Goal: Task Accomplishment & Management: Use online tool/utility

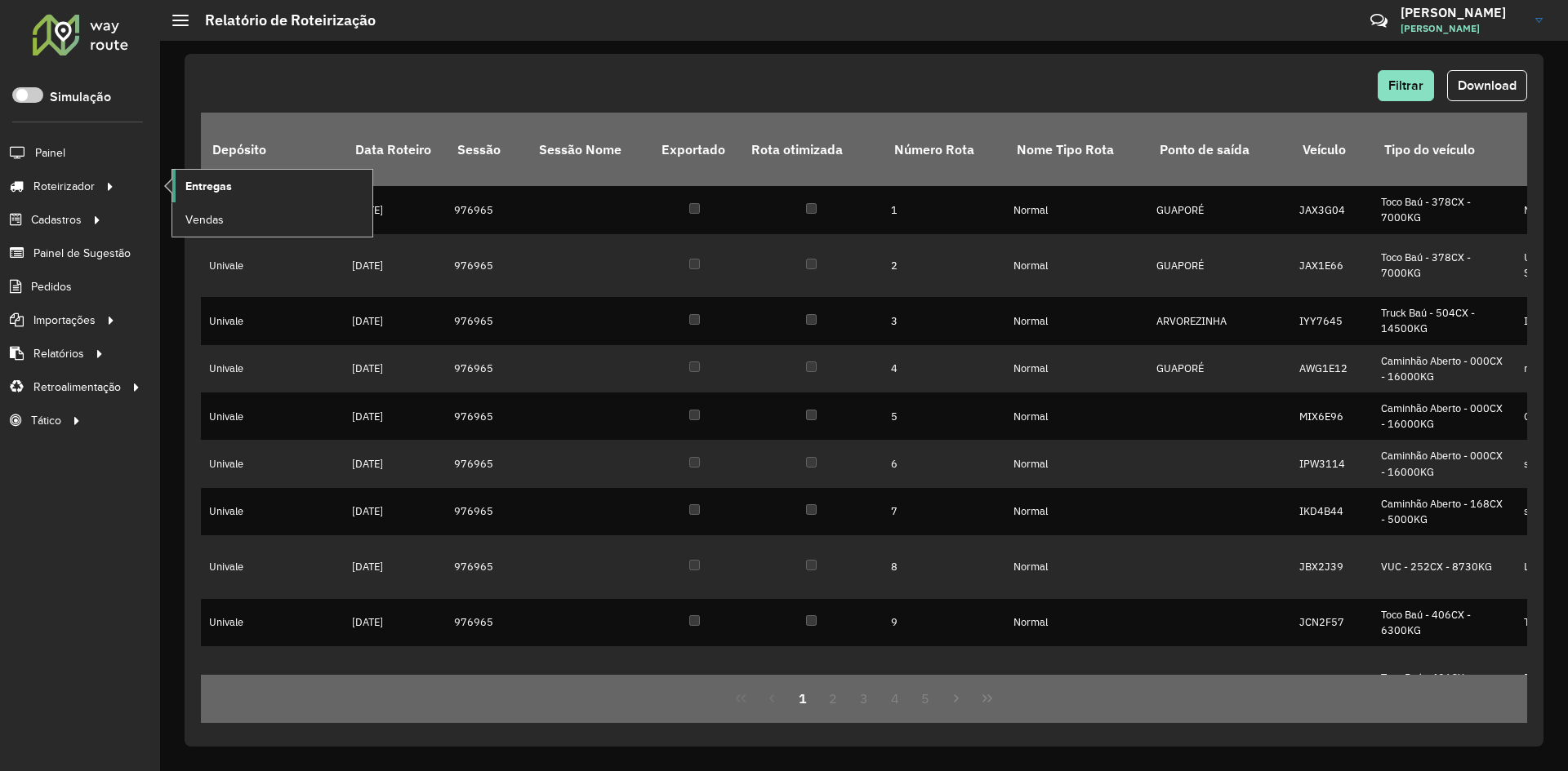
click at [201, 186] on span "Entregas" at bounding box center [209, 186] width 47 height 17
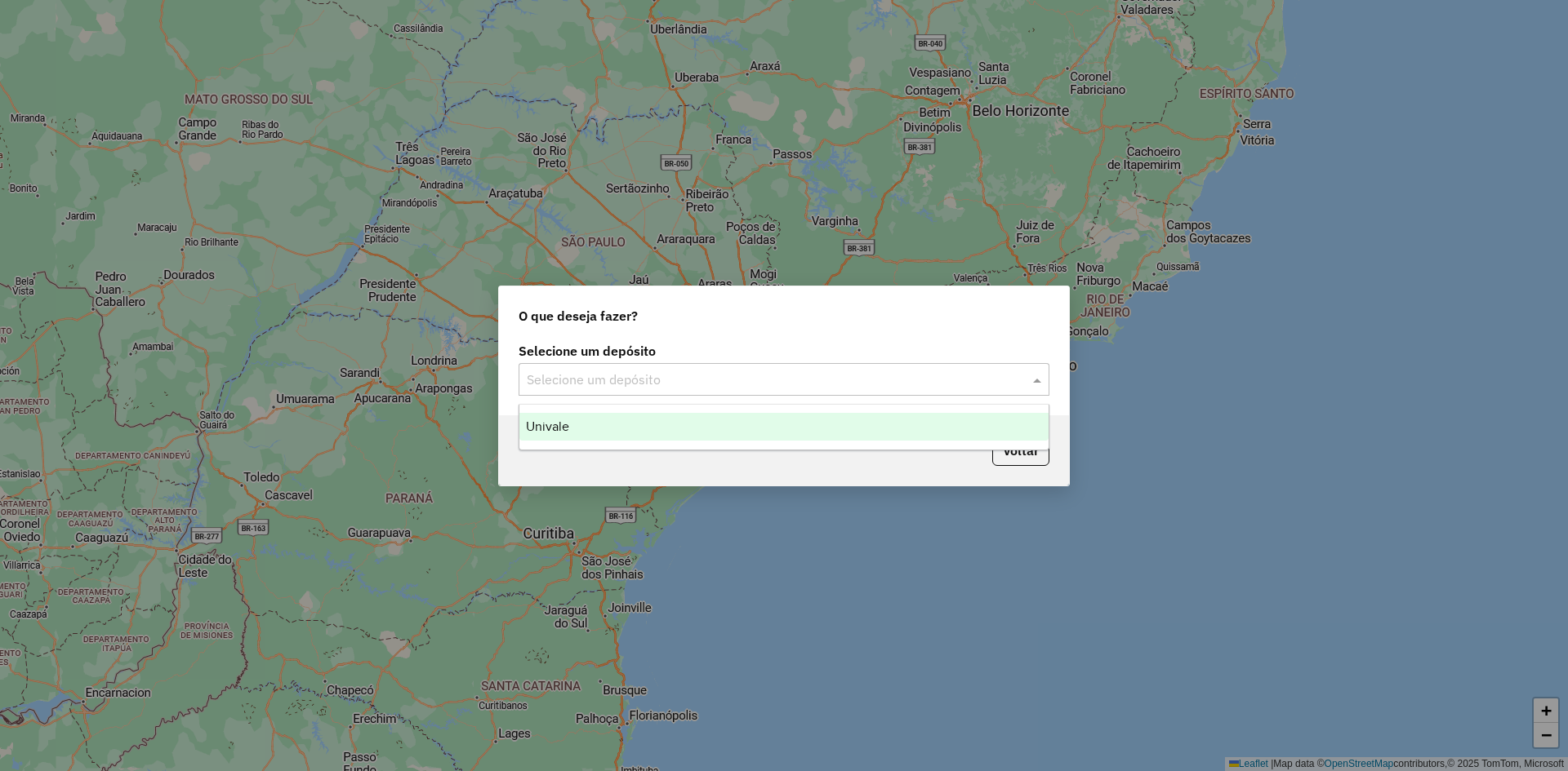
click at [862, 386] on input "text" at bounding box center [767, 381] width 482 height 19
click at [727, 443] on ng-dropdown-panel "Univale" at bounding box center [784, 427] width 530 height 47
drag, startPoint x: 698, startPoint y: 431, endPoint x: 653, endPoint y: 427, distance: 45.2
click at [688, 428] on div "Univale" at bounding box center [784, 426] width 529 height 28
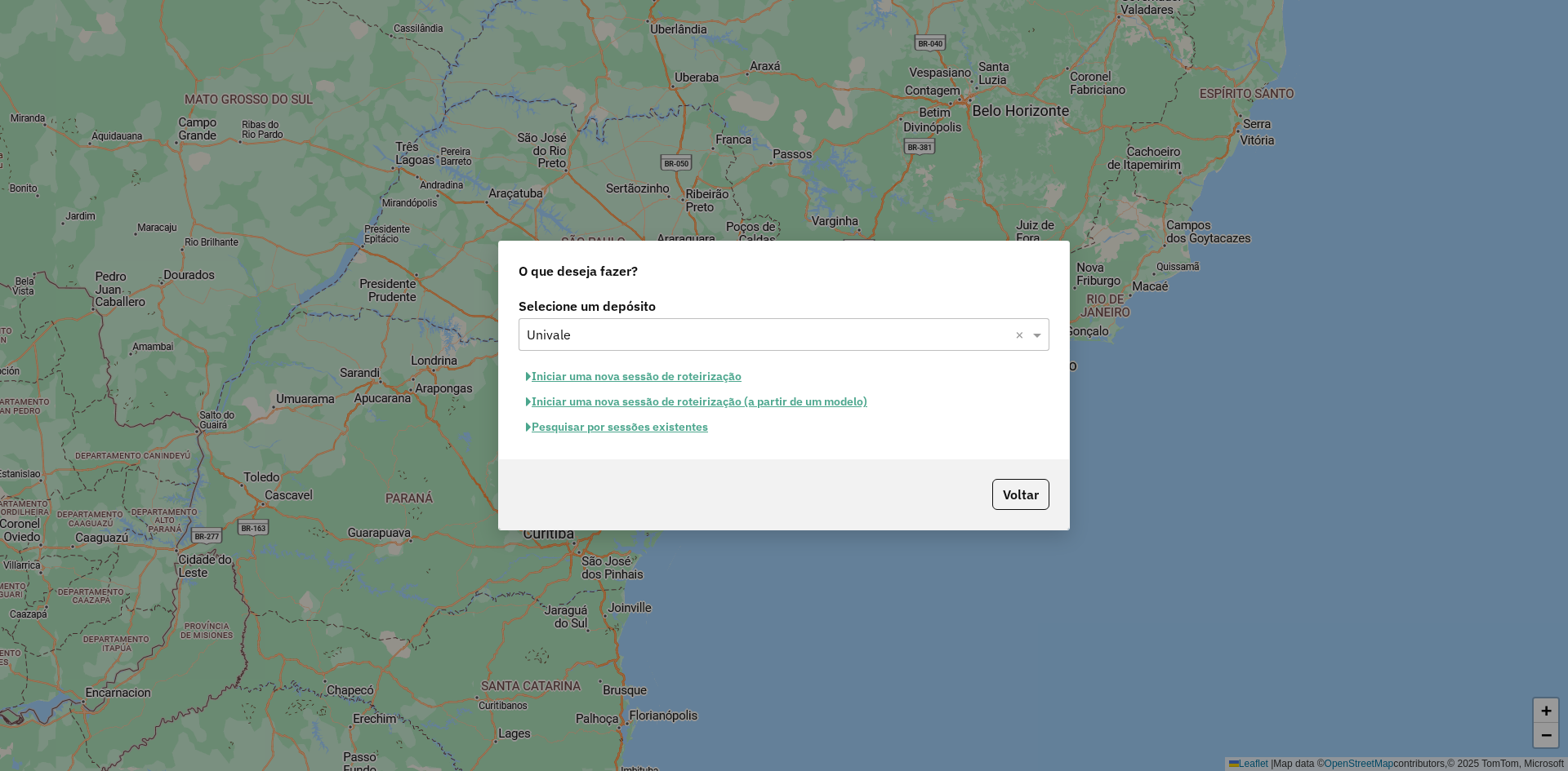
click at [633, 426] on button "Pesquisar por sessões existentes" at bounding box center [617, 427] width 197 height 25
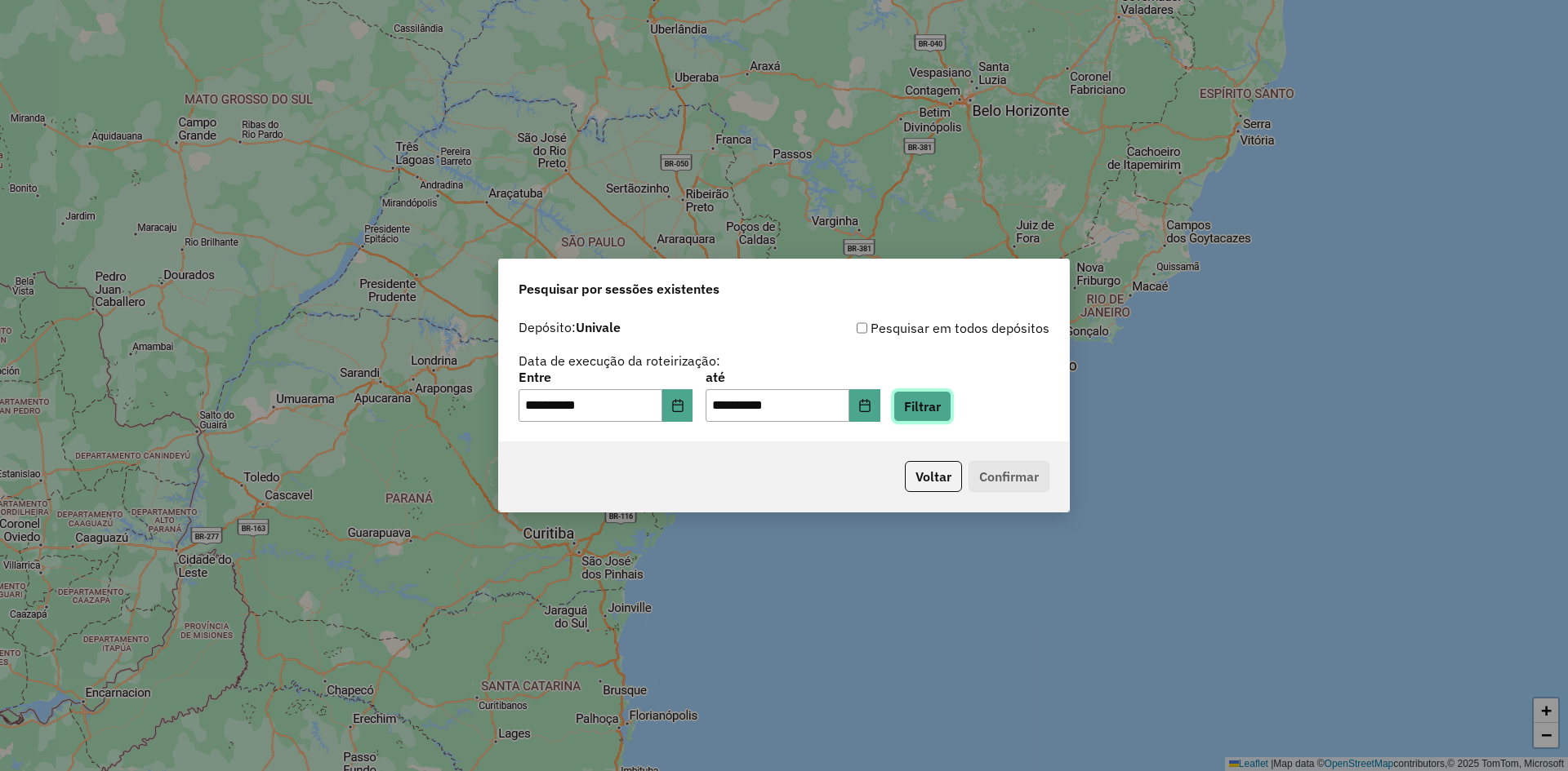
click at [930, 407] on button "Filtrar" at bounding box center [922, 407] width 58 height 31
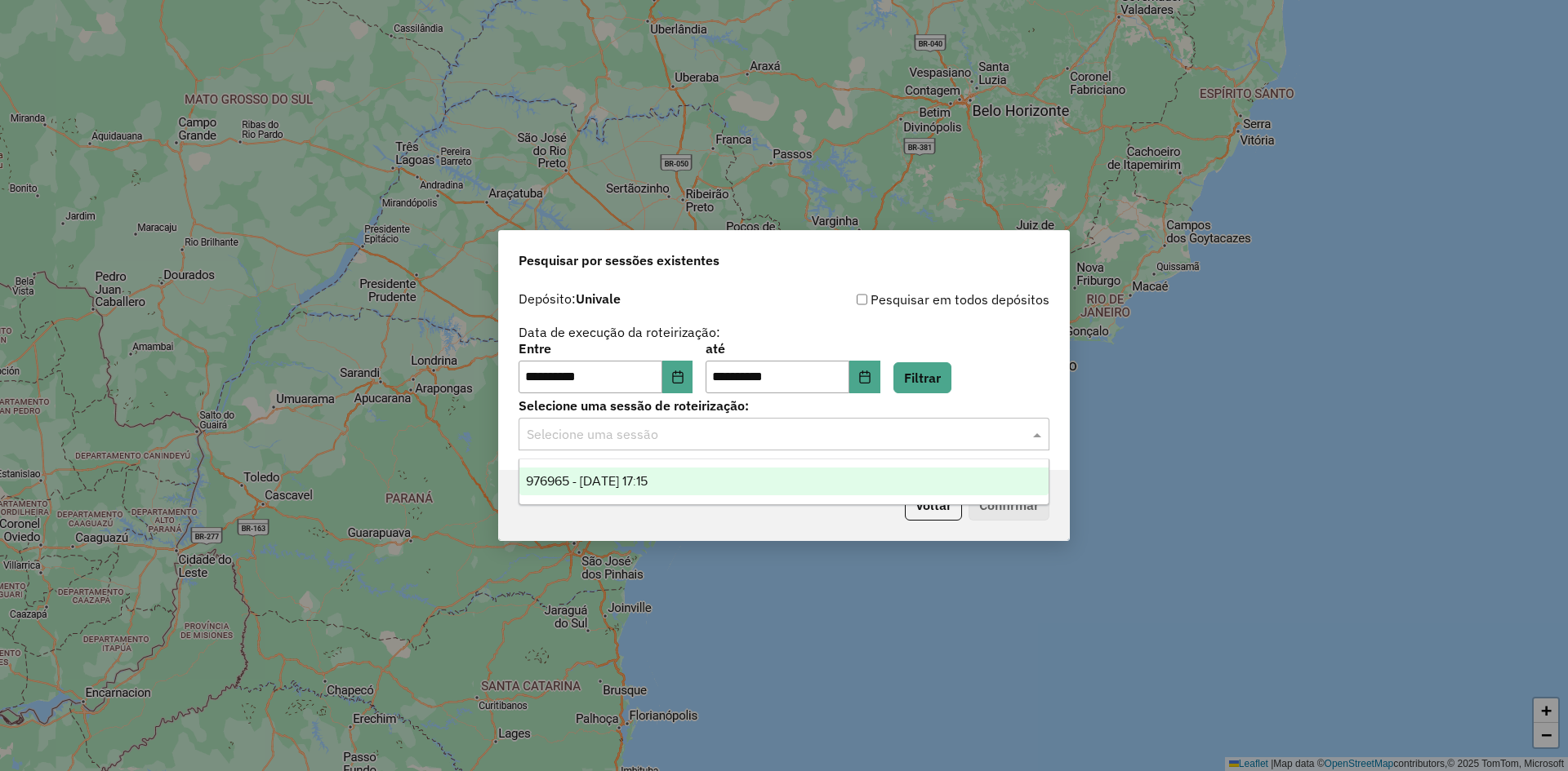
click at [637, 432] on input "text" at bounding box center [767, 435] width 482 height 19
click at [632, 473] on div "976965 - 11/08/2025 17:15" at bounding box center [784, 482] width 529 height 28
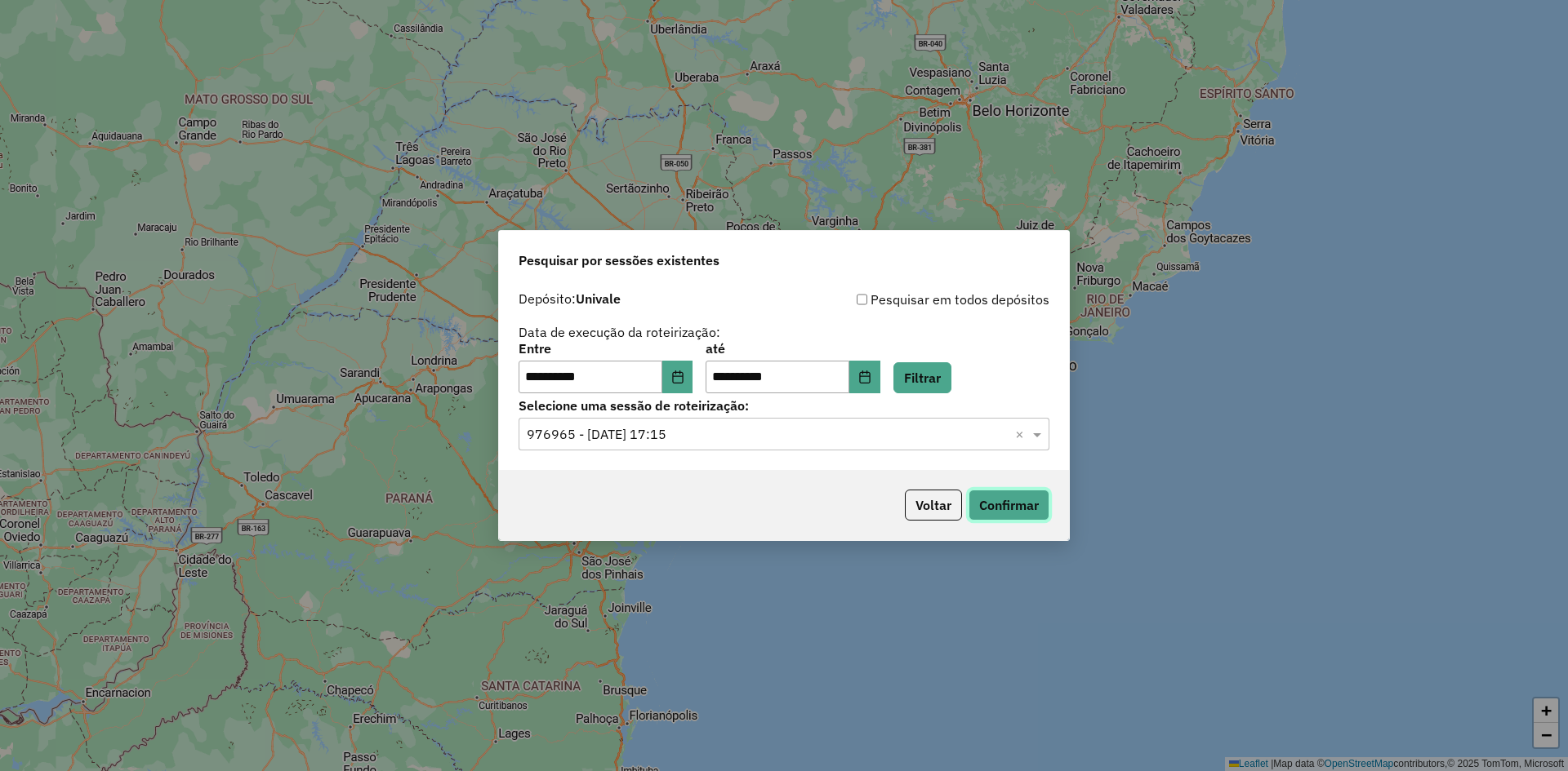
click at [1002, 503] on button "Confirmar" at bounding box center [1008, 505] width 81 height 31
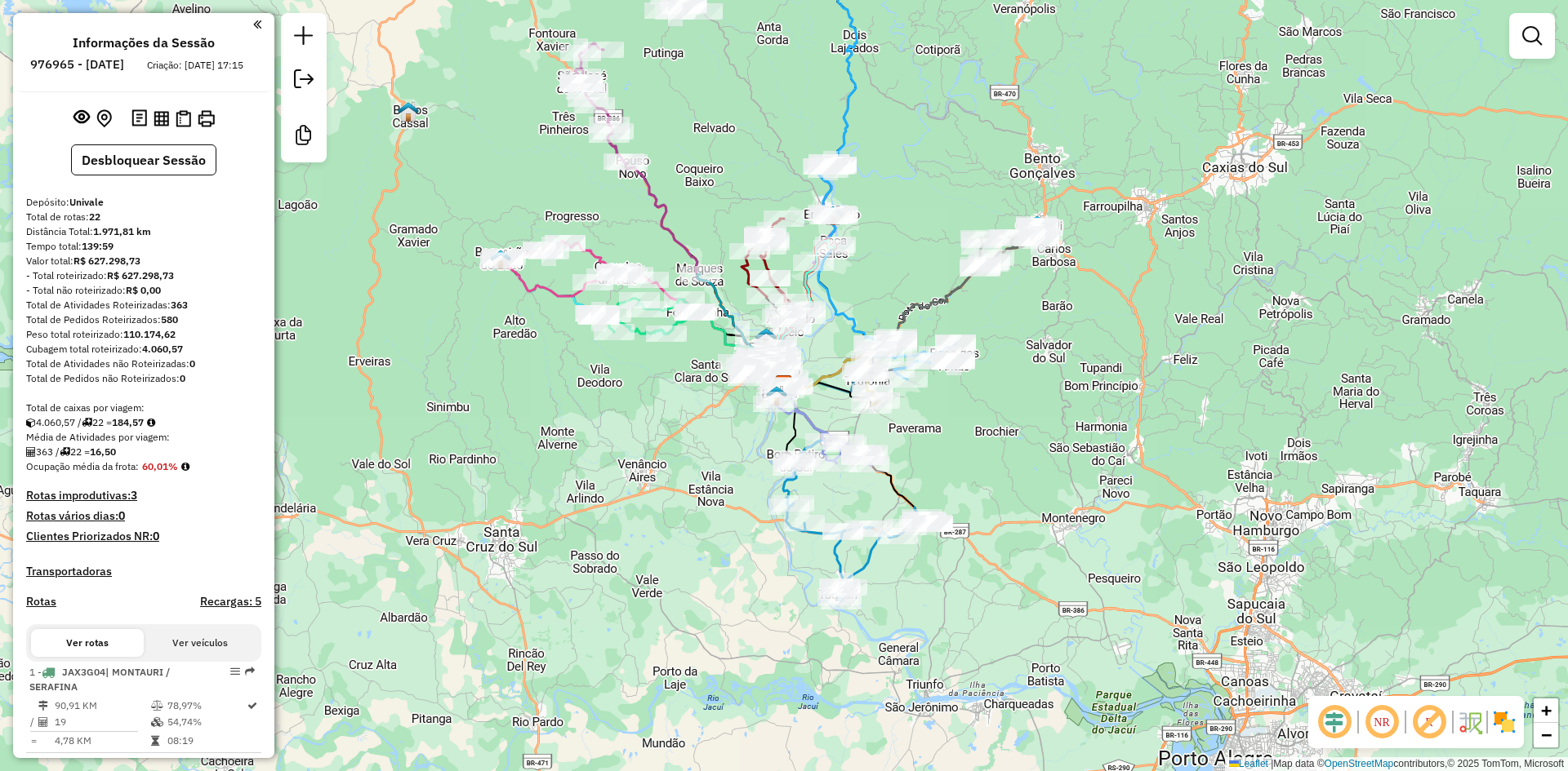
click at [1342, 733] on em at bounding box center [1334, 722] width 39 height 39
click at [1507, 729] on img at bounding box center [1504, 721] width 26 height 26
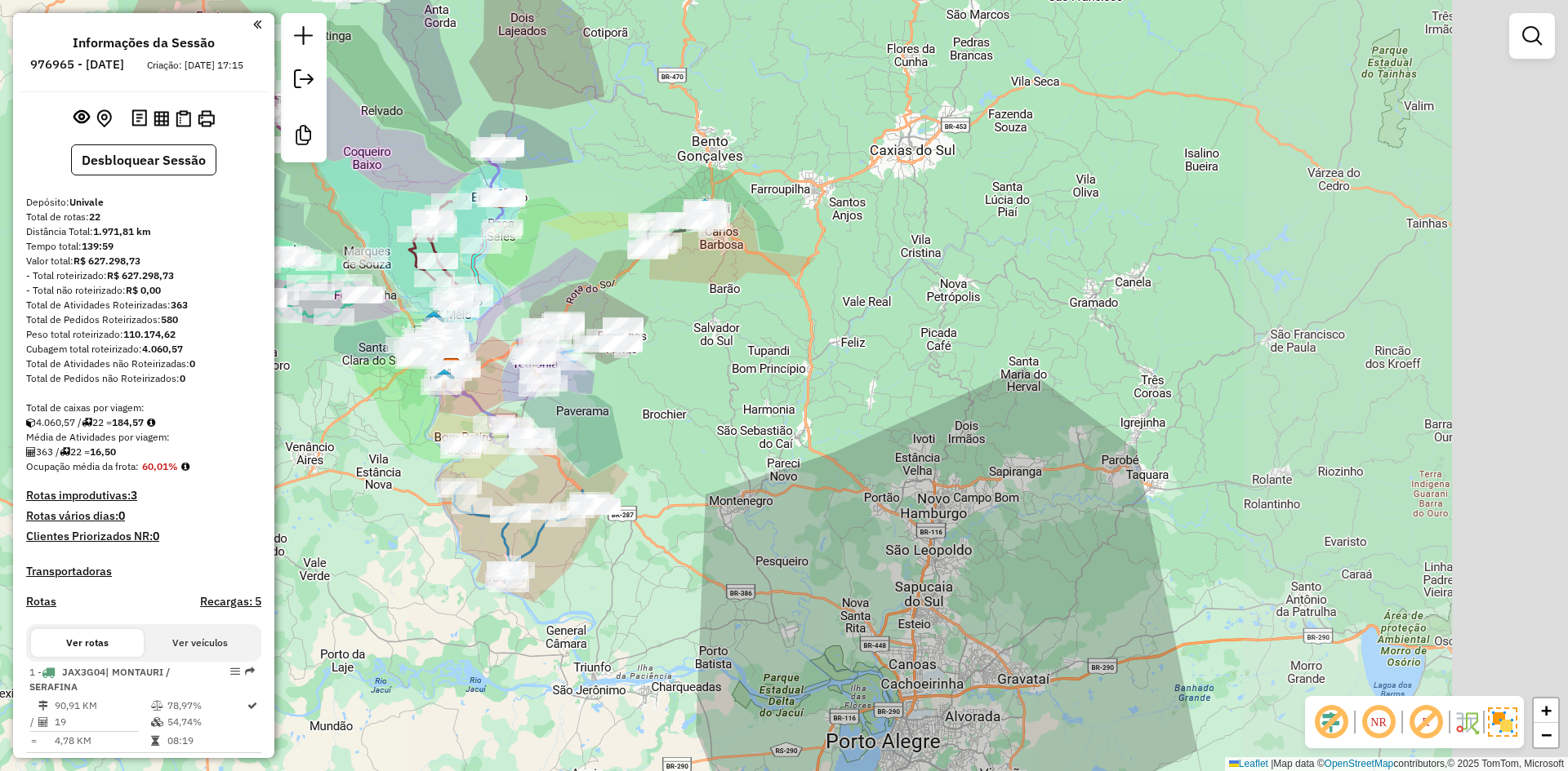
drag, startPoint x: 1185, startPoint y: 532, endPoint x: 593, endPoint y: 433, distance: 600.2
click at [758, 510] on div "Janela de atendimento Grade de atendimento Capacidade Transportadoras Veículos …" at bounding box center [784, 386] width 1568 height 771
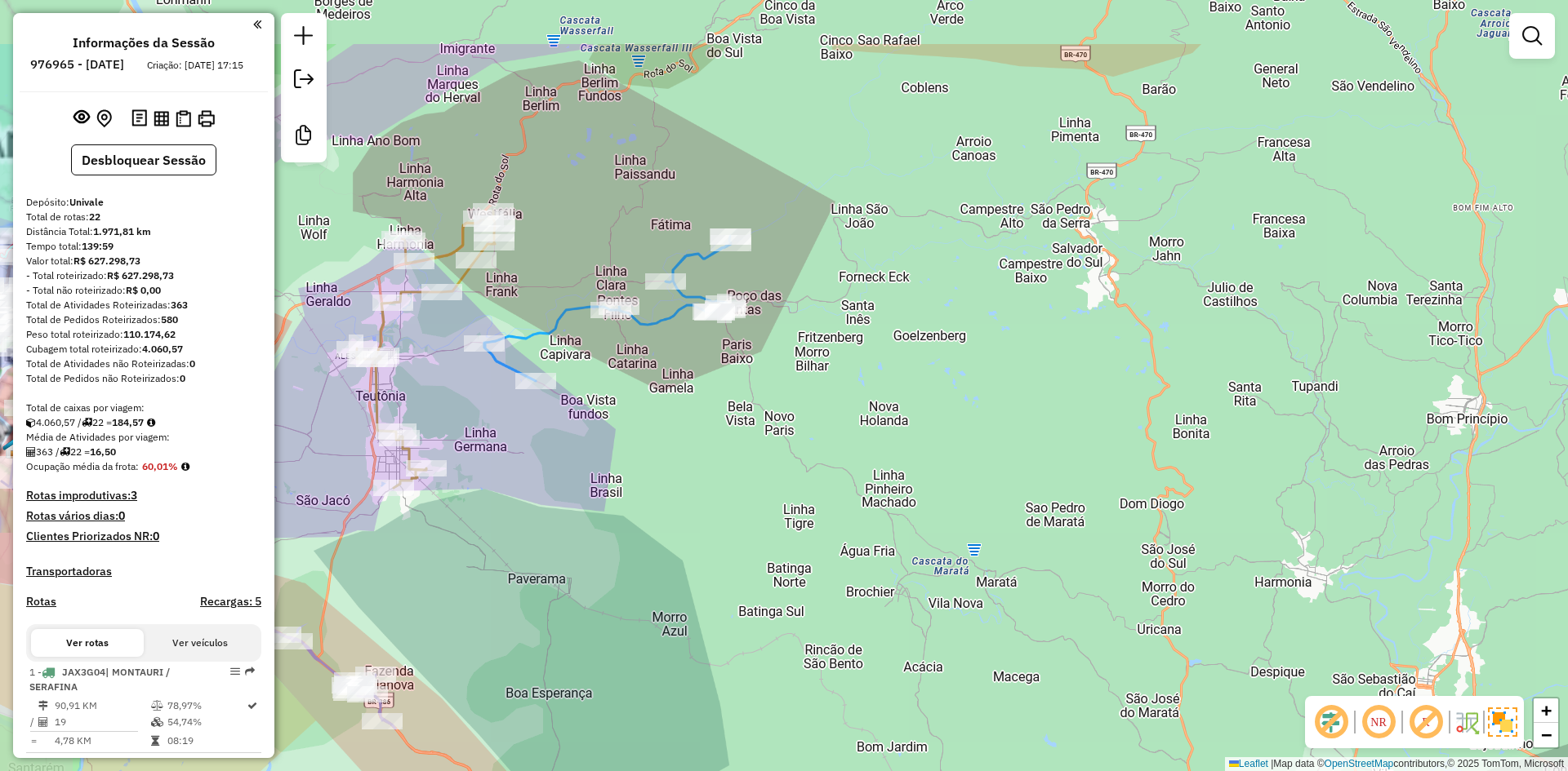
drag, startPoint x: 535, startPoint y: 416, endPoint x: 597, endPoint y: 485, distance: 92.8
click at [597, 485] on div "Janela de atendimento Grade de atendimento Capacidade Transportadoras Veículos …" at bounding box center [784, 386] width 1568 height 771
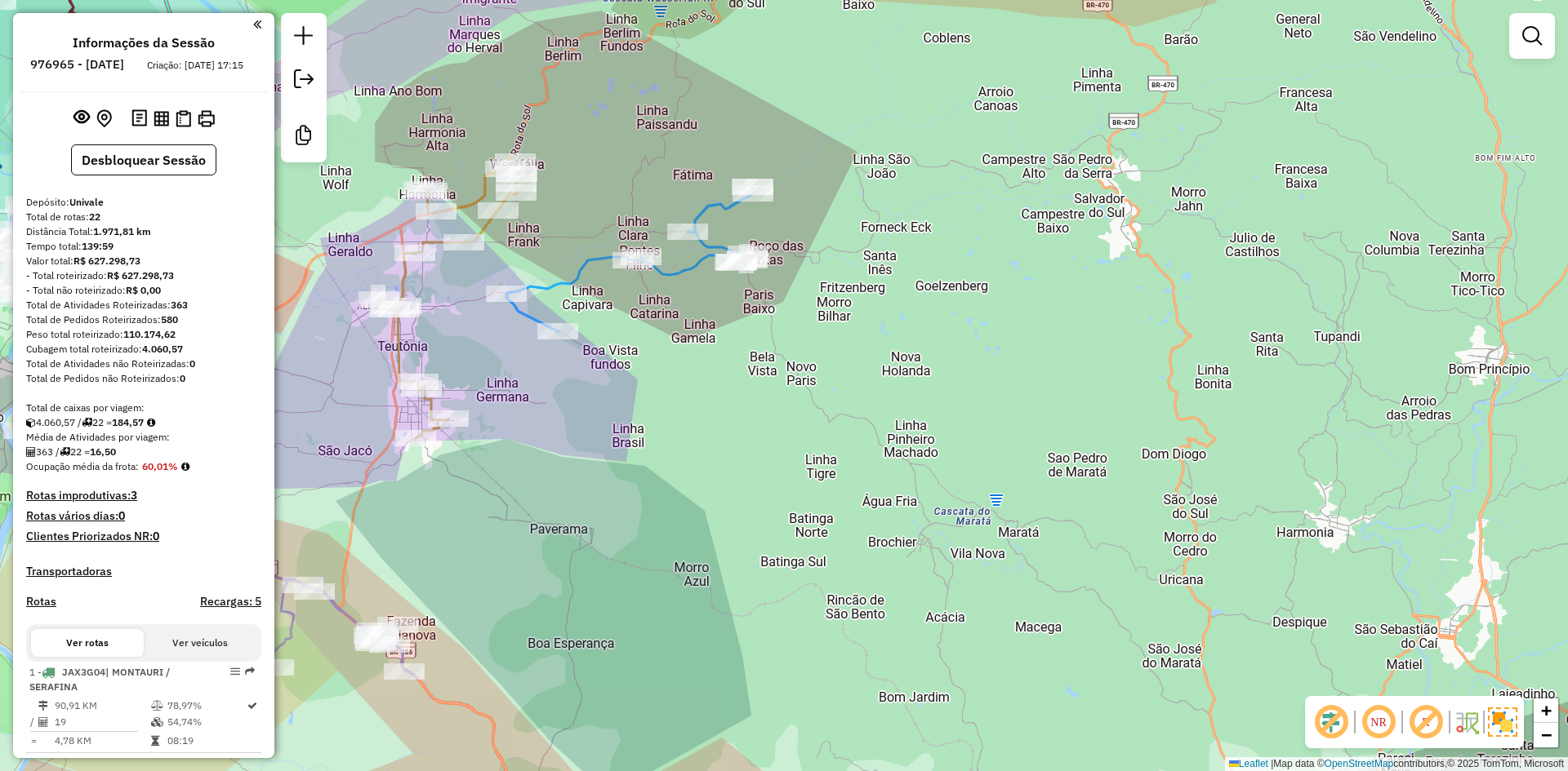
drag, startPoint x: 548, startPoint y: 282, endPoint x: 570, endPoint y: 232, distance: 54.6
click at [570, 232] on div "Janela de atendimento Grade de atendimento Capacidade Transportadoras Veículos …" at bounding box center [784, 386] width 1568 height 771
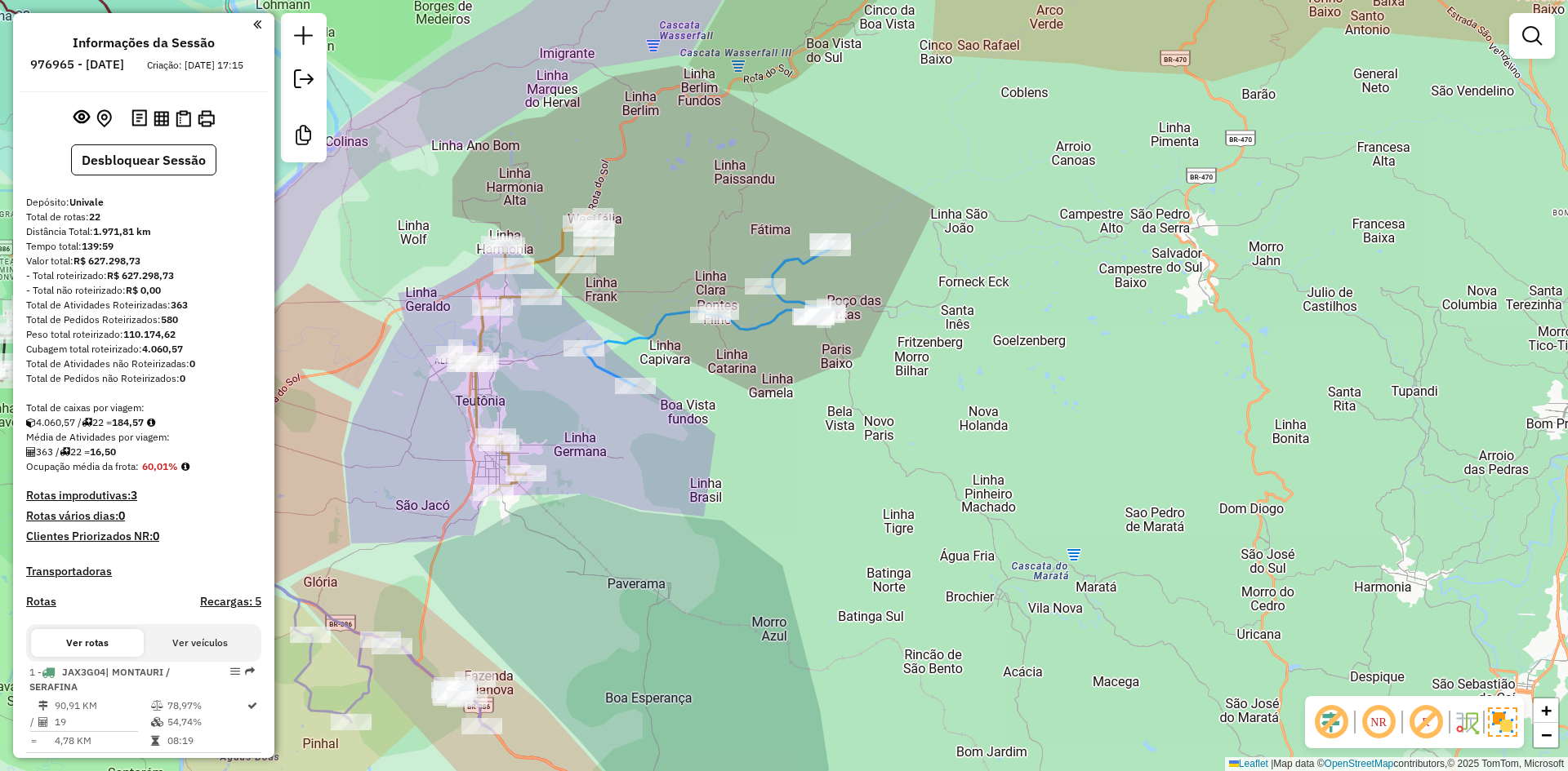
drag, startPoint x: 484, startPoint y: 216, endPoint x: 549, endPoint y: 254, distance: 75.3
click at [549, 254] on icon at bounding box center [526, 354] width 138 height 277
click at [495, 299] on icon at bounding box center [526, 354] width 138 height 277
select select "**********"
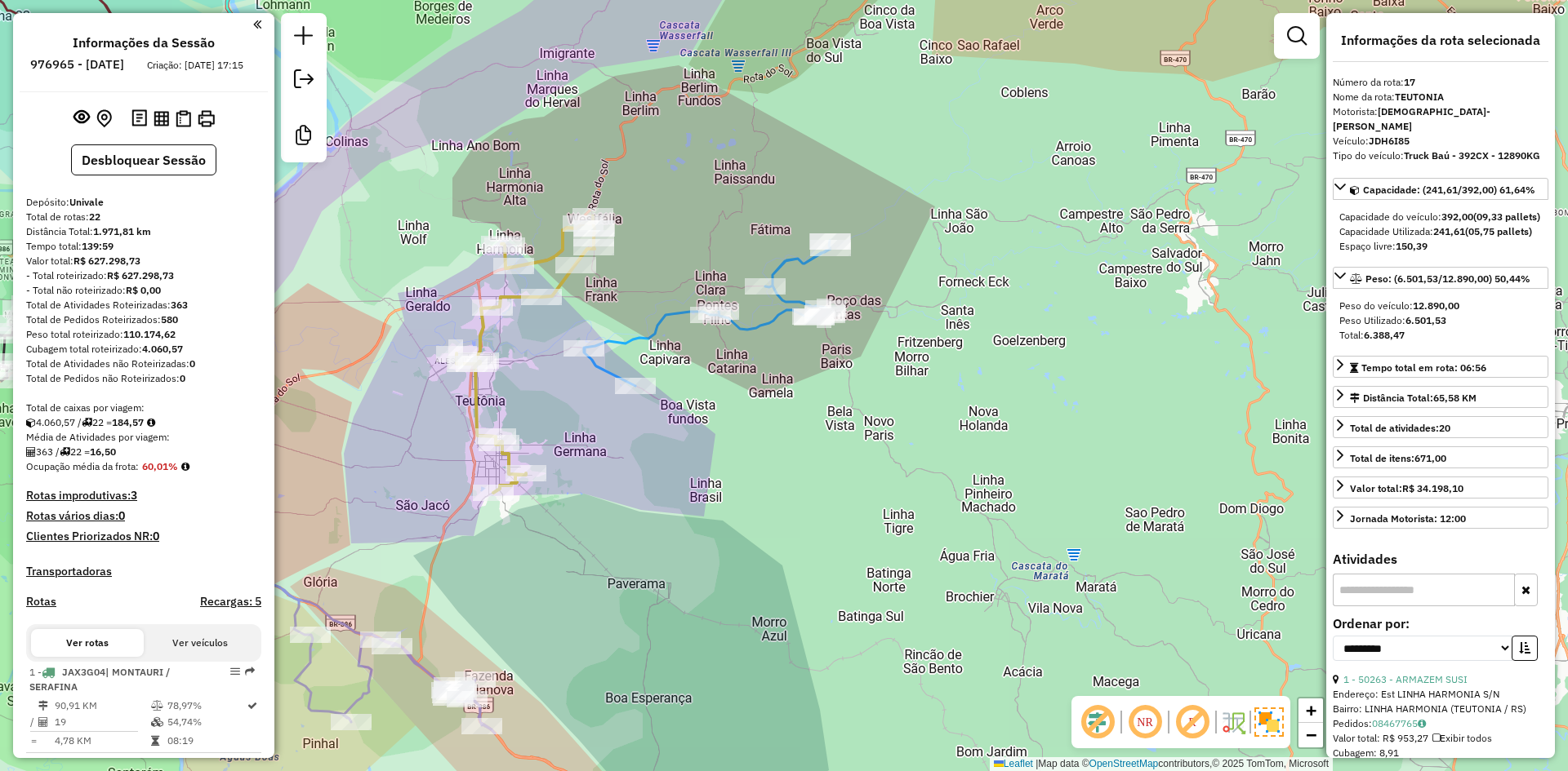
scroll to position [1766, 0]
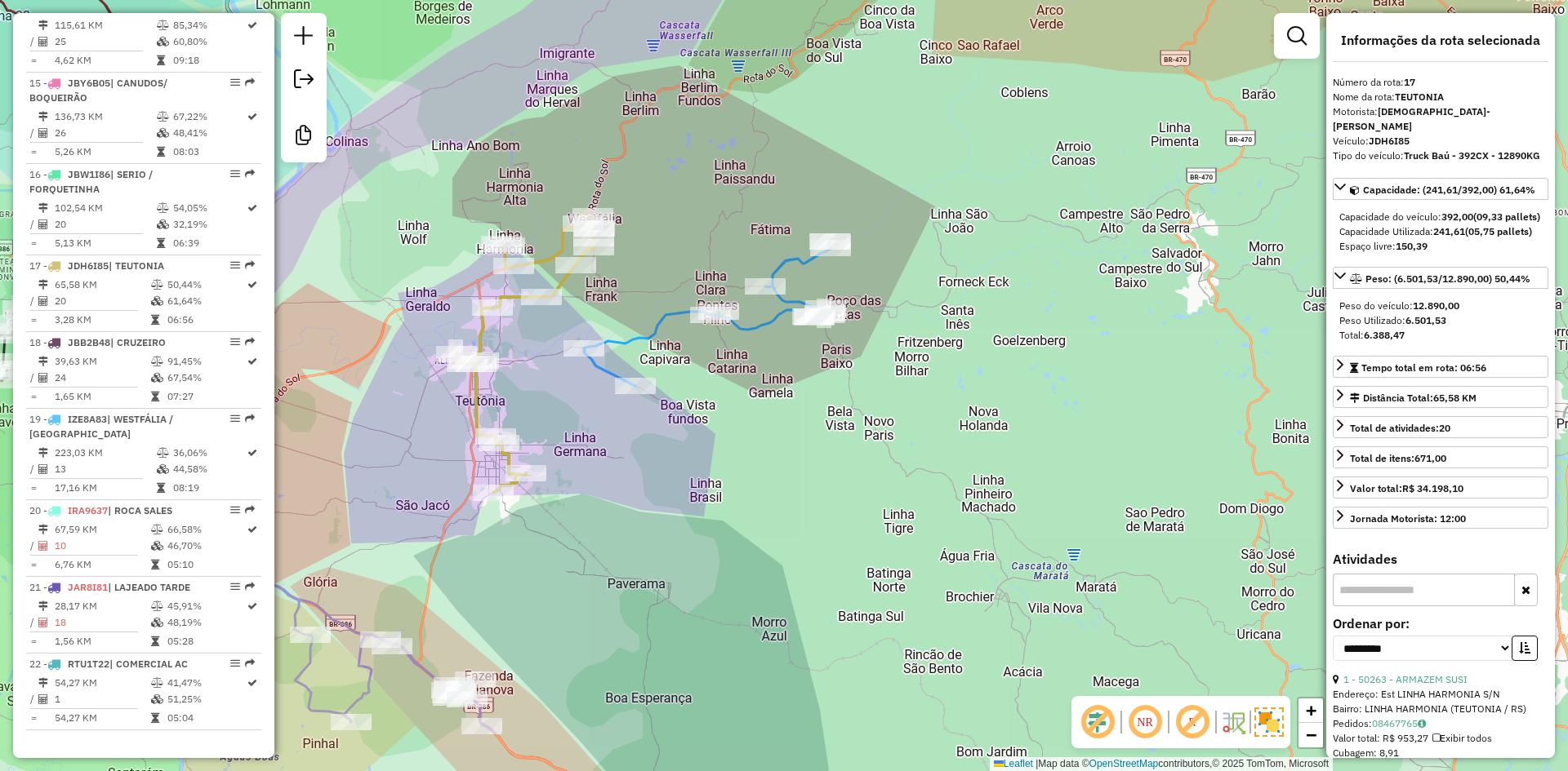
click at [673, 311] on icon at bounding box center [707, 314] width 247 height 146
click at [657, 323] on icon at bounding box center [707, 314] width 247 height 146
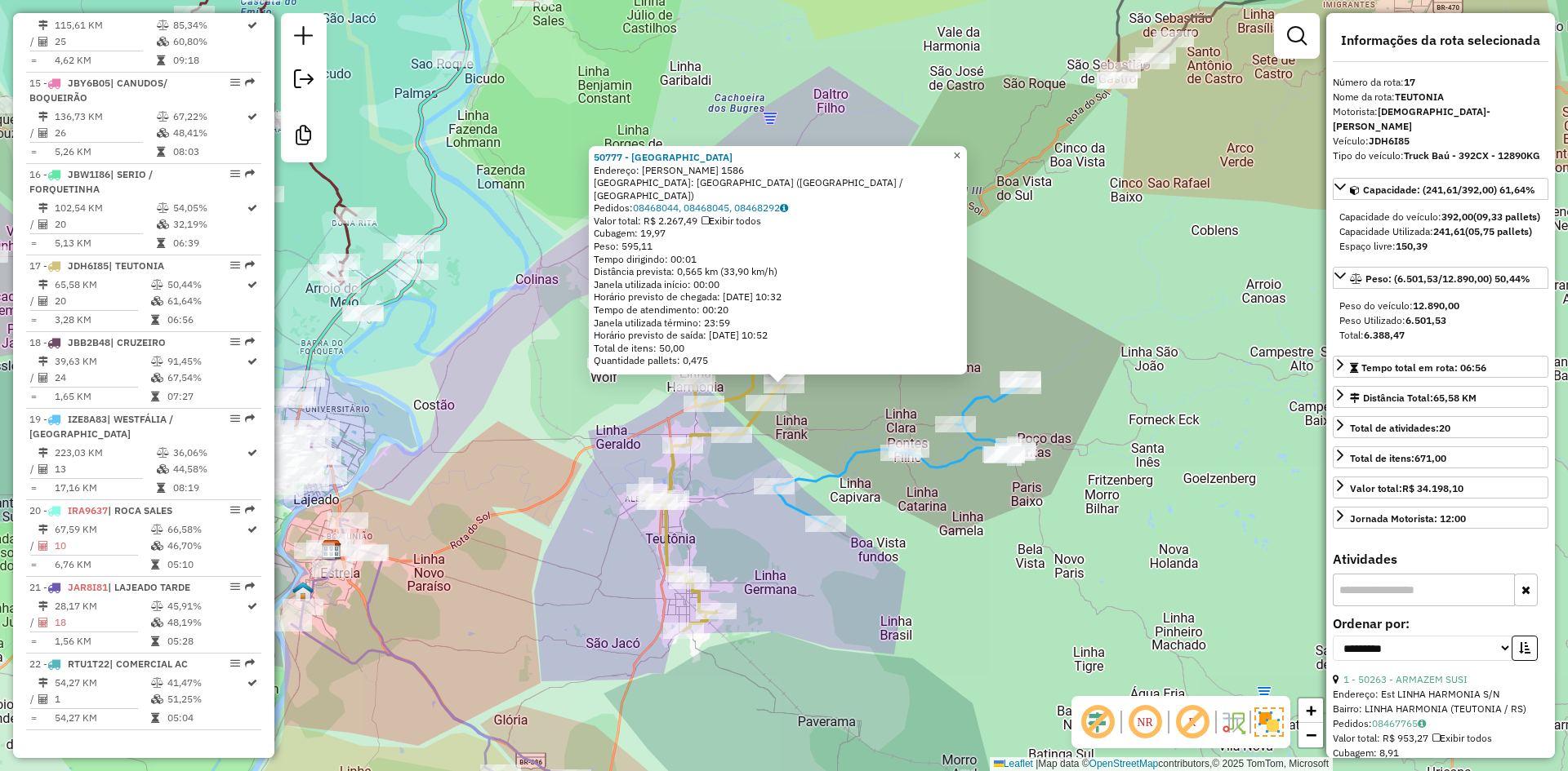
click at [960, 162] on span "×" at bounding box center [957, 155] width 8 height 14
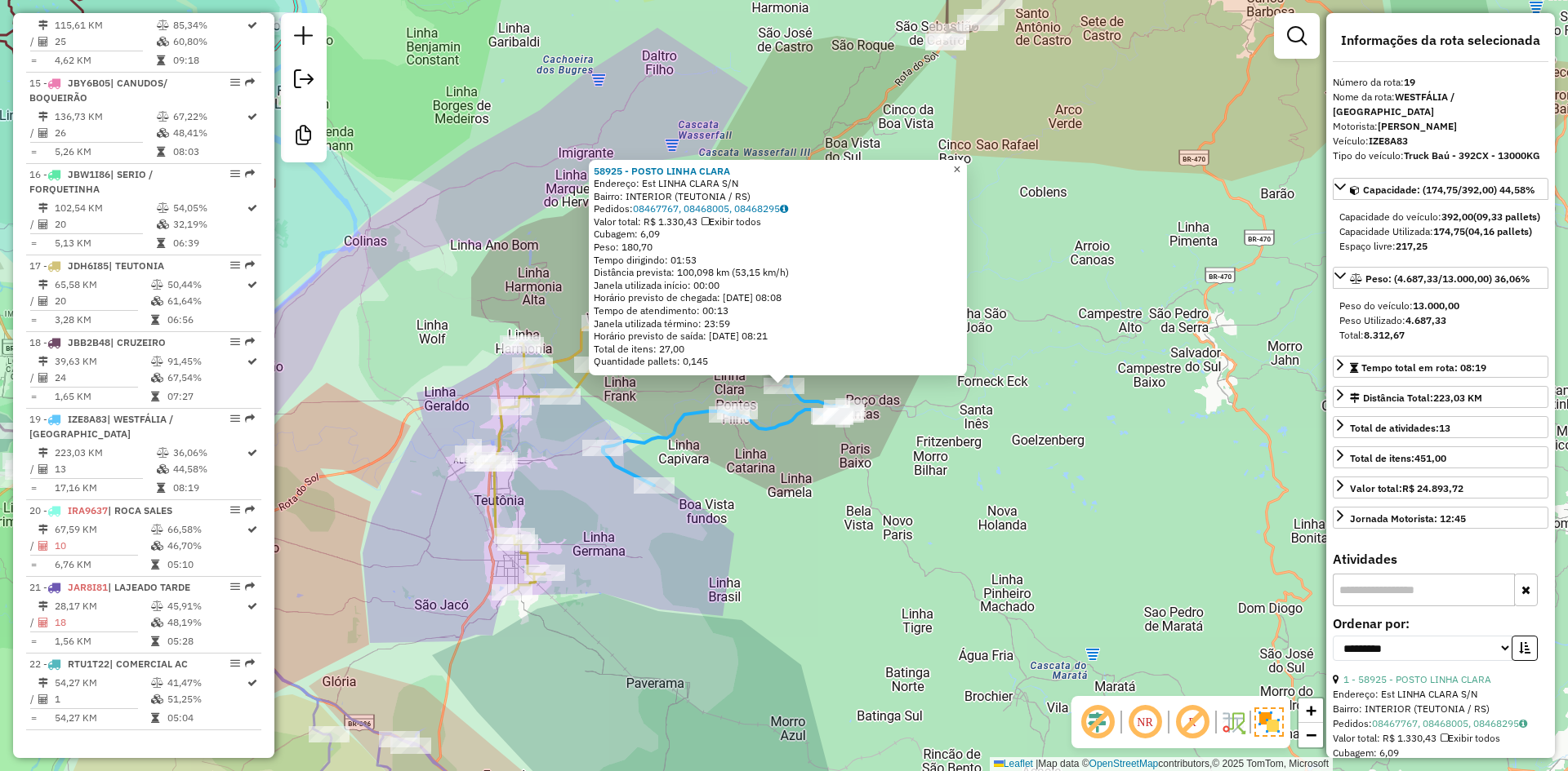
click at [960, 165] on span "×" at bounding box center [957, 169] width 8 height 14
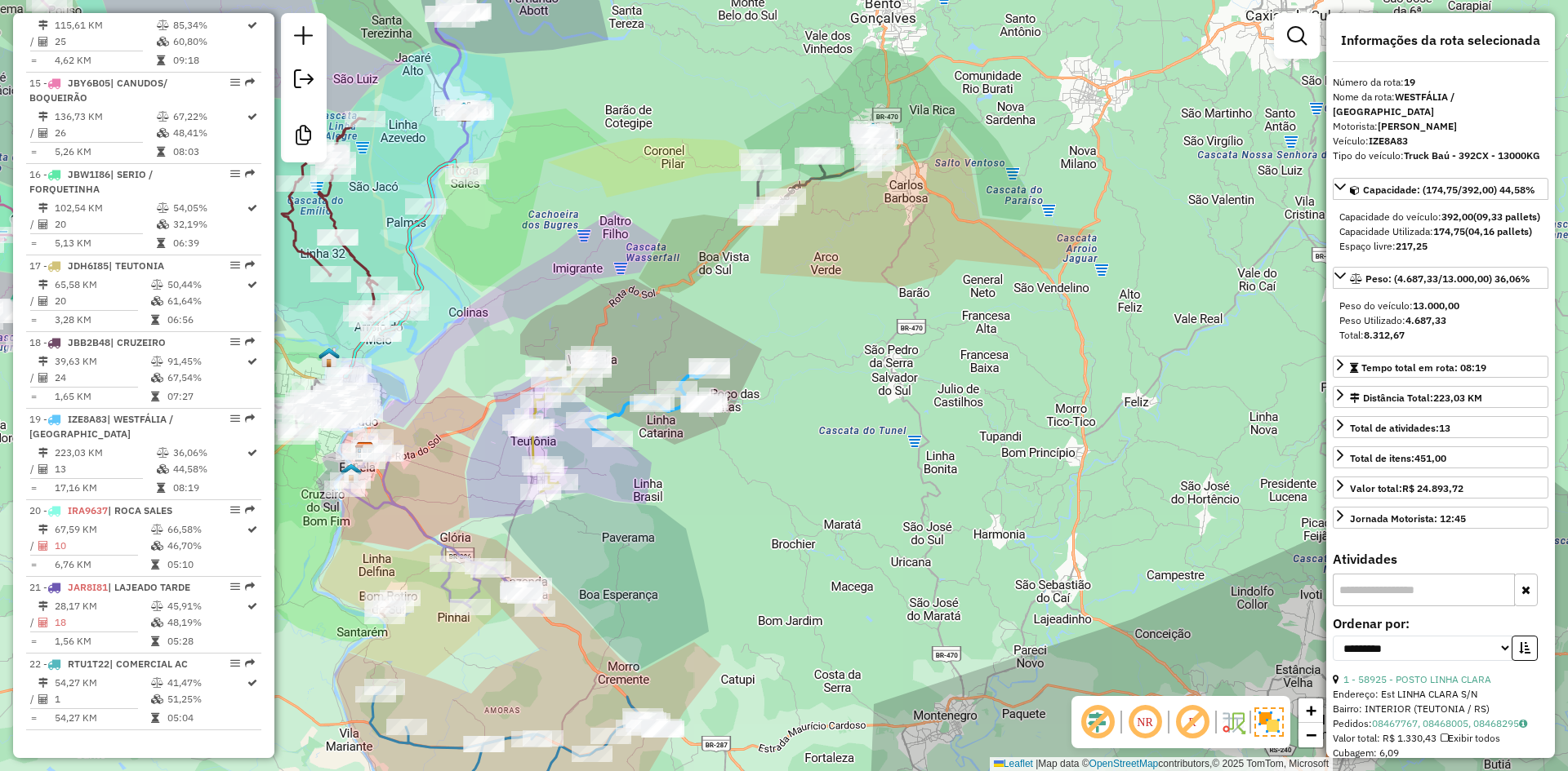
drag, startPoint x: 710, startPoint y: 228, endPoint x: 799, endPoint y: 148, distance: 119.7
click at [798, 160] on div "Janela de atendimento Grade de atendimento Capacidade Transportadoras Veículos …" at bounding box center [784, 386] width 1568 height 771
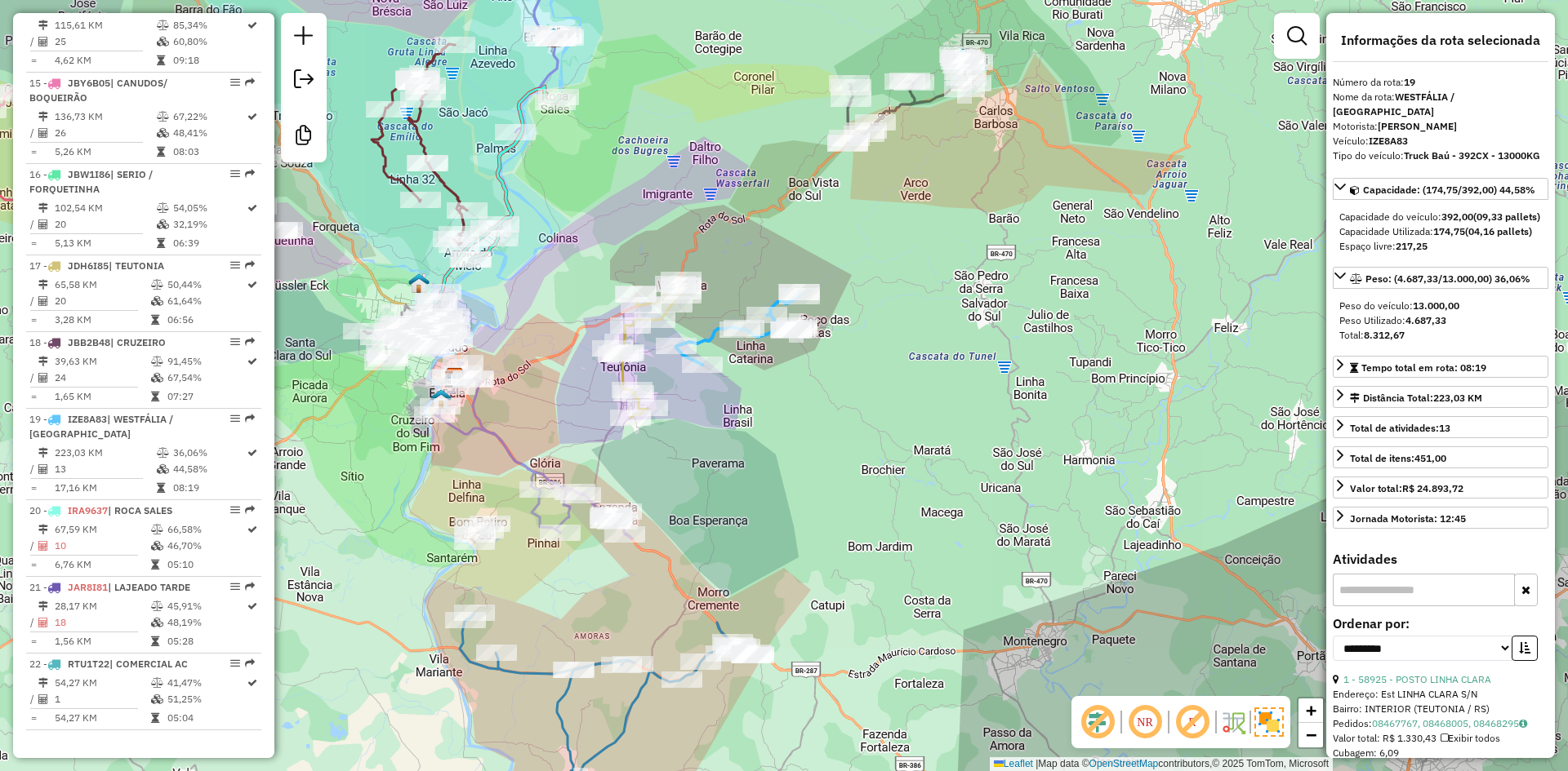
drag, startPoint x: 770, startPoint y: 395, endPoint x: 796, endPoint y: 371, distance: 35.4
click at [785, 379] on div "Janela de atendimento Grade de atendimento Capacidade Transportadoras Veículos …" at bounding box center [784, 386] width 1568 height 771
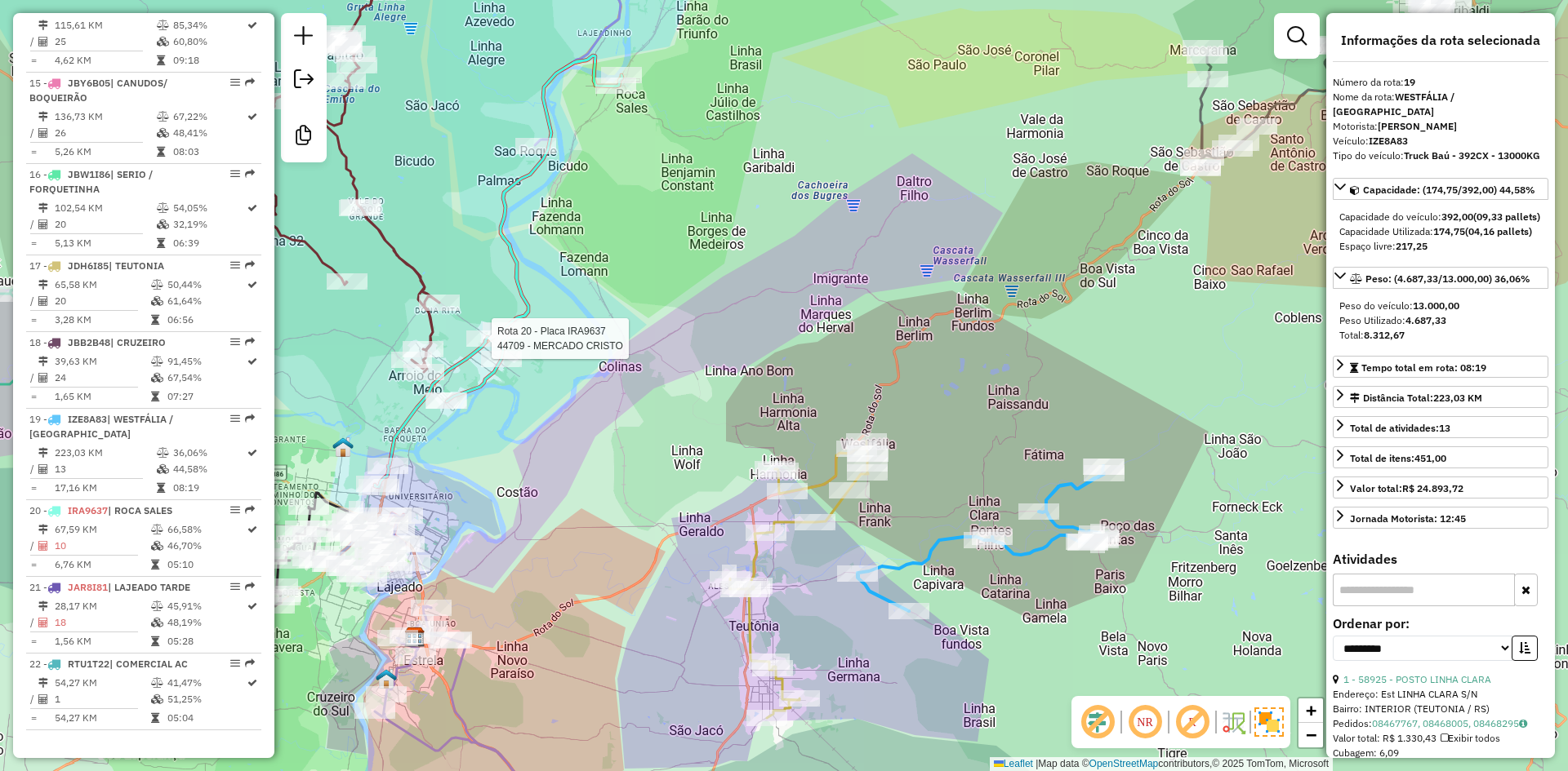
drag, startPoint x: 1185, startPoint y: 444, endPoint x: 1109, endPoint y: 386, distance: 95.6
click at [1109, 390] on div "Rota 20 - Placa IRA9637 44709 - MERCADO CRISTO Janela de atendimento Grade de a…" at bounding box center [784, 386] width 1568 height 771
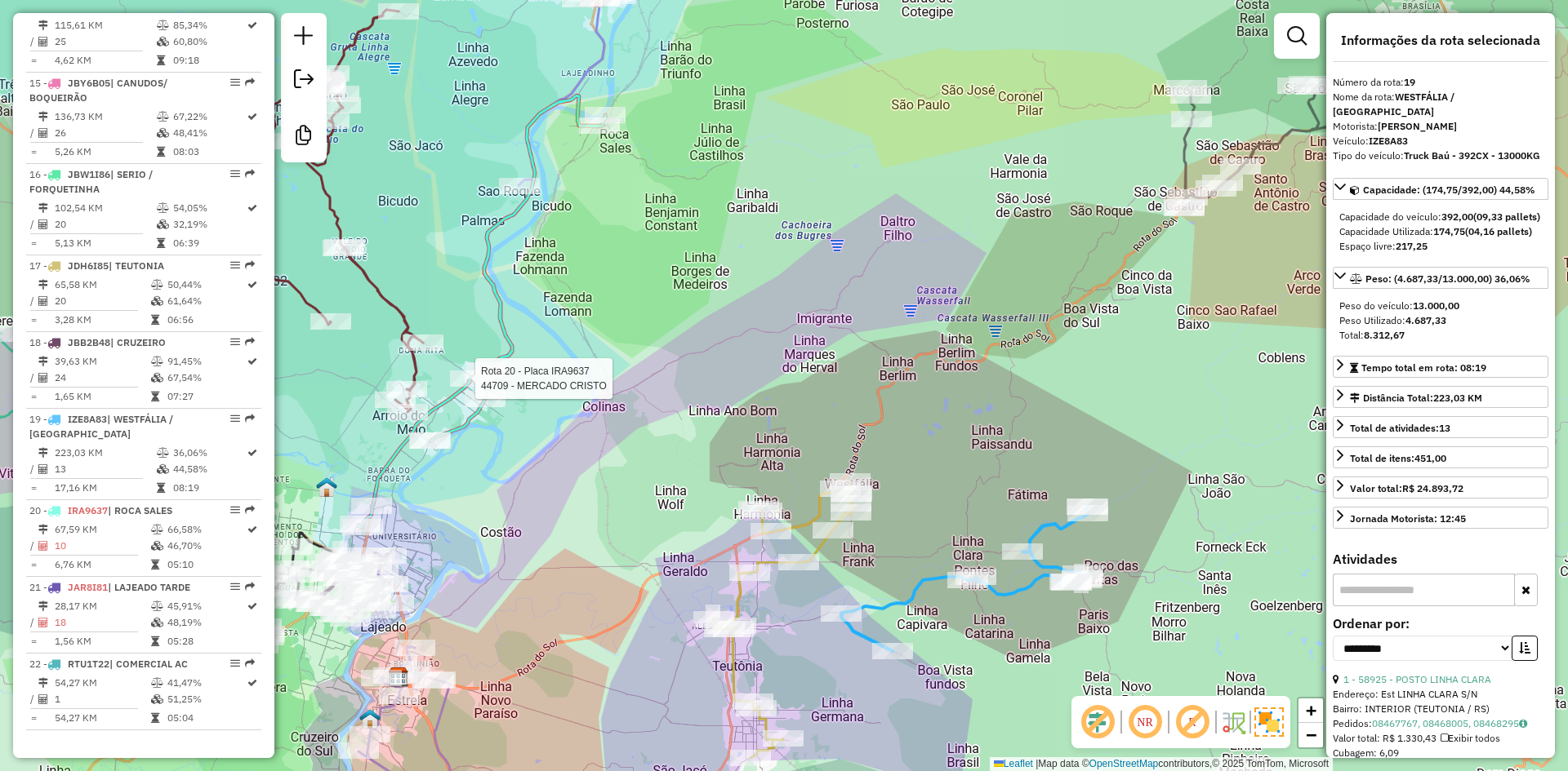
click at [741, 344] on div "Rota 20 - Placa IRA9637 44709 - MERCADO CRISTO Janela de atendimento Grade de a…" at bounding box center [784, 386] width 1568 height 771
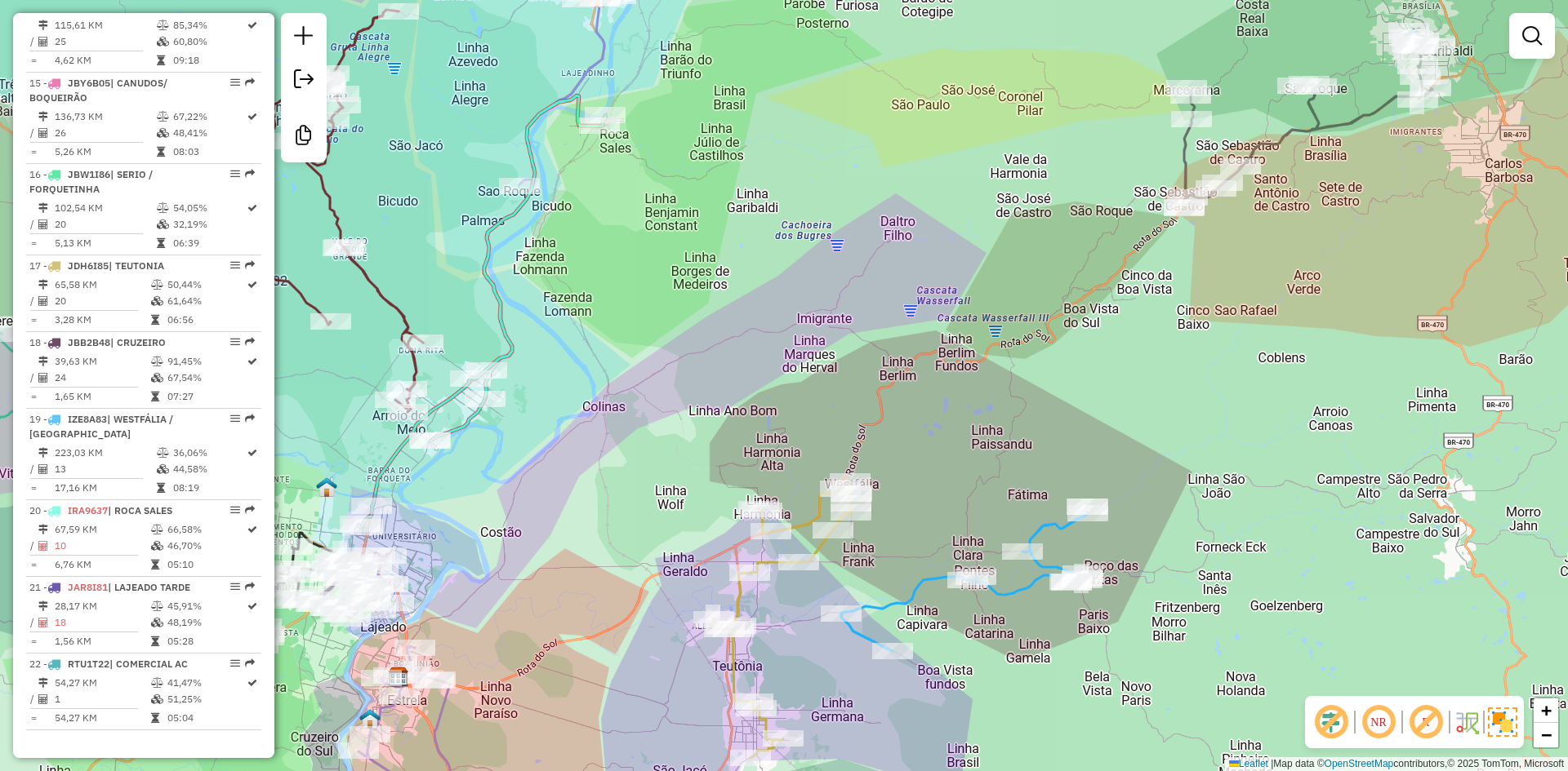
drag, startPoint x: 679, startPoint y: 391, endPoint x: 609, endPoint y: 390, distance: 70.0
click at [675, 390] on div "Janela de atendimento Grade de atendimento Capacidade Transportadoras Veículos …" at bounding box center [784, 386] width 1568 height 771
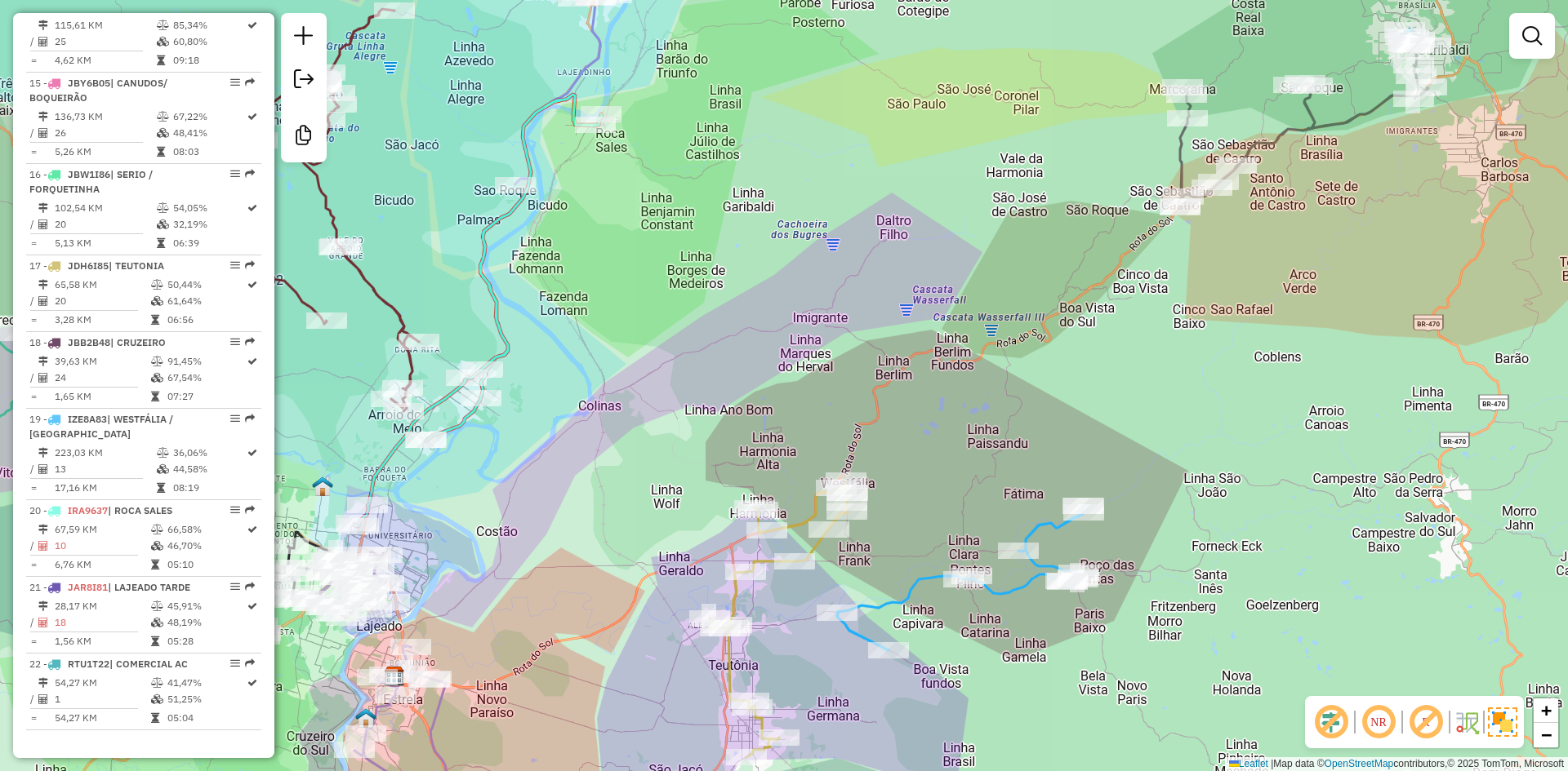
click at [608, 390] on div "Janela de atendimento Grade de atendimento Capacidade Transportadoras Veículos …" at bounding box center [784, 386] width 1568 height 771
click at [655, 398] on div "Janela de atendimento Grade de atendimento Capacidade Transportadoras Veículos …" at bounding box center [784, 386] width 1568 height 771
select select "**********"
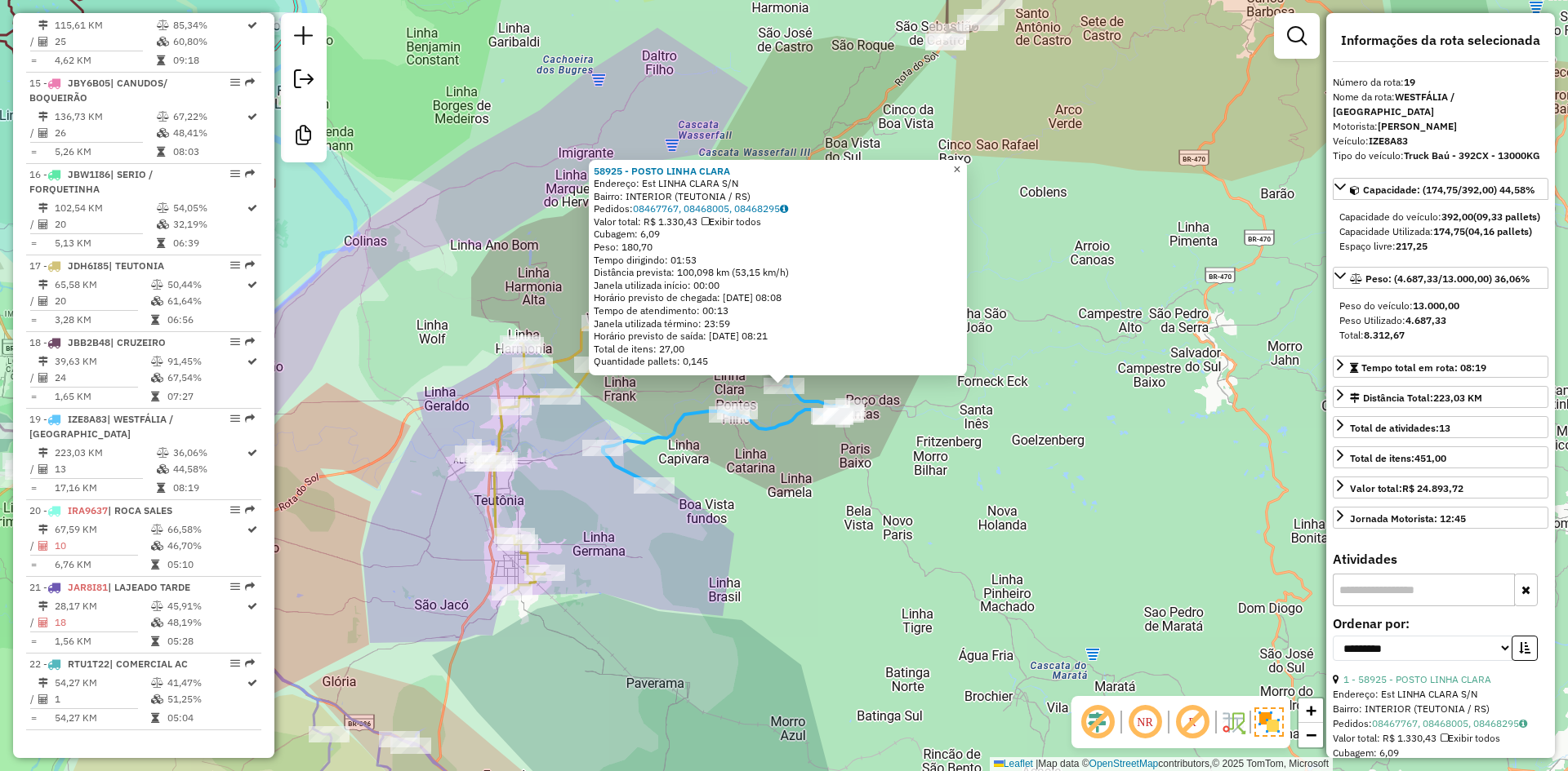
drag, startPoint x: 972, startPoint y: 162, endPoint x: 966, endPoint y: 168, distance: 8.5
click at [960, 162] on span "×" at bounding box center [957, 169] width 8 height 14
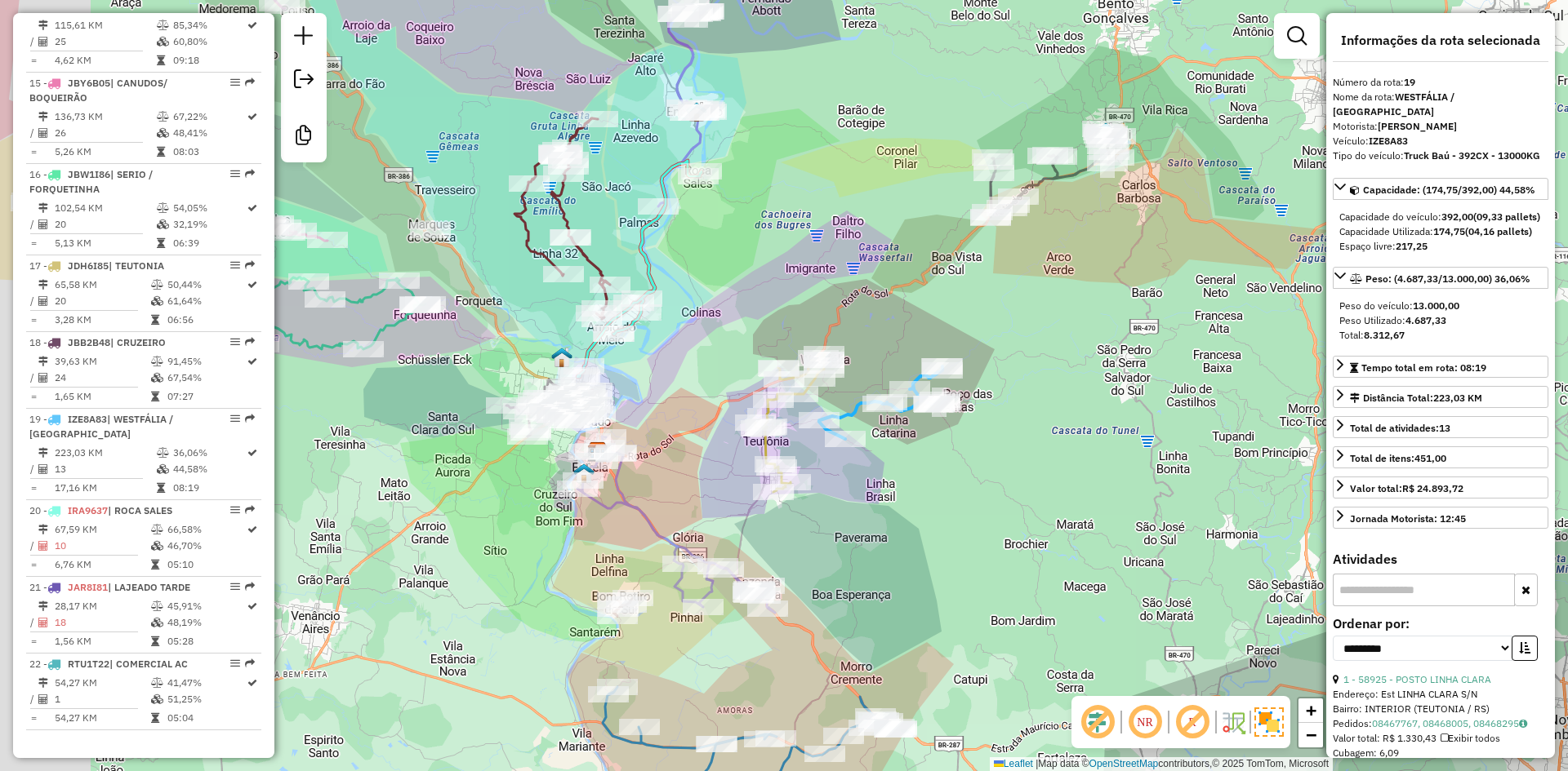
drag, startPoint x: 591, startPoint y: 323, endPoint x: 681, endPoint y: 366, distance: 99.7
click at [678, 364] on div "Janela de atendimento Grade de atendimento Capacidade Transportadoras Veículos …" at bounding box center [784, 386] width 1568 height 771
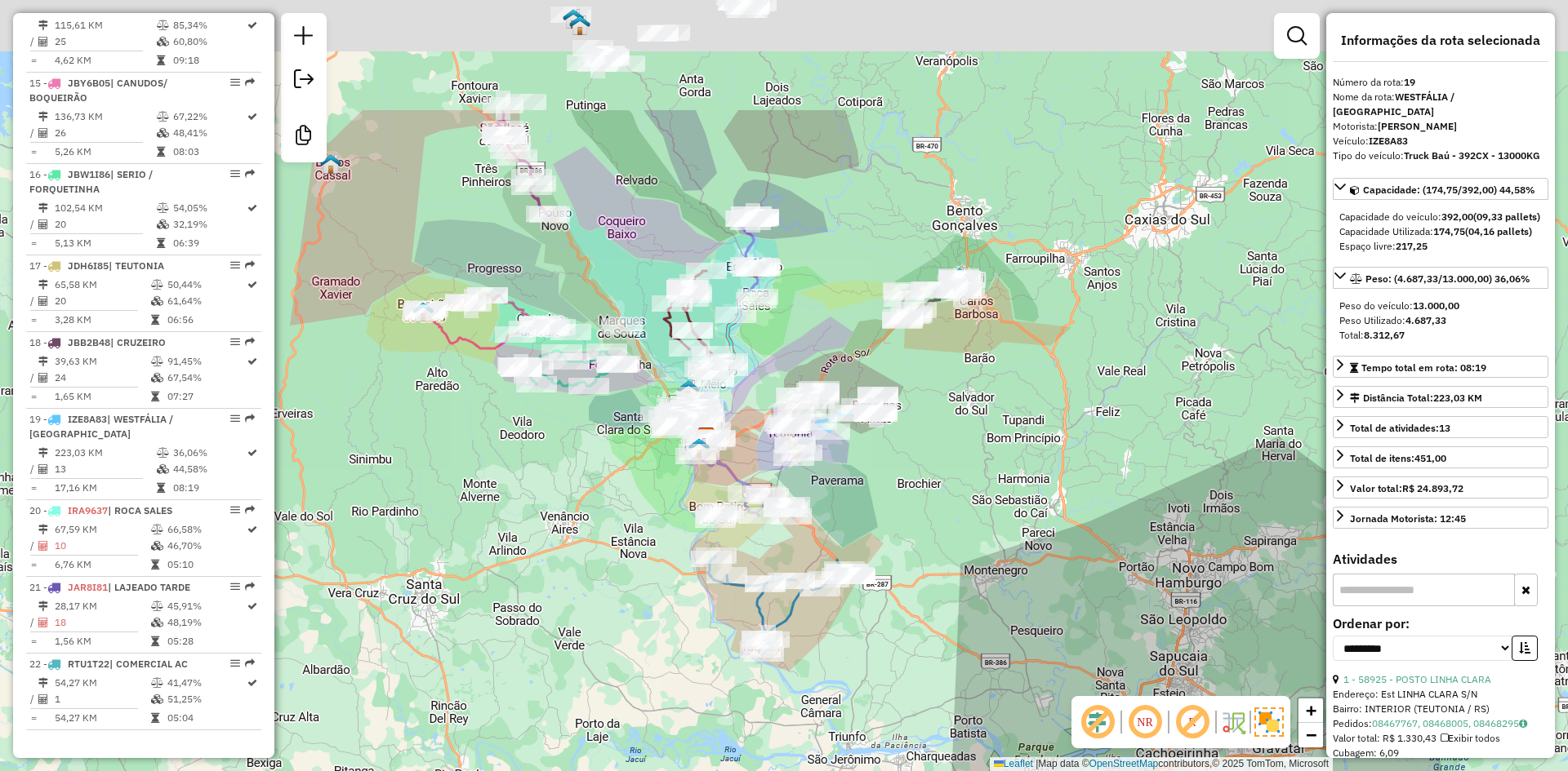
drag, startPoint x: 786, startPoint y: 151, endPoint x: 760, endPoint y: 407, distance: 257.3
click at [754, 423] on div "Janela de atendimento Grade de atendimento Capacidade Transportadoras Veículos …" at bounding box center [784, 386] width 1568 height 771
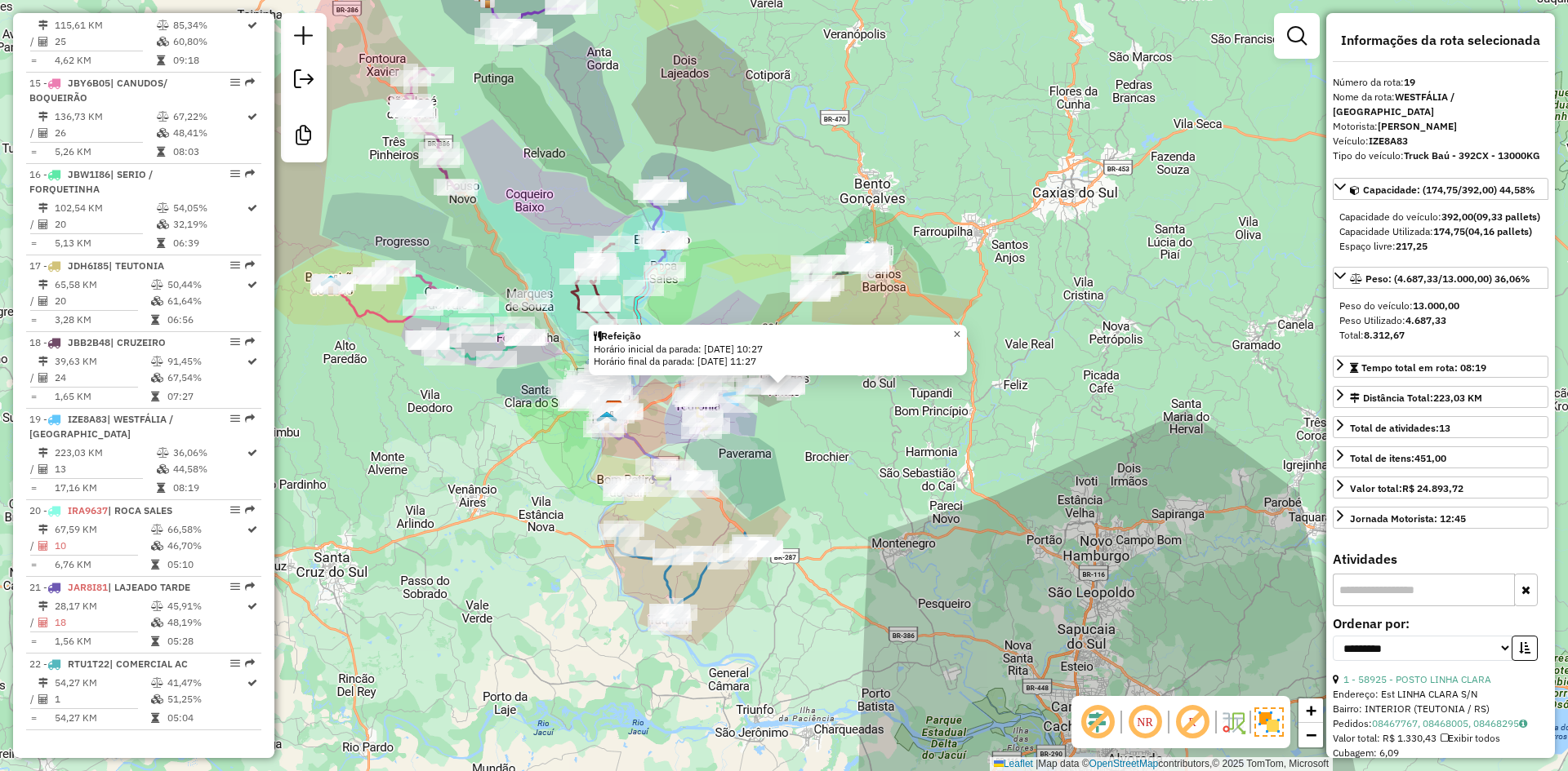
click at [967, 337] on link "×" at bounding box center [957, 335] width 19 height 19
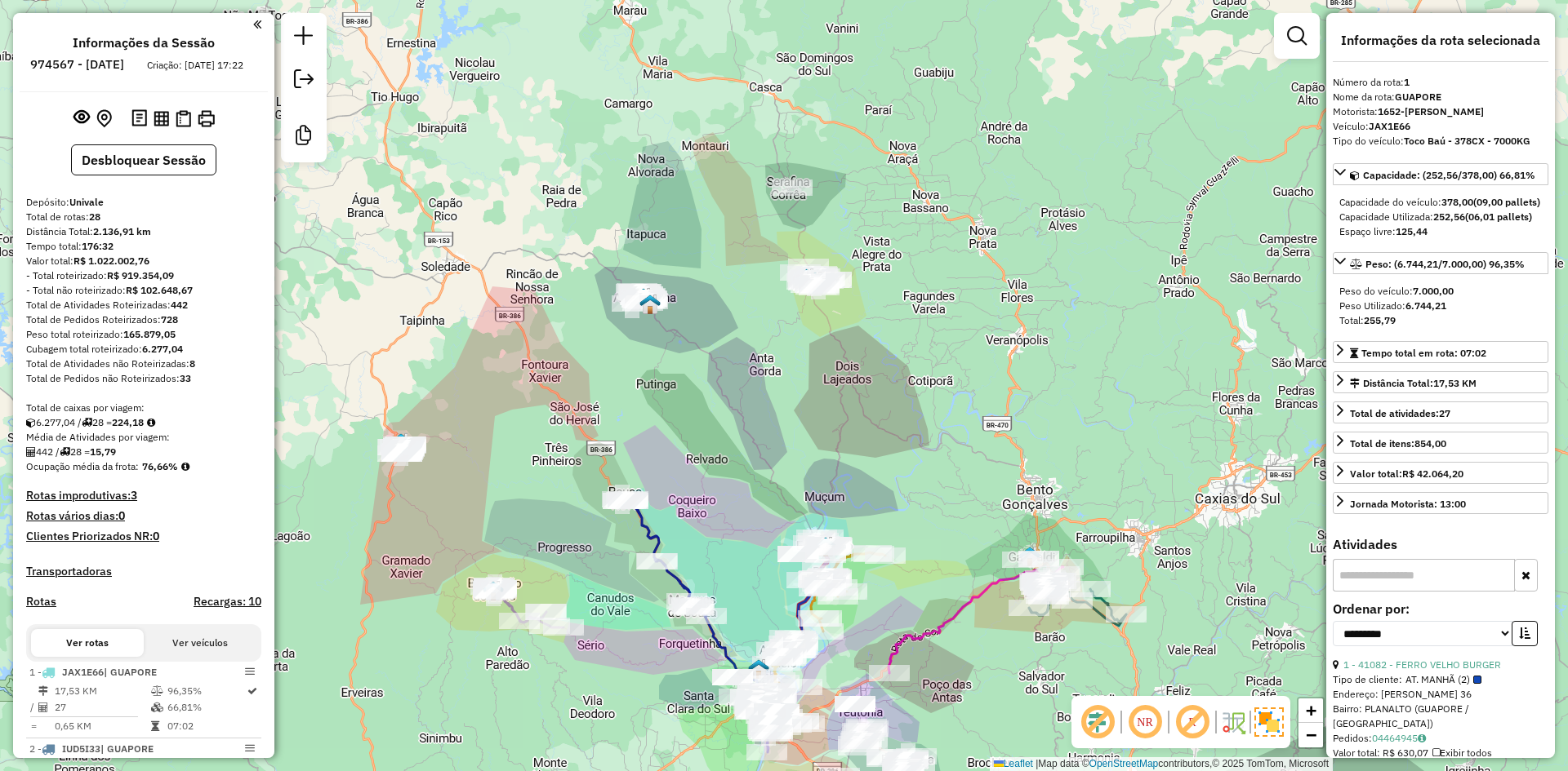
select select "**********"
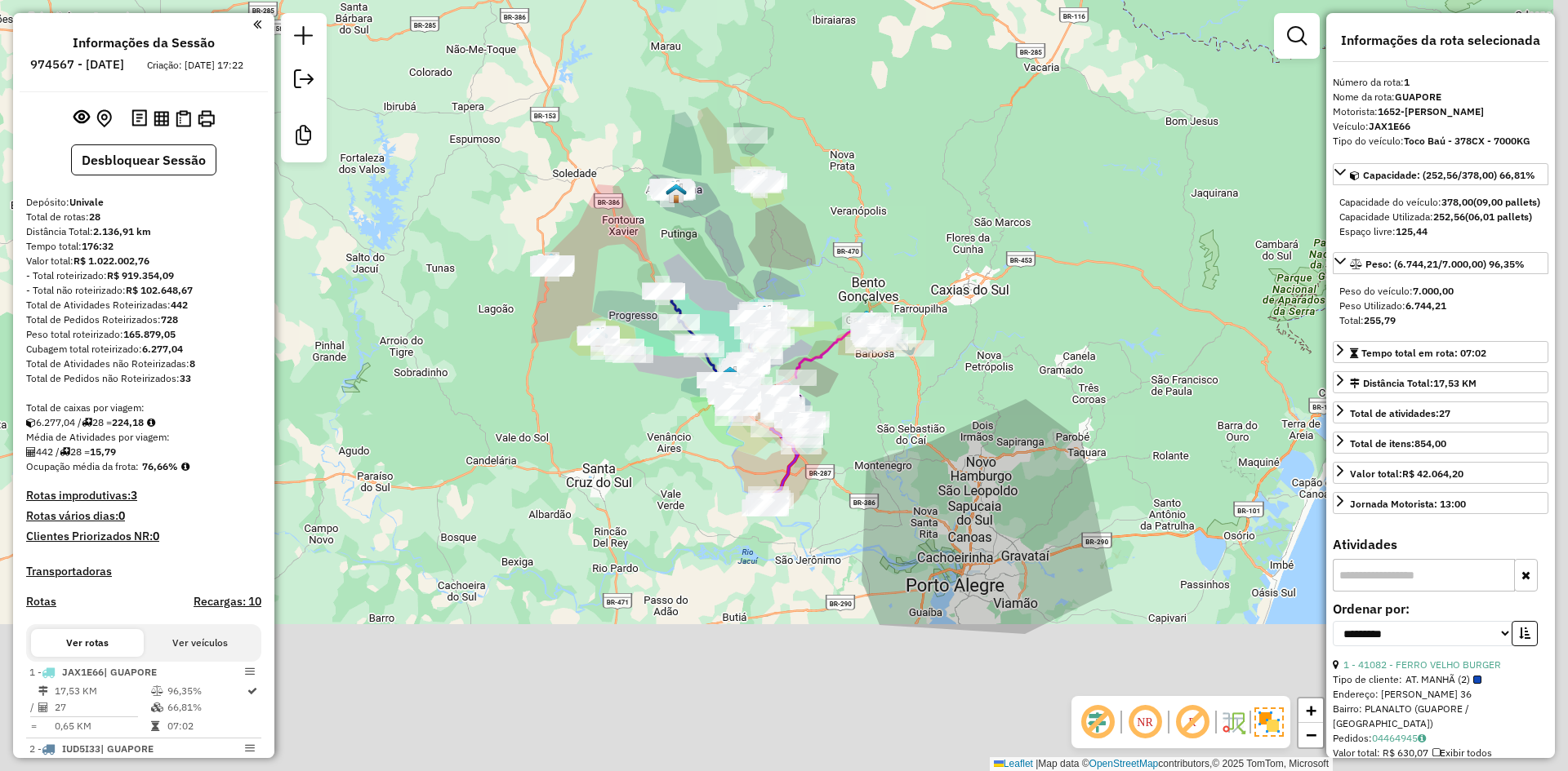
drag, startPoint x: 915, startPoint y: 558, endPoint x: 796, endPoint y: 375, distance: 218.3
click at [823, 379] on div "Janela de atendimento Grade de atendimento Capacidade Transportadoras Veículos …" at bounding box center [784, 386] width 1568 height 771
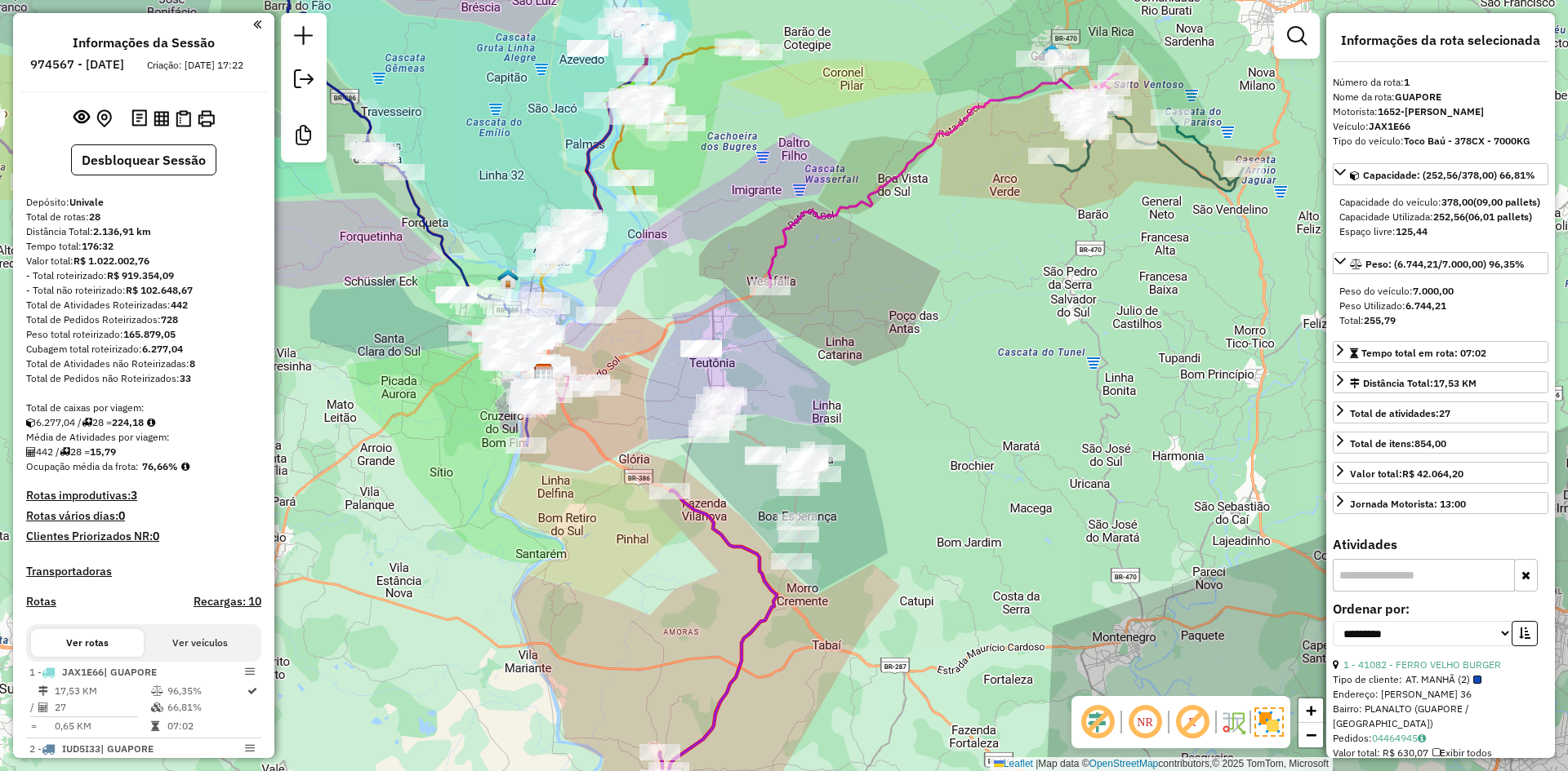
click at [886, 183] on icon at bounding box center [943, 180] width 350 height 213
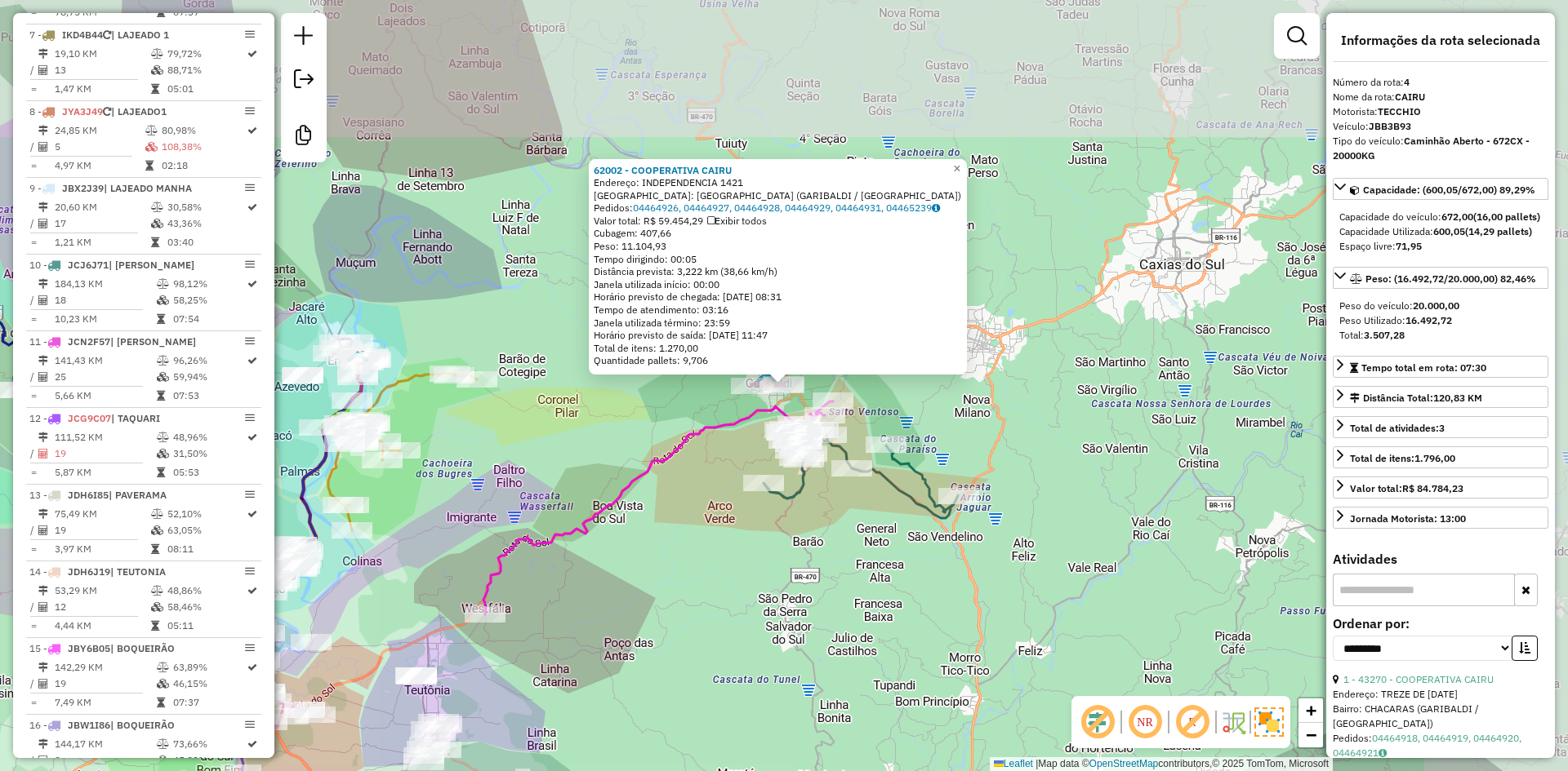
scroll to position [908, 0]
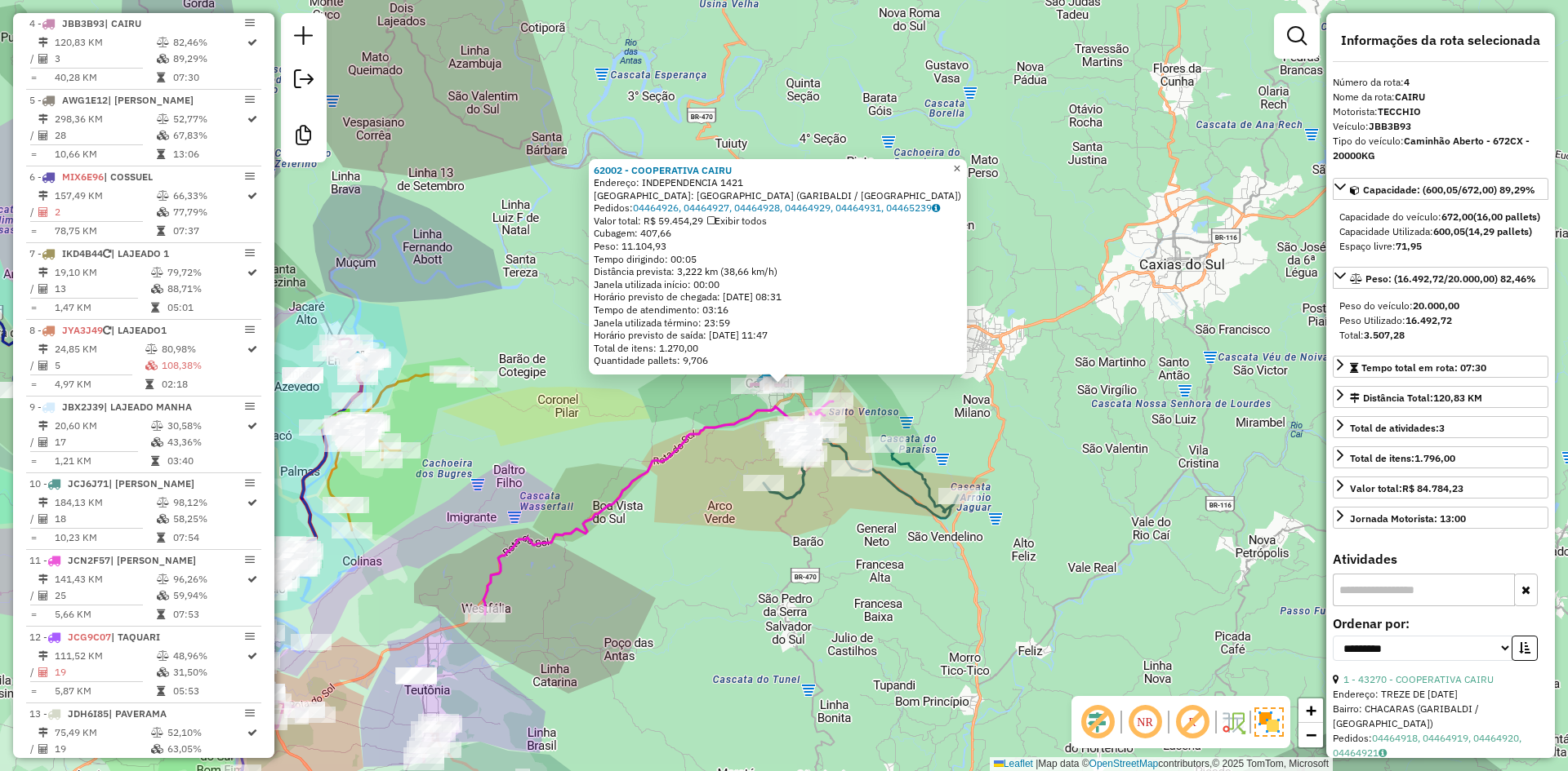
click at [960, 167] on span "×" at bounding box center [957, 168] width 8 height 14
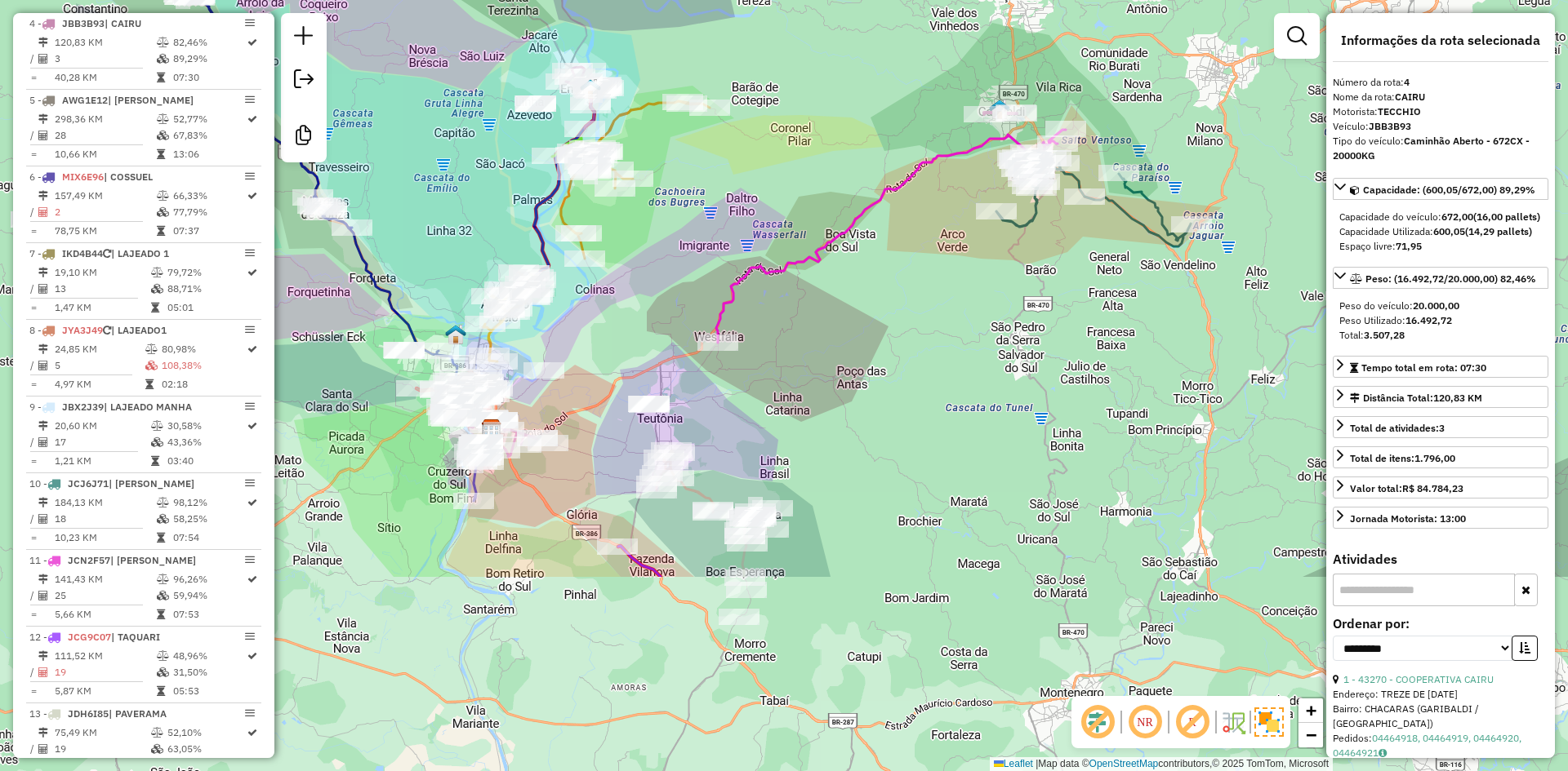
drag, startPoint x: 707, startPoint y: 591, endPoint x: 955, endPoint y: 267, distance: 408.0
click at [955, 270] on div "Janela de atendimento Grade de atendimento Capacidade Transportadoras Veículos …" at bounding box center [784, 386] width 1568 height 771
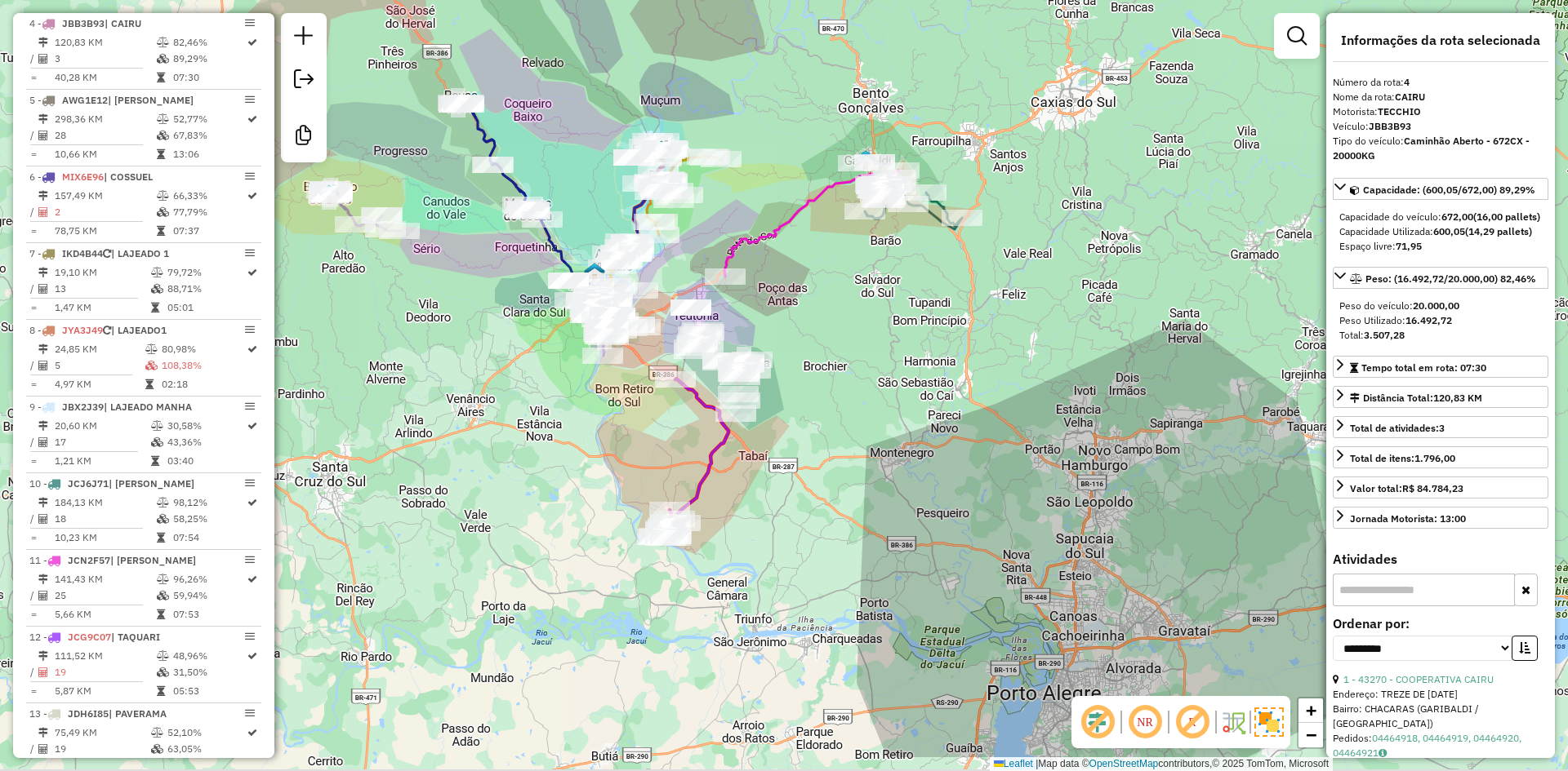
drag, startPoint x: 575, startPoint y: 520, endPoint x: 650, endPoint y: 408, distance: 134.8
click at [648, 410] on div "Janela de atendimento Grade de atendimento Capacidade Transportadoras Veículos …" at bounding box center [784, 386] width 1568 height 771
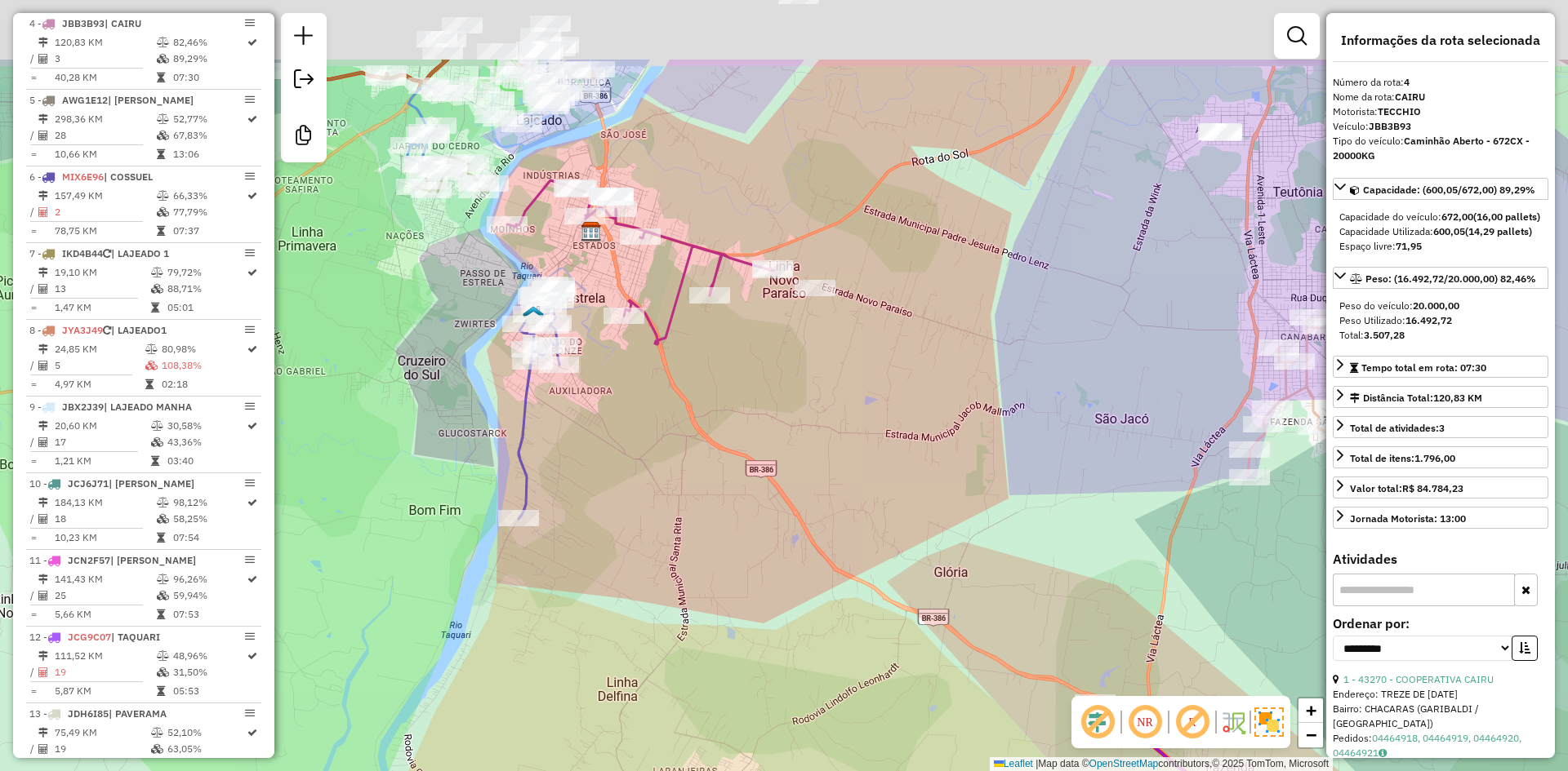
drag, startPoint x: 710, startPoint y: 238, endPoint x: 731, endPoint y: 430, distance: 193.1
click at [731, 430] on div "Janela de atendimento Grade de atendimento Capacidade Transportadoras Veículos …" at bounding box center [784, 386] width 1568 height 771
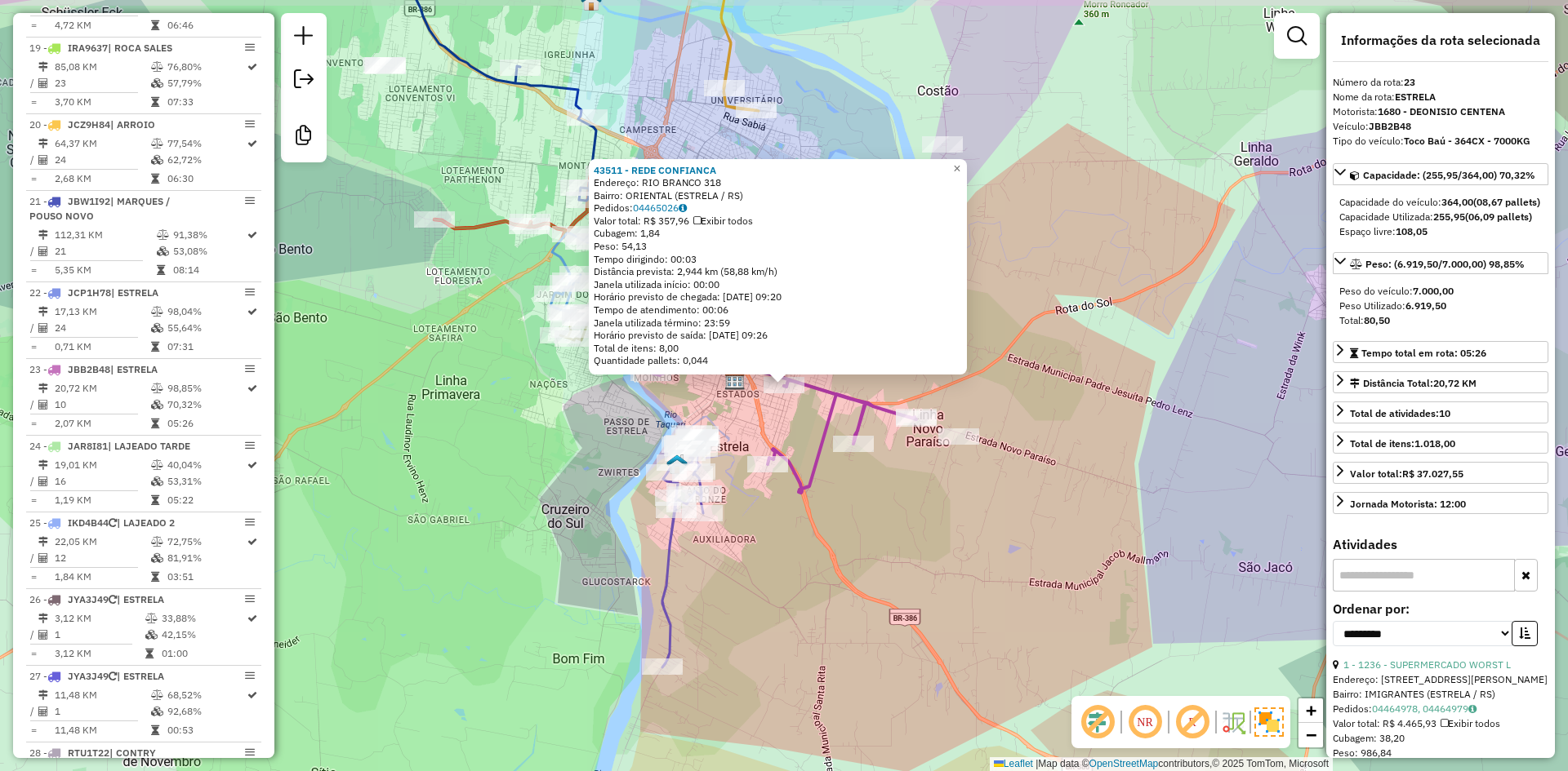
scroll to position [2410, 0]
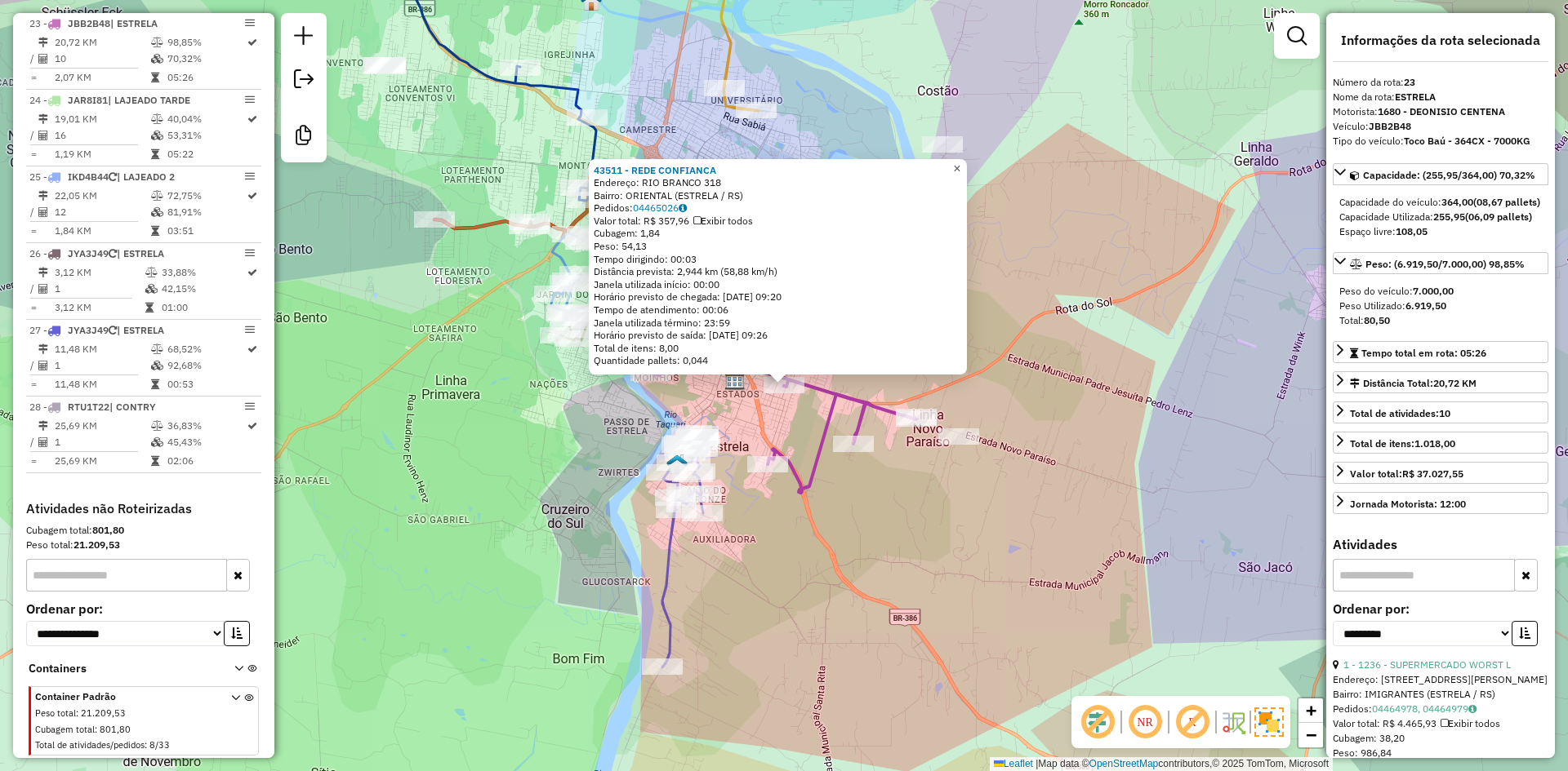
click at [960, 161] on span "×" at bounding box center [957, 168] width 8 height 14
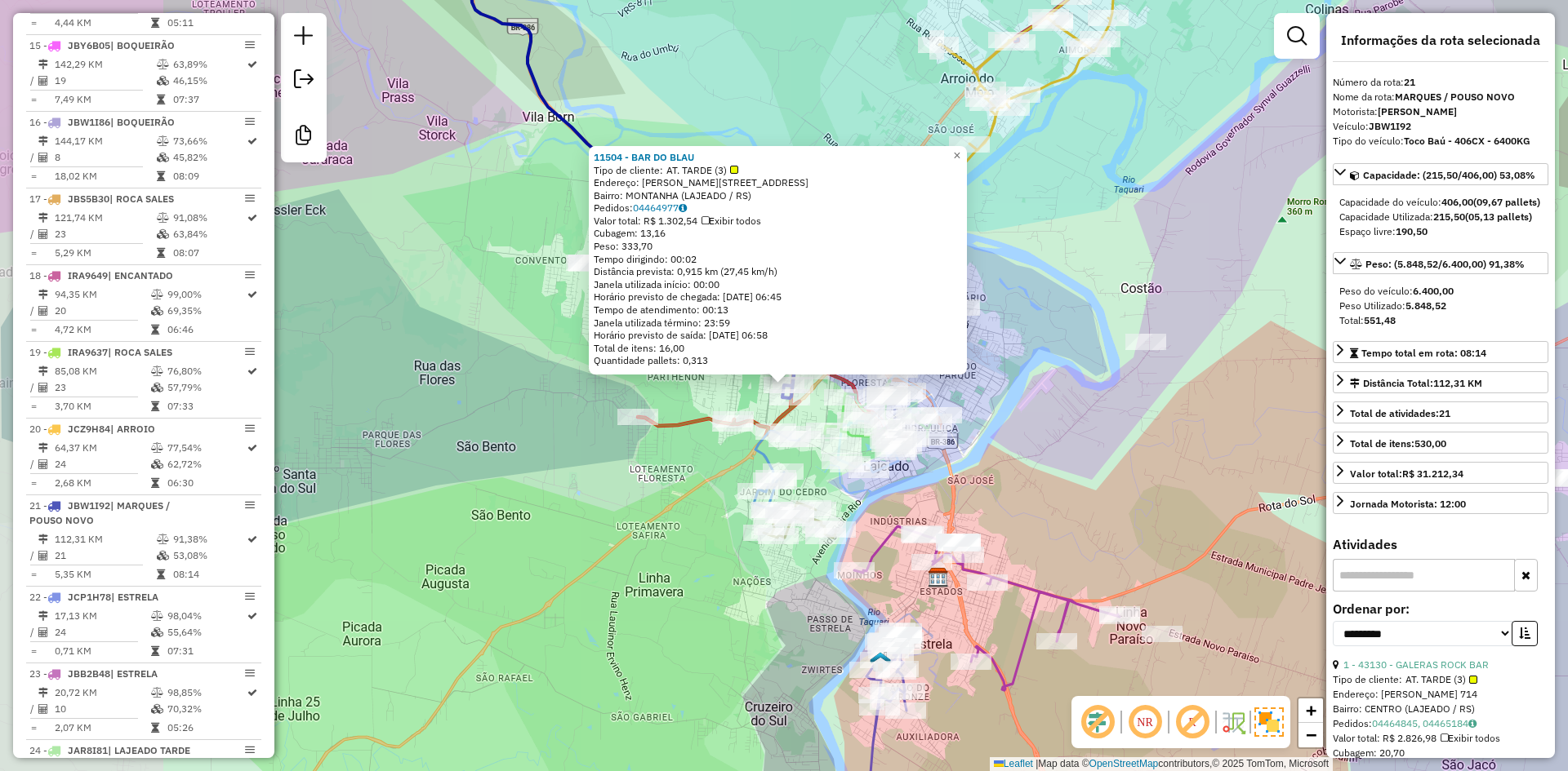
scroll to position [2242, 0]
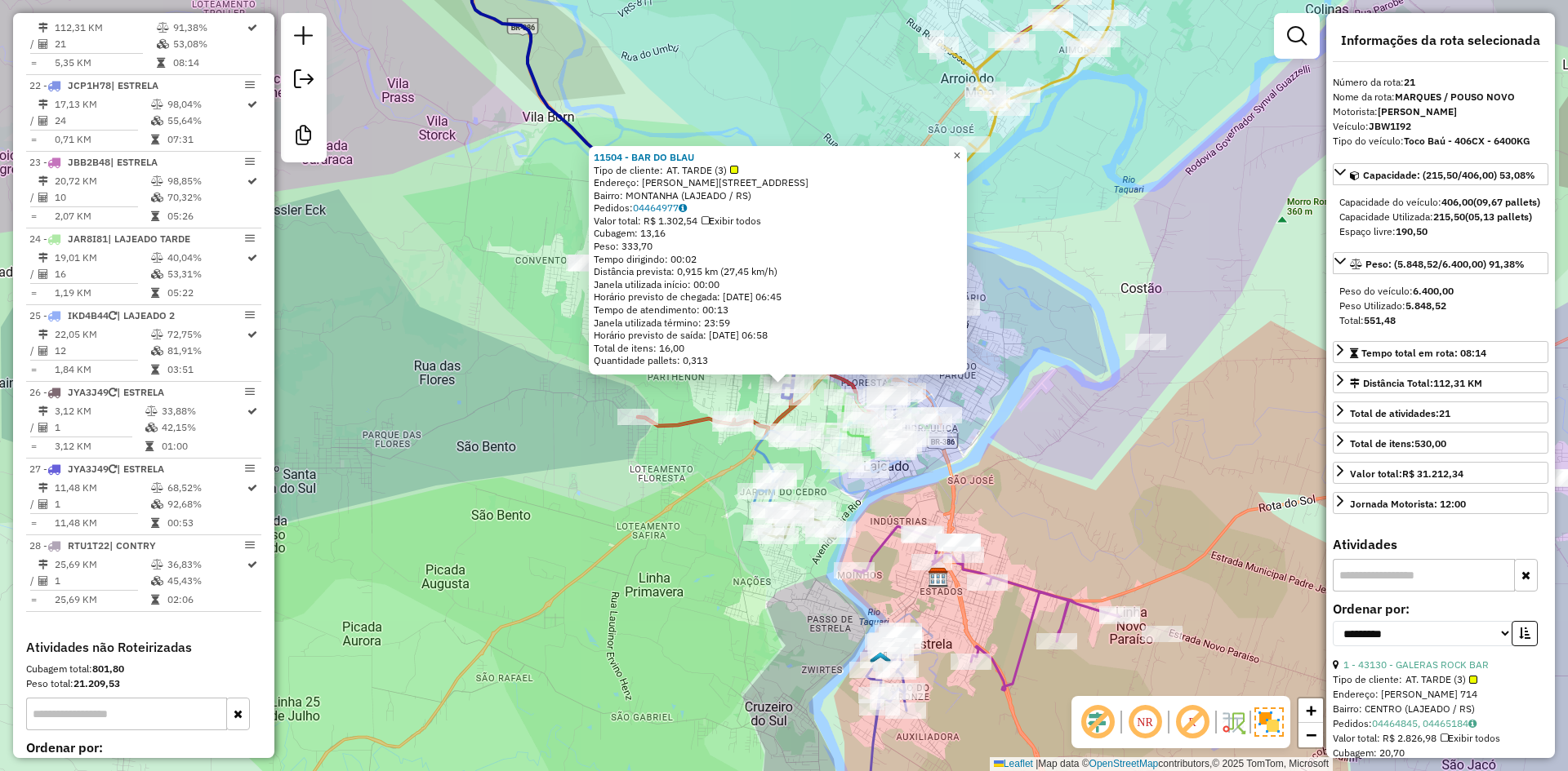
click at [960, 149] on span "×" at bounding box center [957, 155] width 8 height 14
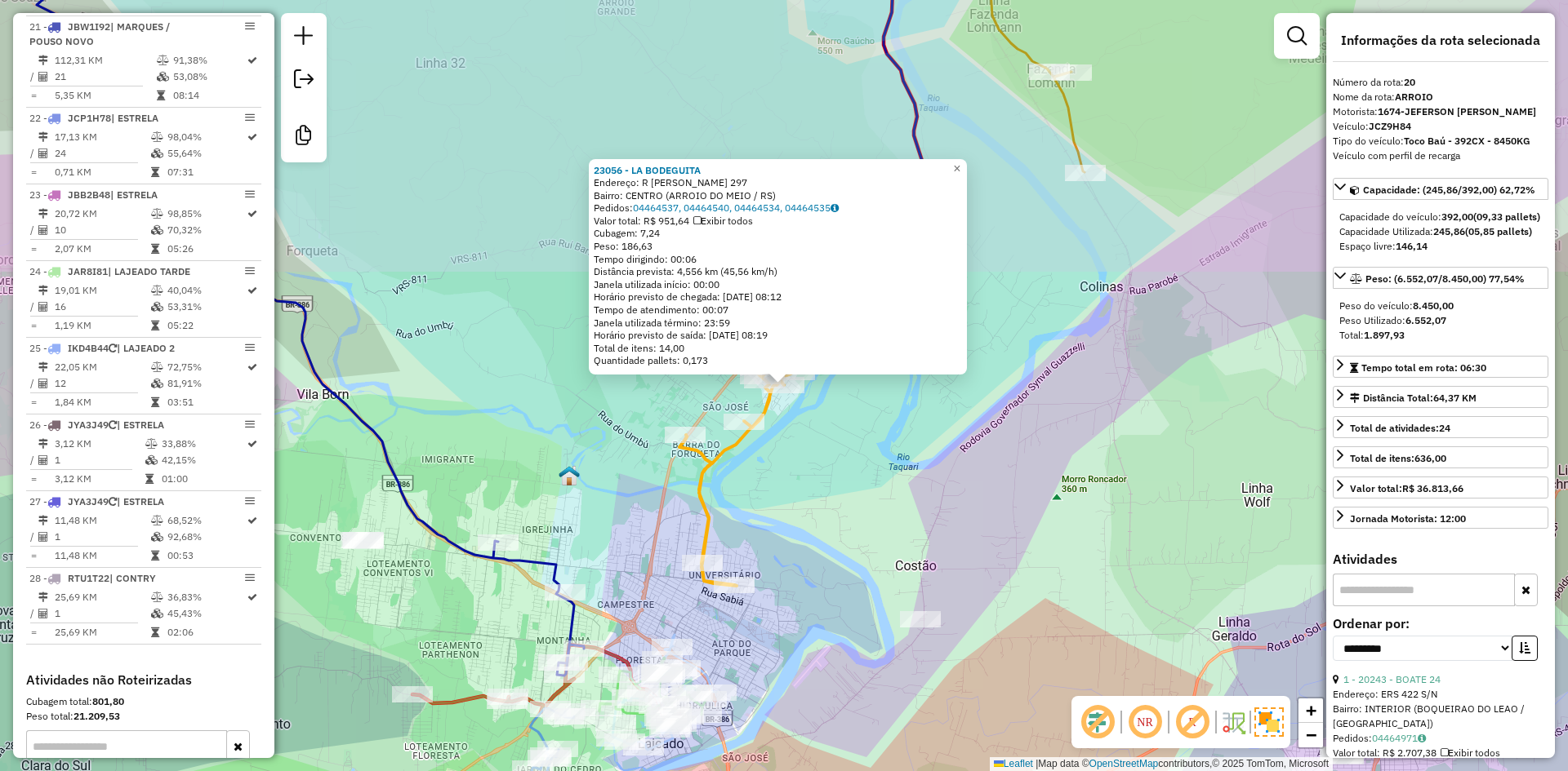
scroll to position [2165, 0]
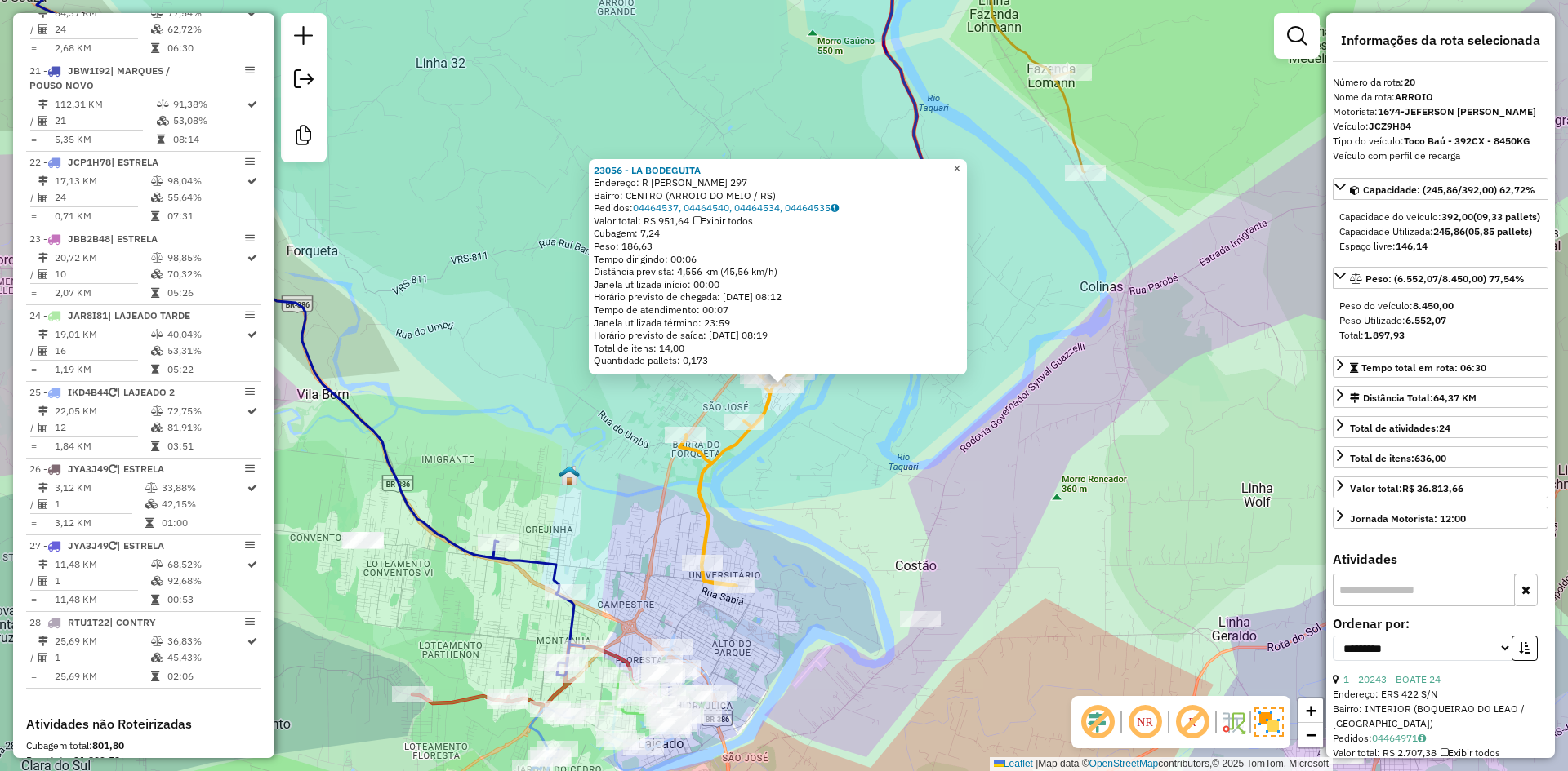
click at [961, 164] on link "×" at bounding box center [957, 169] width 19 height 19
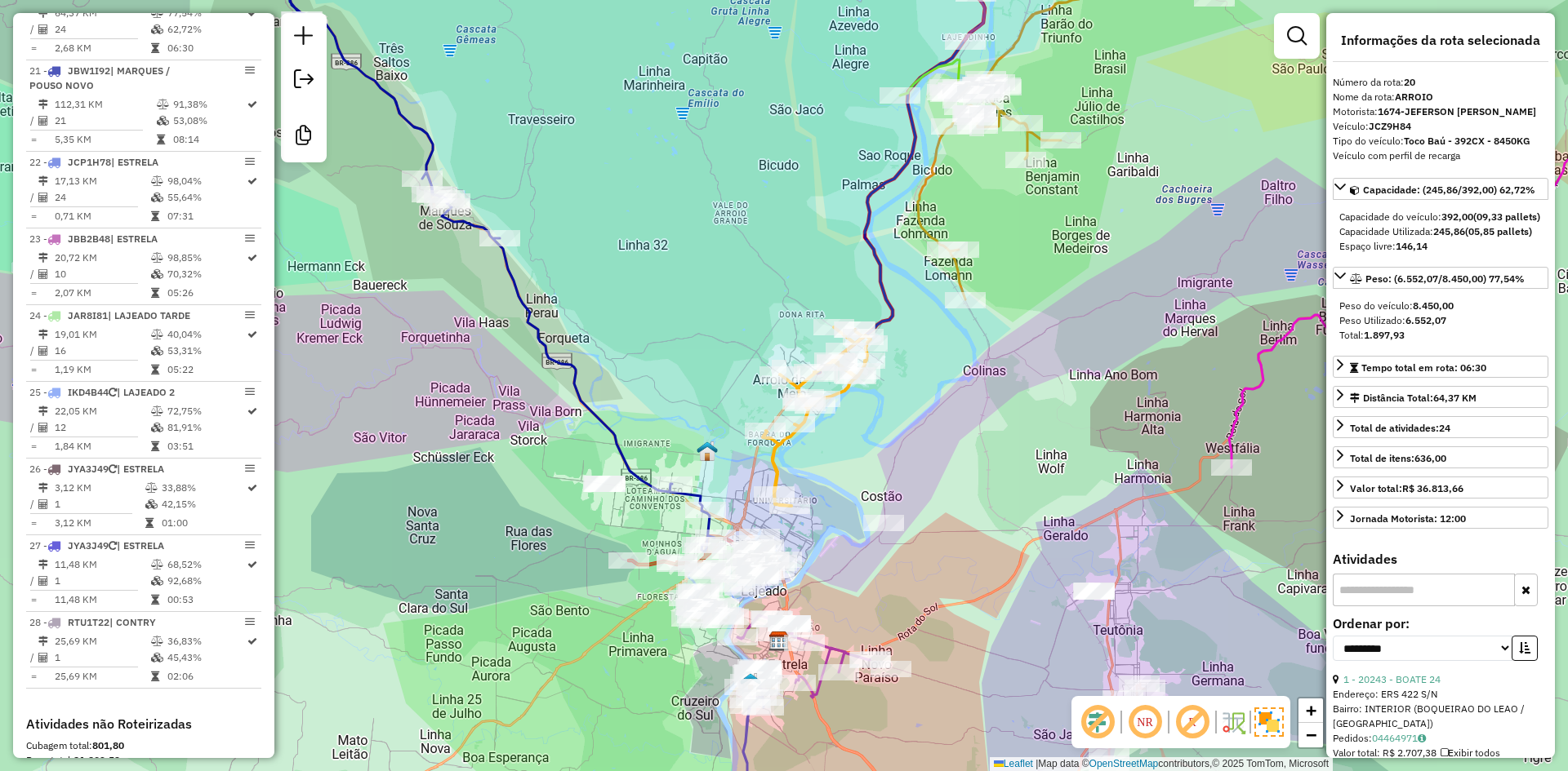
click at [868, 201] on icon at bounding box center [907, 162] width 182 height 421
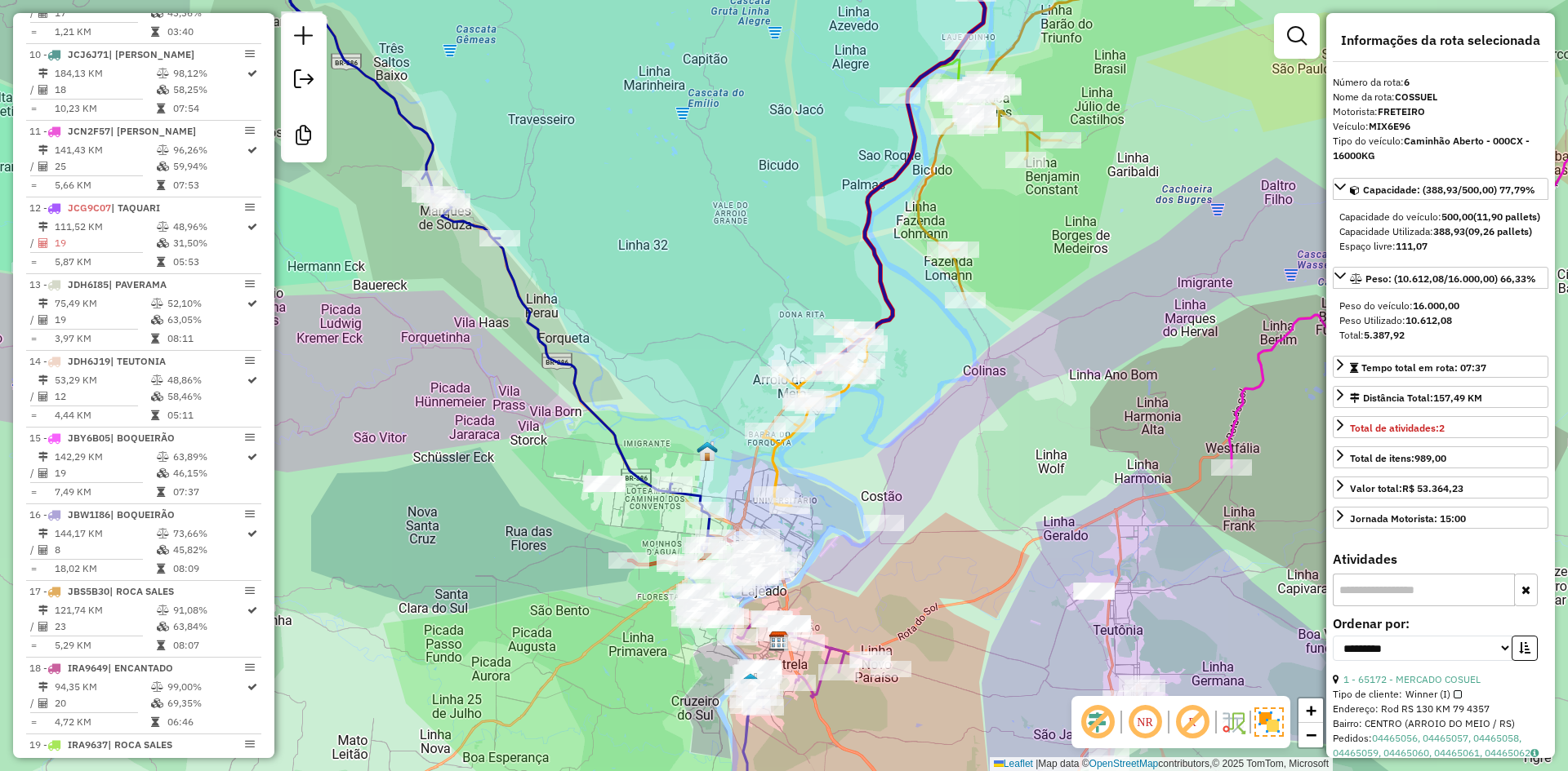
scroll to position [1061, 0]
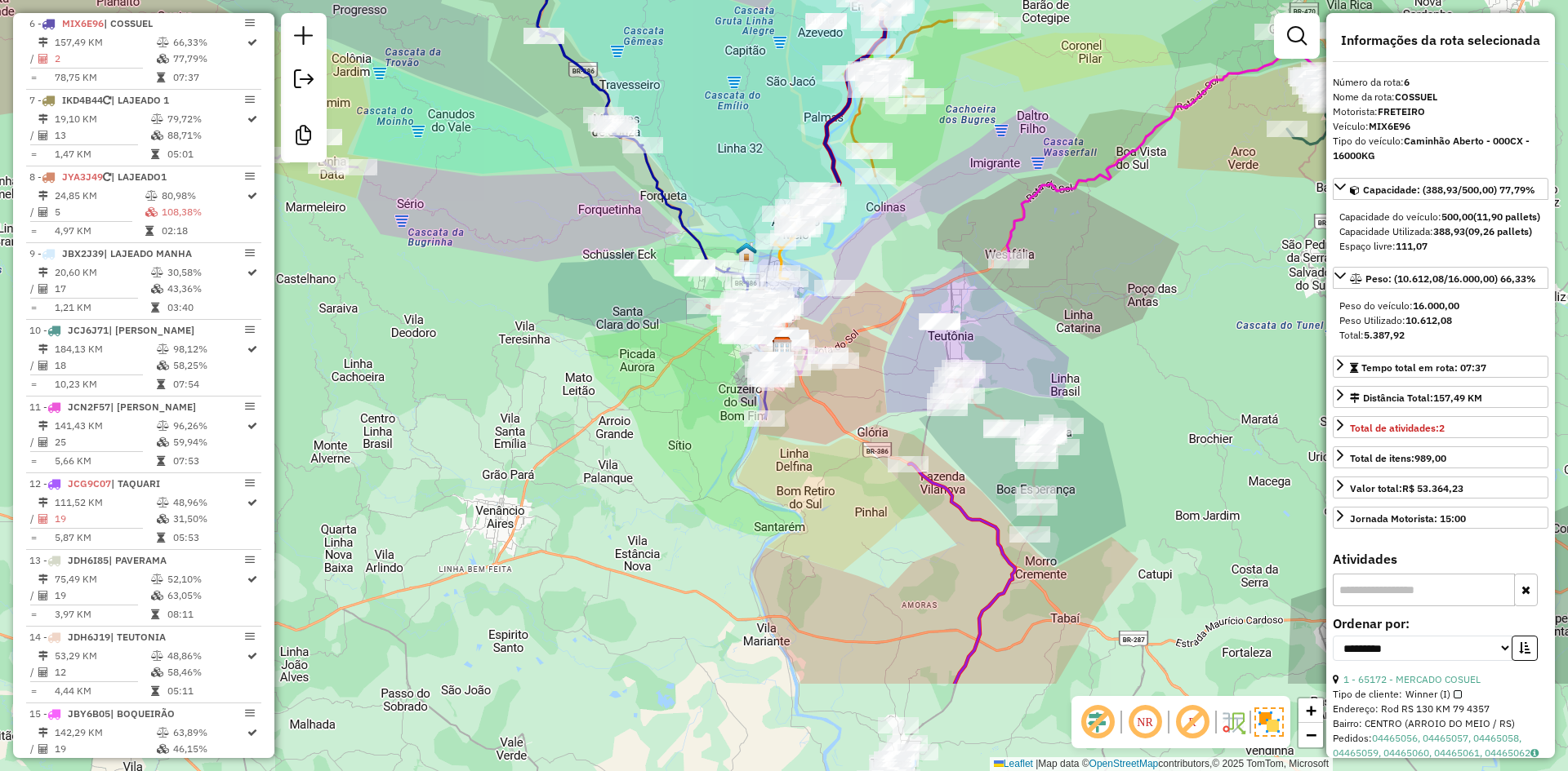
drag, startPoint x: 944, startPoint y: 455, endPoint x: 862, endPoint y: 284, distance: 189.6
click at [863, 285] on div "Janela de atendimento Grade de atendimento Capacidade Transportadoras Veículos …" at bounding box center [784, 386] width 1568 height 771
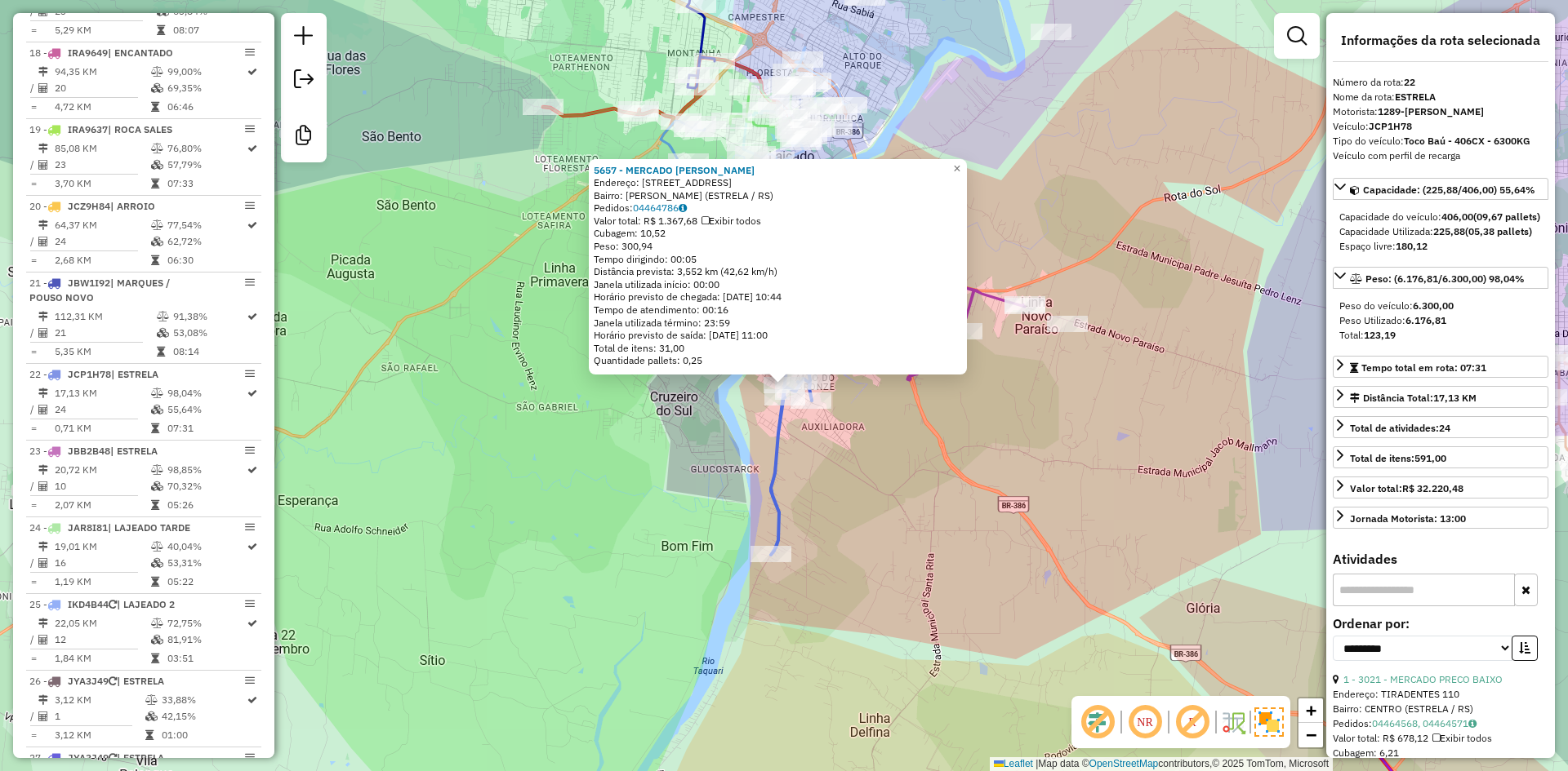
scroll to position [2333, 0]
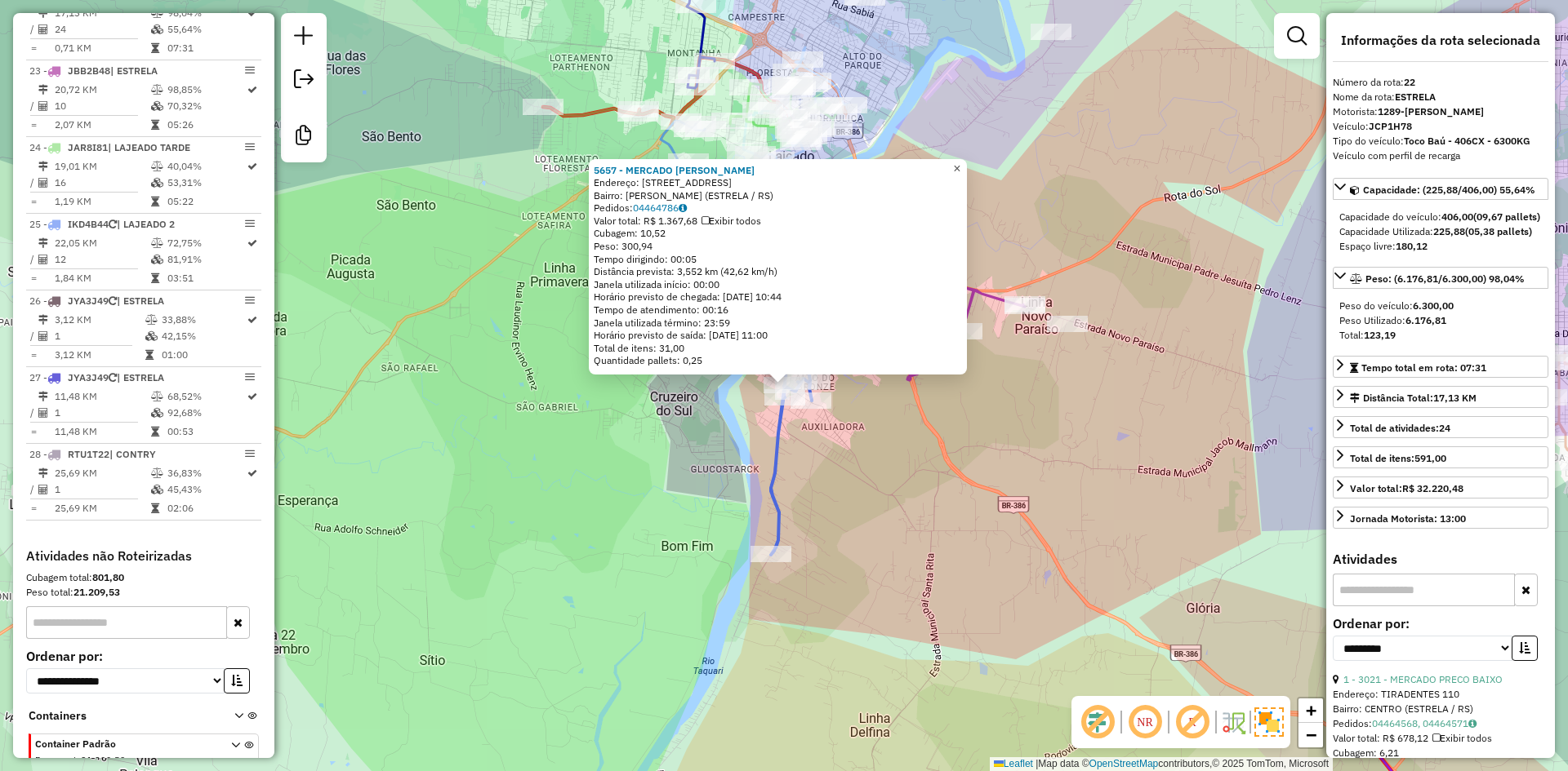
click at [967, 164] on link "×" at bounding box center [957, 169] width 19 height 19
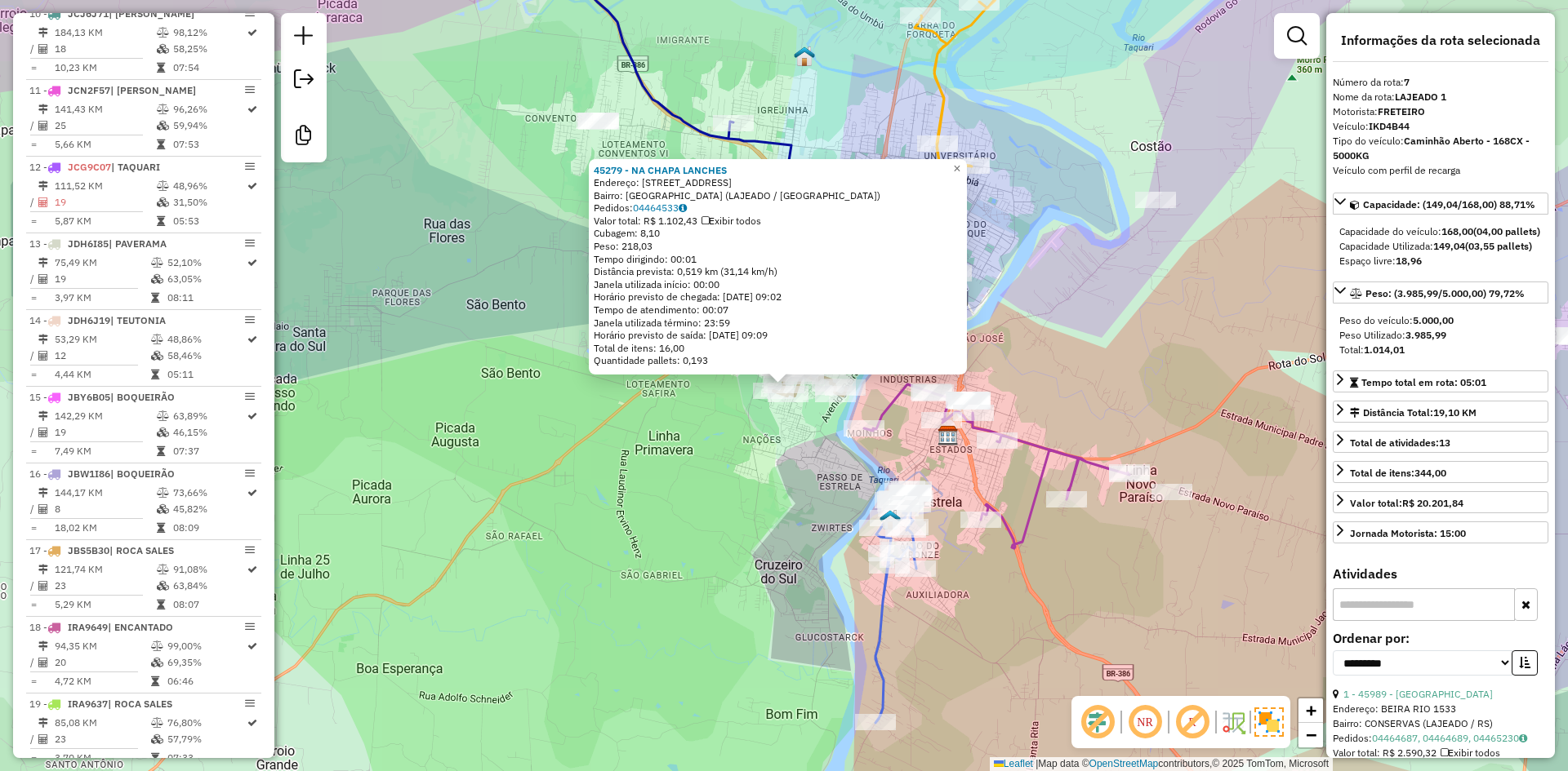
scroll to position [1138, 0]
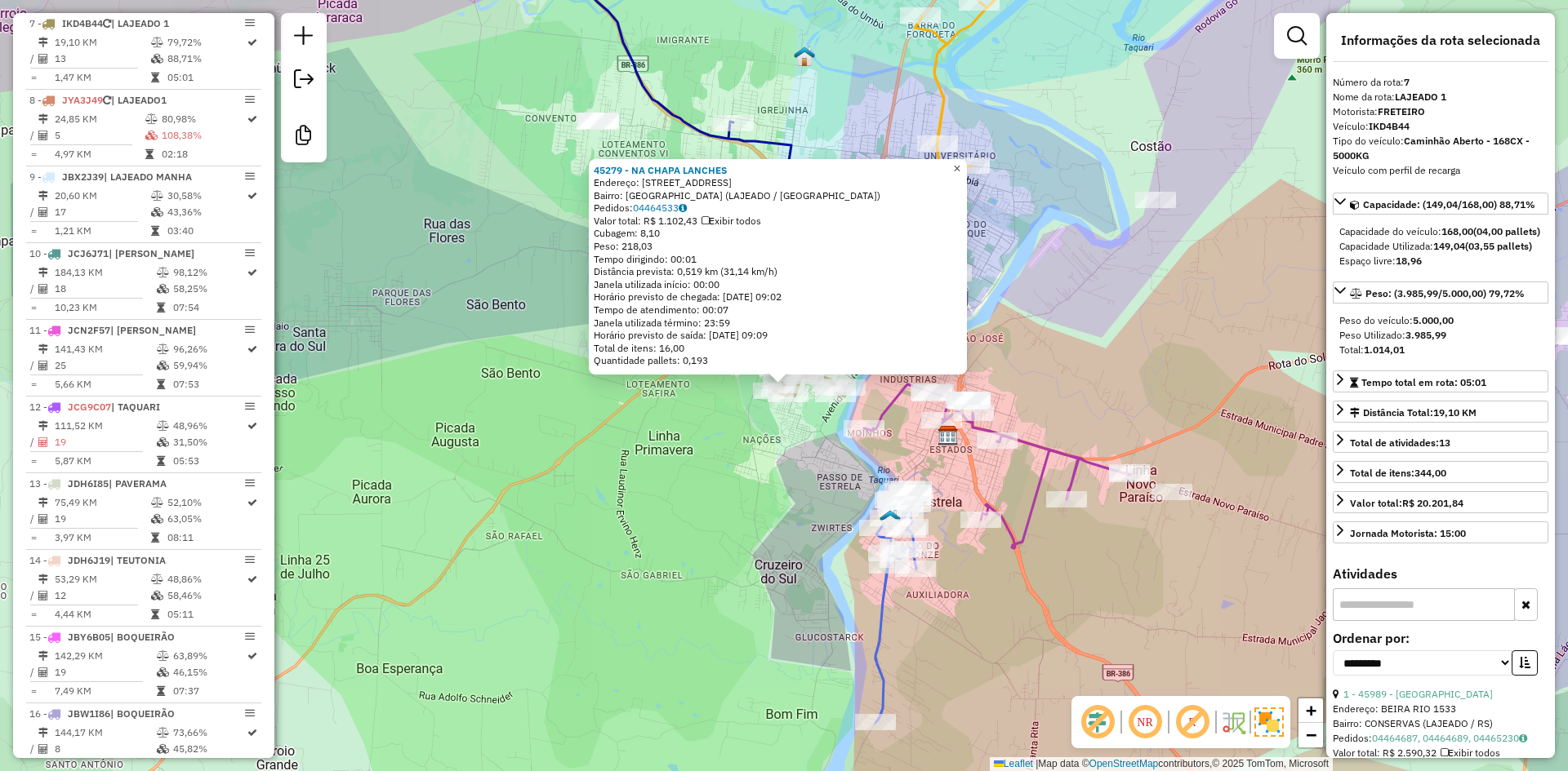
click at [960, 165] on span "×" at bounding box center [957, 168] width 8 height 14
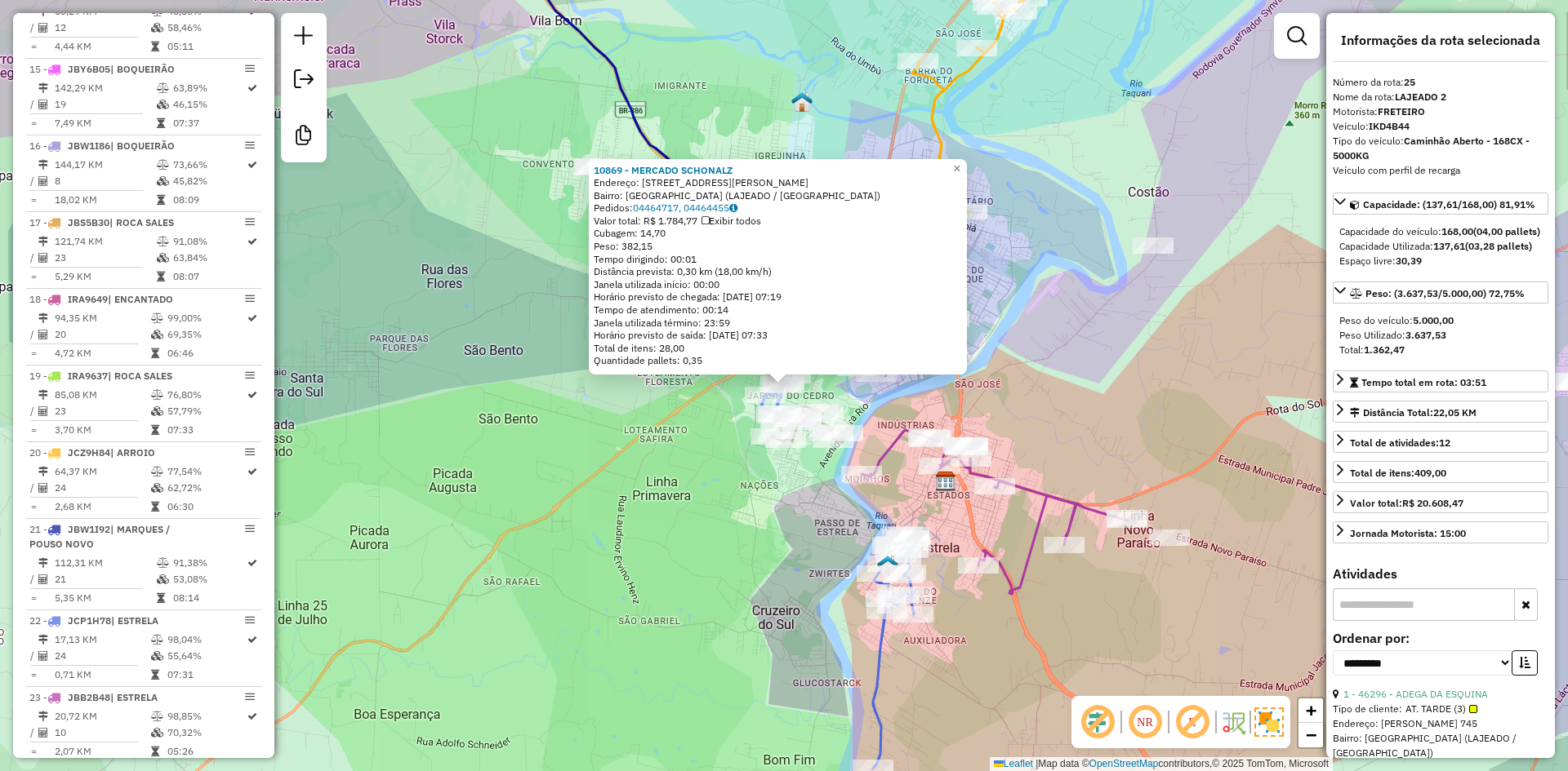
scroll to position [2410, 0]
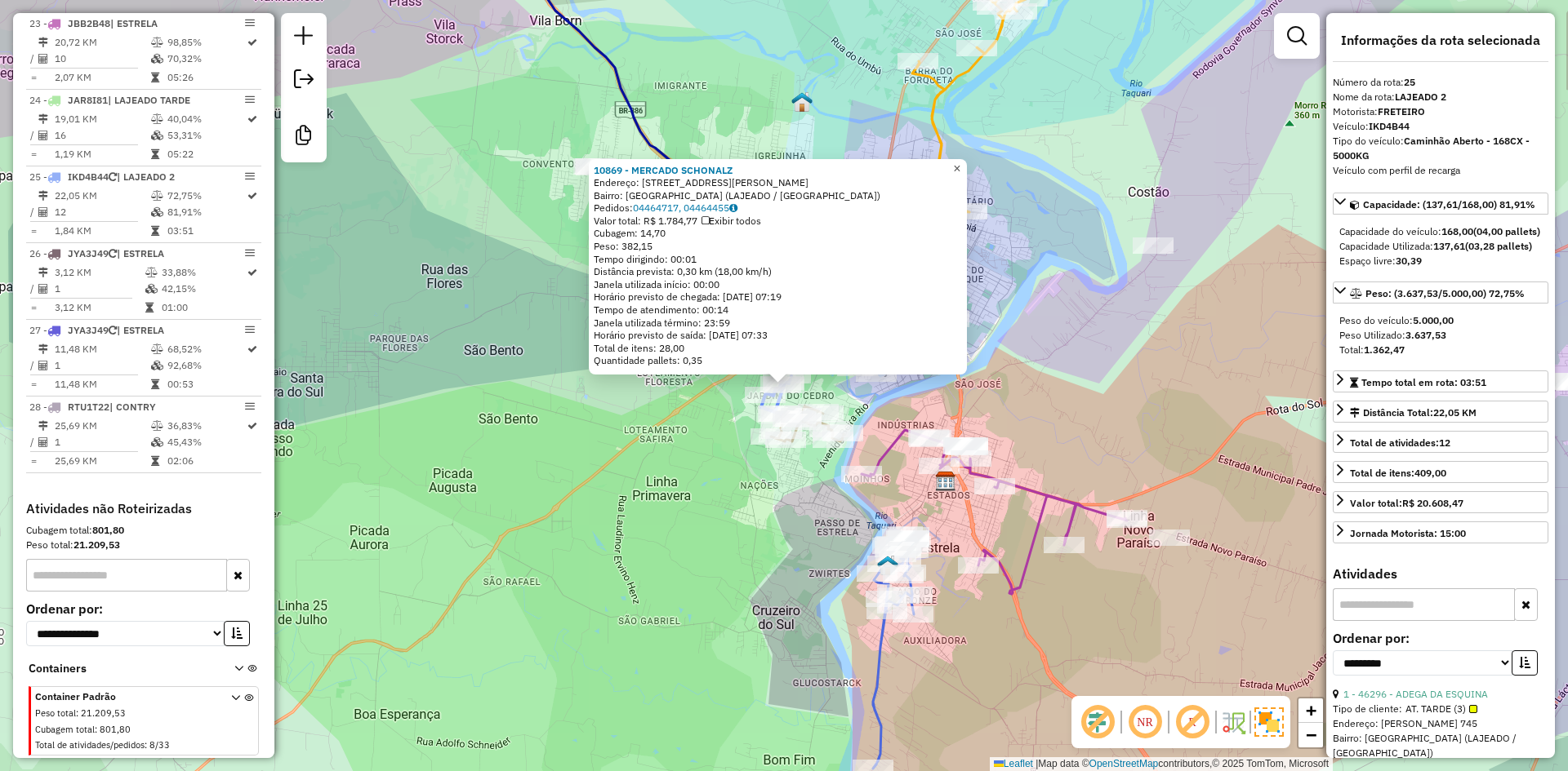
click at [967, 166] on link "×" at bounding box center [957, 169] width 19 height 19
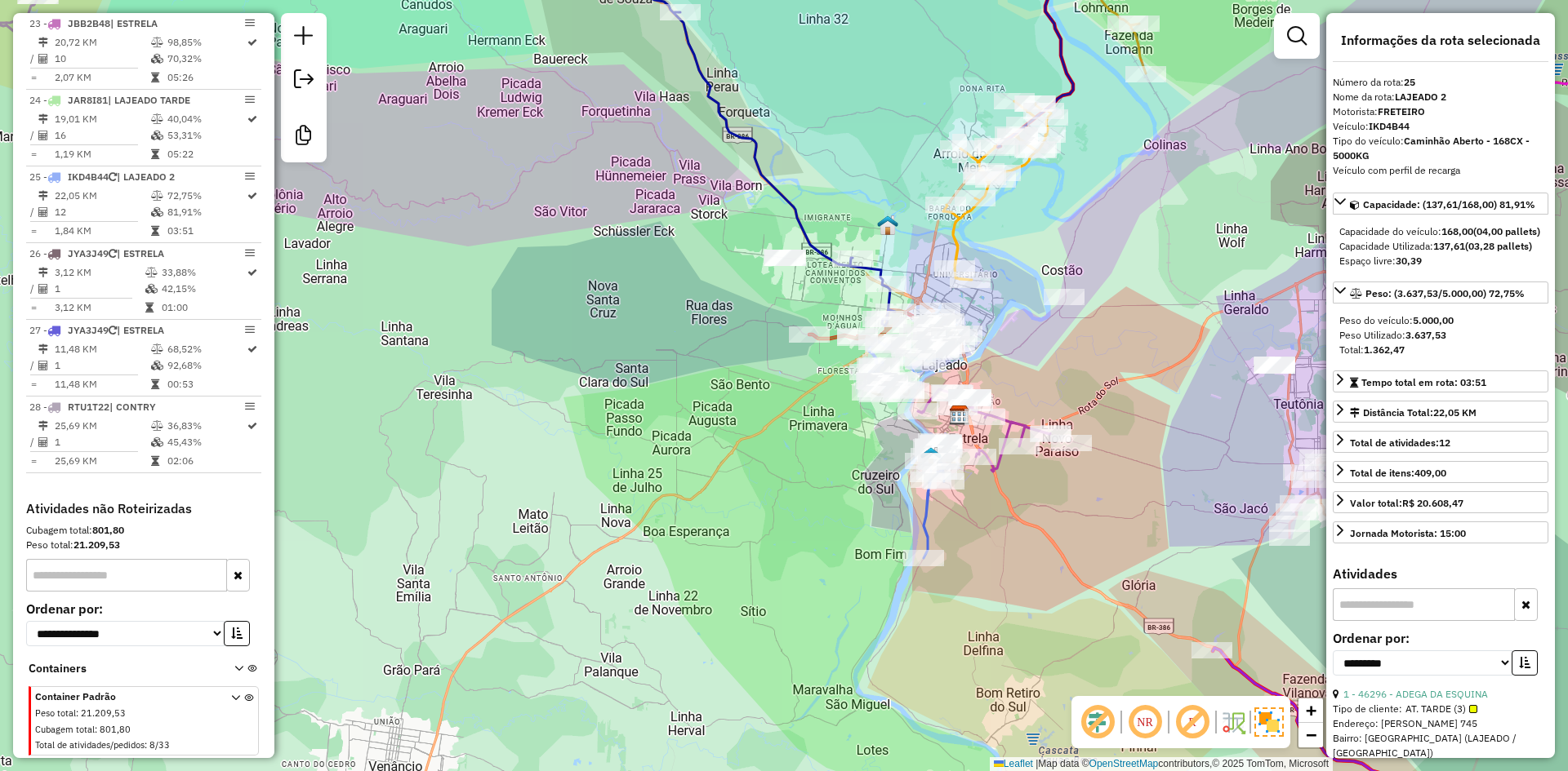
drag, startPoint x: 1067, startPoint y: 348, endPoint x: 793, endPoint y: 295, distance: 279.1
click at [806, 301] on div "Janela de atendimento Grade de atendimento Capacidade Transportadoras Veículos …" at bounding box center [784, 386] width 1568 height 771
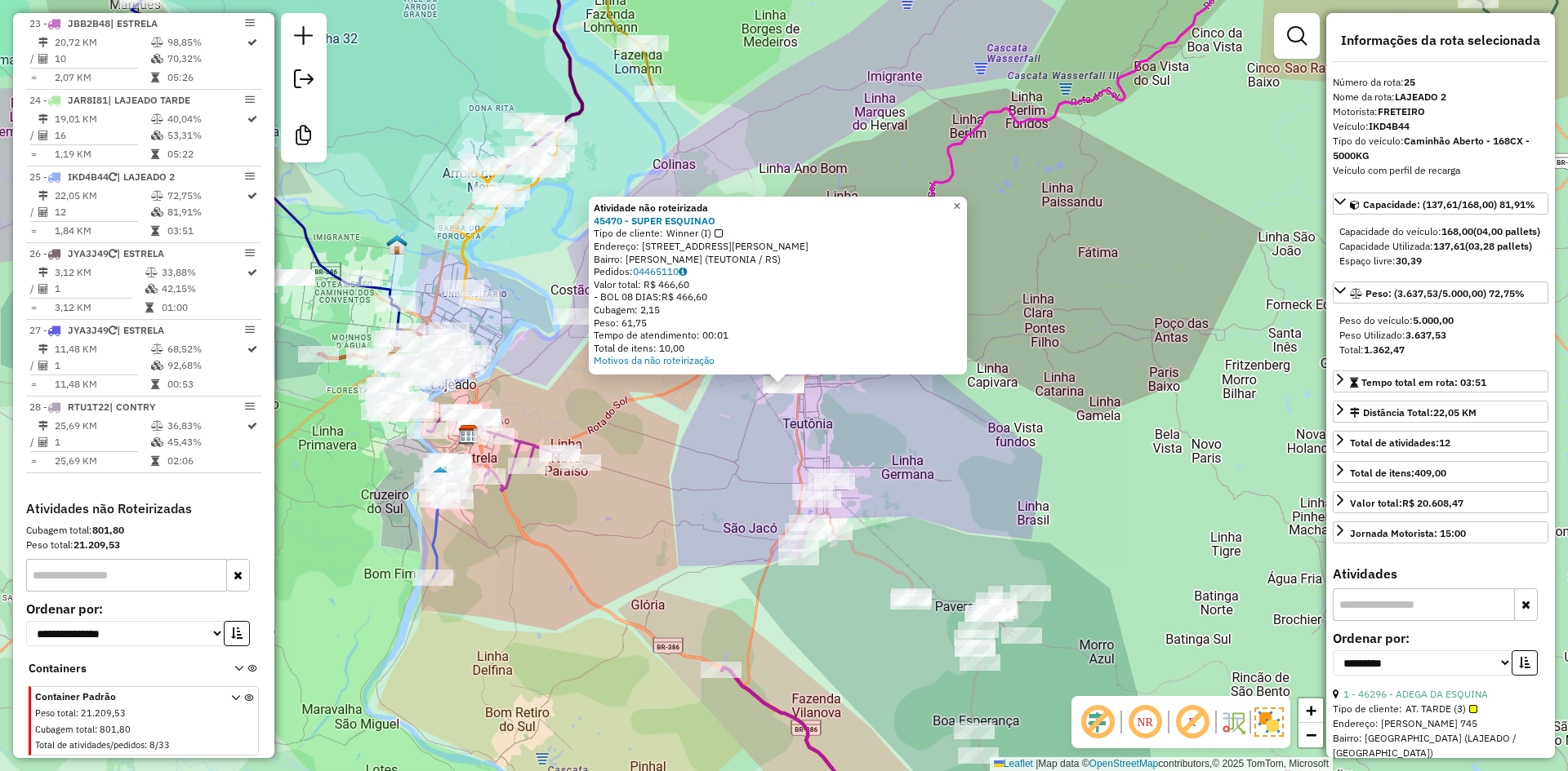
click at [960, 202] on span "×" at bounding box center [957, 206] width 8 height 14
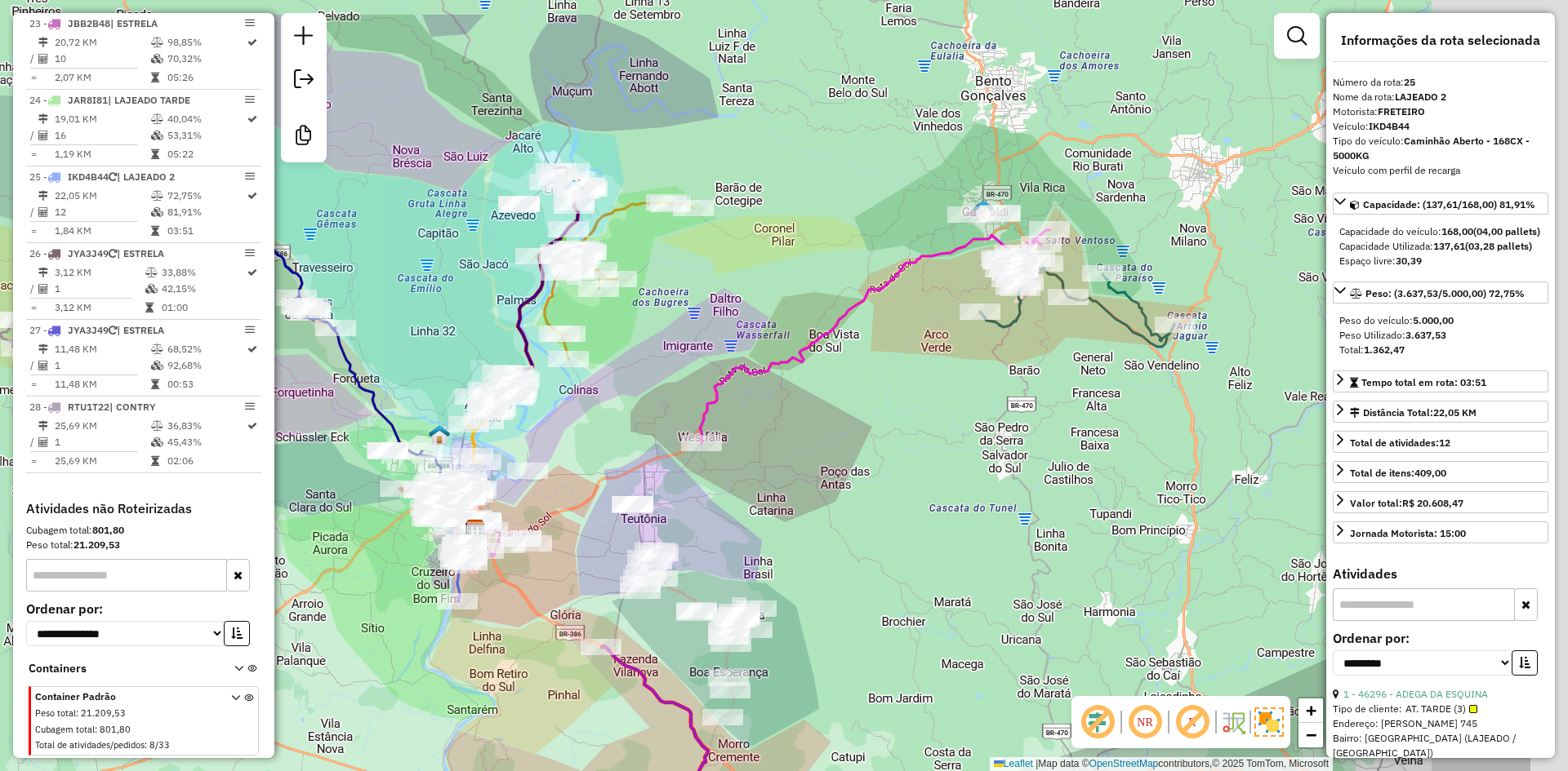
drag, startPoint x: 1028, startPoint y: 304, endPoint x: 692, endPoint y: 462, distance: 371.3
click at [689, 464] on div "Janela de atendimento Grade de atendimento Capacidade Transportadoras Veículos …" at bounding box center [784, 386] width 1568 height 771
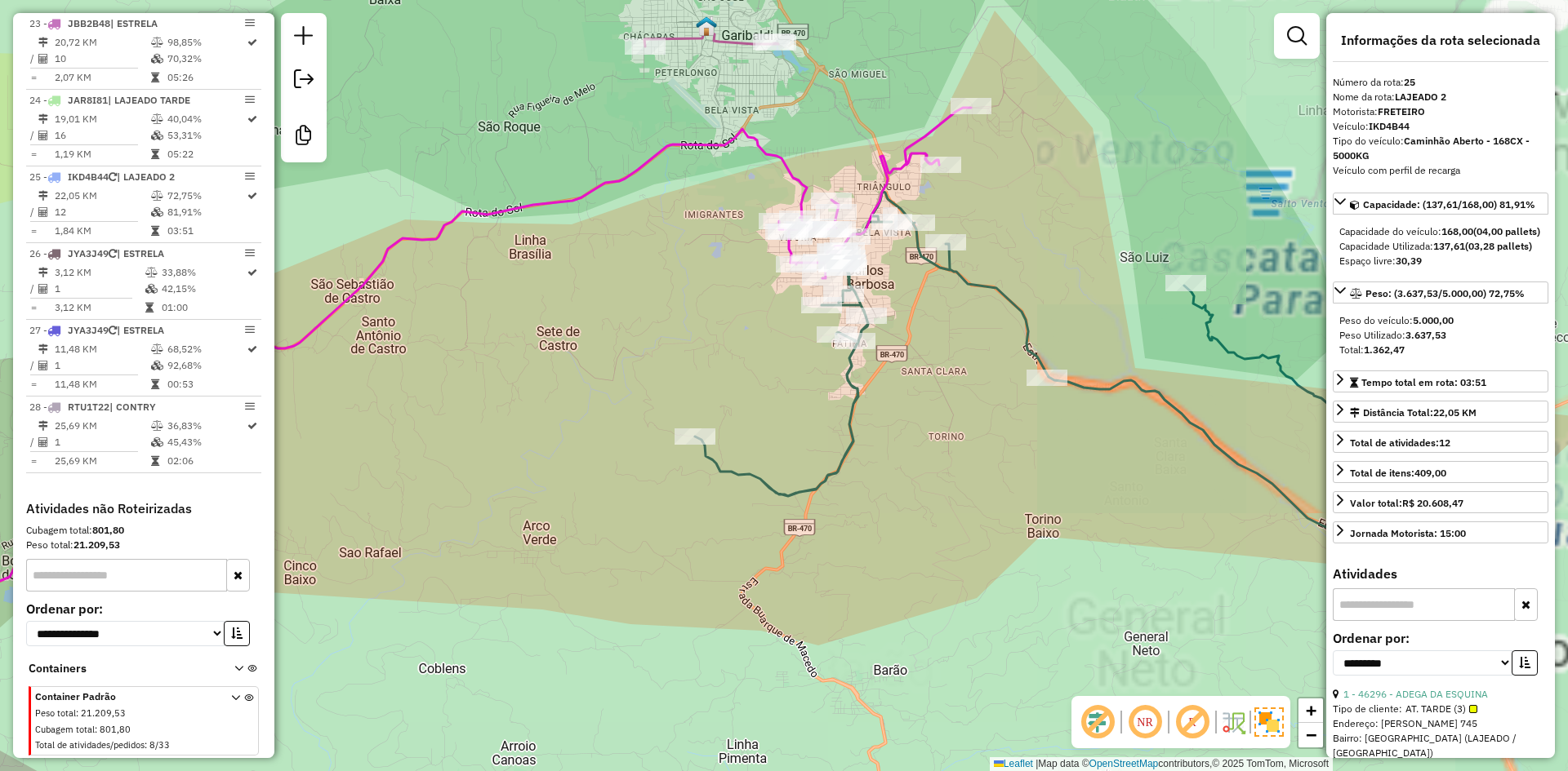
drag, startPoint x: 882, startPoint y: 330, endPoint x: 744, endPoint y: 427, distance: 168.7
click at [744, 427] on div "Janela de atendimento Grade de atendimento Capacidade Transportadoras Veículos …" at bounding box center [784, 386] width 1568 height 771
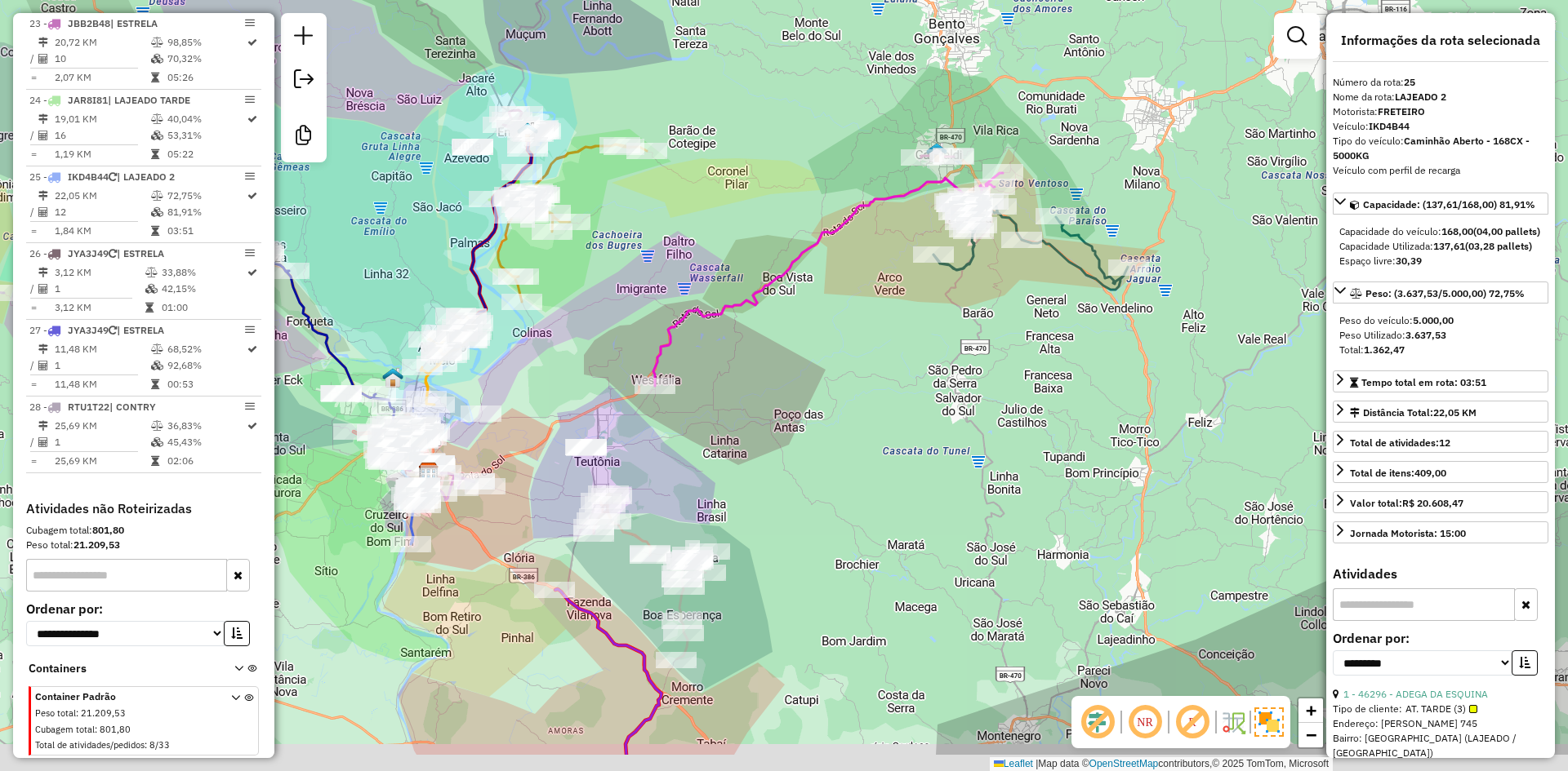
drag, startPoint x: 583, startPoint y: 542, endPoint x: 689, endPoint y: 429, distance: 154.9
click at [687, 431] on div "Janela de atendimento Grade de atendimento Capacidade Transportadoras Veículos …" at bounding box center [784, 386] width 1568 height 771
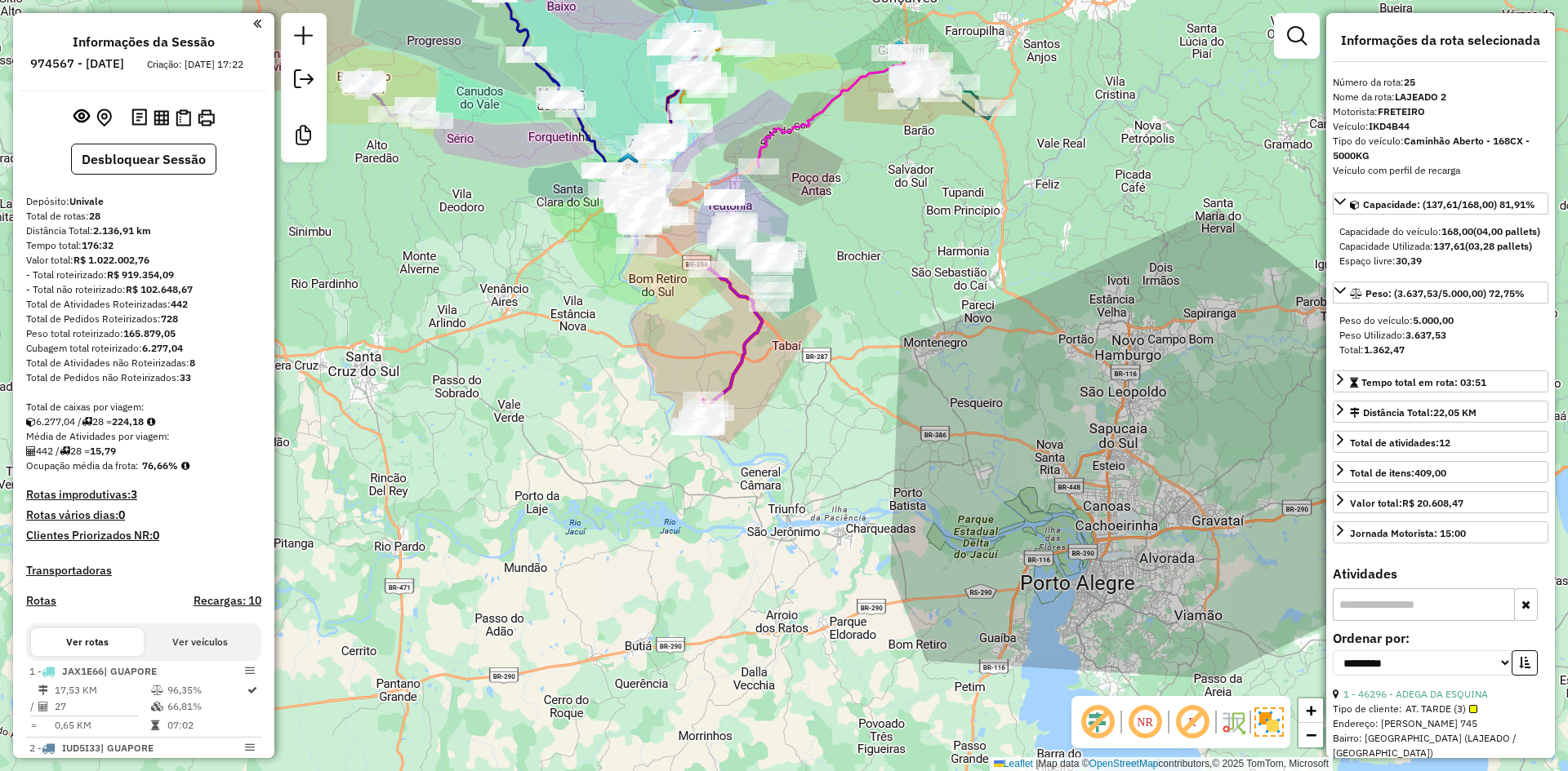
scroll to position [0, 0]
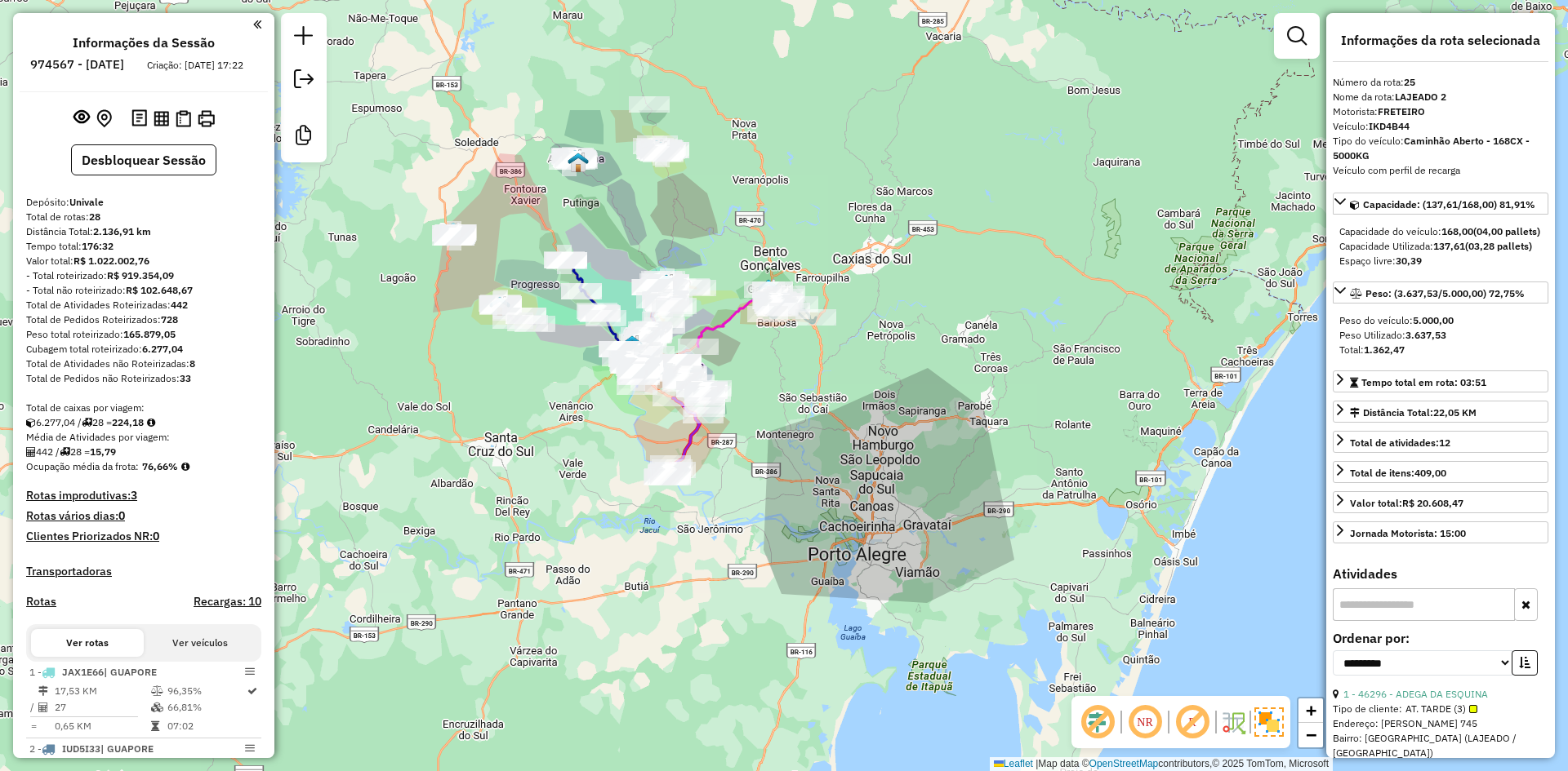
drag, startPoint x: 558, startPoint y: 53, endPoint x: 613, endPoint y: 260, distance: 214.2
click at [613, 260] on div "Janela de atendimento Grade de atendimento Capacidade Transportadoras Veículos …" at bounding box center [784, 386] width 1568 height 771
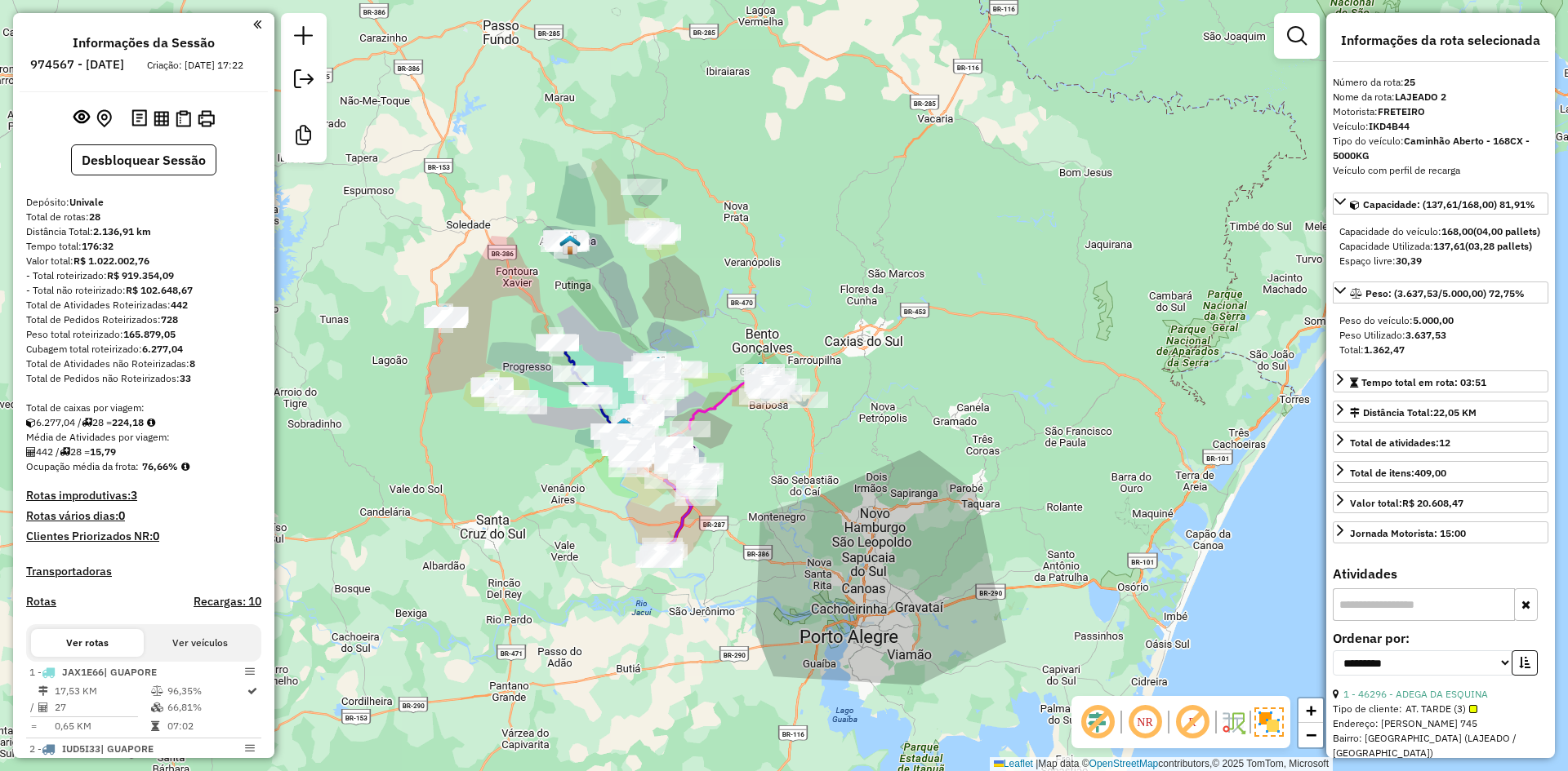
drag, startPoint x: 620, startPoint y: 230, endPoint x: 612, endPoint y: 289, distance: 59.5
click at [612, 289] on div "Janela de atendimento Grade de atendimento Capacidade Transportadoras Veículos …" at bounding box center [784, 386] width 1568 height 771
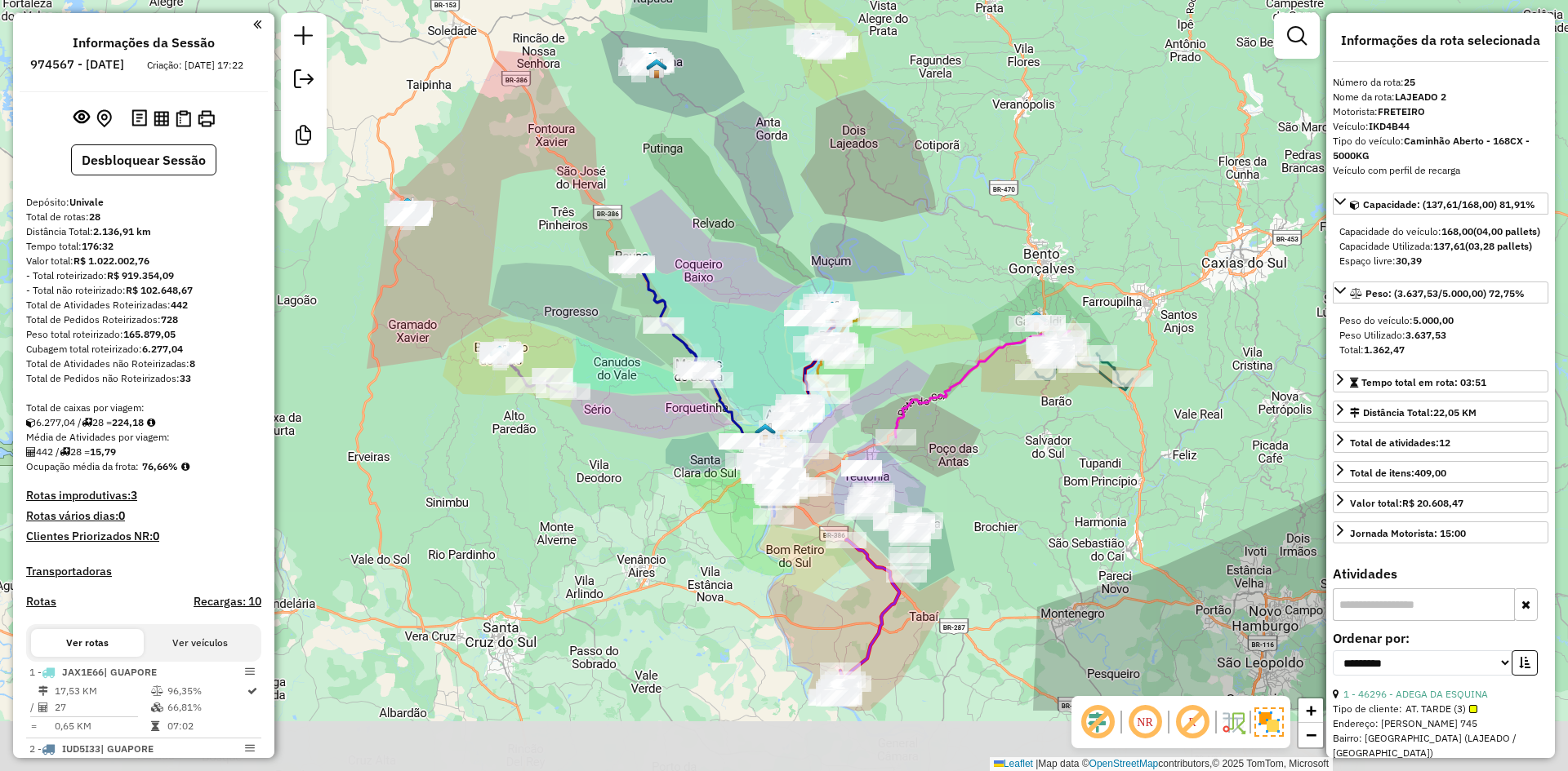
drag, startPoint x: 622, startPoint y: 293, endPoint x: 724, endPoint y: 150, distance: 175.7
click at [724, 150] on div "Janela de atendimento Grade de atendimento Capacidade Transportadoras Veículos …" at bounding box center [784, 386] width 1568 height 771
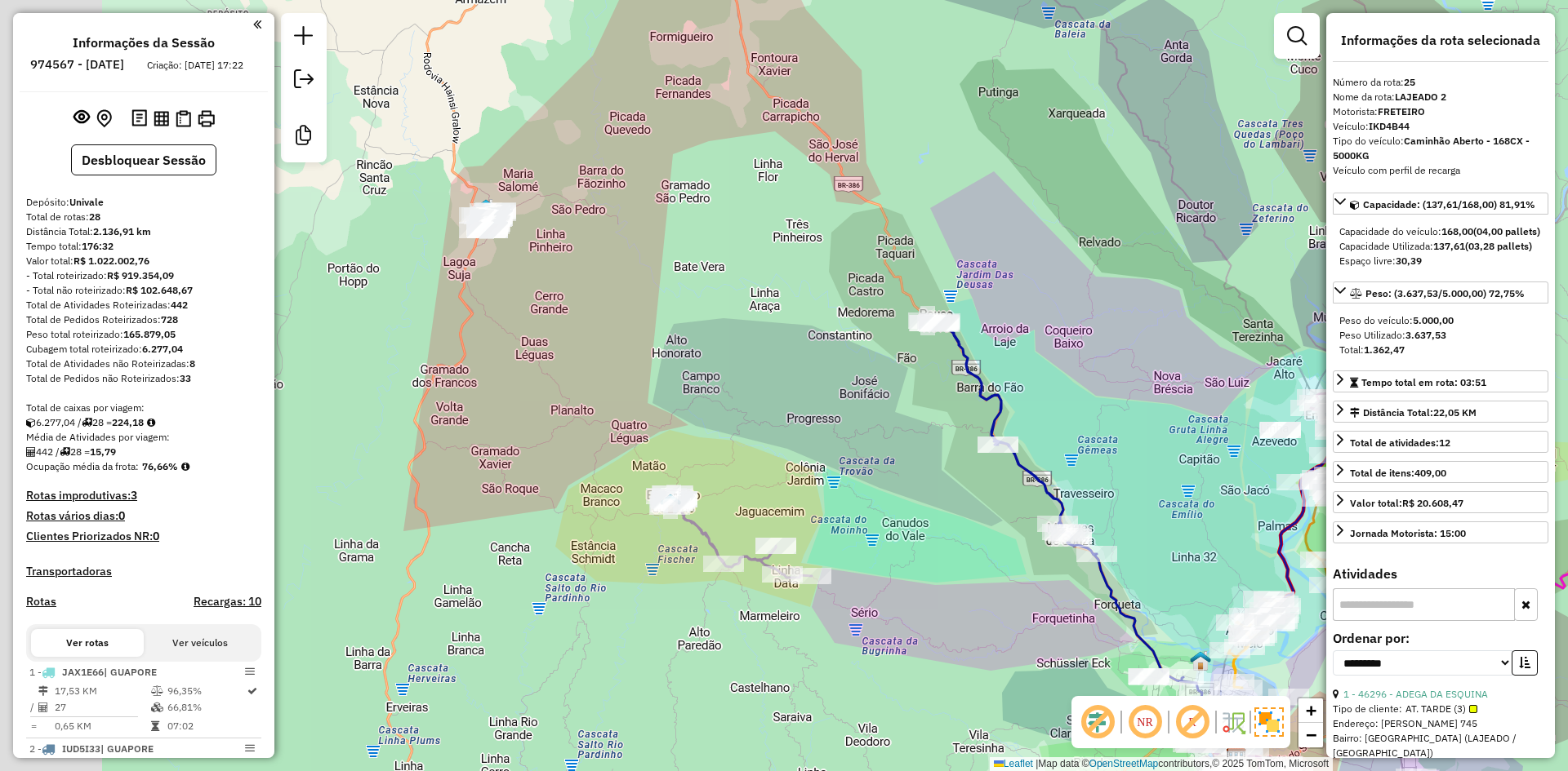
drag, startPoint x: 535, startPoint y: 288, endPoint x: 574, endPoint y: 299, distance: 40.5
click at [574, 299] on div "Janela de atendimento Grade de atendimento Capacidade Transportadoras Veículos …" at bounding box center [784, 386] width 1568 height 771
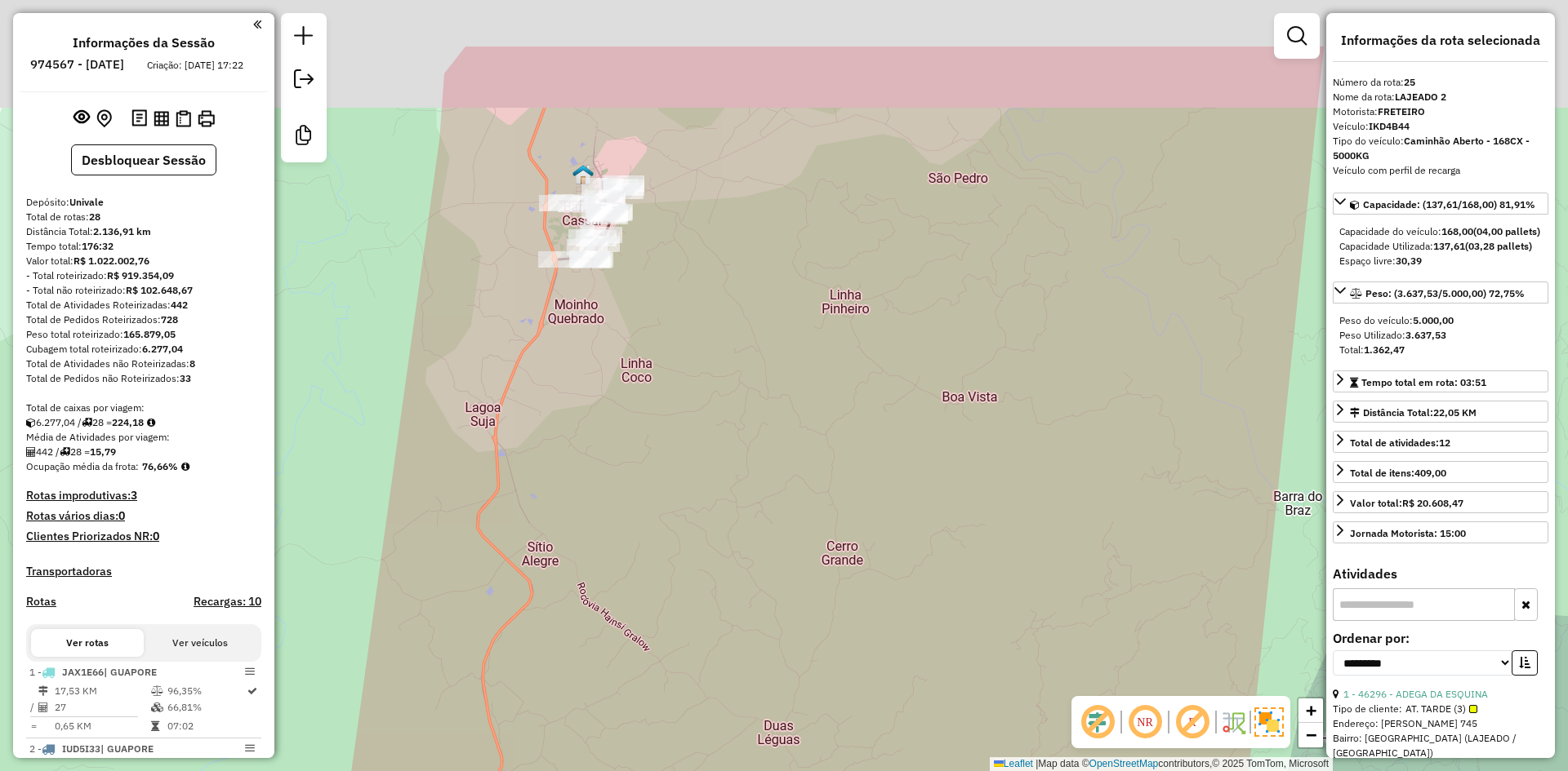
drag, startPoint x: 576, startPoint y: 251, endPoint x: 591, endPoint y: 376, distance: 125.9
click at [591, 376] on div "Janela de atendimento Grade de atendimento Capacidade Transportadoras Veículos …" at bounding box center [784, 386] width 1568 height 771
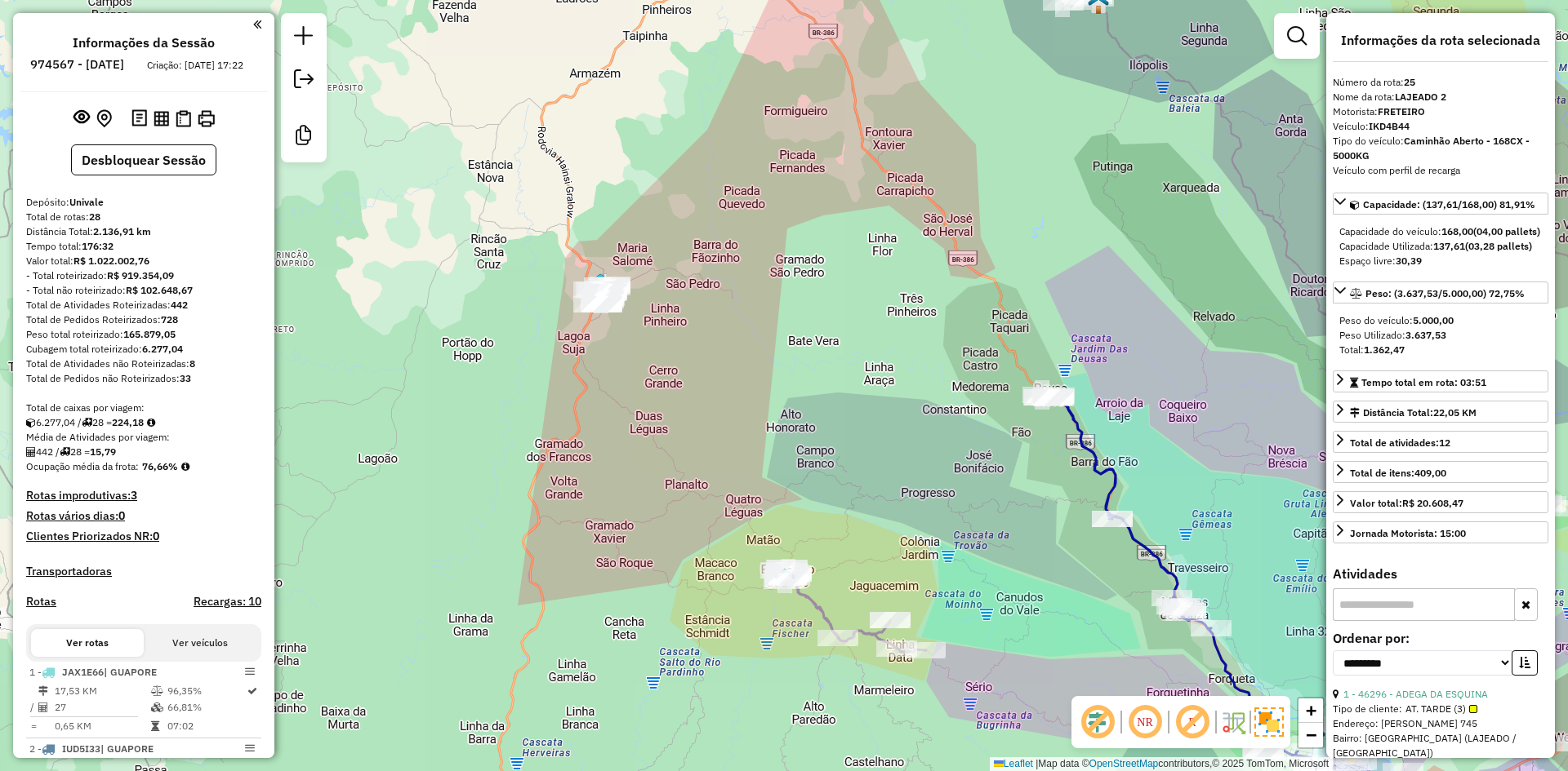
drag, startPoint x: 687, startPoint y: 439, endPoint x: 543, endPoint y: 291, distance: 206.5
click at [564, 286] on div "Janela de atendimento Grade de atendimento Capacidade Transportadoras Veículos …" at bounding box center [784, 386] width 1568 height 771
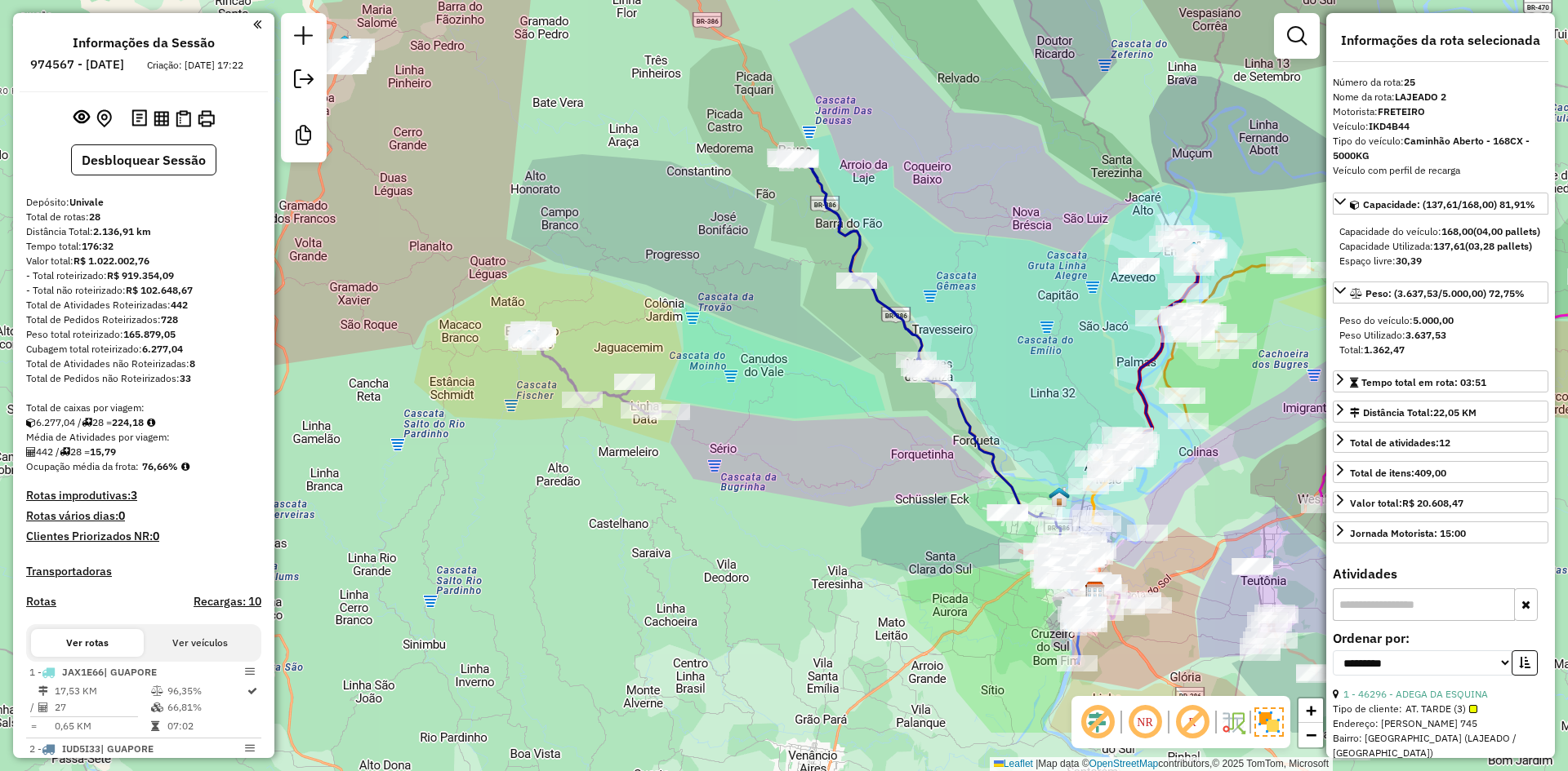
drag, startPoint x: 750, startPoint y: 419, endPoint x: 606, endPoint y: 305, distance: 183.7
click at [606, 305] on div "Janela de atendimento Grade de atendimento Capacidade Transportadoras Veículos …" at bounding box center [784, 386] width 1568 height 771
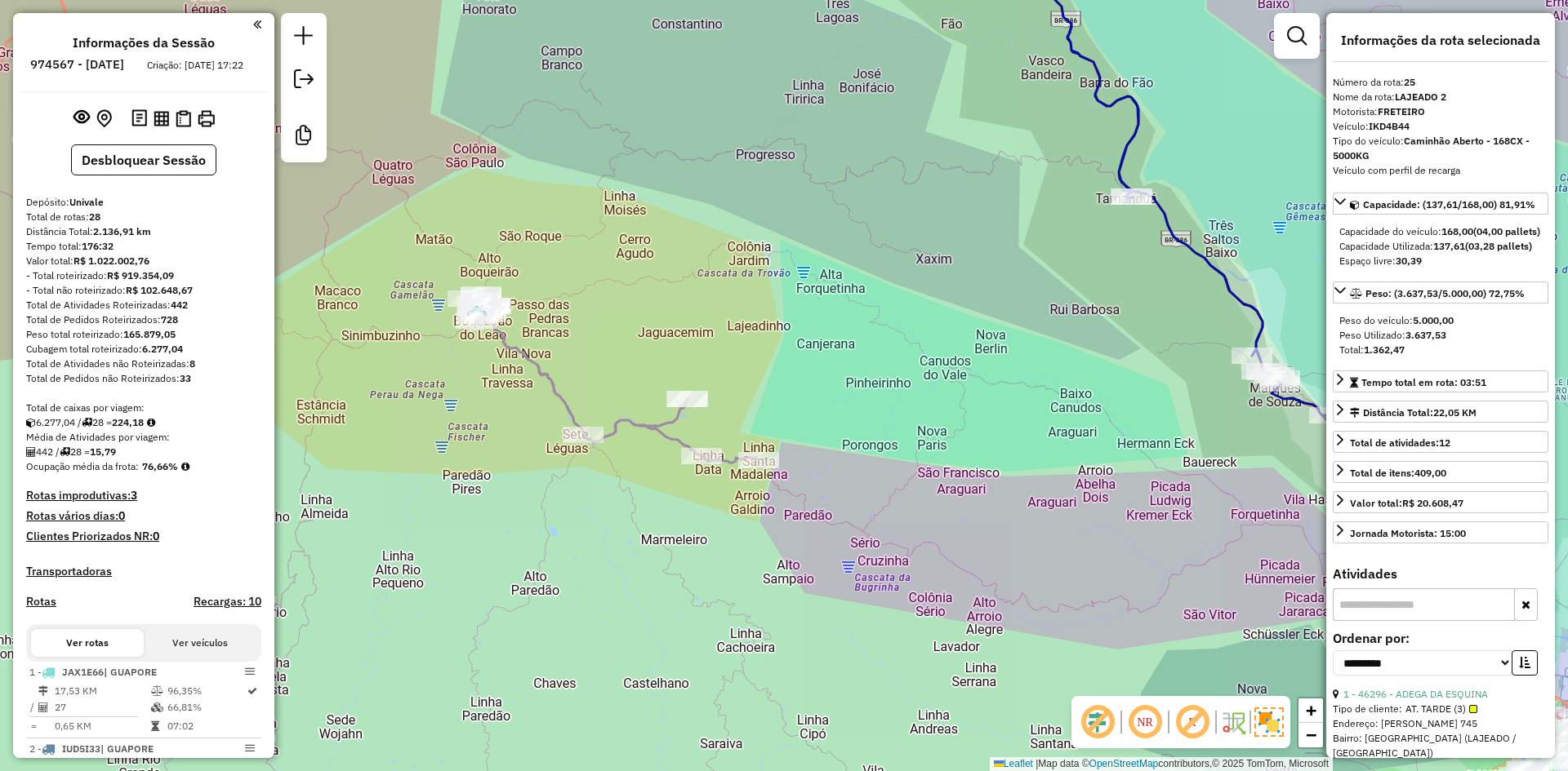
drag, startPoint x: 669, startPoint y: 355, endPoint x: 434, endPoint y: 125, distance: 328.8
click at [438, 127] on div "Janela de atendimento Grade de atendimento Capacidade Transportadoras Veículos …" at bounding box center [784, 386] width 1568 height 771
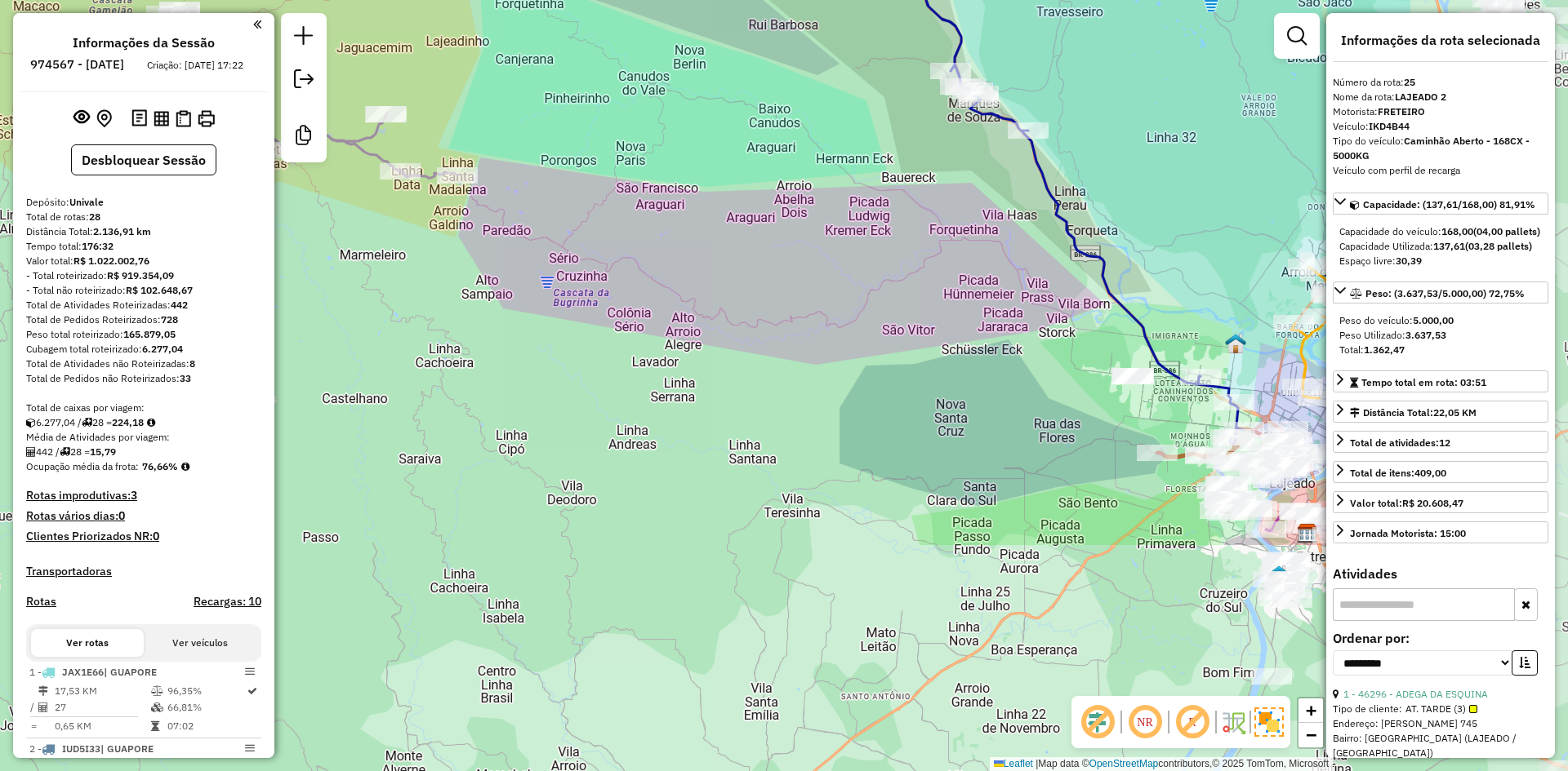
drag, startPoint x: 822, startPoint y: 334, endPoint x: 583, endPoint y: 266, distance: 248.5
click at [627, 279] on div "Janela de atendimento Grade de atendimento Capacidade Transportadoras Veículos …" at bounding box center [784, 386] width 1568 height 771
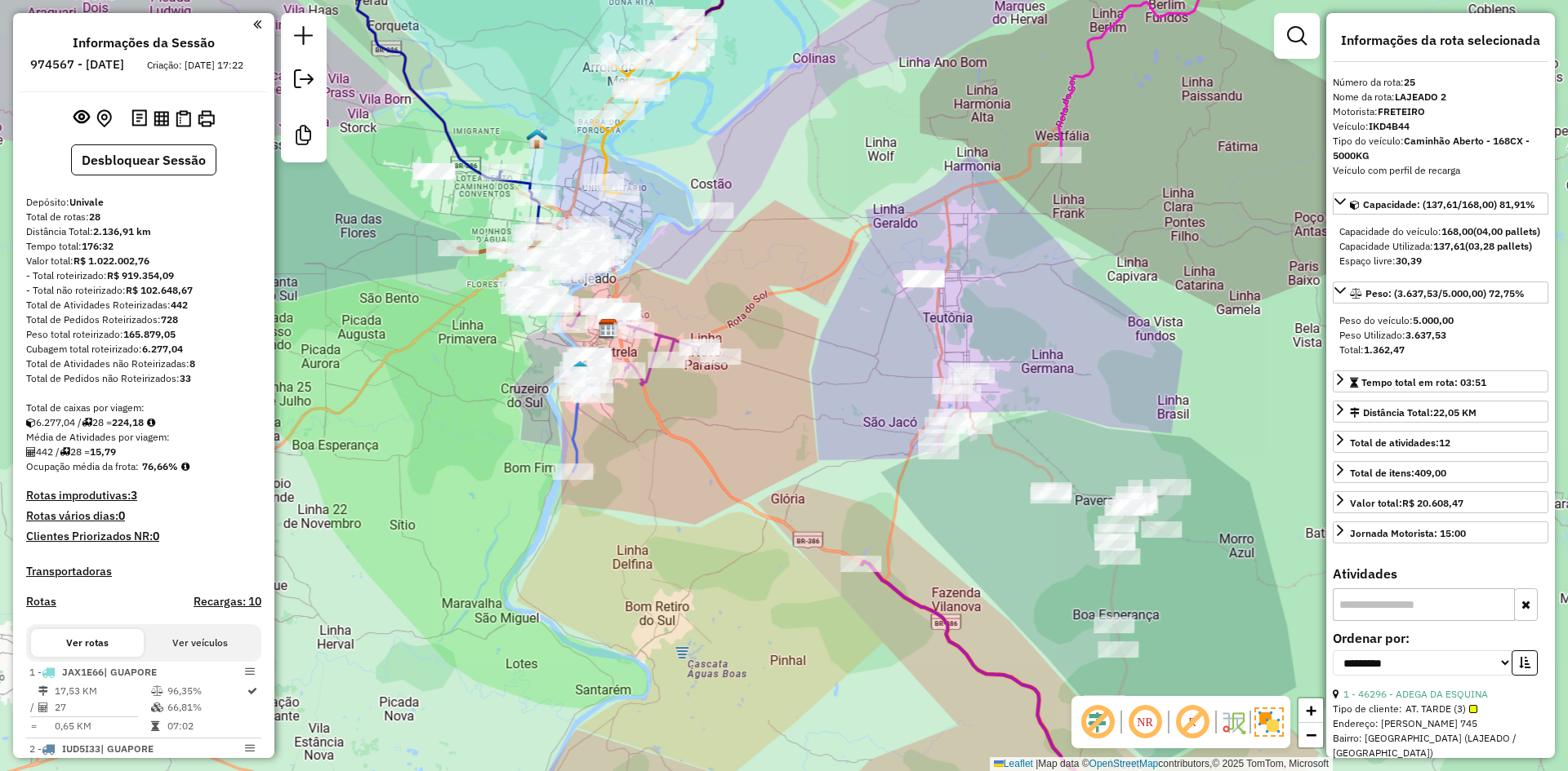
drag, startPoint x: 719, startPoint y: 292, endPoint x: 654, endPoint y: 274, distance: 67.4
click at [665, 275] on div "Janela de atendimento Grade de atendimento Capacidade Transportadoras Veículos …" at bounding box center [784, 386] width 1568 height 771
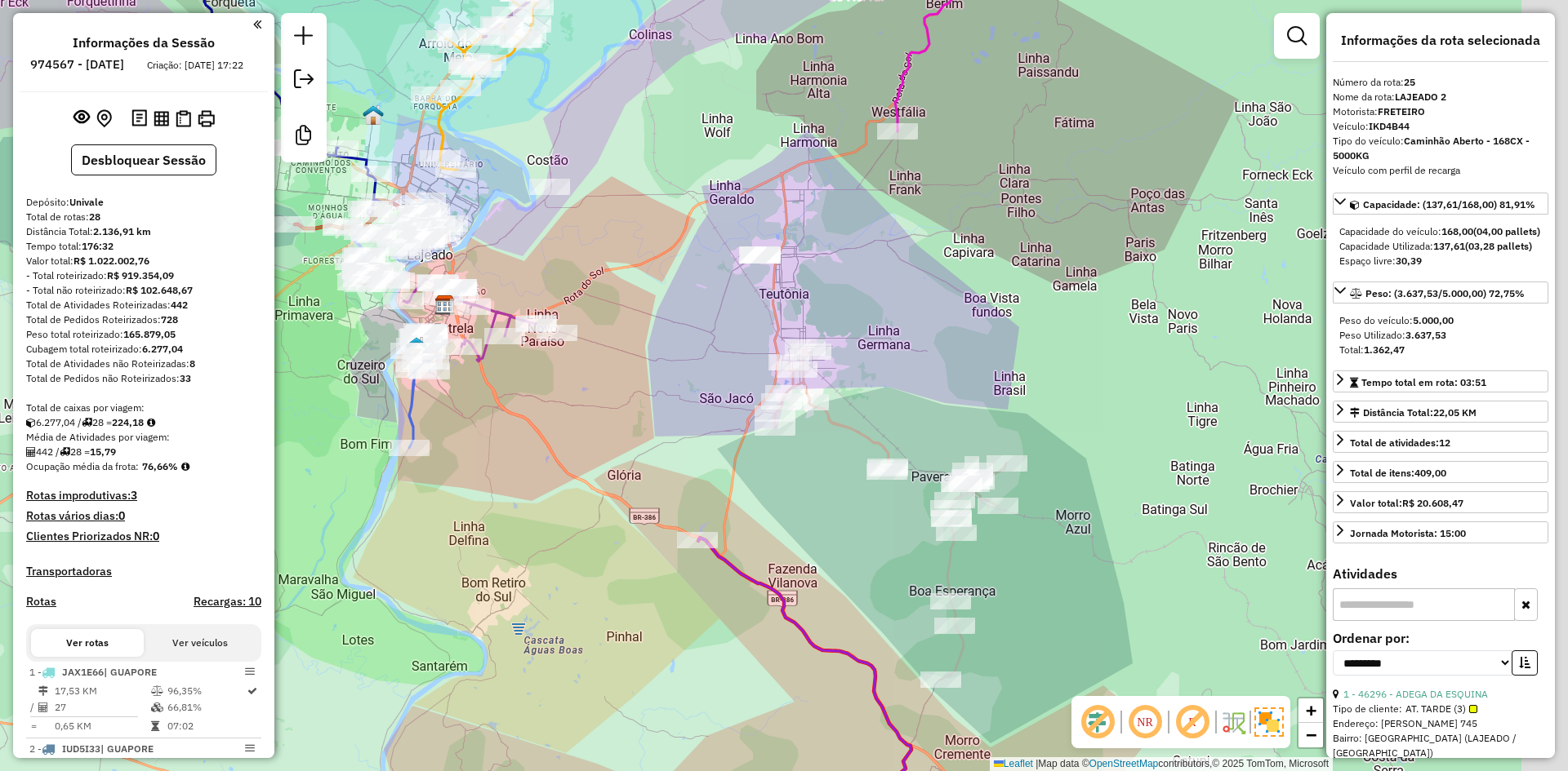
drag, startPoint x: 825, startPoint y: 404, endPoint x: 683, endPoint y: 373, distance: 145.3
click at [683, 376] on div "Janela de atendimento Grade de atendimento Capacidade Transportadoras Veículos …" at bounding box center [784, 386] width 1568 height 771
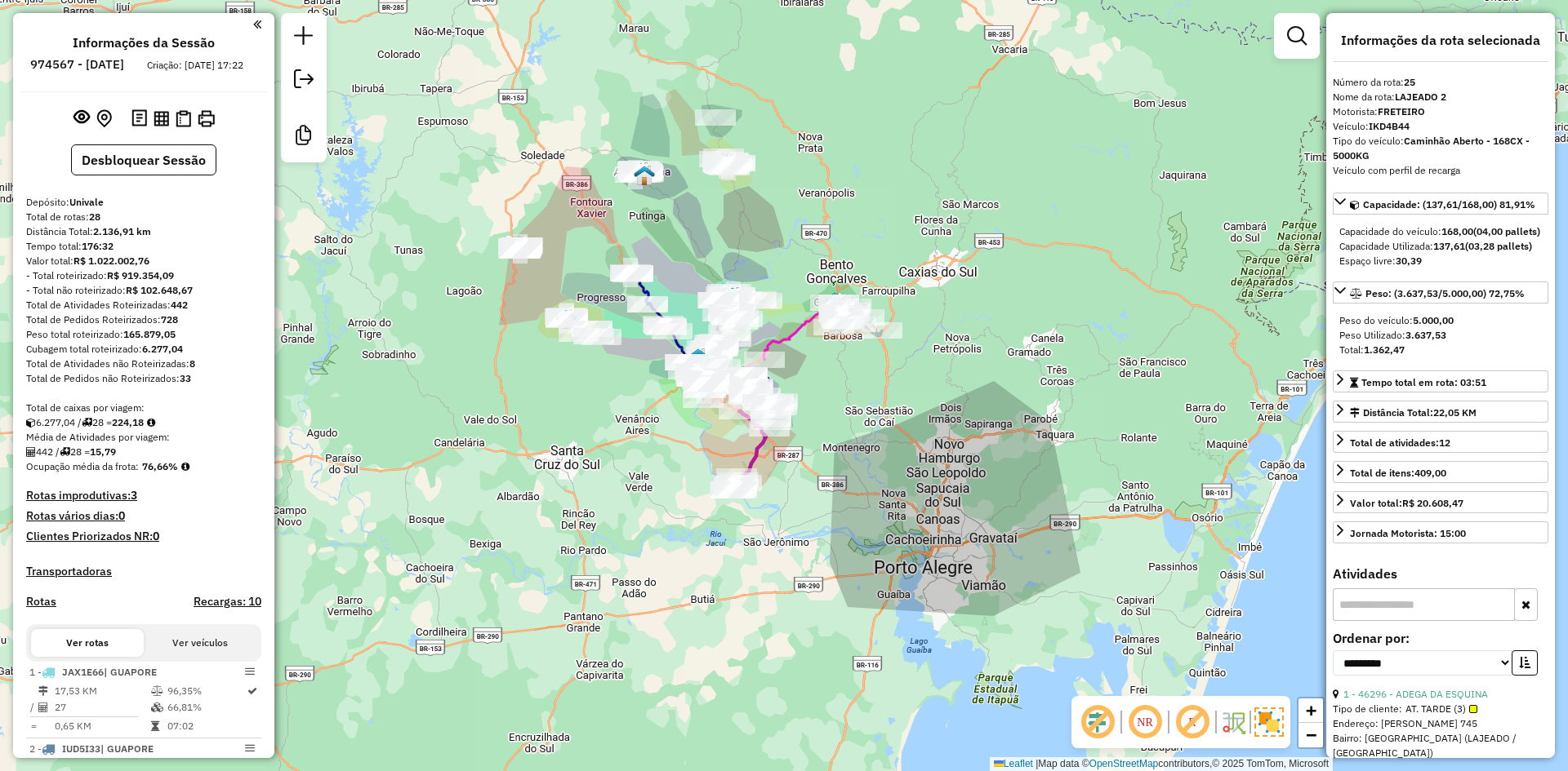
drag, startPoint x: 868, startPoint y: 200, endPoint x: 827, endPoint y: 239, distance: 56.6
click at [827, 239] on div "Janela de atendimento Grade de atendimento Capacidade Transportadoras Veículos …" at bounding box center [784, 386] width 1568 height 771
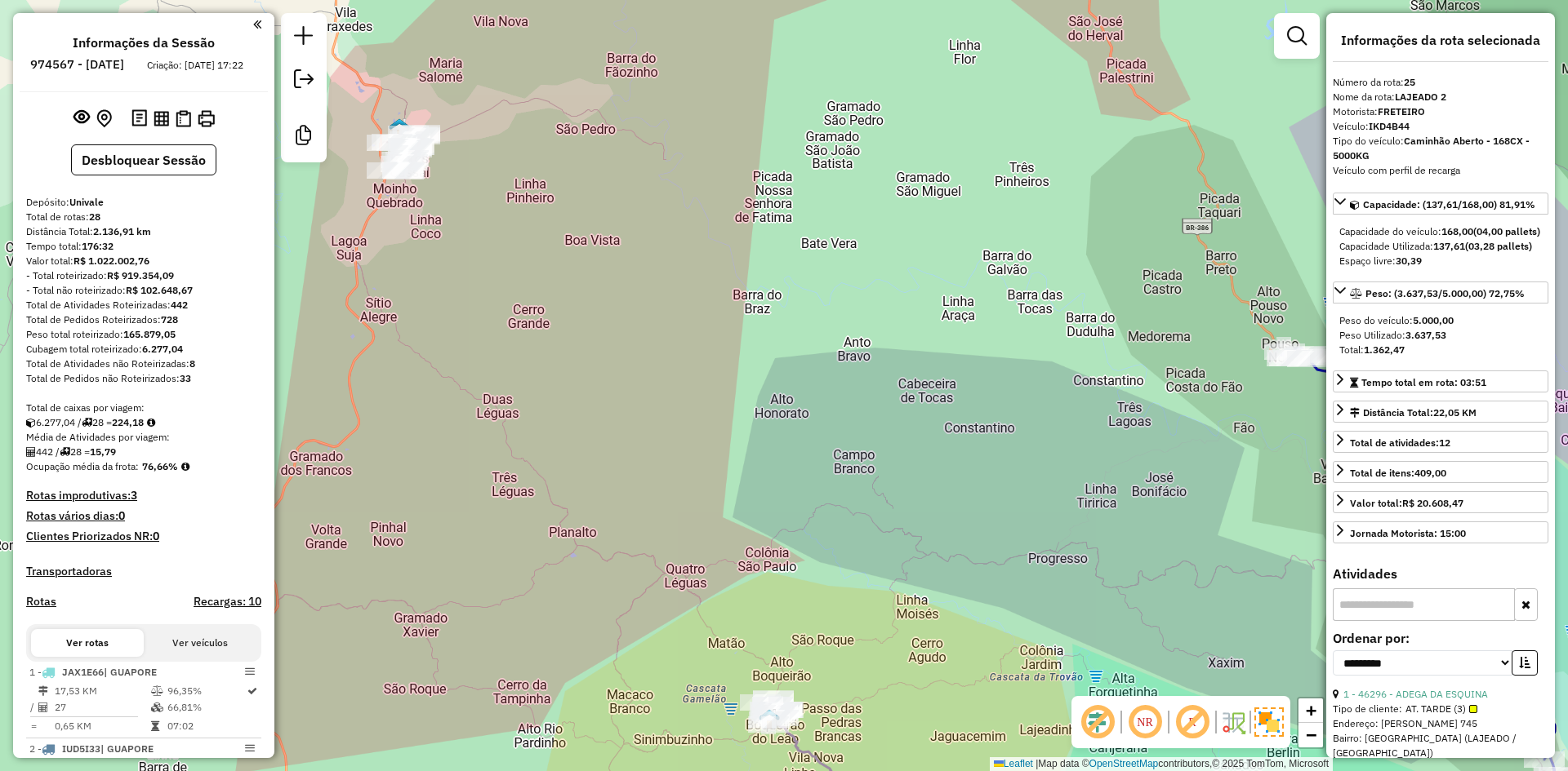
drag, startPoint x: 453, startPoint y: 201, endPoint x: 614, endPoint y: 300, distance: 189.0
click at [616, 299] on div "Janela de atendimento Grade de atendimento Capacidade Transportadoras Veículos …" at bounding box center [784, 386] width 1568 height 771
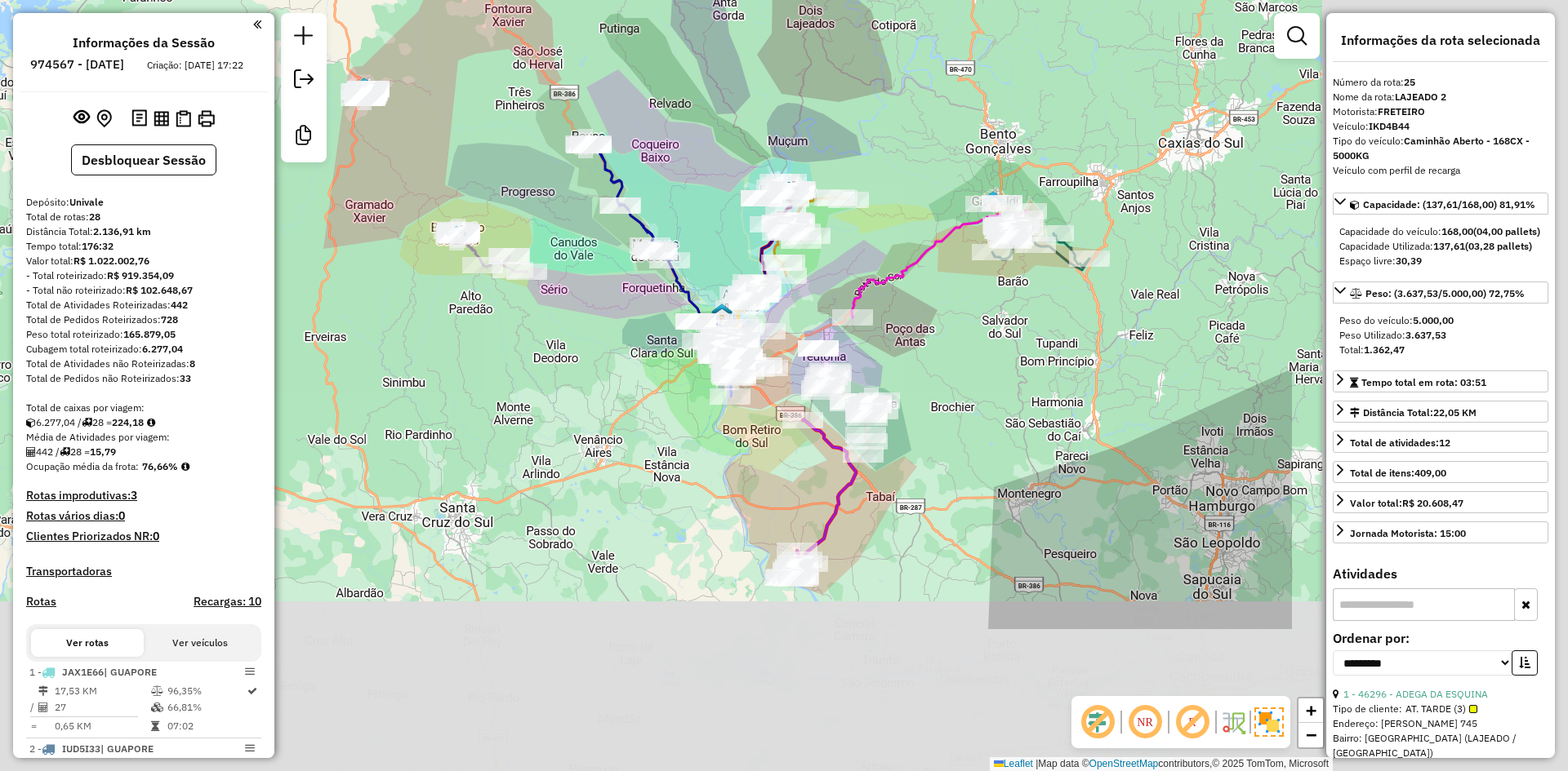
drag, startPoint x: 1021, startPoint y: 463, endPoint x: 588, endPoint y: 243, distance: 485.7
click at [588, 243] on div "Janela de atendimento Grade de atendimento Capacidade Transportadoras Veículos …" at bounding box center [784, 386] width 1568 height 771
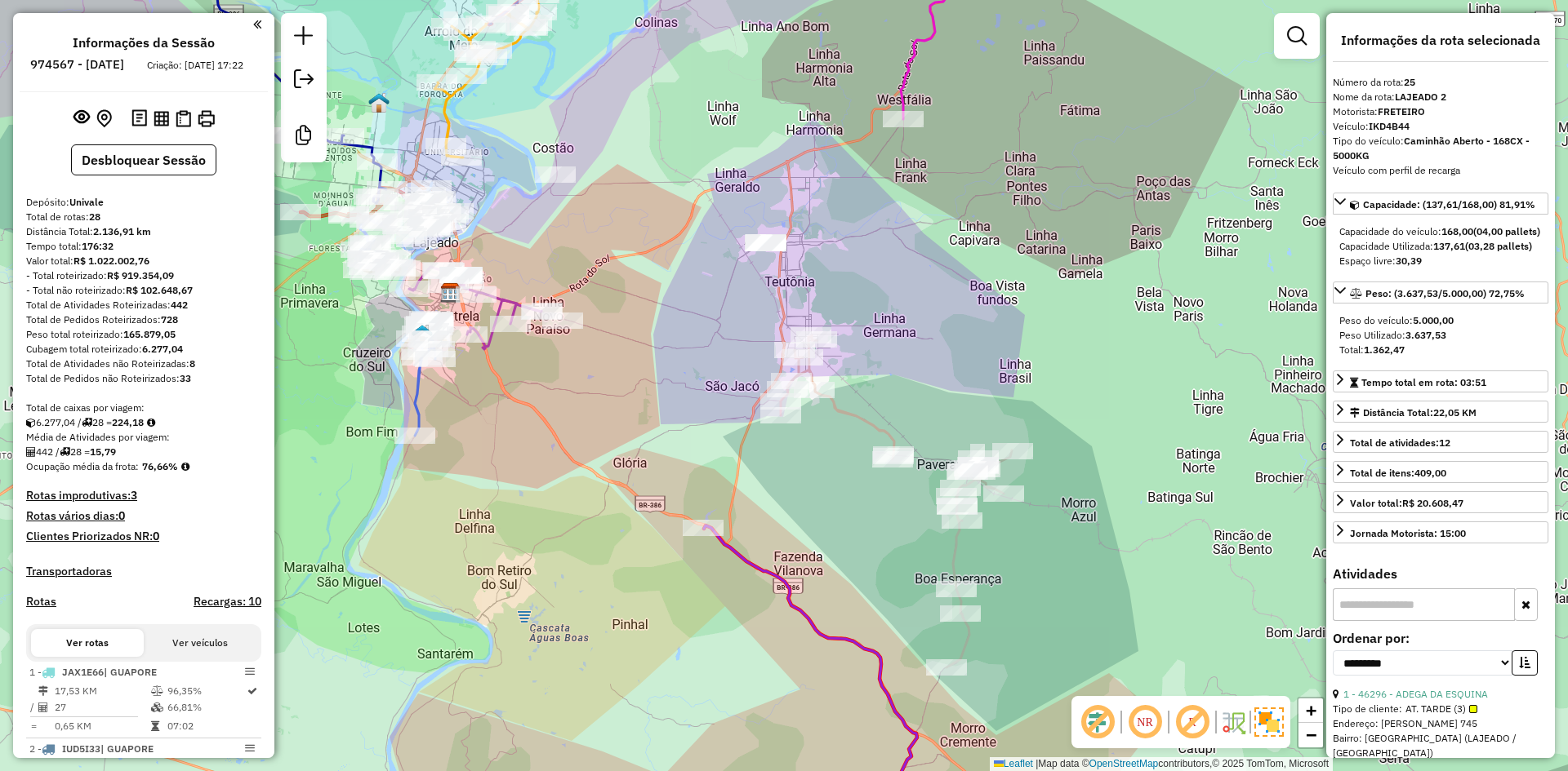
drag, startPoint x: 902, startPoint y: 419, endPoint x: 857, endPoint y: 299, distance: 128.2
click at [857, 299] on div "Janela de atendimento Grade de atendimento Capacidade Transportadoras Veículos …" at bounding box center [784, 386] width 1568 height 771
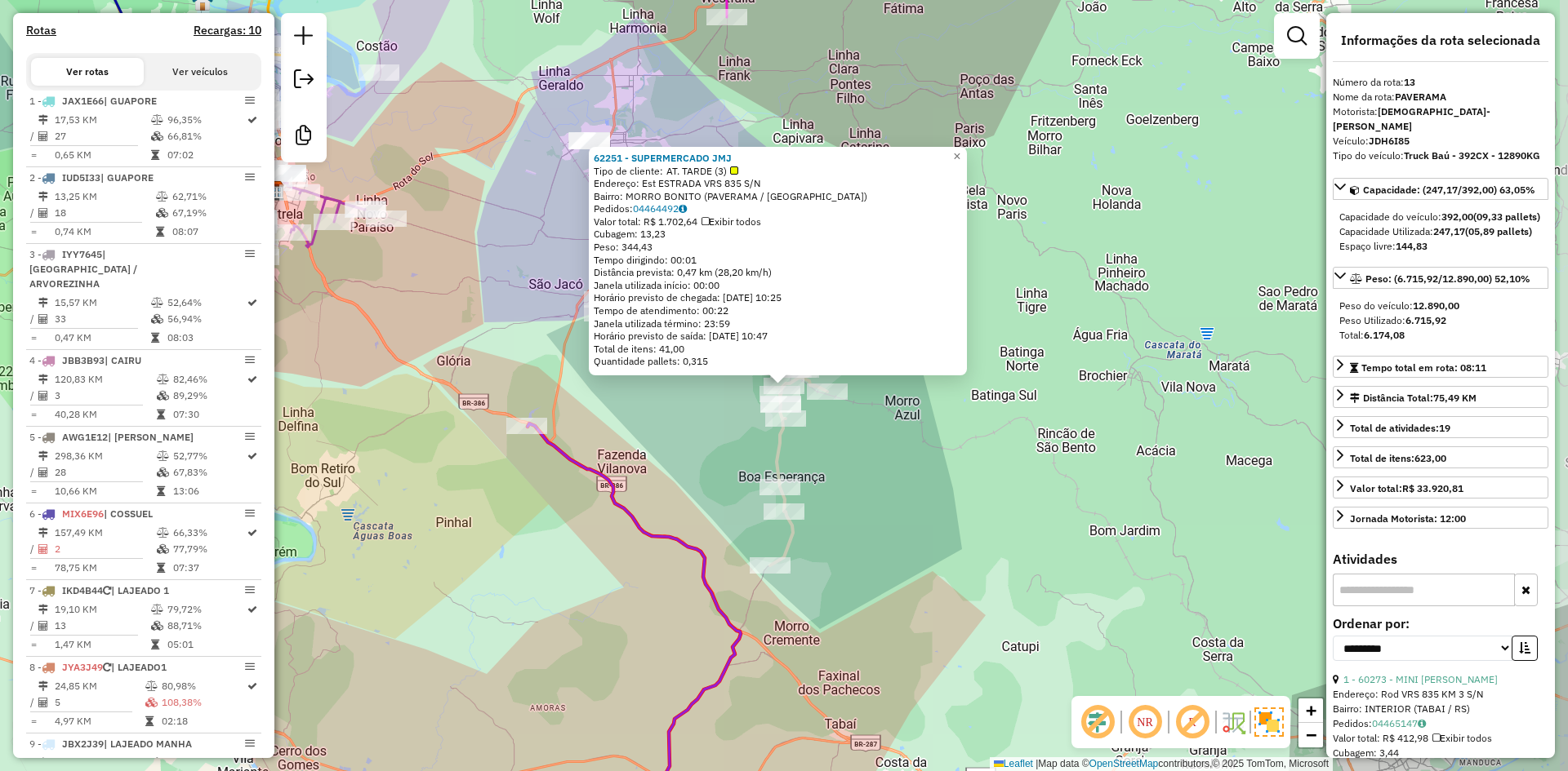
scroll to position [1628, 0]
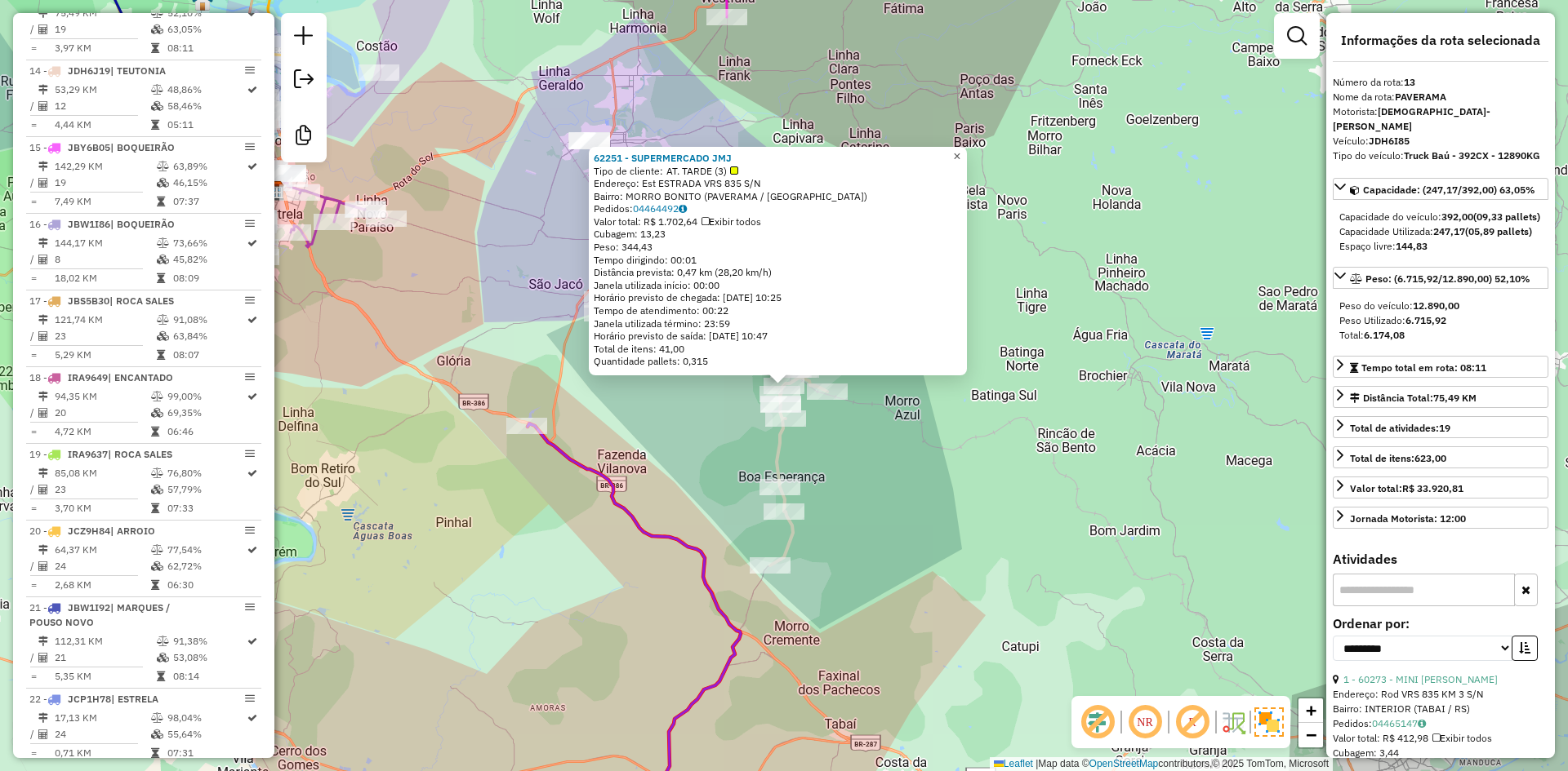
click at [967, 156] on link "×" at bounding box center [957, 156] width 19 height 19
click at [960, 155] on span "×" at bounding box center [957, 156] width 8 height 14
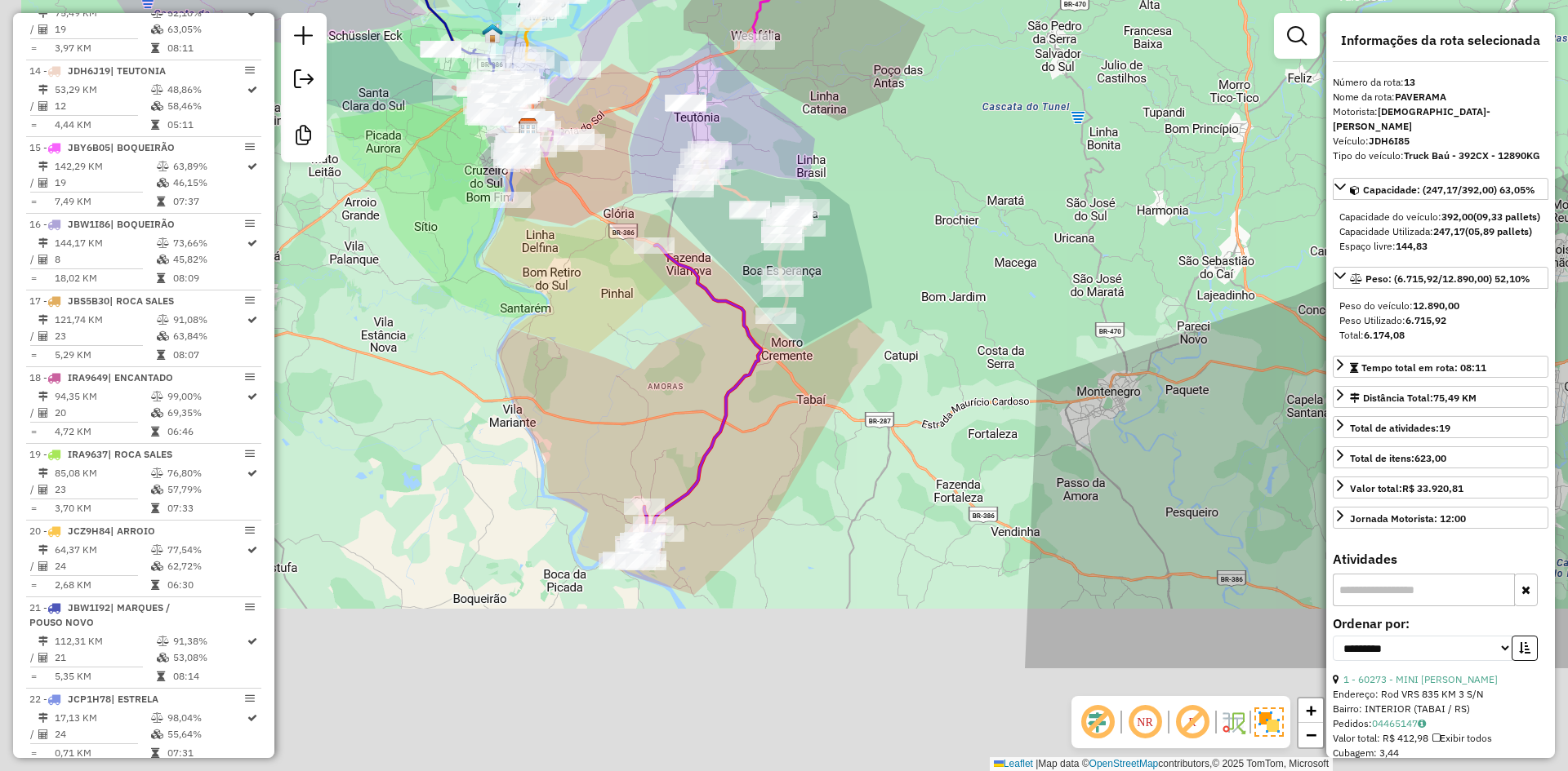
drag, startPoint x: 620, startPoint y: 524, endPoint x: 665, endPoint y: 216, distance: 311.3
click at [665, 218] on div "Janela de atendimento Grade de atendimento Capacidade Transportadoras Veículos …" at bounding box center [784, 386] width 1568 height 771
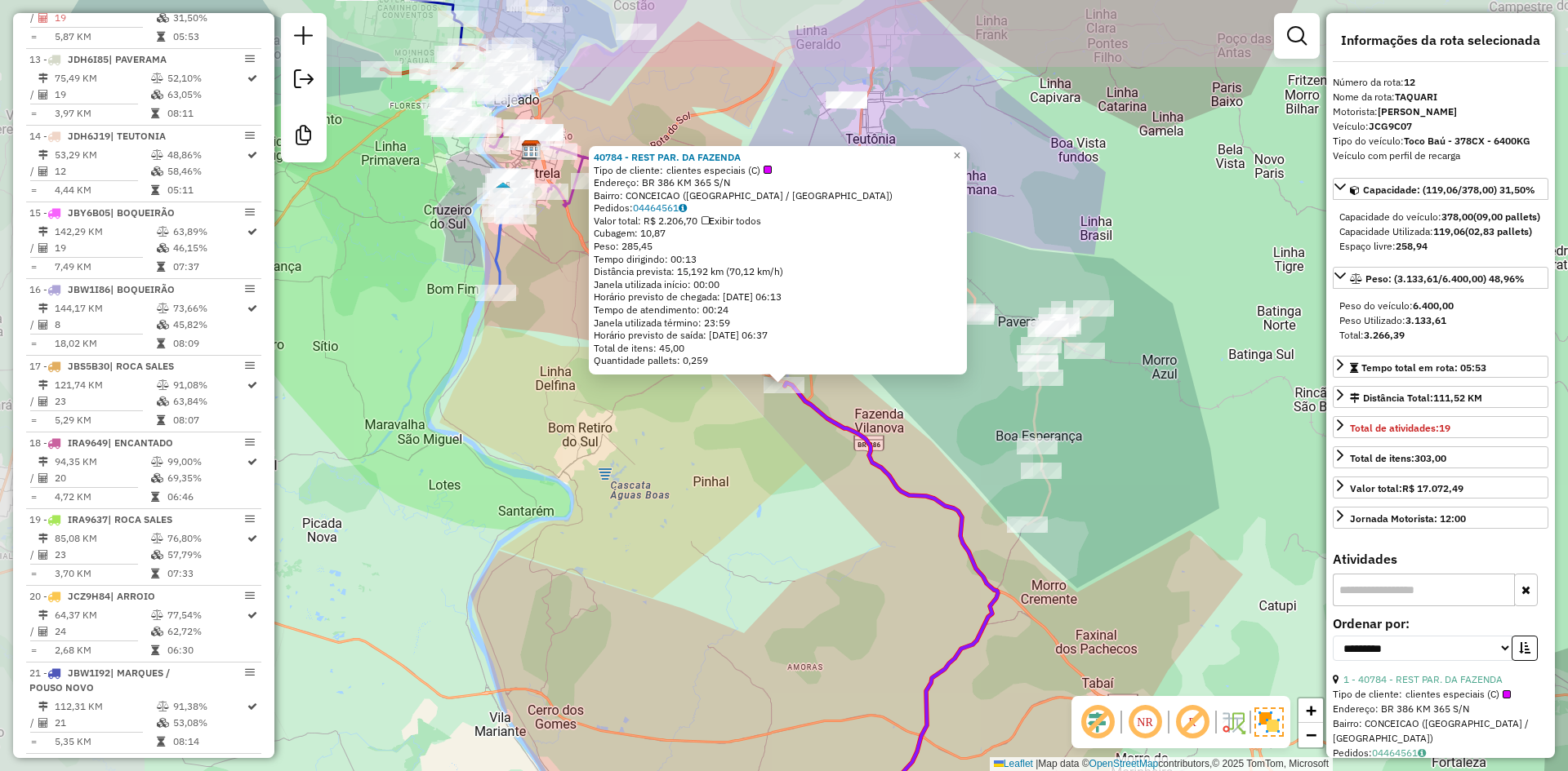
scroll to position [1552, 0]
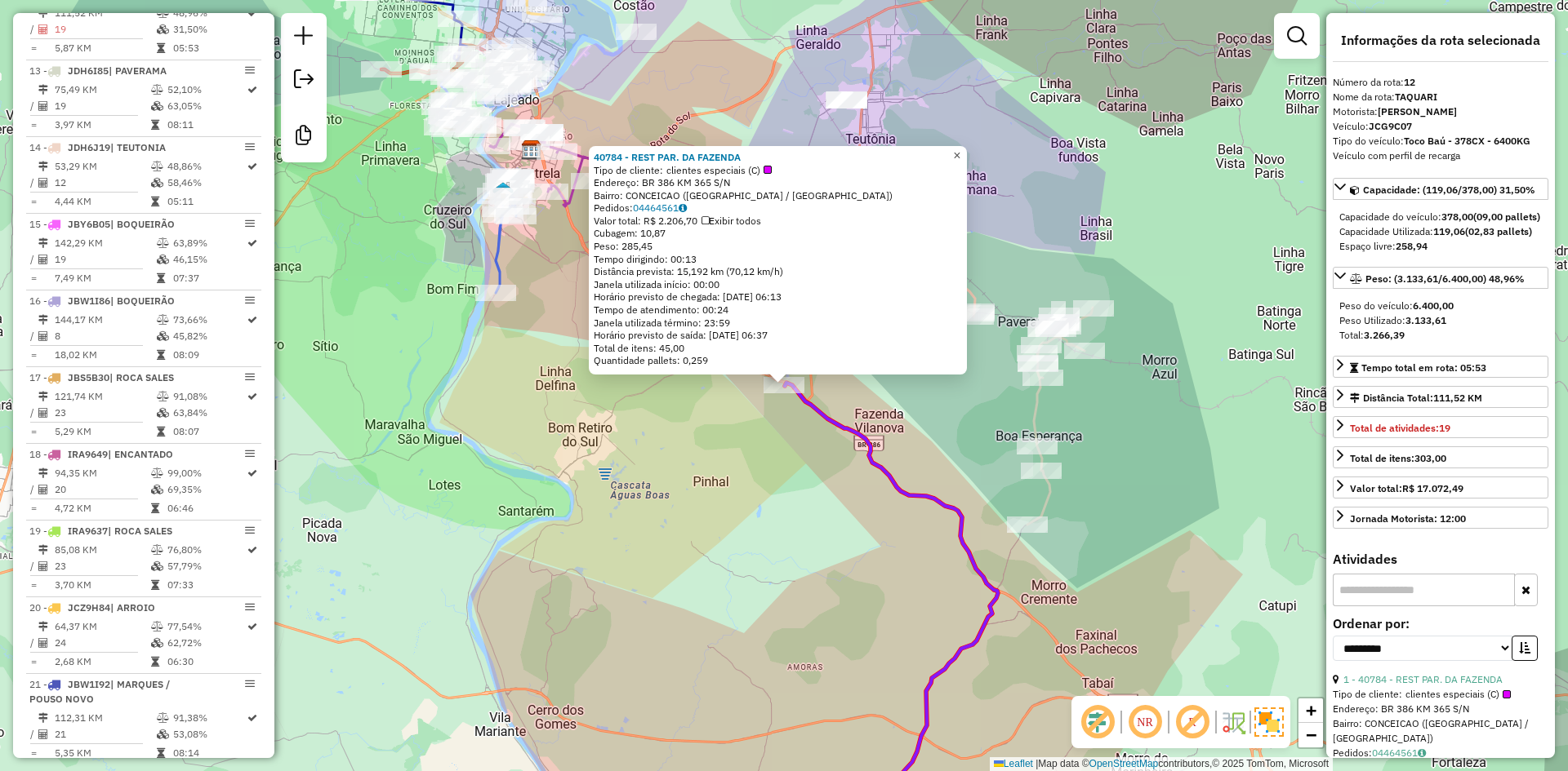
click at [960, 151] on span "×" at bounding box center [957, 155] width 8 height 14
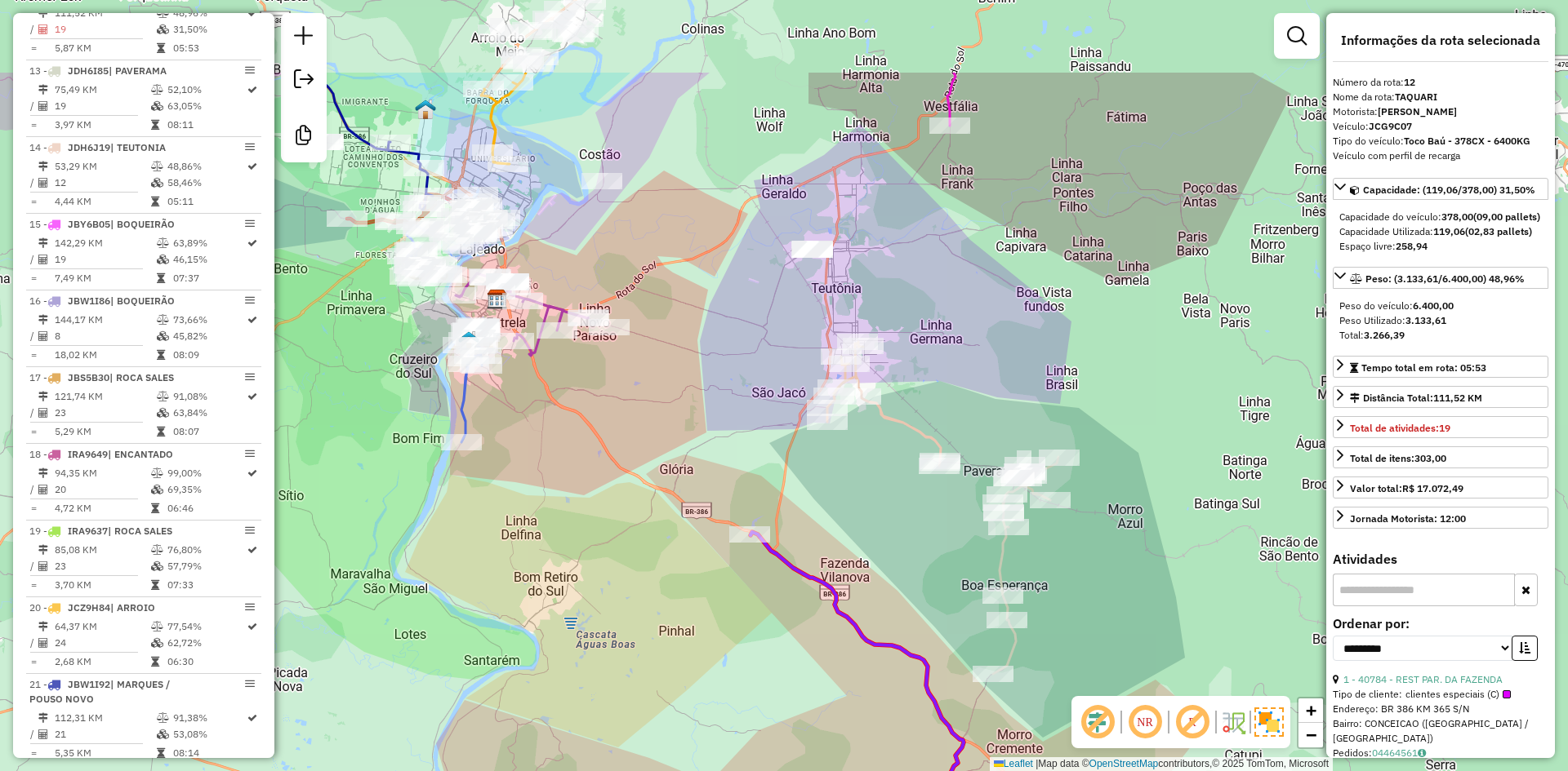
drag, startPoint x: 707, startPoint y: 158, endPoint x: 678, endPoint y: 308, distance: 152.8
click at [678, 308] on div "Janela de atendimento Grade de atendimento Capacidade Transportadoras Veículos …" at bounding box center [784, 386] width 1568 height 771
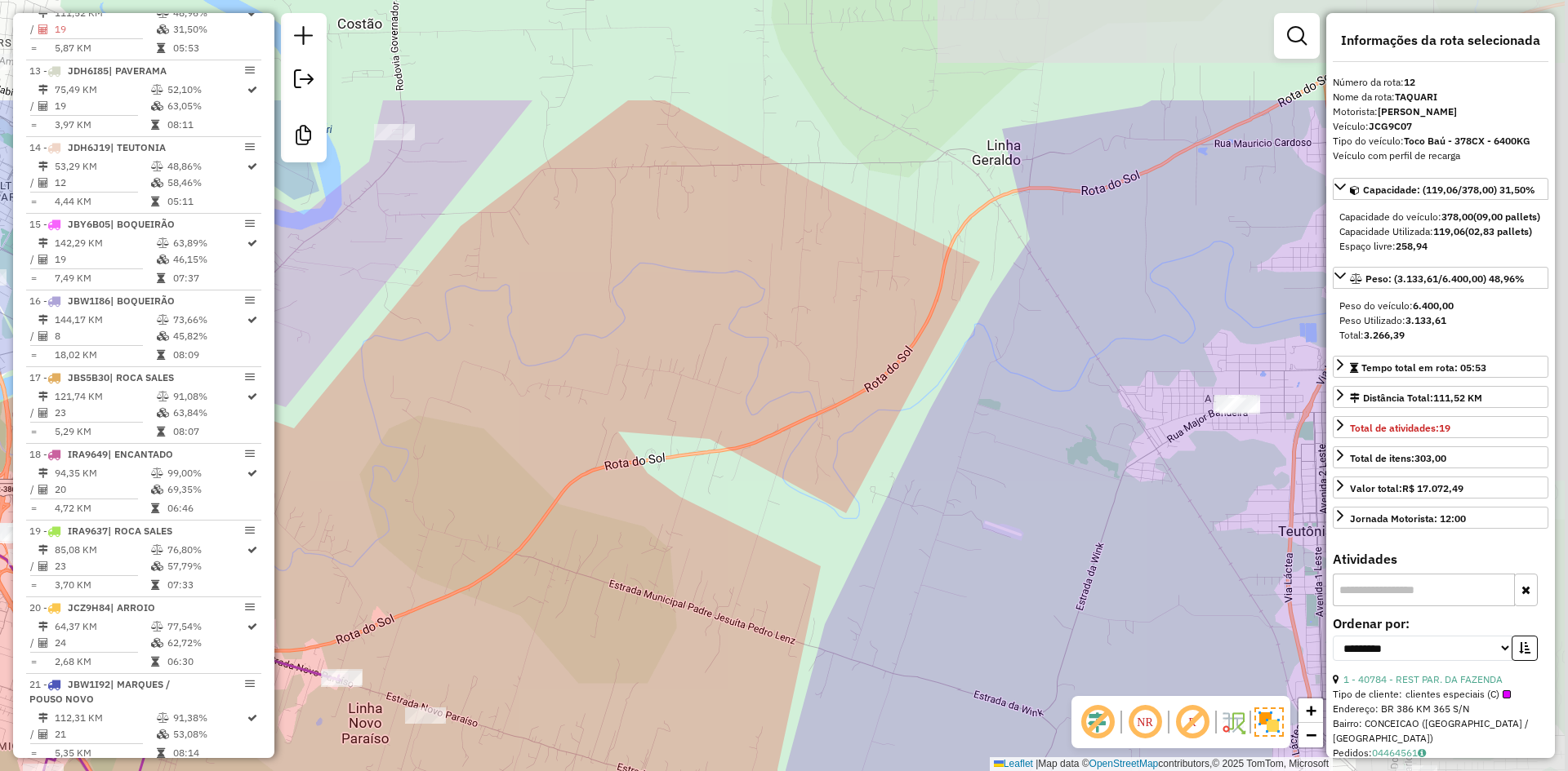
drag, startPoint x: 996, startPoint y: 322, endPoint x: 610, endPoint y: 493, distance: 422.2
click at [600, 499] on div "Janela de atendimento Grade de atendimento Capacidade Transportadoras Veículos …" at bounding box center [784, 386] width 1568 height 771
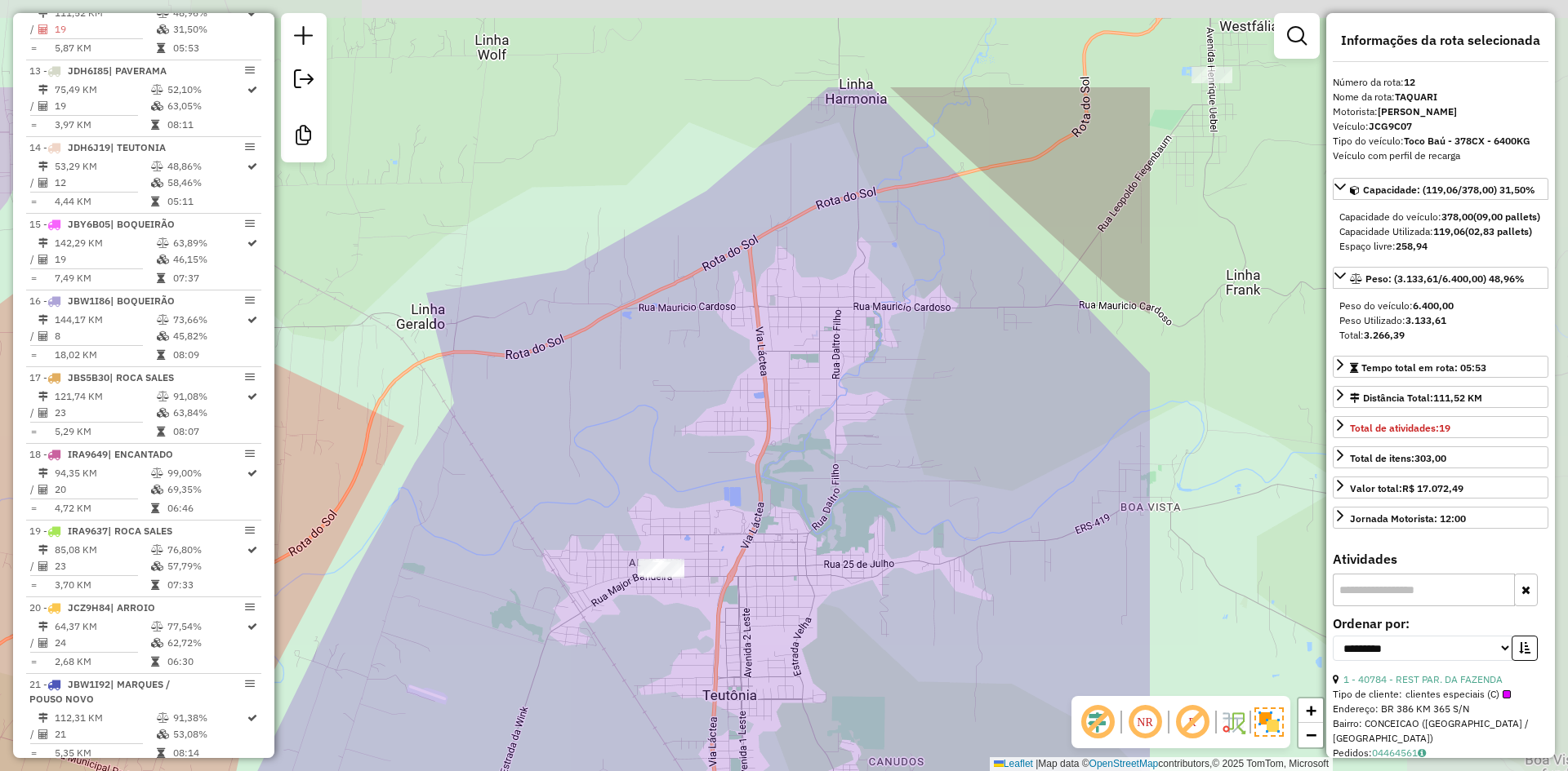
drag, startPoint x: 1084, startPoint y: 191, endPoint x: 509, endPoint y: 355, distance: 597.9
click at [509, 355] on div "Janela de atendimento Grade de atendimento Capacidade Transportadoras Veículos …" at bounding box center [784, 386] width 1568 height 771
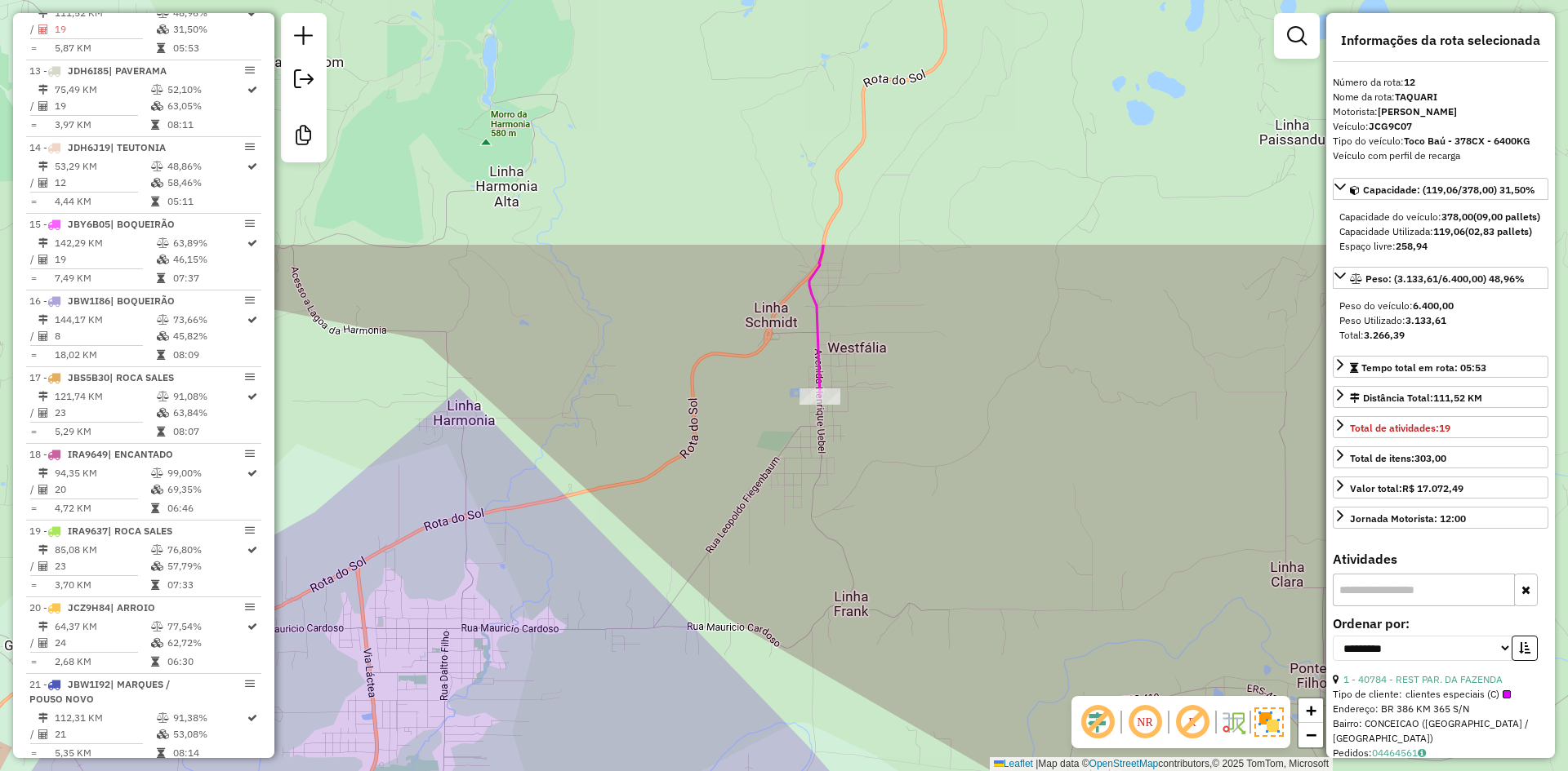
drag, startPoint x: 1078, startPoint y: 136, endPoint x: 687, endPoint y: 457, distance: 505.9
click at [687, 457] on div "Janela de atendimento Grade de atendimento Capacidade Transportadoras Veículos …" at bounding box center [784, 386] width 1568 height 771
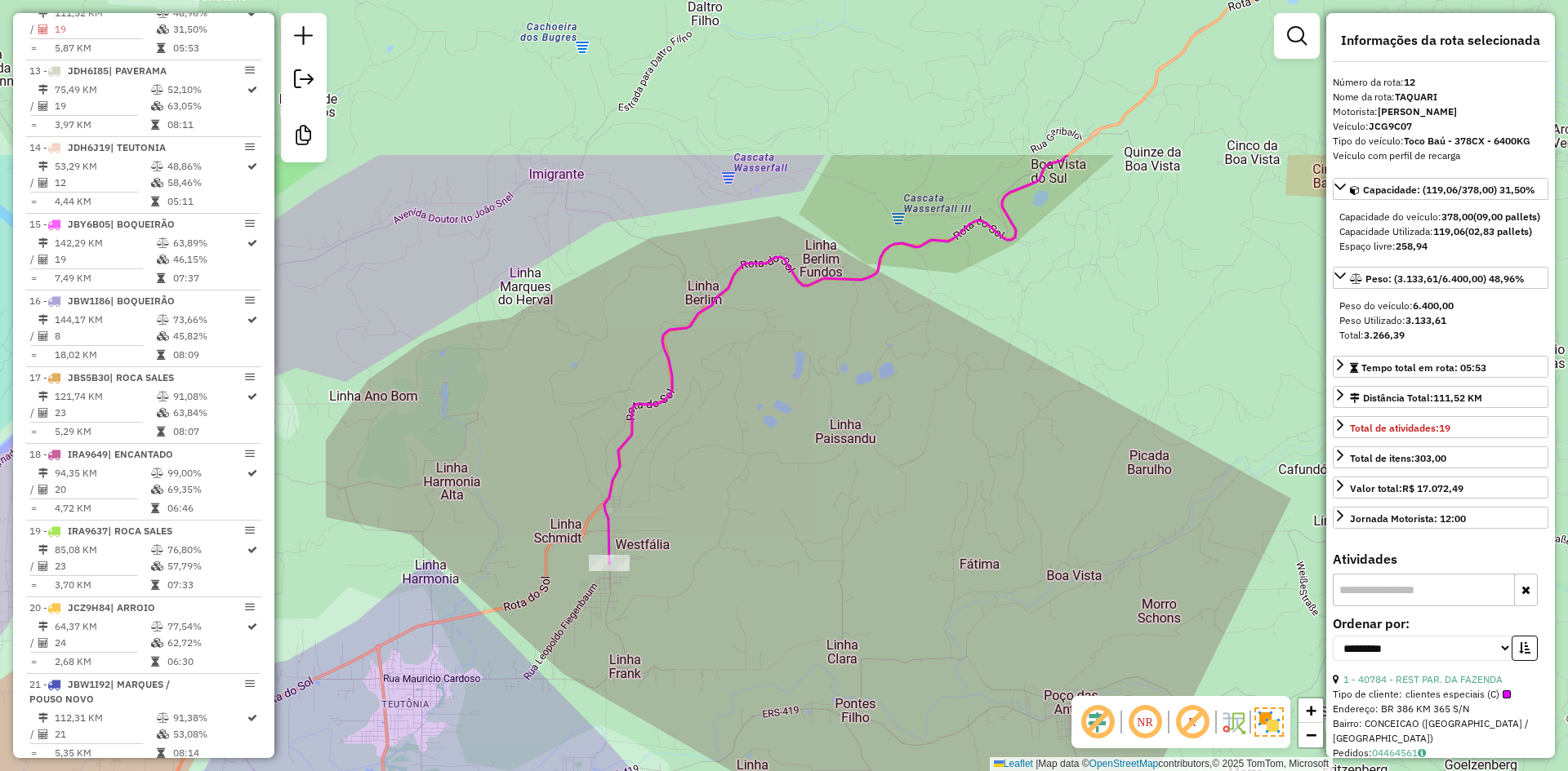
drag, startPoint x: 966, startPoint y: 158, endPoint x: 745, endPoint y: 376, distance: 310.4
click at [745, 376] on div "Janela de atendimento Grade de atendimento Capacidade Transportadoras Veículos …" at bounding box center [784, 386] width 1568 height 771
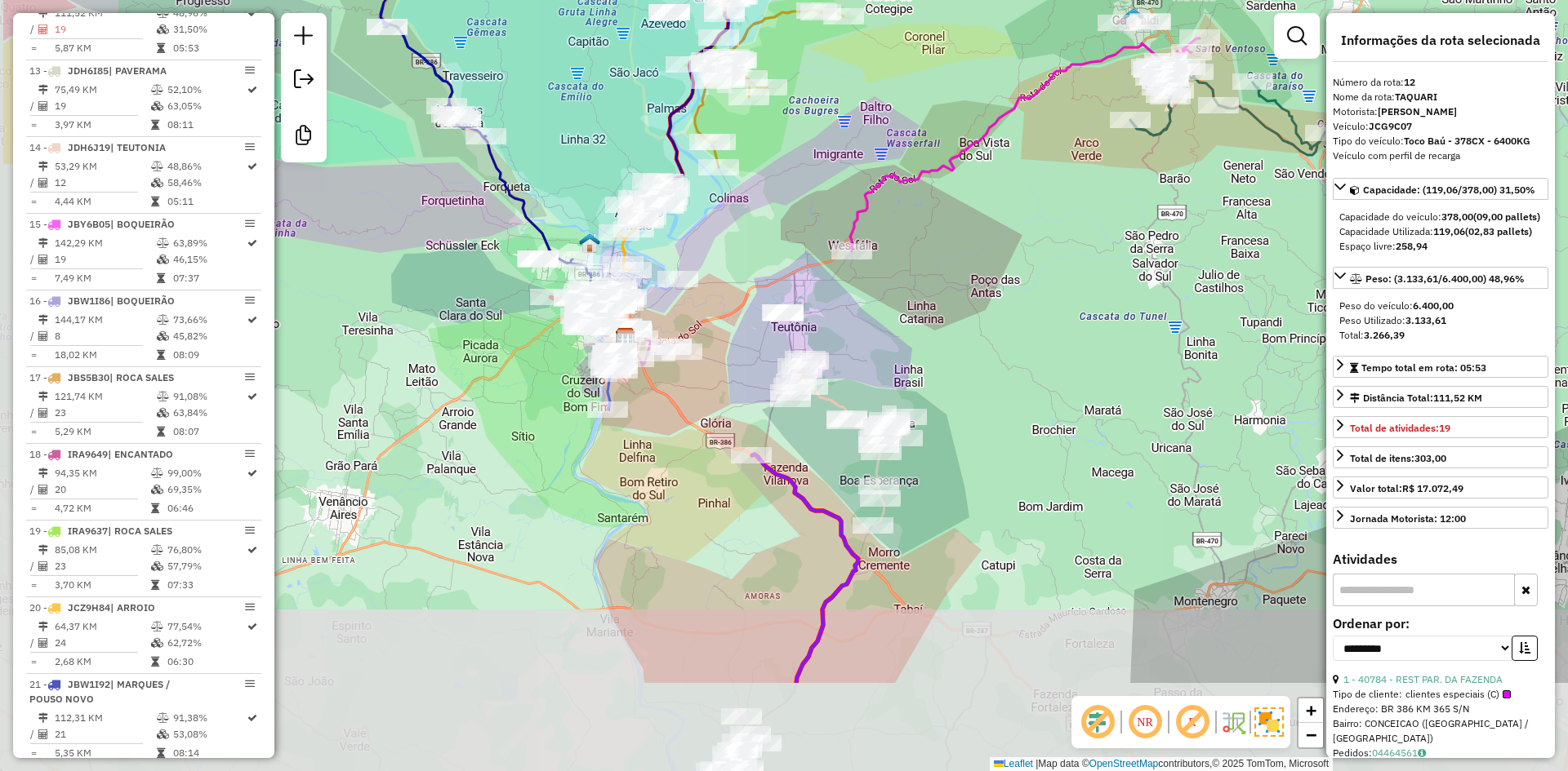
drag, startPoint x: 726, startPoint y: 519, endPoint x: 899, endPoint y: 343, distance: 246.8
click at [899, 346] on div "Janela de atendimento Grade de atendimento Capacidade Transportadoras Veículos …" at bounding box center [784, 386] width 1568 height 771
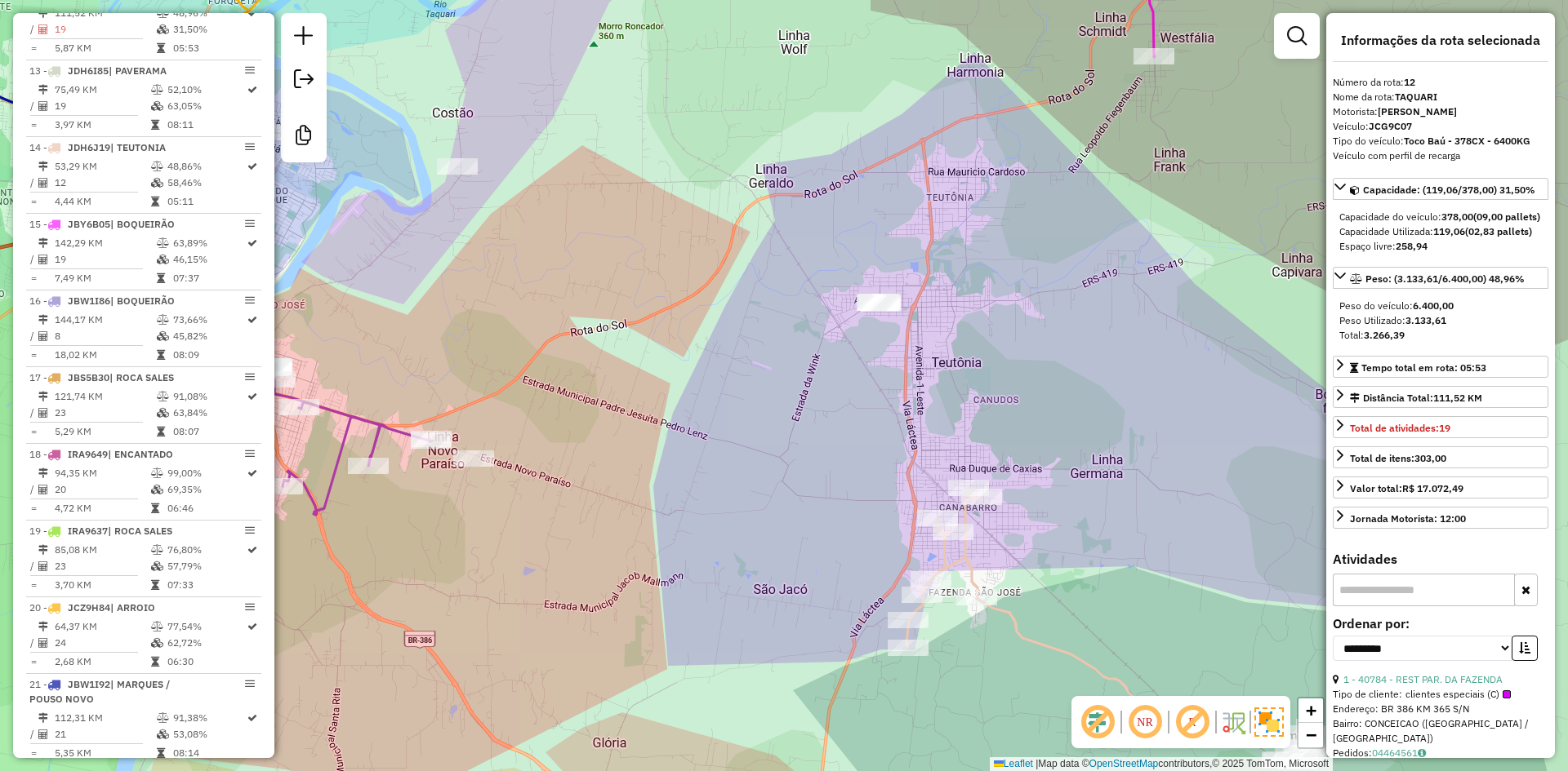
drag, startPoint x: 879, startPoint y: 161, endPoint x: 906, endPoint y: 224, distance: 68.5
click at [908, 222] on div "Janela de atendimento Grade de atendimento Capacidade Transportadoras Veículos …" at bounding box center [784, 386] width 1568 height 771
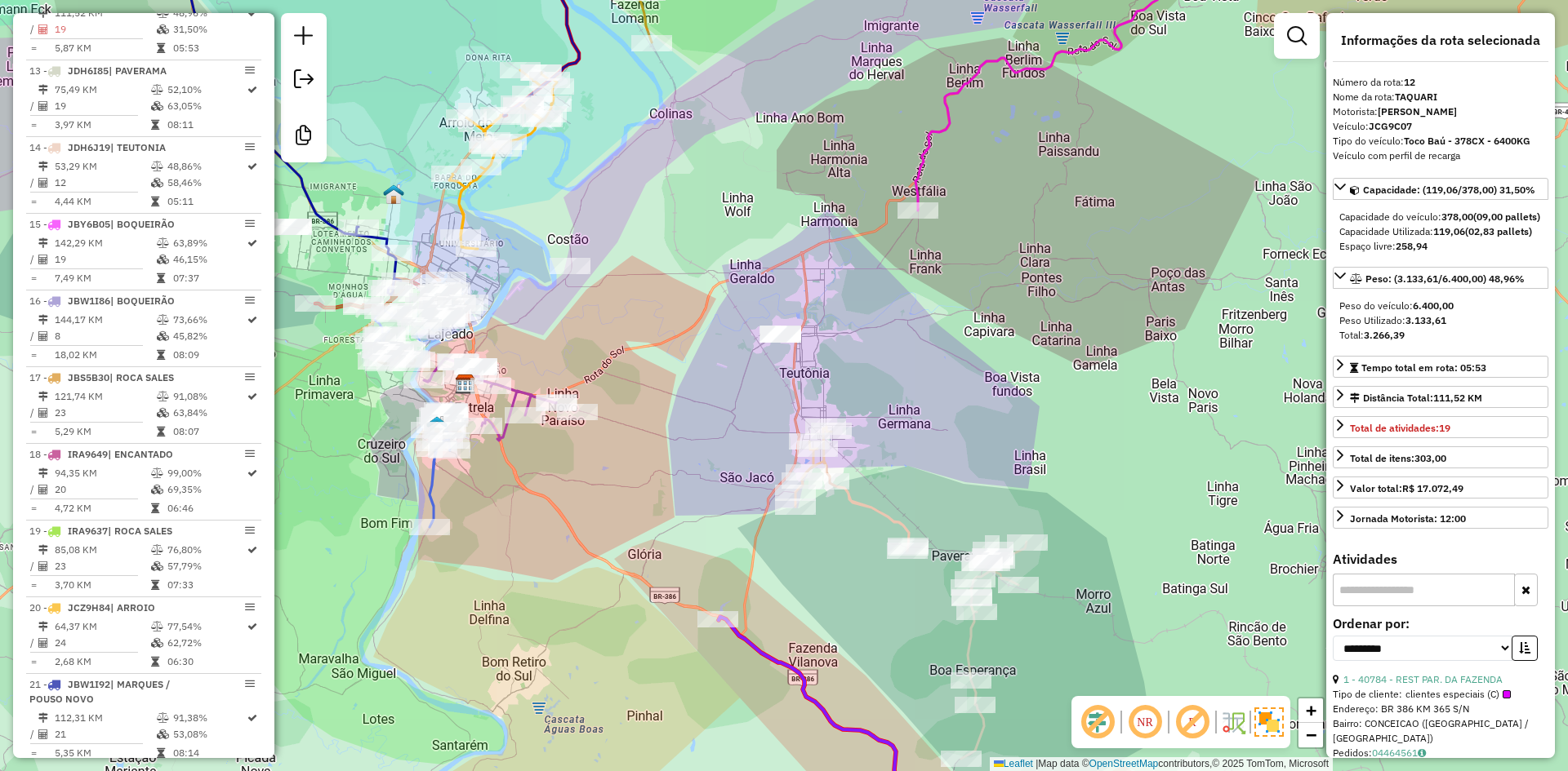
drag, startPoint x: 522, startPoint y: 351, endPoint x: 568, endPoint y: 341, distance: 47.1
click at [568, 341] on div "Janela de atendimento Grade de atendimento Capacidade Transportadoras Veículos …" at bounding box center [784, 386] width 1568 height 771
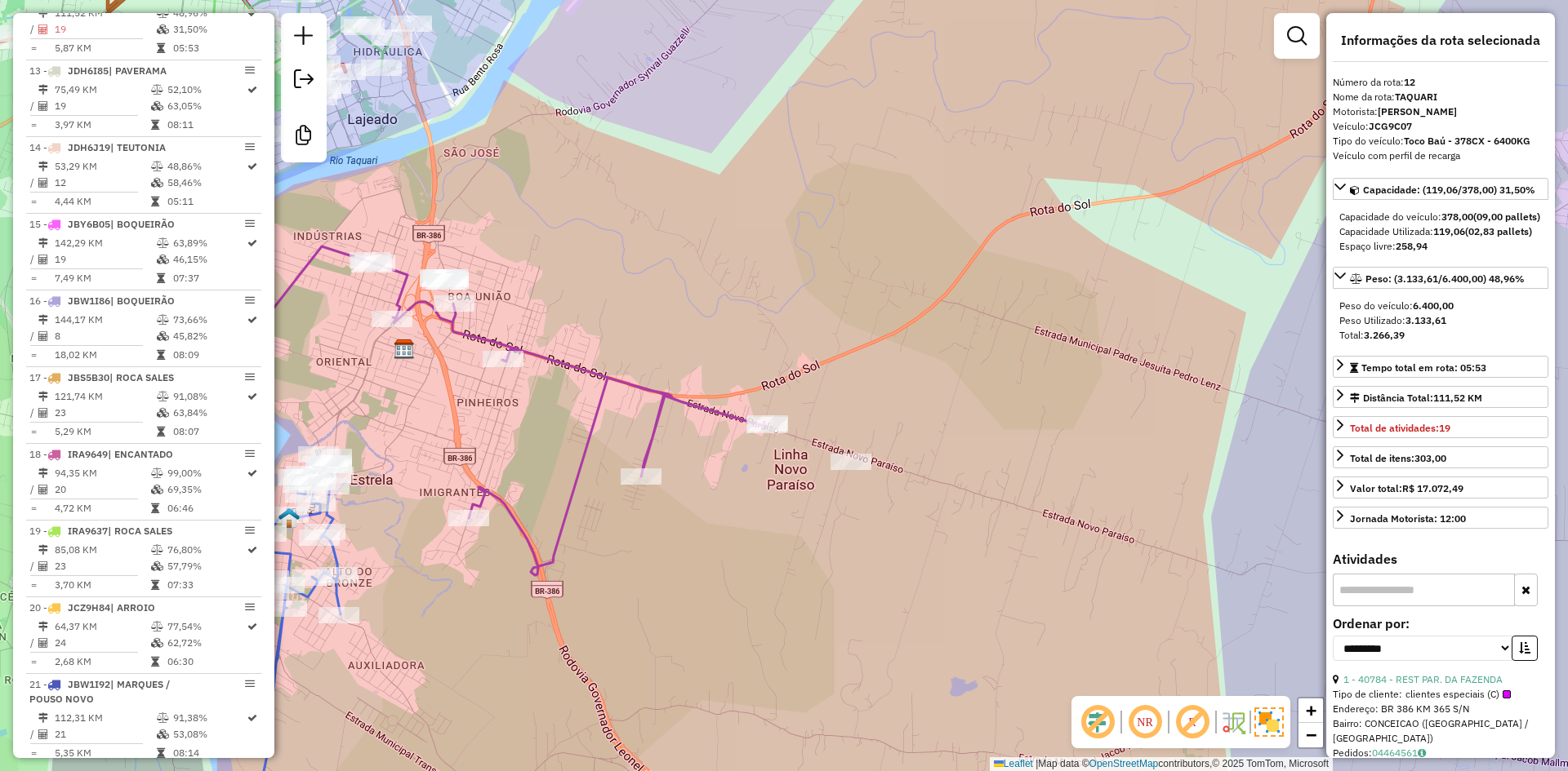
drag, startPoint x: 543, startPoint y: 465, endPoint x: 502, endPoint y: 411, distance: 67.8
click at [502, 411] on div "Janela de atendimento Grade de atendimento Capacidade Transportadoras Veículos …" at bounding box center [784, 386] width 1568 height 771
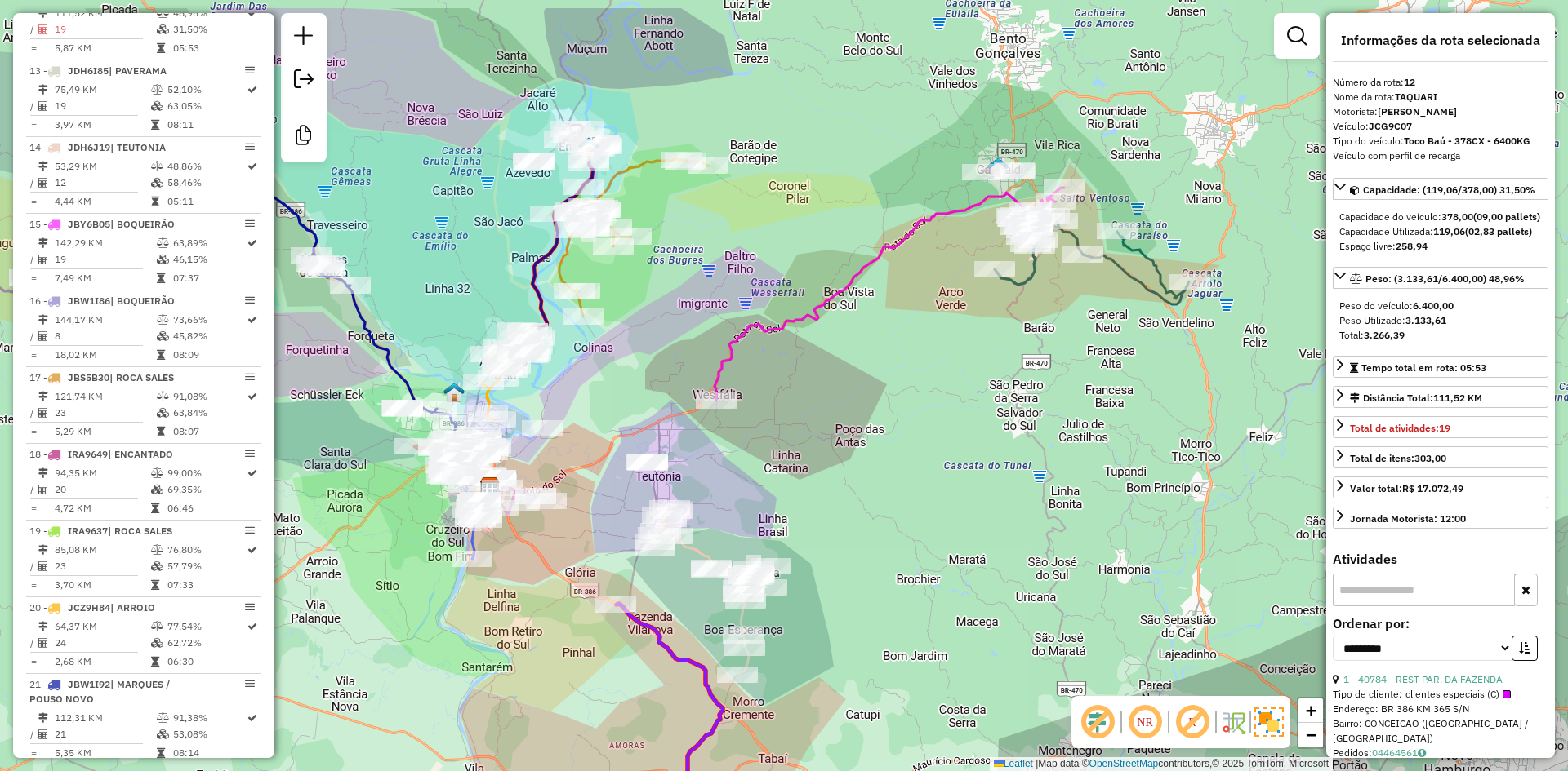
drag, startPoint x: 715, startPoint y: 301, endPoint x: 637, endPoint y: 396, distance: 122.9
click at [637, 396] on div "Janela de atendimento Grade de atendimento Capacidade Transportadoras Veículos …" at bounding box center [784, 386] width 1568 height 771
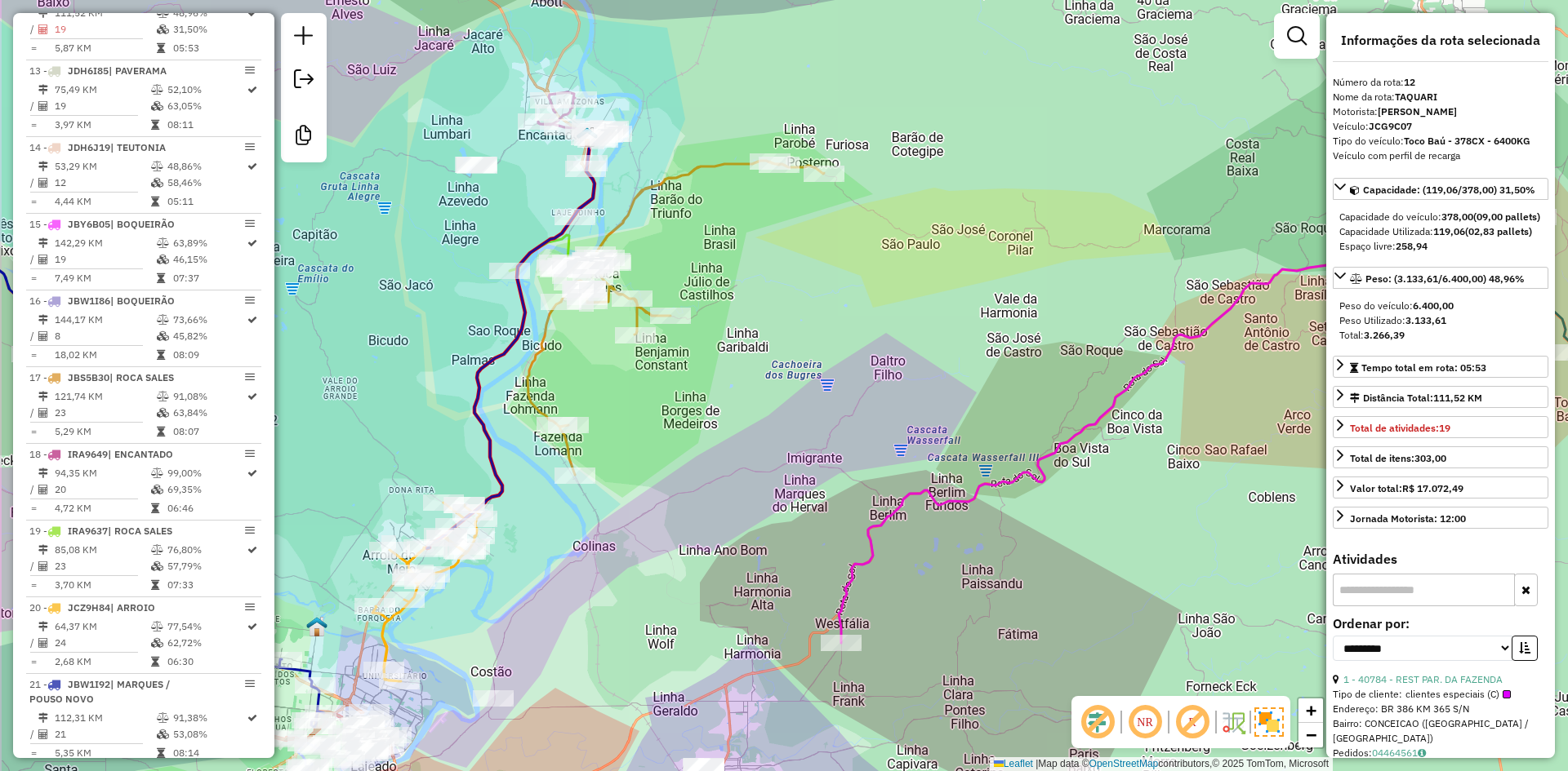
drag, startPoint x: 593, startPoint y: 347, endPoint x: 732, endPoint y: 404, distance: 150.2
click at [691, 396] on div "Janela de atendimento Grade de atendimento Capacidade Transportadoras Veículos …" at bounding box center [784, 386] width 1568 height 771
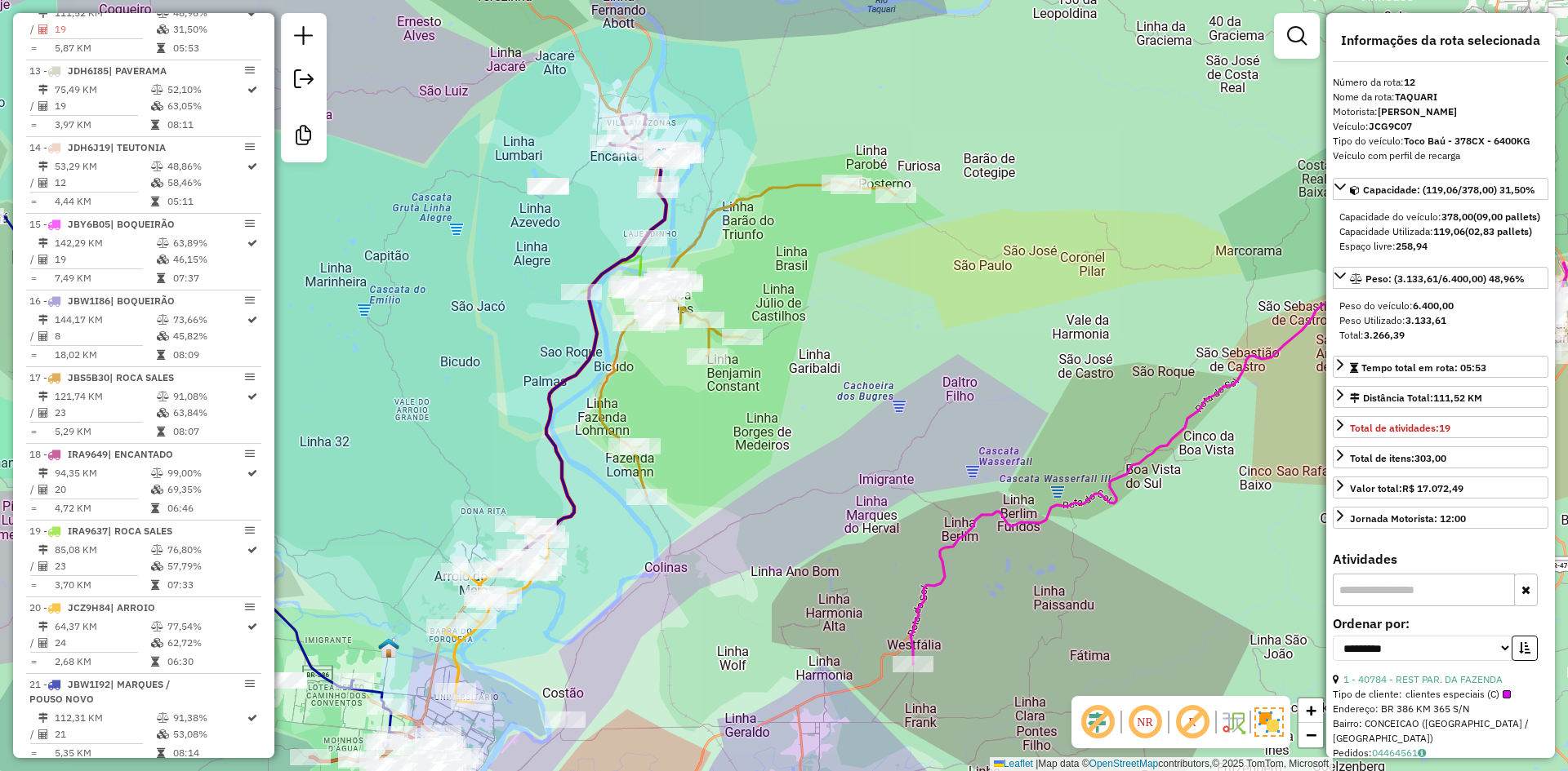
drag, startPoint x: 755, startPoint y: 260, endPoint x: 783, endPoint y: 281, distance: 35.0
click at [782, 279] on div "Janela de atendimento Grade de atendimento Capacidade Transportadoras Veículos …" at bounding box center [784, 386] width 1568 height 771
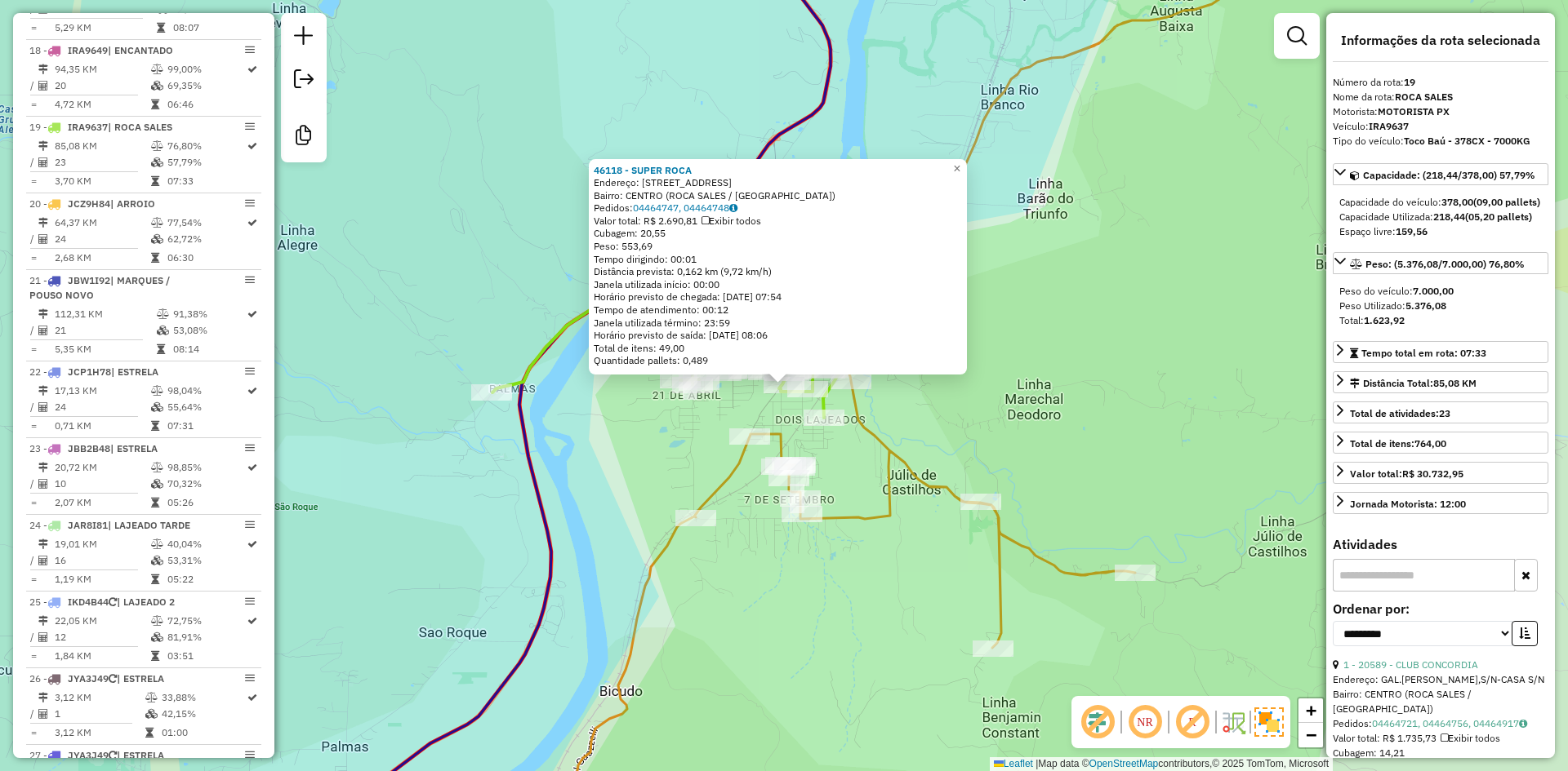
scroll to position [2089, 0]
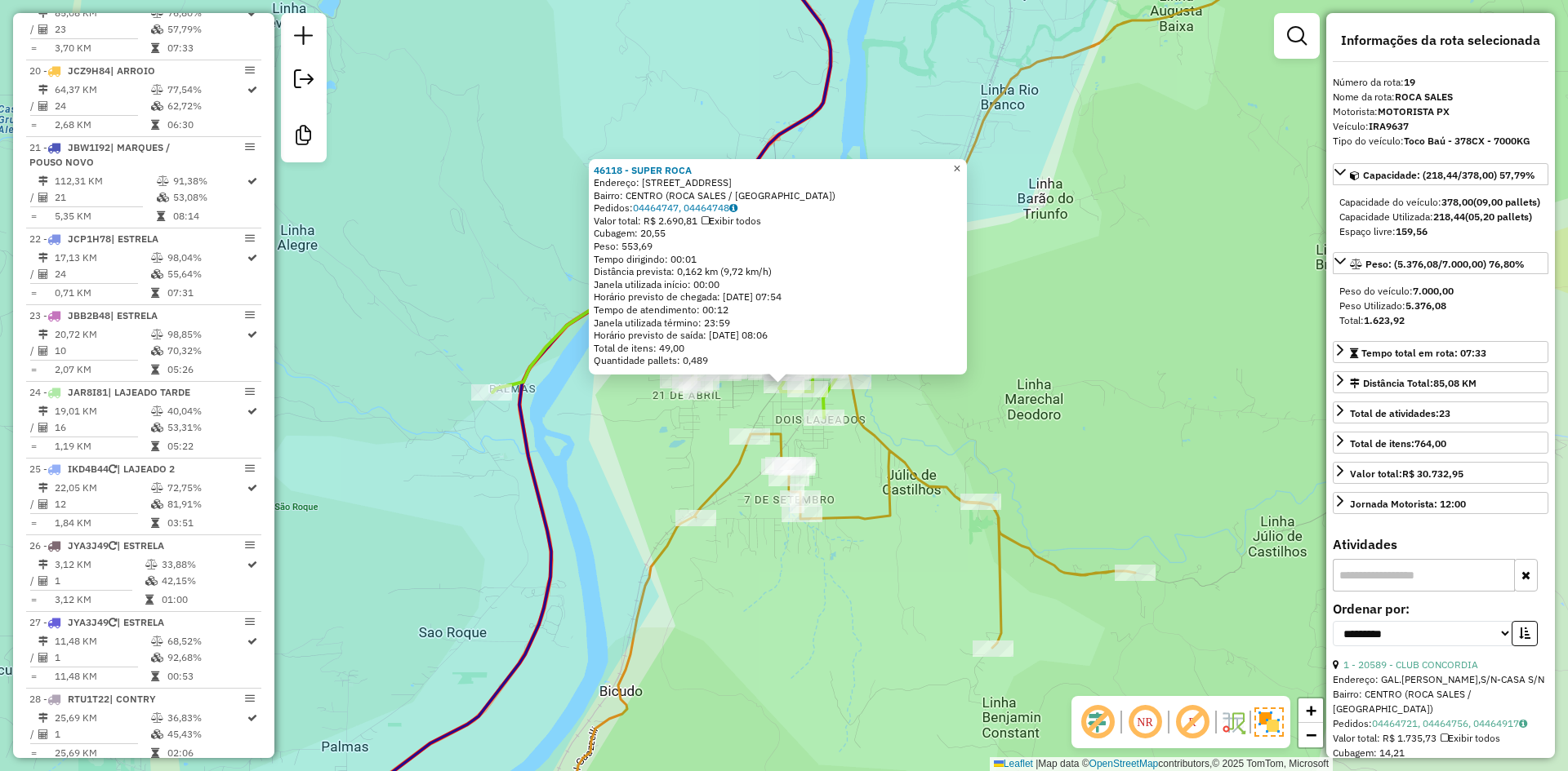
click at [960, 161] on span "×" at bounding box center [957, 168] width 8 height 14
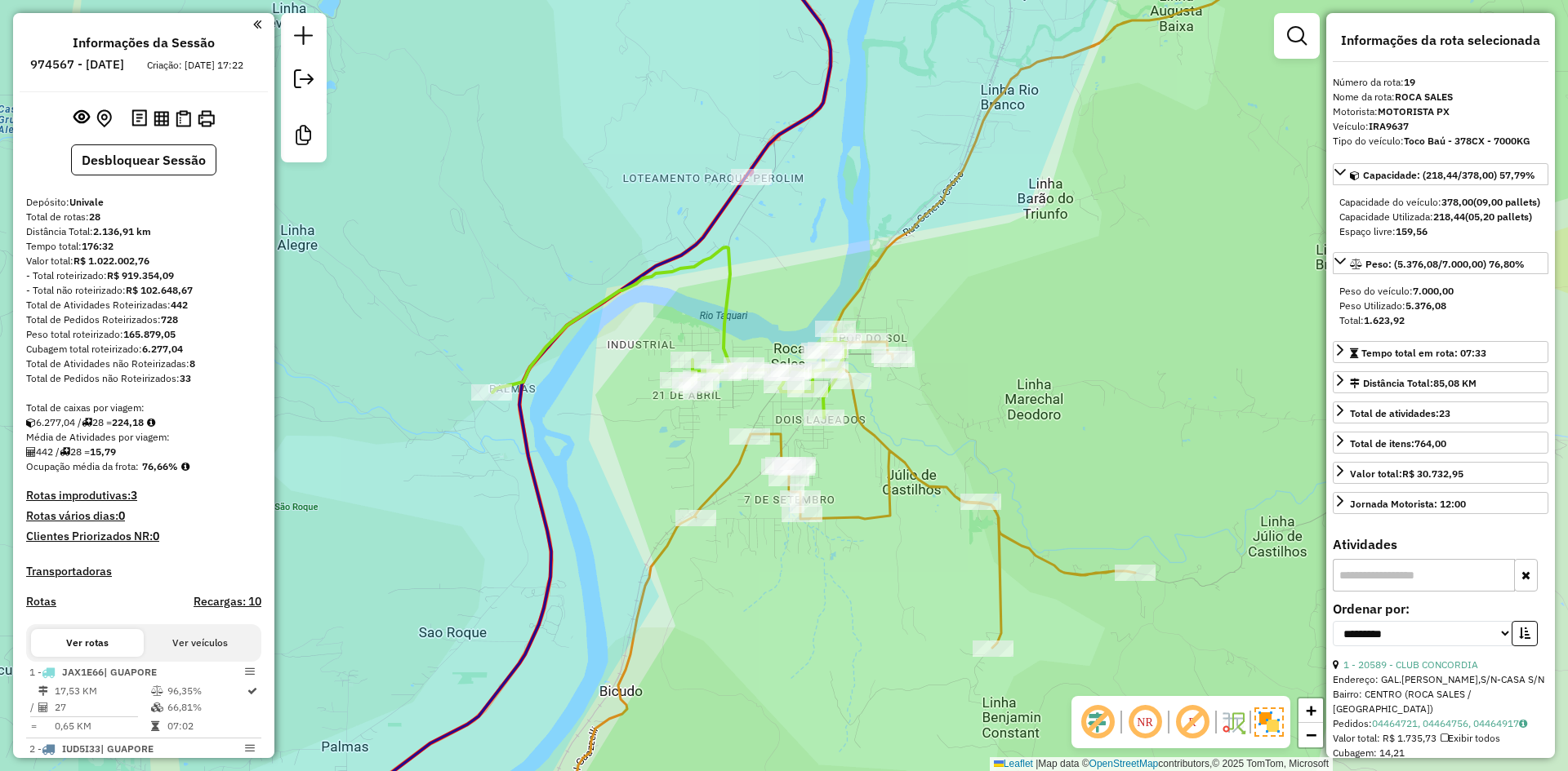
select select "**********"
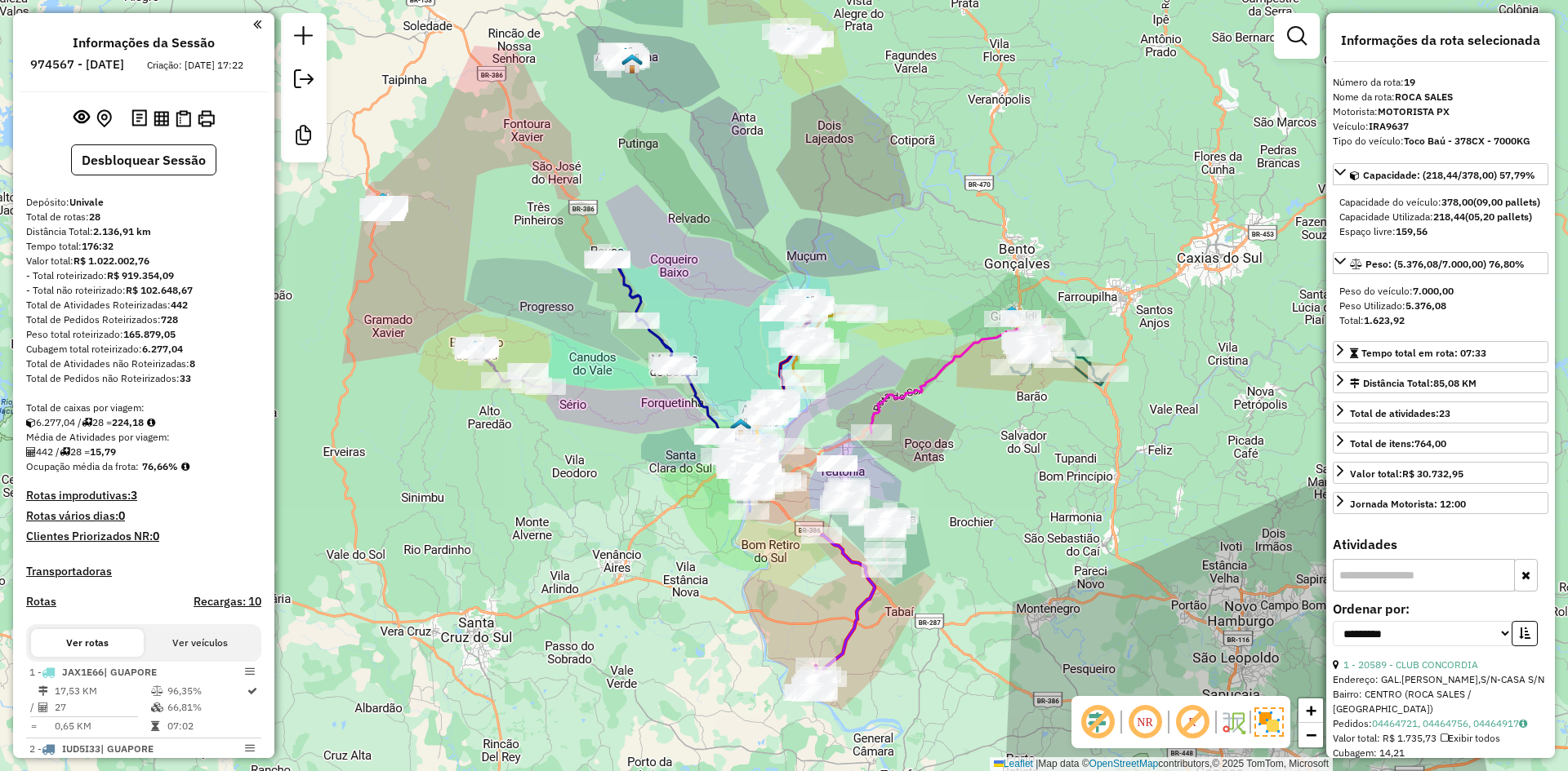
drag, startPoint x: 940, startPoint y: 331, endPoint x: 915, endPoint y: 309, distance: 33.3
click at [915, 309] on div "Janela de atendimento Grade de atendimento Capacidade Transportadoras Veículos …" at bounding box center [784, 386] width 1568 height 771
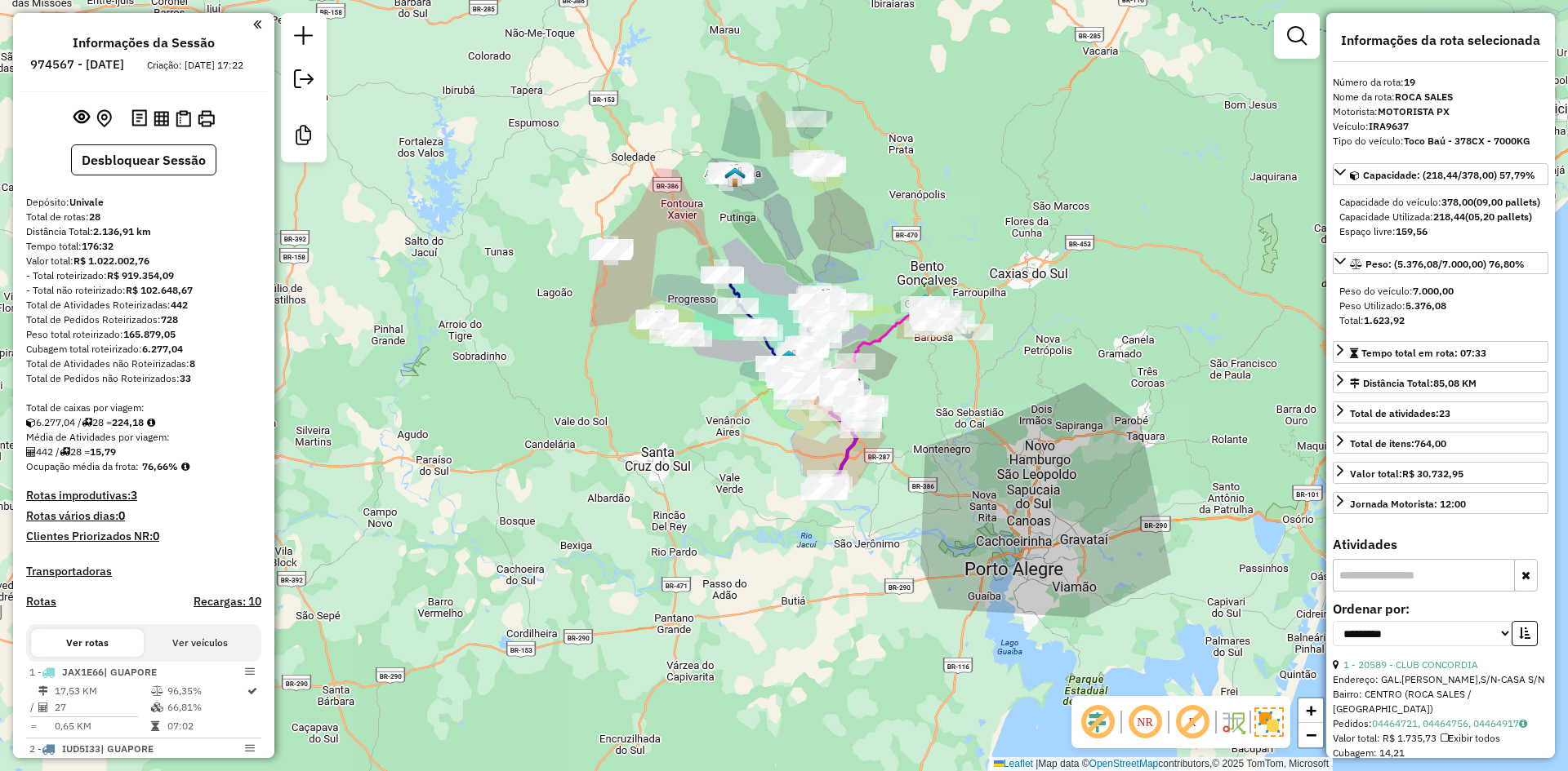
drag, startPoint x: 919, startPoint y: 299, endPoint x: 860, endPoint y: 284, distance: 60.9
click at [860, 284] on div "Janela de atendimento Grade de atendimento Capacidade Transportadoras Veículos …" at bounding box center [784, 386] width 1568 height 771
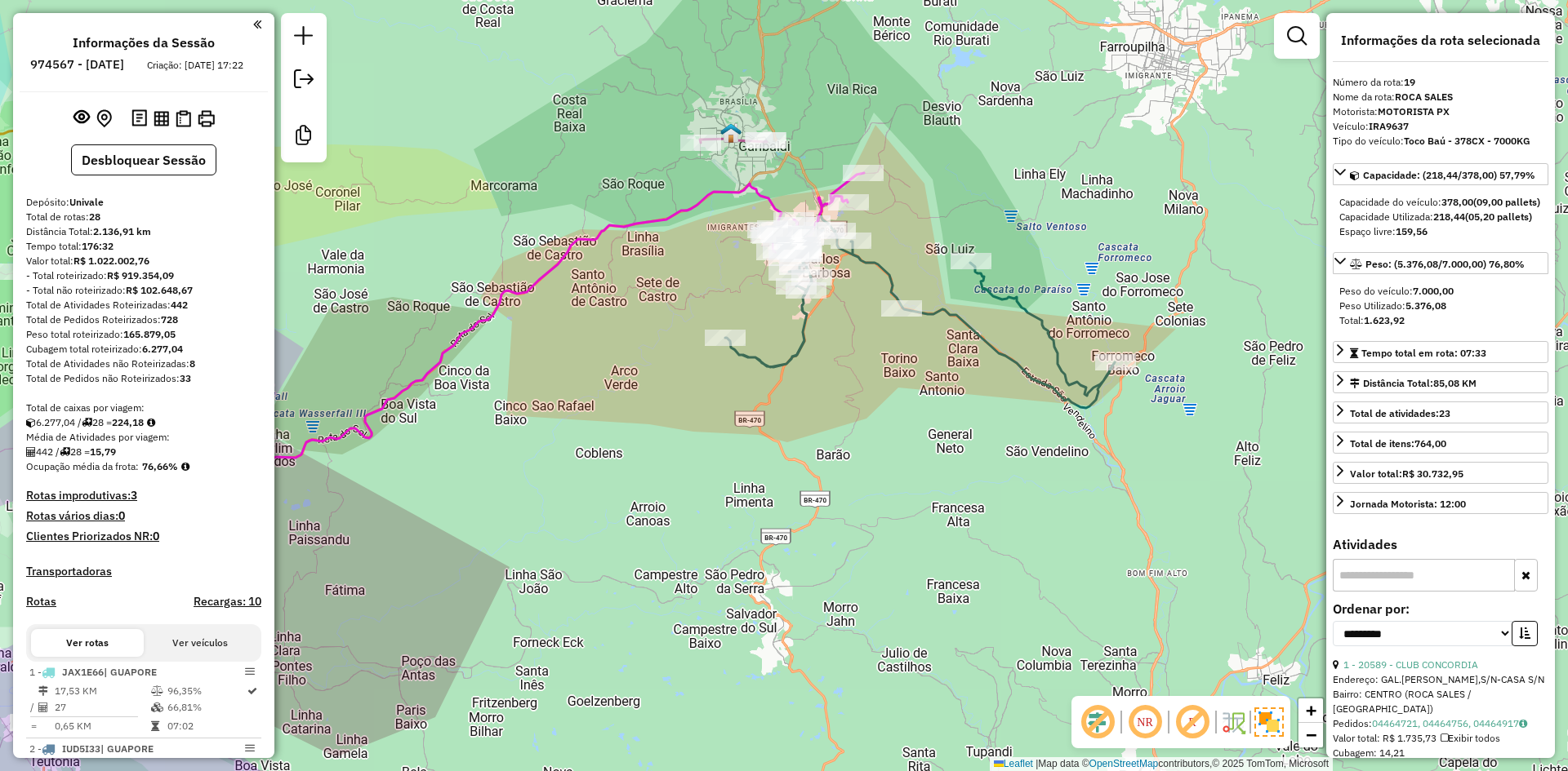
drag, startPoint x: 751, startPoint y: 217, endPoint x: 703, endPoint y: 277, distance: 76.8
click at [703, 277] on div "Janela de atendimento Grade de atendimento Capacidade Transportadoras Veículos …" at bounding box center [784, 386] width 1568 height 771
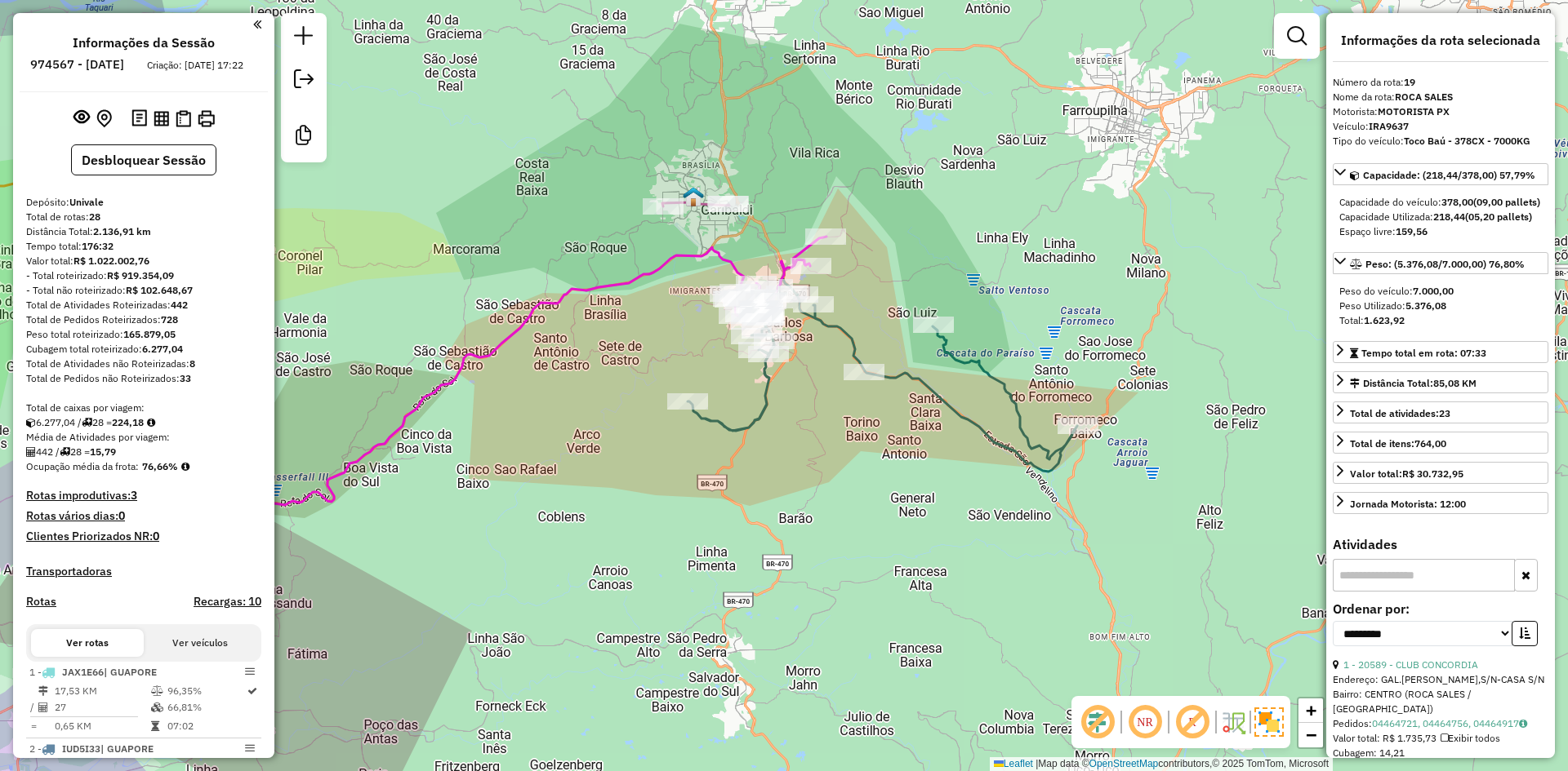
drag, startPoint x: 734, startPoint y: 161, endPoint x: 701, endPoint y: 222, distance: 69.4
click at [701, 222] on div "Janela de atendimento Grade de atendimento Capacidade Transportadoras Veículos …" at bounding box center [784, 386] width 1568 height 771
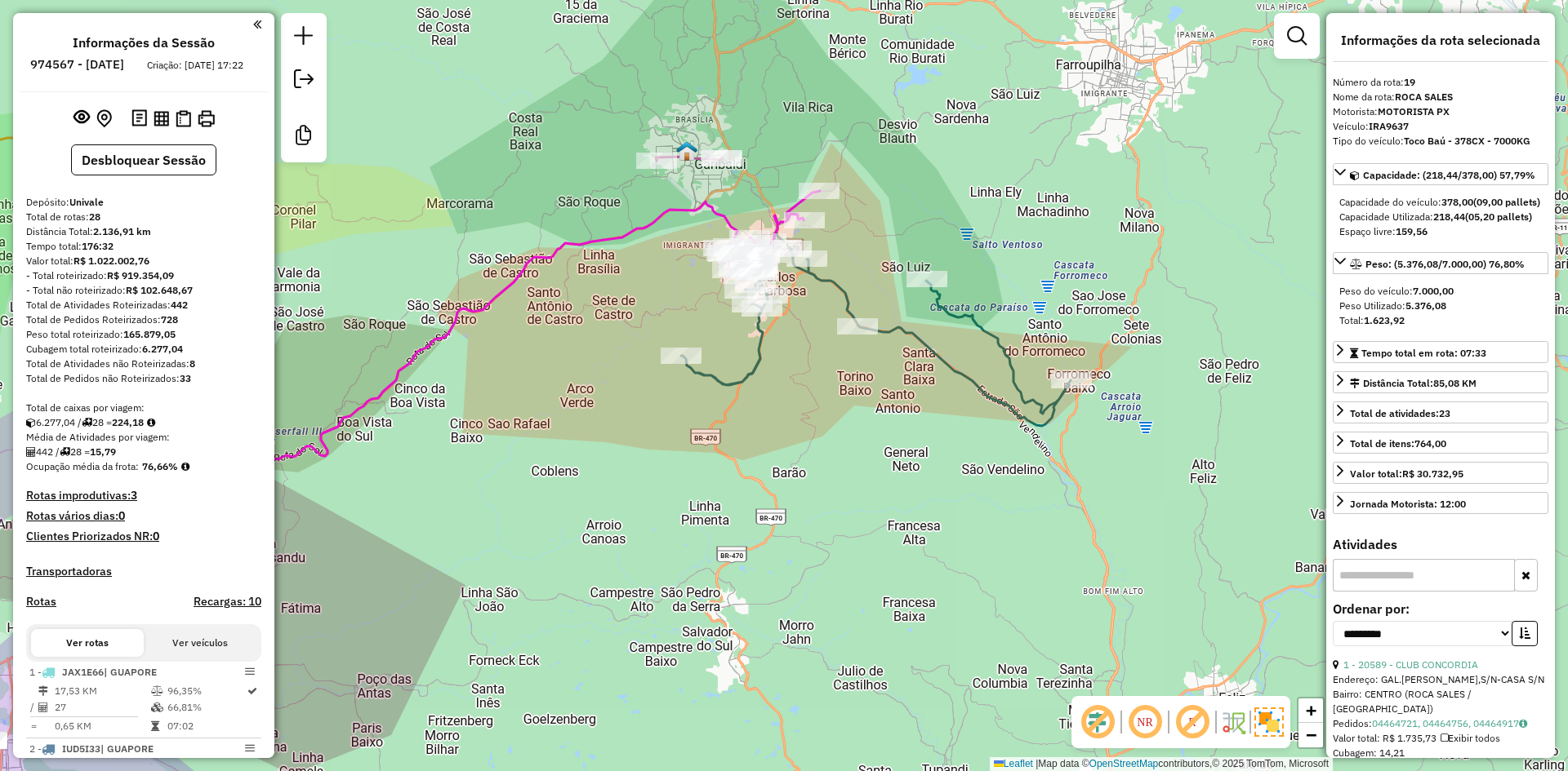
drag, startPoint x: 823, startPoint y: 218, endPoint x: 764, endPoint y: 213, distance: 59.2
click at [764, 213] on div "Janela de atendimento Grade de atendimento Capacidade Transportadoras Veículos …" at bounding box center [784, 386] width 1568 height 771
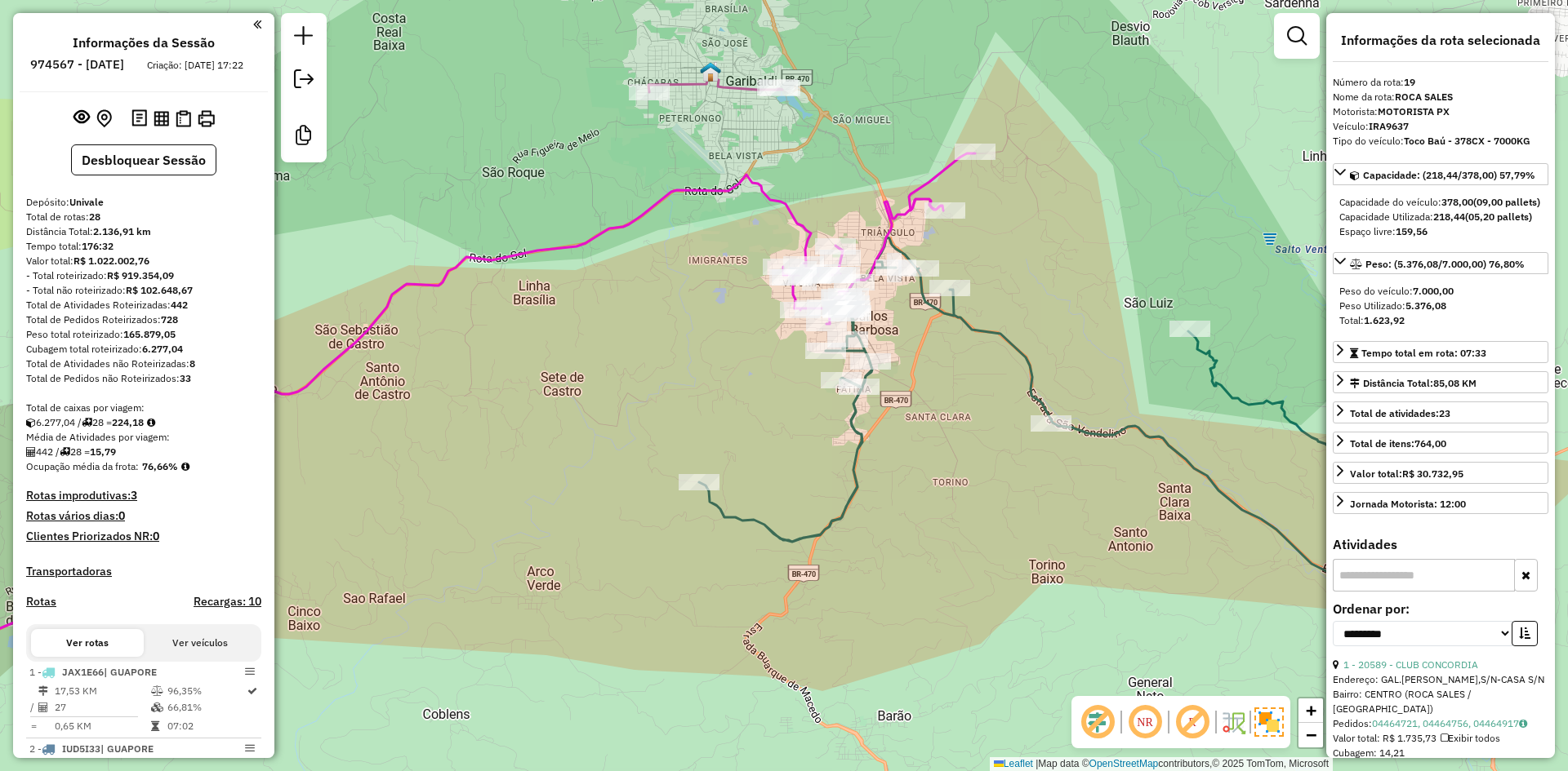
drag, startPoint x: 879, startPoint y: 177, endPoint x: 841, endPoint y: 205, distance: 47.2
click at [843, 212] on div "Janela de atendimento Grade de atendimento Capacidade Transportadoras Veículos …" at bounding box center [784, 386] width 1568 height 771
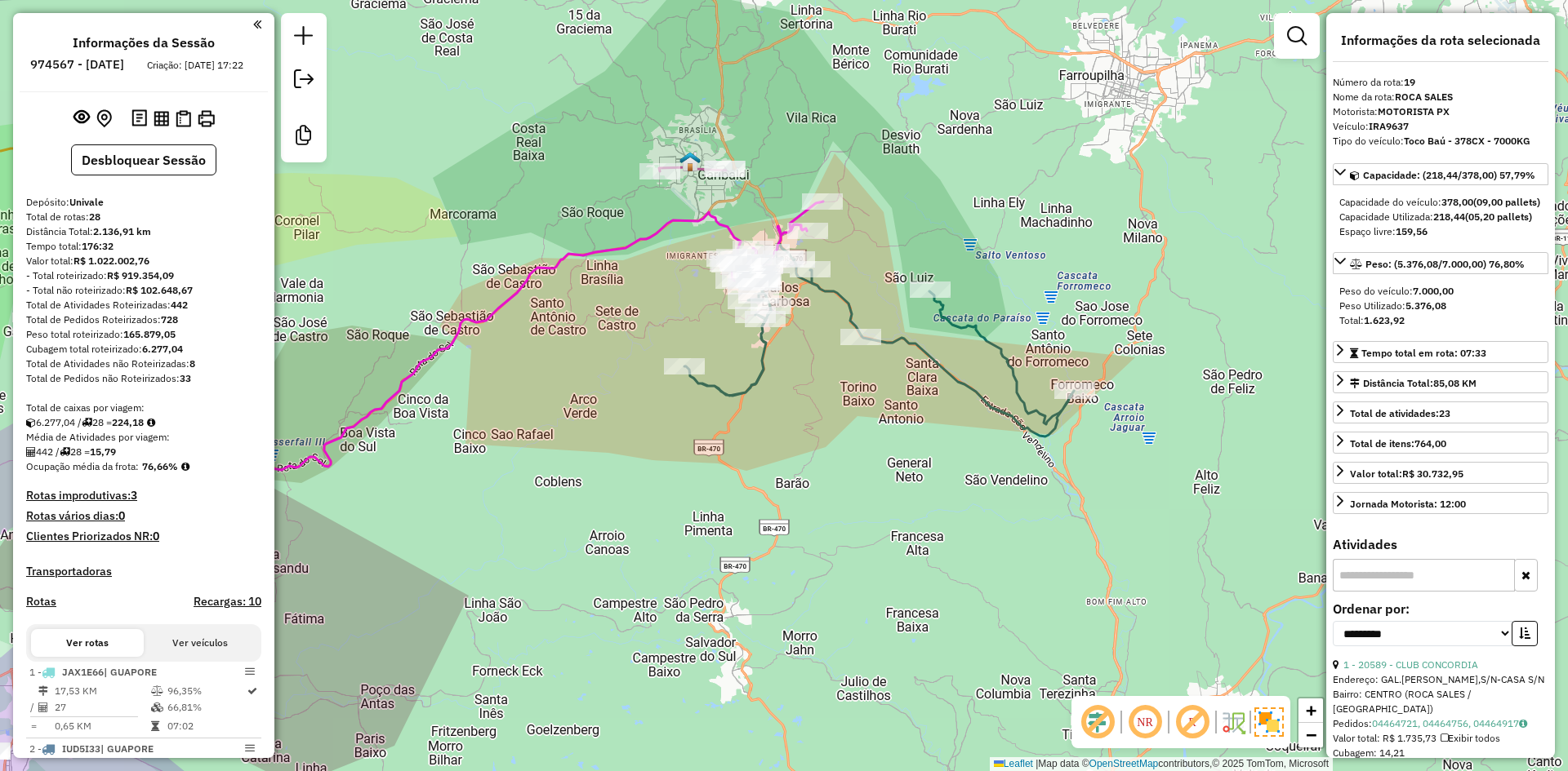
drag, startPoint x: 820, startPoint y: 347, endPoint x: 801, endPoint y: 324, distance: 29.8
click at [801, 325] on div "Janela de atendimento Grade de atendimento Capacidade Transportadoras Veículos …" at bounding box center [784, 386] width 1568 height 771
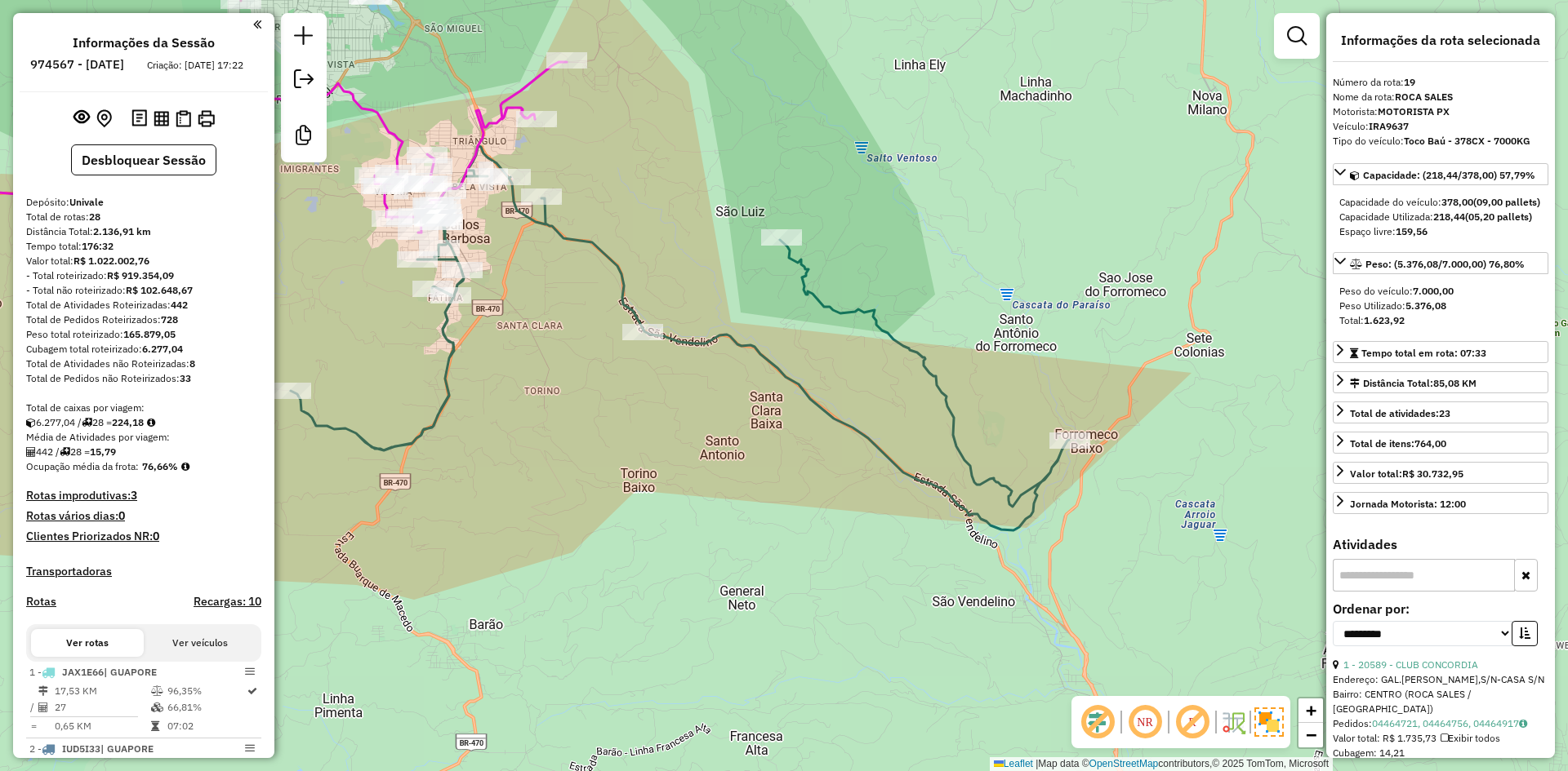
drag, startPoint x: 833, startPoint y: 346, endPoint x: 618, endPoint y: 175, distance: 274.7
click at [618, 175] on div "Janela de atendimento Grade de atendimento Capacidade Transportadoras Veículos …" at bounding box center [784, 386] width 1568 height 771
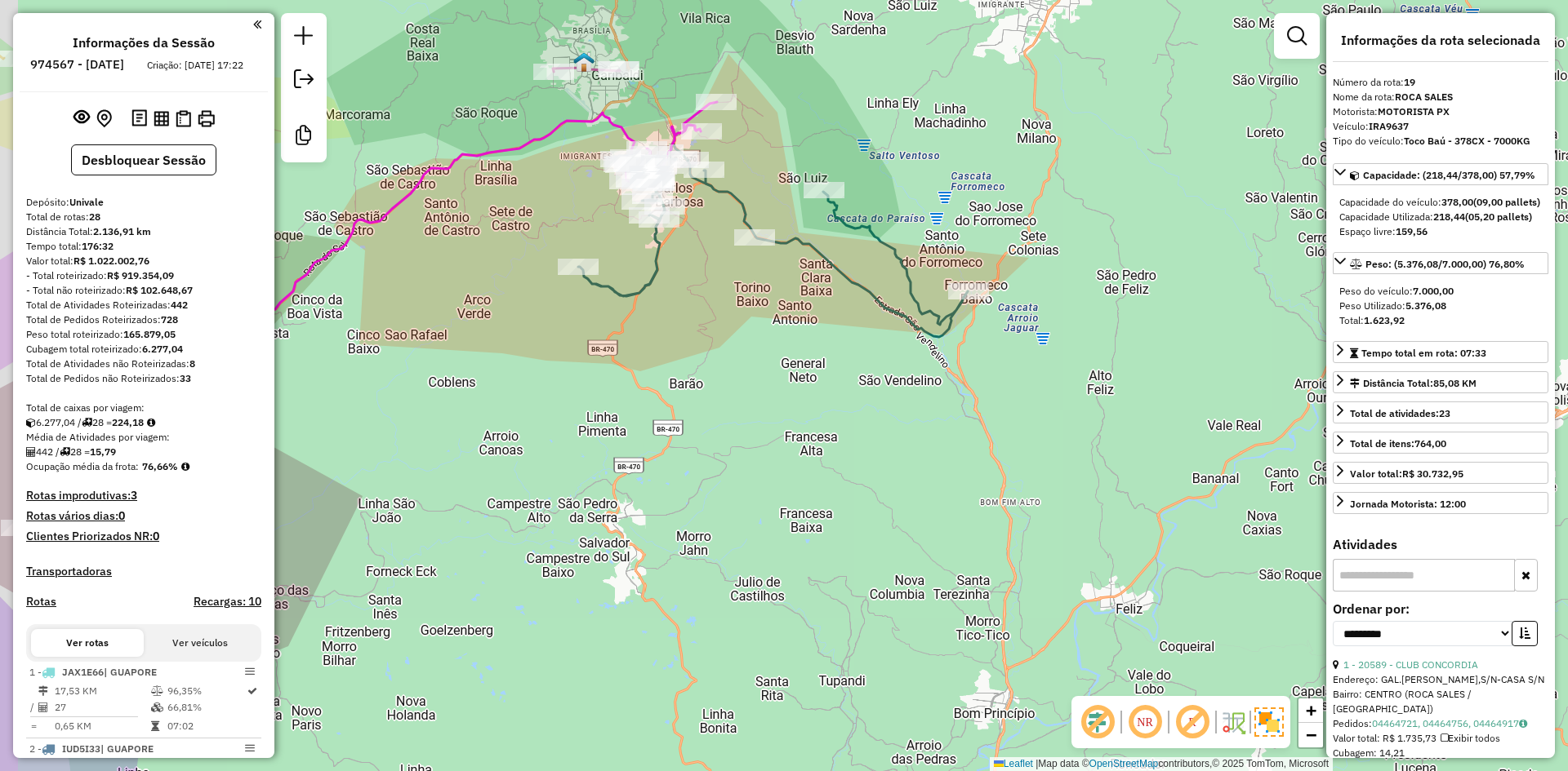
drag, startPoint x: 566, startPoint y: 295, endPoint x: 760, endPoint y: 278, distance: 194.7
click at [755, 278] on div "Janela de atendimento Grade de atendimento Capacidade Transportadoras Veículos …" at bounding box center [784, 386] width 1568 height 771
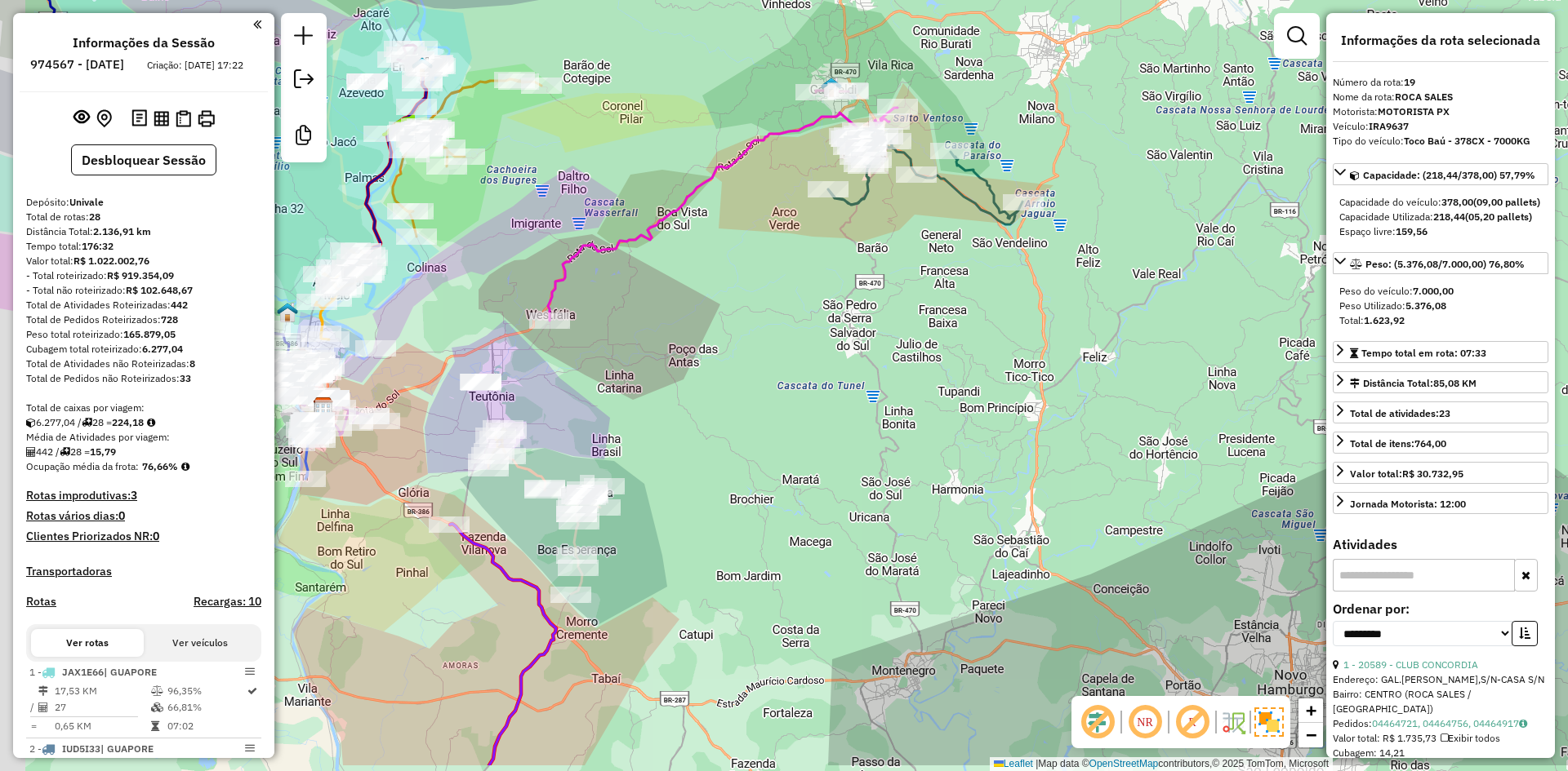
drag, startPoint x: 632, startPoint y: 363, endPoint x: 847, endPoint y: 253, distance: 241.5
click at [844, 253] on div "Janela de atendimento Grade de atendimento Capacidade Transportadoras Veículos …" at bounding box center [784, 386] width 1568 height 771
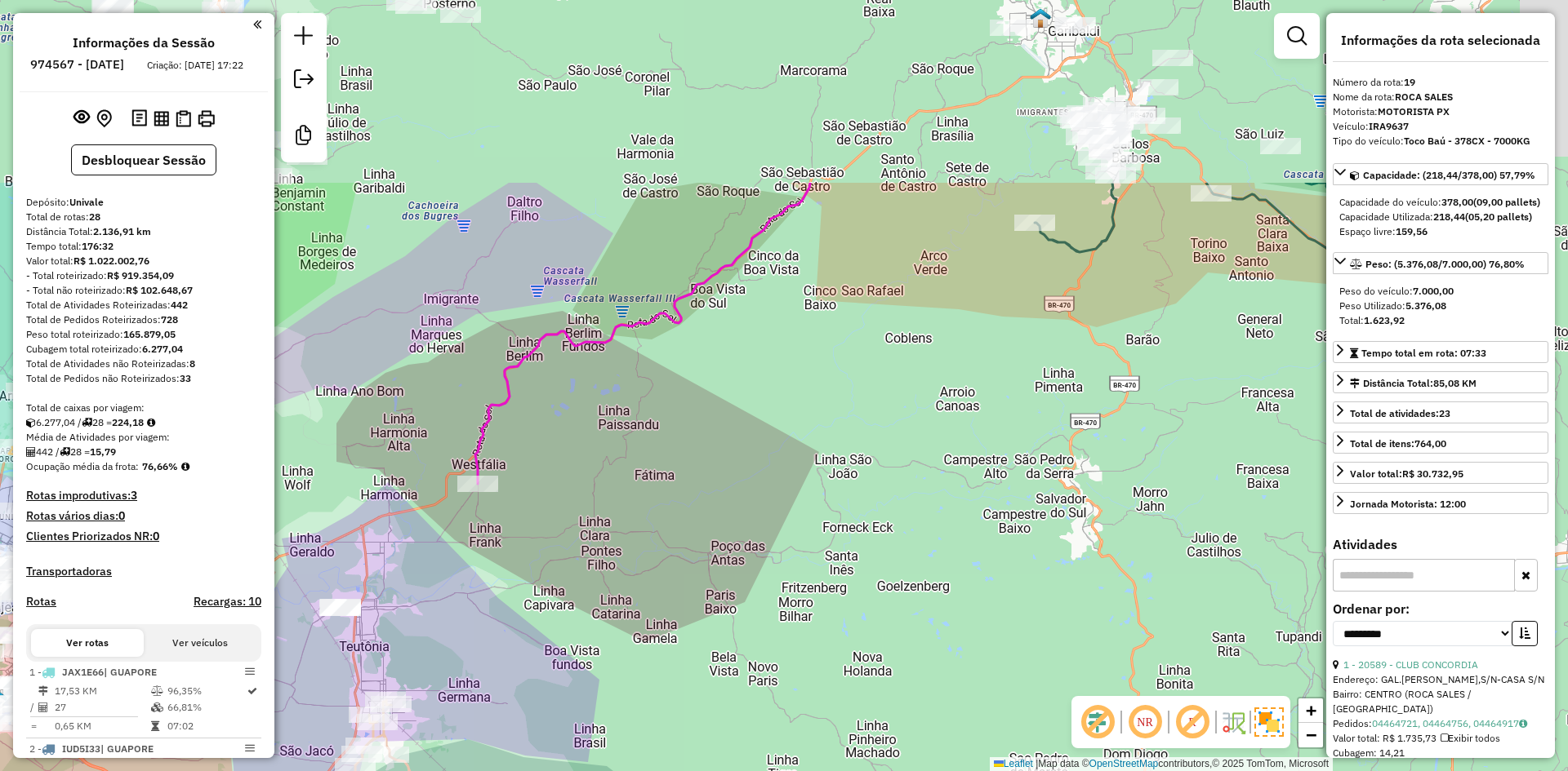
drag, startPoint x: 558, startPoint y: 249, endPoint x: 336, endPoint y: 546, distance: 370.8
click at [336, 546] on div "Janela de atendimento Grade de atendimento Capacidade Transportadoras Veículos …" at bounding box center [784, 386] width 1568 height 771
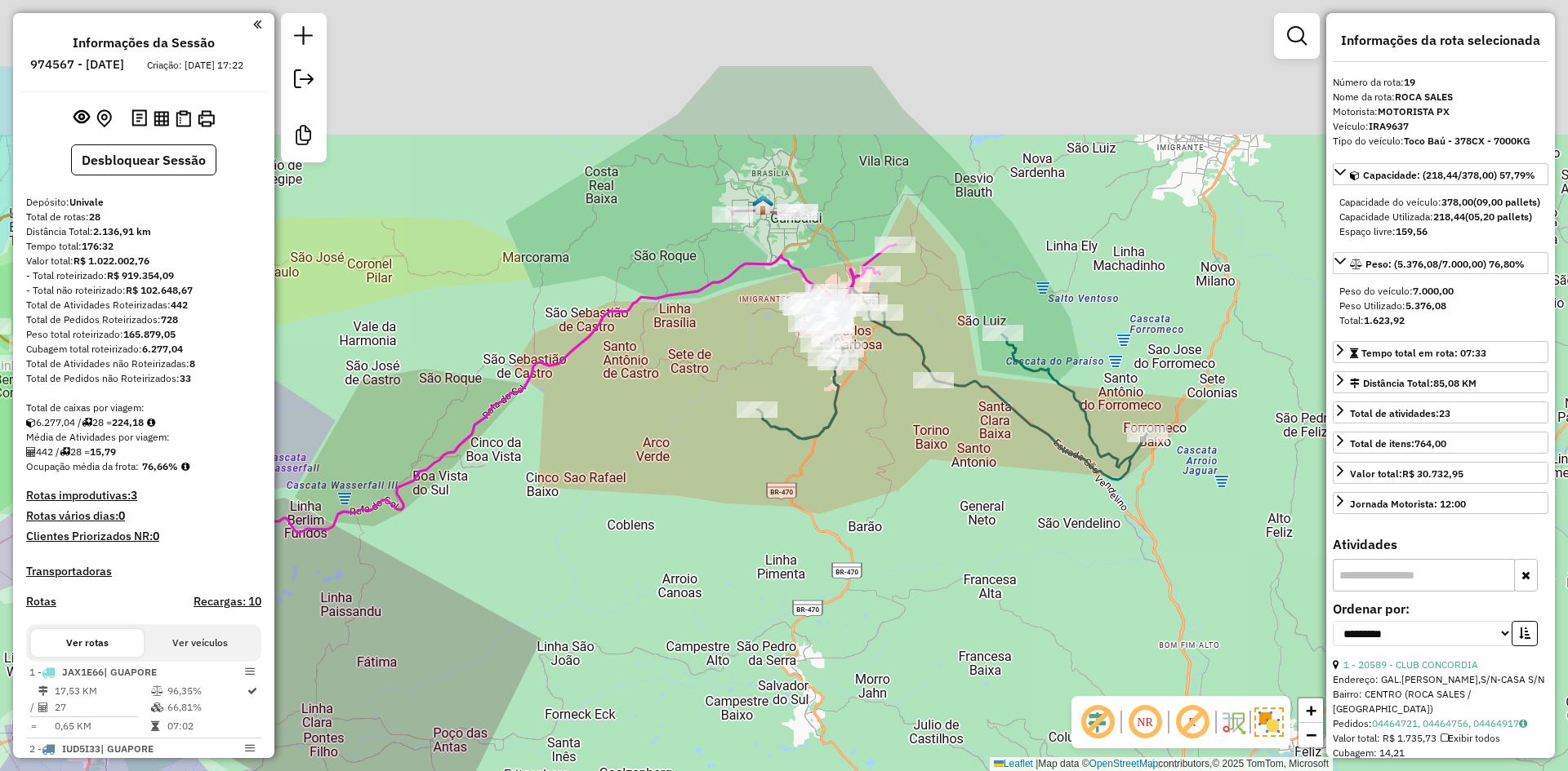
drag, startPoint x: 806, startPoint y: 181, endPoint x: 665, endPoint y: 446, distance: 300.2
click at [665, 445] on div "Janela de atendimento Grade de atendimento Capacidade Transportadoras Veículos …" at bounding box center [784, 386] width 1568 height 771
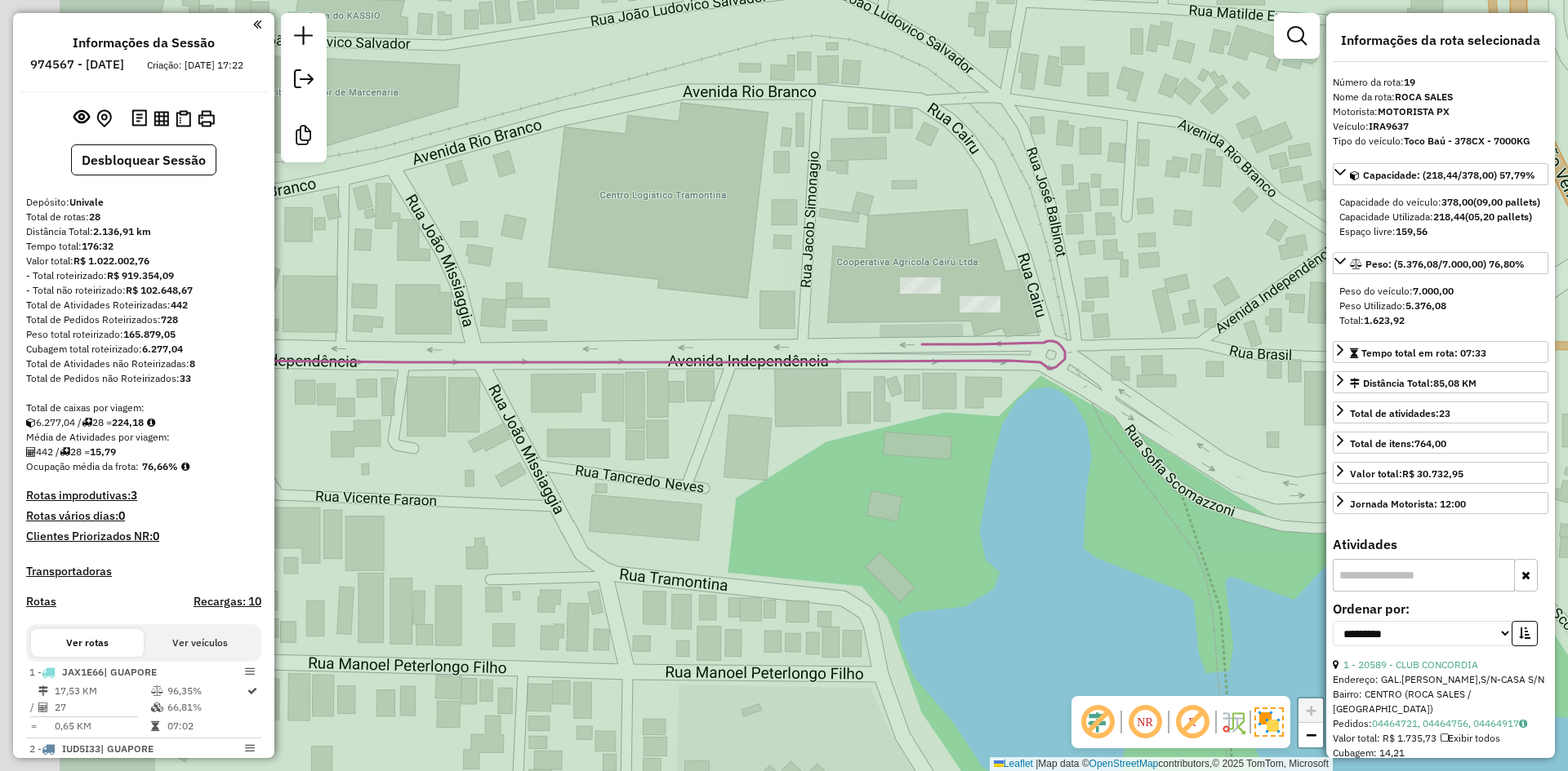
drag, startPoint x: 616, startPoint y: 306, endPoint x: 921, endPoint y: 306, distance: 305.0
click at [900, 306] on div "Janela de atendimento Grade de atendimento Capacidade Transportadoras Veículos …" at bounding box center [784, 386] width 1568 height 771
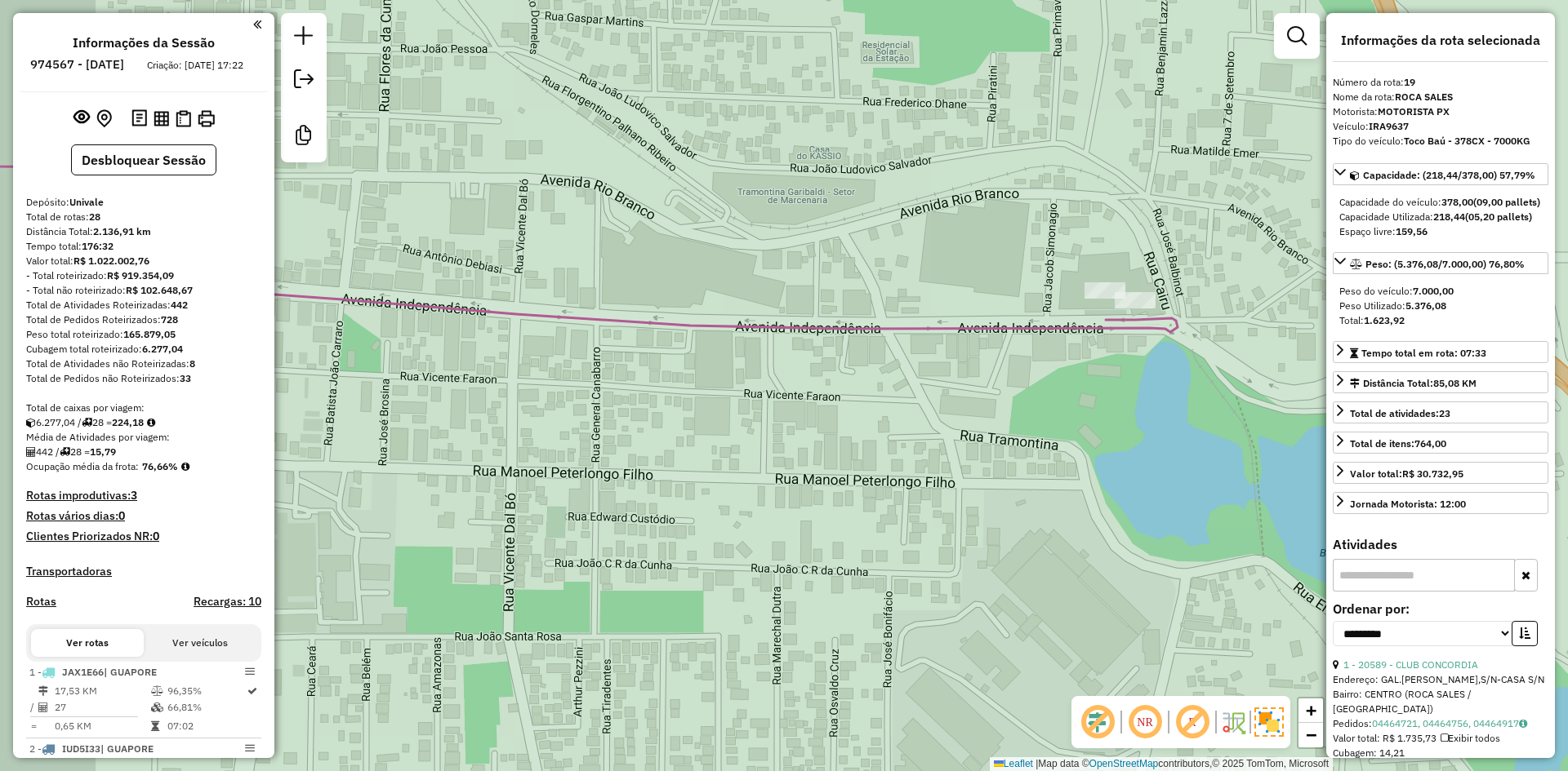
drag, startPoint x: 743, startPoint y: 298, endPoint x: 895, endPoint y: 290, distance: 152.2
click at [890, 290] on div "Janela de atendimento Grade de atendimento Capacidade Transportadoras Veículos …" at bounding box center [784, 386] width 1568 height 771
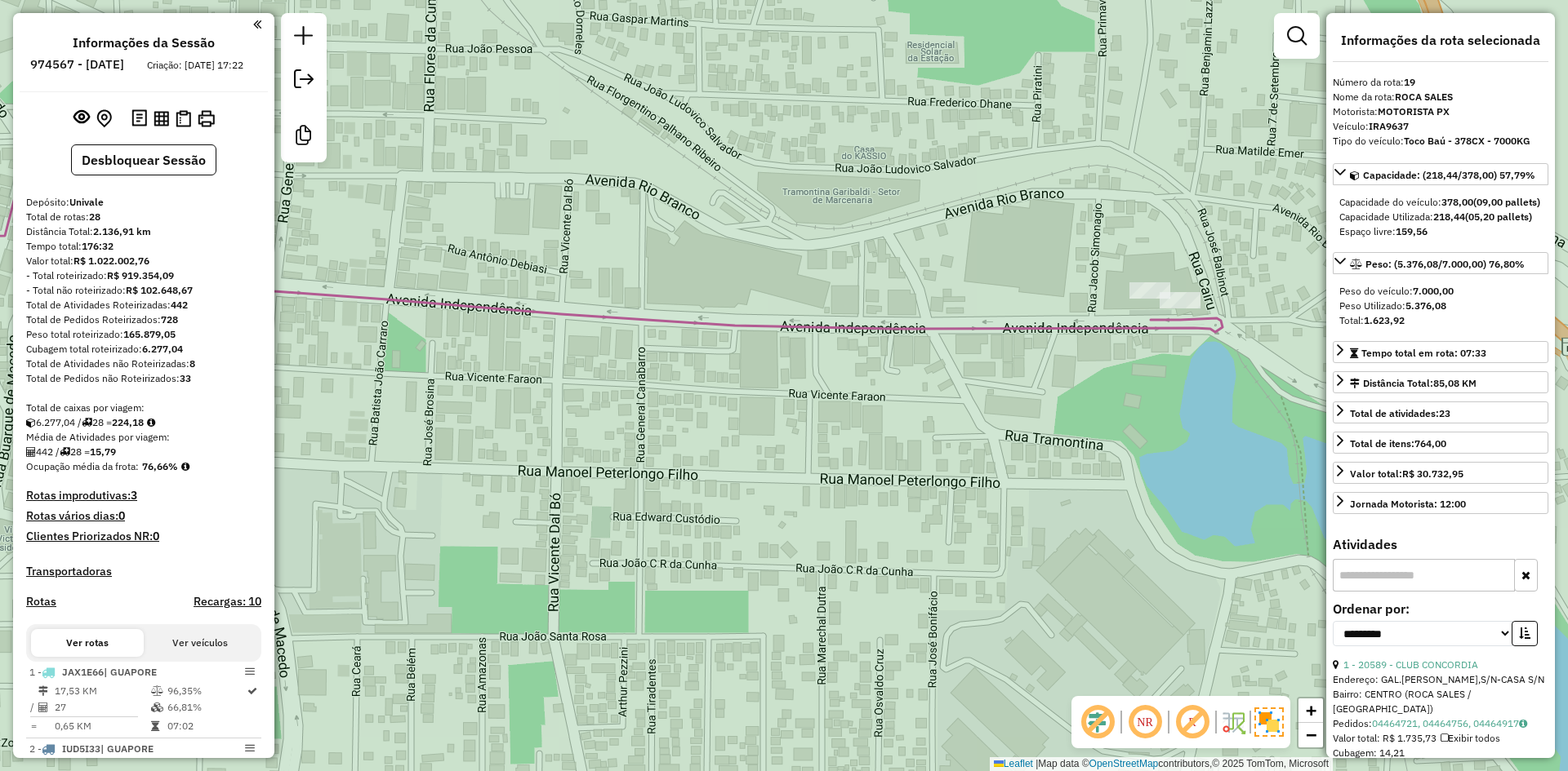
drag, startPoint x: 727, startPoint y: 274, endPoint x: 934, endPoint y: 274, distance: 207.0
click at [932, 274] on div "Janela de atendimento Grade de atendimento Capacidade Transportadoras Veículos …" at bounding box center [784, 386] width 1568 height 771
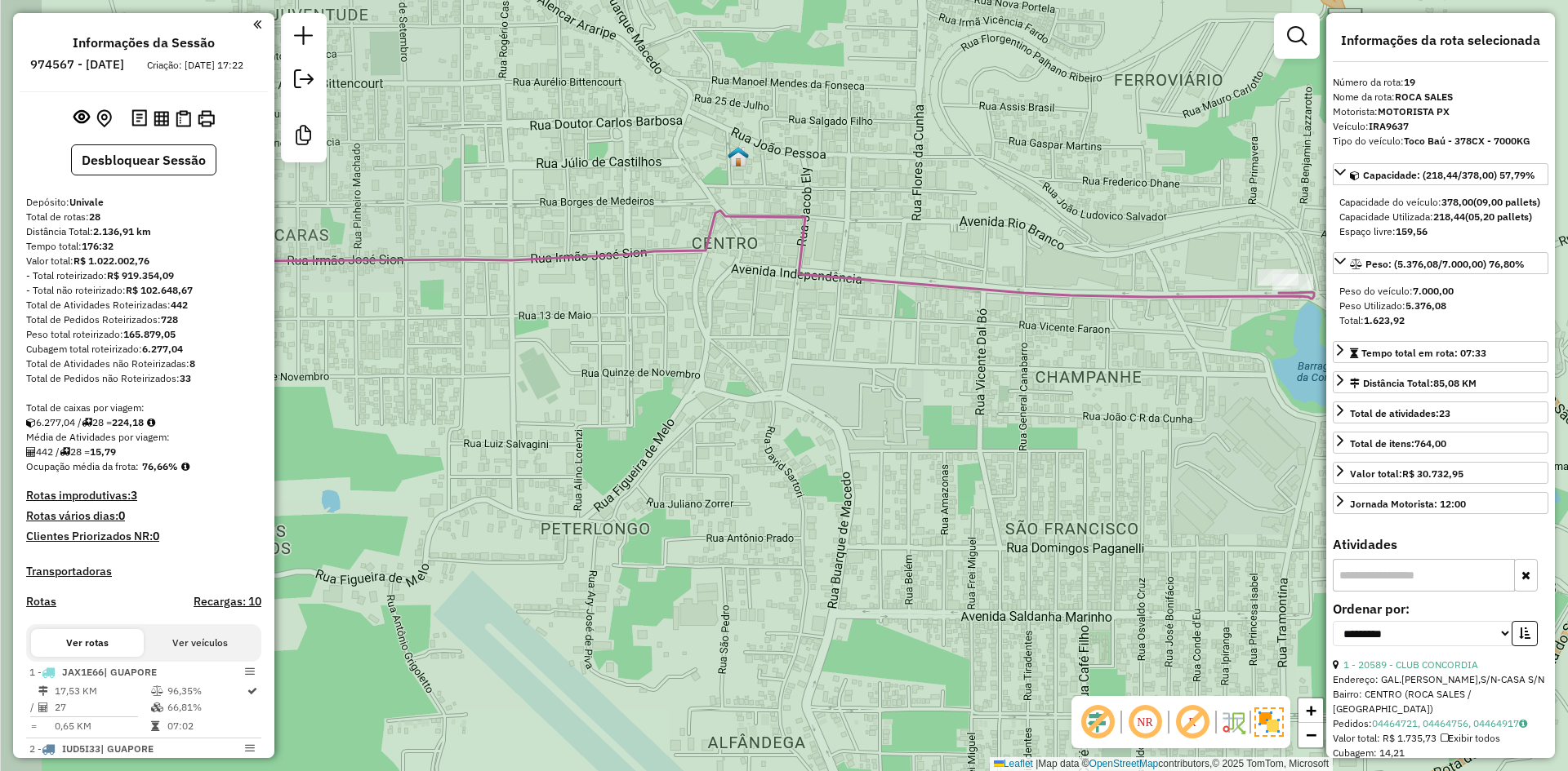
drag, startPoint x: 767, startPoint y: 262, endPoint x: 1098, endPoint y: 251, distance: 331.2
click at [1096, 251] on div "Janela de atendimento Grade de atendimento Capacidade Transportadoras Veículos …" at bounding box center [784, 386] width 1568 height 771
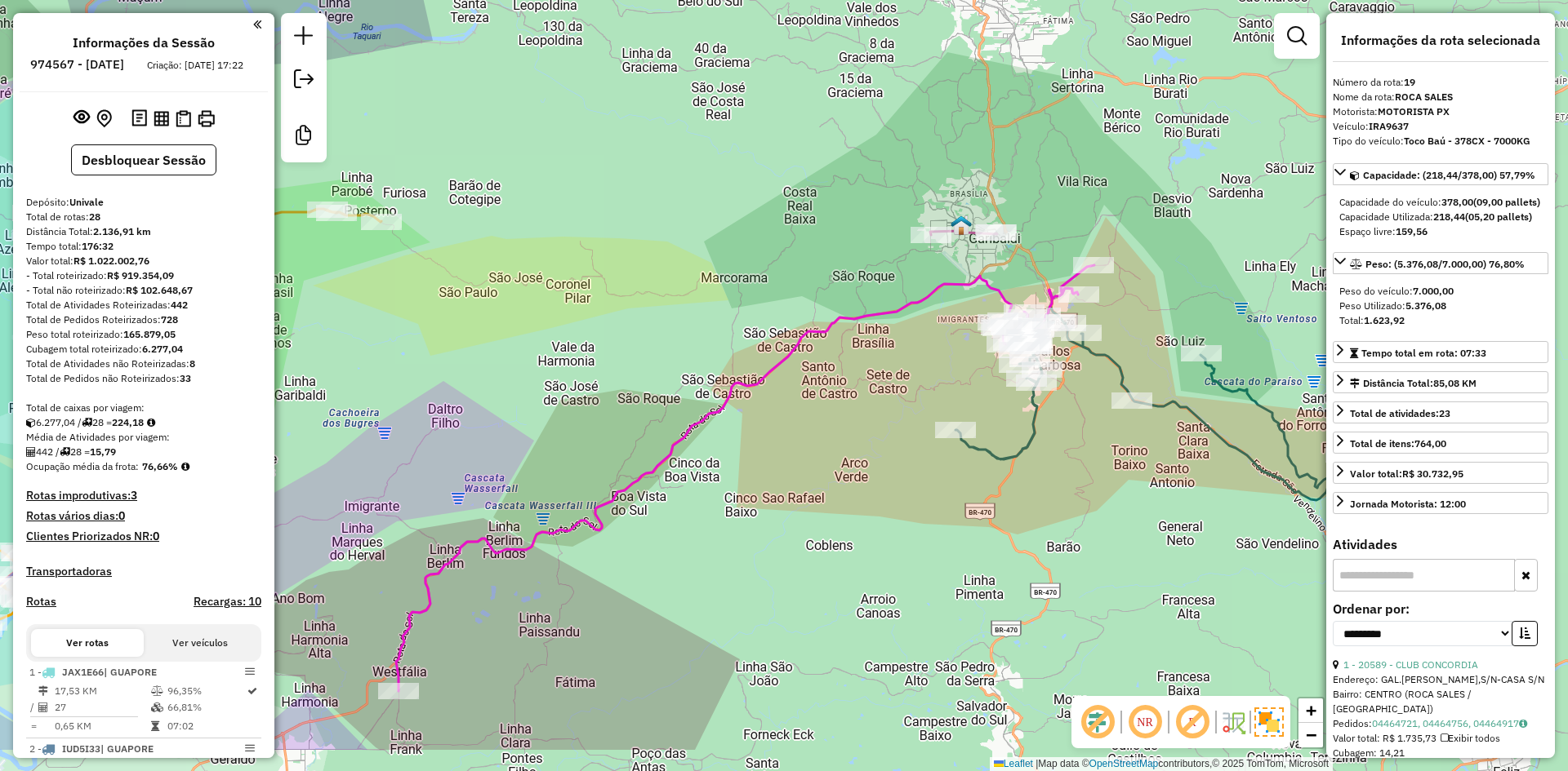
drag, startPoint x: 858, startPoint y: 269, endPoint x: 962, endPoint y: 186, distance: 133.1
click at [960, 188] on div "Janela de atendimento Grade de atendimento Capacidade Transportadoras Veículos …" at bounding box center [784, 386] width 1568 height 771
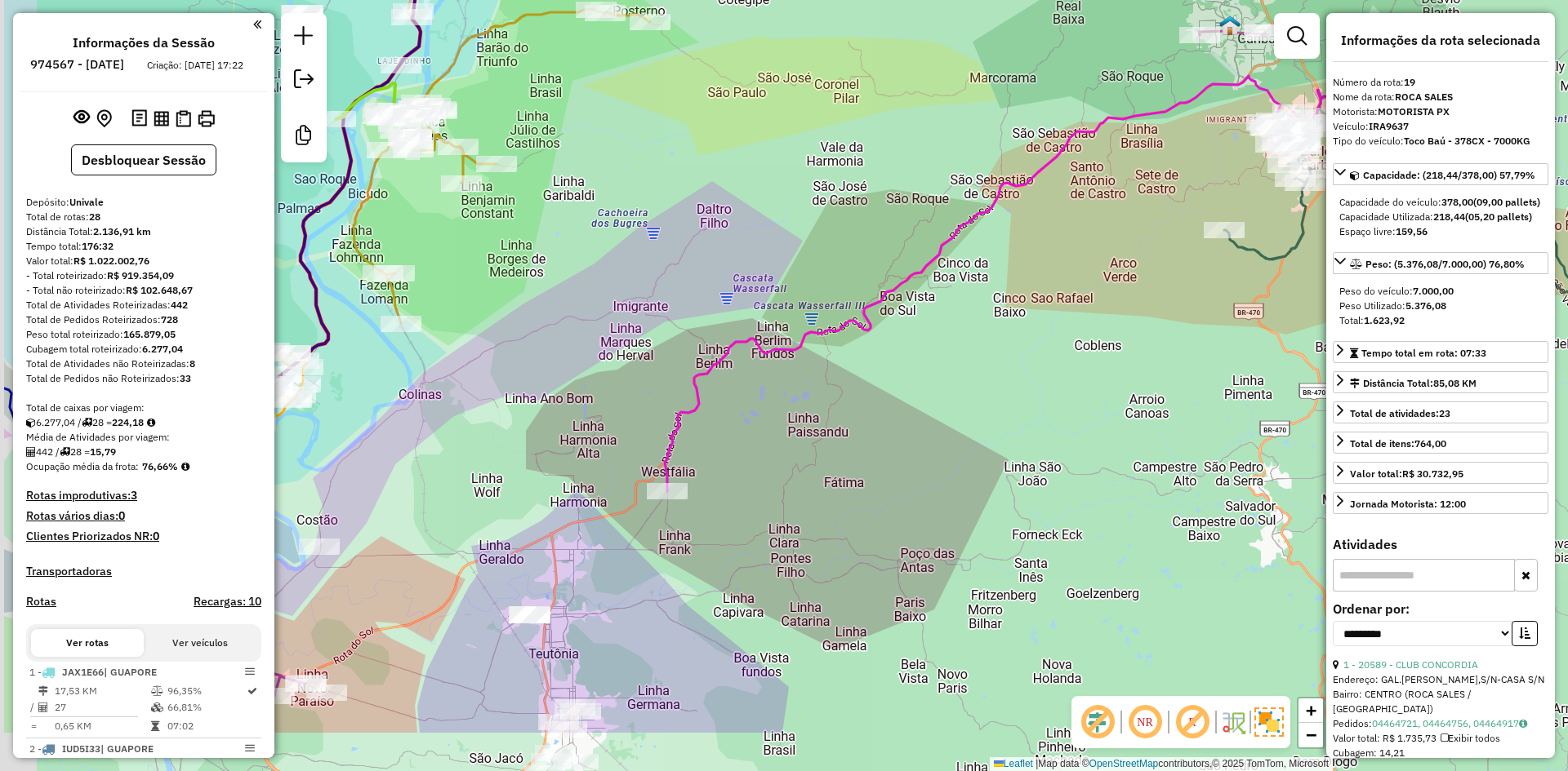
drag, startPoint x: 692, startPoint y: 319, endPoint x: 941, endPoint y: 121, distance: 318.1
click at [919, 142] on div "Janela de atendimento Grade de atendimento Capacidade Transportadoras Veículos …" at bounding box center [784, 386] width 1568 height 771
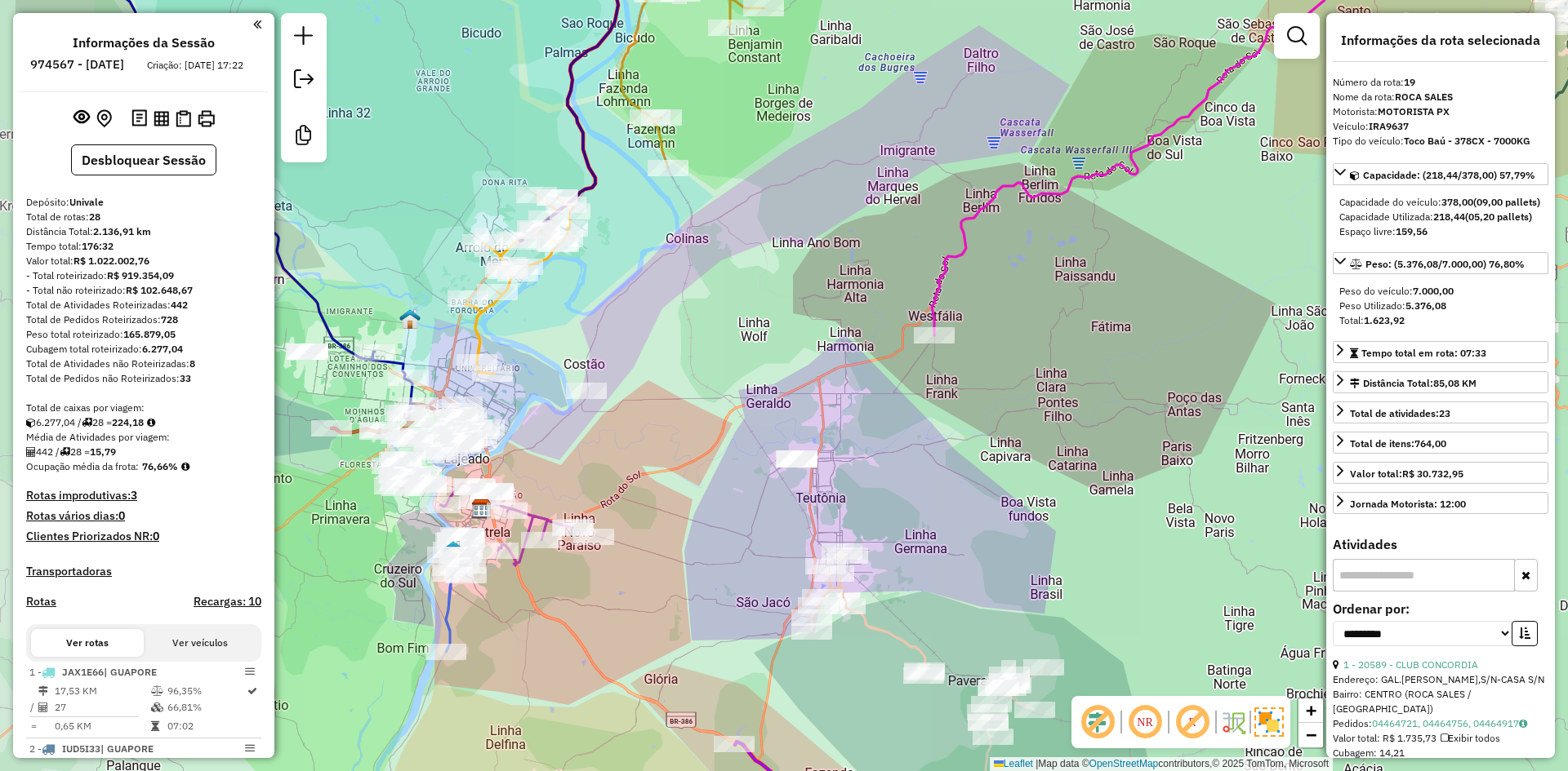
drag, startPoint x: 664, startPoint y: 272, endPoint x: 850, endPoint y: 195, distance: 201.3
click at [850, 195] on div "Janela de atendimento Grade de atendimento Capacidade Transportadoras Veículos …" at bounding box center [784, 386] width 1568 height 771
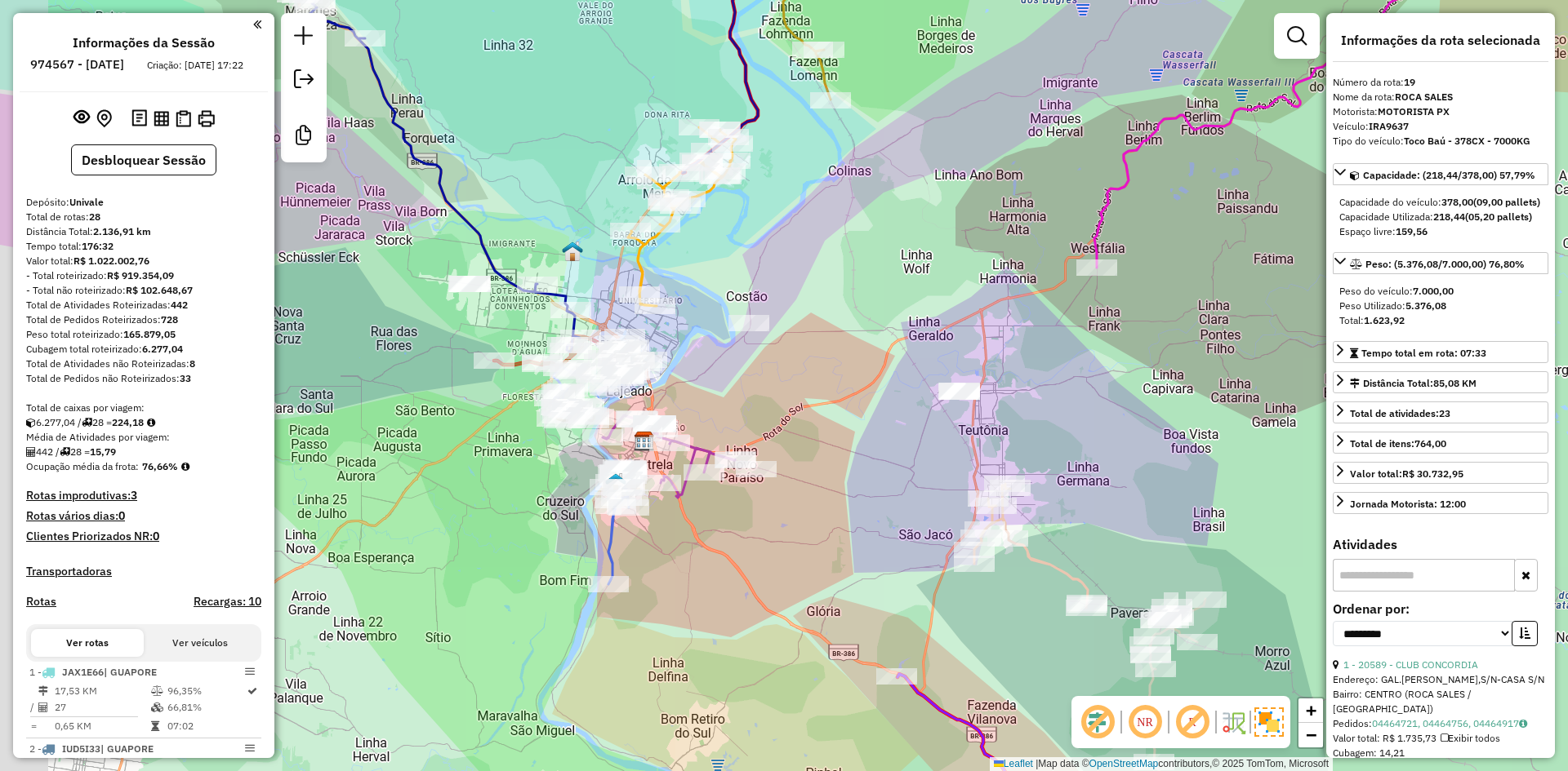
drag, startPoint x: 719, startPoint y: 342, endPoint x: 908, endPoint y: 270, distance: 202.2
click at [908, 270] on div "Janela de atendimento Grade de atendimento Capacidade Transportadoras Veículos …" at bounding box center [784, 386] width 1568 height 771
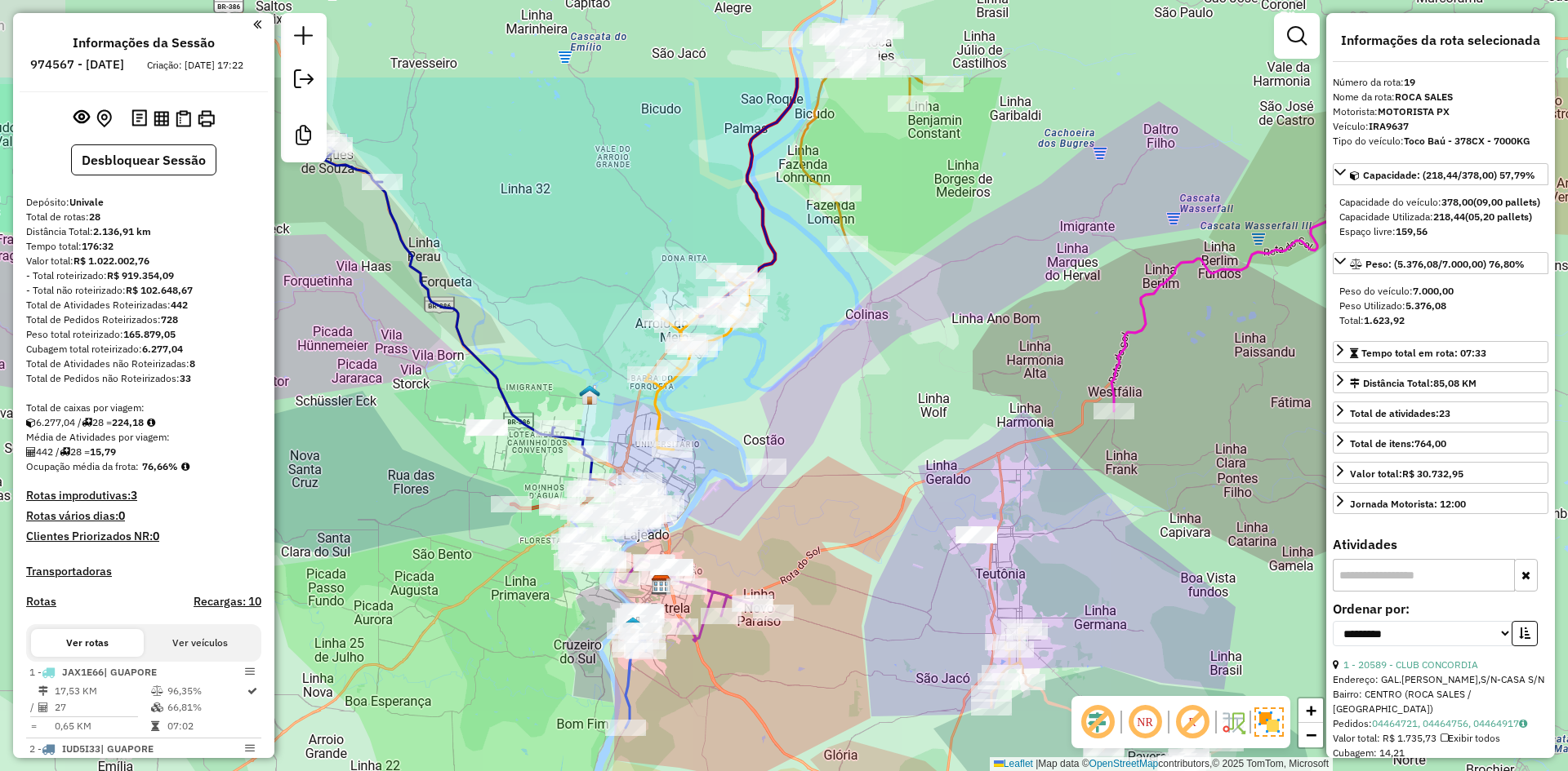
drag, startPoint x: 766, startPoint y: 244, endPoint x: 760, endPoint y: 396, distance: 152.1
click at [744, 402] on div "Janela de atendimento Grade de atendimento Capacidade Transportadoras Veículos …" at bounding box center [784, 386] width 1568 height 771
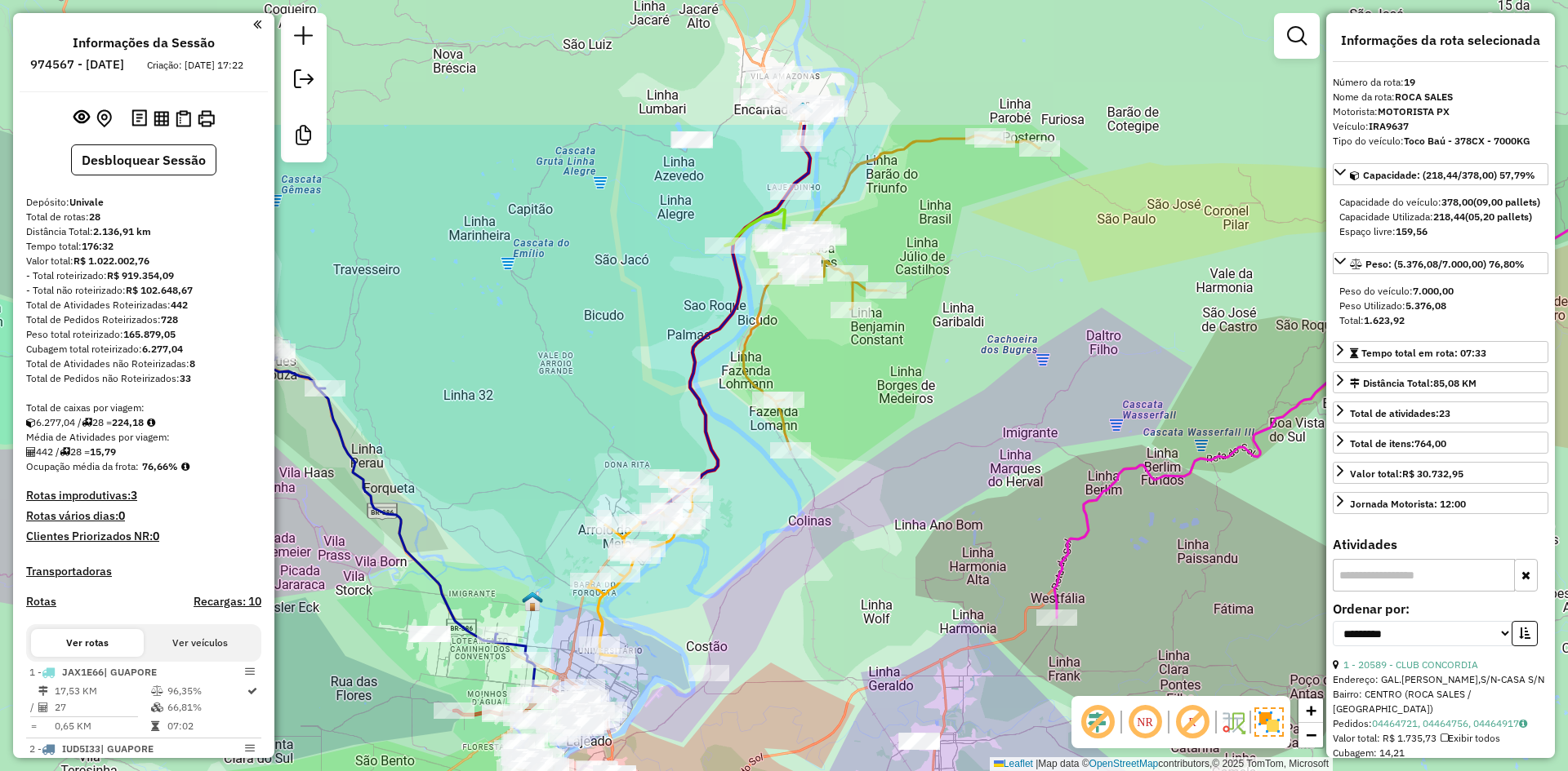
drag, startPoint x: 922, startPoint y: 313, endPoint x: 894, endPoint y: 384, distance: 76.3
click at [875, 432] on div "Janela de atendimento Grade de atendimento Capacidade Transportadoras Veículos …" at bounding box center [784, 386] width 1568 height 771
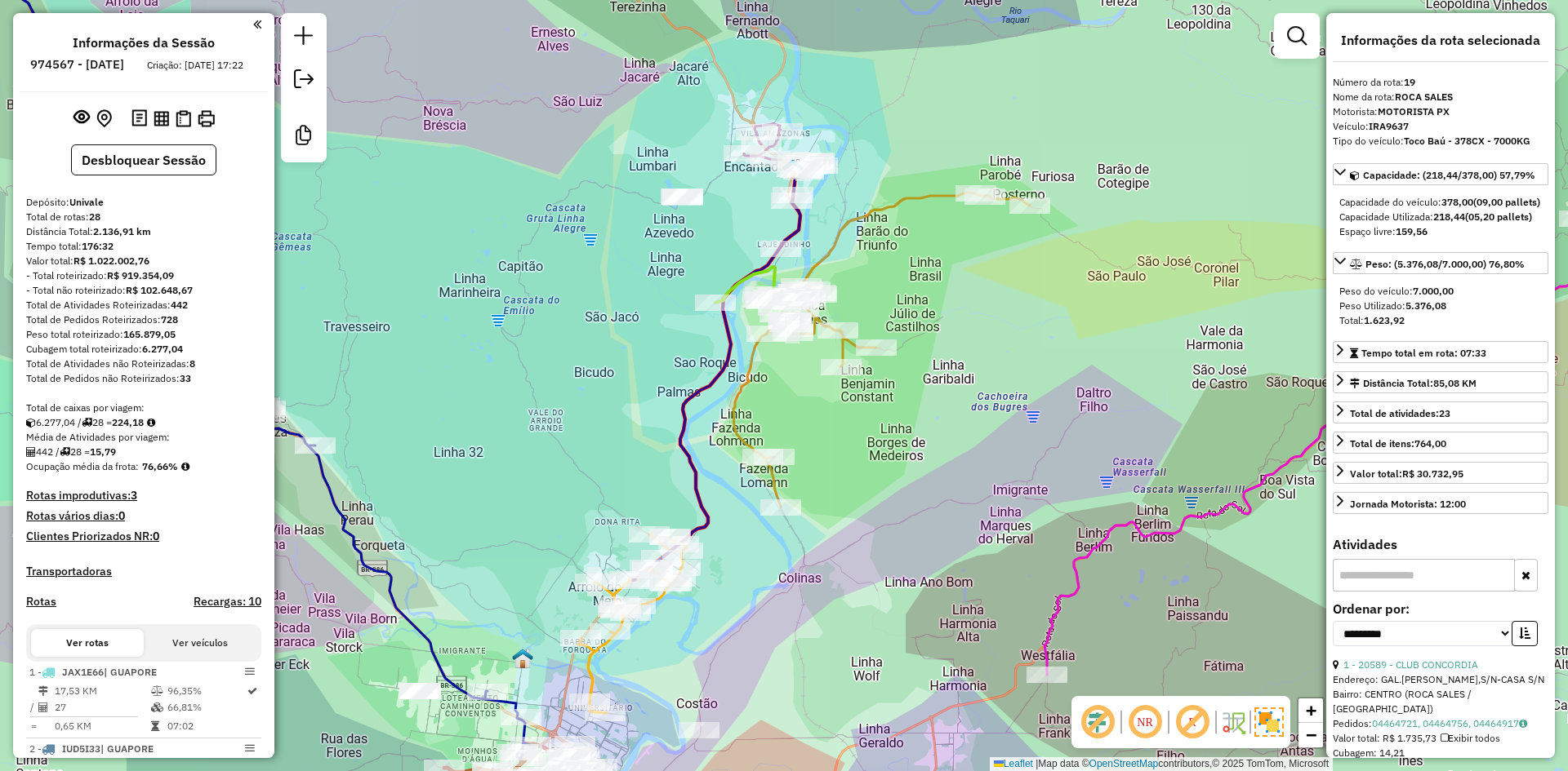
drag, startPoint x: 974, startPoint y: 267, endPoint x: 966, endPoint y: 320, distance: 53.6
click at [966, 320] on div "Janela de atendimento Grade de atendimento Capacidade Transportadoras Veículos …" at bounding box center [784, 386] width 1568 height 771
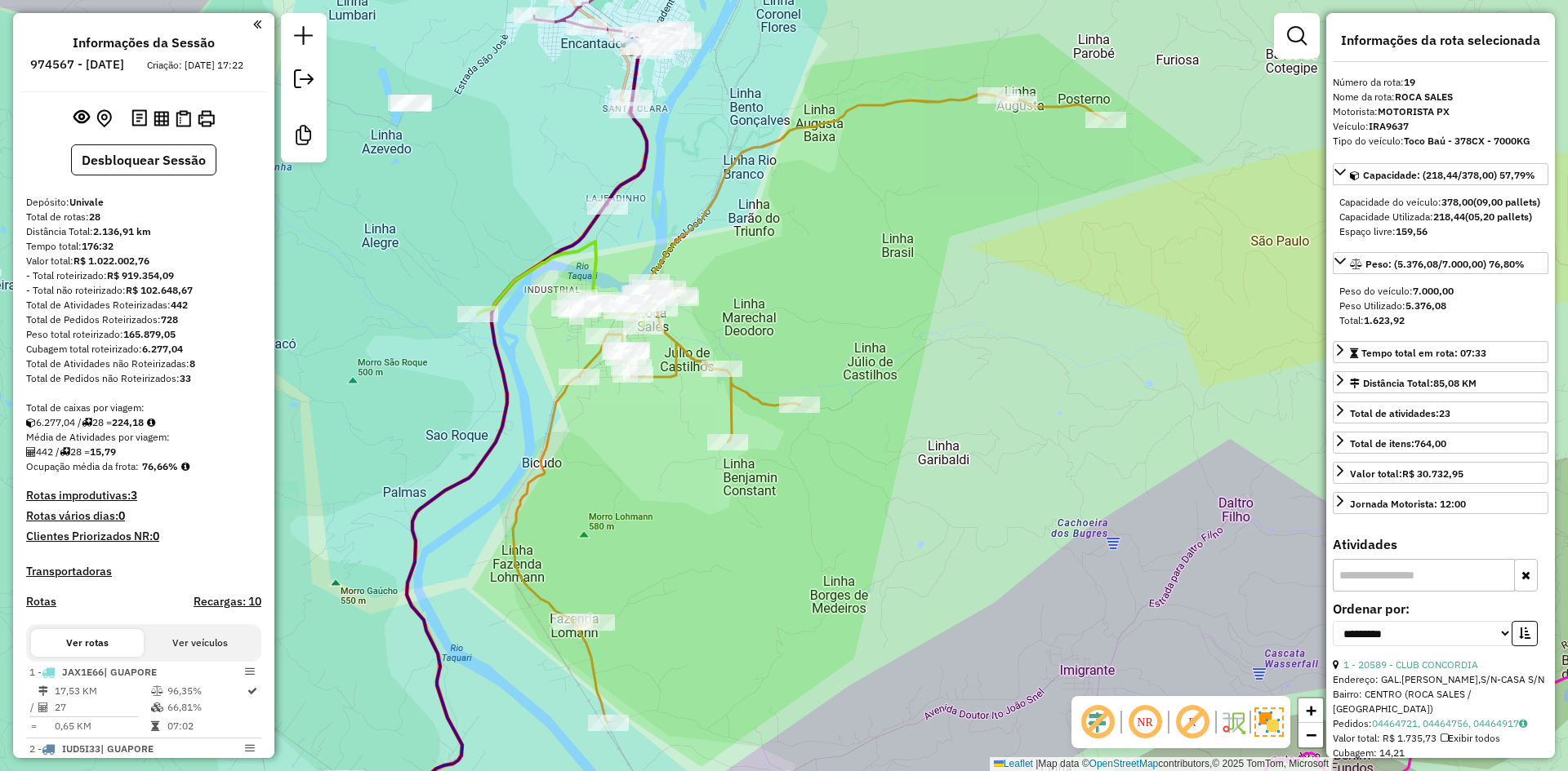
click at [719, 184] on icon at bounding box center [809, 408] width 593 height 628
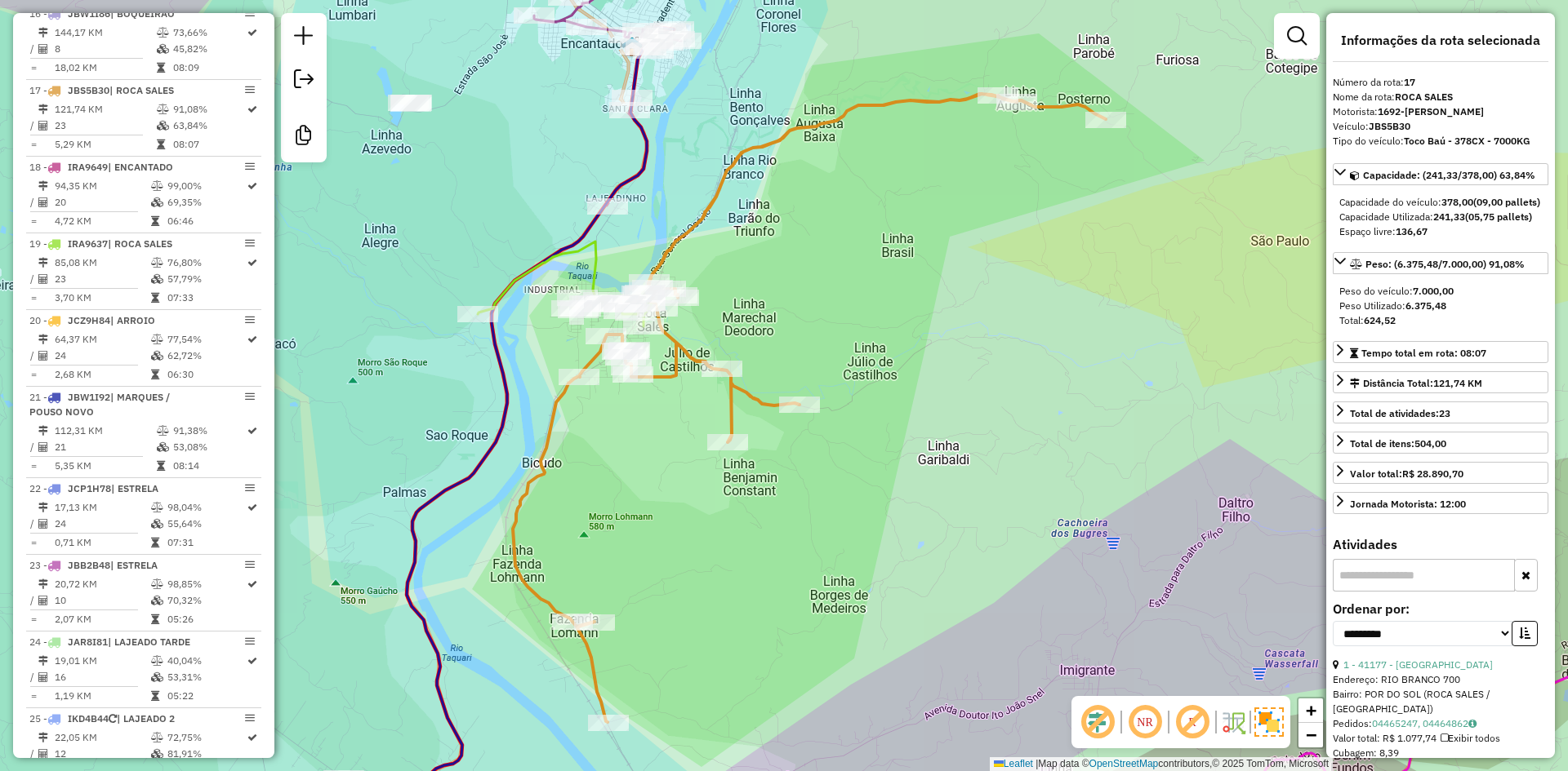
scroll to position [1935, 0]
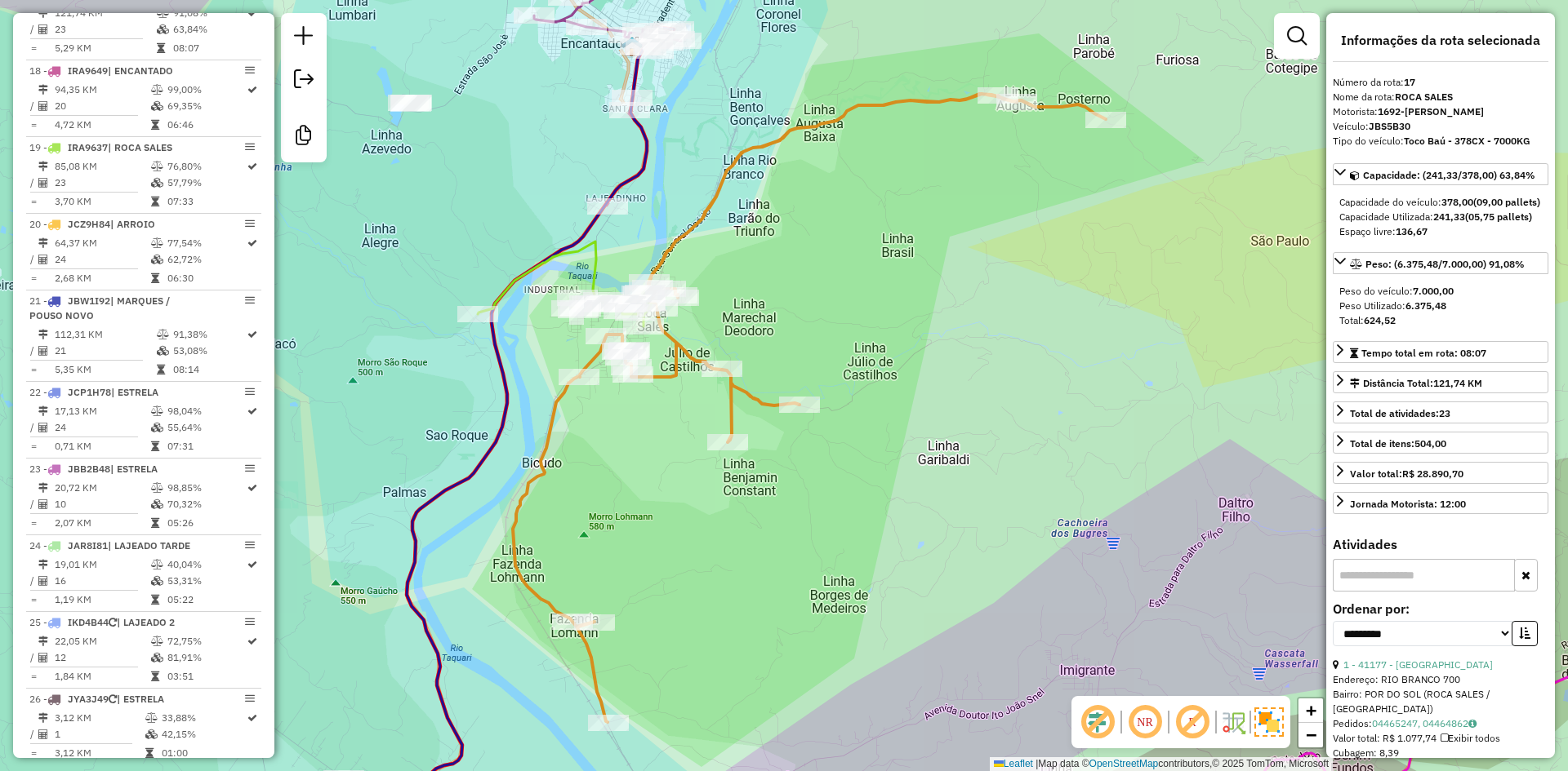
click at [780, 249] on div "Janela de atendimento Grade de atendimento Capacidade Transportadoras Veículos …" at bounding box center [784, 386] width 1568 height 771
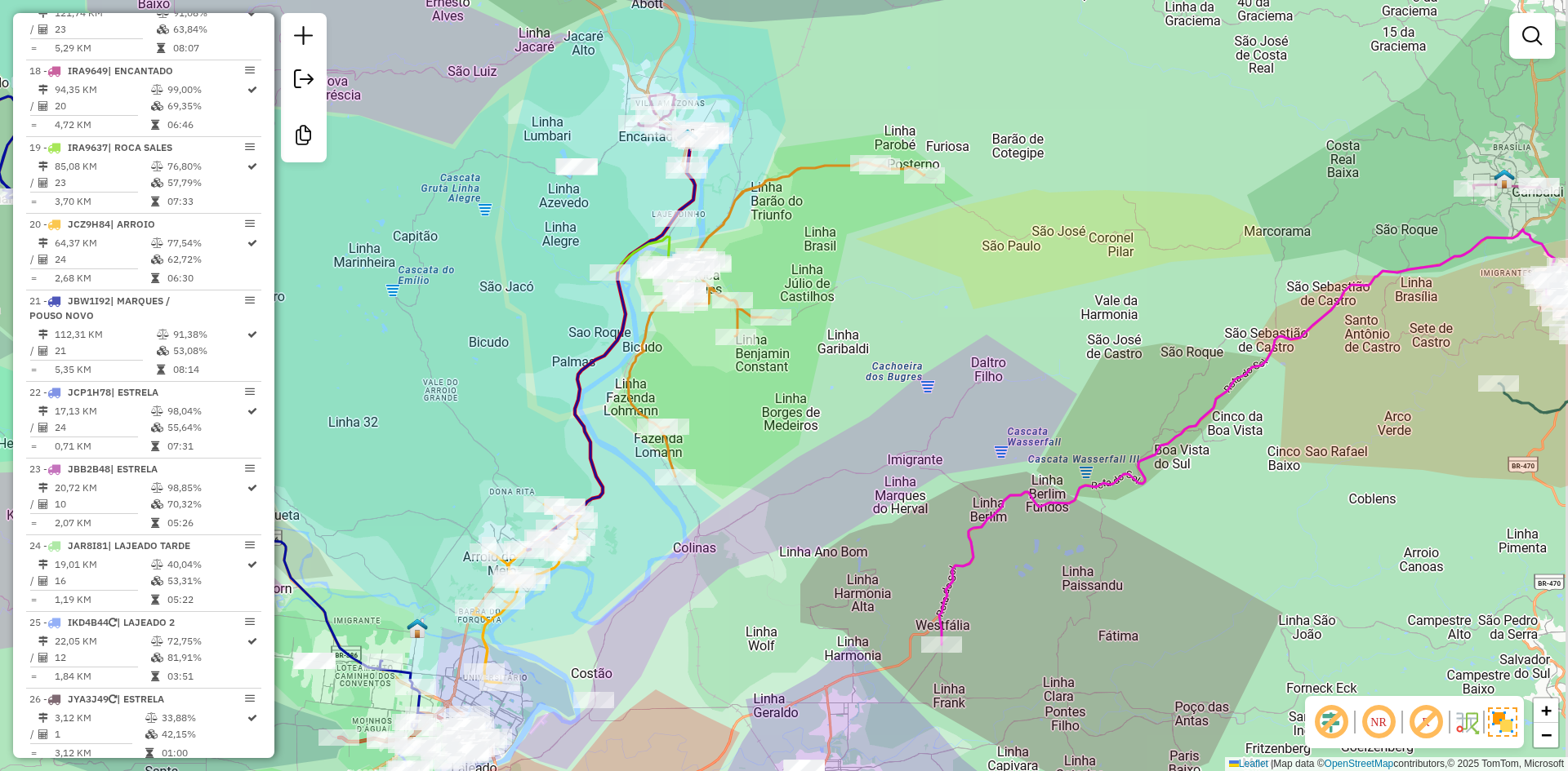
drag, startPoint x: 816, startPoint y: 274, endPoint x: 703, endPoint y: 235, distance: 119.5
click at [710, 237] on div "Janela de atendimento Grade de atendimento Capacidade Transportadoras Veículos …" at bounding box center [784, 386] width 1568 height 771
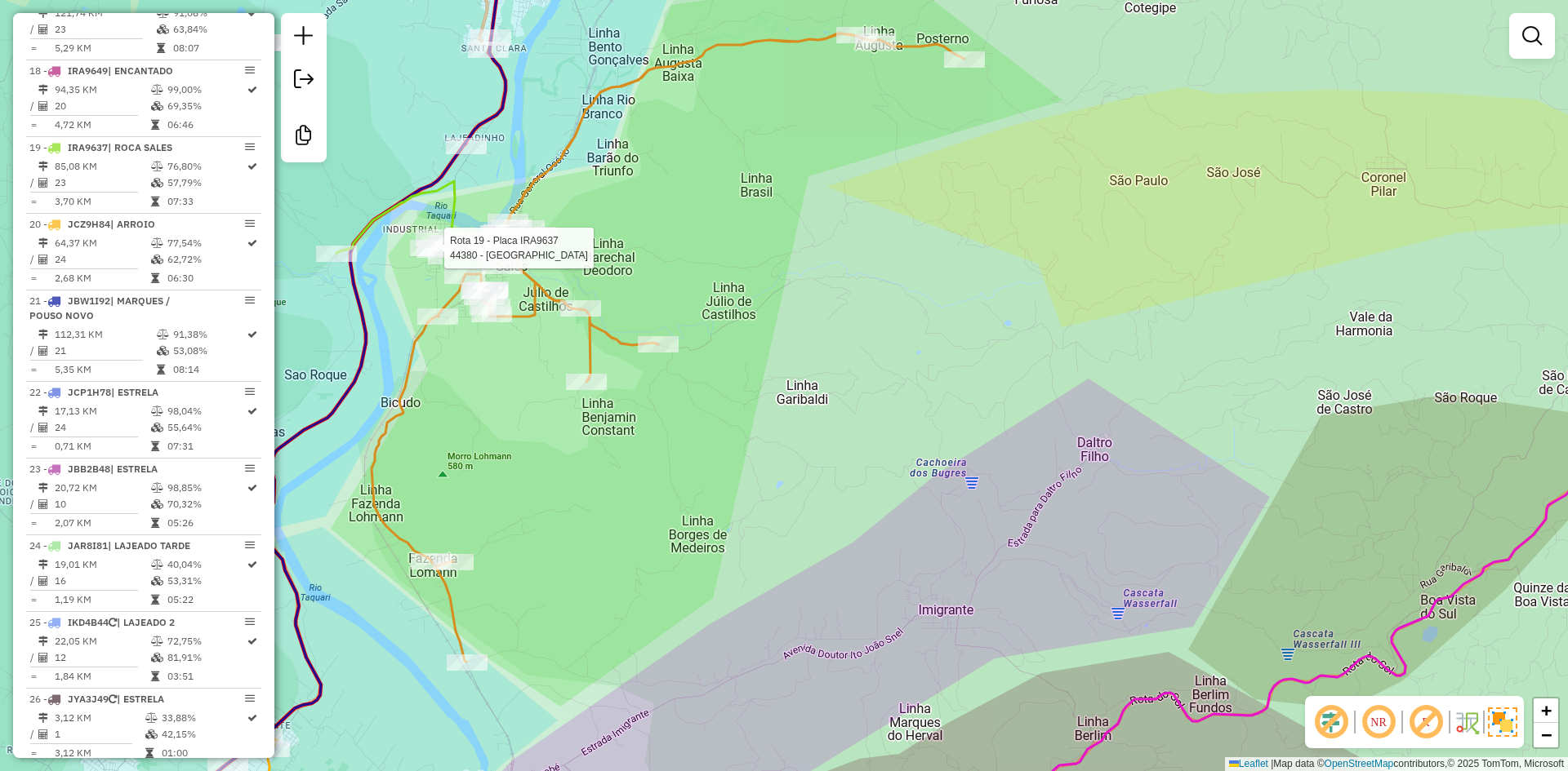
select select "**********"
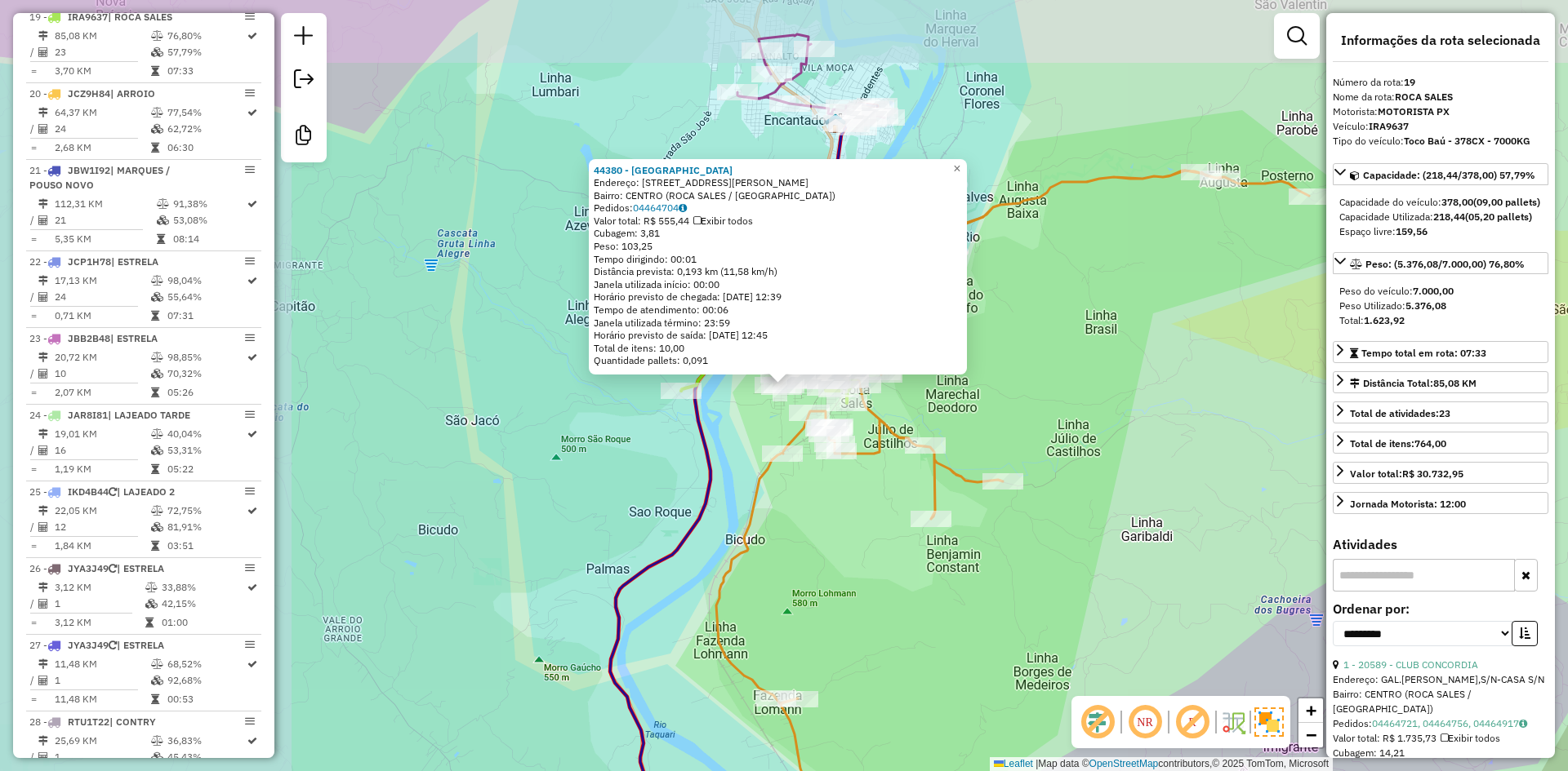
scroll to position [2089, 0]
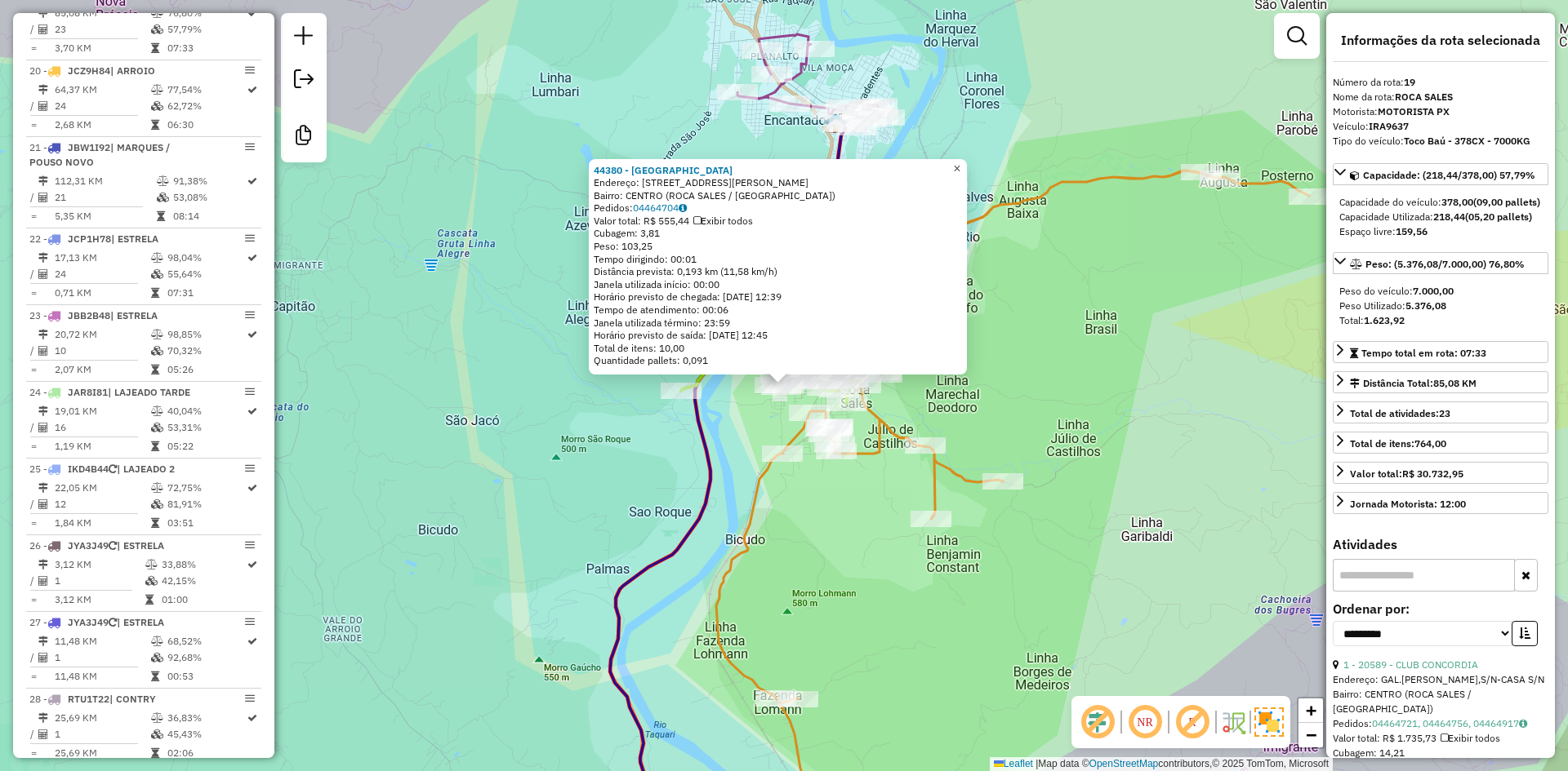
click at [960, 166] on span "×" at bounding box center [957, 168] width 8 height 14
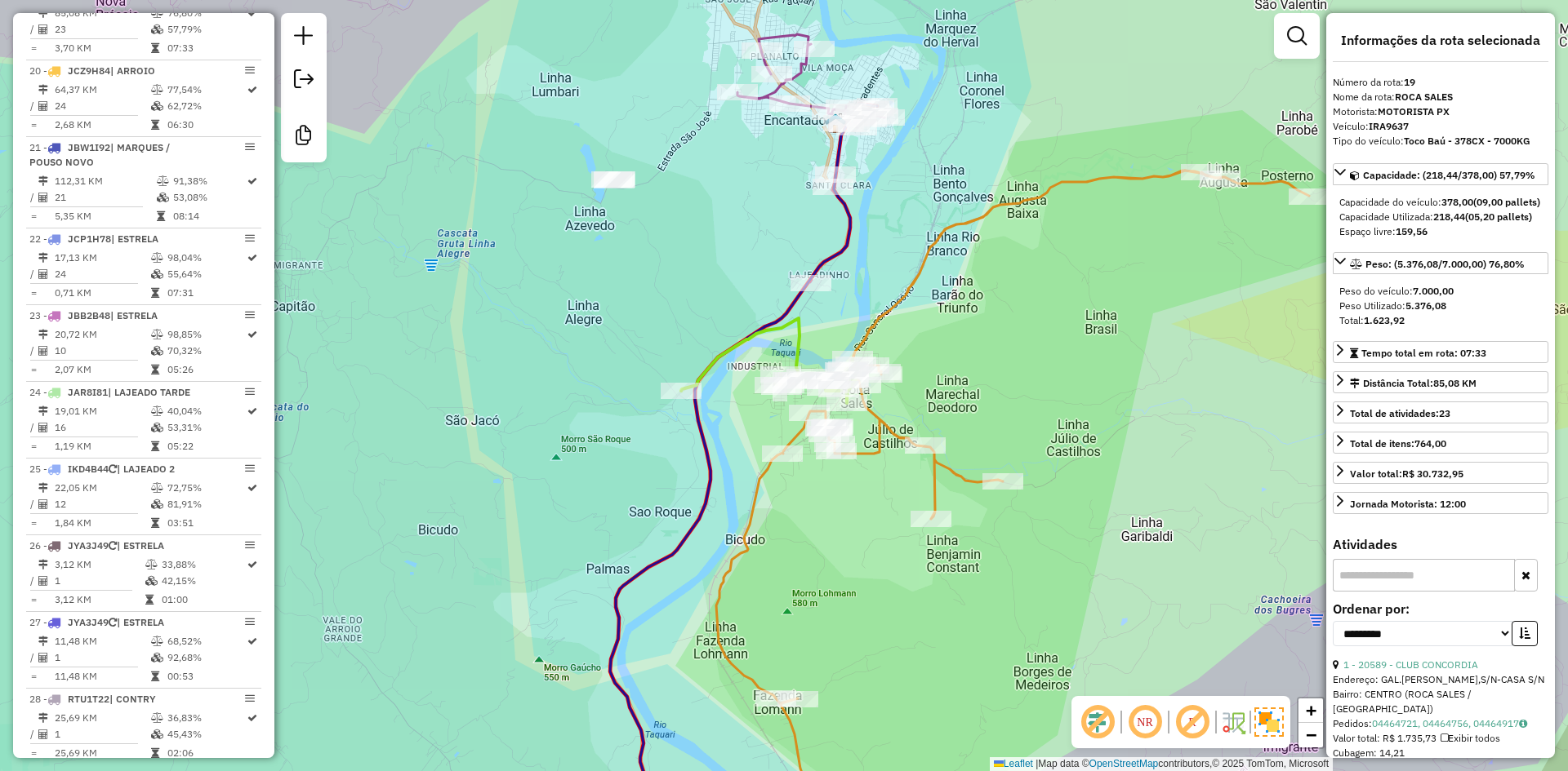
drag, startPoint x: 937, startPoint y: 364, endPoint x: 937, endPoint y: 343, distance: 21.0
click at [937, 344] on div "Janela de atendimento Grade de atendimento Capacidade Transportadoras Veículos …" at bounding box center [784, 386] width 1568 height 771
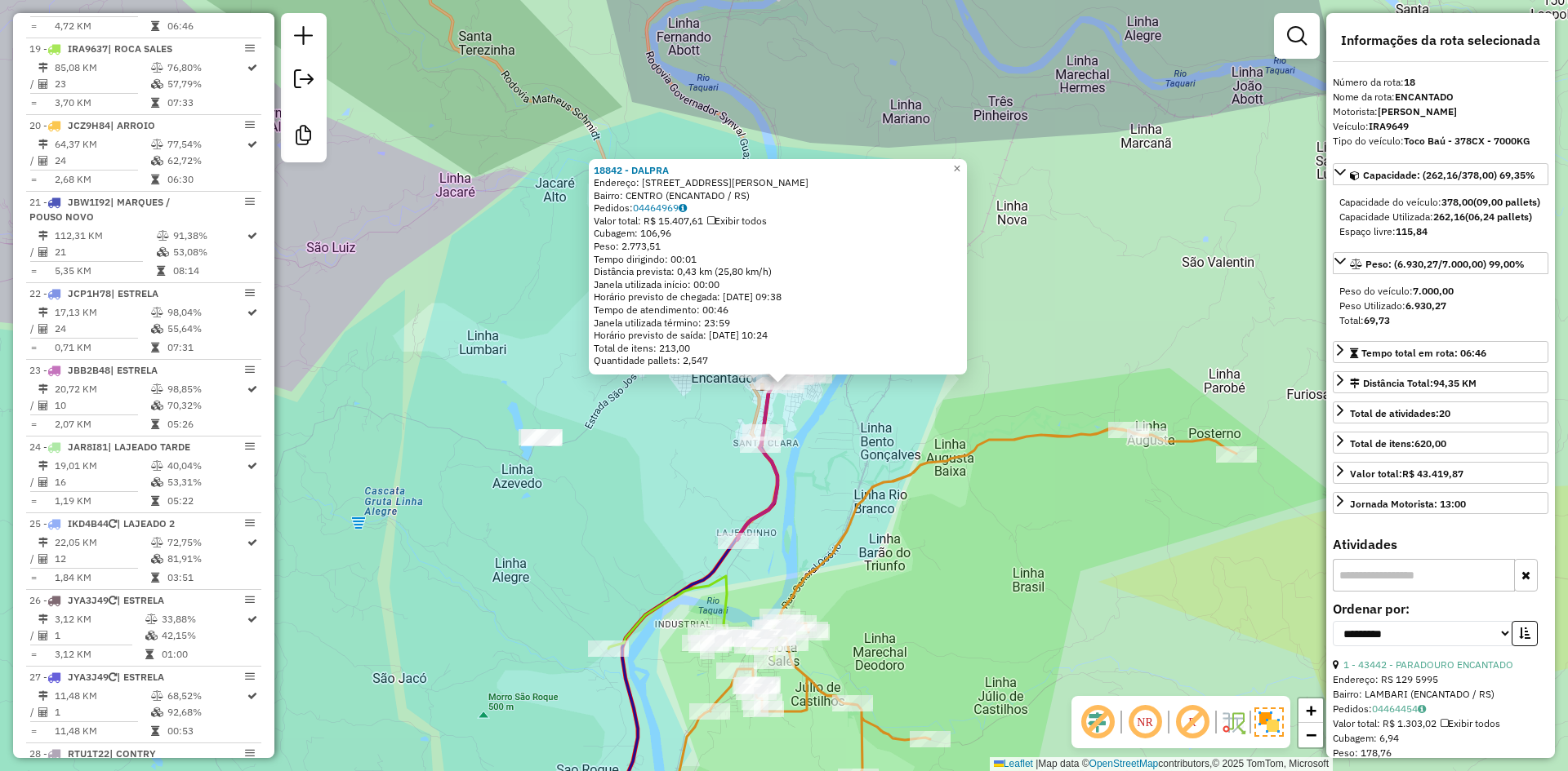
scroll to position [2012, 0]
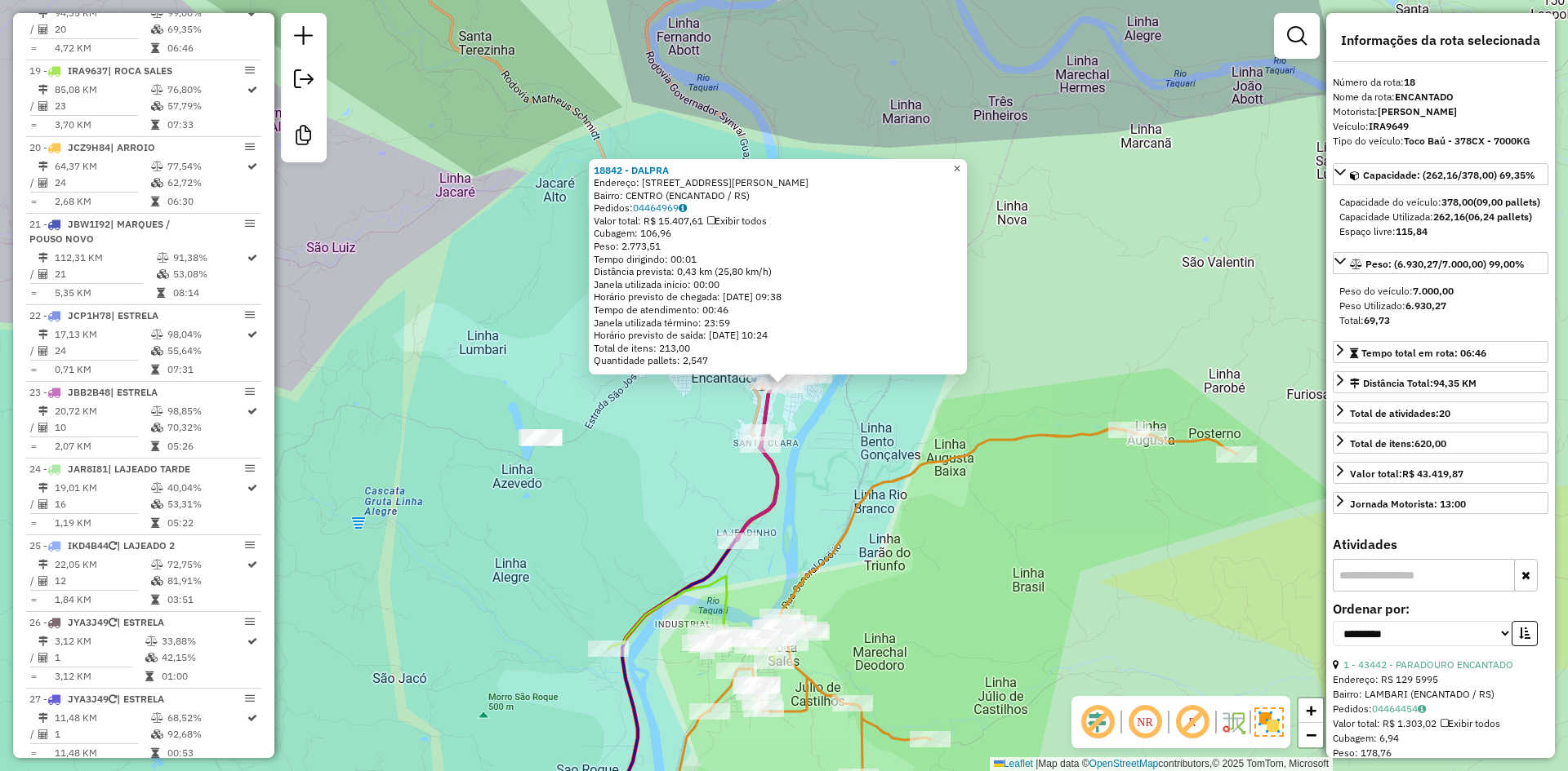
click at [960, 161] on span "×" at bounding box center [957, 168] width 8 height 14
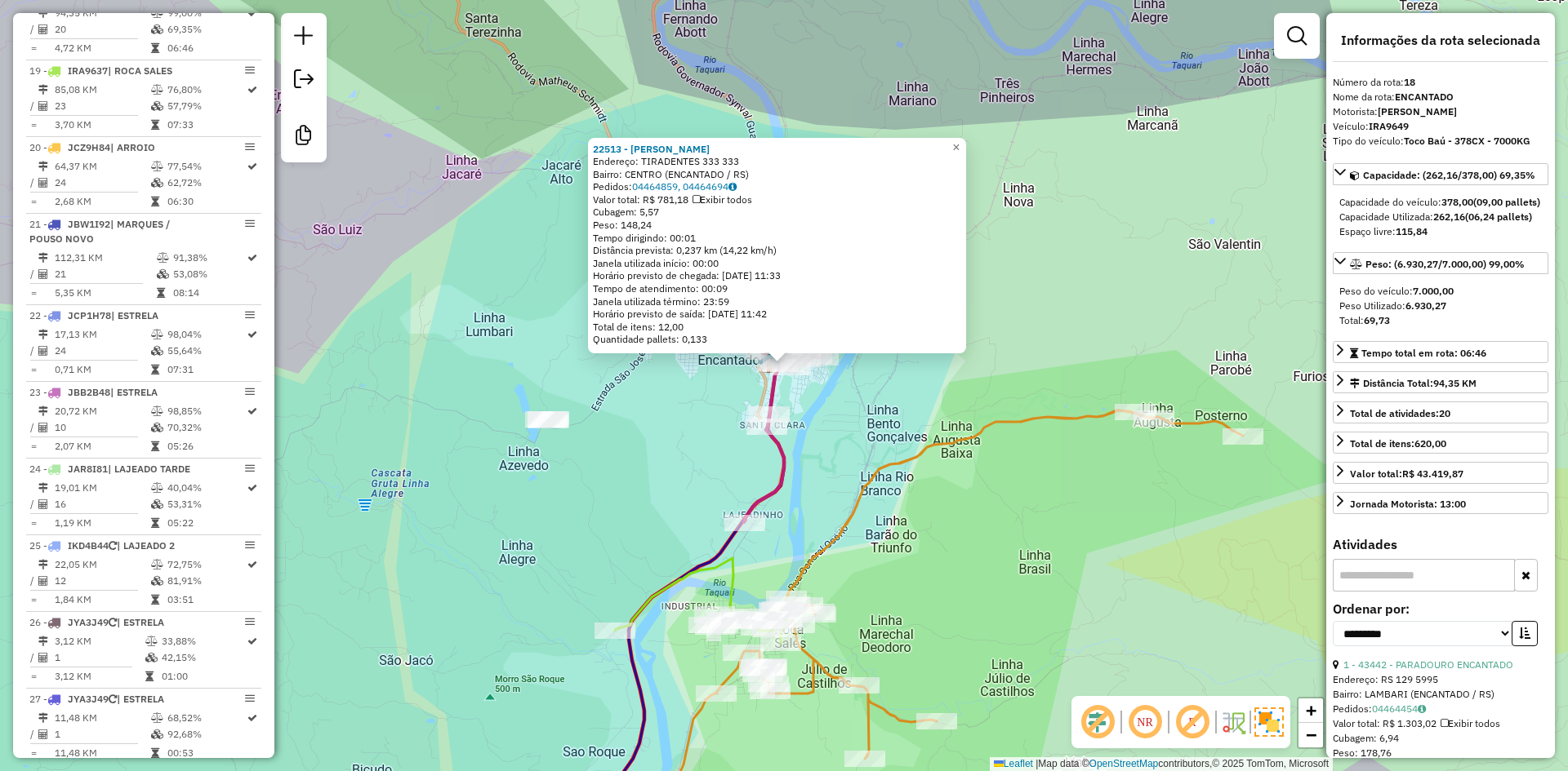
drag, startPoint x: 808, startPoint y: 543, endPoint x: 833, endPoint y: 357, distance: 187.7
click at [833, 358] on div "22513 - XANDE LANCHES Endereço: TIRADENTES 333 333 Bairro: CENTRO (ENCANTADO / …" at bounding box center [784, 386] width 1568 height 771
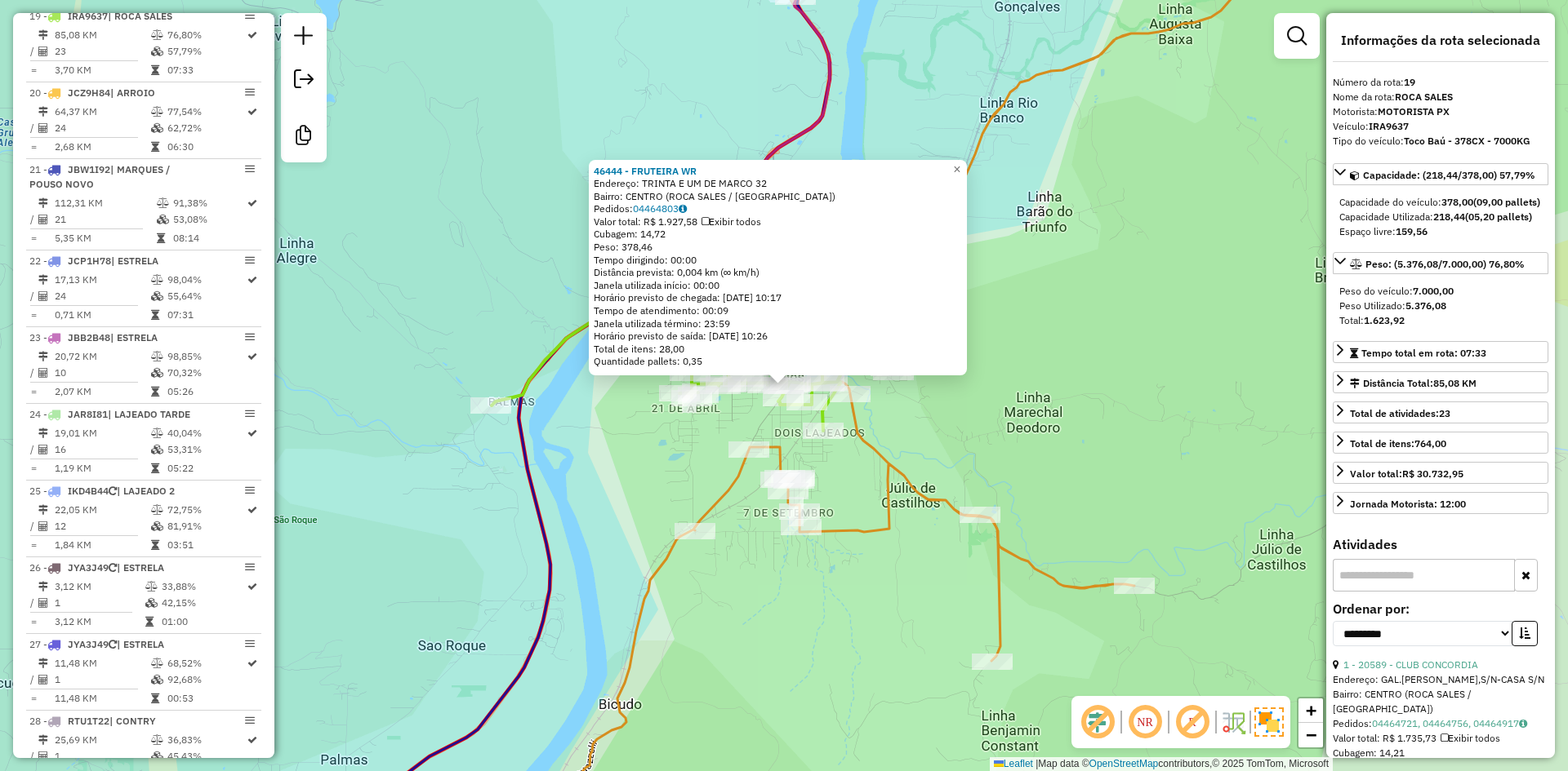
scroll to position [2089, 0]
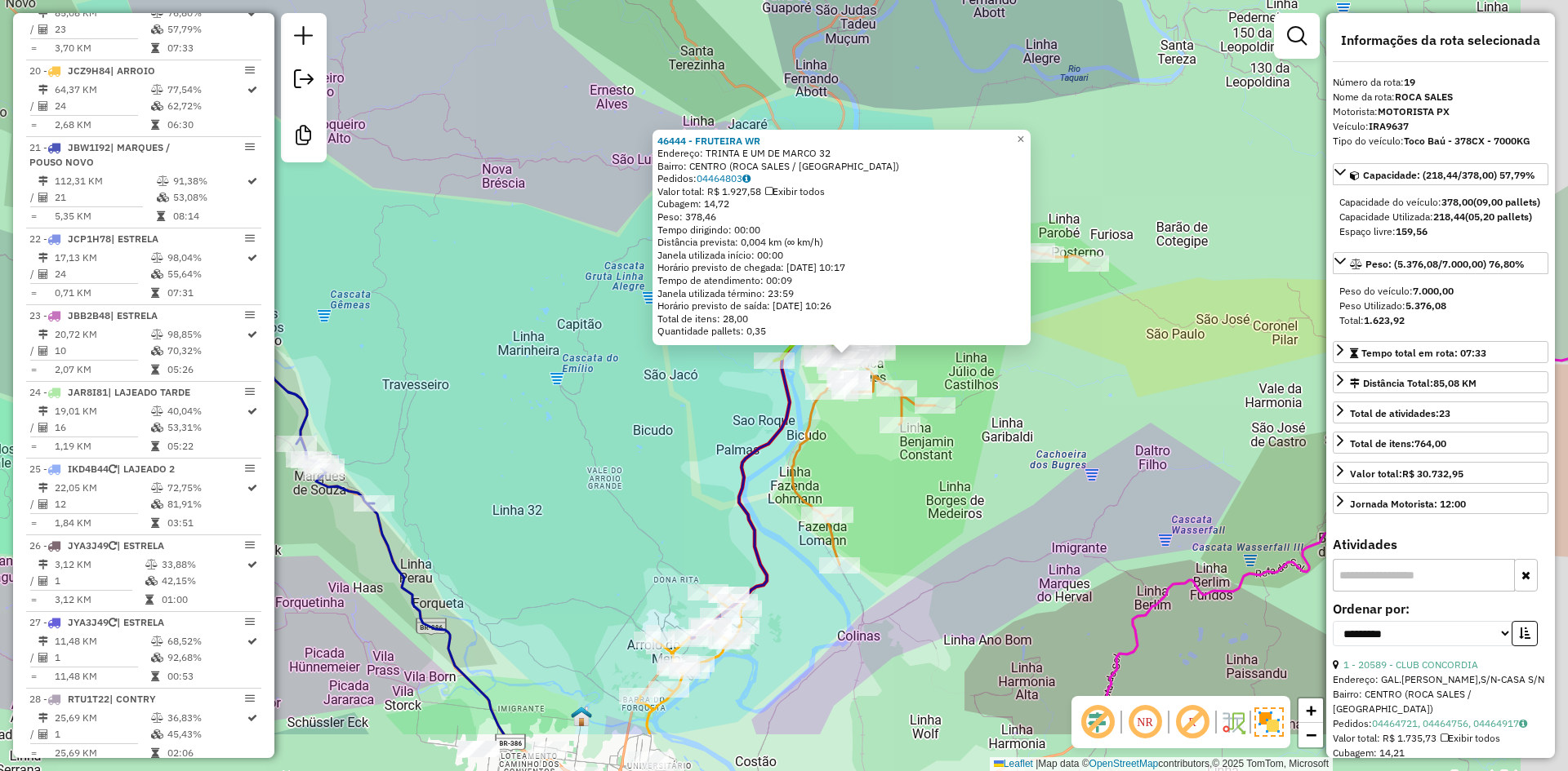
drag, startPoint x: 1042, startPoint y: 585, endPoint x: 930, endPoint y: 281, distance: 324.0
click at [931, 287] on div "46444 - FRUTEIRA WR Endereço: TRINTA E UM DE MARCO 32 Bairro: CENTRO (ROCA SALE…" at bounding box center [784, 386] width 1568 height 771
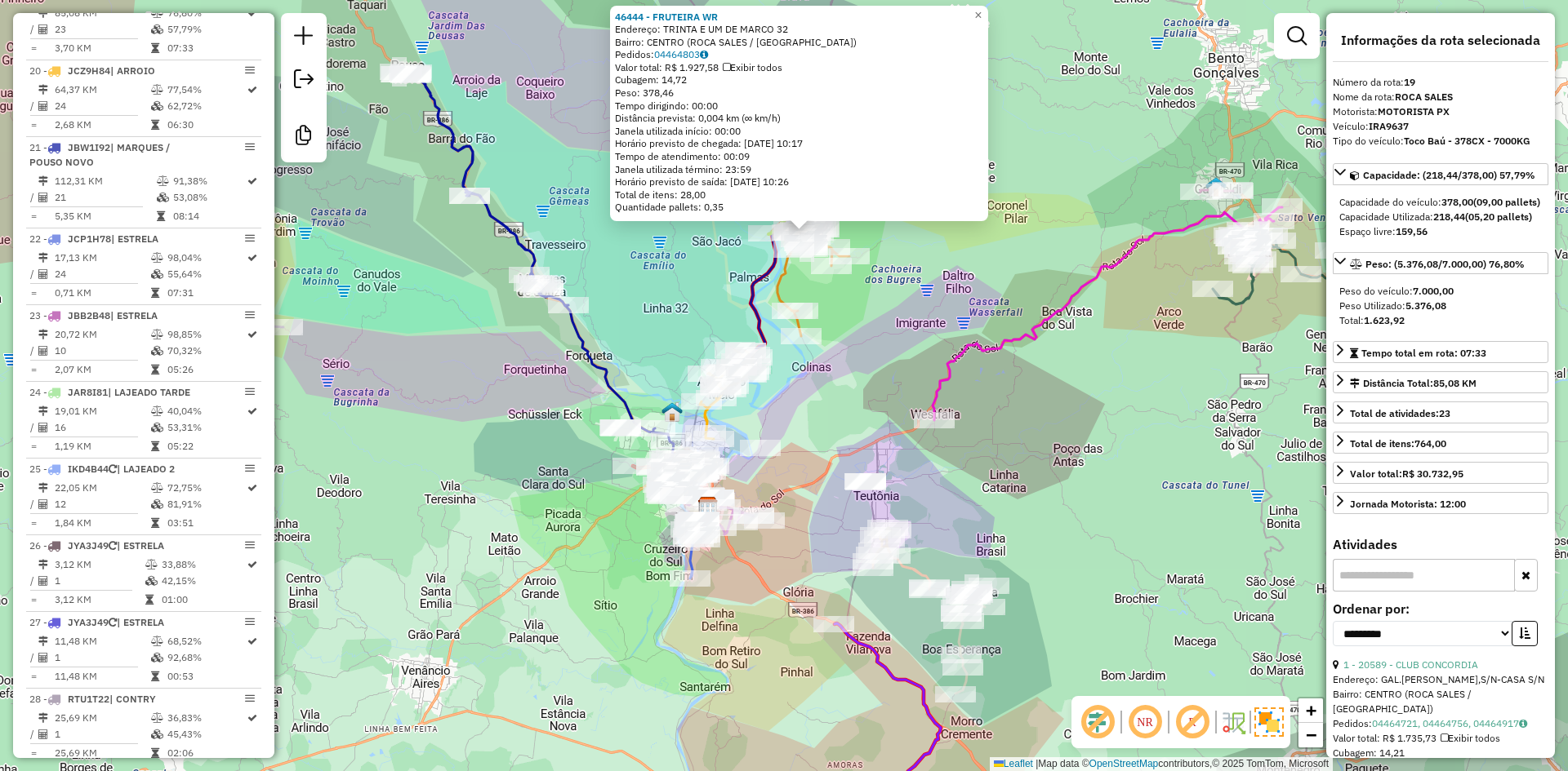
drag, startPoint x: 1021, startPoint y: 365, endPoint x: 917, endPoint y: 340, distance: 107.0
click at [917, 340] on div "46444 - FRUTEIRA WR Endereço: TRINTA E UM DE MARCO 32 Bairro: CENTRO (ROCA SALE…" at bounding box center [784, 386] width 1568 height 771
click at [980, 8] on span "×" at bounding box center [976, 15] width 8 height 14
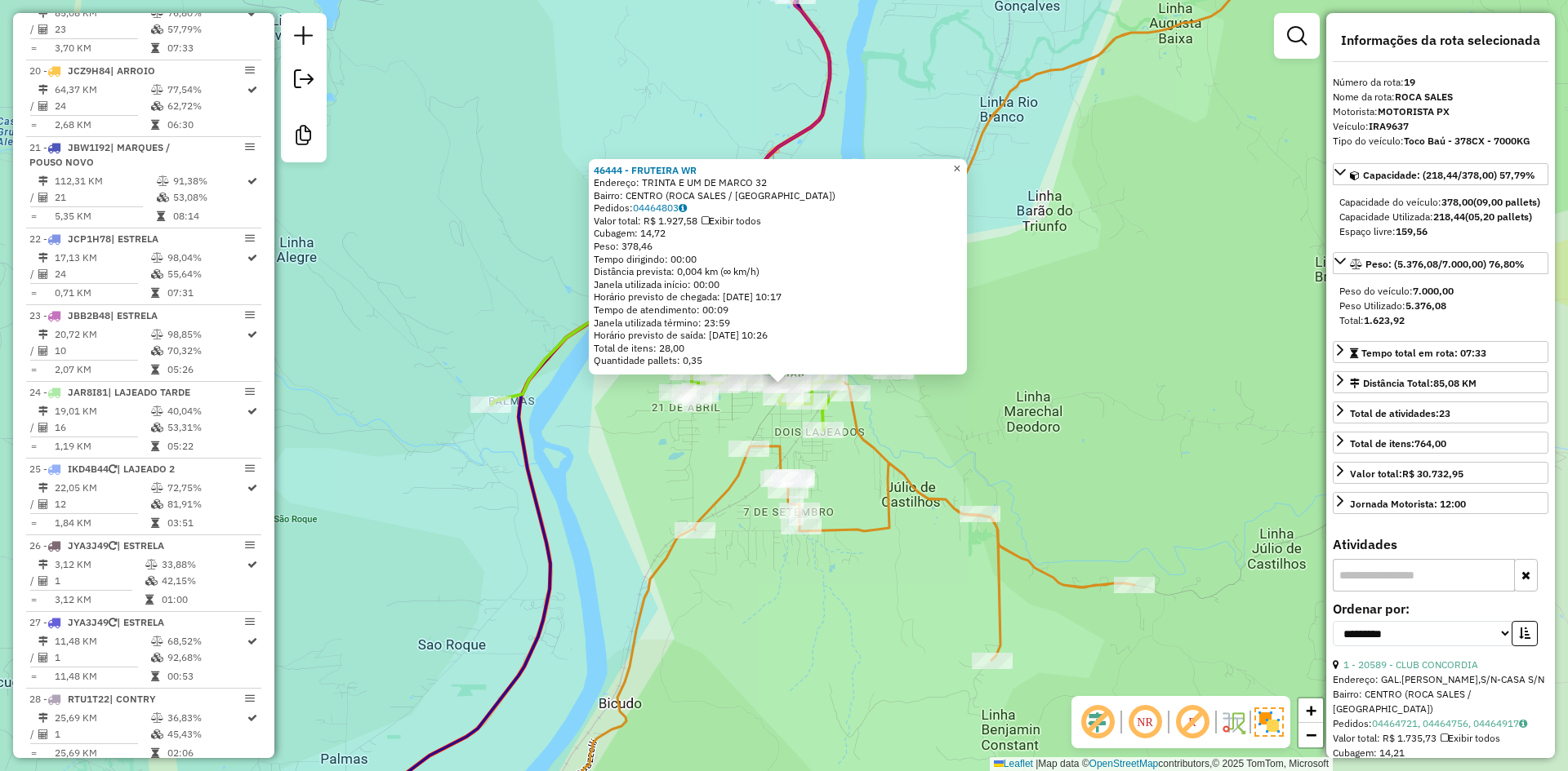
click at [960, 170] on span "×" at bounding box center [957, 168] width 8 height 14
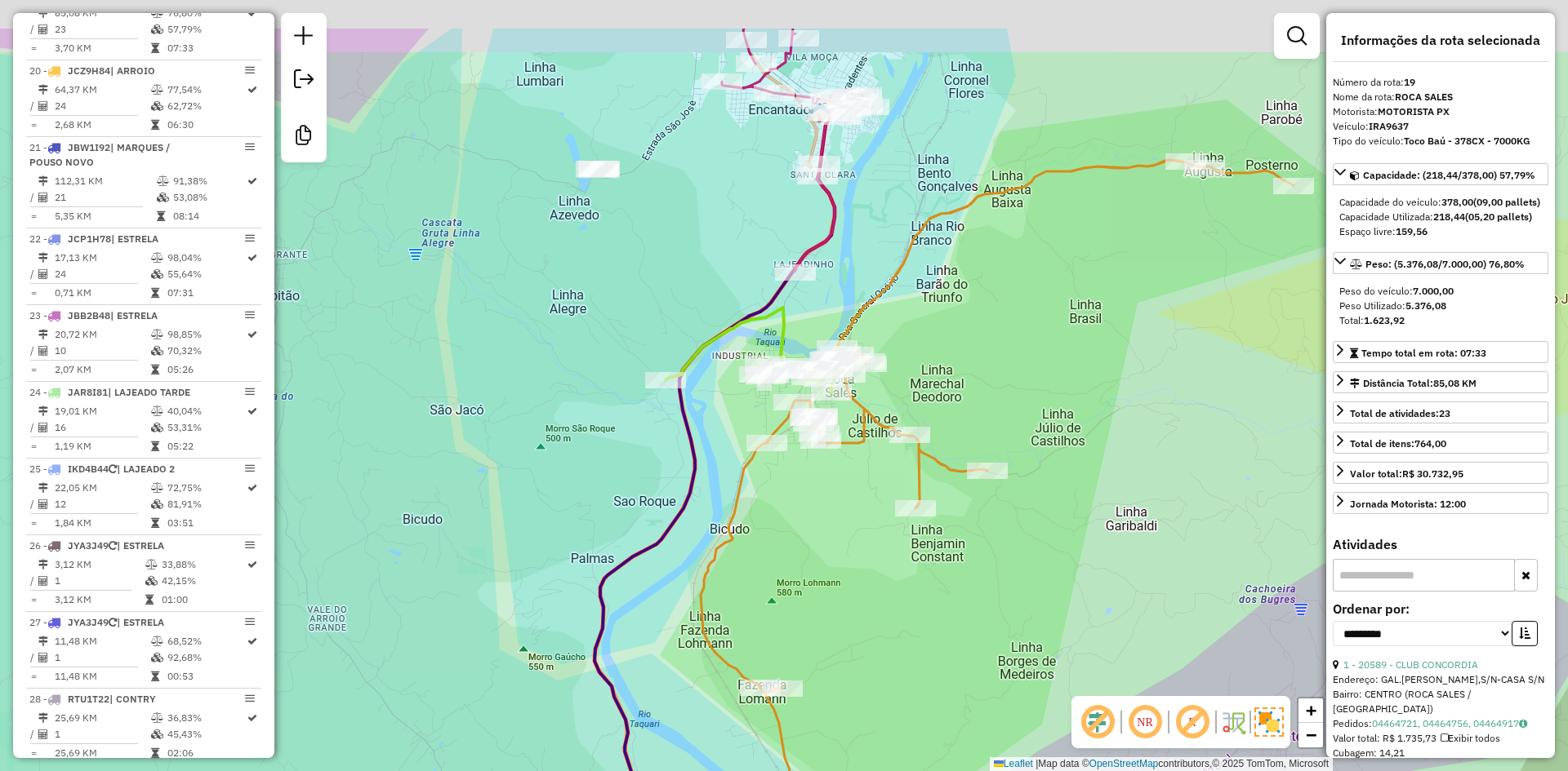
drag, startPoint x: 902, startPoint y: 79, endPoint x: 855, endPoint y: 268, distance: 194.8
click at [855, 268] on div "Janela de atendimento Grade de atendimento Capacidade Transportadoras Veículos …" at bounding box center [784, 386] width 1568 height 771
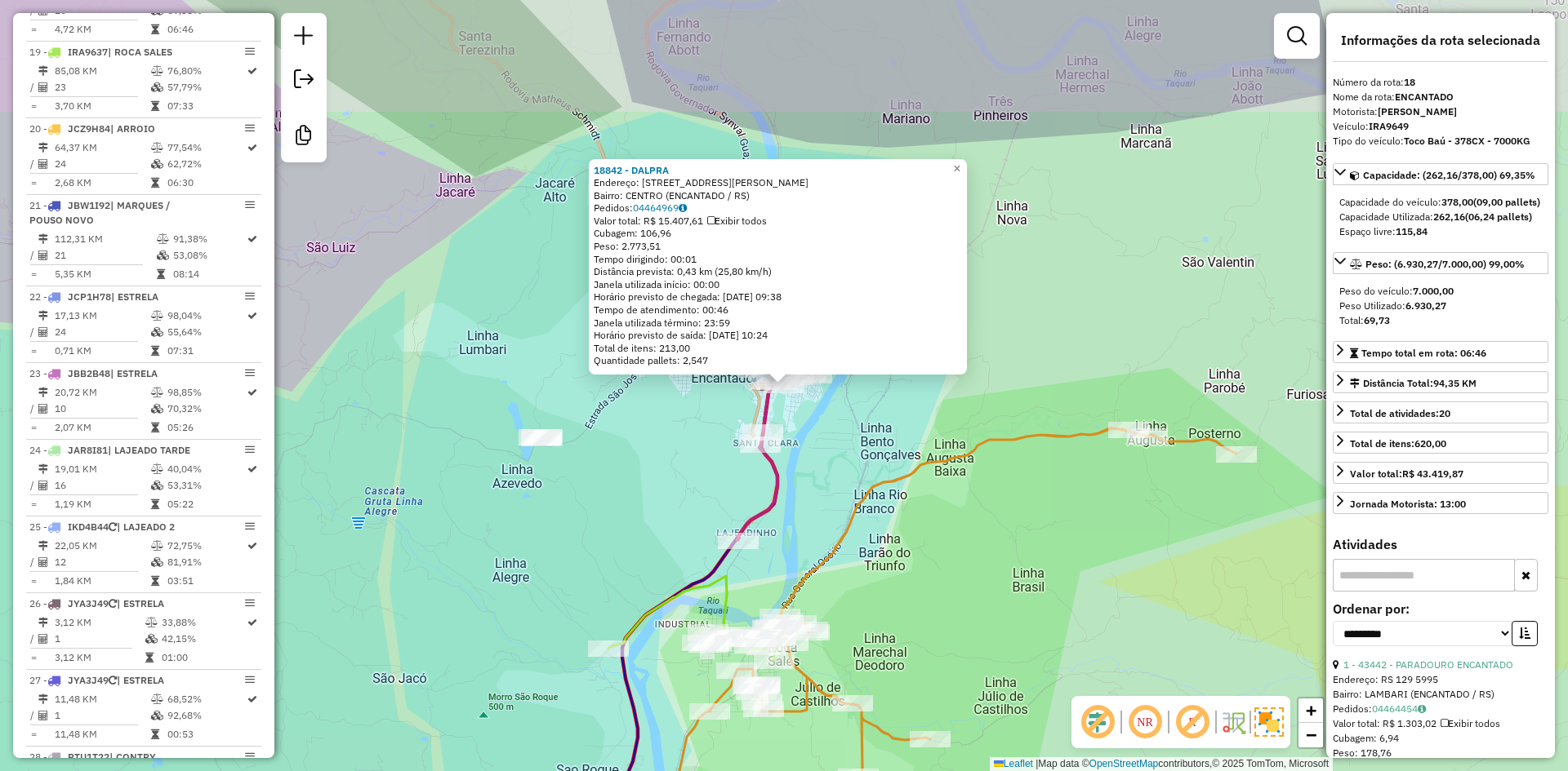
scroll to position [2012, 0]
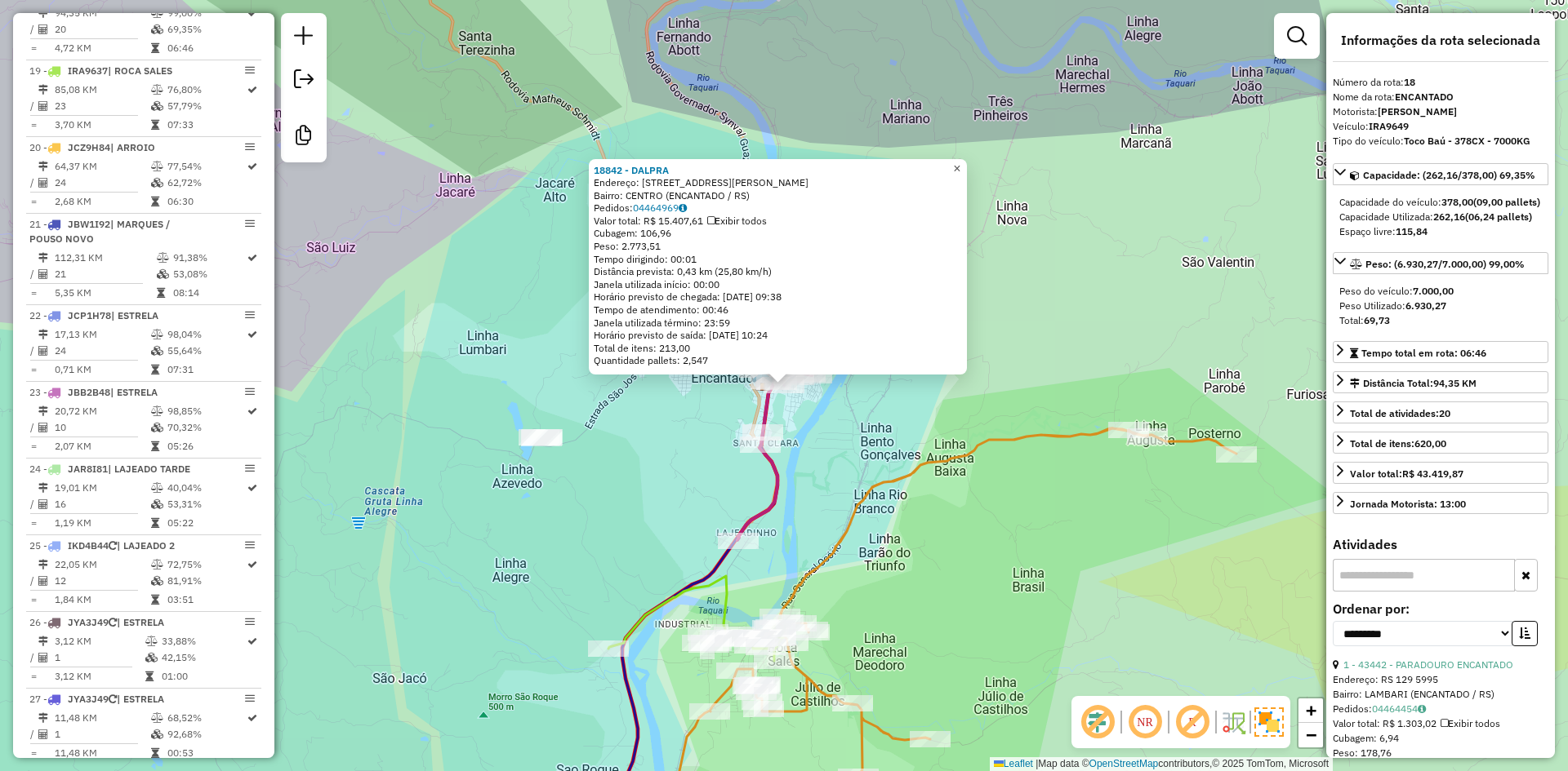
drag, startPoint x: 970, startPoint y: 164, endPoint x: 945, endPoint y: 182, distance: 30.8
click at [960, 163] on span "×" at bounding box center [957, 168] width 8 height 14
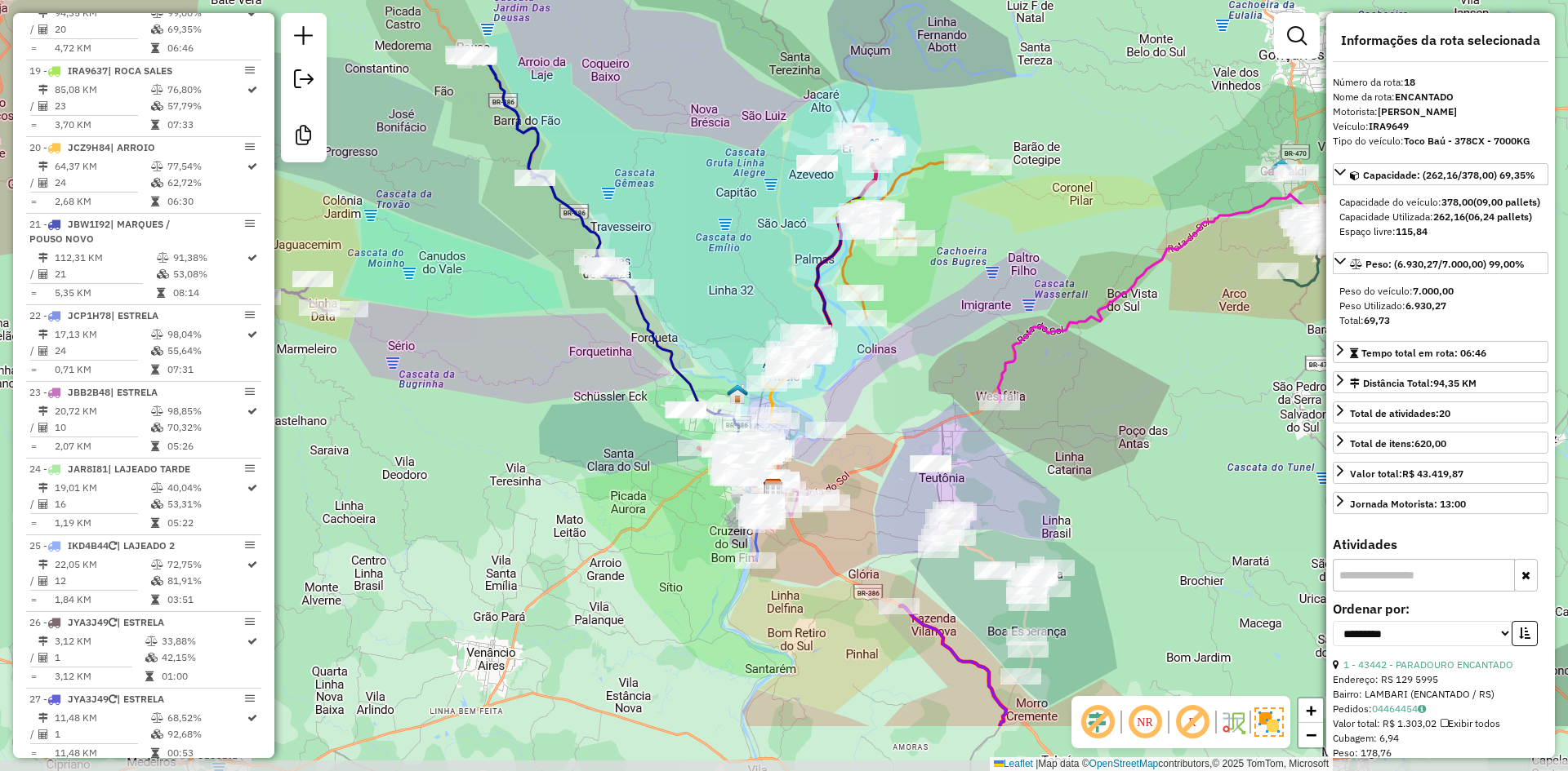
drag, startPoint x: 750, startPoint y: 343, endPoint x: 768, endPoint y: 213, distance: 131.2
click at [770, 217] on div "Janela de atendimento Grade de atendimento Capacidade Transportadoras Veículos …" at bounding box center [784, 386] width 1568 height 771
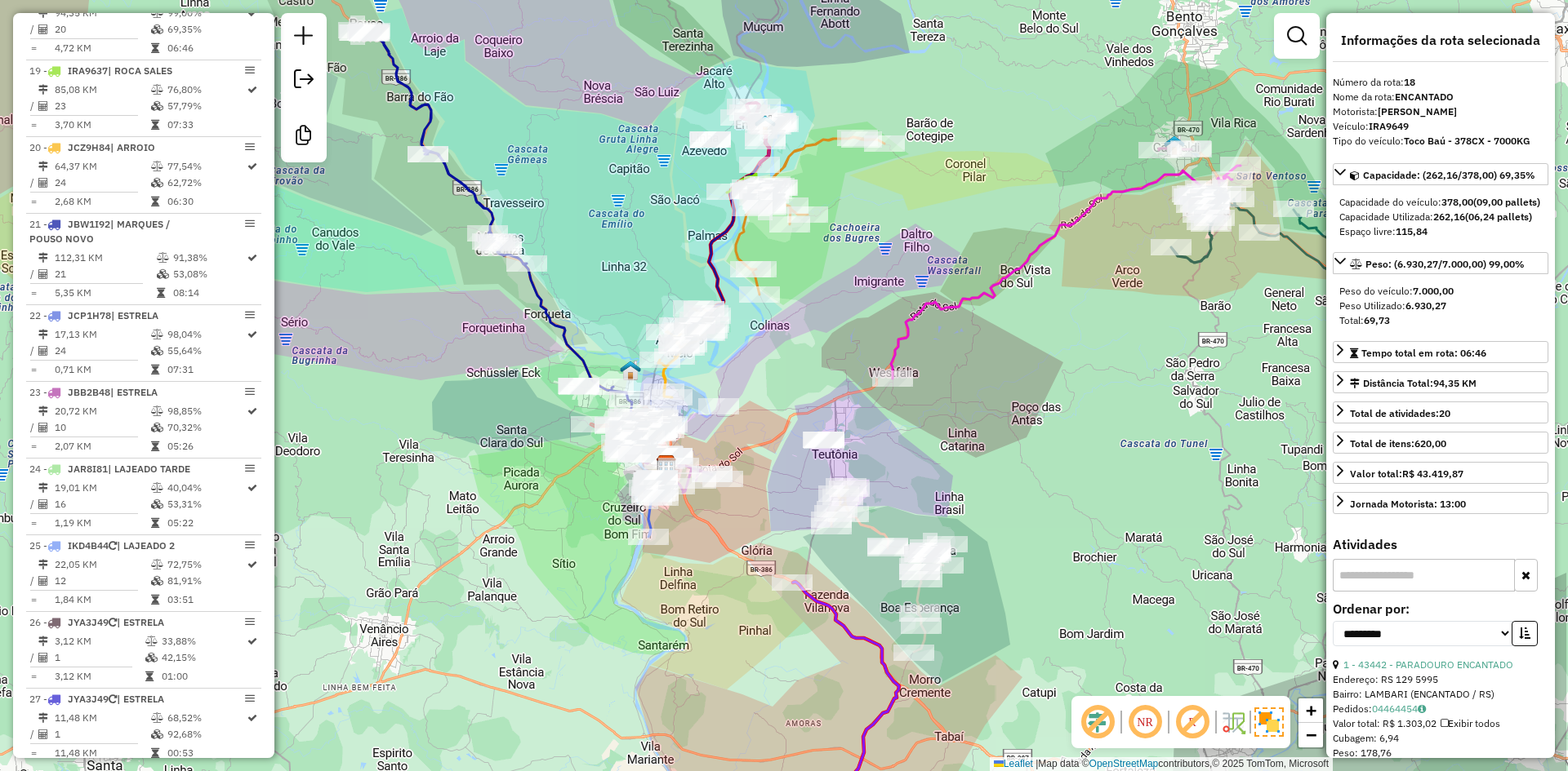
drag, startPoint x: 724, startPoint y: 182, endPoint x: 565, endPoint y: 130, distance: 167.3
click at [565, 130] on div "Janela de atendimento Grade de atendimento Capacidade Transportadoras Veículos …" at bounding box center [784, 386] width 1568 height 771
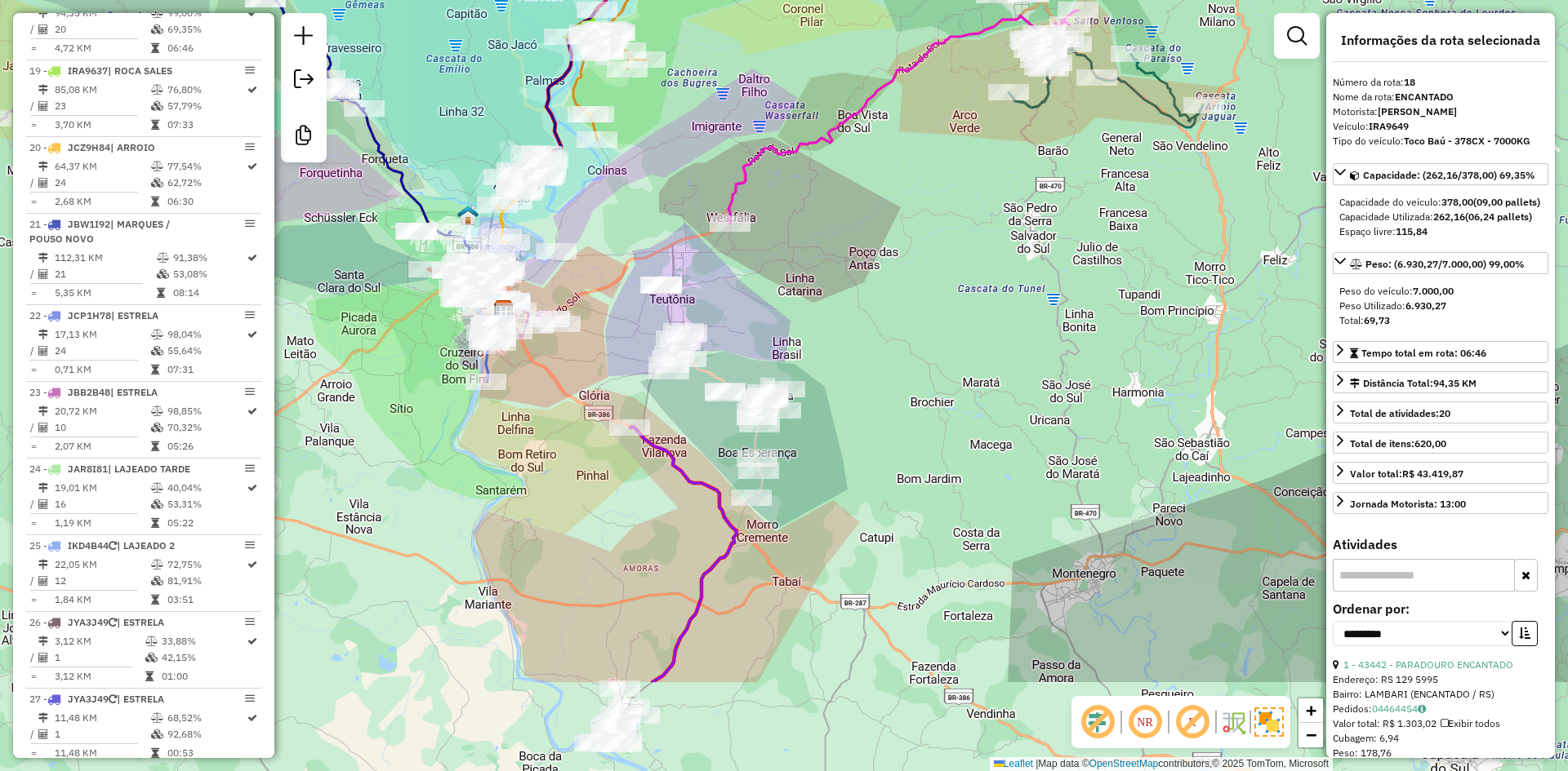
drag, startPoint x: 796, startPoint y: 279, endPoint x: 664, endPoint y: 90, distance: 230.5
click at [665, 91] on div "Janela de atendimento Grade de atendimento Capacidade Transportadoras Veículos …" at bounding box center [784, 386] width 1568 height 771
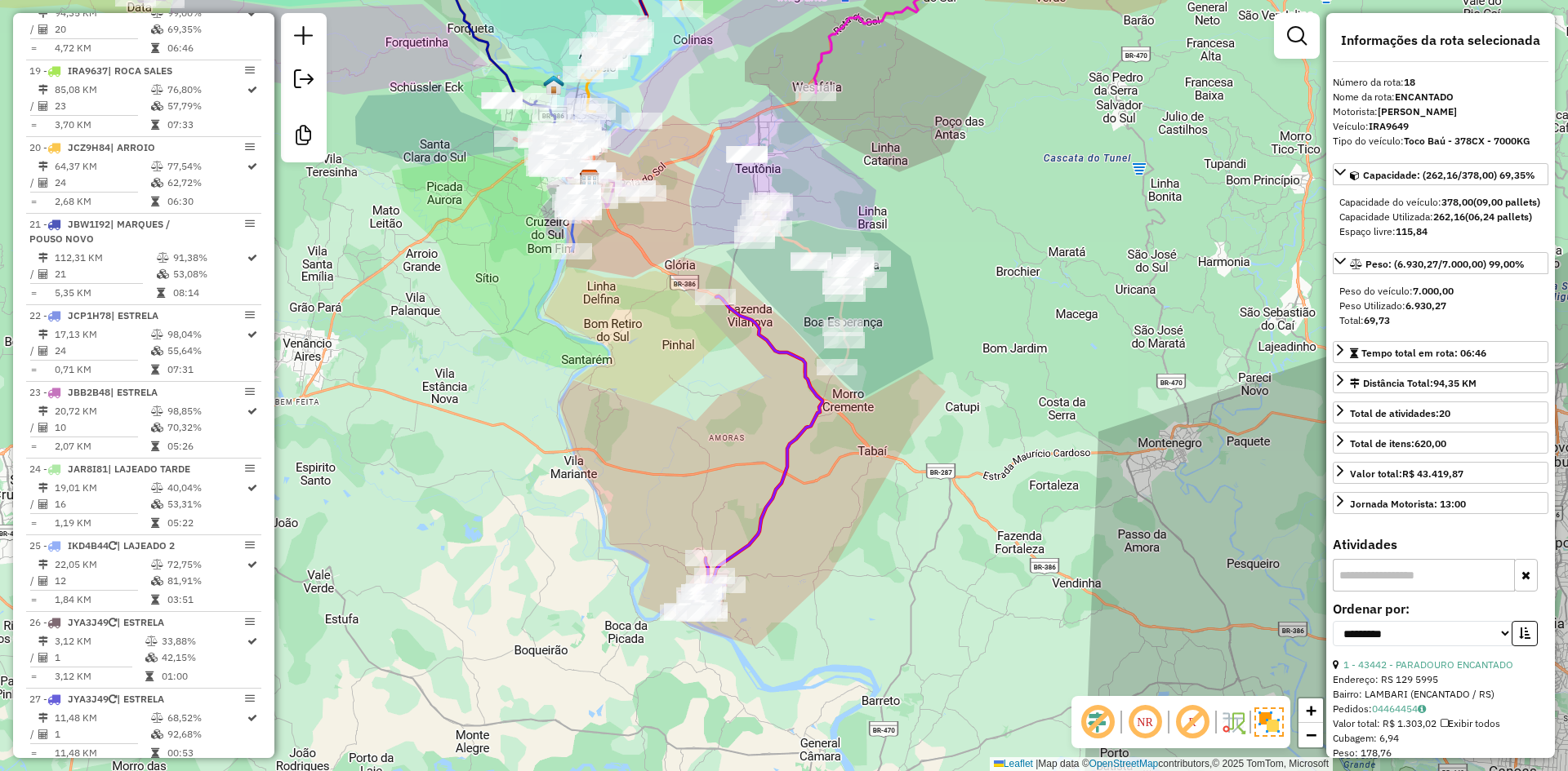
drag, startPoint x: 678, startPoint y: 319, endPoint x: 673, endPoint y: 261, distance: 58.2
click at [673, 263] on div "Janela de atendimento Grade de atendimento Capacidade Transportadoras Veículos …" at bounding box center [784, 386] width 1568 height 771
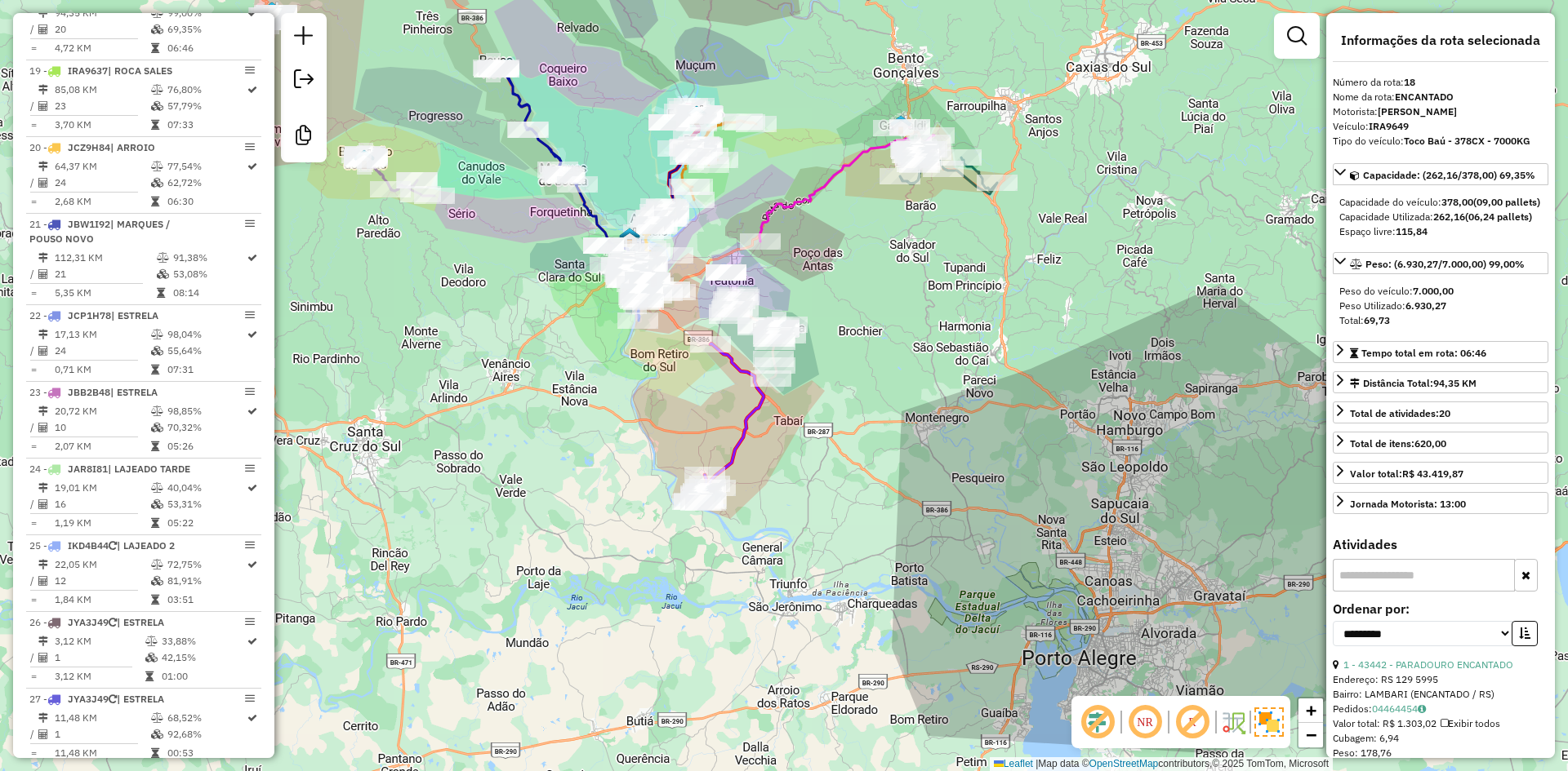
drag, startPoint x: 481, startPoint y: 214, endPoint x: 593, endPoint y: 364, distance: 187.2
click at [593, 364] on div "Janela de atendimento Grade de atendimento Capacidade Transportadoras Veículos …" at bounding box center [784, 386] width 1568 height 771
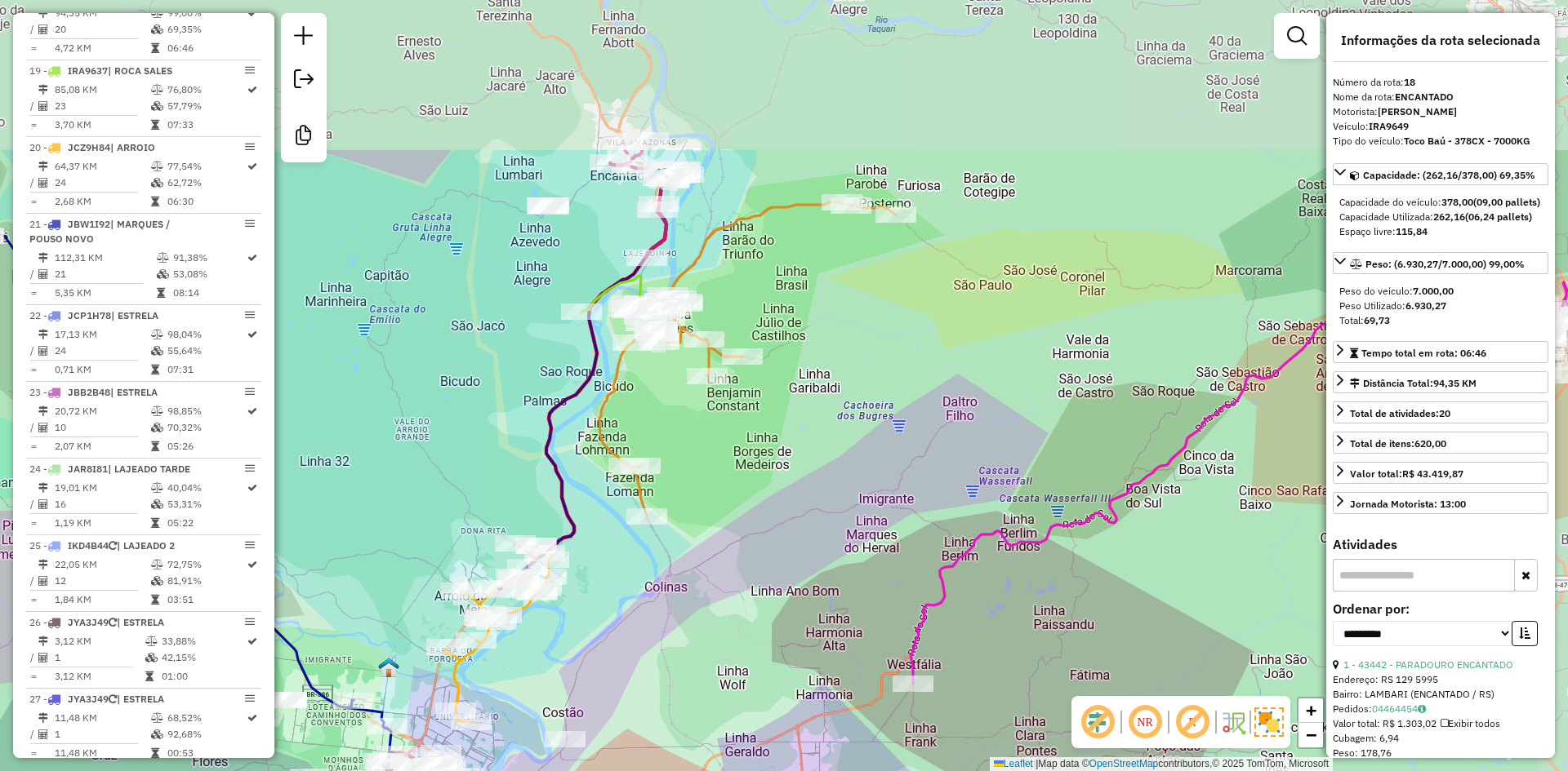
drag, startPoint x: 795, startPoint y: 218, endPoint x: 731, endPoint y: 444, distance: 234.9
click at [731, 444] on div "Janela de atendimento Grade de atendimento Capacidade Transportadoras Veículos …" at bounding box center [784, 386] width 1568 height 771
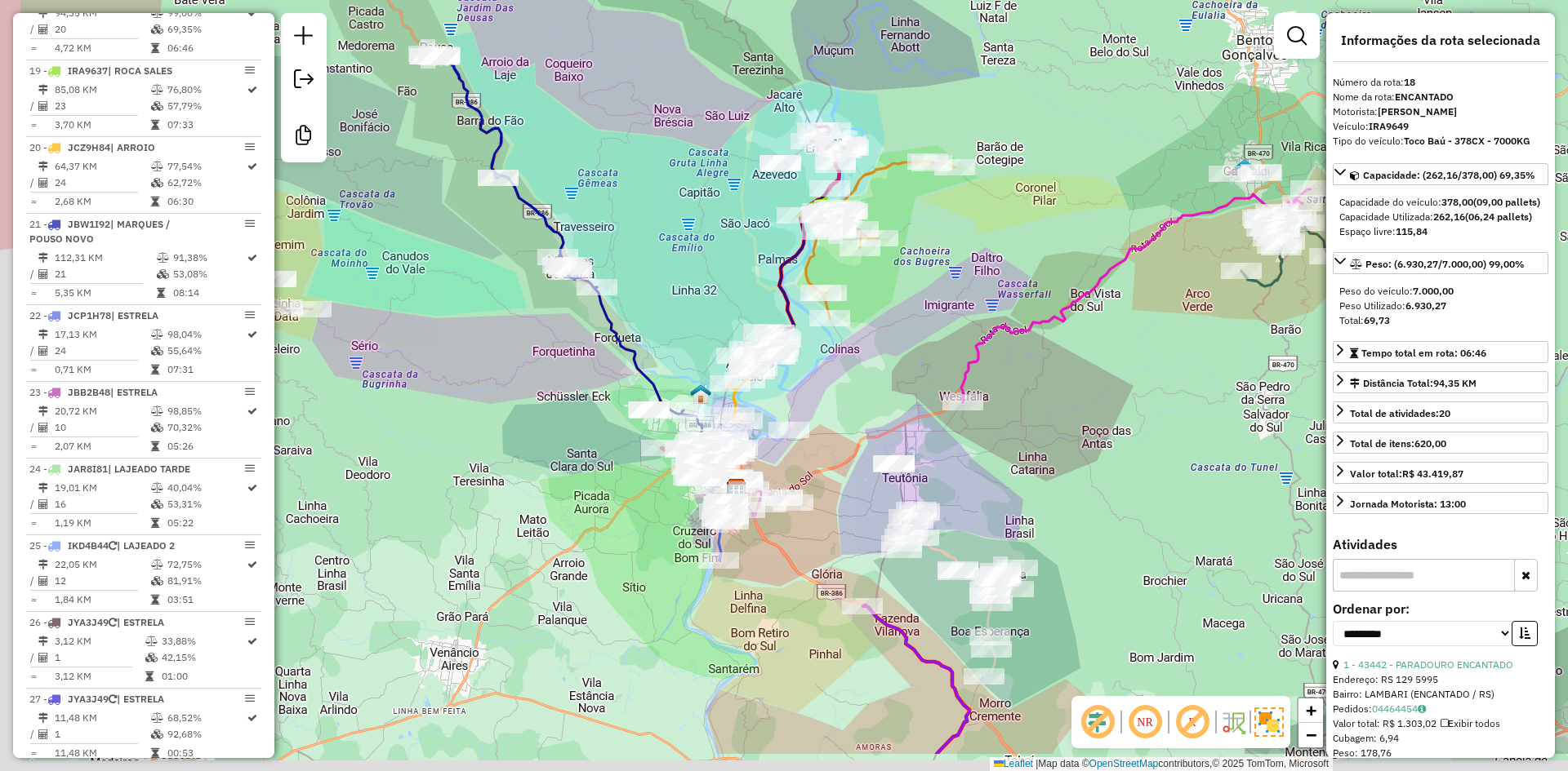
drag, startPoint x: 767, startPoint y: 417, endPoint x: 976, endPoint y: 276, distance: 252.1
click at [975, 276] on div "Janela de atendimento Grade de atendimento Capacidade Transportadoras Veículos …" at bounding box center [784, 386] width 1568 height 771
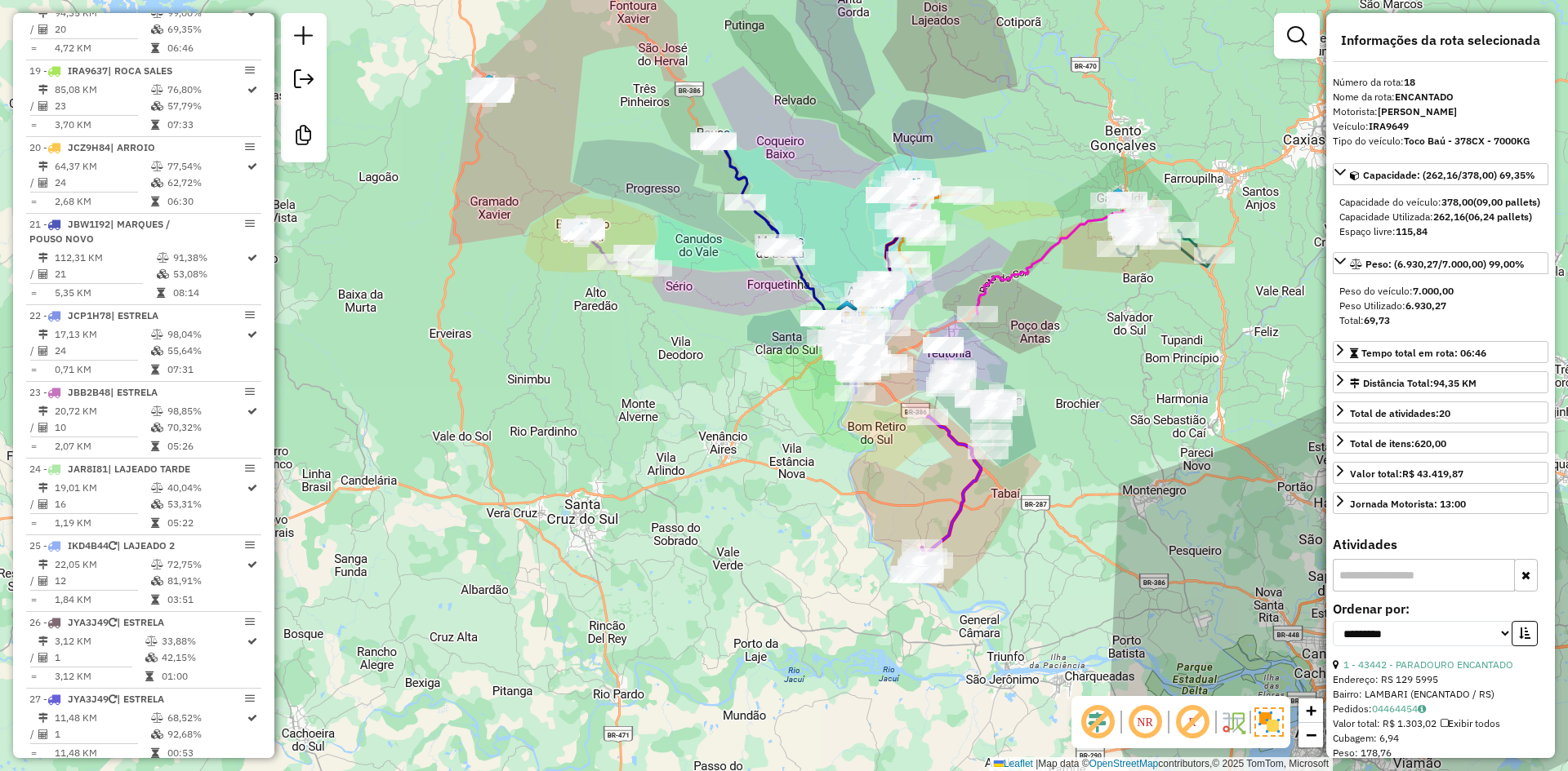
drag, startPoint x: 1077, startPoint y: 240, endPoint x: 985, endPoint y: 227, distance: 92.9
click at [998, 227] on div "Janela de atendimento Grade de atendimento Capacidade Transportadoras Veículos …" at bounding box center [784, 386] width 1568 height 771
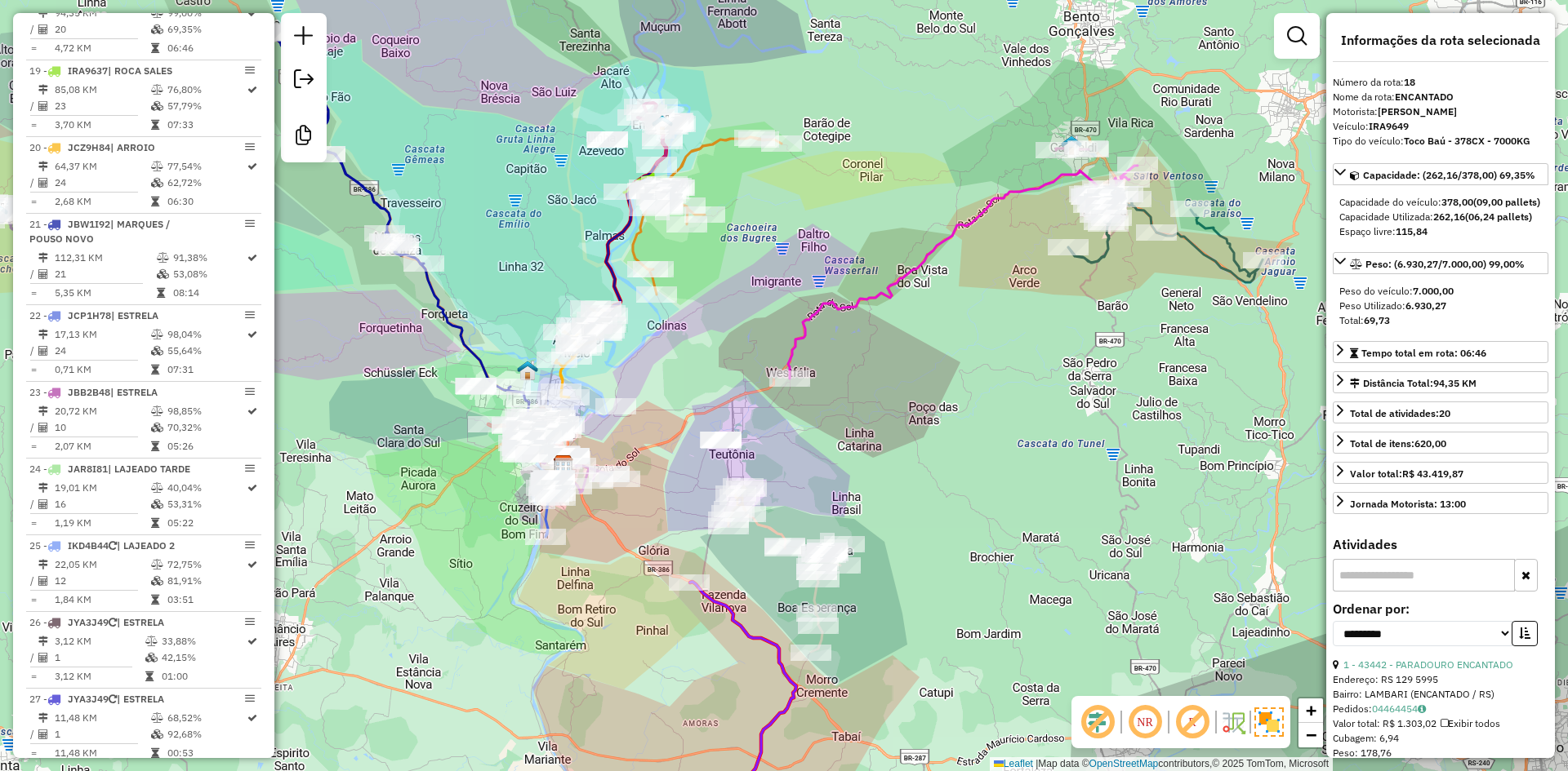
drag, startPoint x: 1034, startPoint y: 289, endPoint x: 986, endPoint y: 283, distance: 48.4
click at [988, 283] on div "Janela de atendimento Grade de atendimento Capacidade Transportadoras Veículos …" at bounding box center [784, 386] width 1568 height 771
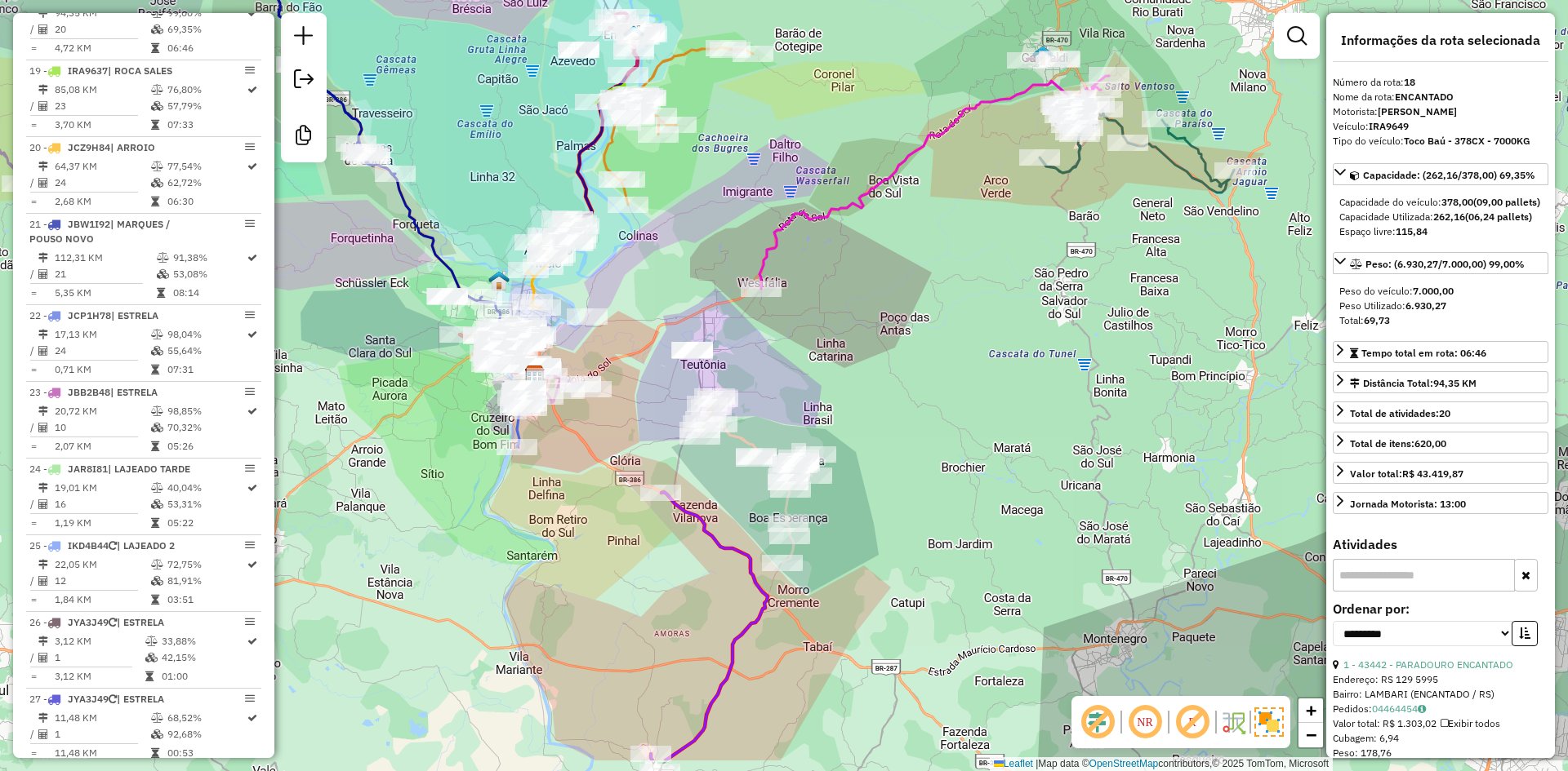
drag, startPoint x: 929, startPoint y: 368, endPoint x: 908, endPoint y: 274, distance: 96.3
click at [908, 276] on div "Janela de atendimento Grade de atendimento Capacidade Transportadoras Veículos …" at bounding box center [784, 386] width 1568 height 771
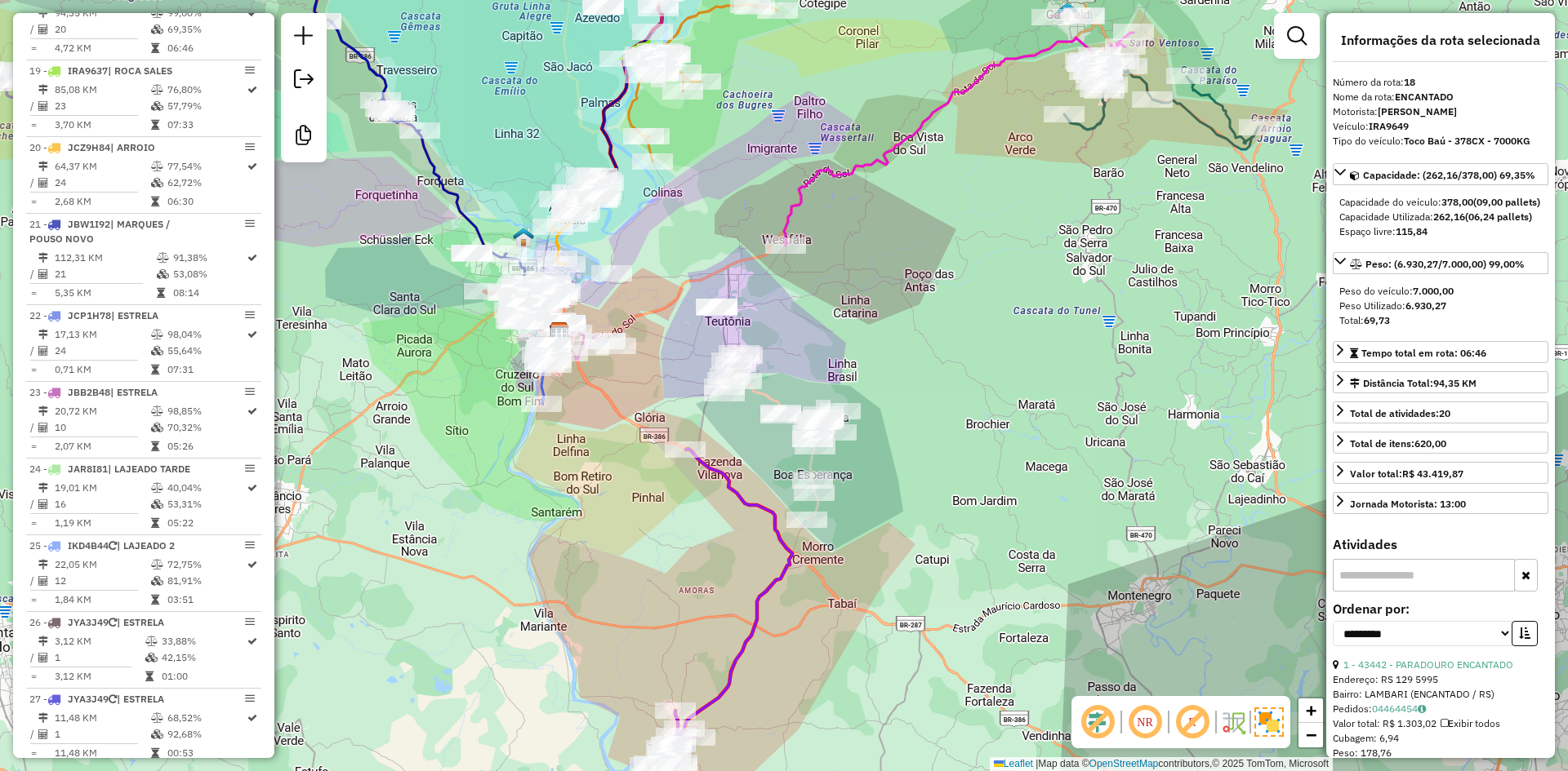
drag, startPoint x: 779, startPoint y: 386, endPoint x: 822, endPoint y: 345, distance: 59.4
click at [821, 345] on div "Janela de atendimento Grade de atendimento Capacidade Transportadoras Veículos …" at bounding box center [784, 386] width 1568 height 771
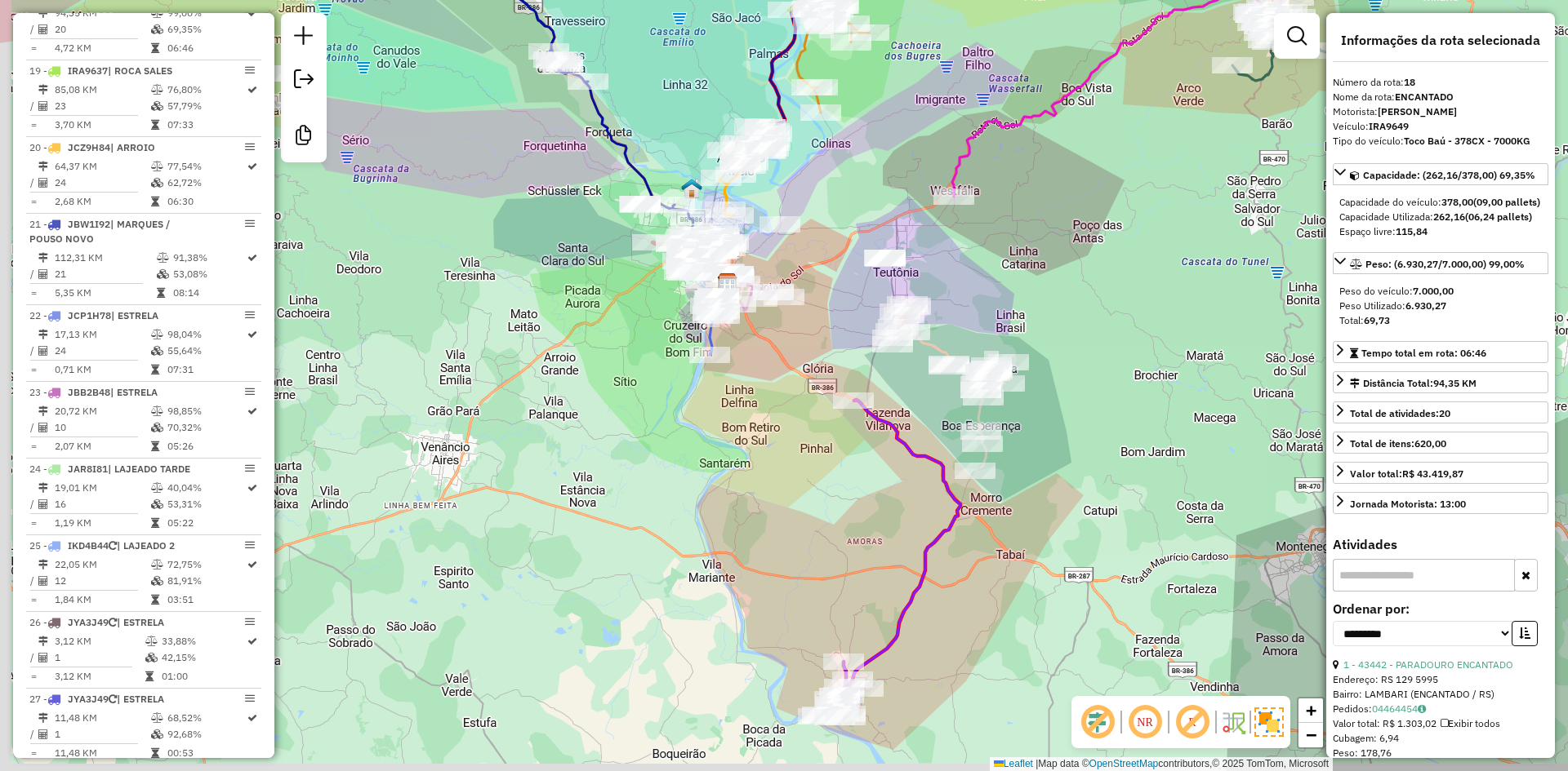
drag, startPoint x: 757, startPoint y: 405, endPoint x: 903, endPoint y: 381, distance: 148.0
click at [903, 381] on div "Janela de atendimento Grade de atendimento Capacidade Transportadoras Veículos …" at bounding box center [784, 386] width 1568 height 771
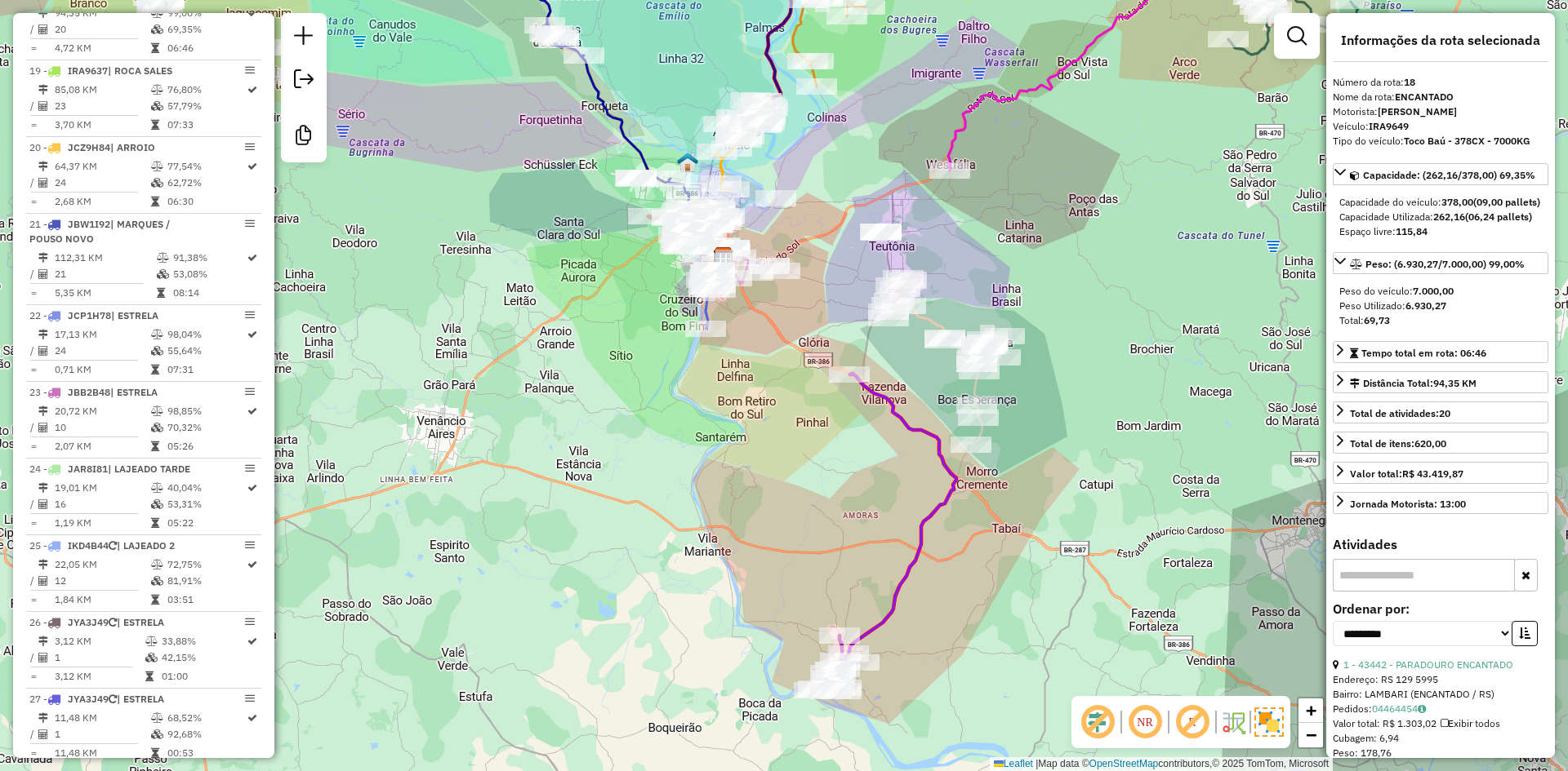
drag, startPoint x: 894, startPoint y: 508, endPoint x: 801, endPoint y: 408, distance: 136.6
click at [802, 410] on div "Janela de atendimento Grade de atendimento Capacidade Transportadoras Veículos …" at bounding box center [784, 386] width 1568 height 771
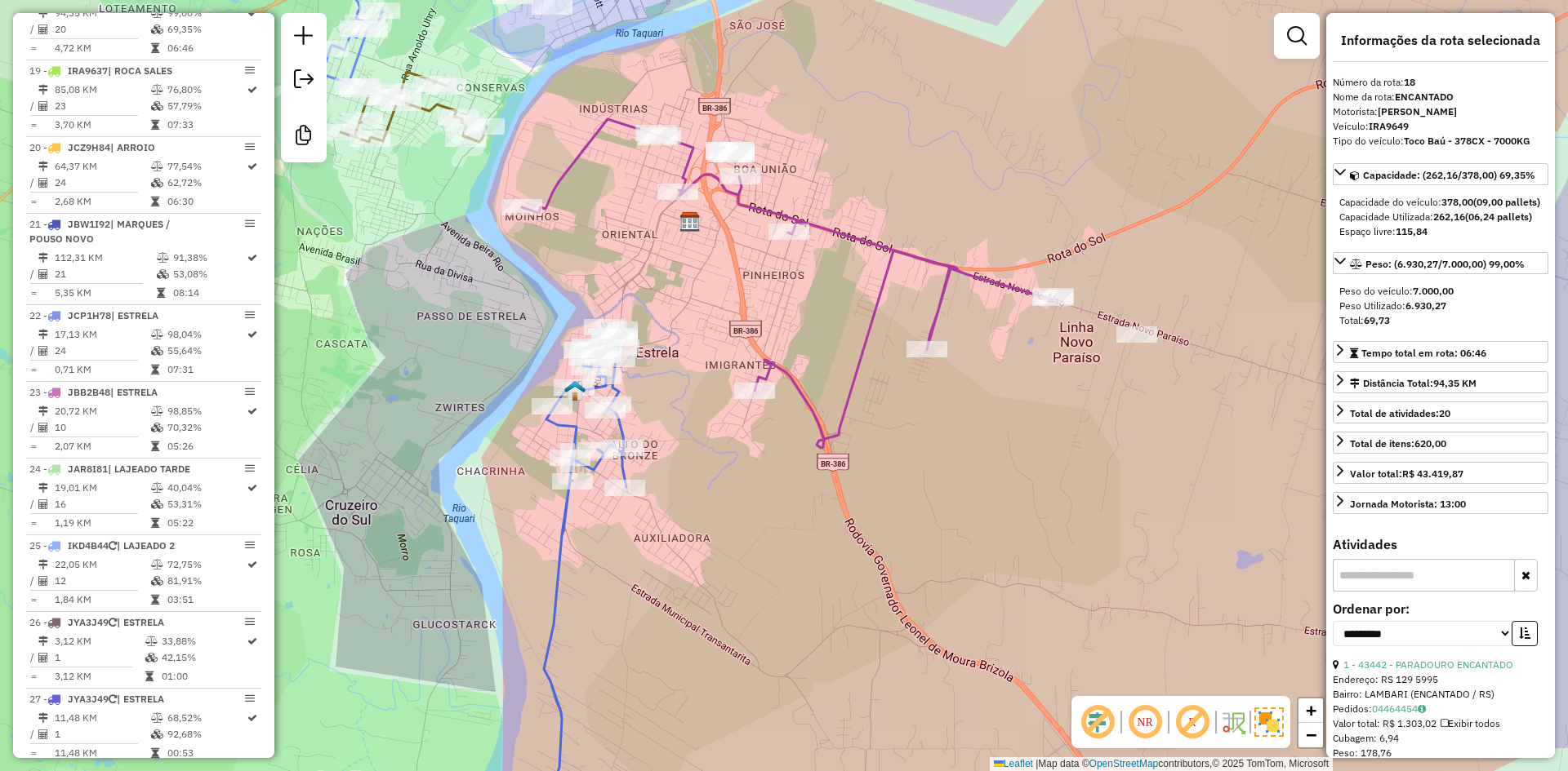
drag, startPoint x: 715, startPoint y: 253, endPoint x: 787, endPoint y: 326, distance: 102.5
click at [787, 326] on div "Janela de atendimento Grade de atendimento Capacidade Transportadoras Veículos …" at bounding box center [784, 386] width 1568 height 771
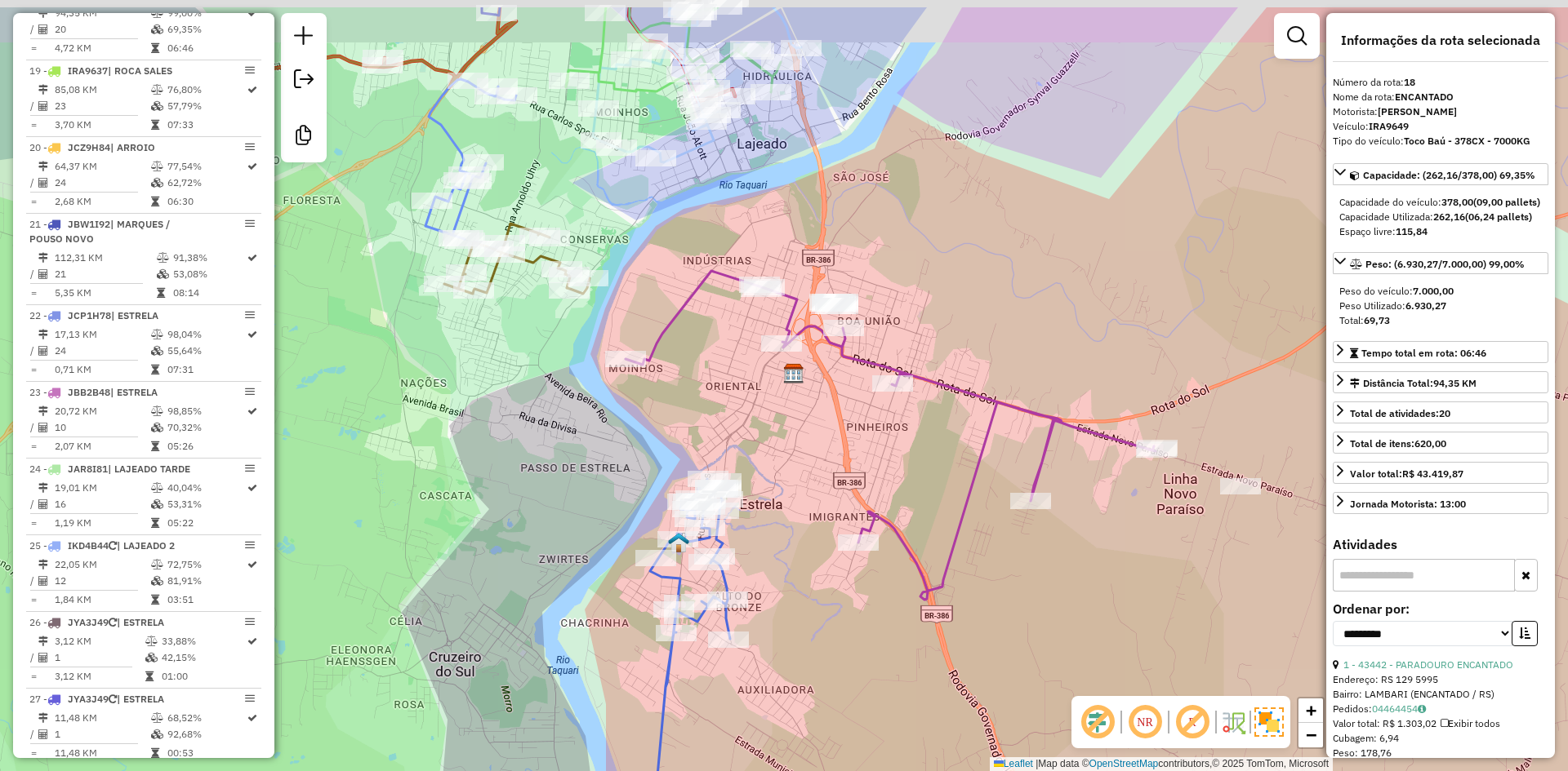
drag, startPoint x: 693, startPoint y: 330, endPoint x: 718, endPoint y: 380, distance: 55.9
click at [717, 385] on div "Janela de atendimento Grade de atendimento Capacidade Transportadoras Veículos …" at bounding box center [784, 386] width 1568 height 771
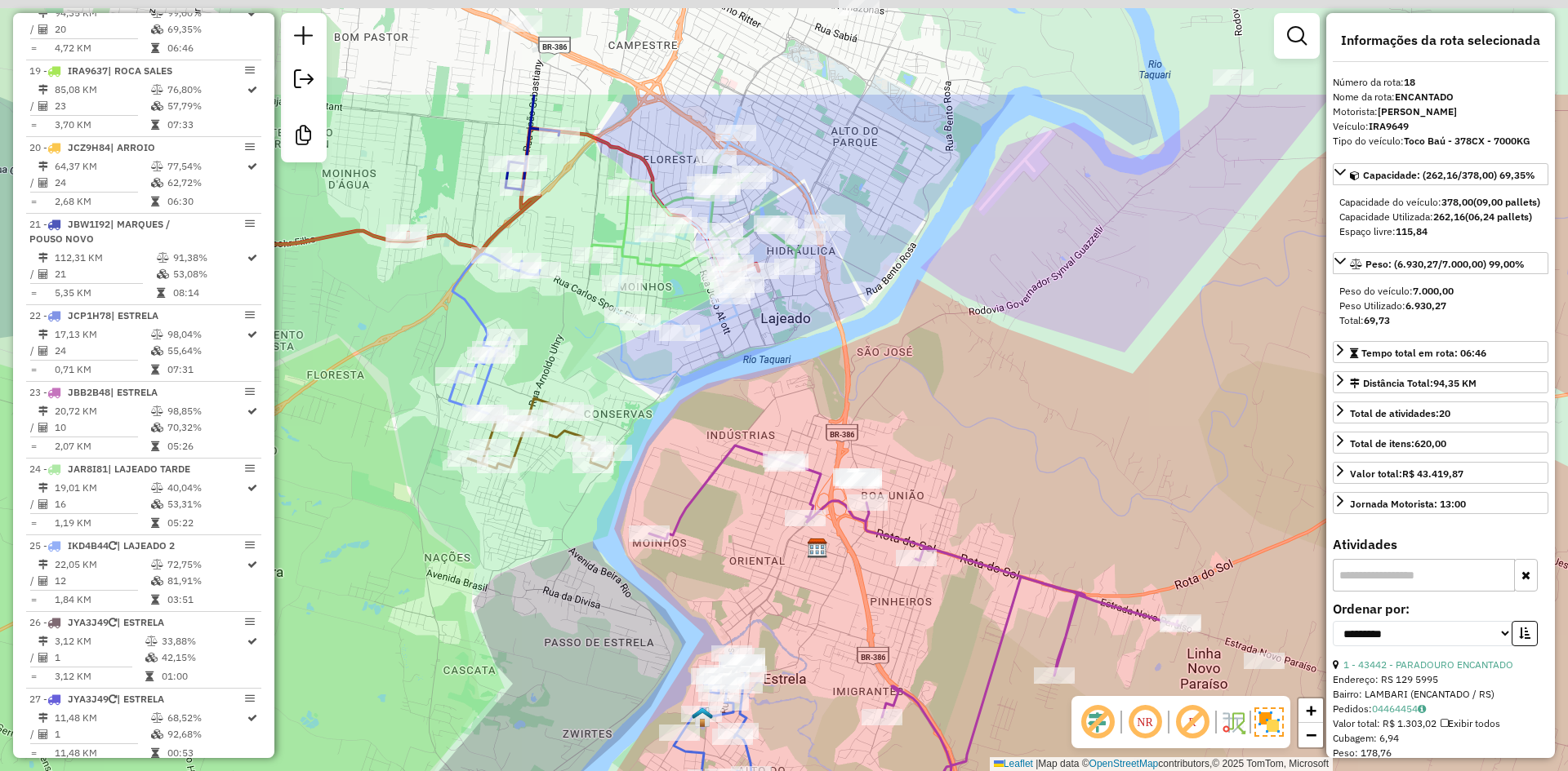
drag, startPoint x: 743, startPoint y: 210, endPoint x: 762, endPoint y: 381, distance: 172.1
click at [762, 381] on div "Janela de atendimento Grade de atendimento Capacidade Transportadoras Veículos …" at bounding box center [784, 386] width 1568 height 771
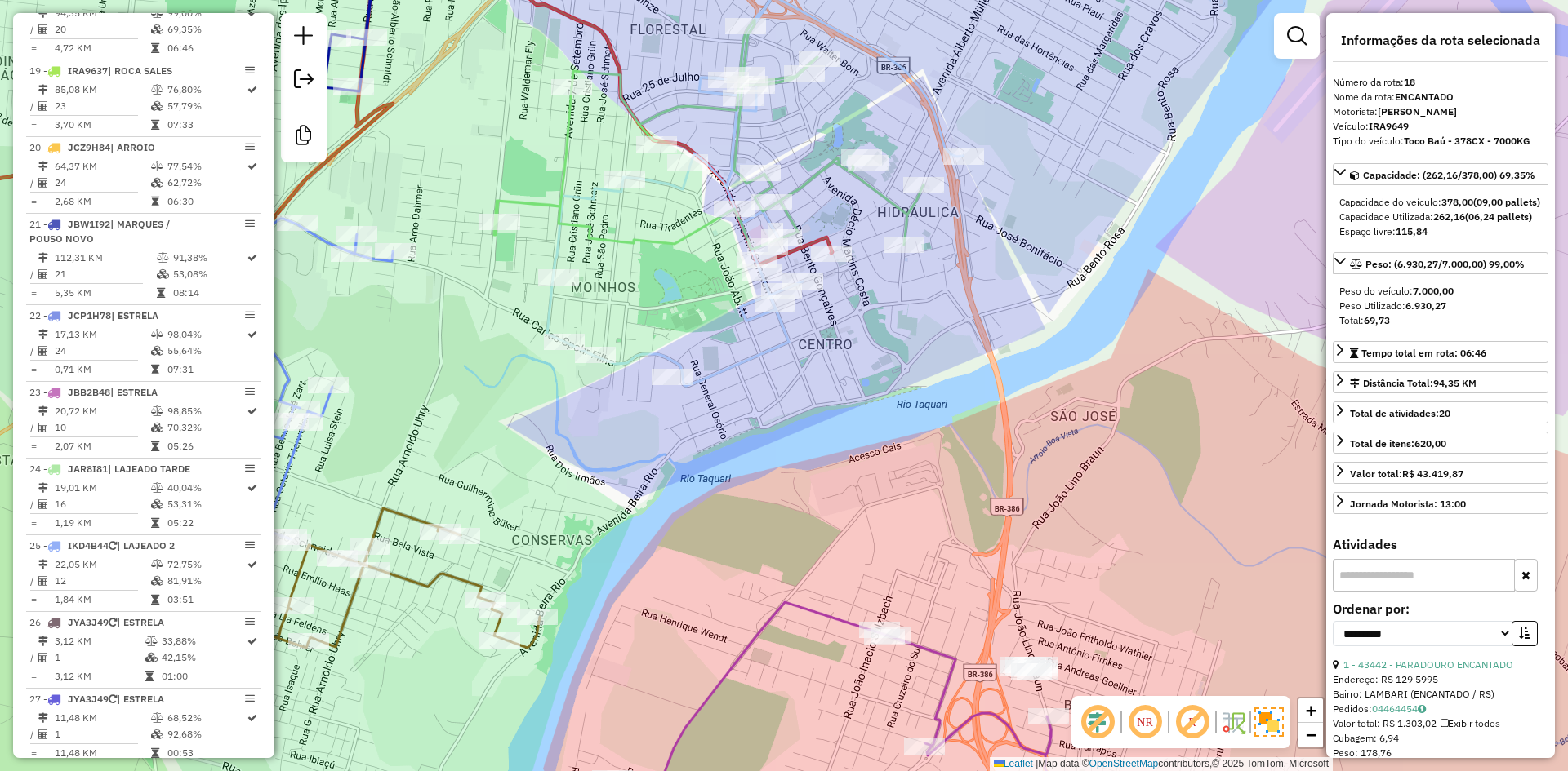
drag, startPoint x: 665, startPoint y: 251, endPoint x: 702, endPoint y: 391, distance: 144.8
click at [700, 395] on div "Janela de atendimento Grade de atendimento Capacidade Transportadoras Veículos …" at bounding box center [784, 386] width 1568 height 771
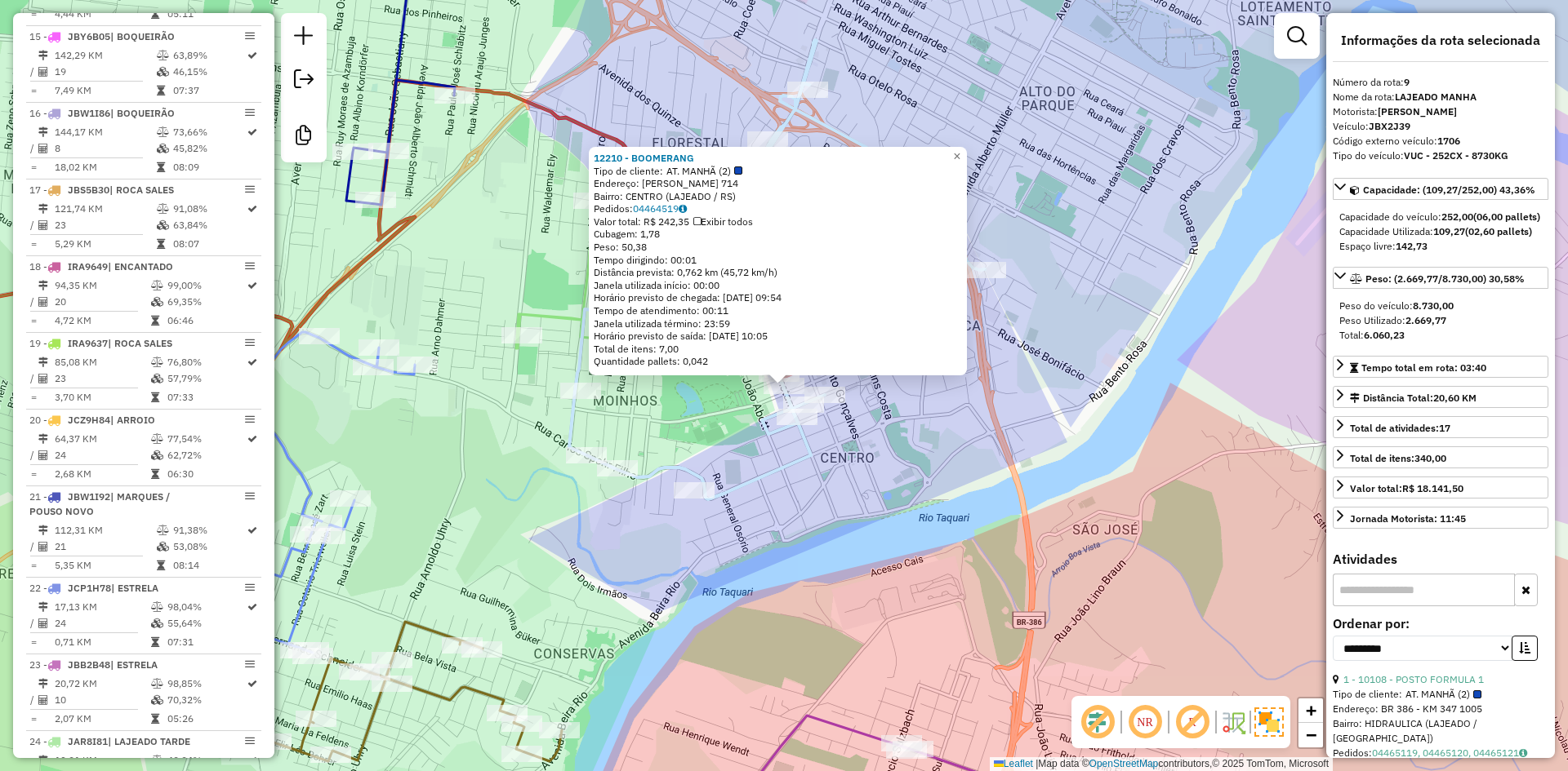
scroll to position [1291, 0]
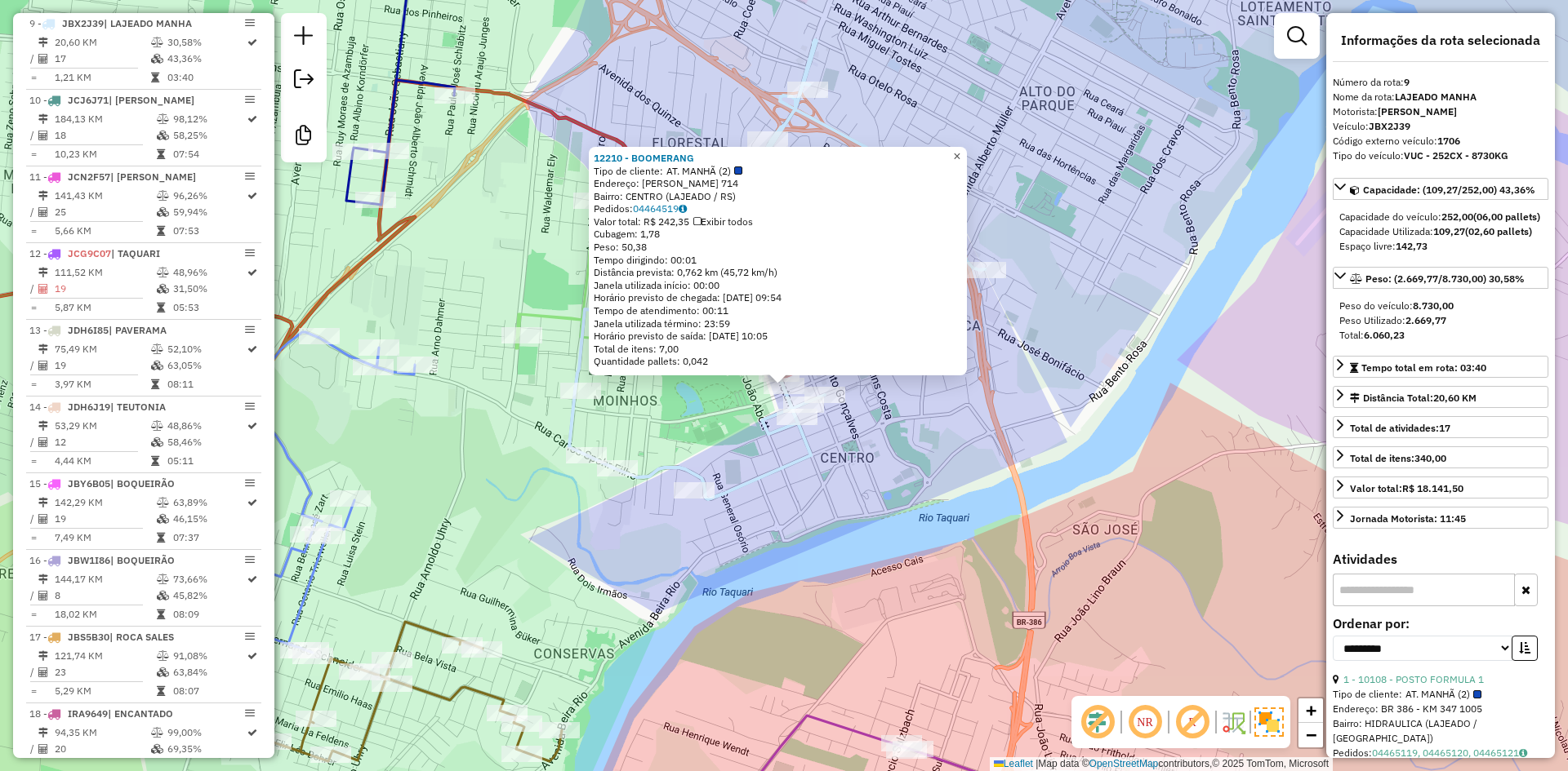
click at [960, 150] on span "×" at bounding box center [957, 156] width 8 height 14
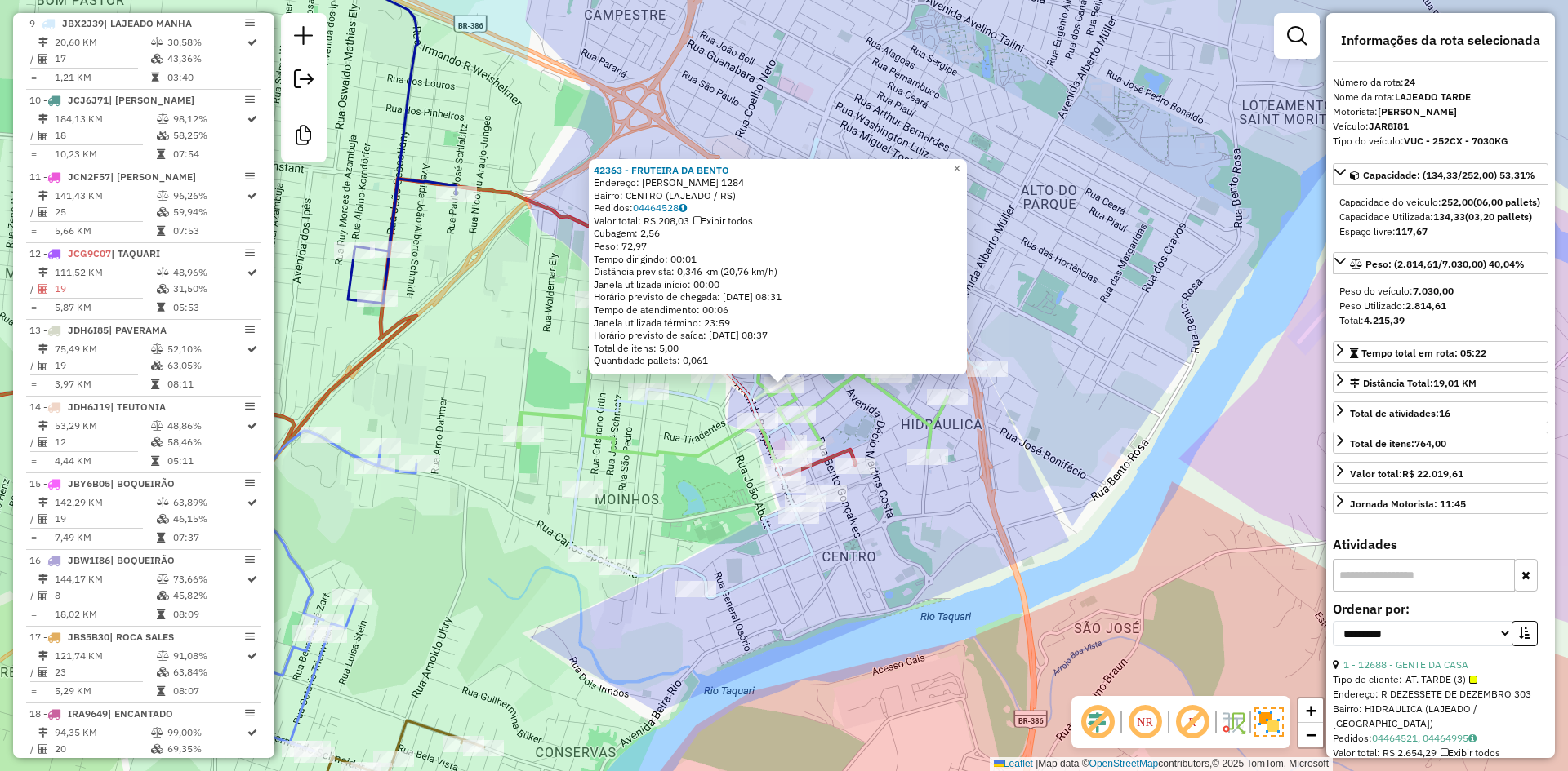
scroll to position [2410, 0]
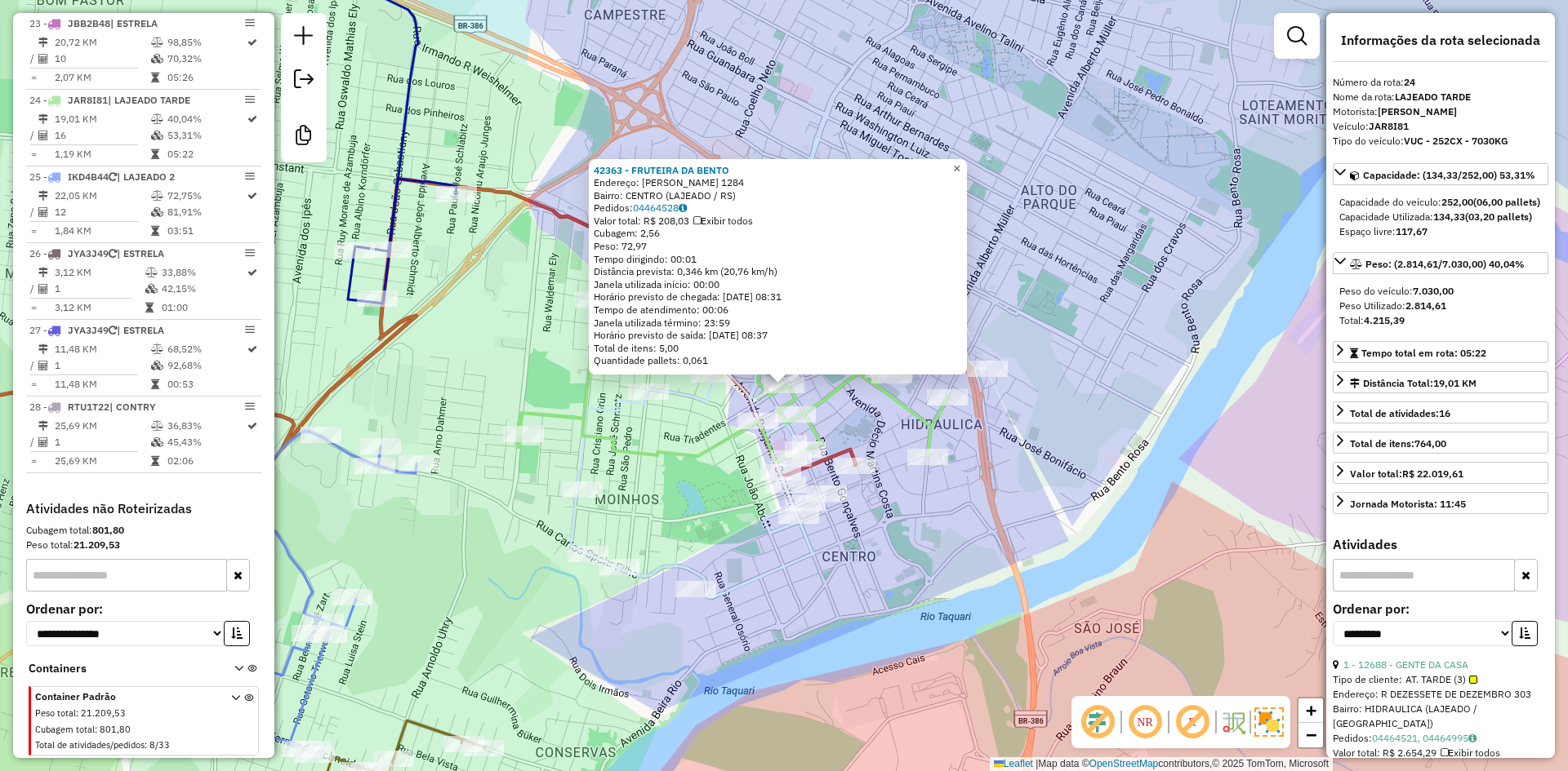
click at [960, 161] on span "×" at bounding box center [957, 168] width 8 height 14
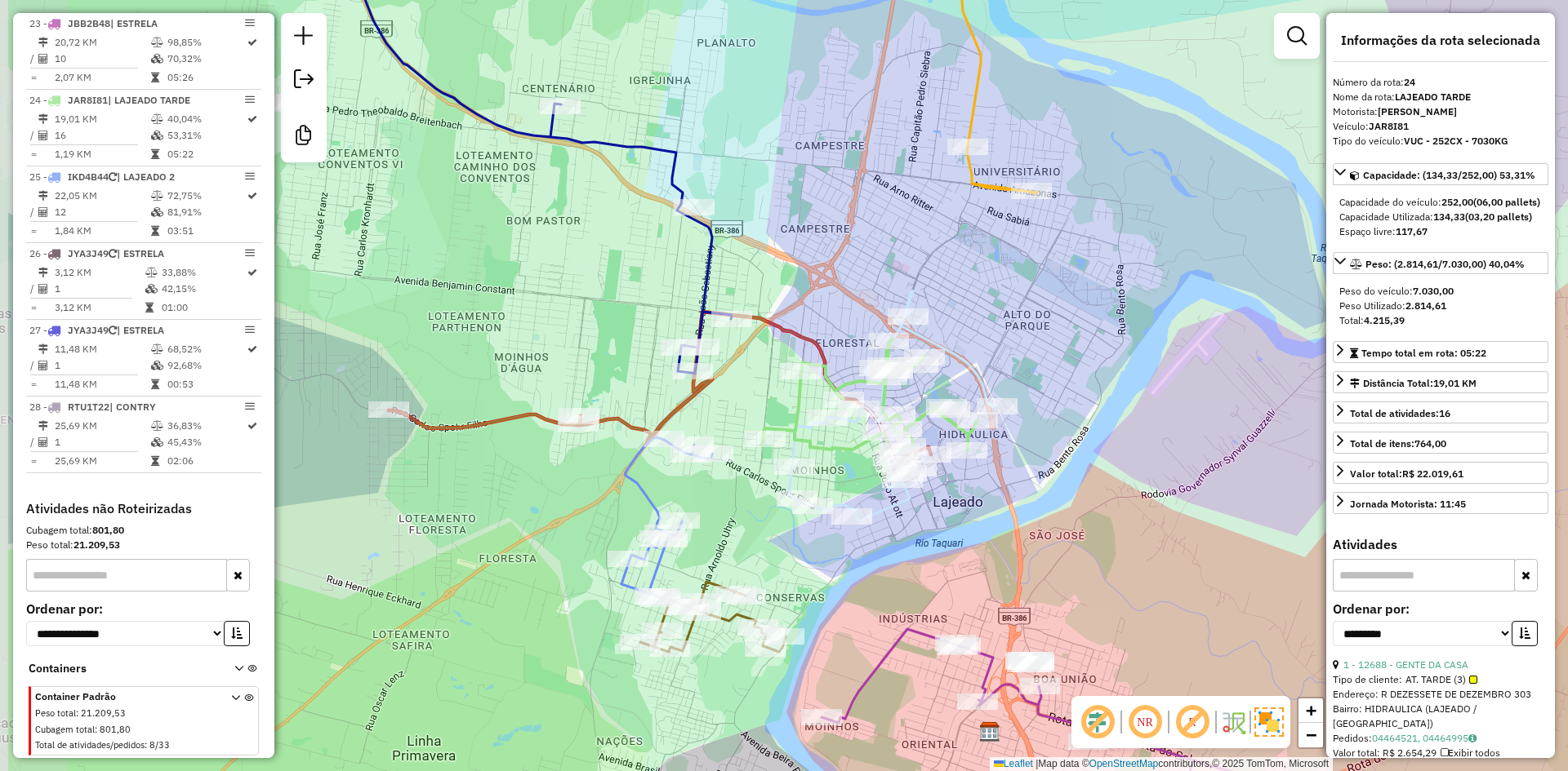
drag, startPoint x: 681, startPoint y: 444, endPoint x: 888, endPoint y: 464, distance: 208.0
click at [888, 464] on div "Janela de atendimento Grade de atendimento Capacidade Transportadoras Veículos …" at bounding box center [784, 386] width 1568 height 771
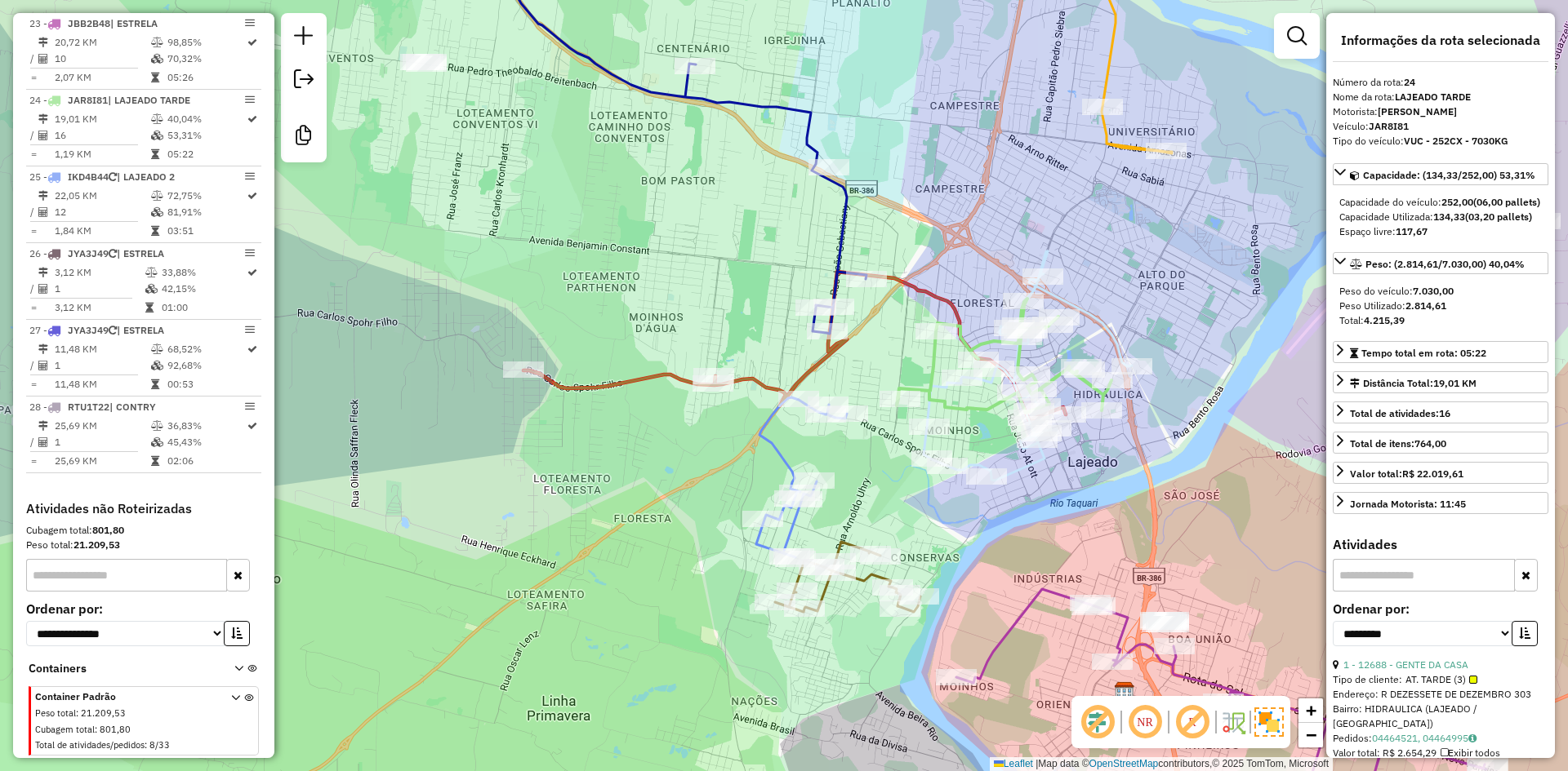
drag, startPoint x: 790, startPoint y: 417, endPoint x: 857, endPoint y: 385, distance: 74.2
click at [857, 385] on div "Janela de atendimento Grade de atendimento Capacidade Transportadoras Veículos …" at bounding box center [784, 386] width 1568 height 771
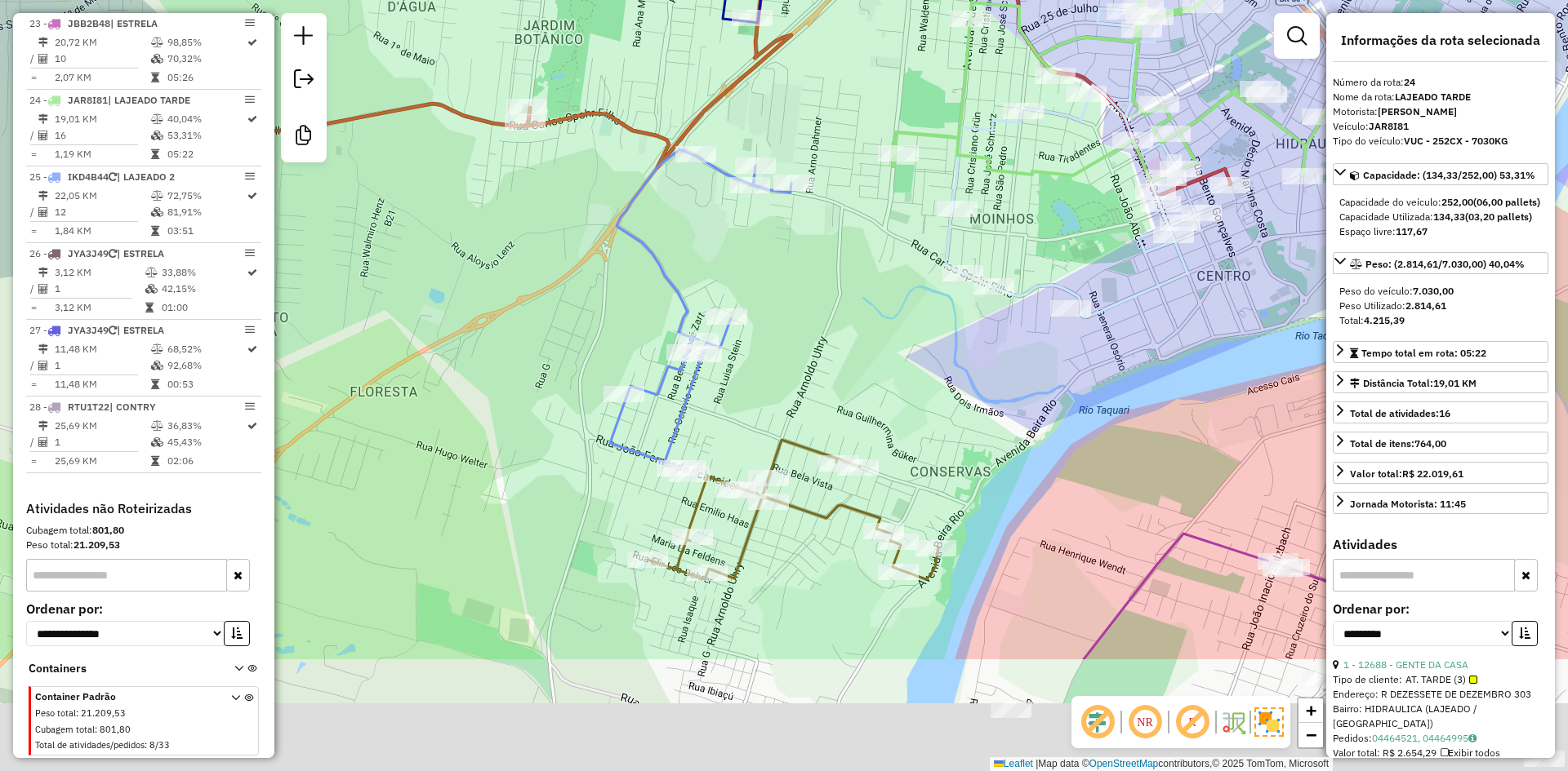
drag, startPoint x: 835, startPoint y: 457, endPoint x: 744, endPoint y: 277, distance: 201.7
click at [747, 259] on div "Janela de atendimento Grade de atendimento Capacidade Transportadoras Veículos …" at bounding box center [784, 386] width 1568 height 771
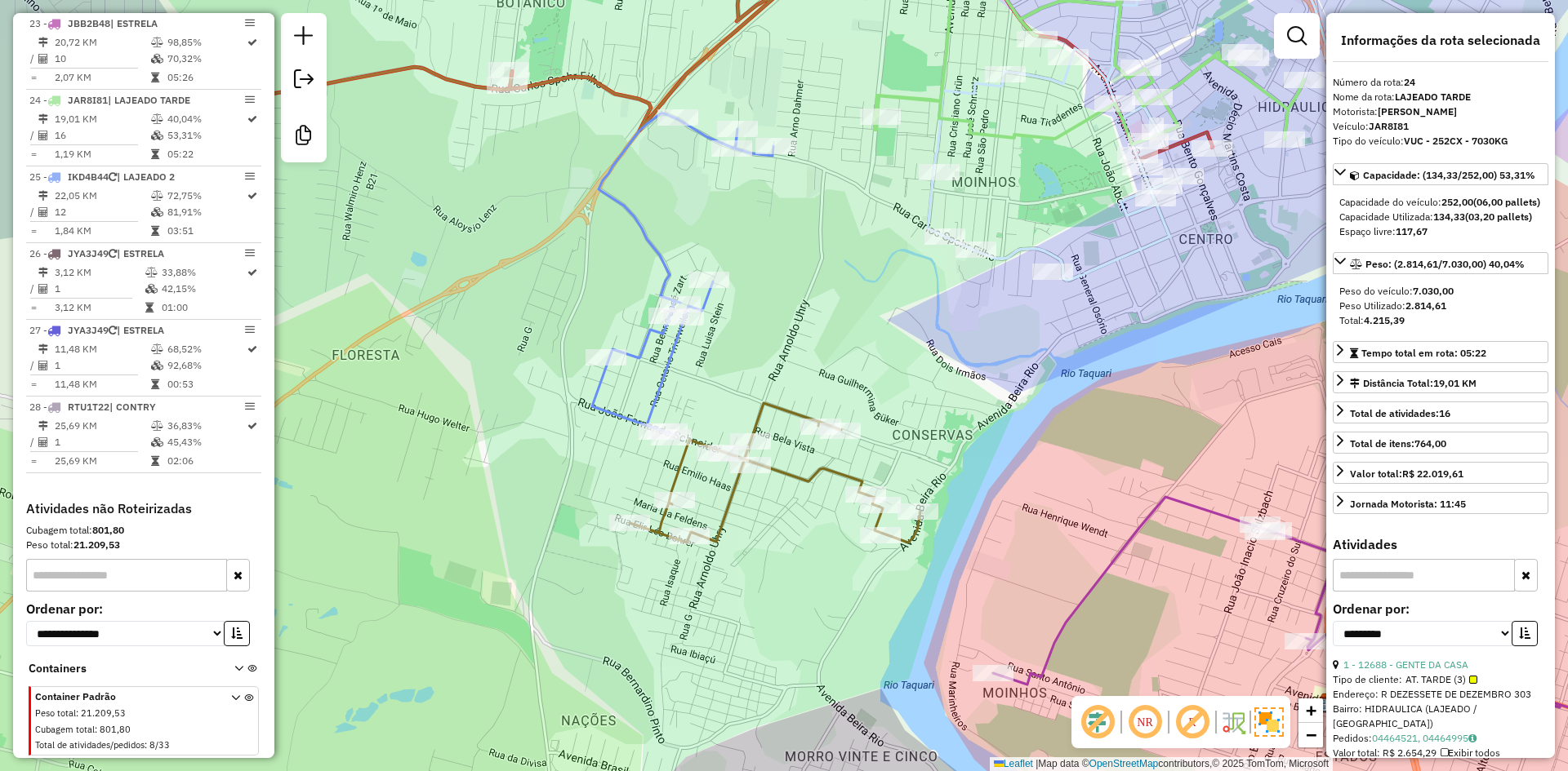
click at [755, 454] on icon at bounding box center [774, 473] width 290 height 140
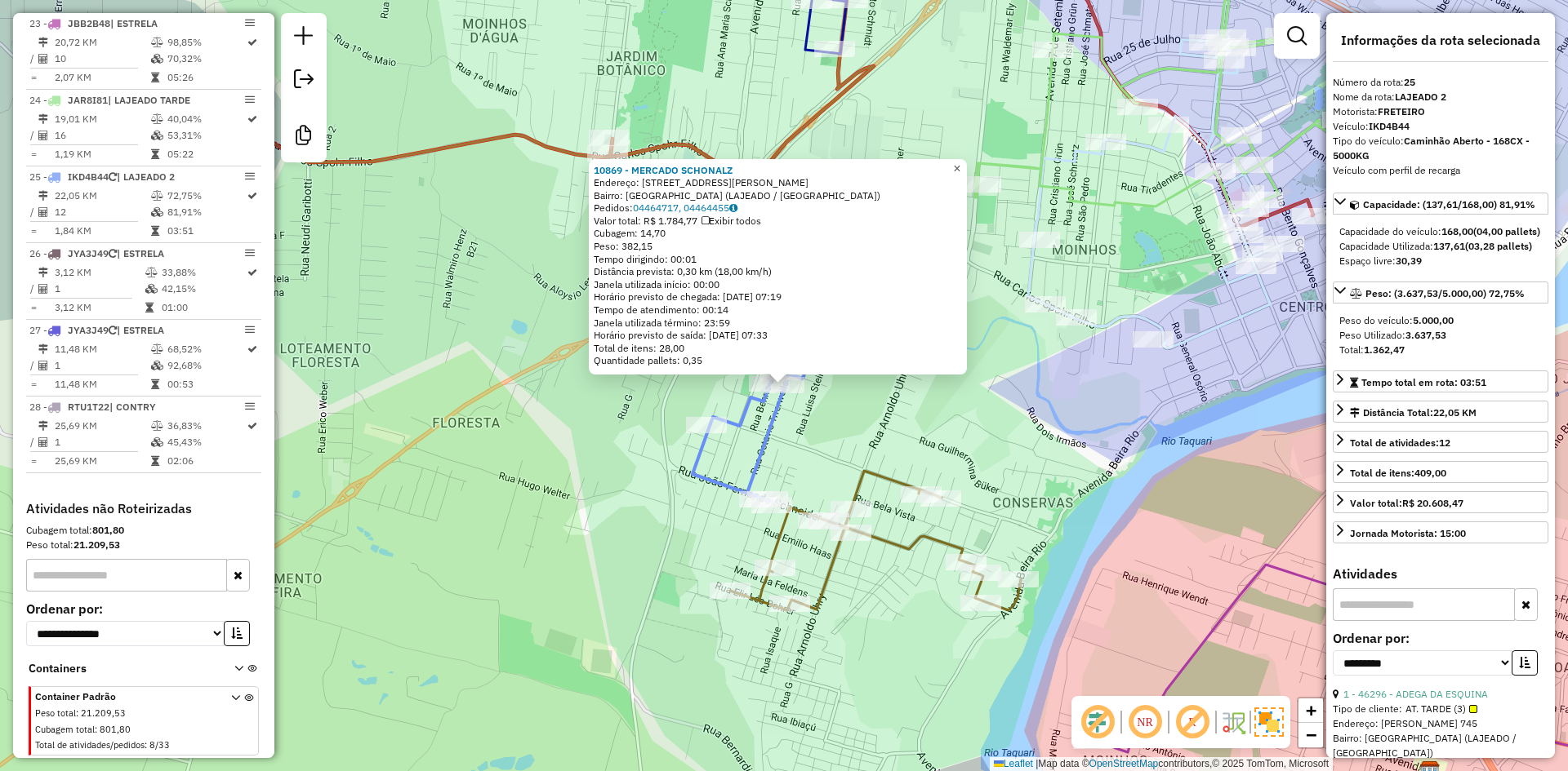
click at [960, 161] on span "×" at bounding box center [957, 168] width 8 height 14
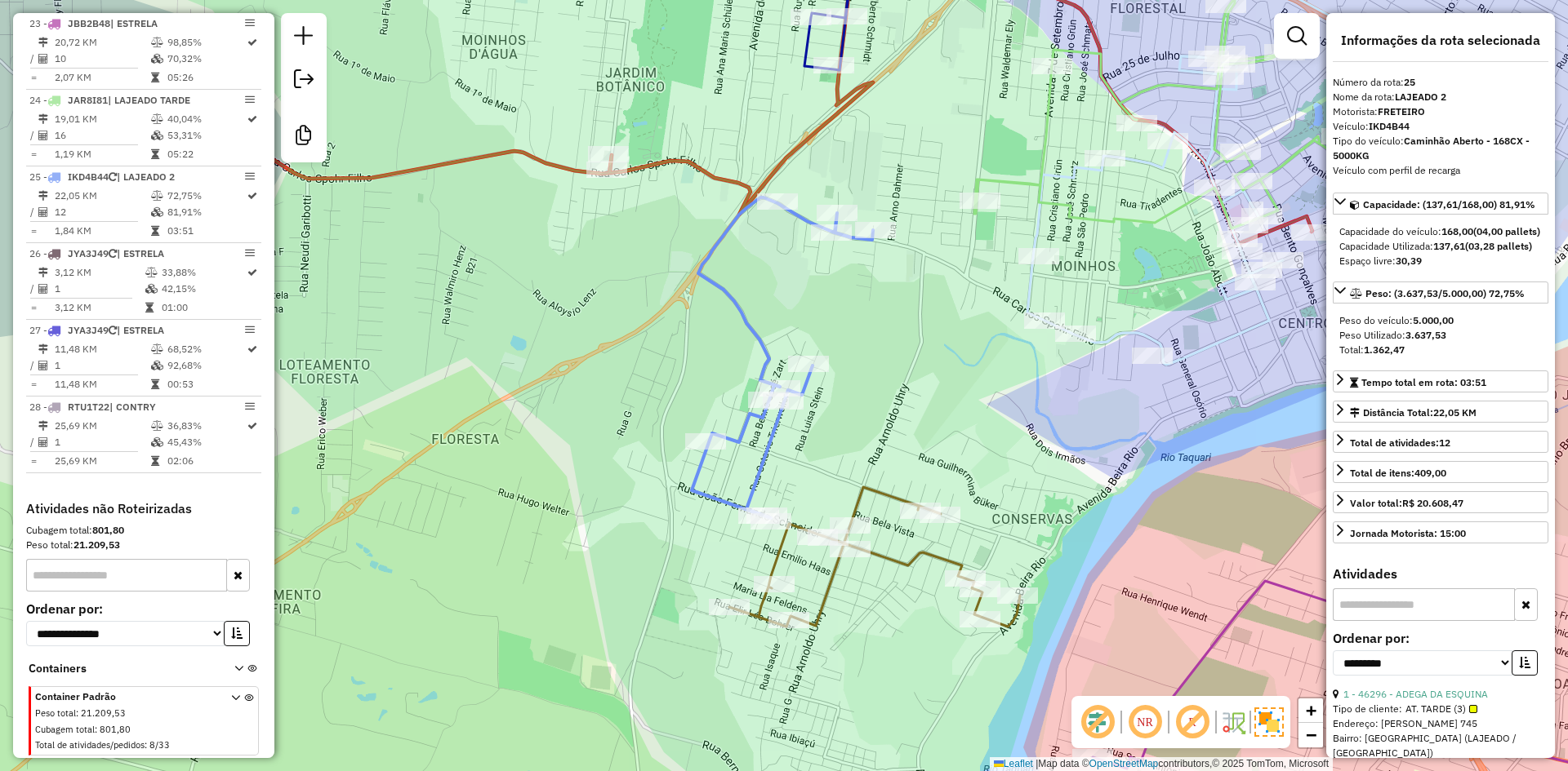
drag, startPoint x: 641, startPoint y: 251, endPoint x: 710, endPoint y: 480, distance: 239.2
click at [710, 480] on div "Janela de atendimento Grade de atendimento Capacidade Transportadoras Veículos …" at bounding box center [784, 386] width 1568 height 771
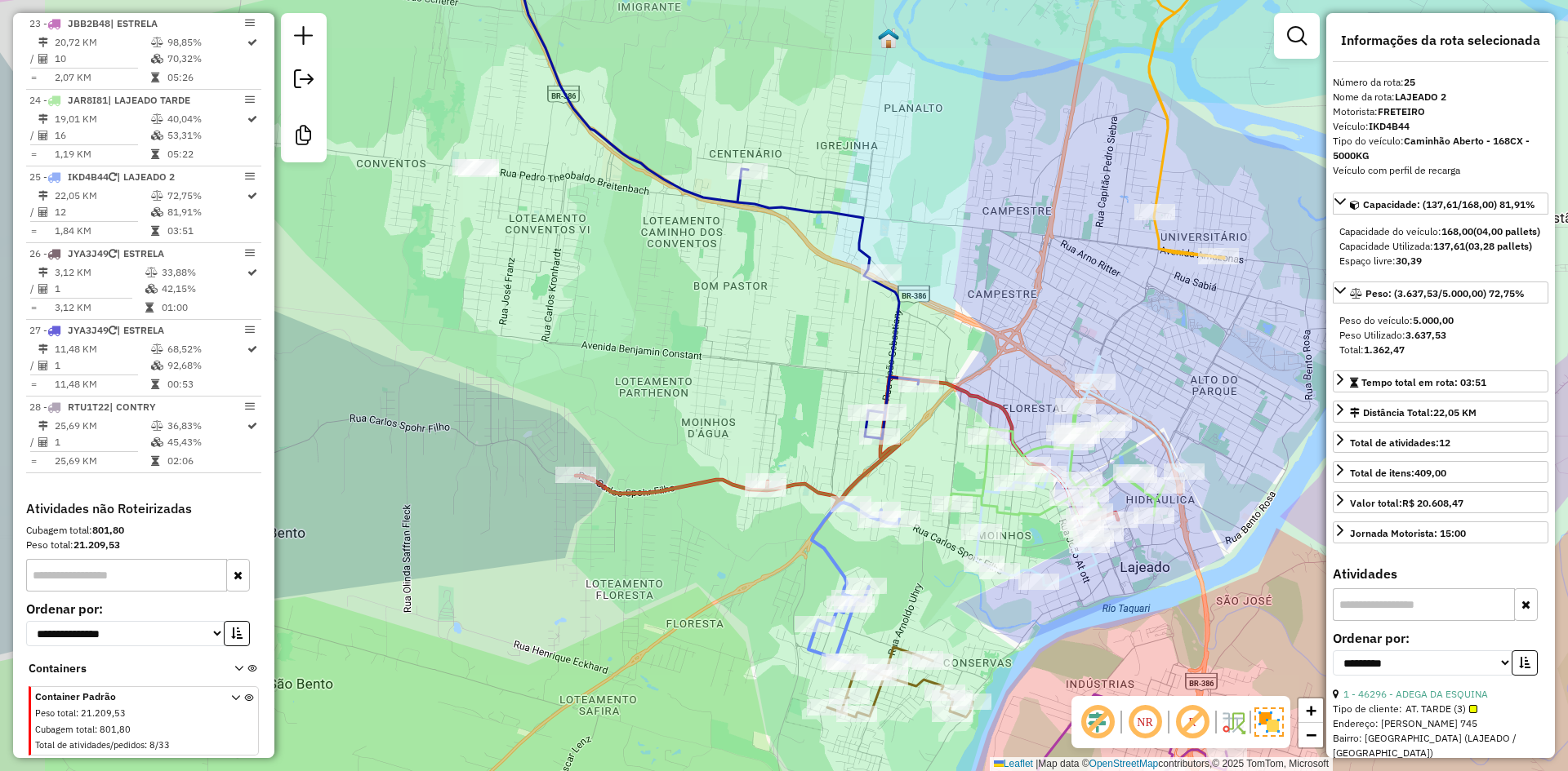
drag, startPoint x: 741, startPoint y: 336, endPoint x: 816, endPoint y: 362, distance: 79.4
click at [816, 362] on div "Janela de atendimento Grade de atendimento Capacidade Transportadoras Veículos …" at bounding box center [784, 386] width 1568 height 771
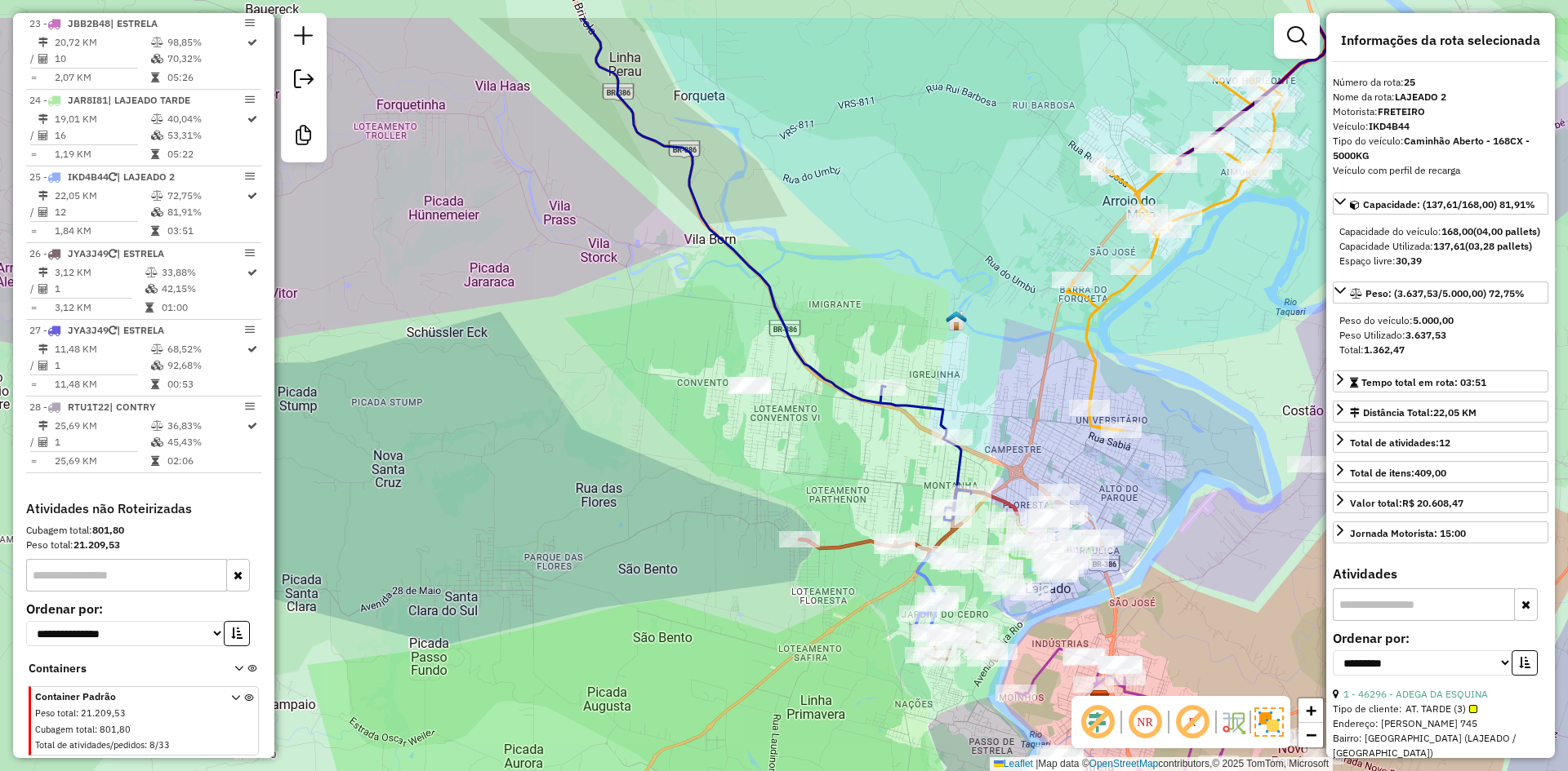
drag, startPoint x: 699, startPoint y: 343, endPoint x: 855, endPoint y: 508, distance: 227.1
click at [855, 508] on div "Janela de atendimento Grade de atendimento Capacidade Transportadoras Veículos …" at bounding box center [784, 386] width 1568 height 771
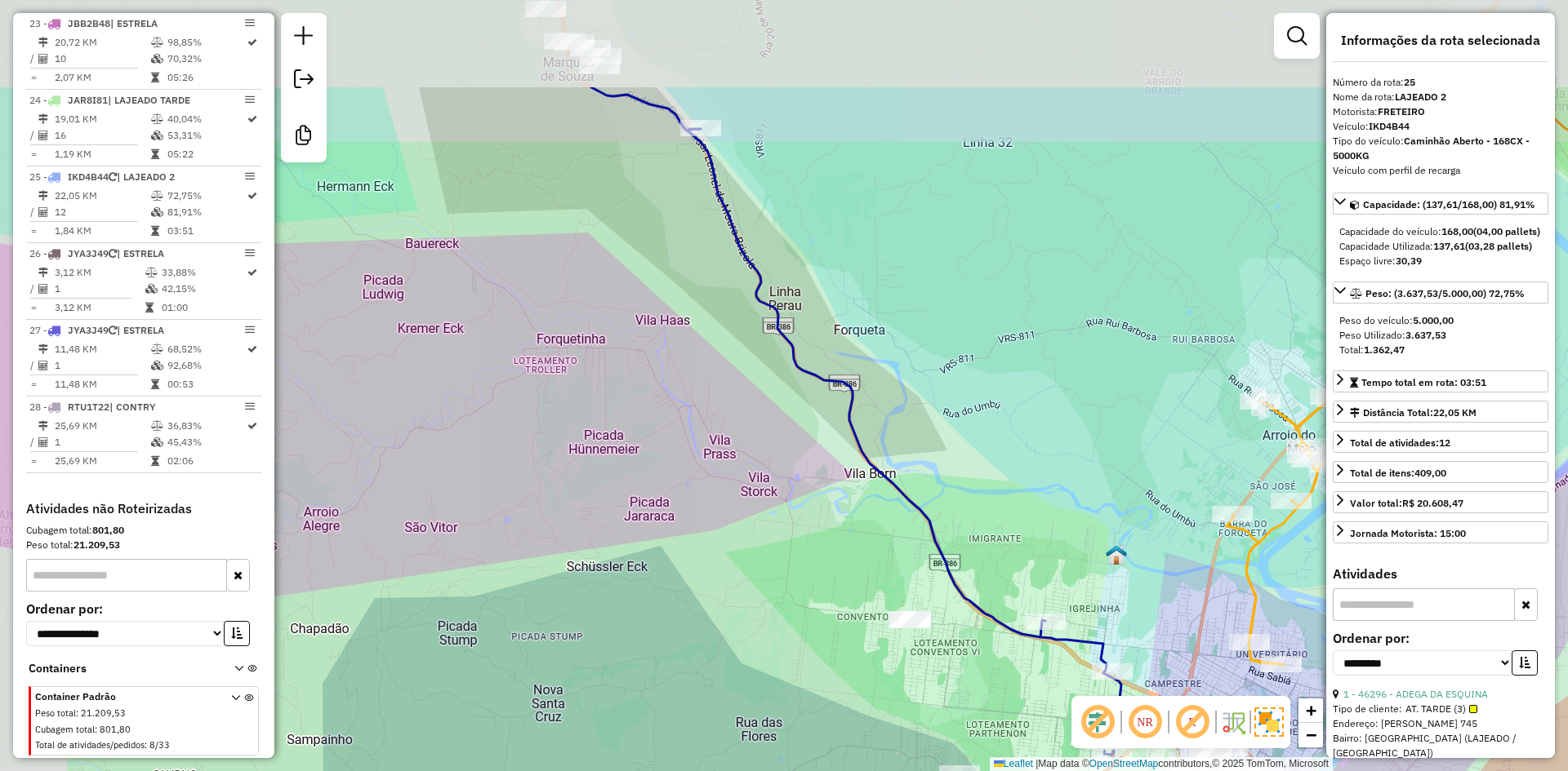
drag, startPoint x: 726, startPoint y: 304, endPoint x: 829, endPoint y: 463, distance: 189.4
click at [829, 463] on div "Janela de atendimento Grade de atendimento Capacidade Transportadoras Veículos …" at bounding box center [784, 386] width 1568 height 771
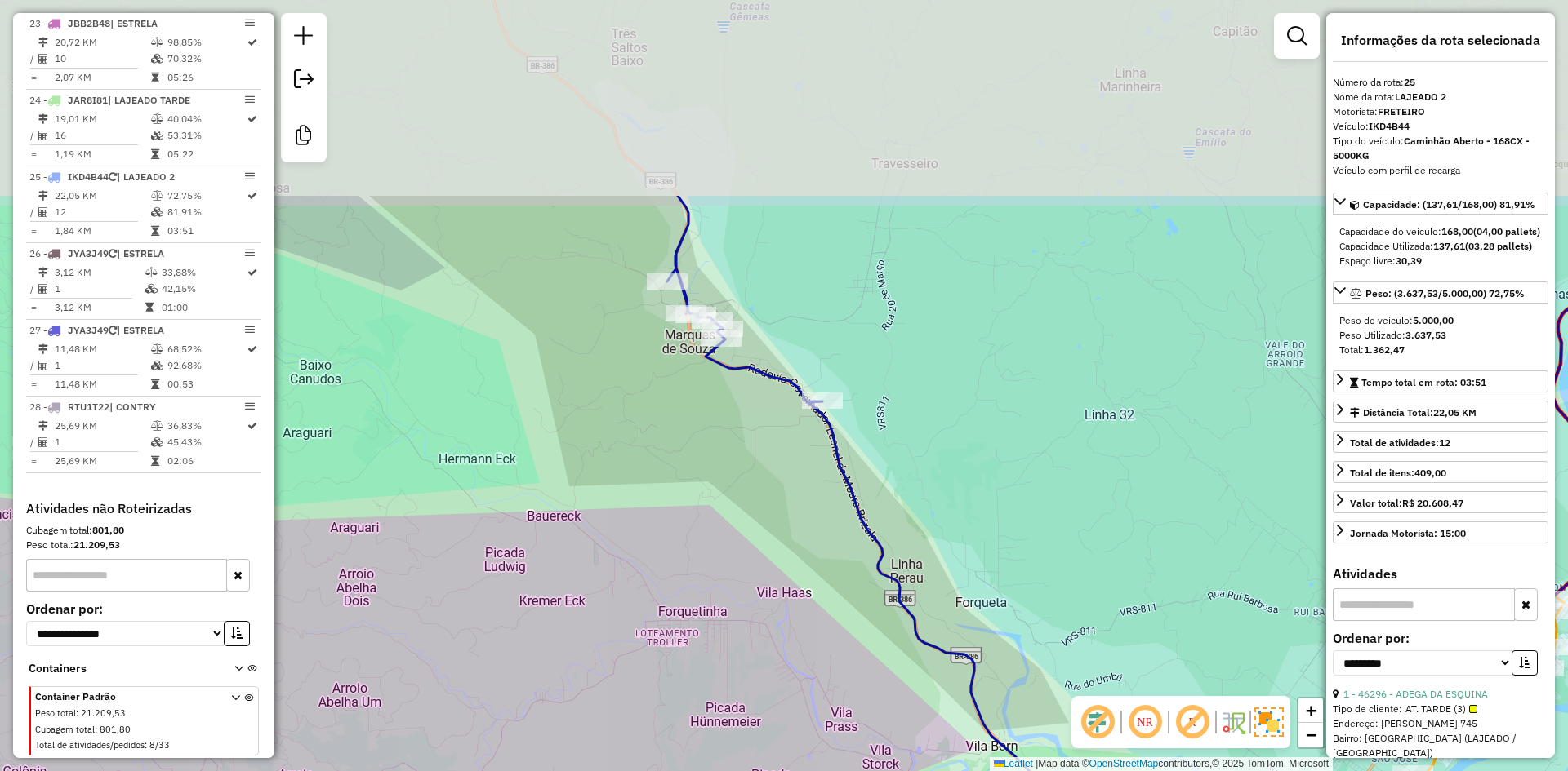
drag, startPoint x: 658, startPoint y: 215, endPoint x: 787, endPoint y: 513, distance: 324.7
click at [787, 514] on div "Janela de atendimento Grade de atendimento Capacidade Transportadoras Veículos …" at bounding box center [784, 386] width 1568 height 771
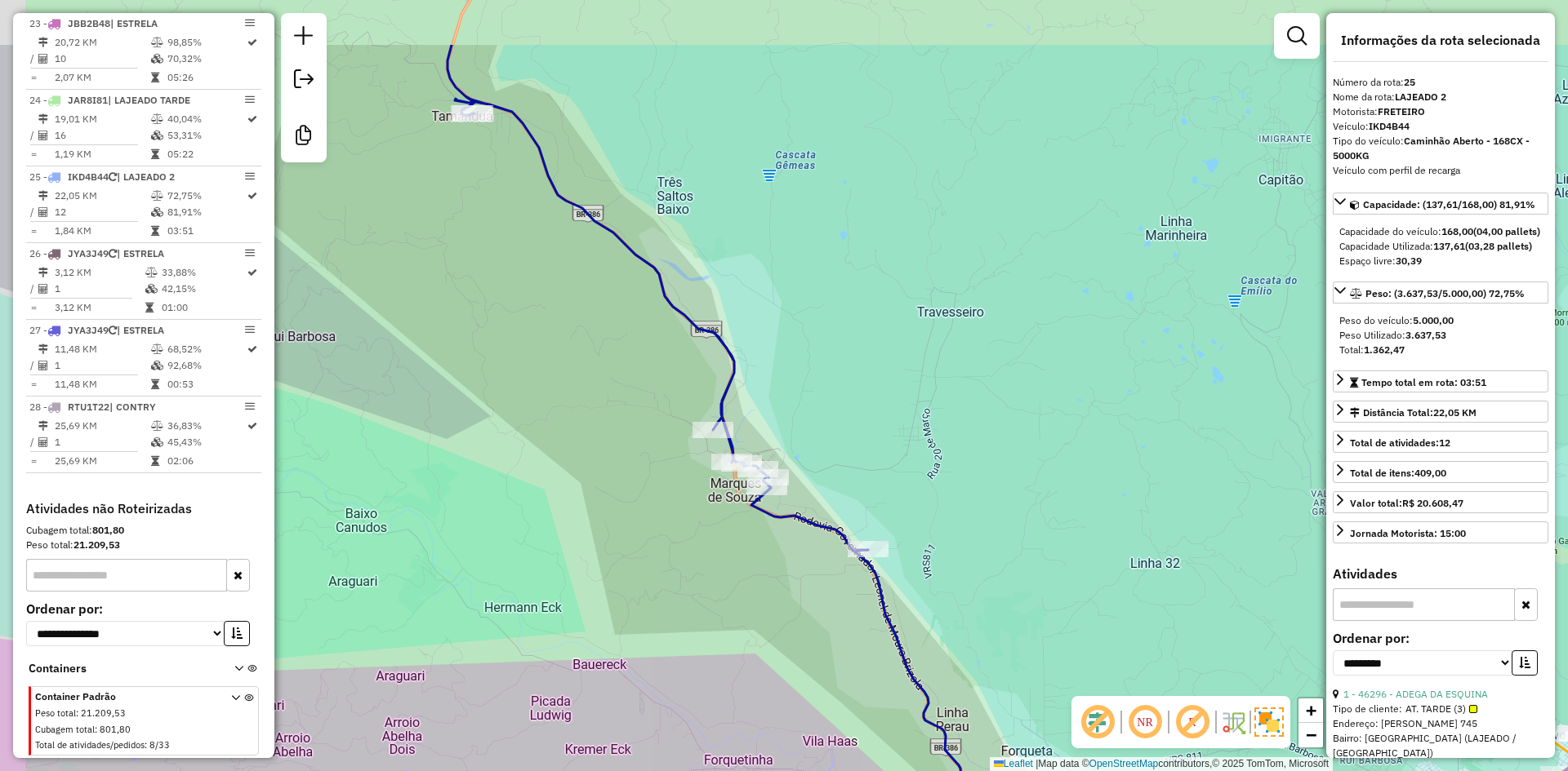
drag, startPoint x: 639, startPoint y: 235, endPoint x: 750, endPoint y: 586, distance: 368.1
click at [750, 586] on div "Janela de atendimento Grade de atendimento Capacidade Transportadoras Veículos …" at bounding box center [784, 386] width 1568 height 771
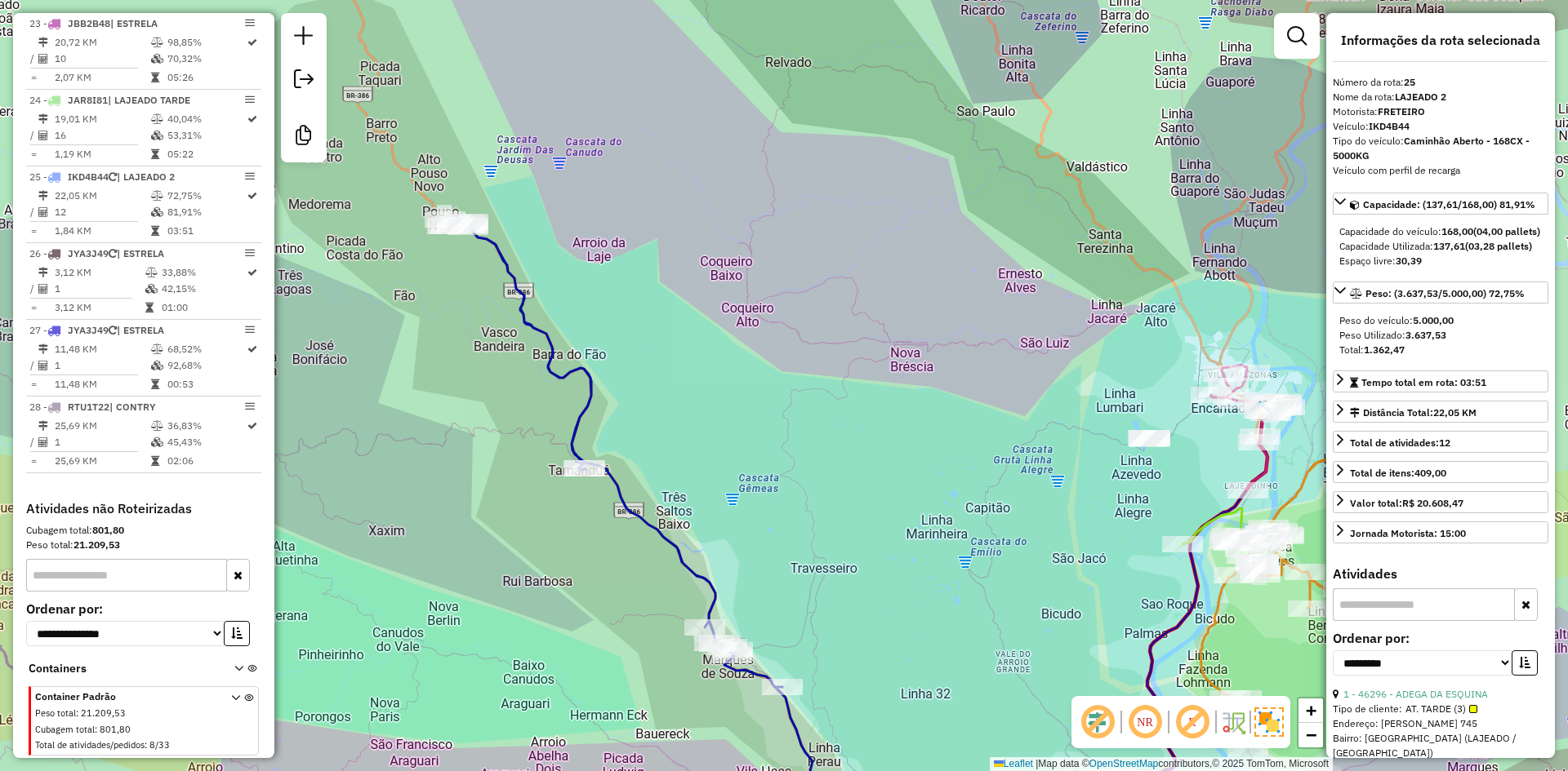
drag, startPoint x: 460, startPoint y: 318, endPoint x: 587, endPoint y: 540, distance: 255.8
click at [587, 540] on div "Janela de atendimento Grade de atendimento Capacidade Transportadoras Veículos …" at bounding box center [784, 386] width 1568 height 771
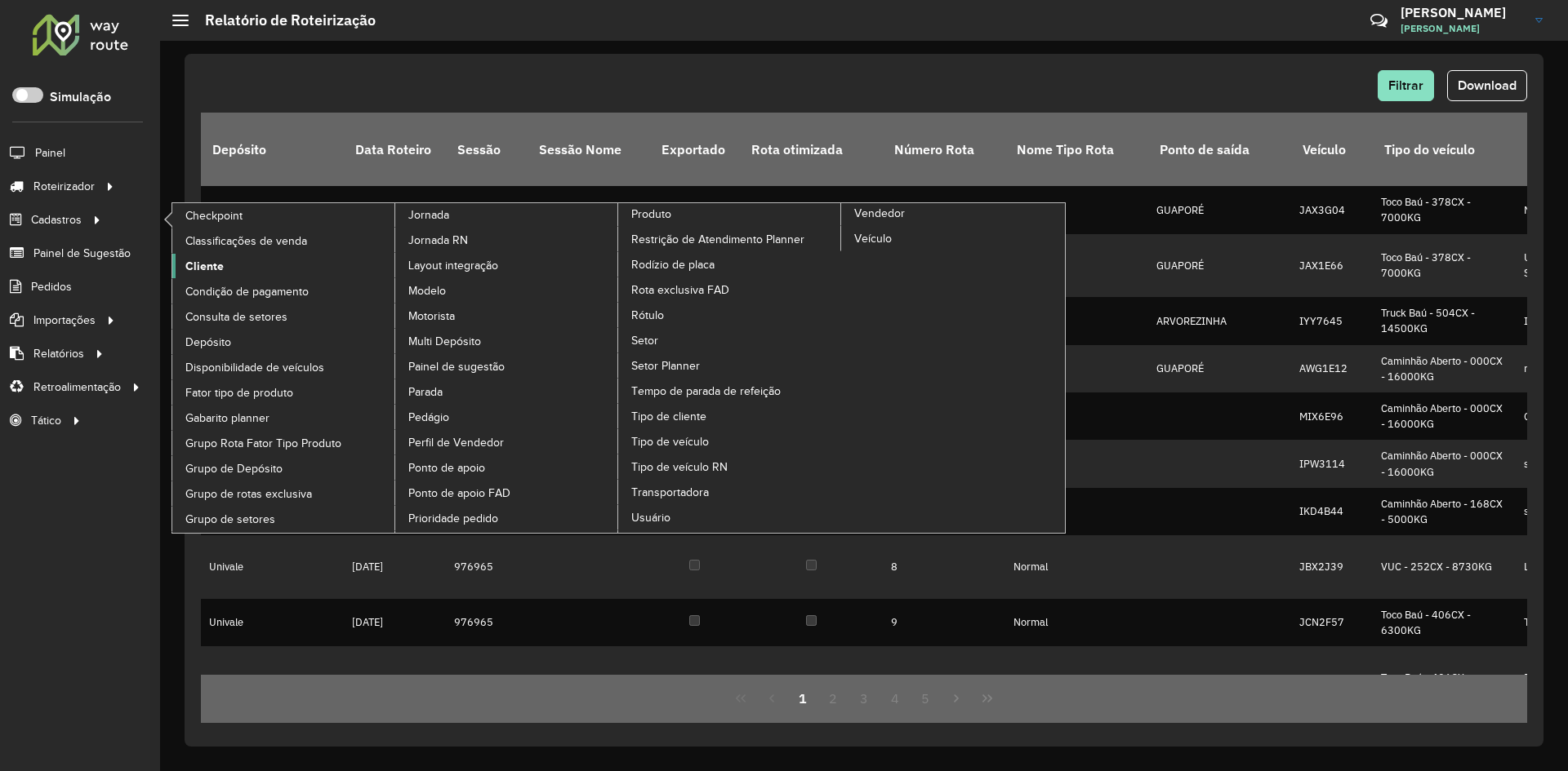
click at [208, 267] on span "Cliente" at bounding box center [205, 267] width 39 height 17
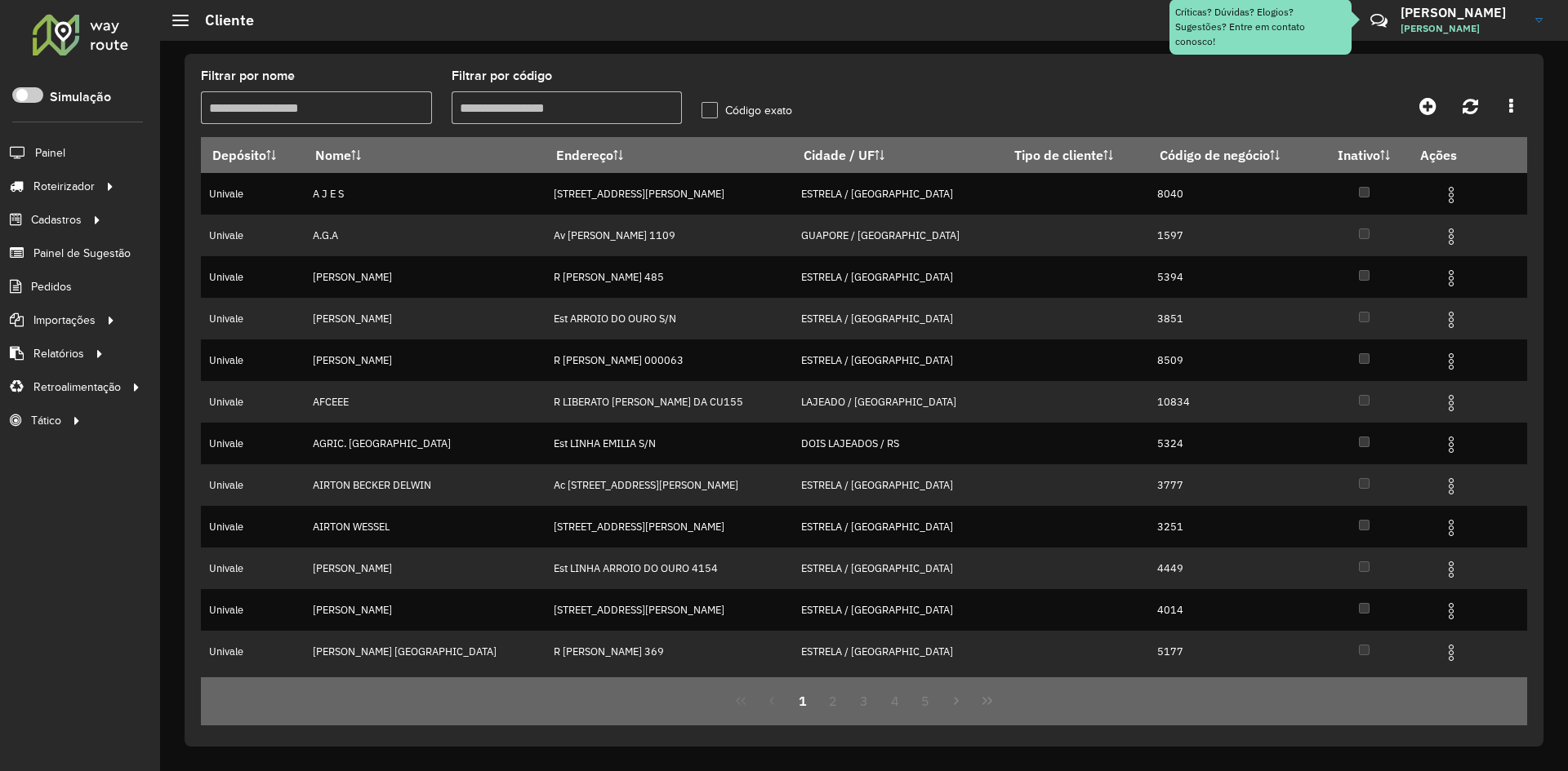
click at [556, 109] on input "Filtrar por código" at bounding box center [567, 108] width 231 height 33
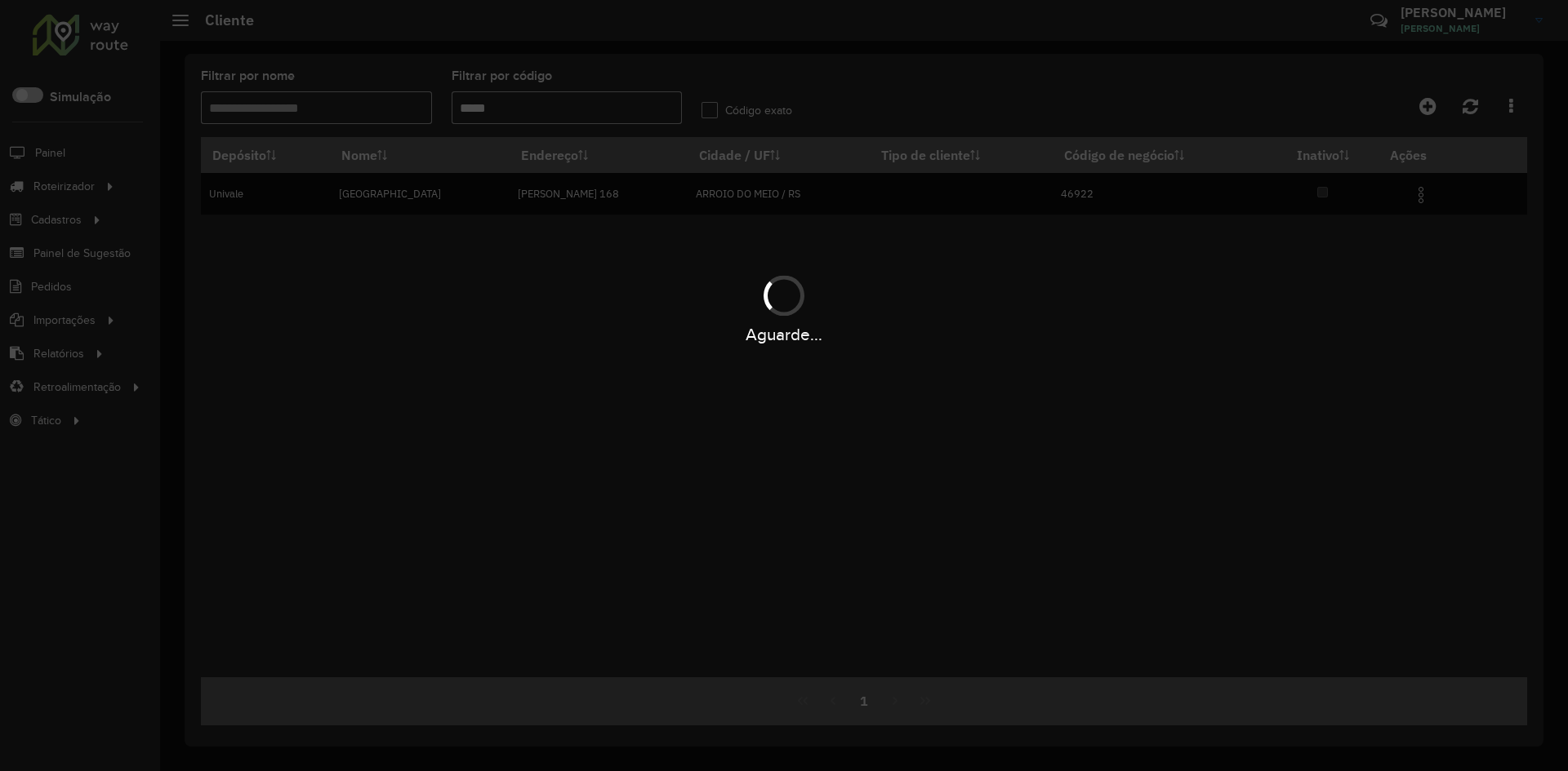
type input "*****"
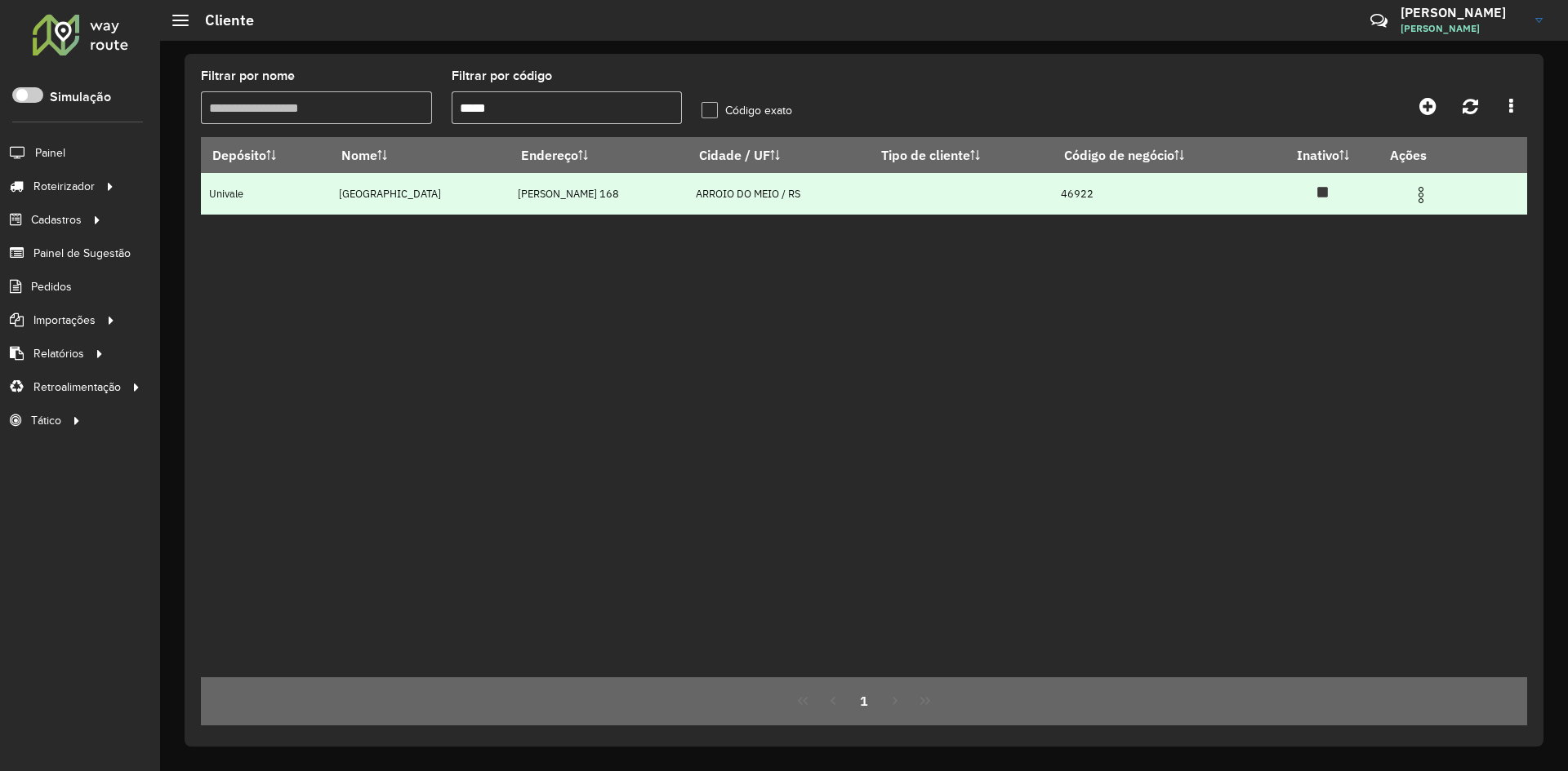
click at [1425, 202] on img at bounding box center [1420, 195] width 19 height 19
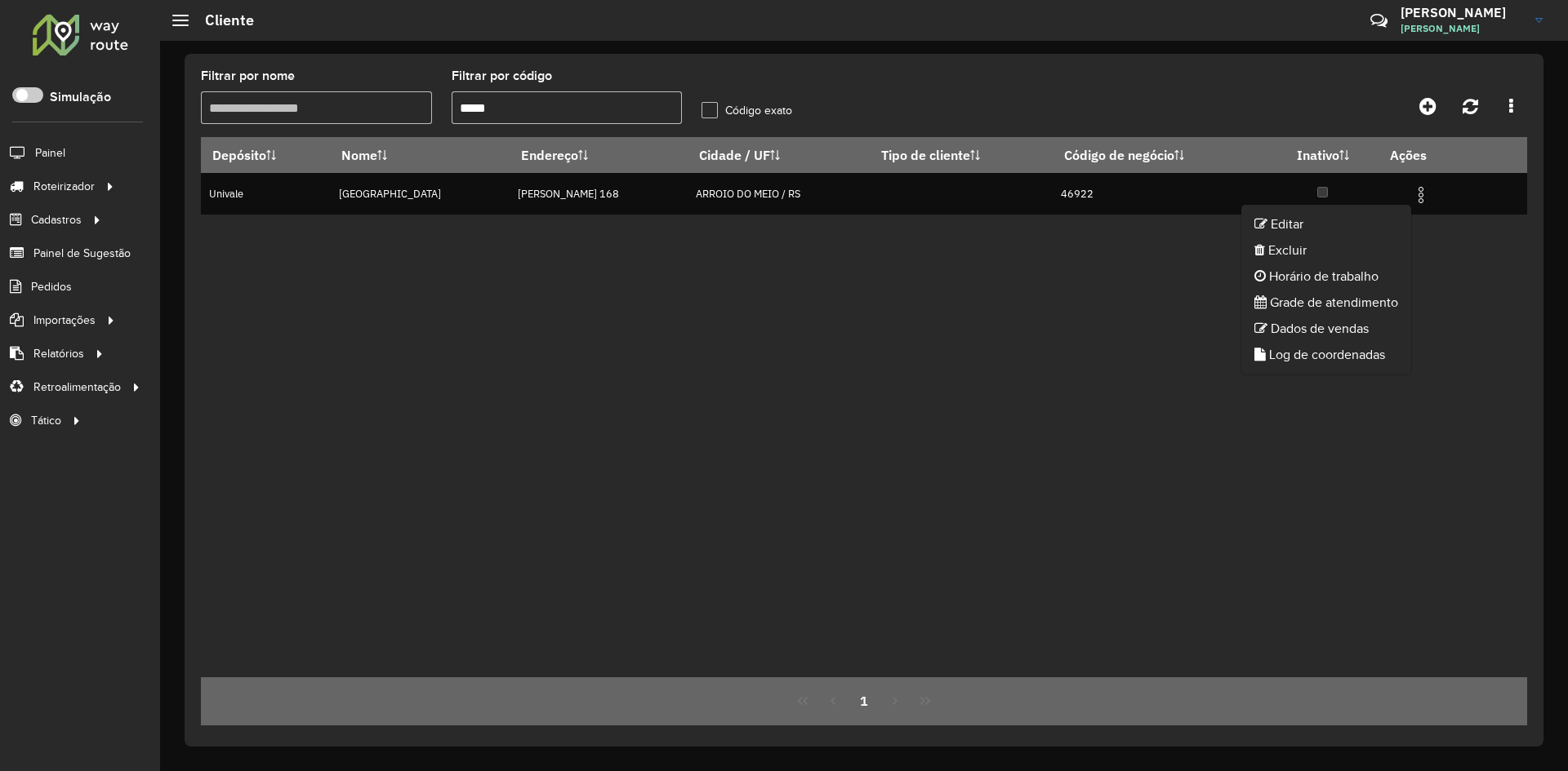
click at [683, 366] on div "Depósito Nome Endereço Cidade / UF Tipo de cliente Código de negócio Inativo Aç…" at bounding box center [864, 407] width 1326 height 540
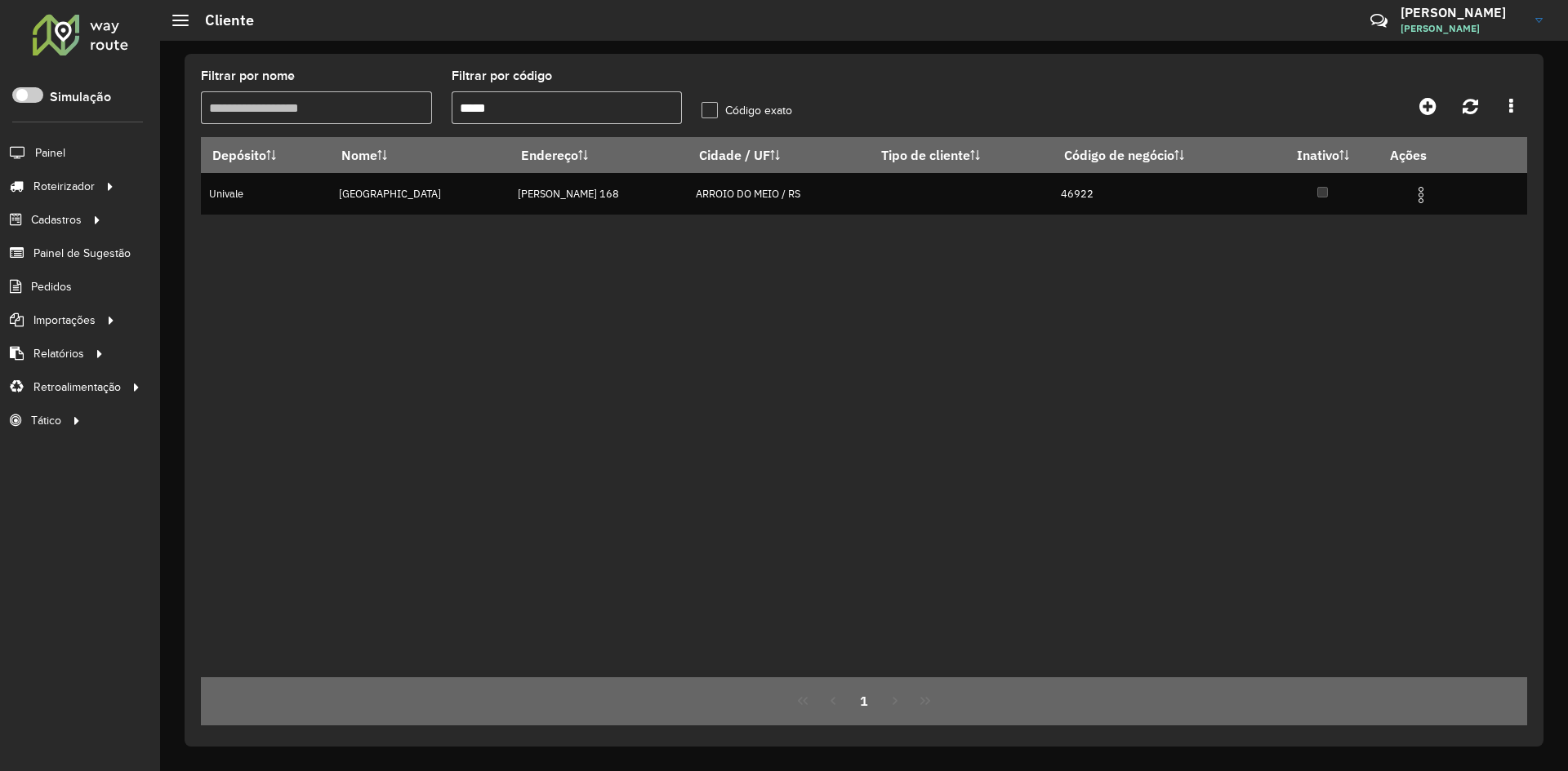
drag, startPoint x: 458, startPoint y: 100, endPoint x: 520, endPoint y: 104, distance: 62.1
click at [520, 104] on input "*****" at bounding box center [567, 108] width 231 height 33
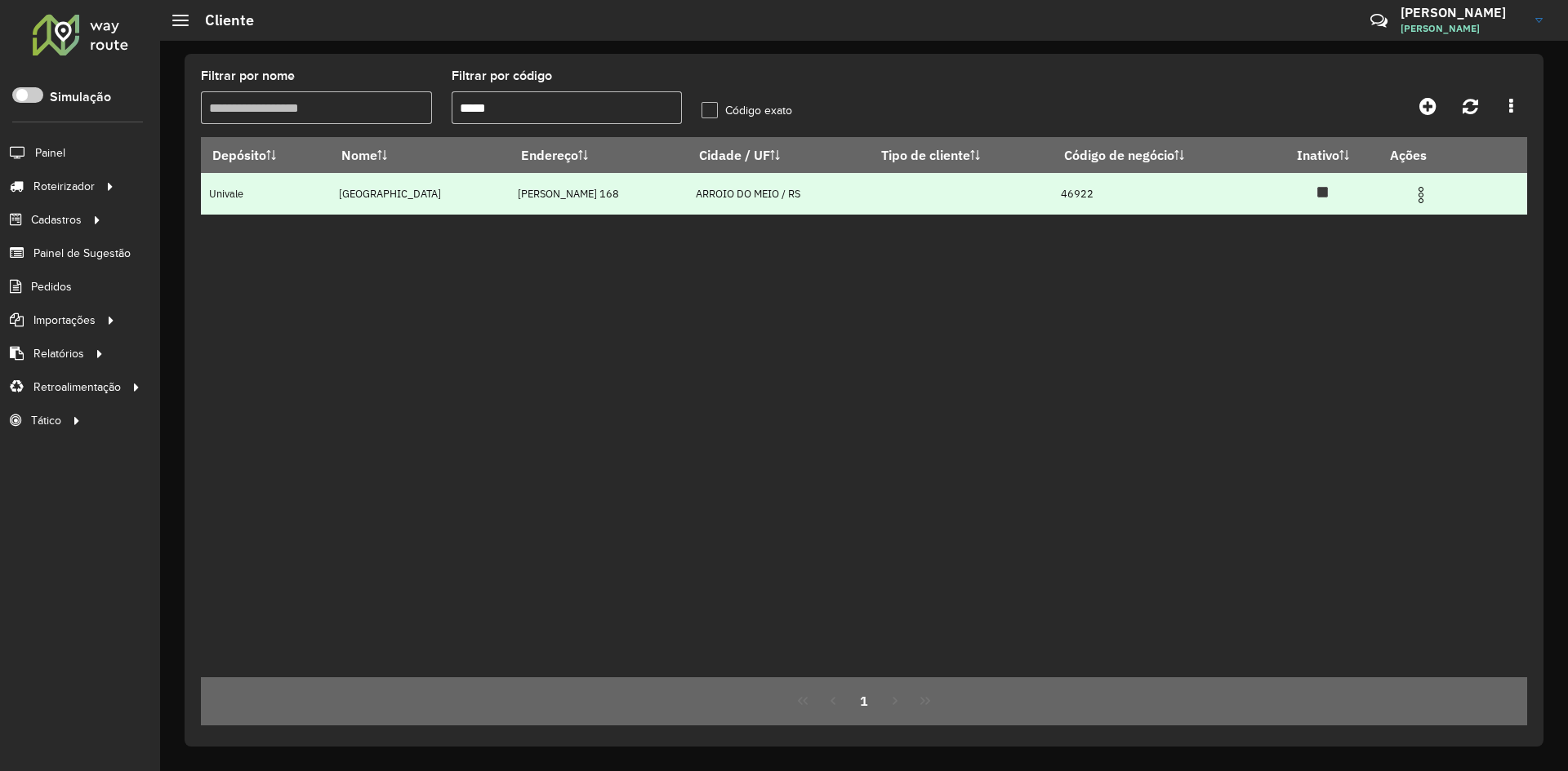
click at [1425, 197] on img at bounding box center [1420, 195] width 19 height 19
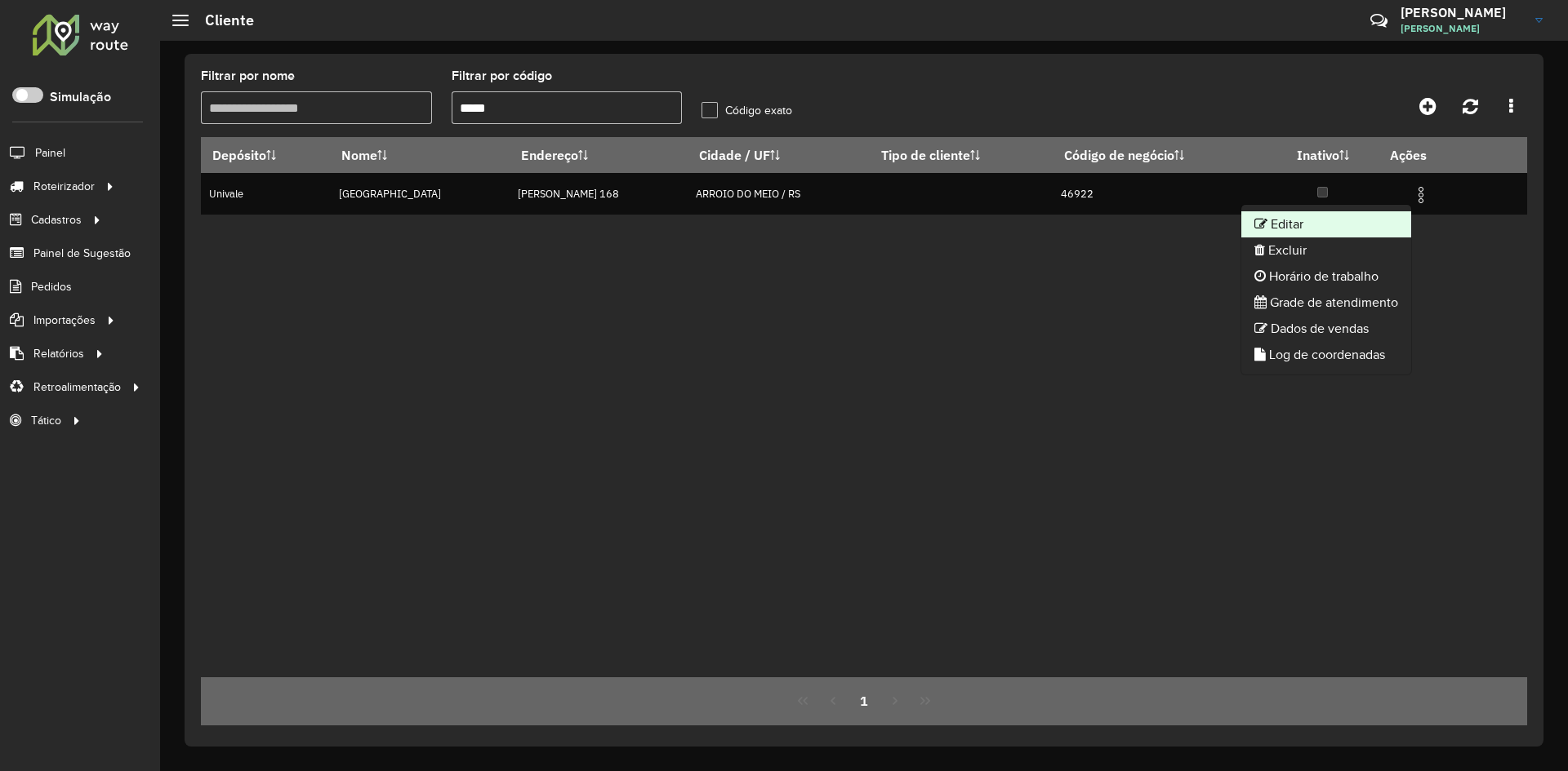
click at [1306, 231] on li "Editar" at bounding box center [1325, 224] width 170 height 26
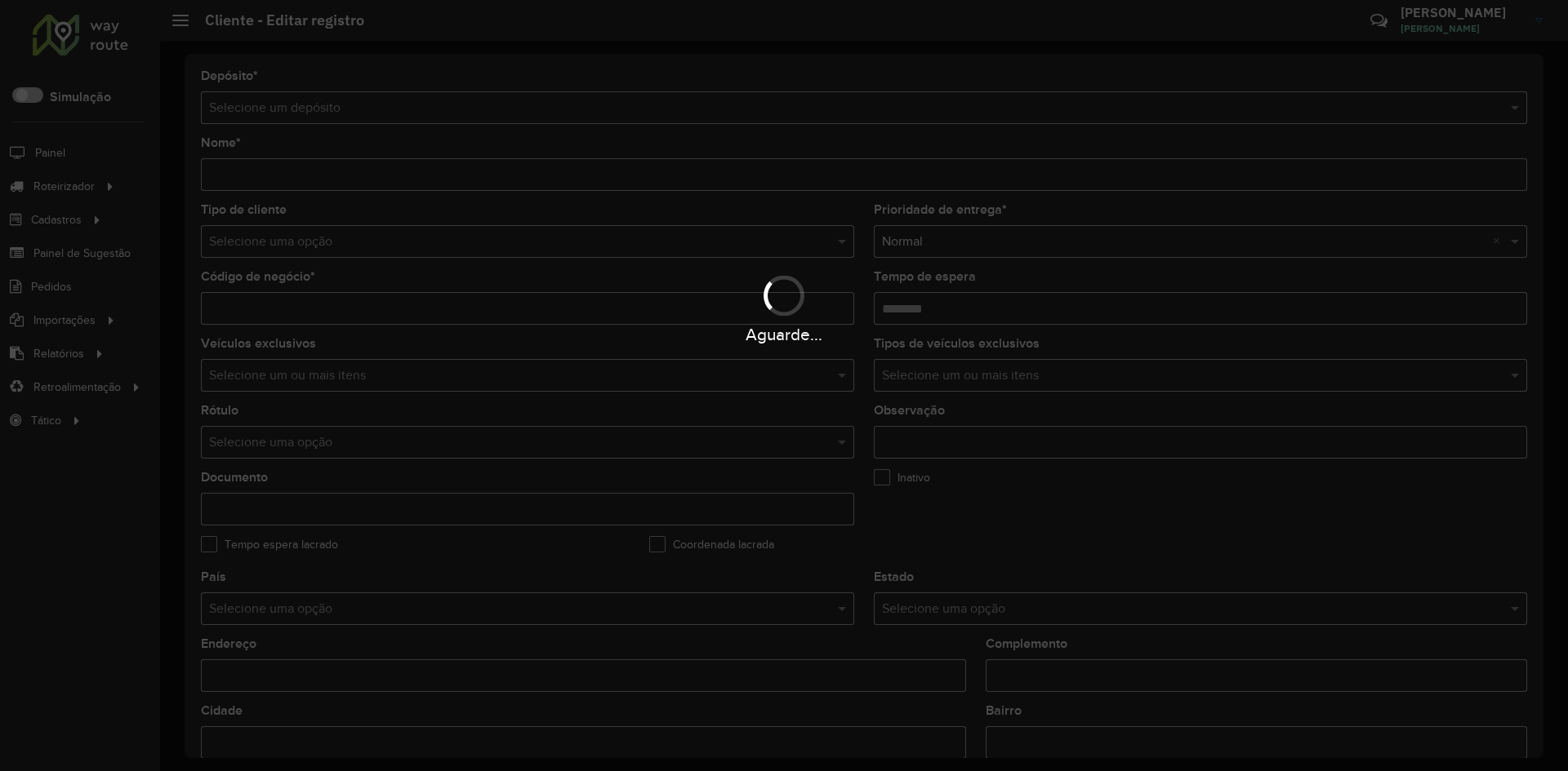
type input "**********"
type input "*****"
type input "********"
type input "**********"
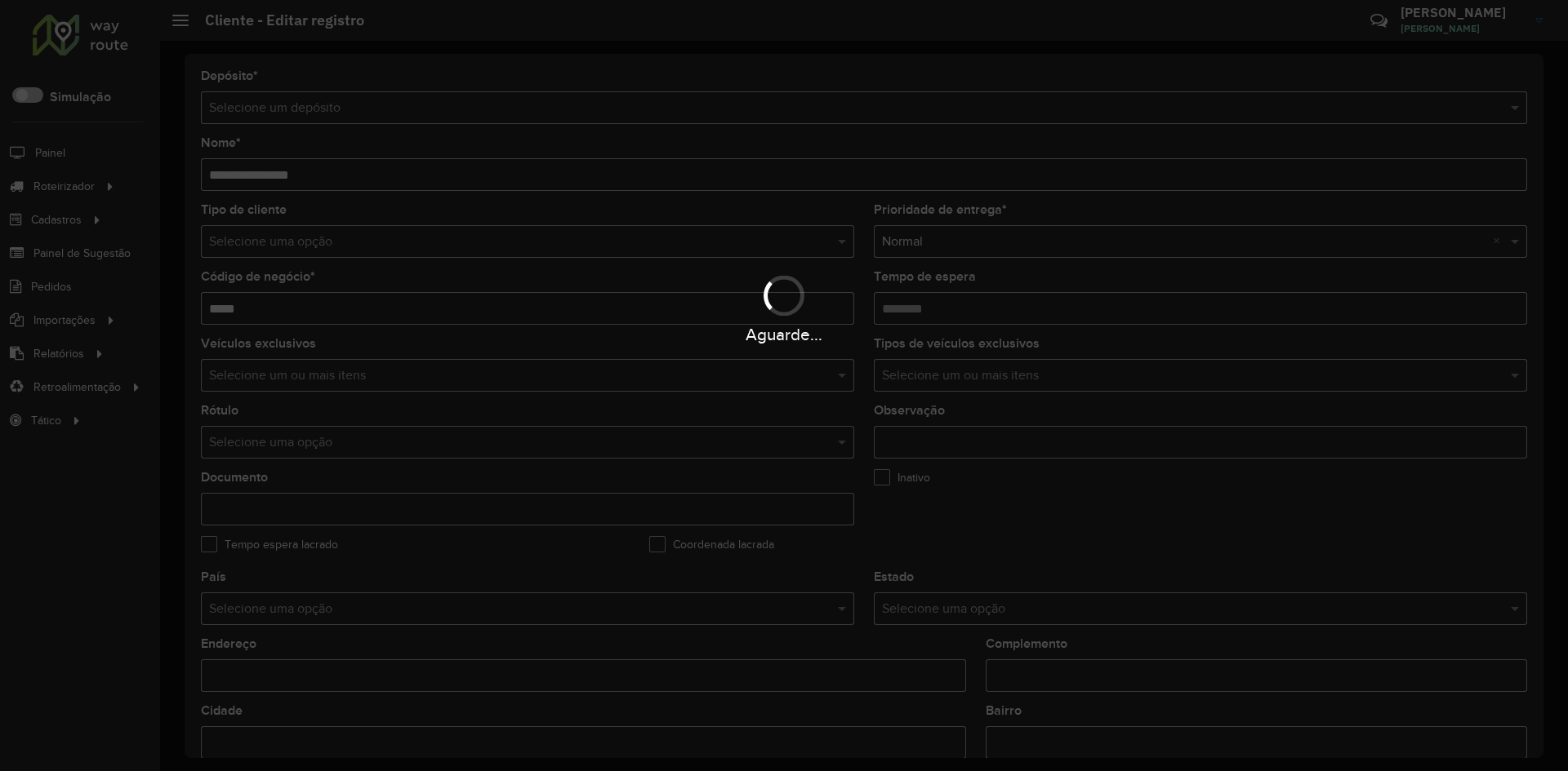
type input "******"
type input "**********"
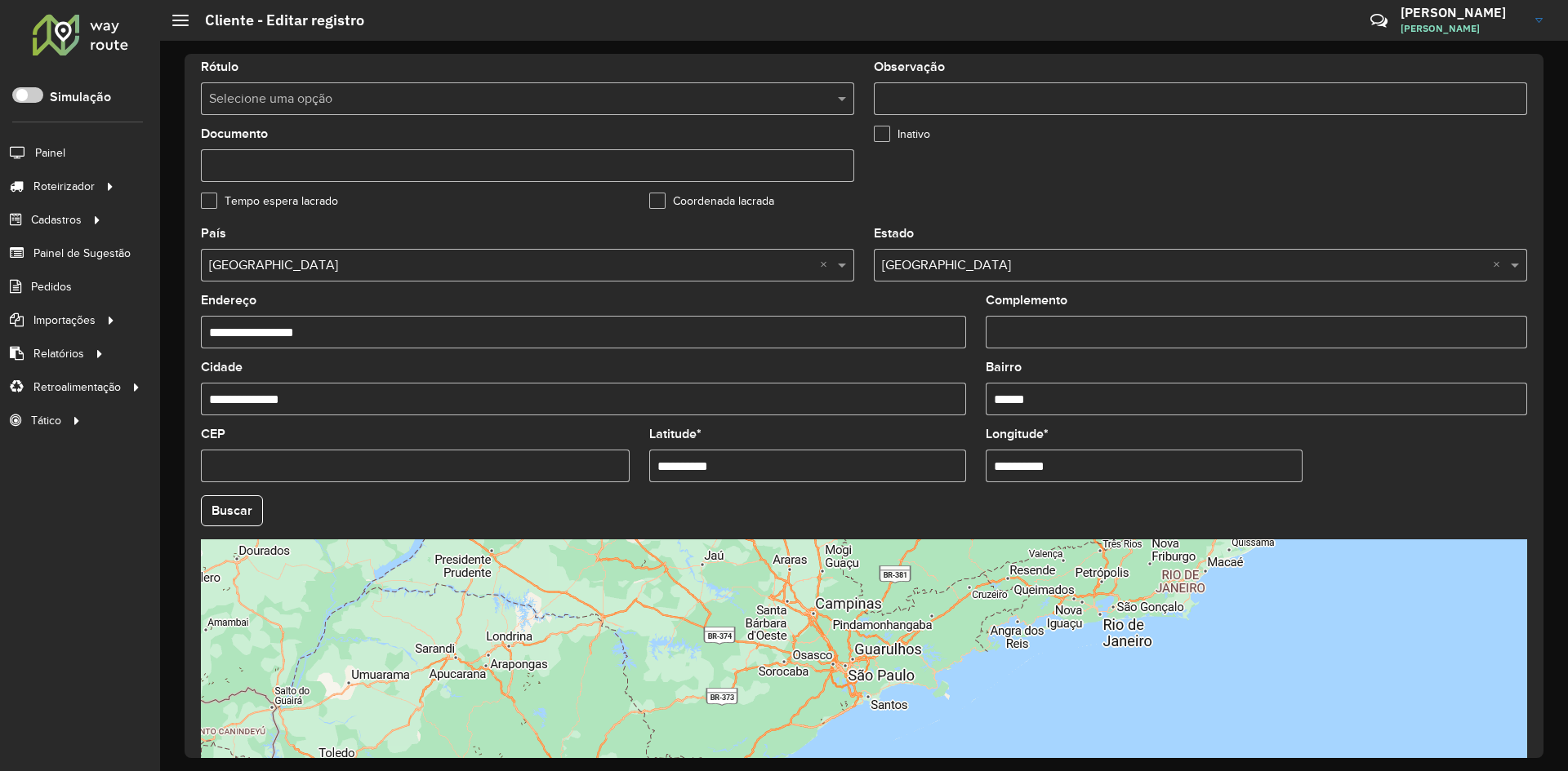
scroll to position [408, 0]
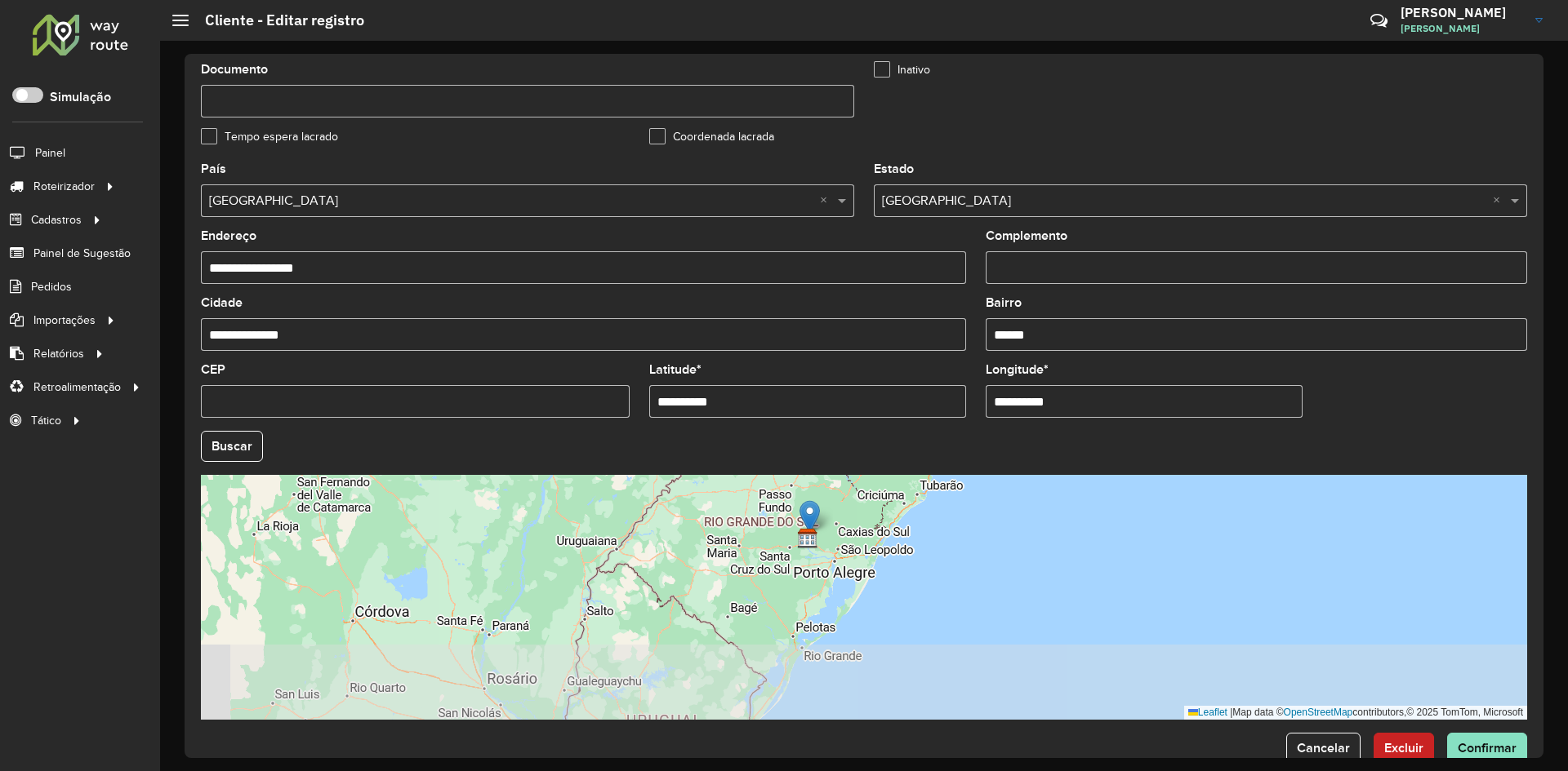
drag, startPoint x: 879, startPoint y: 621, endPoint x: 866, endPoint y: 495, distance: 126.7
click at [866, 495] on div "Leaflet | Map data © OpenStreetMap contributors,© 2025 TomTom, Microsoft" at bounding box center [864, 597] width 1326 height 245
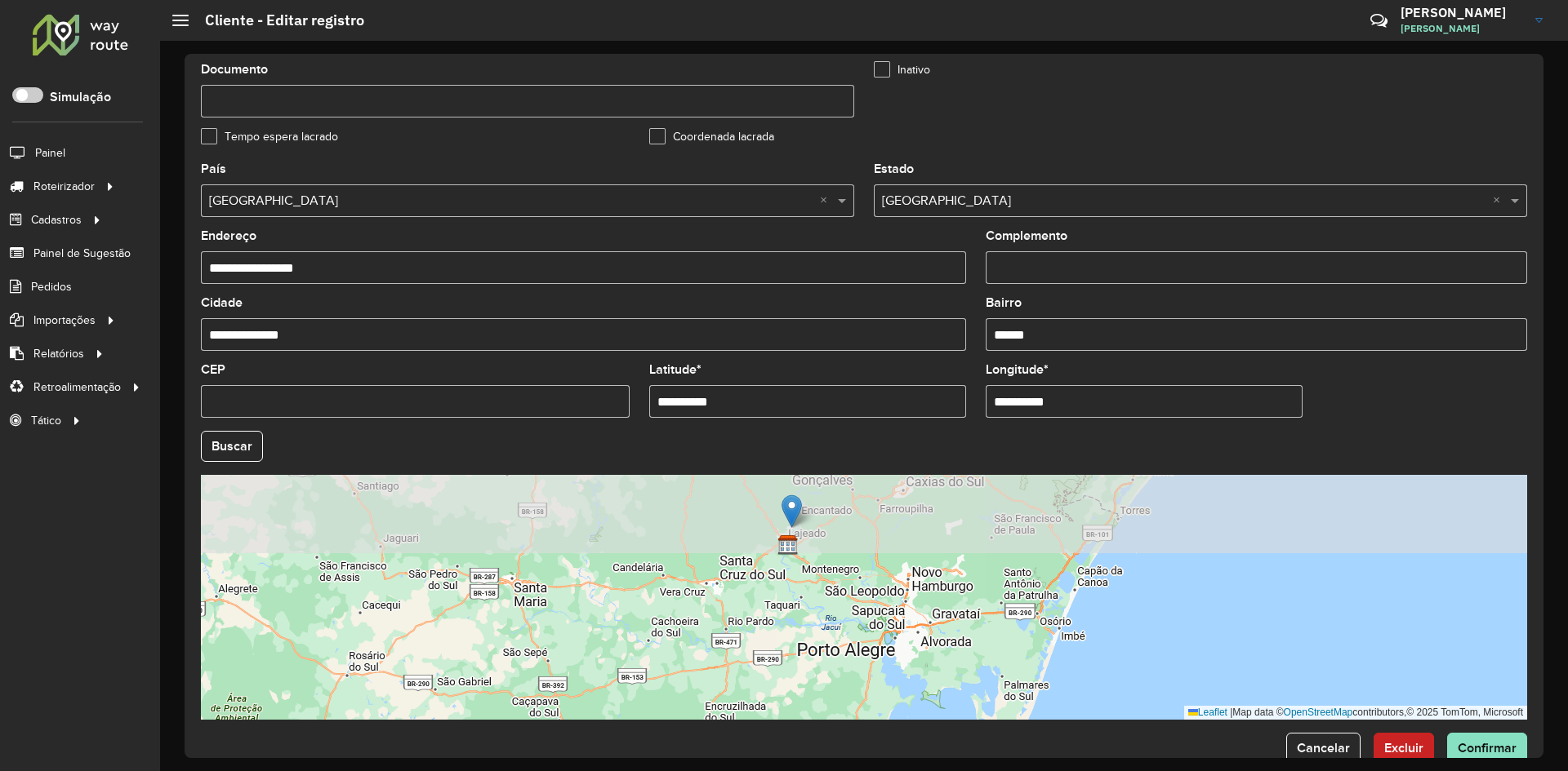
drag, startPoint x: 801, startPoint y: 643, endPoint x: 798, endPoint y: 683, distance: 40.1
click at [798, 683] on div "Leaflet | Map data © OpenStreetMap contributors,© 2025 TomTom, Microsoft" at bounding box center [864, 597] width 1326 height 245
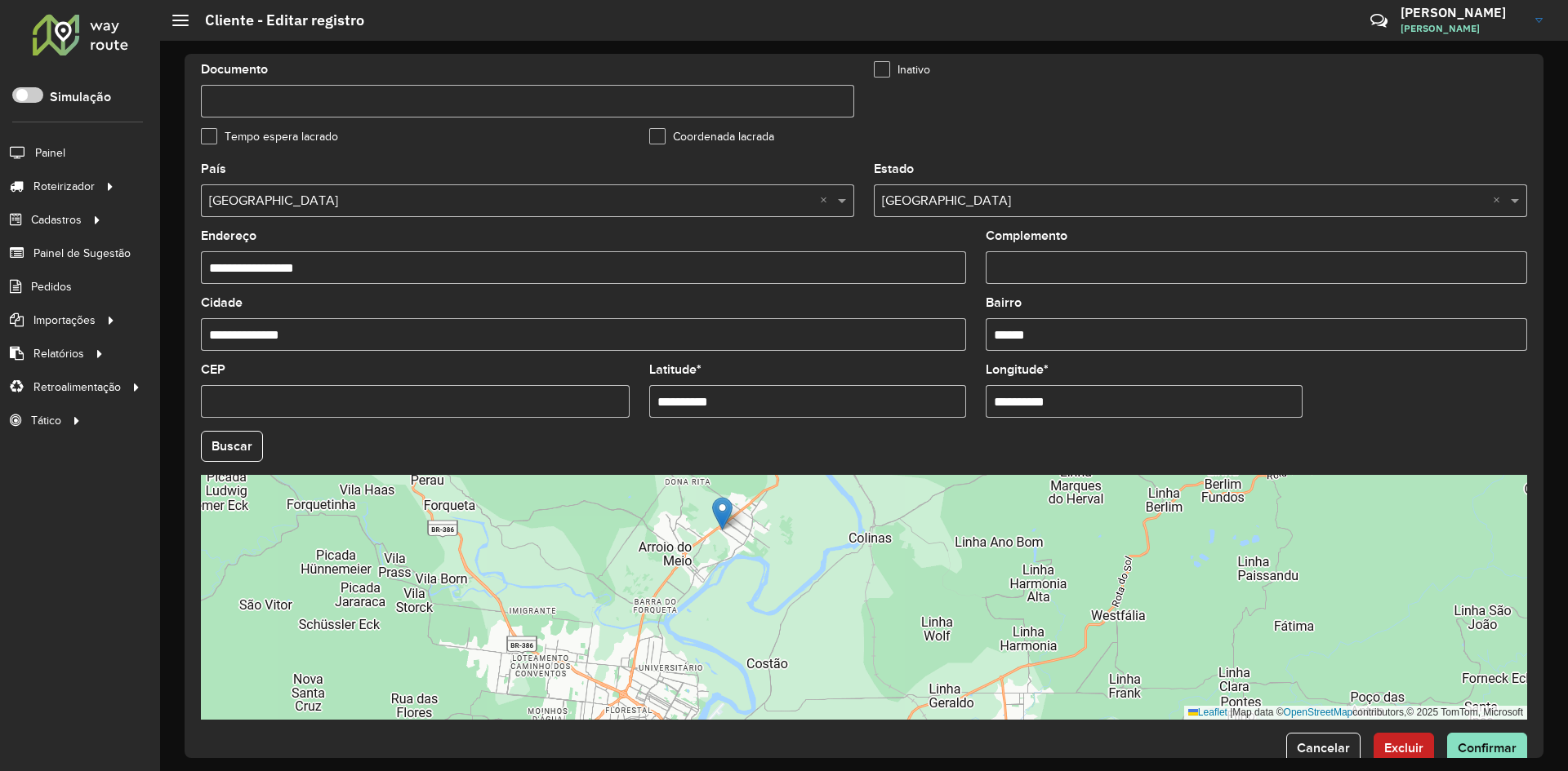
drag, startPoint x: 652, startPoint y: 412, endPoint x: 763, endPoint y: 410, distance: 111.0
click at [763, 410] on input "**********" at bounding box center [807, 402] width 317 height 33
paste input "text"
type input "**********"
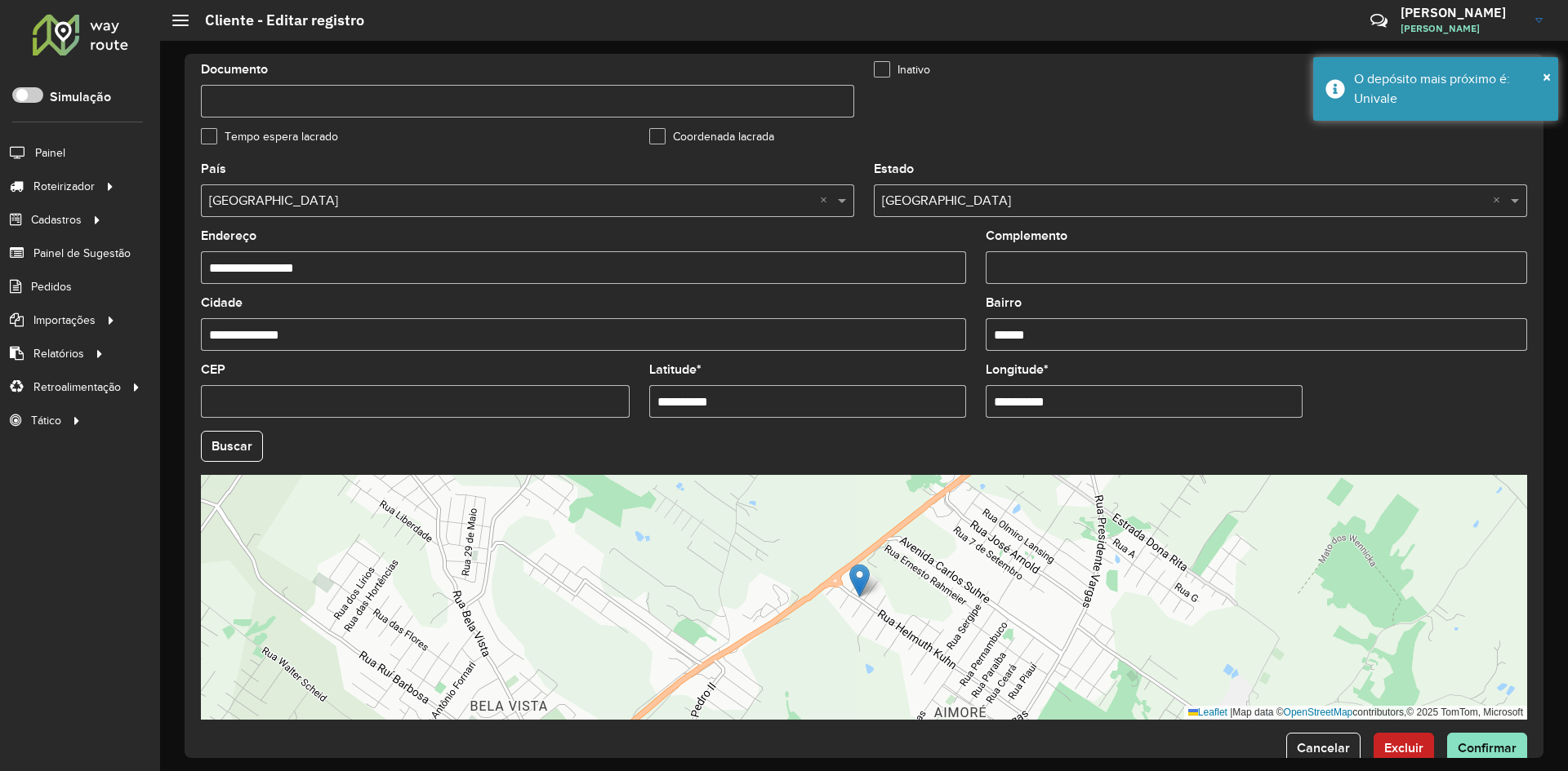
click at [1077, 446] on hb-field-button "Buscar" at bounding box center [864, 447] width 1326 height 31
drag, startPoint x: 986, startPoint y: 413, endPoint x: 1103, endPoint y: 412, distance: 117.0
click at [1103, 412] on input "**********" at bounding box center [1143, 402] width 317 height 33
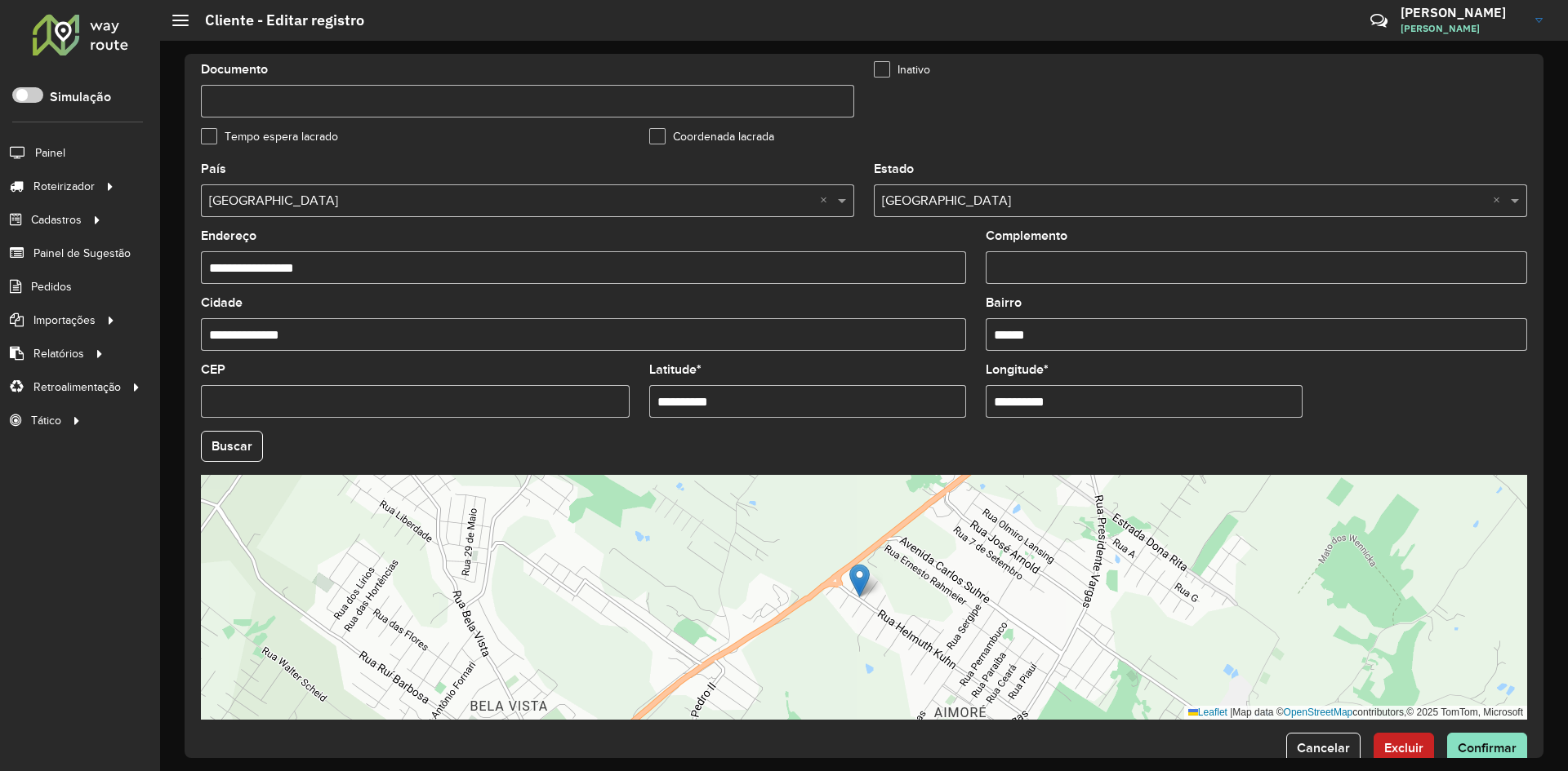
paste input "text"
type input "**********"
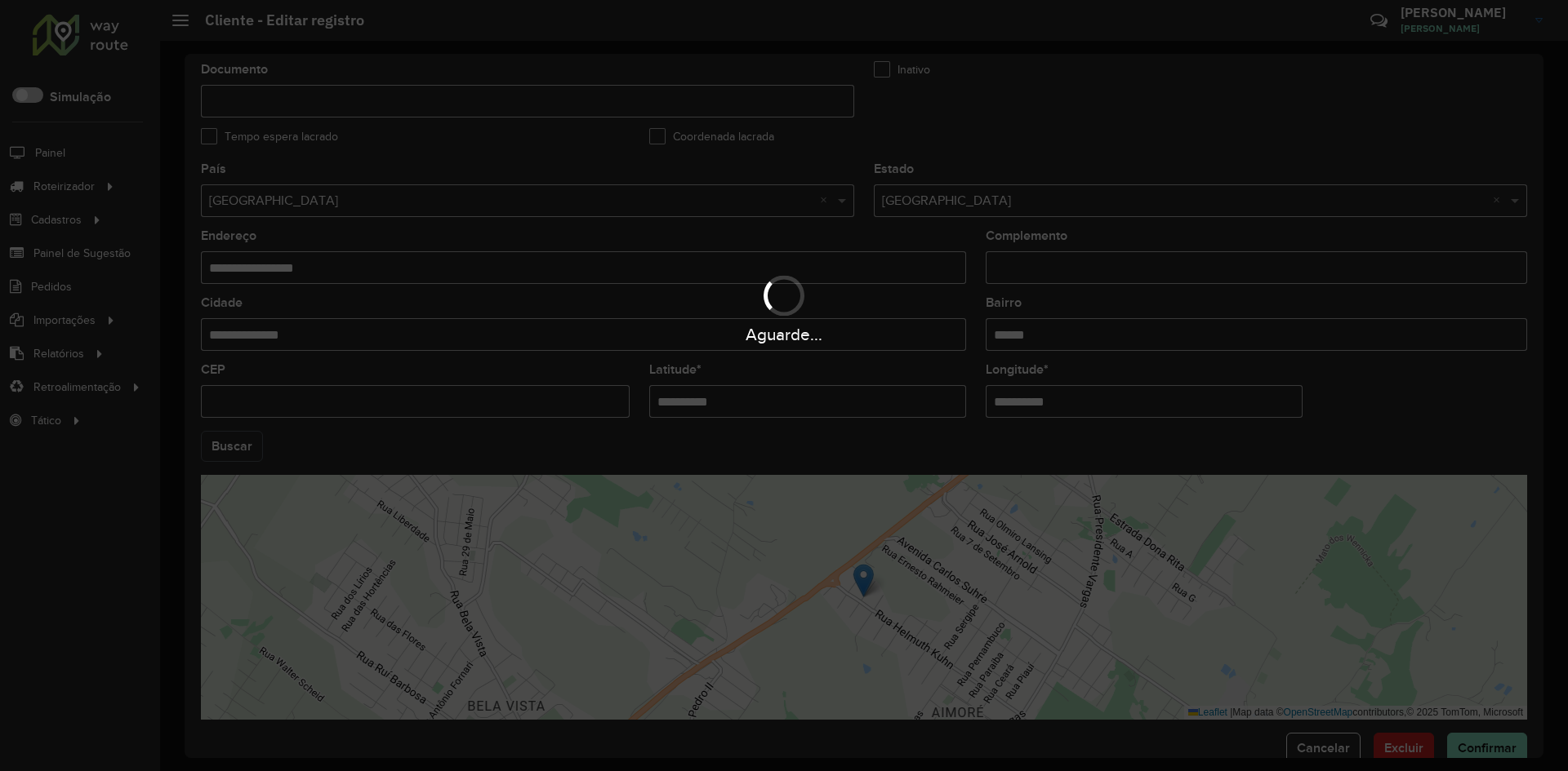
click at [242, 453] on hb-app "Aguarde... Pop-up bloqueado! Seu navegador bloqueou automáticamente a abertura …" at bounding box center [784, 386] width 1568 height 771
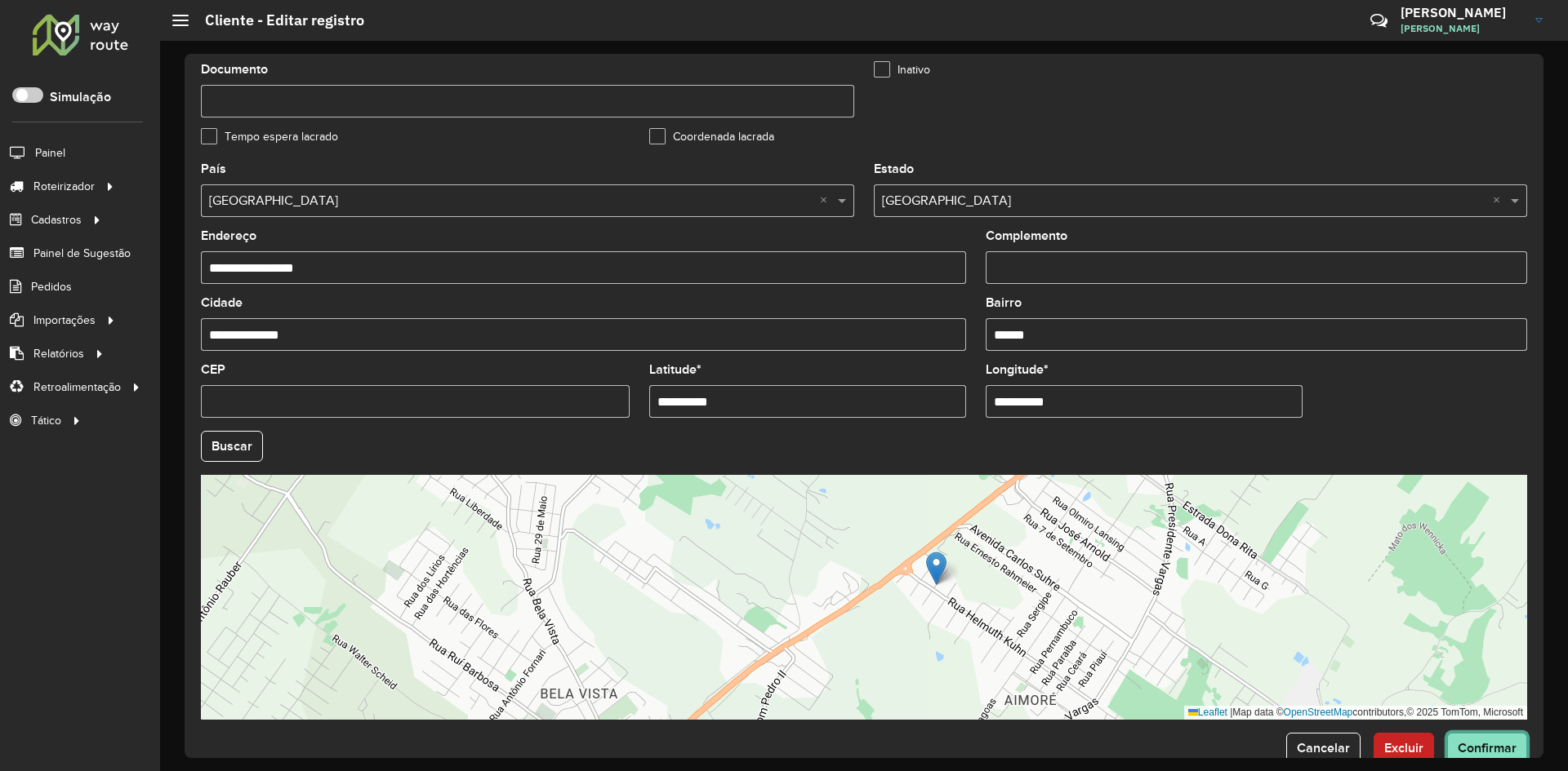
click at [1485, 742] on span "Confirmar" at bounding box center [1486, 748] width 59 height 14
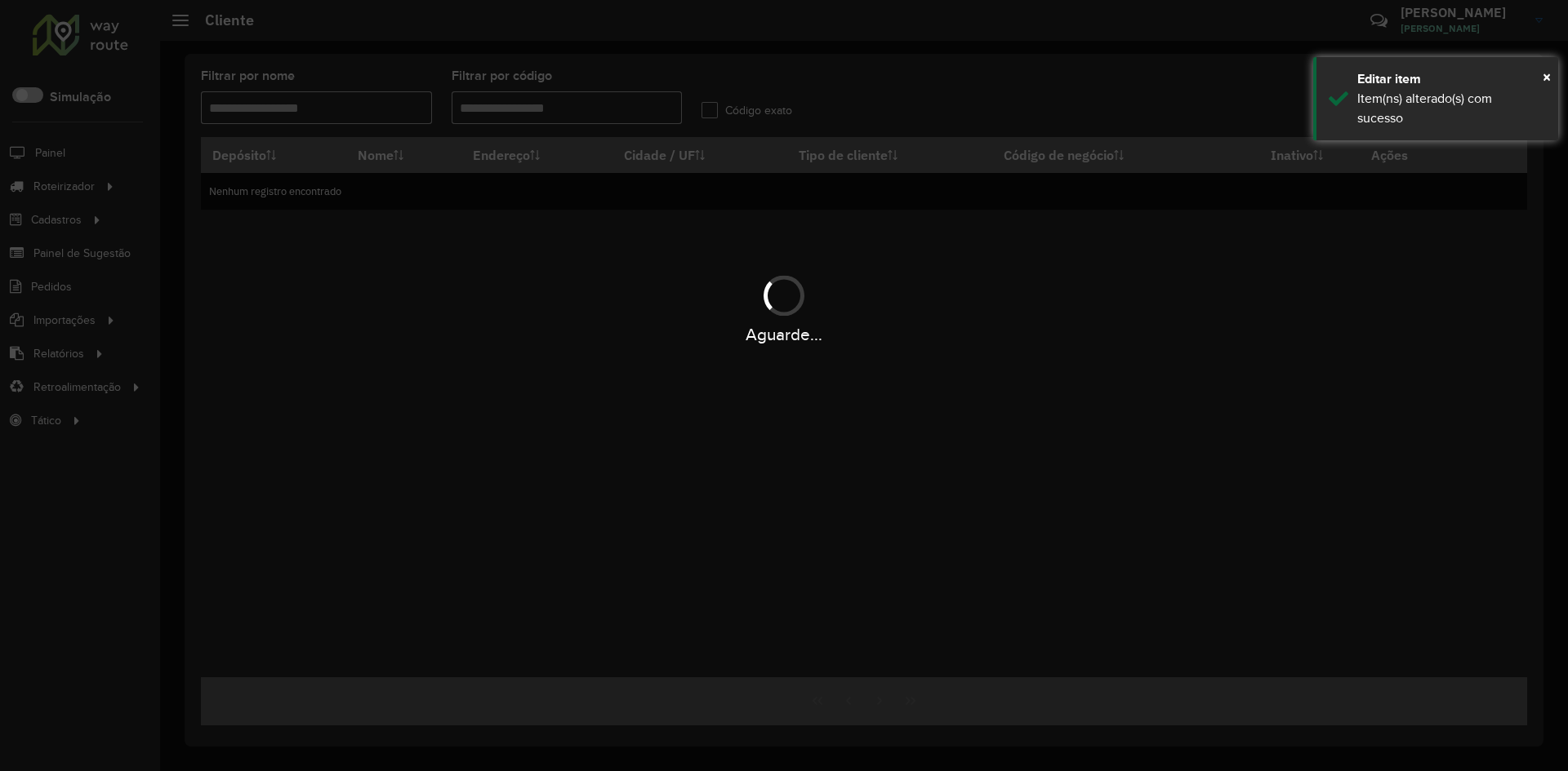
type input "*****"
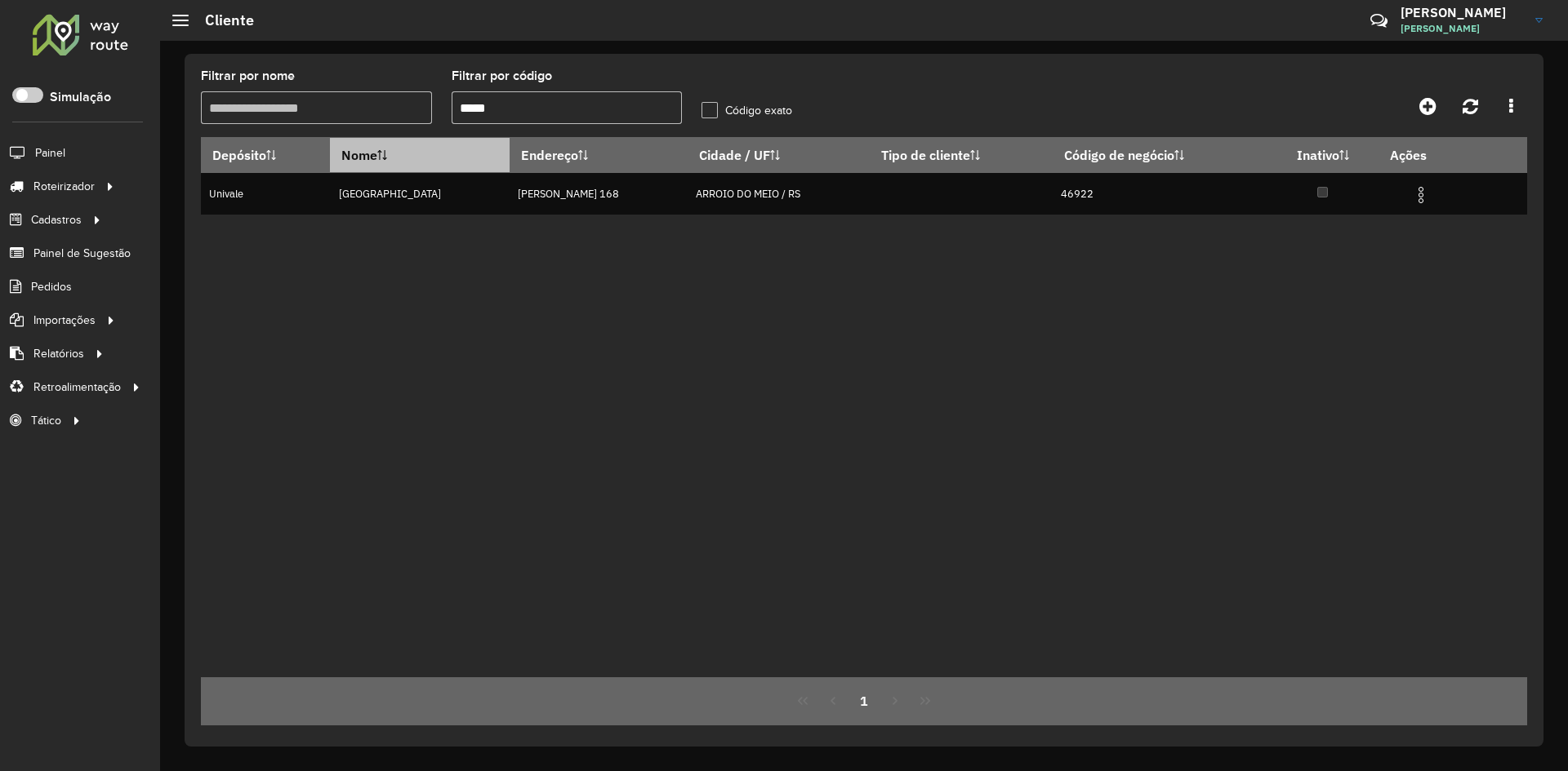
drag, startPoint x: 453, startPoint y: 133, endPoint x: 428, endPoint y: 146, distance: 28.2
click at [428, 146] on hb-list-container "Filtrar por nome Filtrar por código ***** Código exato Depósito Nome Endereço C…" at bounding box center [864, 397] width 1326 height 655
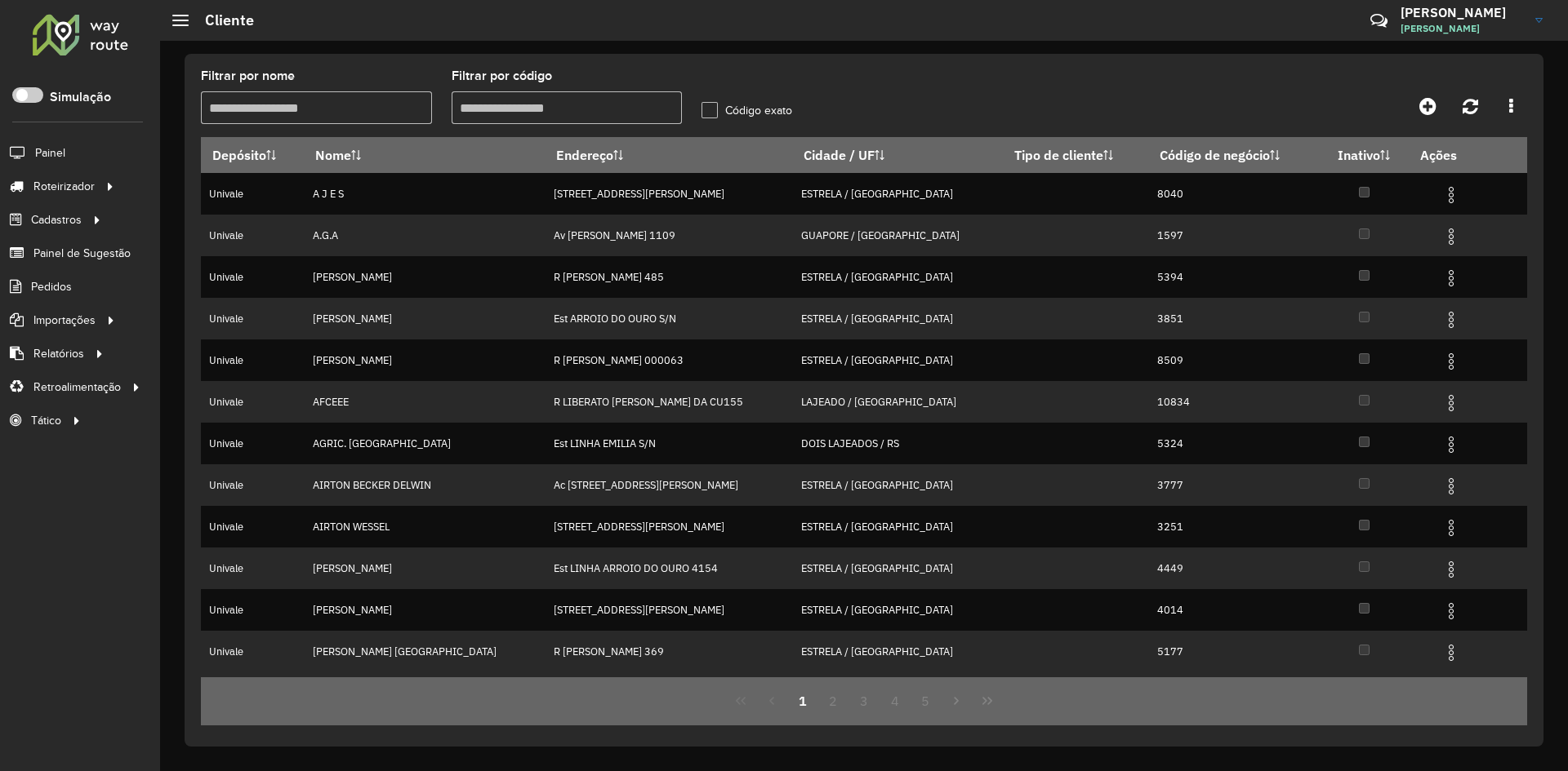
click at [936, 70] on formly-group "Filtrar por nome Filtrar por código Código exato" at bounding box center [692, 103] width 1001 height 67
click at [918, 59] on div "Filtrar por nome Filtrar por código Código exato Depósito Nome Endereço Cidade …" at bounding box center [864, 400] width 1359 height 693
click at [917, 59] on div "Filtrar por nome Filtrar por código Código exato Depósito Nome Endereço Cidade …" at bounding box center [864, 400] width 1359 height 693
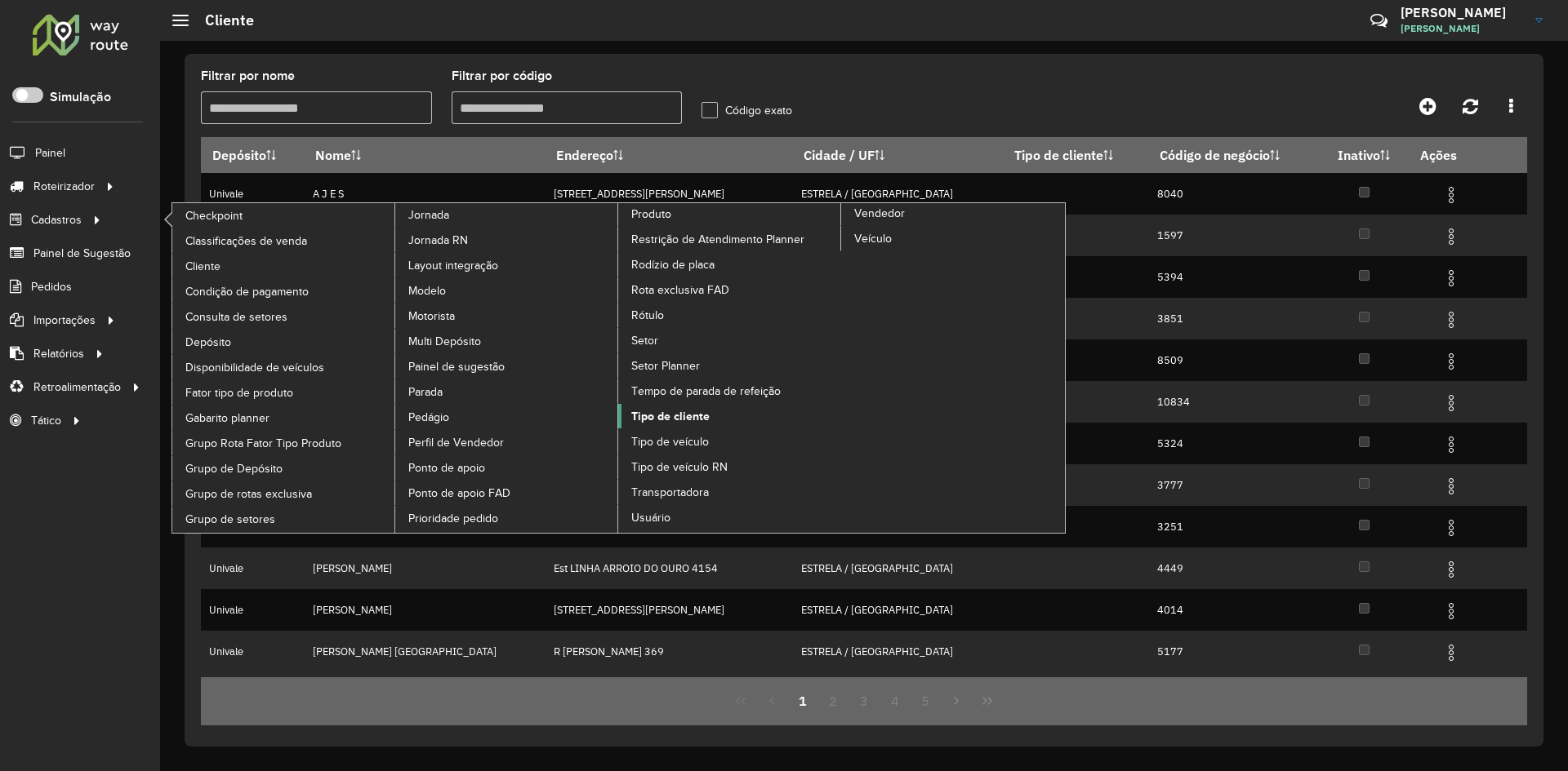
click at [700, 422] on span "Tipo de cliente" at bounding box center [670, 417] width 79 height 17
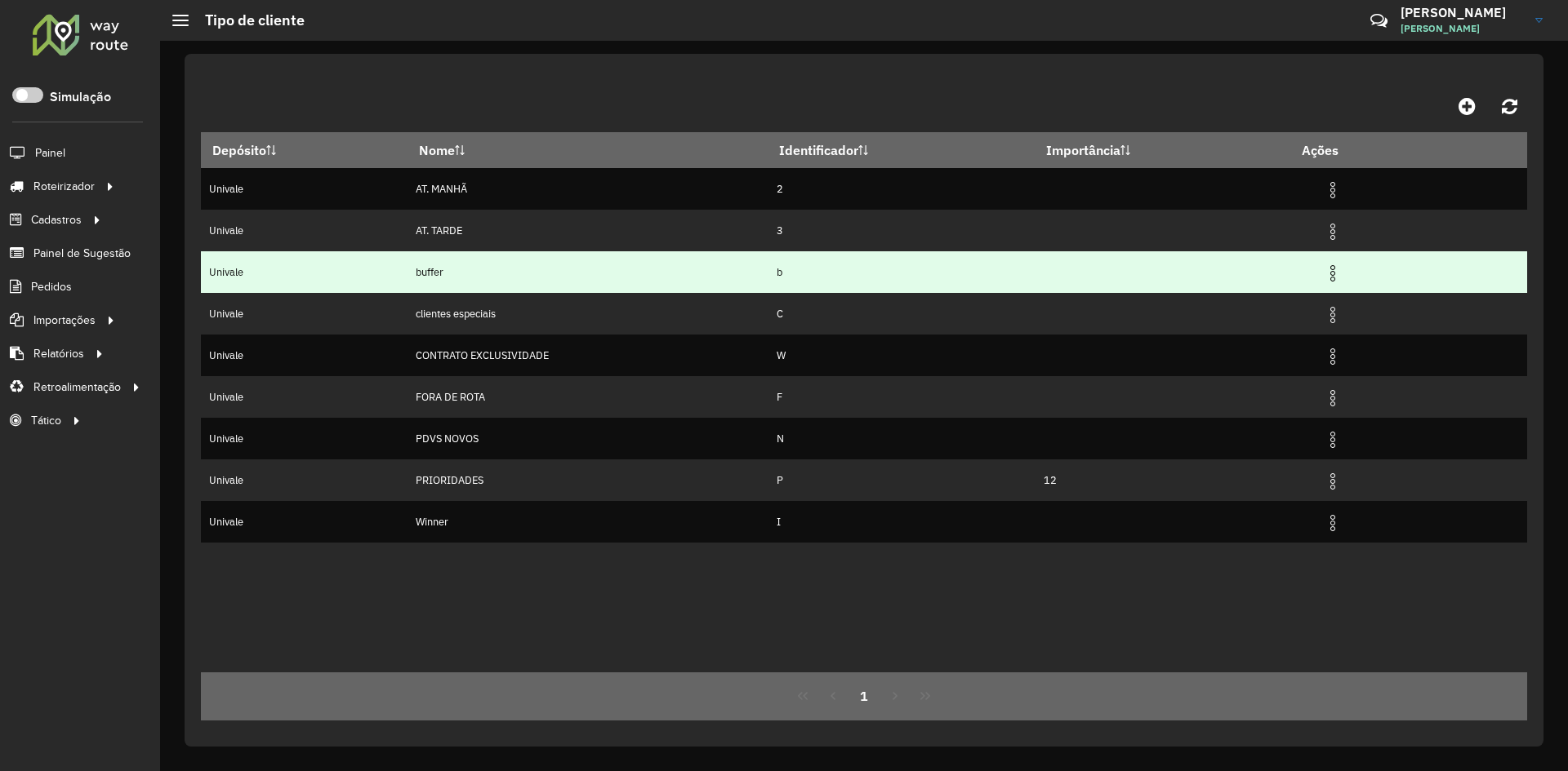
drag, startPoint x: 1341, startPoint y: 274, endPoint x: 1338, endPoint y: 286, distance: 12.4
click at [1340, 274] on img at bounding box center [1333, 273] width 19 height 19
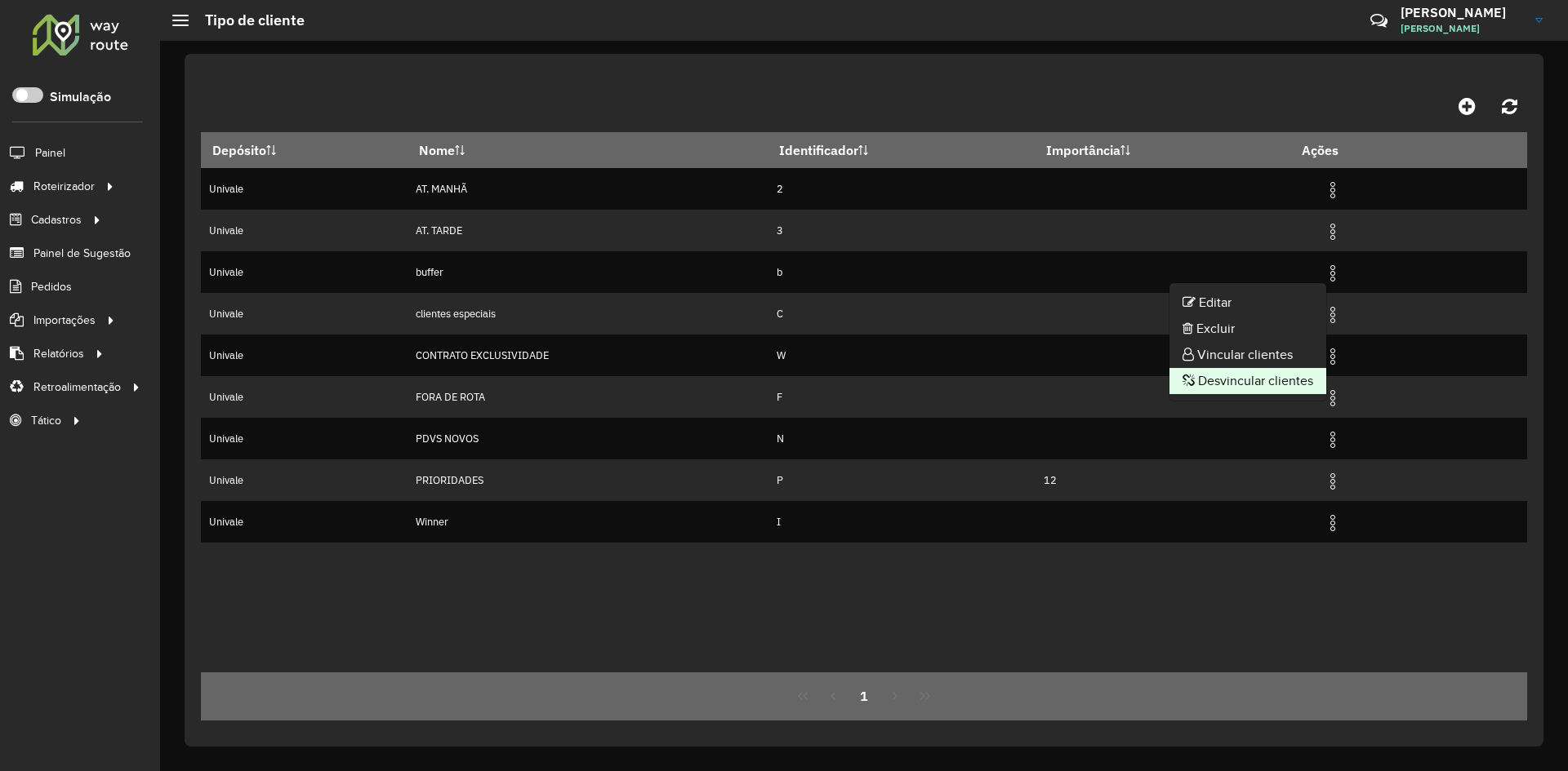
click at [1244, 375] on li "Desvincular clientes" at bounding box center [1247, 381] width 156 height 26
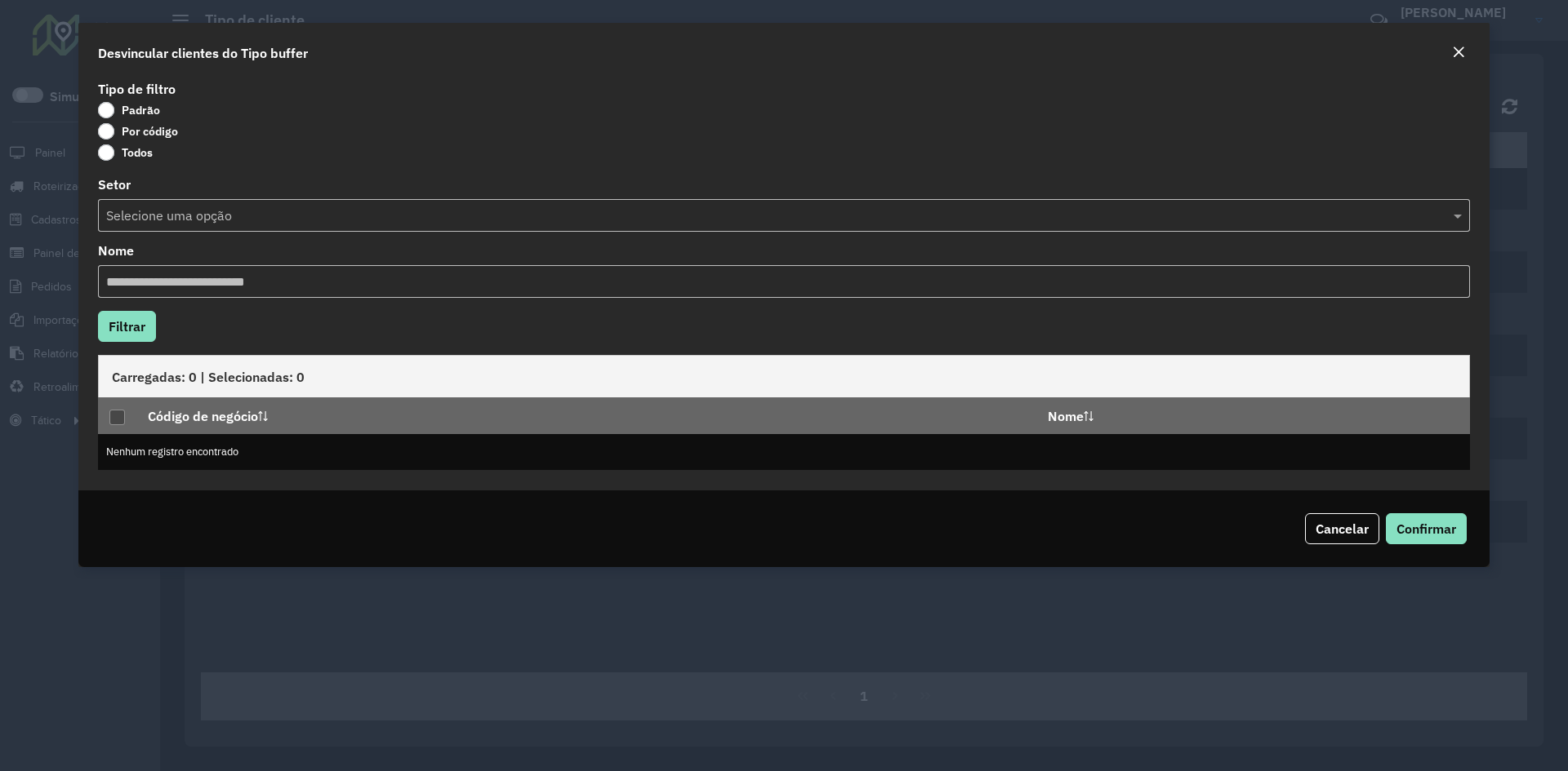
click at [99, 130] on label "Por código" at bounding box center [138, 131] width 80 height 17
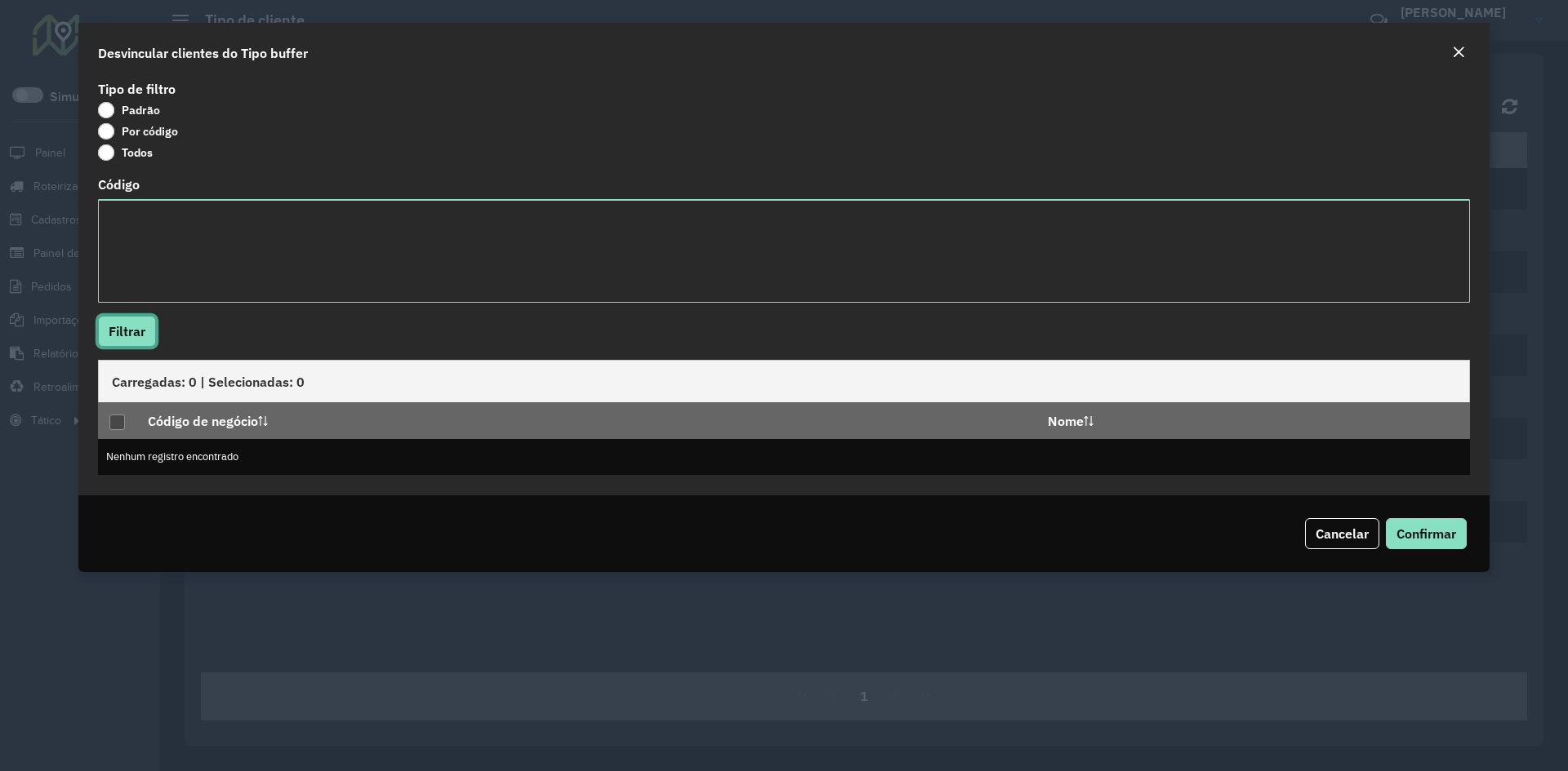
click at [139, 342] on button "Filtrar" at bounding box center [127, 331] width 58 height 31
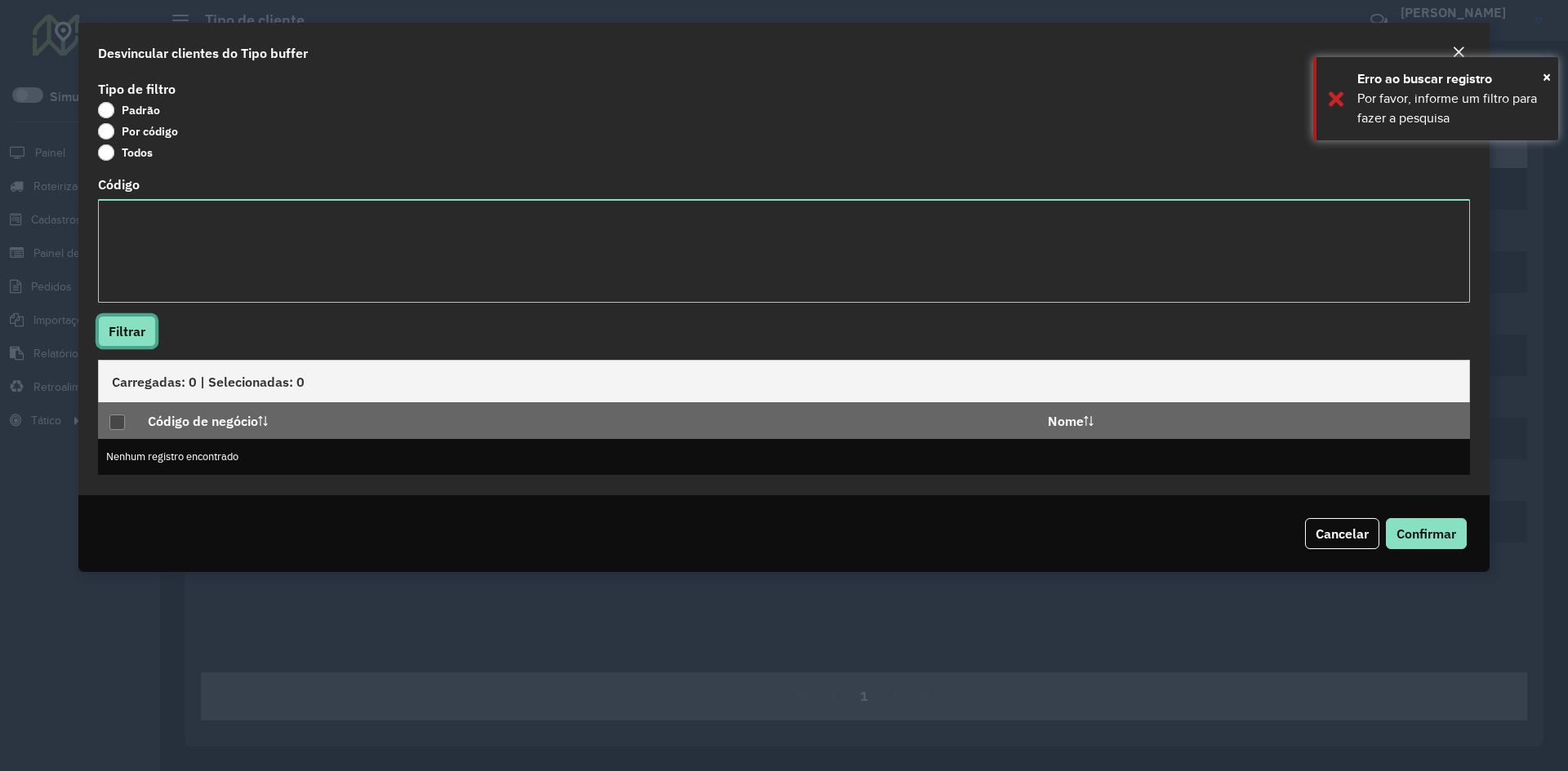
click at [125, 342] on button "Filtrar" at bounding box center [127, 331] width 58 height 31
click at [127, 335] on button "Filtrar" at bounding box center [127, 331] width 58 height 31
click at [120, 432] on th at bounding box center [118, 420] width 39 height 35
click at [120, 426] on p-tableheadercheckbox at bounding box center [118, 420] width 17 height 17
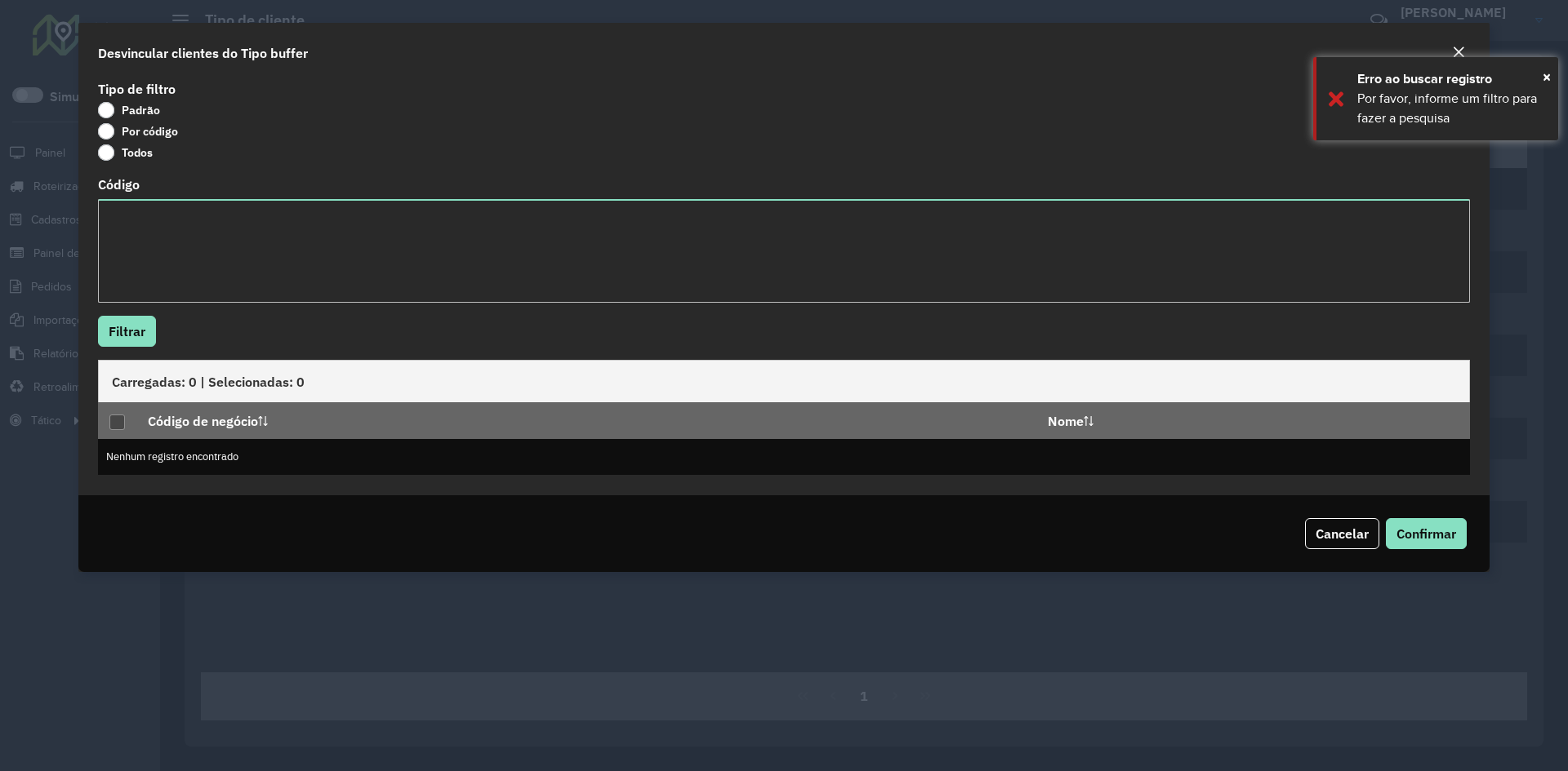
click at [109, 136] on label "Por código" at bounding box center [138, 131] width 80 height 17
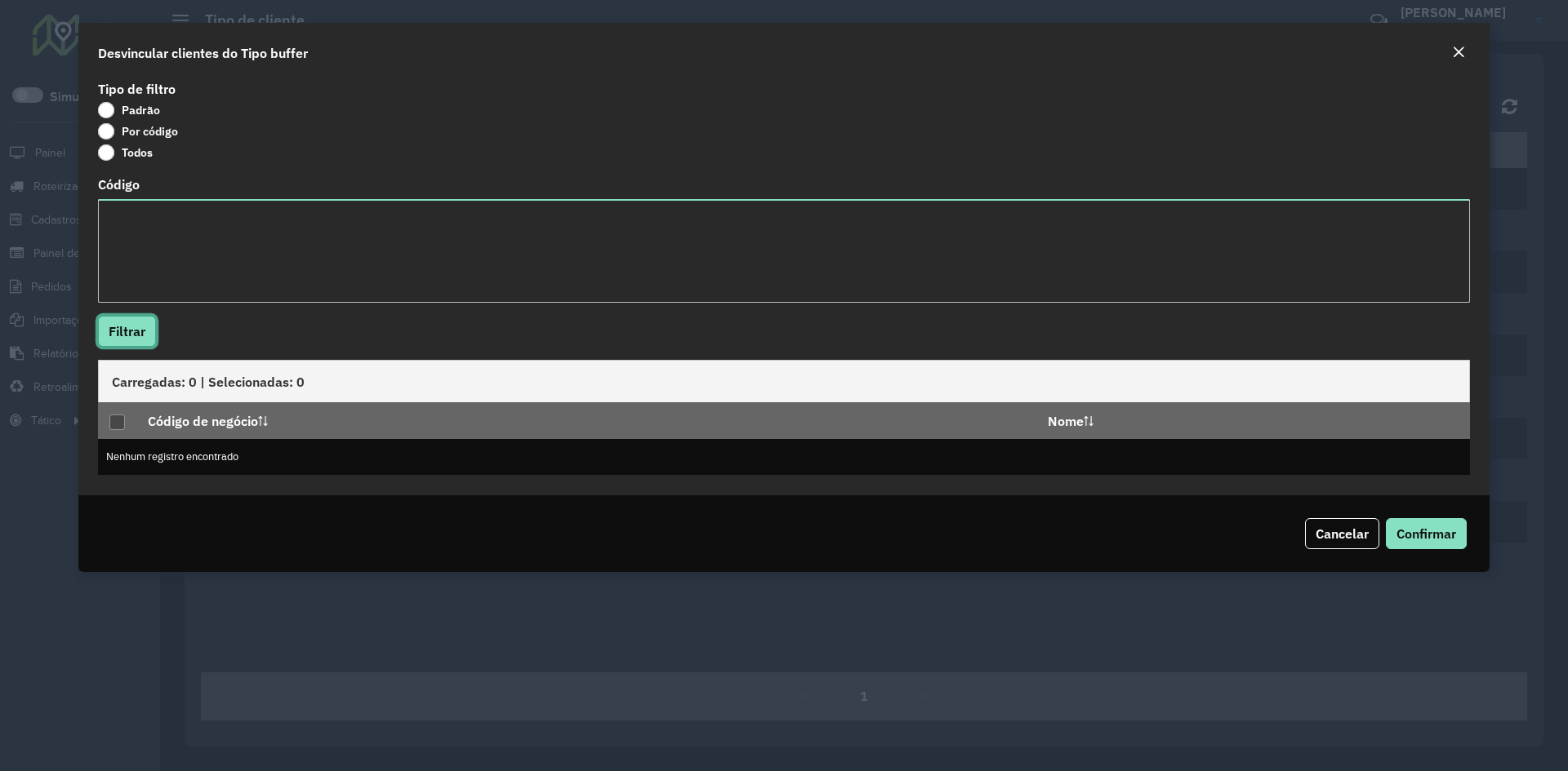
click at [121, 331] on button "Filtrar" at bounding box center [127, 331] width 58 height 31
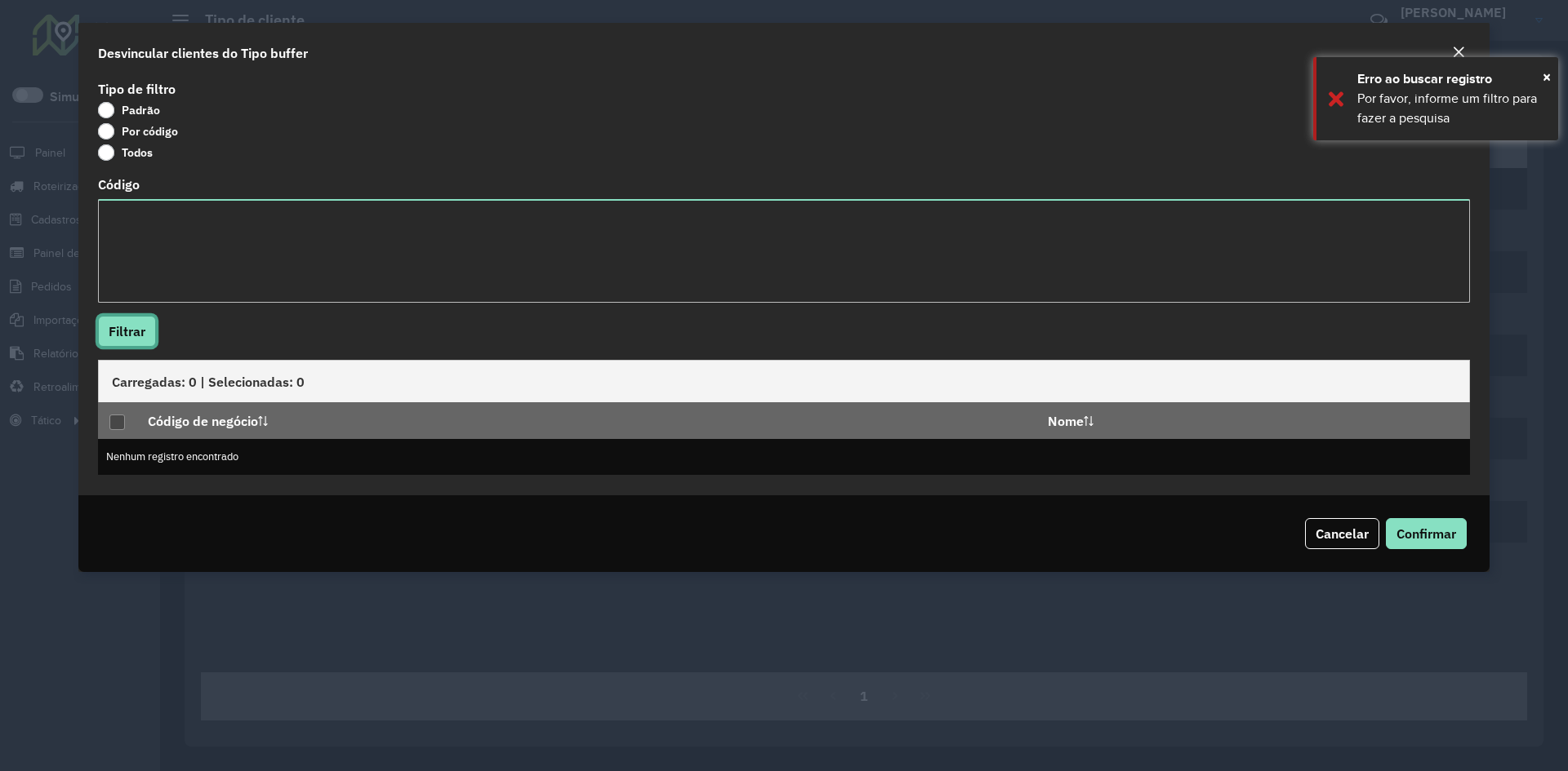
click at [121, 331] on button "Filtrar" at bounding box center [127, 331] width 58 height 31
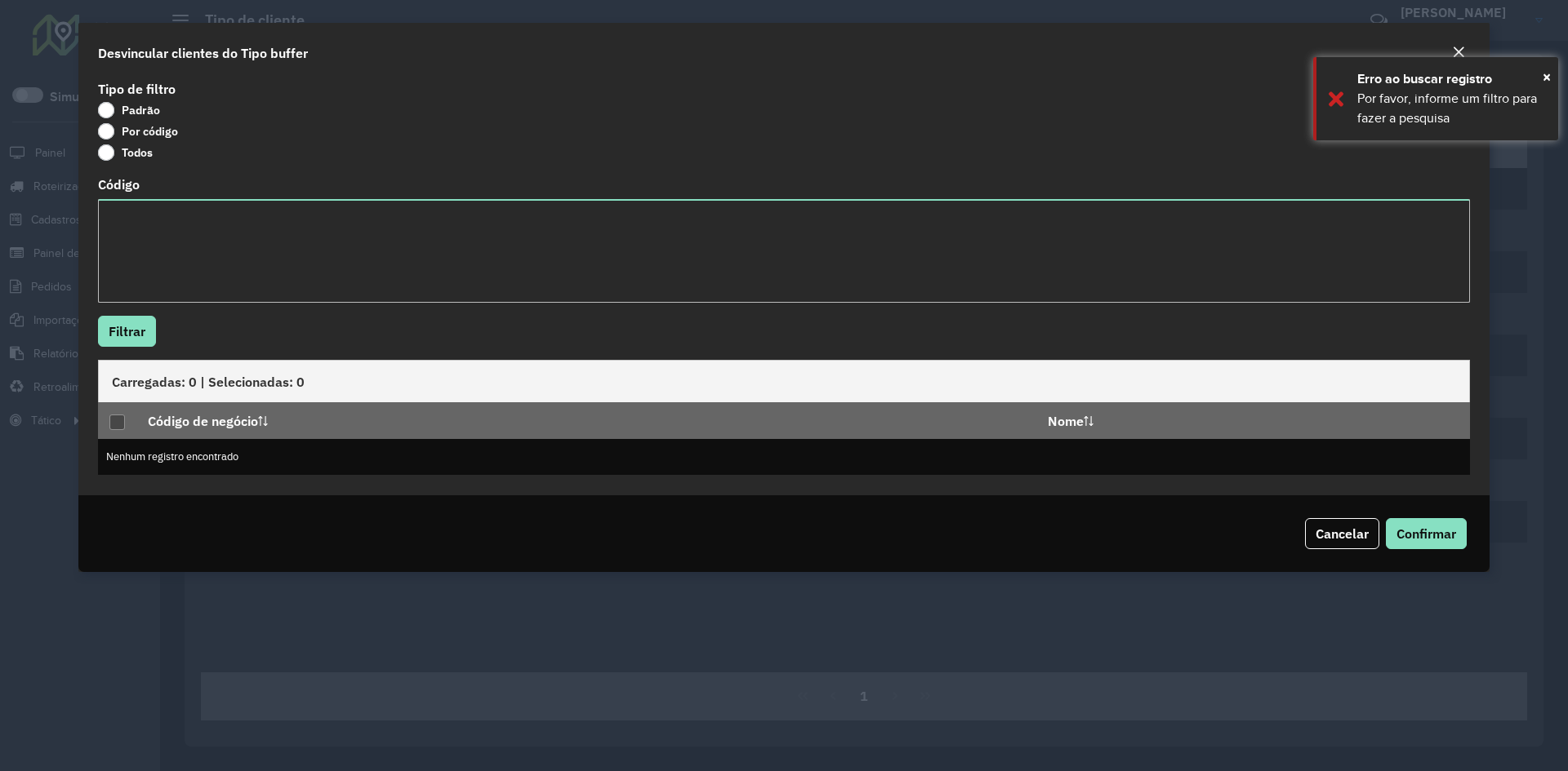
click at [106, 162] on div "Todos" at bounding box center [784, 155] width 1372 height 19
click at [105, 156] on label "Todos" at bounding box center [125, 152] width 54 height 17
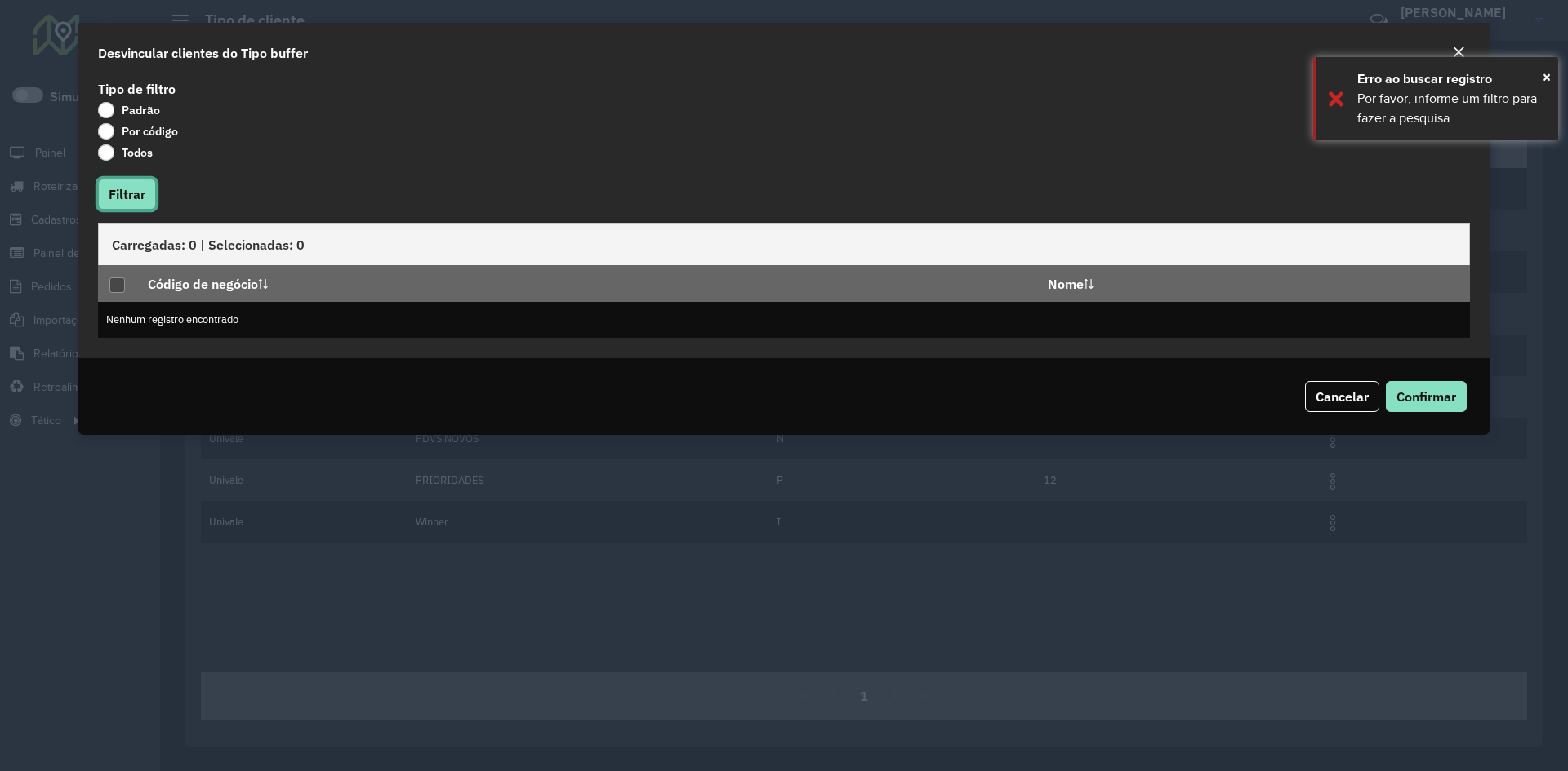
click at [128, 185] on button "Filtrar" at bounding box center [127, 194] width 58 height 31
click at [117, 285] on p-tableheadercheckbox at bounding box center [118, 284] width 17 height 17
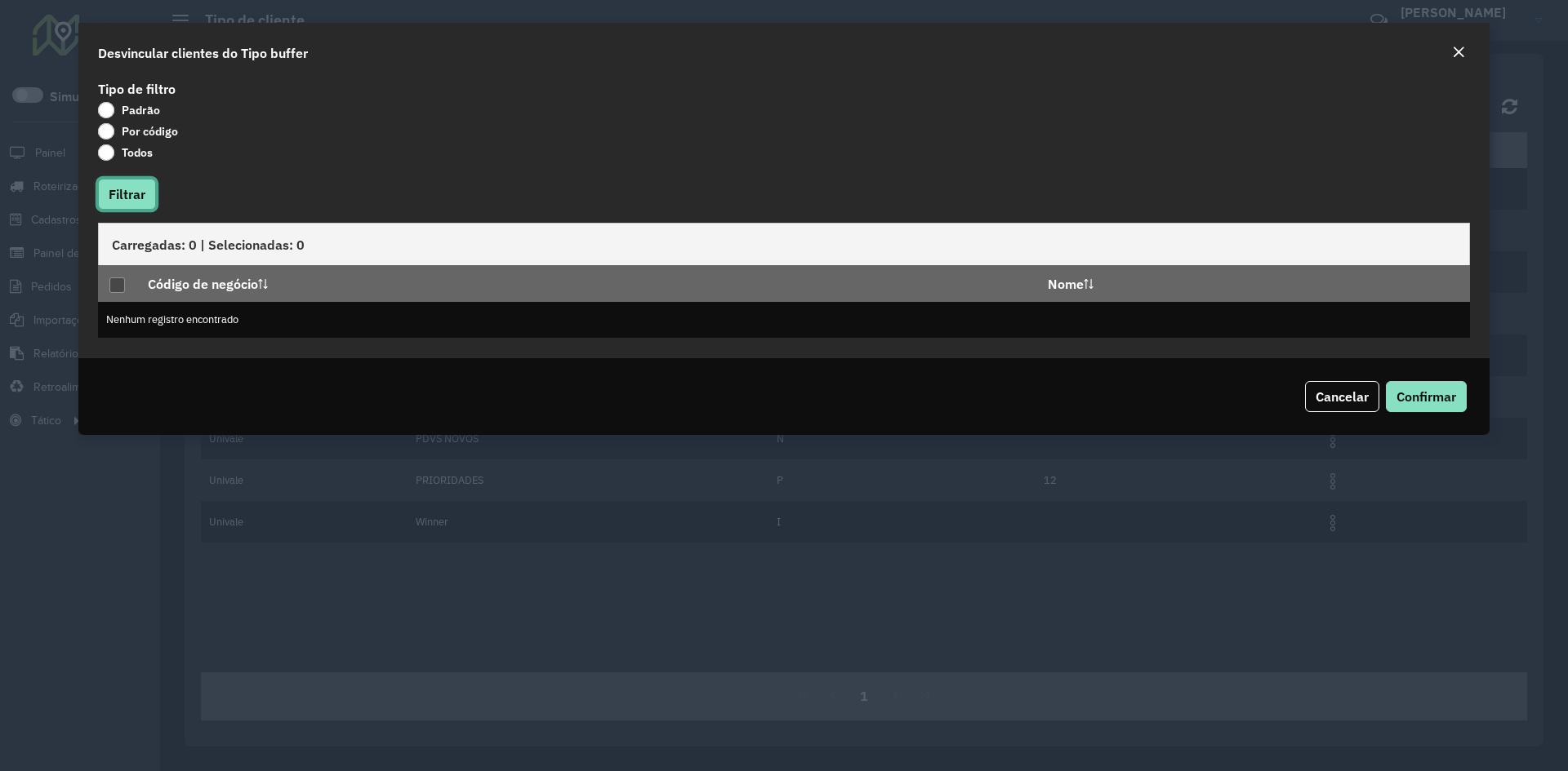
click at [123, 204] on button "Filtrar" at bounding box center [127, 194] width 58 height 31
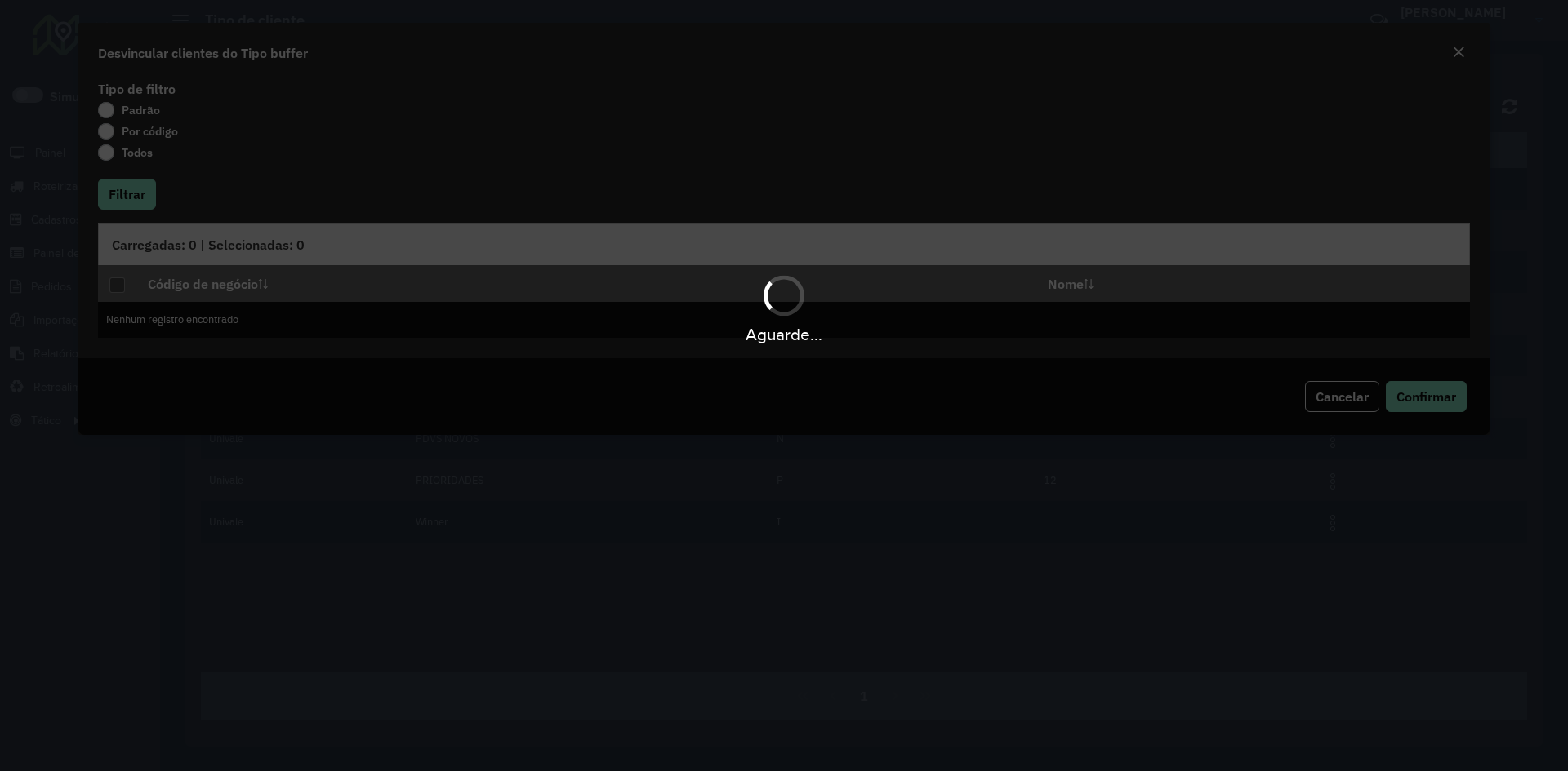
click at [124, 201] on body "Aguarde... Pop-up bloqueado! Seu navegador bloqueou automáticamente a abertura …" at bounding box center [784, 386] width 1568 height 771
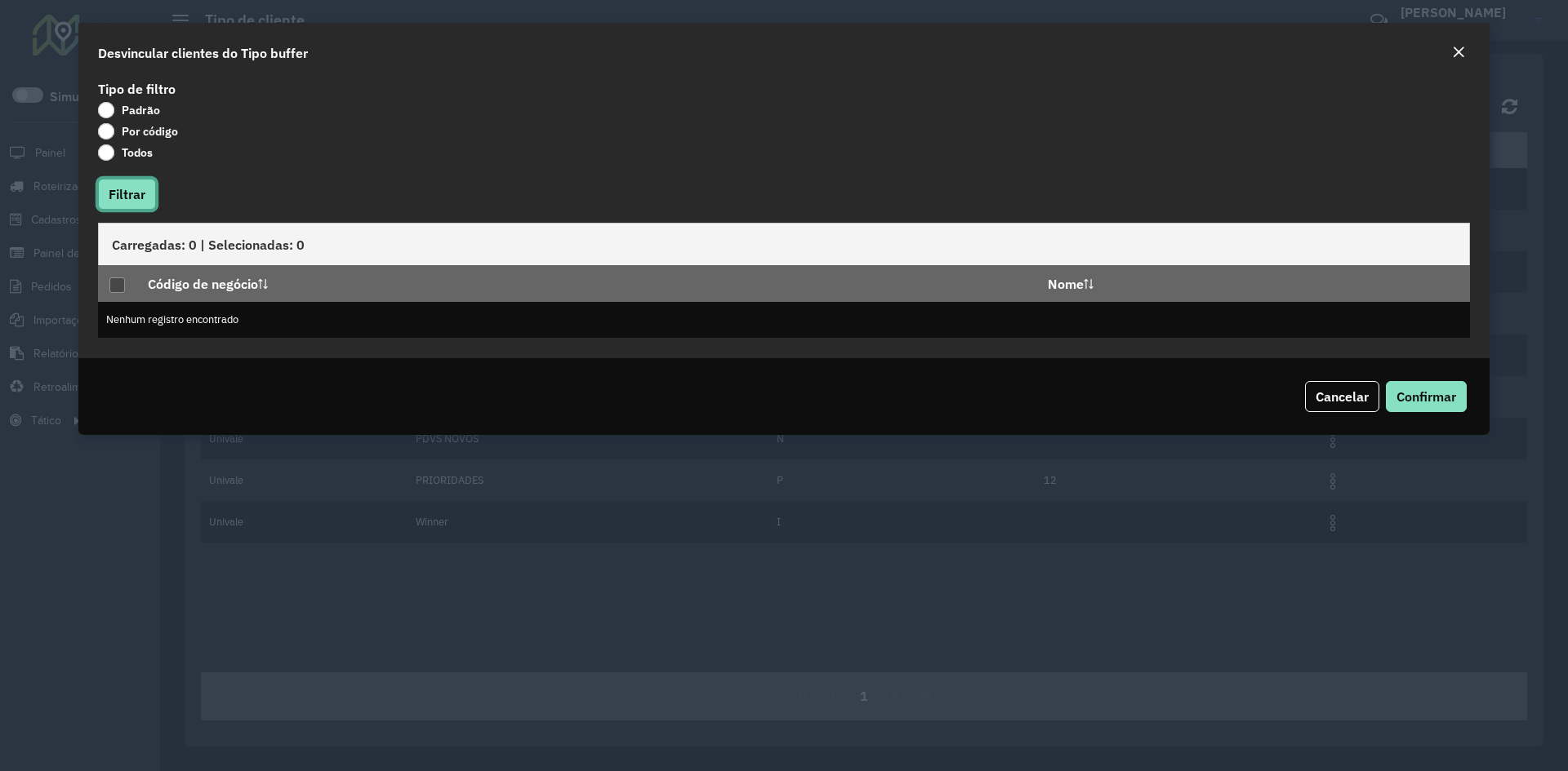
click at [124, 201] on button "Filtrar" at bounding box center [127, 194] width 58 height 31
click at [1452, 53] on em "Close" at bounding box center [1457, 51] width 13 height 13
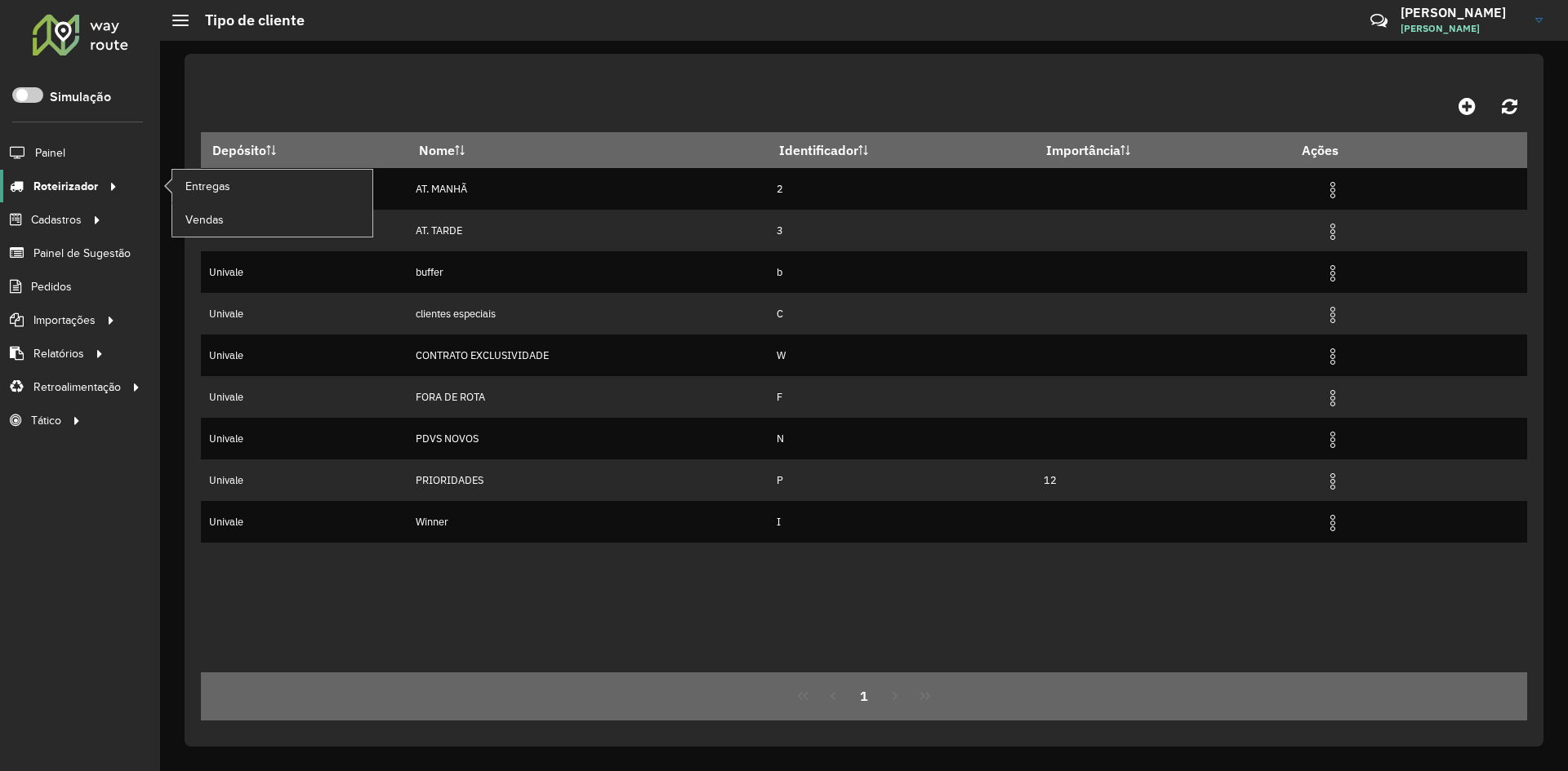
click at [80, 187] on span "Roteirizador" at bounding box center [65, 186] width 64 height 17
click at [211, 187] on span "Entregas" at bounding box center [209, 186] width 47 height 17
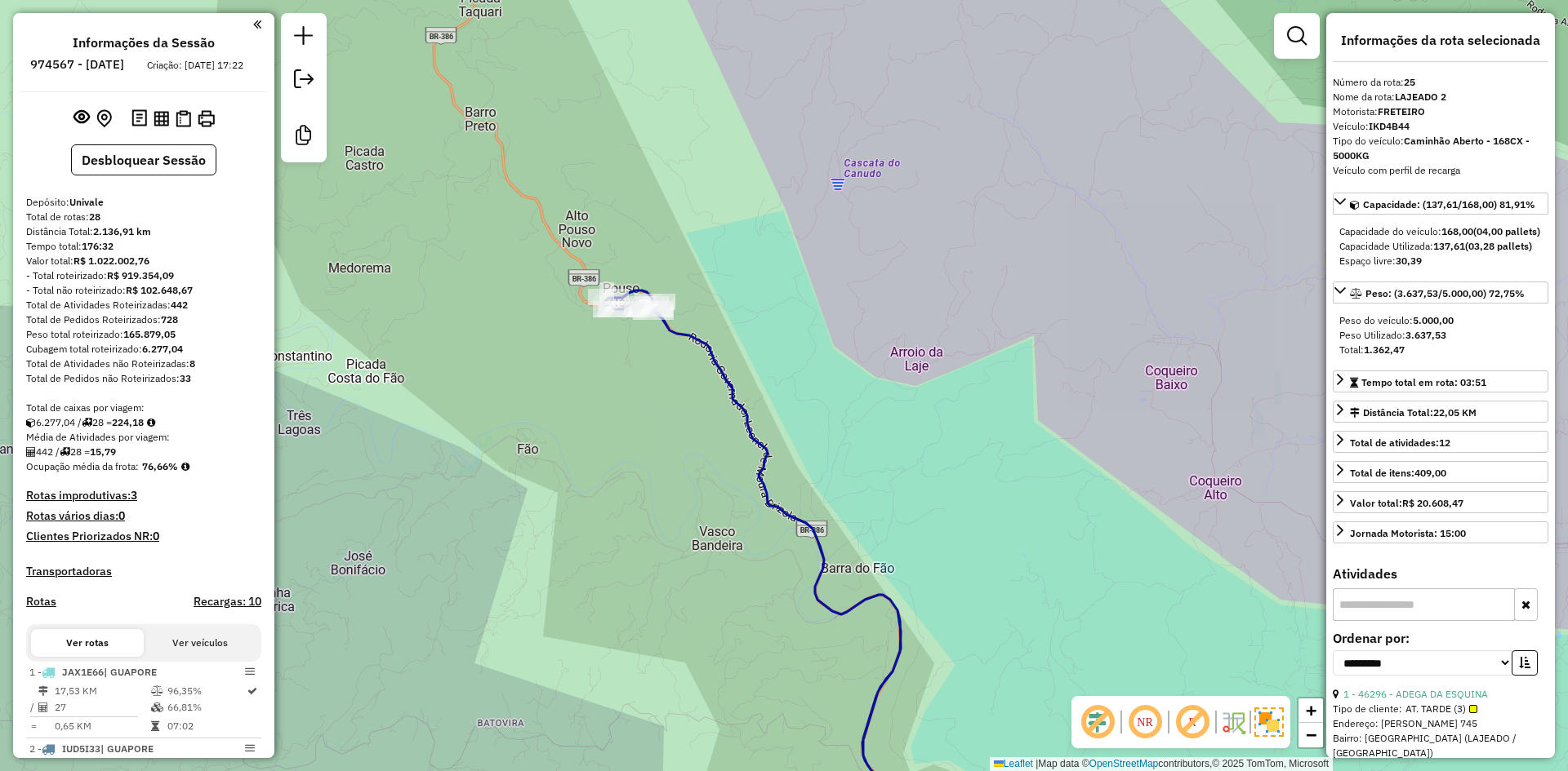
select select "**********"
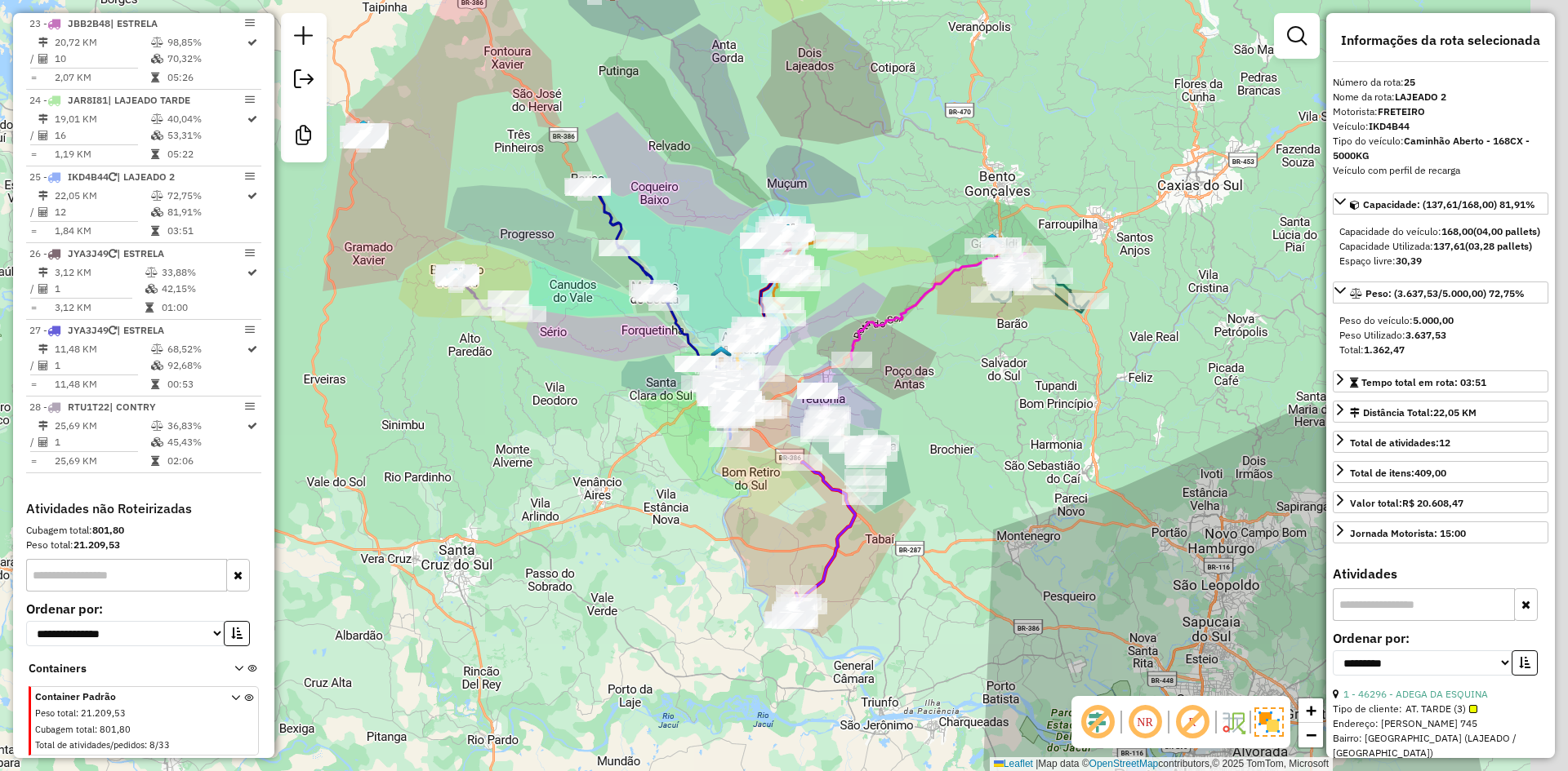
drag, startPoint x: 860, startPoint y: 323, endPoint x: 615, endPoint y: 199, distance: 274.6
click at [615, 199] on div "Janela de atendimento Grade de atendimento Capacidade Transportadoras Veículos …" at bounding box center [784, 386] width 1568 height 771
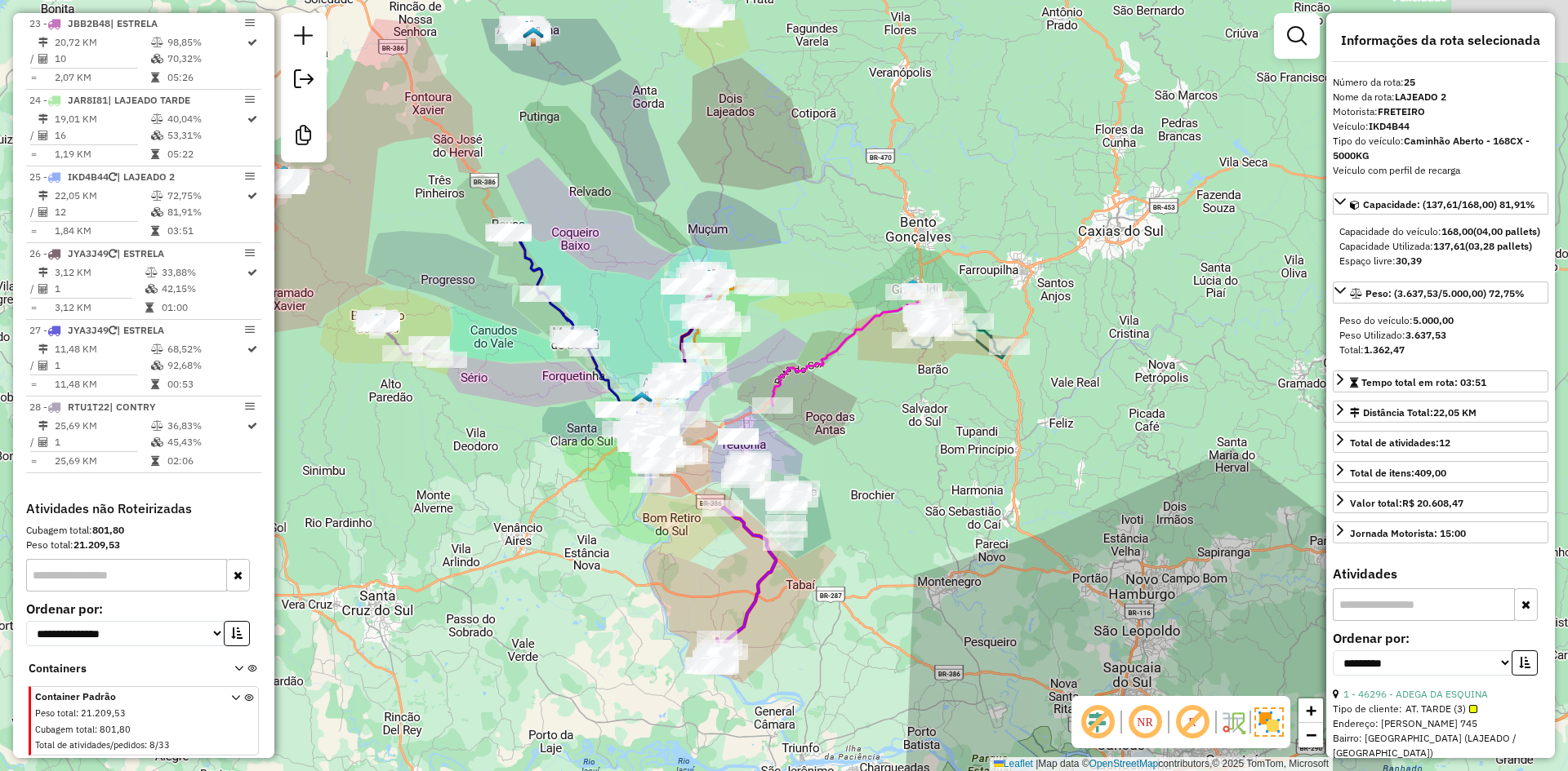
drag, startPoint x: 652, startPoint y: 117, endPoint x: 686, endPoint y: 266, distance: 152.8
click at [686, 266] on div "Janela de atendimento Grade de atendimento Capacidade Transportadoras Veículos …" at bounding box center [784, 386] width 1568 height 771
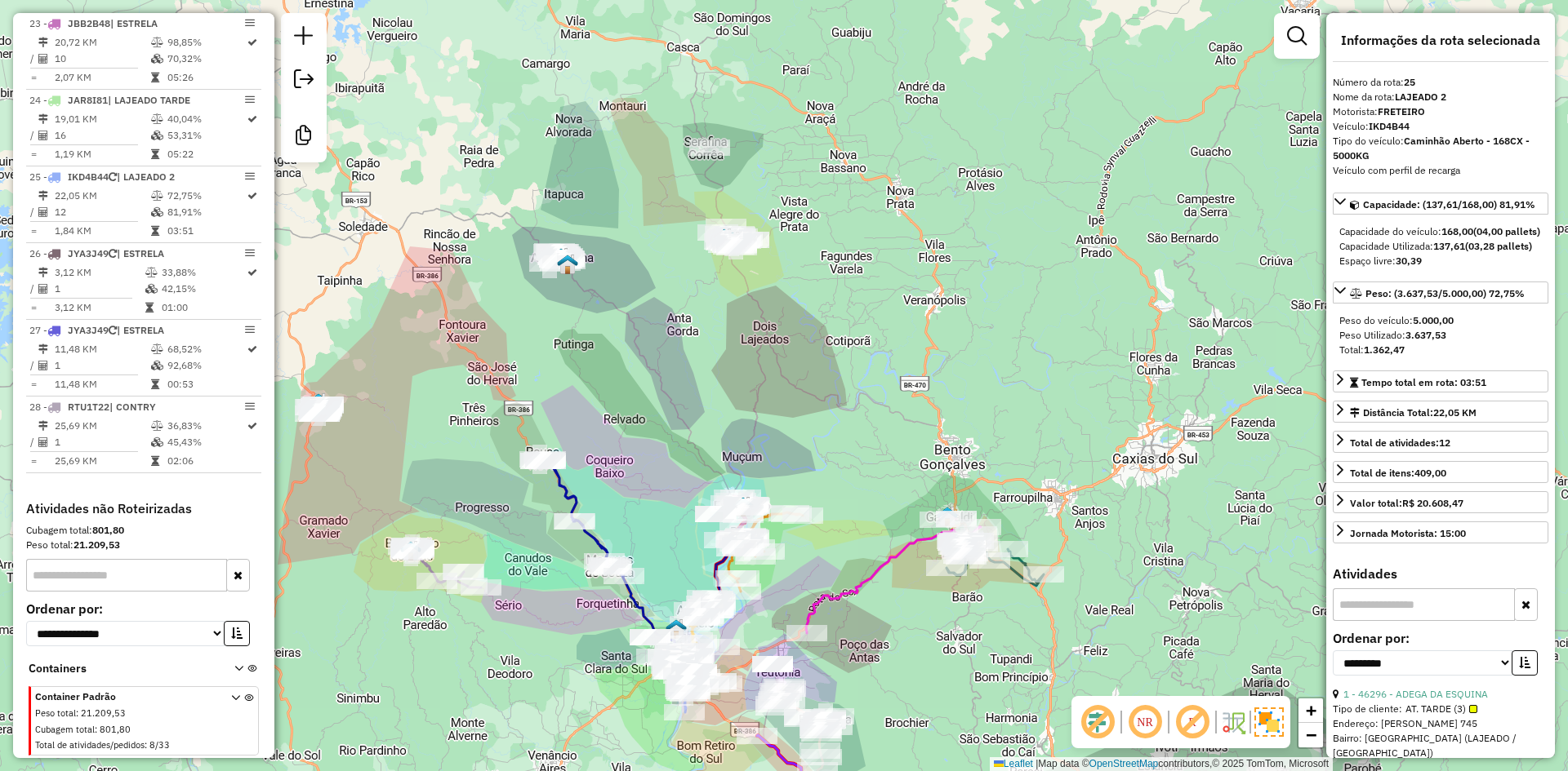
drag, startPoint x: 796, startPoint y: 66, endPoint x: 803, endPoint y: 253, distance: 187.1
click at [803, 253] on div "Janela de atendimento Grade de atendimento Capacidade Transportadoras Veículos …" at bounding box center [784, 386] width 1568 height 771
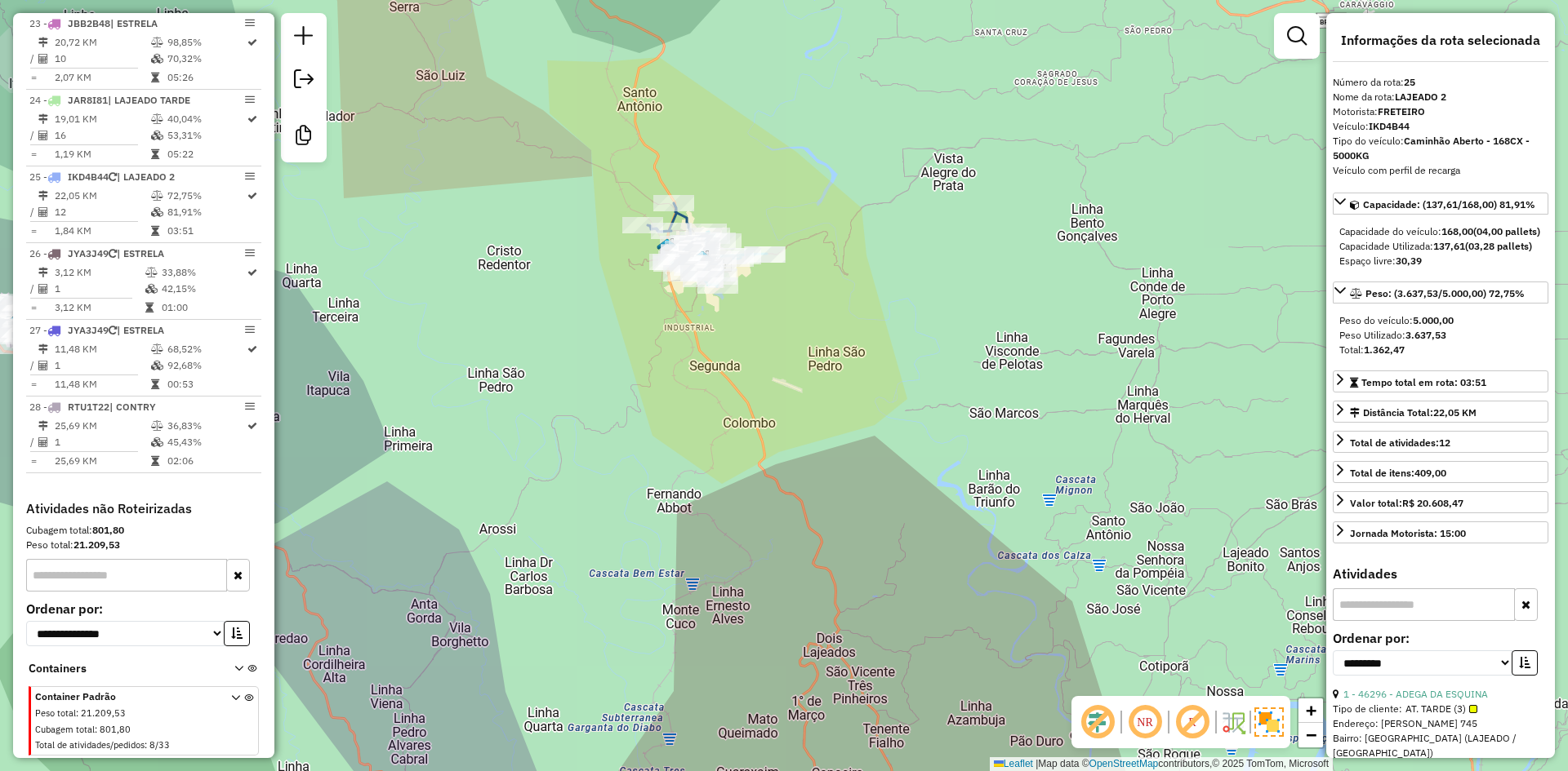
drag, startPoint x: 723, startPoint y: 265, endPoint x: 816, endPoint y: 303, distance: 100.5
click at [814, 302] on div "Janela de atendimento Grade de atendimento Capacidade Transportadoras Veículos …" at bounding box center [784, 386] width 1568 height 771
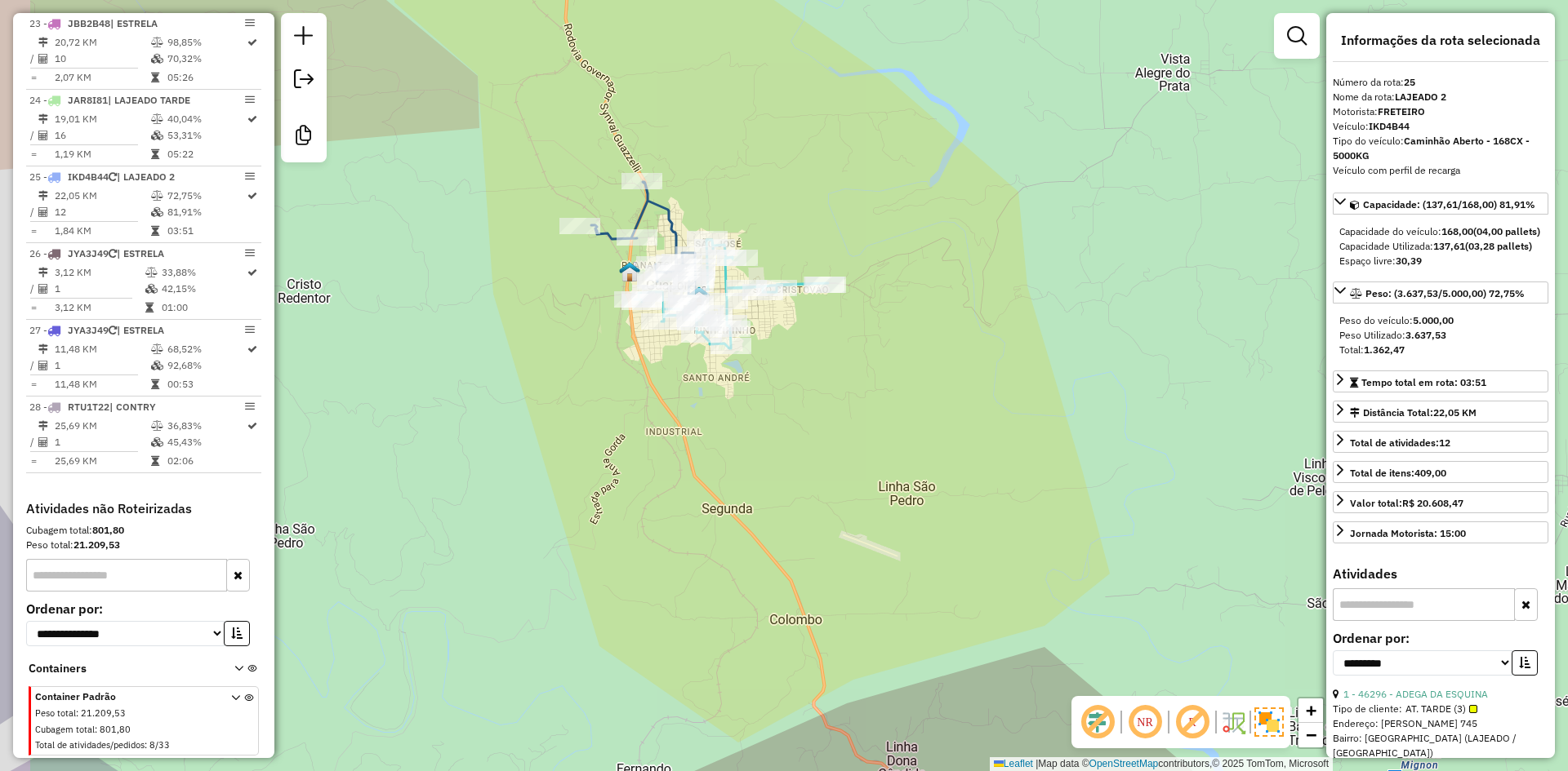
drag, startPoint x: 733, startPoint y: 289, endPoint x: 801, endPoint y: 351, distance: 92.0
click at [801, 351] on div "Janela de atendimento Grade de atendimento Capacidade Transportadoras Veículos …" at bounding box center [784, 386] width 1568 height 771
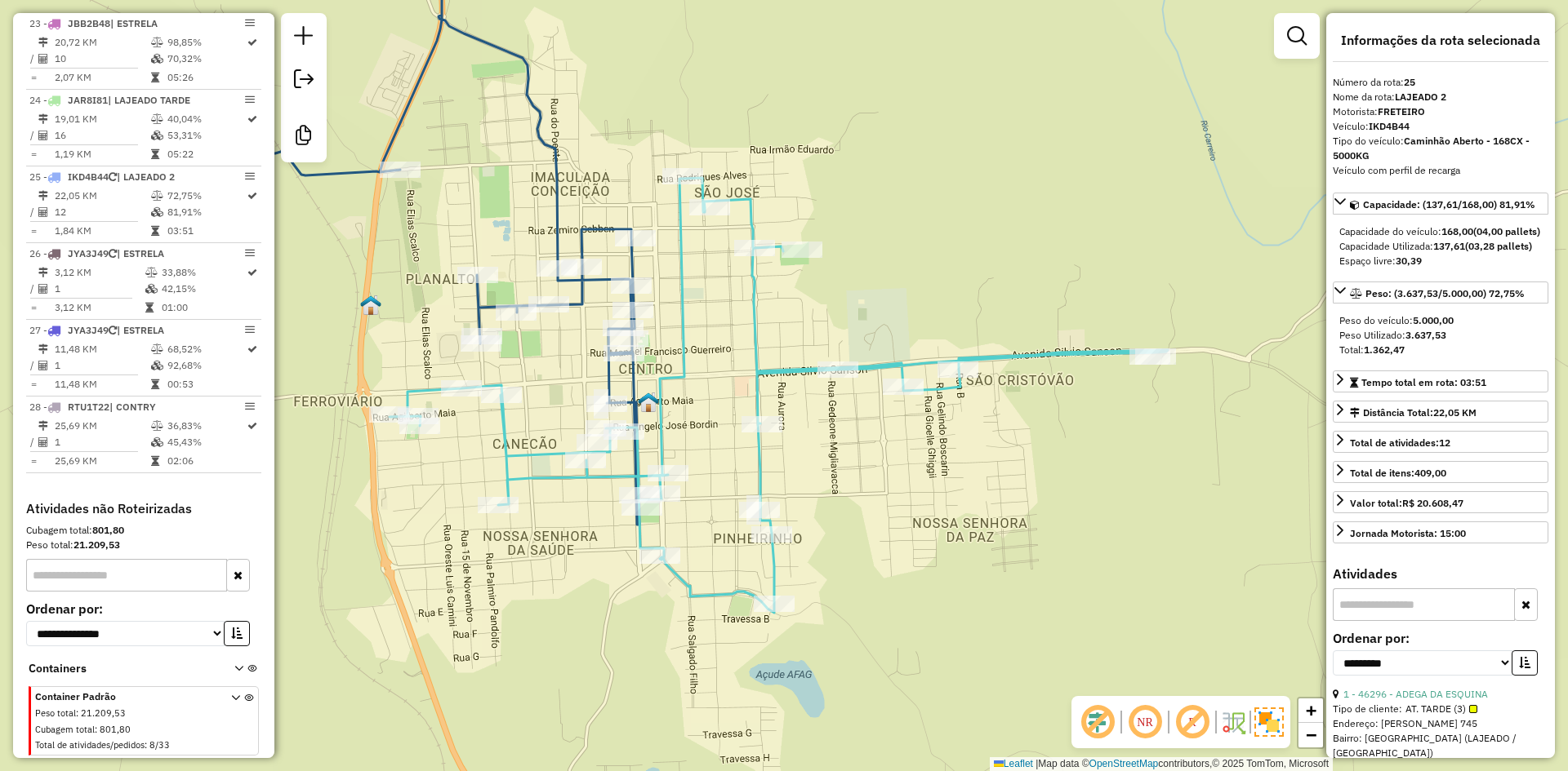
drag, startPoint x: 677, startPoint y: 339, endPoint x: 727, endPoint y: 331, distance: 50.6
click at [723, 333] on div "Janela de atendimento Grade de atendimento Capacidade Transportadoras Veículos …" at bounding box center [784, 386] width 1568 height 771
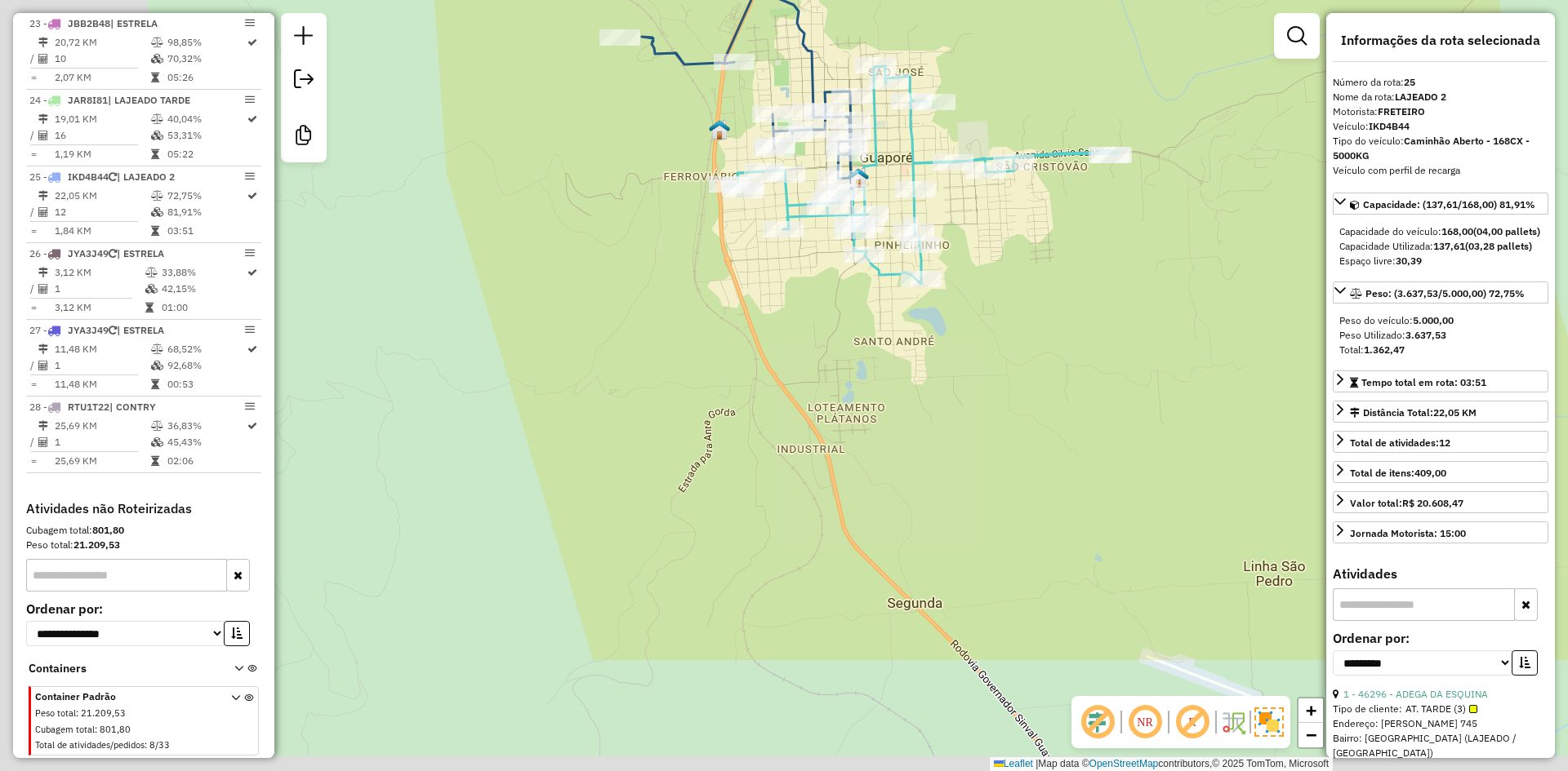
drag, startPoint x: 556, startPoint y: 487, endPoint x: 791, endPoint y: 258, distance: 328.1
click at [766, 269] on div "Janela de atendimento Grade de atendimento Capacidade Transportadoras Veículos …" at bounding box center [784, 386] width 1568 height 771
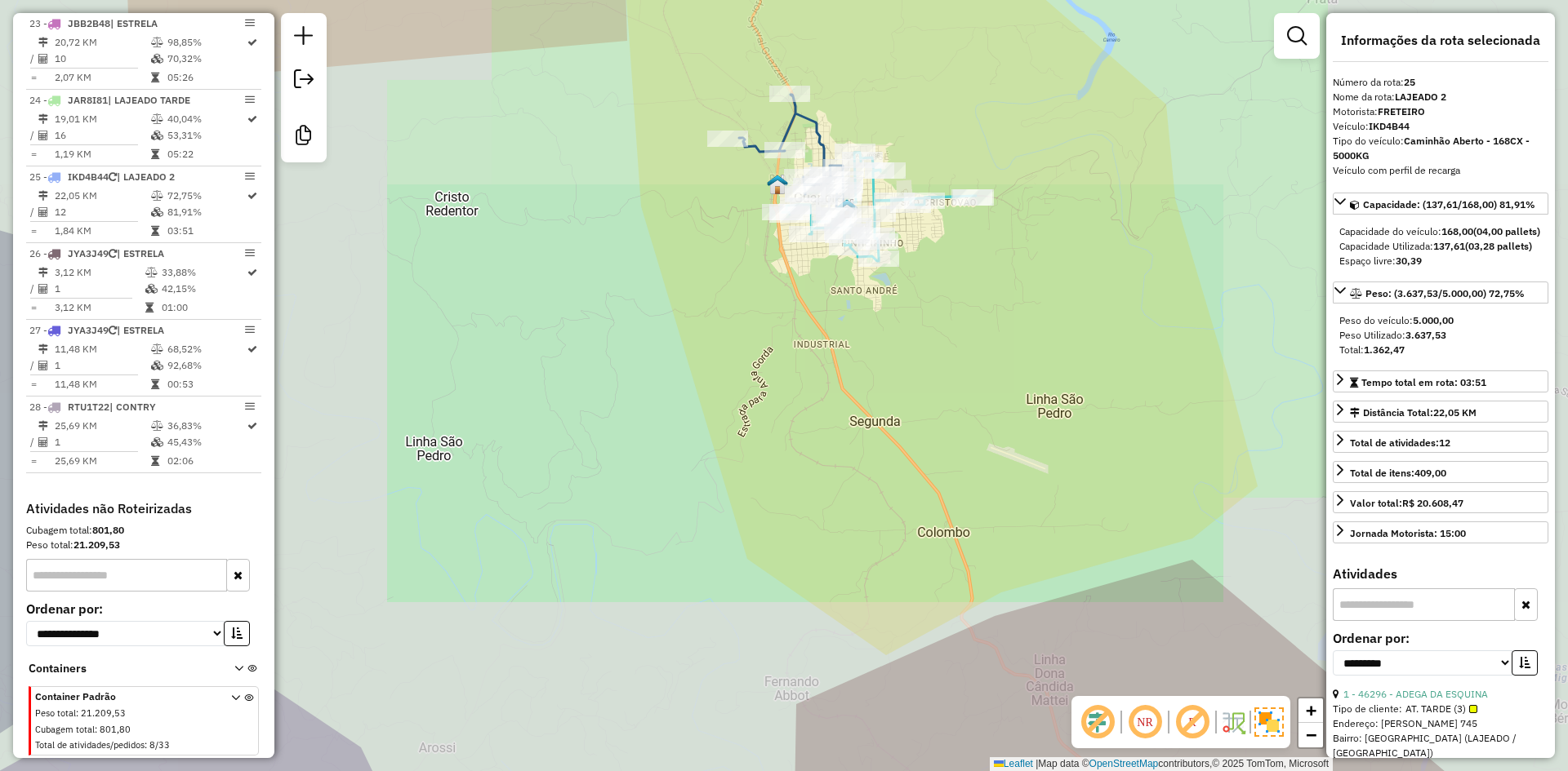
drag, startPoint x: 487, startPoint y: 357, endPoint x: 1041, endPoint y: 341, distance: 554.2
click at [1032, 341] on div "Janela de atendimento Grade de atendimento Capacidade Transportadoras Veículos …" at bounding box center [784, 386] width 1568 height 771
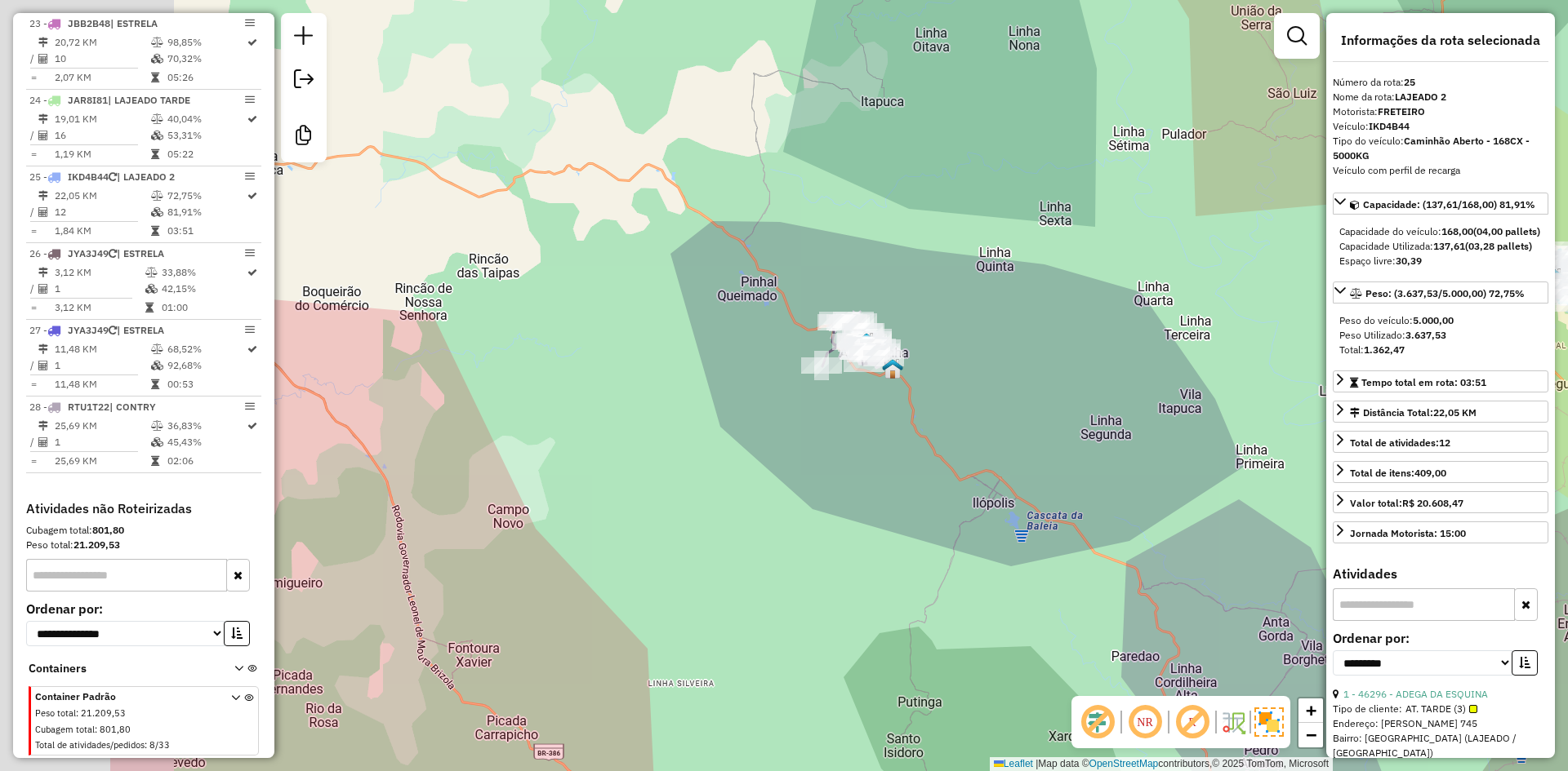
drag, startPoint x: 835, startPoint y: 396, endPoint x: 928, endPoint y: 404, distance: 93.3
click at [928, 404] on div "Janela de atendimento Grade de atendimento Capacidade Transportadoras Veículos …" at bounding box center [784, 386] width 1568 height 771
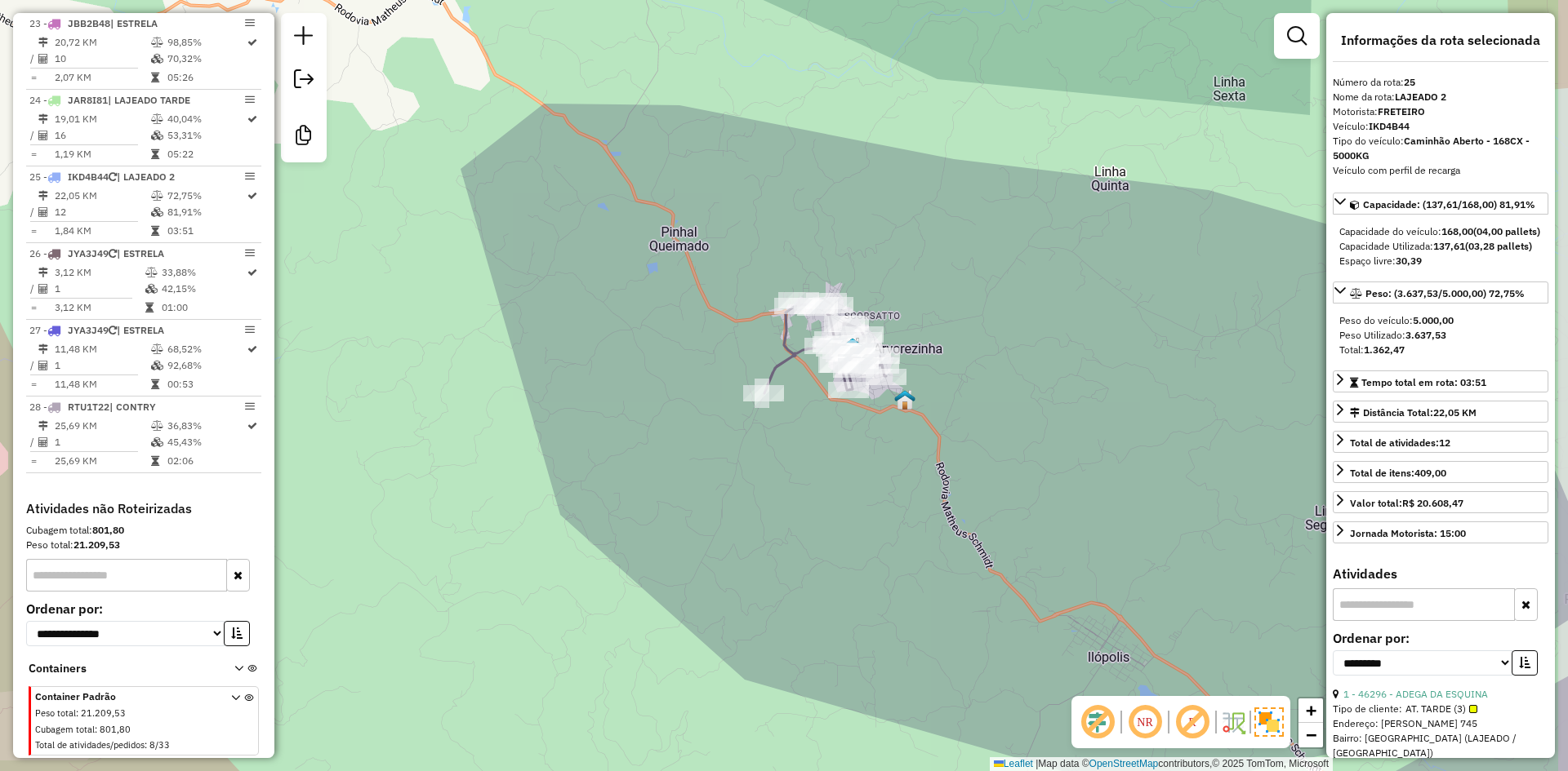
drag, startPoint x: 942, startPoint y: 376, endPoint x: 888, endPoint y: 426, distance: 73.6
click at [888, 426] on div "Janela de atendimento Grade de atendimento Capacidade Transportadoras Veículos …" at bounding box center [784, 386] width 1568 height 771
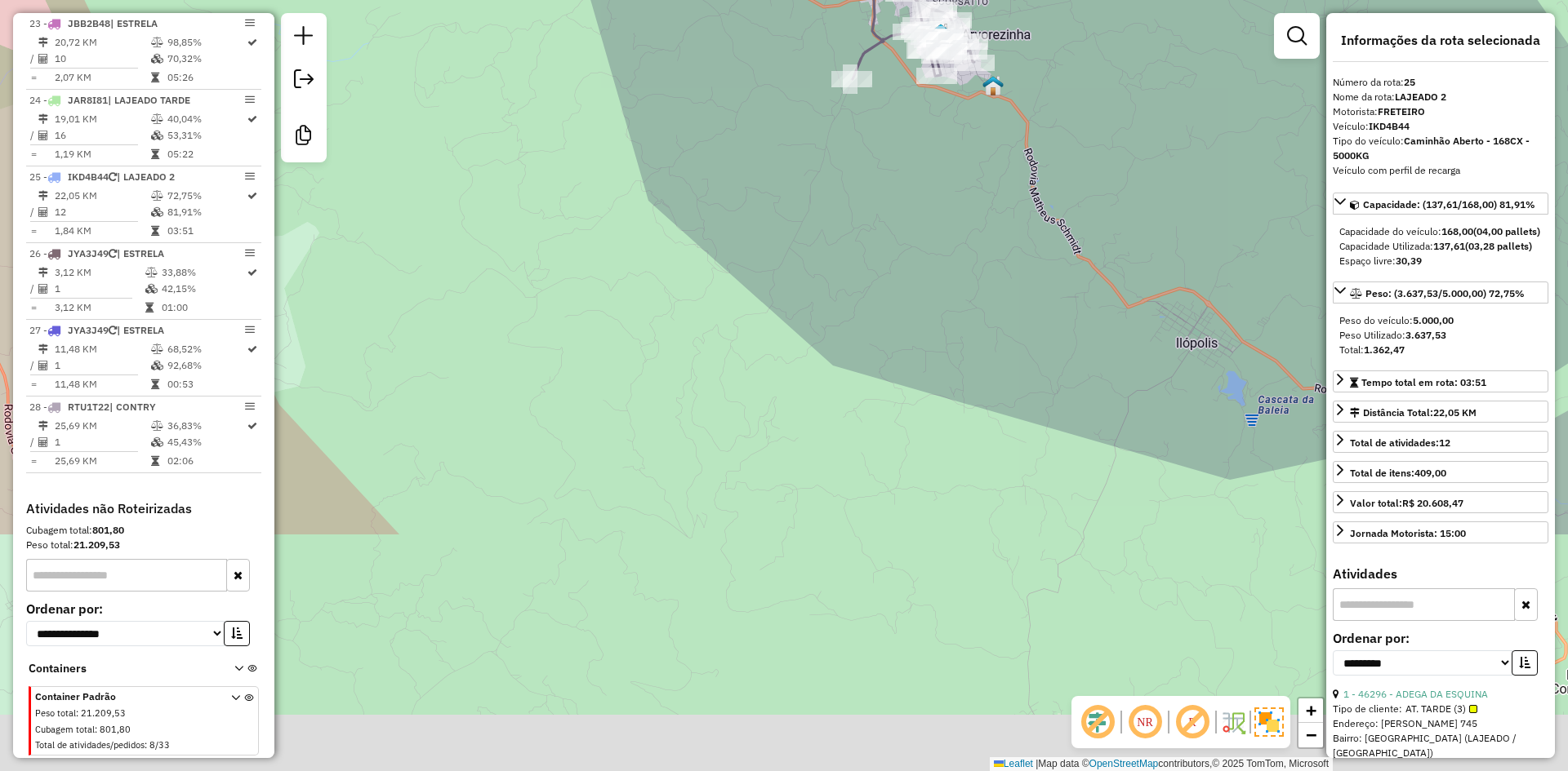
drag, startPoint x: 759, startPoint y: 543, endPoint x: 860, endPoint y: 161, distance: 395.1
click at [860, 164] on div "Janela de atendimento Grade de atendimento Capacidade Transportadoras Veículos …" at bounding box center [784, 386] width 1568 height 771
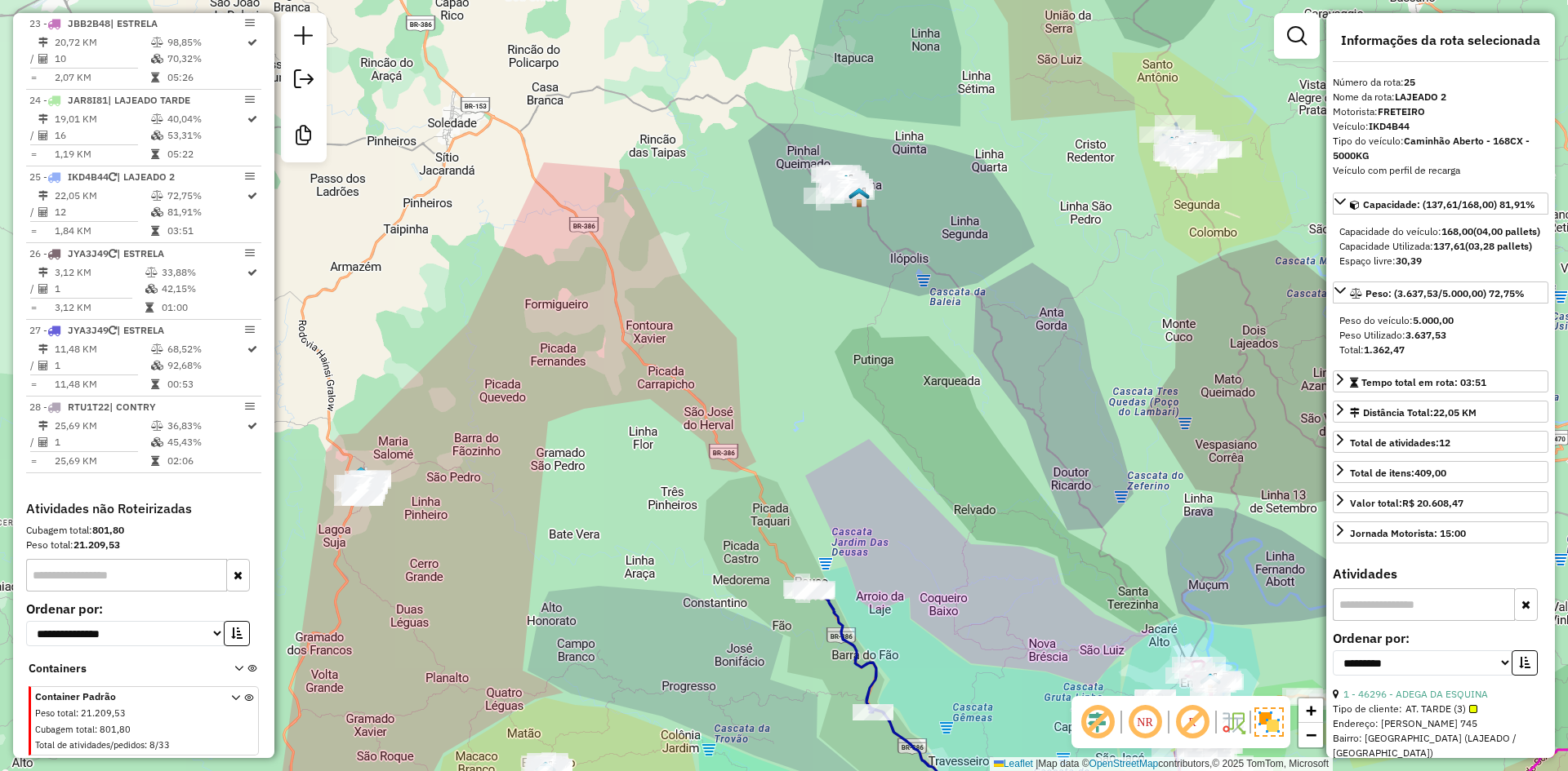
drag, startPoint x: 631, startPoint y: 416, endPoint x: 978, endPoint y: 239, distance: 389.5
click at [975, 243] on div "Janela de atendimento Grade de atendimento Capacidade Transportadoras Veículos …" at bounding box center [784, 386] width 1568 height 771
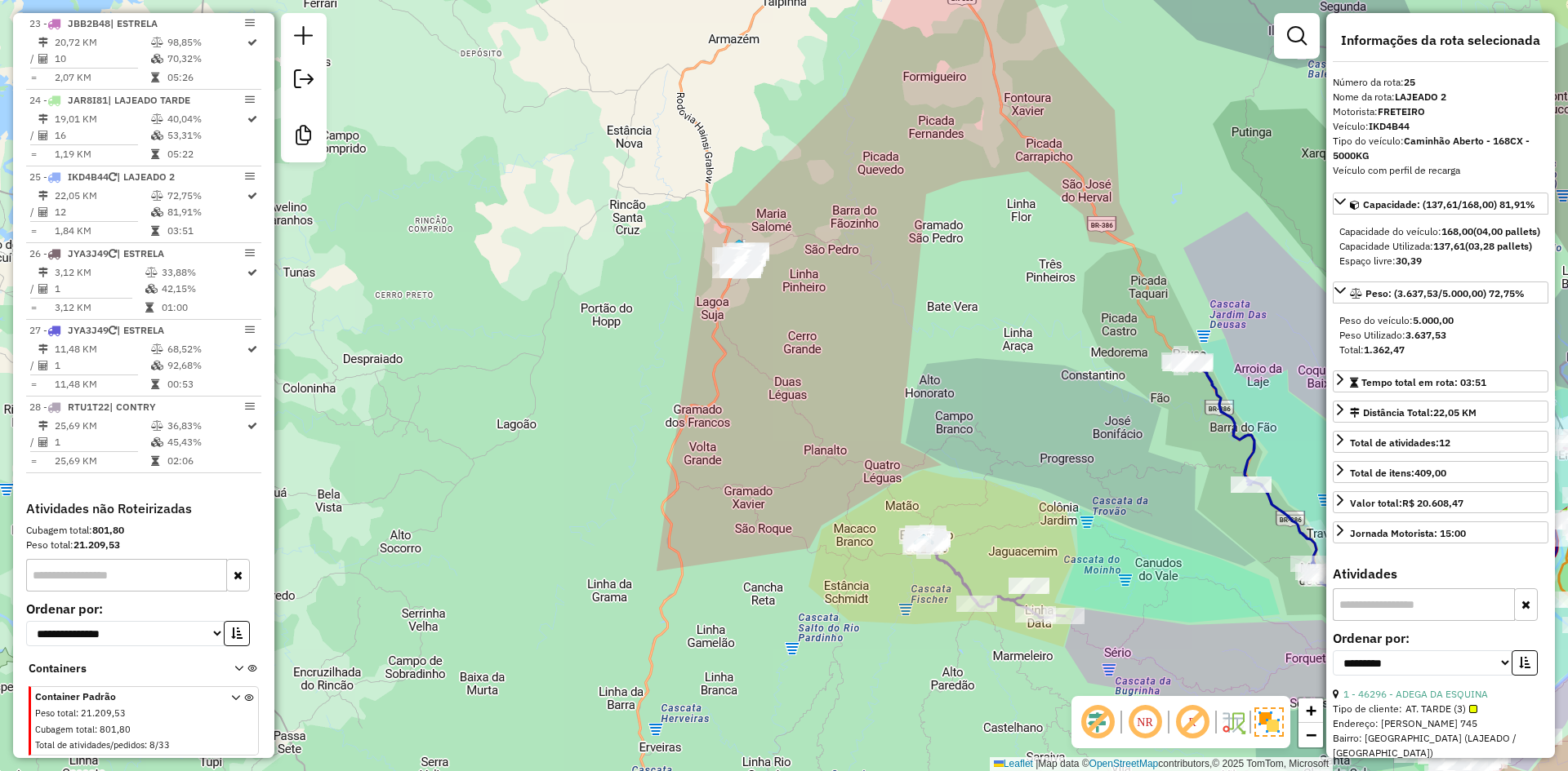
drag, startPoint x: 831, startPoint y: 398, endPoint x: 617, endPoint y: 129, distance: 343.7
click at [615, 120] on div "Janela de atendimento Grade de atendimento Capacidade Transportadoras Veículos …" at bounding box center [784, 386] width 1568 height 771
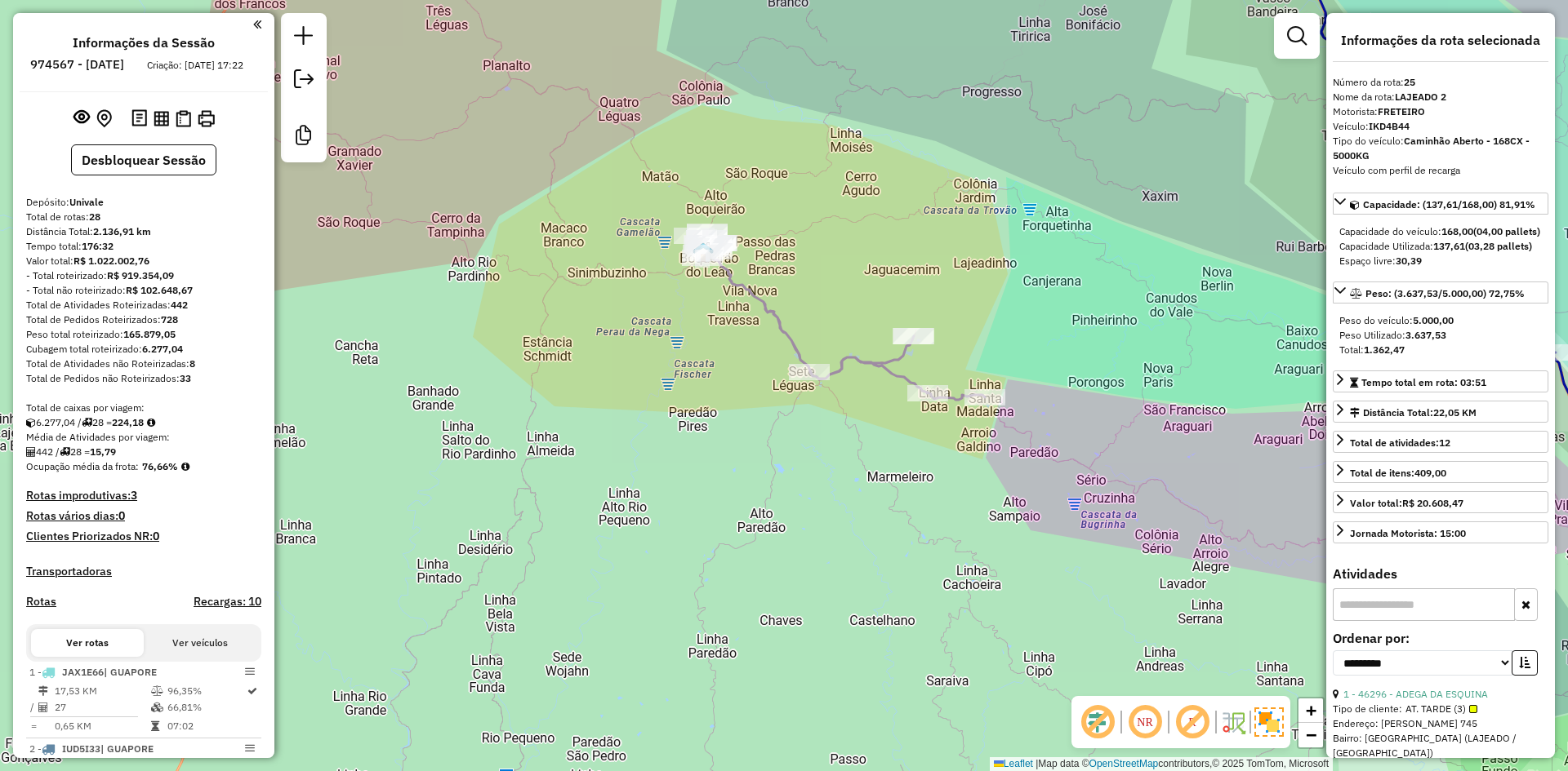
select select "**********"
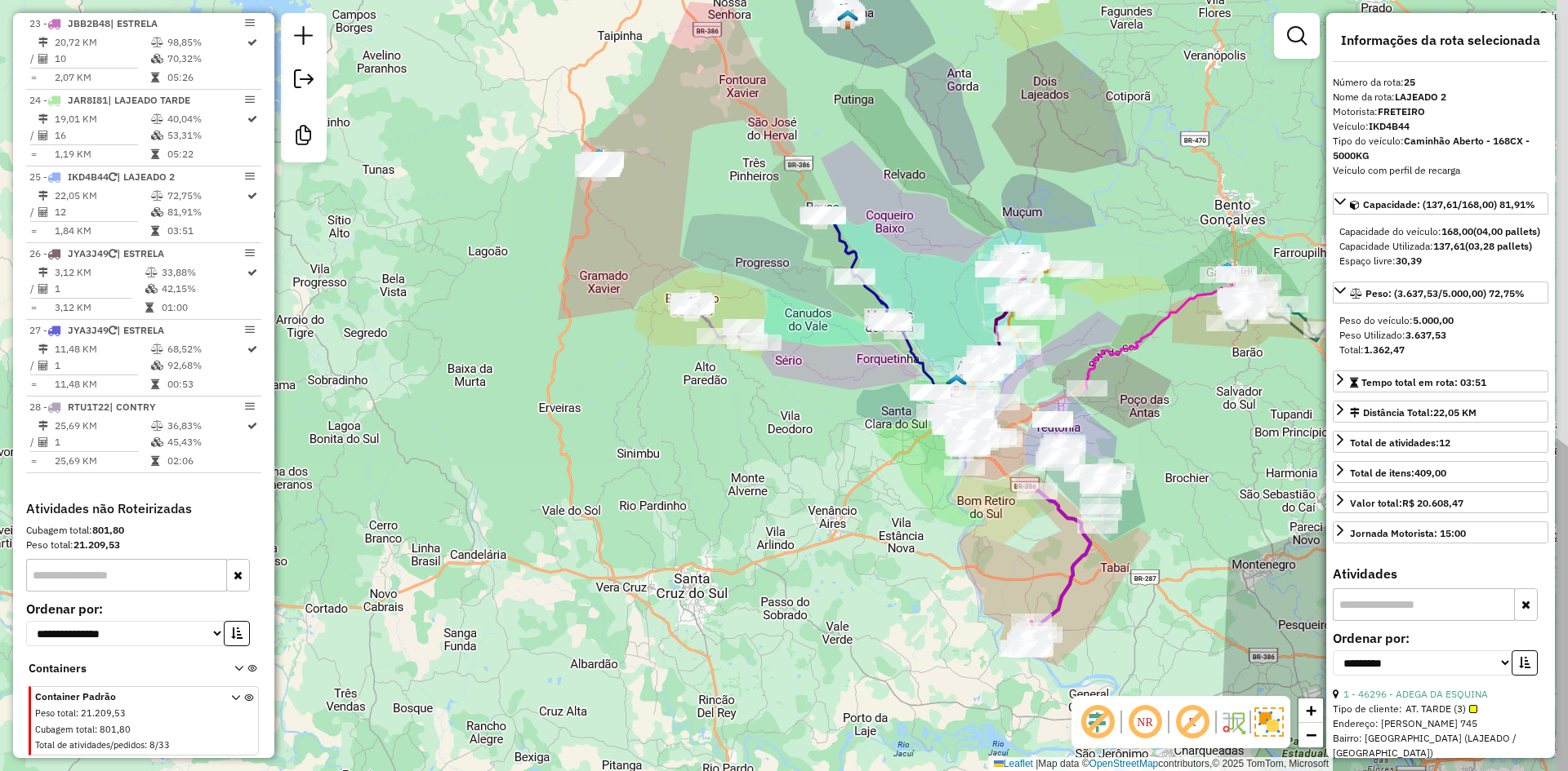
drag, startPoint x: 880, startPoint y: 324, endPoint x: 744, endPoint y: 307, distance: 137.1
click at [744, 307] on div "Janela de atendimento Grade de atendimento Capacidade Transportadoras Veículos …" at bounding box center [784, 386] width 1568 height 771
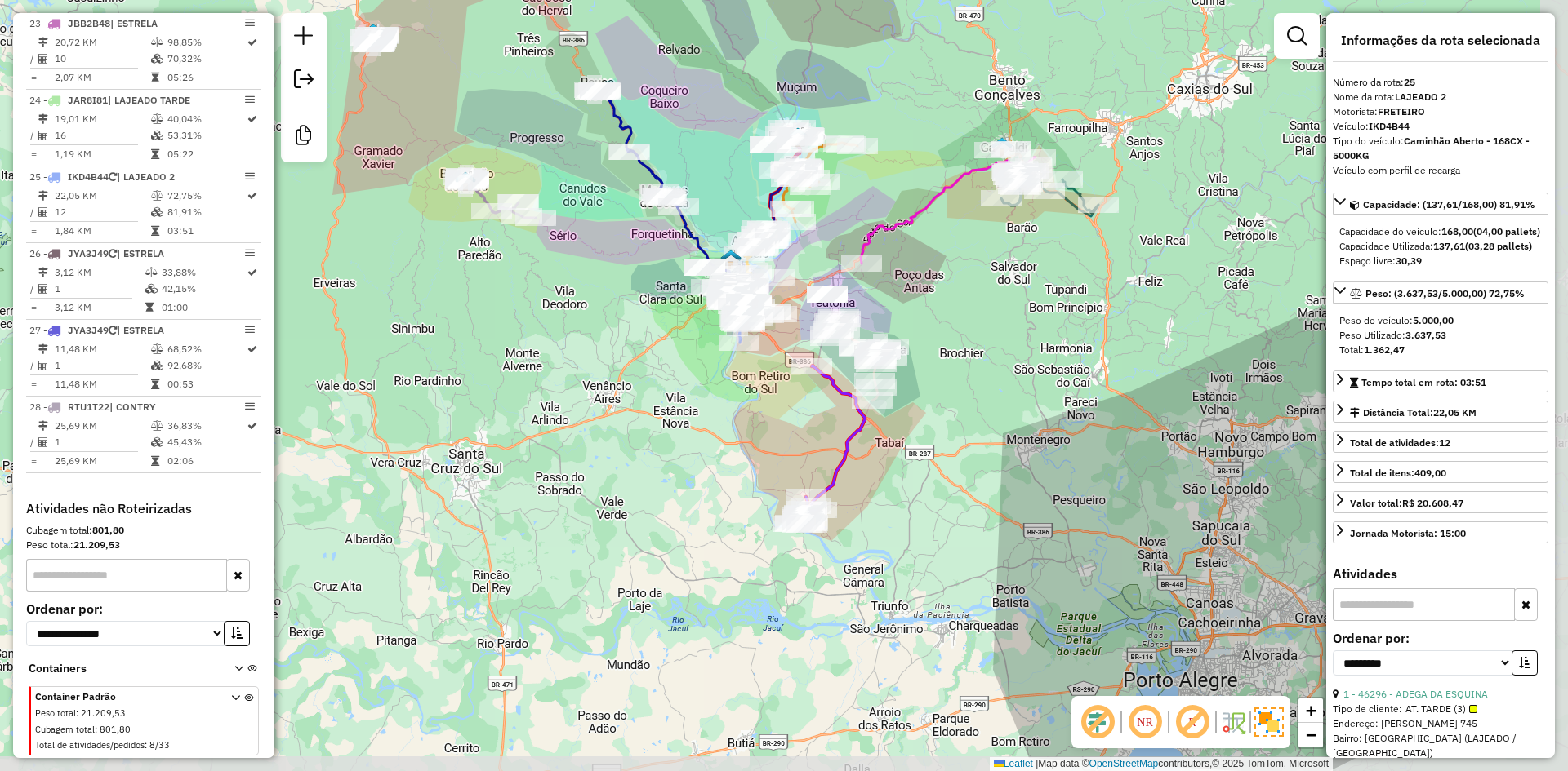
drag, startPoint x: 1224, startPoint y: 267, endPoint x: 1006, endPoint y: 249, distance: 218.7
click at [1006, 250] on div "Janela de atendimento Grade de atendimento Capacidade Transportadoras Veículos …" at bounding box center [784, 386] width 1568 height 771
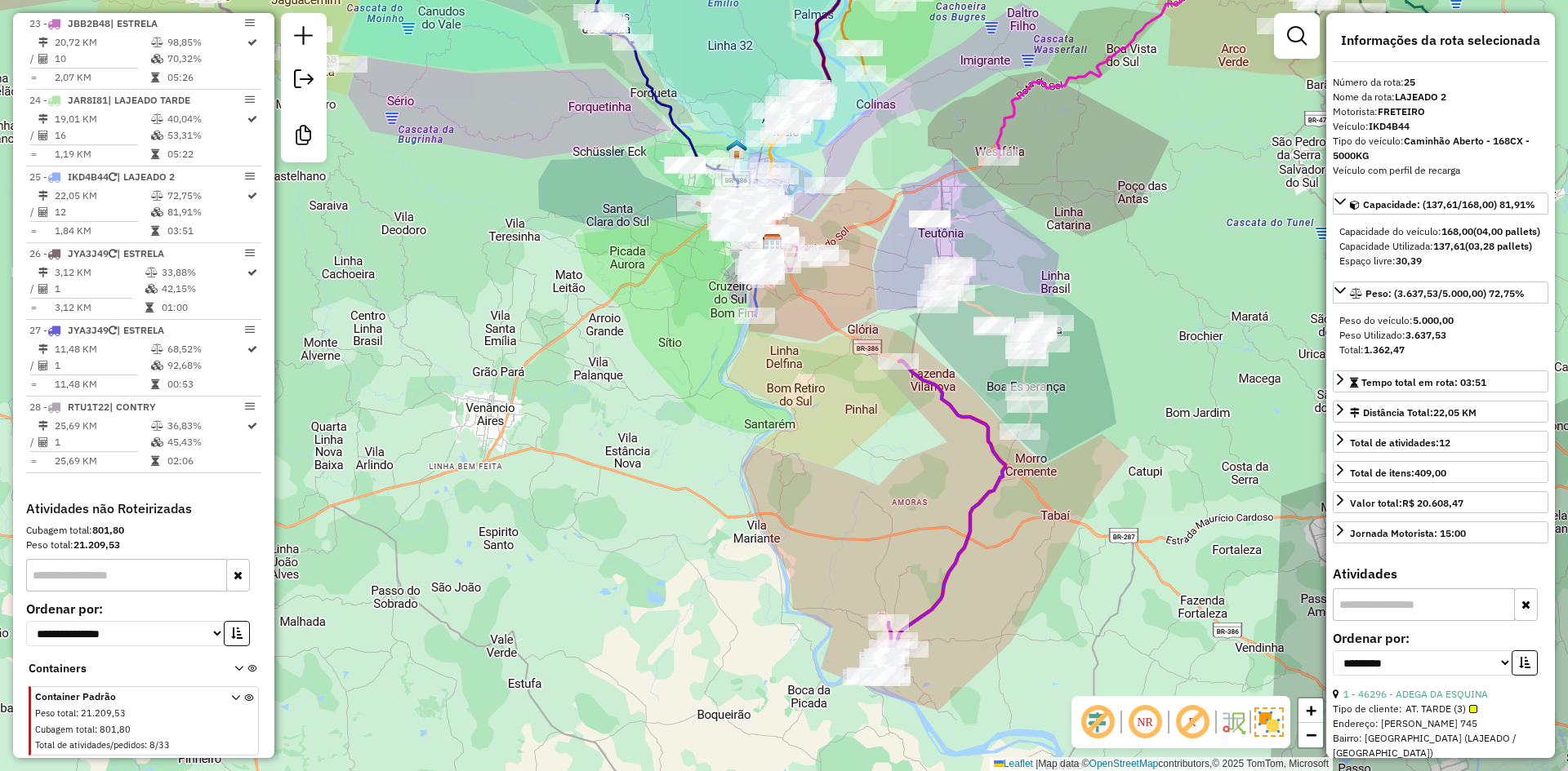
drag, startPoint x: 711, startPoint y: 374, endPoint x: 834, endPoint y: 397, distance: 125.1
click at [836, 396] on div "Janela de atendimento Grade de atendimento Capacidade Transportadoras Veículos …" at bounding box center [784, 386] width 1568 height 771
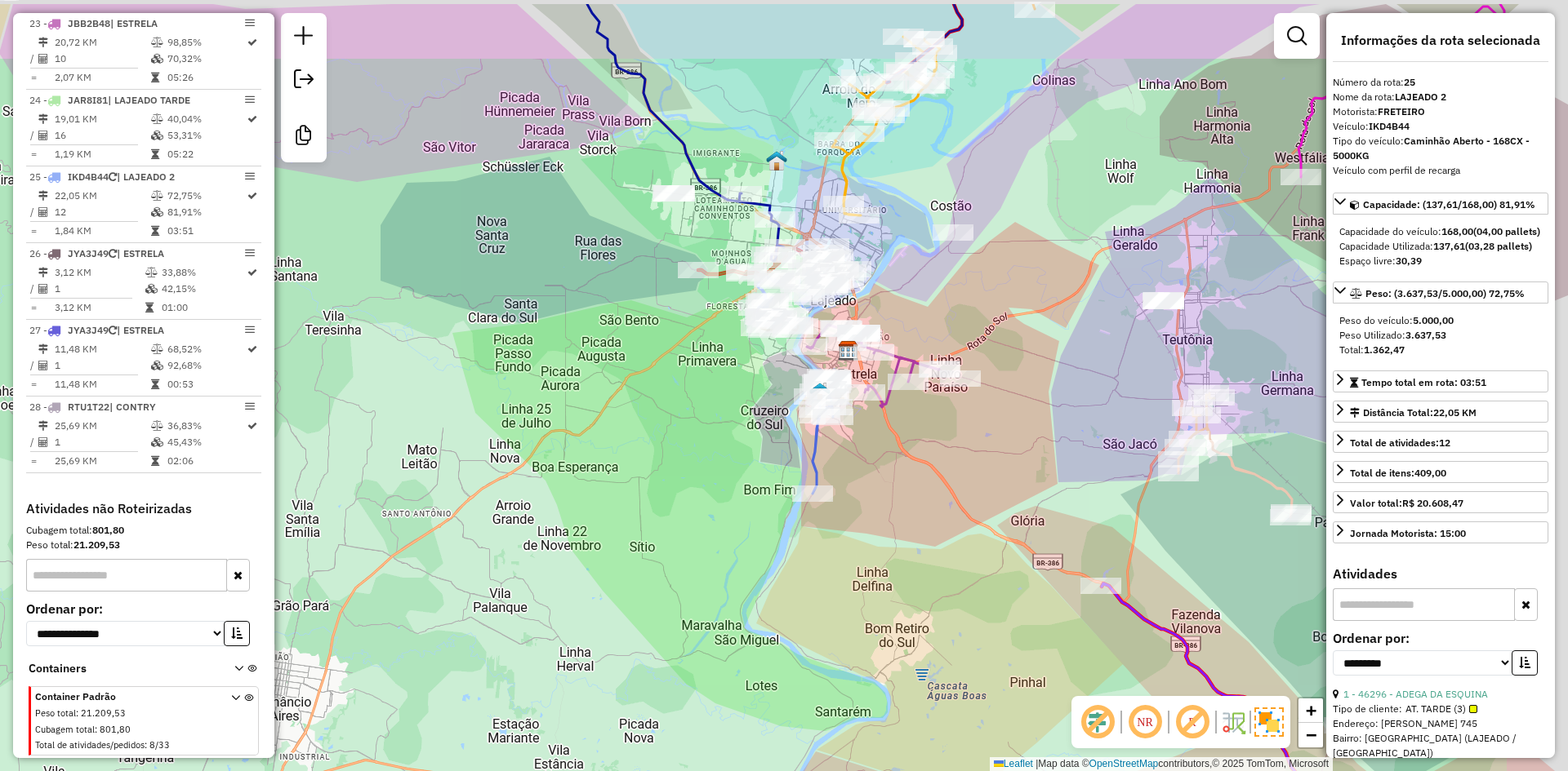
drag, startPoint x: 791, startPoint y: 251, endPoint x: 673, endPoint y: 331, distance: 142.6
click at [673, 331] on div "Janela de atendimento Grade de atendimento Capacidade Transportadoras Veículos …" at bounding box center [784, 386] width 1568 height 771
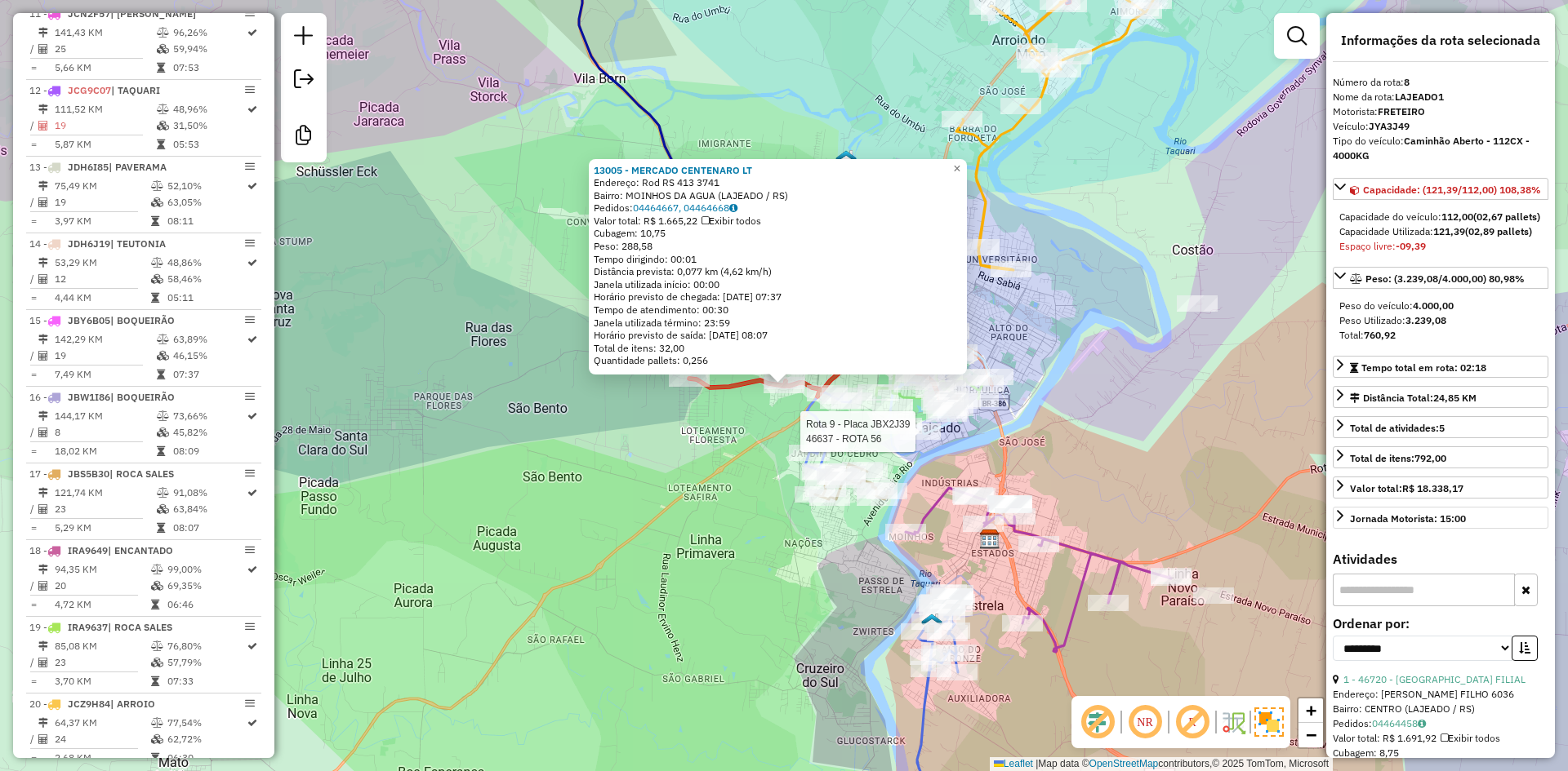
scroll to position [1215, 0]
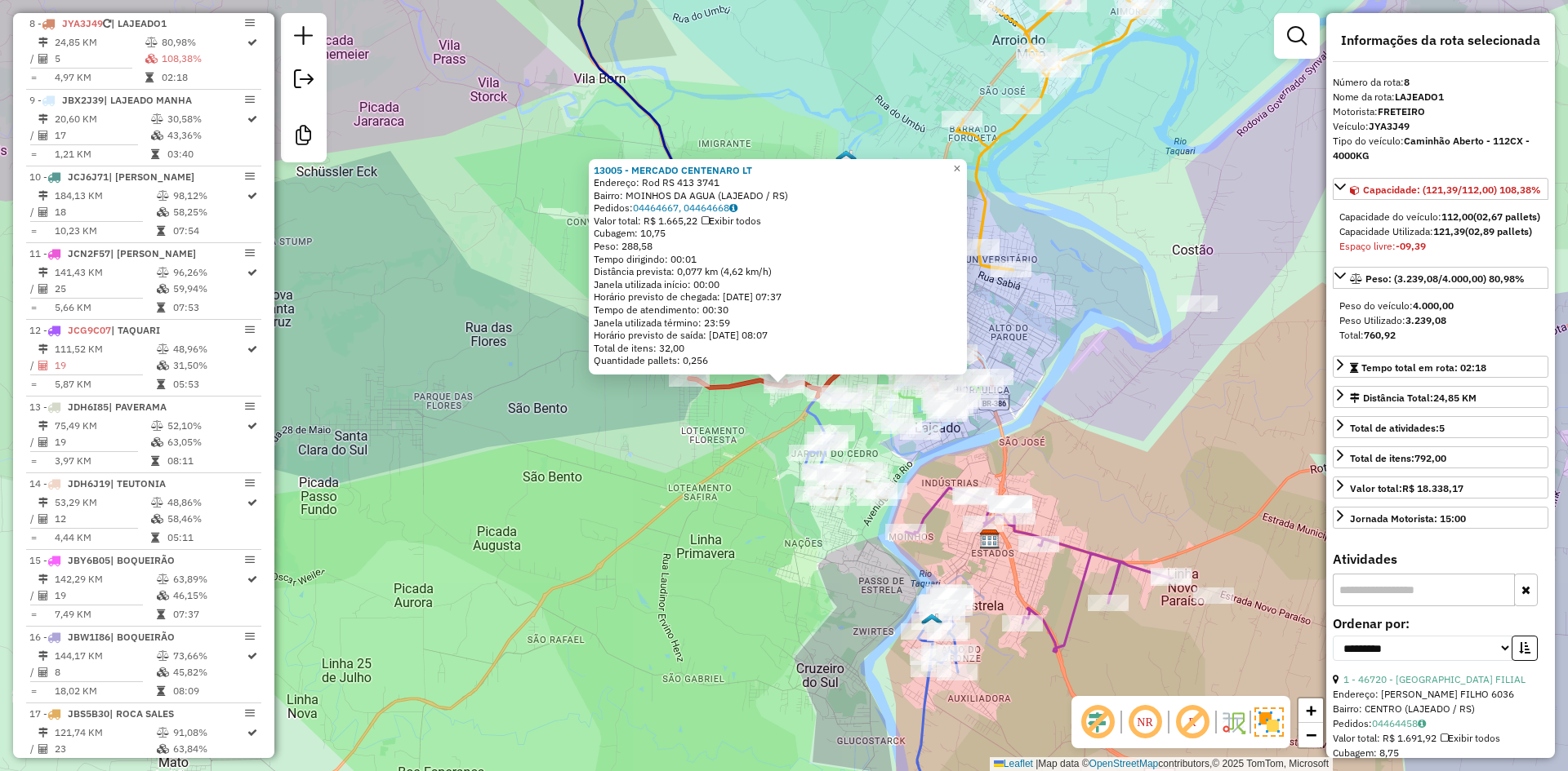
click at [1425, 606] on input "text" at bounding box center [1423, 590] width 182 height 33
type input "****"
click at [960, 165] on span "×" at bounding box center [957, 168] width 8 height 14
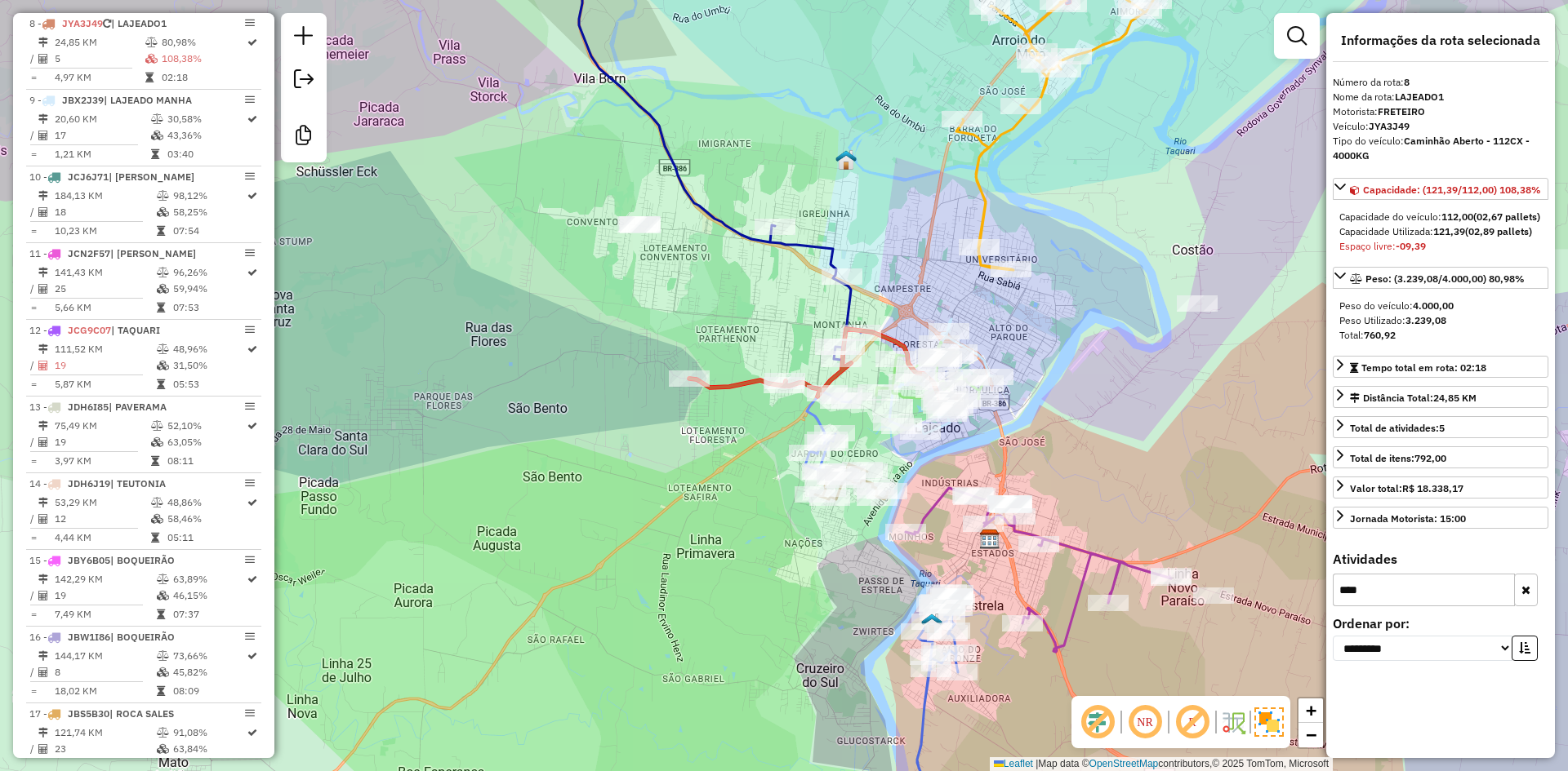
click at [989, 142] on icon at bounding box center [1064, 96] width 216 height 347
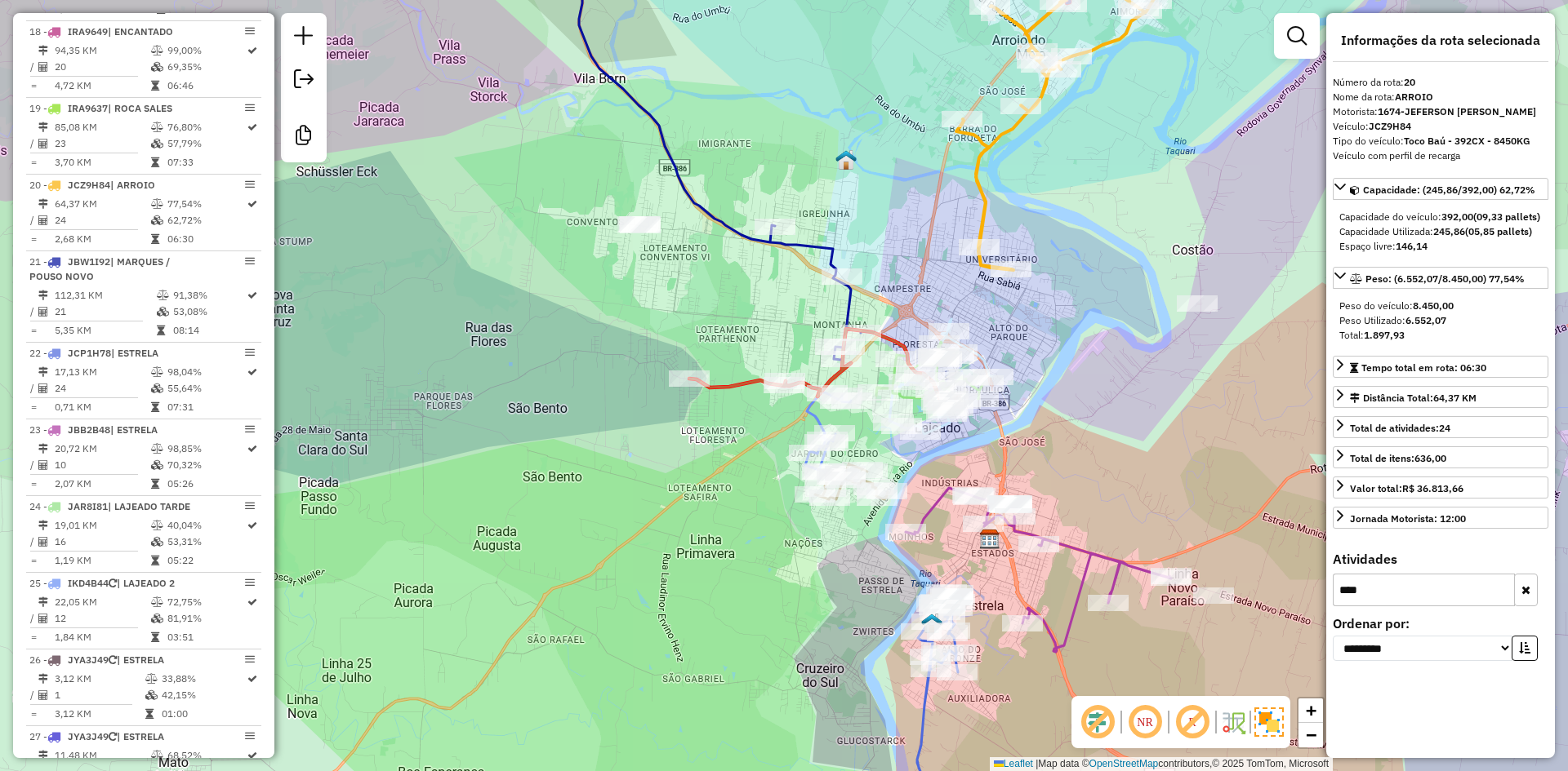
scroll to position [2165, 0]
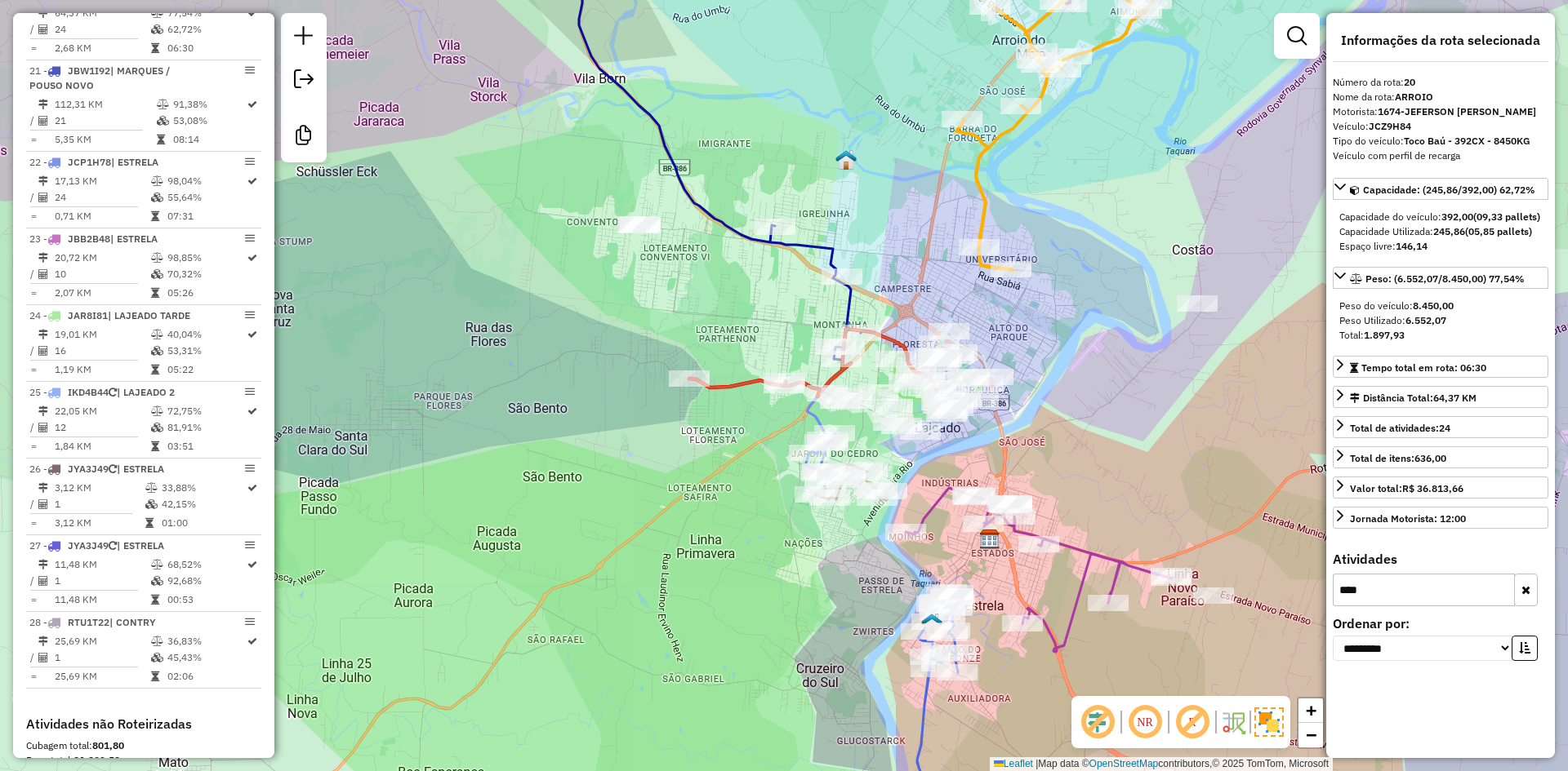
click at [722, 221] on icon at bounding box center [684, 142] width 354 height 437
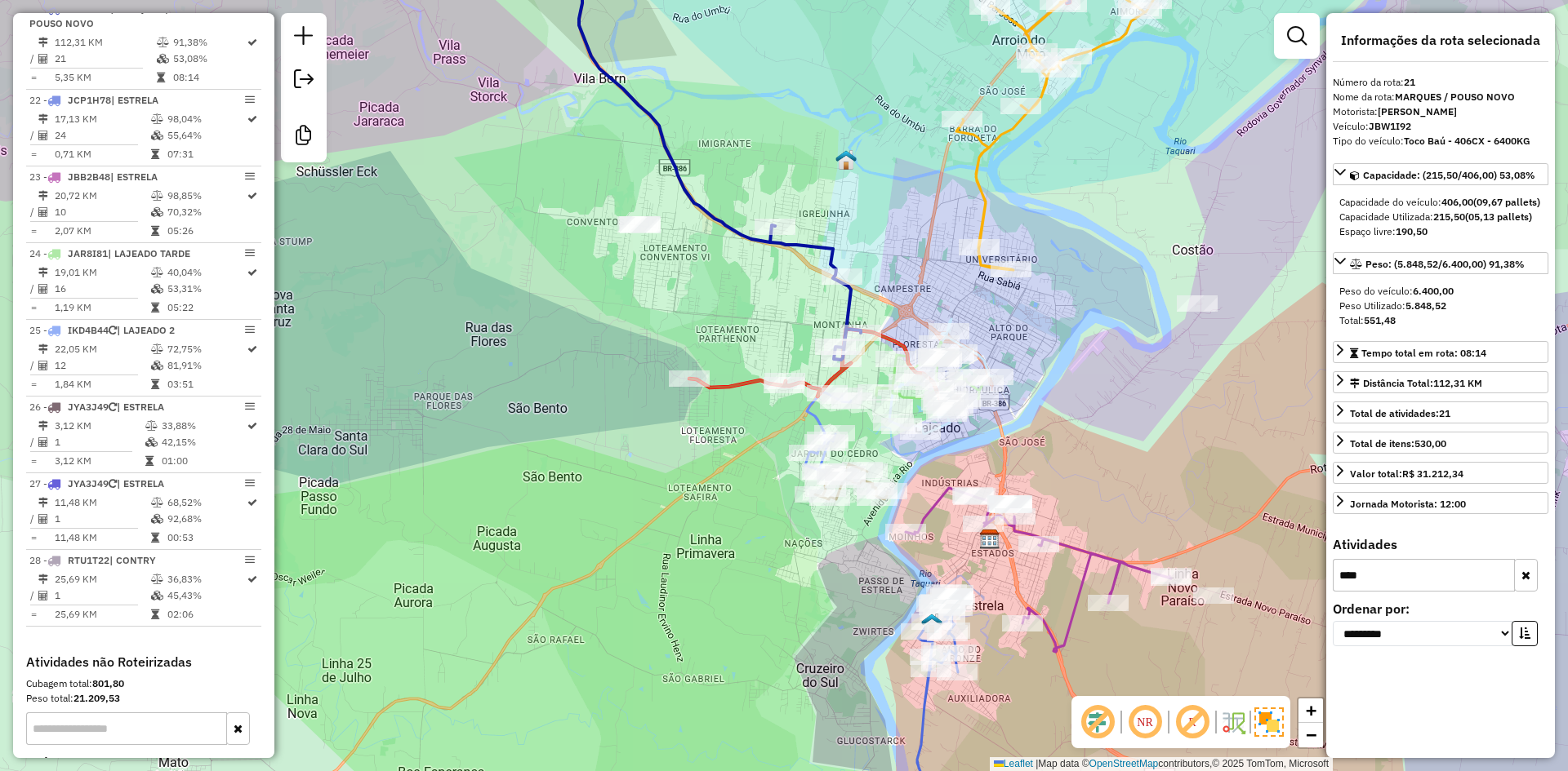
scroll to position [2242, 0]
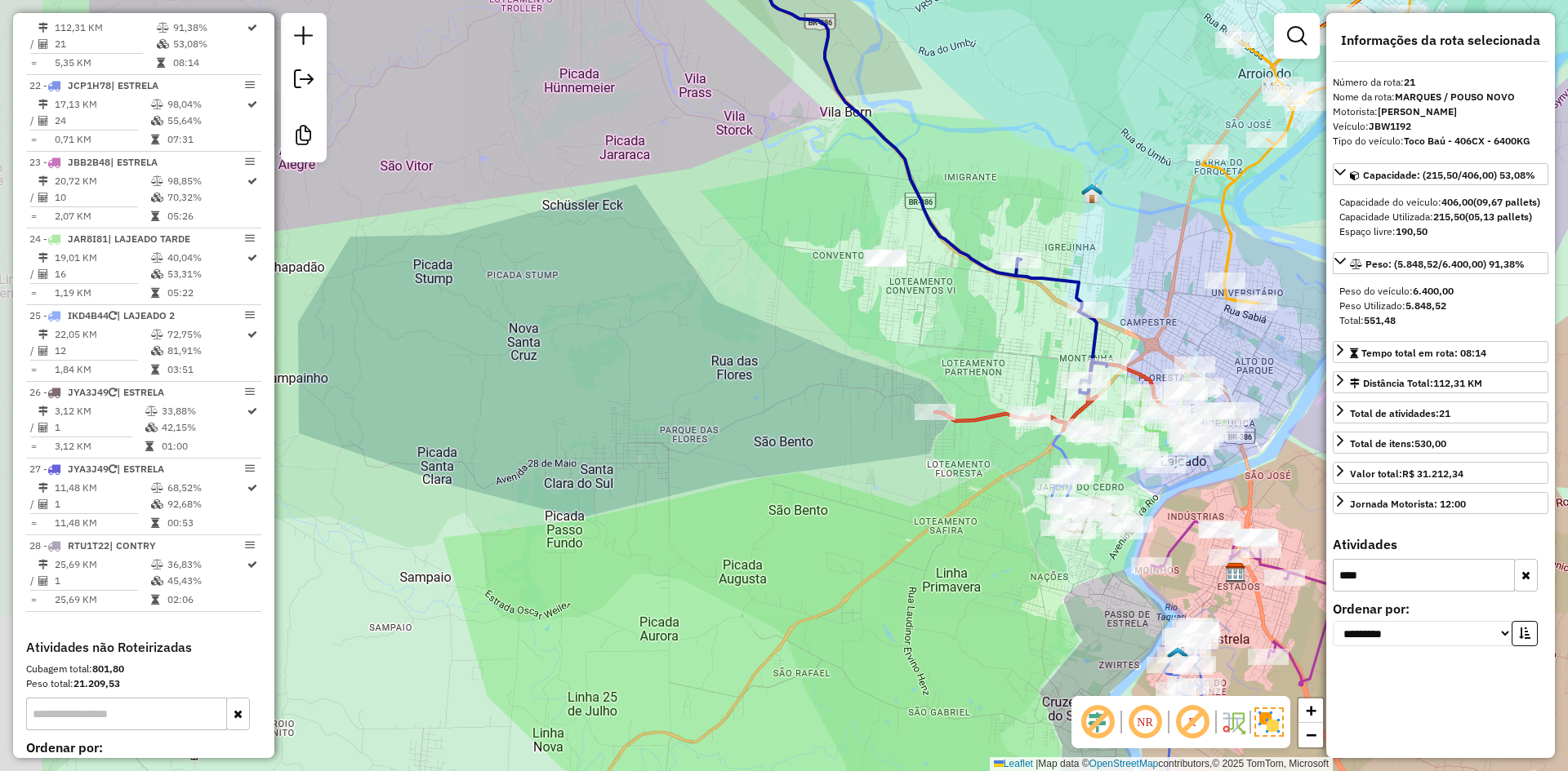
drag, startPoint x: 605, startPoint y: 285, endPoint x: 868, endPoint y: 316, distance: 264.8
click at [866, 317] on div "Janela de atendimento Grade de atendimento Capacidade Transportadoras Veículos …" at bounding box center [784, 386] width 1568 height 771
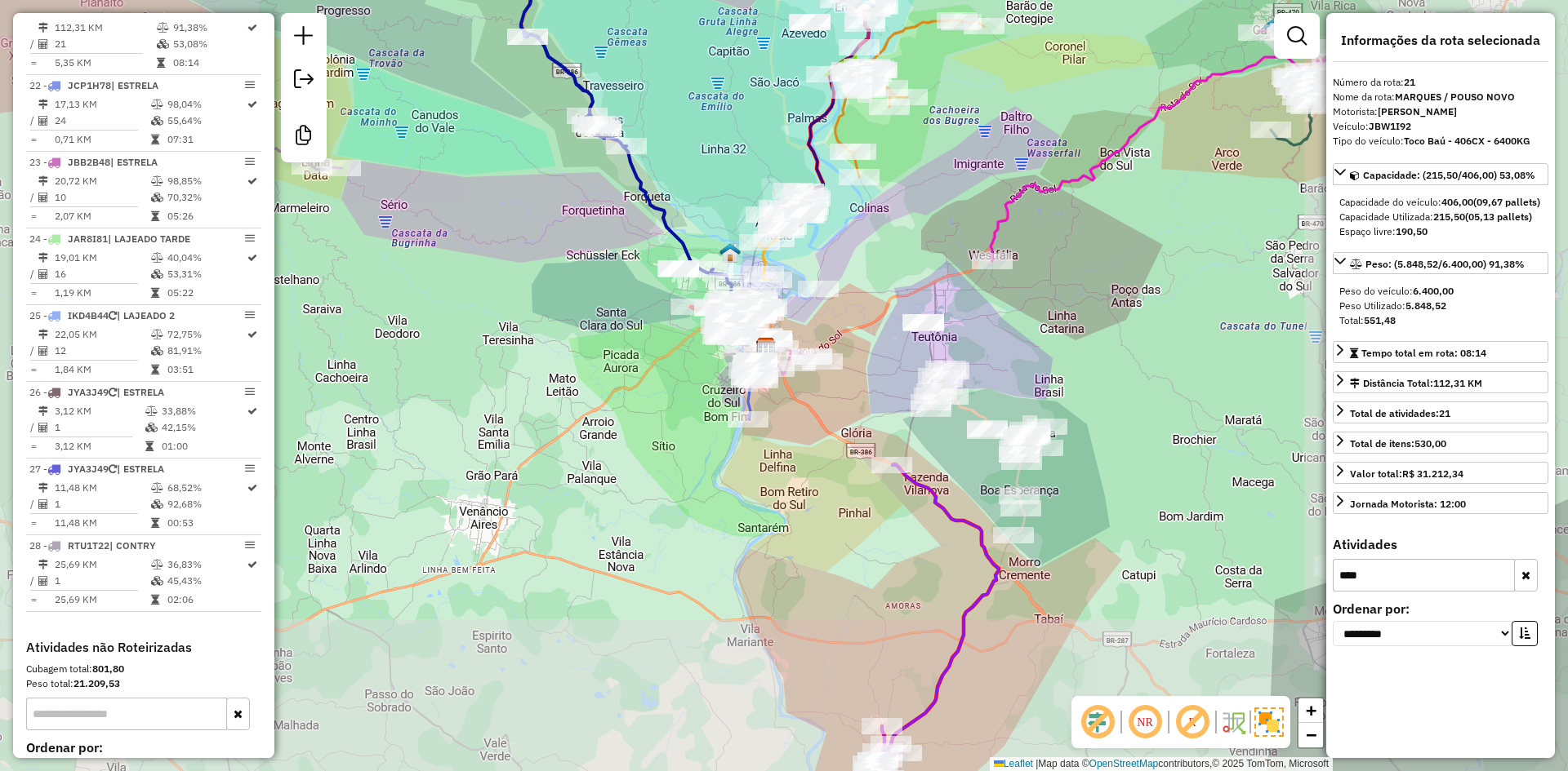
drag, startPoint x: 525, startPoint y: 274, endPoint x: 611, endPoint y: 291, distance: 87.7
click at [648, 294] on div "Janela de atendimento Grade de atendimento Capacidade Transportadoras Veículos …" at bounding box center [784, 386] width 1568 height 771
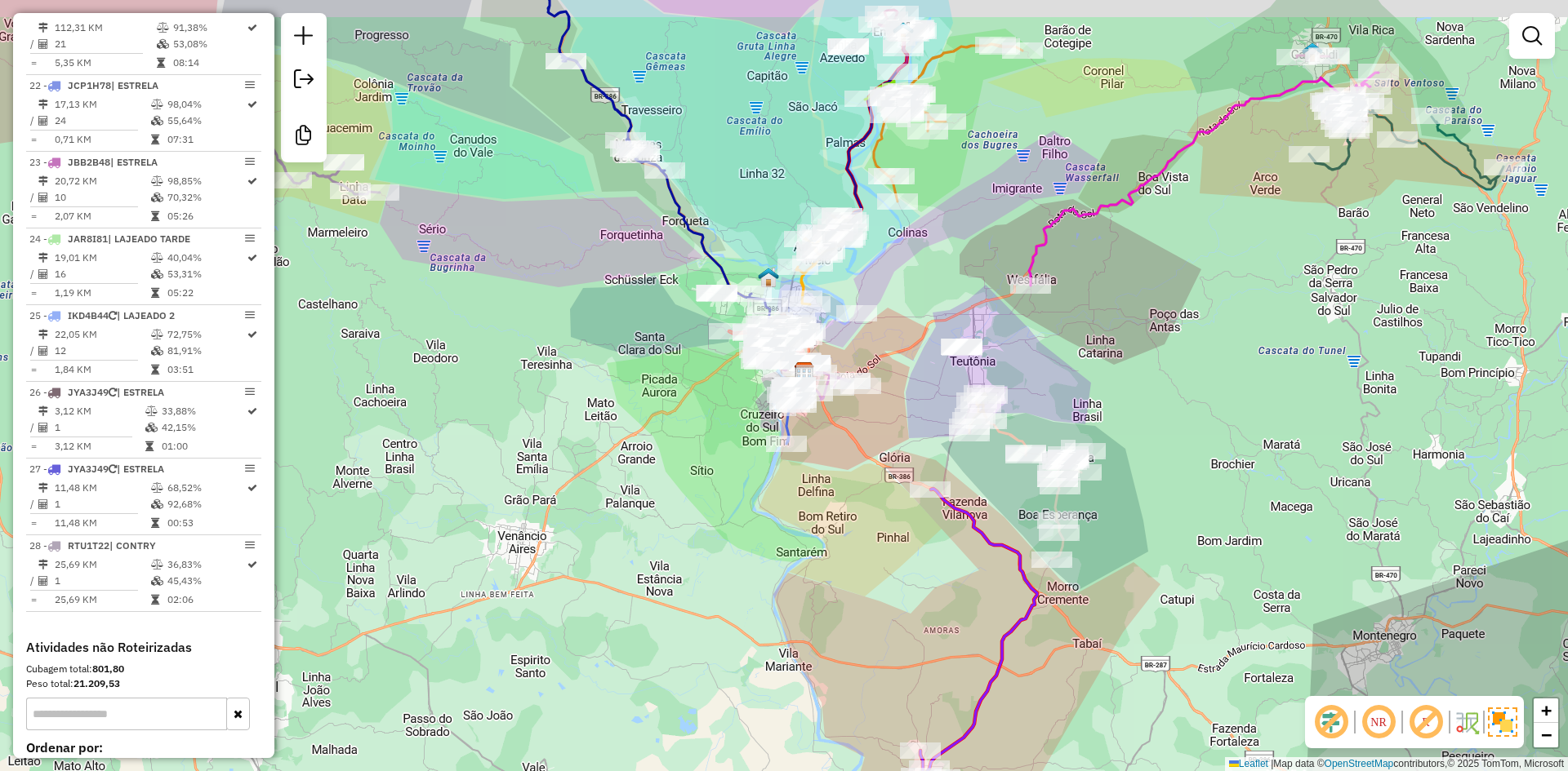
drag, startPoint x: 402, startPoint y: 224, endPoint x: 696, endPoint y: 312, distance: 306.9
click at [696, 312] on div "Janela de atendimento Grade de atendimento Capacidade Transportadoras Veículos …" at bounding box center [784, 386] width 1568 height 771
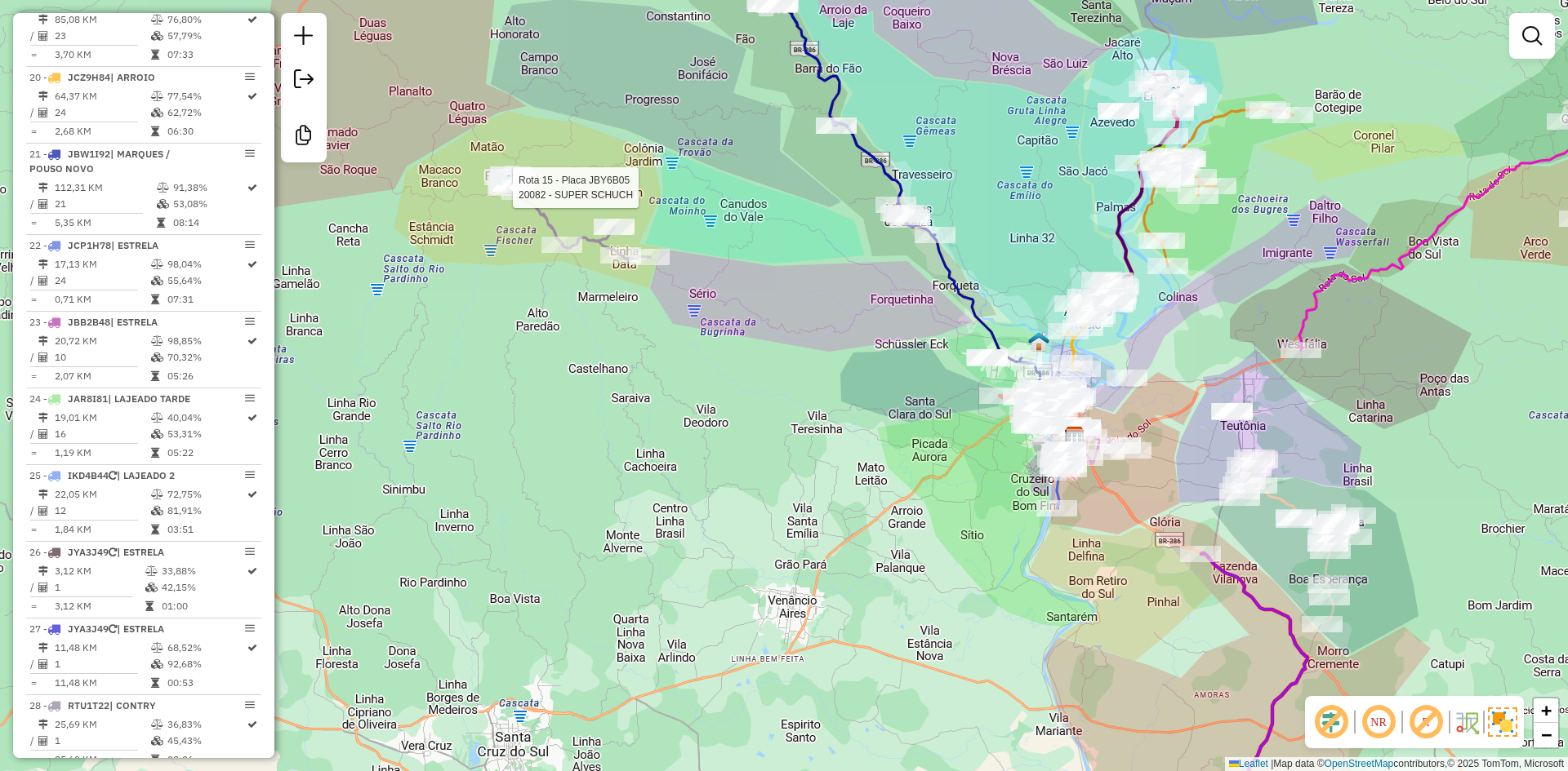
select select "**********"
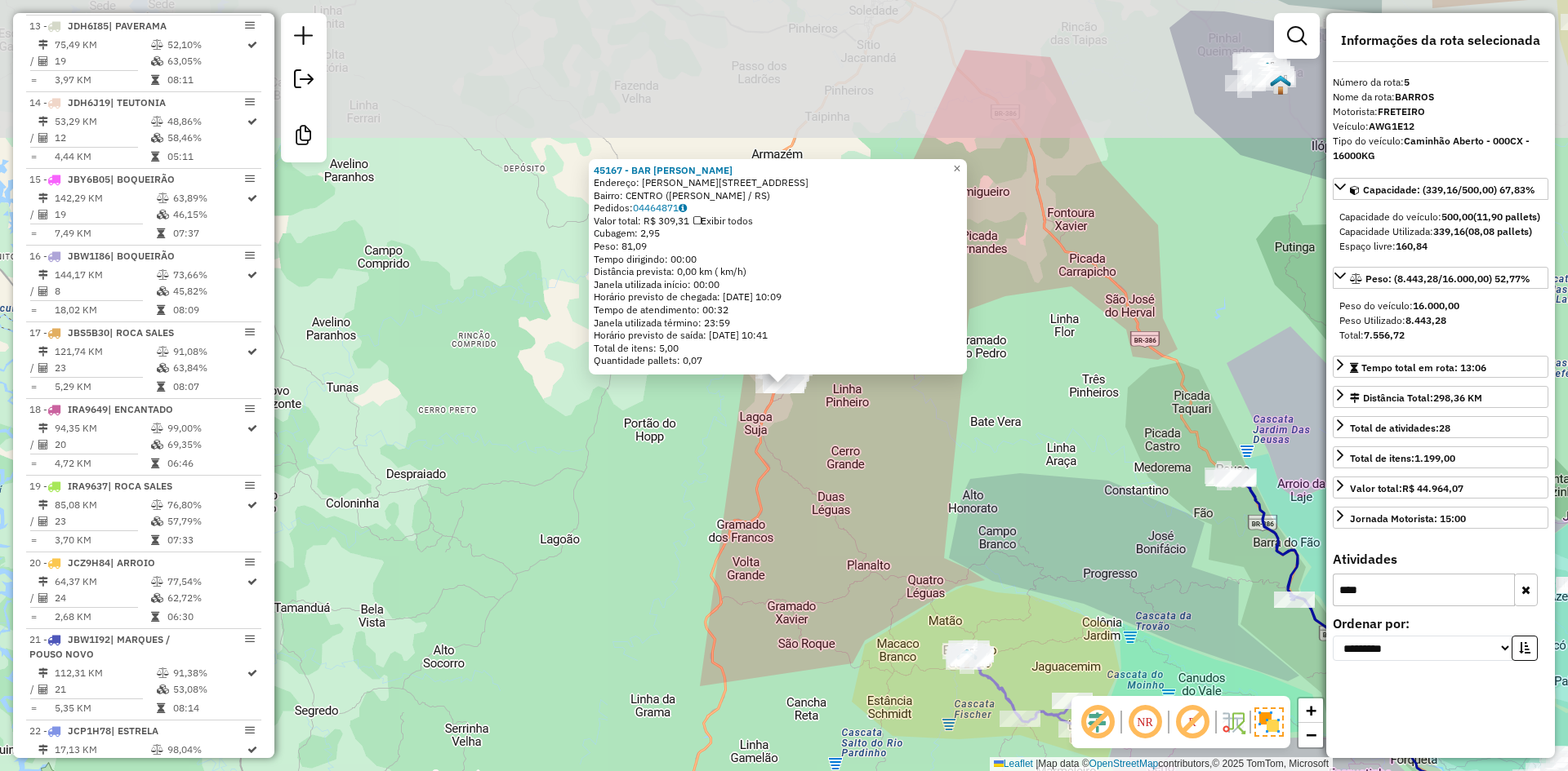
scroll to position [985, 0]
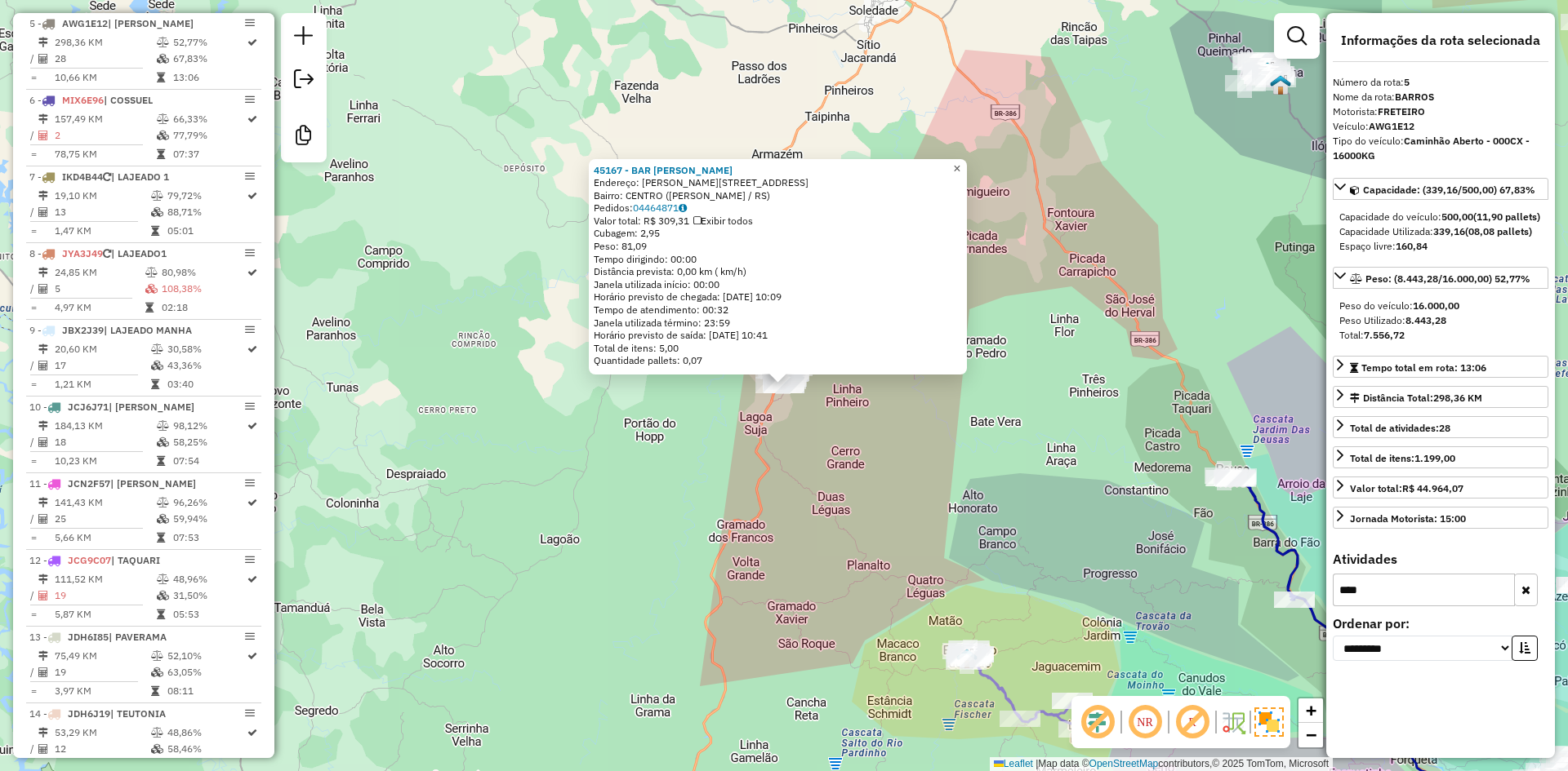
click at [962, 167] on link "×" at bounding box center [957, 169] width 19 height 19
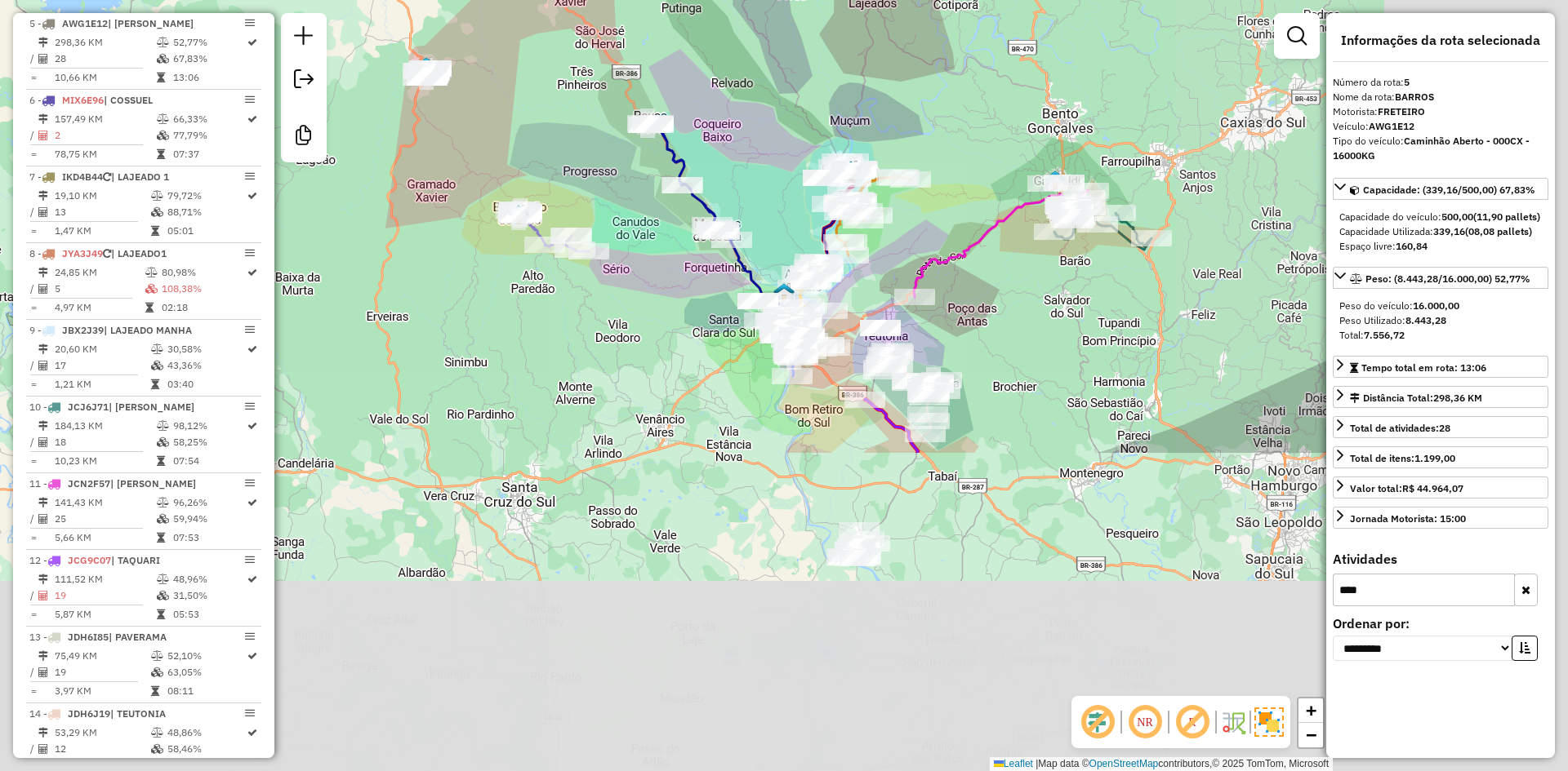
drag, startPoint x: 791, startPoint y: 568, endPoint x: 387, endPoint y: 156, distance: 577.0
click at [388, 159] on div "Janela de atendimento Grade de atendimento Capacidade Transportadoras Veículos …" at bounding box center [784, 386] width 1568 height 771
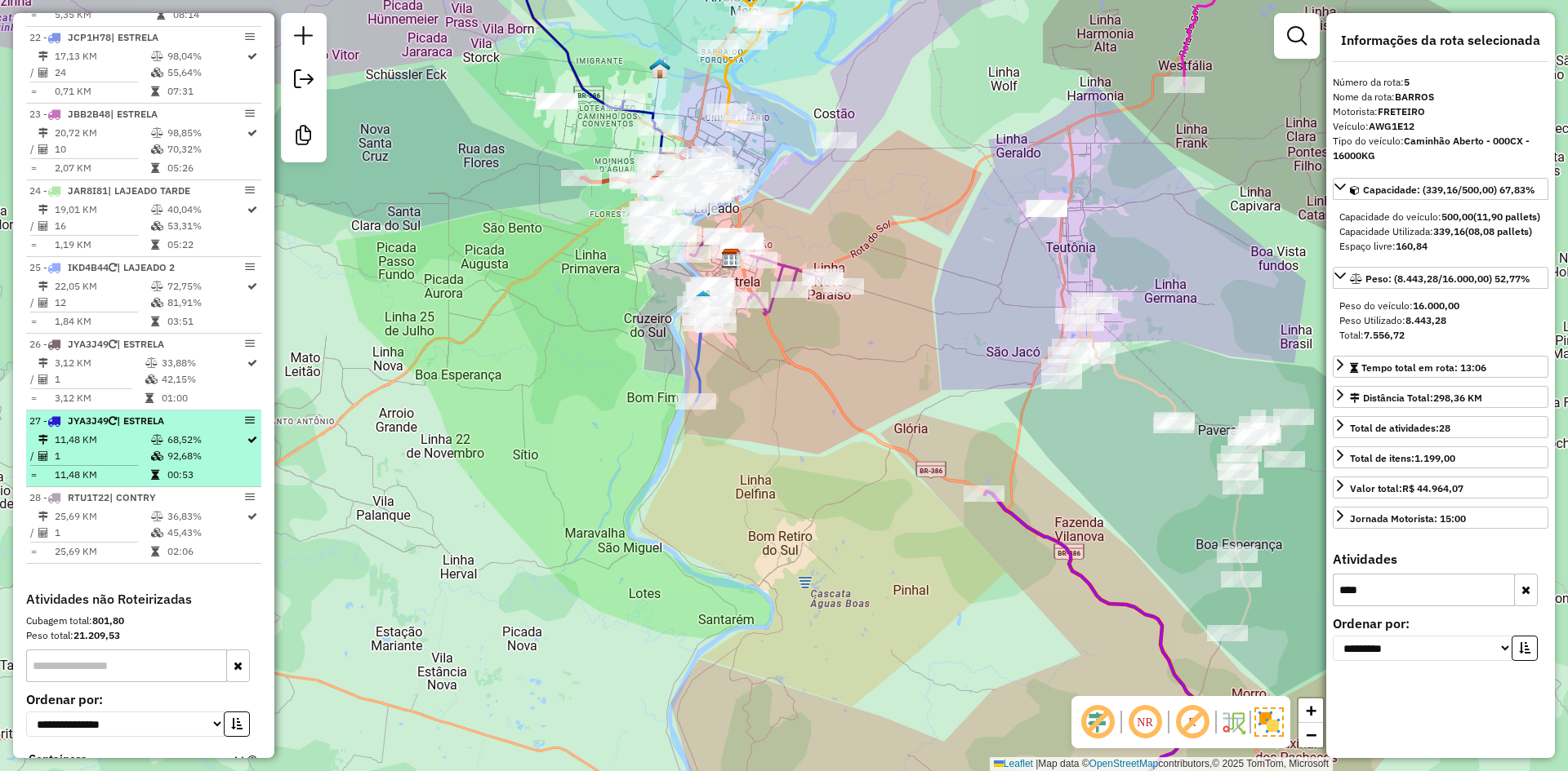
scroll to position [2291, 0]
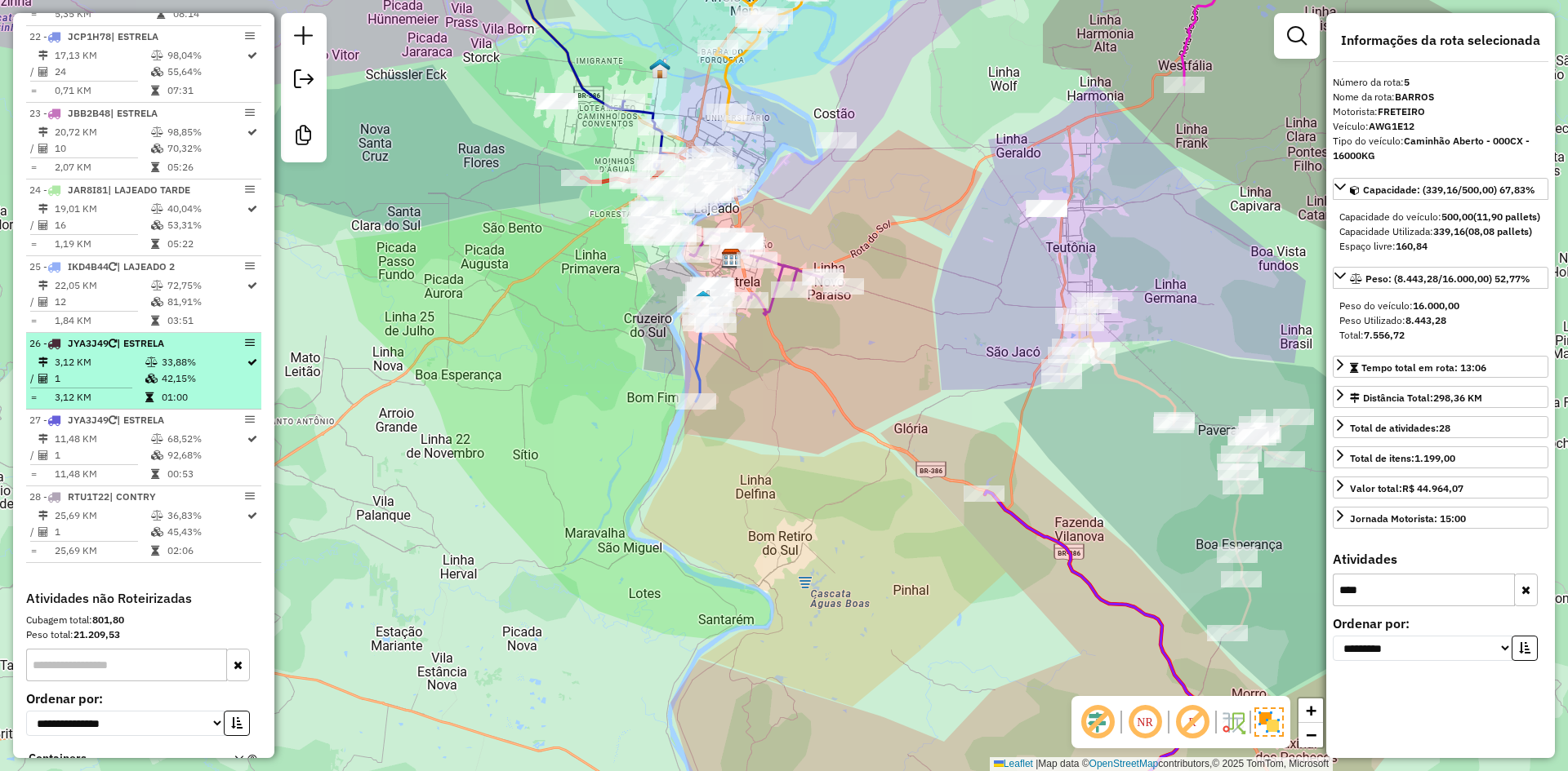
click at [134, 350] on span "| ESTRELA" at bounding box center [140, 343] width 48 height 13
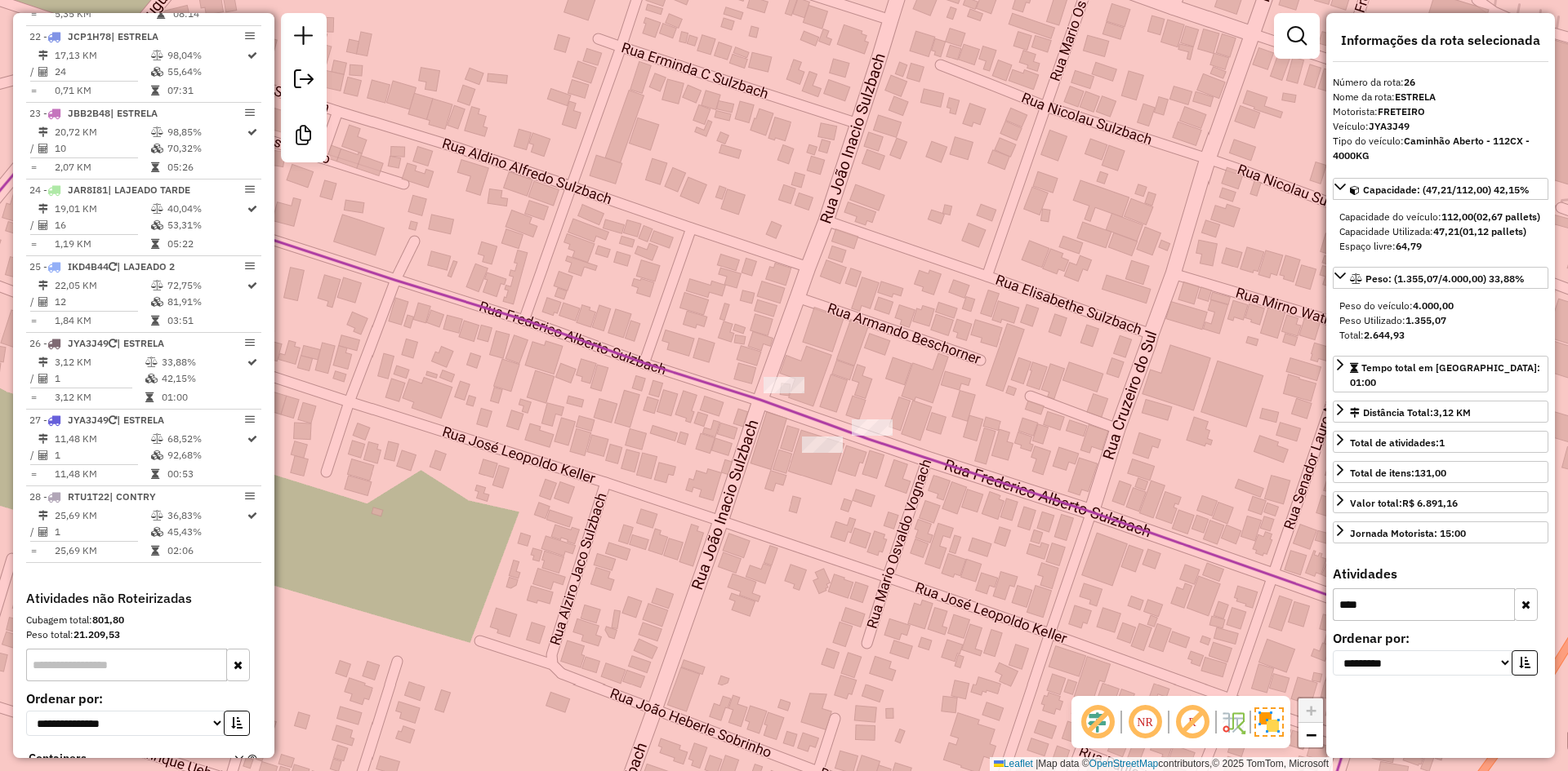
click at [672, 373] on icon at bounding box center [617, 503] width 1547 height 688
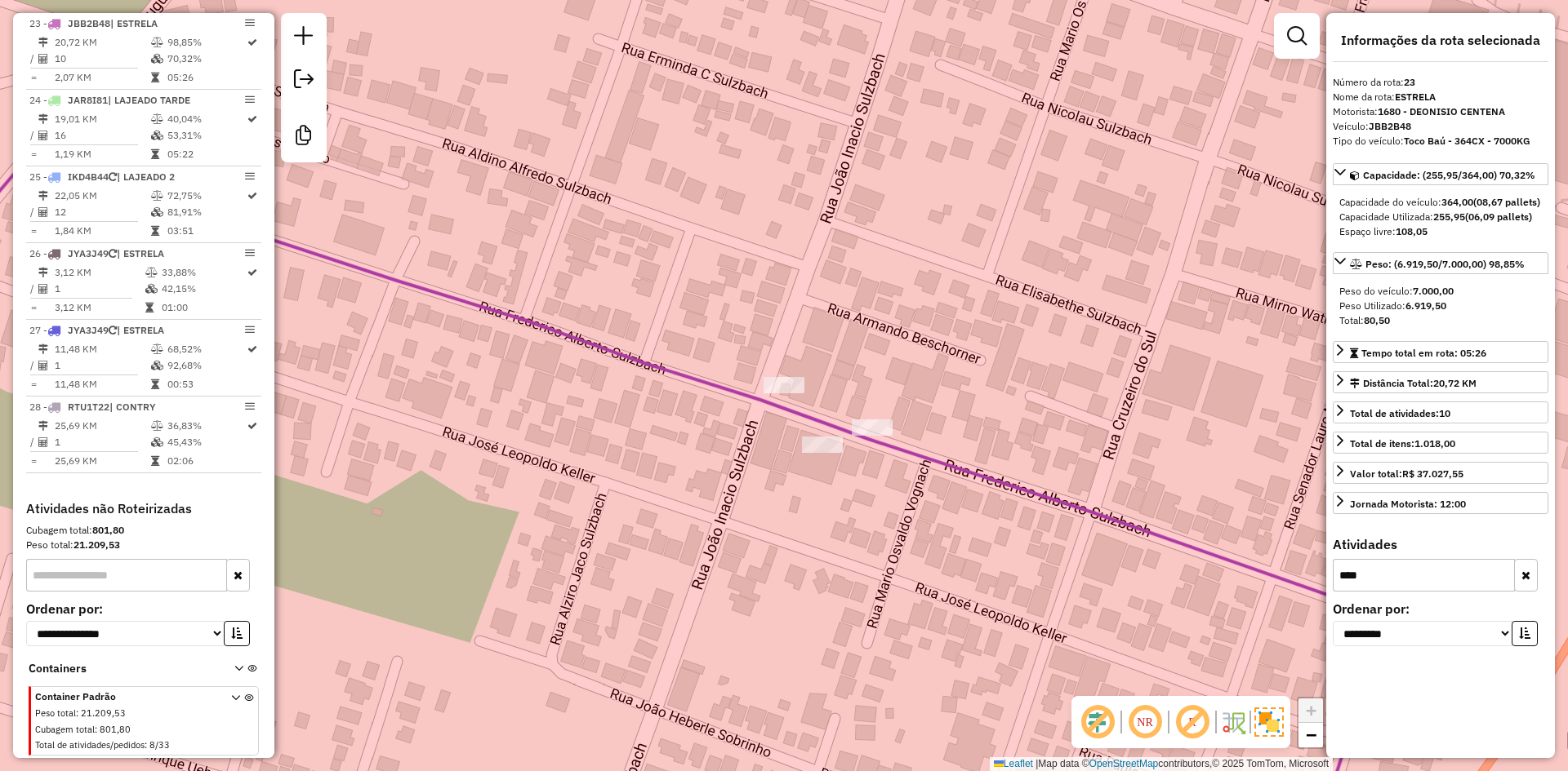
scroll to position [2410, 0]
click at [695, 373] on icon at bounding box center [617, 503] width 1547 height 688
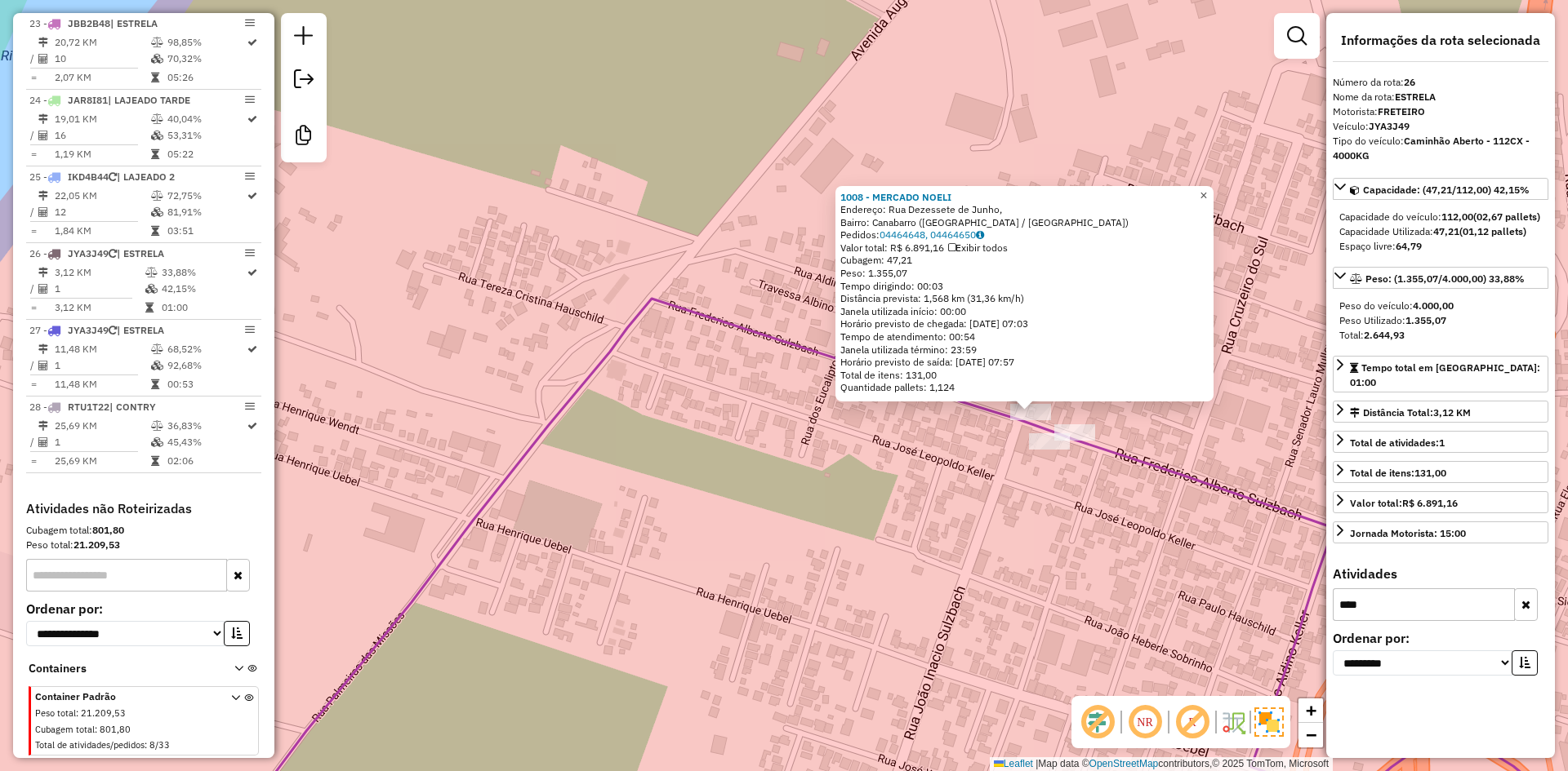
click at [1207, 192] on span "×" at bounding box center [1204, 195] width 8 height 14
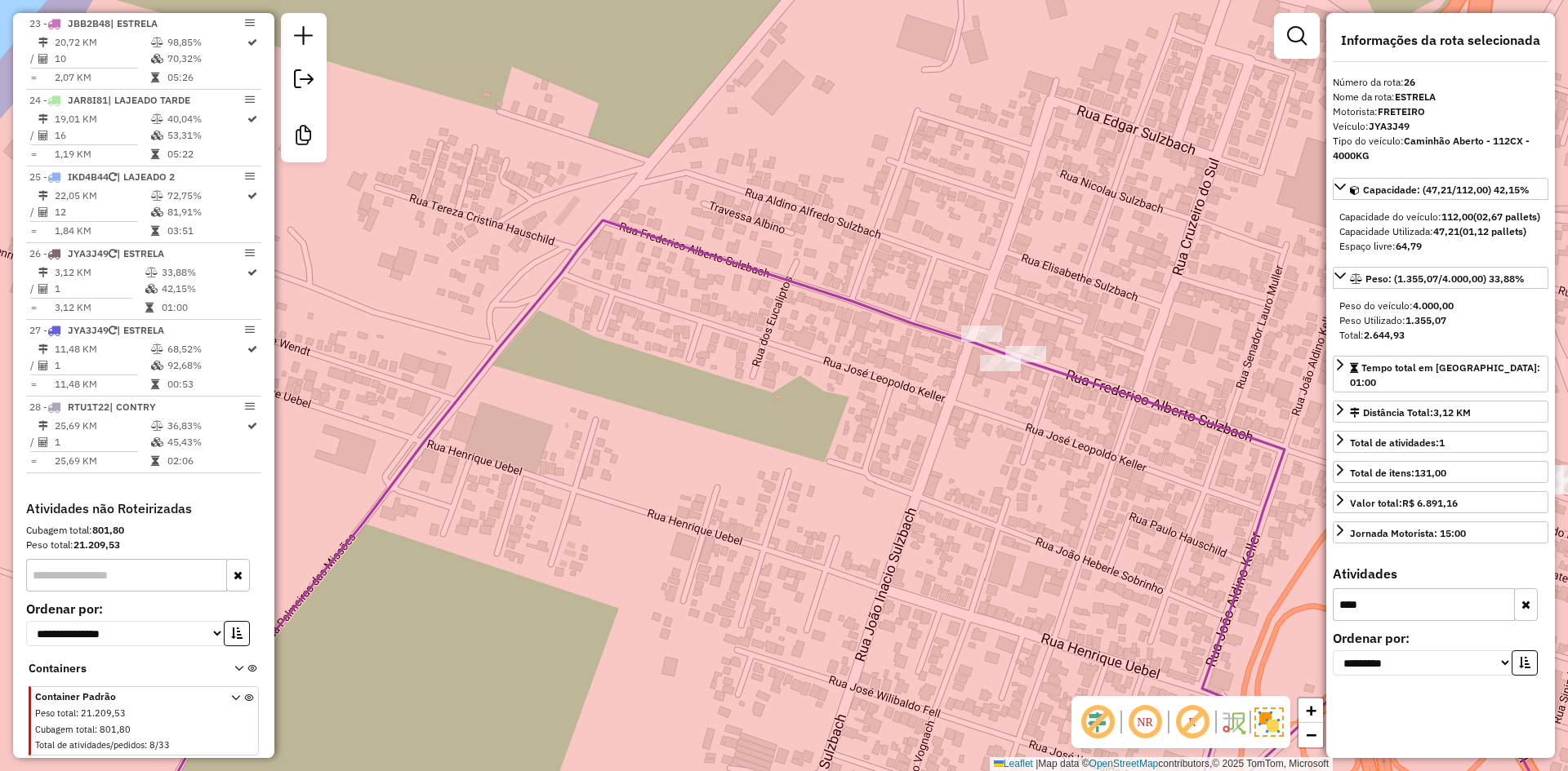
drag, startPoint x: 1344, startPoint y: 606, endPoint x: 1312, endPoint y: 617, distance: 33.8
click at [1316, 616] on hb-router-mapa "Informações da Sessão 974567 - 05/08/2025 Criação: 04/08/2025 17:22 Desbloquear…" at bounding box center [784, 386] width 1568 height 771
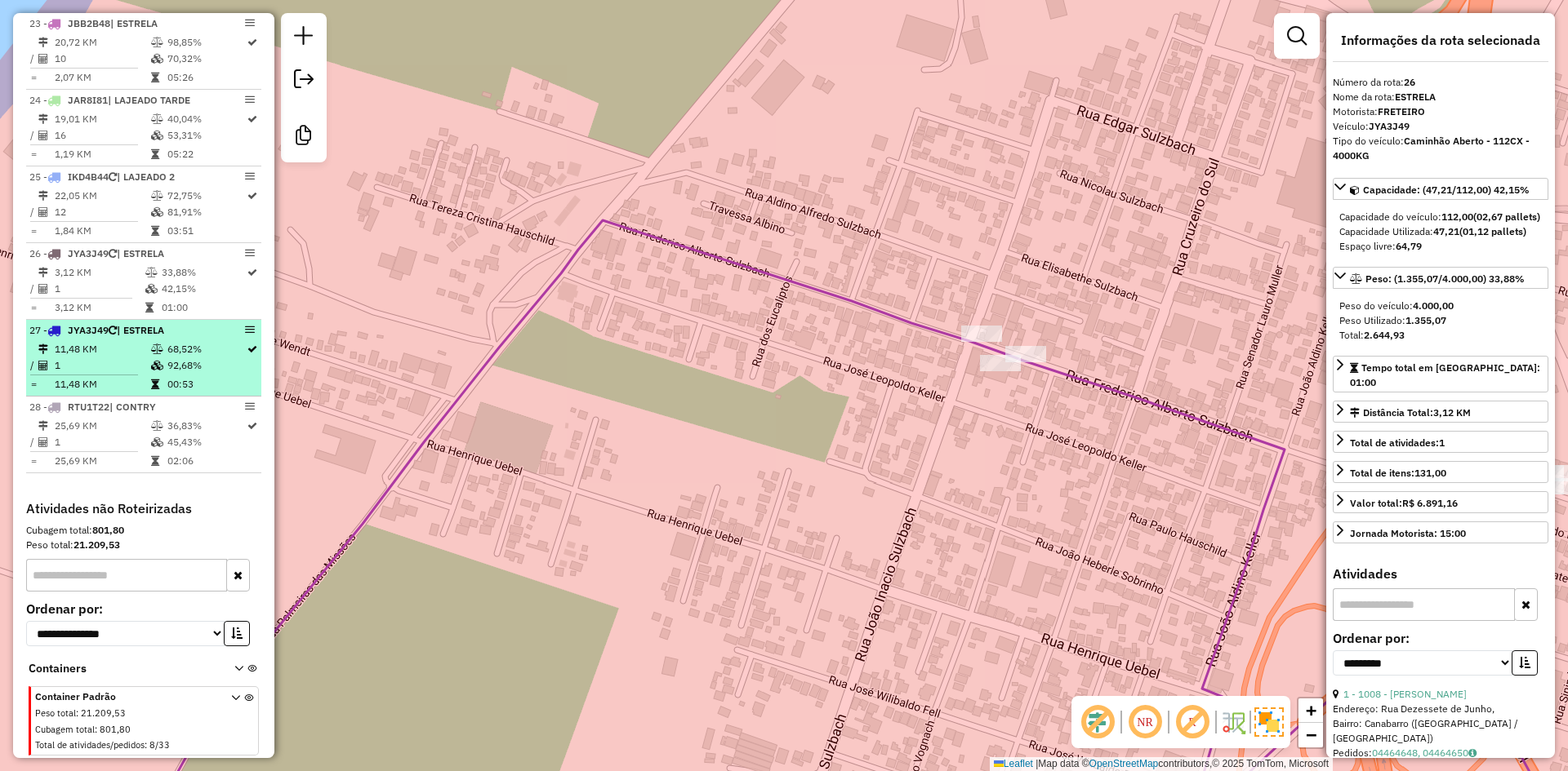
click at [141, 337] on div "27 - JYA3J49 | ESTRELA" at bounding box center [116, 330] width 173 height 15
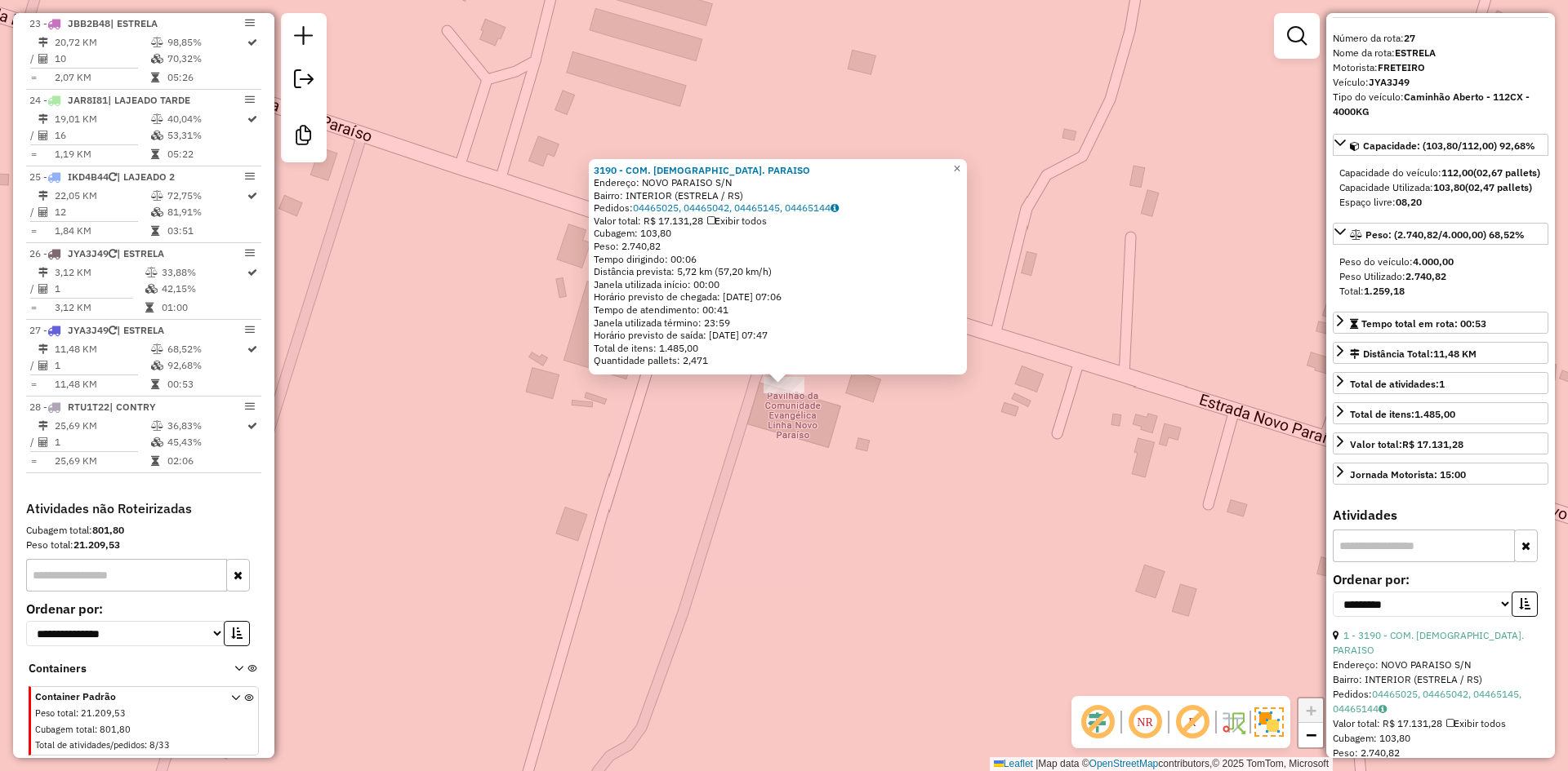
scroll to position [221, 0]
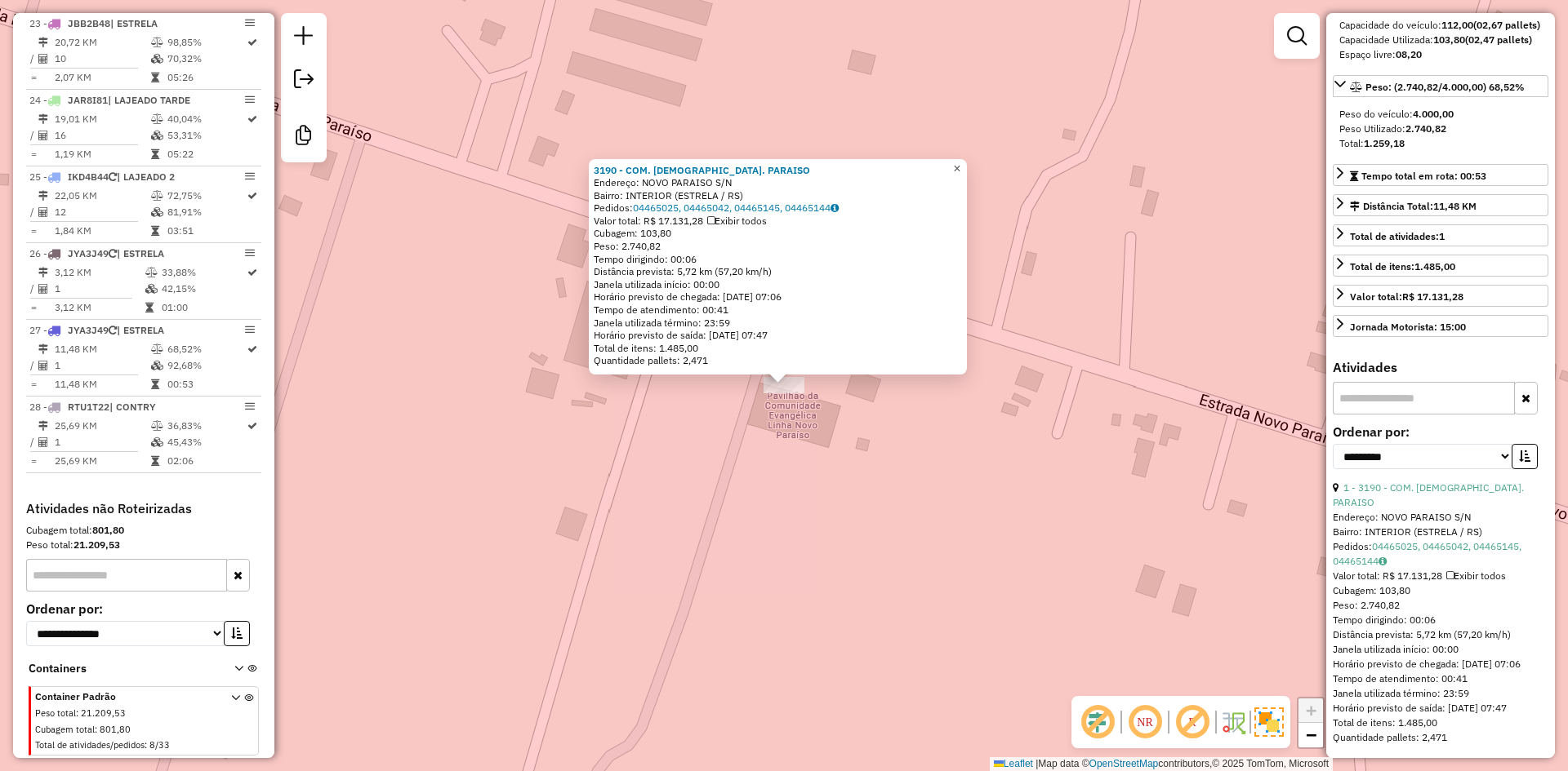
click at [967, 162] on link "×" at bounding box center [957, 169] width 19 height 19
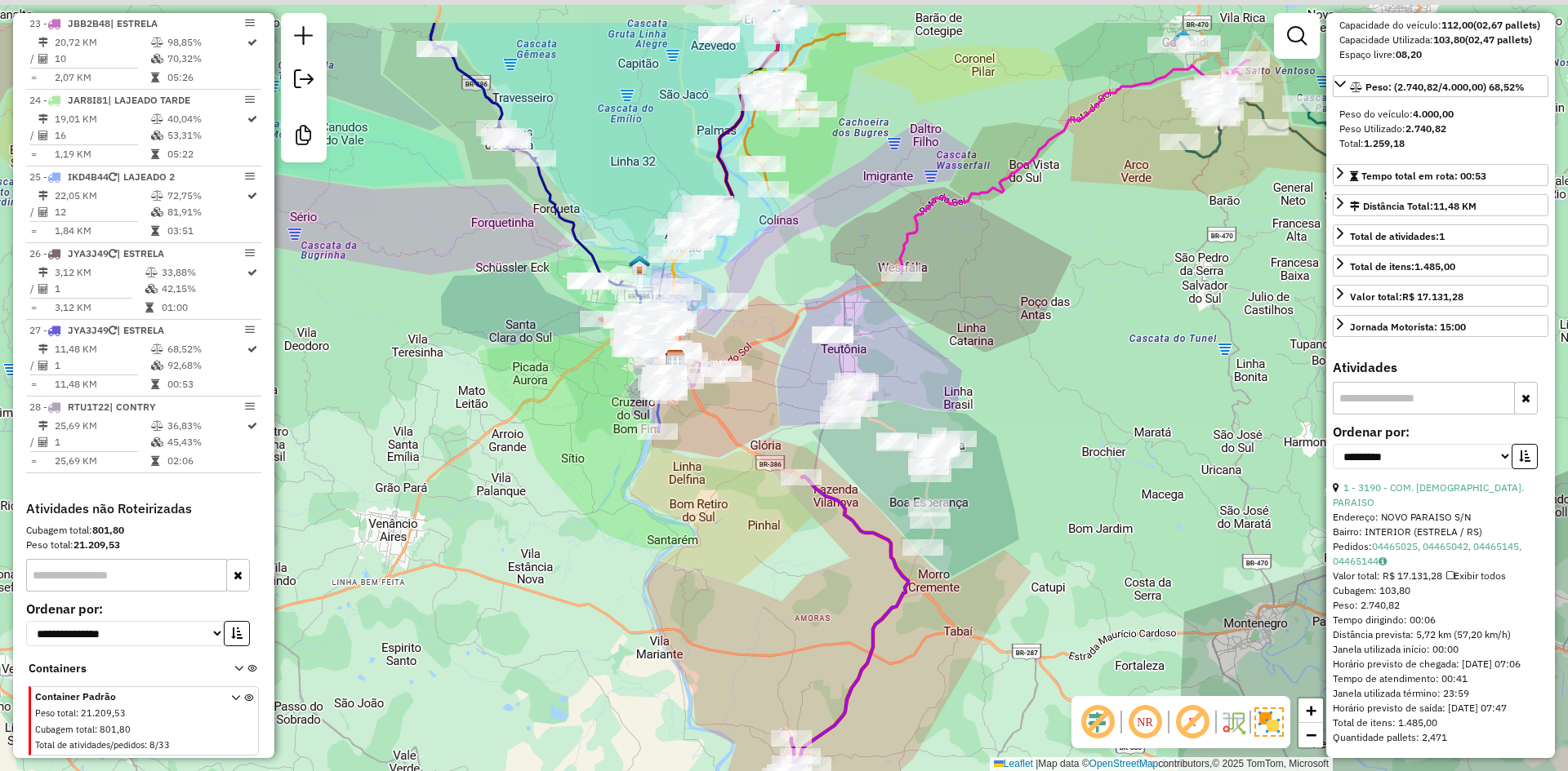
drag, startPoint x: 563, startPoint y: 110, endPoint x: 594, endPoint y: 233, distance: 126.8
click at [594, 233] on div "Janela de atendimento Grade de atendimento Capacidade Transportadoras Veículos …" at bounding box center [784, 386] width 1568 height 771
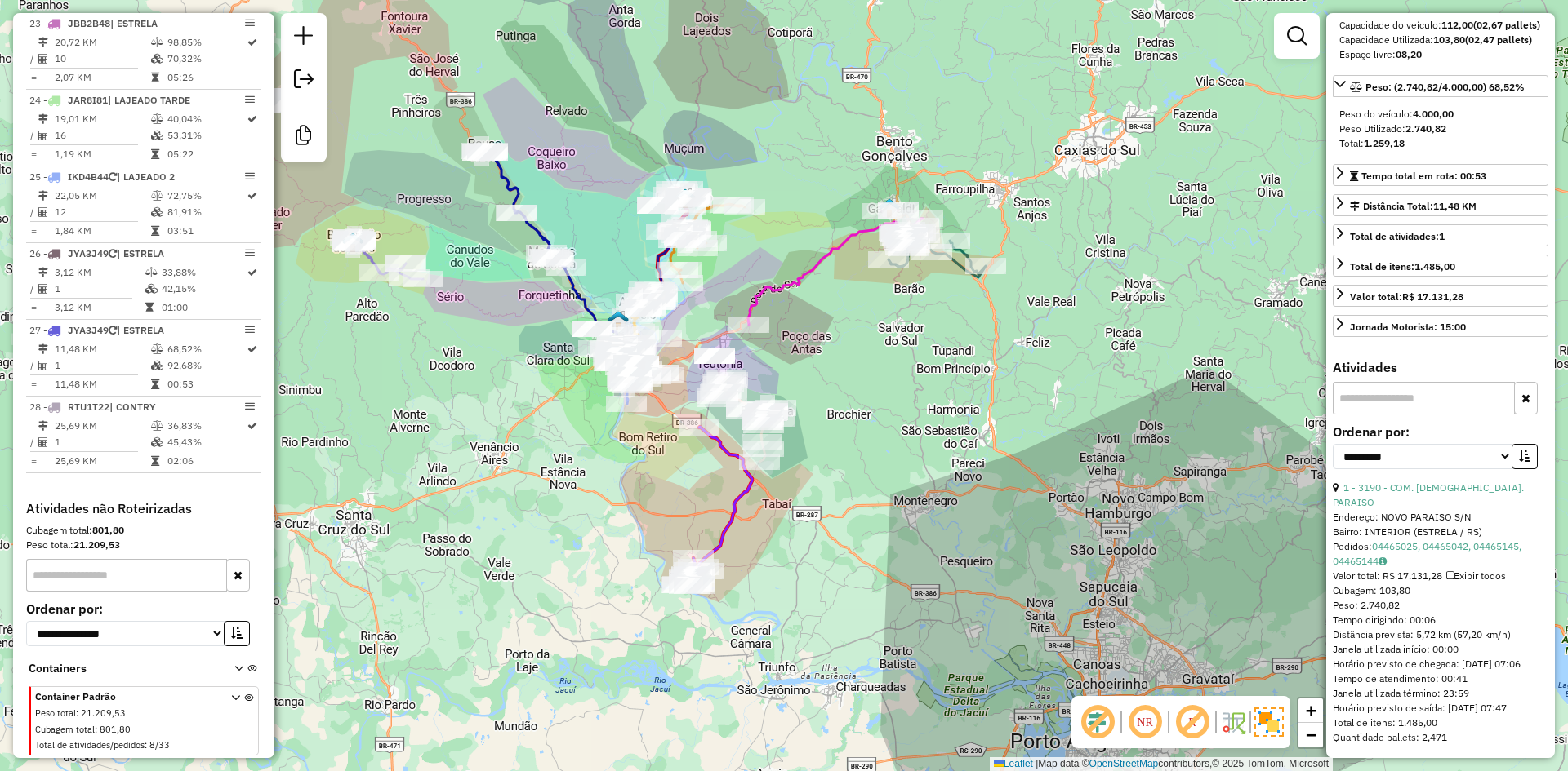
drag, startPoint x: 614, startPoint y: 141, endPoint x: 614, endPoint y: 208, distance: 67.0
click at [614, 208] on div "Janela de atendimento Grade de atendimento Capacidade Transportadoras Veículos …" at bounding box center [784, 386] width 1568 height 771
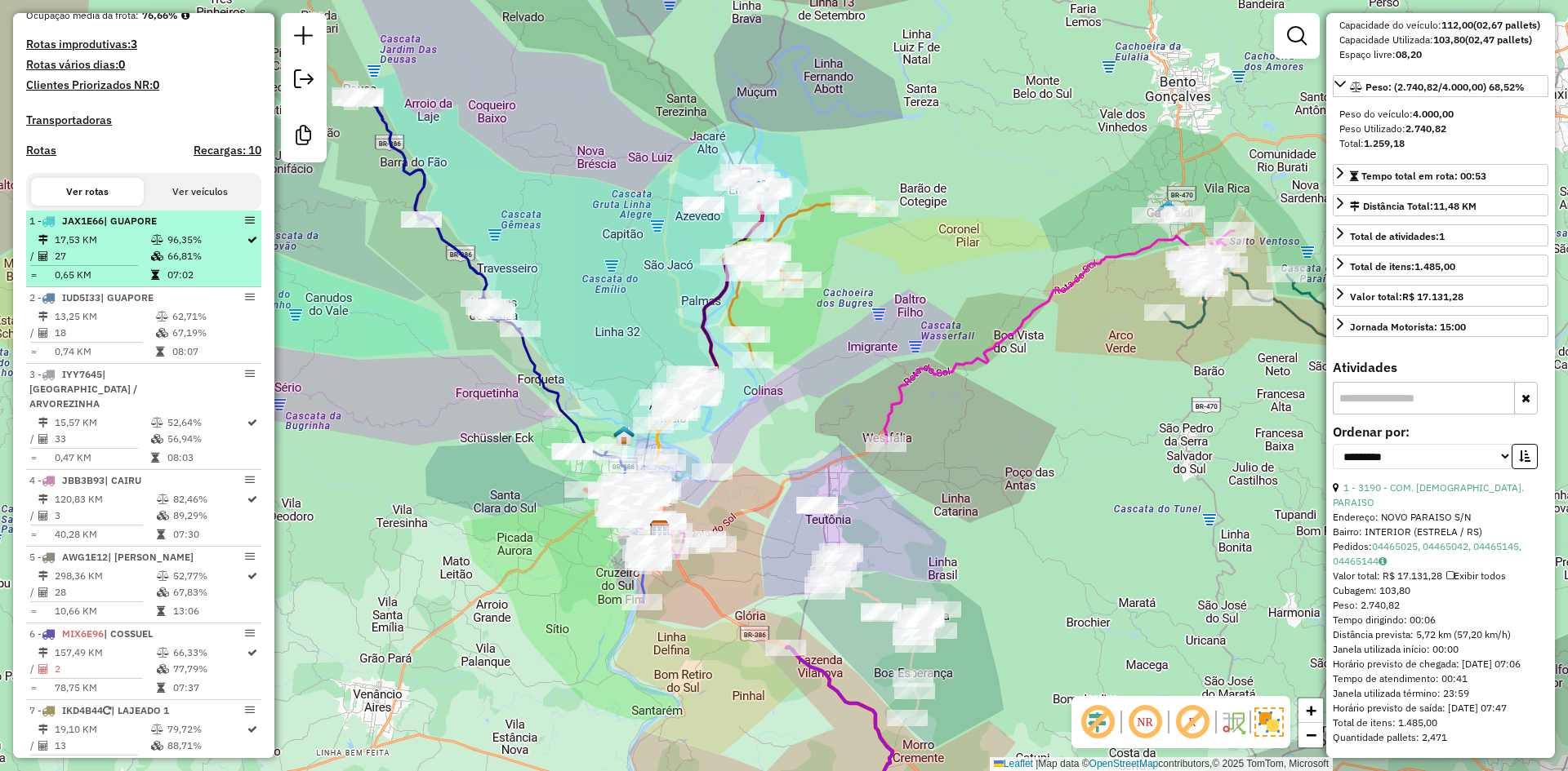
scroll to position [0, 0]
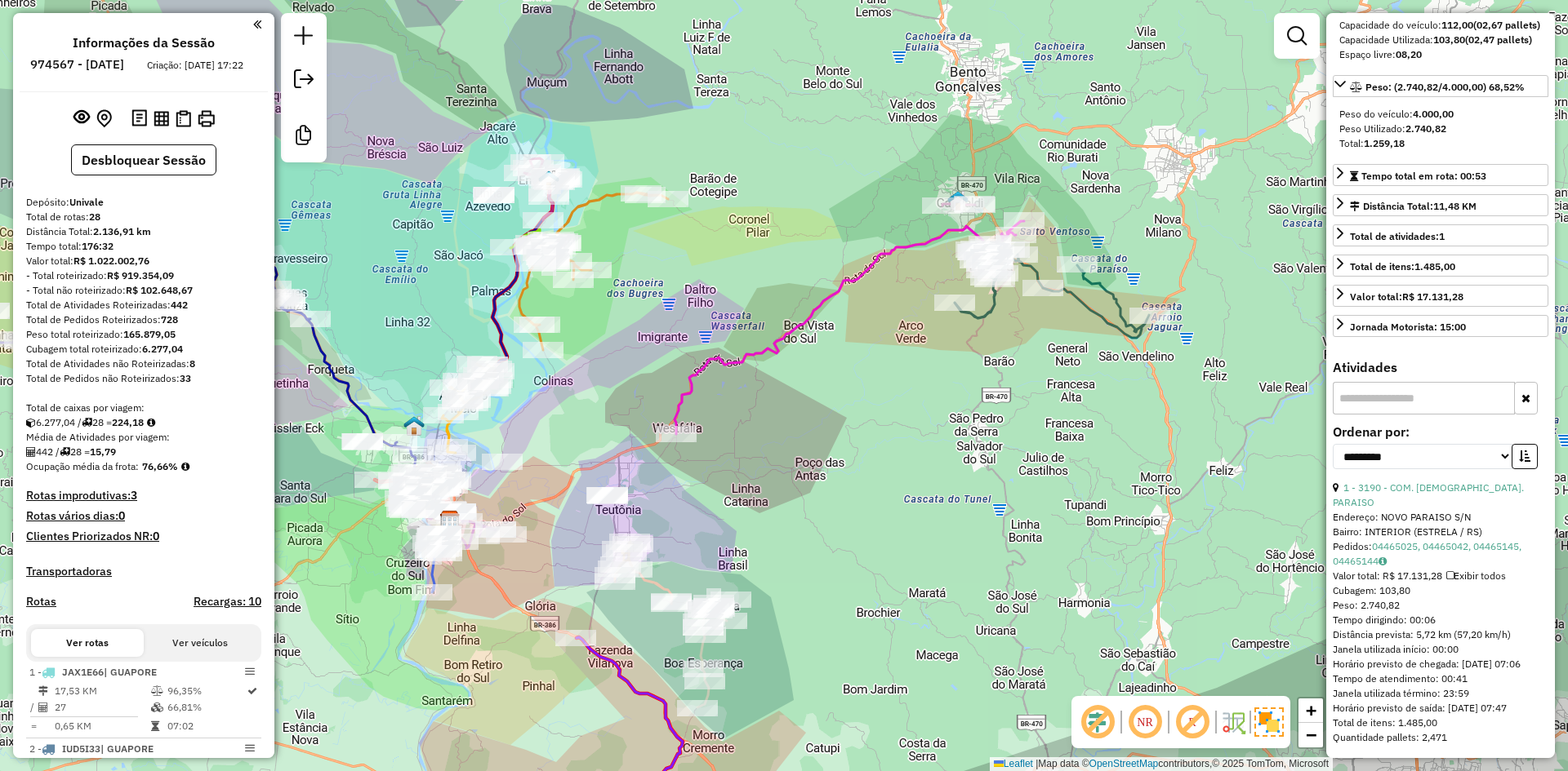
drag, startPoint x: 1059, startPoint y: 385, endPoint x: 876, endPoint y: 409, distance: 184.6
click at [877, 409] on div "Janela de atendimento Grade de atendimento Capacidade Transportadoras Veículos …" at bounding box center [784, 386] width 1568 height 771
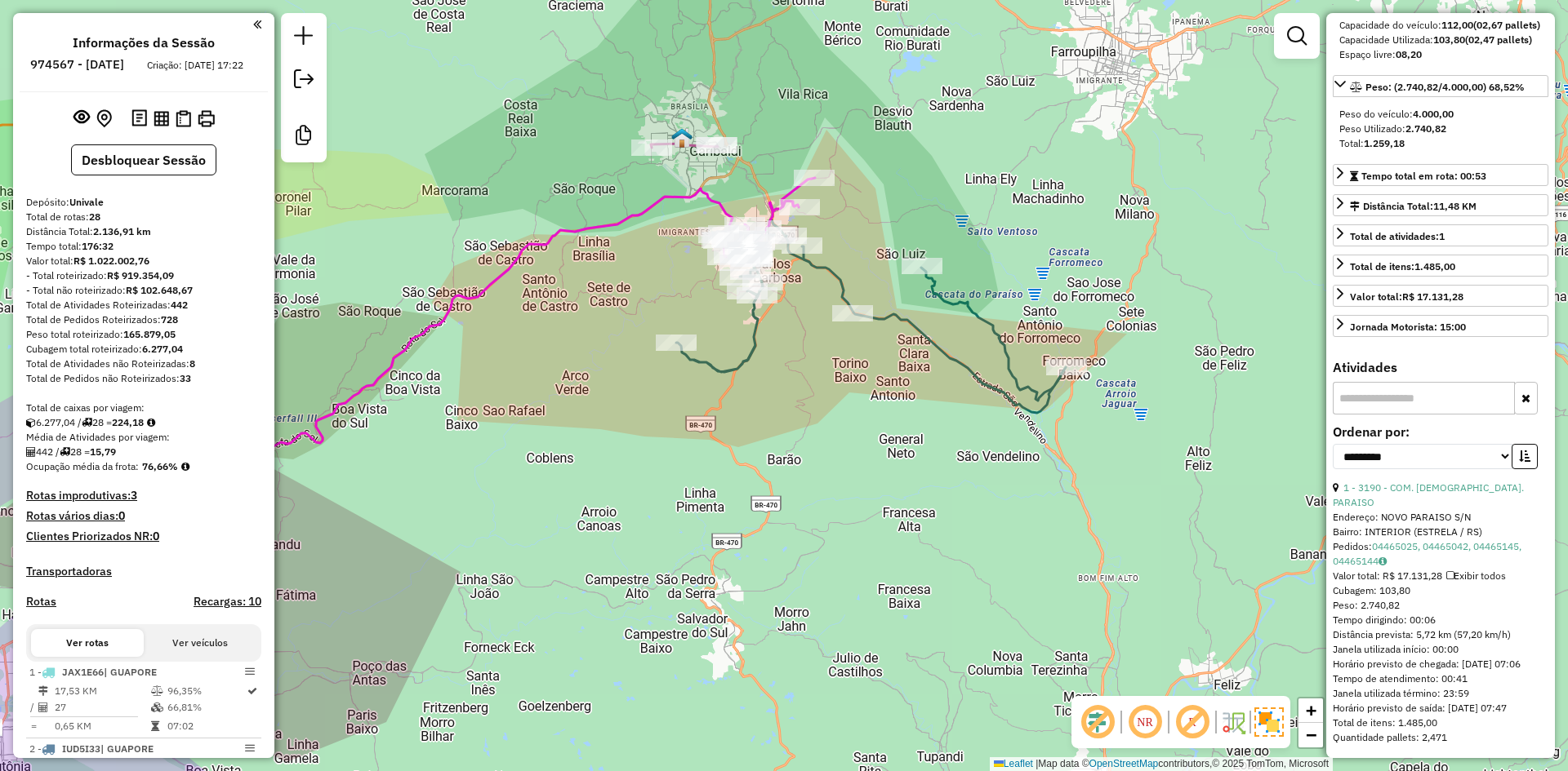
drag, startPoint x: 787, startPoint y: 339, endPoint x: 790, endPoint y: 408, distance: 69.1
click at [788, 408] on div "Janela de atendimento Grade de atendimento Capacidade Transportadoras Veículos …" at bounding box center [784, 386] width 1568 height 771
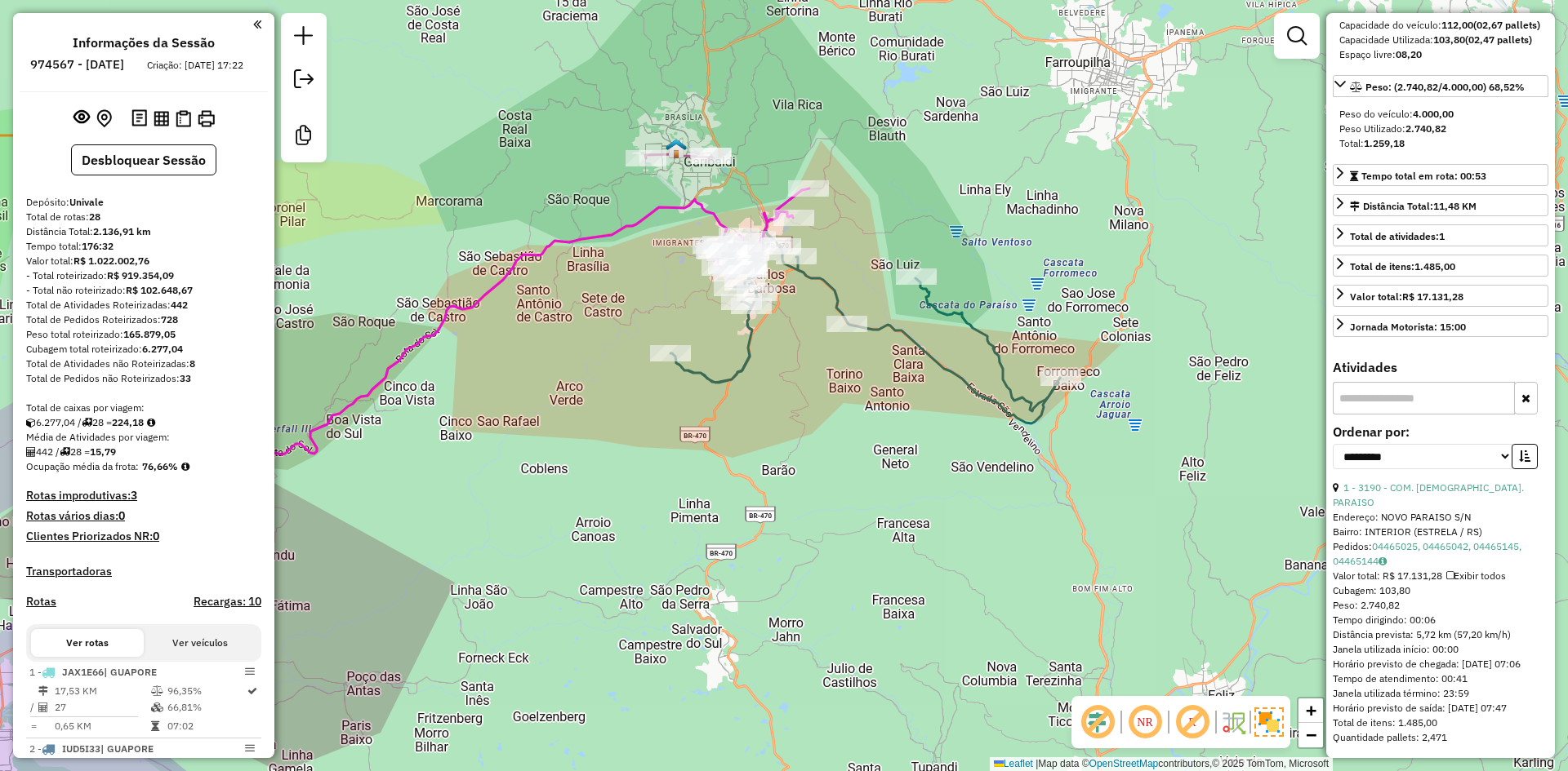
drag, startPoint x: 780, startPoint y: 330, endPoint x: 780, endPoint y: 366, distance: 36.0
click at [780, 366] on div "Janela de atendimento Grade de atendimento Capacidade Transportadoras Veículos …" at bounding box center [784, 386] width 1568 height 771
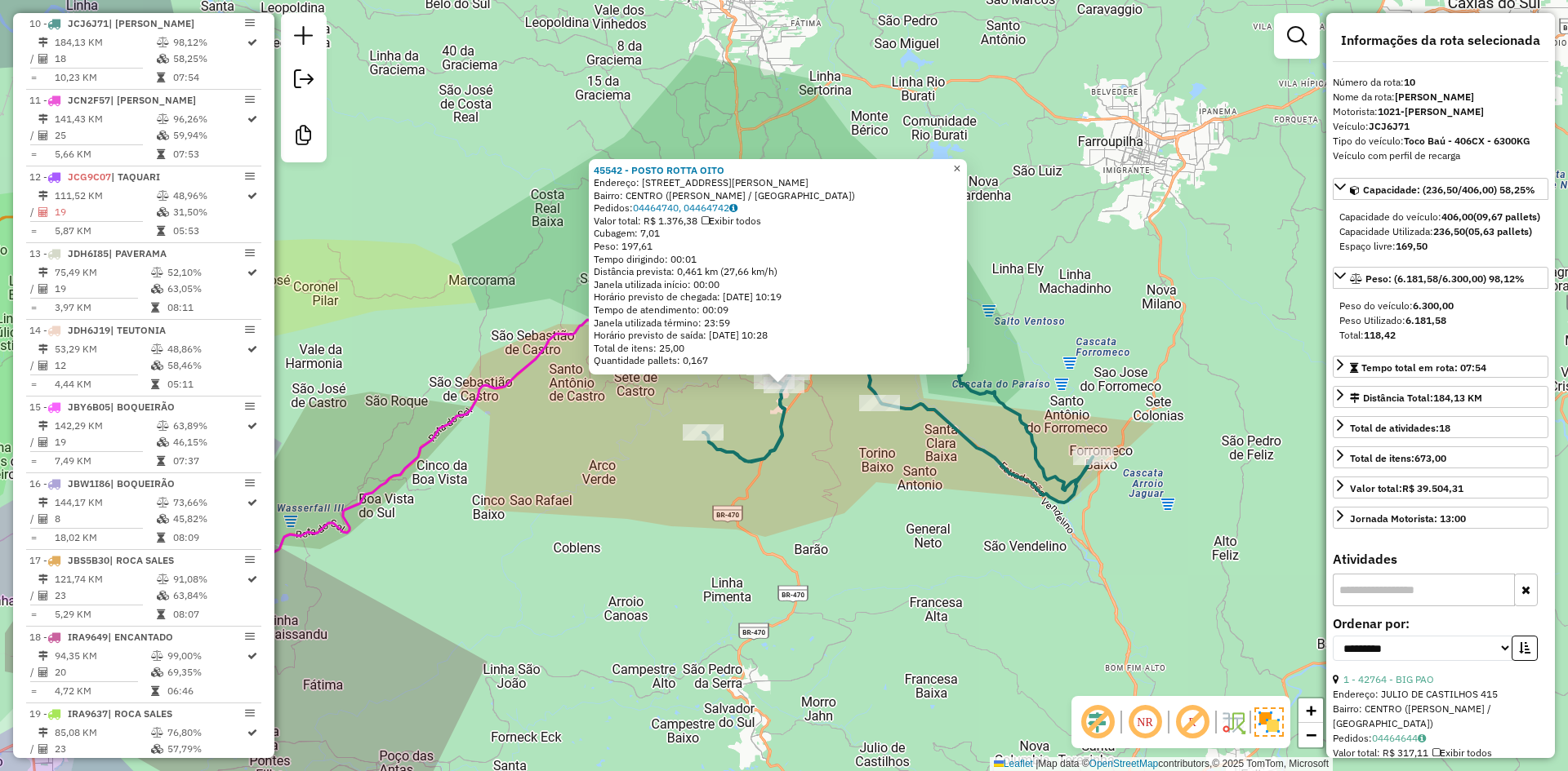
click at [960, 164] on span "×" at bounding box center [957, 168] width 8 height 14
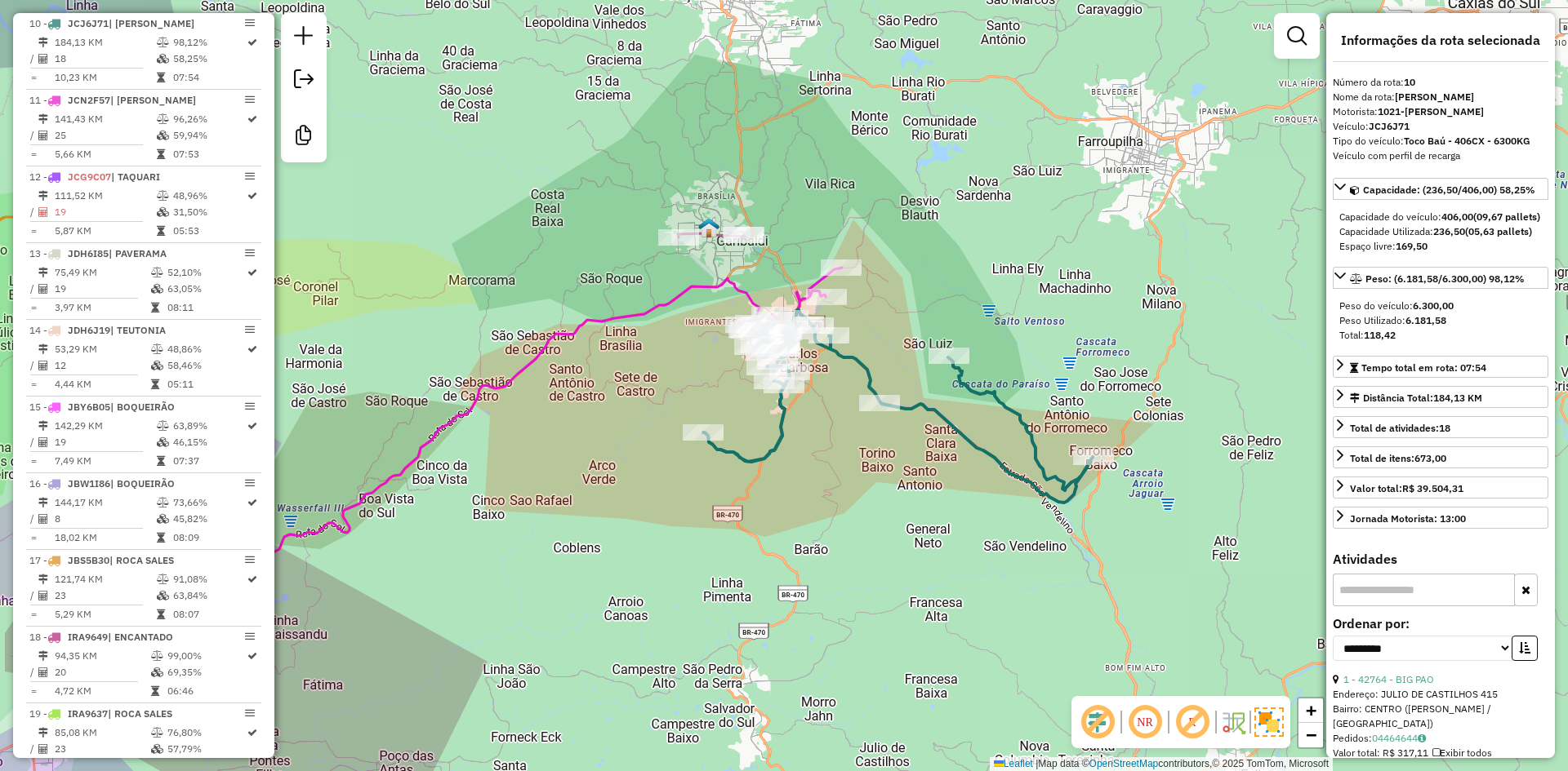
click at [728, 279] on icon at bounding box center [493, 481] width 699 height 426
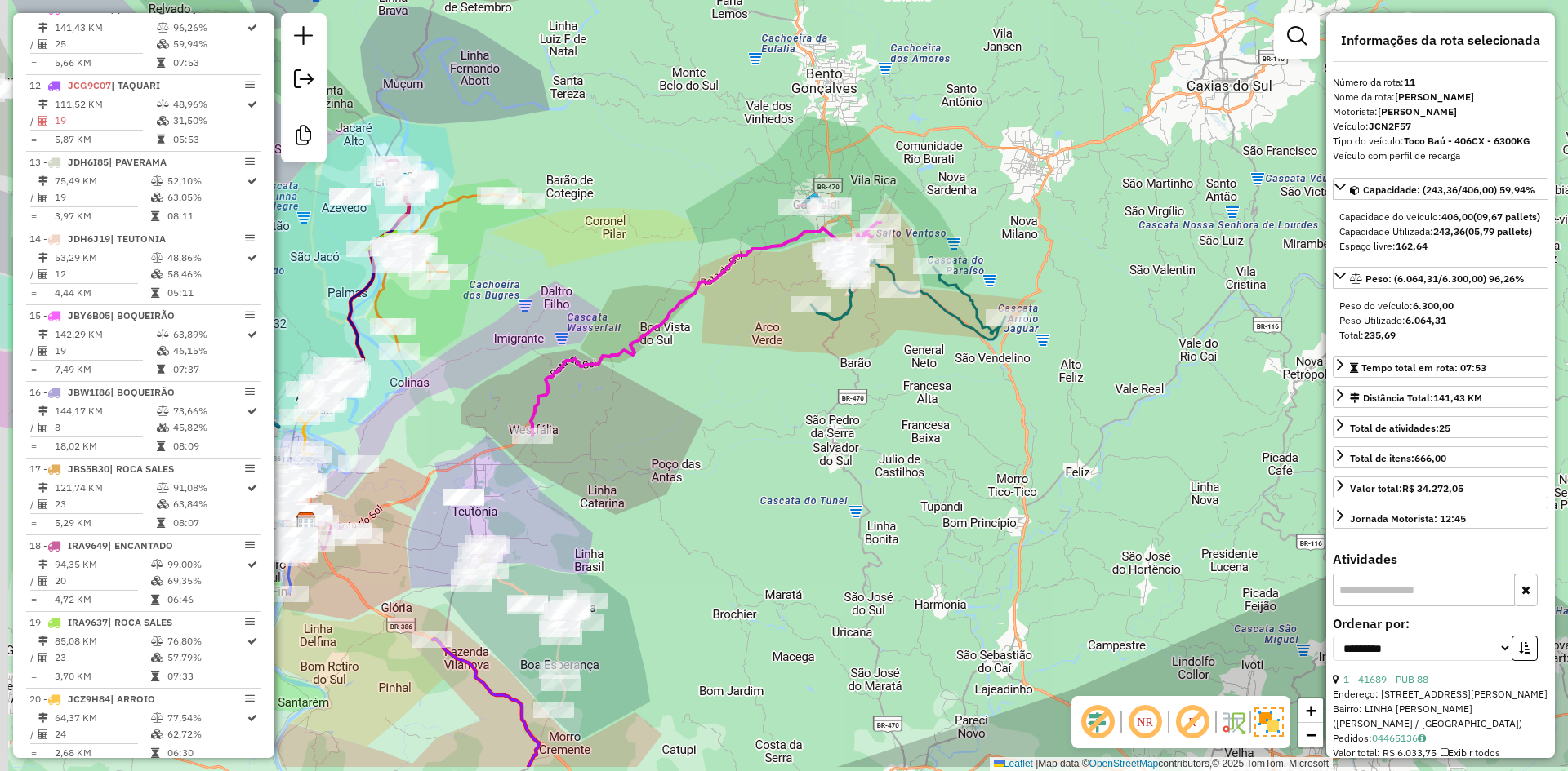
drag, startPoint x: 676, startPoint y: 447, endPoint x: 720, endPoint y: 358, distance: 99.3
click at [720, 358] on div "Janela de atendimento Grade de atendimento Capacidade Transportadoras Veículos …" at bounding box center [784, 386] width 1568 height 771
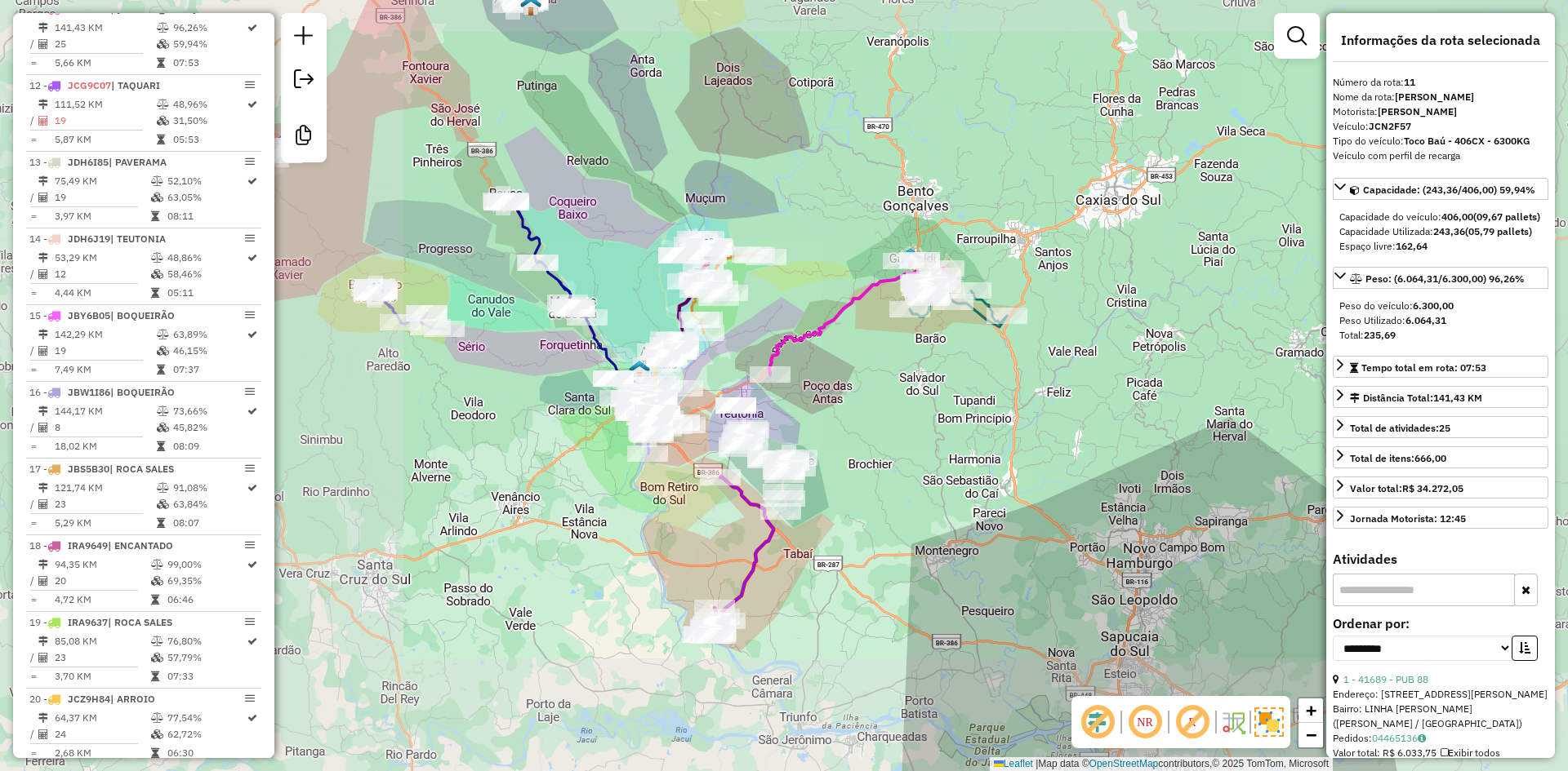
drag, startPoint x: 753, startPoint y: 457, endPoint x: 972, endPoint y: 378, distance: 232.8
click at [974, 381] on div "Janela de atendimento Grade de atendimento Capacidade Transportadoras Veículos …" at bounding box center [784, 386] width 1568 height 771
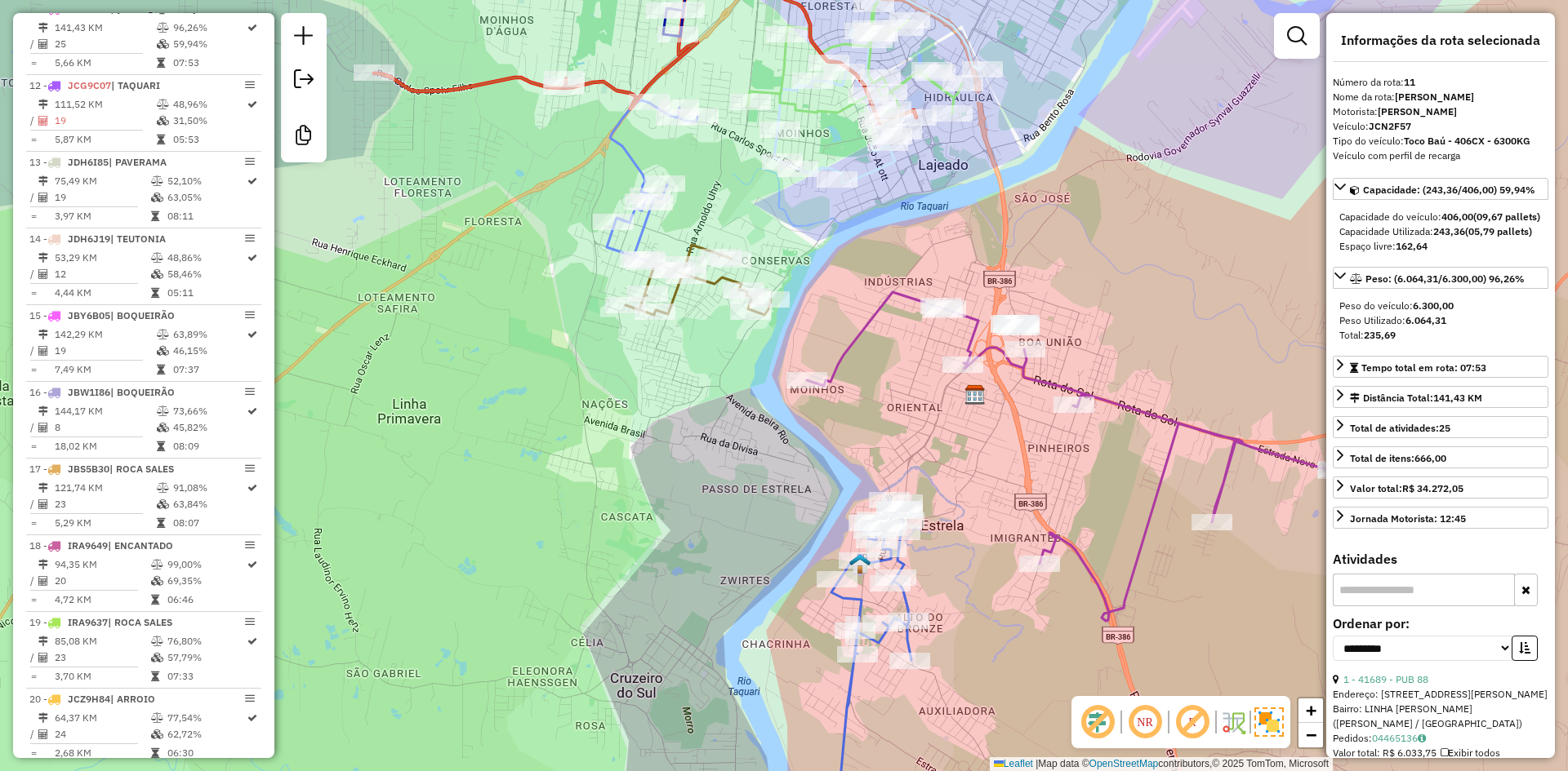
drag, startPoint x: 1226, startPoint y: 258, endPoint x: 1202, endPoint y: 17, distance: 242.2
click at [1220, 226] on div "Janela de atendimento Grade de atendimento Capacidade Transportadoras Veículos …" at bounding box center [784, 386] width 1568 height 771
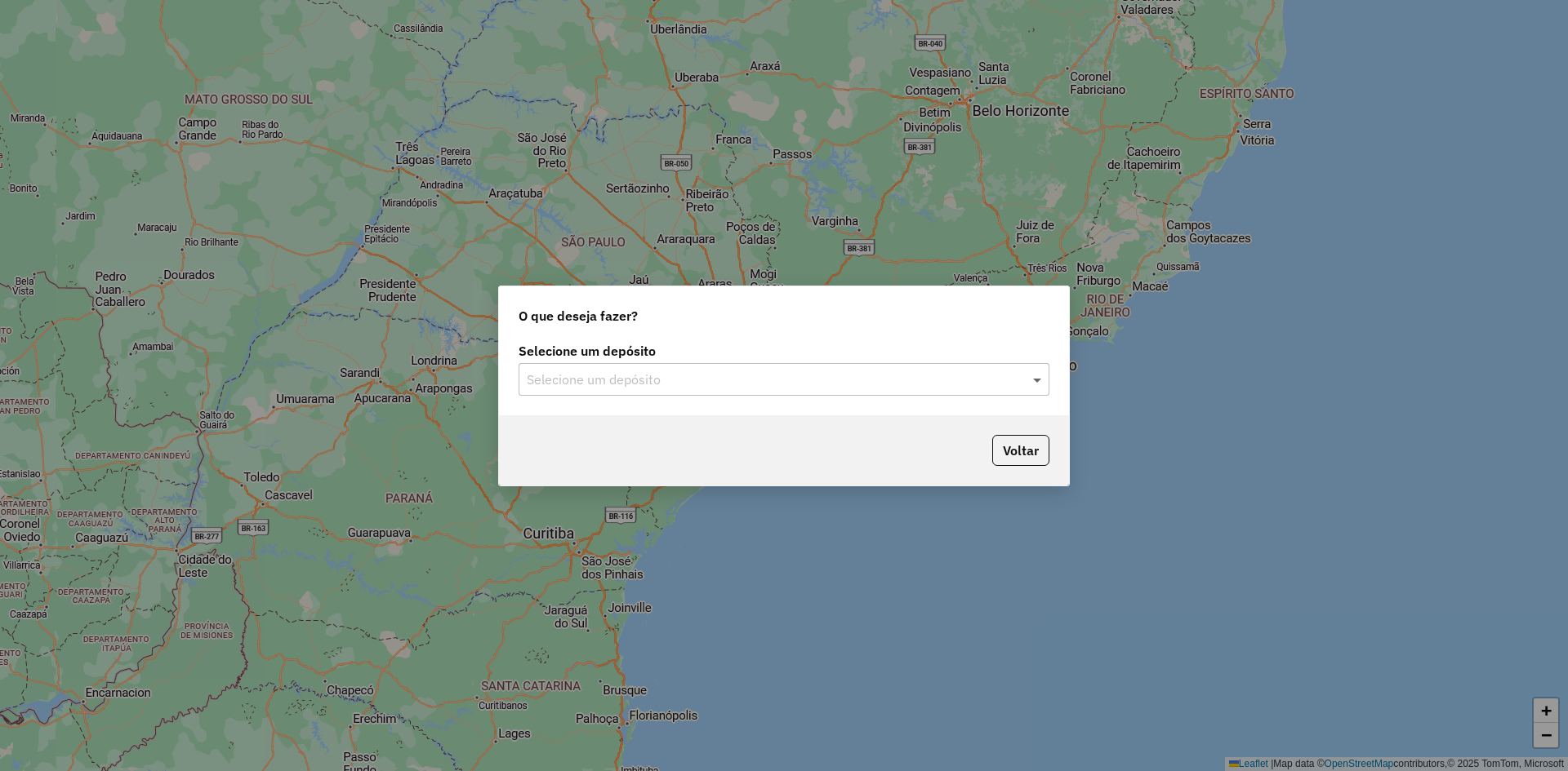
click at [1035, 384] on span at bounding box center [1039, 380] width 20 height 19
click at [606, 440] on ng-dropdown-panel "Univale" at bounding box center [784, 427] width 530 height 47
click at [612, 431] on div "Univale" at bounding box center [784, 426] width 529 height 28
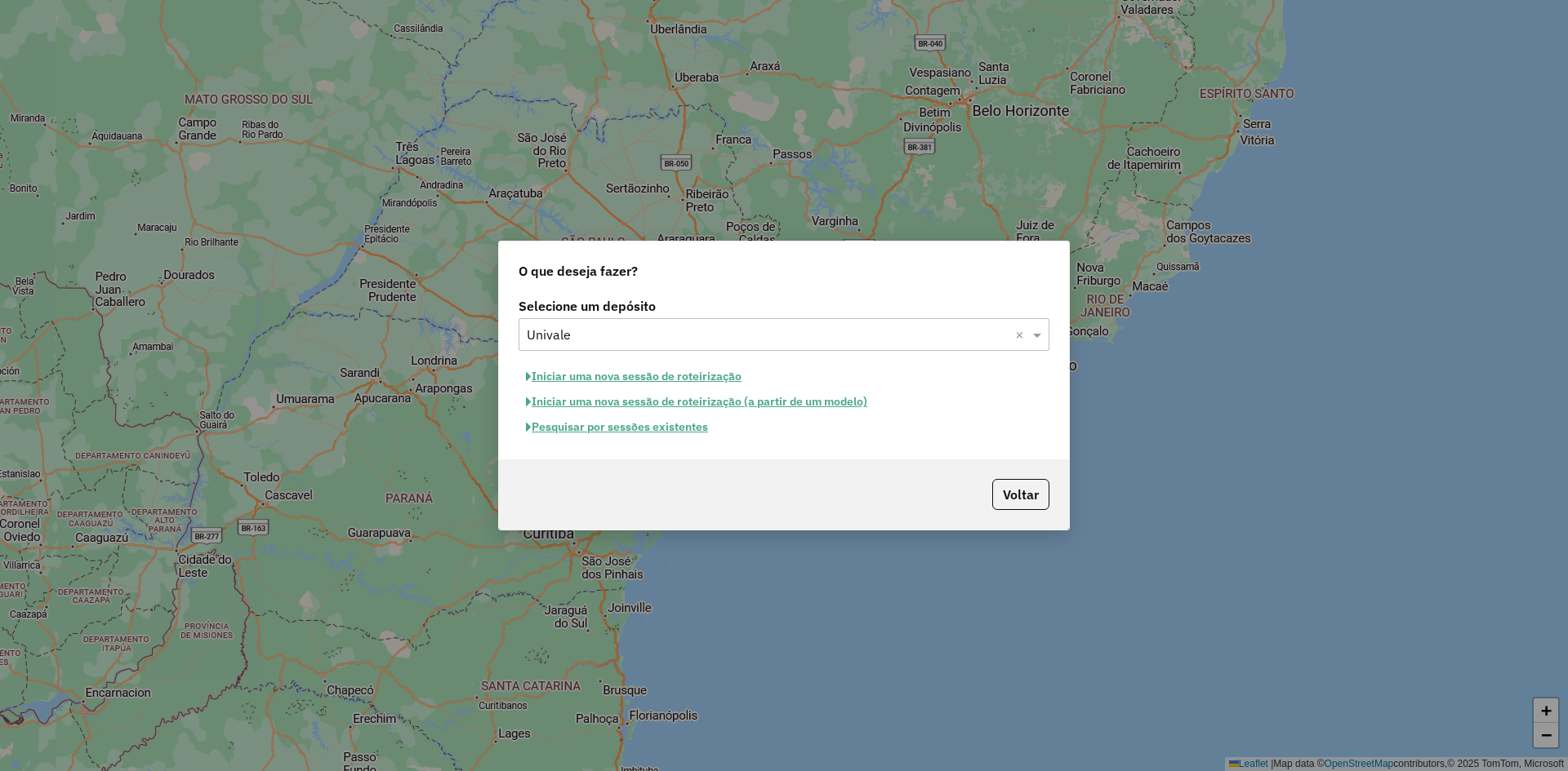
click at [636, 378] on button "Iniciar uma nova sessão de roteirização" at bounding box center [633, 377] width 230 height 25
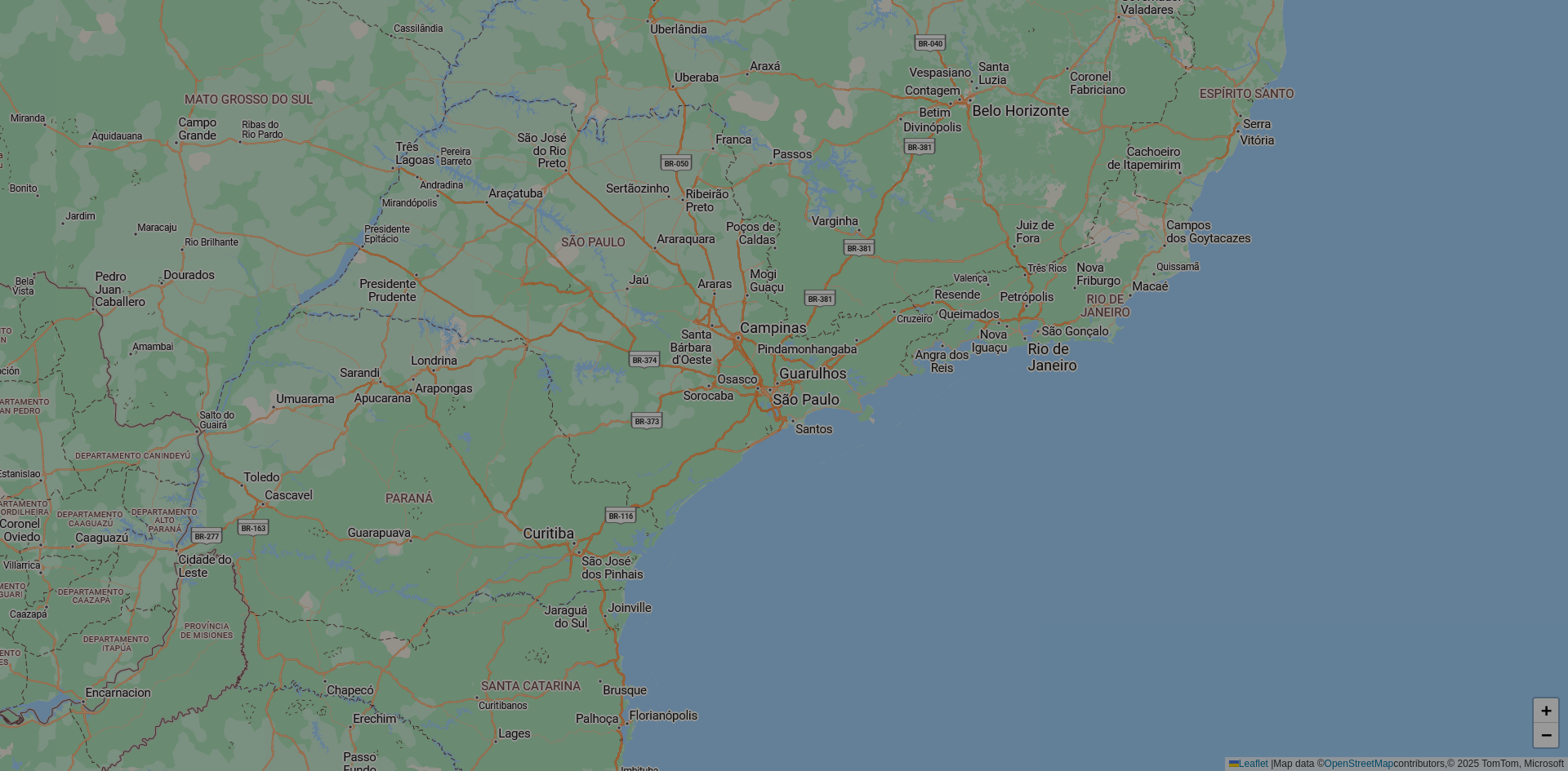
select select "*"
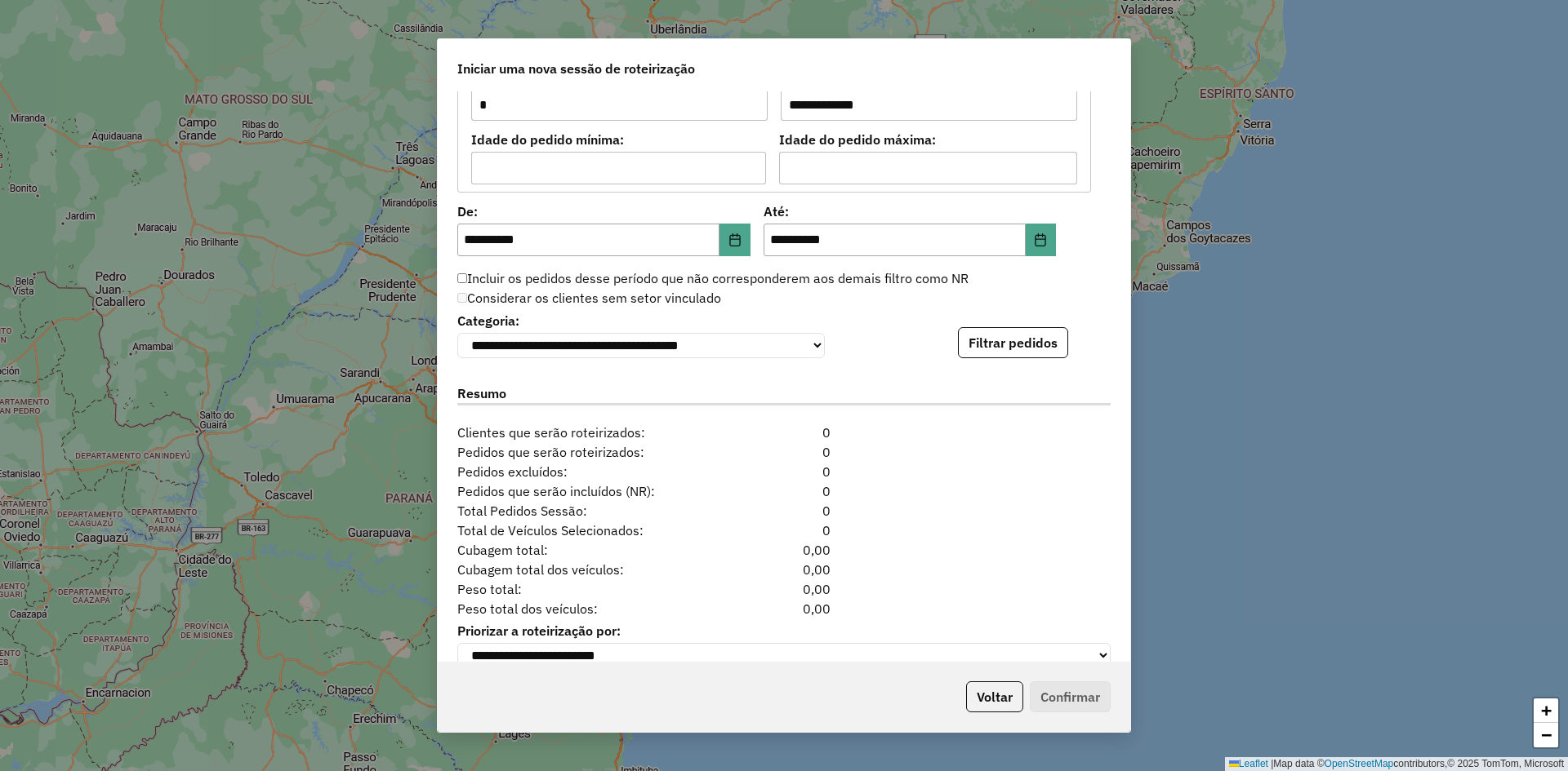
scroll to position [1499, 0]
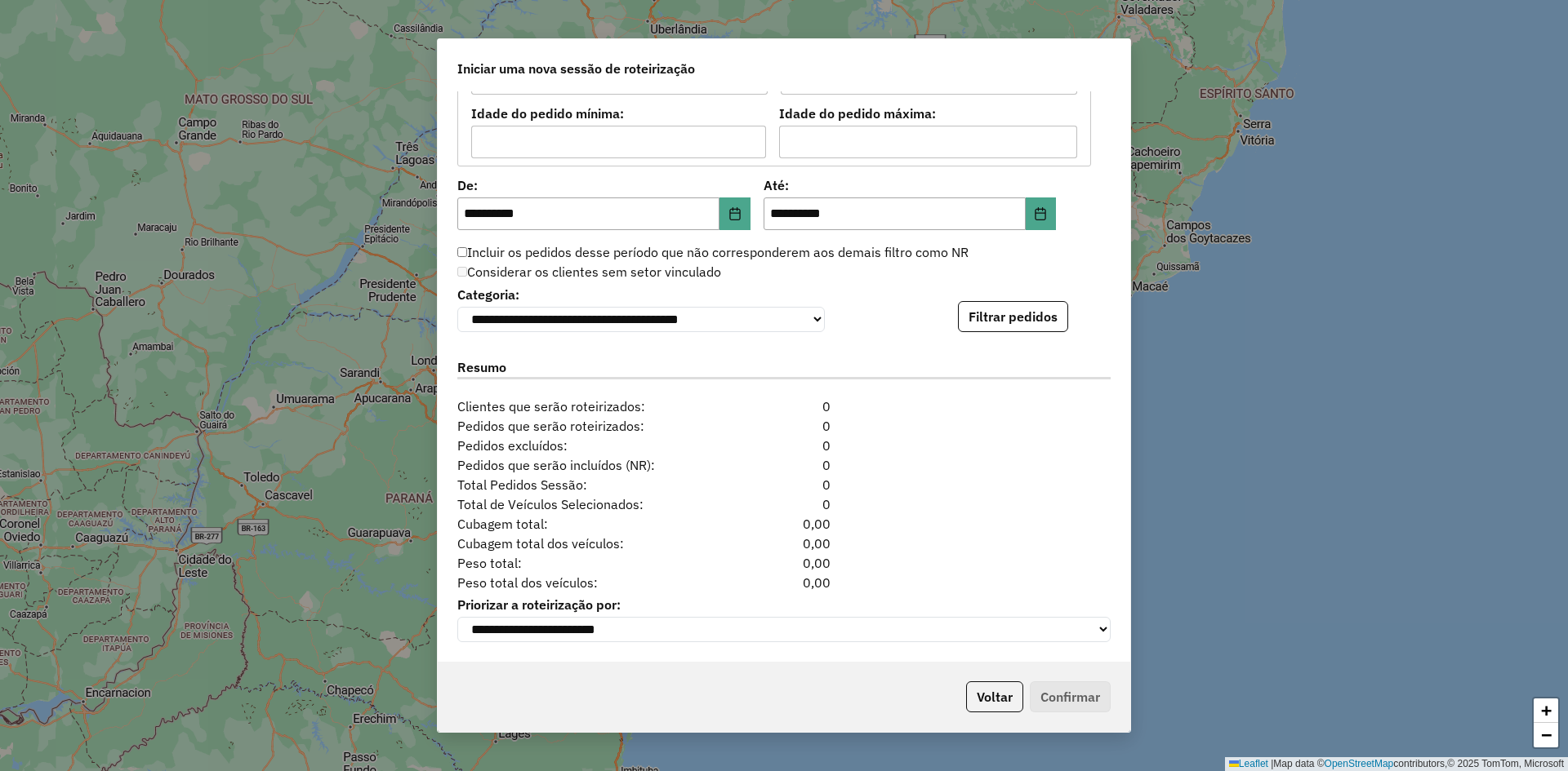
click at [1272, 197] on div "**********" at bounding box center [784, 386] width 1568 height 771
click at [1032, 315] on button "Filtrar pedidos" at bounding box center [1012, 317] width 110 height 31
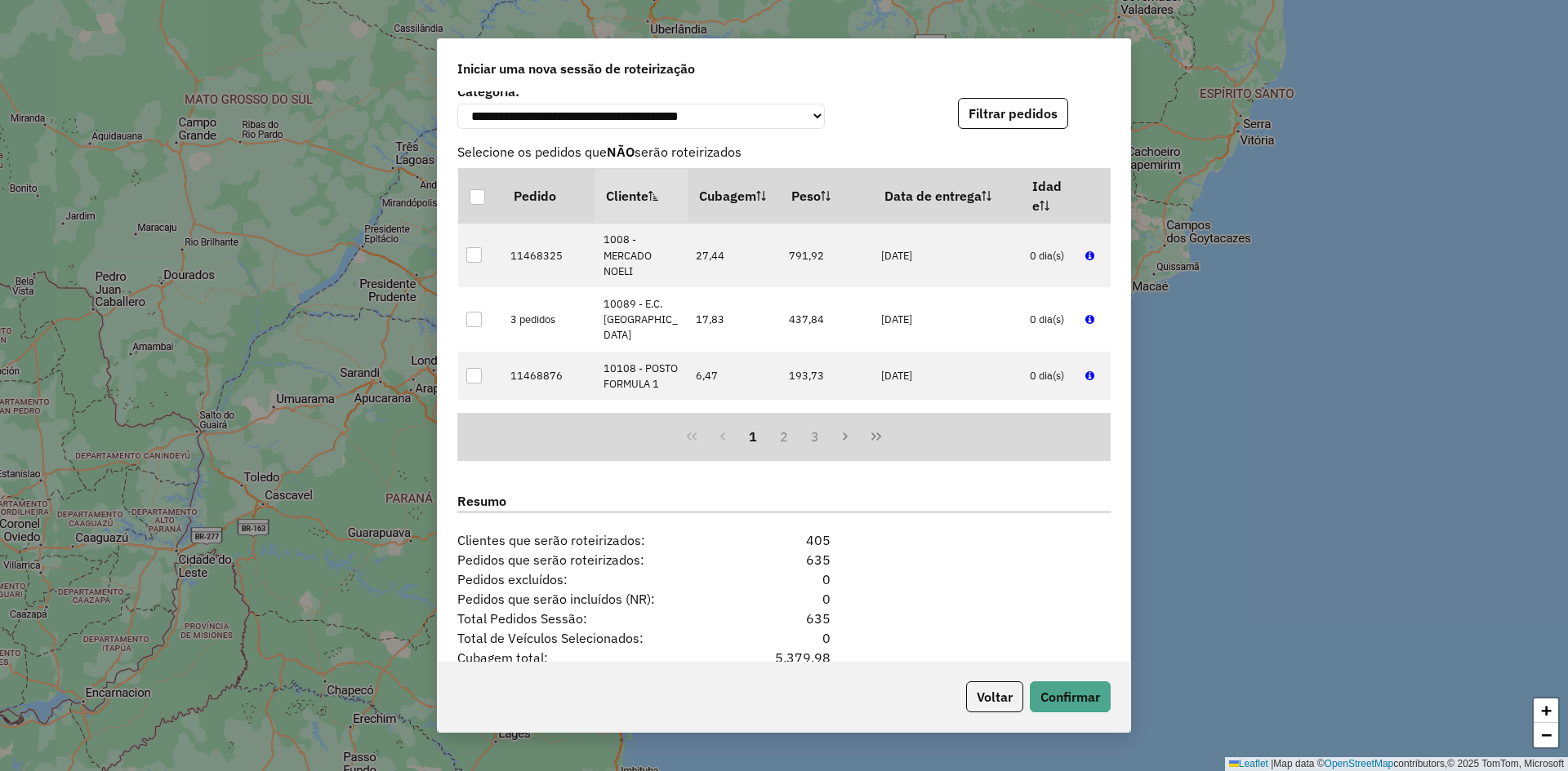
scroll to position [1836, 0]
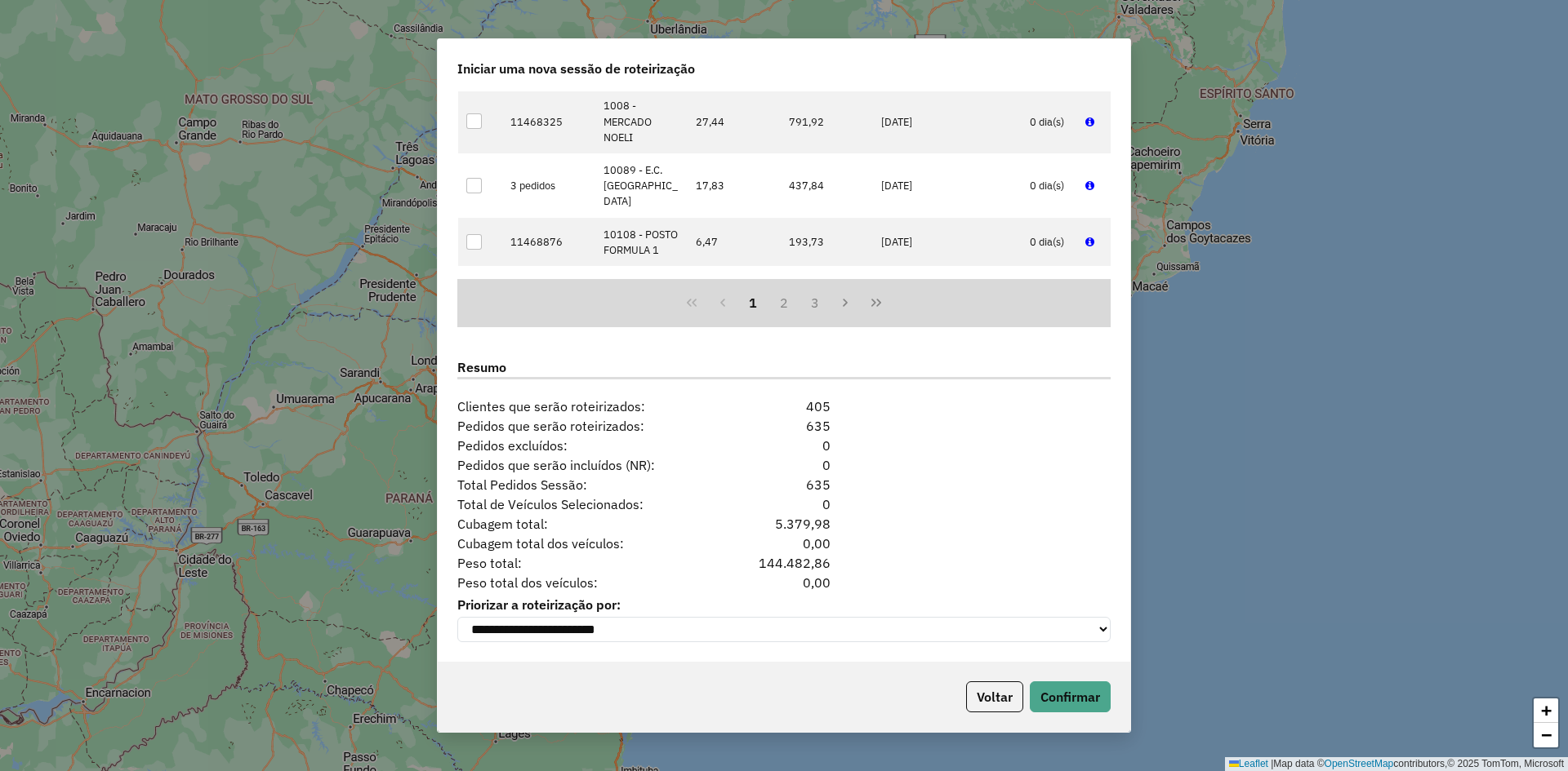
drag, startPoint x: 755, startPoint y: 560, endPoint x: 838, endPoint y: 560, distance: 83.0
click at [838, 560] on div "Peso total: 144.482,86" at bounding box center [784, 563] width 673 height 19
copy div "144.482,86"
click at [1067, 699] on button "Confirmar" at bounding box center [1070, 697] width 81 height 31
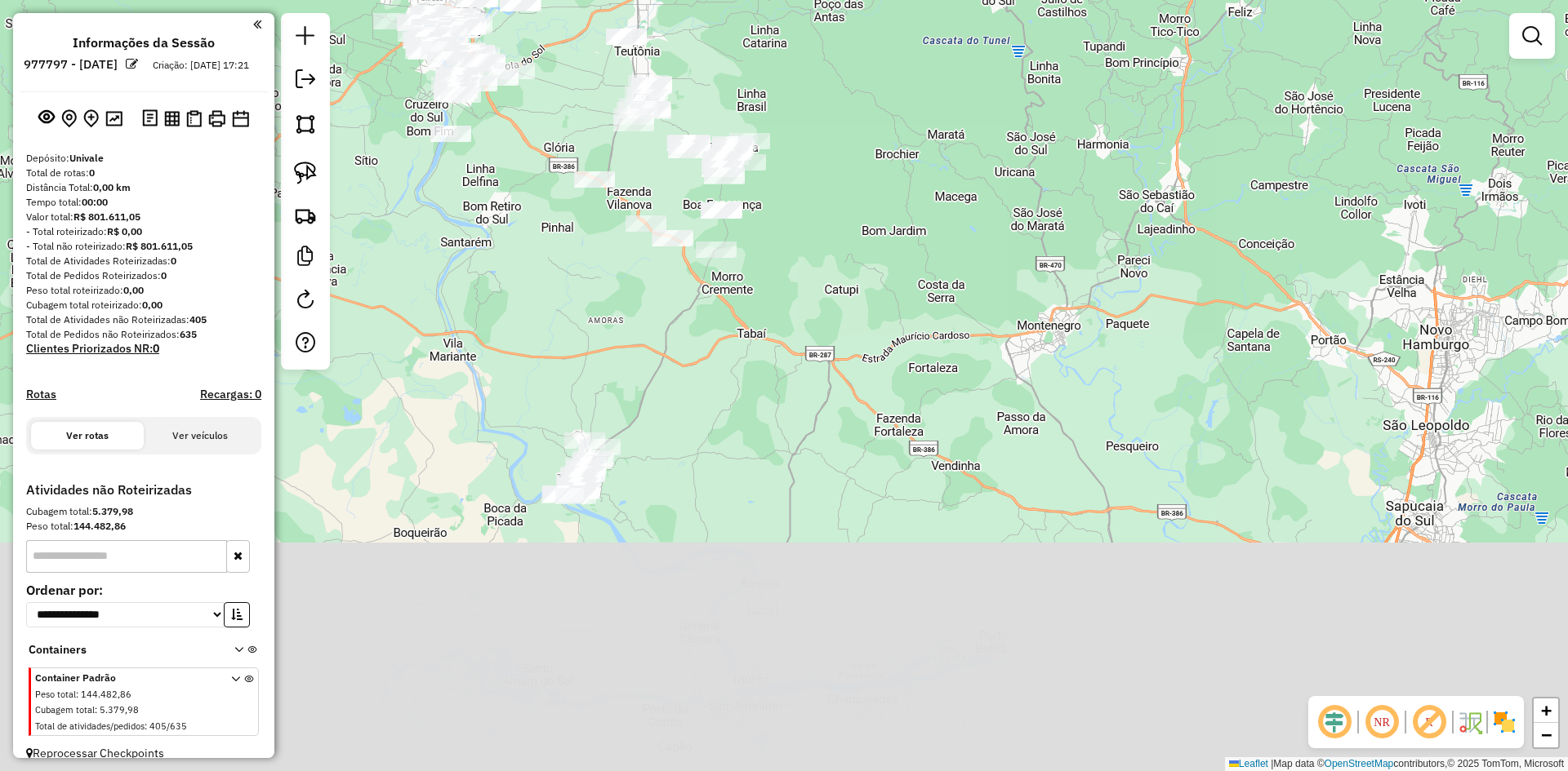
drag, startPoint x: 647, startPoint y: 575, endPoint x: 781, endPoint y: 253, distance: 348.8
click at [776, 281] on div "Janela de atendimento Grade de atendimento Capacidade Transportadoras Veículos …" at bounding box center [784, 386] width 1568 height 771
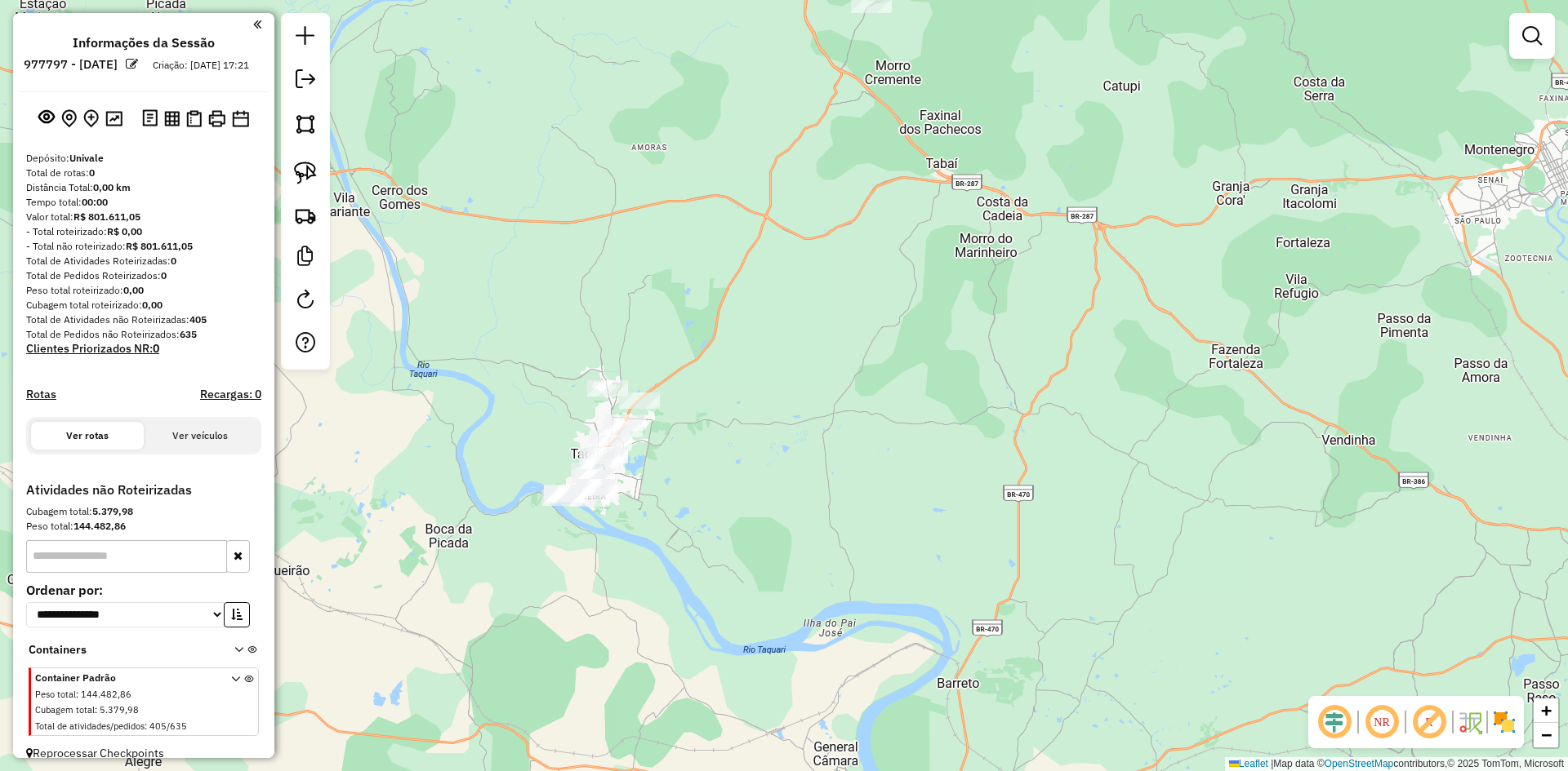
drag, startPoint x: 689, startPoint y: 381, endPoint x: 796, endPoint y: 378, distance: 107.0
click at [796, 378] on div "Janela de atendimento Grade de atendimento Capacidade Transportadoras Veículos …" at bounding box center [784, 386] width 1568 height 771
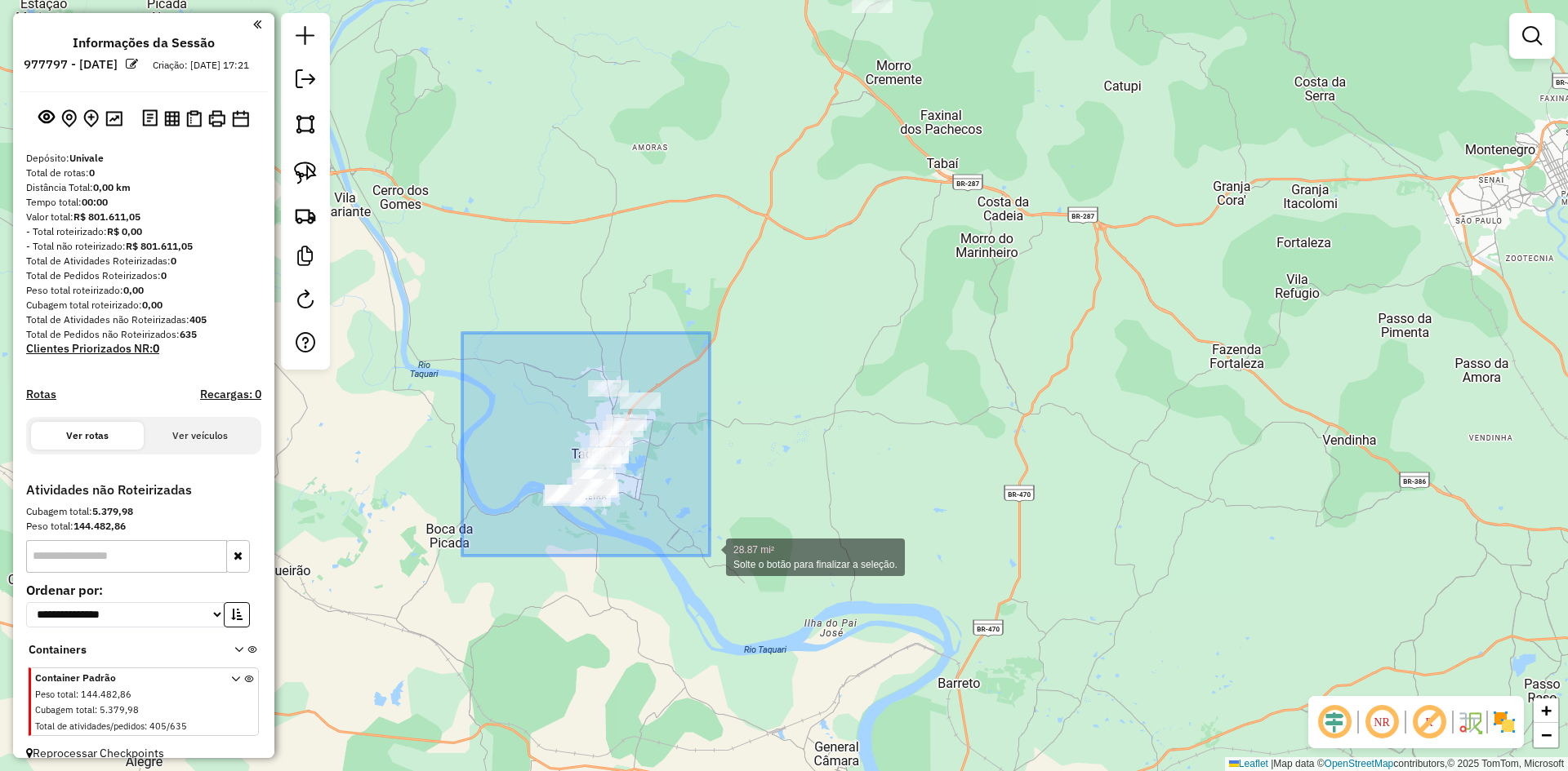
drag, startPoint x: 462, startPoint y: 333, endPoint x: 826, endPoint y: 709, distance: 523.3
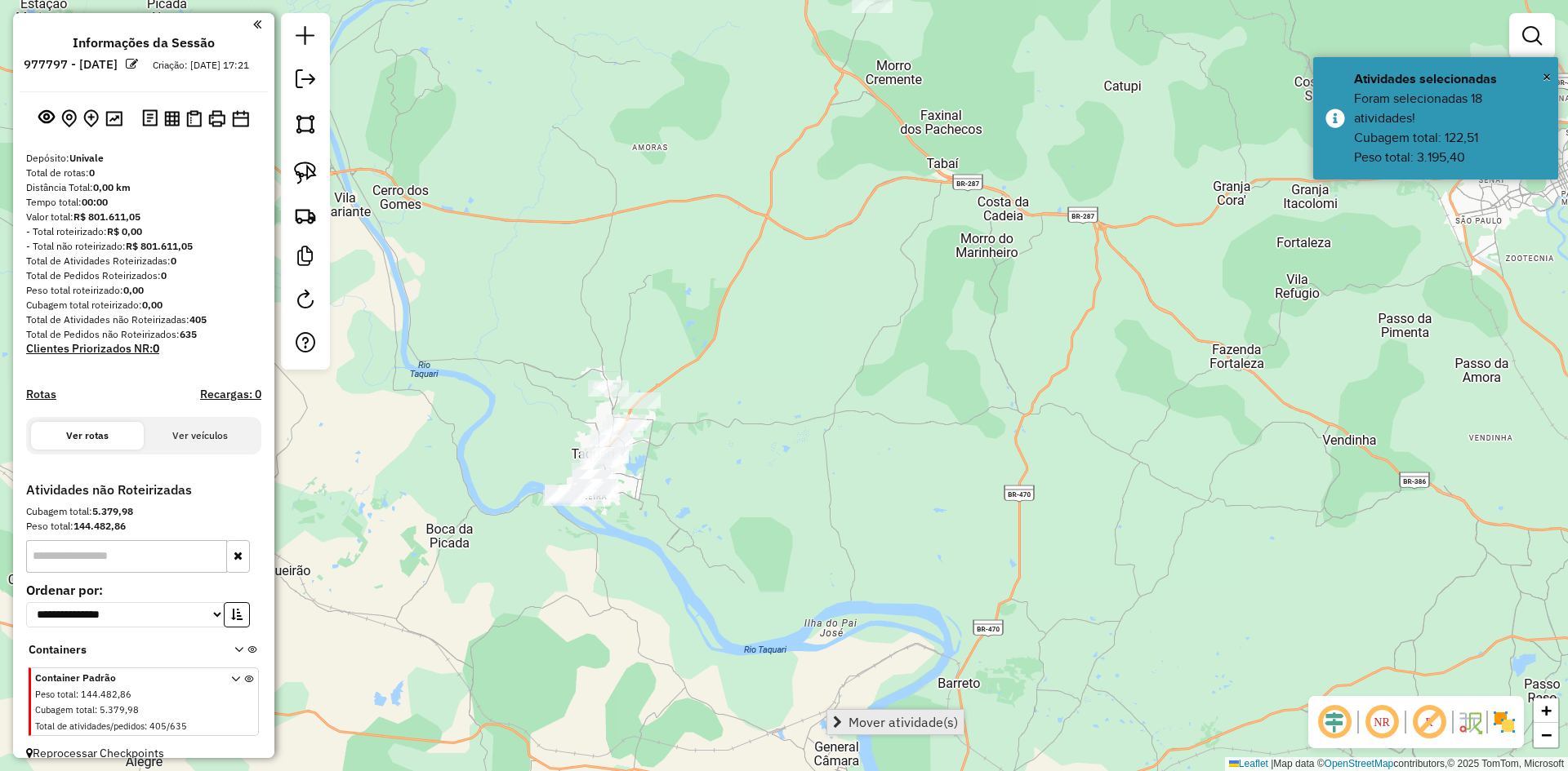
click at [896, 730] on link "Mover atividade(s)" at bounding box center [895, 721] width 136 height 24
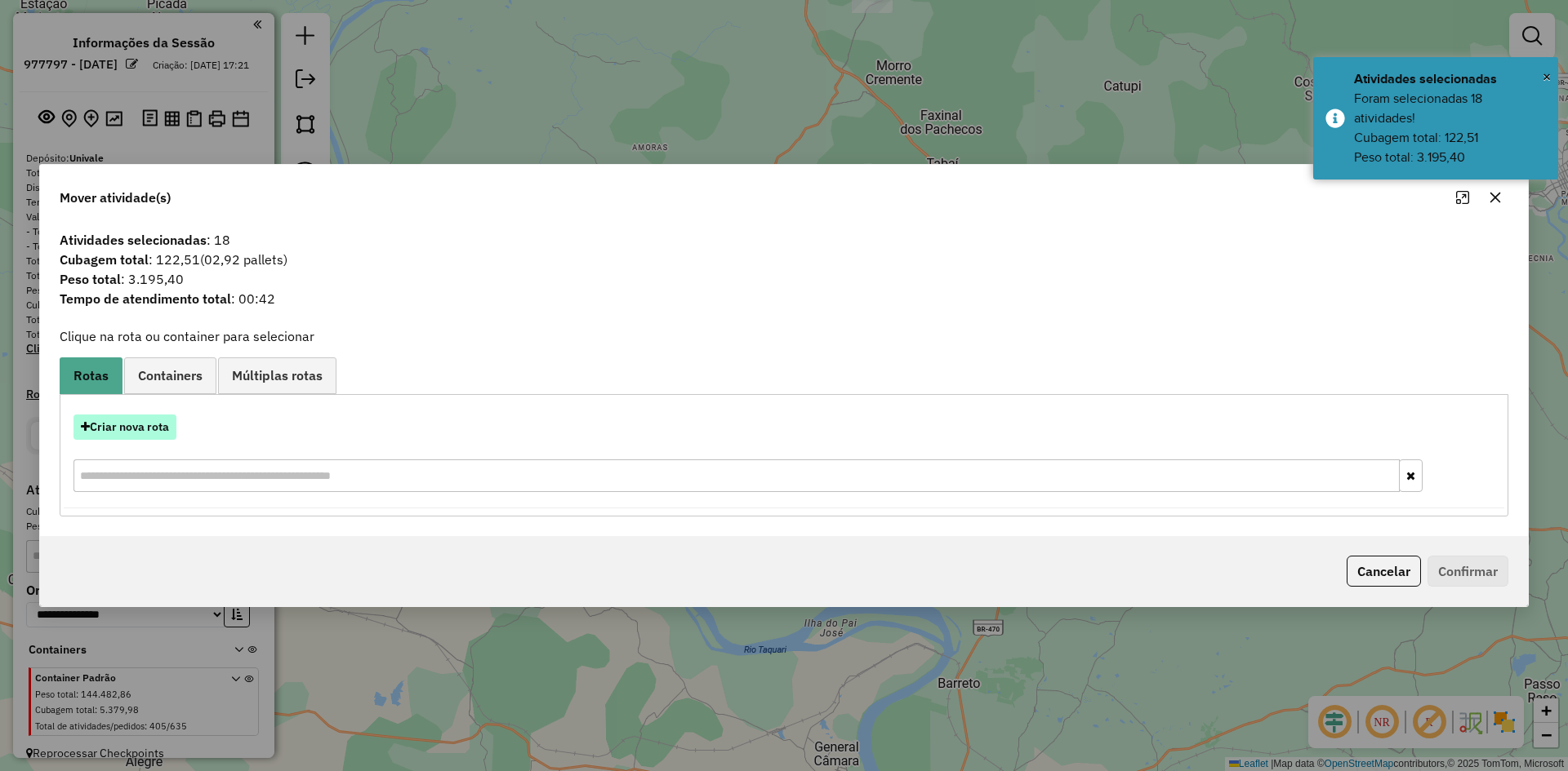
click at [145, 427] on button "Criar nova rota" at bounding box center [125, 427] width 103 height 25
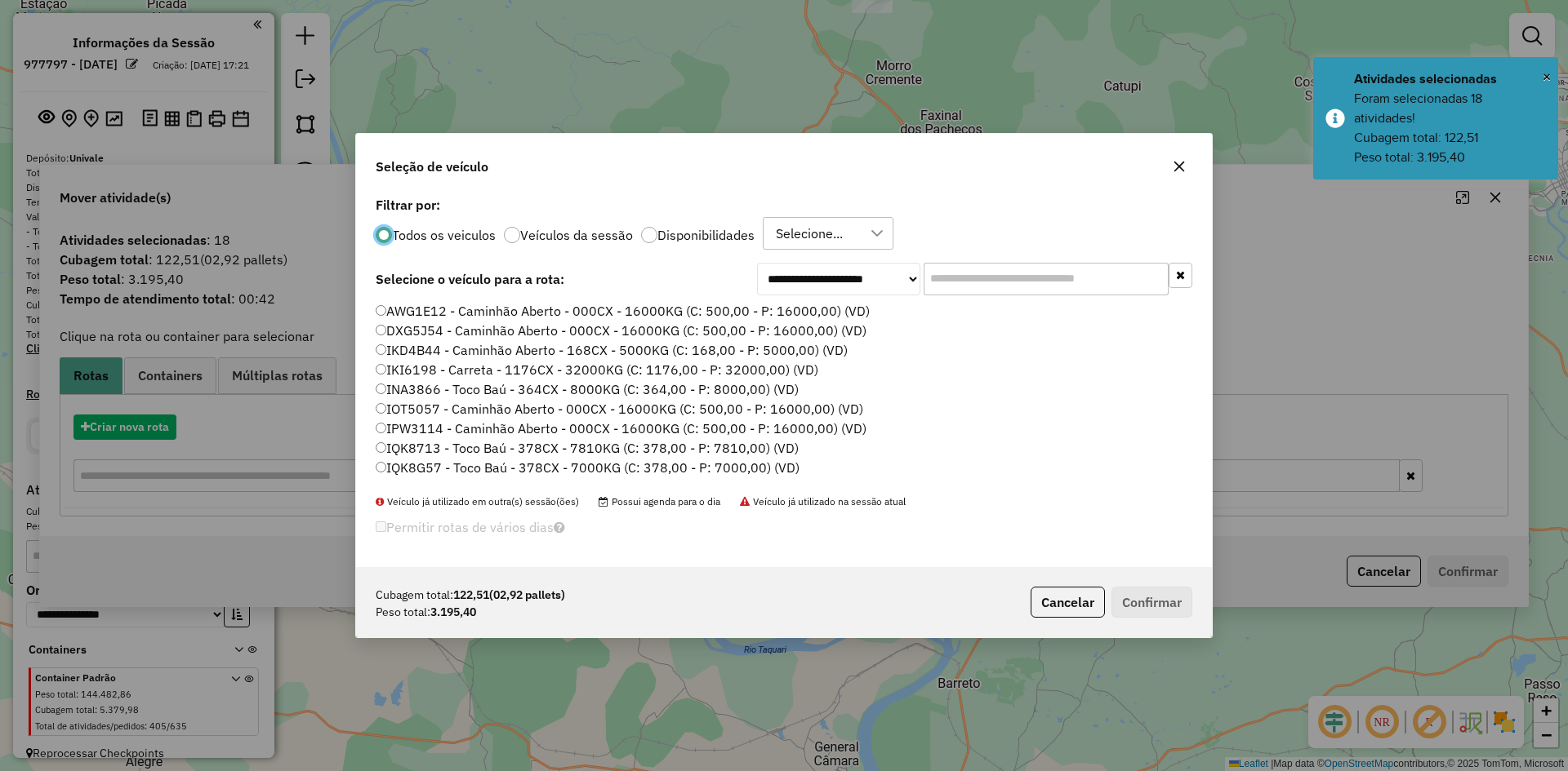
scroll to position [9, 5]
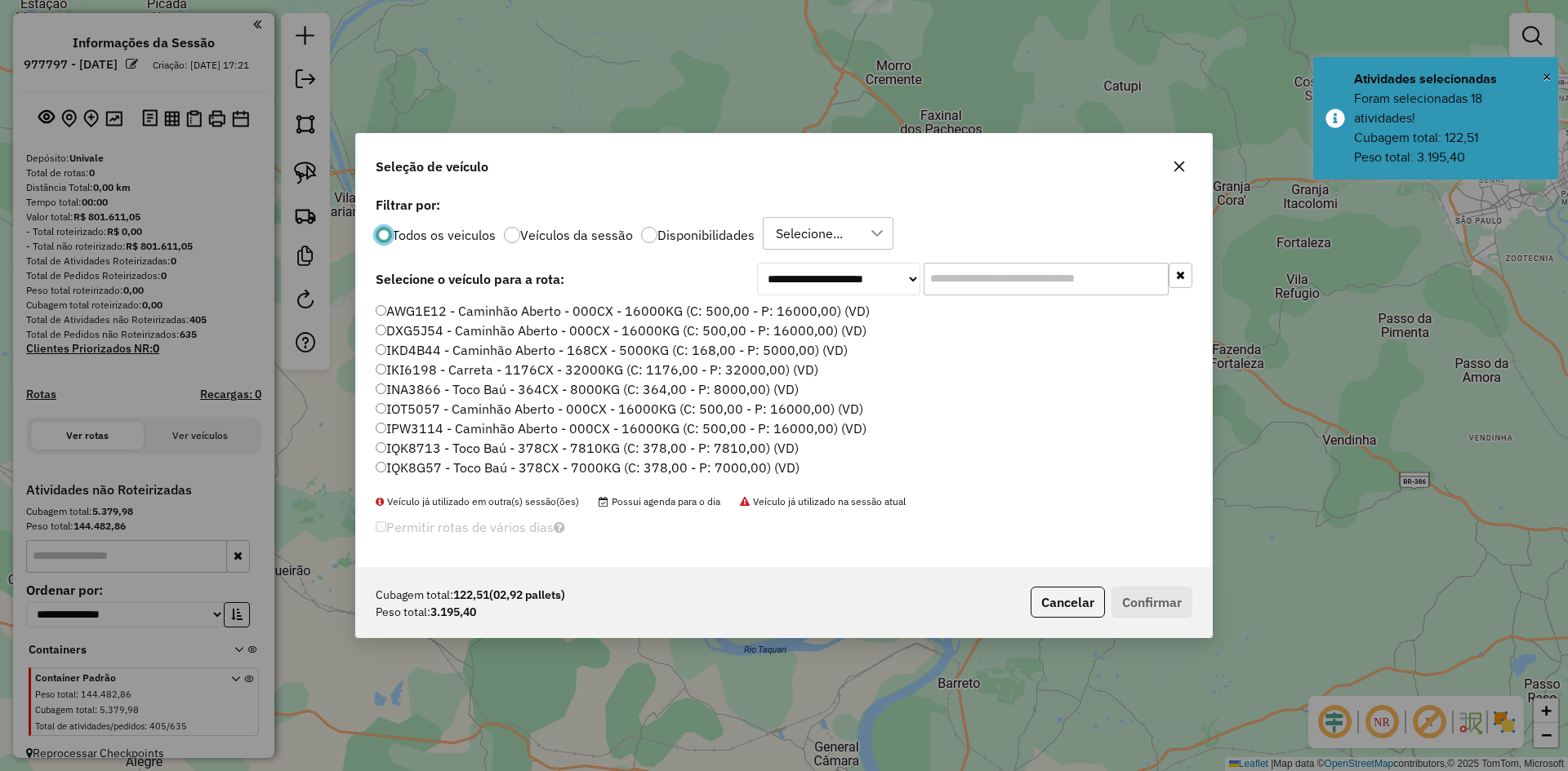
click at [965, 263] on input "text" at bounding box center [1046, 280] width 245 height 33
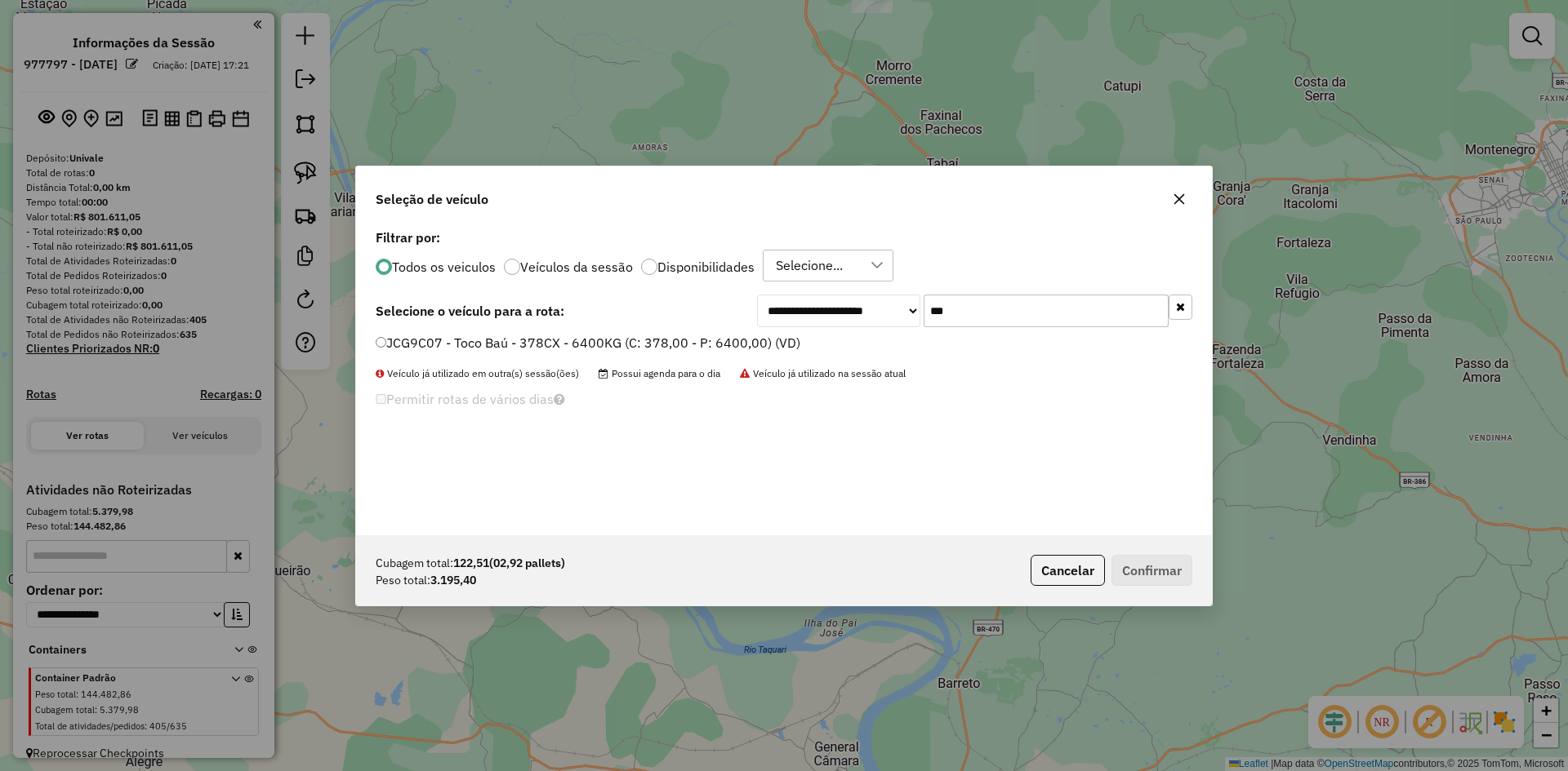
type input "***"
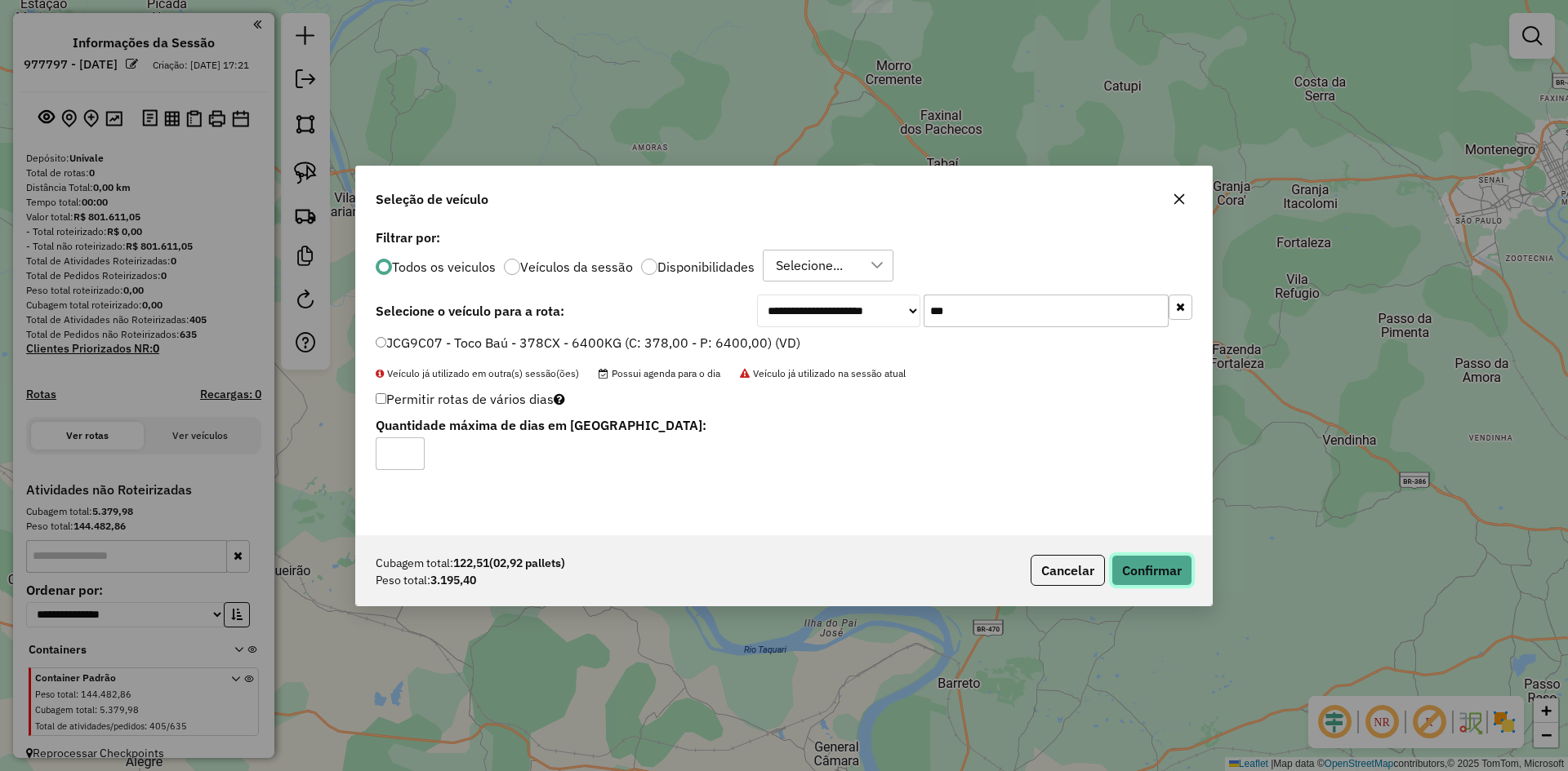
click at [1184, 576] on button "Confirmar" at bounding box center [1151, 571] width 81 height 31
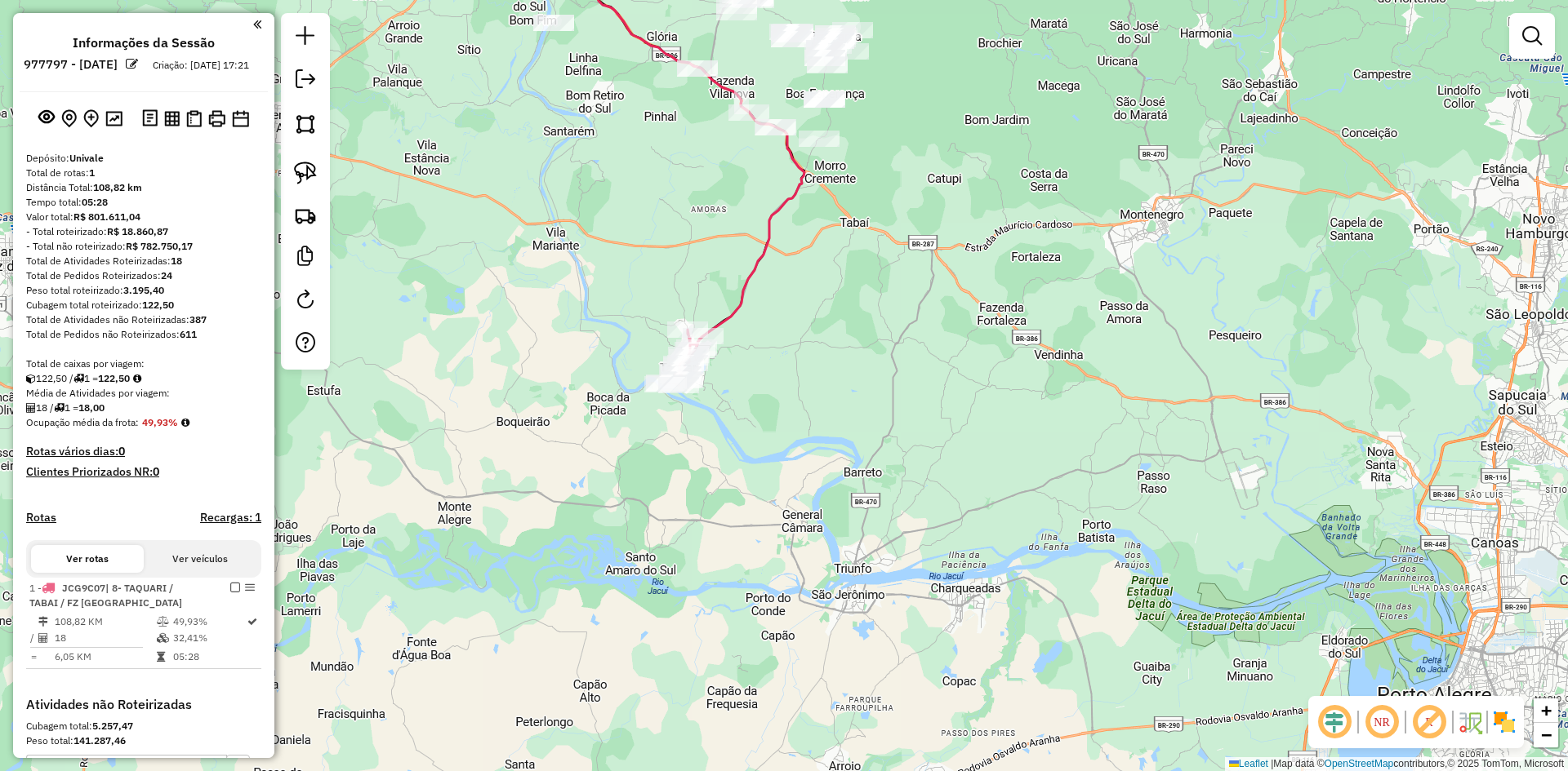
click at [1323, 713] on em at bounding box center [1334, 722] width 39 height 39
click at [1515, 730] on img at bounding box center [1504, 721] width 26 height 26
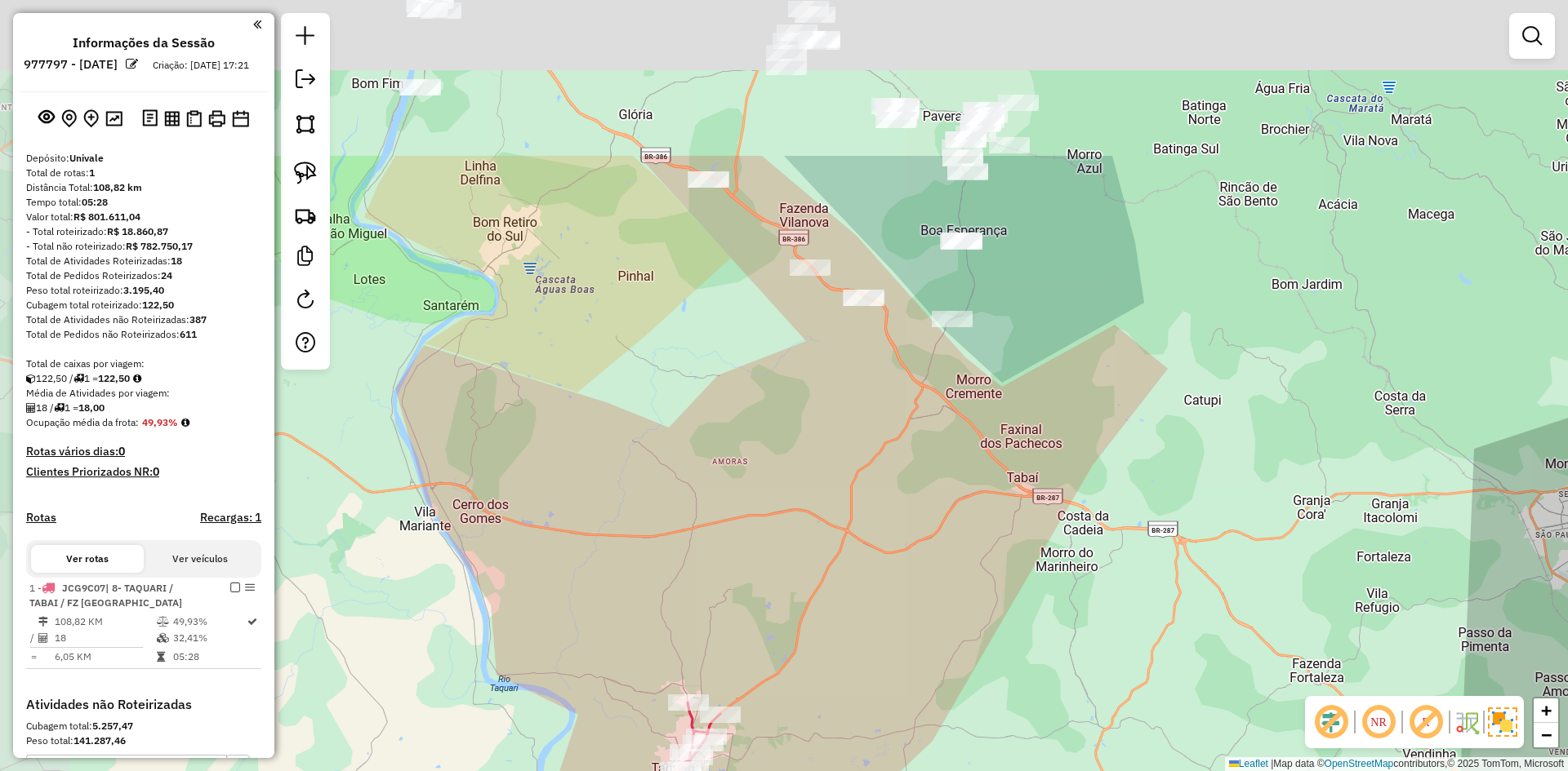
drag, startPoint x: 824, startPoint y: 314, endPoint x: 848, endPoint y: 407, distance: 96.0
click at [853, 414] on div "Janela de atendimento Grade de atendimento Capacidade Transportadoras Veículos …" at bounding box center [784, 386] width 1568 height 771
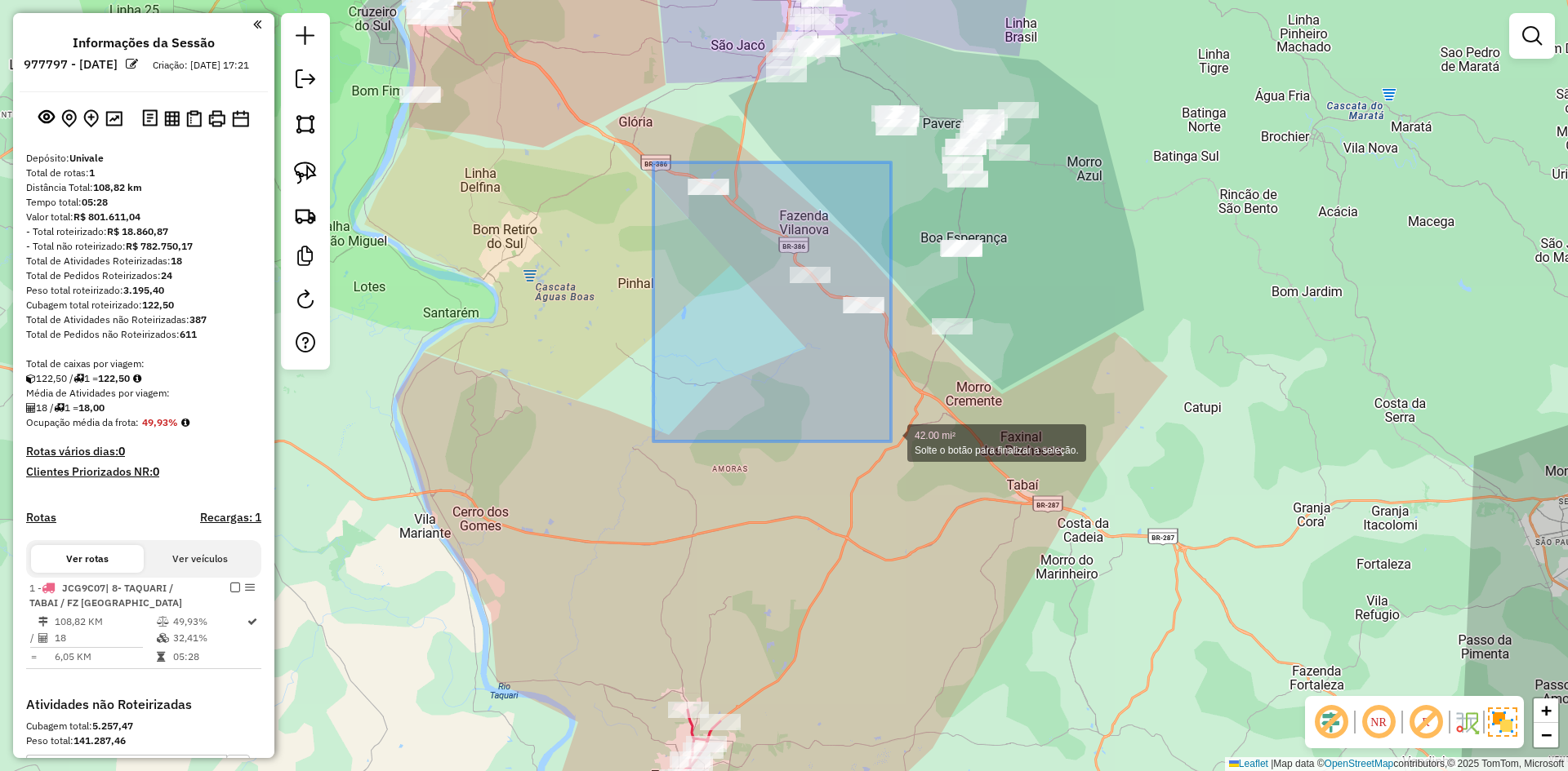
drag, startPoint x: 675, startPoint y: 207, endPoint x: 891, endPoint y: 442, distance: 319.2
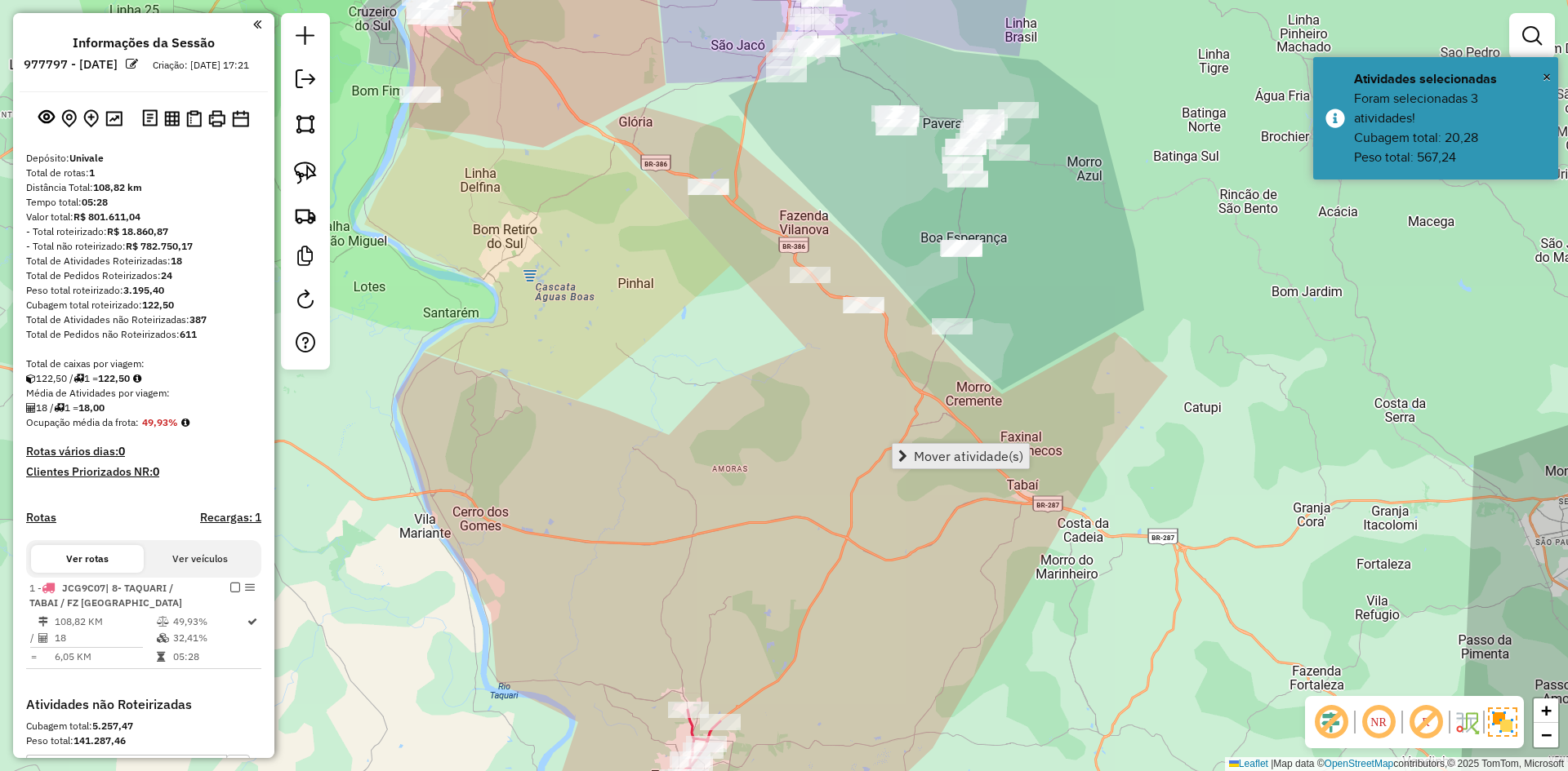
click at [951, 453] on span "Mover atividade(s)" at bounding box center [968, 455] width 110 height 13
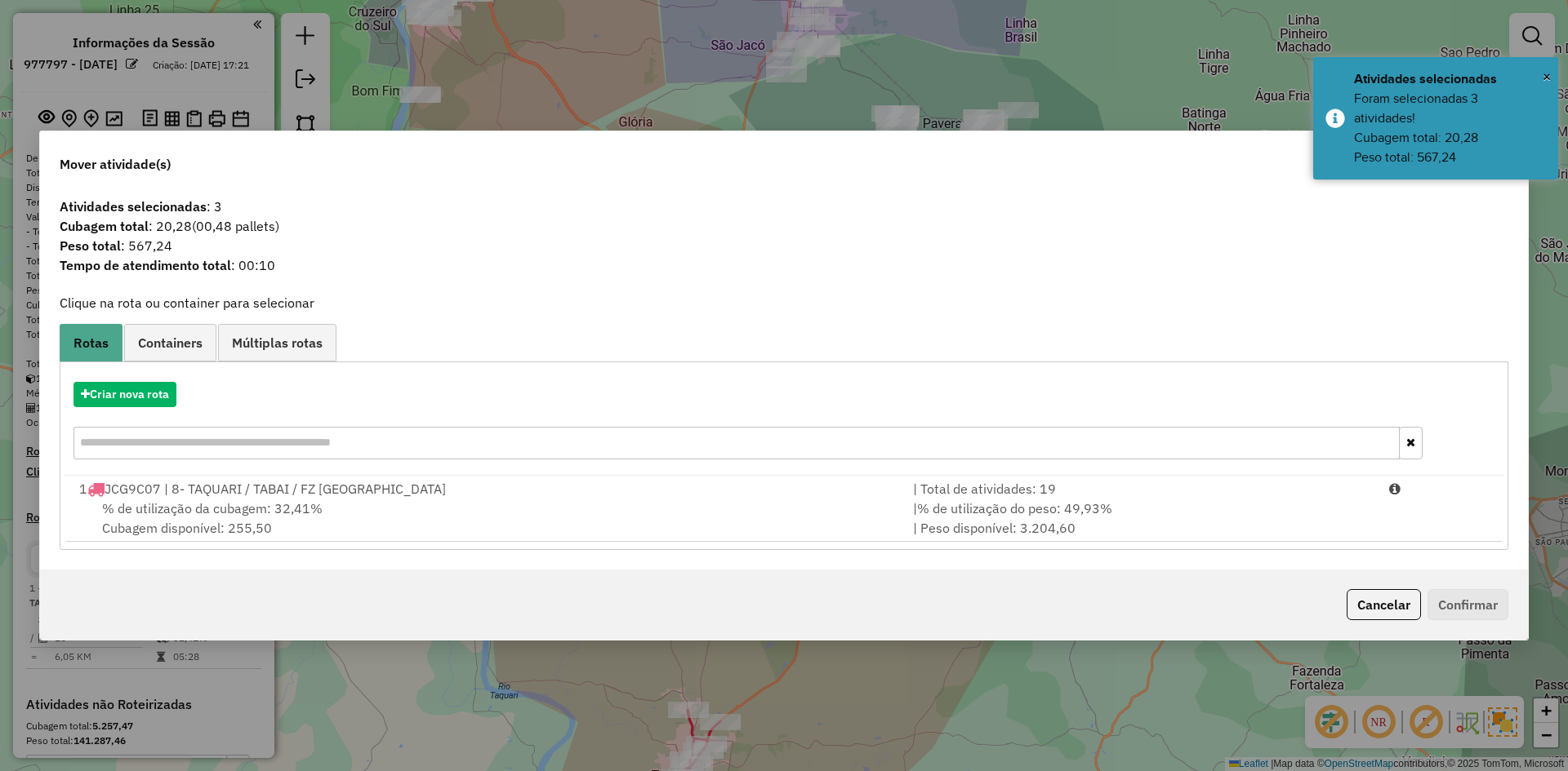
click at [329, 507] on div "% de utilização da cubagem: 32,41% Cubagem disponível: 255,50" at bounding box center [486, 519] width 834 height 39
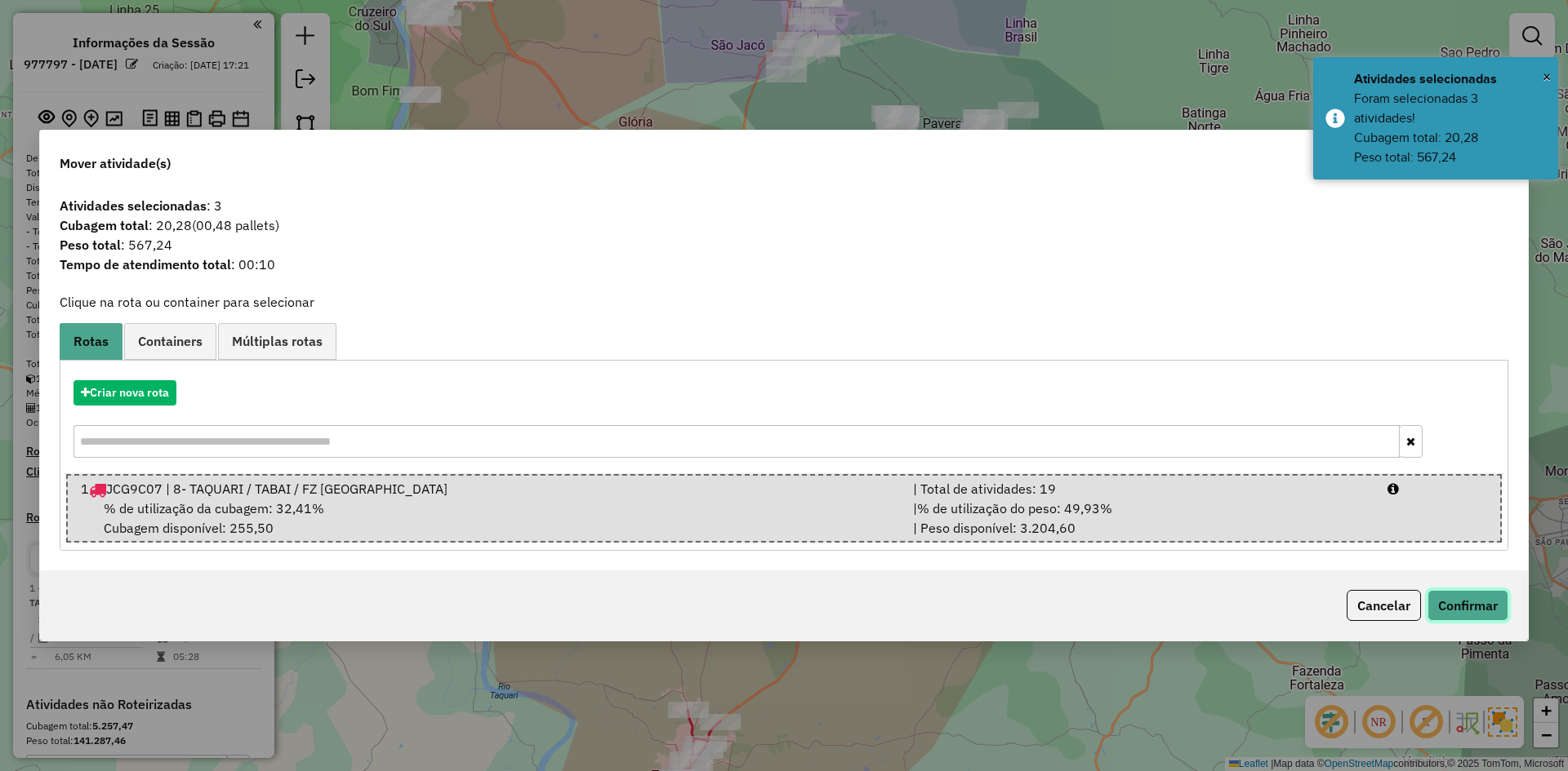
click at [1473, 605] on button "Confirmar" at bounding box center [1467, 606] width 81 height 31
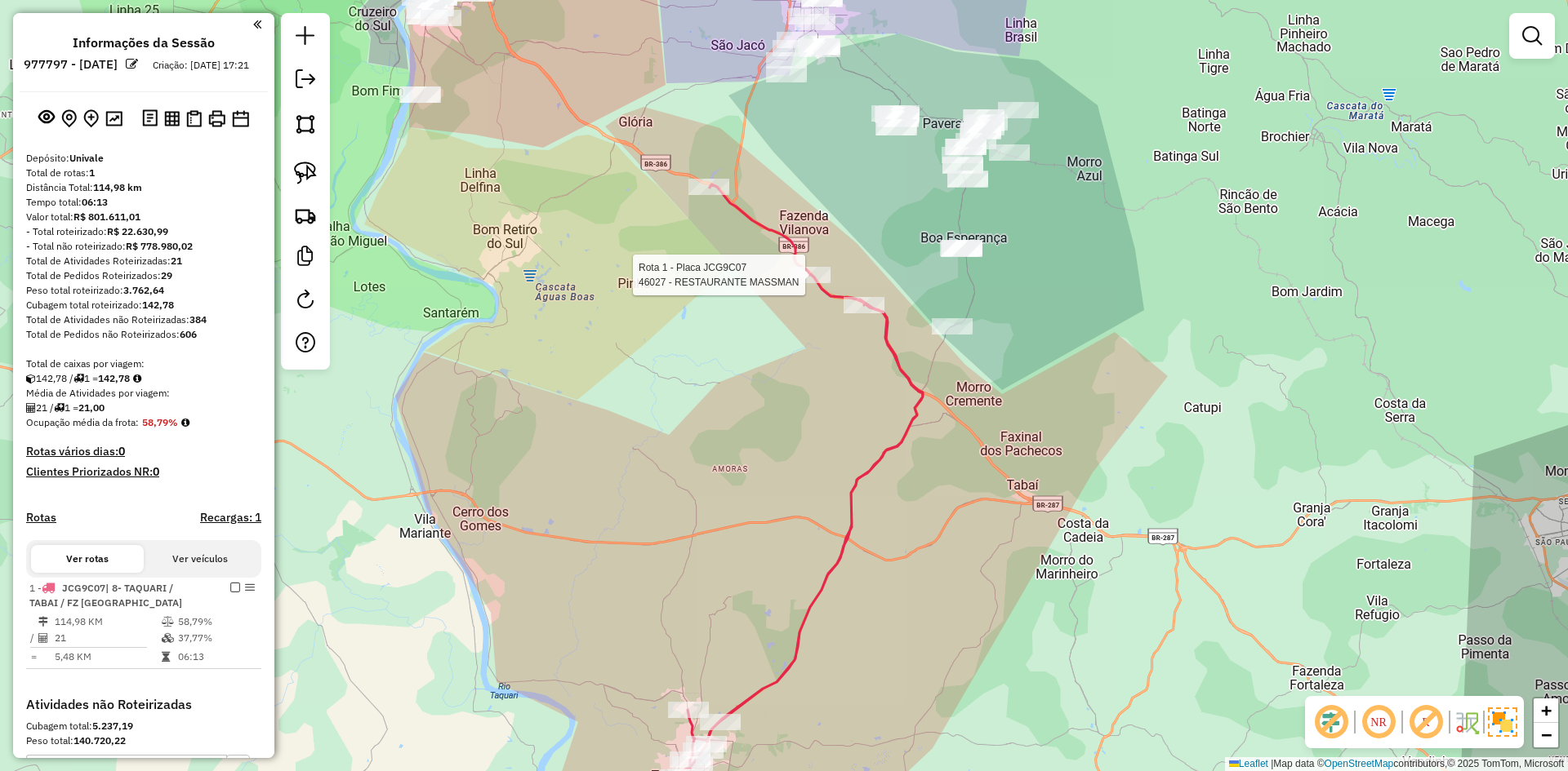
select select "**********"
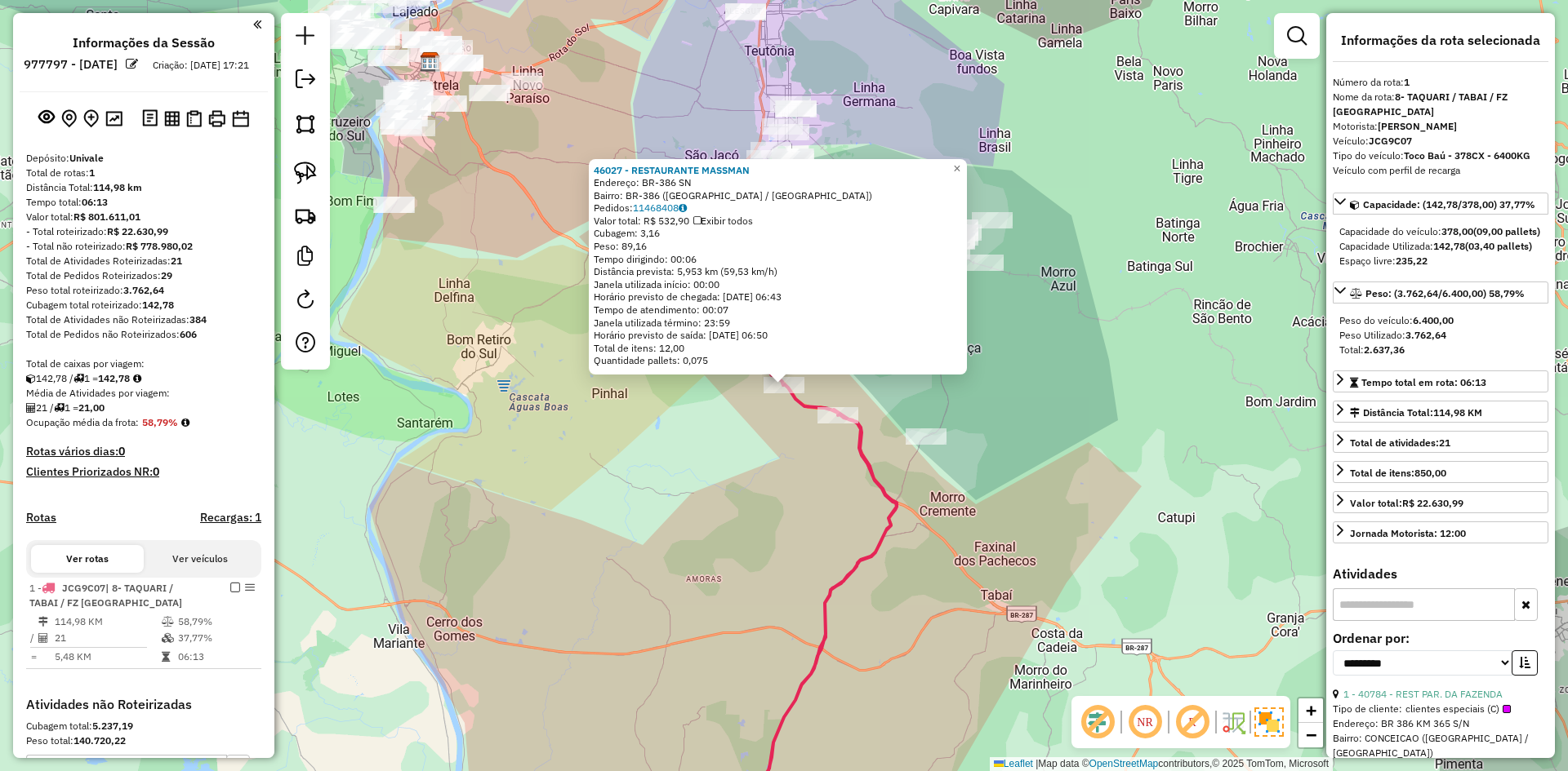
scroll to position [247, 0]
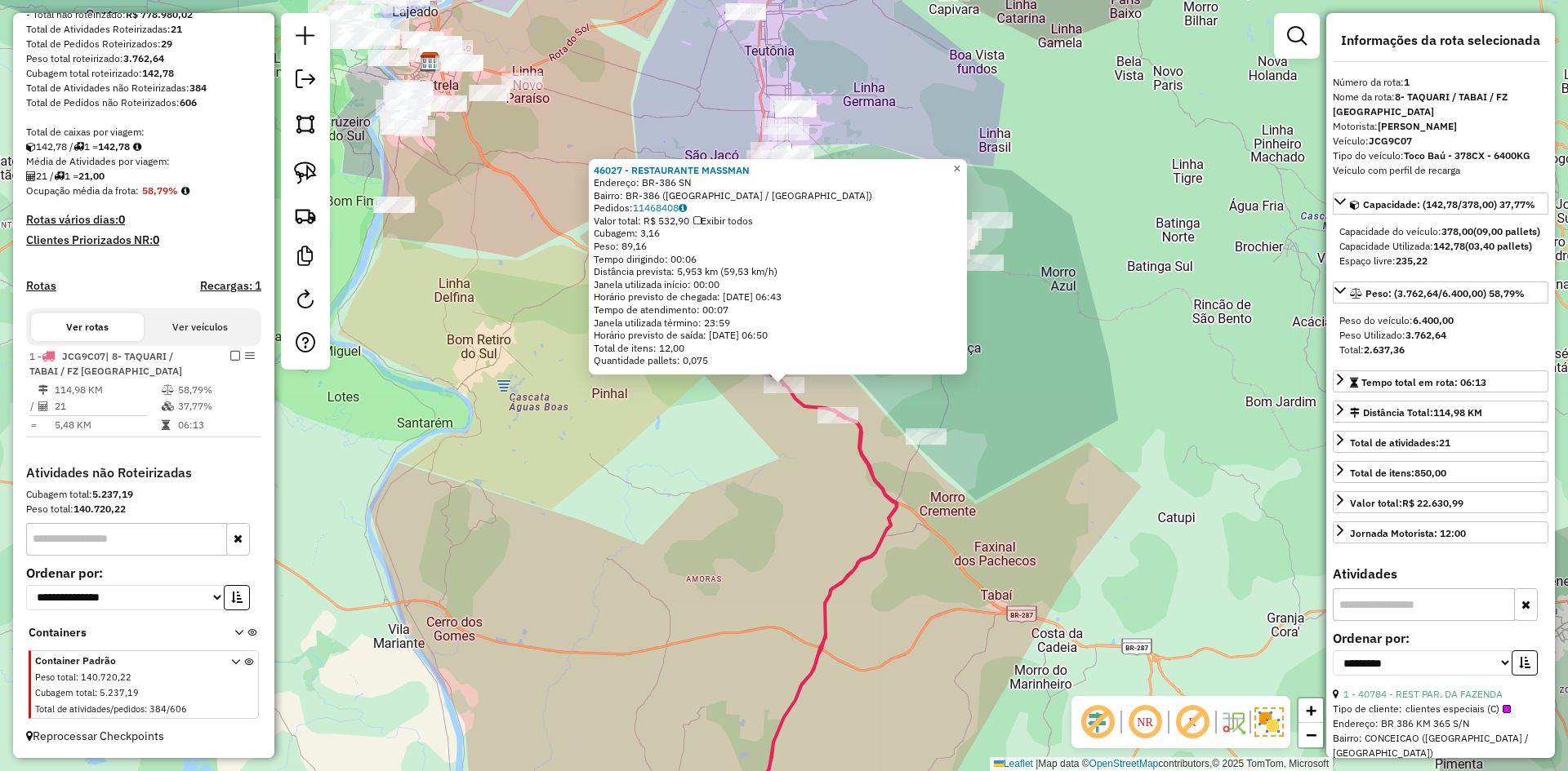
click at [960, 162] on span "×" at bounding box center [957, 168] width 8 height 14
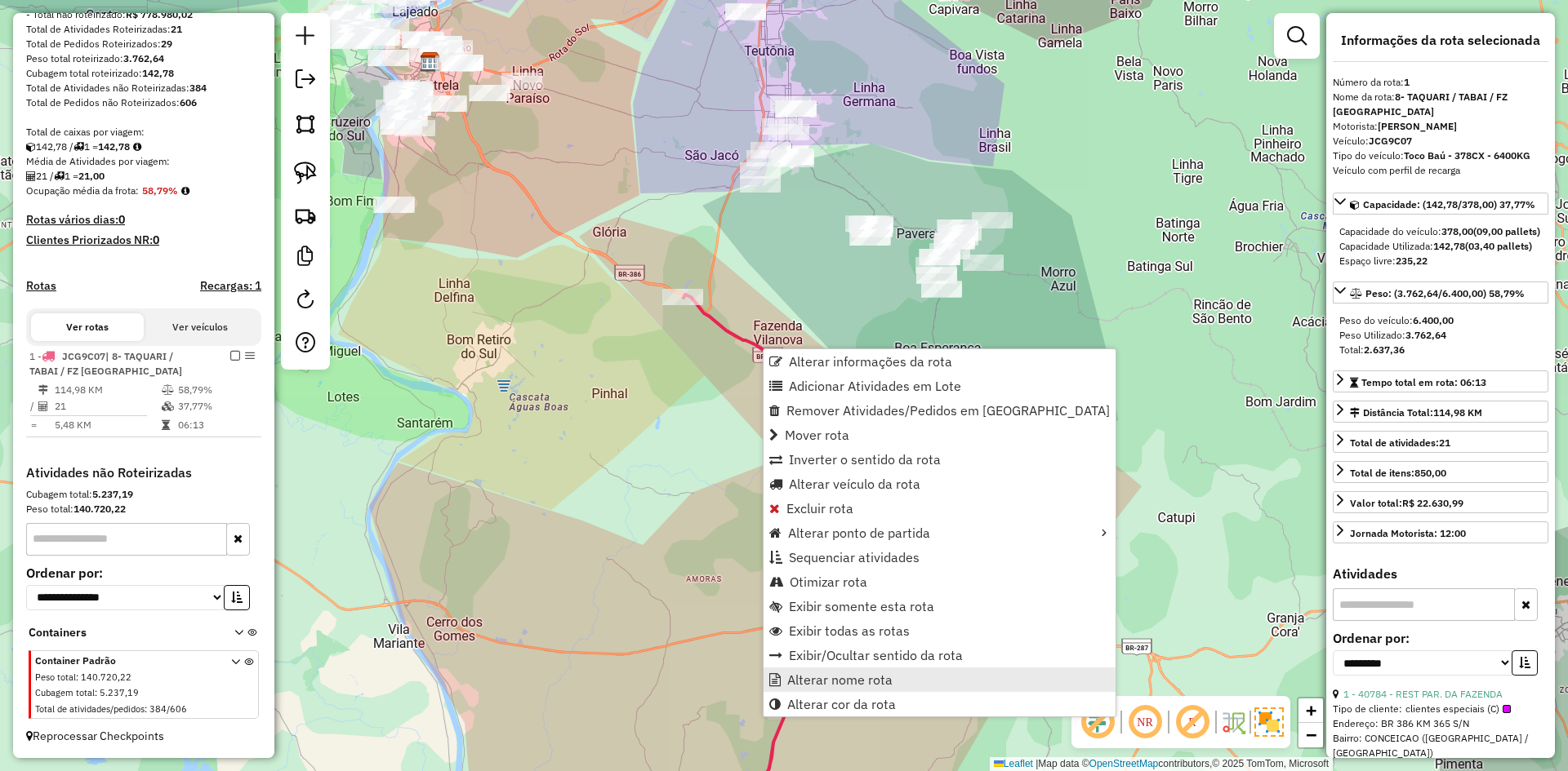
click at [865, 674] on span "Alterar nome rota" at bounding box center [839, 679] width 105 height 13
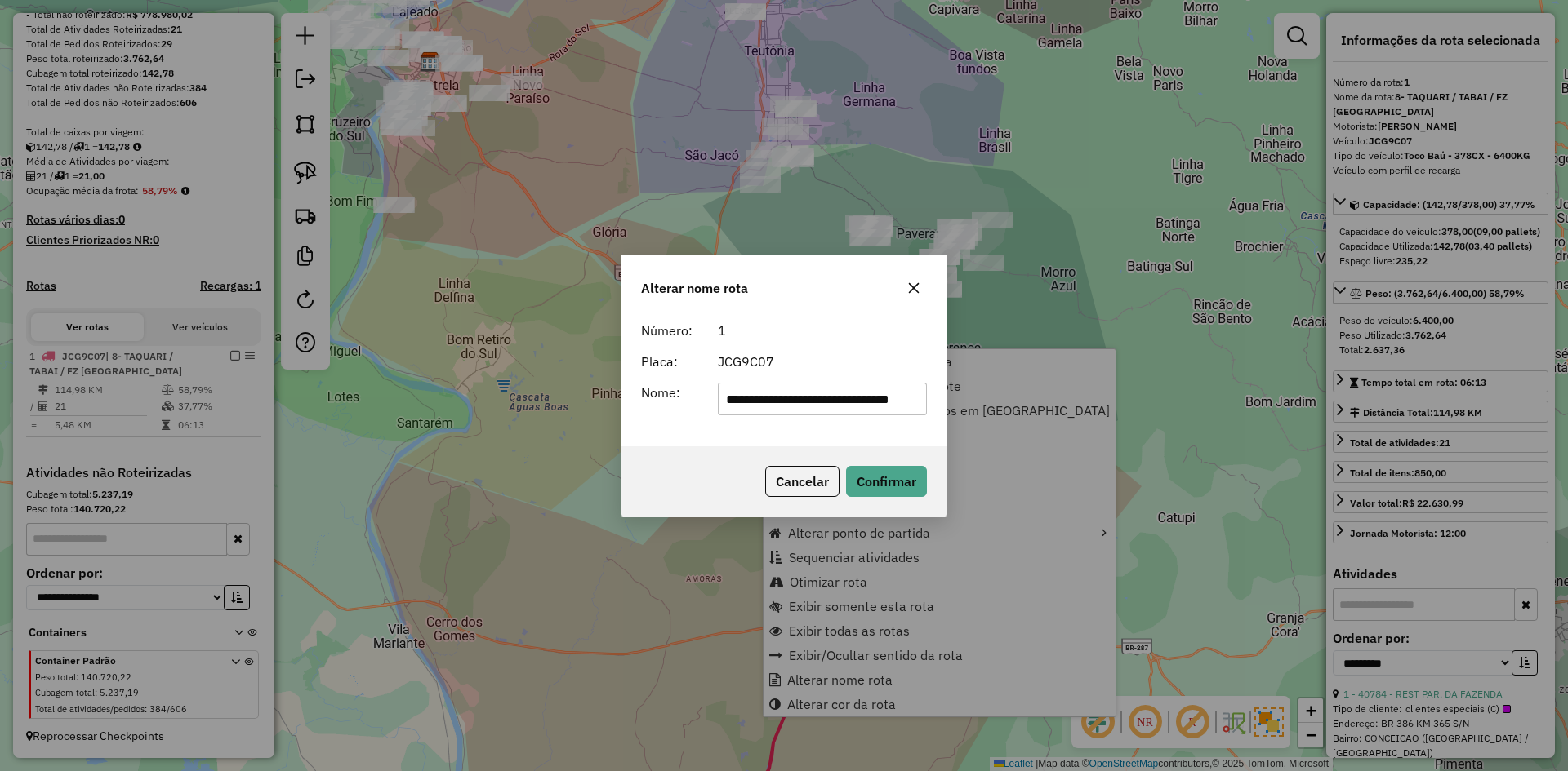
scroll to position [0, 20]
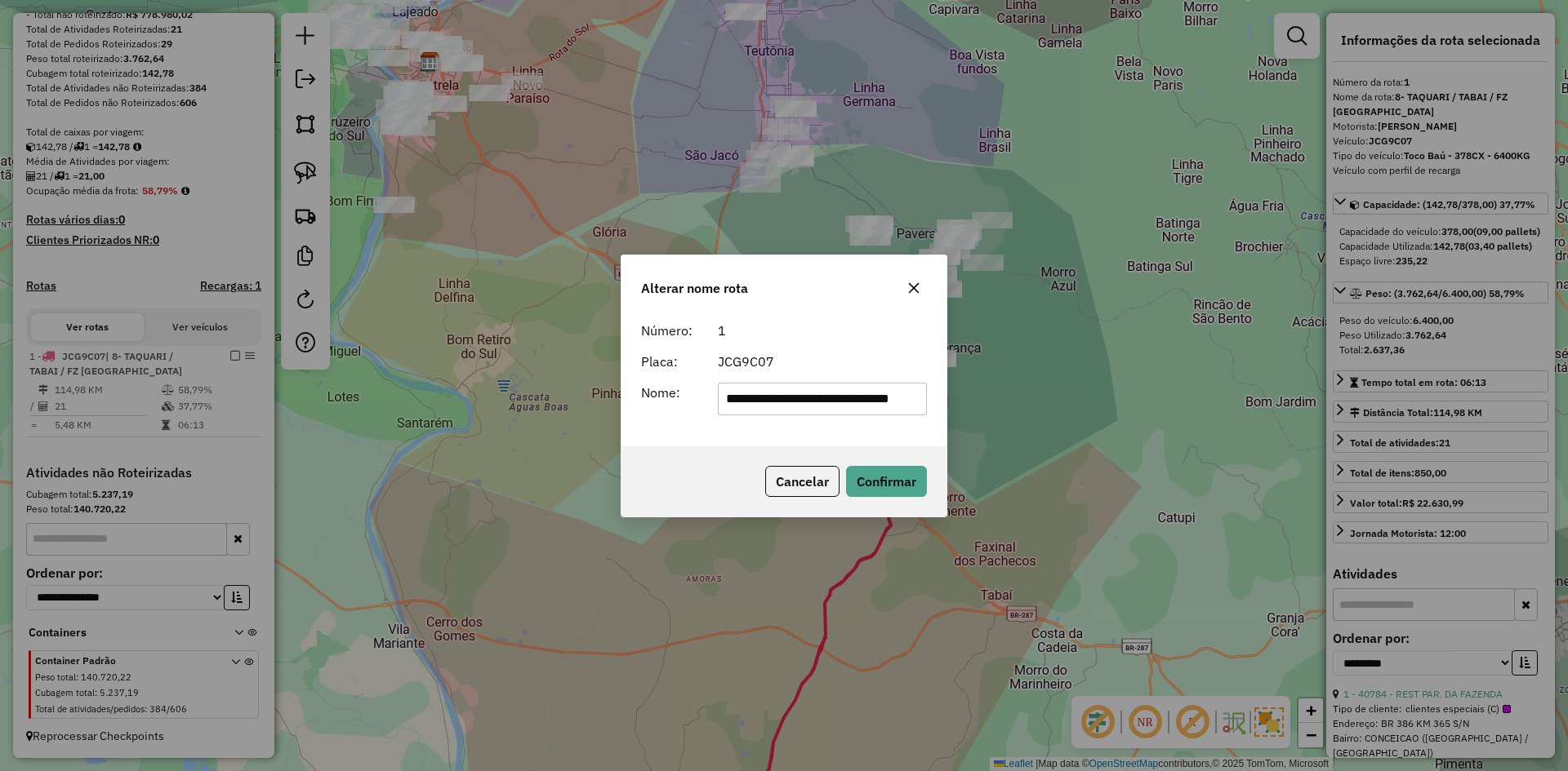
drag, startPoint x: 780, startPoint y: 402, endPoint x: 822, endPoint y: 406, distance: 42.2
click at [822, 406] on input "**********" at bounding box center [823, 399] width 210 height 33
click at [808, 399] on input "**********" at bounding box center [823, 399] width 210 height 33
drag, startPoint x: 743, startPoint y: 409, endPoint x: 712, endPoint y: 427, distance: 35.8
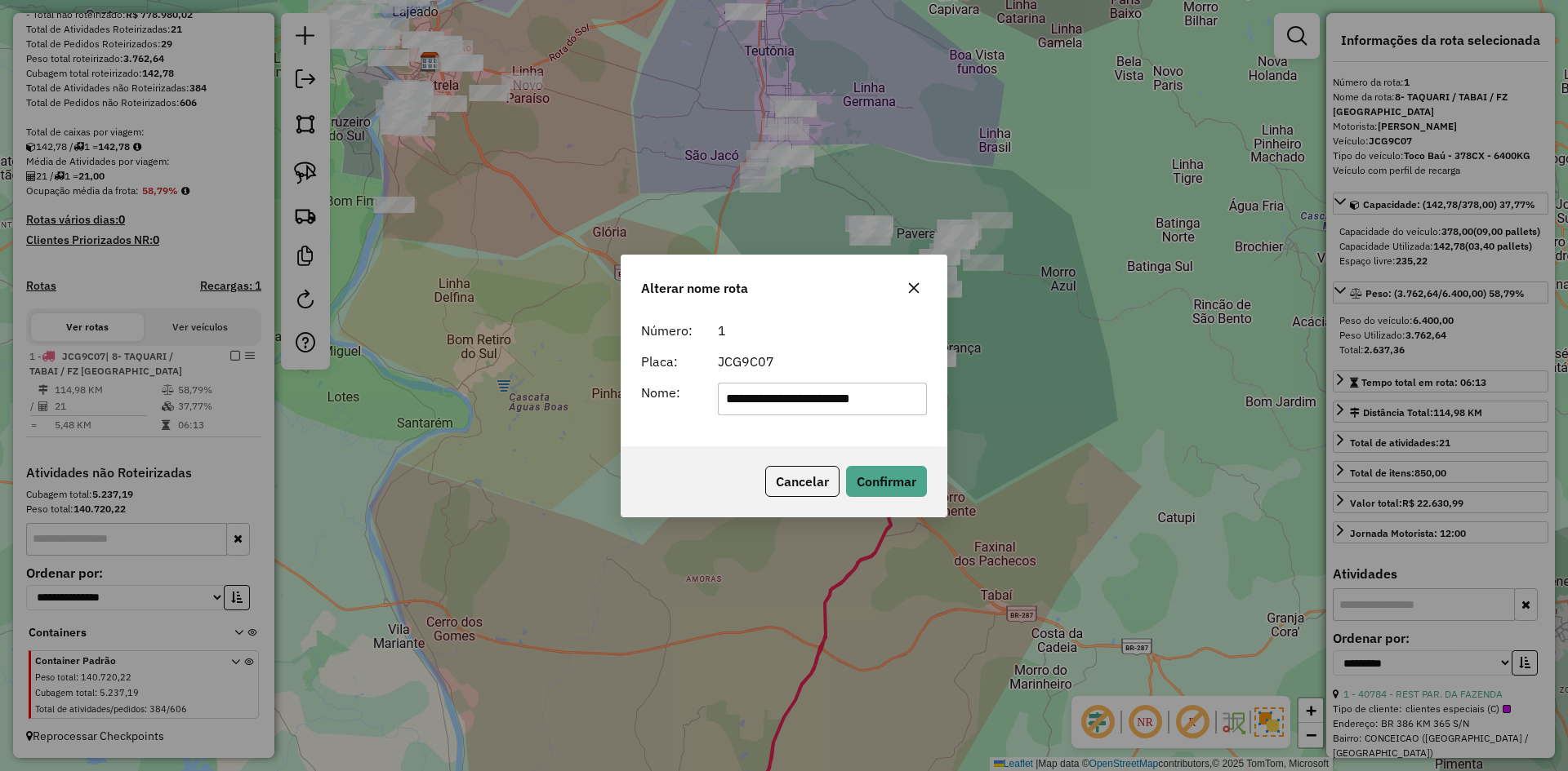
click at [714, 424] on div "**********" at bounding box center [784, 381] width 325 height 132
type input "**********"
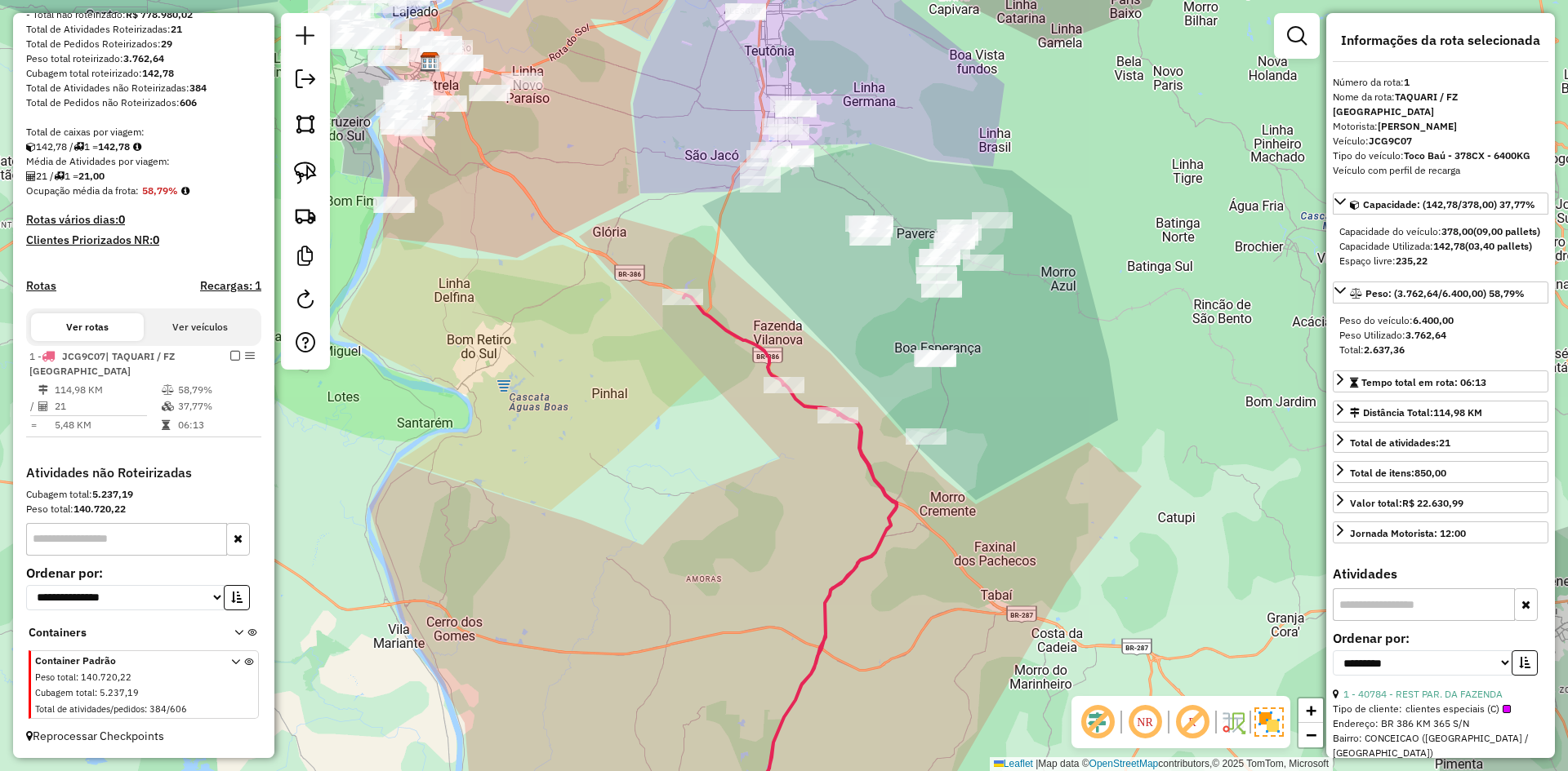
drag, startPoint x: 227, startPoint y: 358, endPoint x: 371, endPoint y: 369, distance: 144.4
click at [231, 358] on em at bounding box center [235, 355] width 10 height 10
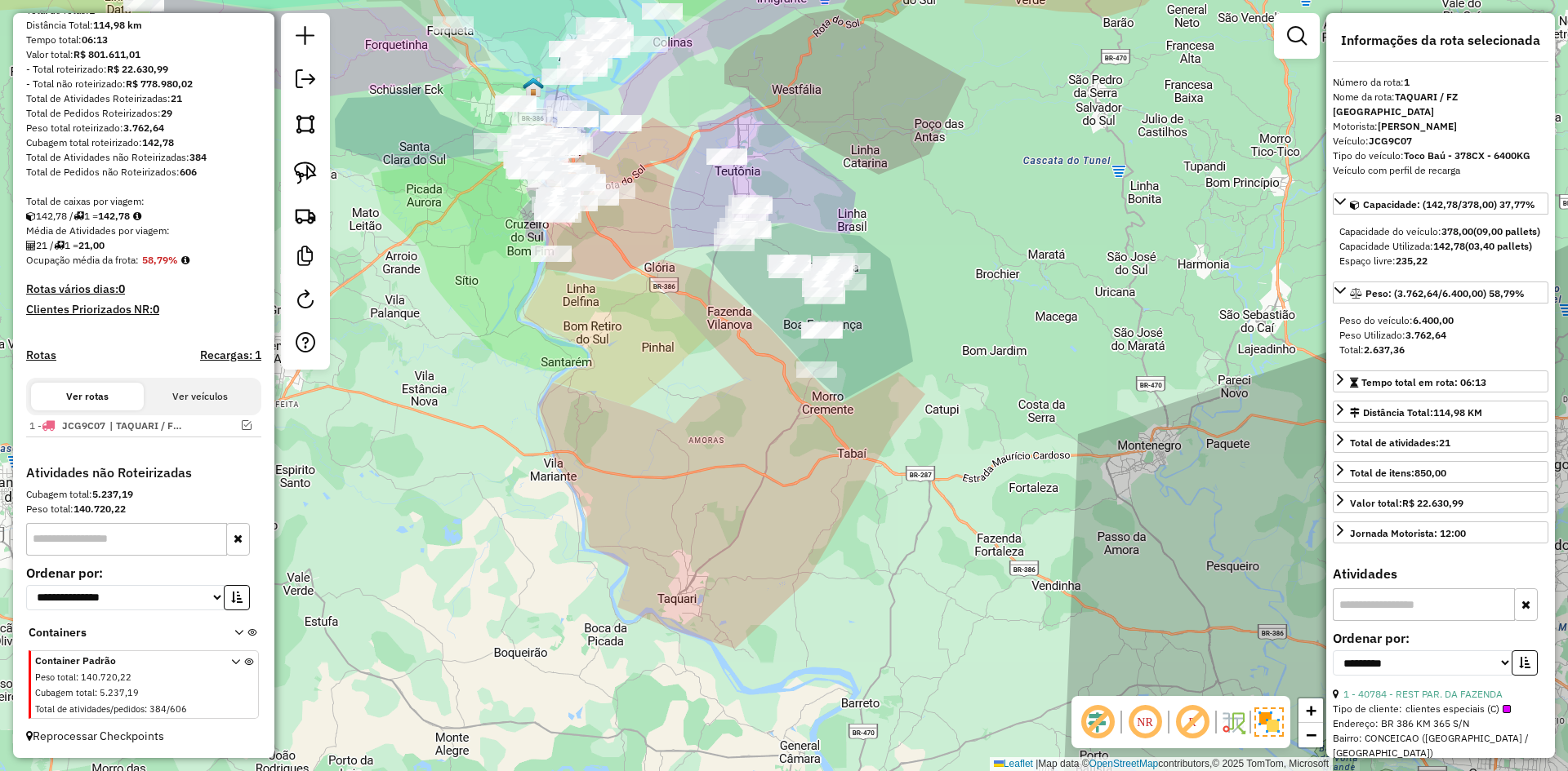
drag, startPoint x: 631, startPoint y: 303, endPoint x: 723, endPoint y: 508, distance: 224.7
click at [721, 508] on div "Janela de atendimento Grade de atendimento Capacidade Transportadoras Veículos …" at bounding box center [784, 386] width 1568 height 771
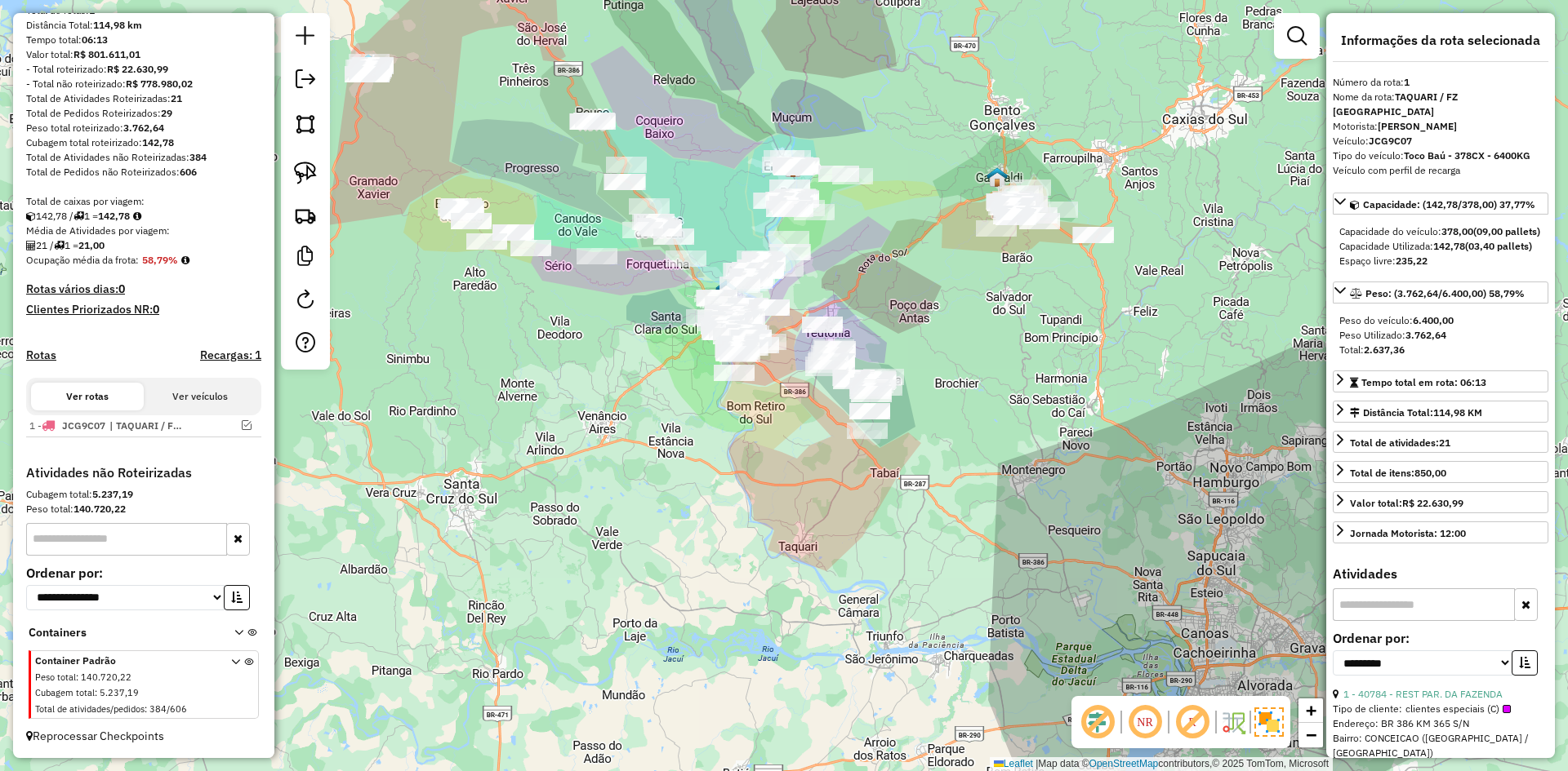
drag, startPoint x: 581, startPoint y: 269, endPoint x: 583, endPoint y: 260, distance: 9.2
click at [590, 261] on div at bounding box center [597, 255] width 41 height 17
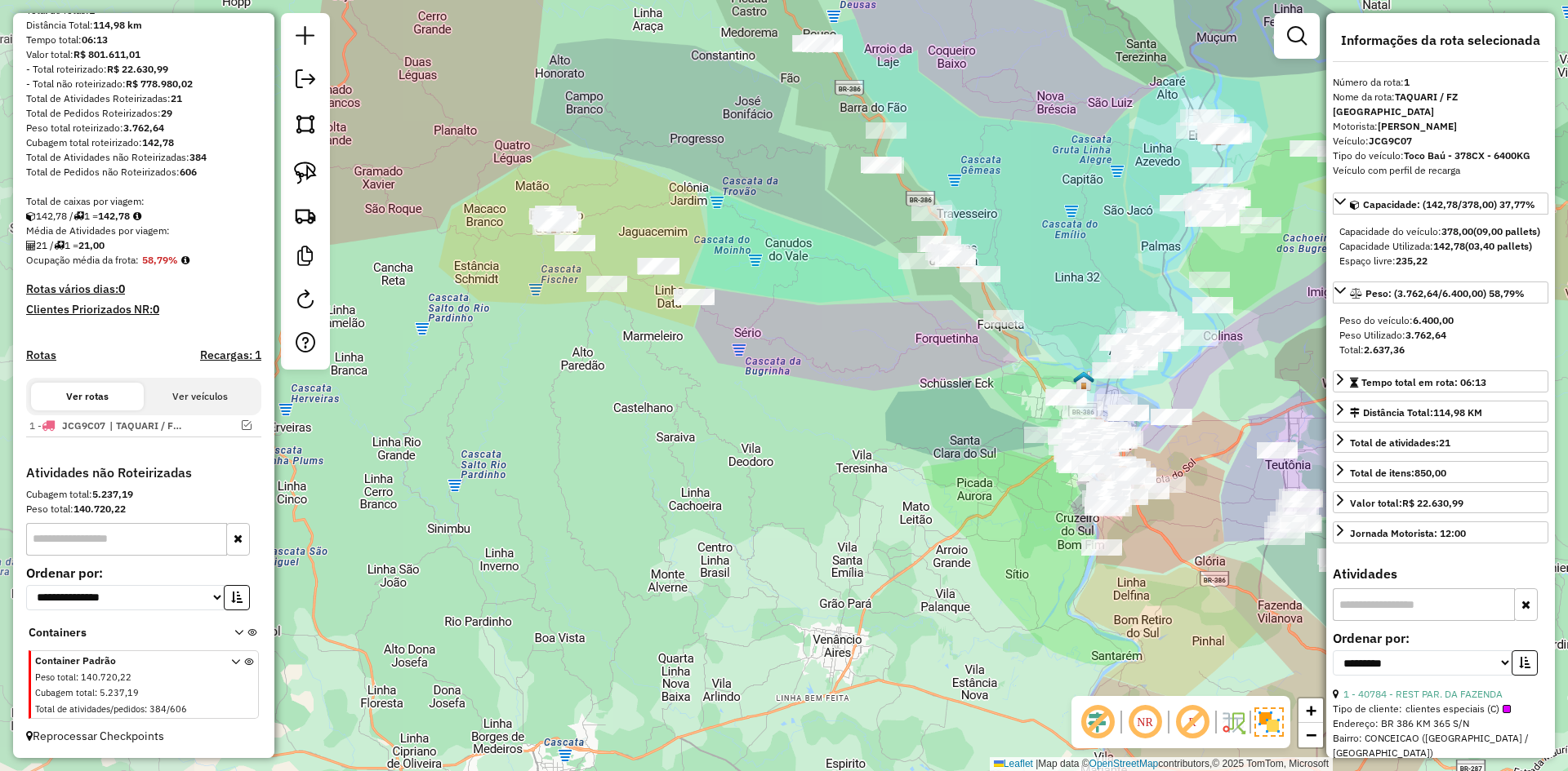
drag, startPoint x: 615, startPoint y: 231, endPoint x: 767, endPoint y: 252, distance: 153.4
click at [767, 252] on div "Janela de atendimento Grade de atendimento Capacidade Transportadoras Veículos …" at bounding box center [784, 386] width 1568 height 771
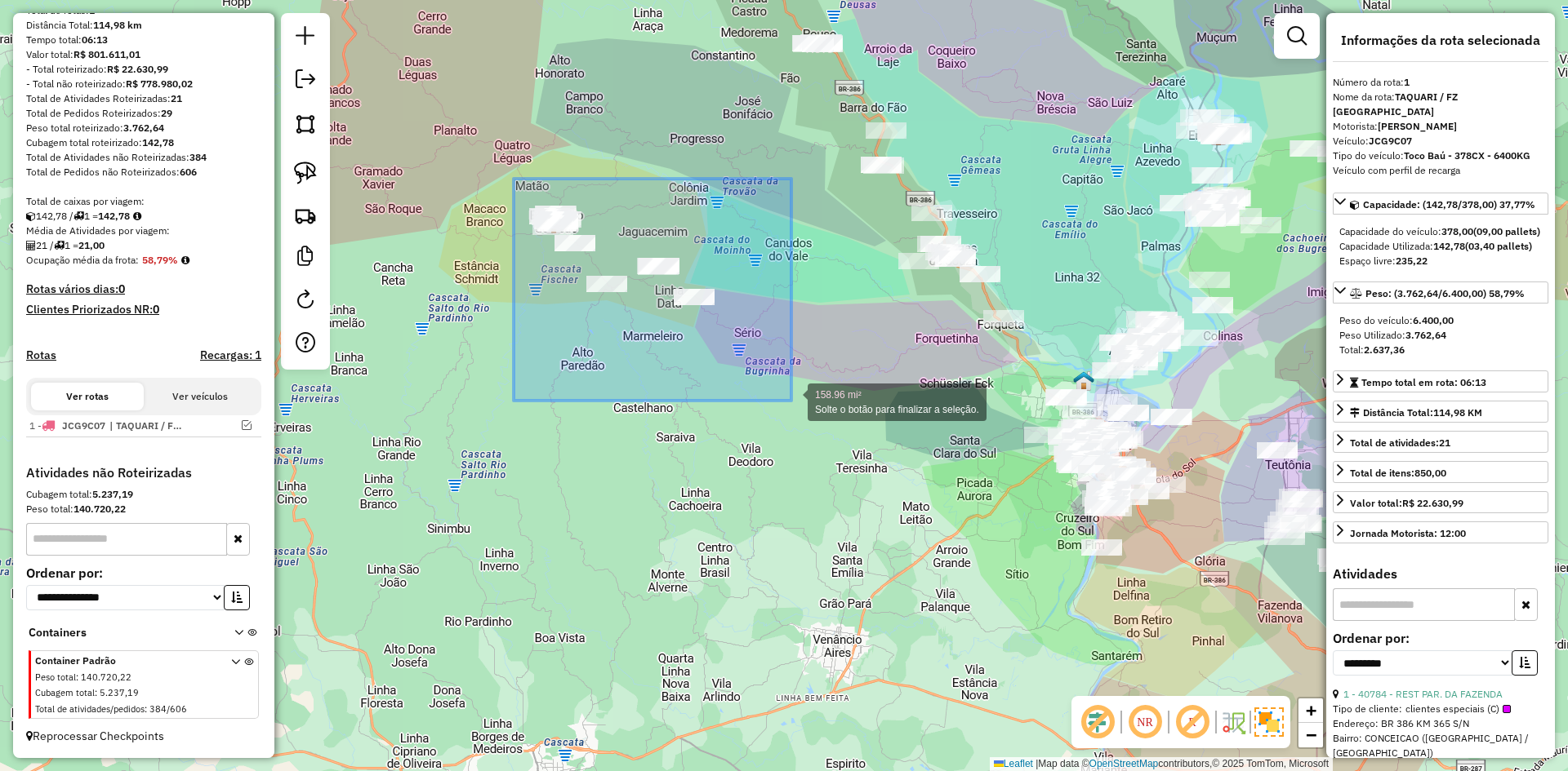
drag, startPoint x: 514, startPoint y: 179, endPoint x: 739, endPoint y: 372, distance: 296.4
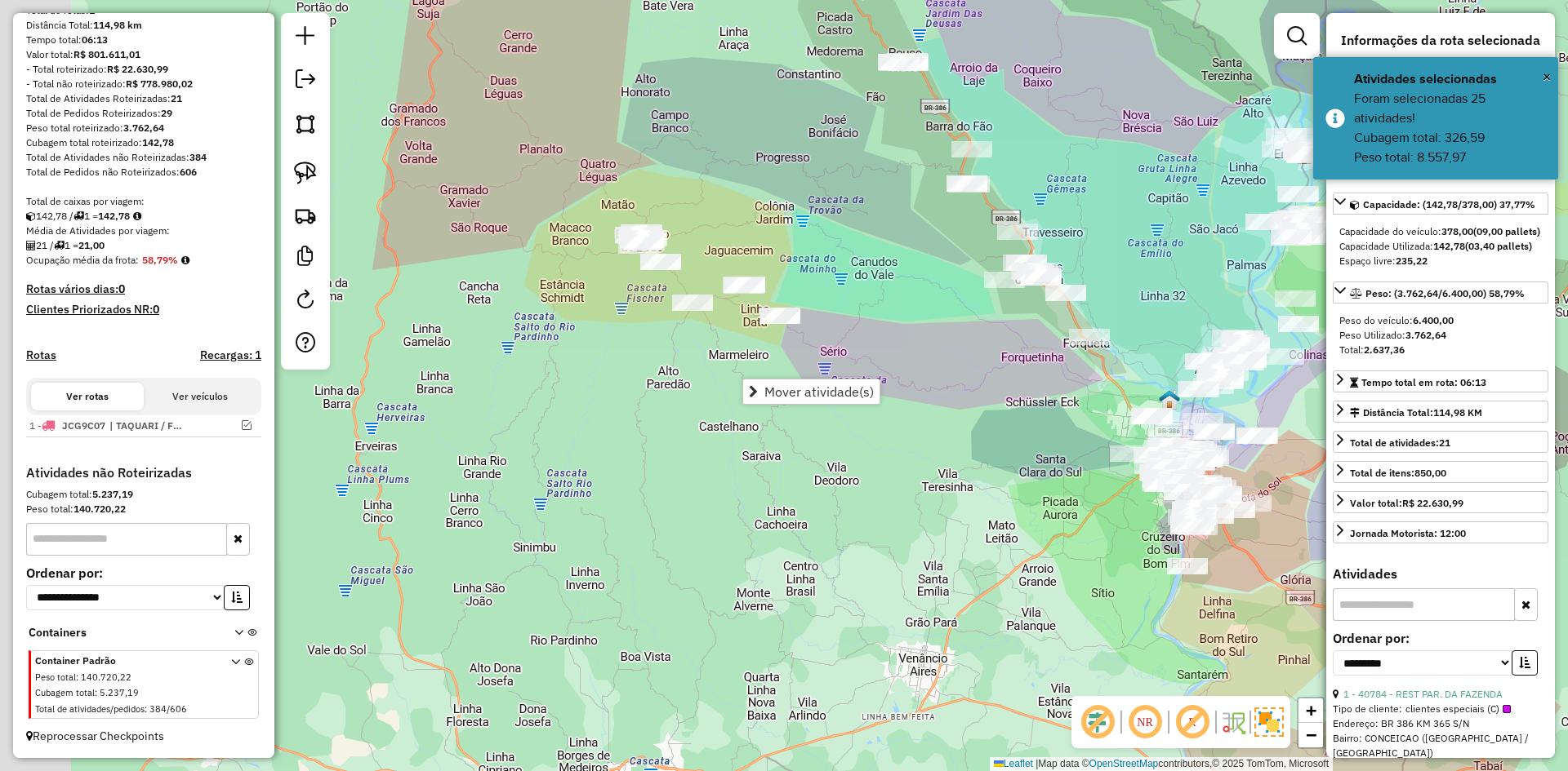
drag, startPoint x: 714, startPoint y: 352, endPoint x: 739, endPoint y: 362, distance: 26.9
click at [739, 362] on div "Janela de atendimento Grade de atendimento Capacidade Transportadoras Veículos …" at bounding box center [784, 386] width 1568 height 771
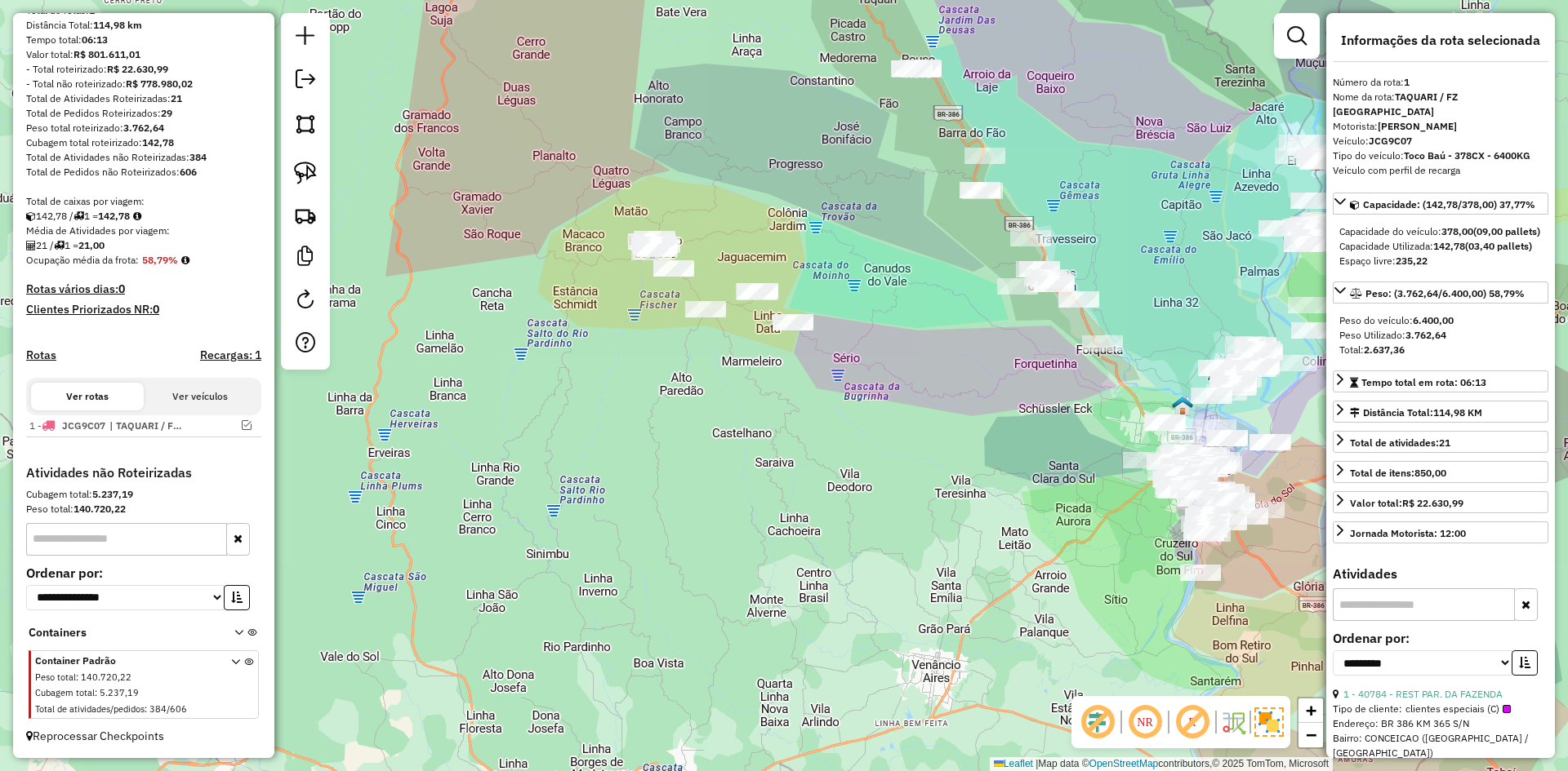
click at [701, 349] on div "Janela de atendimento Grade de atendimento Capacidade Transportadoras Veículos …" at bounding box center [784, 386] width 1568 height 771
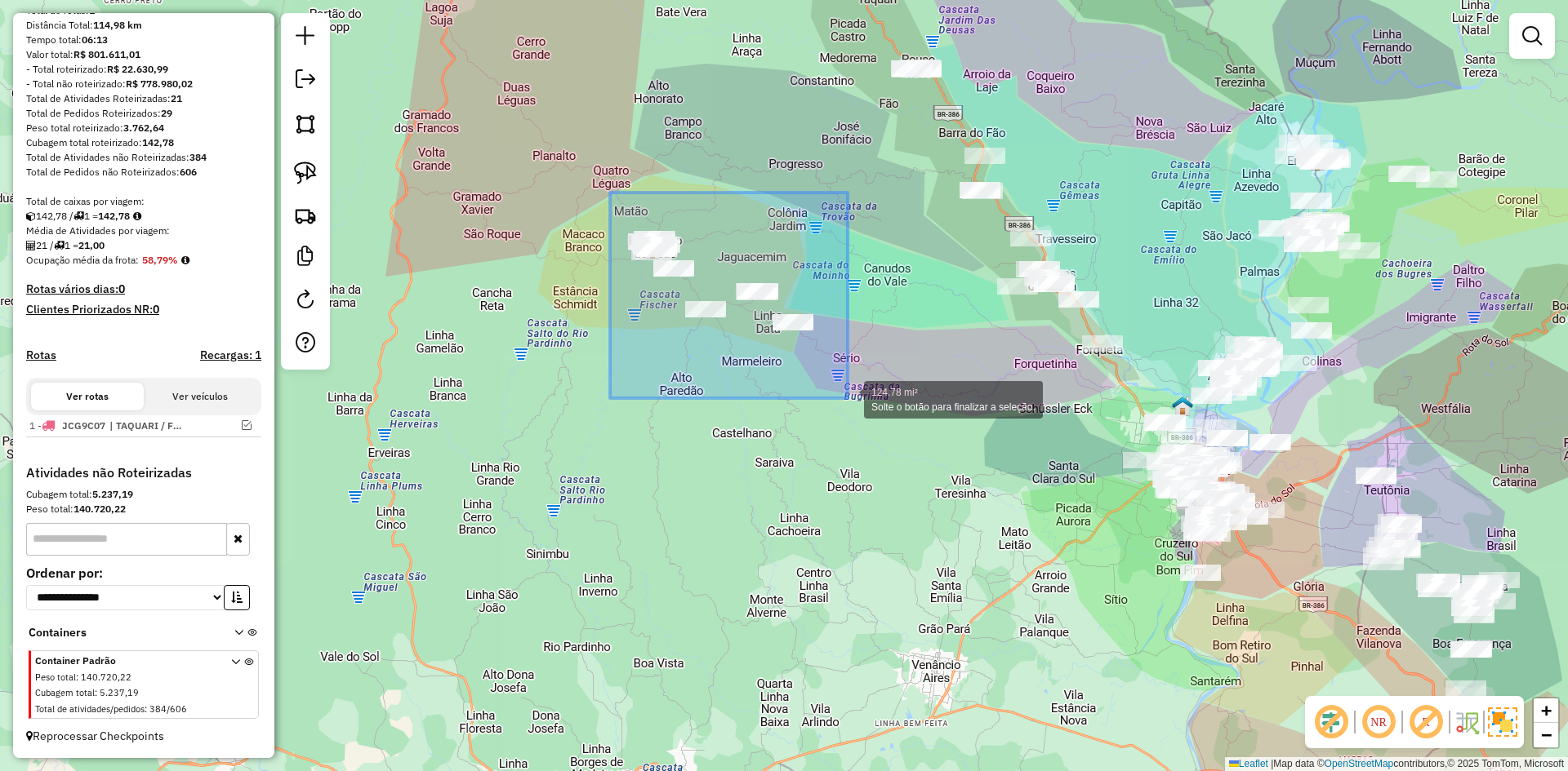
drag, startPoint x: 610, startPoint y: 192, endPoint x: 850, endPoint y: 401, distance: 318.2
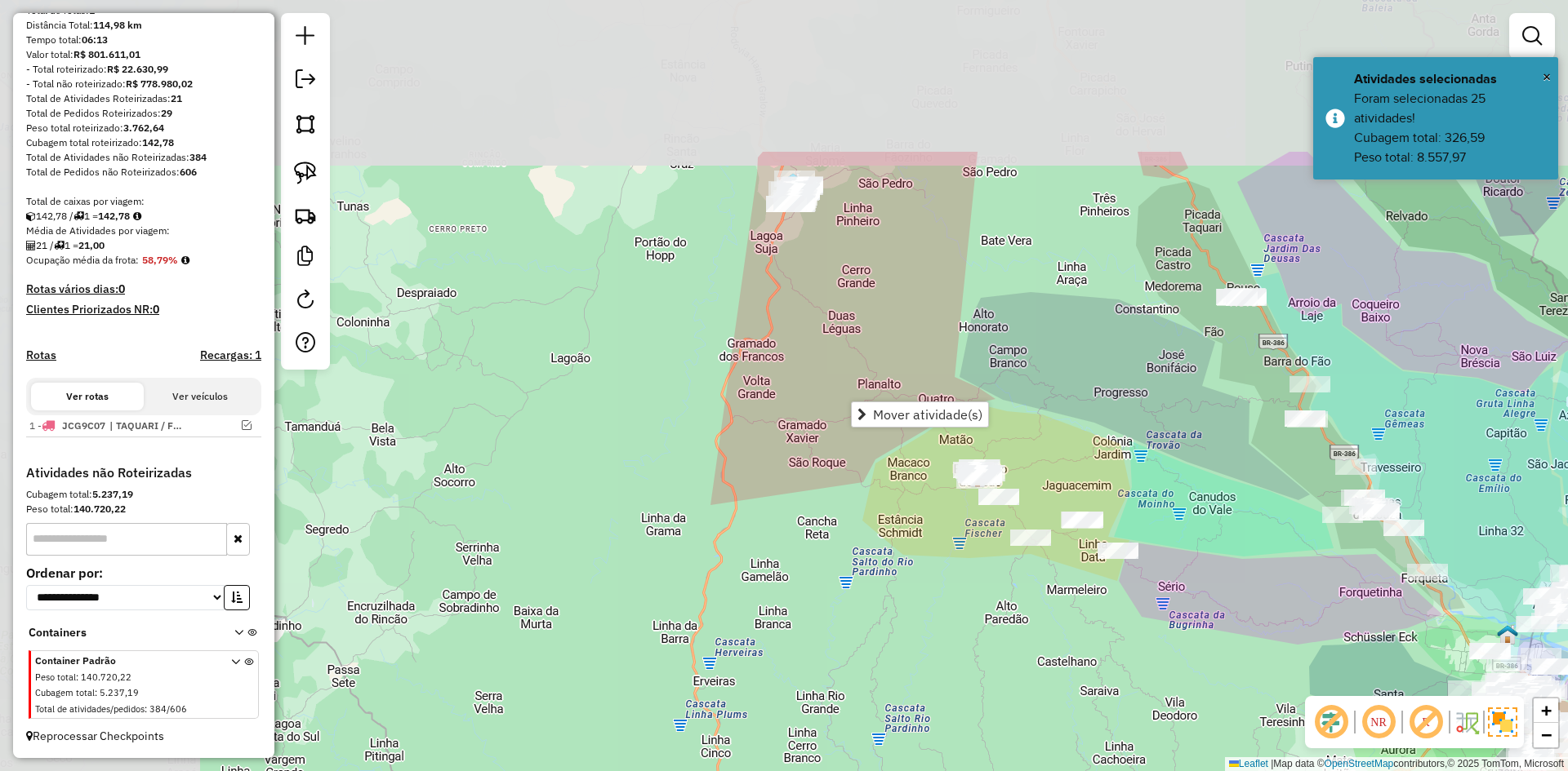
drag, startPoint x: 485, startPoint y: 260, endPoint x: 830, endPoint y: 496, distance: 418.0
click at [829, 496] on div "Janela de atendimento Grade de atendimento Capacidade Transportadoras Veículos …" at bounding box center [784, 386] width 1568 height 771
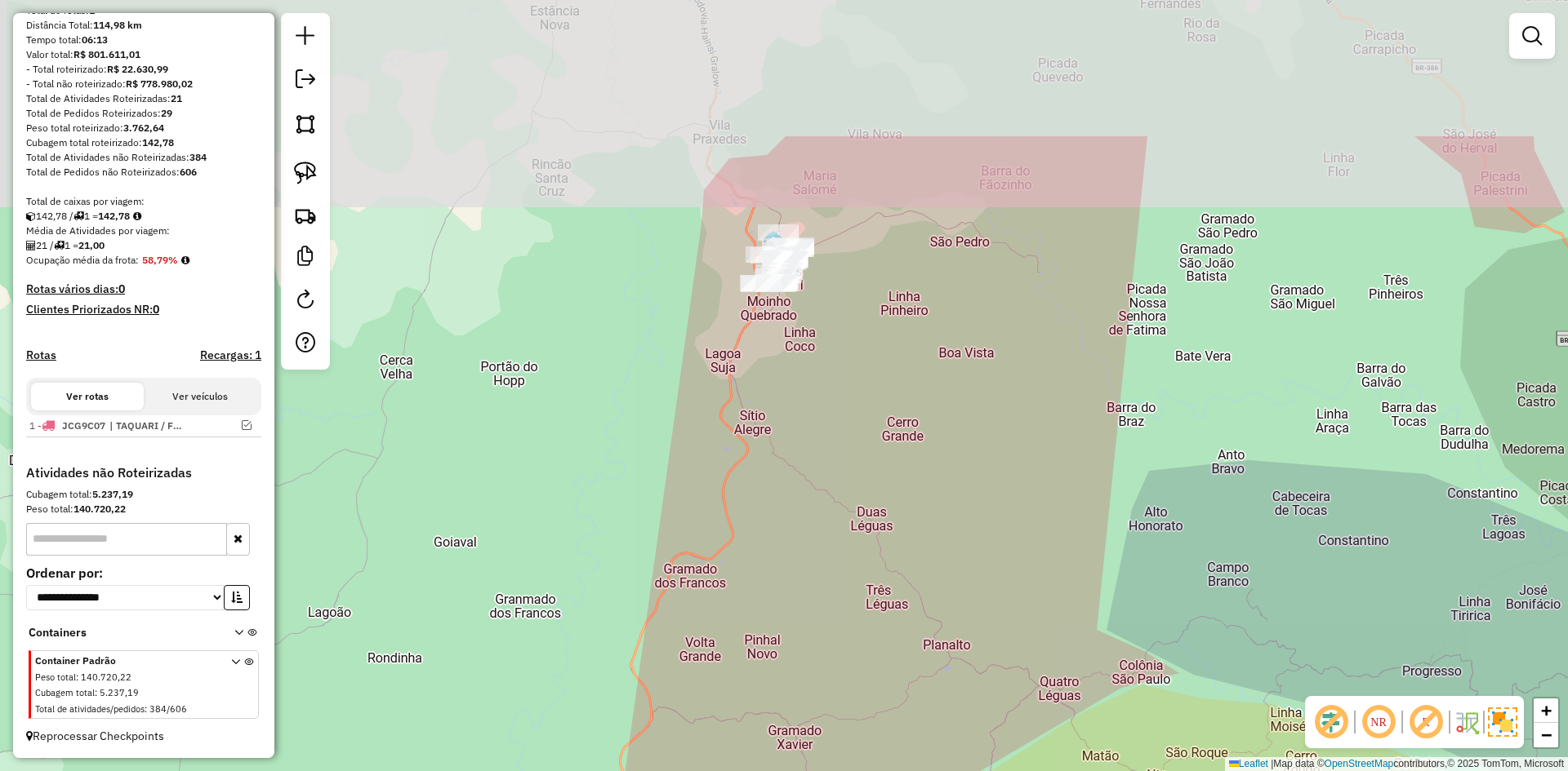
drag, startPoint x: 822, startPoint y: 293, endPoint x: 723, endPoint y: 537, distance: 263.3
click at [739, 571] on div "Janela de atendimento Grade de atendimento Capacidade Transportadoras Veículos …" at bounding box center [784, 386] width 1568 height 771
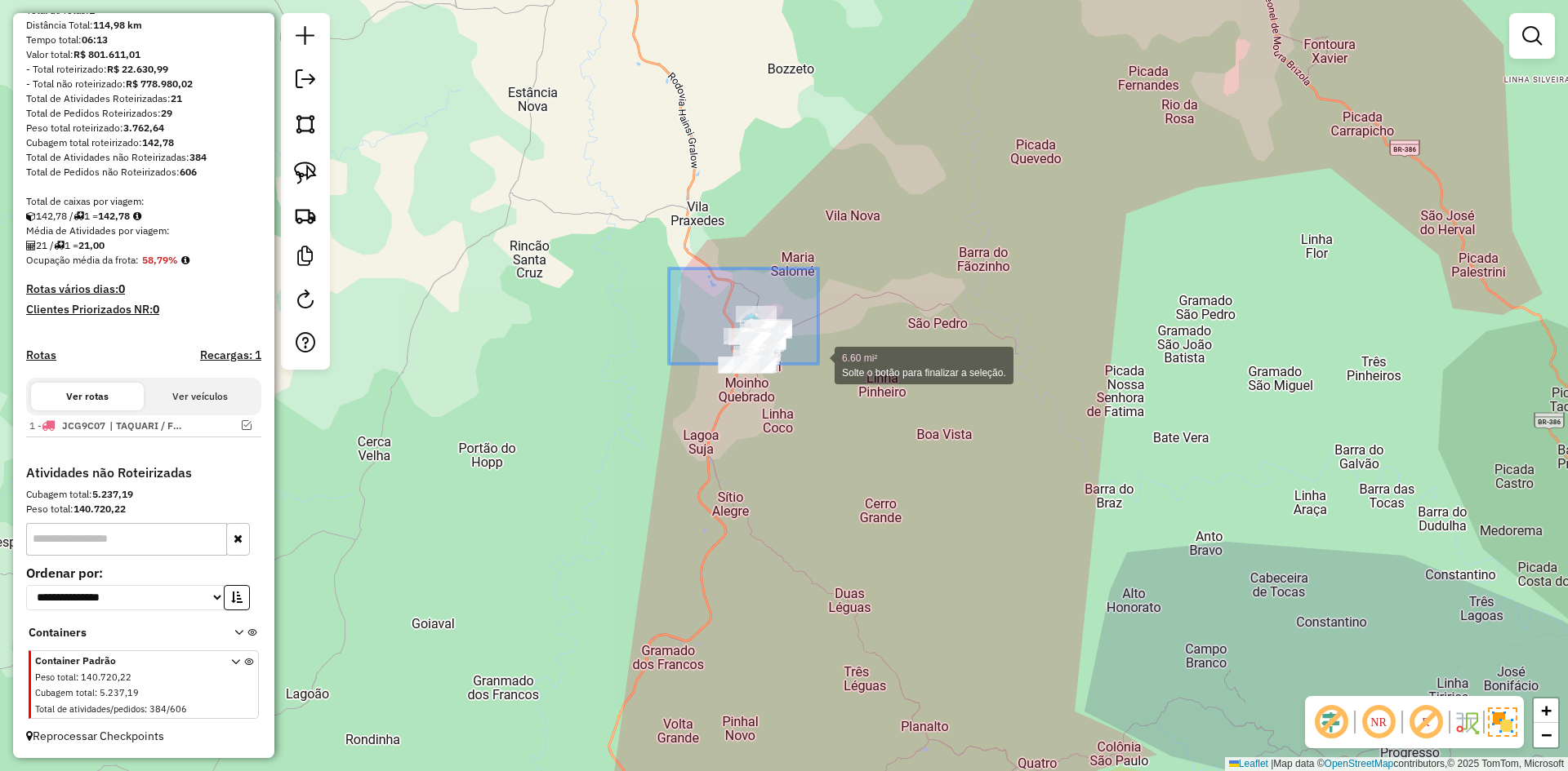
drag, startPoint x: 672, startPoint y: 272, endPoint x: 891, endPoint y: 459, distance: 288.0
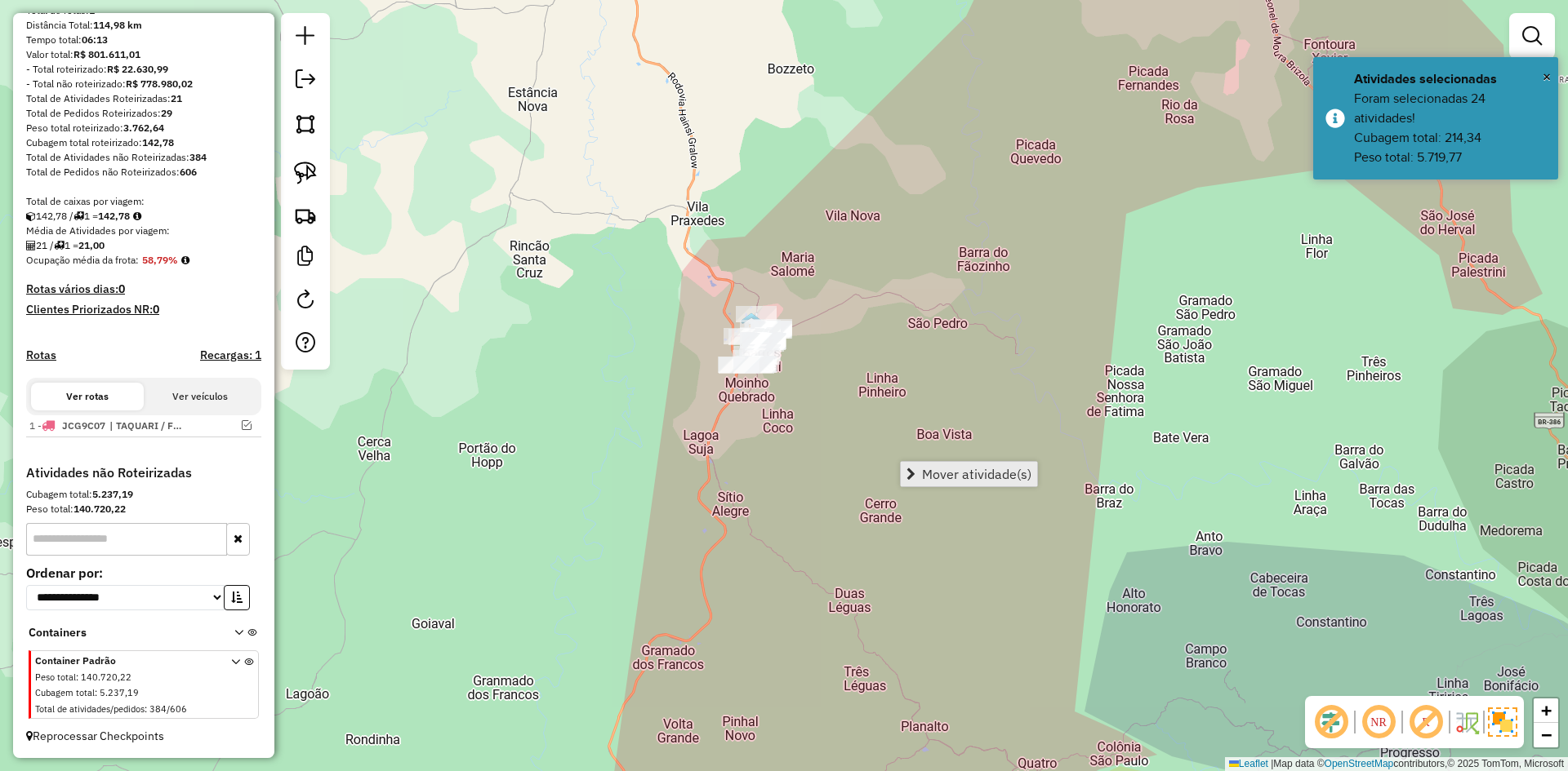
click at [996, 474] on span "Mover atividade(s)" at bounding box center [976, 474] width 110 height 13
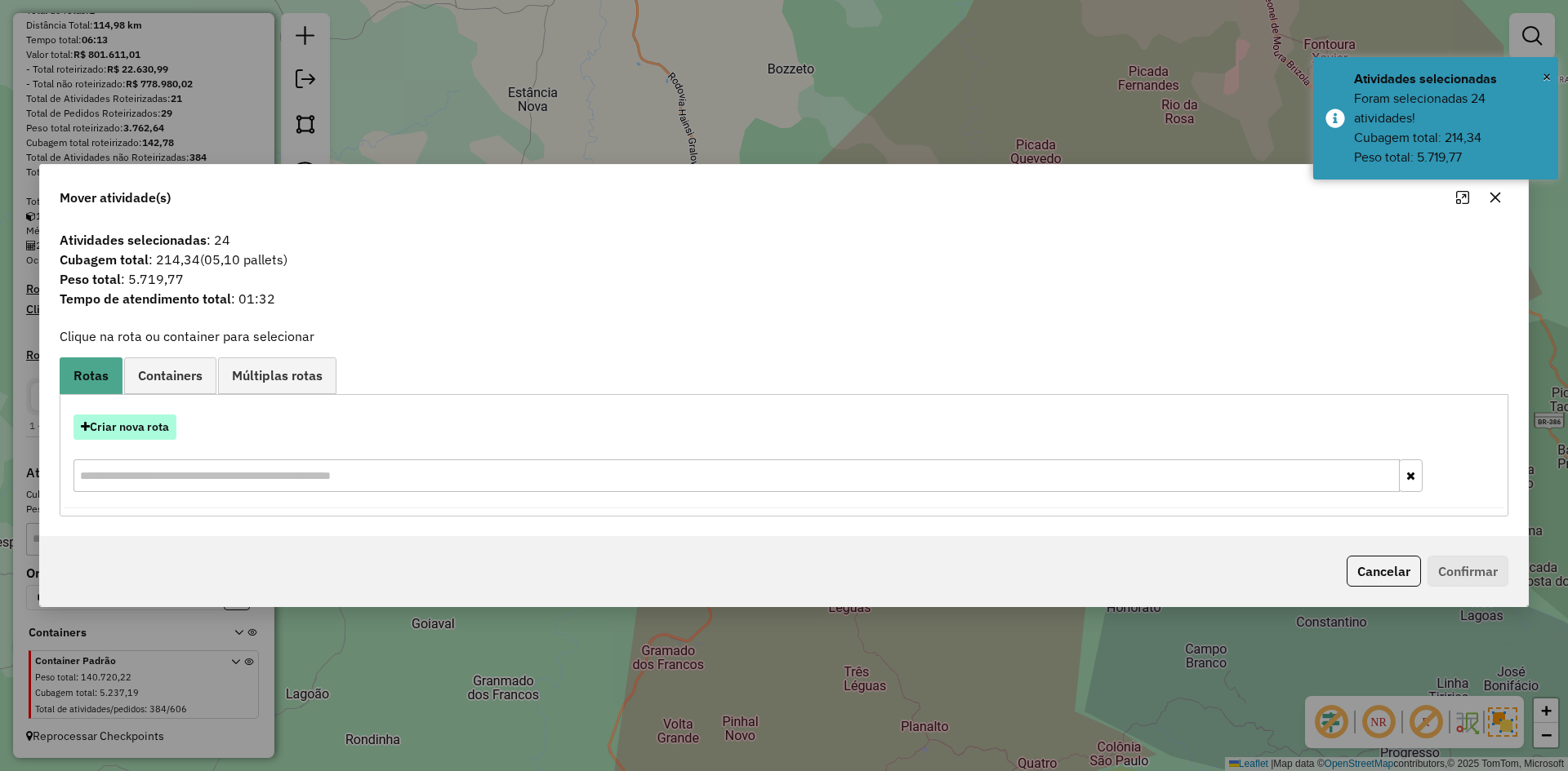
click at [149, 426] on button "Criar nova rota" at bounding box center [125, 427] width 103 height 25
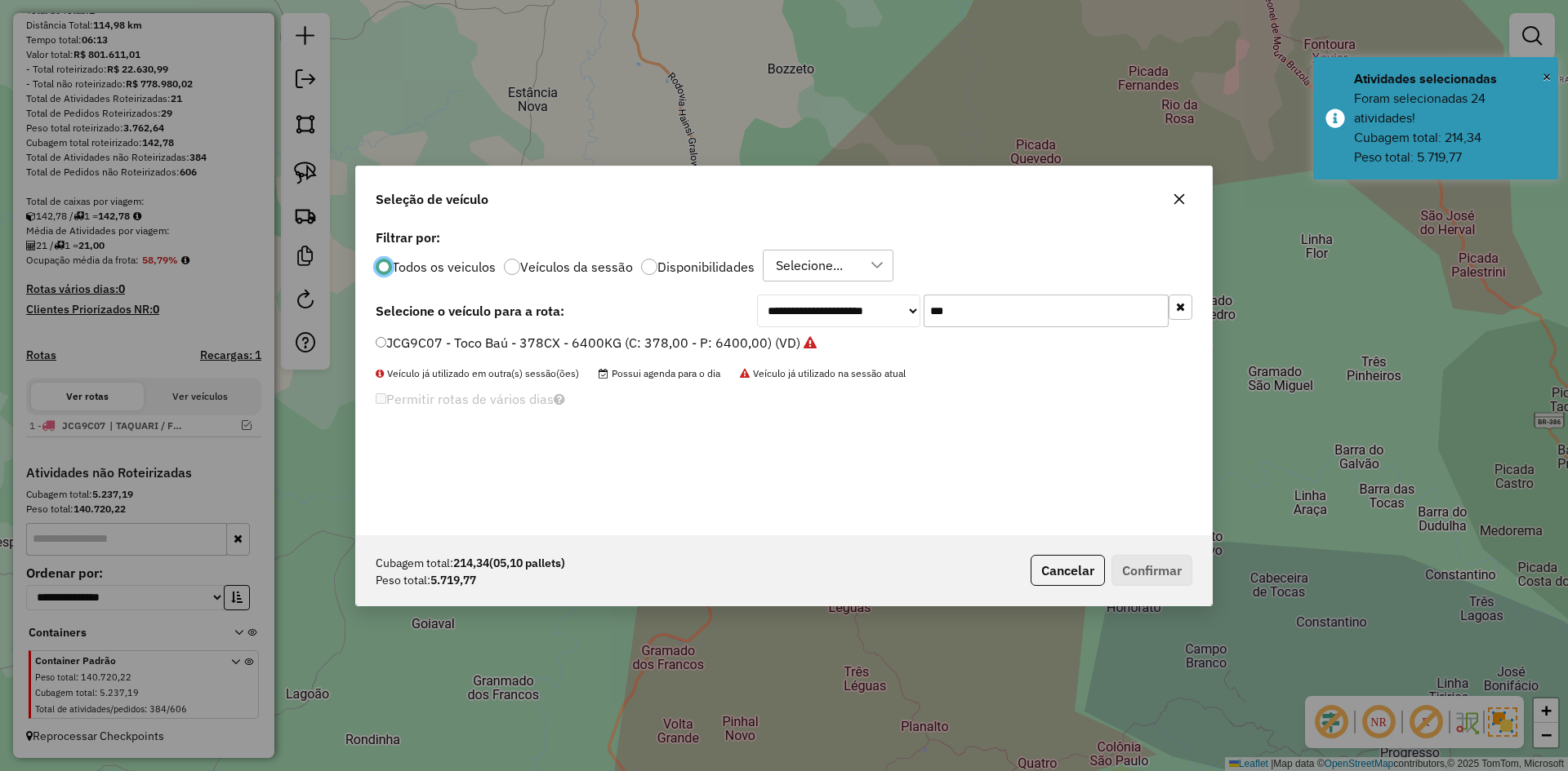
scroll to position [9, 5]
drag, startPoint x: 938, startPoint y: 322, endPoint x: 924, endPoint y: 334, distance: 18.4
click at [924, 334] on div "**********" at bounding box center [783, 380] width 856 height 310
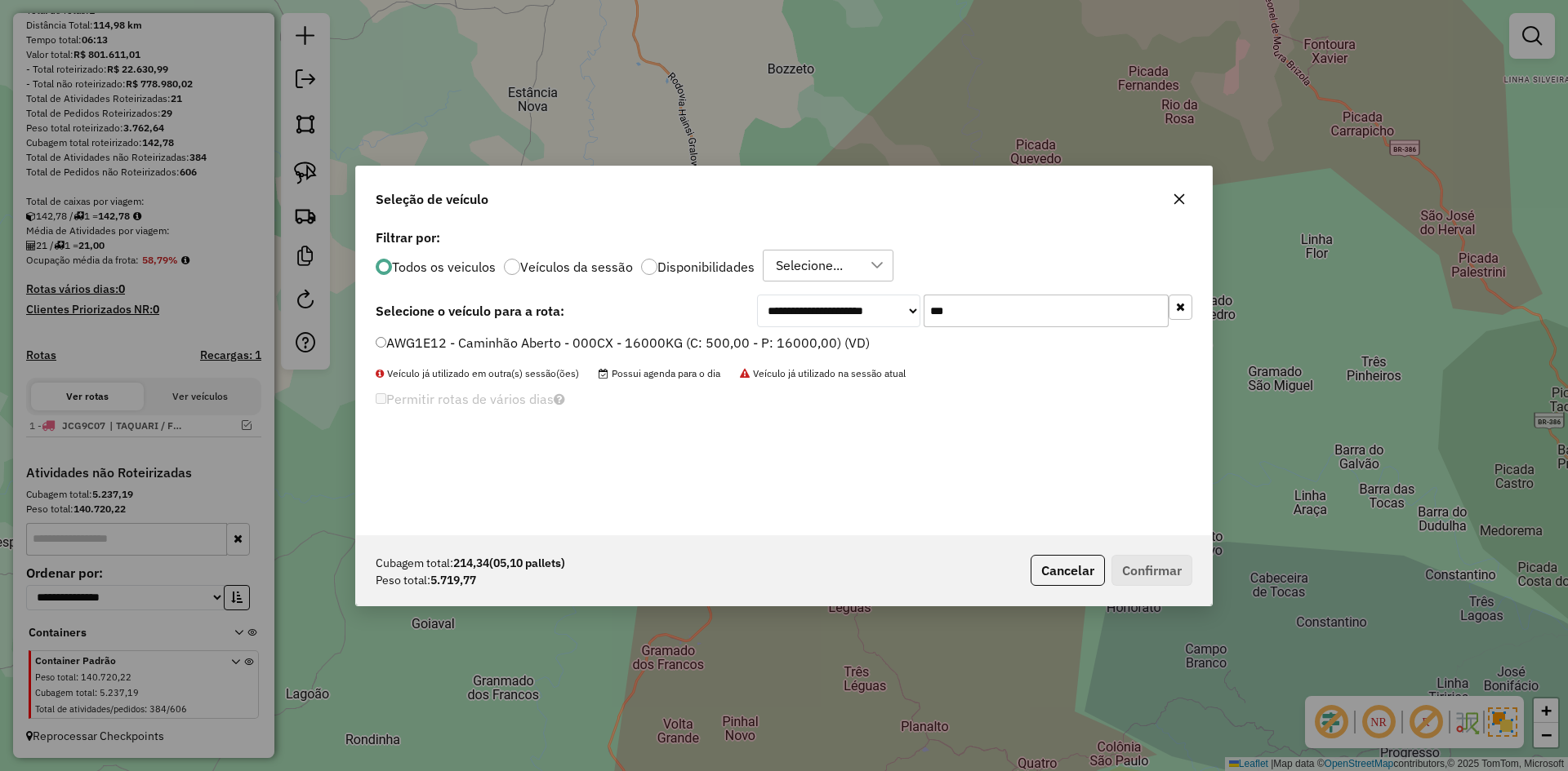
type input "***"
click at [374, 342] on div "AWG1E12 - Caminhão Aberto - 000CX - 16000KG (C: 500,00 - P: 16000,00) (VD)" at bounding box center [784, 351] width 836 height 33
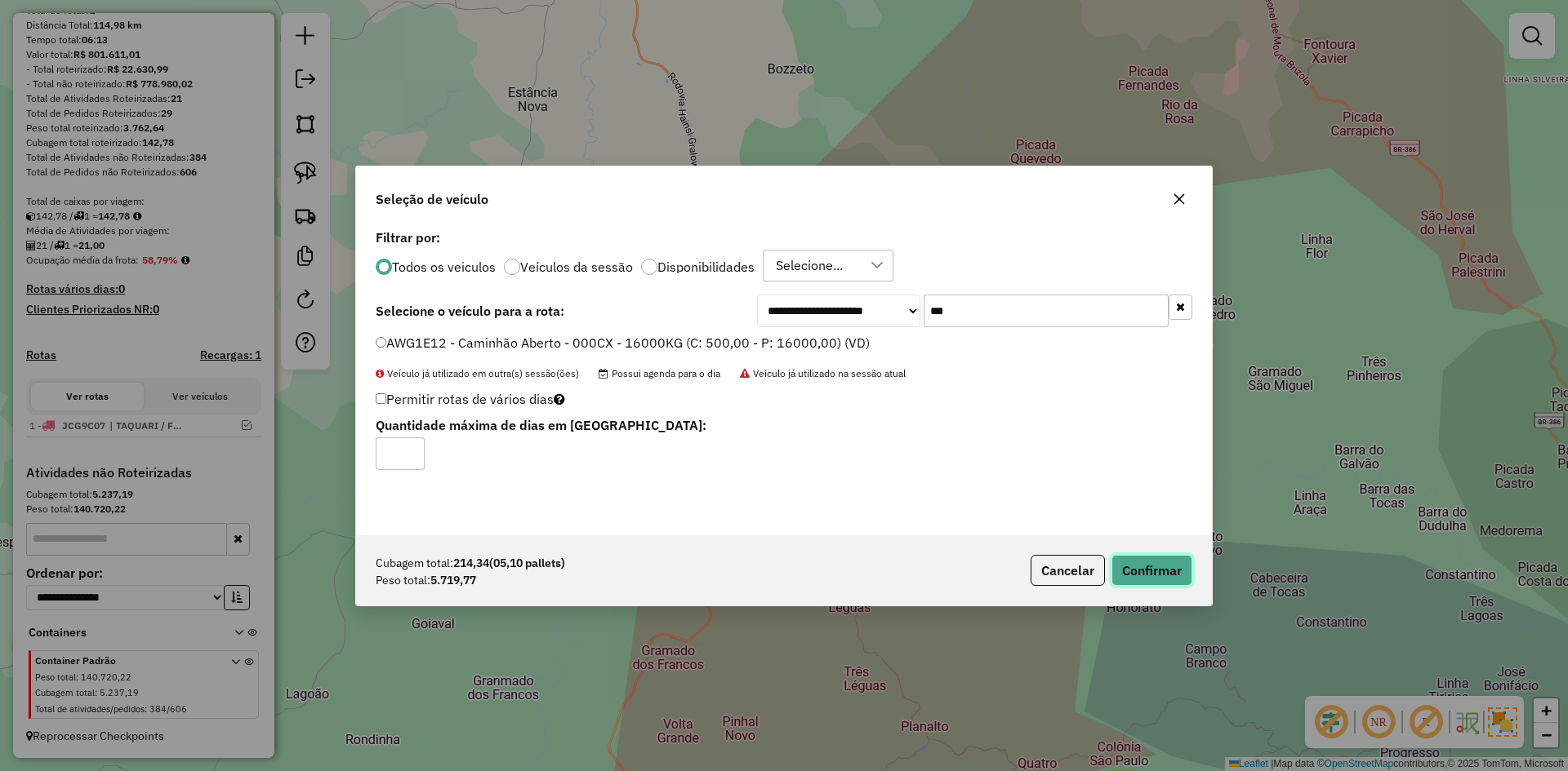
click at [1163, 565] on button "Confirmar" at bounding box center [1151, 571] width 81 height 31
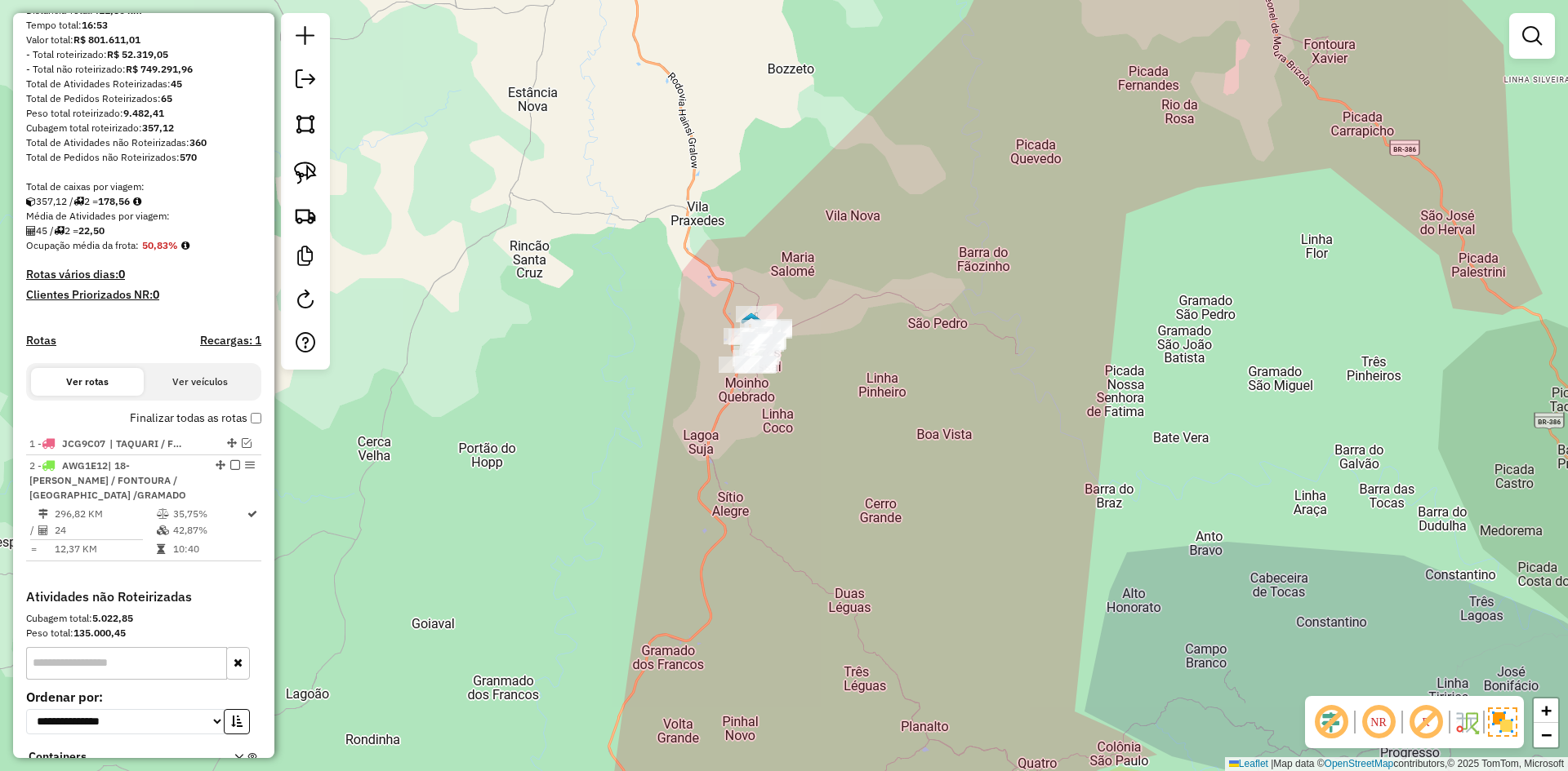
scroll to position [247, 0]
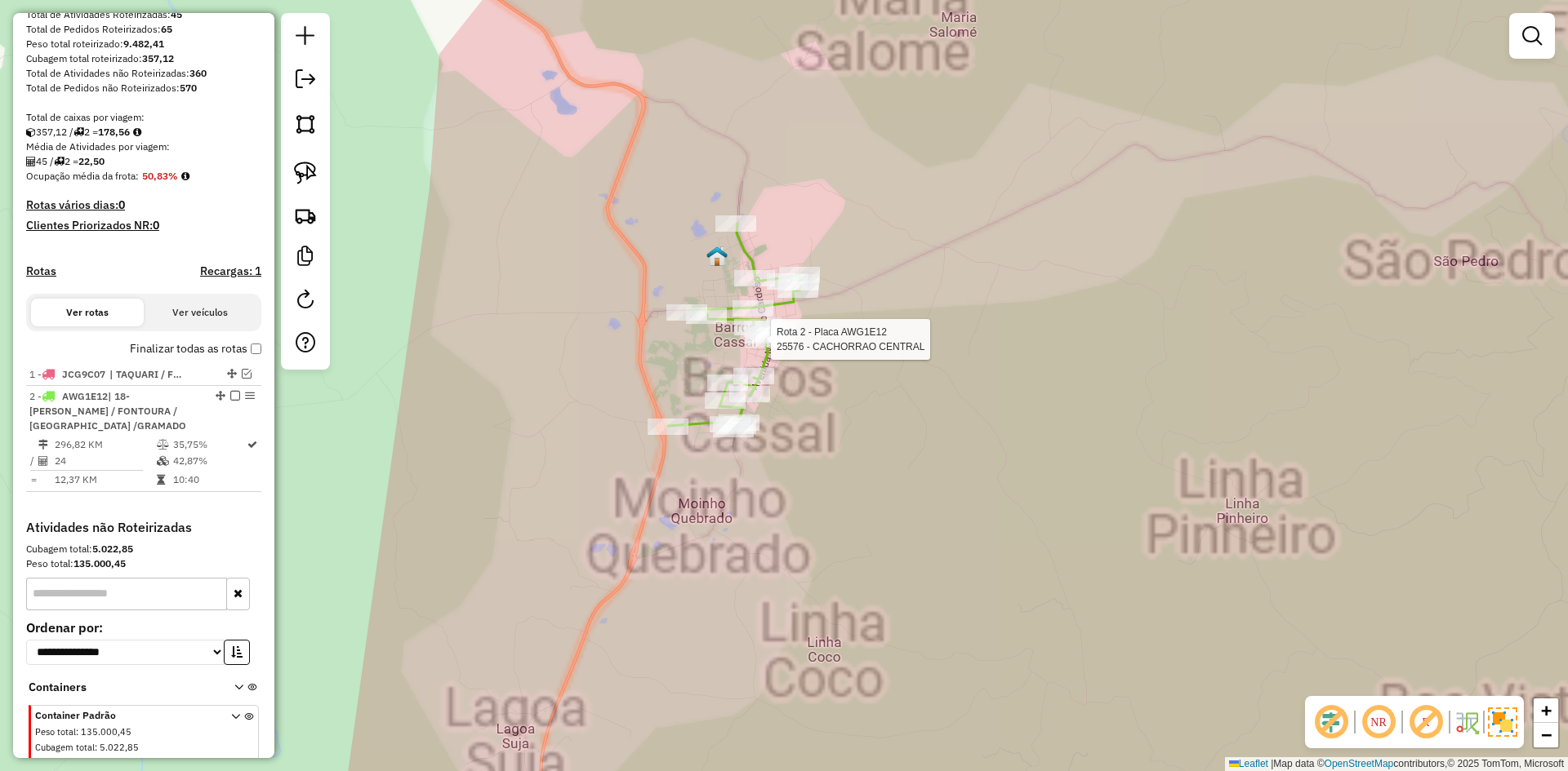
select select "**********"
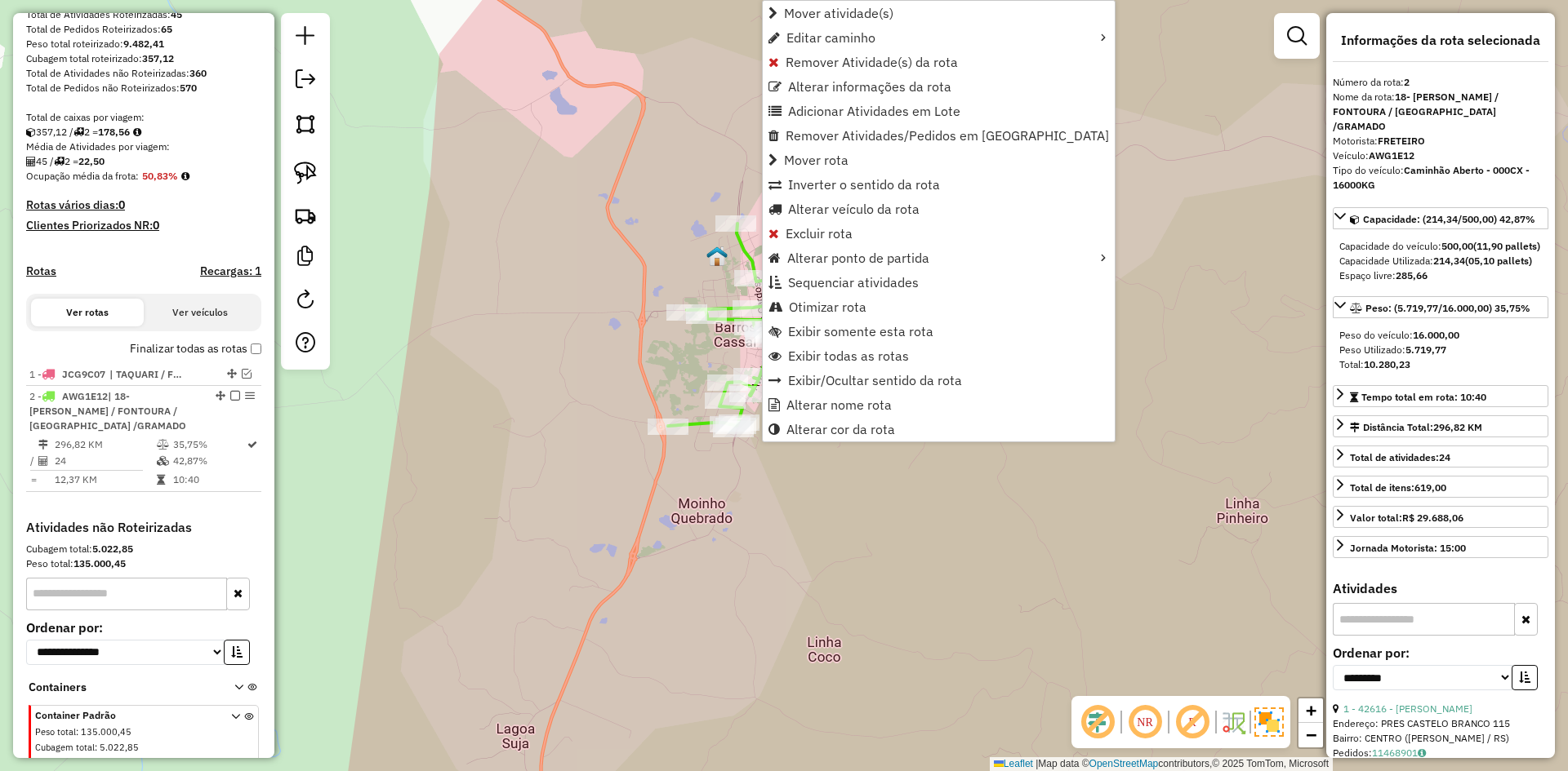
scroll to position [316, 0]
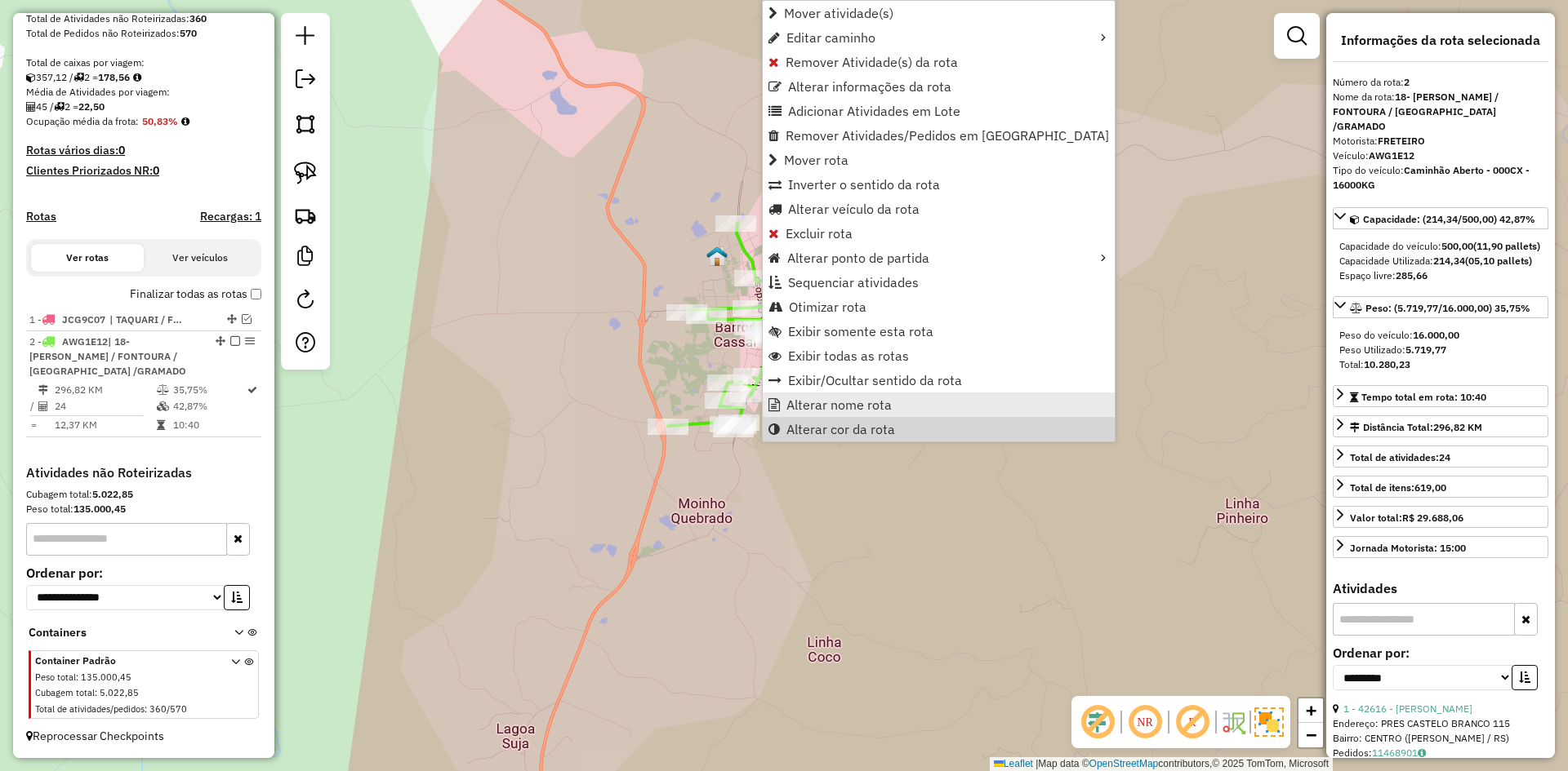
click at [842, 406] on span "Alterar nome rota" at bounding box center [838, 404] width 105 height 13
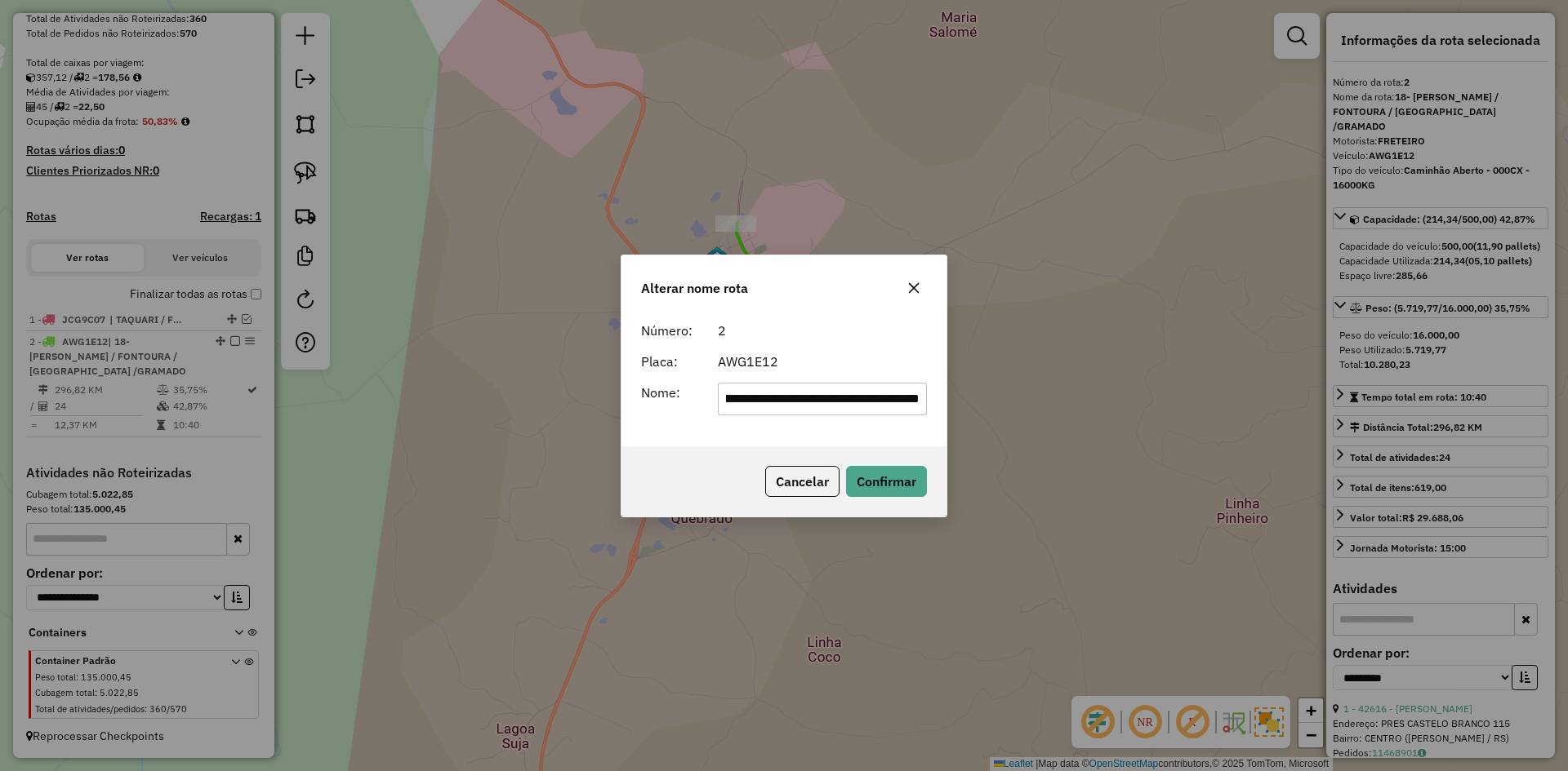
scroll to position [0, 0]
drag, startPoint x: 920, startPoint y: 399, endPoint x: 801, endPoint y: 420, distance: 120.8
click at [801, 420] on div "**********" at bounding box center [784, 381] width 325 height 132
drag, startPoint x: 742, startPoint y: 400, endPoint x: 694, endPoint y: 426, distance: 54.6
click at [694, 426] on div "**********" at bounding box center [784, 381] width 325 height 132
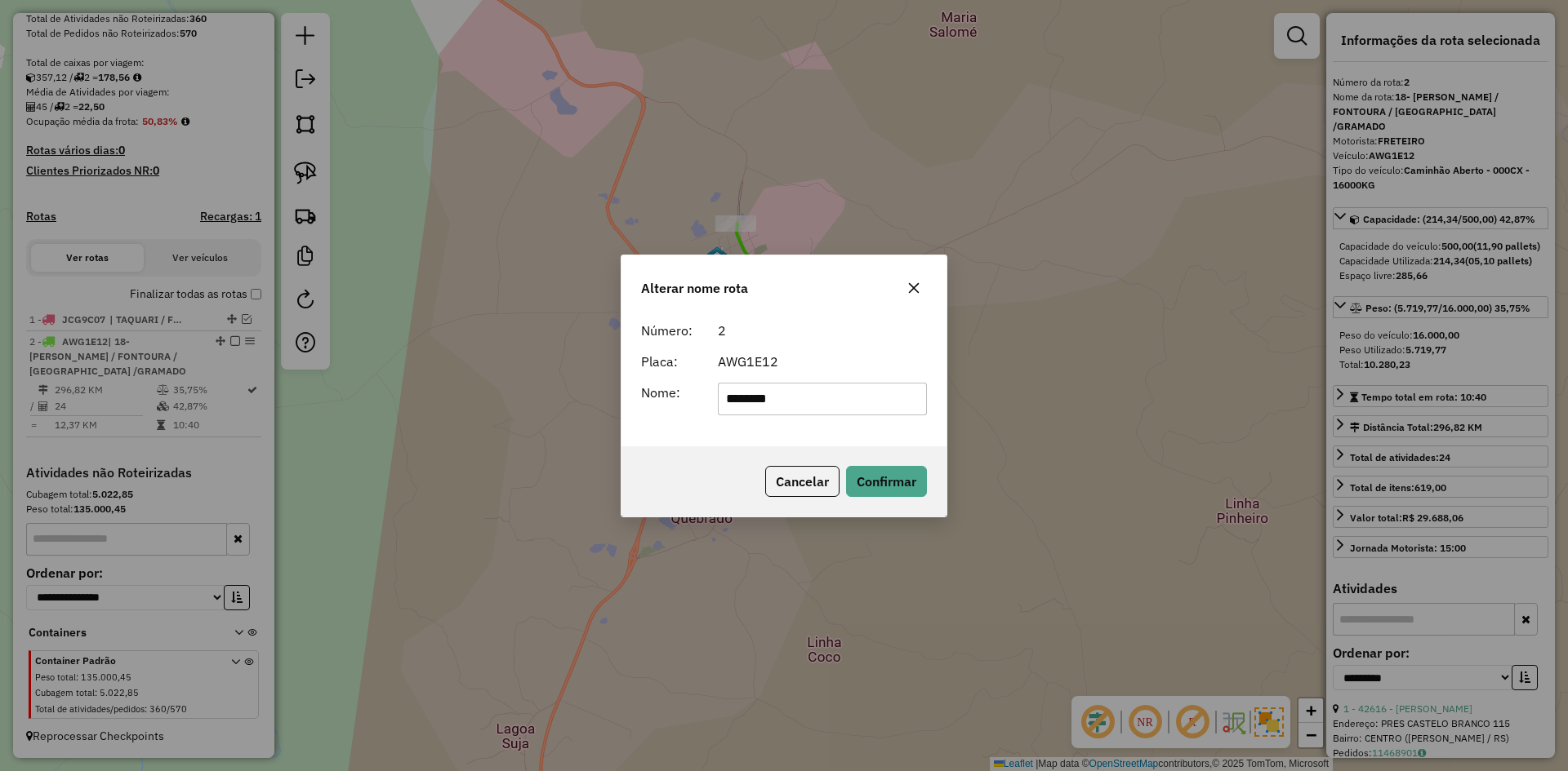
drag, startPoint x: 730, startPoint y: 399, endPoint x: 724, endPoint y: 406, distance: 9.2
click at [730, 399] on input "********" at bounding box center [823, 399] width 210 height 33
type input "******"
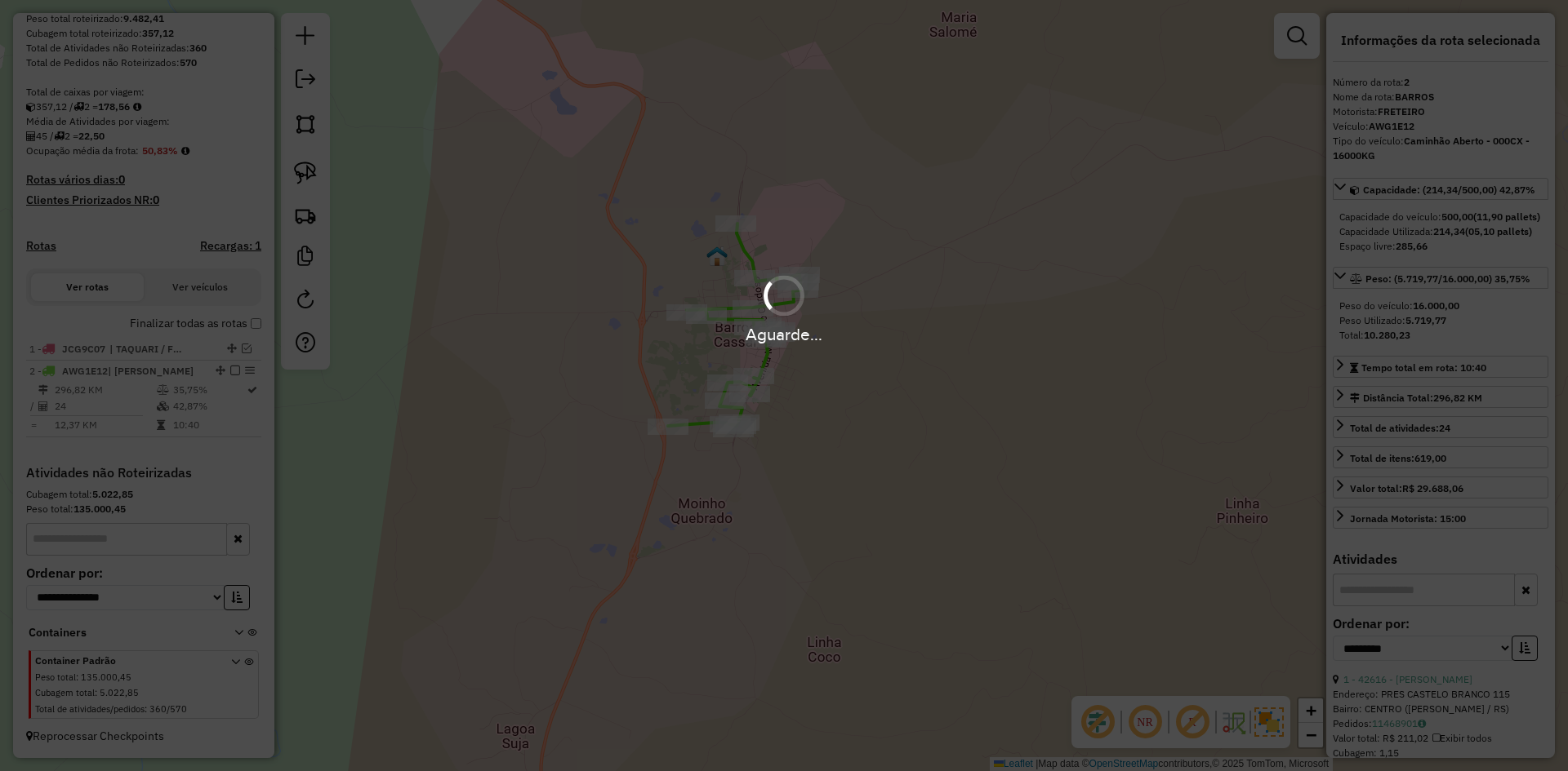
scroll to position [286, 0]
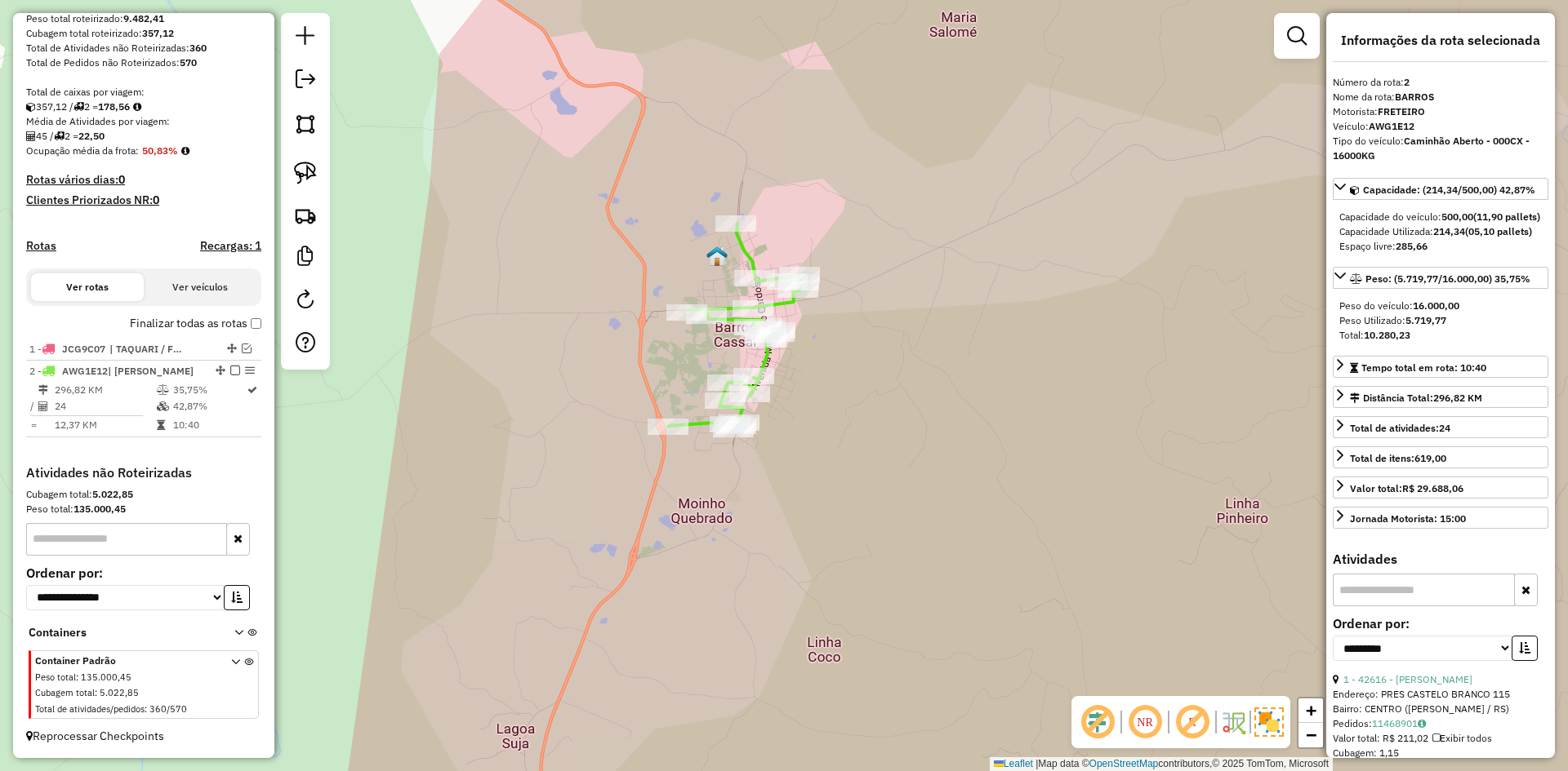
drag, startPoint x: 230, startPoint y: 368, endPoint x: 258, endPoint y: 371, distance: 28.2
click at [230, 367] on em at bounding box center [235, 371] width 10 height 10
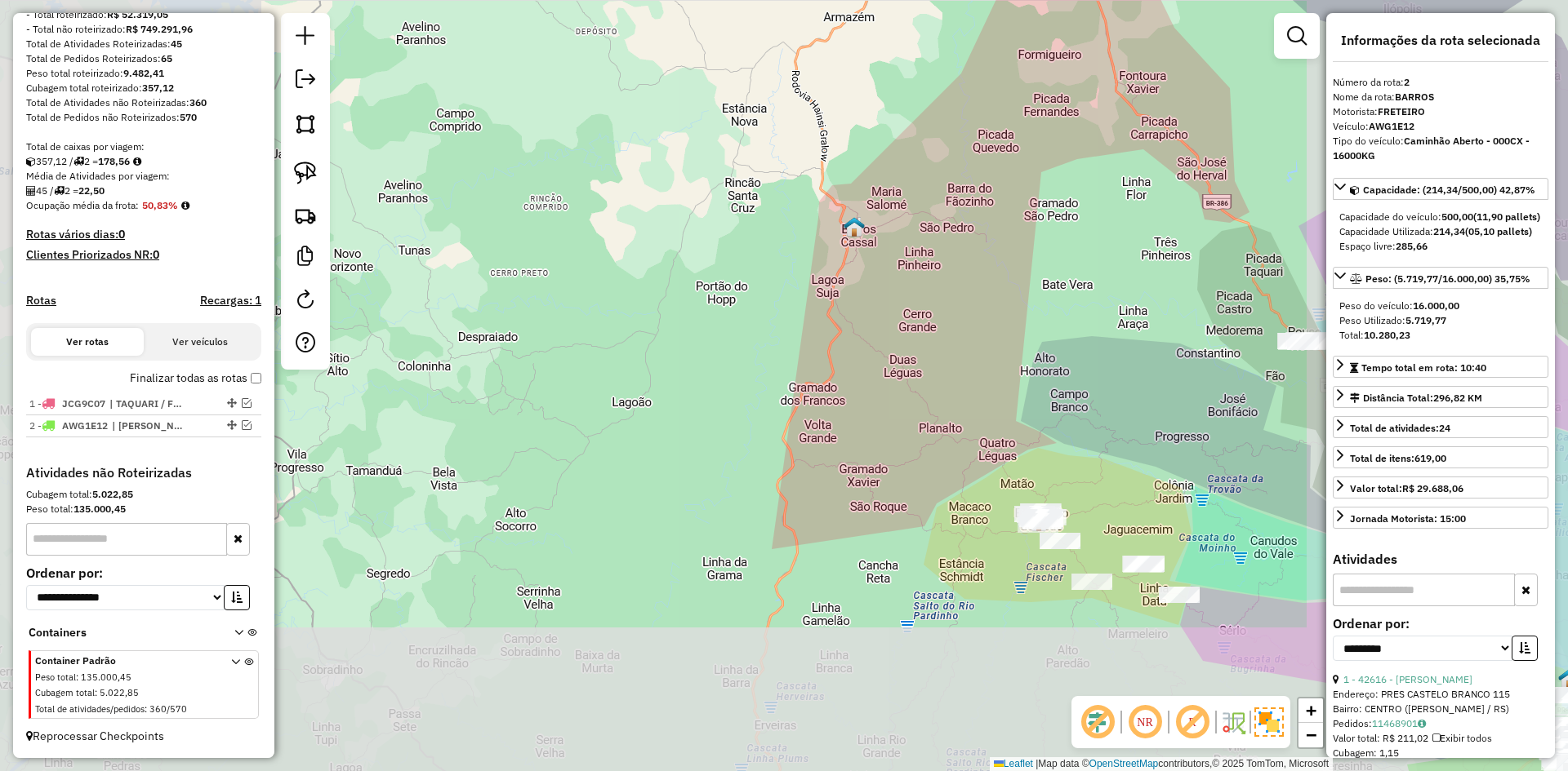
drag, startPoint x: 1081, startPoint y: 142, endPoint x: 377, endPoint y: 359, distance: 736.7
click at [392, 360] on div "Janela de atendimento Grade de atendimento Capacidade Transportadoras Veículos …" at bounding box center [784, 386] width 1568 height 771
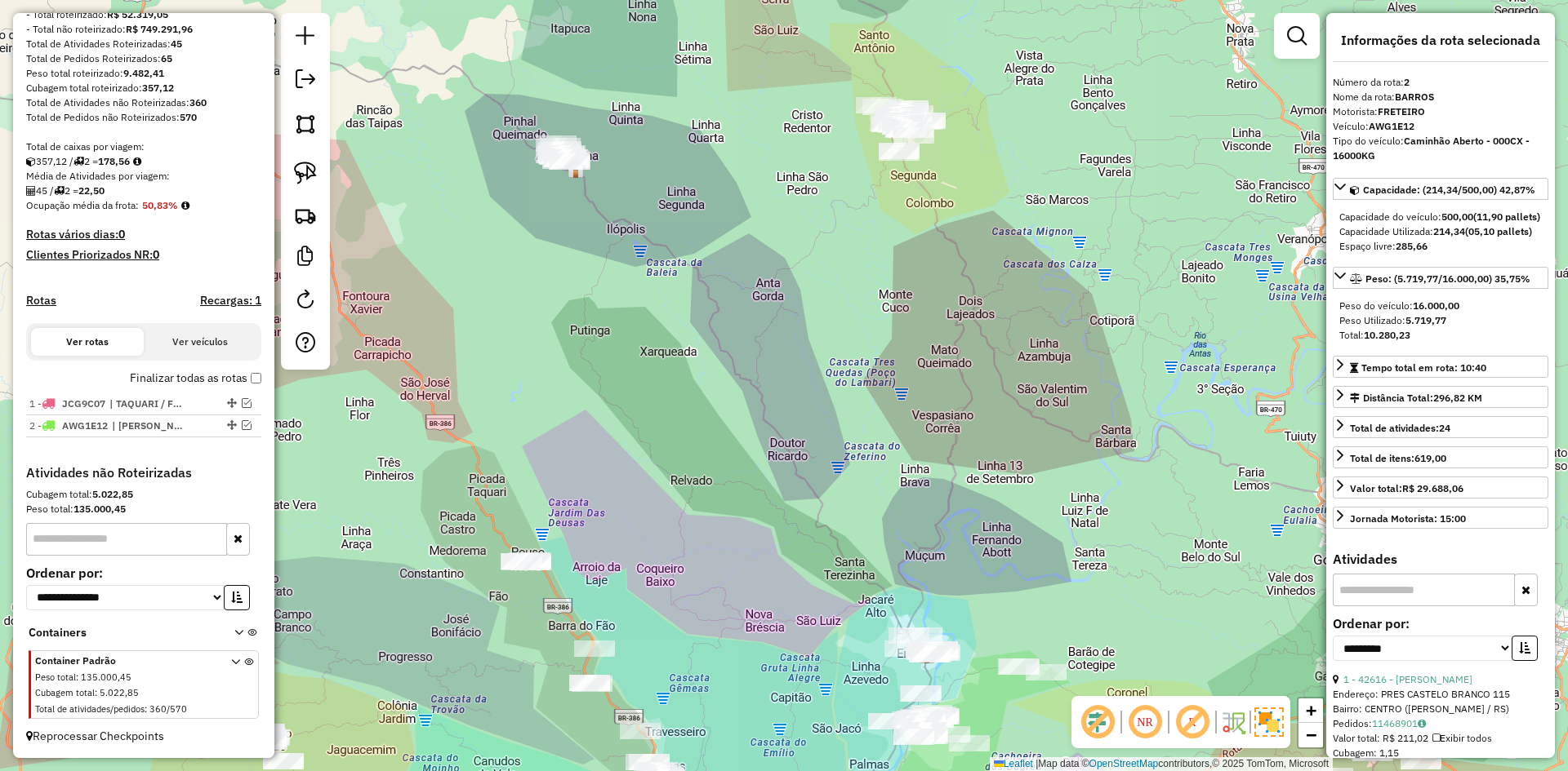
drag, startPoint x: 522, startPoint y: 321, endPoint x: 570, endPoint y: 560, distance: 243.8
click at [565, 560] on div "Janela de atendimento Grade de atendimento Capacidade Transportadoras Veículos …" at bounding box center [784, 386] width 1568 height 771
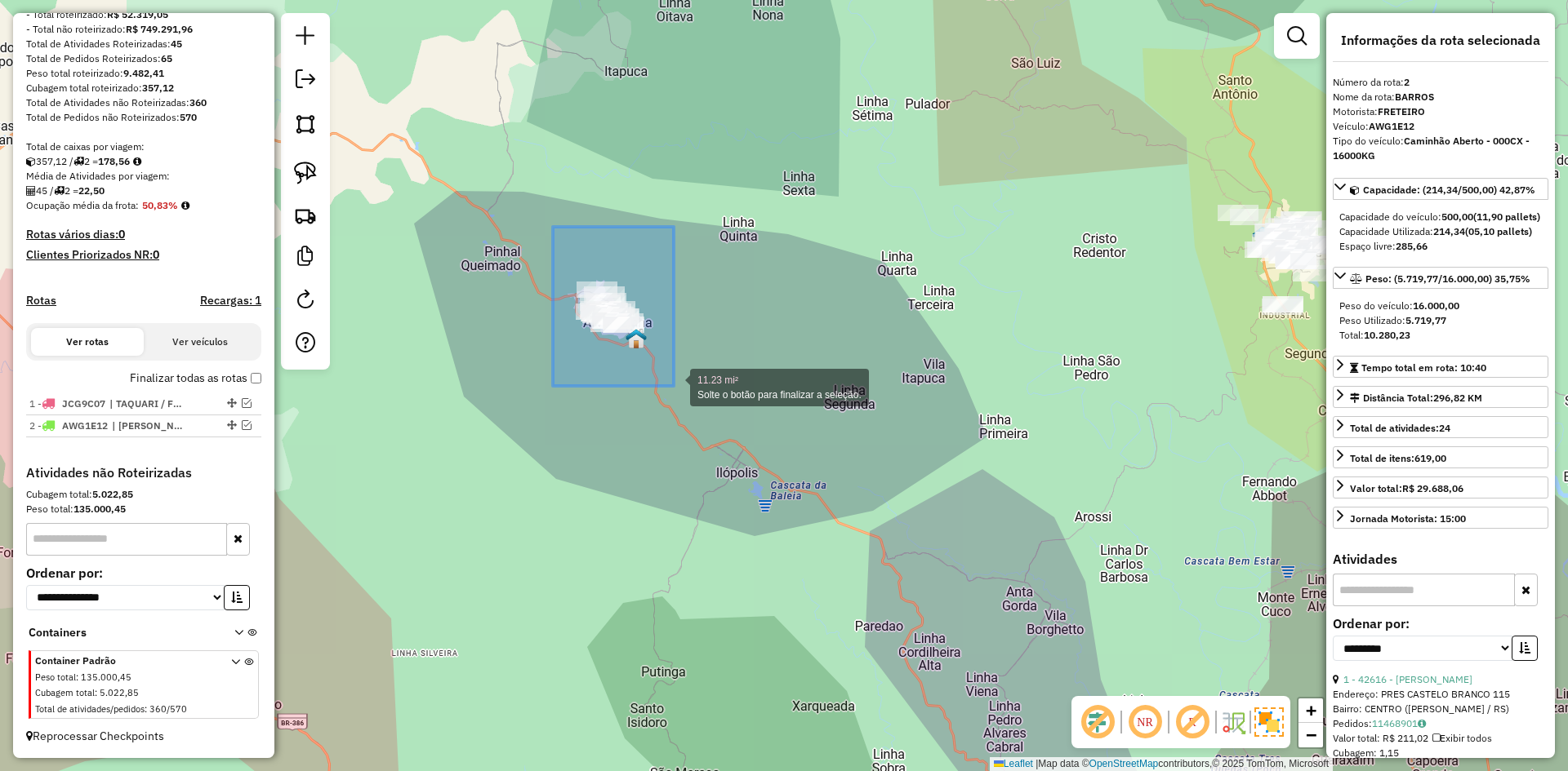
drag, startPoint x: 553, startPoint y: 227, endPoint x: 709, endPoint y: 401, distance: 233.7
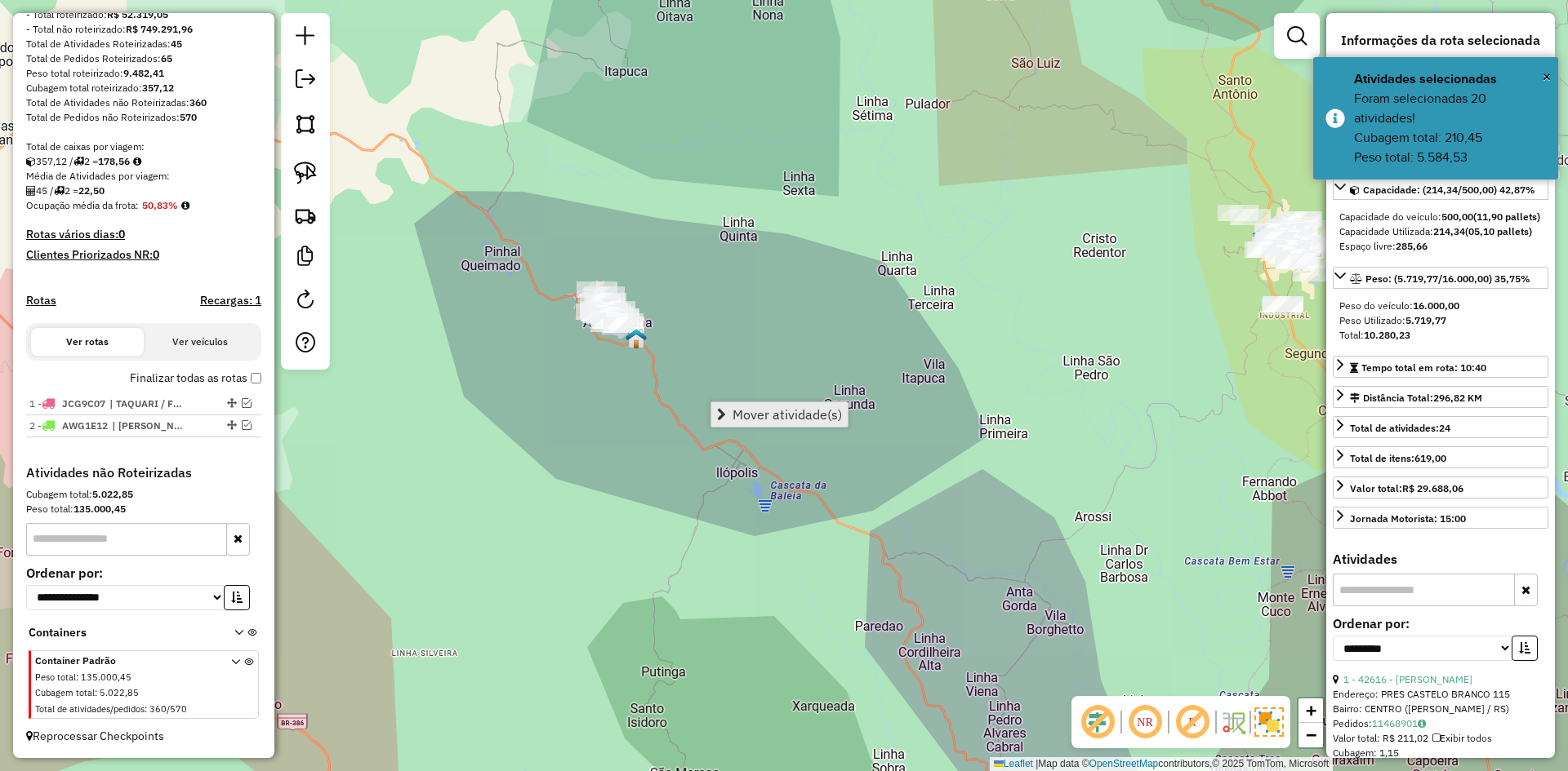
click at [784, 405] on link "Mover atividade(s)" at bounding box center [779, 414] width 136 height 24
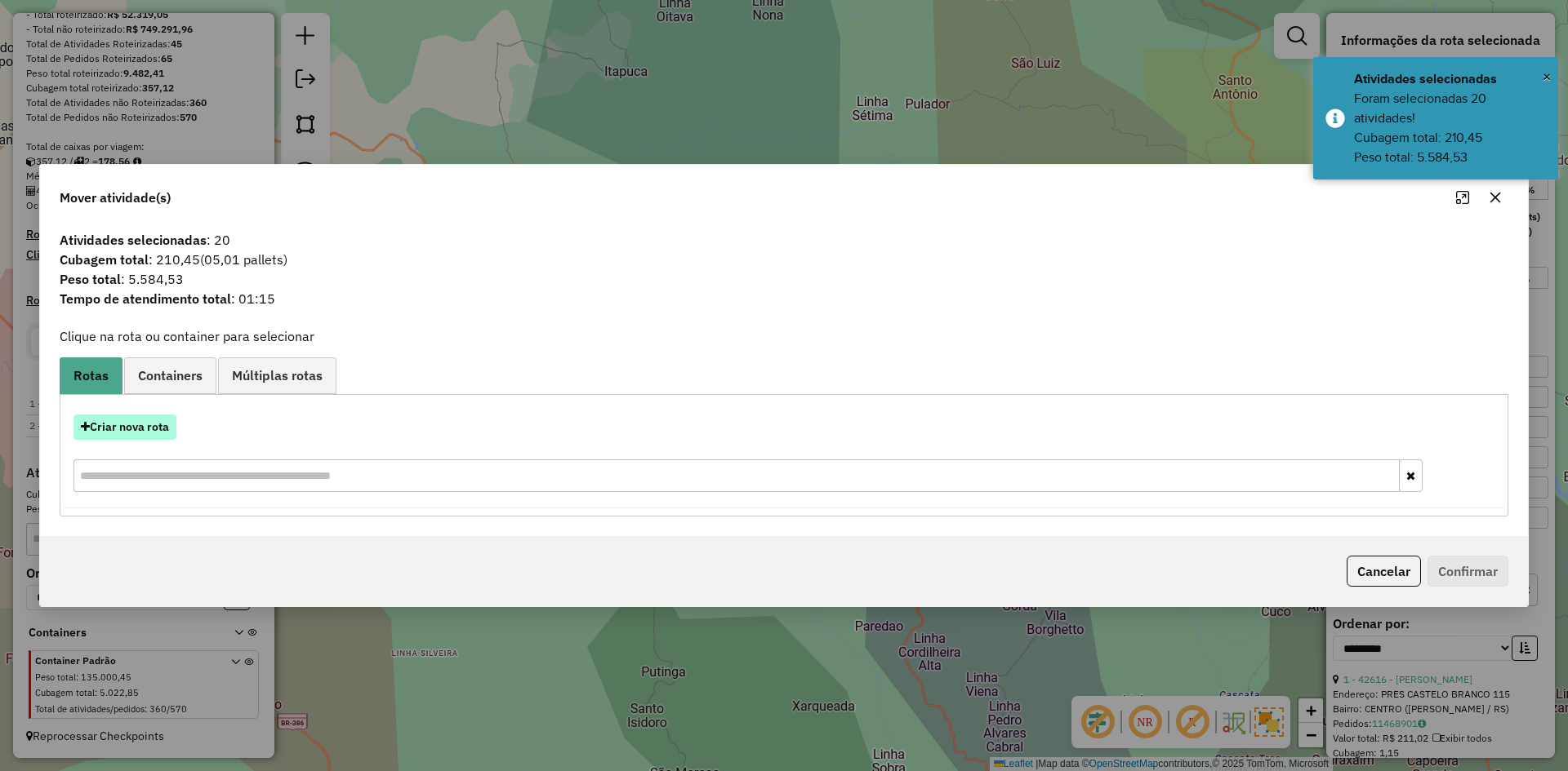
click at [141, 422] on button "Criar nova rota" at bounding box center [125, 427] width 103 height 25
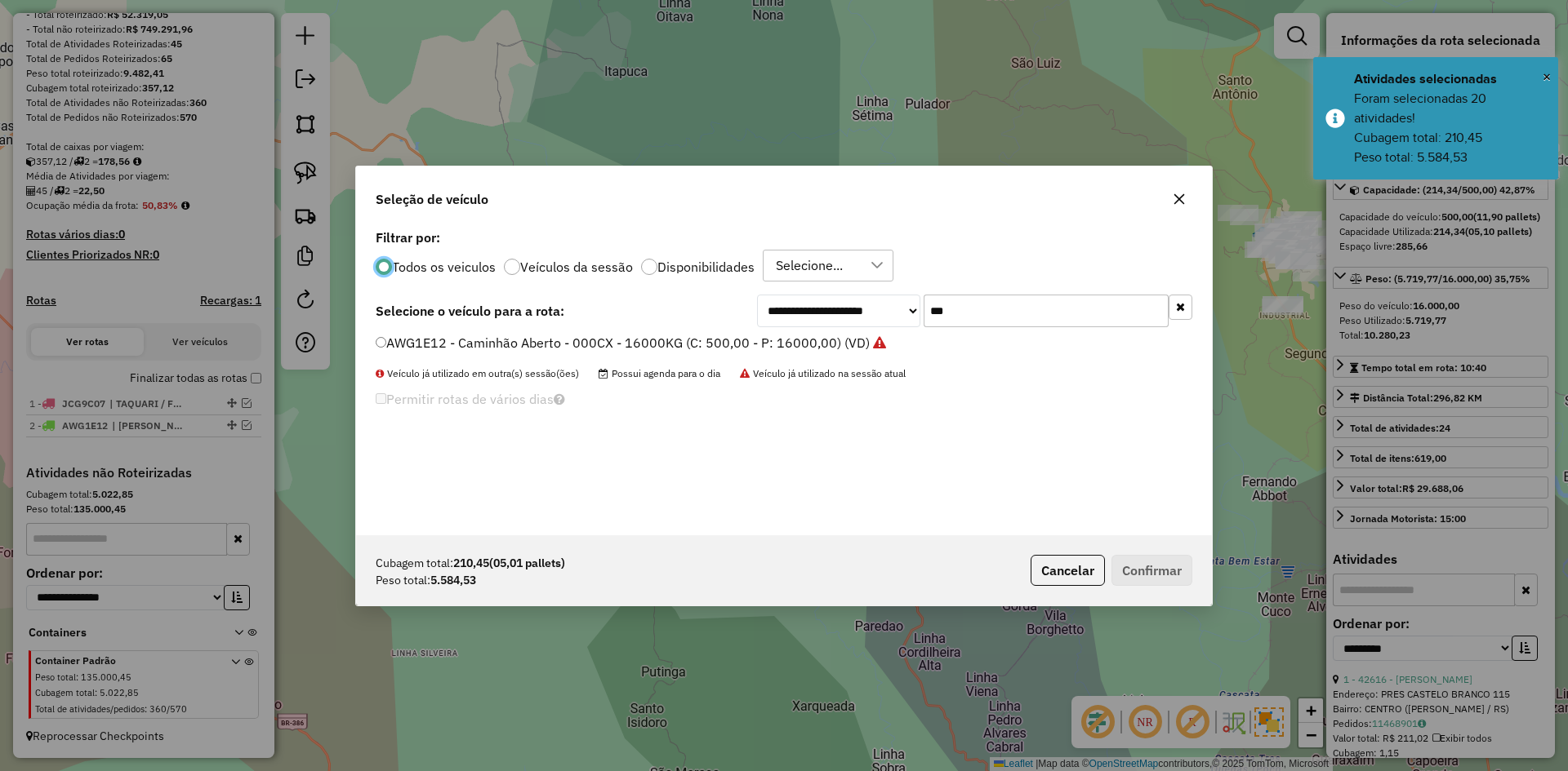
scroll to position [9, 5]
click at [893, 363] on div "**********" at bounding box center [783, 380] width 856 height 310
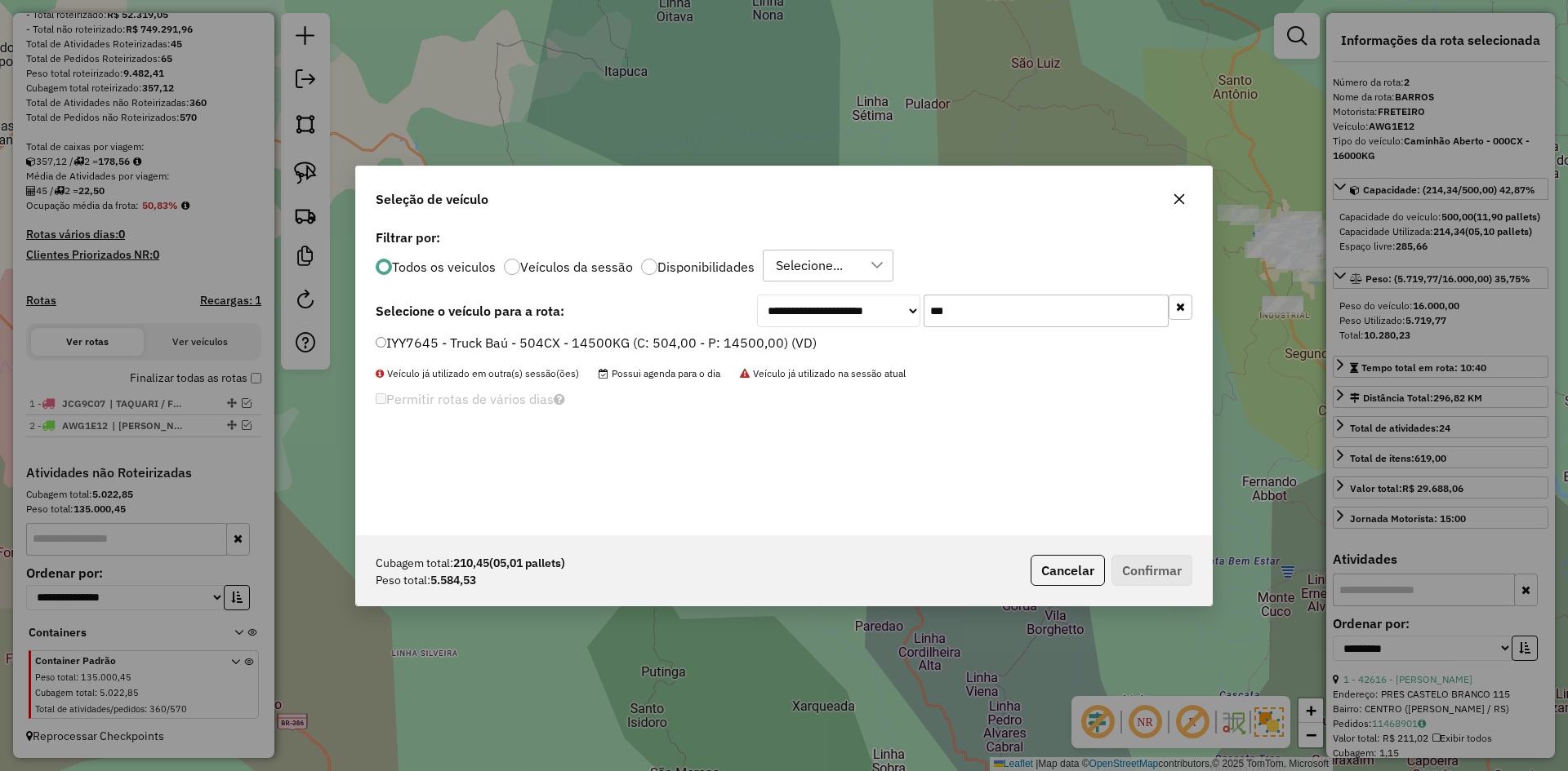
type input "***"
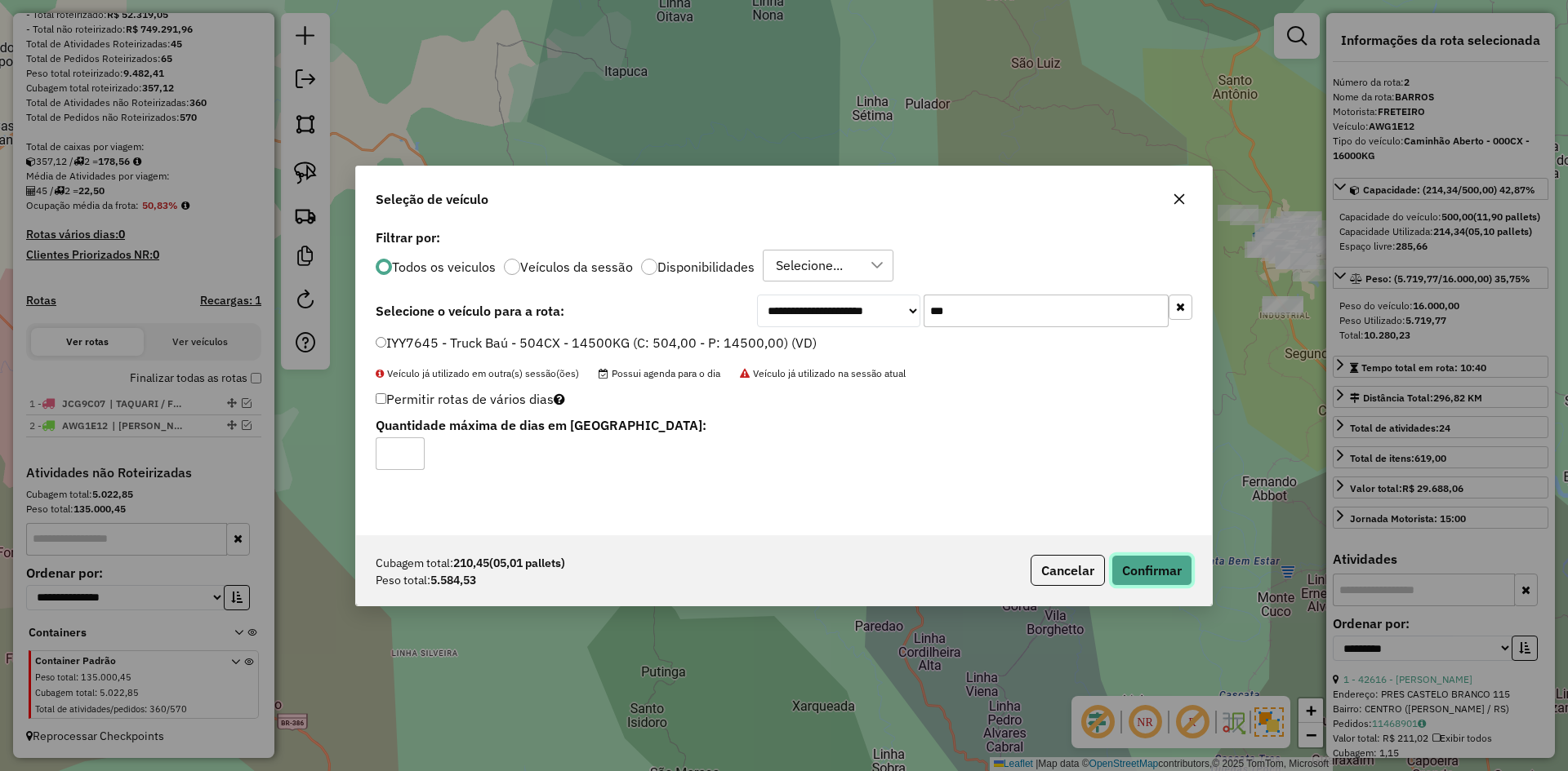
click at [1165, 565] on button "Confirmar" at bounding box center [1151, 571] width 81 height 31
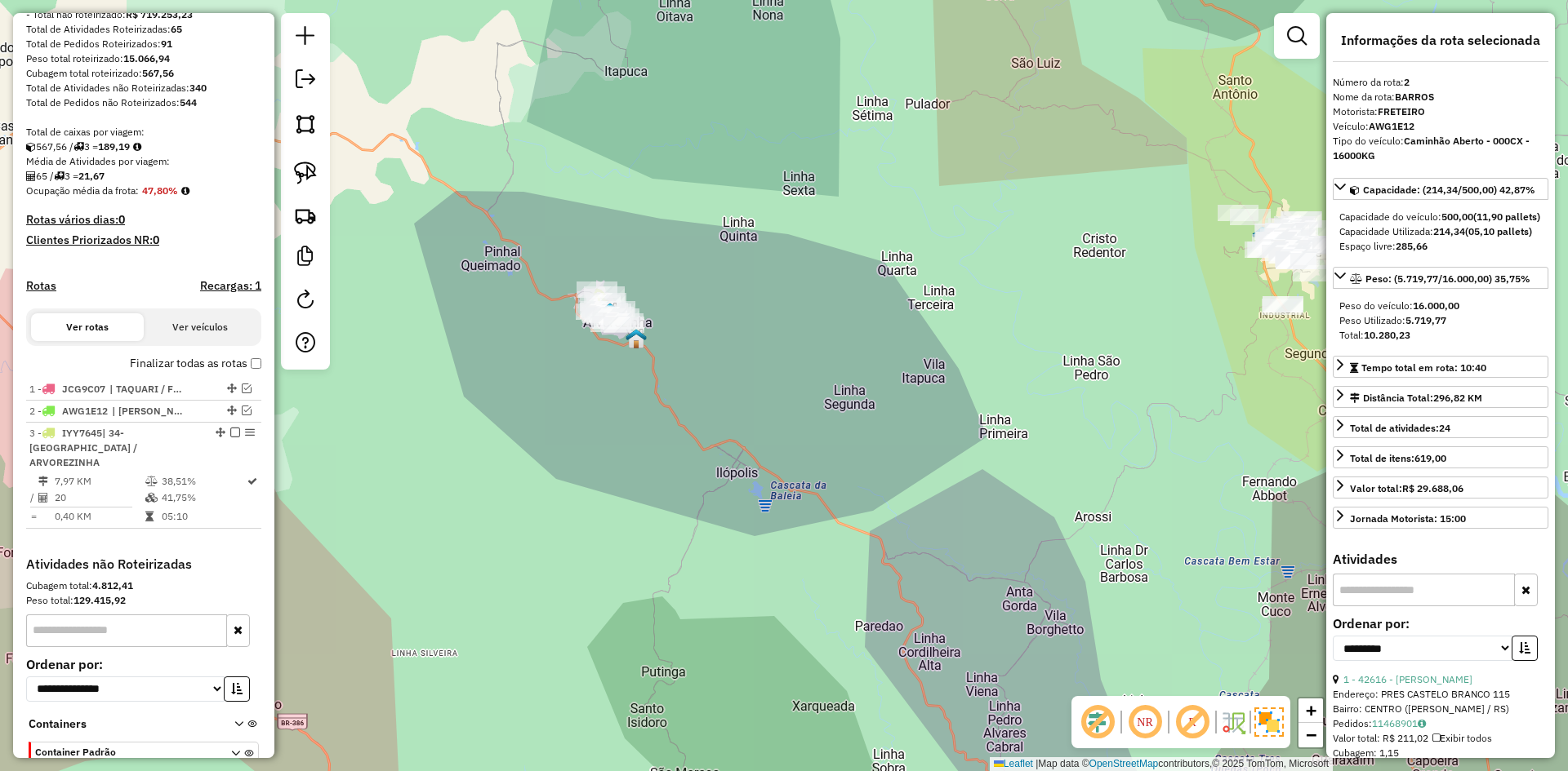
scroll to position [323, 0]
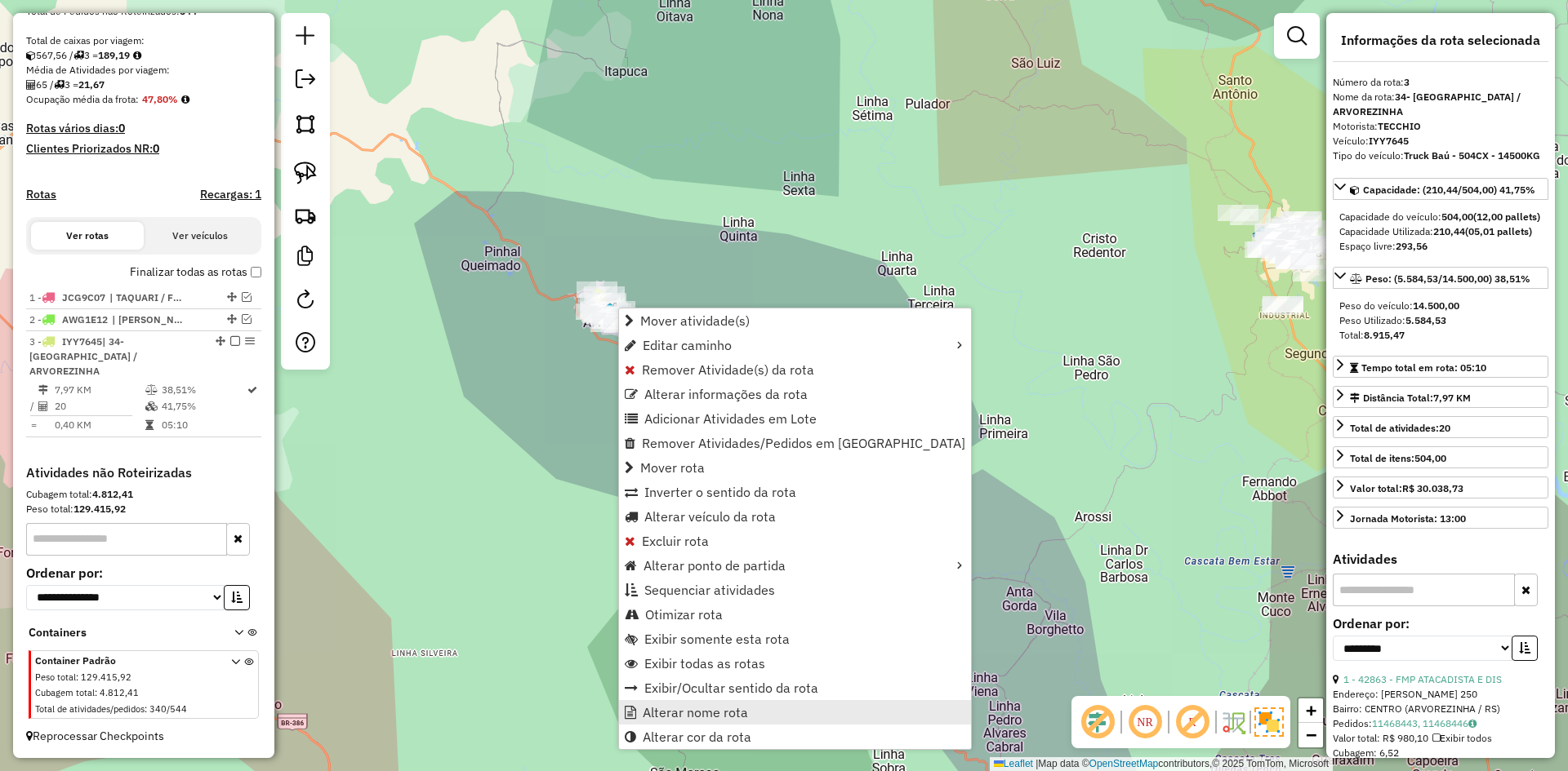
click at [701, 720] on link "Alterar nome rota" at bounding box center [795, 712] width 352 height 24
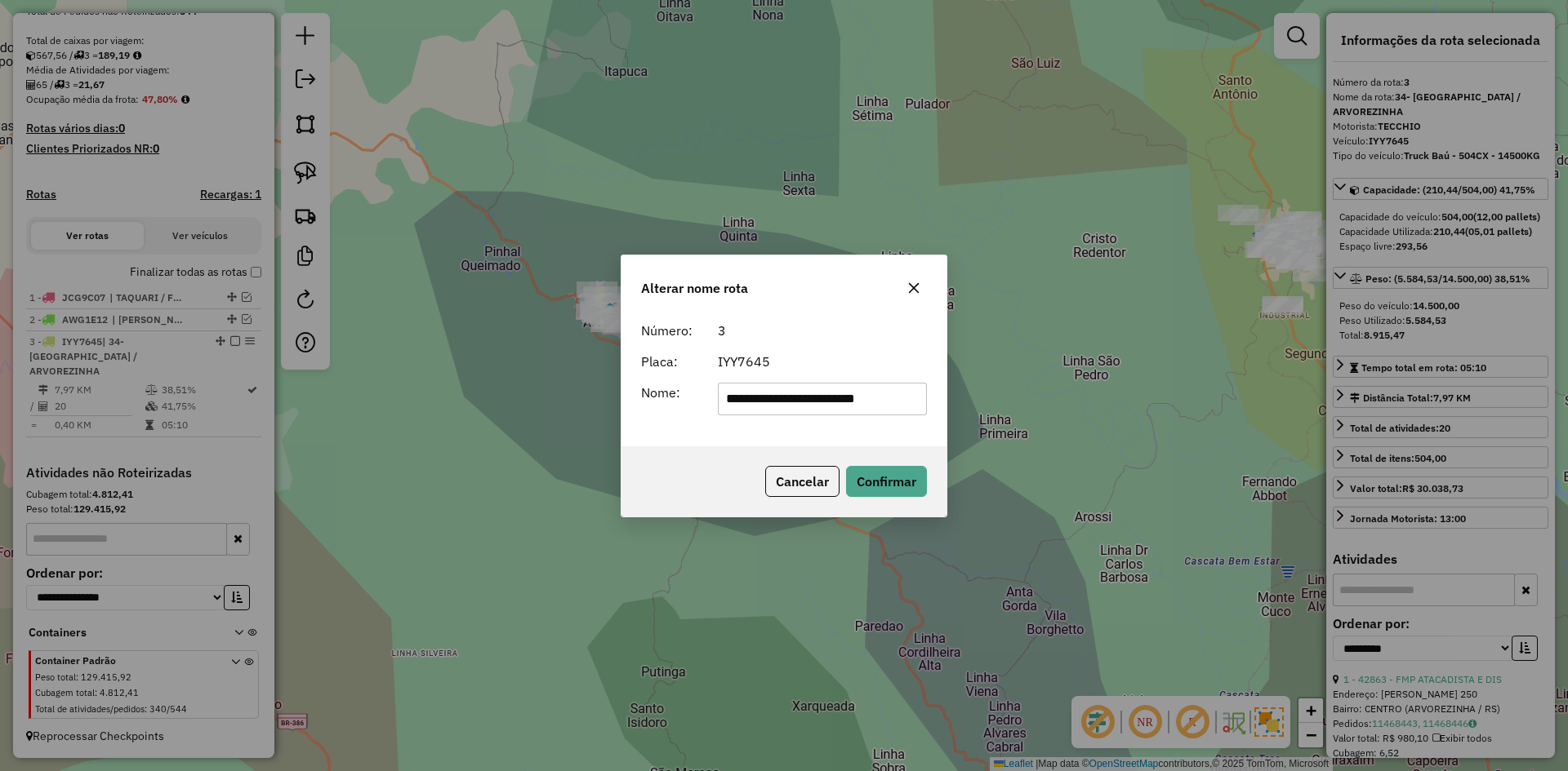
drag, startPoint x: 812, startPoint y: 399, endPoint x: 69, endPoint y: 476, distance: 747.0
click at [124, 467] on div "**********" at bounding box center [784, 386] width 1568 height 771
type input "**********"
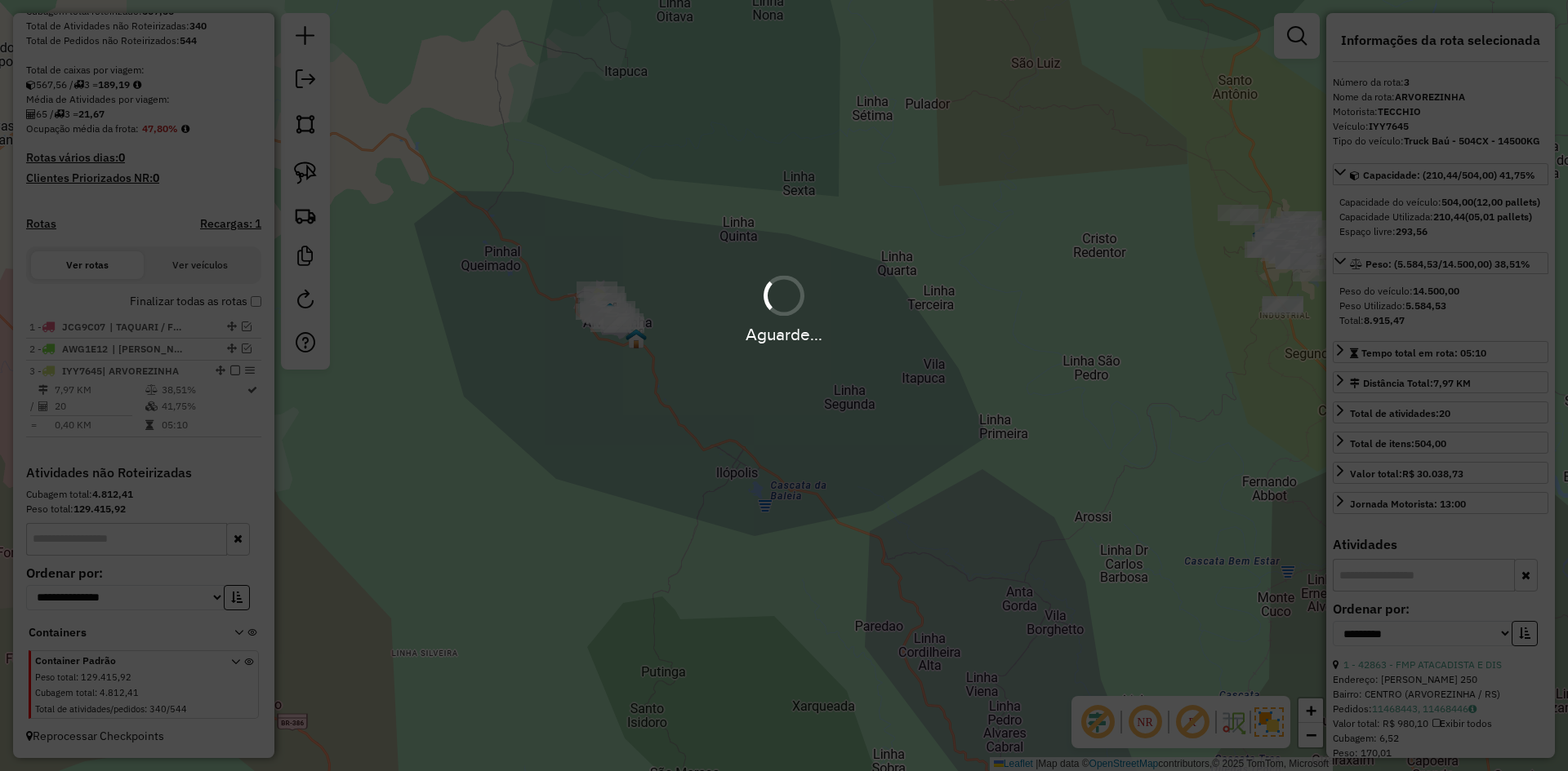
scroll to position [309, 0]
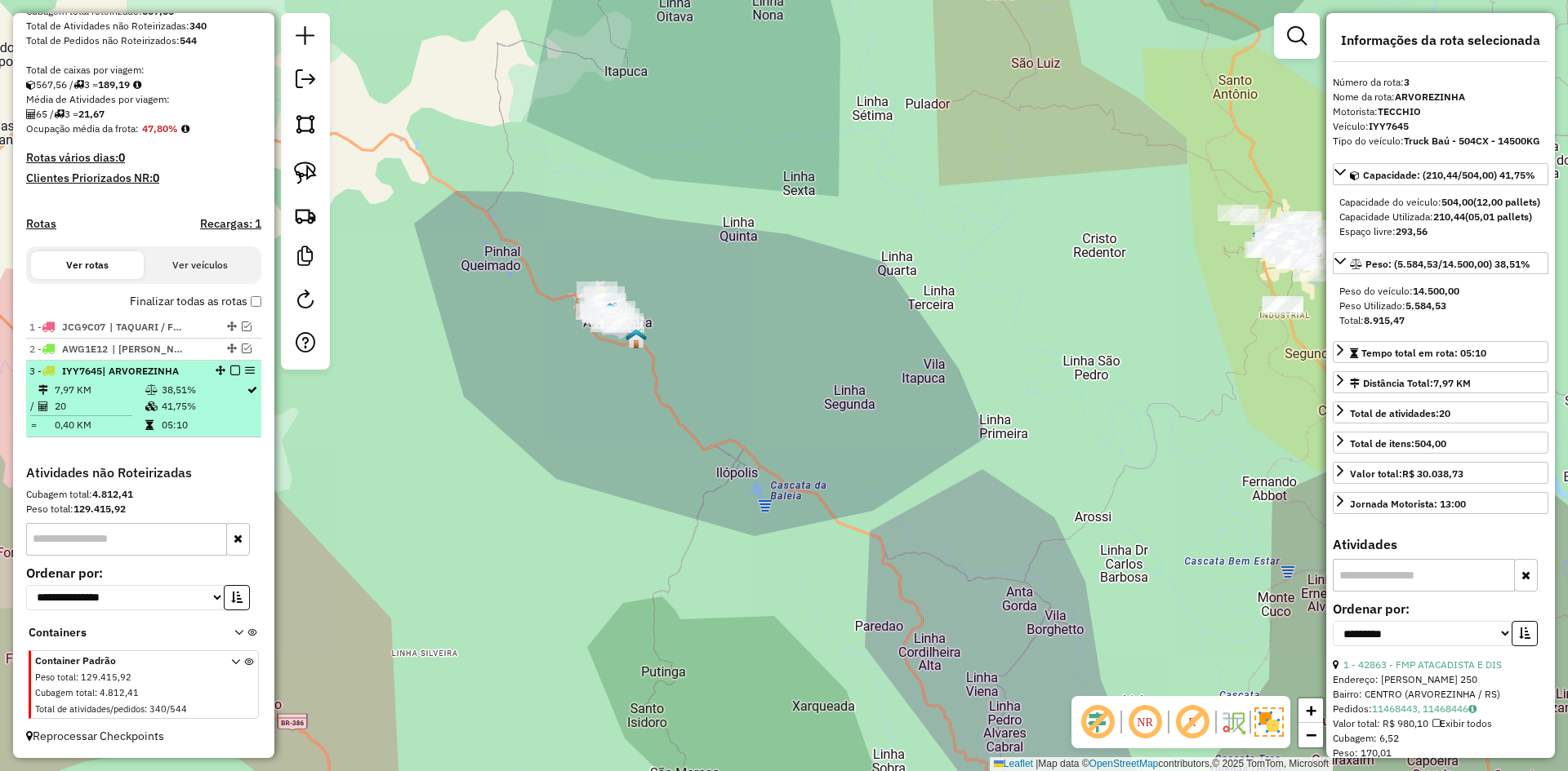
click at [230, 372] on em at bounding box center [235, 371] width 10 height 10
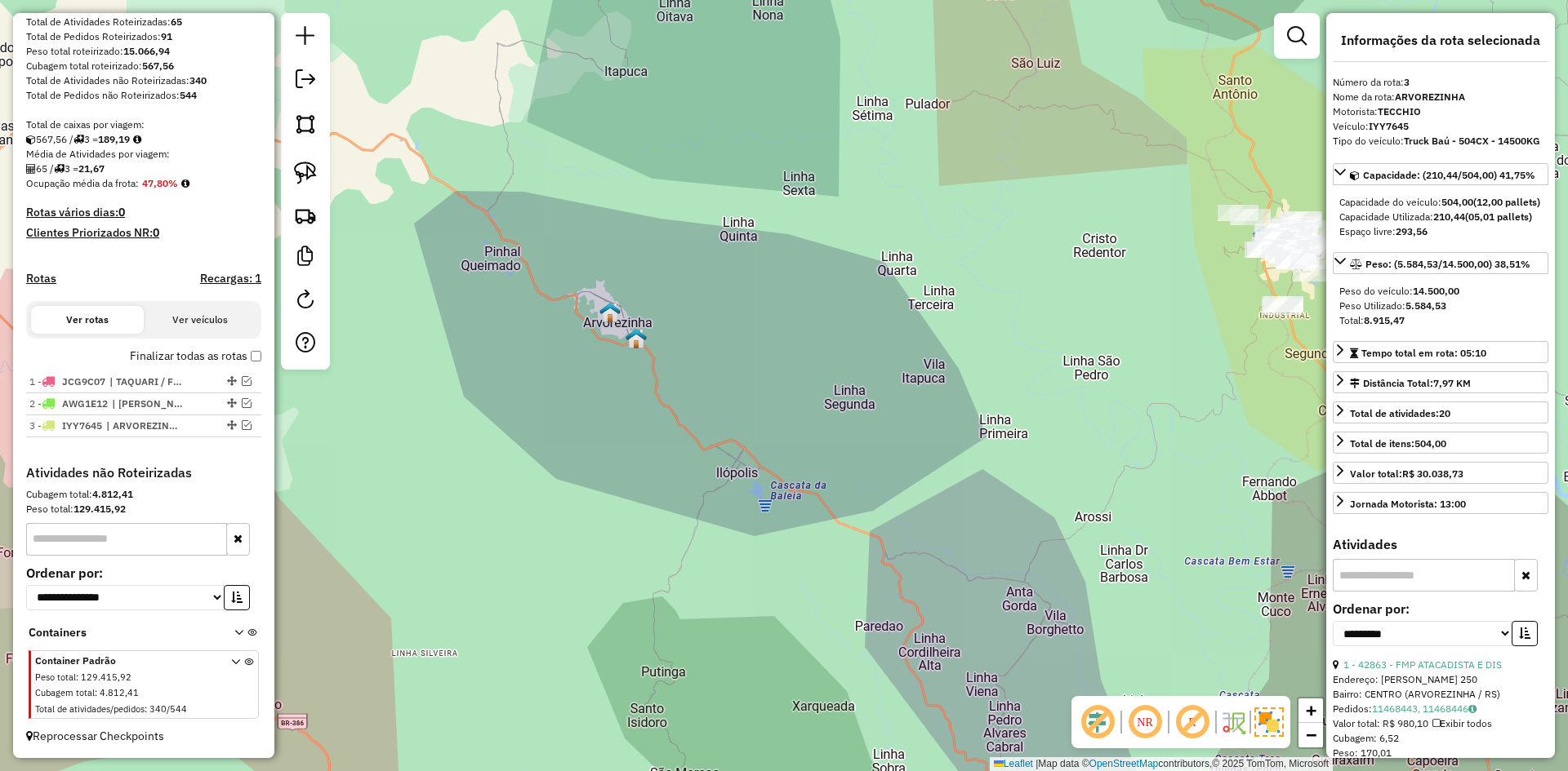
scroll to position [253, 0]
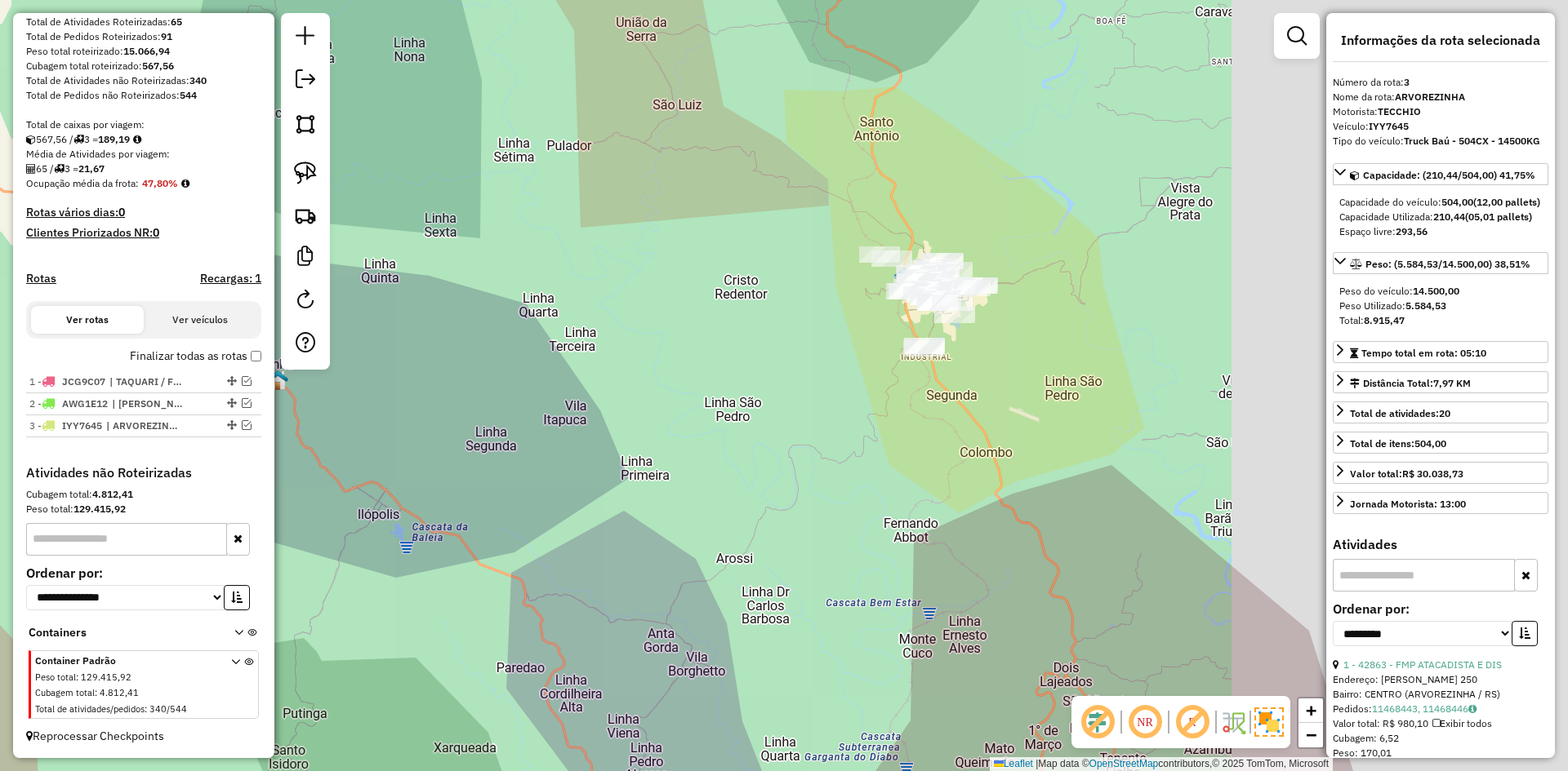
drag, startPoint x: 1095, startPoint y: 326, endPoint x: 455, endPoint y: 435, distance: 649.2
click at [458, 435] on div "Janela de atendimento Grade de atendimento Capacidade Transportadoras Veículos …" at bounding box center [784, 386] width 1568 height 771
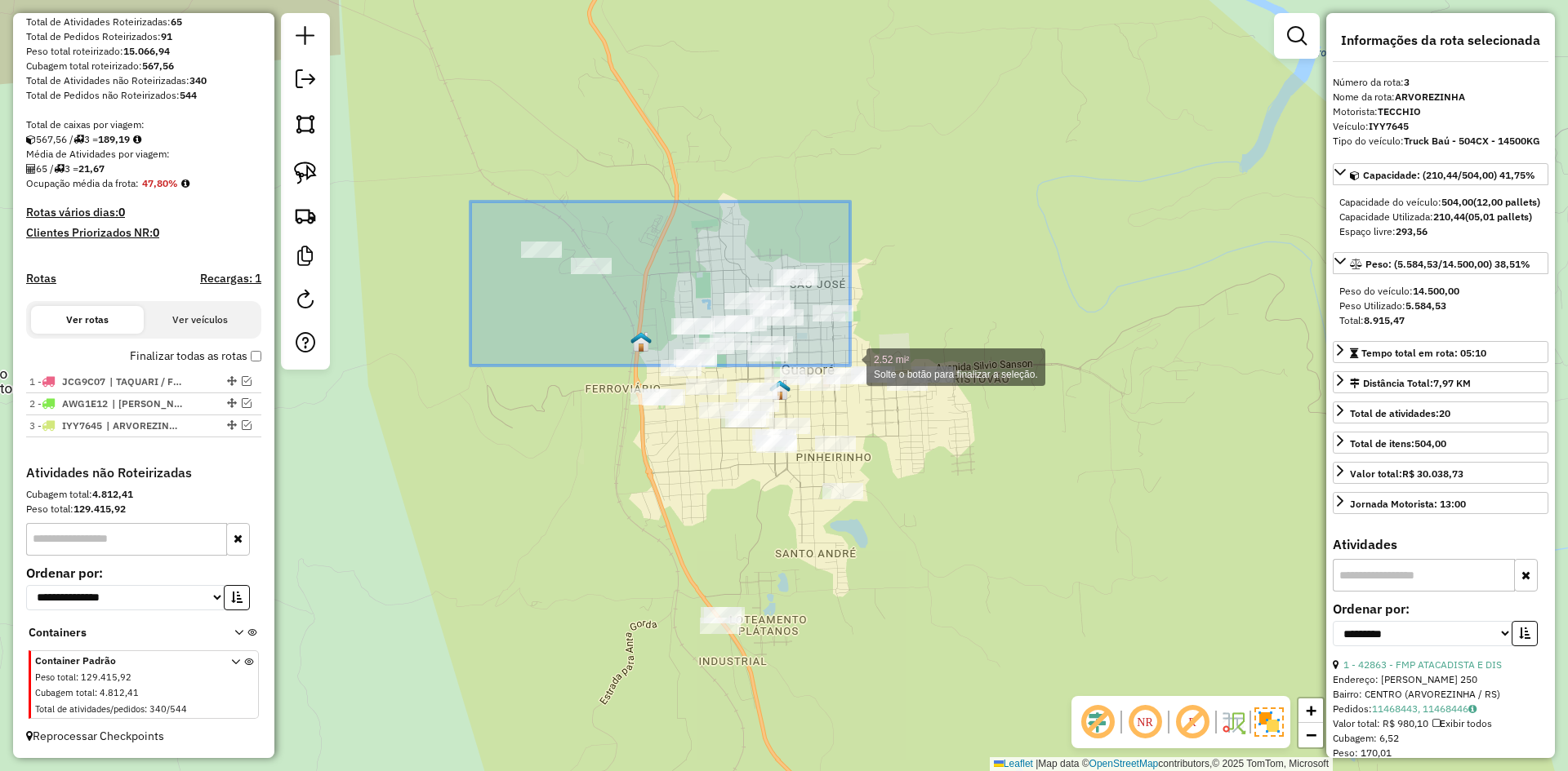
drag, startPoint x: 470, startPoint y: 202, endPoint x: 850, endPoint y: 366, distance: 413.9
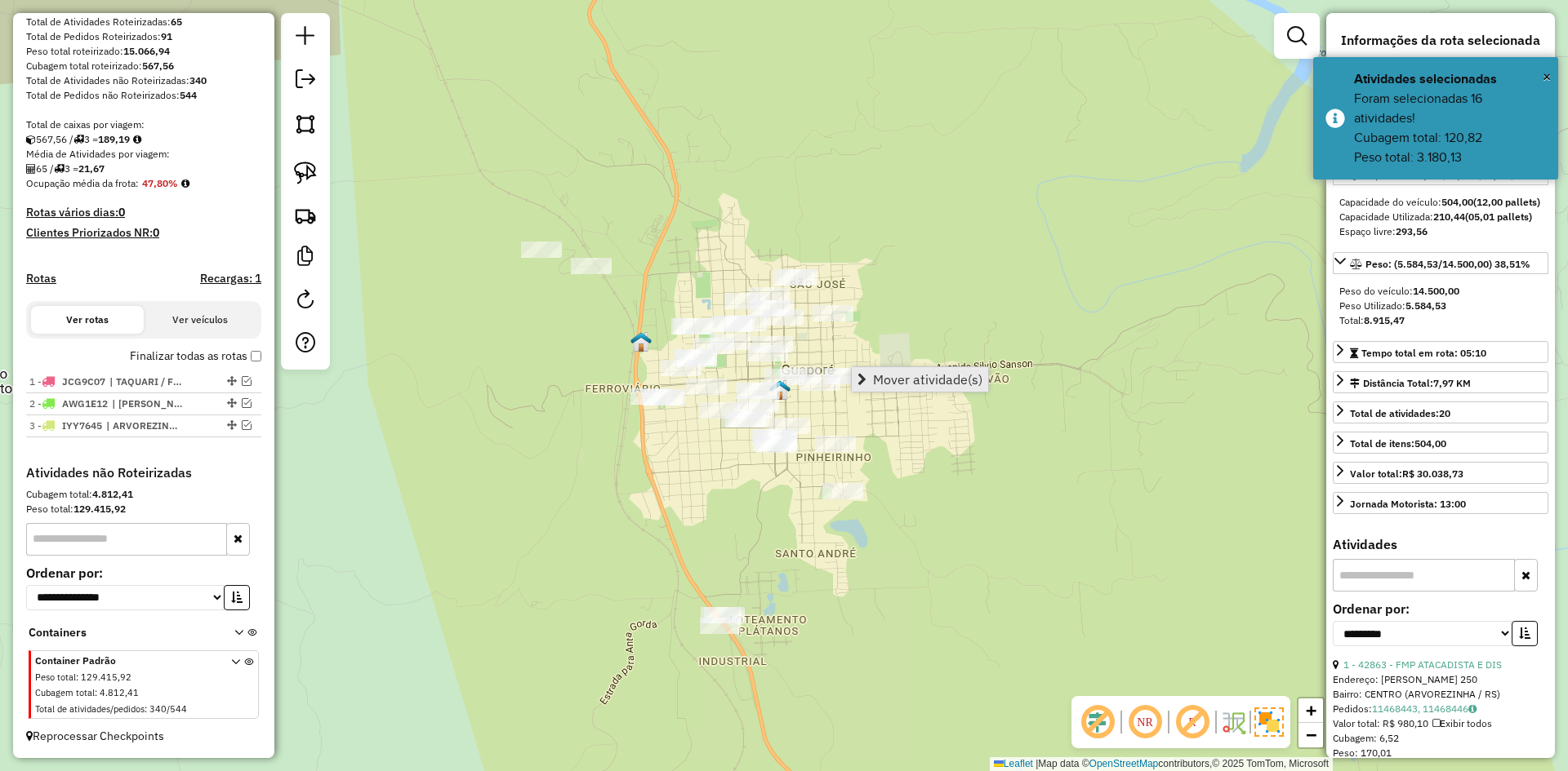
click at [903, 378] on span "Mover atividade(s)" at bounding box center [927, 379] width 110 height 13
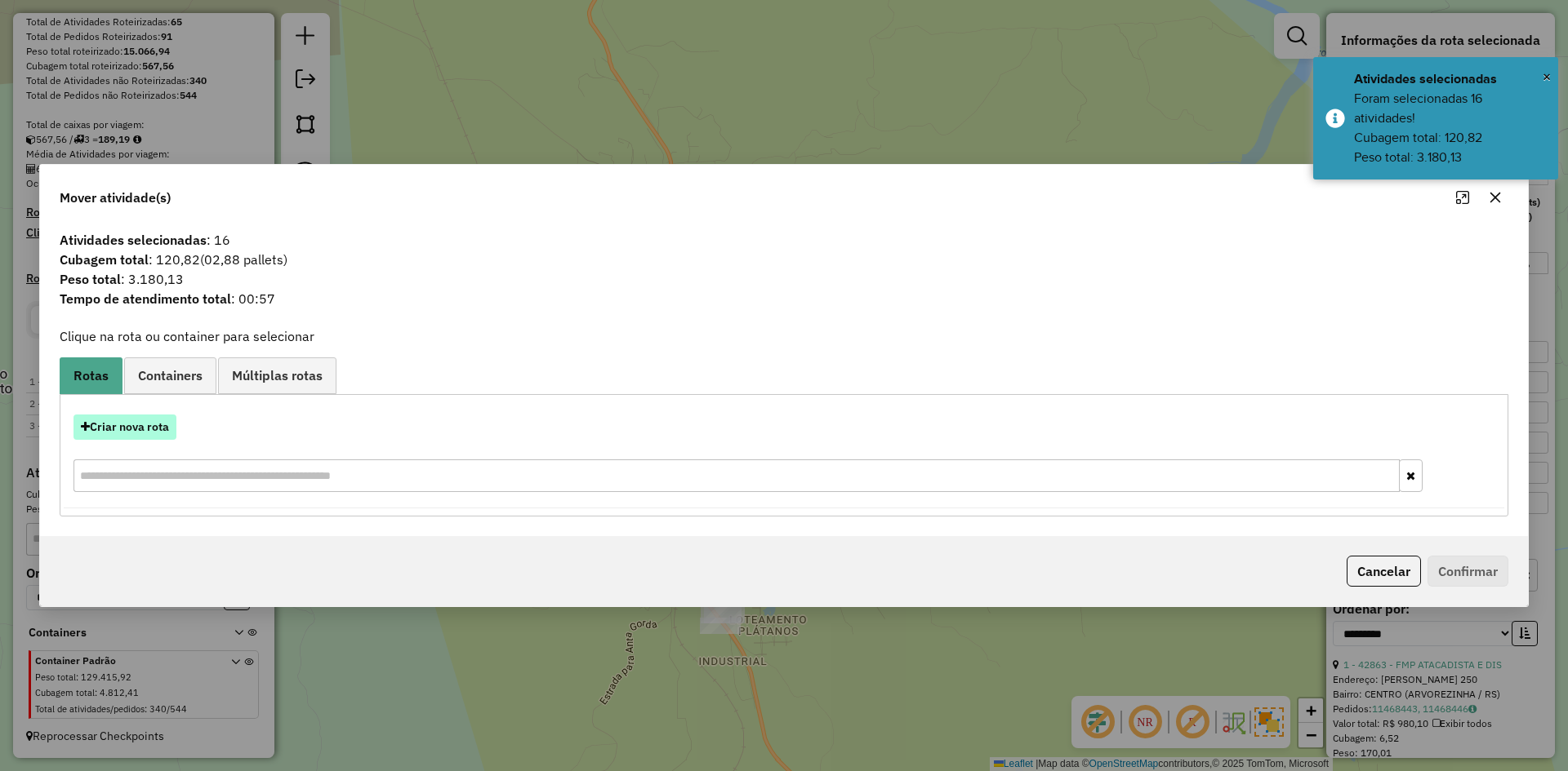
click at [147, 437] on button "Criar nova rota" at bounding box center [125, 427] width 103 height 25
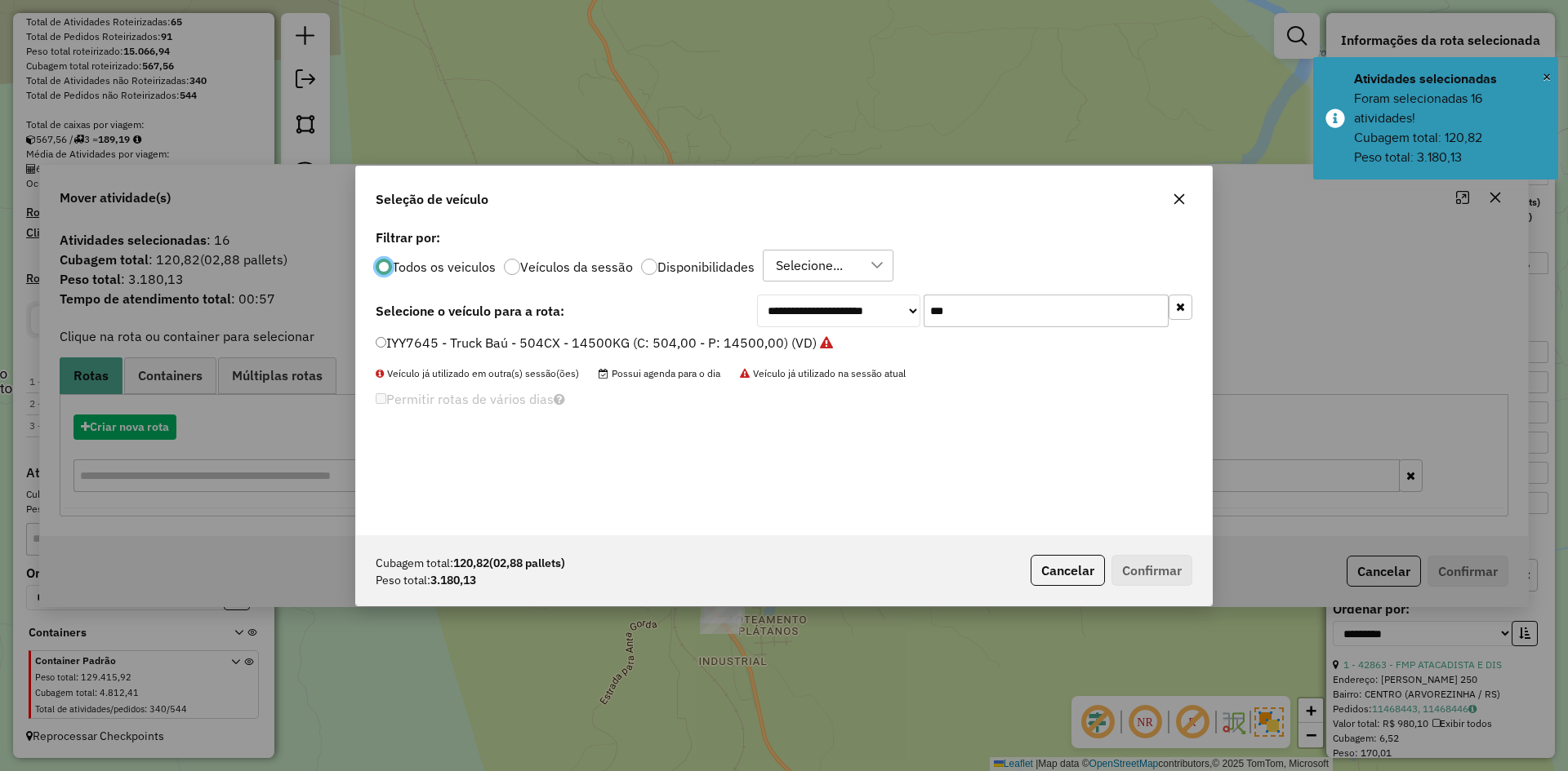
scroll to position [9, 5]
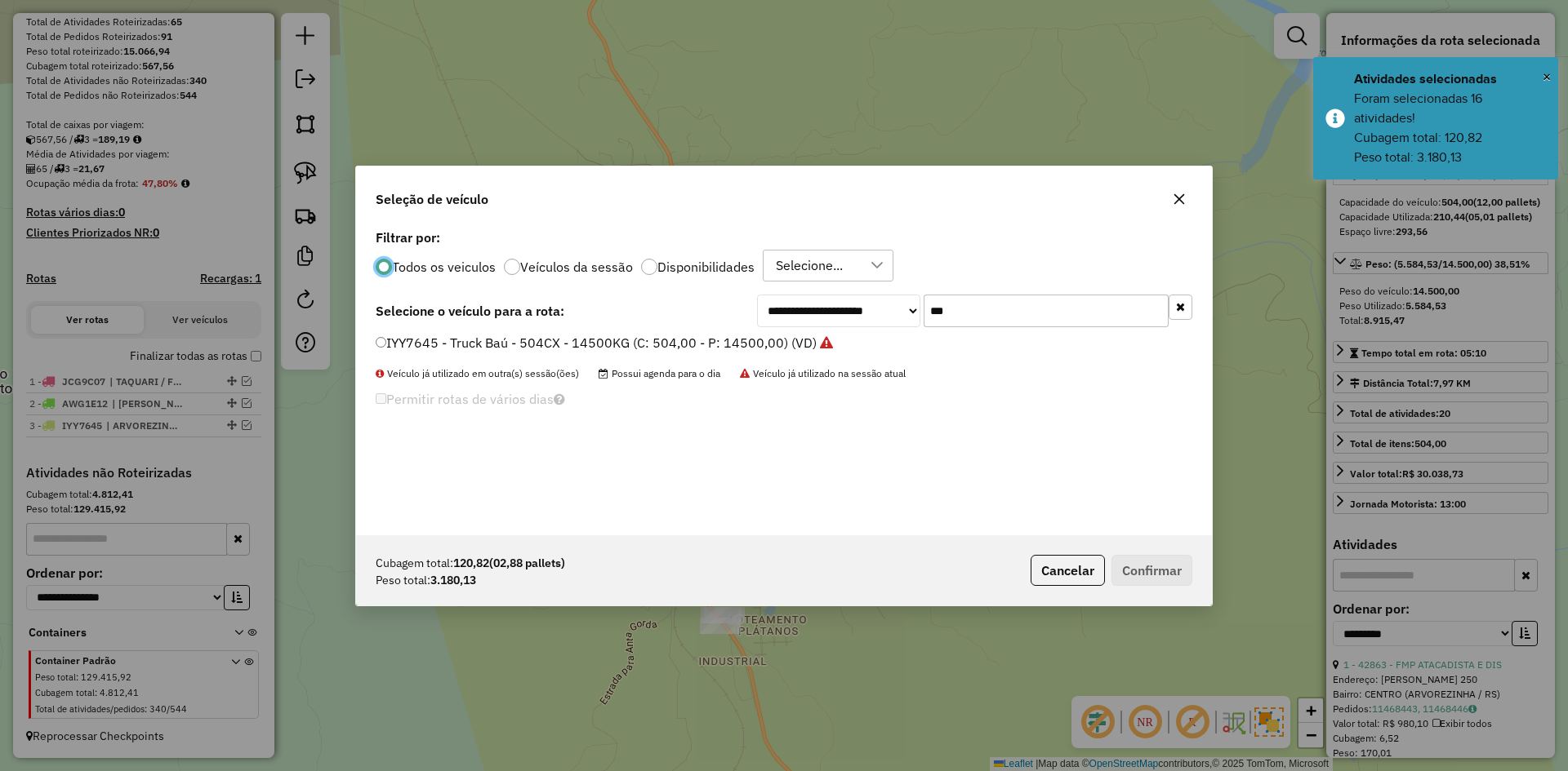
drag, startPoint x: 955, startPoint y: 325, endPoint x: 883, endPoint y: 370, distance: 84.9
click at [883, 370] on div "**********" at bounding box center [783, 380] width 856 height 310
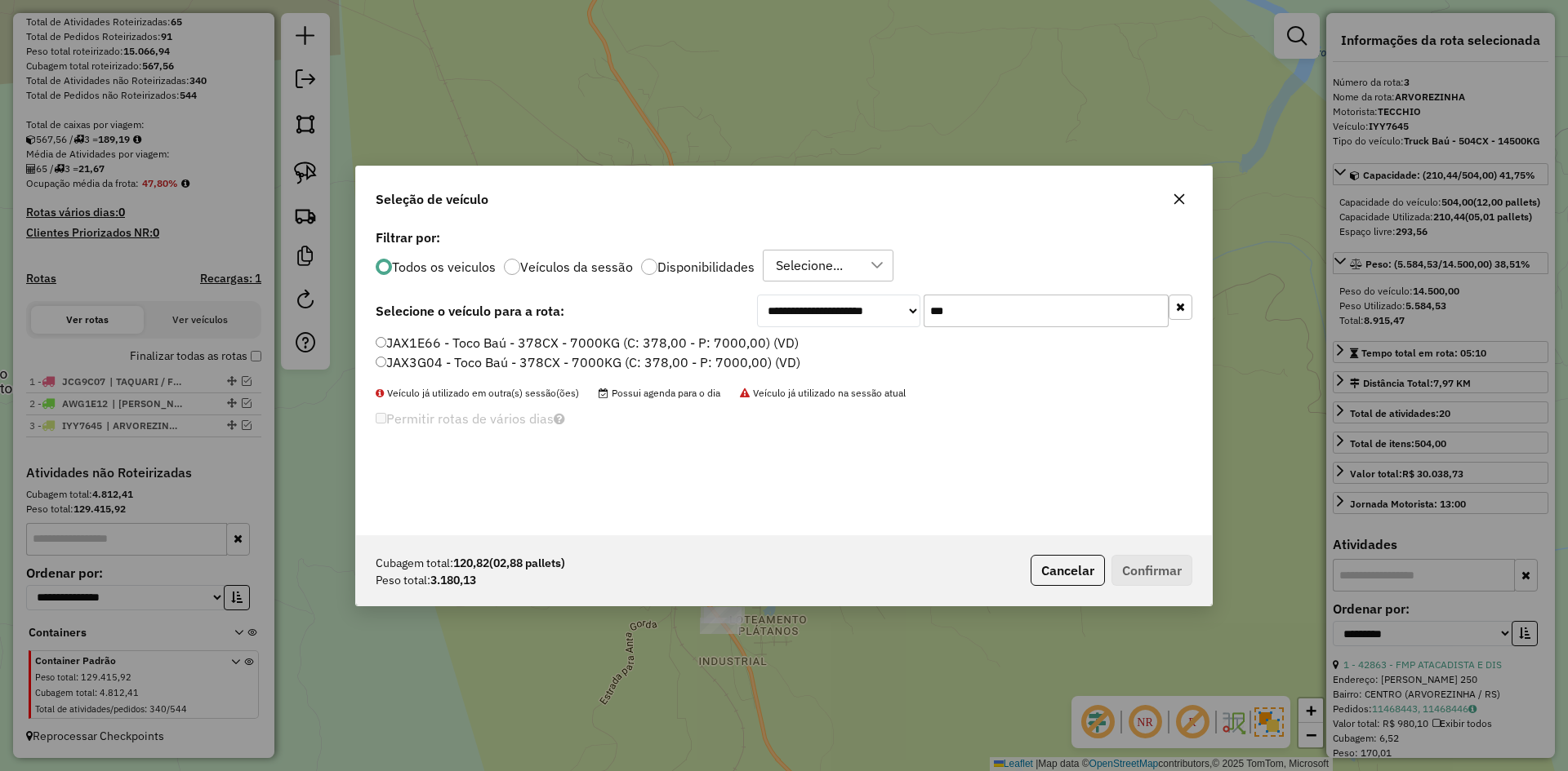
type input "***"
click at [387, 356] on label "JAX3G04 - Toco Baú - 378CX - 7000KG (C: 378,00 - P: 7000,00) (VD)" at bounding box center [588, 362] width 425 height 19
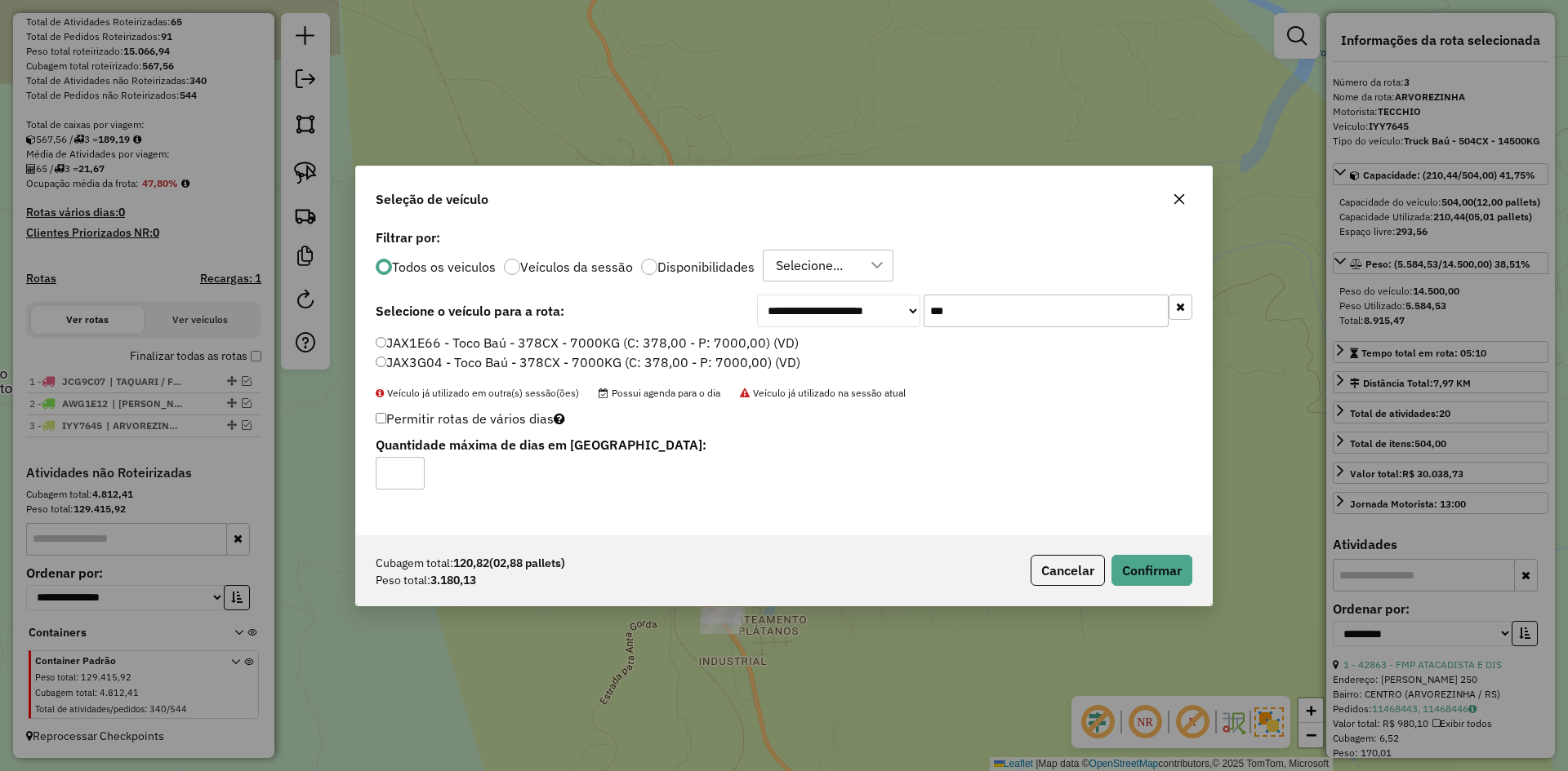
drag, startPoint x: 951, startPoint y: 320, endPoint x: 876, endPoint y: 360, distance: 85.0
click at [877, 359] on div "**********" at bounding box center [783, 380] width 856 height 310
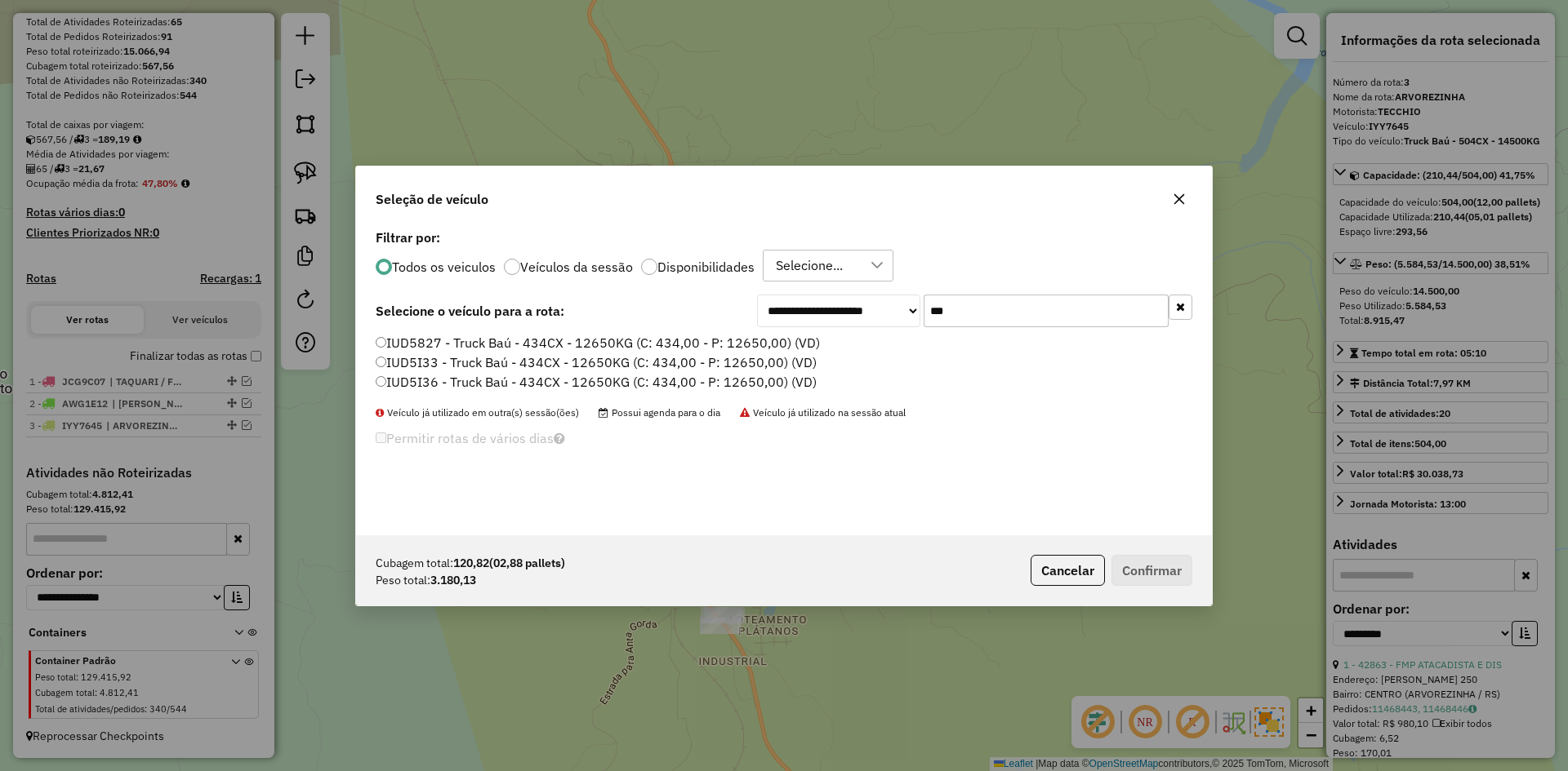
type input "***"
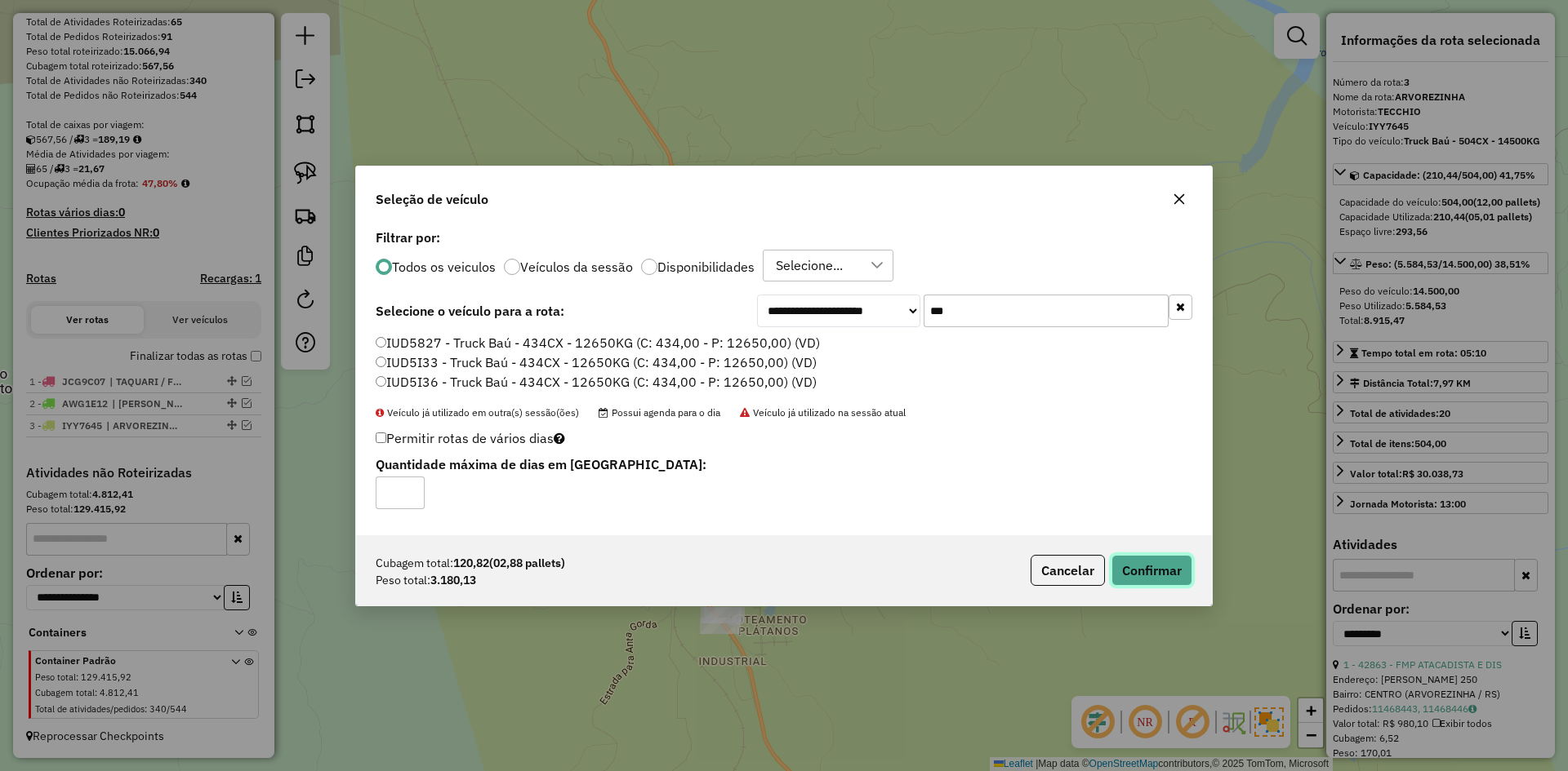
click at [1173, 575] on button "Confirmar" at bounding box center [1151, 571] width 81 height 31
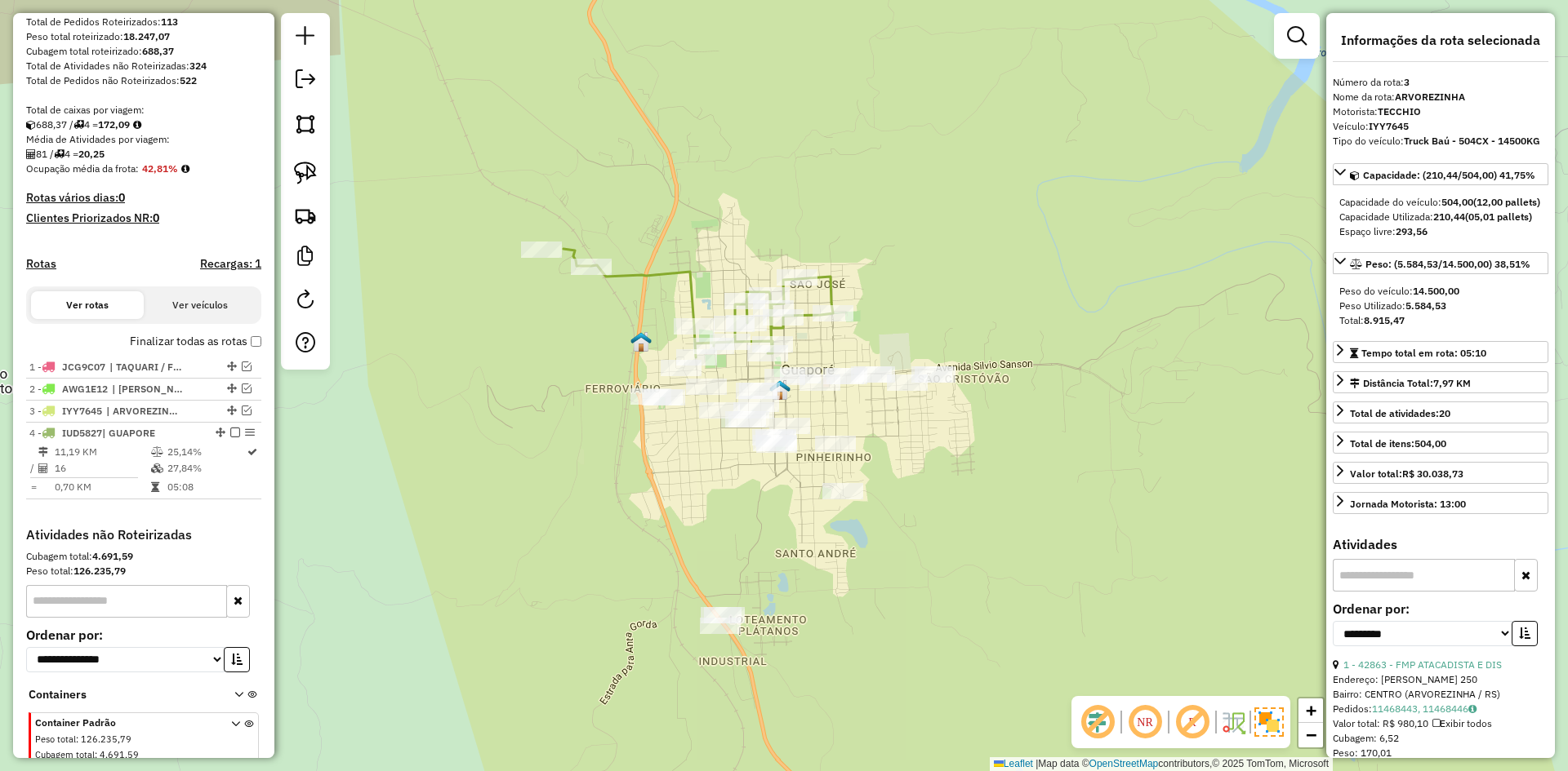
scroll to position [330, 0]
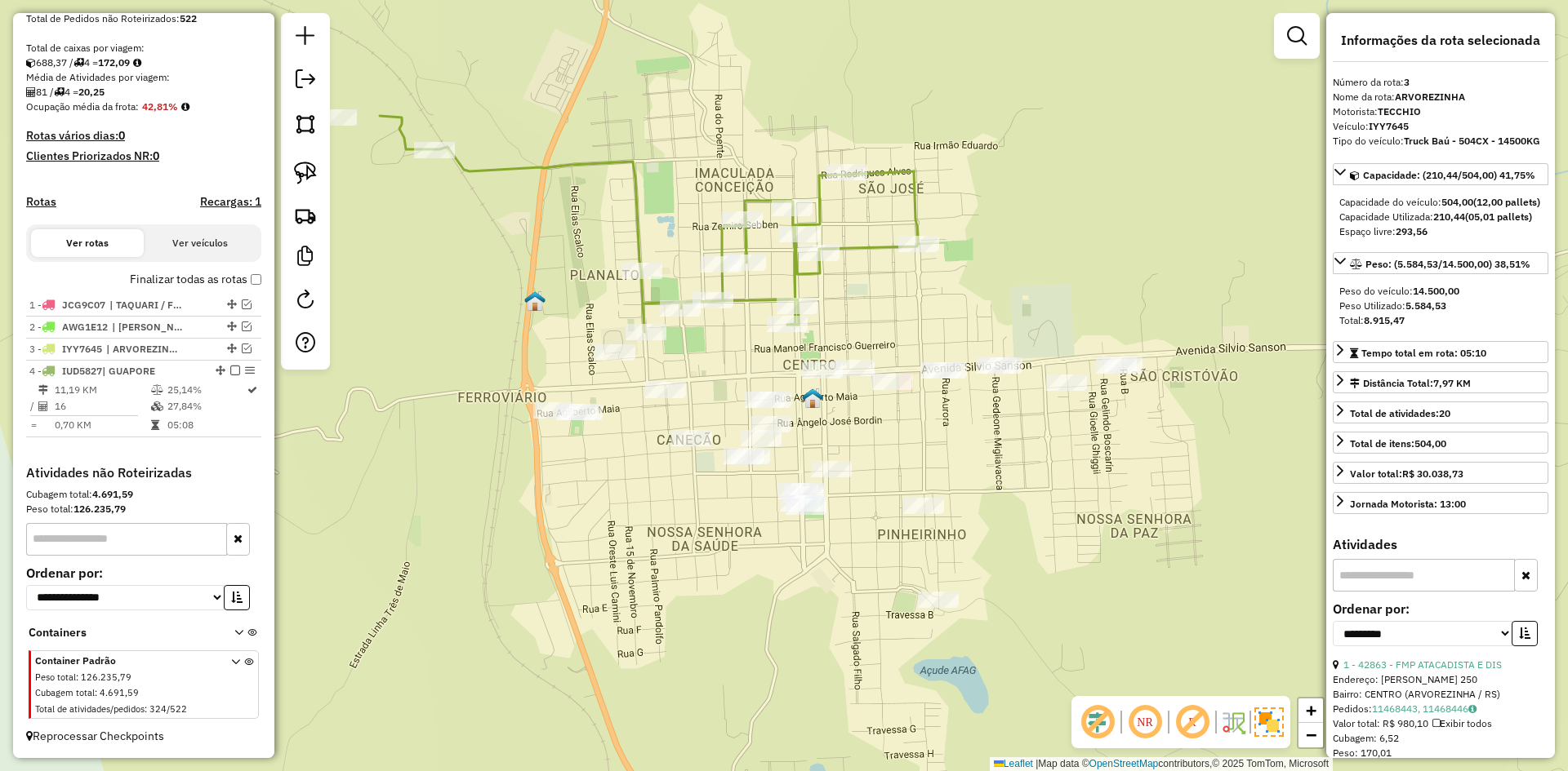
drag, startPoint x: 739, startPoint y: 376, endPoint x: 660, endPoint y: 203, distance: 190.2
click at [661, 205] on div "Janela de atendimento Grade de atendimento Capacidade Transportadoras Veículos …" at bounding box center [784, 386] width 1568 height 771
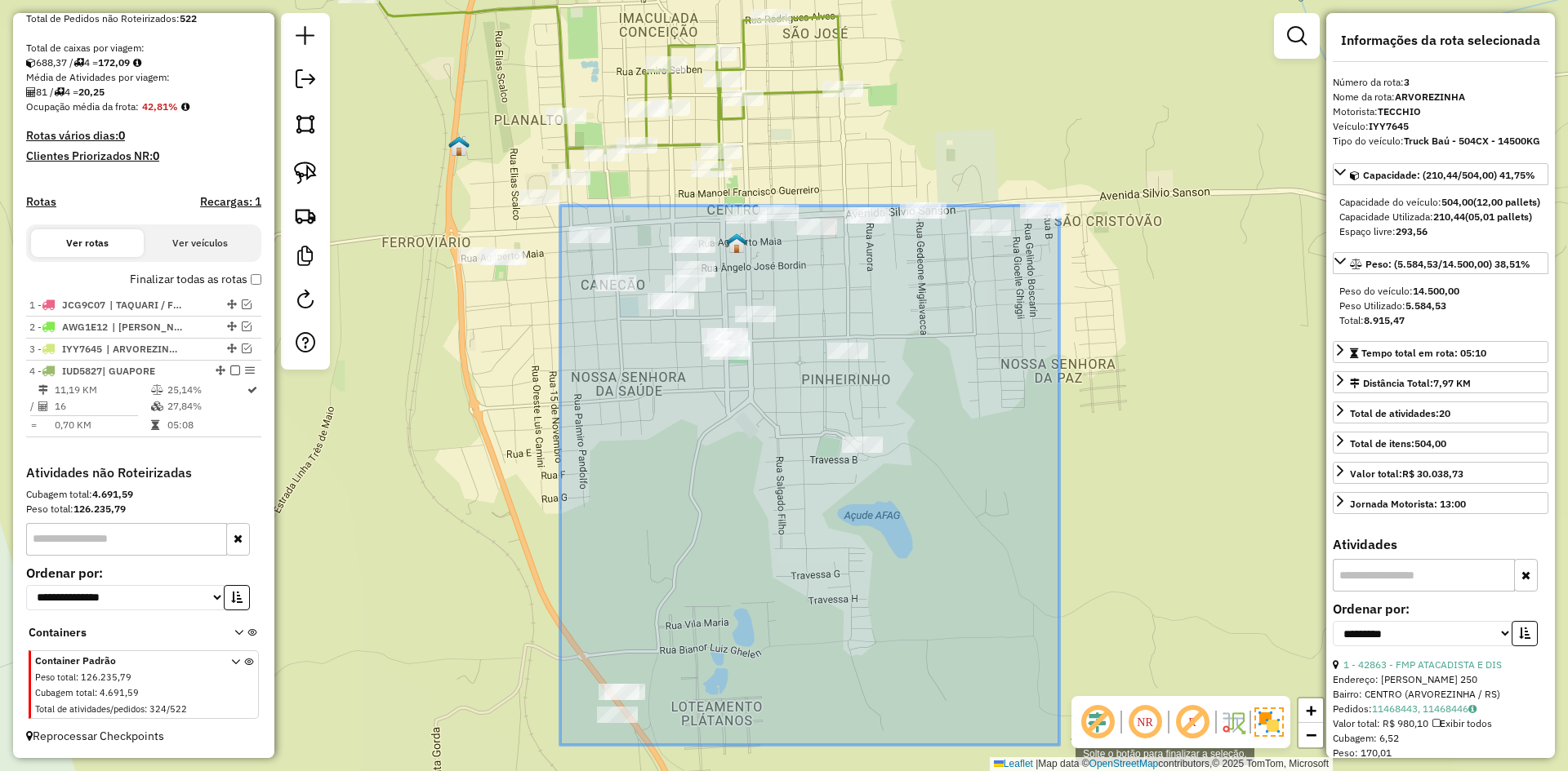
drag, startPoint x: 561, startPoint y: 206, endPoint x: 1059, endPoint y: 745, distance: 733.8
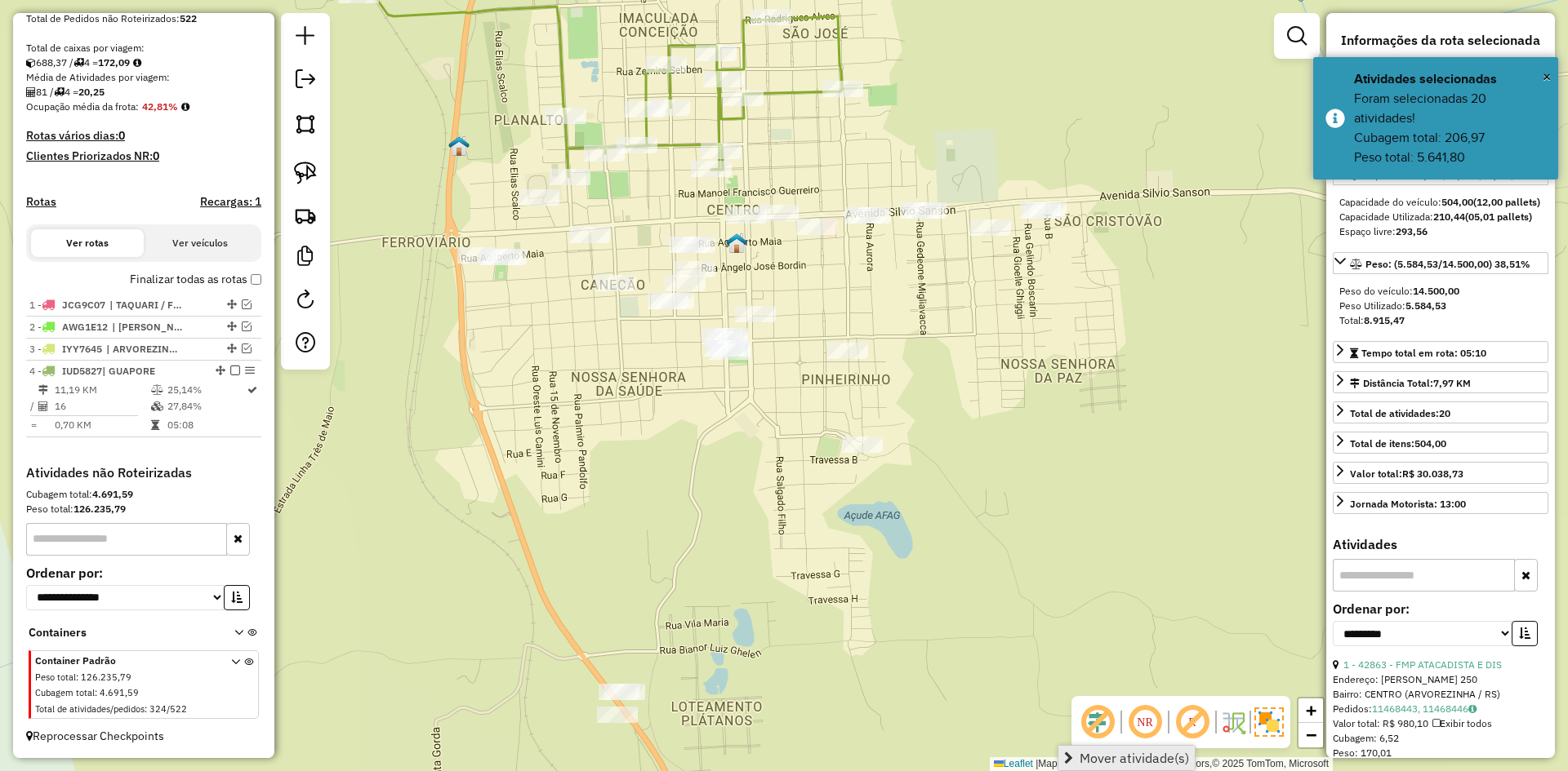
click at [1092, 754] on span "Mover atividade(s)" at bounding box center [1134, 757] width 110 height 13
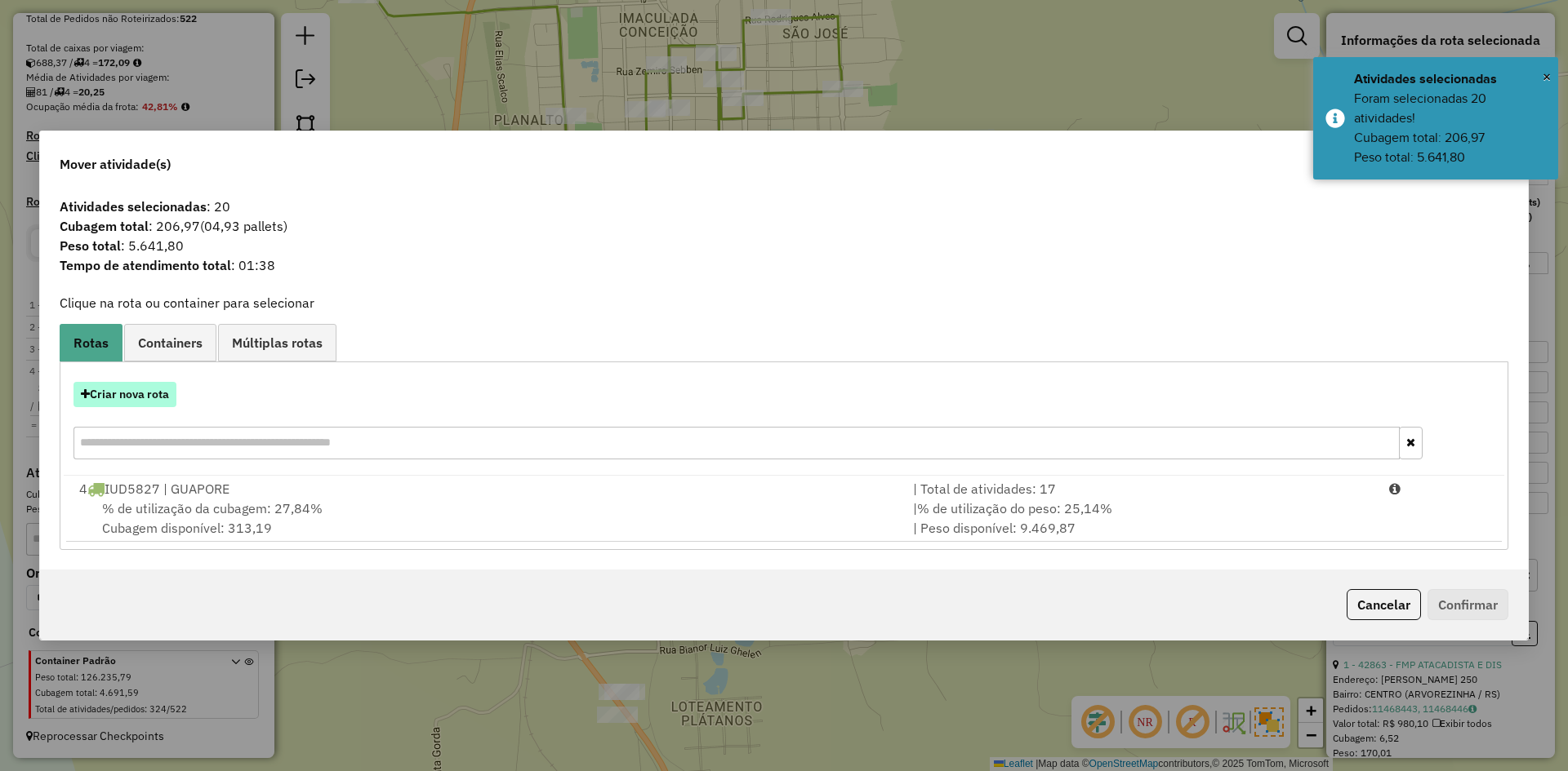
click at [148, 399] on button "Criar nova rota" at bounding box center [125, 394] width 103 height 25
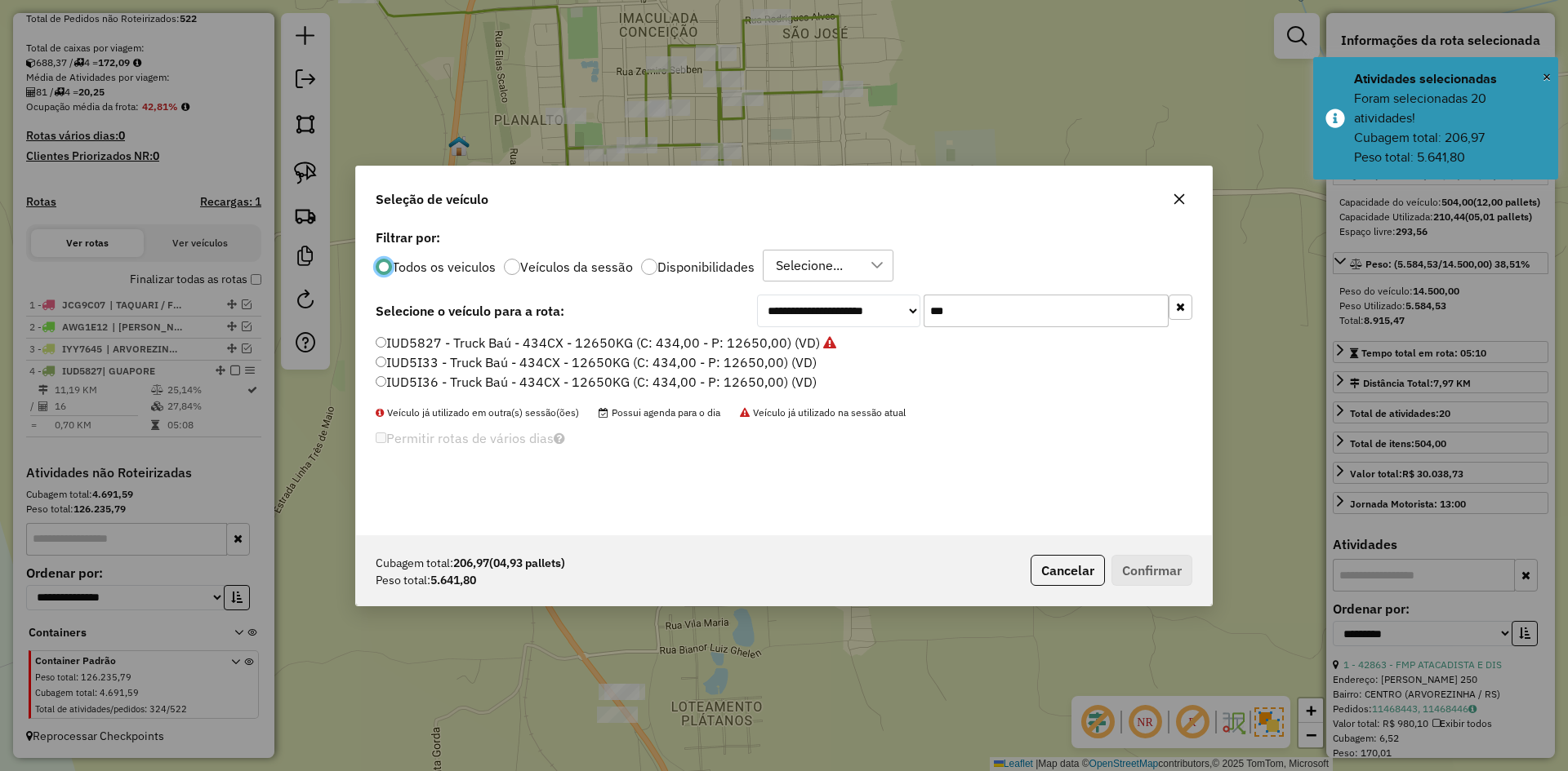
scroll to position [9, 5]
click at [975, 317] on input "***" at bounding box center [1046, 311] width 245 height 33
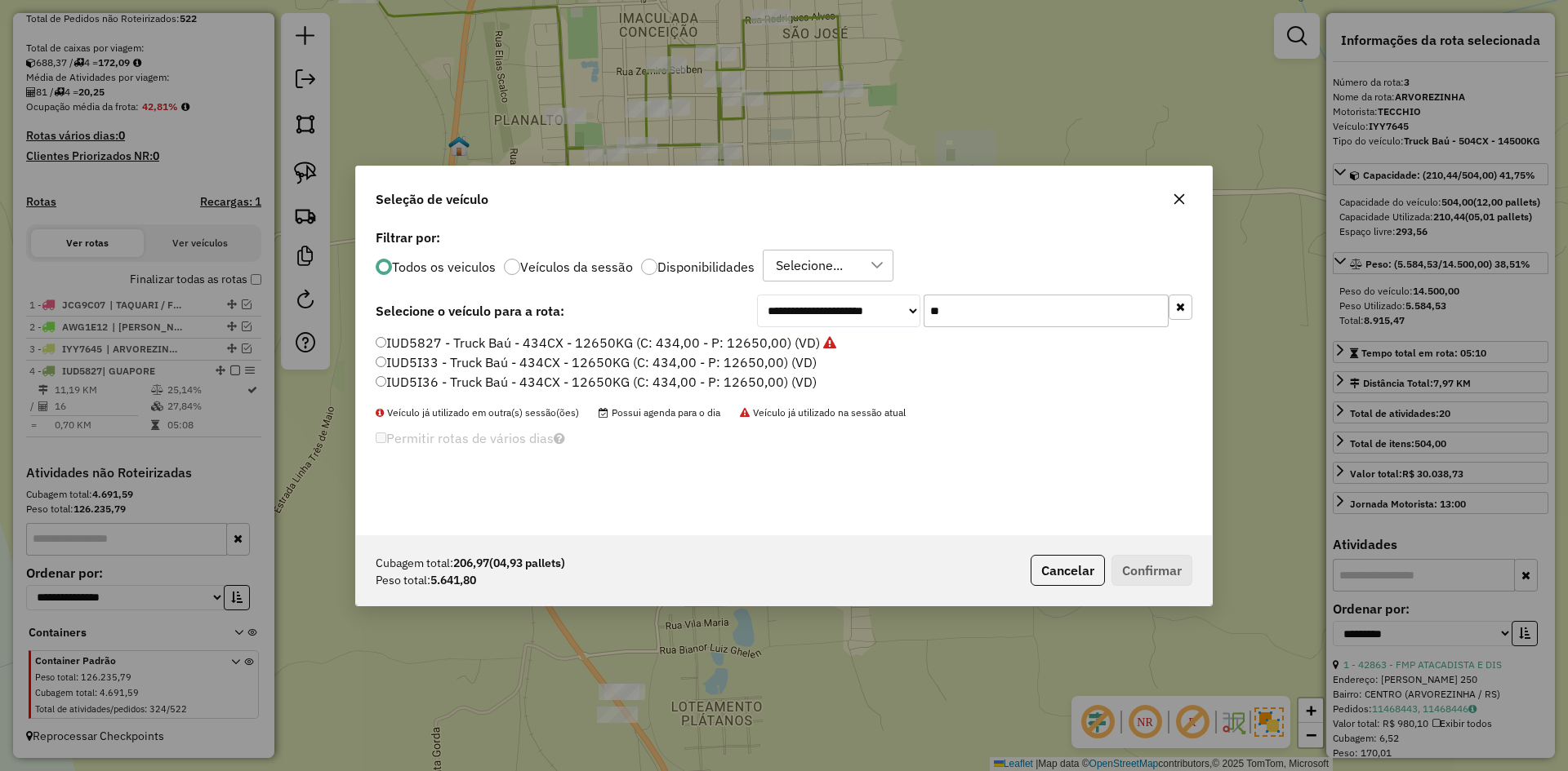
type input "*"
type input "***"
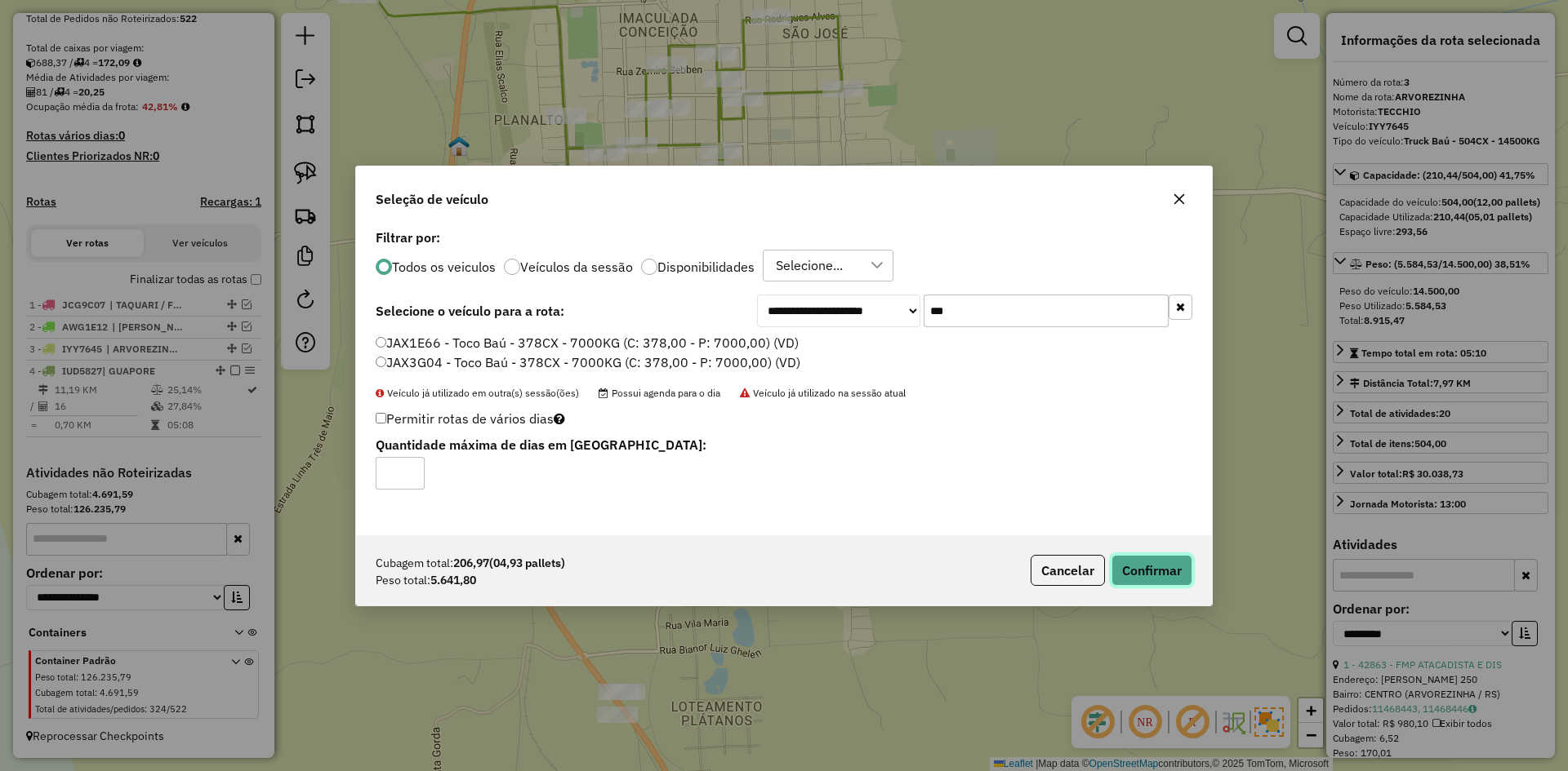
click at [1176, 576] on button "Confirmar" at bounding box center [1151, 571] width 81 height 31
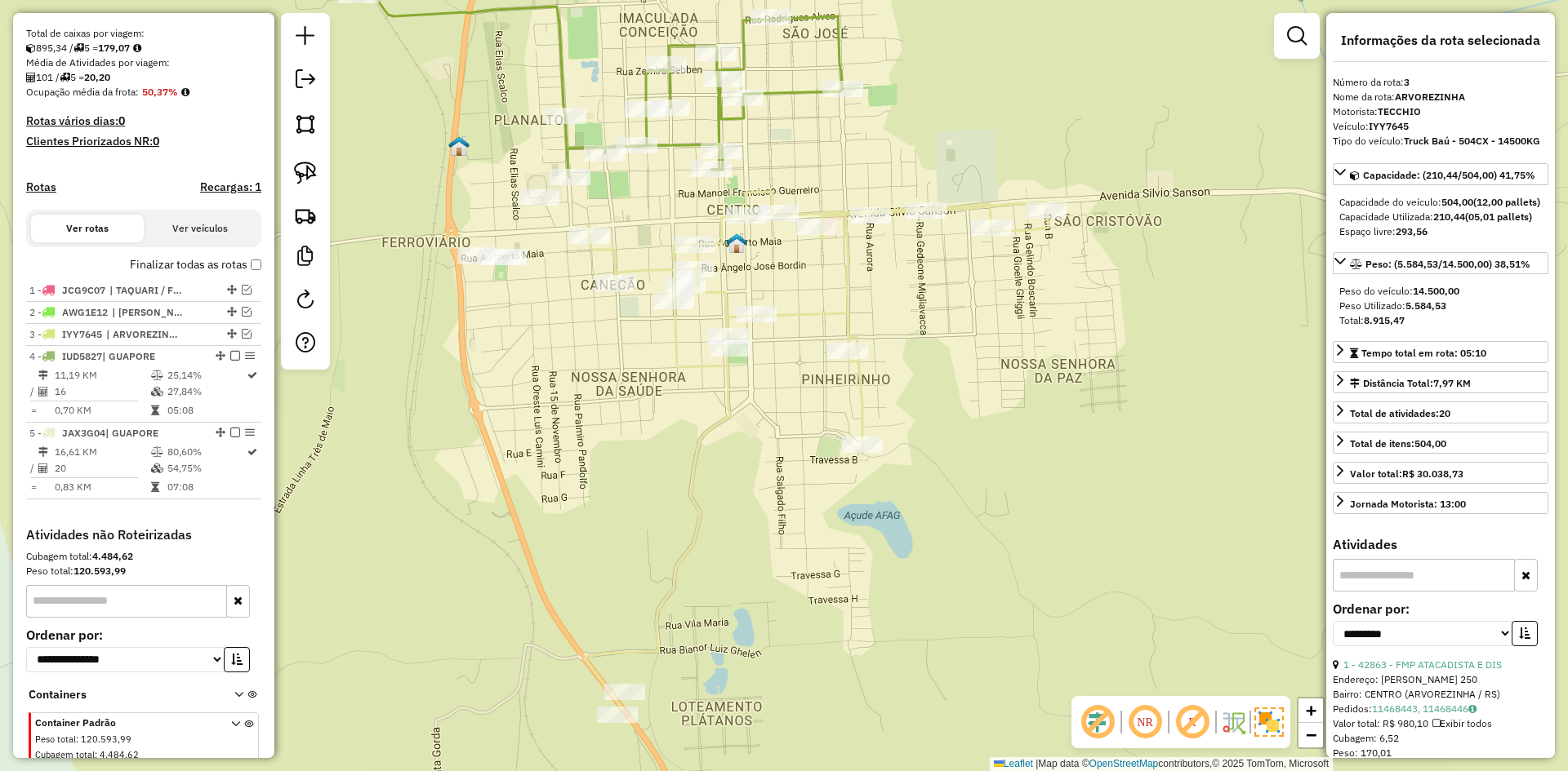
scroll to position [407, 0]
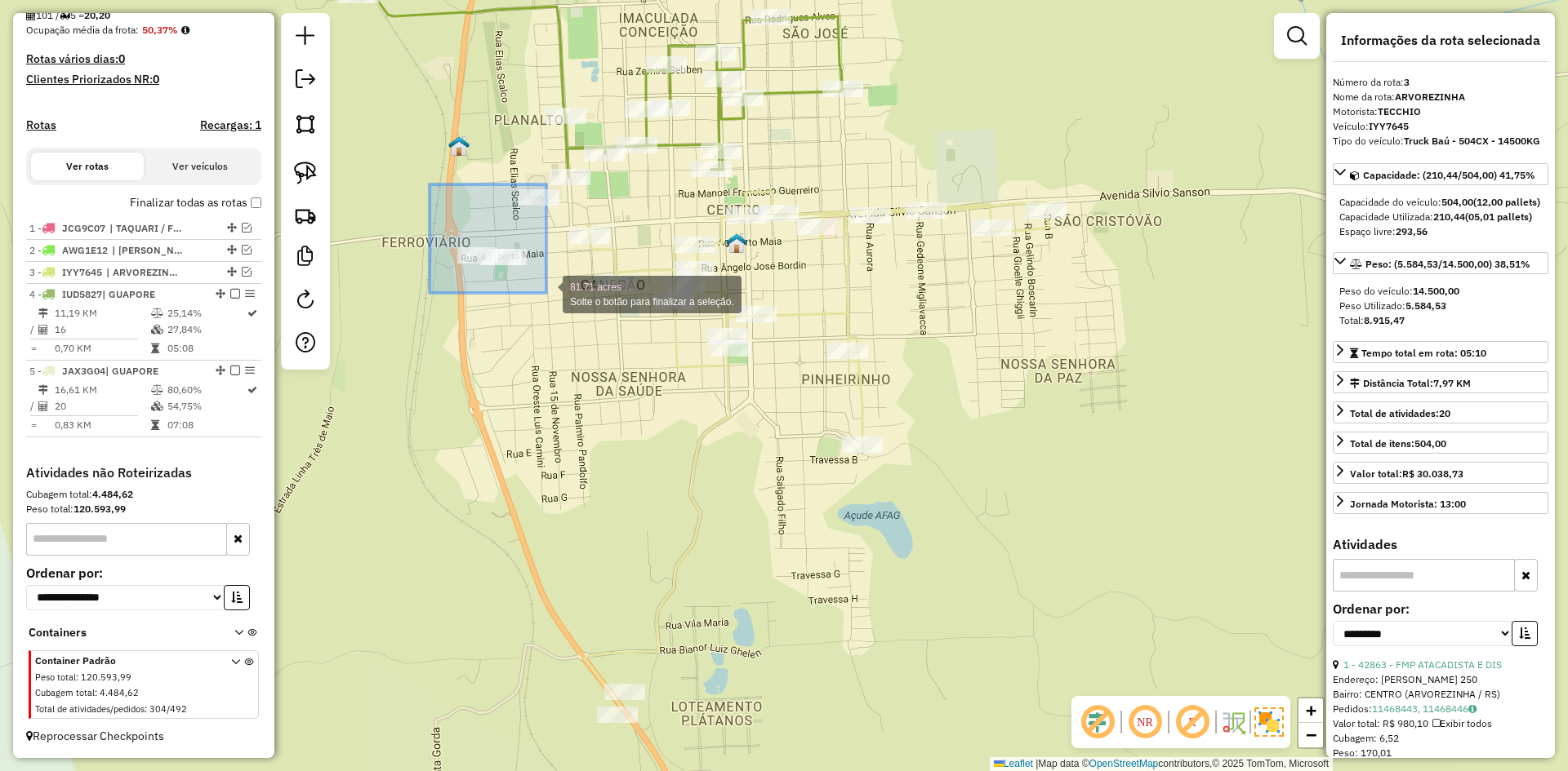
drag, startPoint x: 429, startPoint y: 184, endPoint x: 540, endPoint y: 288, distance: 152.1
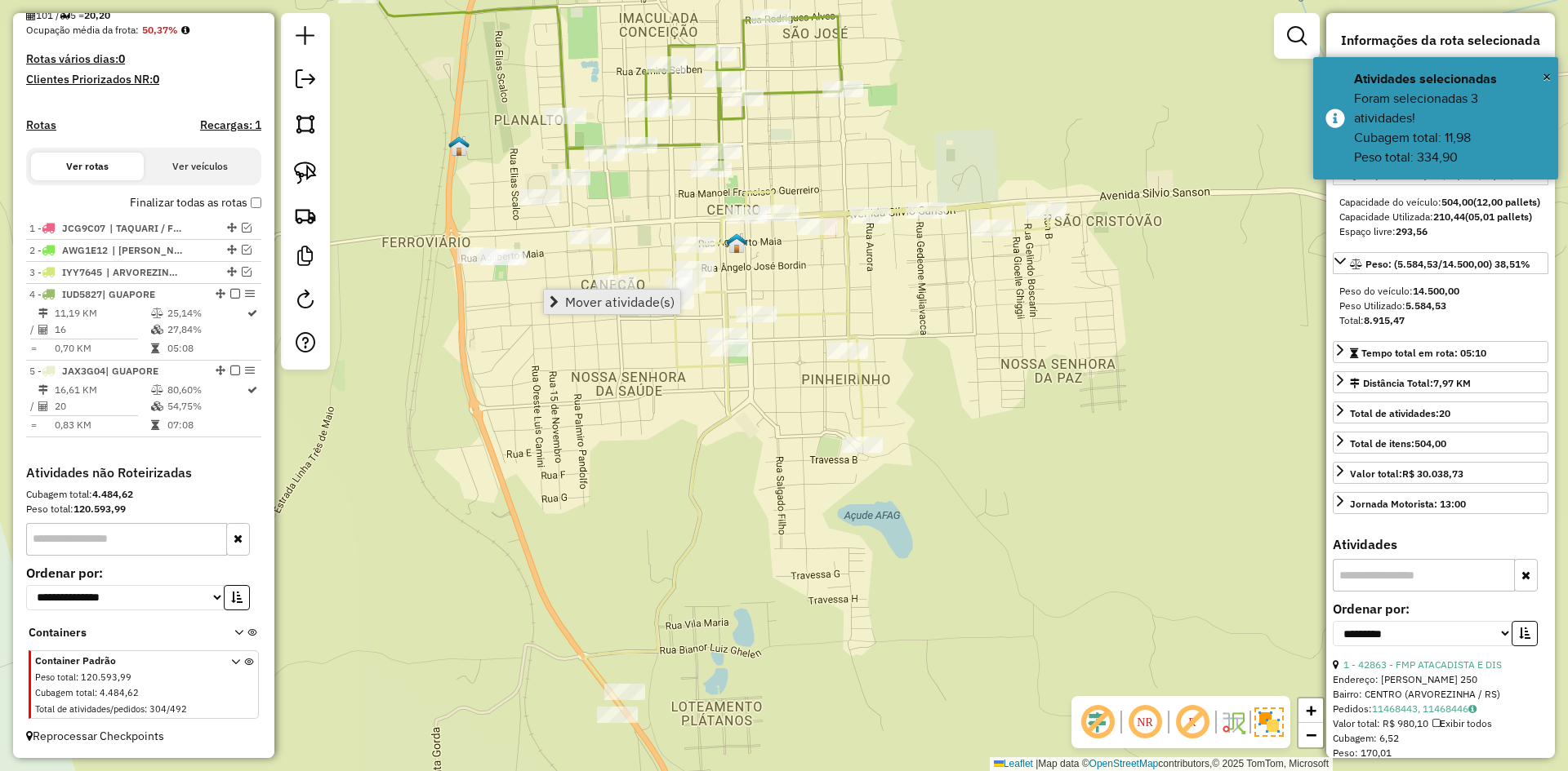
click at [606, 295] on span "Mover atividade(s)" at bounding box center [620, 301] width 110 height 13
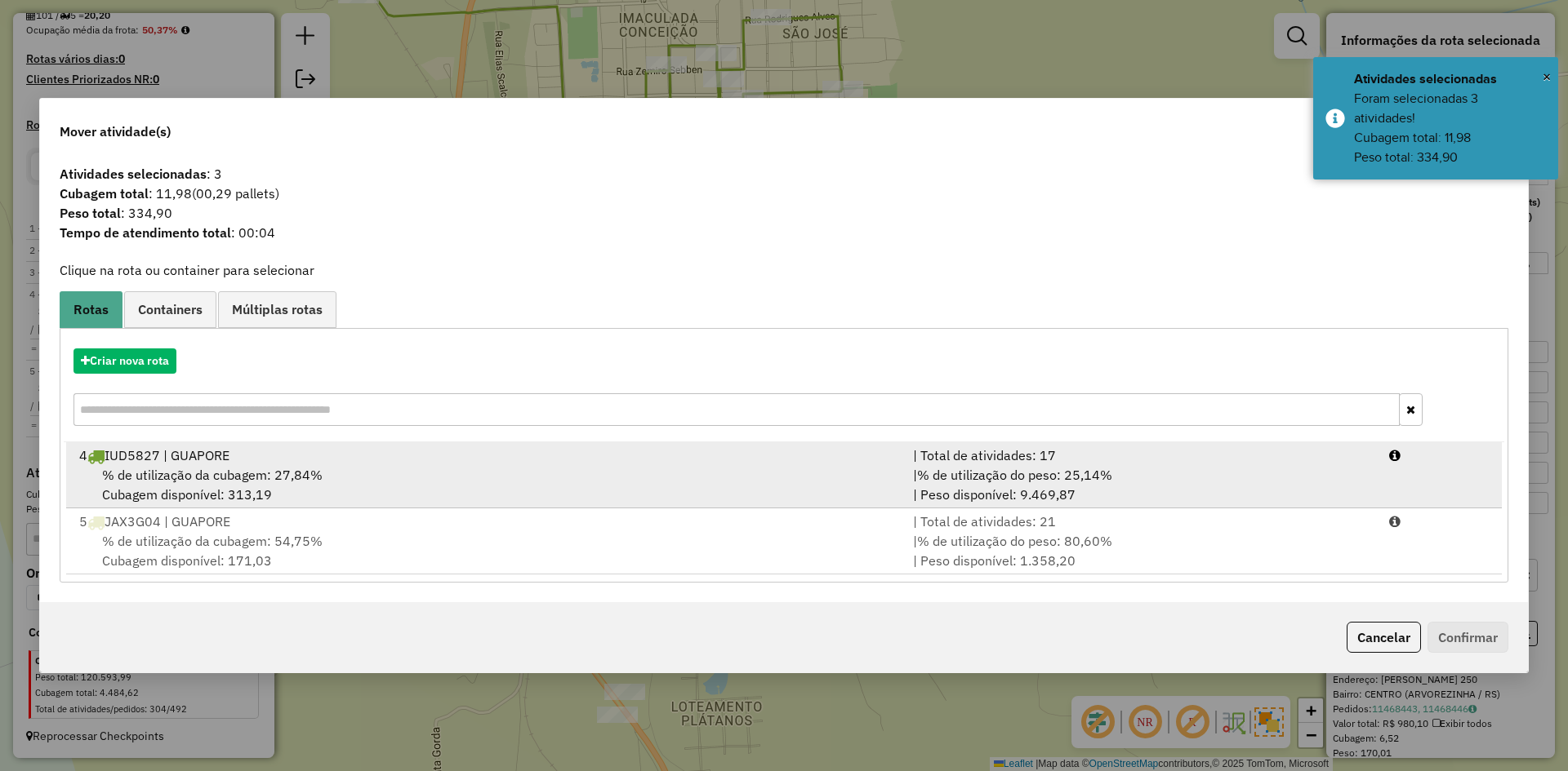
click at [256, 485] on div "% de utilização da cubagem: 27,84% Cubagem disponível: 313,19" at bounding box center [486, 485] width 834 height 39
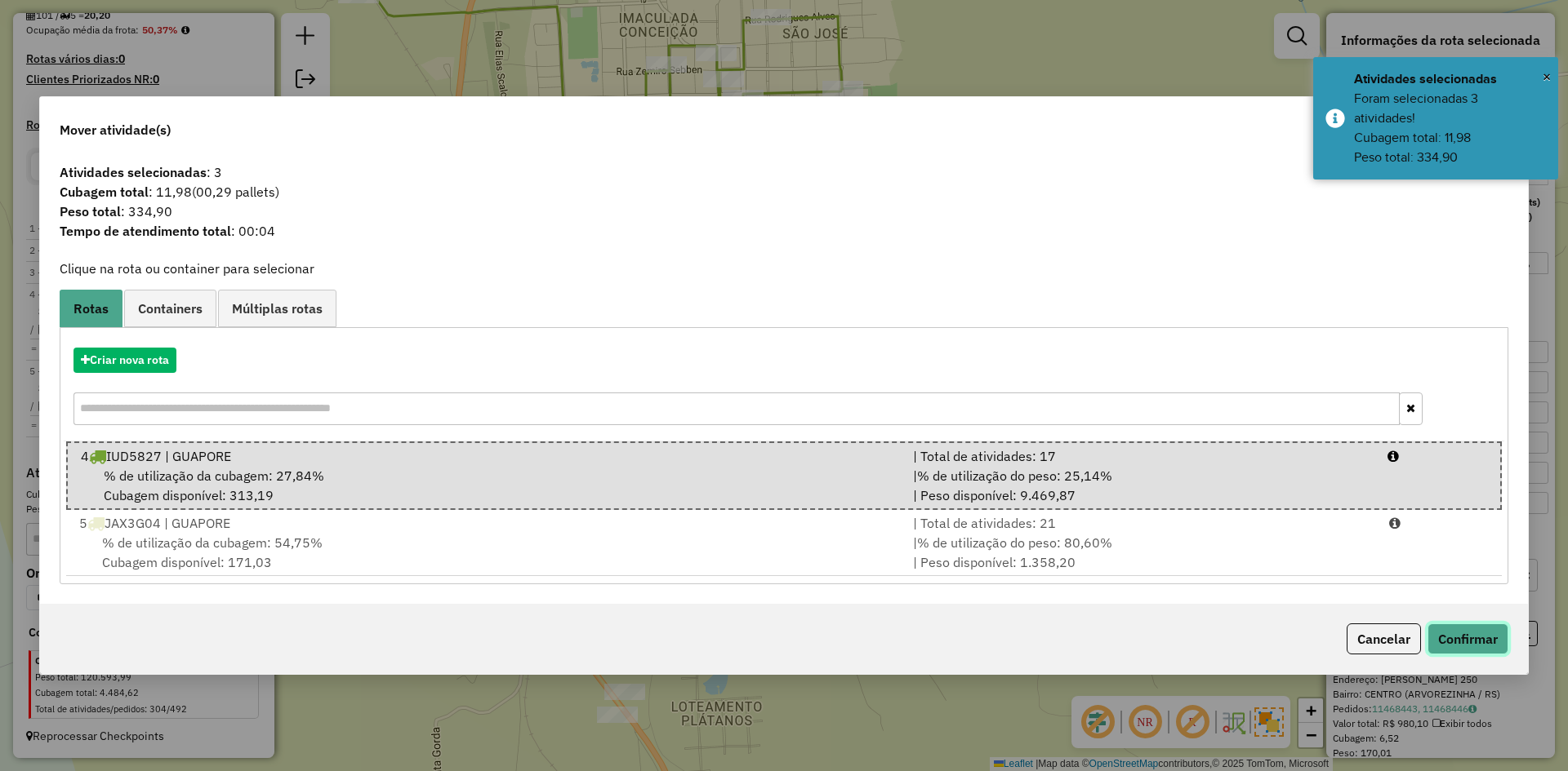
click at [1455, 640] on button "Confirmar" at bounding box center [1467, 639] width 81 height 31
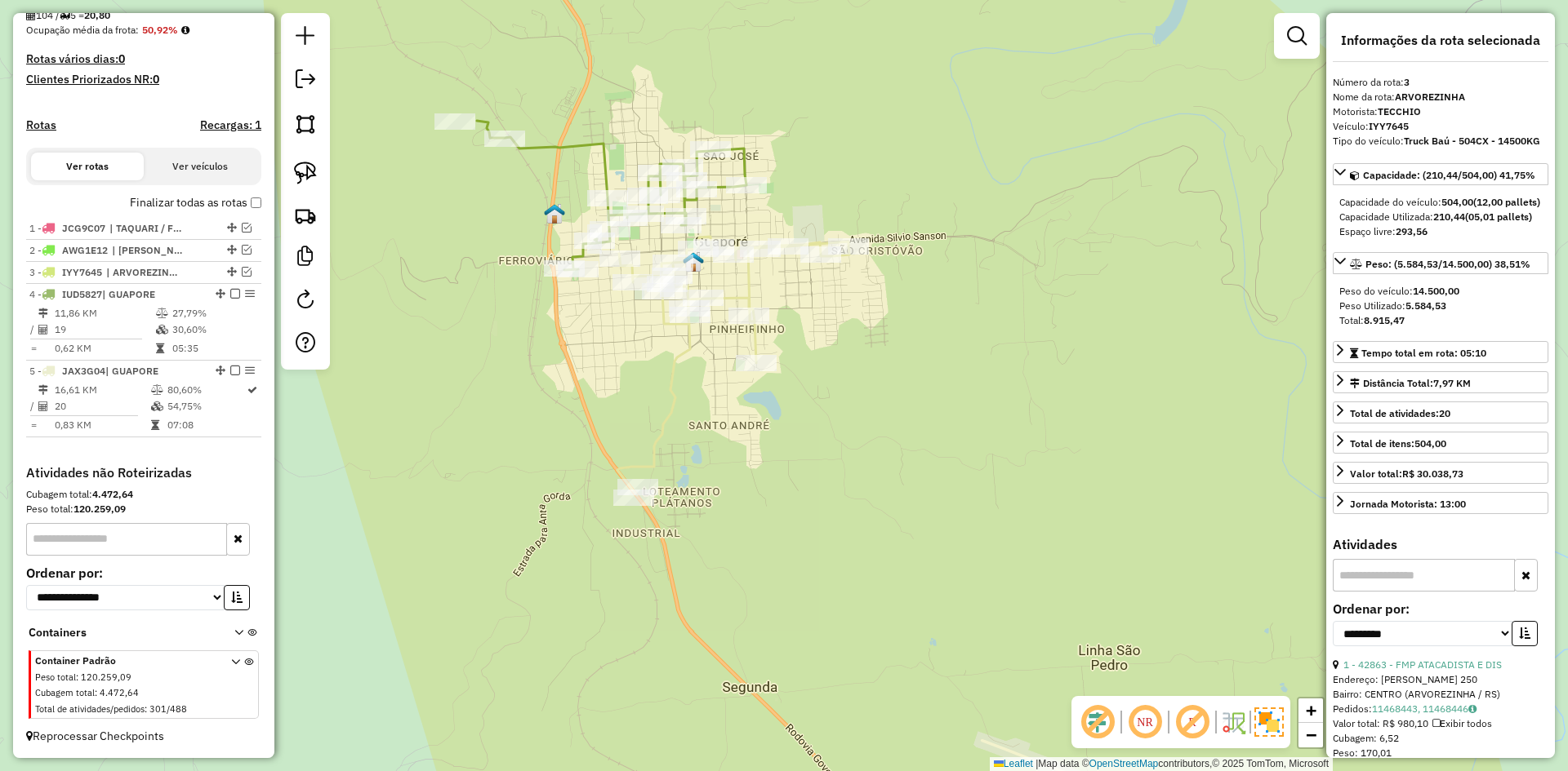
drag, startPoint x: 766, startPoint y: 229, endPoint x: 733, endPoint y: 204, distance: 41.4
click at [733, 204] on div "Janela de atendimento Grade de atendimento Capacidade Transportadoras Veículos …" at bounding box center [784, 386] width 1568 height 771
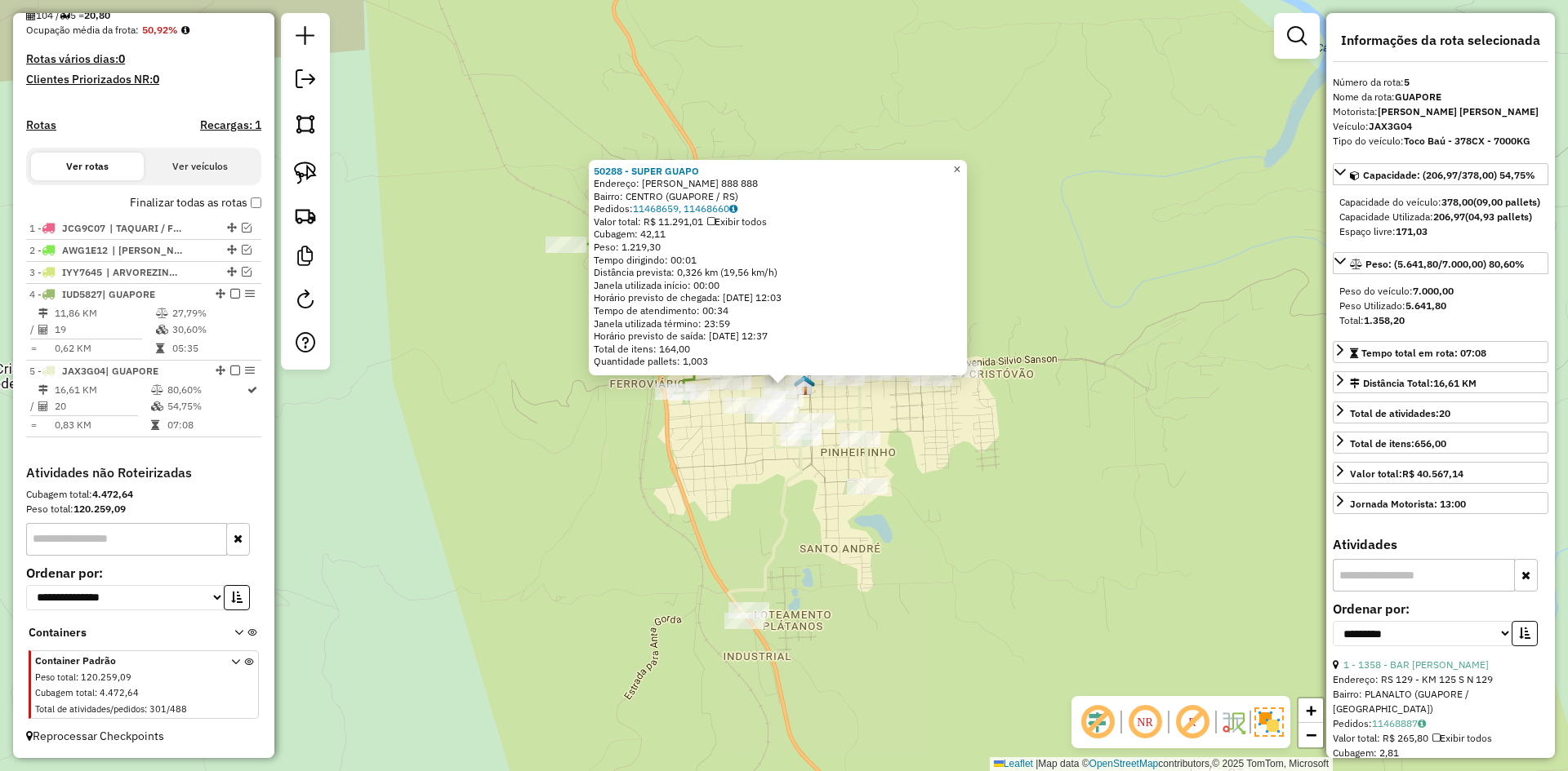
click at [960, 163] on span "×" at bounding box center [957, 169] width 8 height 14
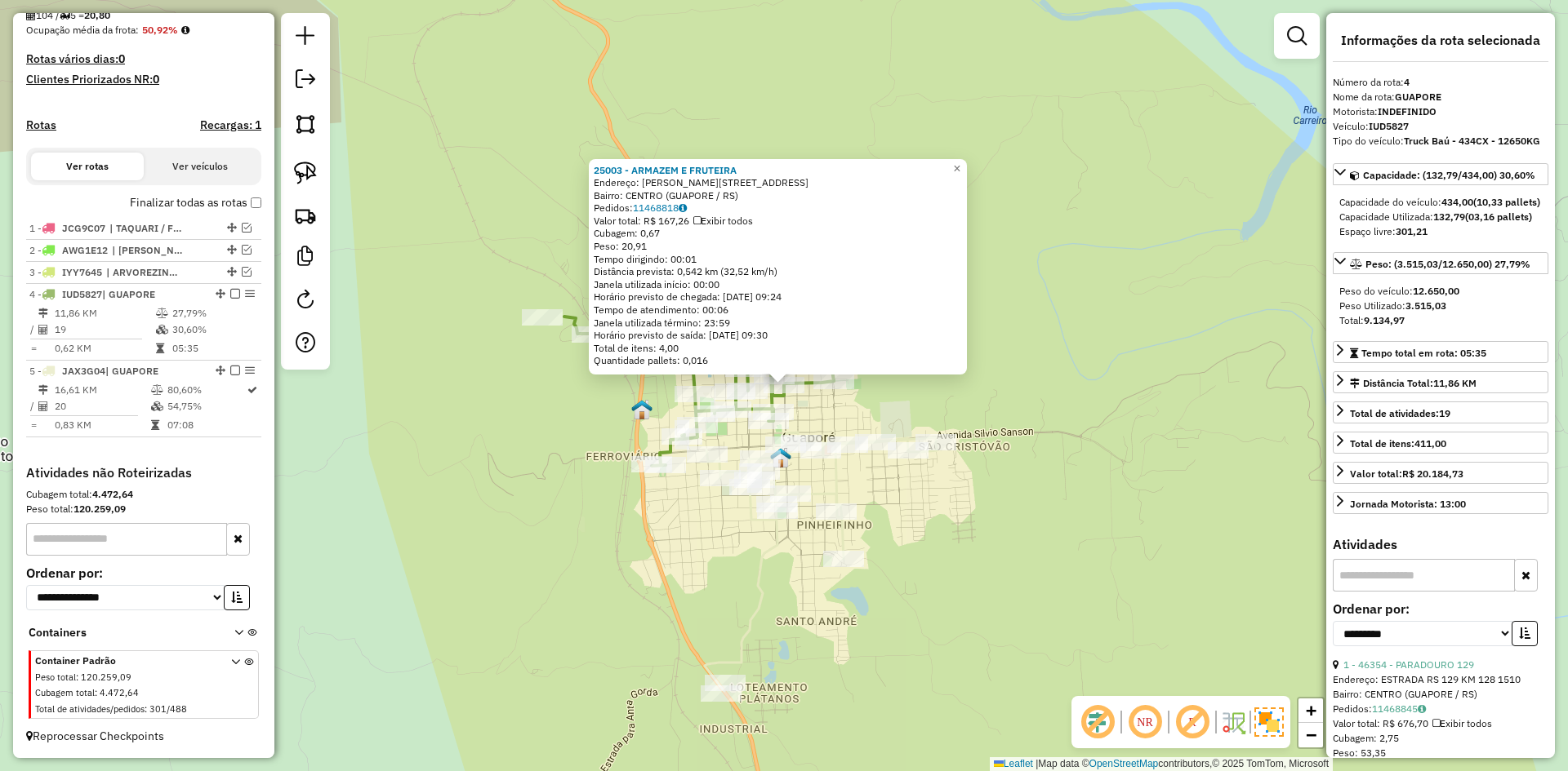
click at [785, 454] on img at bounding box center [781, 458] width 21 height 21
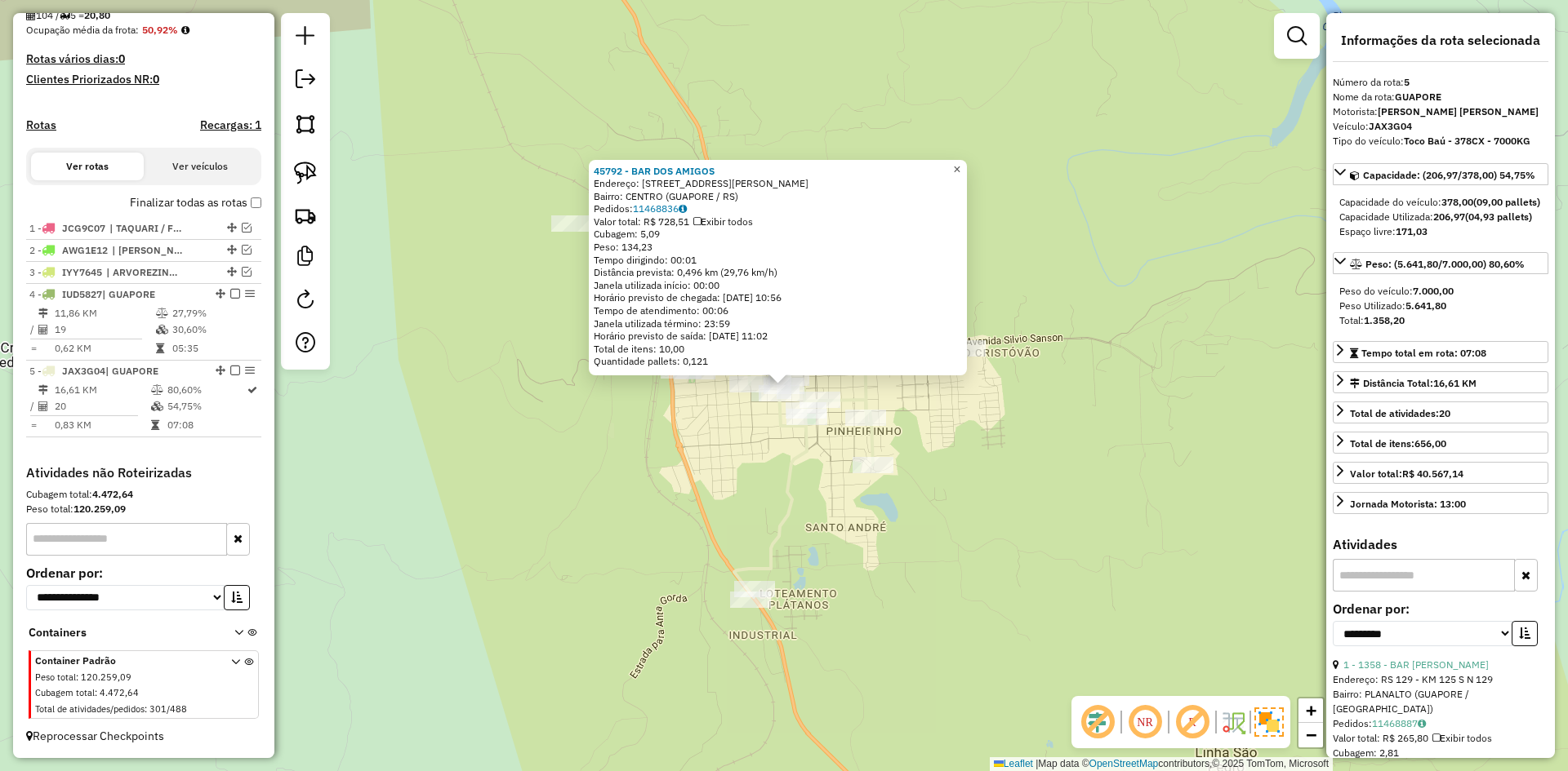
click at [960, 164] on span "×" at bounding box center [957, 169] width 8 height 14
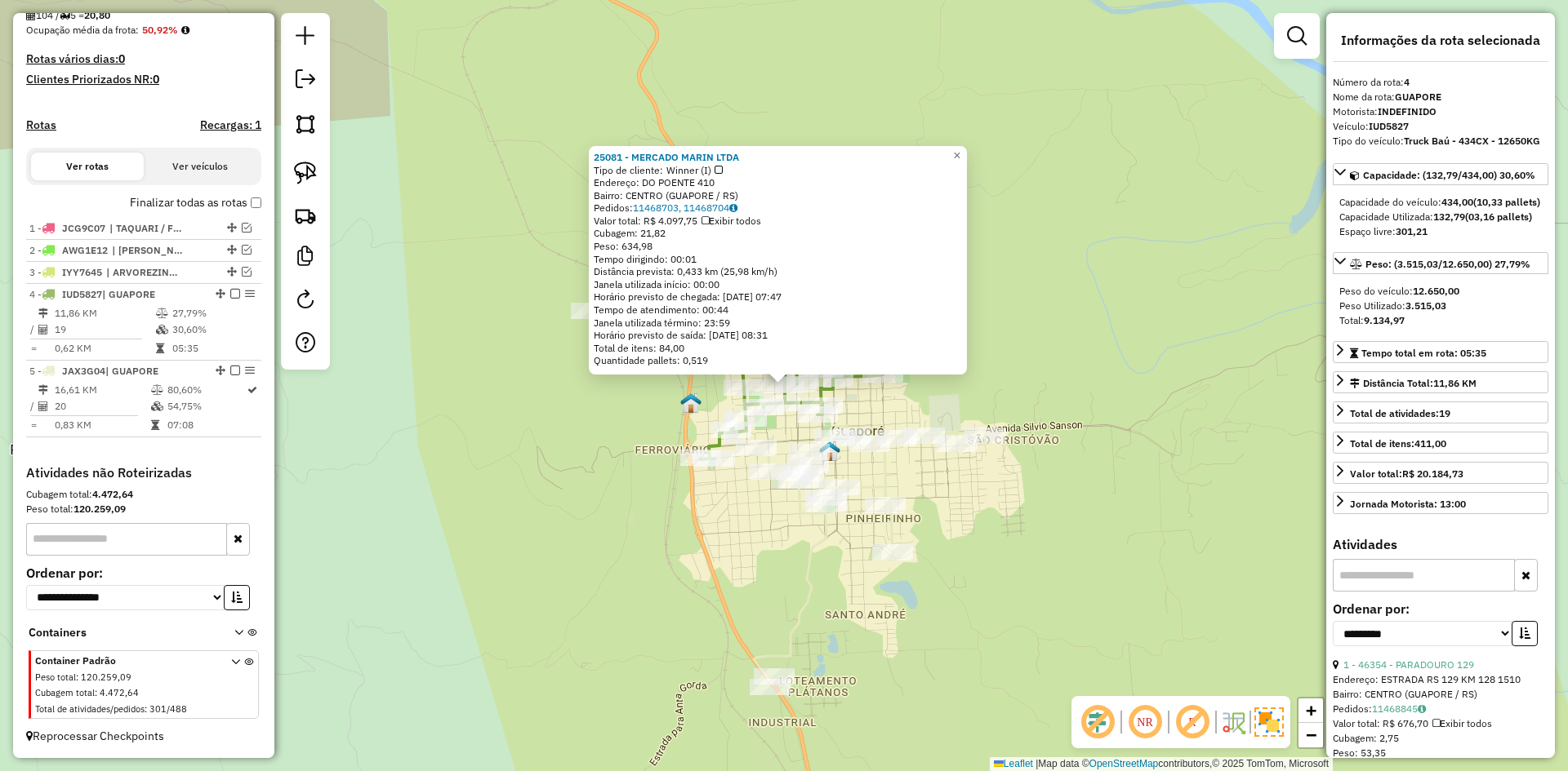
click at [835, 449] on img at bounding box center [830, 452] width 21 height 21
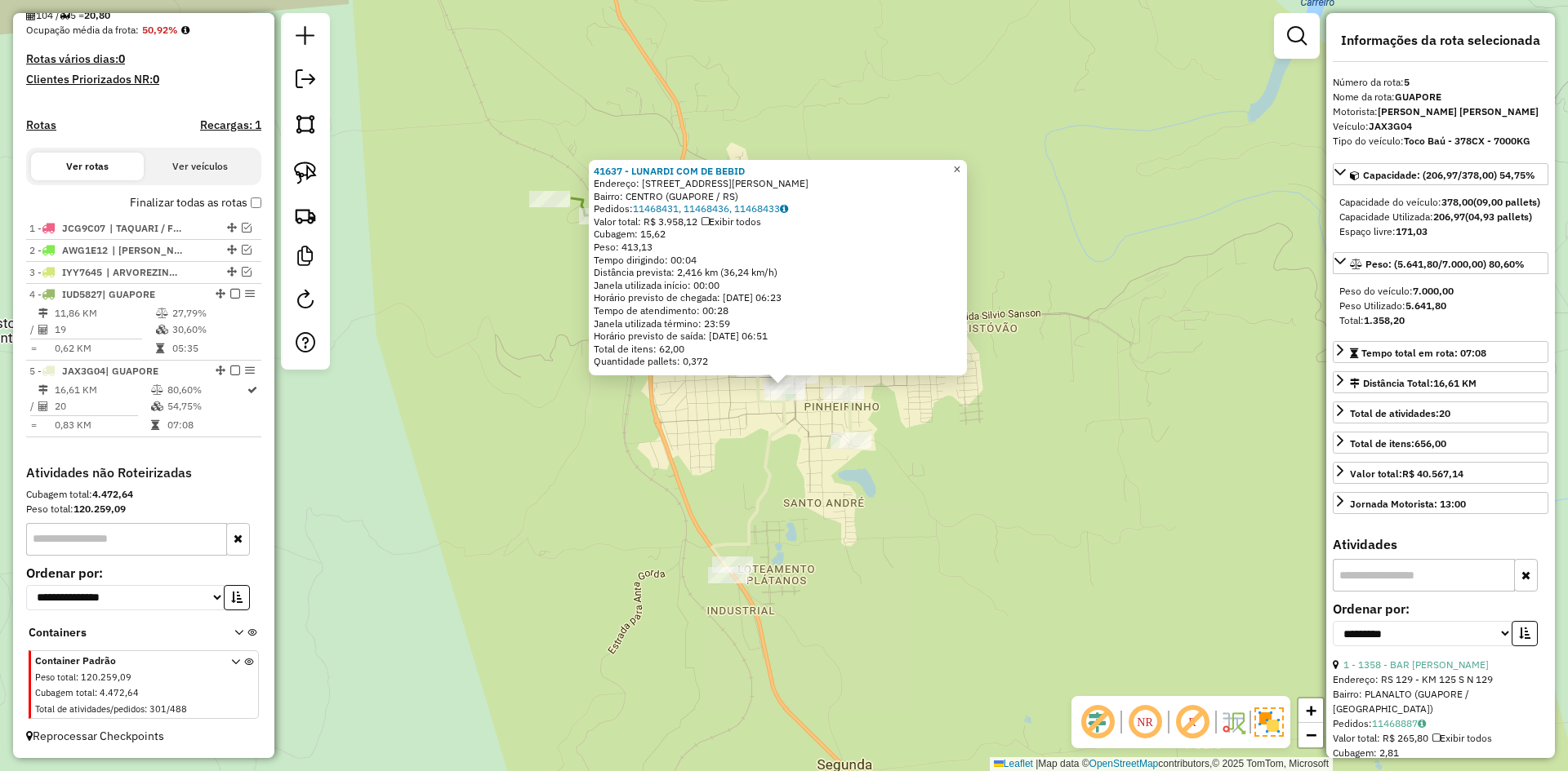
click at [960, 162] on span "×" at bounding box center [957, 169] width 8 height 14
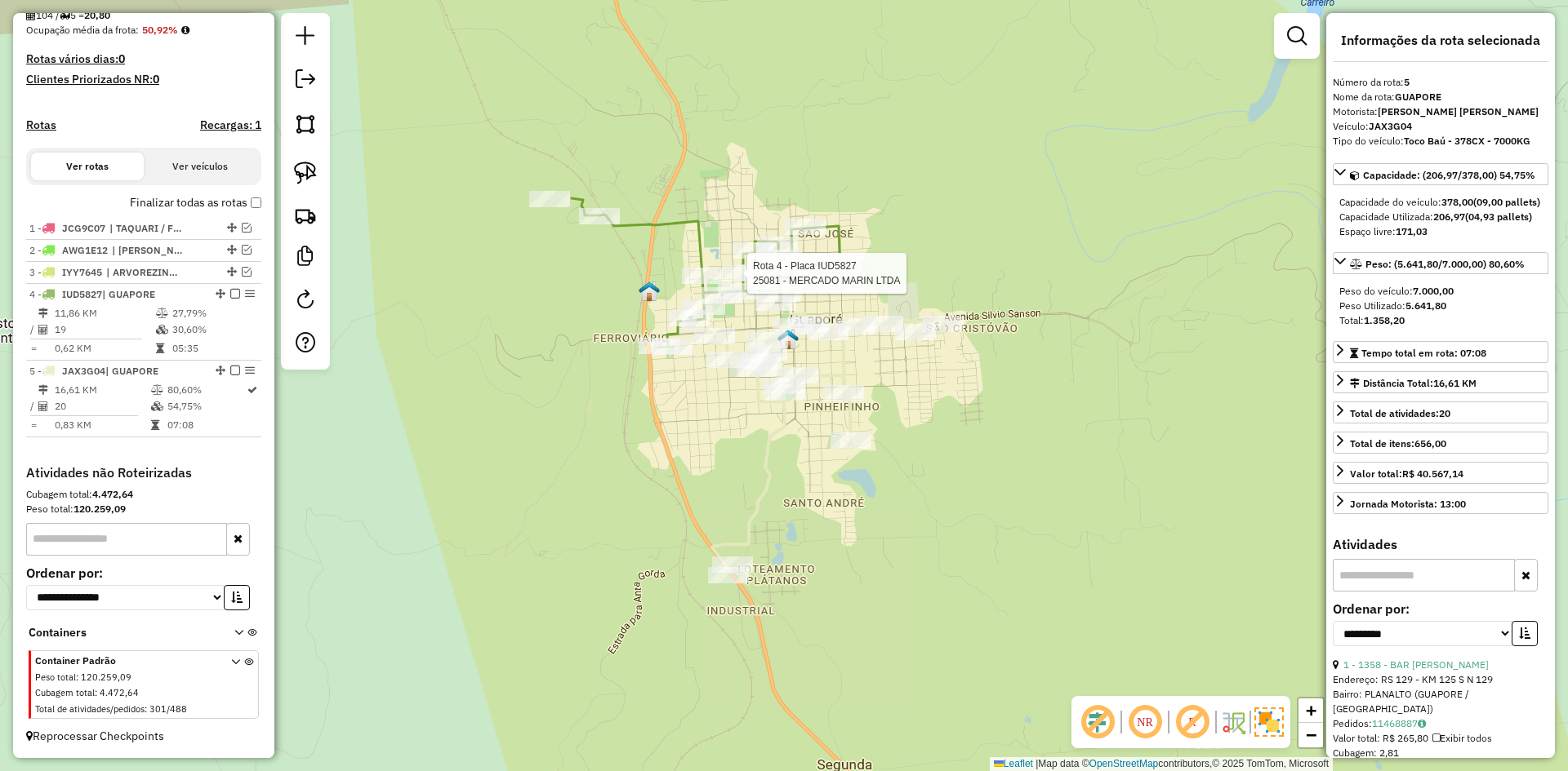
click at [761, 282] on div at bounding box center [742, 273] width 41 height 17
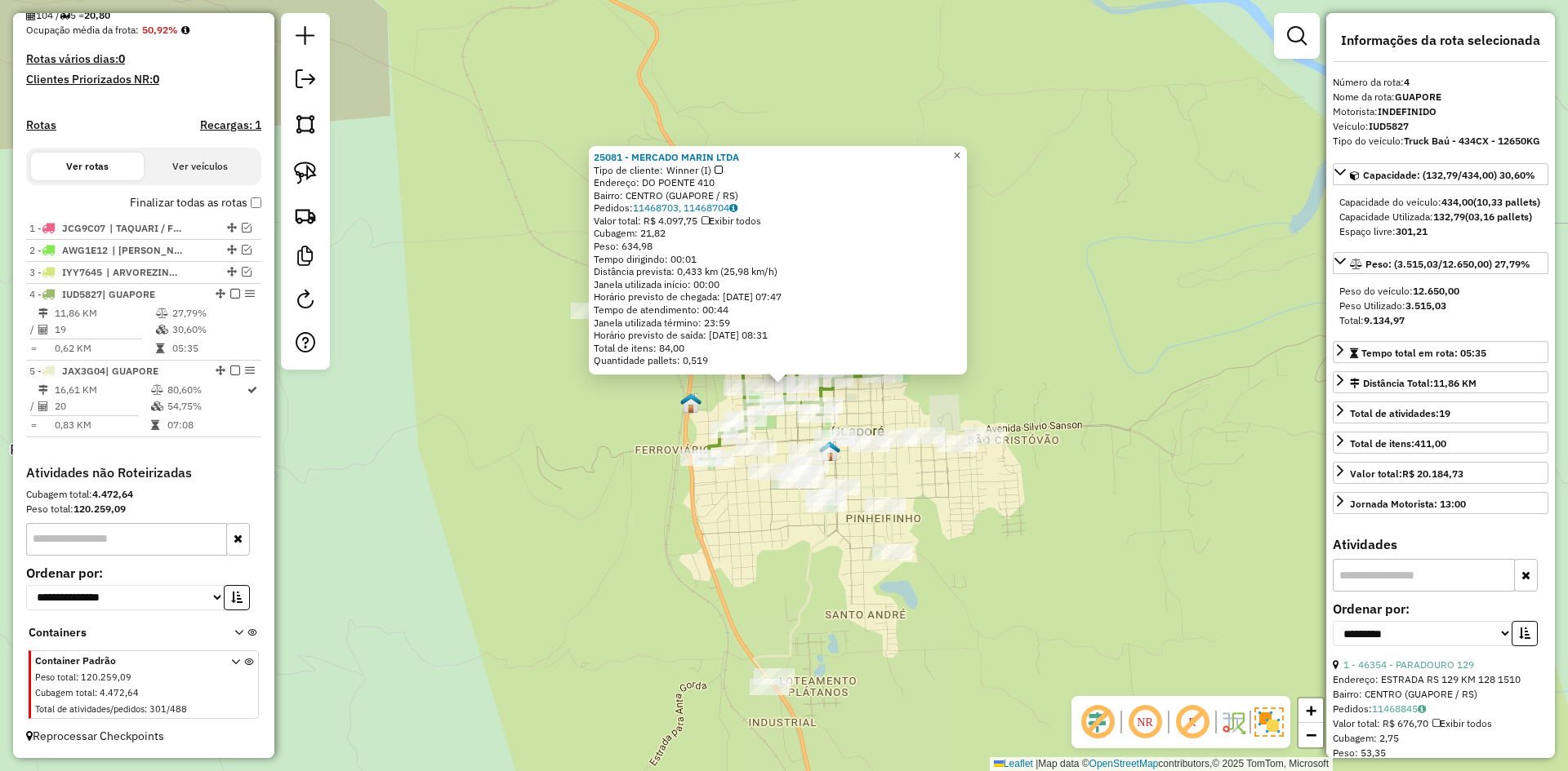
click at [960, 151] on span "×" at bounding box center [957, 155] width 8 height 14
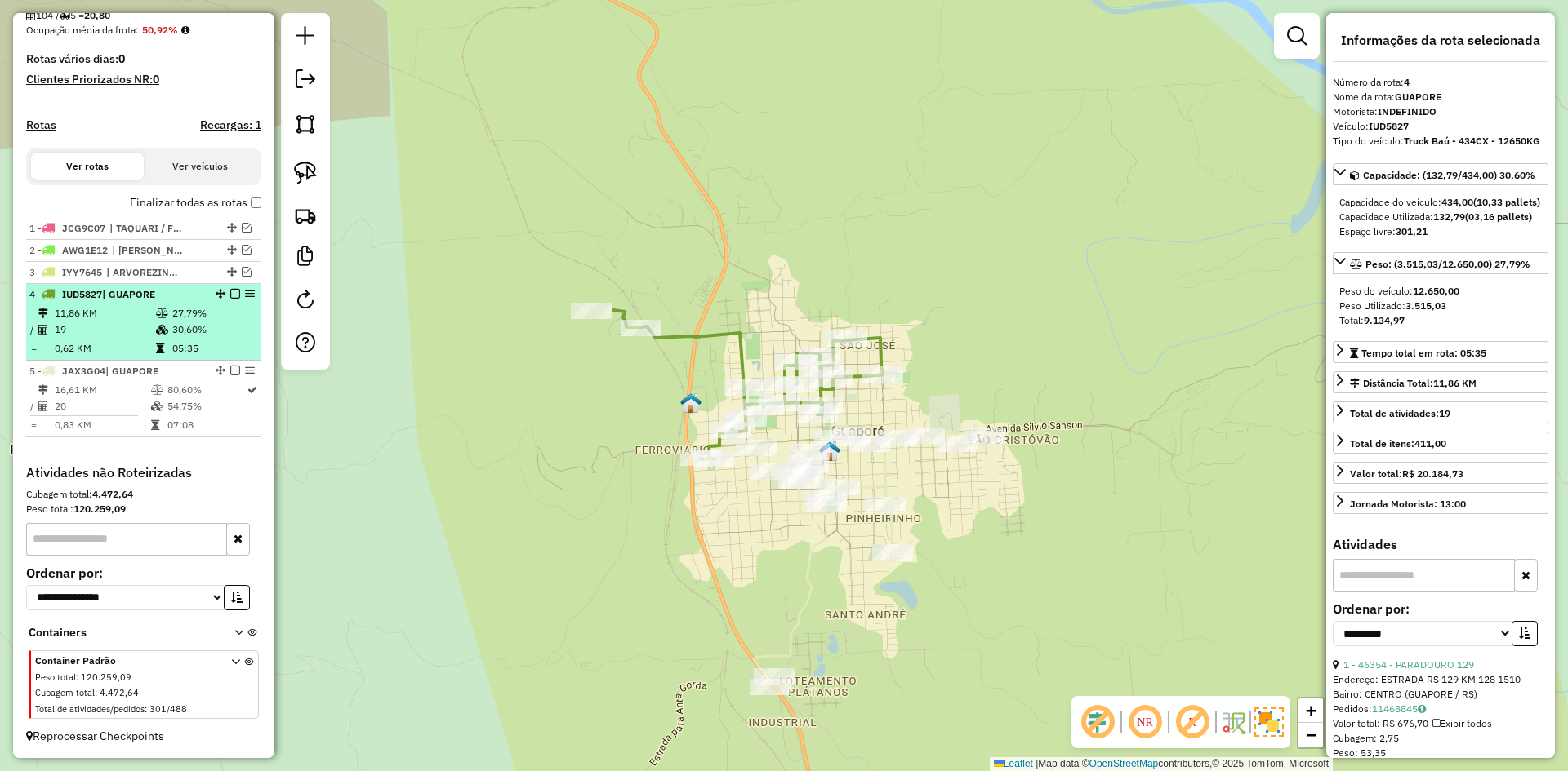
click at [230, 294] on em at bounding box center [235, 294] width 10 height 10
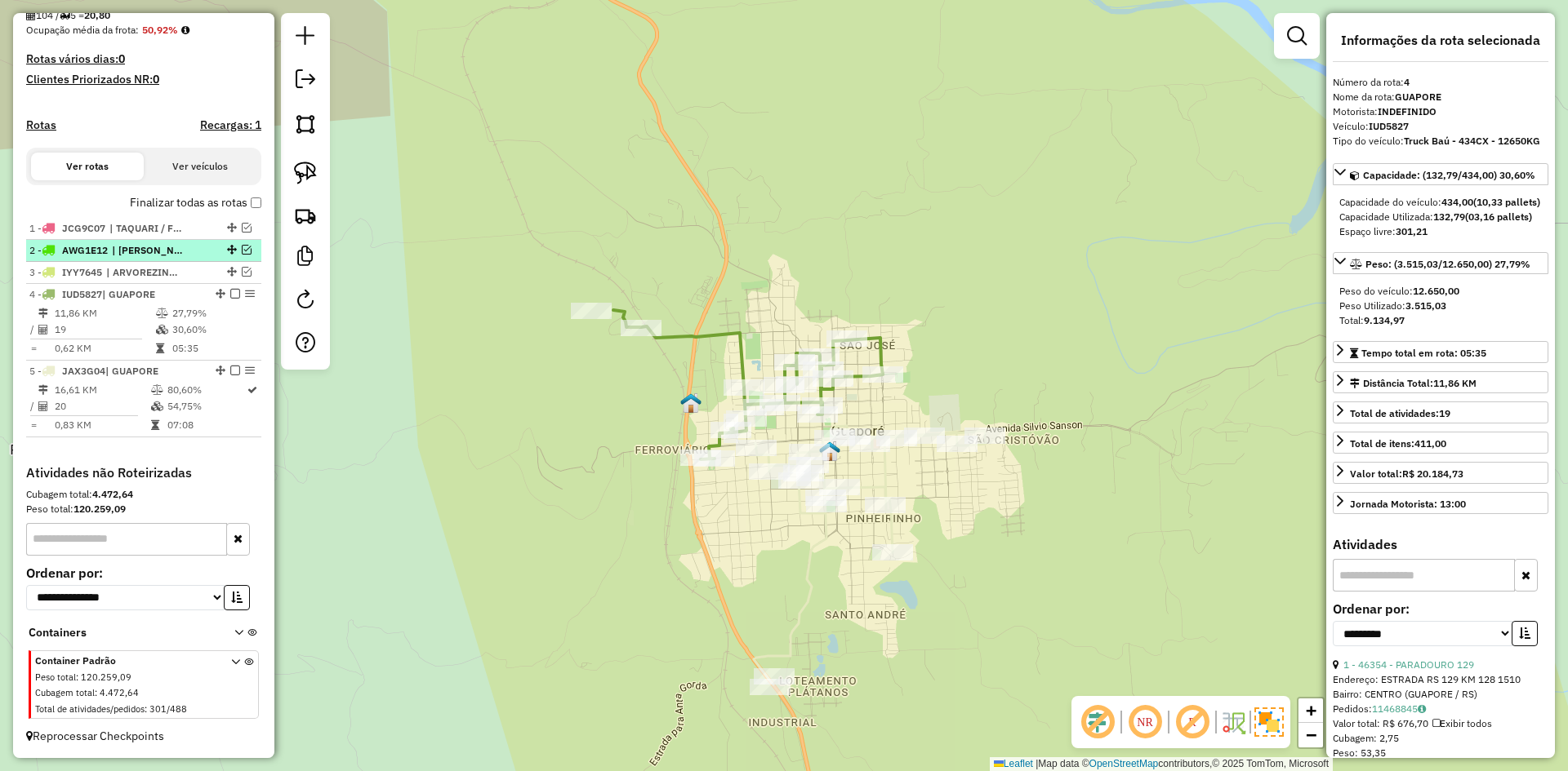
scroll to position [352, 0]
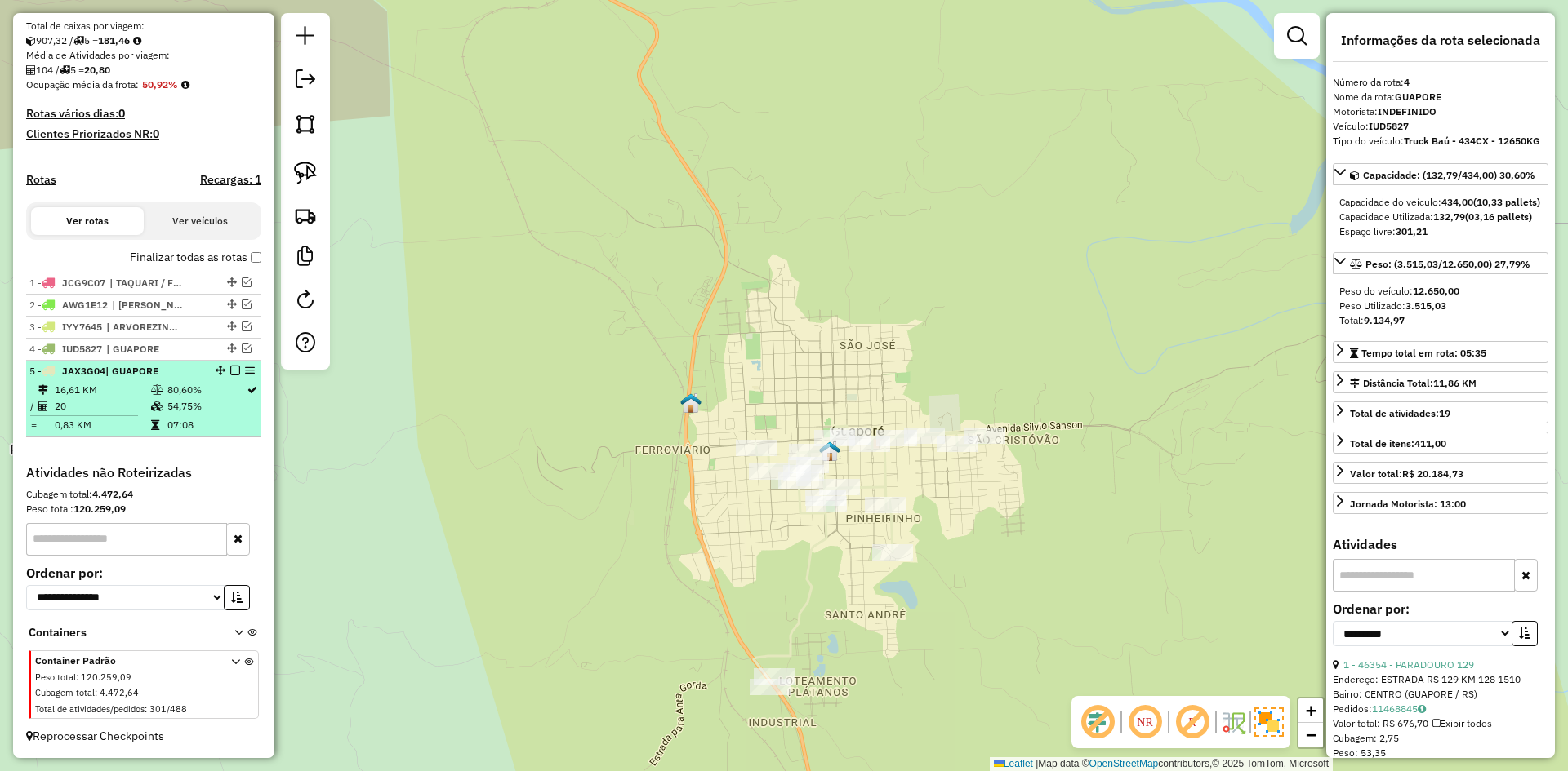
click at [231, 371] on em at bounding box center [235, 371] width 10 height 10
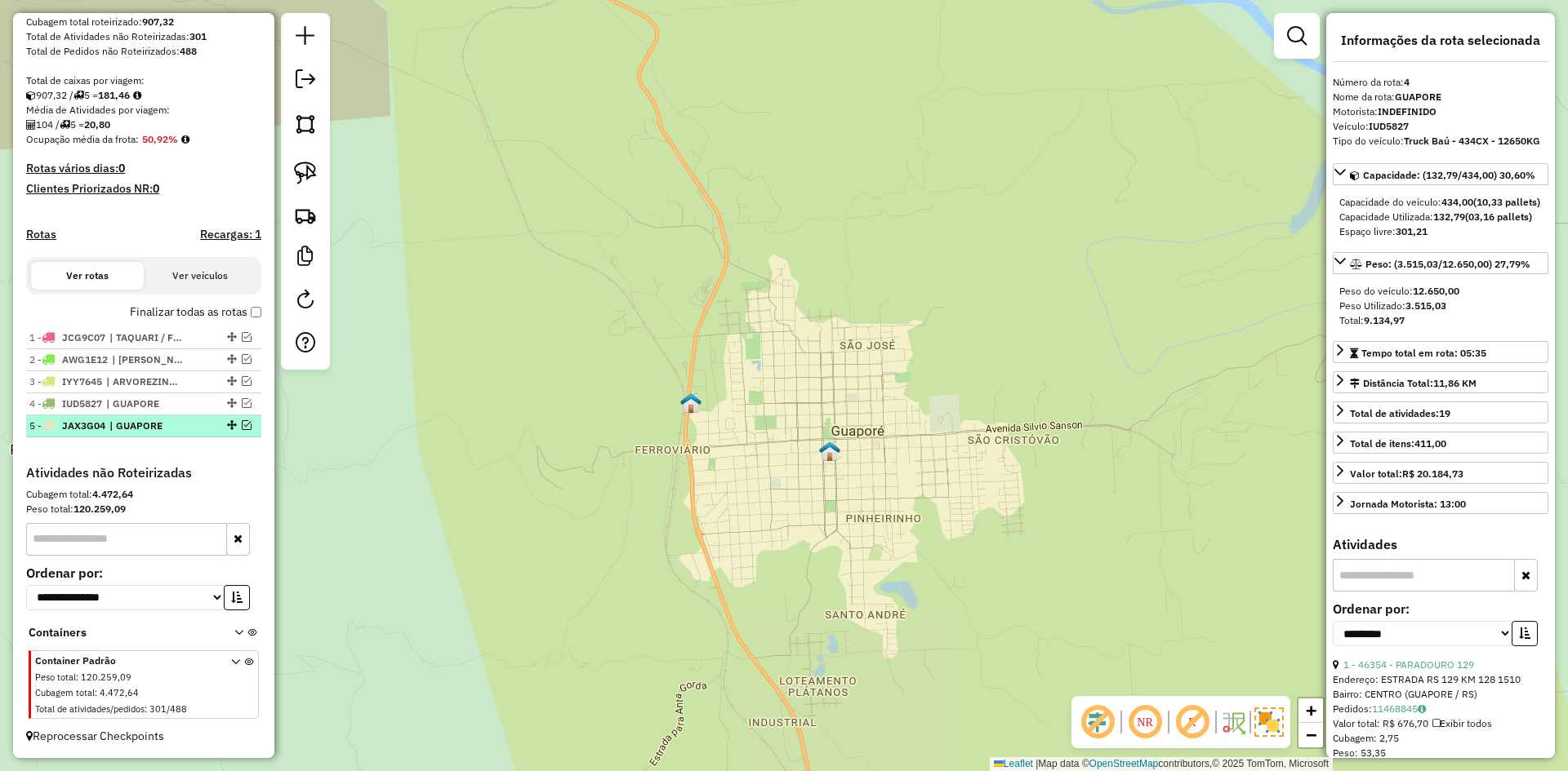
scroll to position [298, 0]
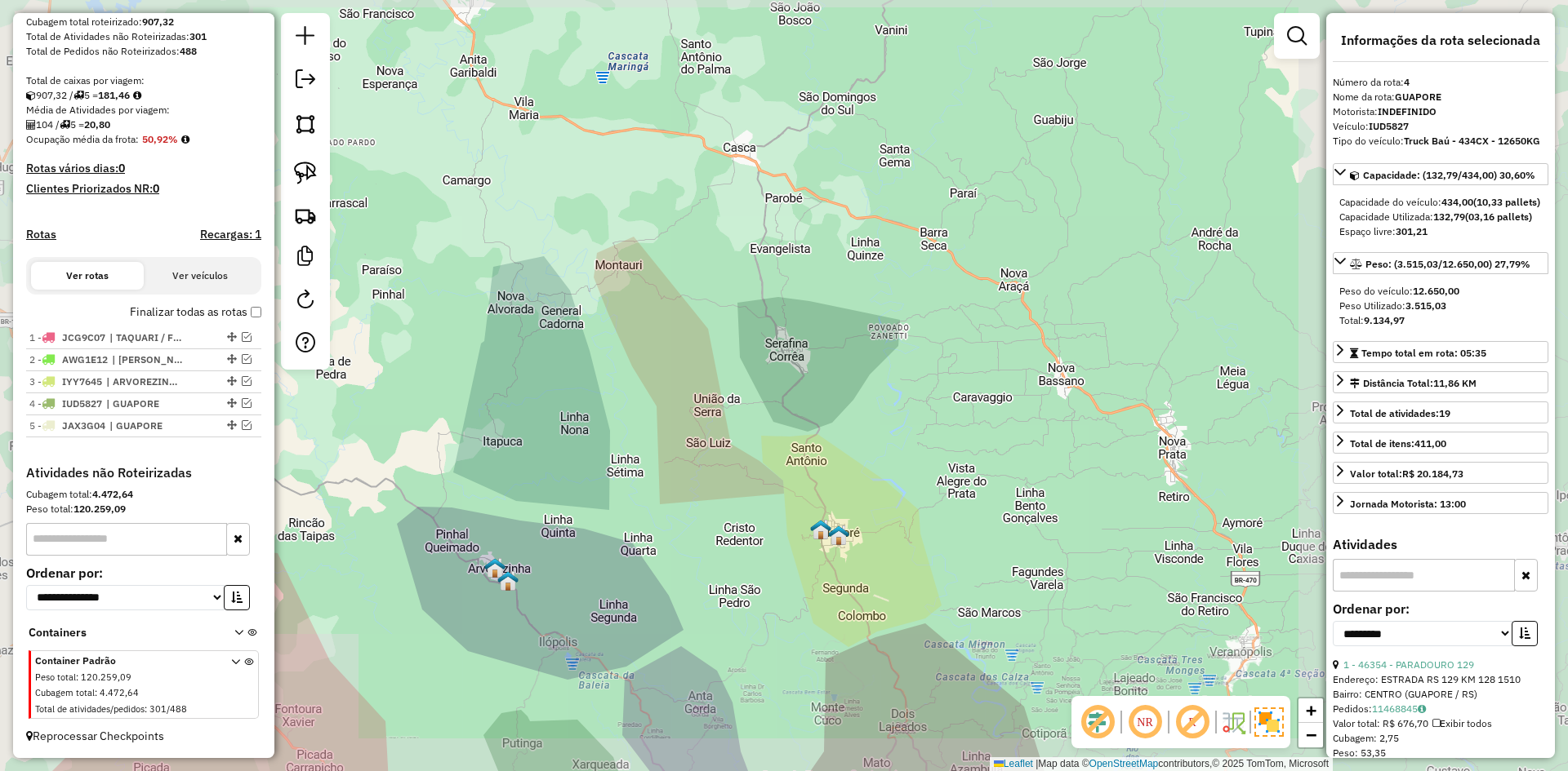
drag, startPoint x: 825, startPoint y: 653, endPoint x: 759, endPoint y: 320, distance: 339.5
click at [756, 335] on div "Janela de atendimento Grade de atendimento Capacidade Transportadoras Veículos …" at bounding box center [784, 386] width 1568 height 771
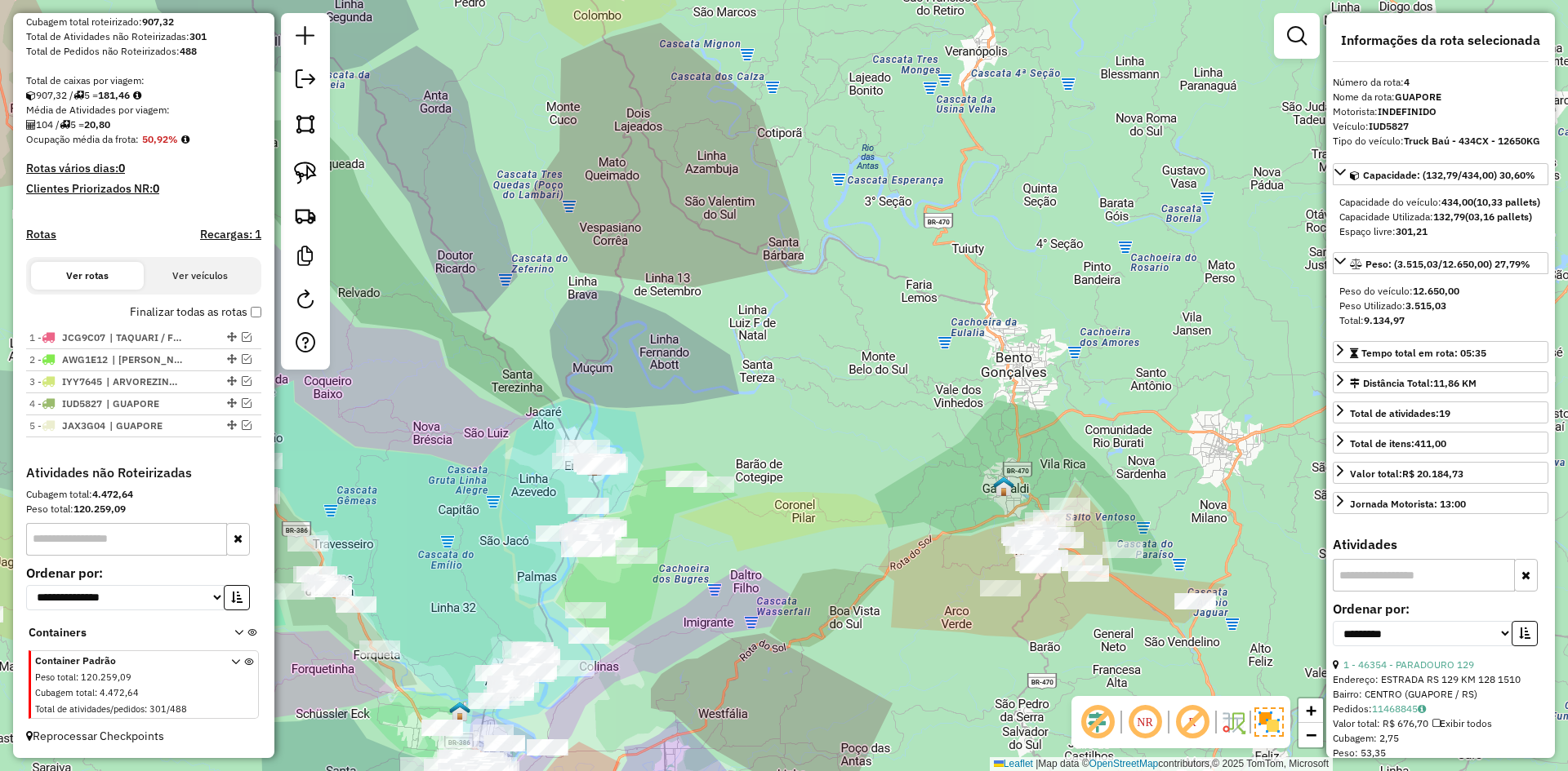
drag, startPoint x: 879, startPoint y: 525, endPoint x: 707, endPoint y: 410, distance: 206.9
click at [710, 413] on div "Janela de atendimento Grade de atendimento Capacidade Transportadoras Veículos …" at bounding box center [784, 386] width 1568 height 771
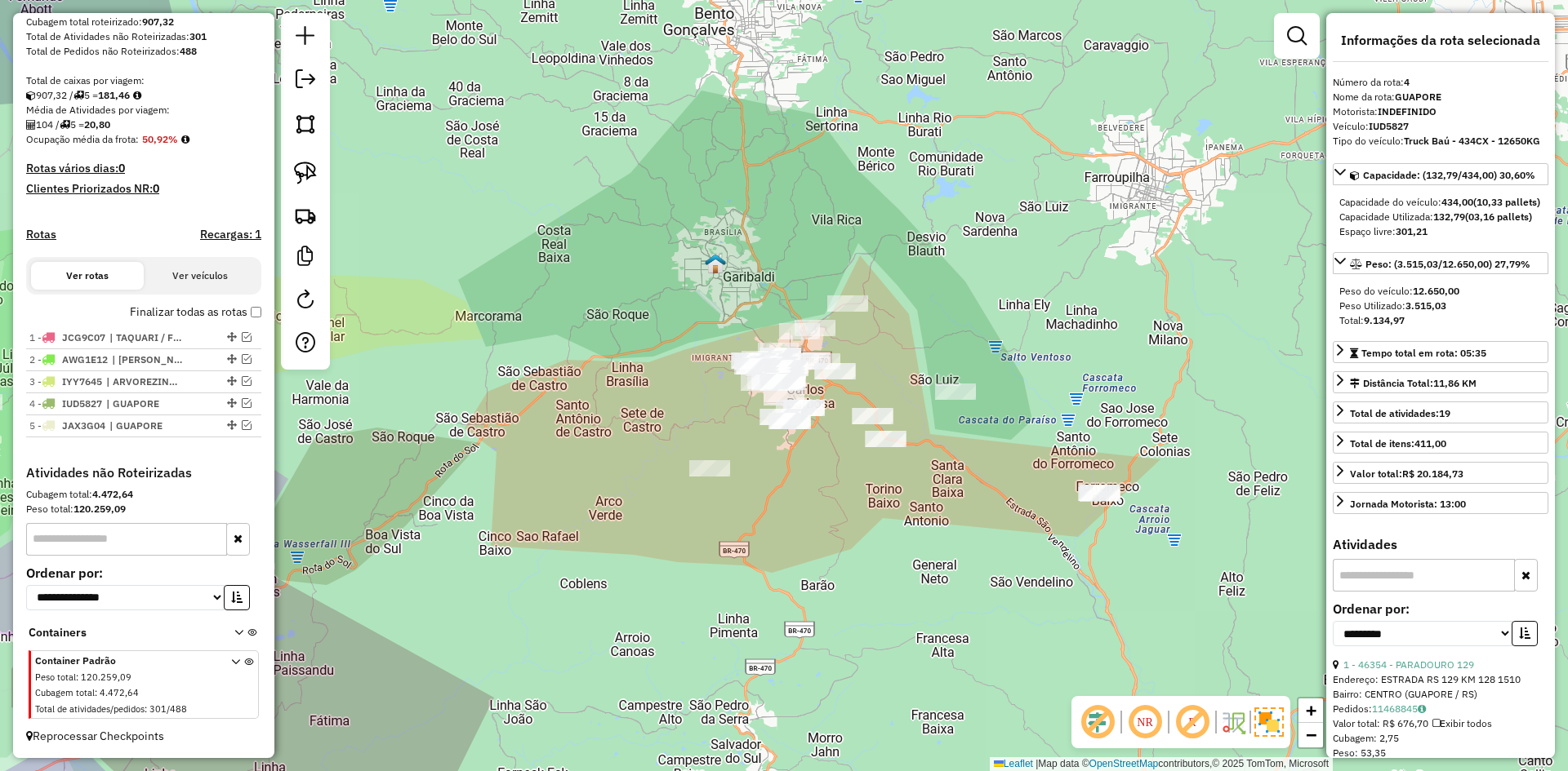
drag, startPoint x: 812, startPoint y: 408, endPoint x: 655, endPoint y: 323, distance: 178.5
click at [658, 325] on div "Janela de atendimento Grade de atendimento Capacidade Transportadoras Veículos …" at bounding box center [784, 386] width 1568 height 771
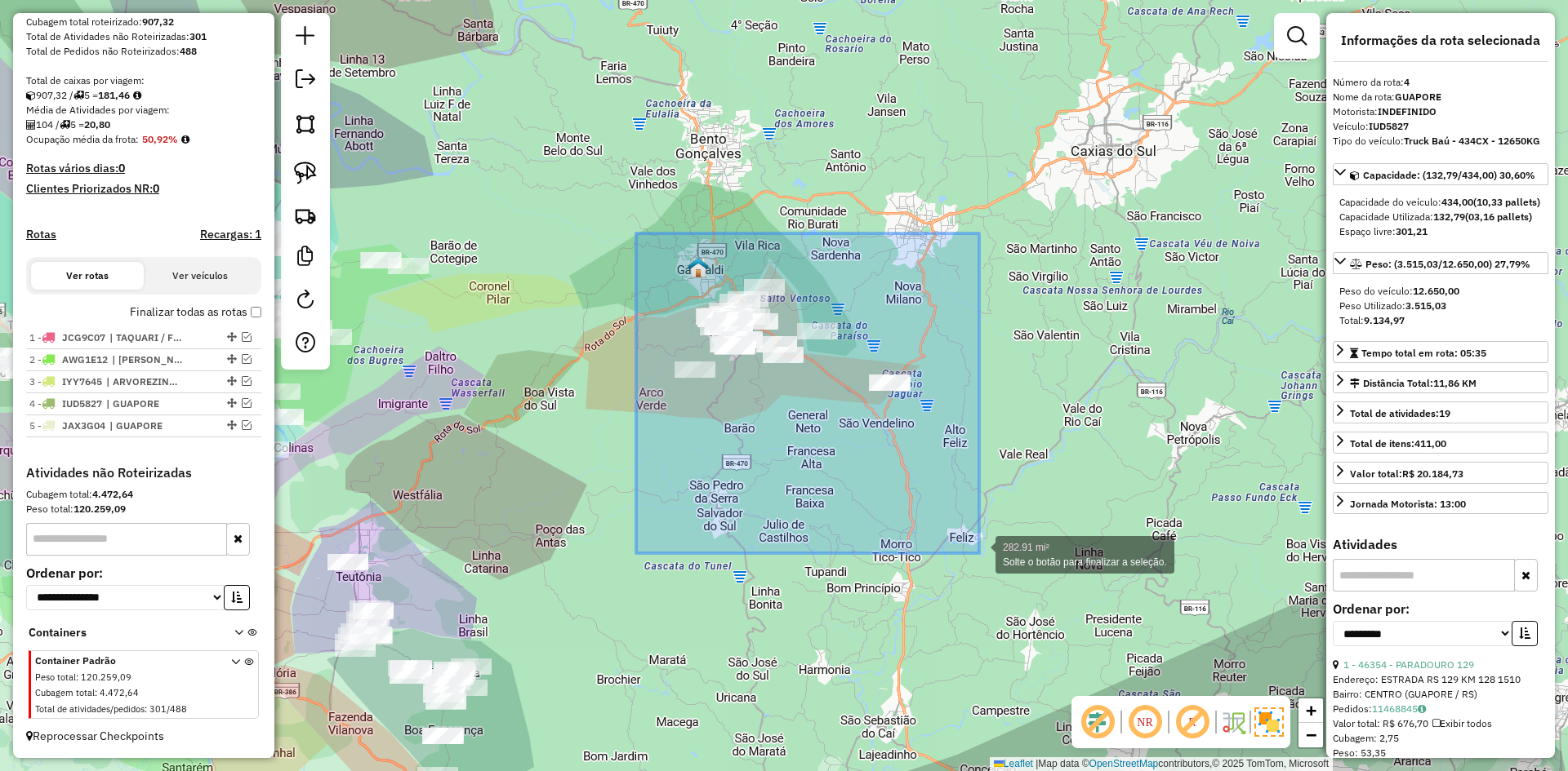
drag, startPoint x: 636, startPoint y: 233, endPoint x: 975, endPoint y: 534, distance: 453.3
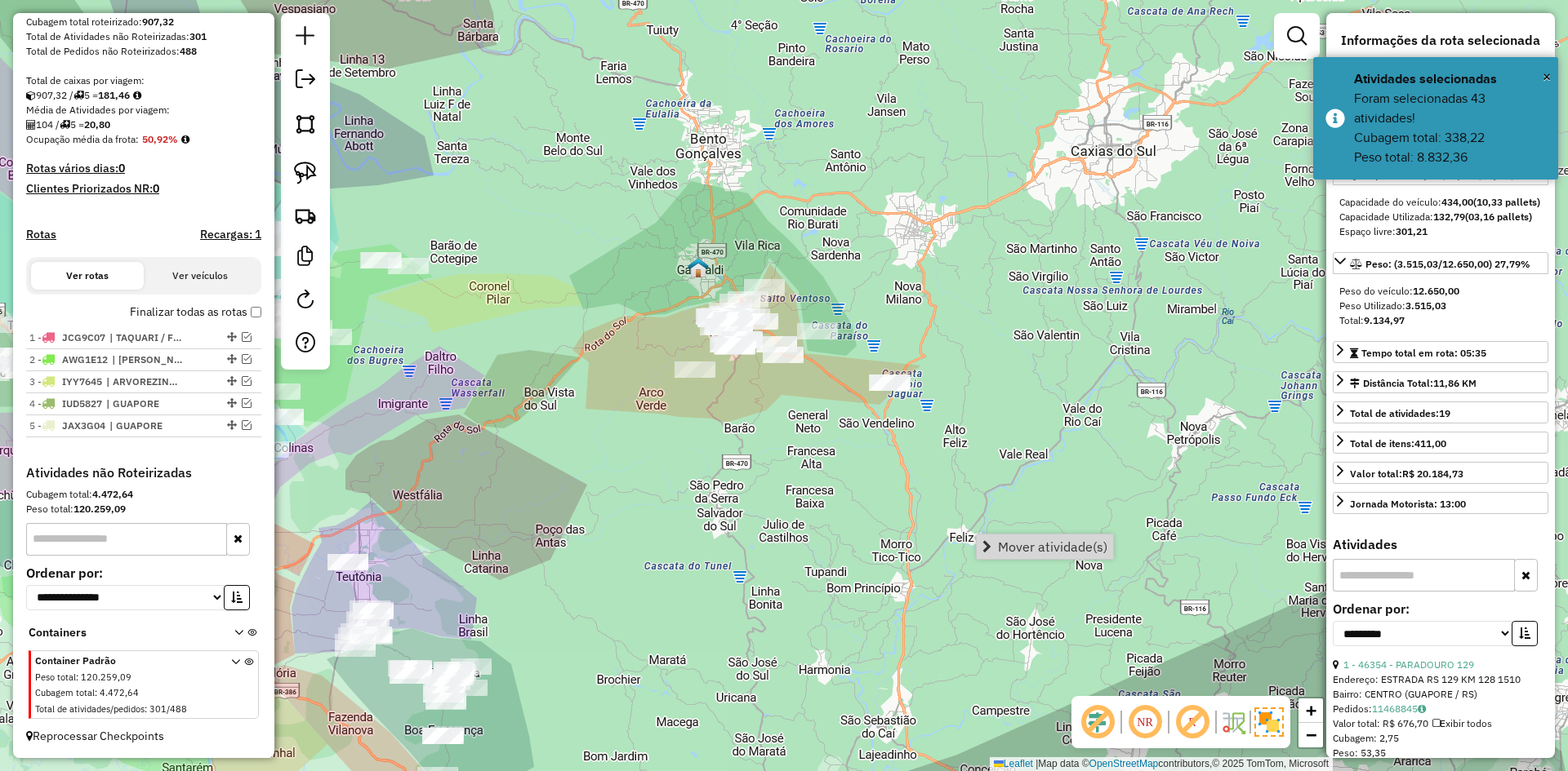
drag, startPoint x: 1075, startPoint y: 549, endPoint x: 1044, endPoint y: 542, distance: 31.8
click at [1072, 544] on span "Mover atividade(s)" at bounding box center [1052, 546] width 110 height 13
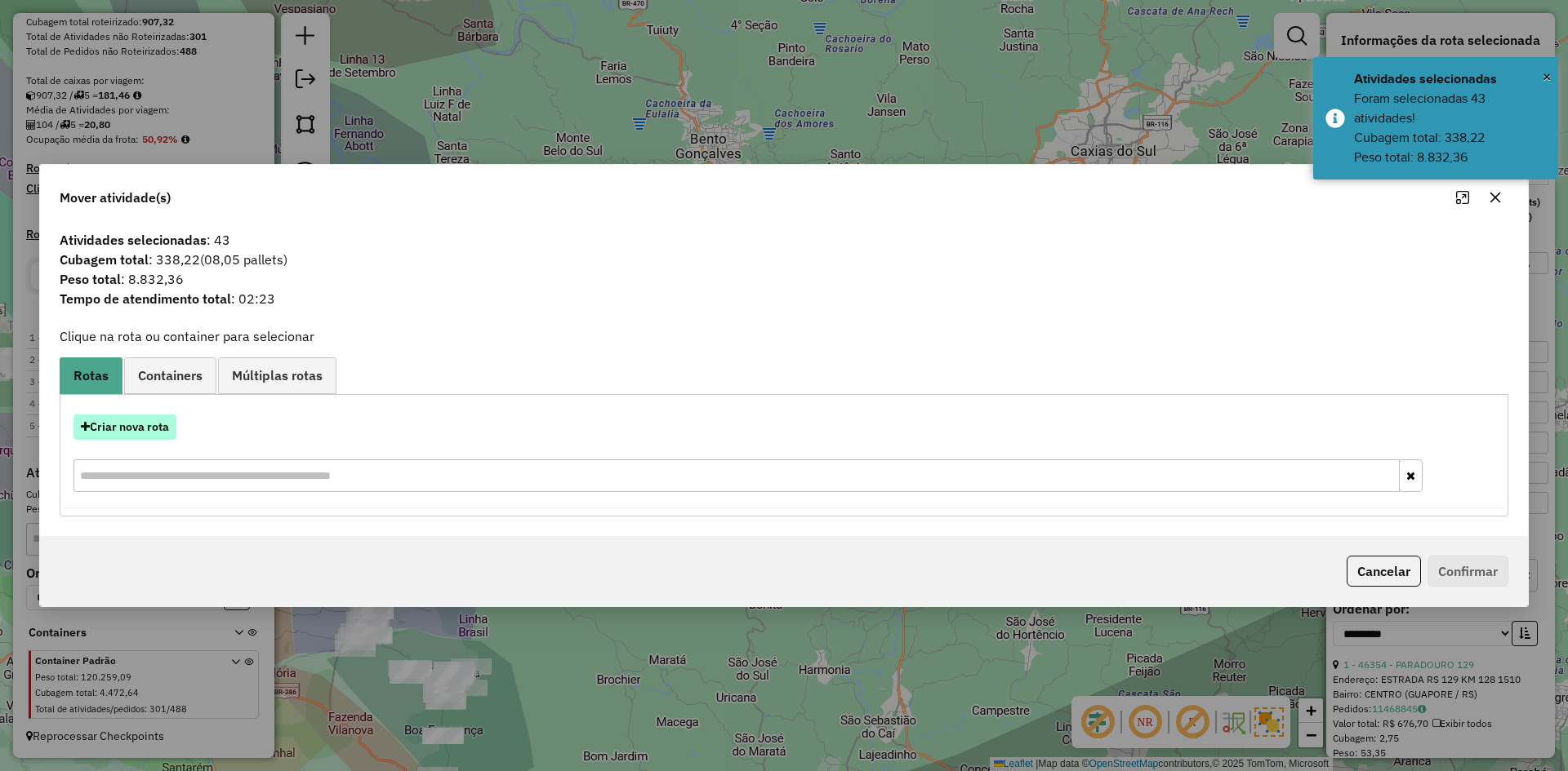
click at [144, 414] on div "Criar nova rota" at bounding box center [784, 454] width 1441 height 106
click at [126, 412] on div "Criar nova rota" at bounding box center [784, 454] width 1441 height 106
click at [137, 423] on button "Criar nova rota" at bounding box center [125, 427] width 103 height 25
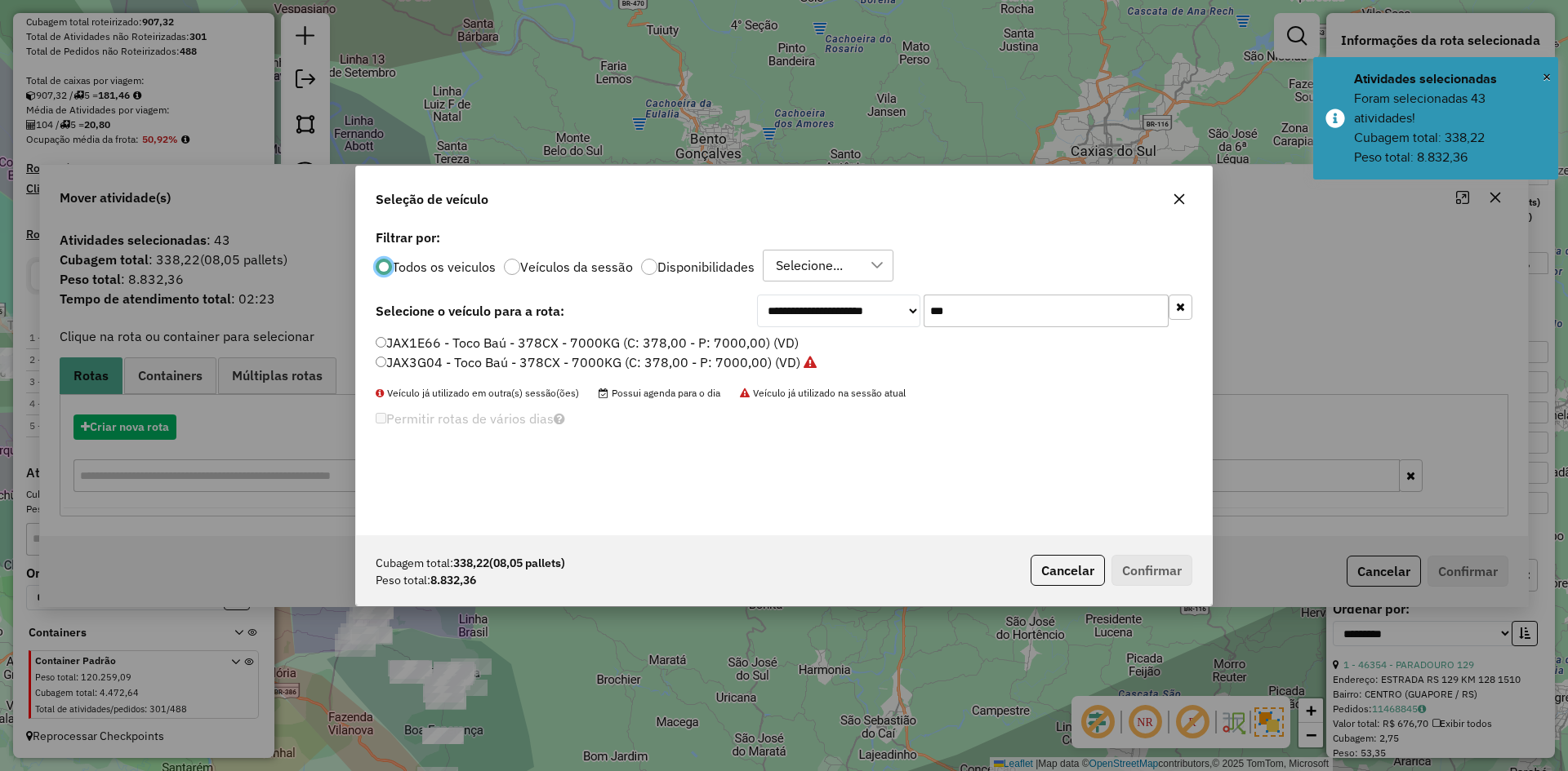
scroll to position [9, 5]
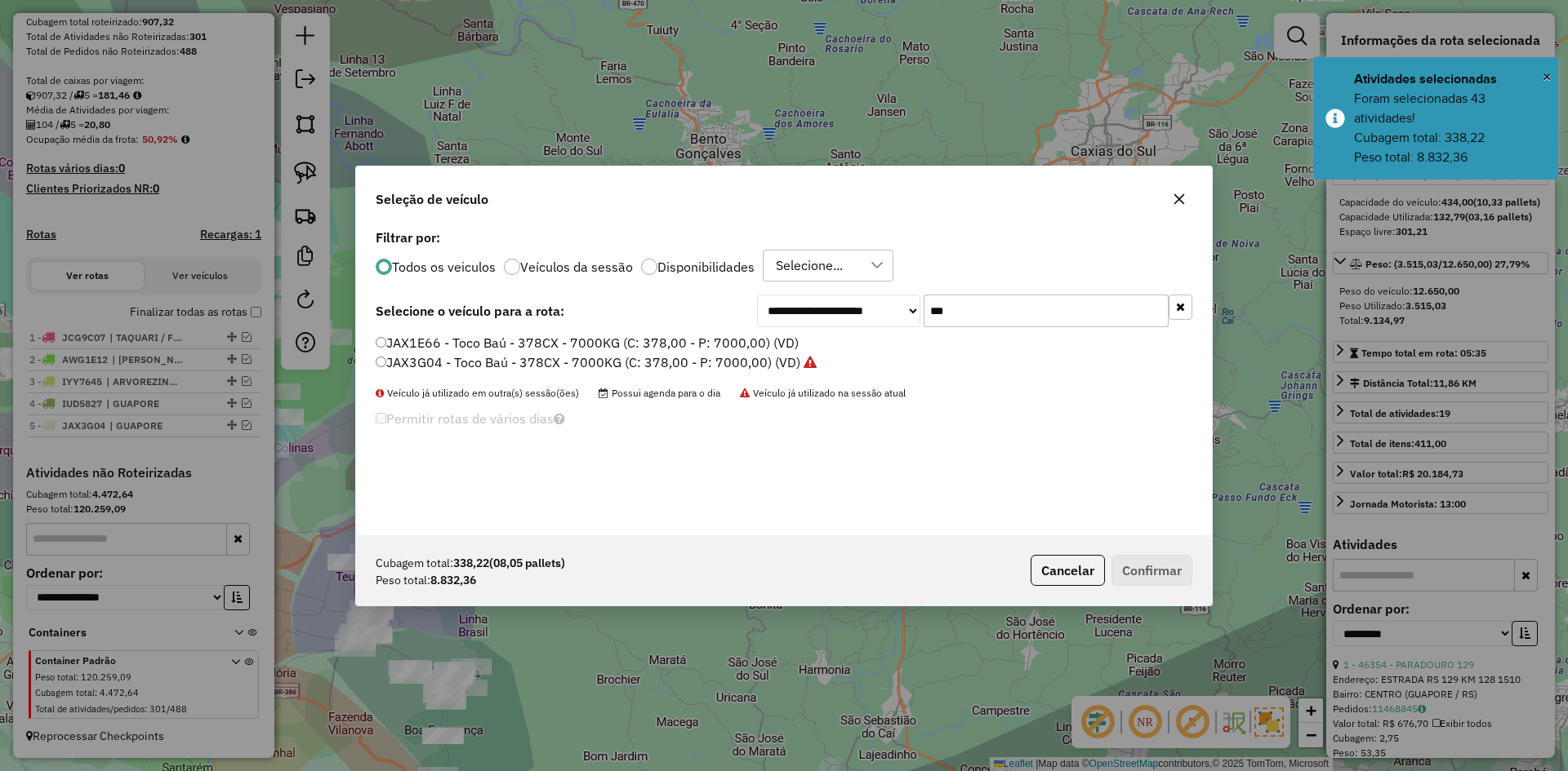
drag, startPoint x: 951, startPoint y: 308, endPoint x: 925, endPoint y: 315, distance: 26.9
click at [936, 315] on input "***" at bounding box center [1046, 311] width 245 height 33
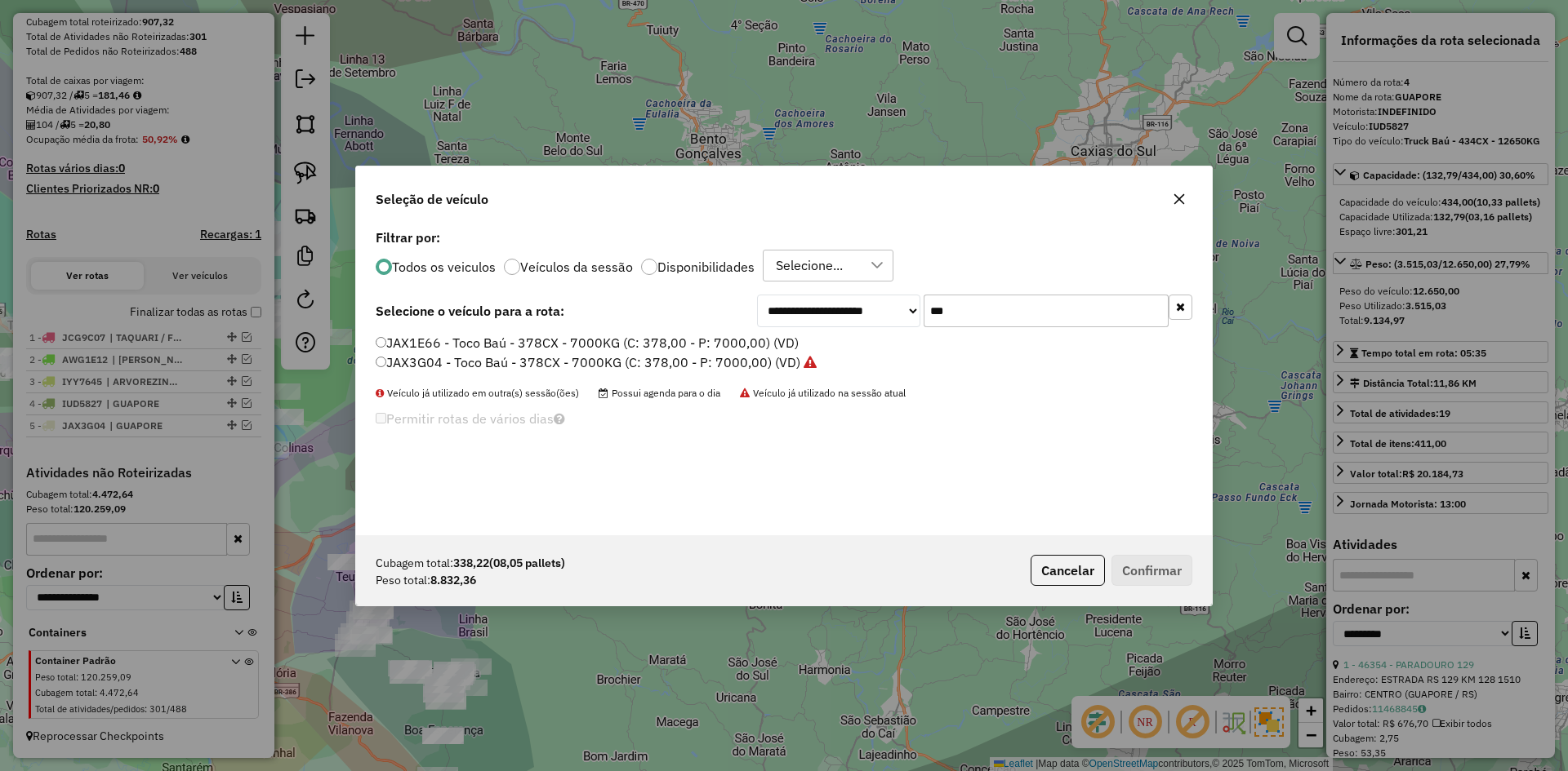
type input "*"
type input "***"
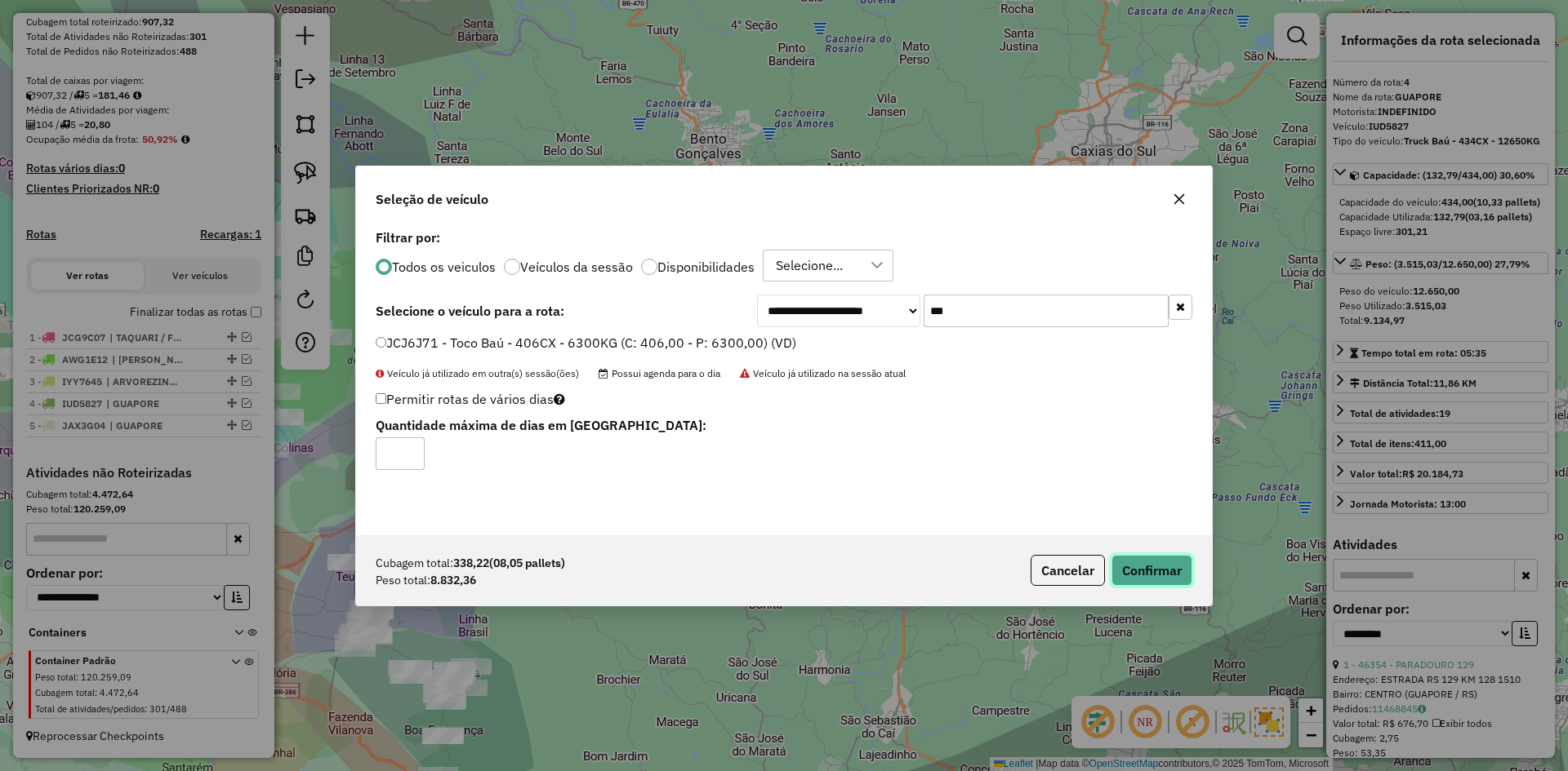
click at [1176, 565] on button "Confirmar" at bounding box center [1151, 571] width 81 height 31
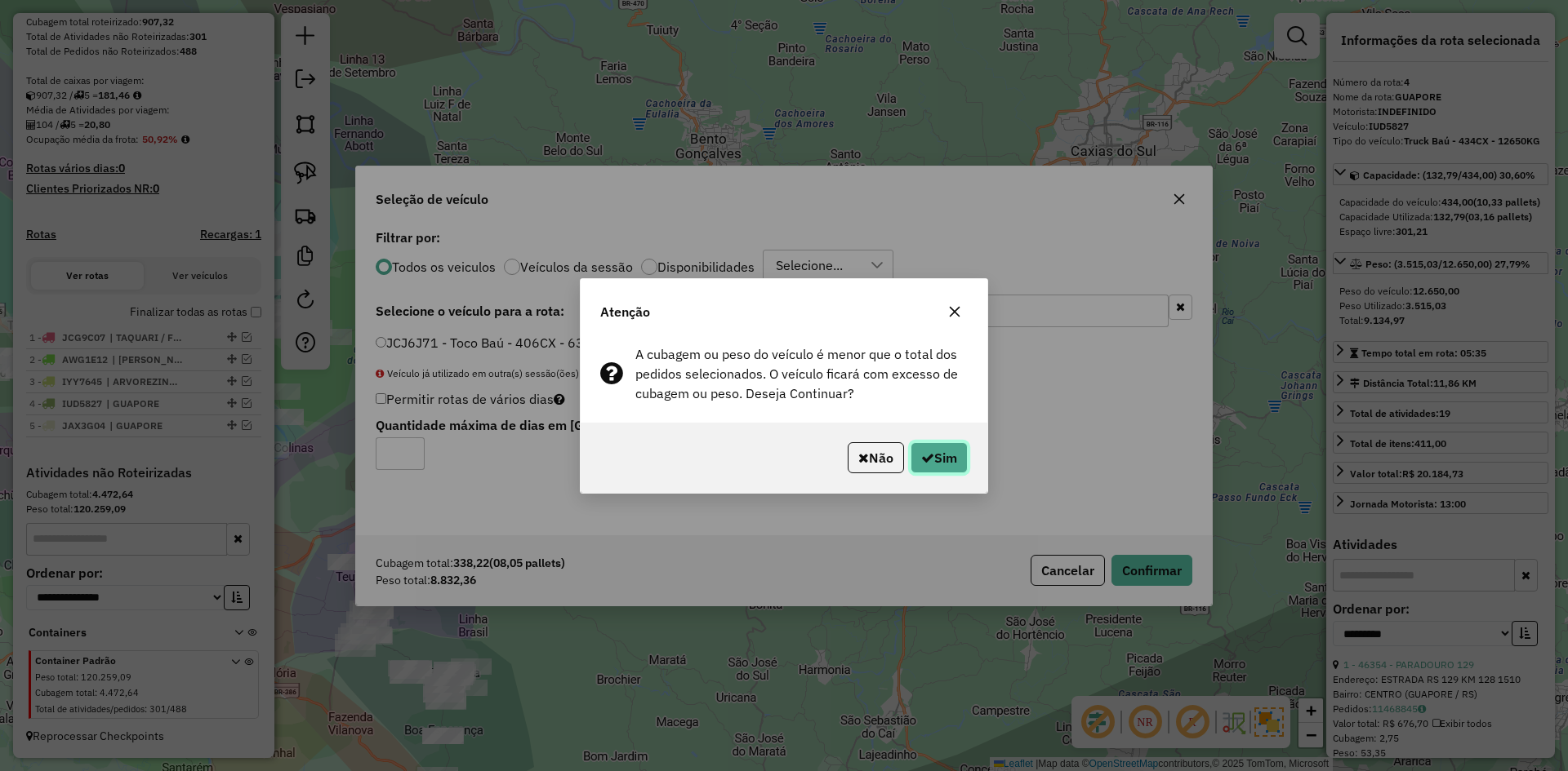
click at [944, 455] on button "Sim" at bounding box center [938, 458] width 57 height 31
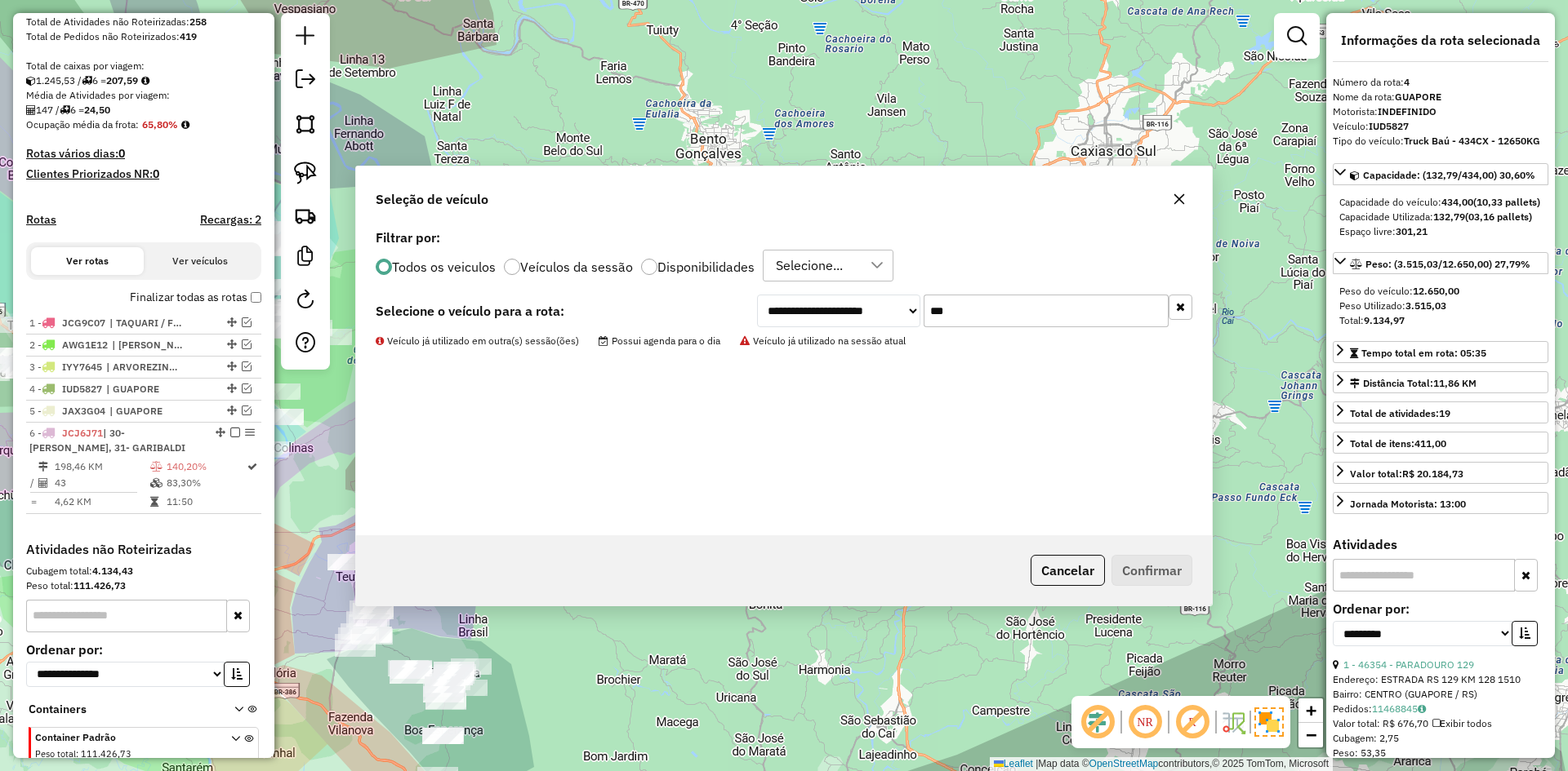
scroll to position [389, 0]
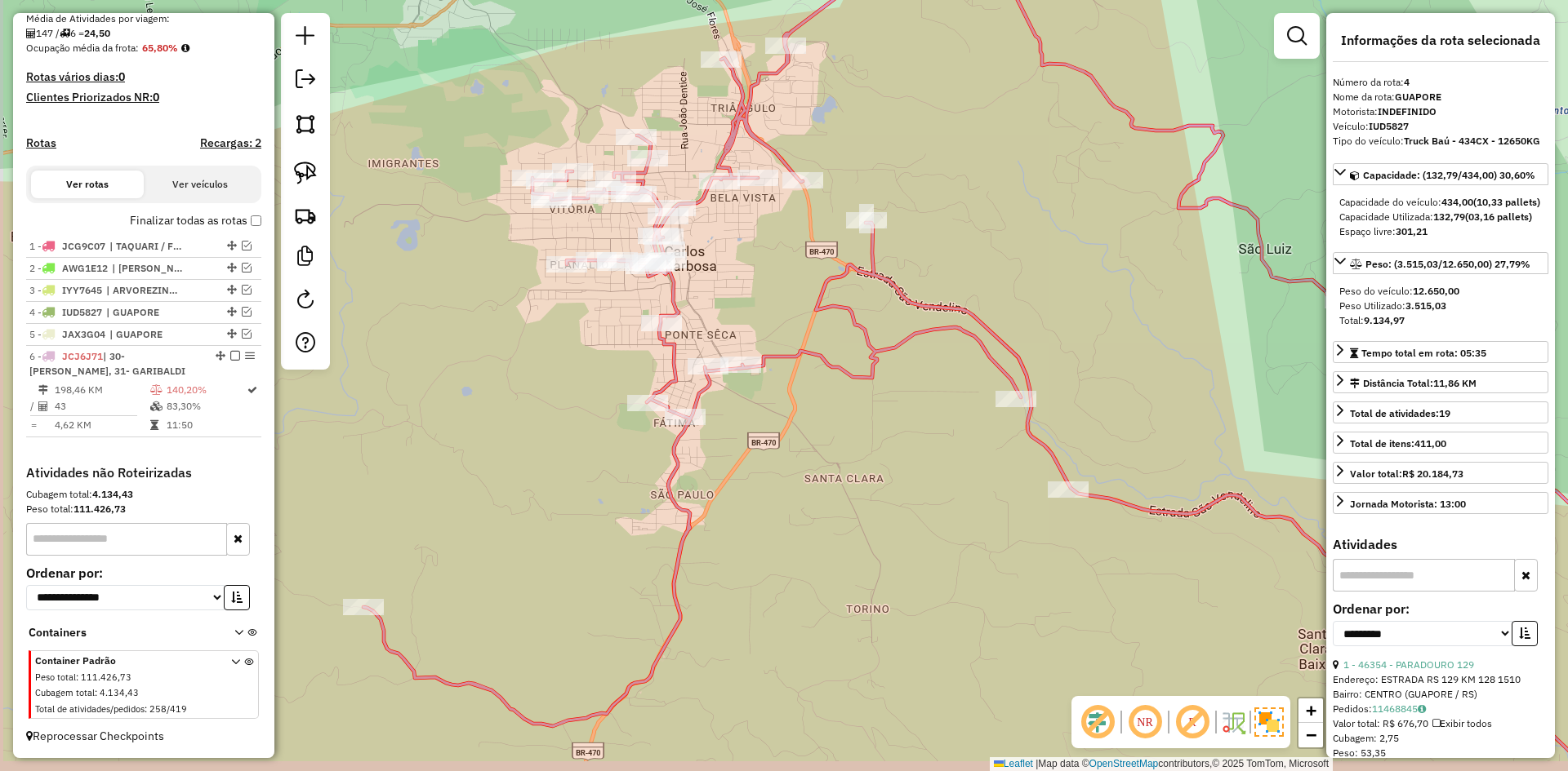
drag, startPoint x: 694, startPoint y: 304, endPoint x: 744, endPoint y: 279, distance: 55.9
click at [744, 279] on div "Janela de atendimento Grade de atendimento Capacidade Transportadoras Veículos …" at bounding box center [784, 386] width 1568 height 771
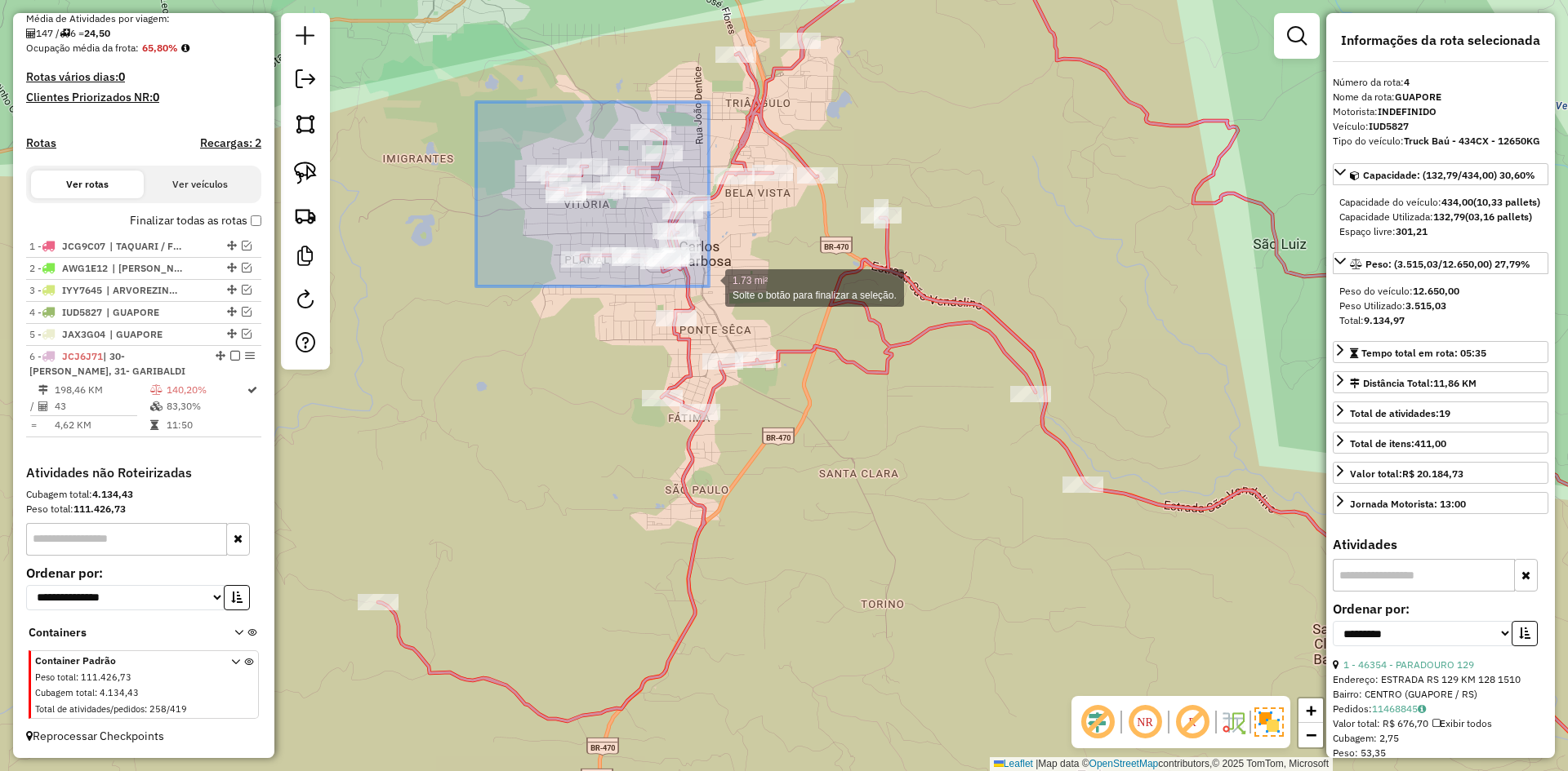
drag, startPoint x: 517, startPoint y: 123, endPoint x: 709, endPoint y: 286, distance: 251.9
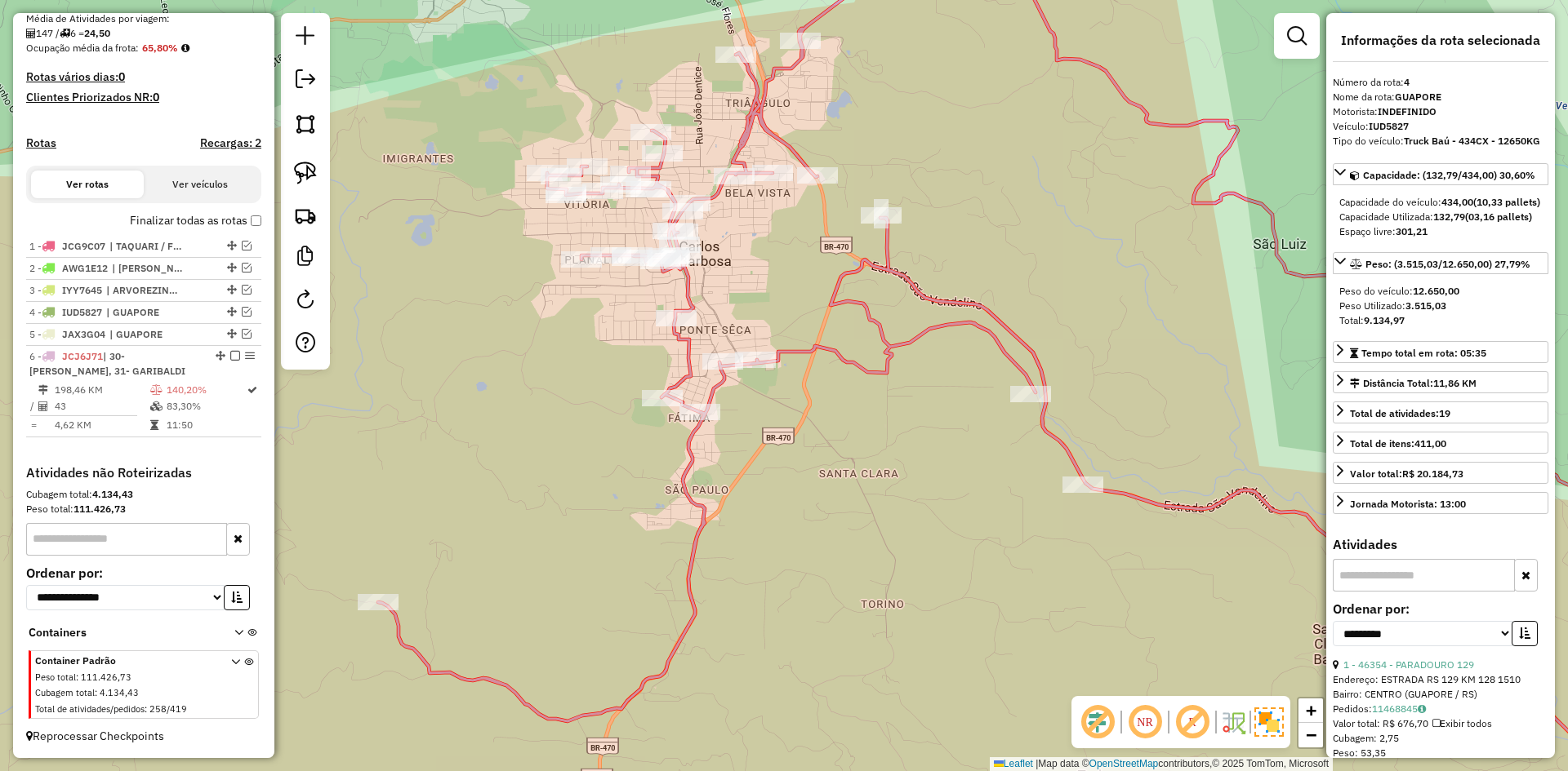
click at [687, 285] on icon at bounding box center [1051, 381] width 1346 height 915
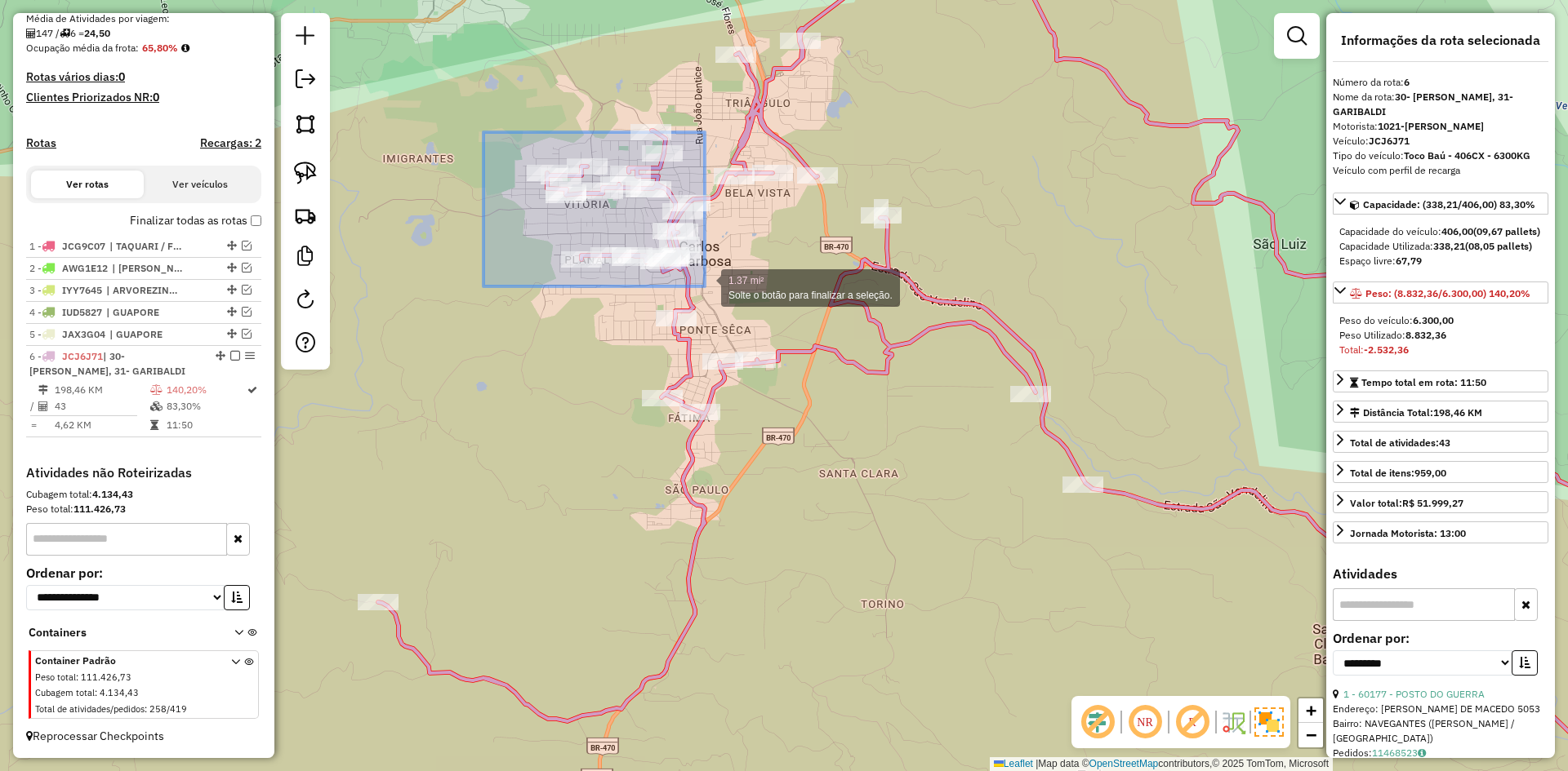
drag, startPoint x: 484, startPoint y: 132, endPoint x: 705, endPoint y: 285, distance: 268.8
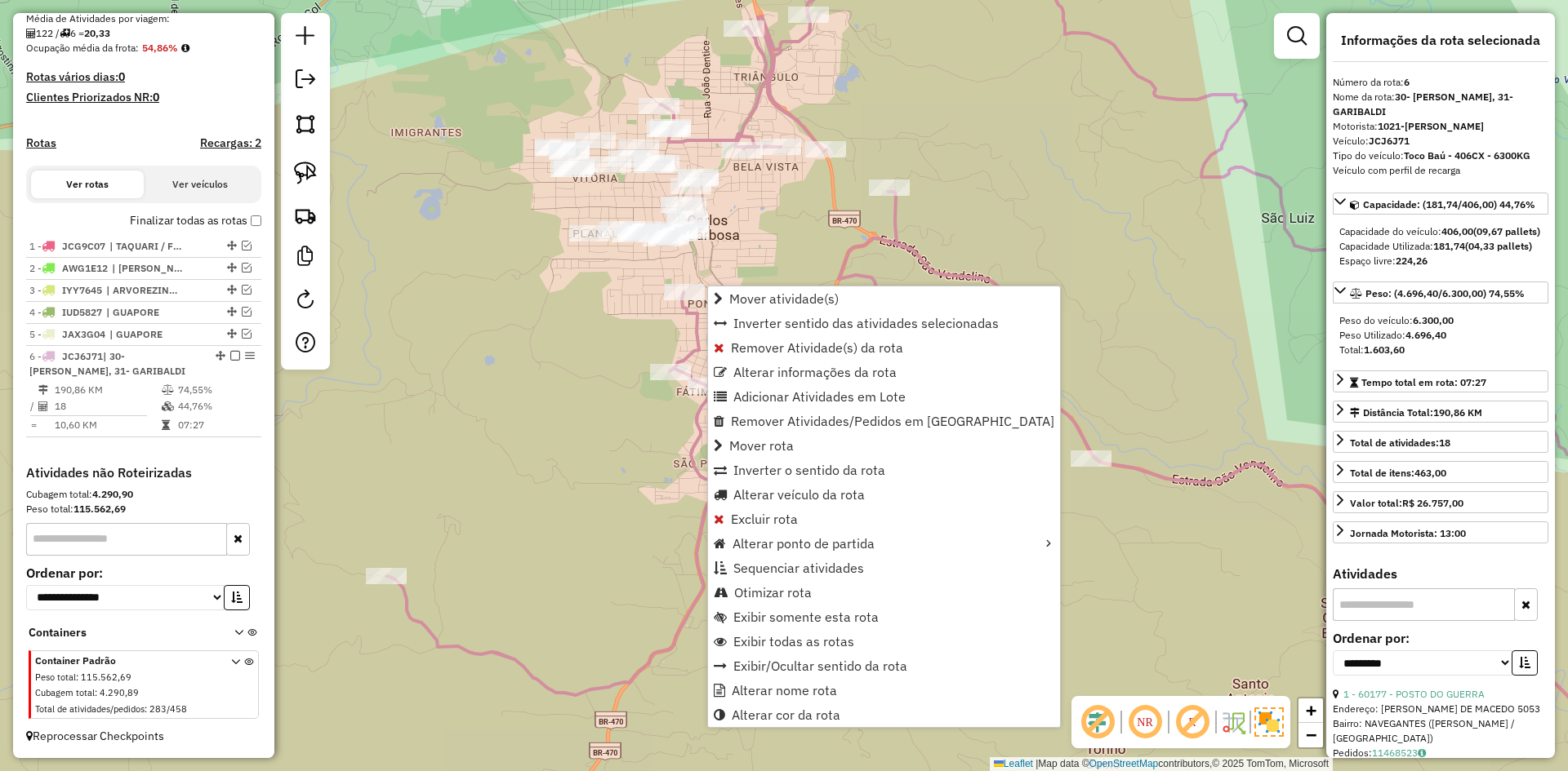
drag, startPoint x: 761, startPoint y: 234, endPoint x: 769, endPoint y: 208, distance: 27.2
click at [769, 208] on div "Janela de atendimento Grade de atendimento Capacidade Transportadoras Veículos …" at bounding box center [784, 386] width 1568 height 771
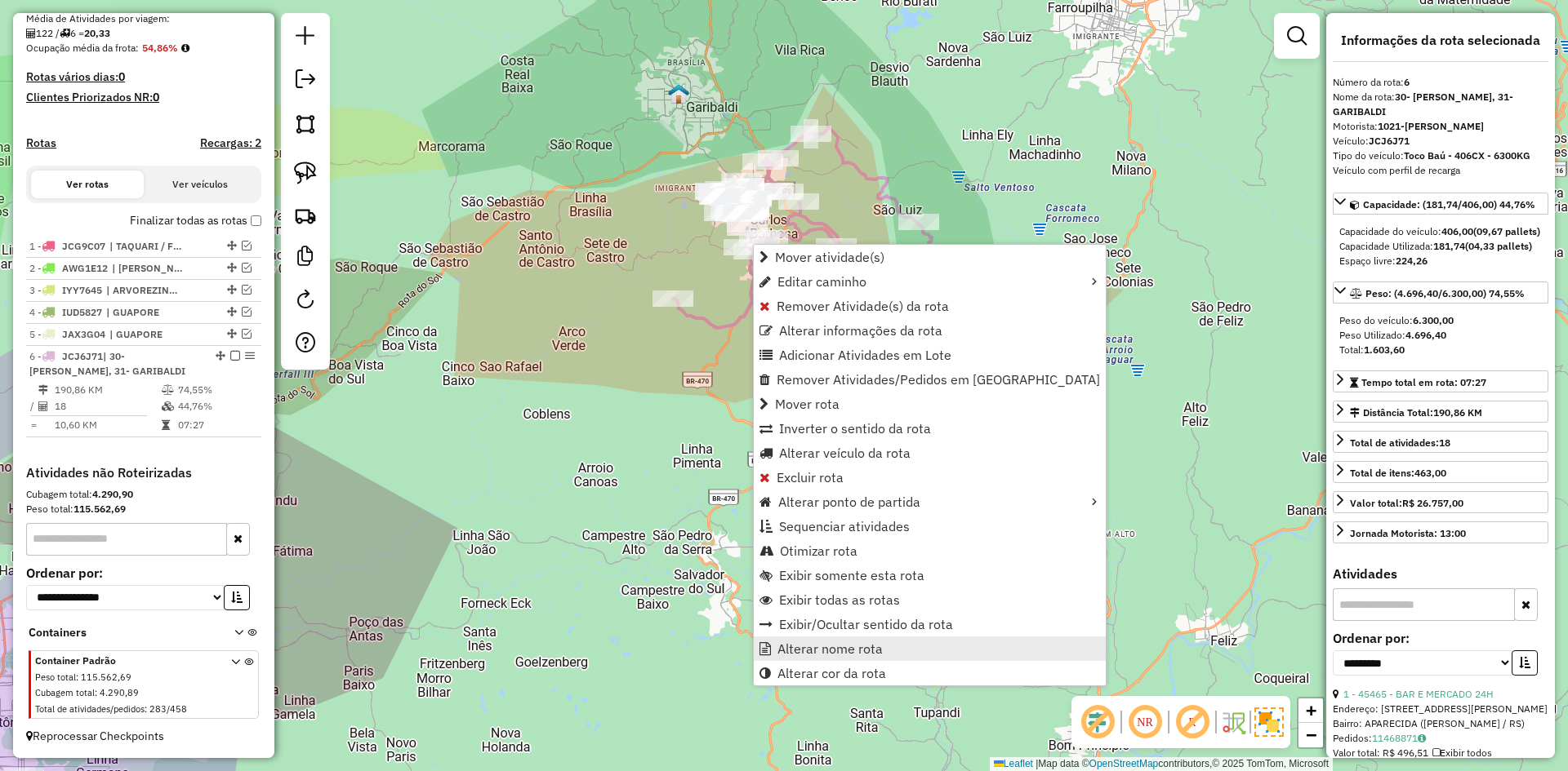
click at [831, 647] on span "Alterar nome rota" at bounding box center [830, 648] width 105 height 13
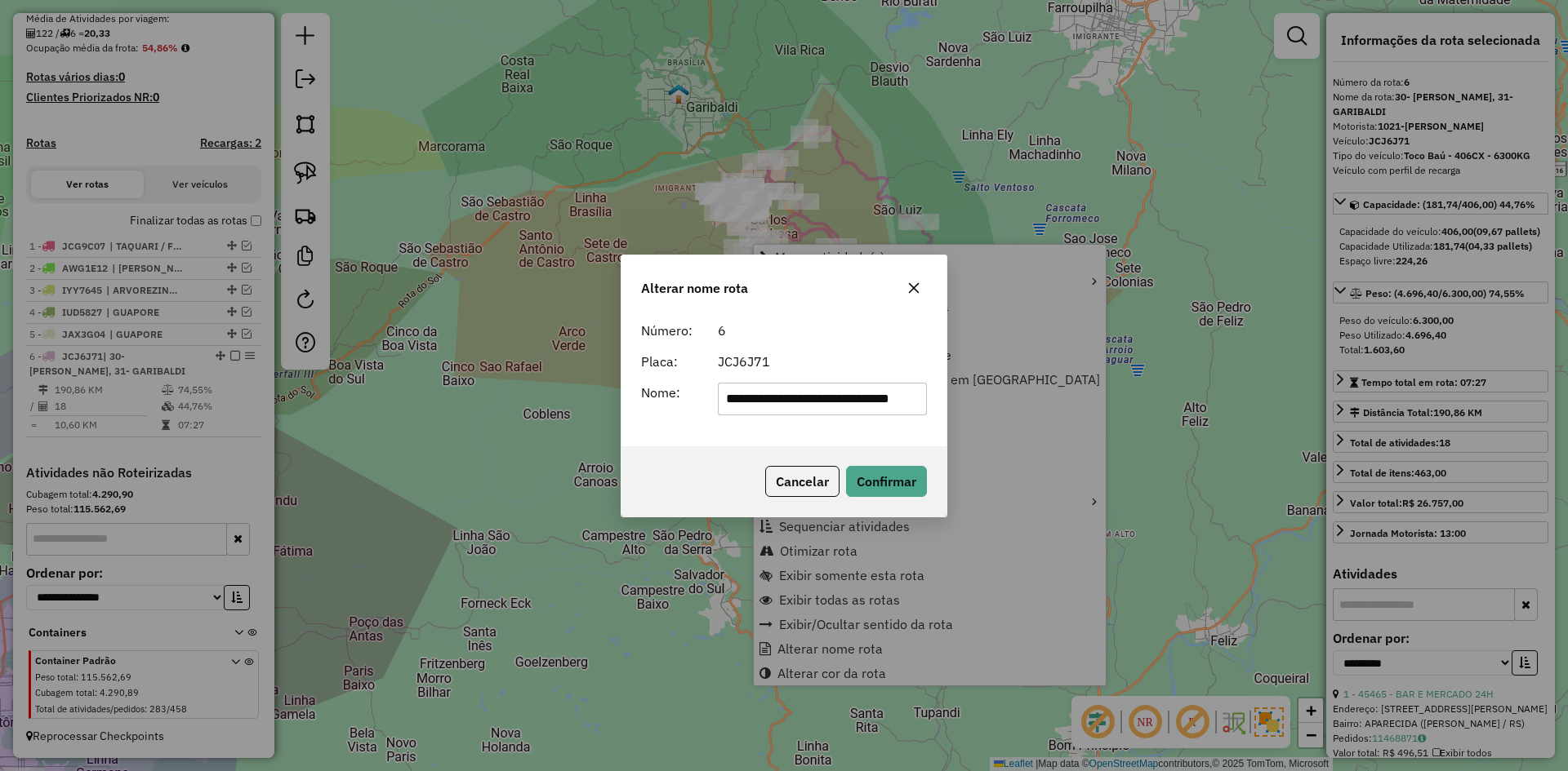
scroll to position [0, 39]
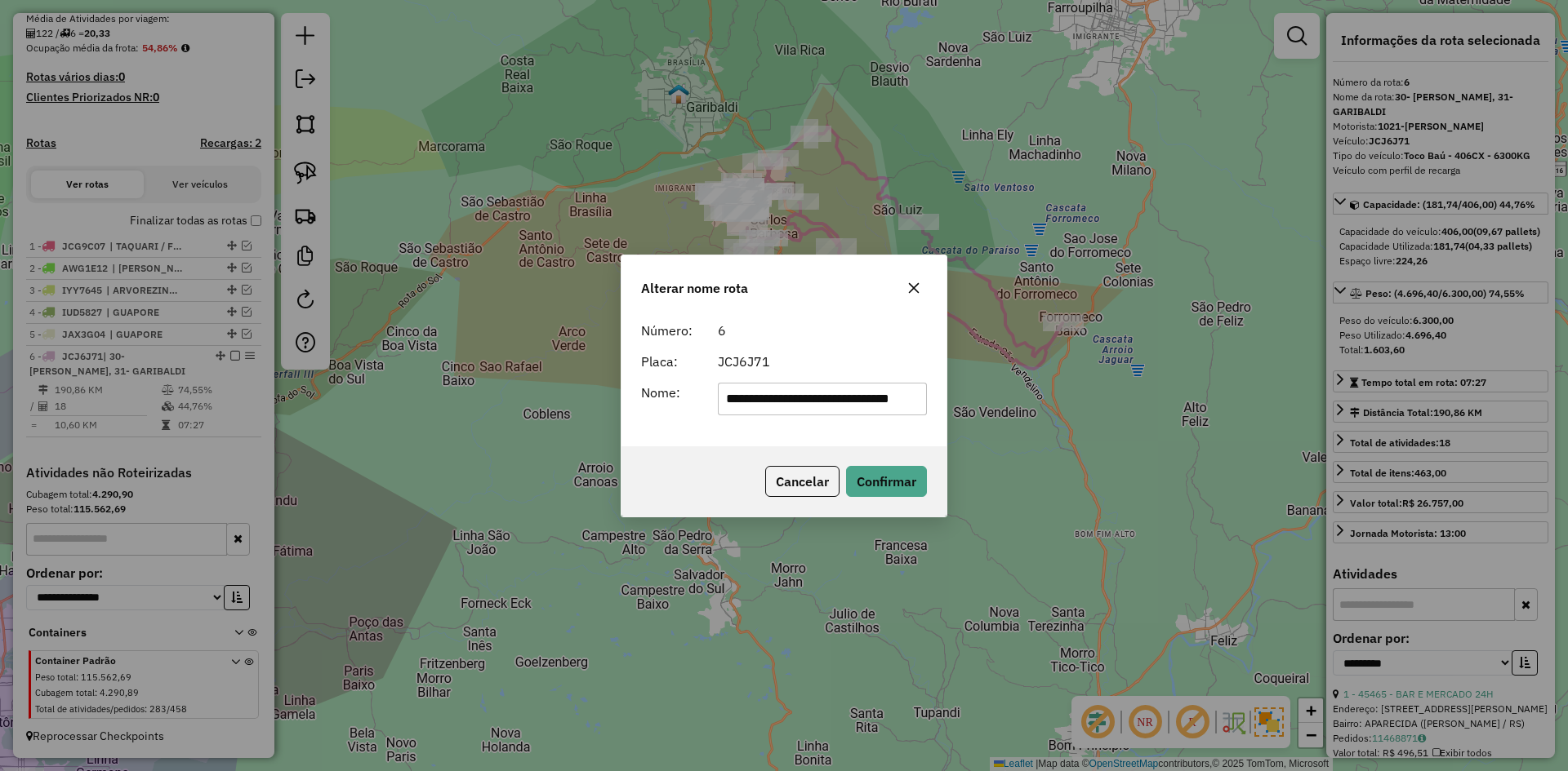
drag, startPoint x: 821, startPoint y: 402, endPoint x: 939, endPoint y: 402, distance: 118.0
click at [939, 402] on div "**********" at bounding box center [784, 381] width 325 height 132
drag, startPoint x: 749, startPoint y: 398, endPoint x: 690, endPoint y: 457, distance: 83.4
click at [703, 447] on div "**********" at bounding box center [784, 386] width 326 height 263
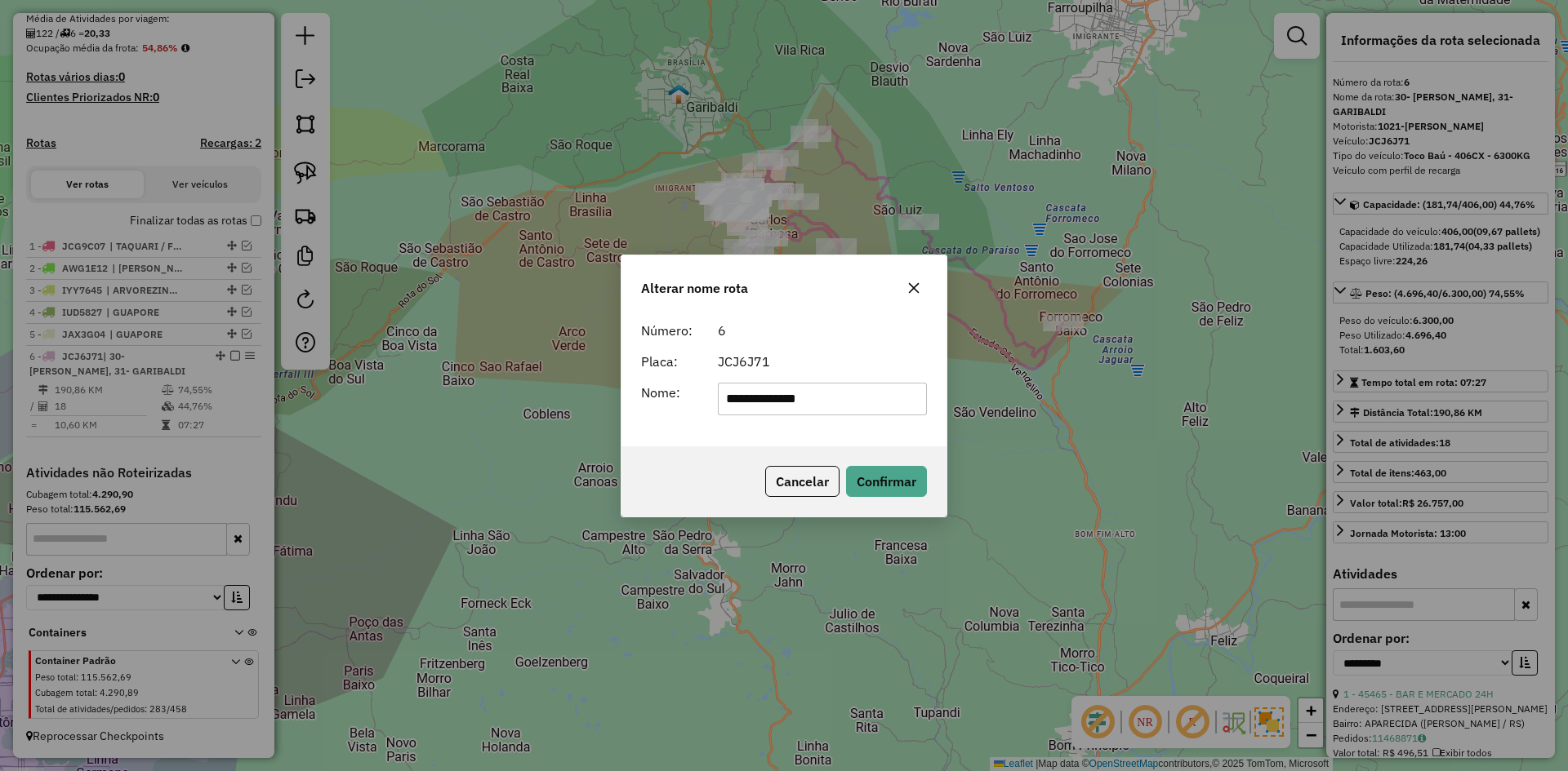
type input "**********"
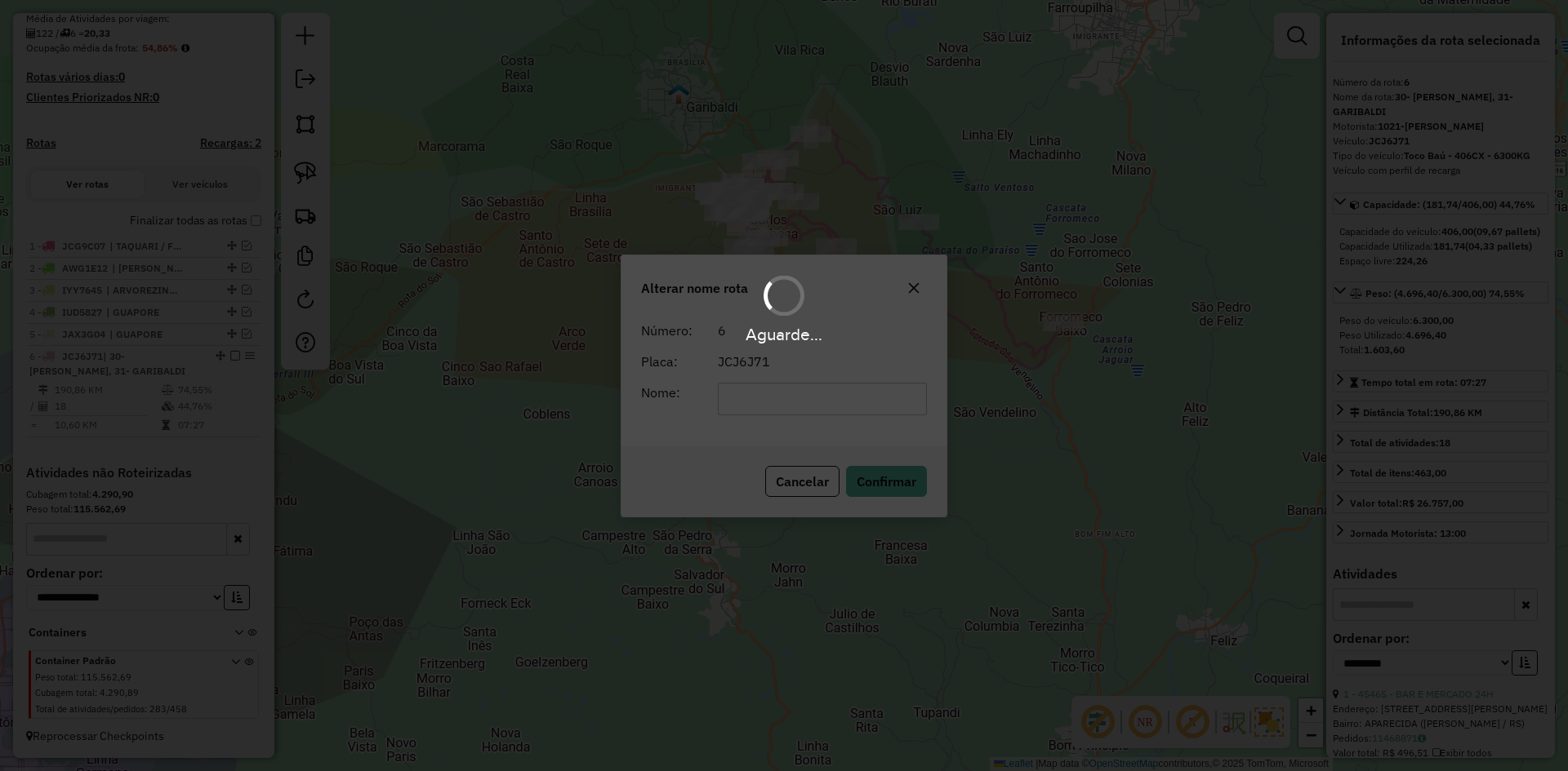
scroll to position [375, 0]
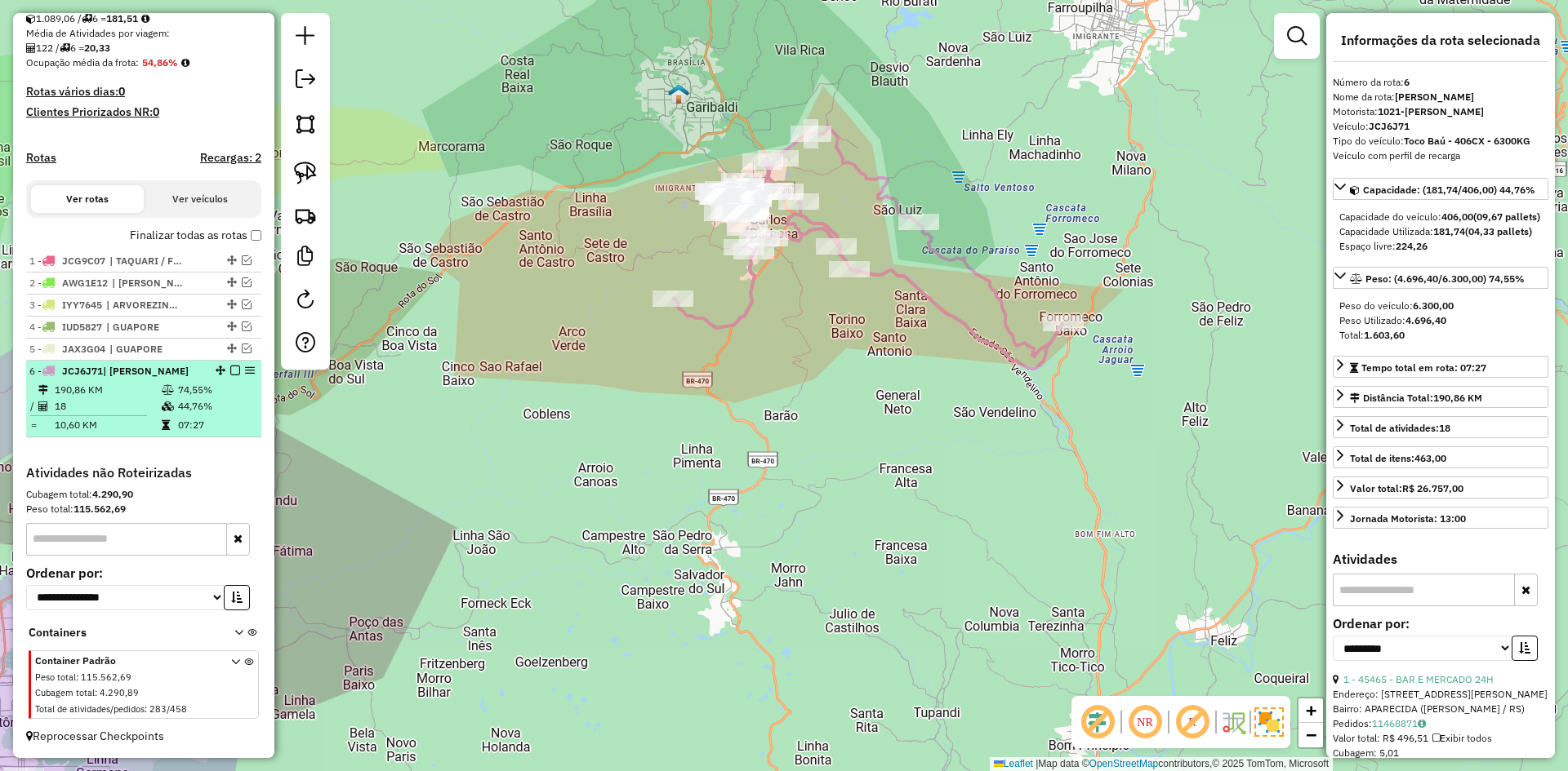
click at [230, 371] on em at bounding box center [235, 371] width 10 height 10
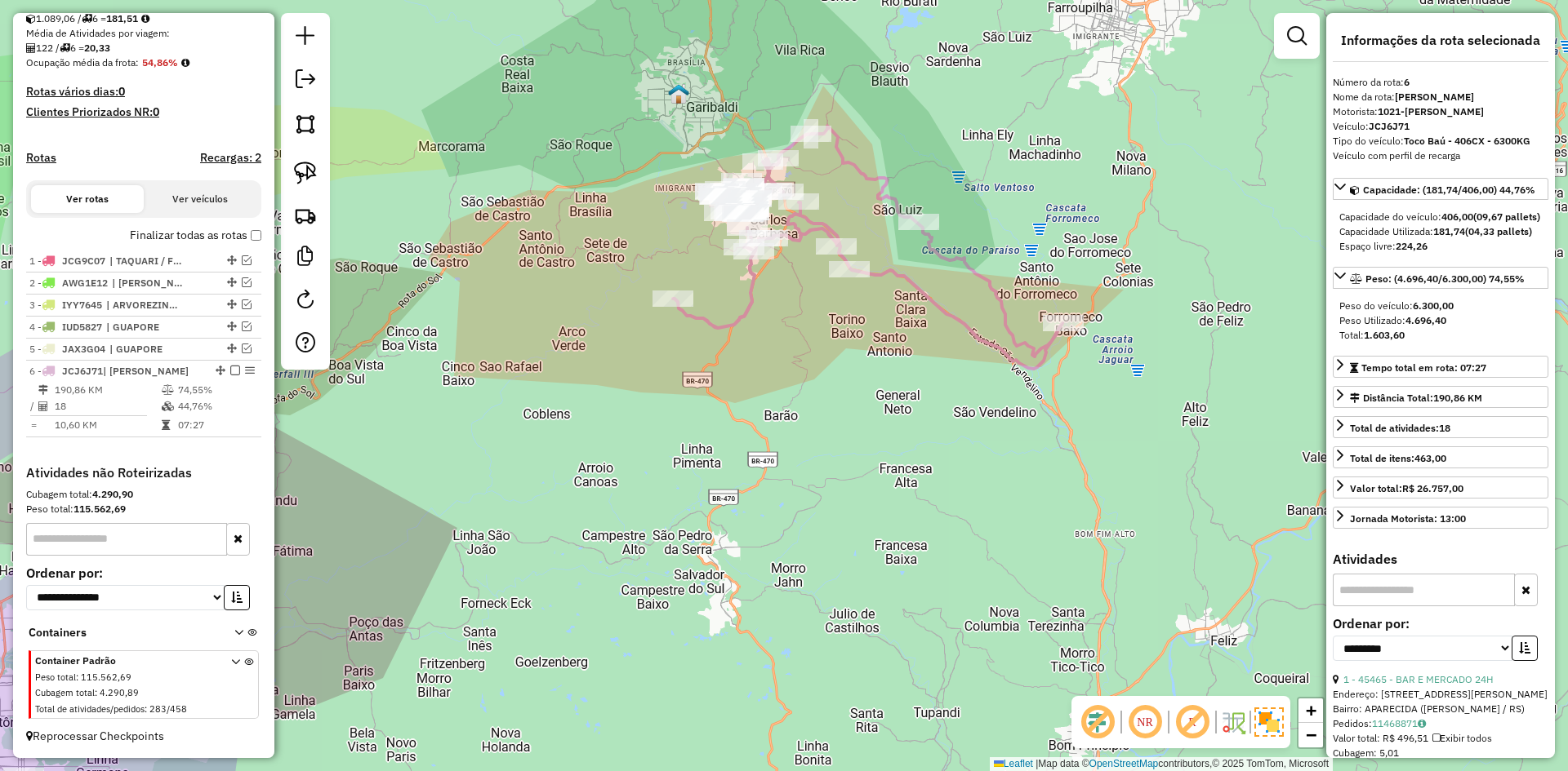
scroll to position [319, 0]
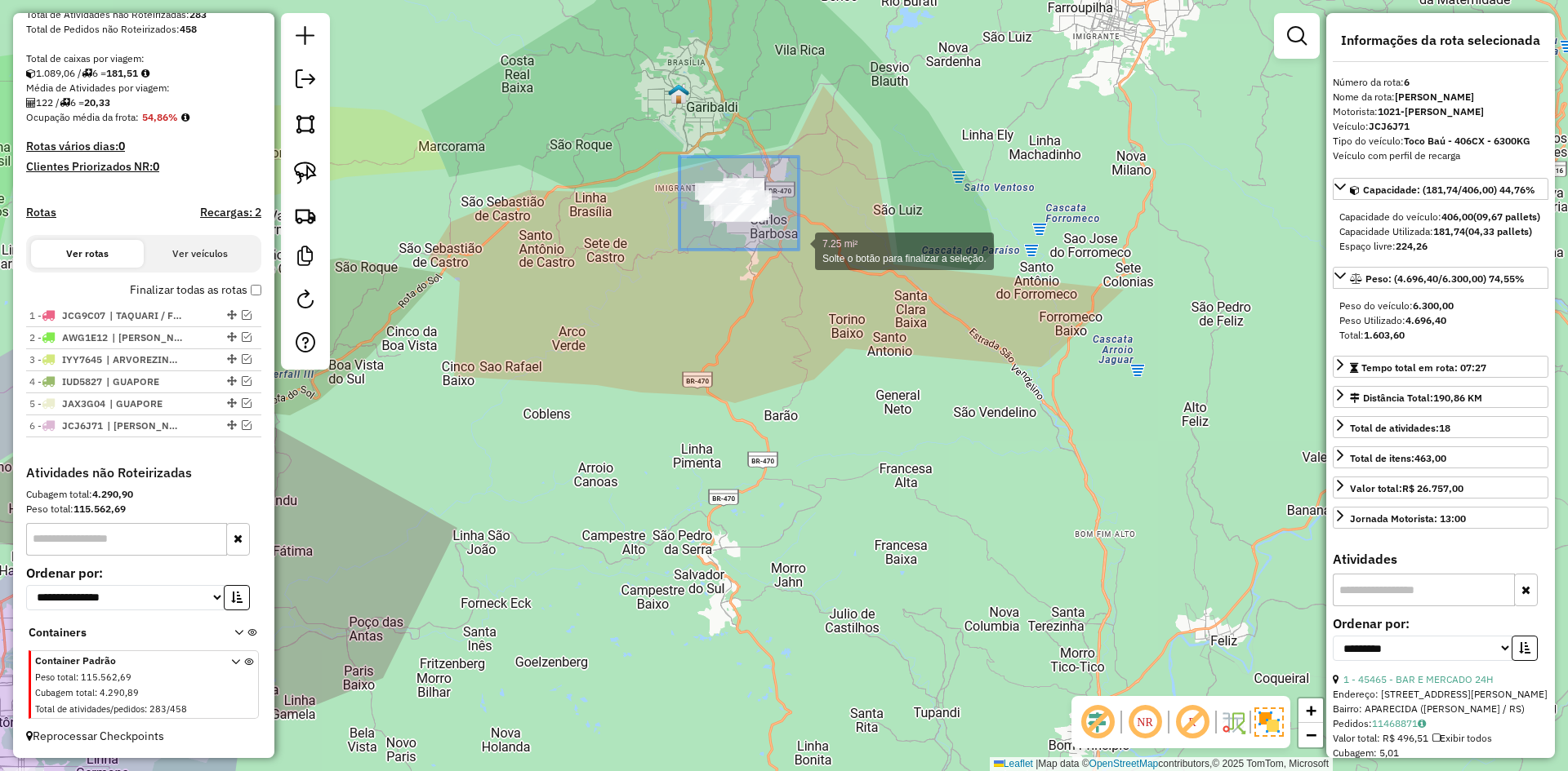
drag, startPoint x: 679, startPoint y: 156, endPoint x: 799, endPoint y: 250, distance: 152.4
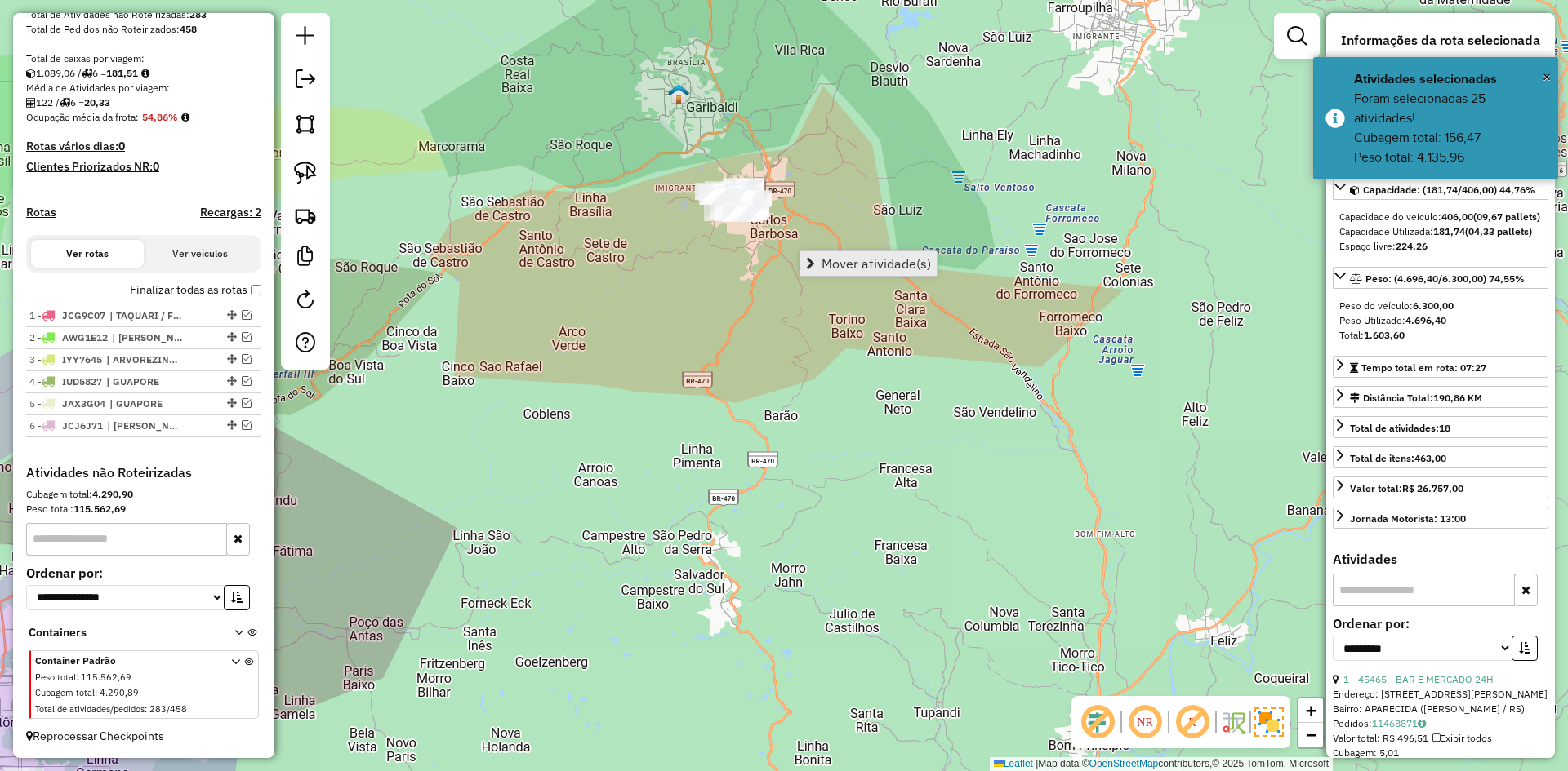
click at [871, 269] on span "Mover atividade(s)" at bounding box center [876, 263] width 110 height 13
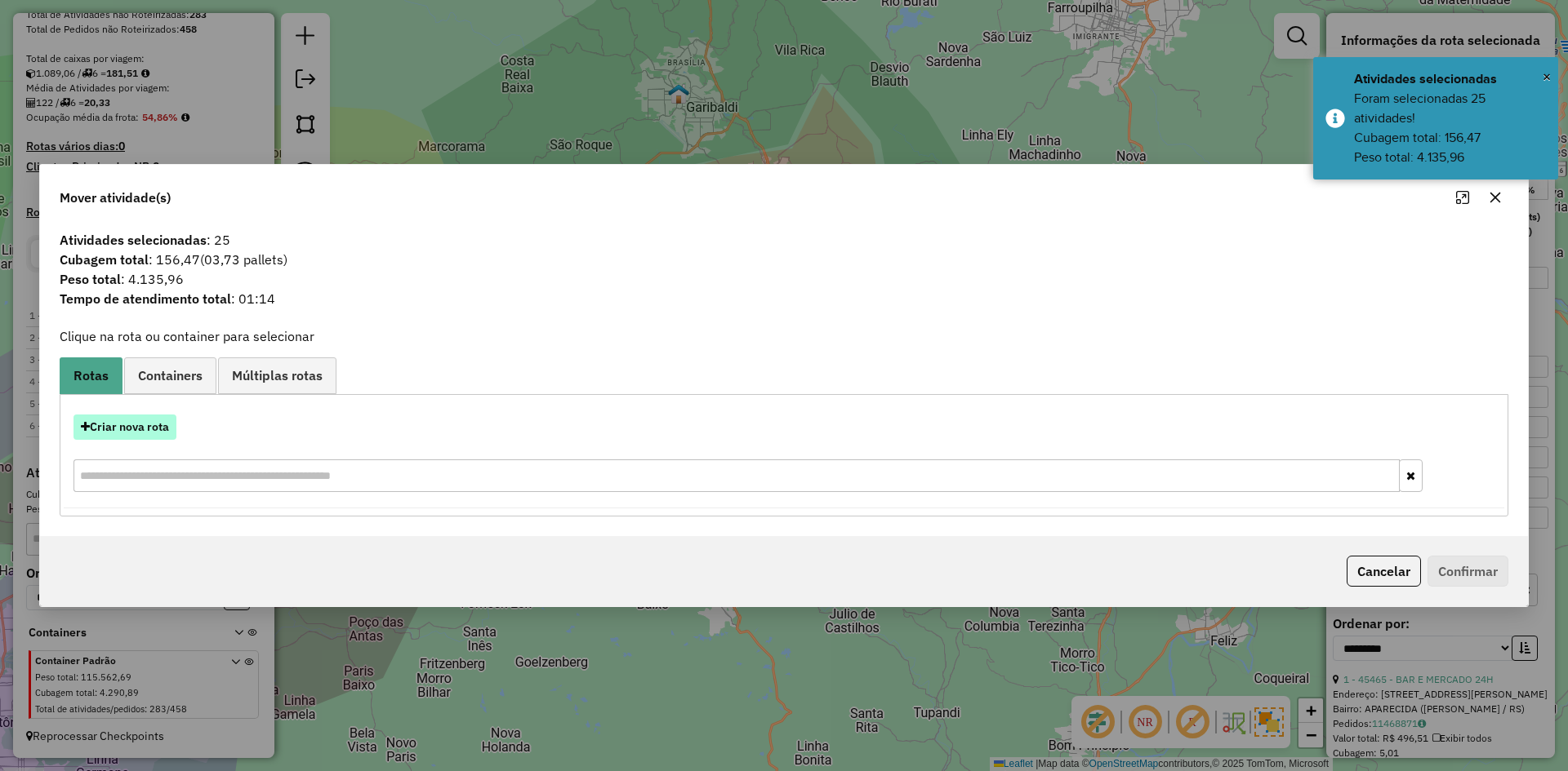
click at [156, 429] on button "Criar nova rota" at bounding box center [125, 427] width 103 height 25
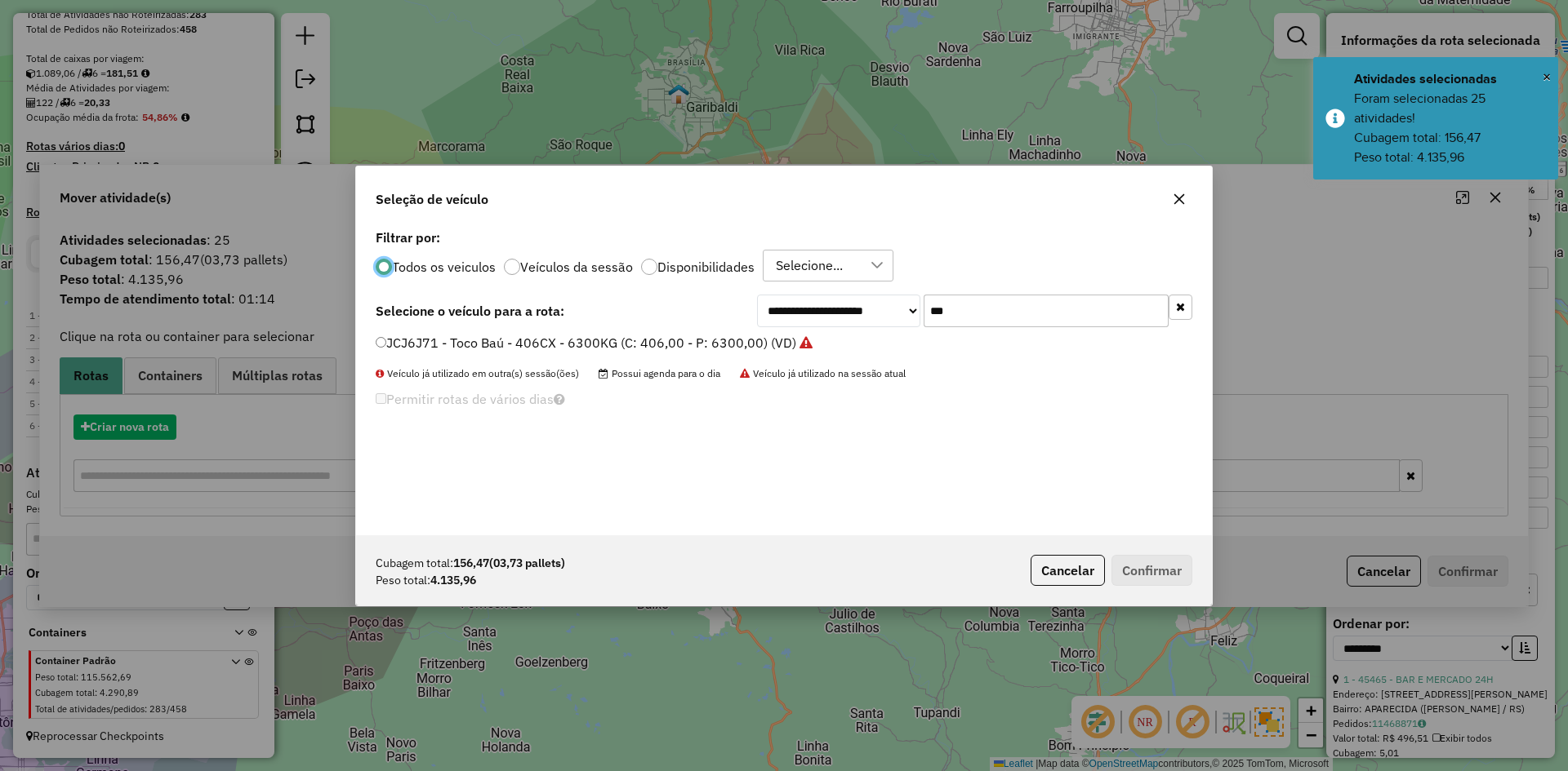
scroll to position [9, 5]
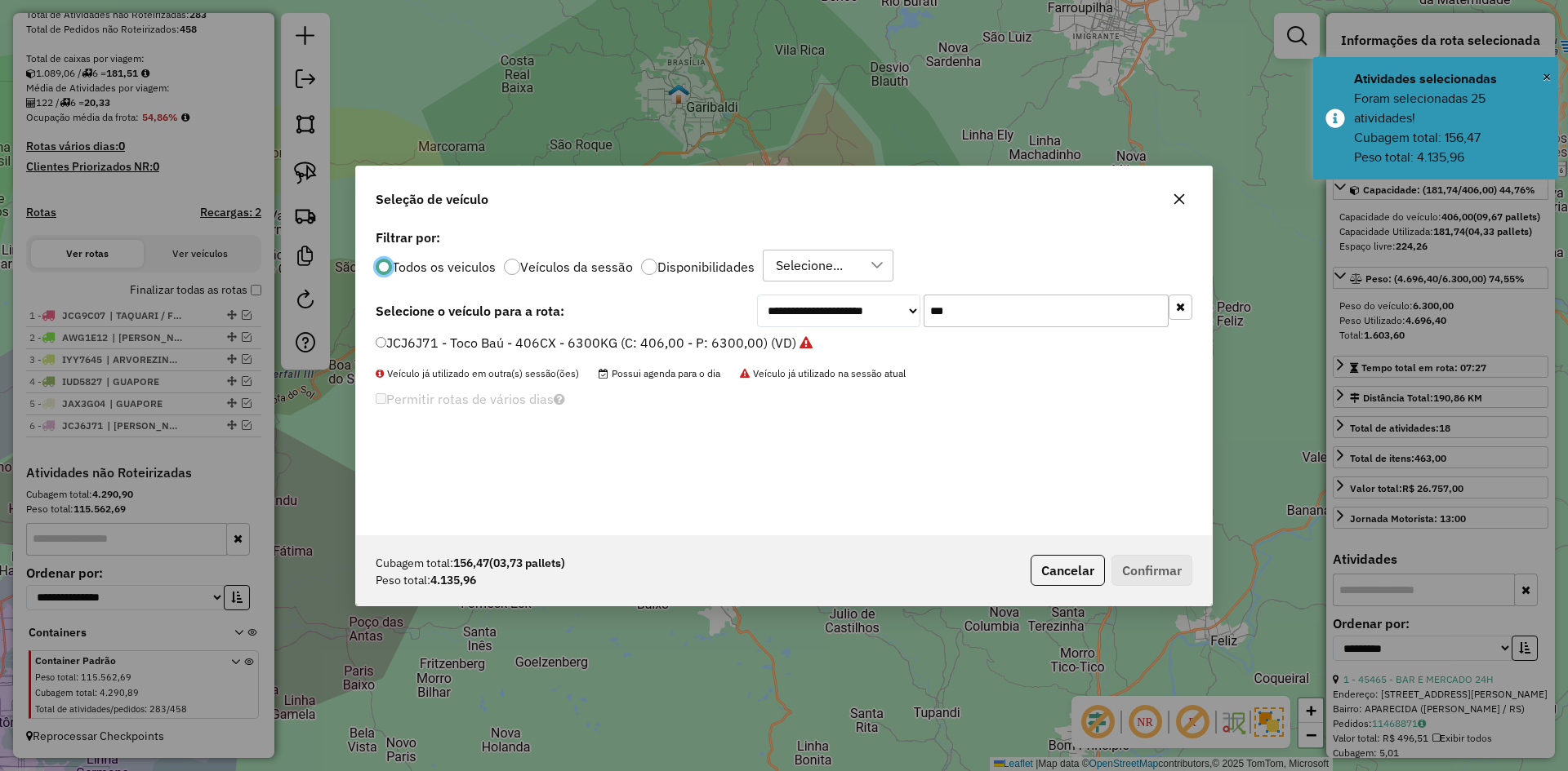
click at [919, 329] on div "**********" at bounding box center [783, 380] width 856 height 310
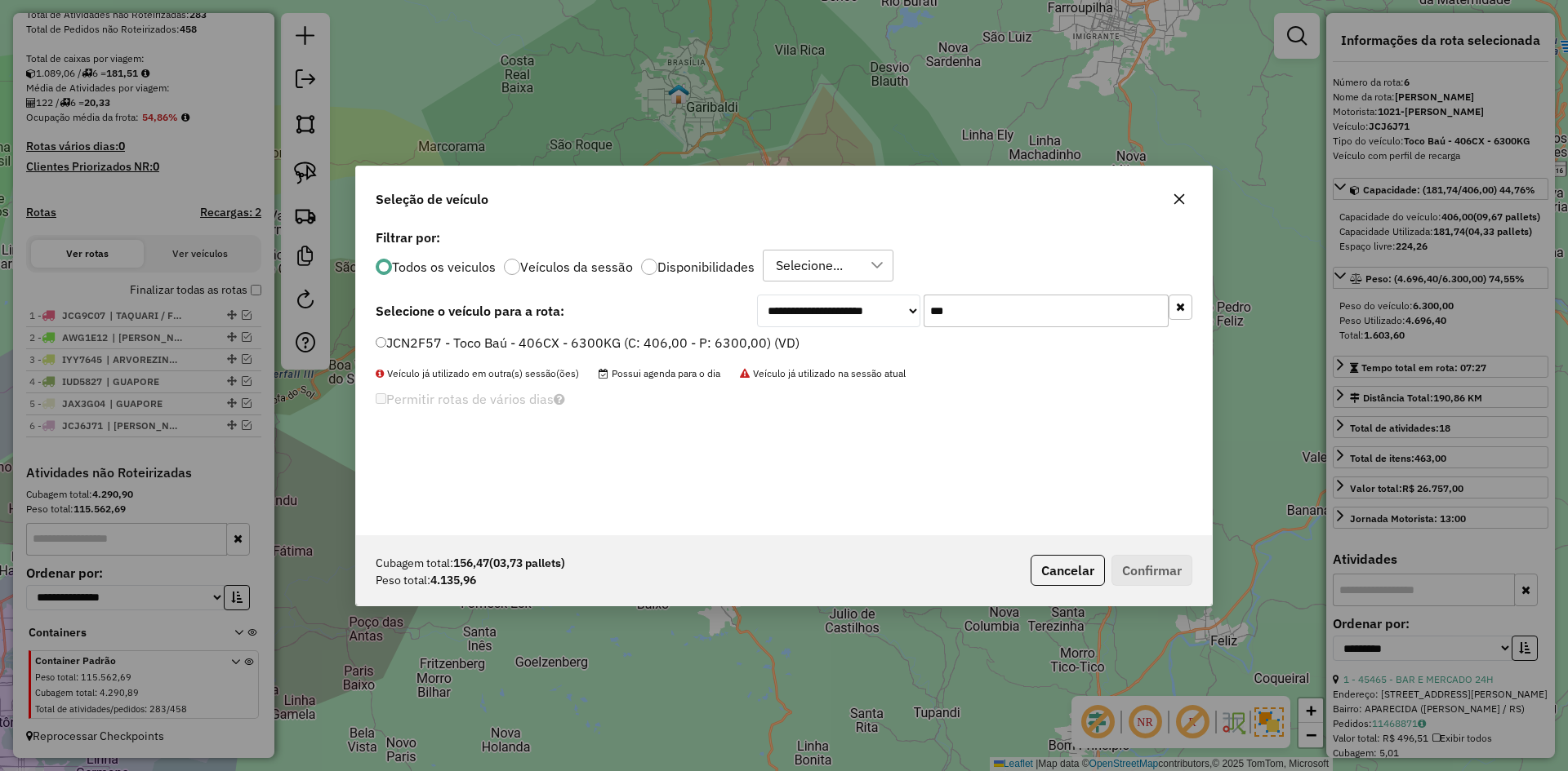
type input "***"
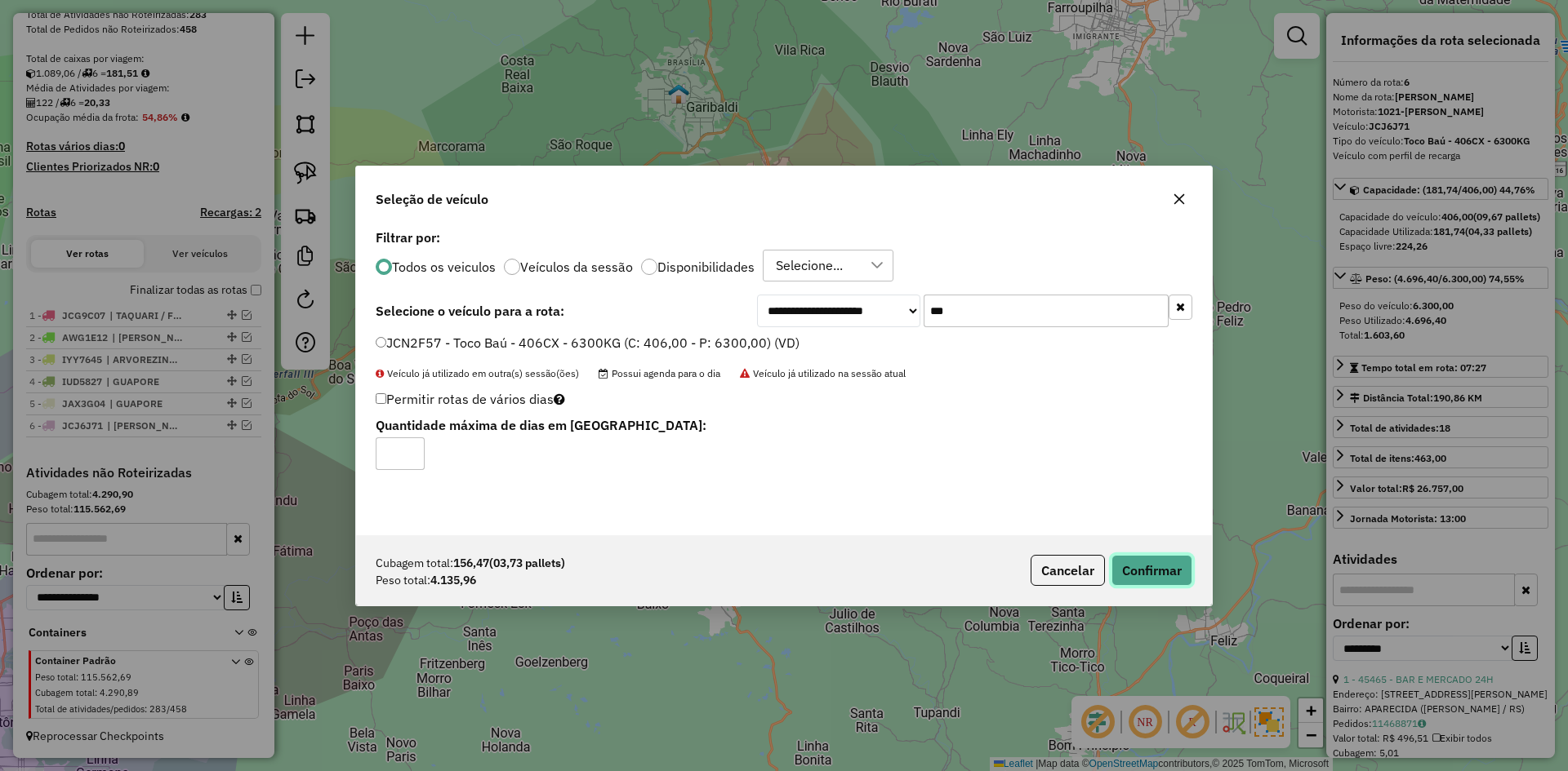
click at [1167, 568] on button "Confirmar" at bounding box center [1151, 571] width 81 height 31
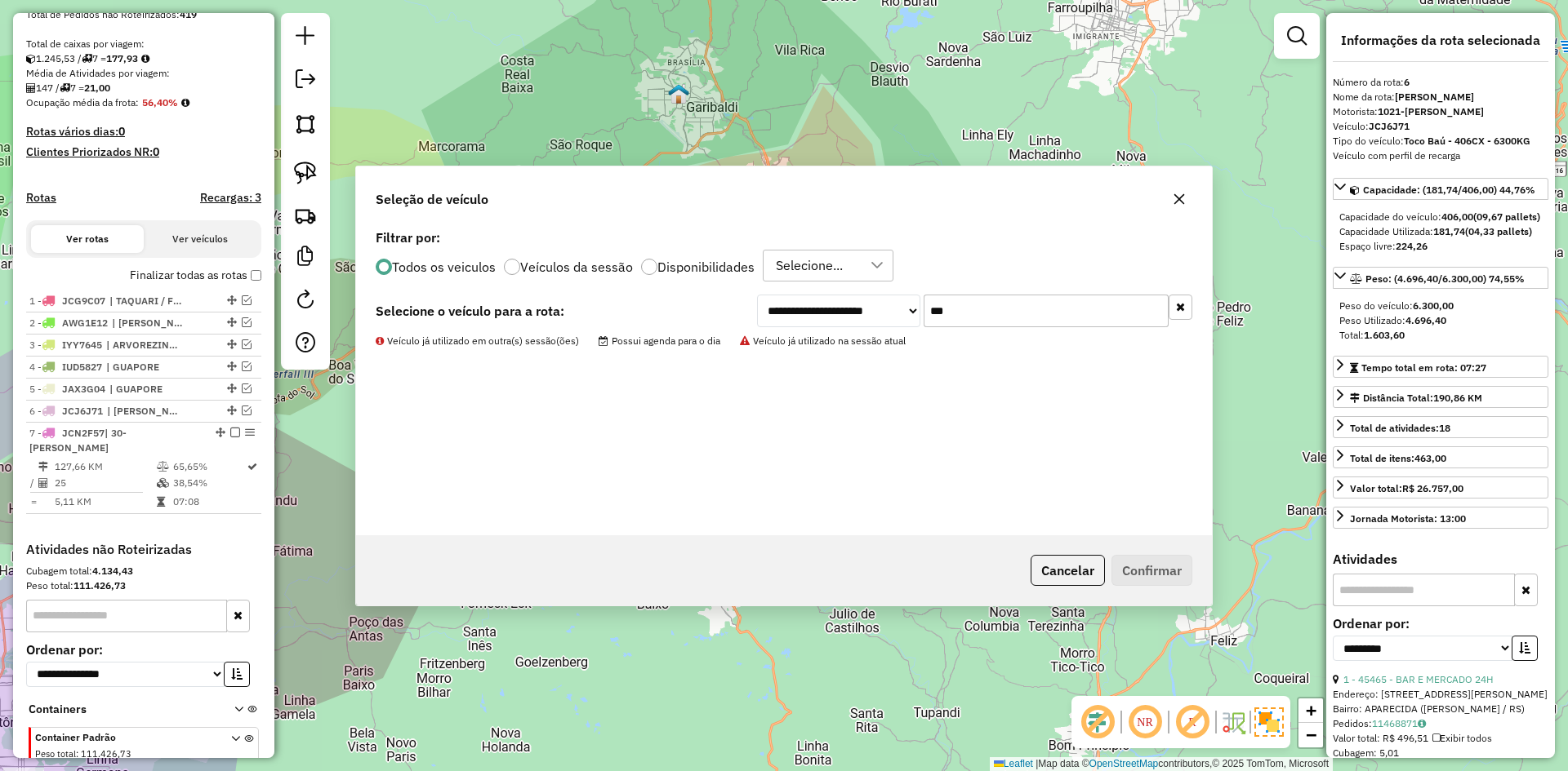
scroll to position [412, 0]
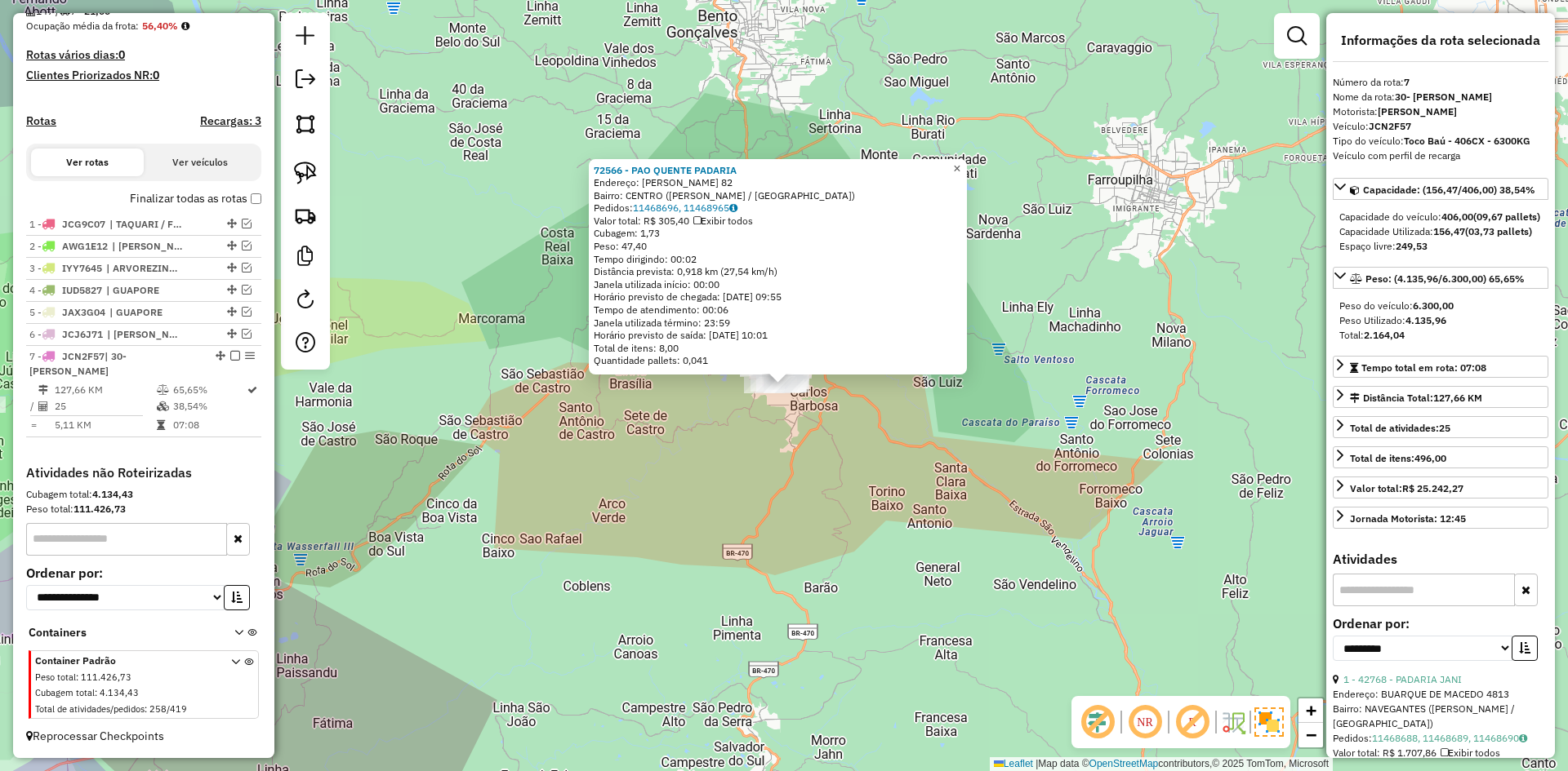
click at [960, 164] on span "×" at bounding box center [957, 168] width 8 height 14
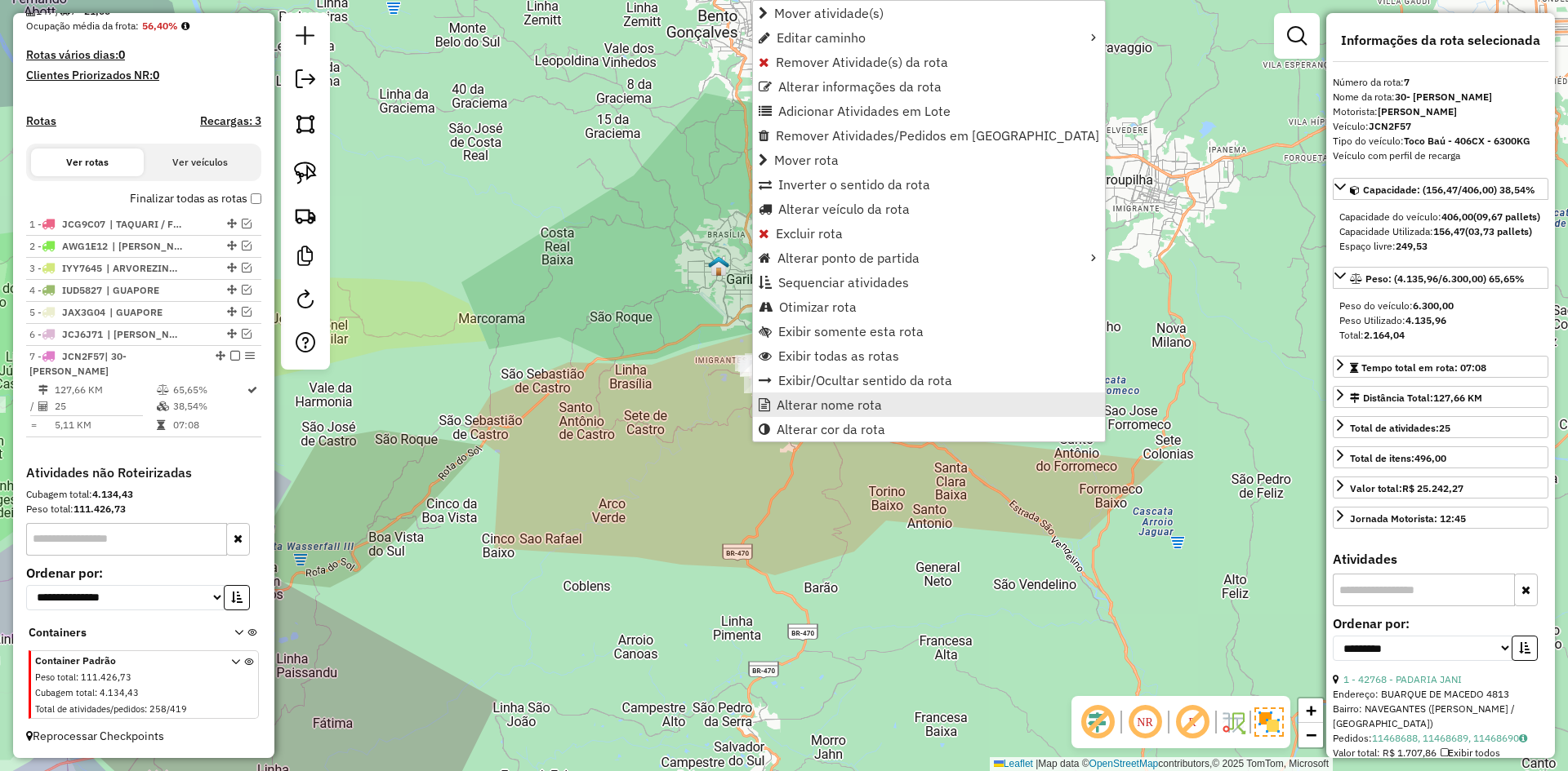
click at [807, 410] on span "Alterar nome rota" at bounding box center [829, 404] width 105 height 13
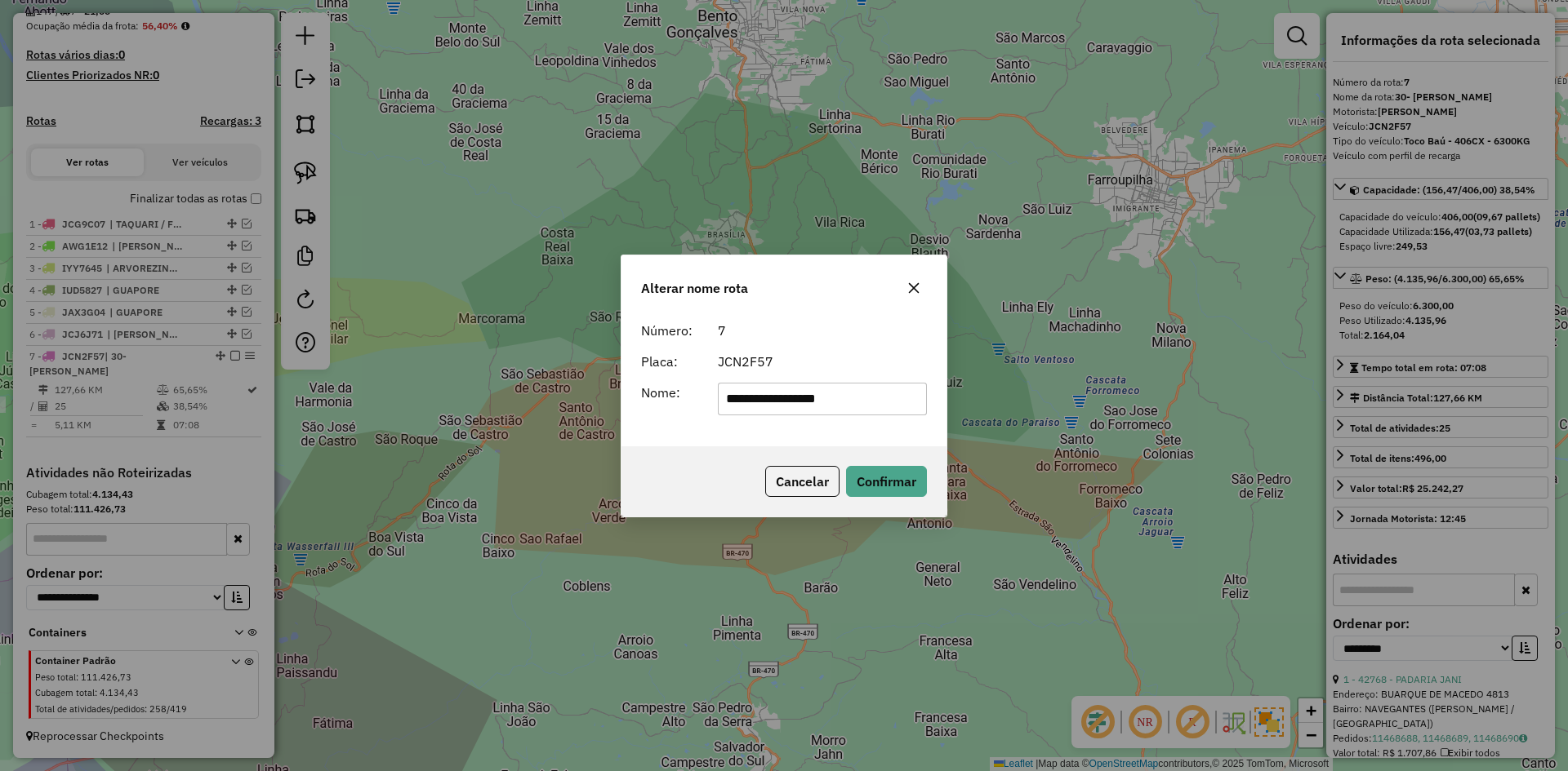
drag, startPoint x: 747, startPoint y: 396, endPoint x: 689, endPoint y: 427, distance: 65.8
click at [689, 427] on div "**********" at bounding box center [784, 381] width 325 height 132
type input "**********"
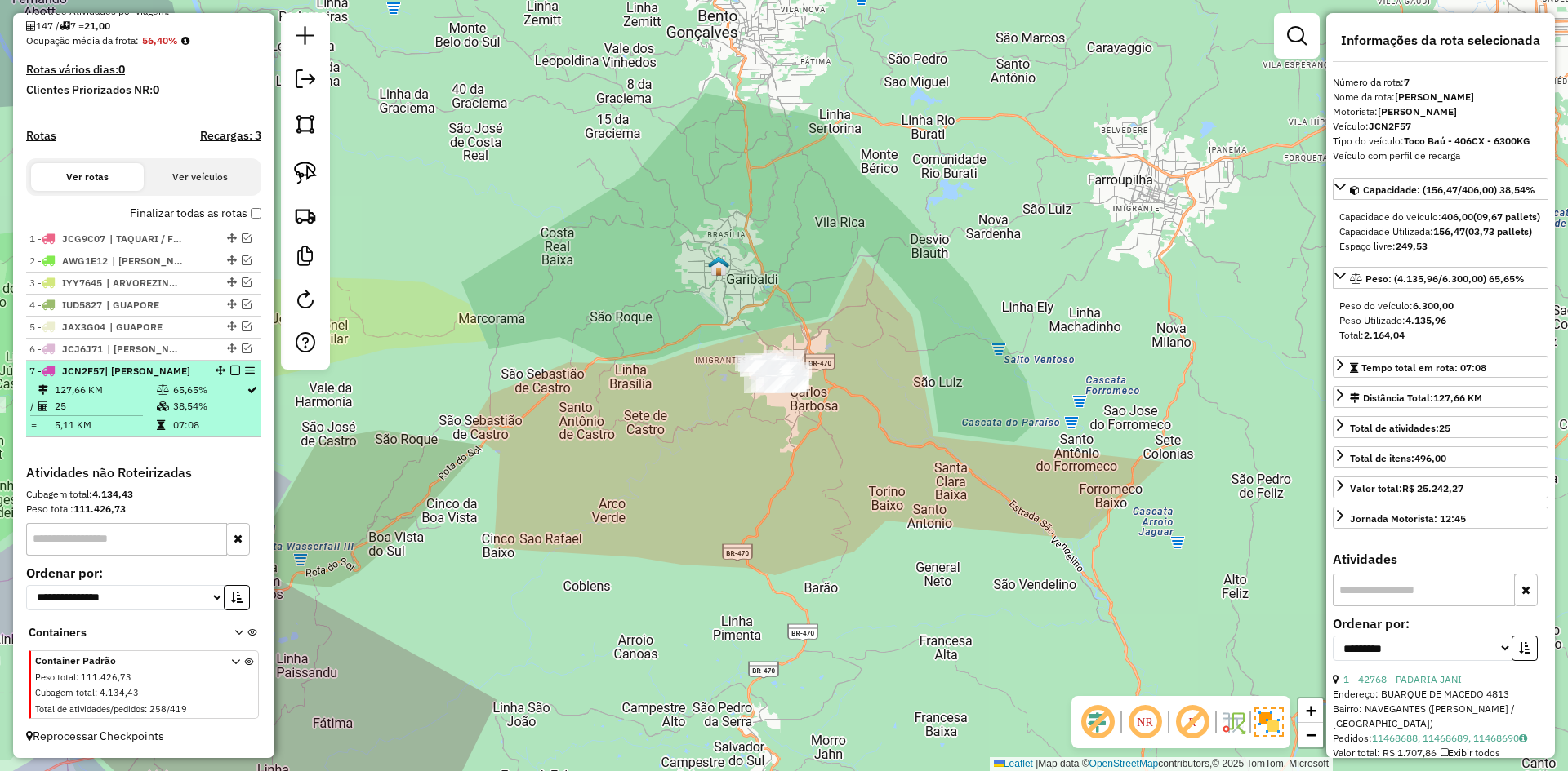
click at [230, 366] on em at bounding box center [235, 371] width 10 height 10
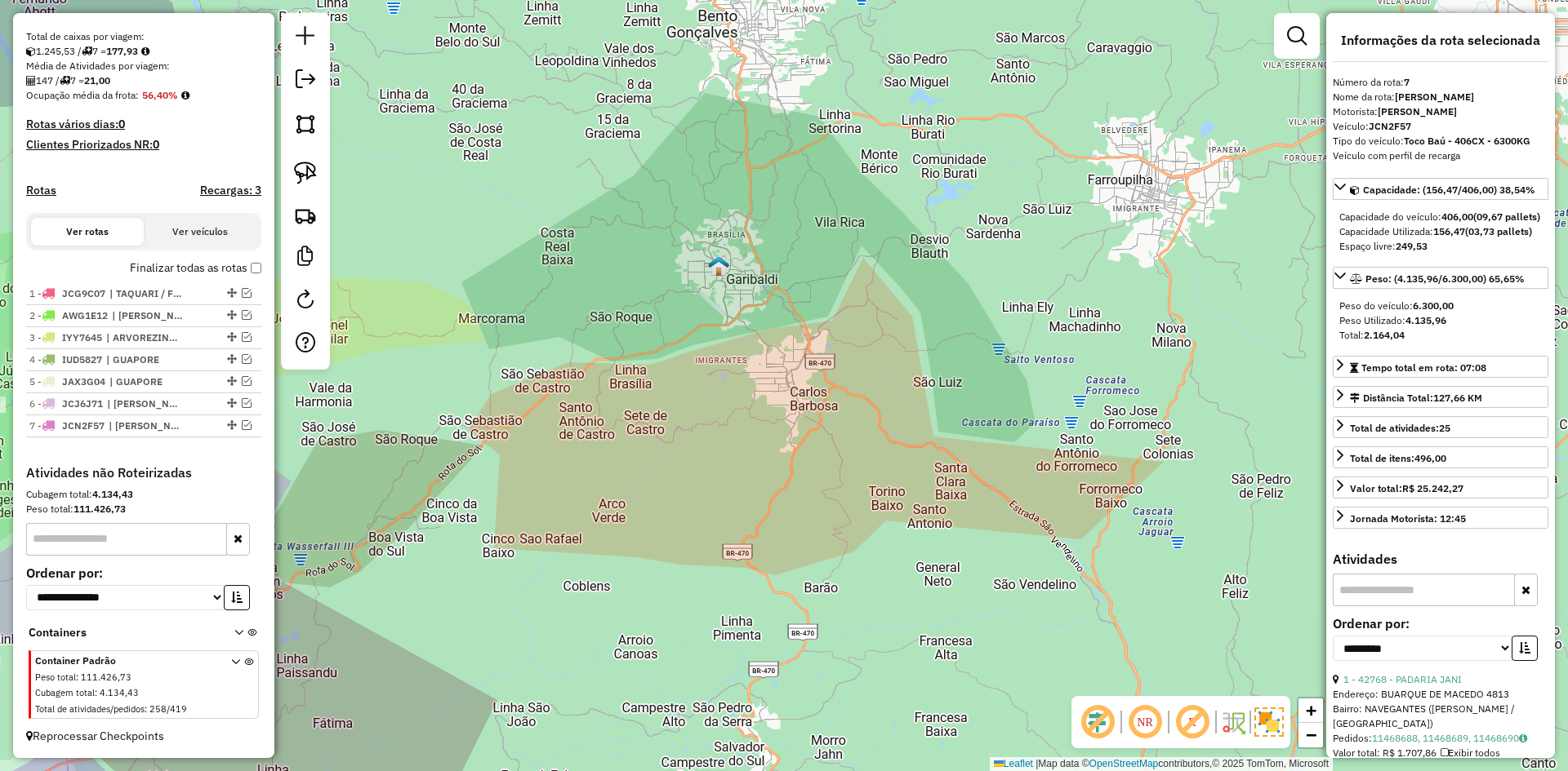
scroll to position [342, 0]
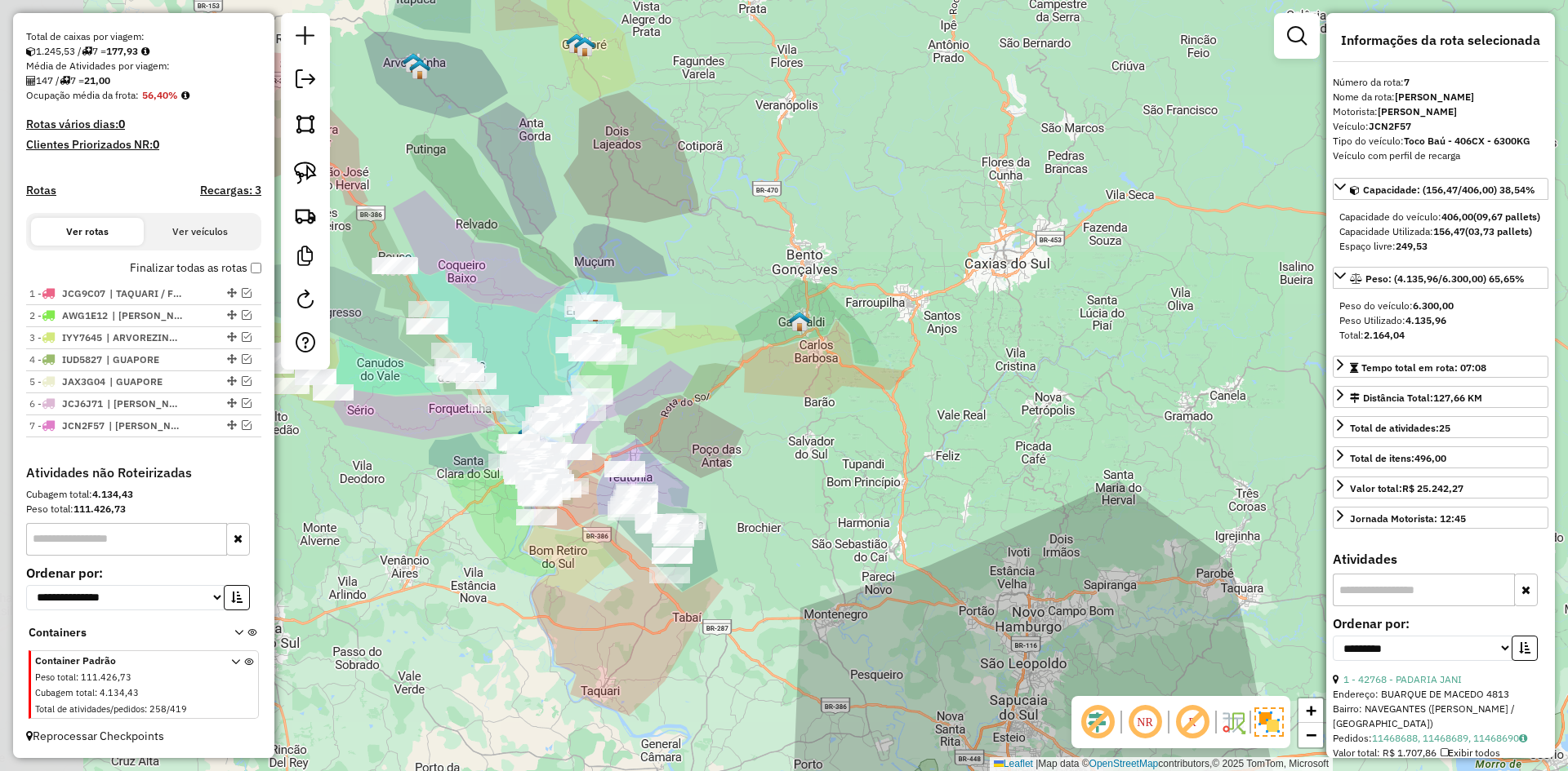
drag, startPoint x: 497, startPoint y: 406, endPoint x: 1042, endPoint y: 366, distance: 546.5
click at [1049, 368] on div "Janela de atendimento Grade de atendimento Capacidade Transportadoras Veículos …" at bounding box center [784, 386] width 1568 height 771
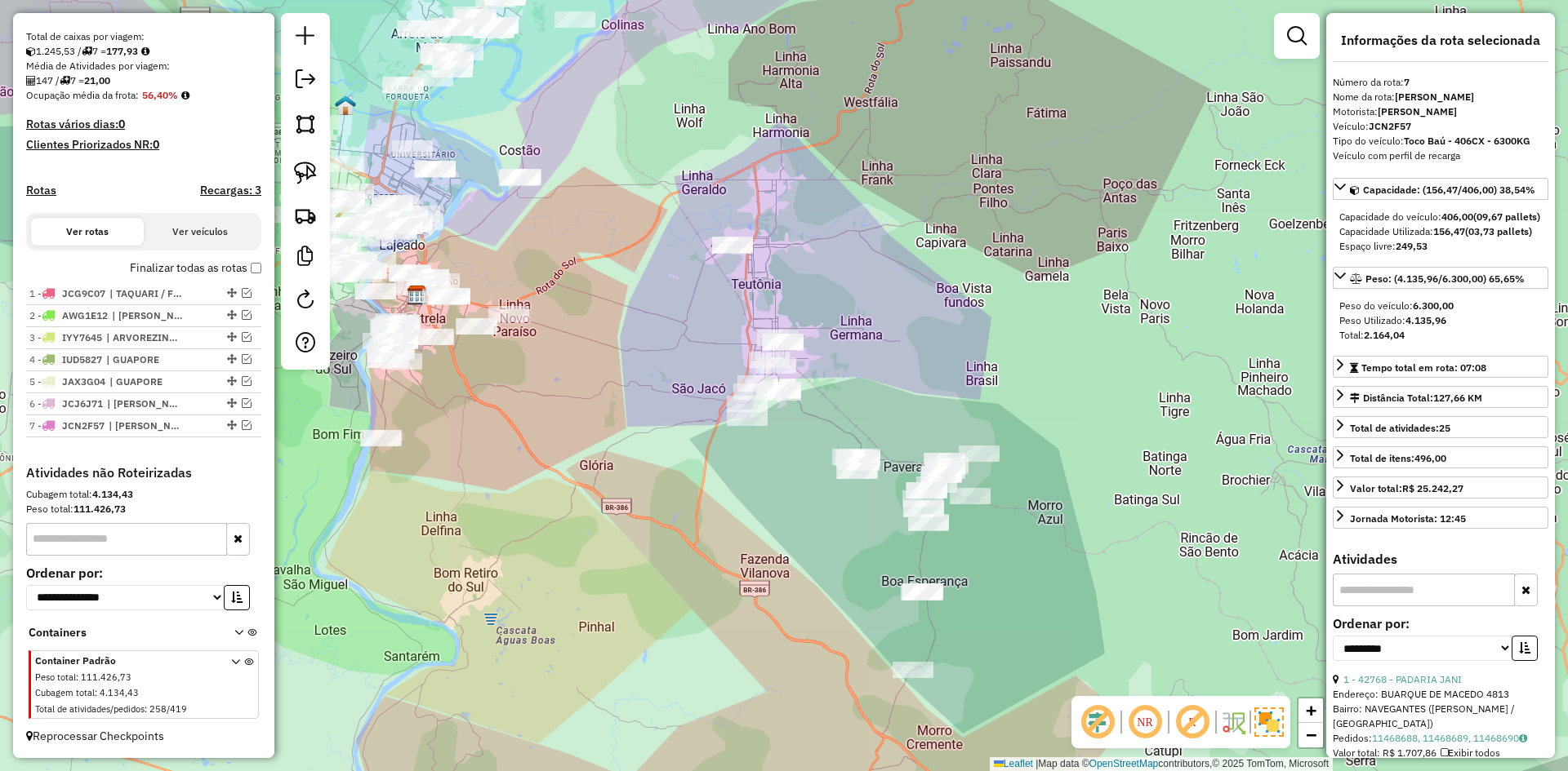
drag, startPoint x: 992, startPoint y: 434, endPoint x: 728, endPoint y: 166, distance: 376.2
click at [734, 171] on div "Janela de atendimento Grade de atendimento Capacidade Transportadoras Veículos …" at bounding box center [784, 386] width 1568 height 771
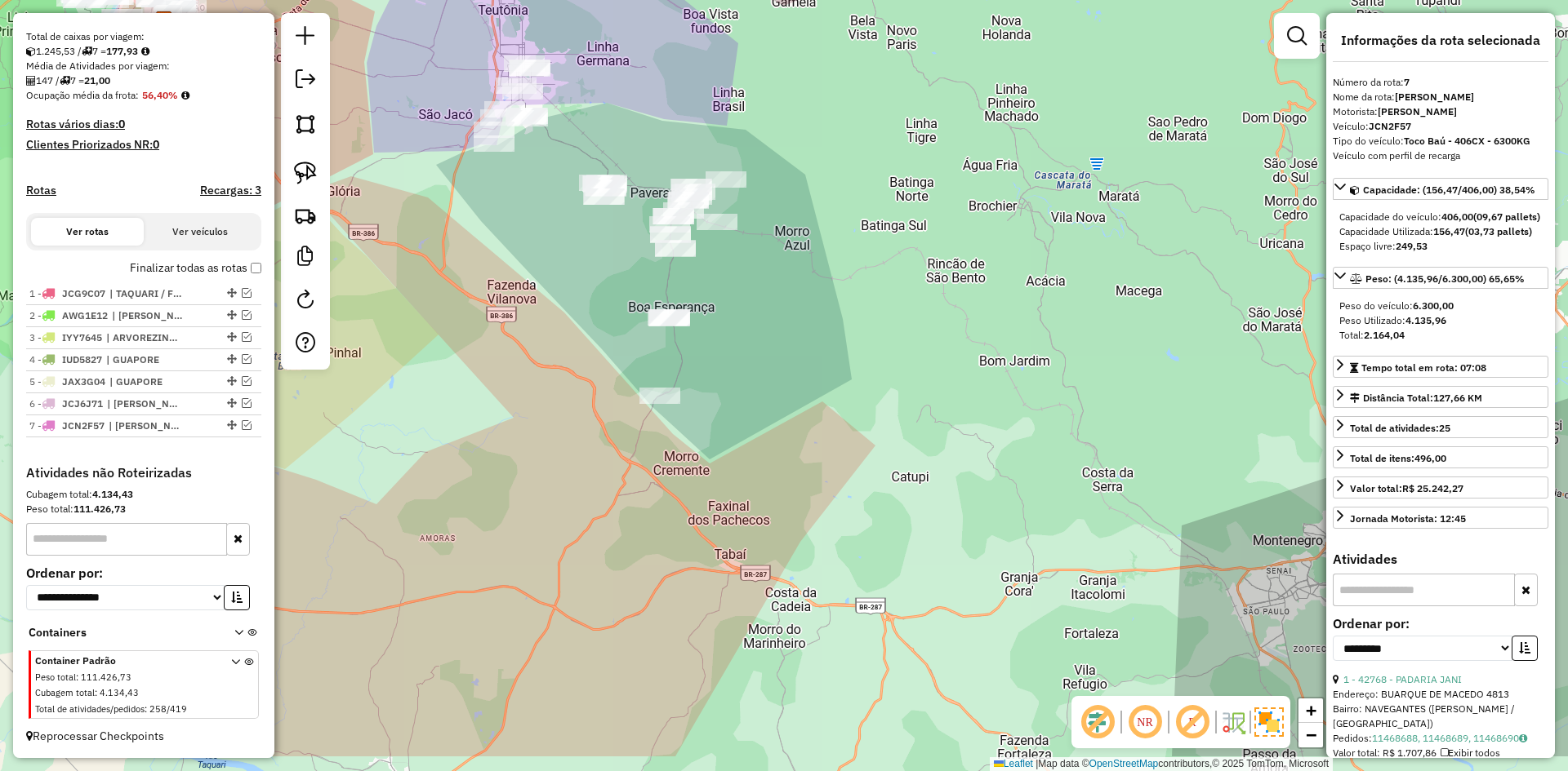
drag, startPoint x: 629, startPoint y: 327, endPoint x: 634, endPoint y: 215, distance: 112.1
click at [636, 219] on div "Janela de atendimento Grade de atendimento Capacidade Transportadoras Veículos …" at bounding box center [784, 386] width 1568 height 771
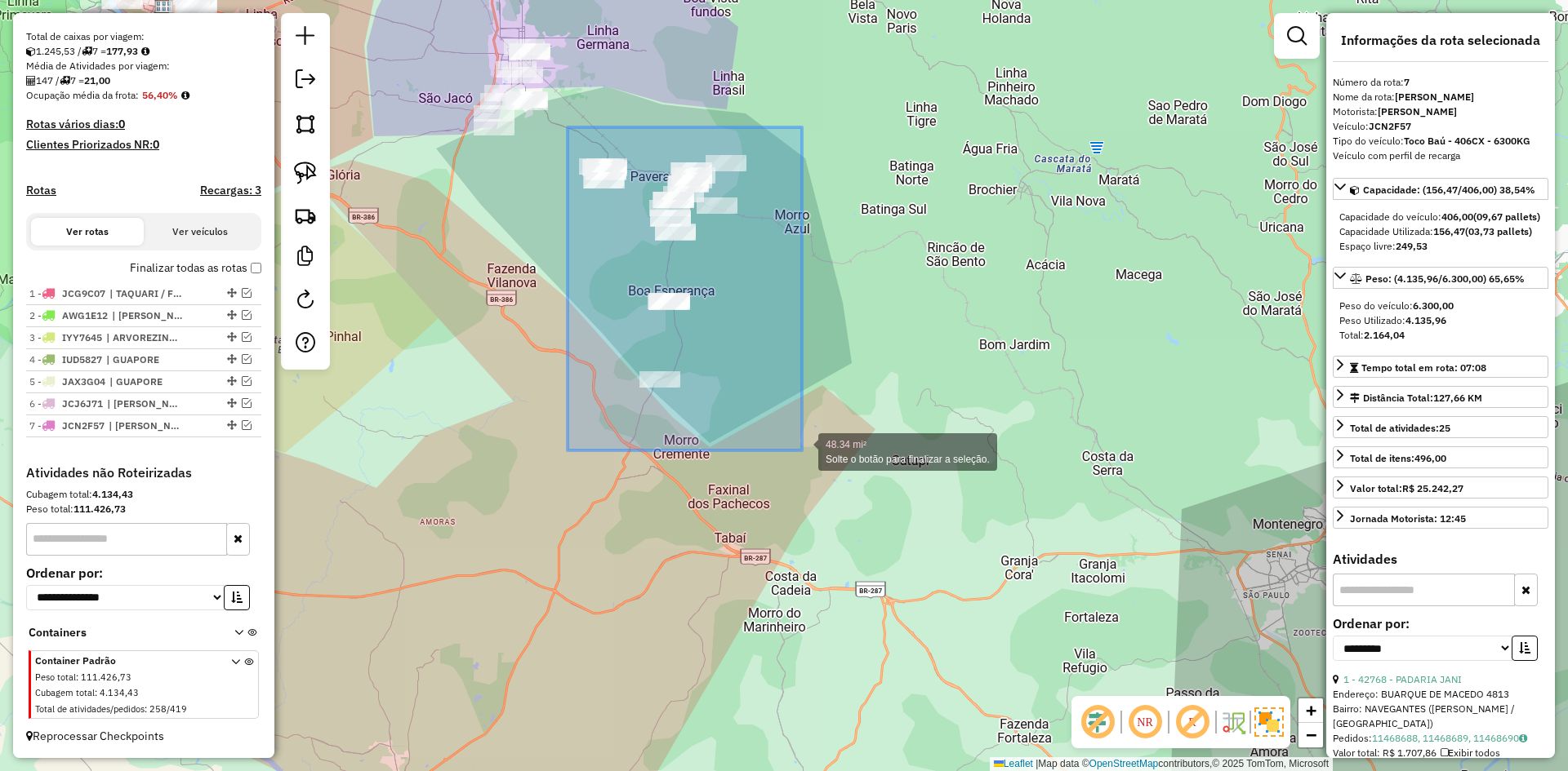
drag, startPoint x: 567, startPoint y: 127, endPoint x: 805, endPoint y: 441, distance: 394.0
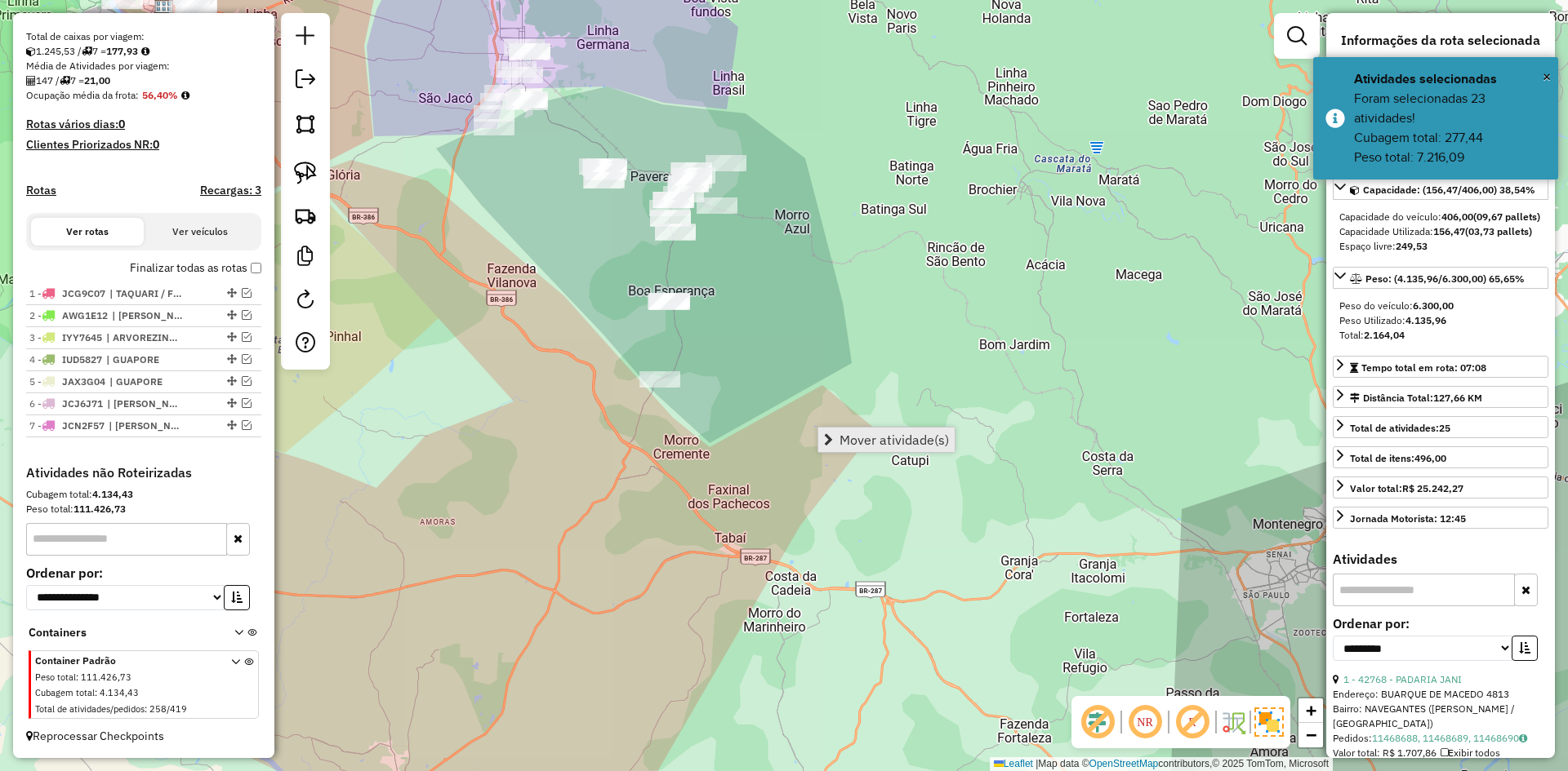
click at [903, 433] on span "Mover atividade(s)" at bounding box center [894, 439] width 110 height 13
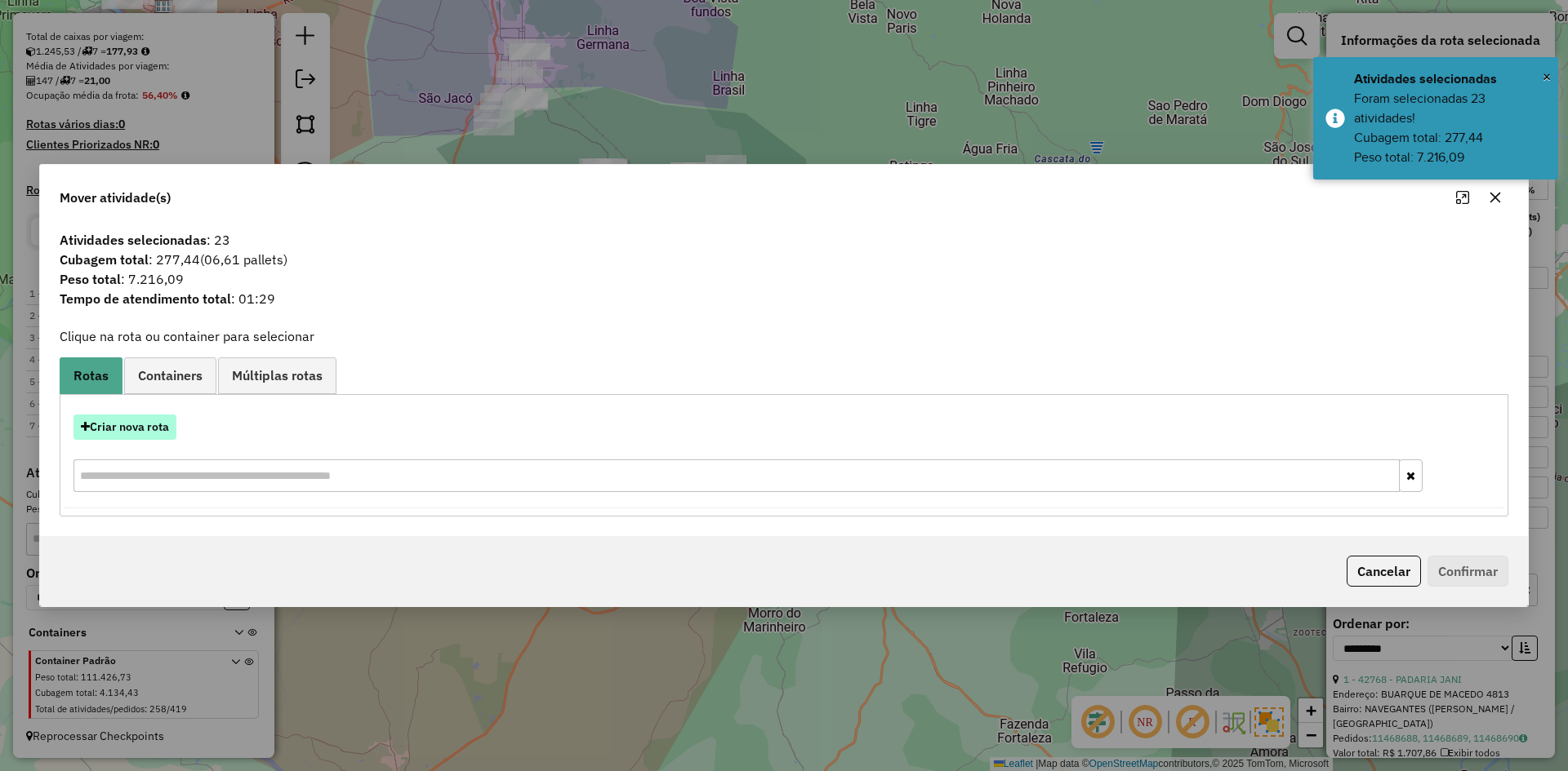
click at [146, 428] on button "Criar nova rota" at bounding box center [125, 427] width 103 height 25
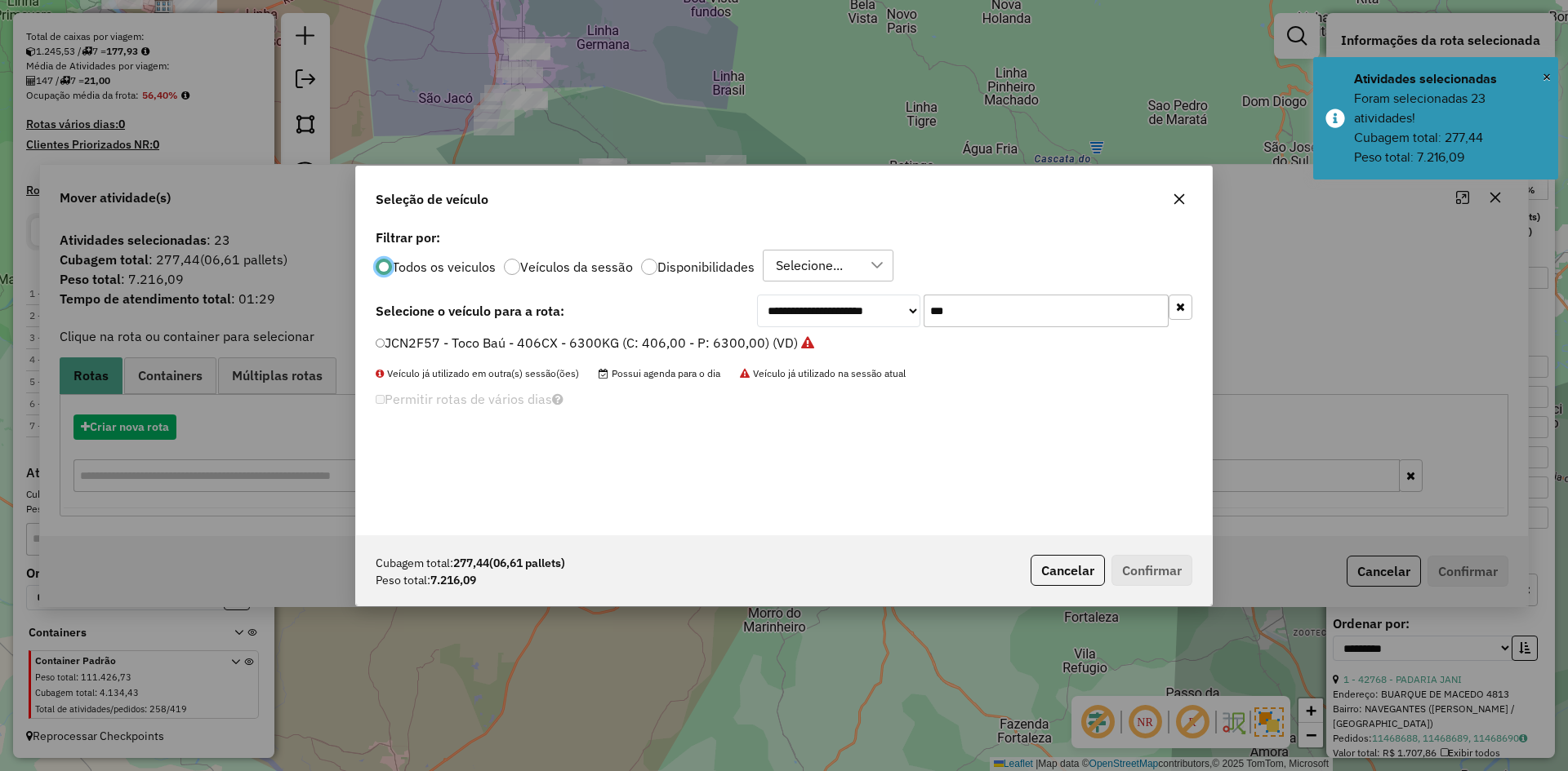
scroll to position [9, 5]
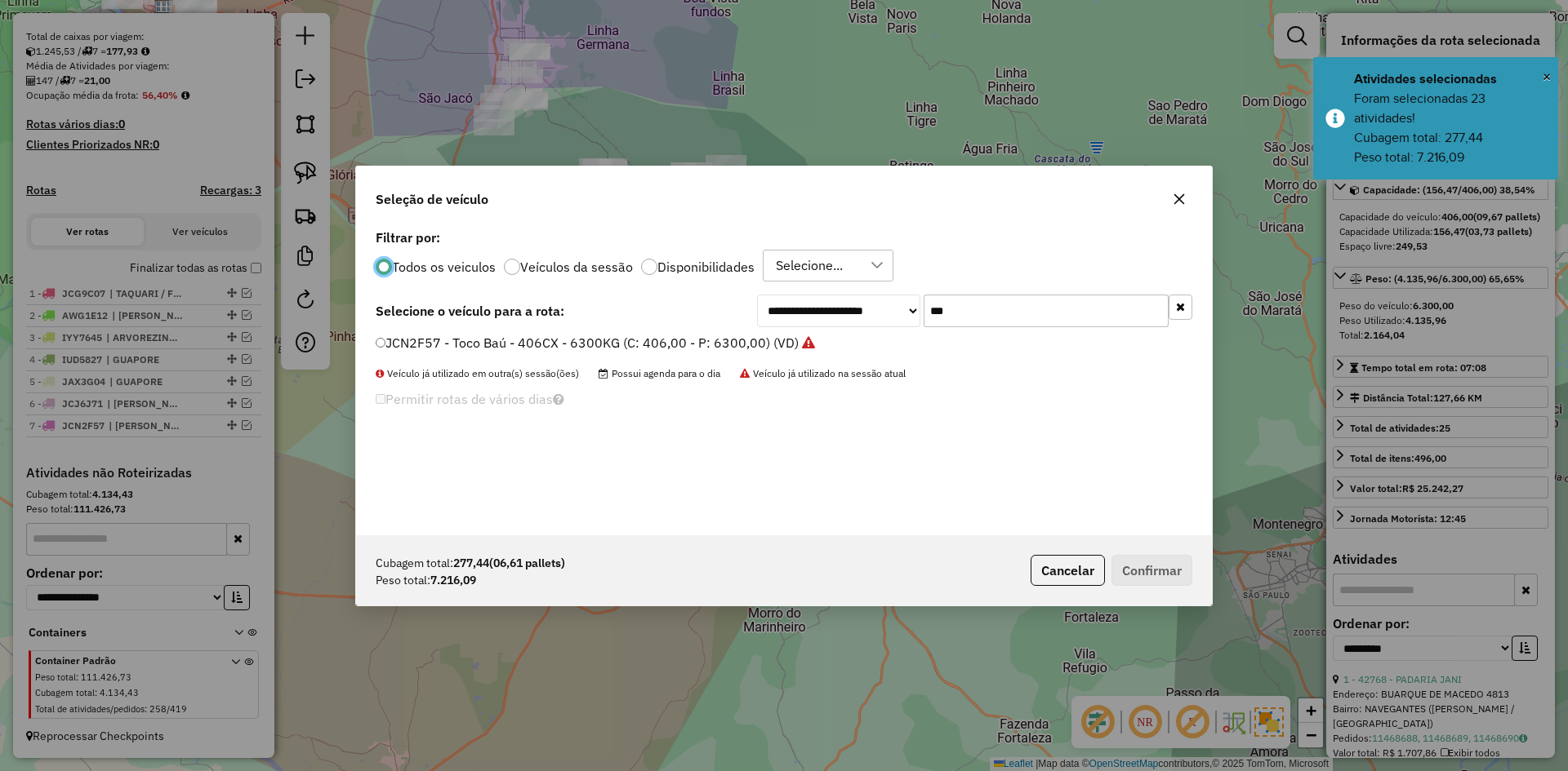
click at [970, 325] on input "***" at bounding box center [1046, 311] width 245 height 33
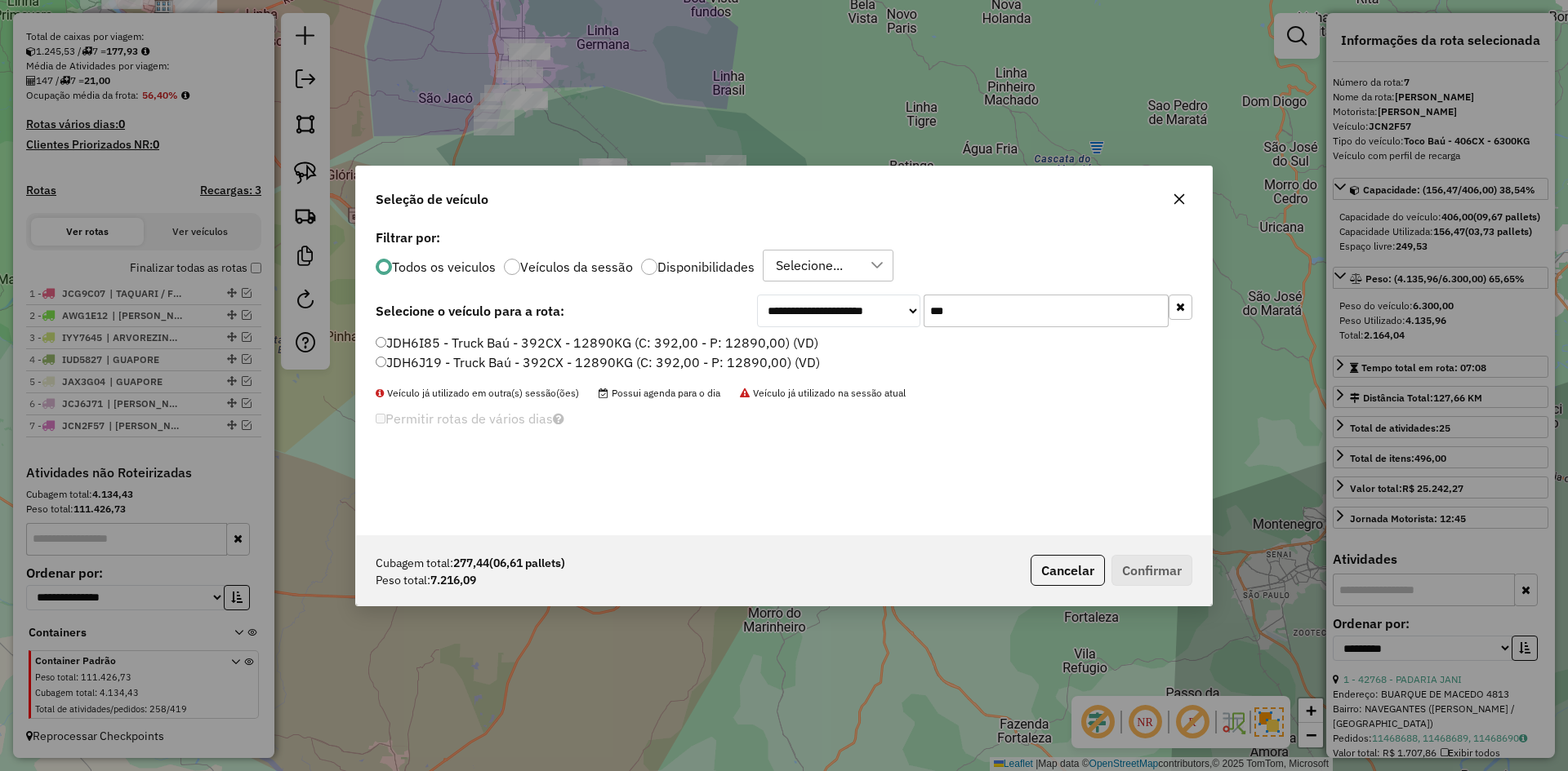
type input "***"
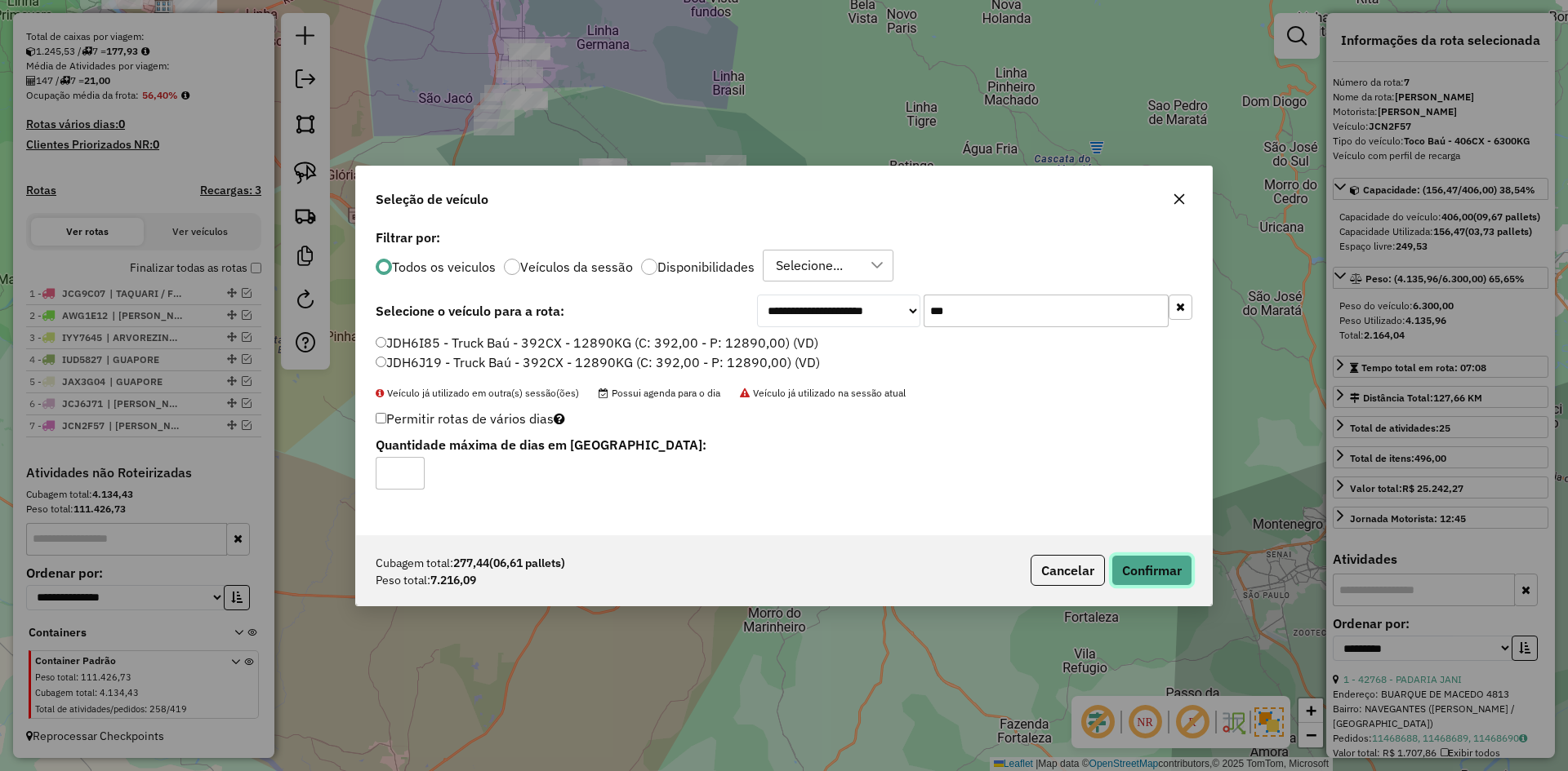
click at [1136, 575] on button "Confirmar" at bounding box center [1151, 571] width 81 height 31
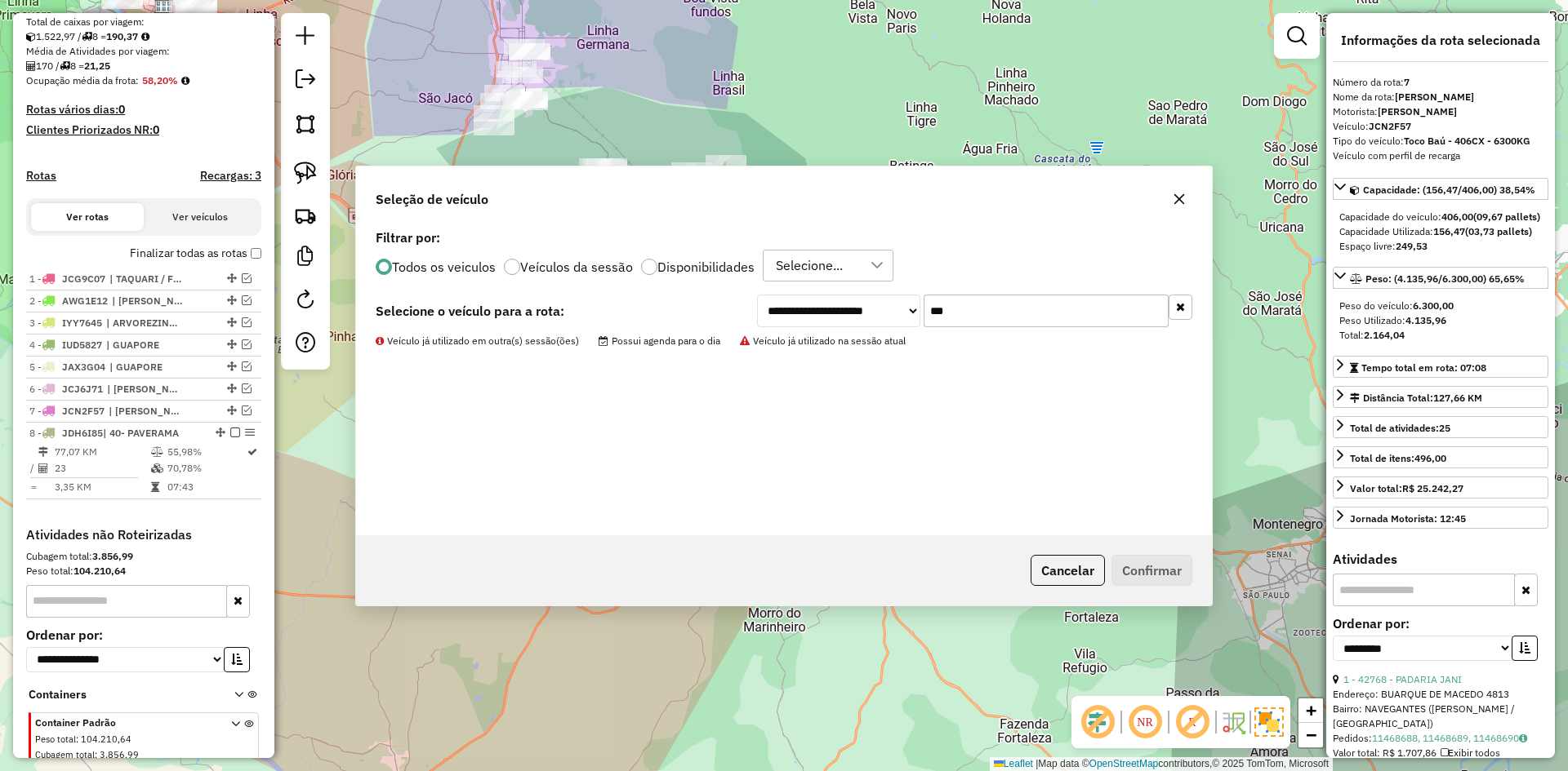
scroll to position [419, 0]
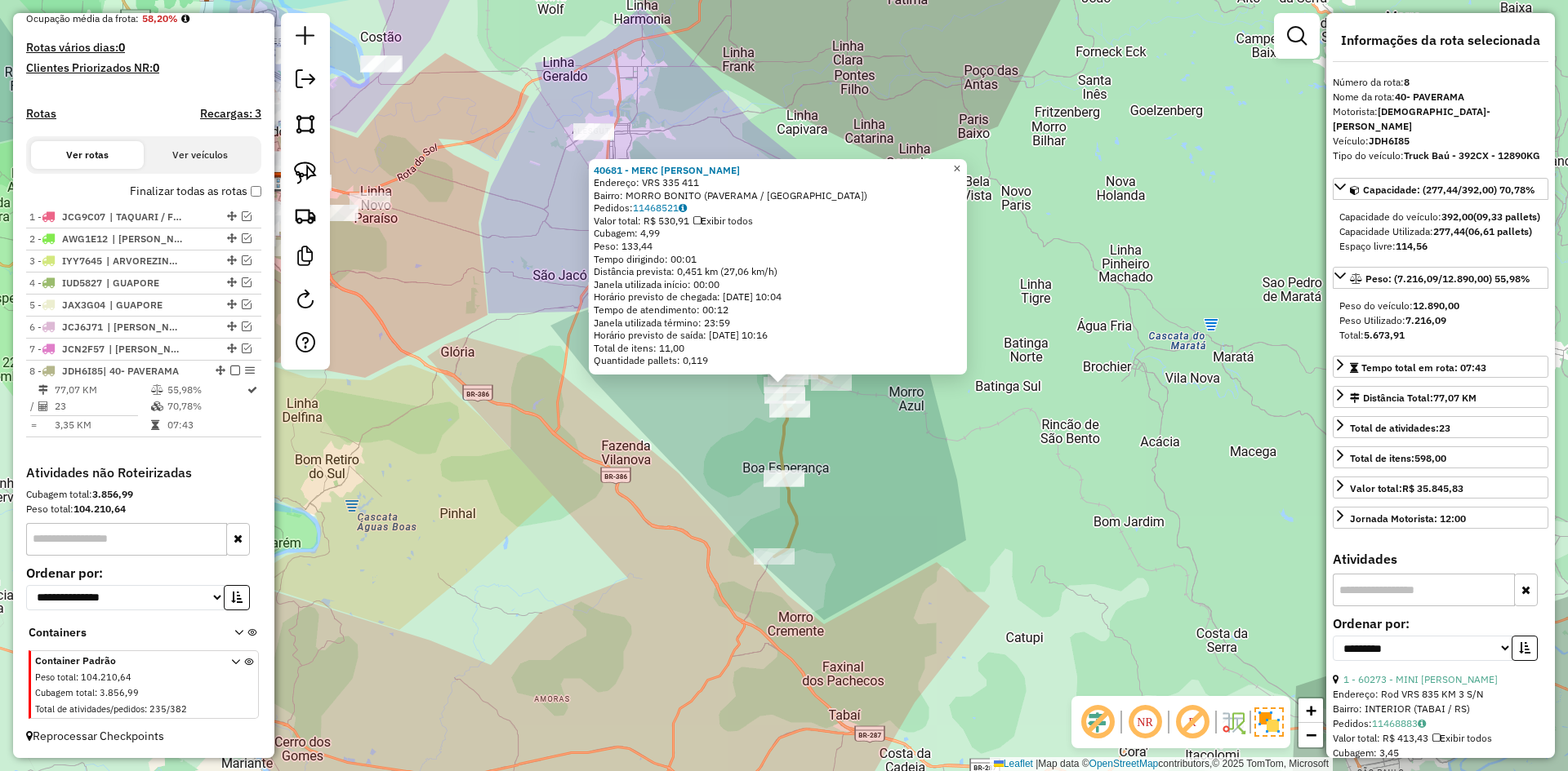
click at [960, 162] on span "×" at bounding box center [957, 168] width 8 height 14
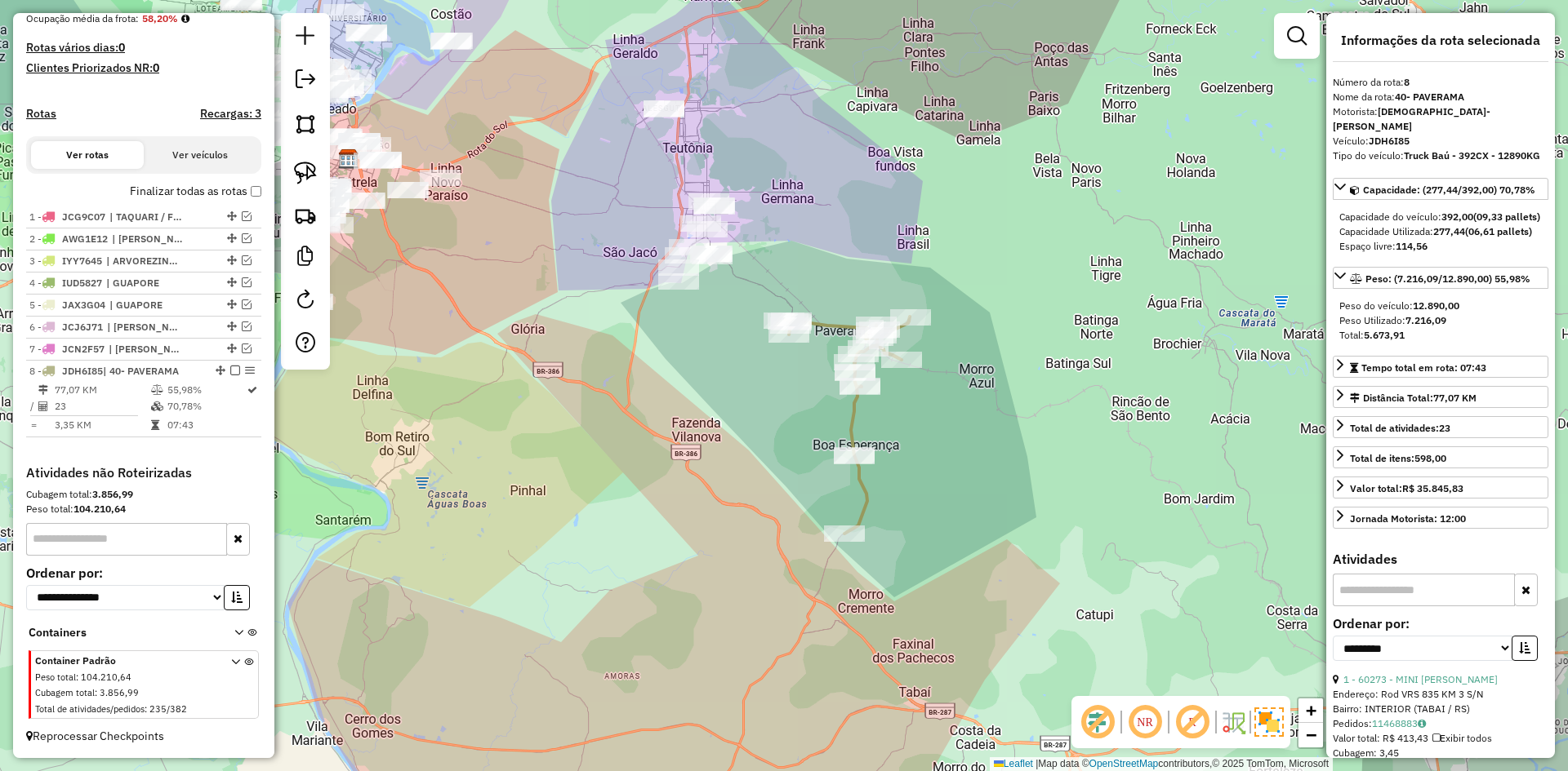
drag, startPoint x: 565, startPoint y: 360, endPoint x: 643, endPoint y: 343, distance: 79.8
click at [640, 342] on div "Janela de atendimento Grade de atendimento Capacidade Transportadoras Veículos …" at bounding box center [784, 386] width 1568 height 771
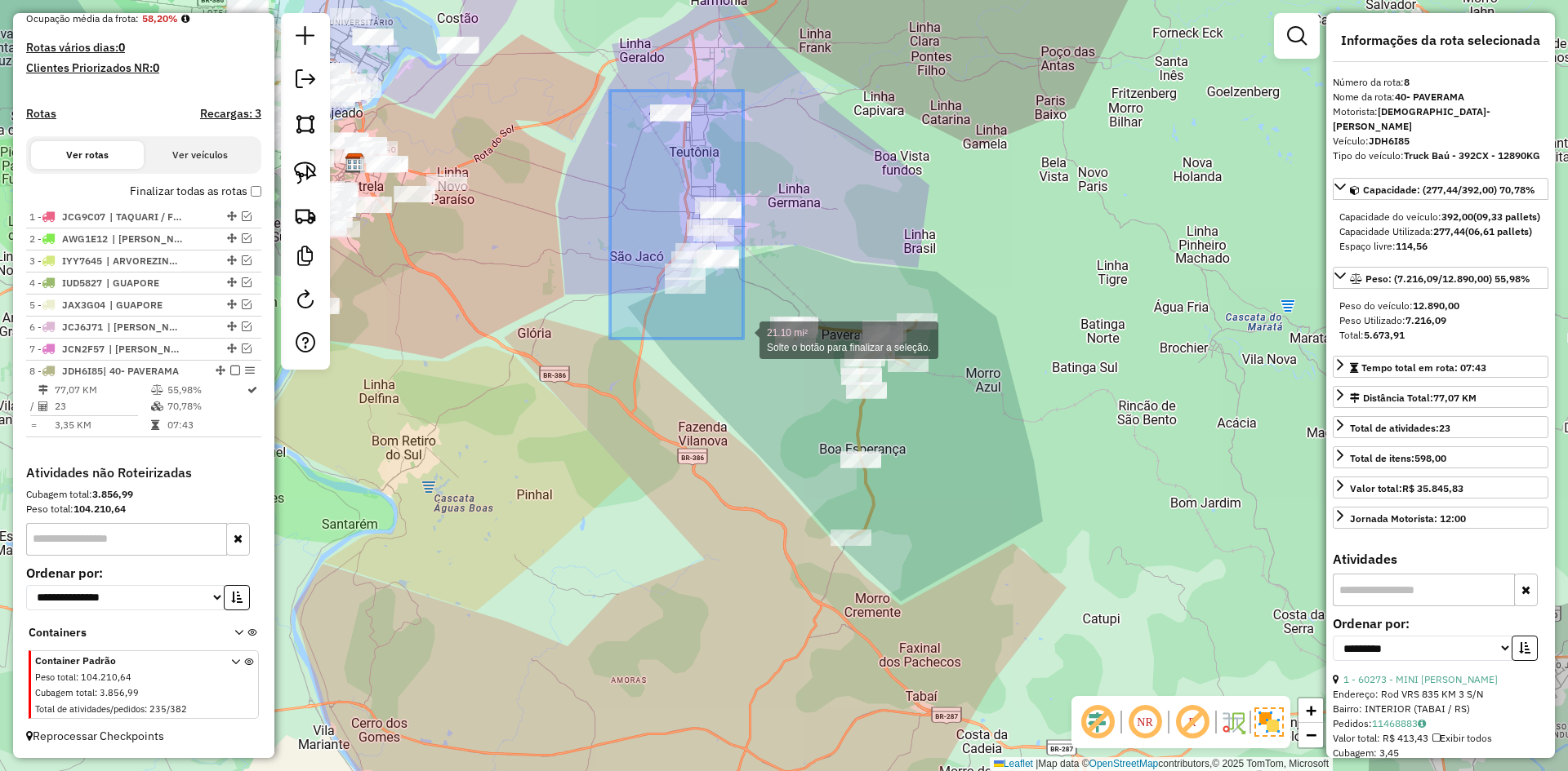
drag, startPoint x: 627, startPoint y: 110, endPoint x: 743, endPoint y: 339, distance: 256.7
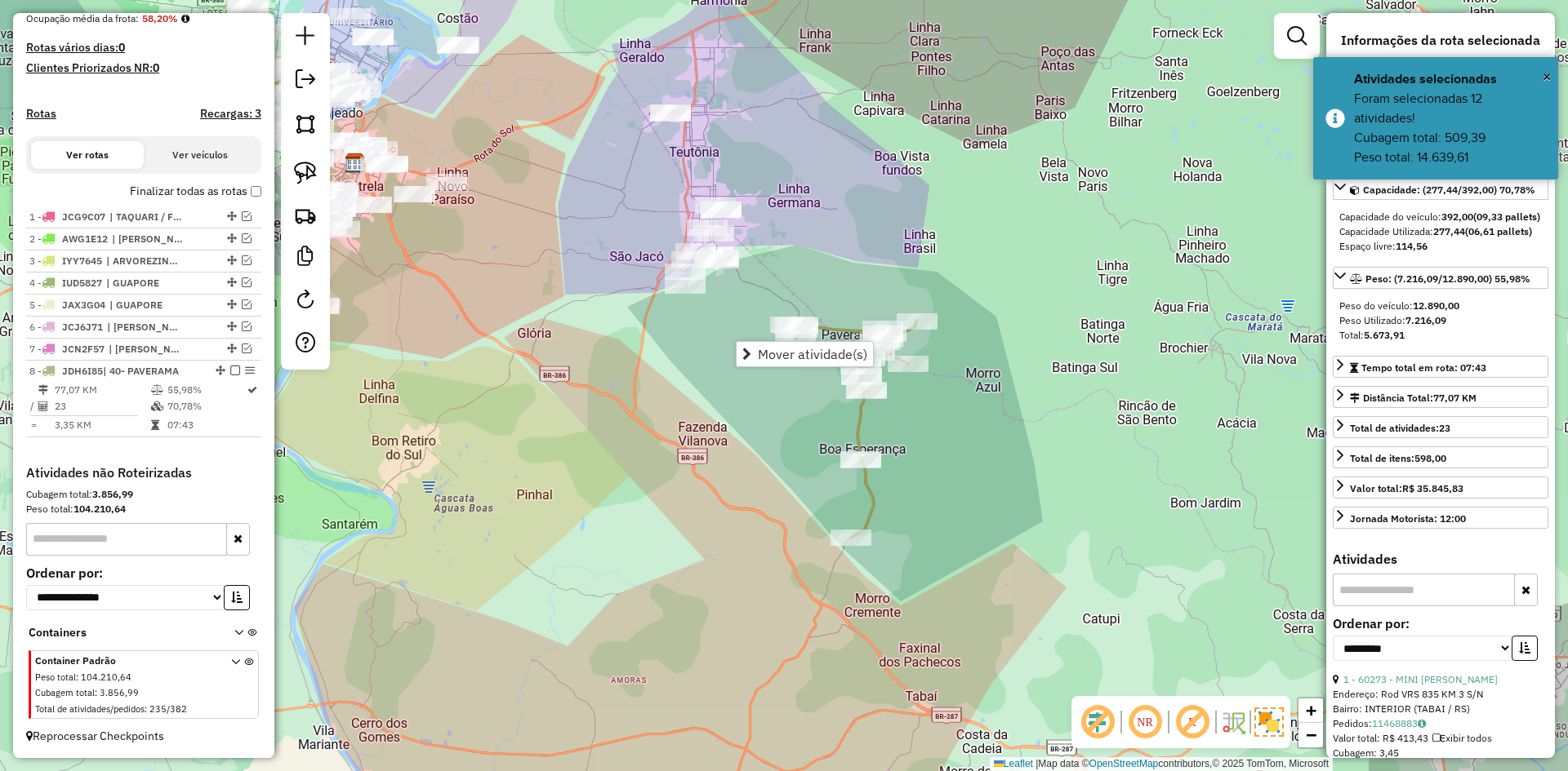
click at [636, 266] on div "Janela de atendimento Grade de atendimento Capacidade Transportadoras Veículos …" at bounding box center [784, 386] width 1568 height 771
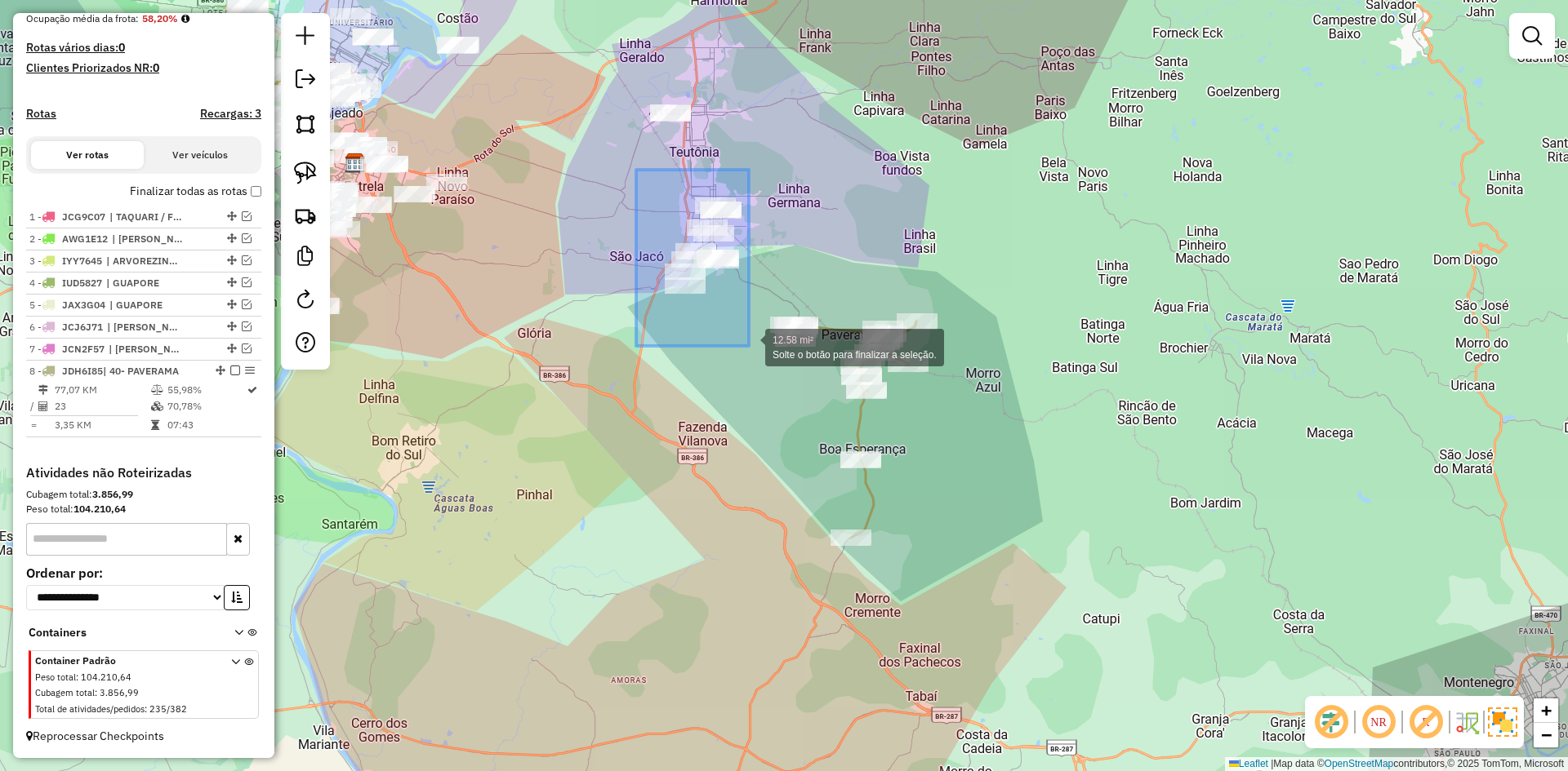
drag, startPoint x: 687, startPoint y: 243, endPoint x: 749, endPoint y: 346, distance: 120.2
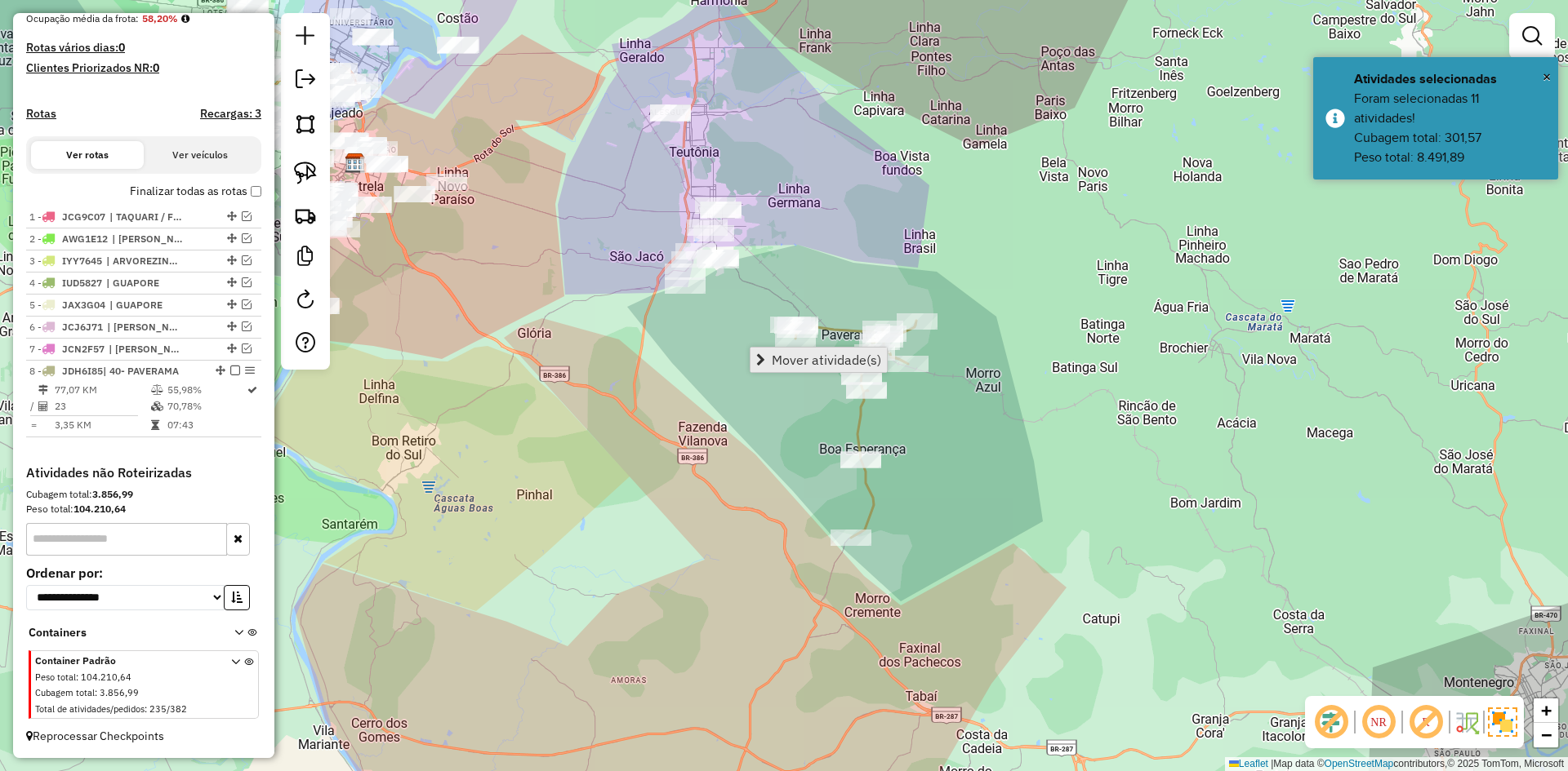
click at [794, 355] on span "Mover atividade(s)" at bounding box center [826, 359] width 110 height 13
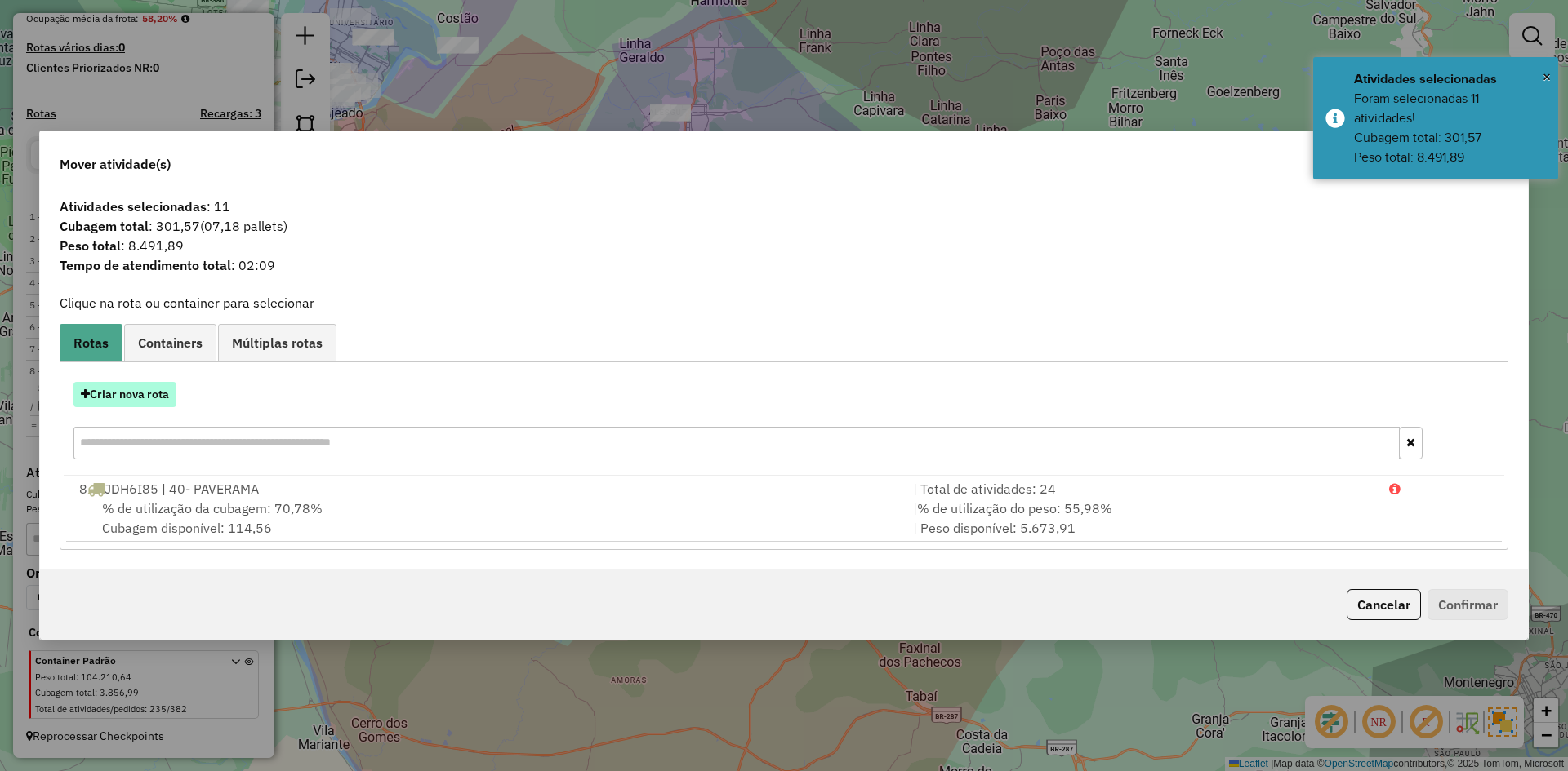
click at [143, 399] on button "Criar nova rota" at bounding box center [125, 394] width 103 height 25
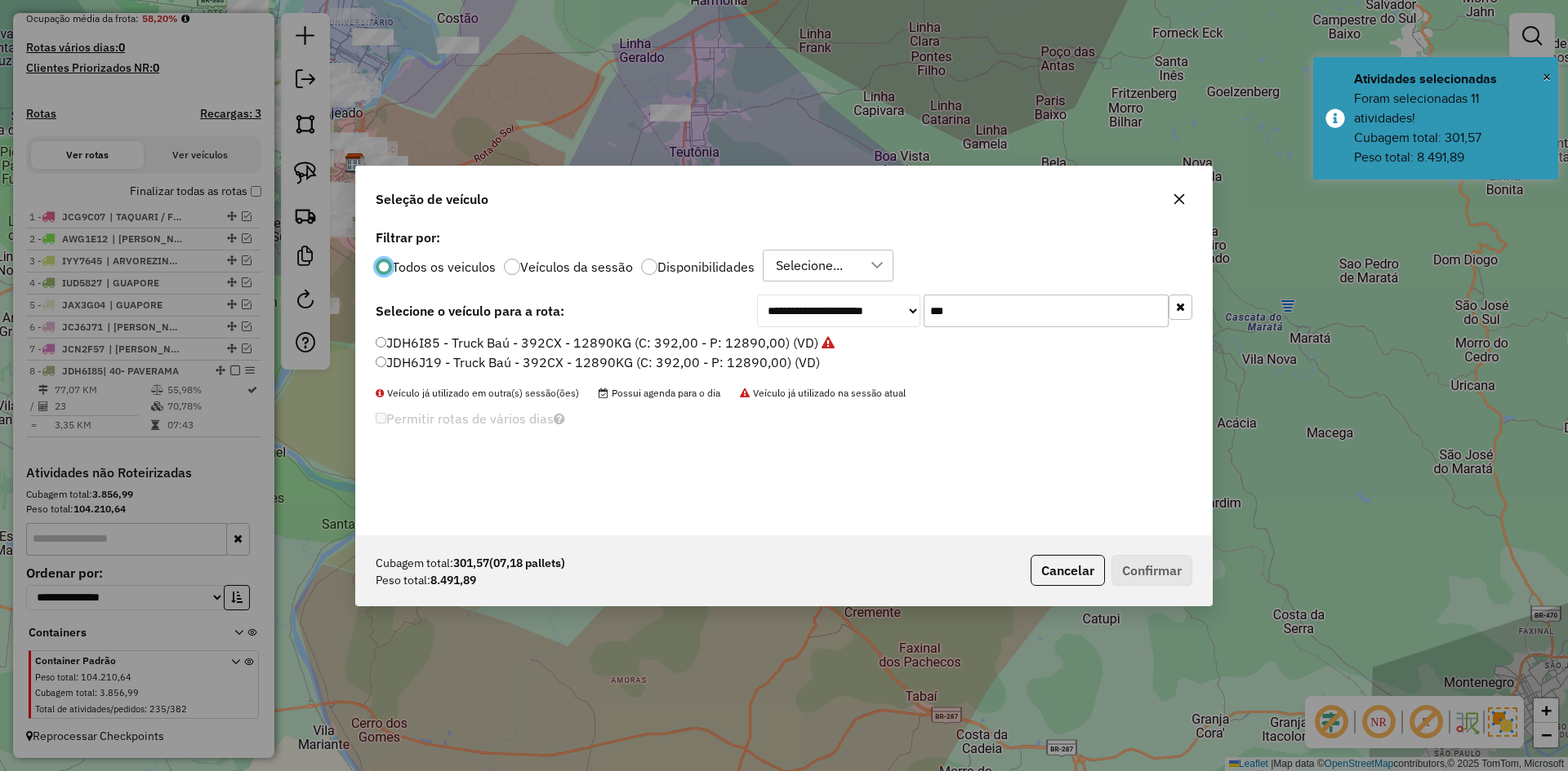
scroll to position [9, 5]
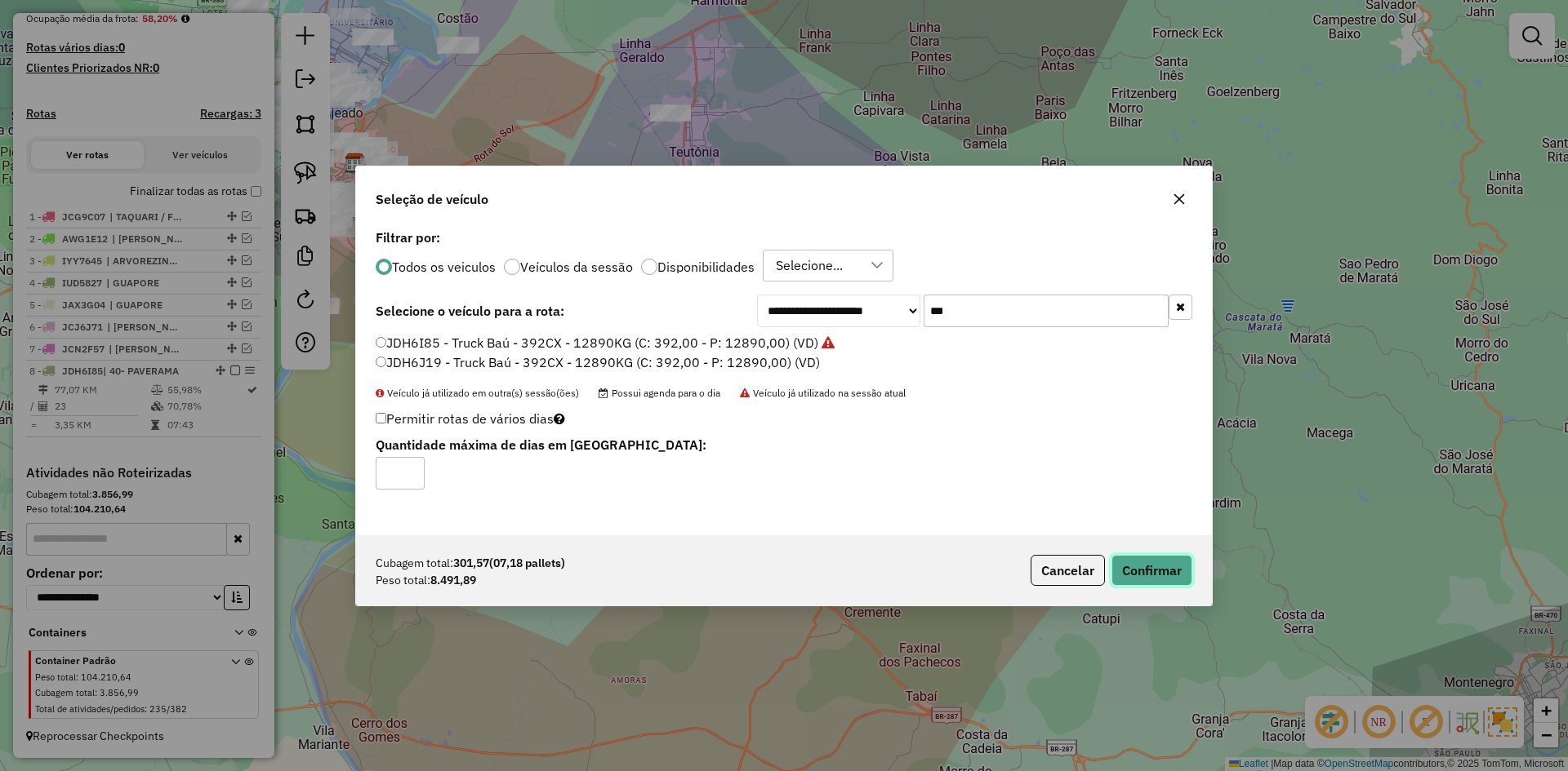
click at [1147, 574] on button "Confirmar" at bounding box center [1151, 571] width 81 height 31
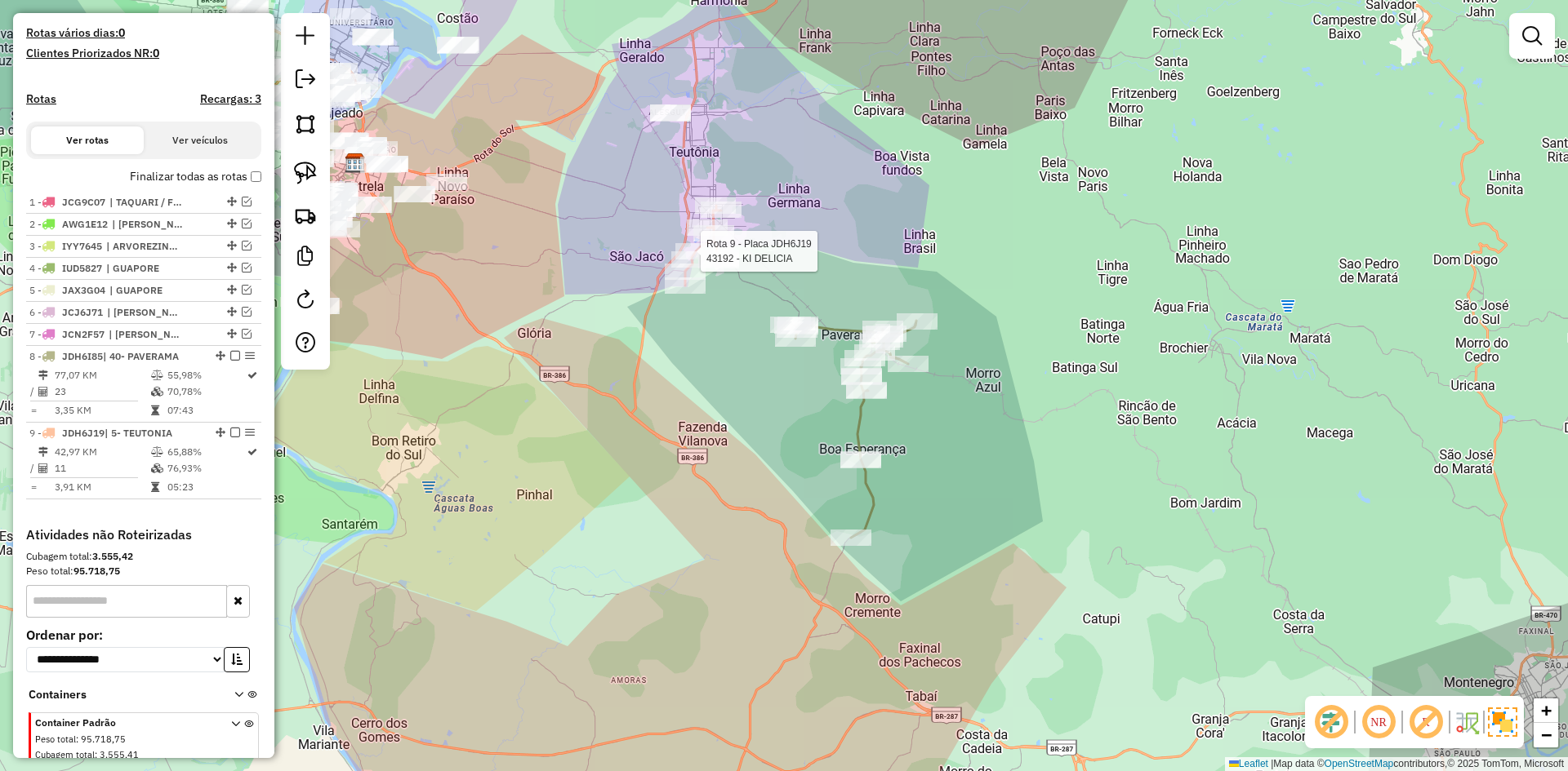
select select "**********"
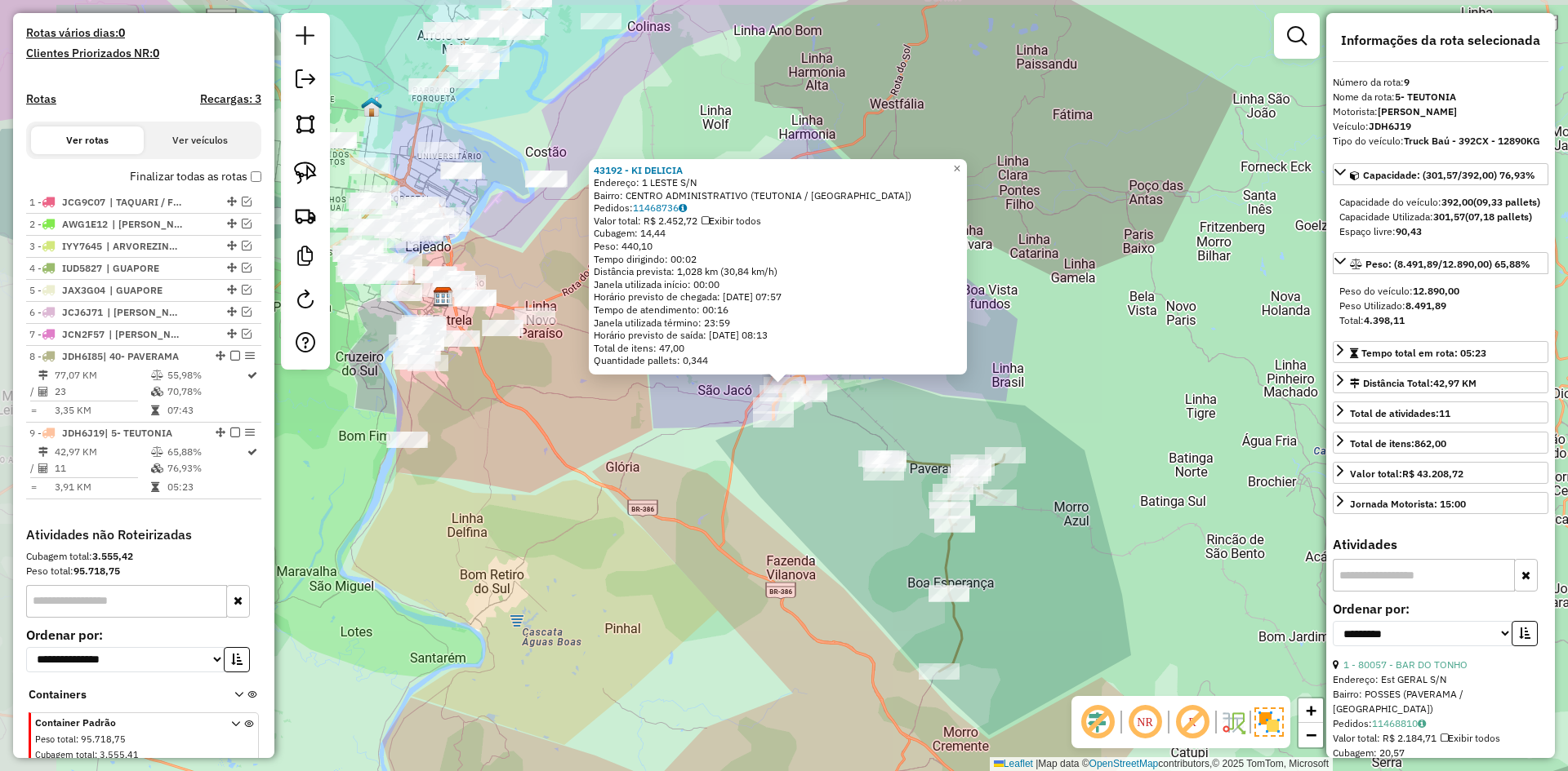
scroll to position [495, 0]
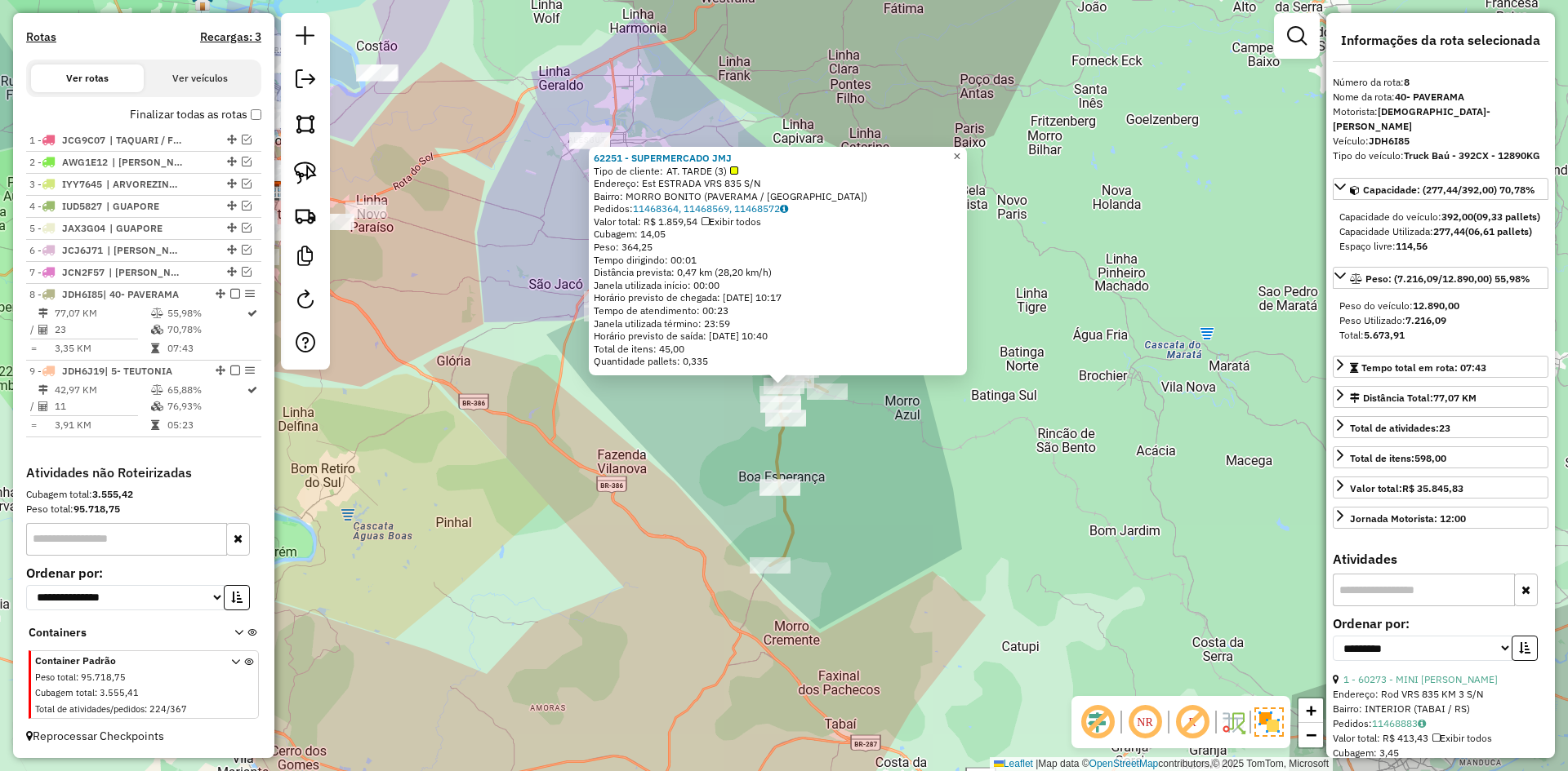
click at [960, 152] on span "×" at bounding box center [957, 156] width 8 height 14
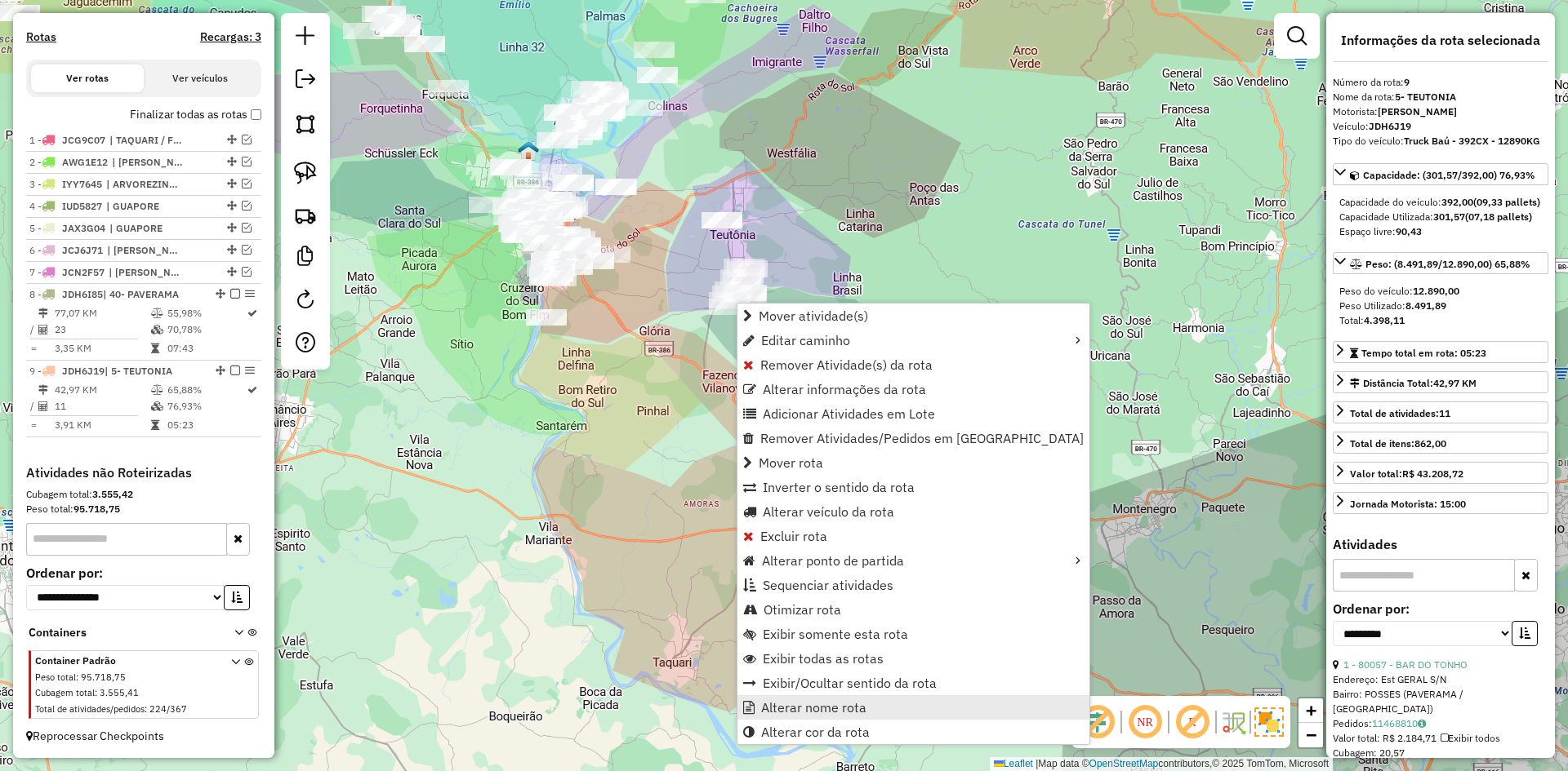
click at [830, 703] on span "Alterar nome rota" at bounding box center [813, 707] width 105 height 13
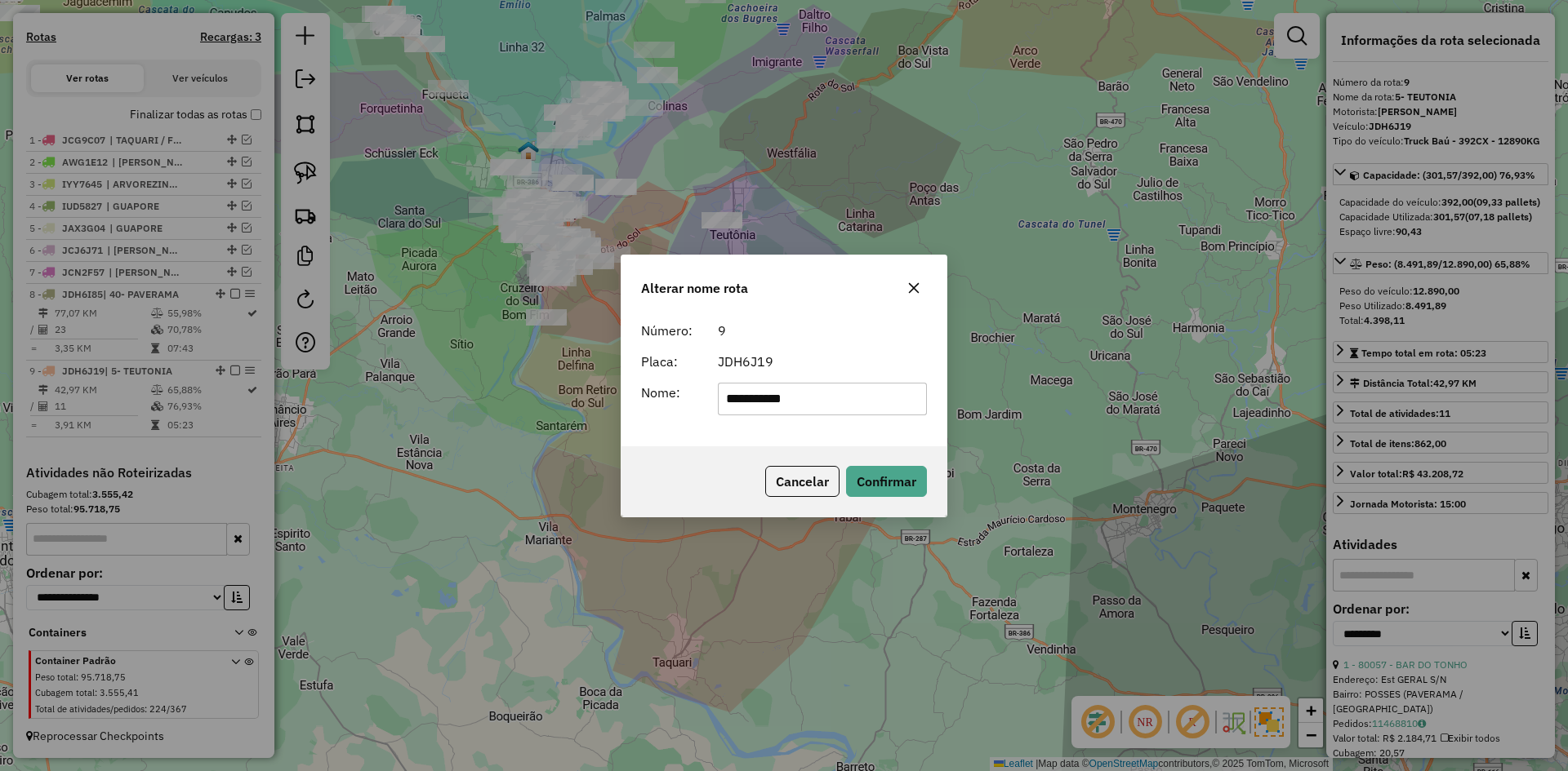
drag, startPoint x: 741, startPoint y: 402, endPoint x: 717, endPoint y: 427, distance: 34.7
click at [722, 423] on div "**********" at bounding box center [784, 381] width 325 height 132
type input "********"
drag, startPoint x: 901, startPoint y: 487, endPoint x: 847, endPoint y: 502, distance: 56.0
click at [895, 486] on button "Confirmar" at bounding box center [886, 482] width 81 height 31
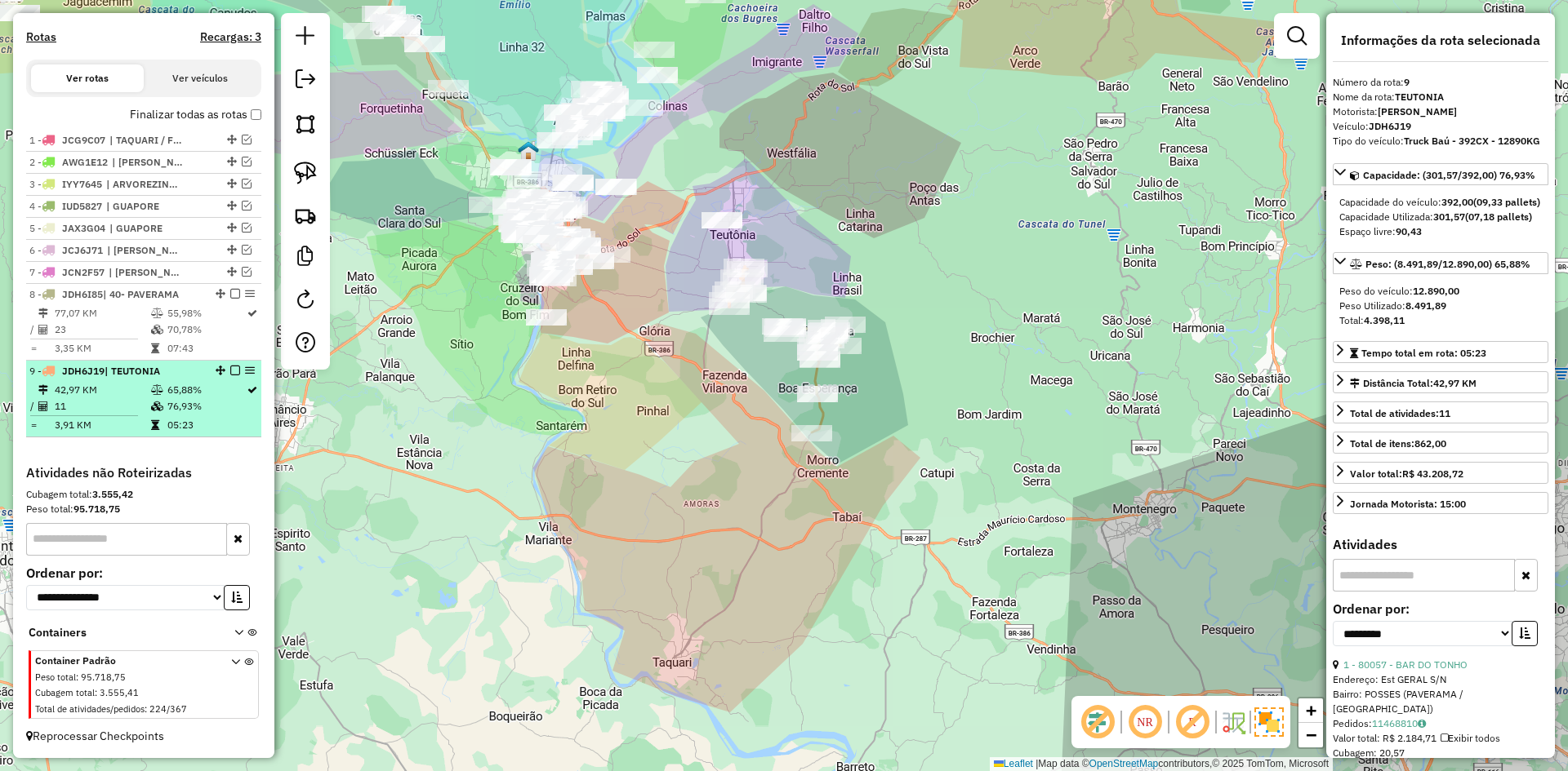
click at [232, 369] on em at bounding box center [235, 371] width 10 height 10
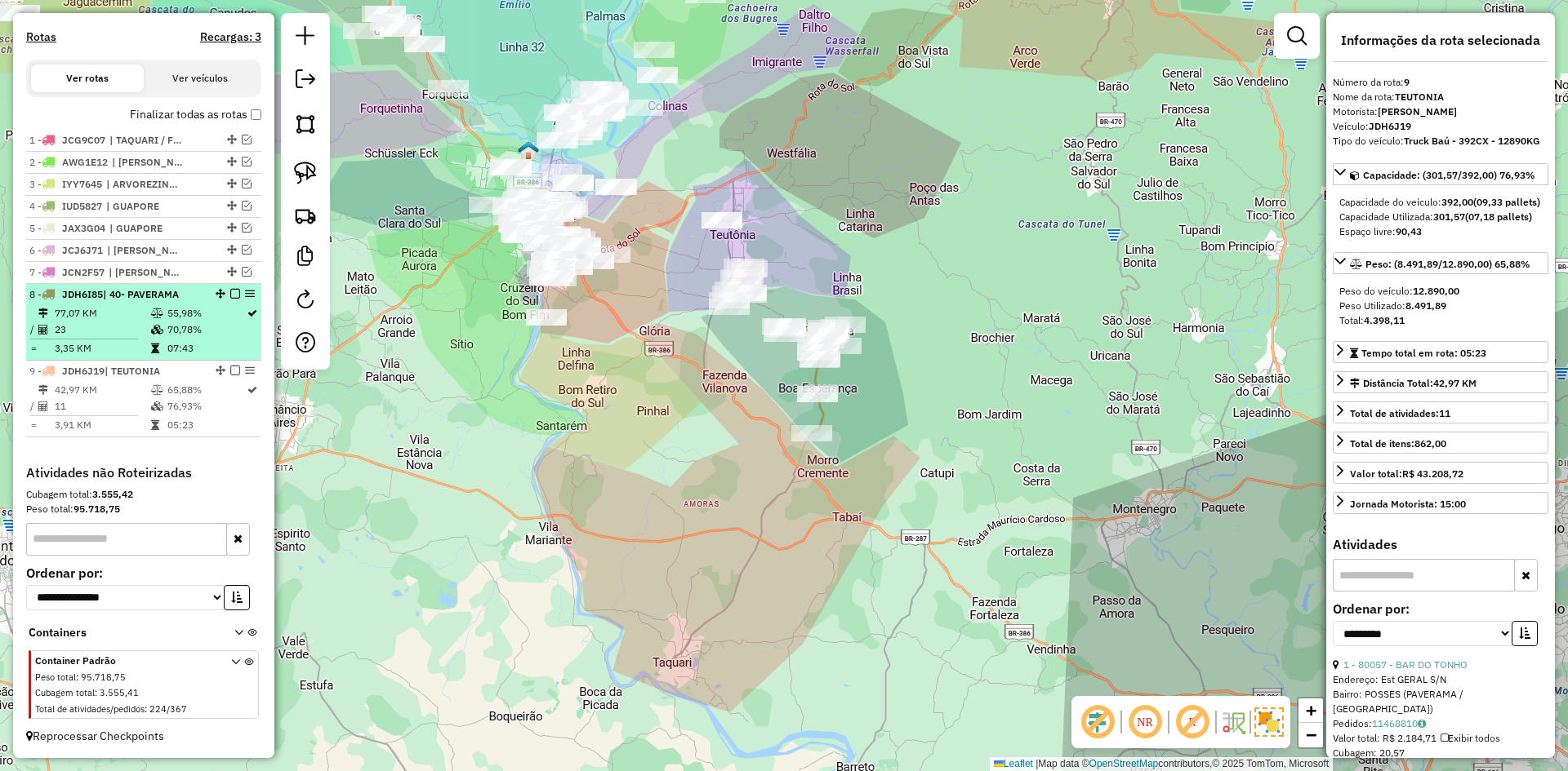
scroll to position [441, 0]
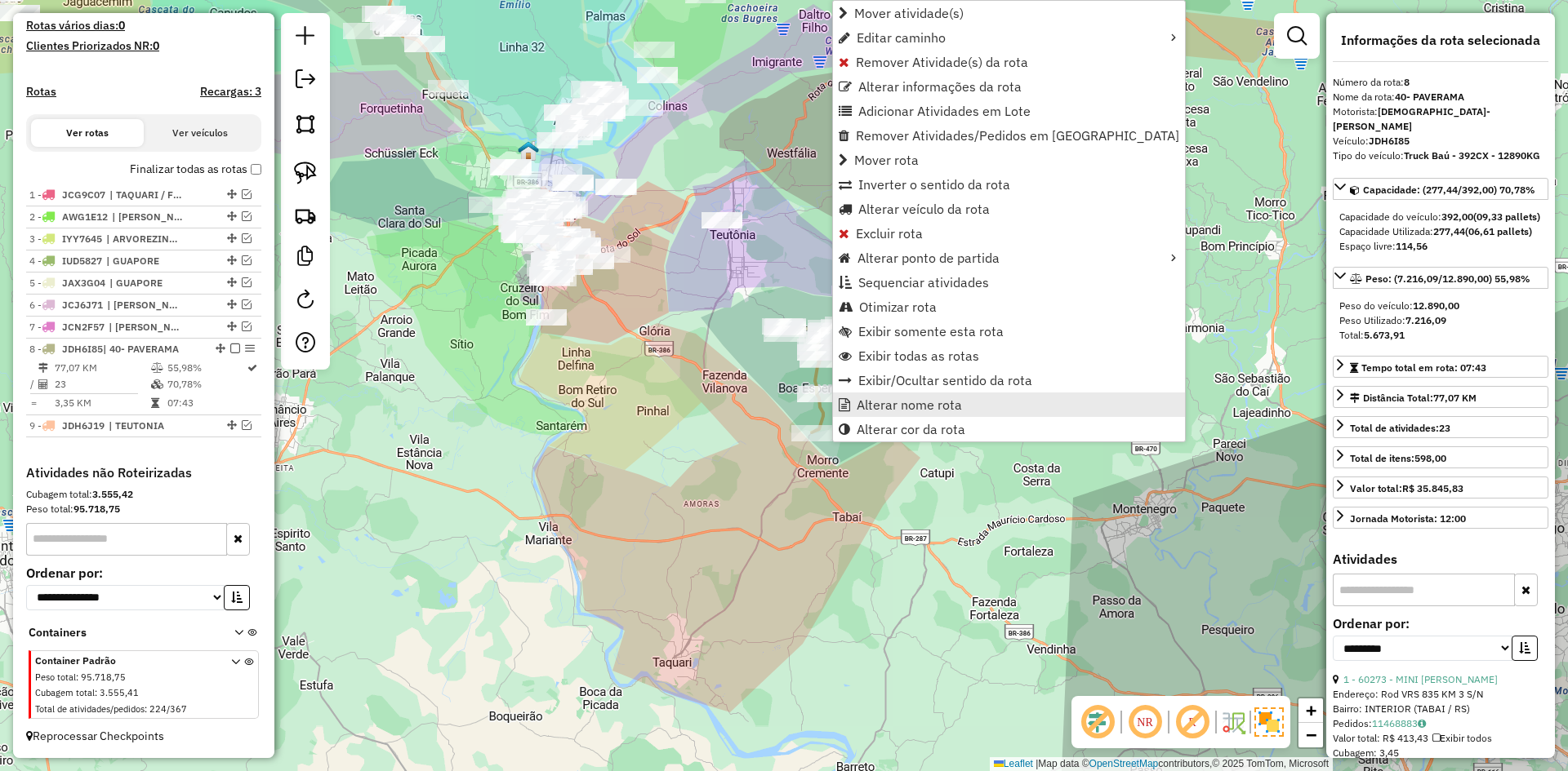
click at [902, 416] on ul "Mover atividade(s) Editar caminho Remover Atividade(s) da rota Alterar informaç…" at bounding box center [1008, 221] width 352 height 441
click at [901, 414] on link "Alterar nome rota" at bounding box center [1008, 404] width 352 height 24
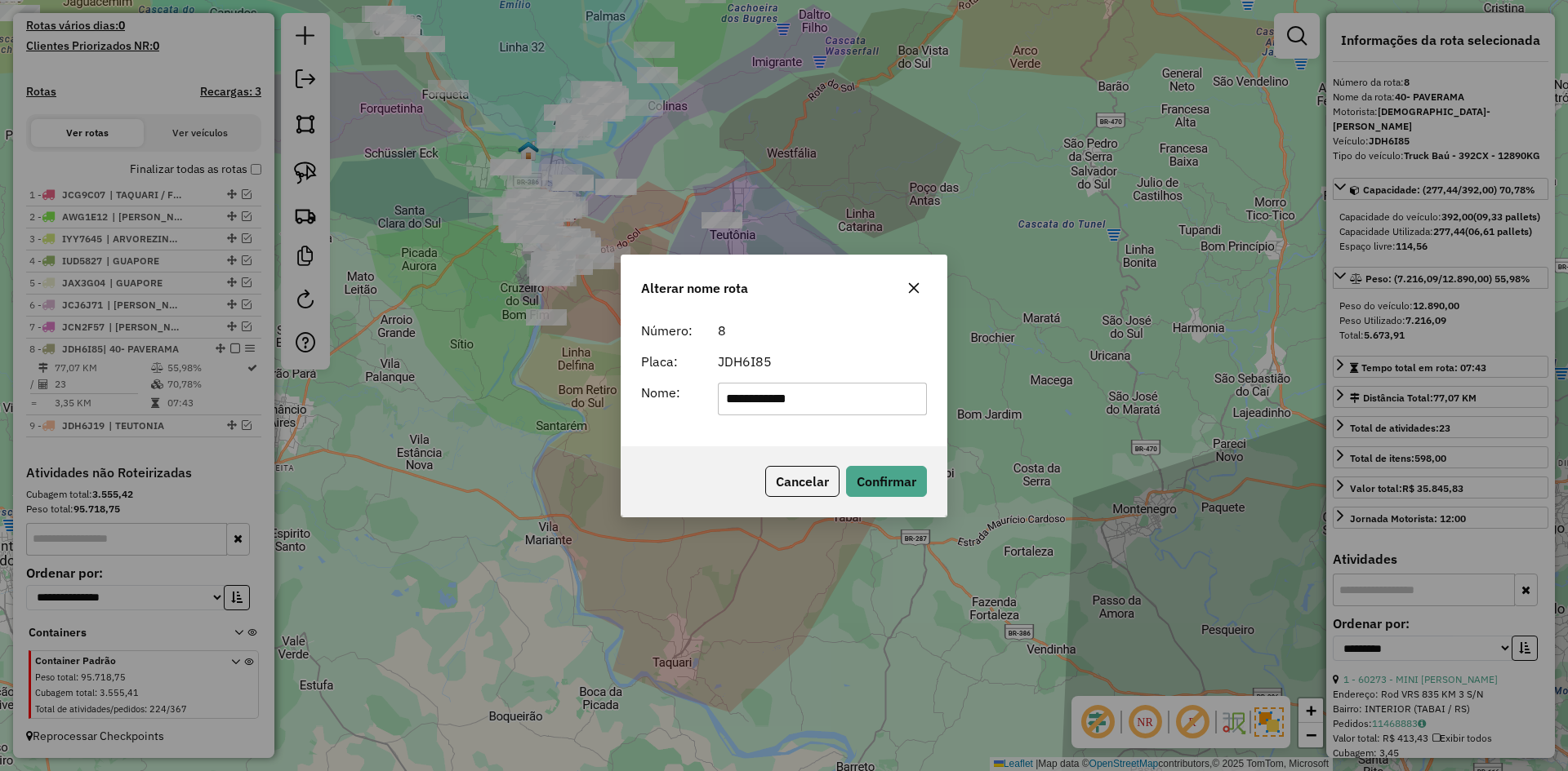
drag, startPoint x: 745, startPoint y: 402, endPoint x: 640, endPoint y: 435, distance: 110.1
click at [666, 427] on div "**********" at bounding box center [784, 381] width 325 height 132
type input "********"
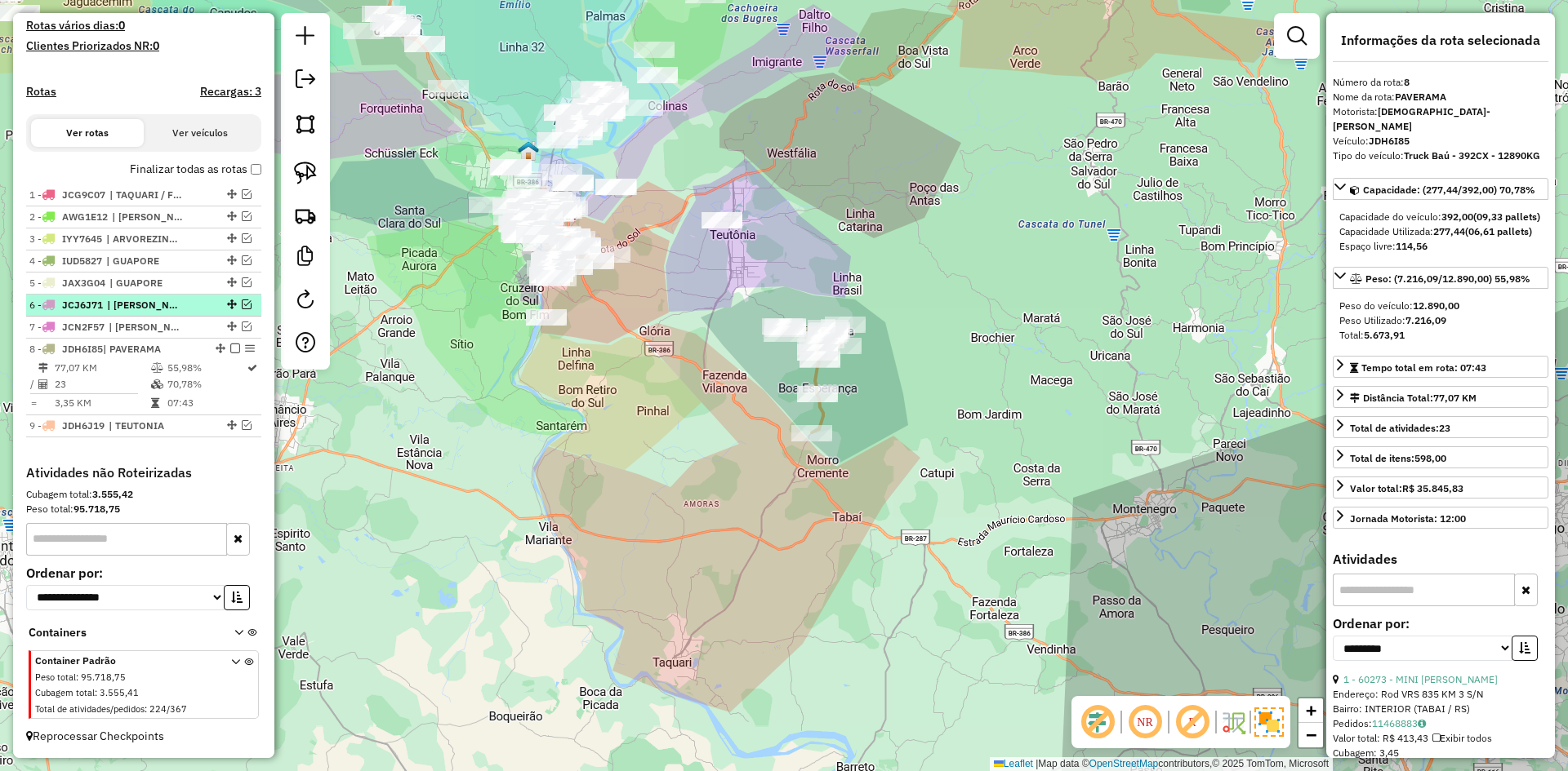
click at [230, 352] on em at bounding box center [235, 349] width 10 height 10
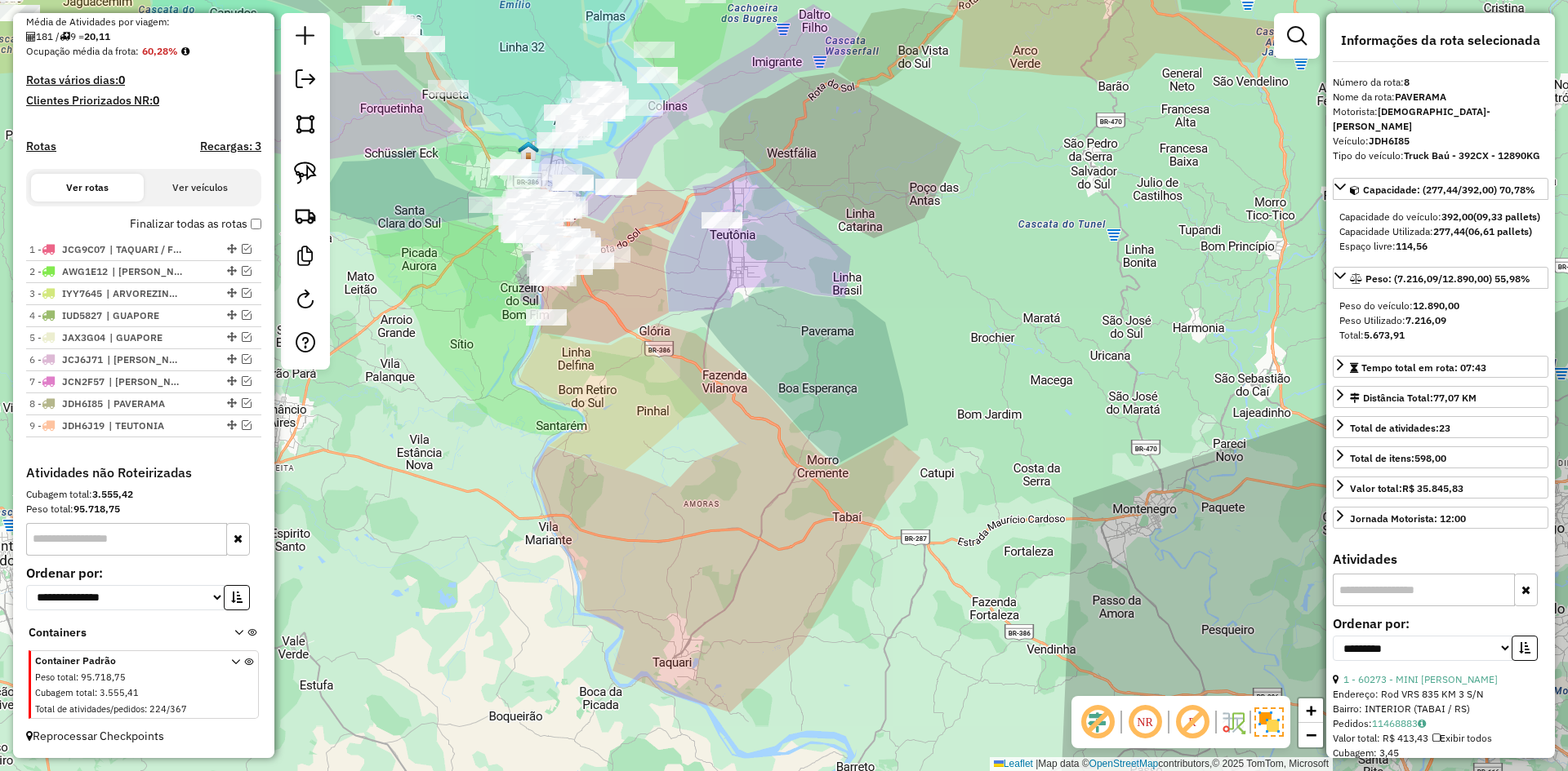
scroll to position [386, 0]
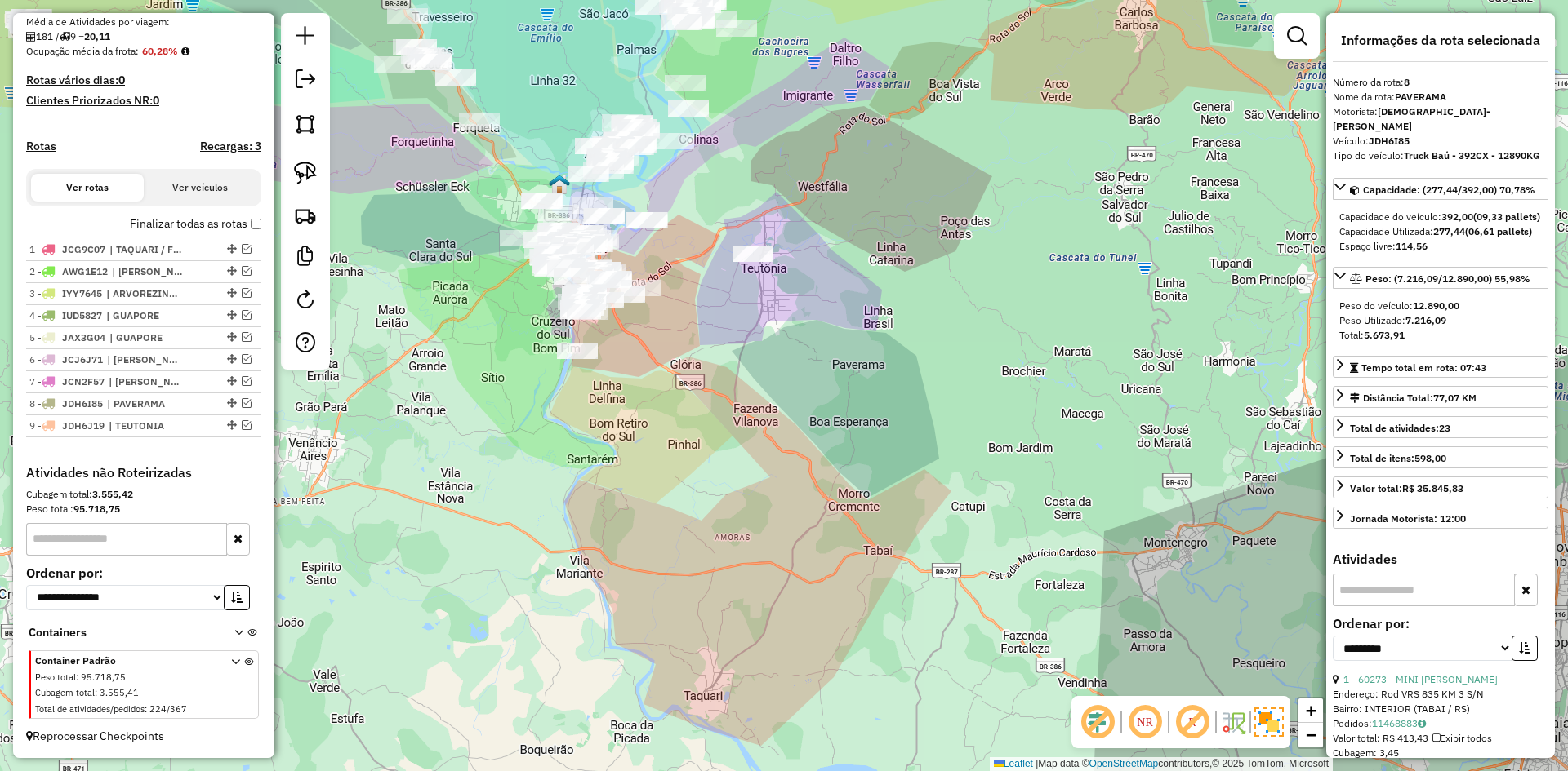
drag, startPoint x: 654, startPoint y: 302, endPoint x: 835, endPoint y: 418, distance: 215.0
click at [835, 418] on div "Janela de atendimento Grade de atendimento Capacidade Transportadoras Veículos …" at bounding box center [784, 386] width 1568 height 771
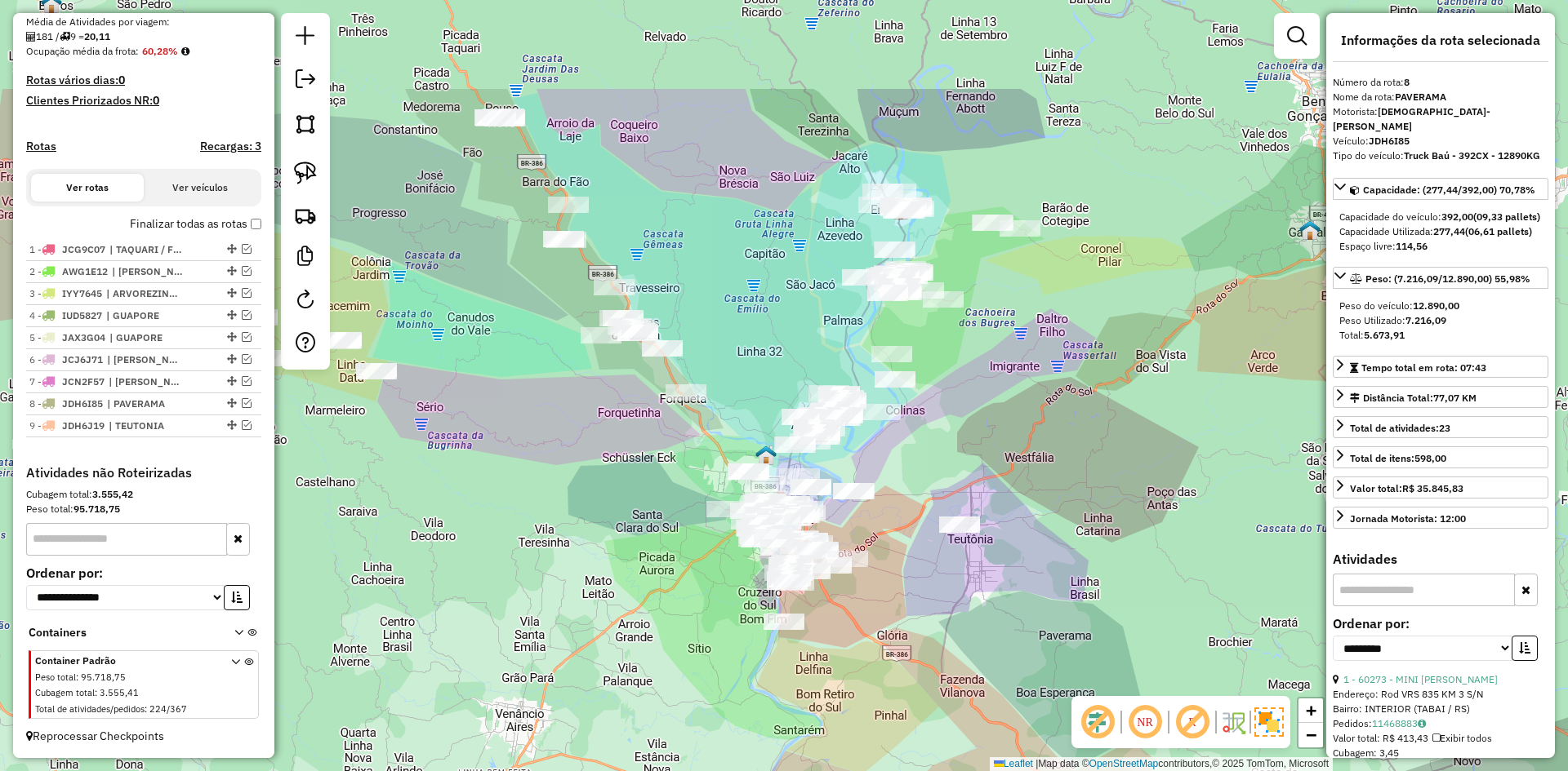
drag, startPoint x: 604, startPoint y: 337, endPoint x: 638, endPoint y: 470, distance: 137.3
click at [638, 470] on div "Janela de atendimento Grade de atendimento Capacidade Transportadoras Veículos …" at bounding box center [784, 386] width 1568 height 771
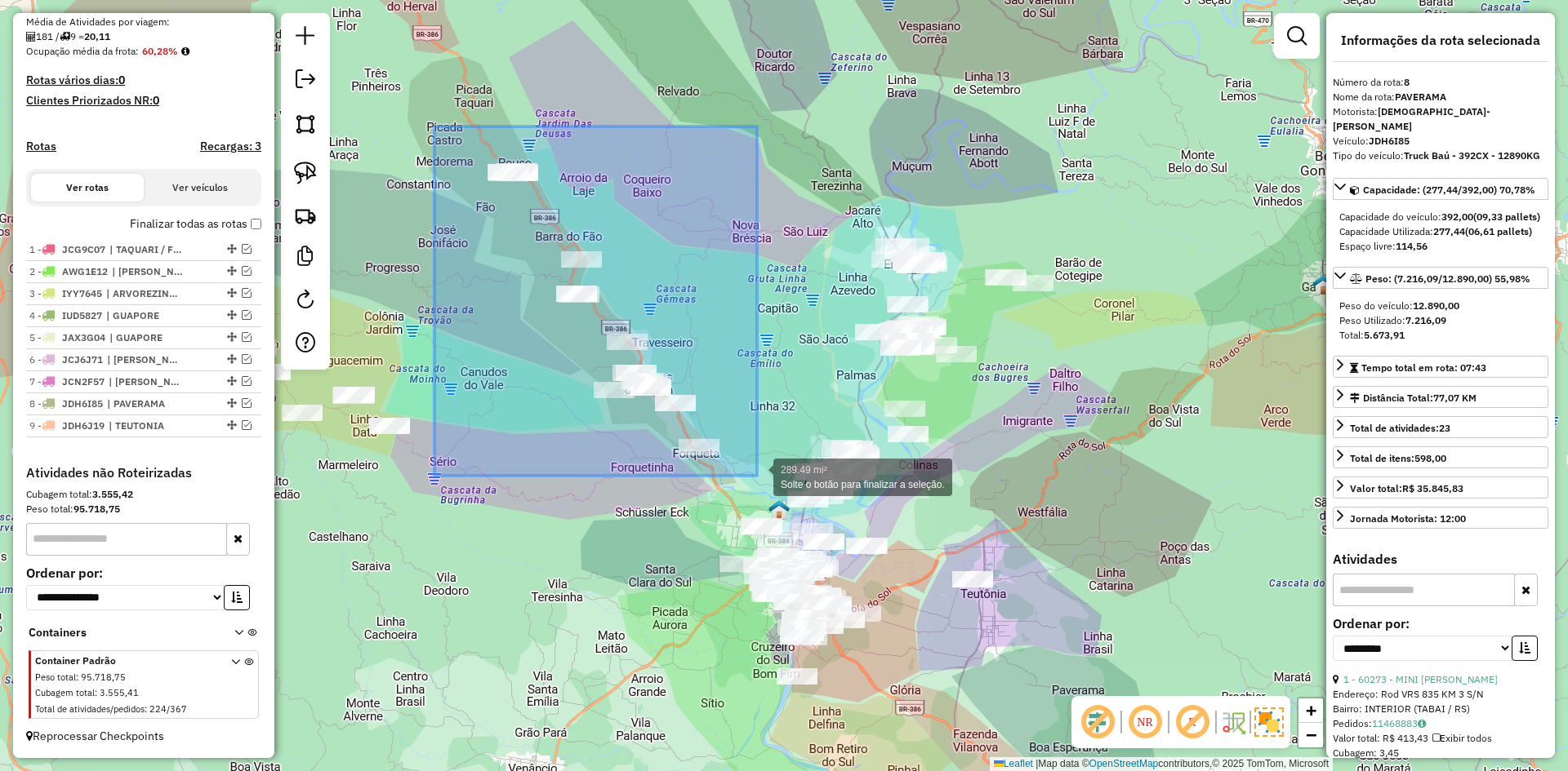
drag, startPoint x: 477, startPoint y: 165, endPoint x: 757, endPoint y: 476, distance: 418.5
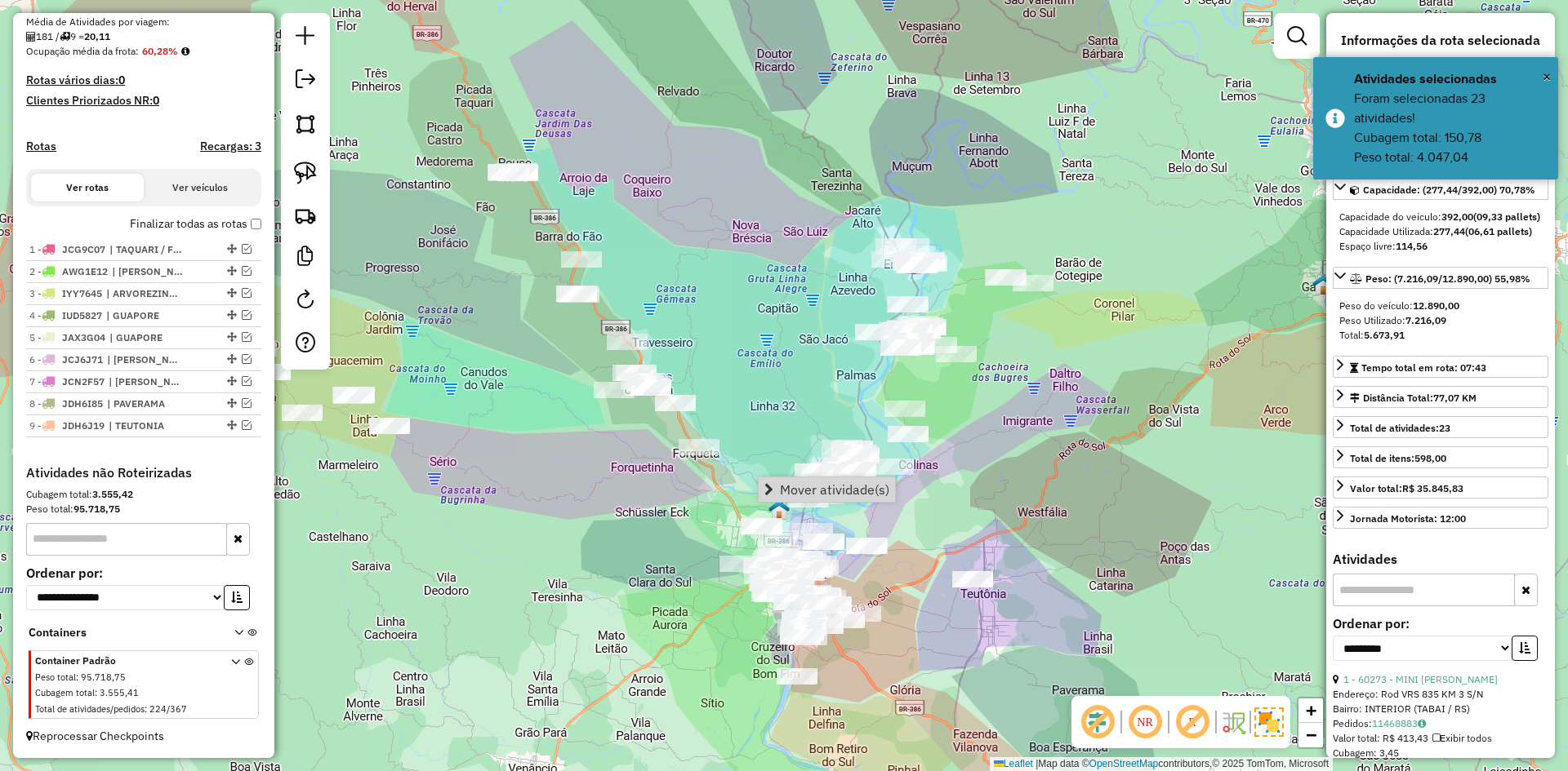
drag, startPoint x: 850, startPoint y: 488, endPoint x: 838, endPoint y: 489, distance: 12.0
click at [849, 488] on span "Mover atividade(s)" at bounding box center [835, 489] width 110 height 13
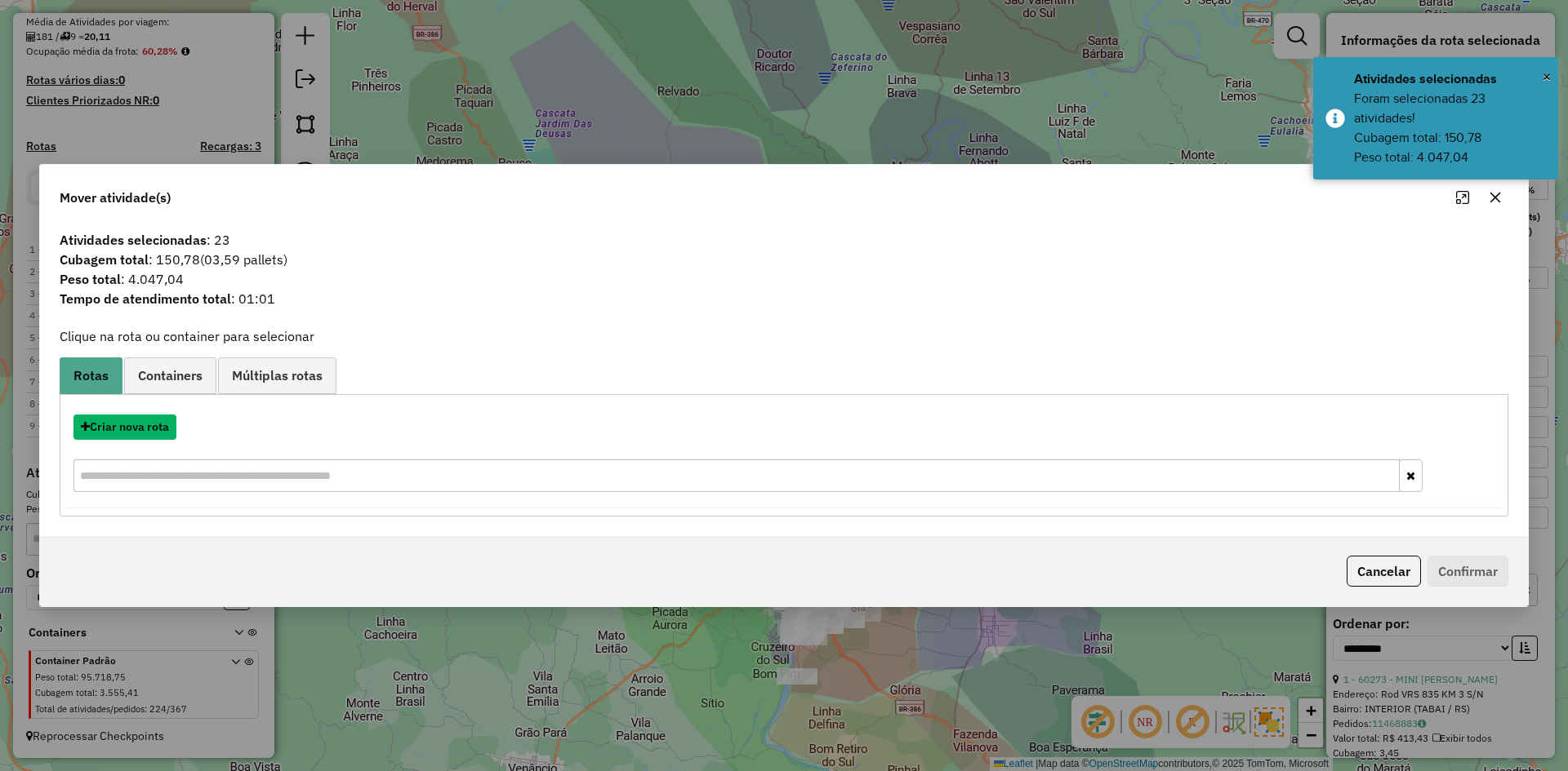
click at [127, 433] on button "Criar nova rota" at bounding box center [125, 427] width 103 height 25
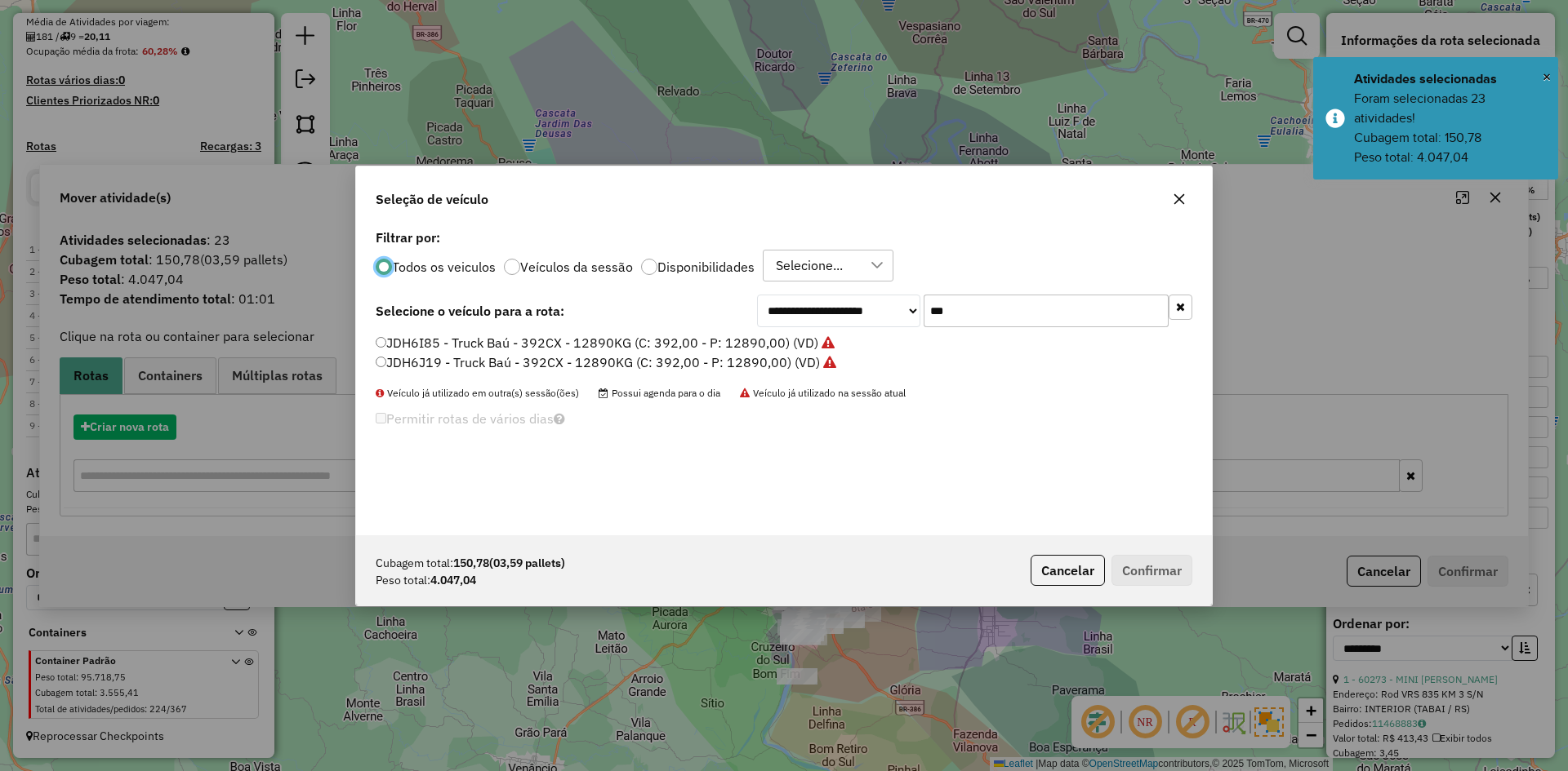
scroll to position [9, 5]
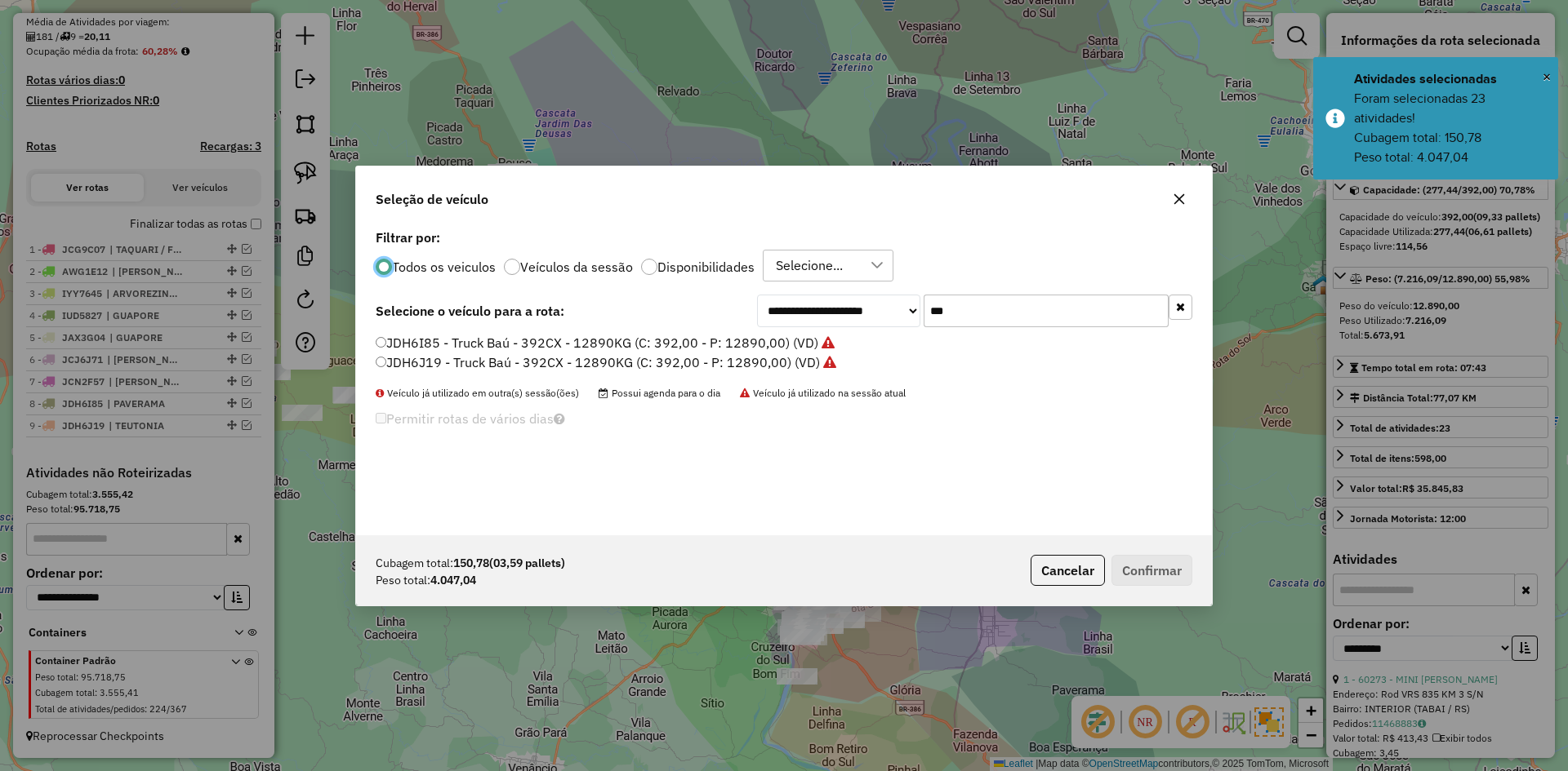
click at [989, 314] on input "***" at bounding box center [1046, 311] width 245 height 33
type input "*"
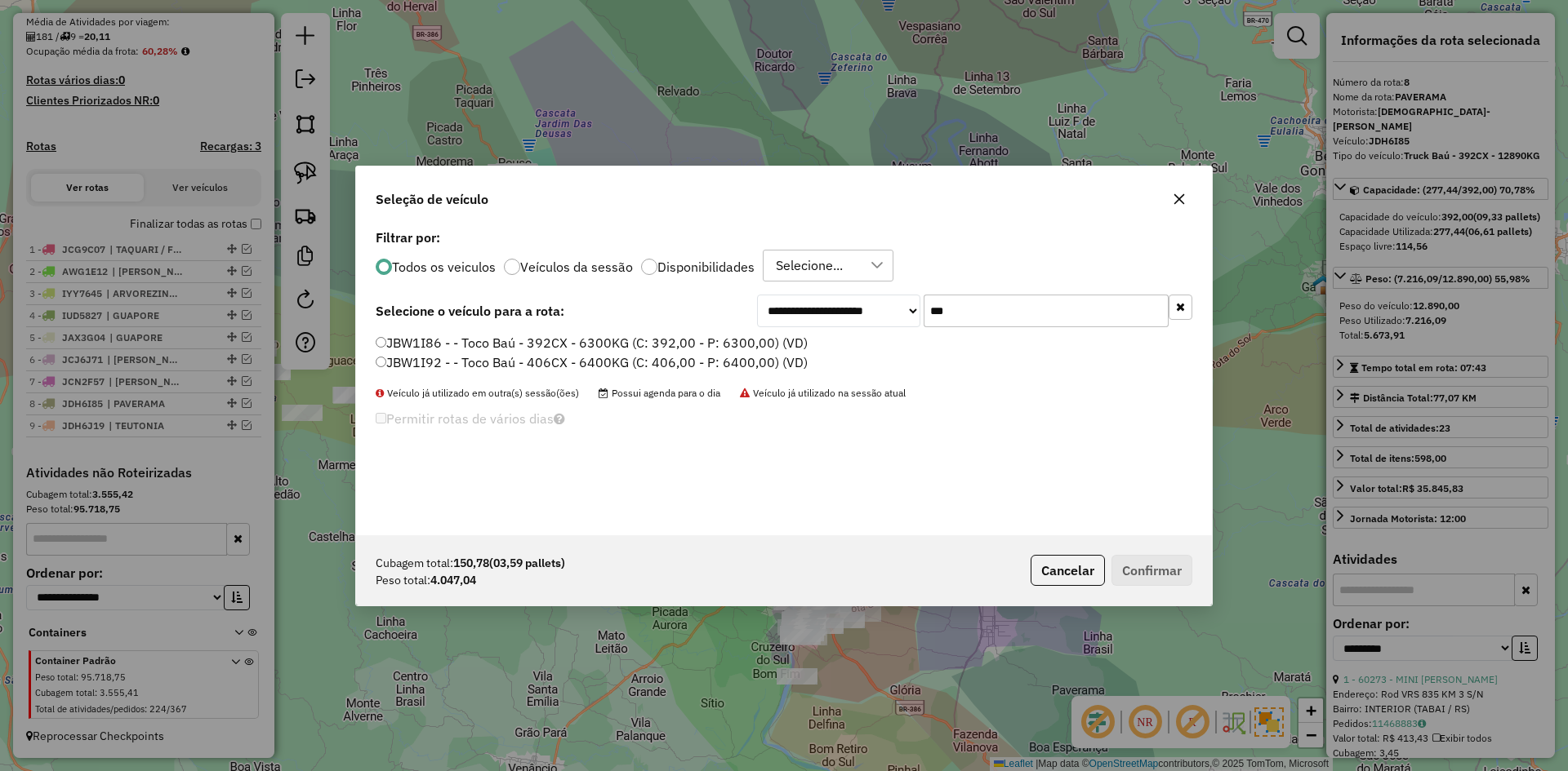
type input "***"
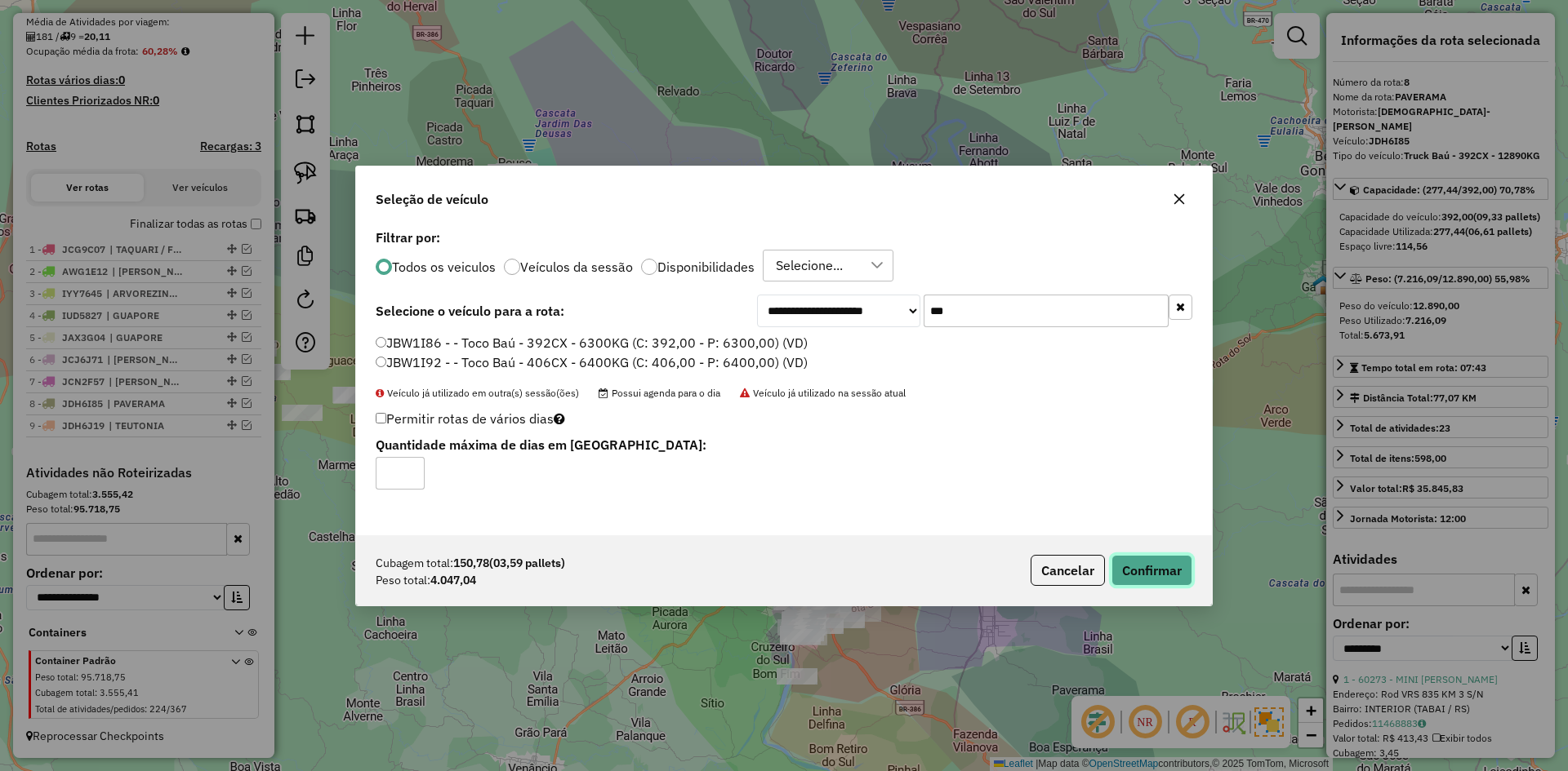
click at [1172, 570] on button "Confirmar" at bounding box center [1151, 571] width 81 height 31
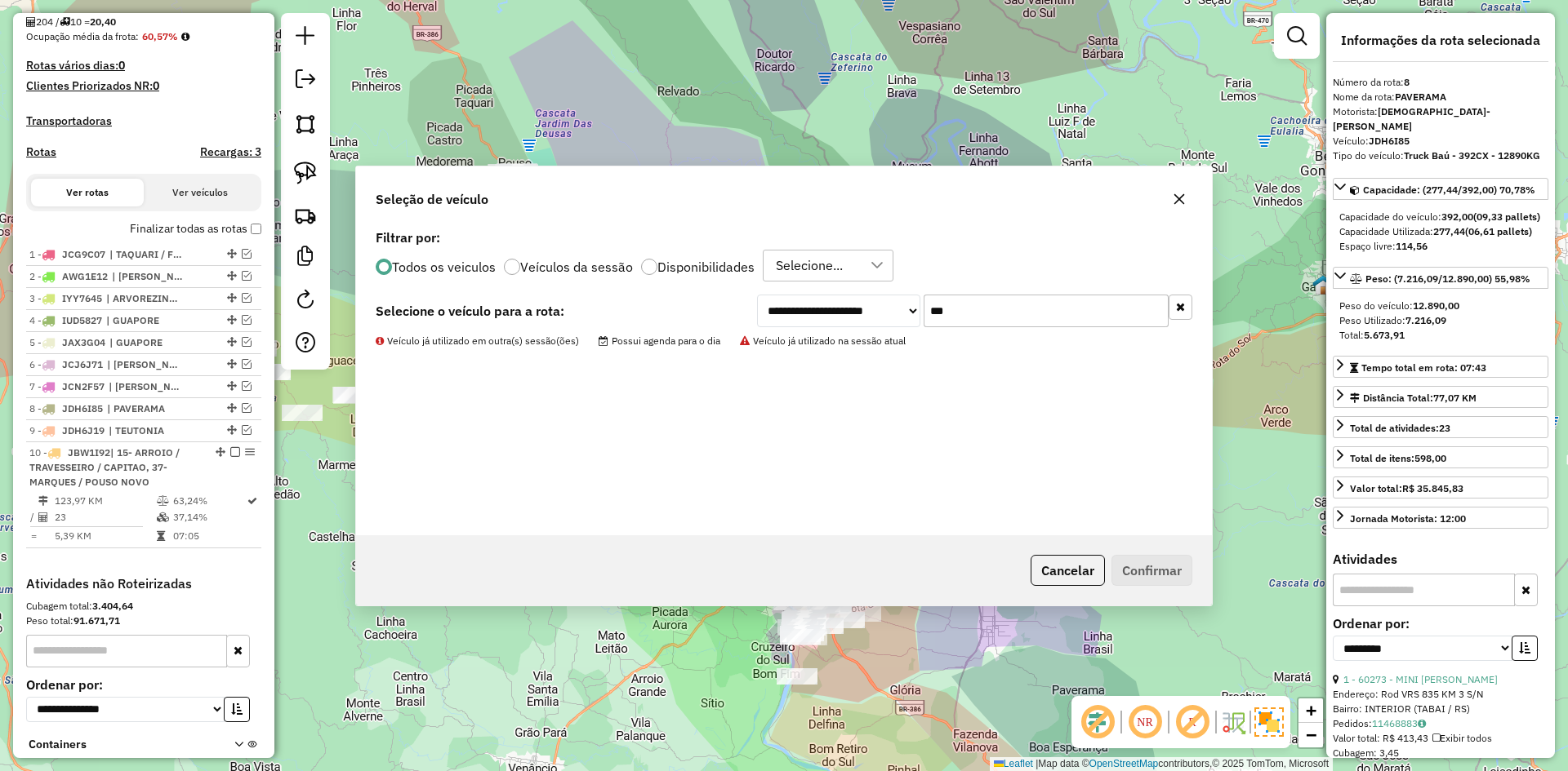
scroll to position [513, 0]
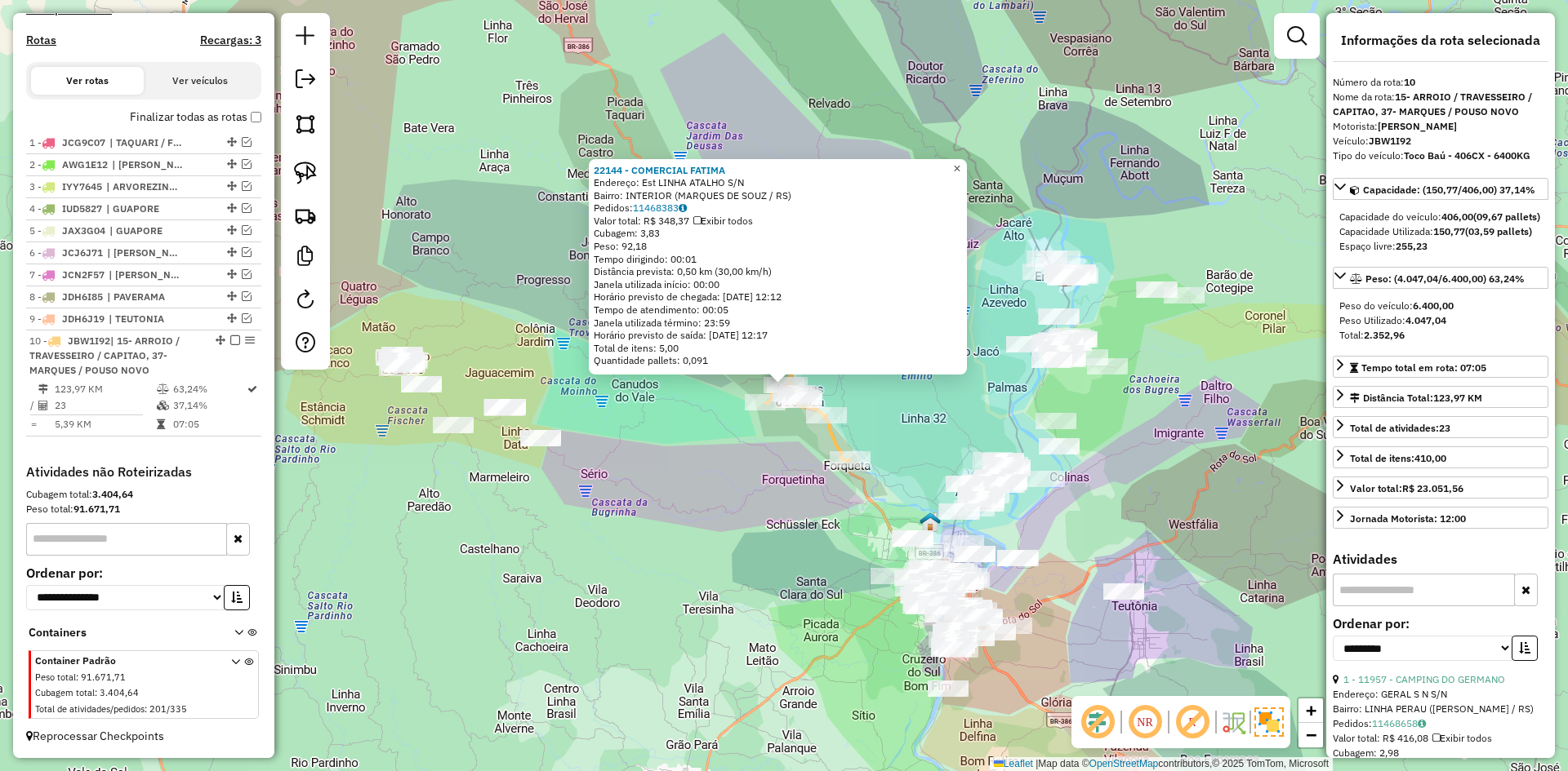
click at [960, 164] on span "×" at bounding box center [957, 168] width 8 height 14
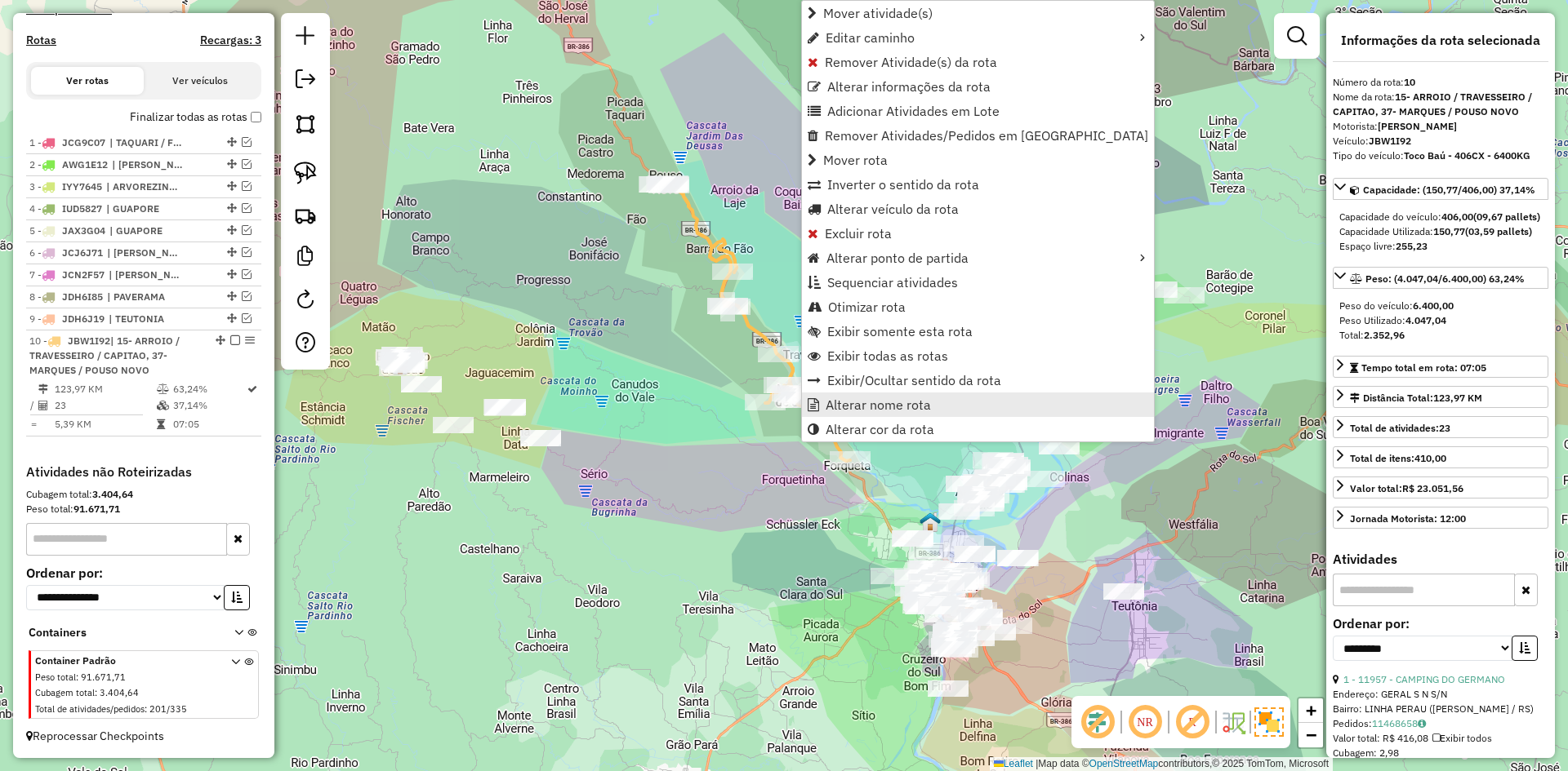
click at [899, 409] on span "Alterar nome rota" at bounding box center [878, 404] width 105 height 13
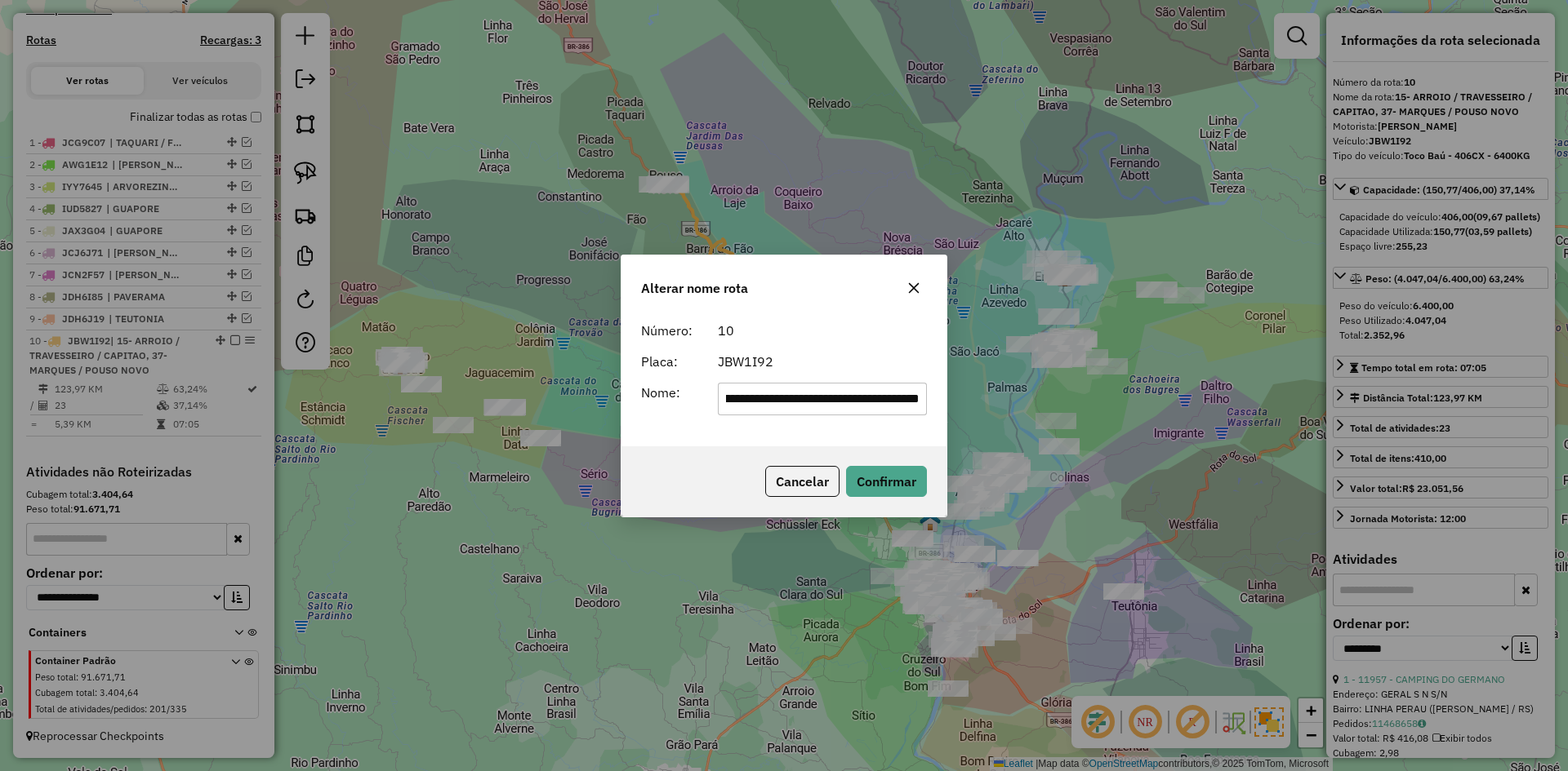
scroll to position [0, 9]
drag, startPoint x: 760, startPoint y: 387, endPoint x: 691, endPoint y: 427, distance: 79.8
click at [698, 425] on div "**********" at bounding box center [784, 381] width 325 height 132
click at [797, 218] on div "**********" at bounding box center [784, 386] width 1568 height 771
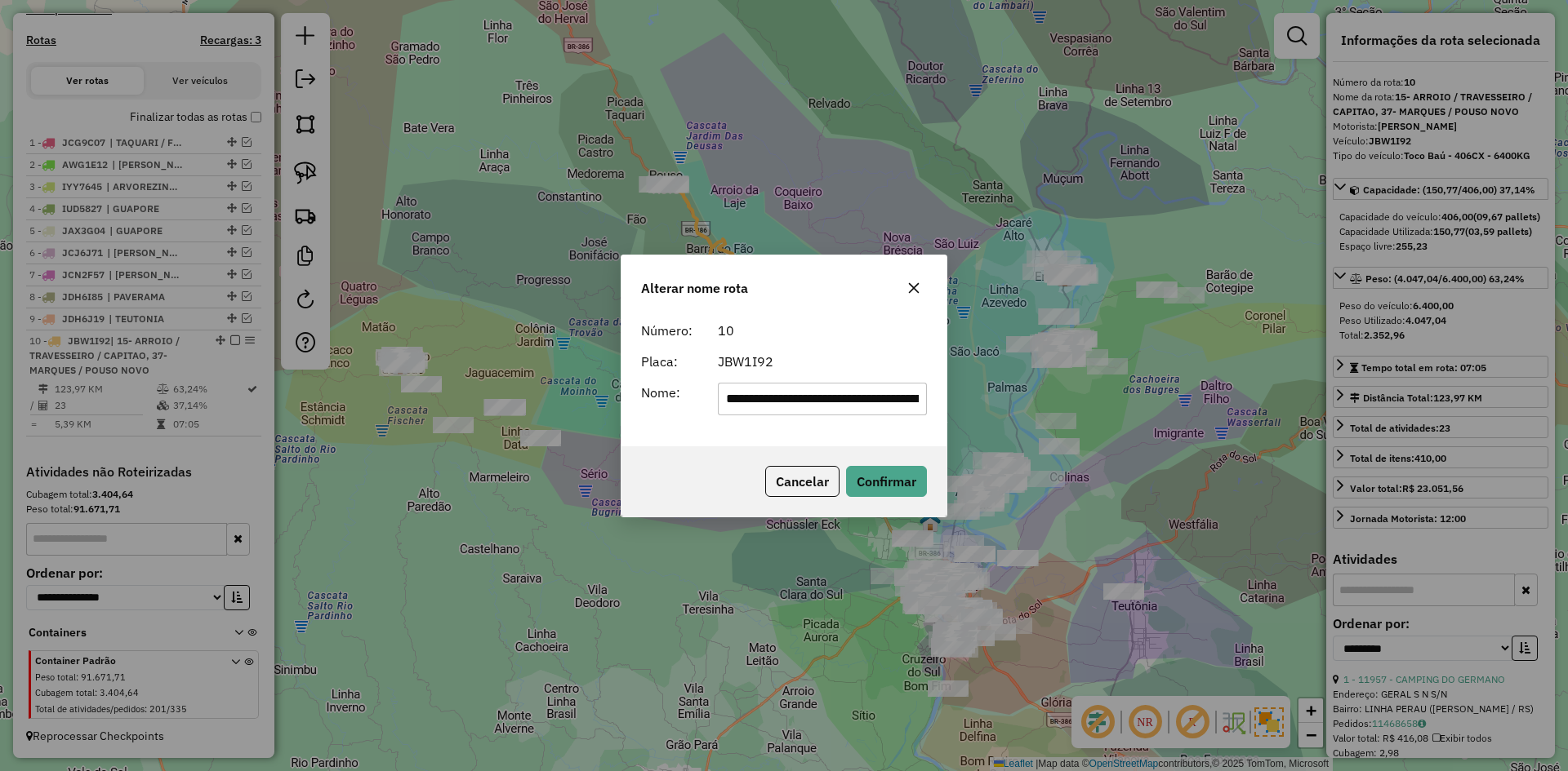
click at [916, 288] on icon "button" at bounding box center [913, 287] width 13 height 13
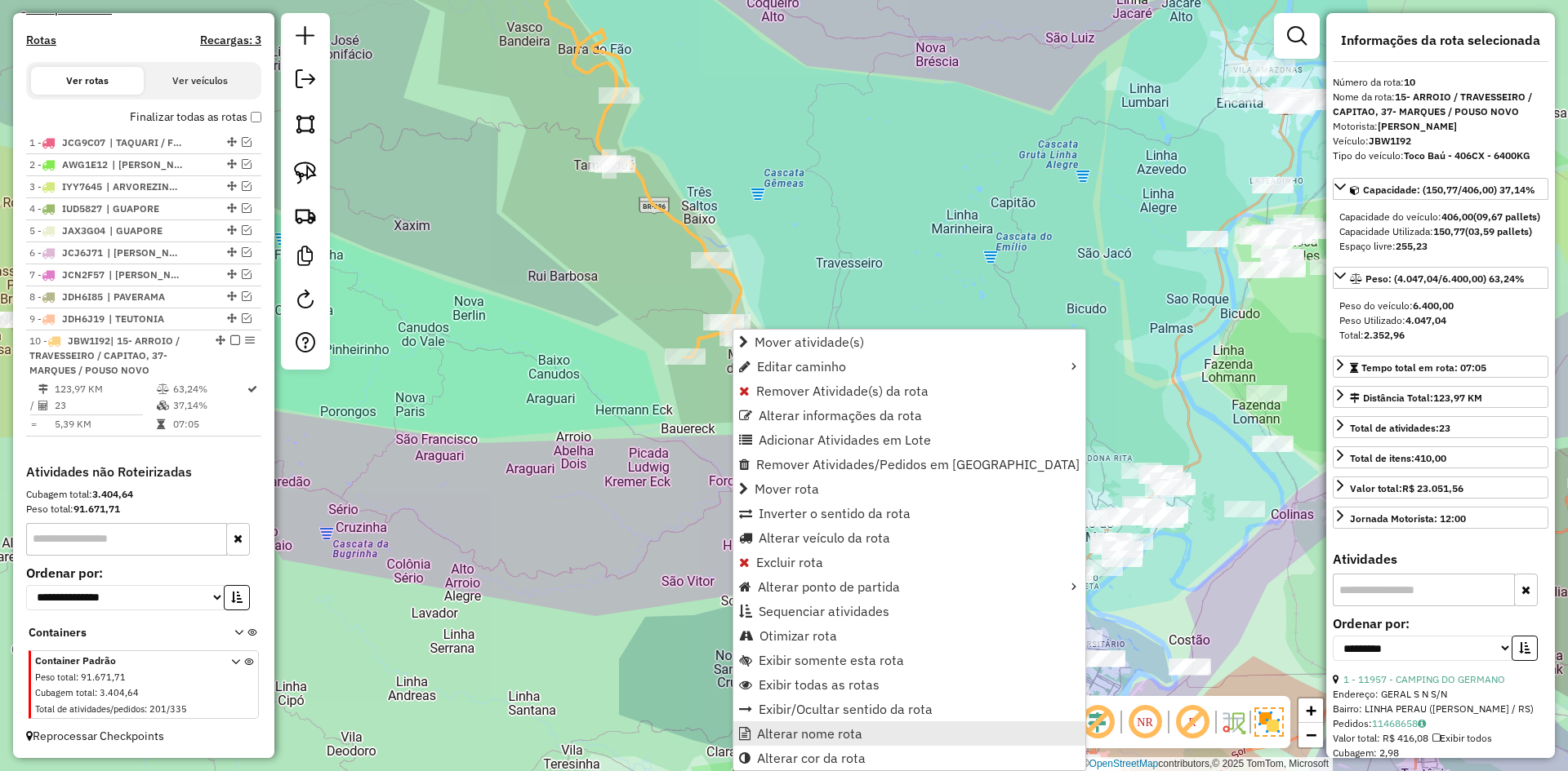
click at [850, 729] on span "Alterar nome rota" at bounding box center [809, 733] width 105 height 13
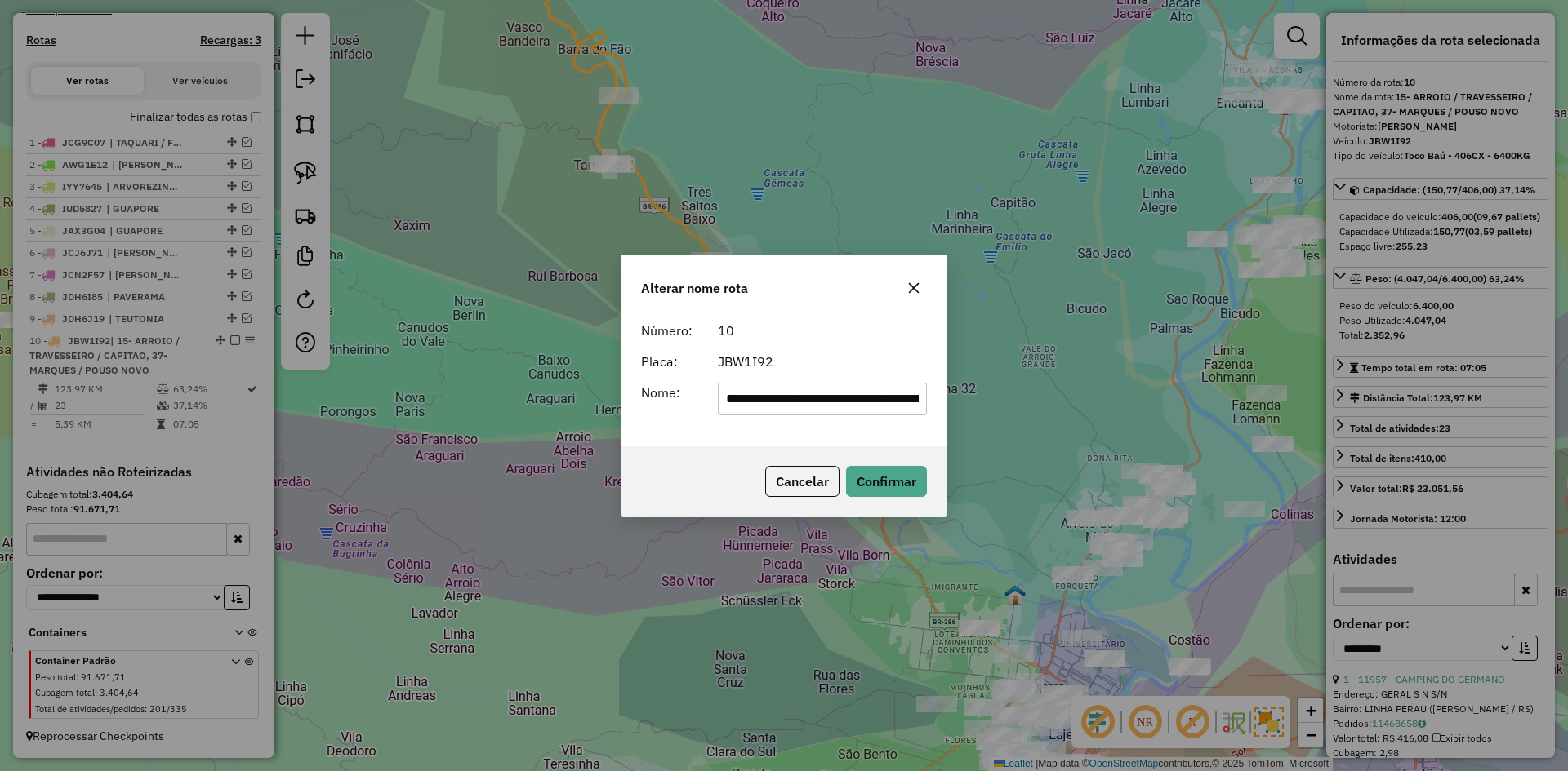
scroll to position [0, 1]
click at [889, 400] on input "**********" at bounding box center [823, 399] width 210 height 33
drag, startPoint x: 906, startPoint y: 403, endPoint x: 600, endPoint y: 443, distance: 308.6
click at [605, 439] on div "**********" at bounding box center [784, 386] width 1568 height 771
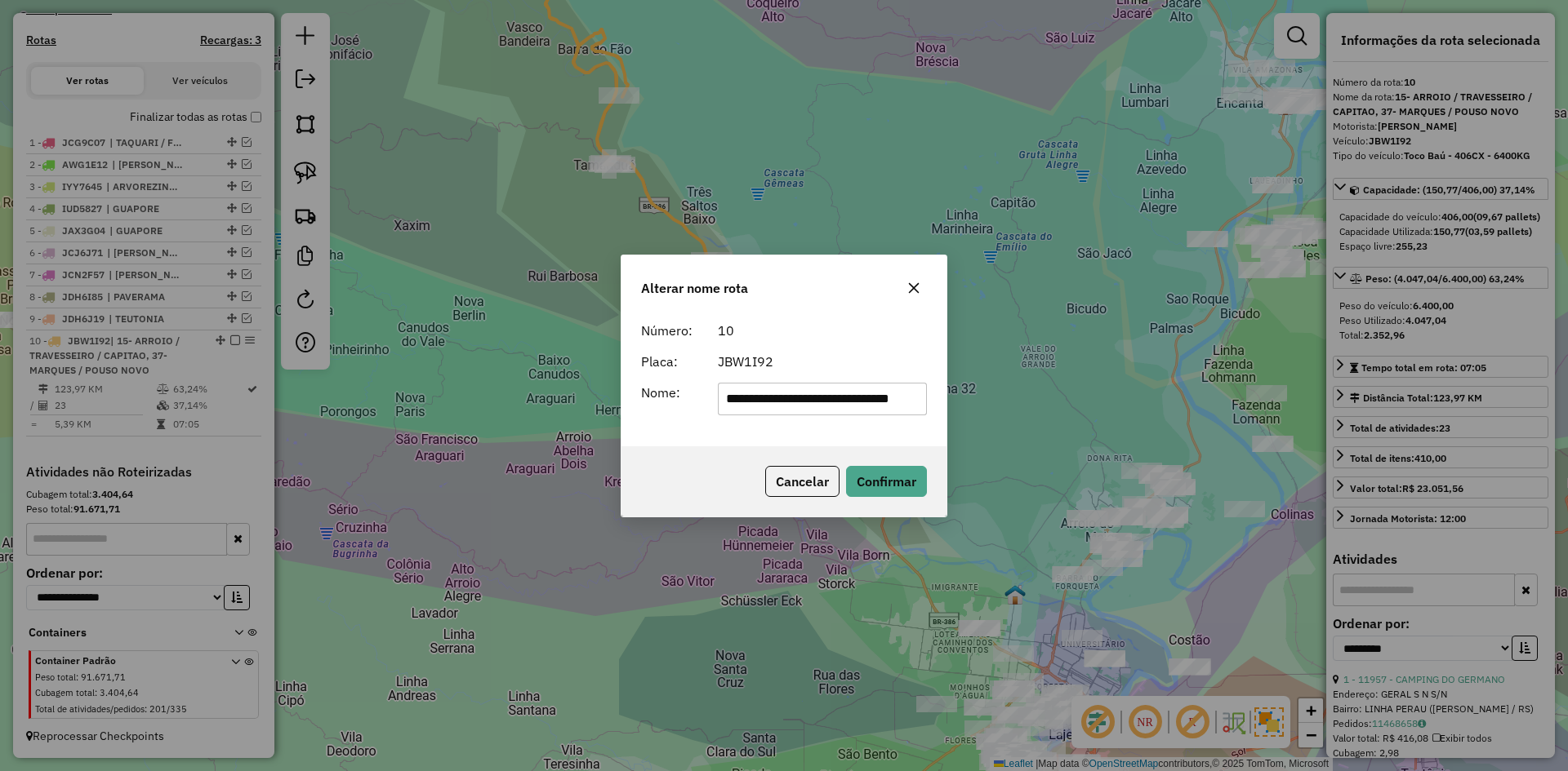
drag, startPoint x: 806, startPoint y: 401, endPoint x: 607, endPoint y: 438, distance: 202.4
click at [627, 432] on div "**********" at bounding box center [784, 381] width 325 height 132
type input "**********"
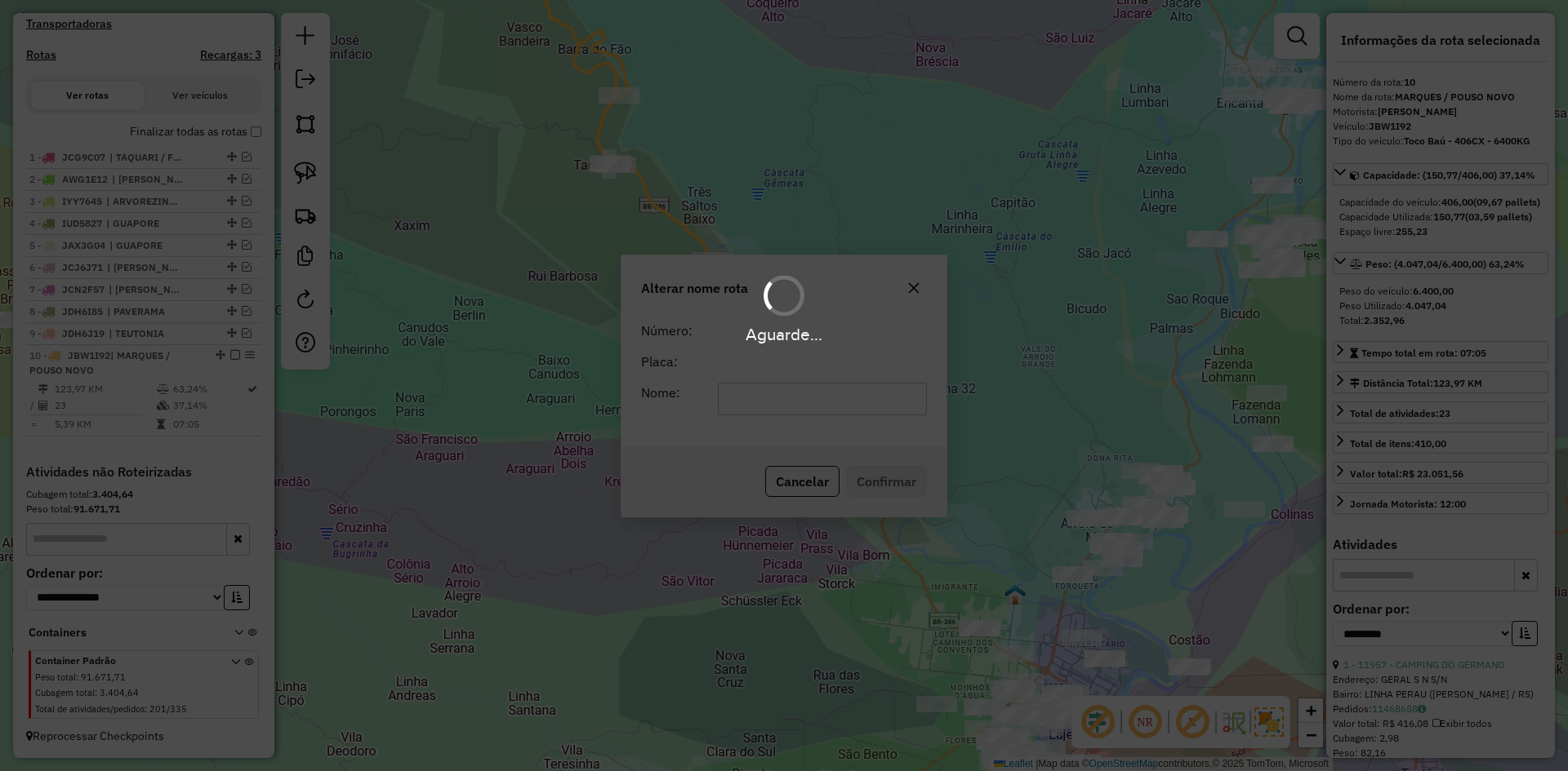
scroll to position [498, 0]
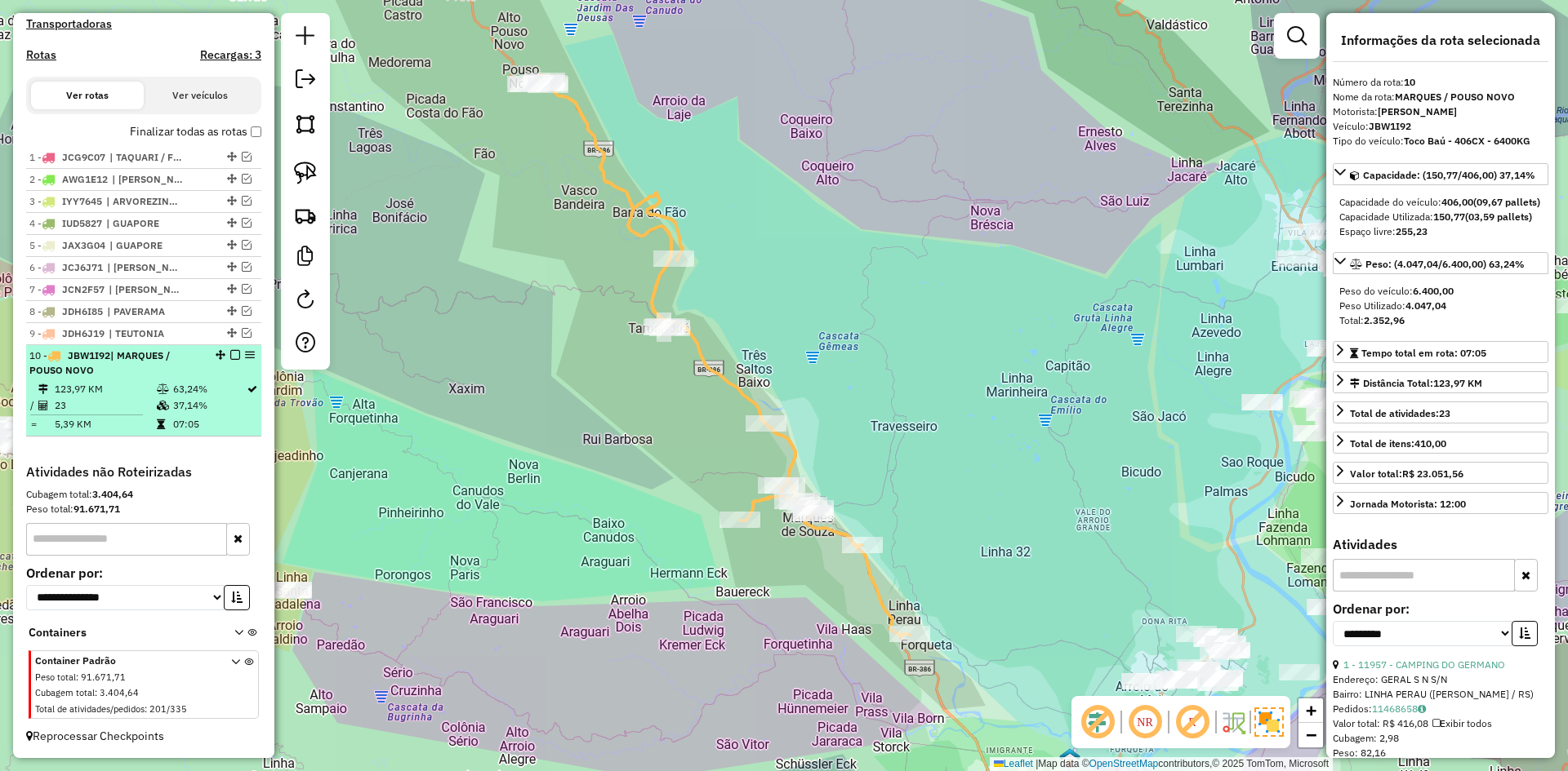
click at [230, 353] on em at bounding box center [235, 355] width 10 height 10
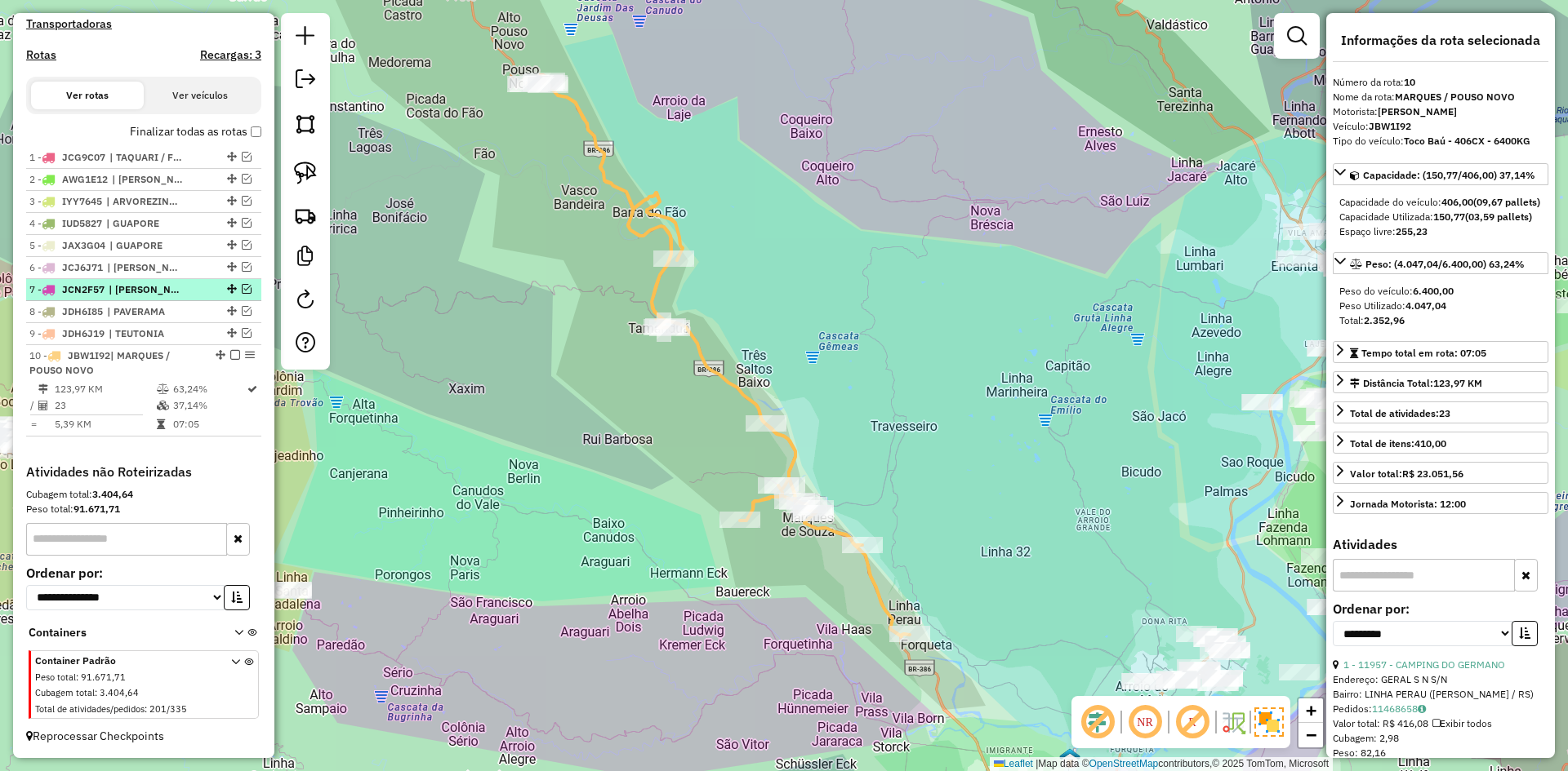
scroll to position [428, 0]
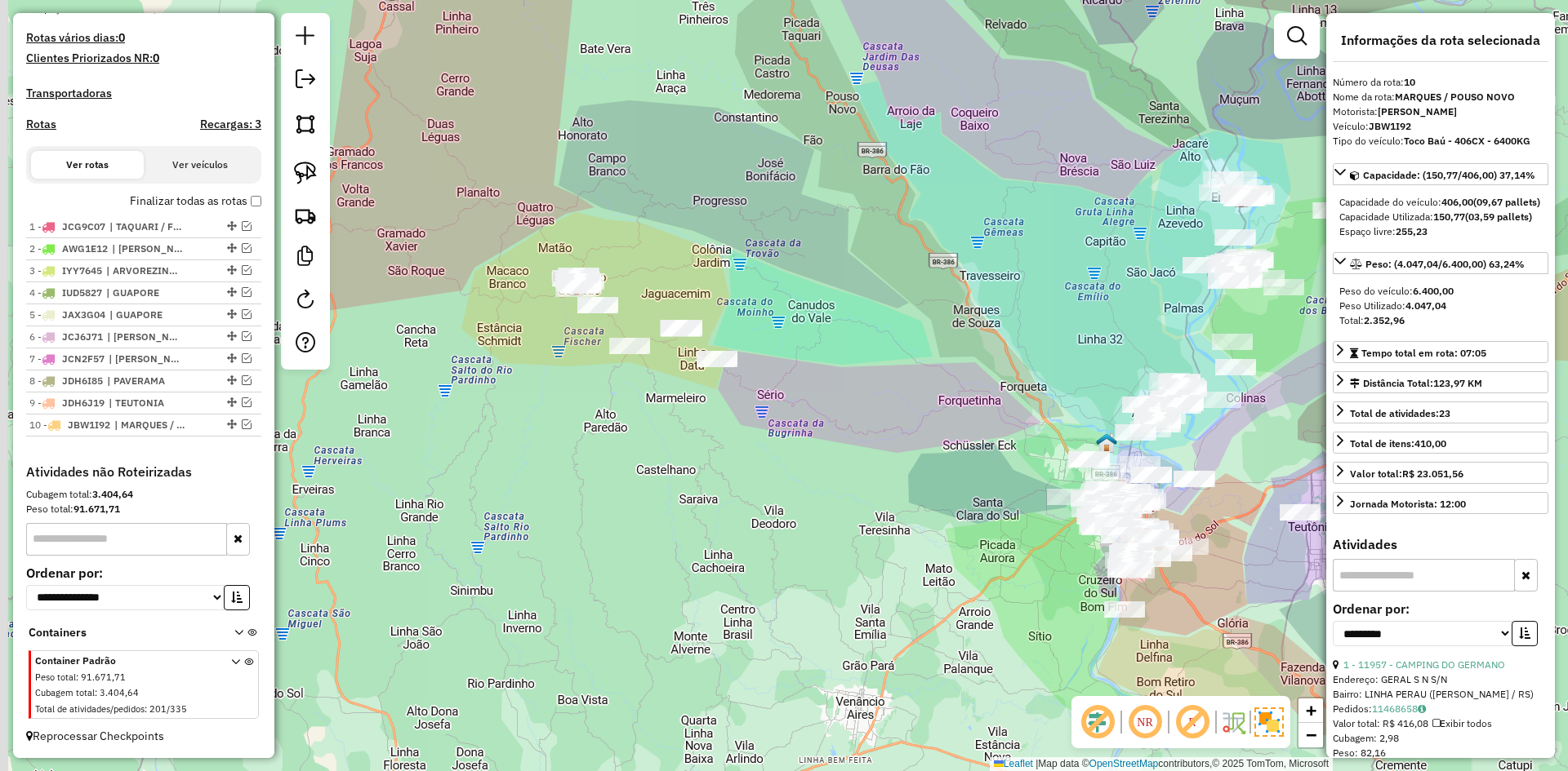
drag, startPoint x: 739, startPoint y: 514, endPoint x: 919, endPoint y: 381, distance: 223.8
click at [919, 381] on div "Janela de atendimento Grade de atendimento Capacidade Transportadoras Veículos …" at bounding box center [784, 386] width 1568 height 771
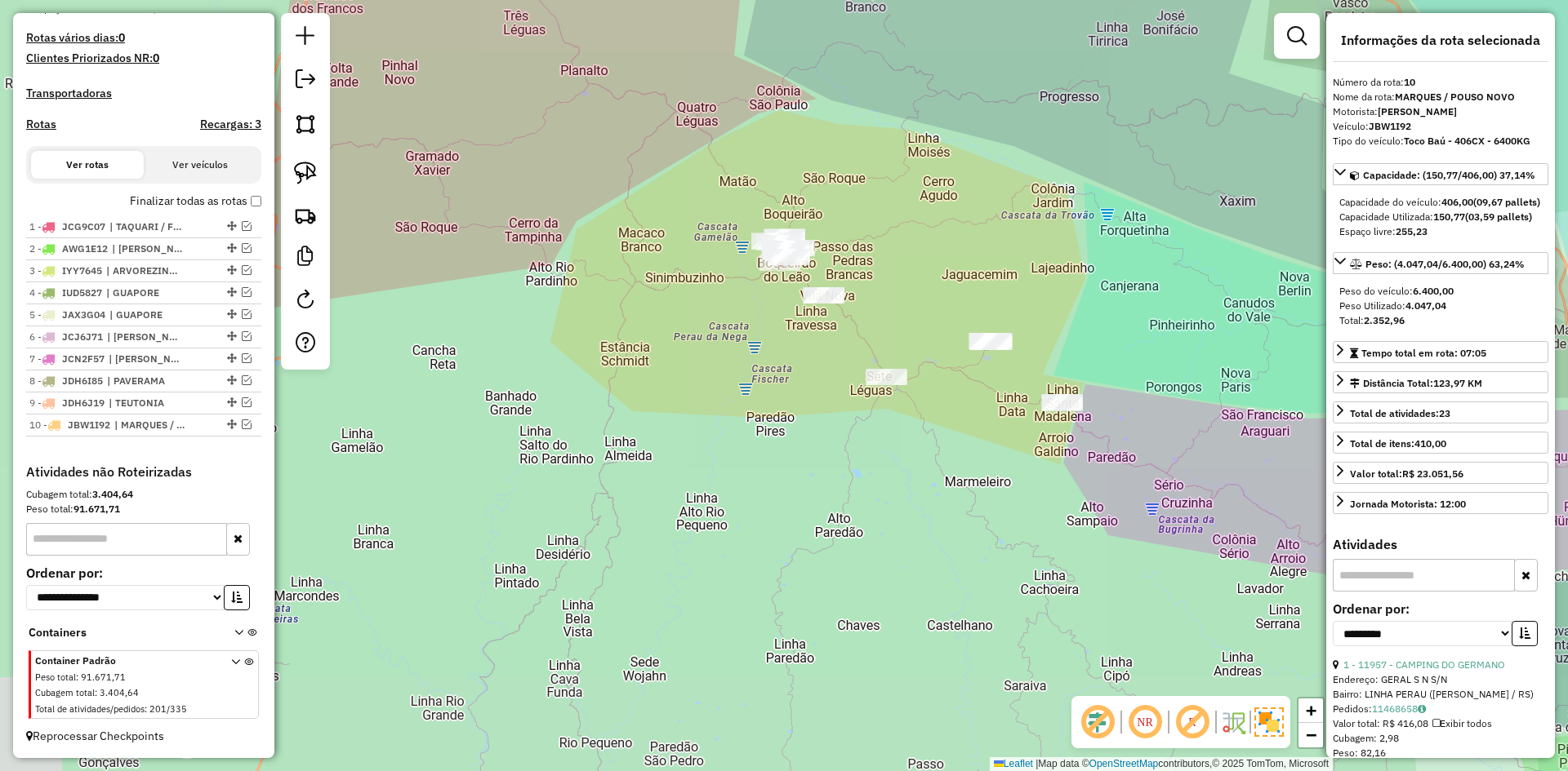
drag, startPoint x: 878, startPoint y: 313, endPoint x: 741, endPoint y: 225, distance: 162.8
click at [747, 227] on div "Janela de atendimento Grade de atendimento Capacidade Transportadoras Veículos …" at bounding box center [784, 386] width 1568 height 771
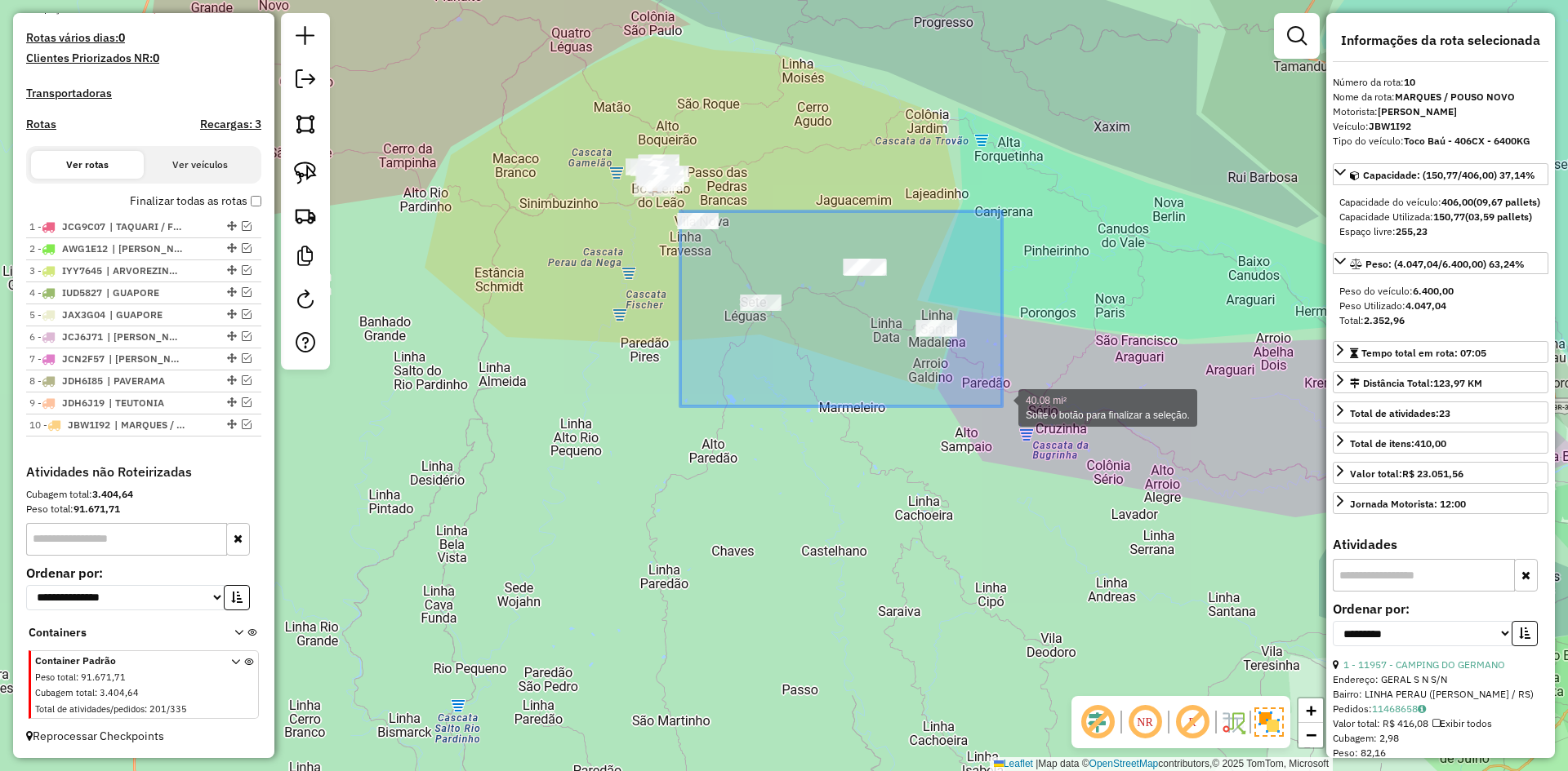
drag, startPoint x: 680, startPoint y: 212, endPoint x: 1002, endPoint y: 407, distance: 376.4
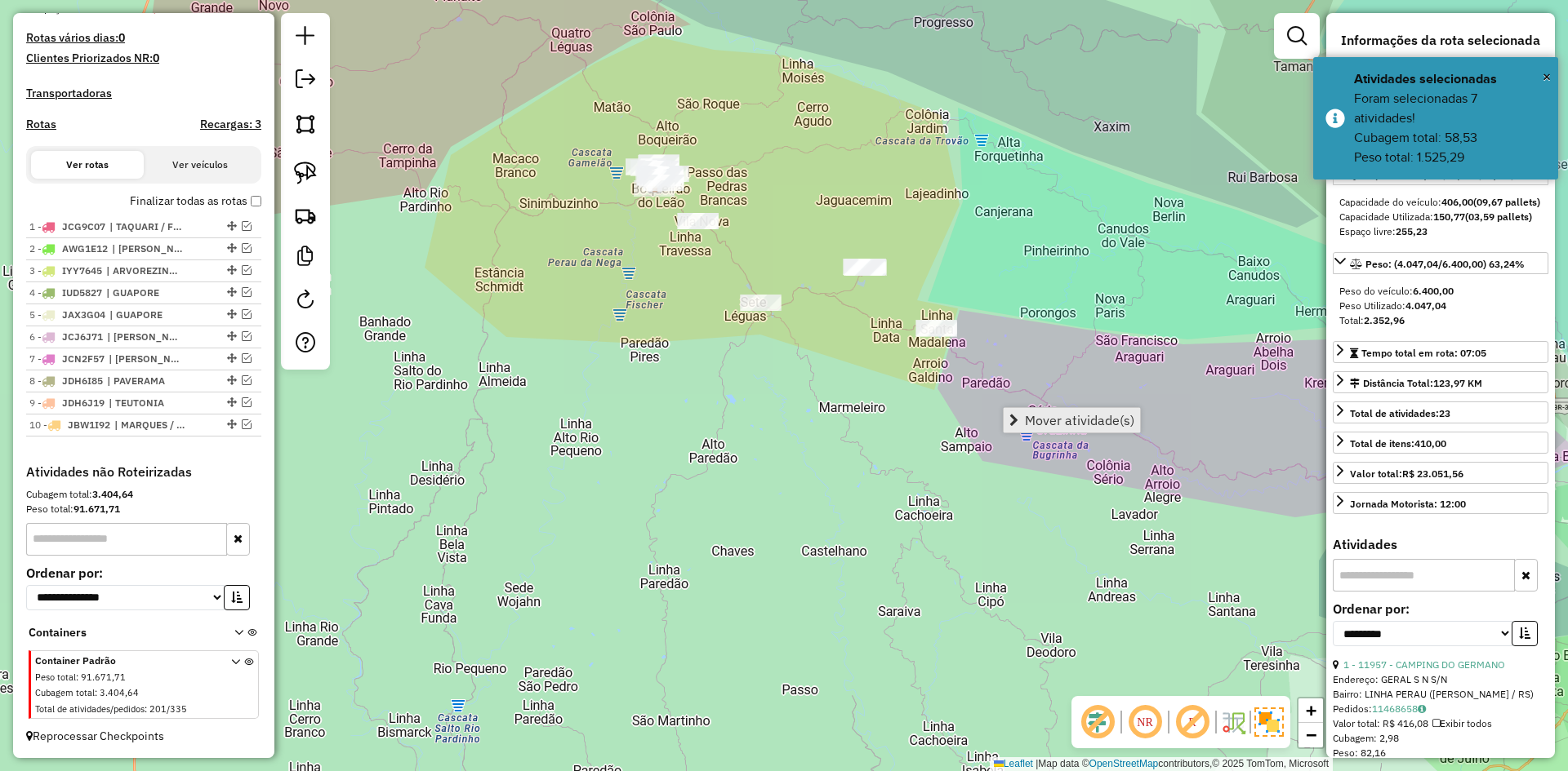
click at [1070, 415] on span "Mover atividade(s)" at bounding box center [1079, 419] width 110 height 13
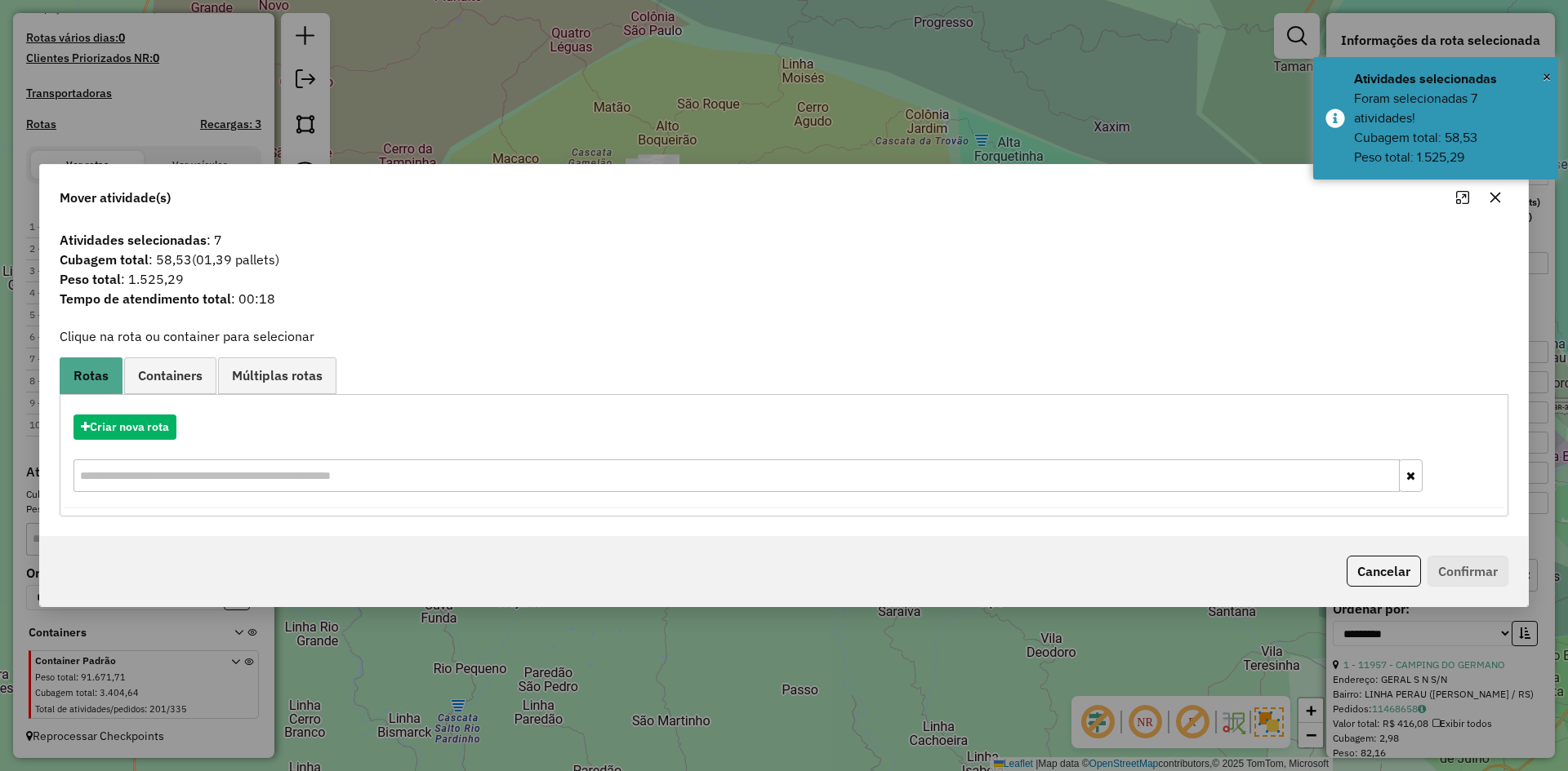
click at [136, 413] on div "Criar nova rota" at bounding box center [784, 454] width 1441 height 106
click at [137, 420] on button "Criar nova rota" at bounding box center [125, 427] width 103 height 25
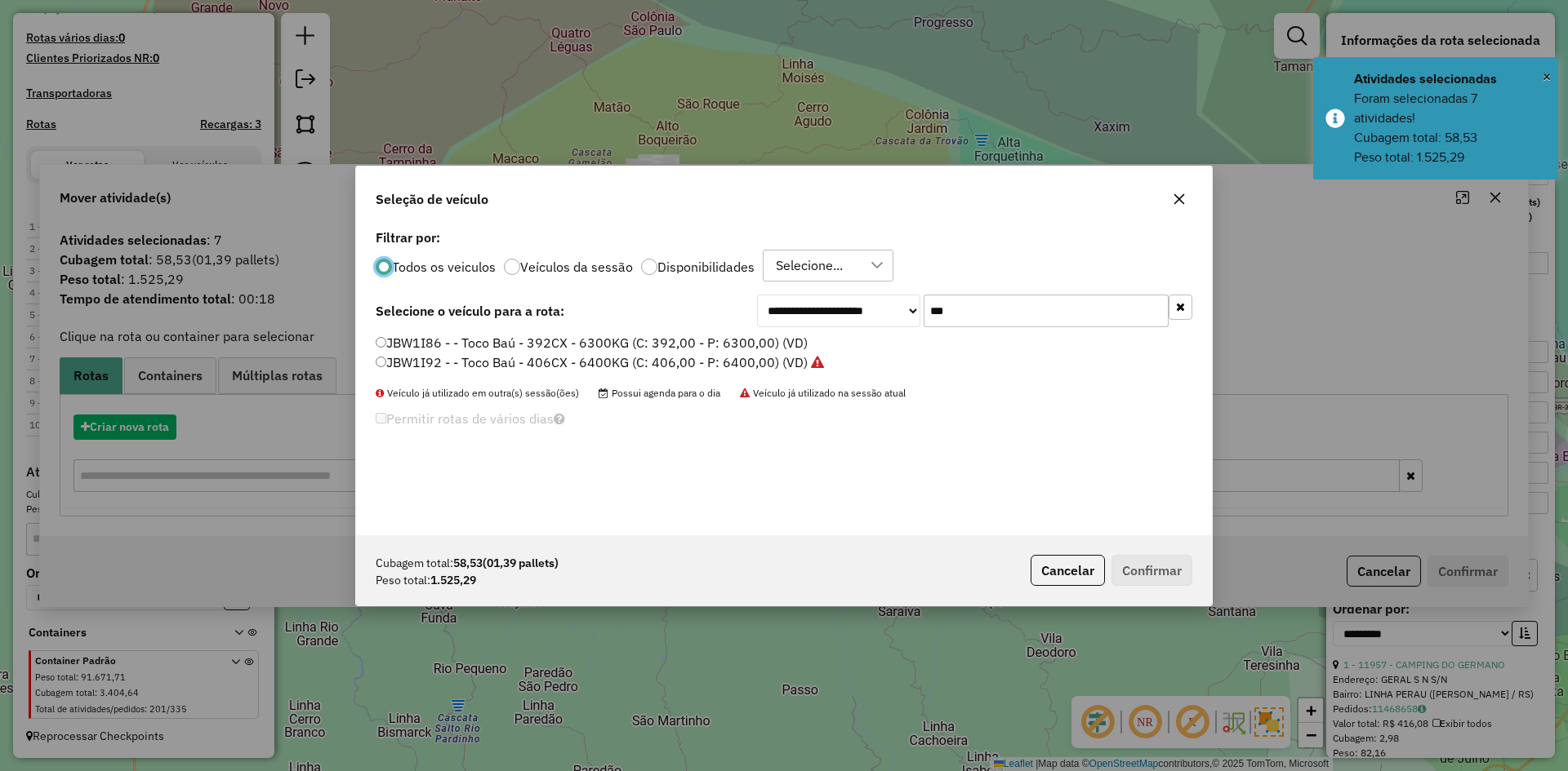
scroll to position [9, 5]
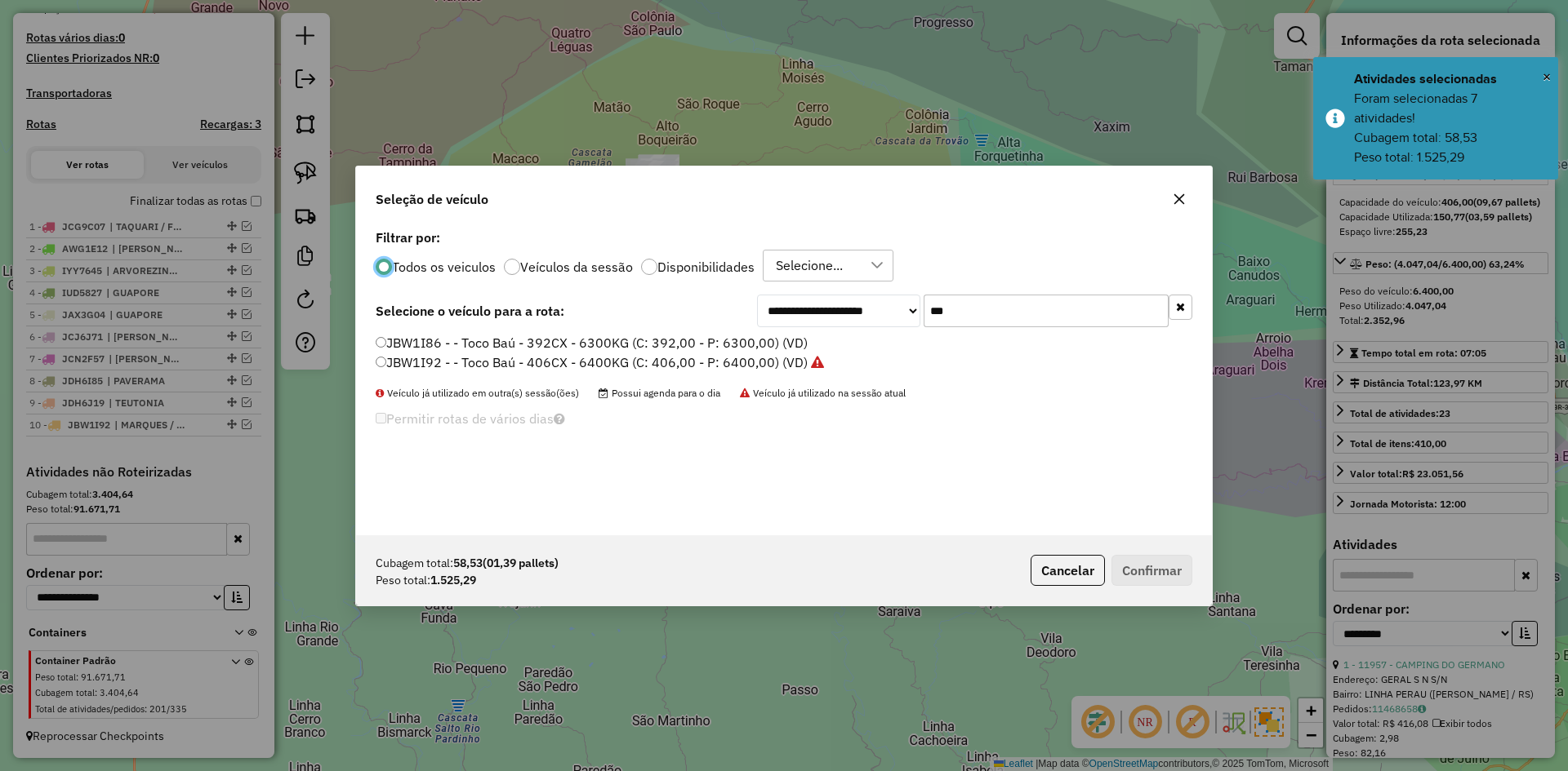
click at [955, 313] on input "***" at bounding box center [1046, 311] width 245 height 33
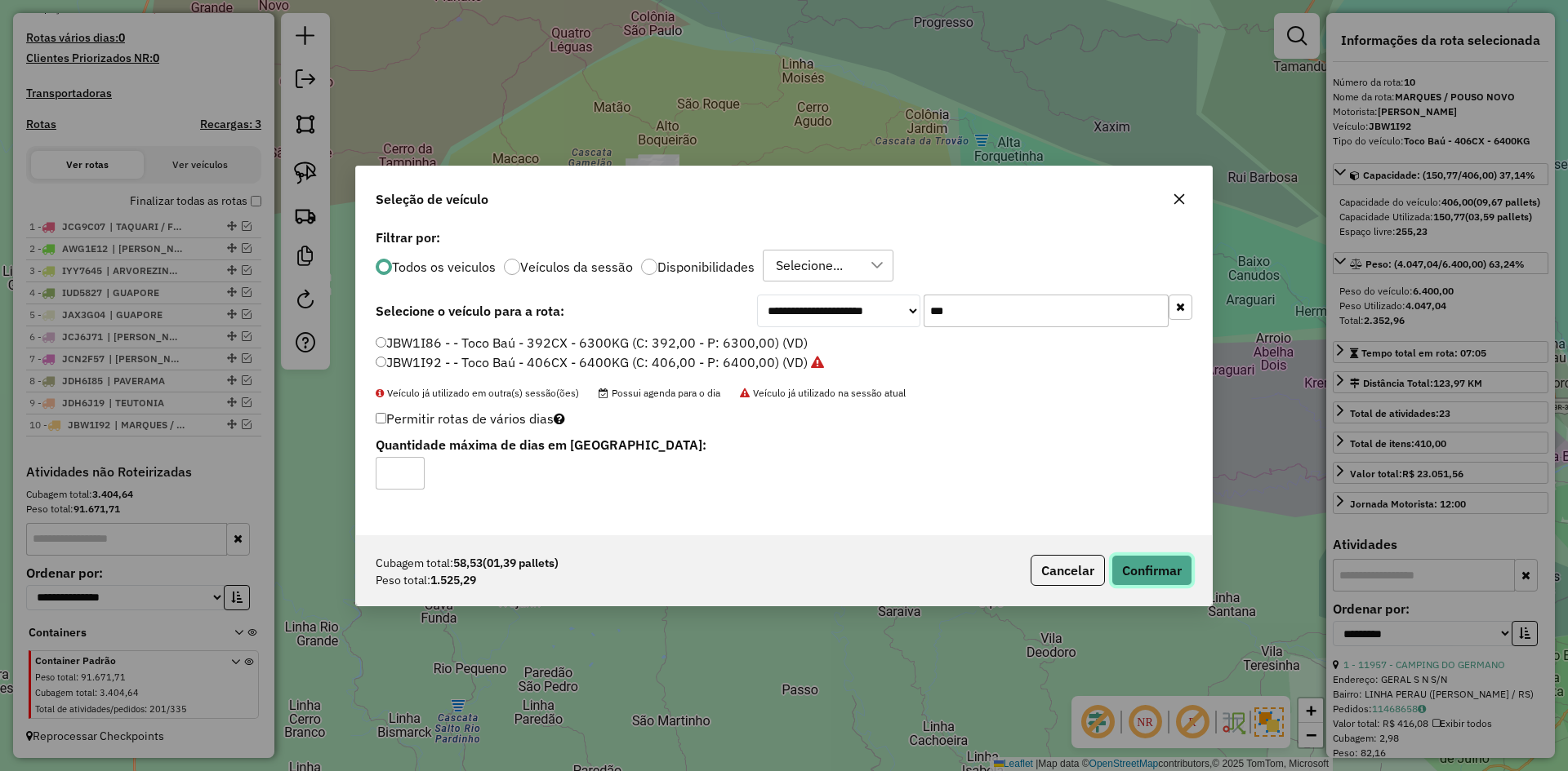
click at [1124, 559] on button "Confirmar" at bounding box center [1151, 571] width 81 height 31
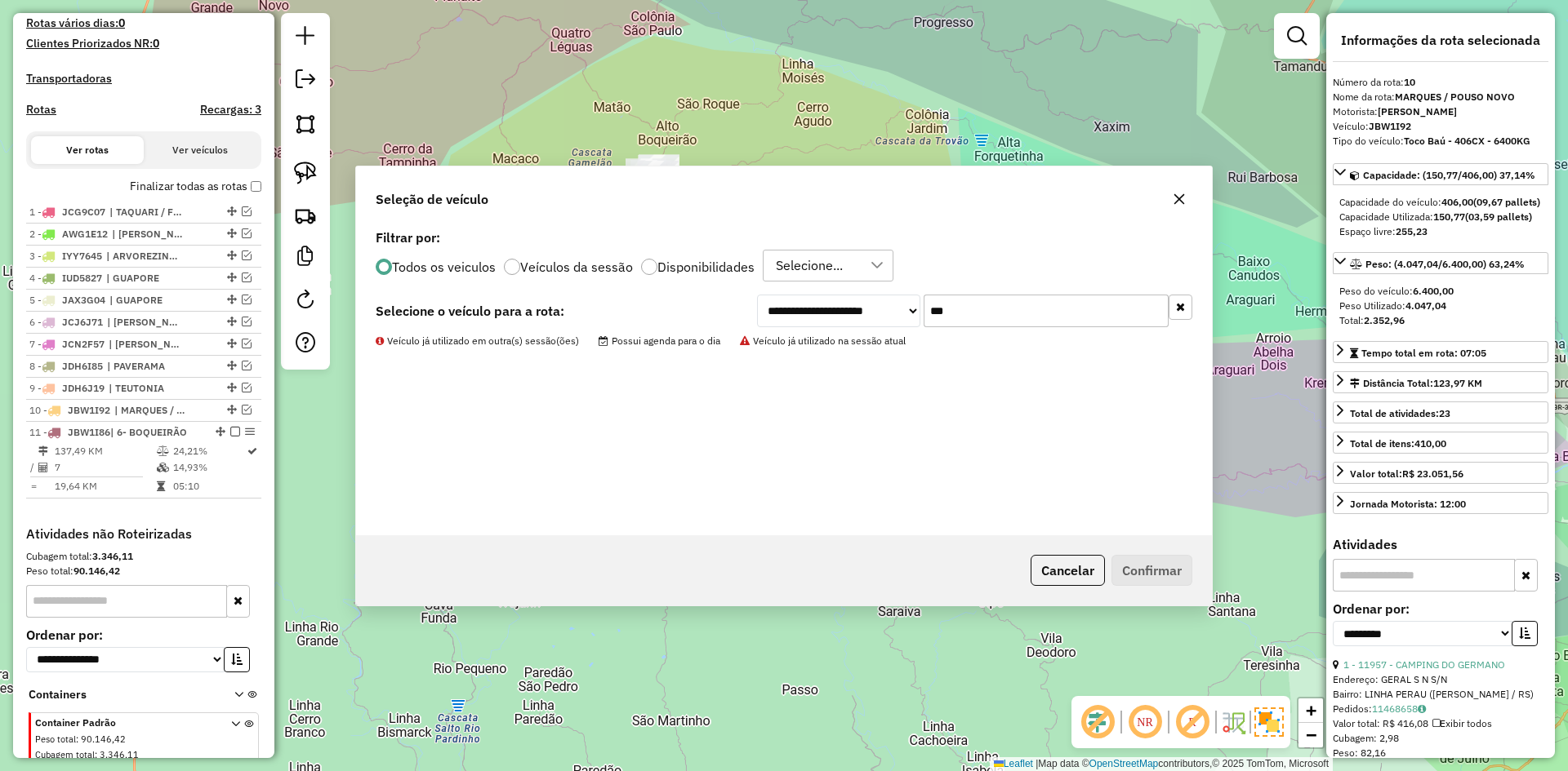
scroll to position [505, 0]
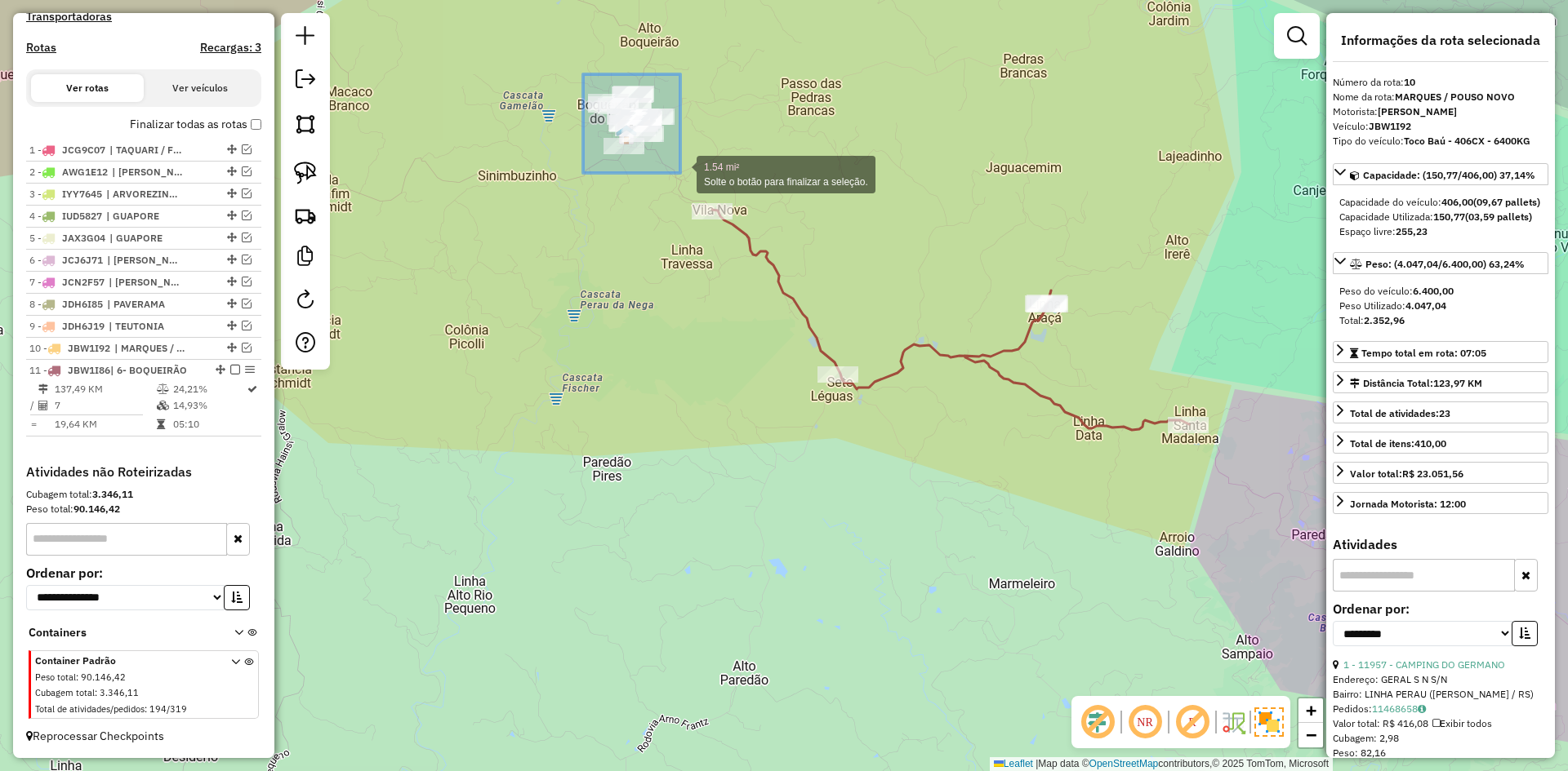
drag, startPoint x: 658, startPoint y: 174, endPoint x: 680, endPoint y: 173, distance: 22.0
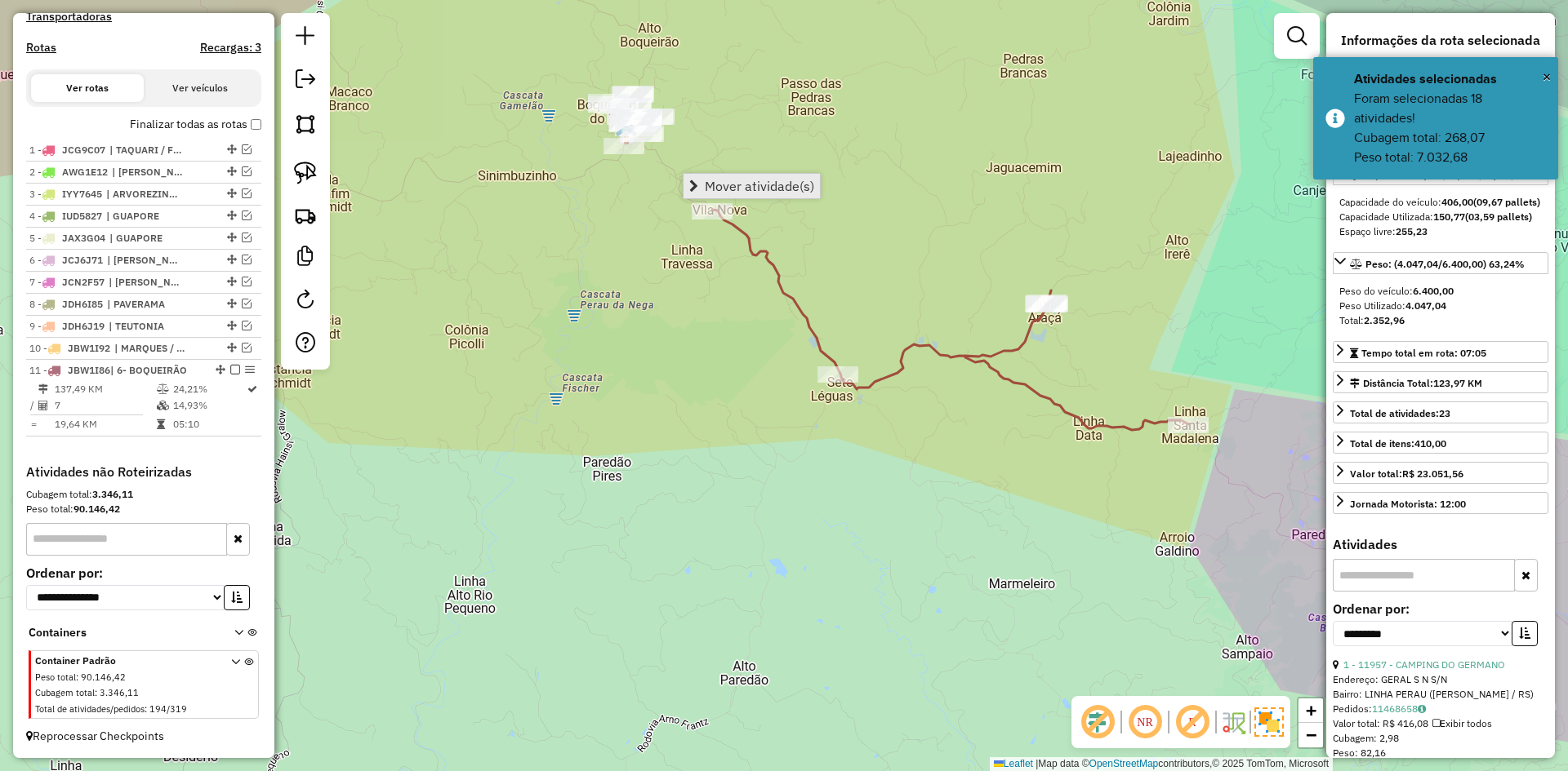
drag, startPoint x: 742, startPoint y: 185, endPoint x: 728, endPoint y: 184, distance: 14.0
click at [742, 184] on span "Mover atividade(s)" at bounding box center [759, 185] width 110 height 13
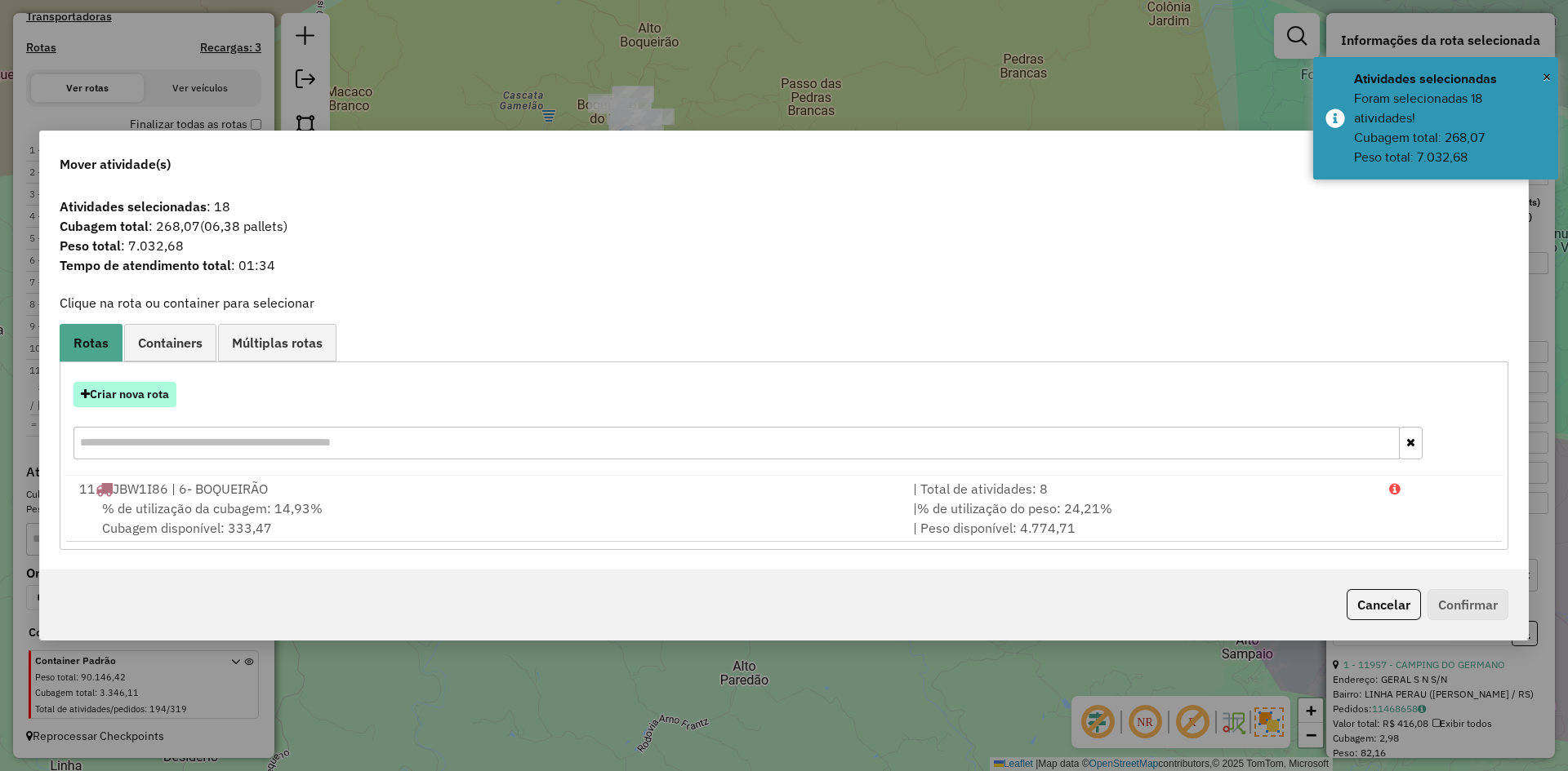
click at [148, 395] on button "Criar nova rota" at bounding box center [125, 394] width 103 height 25
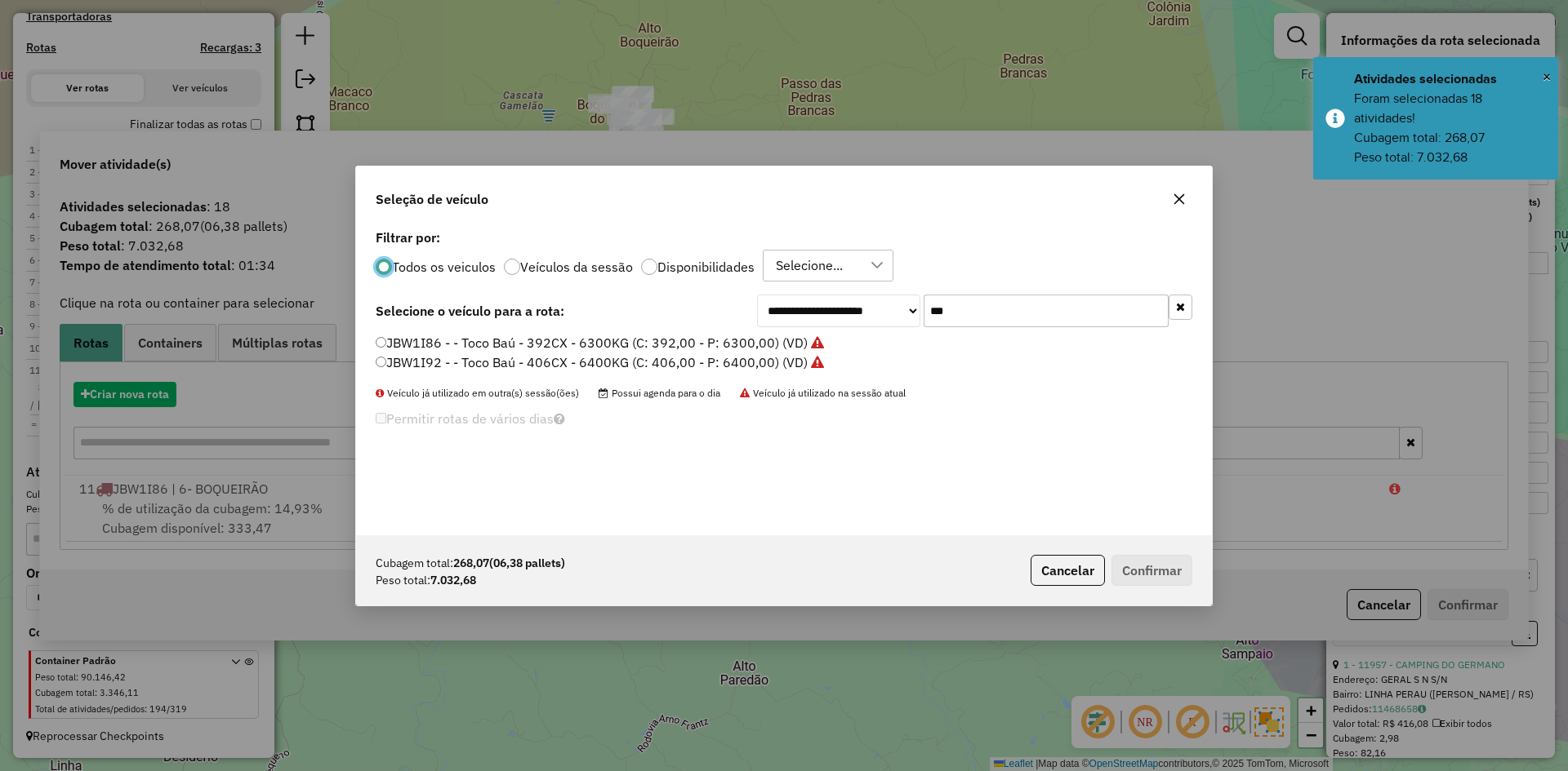
scroll to position [9, 5]
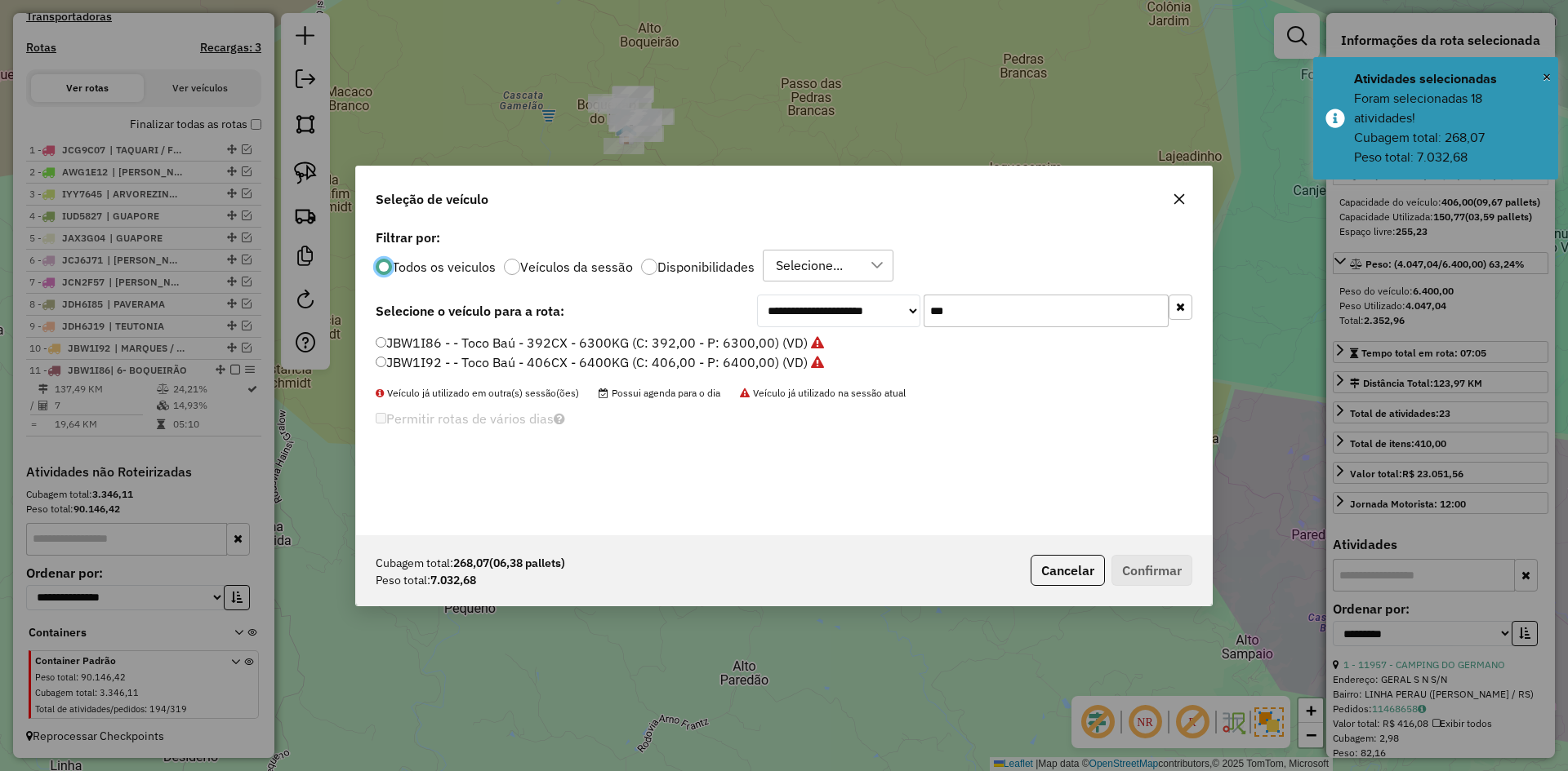
click at [993, 323] on input "***" at bounding box center [1046, 311] width 245 height 33
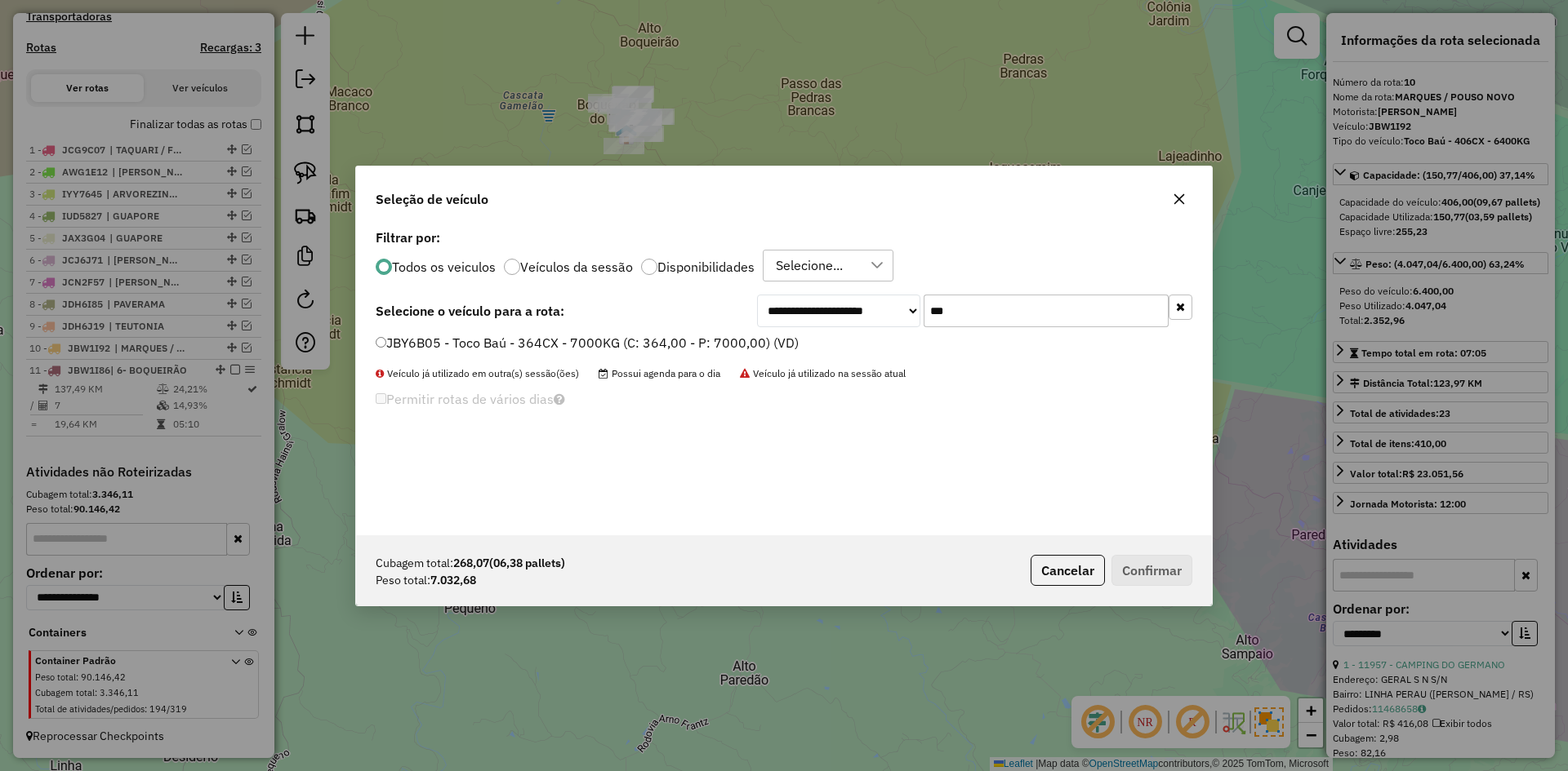
type input "***"
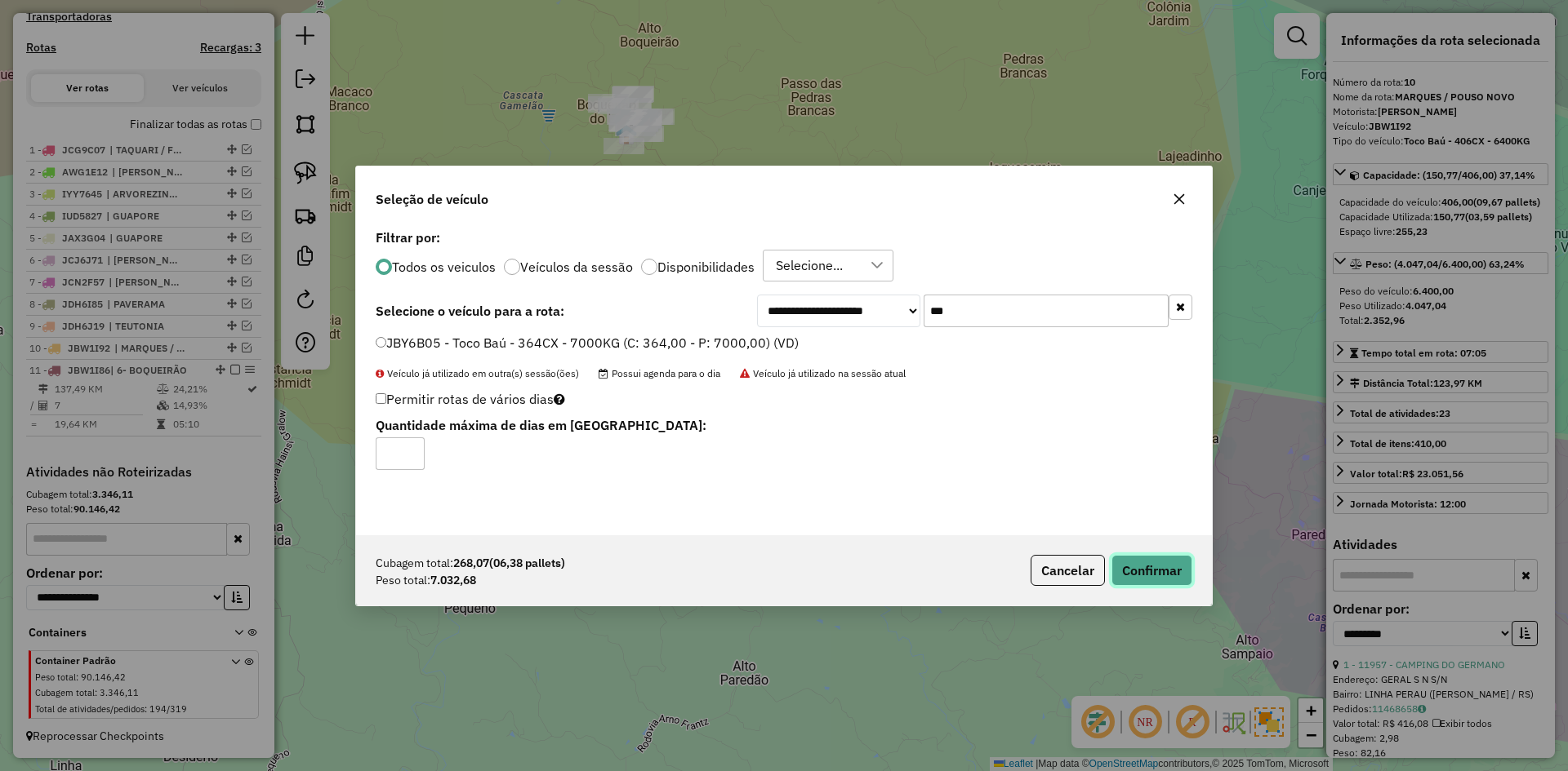
click at [1159, 576] on button "Confirmar" at bounding box center [1151, 571] width 81 height 31
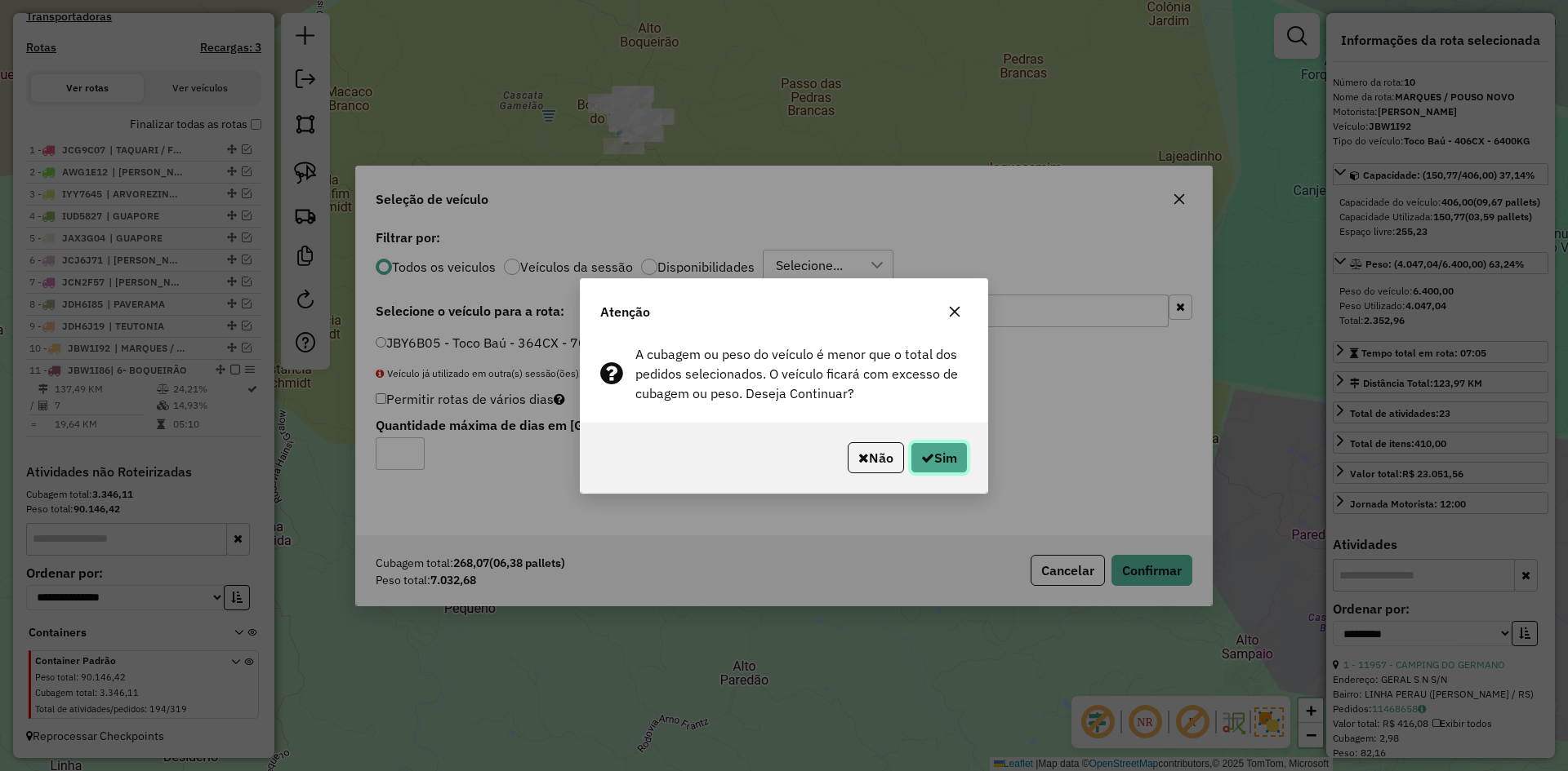
click at [932, 463] on button "Sim" at bounding box center [938, 458] width 57 height 31
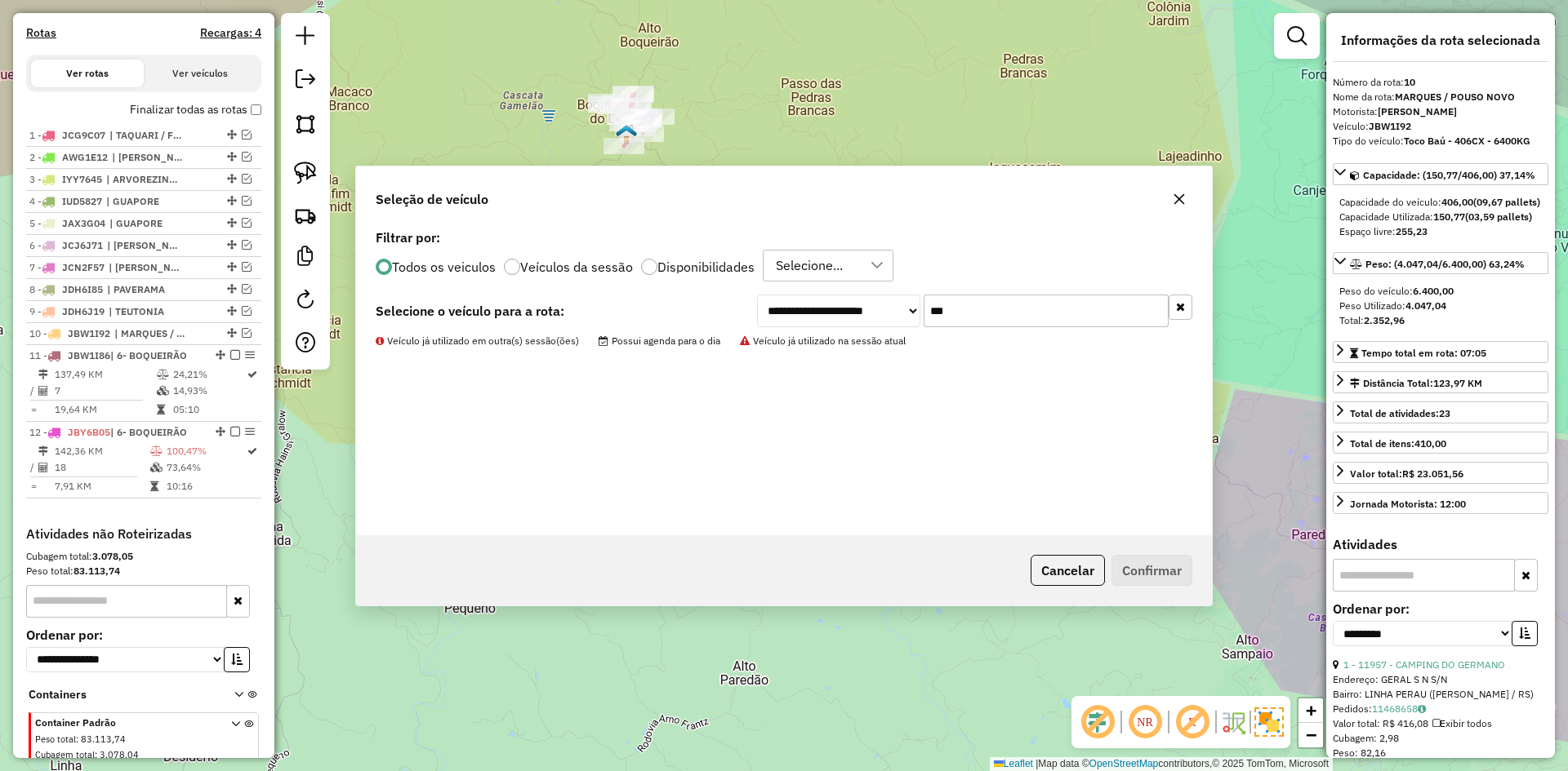
scroll to position [582, 0]
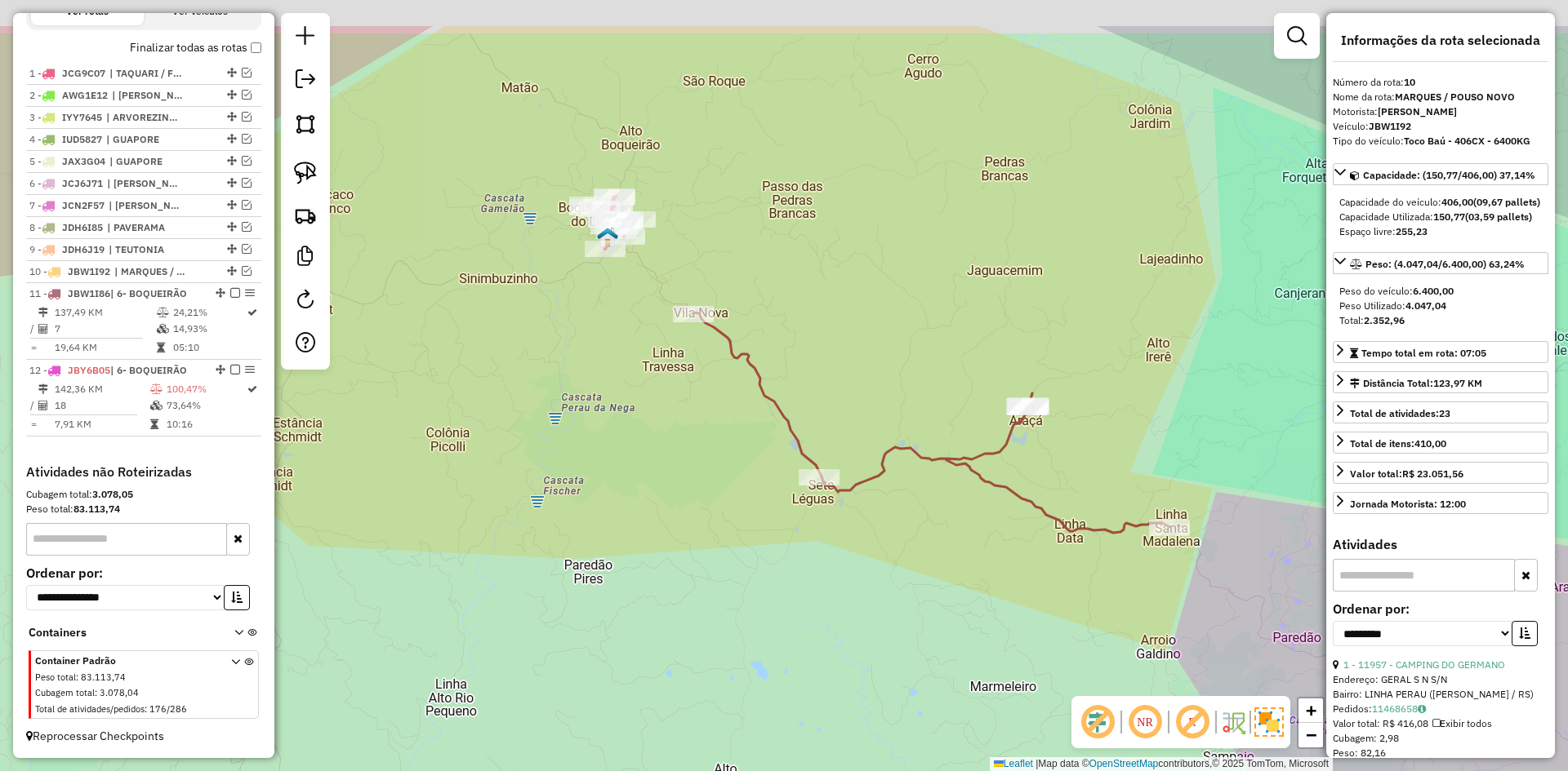
drag, startPoint x: 584, startPoint y: 187, endPoint x: 574, endPoint y: 264, distance: 77.6
click at [561, 278] on div "Janela de atendimento Grade de atendimento Capacidade Transportadoras Veículos …" at bounding box center [784, 386] width 1568 height 771
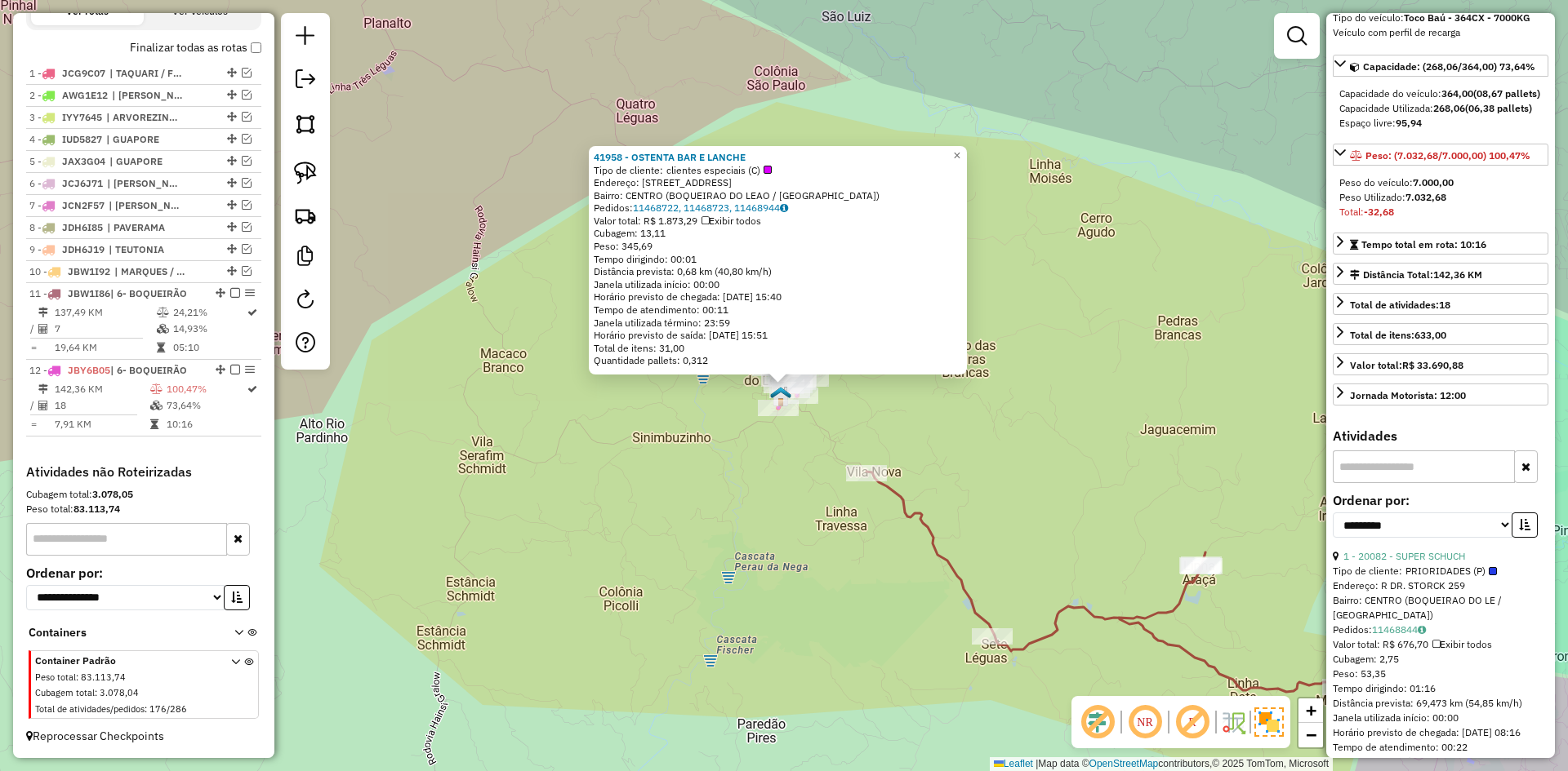
scroll to position [163, 0]
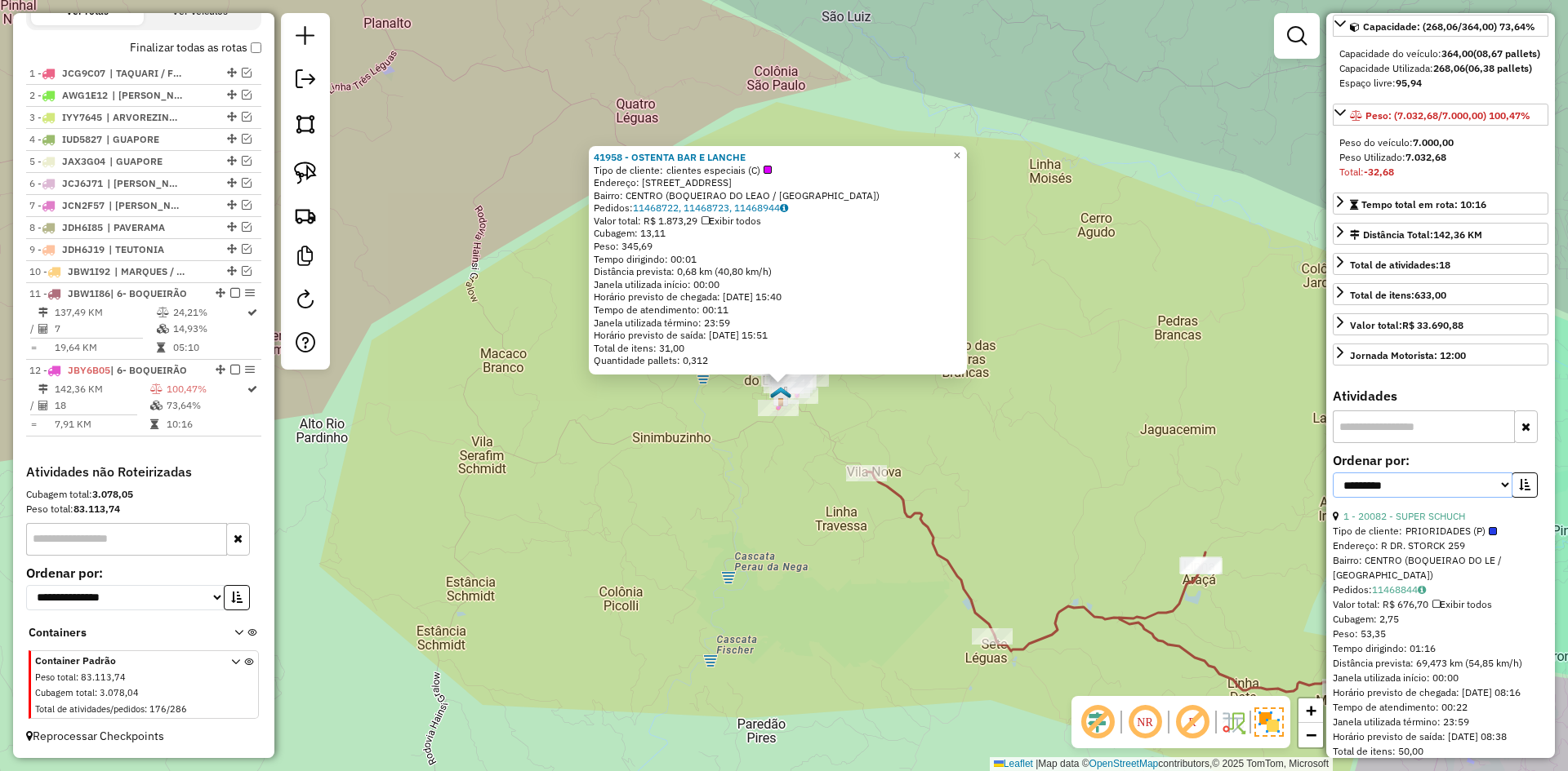
click at [1497, 498] on select "**********" at bounding box center [1422, 486] width 180 height 25
select select "*********"
click at [1333, 498] on select "**********" at bounding box center [1422, 486] width 180 height 25
click at [1528, 498] on button "button" at bounding box center [1524, 486] width 26 height 25
click at [1441, 522] on link "3 - 8567 - PAD. MERC LEAO SERRA" at bounding box center [1431, 516] width 175 height 13
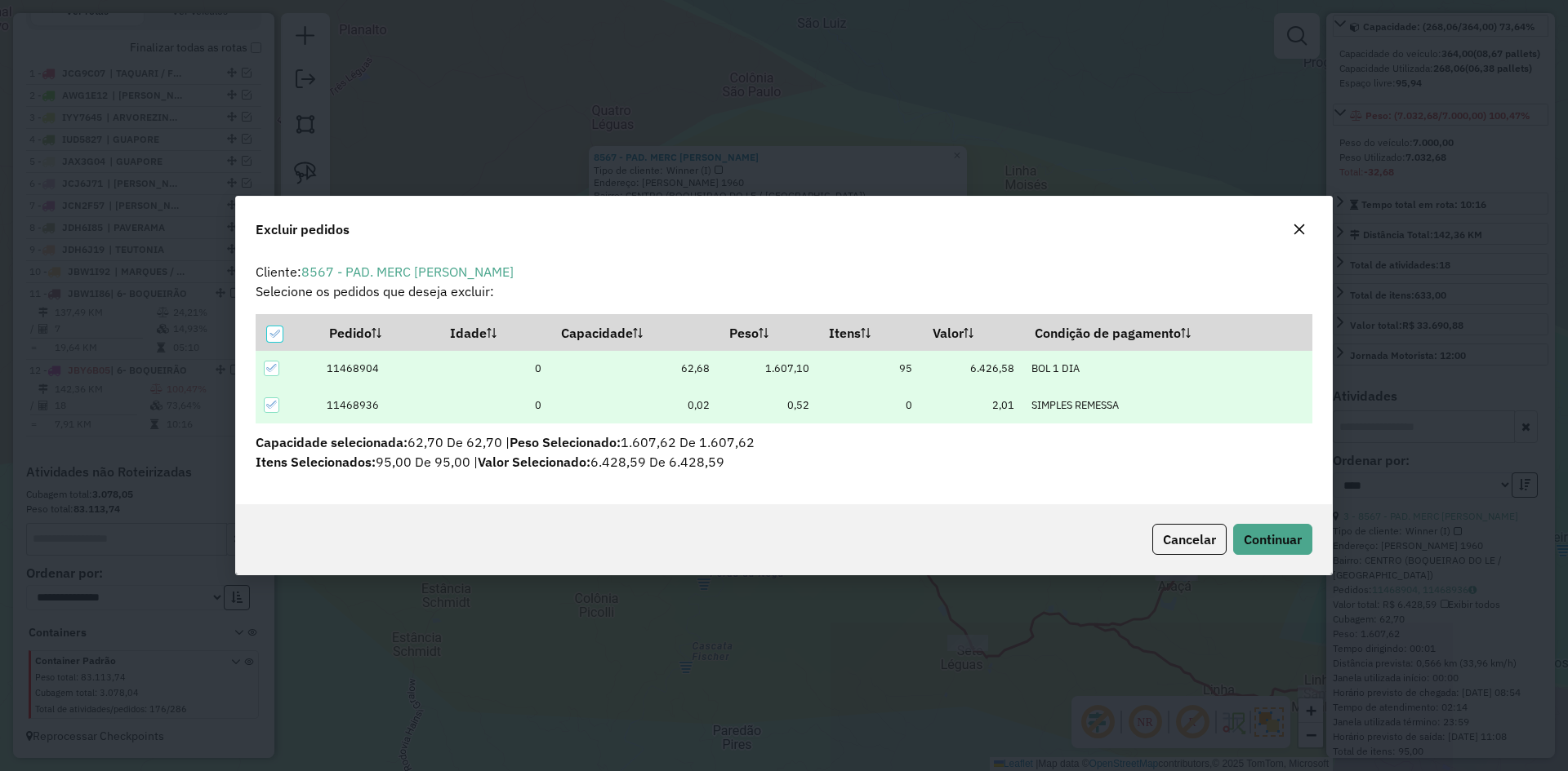
scroll to position [9, 5]
click at [1281, 543] on span "Continuar" at bounding box center [1273, 539] width 58 height 17
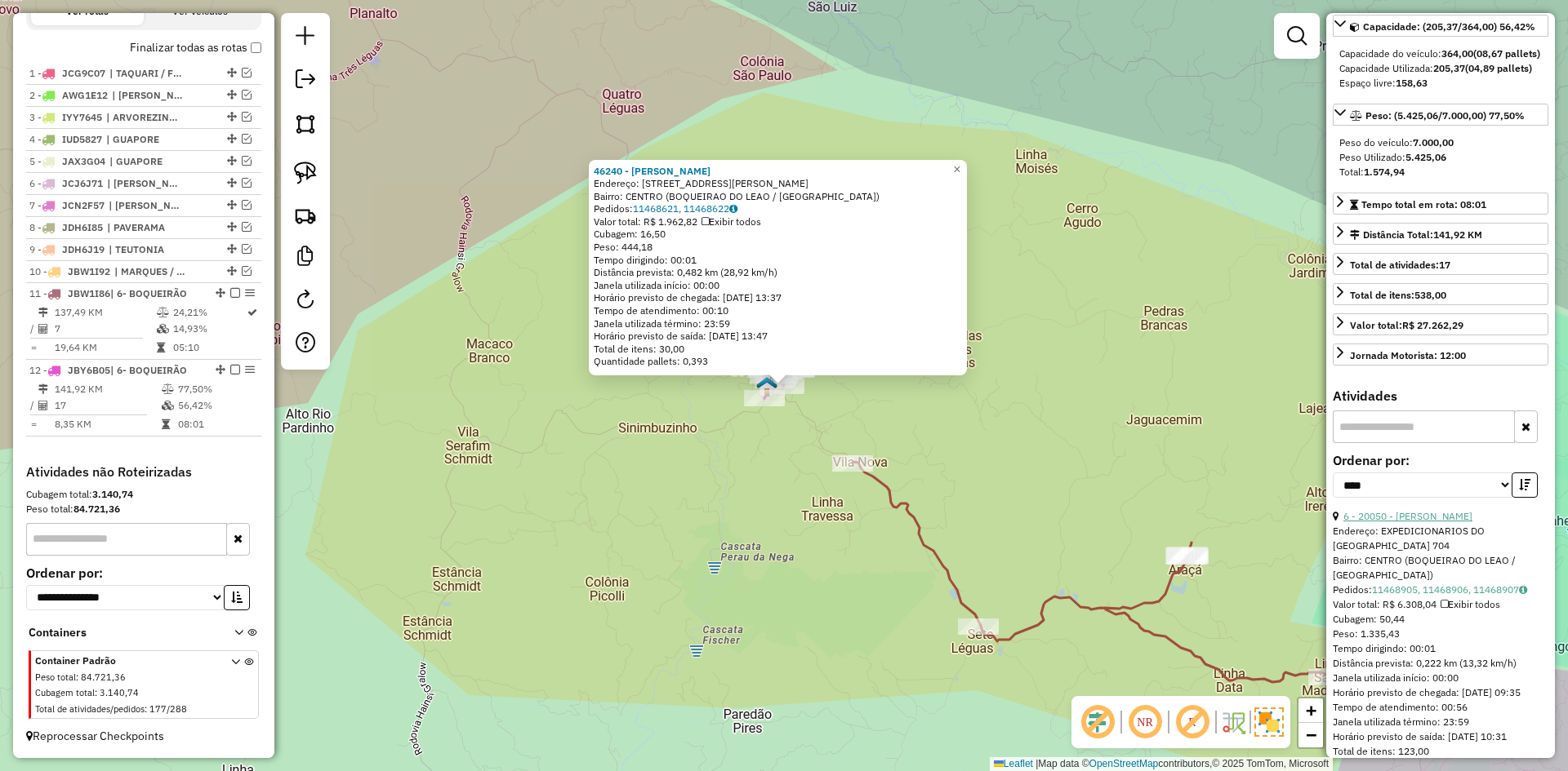
click at [1446, 522] on link "6 - 20050 - DIEDRICH SUPERMERC" at bounding box center [1408, 516] width 129 height 13
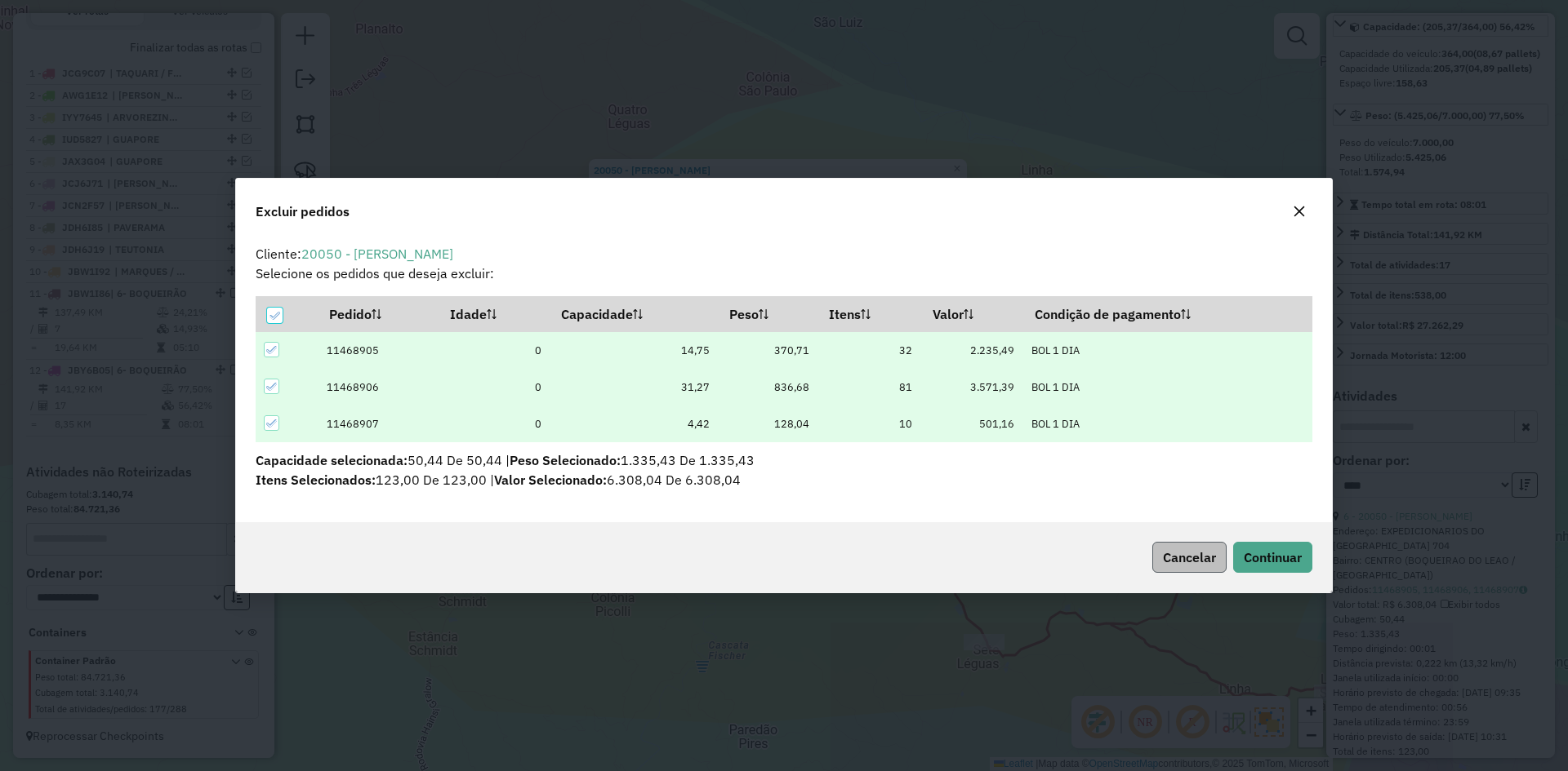
scroll to position [0, 0]
click at [1262, 561] on span "Continuar" at bounding box center [1273, 557] width 58 height 17
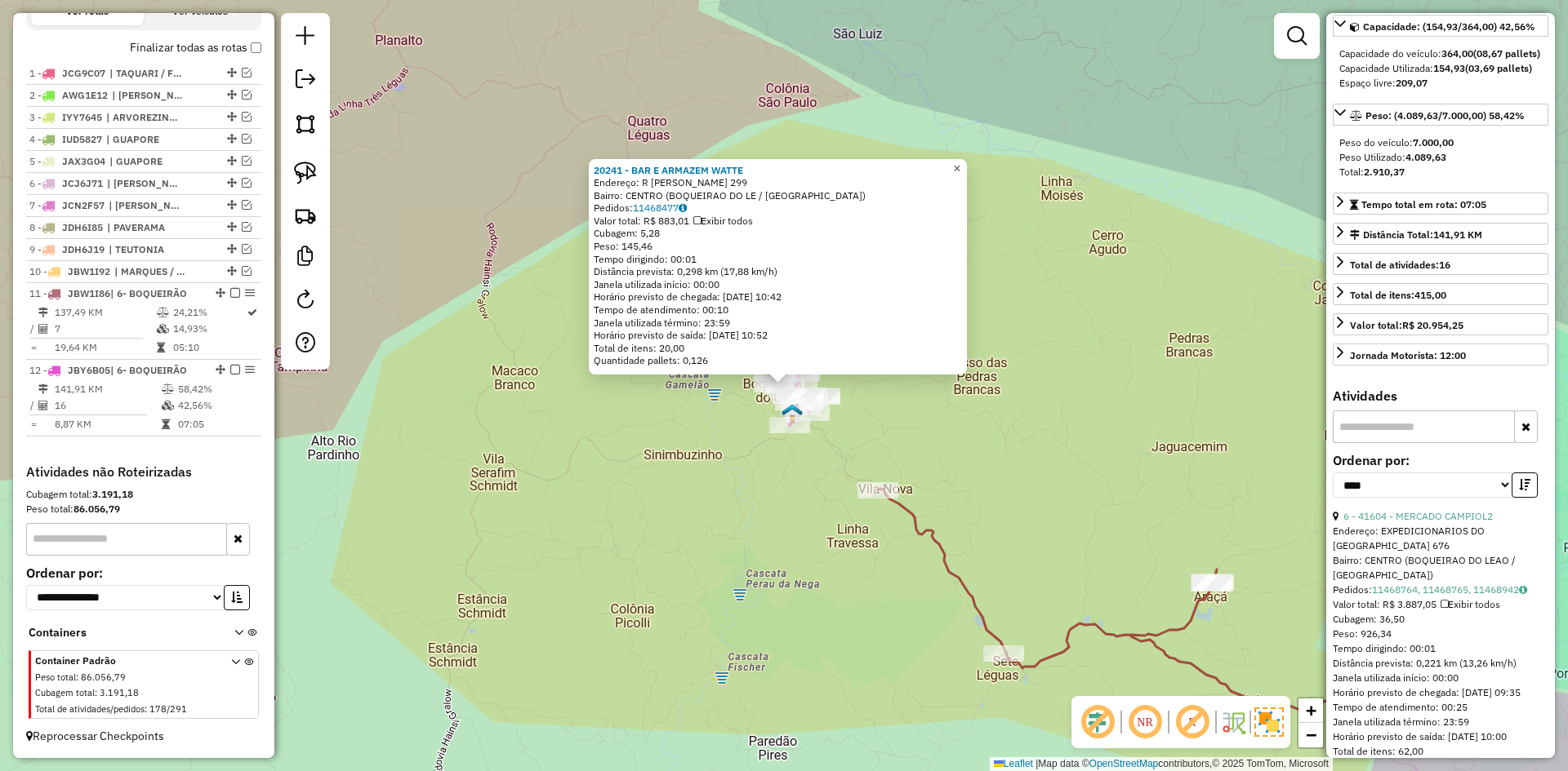
click at [960, 161] on span "×" at bounding box center [957, 168] width 8 height 14
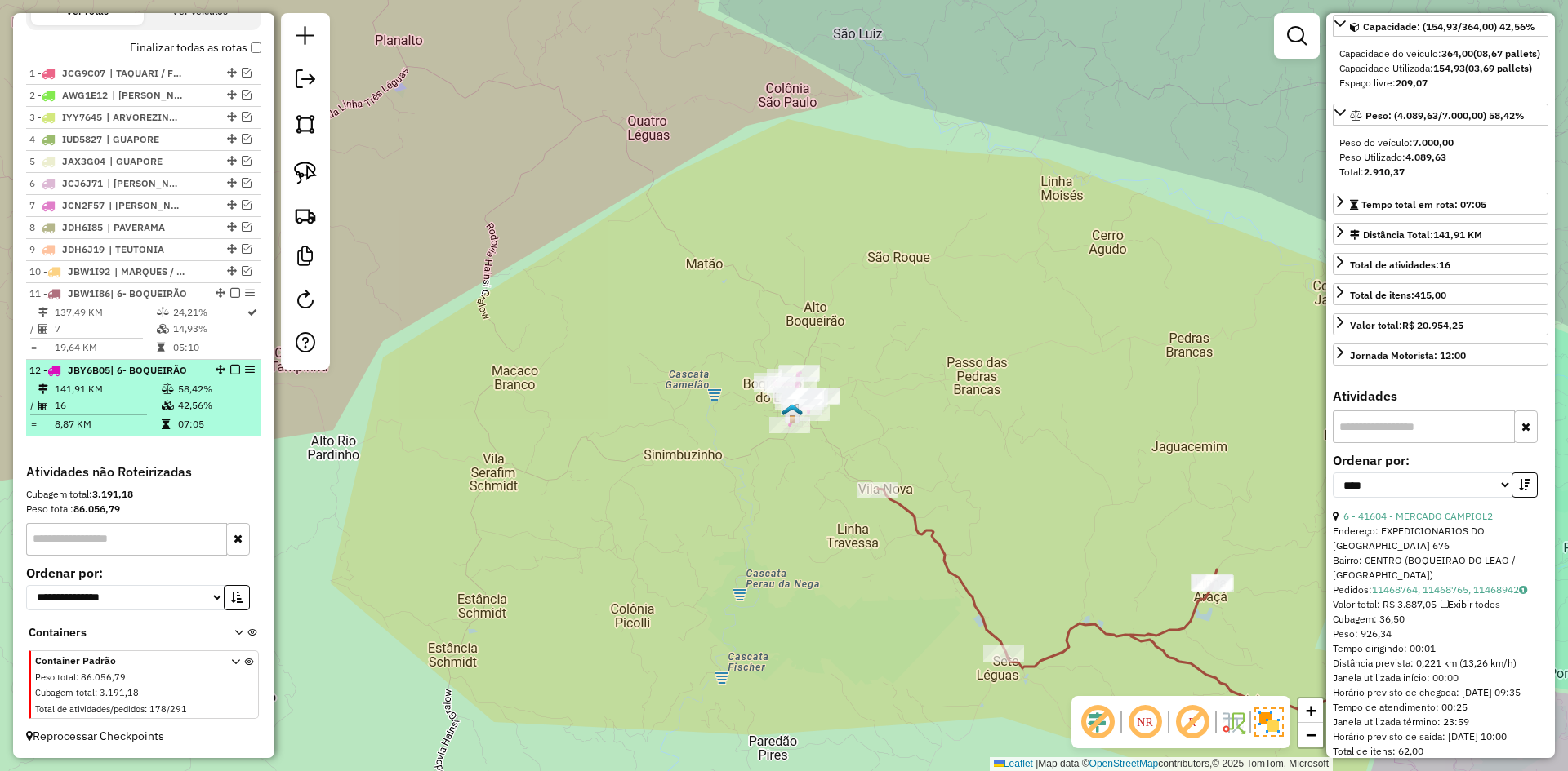
click at [230, 370] on em at bounding box center [235, 370] width 10 height 10
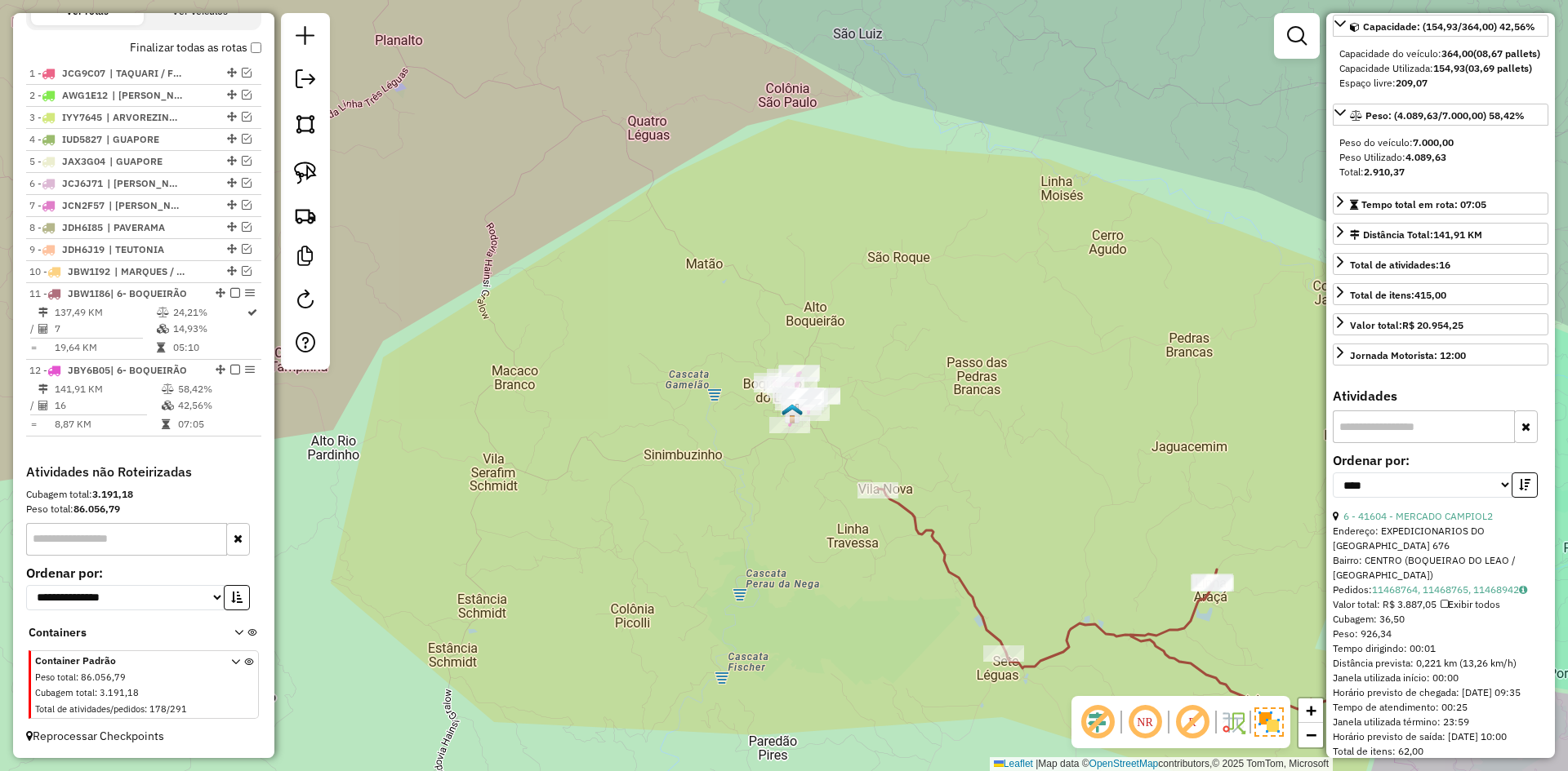
scroll to position [527, 0]
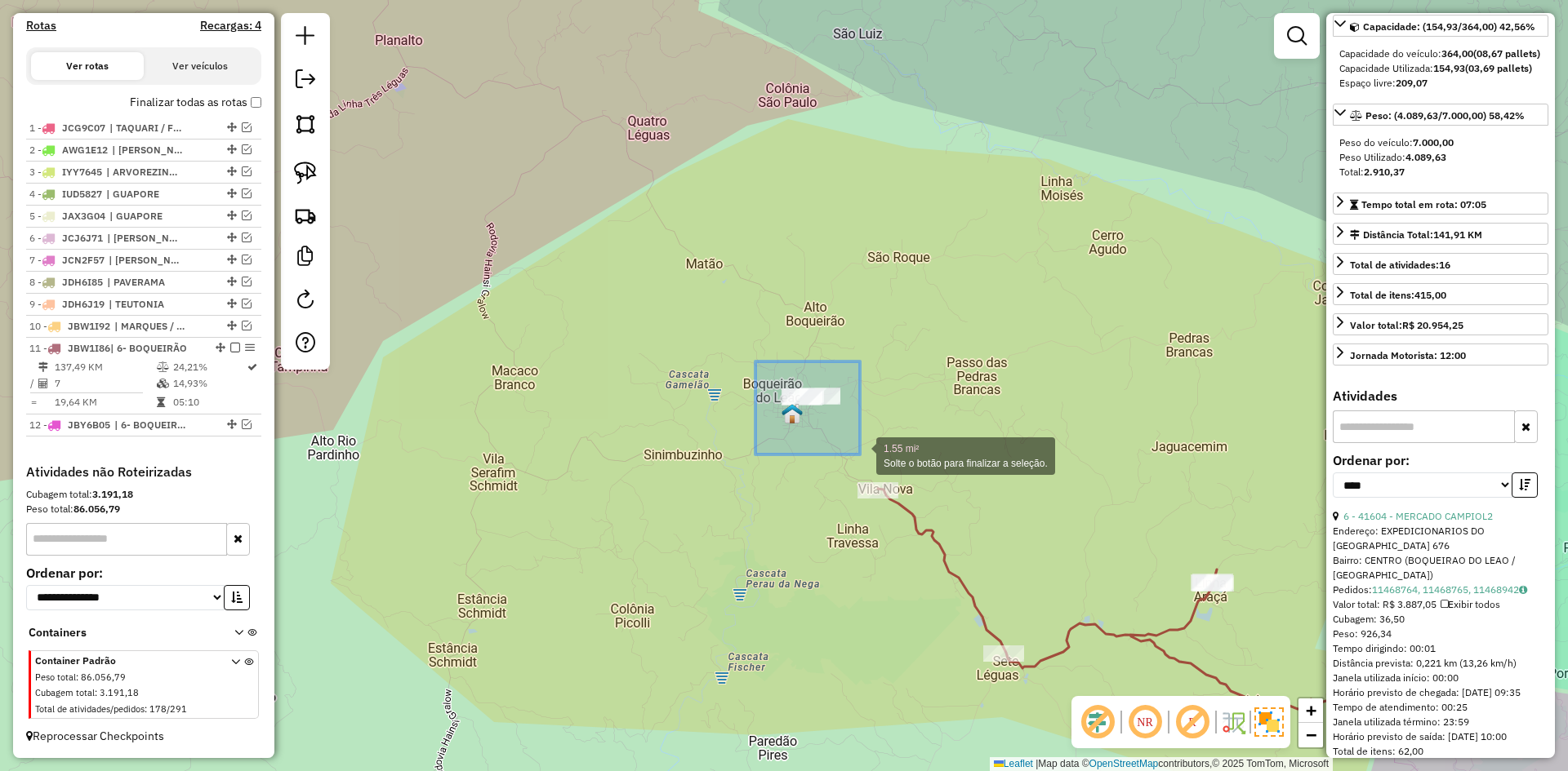
drag, startPoint x: 755, startPoint y: 361, endPoint x: 863, endPoint y: 453, distance: 141.9
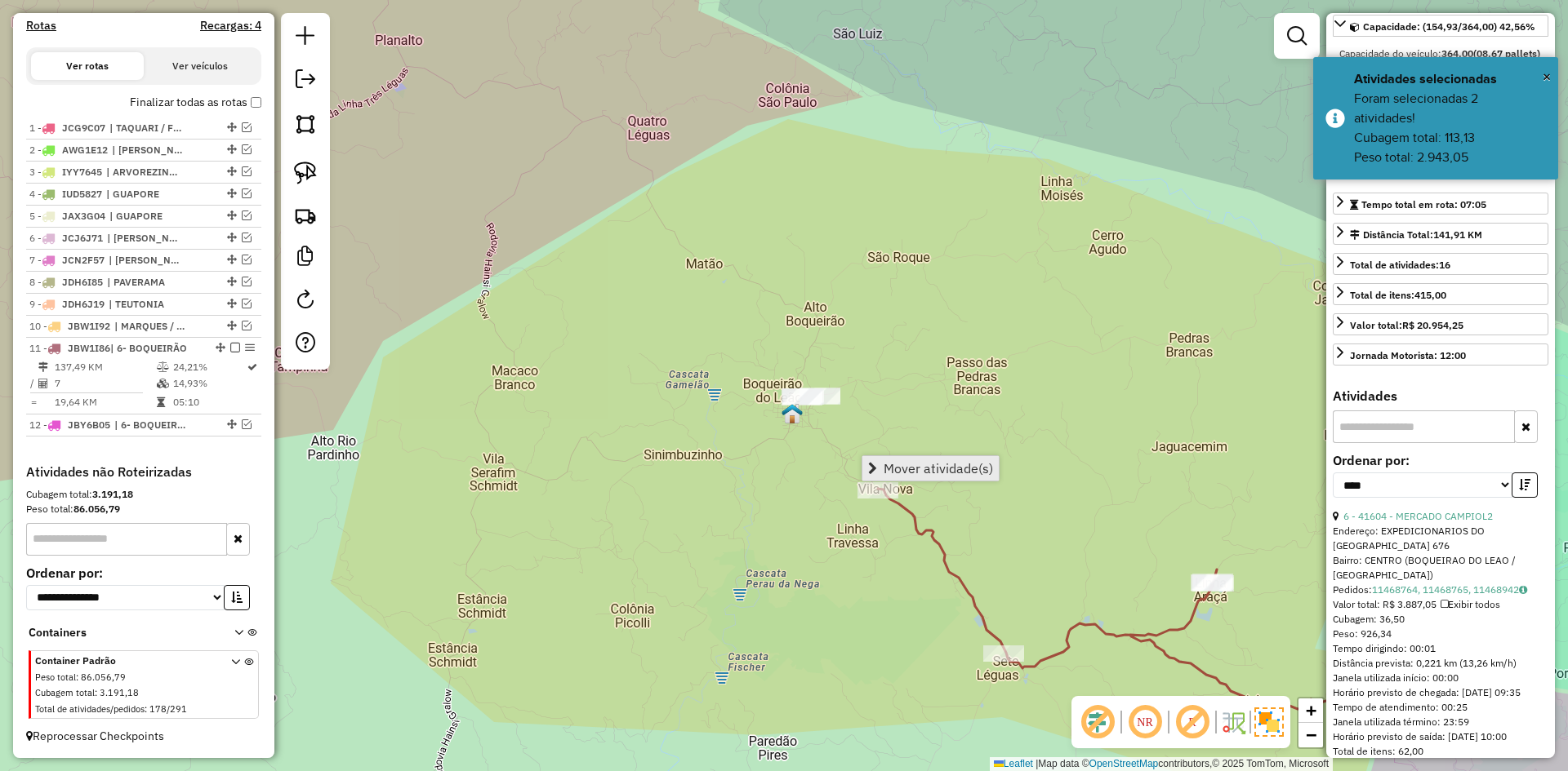
click at [913, 463] on span "Mover atividade(s)" at bounding box center [937, 468] width 110 height 13
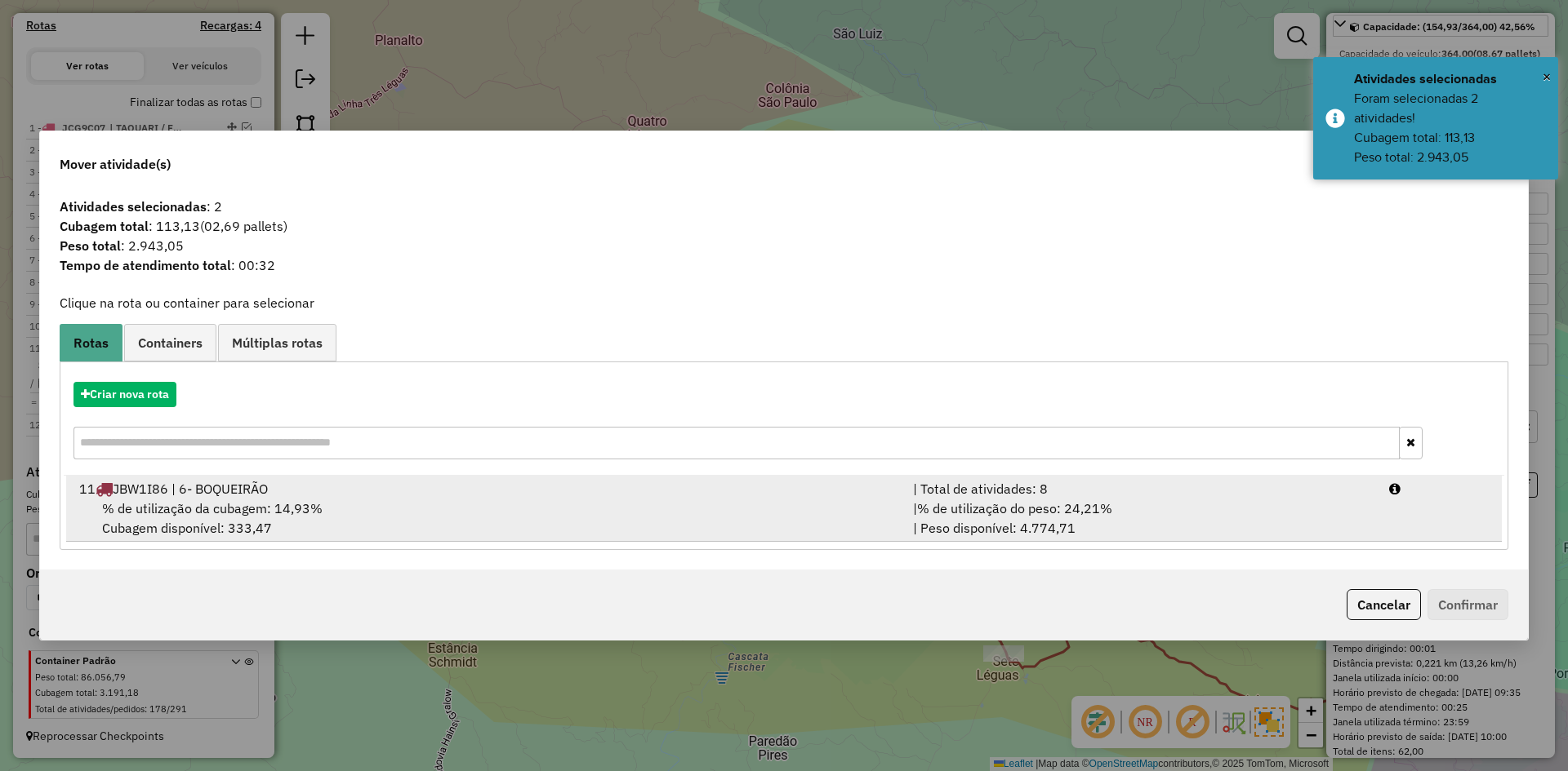
click at [321, 506] on div "% de utilização da cubagem: 14,93% Cubagem disponível: 333,47" at bounding box center [486, 519] width 834 height 39
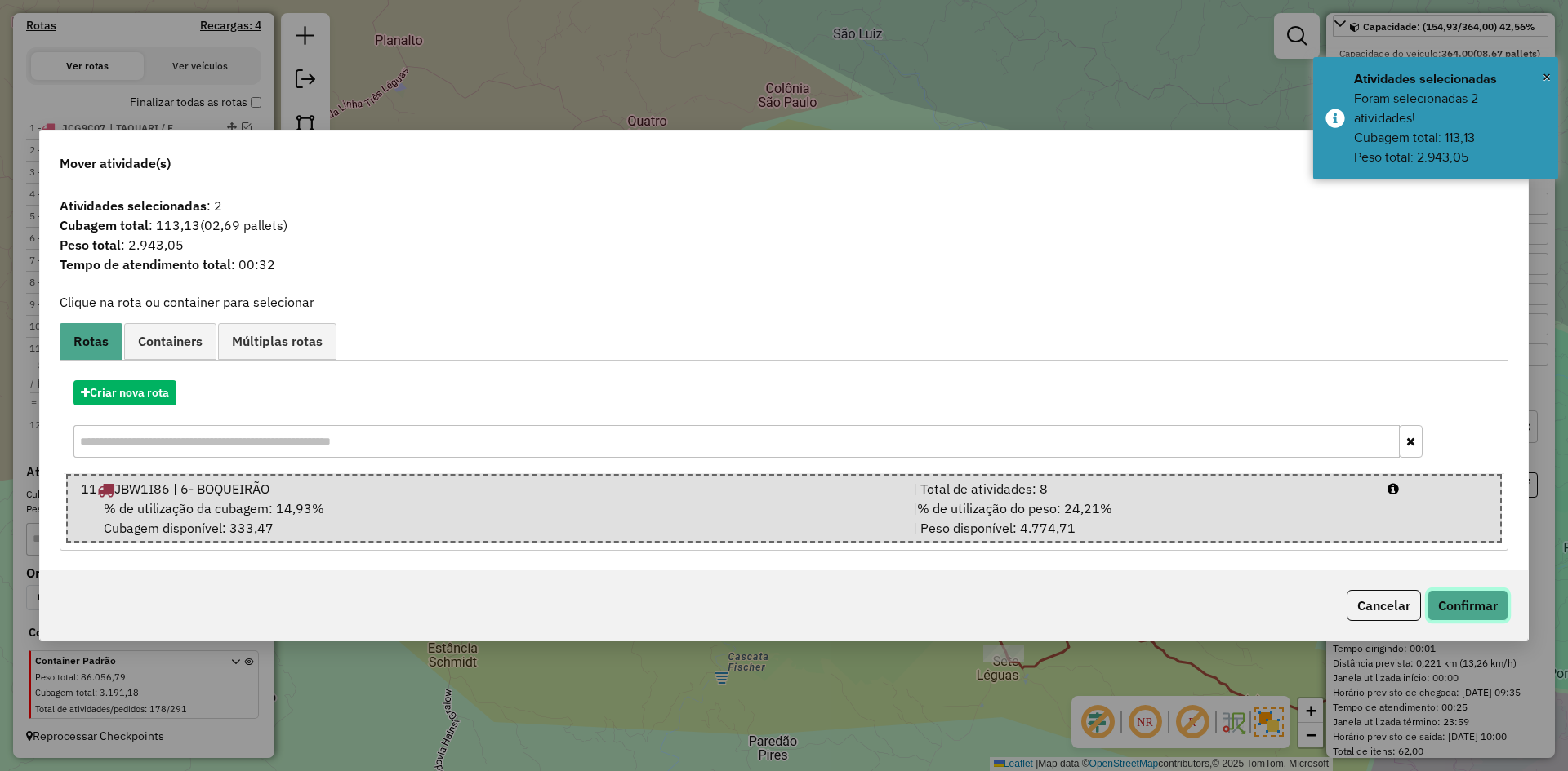
drag, startPoint x: 1479, startPoint y: 606, endPoint x: 1421, endPoint y: 606, distance: 58.0
click at [1477, 606] on button "Confirmar" at bounding box center [1467, 606] width 81 height 31
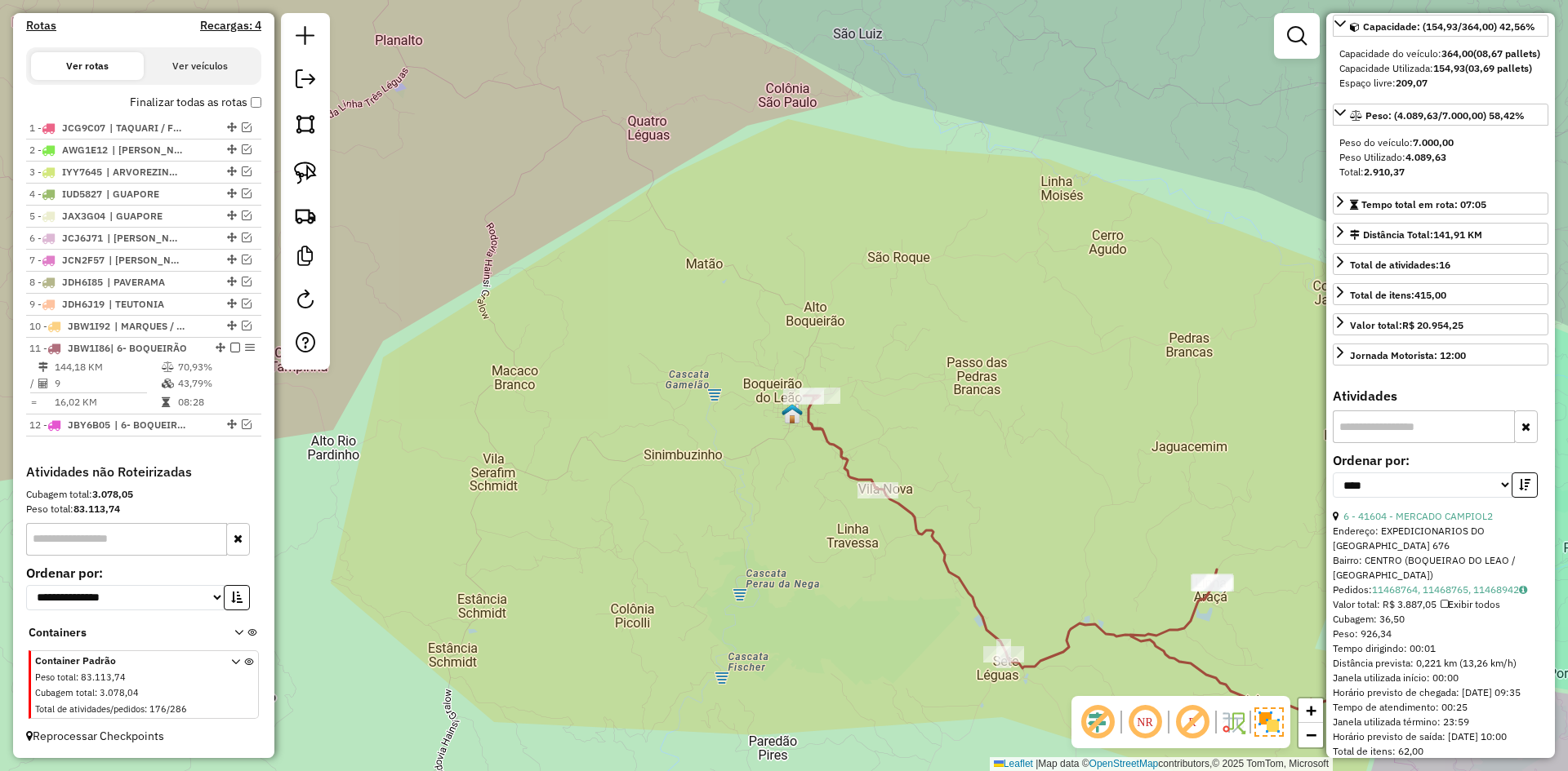
click at [853, 474] on icon at bounding box center [1078, 553] width 551 height 314
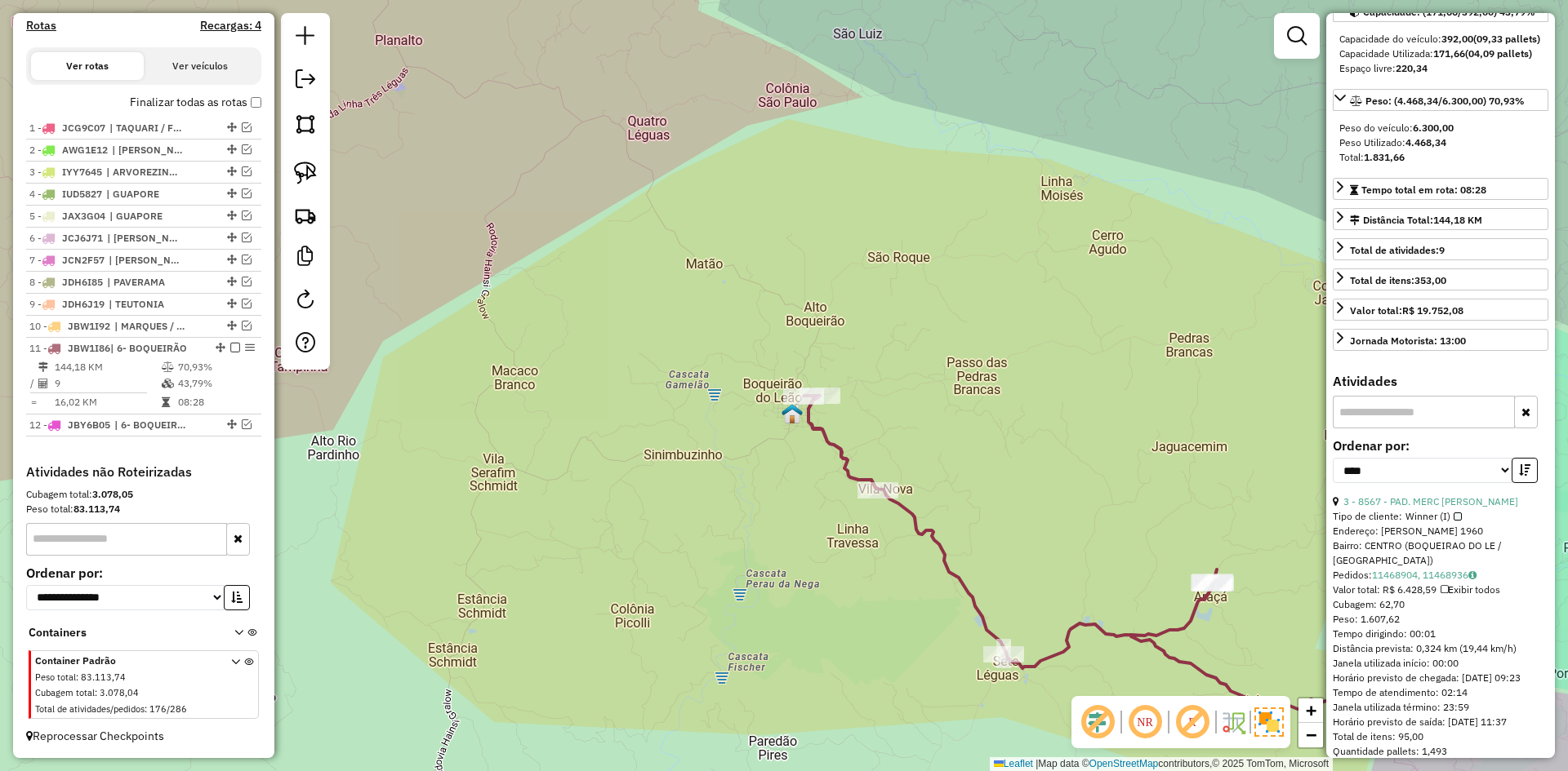
scroll to position [149, 0]
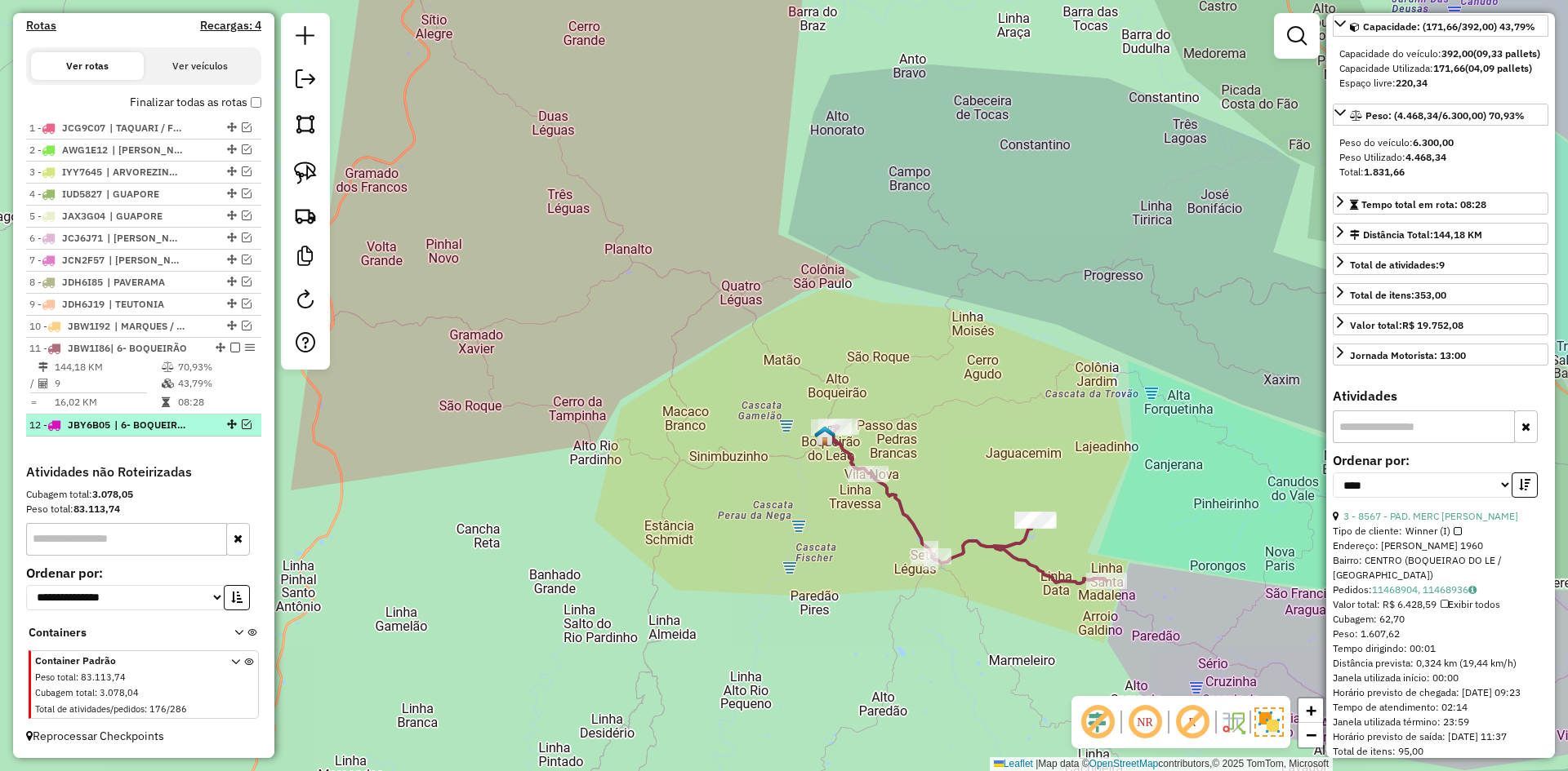
click at [243, 427] on em at bounding box center [247, 424] width 10 height 10
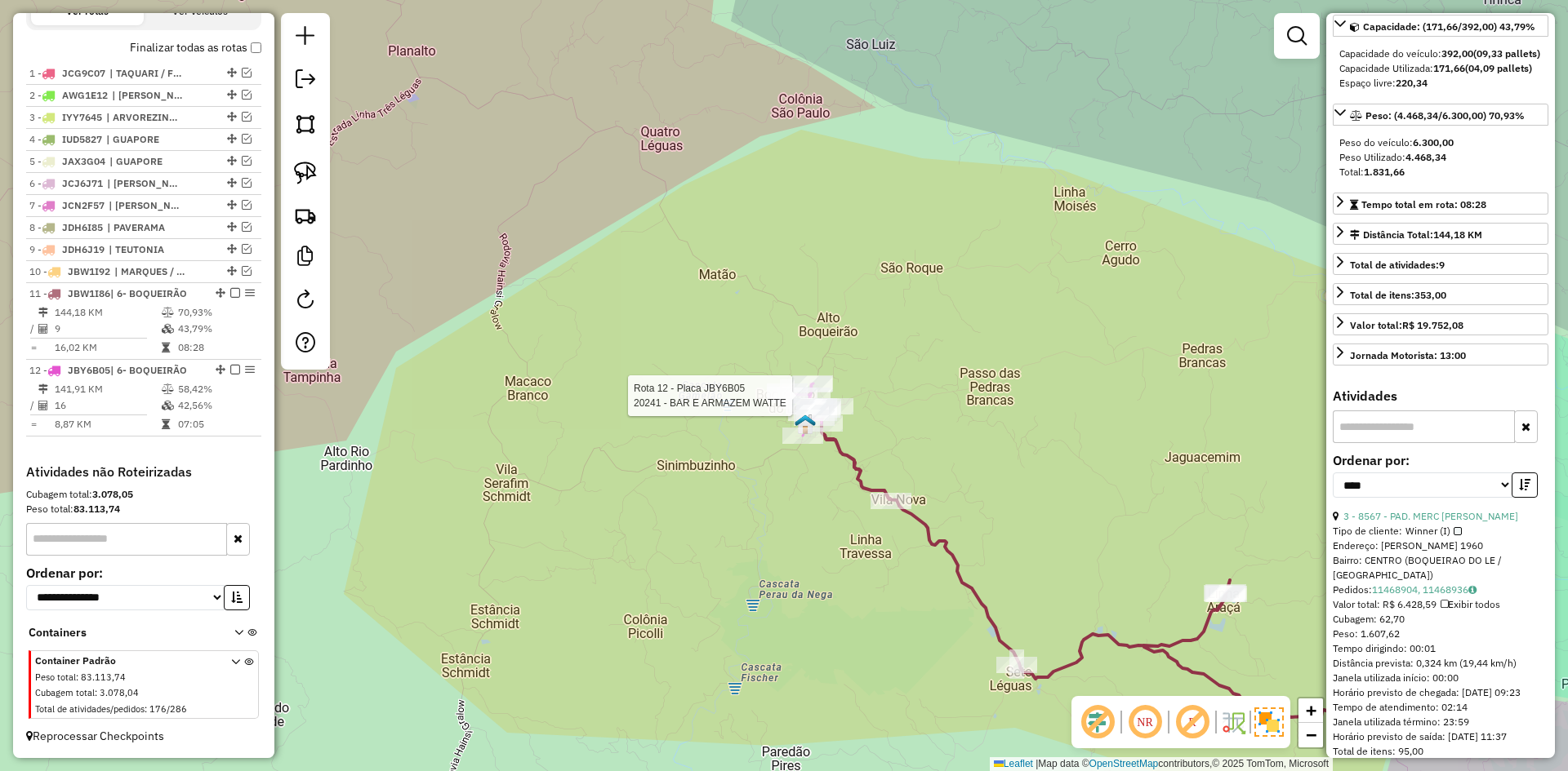
scroll to position [163, 0]
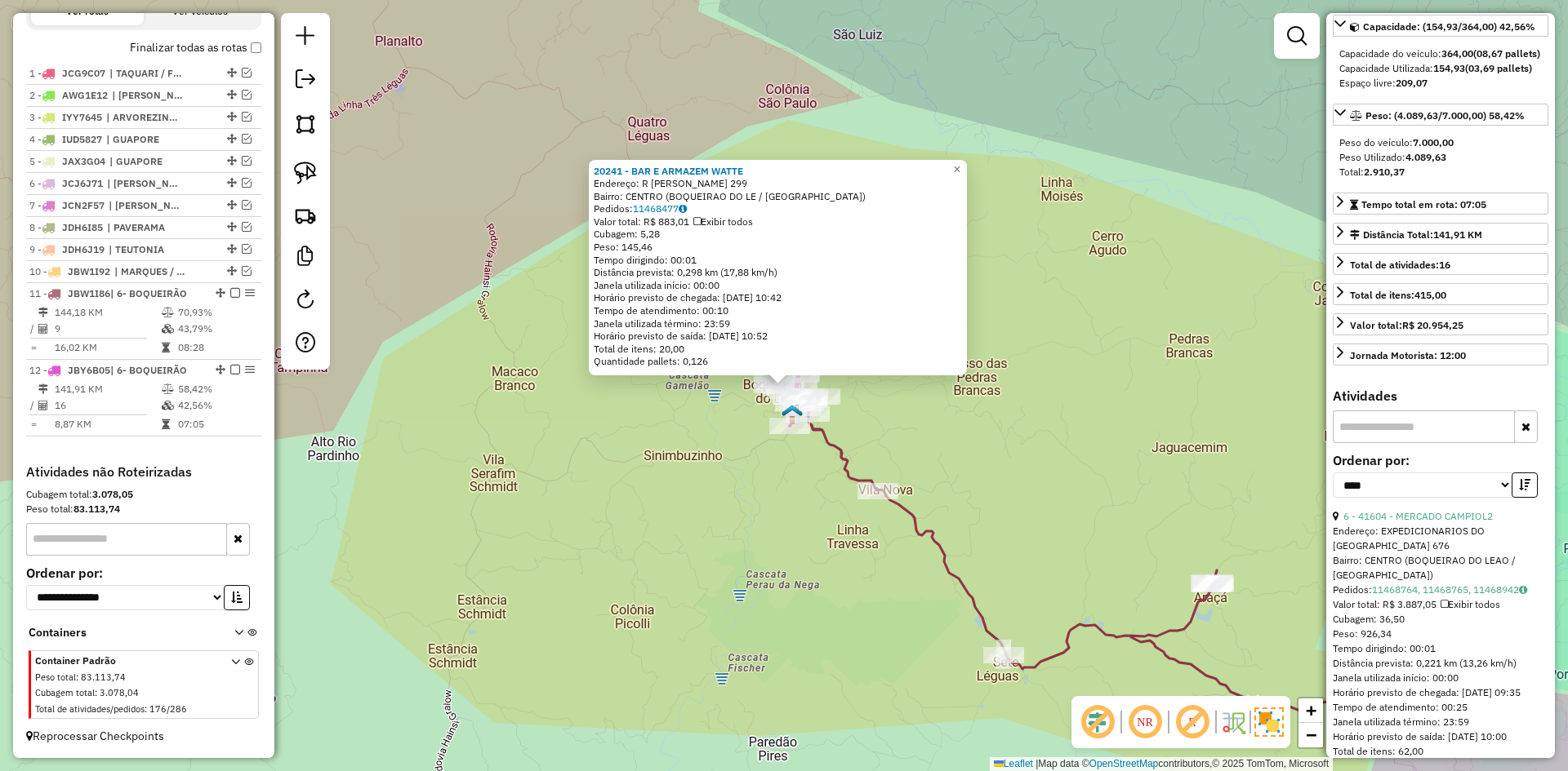
click at [869, 482] on icon at bounding box center [1078, 553] width 551 height 314
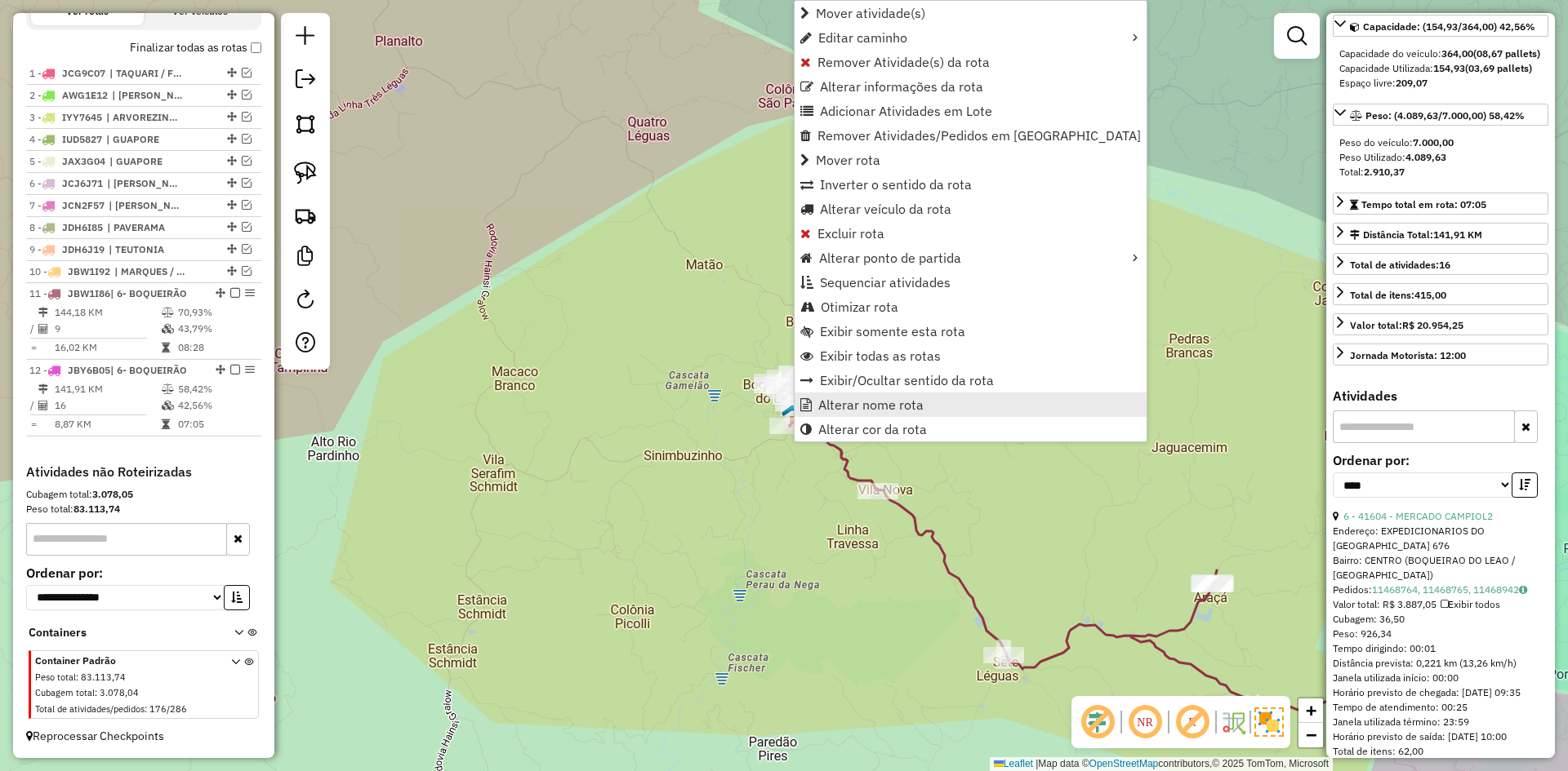
click at [846, 408] on span "Alterar nome rota" at bounding box center [870, 404] width 105 height 13
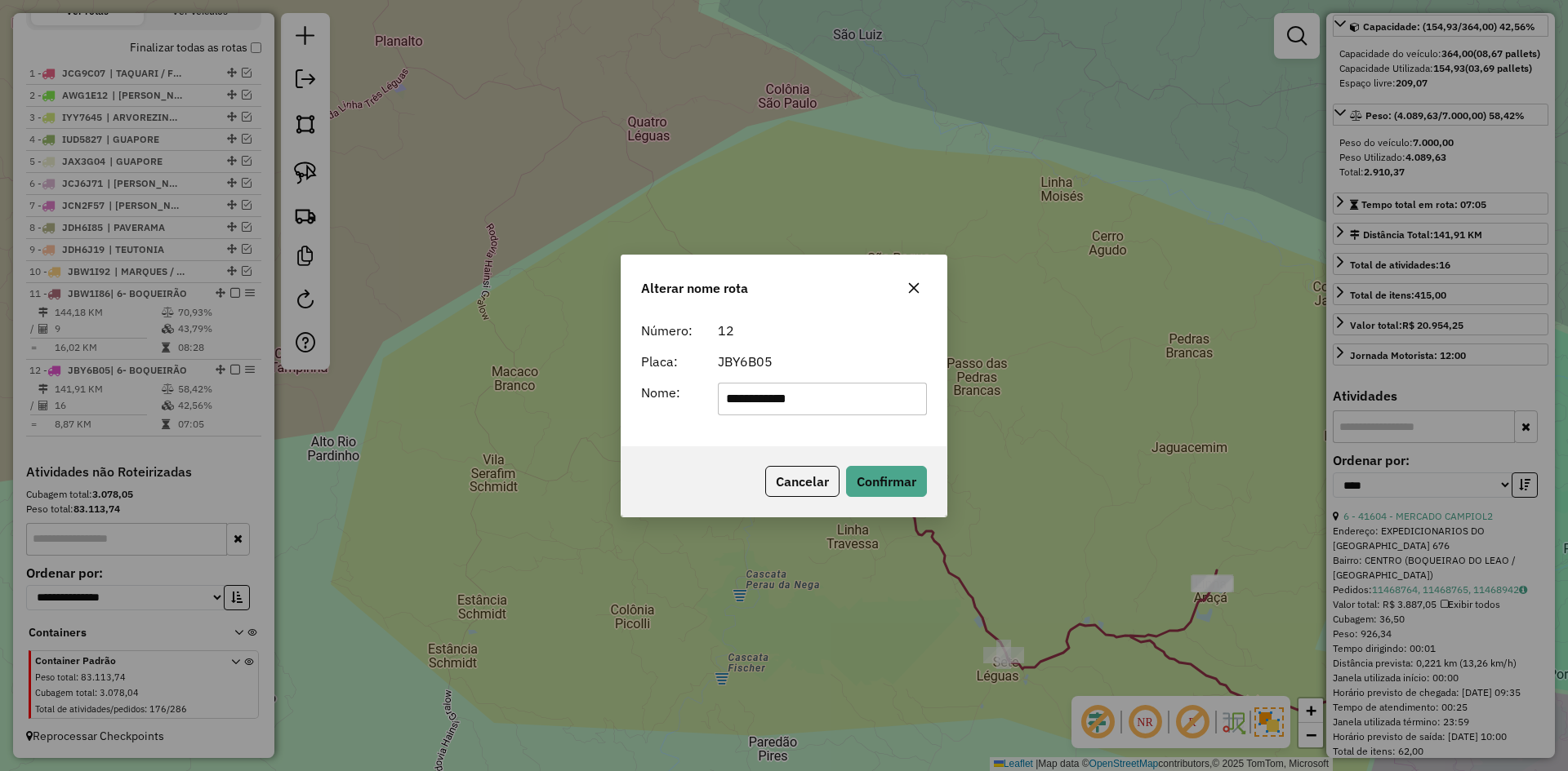
drag, startPoint x: 728, startPoint y: 410, endPoint x: 689, endPoint y: 425, distance: 41.8
click at [690, 425] on div "**********" at bounding box center [784, 381] width 325 height 132
type input "*********"
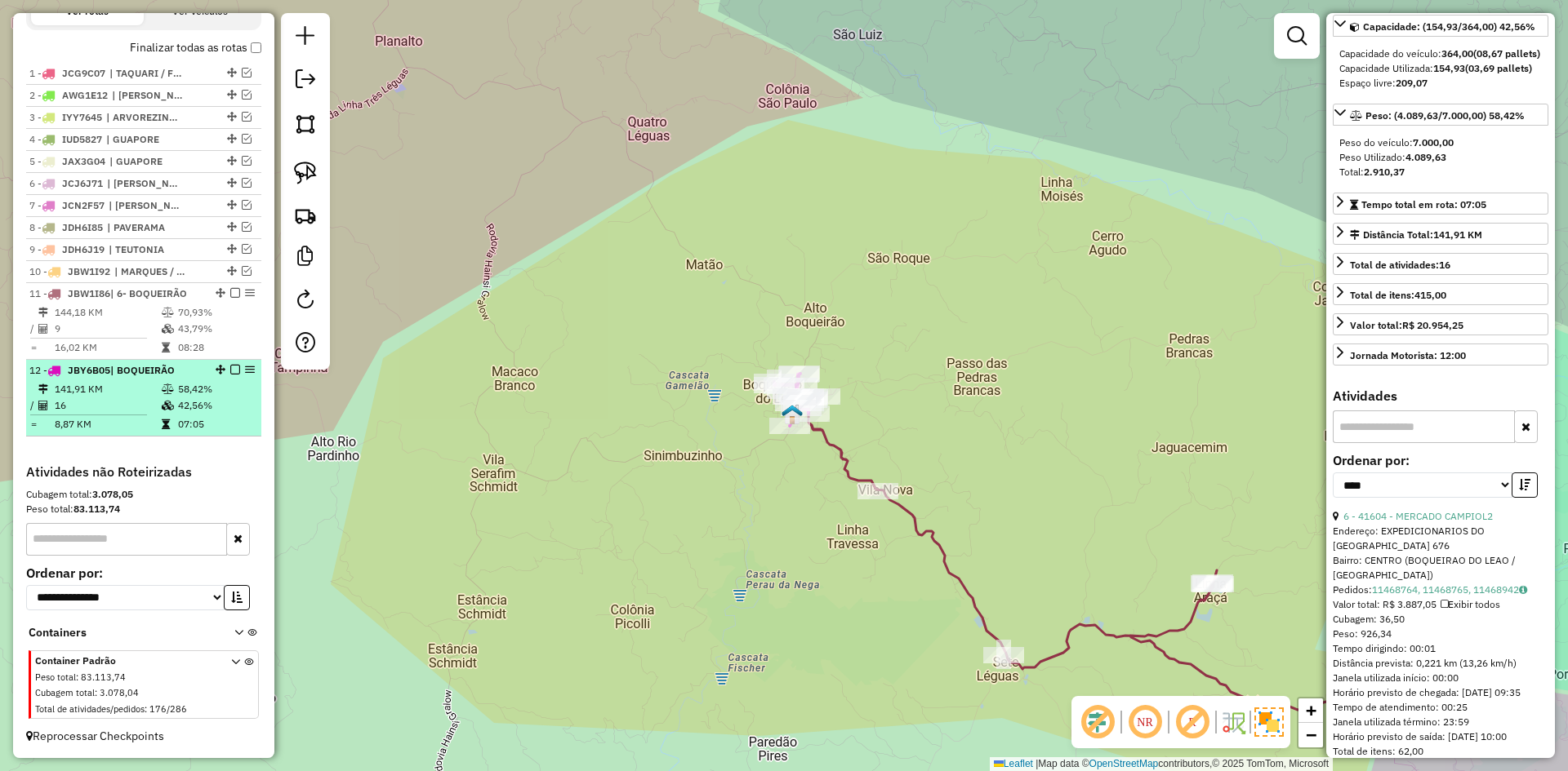
click at [230, 371] on em at bounding box center [235, 370] width 10 height 10
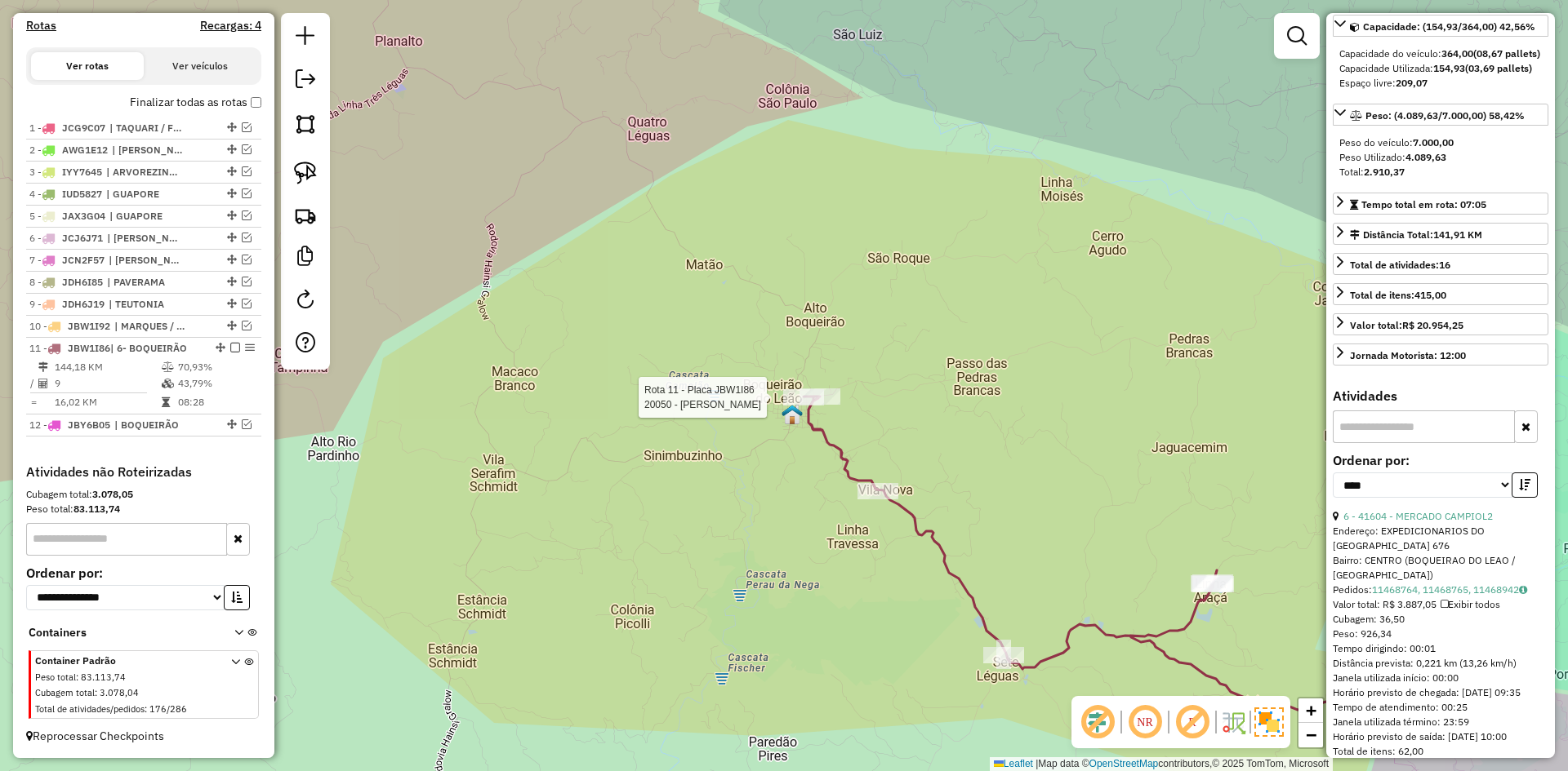
scroll to position [149, 0]
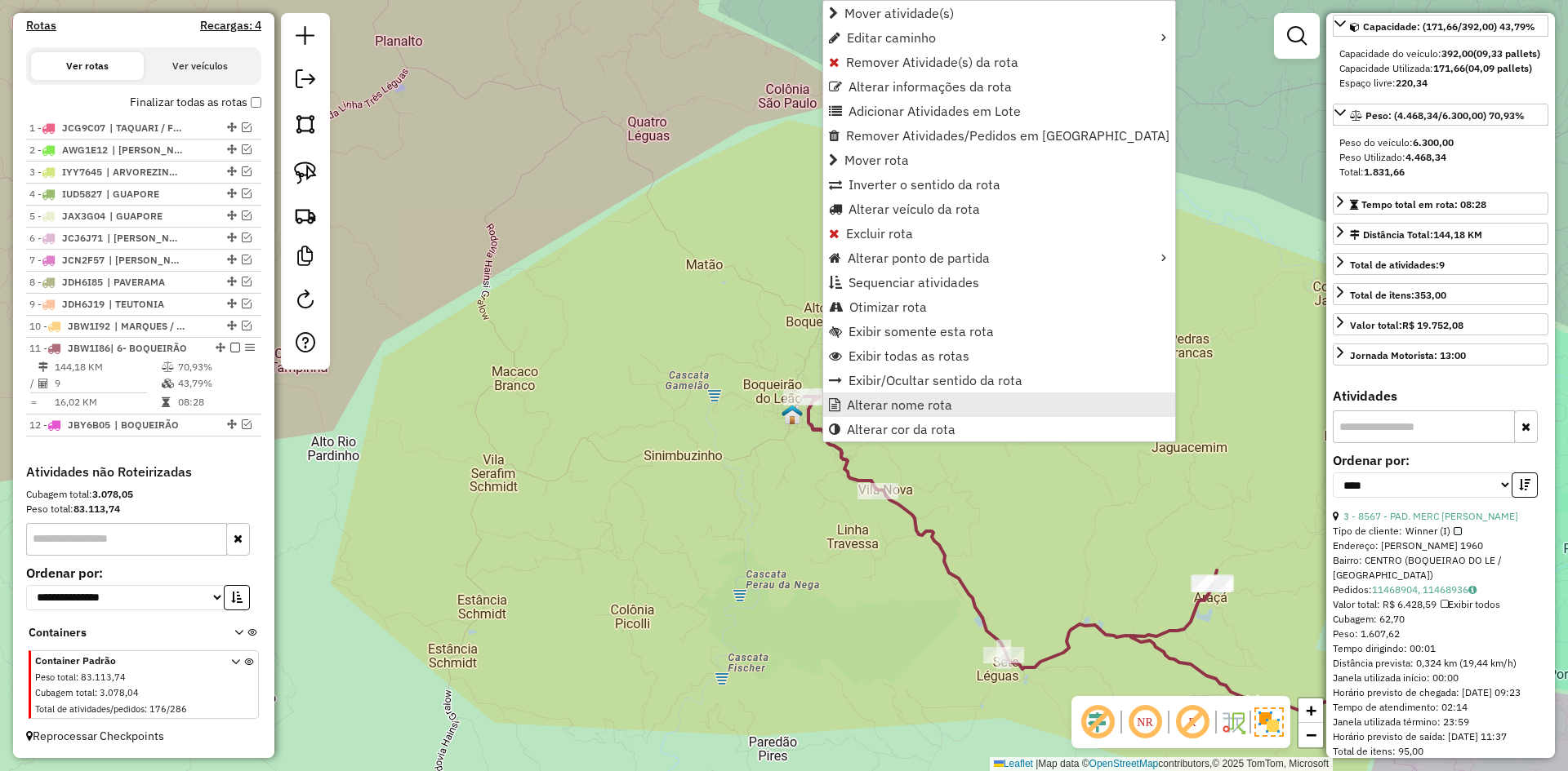
click at [854, 407] on span "Alterar nome rota" at bounding box center [900, 404] width 105 height 13
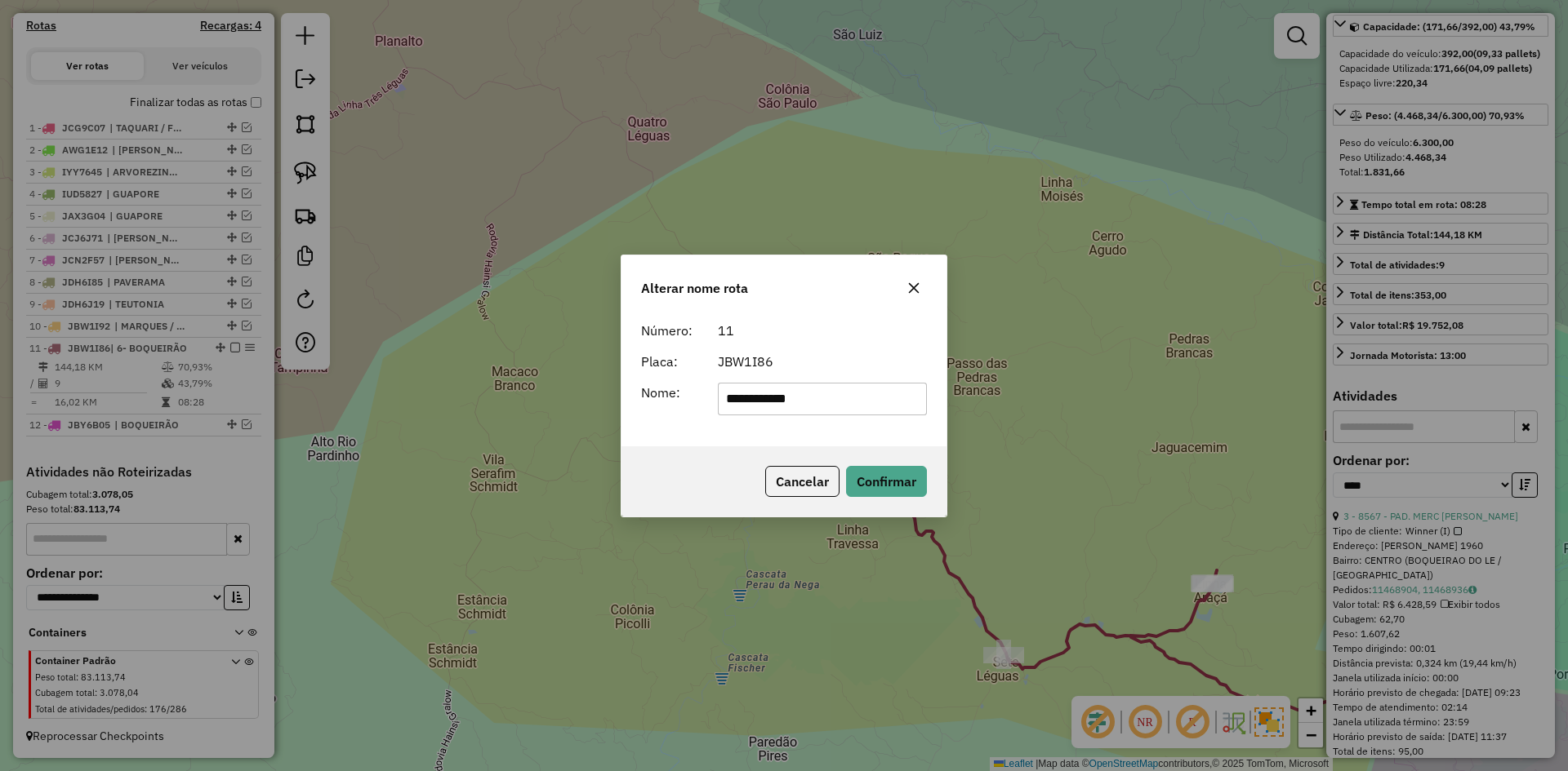
drag, startPoint x: 739, startPoint y: 402, endPoint x: 636, endPoint y: 447, distance: 112.4
click at [636, 447] on div "**********" at bounding box center [784, 386] width 326 height 263
type input "*********"
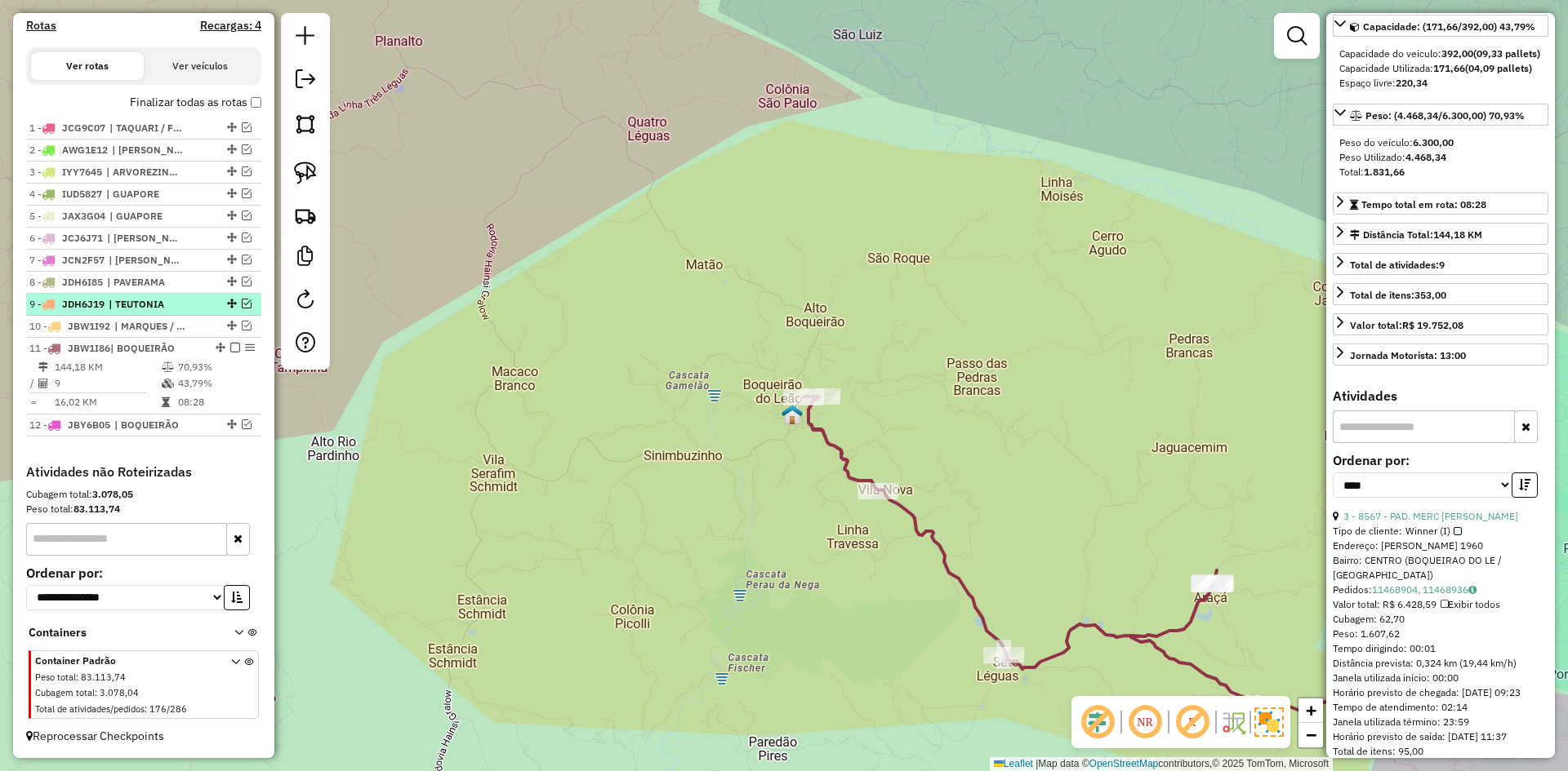
click at [230, 349] on em at bounding box center [235, 348] width 10 height 10
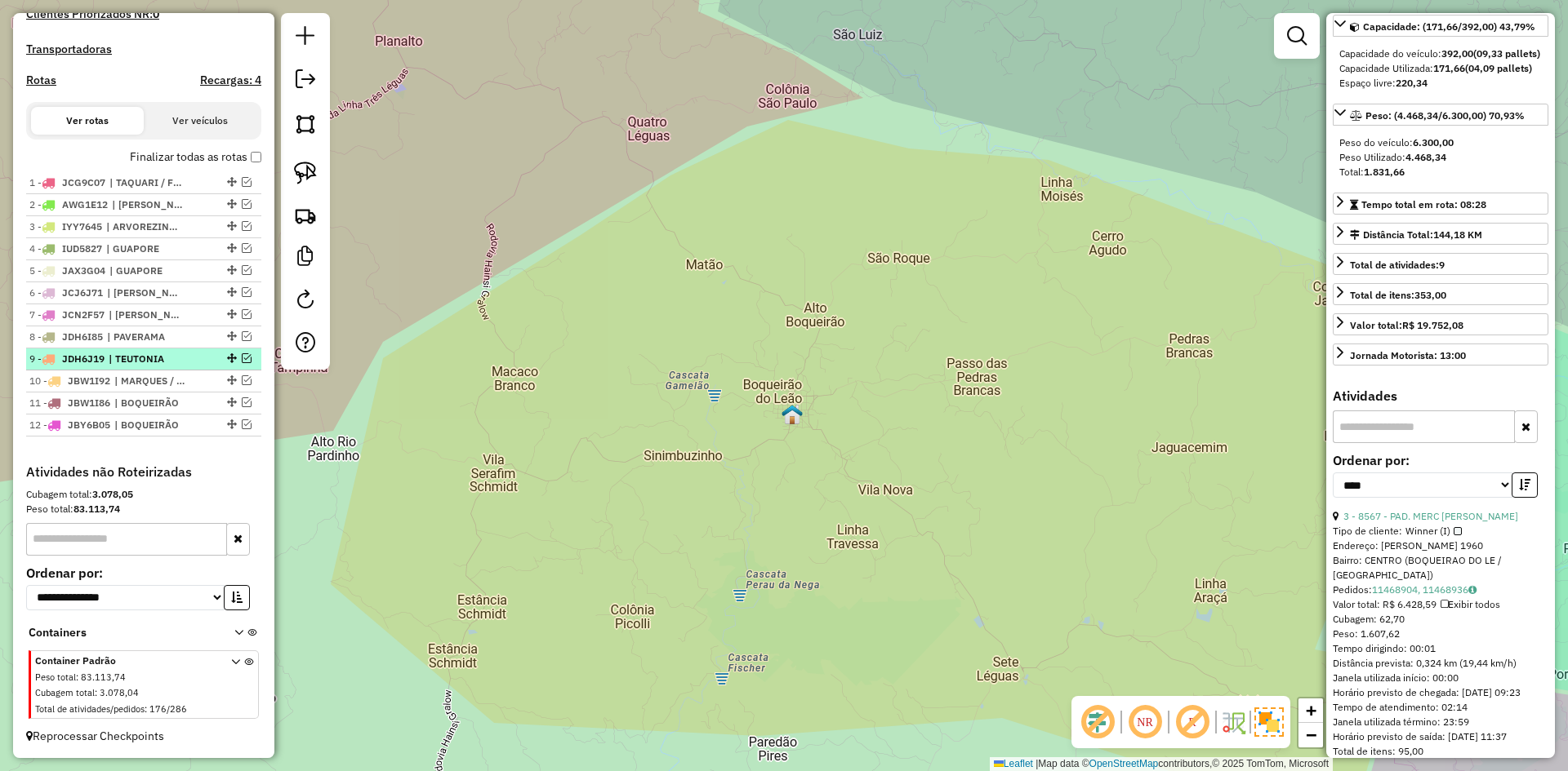
scroll to position [473, 0]
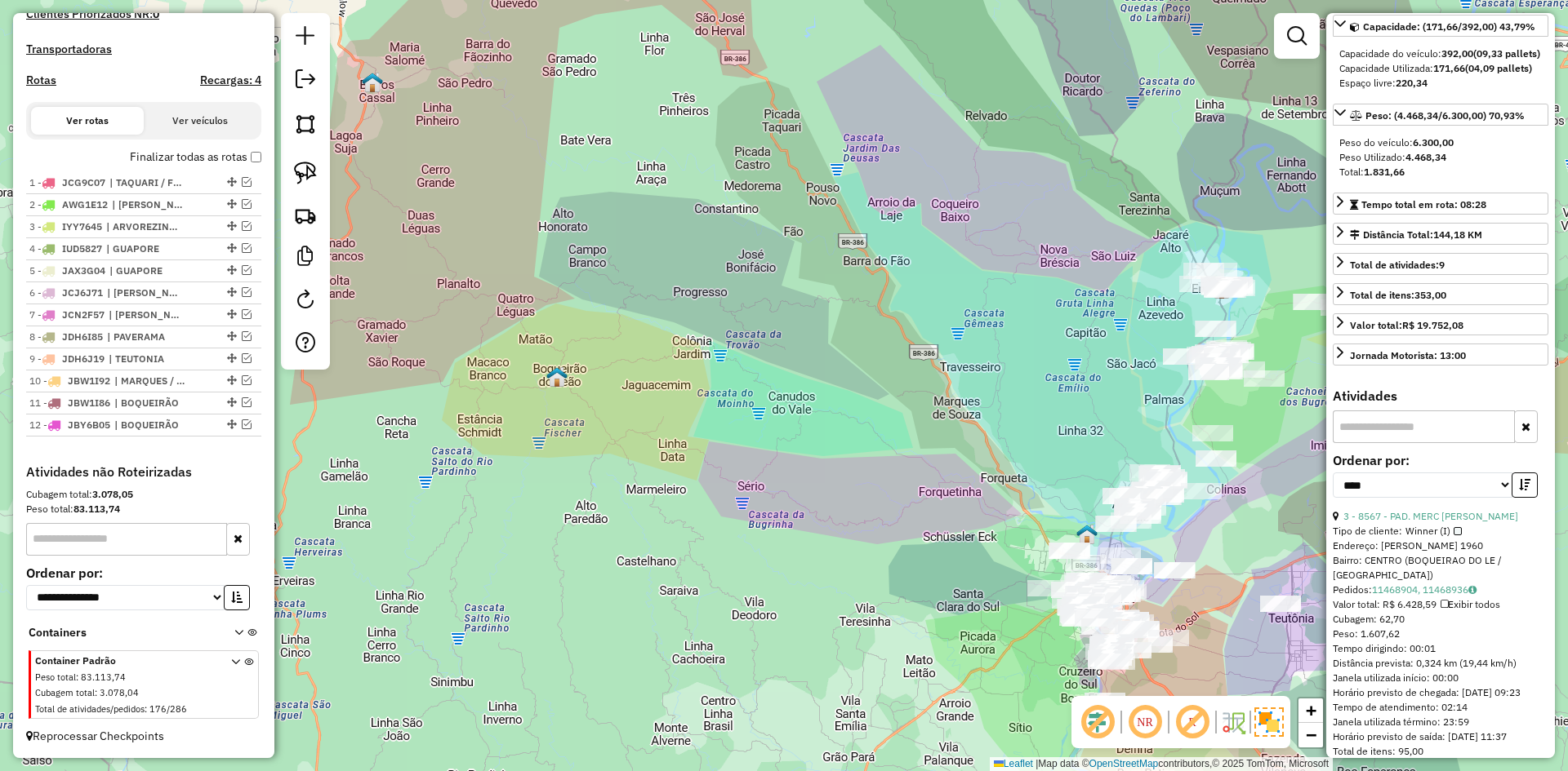
drag, startPoint x: 836, startPoint y: 437, endPoint x: 465, endPoint y: 259, distance: 411.5
click at [465, 259] on div "Janela de atendimento Grade de atendimento Capacidade Transportadoras Veículos …" at bounding box center [784, 386] width 1568 height 771
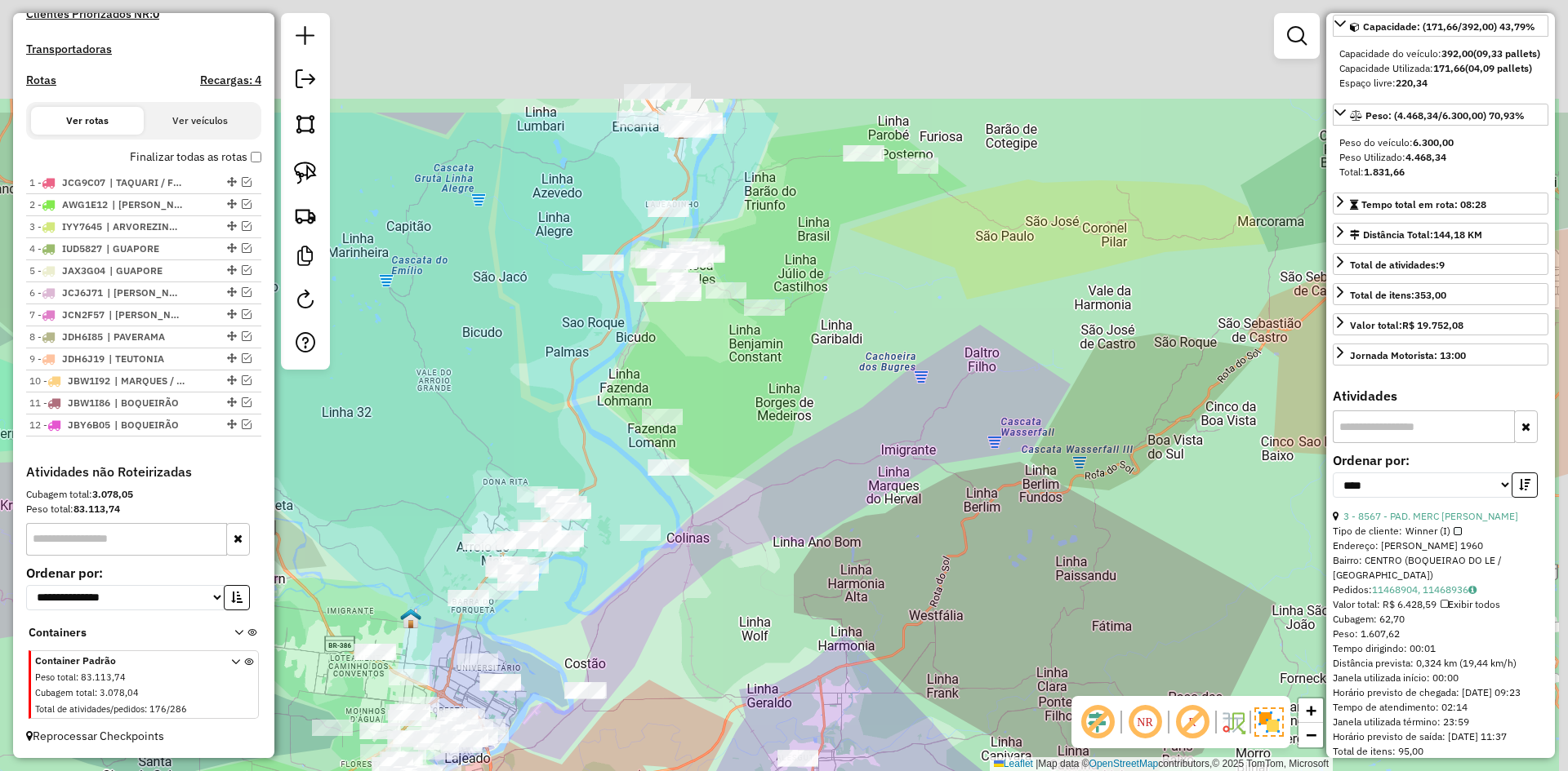
drag, startPoint x: 899, startPoint y: 197, endPoint x: 822, endPoint y: 499, distance: 311.7
click at [822, 499] on div "Janela de atendimento Grade de atendimento Capacidade Transportadoras Veículos …" at bounding box center [784, 386] width 1568 height 771
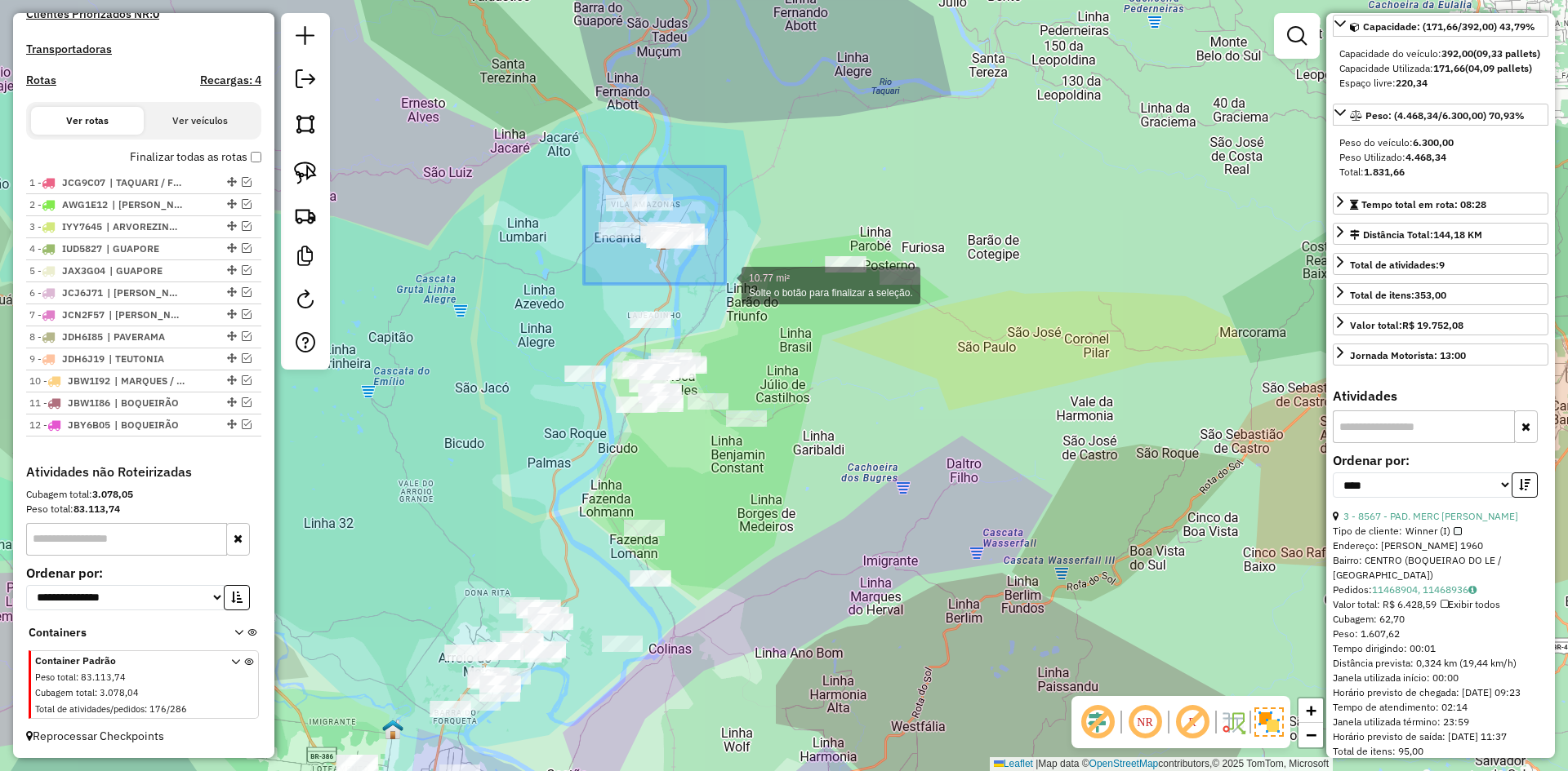
drag, startPoint x: 594, startPoint y: 181, endPoint x: 725, endPoint y: 284, distance: 166.6
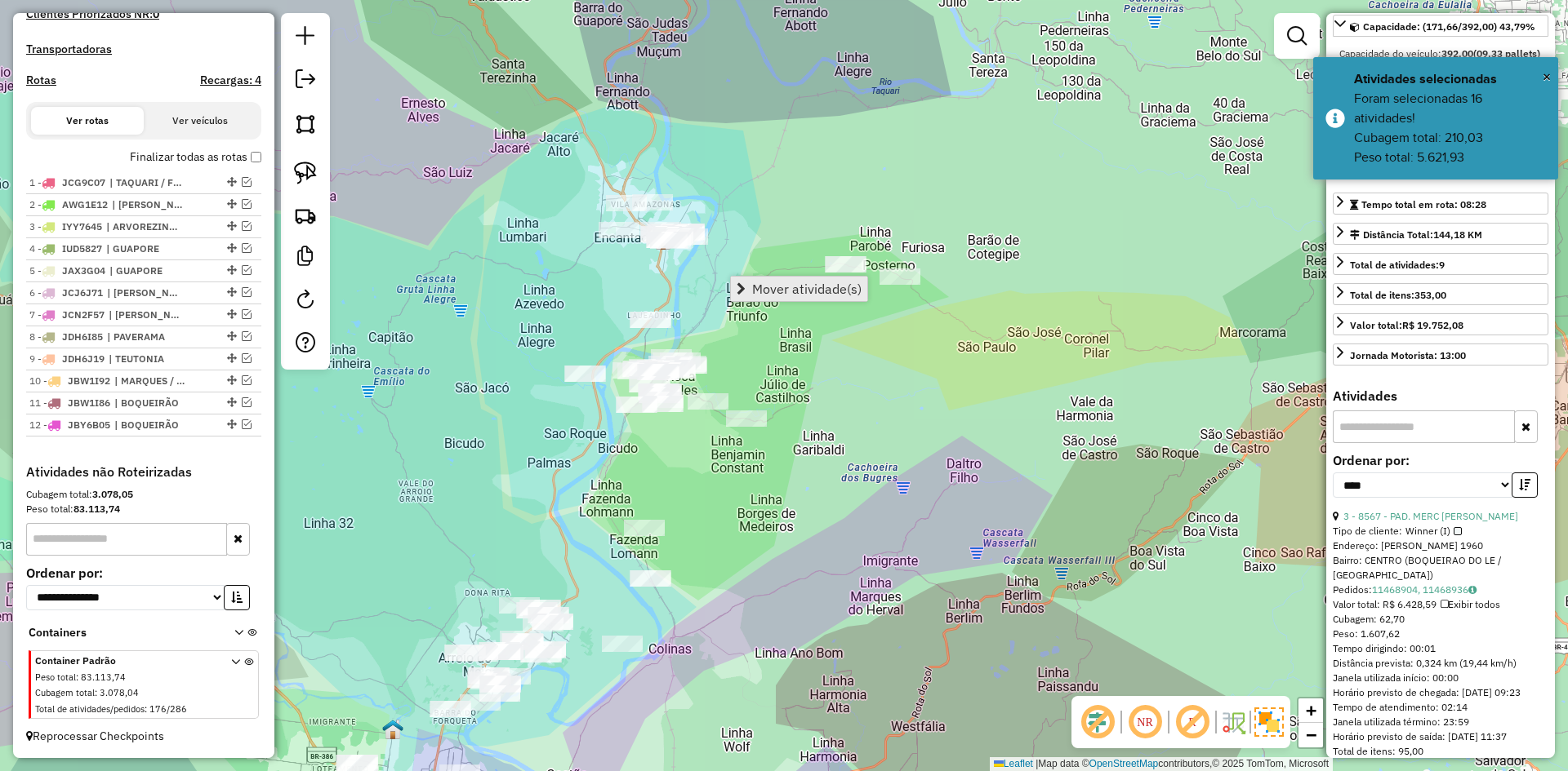
click at [780, 295] on span "Mover atividade(s)" at bounding box center [806, 288] width 110 height 13
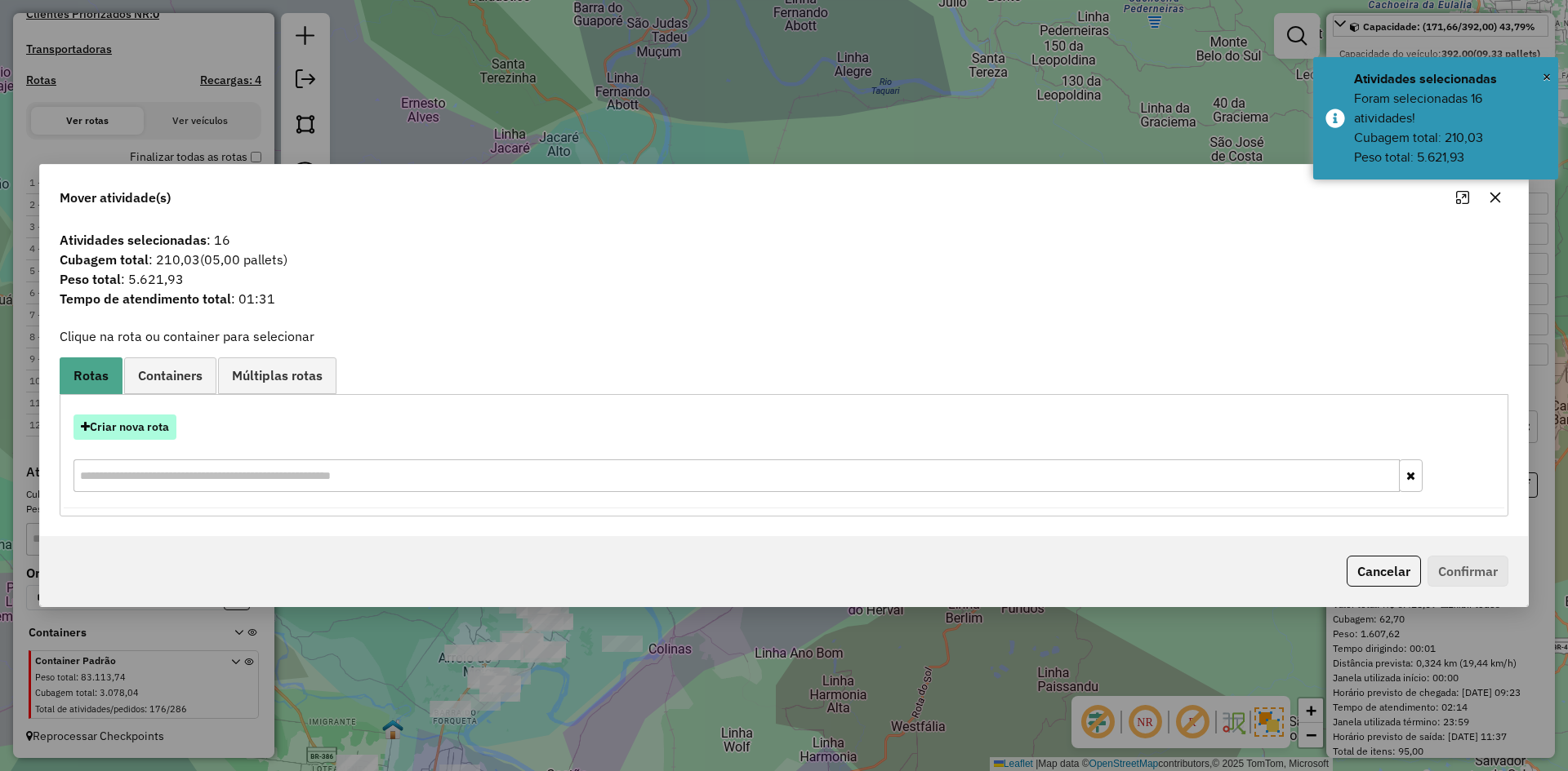
click at [159, 429] on button "Criar nova rota" at bounding box center [125, 427] width 103 height 25
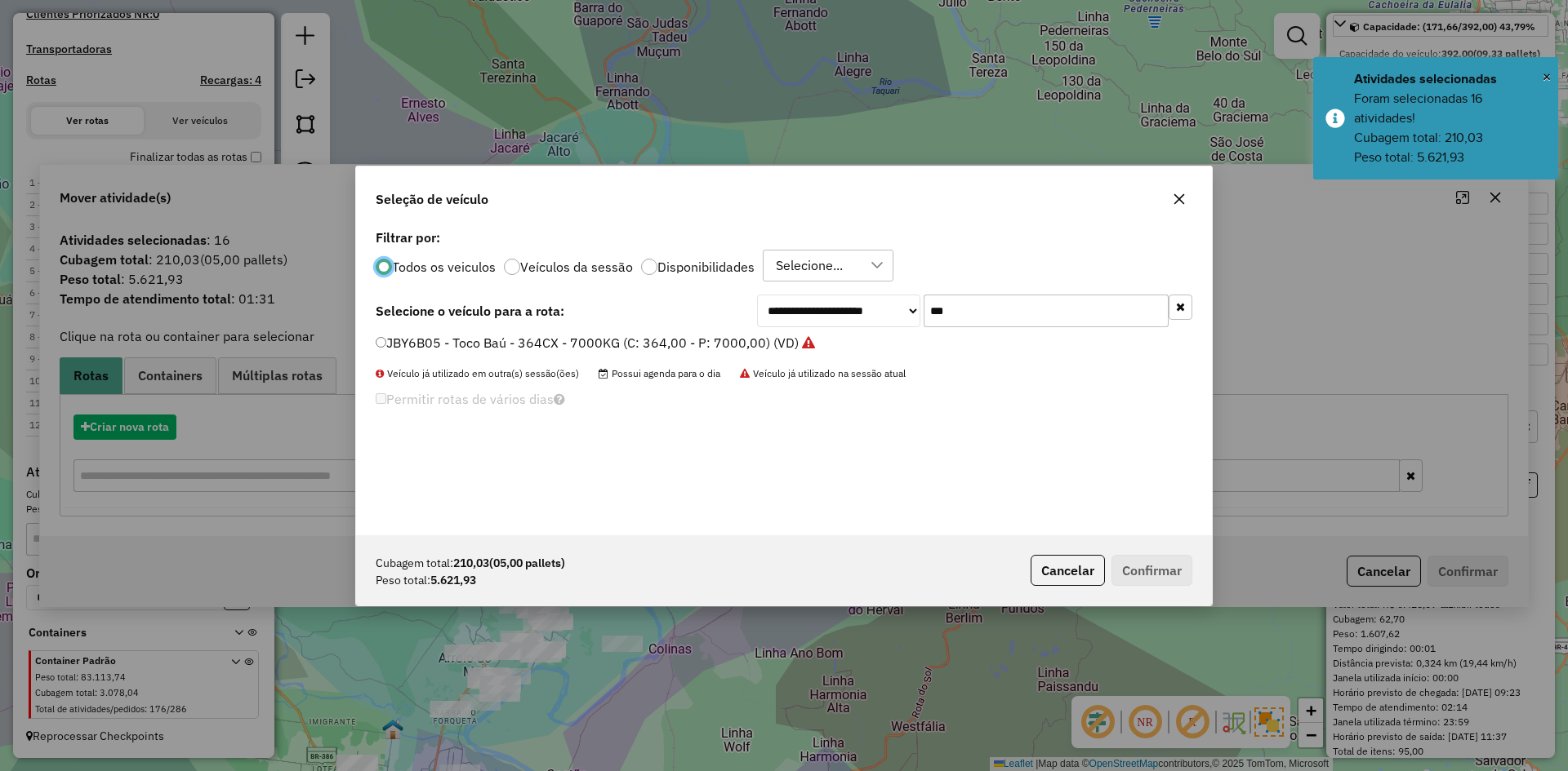
scroll to position [9, 5]
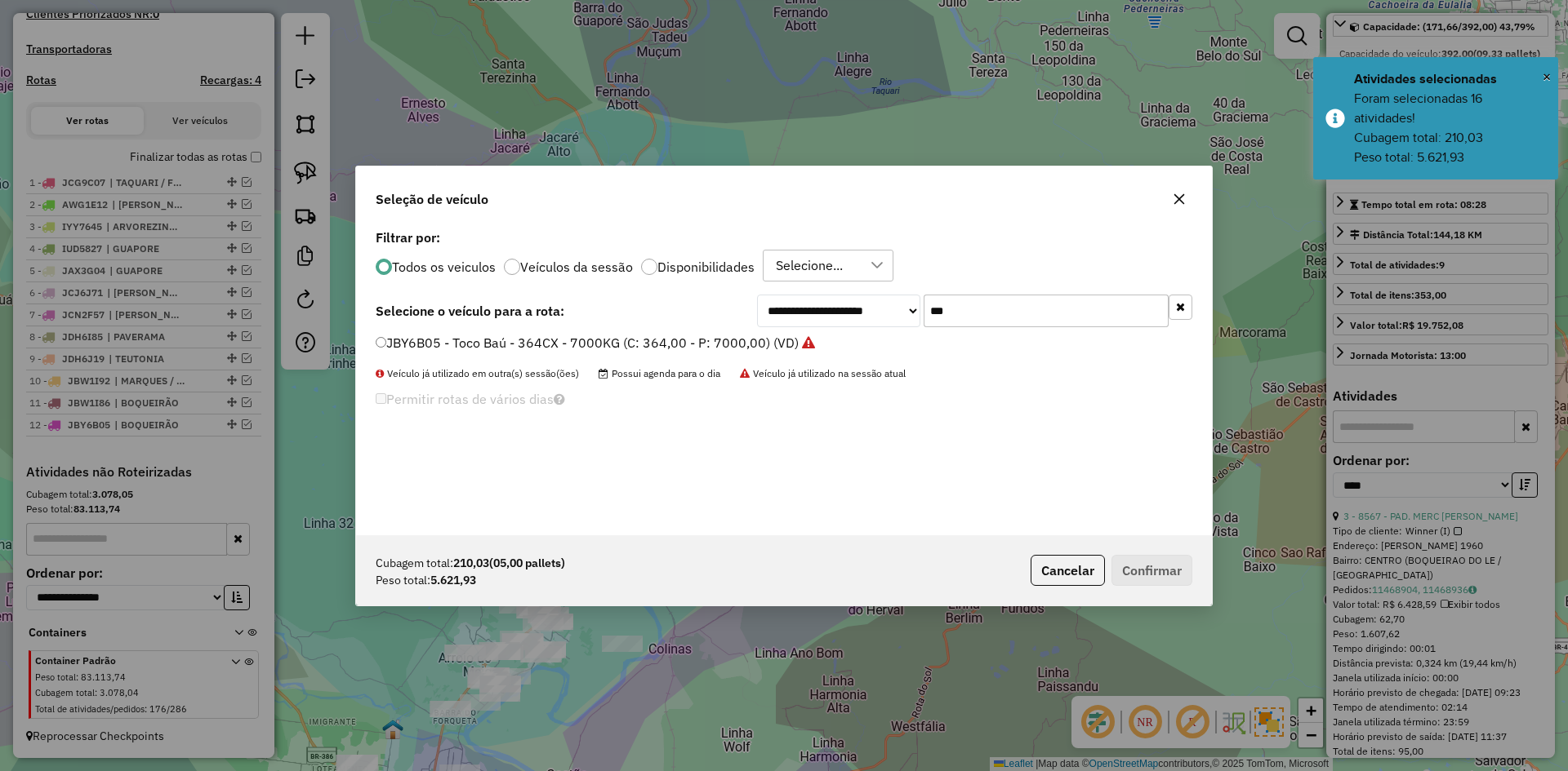
drag, startPoint x: 944, startPoint y: 313, endPoint x: 890, endPoint y: 352, distance: 66.6
click at [890, 352] on div "**********" at bounding box center [783, 380] width 856 height 310
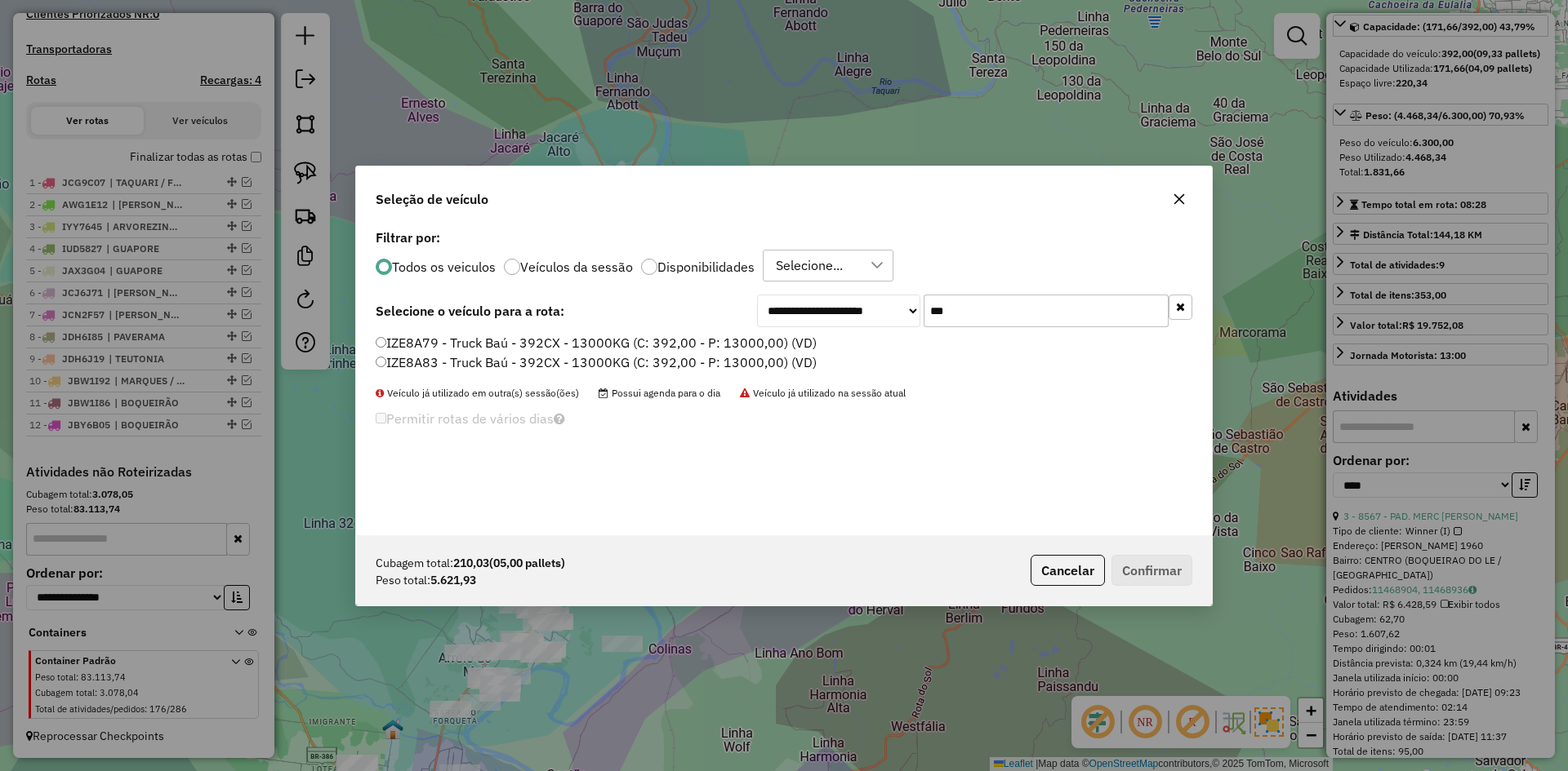
type input "***"
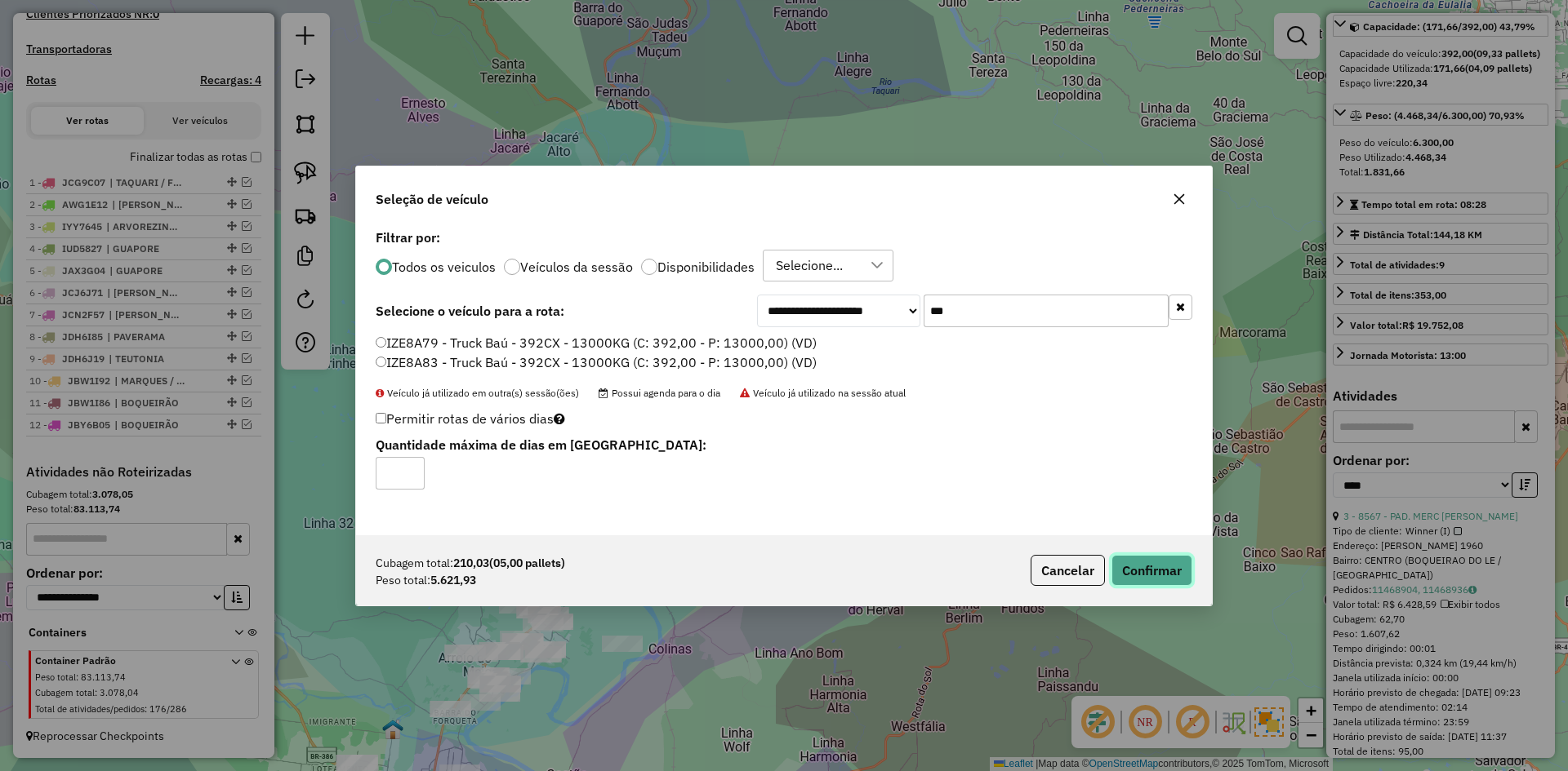
click at [1174, 571] on button "Confirmar" at bounding box center [1151, 571] width 81 height 31
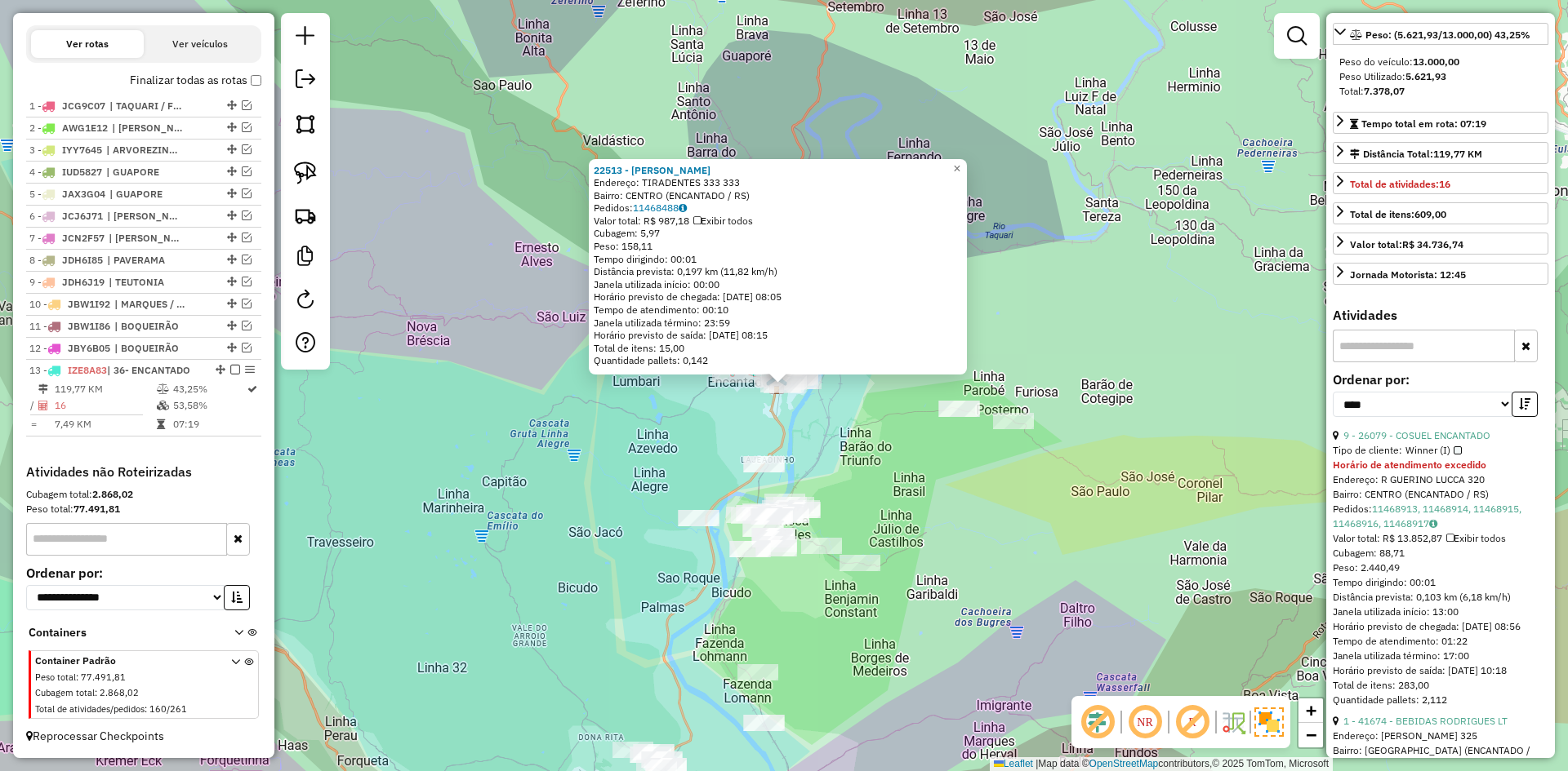
scroll to position [230, 0]
click at [960, 166] on span "×" at bounding box center [957, 168] width 8 height 14
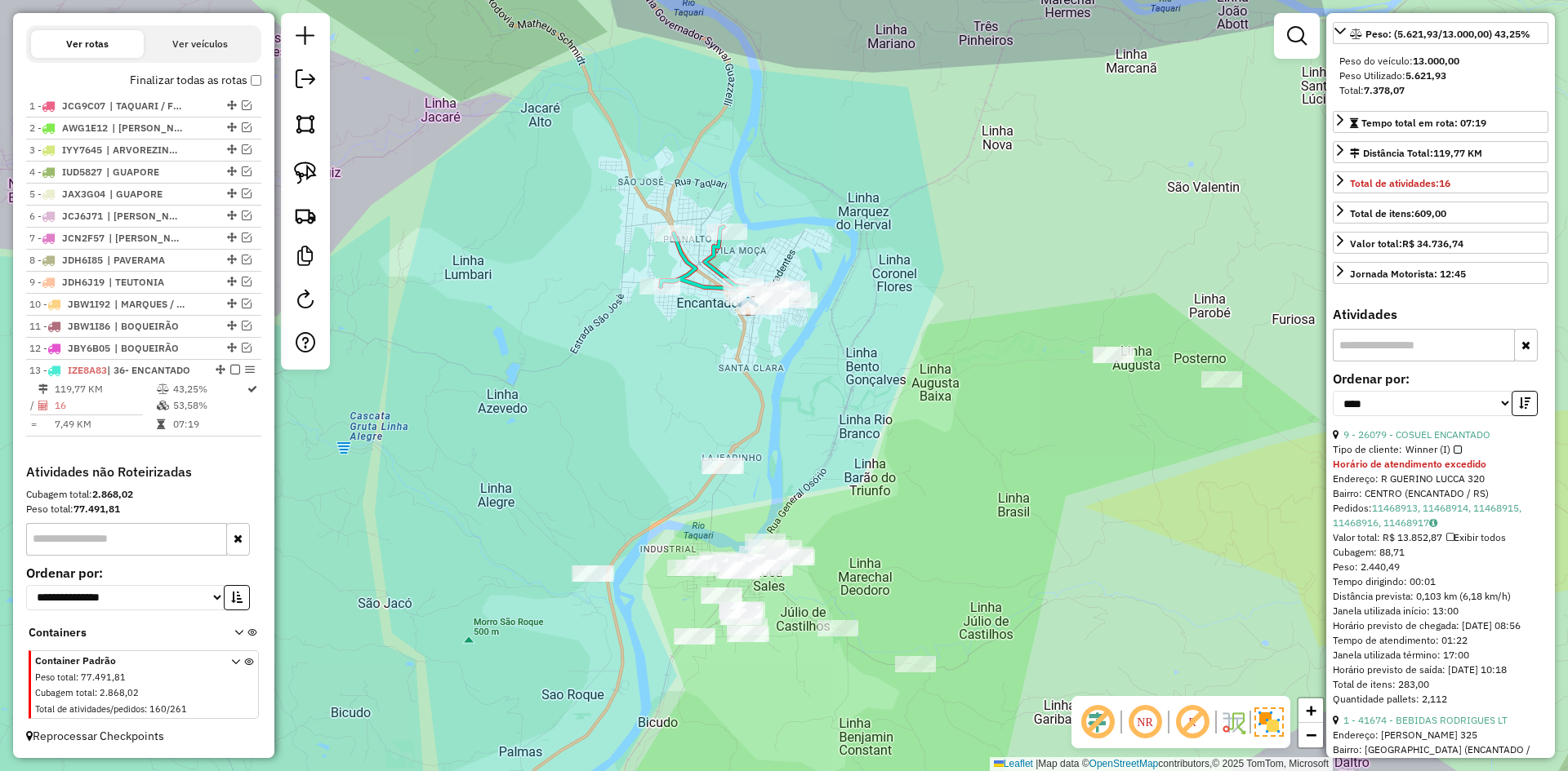
drag, startPoint x: 787, startPoint y: 474, endPoint x: 780, endPoint y: 376, distance: 98.2
click at [785, 386] on div "Janela de atendimento Grade de atendimento Capacidade Transportadoras Veículos …" at bounding box center [784, 386] width 1568 height 771
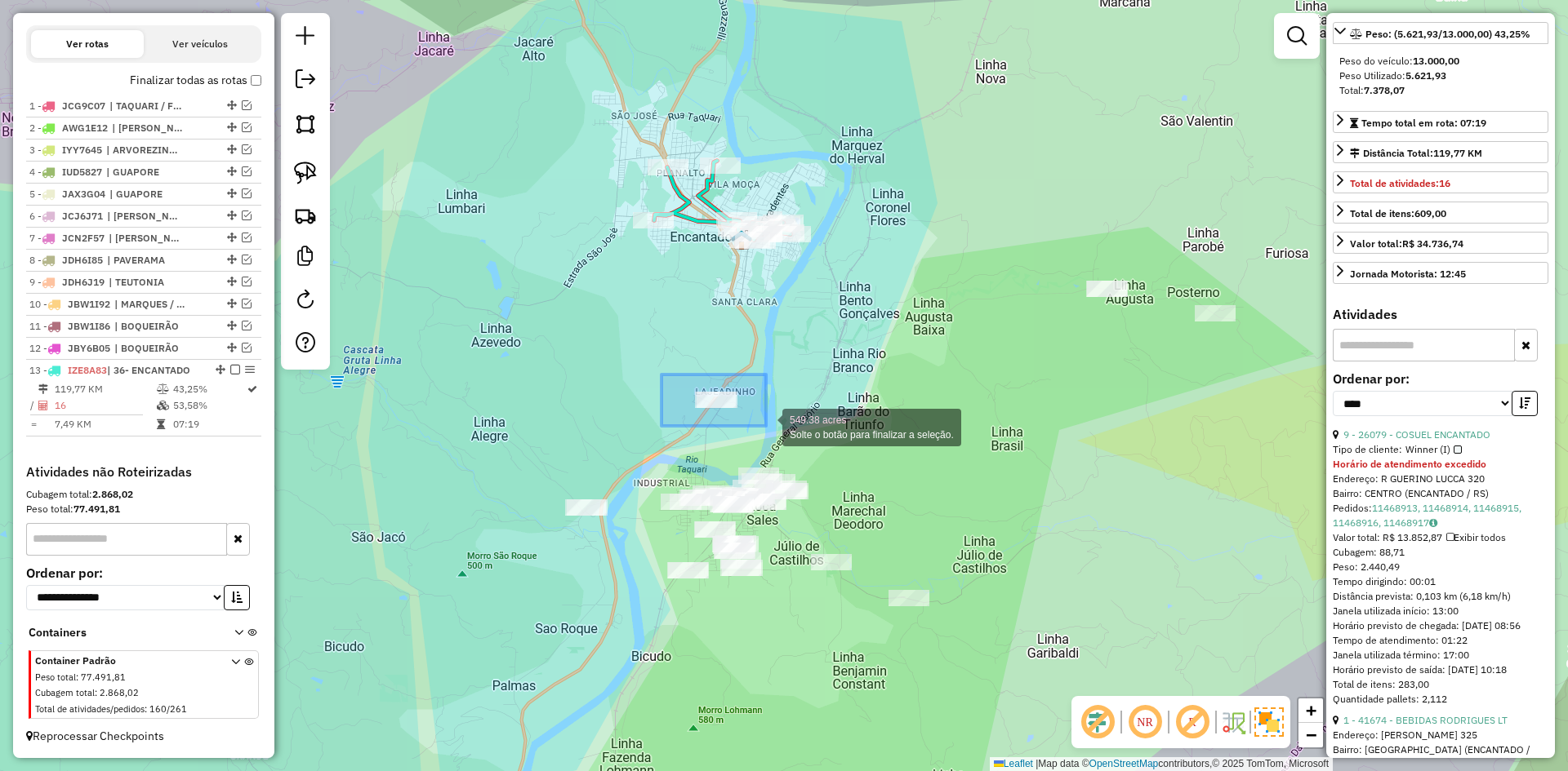
drag, startPoint x: 664, startPoint y: 375, endPoint x: 766, endPoint y: 426, distance: 114.0
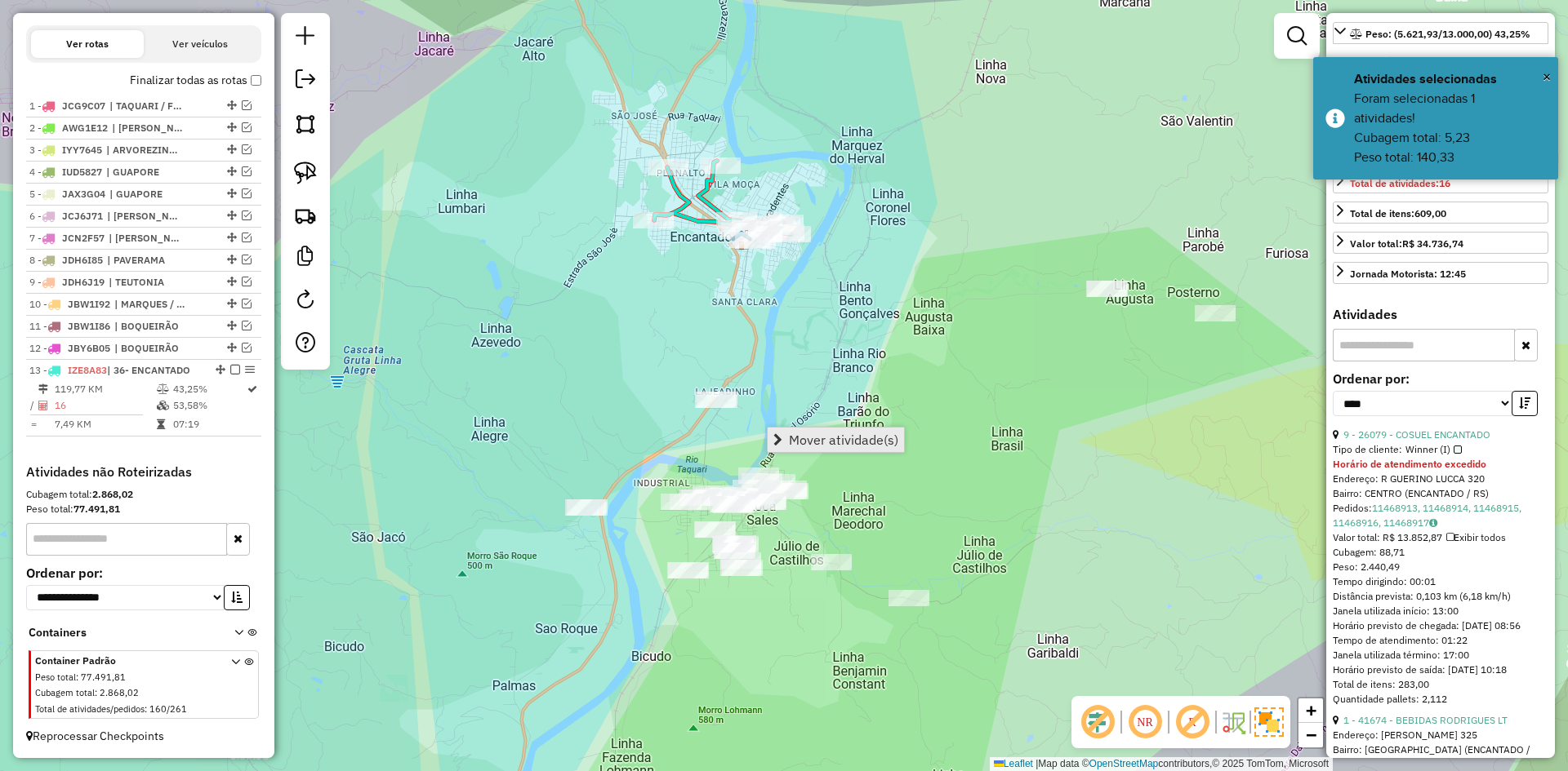
click at [853, 441] on span "Mover atividade(s)" at bounding box center [843, 439] width 110 height 13
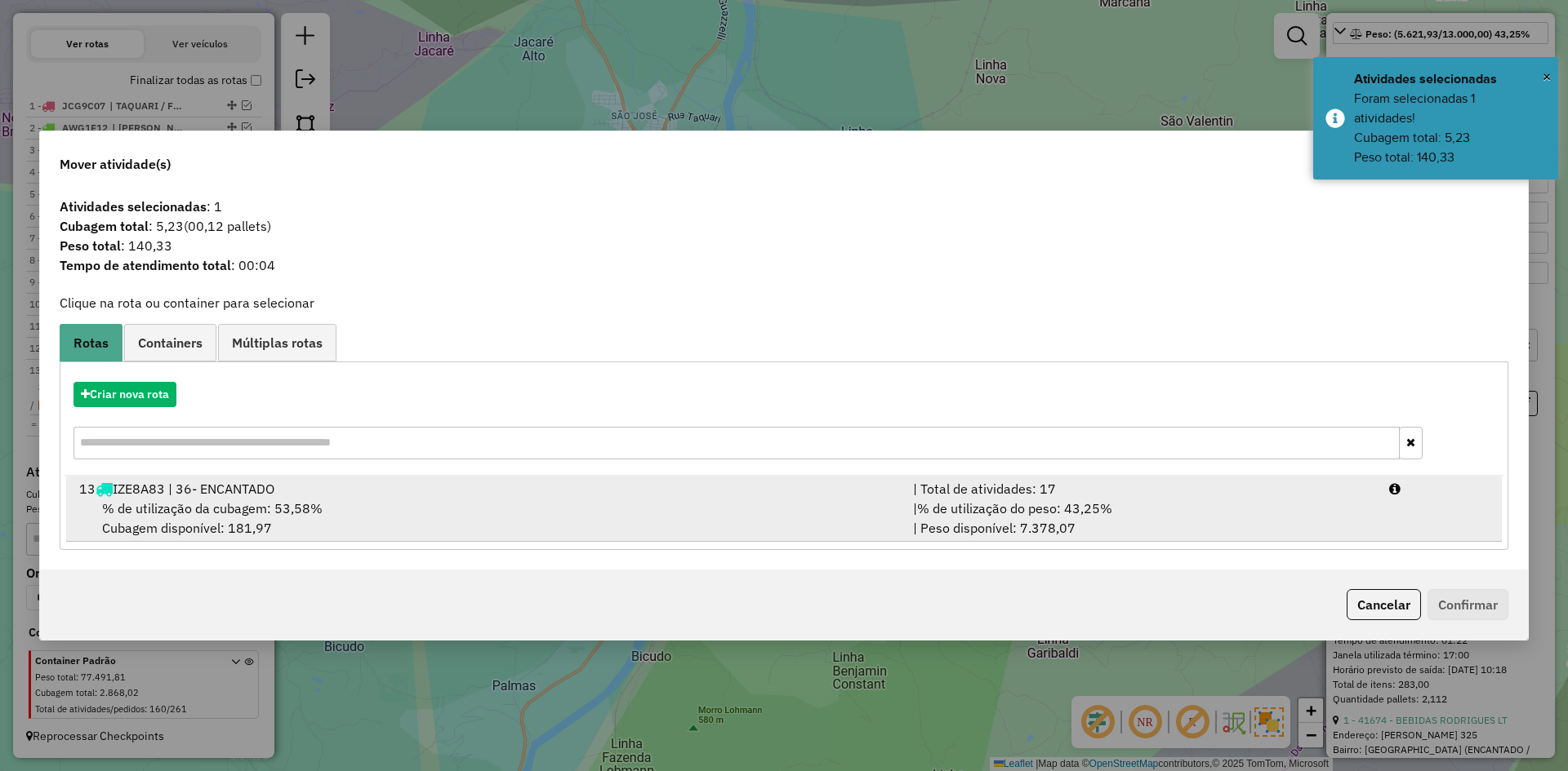
click at [341, 499] on div "% de utilização da cubagem: 53,58% Cubagem disponível: 181,97" at bounding box center [486, 519] width 834 height 39
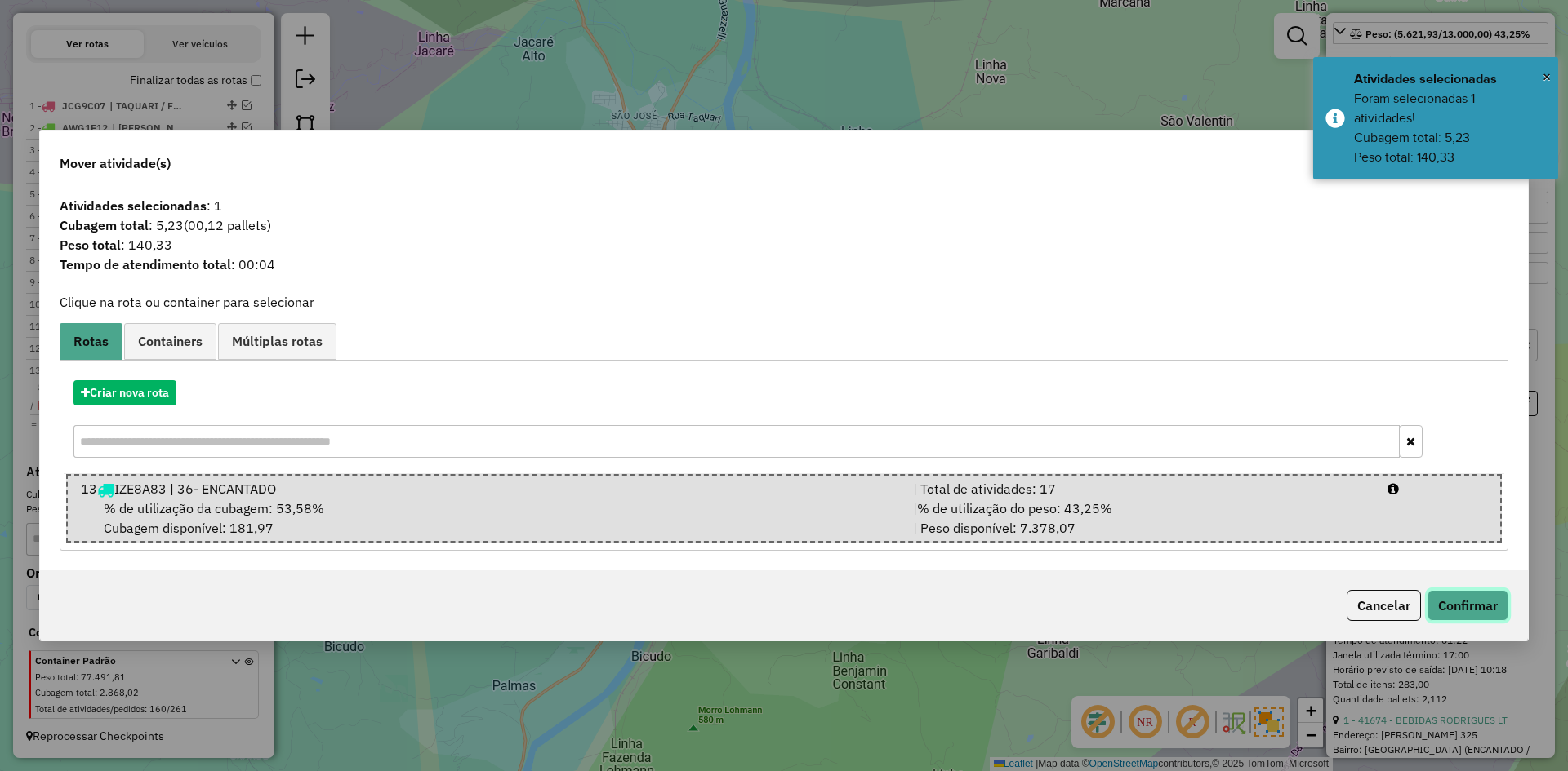
drag, startPoint x: 1477, startPoint y: 601, endPoint x: 1469, endPoint y: 604, distance: 8.5
click at [1477, 601] on button "Confirmar" at bounding box center [1467, 606] width 81 height 31
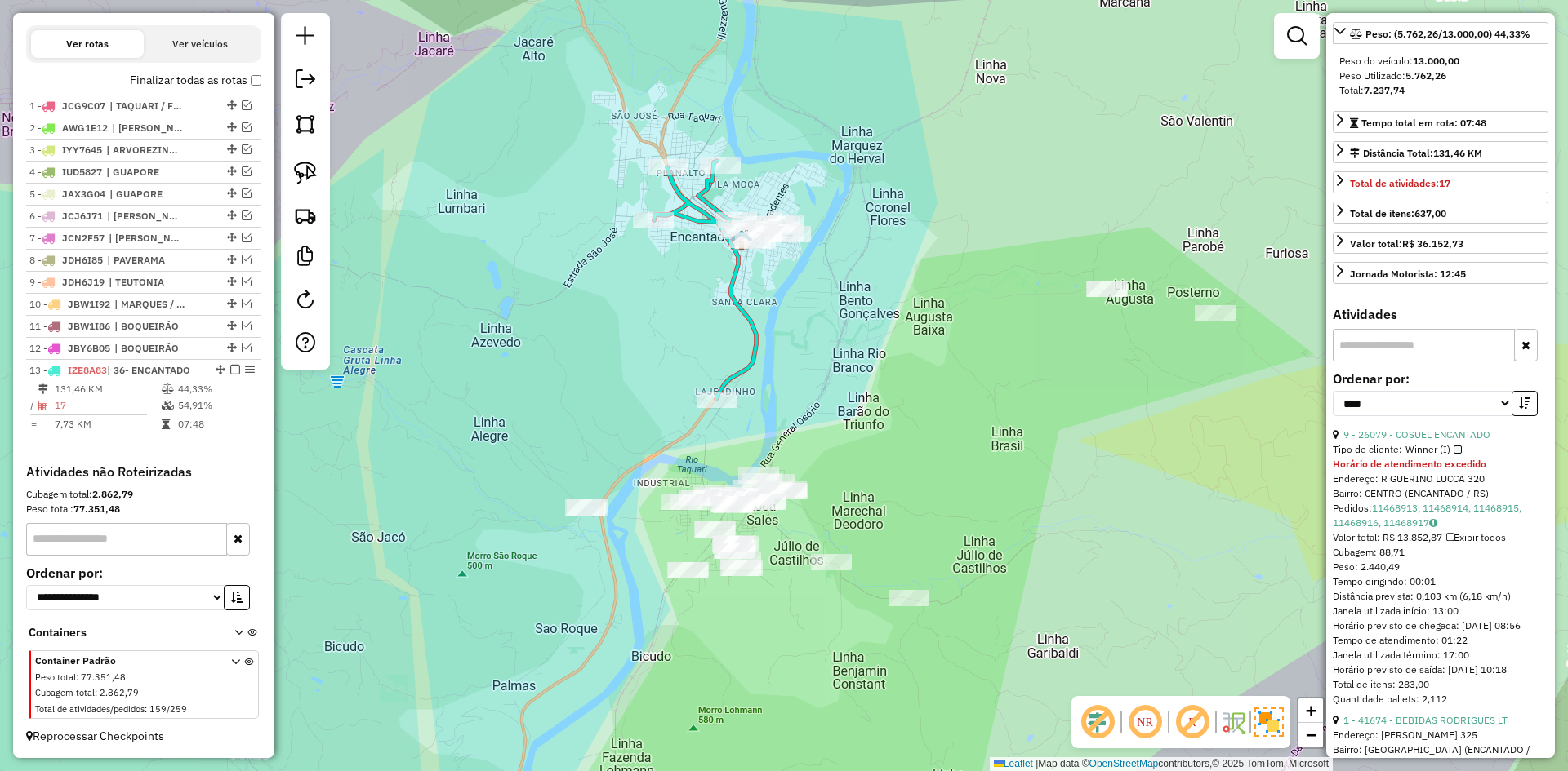
click at [735, 257] on icon at bounding box center [722, 280] width 136 height 238
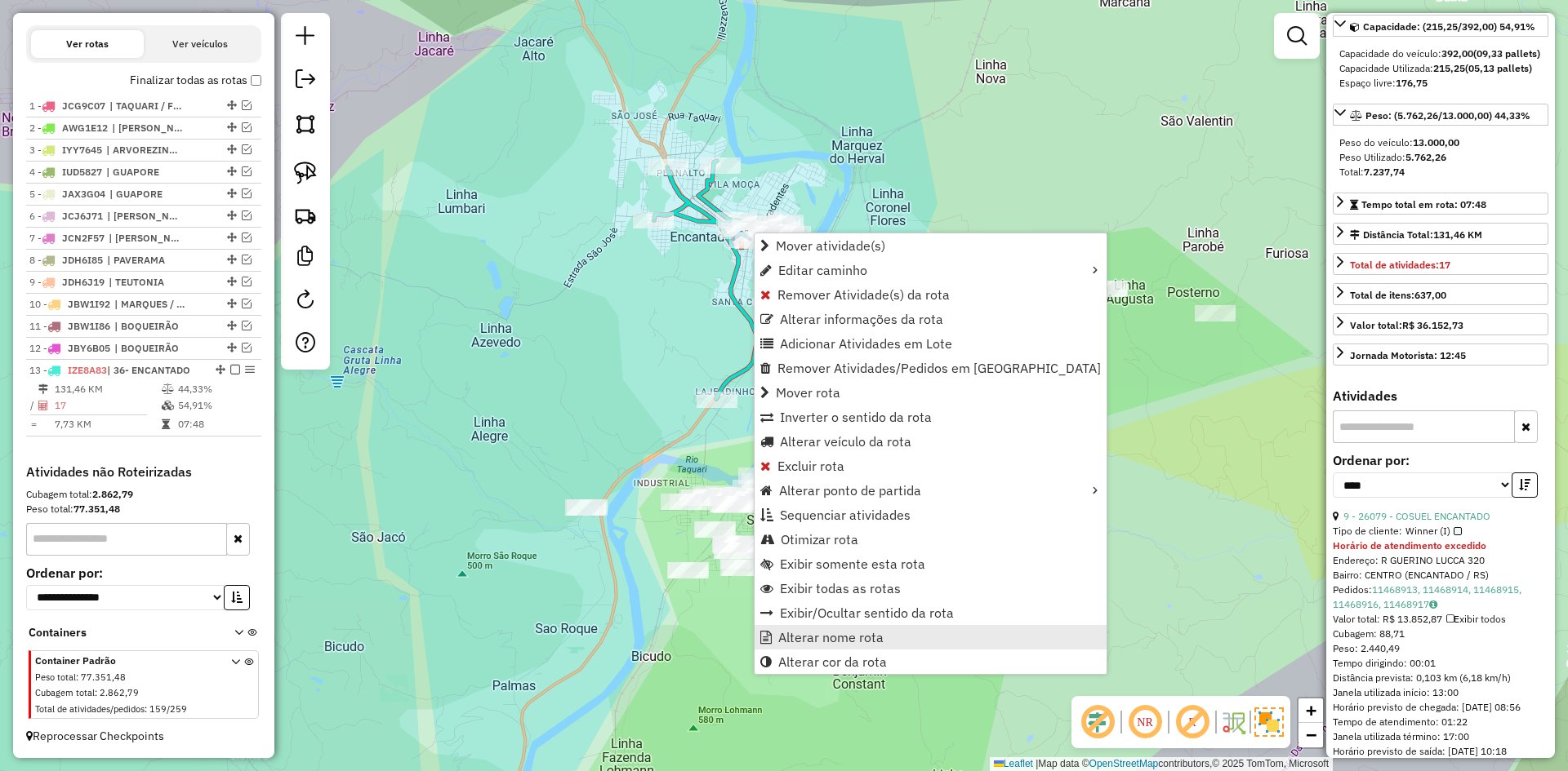
click at [824, 642] on span "Alterar nome rota" at bounding box center [831, 637] width 105 height 13
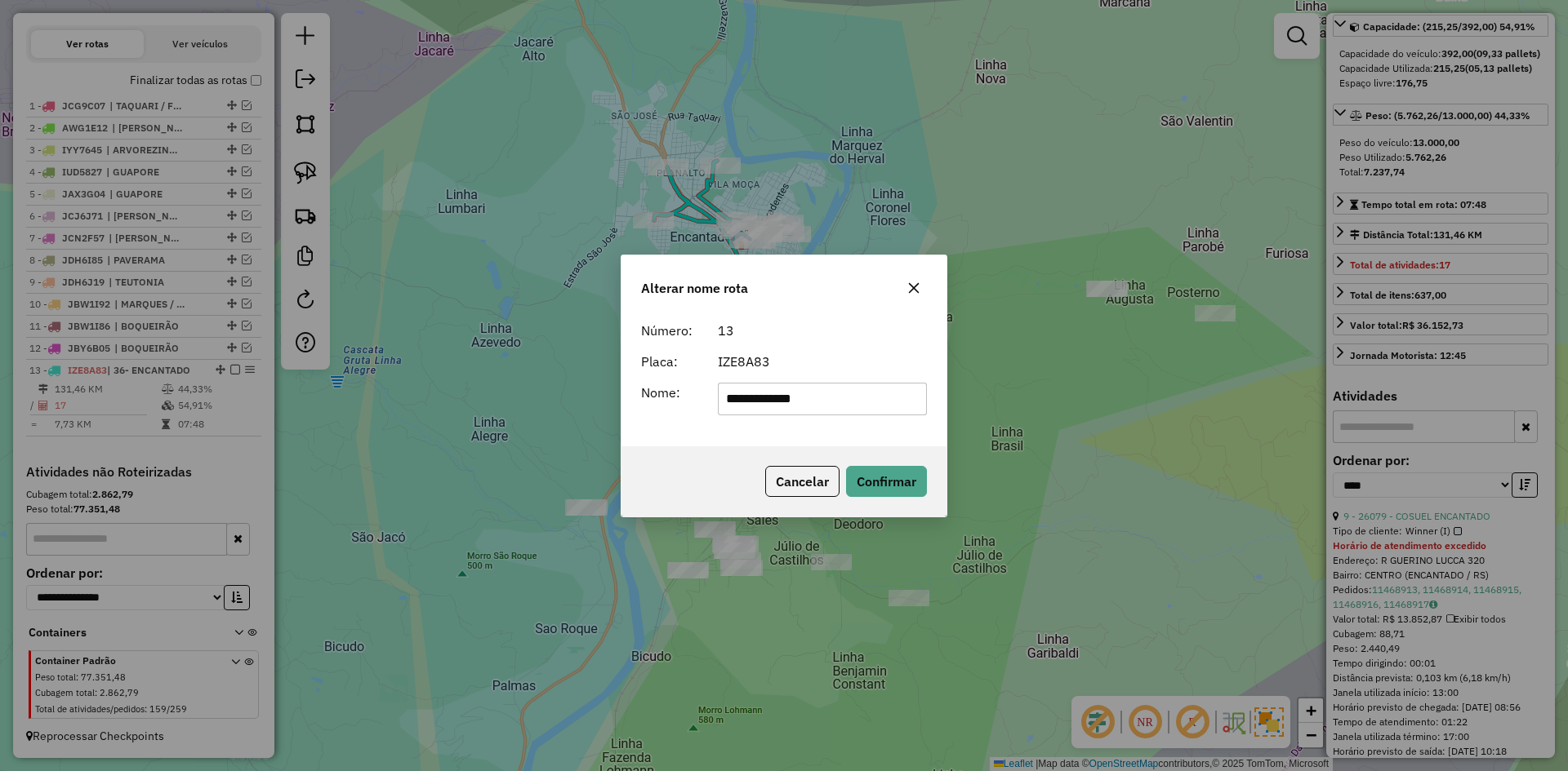
drag, startPoint x: 744, startPoint y: 402, endPoint x: 664, endPoint y: 422, distance: 82.5
click at [667, 422] on div "**********" at bounding box center [784, 381] width 325 height 132
type input "*********"
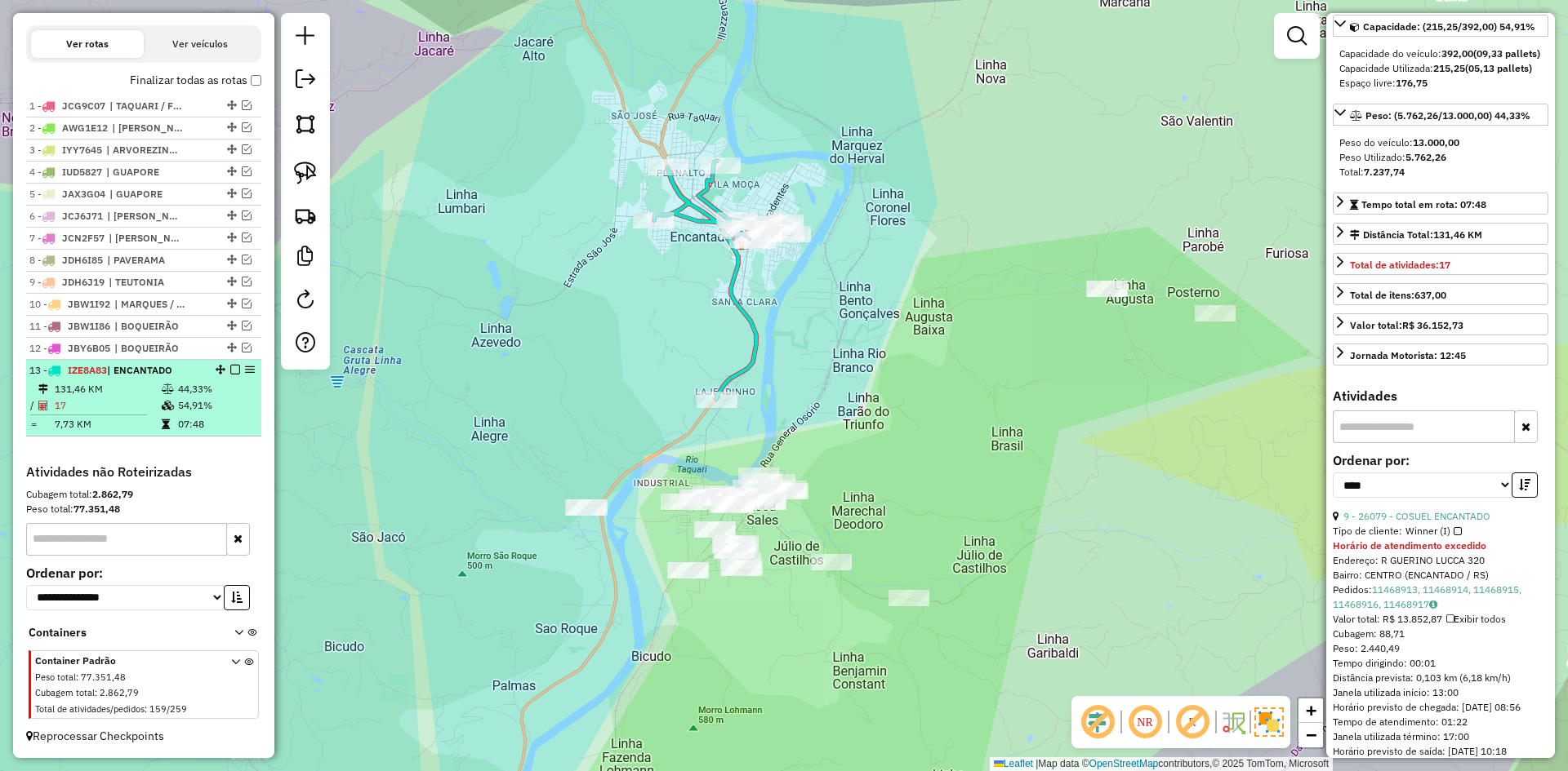
click at [233, 369] on em at bounding box center [235, 370] width 10 height 10
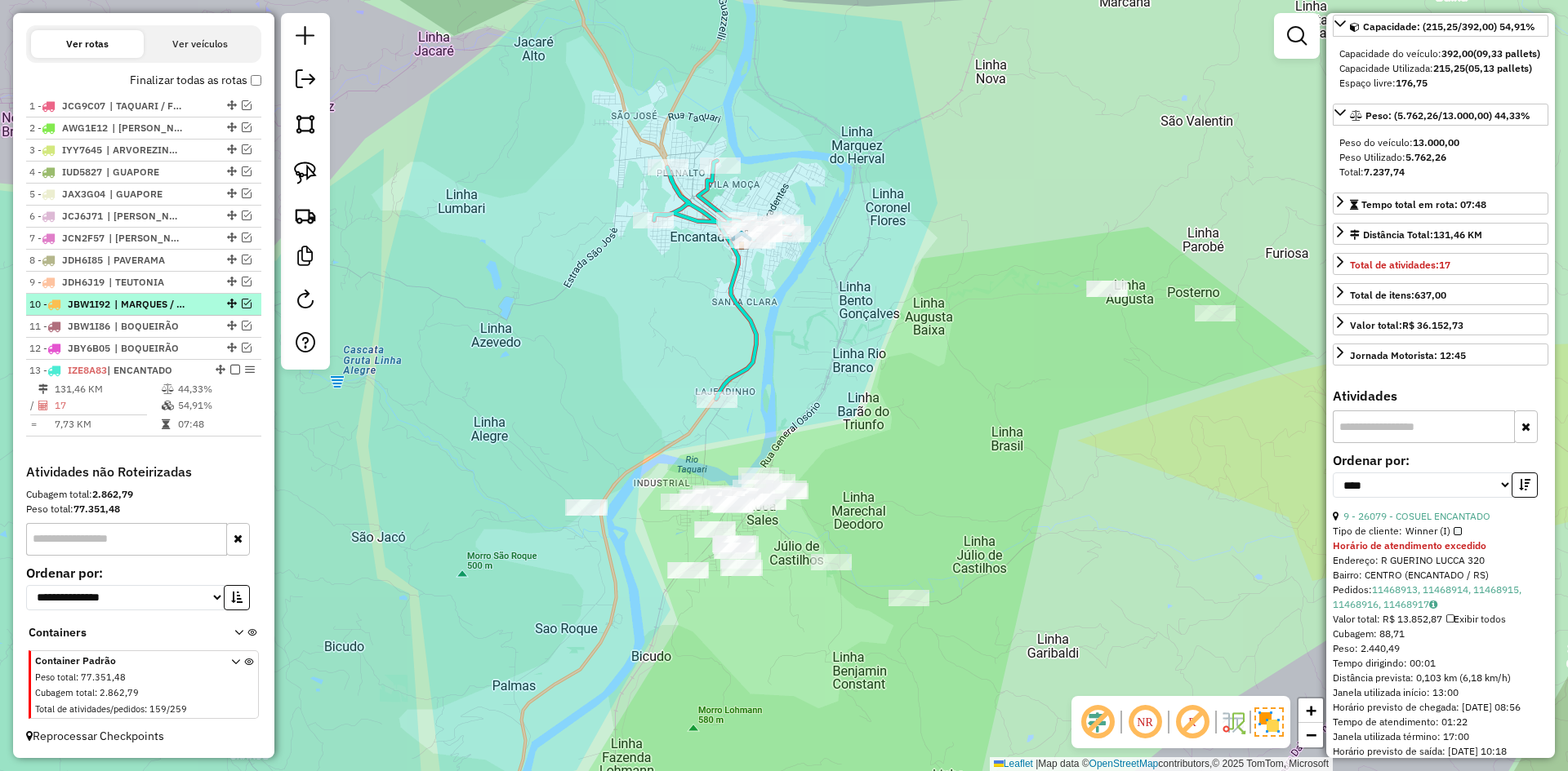
scroll to position [494, 0]
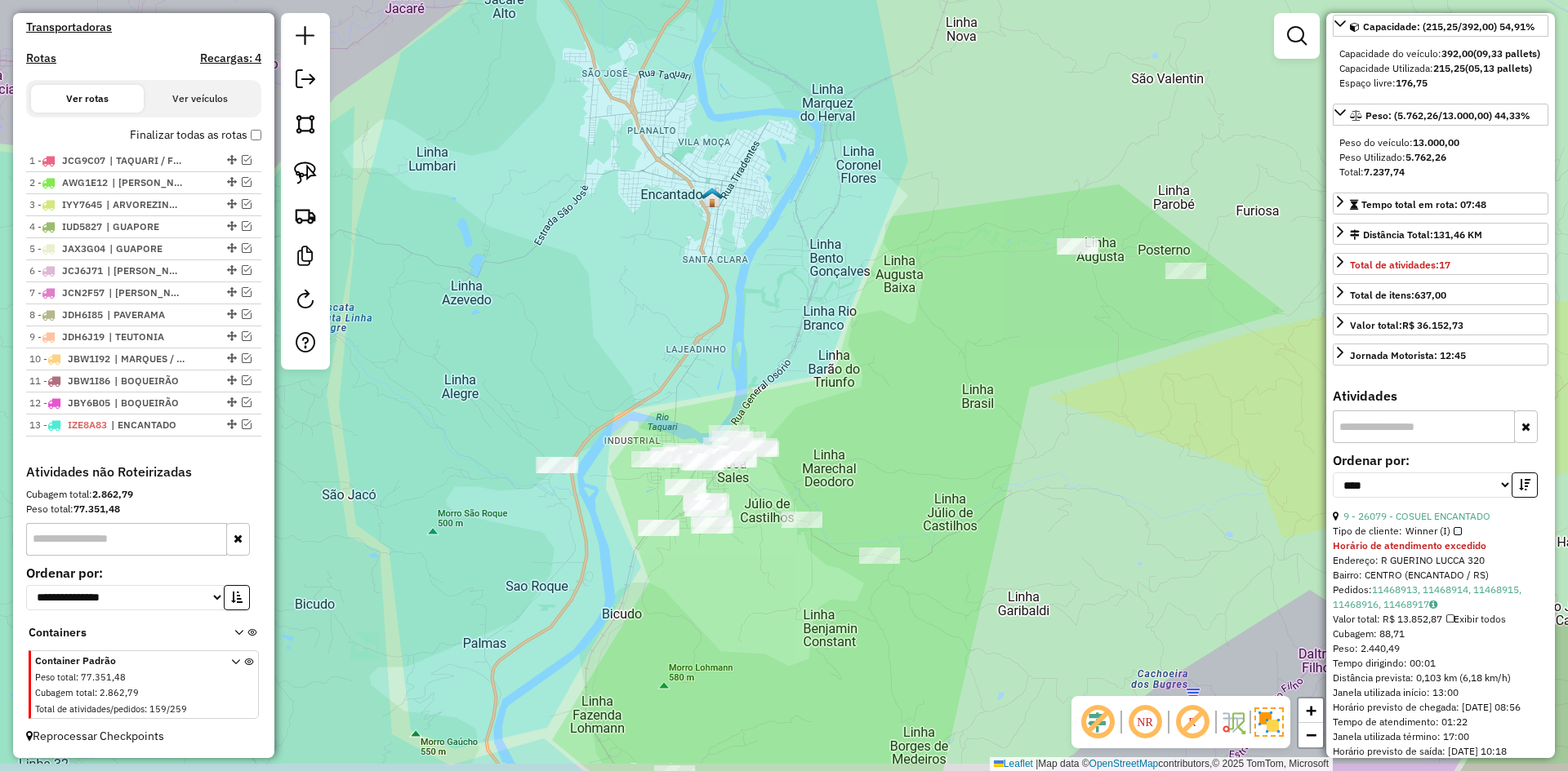
drag, startPoint x: 912, startPoint y: 415, endPoint x: 692, endPoint y: 161, distance: 336.0
click at [706, 163] on div "Janela de atendimento Grade de atendimento Capacidade Transportadoras Veículos …" at bounding box center [784, 386] width 1568 height 771
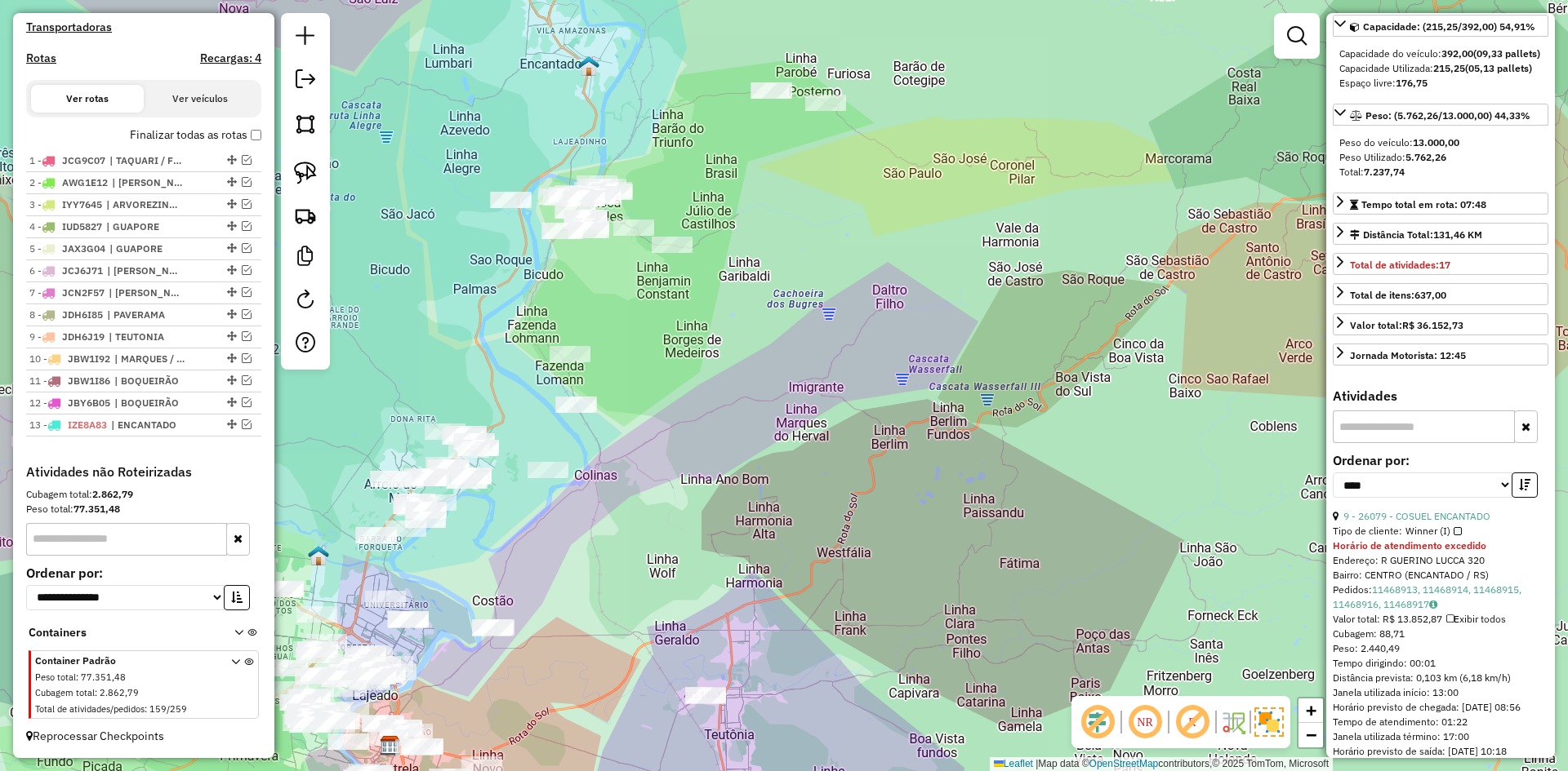
drag, startPoint x: 654, startPoint y: 143, endPoint x: 603, endPoint y: 115, distance: 58.2
click at [648, 141] on div "Janela de atendimento Grade de atendimento Capacidade Transportadoras Veículos …" at bounding box center [784, 386] width 1568 height 771
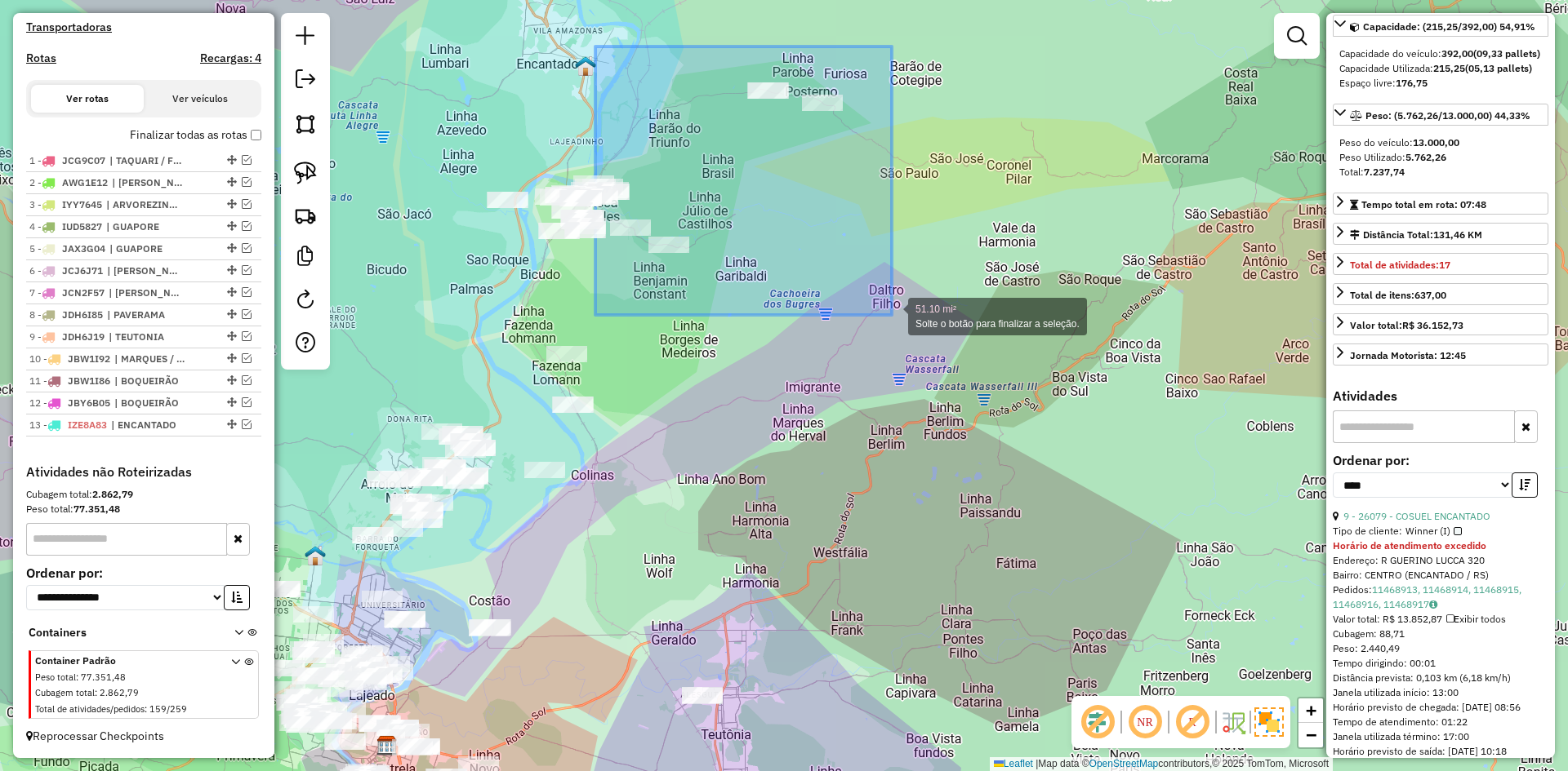
drag, startPoint x: 654, startPoint y: 146, endPoint x: 892, endPoint y: 315, distance: 291.9
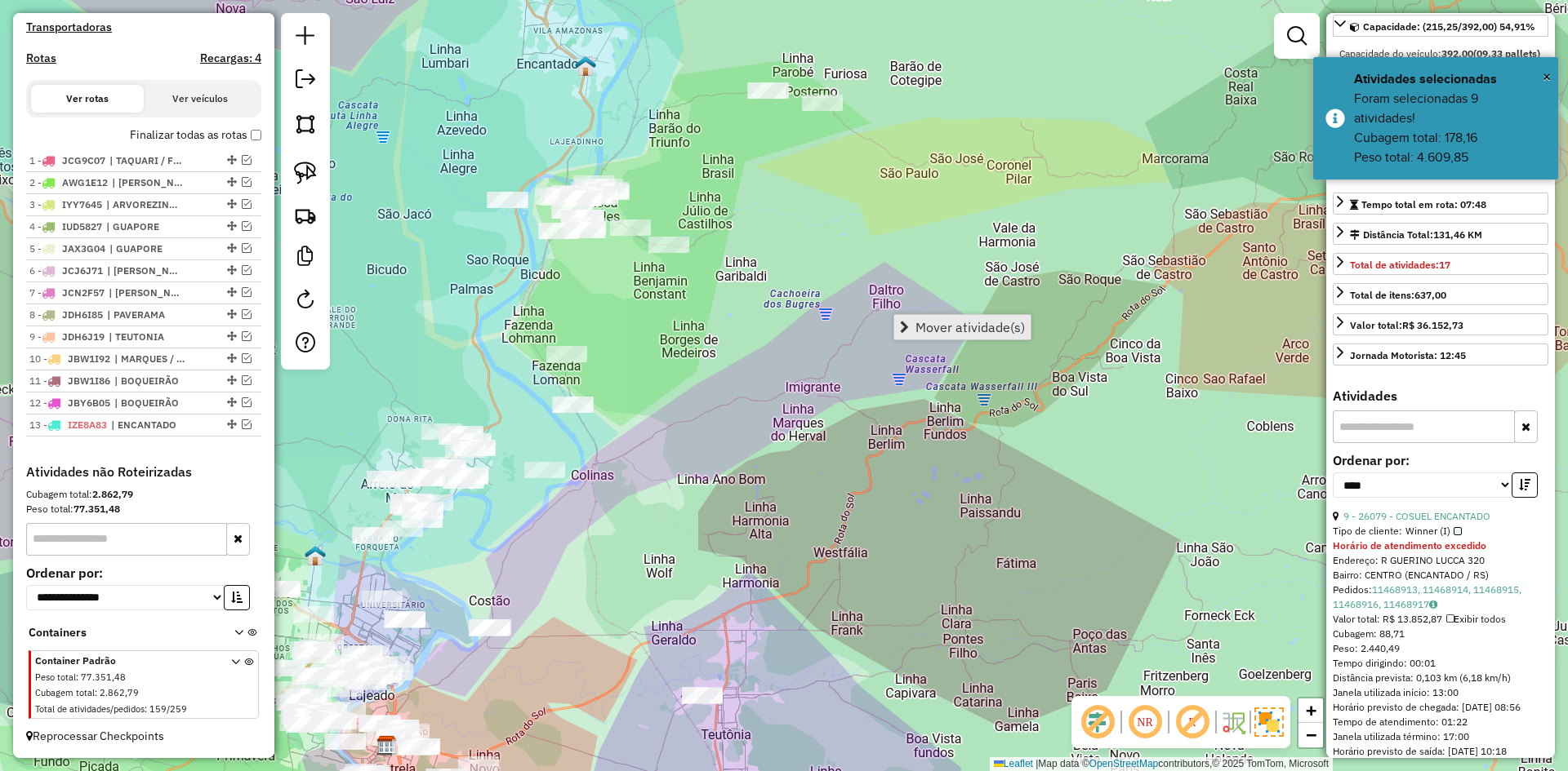
click at [977, 328] on span "Mover atividade(s)" at bounding box center [970, 326] width 110 height 13
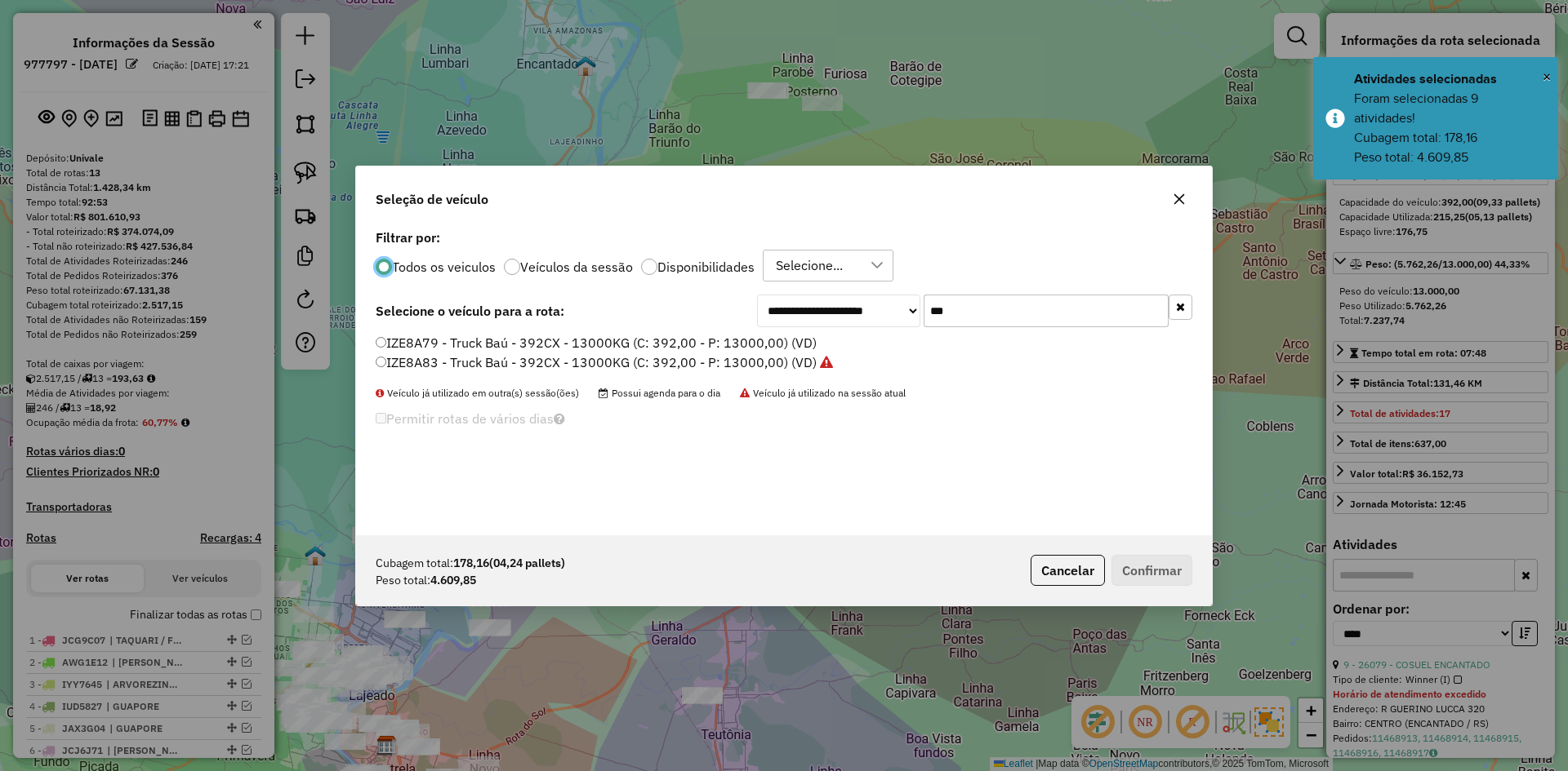
select select "*********"
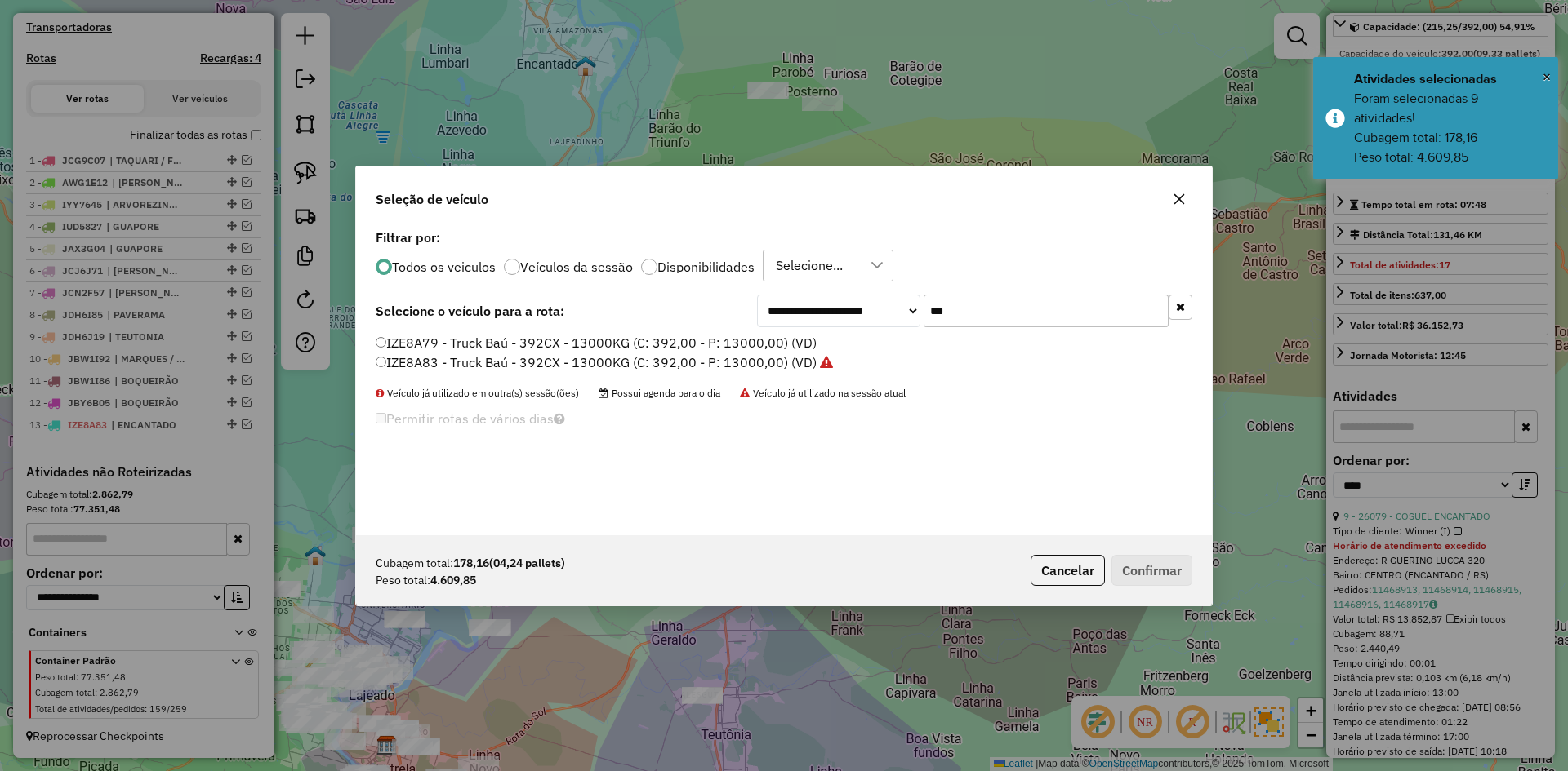
click at [954, 311] on input "***" at bounding box center [1046, 311] width 245 height 33
type input "*"
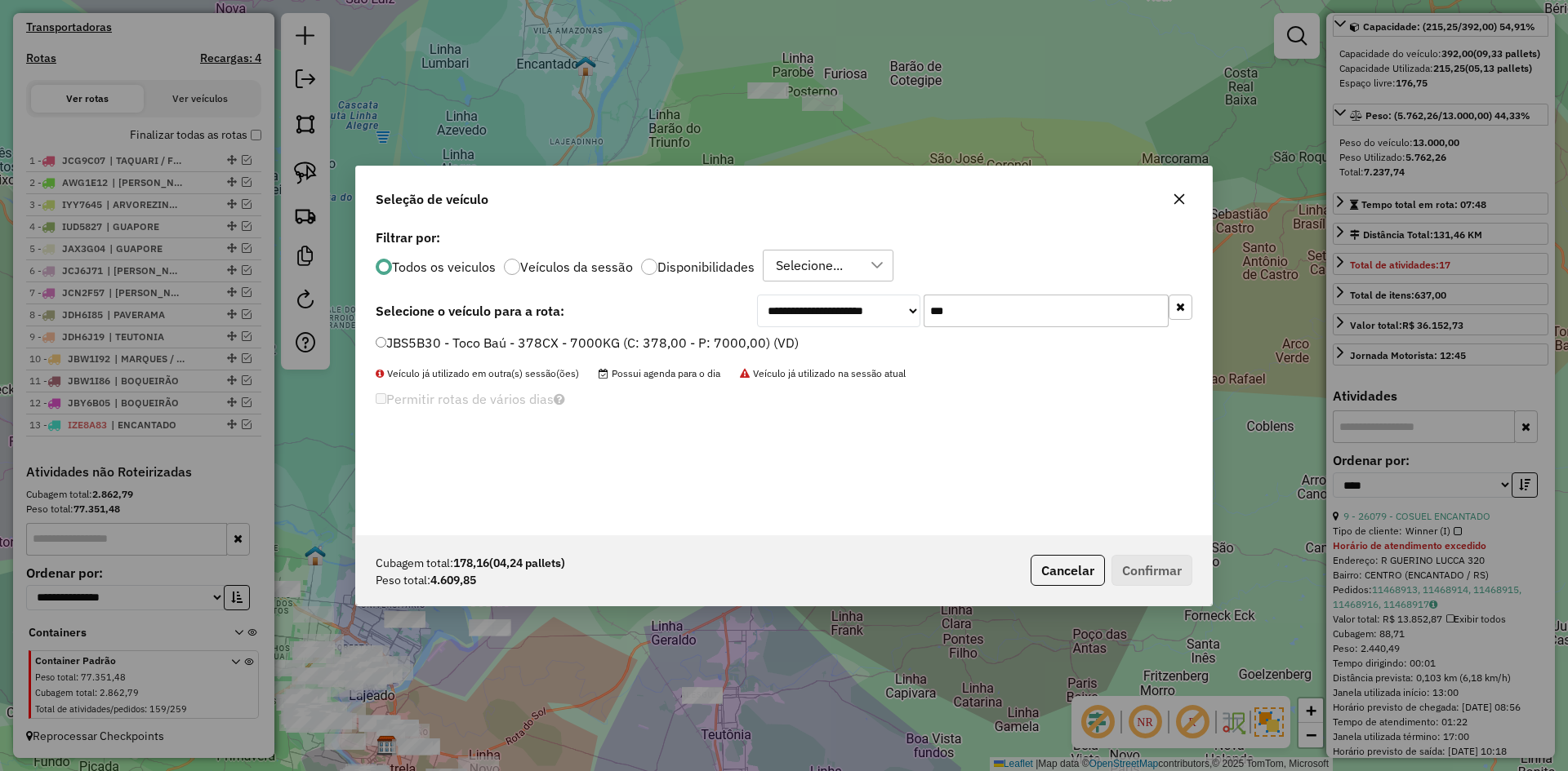
type input "***"
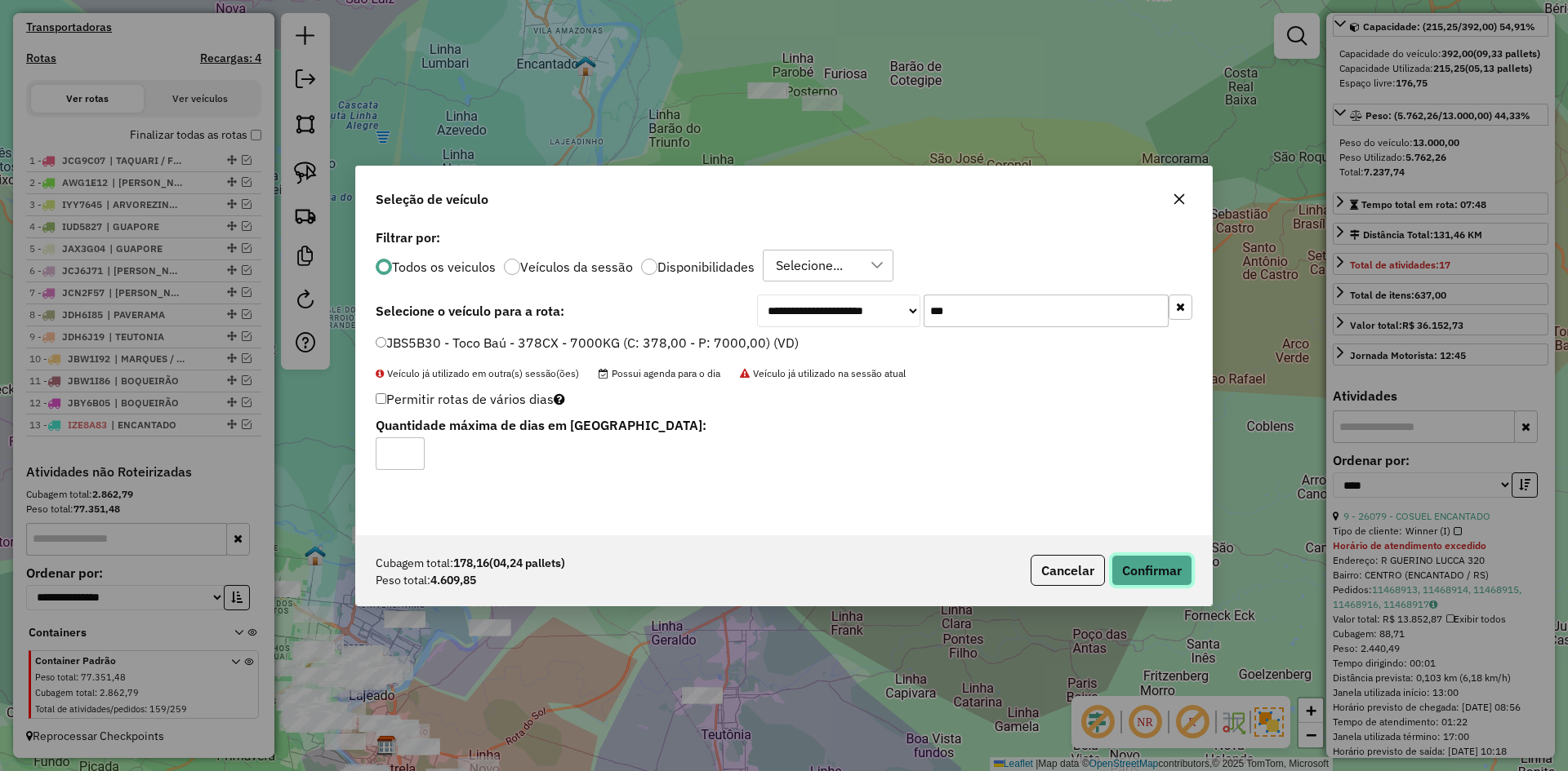
click at [1162, 568] on button "Confirmar" at bounding box center [1151, 571] width 81 height 31
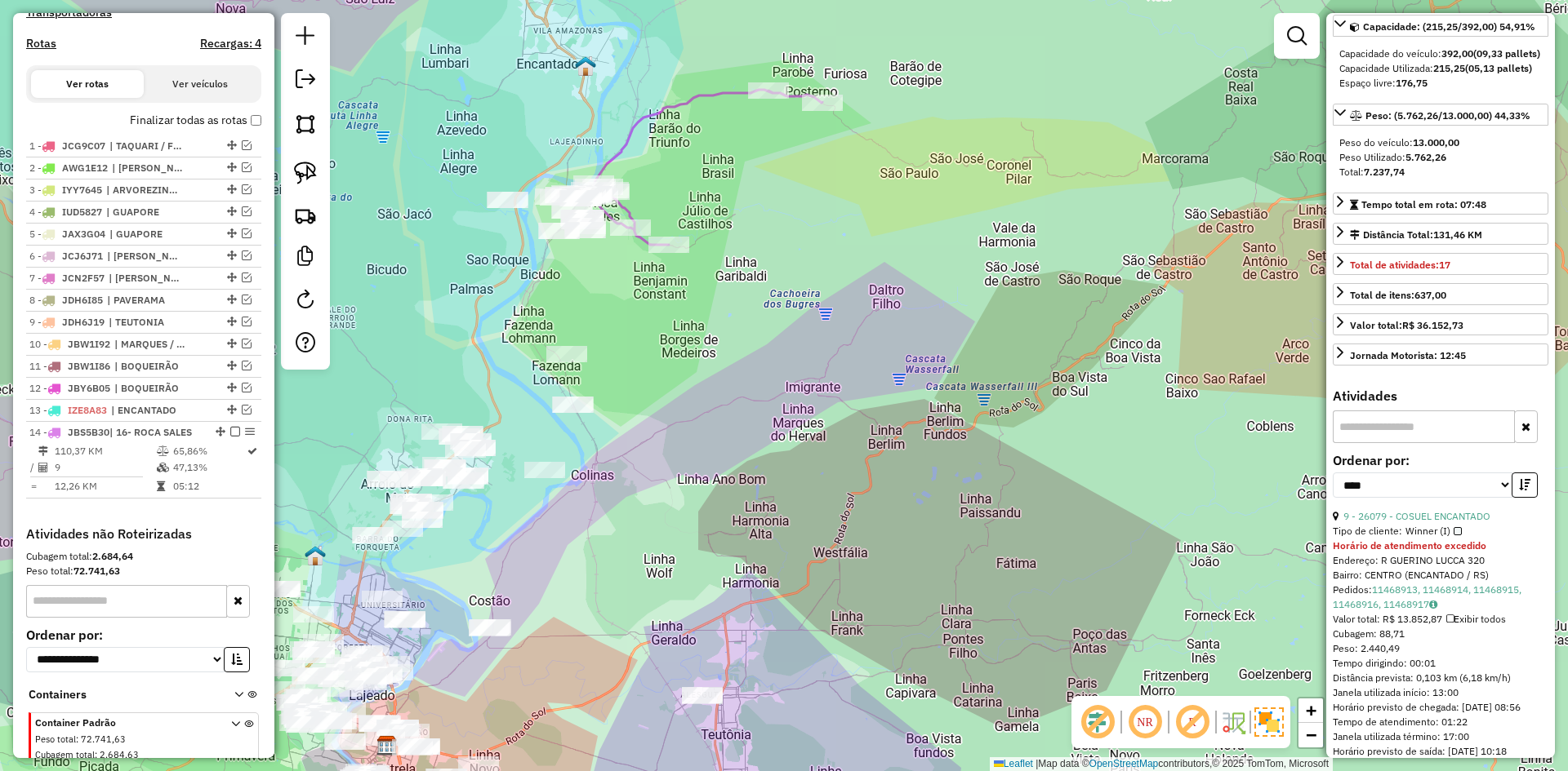
scroll to position [571, 0]
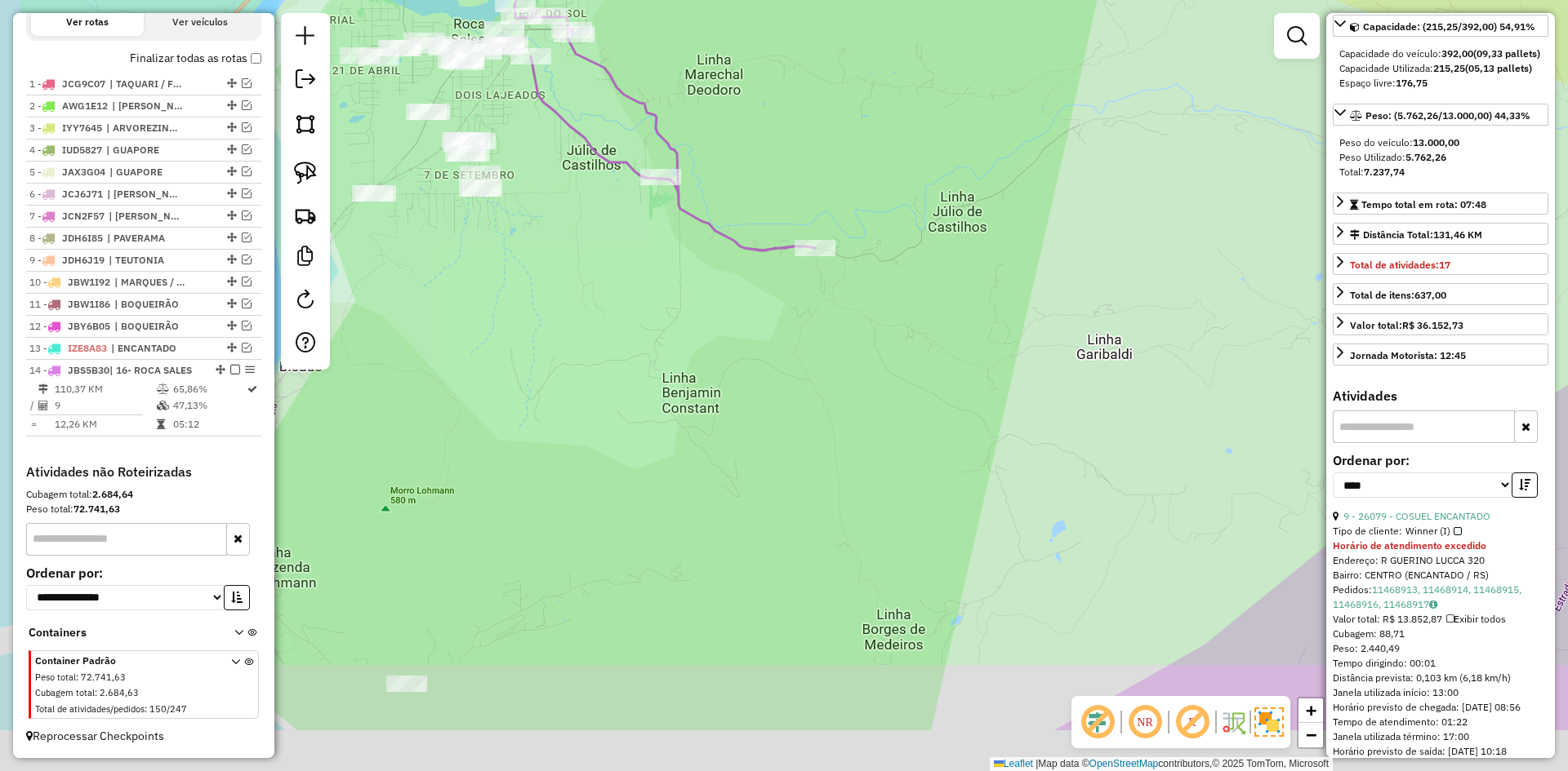
drag, startPoint x: 520, startPoint y: 227, endPoint x: 590, endPoint y: 27, distance: 211.9
click at [588, 31] on icon at bounding box center [664, 27] width 300 height 446
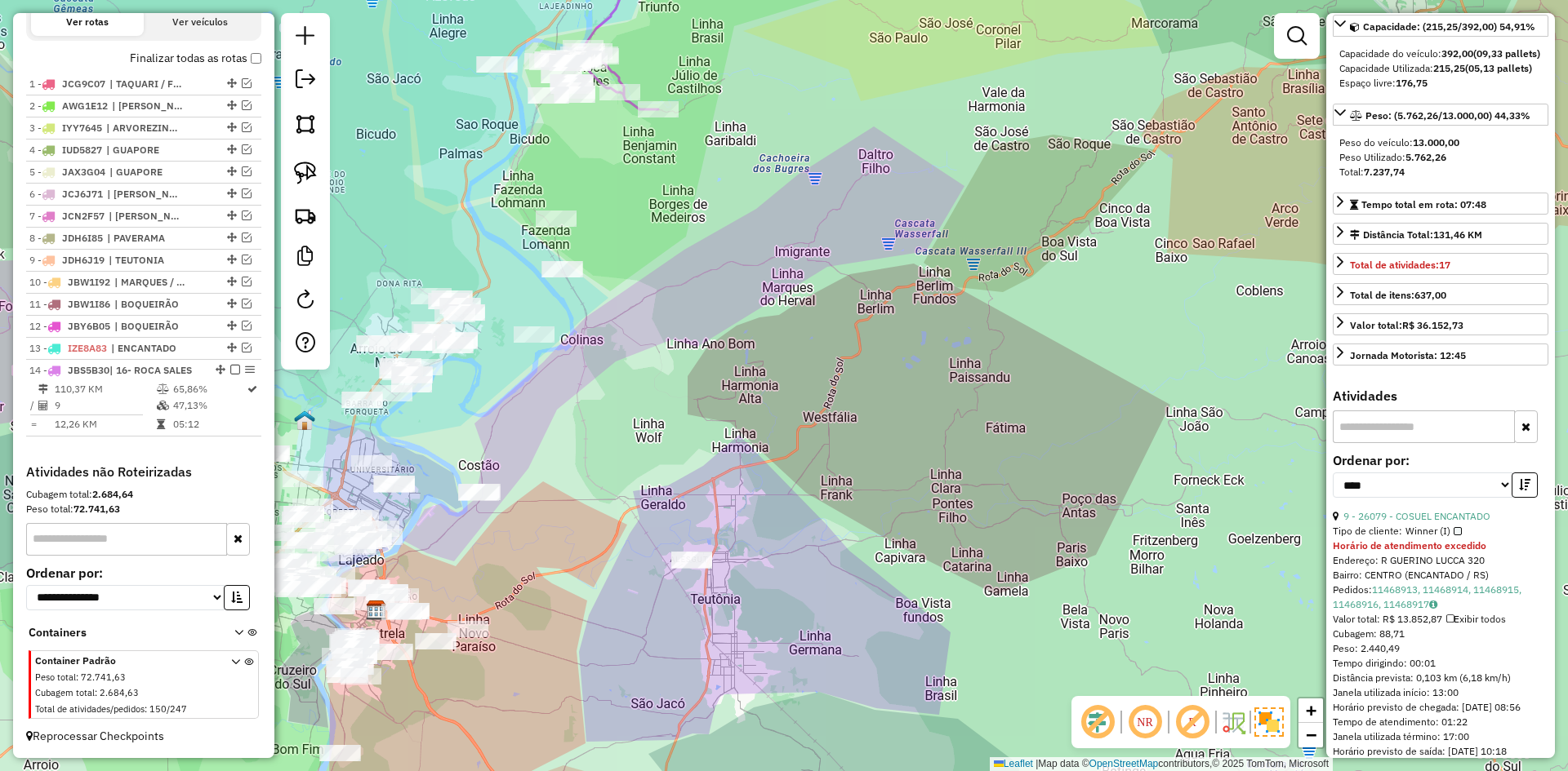
drag, startPoint x: 689, startPoint y: 213, endPoint x: 691, endPoint y: 199, distance: 14.1
click at [691, 199] on div "Janela de atendimento Grade de atendimento Capacidade Transportadoras Veículos …" at bounding box center [784, 386] width 1568 height 771
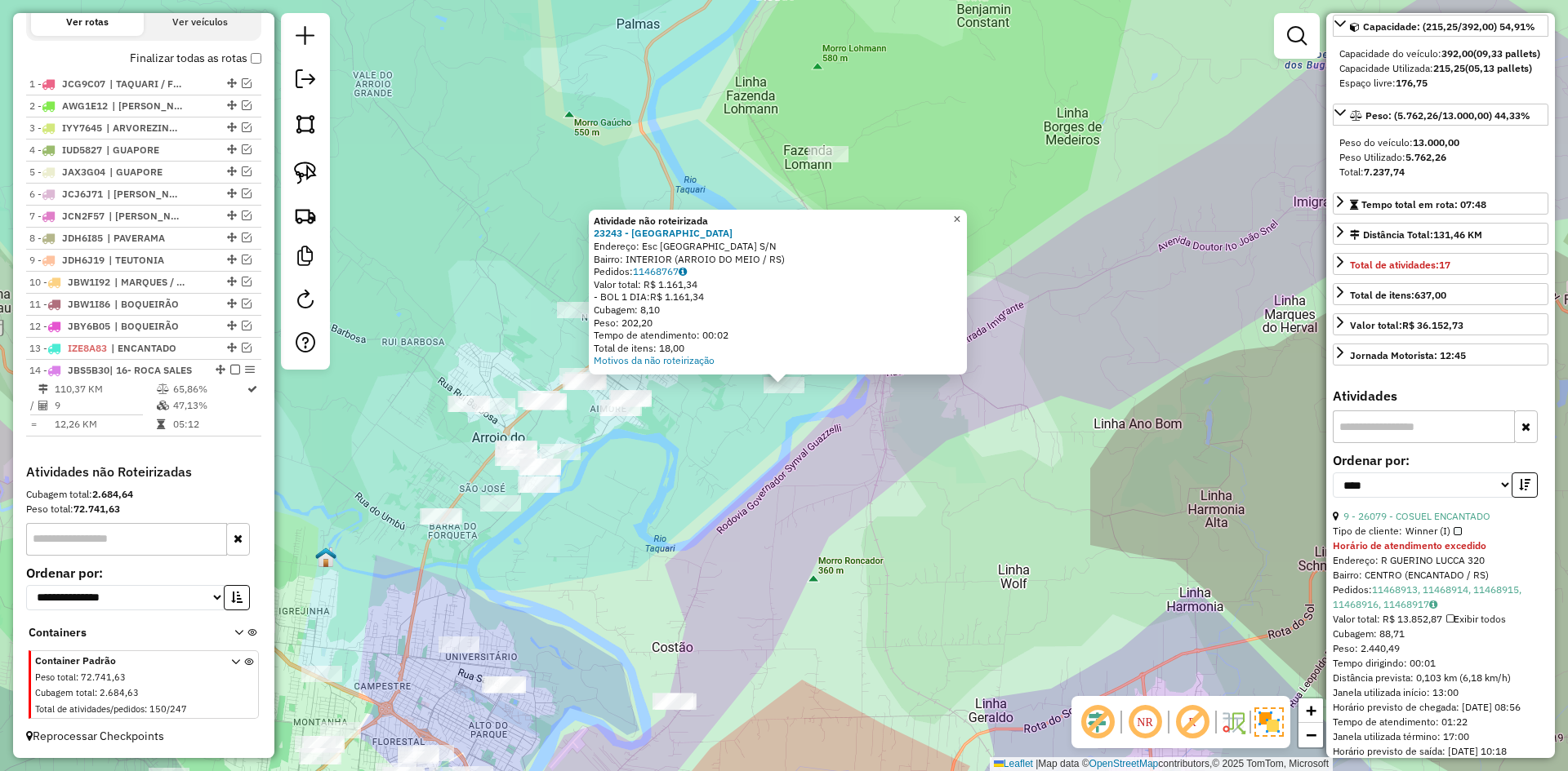
click at [960, 213] on span "×" at bounding box center [957, 219] width 8 height 14
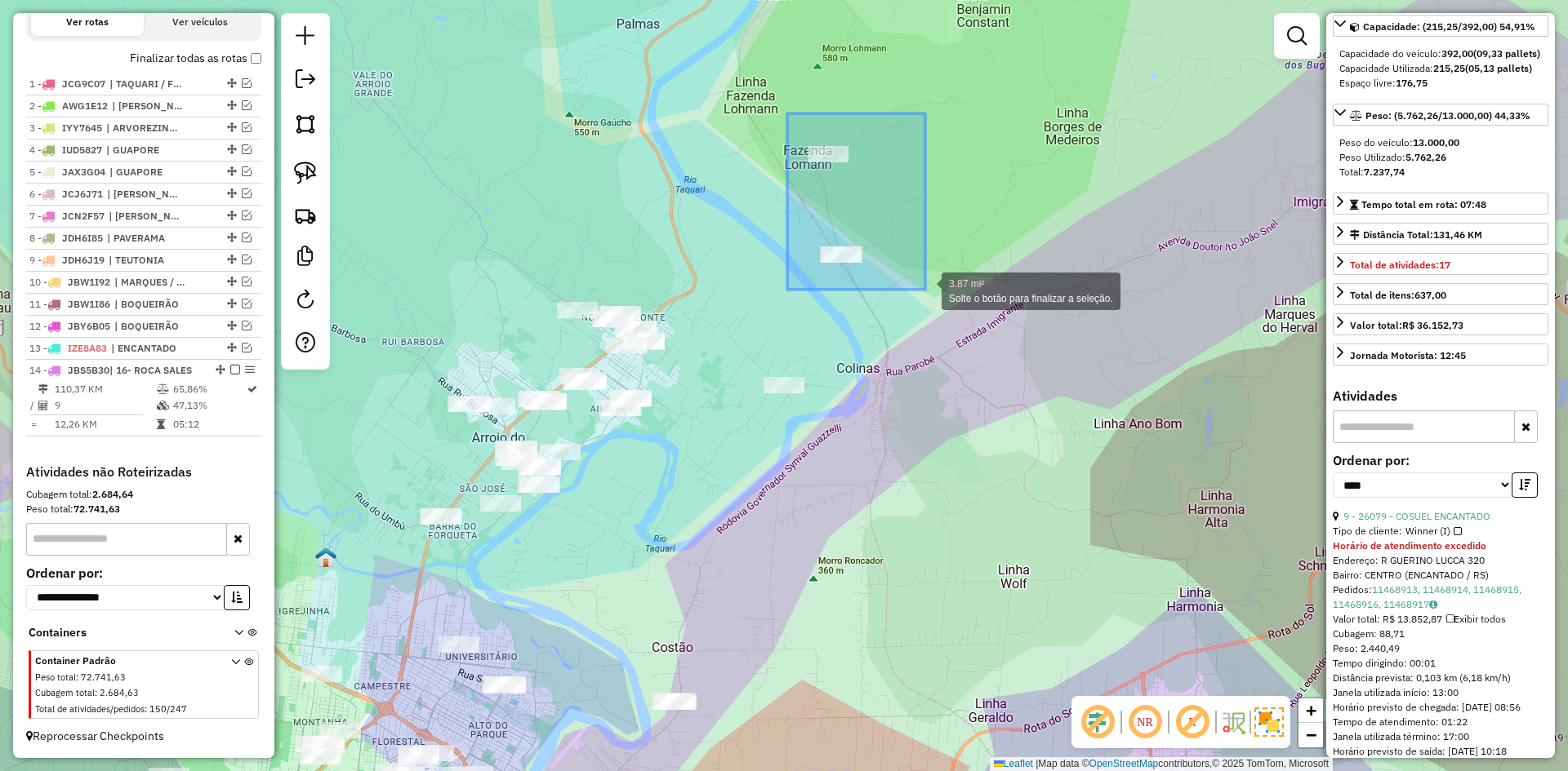
drag, startPoint x: 787, startPoint y: 114, endPoint x: 929, endPoint y: 291, distance: 226.9
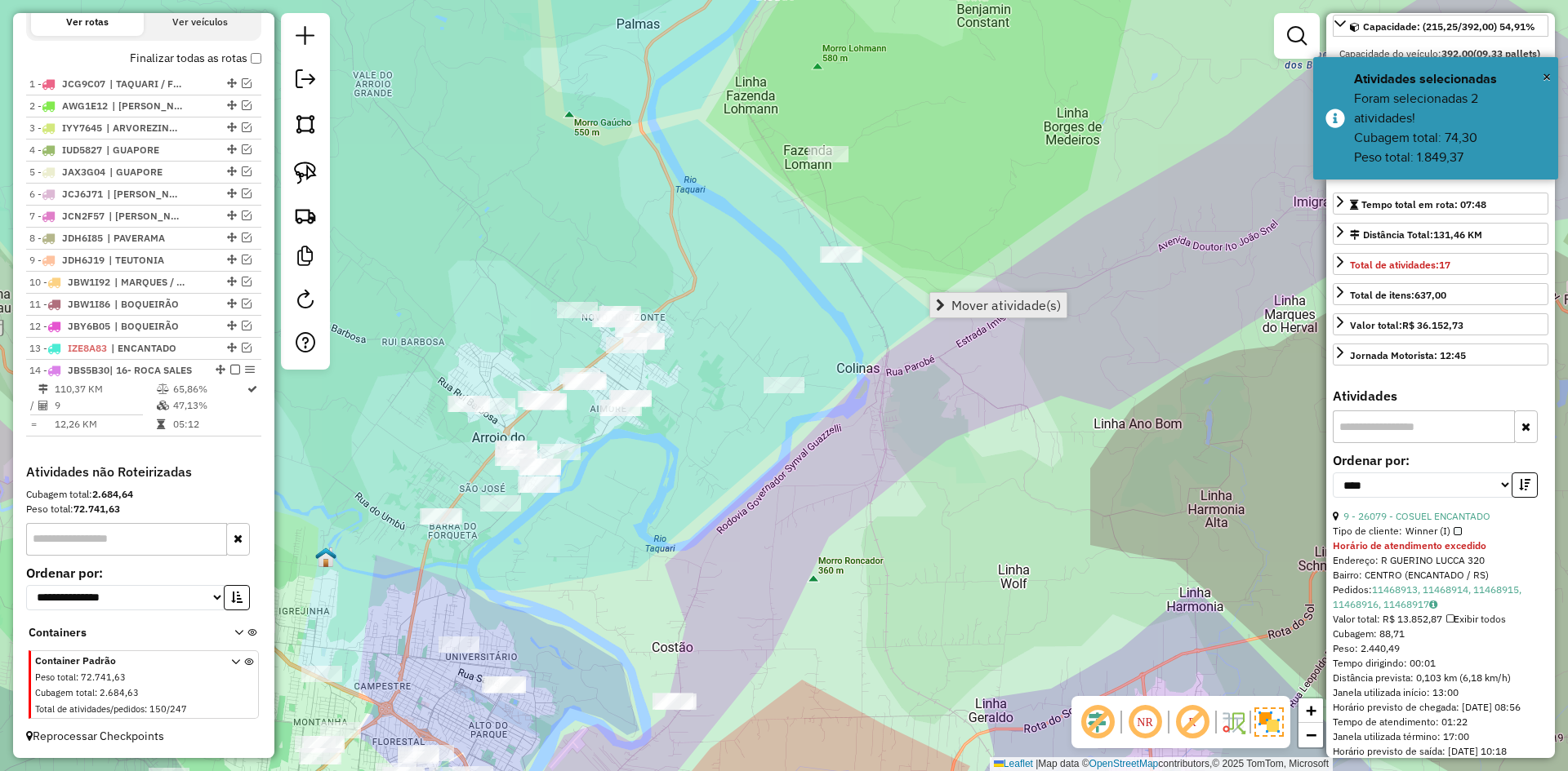
click at [987, 294] on link "Mover atividade(s)" at bounding box center [998, 305] width 136 height 24
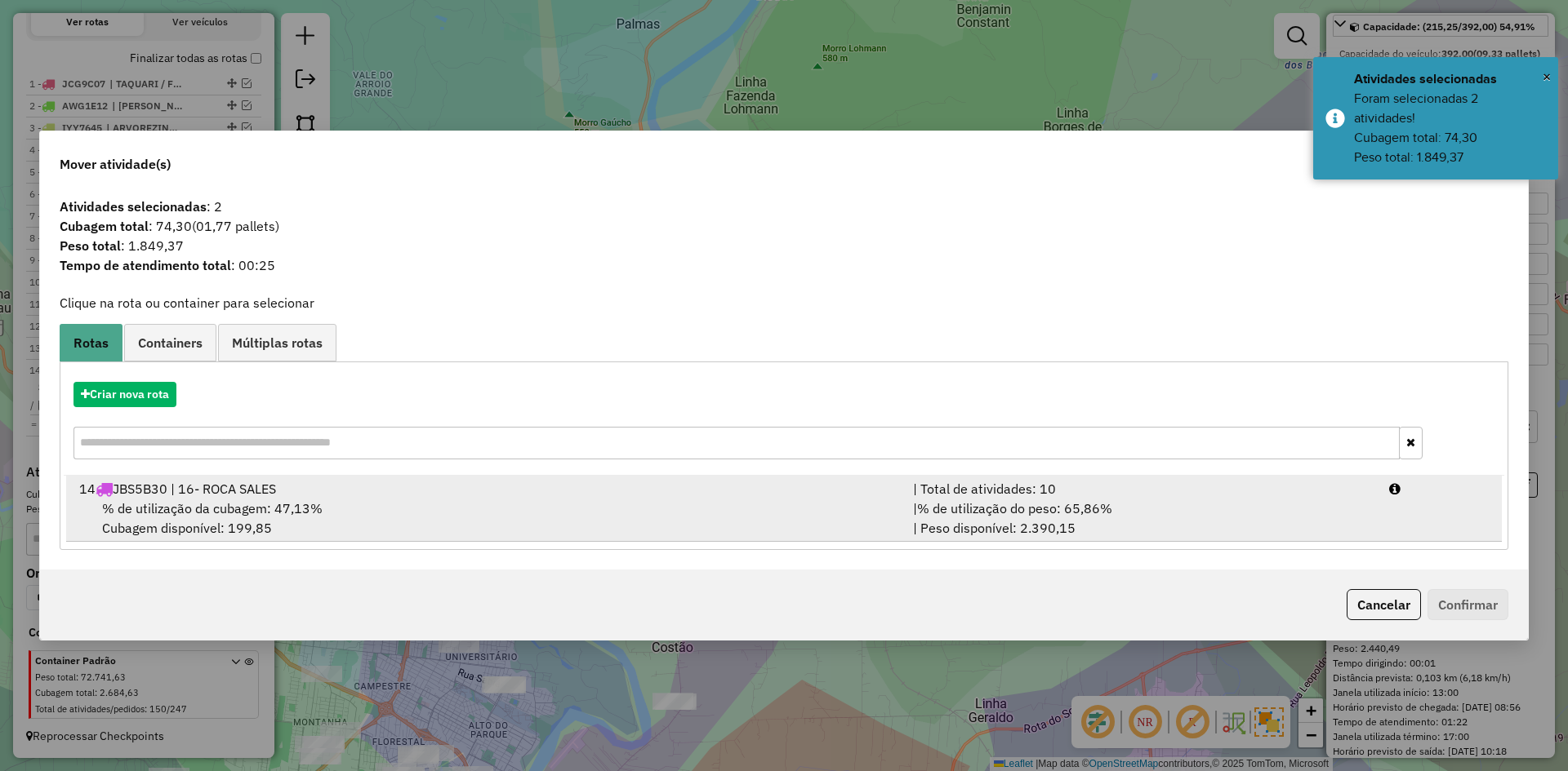
drag, startPoint x: 258, startPoint y: 512, endPoint x: 291, endPoint y: 509, distance: 33.1
click at [275, 507] on span "% de utilização da cubagem: 47,13%" at bounding box center [212, 508] width 221 height 17
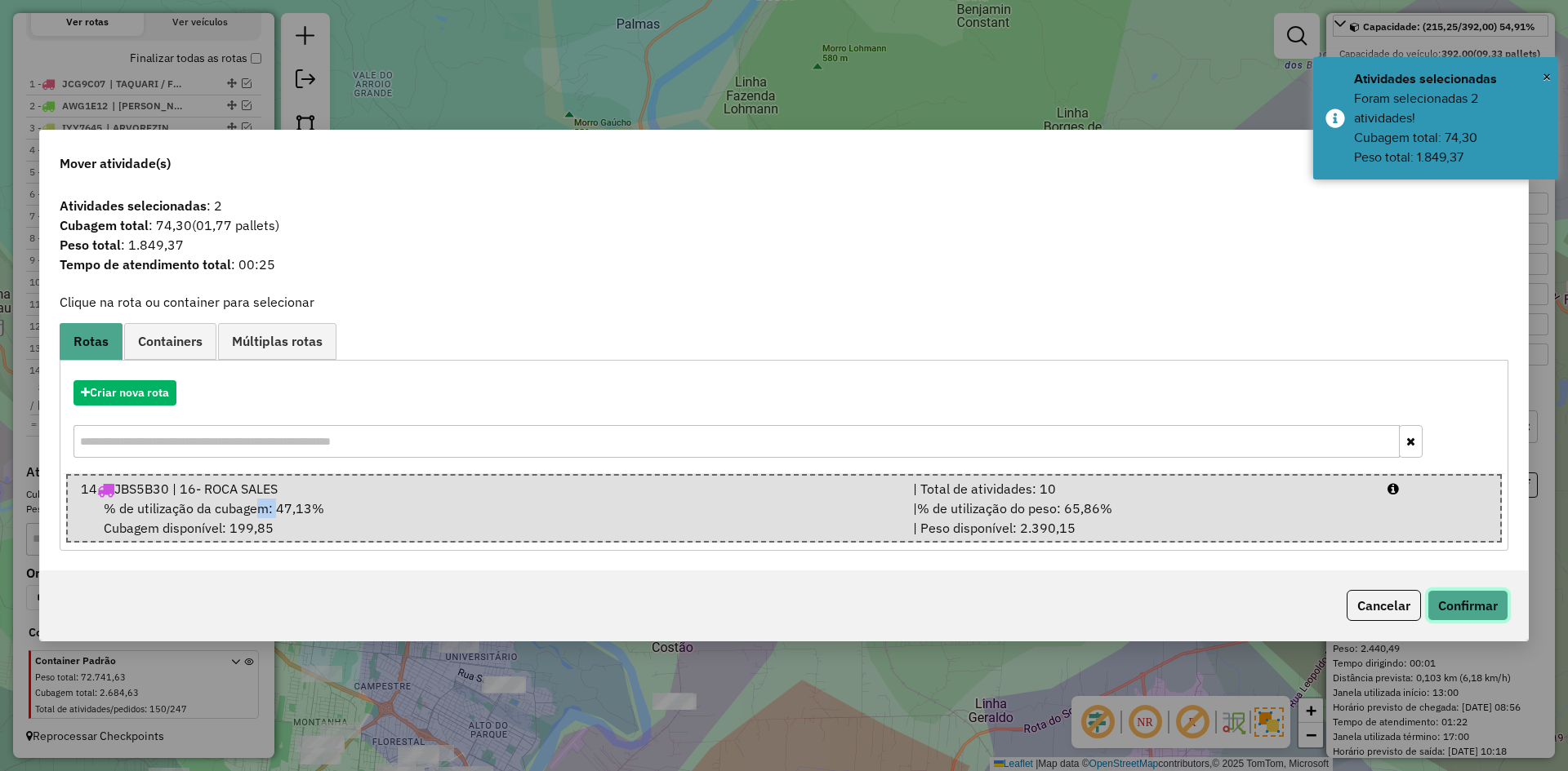
drag, startPoint x: 1482, startPoint y: 607, endPoint x: 1492, endPoint y: 613, distance: 11.7
click at [1483, 607] on button "Confirmar" at bounding box center [1467, 606] width 81 height 31
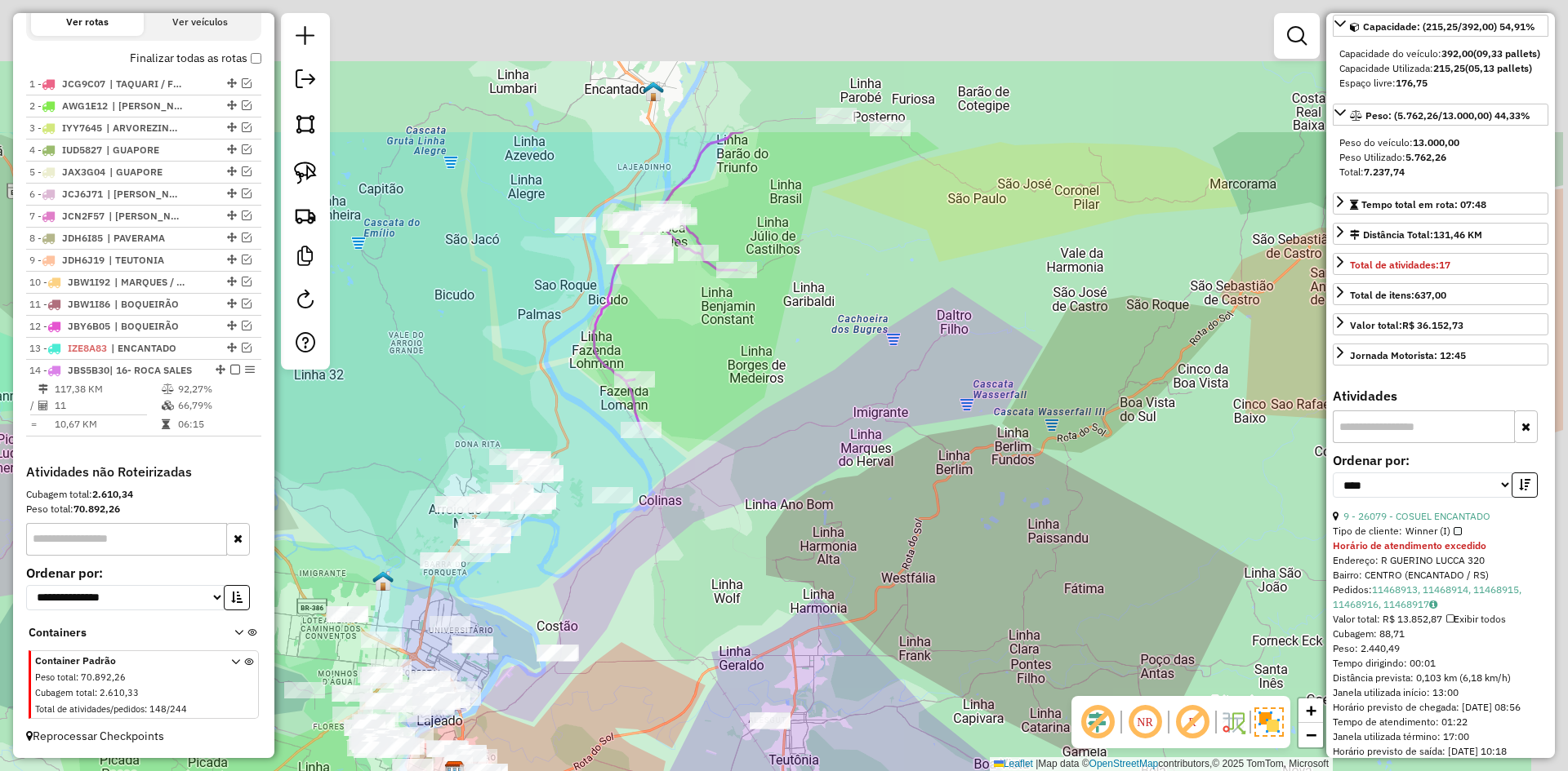
drag, startPoint x: 919, startPoint y: 153, endPoint x: 810, endPoint y: 338, distance: 214.7
click at [821, 346] on div "Janela de atendimento Grade de atendimento Capacidade Transportadoras Veículos …" at bounding box center [784, 386] width 1568 height 771
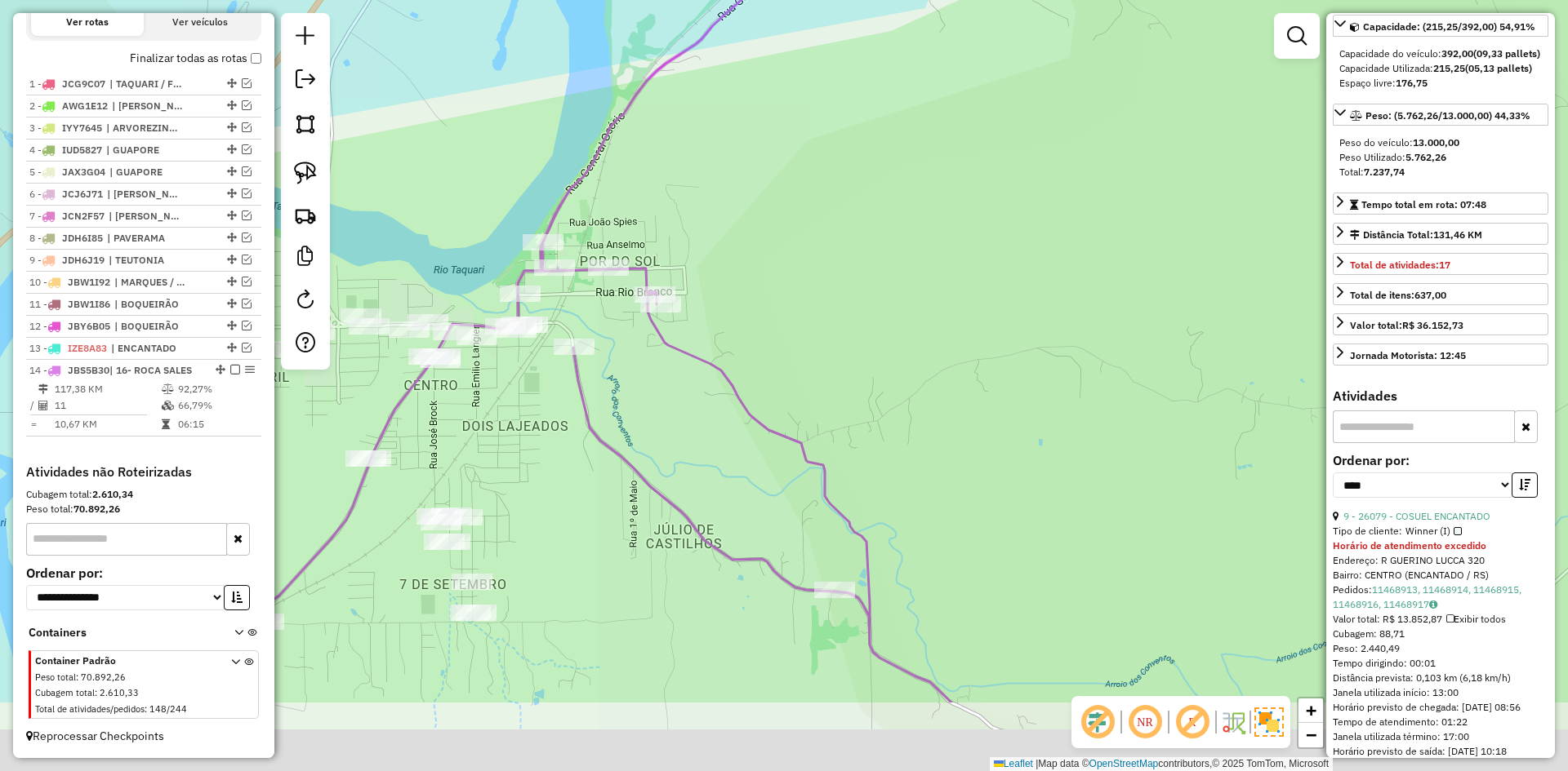
drag, startPoint x: 579, startPoint y: 351, endPoint x: 631, endPoint y: 227, distance: 134.5
click at [631, 227] on div "Janela de atendimento Grade de atendimento Capacidade Transportadoras Veículos …" at bounding box center [784, 386] width 1568 height 771
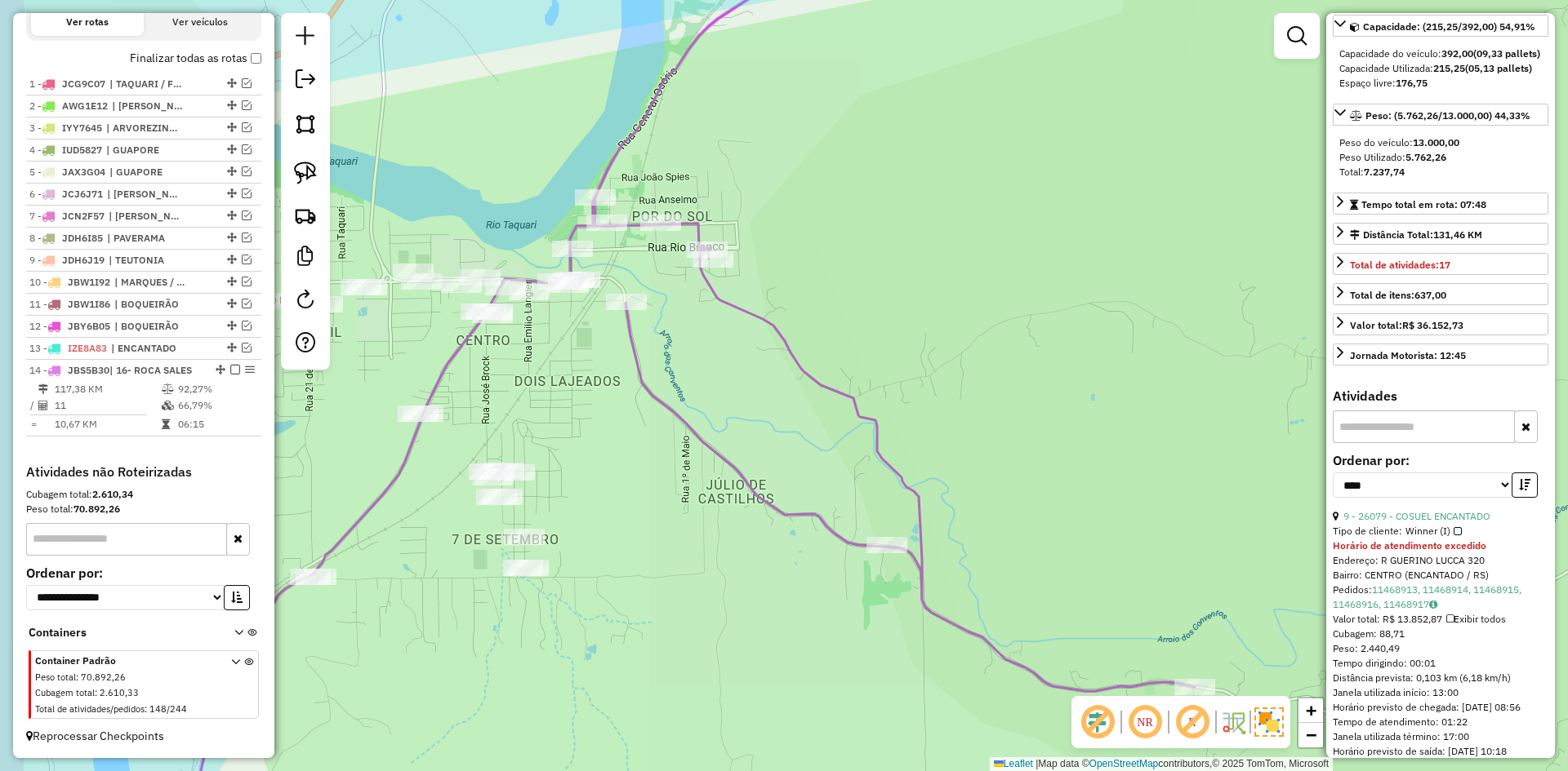
drag, startPoint x: 489, startPoint y: 374, endPoint x: 564, endPoint y: 310, distance: 98.6
click at [558, 313] on div "Janela de atendimento Grade de atendimento Capacidade Transportadoras Veículos …" at bounding box center [784, 386] width 1568 height 771
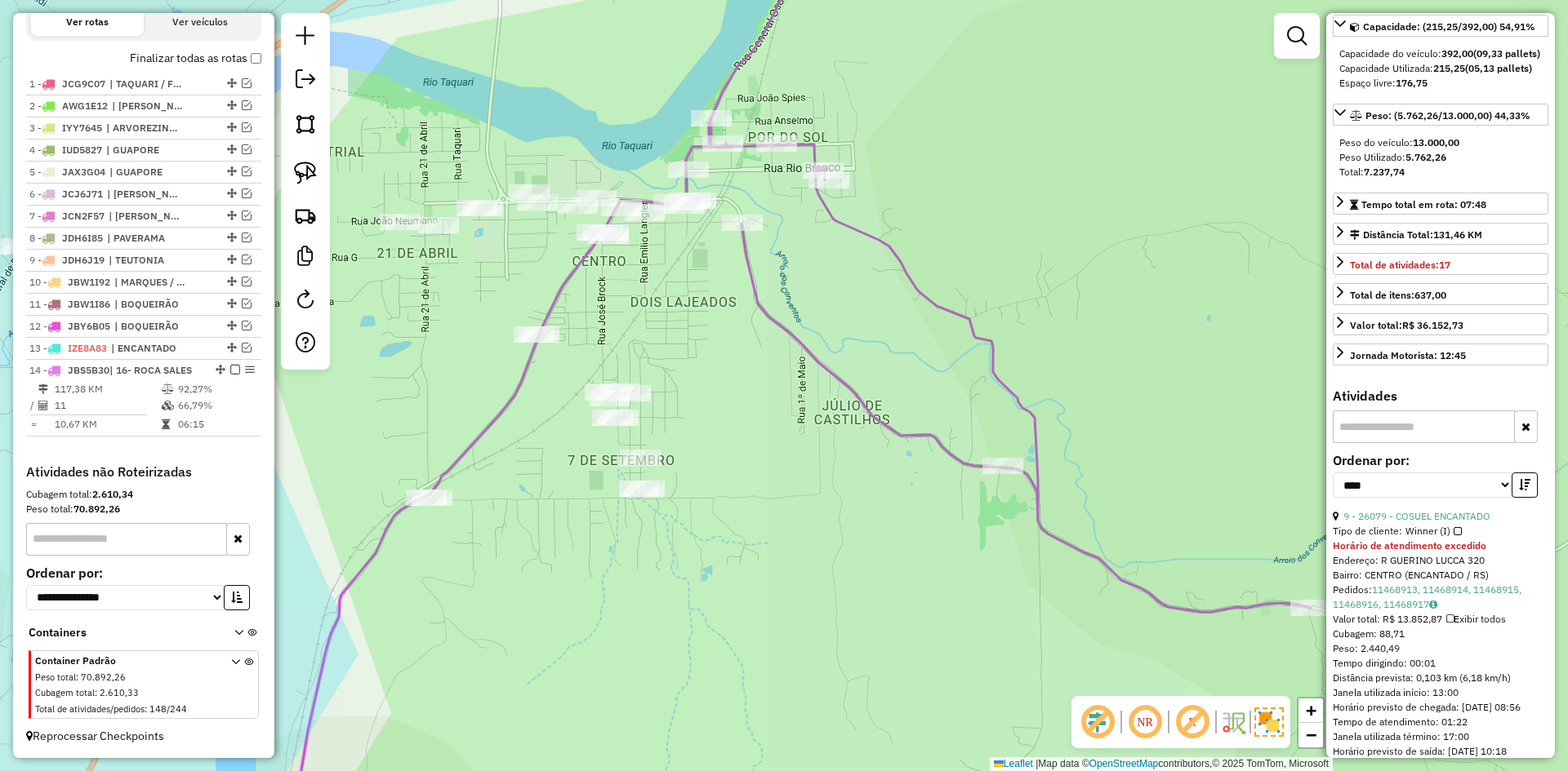
drag, startPoint x: 378, startPoint y: 354, endPoint x: 447, endPoint y: 321, distance: 76.5
click at [447, 323] on div "Janela de atendimento Grade de atendimento Capacidade Transportadoras Veículos …" at bounding box center [784, 386] width 1568 height 771
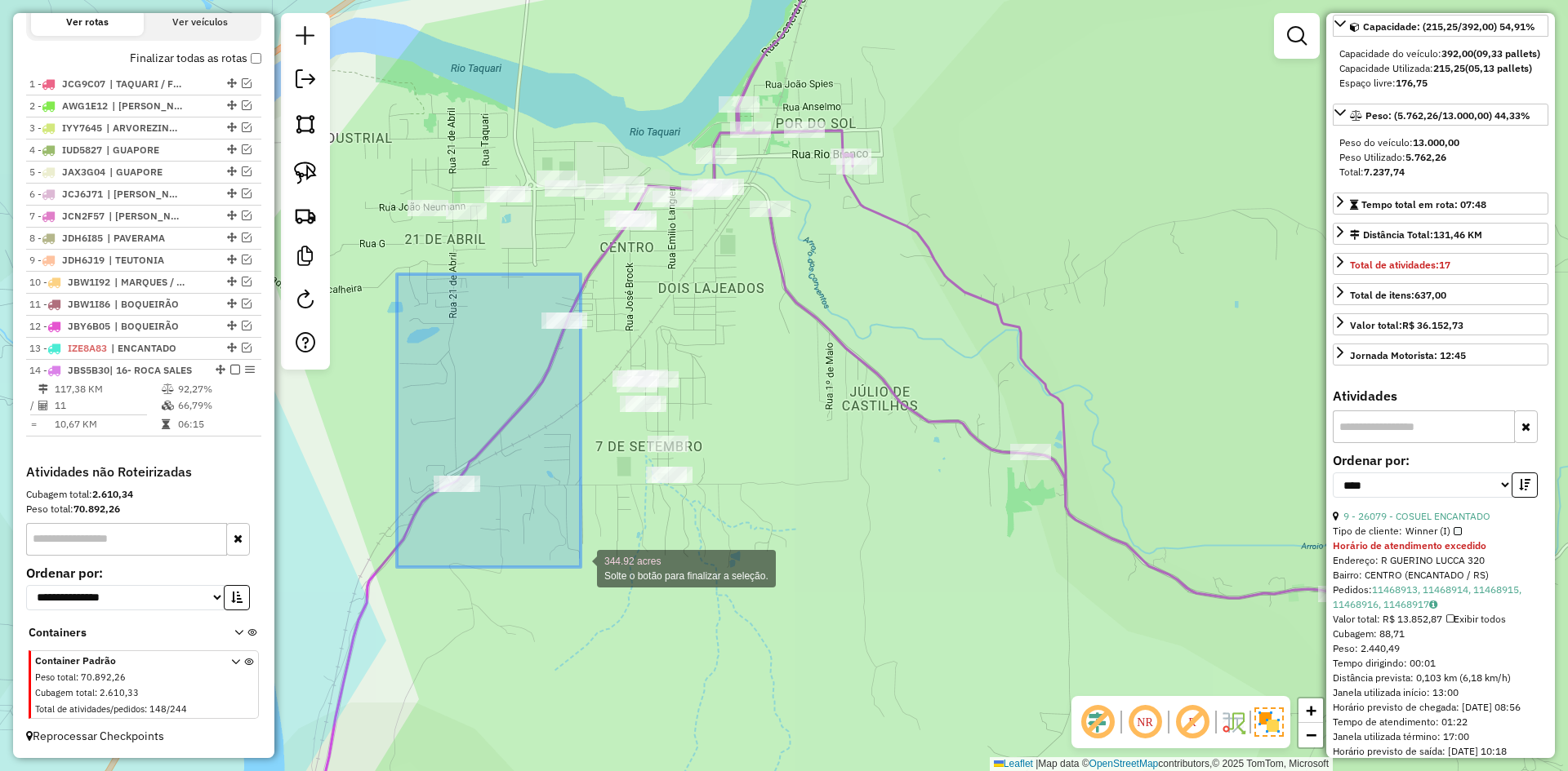
drag, startPoint x: 396, startPoint y: 274, endPoint x: 582, endPoint y: 569, distance: 348.7
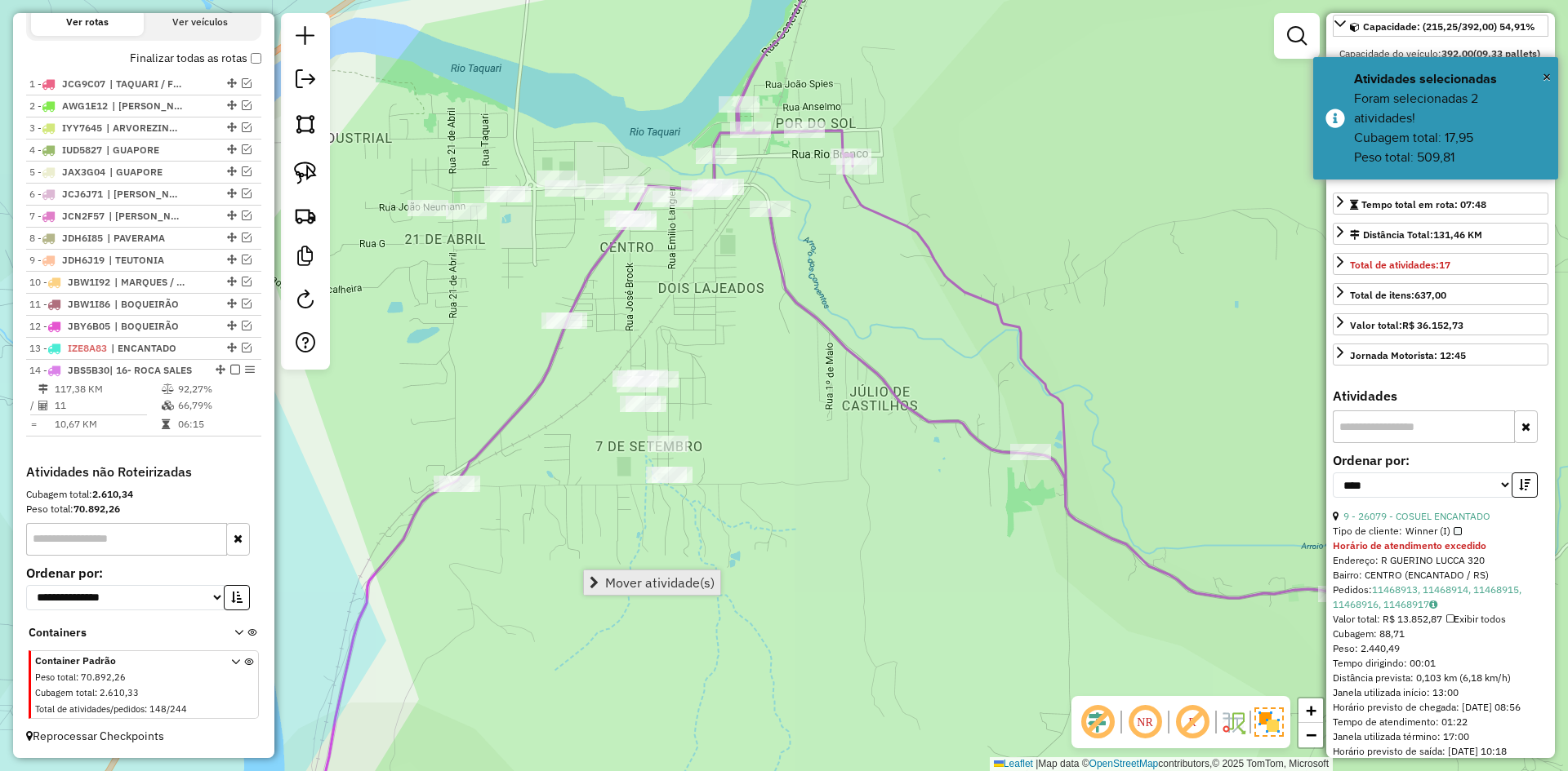
click at [650, 584] on span "Mover atividade(s)" at bounding box center [660, 582] width 110 height 13
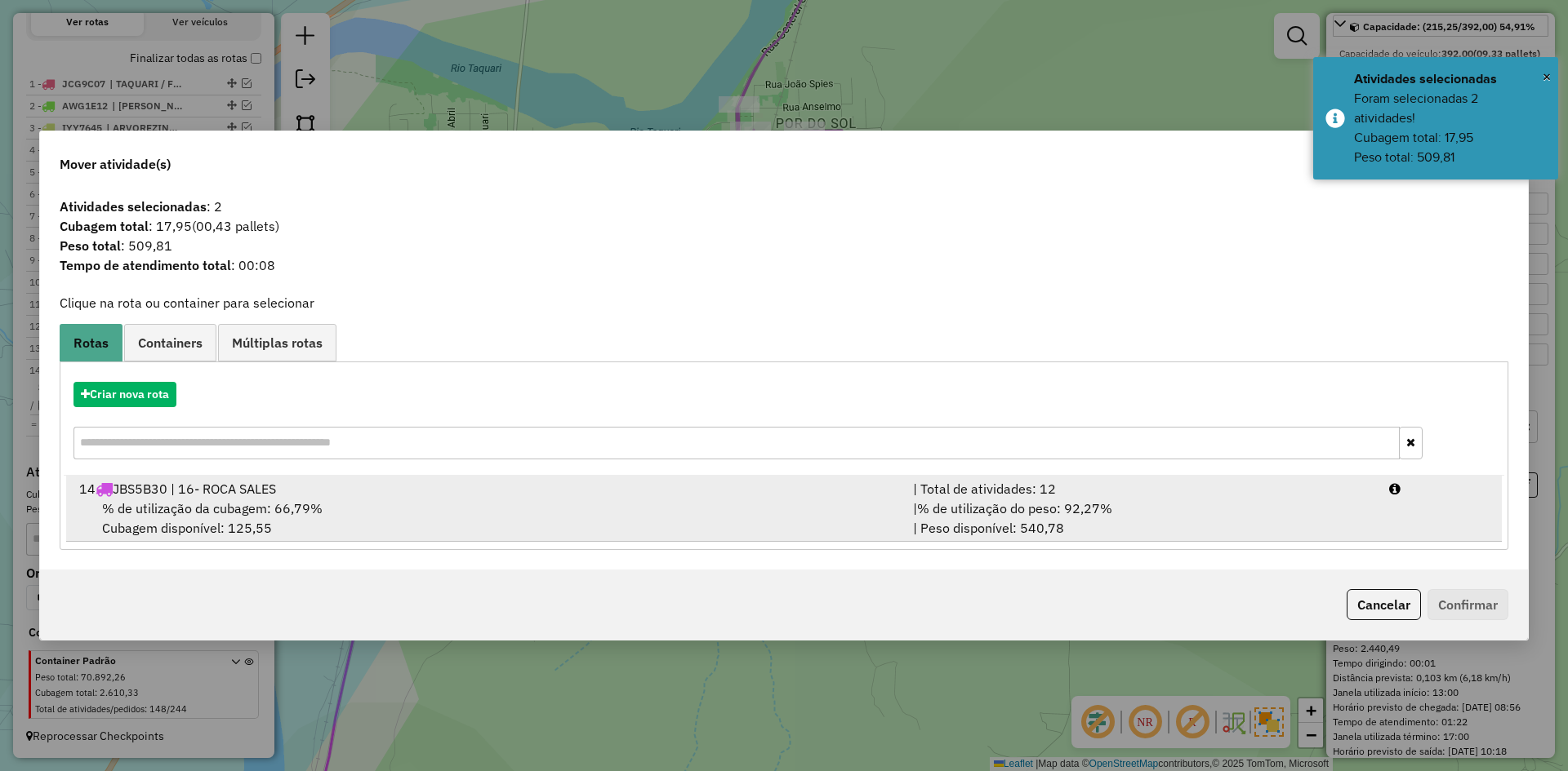
click at [234, 521] on div "% de utilização da cubagem: 66,79% Cubagem disponível: 125,55" at bounding box center [486, 519] width 834 height 39
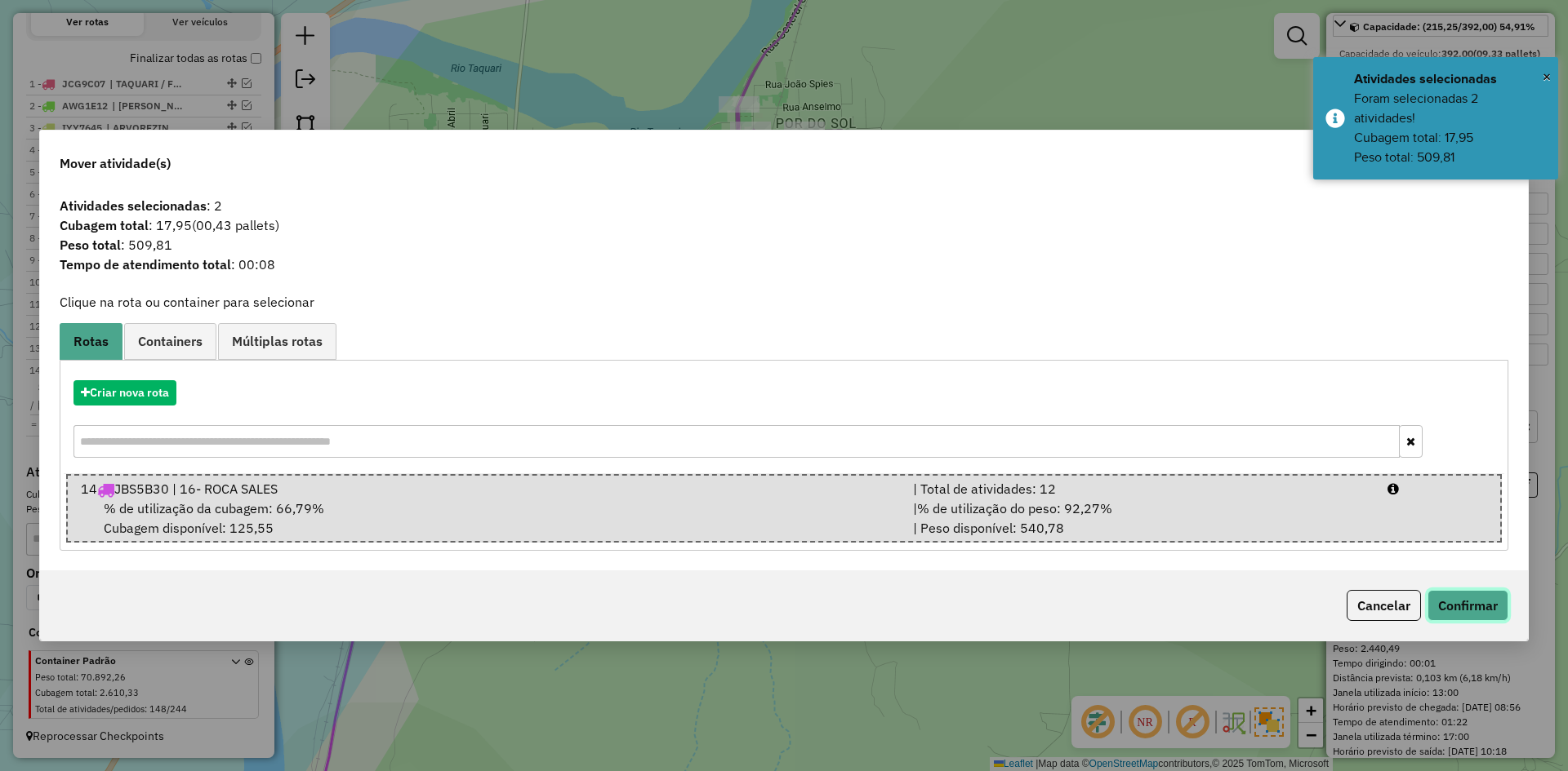
click at [1474, 615] on button "Confirmar" at bounding box center [1467, 606] width 81 height 31
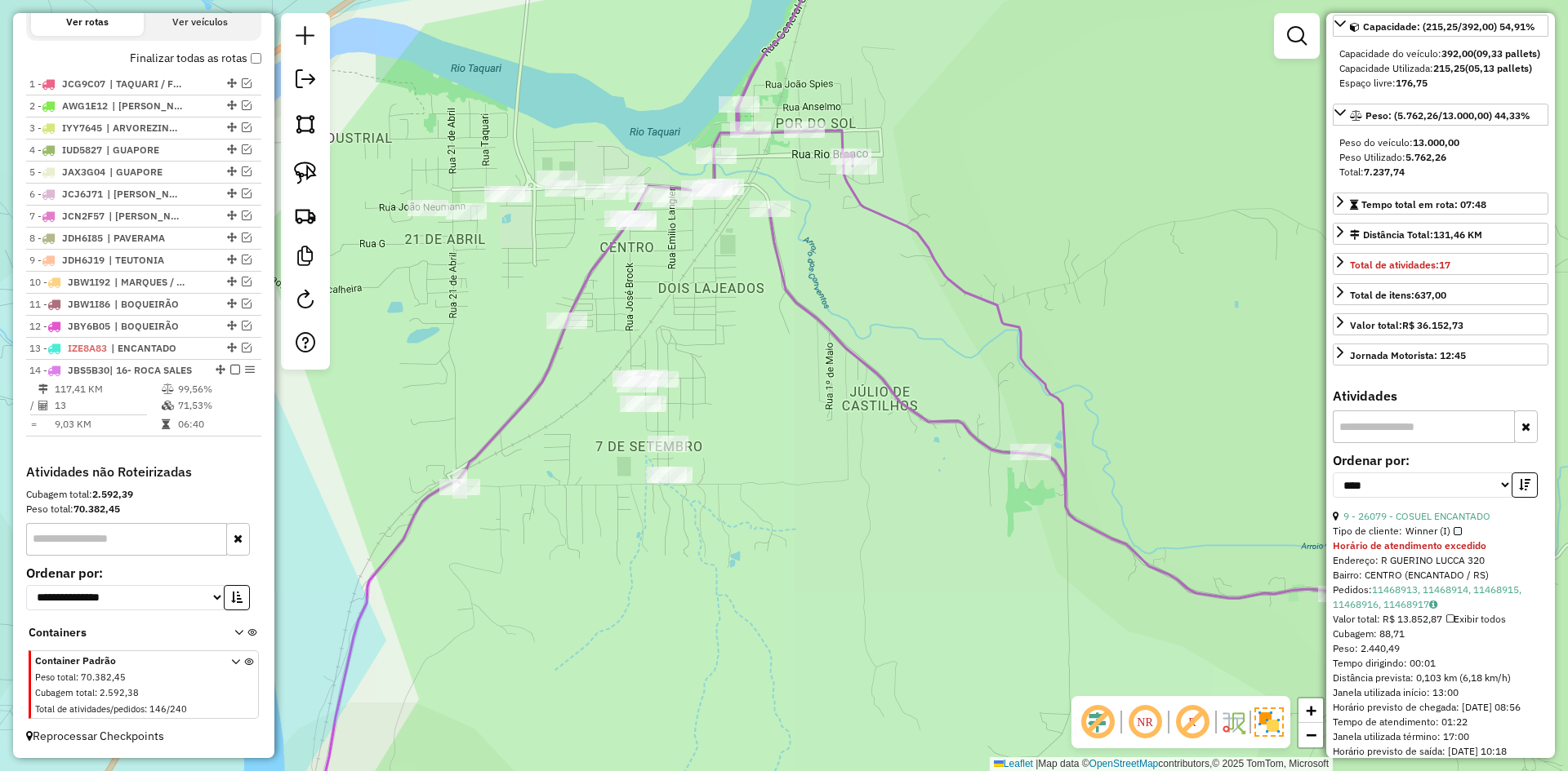
click at [780, 258] on icon at bounding box center [821, 386] width 1034 height 925
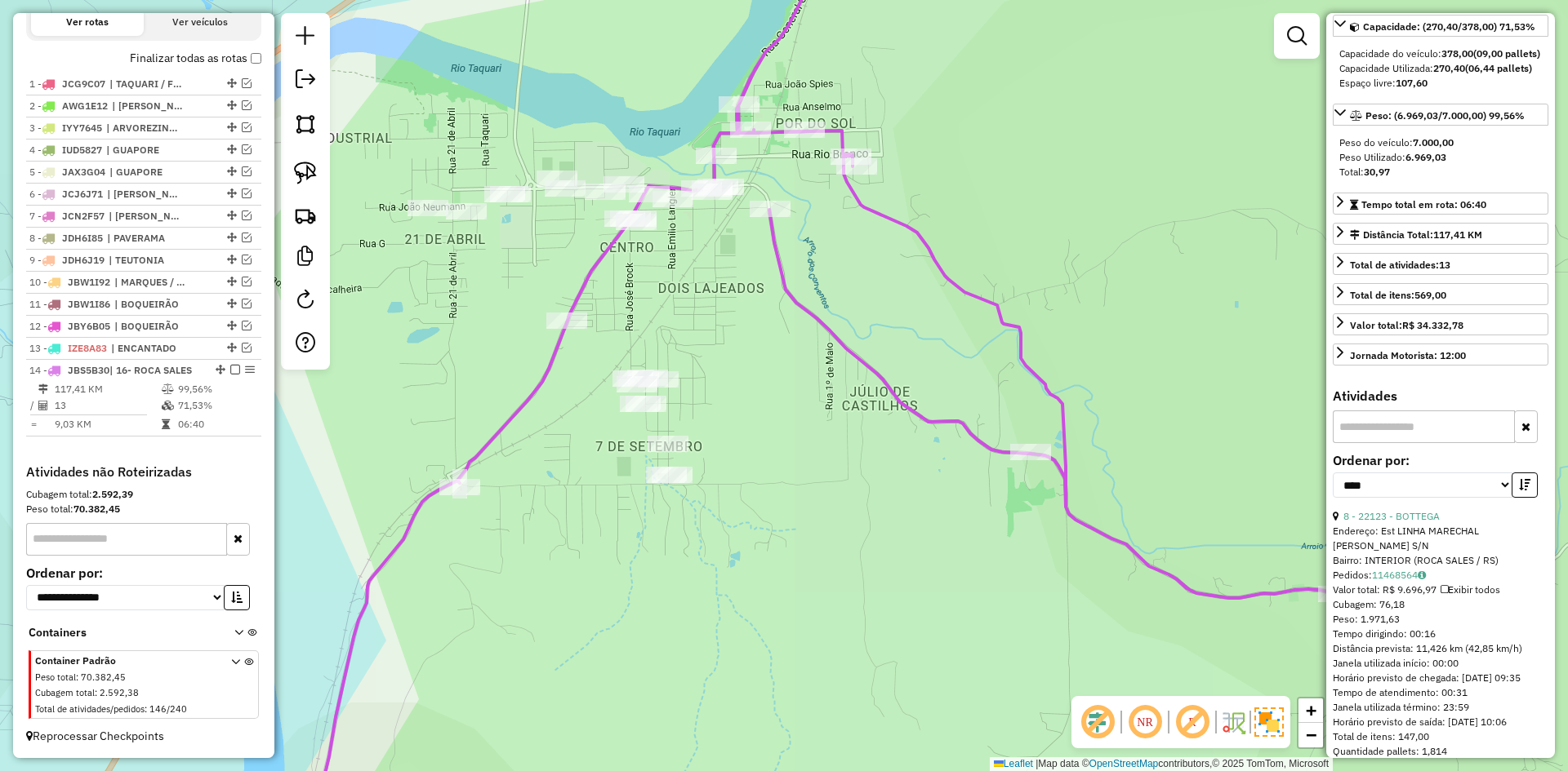
click at [699, 125] on div "Janela de atendimento Grade de atendimento Capacidade Transportadoras Veículos …" at bounding box center [784, 386] width 1568 height 771
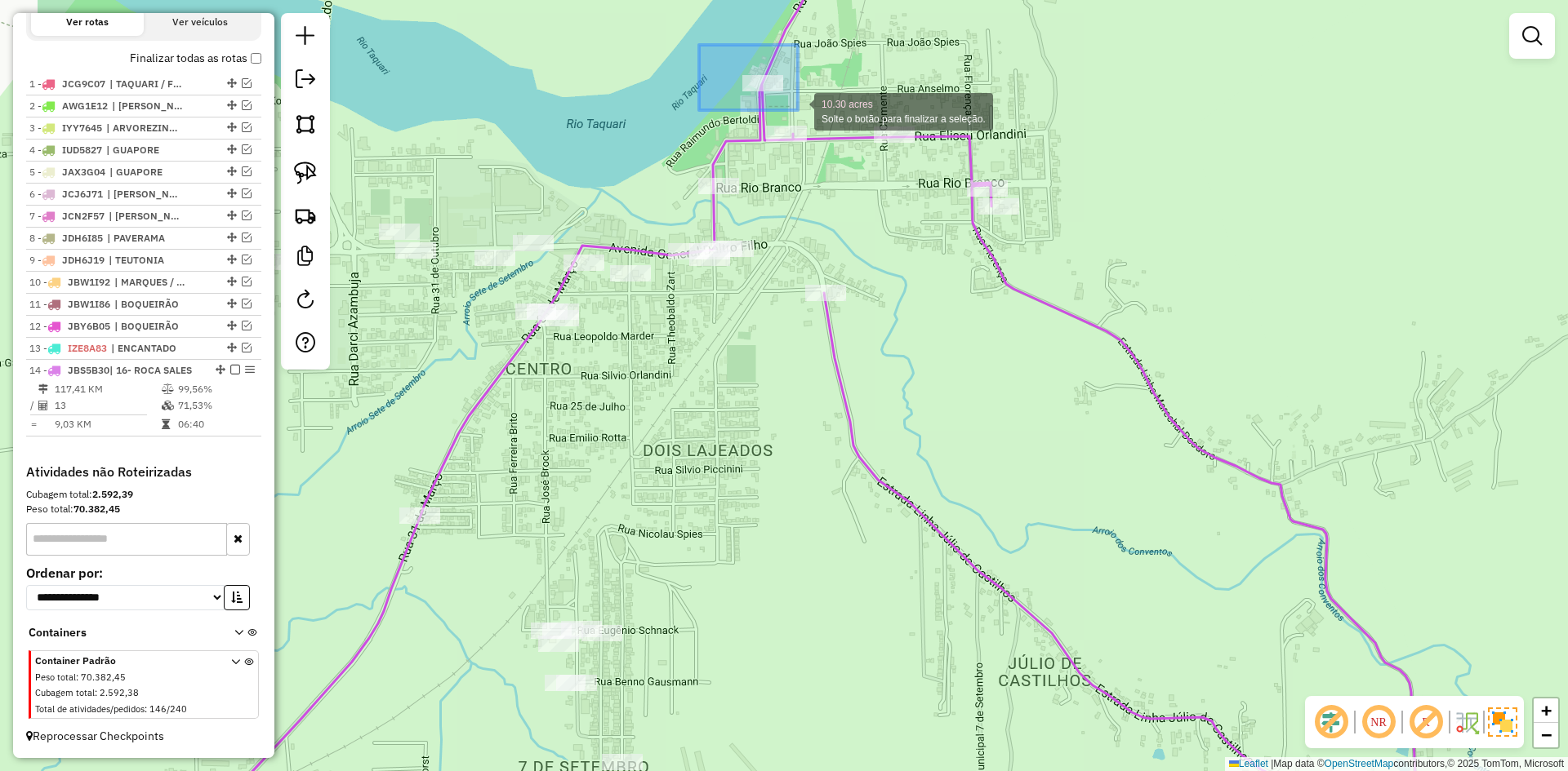
drag, startPoint x: 788, startPoint y: 105, endPoint x: 801, endPoint y: 110, distance: 13.9
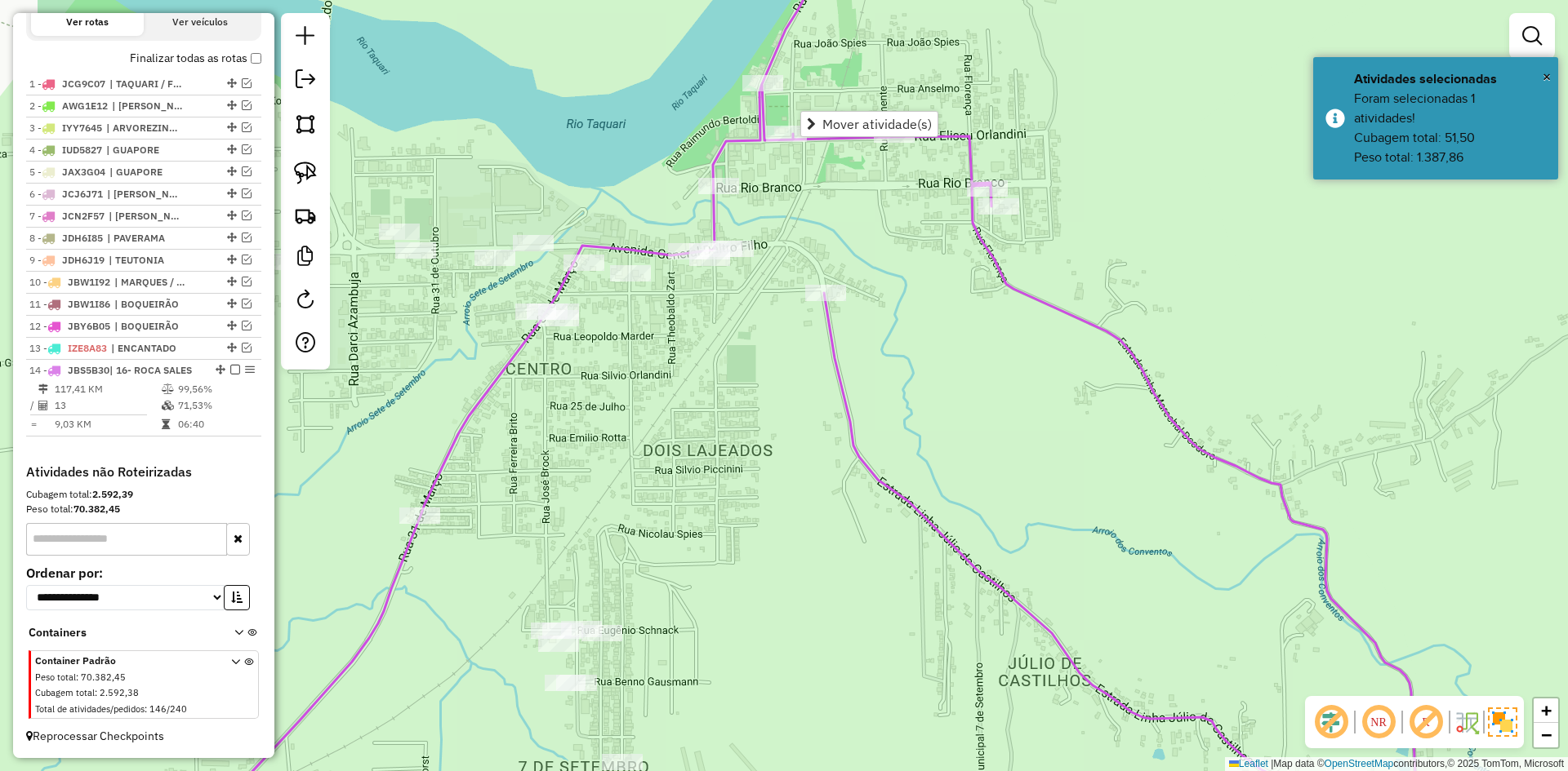
click at [714, 166] on icon at bounding box center [795, 386] width 1243 height 925
select select "*********"
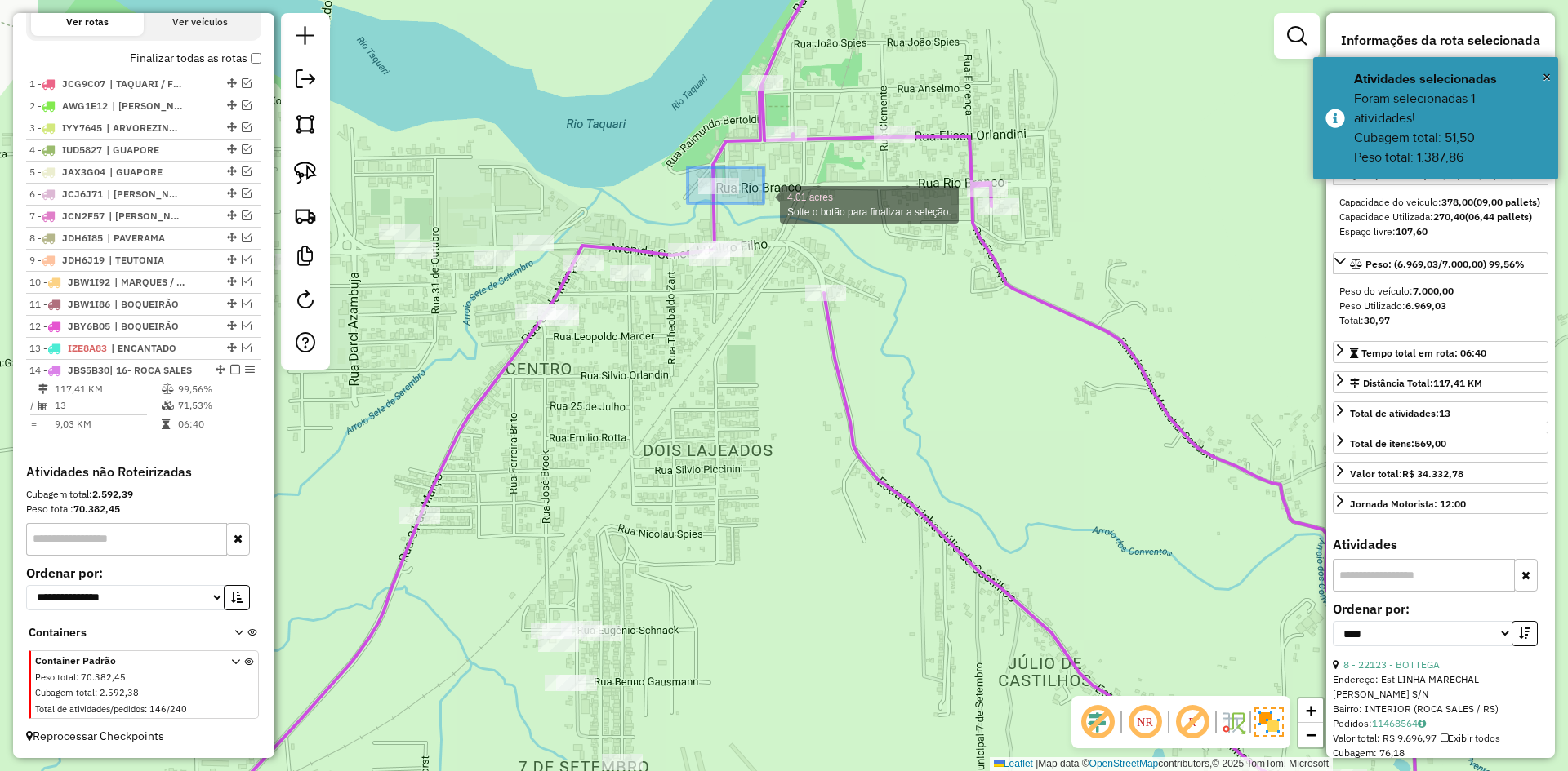
drag, startPoint x: 688, startPoint y: 167, endPoint x: 764, endPoint y: 203, distance: 84.1
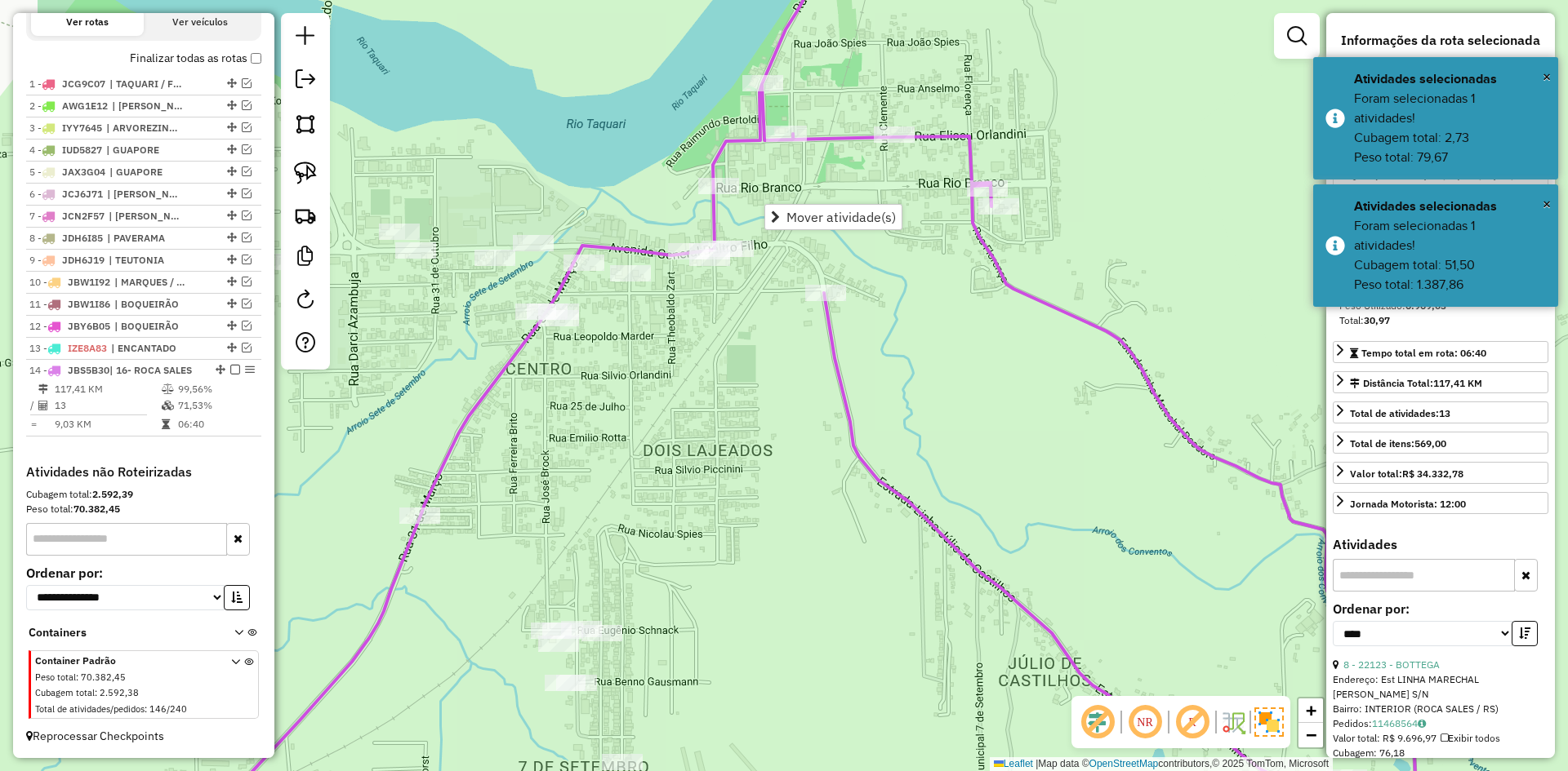
click at [764, 203] on div "Janela de atendimento Grade de atendimento Capacidade Transportadoras Veículos …" at bounding box center [784, 386] width 1568 height 771
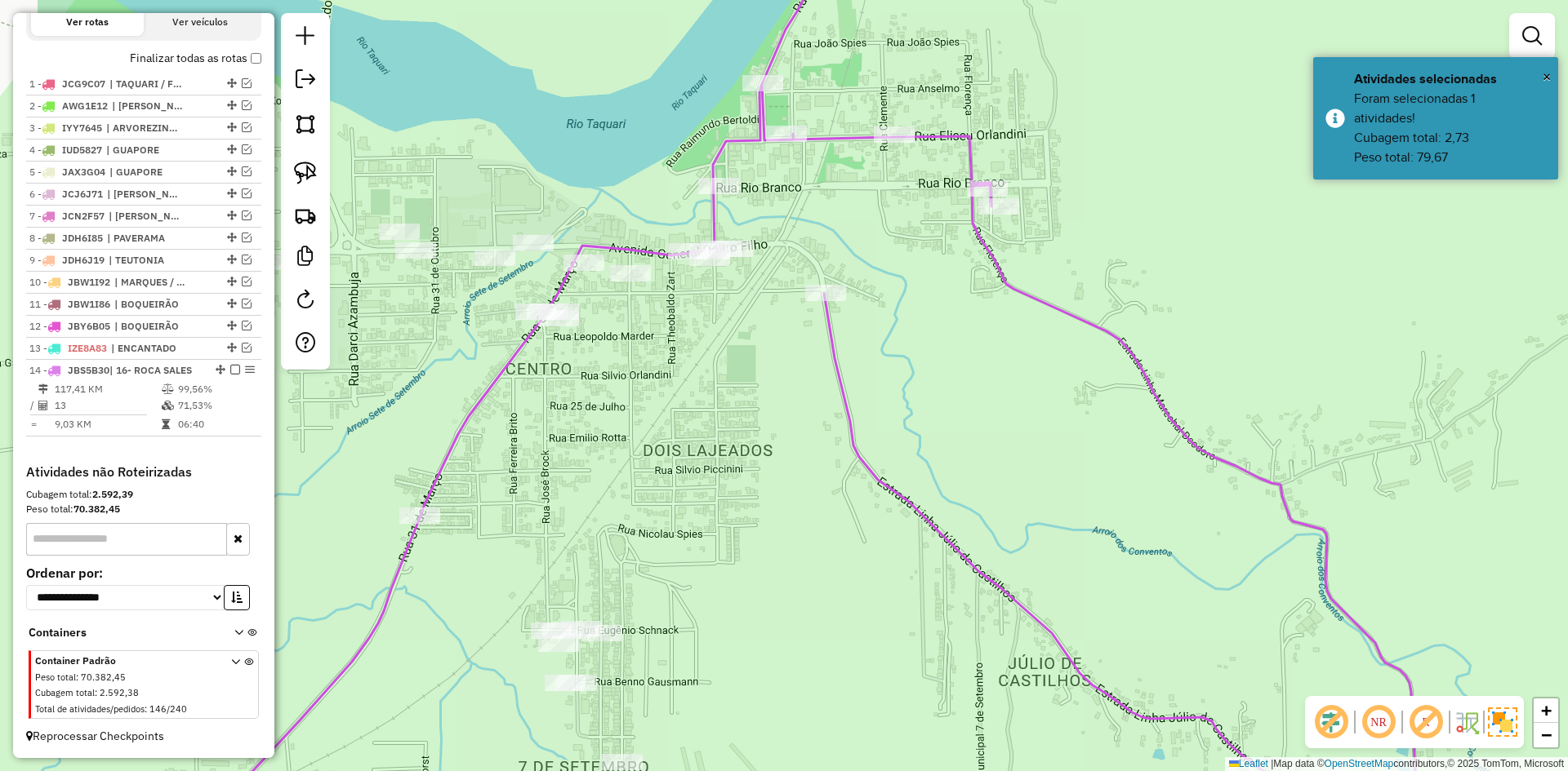
click at [723, 146] on icon at bounding box center [795, 386] width 1243 height 925
select select "*********"
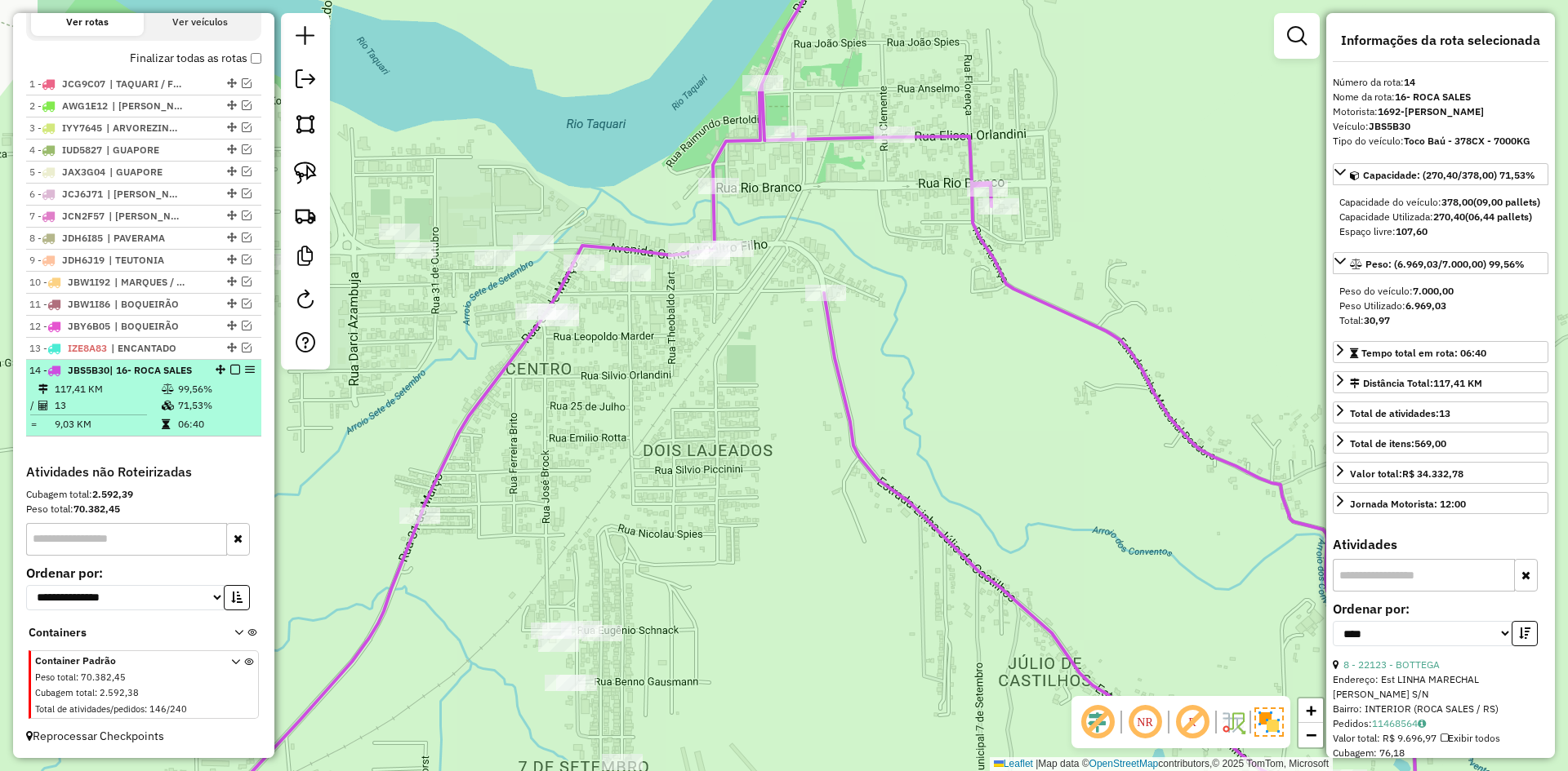
click at [230, 371] on em at bounding box center [235, 370] width 10 height 10
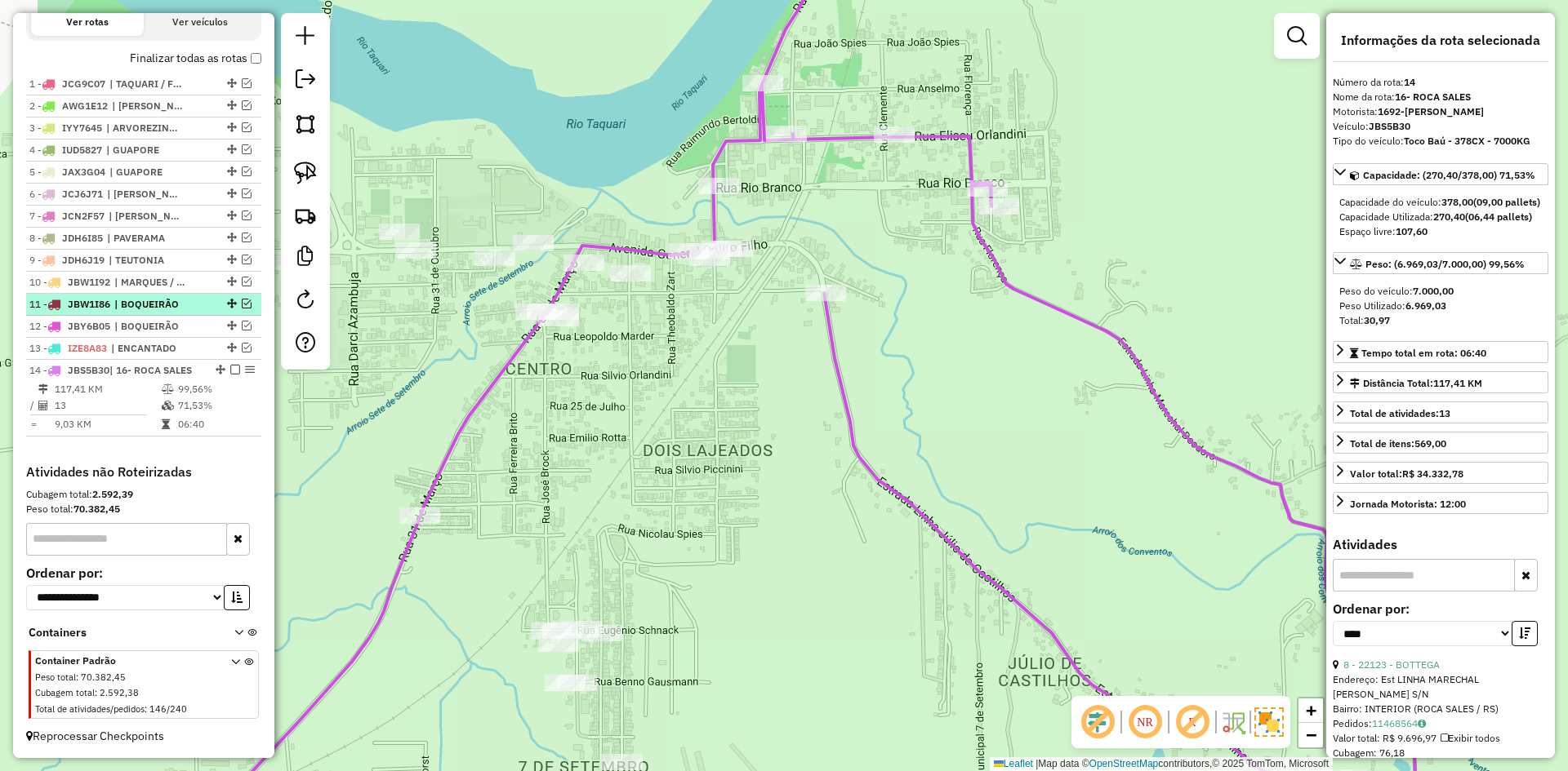
scroll to position [517, 0]
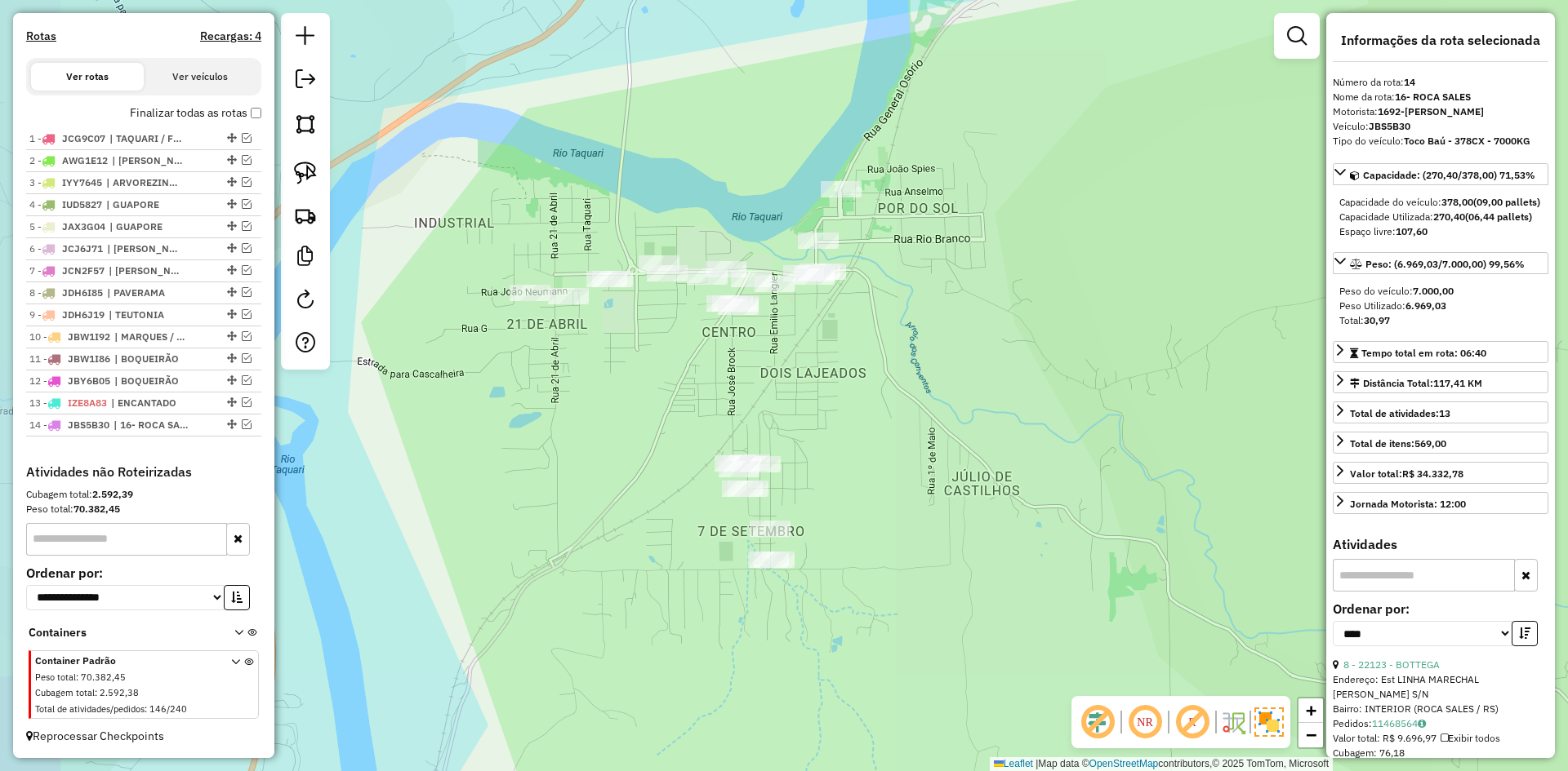
drag, startPoint x: 747, startPoint y: 339, endPoint x: 863, endPoint y: 329, distance: 116.4
click at [863, 329] on div "Janela de atendimento Grade de atendimento Capacidade Transportadoras Veículos …" at bounding box center [784, 386] width 1568 height 771
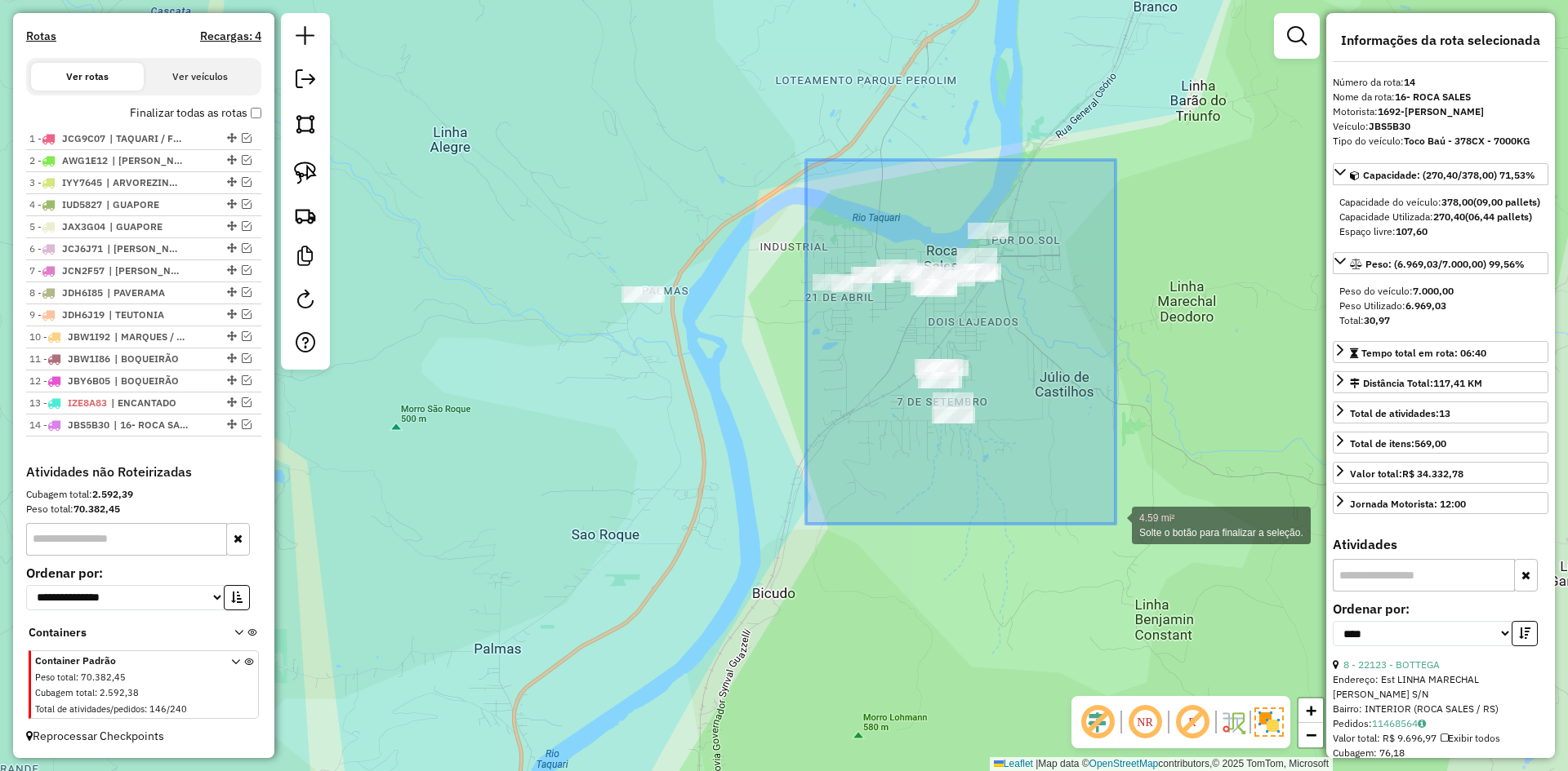
drag, startPoint x: 988, startPoint y: 448, endPoint x: 1106, endPoint y: 518, distance: 137.2
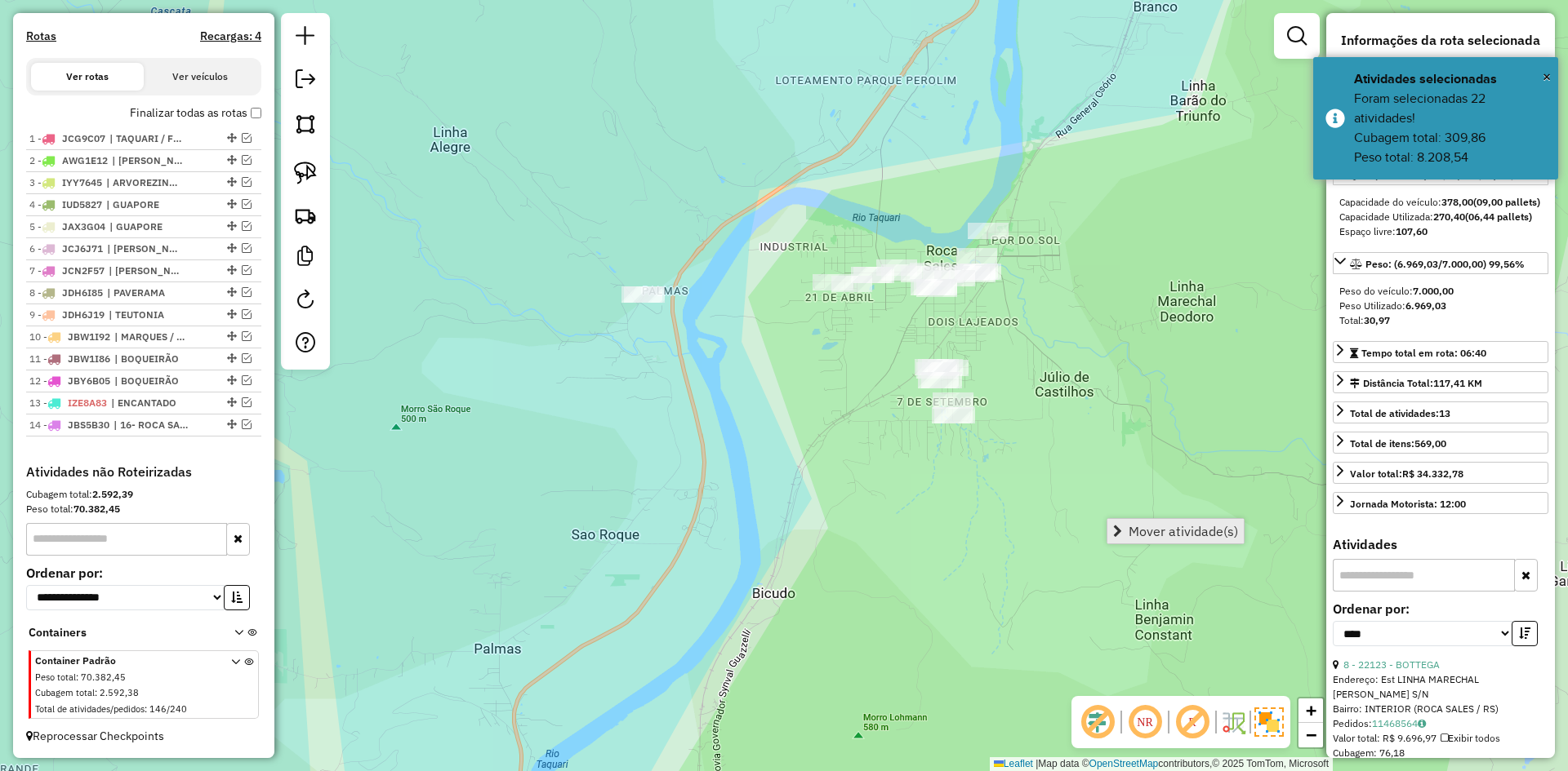
click at [1165, 531] on span "Mover atividade(s)" at bounding box center [1183, 530] width 110 height 13
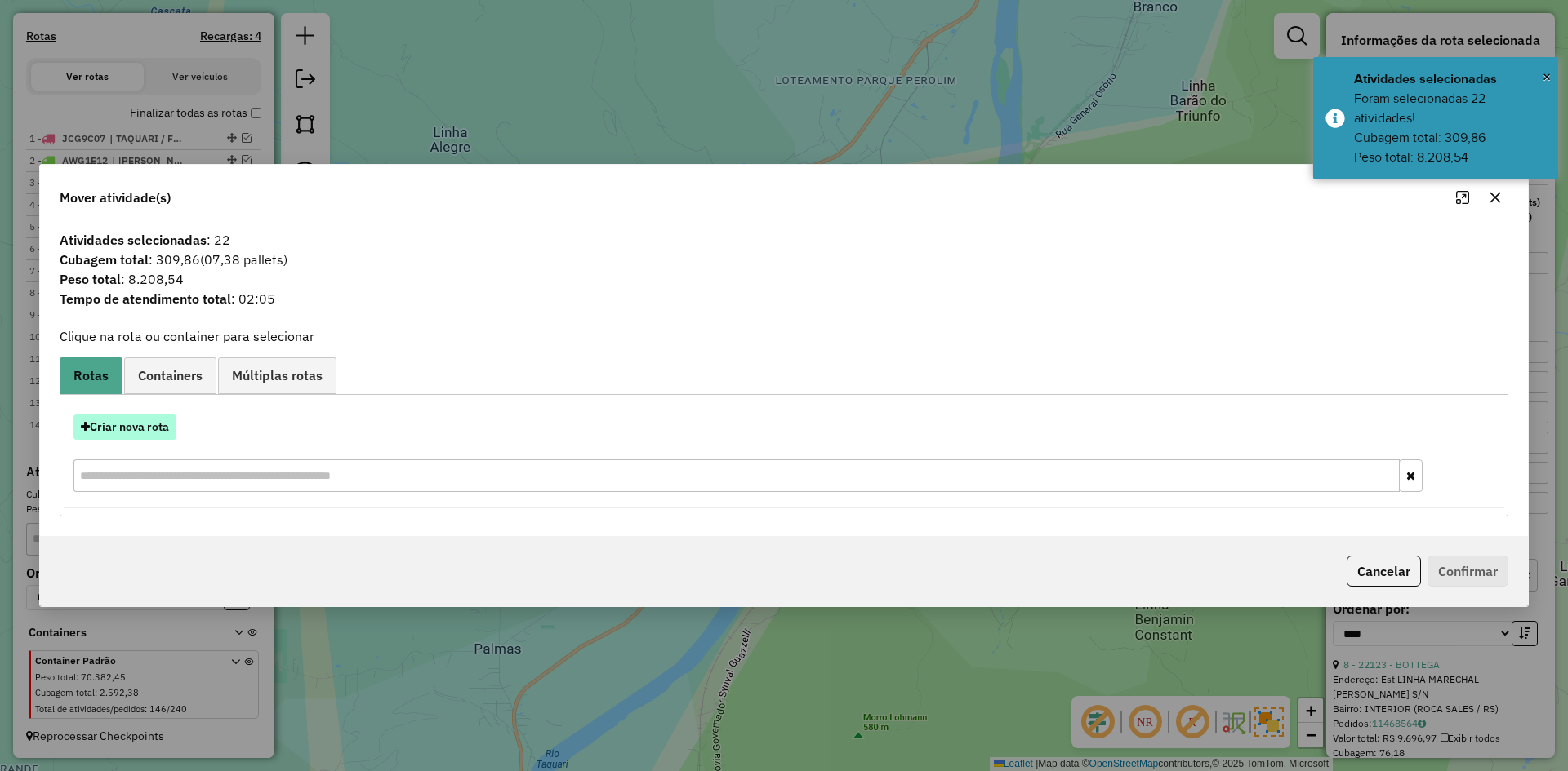
click at [151, 428] on button "Criar nova rota" at bounding box center [125, 427] width 103 height 25
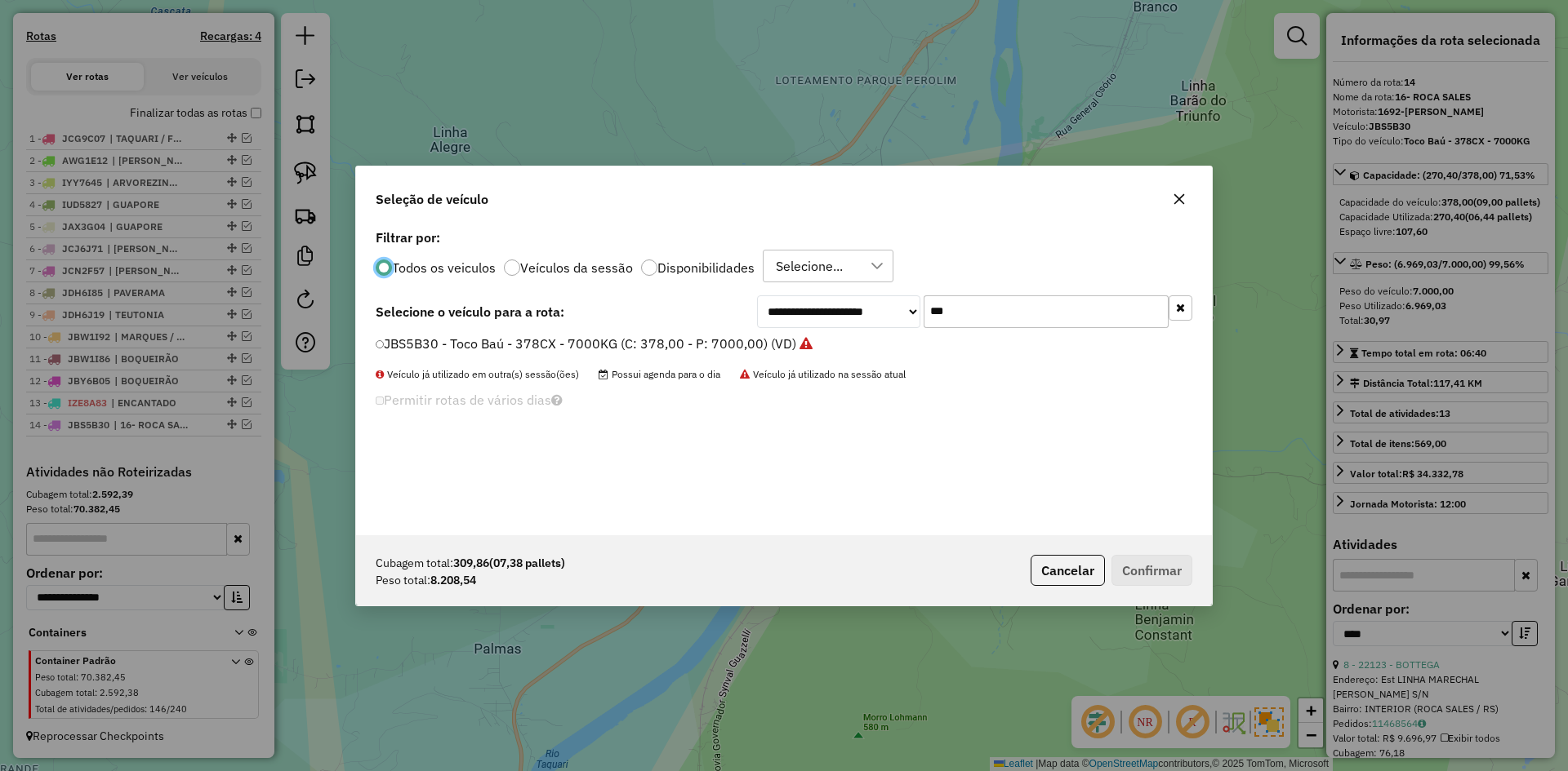
scroll to position [9, 5]
drag, startPoint x: 925, startPoint y: 315, endPoint x: 875, endPoint y: 350, distance: 61.0
click at [884, 340] on div "**********" at bounding box center [783, 380] width 856 height 310
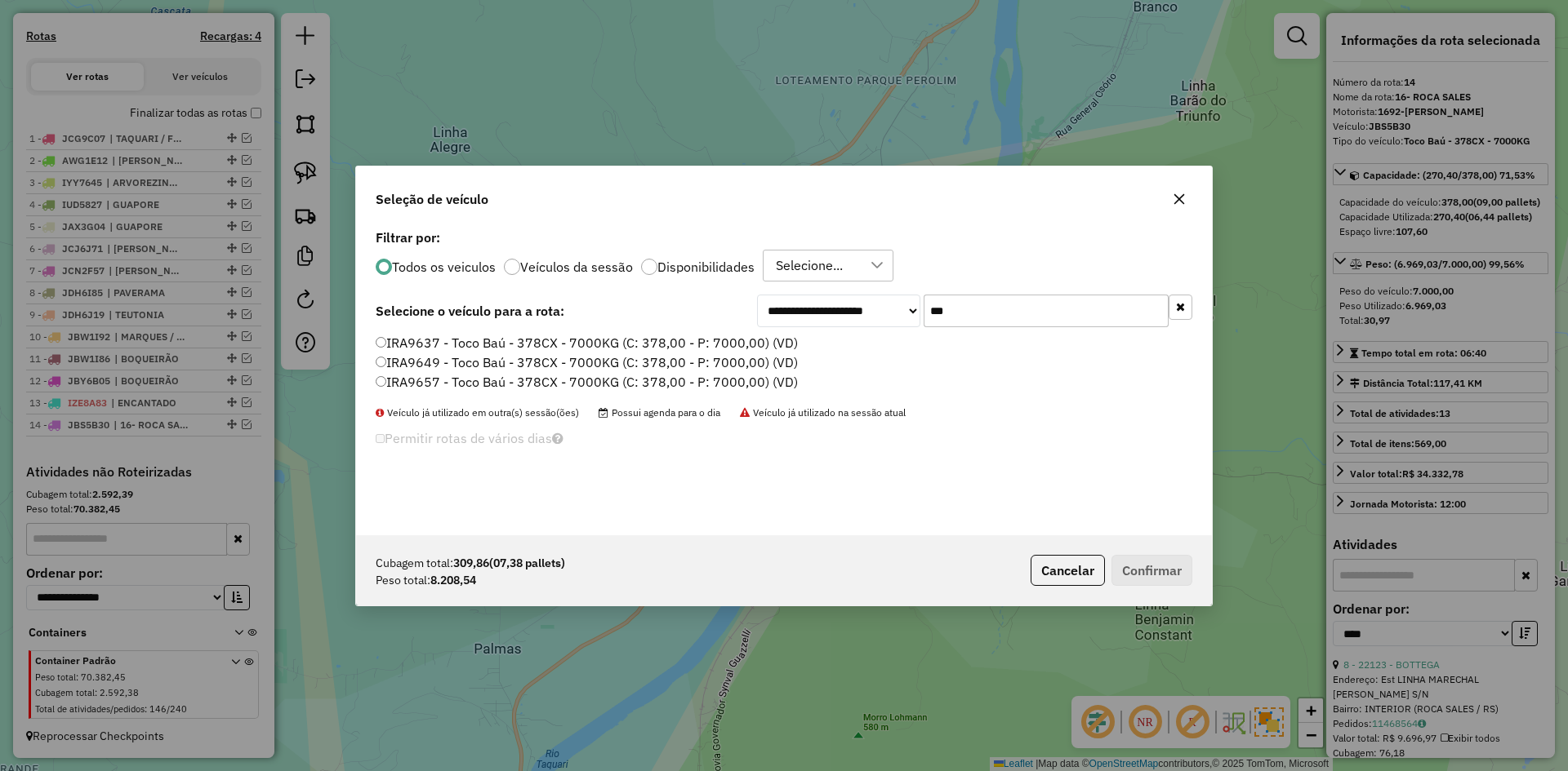
type input "***"
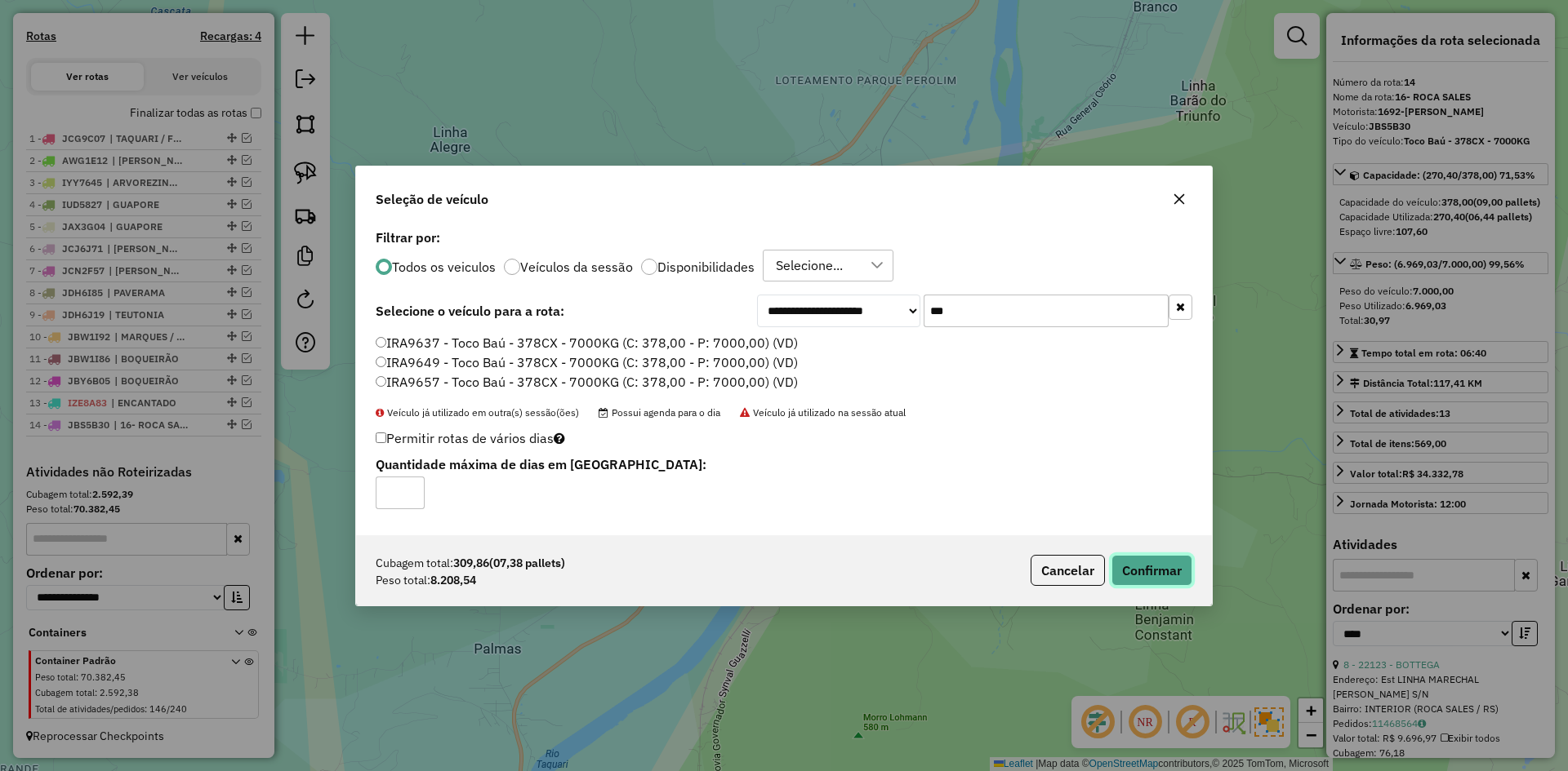
click at [1139, 575] on button "Confirmar" at bounding box center [1151, 571] width 81 height 31
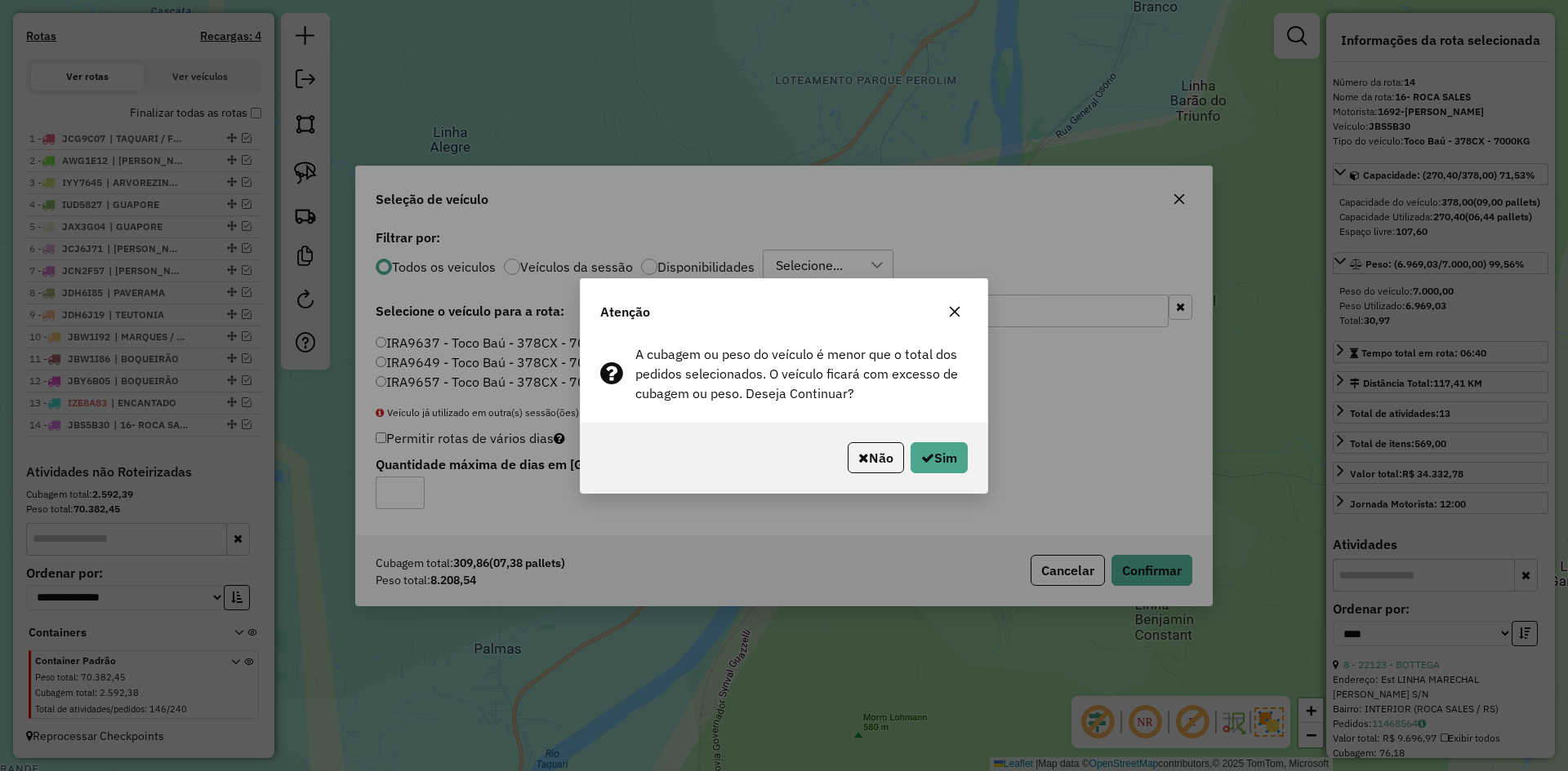
click at [981, 471] on div "Não Sim" at bounding box center [784, 457] width 407 height 70
click at [958, 458] on button "Sim" at bounding box center [938, 458] width 57 height 31
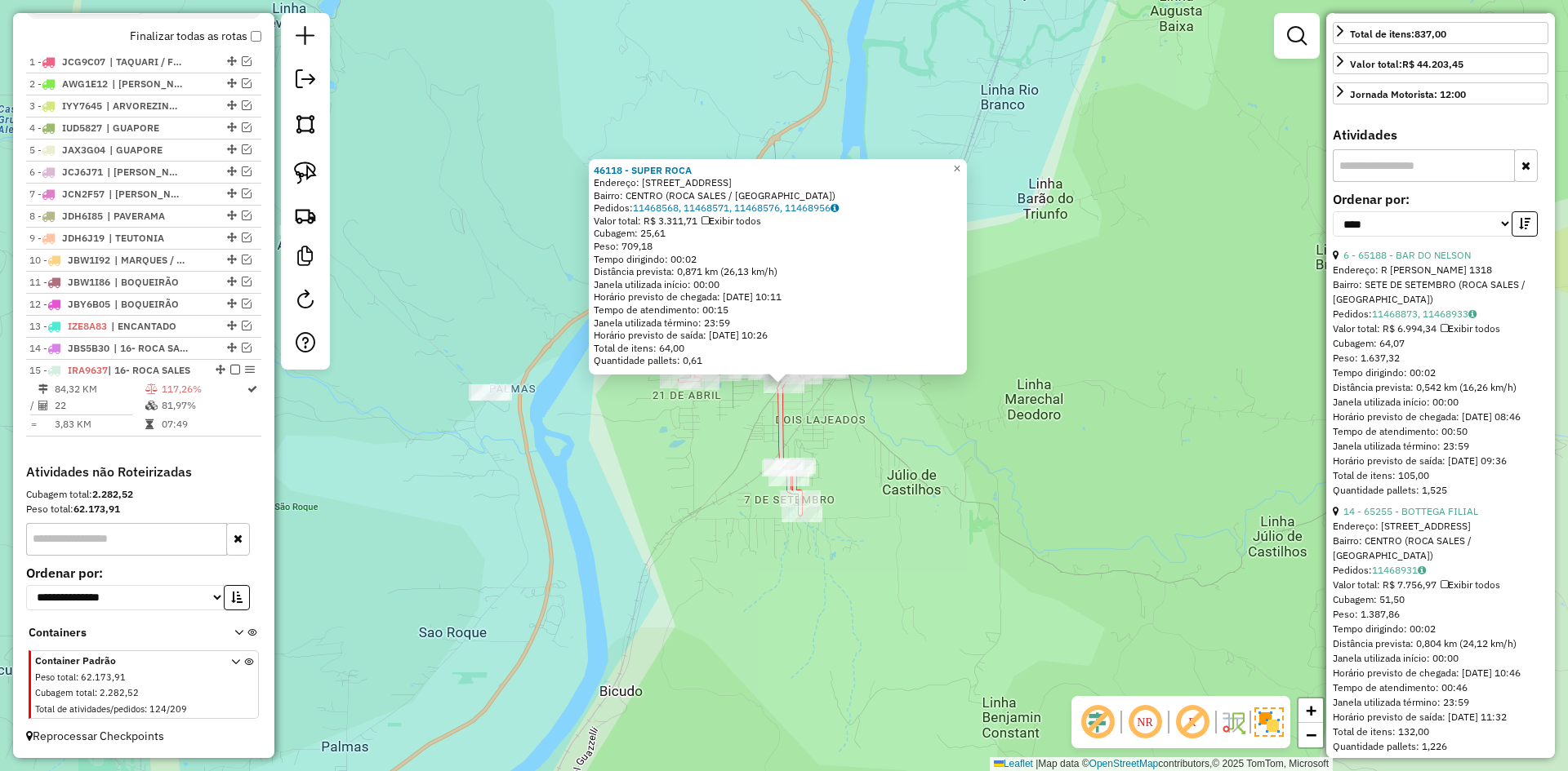
scroll to position [326, 0]
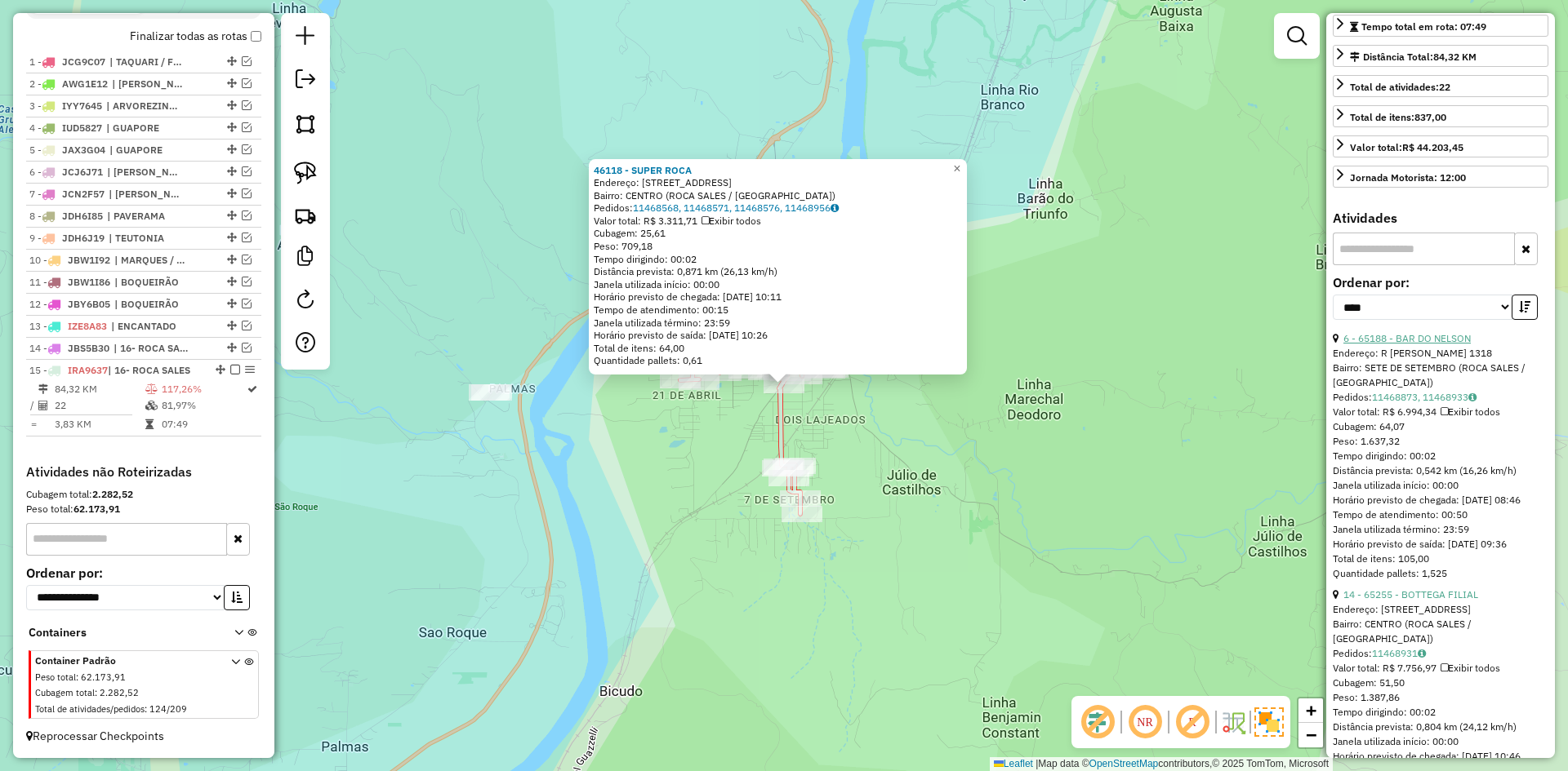
click at [1437, 345] on link "6 - 65188 - BAR DO NELSON" at bounding box center [1407, 338] width 127 height 13
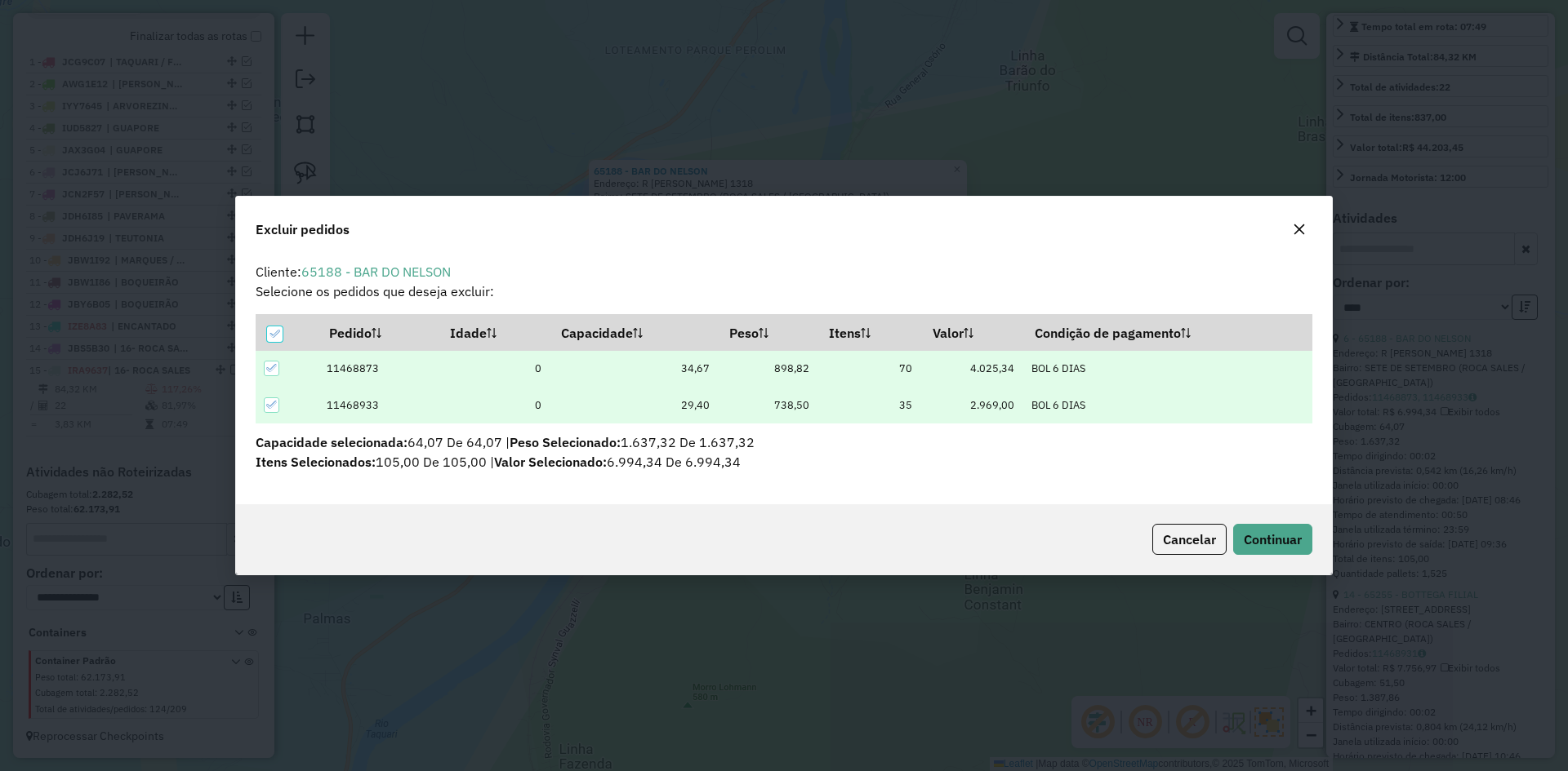
scroll to position [0, 0]
click at [1263, 540] on span "Continuar" at bounding box center [1273, 539] width 58 height 17
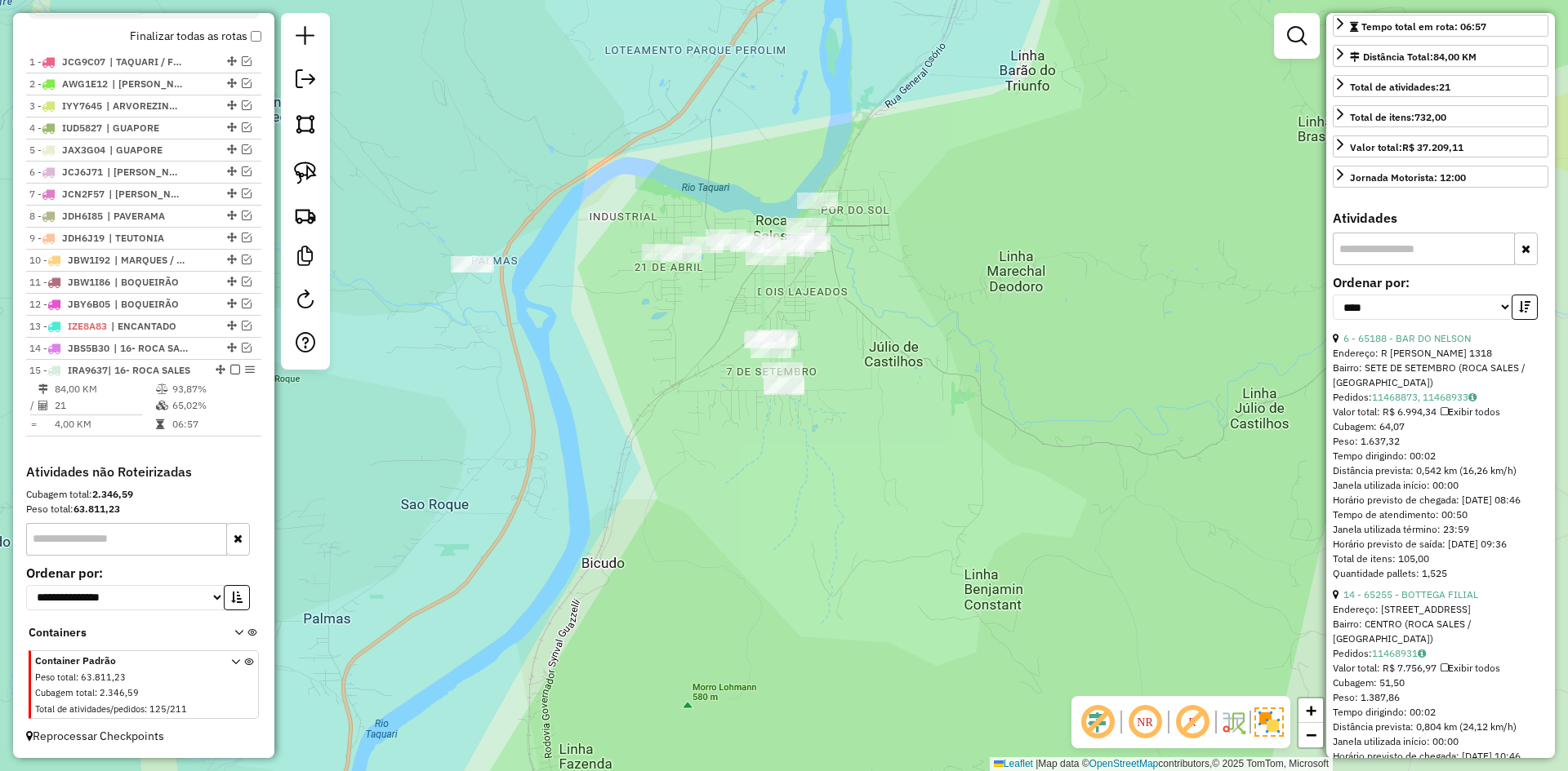
click at [906, 450] on div "Janela de atendimento Grade de atendimento Capacidade Transportadoras Veículos …" at bounding box center [784, 386] width 1568 height 771
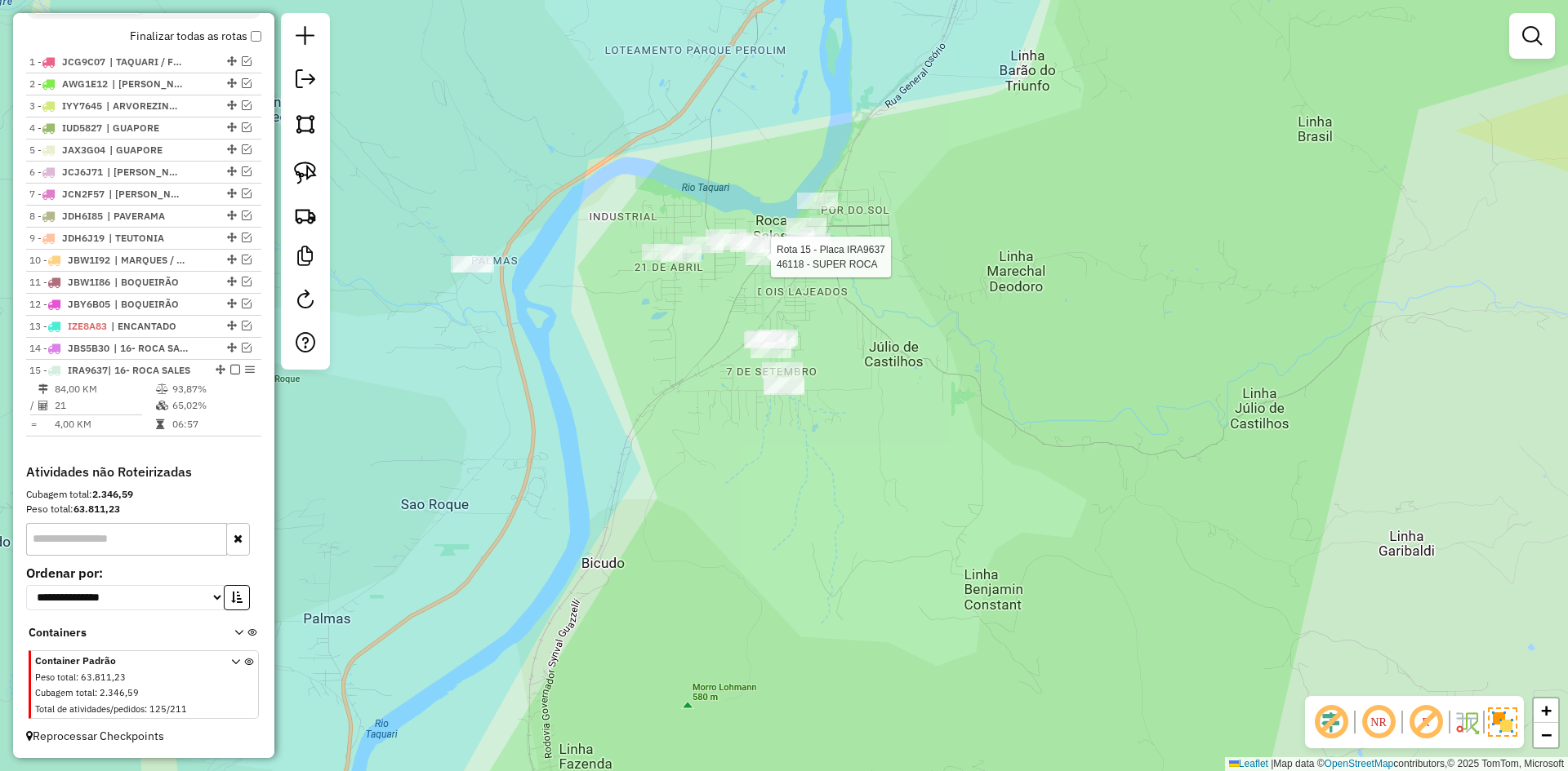
select select "*********"
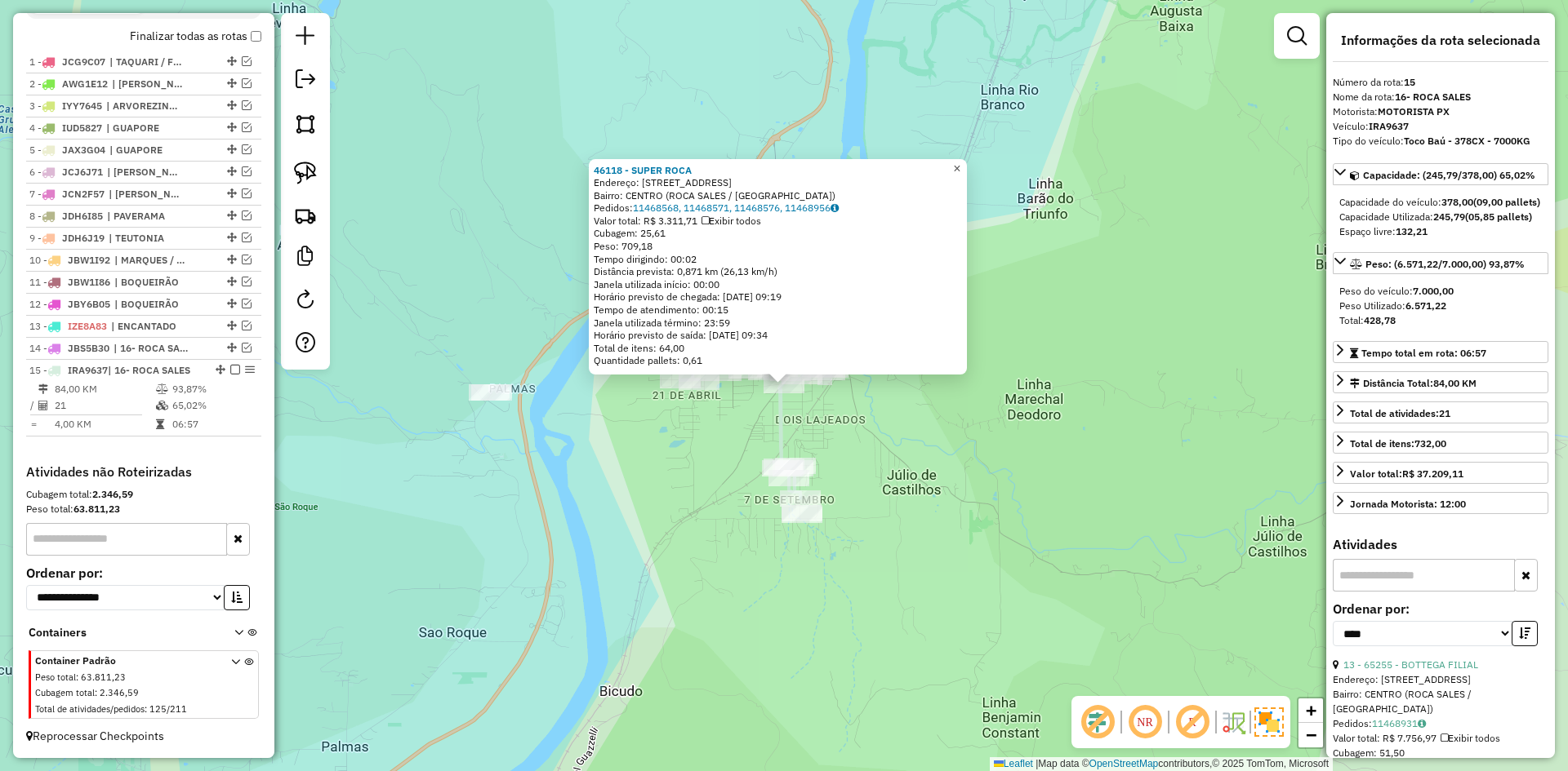
click at [960, 169] on span "×" at bounding box center [957, 168] width 8 height 14
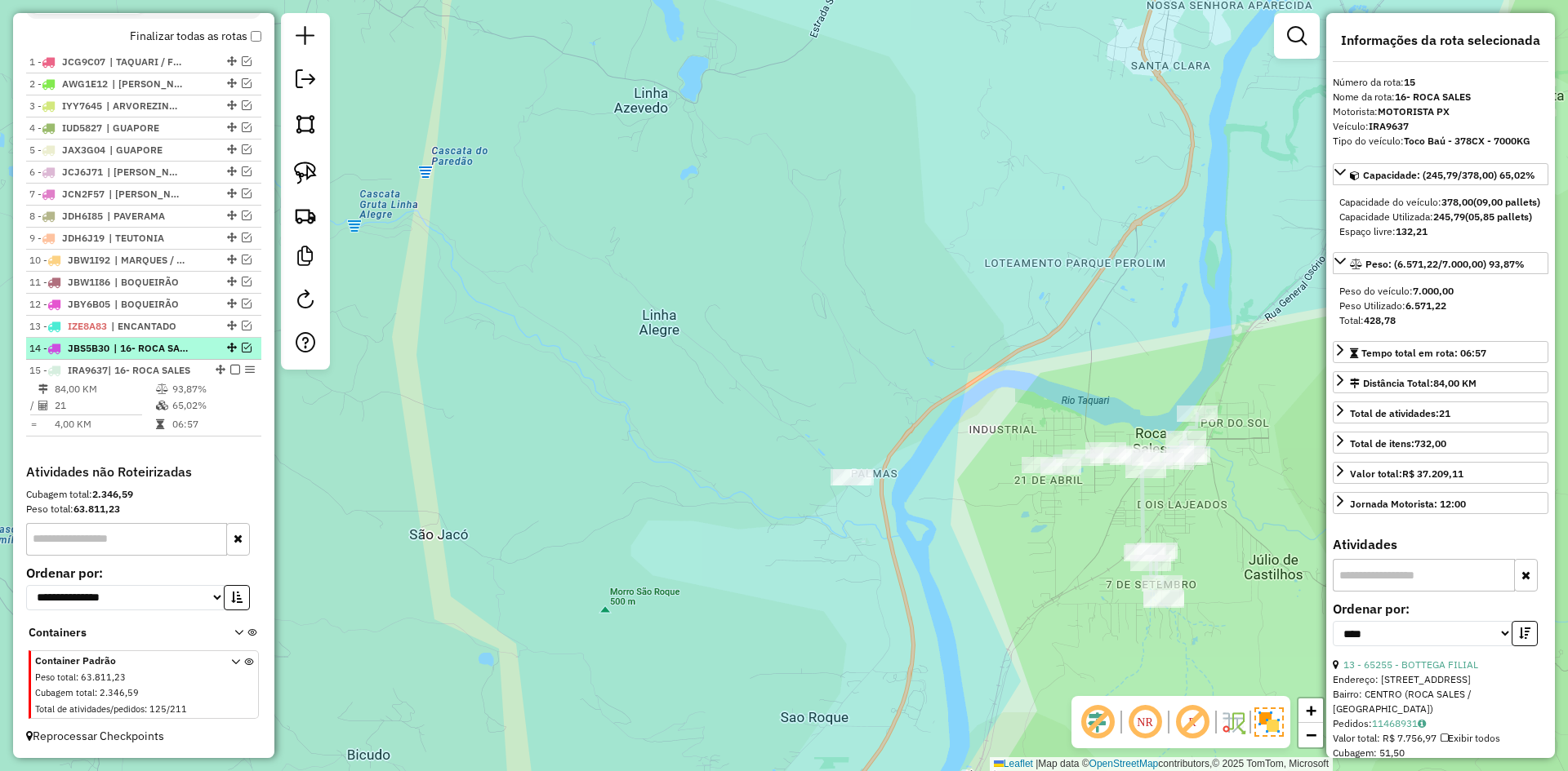
click at [242, 350] on em at bounding box center [247, 348] width 10 height 10
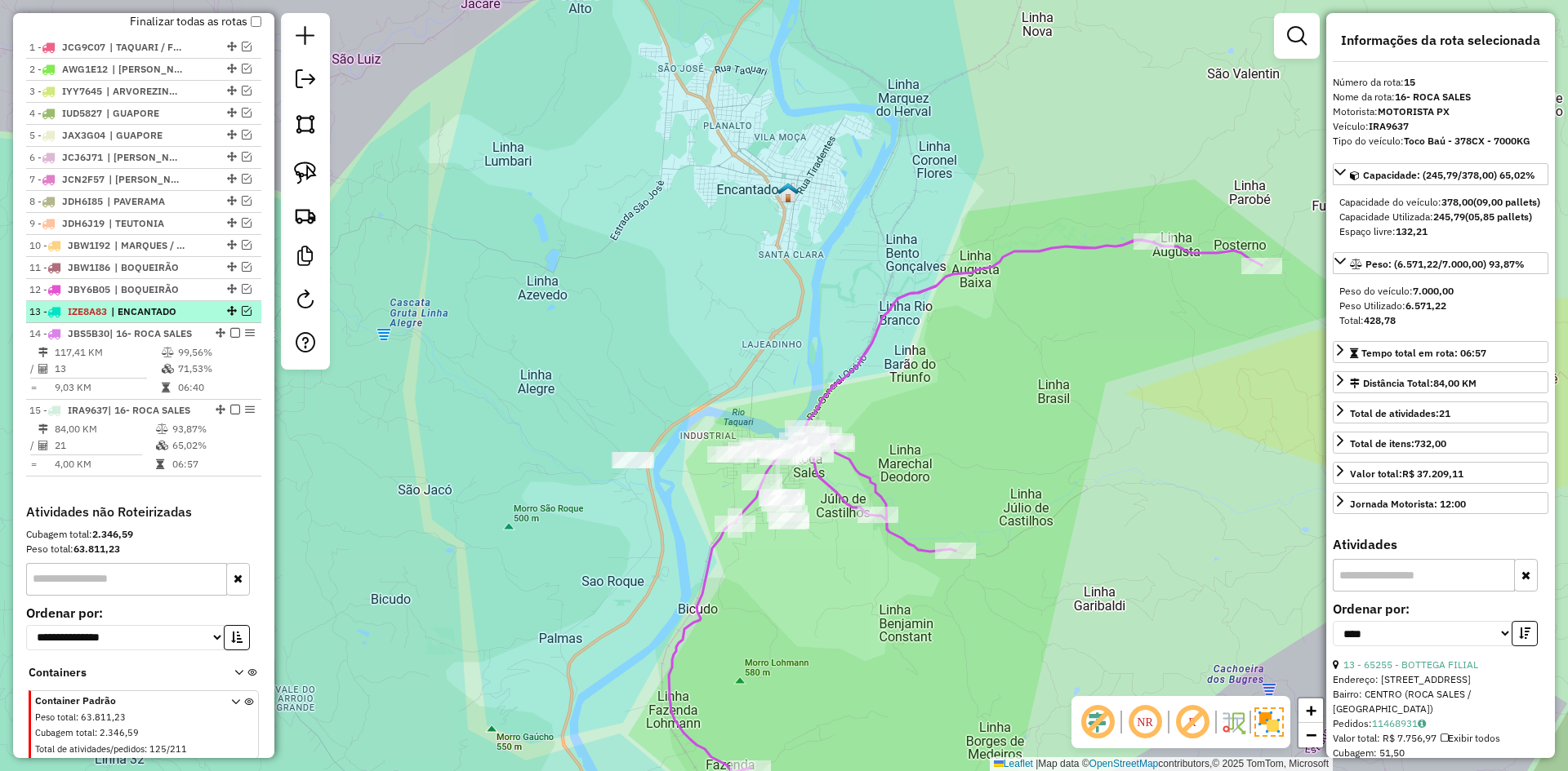
click at [242, 316] on em at bounding box center [247, 311] width 10 height 10
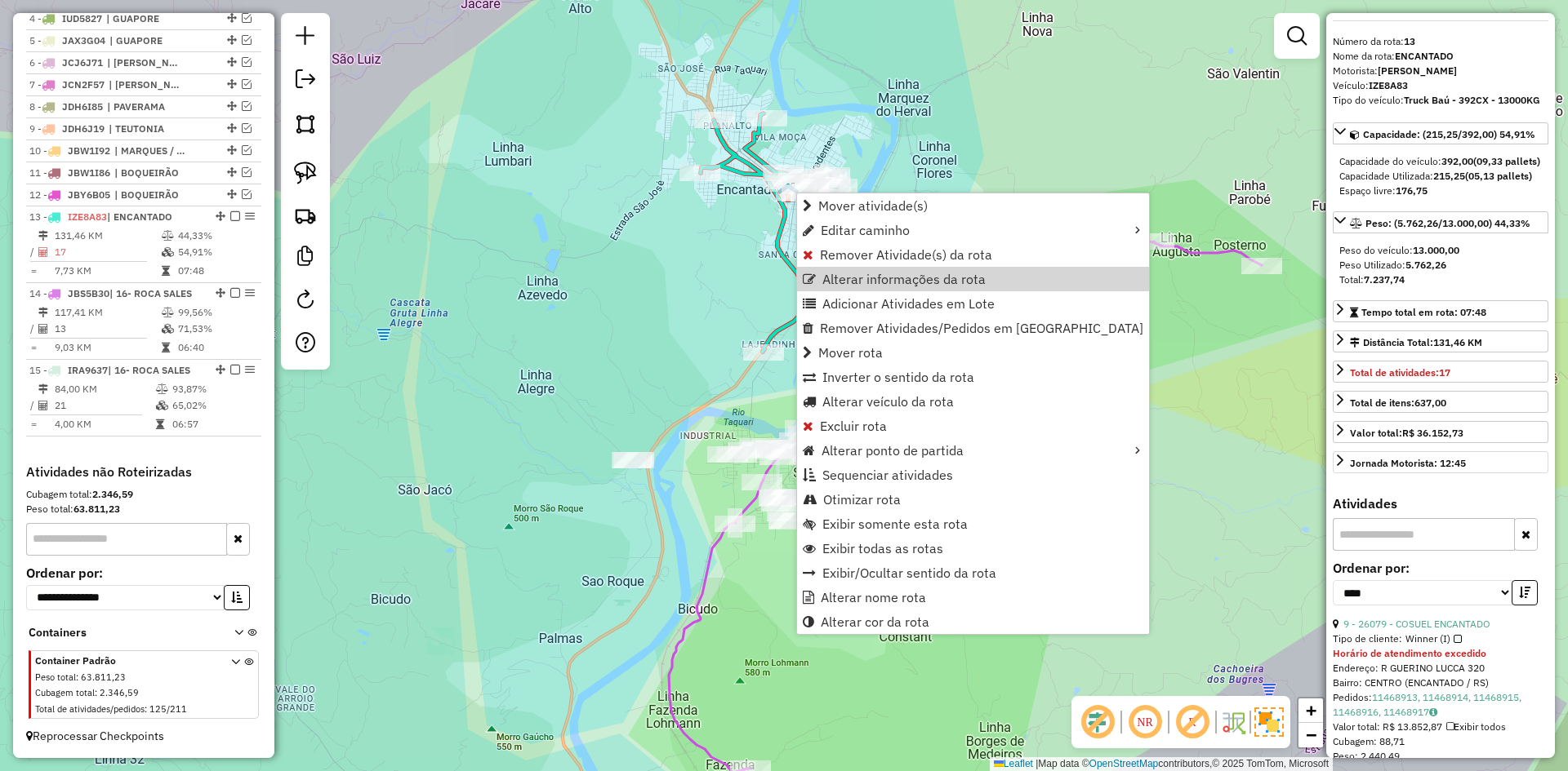
scroll to position [82, 0]
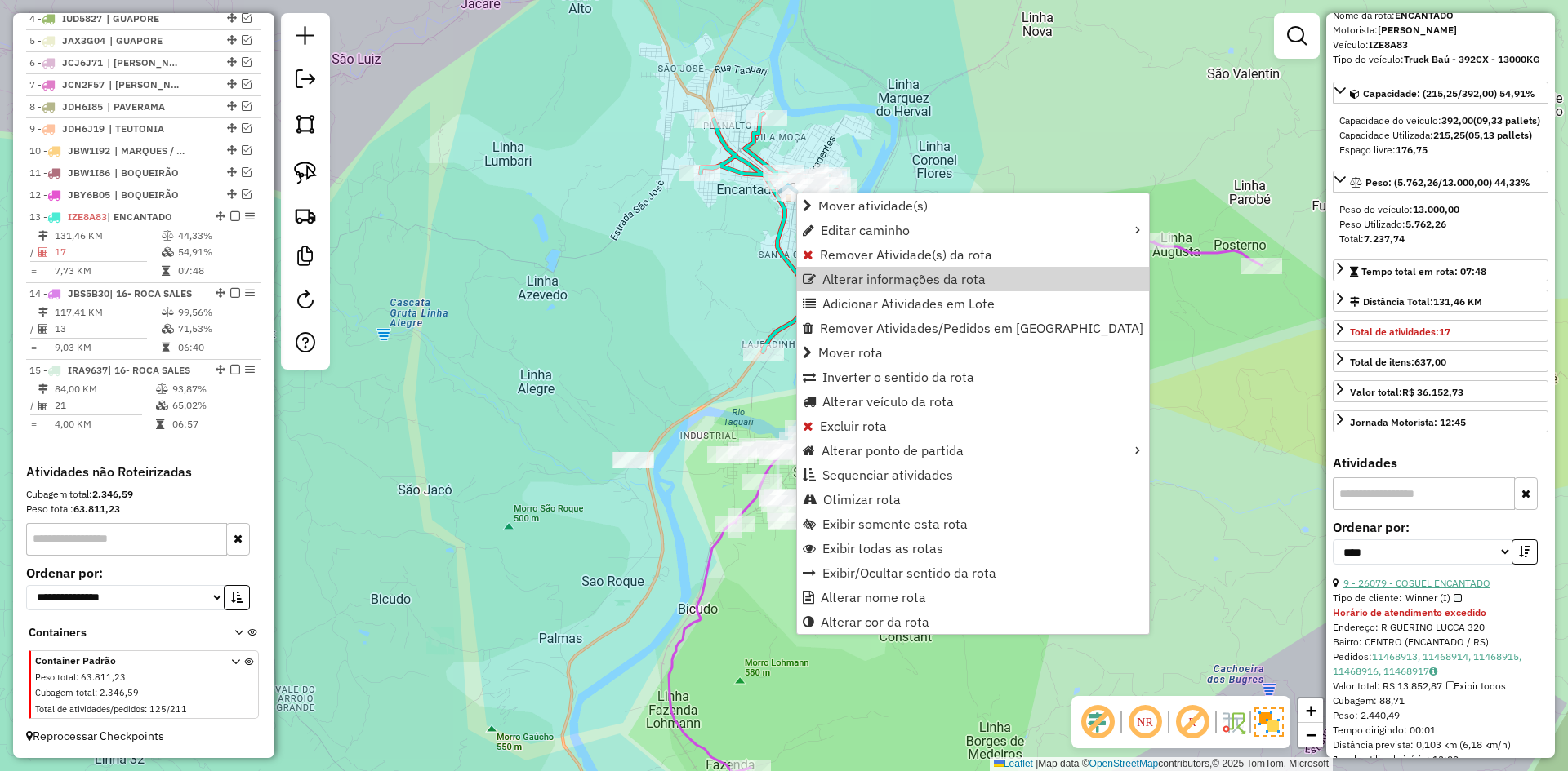
click at [1445, 589] on link "9 - 26079 - COSUEL ENCANTADO" at bounding box center [1416, 583] width 147 height 13
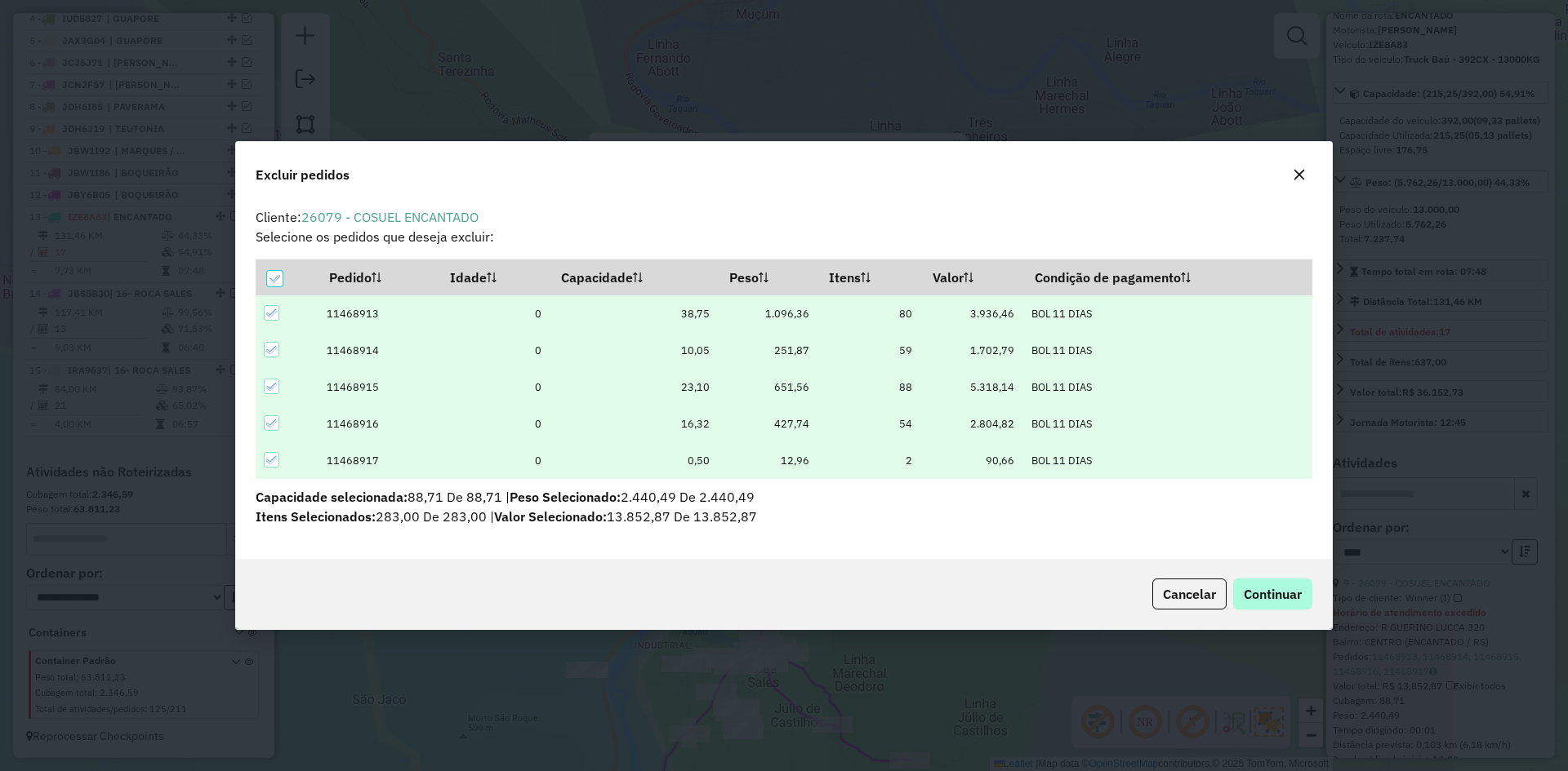
scroll to position [0, 0]
click at [1266, 596] on span "Continuar" at bounding box center [1273, 593] width 58 height 17
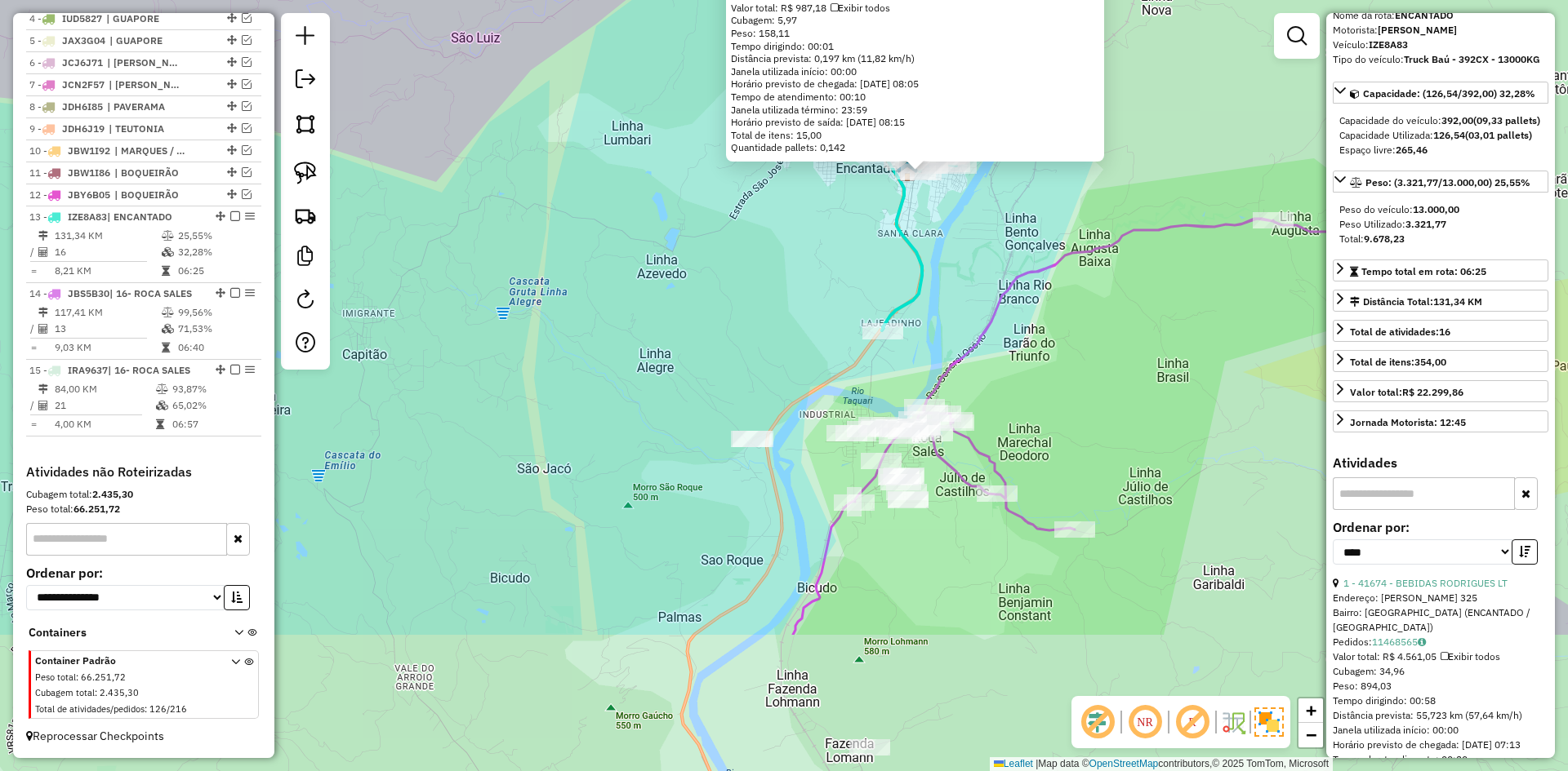
drag, startPoint x: 798, startPoint y: 482, endPoint x: 937, endPoint y: 259, distance: 262.8
click at [937, 263] on div "22513 - XANDE LANCHES Endereço: TIRADENTES 333 333 Bairro: CENTRO (ENCANTADO / …" at bounding box center [784, 386] width 1568 height 771
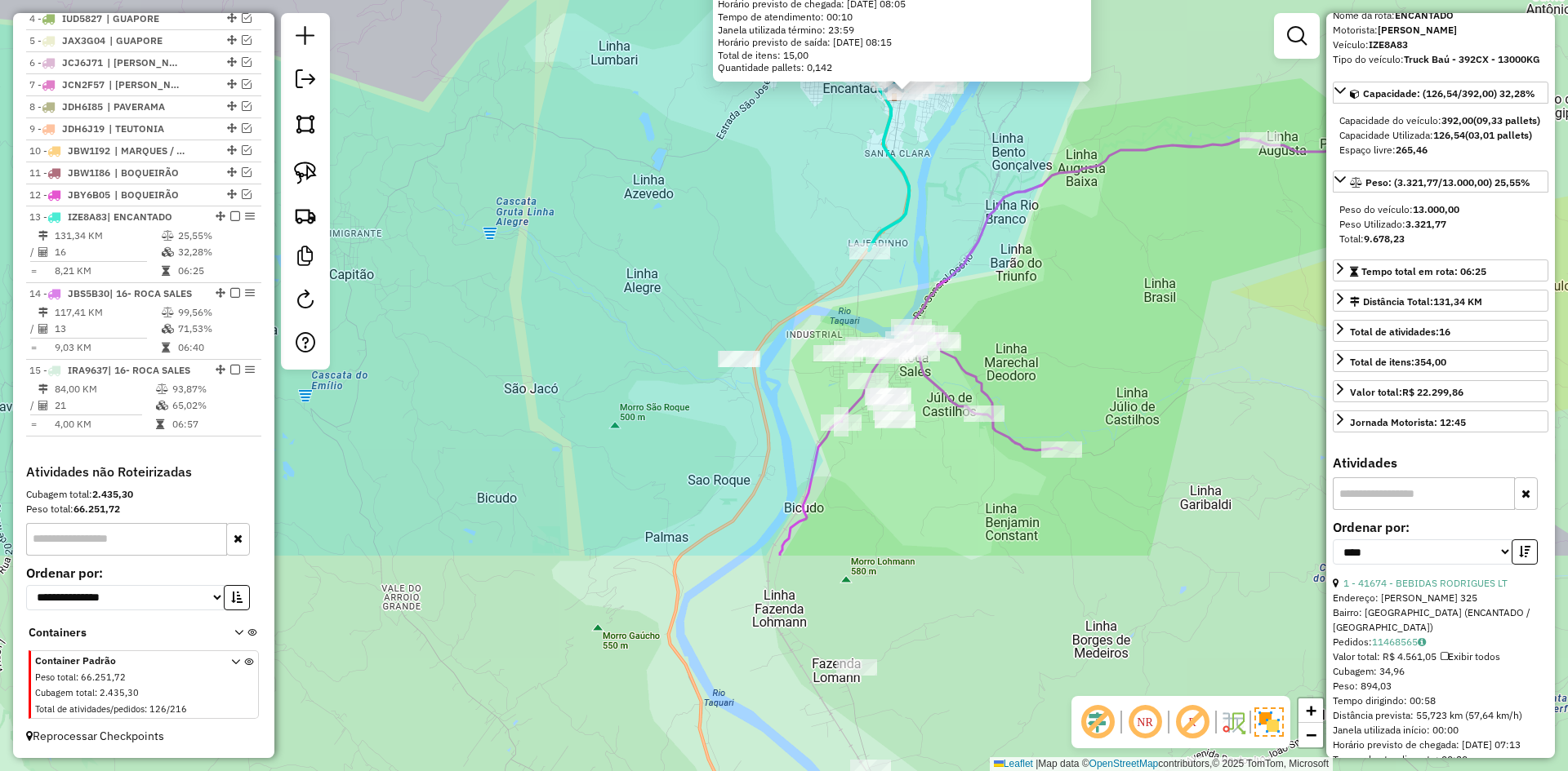
drag, startPoint x: 639, startPoint y: 527, endPoint x: 769, endPoint y: 213, distance: 339.8
click at [769, 213] on div "22513 - XANDE LANCHES Endereço: TIRADENTES 333 333 Bairro: CENTRO (ENCANTADO / …" at bounding box center [784, 386] width 1568 height 771
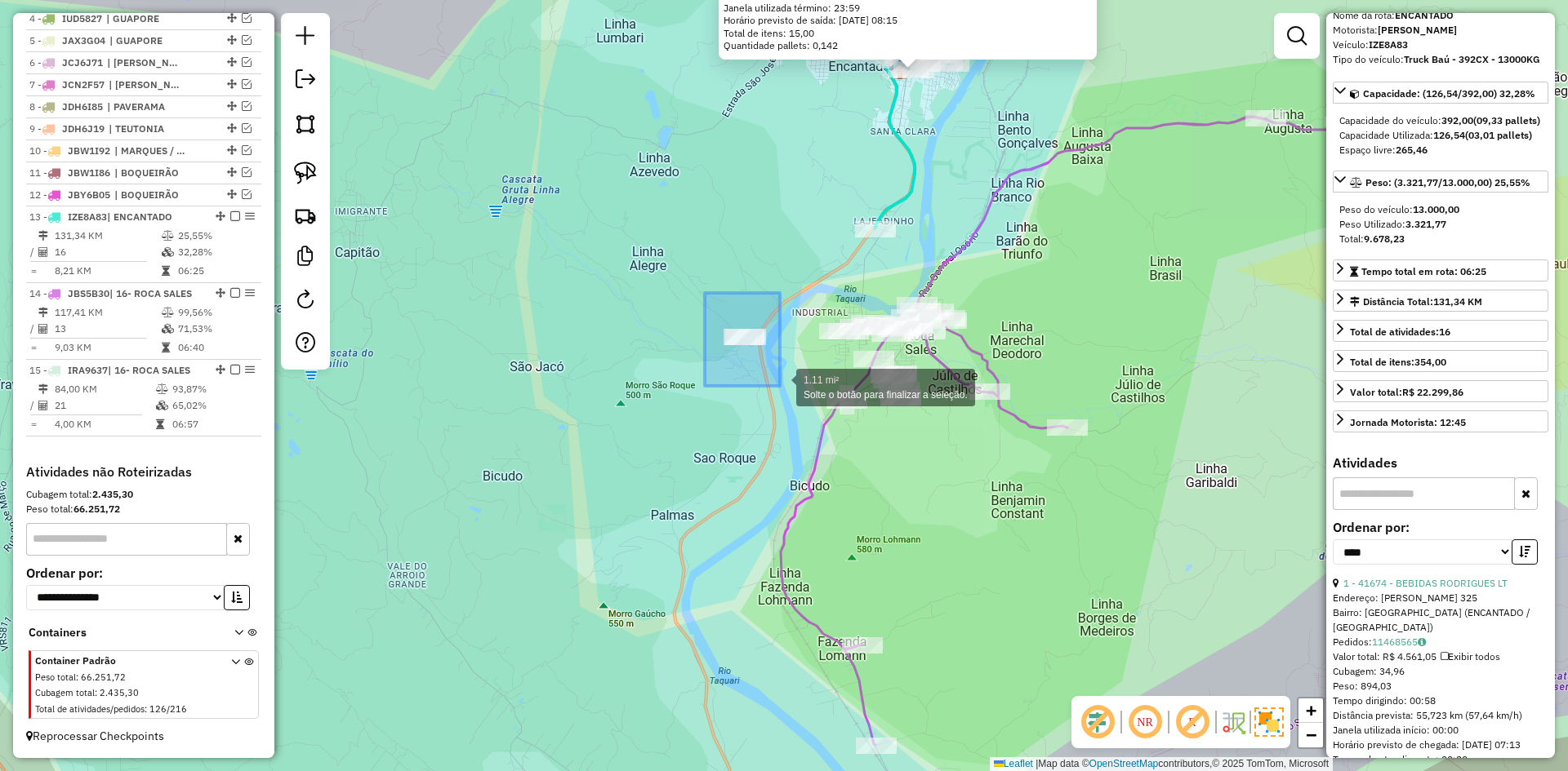
drag, startPoint x: 738, startPoint y: 346, endPoint x: 780, endPoint y: 386, distance: 58.0
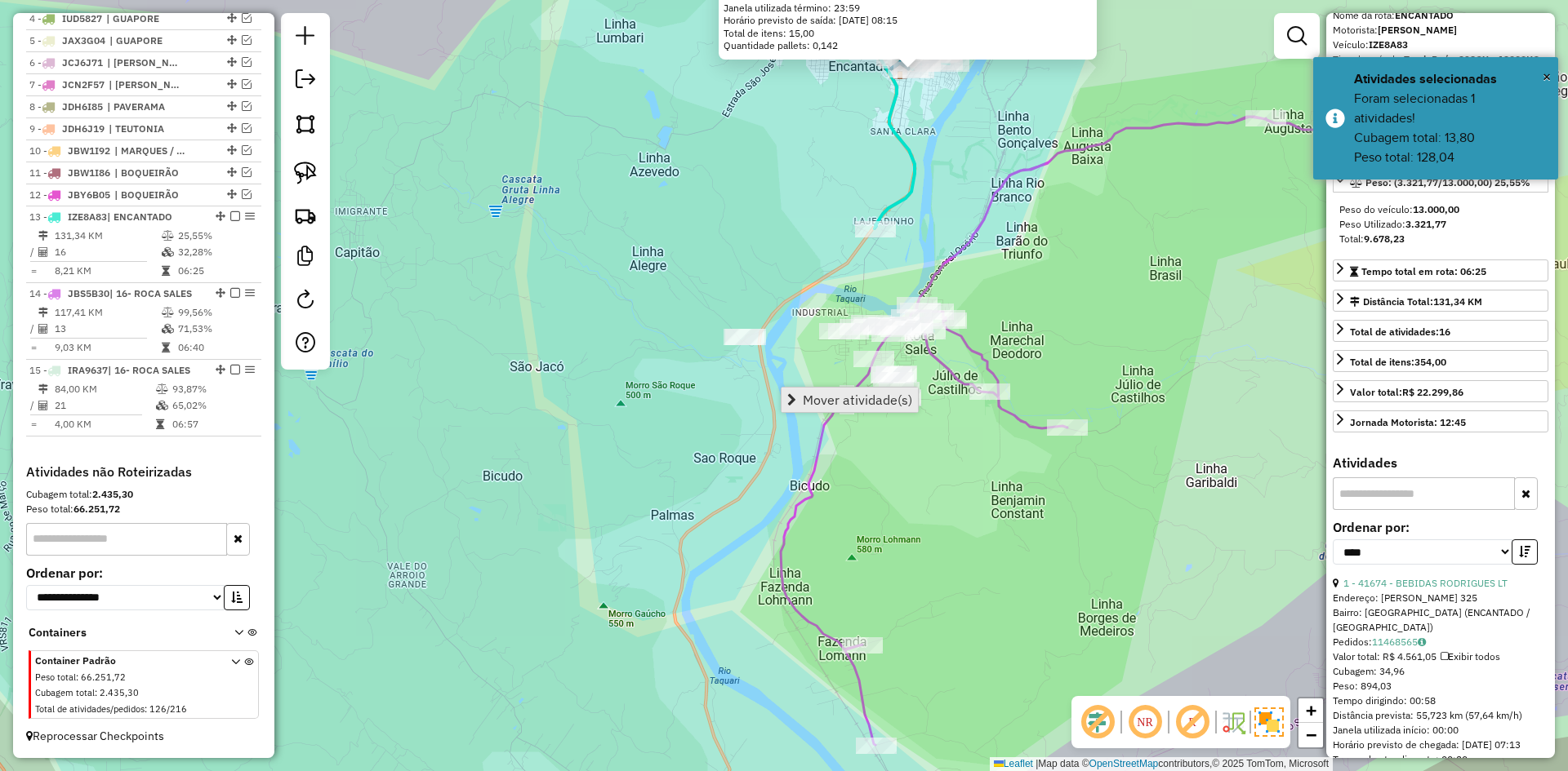
click at [806, 398] on span "Mover atividade(s)" at bounding box center [857, 399] width 110 height 13
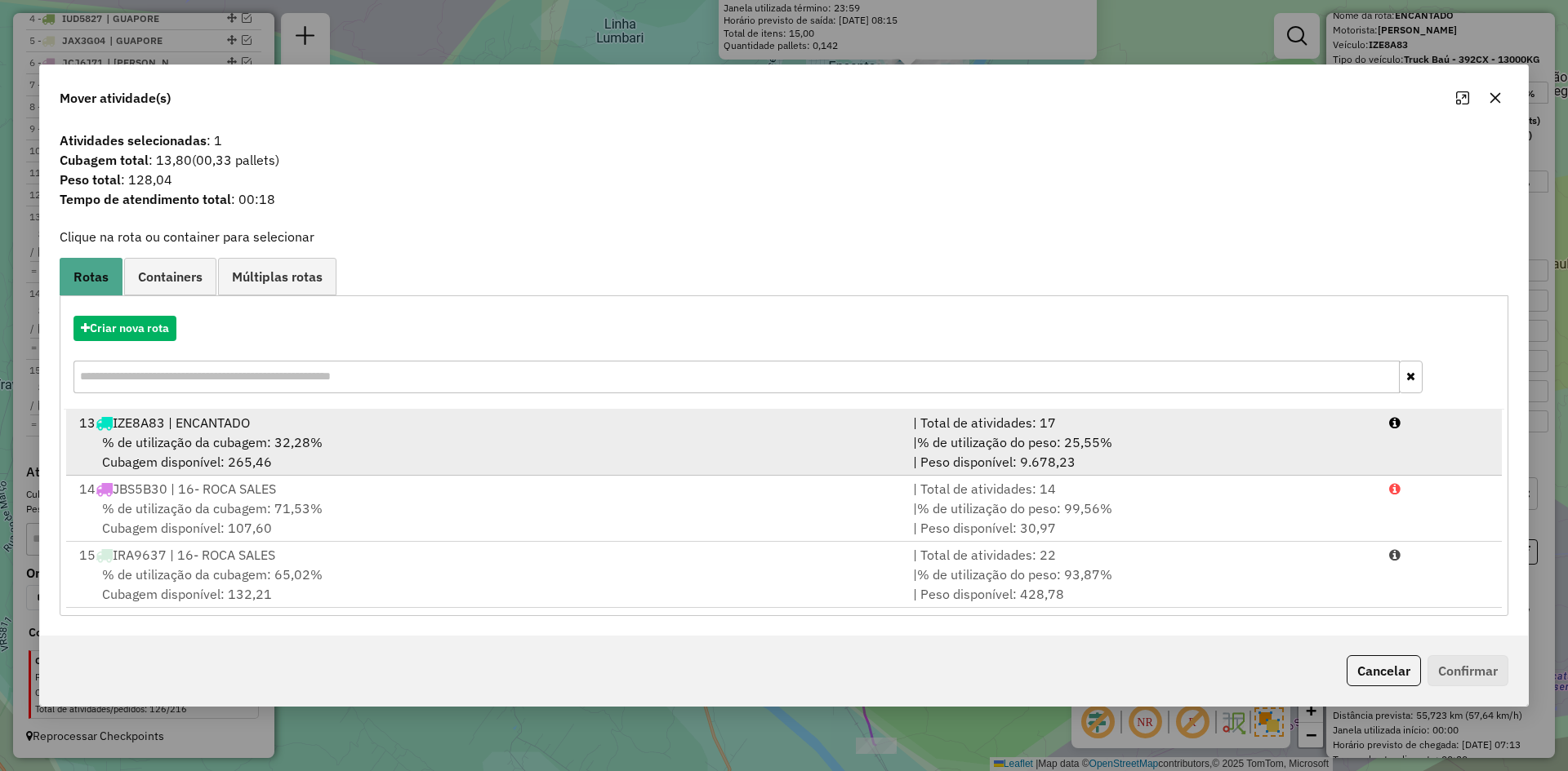
click at [272, 448] on span "% de utilização da cubagem: 32,28%" at bounding box center [212, 442] width 221 height 17
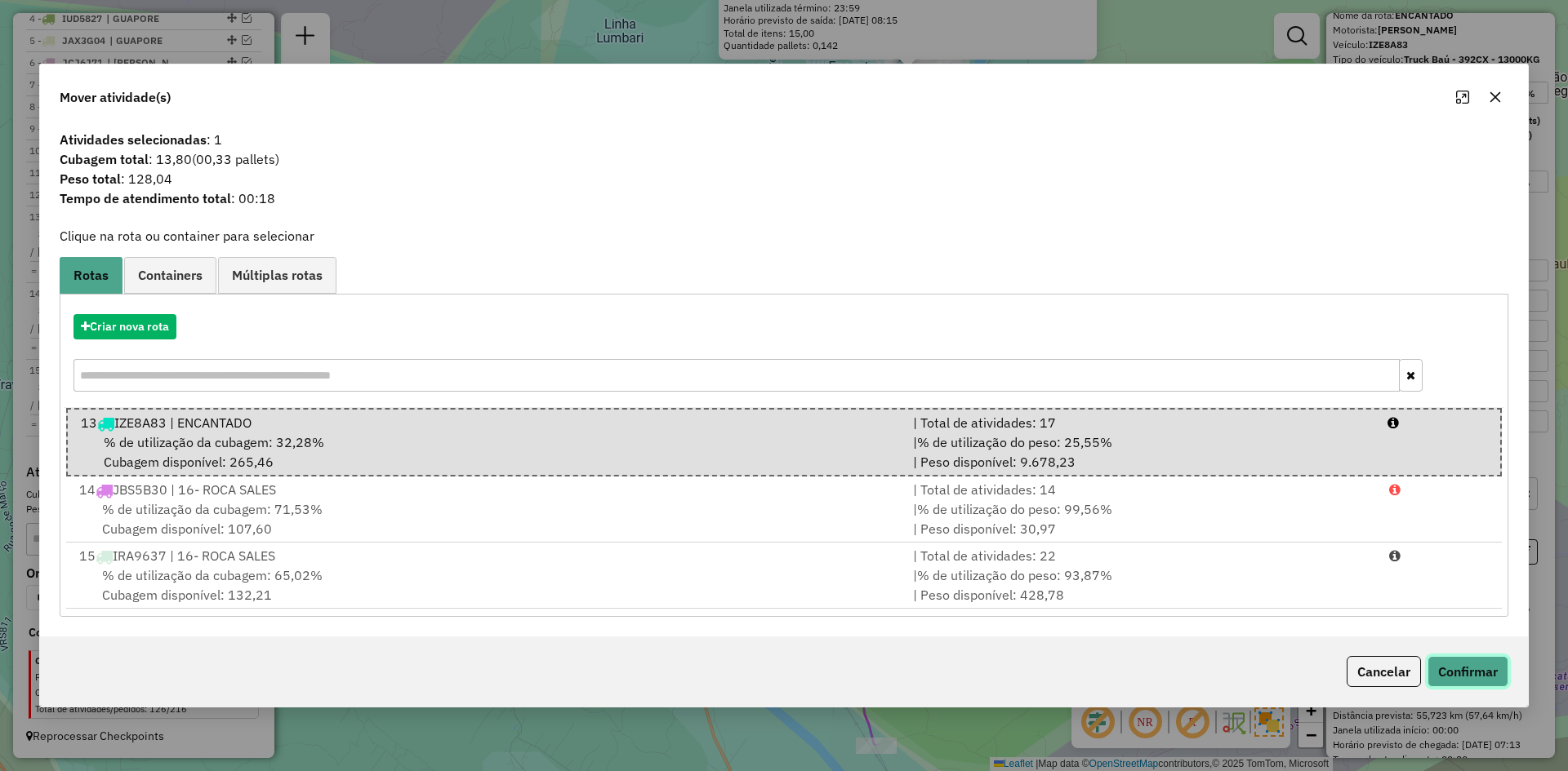
click at [1469, 677] on button "Confirmar" at bounding box center [1467, 672] width 81 height 31
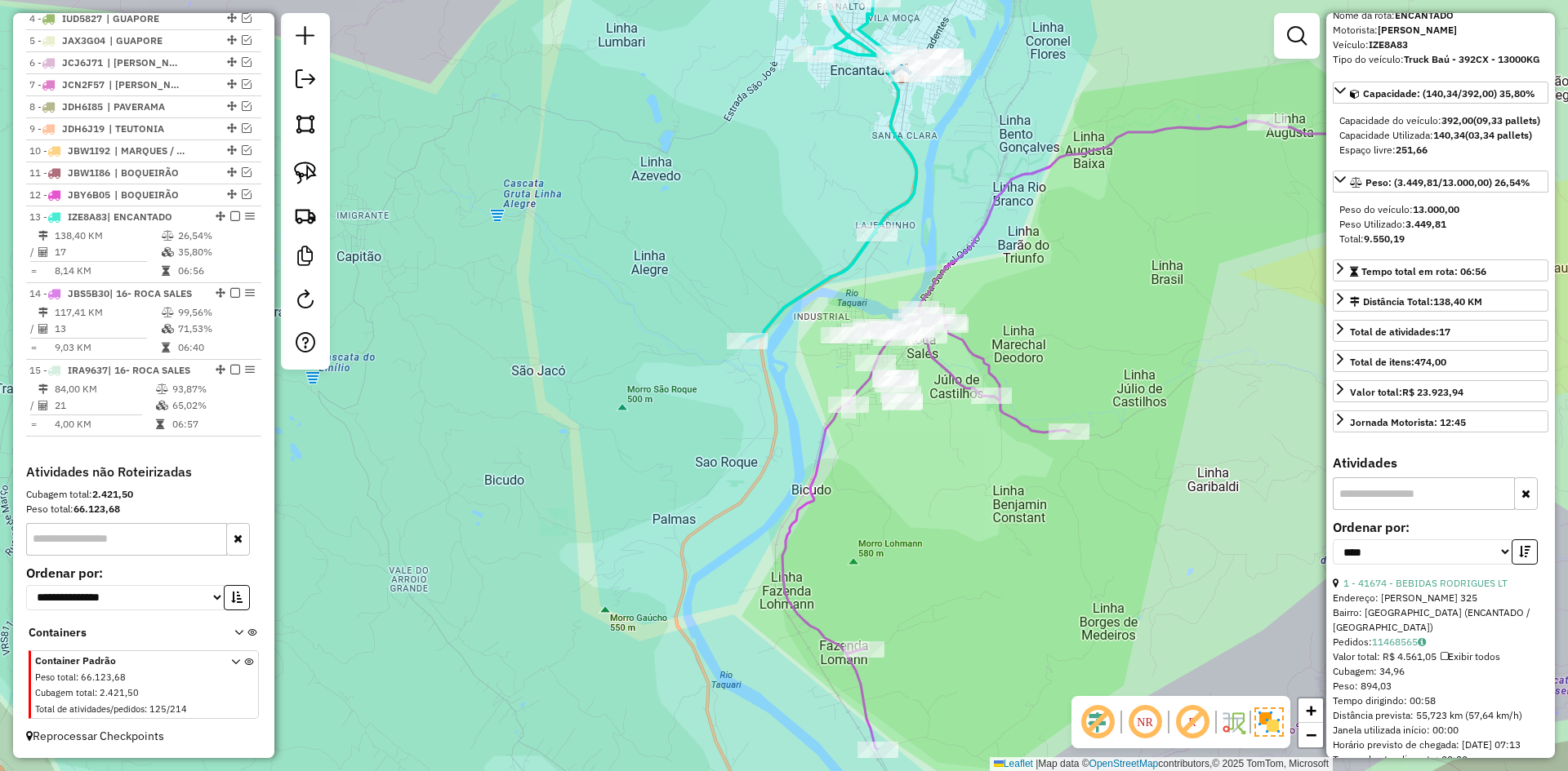
drag, startPoint x: 925, startPoint y: 175, endPoint x: 890, endPoint y: 235, distance: 69.5
click at [892, 242] on div "Janela de atendimento Grade de atendimento Capacidade Transportadoras Veículos …" at bounding box center [784, 386] width 1568 height 771
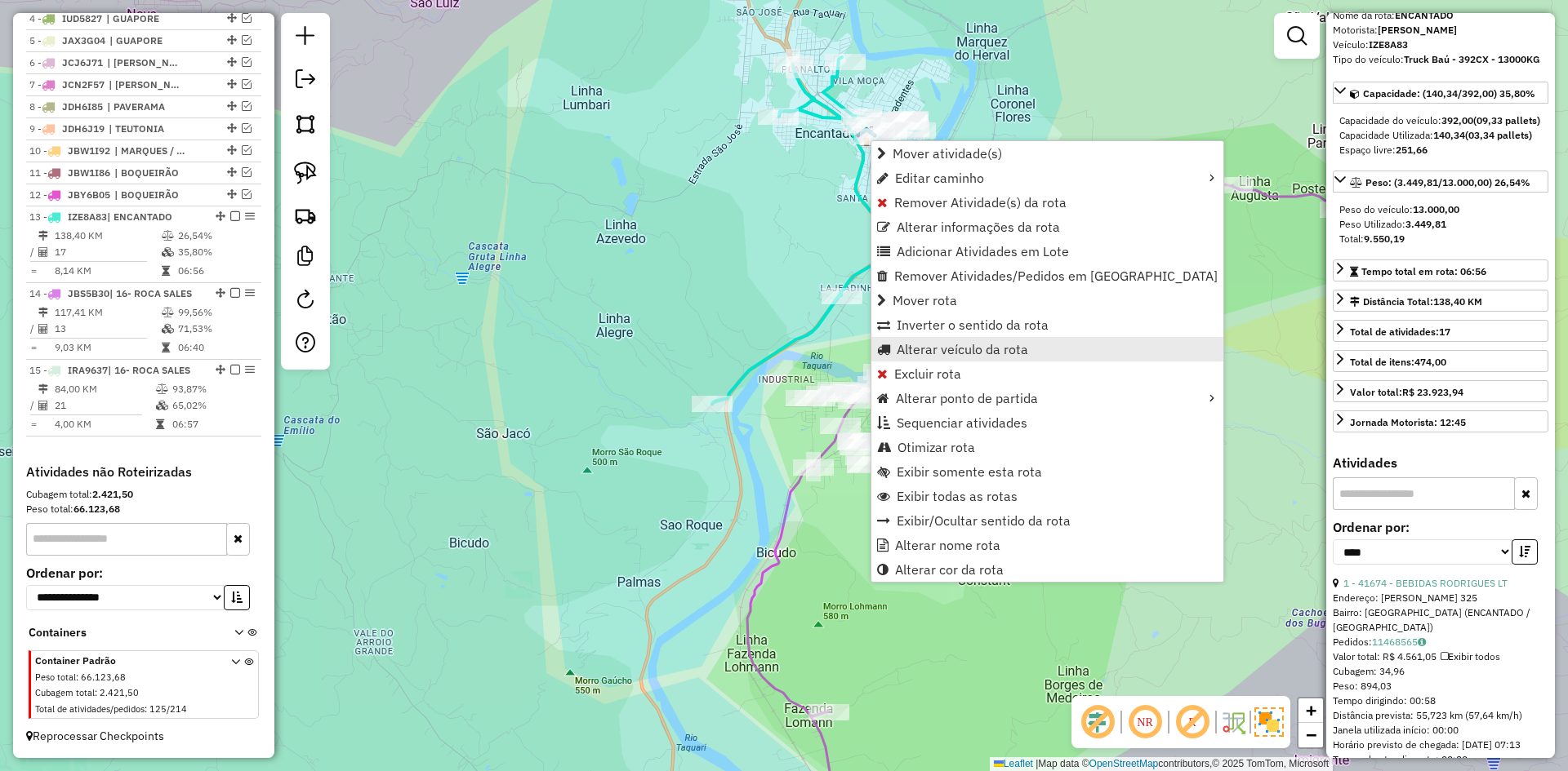
click at [938, 351] on span "Alterar veículo da rota" at bounding box center [962, 349] width 131 height 13
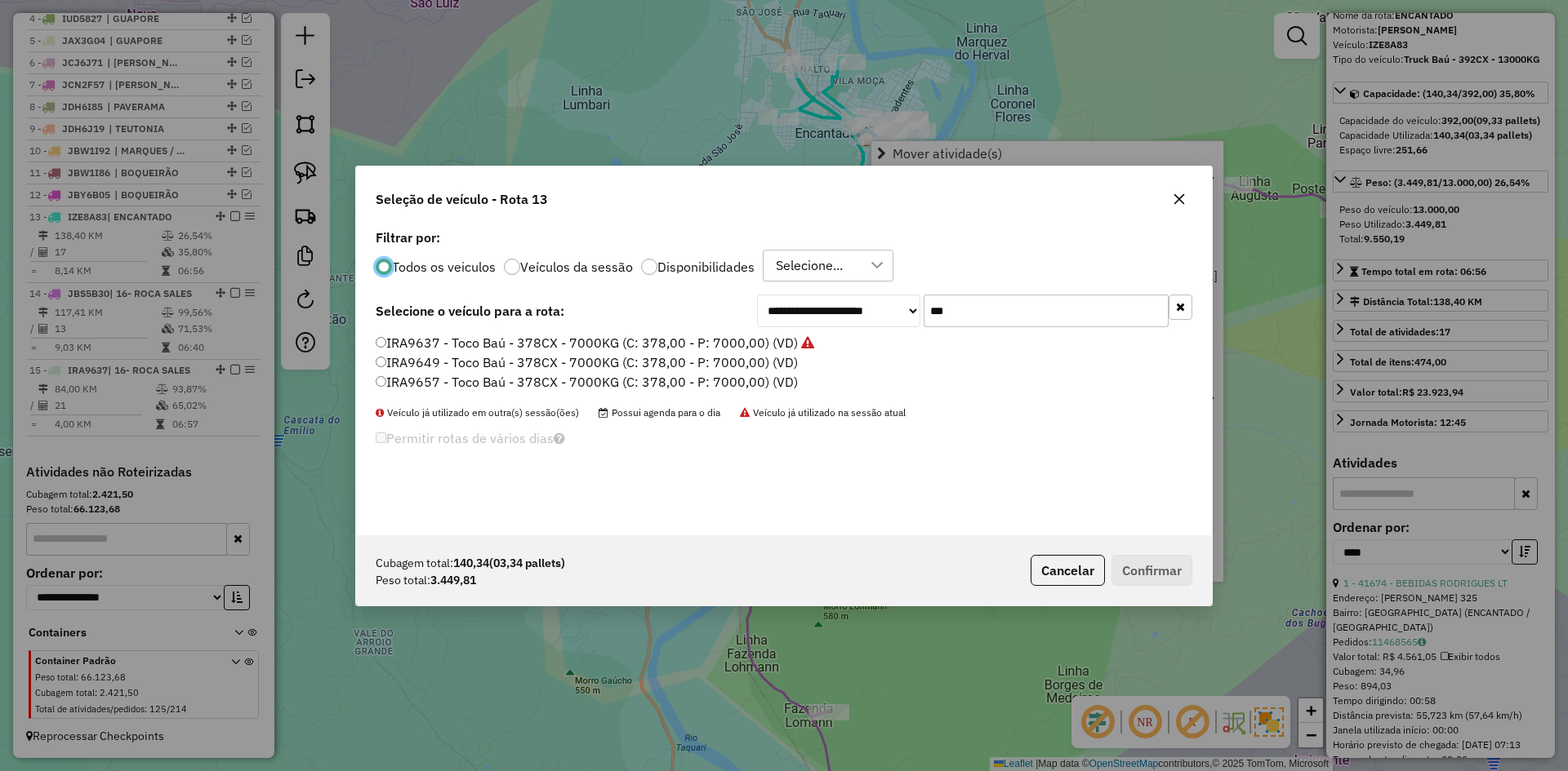
scroll to position [9, 5]
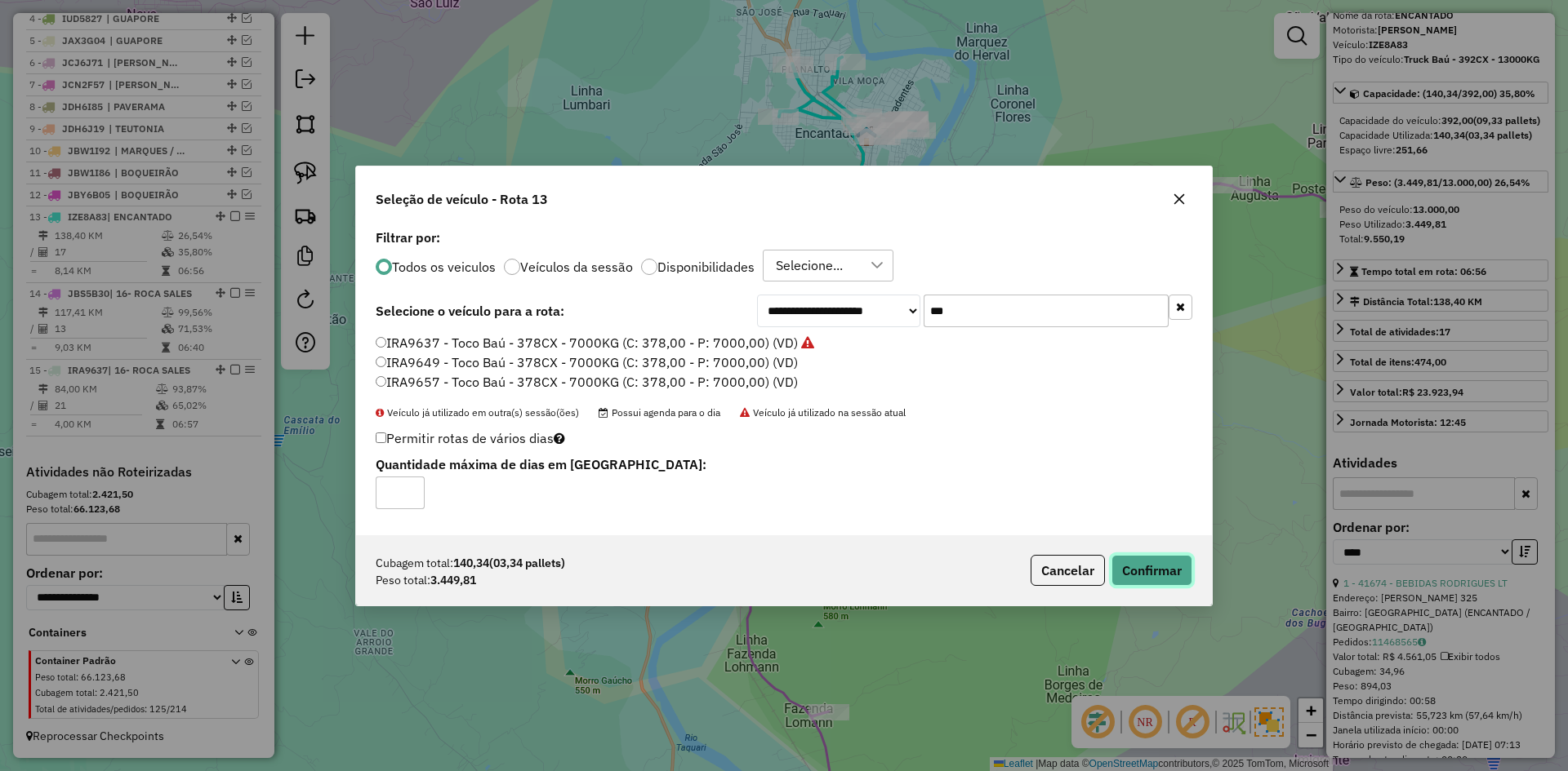
click at [1149, 560] on button "Confirmar" at bounding box center [1151, 571] width 81 height 31
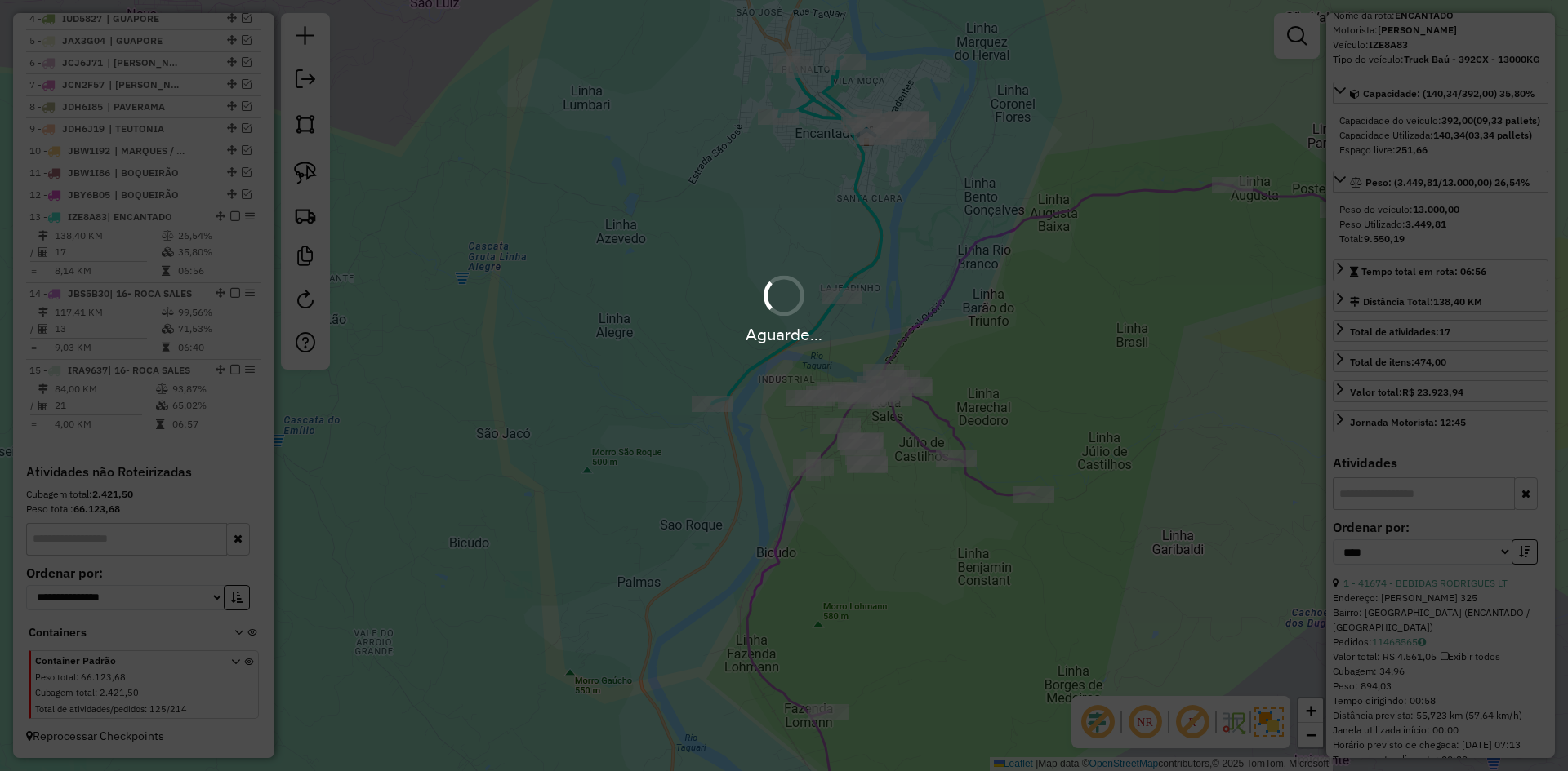
scroll to position [718, 0]
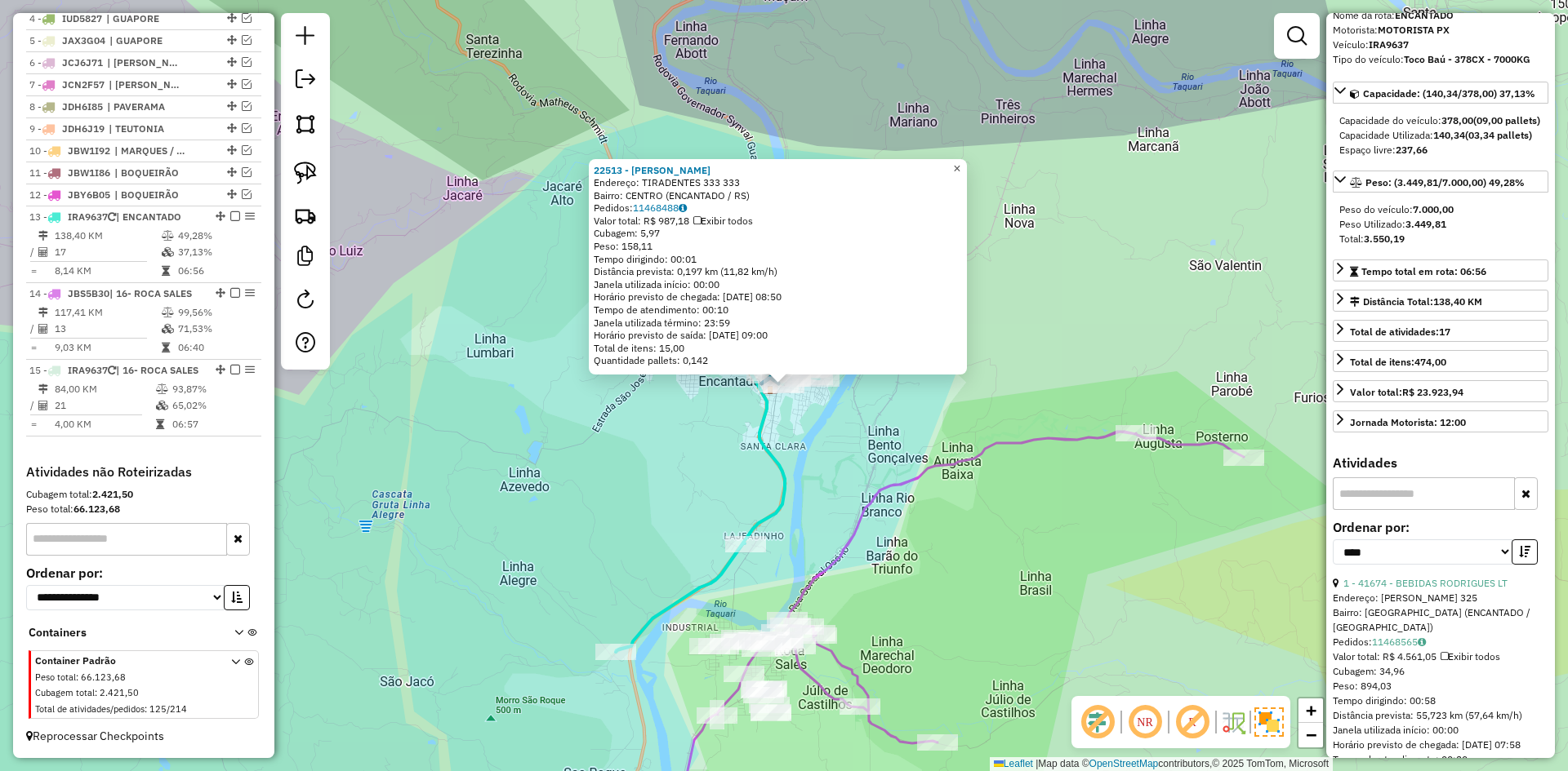
drag, startPoint x: 964, startPoint y: 161, endPoint x: 860, endPoint y: 240, distance: 130.6
click at [961, 161] on link "×" at bounding box center [957, 169] width 19 height 19
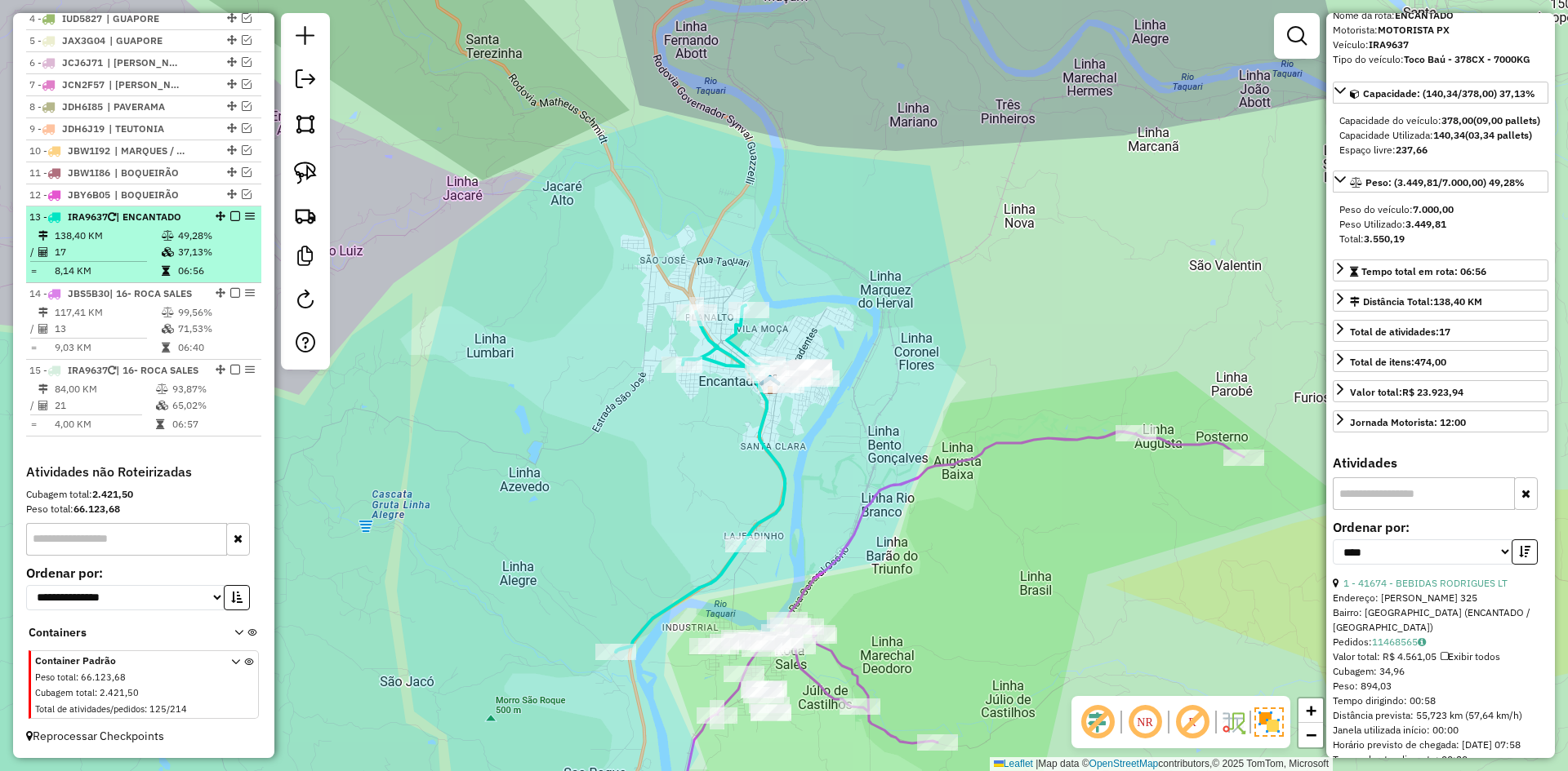
click at [230, 212] on em at bounding box center [235, 217] width 10 height 10
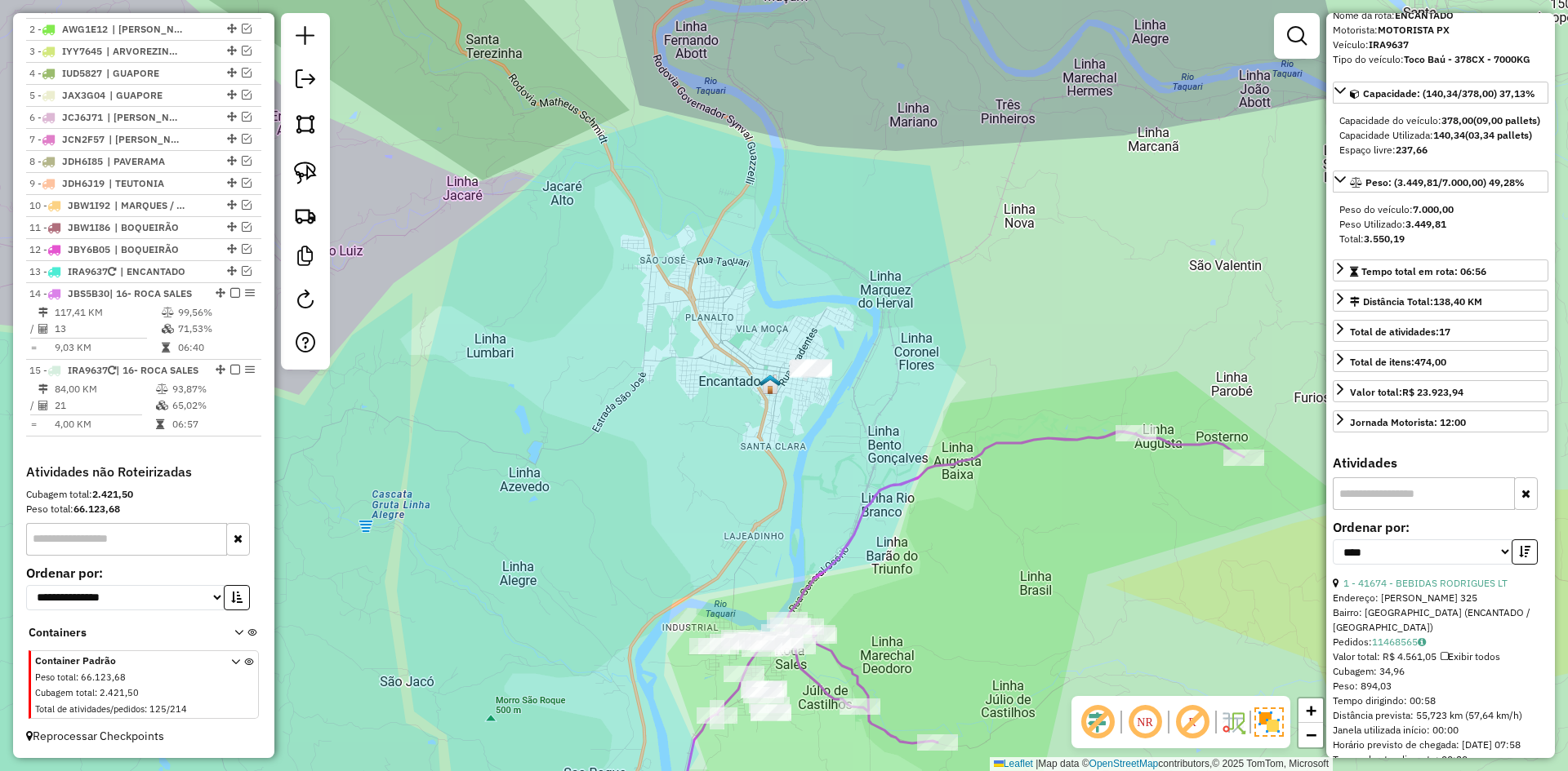
scroll to position [662, 0]
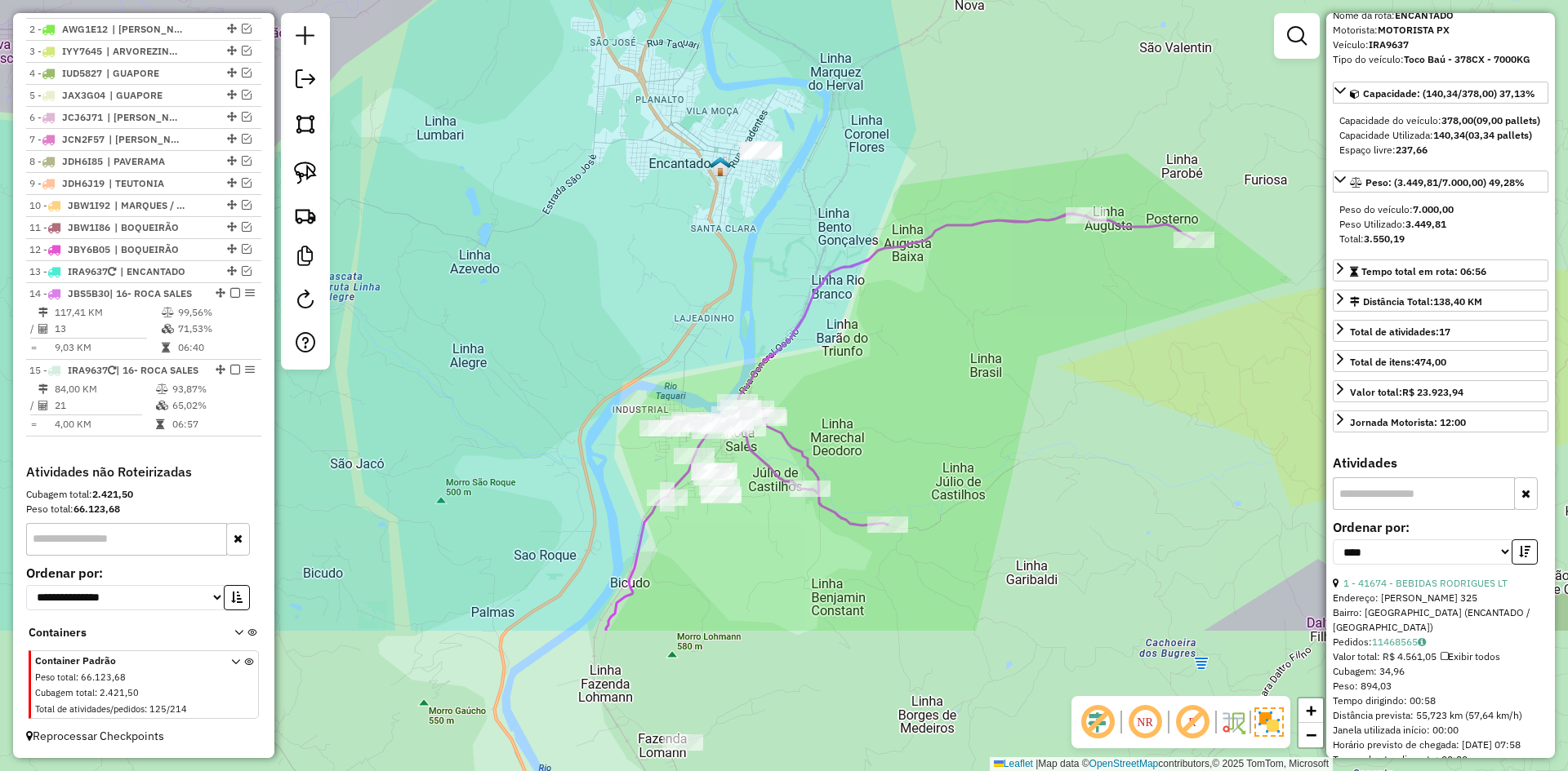
drag, startPoint x: 822, startPoint y: 546, endPoint x: 769, endPoint y: 317, distance: 235.1
click at [769, 318] on div "Janela de atendimento Grade de atendimento Capacidade Transportadoras Veículos …" at bounding box center [784, 386] width 1568 height 771
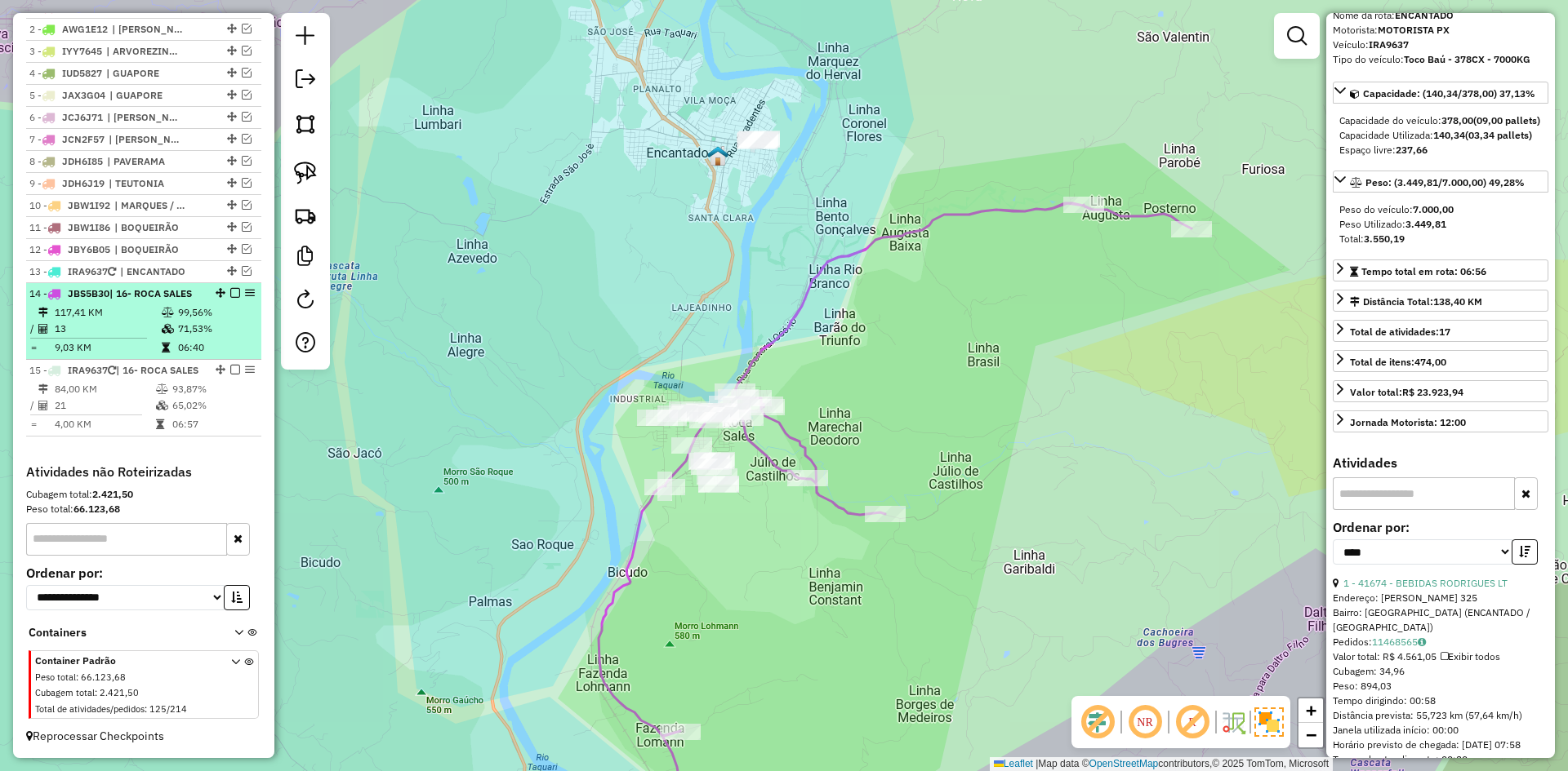
click at [233, 288] on em at bounding box center [235, 293] width 10 height 10
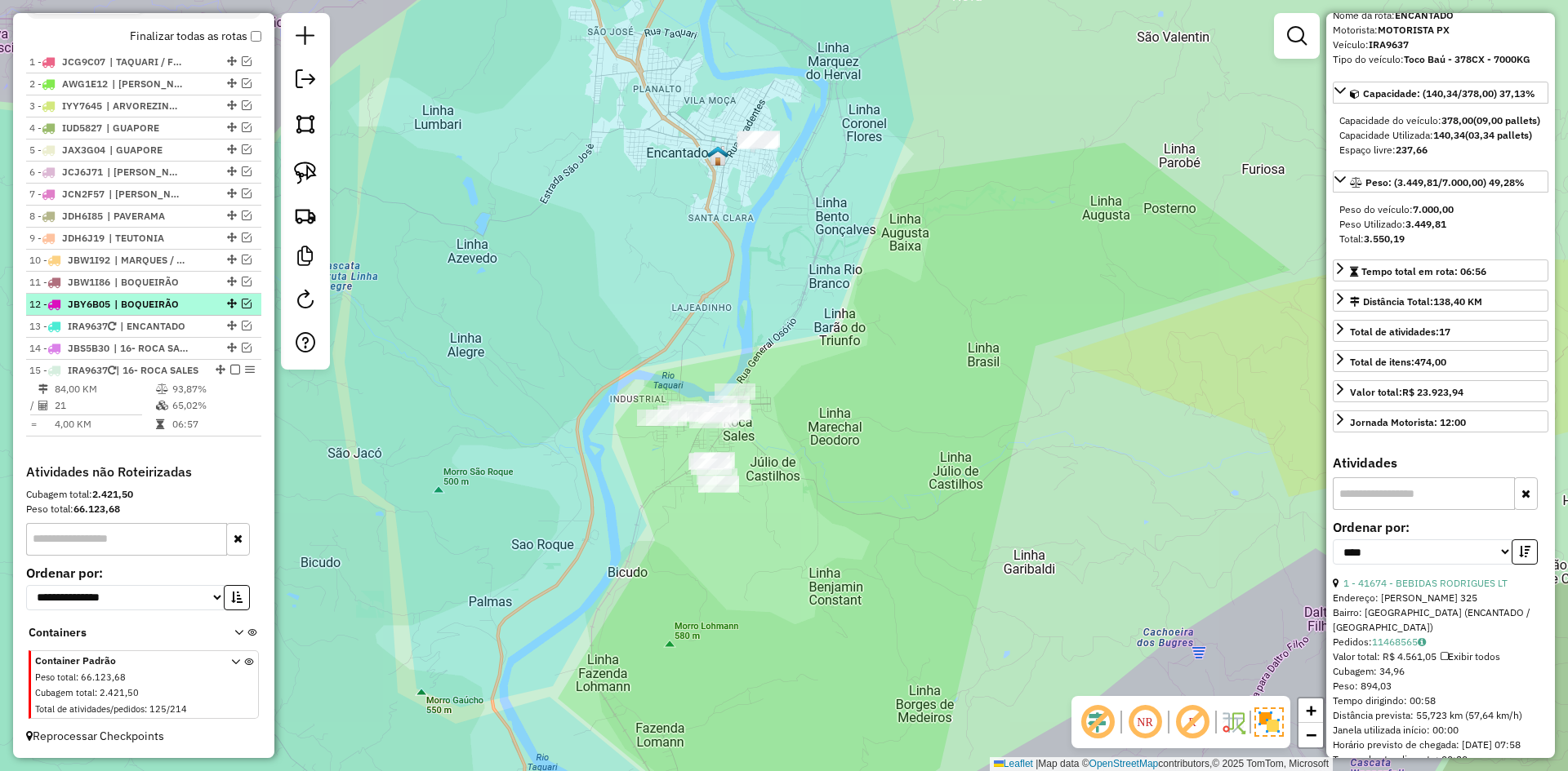
scroll to position [608, 0]
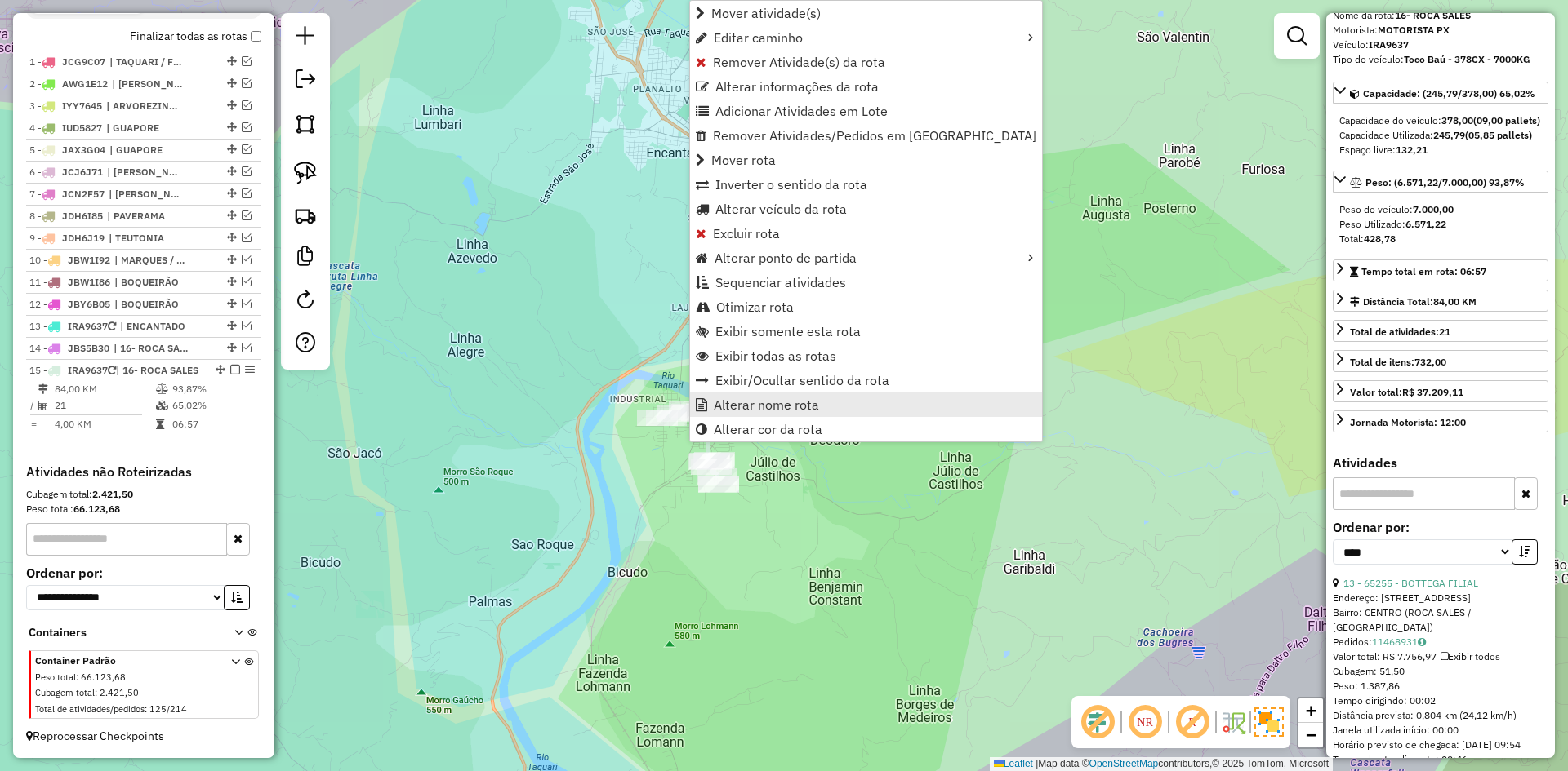
click at [738, 412] on span "Alterar nome rota" at bounding box center [767, 404] width 105 height 13
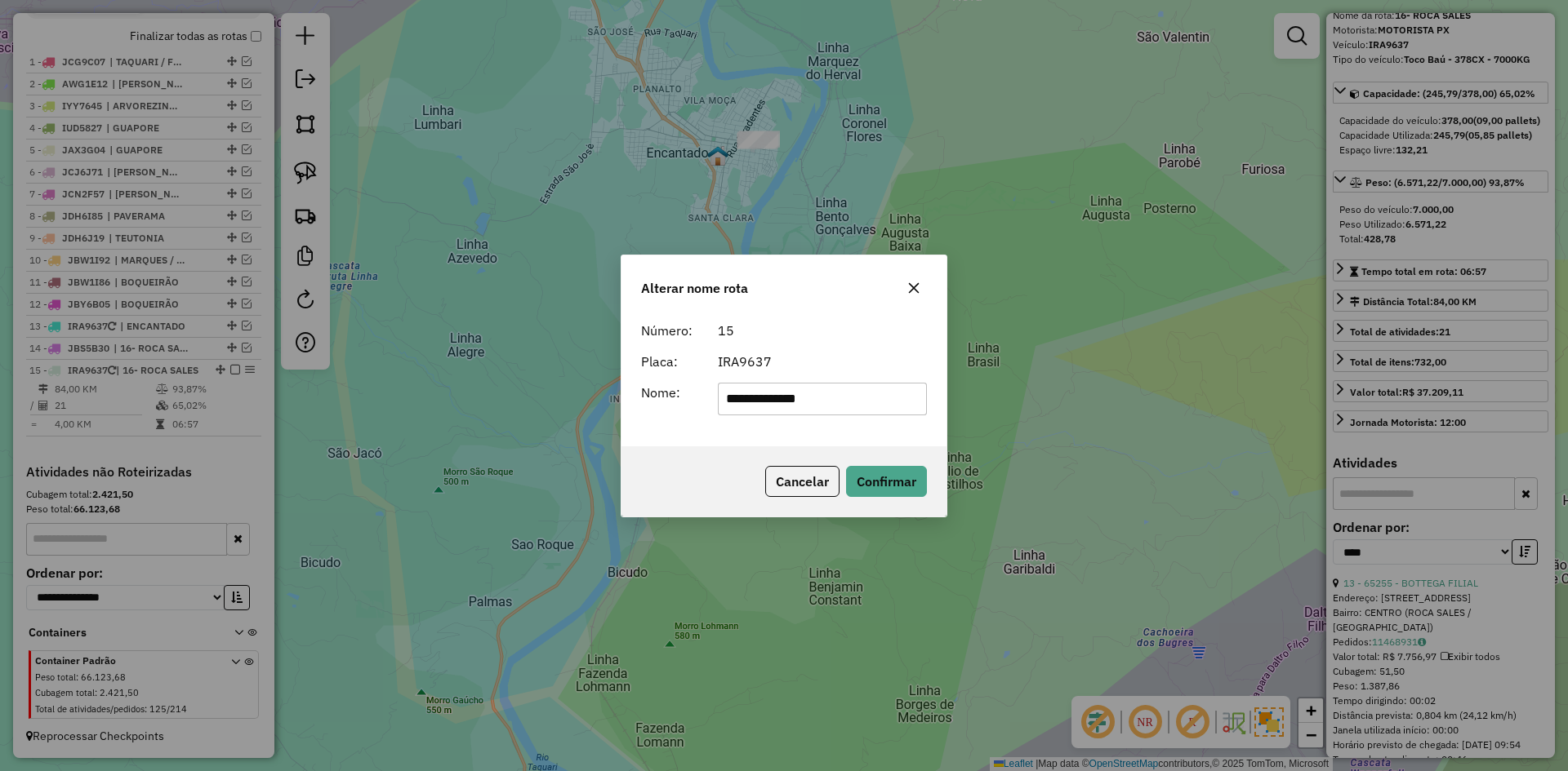
drag, startPoint x: 924, startPoint y: 287, endPoint x: 905, endPoint y: 300, distance: 23.0
click at [918, 291] on button "button" at bounding box center [913, 287] width 26 height 26
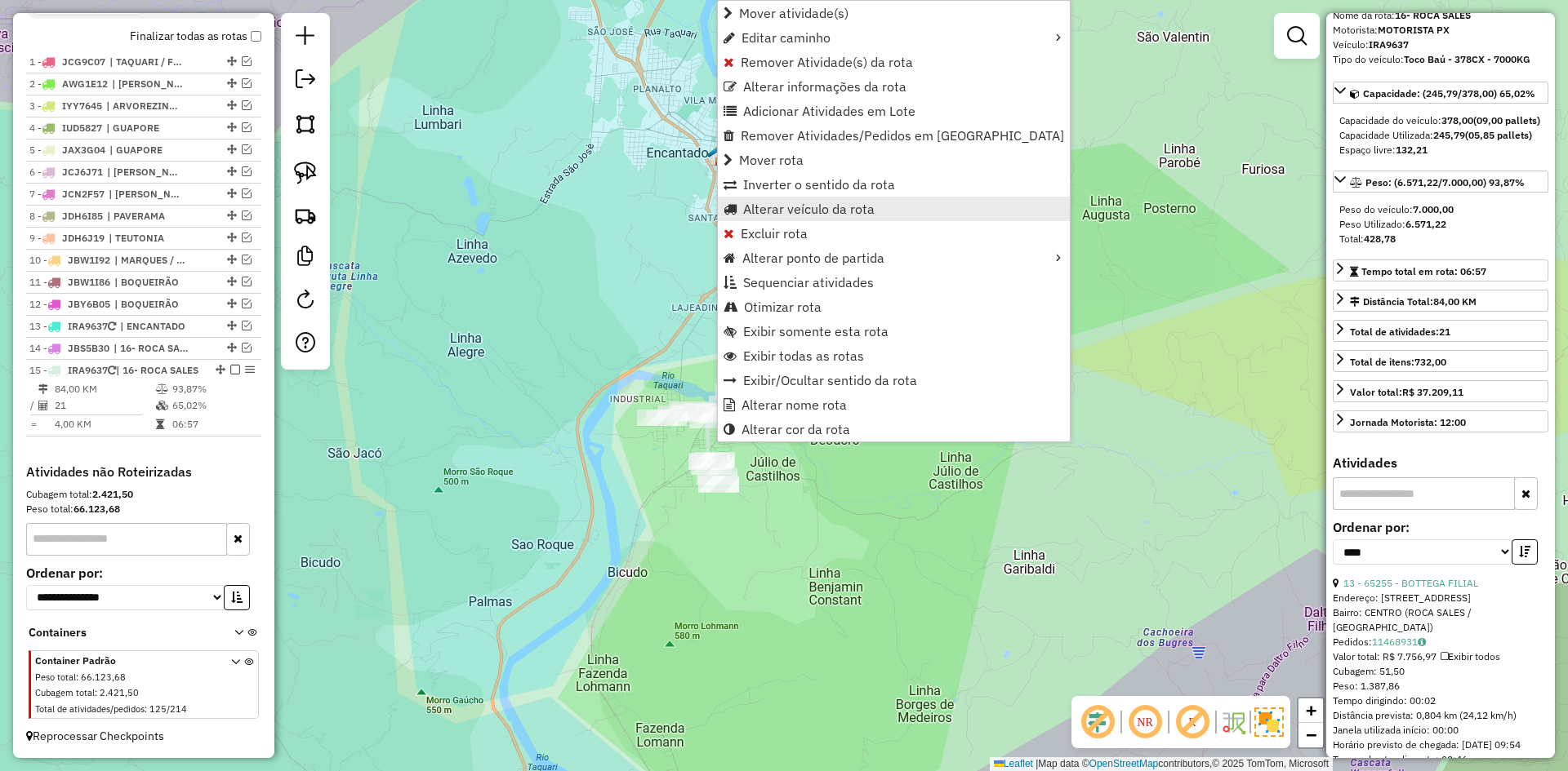
click at [816, 207] on span "Alterar veículo da rota" at bounding box center [808, 208] width 131 height 13
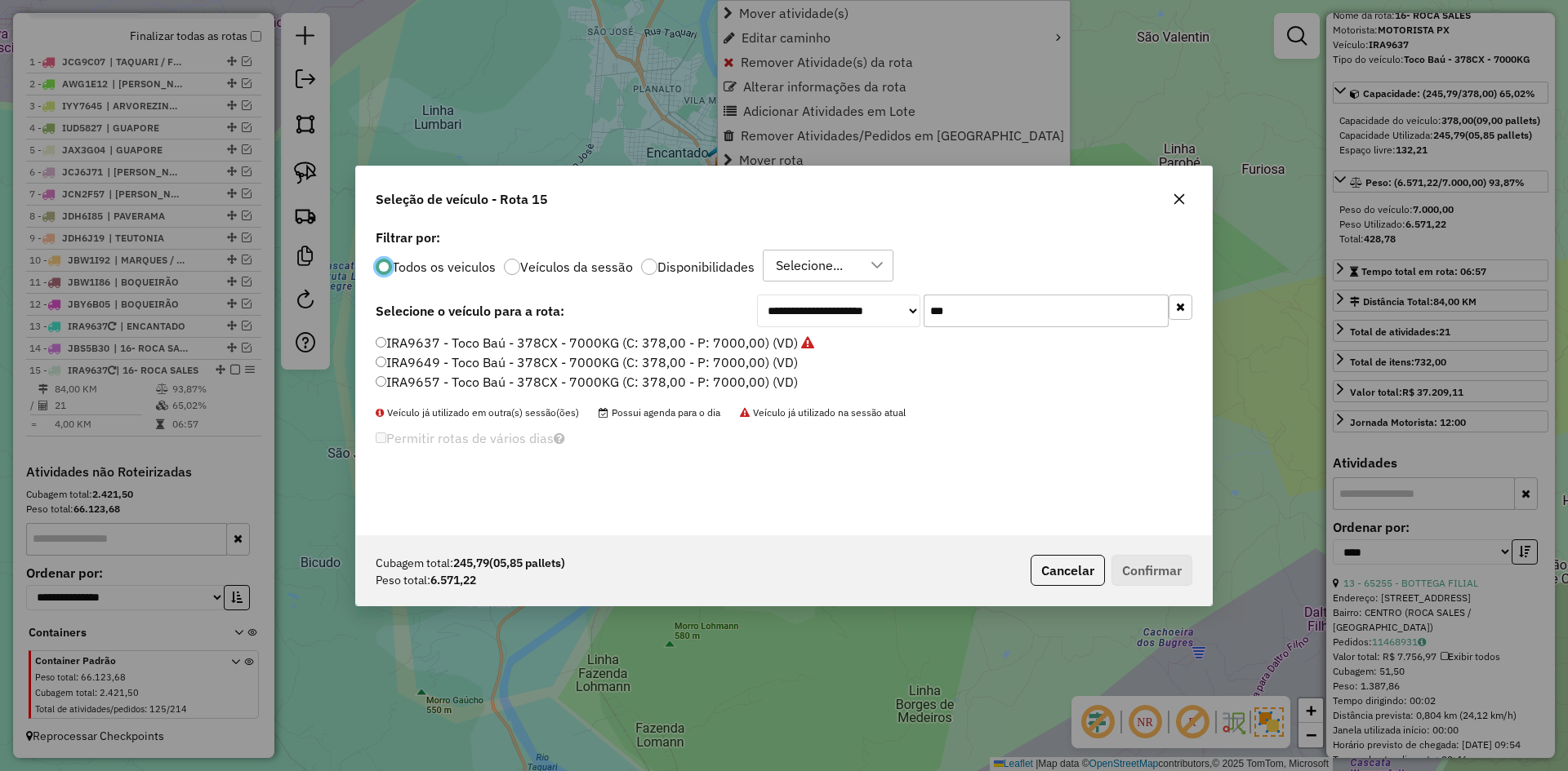
scroll to position [9, 5]
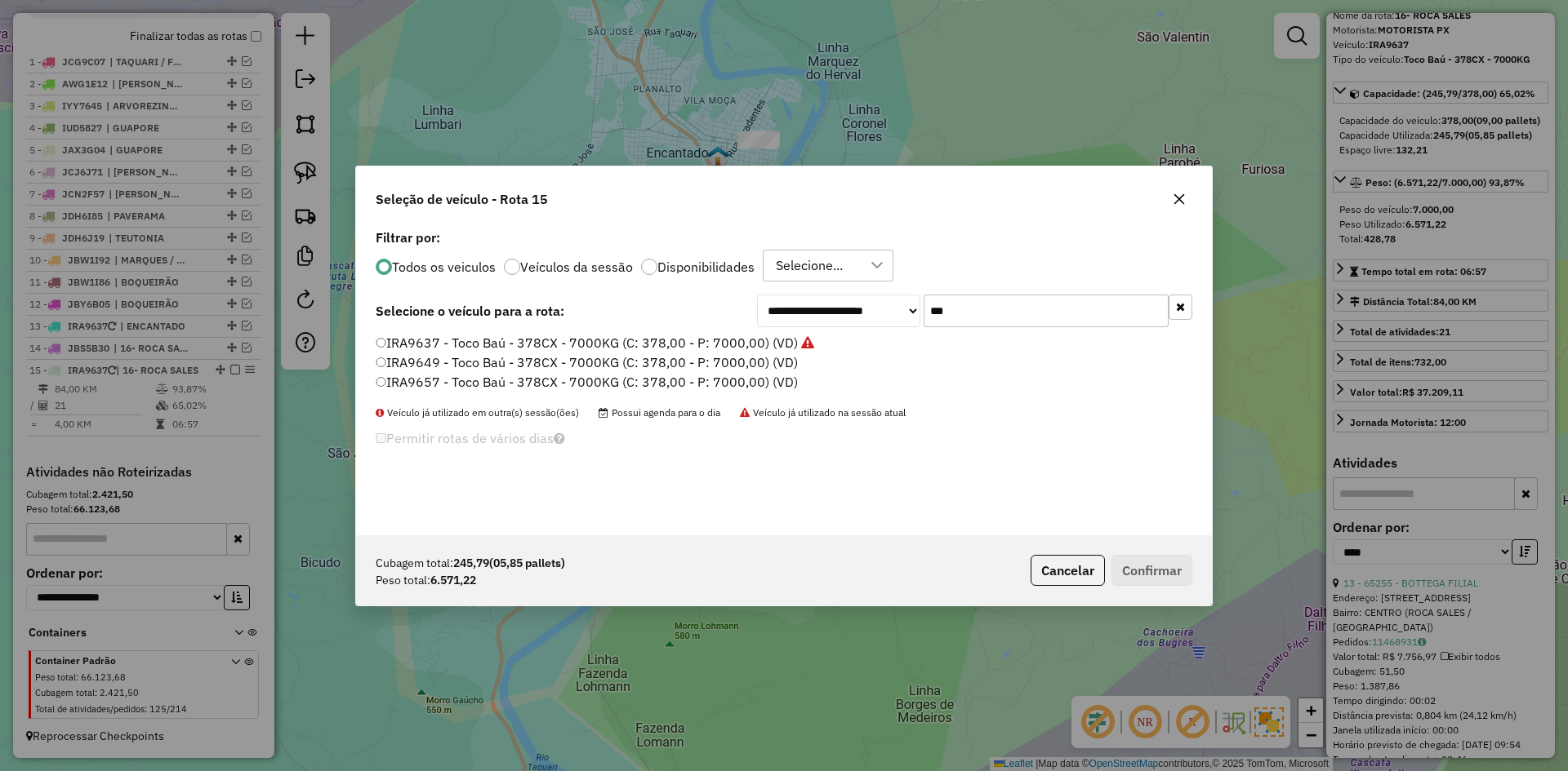
drag, startPoint x: 964, startPoint y: 319, endPoint x: 884, endPoint y: 347, distance: 84.8
click at [884, 347] on div "**********" at bounding box center [783, 380] width 856 height 310
type input "***"
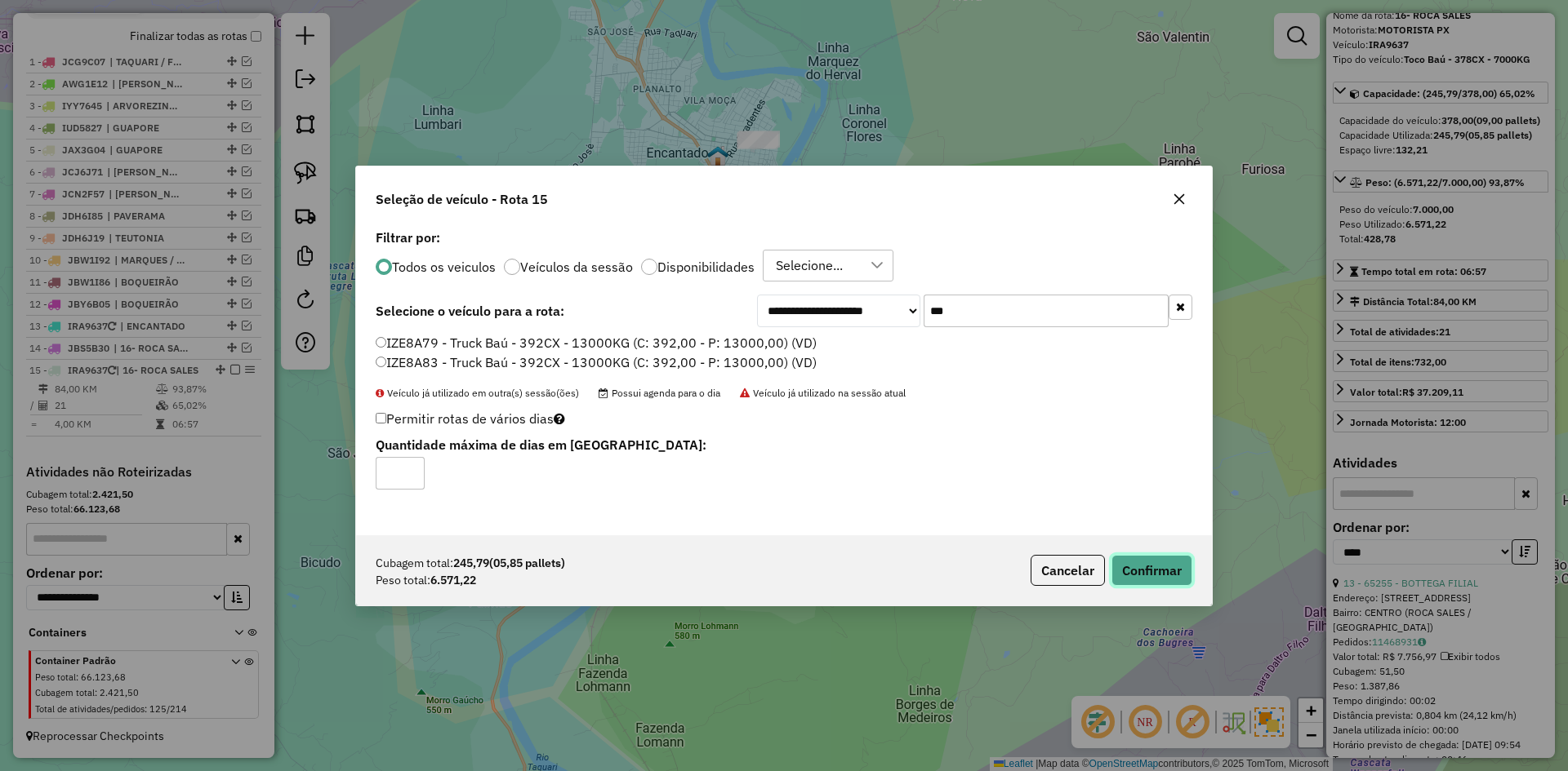
click at [1151, 556] on button "Confirmar" at bounding box center [1151, 571] width 81 height 31
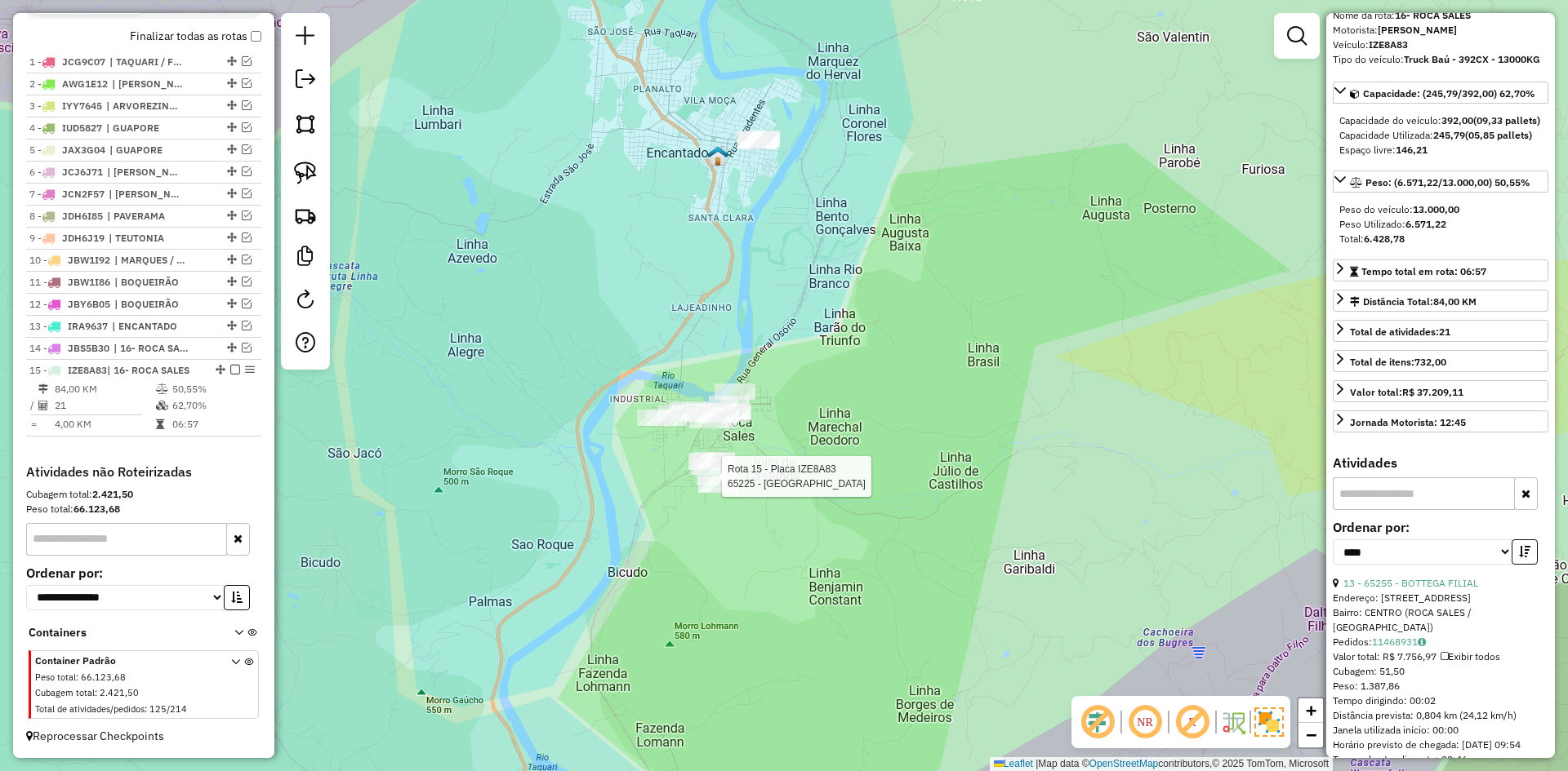
scroll to position [593, 0]
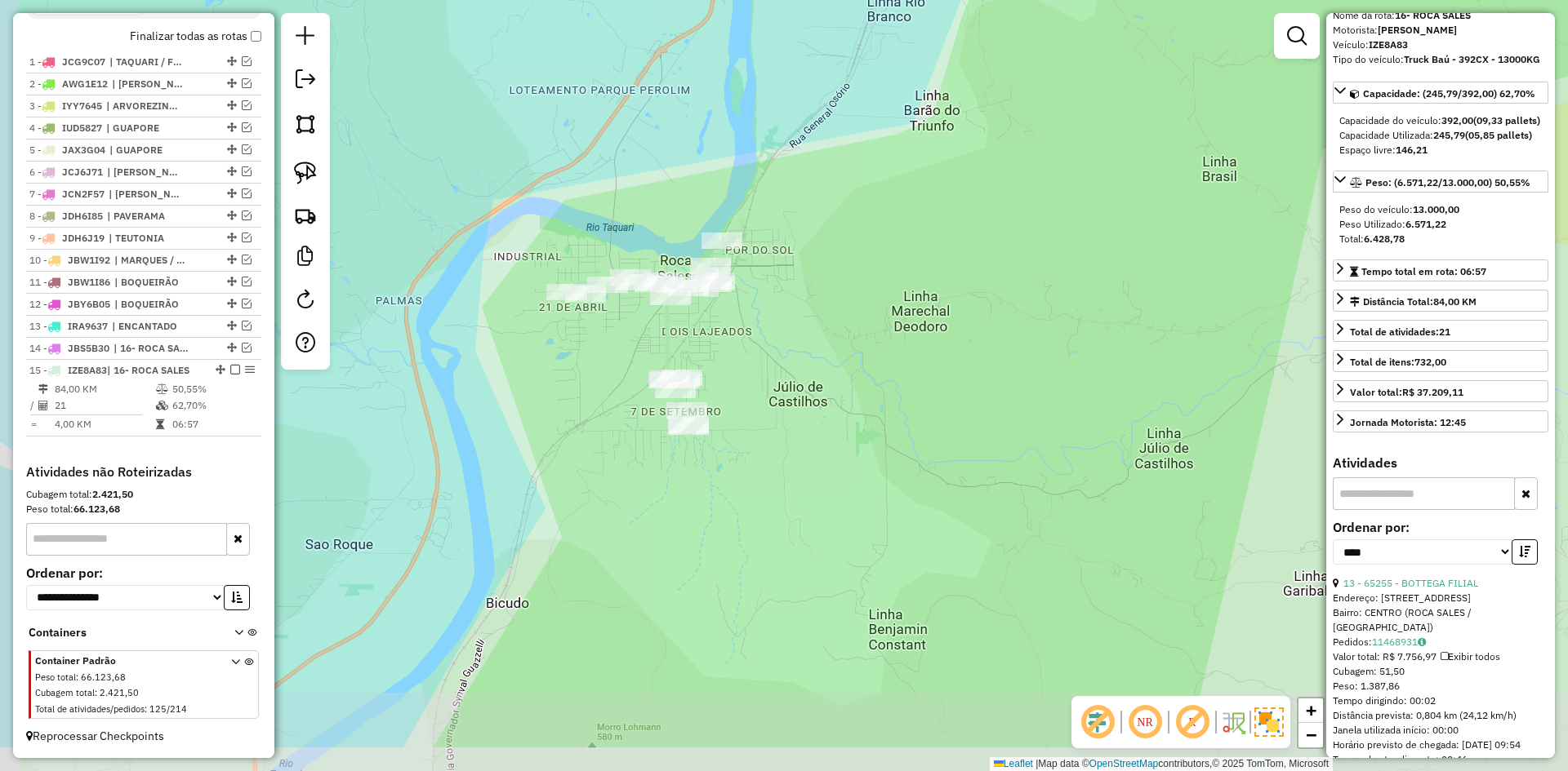
drag, startPoint x: 755, startPoint y: 491, endPoint x: 782, endPoint y: 348, distance: 145.5
click at [783, 350] on div "Janela de atendimento Grade de atendimento Capacidade Transportadoras Veículos …" at bounding box center [784, 386] width 1568 height 771
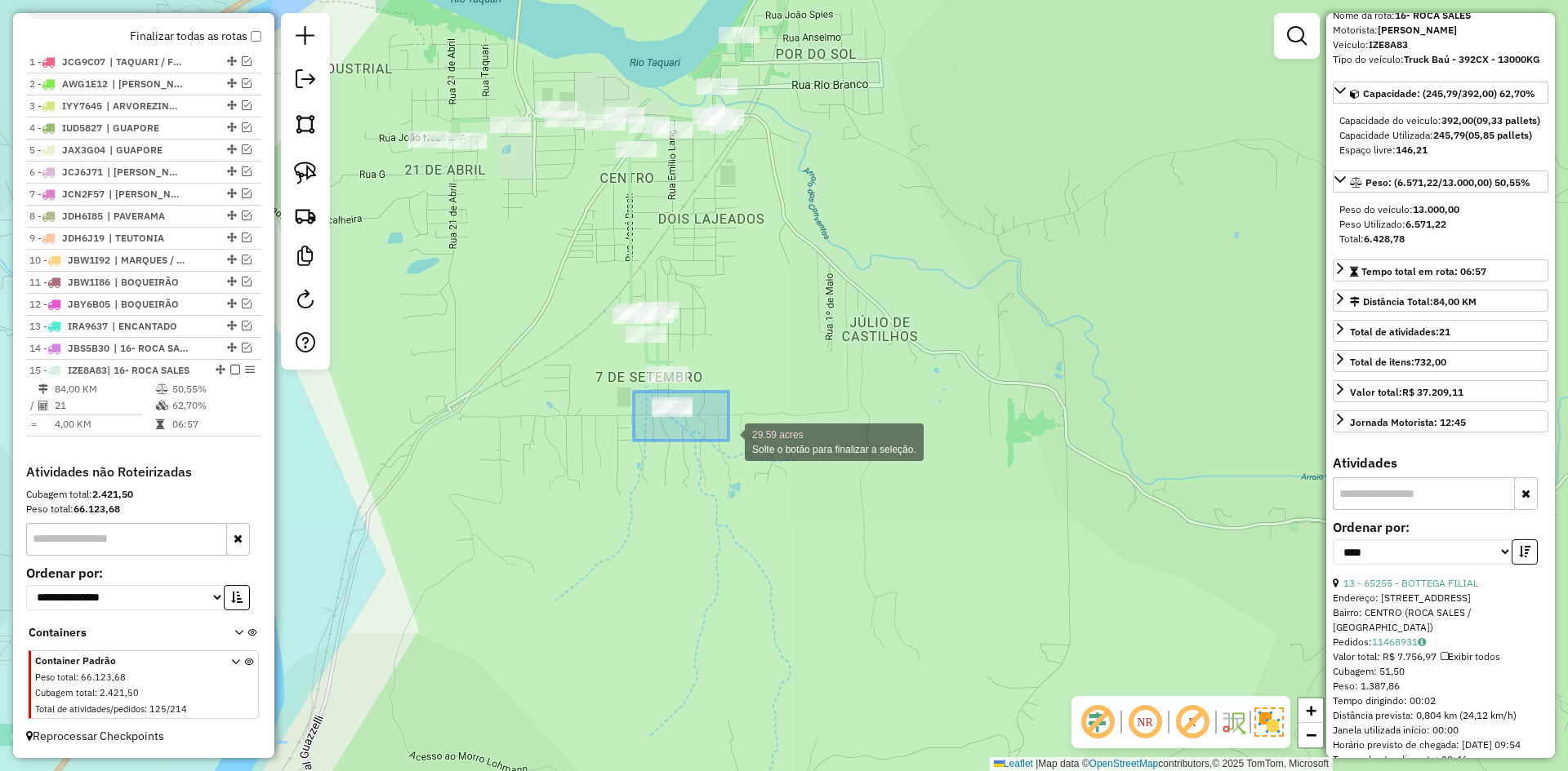
drag, startPoint x: 648, startPoint y: 398, endPoint x: 729, endPoint y: 441, distance: 91.7
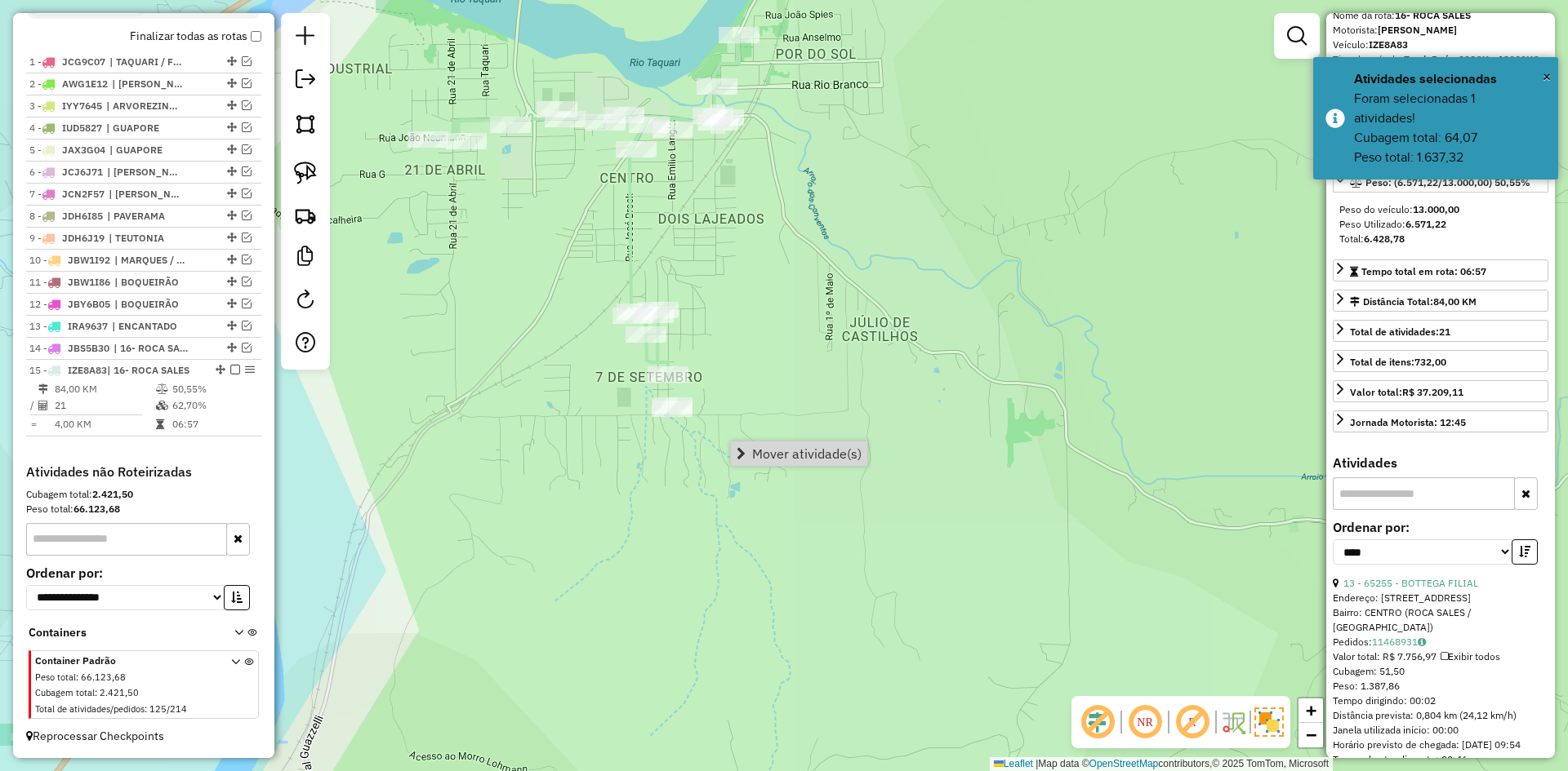
drag, startPoint x: 803, startPoint y: 447, endPoint x: 790, endPoint y: 450, distance: 13.3
click at [803, 448] on span "Mover atividade(s)" at bounding box center [806, 453] width 110 height 13
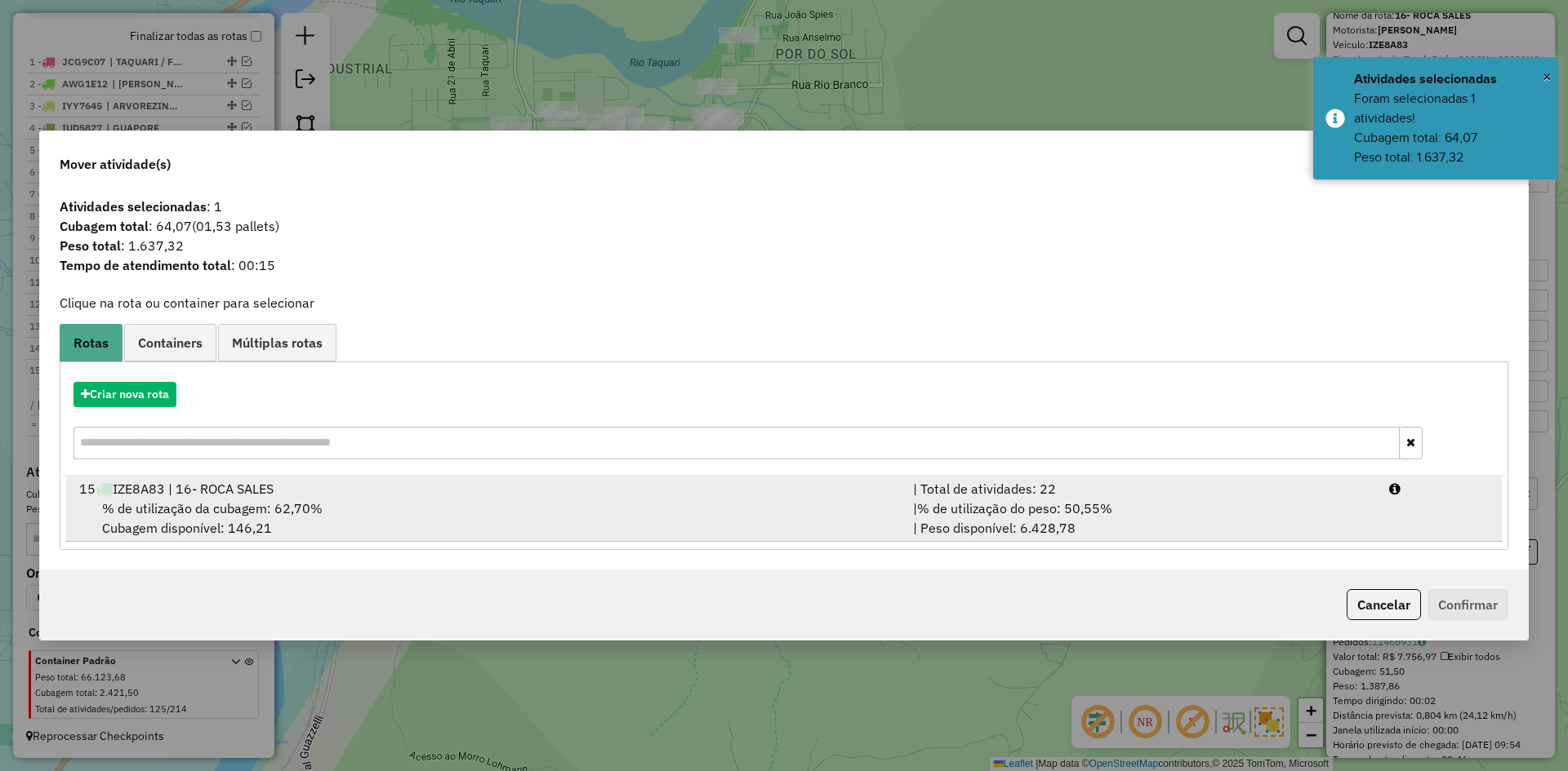
drag, startPoint x: 215, startPoint y: 511, endPoint x: 222, endPoint y: 504, distance: 9.9
click at [220, 504] on span "% de utilização da cubagem: 62,70%" at bounding box center [212, 508] width 221 height 17
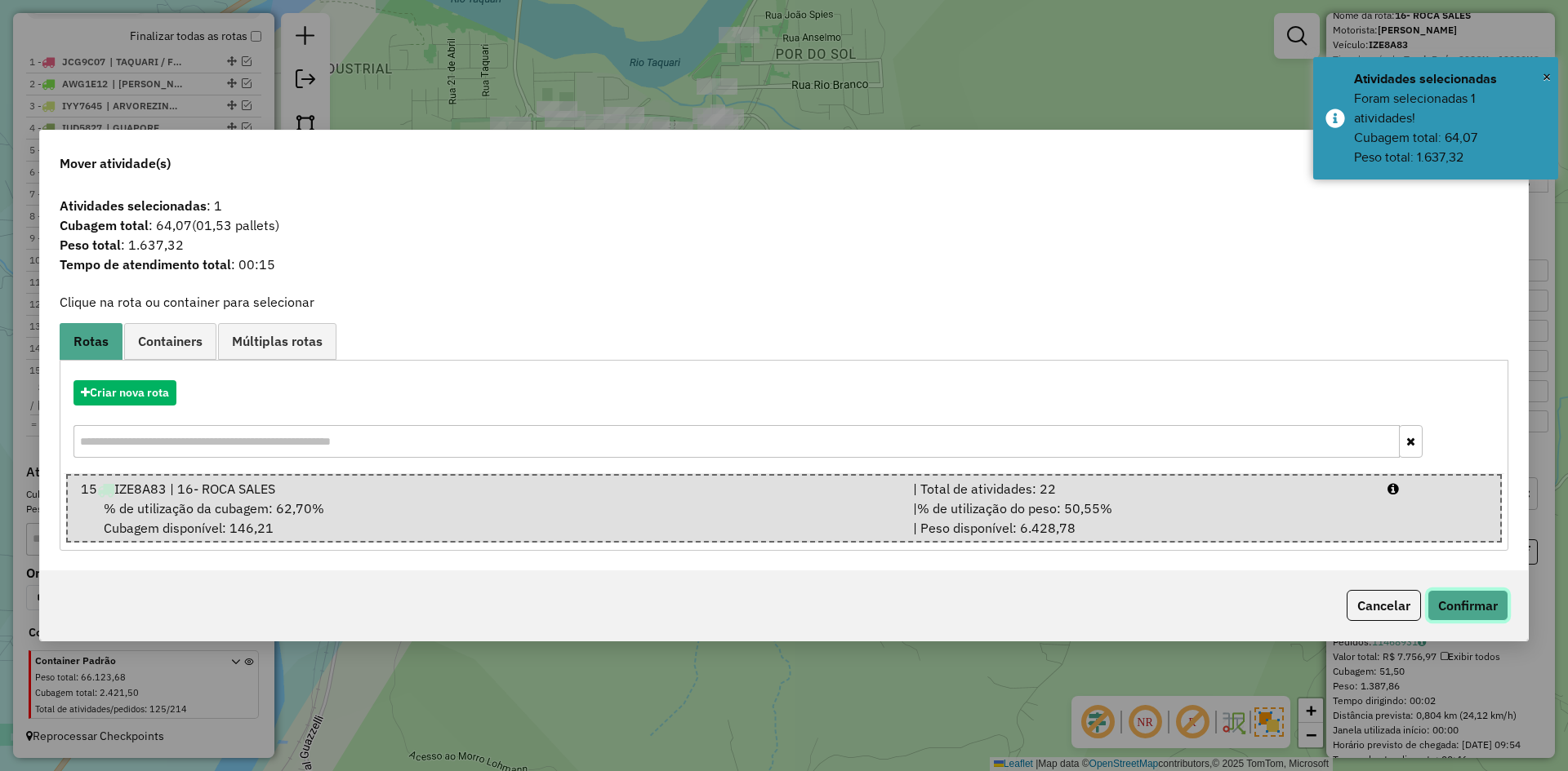
click at [1464, 608] on button "Confirmar" at bounding box center [1467, 606] width 81 height 31
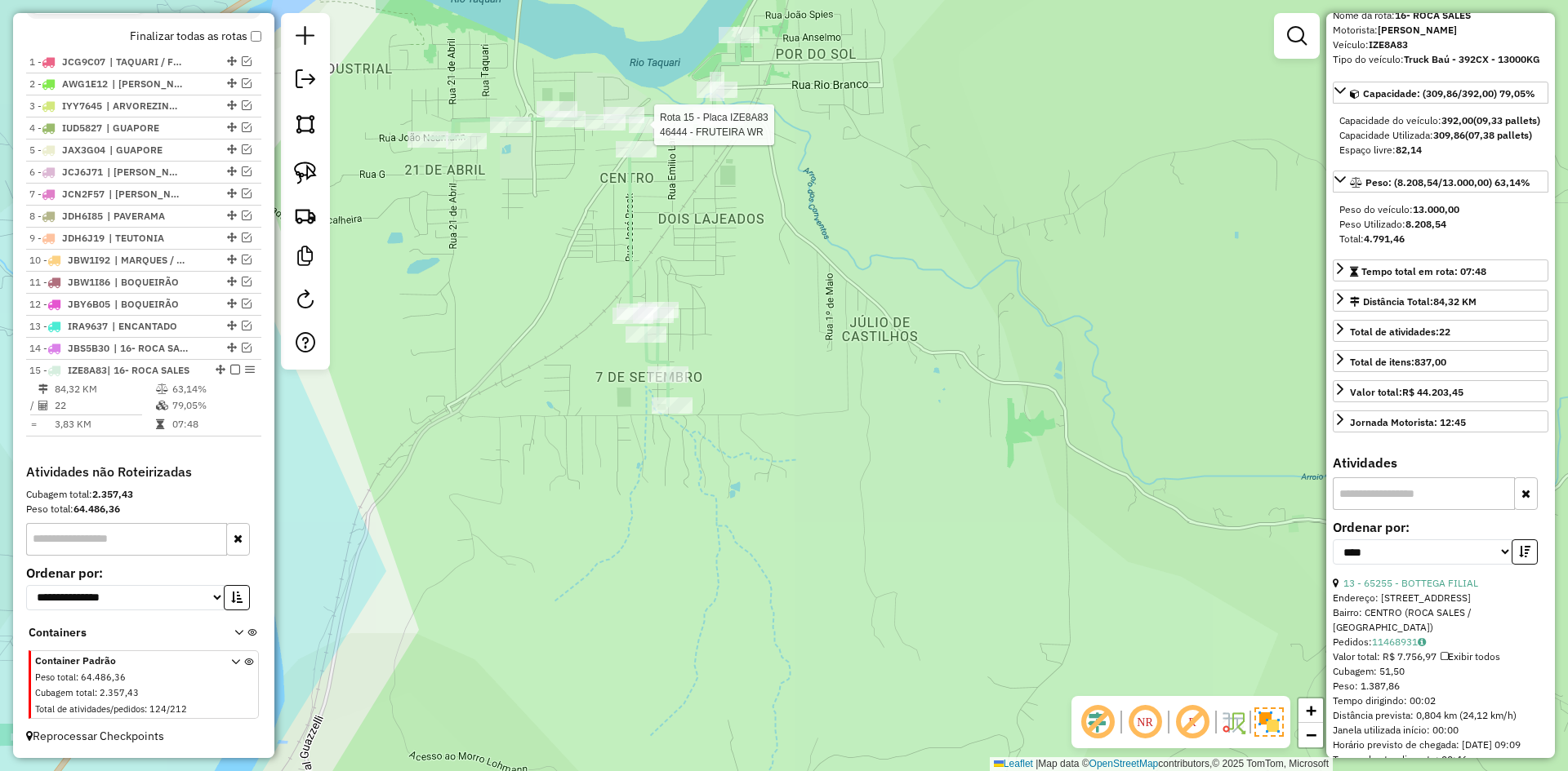
click at [641, 133] on div at bounding box center [649, 124] width 41 height 17
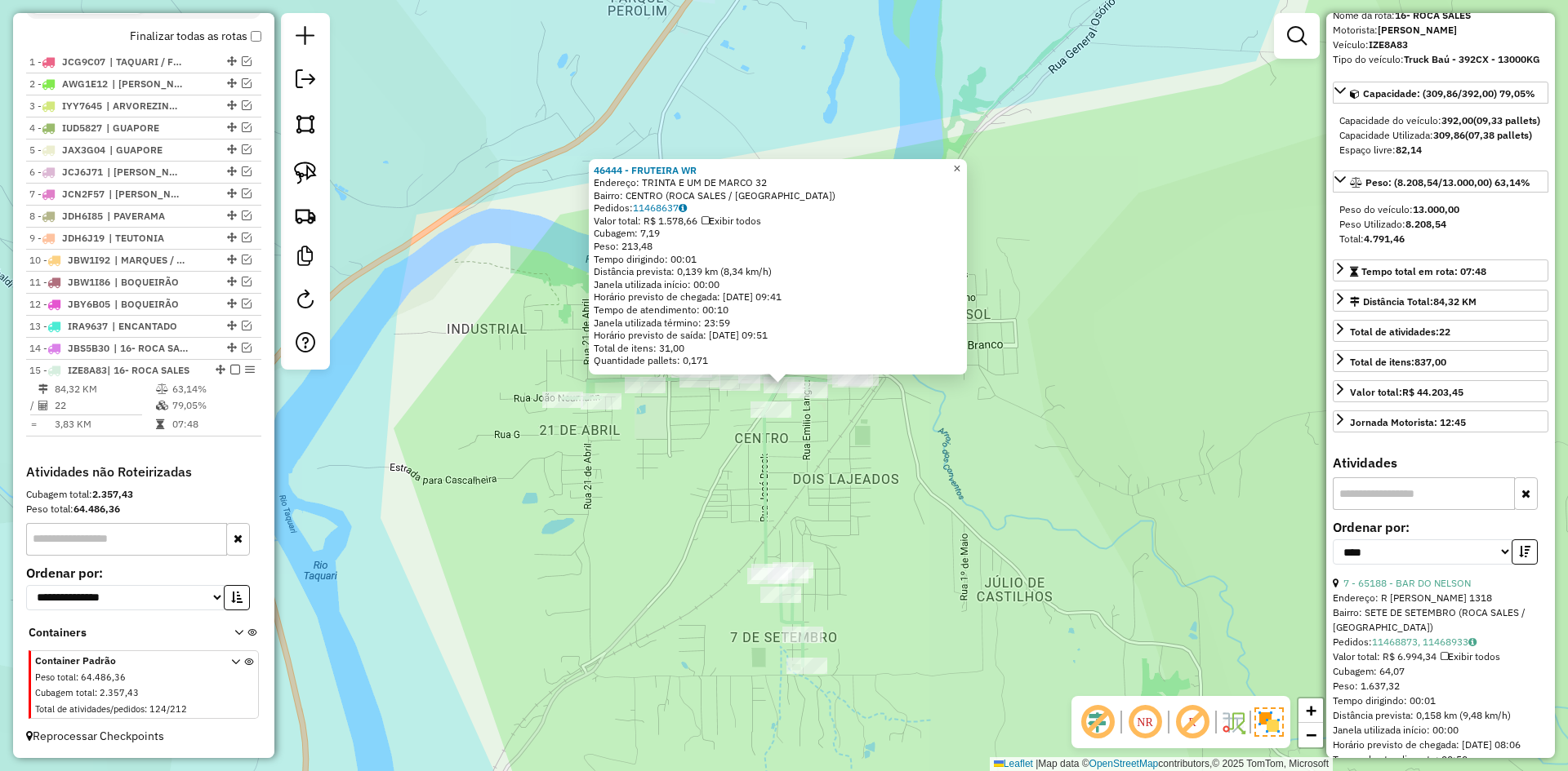
click at [960, 161] on span "×" at bounding box center [957, 168] width 8 height 14
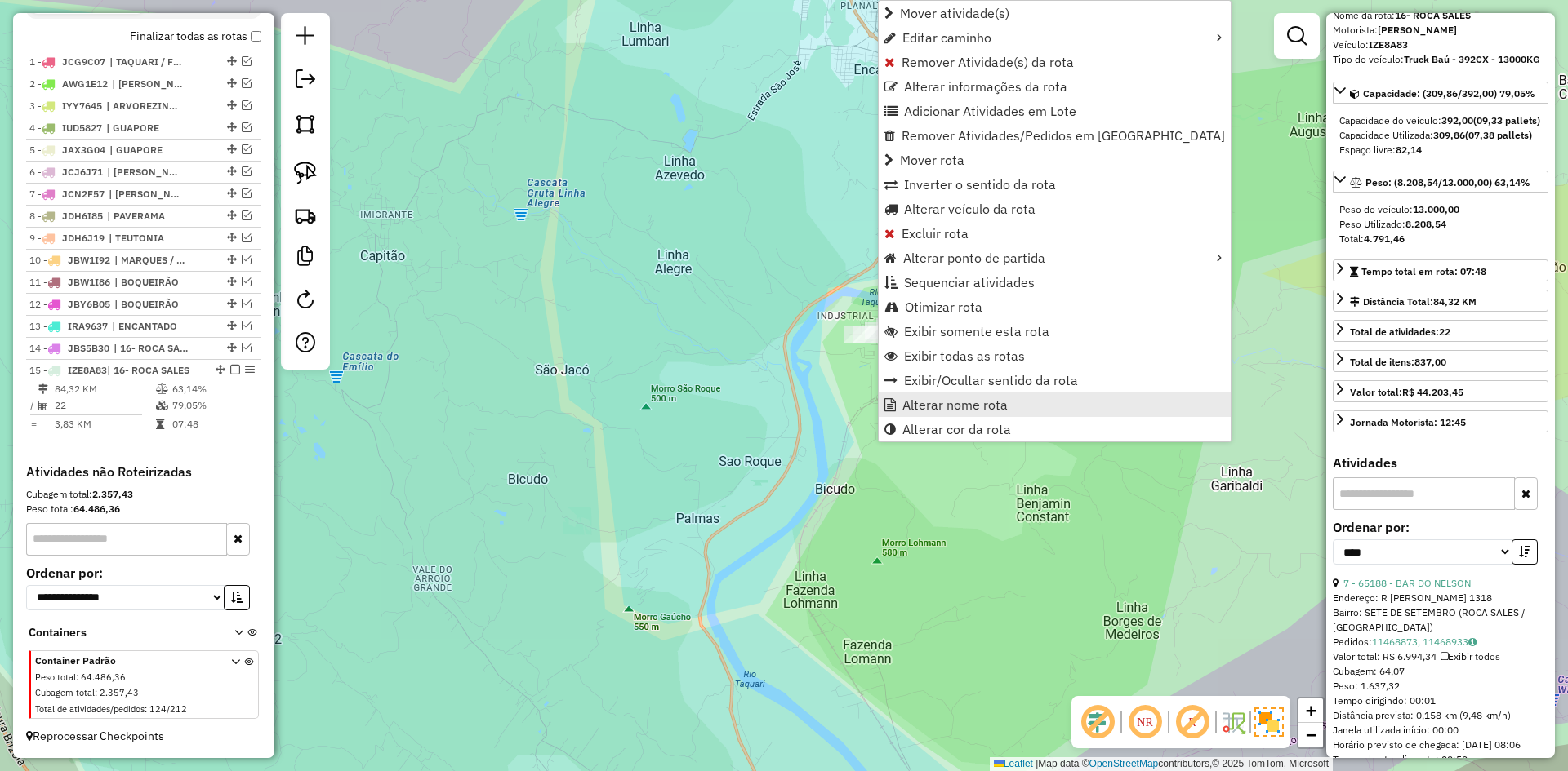
click at [939, 407] on span "Alterar nome rota" at bounding box center [955, 404] width 105 height 13
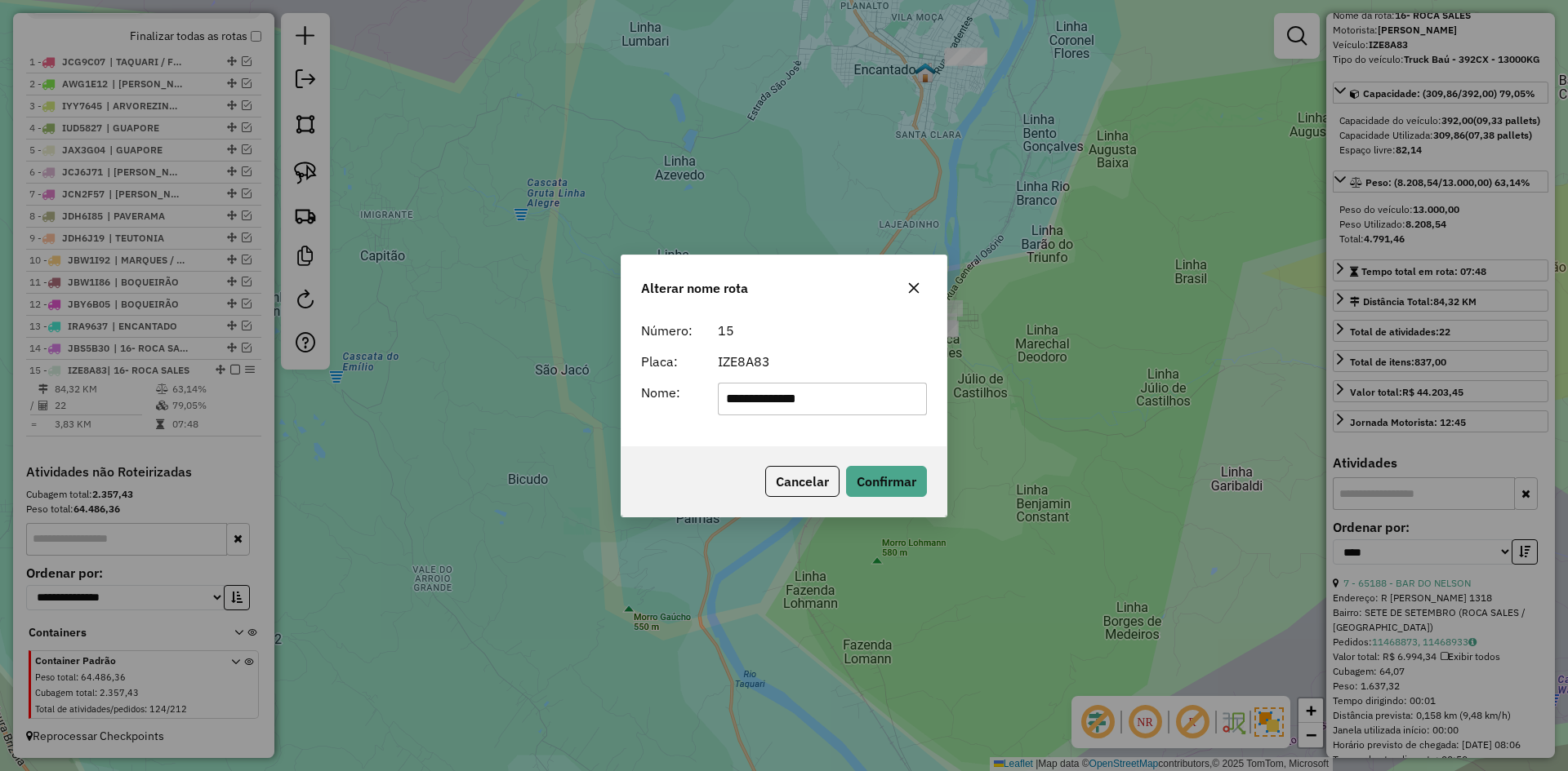
drag, startPoint x: 744, startPoint y: 396, endPoint x: 594, endPoint y: 431, distance: 154.0
click at [606, 428] on div "**********" at bounding box center [784, 386] width 1568 height 771
type input "**********"
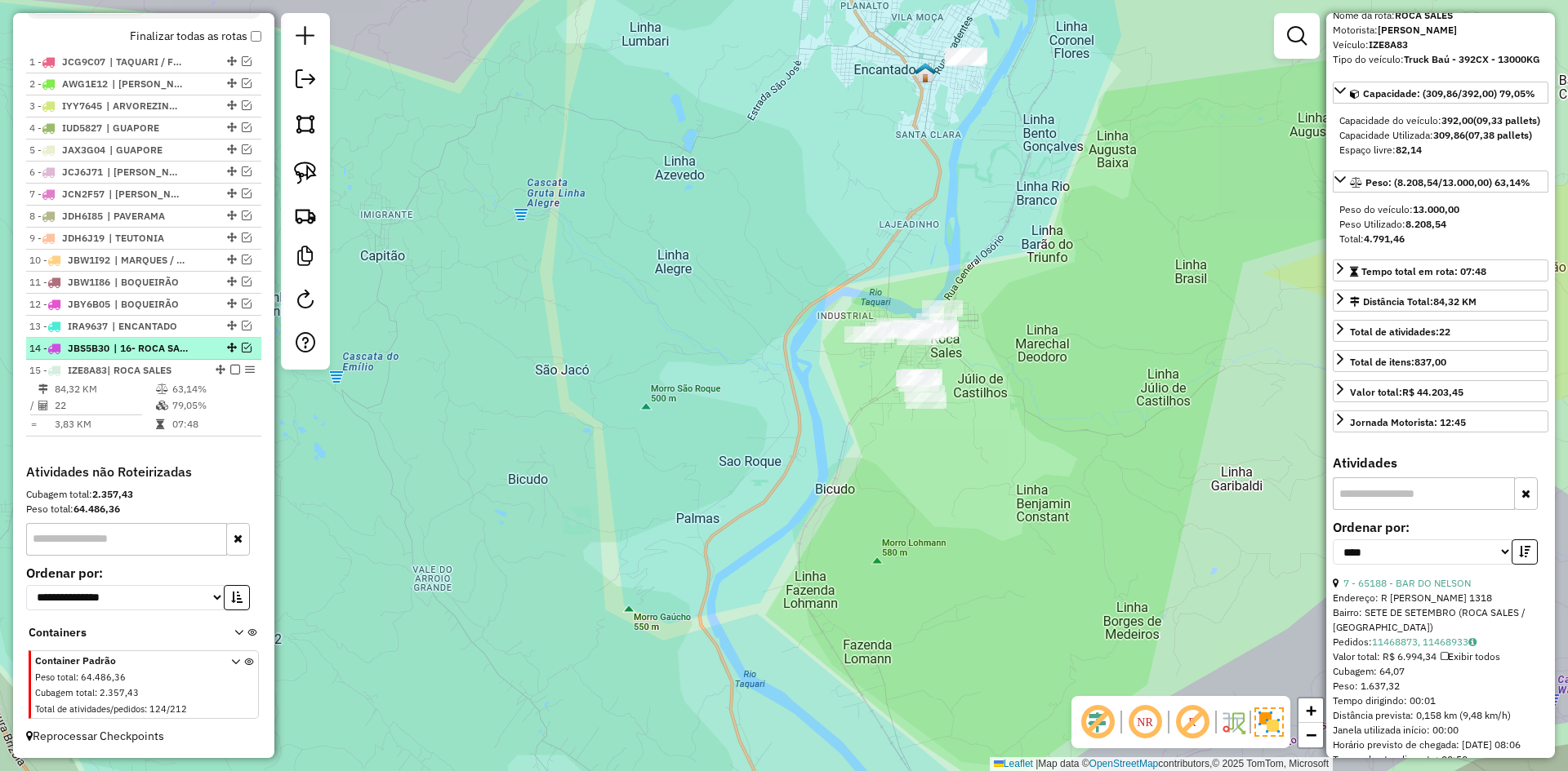
click at [242, 349] on em at bounding box center [247, 348] width 10 height 10
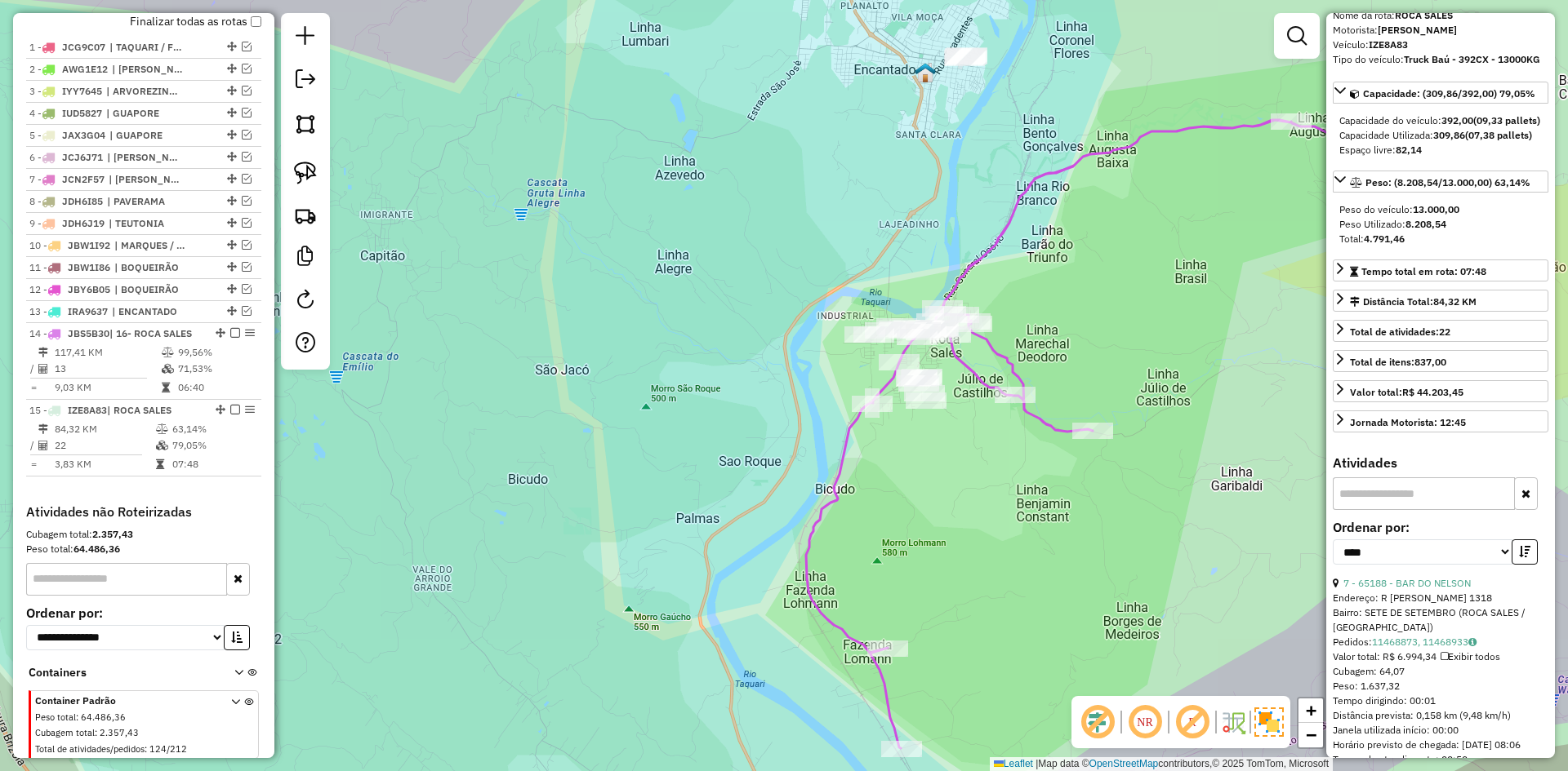
scroll to position [648, 0]
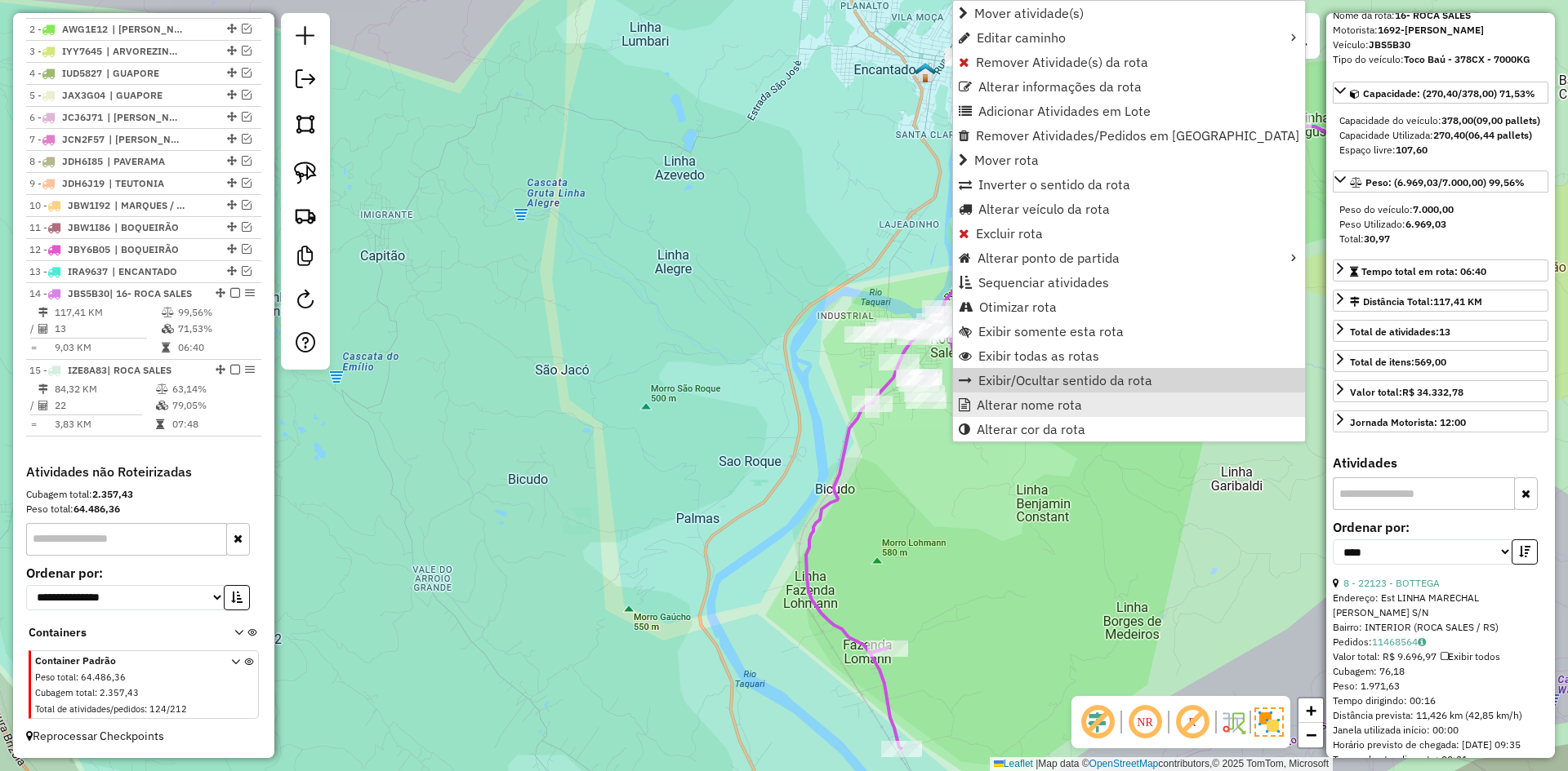
click at [1010, 403] on span "Alterar nome rota" at bounding box center [1029, 404] width 105 height 13
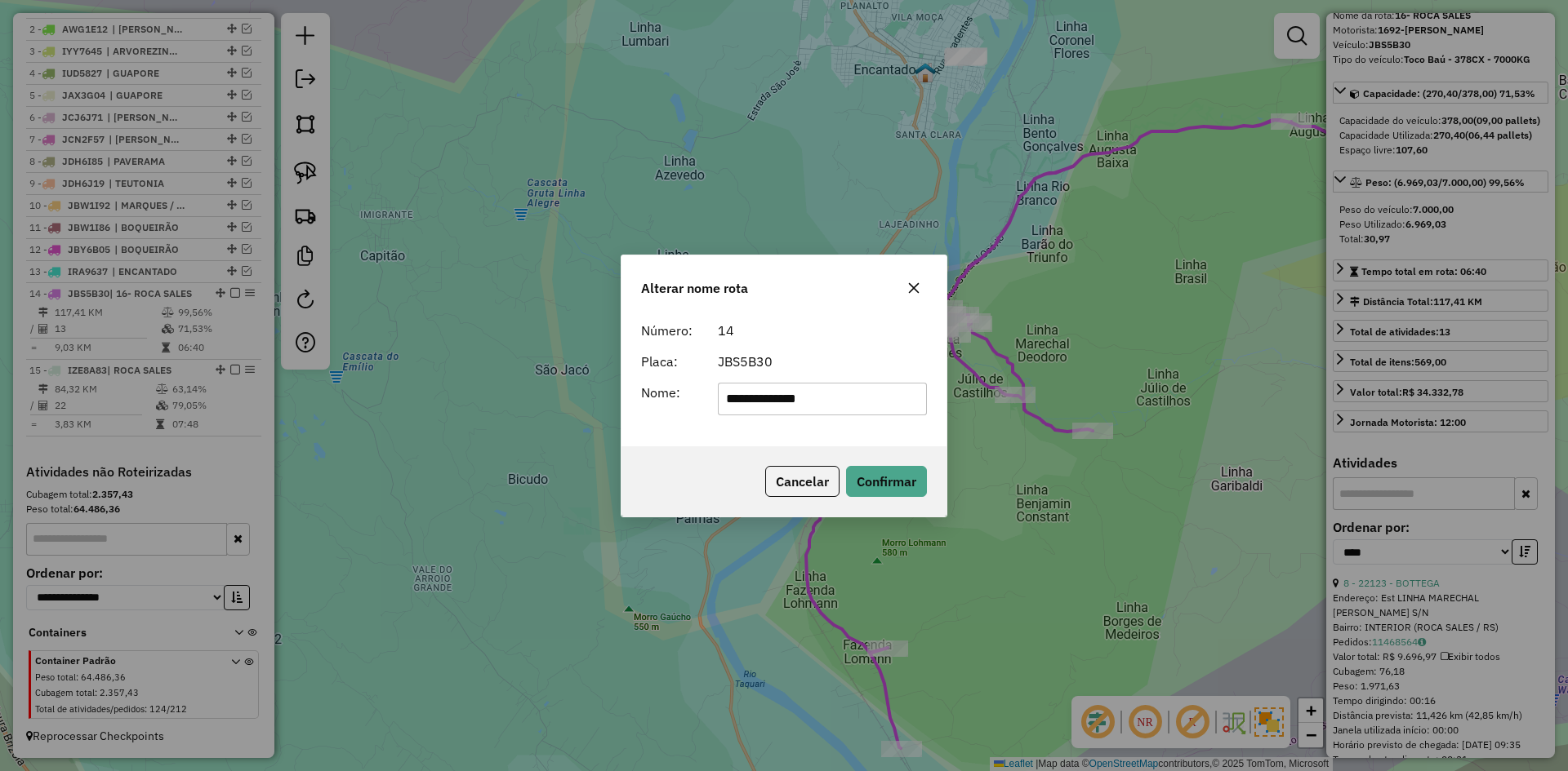
drag, startPoint x: 743, startPoint y: 402, endPoint x: 707, endPoint y: 413, distance: 37.6
click at [712, 411] on div "**********" at bounding box center [823, 399] width 229 height 33
click at [731, 402] on input "**********" at bounding box center [823, 399] width 210 height 33
type input "**********"
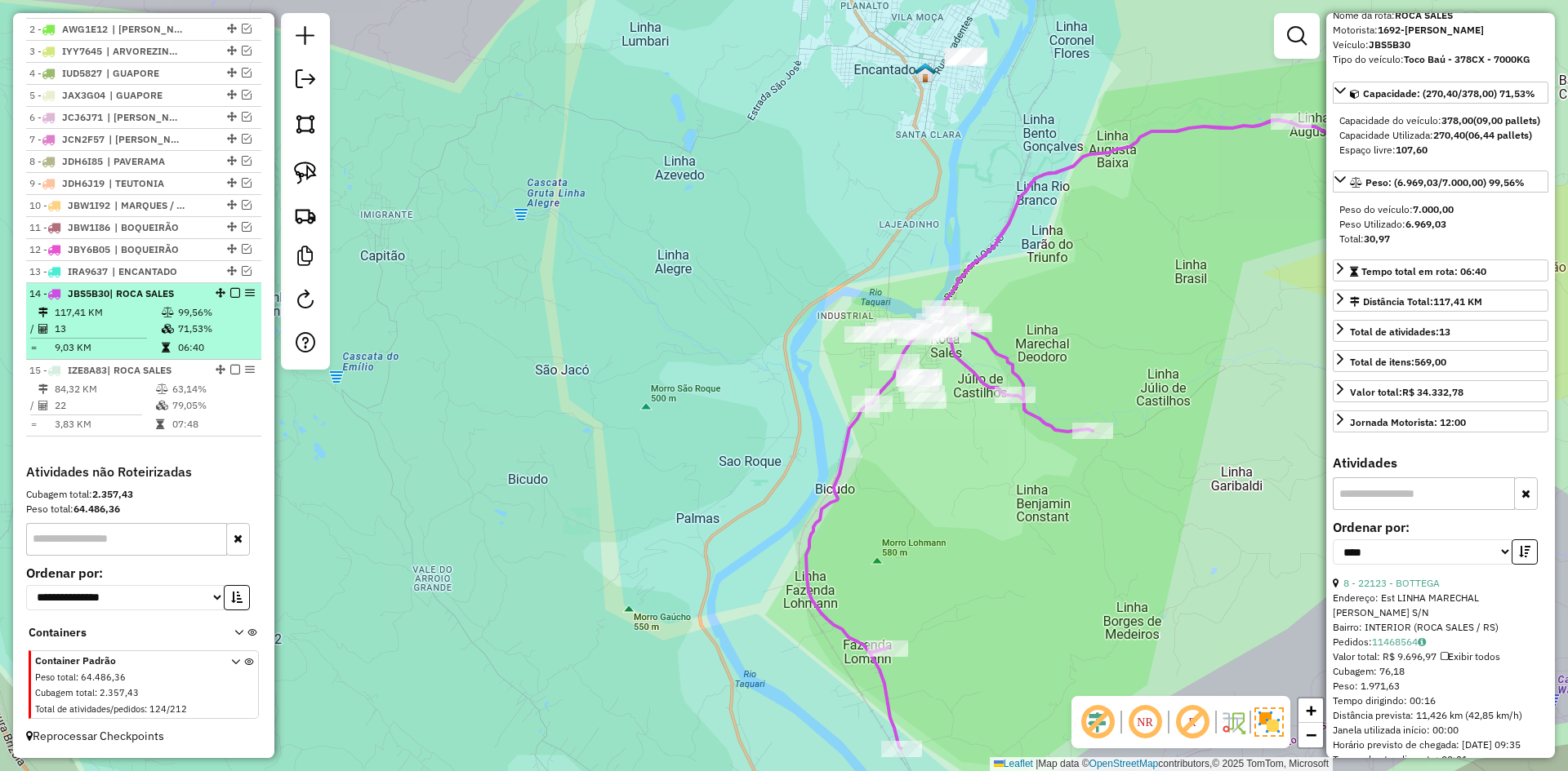
click at [230, 293] on em at bounding box center [235, 293] width 10 height 10
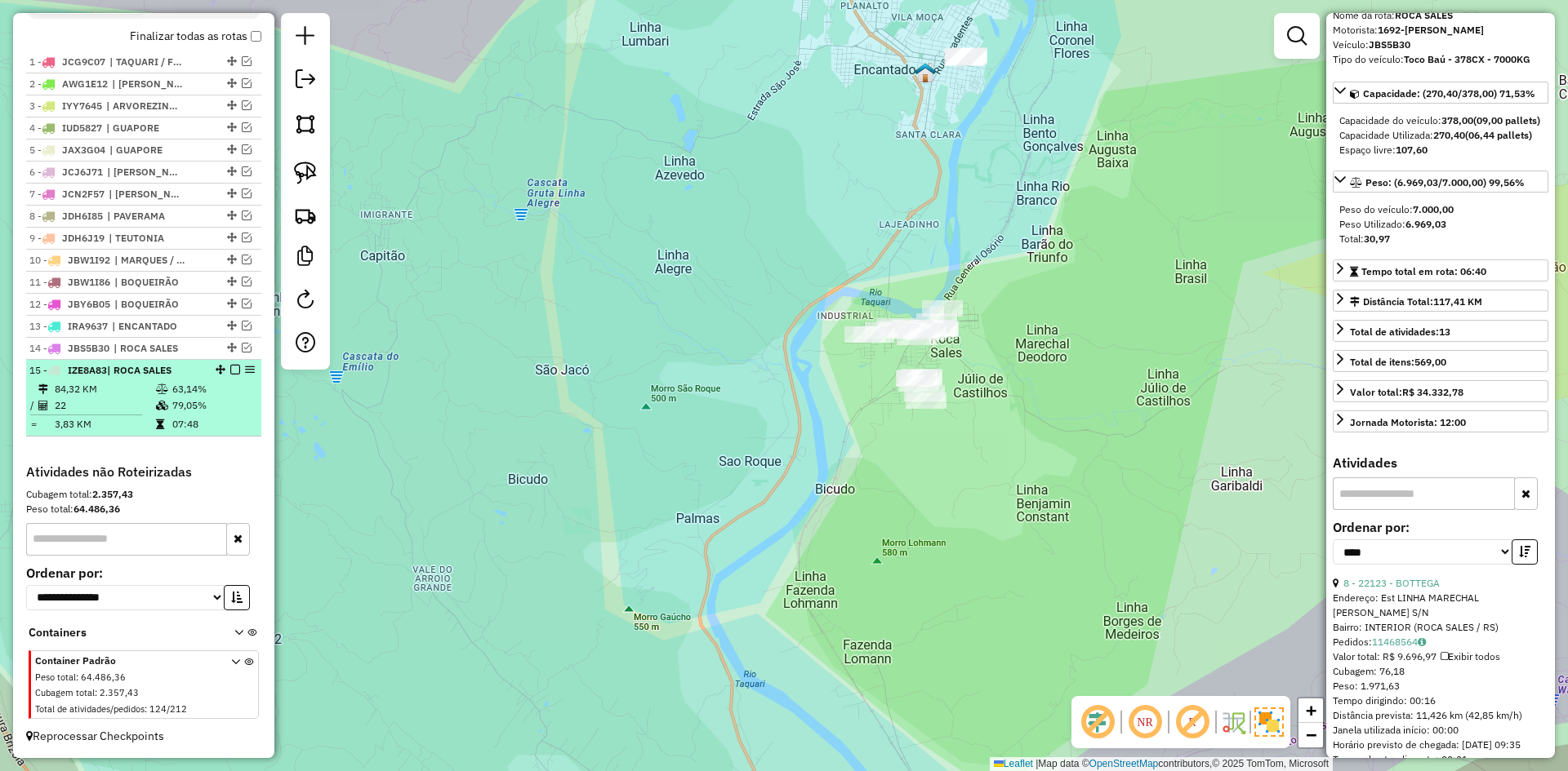
click at [230, 370] on em at bounding box center [235, 370] width 10 height 10
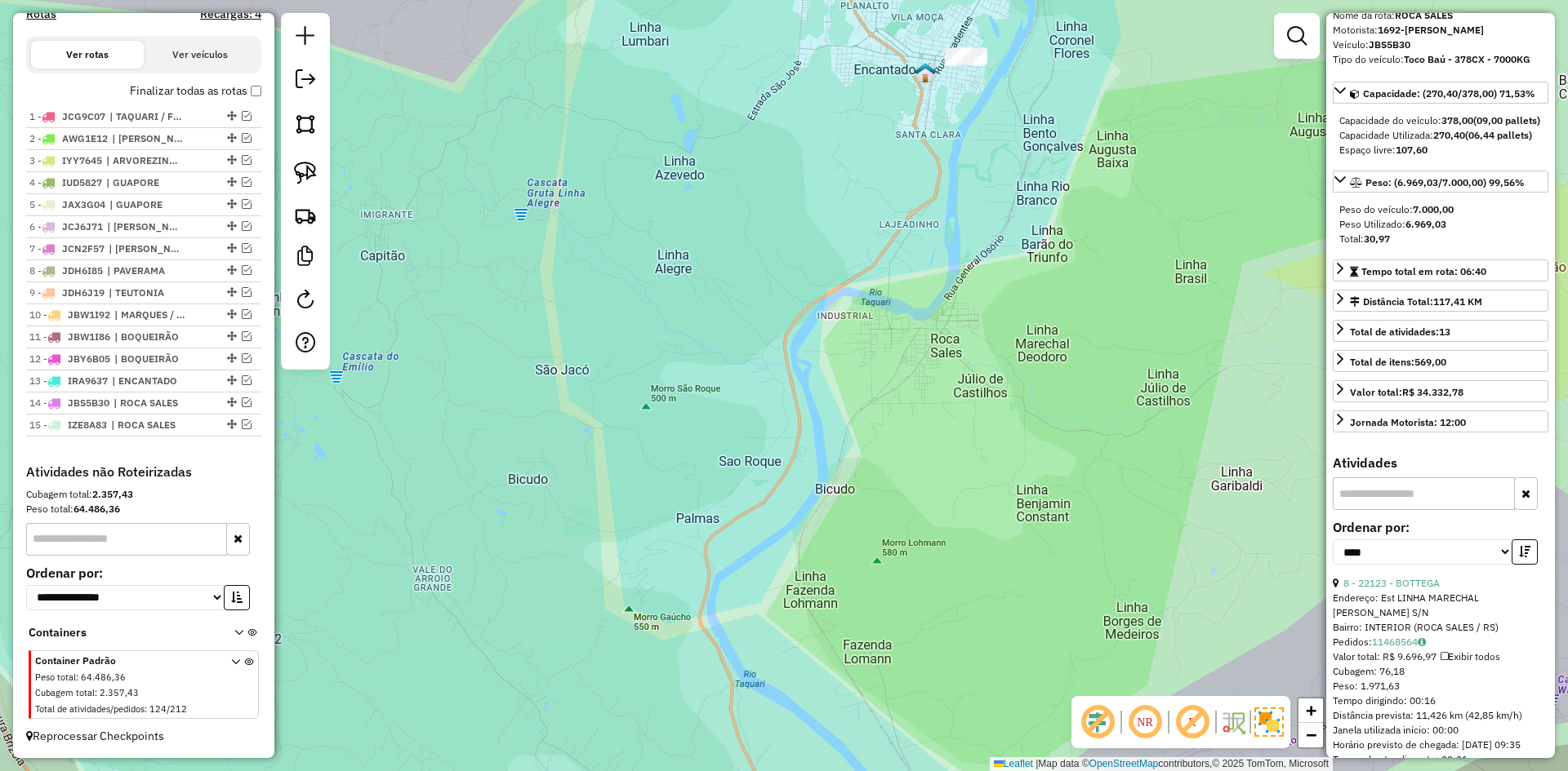
scroll to position [539, 0]
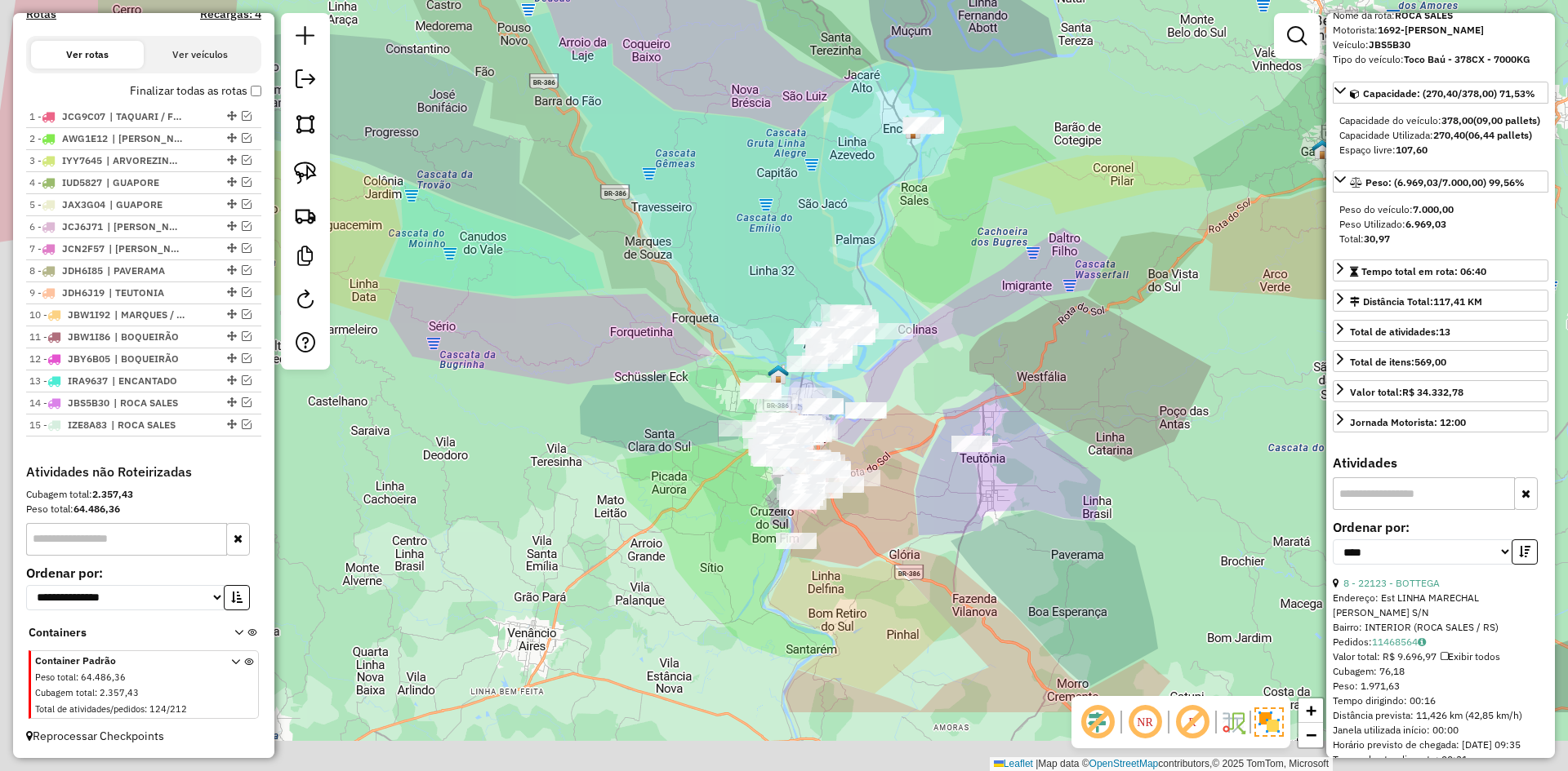
drag, startPoint x: 746, startPoint y: 356, endPoint x: 888, endPoint y: 151, distance: 249.4
click at [896, 157] on div "Janela de atendimento Grade de atendimento Capacidade Transportadoras Veículos …" at bounding box center [784, 386] width 1568 height 771
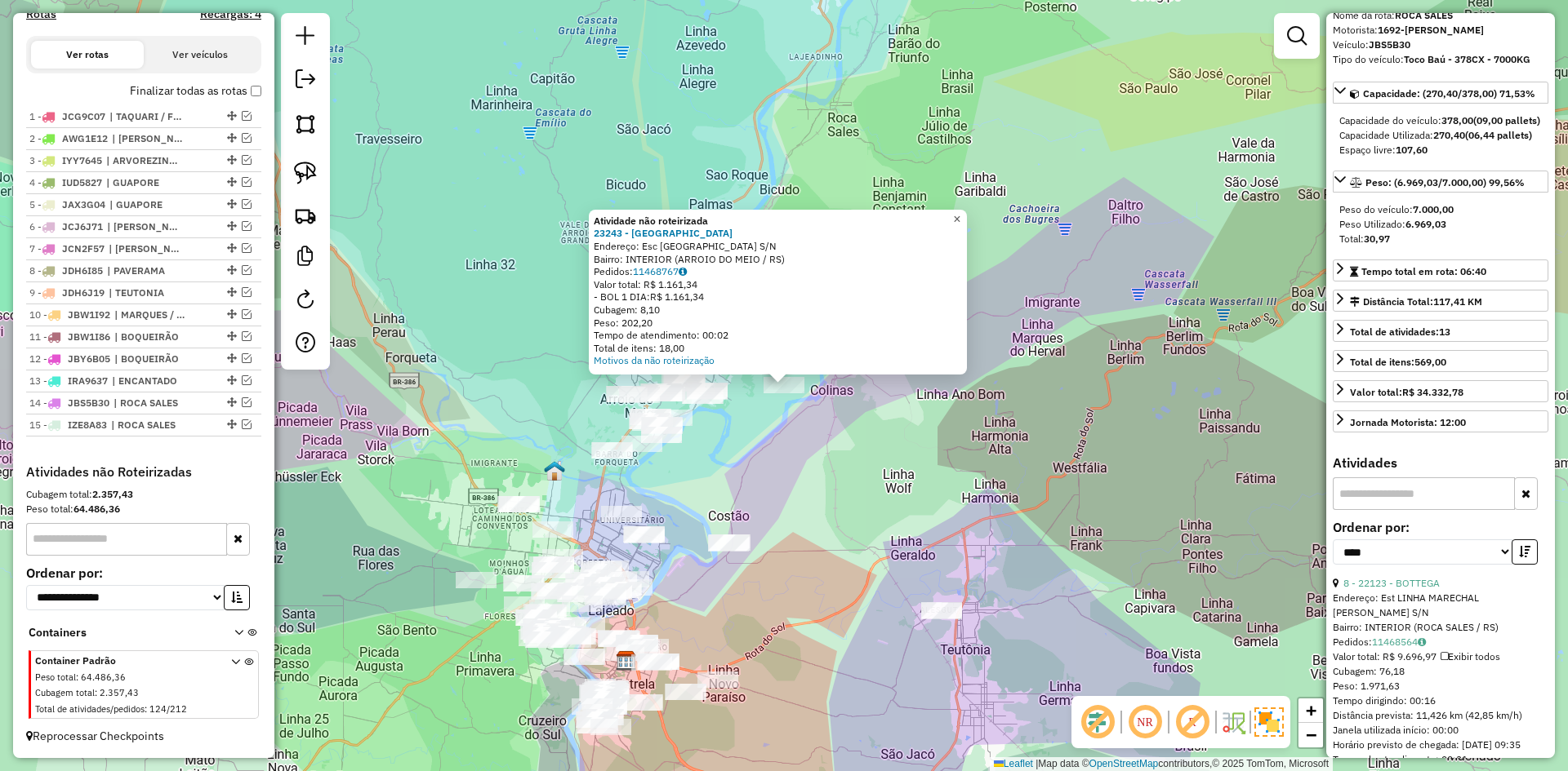
drag, startPoint x: 971, startPoint y: 216, endPoint x: 877, endPoint y: 288, distance: 118.4
click at [960, 216] on span "×" at bounding box center [957, 219] width 8 height 14
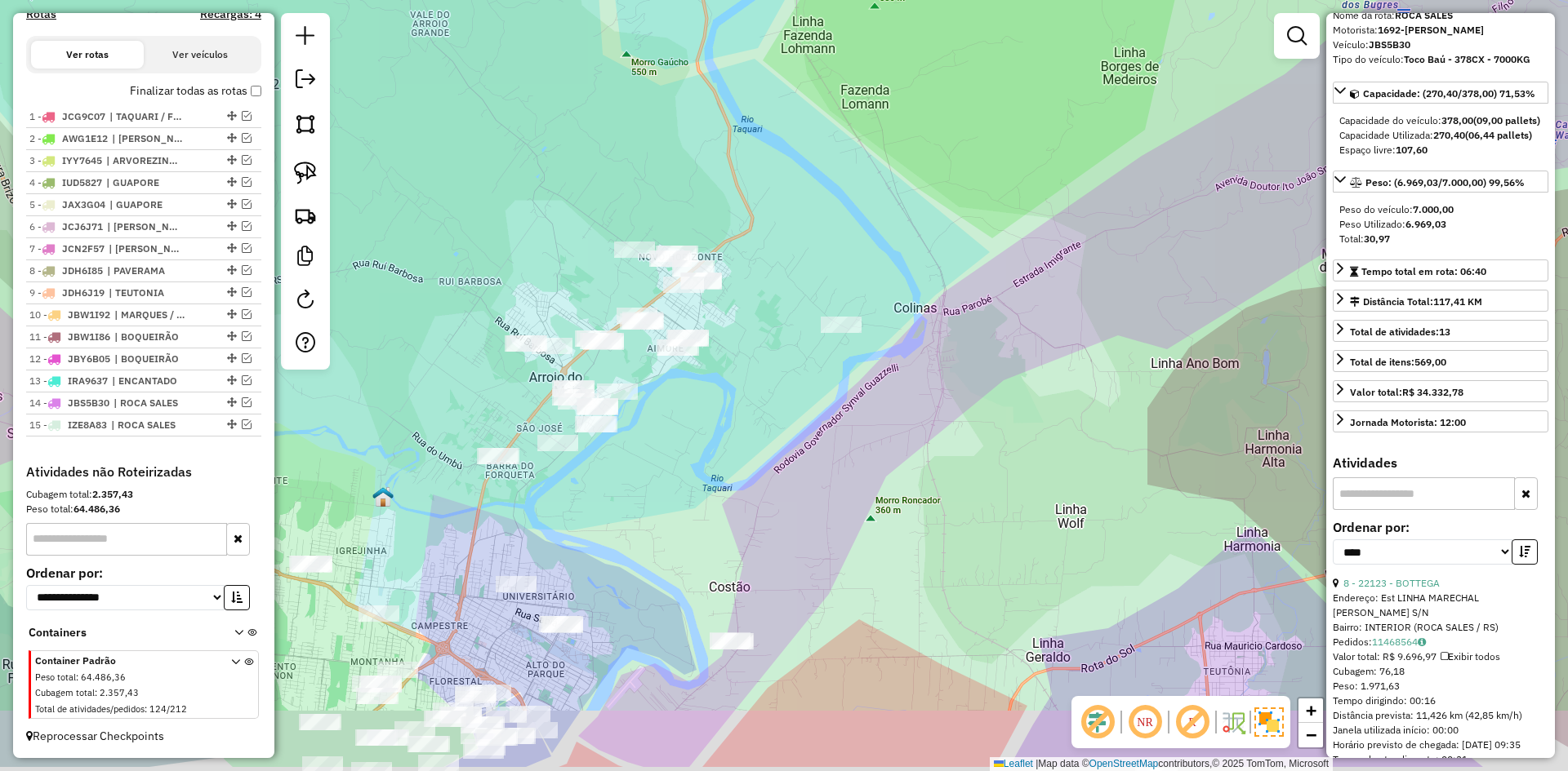
drag, startPoint x: 709, startPoint y: 357, endPoint x: 700, endPoint y: 232, distance: 125.3
click at [767, 267] on div "Janela de atendimento Grade de atendimento Capacidade Transportadoras Veículos …" at bounding box center [784, 386] width 1568 height 771
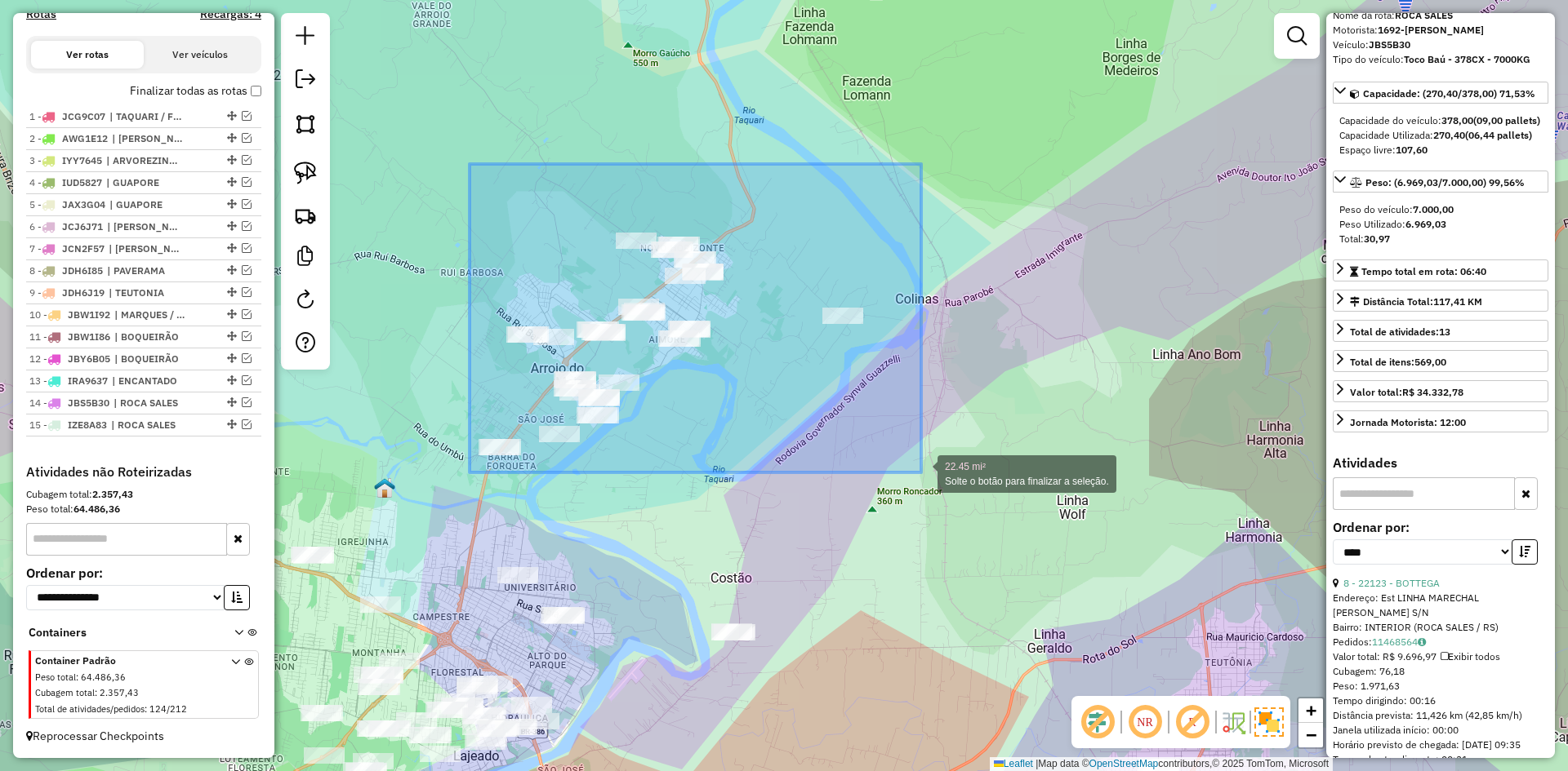
drag, startPoint x: 526, startPoint y: 396, endPoint x: 921, endPoint y: 473, distance: 402.4
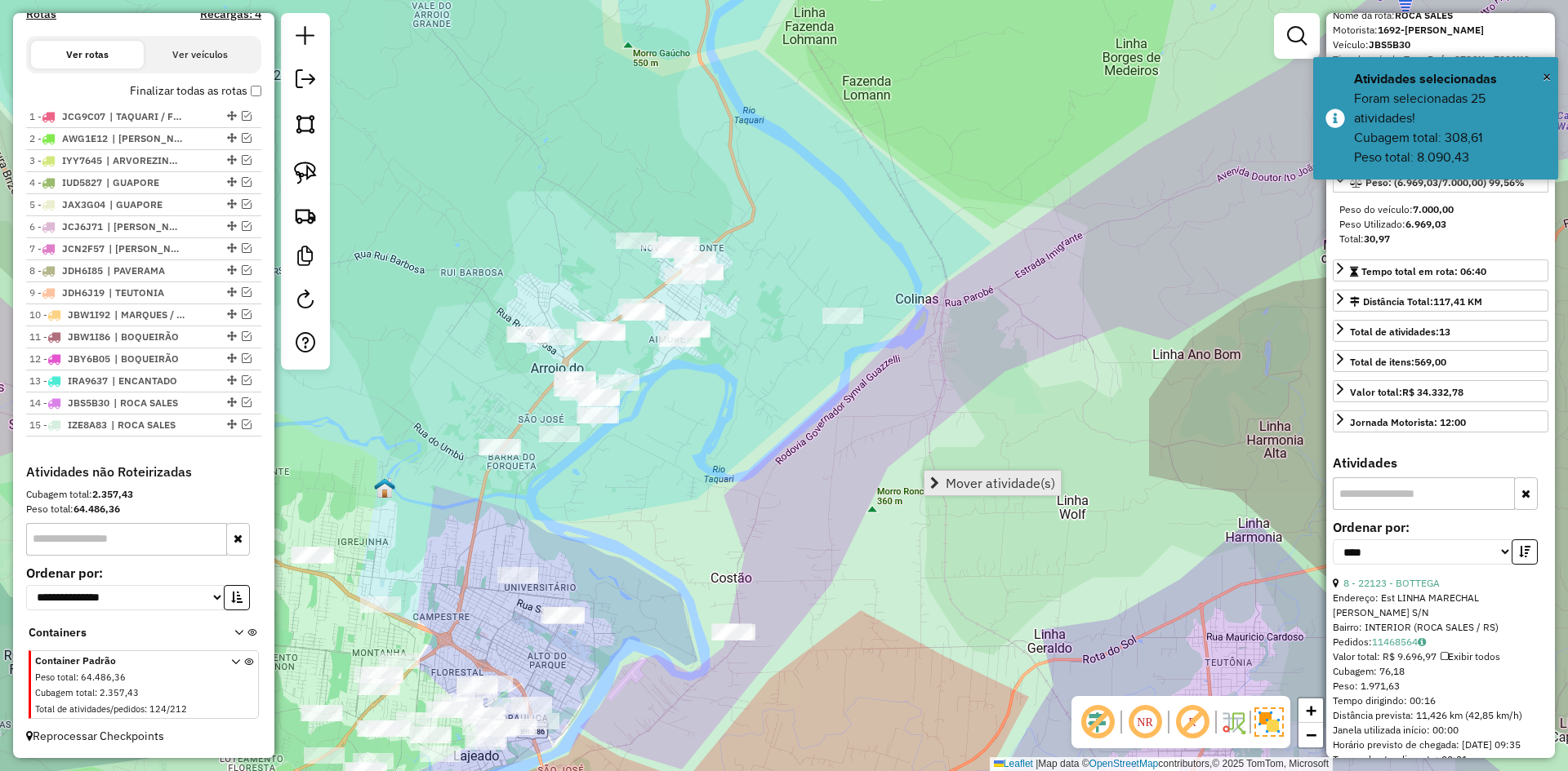
click at [974, 480] on span "Mover atividade(s)" at bounding box center [1000, 483] width 110 height 13
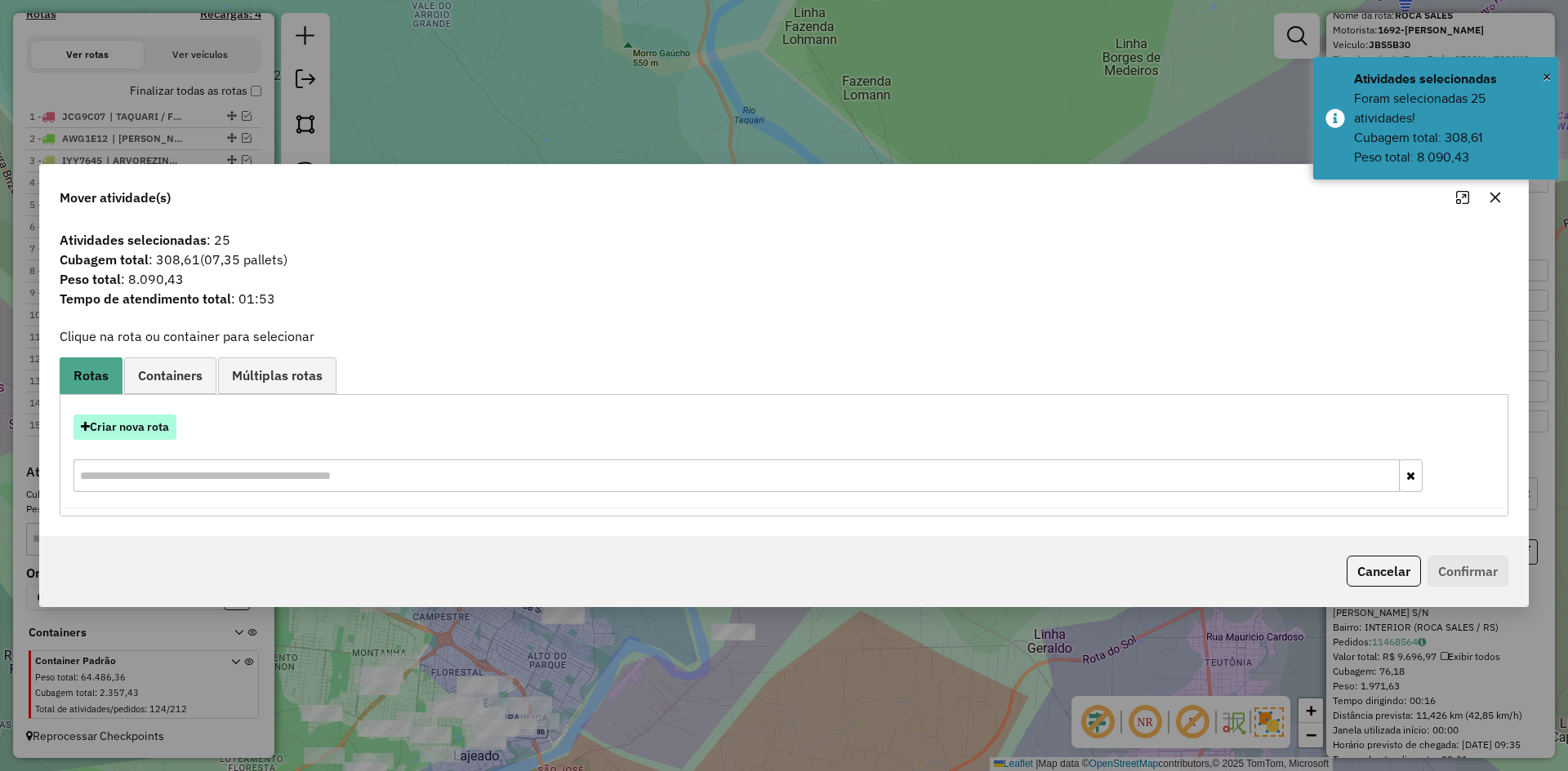
click at [134, 425] on button "Criar nova rota" at bounding box center [125, 427] width 103 height 25
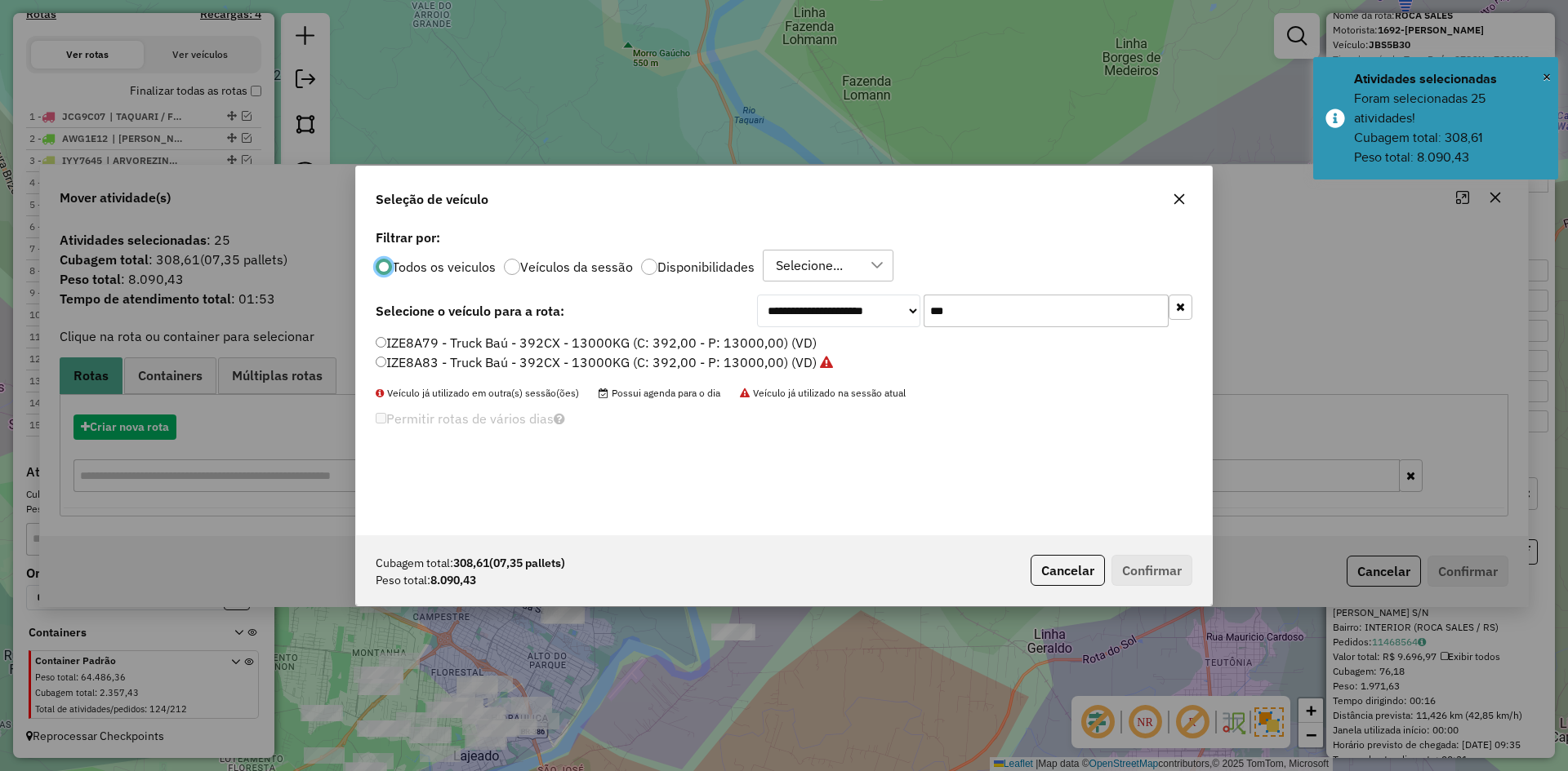
scroll to position [9, 5]
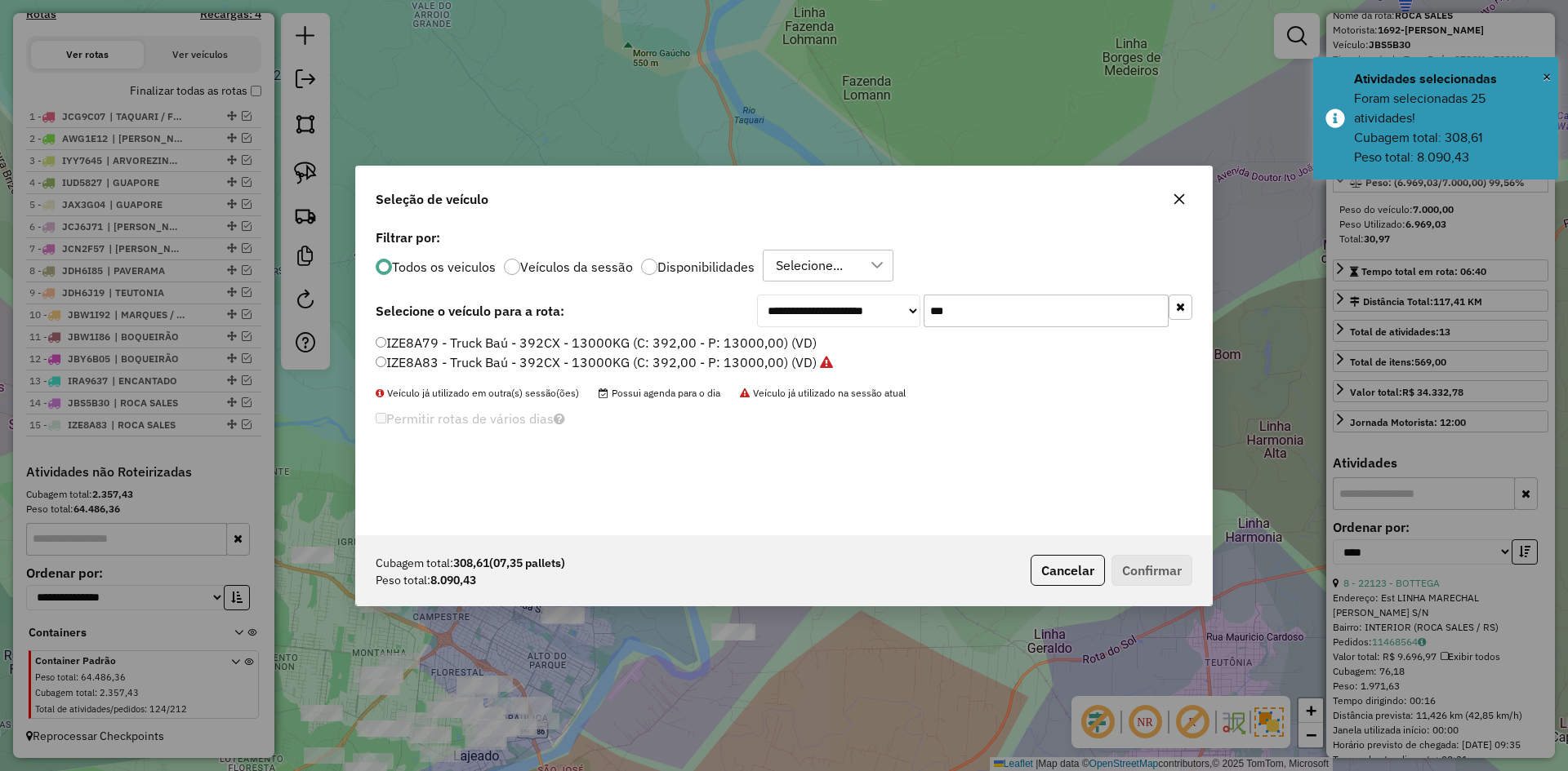
drag, startPoint x: 958, startPoint y: 315, endPoint x: 913, endPoint y: 335, distance: 49.2
click at [913, 335] on div "**********" at bounding box center [783, 380] width 856 height 310
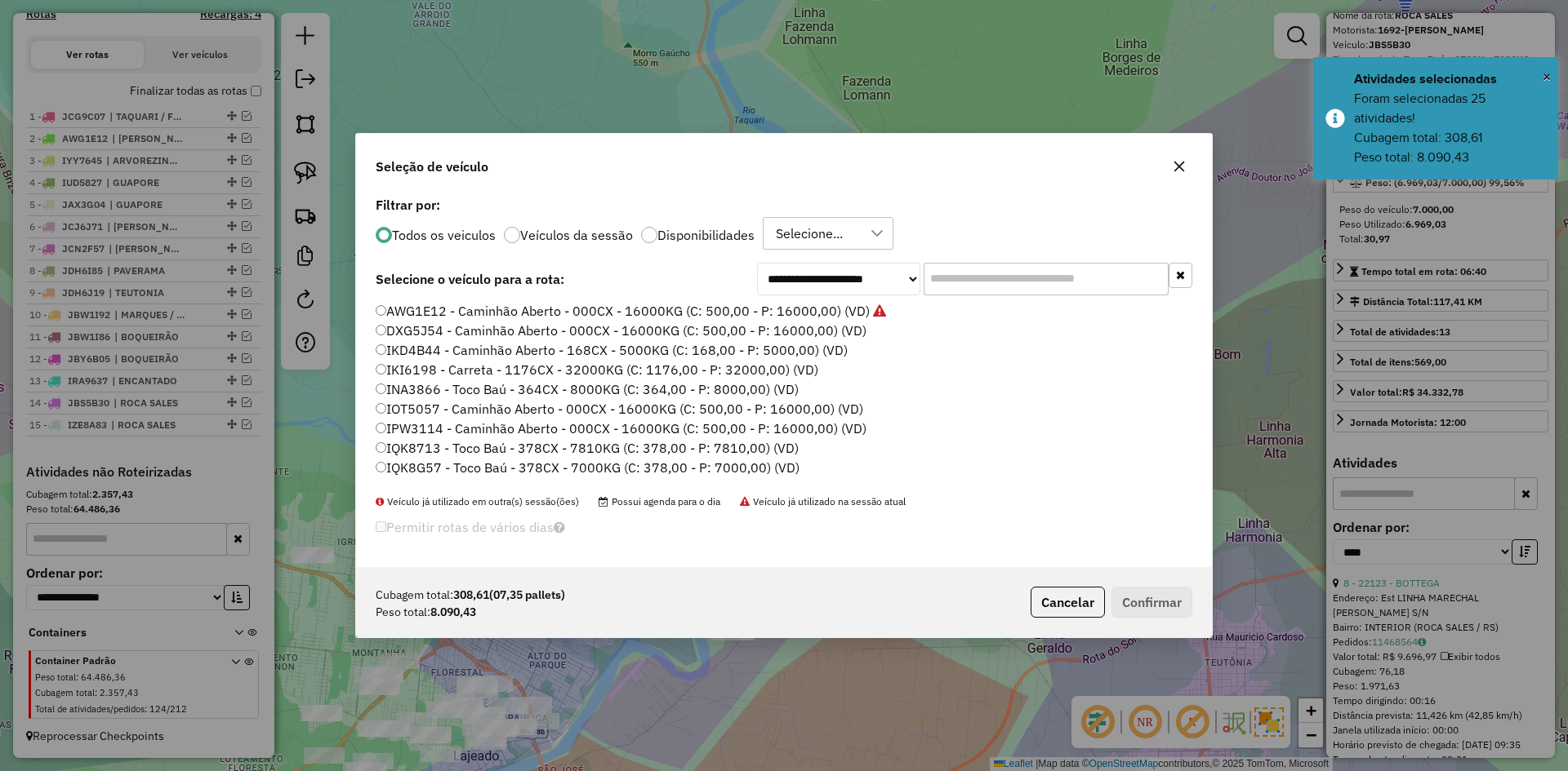
type input "*"
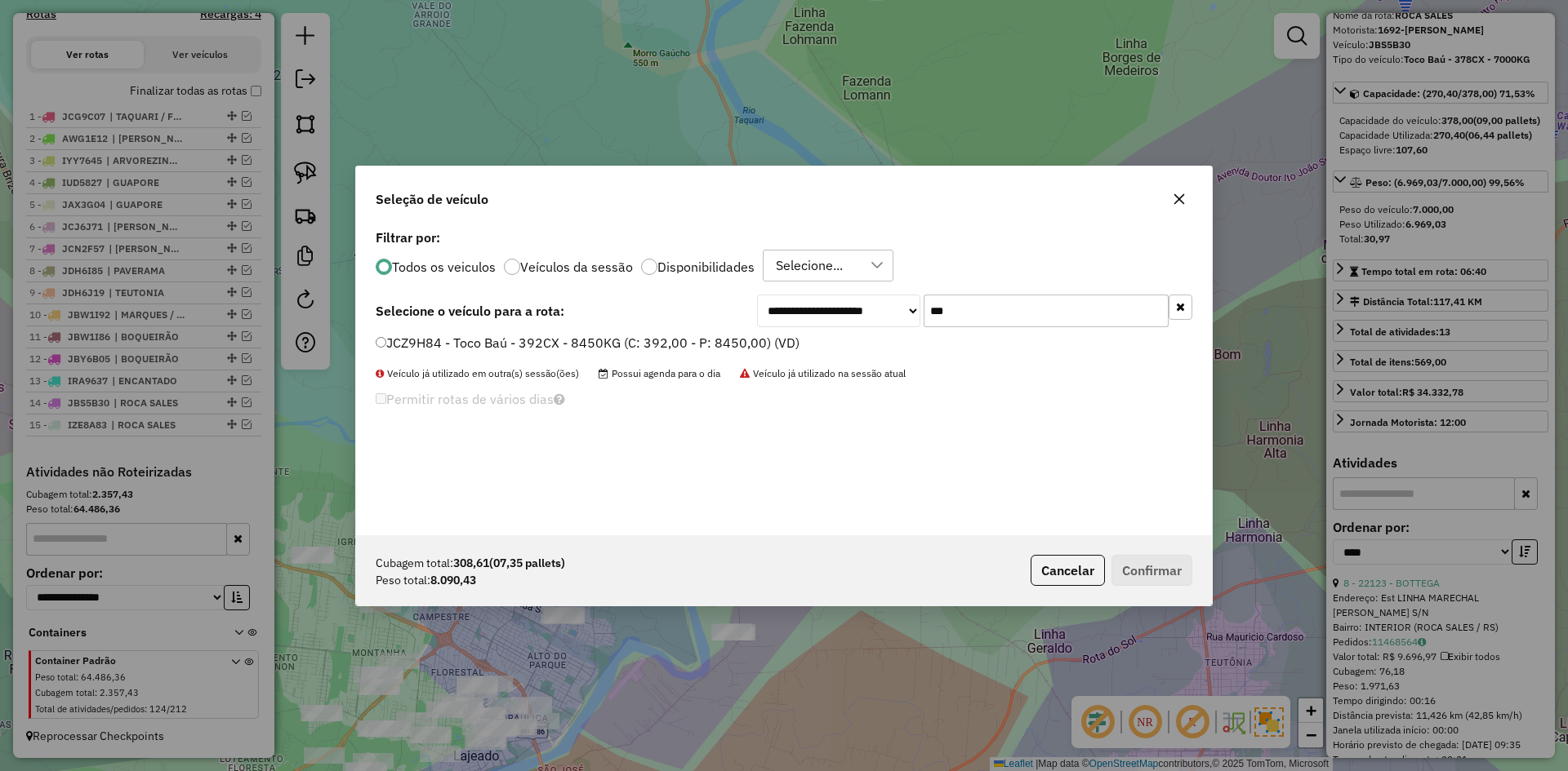
type input "***"
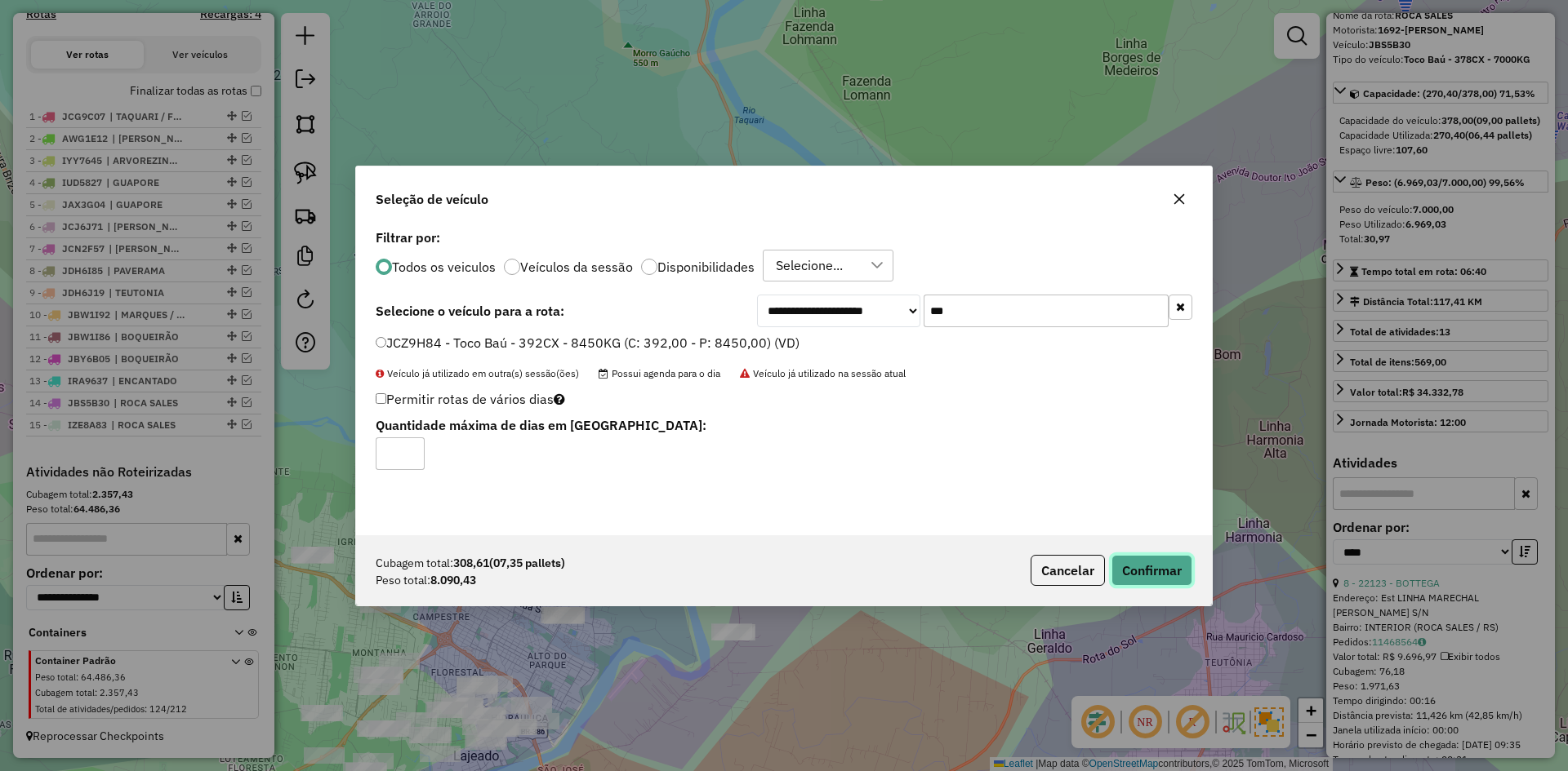
click at [1144, 555] on button "Confirmar" at bounding box center [1151, 571] width 81 height 31
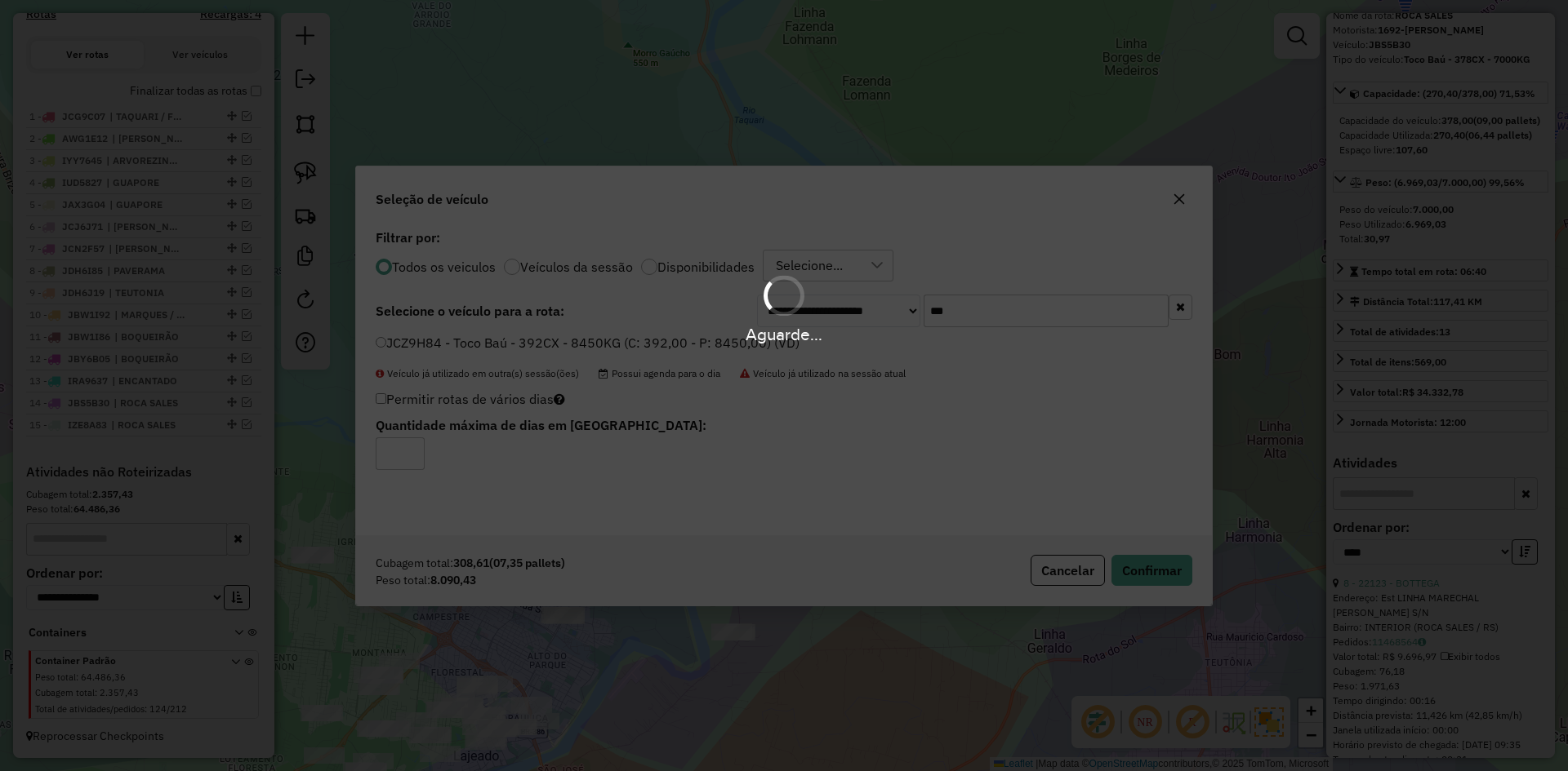
scroll to position [630, 0]
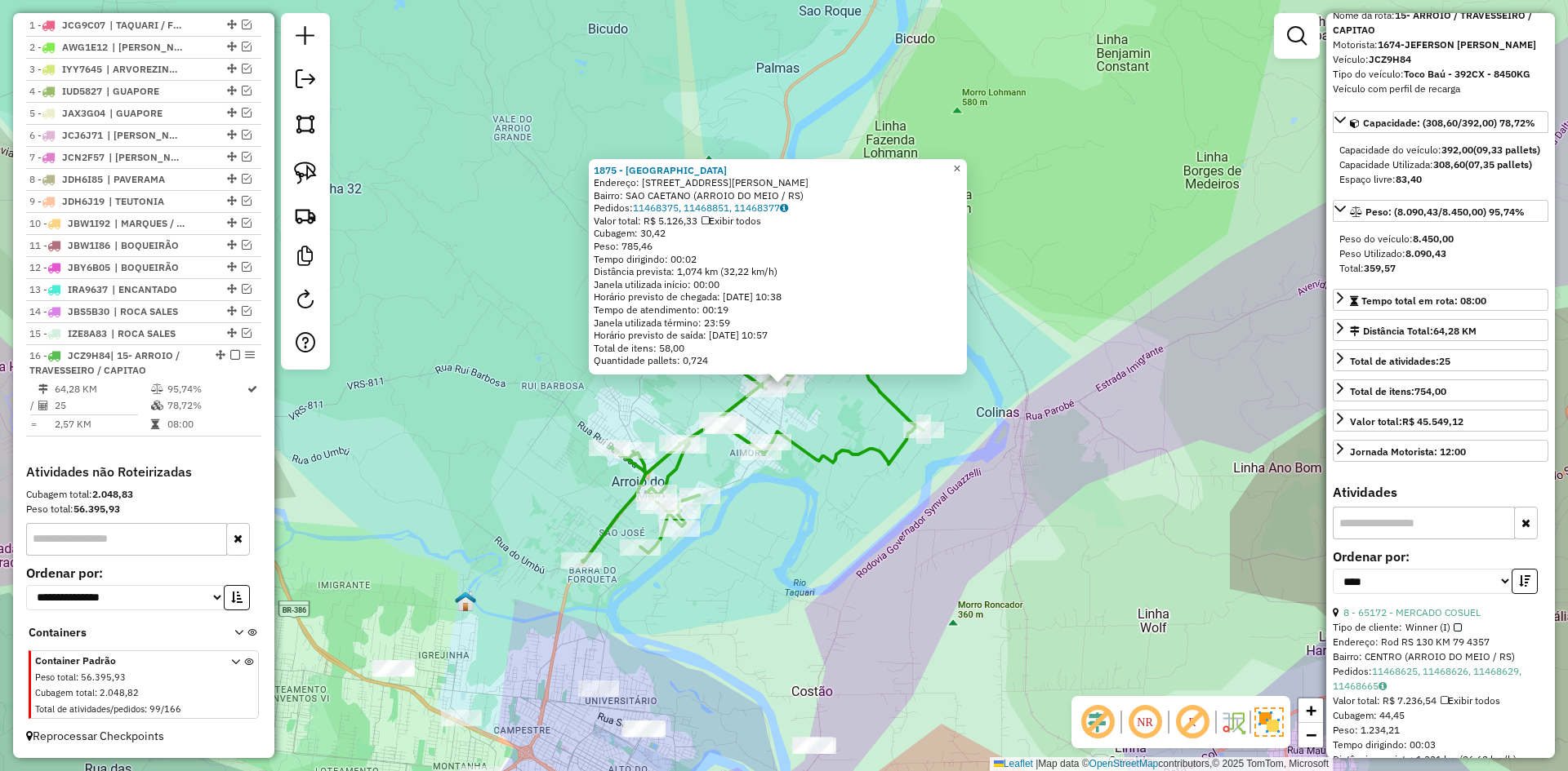
click at [967, 164] on link "×" at bounding box center [957, 169] width 19 height 19
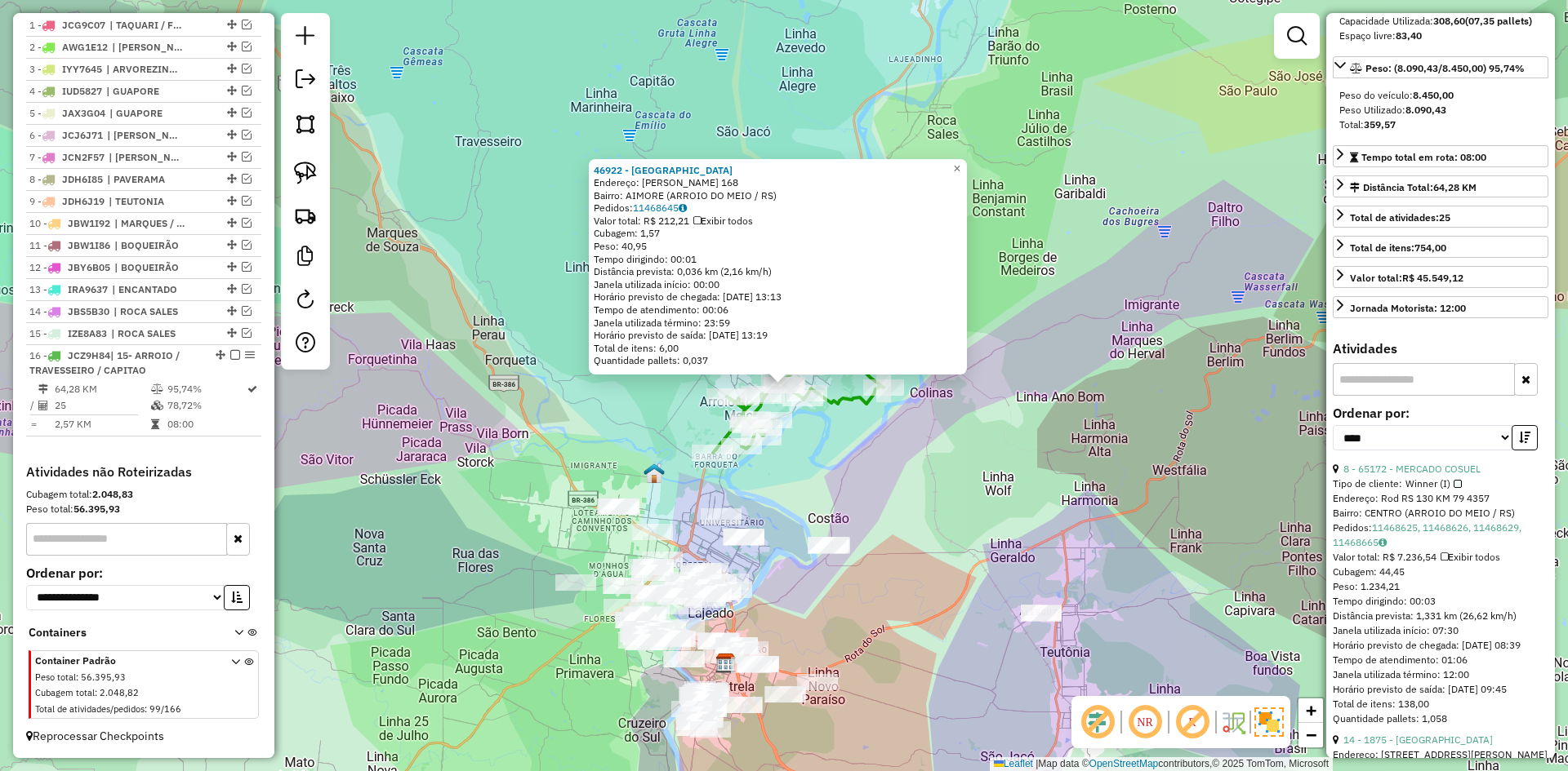
scroll to position [245, 0]
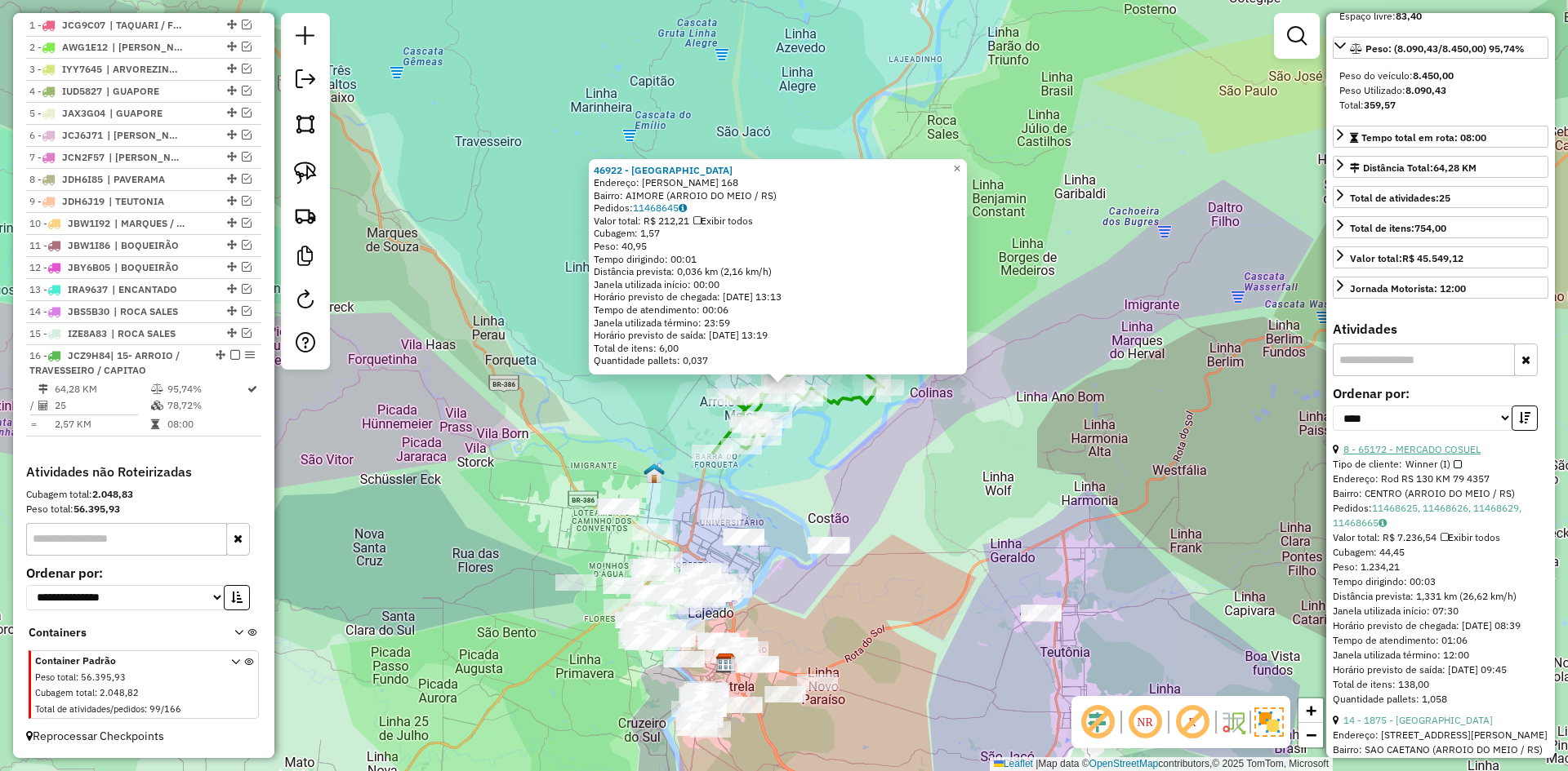
click at [1428, 455] on link "8 - 65172 - MERCADO COSUEL" at bounding box center [1412, 449] width 137 height 13
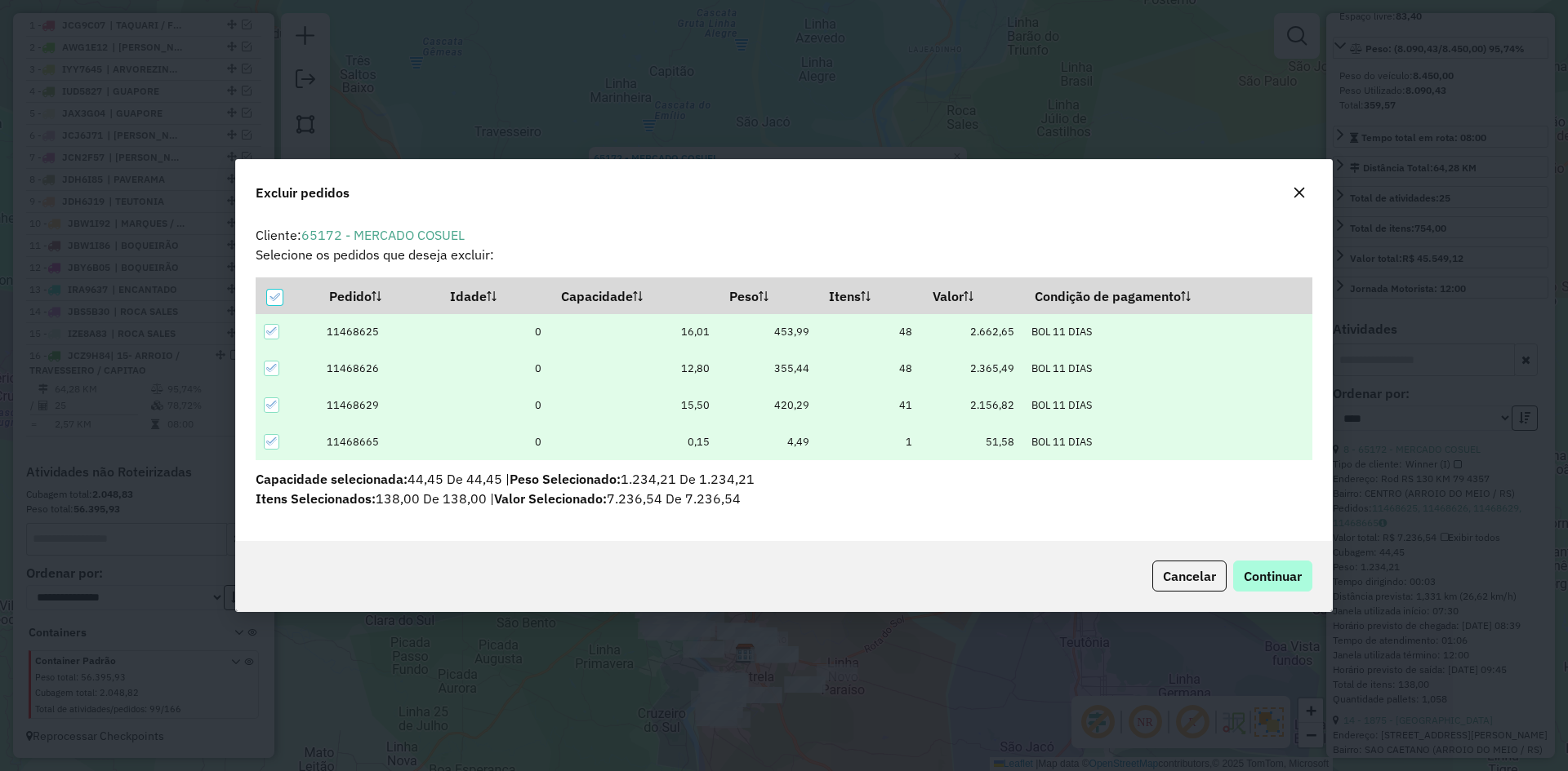
scroll to position [0, 0]
drag, startPoint x: 1293, startPoint y: 586, endPoint x: 1272, endPoint y: 583, distance: 21.2
click at [1290, 584] on button "Continuar" at bounding box center [1273, 576] width 80 height 31
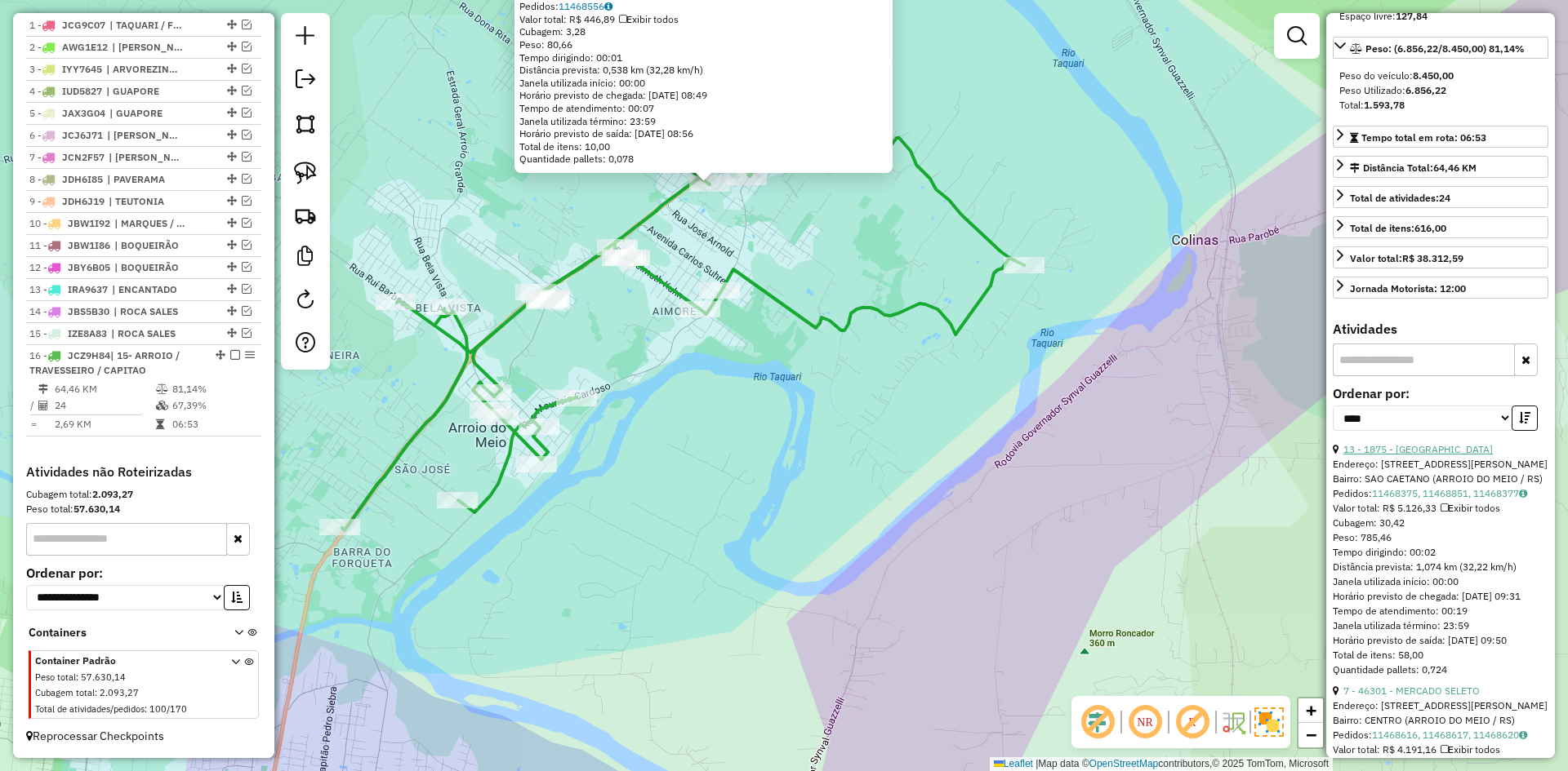
click at [1394, 455] on link "13 - 1875 - UNISCA" at bounding box center [1418, 449] width 150 height 13
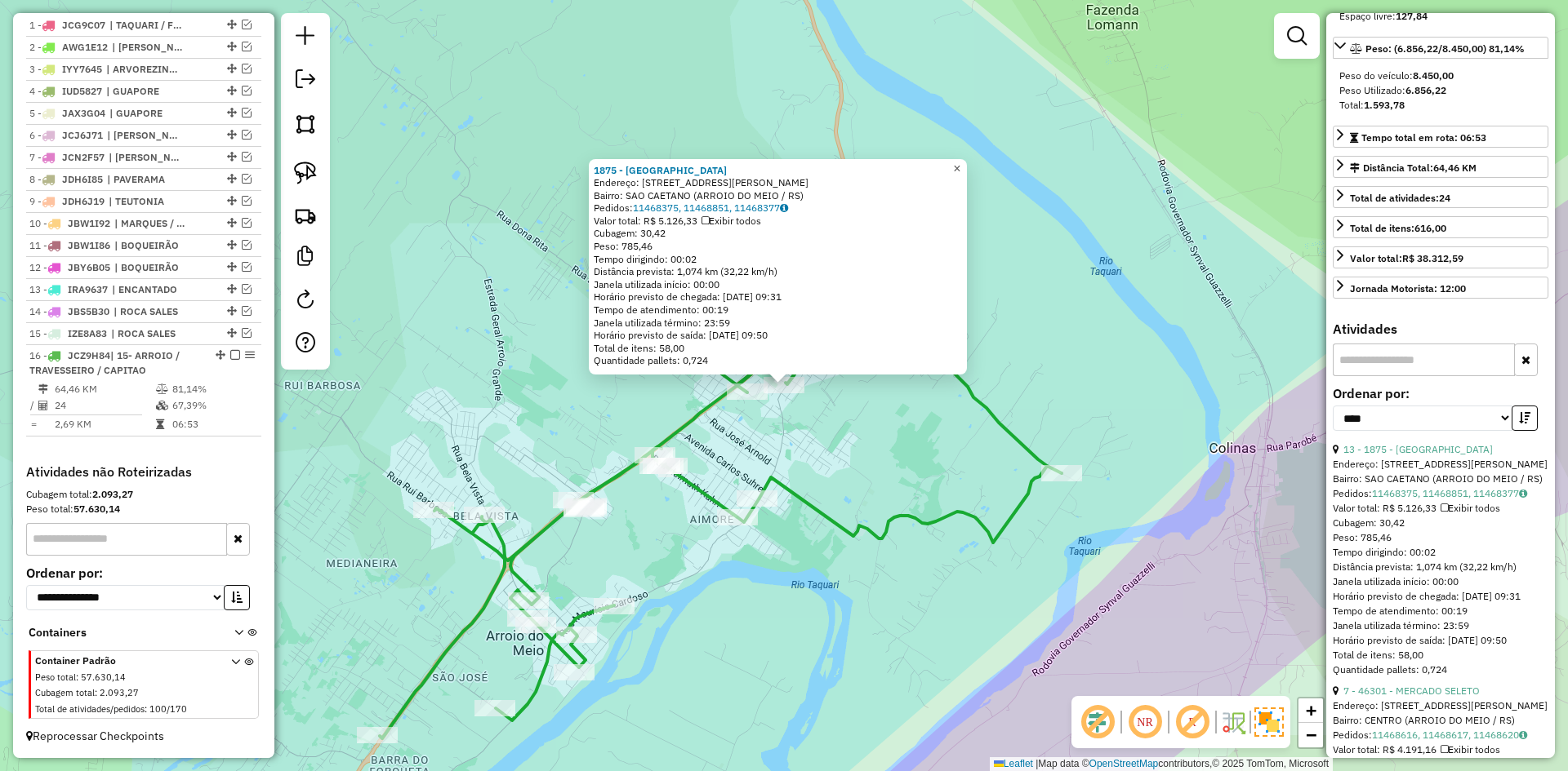
click at [960, 165] on span "×" at bounding box center [957, 168] width 8 height 14
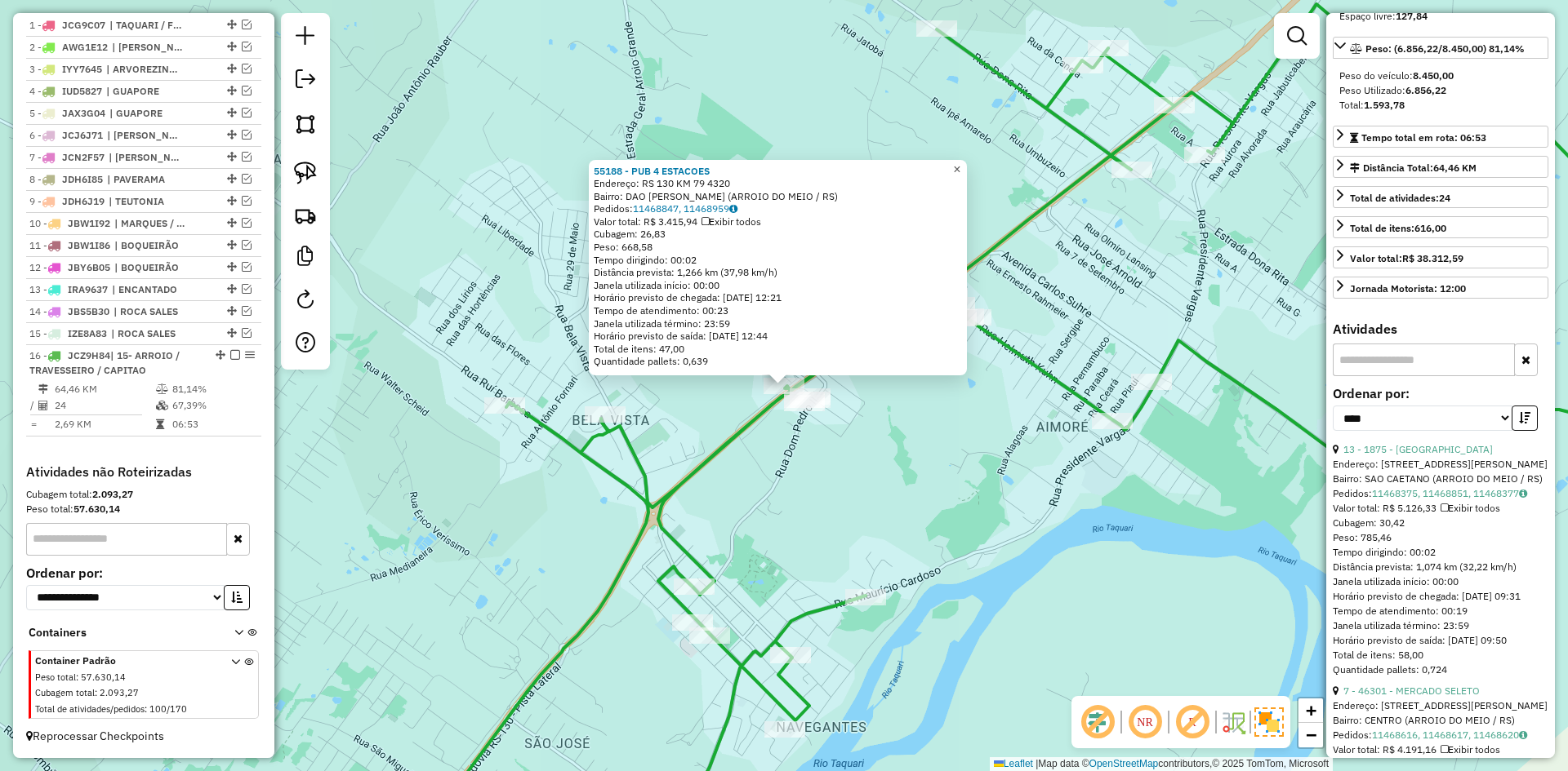
click at [960, 165] on span "×" at bounding box center [957, 169] width 8 height 14
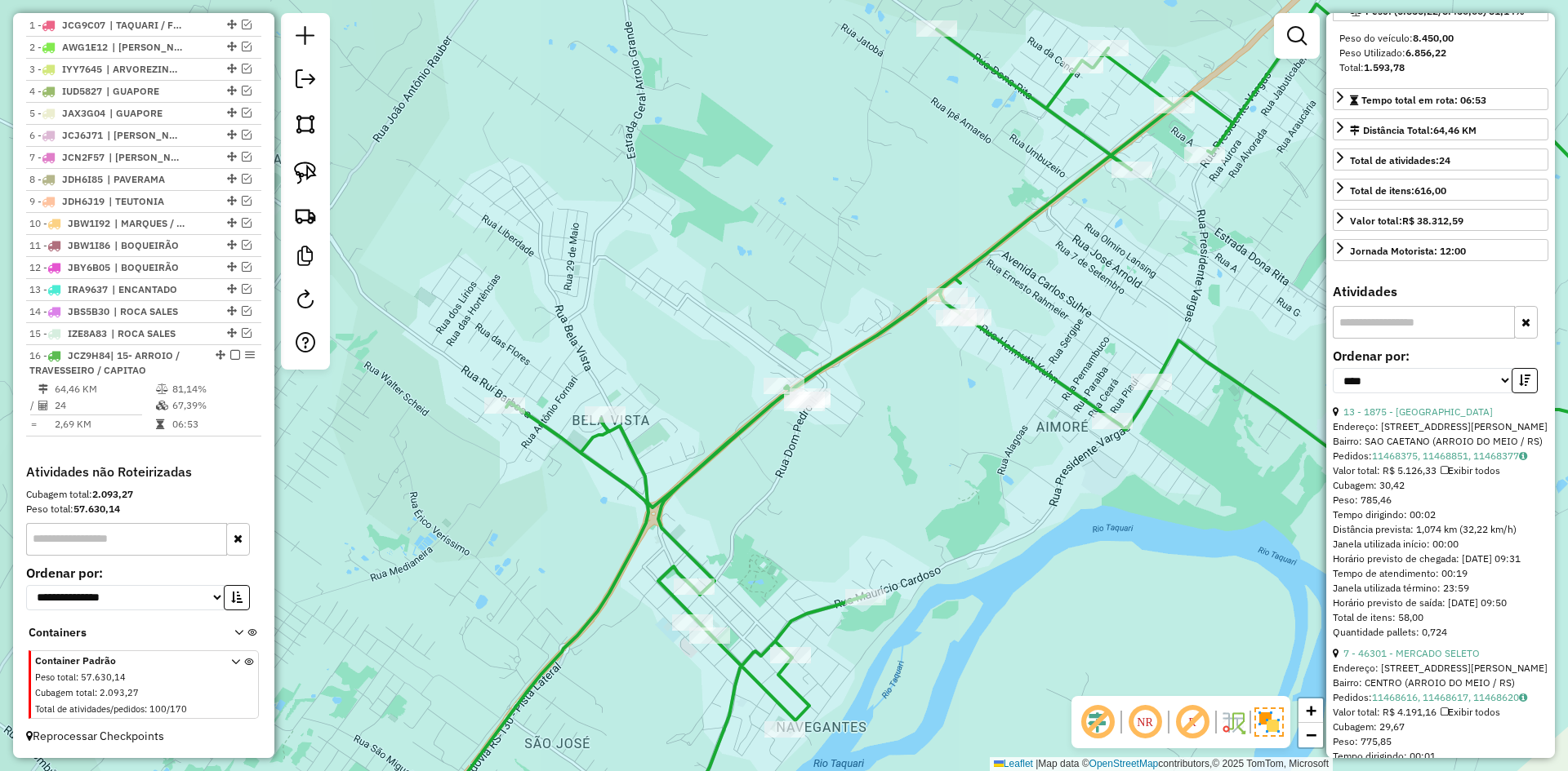
scroll to position [326, 0]
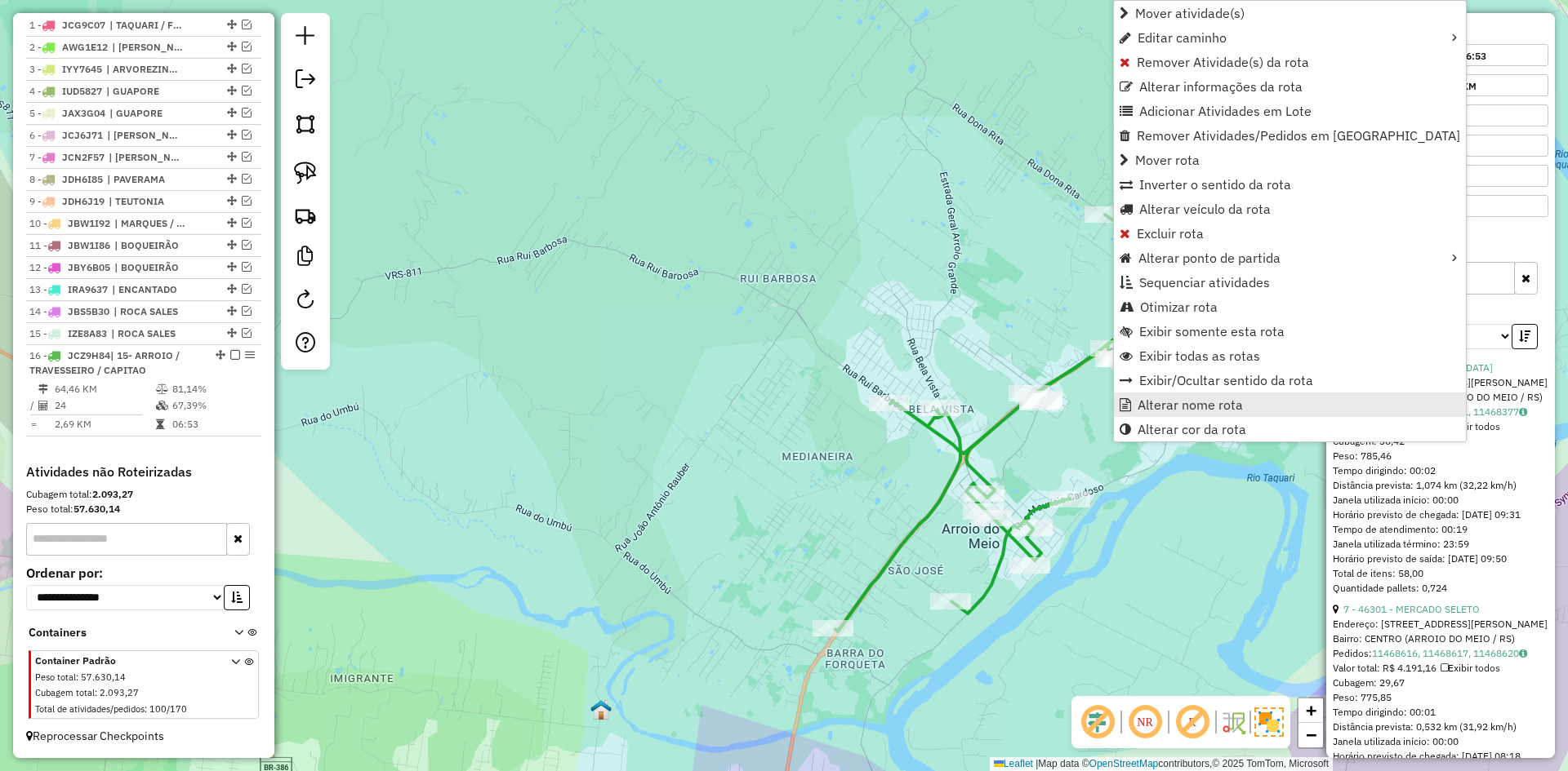
click at [1176, 403] on span "Alterar nome rota" at bounding box center [1190, 404] width 105 height 13
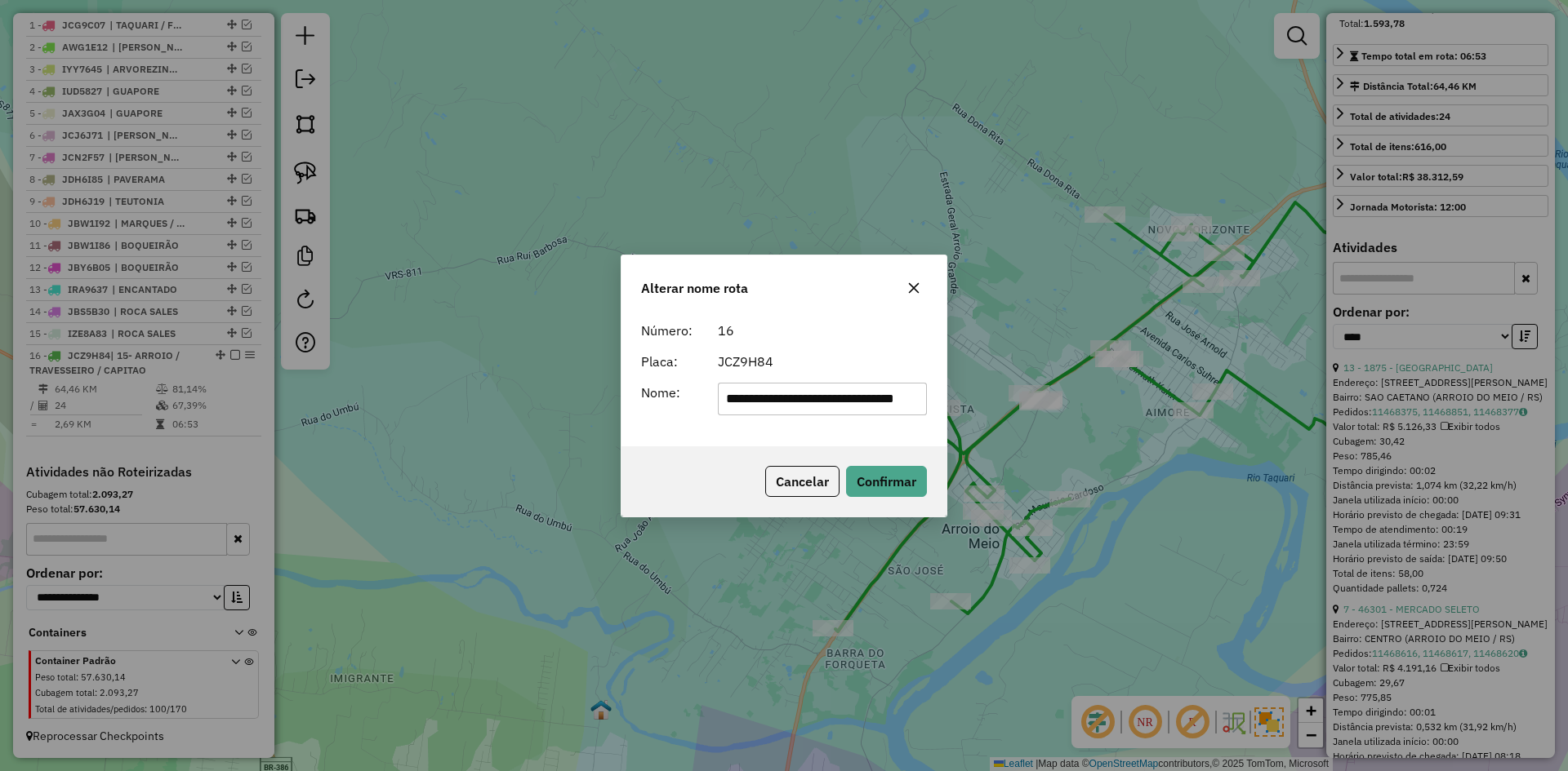
scroll to position [0, 40]
drag, startPoint x: 920, startPoint y: 402, endPoint x: 761, endPoint y: 443, distance: 164.2
click at [761, 443] on div "**********" at bounding box center [784, 381] width 325 height 132
drag, startPoint x: 746, startPoint y: 397, endPoint x: 663, endPoint y: 457, distance: 102.4
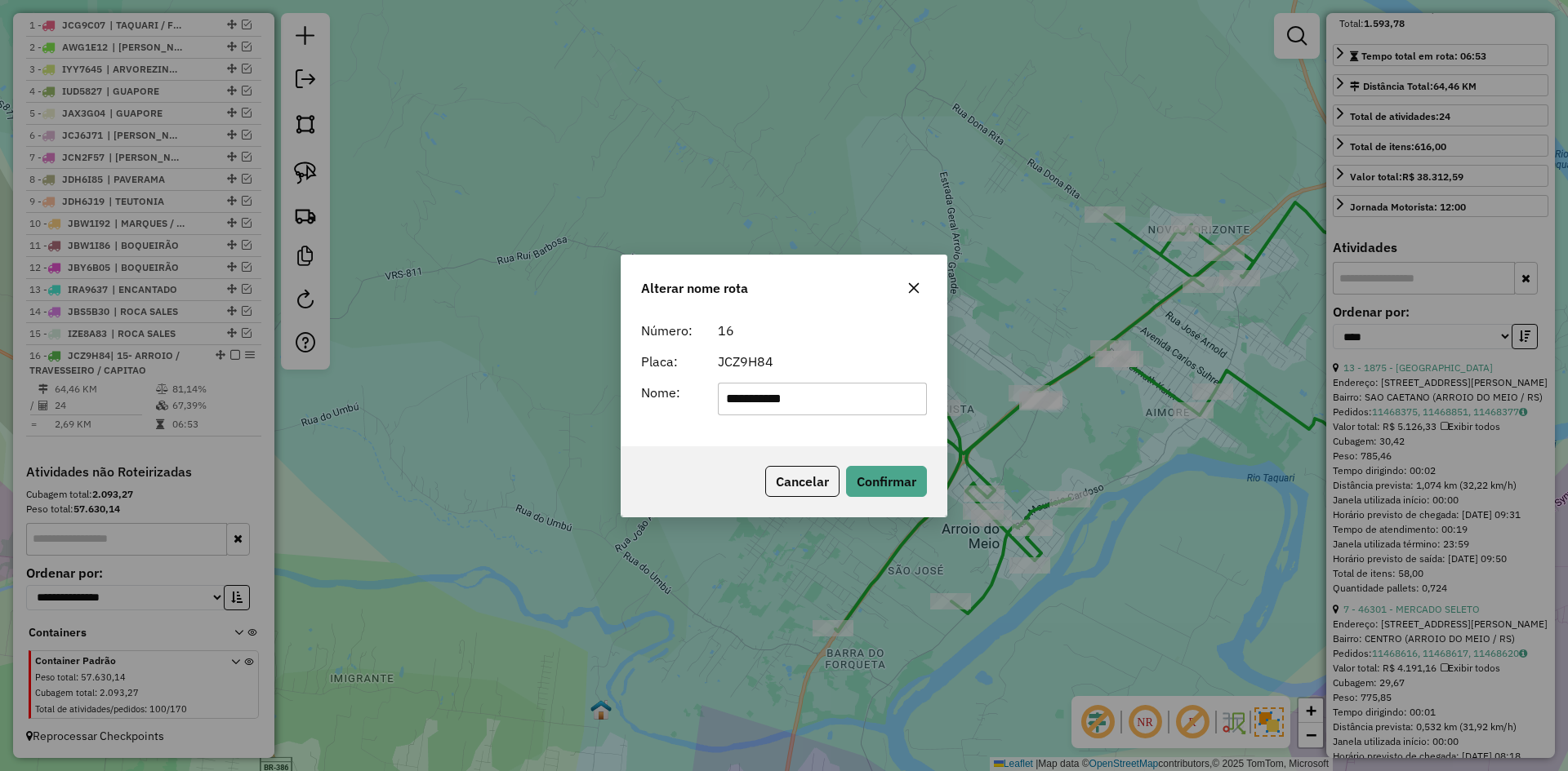
click at [673, 449] on div "**********" at bounding box center [784, 386] width 326 height 263
type input "******"
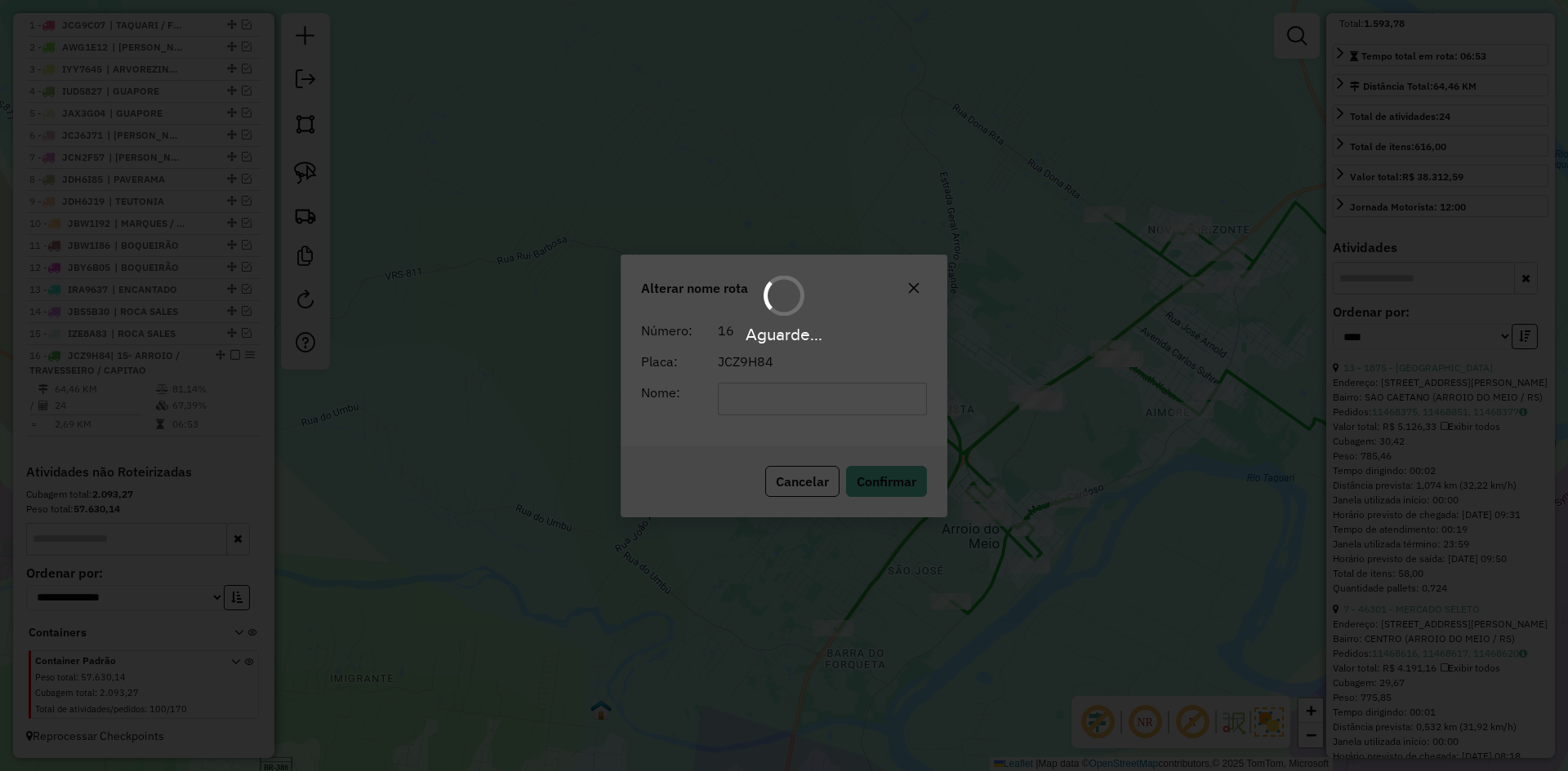
scroll to position [312, 0]
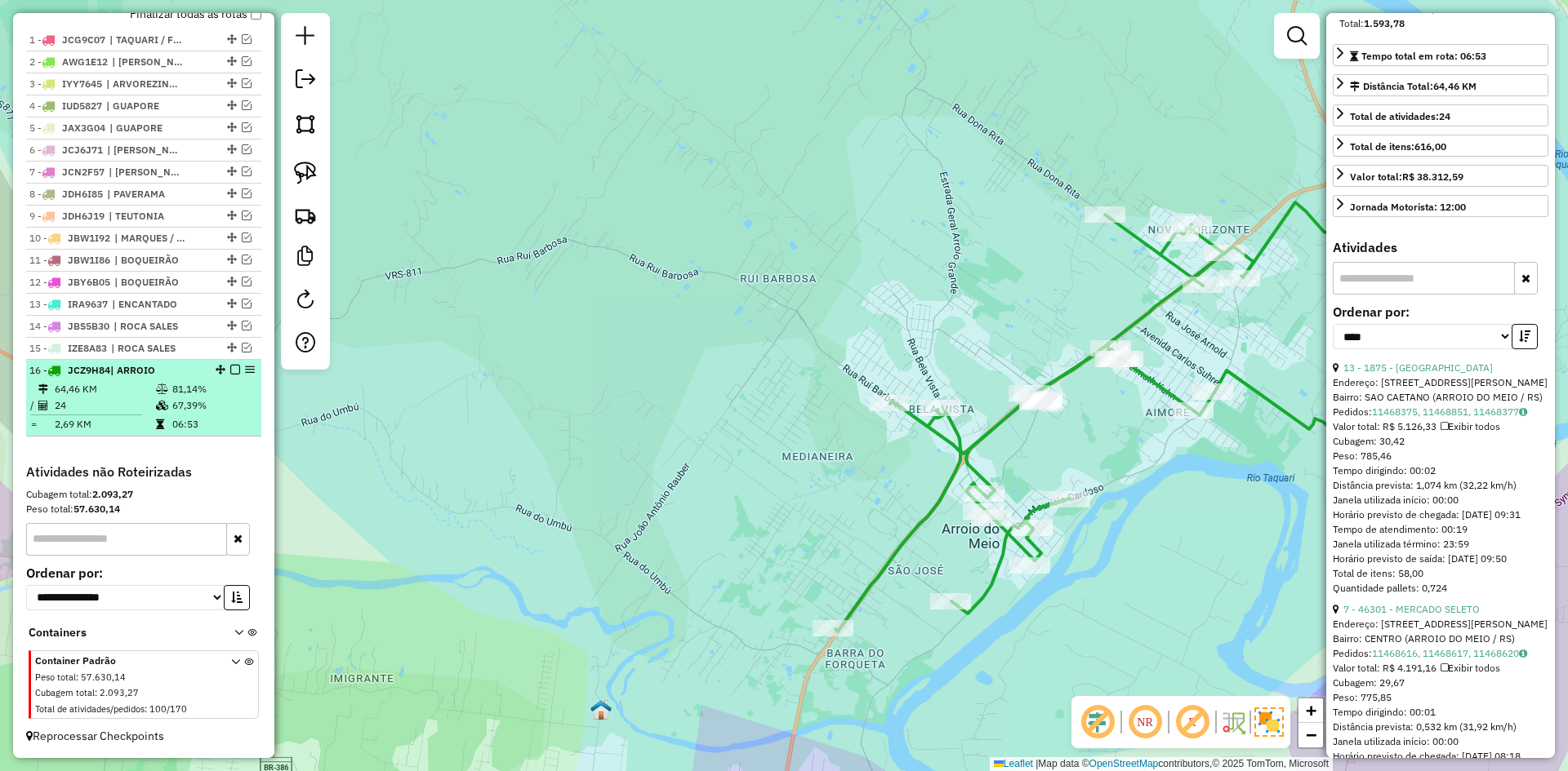
click at [230, 371] on em at bounding box center [235, 370] width 10 height 10
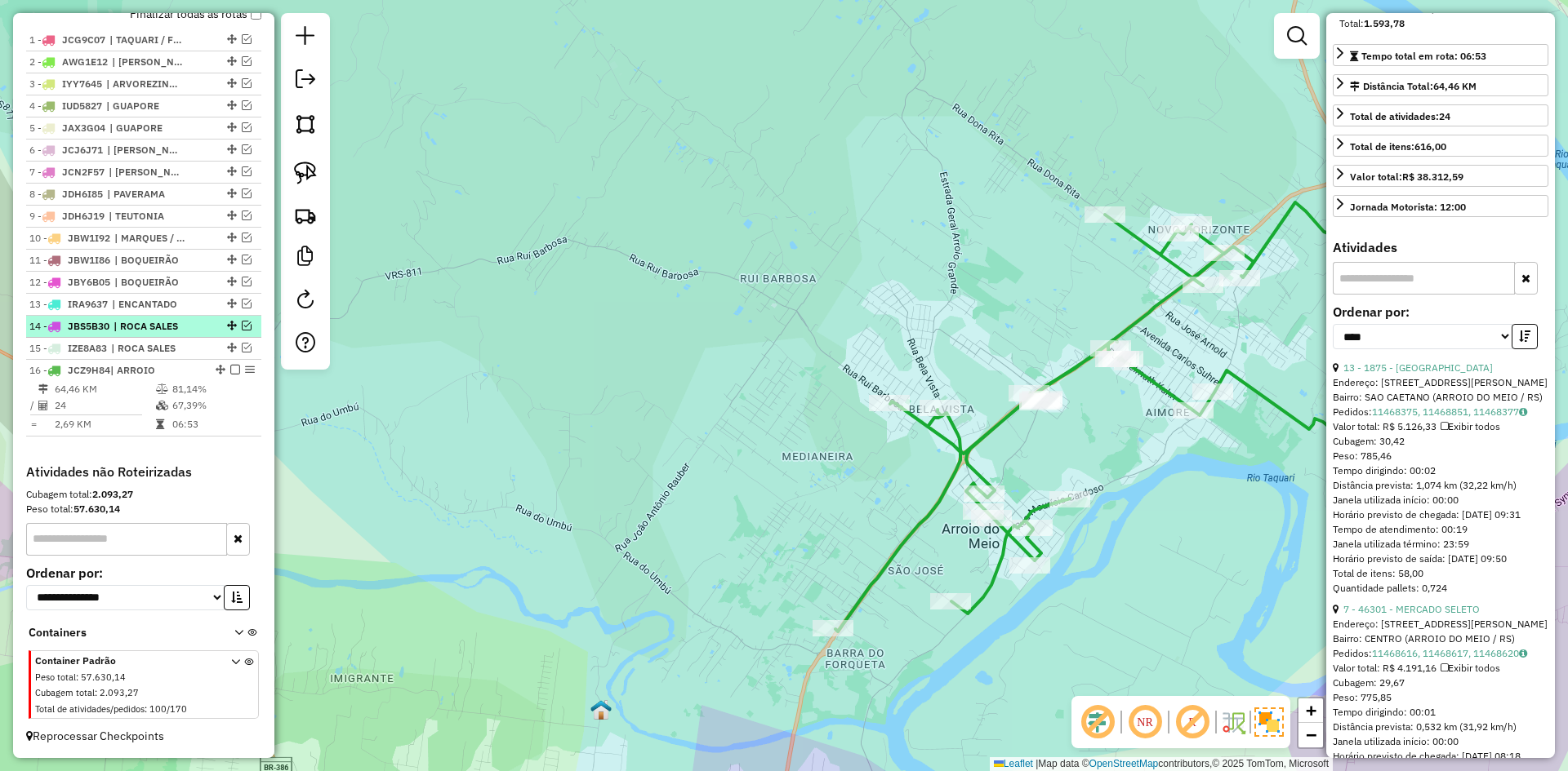
scroll to position [560, 0]
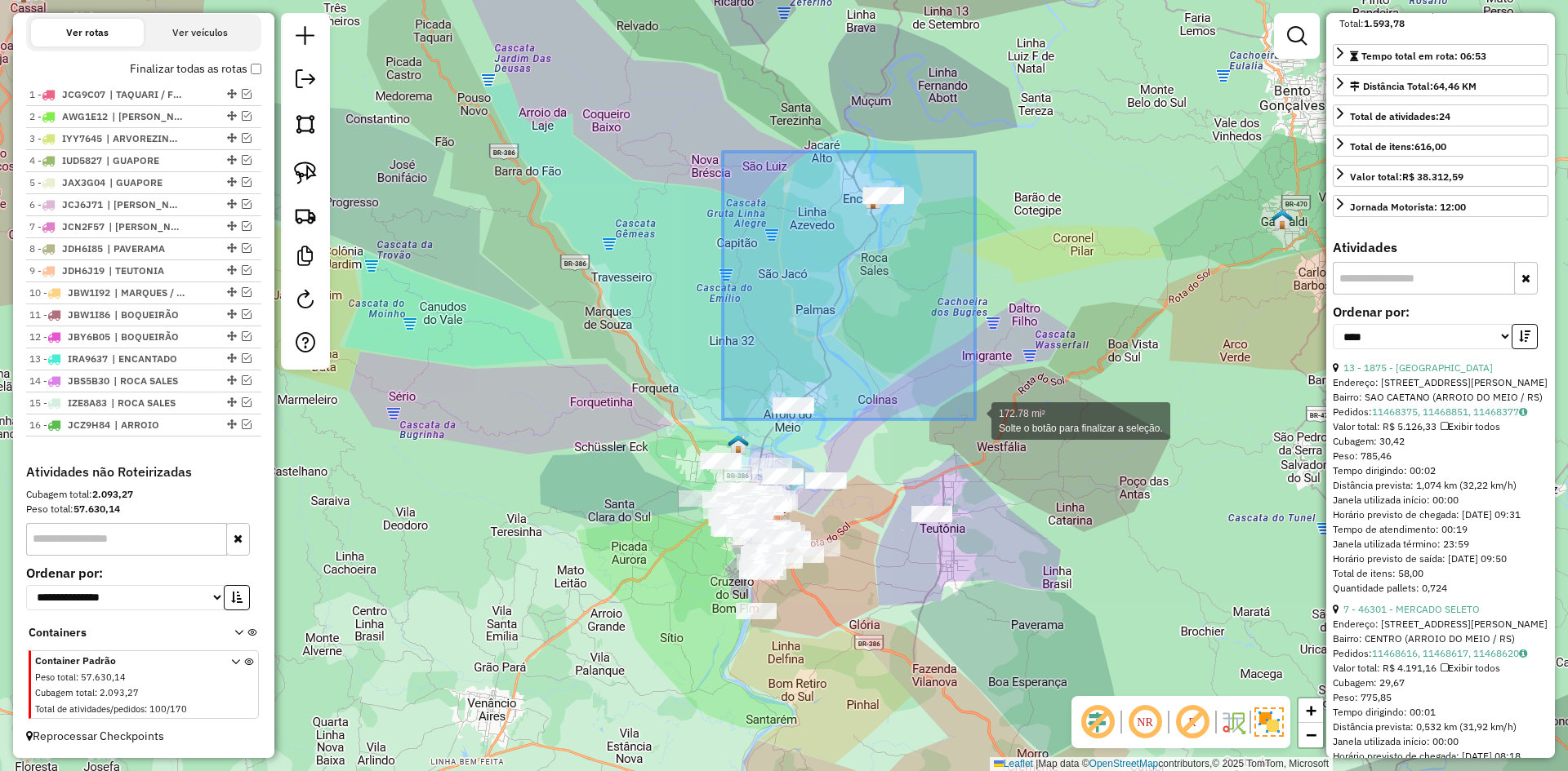
drag, startPoint x: 723, startPoint y: 151, endPoint x: 976, endPoint y: 419, distance: 368.6
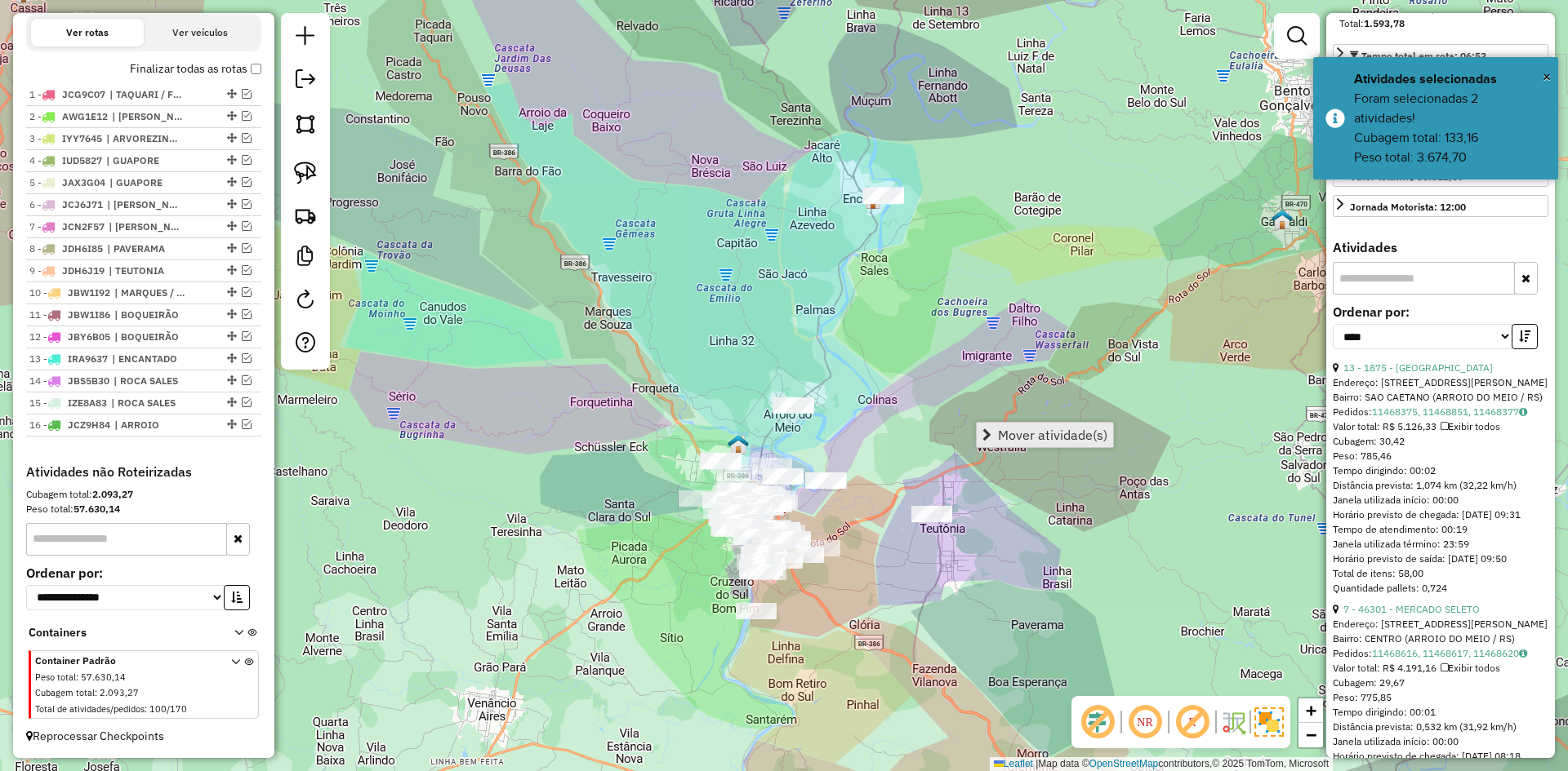
click at [1042, 433] on span "Mover atividade(s)" at bounding box center [1052, 434] width 110 height 13
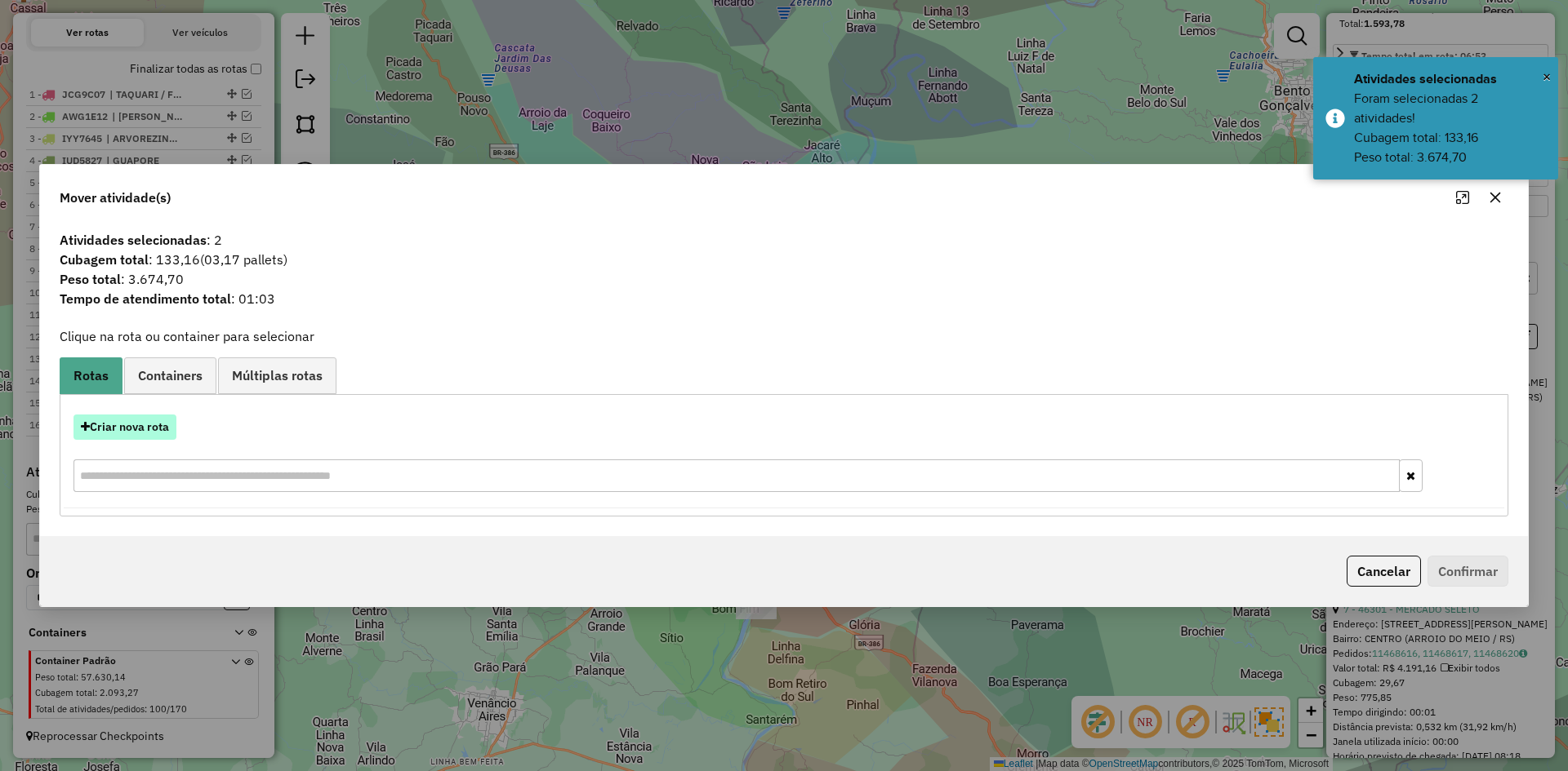
click at [125, 424] on button "Criar nova rota" at bounding box center [125, 427] width 103 height 25
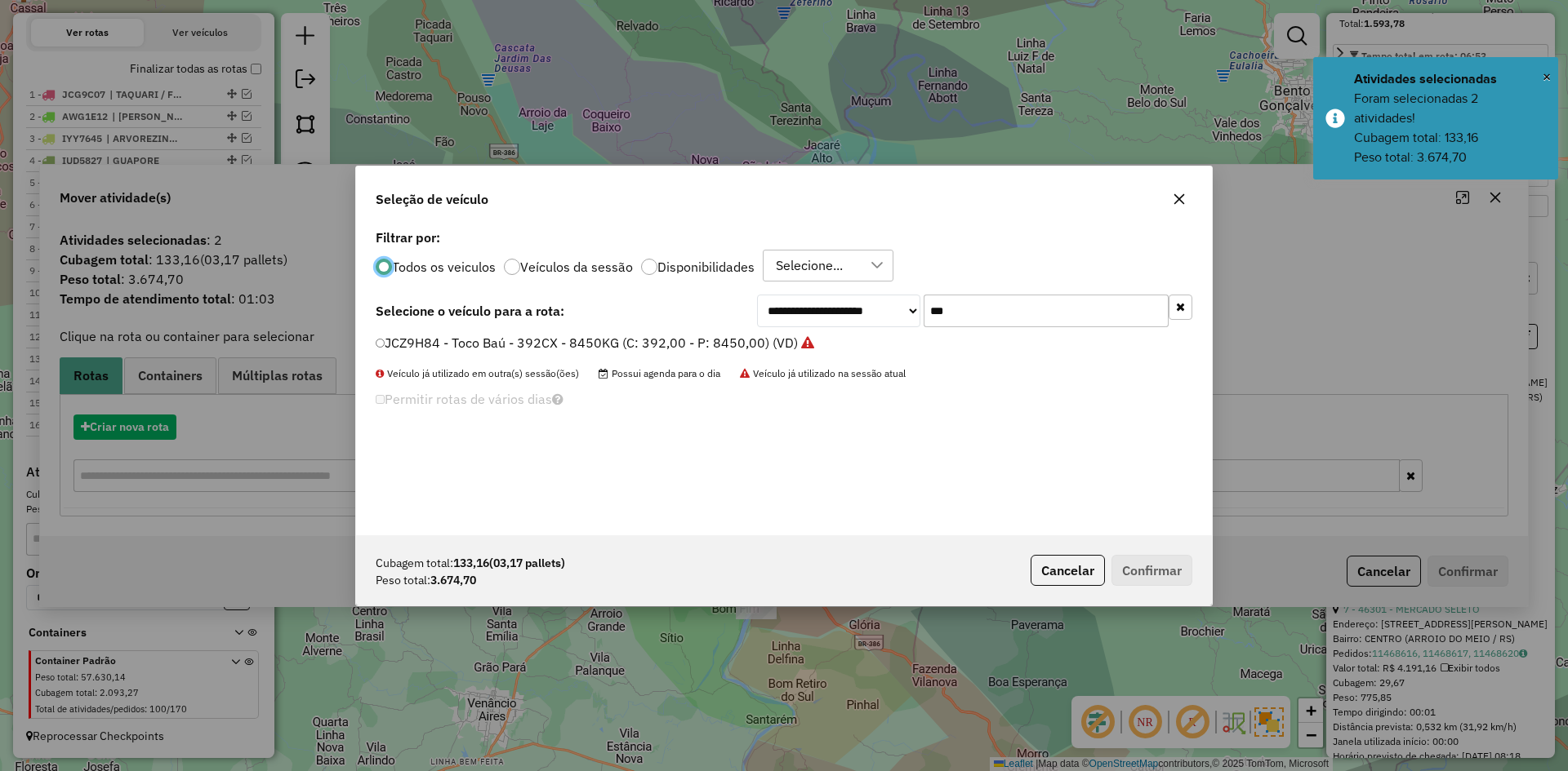
scroll to position [9, 5]
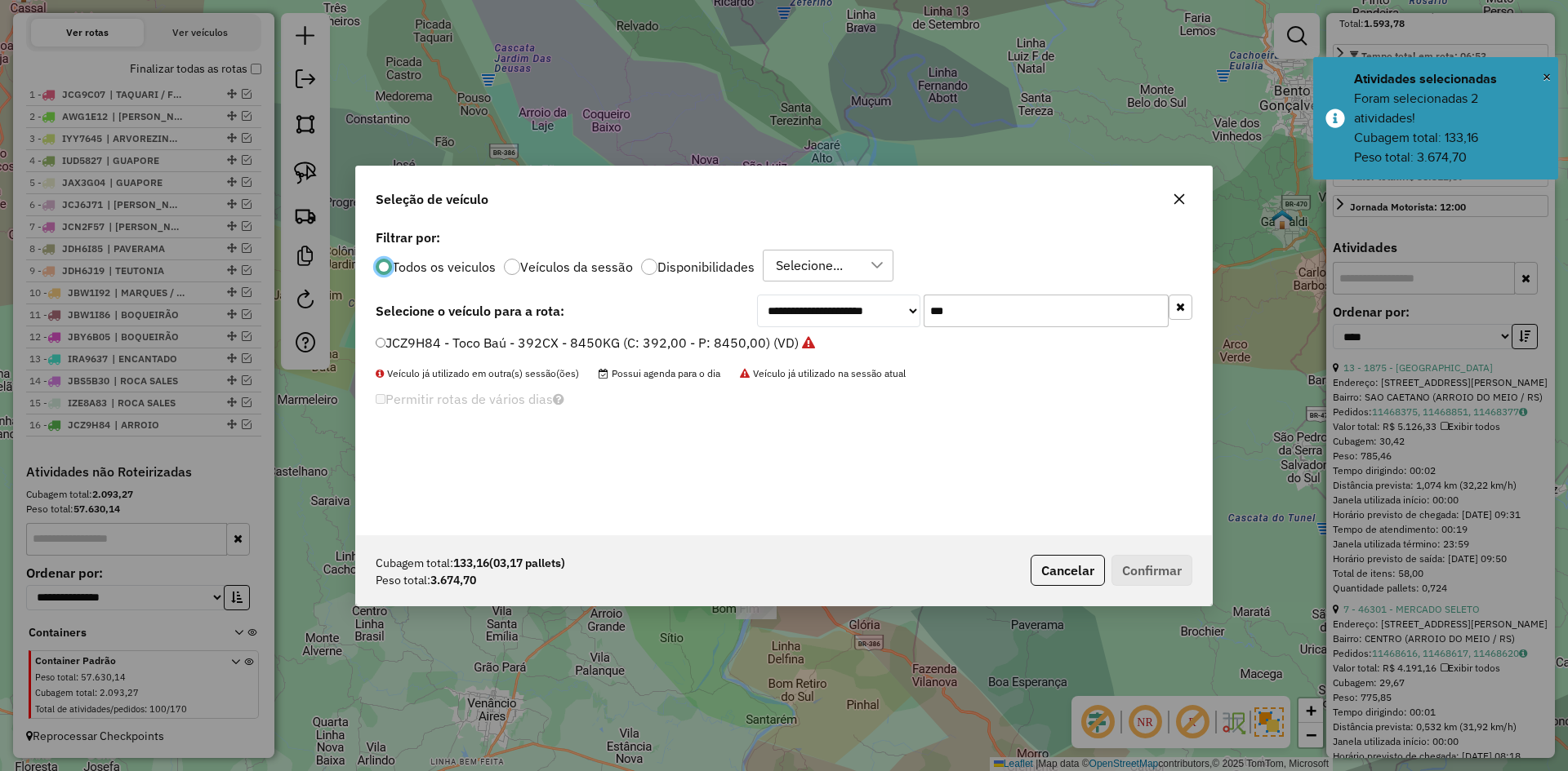
drag, startPoint x: 923, startPoint y: 326, endPoint x: 914, endPoint y: 329, distance: 9.5
click at [919, 328] on div "**********" at bounding box center [783, 380] width 856 height 310
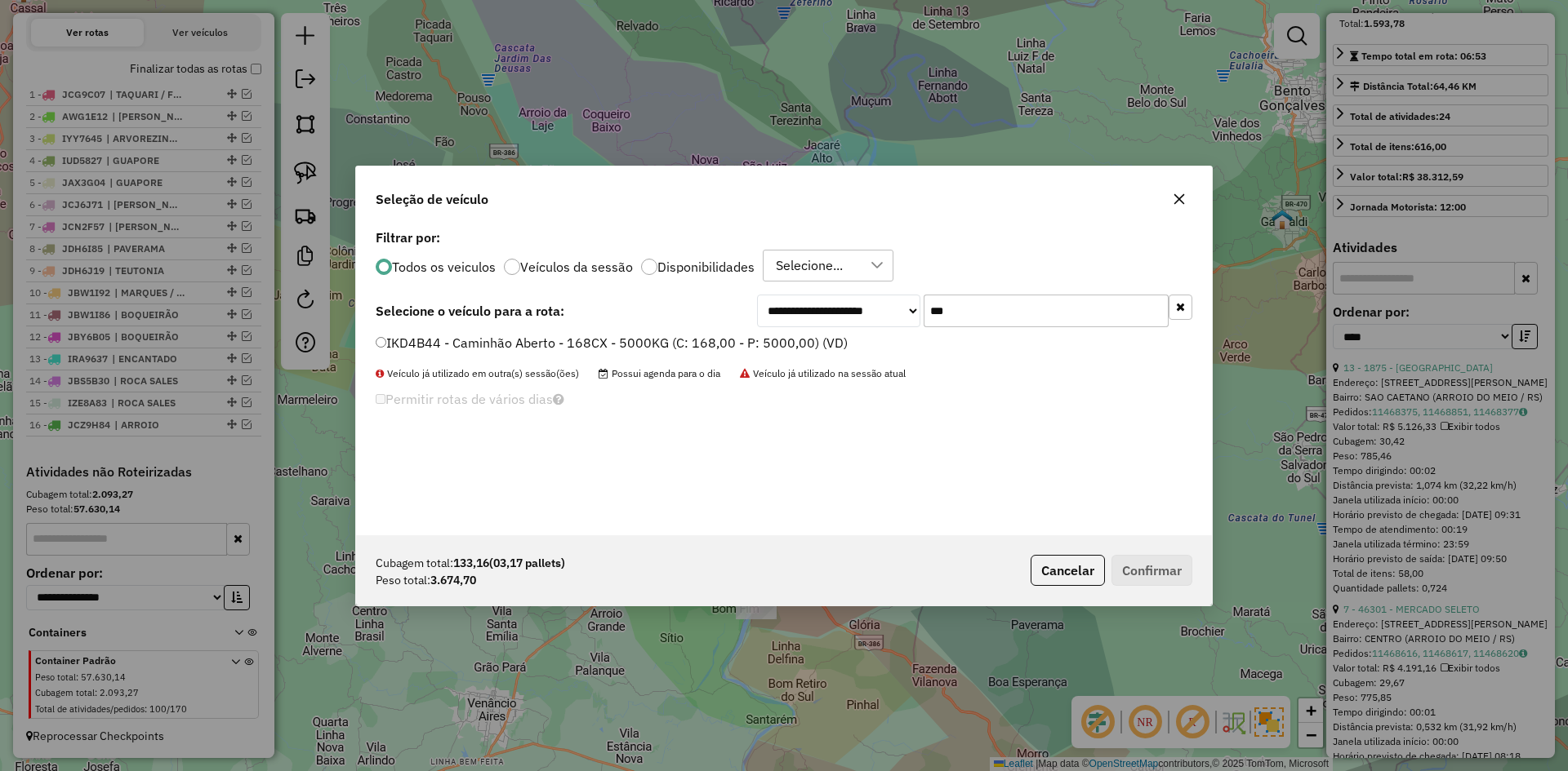
type input "***"
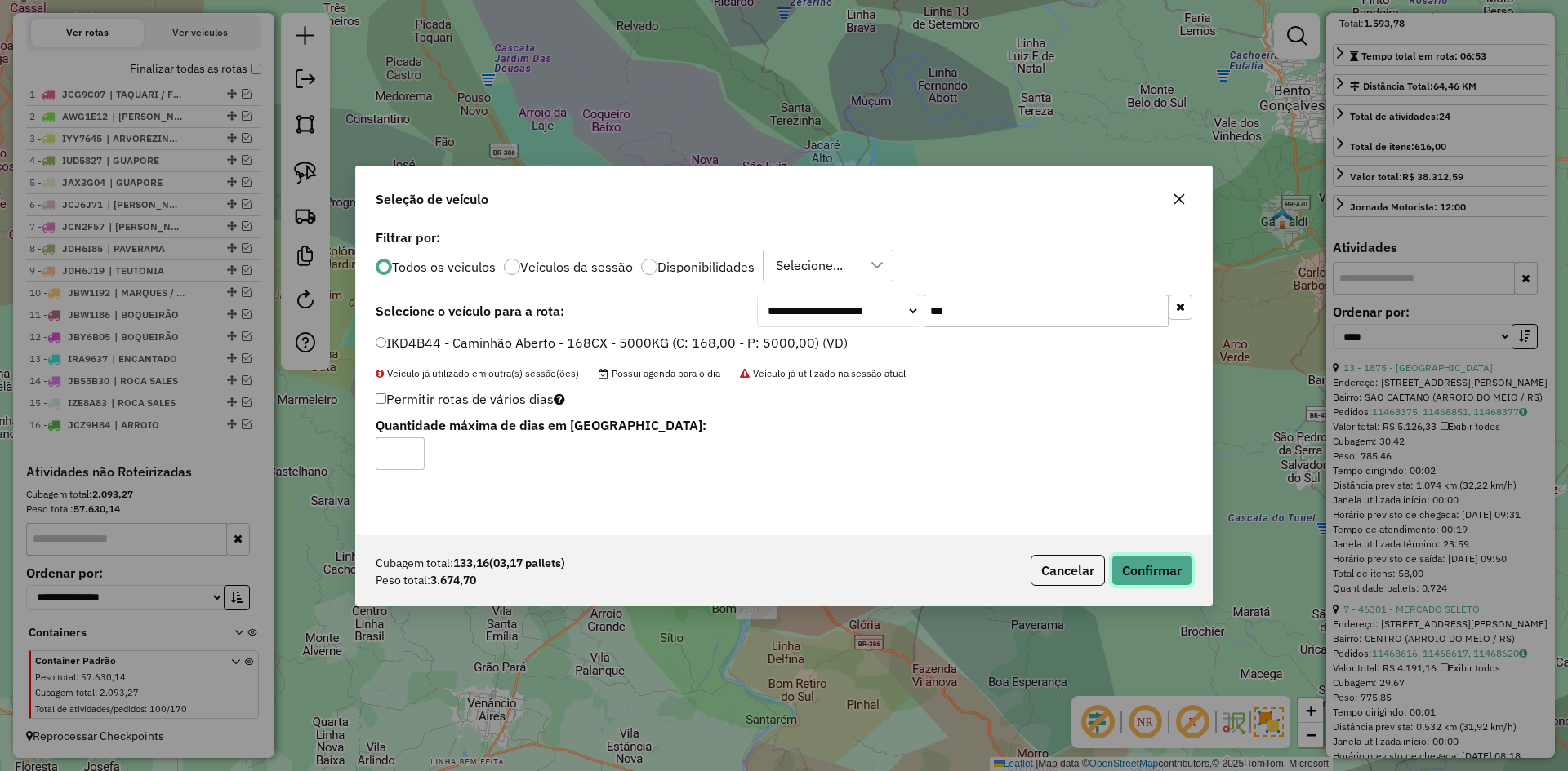
click at [1163, 569] on button "Confirmar" at bounding box center [1151, 571] width 81 height 31
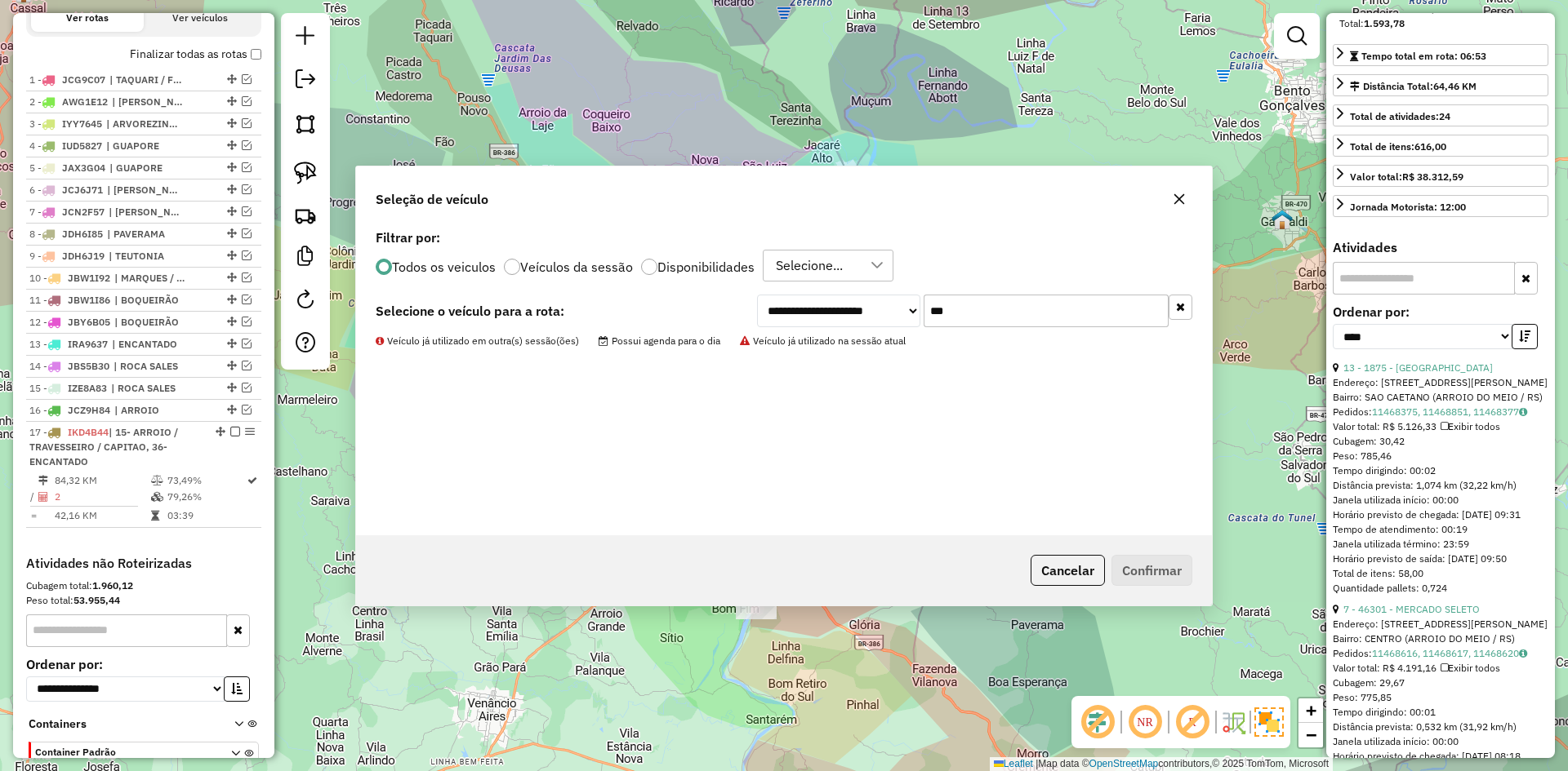
scroll to position [667, 0]
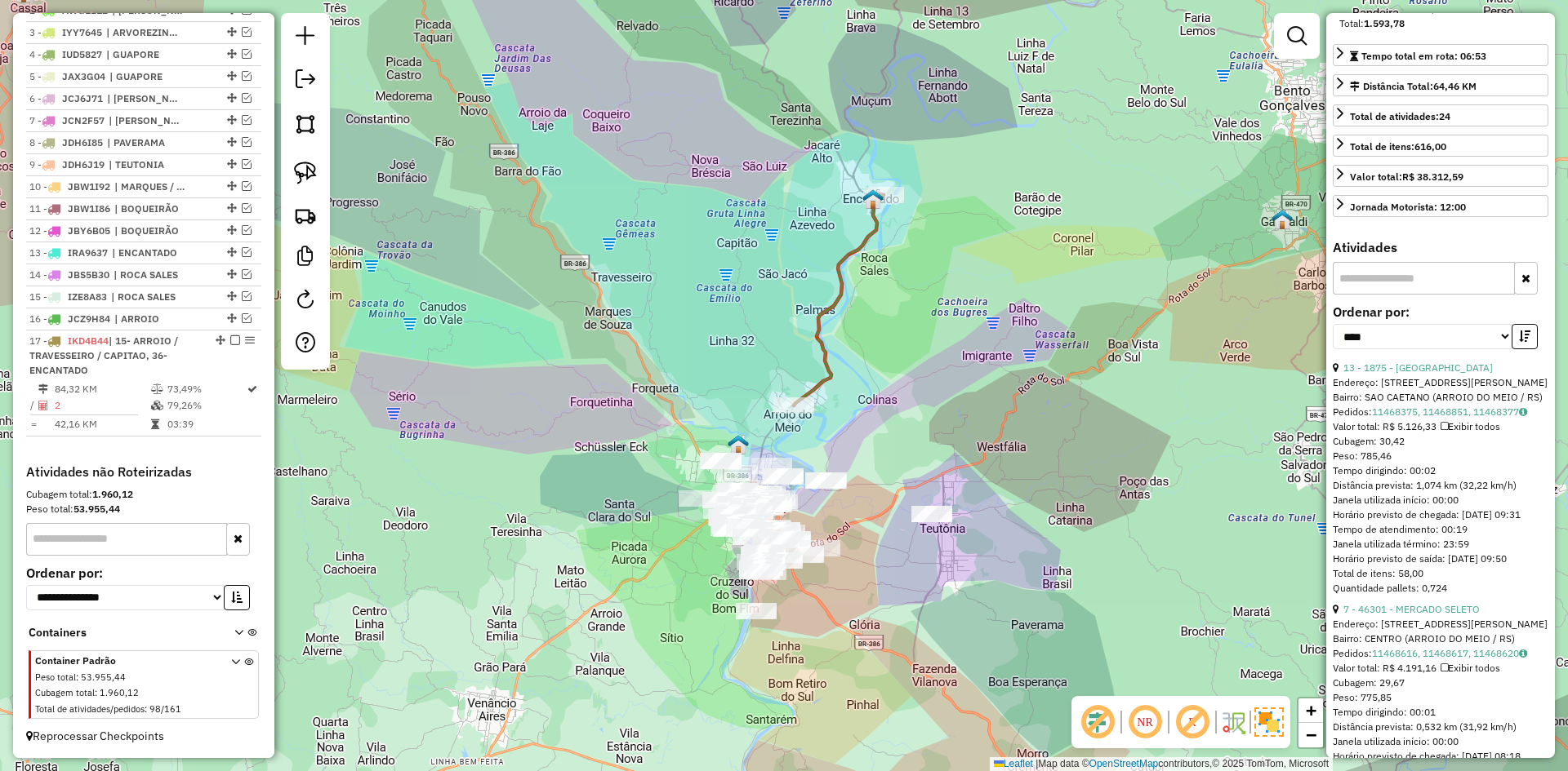
click at [824, 359] on icon at bounding box center [838, 300] width 89 height 212
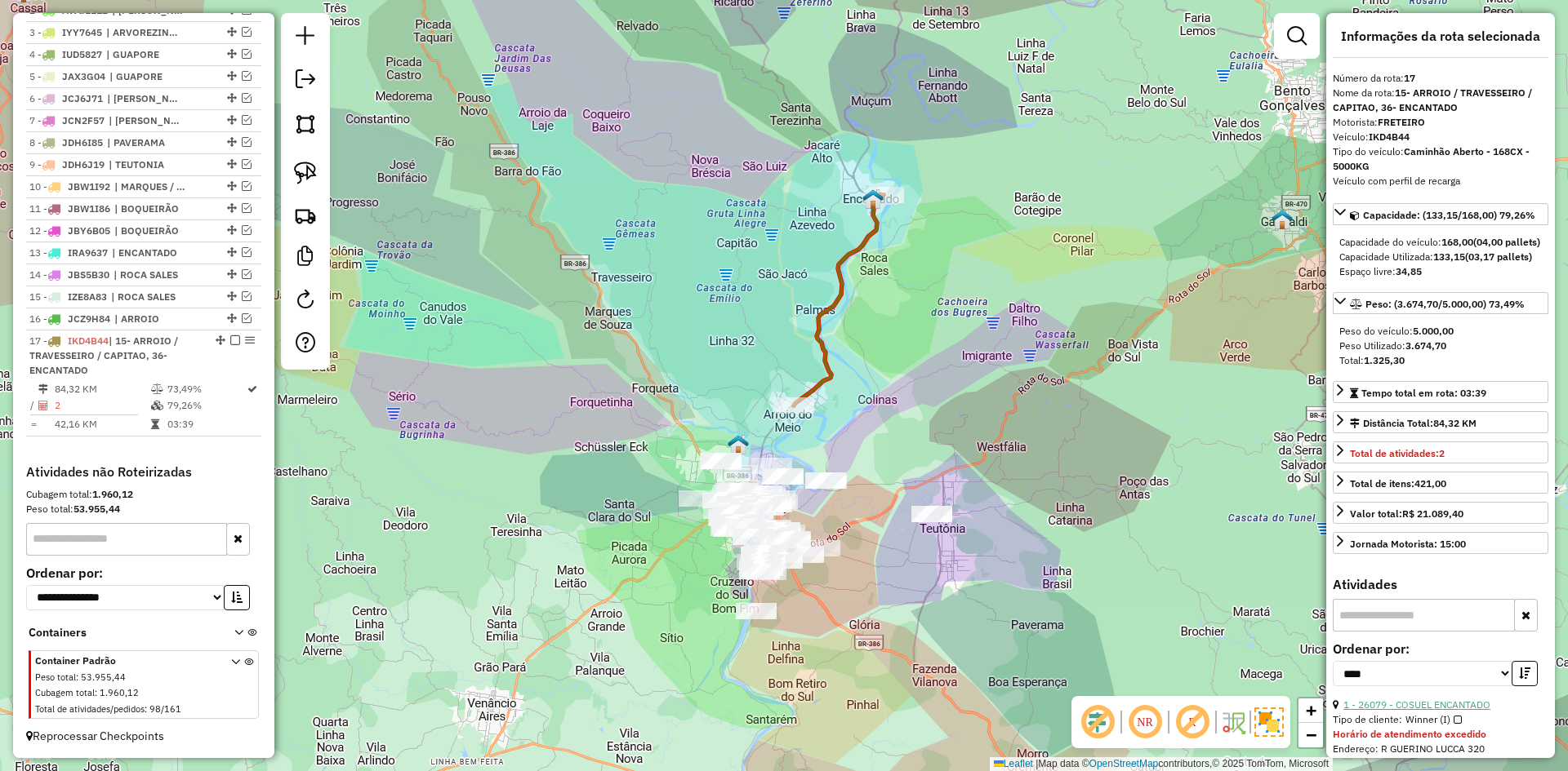
scroll to position [0, 0]
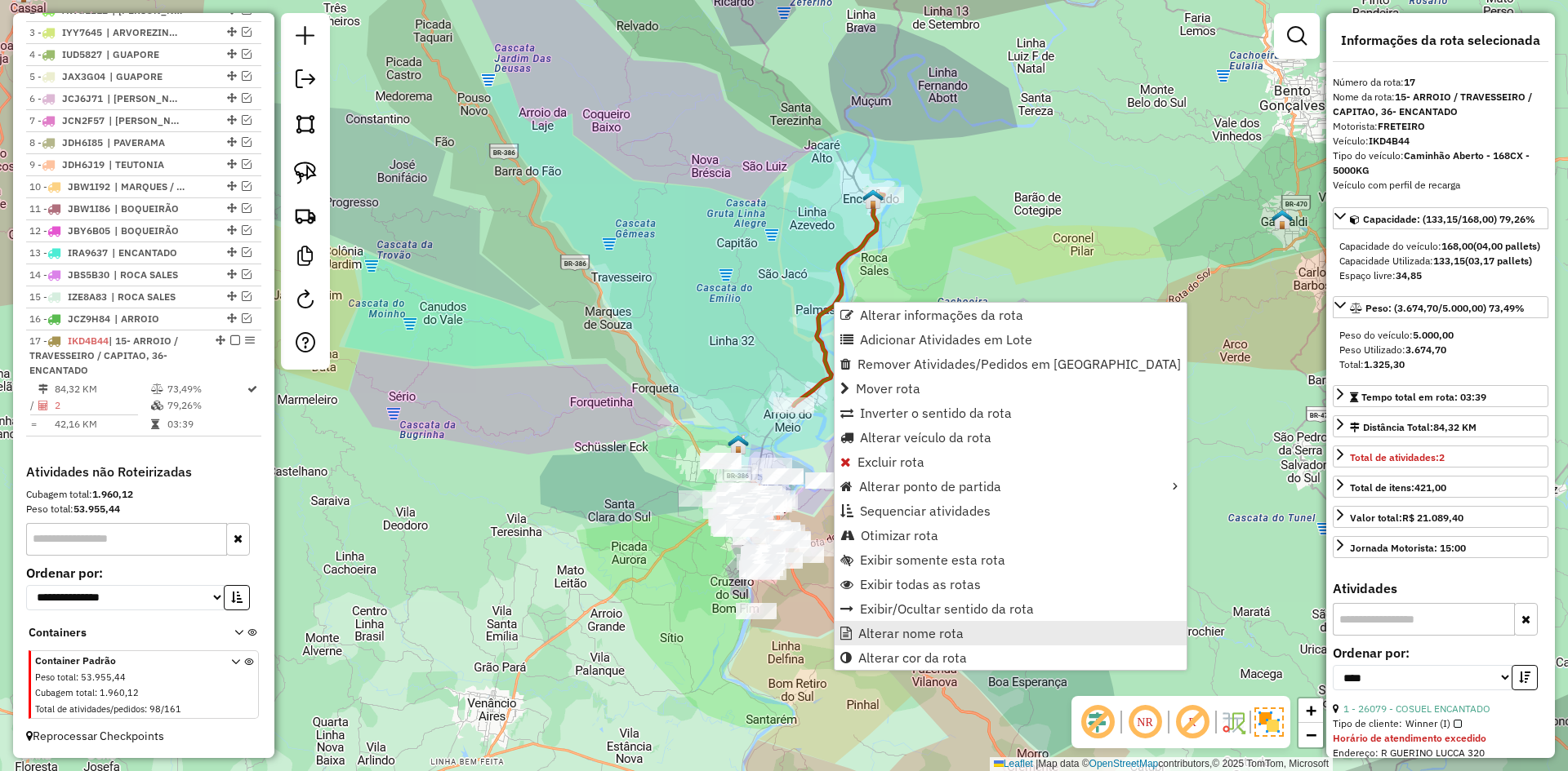
click at [891, 636] on span "Alterar nome rota" at bounding box center [910, 632] width 105 height 13
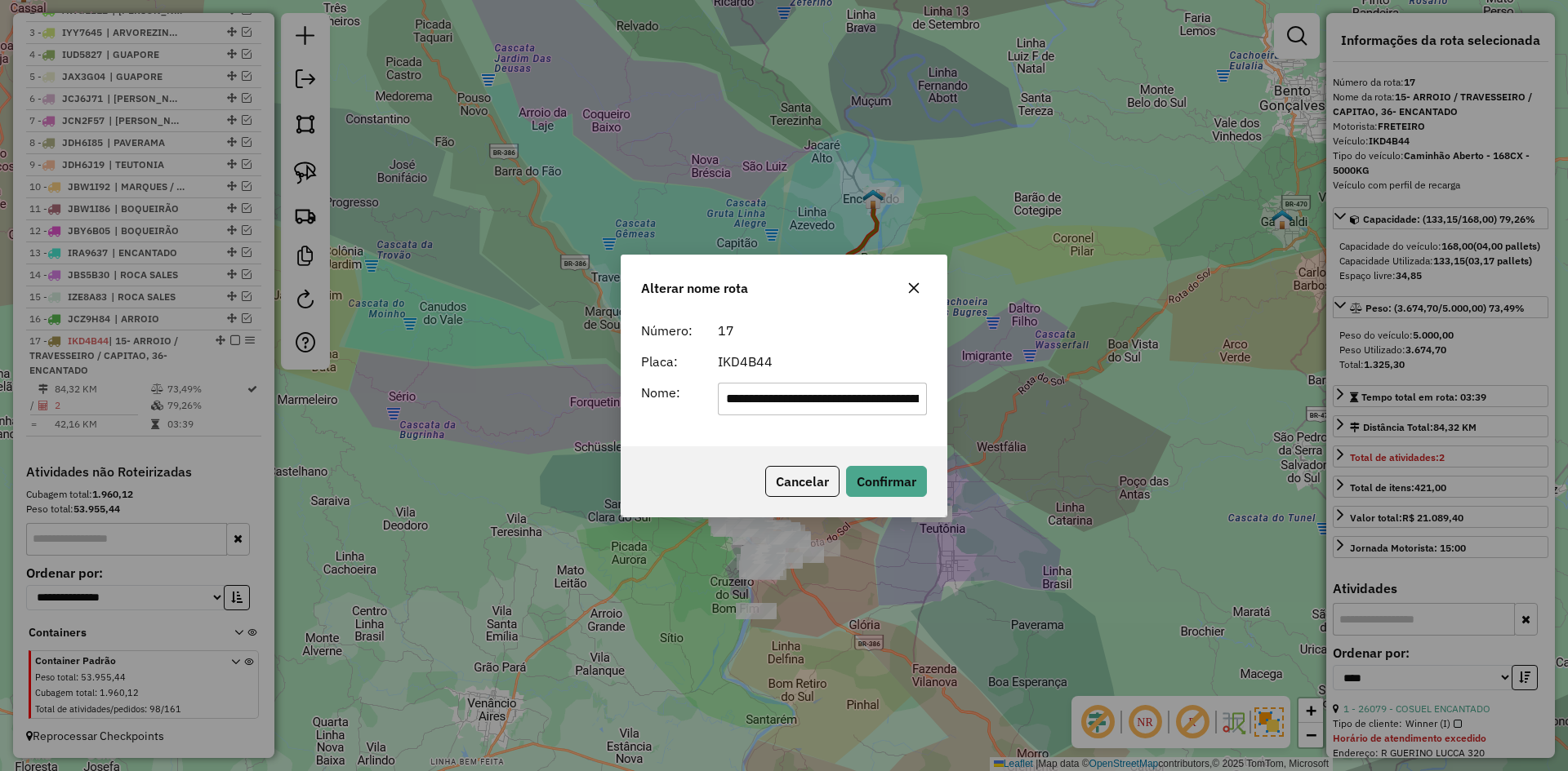
drag, startPoint x: 924, startPoint y: 400, endPoint x: 492, endPoint y: 507, distance: 445.1
click at [492, 507] on div "**********" at bounding box center [784, 386] width 1568 height 771
type input "*******"
drag, startPoint x: 912, startPoint y: 463, endPoint x: 903, endPoint y: 470, distance: 11.4
click at [912, 463] on div "Cancelar Confirmar" at bounding box center [784, 482] width 325 height 70
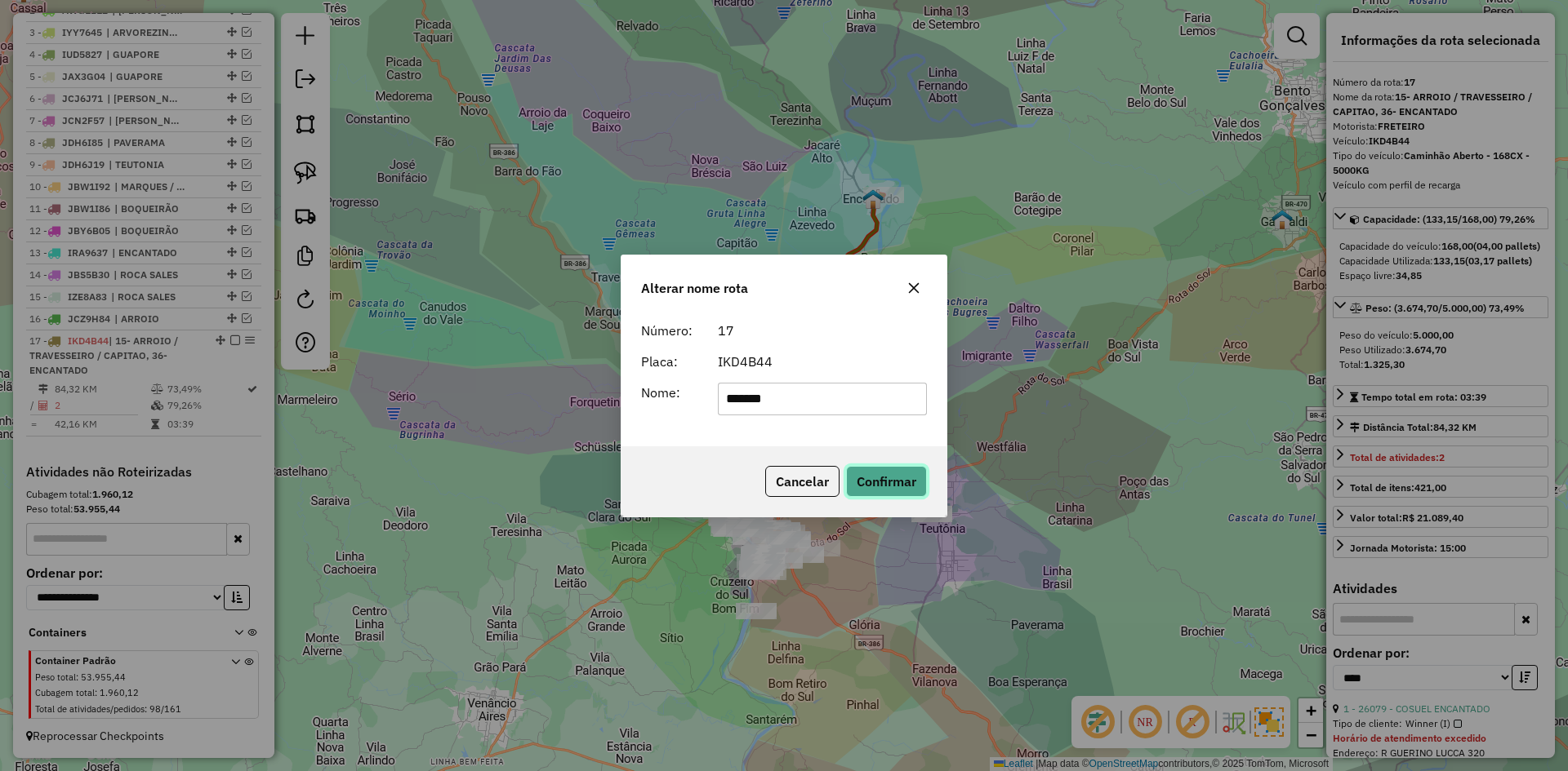
click at [898, 482] on button "Confirmar" at bounding box center [886, 482] width 81 height 31
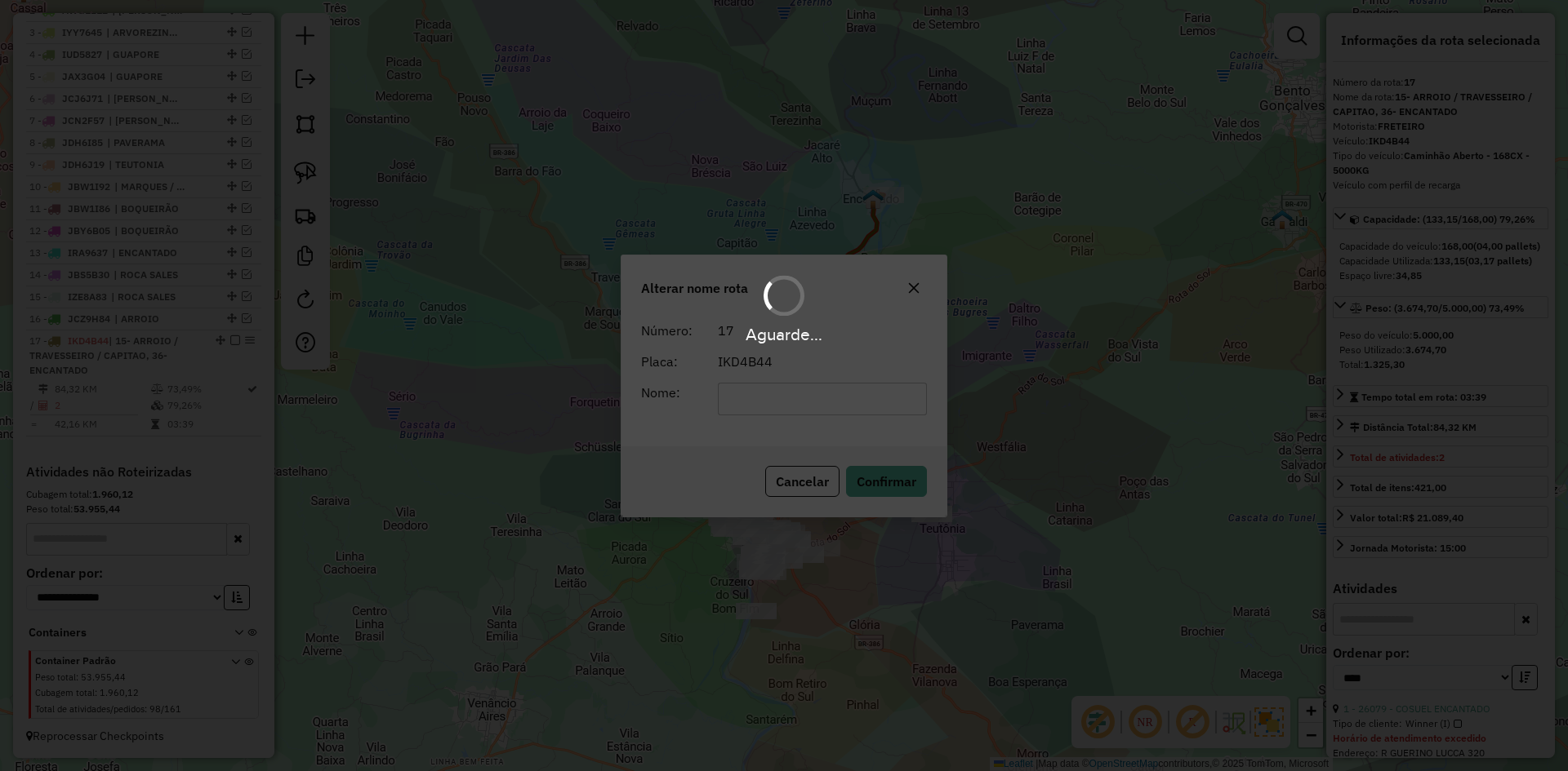
scroll to position [637, 0]
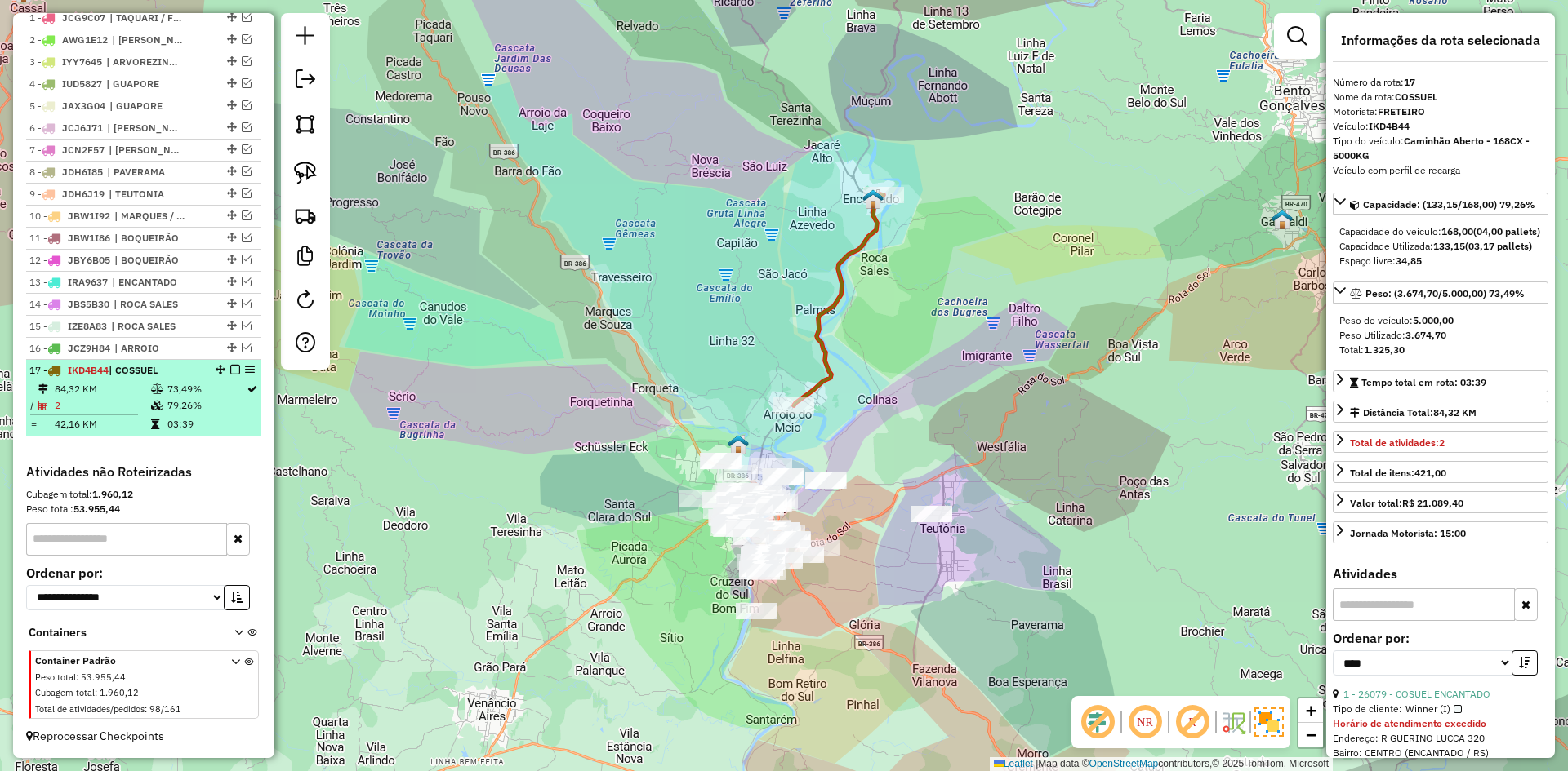
click at [231, 369] on em at bounding box center [235, 370] width 10 height 10
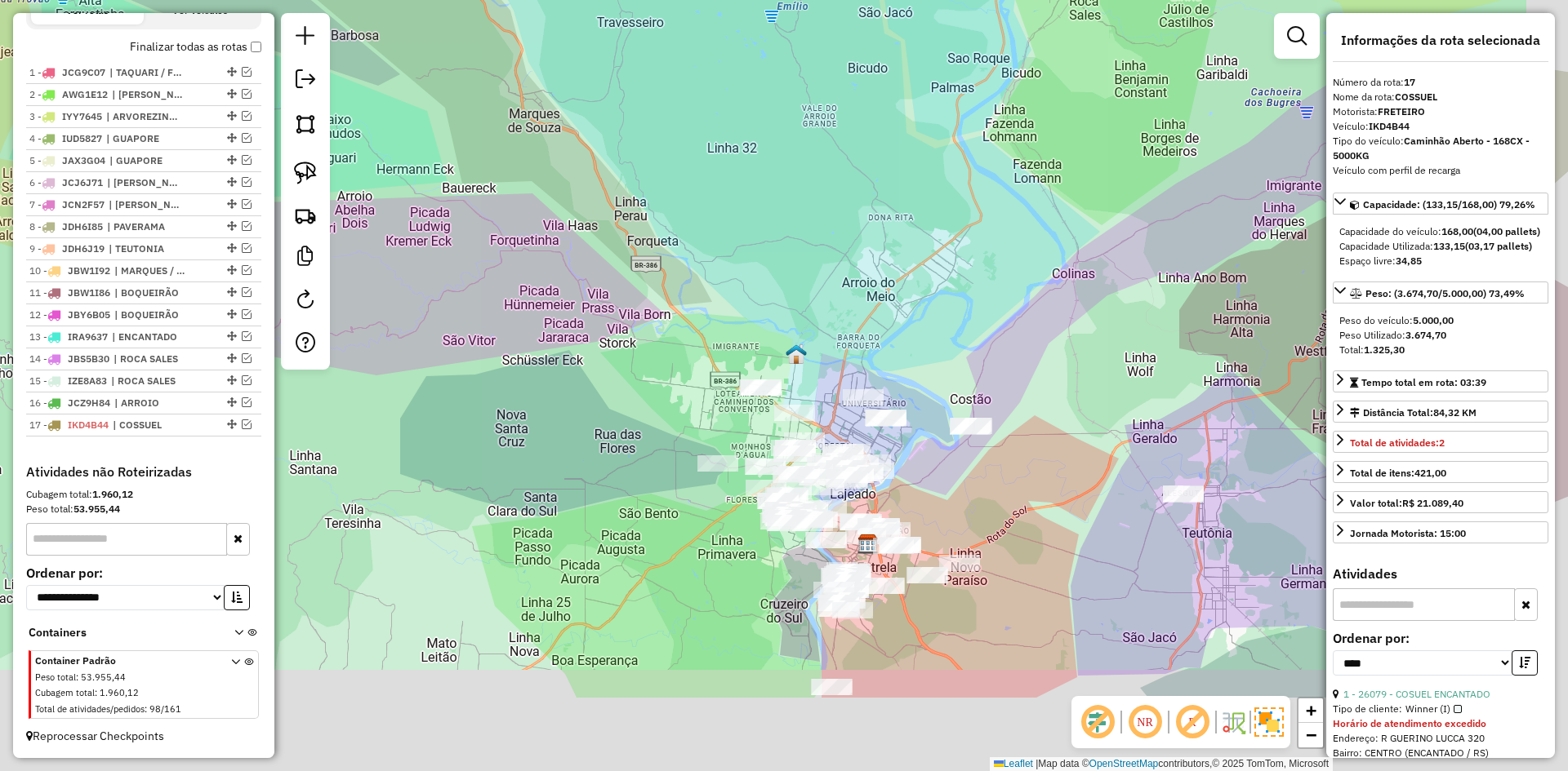
drag, startPoint x: 611, startPoint y: 448, endPoint x: 475, endPoint y: 156, distance: 322.1
click at [479, 178] on div "Janela de atendimento Grade de atendimento Capacidade Transportadoras Veículos …" at bounding box center [784, 386] width 1568 height 771
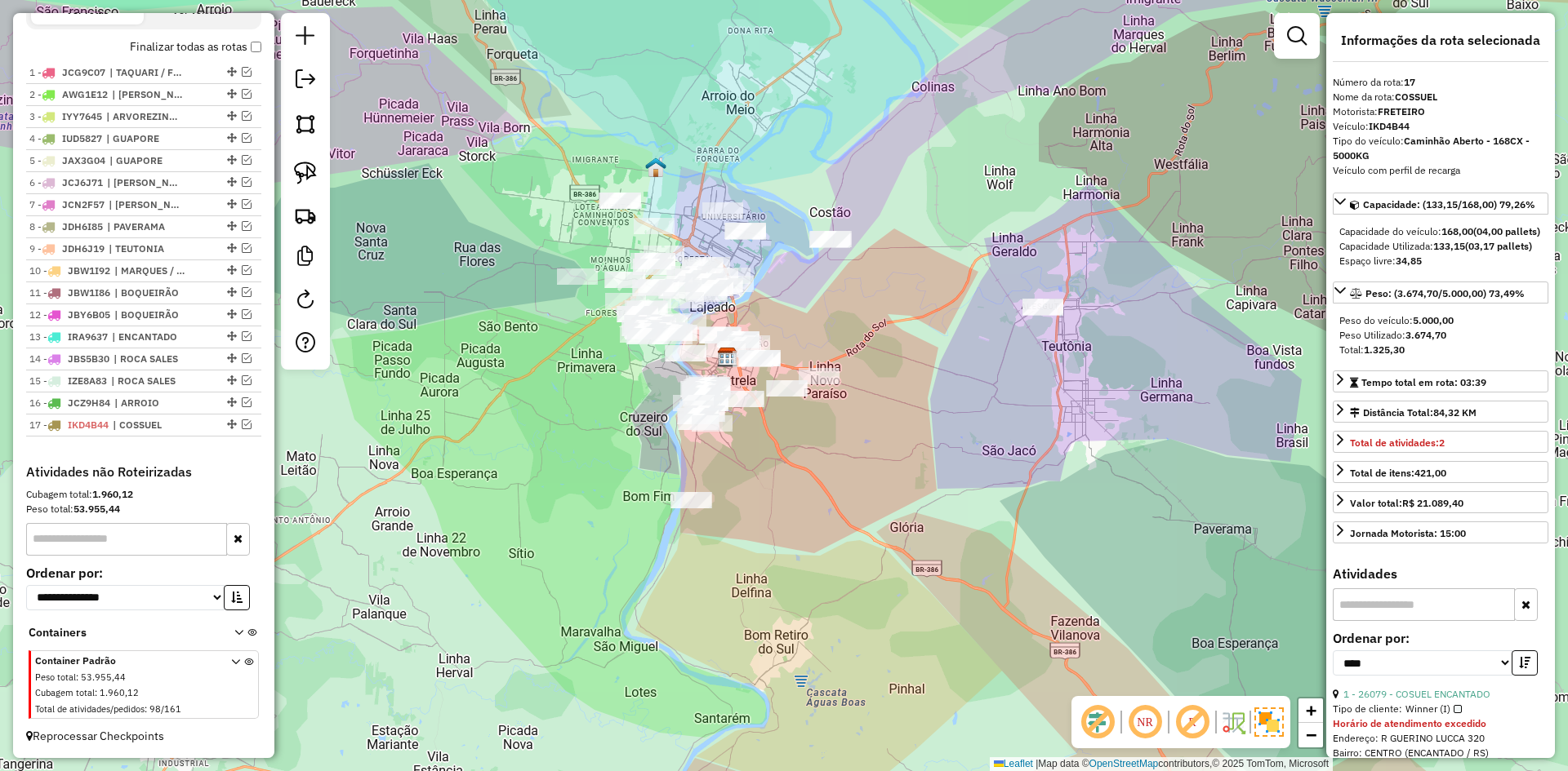
drag, startPoint x: 970, startPoint y: 335, endPoint x: 864, endPoint y: 319, distance: 107.2
click at [867, 319] on div "Janela de atendimento Grade de atendimento Capacidade Transportadoras Veículos …" at bounding box center [784, 386] width 1568 height 771
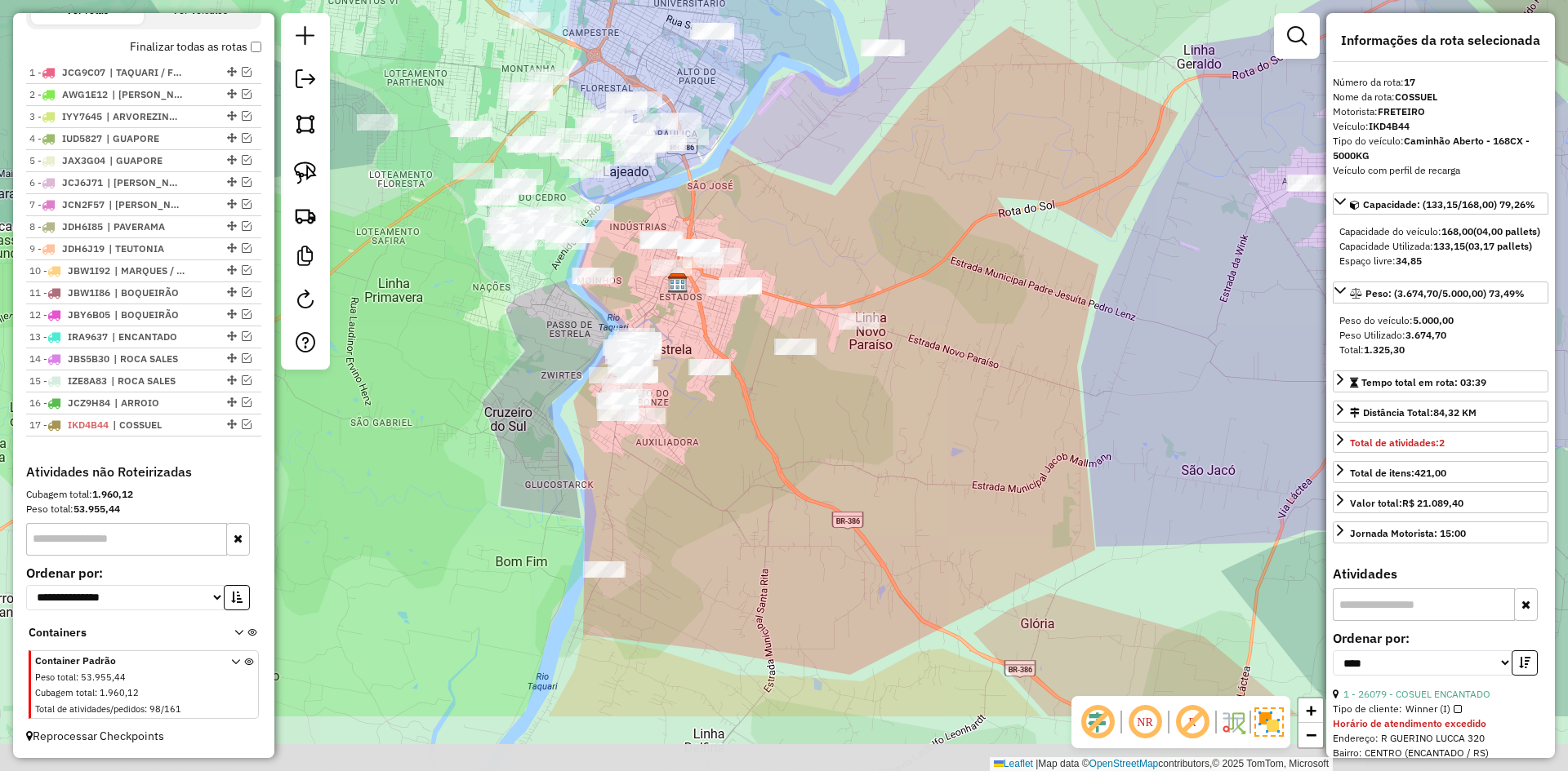
drag, startPoint x: 780, startPoint y: 362, endPoint x: 780, endPoint y: 202, distance: 160.0
click at [780, 204] on div "Janela de atendimento Grade de atendimento Capacidade Transportadoras Veículos …" at bounding box center [784, 386] width 1568 height 771
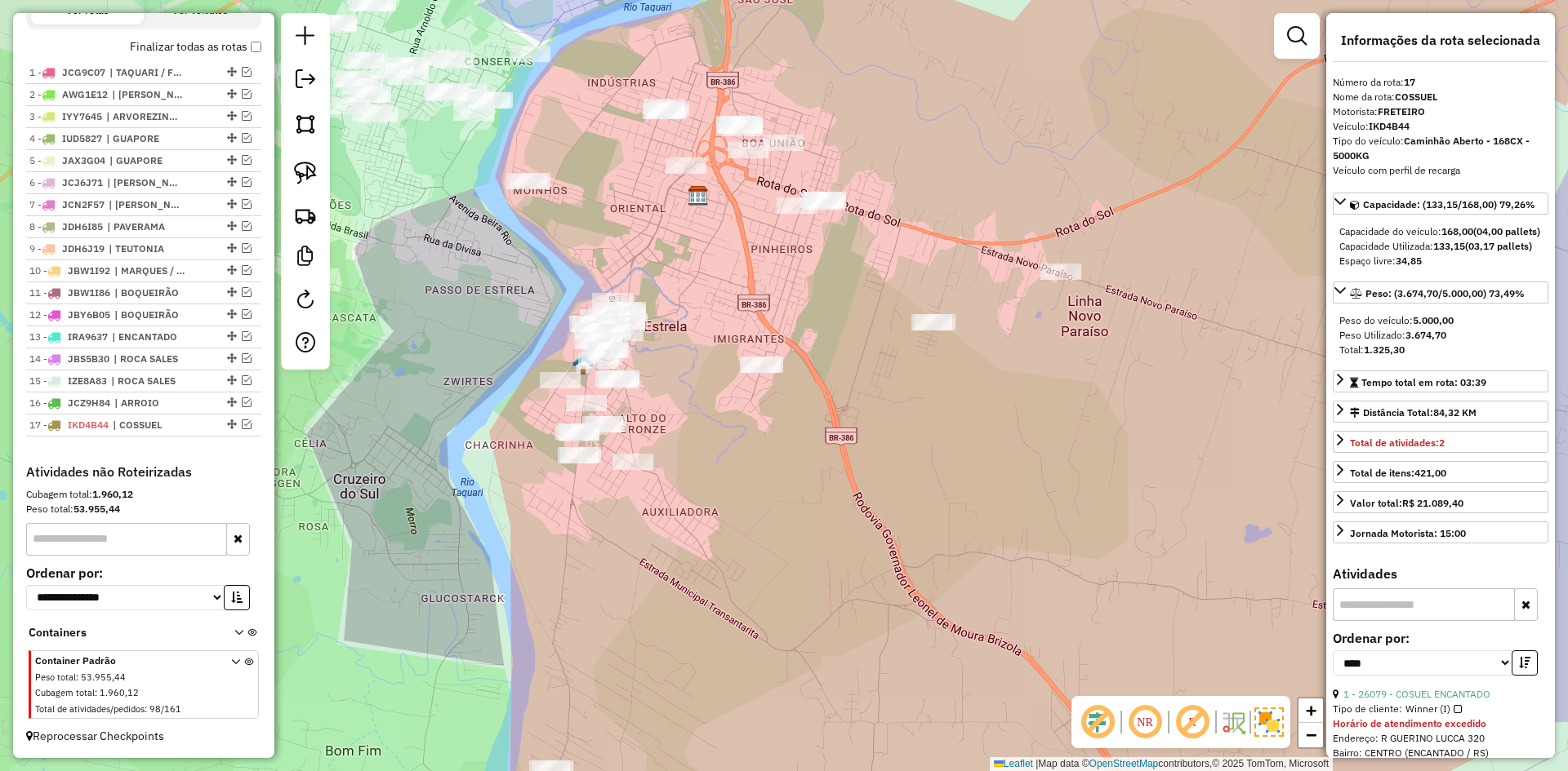
drag, startPoint x: 625, startPoint y: 189, endPoint x: 593, endPoint y: 133, distance: 64.5
click at [593, 134] on div "Janela de atendimento Grade de atendimento Capacidade Transportadoras Veículos …" at bounding box center [784, 386] width 1568 height 771
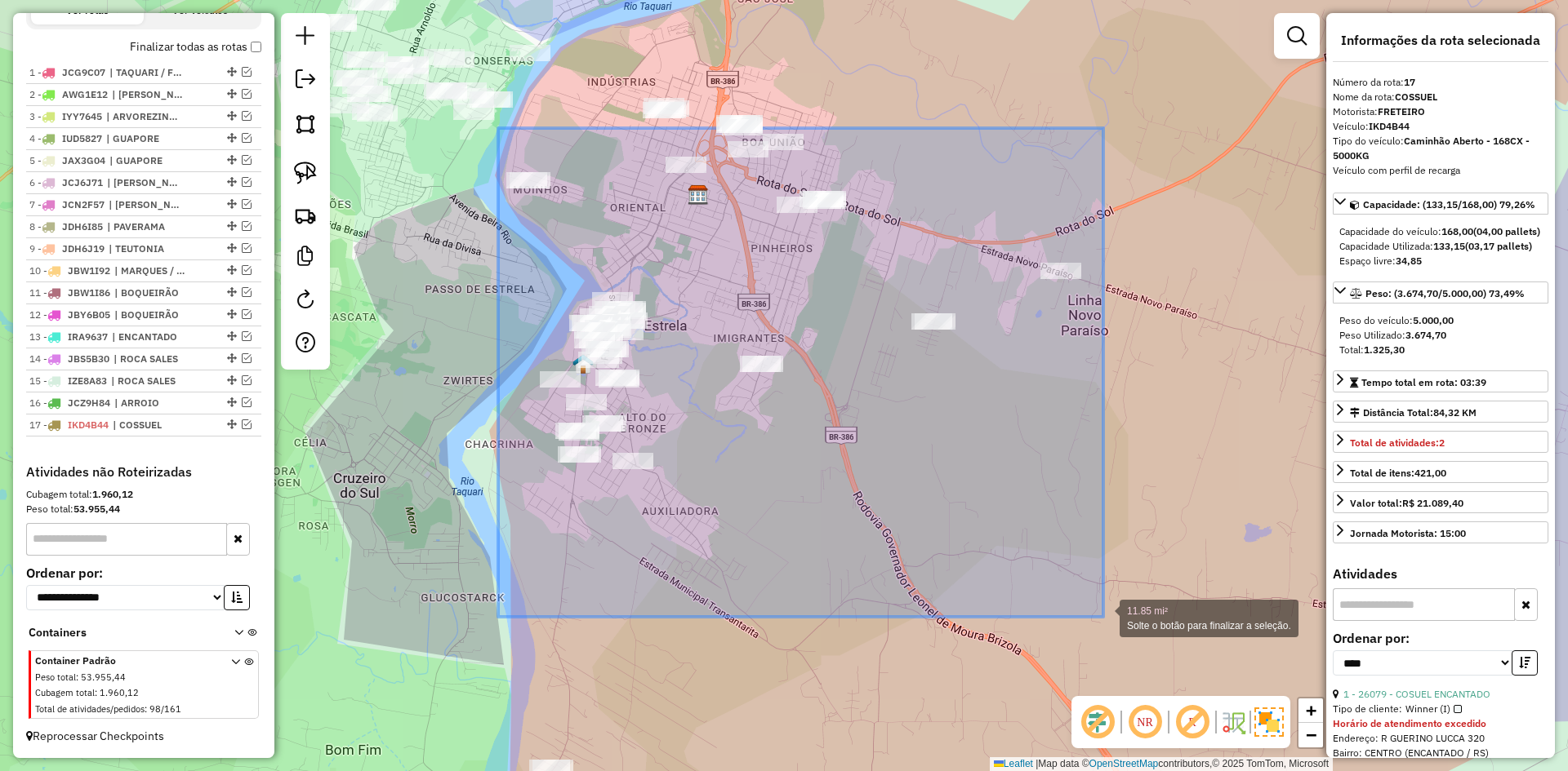
drag, startPoint x: 502, startPoint y: 128, endPoint x: 1103, endPoint y: 573, distance: 747.8
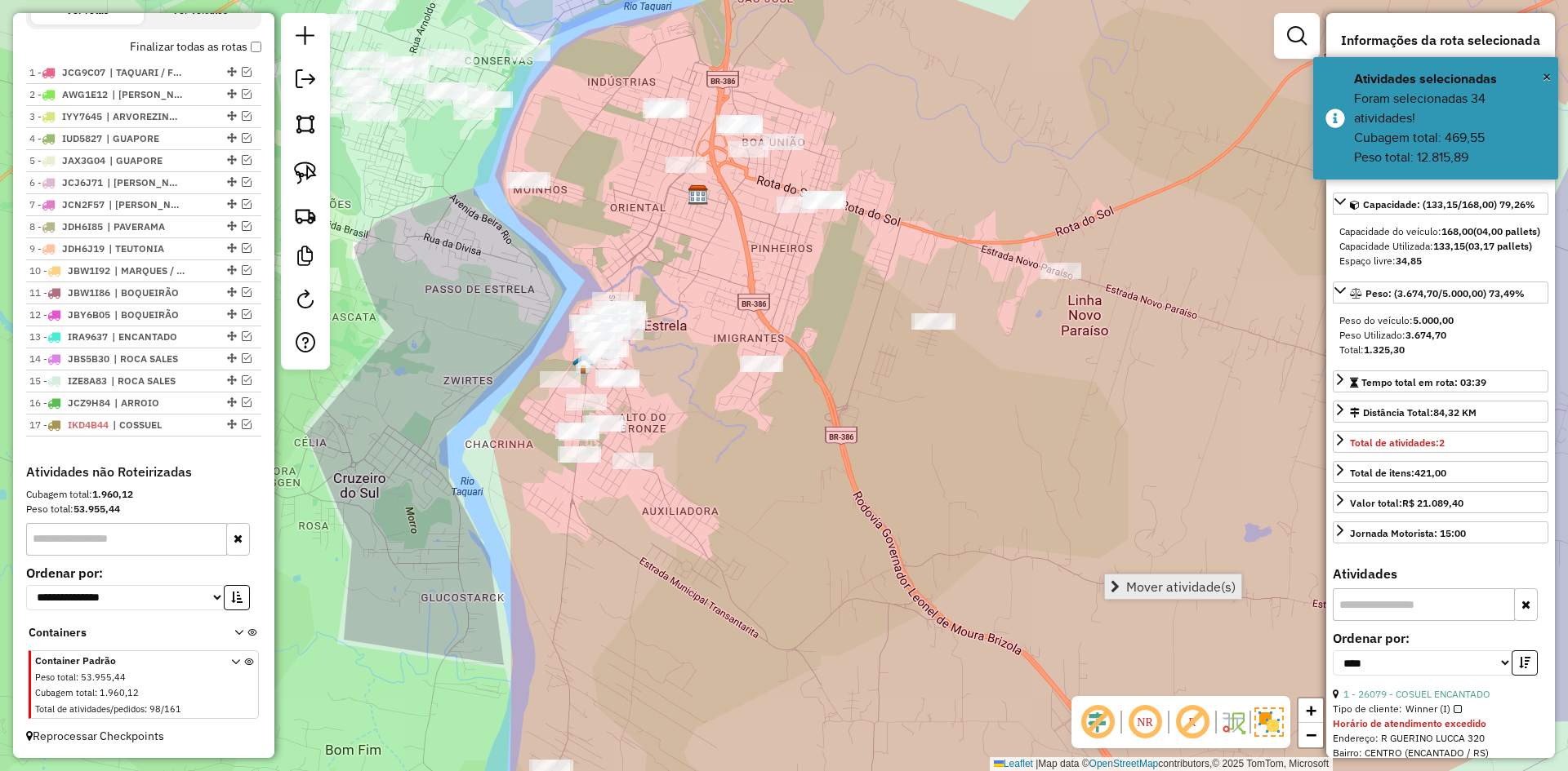
click at [1150, 583] on span "Mover atividade(s)" at bounding box center [1180, 587] width 110 height 13
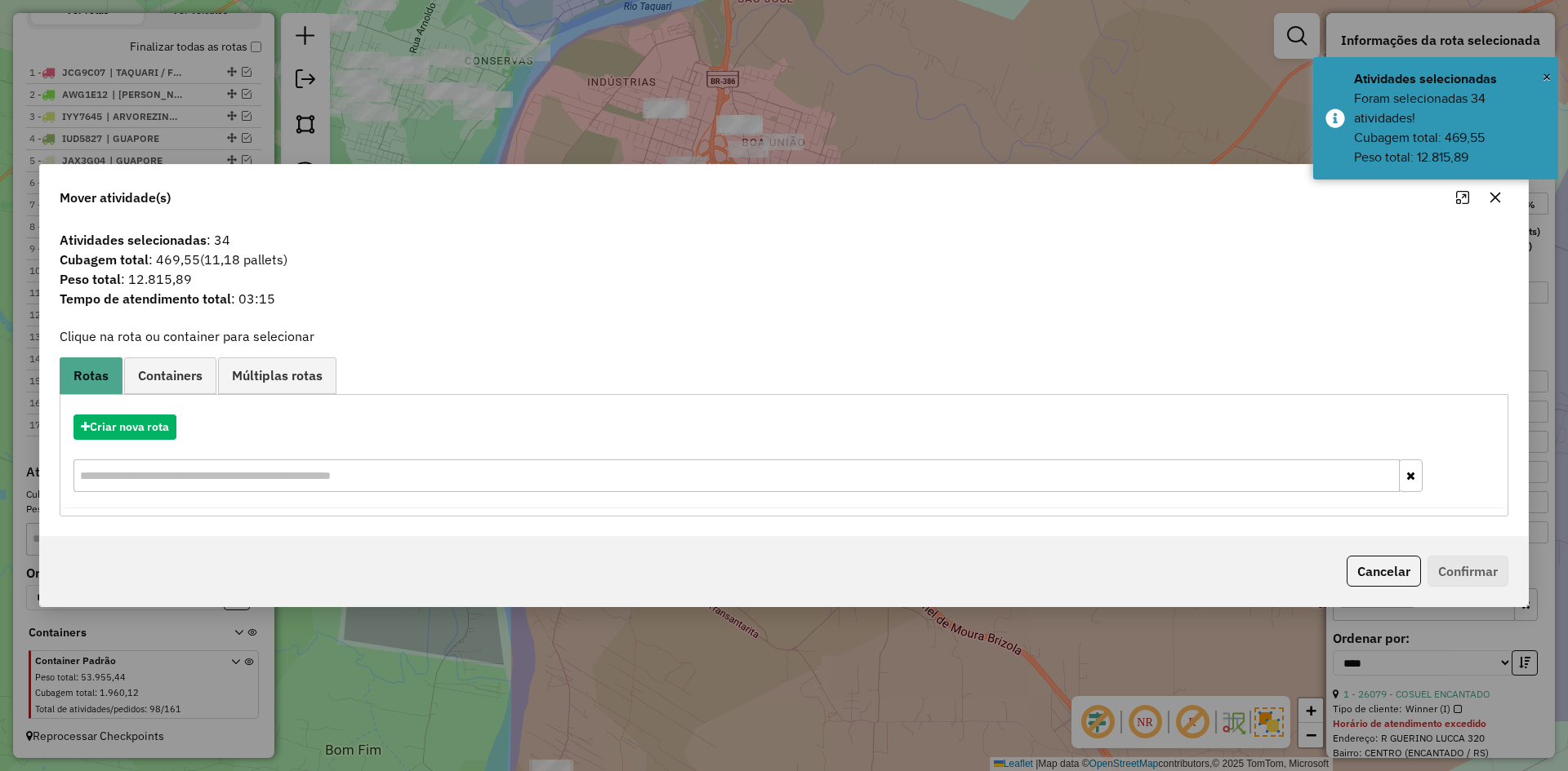
click at [1486, 205] on button "button" at bounding box center [1494, 197] width 26 height 26
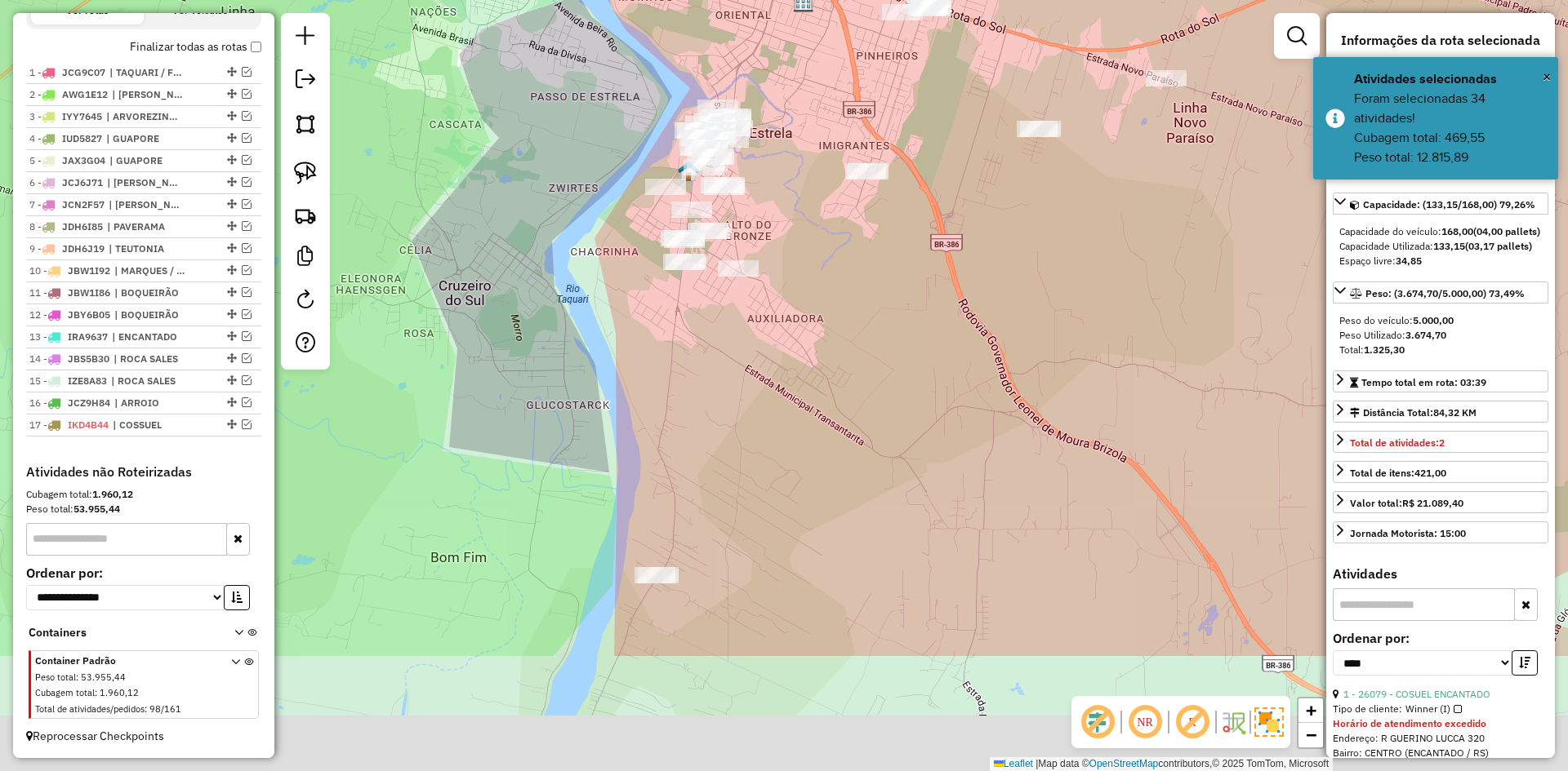
drag, startPoint x: 730, startPoint y: 362, endPoint x: 802, endPoint y: 190, distance: 186.5
click at [802, 190] on div "Janela de atendimento Grade de atendimento Capacidade Transportadoras Veículos …" at bounding box center [784, 386] width 1568 height 771
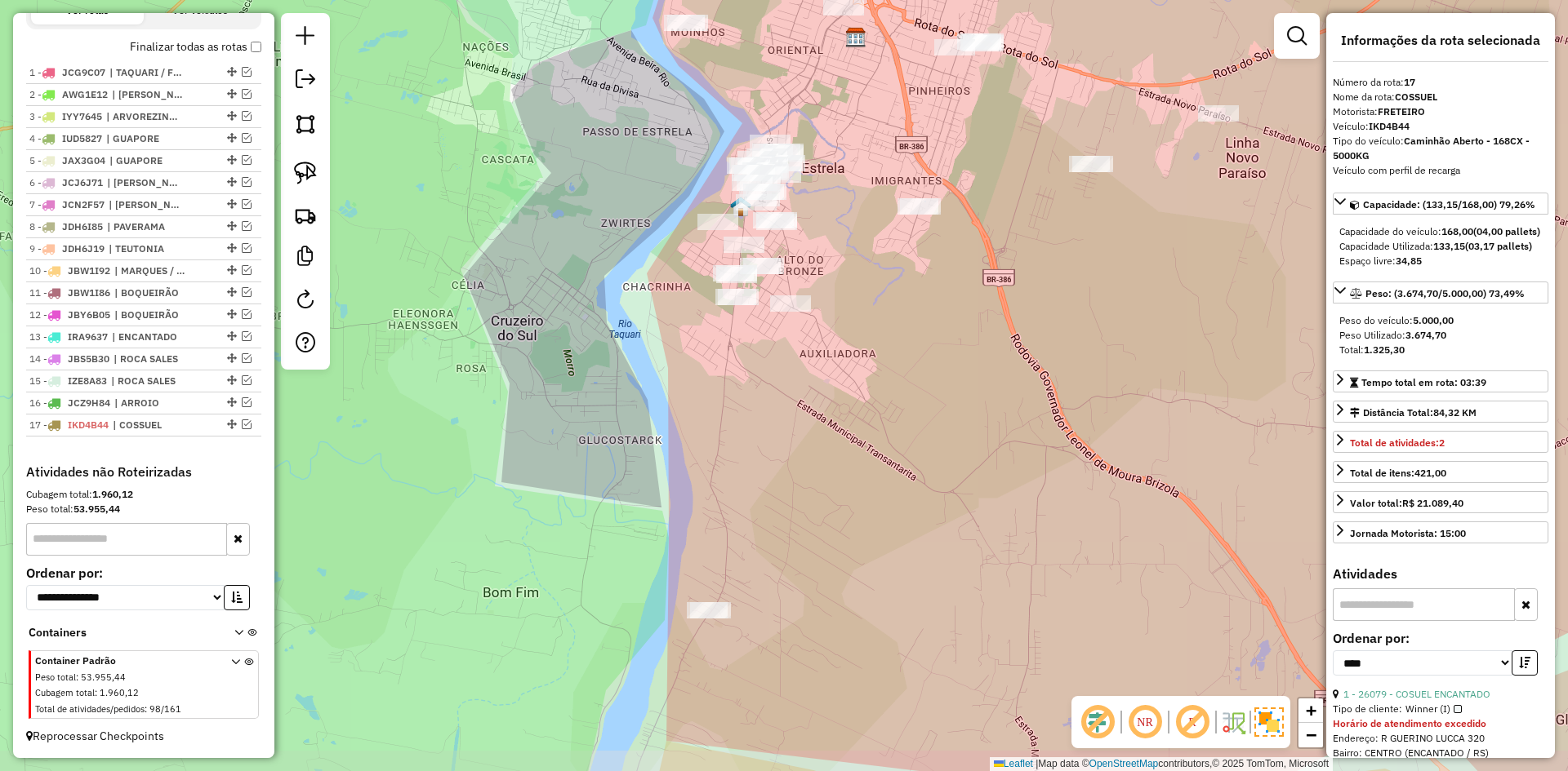
drag, startPoint x: 710, startPoint y: 222, endPoint x: 640, endPoint y: 154, distance: 97.6
click at [640, 156] on div "Janela de atendimento Grade de atendimento Capacidade Transportadoras Veículos …" at bounding box center [784, 386] width 1568 height 771
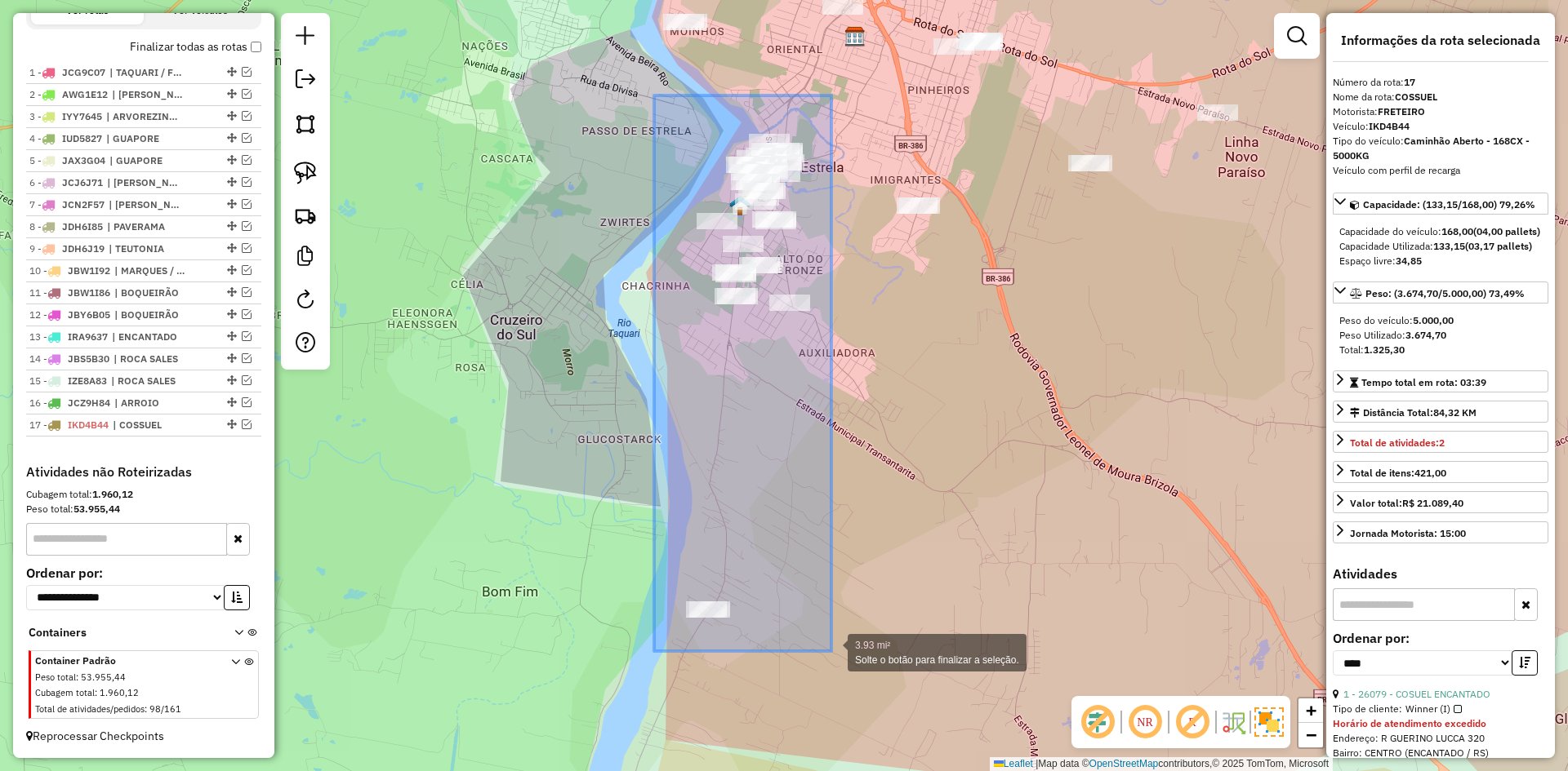
drag, startPoint x: 689, startPoint y: 167, endPoint x: 834, endPoint y: 643, distance: 497.6
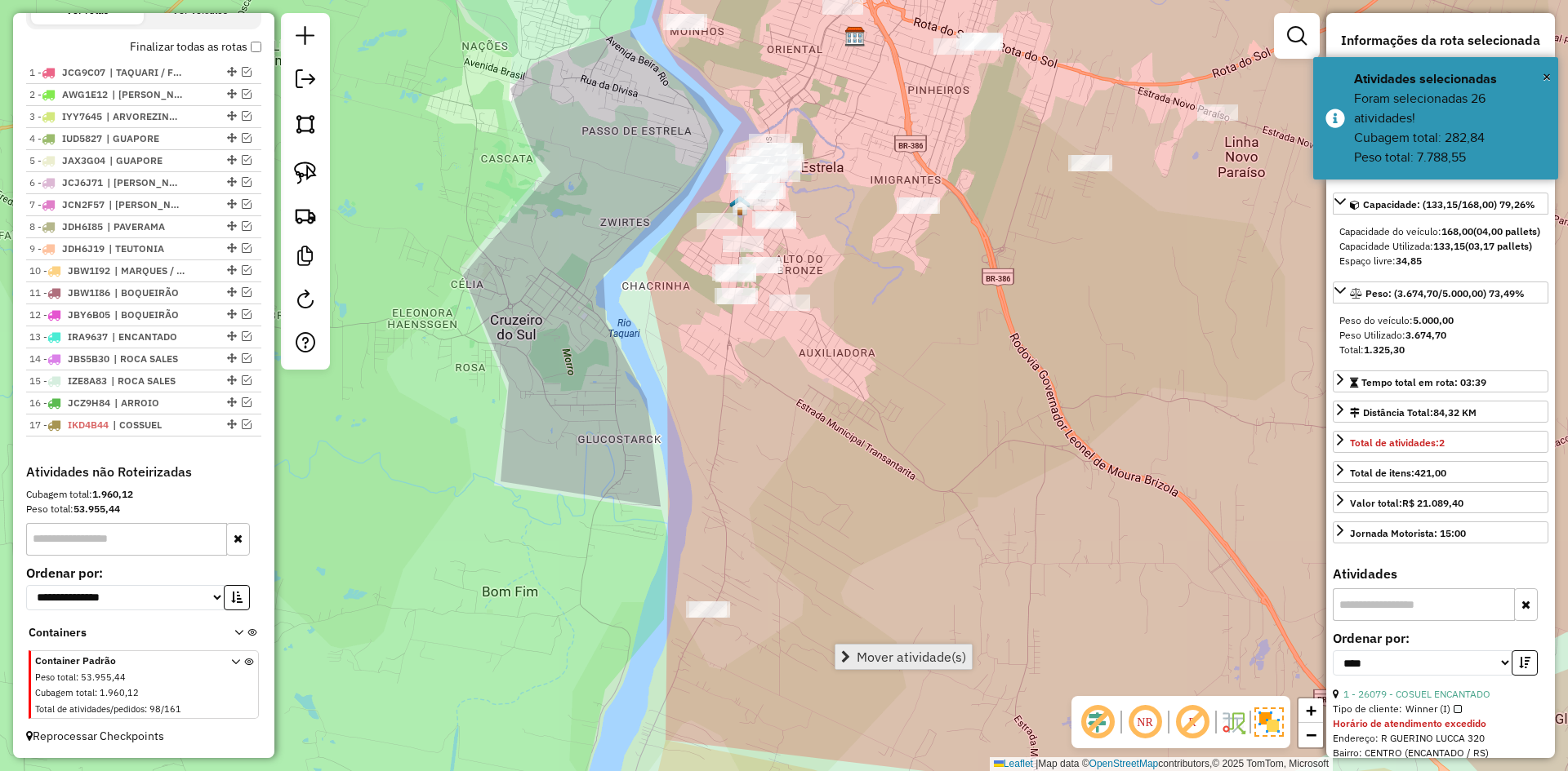
click at [893, 657] on span "Mover atividade(s)" at bounding box center [911, 656] width 110 height 13
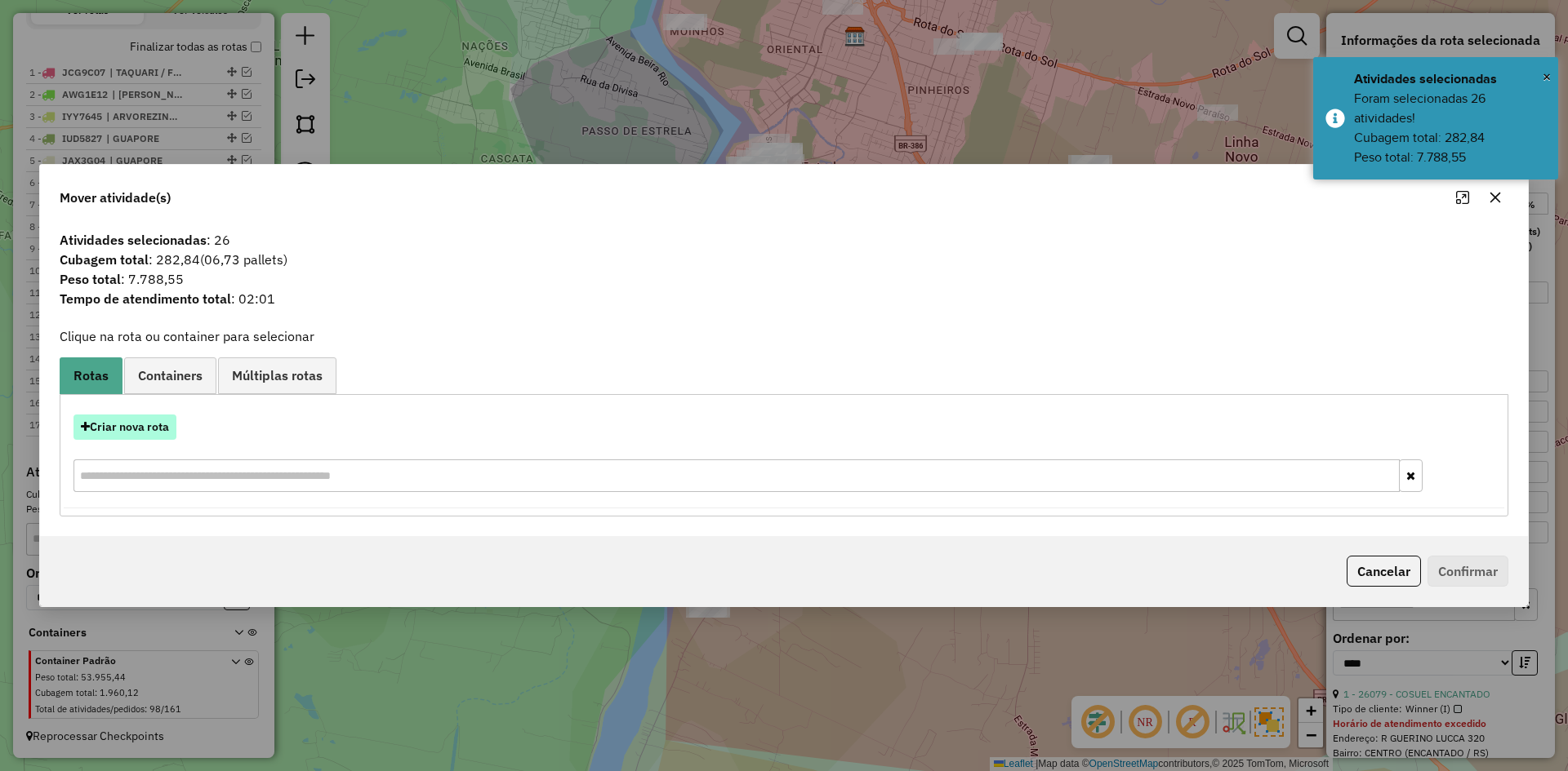
click at [157, 425] on button "Criar nova rota" at bounding box center [125, 427] width 103 height 25
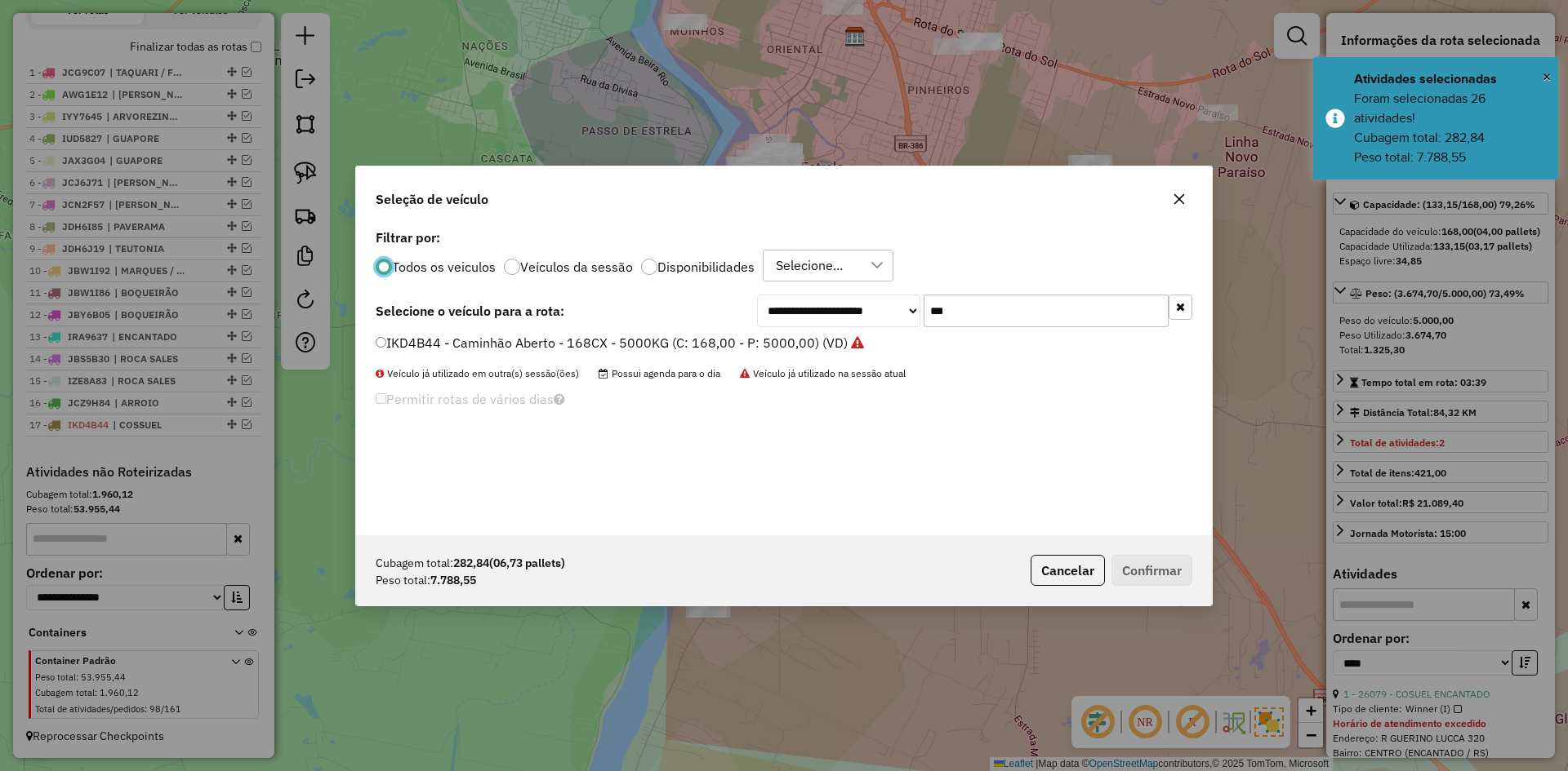
scroll to position [9, 5]
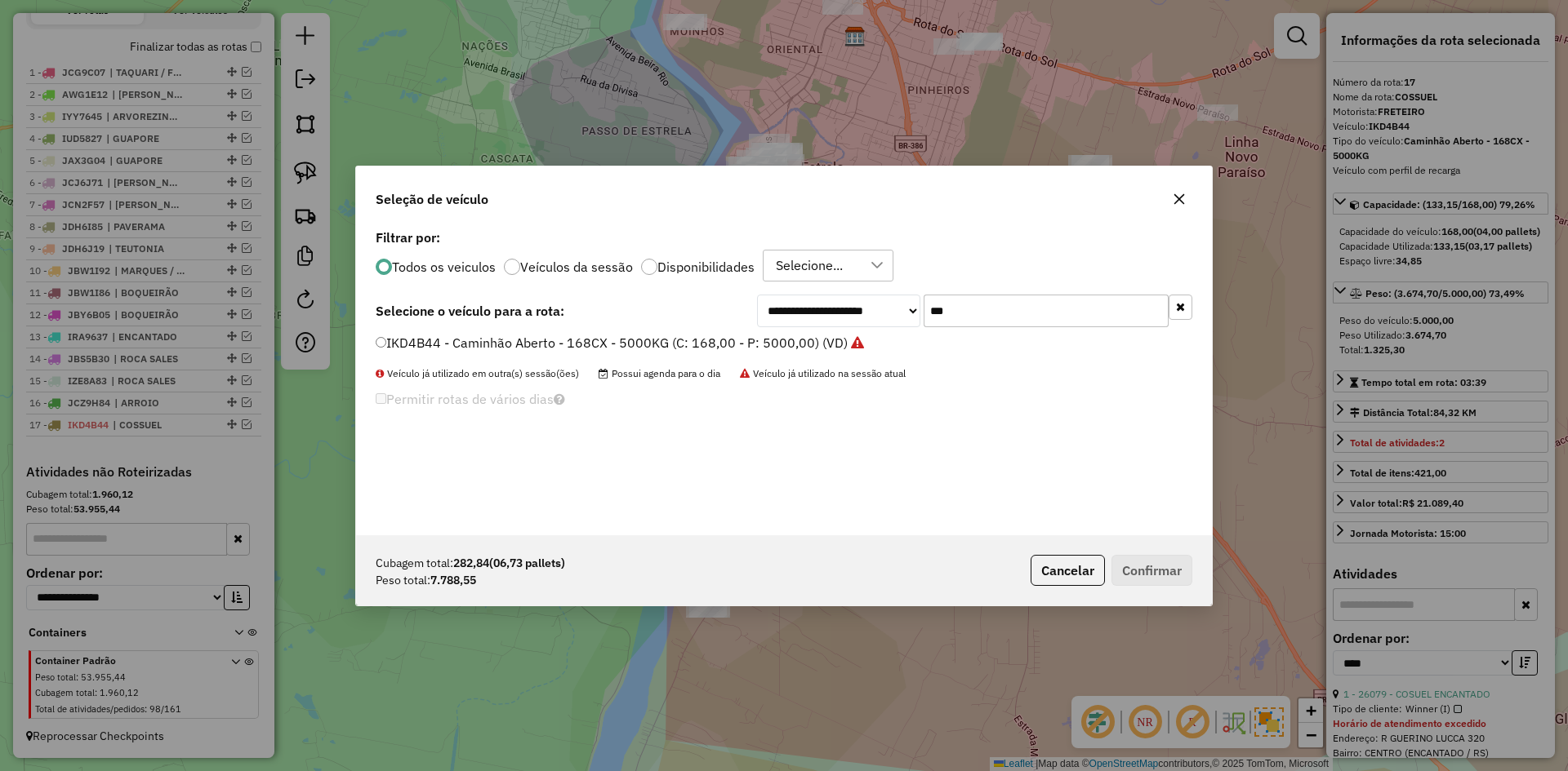
drag, startPoint x: 962, startPoint y: 308, endPoint x: 924, endPoint y: 330, distance: 43.9
click at [926, 329] on div "**********" at bounding box center [783, 380] width 856 height 310
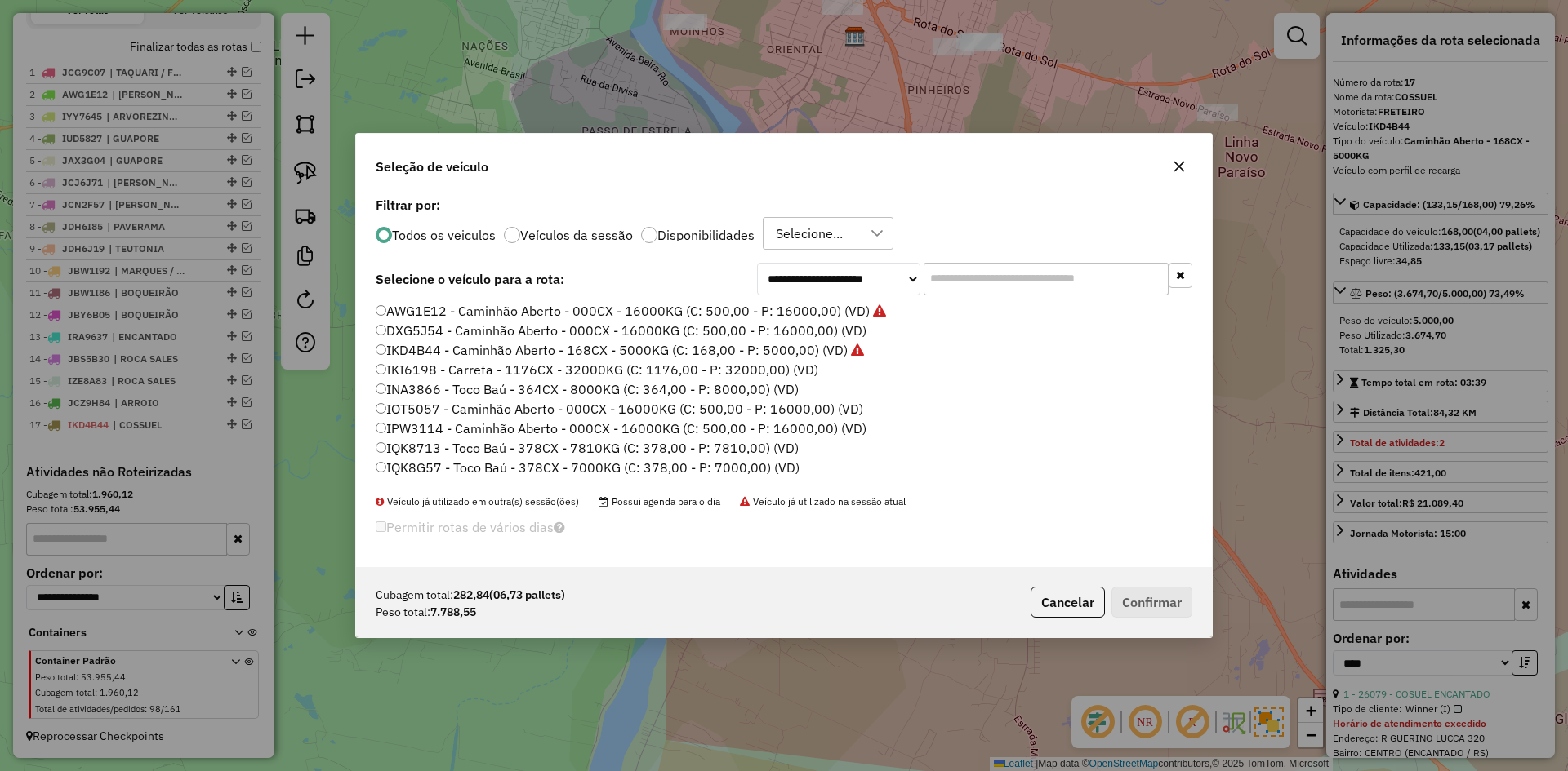
click at [969, 284] on input "text" at bounding box center [1046, 280] width 245 height 33
click at [963, 276] on input "text" at bounding box center [1046, 280] width 245 height 33
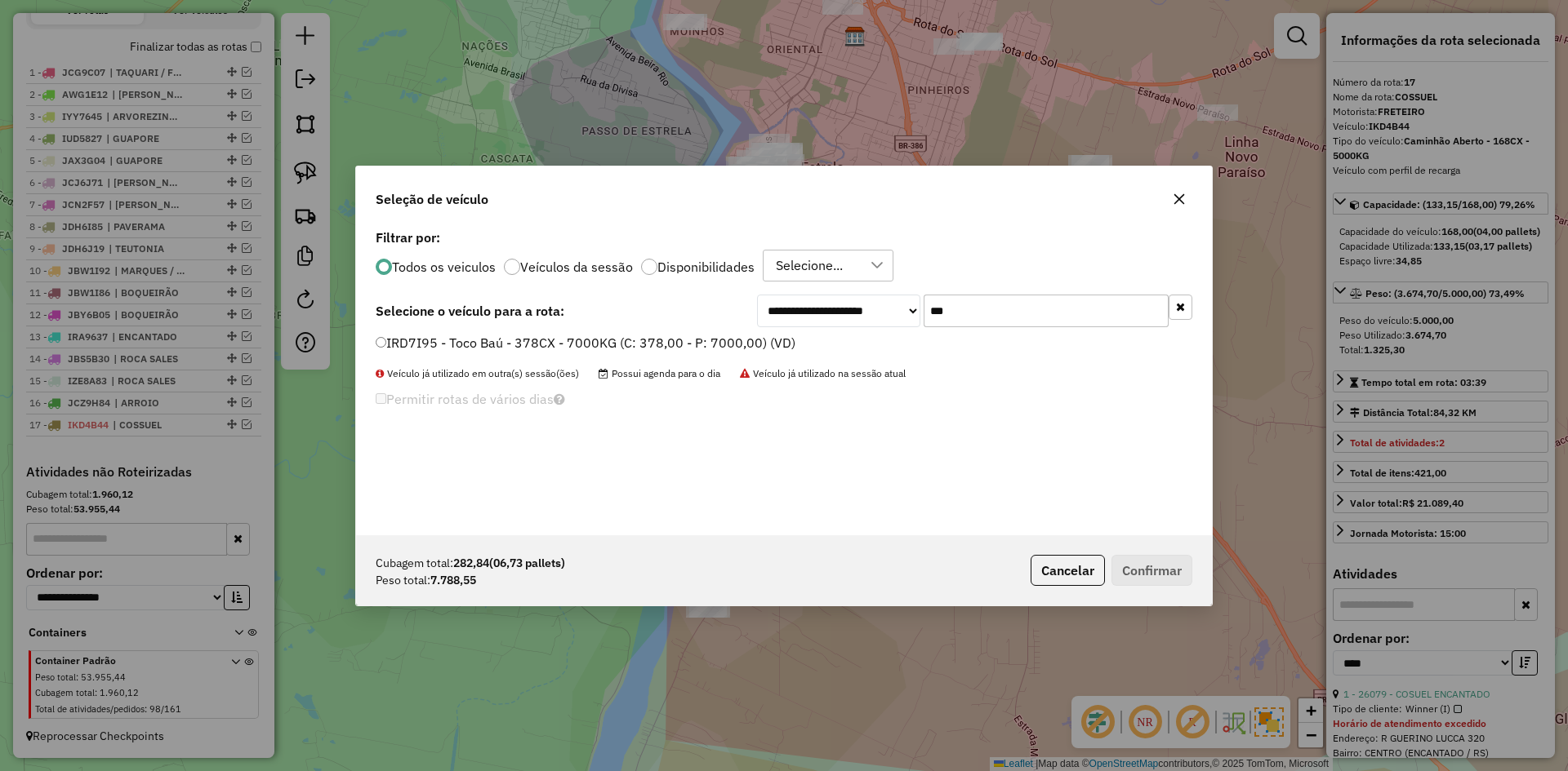
type input "***"
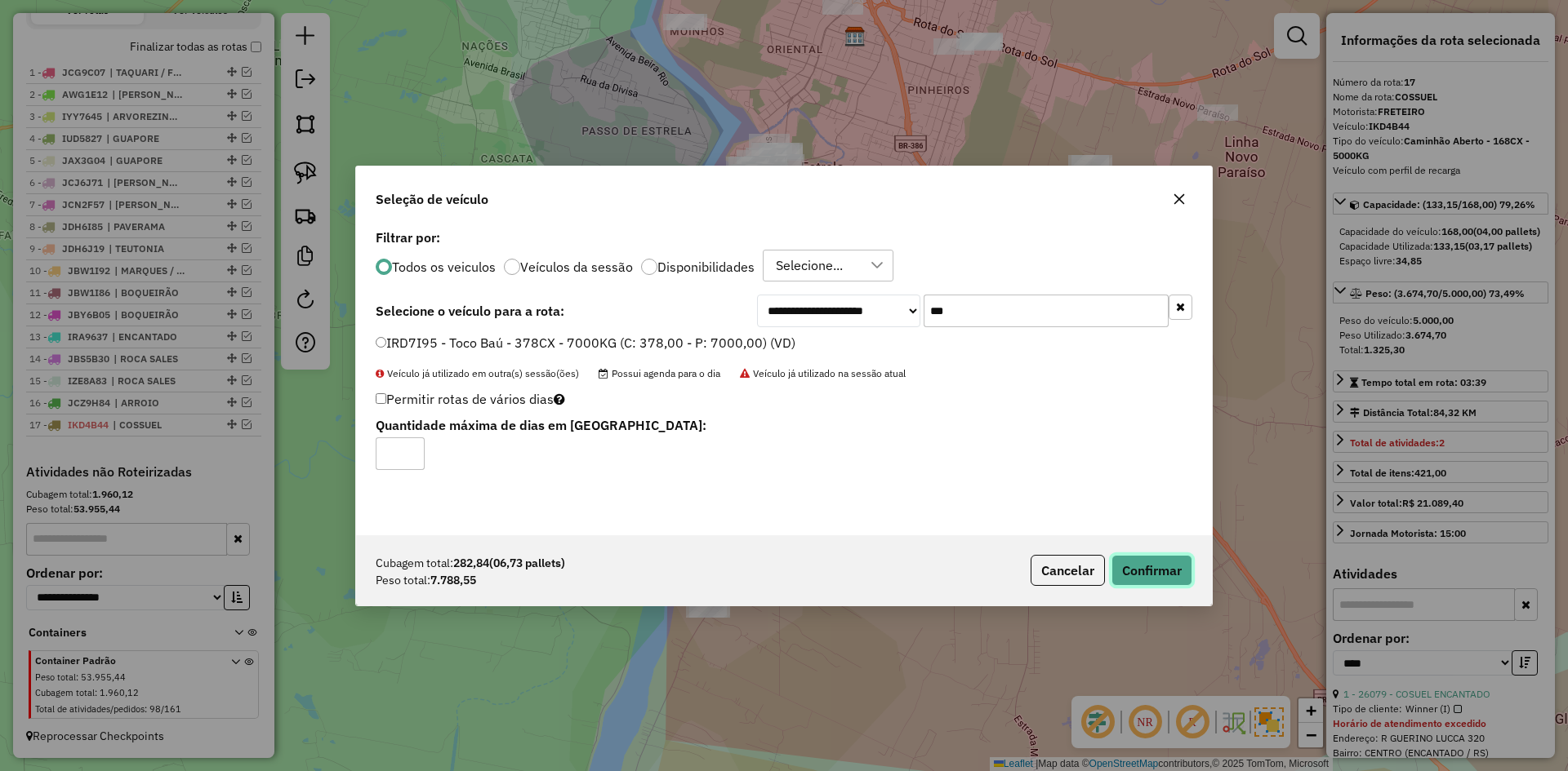
click at [1158, 576] on button "Confirmar" at bounding box center [1151, 571] width 81 height 31
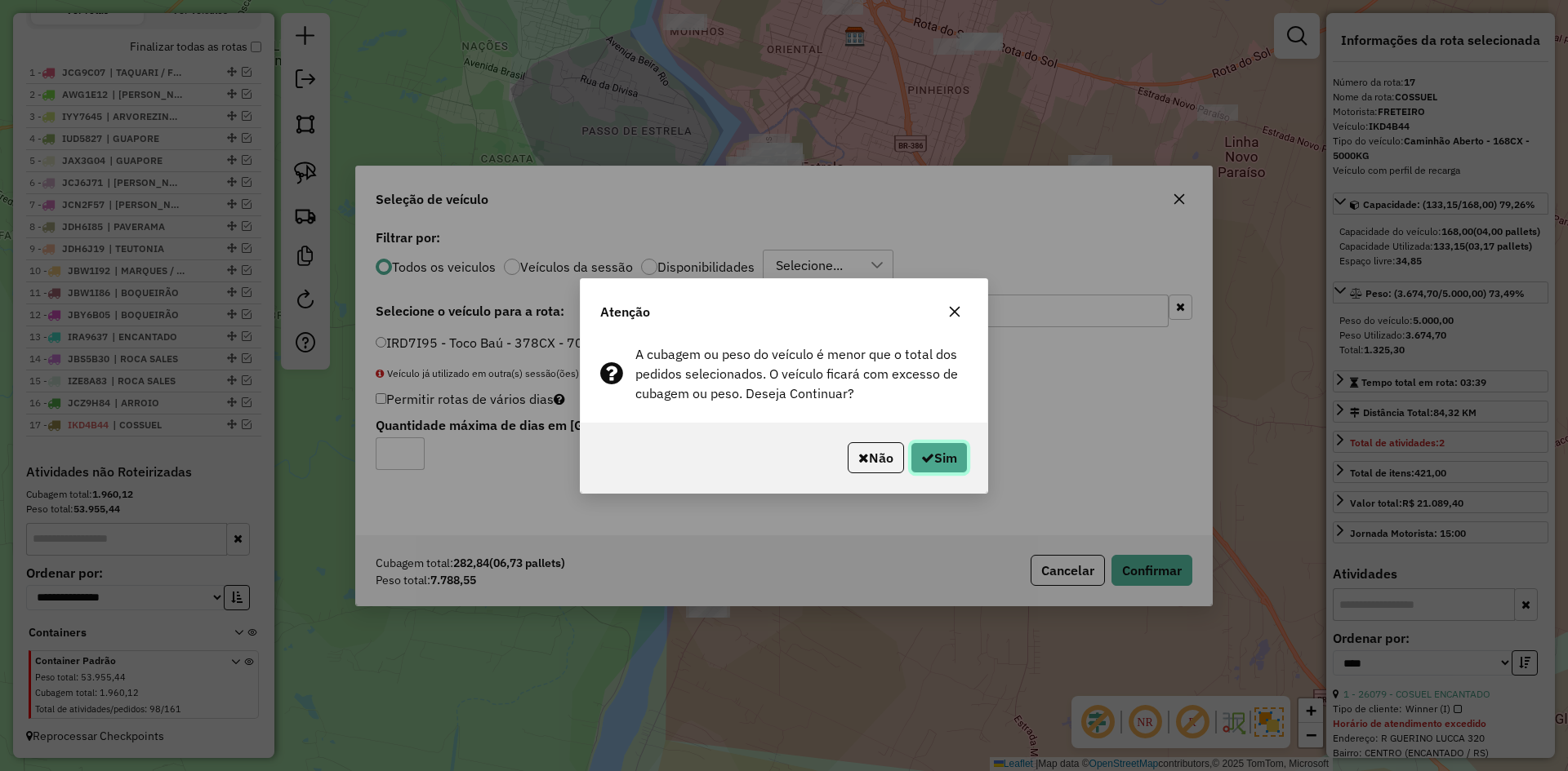
click at [941, 448] on button "Sim" at bounding box center [938, 458] width 57 height 31
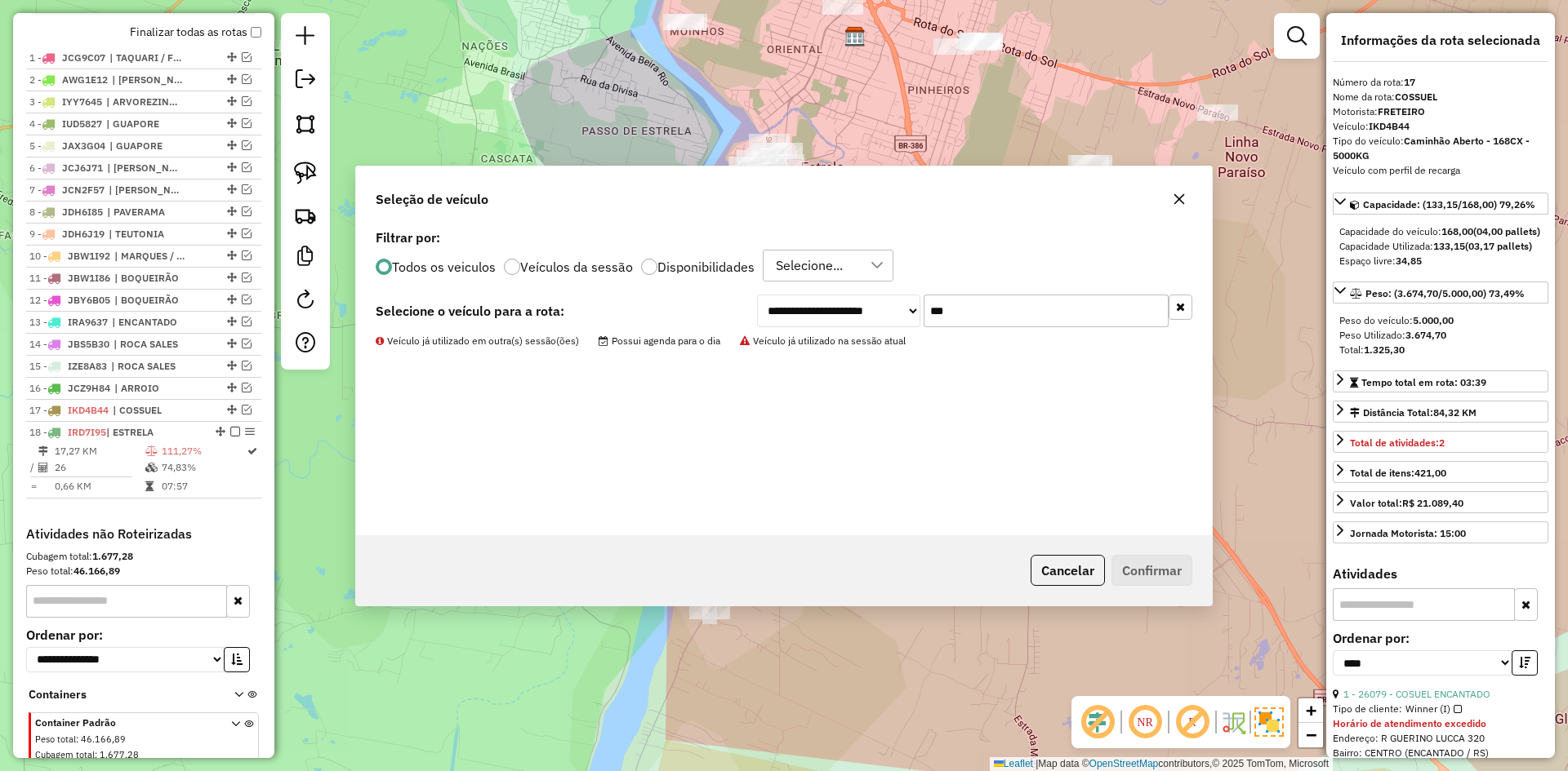
scroll to position [659, 0]
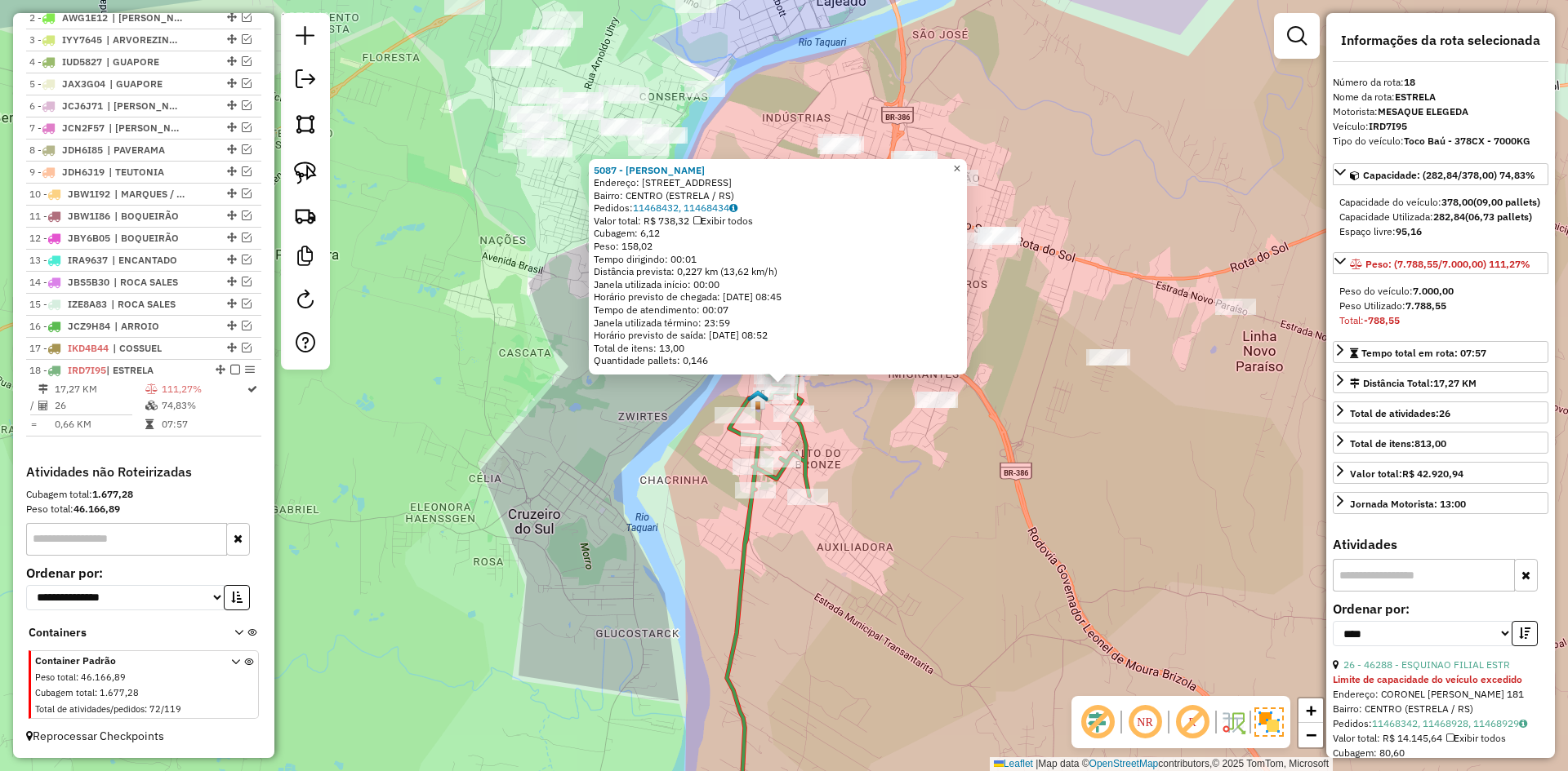
click at [960, 161] on span "×" at bounding box center [957, 168] width 8 height 14
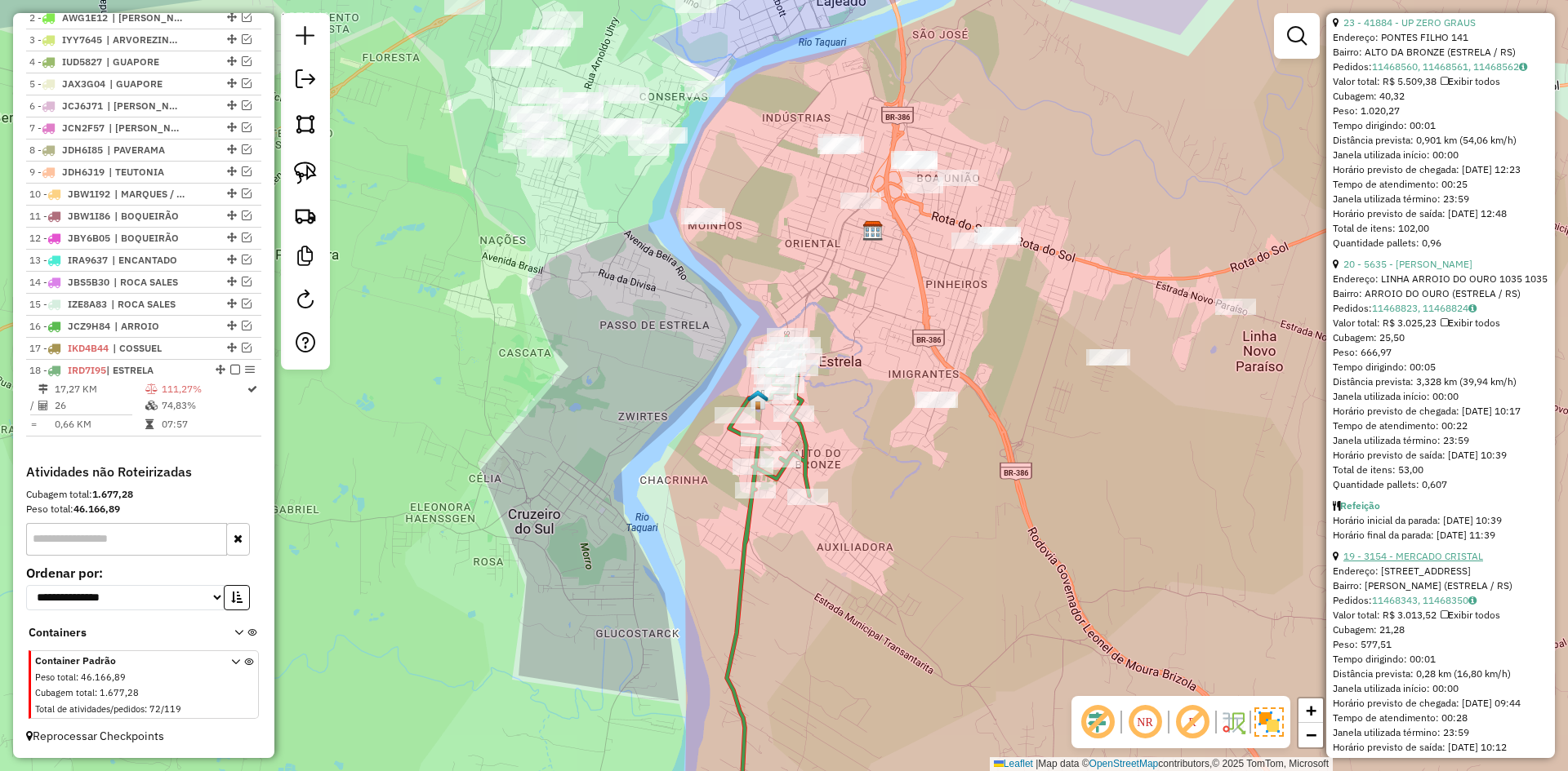
scroll to position [898, 0]
click at [1438, 271] on link "20 - 5635 - BARBARA SCHEEREN" at bounding box center [1408, 264] width 129 height 13
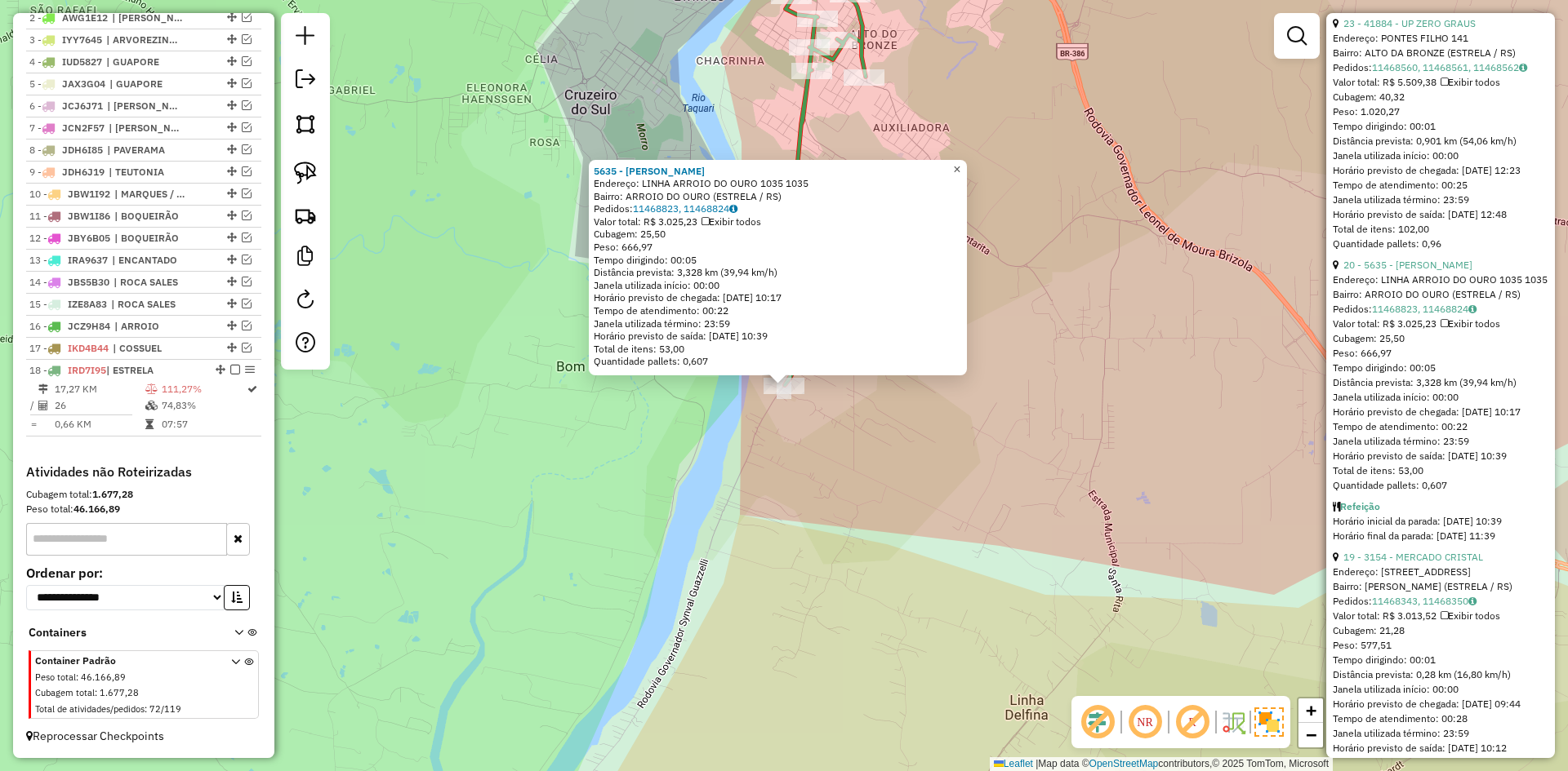
click at [960, 166] on span "×" at bounding box center [957, 169] width 8 height 14
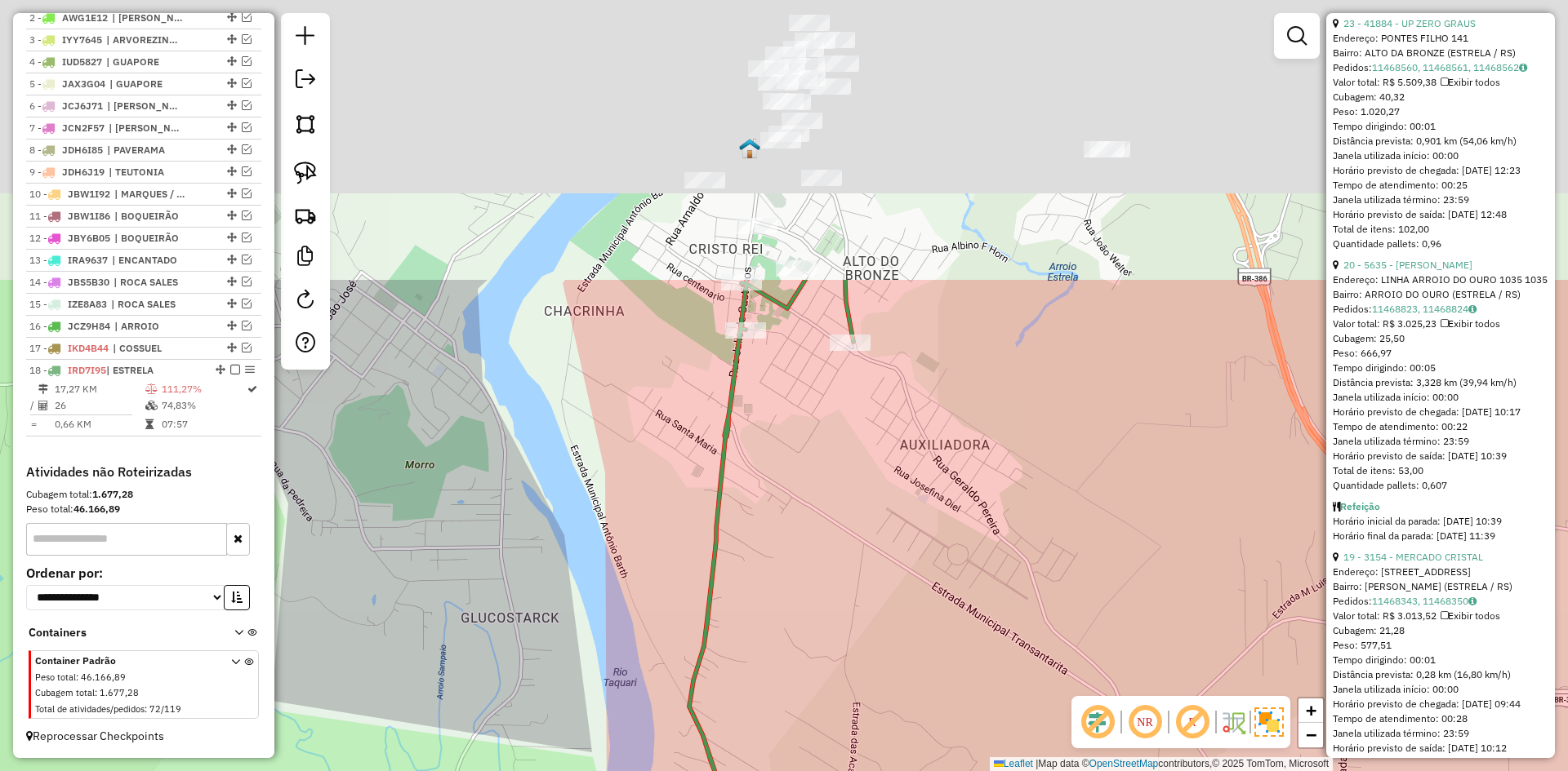
drag, startPoint x: 872, startPoint y: 99, endPoint x: 797, endPoint y: 513, distance: 420.7
click at [796, 513] on div "Janela de atendimento Grade de atendimento Capacidade Transportadoras Veículos …" at bounding box center [784, 386] width 1568 height 771
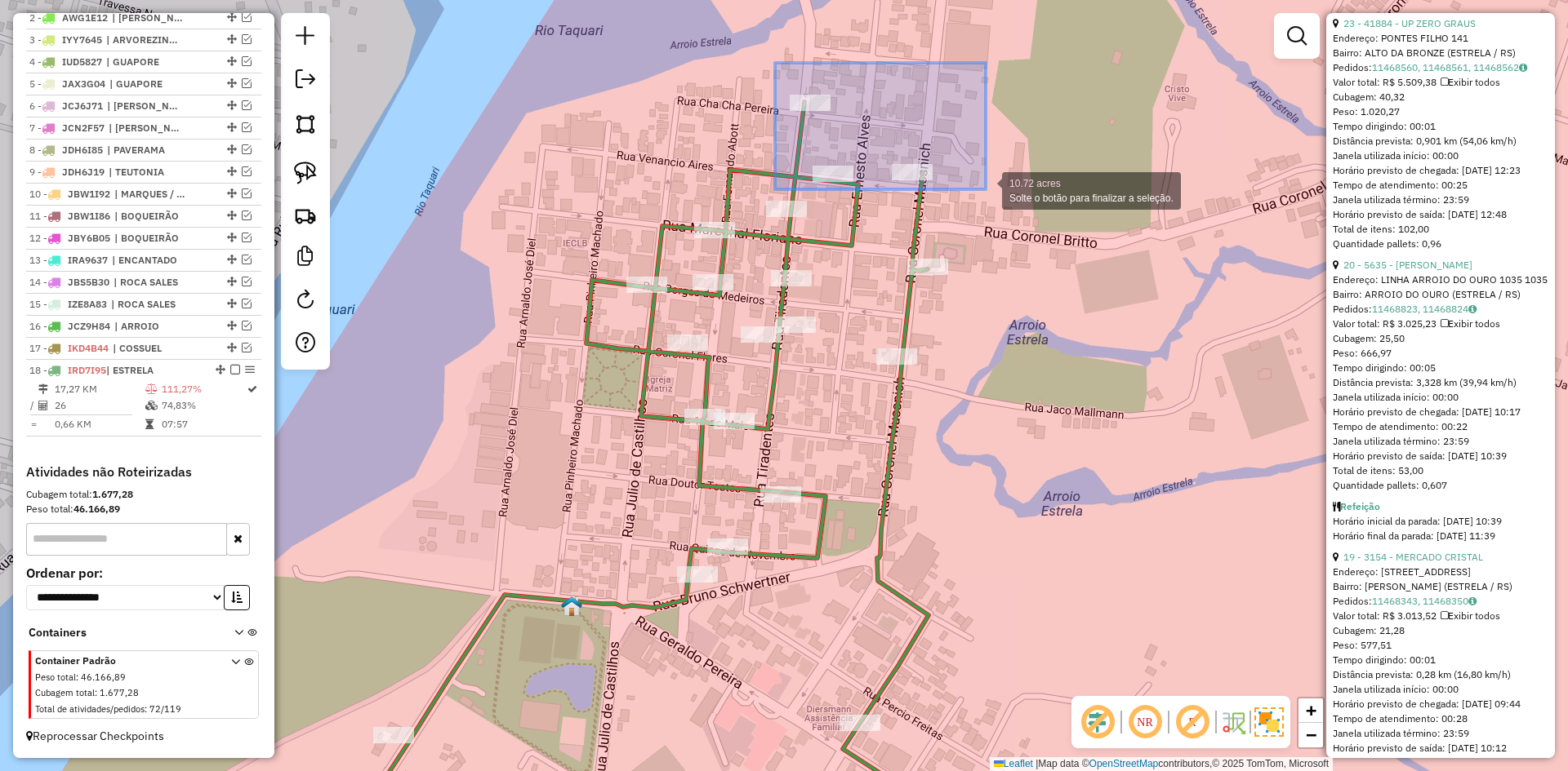
drag, startPoint x: 775, startPoint y: 64, endPoint x: 985, endPoint y: 189, distance: 244.4
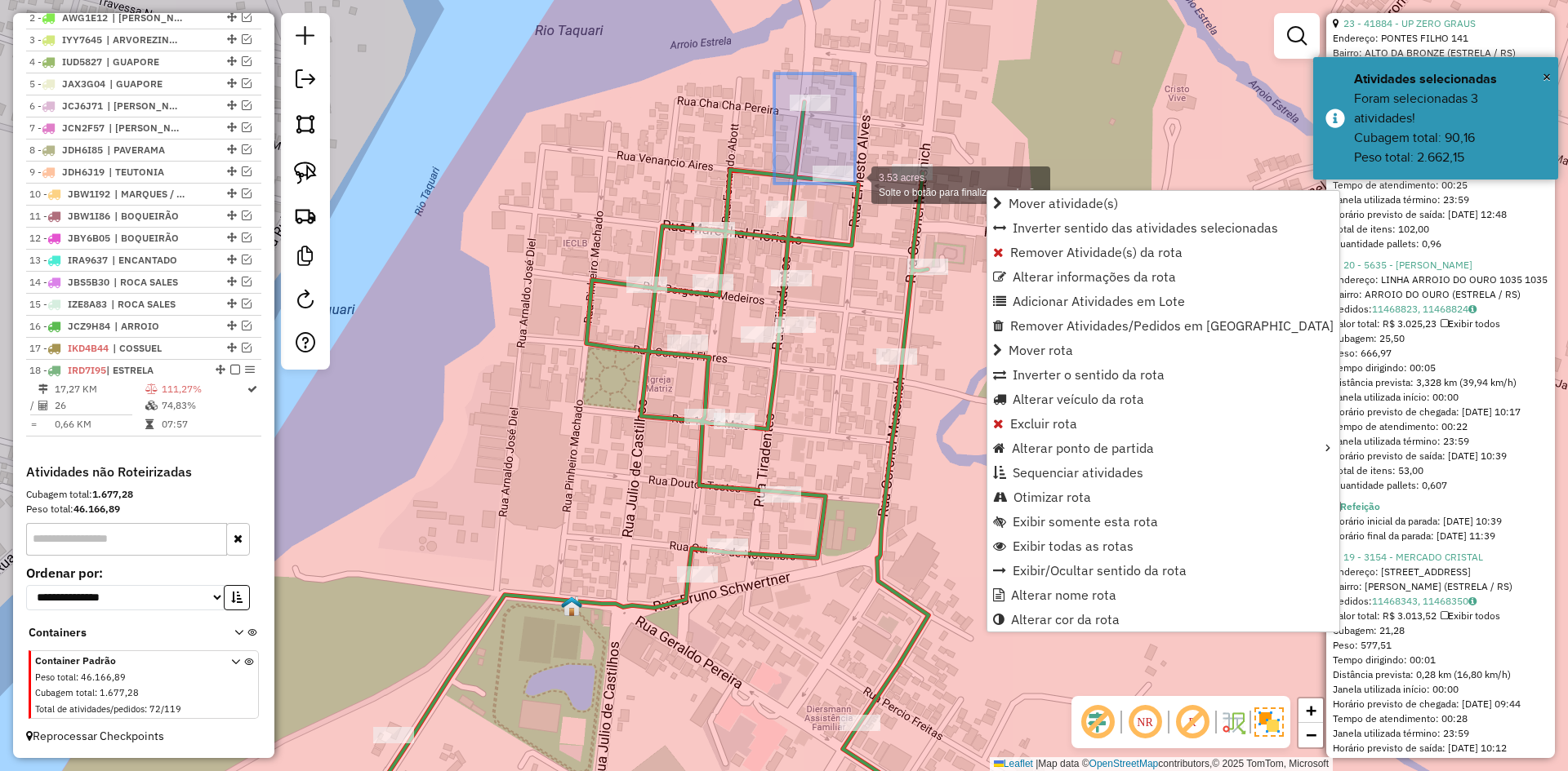
drag, startPoint x: 774, startPoint y: 74, endPoint x: 855, endPoint y: 184, distance: 136.6
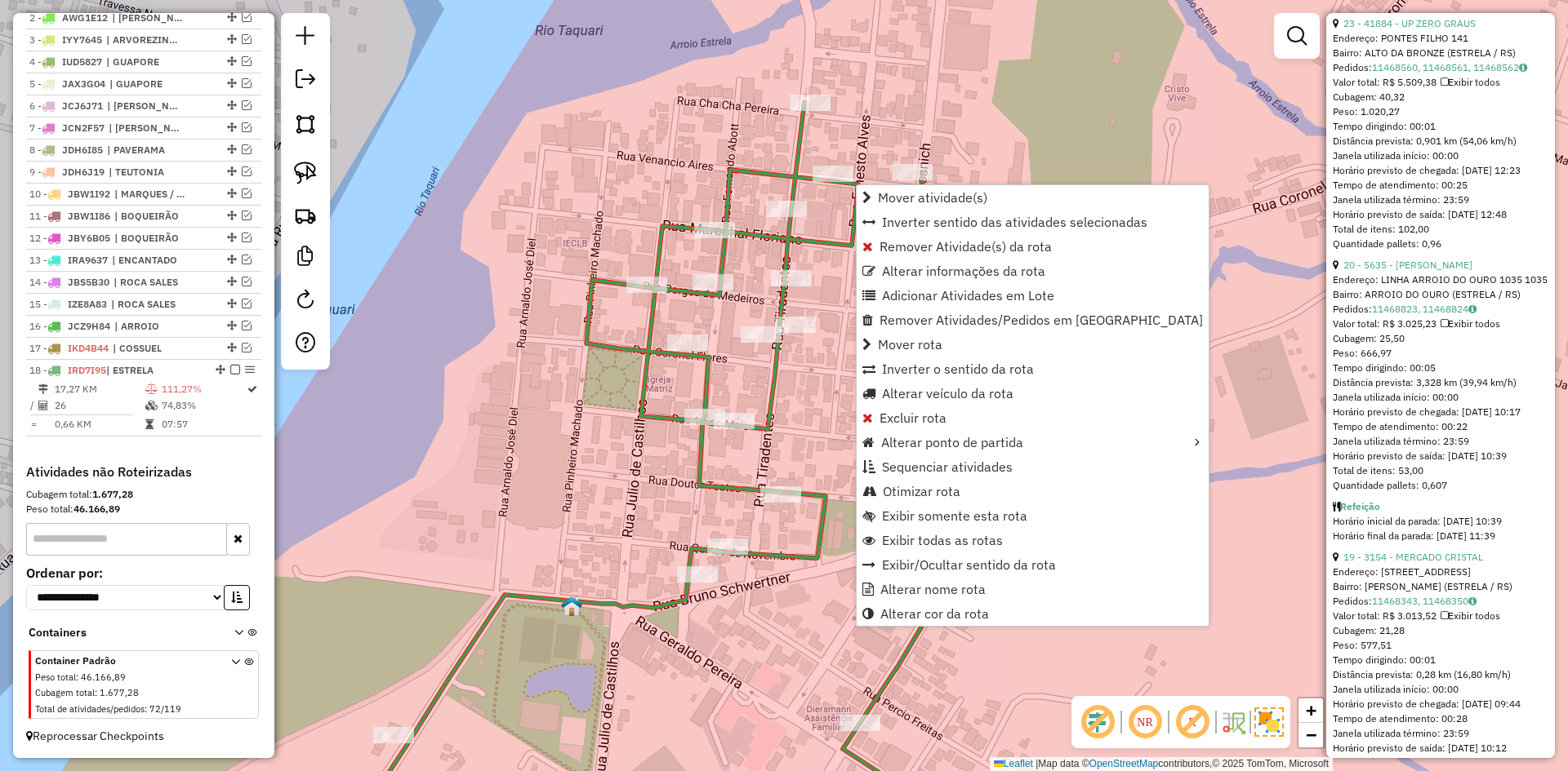
click at [954, 123] on div "Janela de atendimento Grade de atendimento Capacidade Transportadoras Veículos …" at bounding box center [784, 386] width 1568 height 771
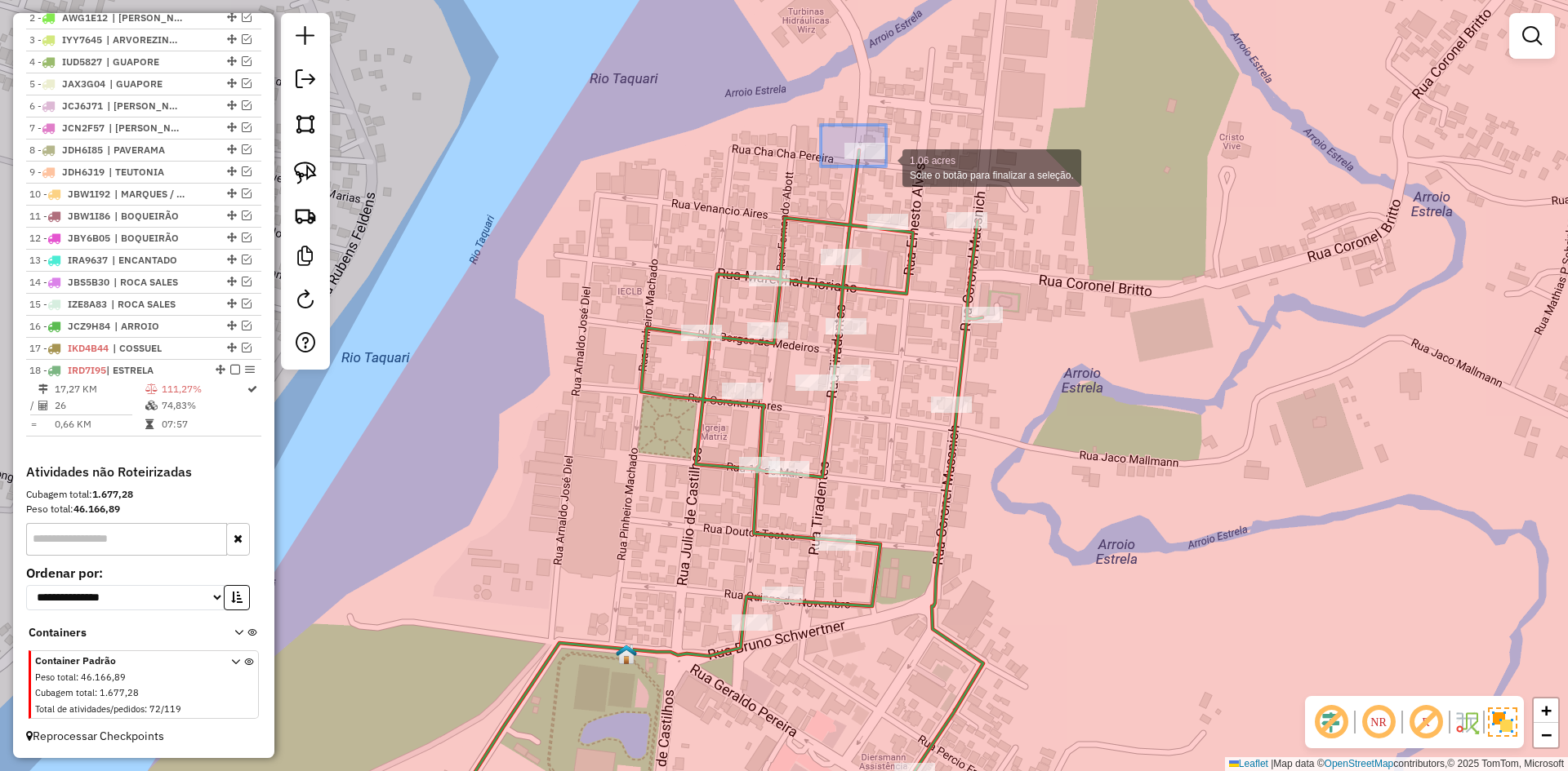
drag, startPoint x: 821, startPoint y: 125, endPoint x: 886, endPoint y: 166, distance: 76.9
drag, startPoint x: 854, startPoint y: 196, endPoint x: 852, endPoint y: 166, distance: 30.1
click at [854, 195] on icon at bounding box center [704, 499] width 558 height 698
select select "*********"
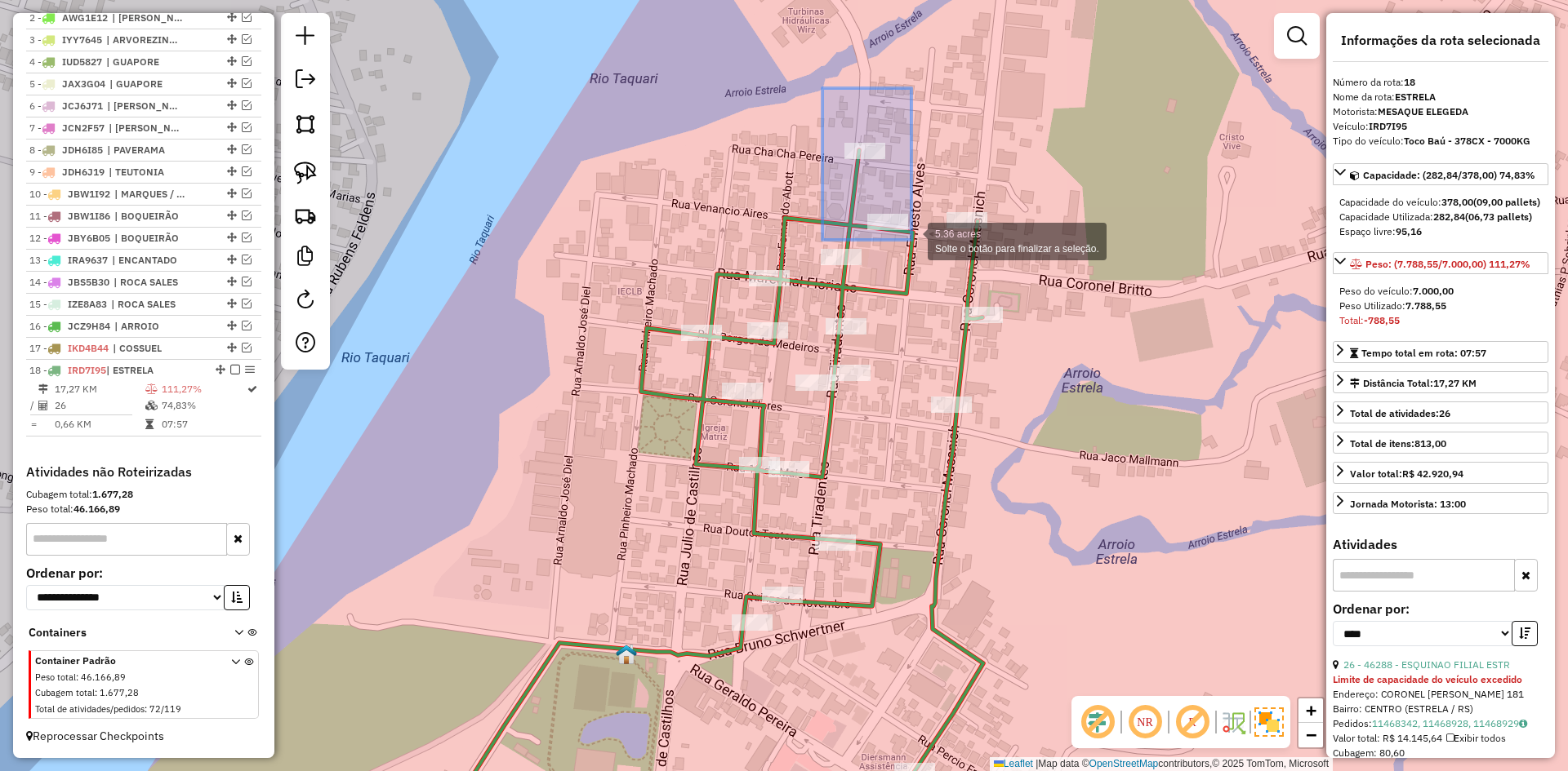
drag, startPoint x: 822, startPoint y: 88, endPoint x: 912, endPoint y: 233, distance: 170.7
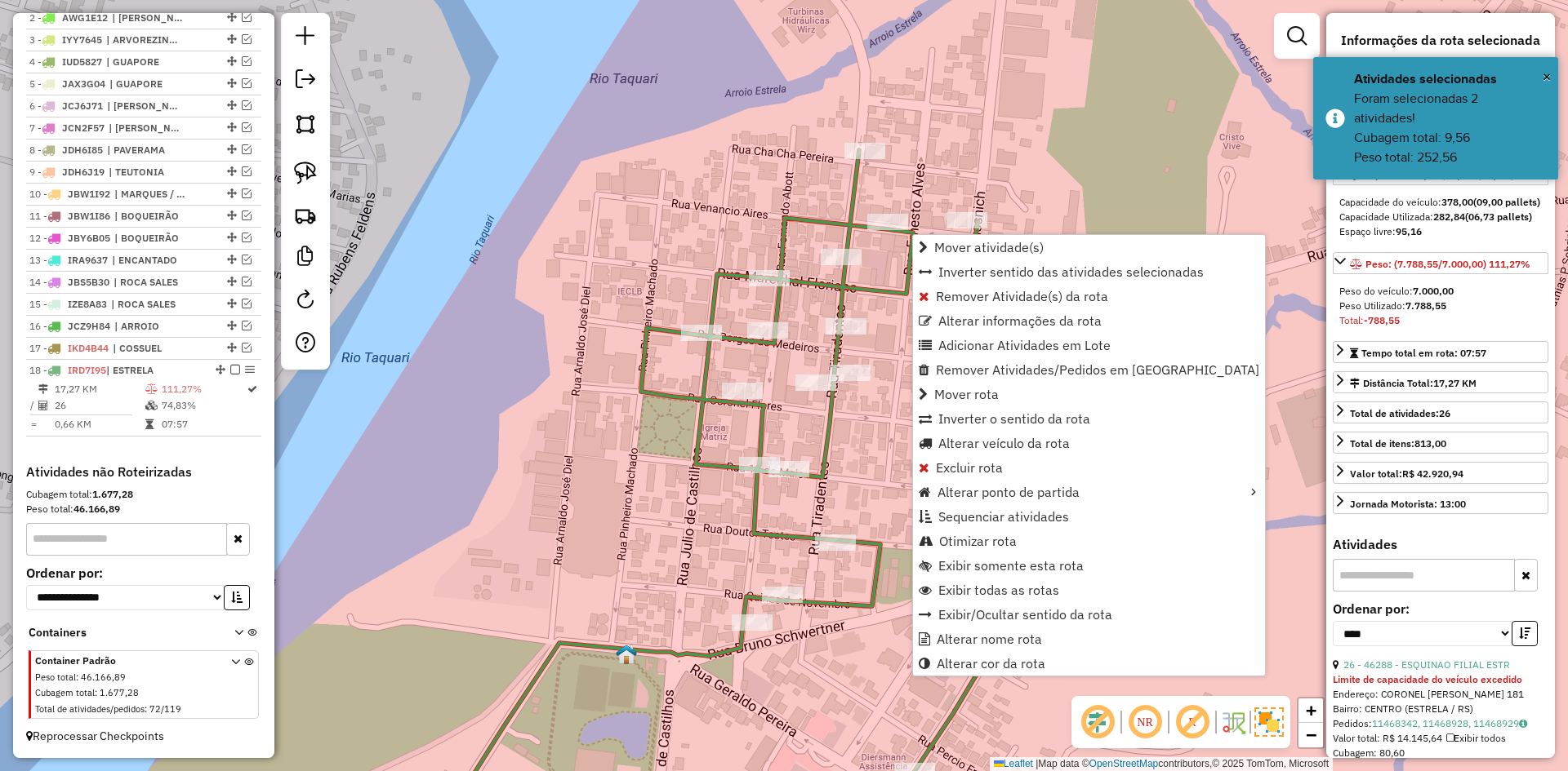
click at [791, 195] on div "Janela de atendimento Grade de atendimento Capacidade Transportadoras Veículos …" at bounding box center [784, 386] width 1568 height 771
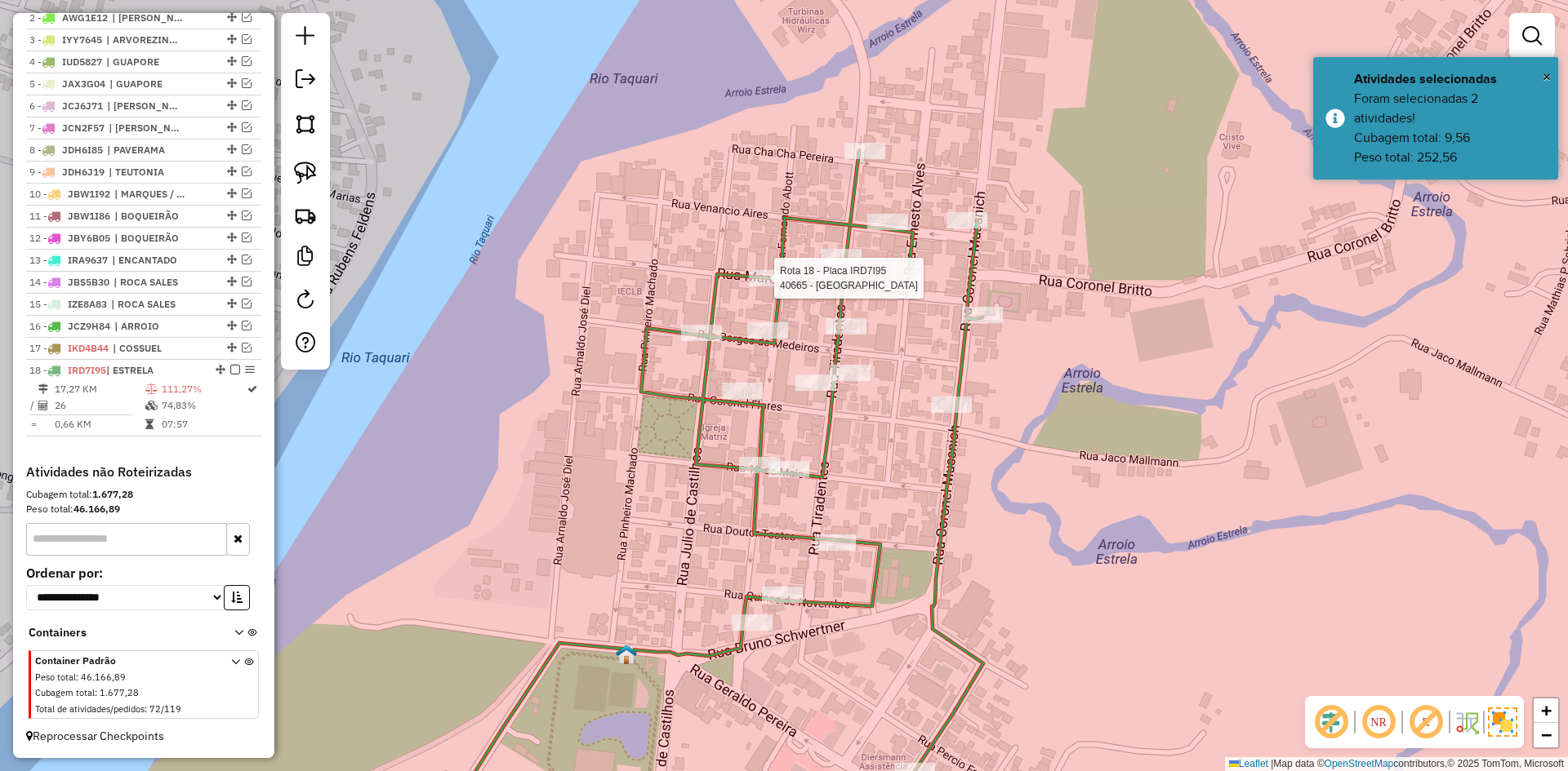
select select "*********"
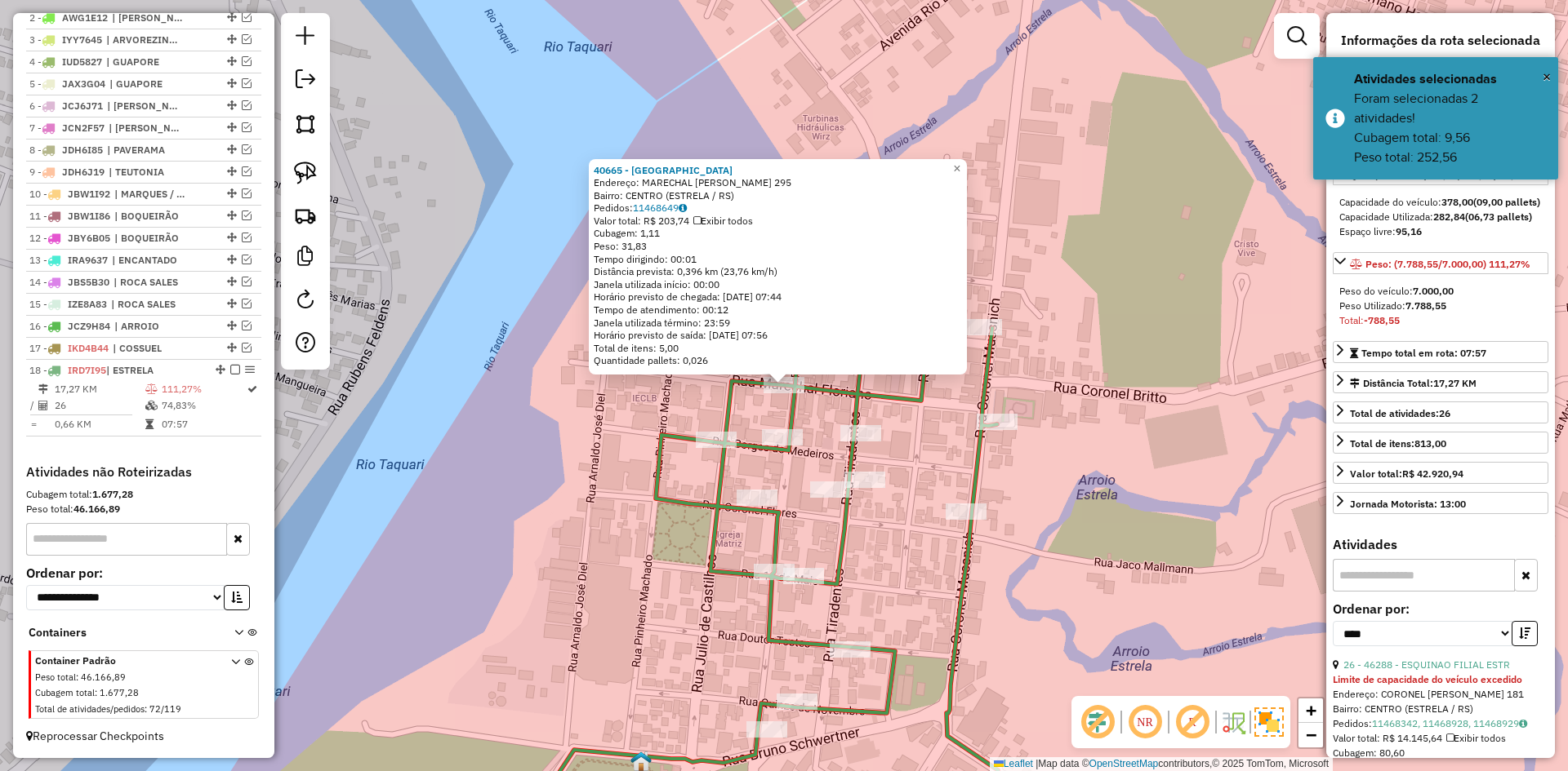
click at [969, 151] on div "40665 - CAMUQUEIRA Endereço: MARECHAL FLORIANO 295 Bairro: CENTRO (ESTRELA / RS…" at bounding box center [784, 386] width 1568 height 771
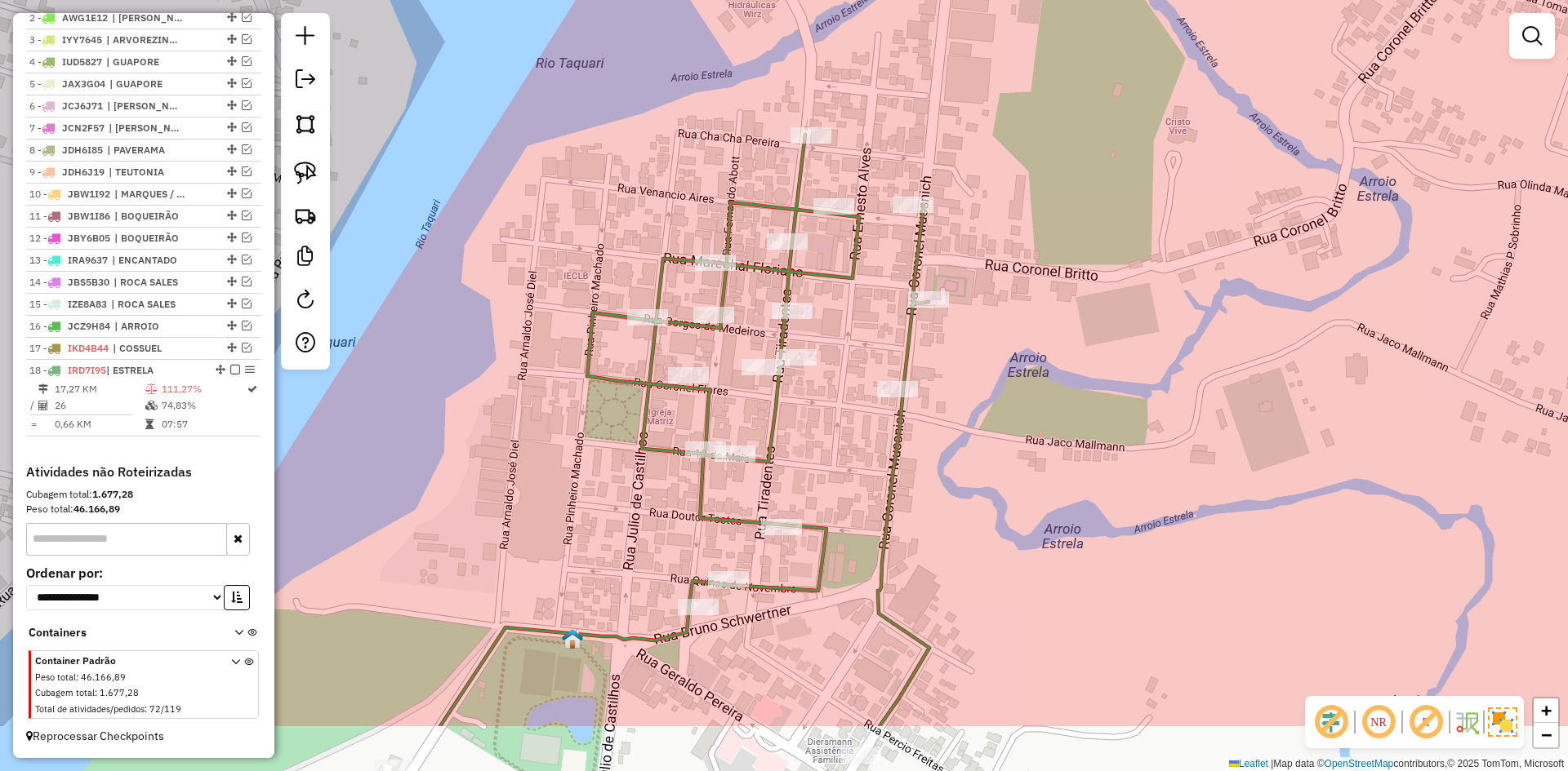
drag, startPoint x: 974, startPoint y: 385, endPoint x: 857, endPoint y: 187, distance: 230.0
click at [863, 184] on div "Janela de atendimento Grade de atendimento Capacidade Transportadoras Veículos …" at bounding box center [784, 386] width 1568 height 771
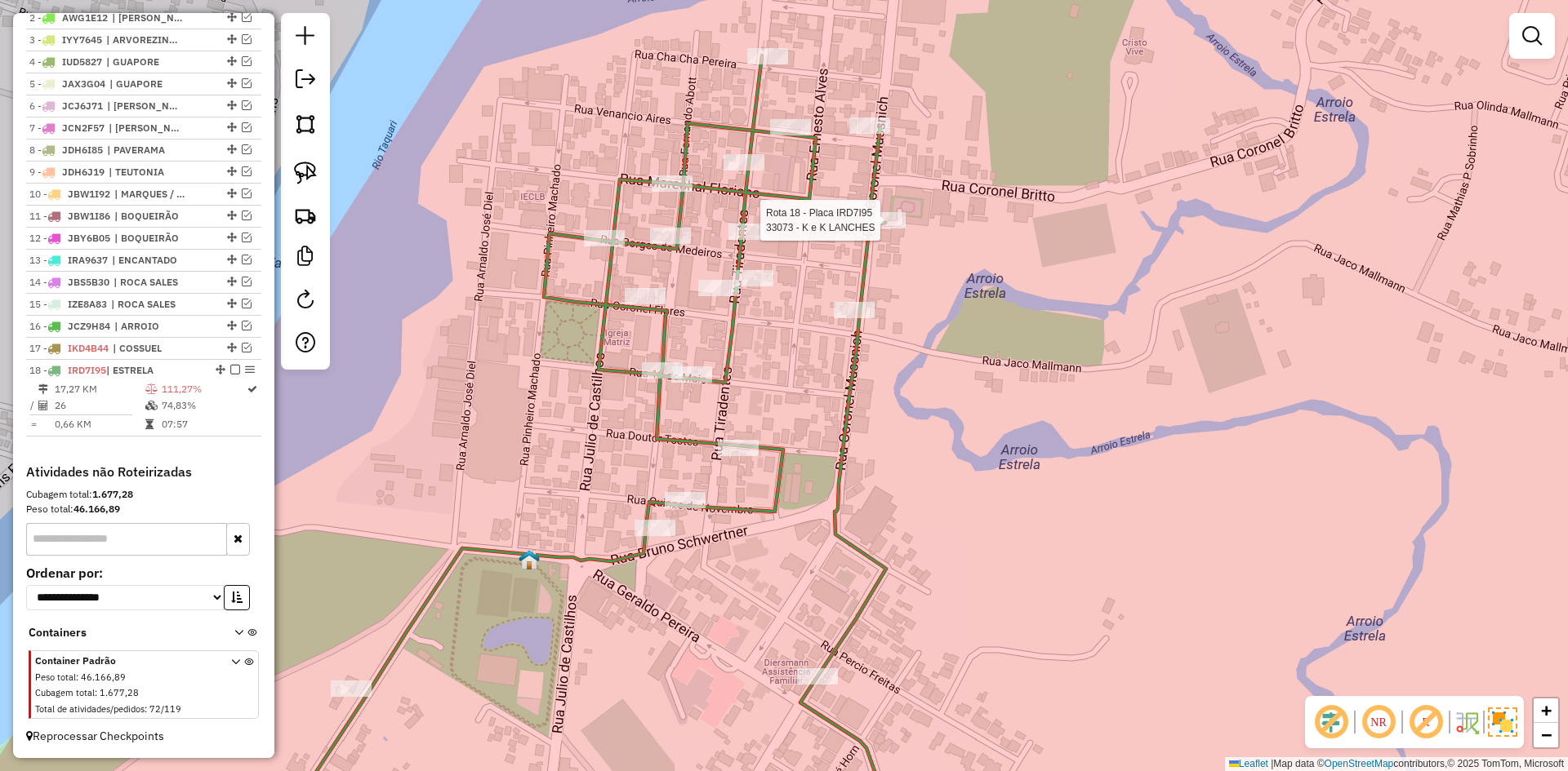
select select "*********"
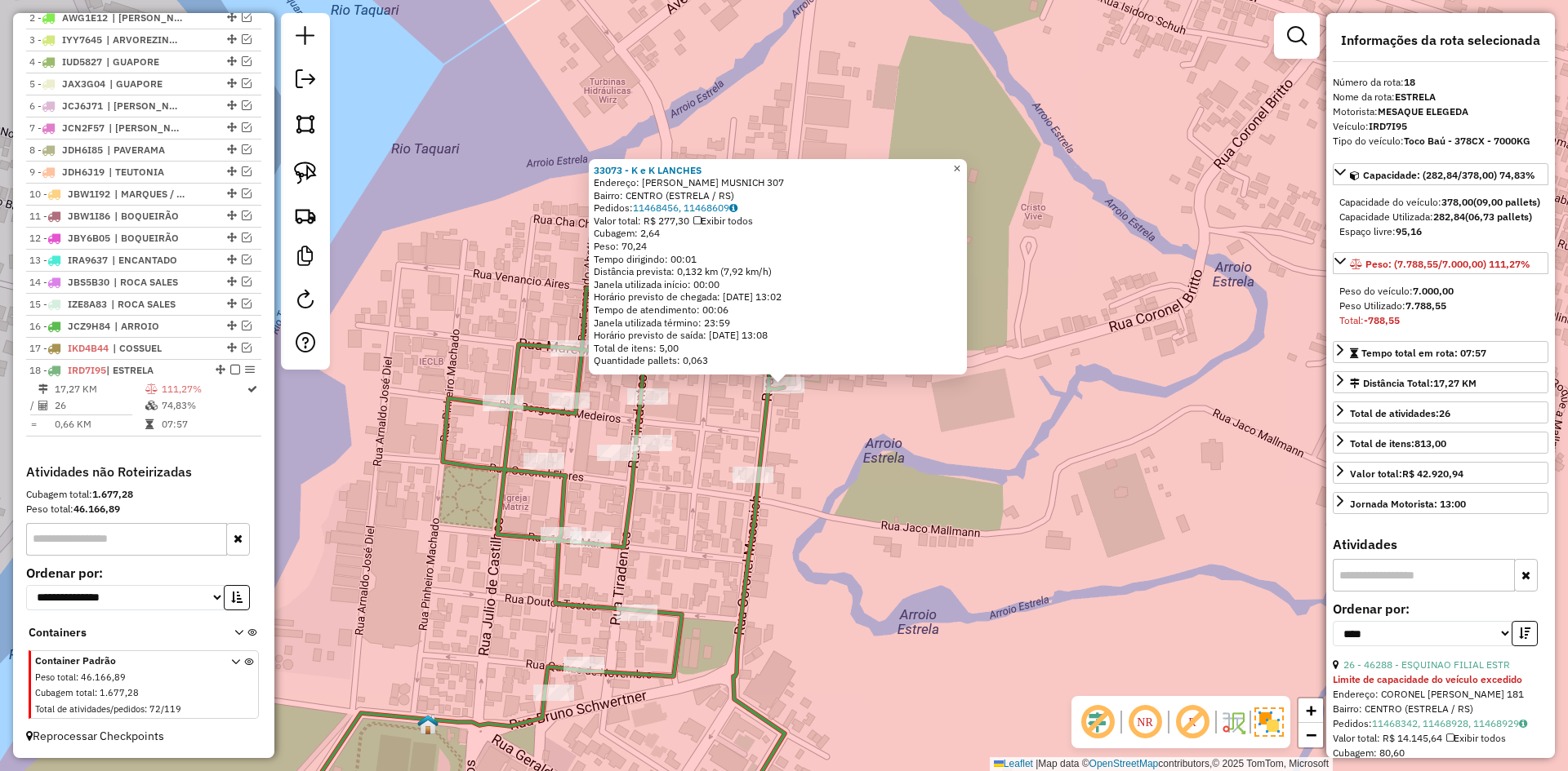
click at [960, 161] on span "×" at bounding box center [957, 168] width 8 height 14
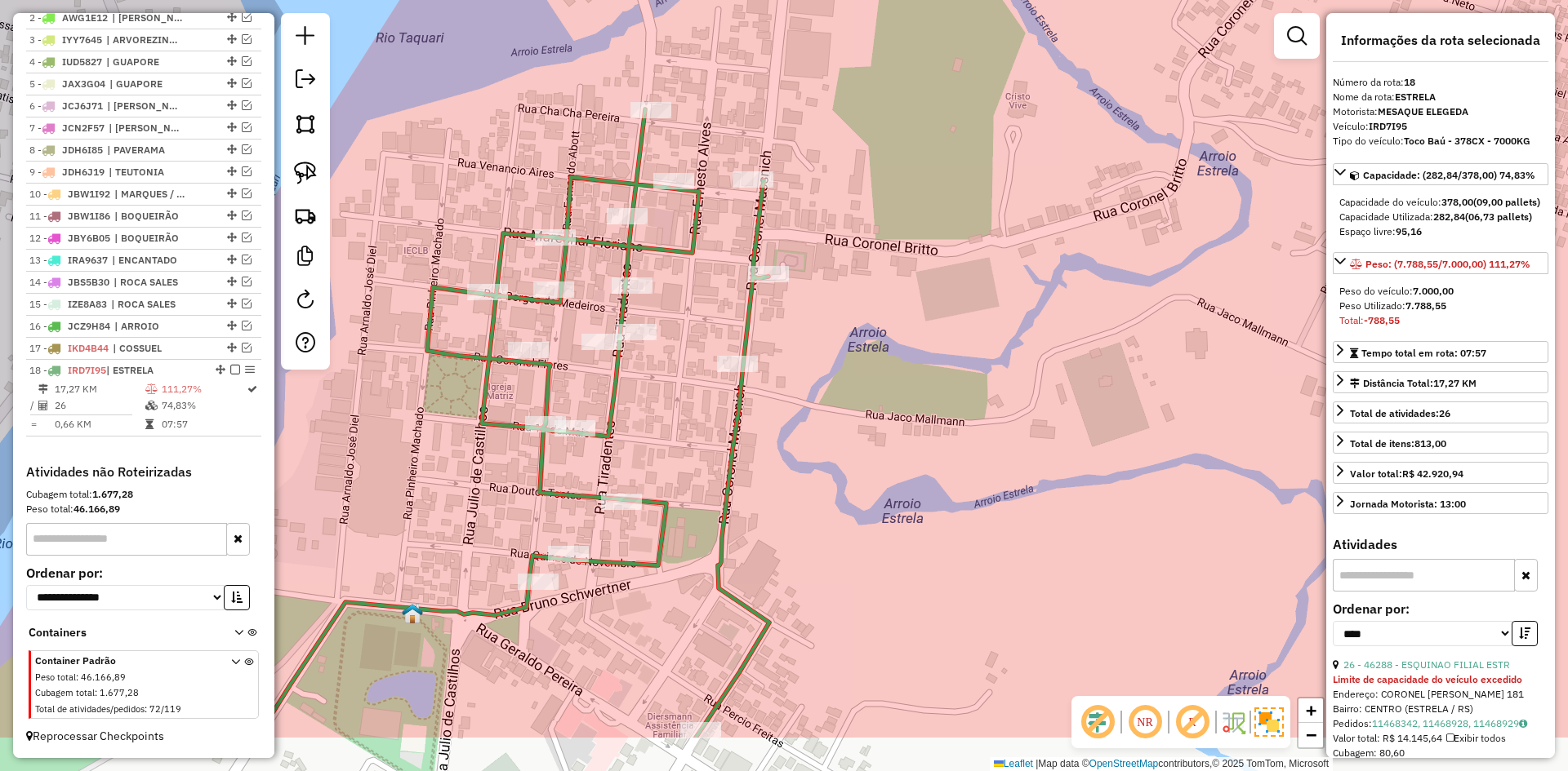
drag, startPoint x: 830, startPoint y: 334, endPoint x: 813, endPoint y: 223, distance: 112.3
click at [813, 223] on div "Janela de atendimento Grade de atendimento Capacidade Transportadoras Veículos …" at bounding box center [784, 386] width 1568 height 771
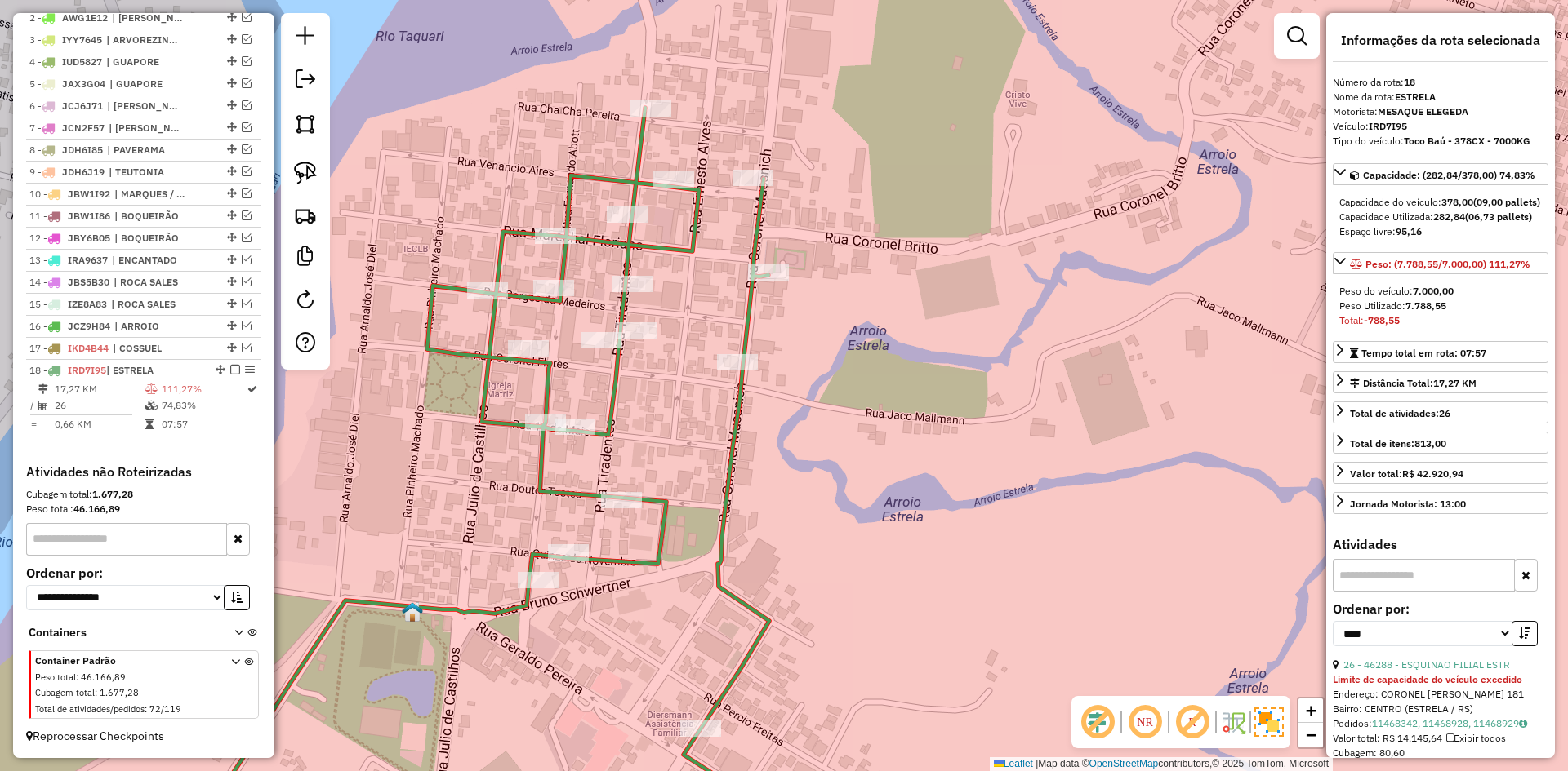
click at [757, 236] on icon at bounding box center [477, 478] width 582 height 741
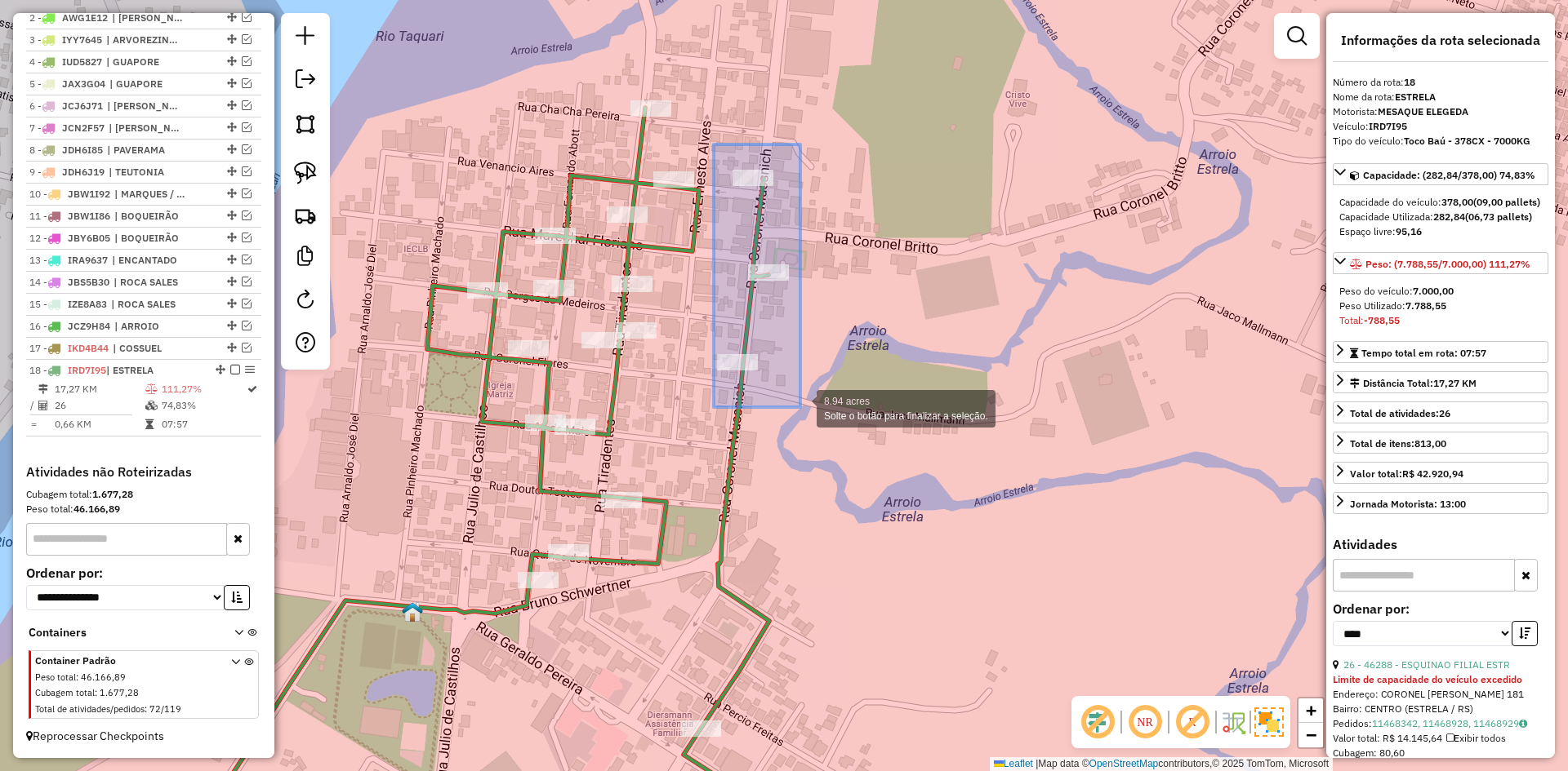
drag, startPoint x: 714, startPoint y: 145, endPoint x: 801, endPoint y: 407, distance: 276.1
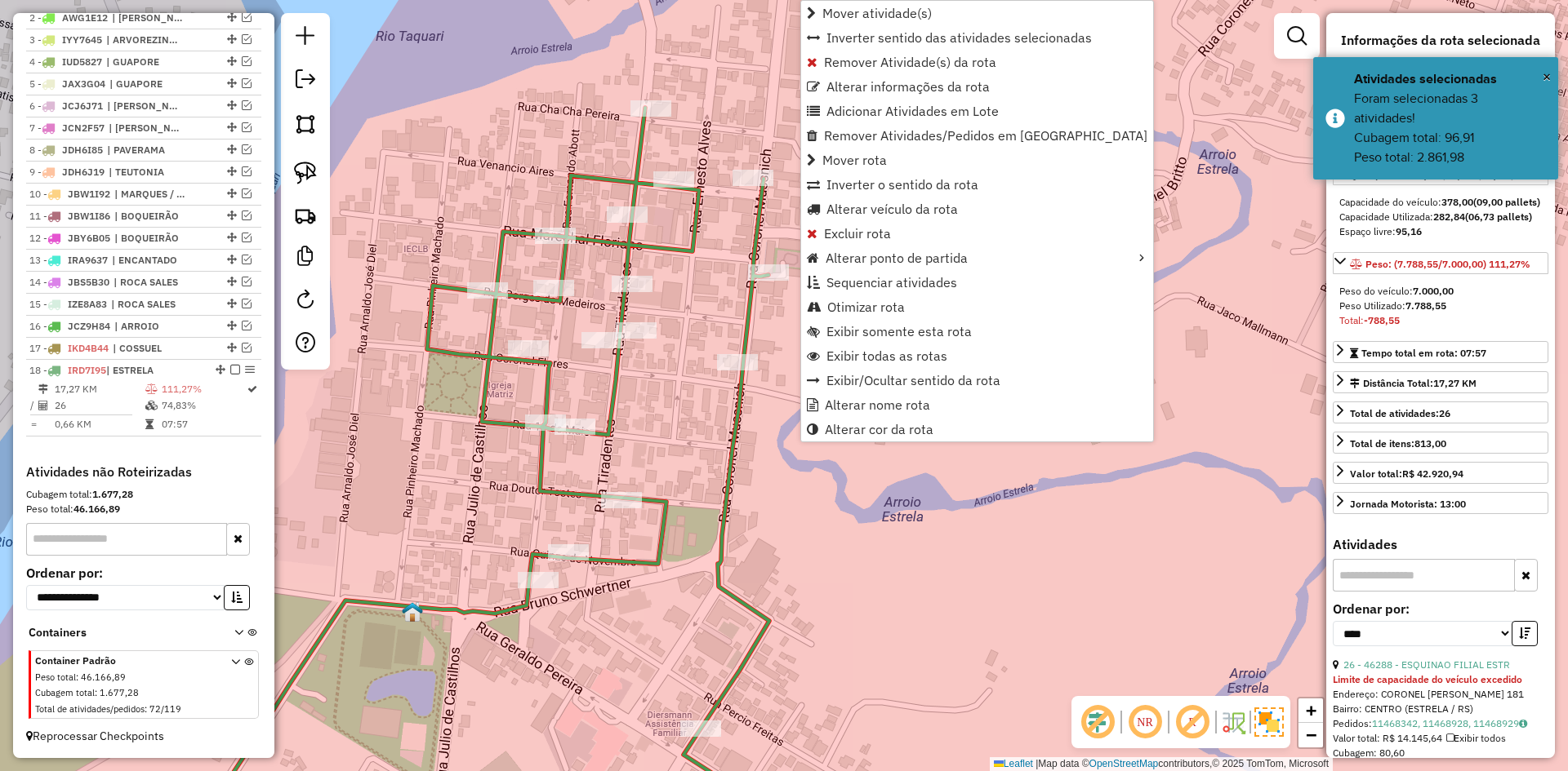
click at [762, 386] on div "Janela de atendimento Grade de atendimento Capacidade Transportadoras Veículos …" at bounding box center [784, 386] width 1568 height 771
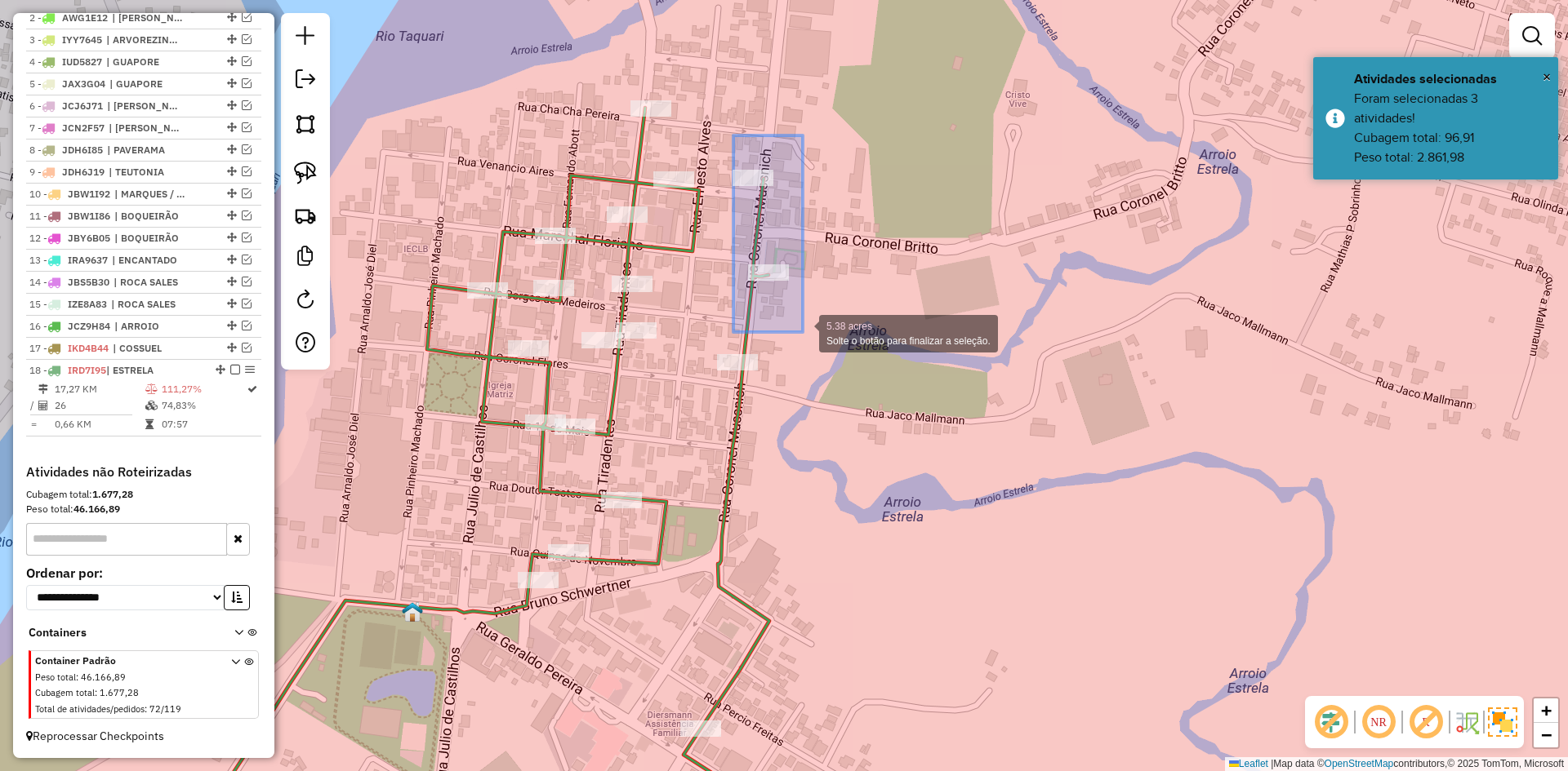
drag, startPoint x: 734, startPoint y: 143, endPoint x: 804, endPoint y: 332, distance: 201.5
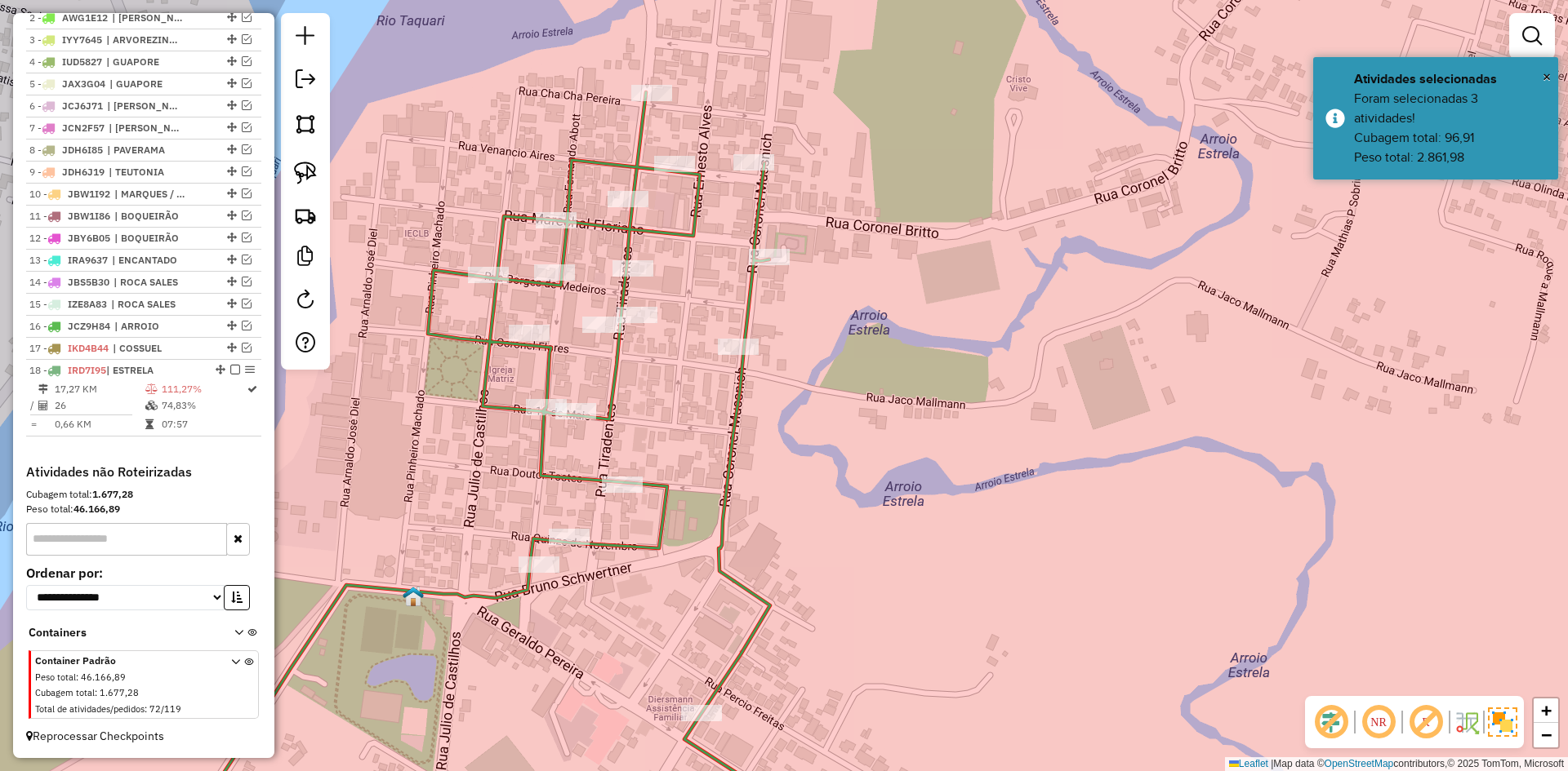
drag, startPoint x: 694, startPoint y: 323, endPoint x: 697, endPoint y: 251, distance: 72.1
click at [697, 253] on div "Janela de atendimento Grade de atendimento Capacidade Transportadoras Veículos …" at bounding box center [784, 386] width 1568 height 771
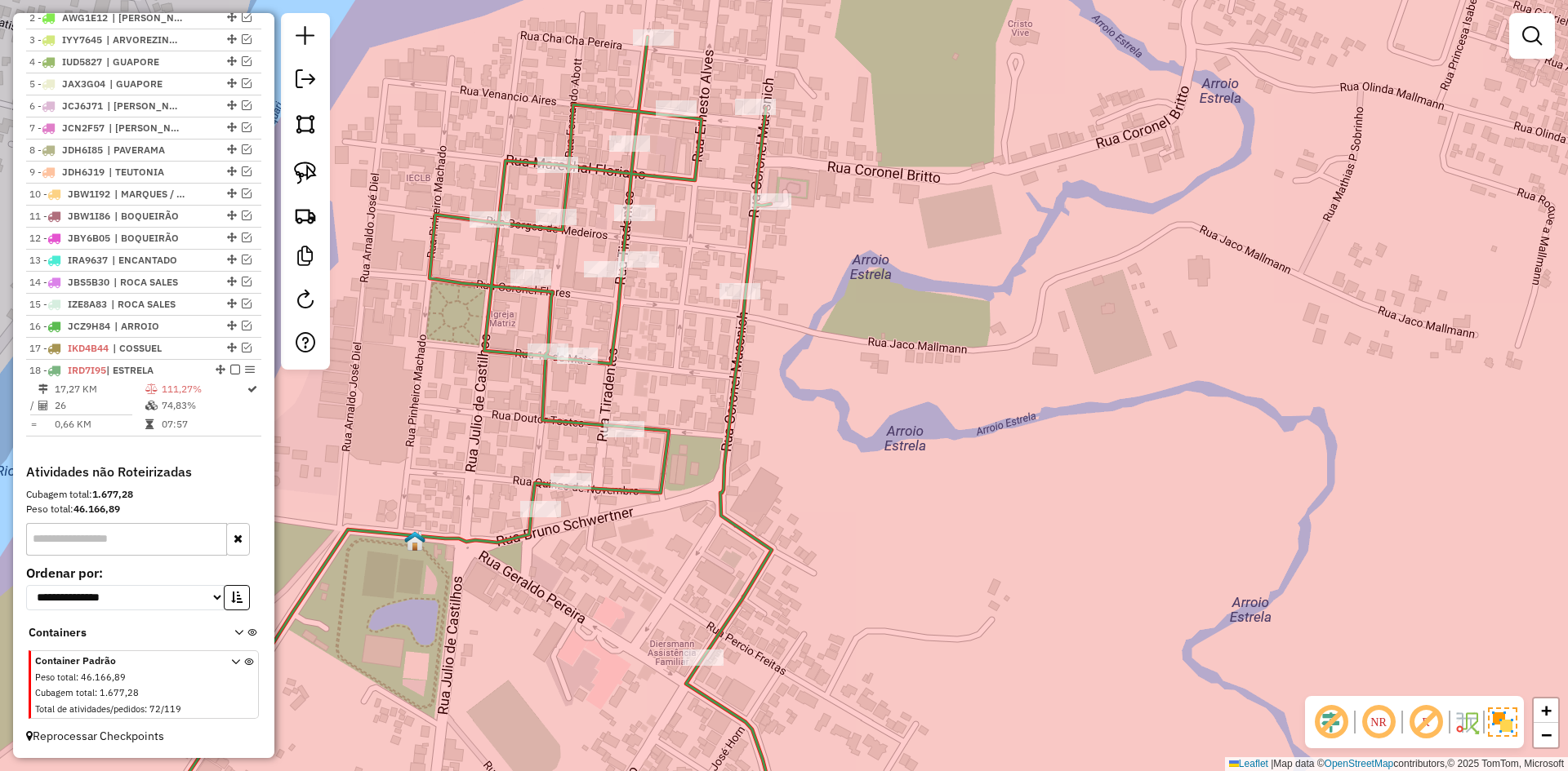
click at [459, 218] on icon at bounding box center [488, 443] width 597 height 812
select select "*********"
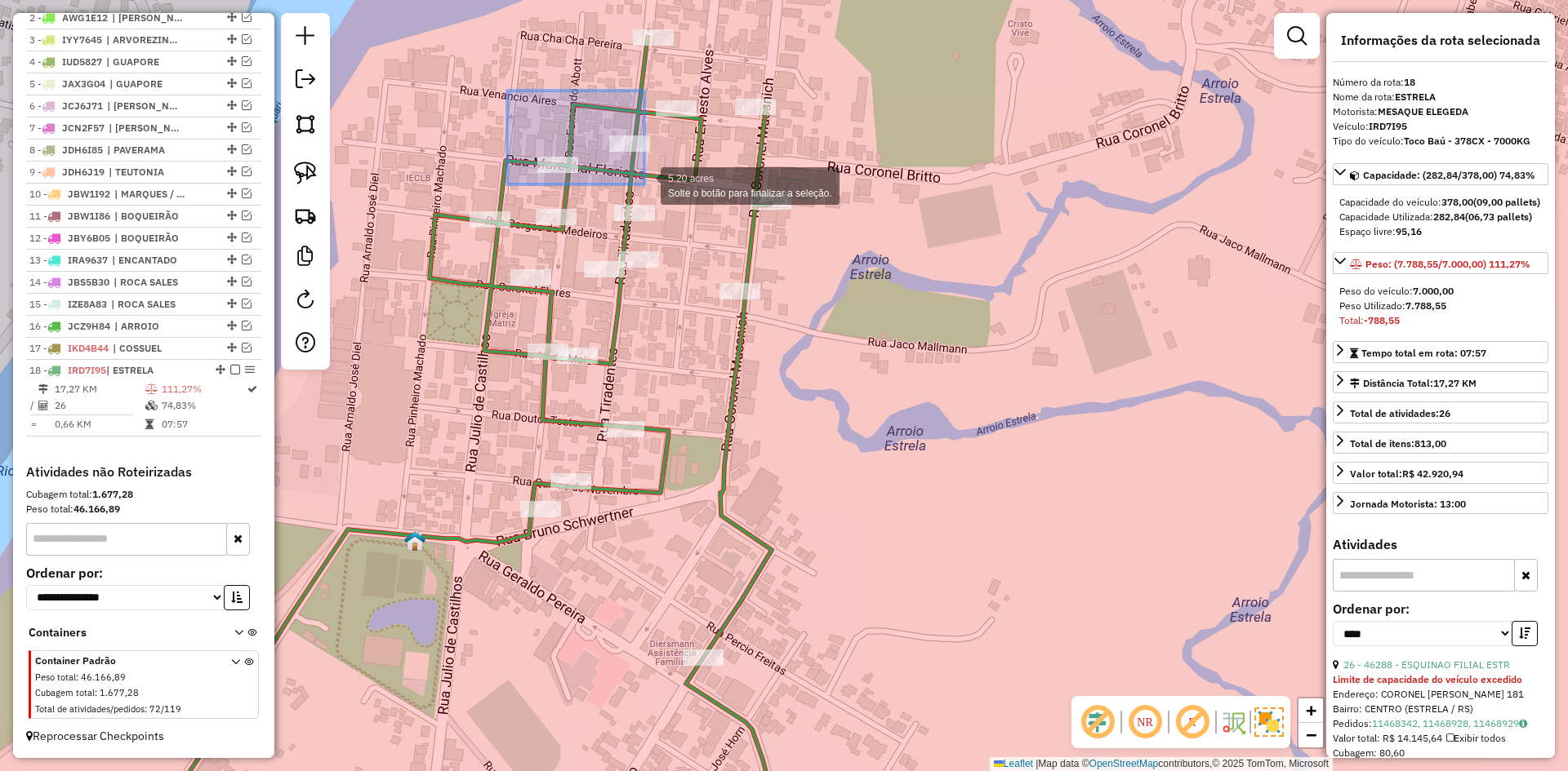
drag, startPoint x: 552, startPoint y: 144, endPoint x: 644, endPoint y: 184, distance: 100.3
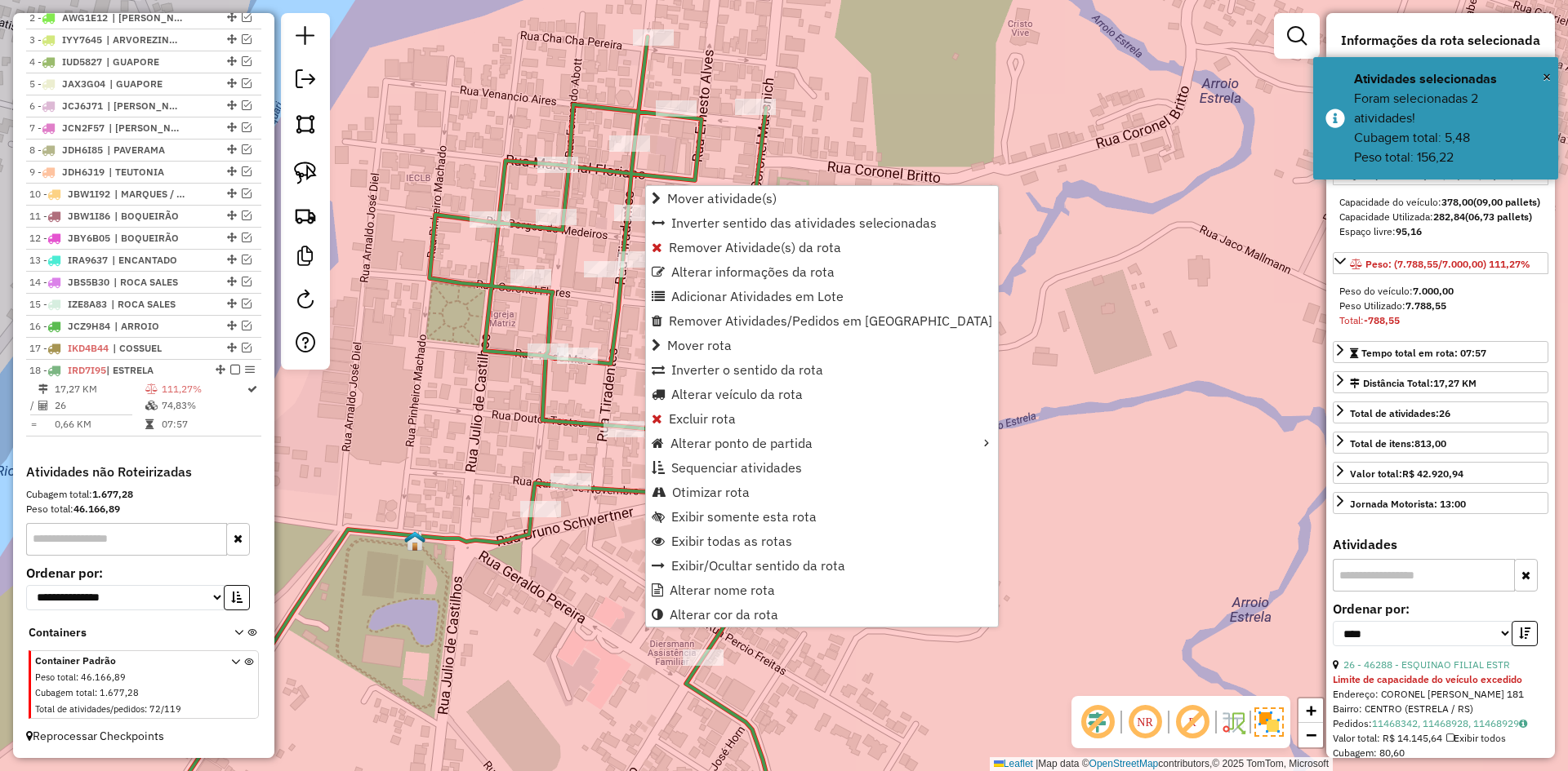
click at [583, 88] on div "Rota 18 - Placa IRD7I95 42938 - SANTO NONO EXPRESS Janela de atendimento Grade …" at bounding box center [784, 386] width 1568 height 771
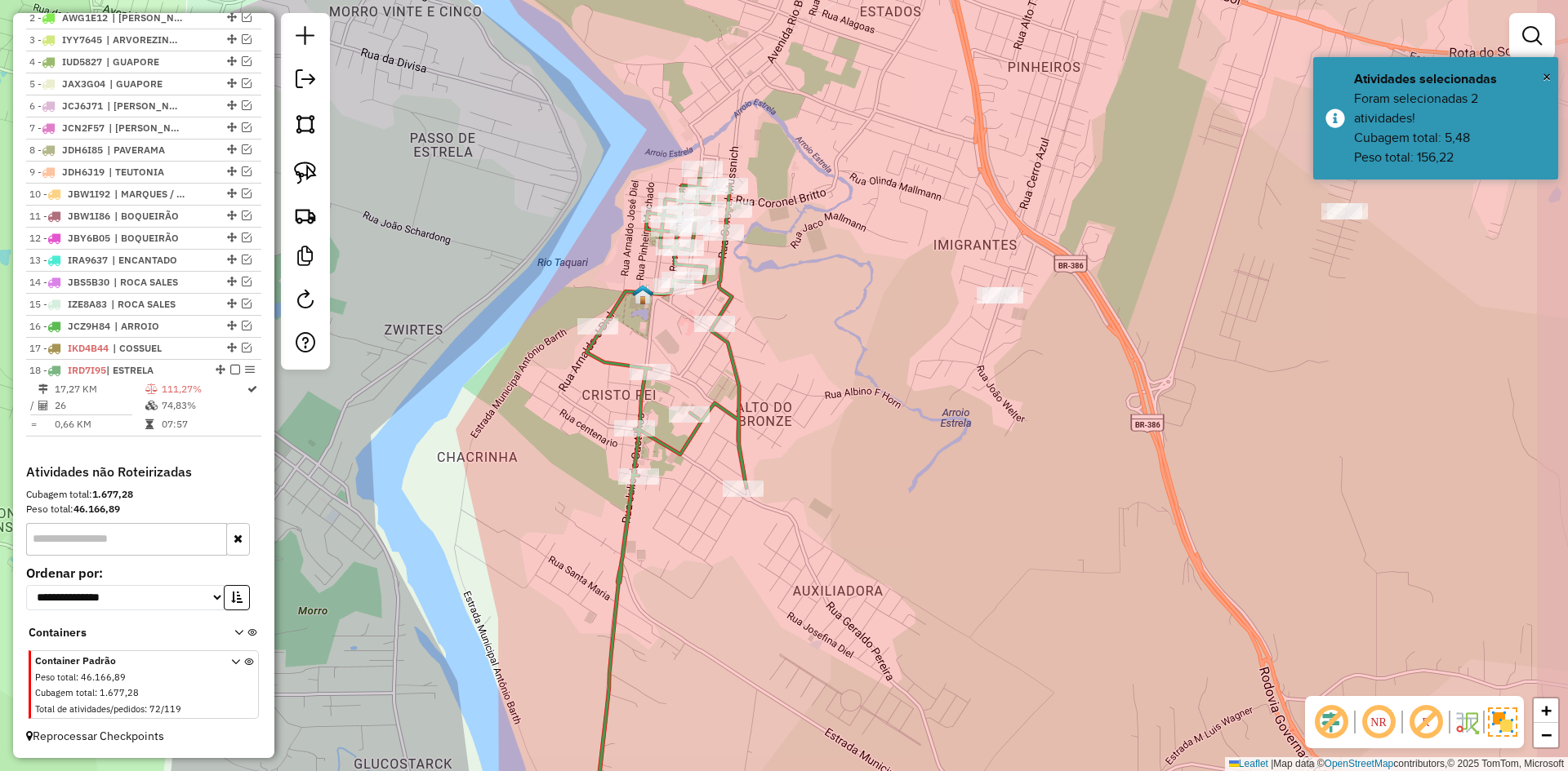
drag, startPoint x: 906, startPoint y: 230, endPoint x: 791, endPoint y: 226, distance: 115.1
click at [791, 226] on div "Janela de atendimento Grade de atendimento Capacidade Transportadoras Veículos …" at bounding box center [784, 386] width 1568 height 771
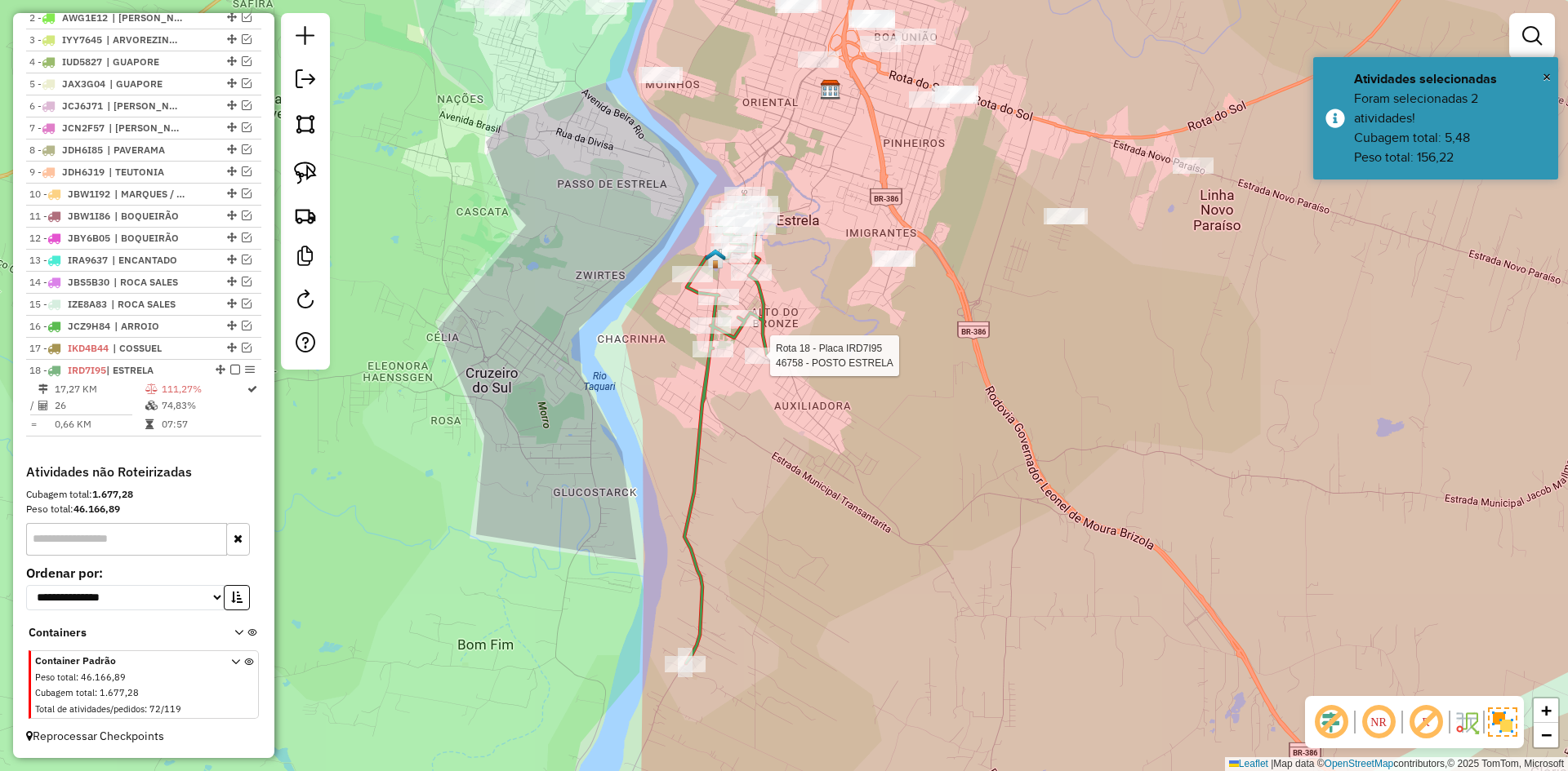
select select "*********"
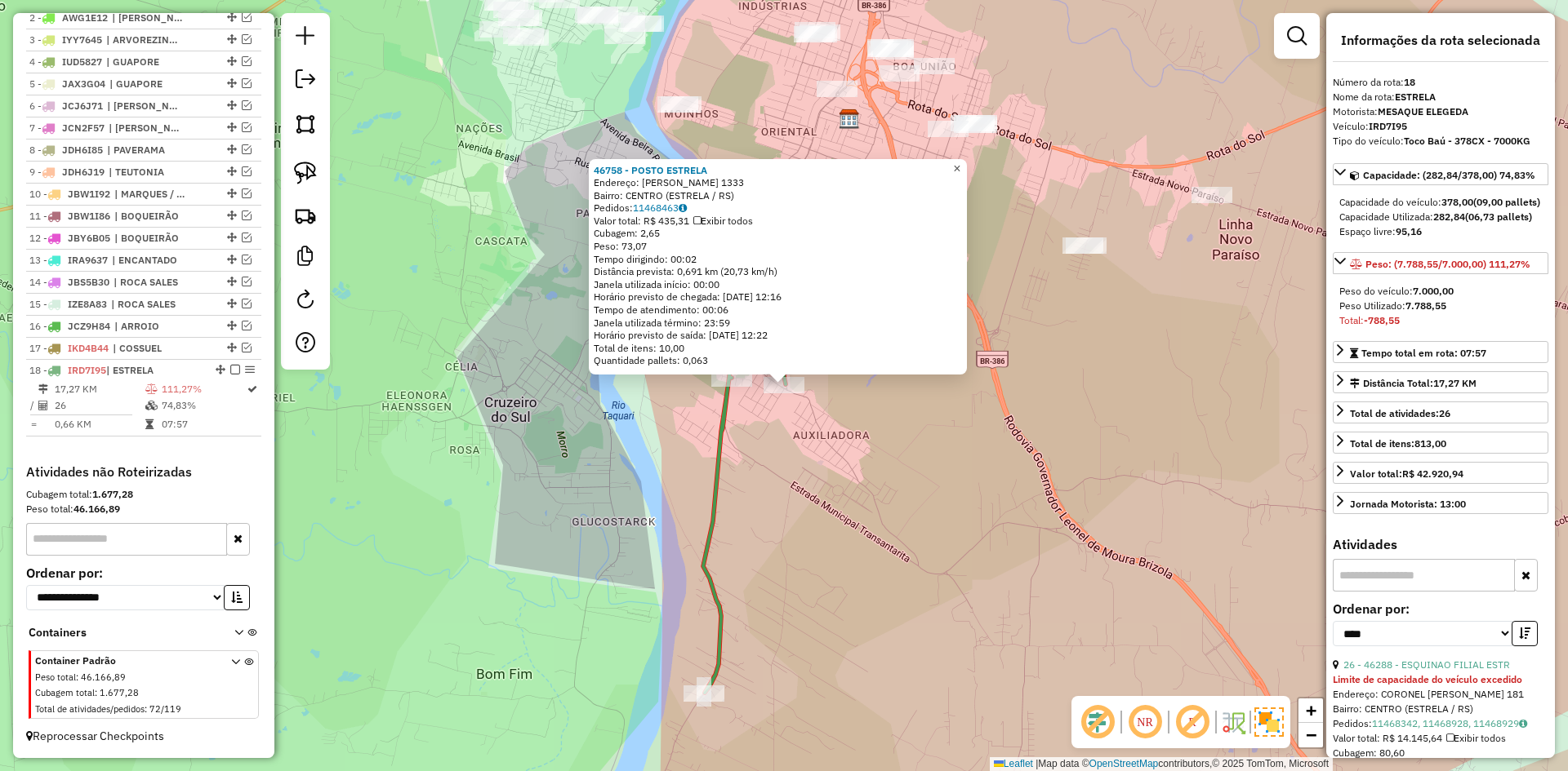
click at [960, 162] on span "×" at bounding box center [957, 168] width 8 height 14
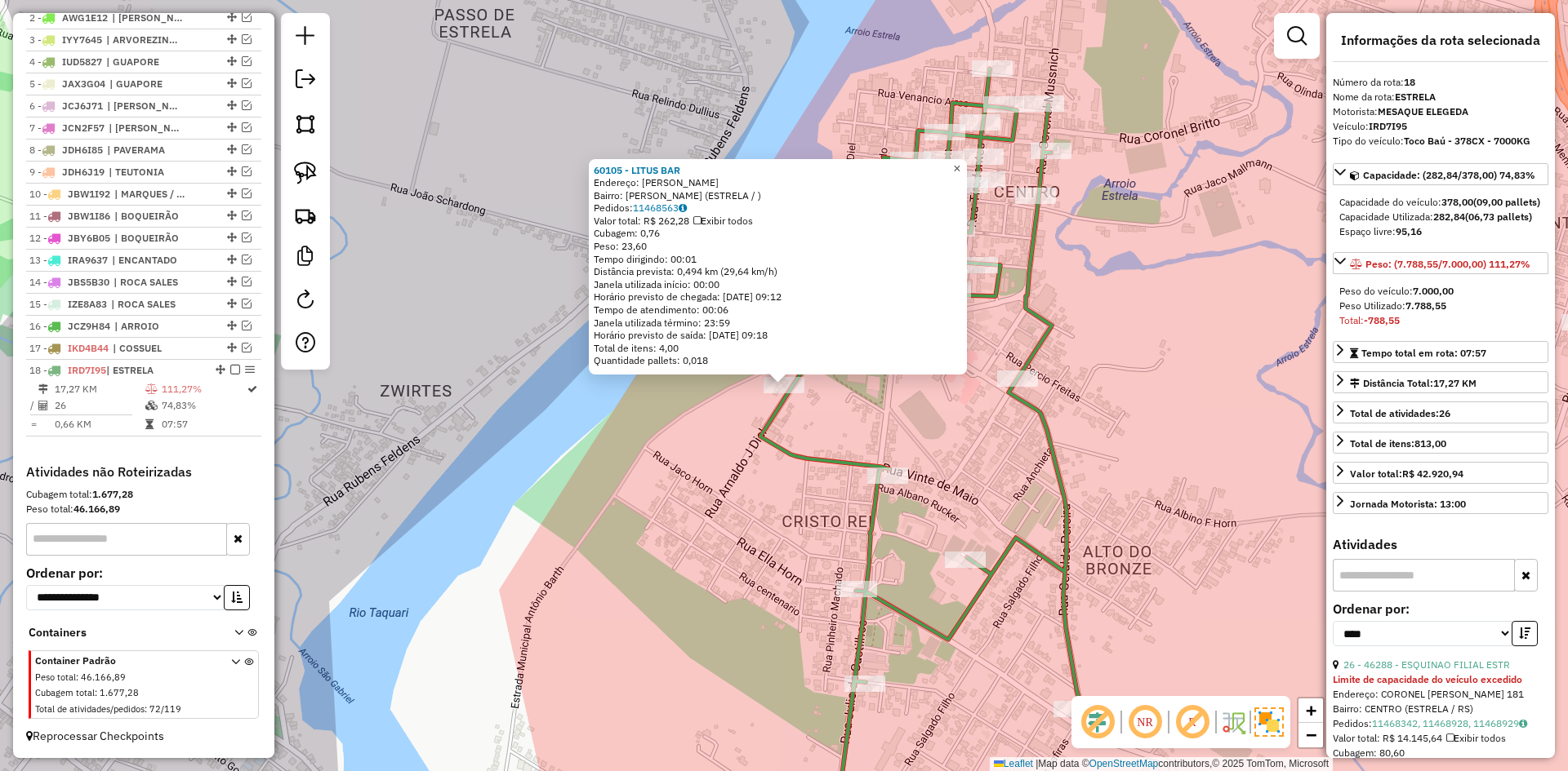
click at [960, 166] on span "×" at bounding box center [957, 168] width 8 height 14
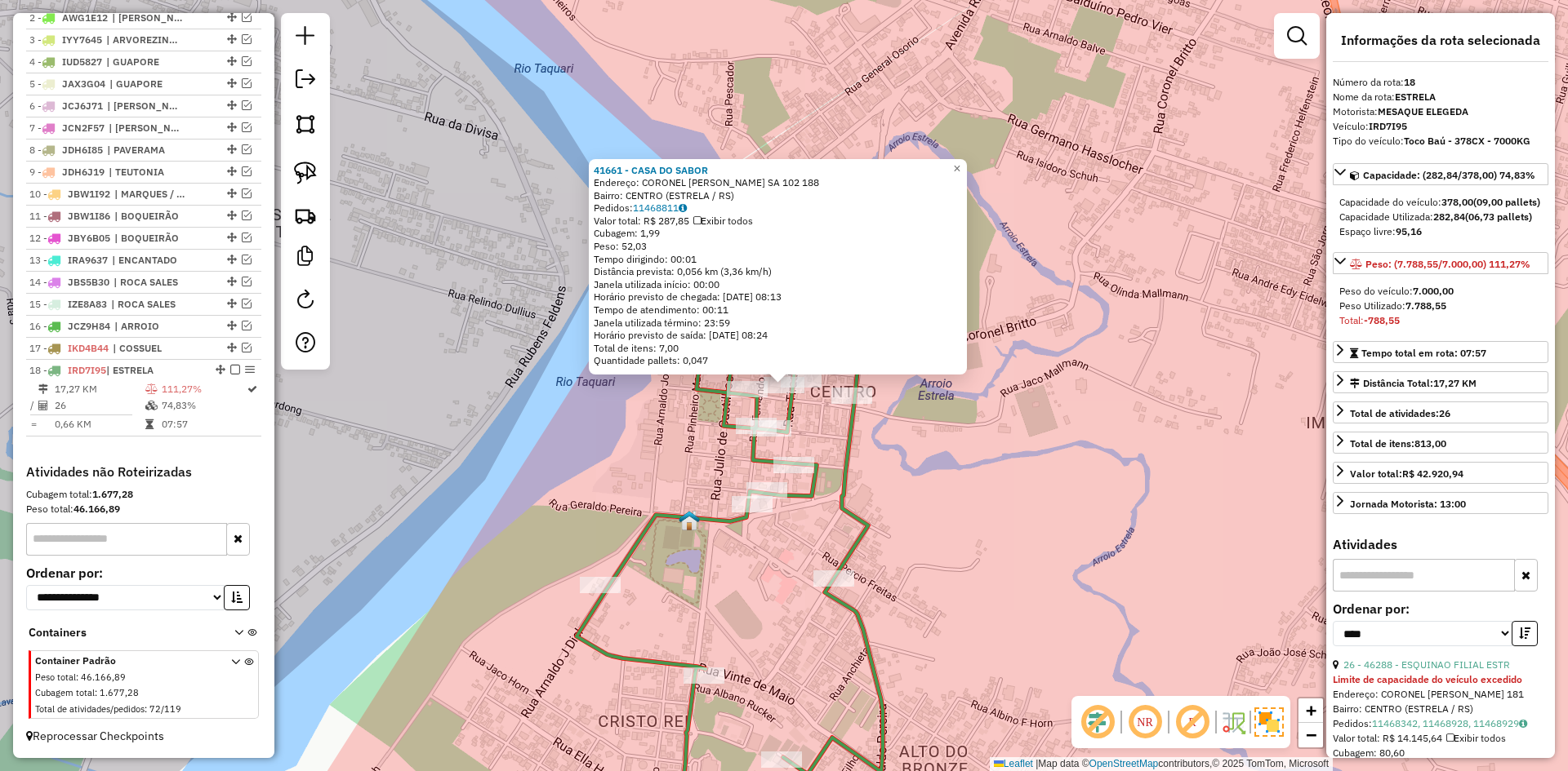
click at [1113, 315] on div "41661 - CASA DO SABOR Endereço: CORONEL FLORES SA 102 188 Bairro: CENTRO (ESTRE…" at bounding box center [784, 386] width 1568 height 771
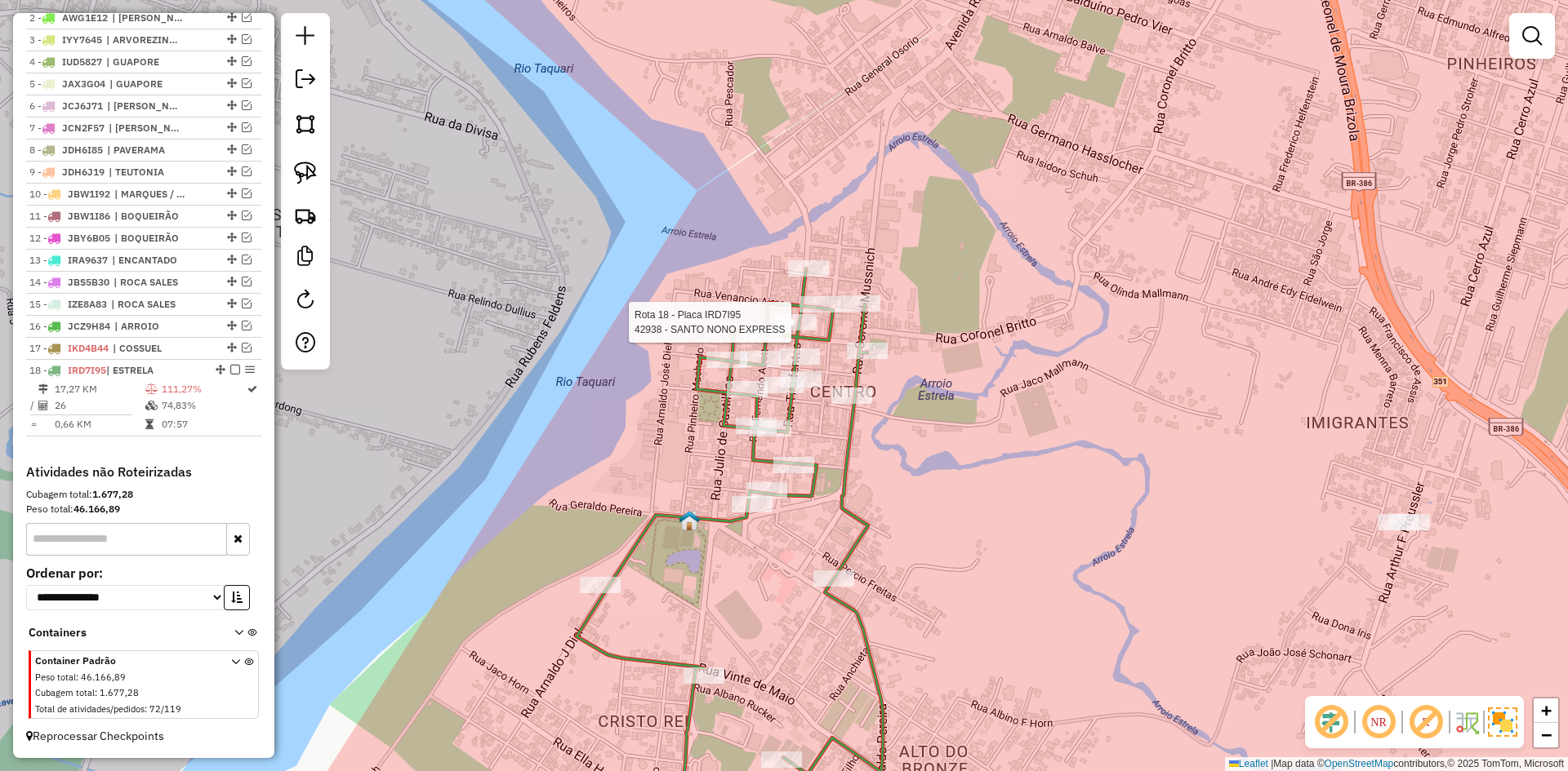
select select "*********"
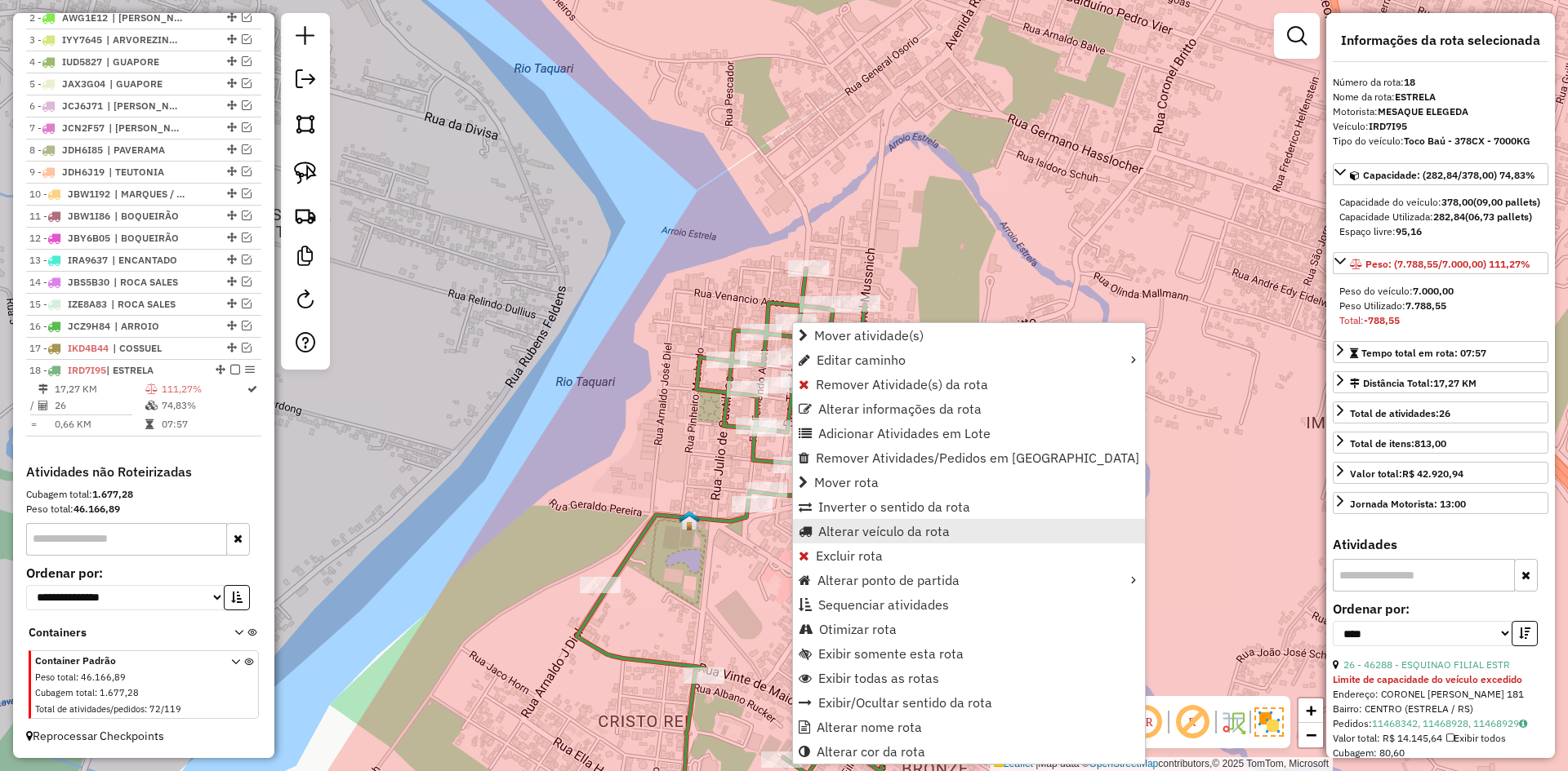
click at [887, 531] on span "Alterar veículo da rota" at bounding box center [883, 530] width 131 height 13
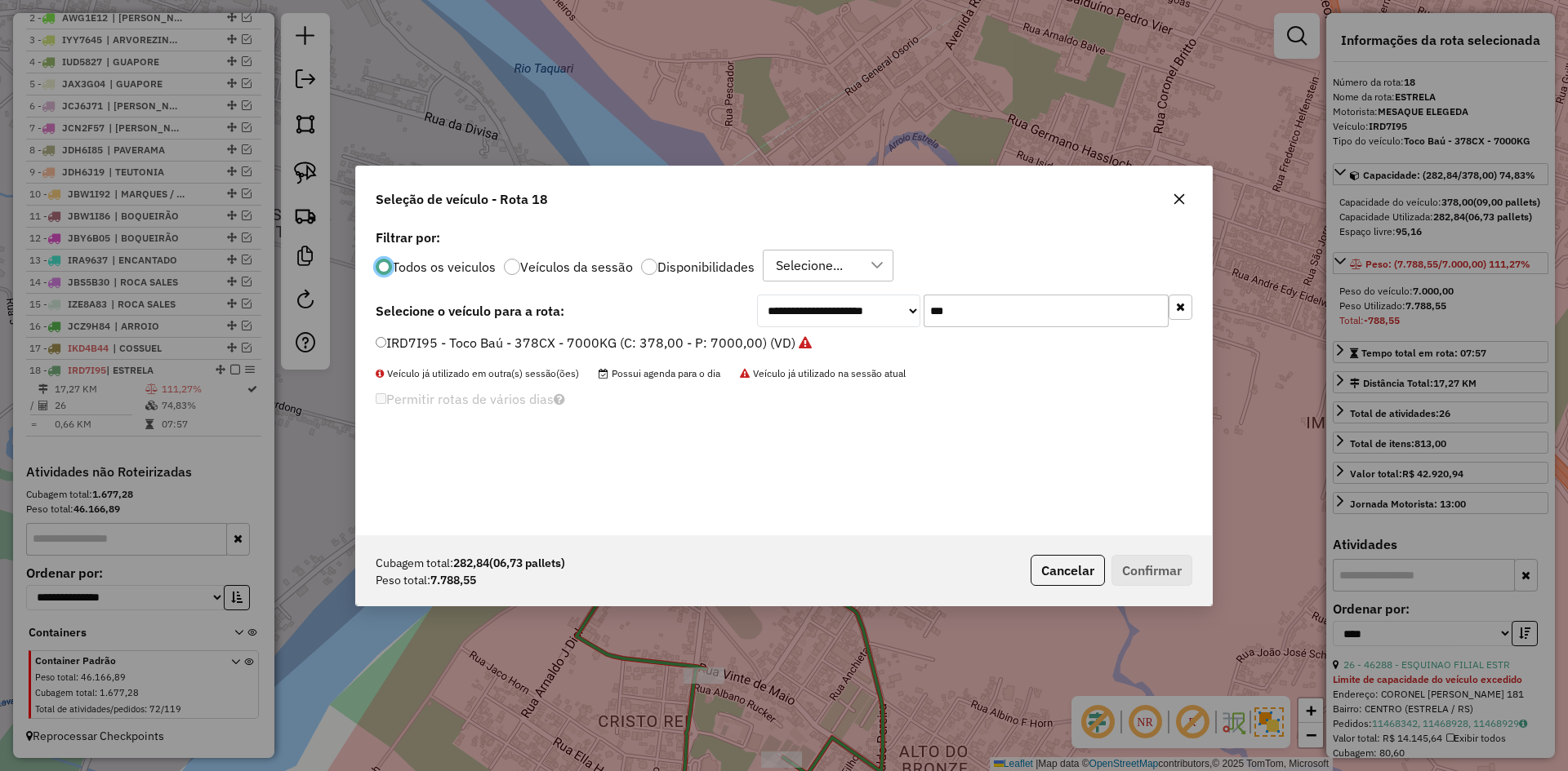
scroll to position [9, 5]
click at [954, 316] on input "***" at bounding box center [1046, 311] width 245 height 33
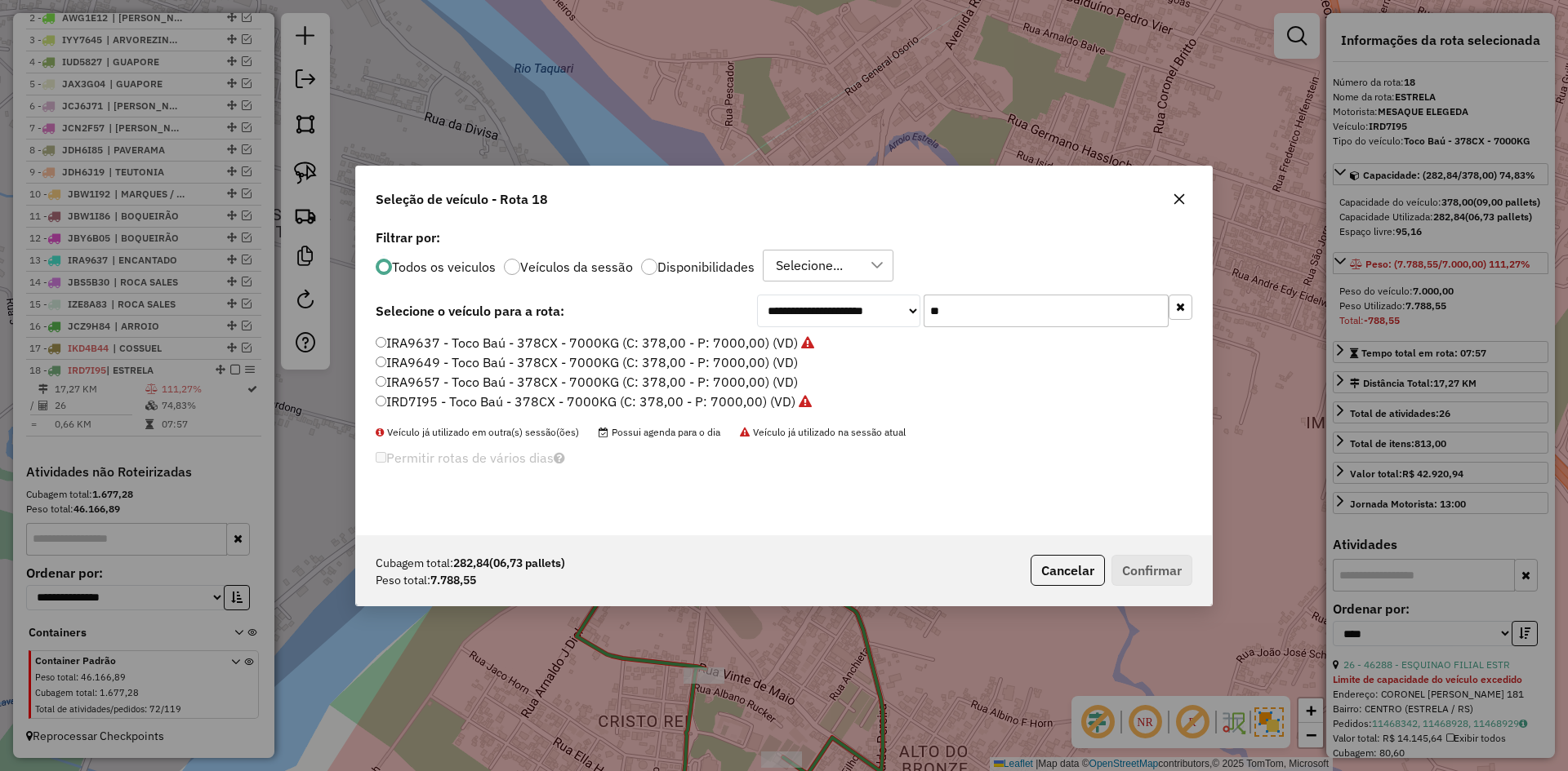
type input "*"
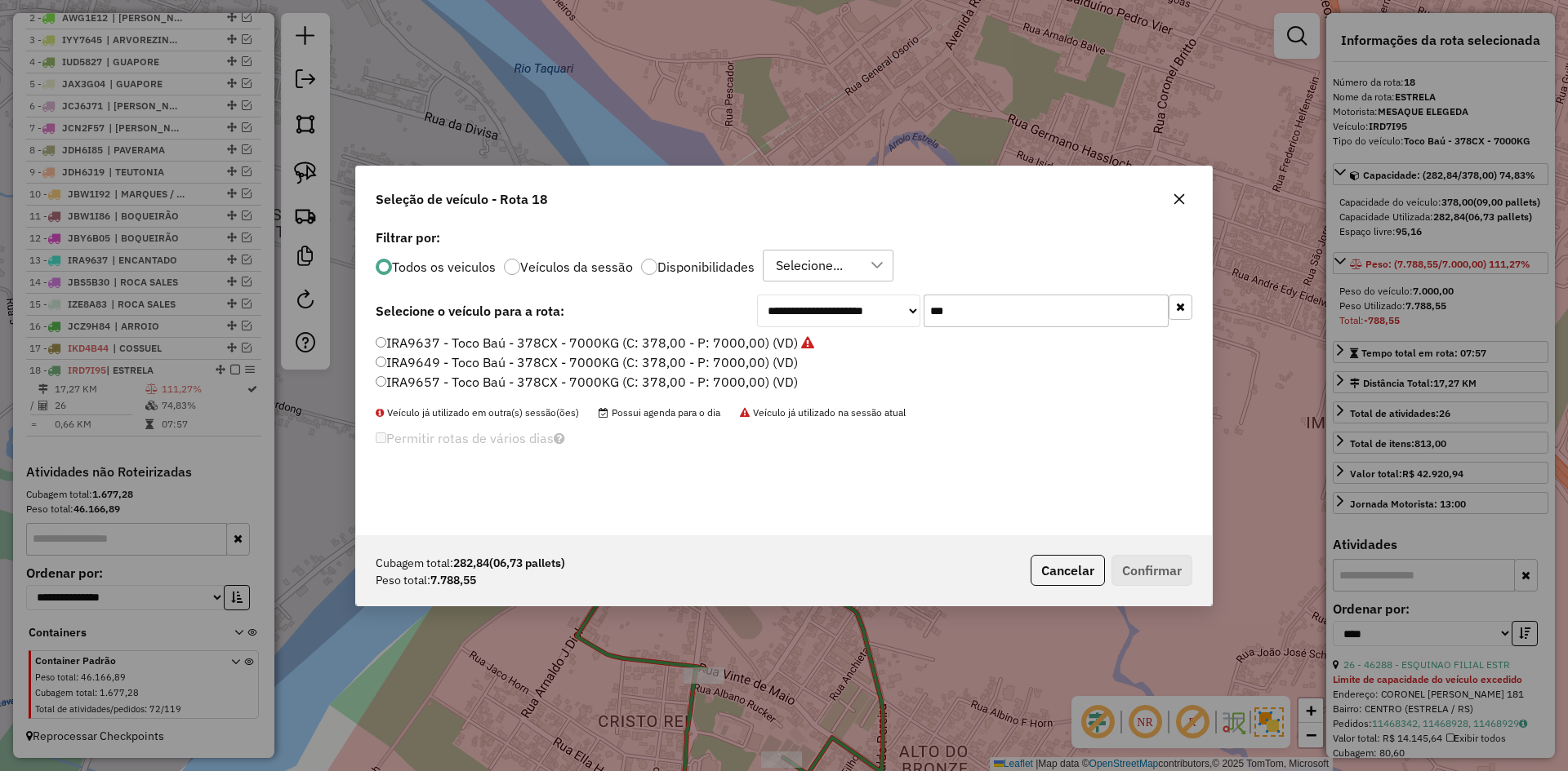
type input "***"
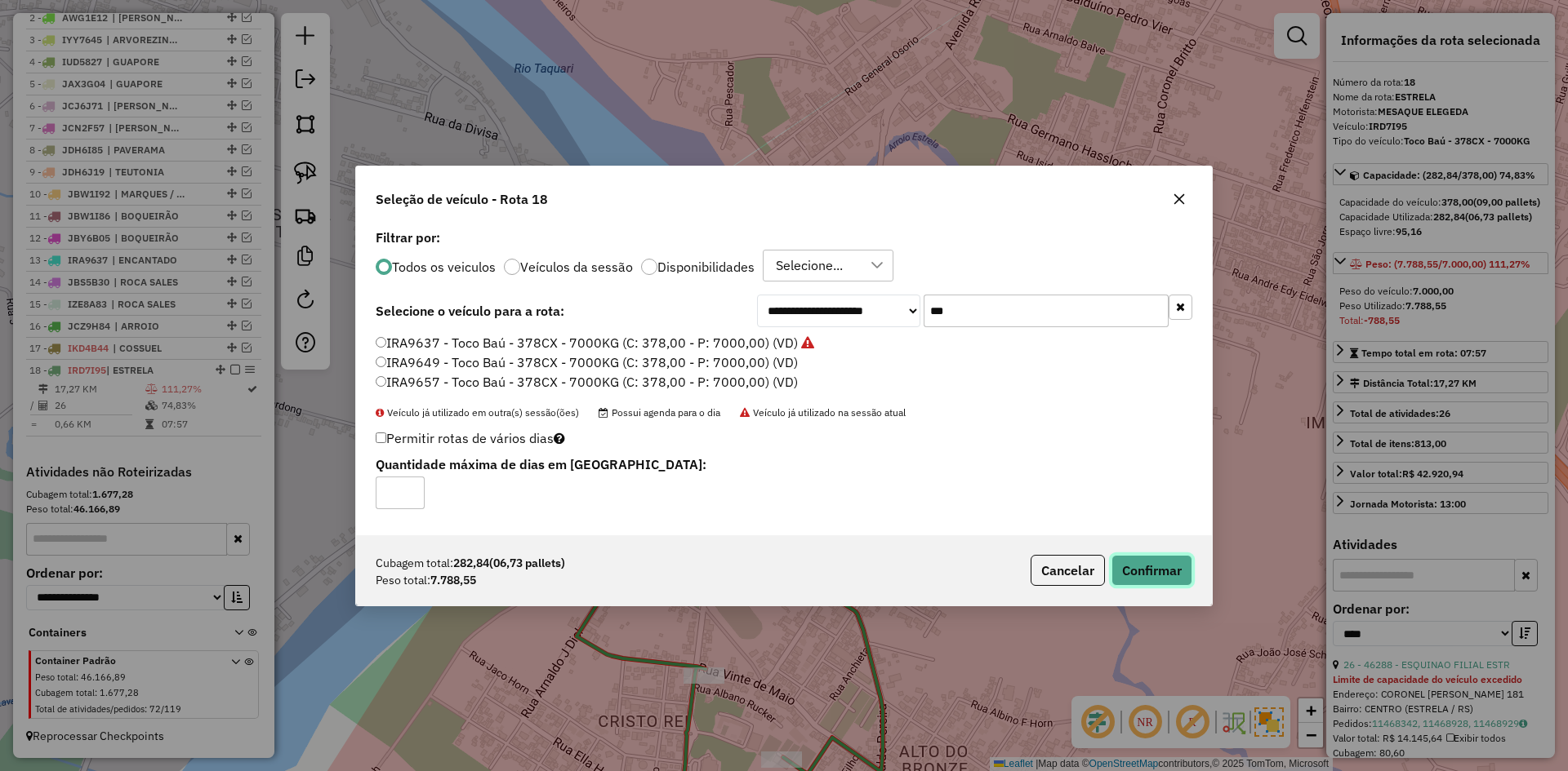
click at [1143, 568] on button "Confirmar" at bounding box center [1151, 571] width 81 height 31
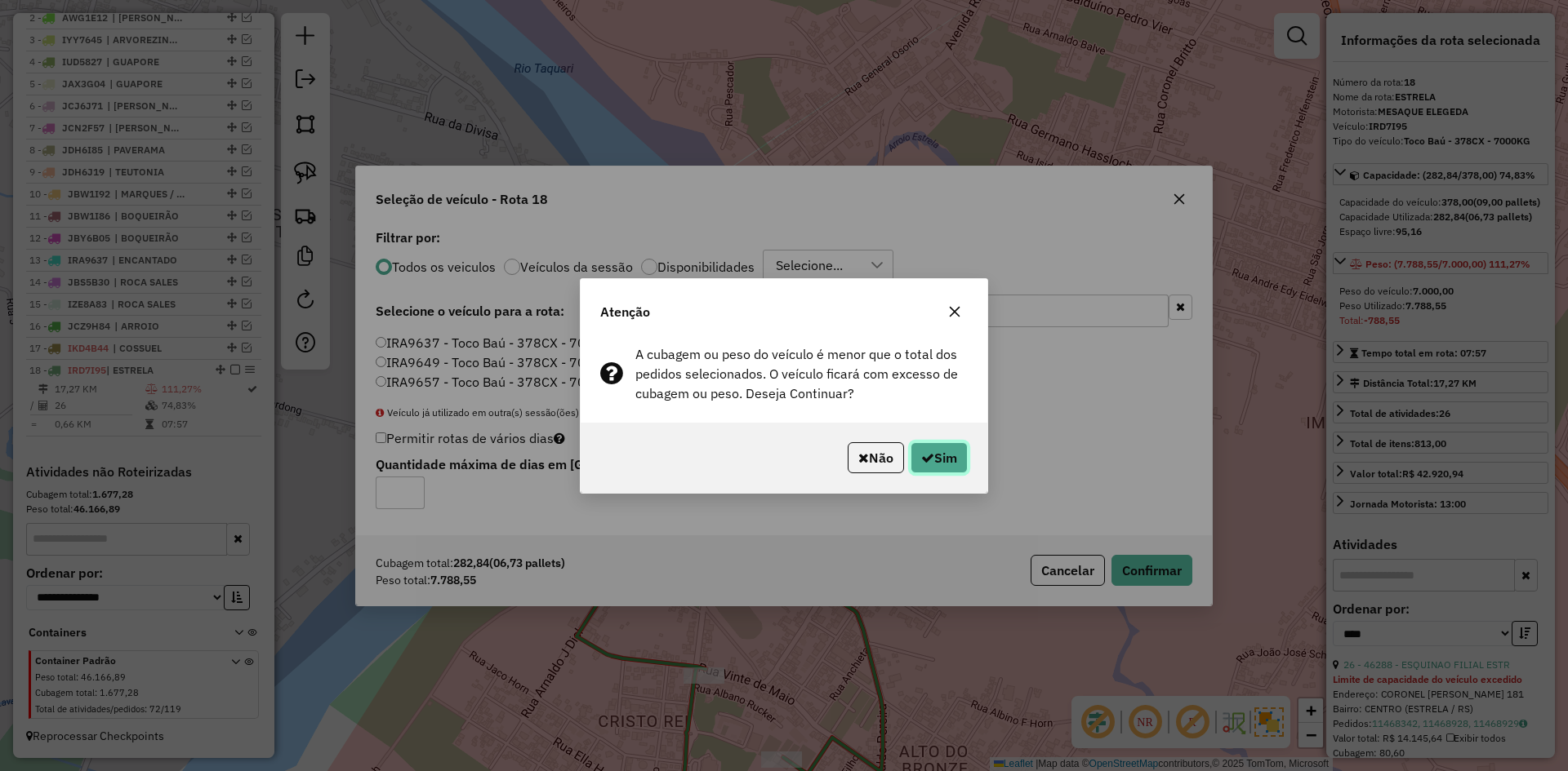
click at [938, 458] on button "Sim" at bounding box center [938, 458] width 57 height 31
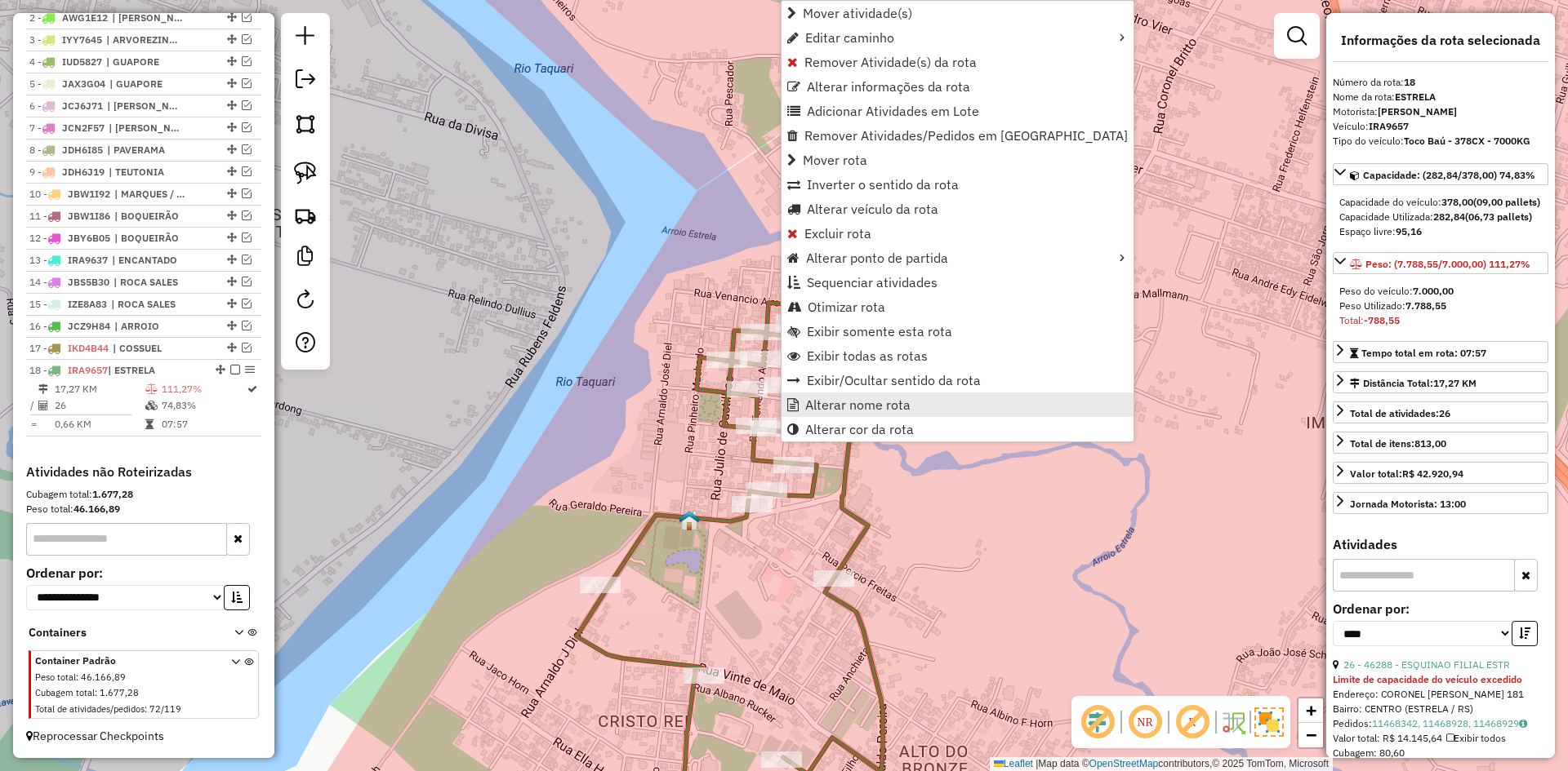
click at [845, 411] on span "Alterar nome rota" at bounding box center [858, 404] width 105 height 13
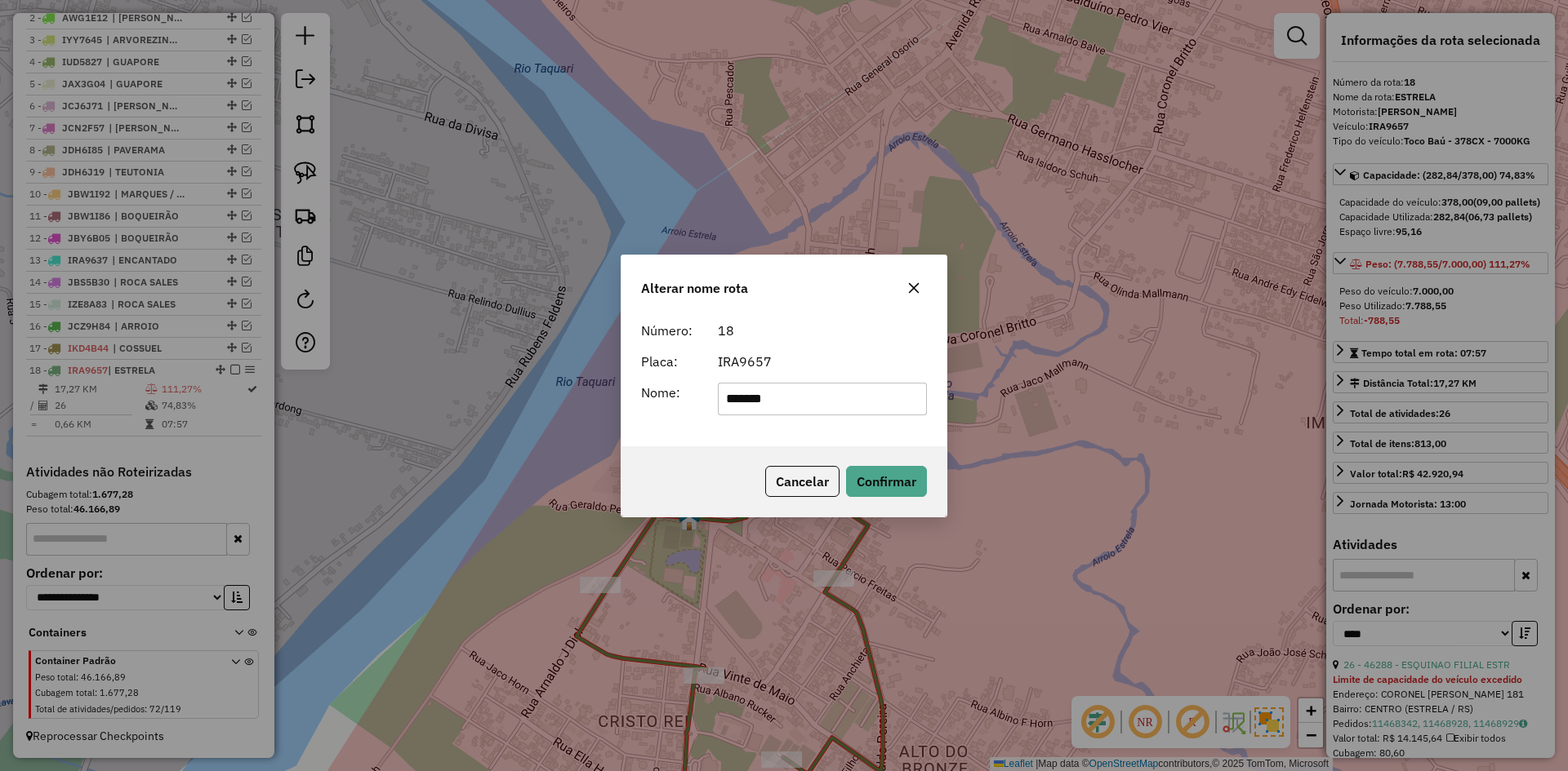
click at [913, 289] on icon "button" at bounding box center [913, 287] width 13 height 13
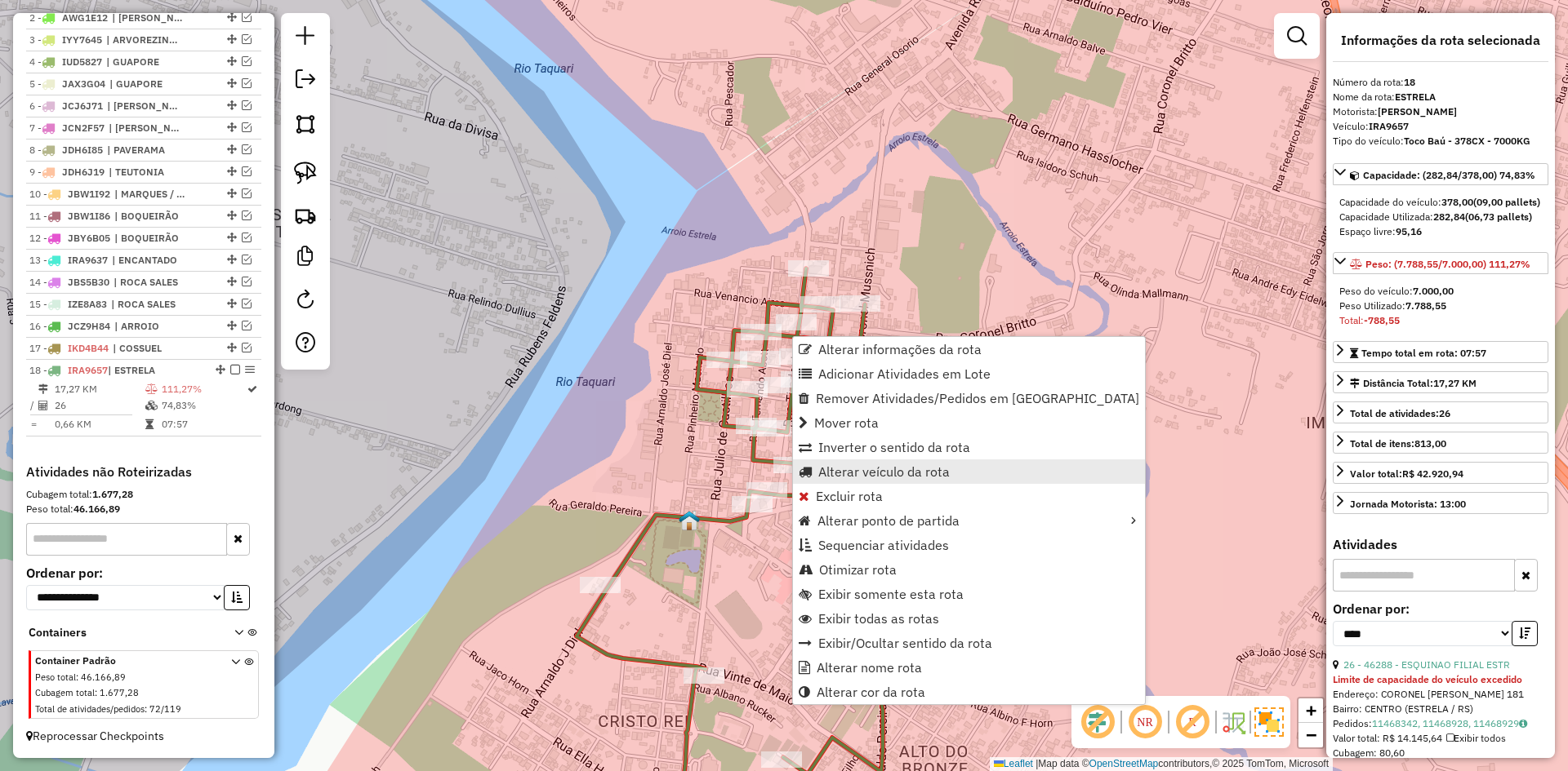
click at [870, 473] on span "Alterar veículo da rota" at bounding box center [883, 471] width 131 height 13
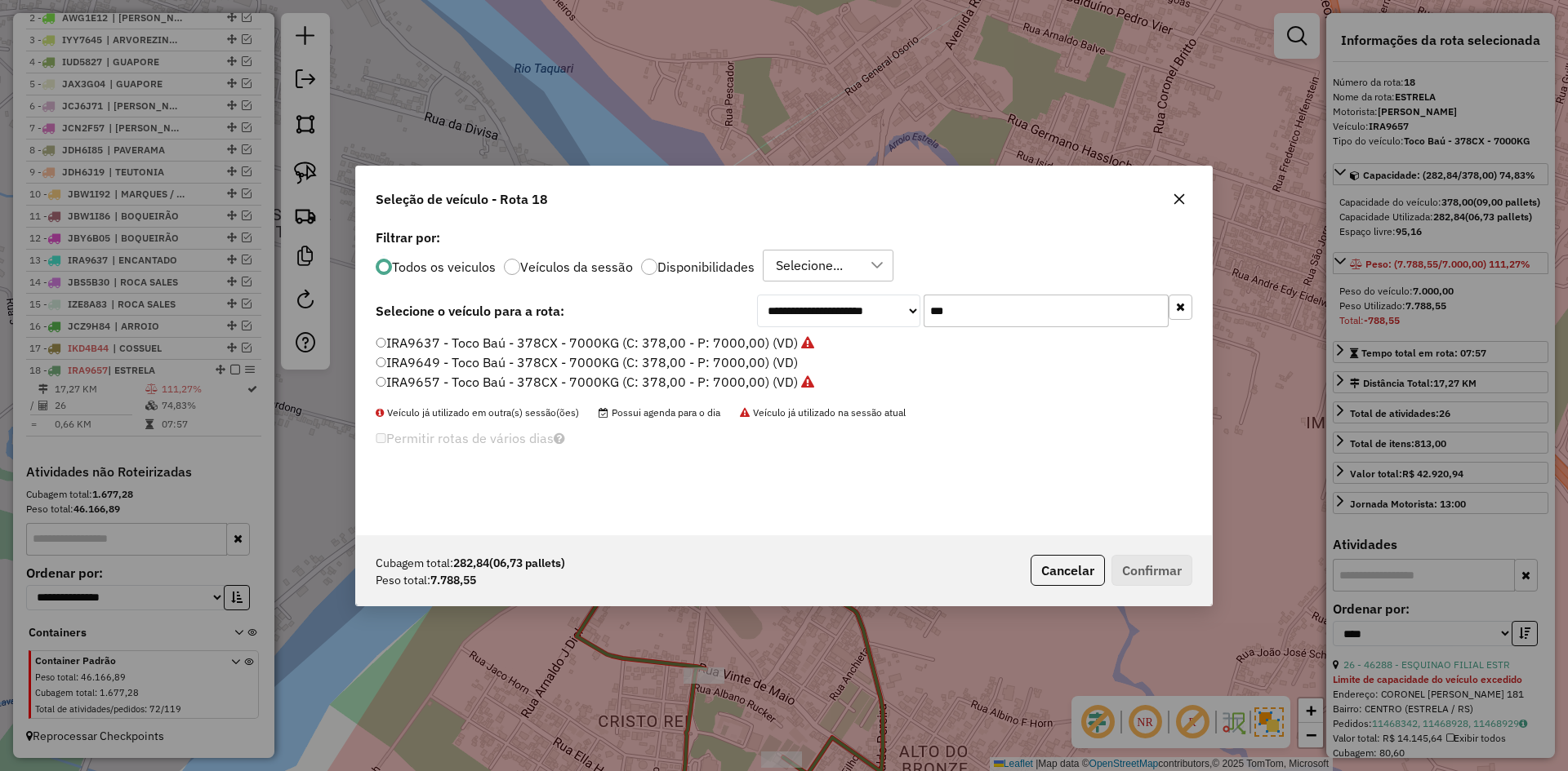
click at [955, 310] on input "***" at bounding box center [1046, 311] width 245 height 33
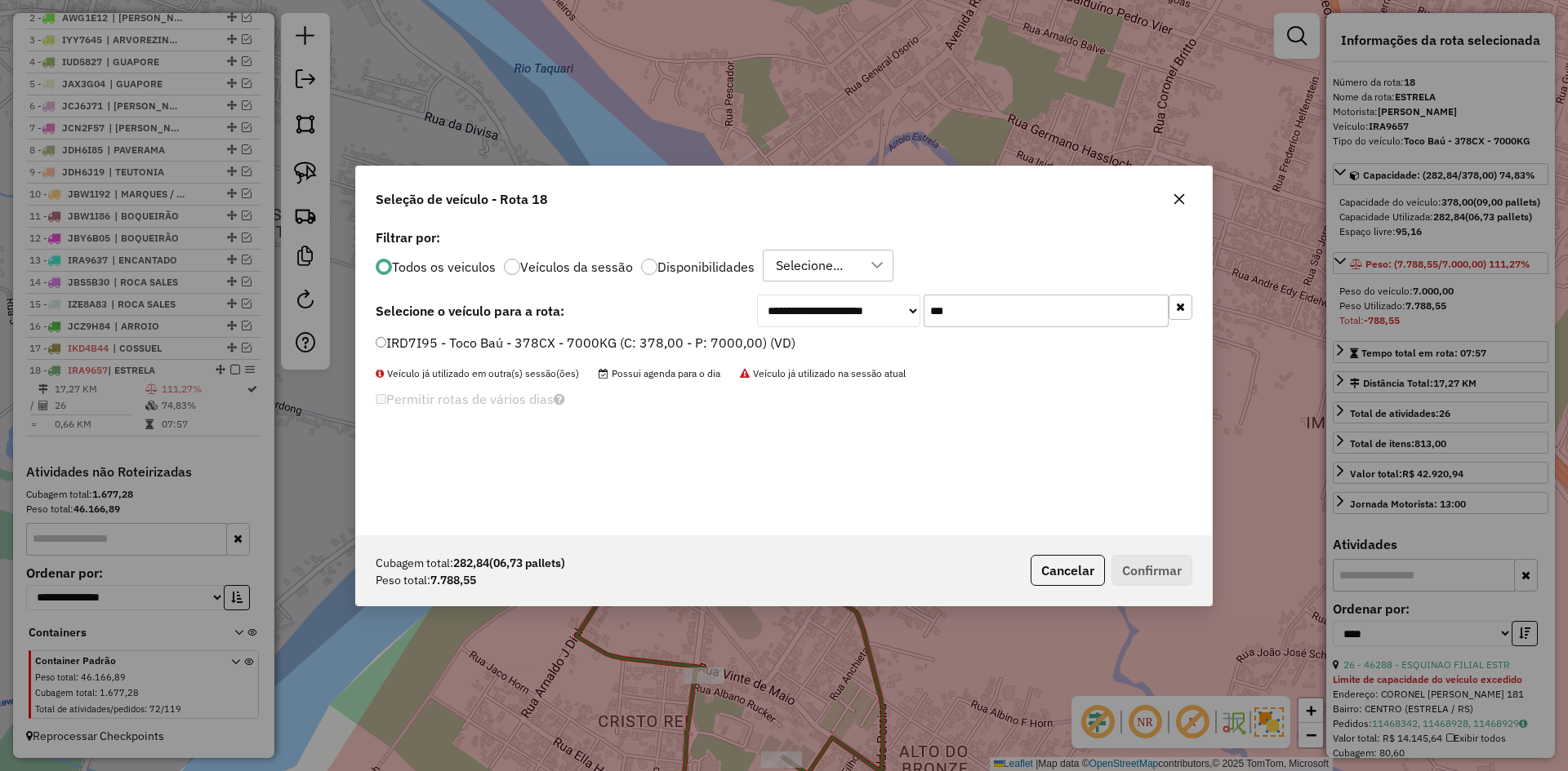
type input "***"
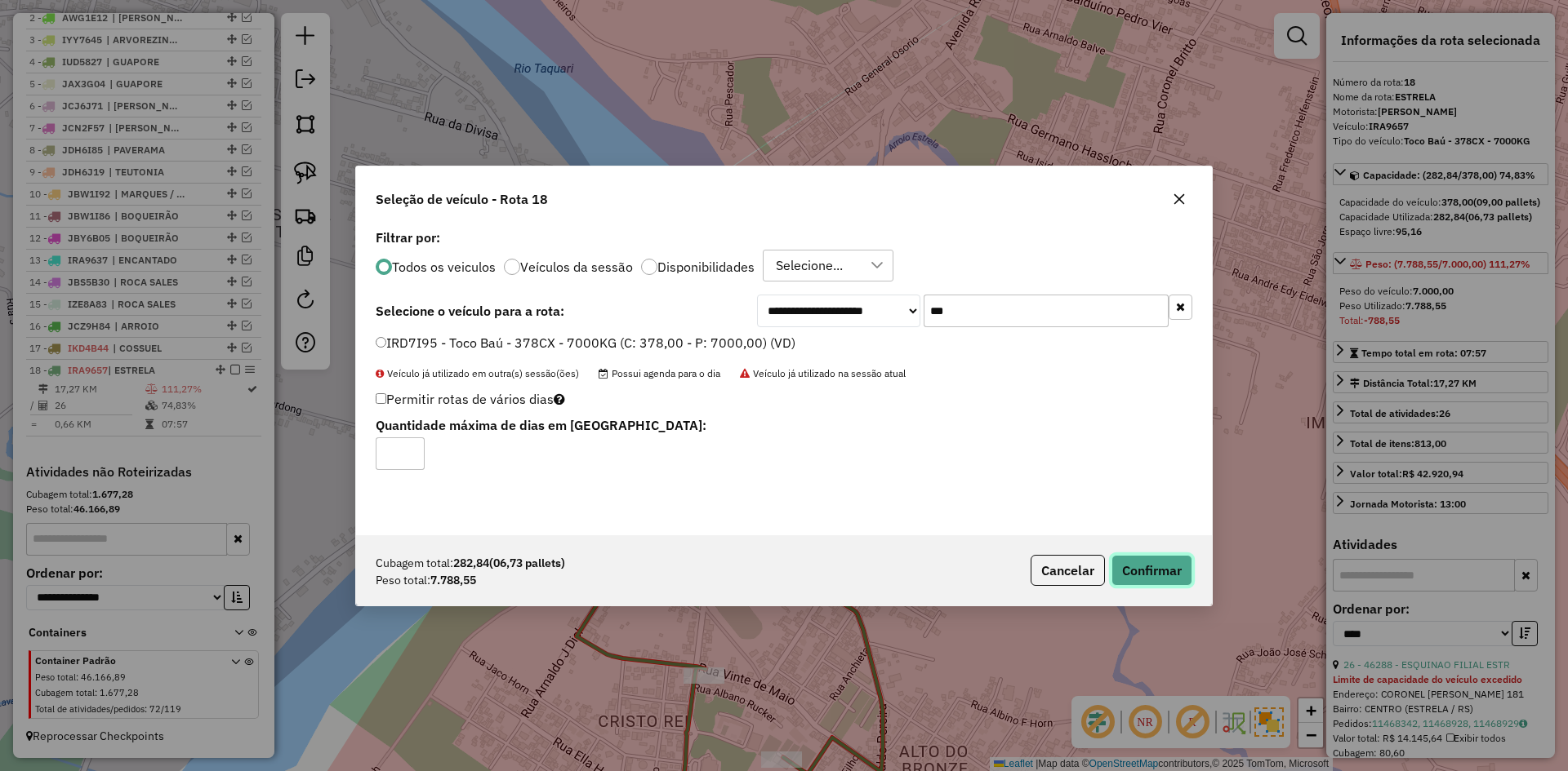
click at [1162, 573] on button "Confirmar" at bounding box center [1151, 571] width 81 height 31
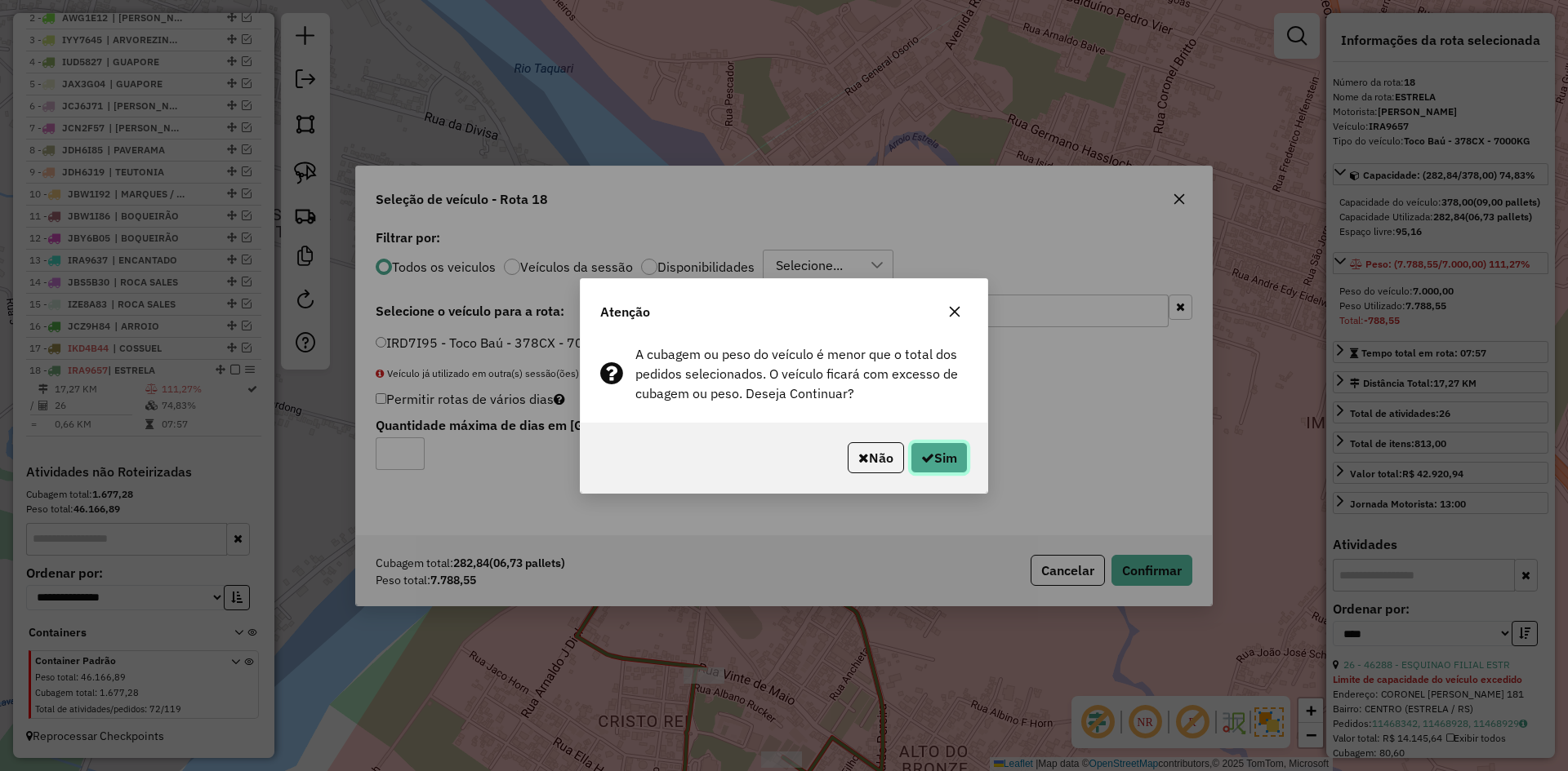
click at [952, 458] on button "Sim" at bounding box center [938, 458] width 57 height 31
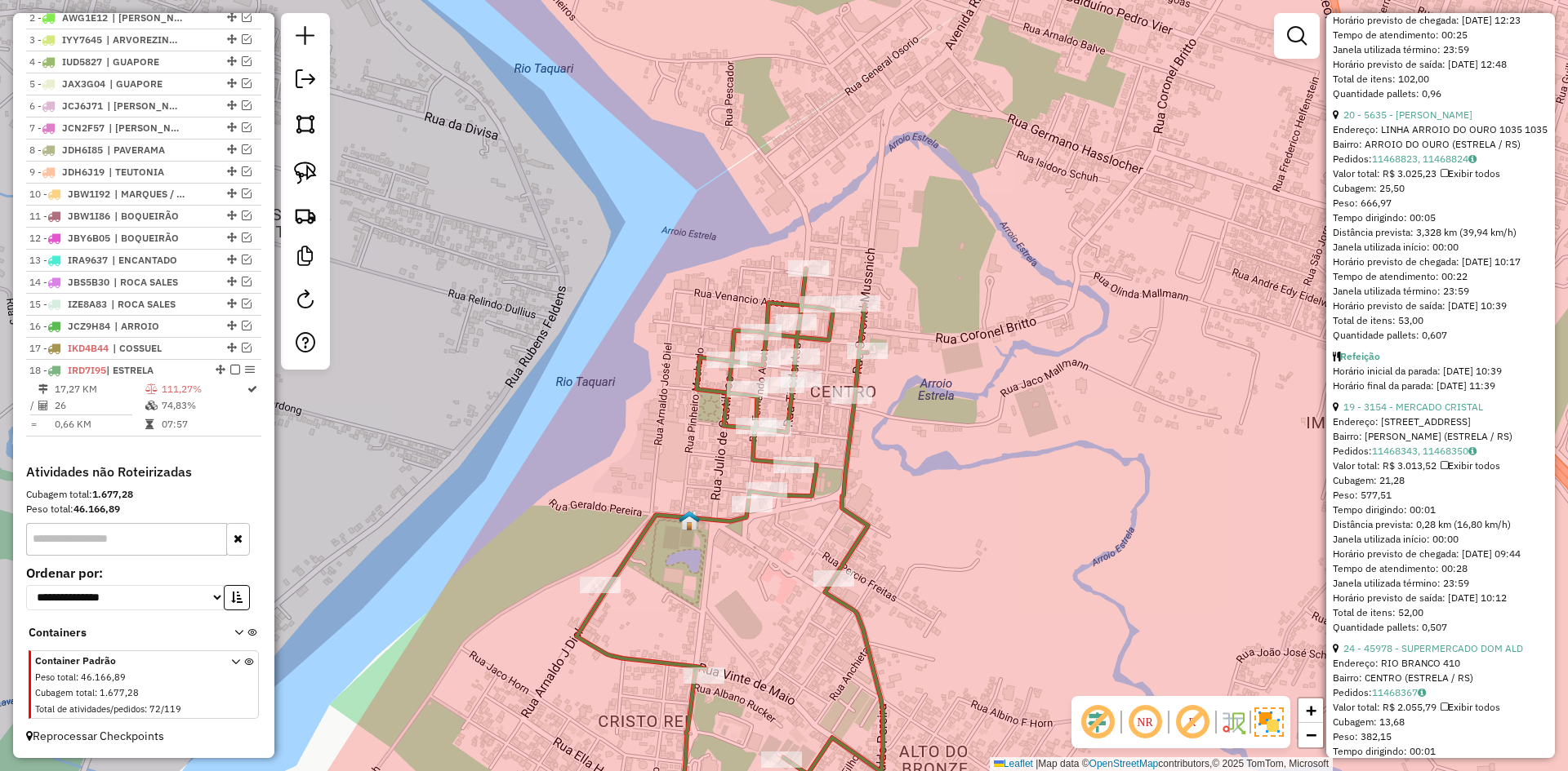
scroll to position [1061, 0]
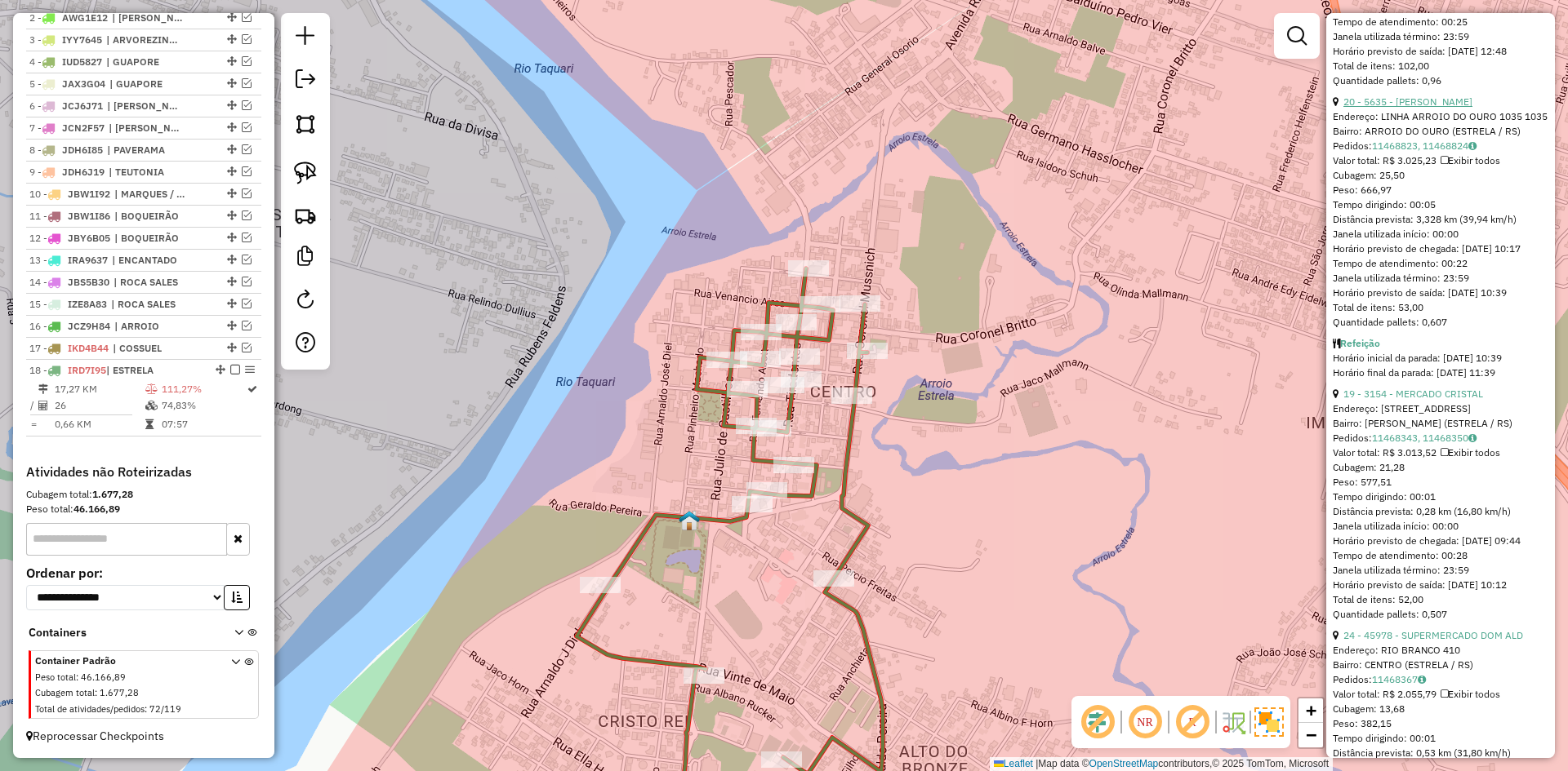
click at [1446, 108] on link "20 - 5635 - BARBARA SCHEEREN" at bounding box center [1408, 101] width 129 height 13
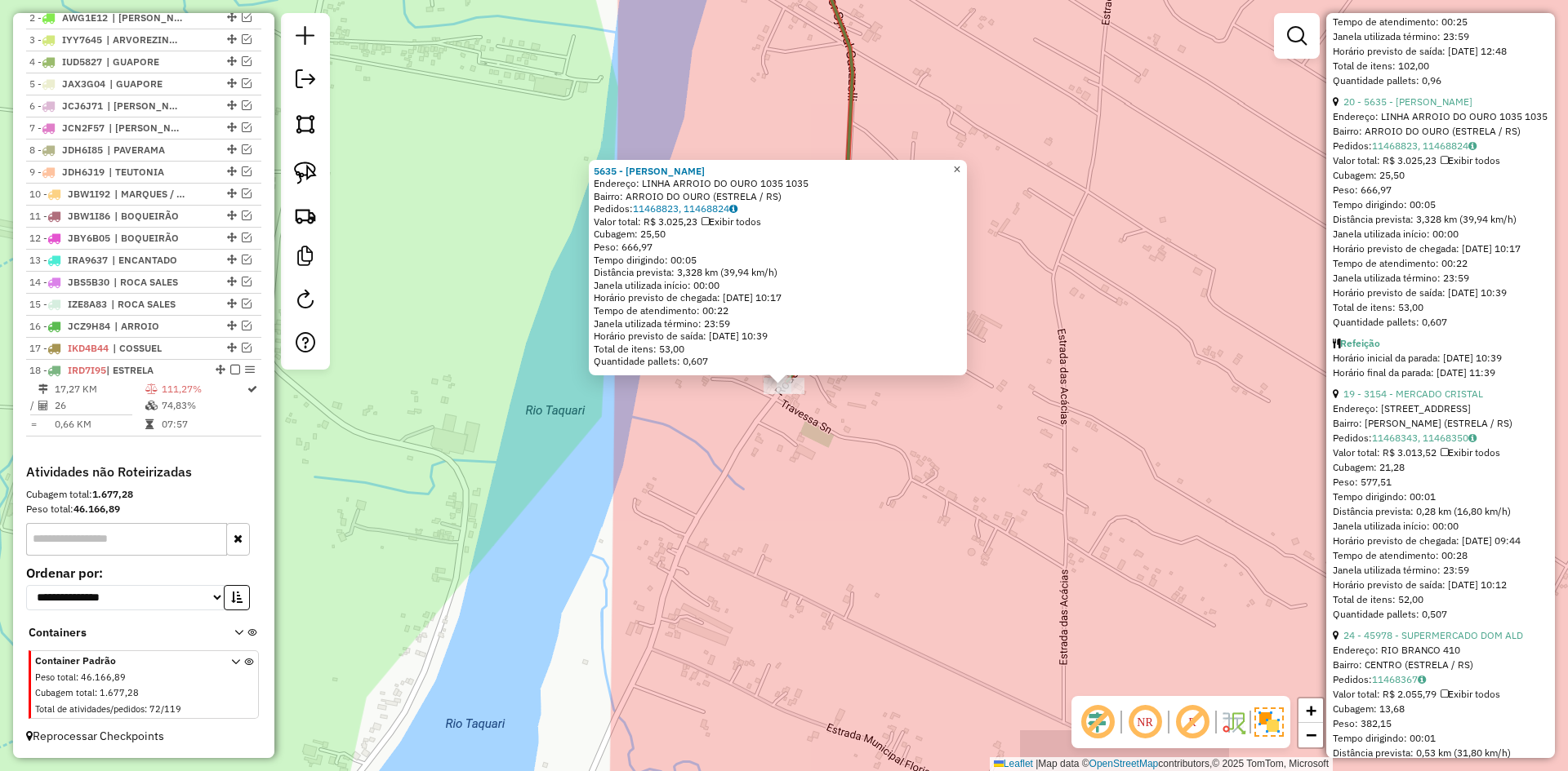
click at [960, 168] on span "×" at bounding box center [957, 169] width 8 height 14
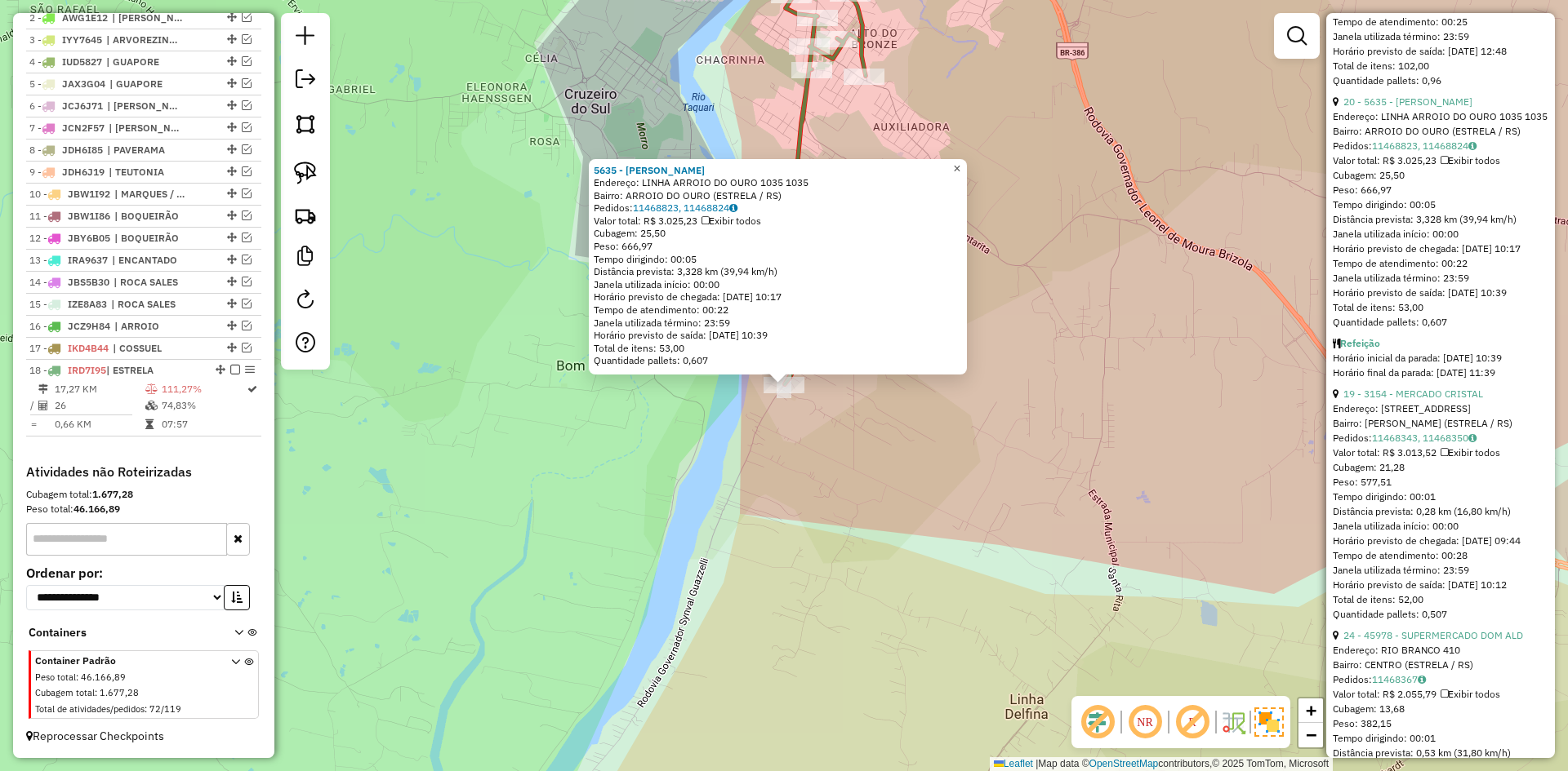
click at [963, 165] on link "×" at bounding box center [957, 169] width 19 height 19
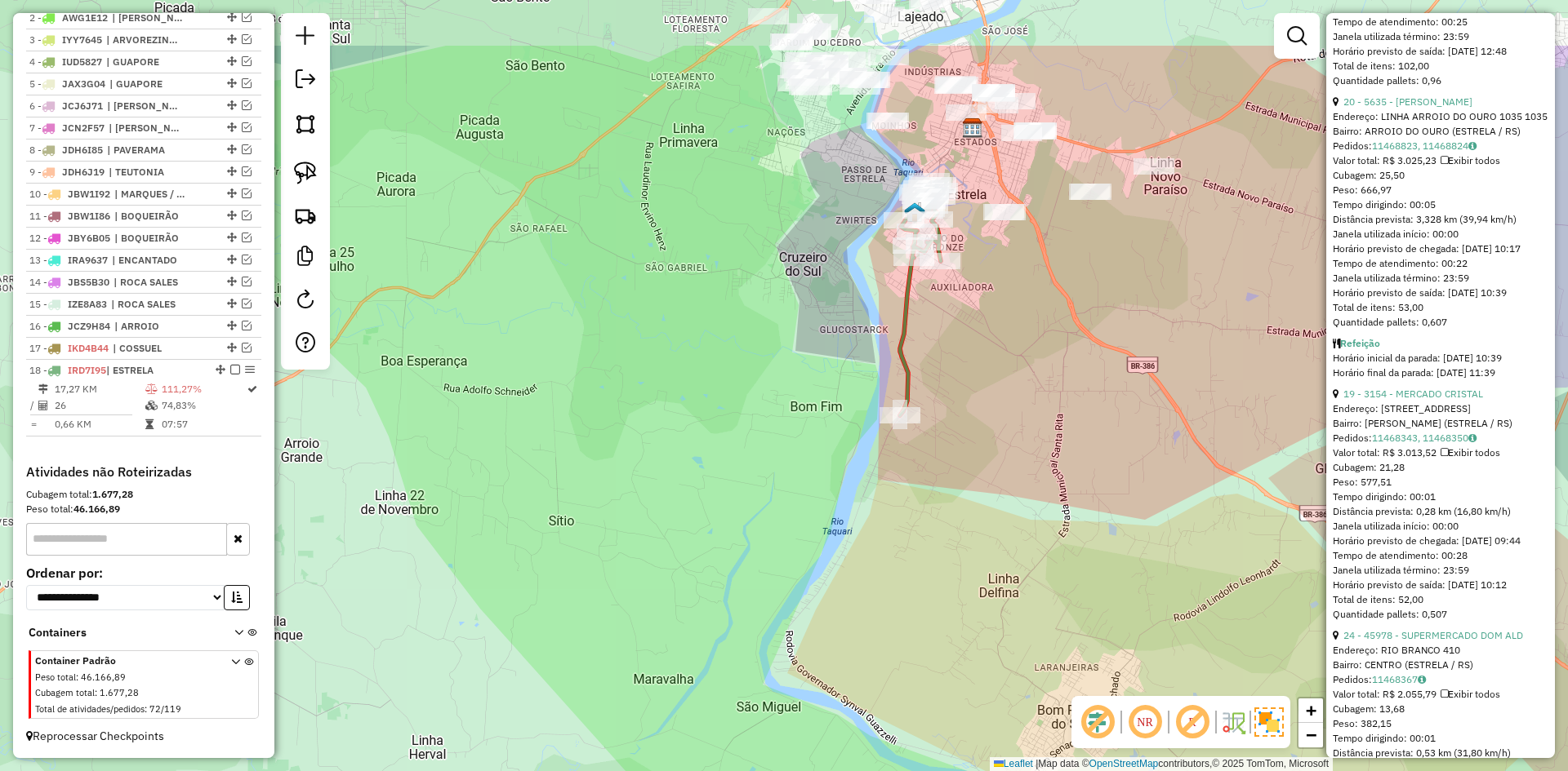
drag, startPoint x: 1116, startPoint y: 195, endPoint x: 1071, endPoint y: 310, distance: 123.5
click at [1071, 310] on div "Janela de atendimento Grade de atendimento Capacidade Transportadoras Veículos …" at bounding box center [784, 386] width 1568 height 771
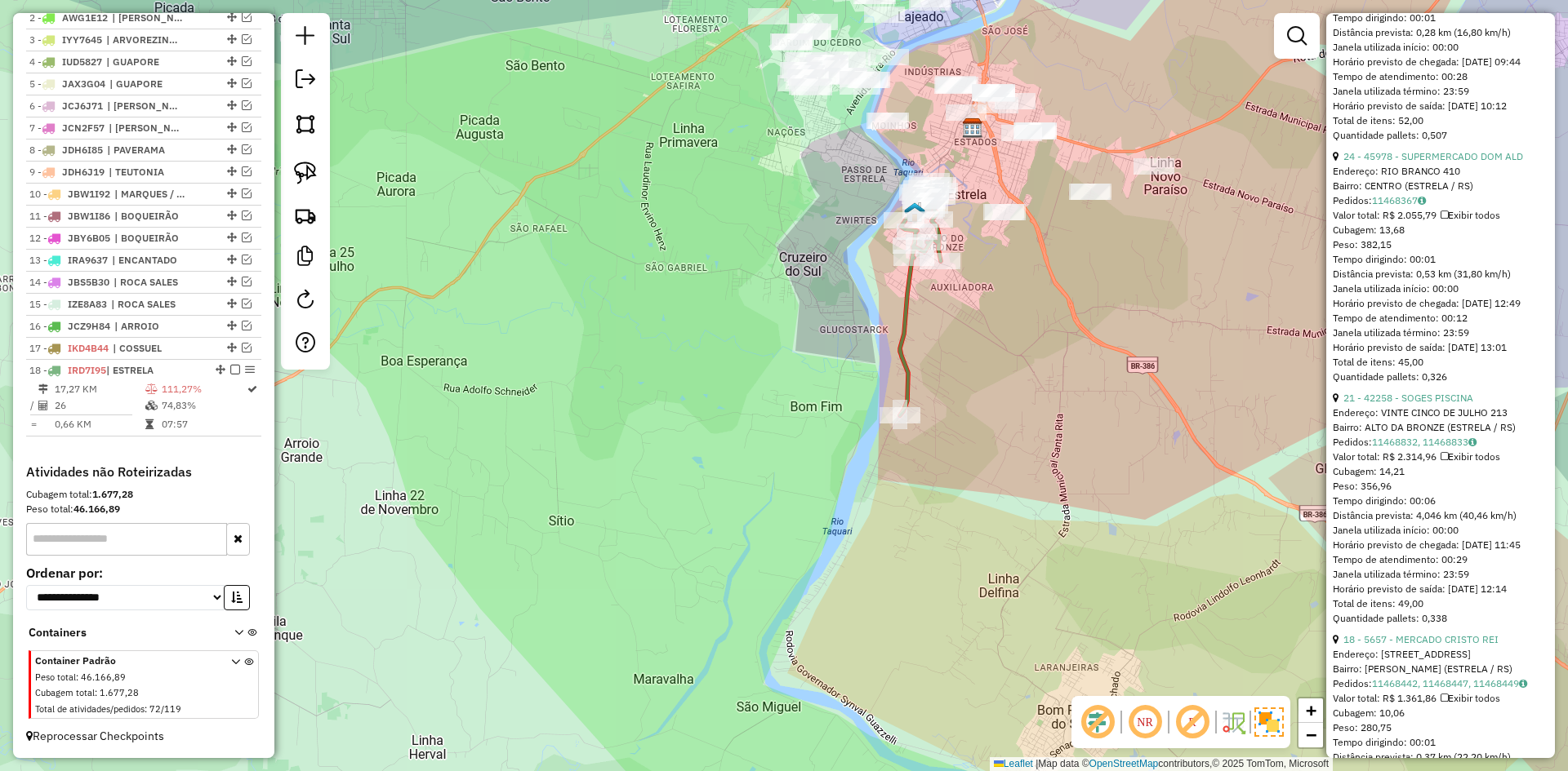
scroll to position [1551, 0]
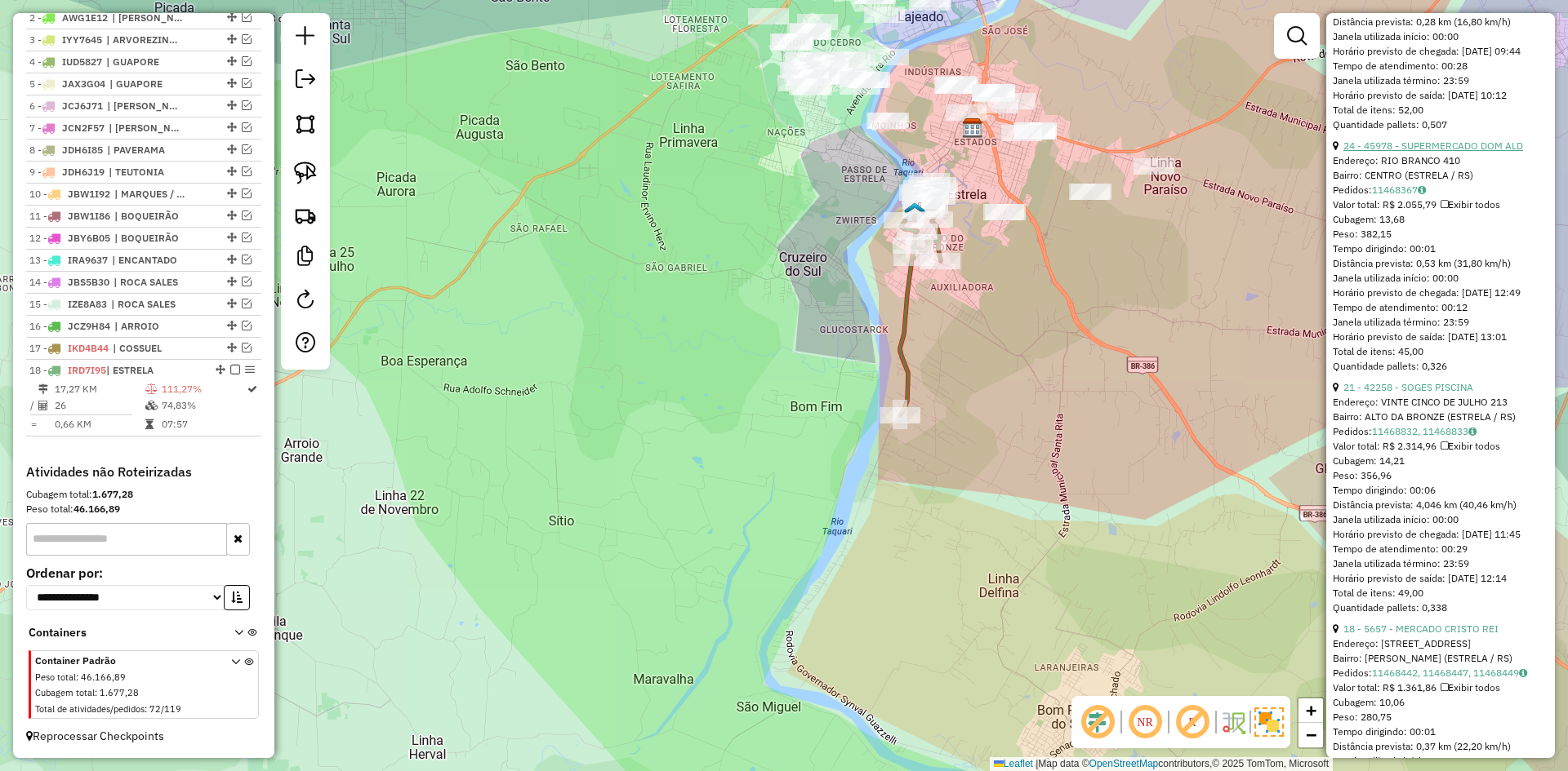
click at [1444, 151] on link "24 - 45978 - SUPERMERCADO DOM ALD" at bounding box center [1433, 146] width 180 height 13
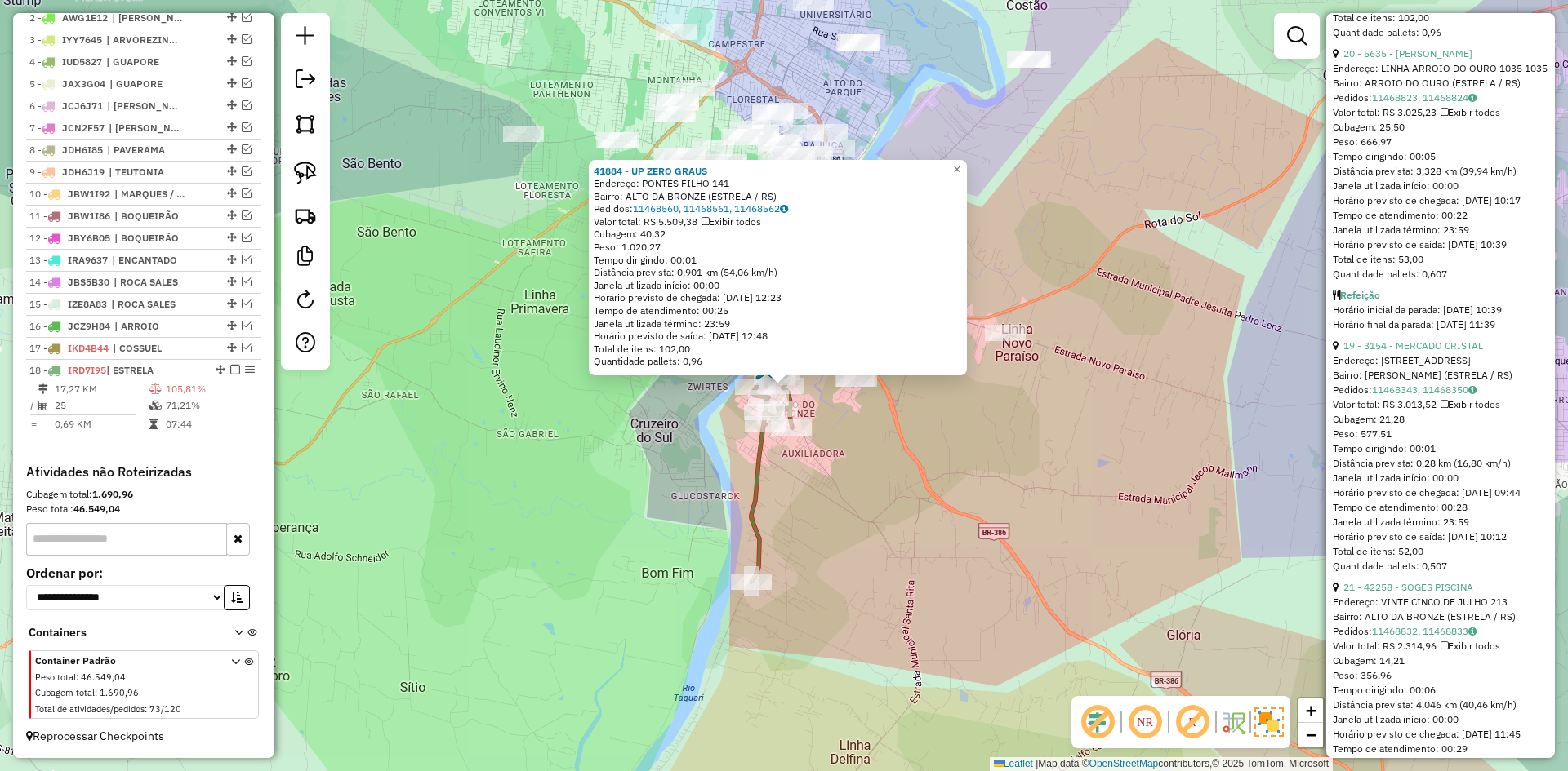
scroll to position [1180, 0]
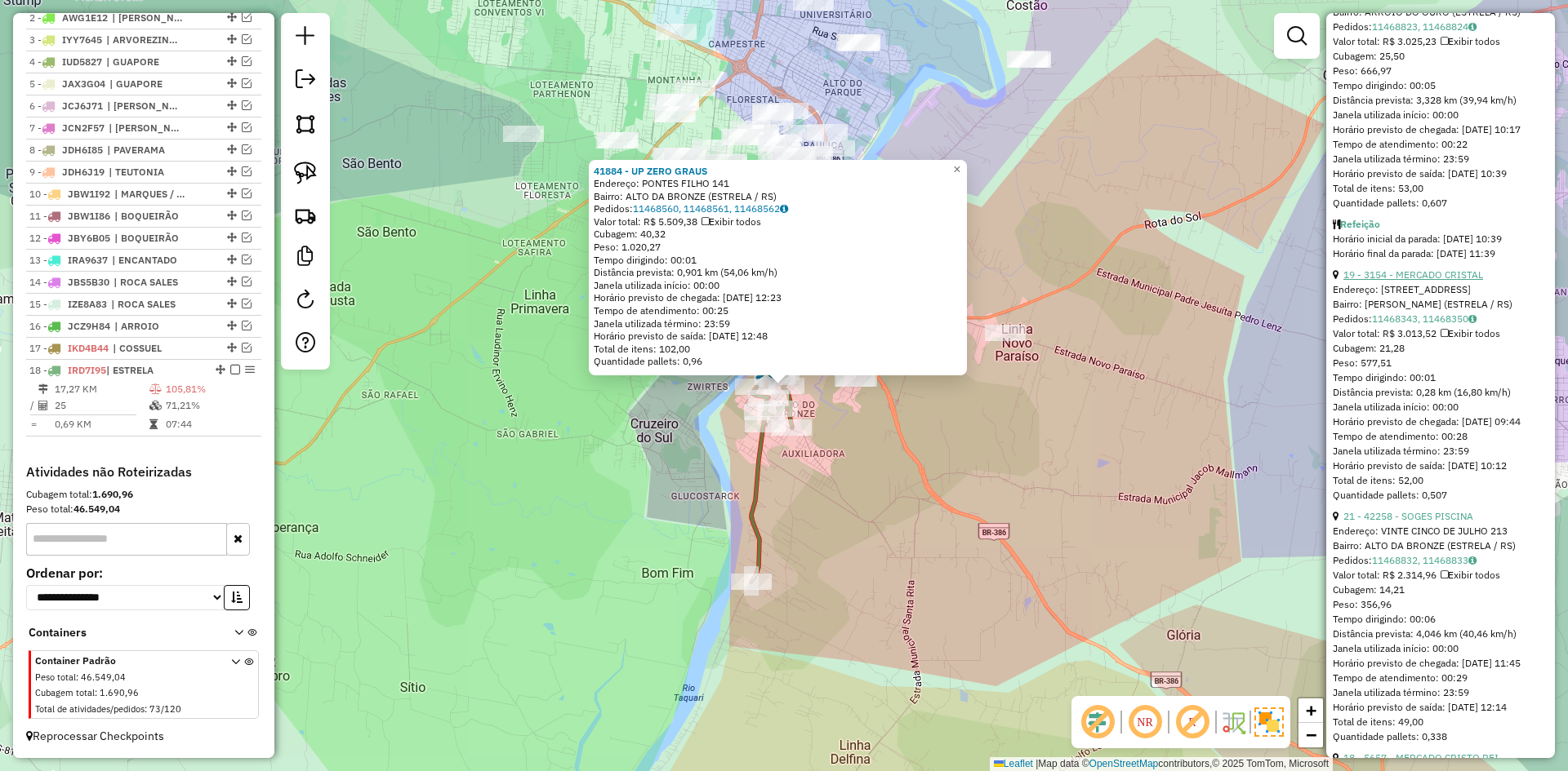
click at [1430, 281] on link "19 - 3154 - MERCADO CRISTAL" at bounding box center [1414, 275] width 140 height 13
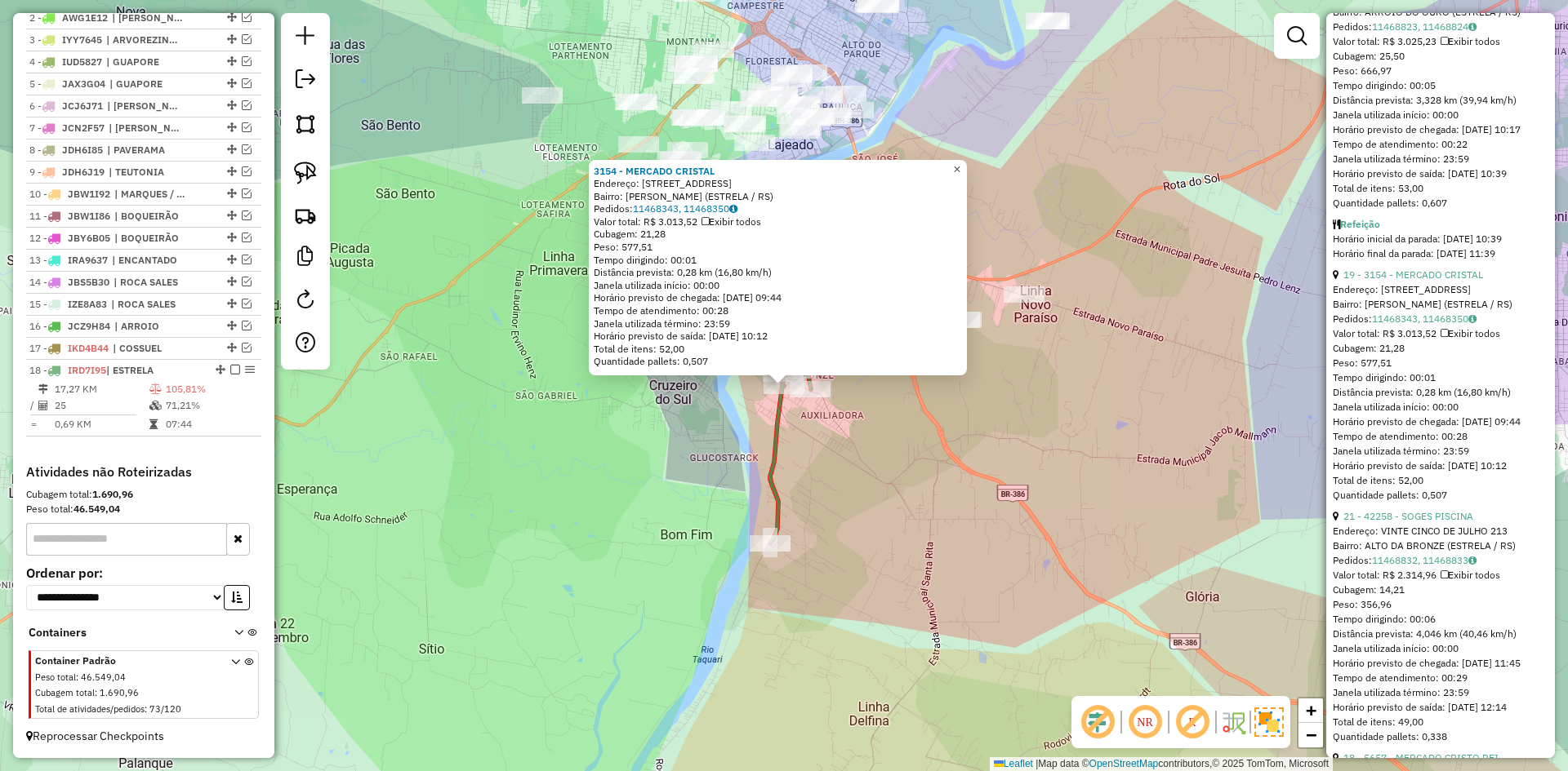
click at [960, 166] on span "×" at bounding box center [957, 169] width 8 height 14
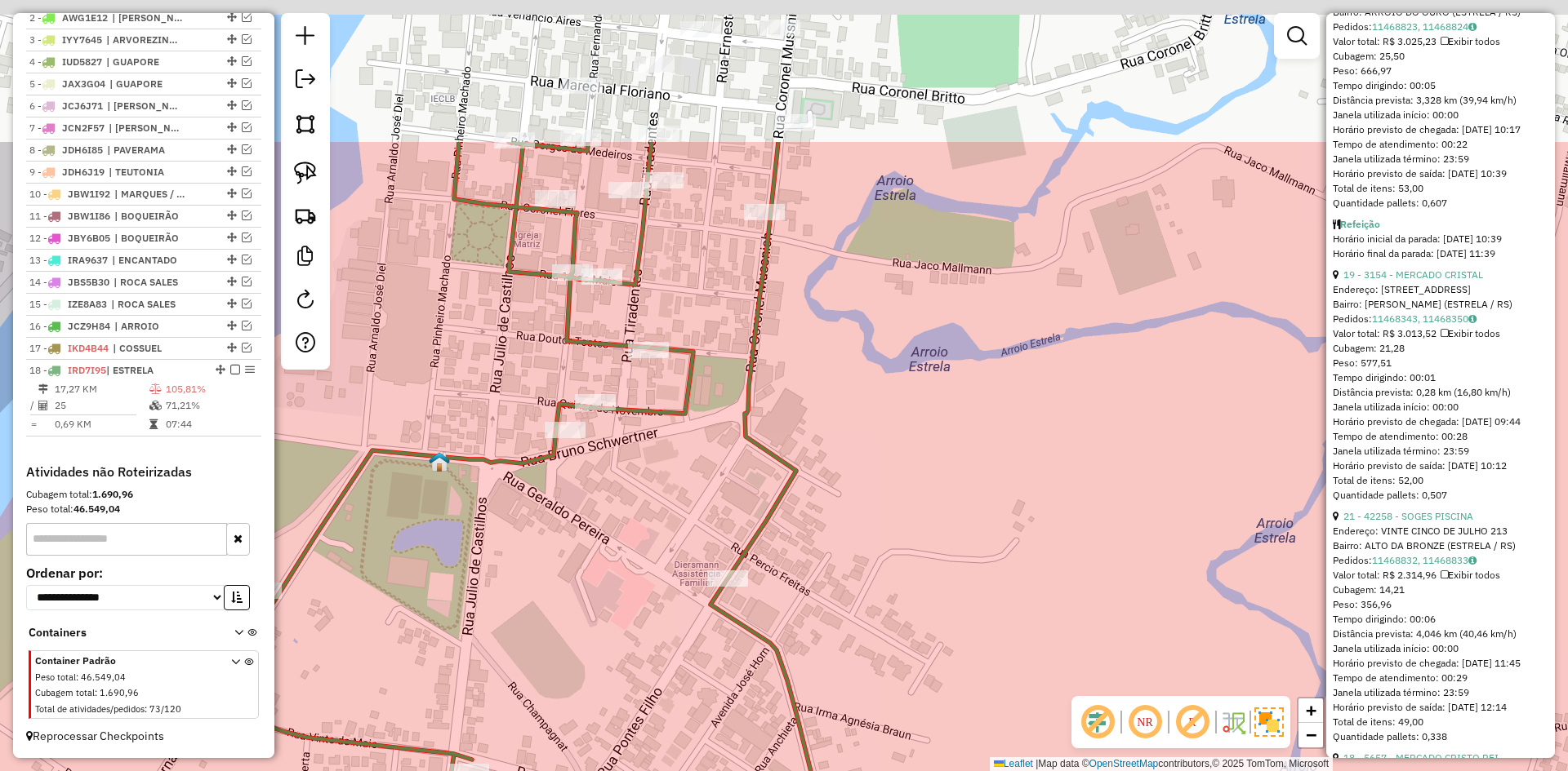
drag, startPoint x: 858, startPoint y: 156, endPoint x: 814, endPoint y: 249, distance: 102.9
click at [814, 356] on div "Janela de atendimento Grade de atendimento Capacidade Transportadoras Veículos …" at bounding box center [784, 386] width 1568 height 771
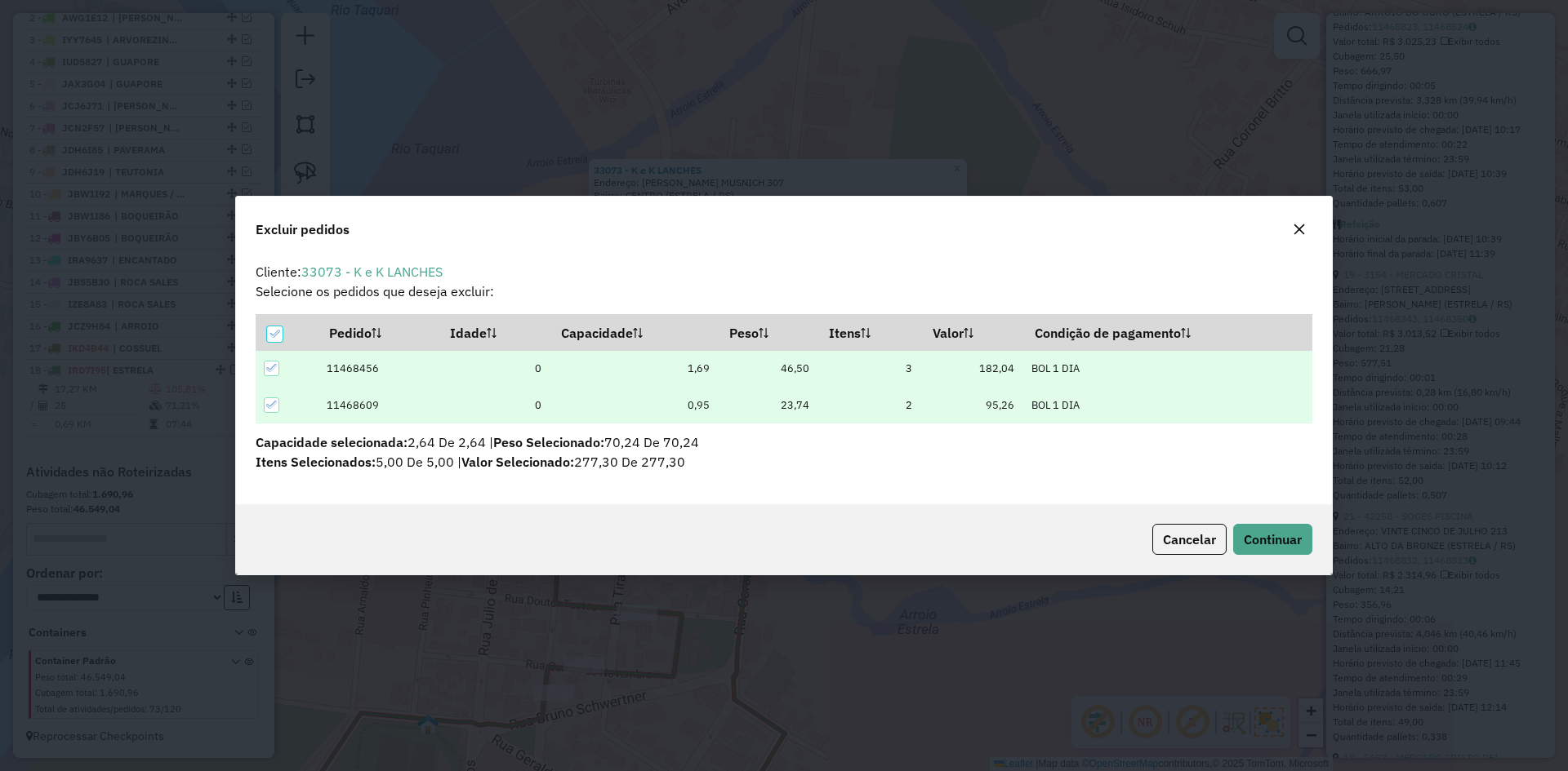
scroll to position [0, 0]
click at [1284, 535] on span "Continuar" at bounding box center [1273, 539] width 58 height 17
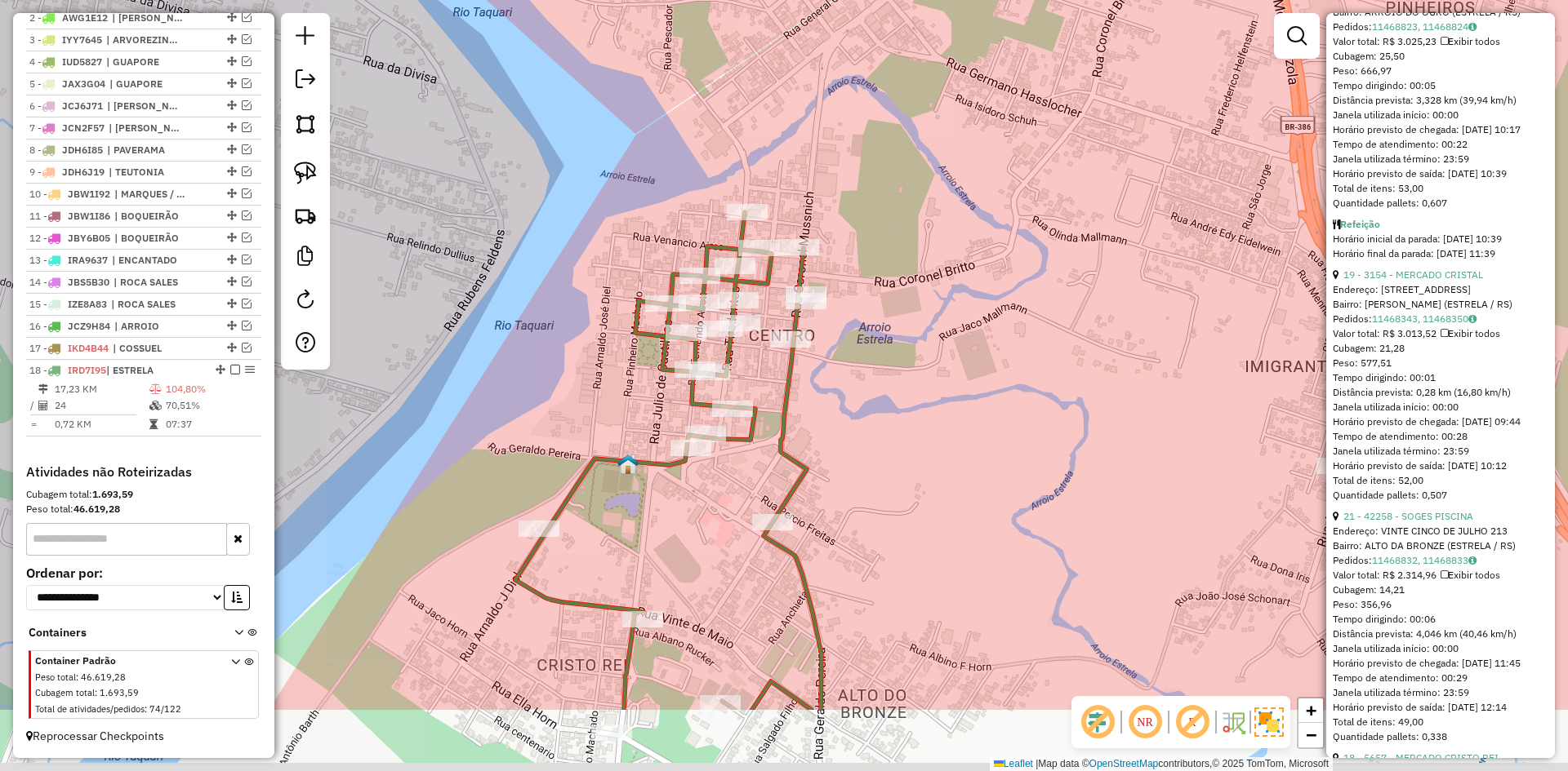
drag, startPoint x: 844, startPoint y: 468, endPoint x: 836, endPoint y: 337, distance: 131.2
click at [836, 337] on div "Janela de atendimento Grade de atendimento Capacidade Transportadoras Veículos …" at bounding box center [784, 386] width 1568 height 771
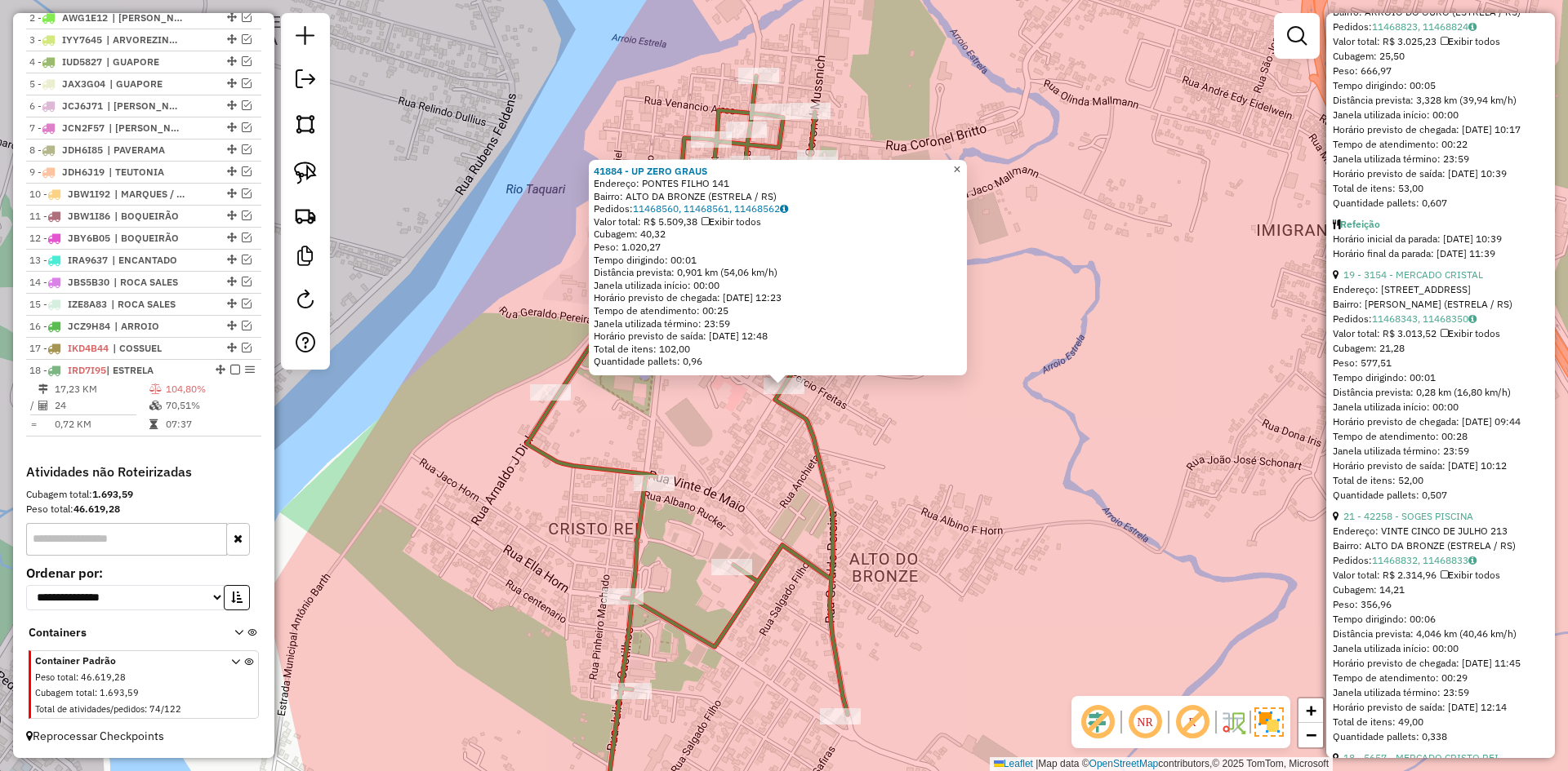
click at [960, 165] on span "×" at bounding box center [957, 169] width 8 height 14
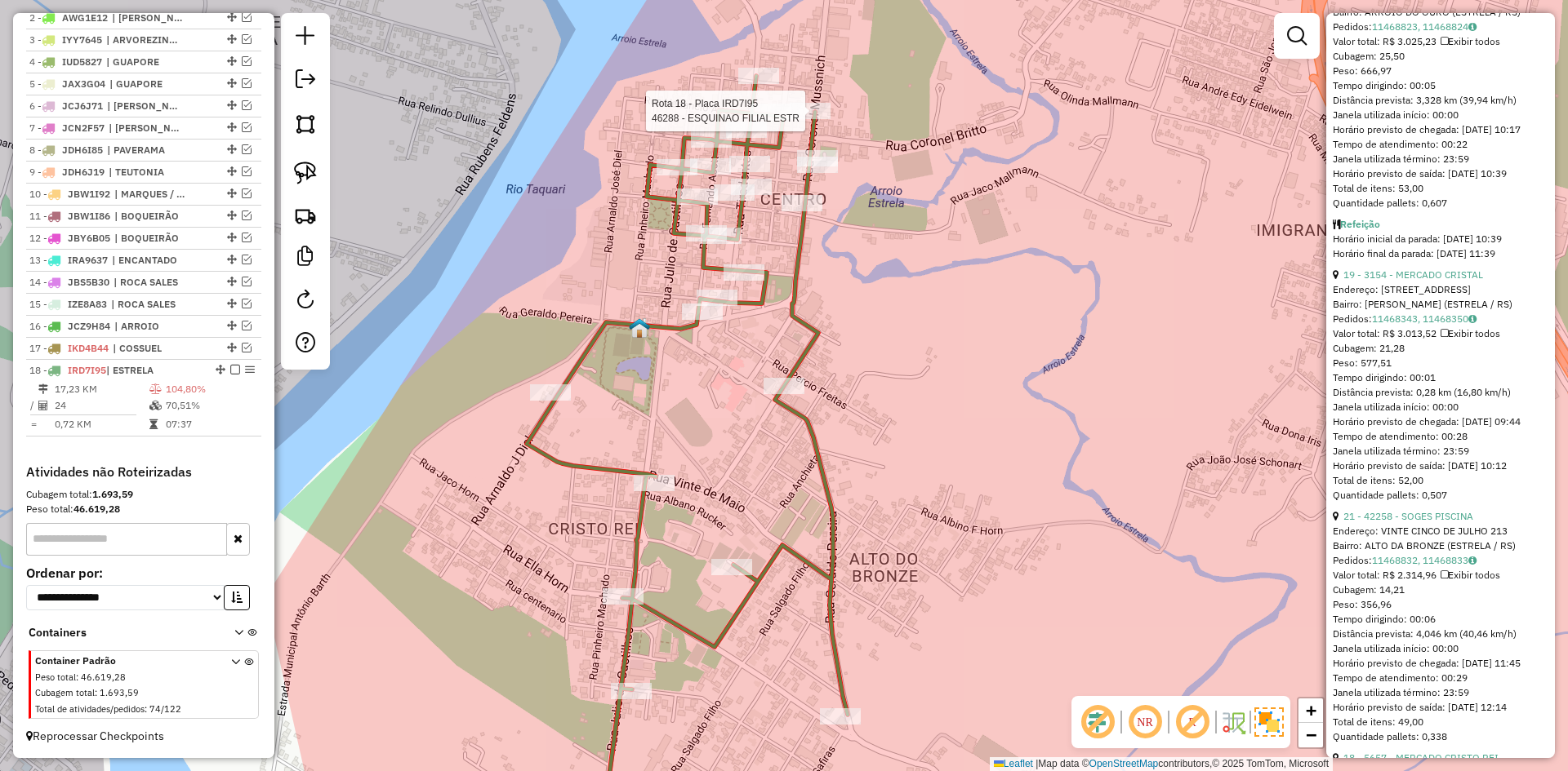
click at [811, 119] on div at bounding box center [810, 111] width 41 height 17
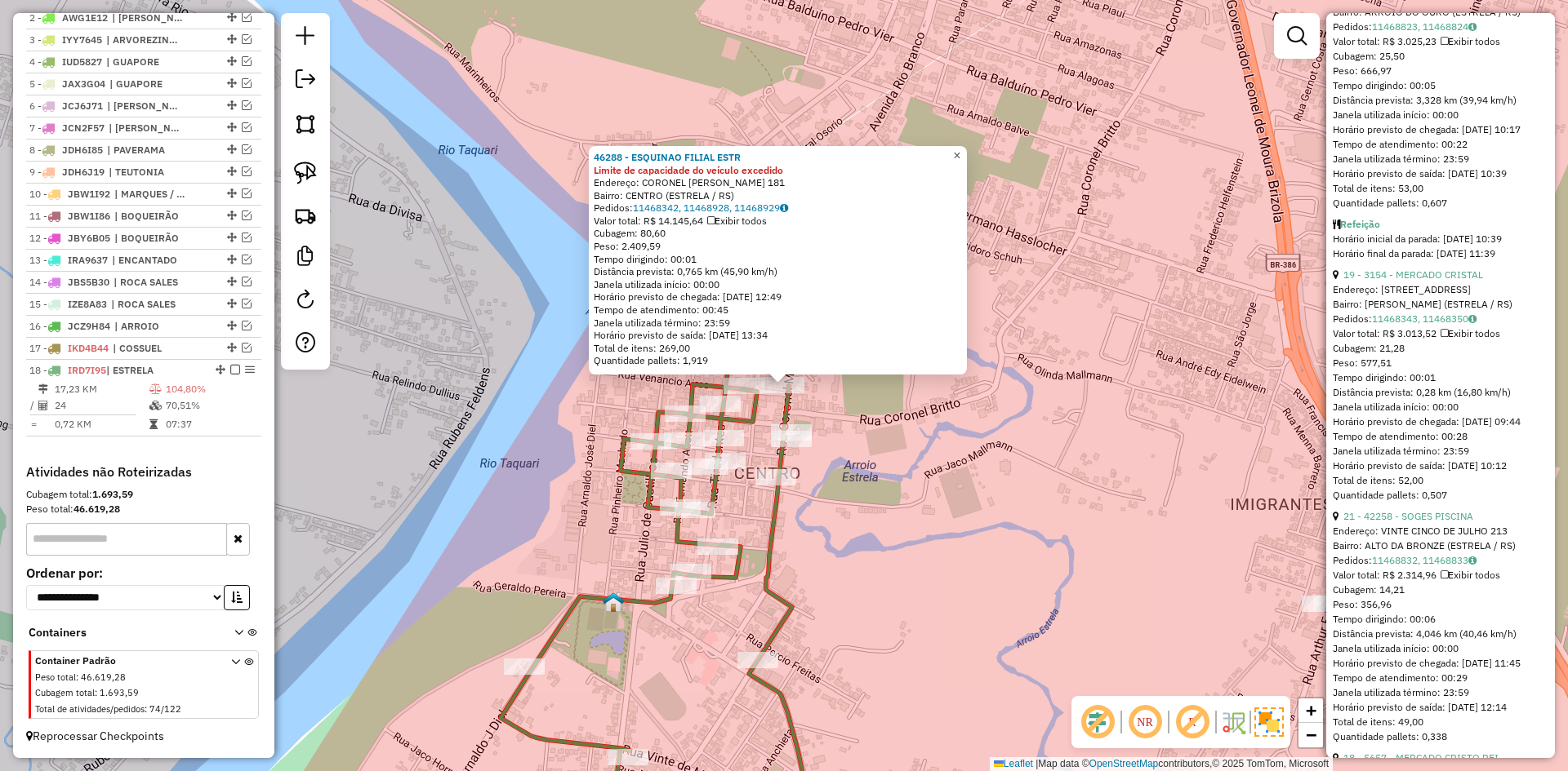
click at [960, 151] on span "×" at bounding box center [957, 155] width 8 height 14
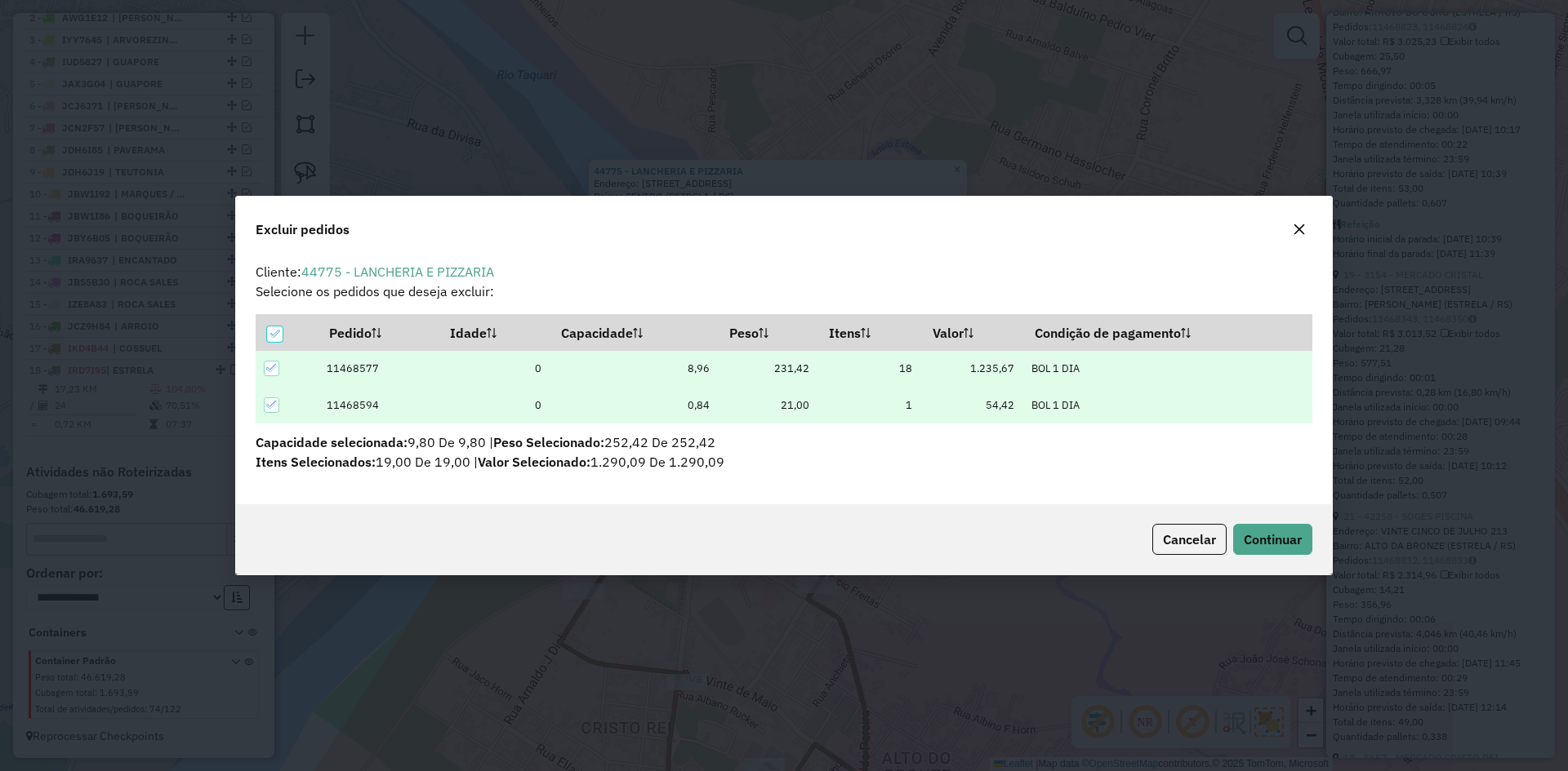
scroll to position [9, 5]
click at [1252, 542] on span "Continuar" at bounding box center [1273, 539] width 58 height 17
click at [1266, 535] on span "Continuar" at bounding box center [1273, 539] width 58 height 17
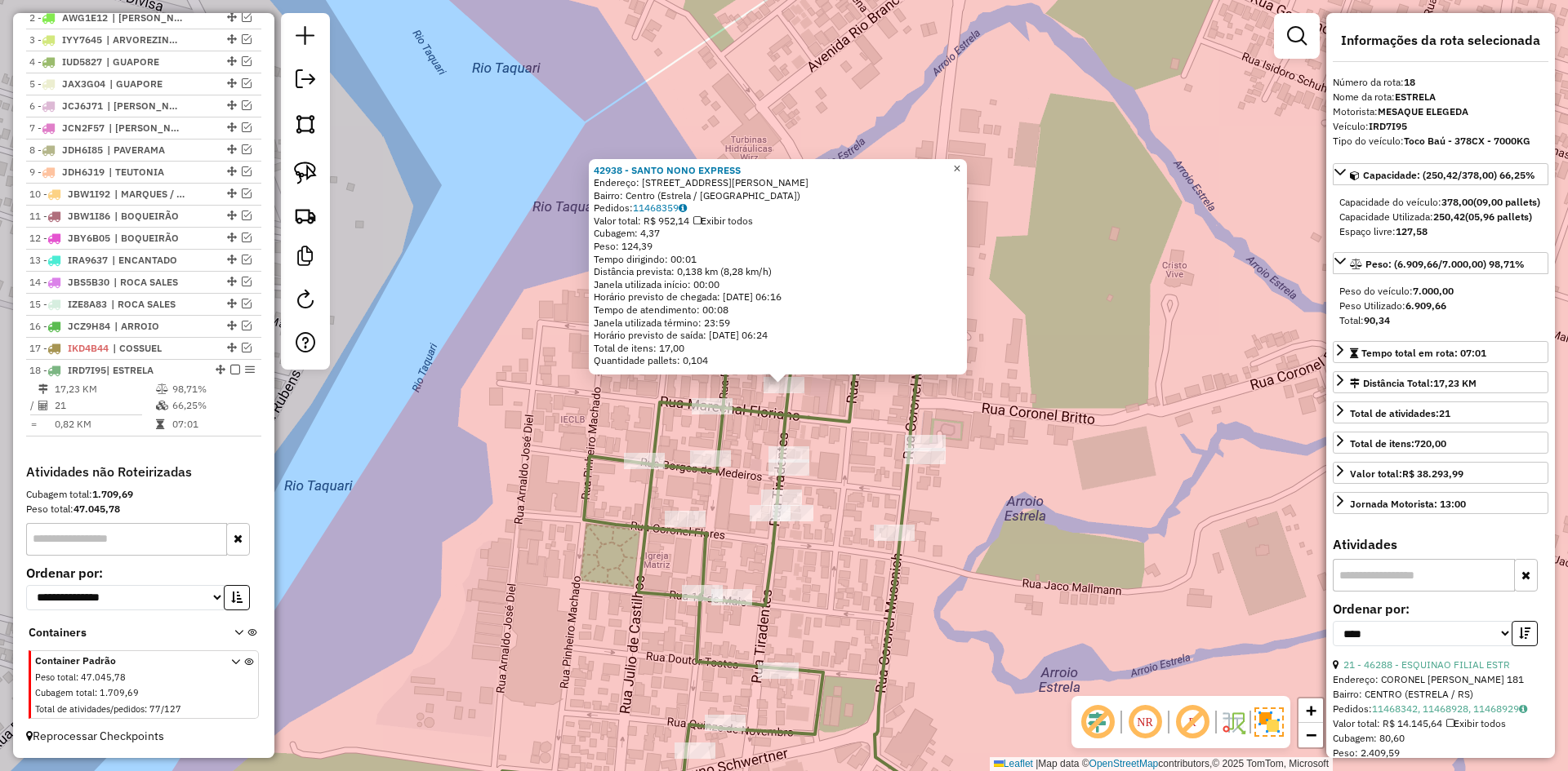
click at [967, 171] on link "×" at bounding box center [957, 169] width 19 height 19
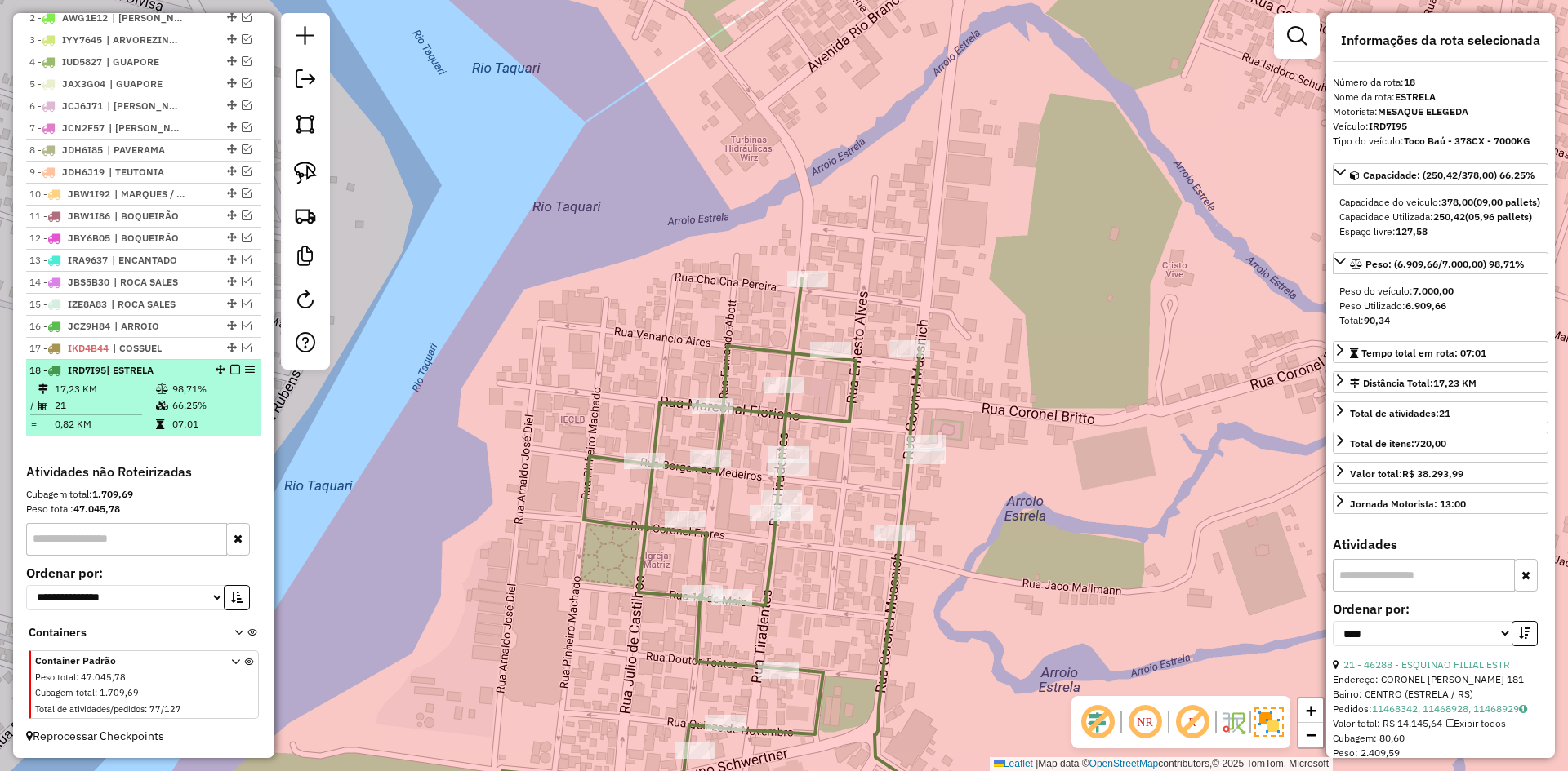
click at [230, 367] on em at bounding box center [235, 370] width 10 height 10
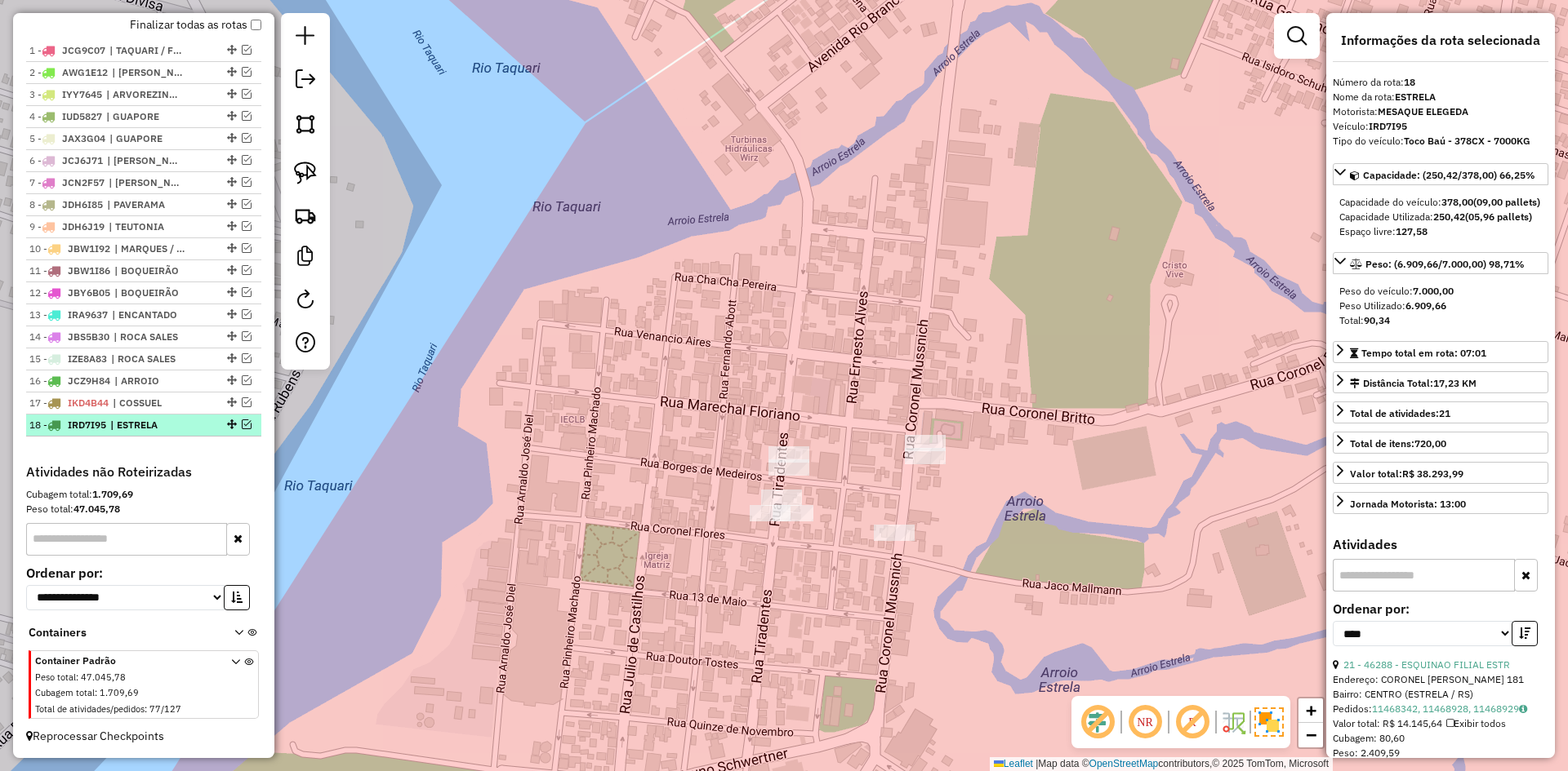
scroll to position [605, 0]
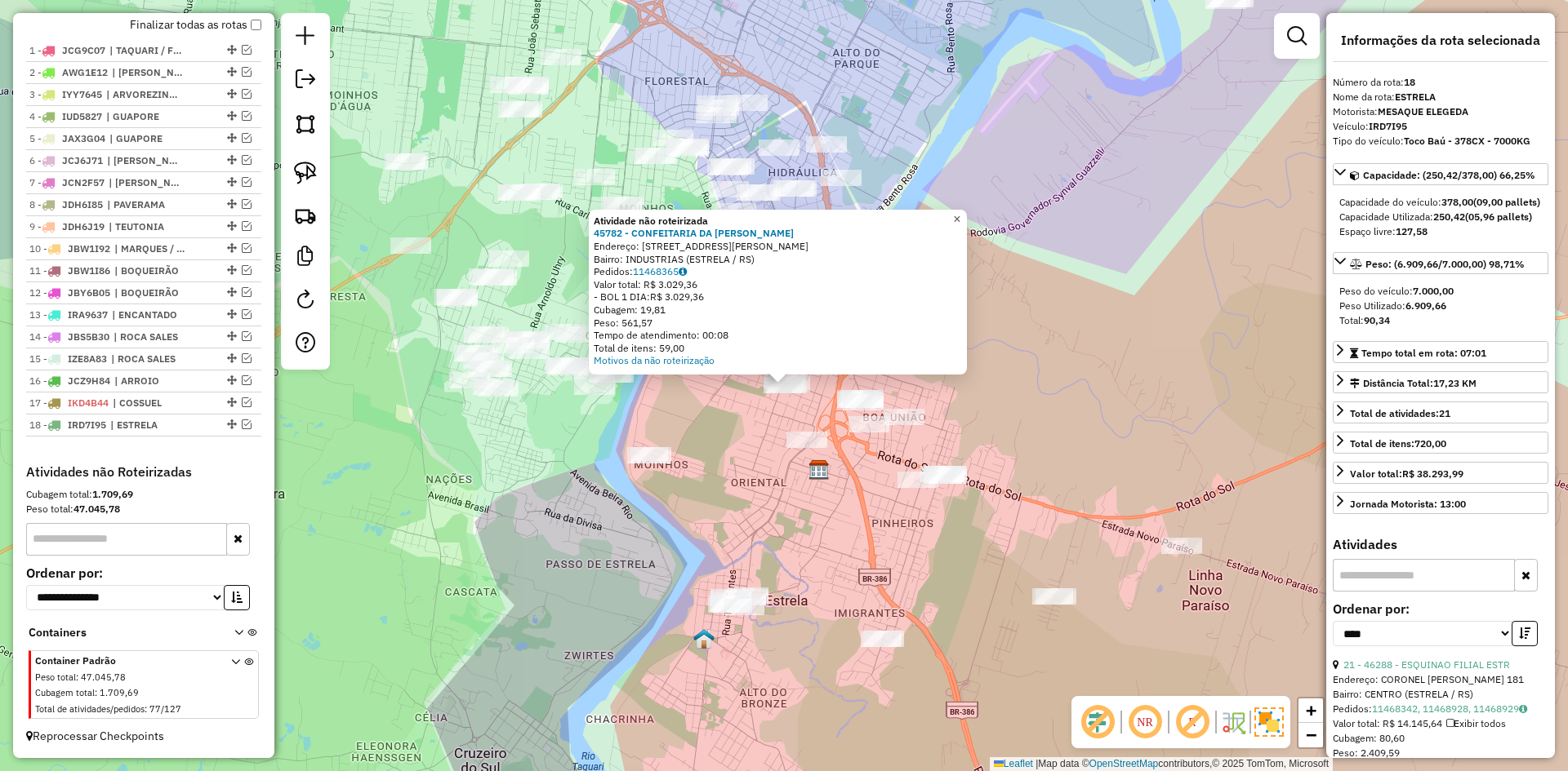
click at [960, 215] on span "×" at bounding box center [957, 219] width 8 height 14
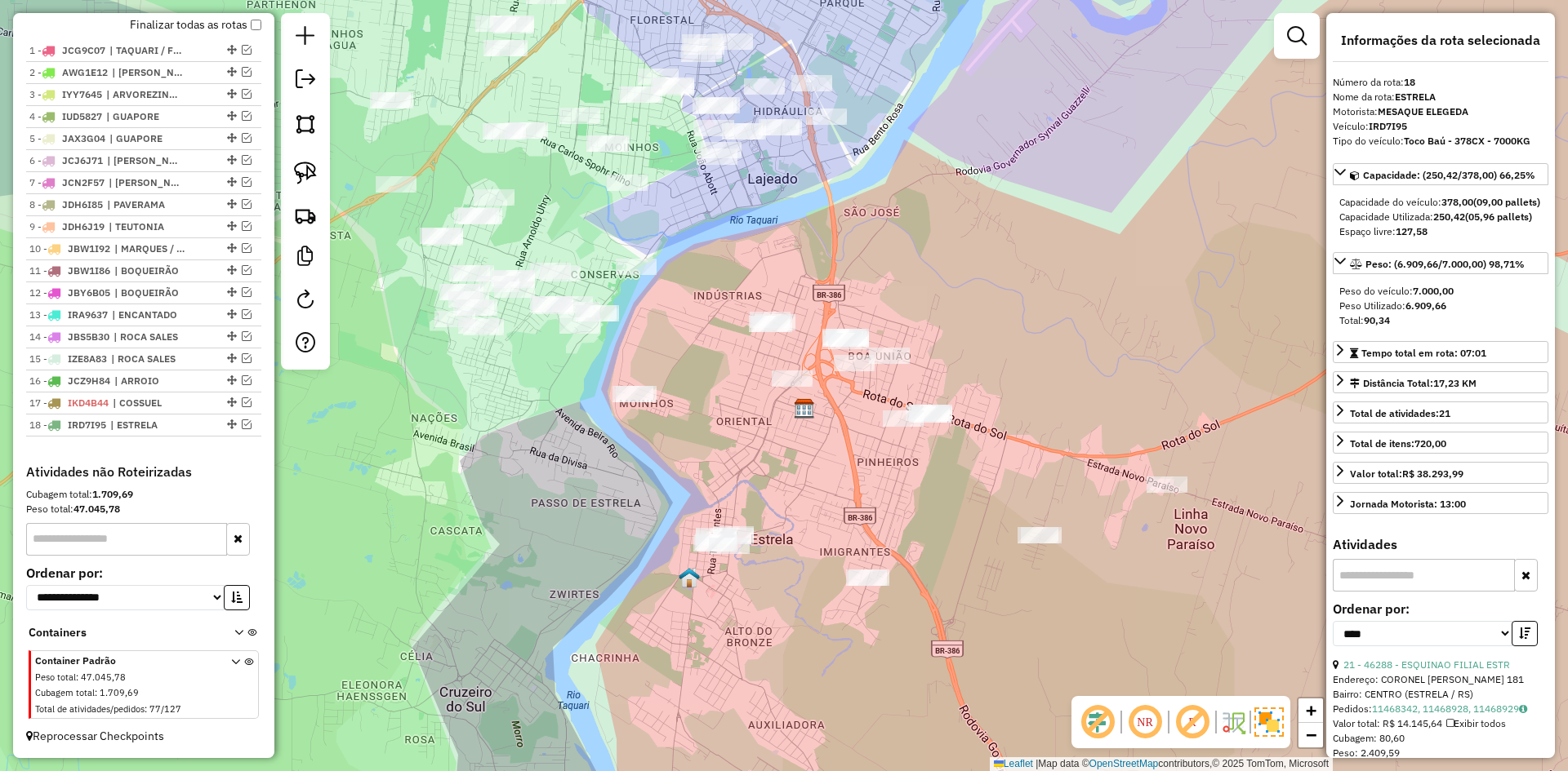
drag, startPoint x: 1026, startPoint y: 420, endPoint x: 871, endPoint y: 313, distance: 188.3
click at [871, 313] on div "Janela de atendimento Grade de atendimento Capacidade Transportadoras Veículos …" at bounding box center [784, 386] width 1568 height 771
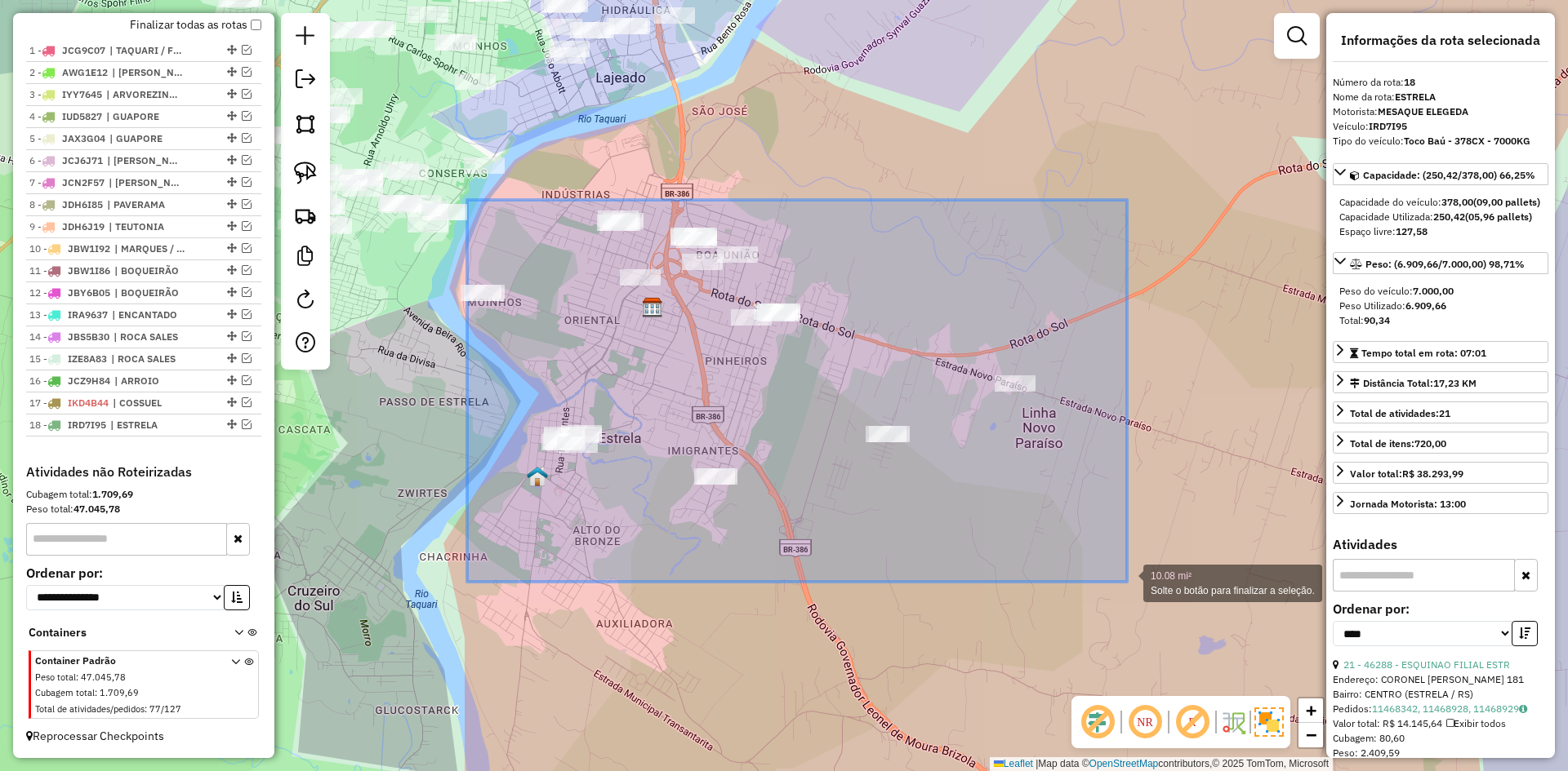
drag, startPoint x: 467, startPoint y: 200, endPoint x: 1127, endPoint y: 582, distance: 762.6
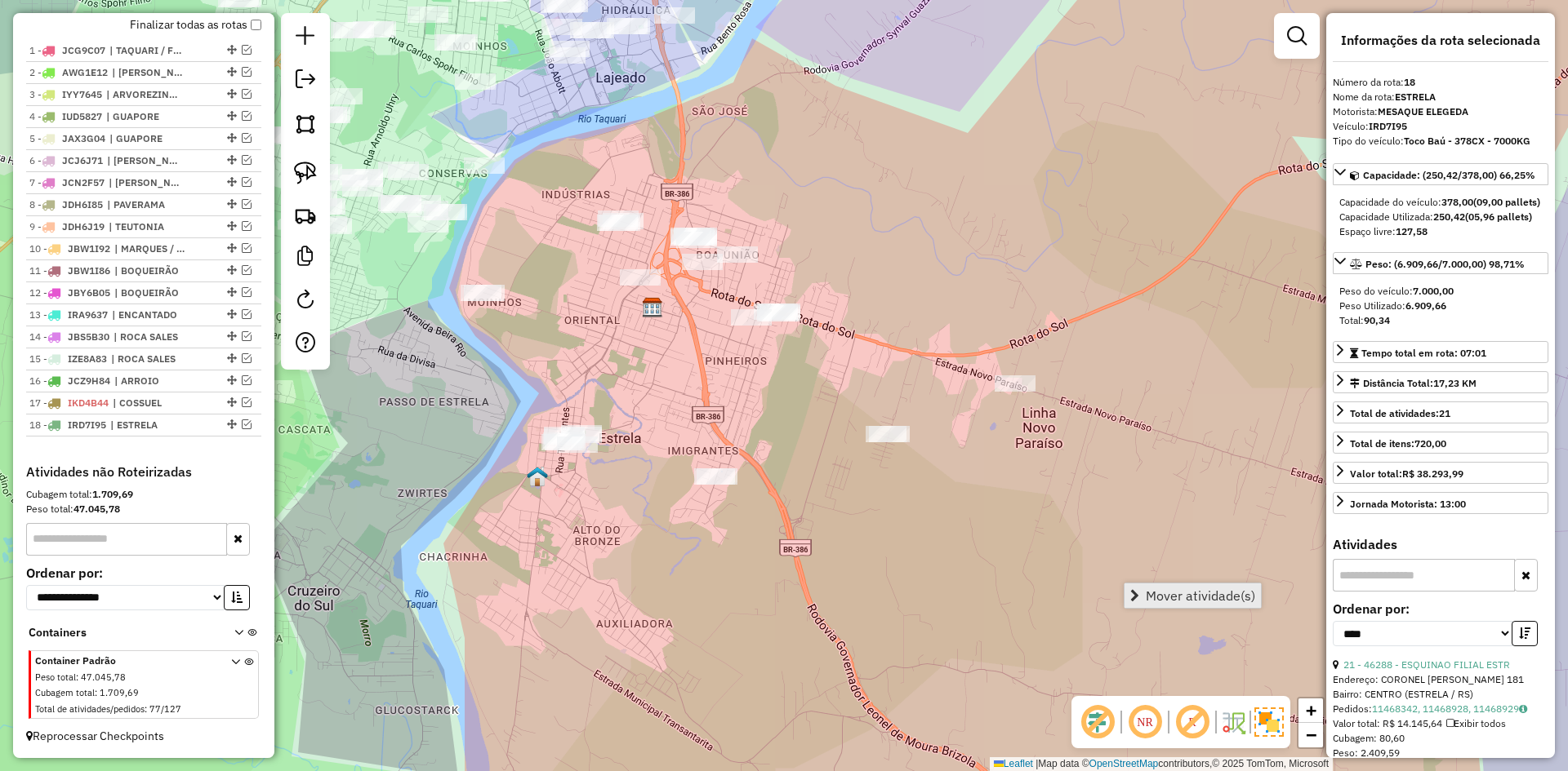
click at [1183, 593] on span "Mover atividade(s)" at bounding box center [1200, 595] width 110 height 13
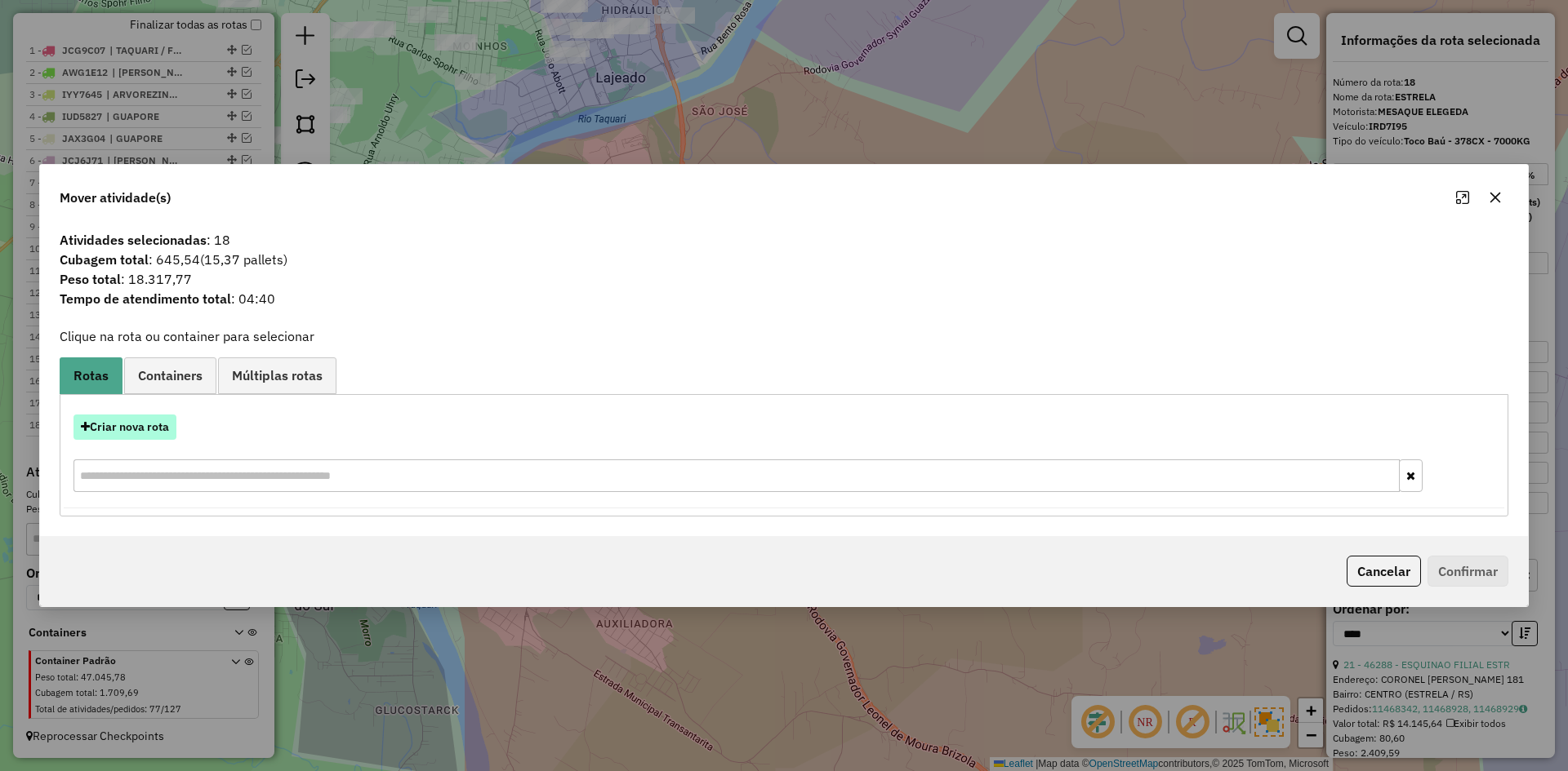
click at [129, 428] on button "Criar nova rota" at bounding box center [125, 427] width 103 height 25
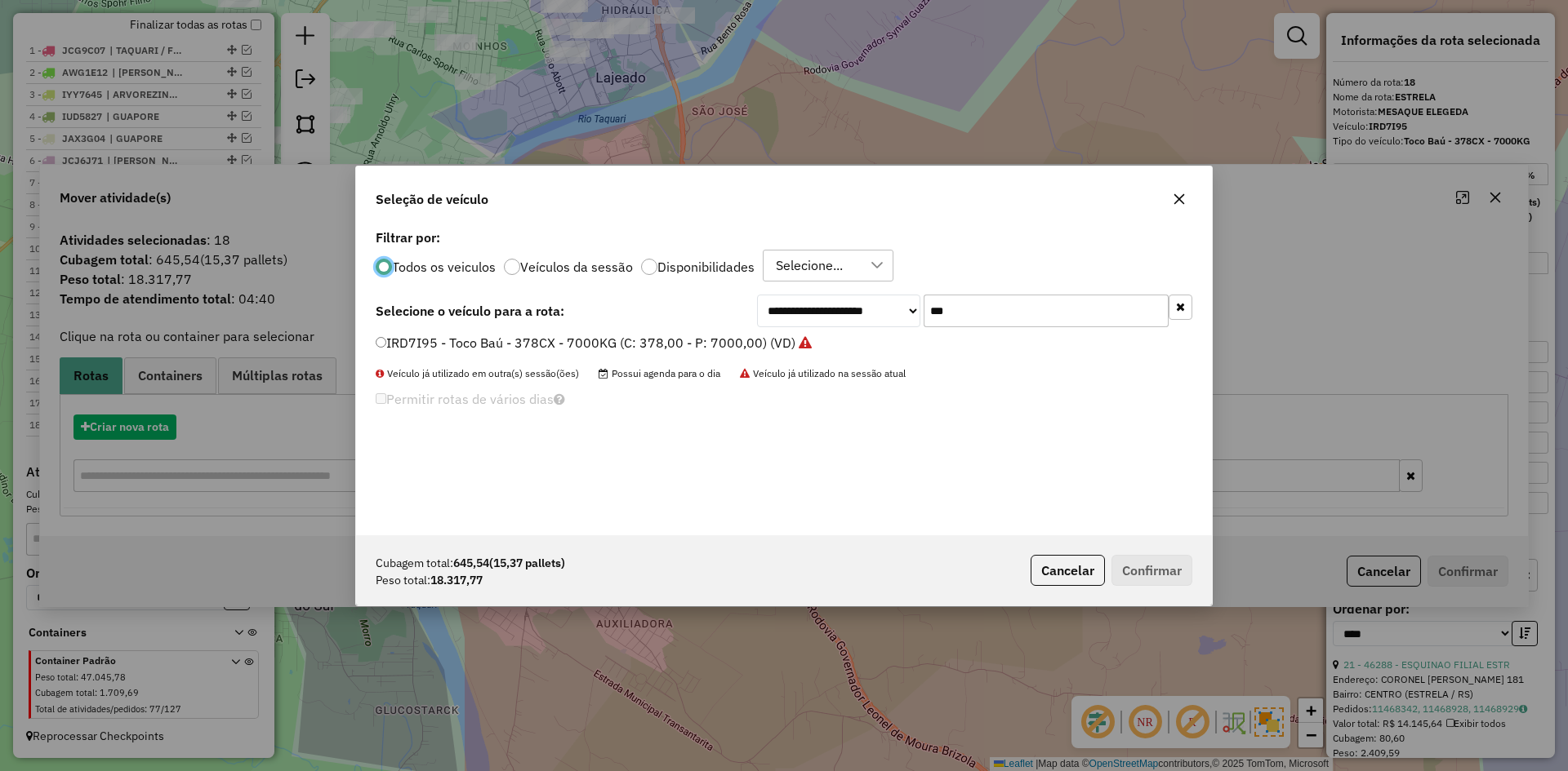
scroll to position [9, 5]
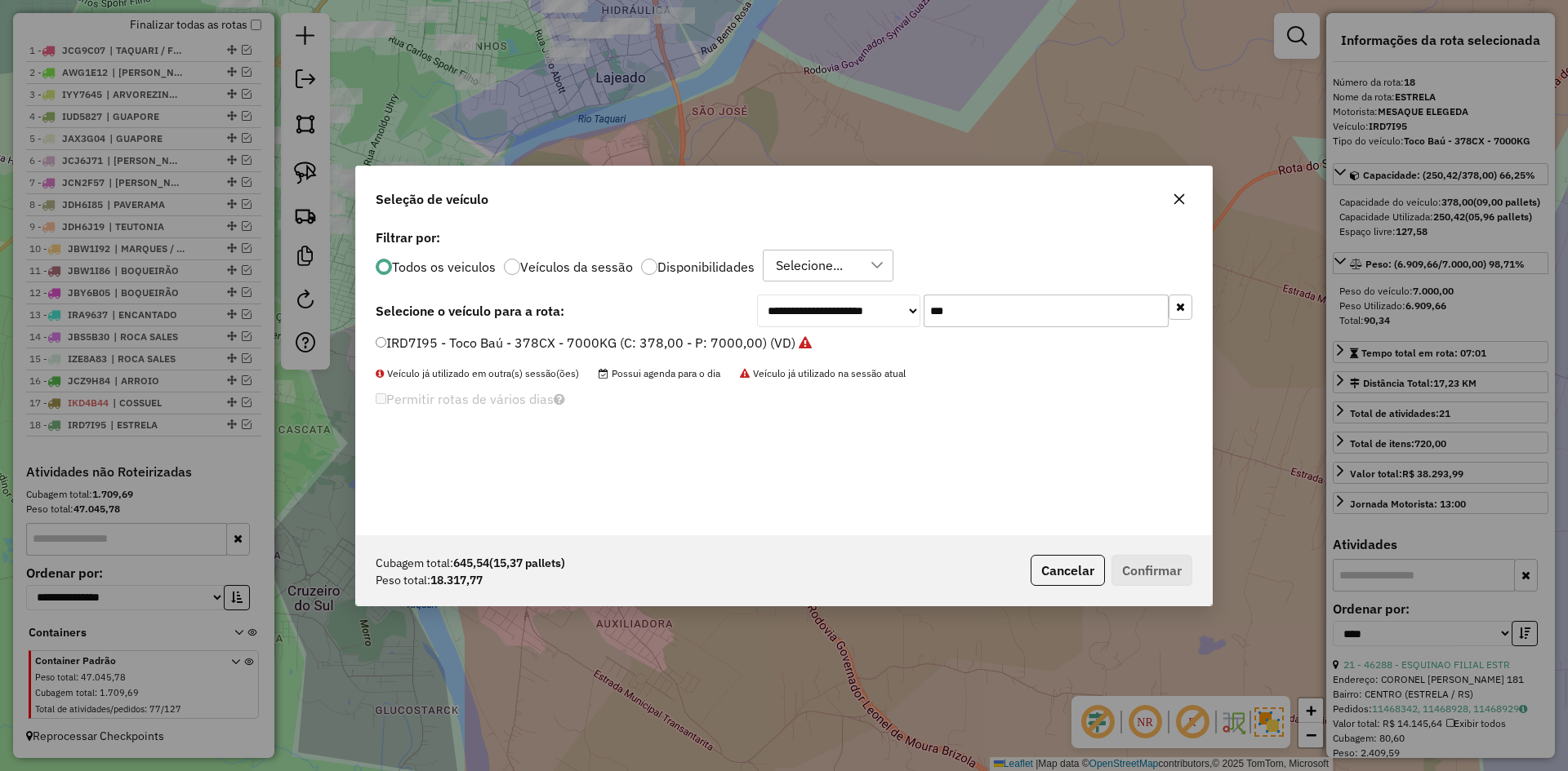
drag, startPoint x: 976, startPoint y: 314, endPoint x: 914, endPoint y: 351, distance: 72.2
click at [914, 351] on div "**********" at bounding box center [783, 380] width 856 height 310
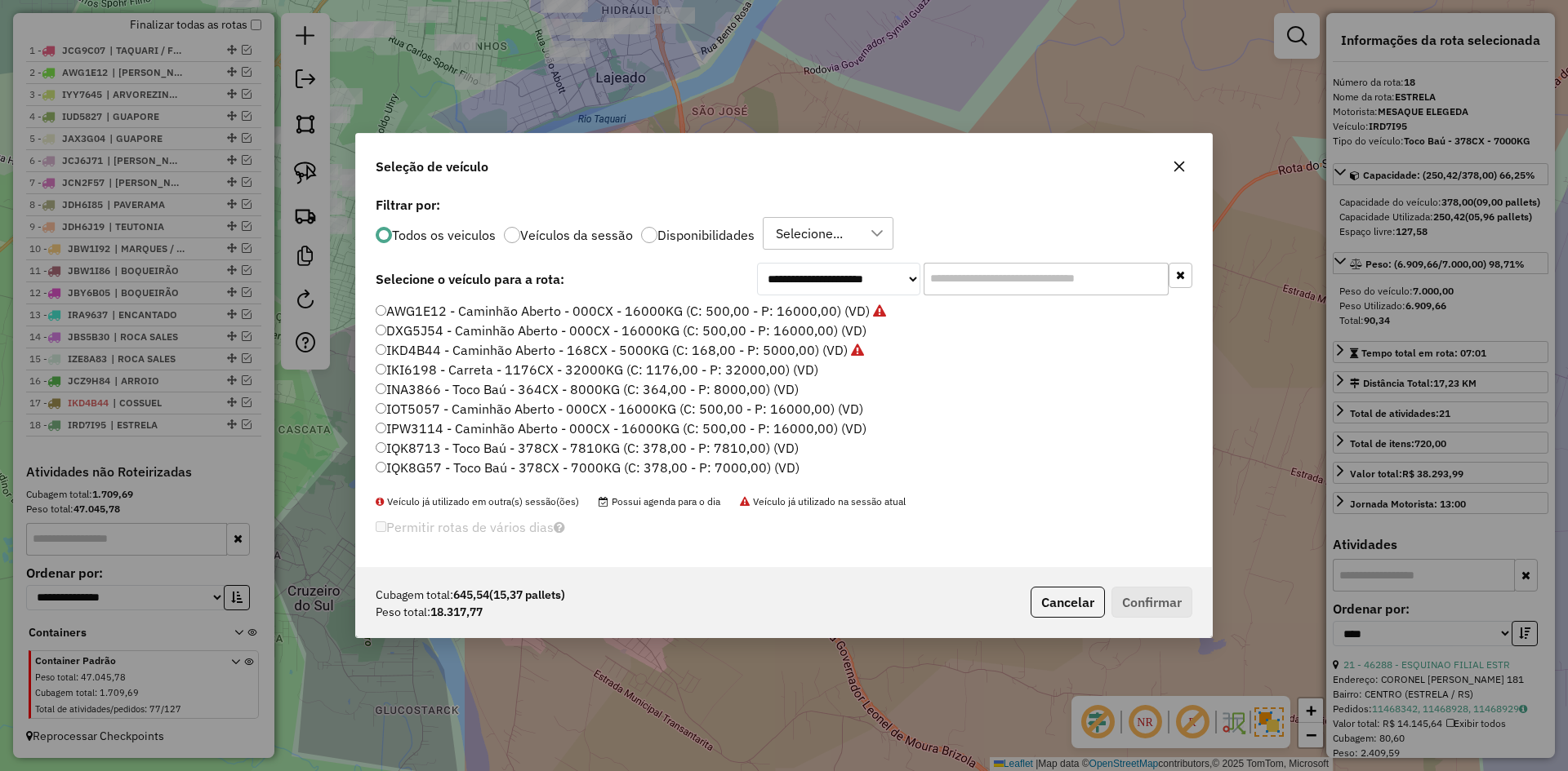
click at [1181, 171] on icon "button" at bounding box center [1178, 166] width 13 height 13
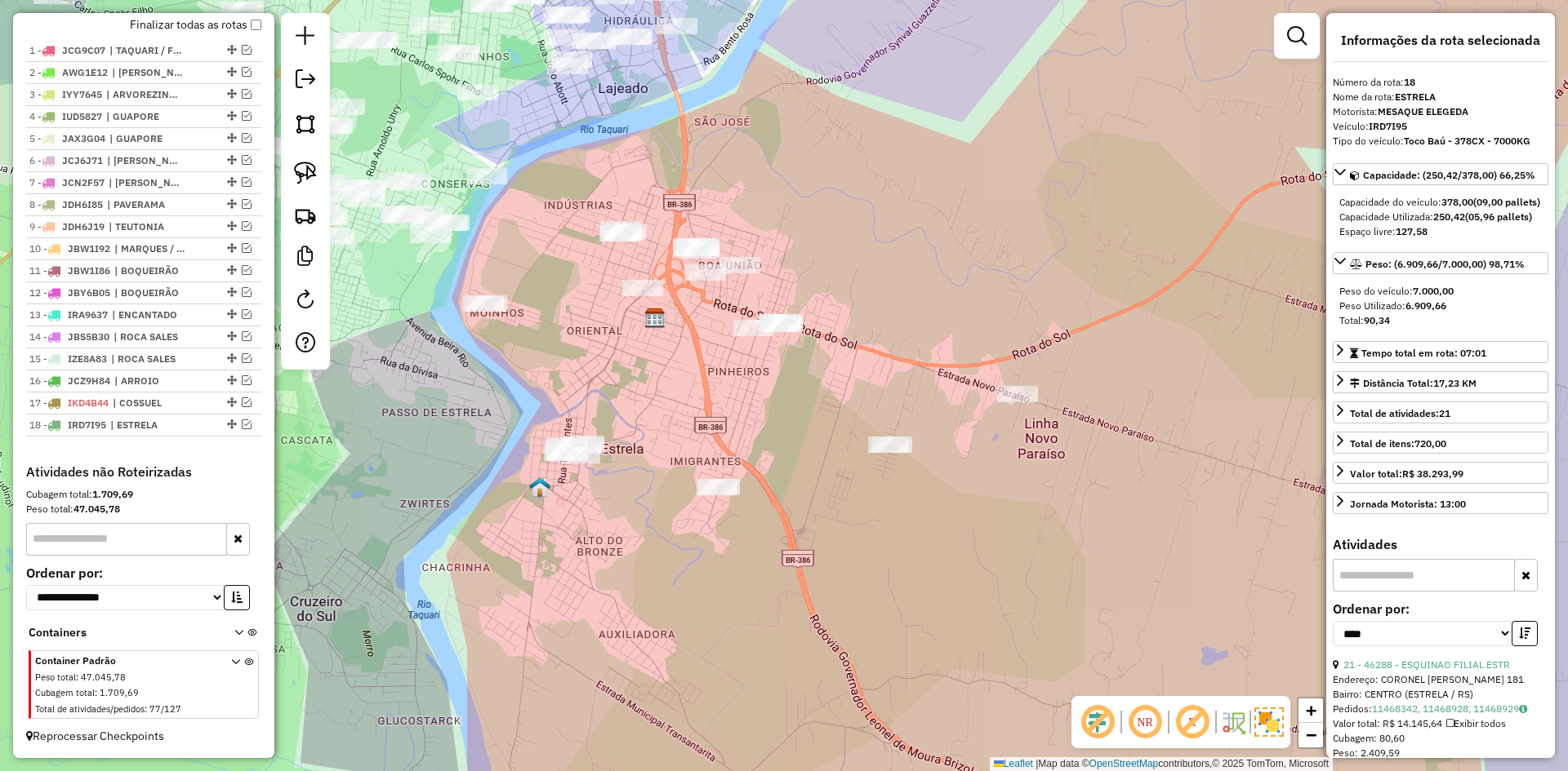
drag, startPoint x: 580, startPoint y: 175, endPoint x: 595, endPoint y: 402, distance: 227.5
click at [595, 402] on div "Janela de atendimento Grade de atendimento Capacidade Transportadoras Veículos …" at bounding box center [784, 386] width 1568 height 771
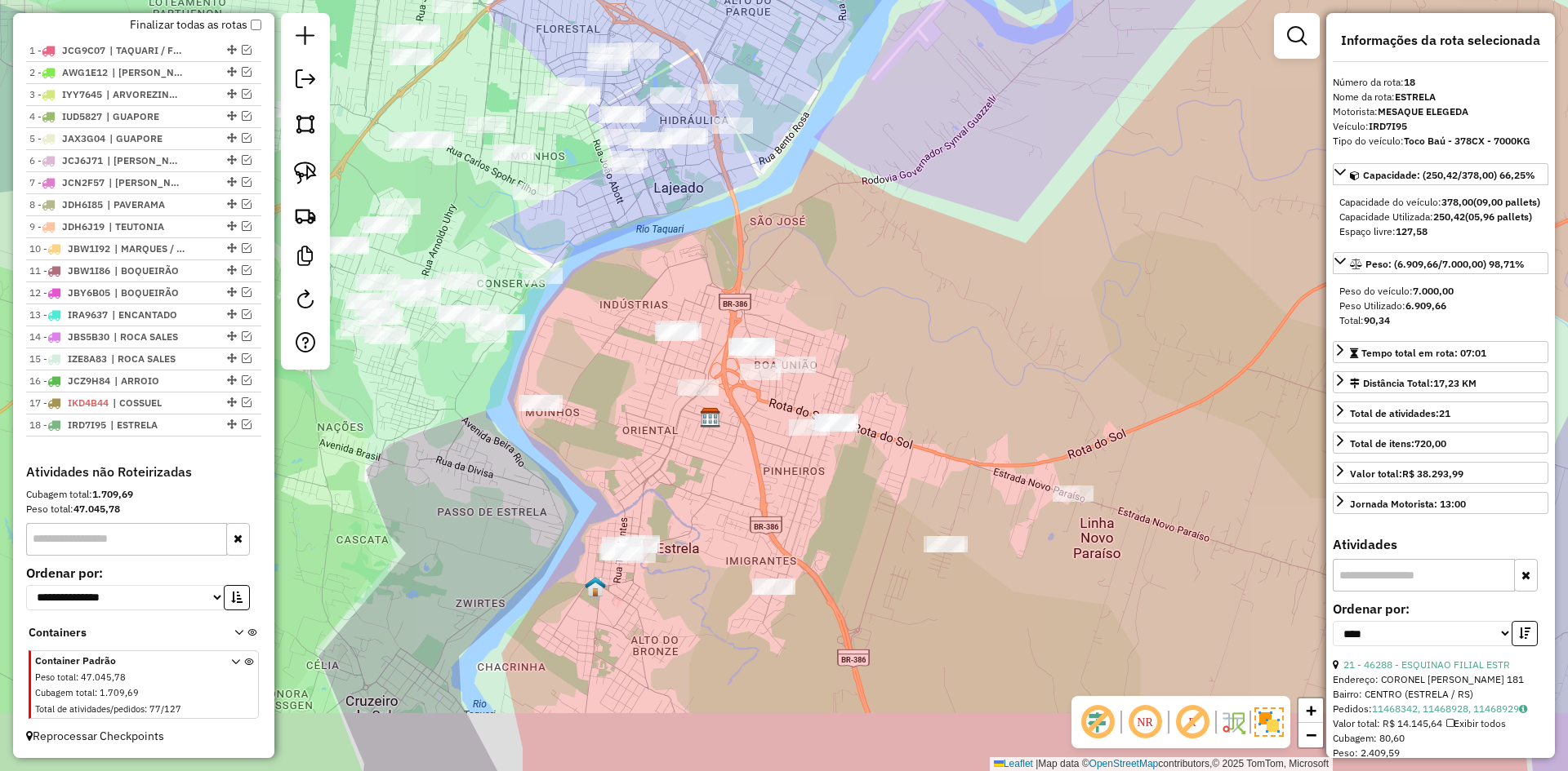
drag, startPoint x: 809, startPoint y: 325, endPoint x: 767, endPoint y: 159, distance: 171.2
click at [768, 160] on div "Janela de atendimento Grade de atendimento Capacidade Transportadoras Veículos …" at bounding box center [784, 386] width 1568 height 771
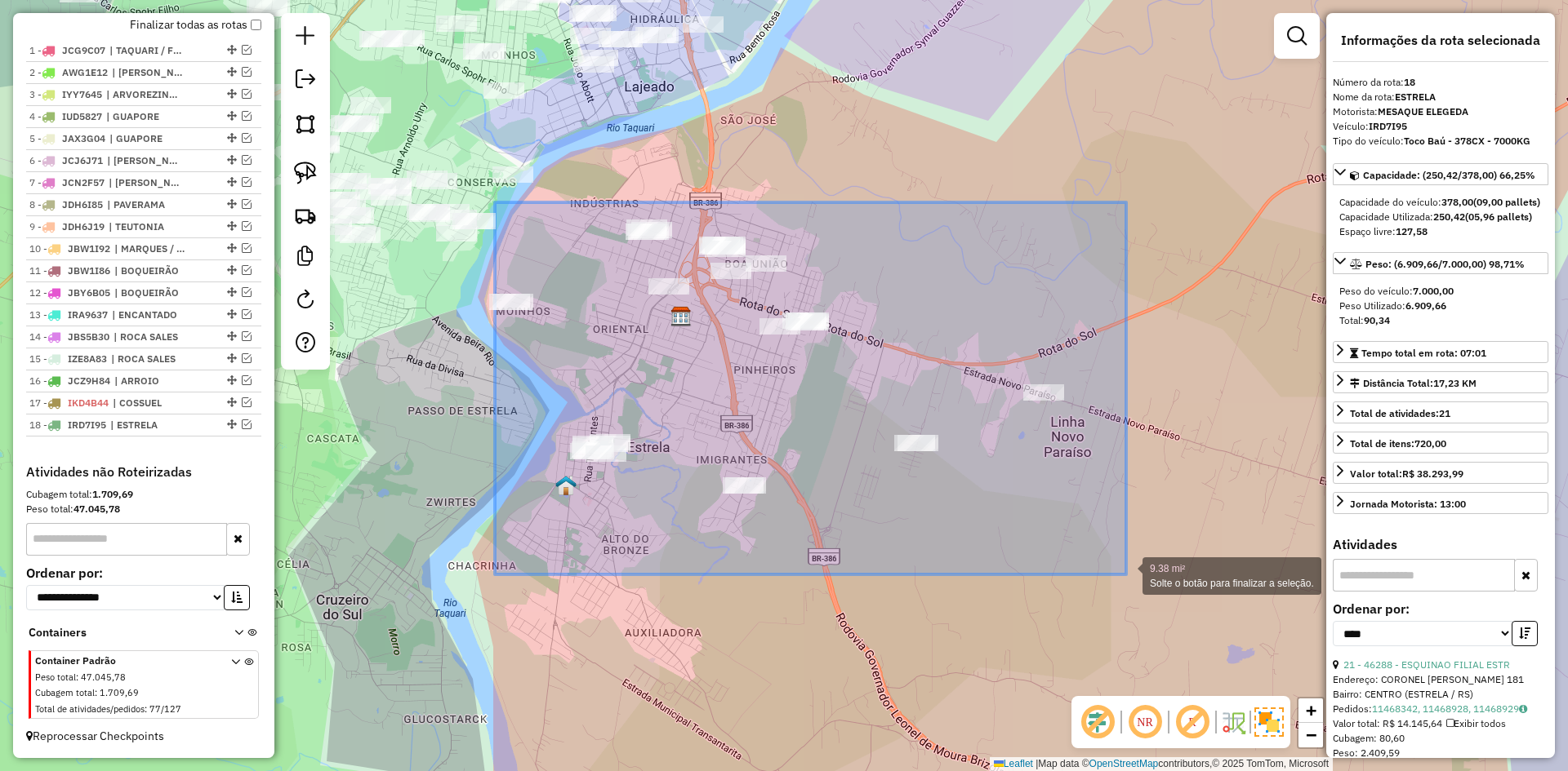
drag, startPoint x: 494, startPoint y: 202, endPoint x: 1126, endPoint y: 575, distance: 733.9
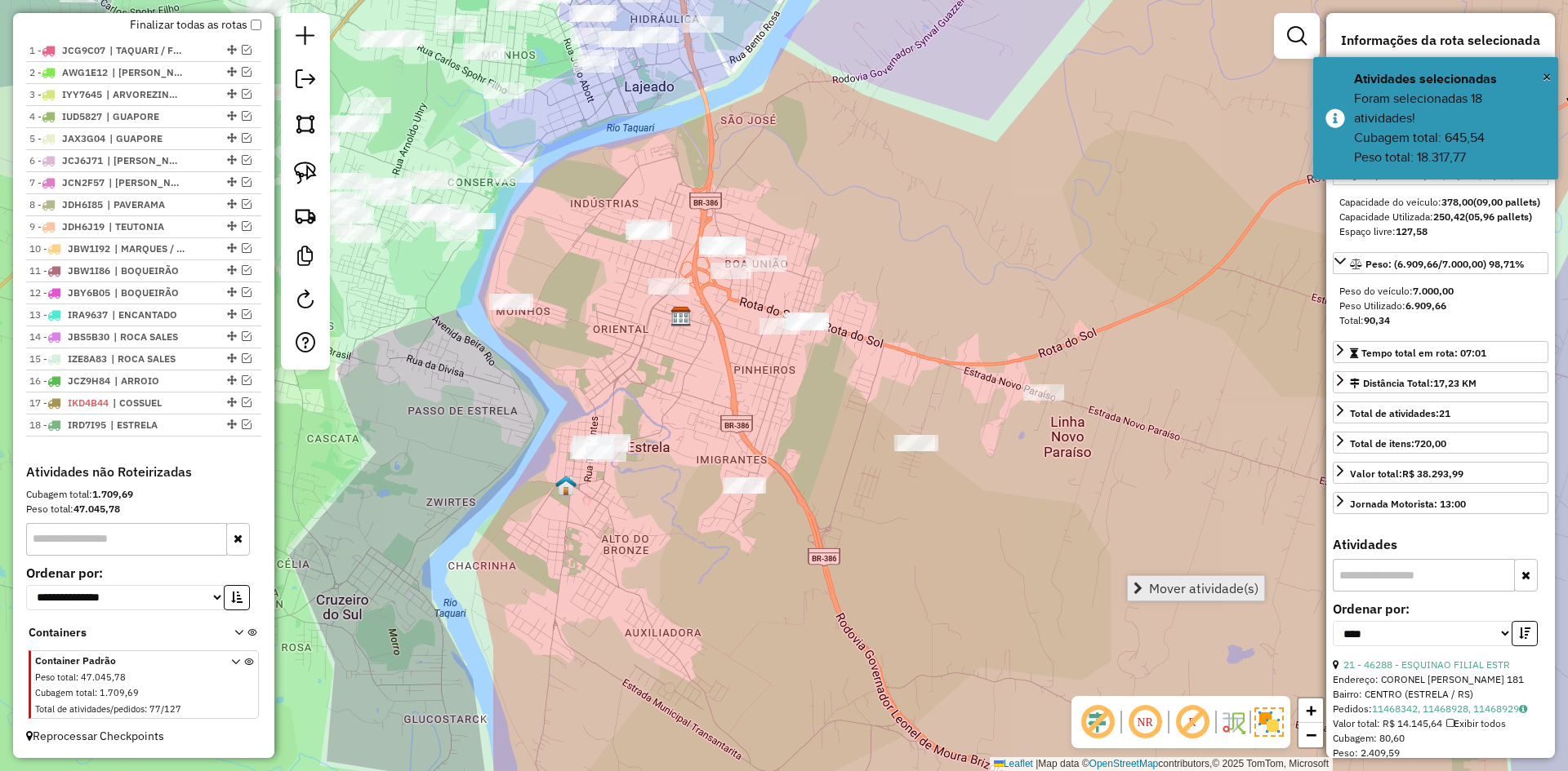
click at [1167, 584] on span "Mover atividade(s)" at bounding box center [1204, 587] width 110 height 13
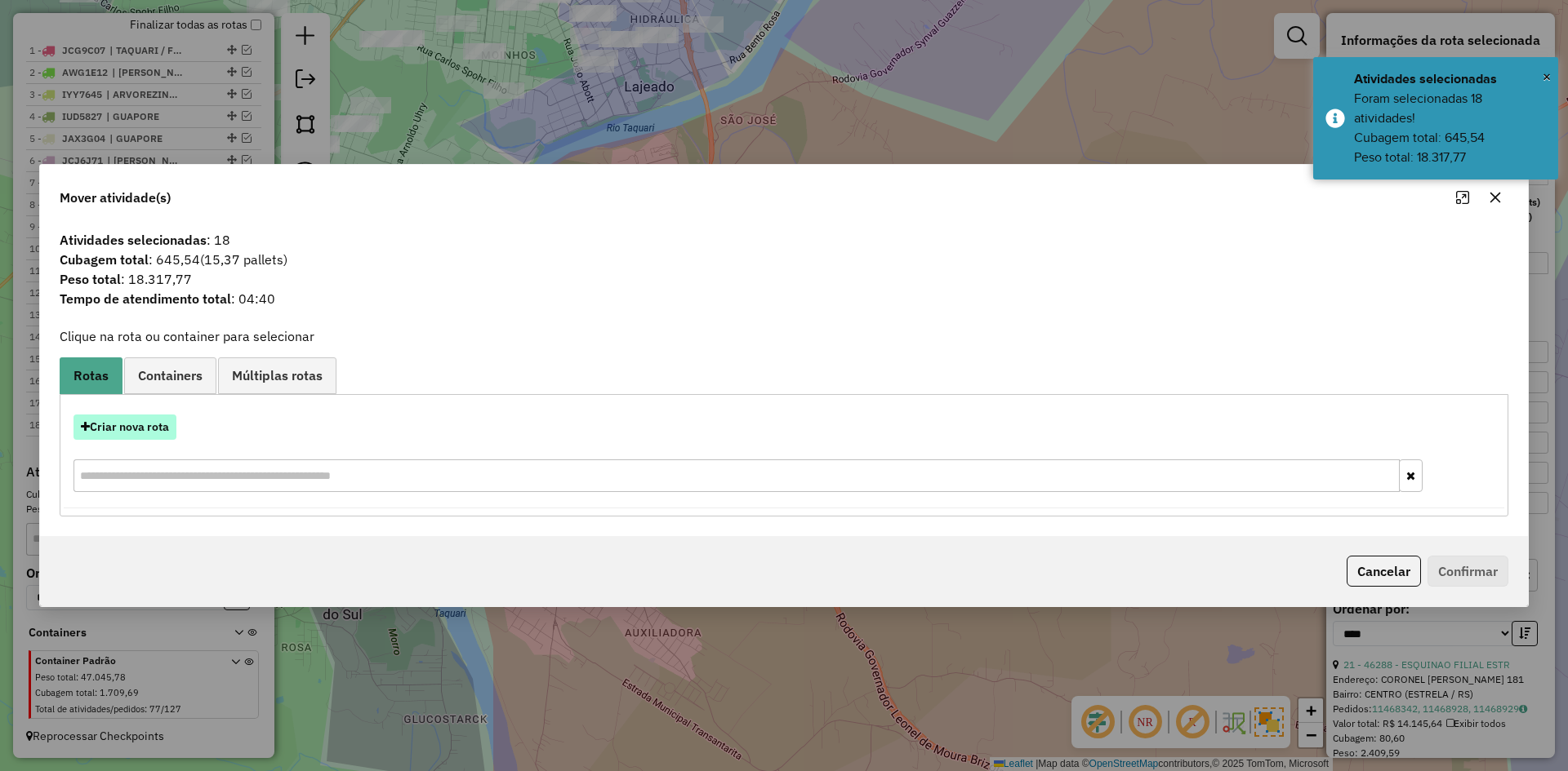
click at [160, 428] on button "Criar nova rota" at bounding box center [125, 427] width 103 height 25
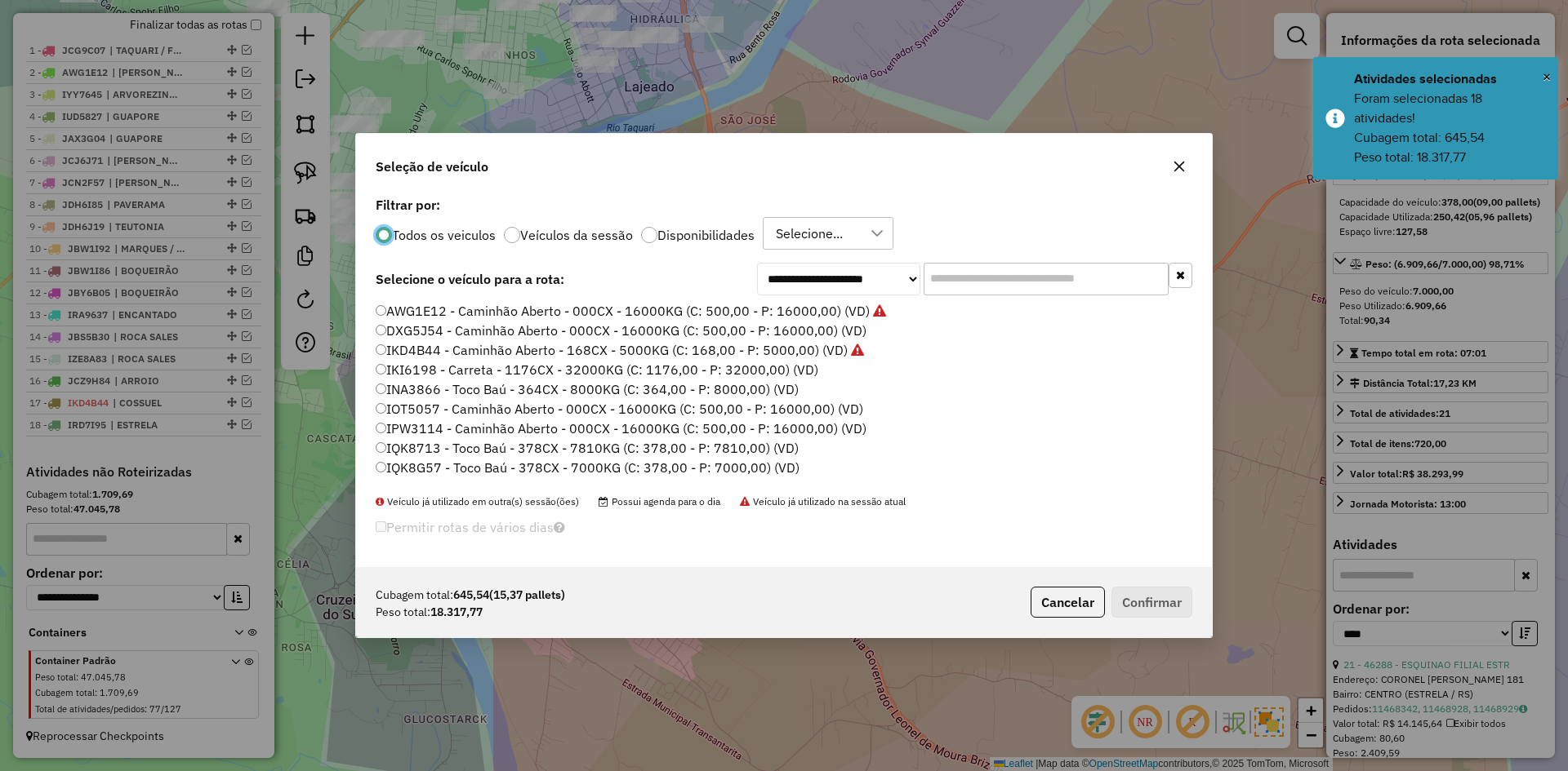
click at [988, 287] on input "text" at bounding box center [1046, 280] width 245 height 33
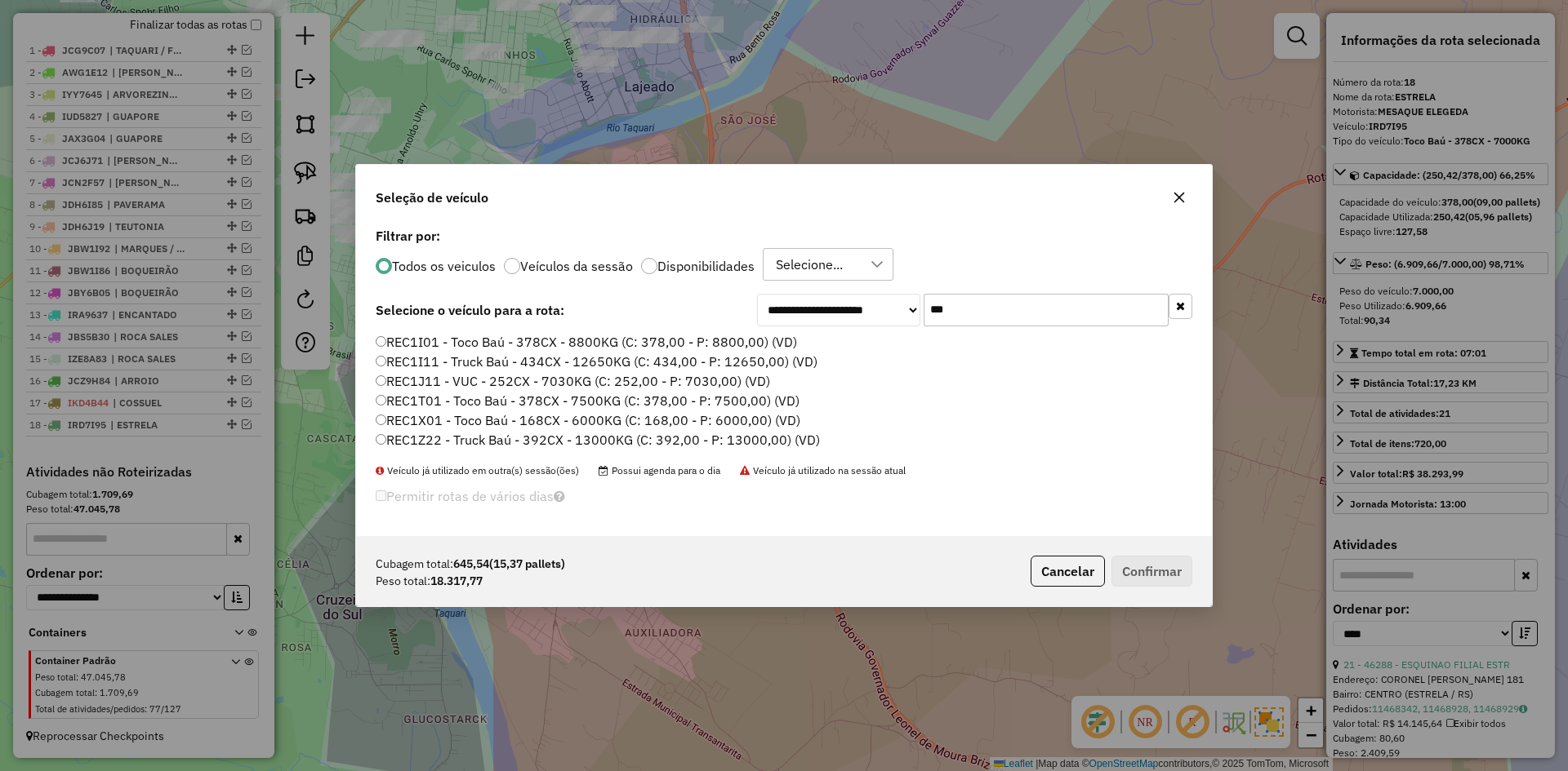
type input "***"
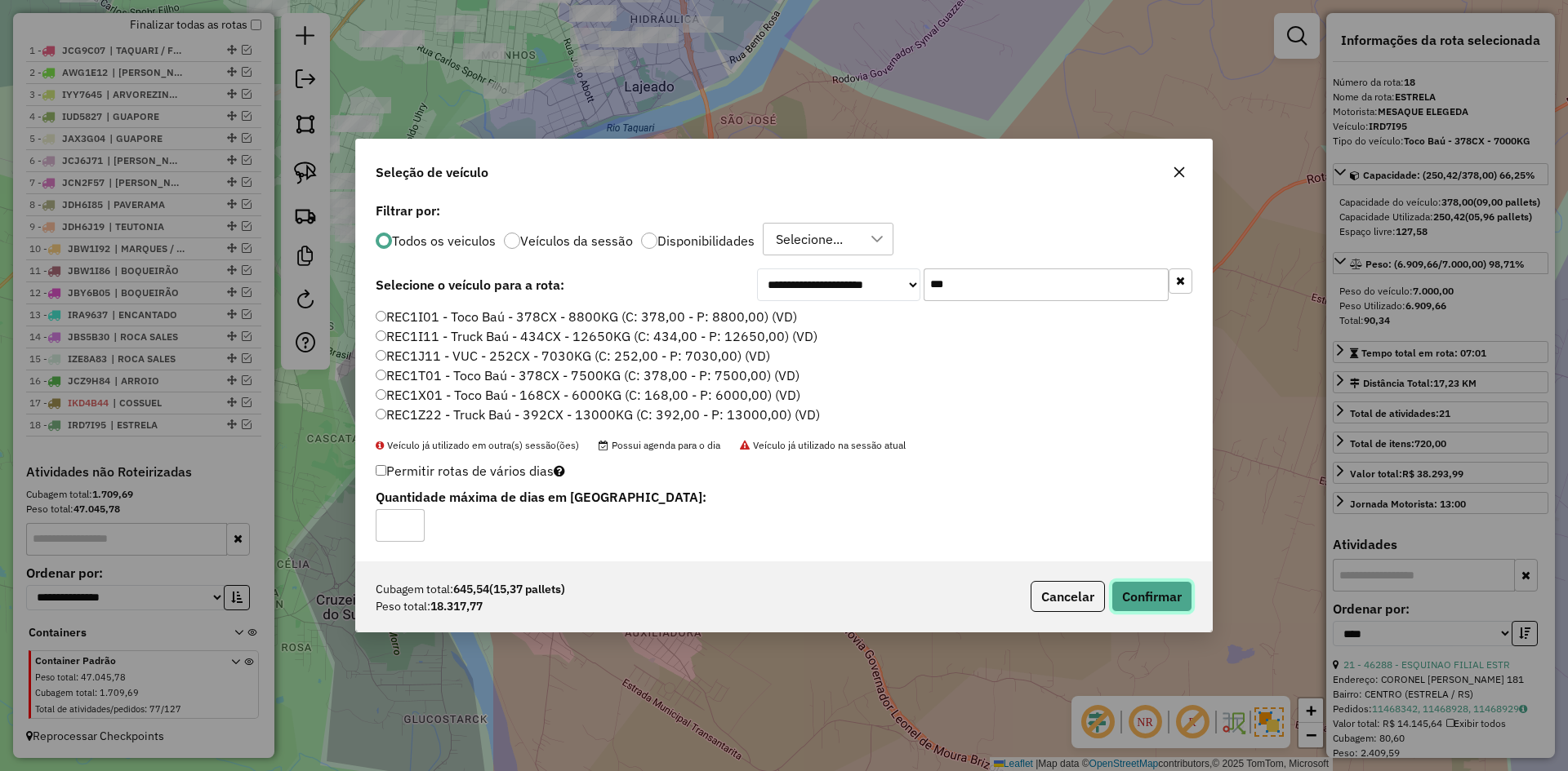
click at [1127, 591] on button "Confirmar" at bounding box center [1151, 596] width 81 height 31
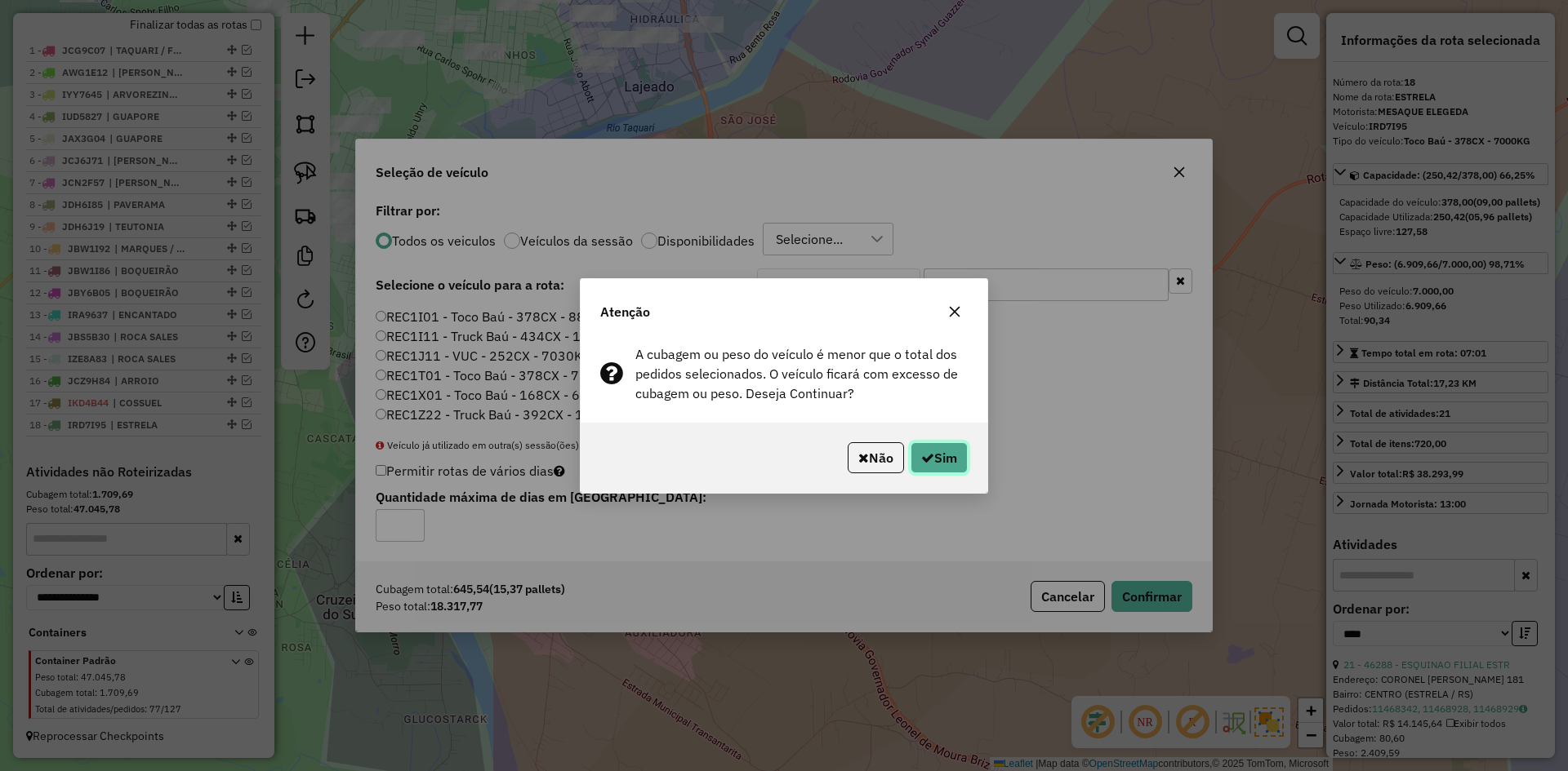
click at [937, 455] on button "Sim" at bounding box center [938, 458] width 57 height 31
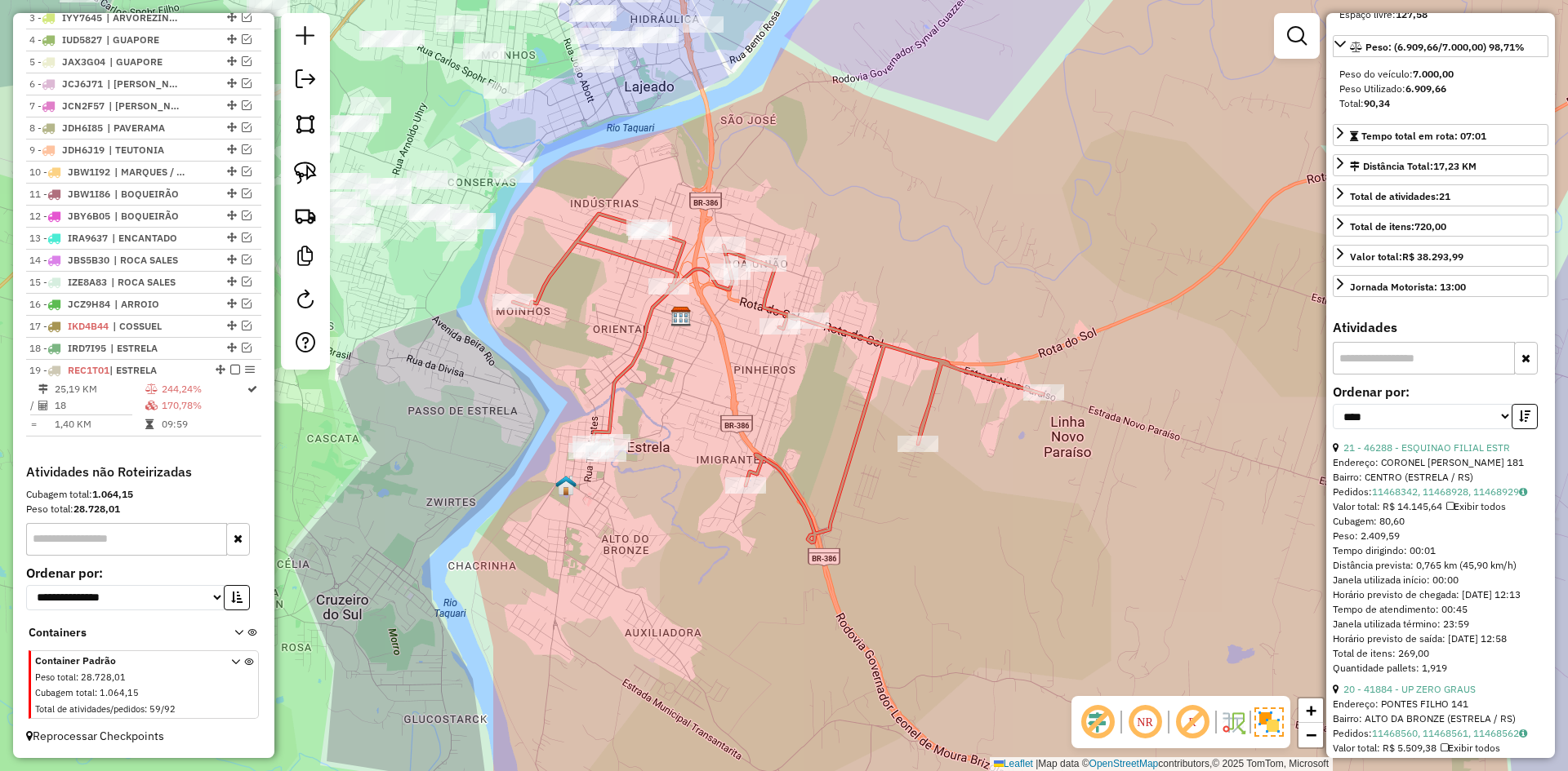
scroll to position [326, 0]
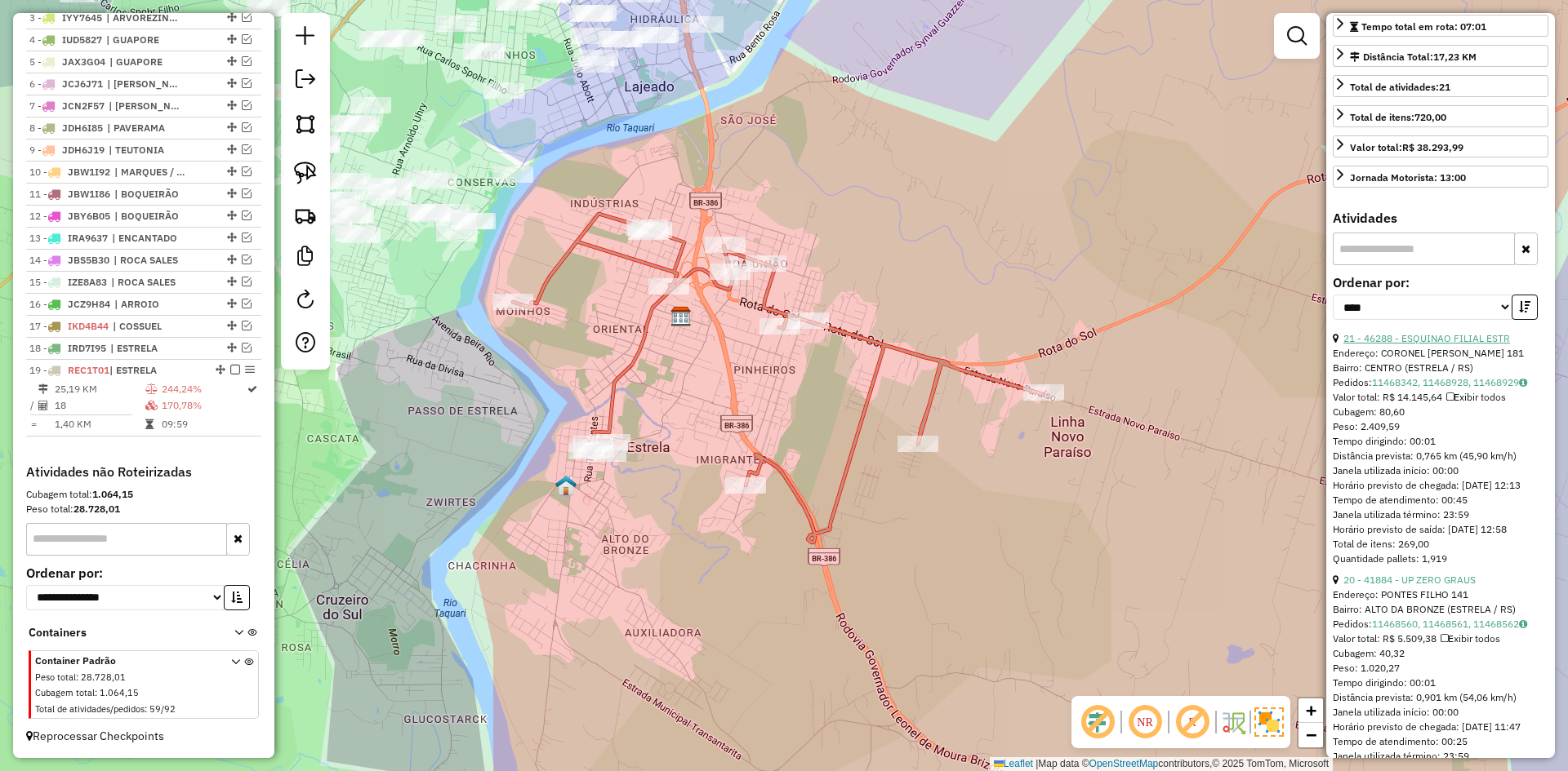
click at [1435, 345] on link "21 - 46288 - ESQUINAO FILIAL ESTR" at bounding box center [1426, 338] width 166 height 13
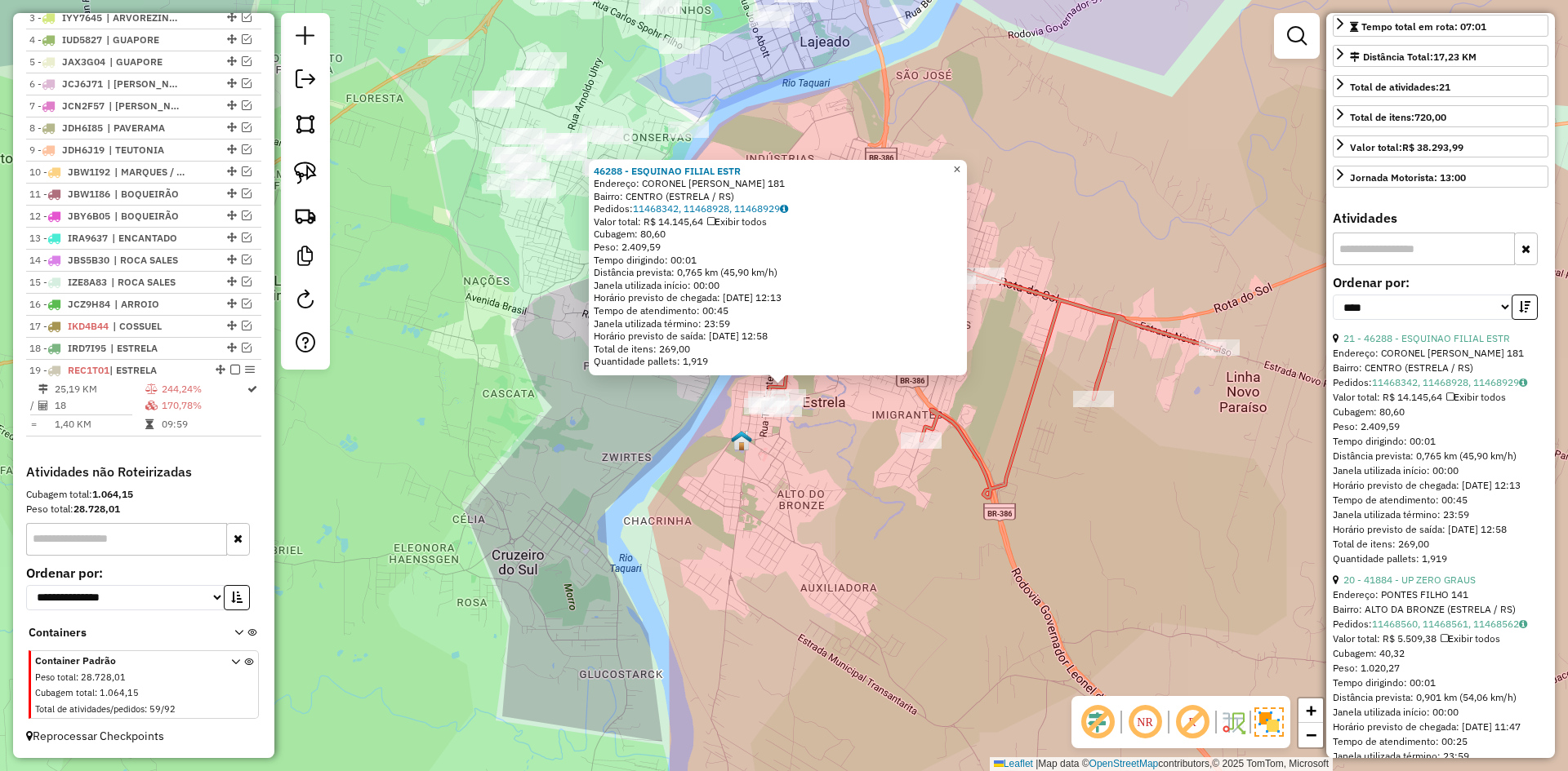
click at [960, 162] on span "×" at bounding box center [957, 169] width 8 height 14
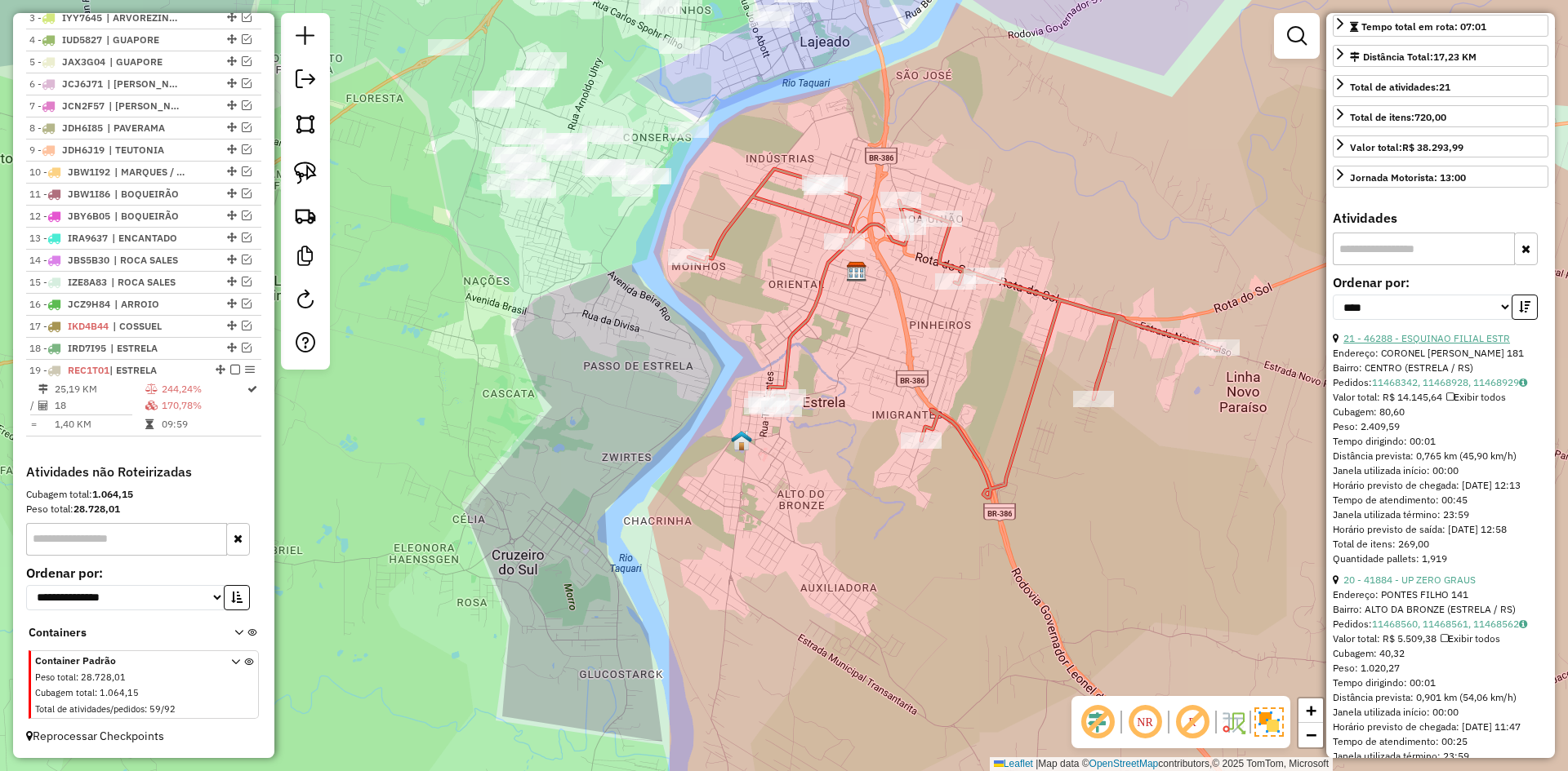
click at [1436, 345] on link "21 - 46288 - ESQUINAO FILIAL ESTR" at bounding box center [1426, 338] width 166 height 13
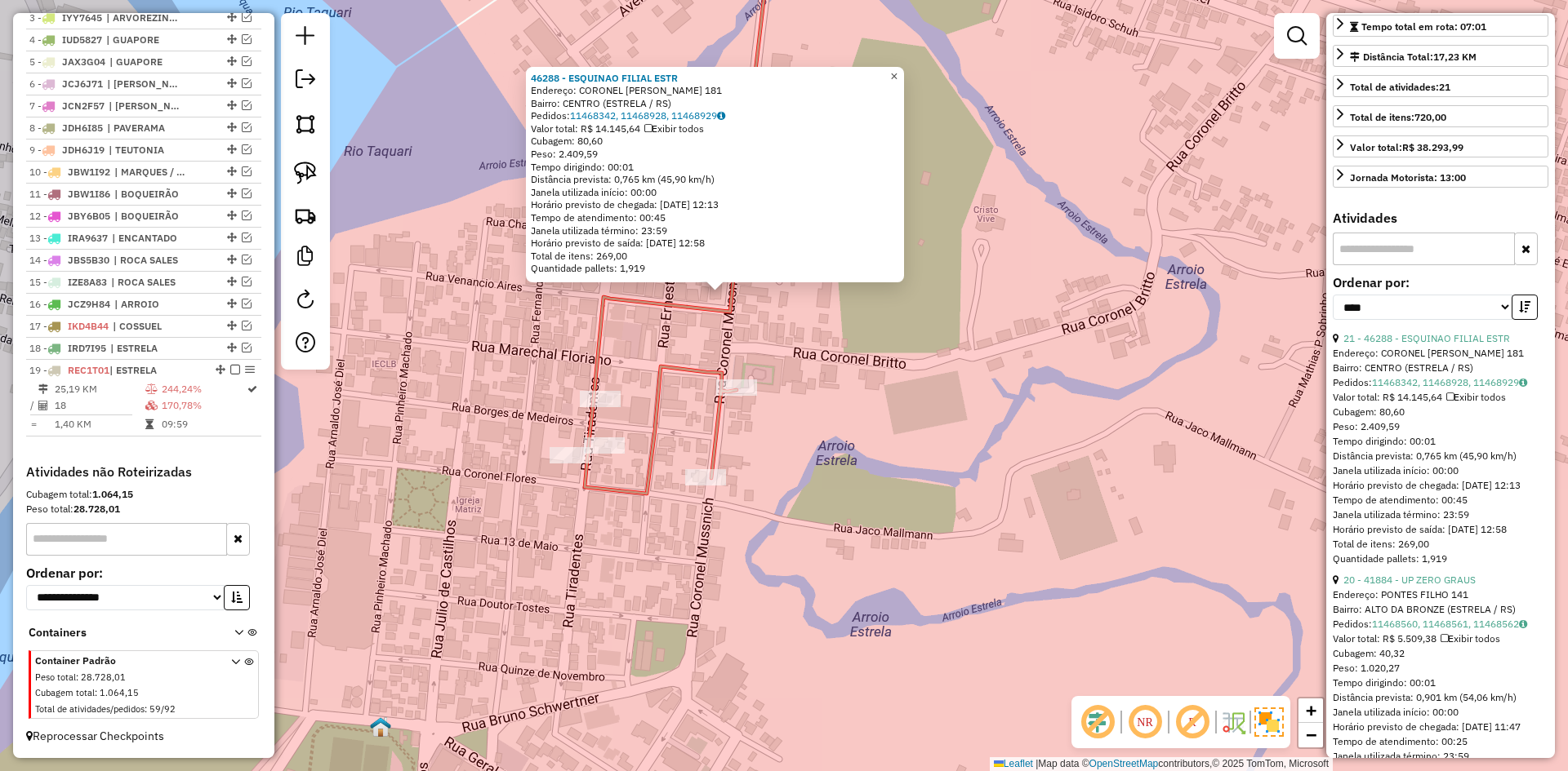
click at [898, 73] on span "×" at bounding box center [894, 76] width 8 height 14
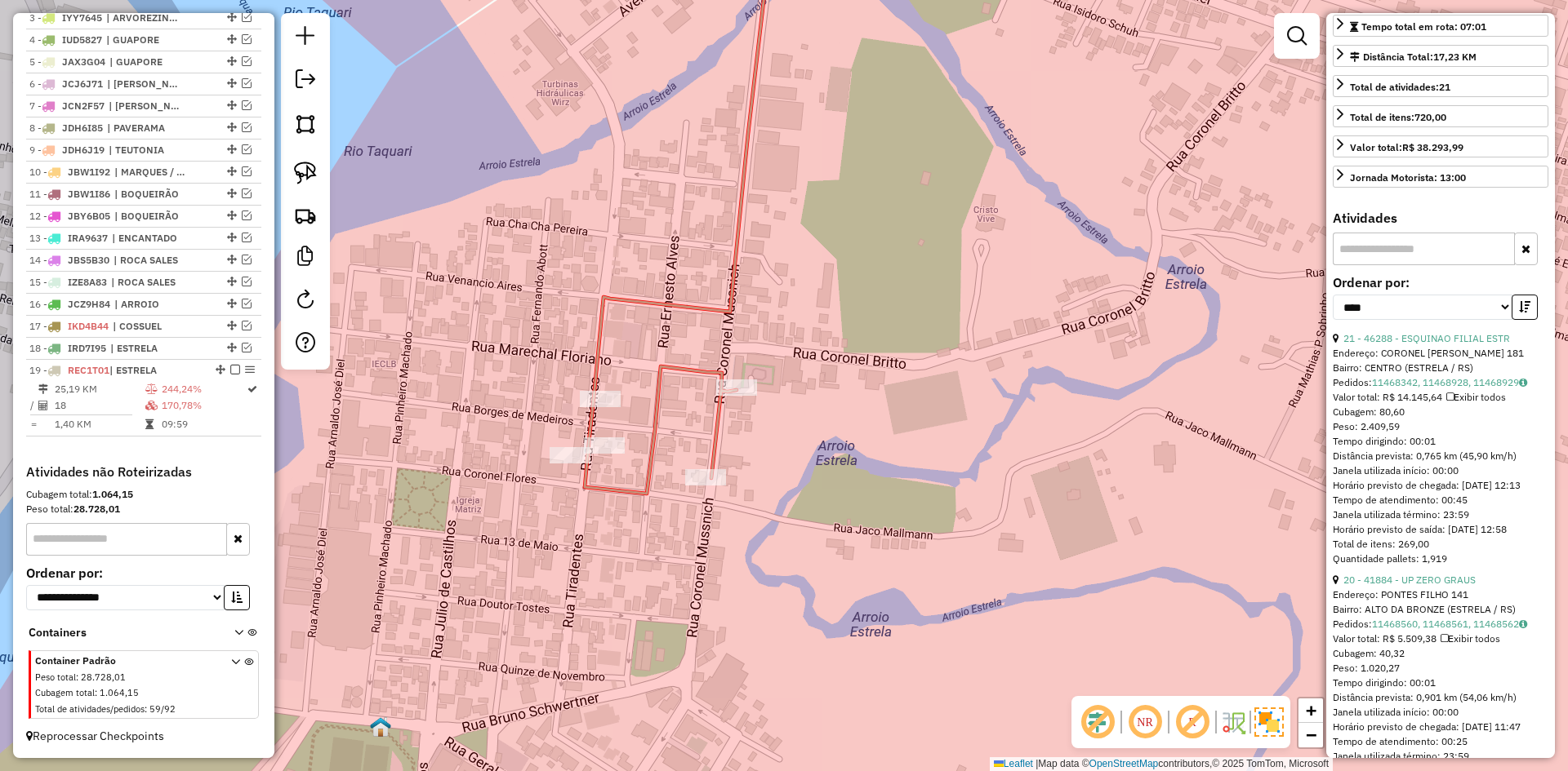
click at [729, 305] on icon at bounding box center [677, 208] width 186 height 570
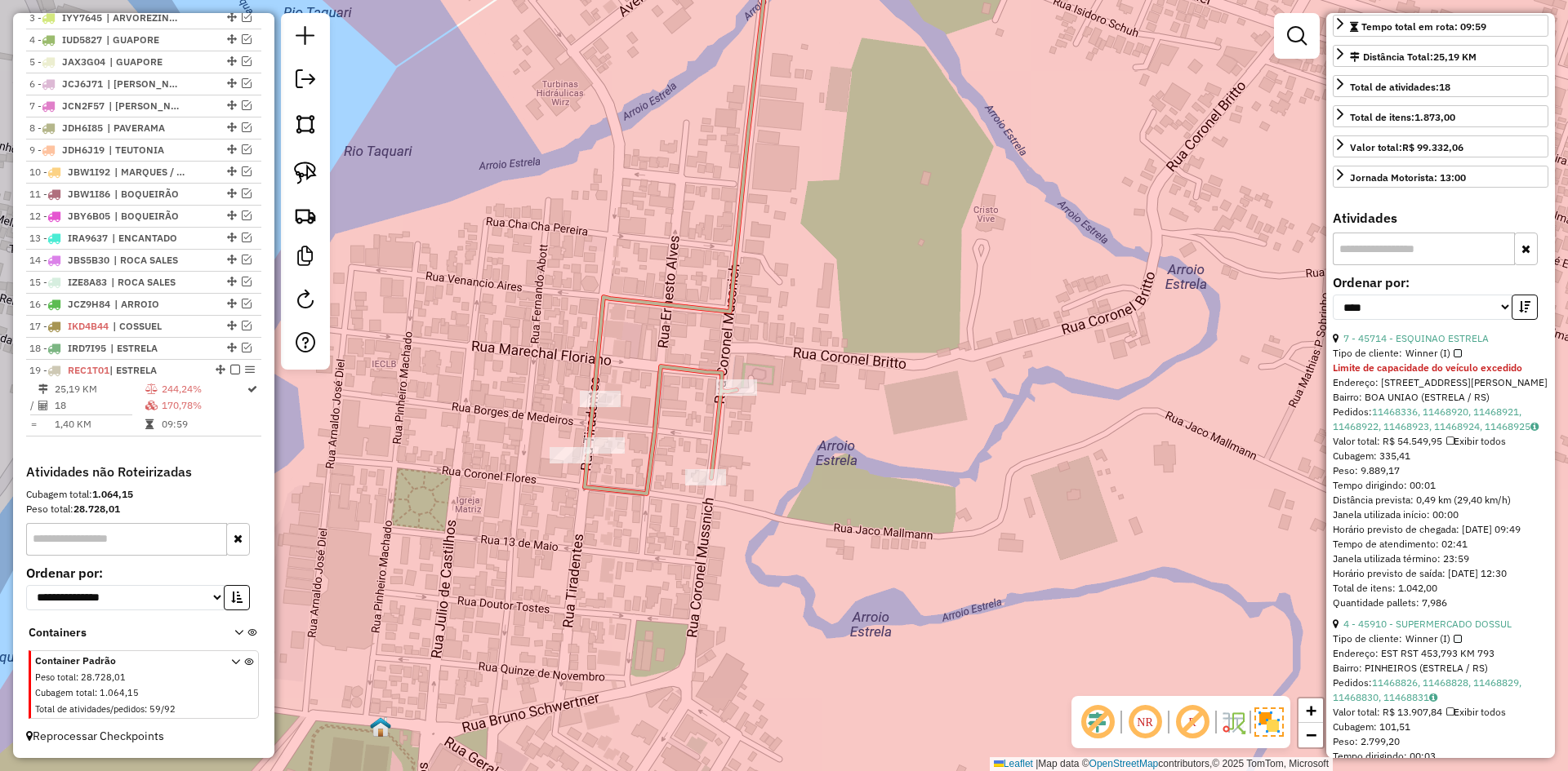
scroll to position [341, 0]
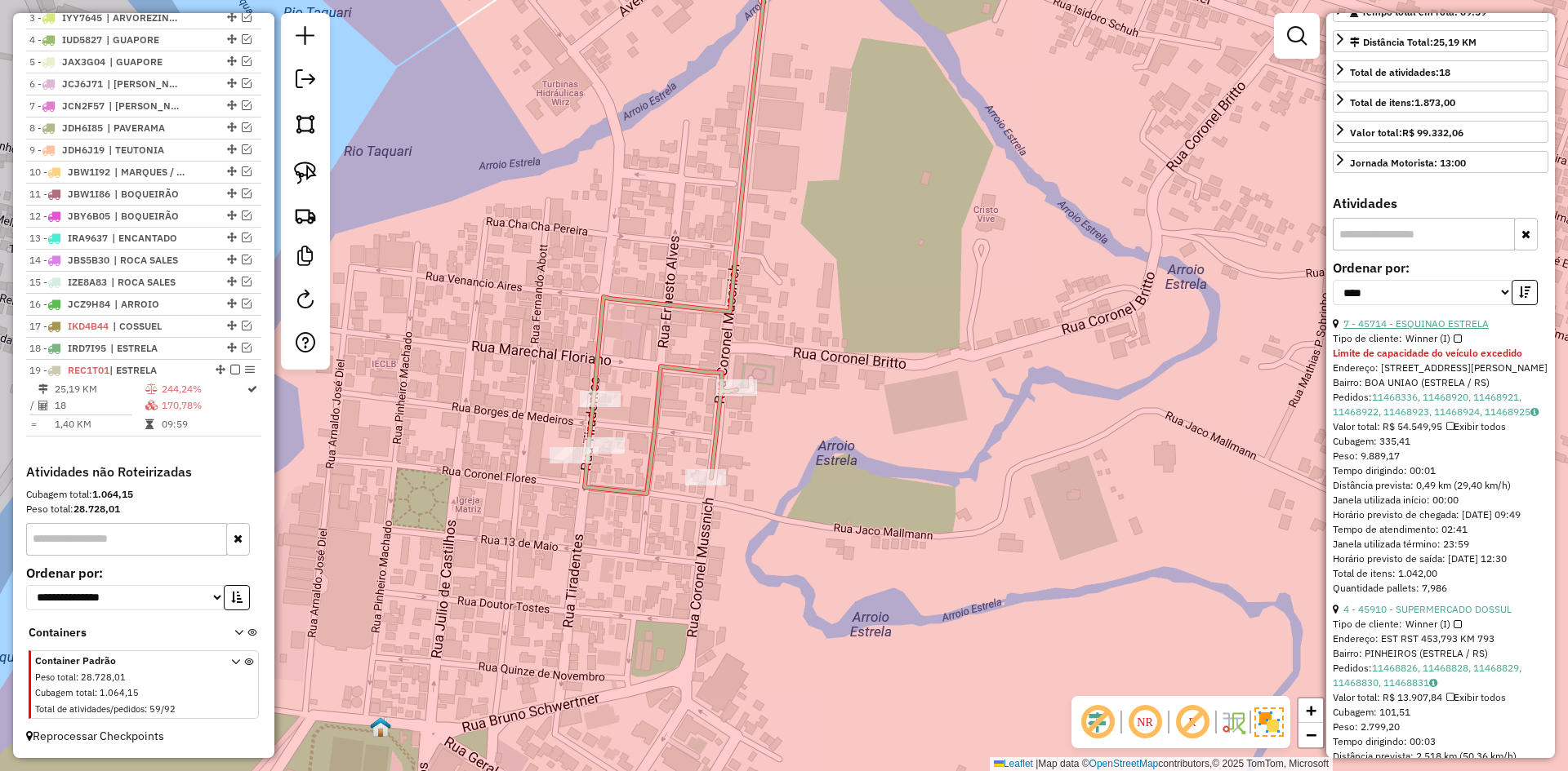
click at [1454, 330] on link "7 - 45714 - ESQUINAO ESTRELA" at bounding box center [1416, 323] width 146 height 13
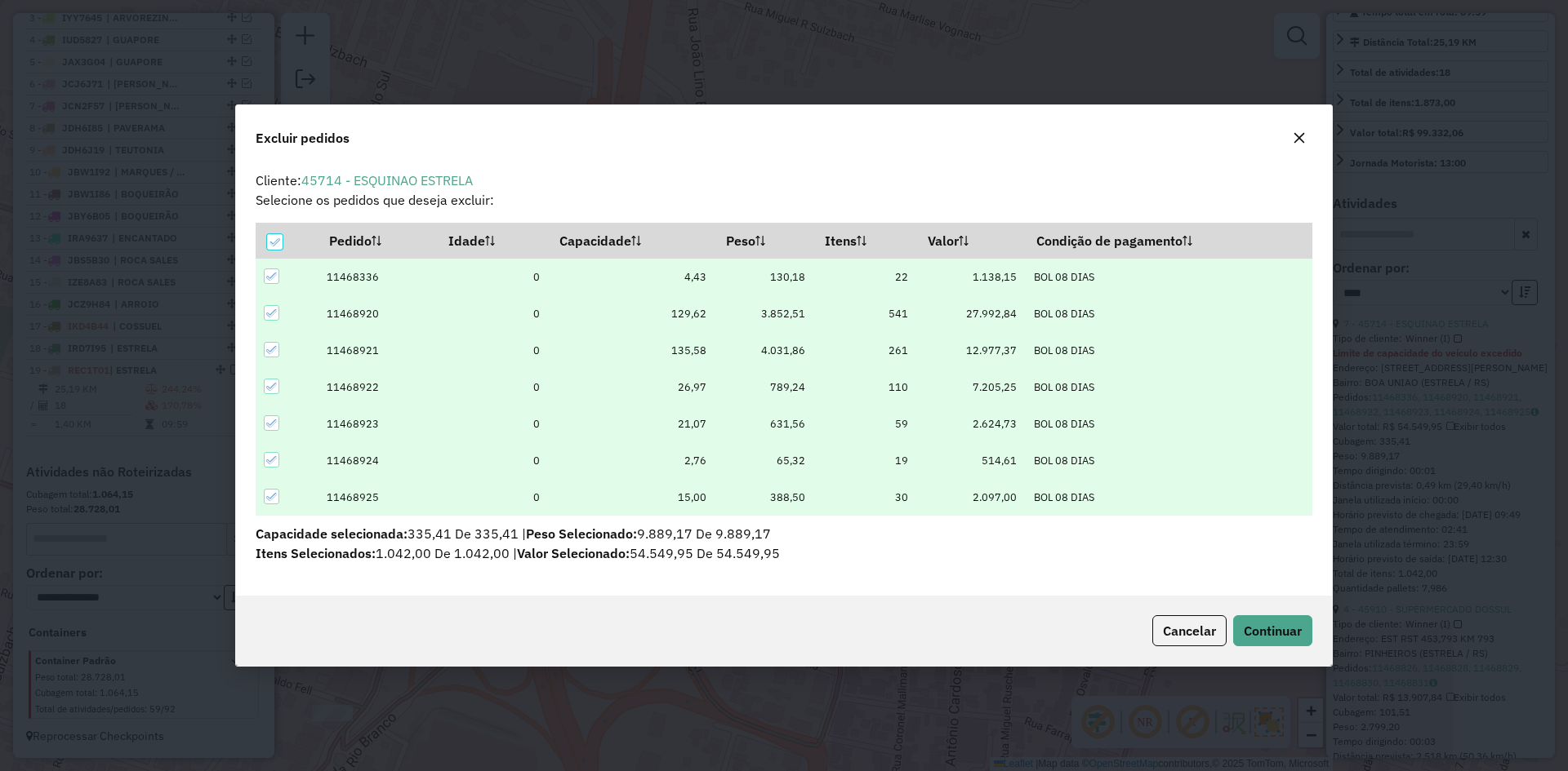
scroll to position [0, 0]
click at [1271, 654] on div "Cancelar Continuar" at bounding box center [784, 631] width 1096 height 70
click at [1274, 635] on span "Continuar" at bounding box center [1273, 630] width 58 height 17
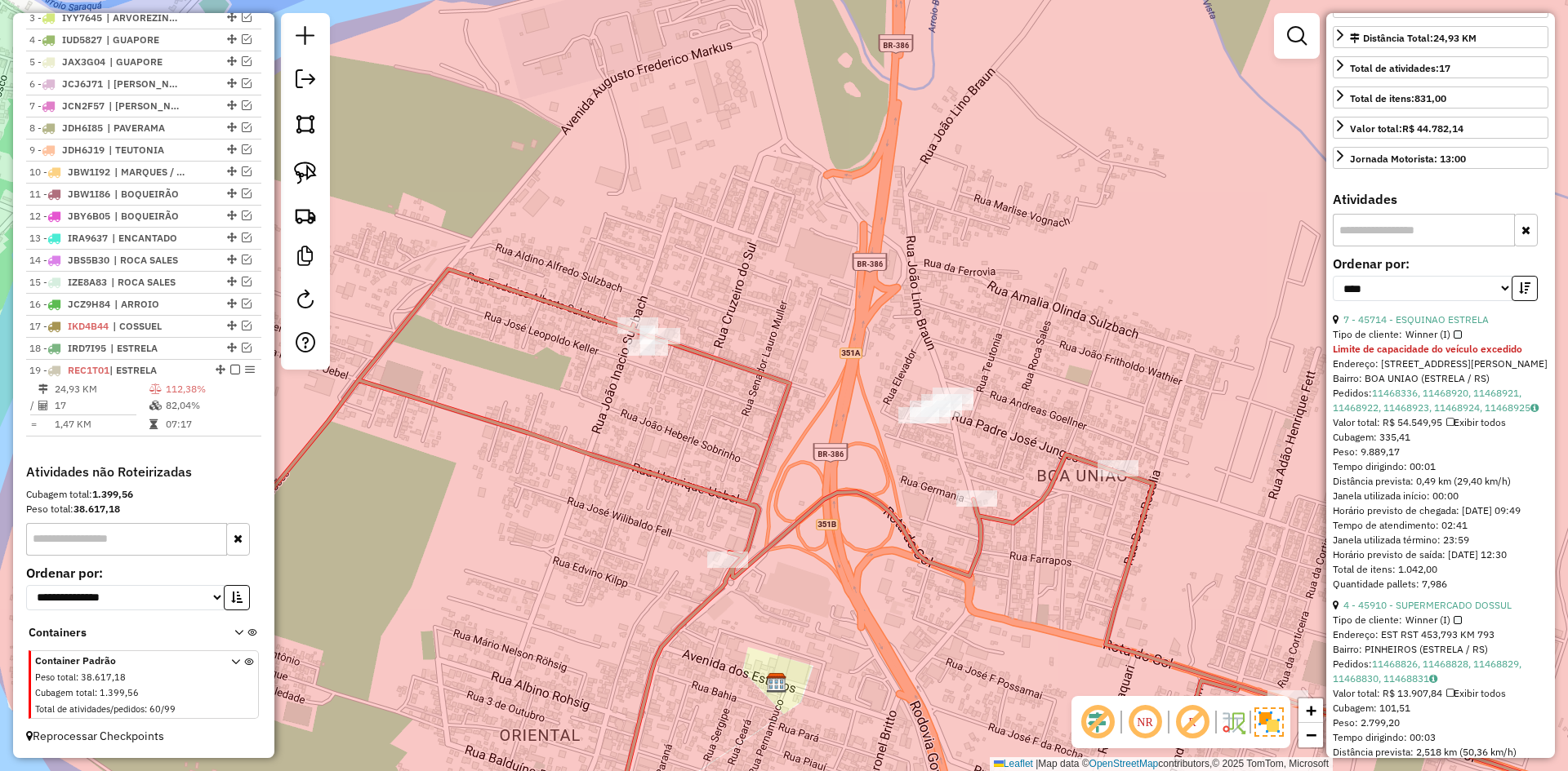
scroll to position [82, 0]
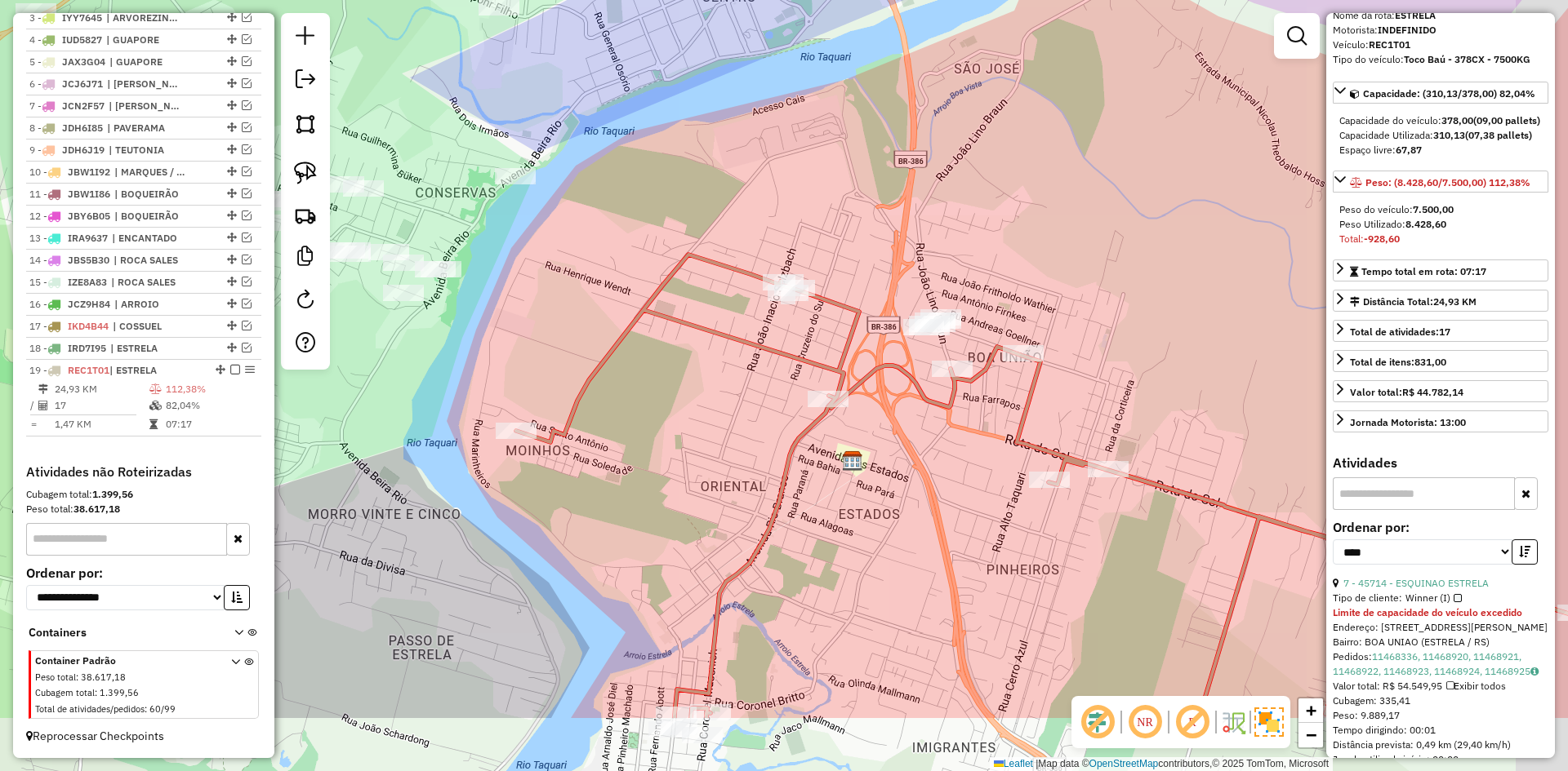
drag, startPoint x: 1077, startPoint y: 563, endPoint x: 1016, endPoint y: 397, distance: 176.9
click at [1016, 401] on icon at bounding box center [1045, 486] width 1060 height 463
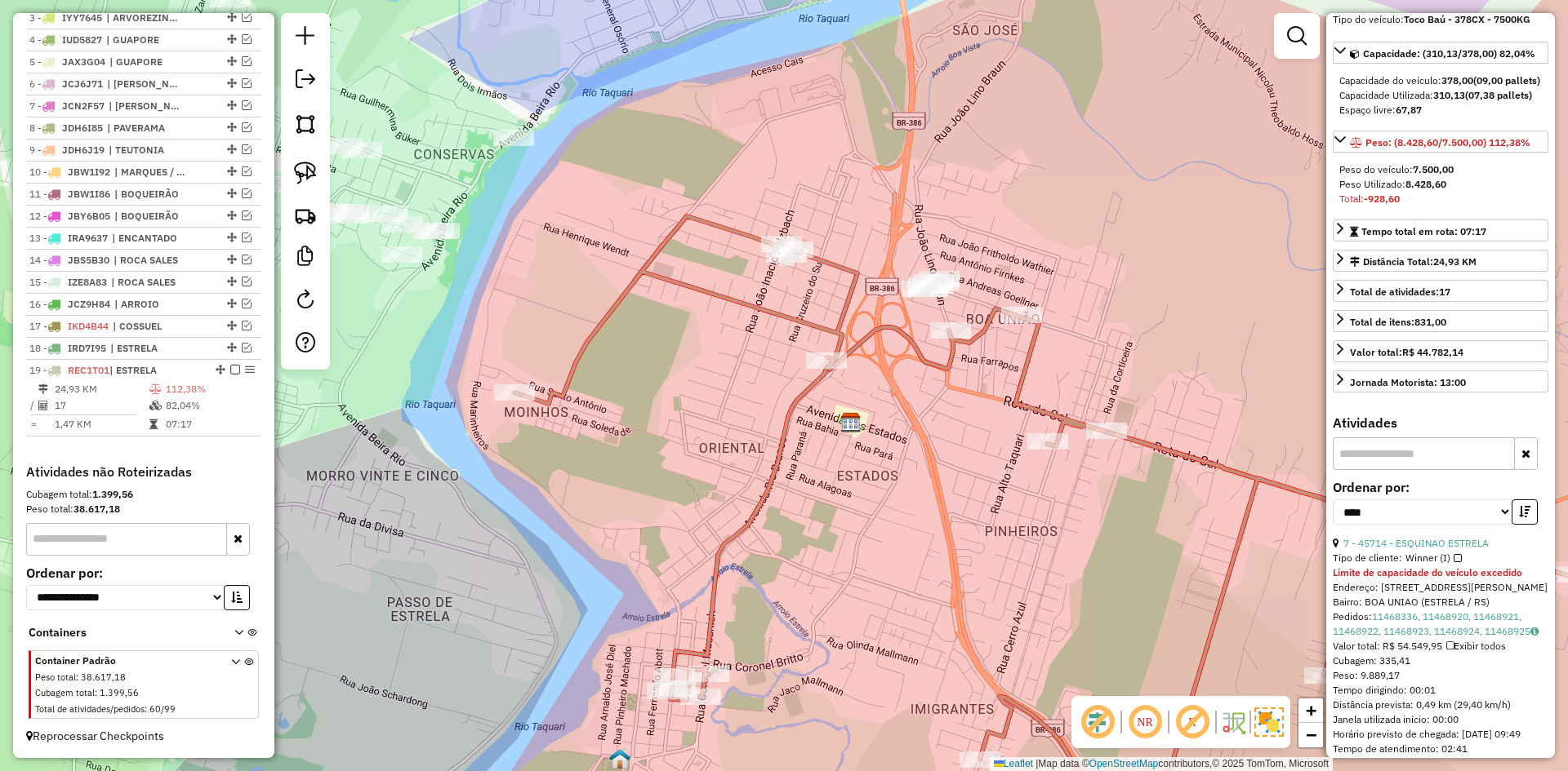
scroll to position [163, 0]
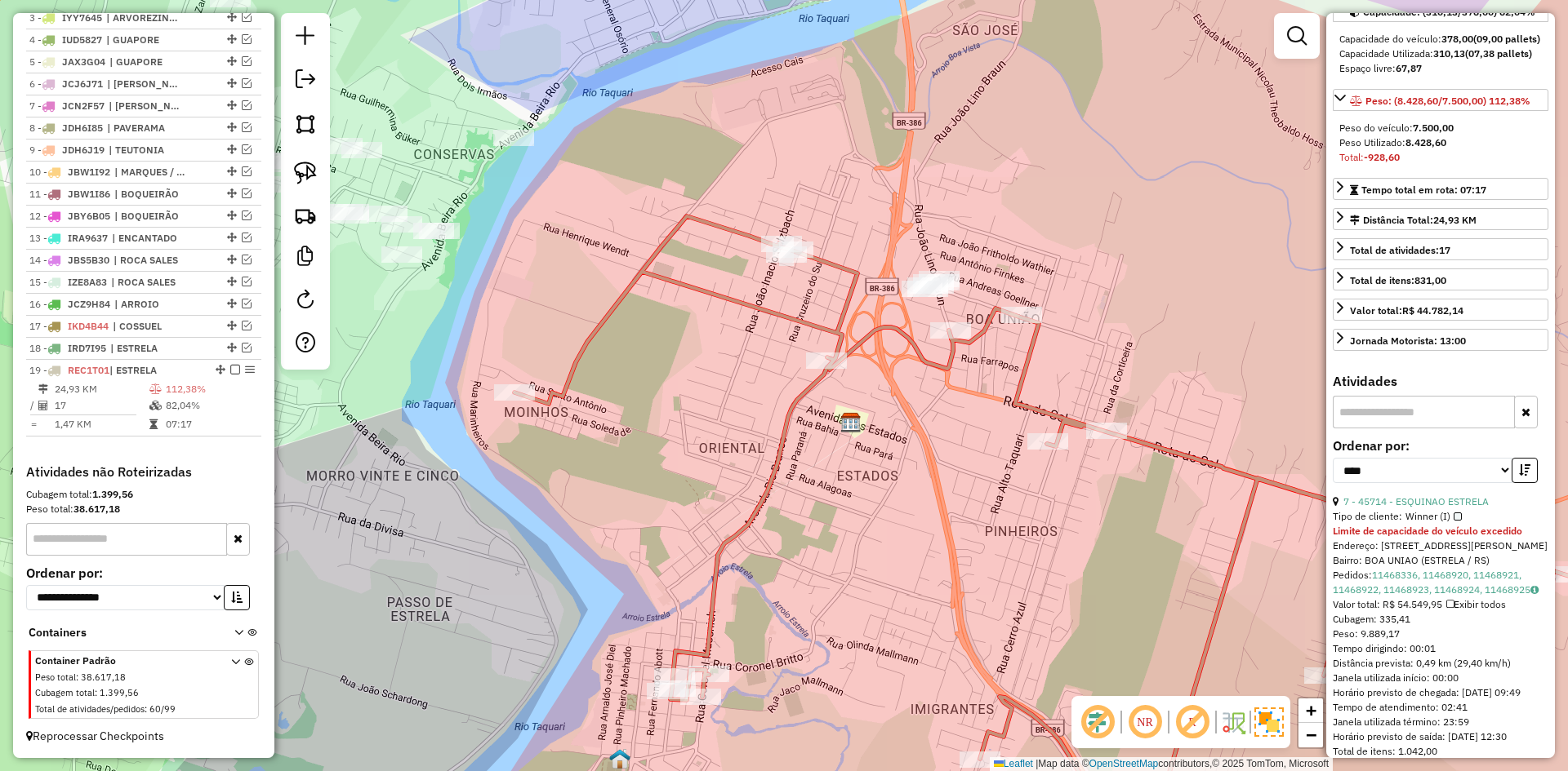
click at [934, 362] on icon at bounding box center [1043, 532] width 1060 height 632
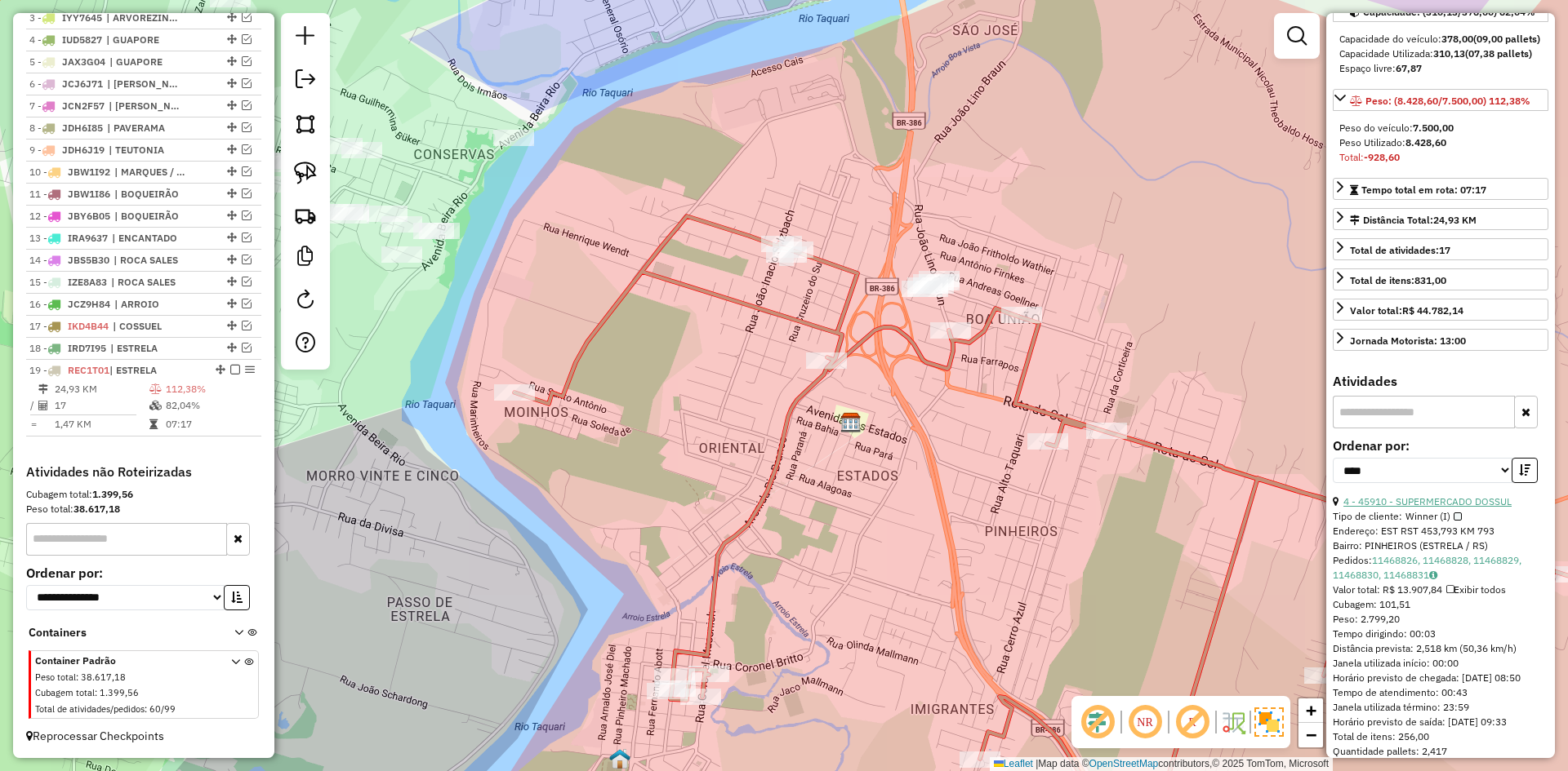
click at [1451, 508] on link "4 - 45910 - SUPERMERCADO DOSSUL" at bounding box center [1427, 501] width 168 height 13
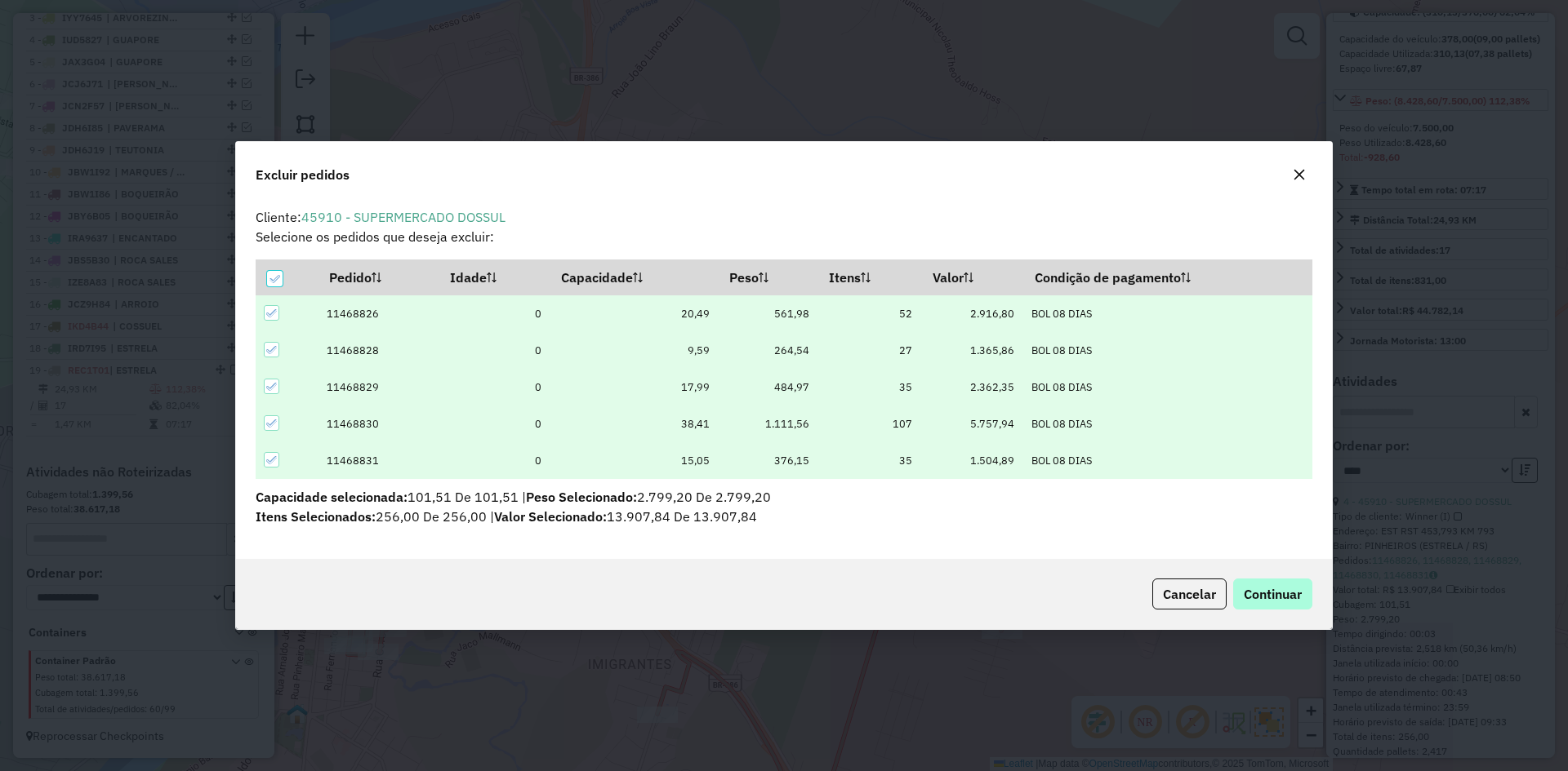
scroll to position [0, 0]
click at [1266, 595] on span "Continuar" at bounding box center [1273, 593] width 58 height 17
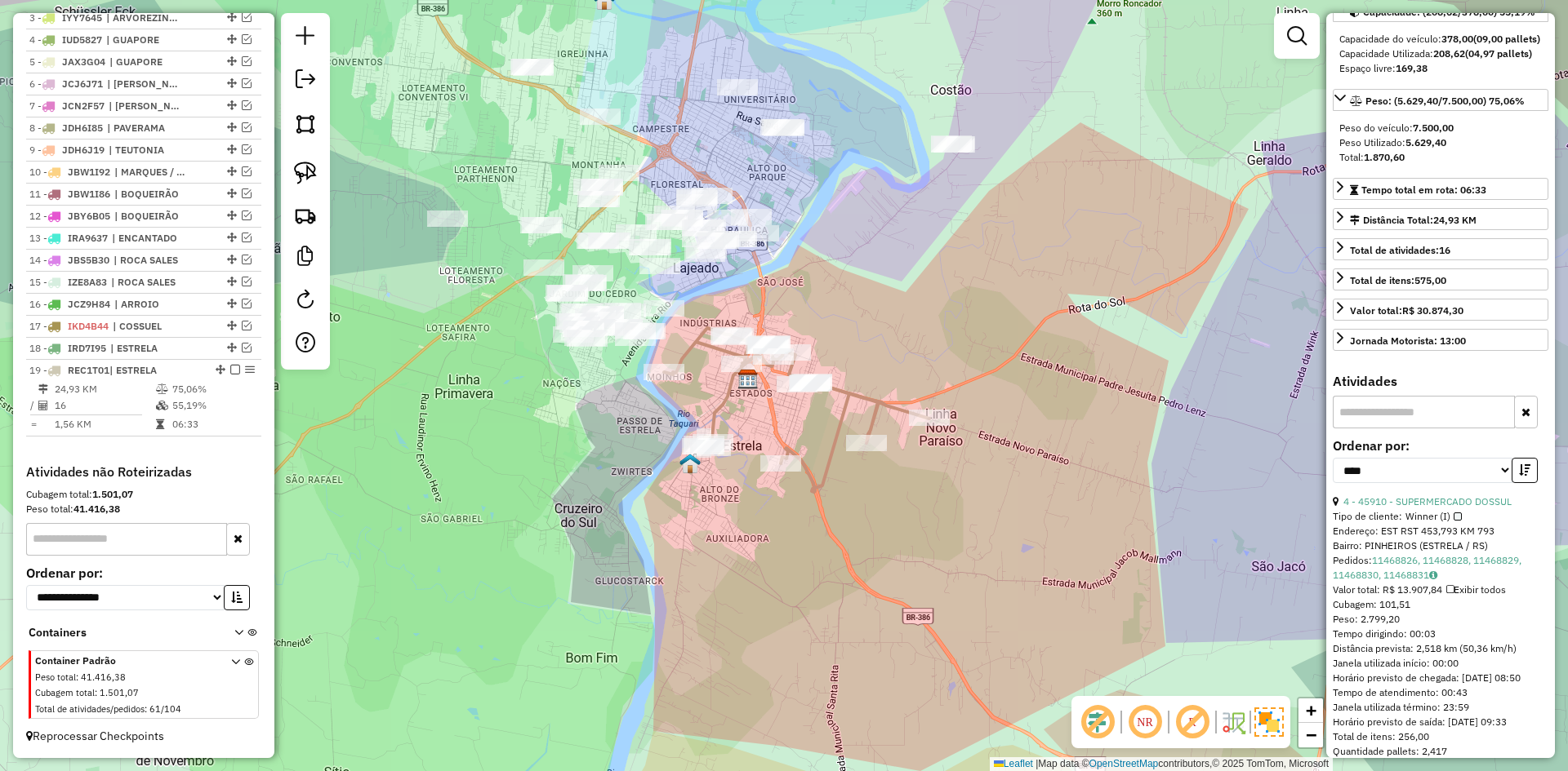
drag, startPoint x: 803, startPoint y: 504, endPoint x: 822, endPoint y: 417, distance: 89.1
click at [822, 417] on div "Janela de atendimento Grade de atendimento Capacidade Transportadoras Veículos …" at bounding box center [784, 386] width 1568 height 771
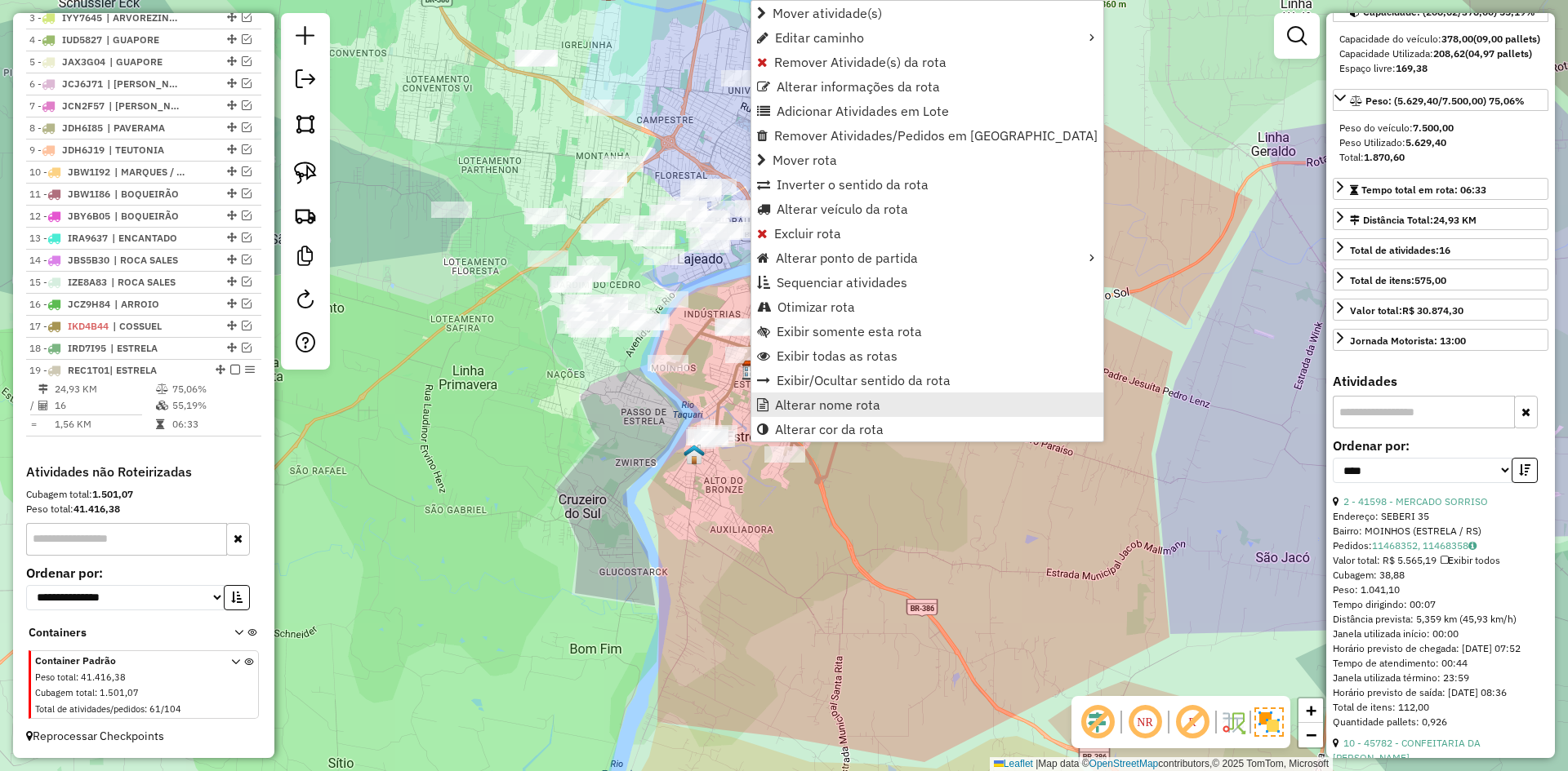
click at [889, 407] on link "Alterar nome rota" at bounding box center [927, 404] width 352 height 24
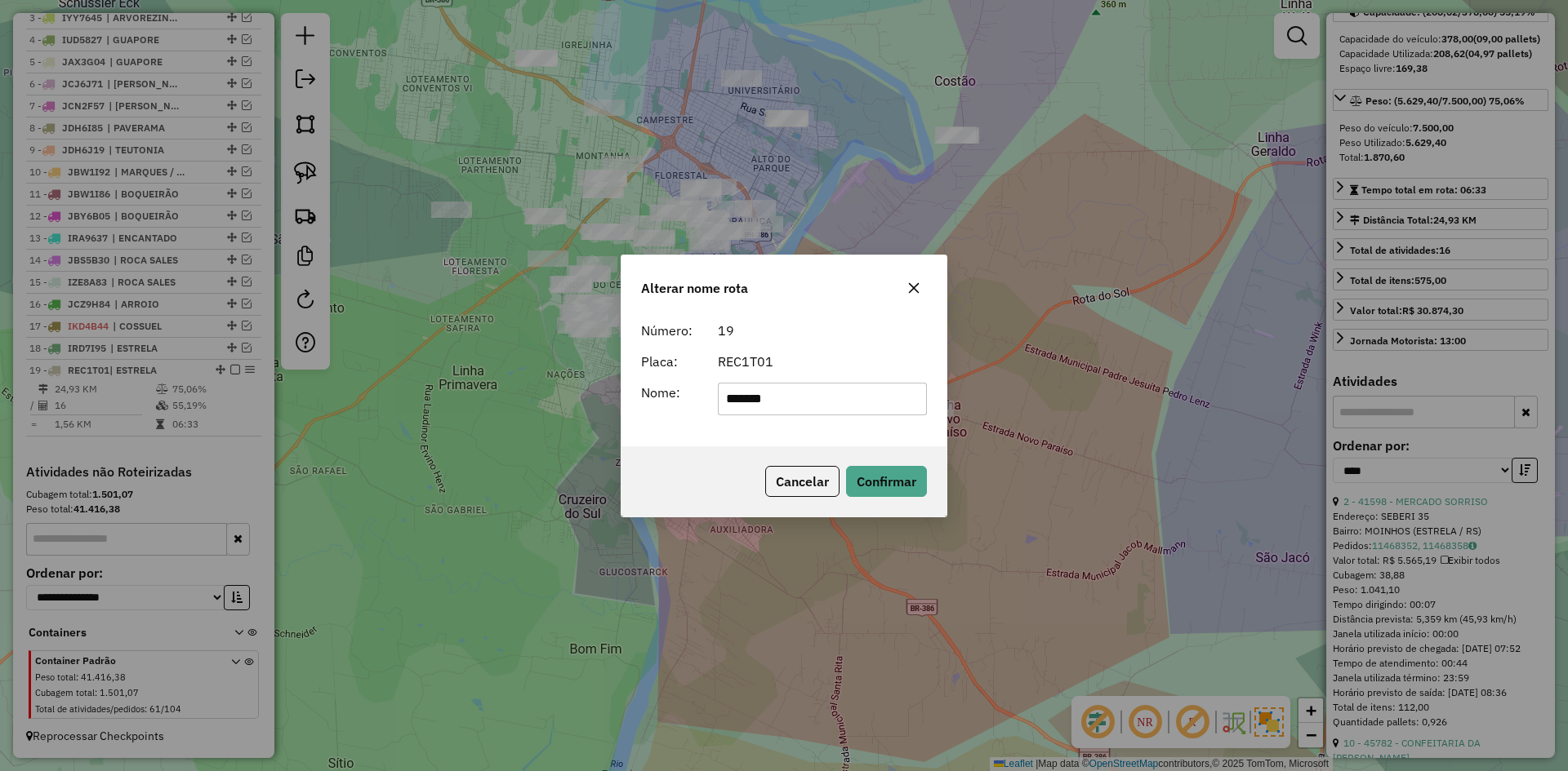
click at [915, 287] on icon "button" at bounding box center [913, 287] width 13 height 13
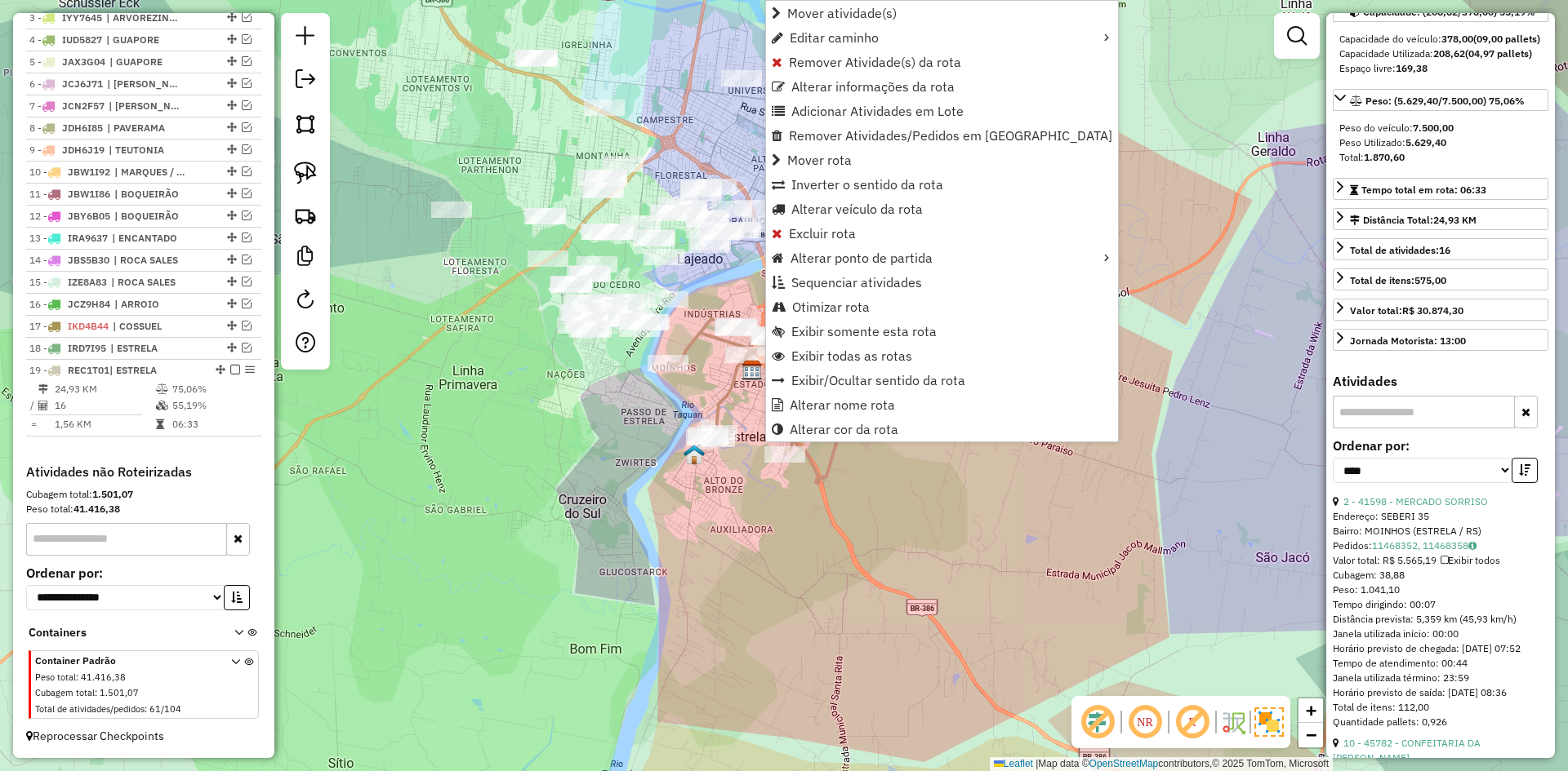
drag, startPoint x: 1038, startPoint y: 523, endPoint x: 944, endPoint y: 497, distance: 97.5
click at [1036, 523] on div "Janela de atendimento Grade de atendimento Capacidade Transportadoras Veículos …" at bounding box center [784, 386] width 1568 height 771
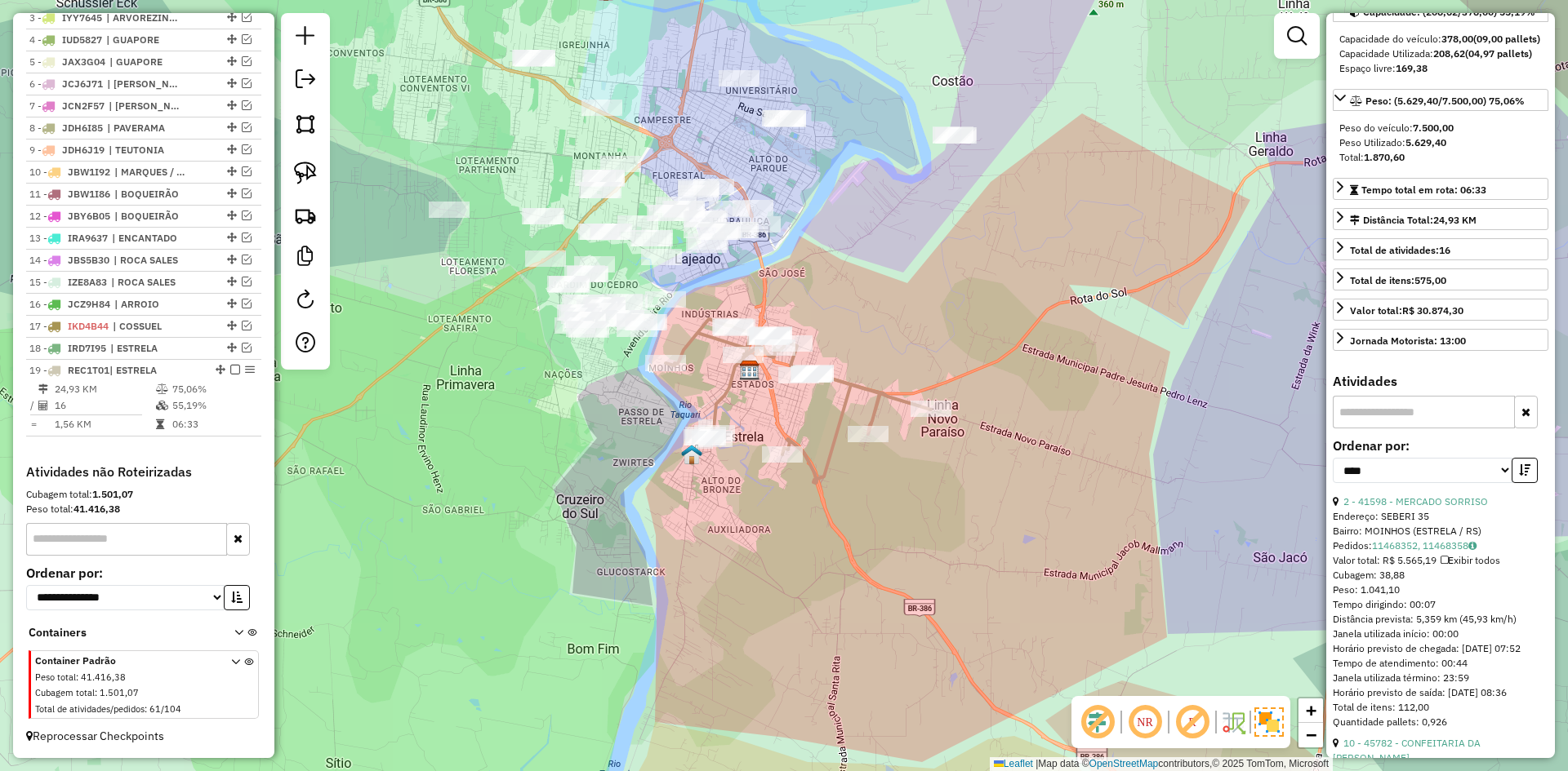
click at [877, 393] on icon at bounding box center [798, 401] width 265 height 164
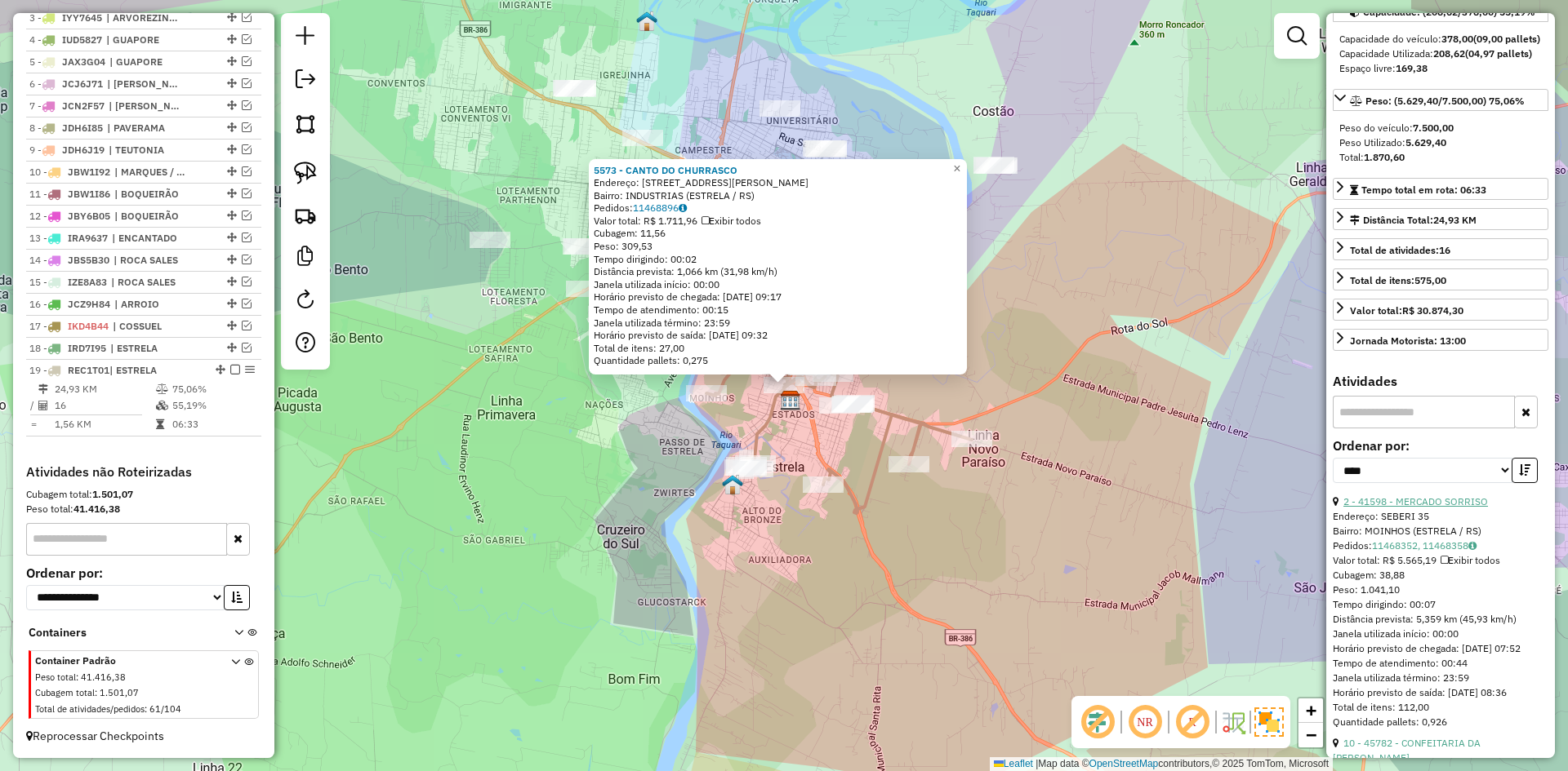
click at [1419, 508] on link "2 - 41598 - MERCADO SORRISO" at bounding box center [1415, 501] width 145 height 13
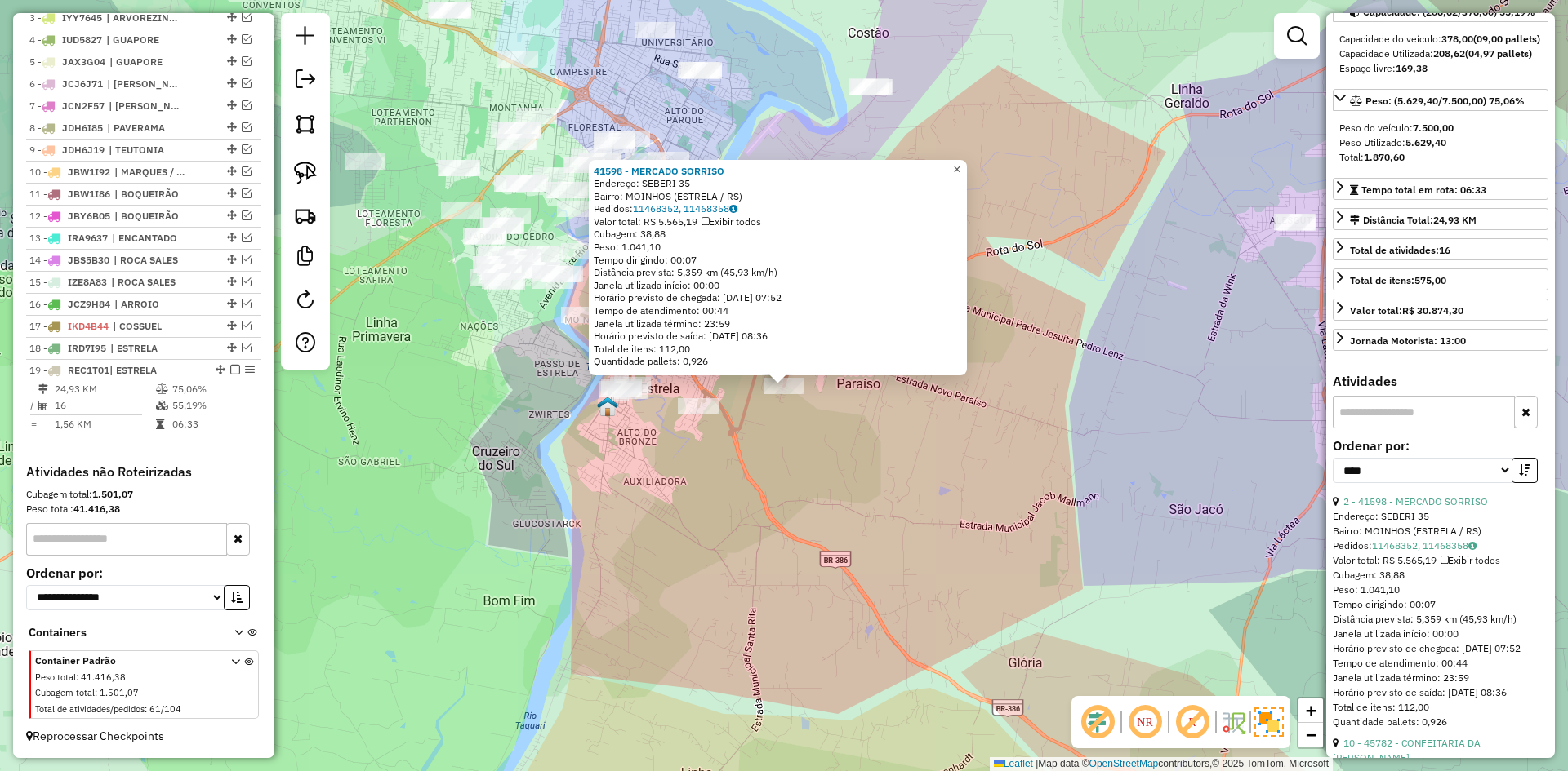
click at [963, 165] on link "×" at bounding box center [957, 170] width 19 height 19
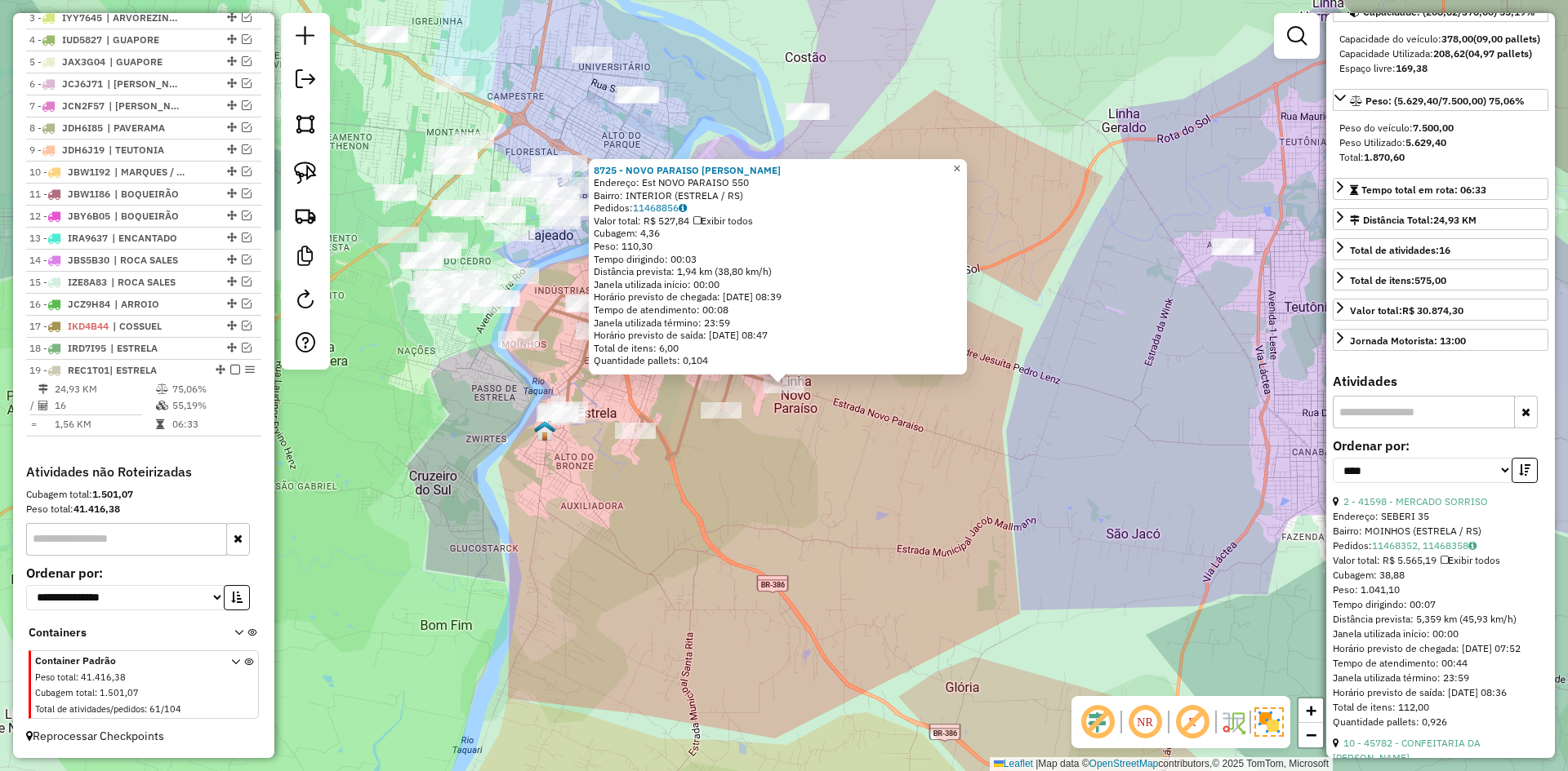
click at [960, 161] on span "×" at bounding box center [957, 168] width 8 height 14
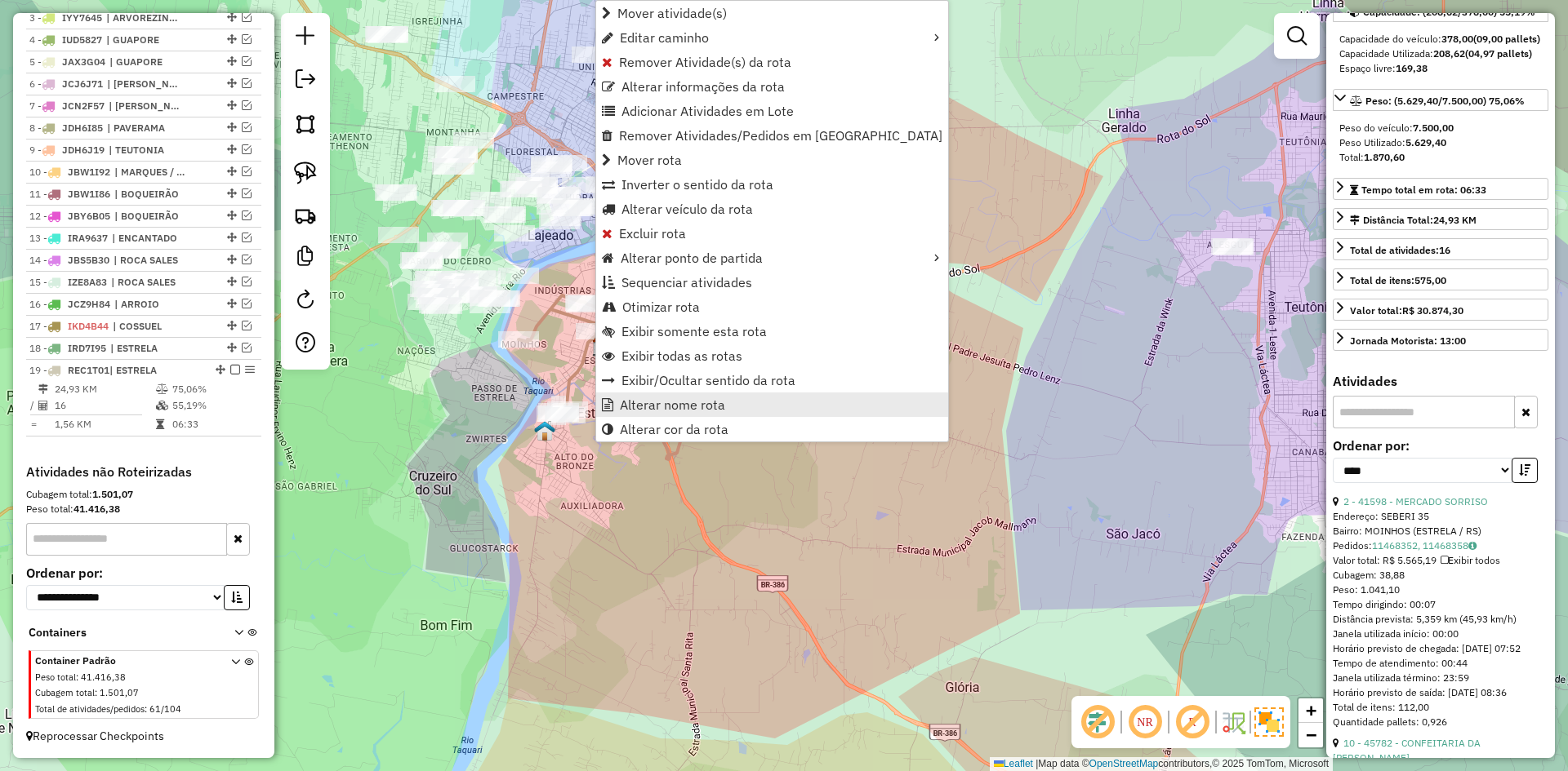
click at [699, 398] on span "Alterar nome rota" at bounding box center [672, 404] width 105 height 13
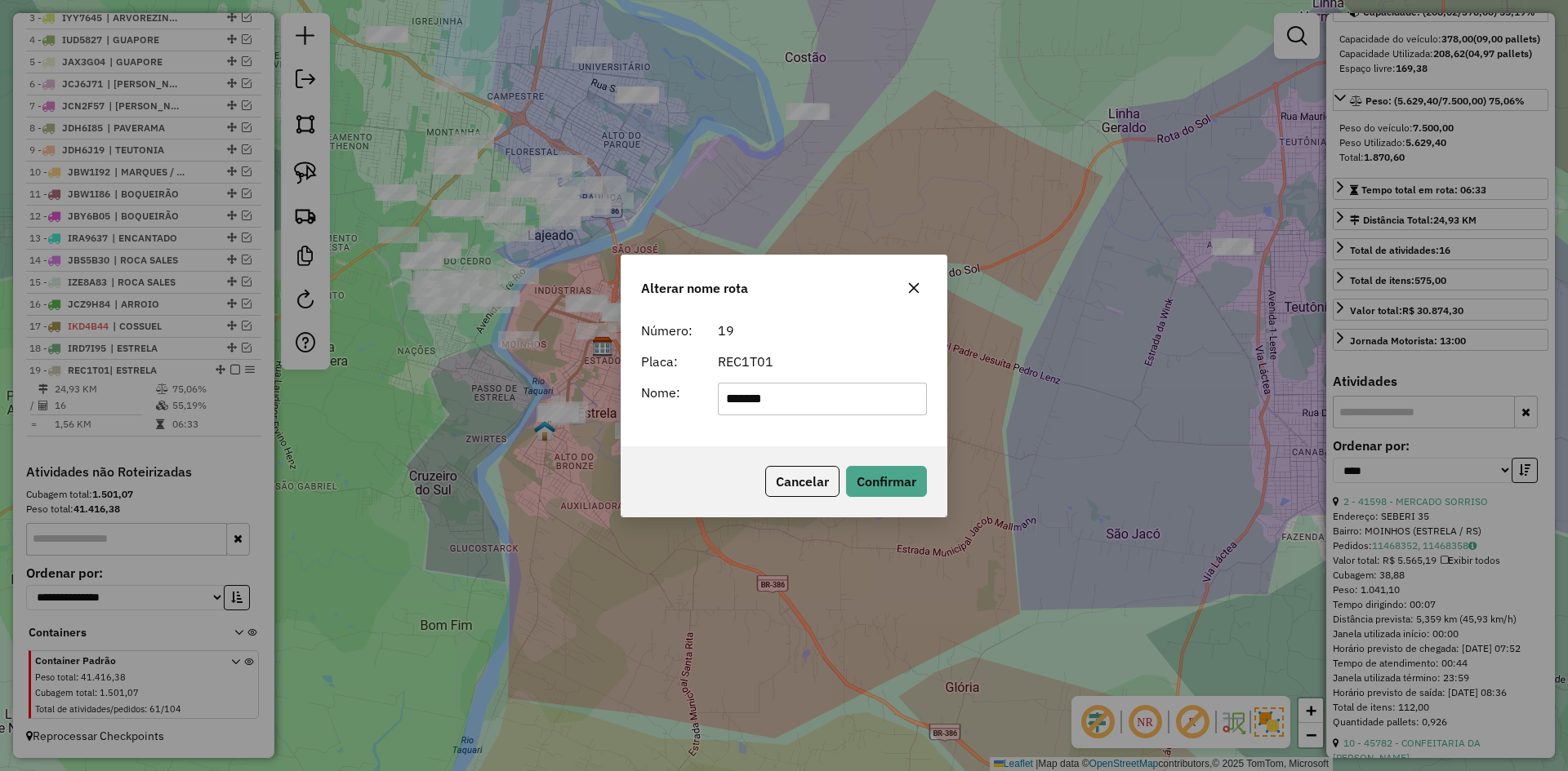
drag, startPoint x: 906, startPoint y: 280, endPoint x: 806, endPoint y: 319, distance: 107.3
click at [908, 281] on button "button" at bounding box center [913, 287] width 26 height 26
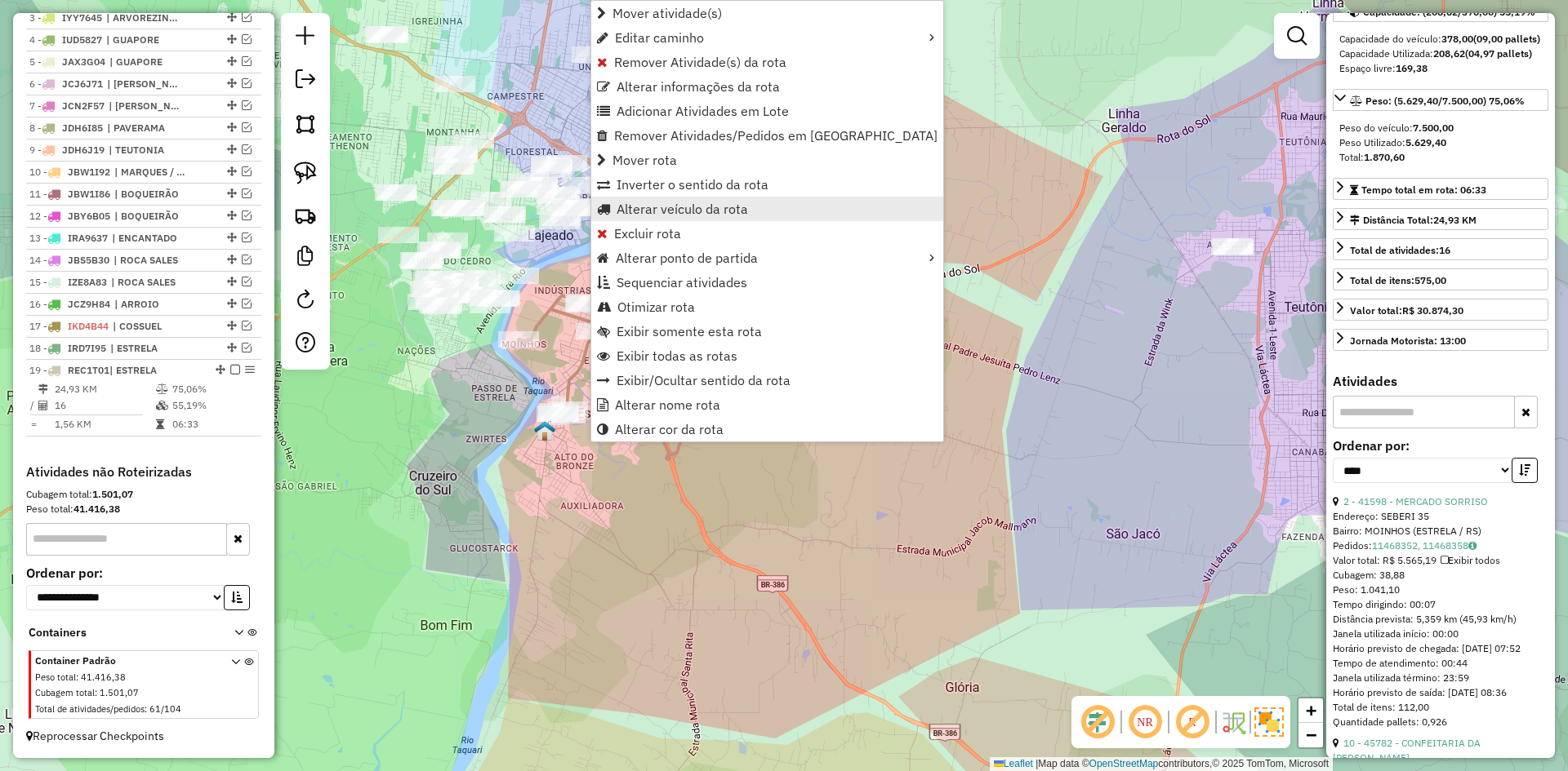
click at [667, 202] on span "Alterar veículo da rota" at bounding box center [682, 208] width 131 height 13
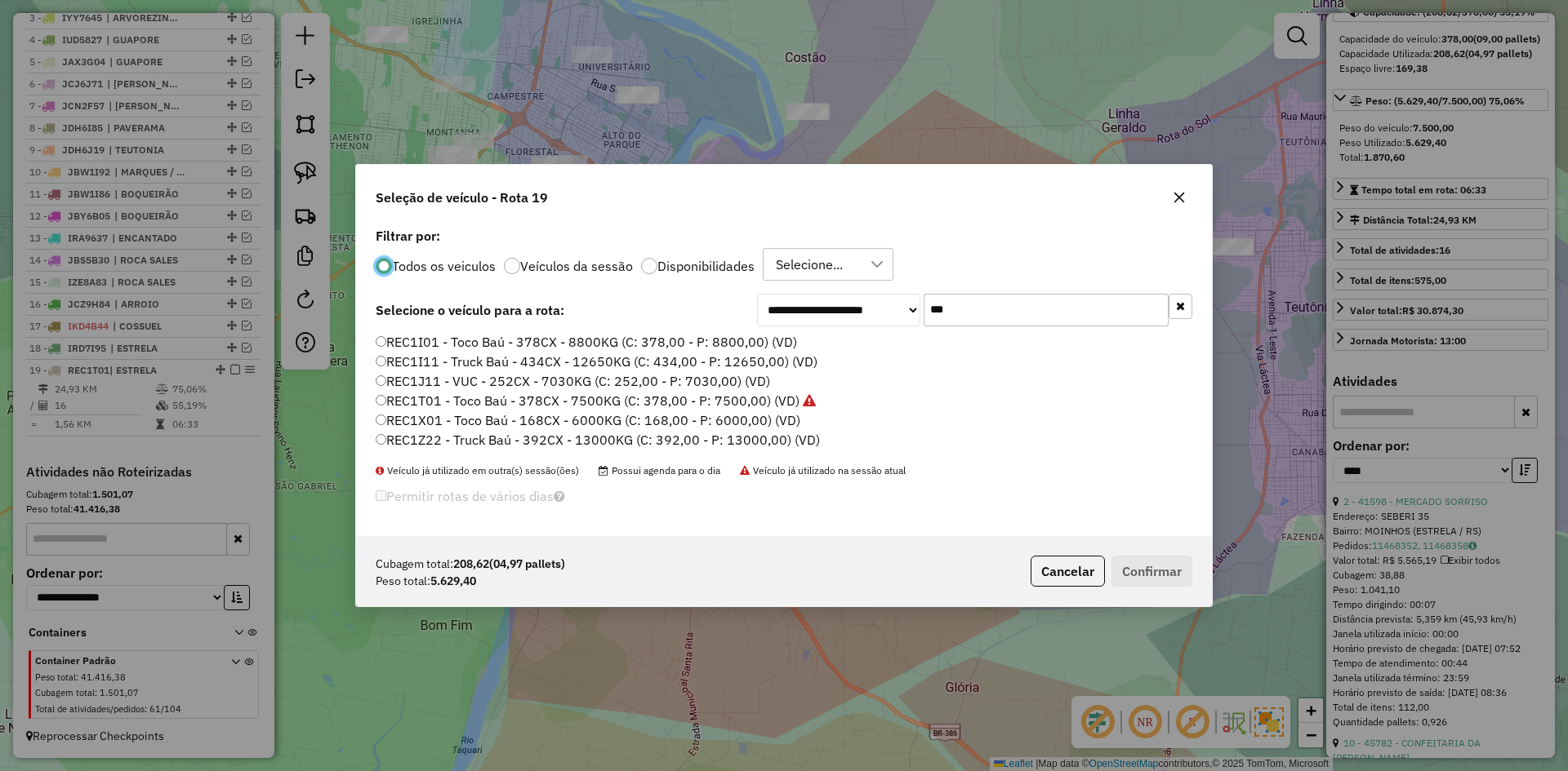
scroll to position [9, 5]
drag, startPoint x: 916, startPoint y: 331, endPoint x: 880, endPoint y: 386, distance: 65.7
click at [887, 364] on div "**********" at bounding box center [783, 380] width 856 height 313
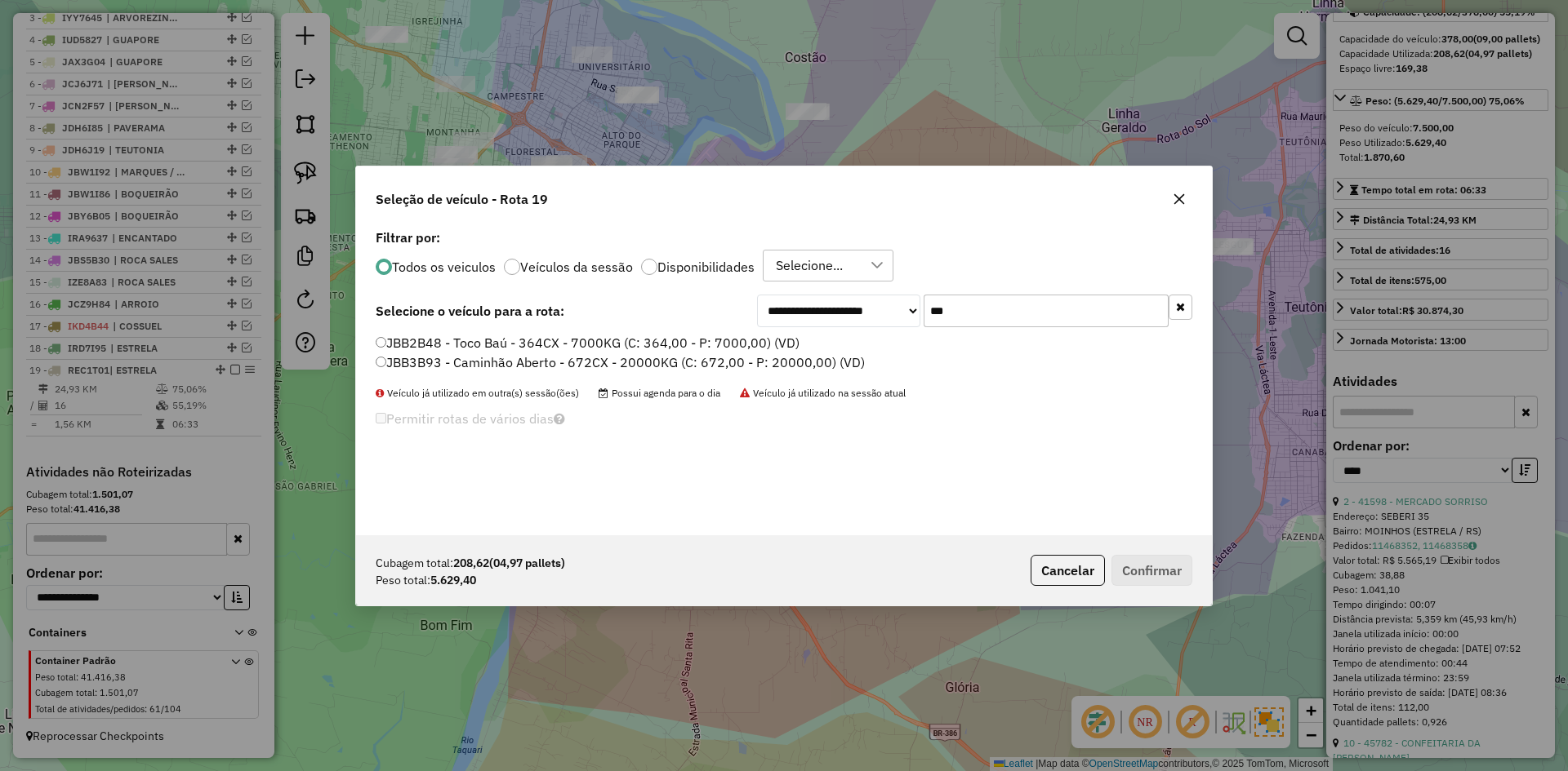
type input "***"
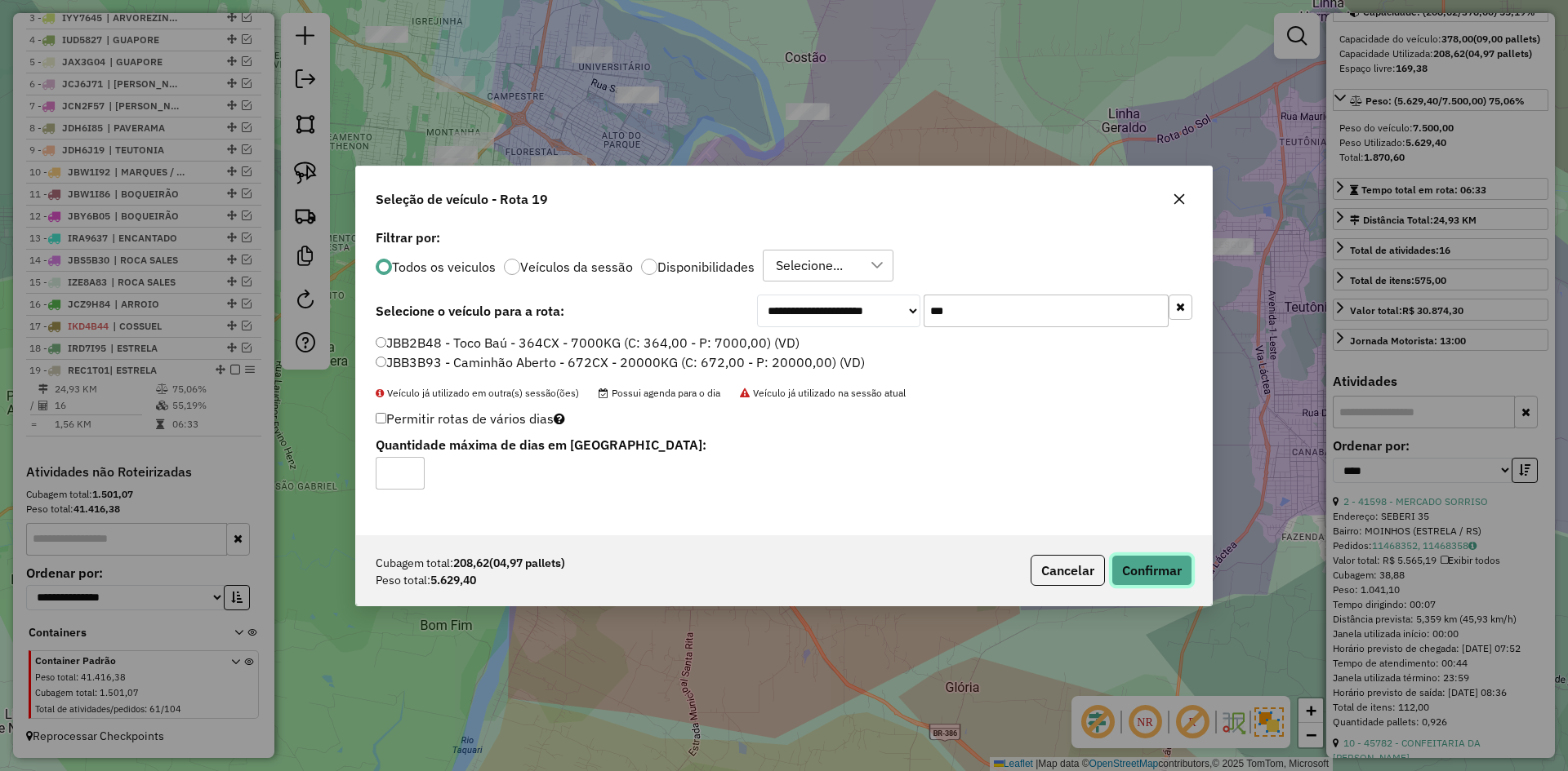
click at [1151, 576] on button "Confirmar" at bounding box center [1151, 571] width 81 height 31
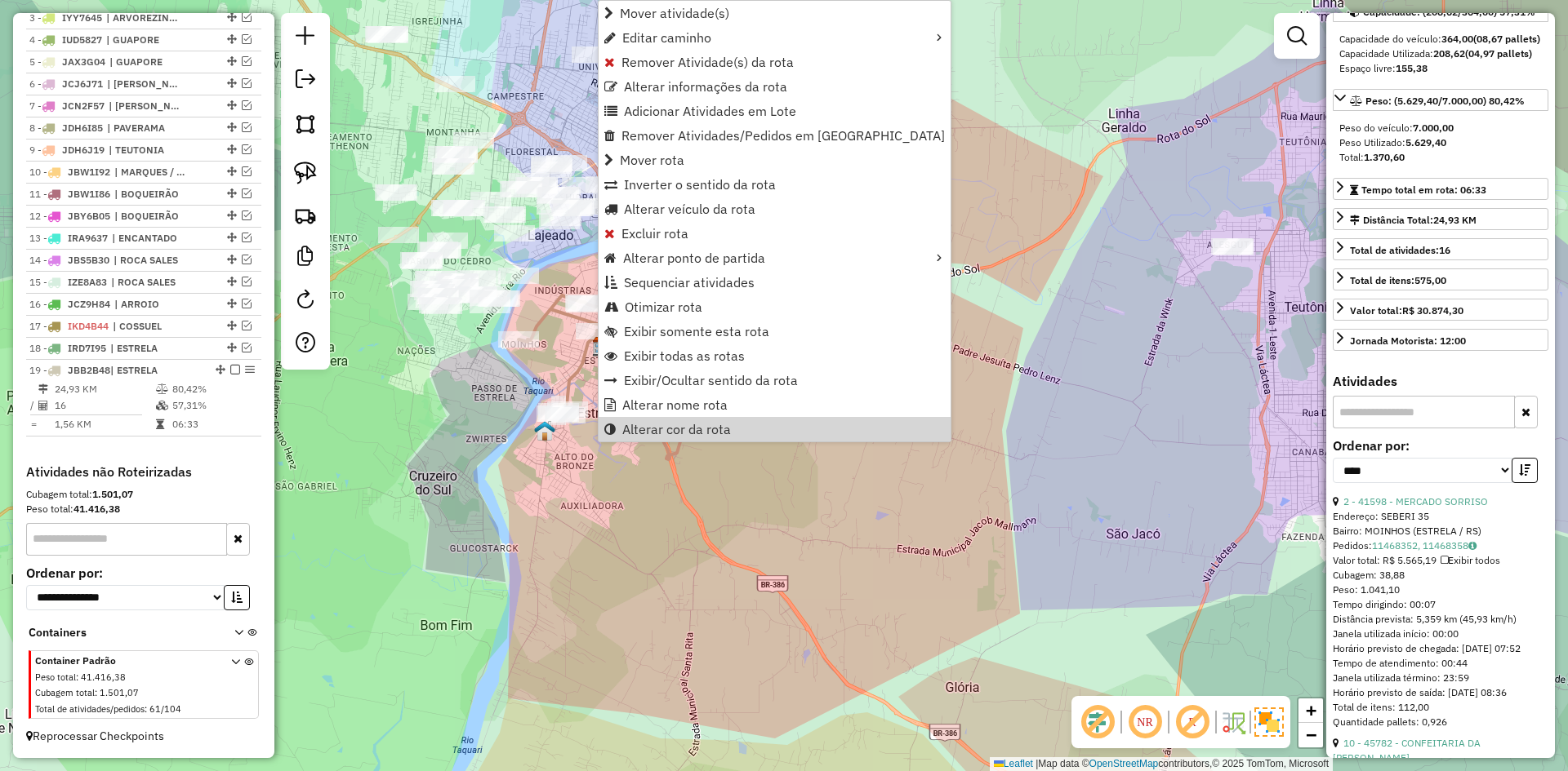
click at [598, 547] on div "Janela de atendimento Grade de atendimento Capacidade Transportadoras Veículos …" at bounding box center [784, 386] width 1568 height 771
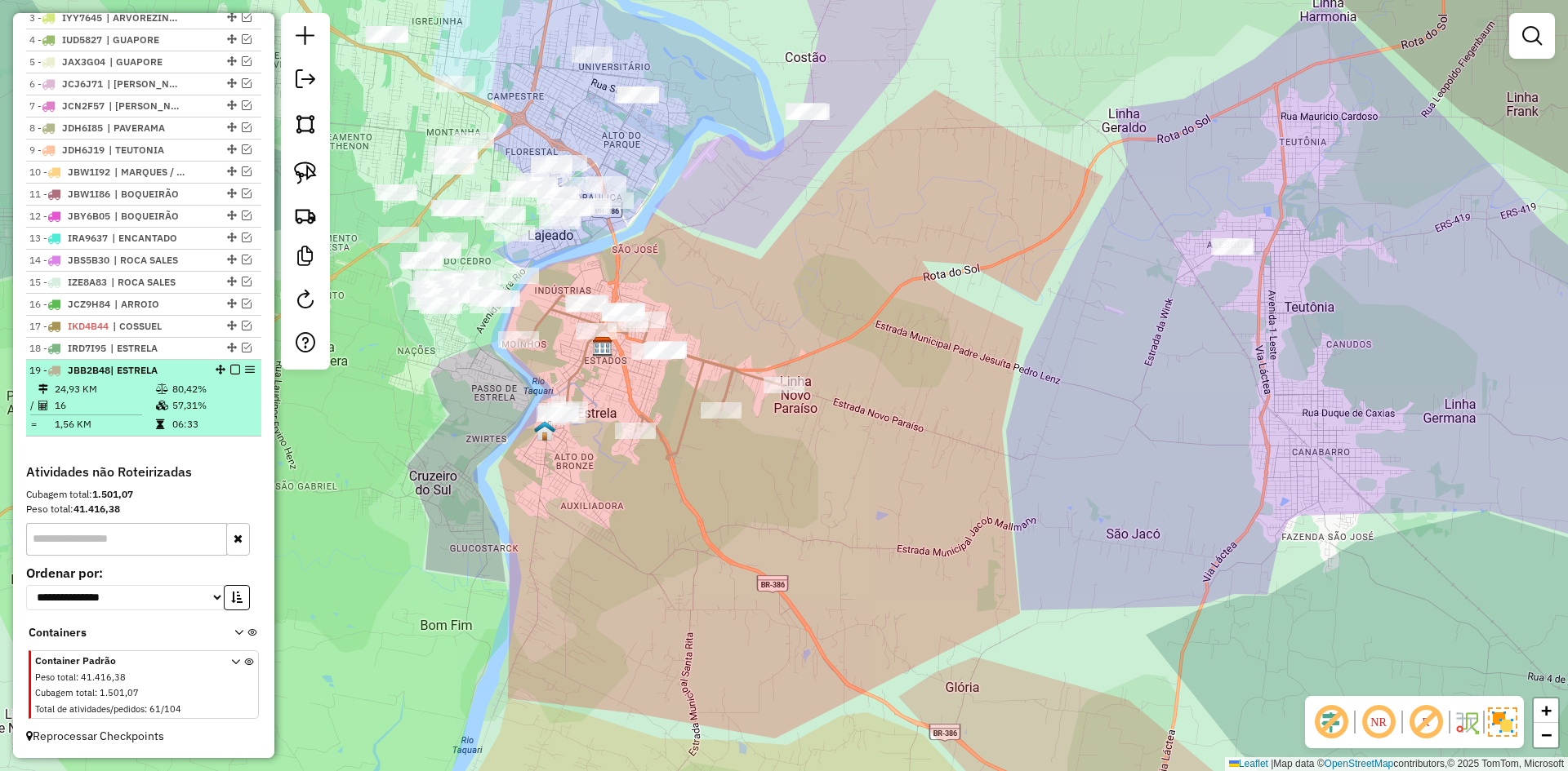
click at [230, 369] on em at bounding box center [235, 370] width 10 height 10
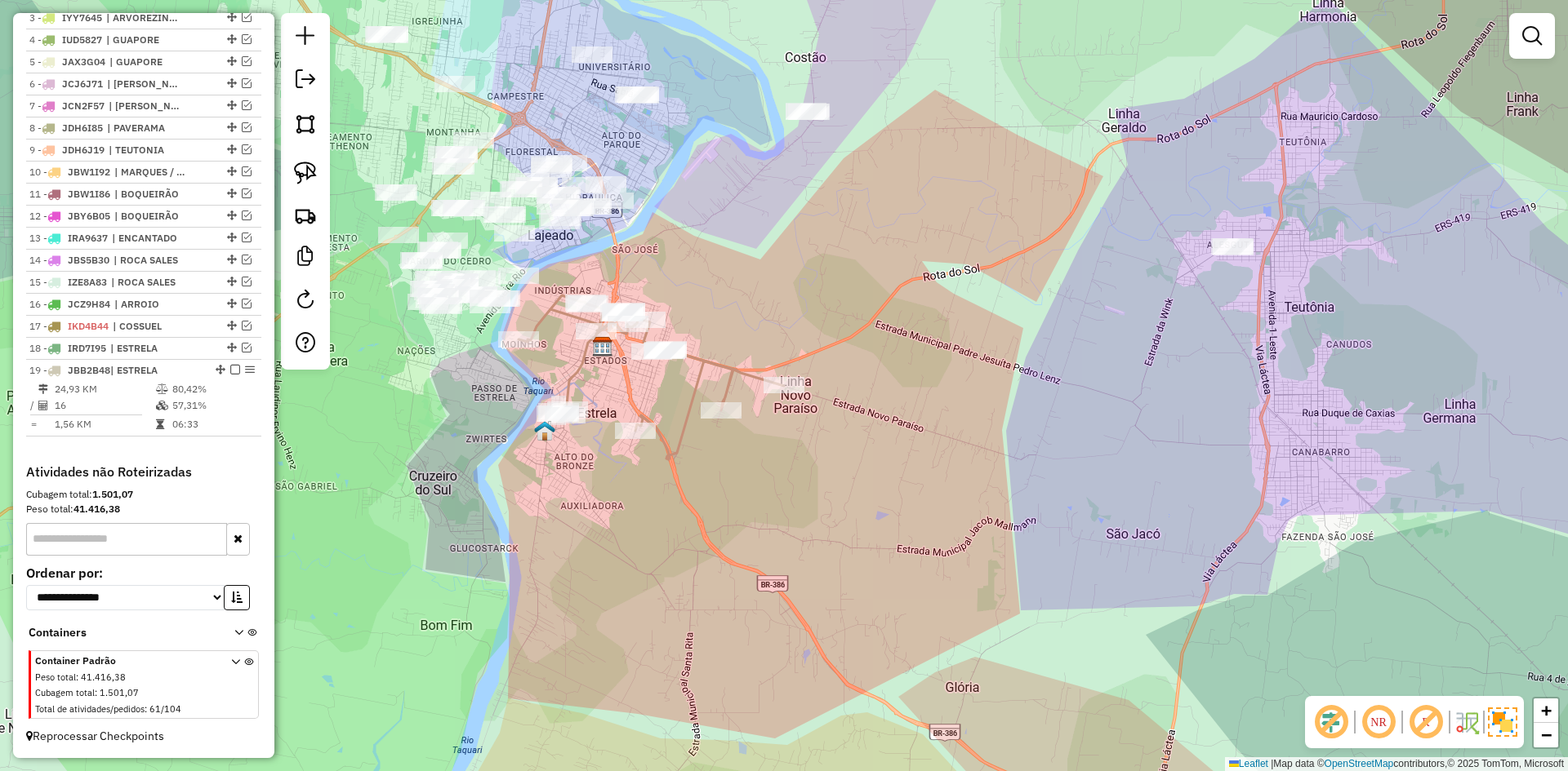
scroll to position [626, 0]
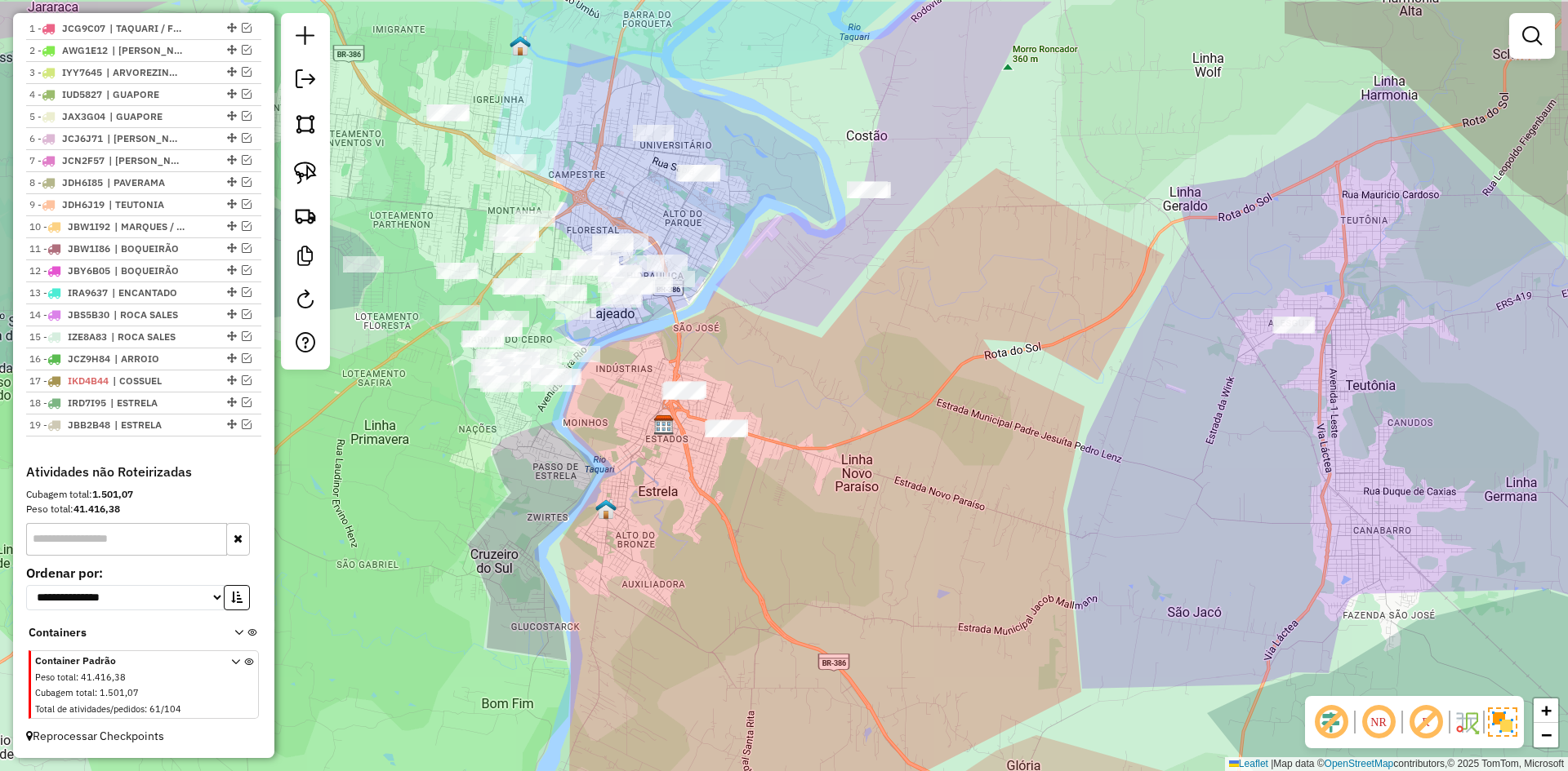
drag, startPoint x: 530, startPoint y: 360, endPoint x: 590, endPoint y: 447, distance: 105.7
click at [590, 447] on div "Janela de atendimento Grade de atendimento Capacidade Transportadoras Veículos …" at bounding box center [784, 386] width 1568 height 771
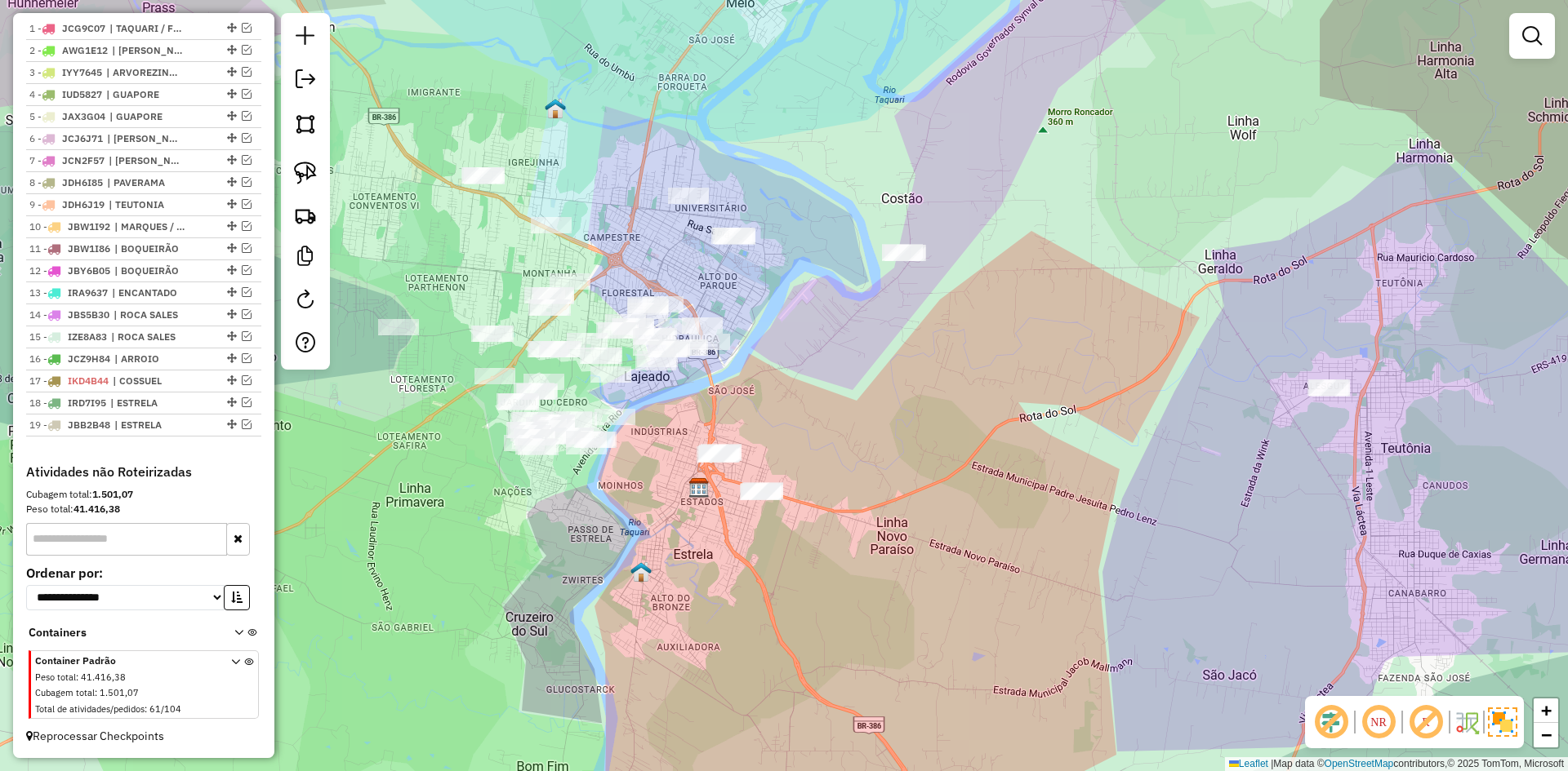
drag, startPoint x: 868, startPoint y: 325, endPoint x: 826, endPoint y: 373, distance: 63.8
click at [883, 355] on div "Janela de atendimento Grade de atendimento Capacidade Transportadoras Veículos …" at bounding box center [784, 386] width 1568 height 771
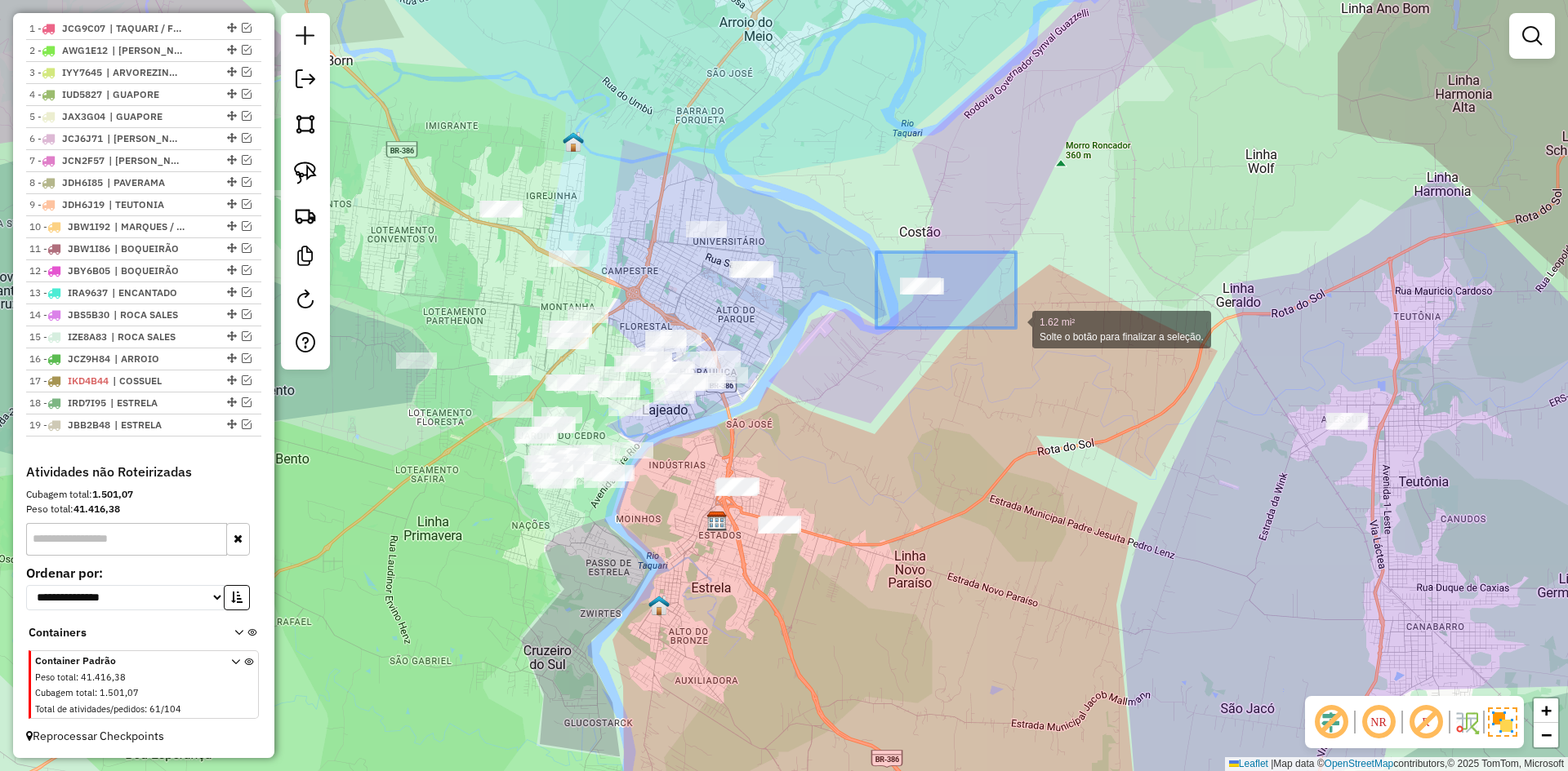
drag, startPoint x: 876, startPoint y: 252, endPoint x: 1016, endPoint y: 327, distance: 158.8
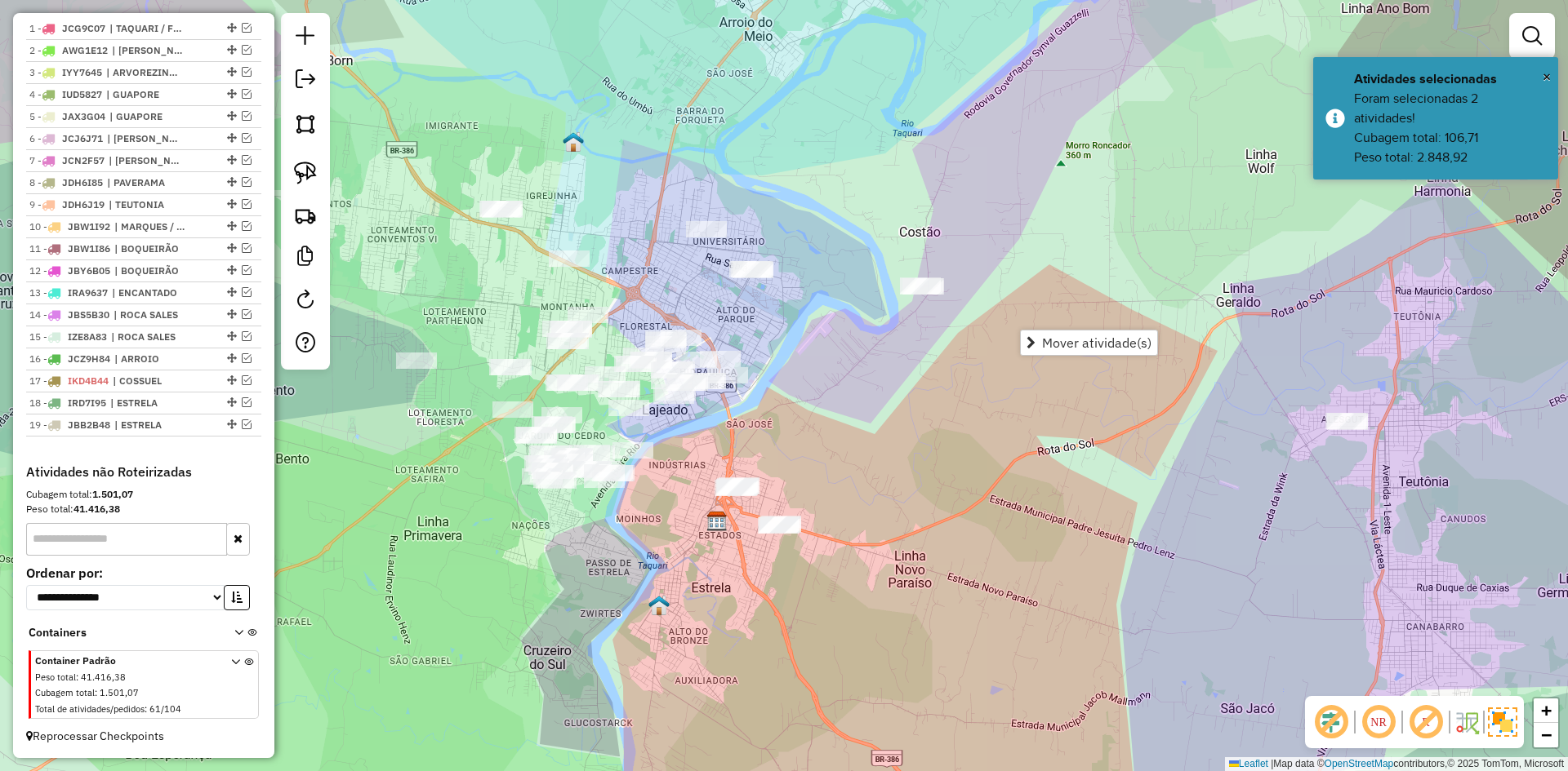
click at [1045, 457] on div "Janela de atendimento Grade de atendimento Capacidade Transportadoras Veículos …" at bounding box center [784, 386] width 1568 height 771
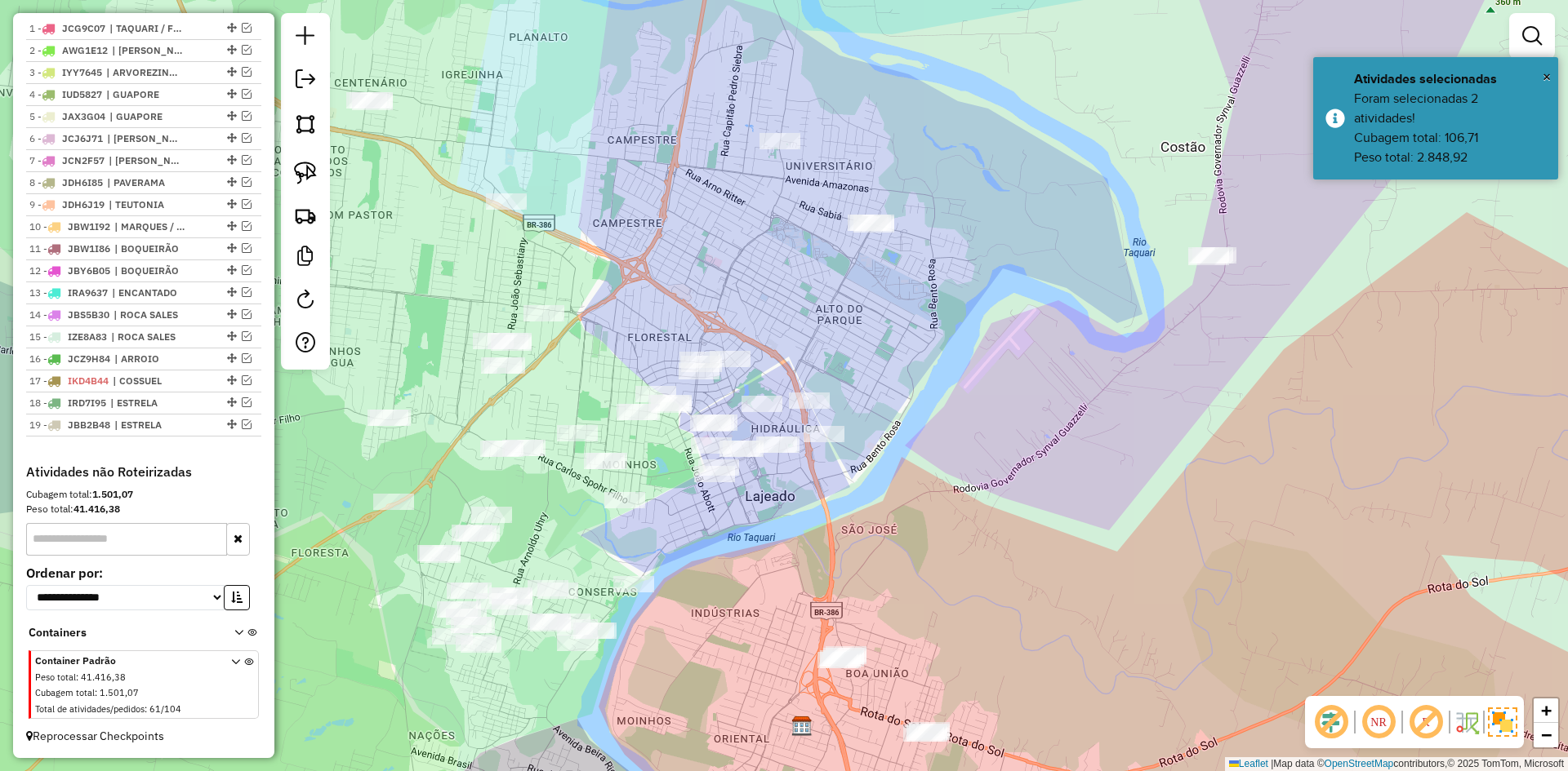
drag, startPoint x: 857, startPoint y: 374, endPoint x: 953, endPoint y: 340, distance: 101.8
click at [951, 340] on div "Janela de atendimento Grade de atendimento Capacidade Transportadoras Veículos …" at bounding box center [784, 386] width 1568 height 771
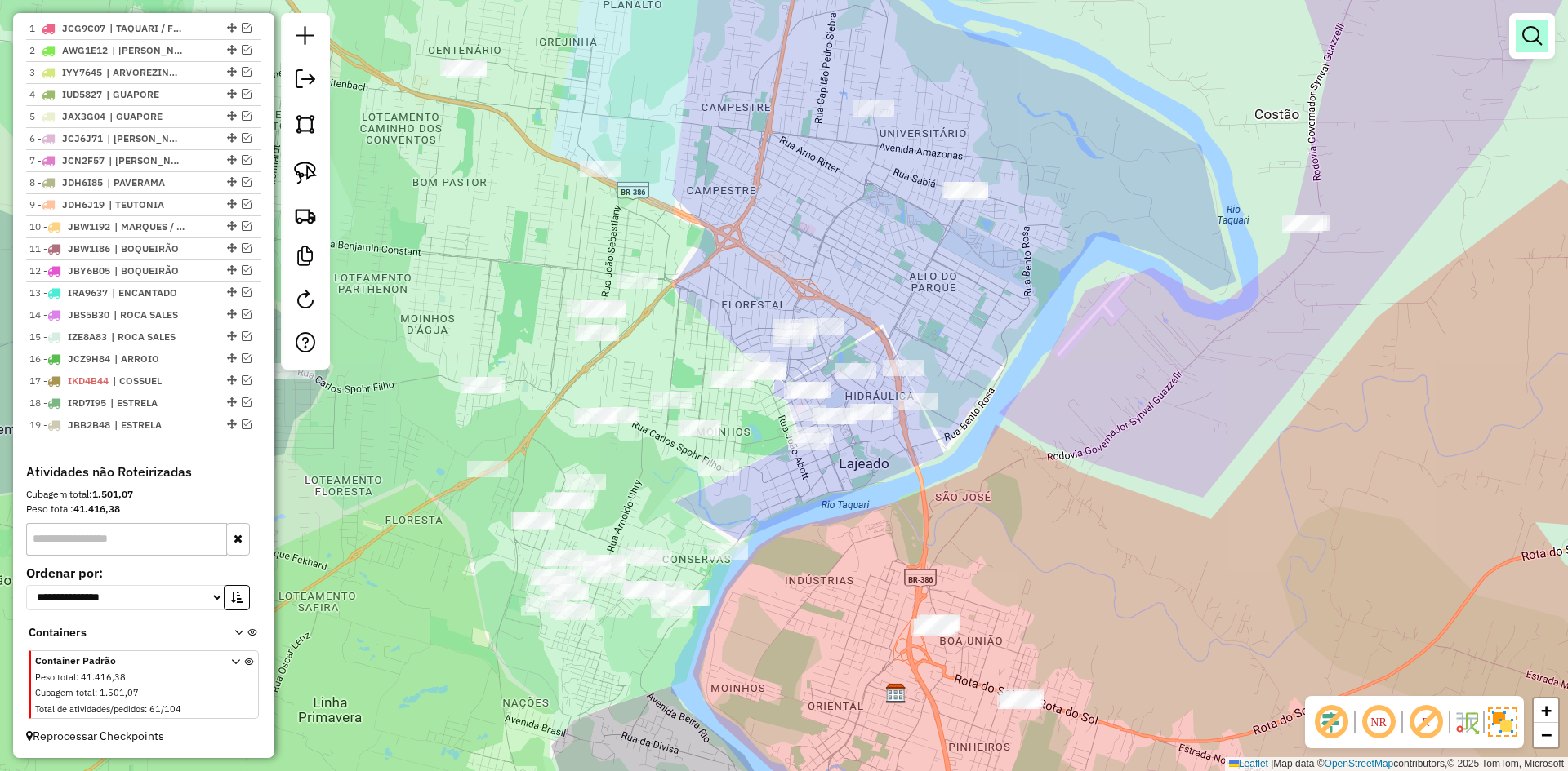
click at [1533, 36] on em at bounding box center [1532, 36] width 19 height 19
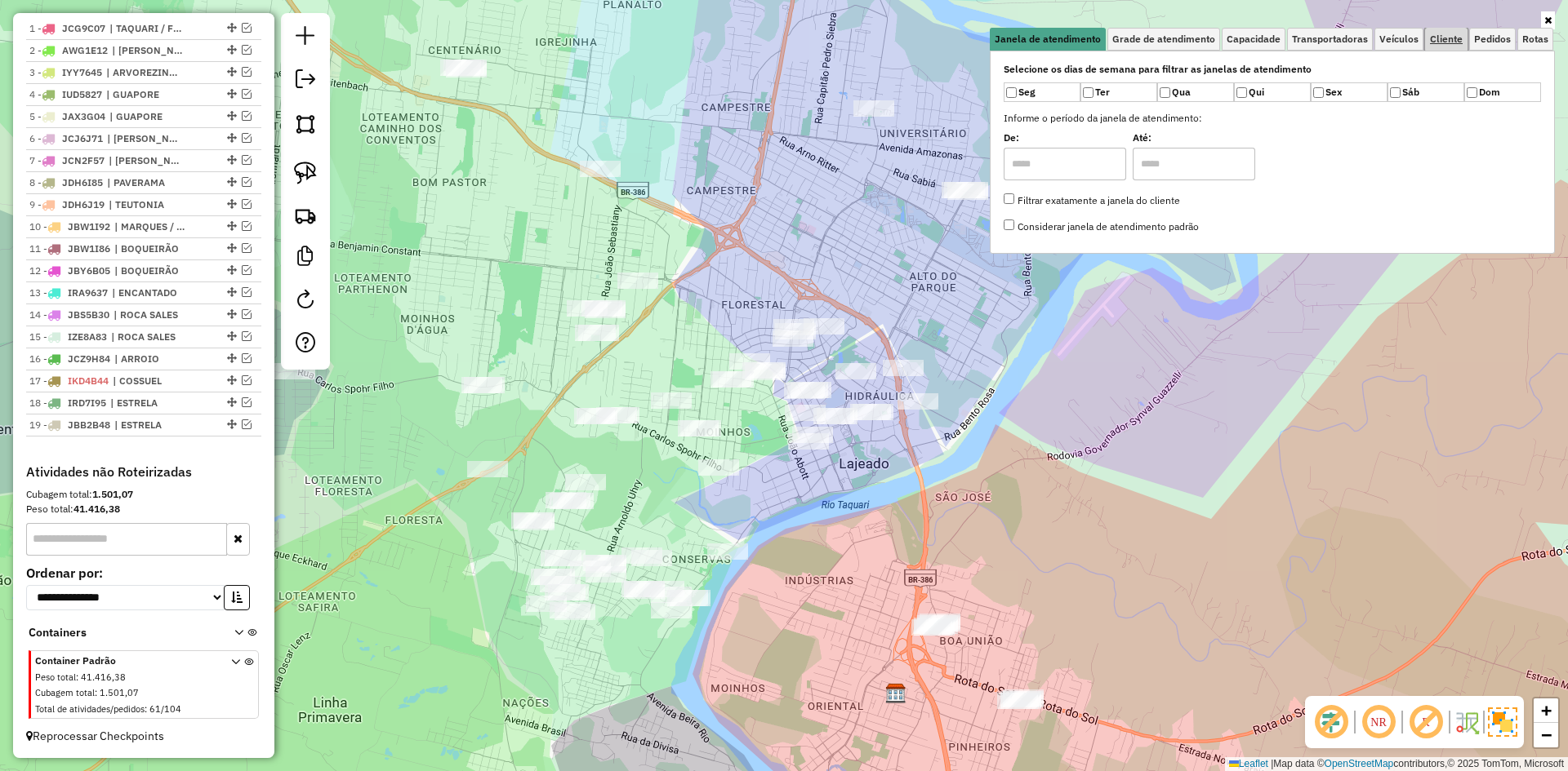
click at [1455, 41] on span "Cliente" at bounding box center [1447, 39] width 33 height 10
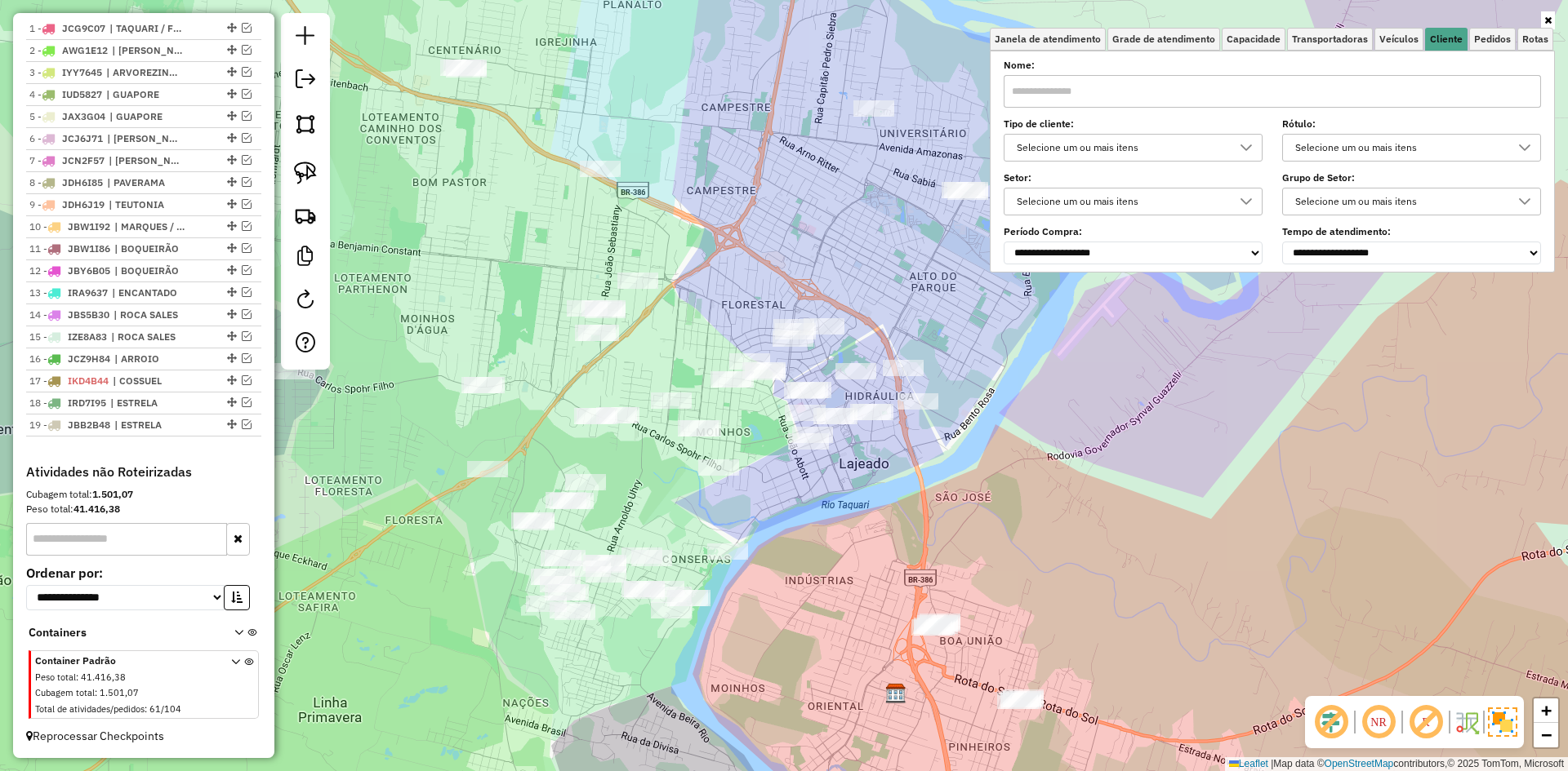
click at [1237, 151] on div at bounding box center [1246, 148] width 31 height 26
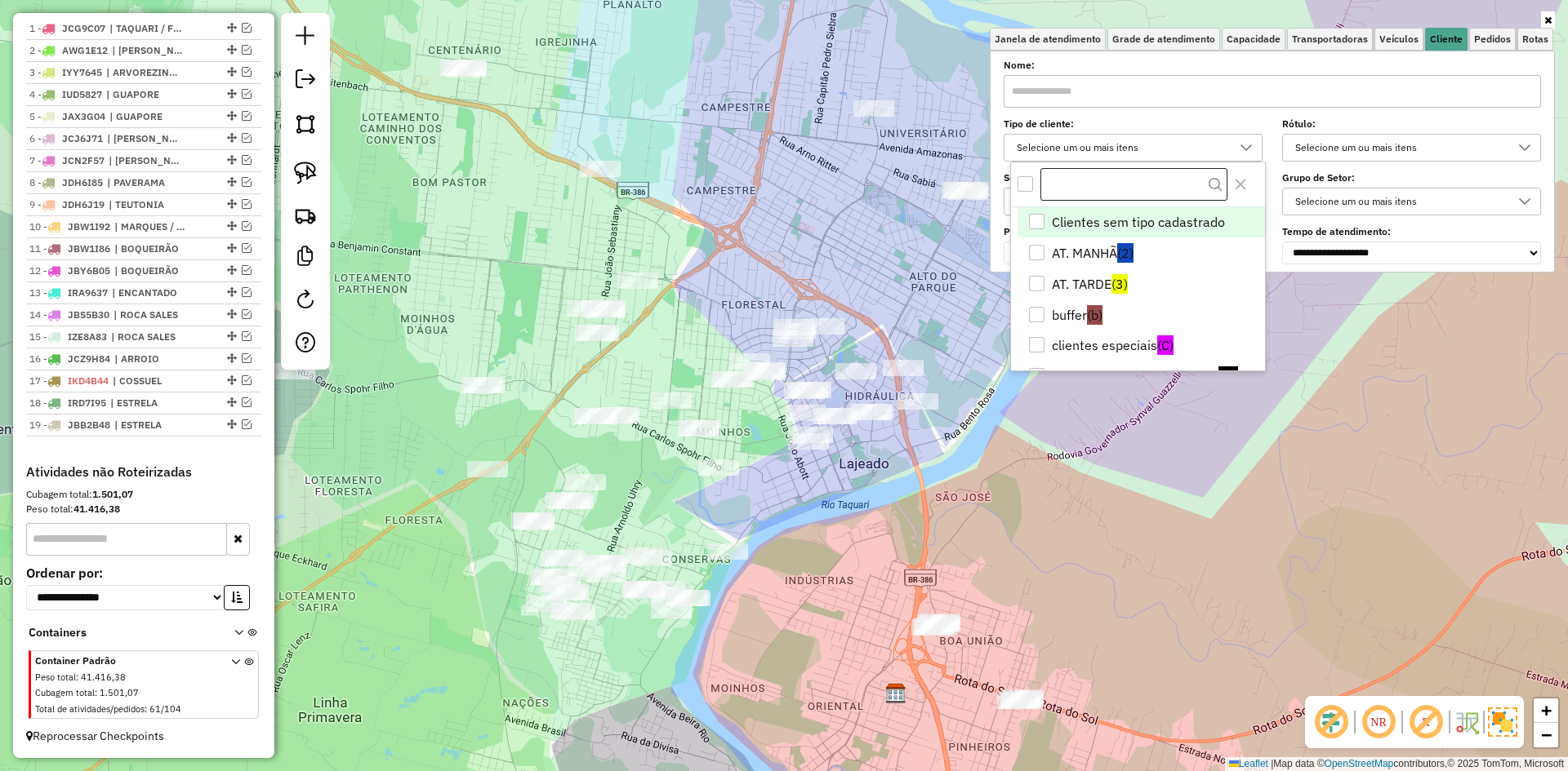
scroll to position [10, 56]
click at [1098, 250] on li "AT. MANHÃ (2)" at bounding box center [1141, 253] width 248 height 31
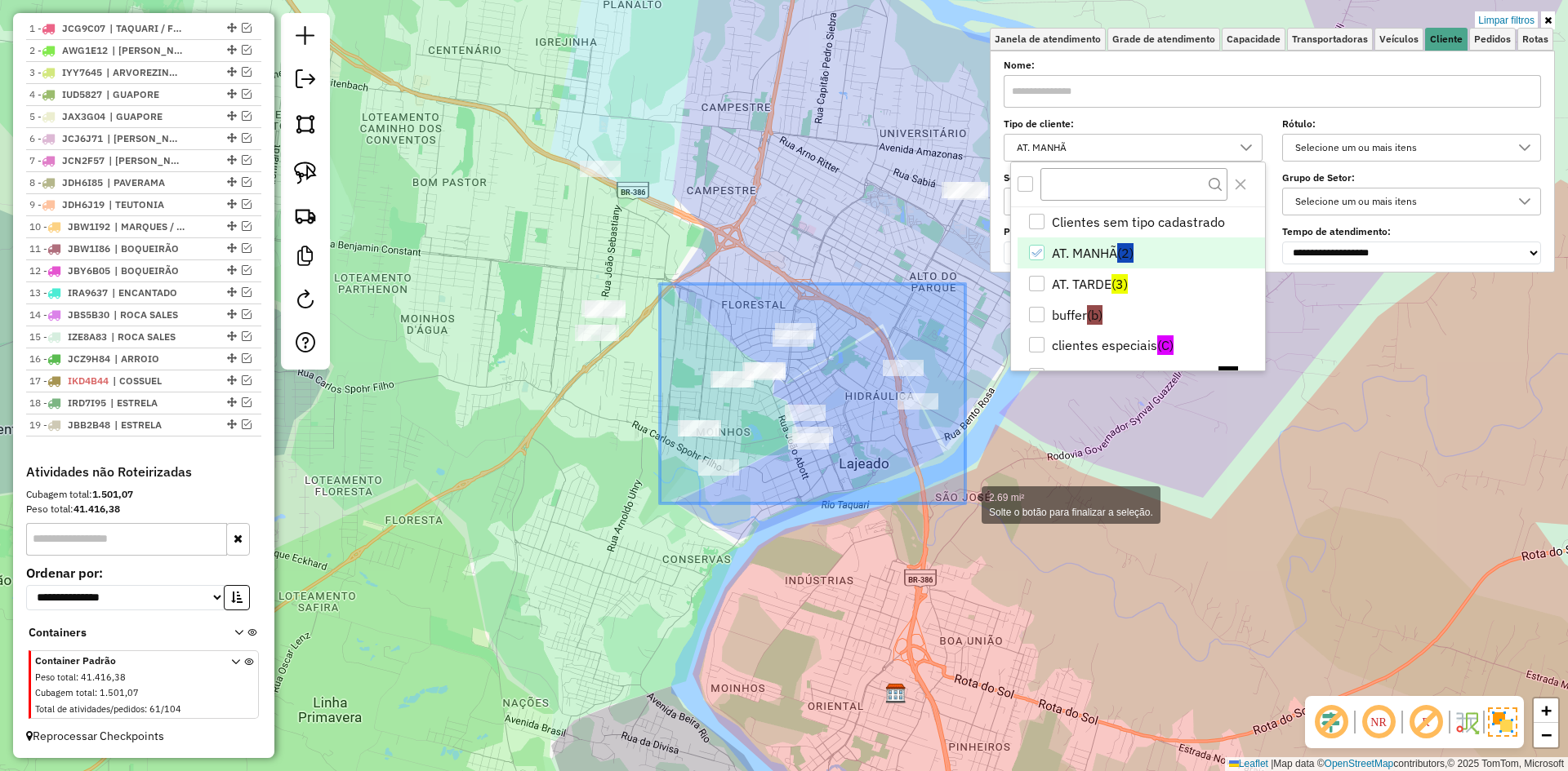
drag, startPoint x: 714, startPoint y: 443, endPoint x: 965, endPoint y: 504, distance: 258.3
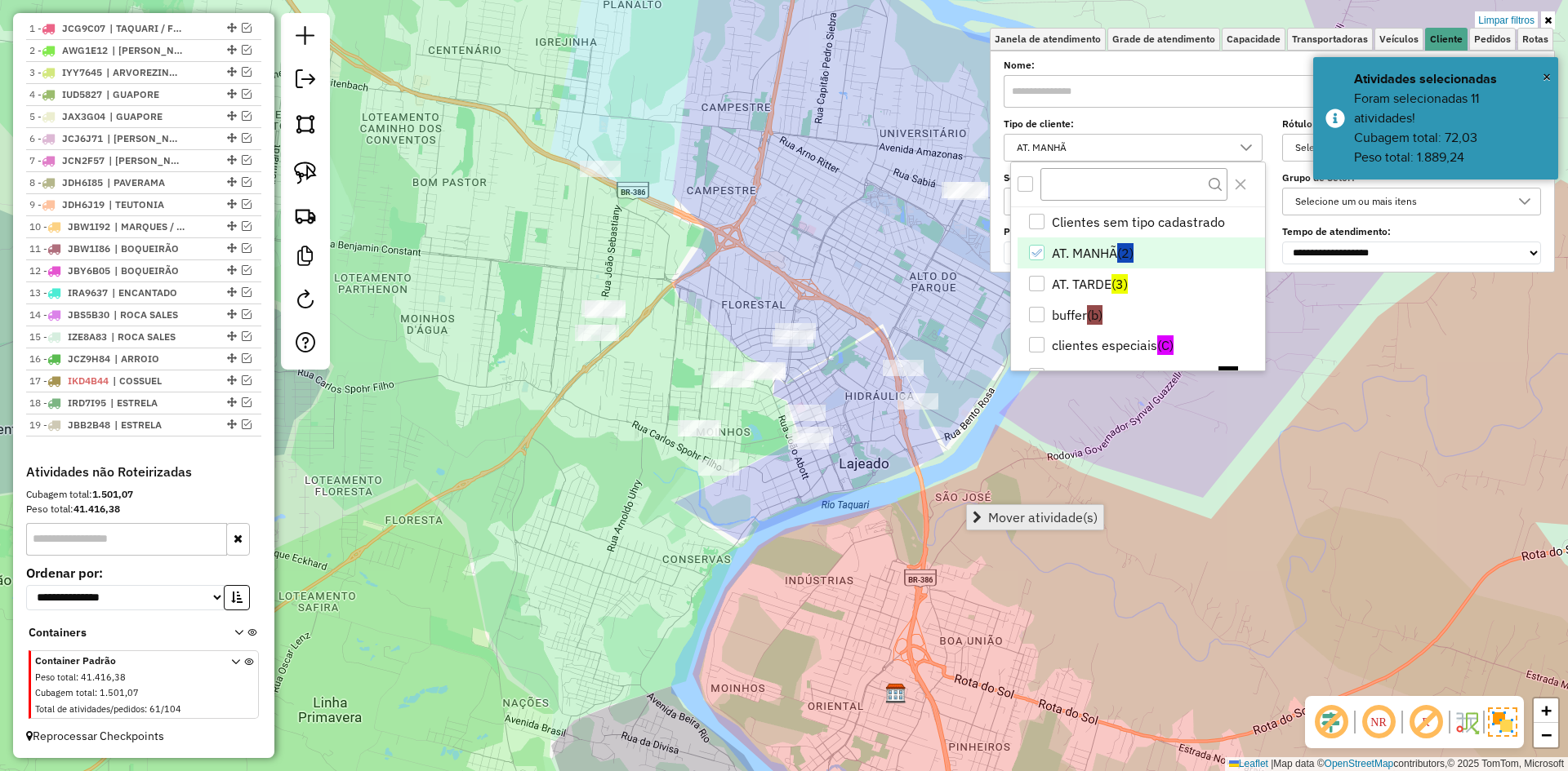
click at [1021, 517] on span "Mover atividade(s)" at bounding box center [1042, 517] width 110 height 13
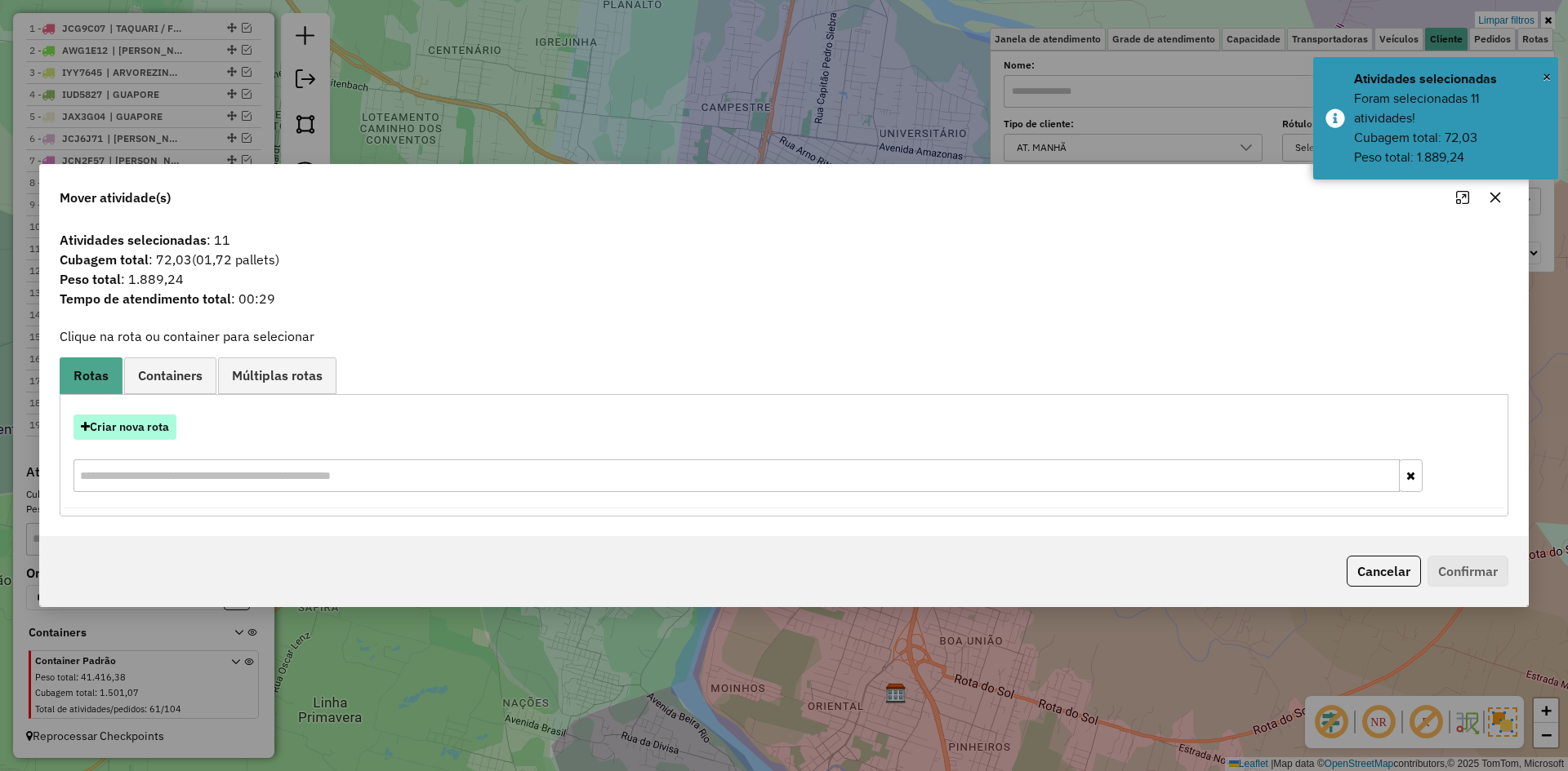
click at [151, 430] on button "Criar nova rota" at bounding box center [125, 427] width 103 height 25
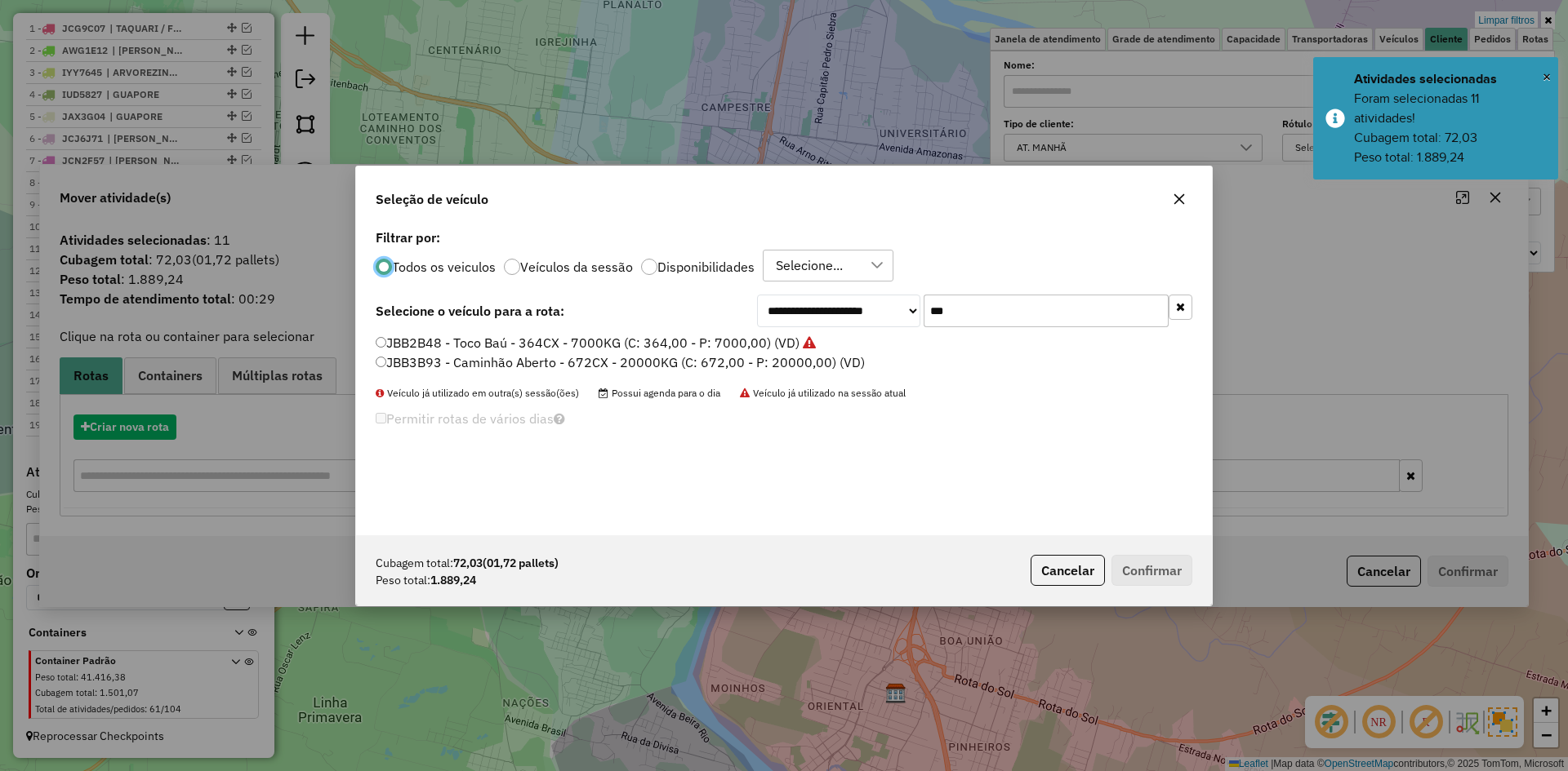
scroll to position [9, 5]
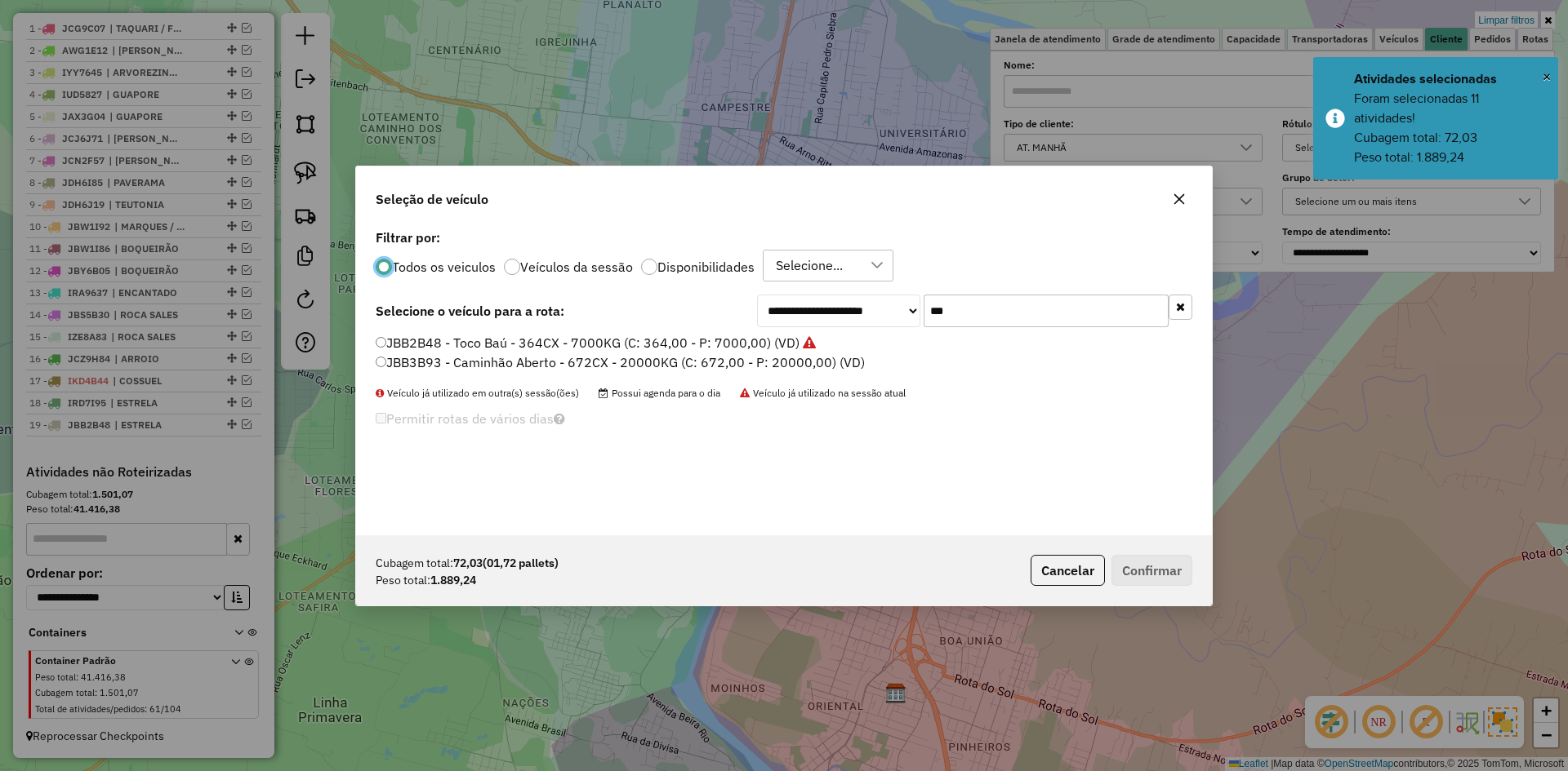
click at [967, 317] on input "***" at bounding box center [1046, 311] width 245 height 33
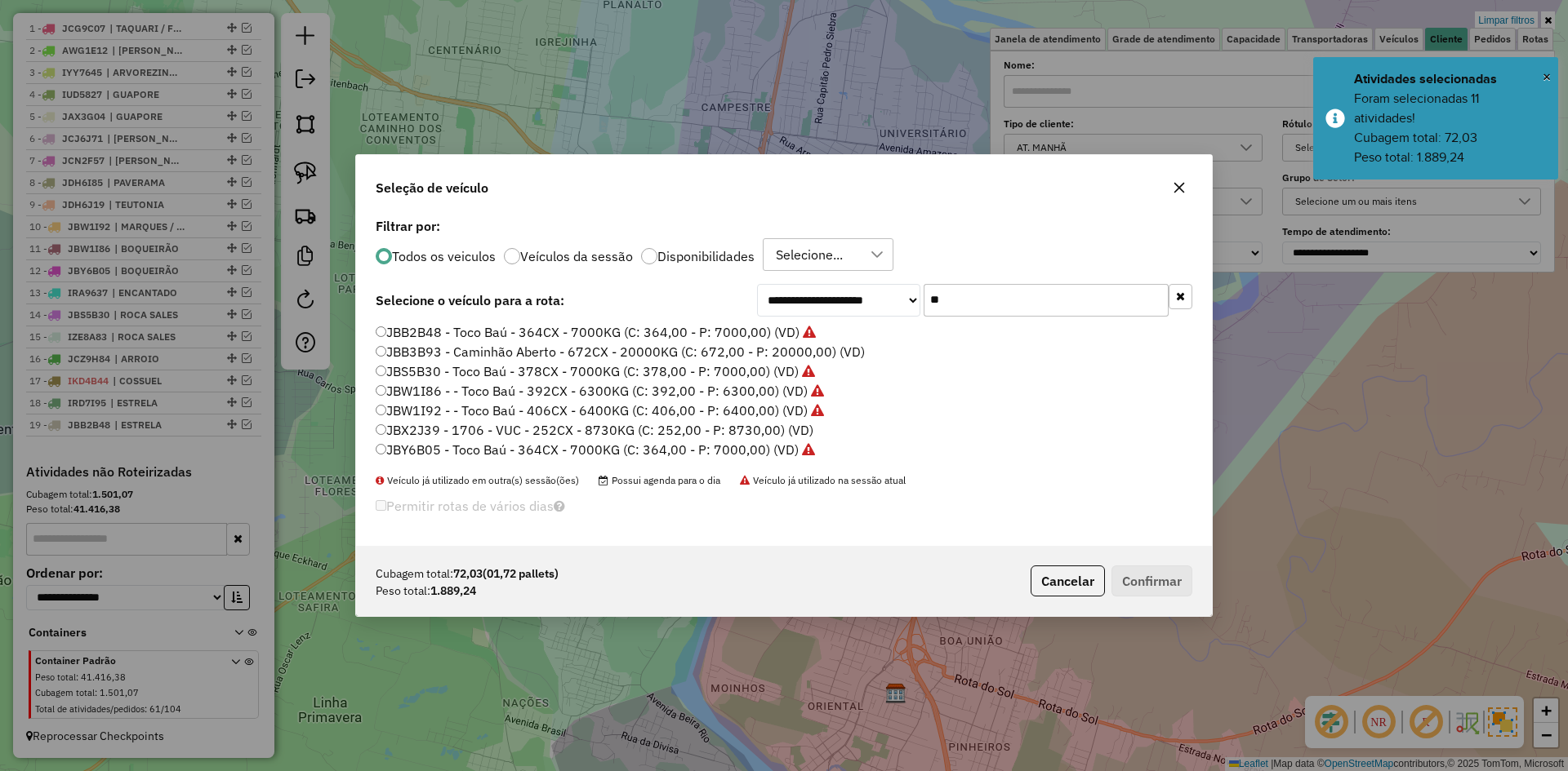
type input "*"
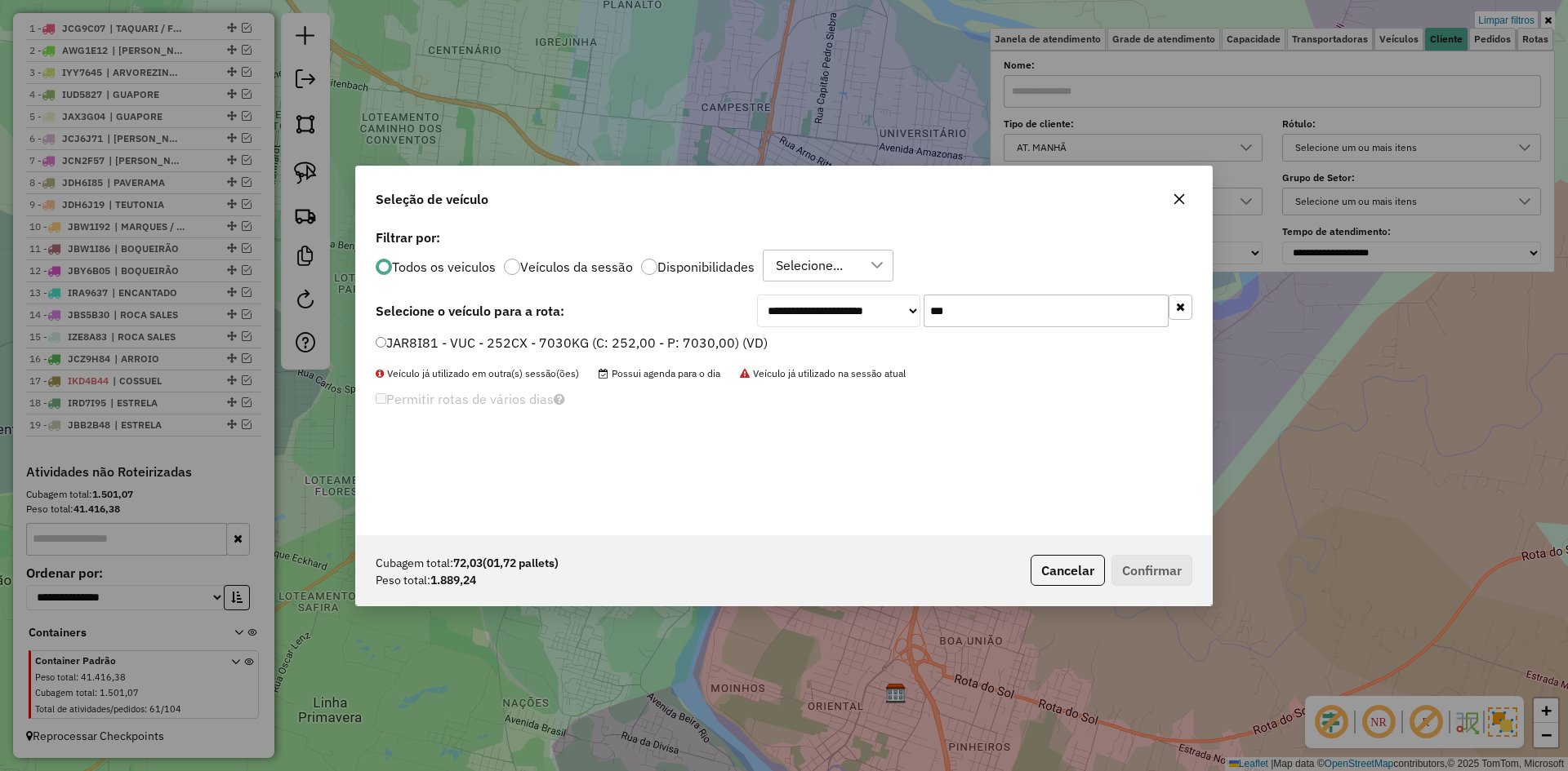
type input "***"
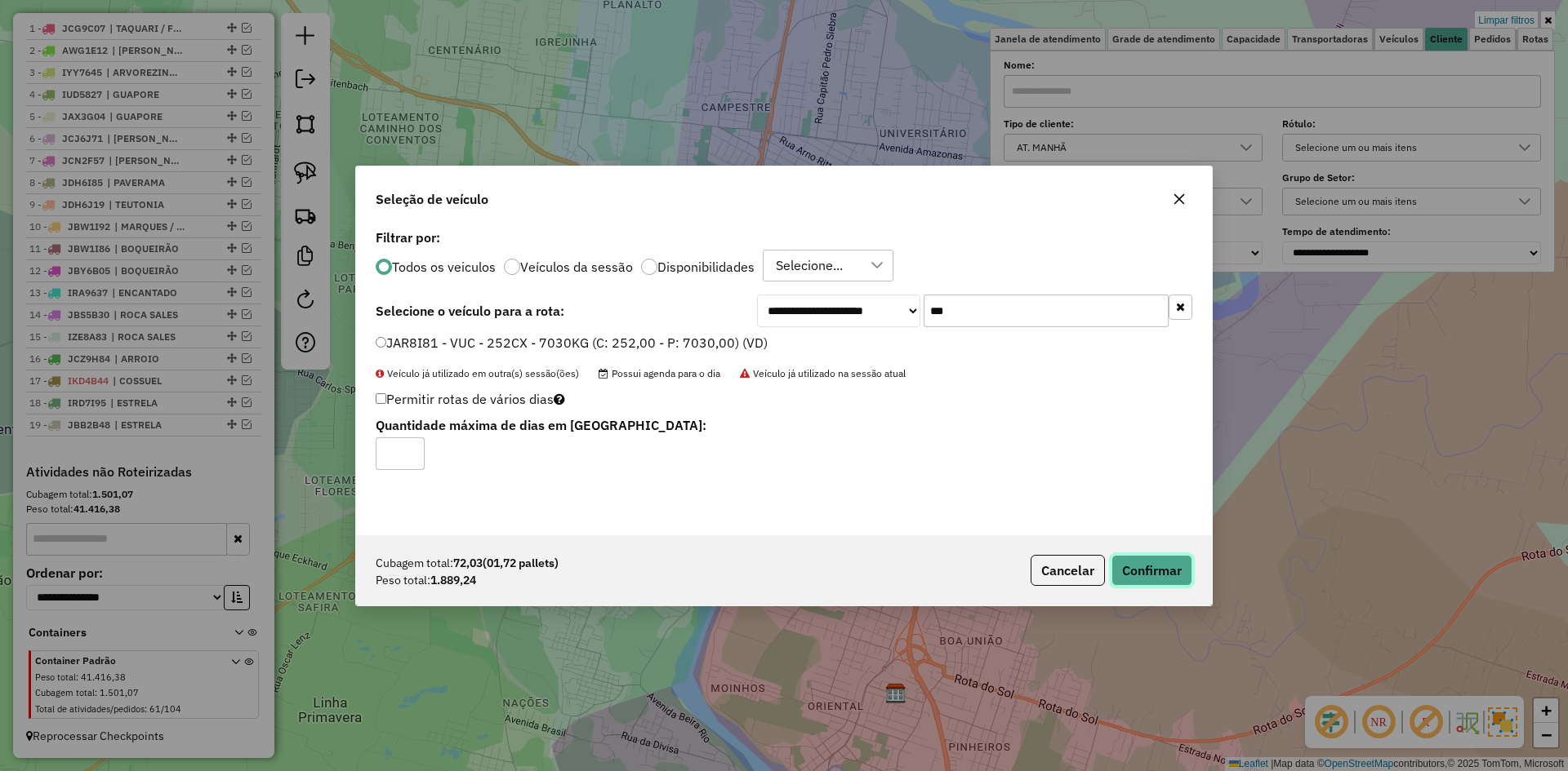
click at [1130, 562] on button "Confirmar" at bounding box center [1151, 571] width 81 height 31
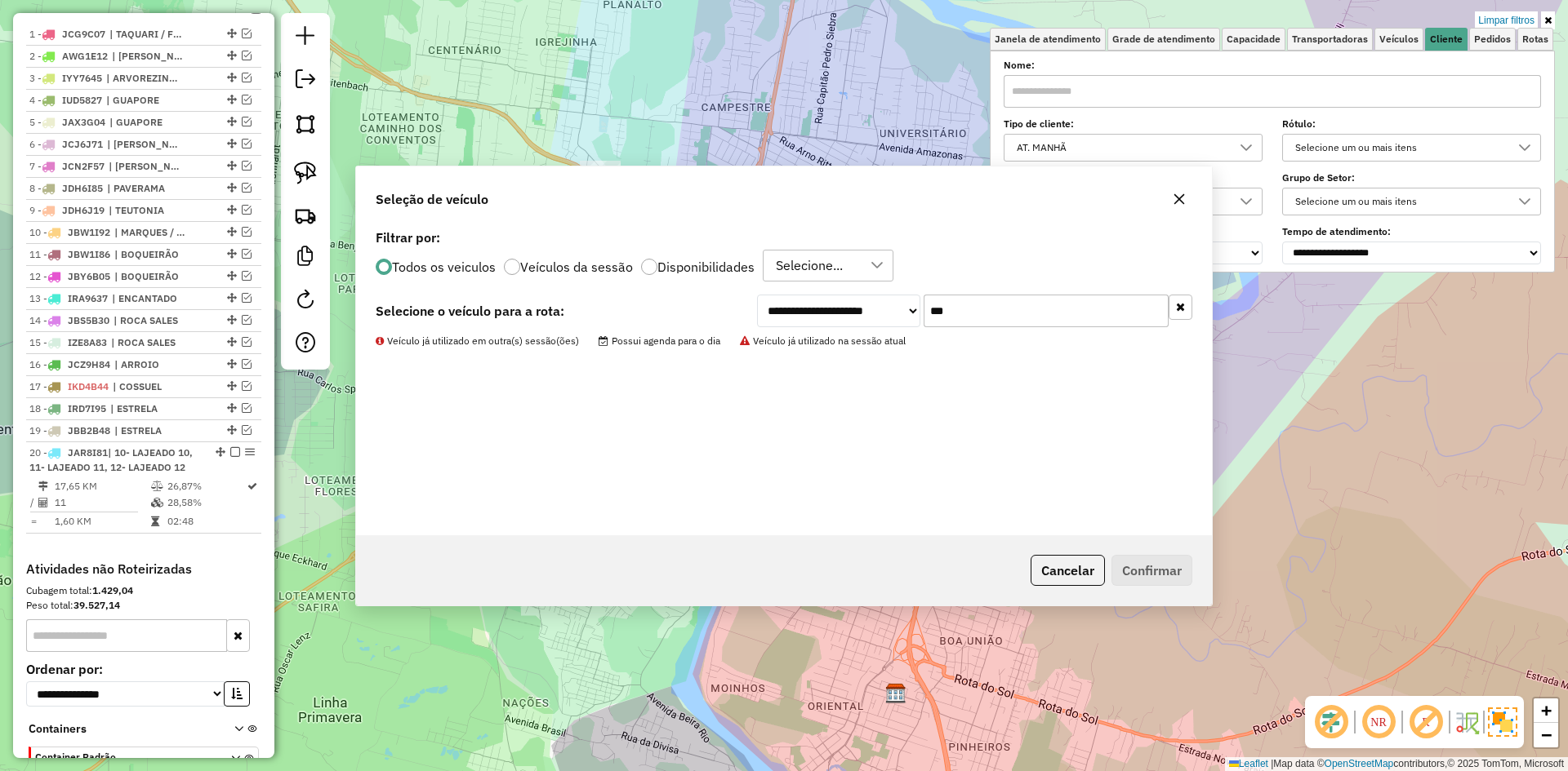
scroll to position [738, 0]
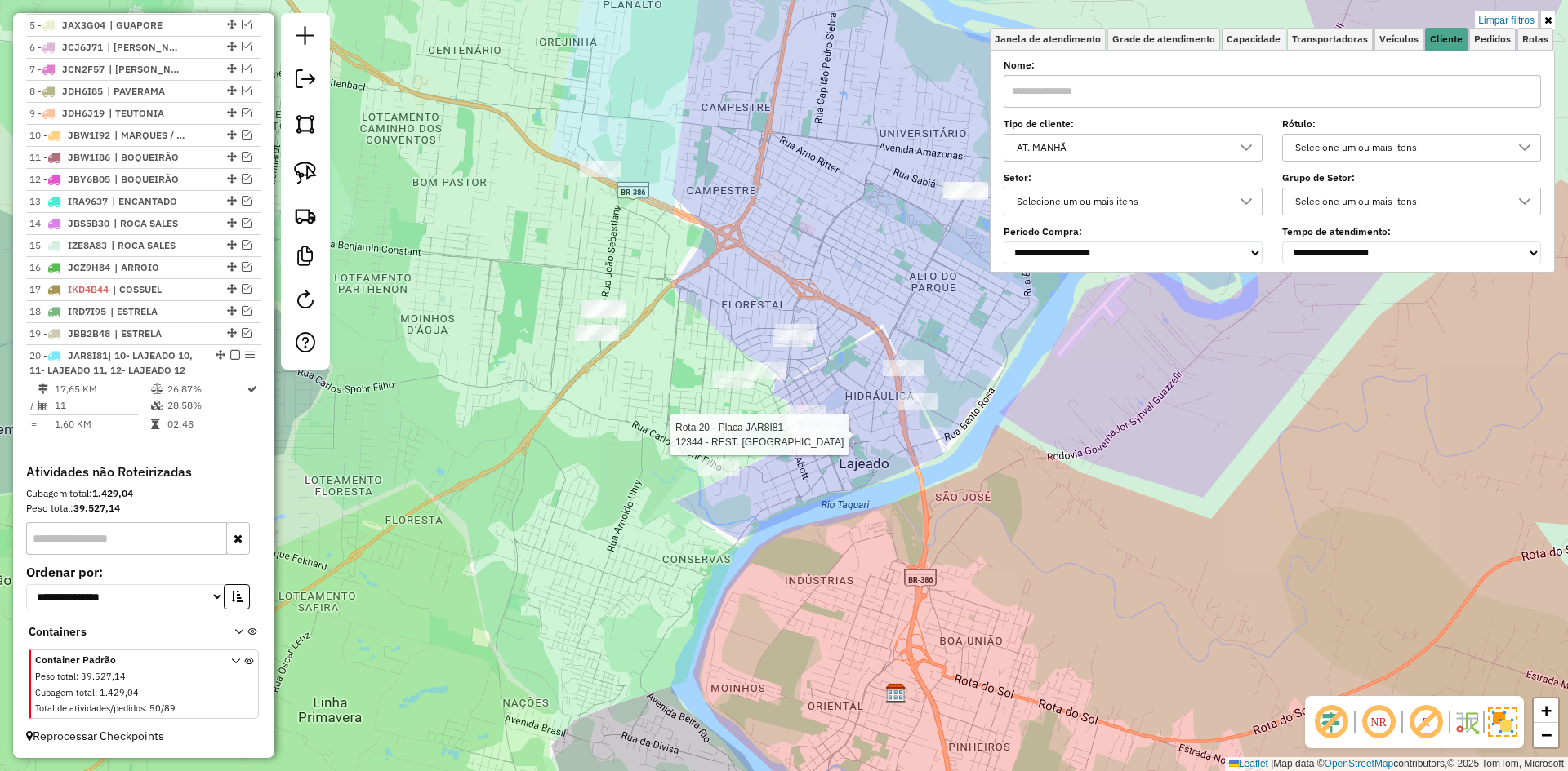
select select "*********"
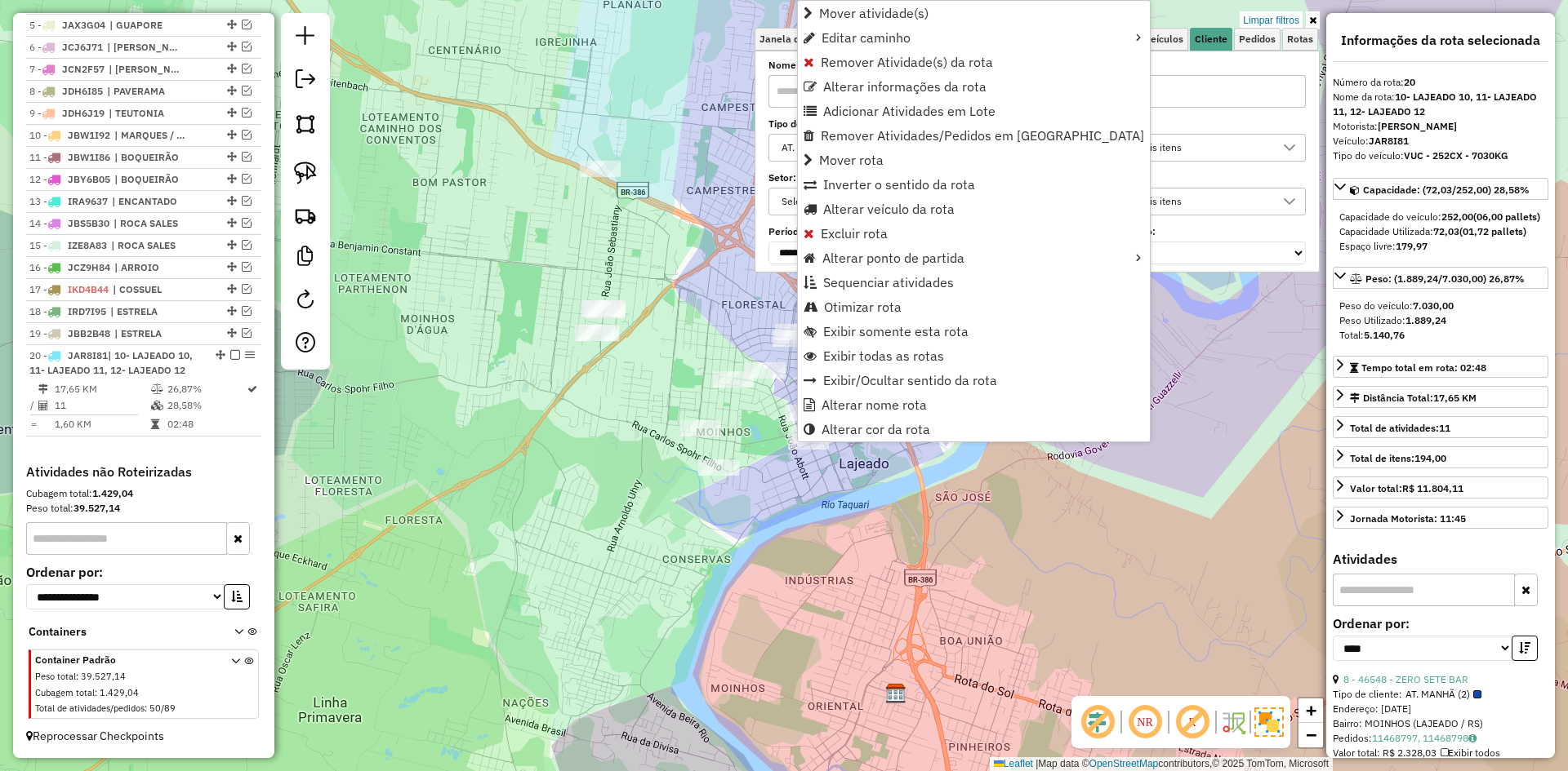
scroll to position [739, 0]
click at [872, 414] on link "Alterar nome rota" at bounding box center [973, 404] width 352 height 24
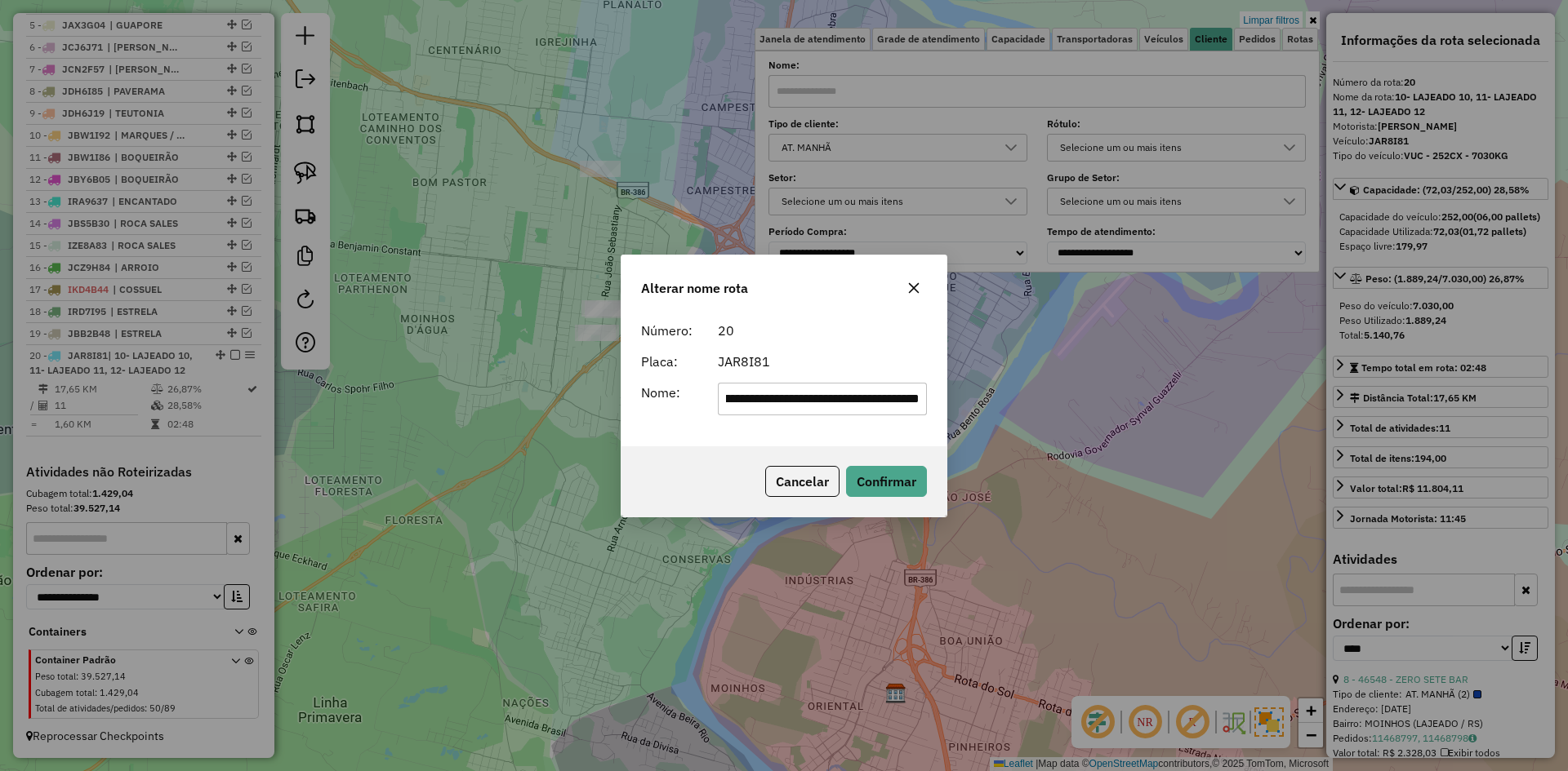
scroll to position [0, 0]
drag, startPoint x: 888, startPoint y: 410, endPoint x: 808, endPoint y: 425, distance: 81.4
click at [808, 425] on div "**********" at bounding box center [784, 381] width 325 height 132
drag, startPoint x: 746, startPoint y: 398, endPoint x: 681, endPoint y: 441, distance: 77.9
click at [681, 441] on div "**********" at bounding box center [784, 381] width 325 height 132
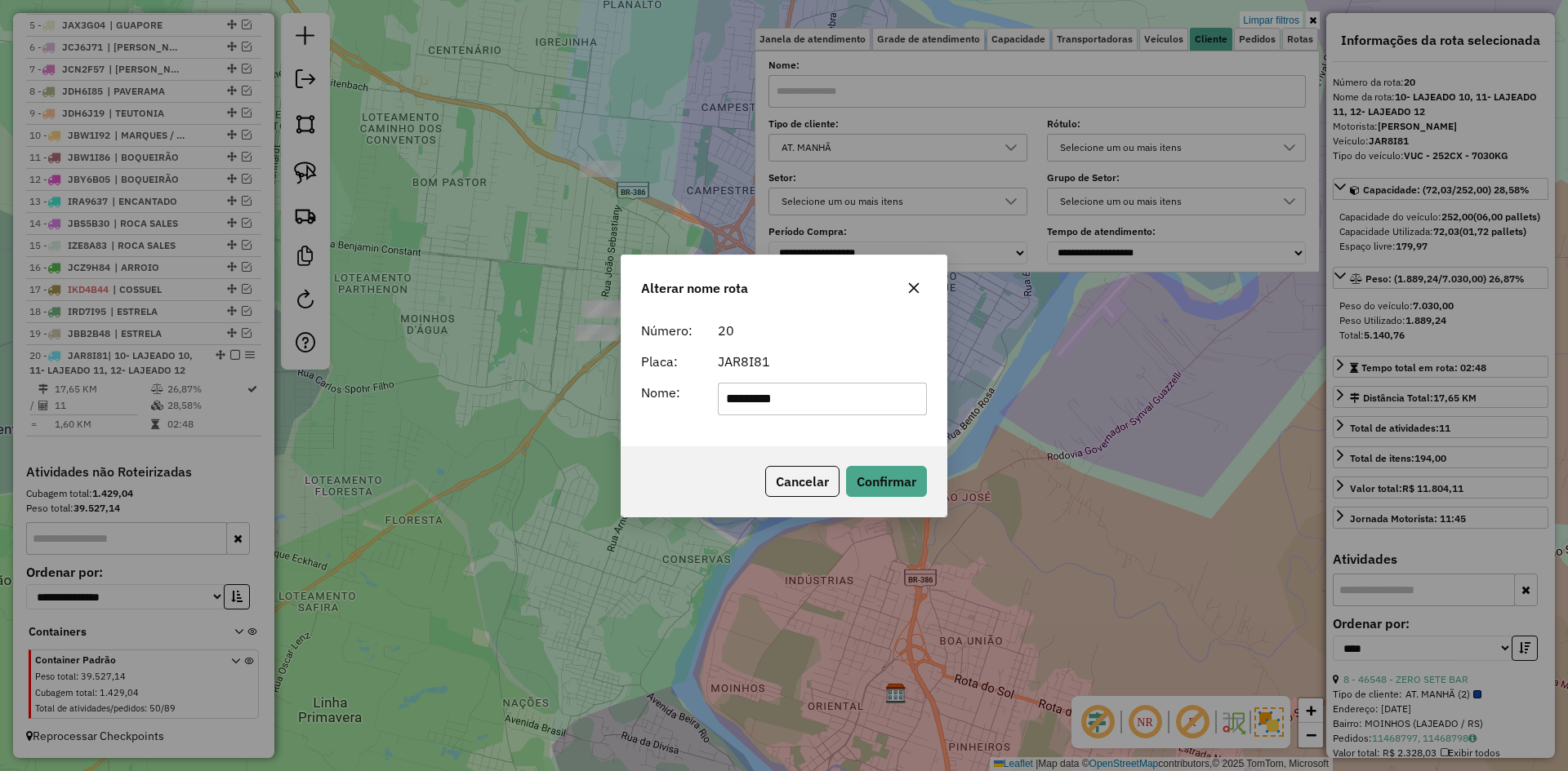
click at [817, 399] on input "*******" at bounding box center [823, 399] width 210 height 33
type input "**********"
drag, startPoint x: 889, startPoint y: 488, endPoint x: 821, endPoint y: 488, distance: 68.0
click at [887, 488] on button "Confirmar" at bounding box center [886, 482] width 81 height 31
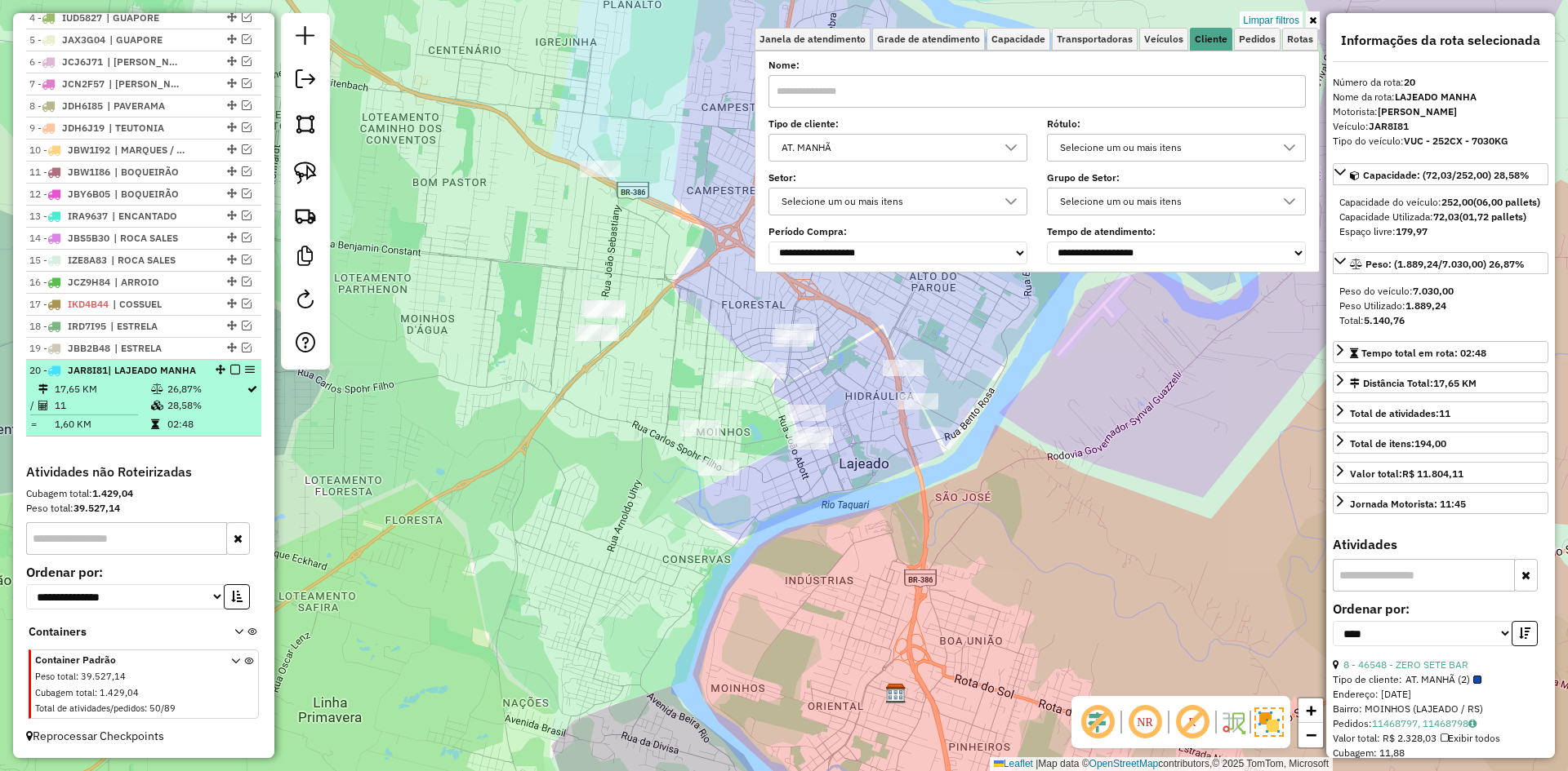
click at [232, 365] on em at bounding box center [235, 370] width 10 height 10
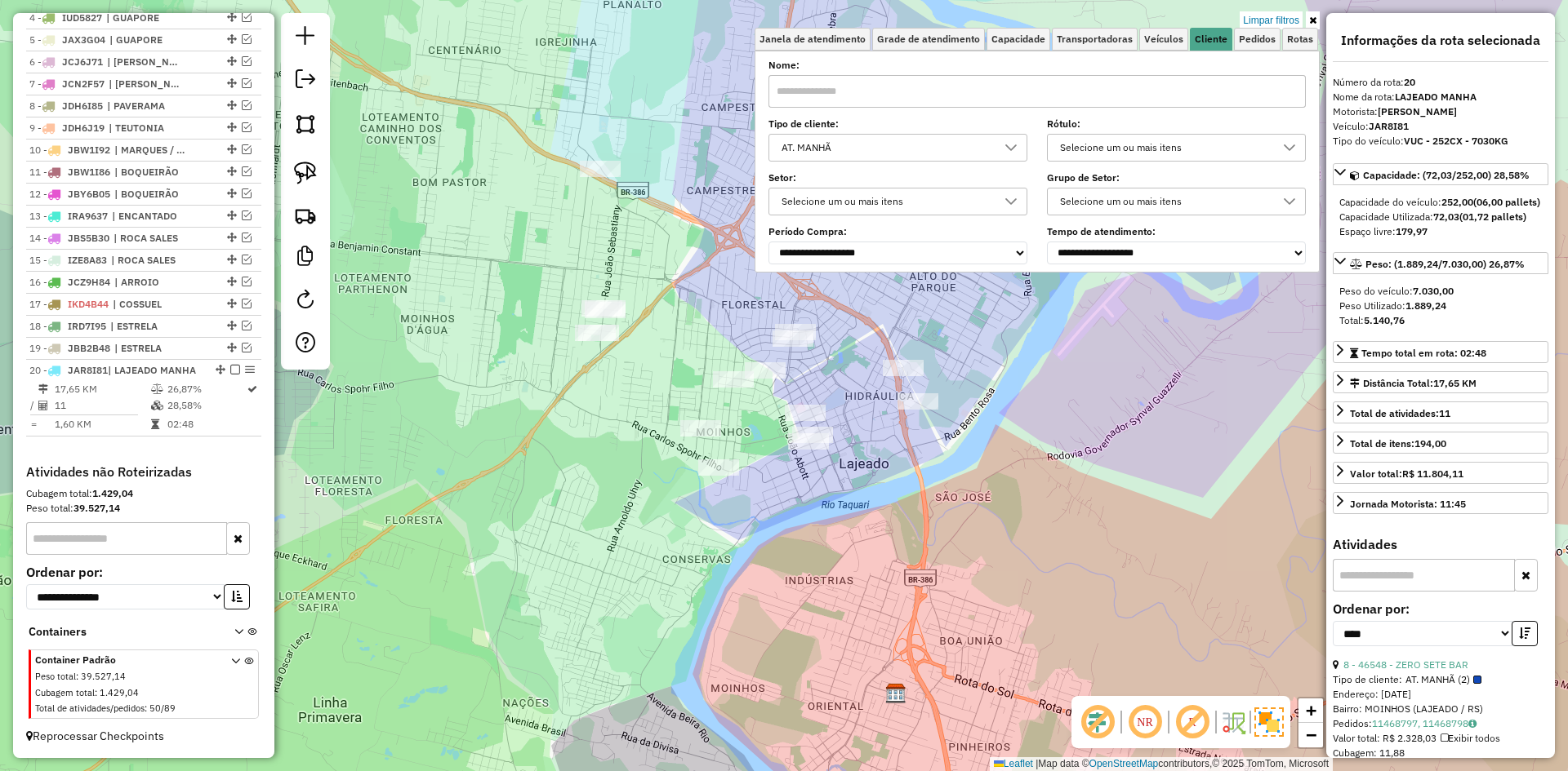
scroll to position [669, 0]
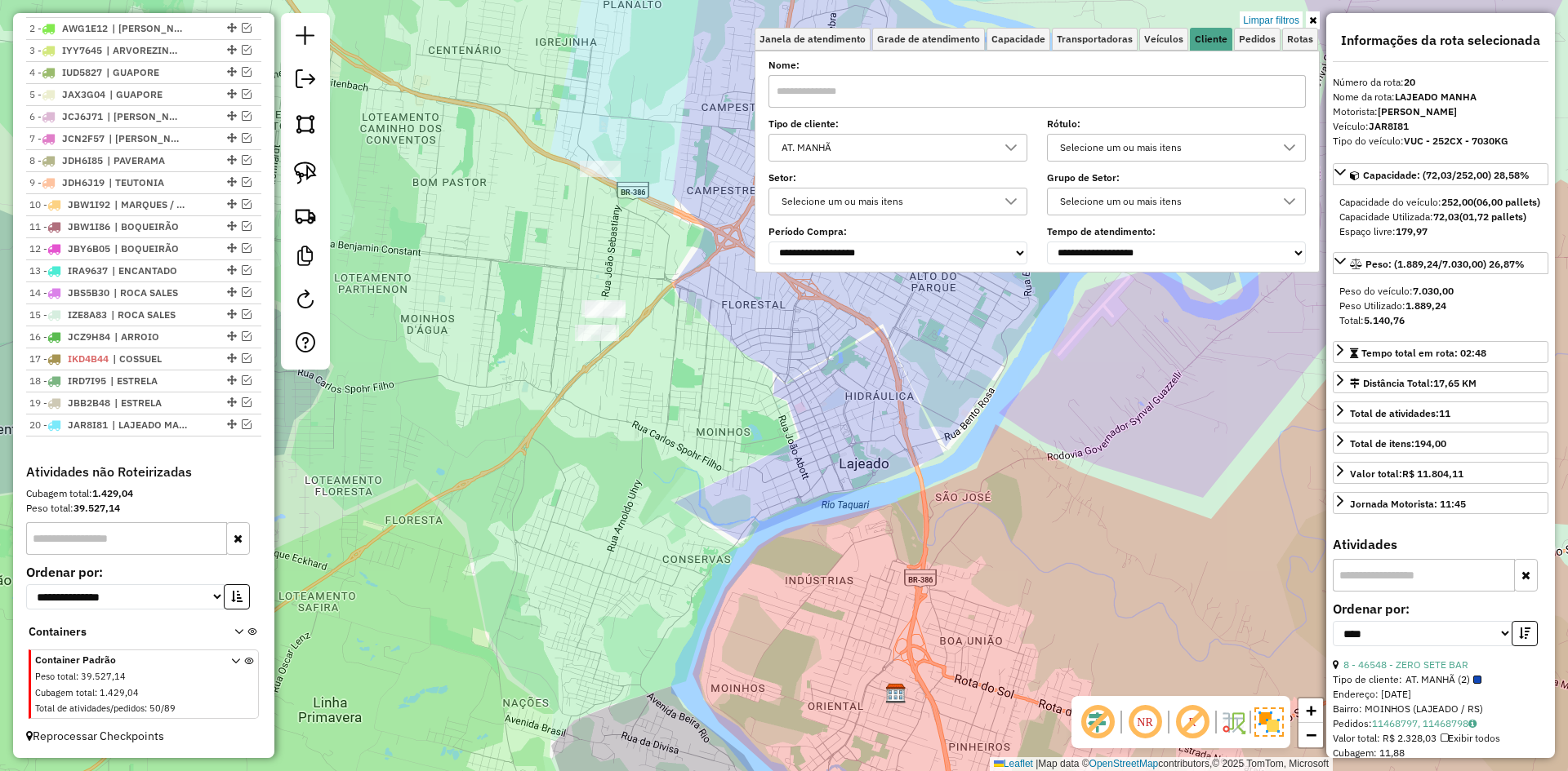
click at [1010, 149] on icon at bounding box center [1010, 147] width 13 height 13
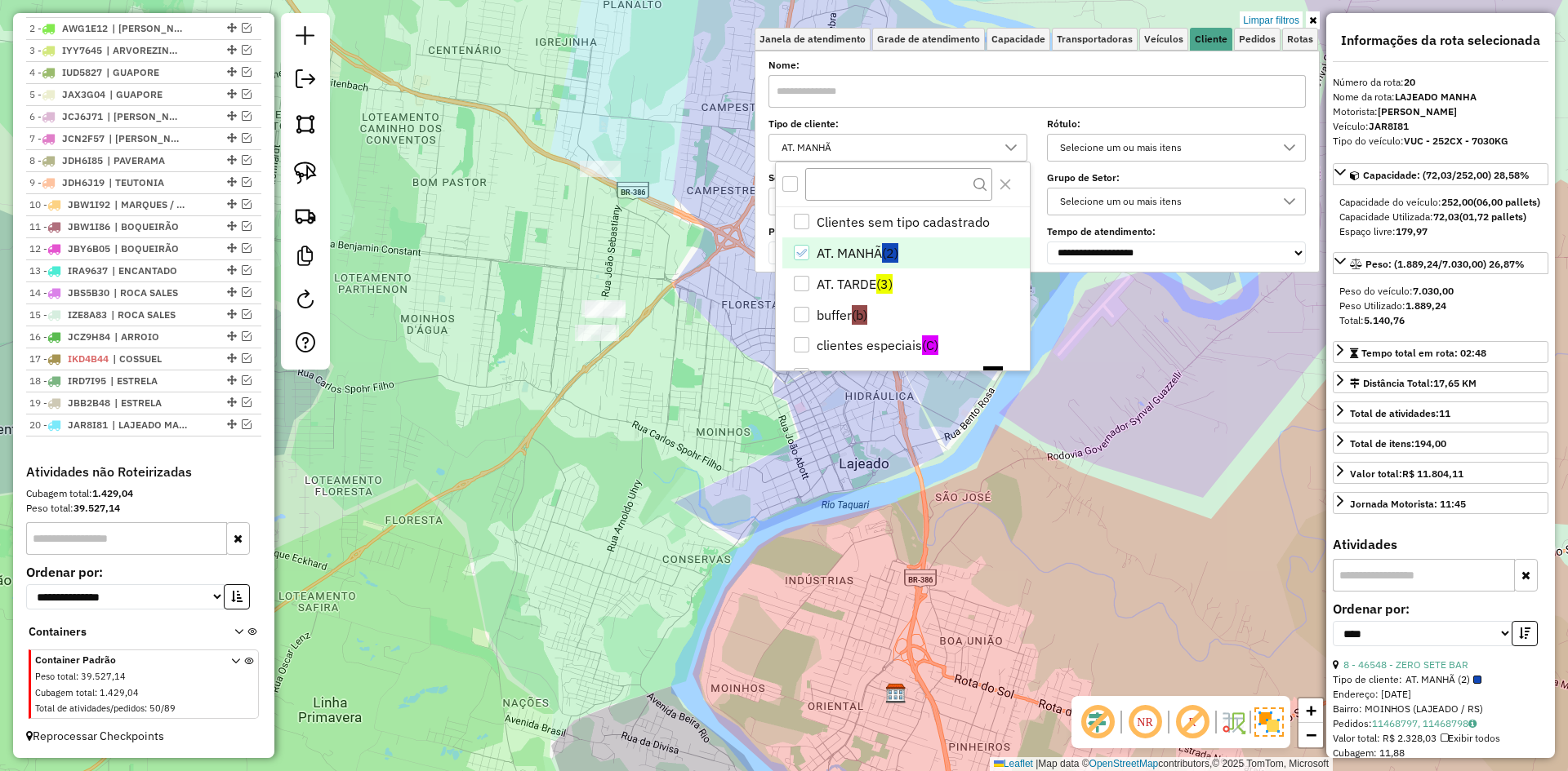
click at [808, 248] on div "AT. MANHÃ" at bounding box center [801, 252] width 16 height 16
click at [804, 285] on div "AT. TARDE" at bounding box center [801, 284] width 16 height 16
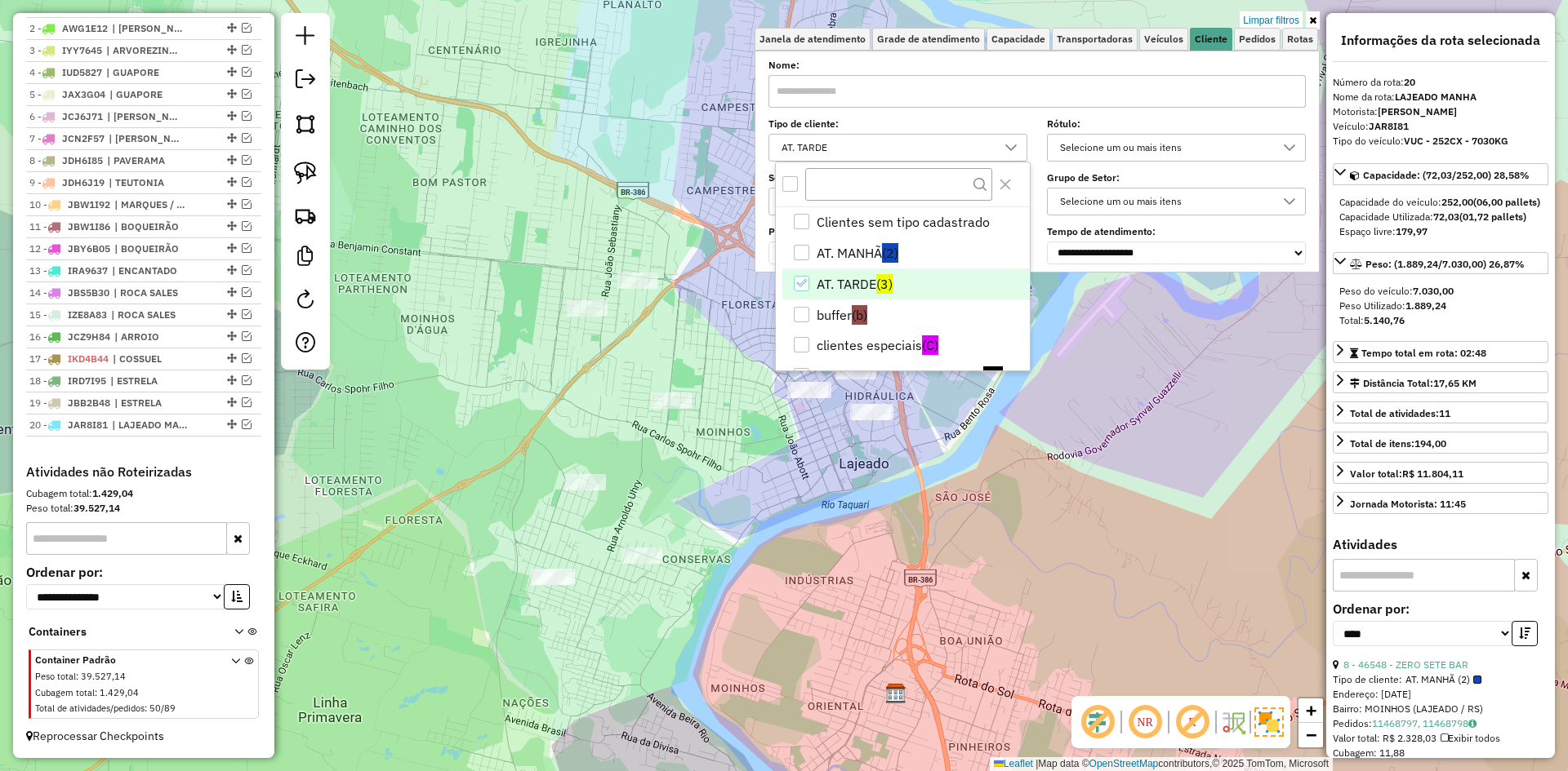
click at [968, 491] on div "Limpar filtros Janela de atendimento Grade de atendimento Capacidade Transporta…" at bounding box center [784, 386] width 1568 height 771
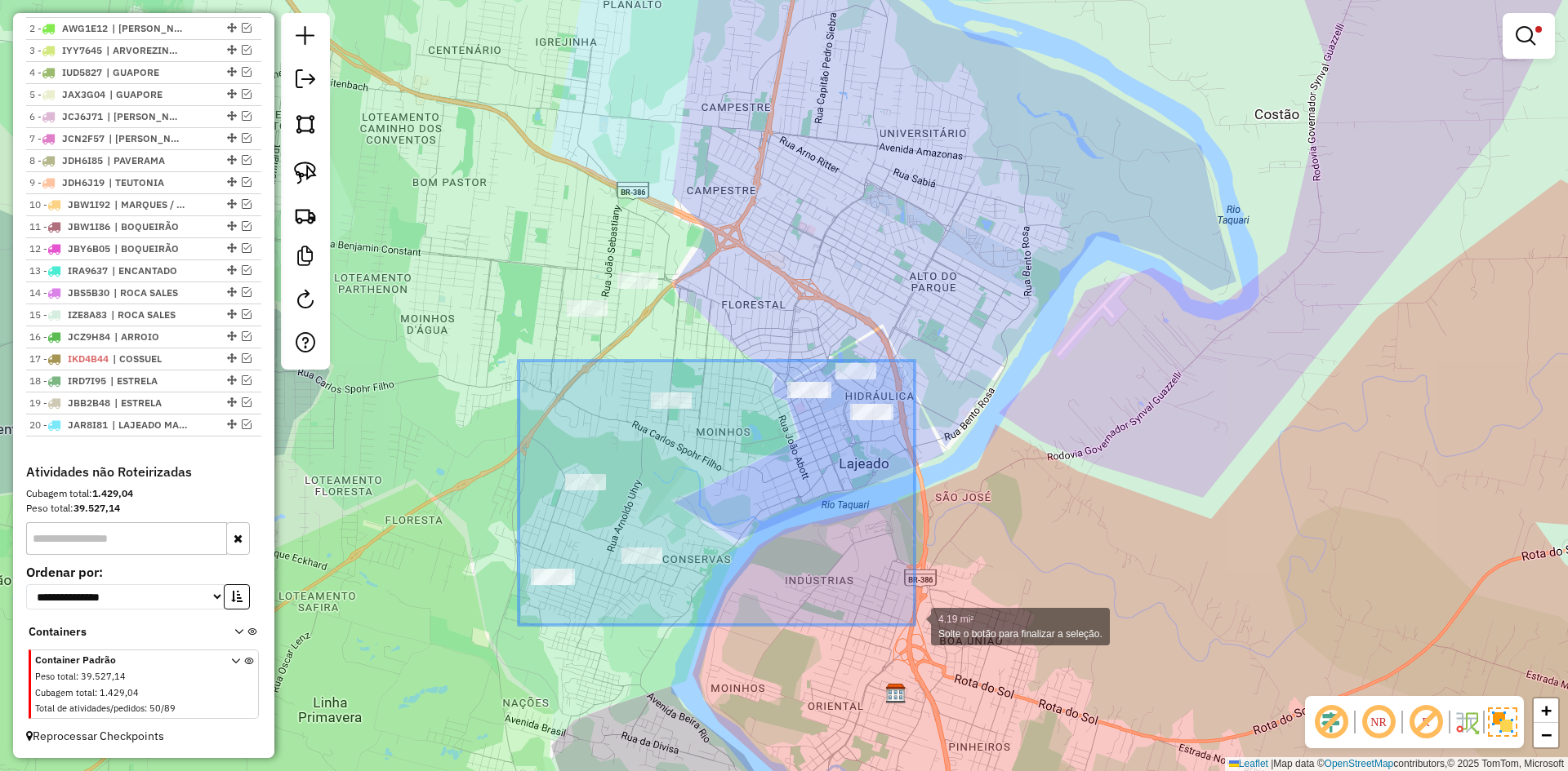
drag, startPoint x: 519, startPoint y: 360, endPoint x: 914, endPoint y: 625, distance: 475.7
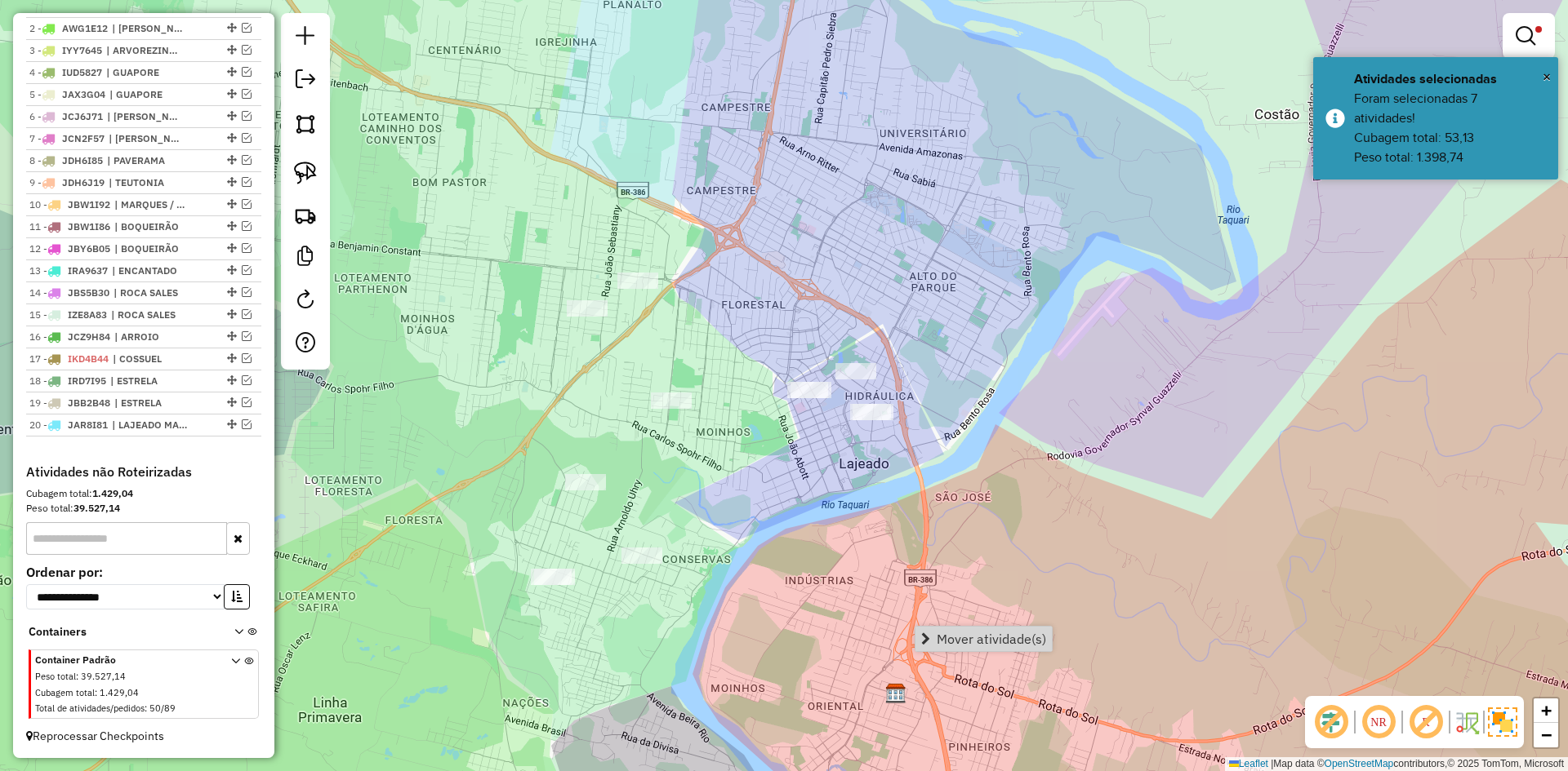
click at [1004, 636] on span "Mover atividade(s)" at bounding box center [991, 638] width 110 height 13
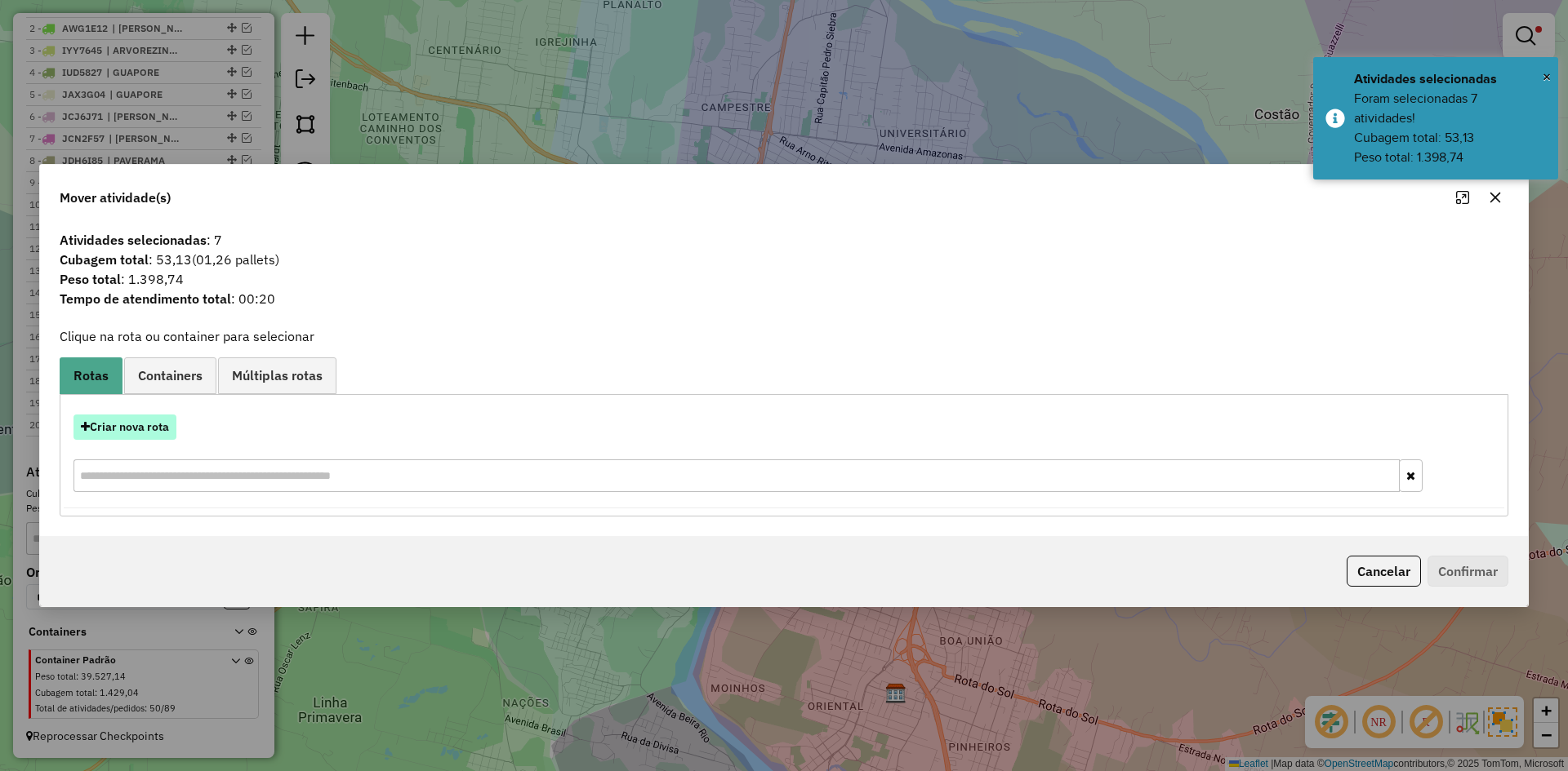
click at [146, 418] on button "Criar nova rota" at bounding box center [125, 427] width 103 height 25
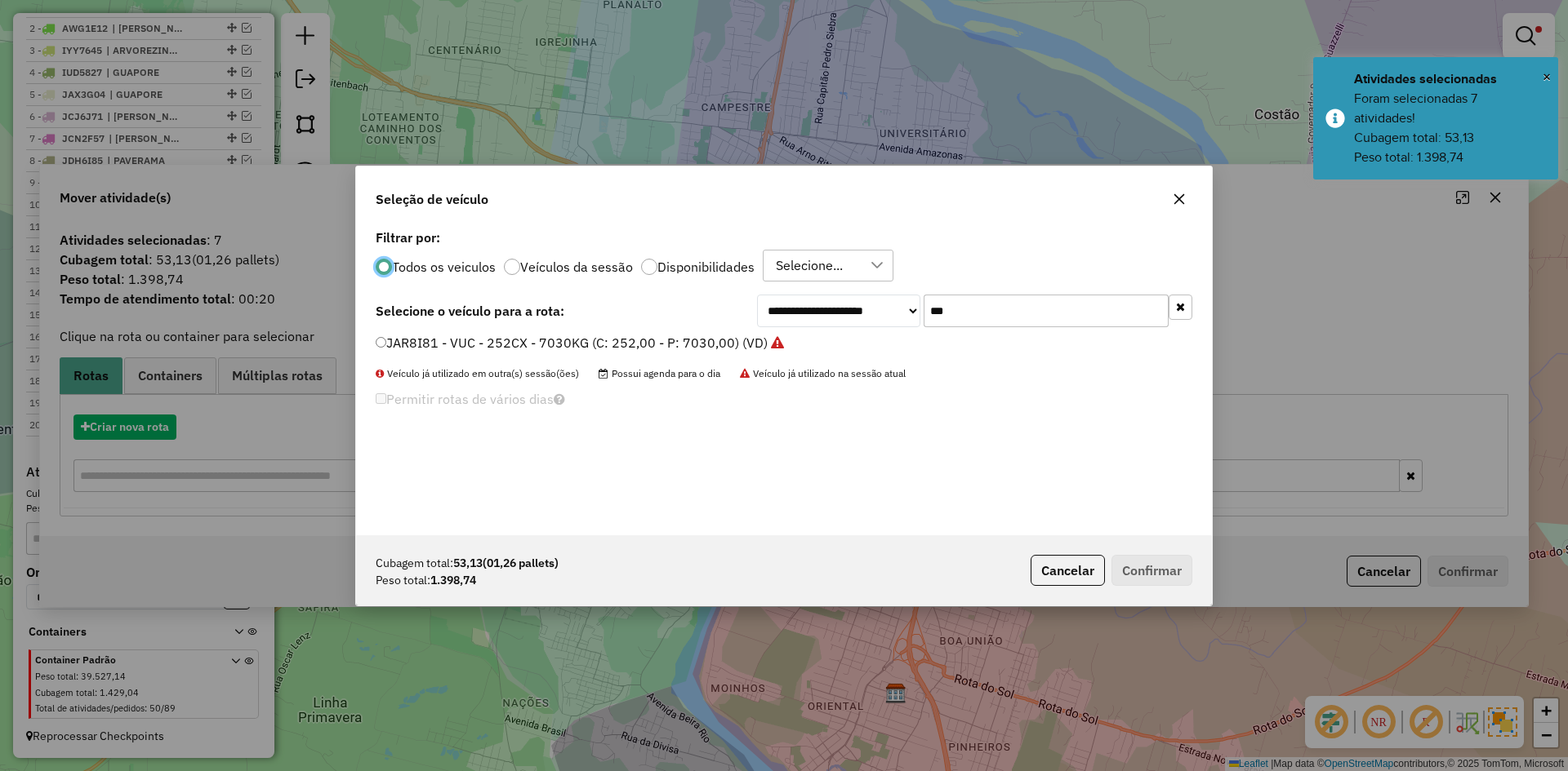
scroll to position [9, 5]
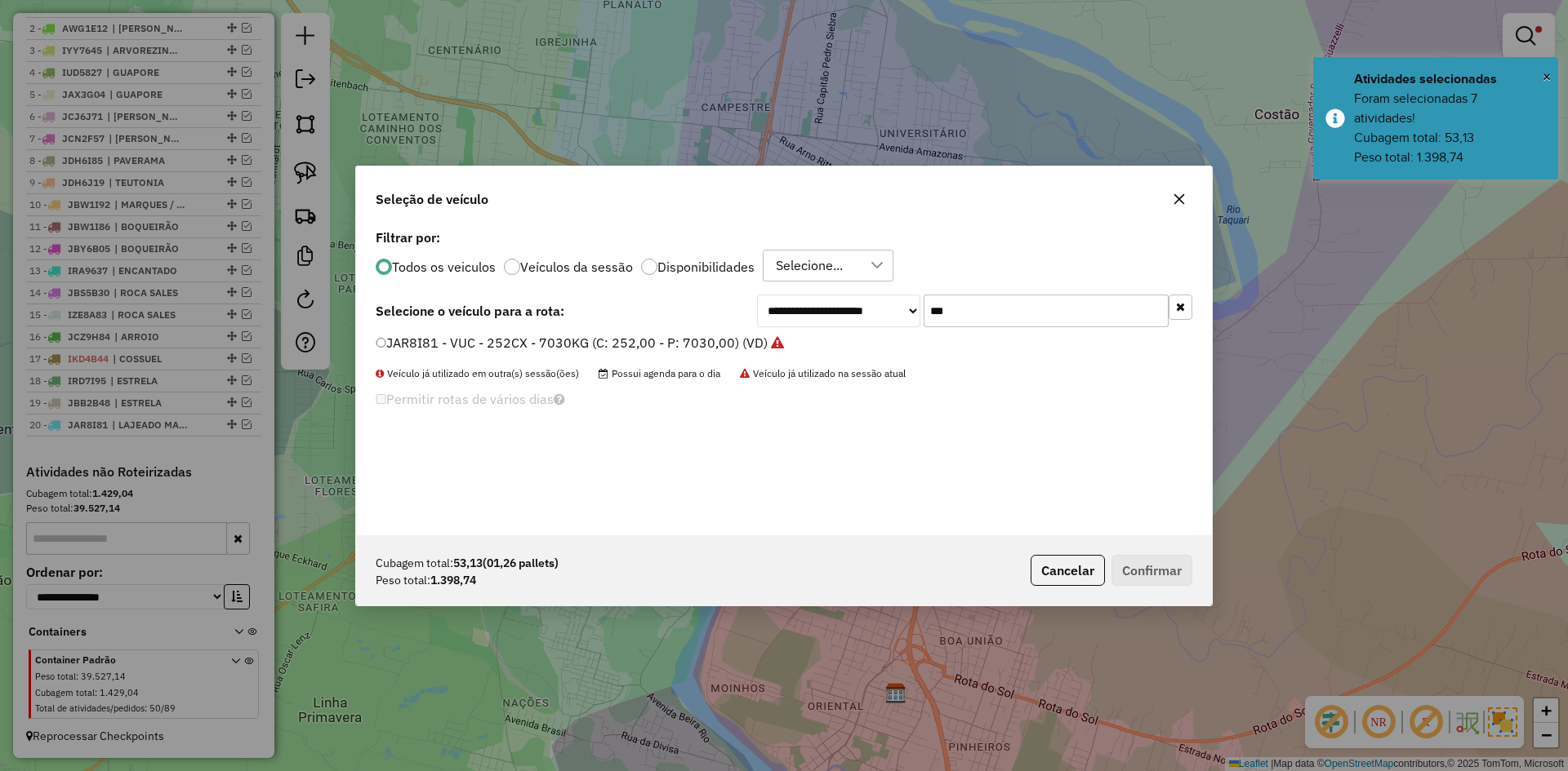
drag, startPoint x: 957, startPoint y: 310, endPoint x: 925, endPoint y: 335, distance: 40.6
click at [928, 333] on div "**********" at bounding box center [783, 380] width 856 height 310
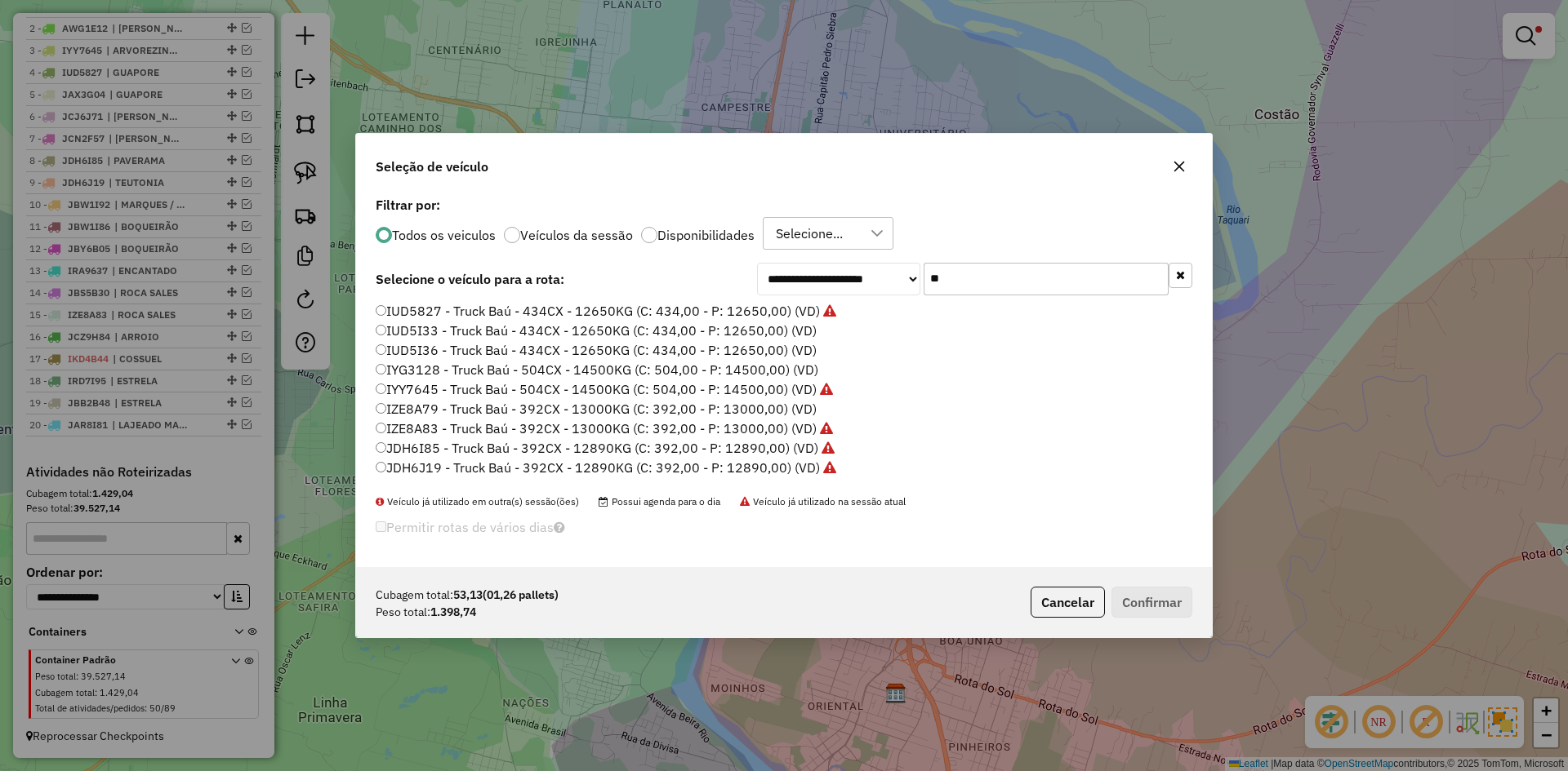
type input "*"
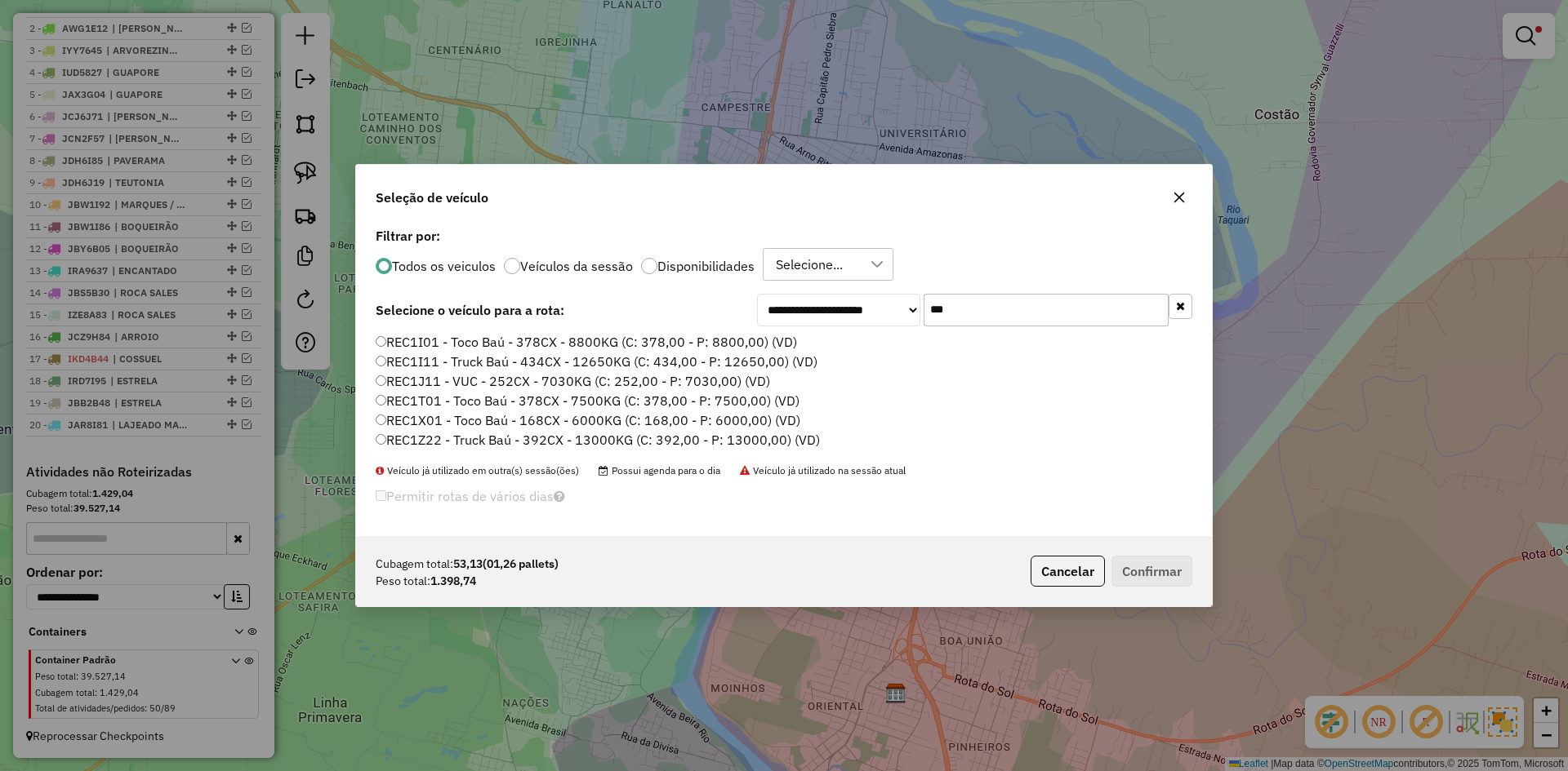
type input "***"
click at [381, 406] on label "REC1T01 - Toco Baú - 378CX - 7500KG (C: 378,00 - P: 7500,00) (VD)" at bounding box center [588, 401] width 424 height 19
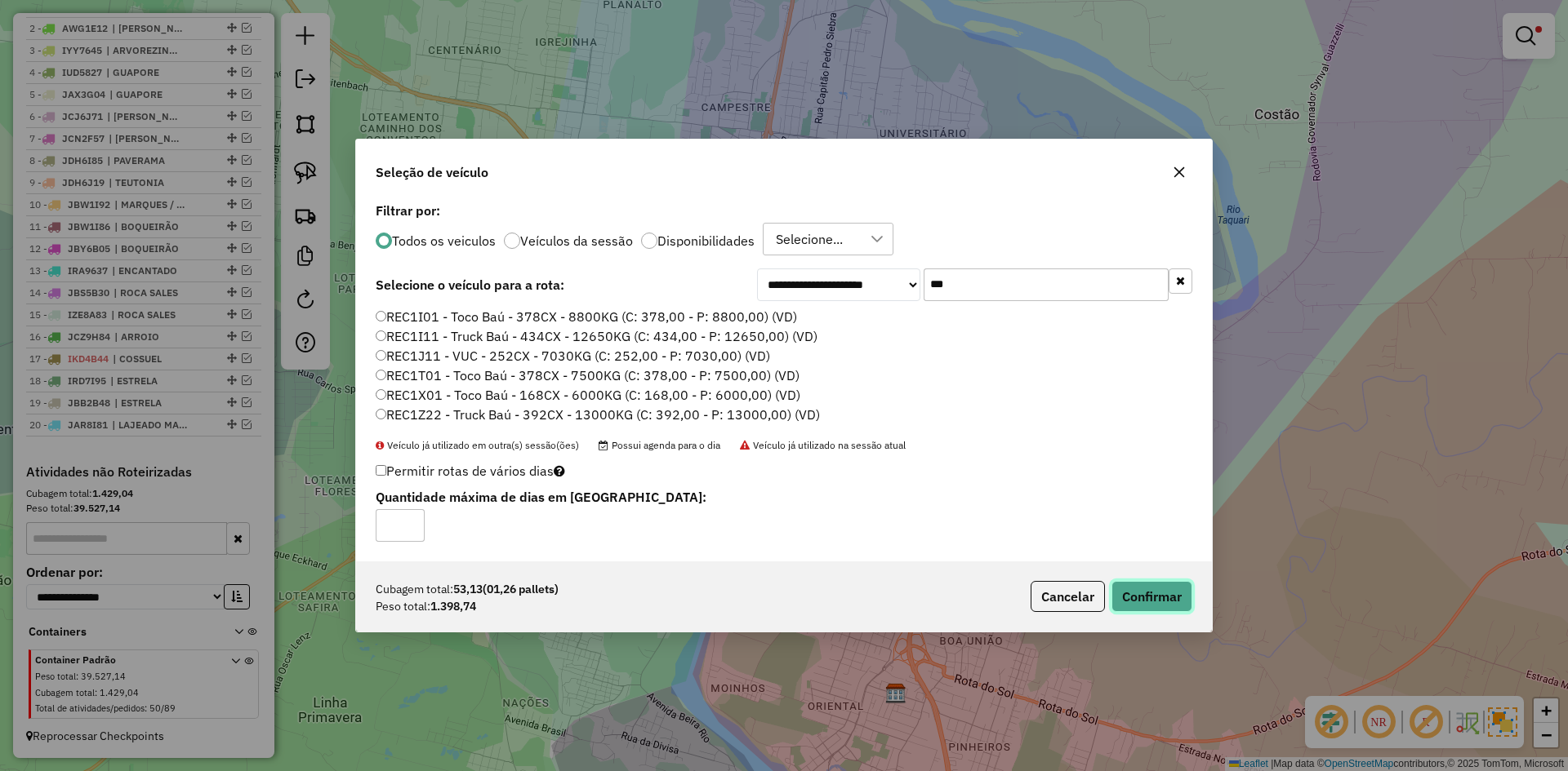
click at [1156, 602] on button "Confirmar" at bounding box center [1151, 596] width 81 height 31
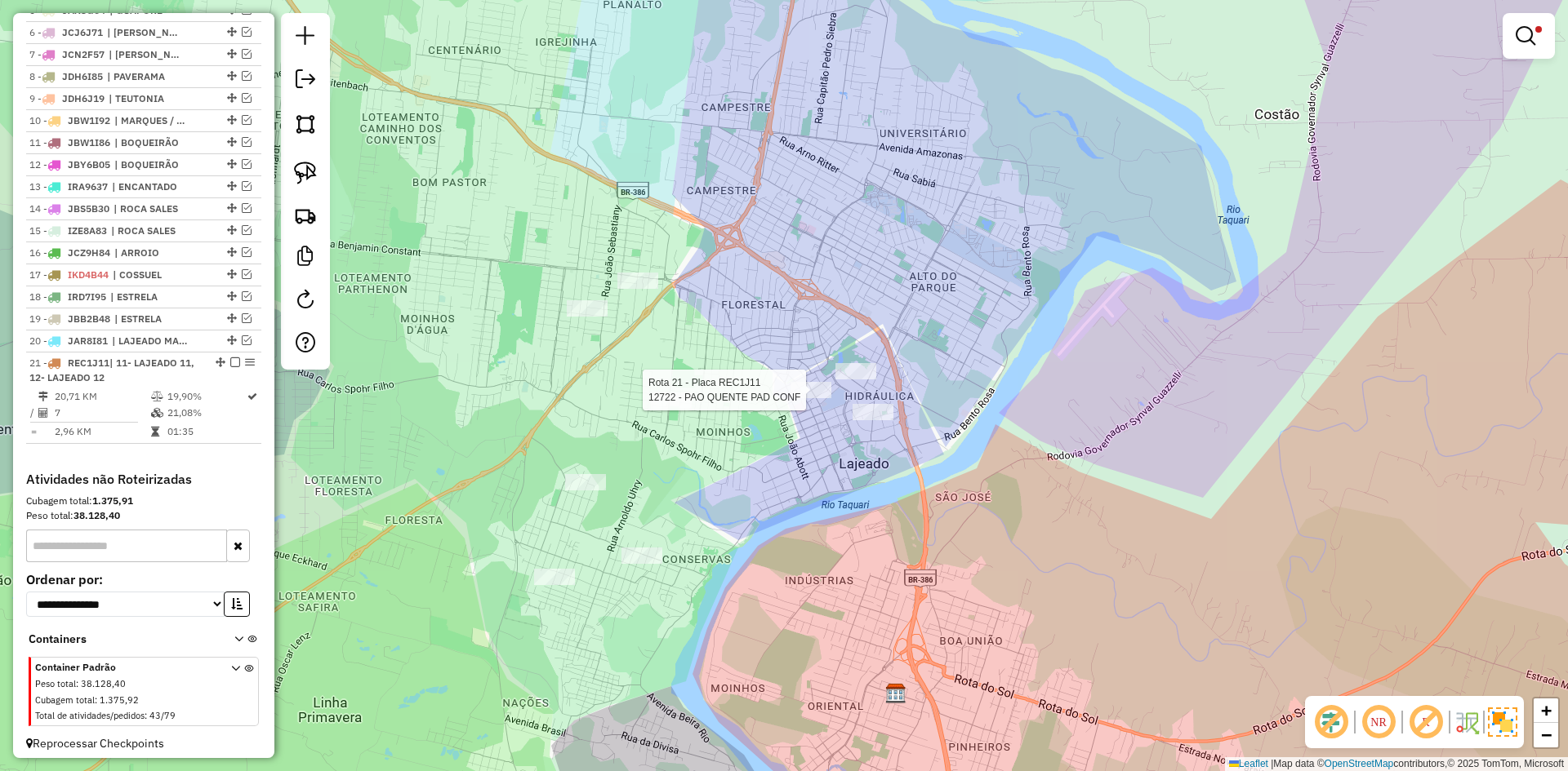
scroll to position [760, 0]
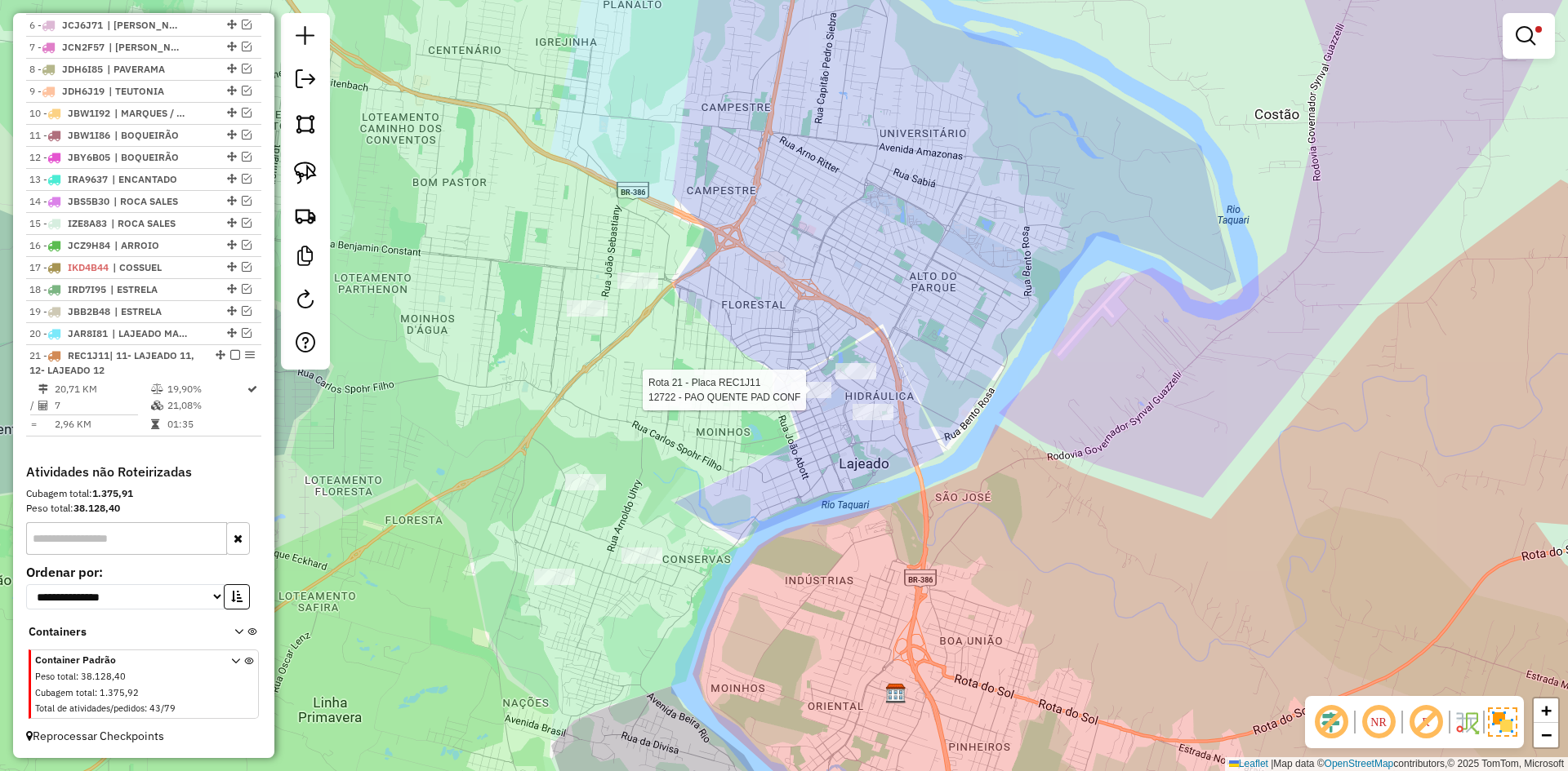
select select "*********"
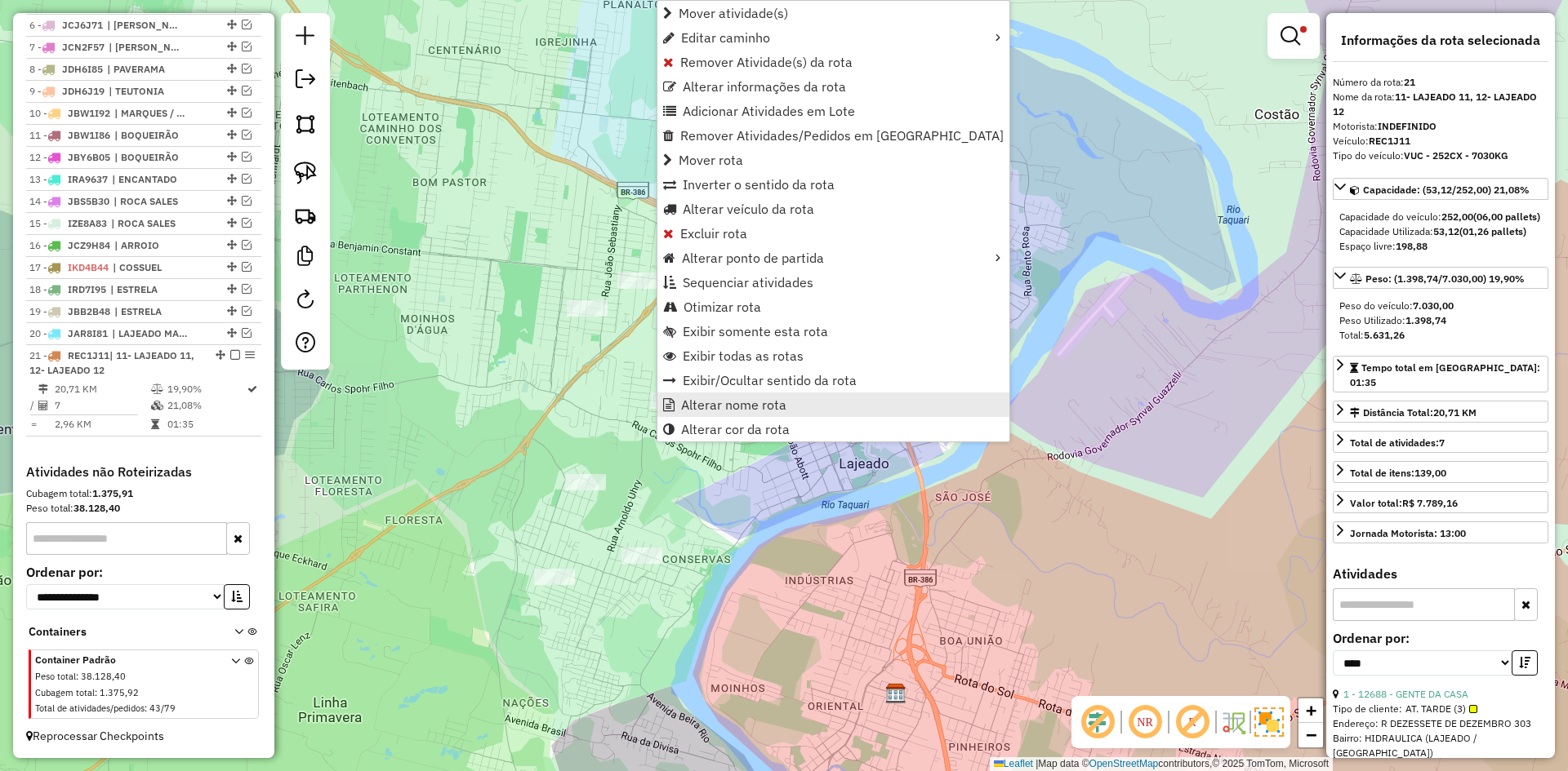
click at [760, 412] on span "Alterar nome rota" at bounding box center [733, 404] width 105 height 13
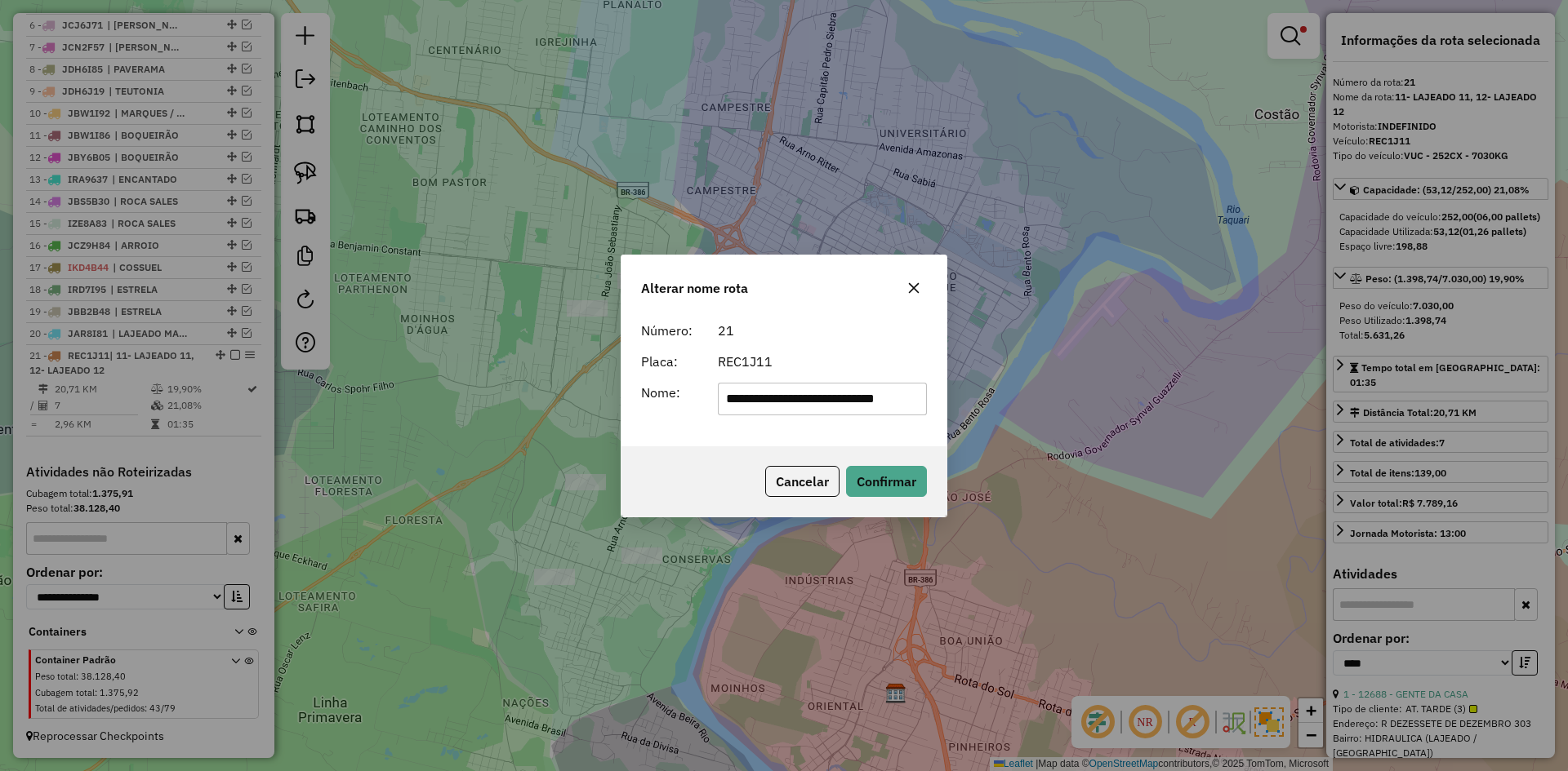
scroll to position [0, 0]
drag, startPoint x: 826, startPoint y: 412, endPoint x: 810, endPoint y: 430, distance: 24.1
click at [810, 430] on div "**********" at bounding box center [784, 381] width 325 height 132
drag, startPoint x: 748, startPoint y: 401, endPoint x: 658, endPoint y: 448, distance: 101.5
click at [694, 437] on div "**********" at bounding box center [784, 381] width 325 height 132
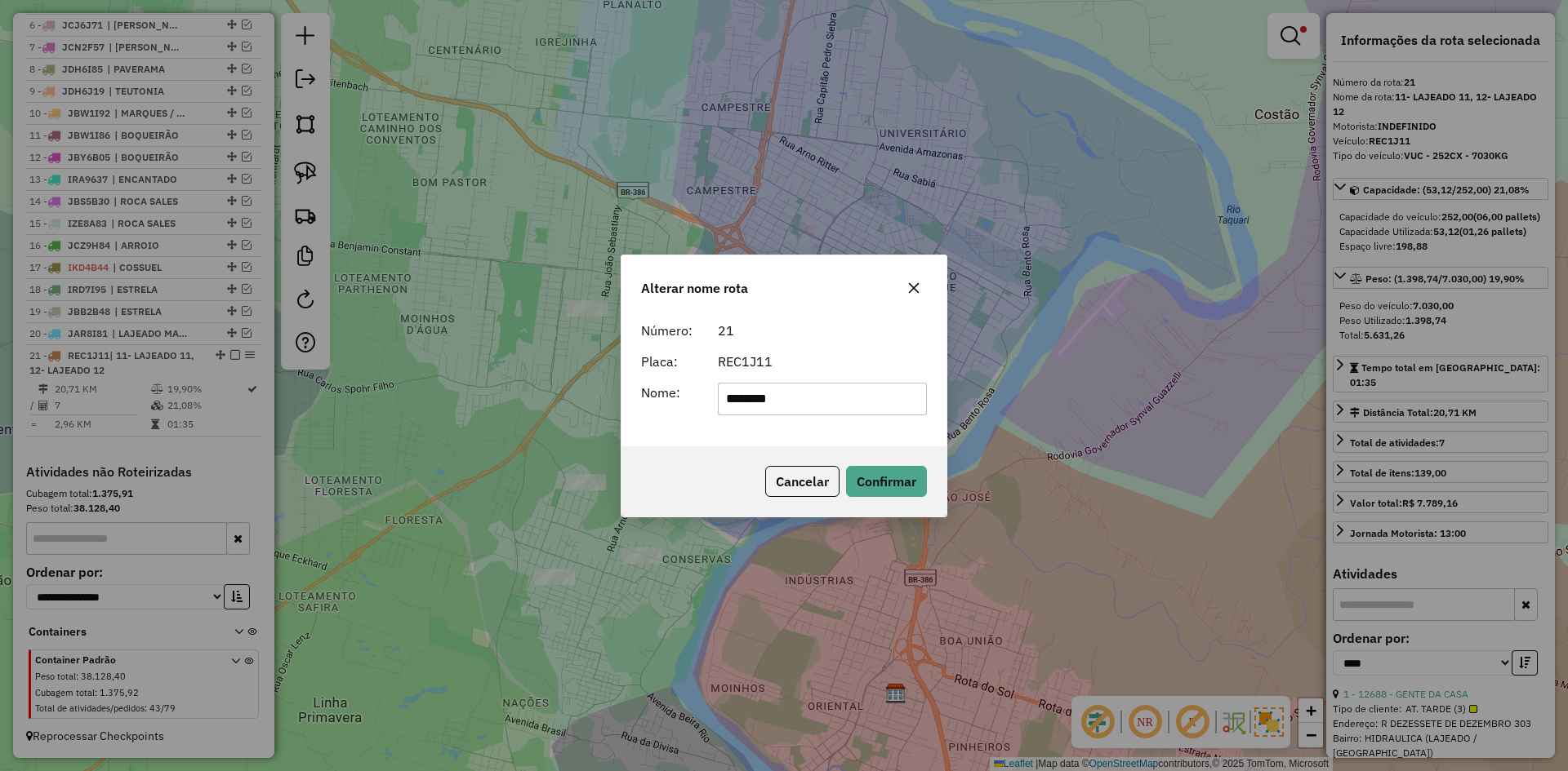
drag, startPoint x: 797, startPoint y: 393, endPoint x: 811, endPoint y: 416, distance: 26.9
click at [798, 393] on input "*******" at bounding box center [823, 399] width 210 height 33
type input "**********"
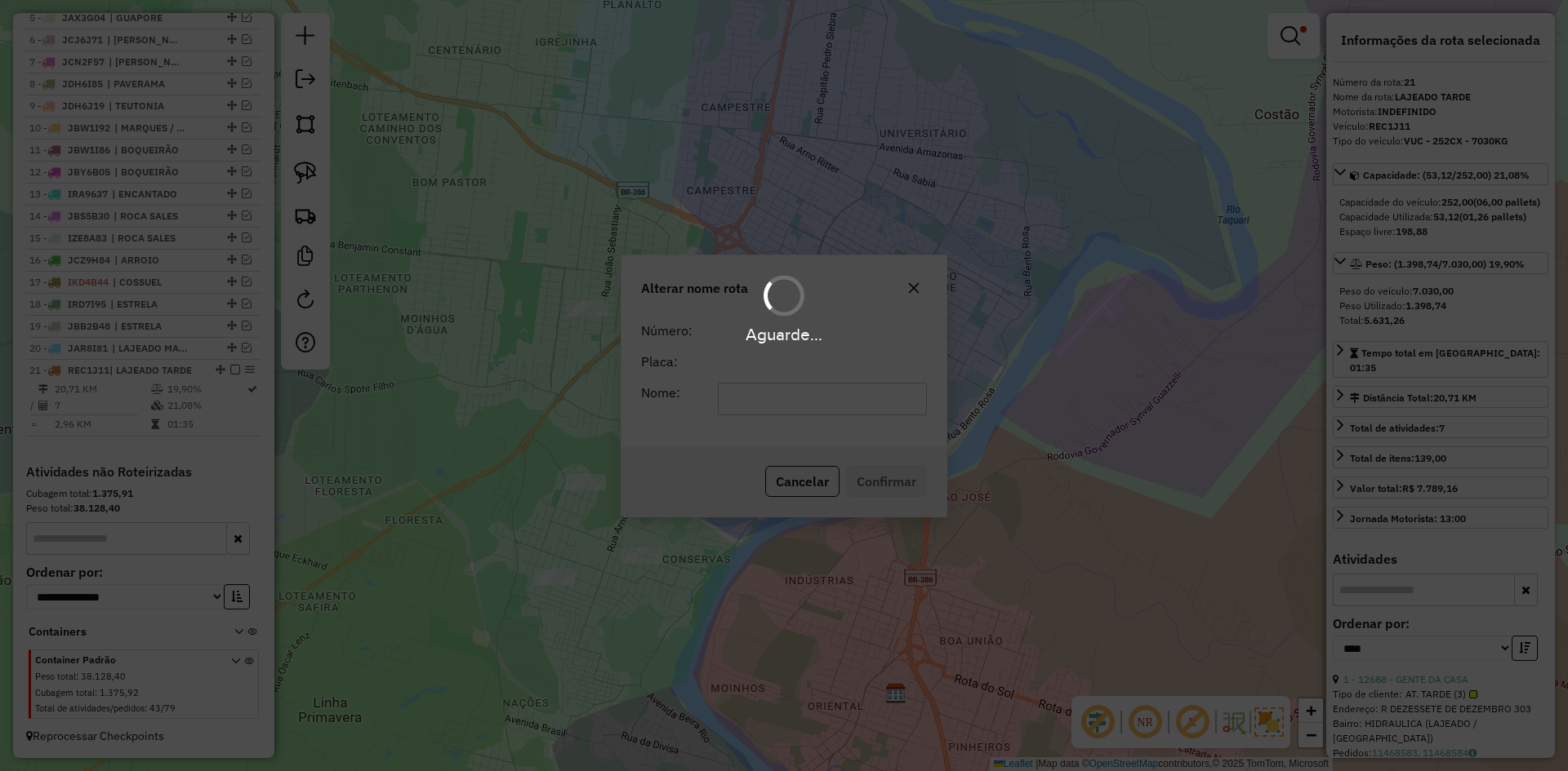
scroll to position [746, 0]
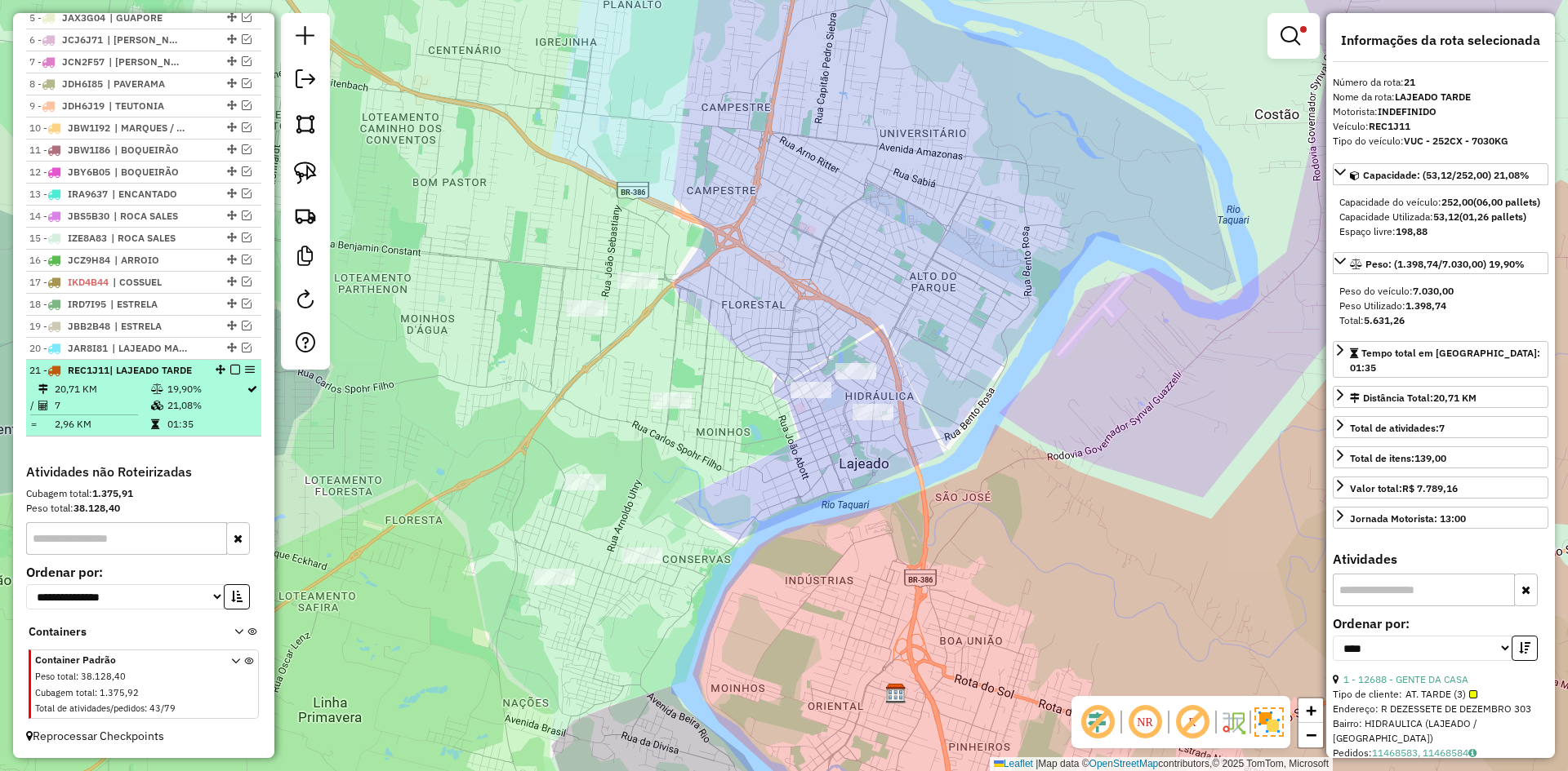
click at [233, 366] on em at bounding box center [235, 370] width 10 height 10
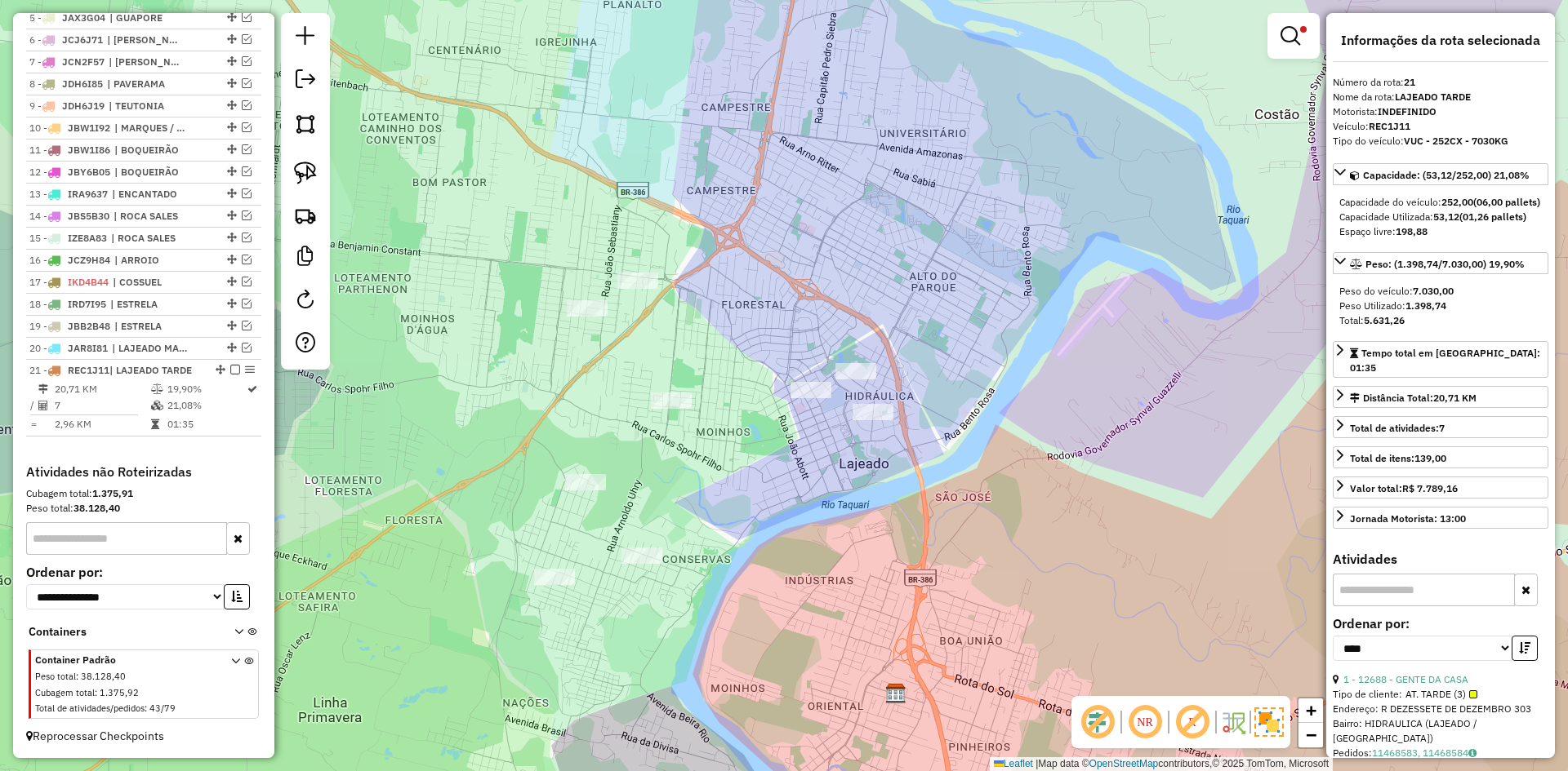
scroll to position [691, 0]
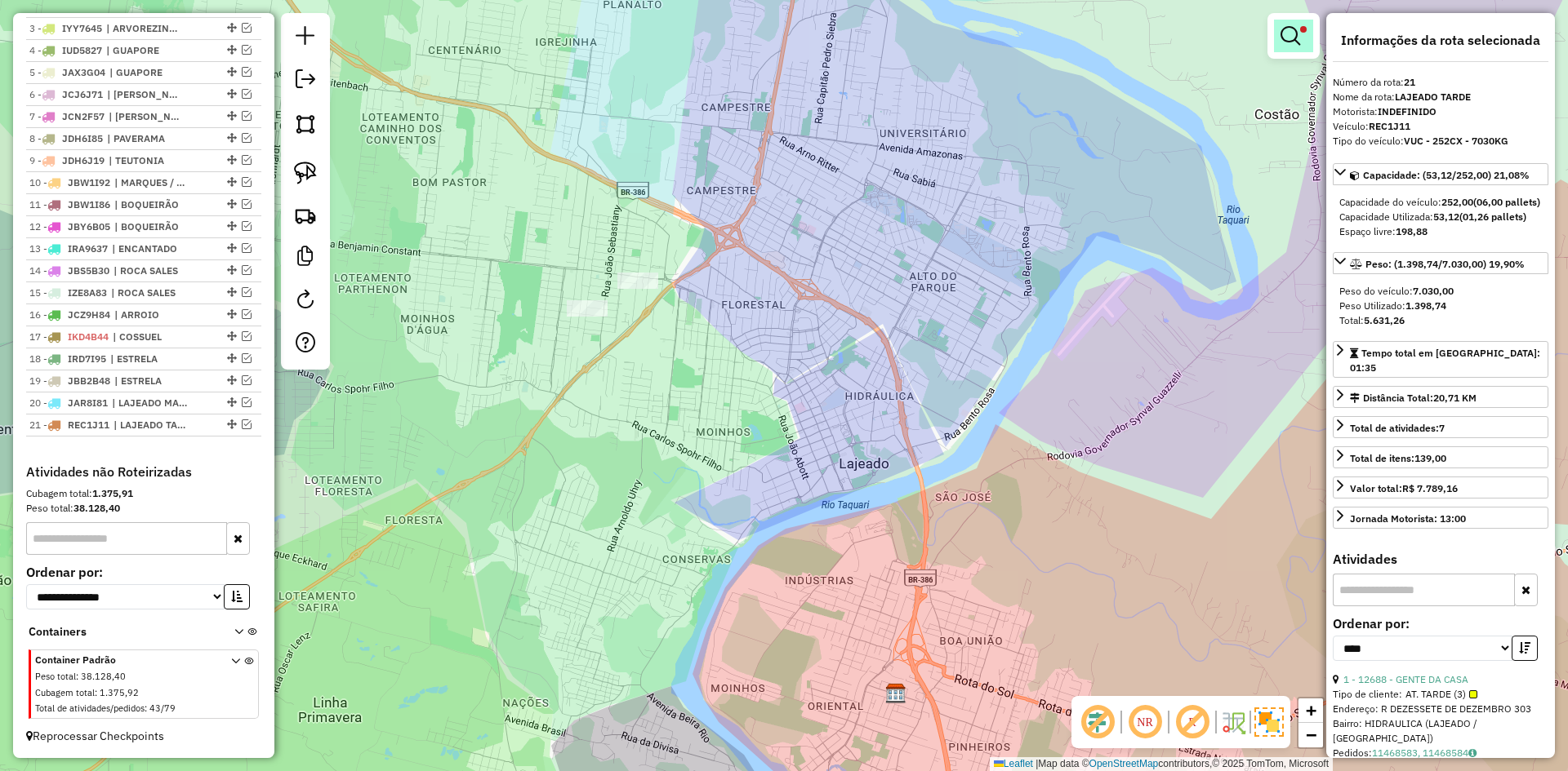
click at [1300, 31] on span at bounding box center [1303, 29] width 7 height 7
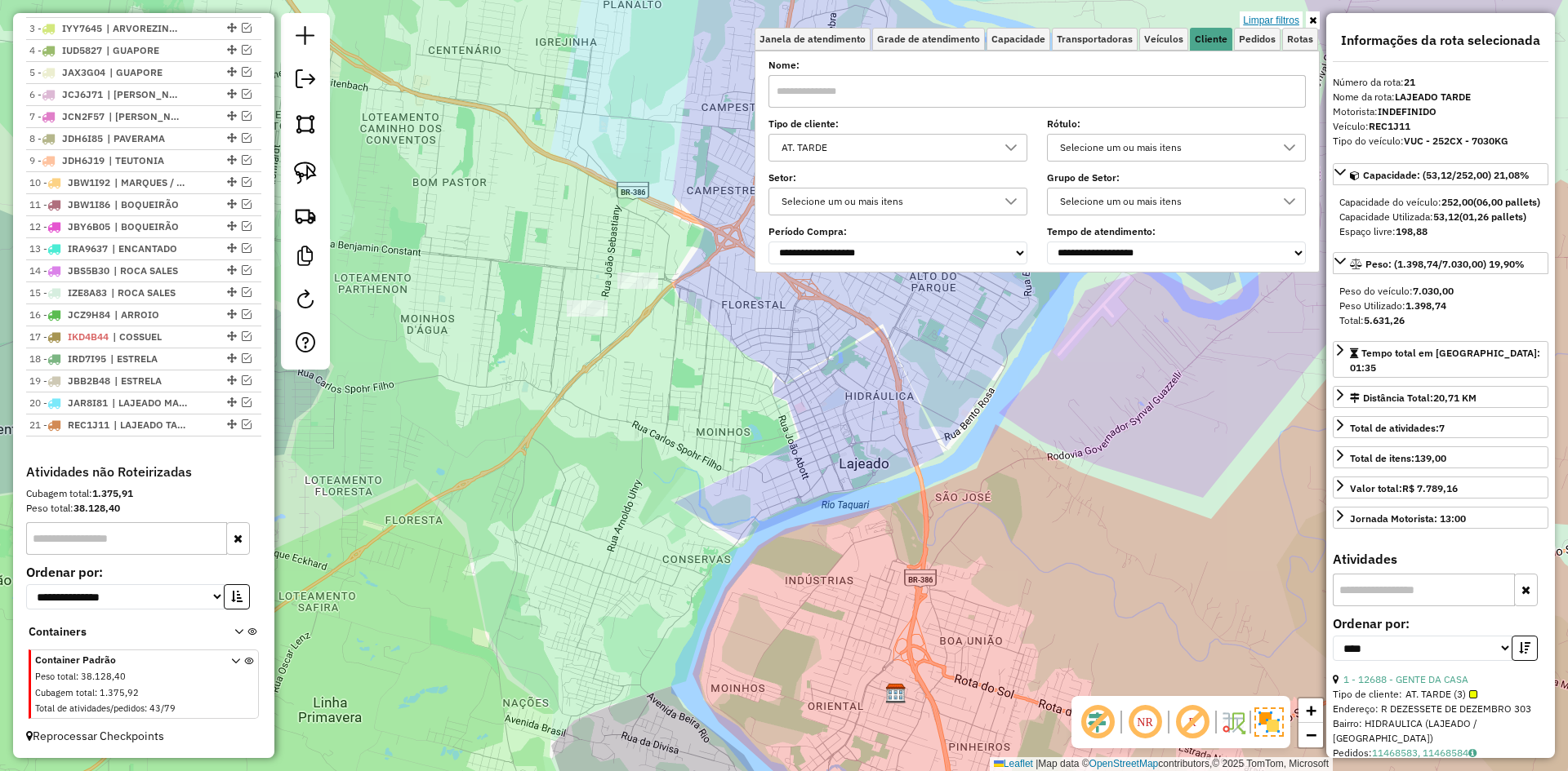
click at [1284, 16] on link "Limpar filtros" at bounding box center [1271, 20] width 63 height 17
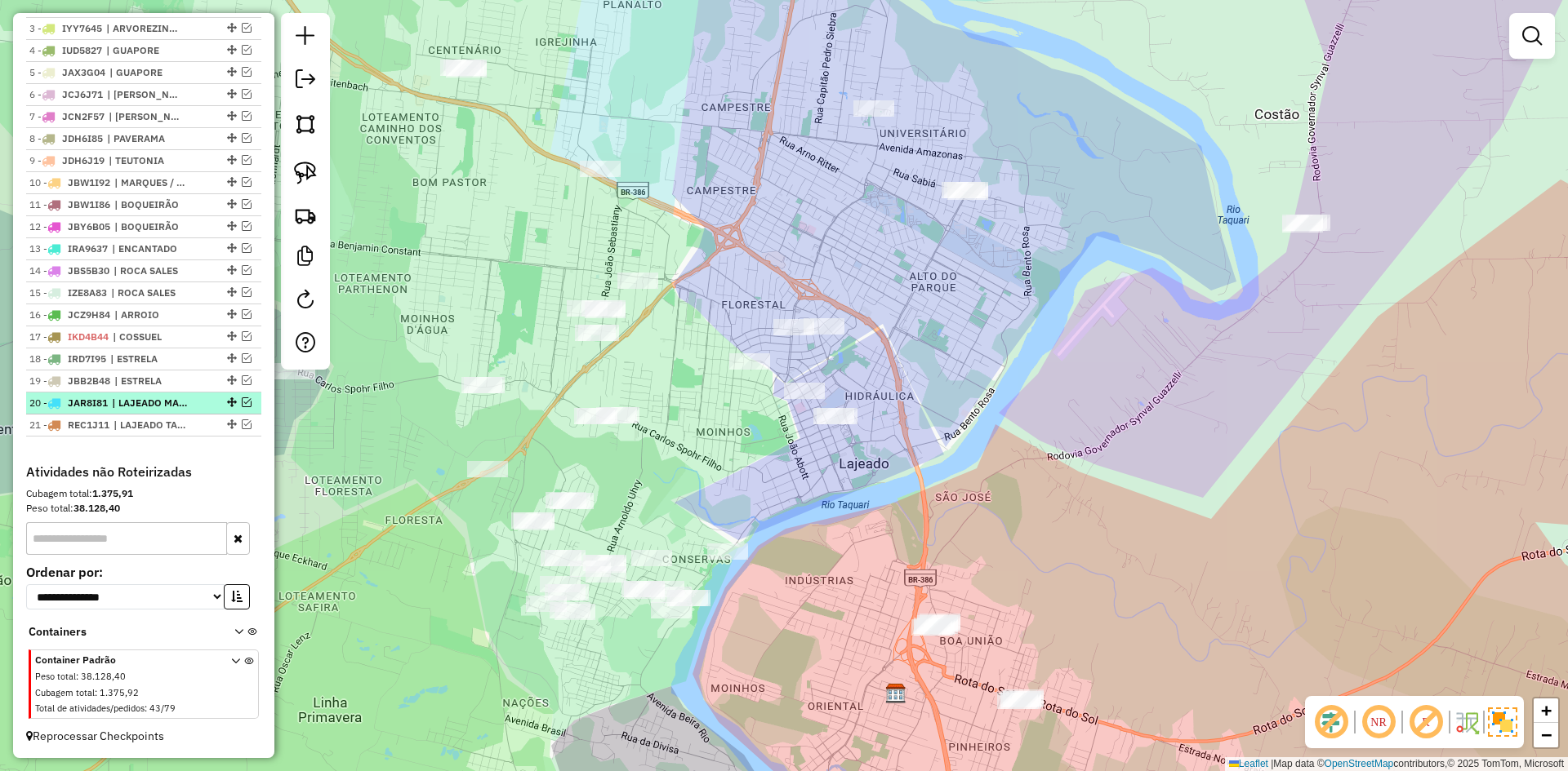
click at [242, 399] on em at bounding box center [247, 402] width 10 height 10
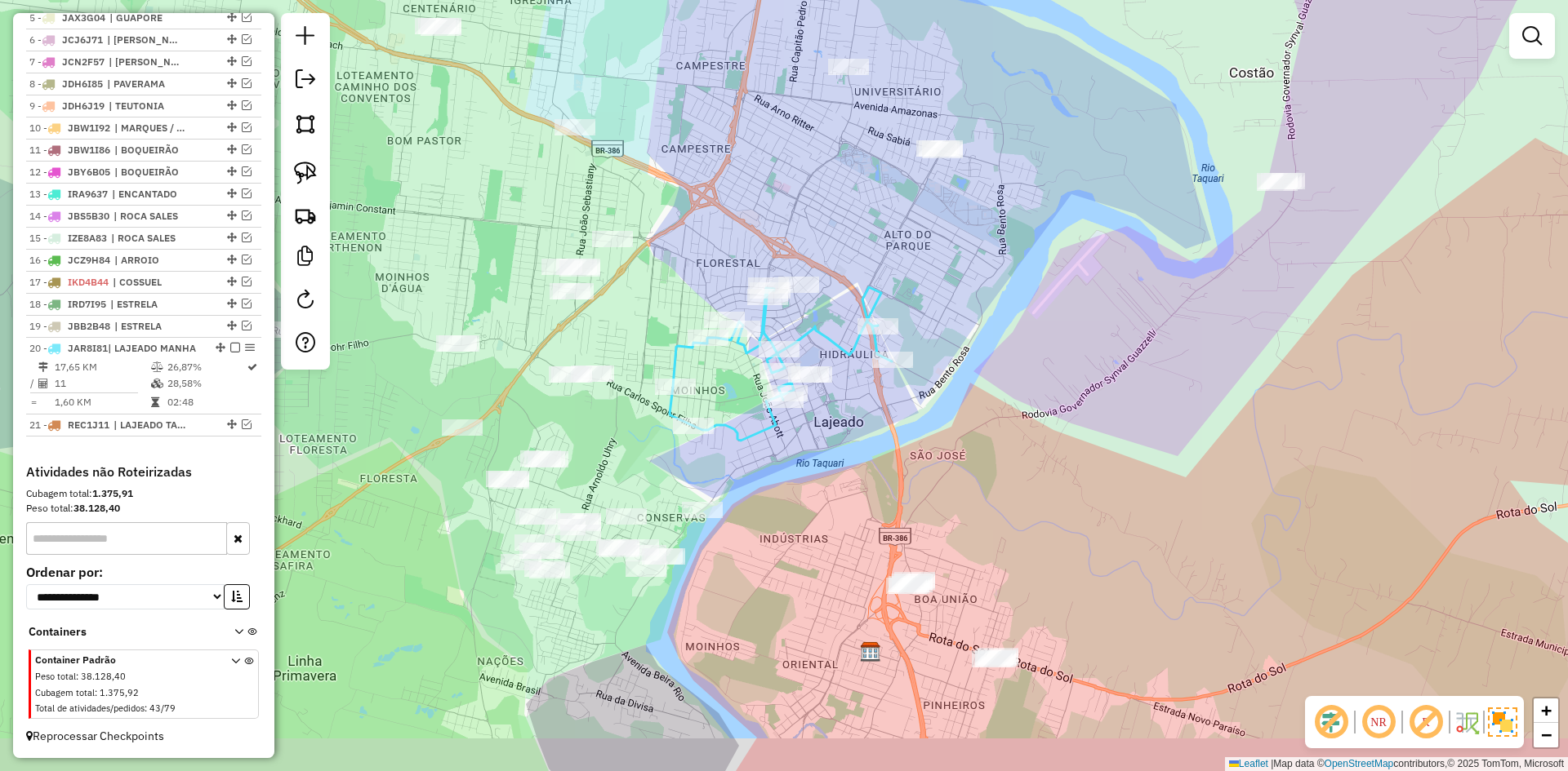
drag, startPoint x: 804, startPoint y: 486, endPoint x: 770, endPoint y: 425, distance: 69.8
click at [770, 427] on div "Janela de atendimento Grade de atendimento Capacidade Transportadoras Veículos …" at bounding box center [784, 386] width 1568 height 771
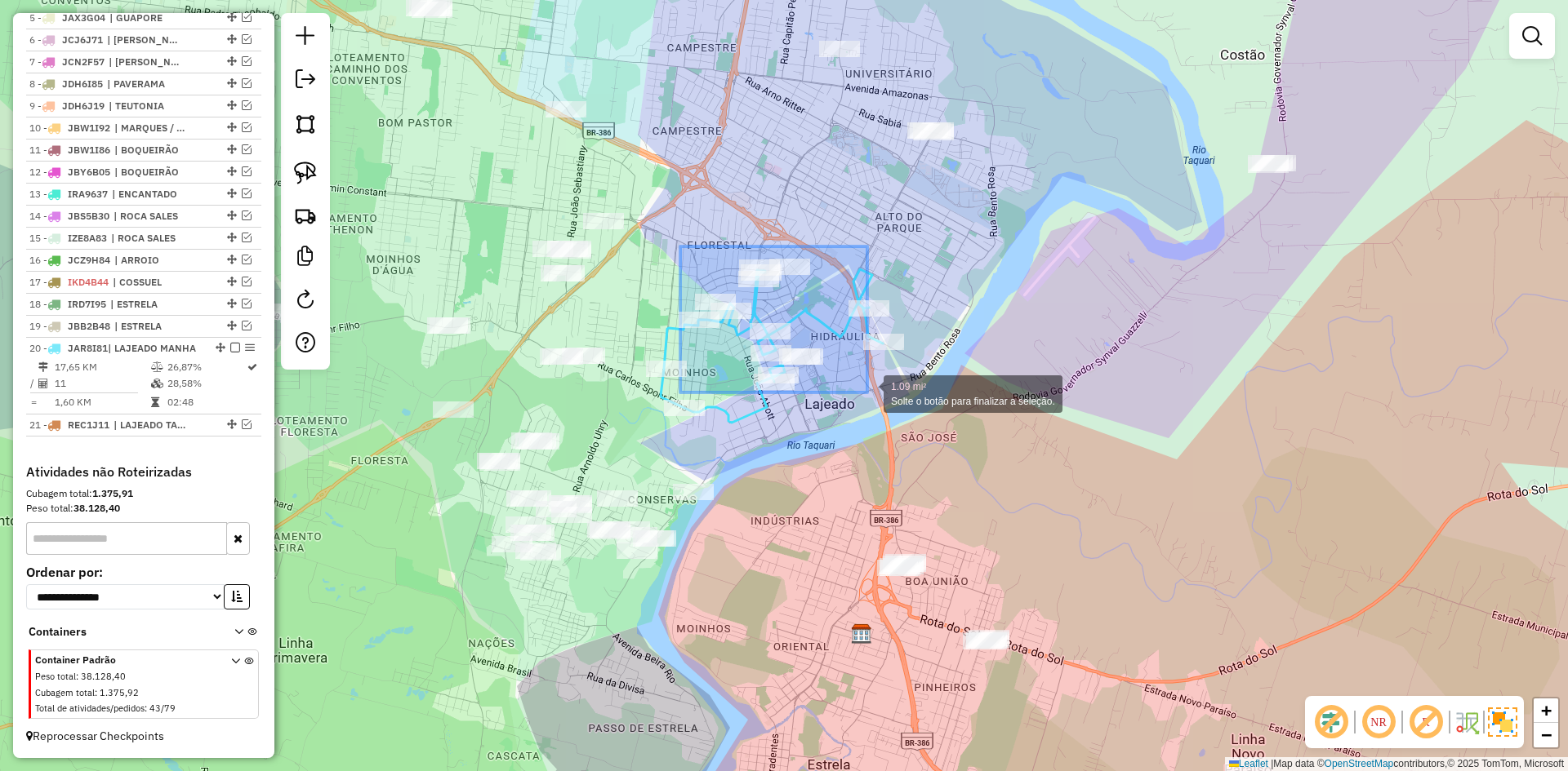
drag, startPoint x: 680, startPoint y: 247, endPoint x: 868, endPoint y: 392, distance: 237.4
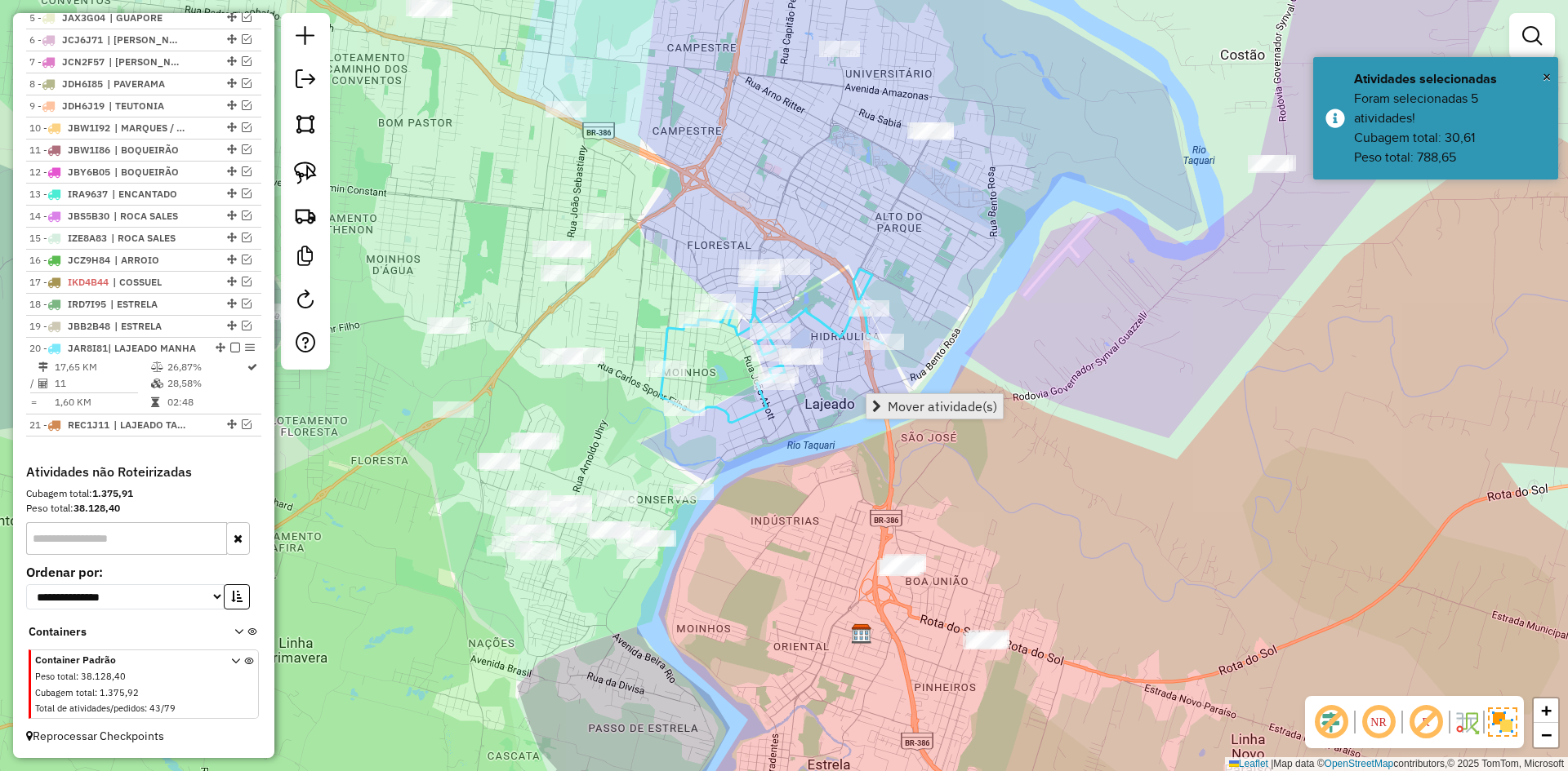
click at [906, 401] on span "Mover atividade(s)" at bounding box center [942, 406] width 110 height 13
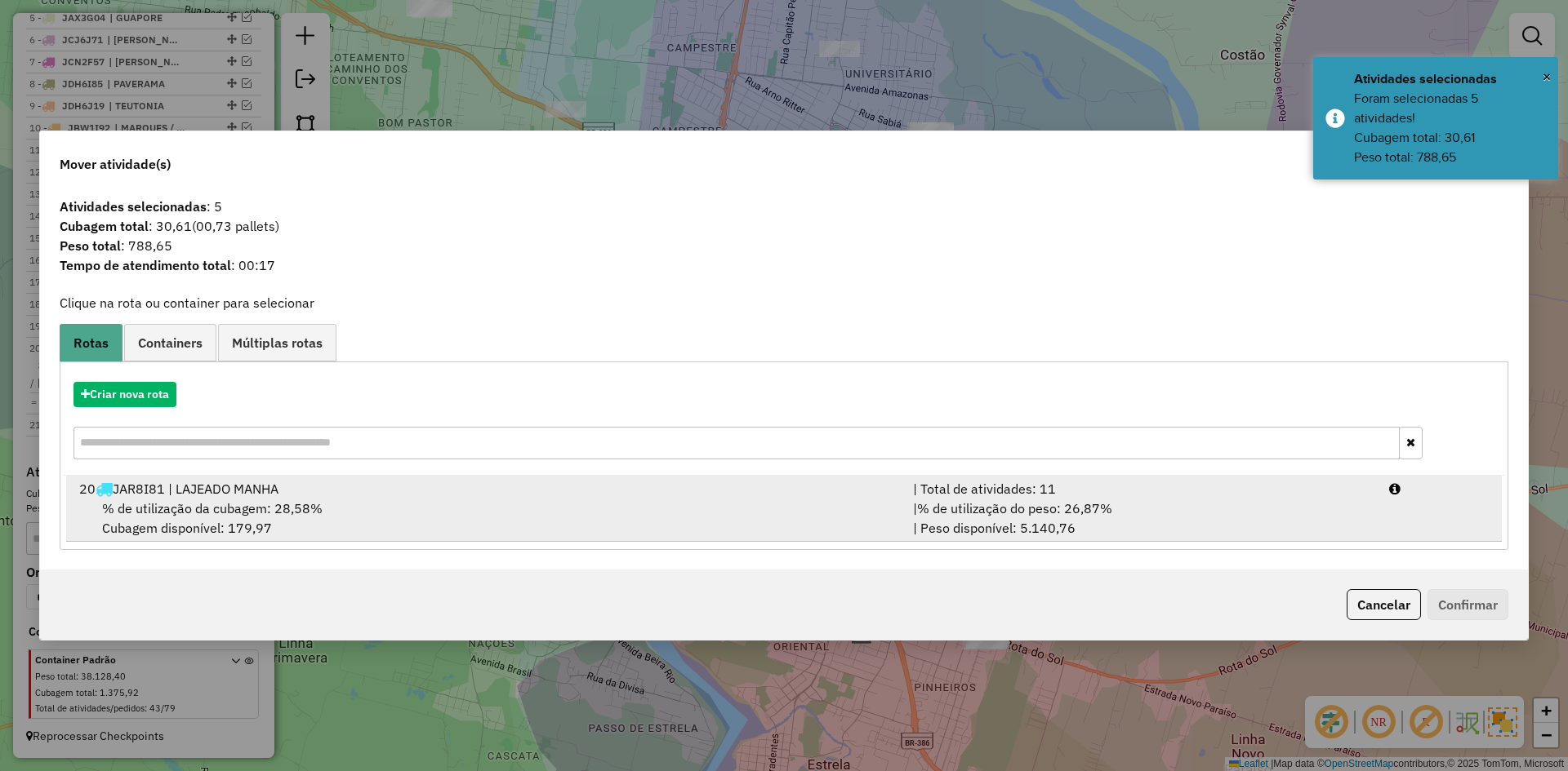
drag, startPoint x: 227, startPoint y: 509, endPoint x: 309, endPoint y: 520, distance: 82.7
click at [228, 509] on span "% de utilização da cubagem: 28,58%" at bounding box center [212, 508] width 221 height 17
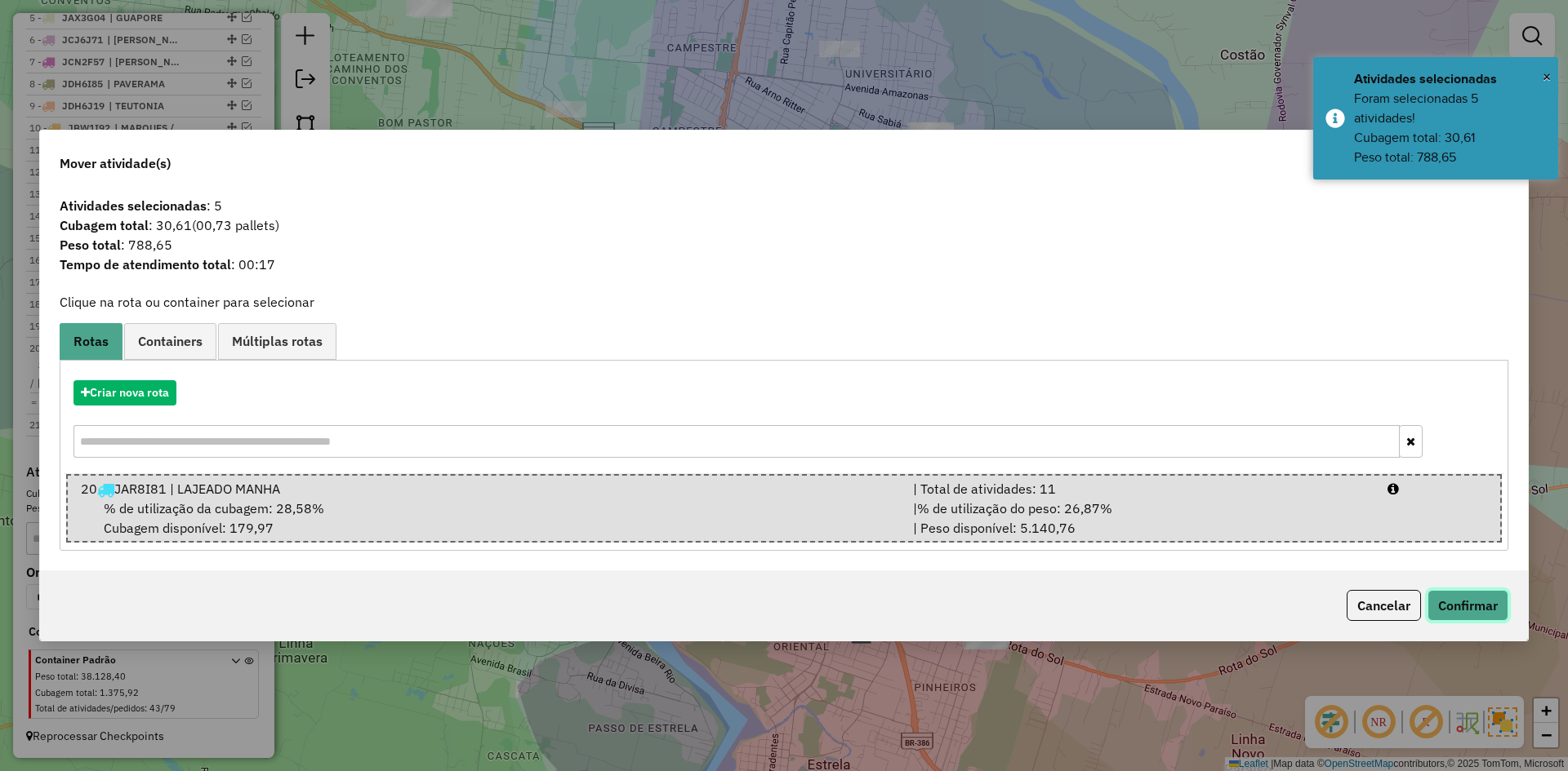
click at [1472, 601] on button "Confirmar" at bounding box center [1467, 606] width 81 height 31
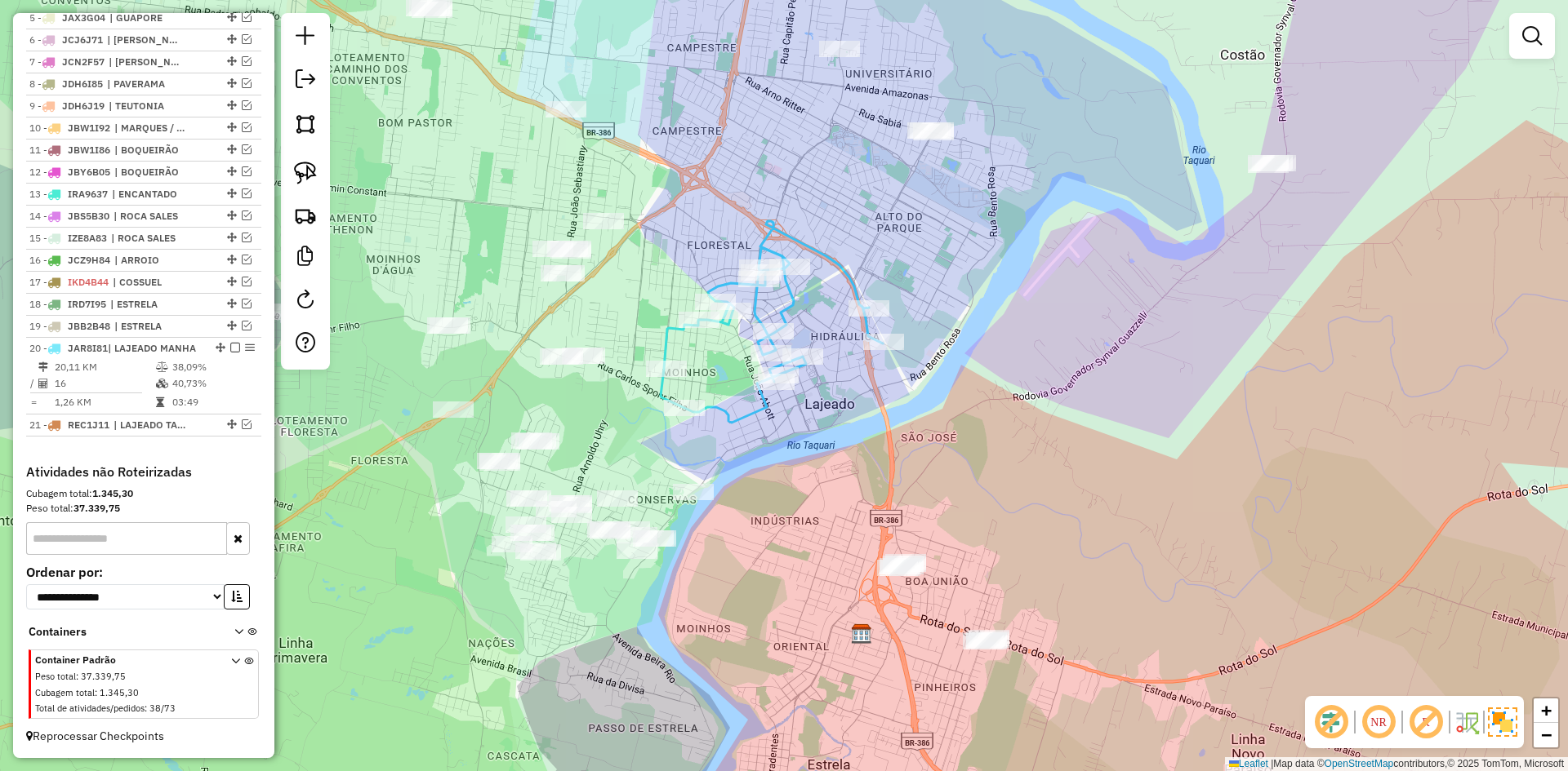
select select "*********"
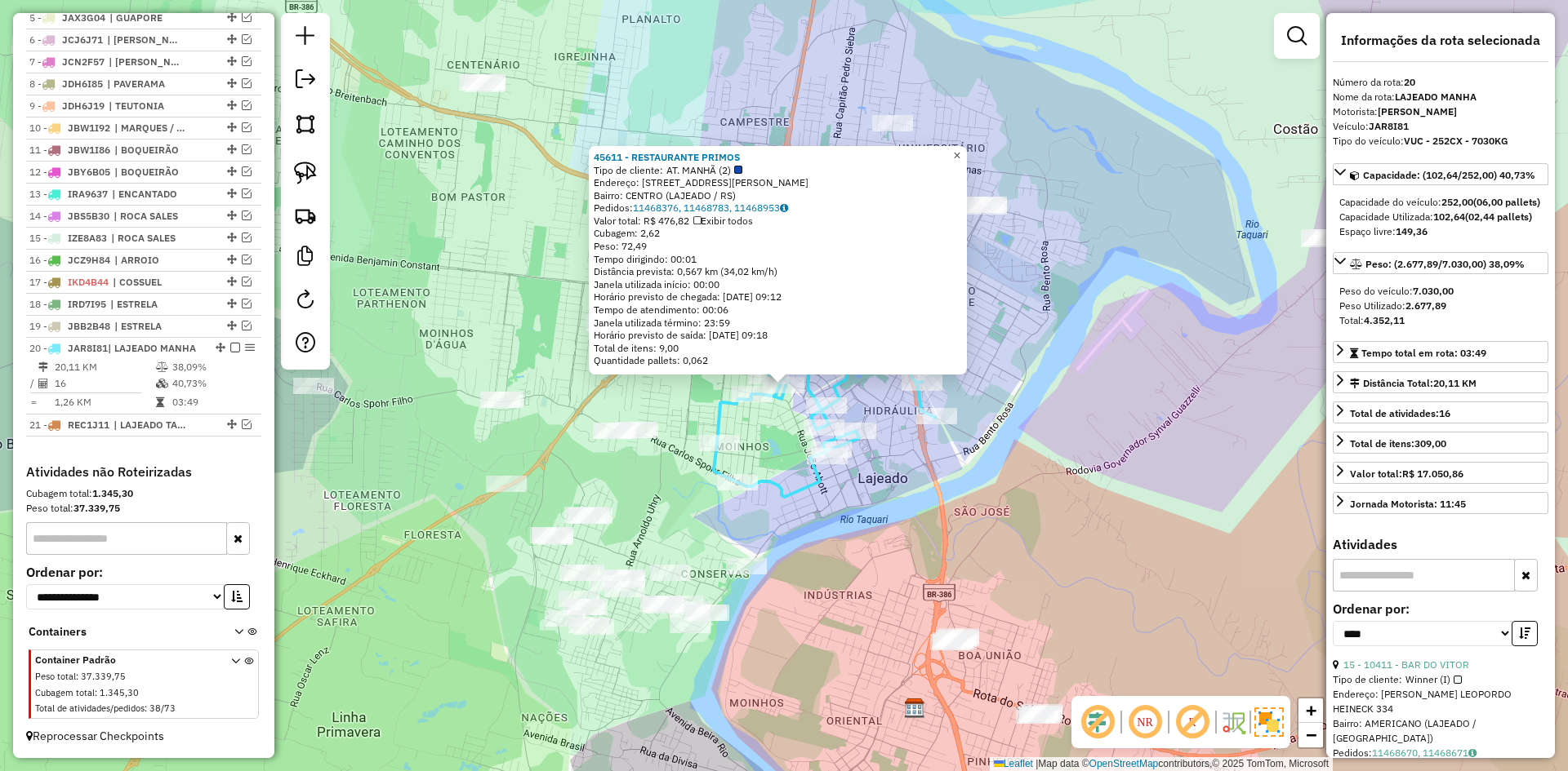
click at [960, 149] on span "×" at bounding box center [957, 155] width 8 height 14
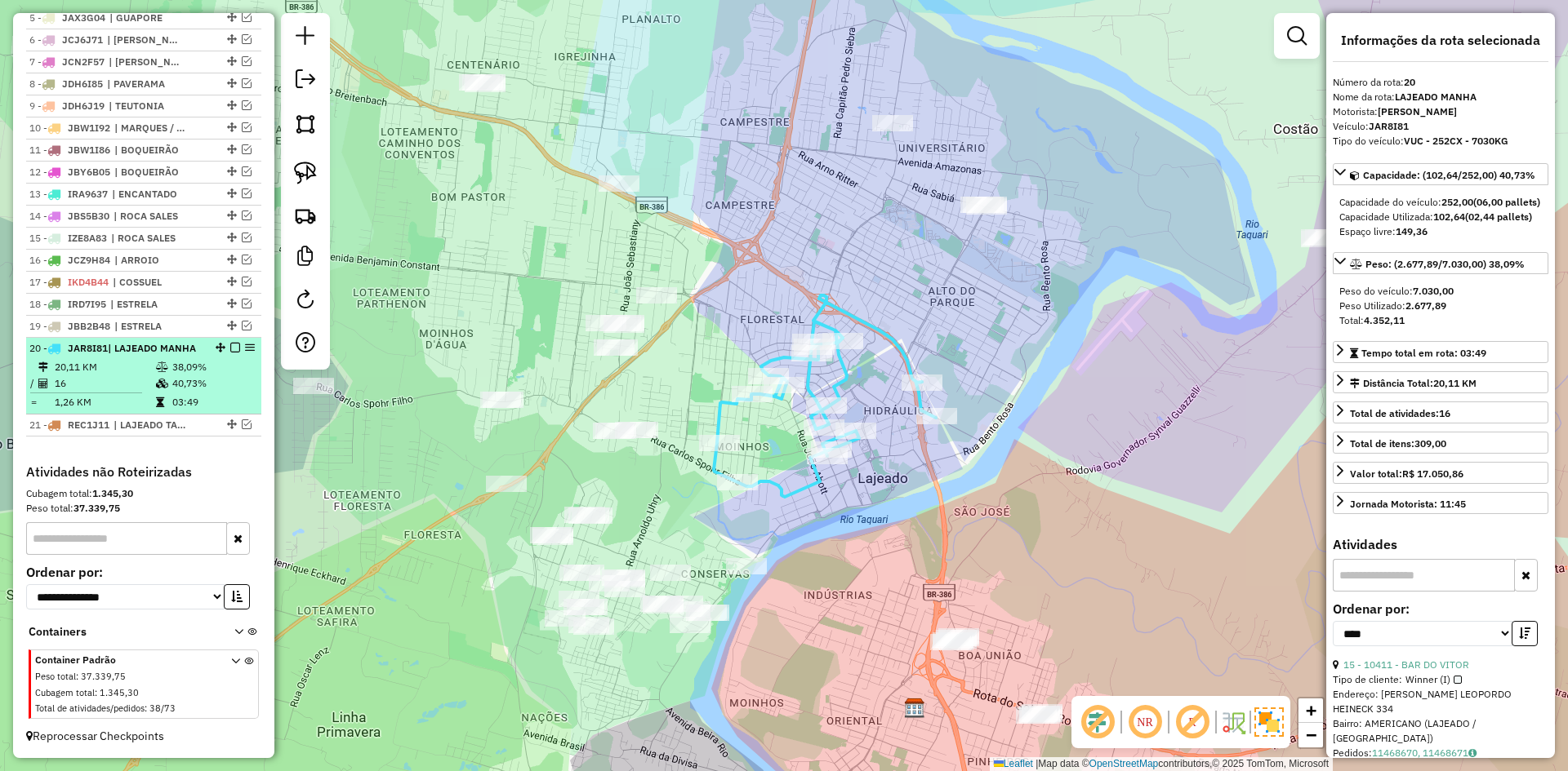
click at [230, 343] on em at bounding box center [235, 348] width 10 height 10
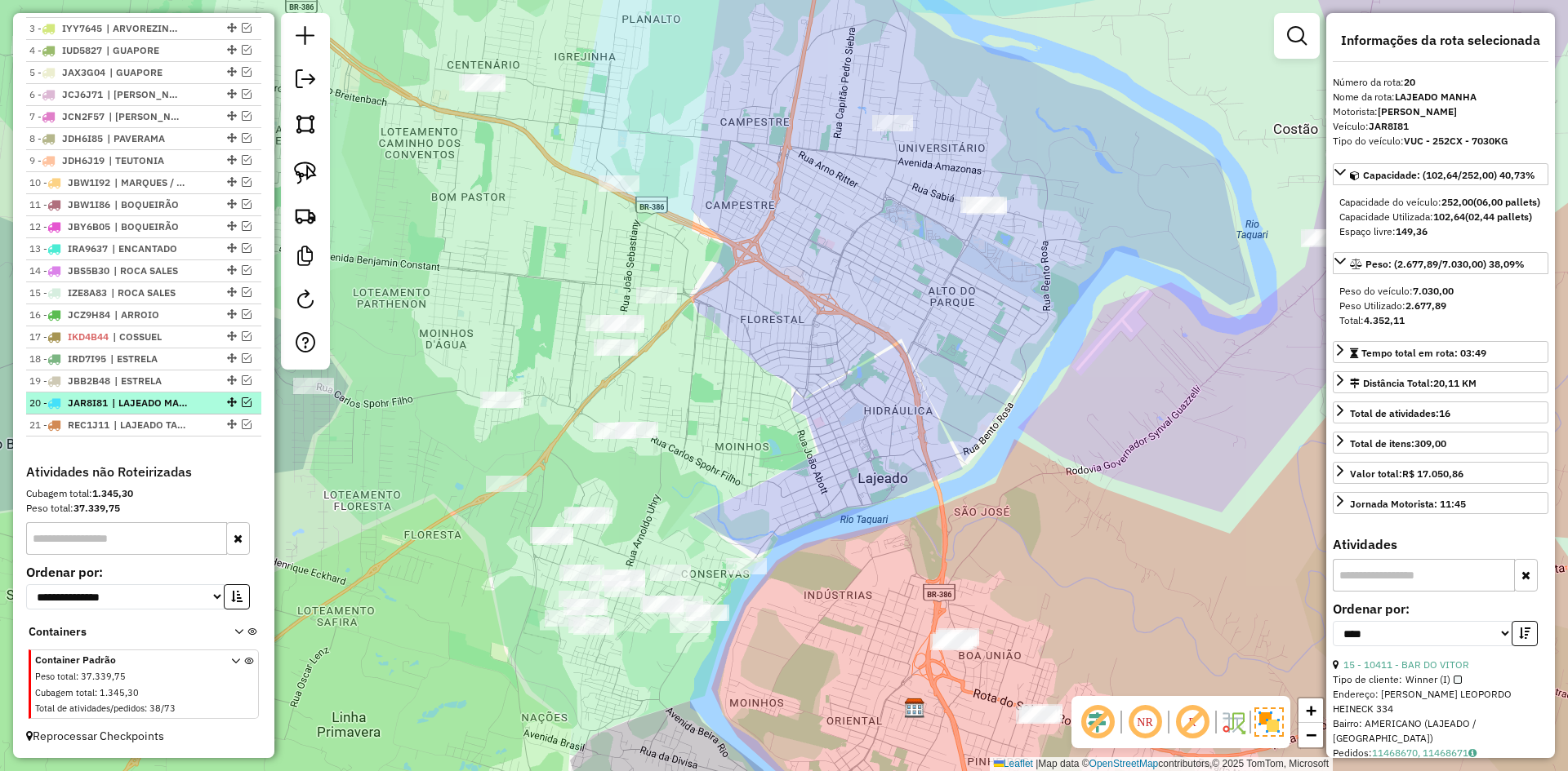
scroll to position [691, 0]
click at [242, 425] on em at bounding box center [247, 424] width 10 height 10
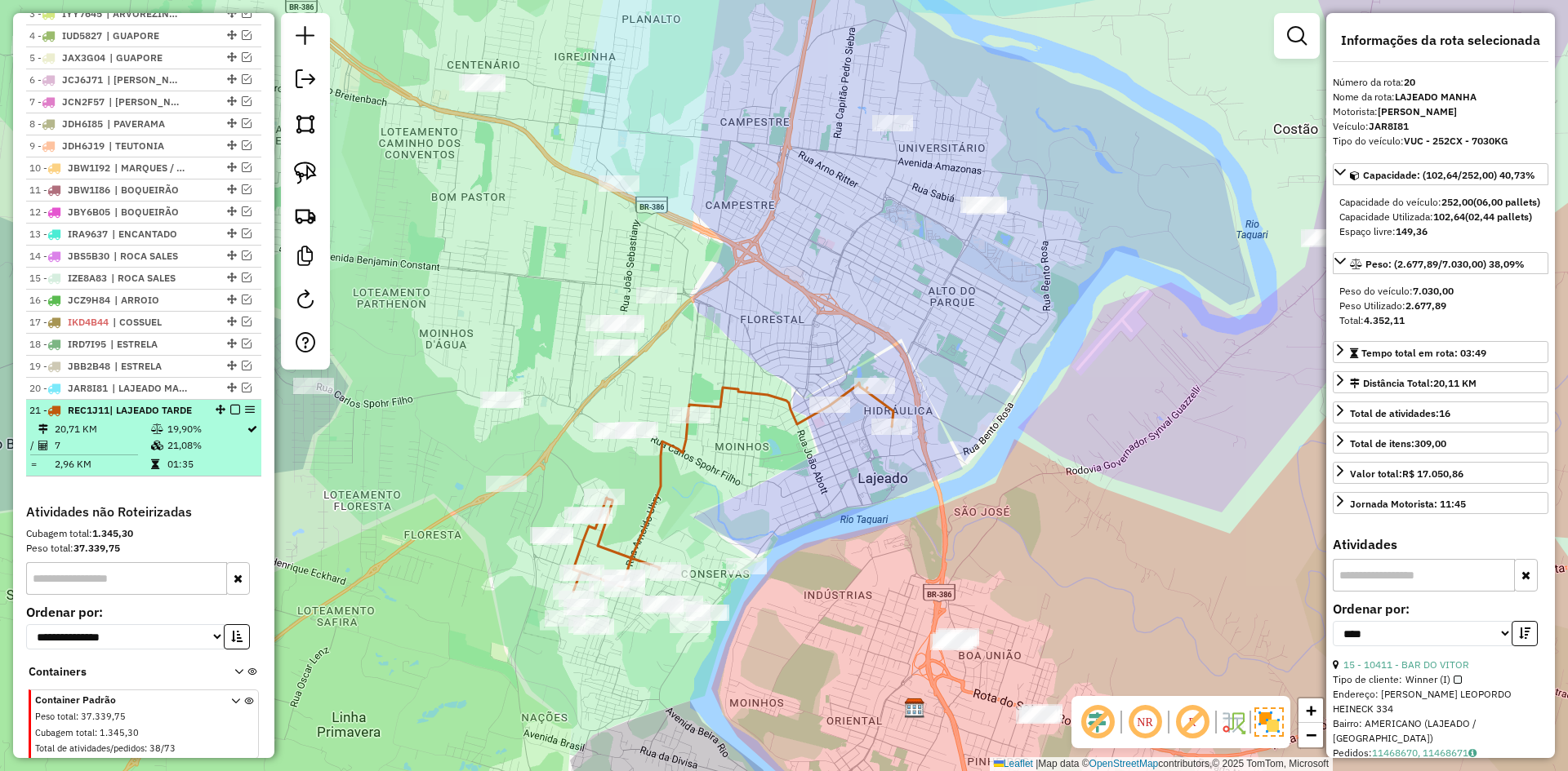
scroll to position [746, 0]
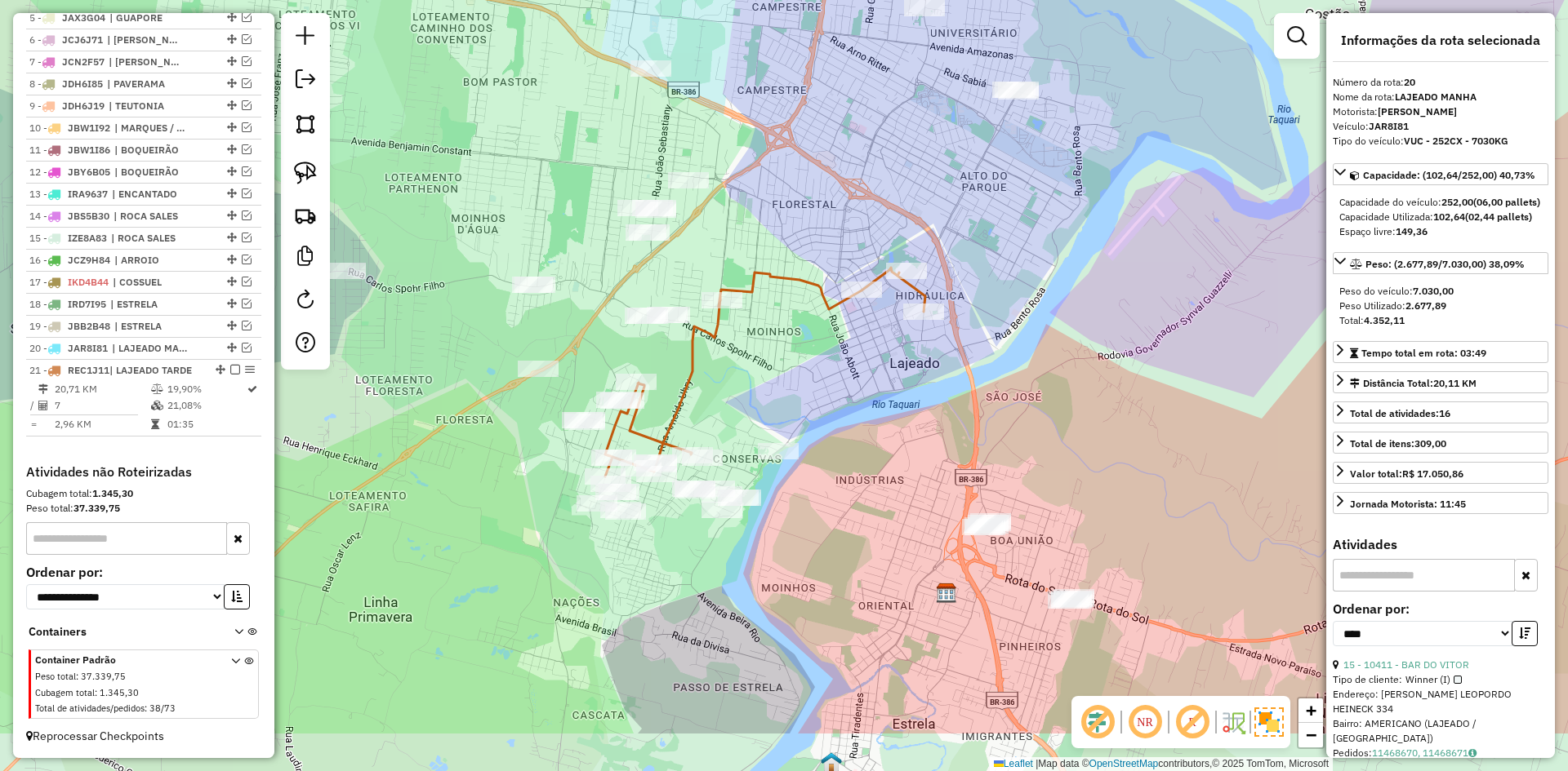
drag, startPoint x: 716, startPoint y: 504, endPoint x: 756, endPoint y: 372, distance: 137.9
click at [756, 372] on div "Janela de atendimento Grade de atendimento Capacidade Transportadoras Veículos …" at bounding box center [784, 386] width 1568 height 771
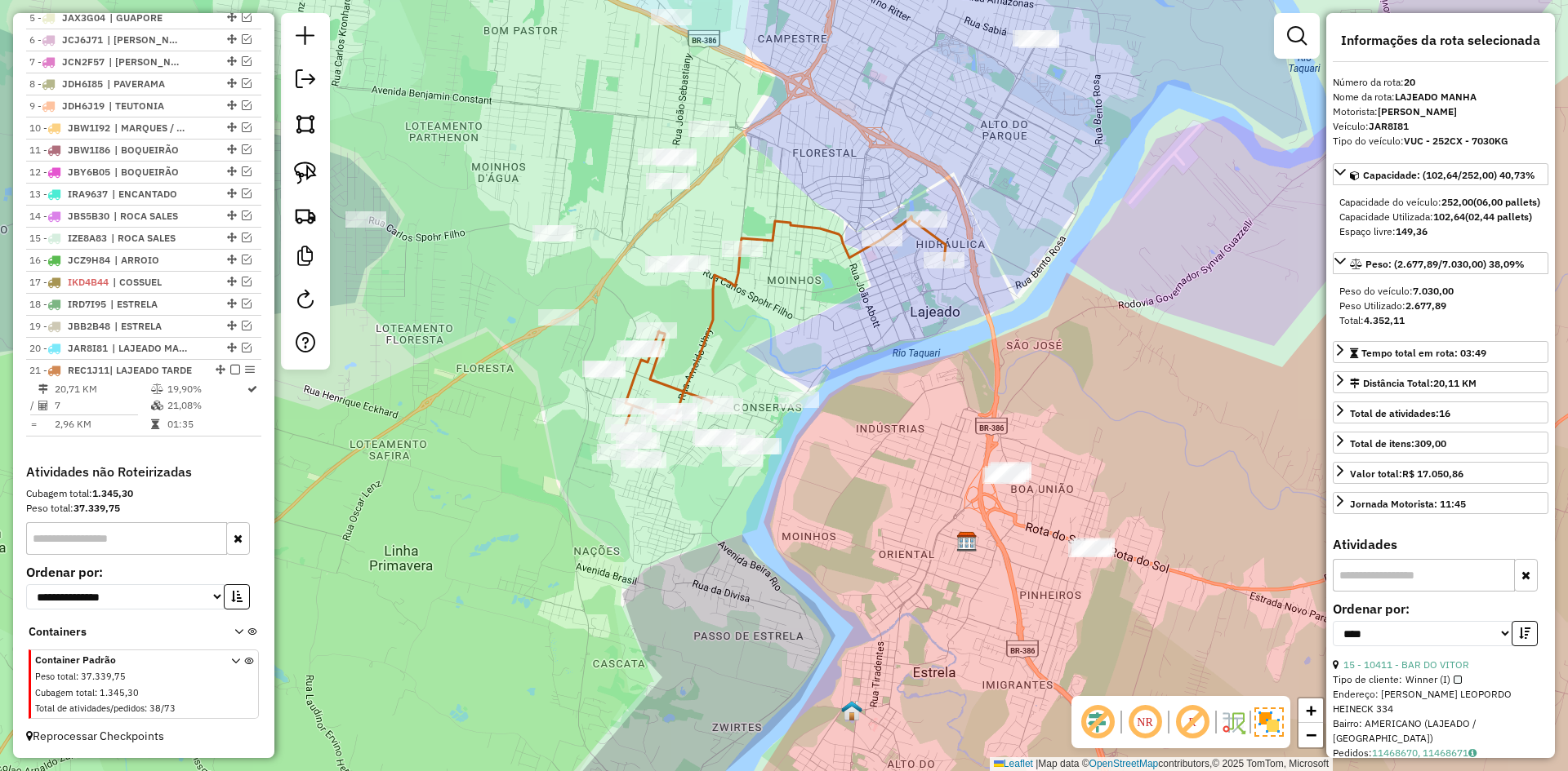
drag, startPoint x: 723, startPoint y: 366, endPoint x: 753, endPoint y: 251, distance: 118.8
click at [753, 252] on div "Janela de atendimento Grade de atendimento Capacidade Transportadoras Veículos …" at bounding box center [784, 386] width 1568 height 771
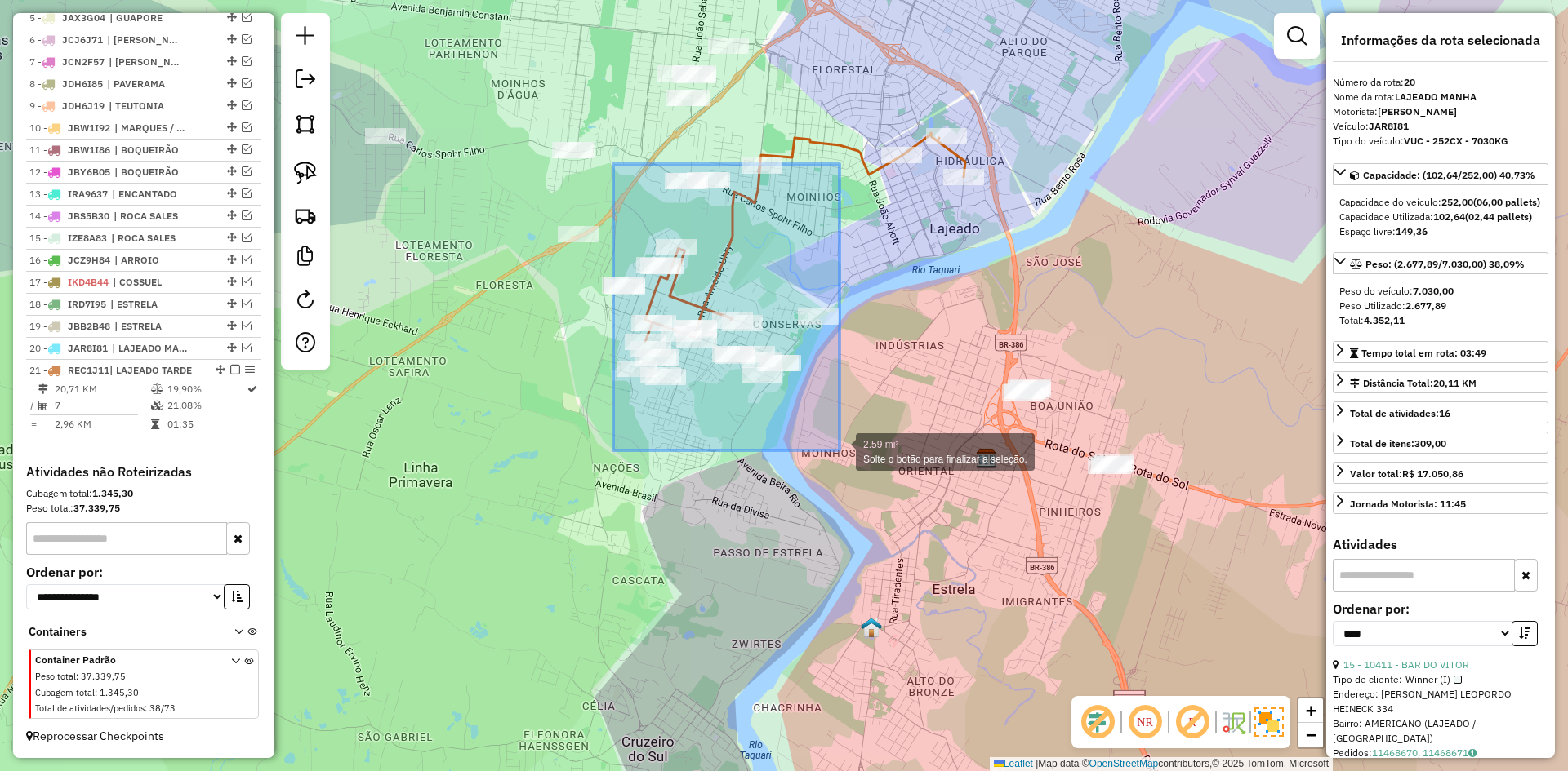
drag, startPoint x: 613, startPoint y: 164, endPoint x: 839, endPoint y: 451, distance: 365.3
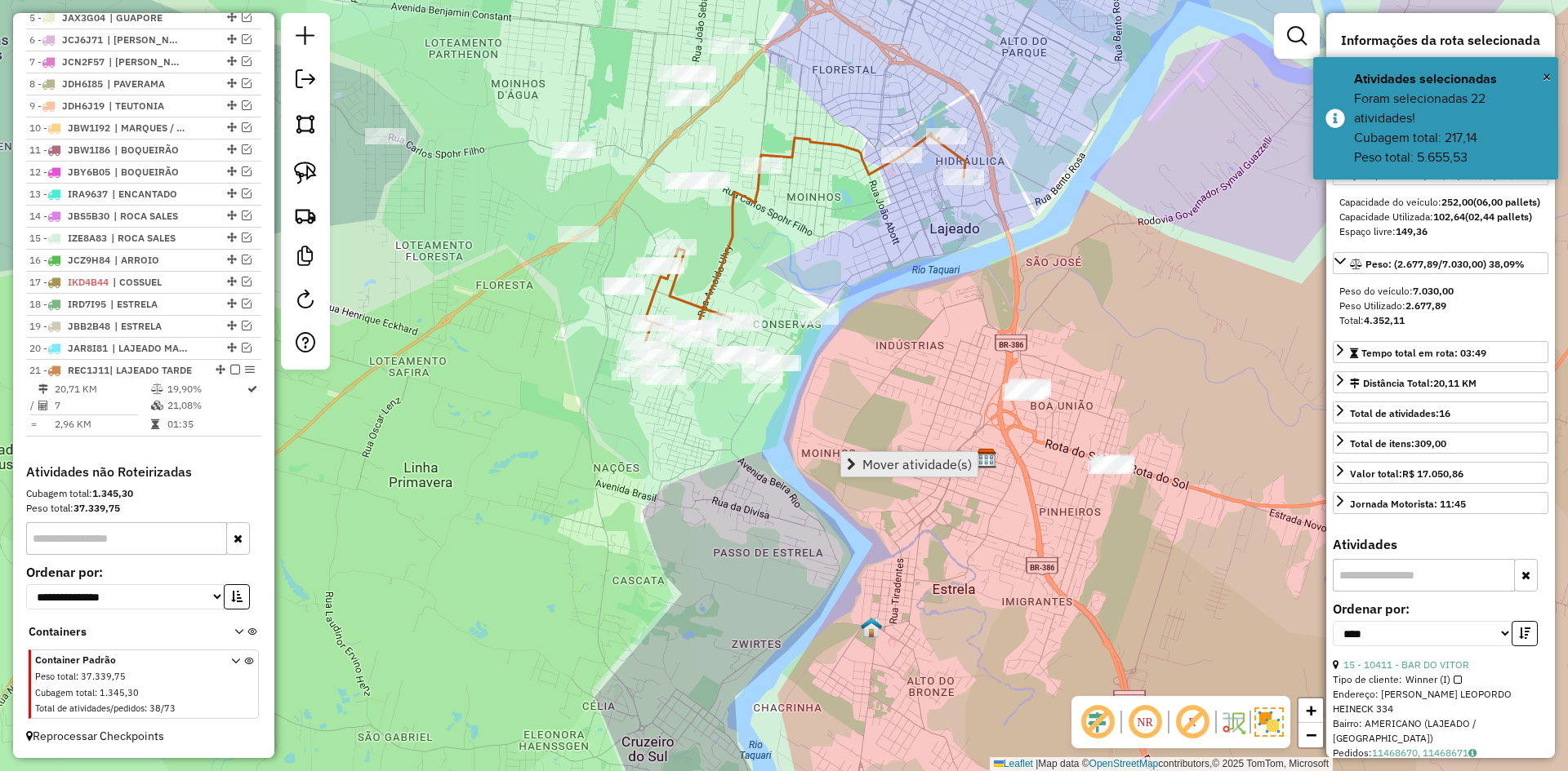
click at [893, 462] on span "Mover atividade(s)" at bounding box center [917, 463] width 110 height 13
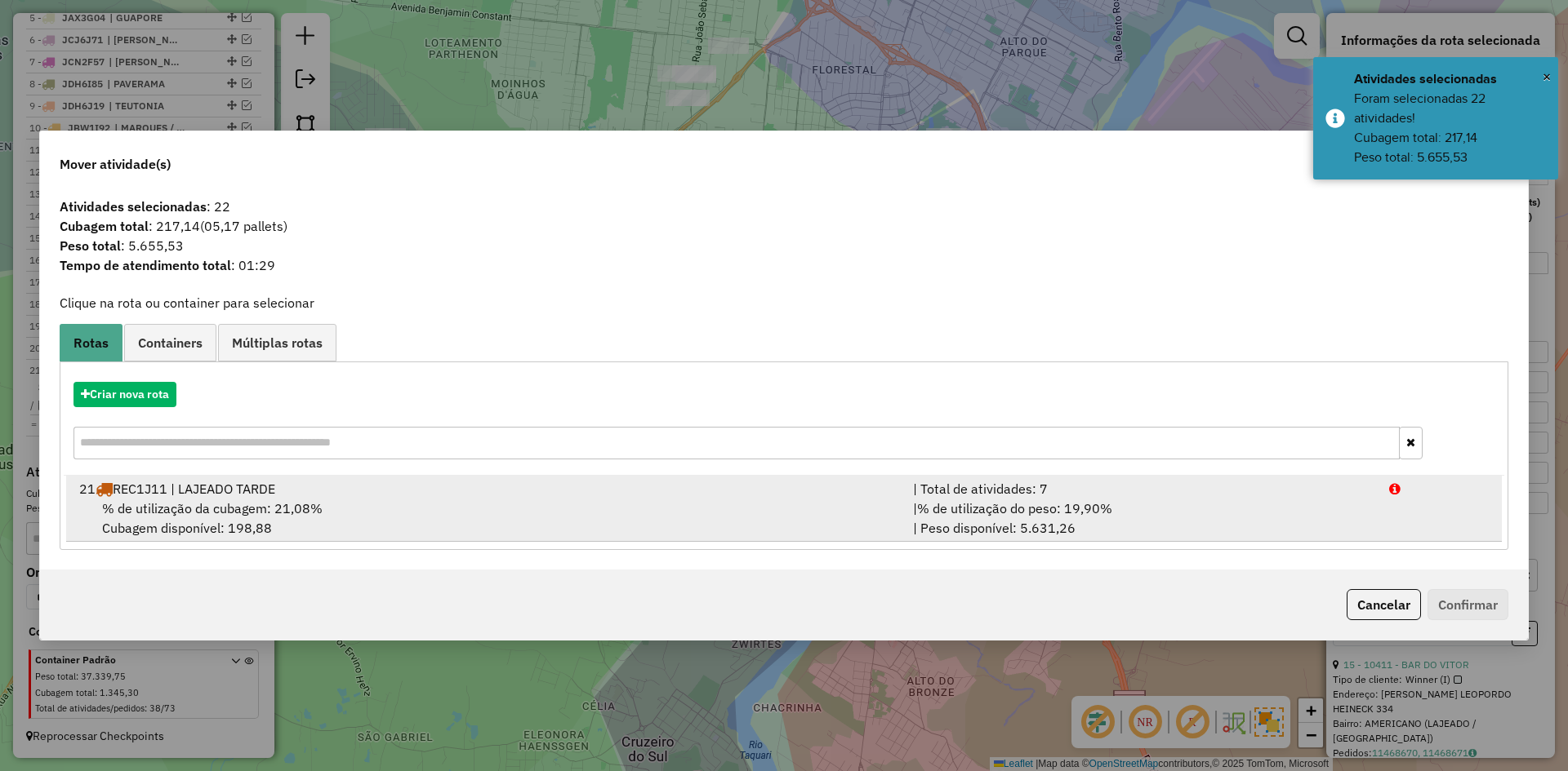
drag, startPoint x: 279, startPoint y: 510, endPoint x: 324, endPoint y: 514, distance: 45.2
click at [281, 510] on span "% de utilização da cubagem: 21,08%" at bounding box center [212, 508] width 221 height 17
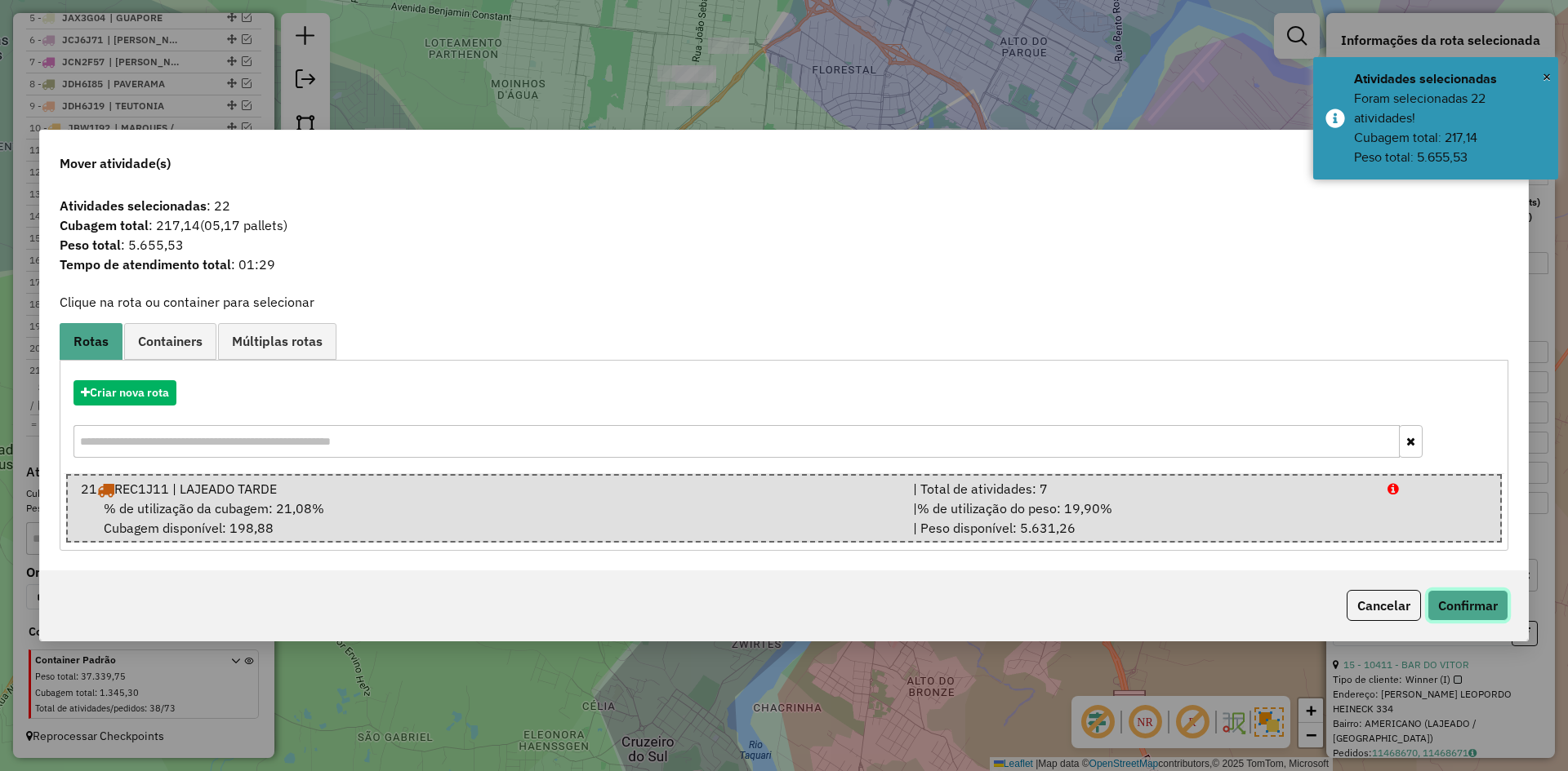
click at [1477, 615] on button "Confirmar" at bounding box center [1467, 606] width 81 height 31
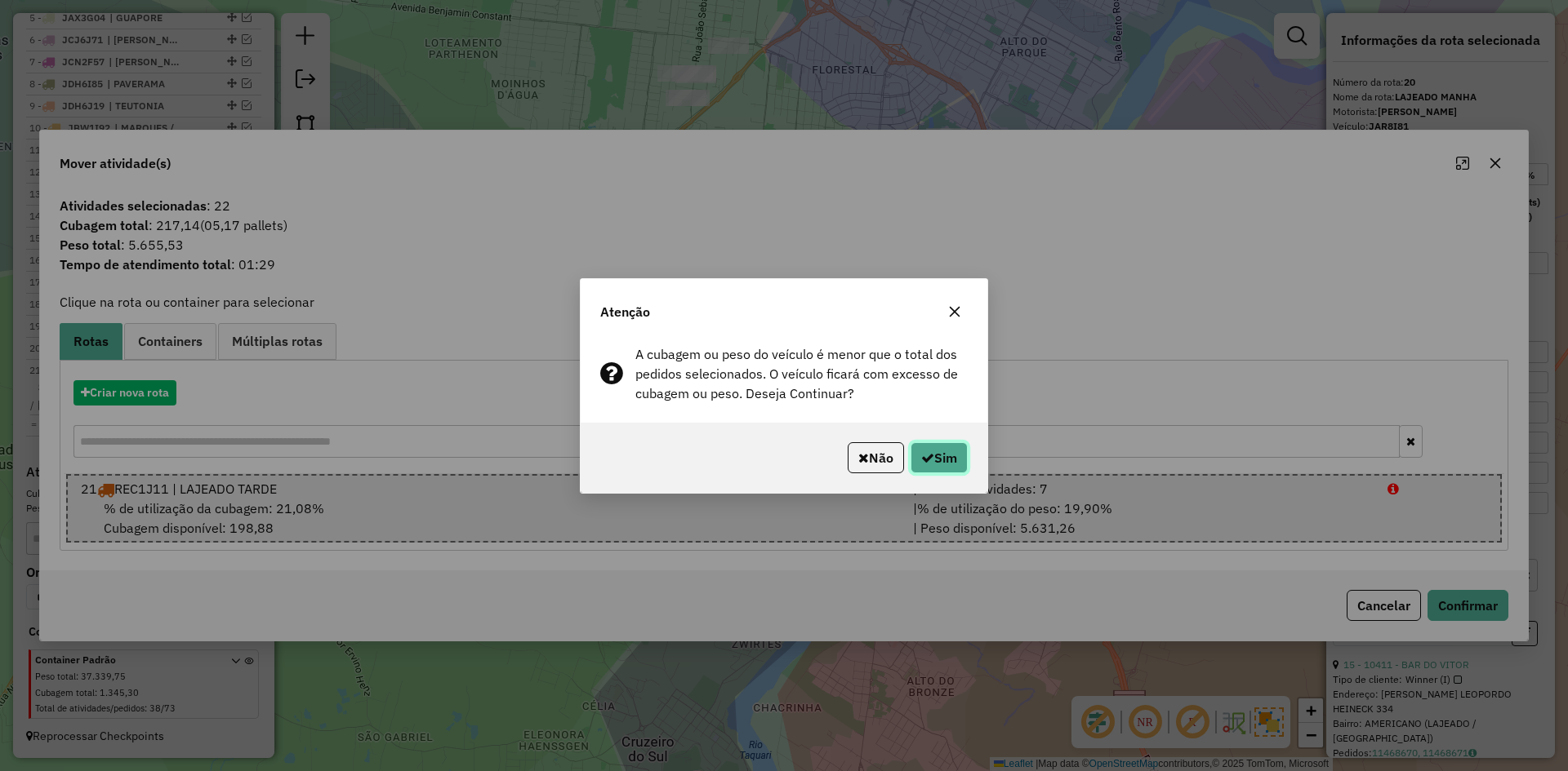
click at [919, 467] on button "Sim" at bounding box center [938, 458] width 57 height 31
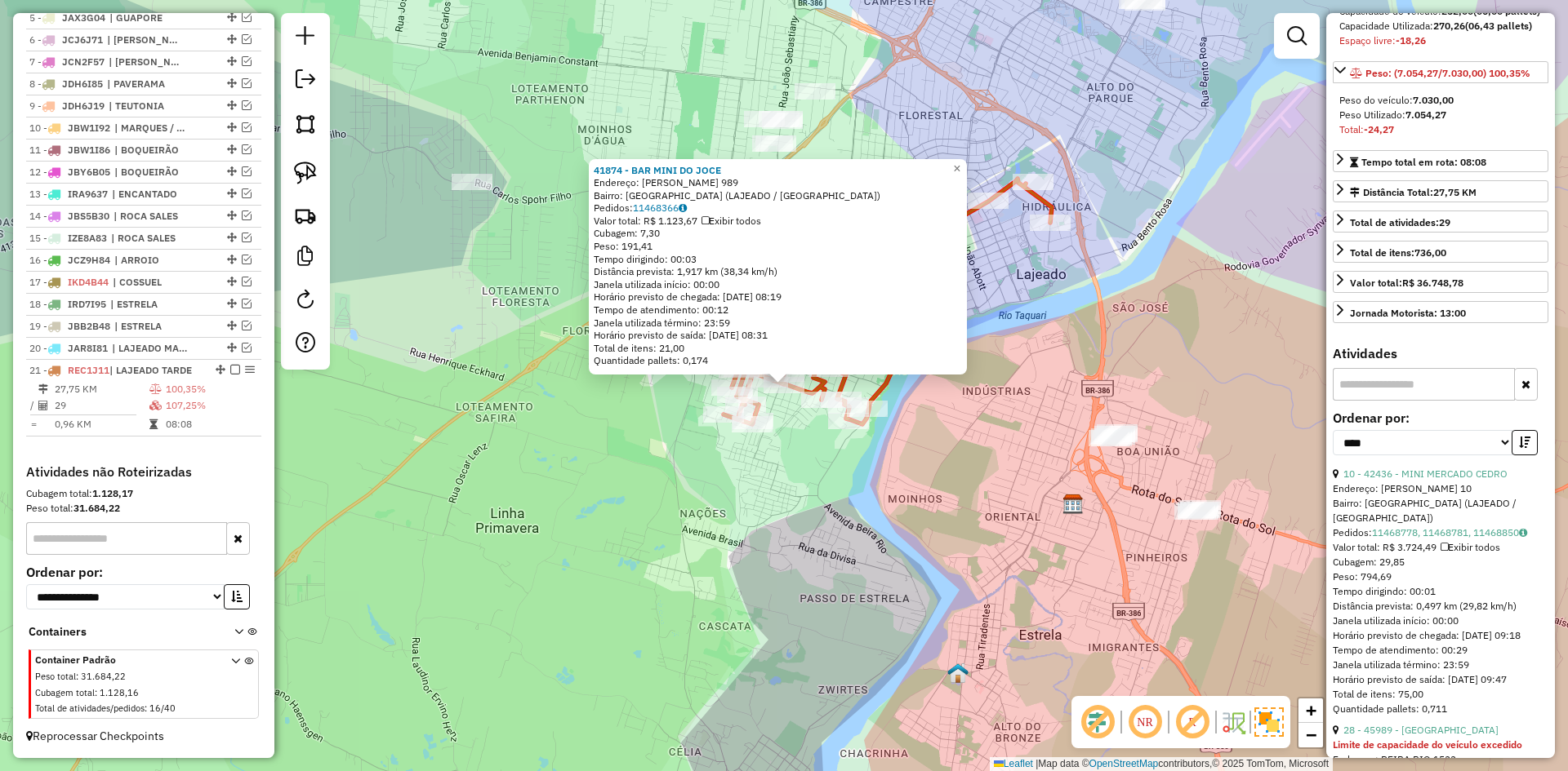
scroll to position [245, 0]
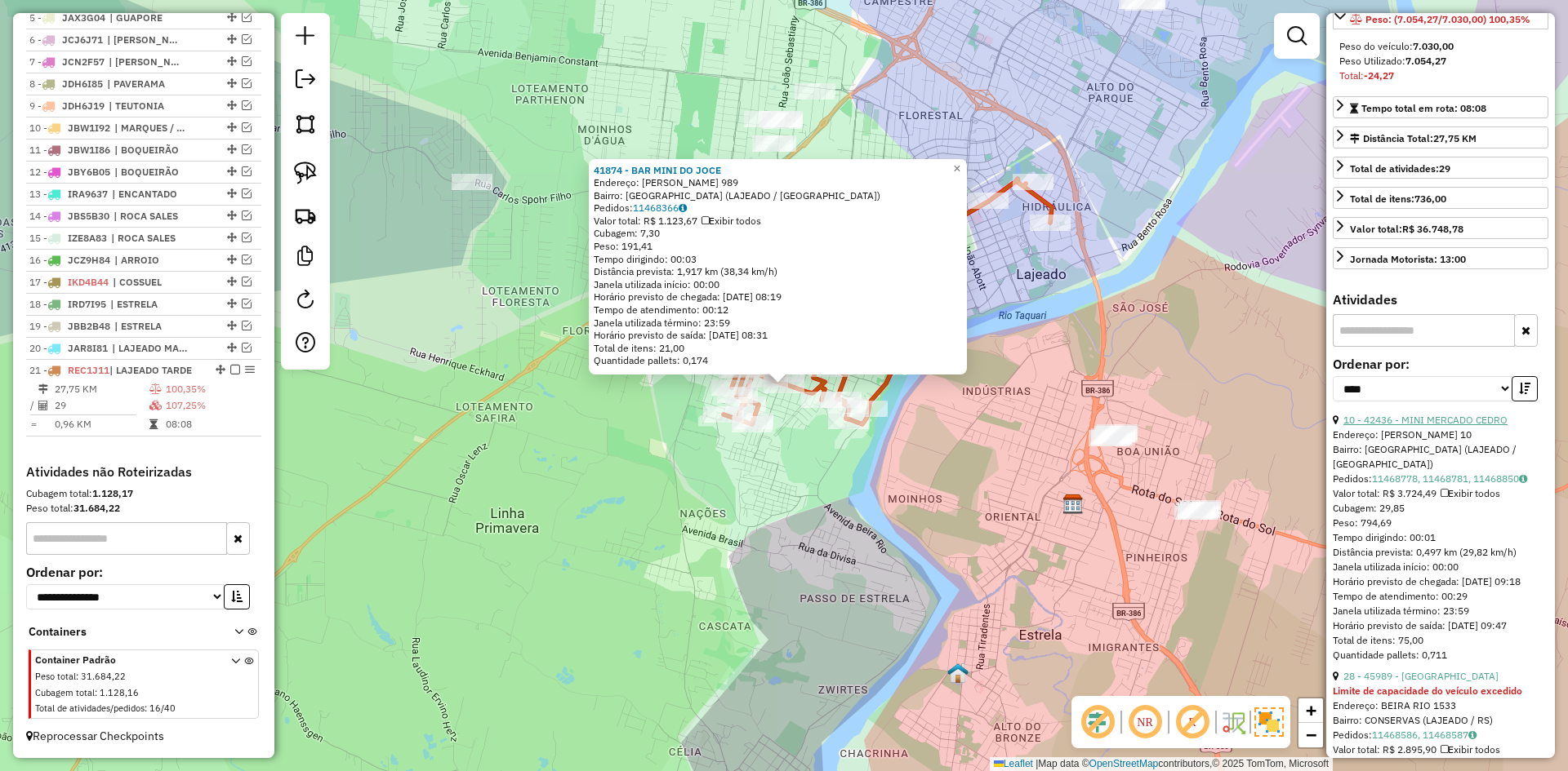
click at [1436, 426] on link "10 - 42436 - MINI MERCADO CEDRO" at bounding box center [1425, 419] width 164 height 13
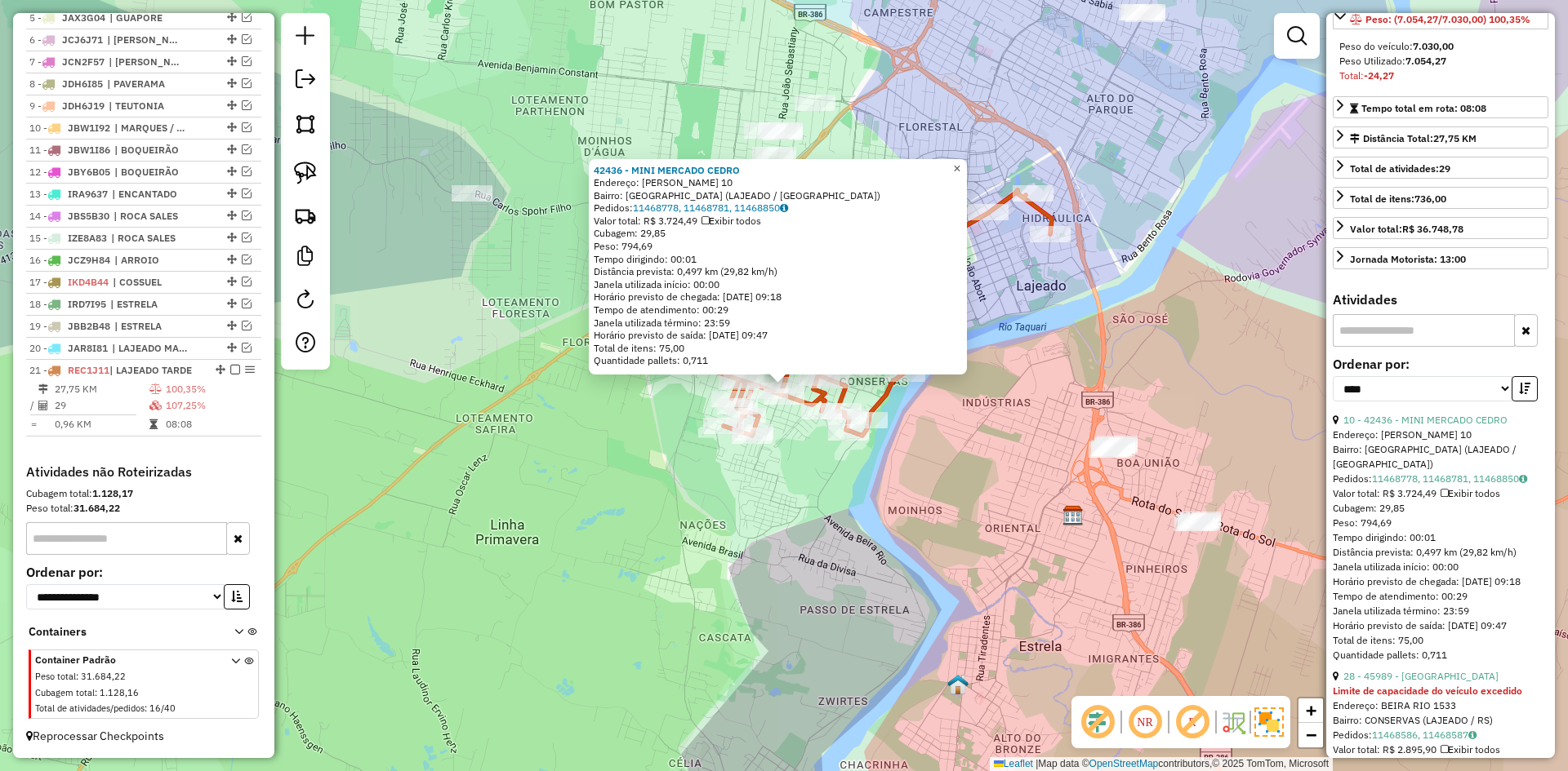
click at [960, 163] on span "×" at bounding box center [957, 168] width 8 height 14
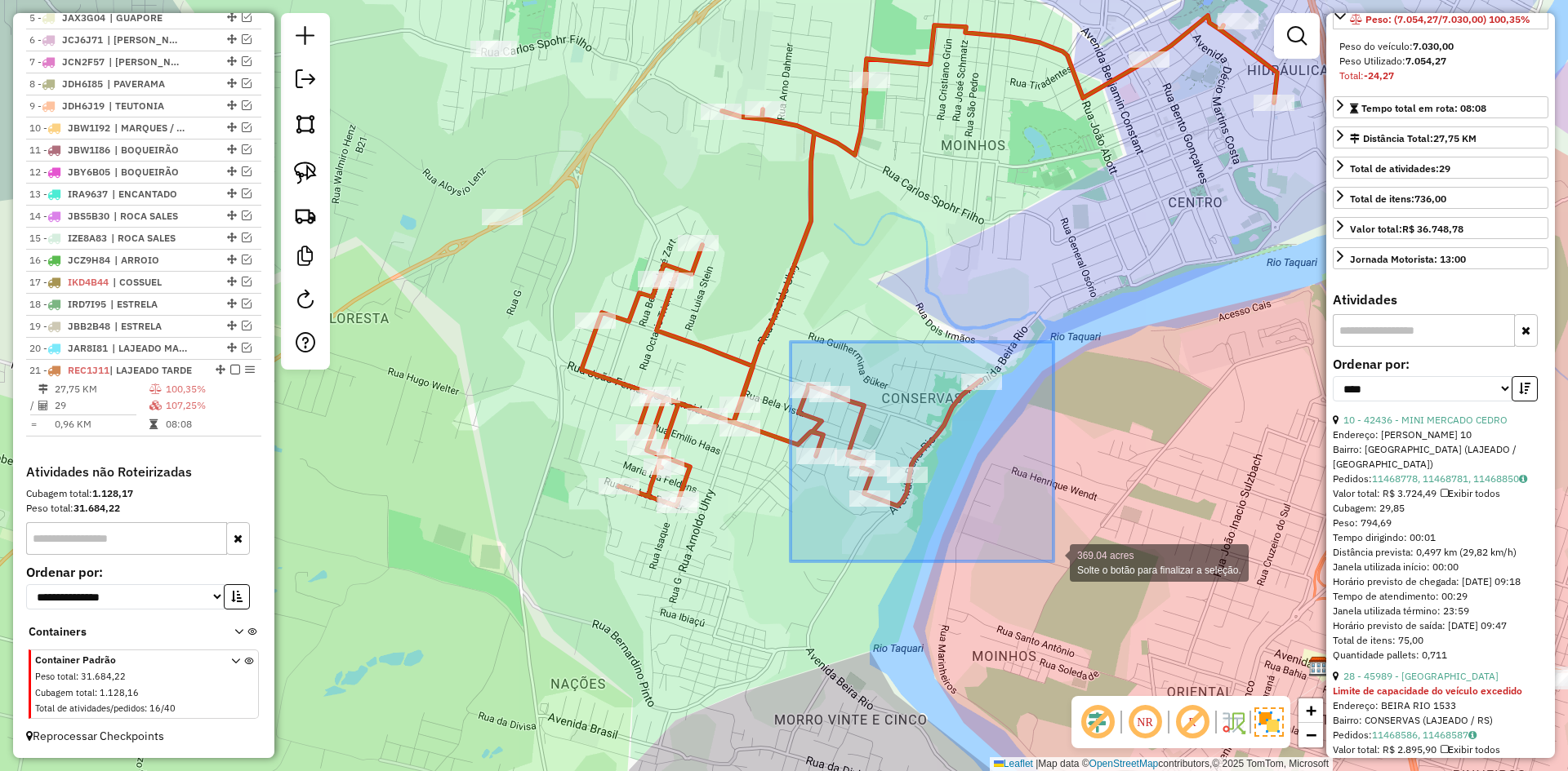
drag, startPoint x: 791, startPoint y: 342, endPoint x: 1053, endPoint y: 561, distance: 341.5
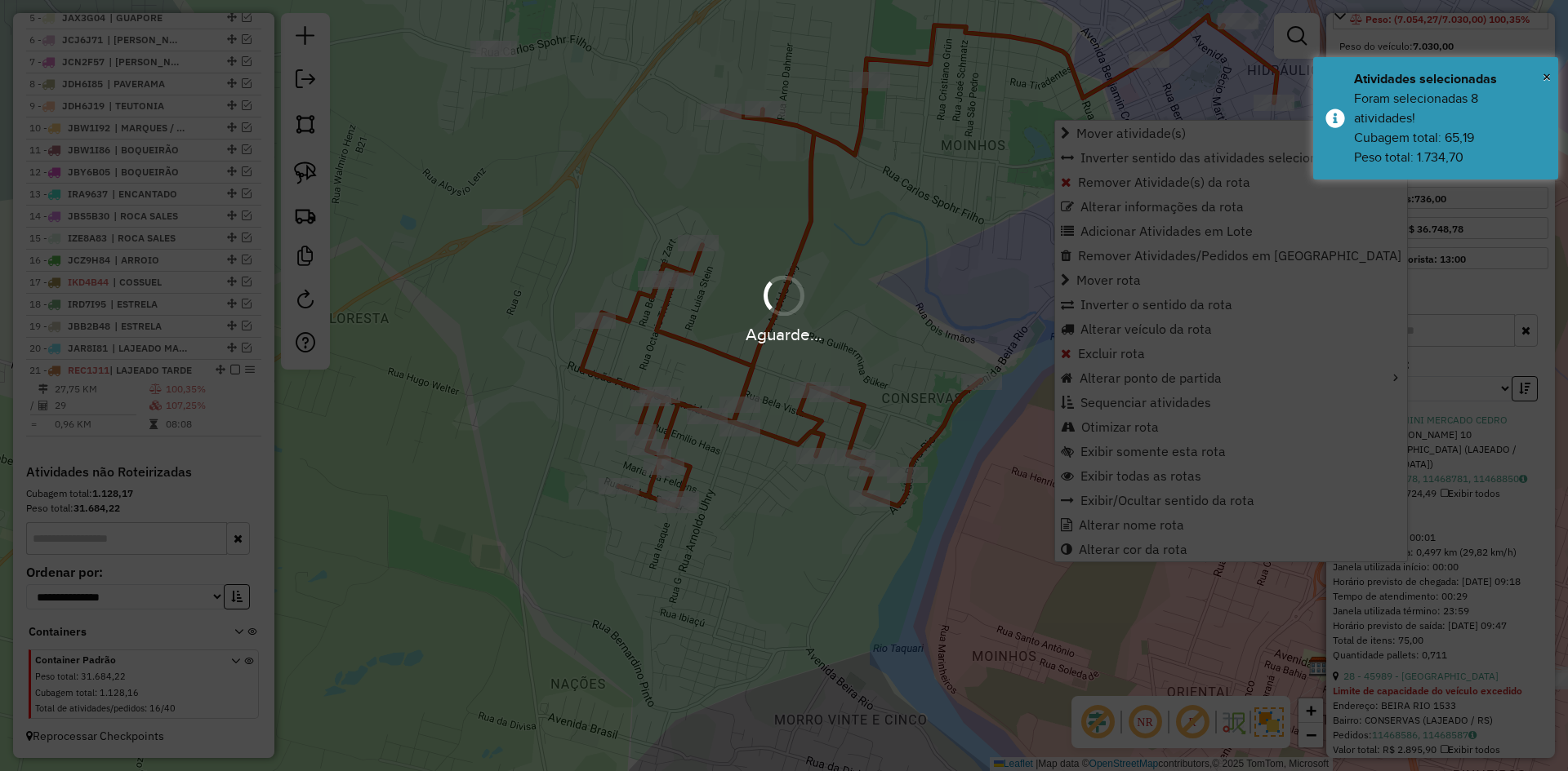
scroll to position [230, 0]
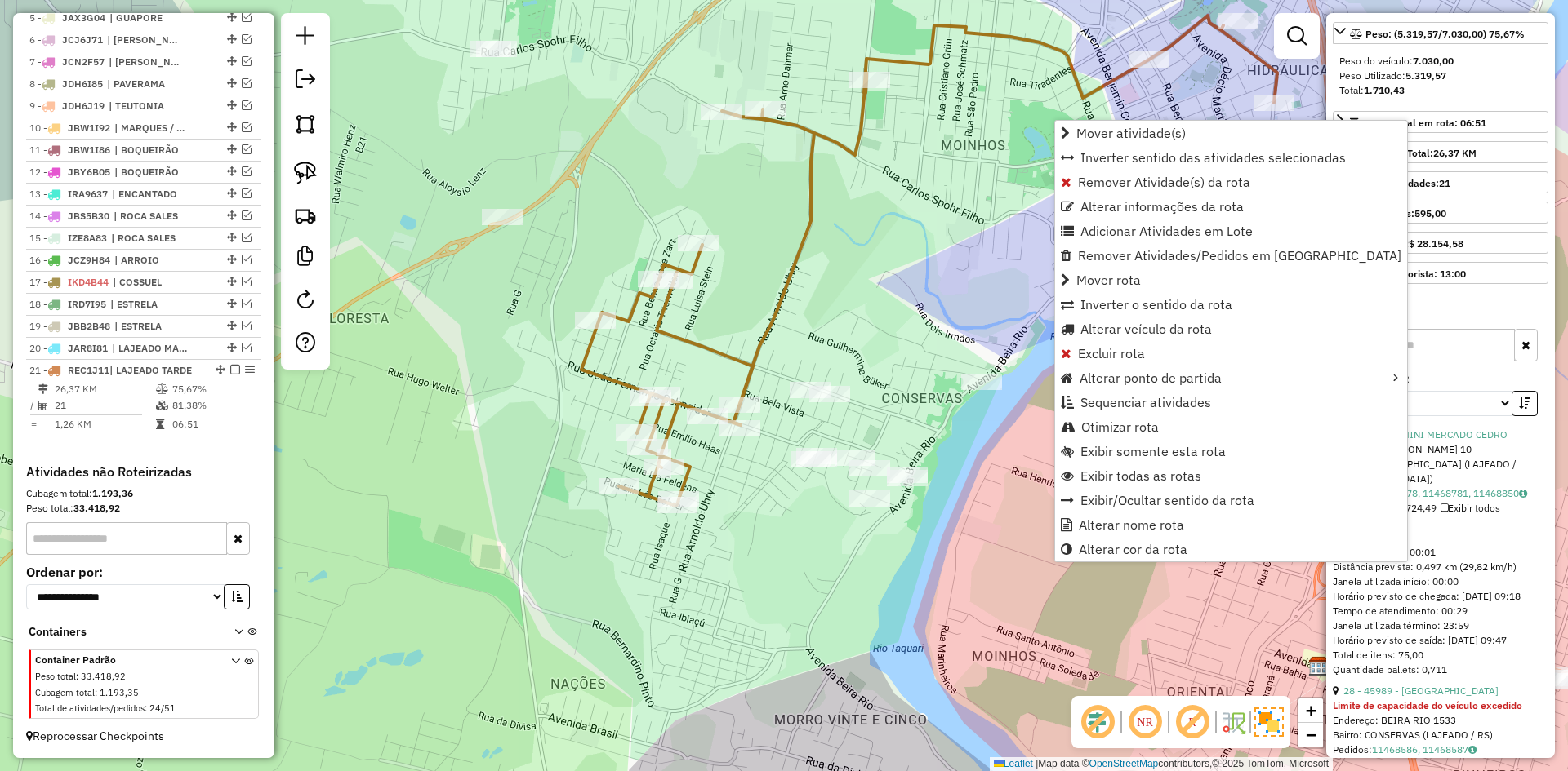
click at [769, 333] on icon at bounding box center [929, 260] width 696 height 490
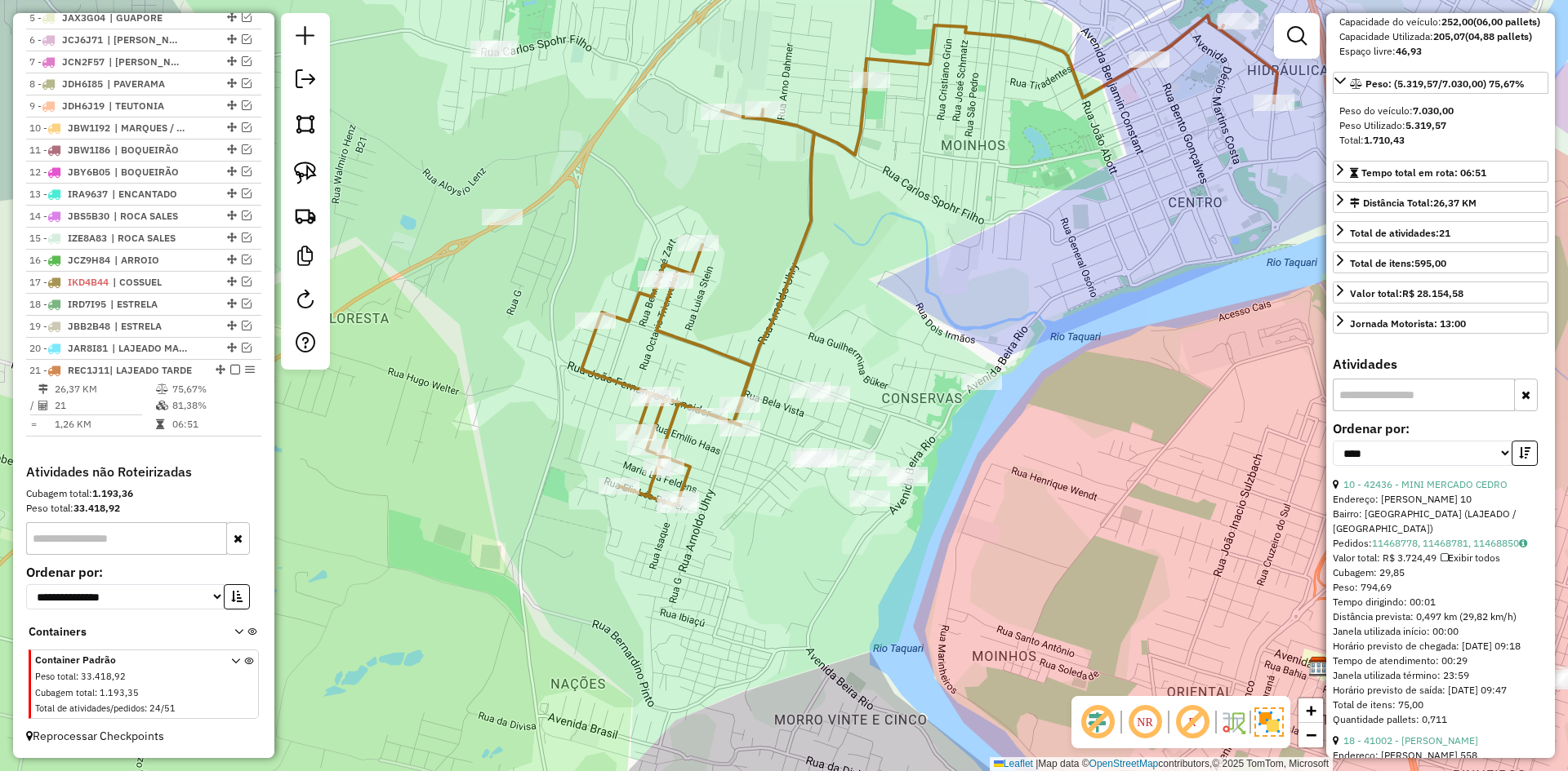
scroll to position [149, 0]
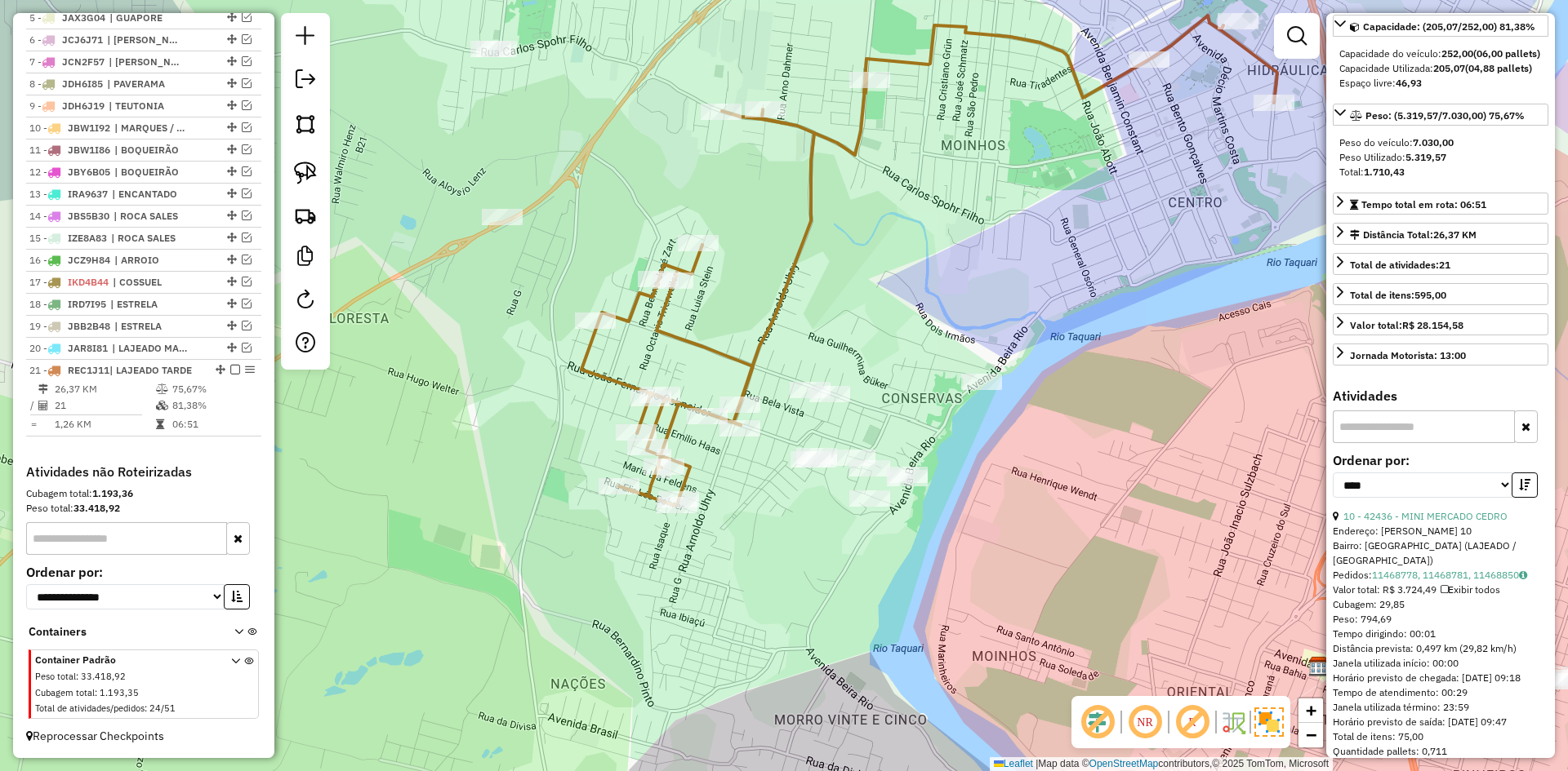
drag, startPoint x: 669, startPoint y: 424, endPoint x: 678, endPoint y: 424, distance: 9.0
click at [672, 424] on icon at bounding box center [929, 260] width 696 height 490
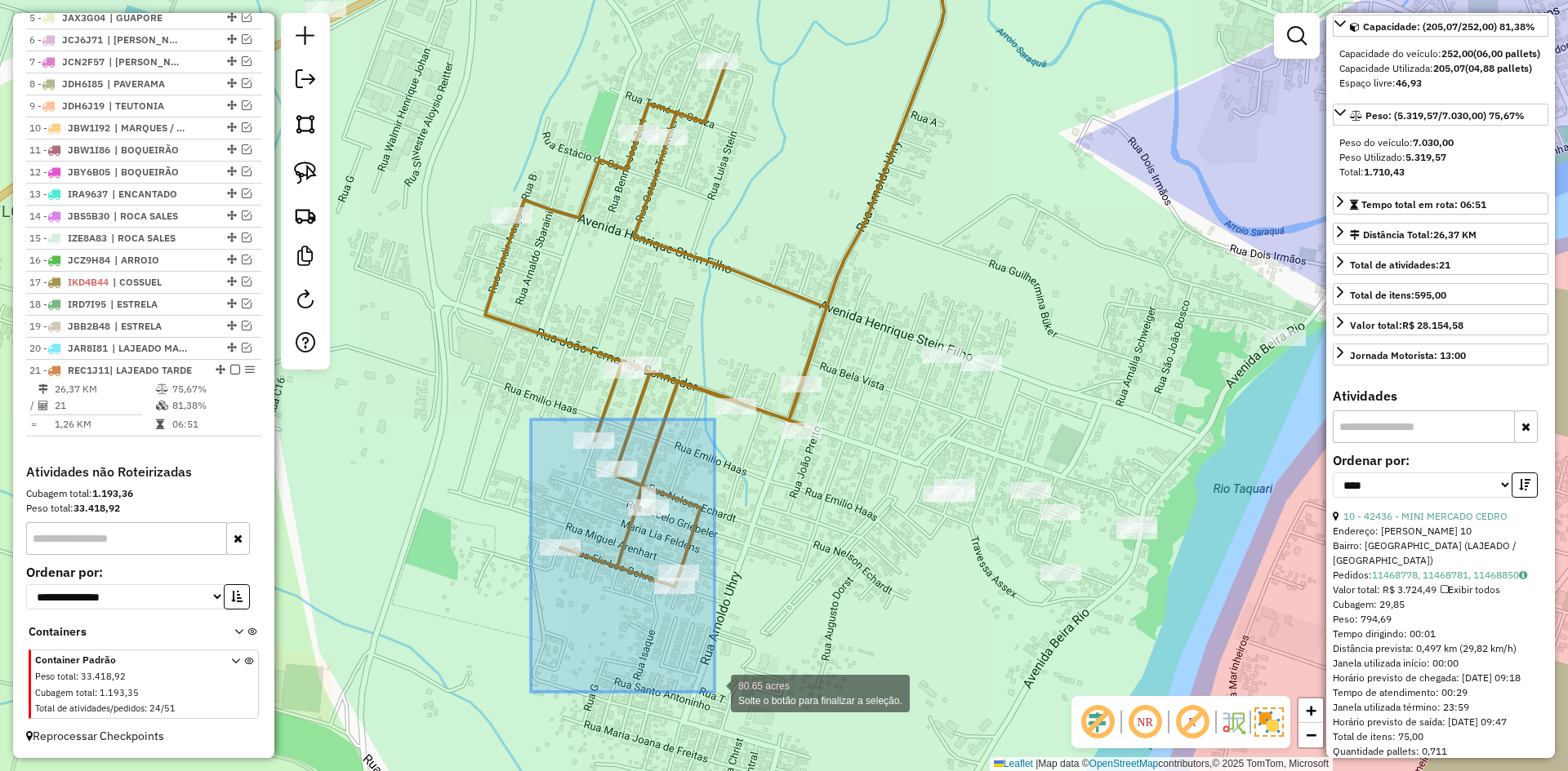
drag, startPoint x: 530, startPoint y: 419, endPoint x: 714, endPoint y: 692, distance: 329.2
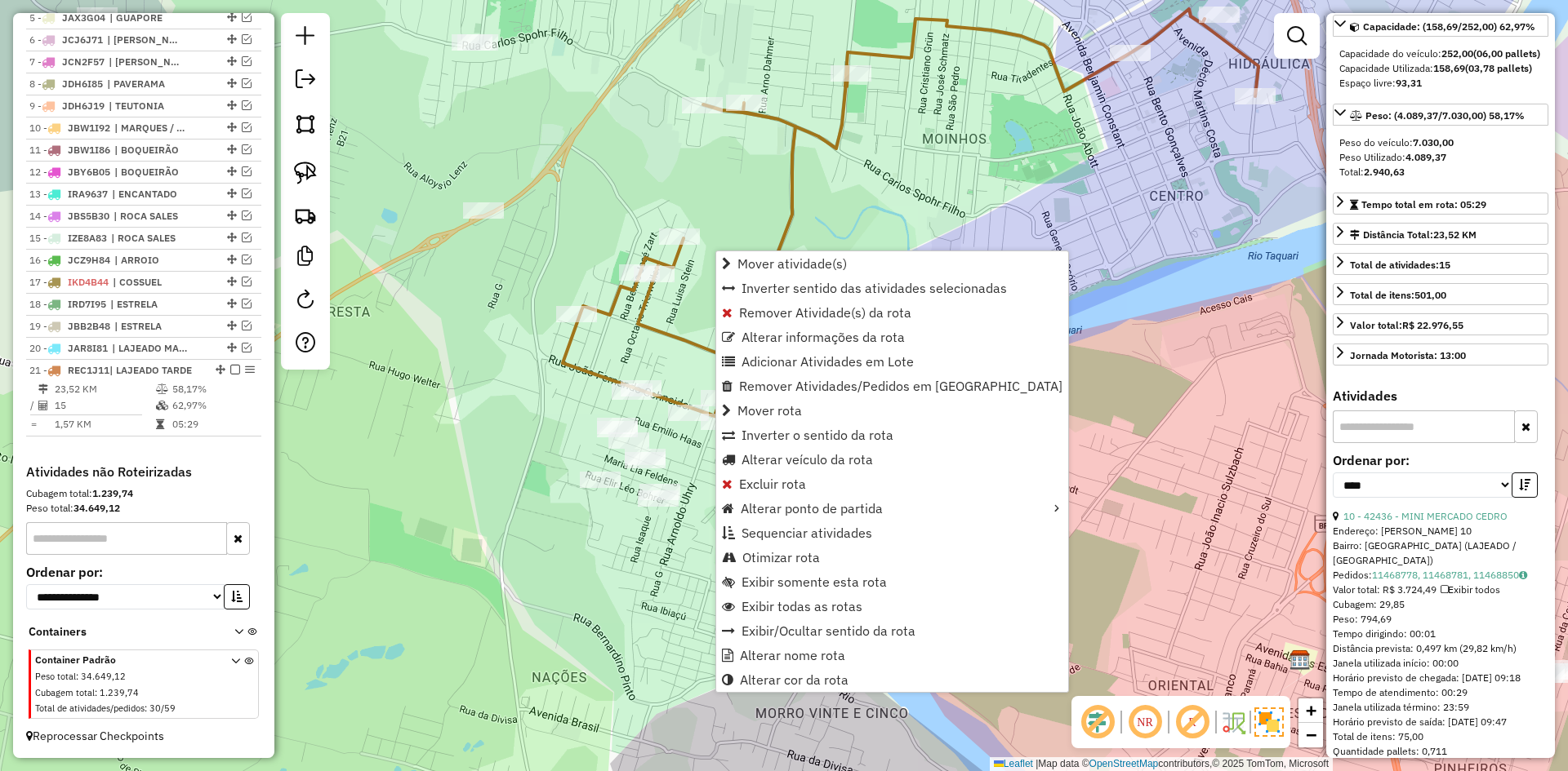
click at [792, 208] on icon at bounding box center [910, 214] width 696 height 410
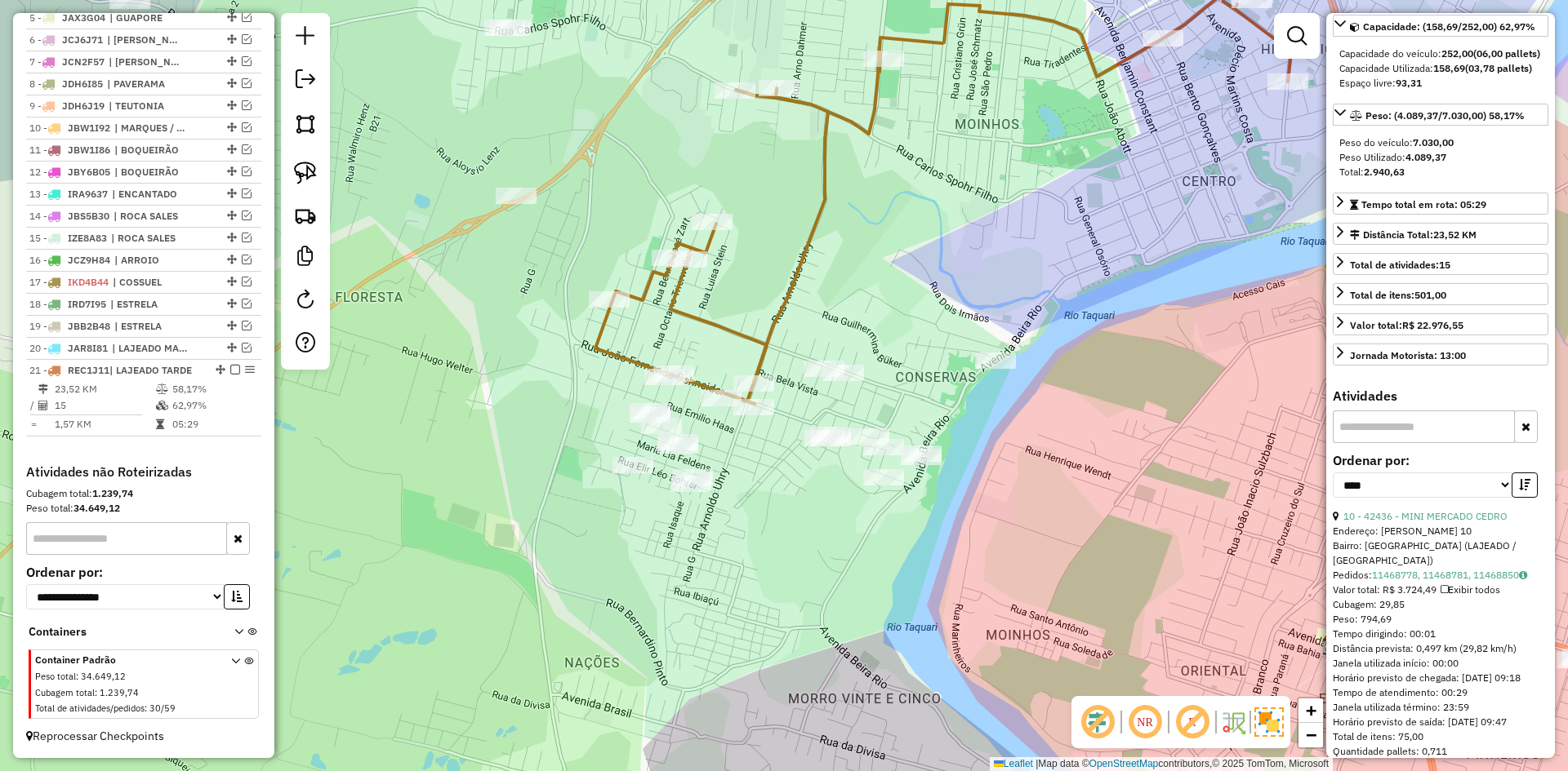
click at [825, 186] on icon at bounding box center [943, 199] width 696 height 410
click at [1111, 249] on div "Janela de atendimento Grade de atendimento Capacidade Transportadoras Veículos …" at bounding box center [784, 386] width 1568 height 771
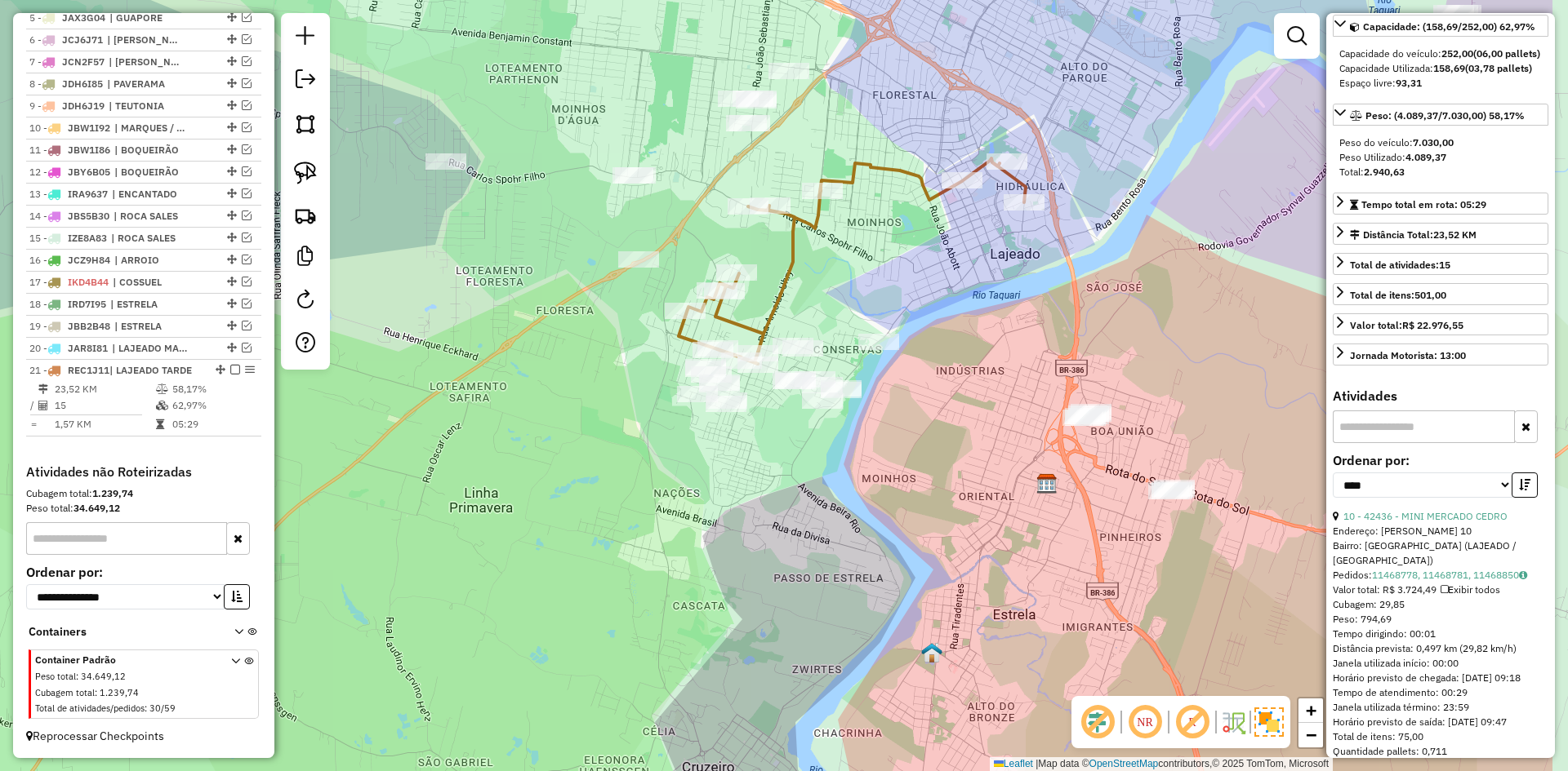
drag, startPoint x: 1105, startPoint y: 245, endPoint x: 919, endPoint y: 280, distance: 189.3
click at [922, 281] on div "Janela de atendimento Grade de atendimento Capacidade Transportadoras Veículos …" at bounding box center [784, 386] width 1568 height 771
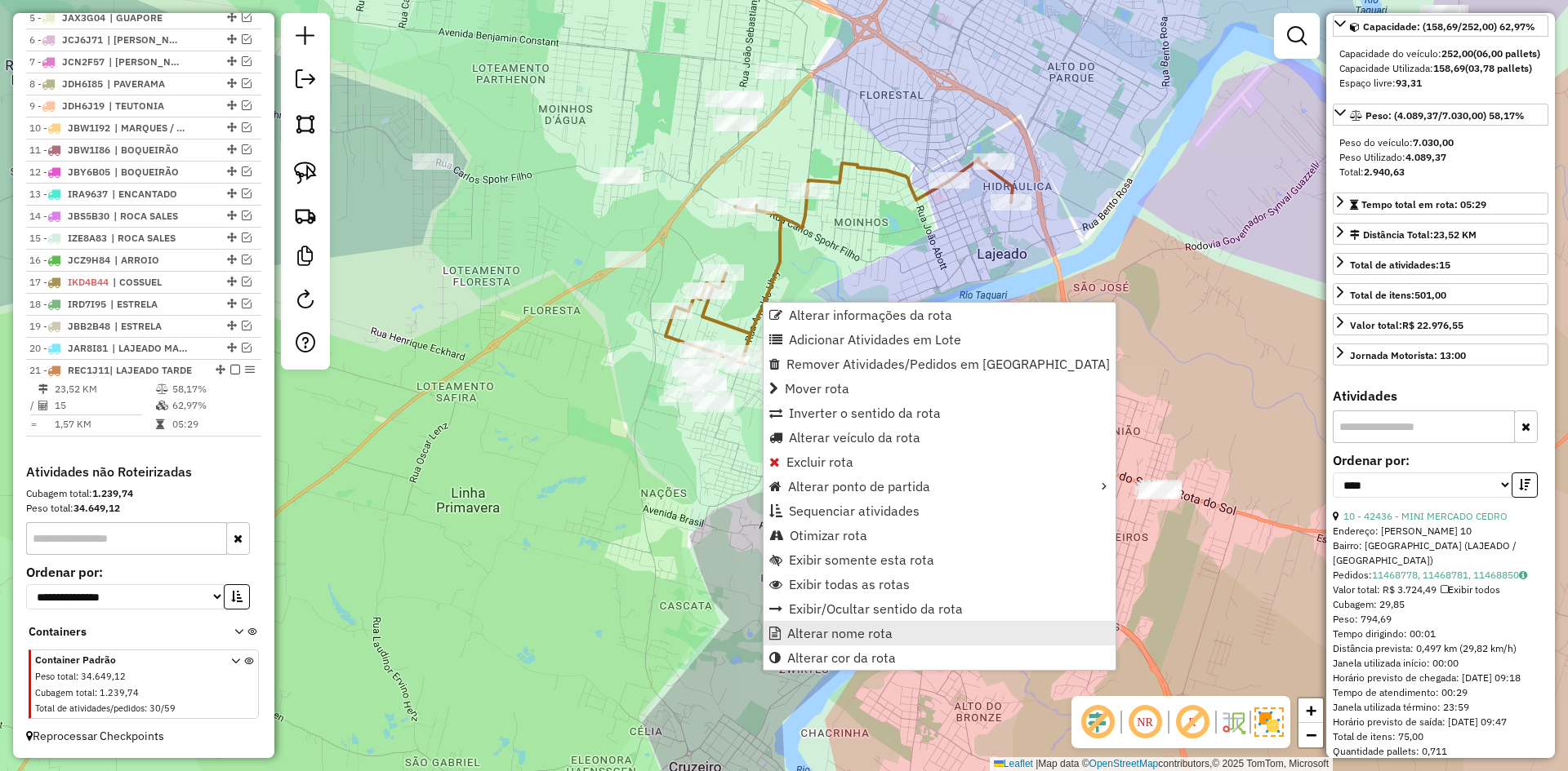
click at [828, 624] on link "Alterar nome rota" at bounding box center [939, 633] width 352 height 24
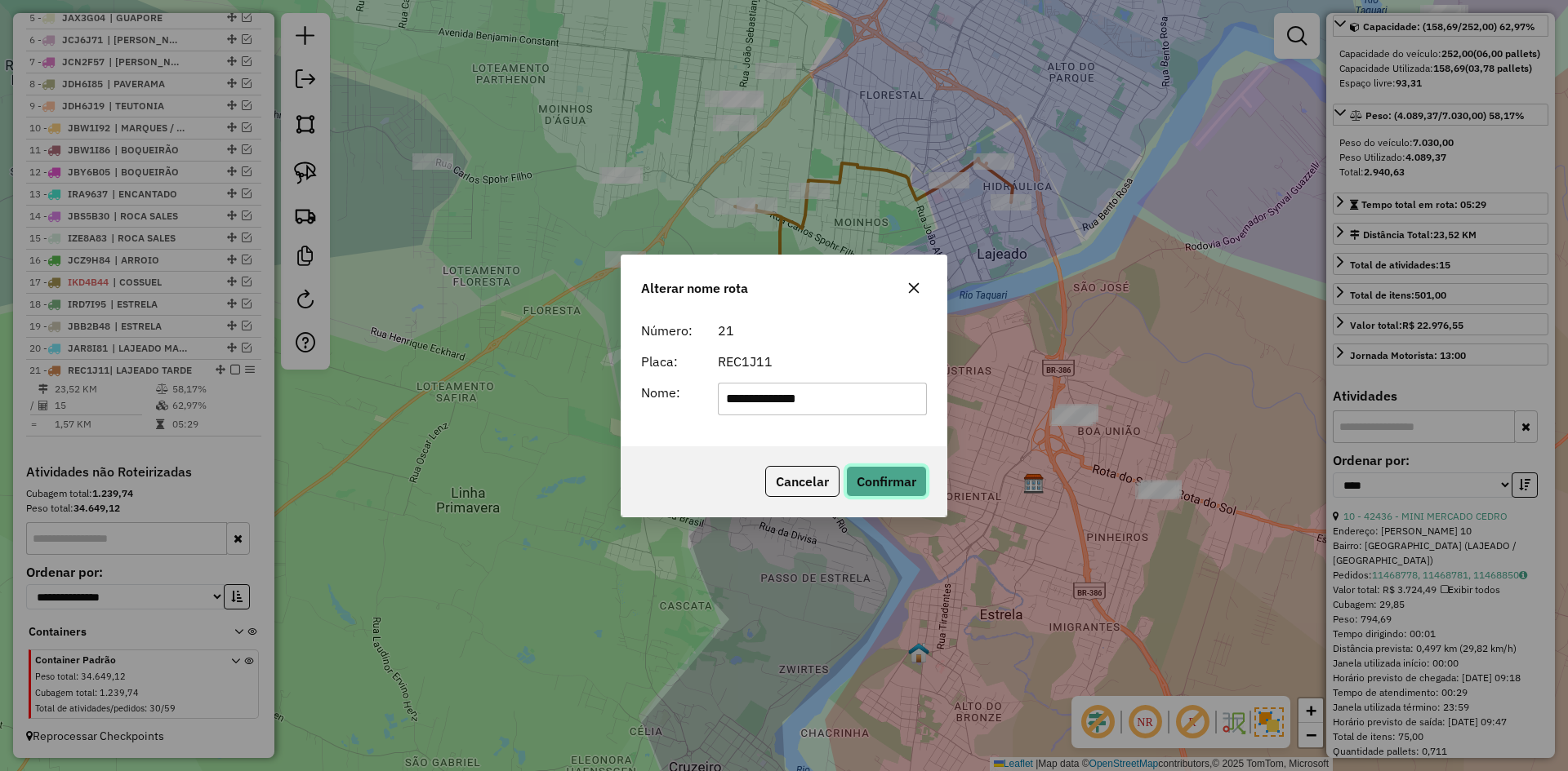
click at [882, 485] on button "Confirmar" at bounding box center [886, 482] width 81 height 31
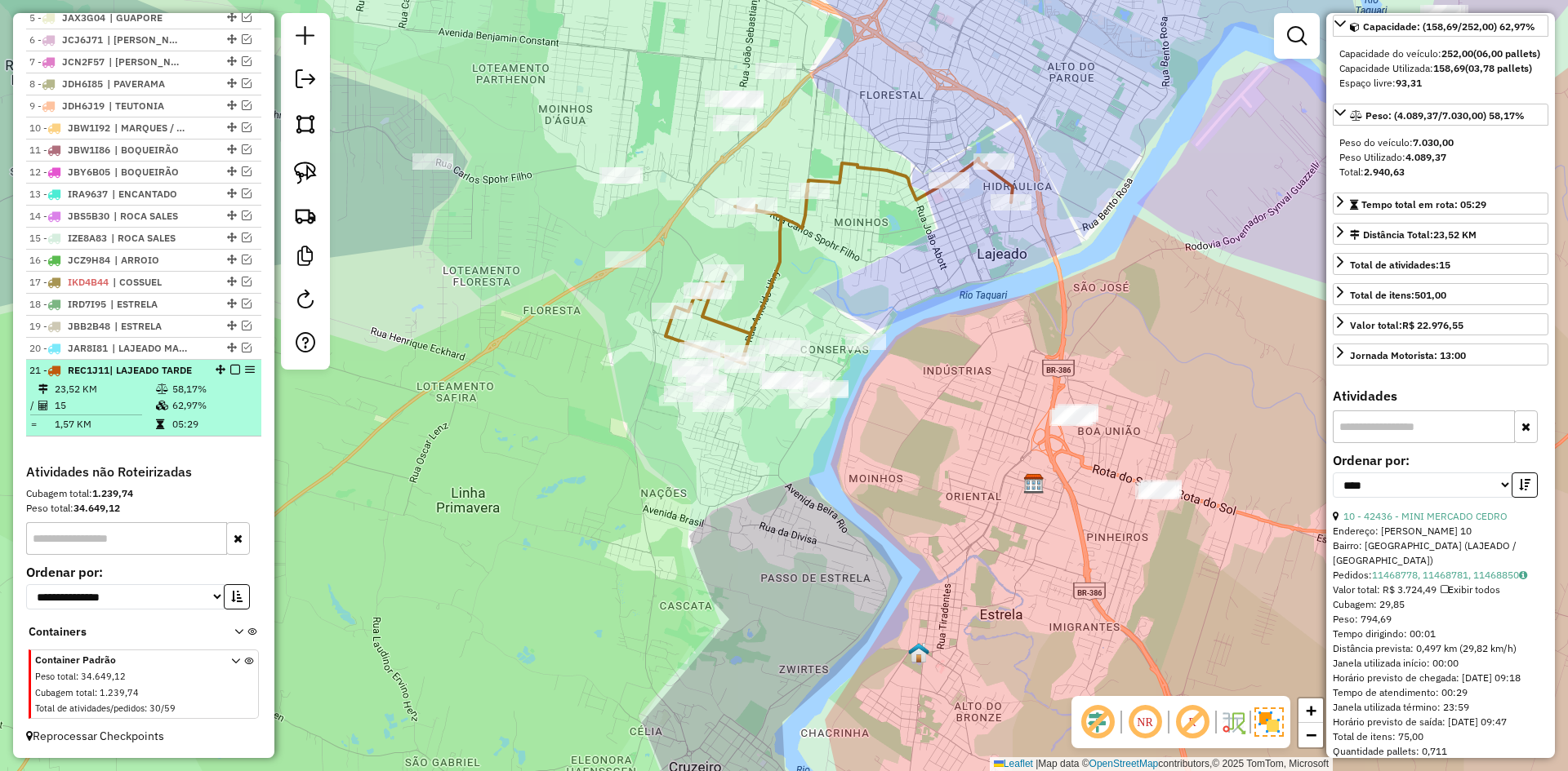
click at [230, 371] on em at bounding box center [235, 370] width 10 height 10
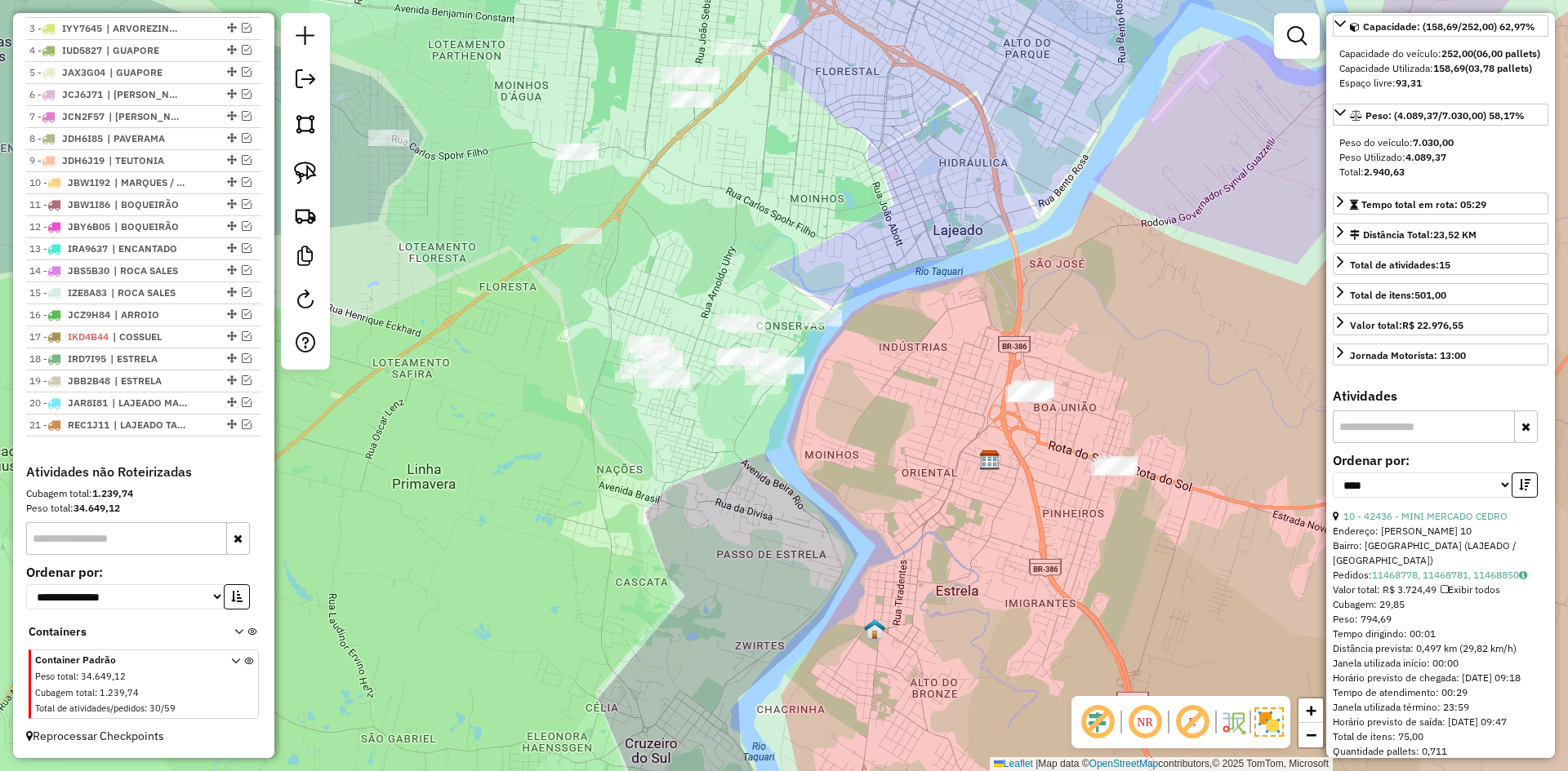
drag, startPoint x: 948, startPoint y: 281, endPoint x: 791, endPoint y: 222, distance: 167.7
click at [791, 222] on div "Janela de atendimento Grade de atendimento Capacidade Transportadoras Veículos …" at bounding box center [784, 386] width 1568 height 771
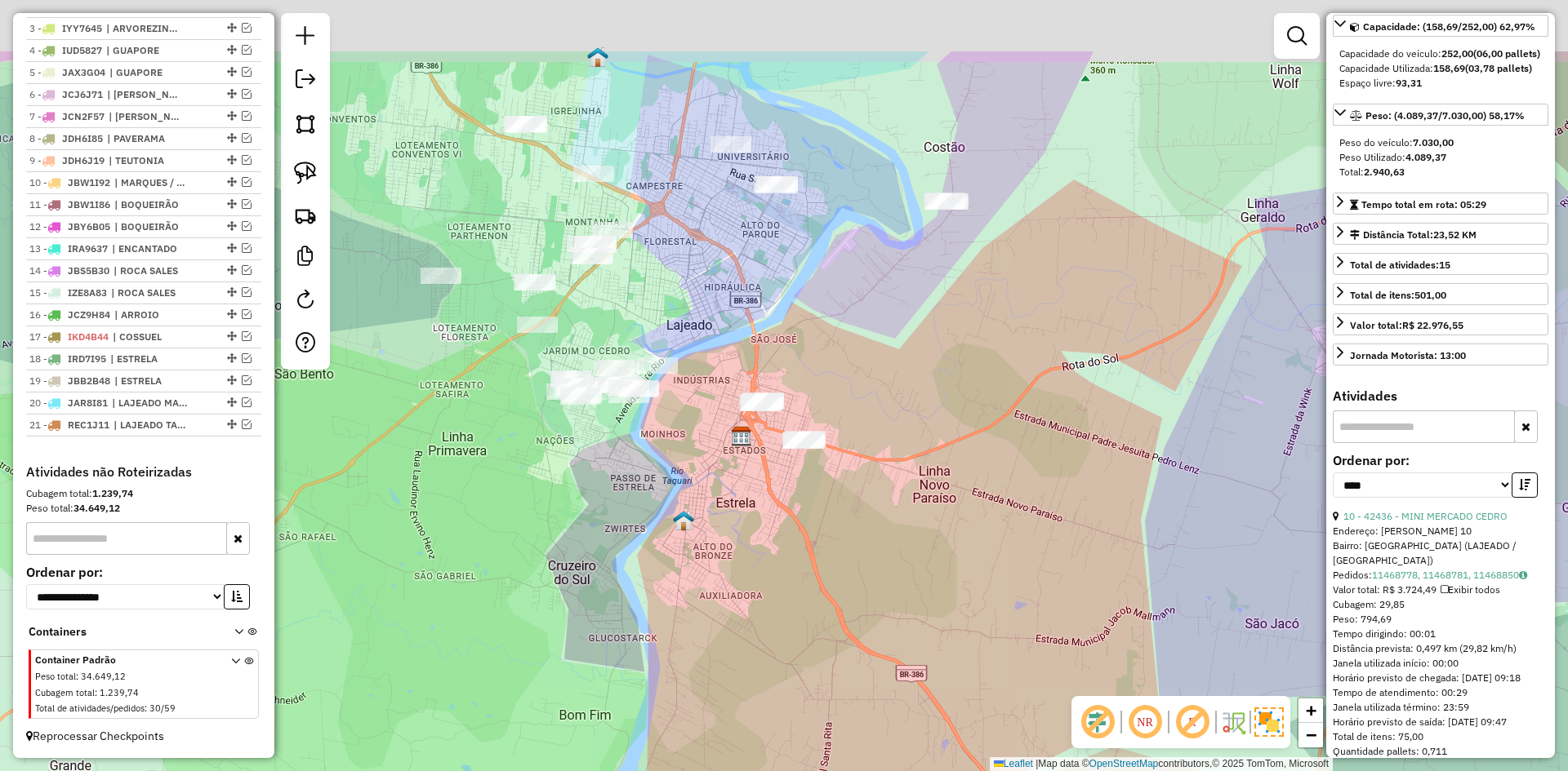
drag, startPoint x: 670, startPoint y: 181, endPoint x: 626, endPoint y: 357, distance: 181.4
click at [616, 363] on div "Janela de atendimento Grade de atendimento Capacidade Transportadoras Veículos …" at bounding box center [784, 386] width 1568 height 771
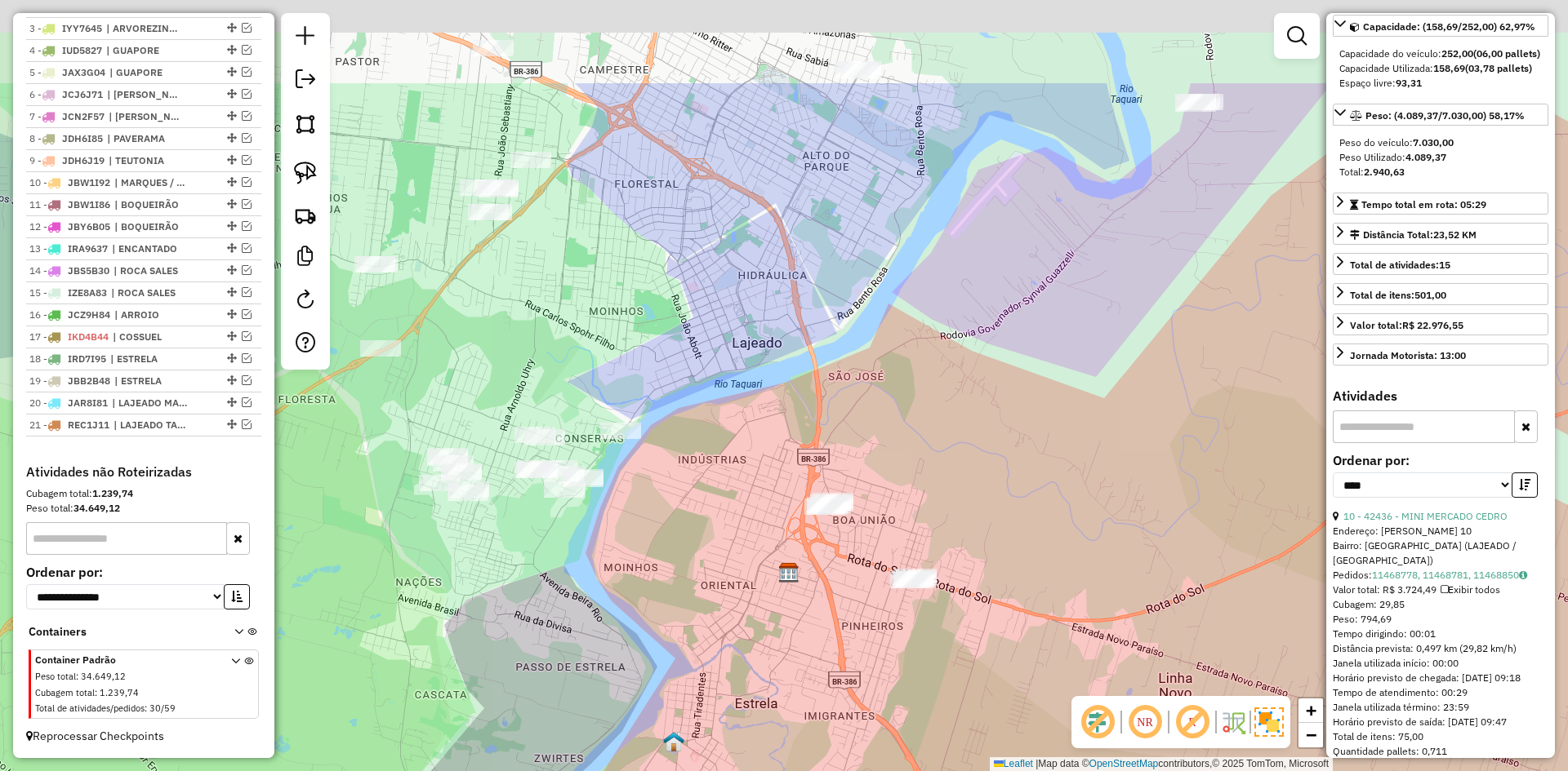
drag, startPoint x: 654, startPoint y: 142, endPoint x: 714, endPoint y: 388, distance: 253.2
click at [714, 388] on div "Janela de atendimento Grade de atendimento Capacidade Transportadoras Veículos …" at bounding box center [784, 386] width 1568 height 771
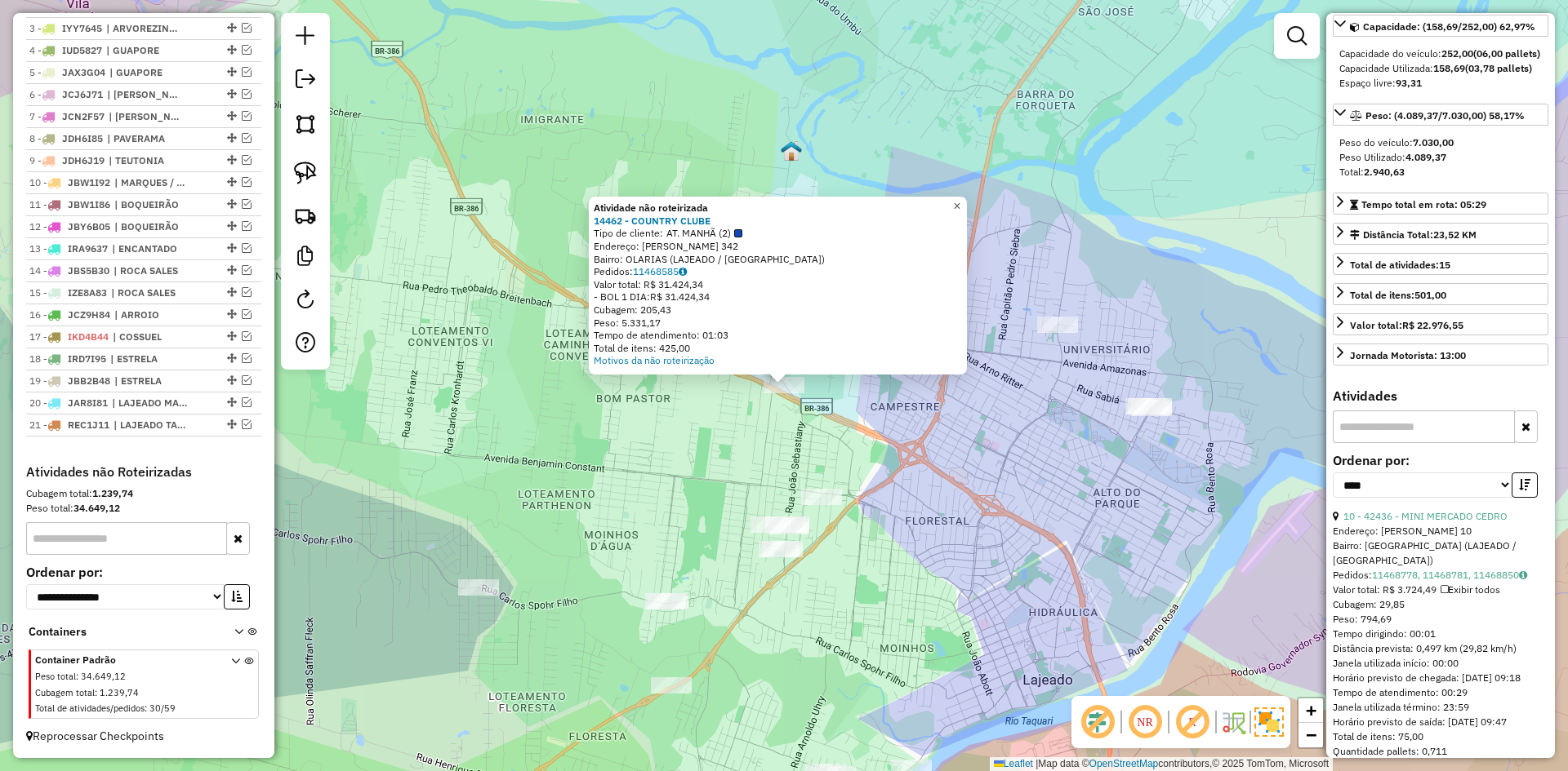
click at [960, 203] on span "×" at bounding box center [957, 206] width 8 height 14
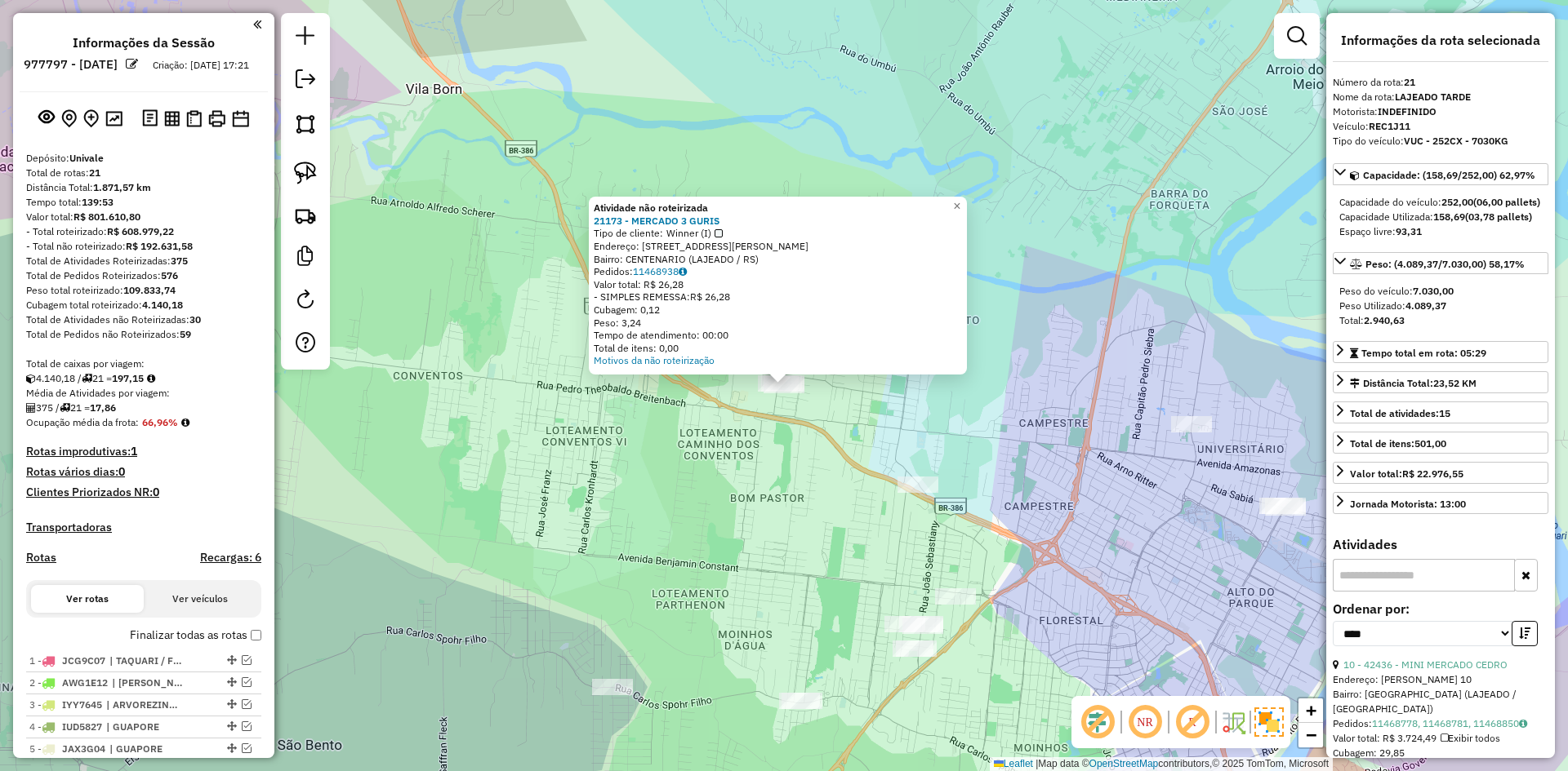
select select "*********"
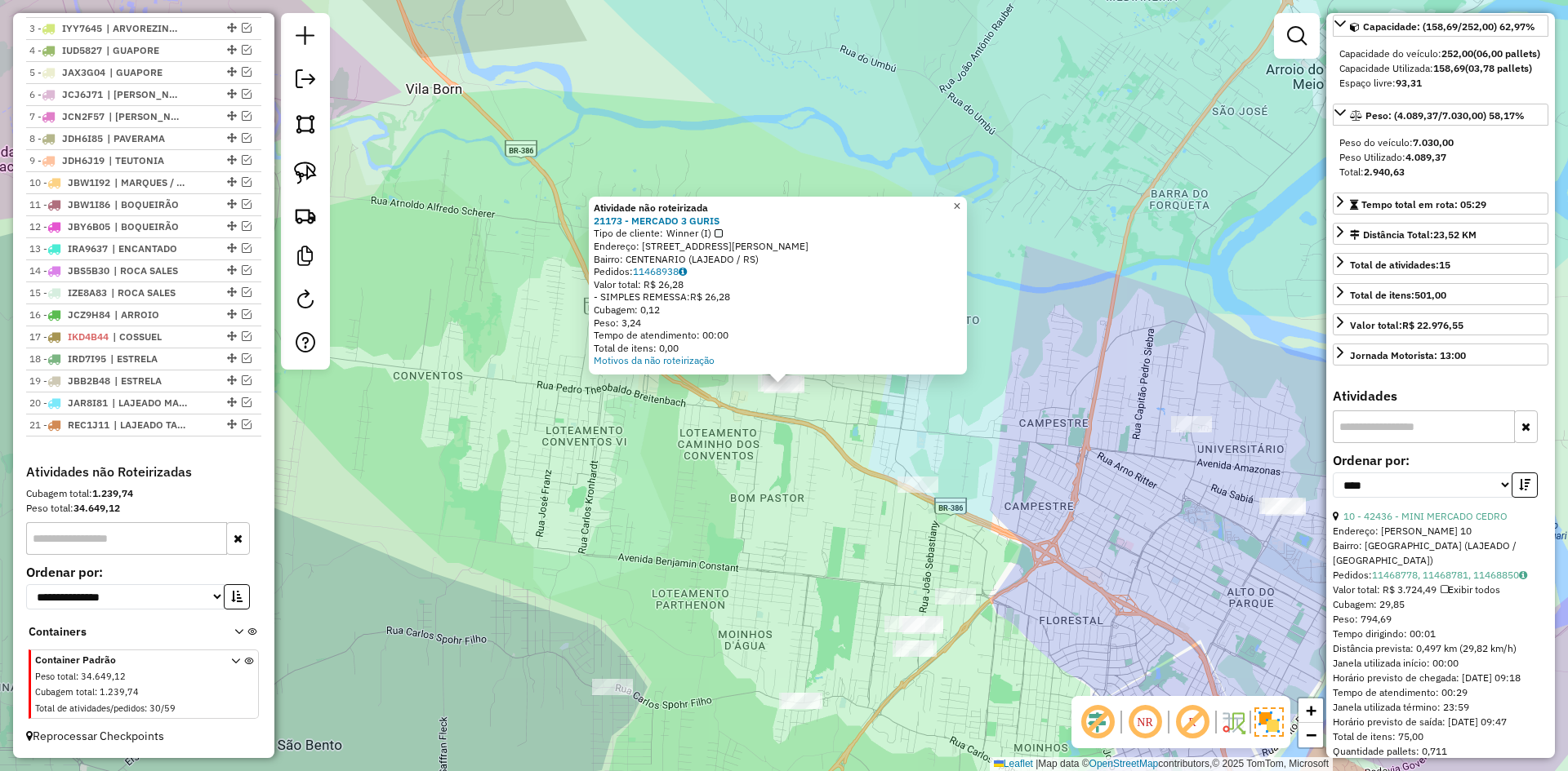
click at [960, 203] on span "×" at bounding box center [957, 206] width 8 height 14
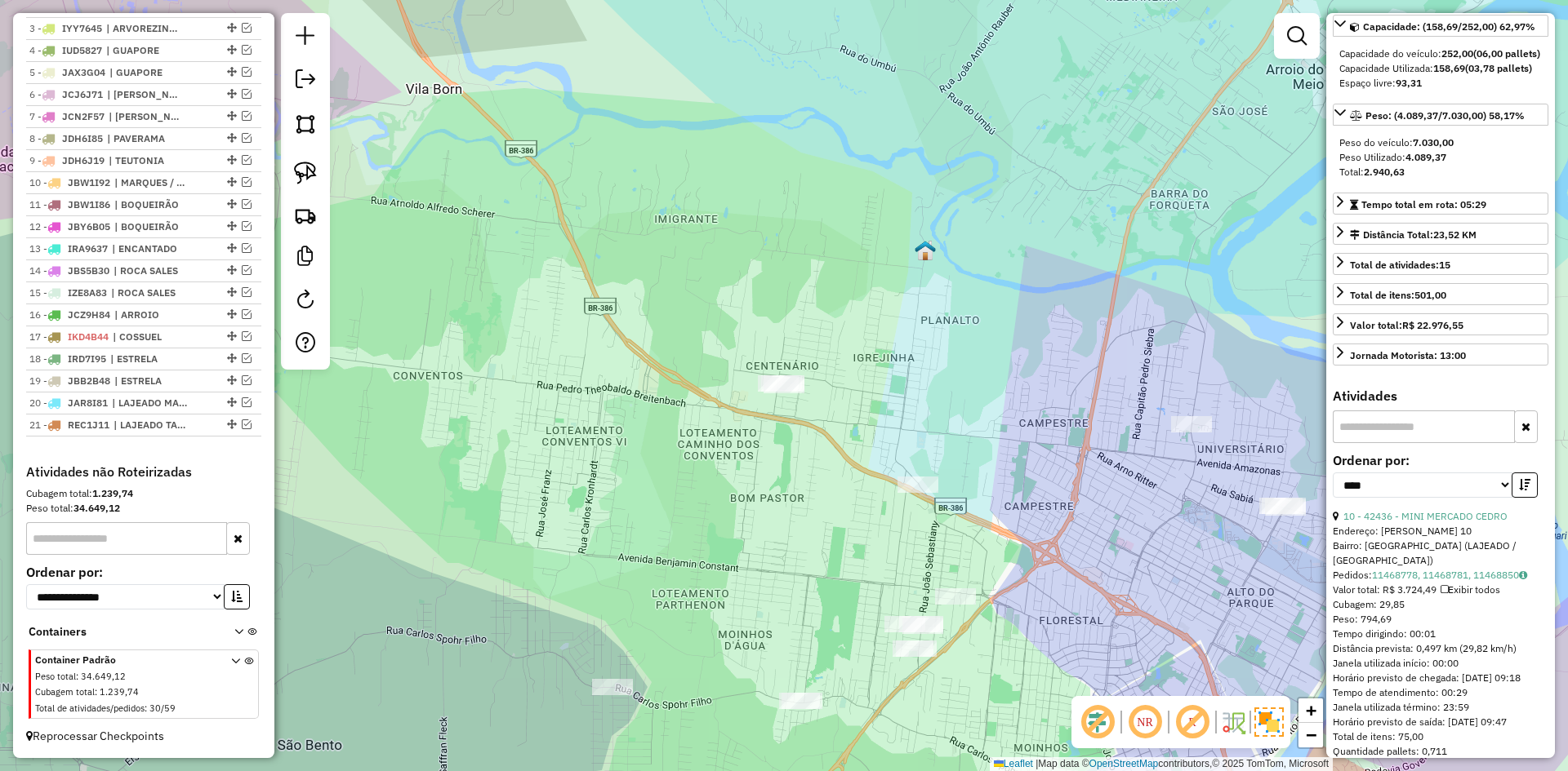
drag, startPoint x: 854, startPoint y: 478, endPoint x: 816, endPoint y: 295, distance: 186.9
click at [816, 296] on div "Janela de atendimento Grade de atendimento Capacidade Transportadoras Veículos …" at bounding box center [784, 386] width 1568 height 771
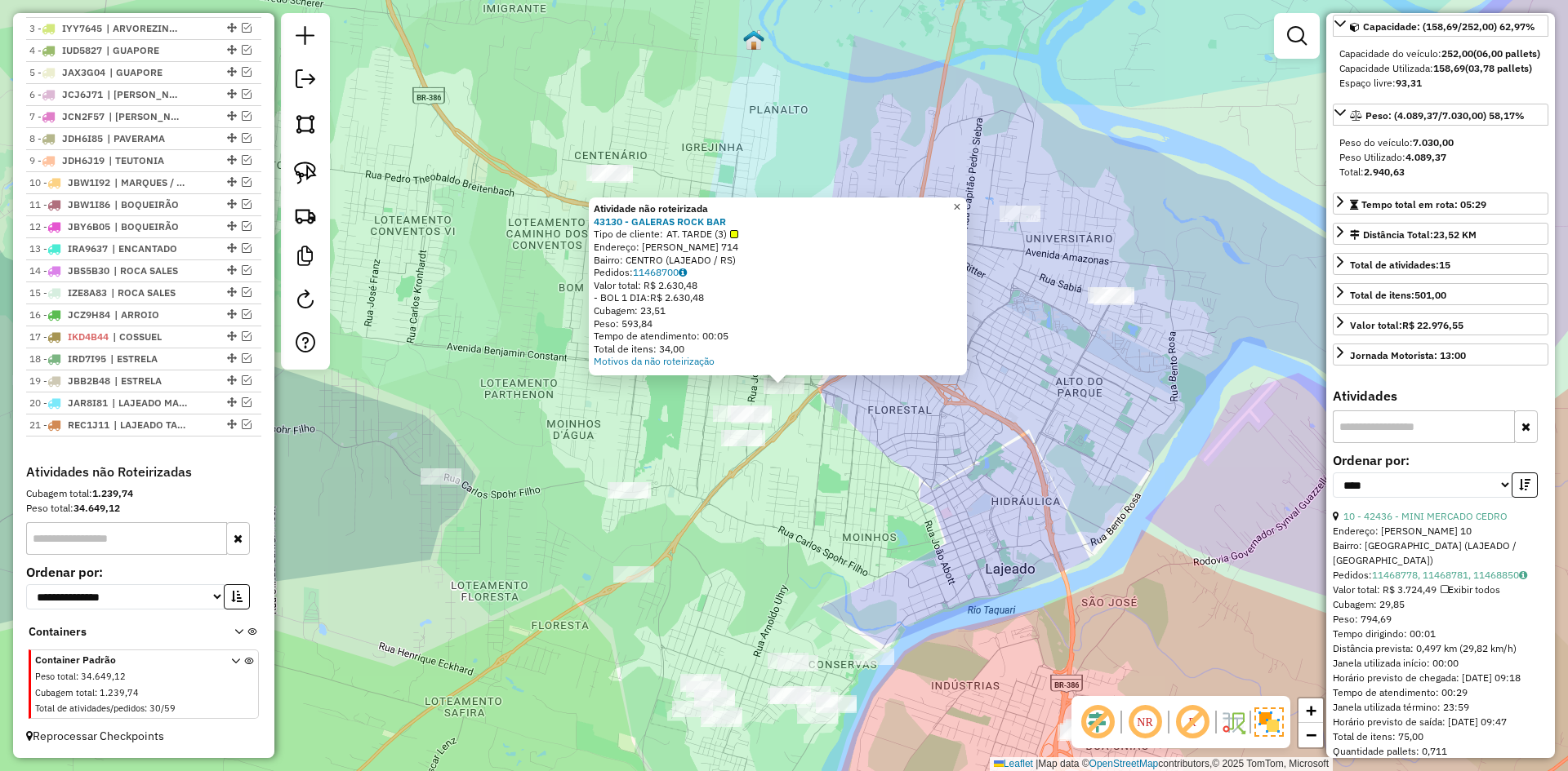
drag, startPoint x: 971, startPoint y: 202, endPoint x: 936, endPoint y: 237, distance: 49.5
click at [960, 202] on span "×" at bounding box center [957, 207] width 8 height 14
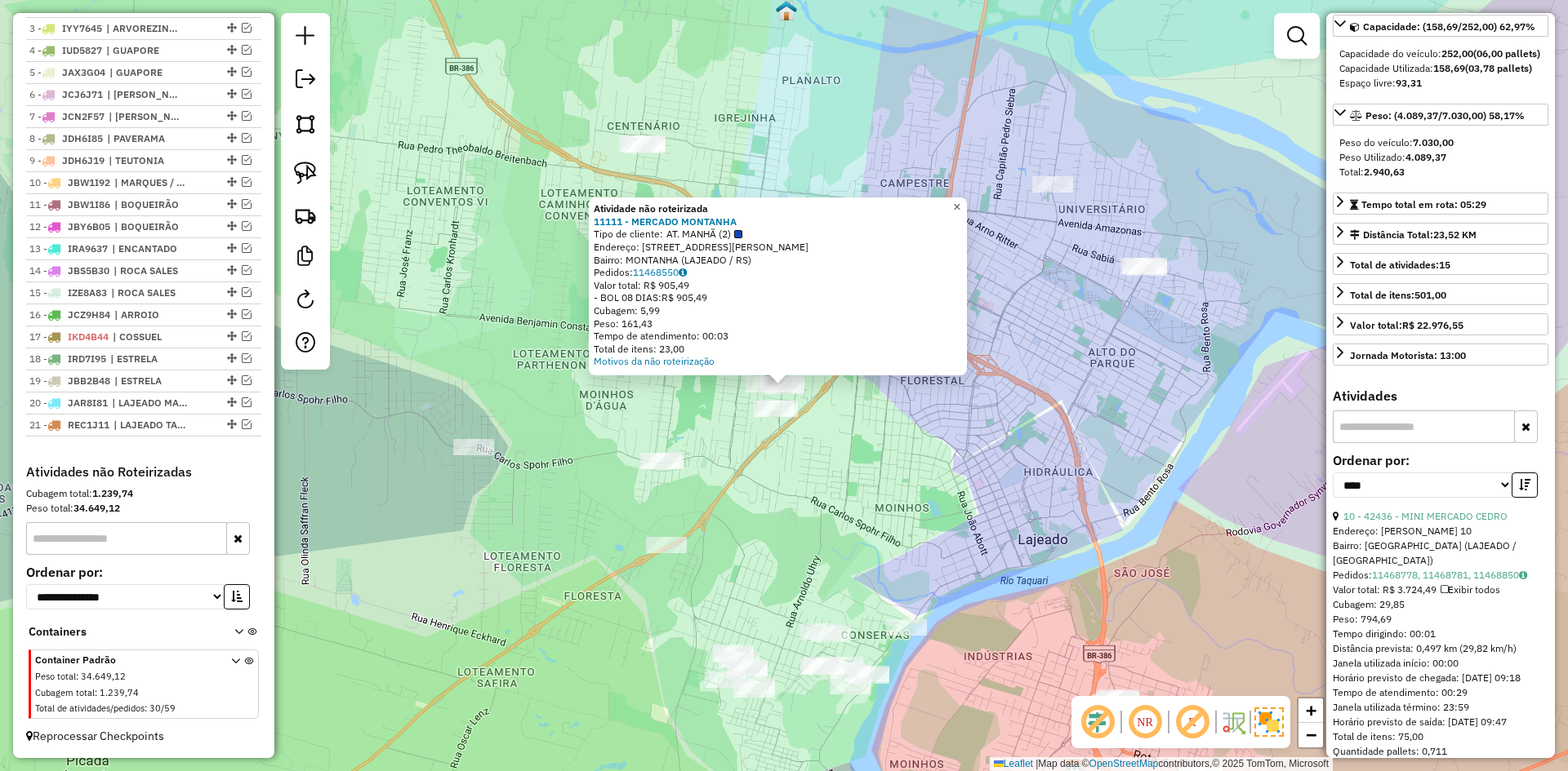
click at [960, 200] on span "×" at bounding box center [957, 207] width 8 height 14
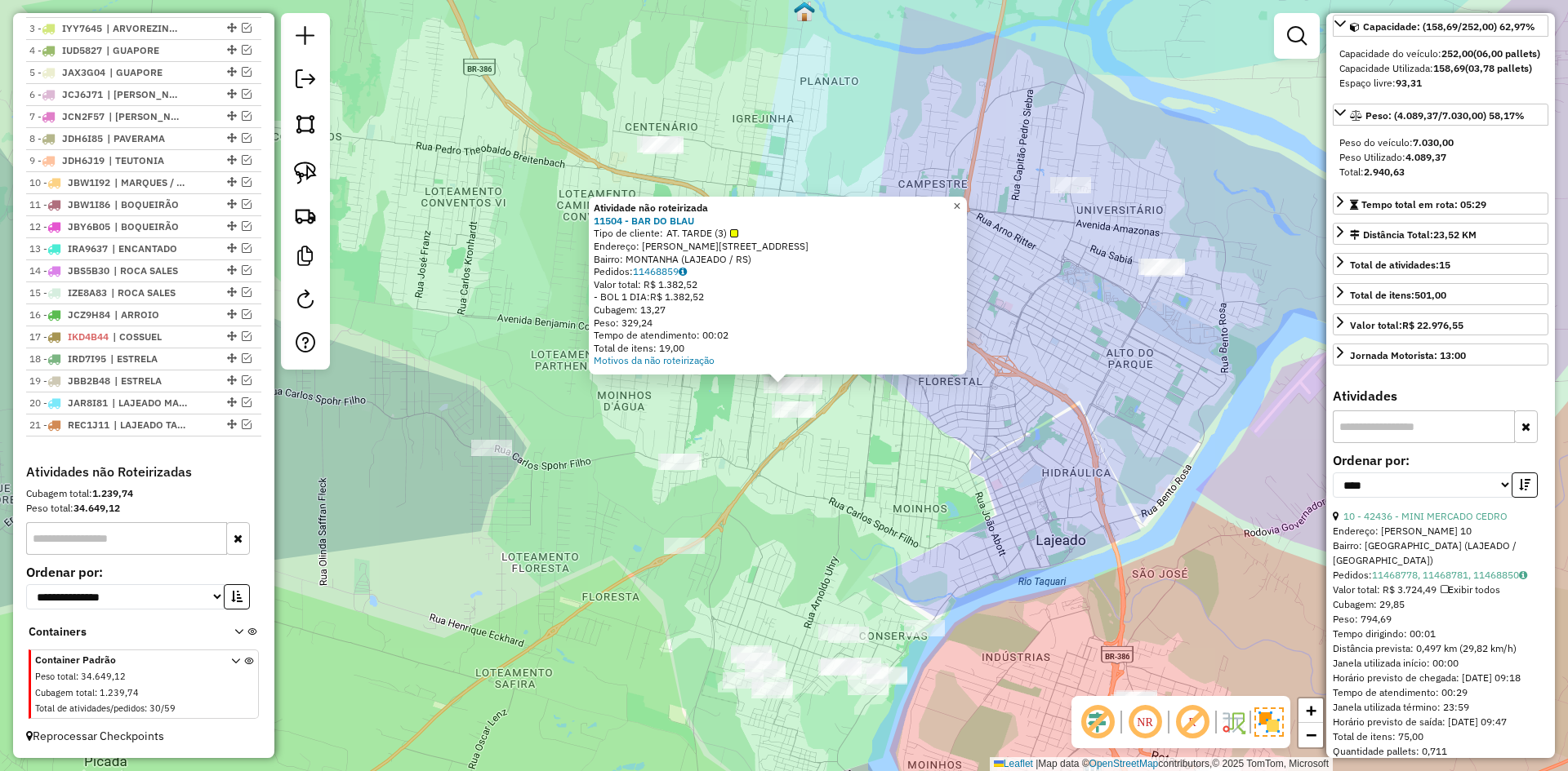
click at [960, 201] on span "×" at bounding box center [957, 206] width 8 height 14
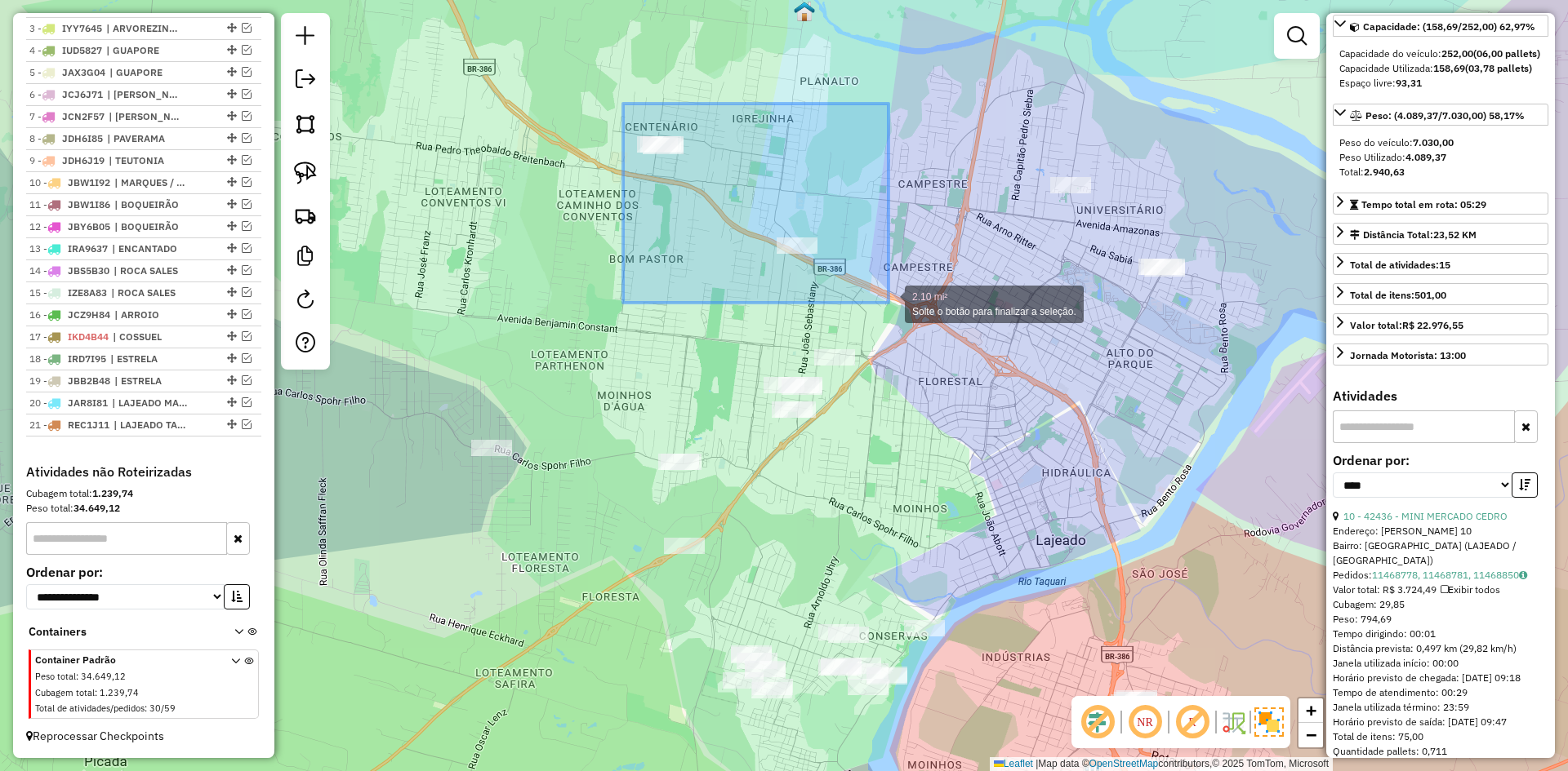
drag, startPoint x: 628, startPoint y: 116, endPoint x: 883, endPoint y: 296, distance: 312.1
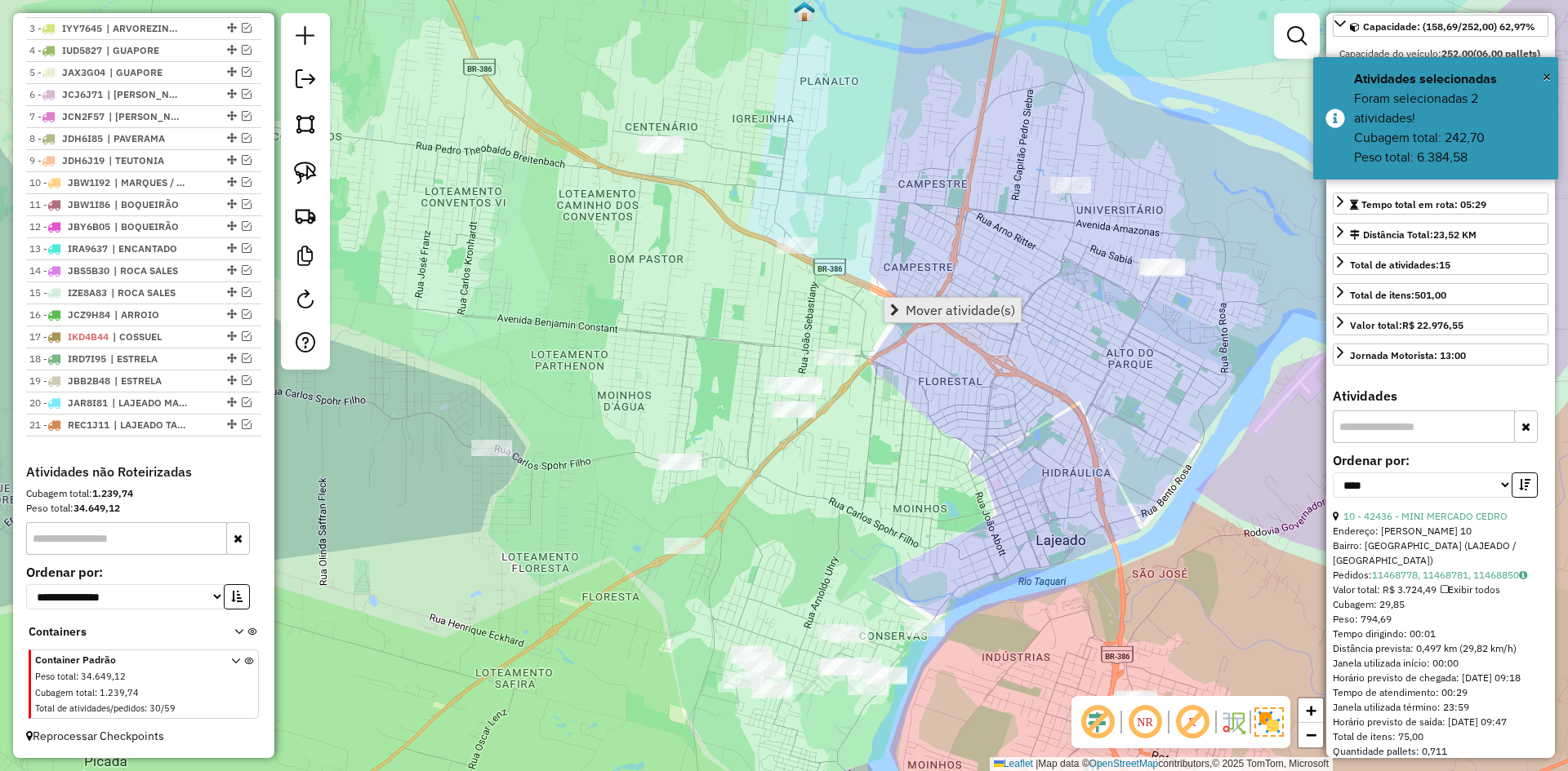
click at [963, 313] on span "Mover atividade(s)" at bounding box center [960, 310] width 110 height 13
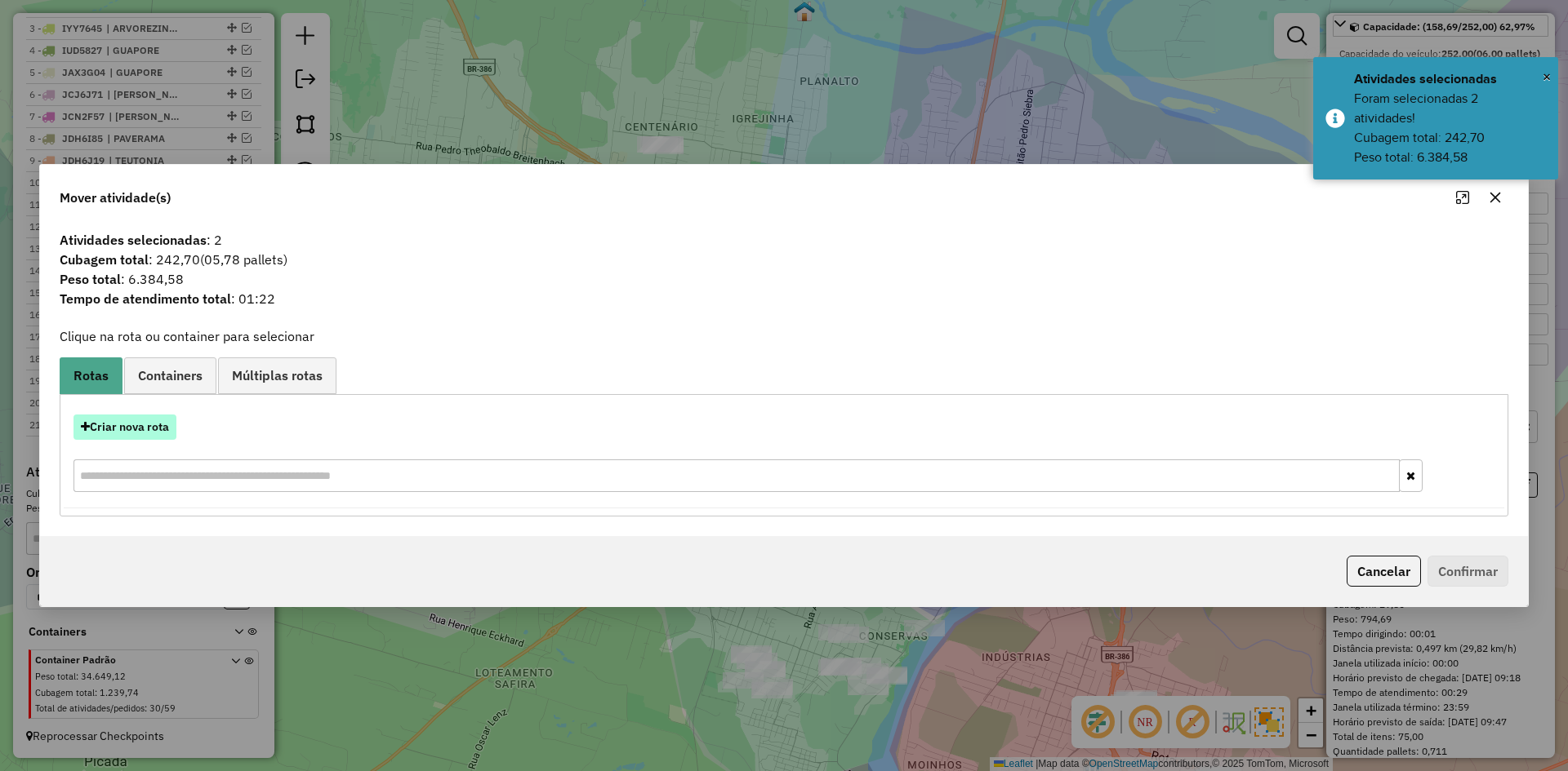
click at [157, 422] on button "Criar nova rota" at bounding box center [125, 427] width 103 height 25
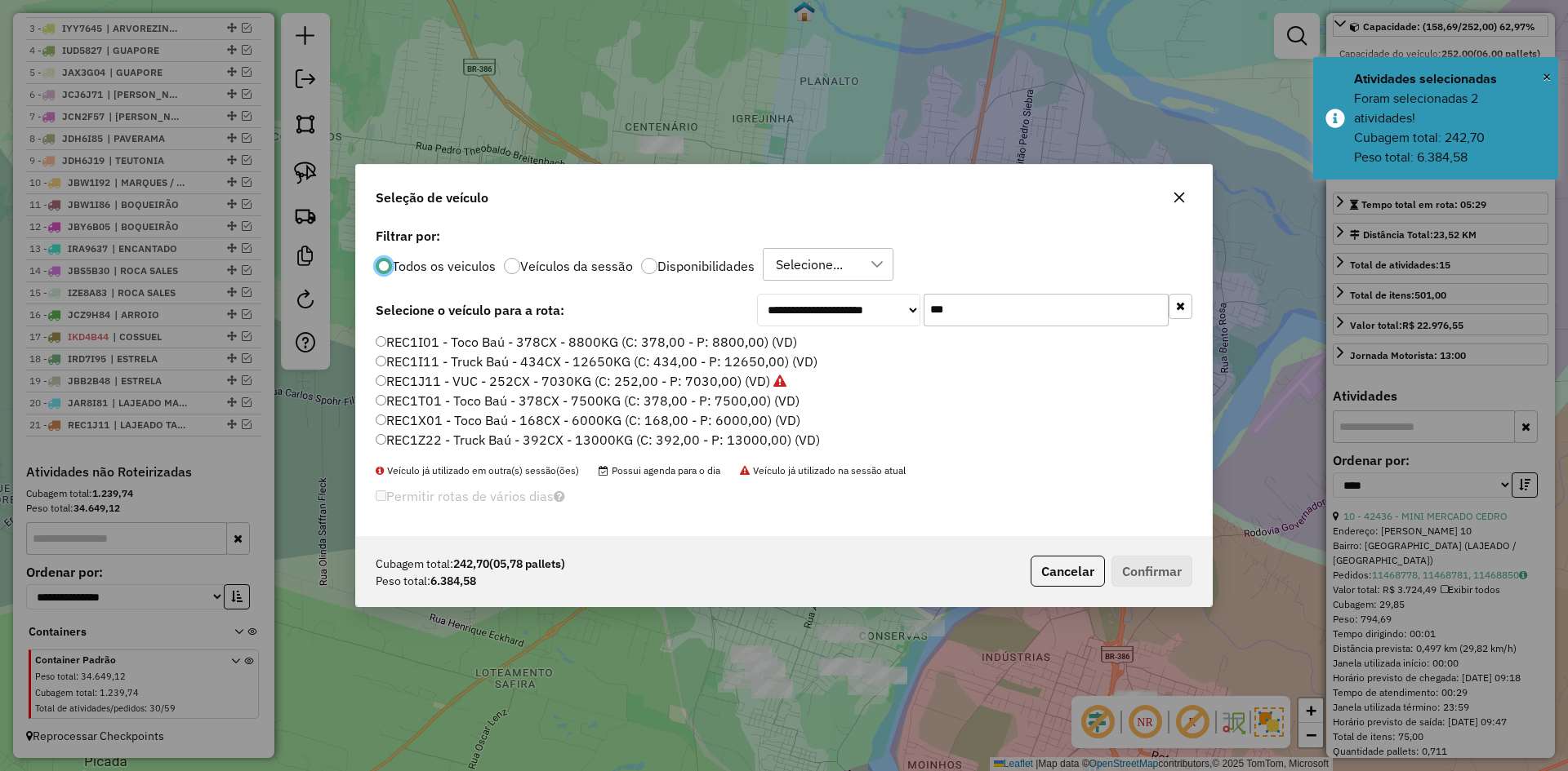
scroll to position [9, 5]
drag, startPoint x: 964, startPoint y: 317, endPoint x: 901, endPoint y: 339, distance: 66.7
click at [905, 336] on div "**********" at bounding box center [783, 380] width 856 height 313
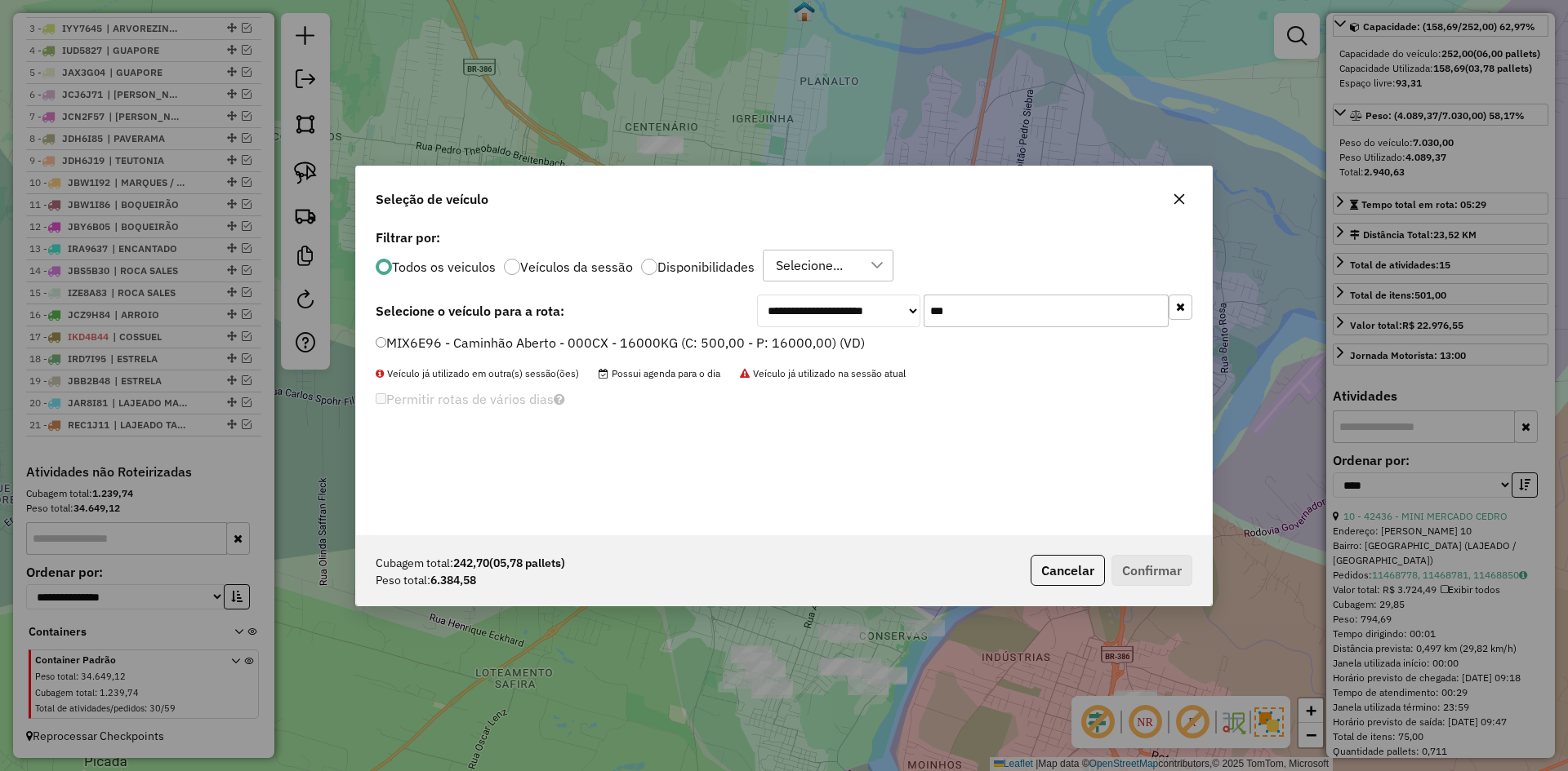
type input "***"
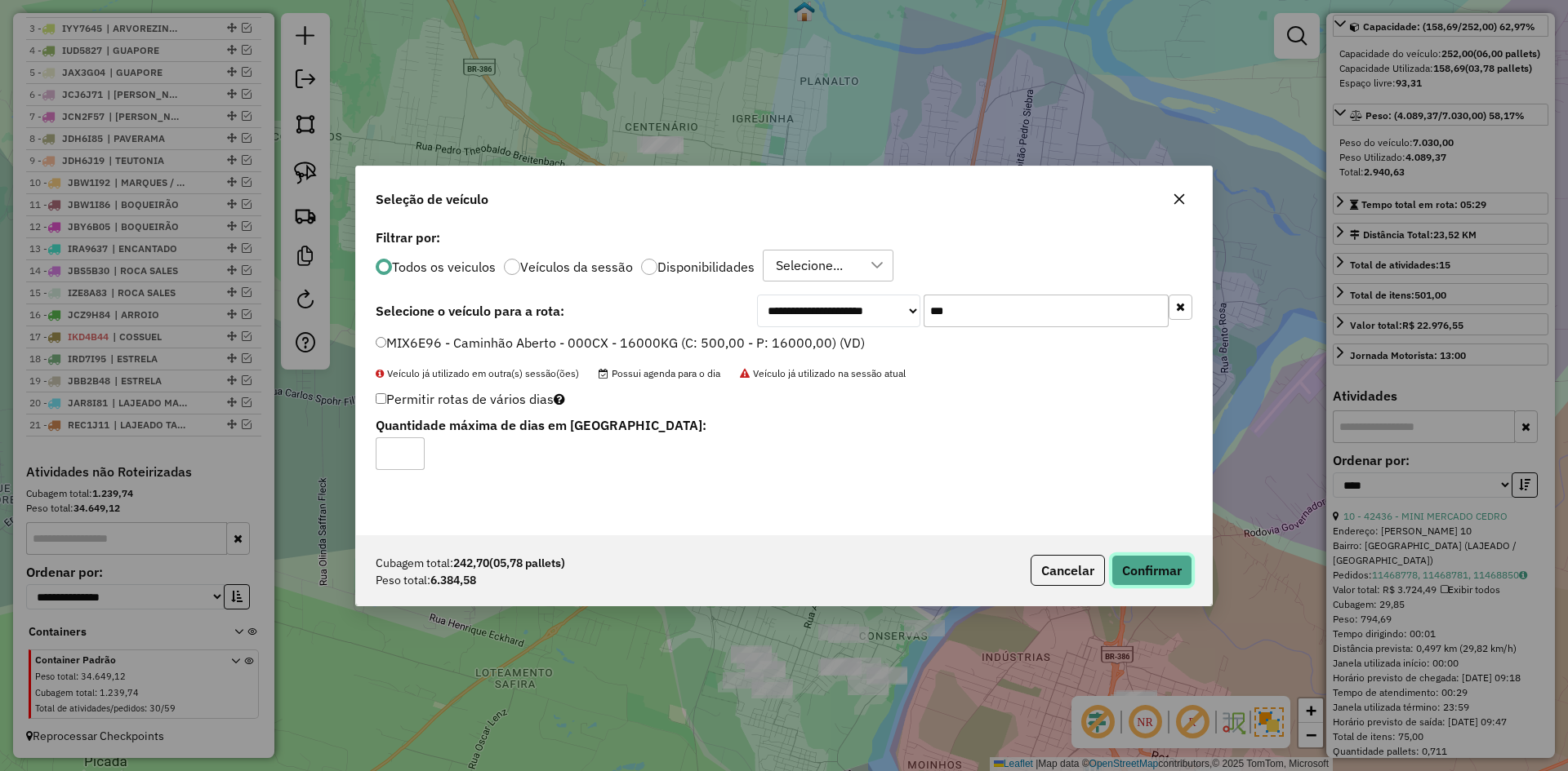
click at [1160, 562] on button "Confirmar" at bounding box center [1151, 571] width 81 height 31
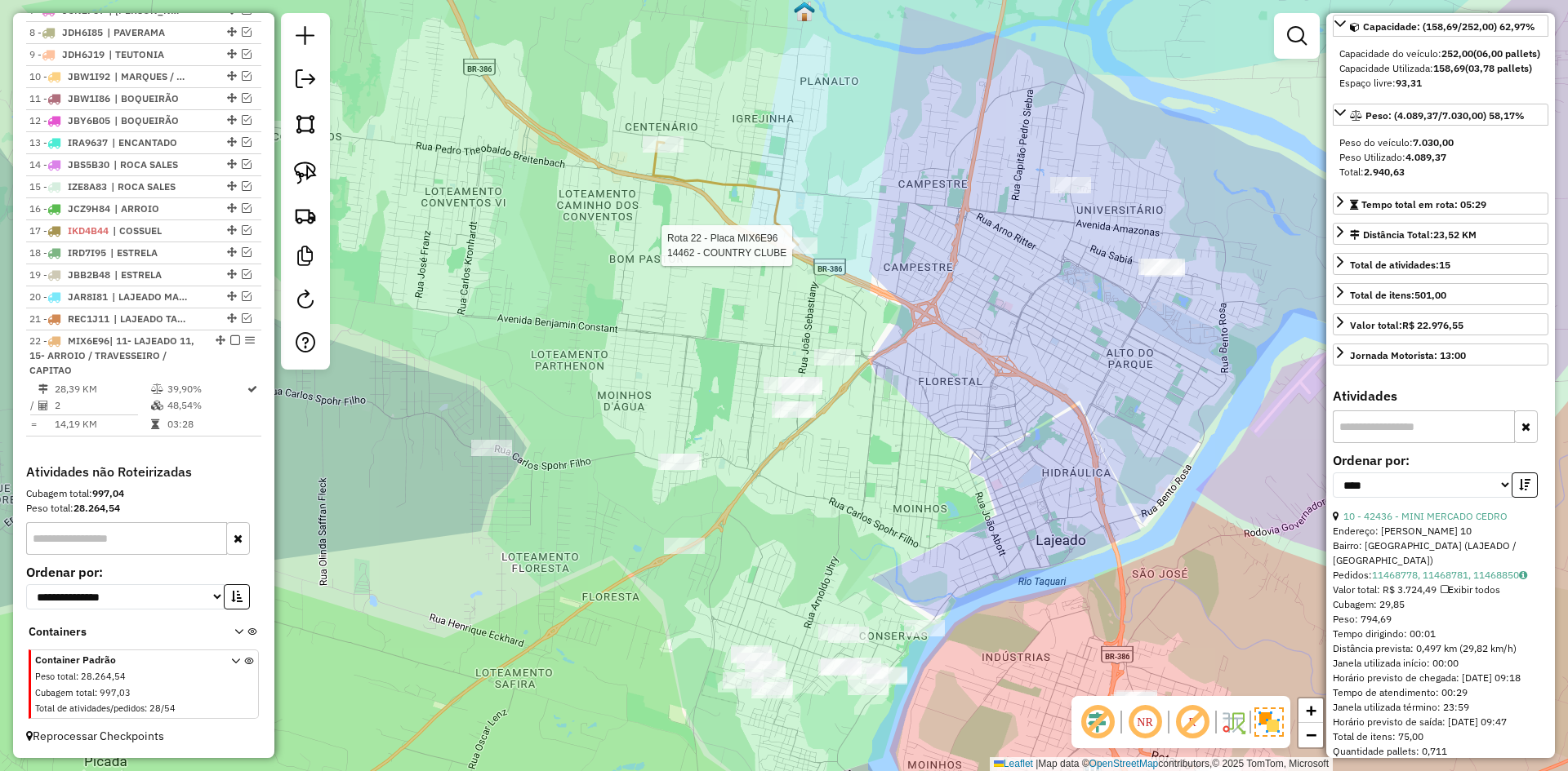
scroll to position [178, 0]
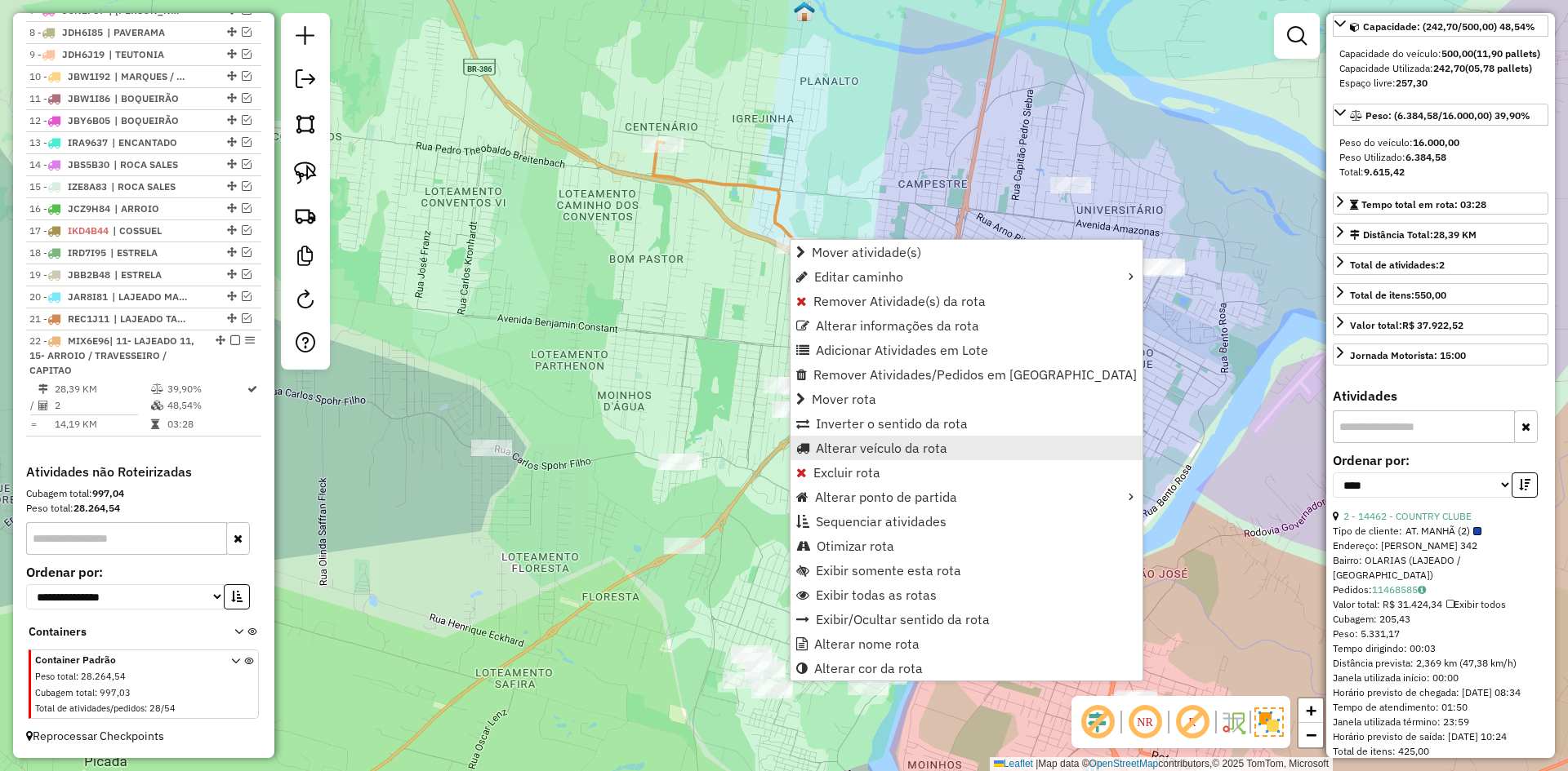
click at [863, 447] on span "Alterar veículo da rota" at bounding box center [881, 448] width 131 height 13
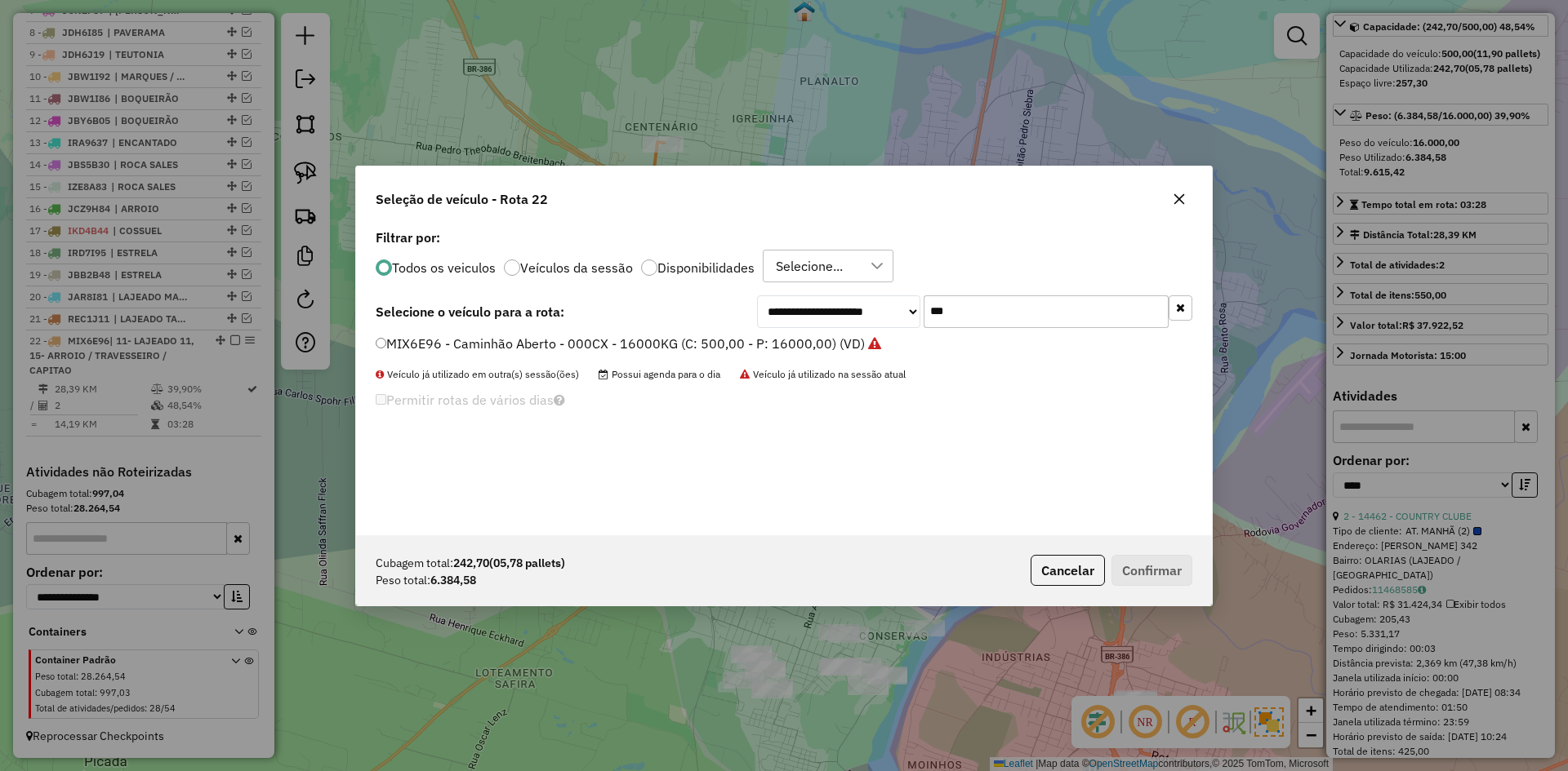
scroll to position [9, 5]
click at [1176, 199] on icon "button" at bounding box center [1178, 198] width 13 height 13
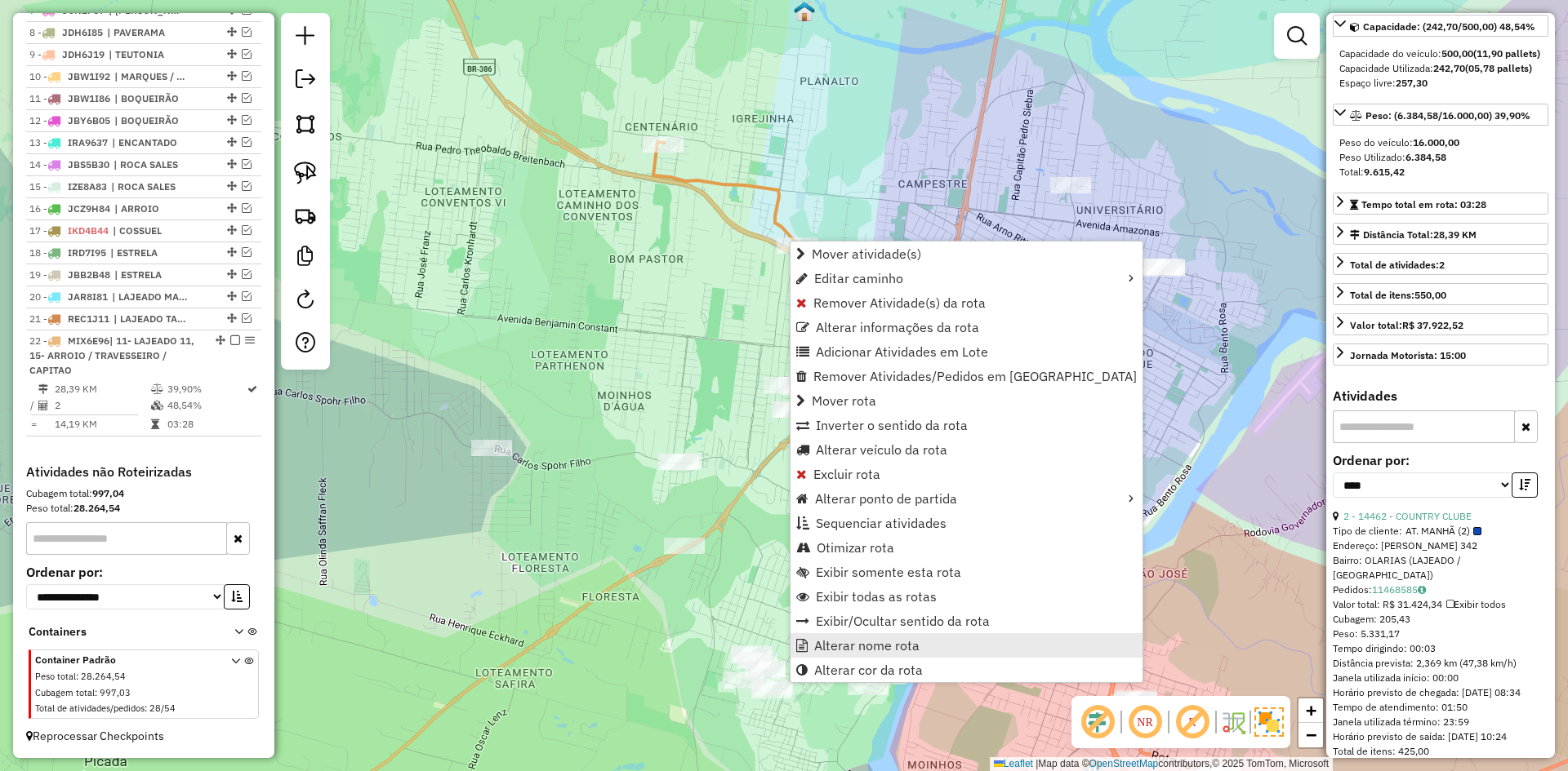
click at [867, 651] on span "Alterar nome rota" at bounding box center [867, 645] width 105 height 13
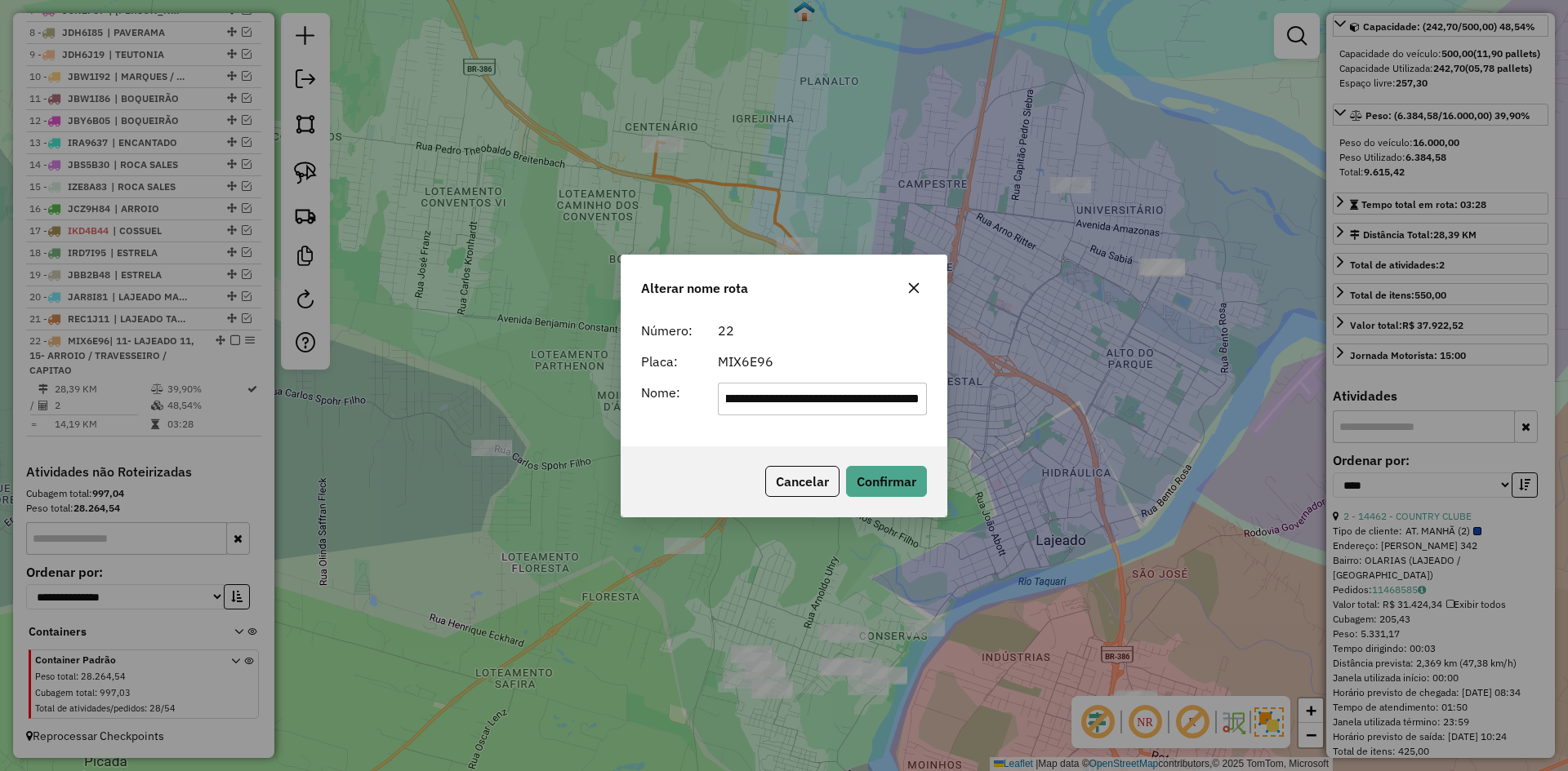
scroll to position [0, 0]
drag, startPoint x: 928, startPoint y: 401, endPoint x: 747, endPoint y: 483, distance: 198.7
click at [636, 489] on div "**********" at bounding box center [784, 386] width 326 height 263
drag, startPoint x: 918, startPoint y: 395, endPoint x: 583, endPoint y: 457, distance: 340.7
click at [590, 457] on div "**********" at bounding box center [784, 386] width 1568 height 771
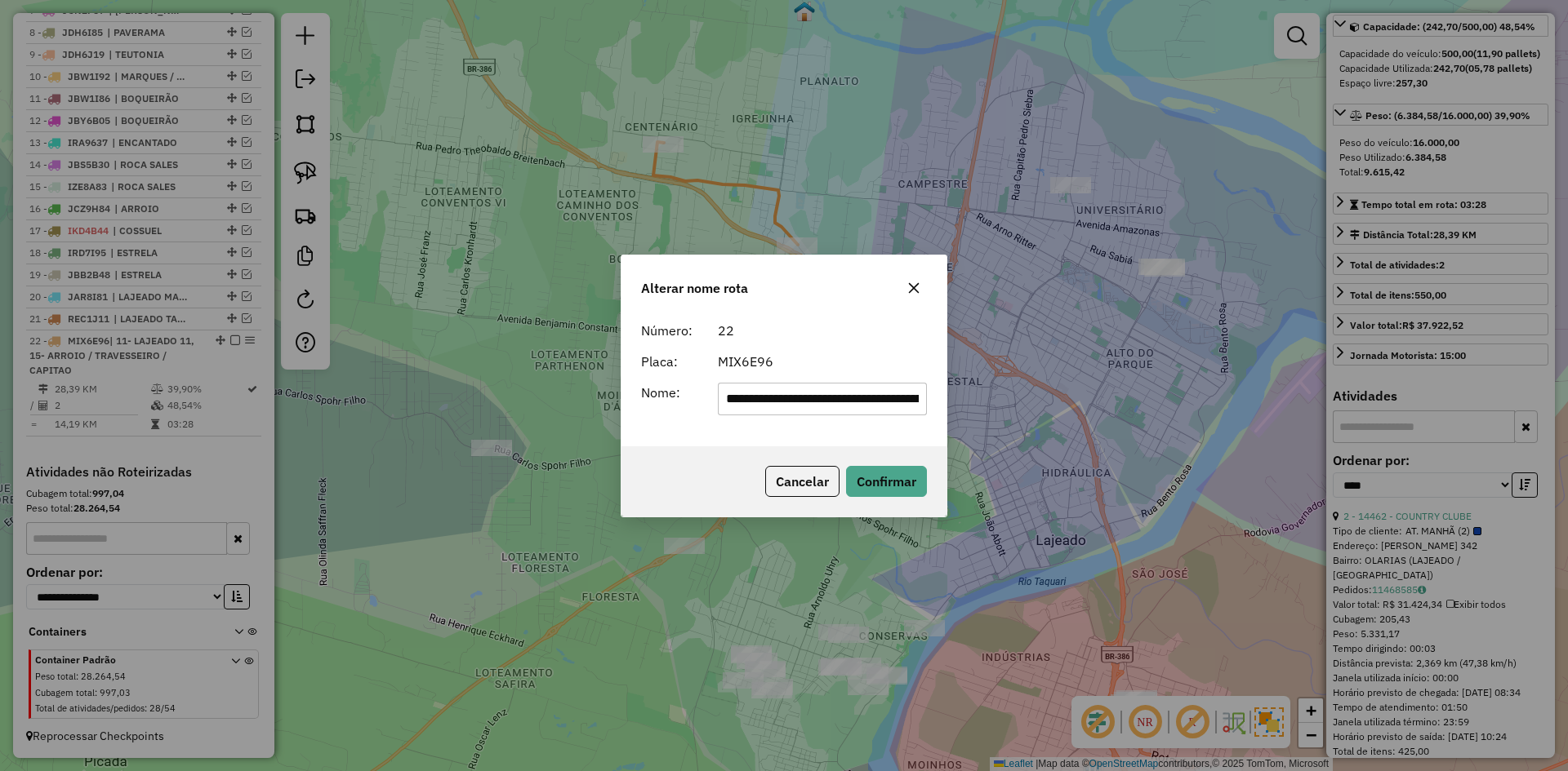
type input "**********"
drag, startPoint x: 836, startPoint y: 402, endPoint x: 508, endPoint y: 489, distance: 339.3
click at [508, 489] on div "**********" at bounding box center [784, 386] width 1568 height 771
type input "**********"
click at [903, 476] on button "Confirmar" at bounding box center [886, 482] width 81 height 31
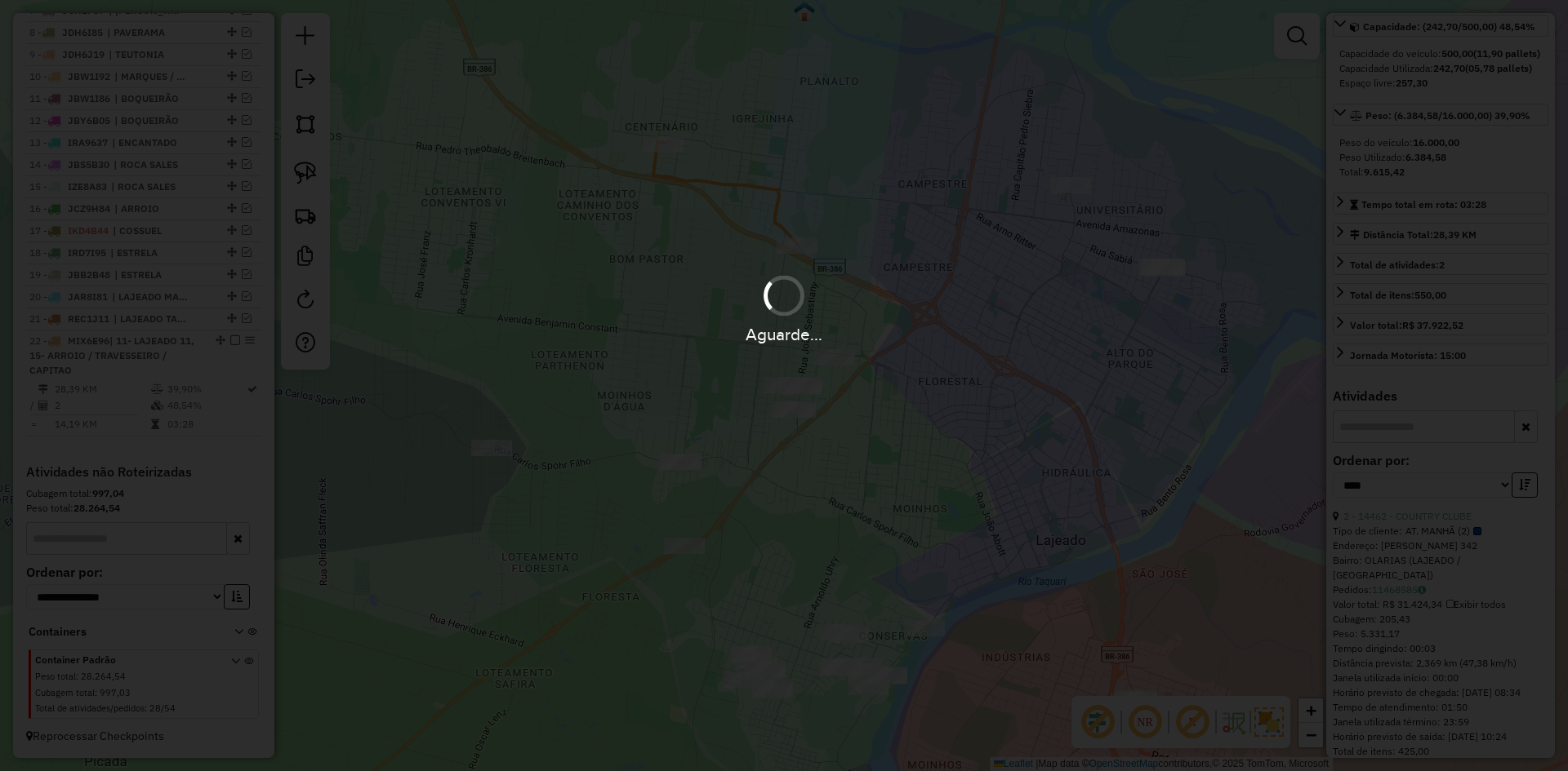
scroll to position [163, 0]
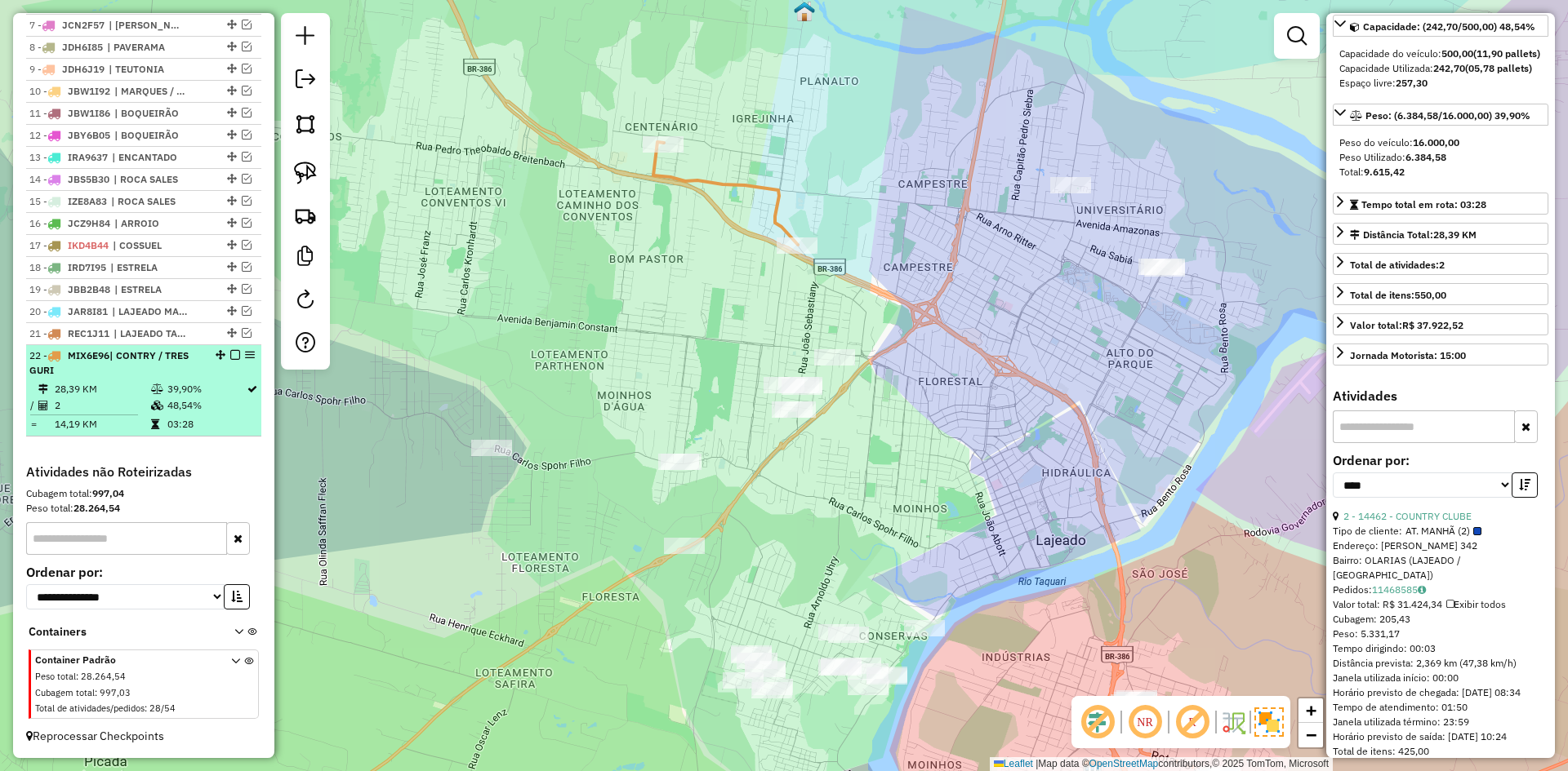
click at [233, 354] on em at bounding box center [235, 355] width 10 height 10
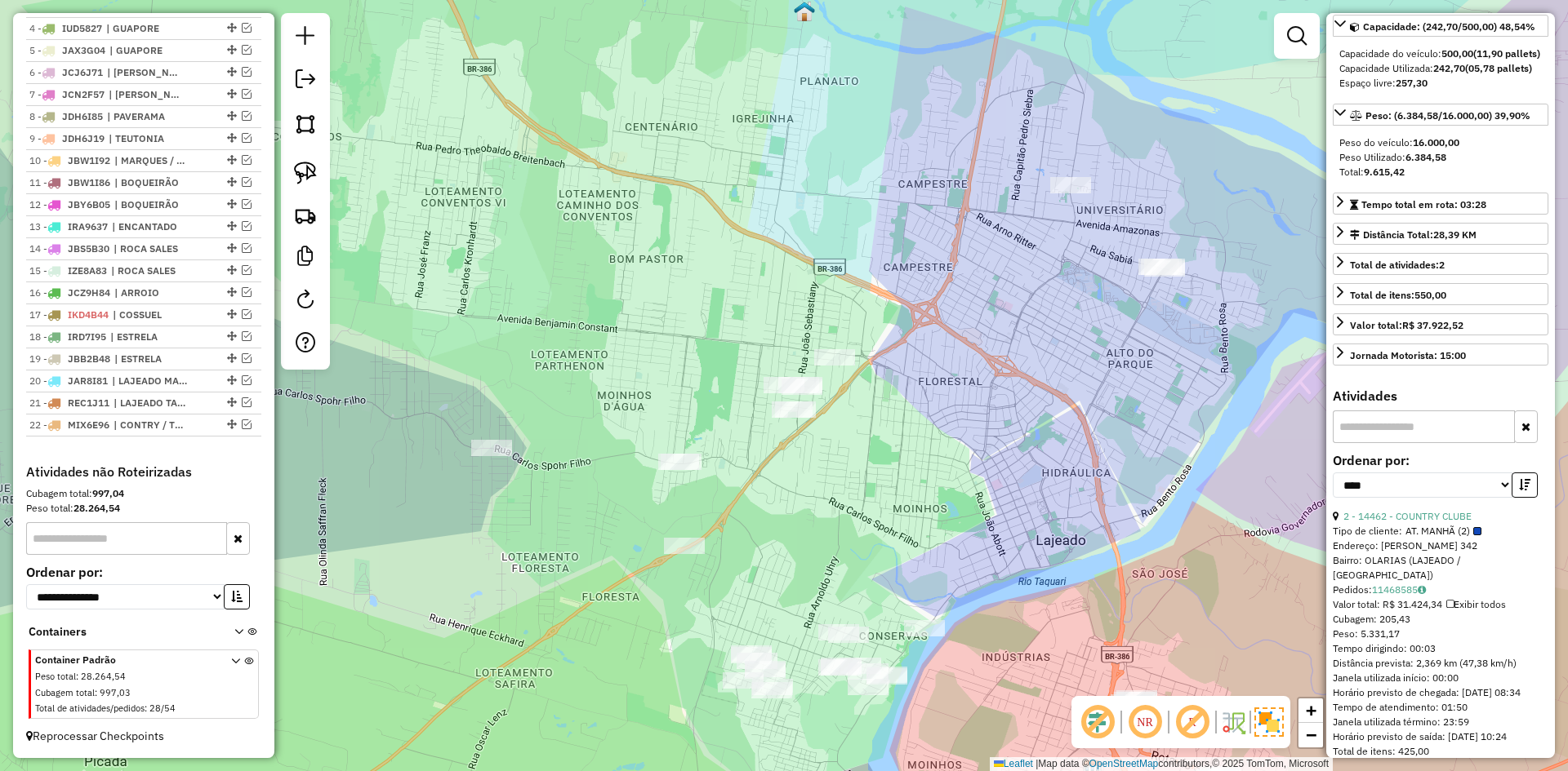
scroll to position [714, 0]
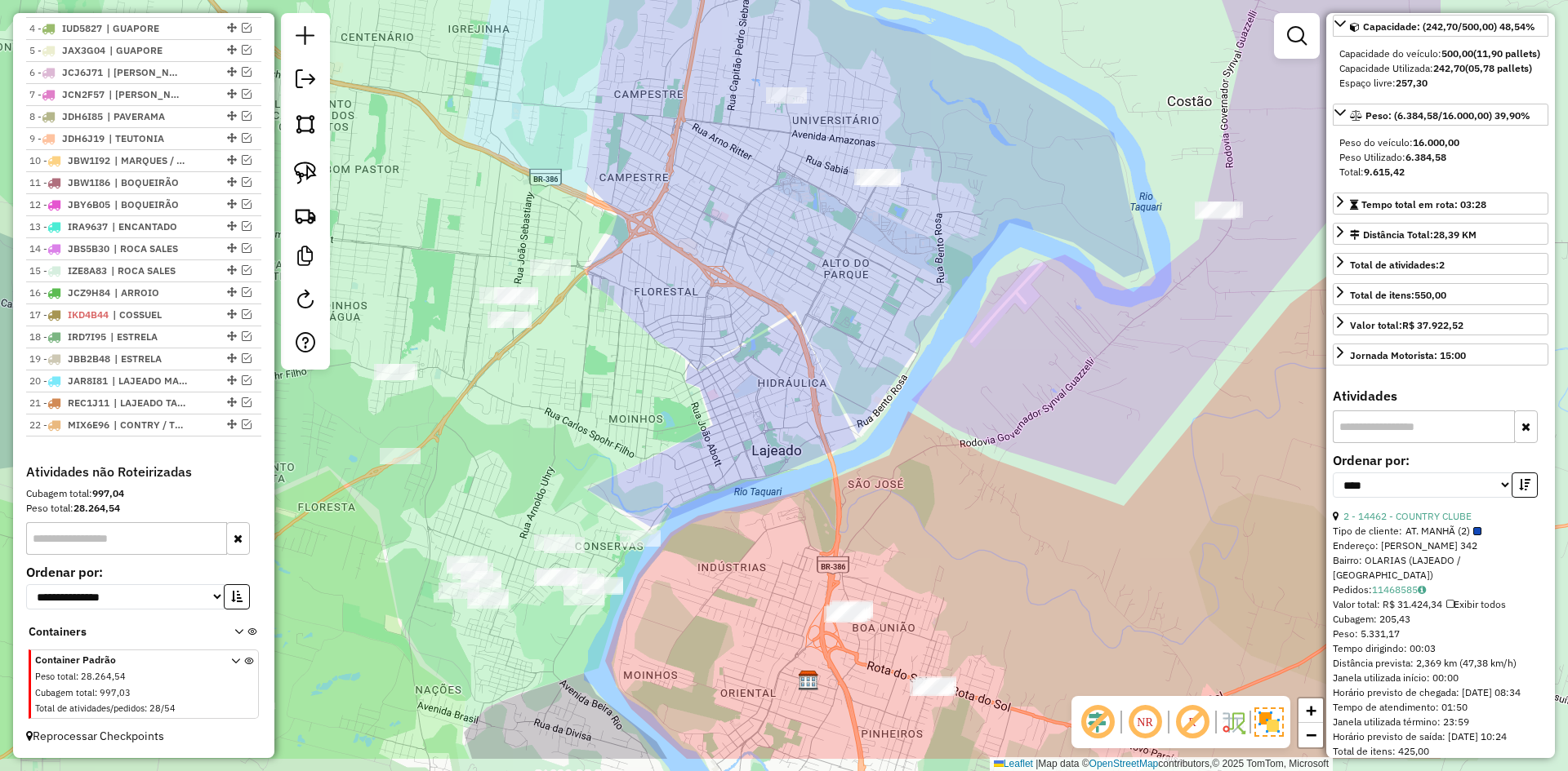
drag, startPoint x: 1018, startPoint y: 458, endPoint x: 496, endPoint y: 294, distance: 547.2
click at [556, 309] on div "Janela de atendimento Grade de atendimento Capacidade Transportadoras Veículos …" at bounding box center [784, 386] width 1568 height 771
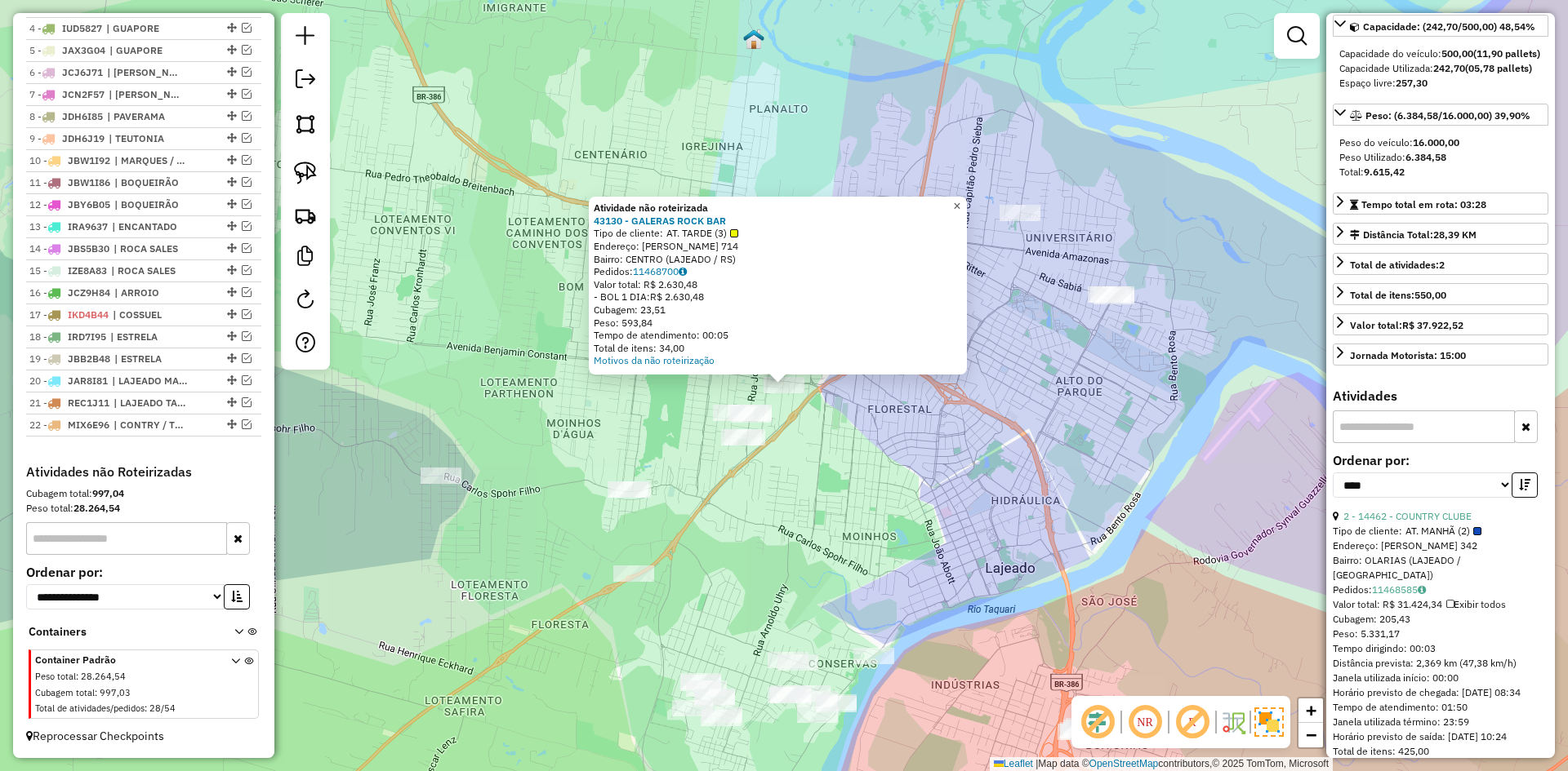
click at [960, 207] on span "×" at bounding box center [957, 206] width 8 height 14
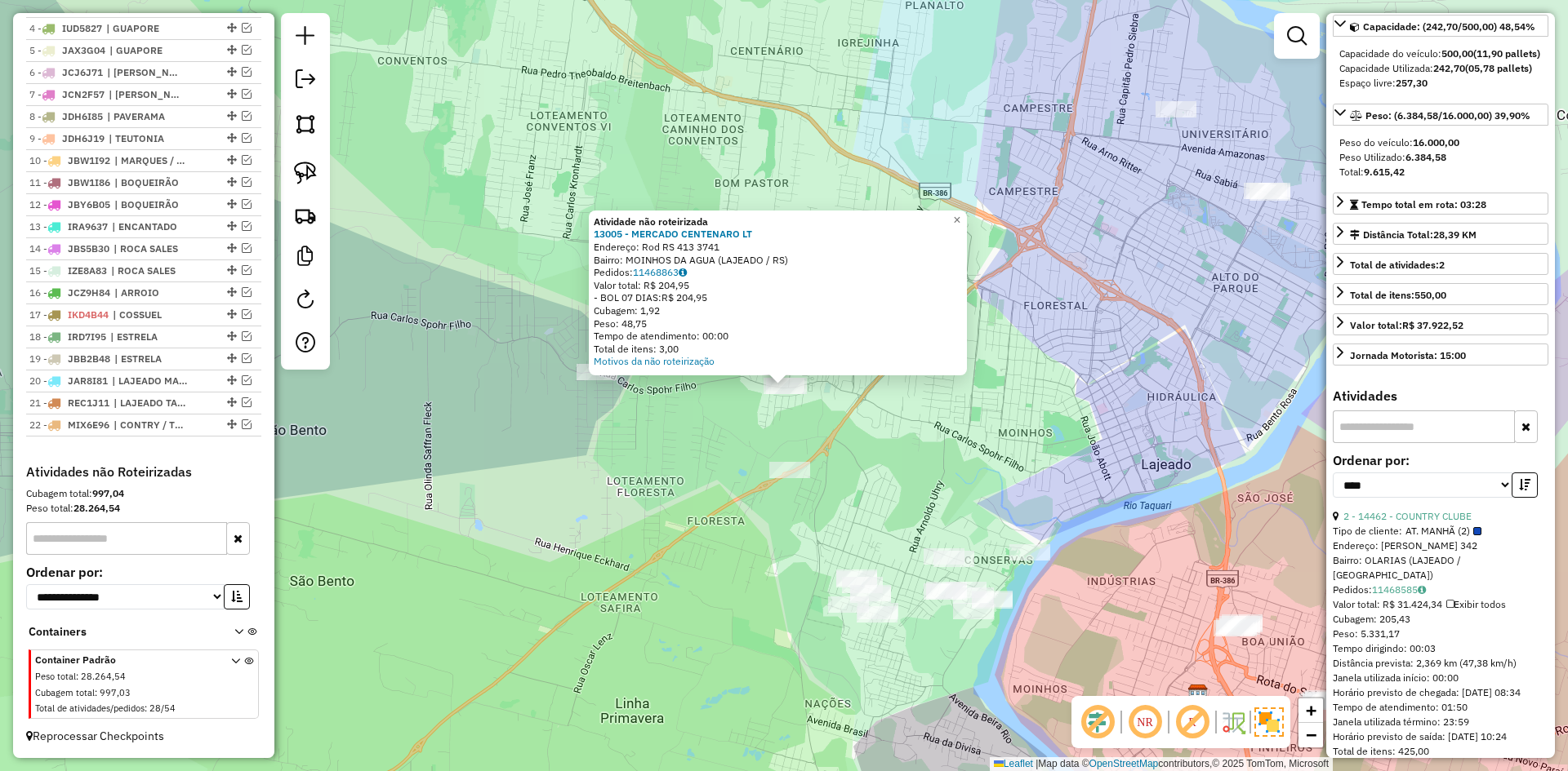
click at [581, 384] on div "Atividade não roteirizada 13005 - MERCADO CENTENARO LT Endereço: Rod RS 413 374…" at bounding box center [784, 386] width 1568 height 771
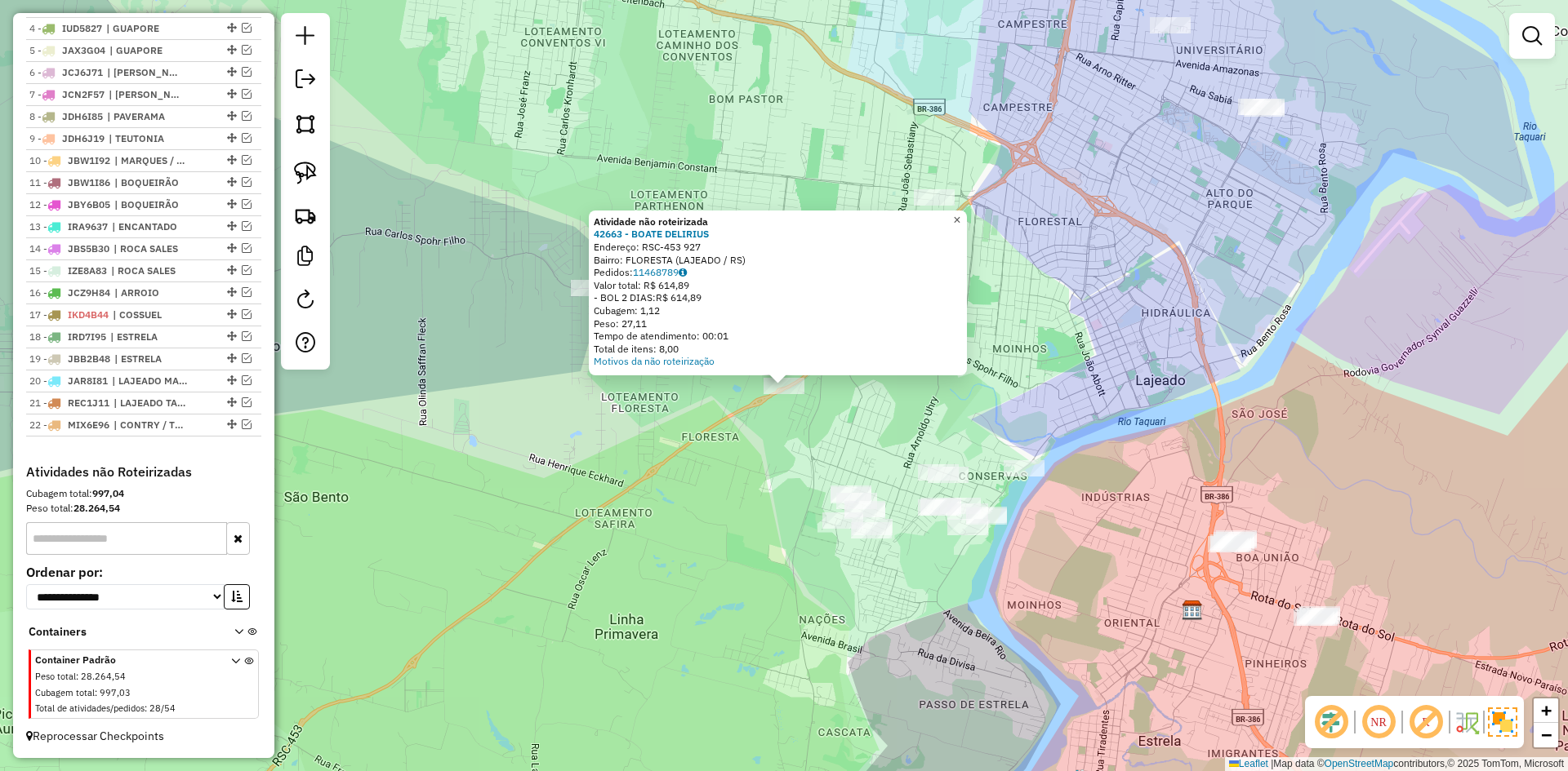
click at [960, 213] on span "×" at bounding box center [957, 219] width 8 height 14
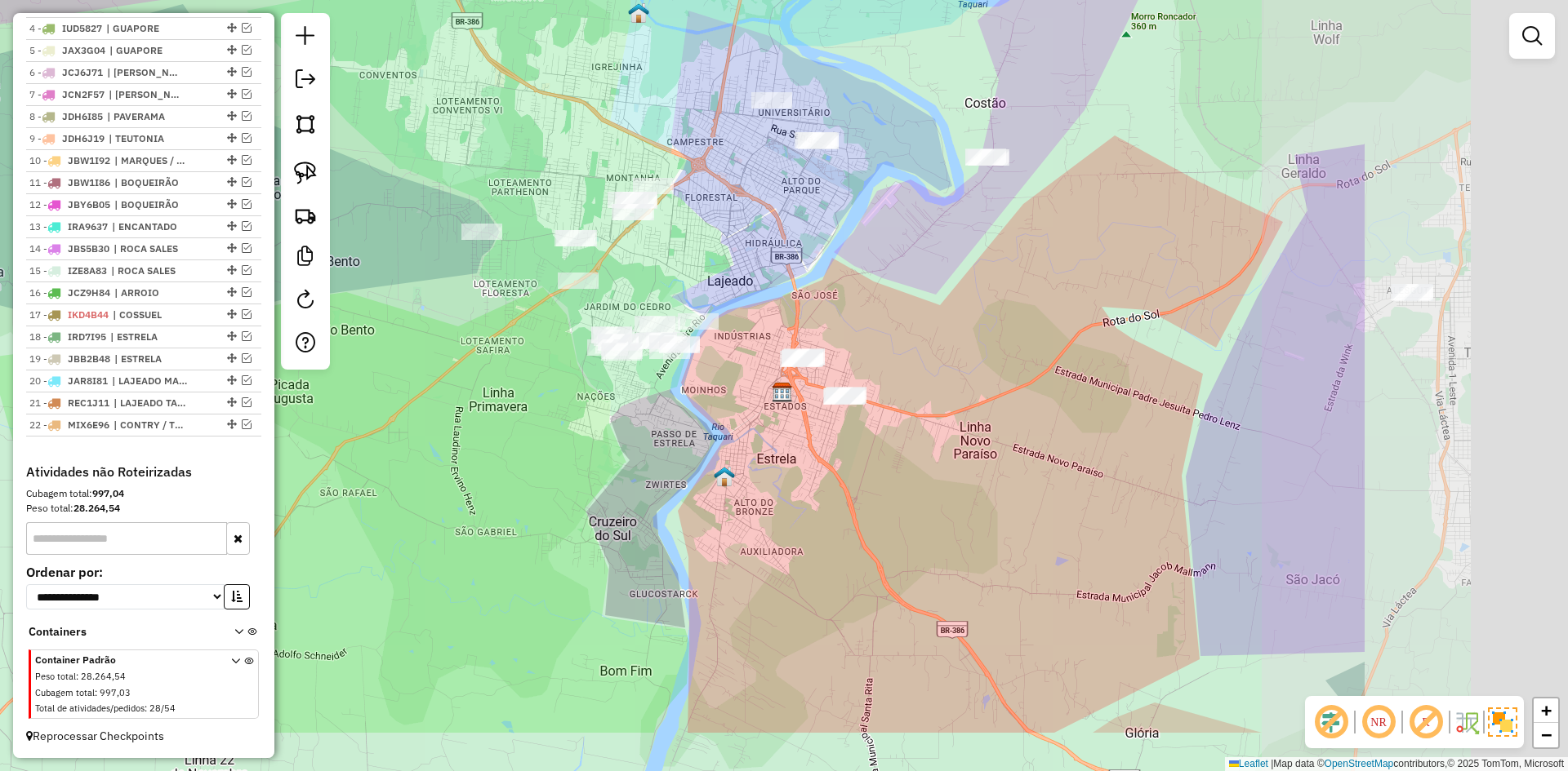
drag, startPoint x: 1108, startPoint y: 408, endPoint x: 658, endPoint y: 259, distance: 474.0
click at [662, 263] on div "Janela de atendimento Grade de atendimento Capacidade Transportadoras Veículos …" at bounding box center [784, 386] width 1568 height 771
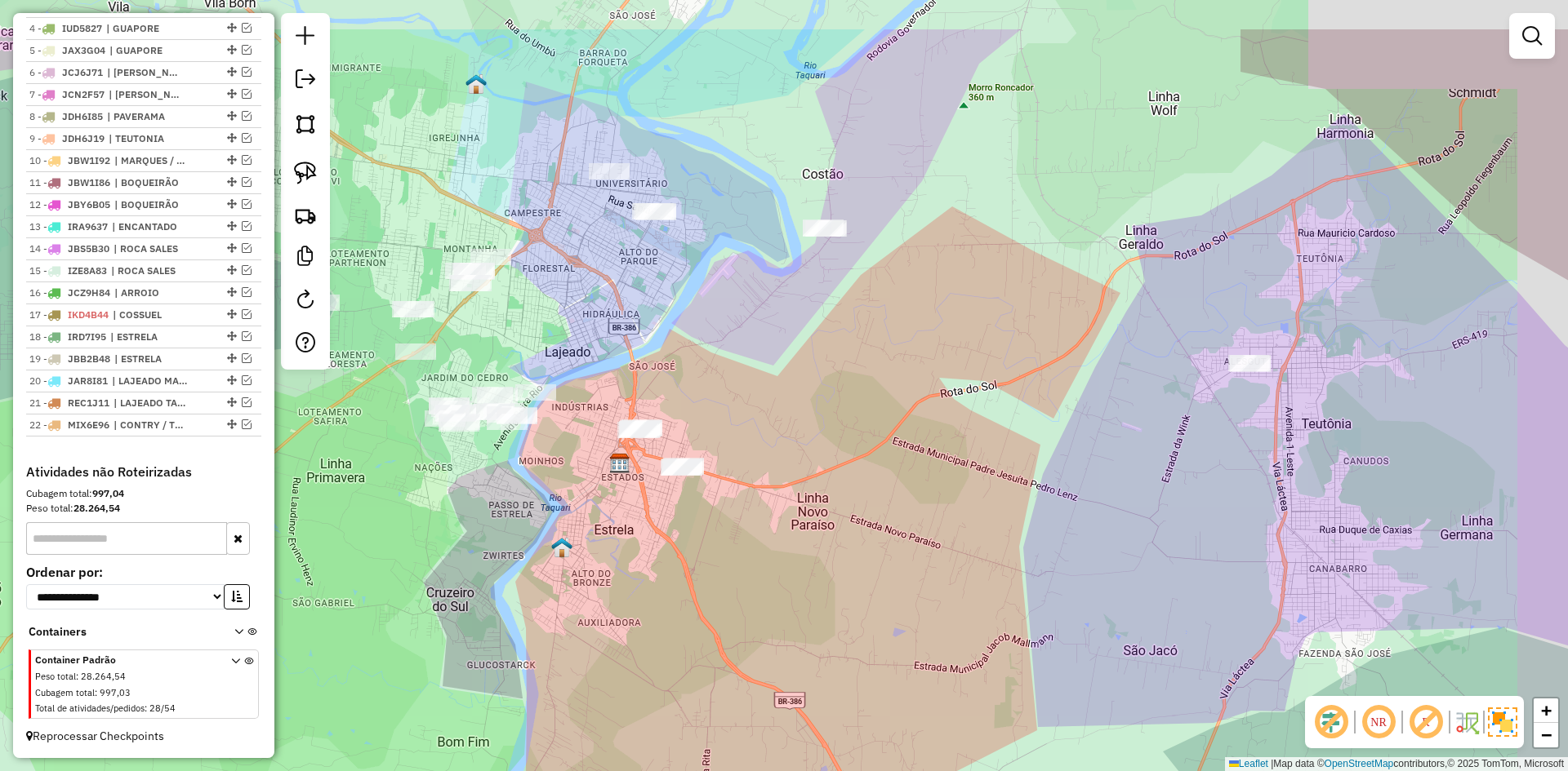
drag, startPoint x: 760, startPoint y: 192, endPoint x: 678, endPoint y: 334, distance: 164.0
click at [678, 334] on div "Janela de atendimento Grade de atendimento Capacidade Transportadoras Veículos …" at bounding box center [784, 386] width 1568 height 771
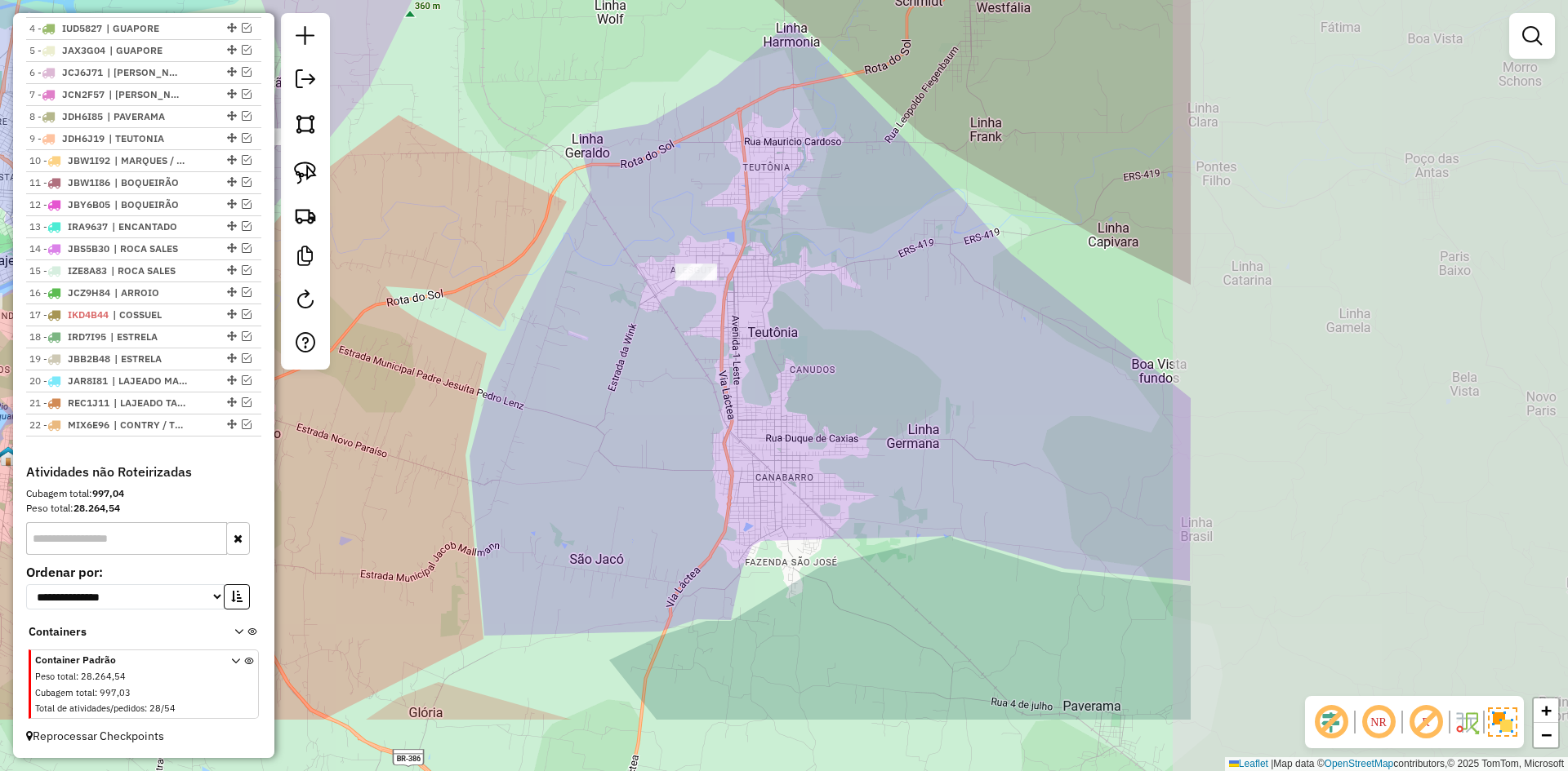
drag, startPoint x: 1129, startPoint y: 432, endPoint x: 595, endPoint y: 304, distance: 549.1
click at [595, 304] on div "Janela de atendimento Grade de atendimento Capacidade Transportadoras Veículos …" at bounding box center [784, 386] width 1568 height 771
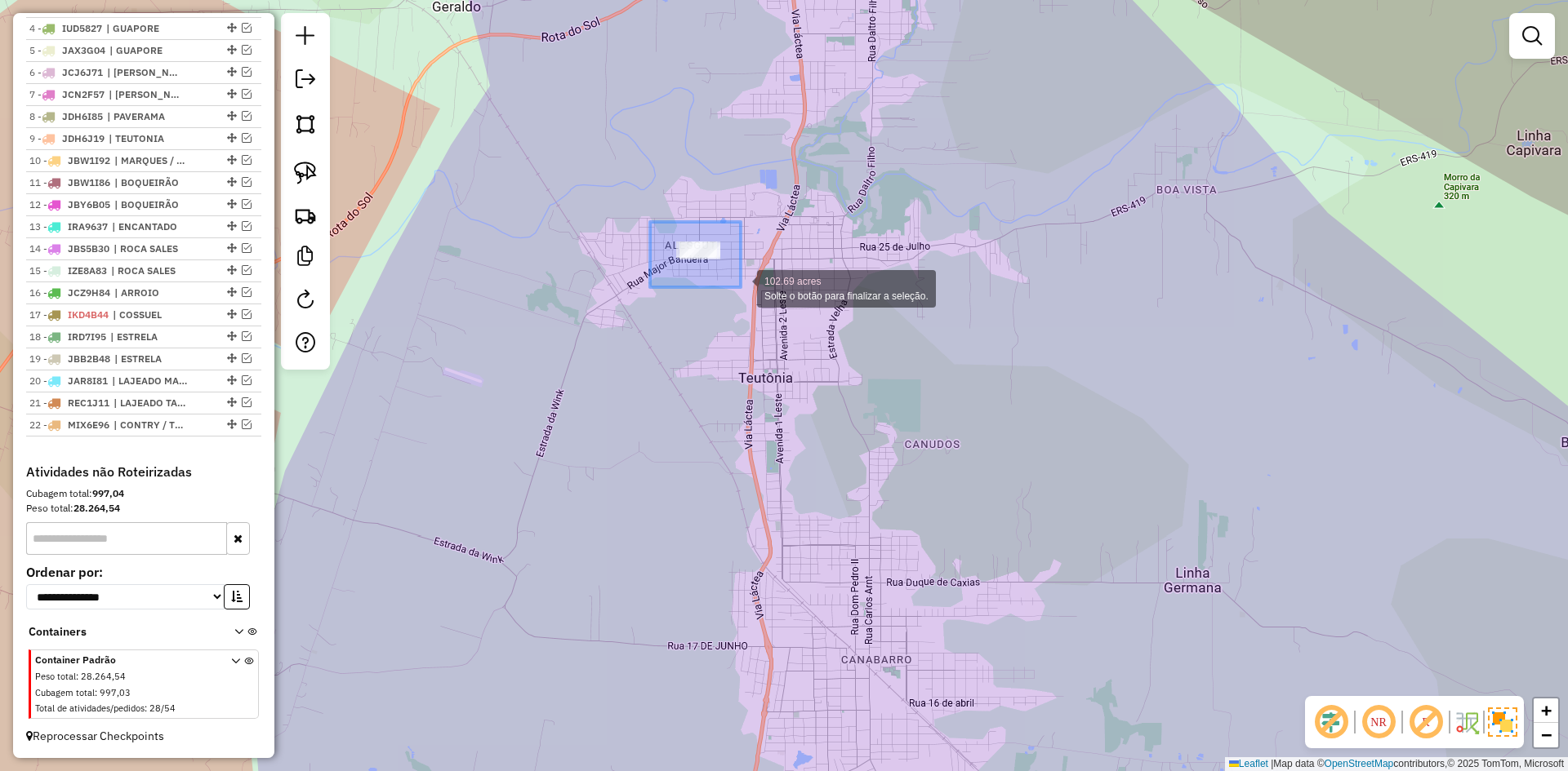
drag, startPoint x: 650, startPoint y: 222, endPoint x: 766, endPoint y: 308, distance: 144.4
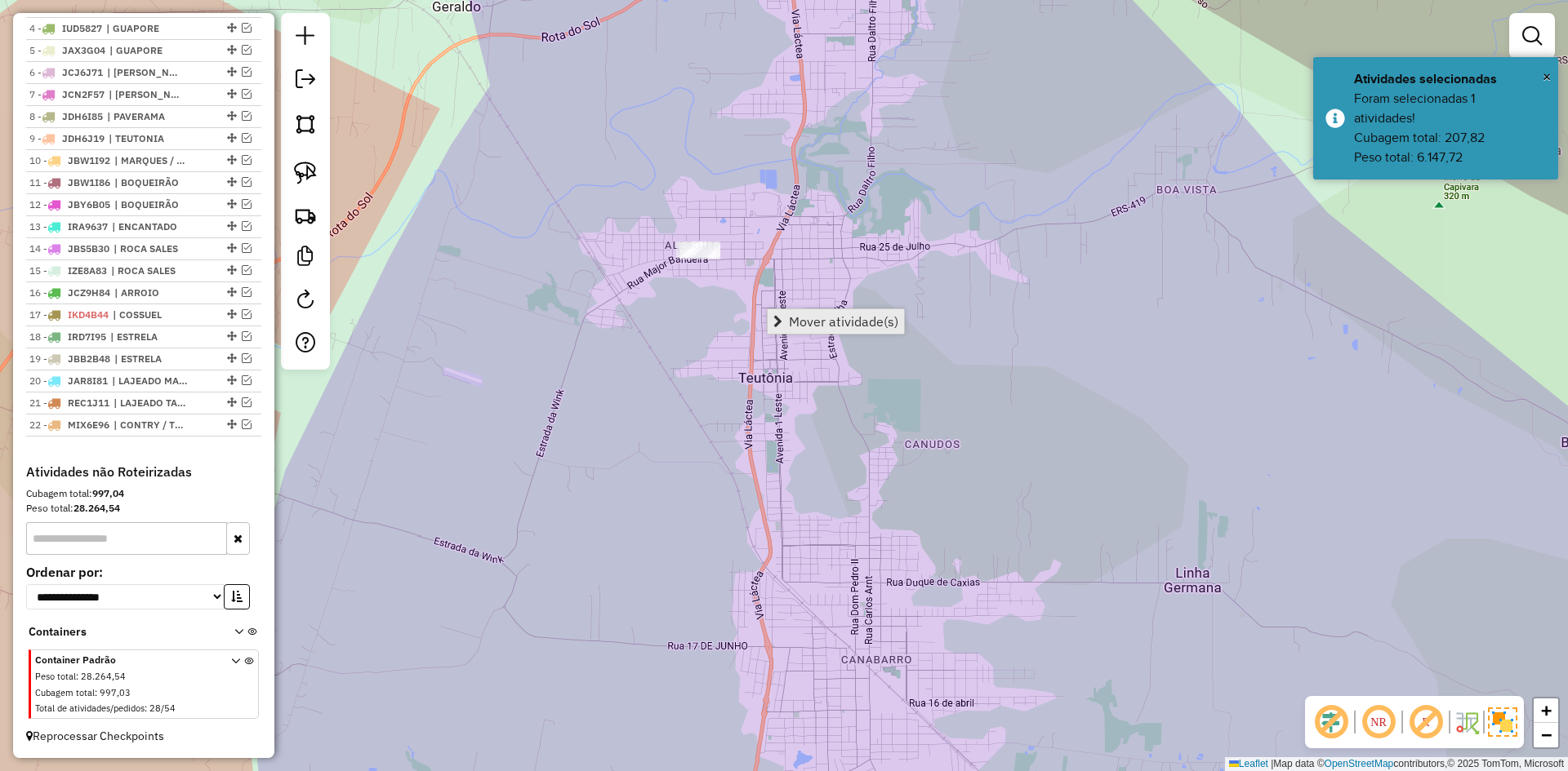
click at [816, 319] on span "Mover atividade(s)" at bounding box center [843, 320] width 110 height 13
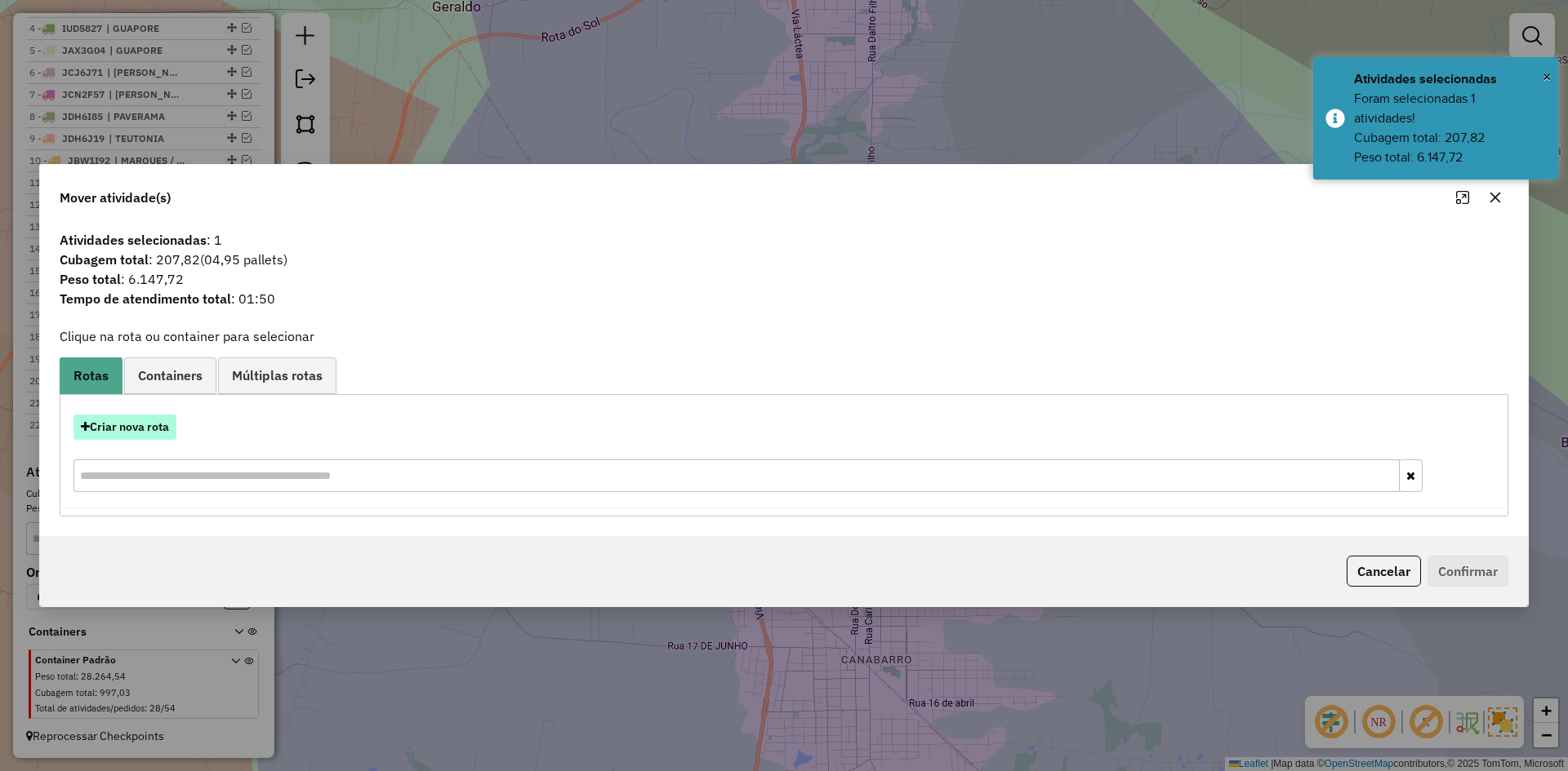
click at [133, 421] on button "Criar nova rota" at bounding box center [125, 427] width 103 height 25
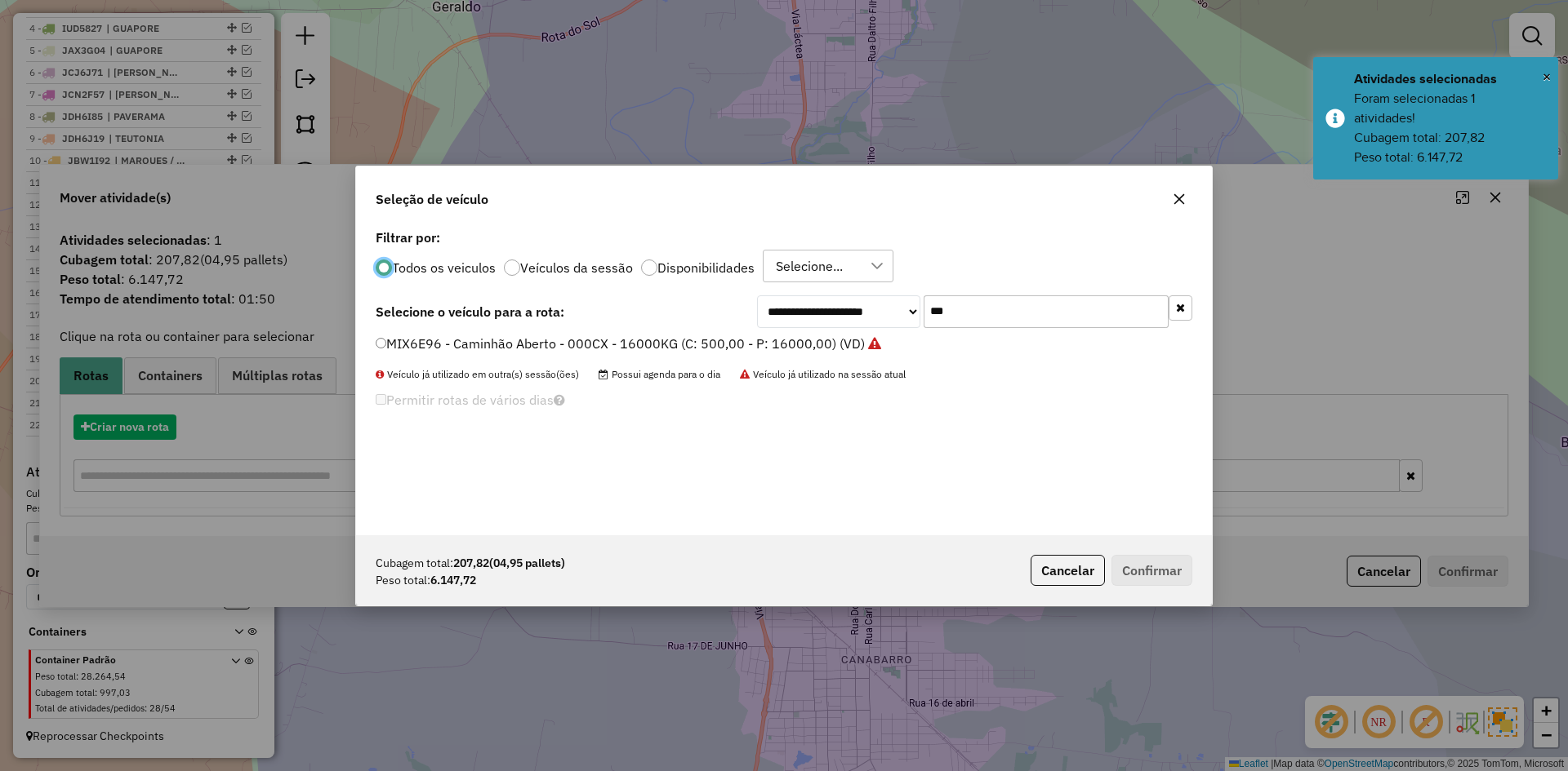
scroll to position [9, 5]
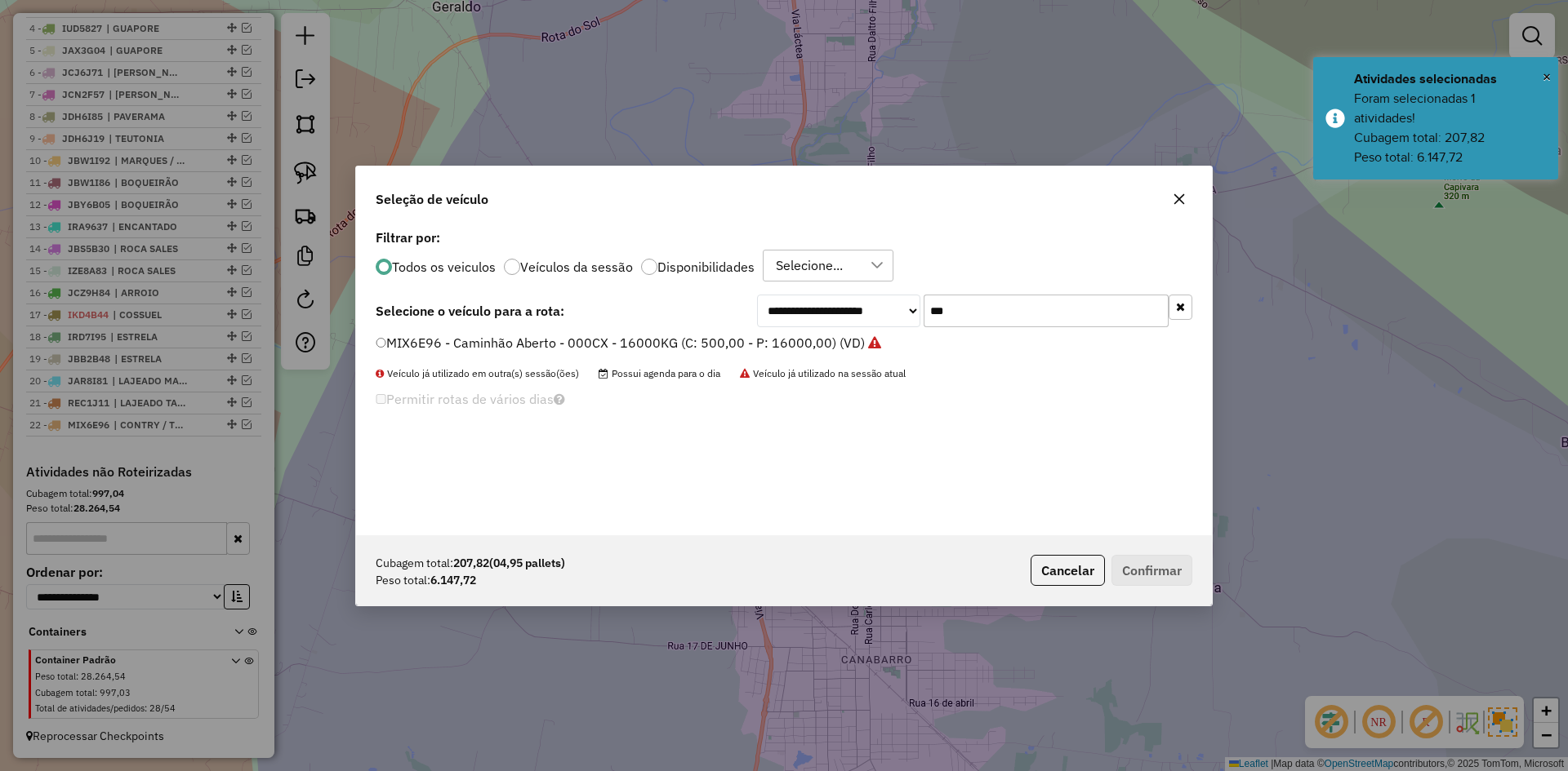
drag, startPoint x: 964, startPoint y: 322, endPoint x: 949, endPoint y: 322, distance: 15.0
click at [960, 322] on input "***" at bounding box center [1046, 311] width 245 height 33
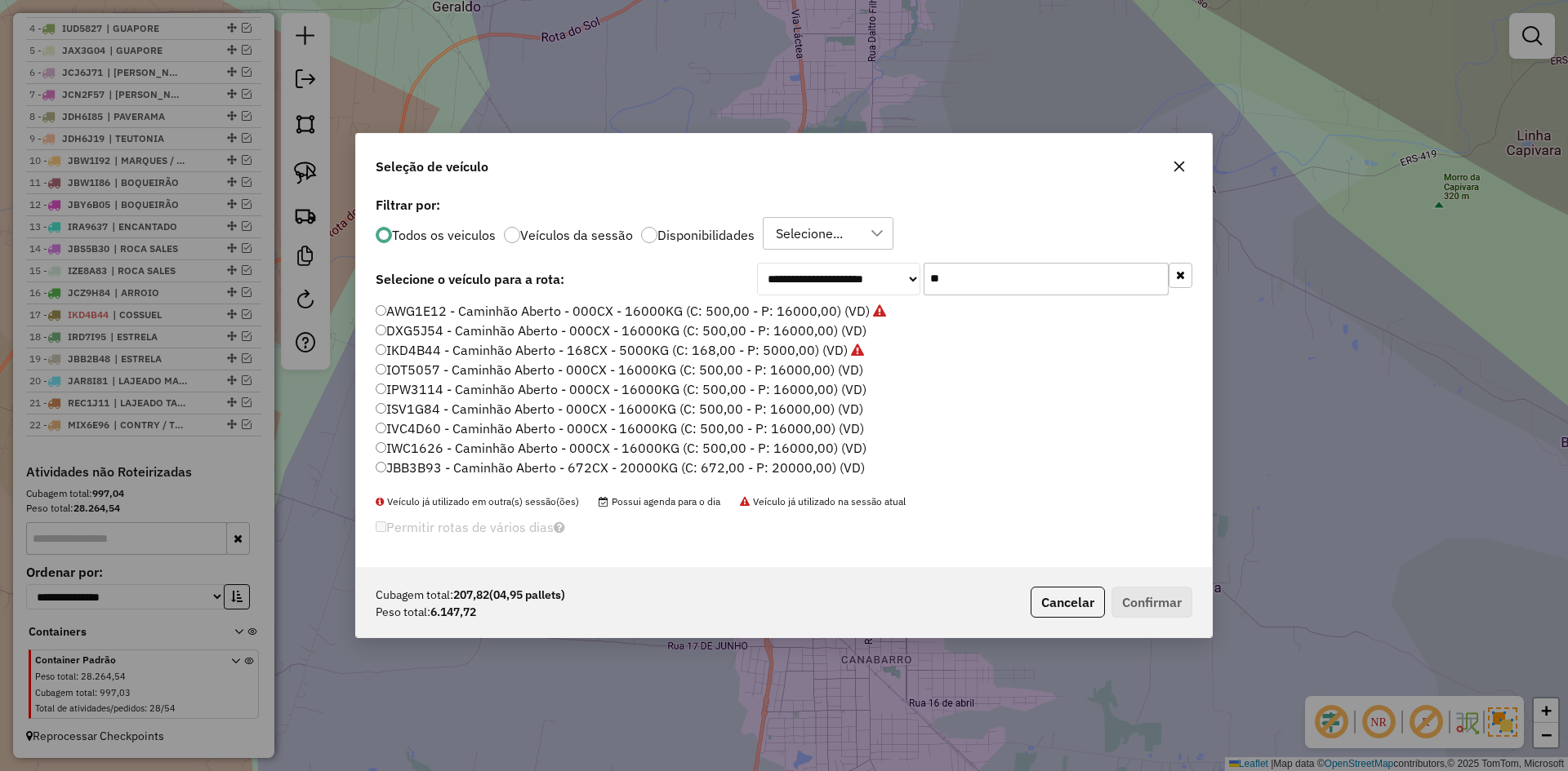
type input "*"
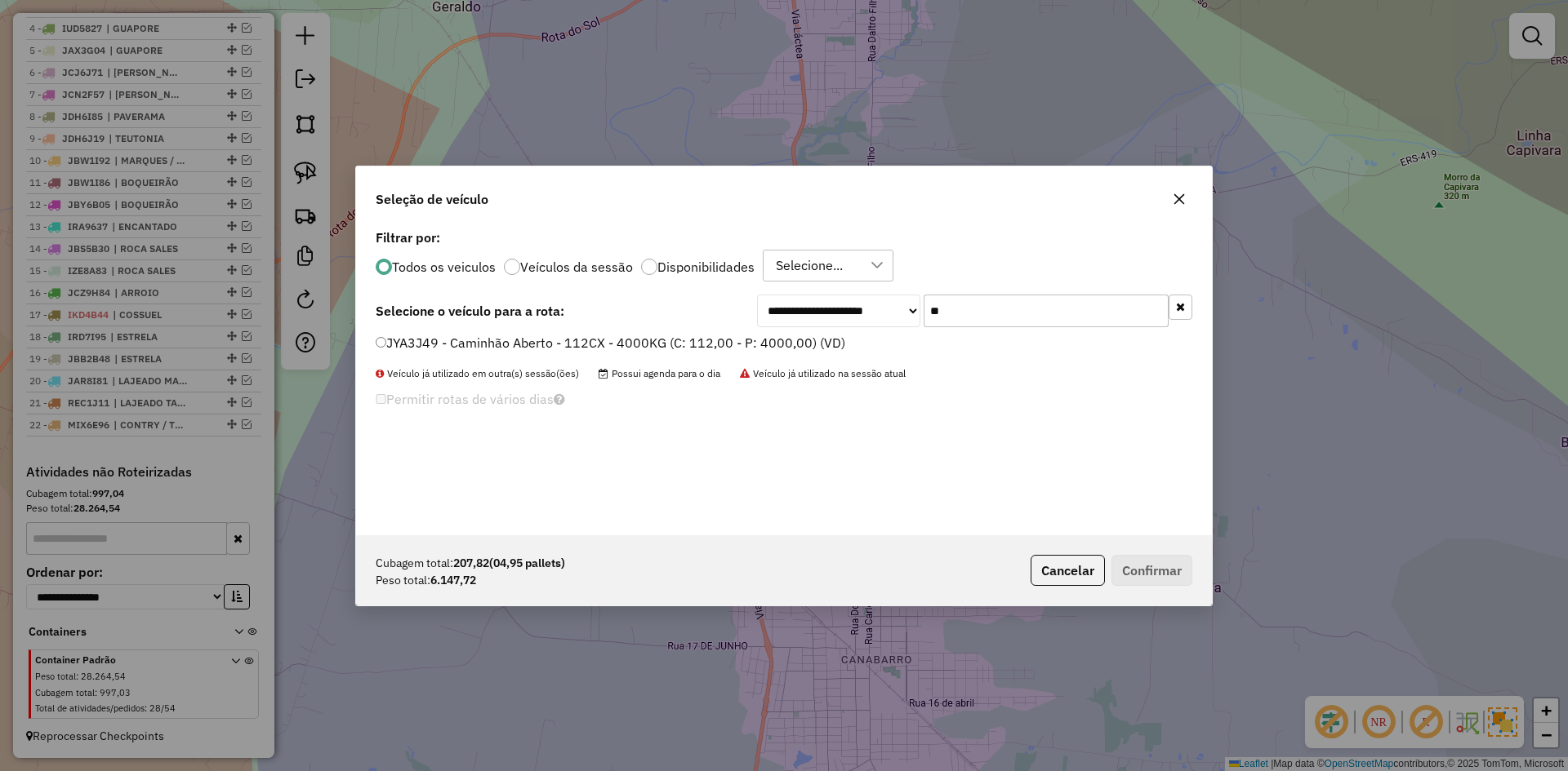
type input "*"
type input "***"
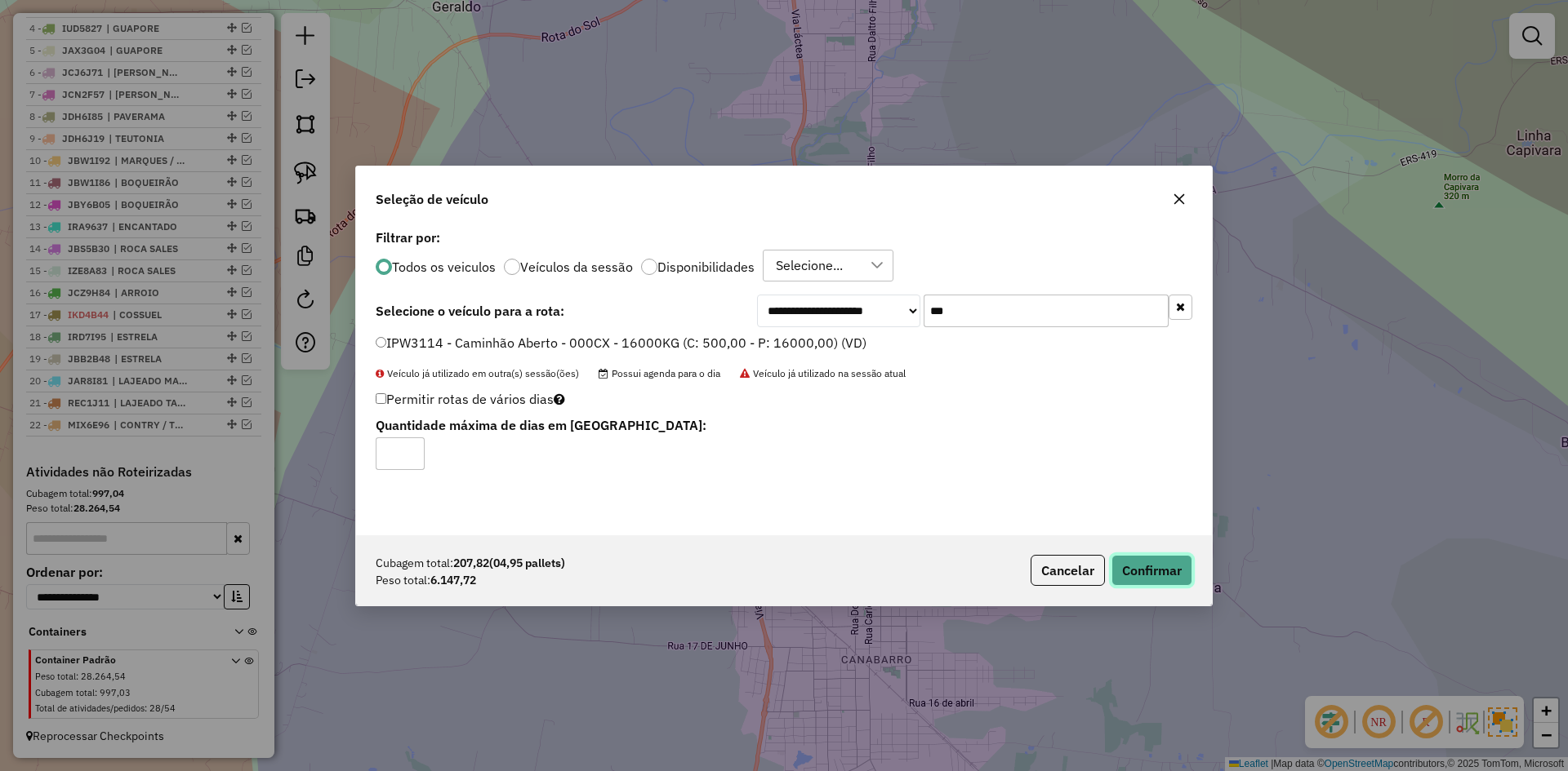
click at [1185, 583] on button "Confirmar" at bounding box center [1151, 571] width 81 height 31
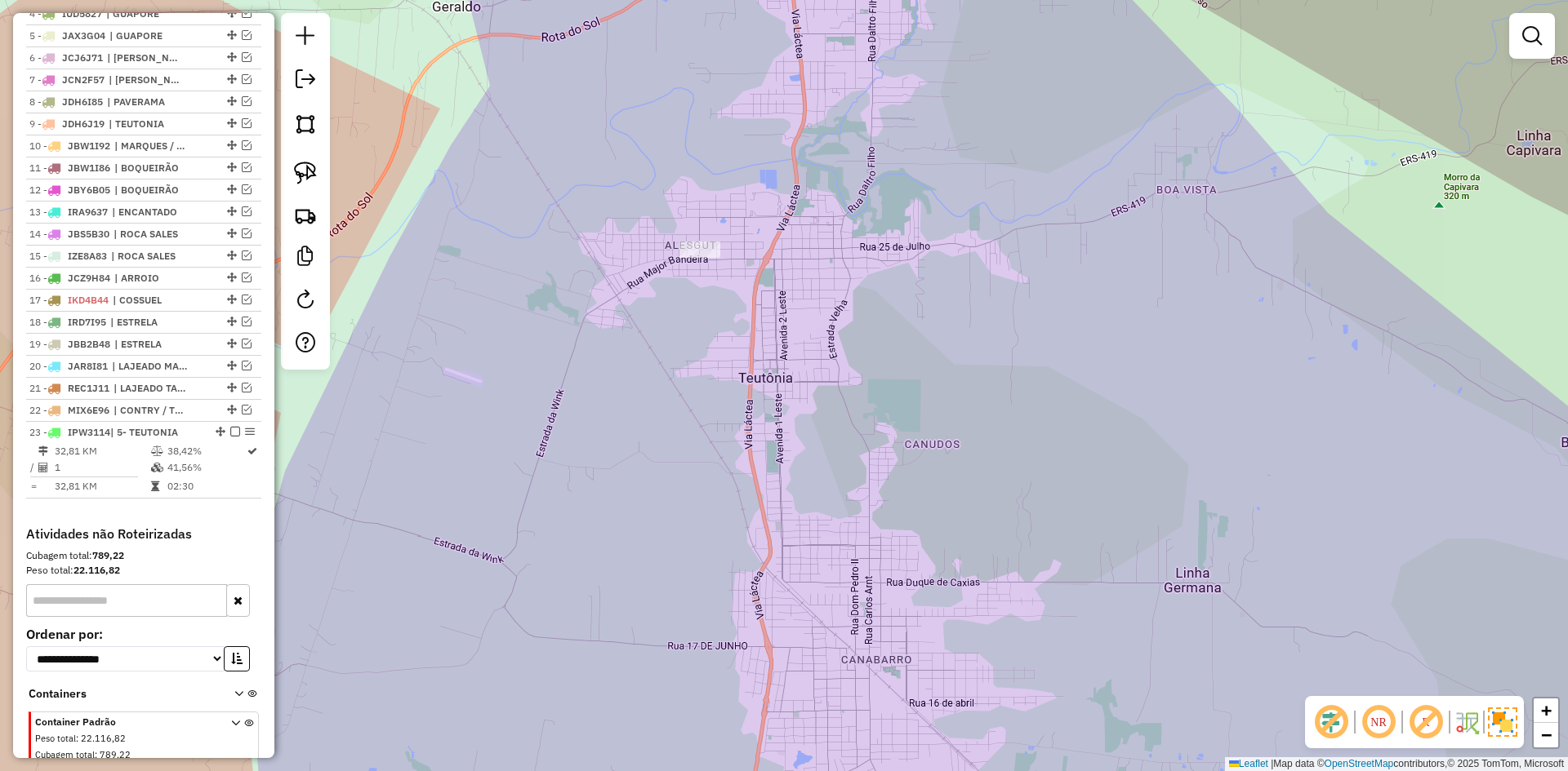
scroll to position [790, 0]
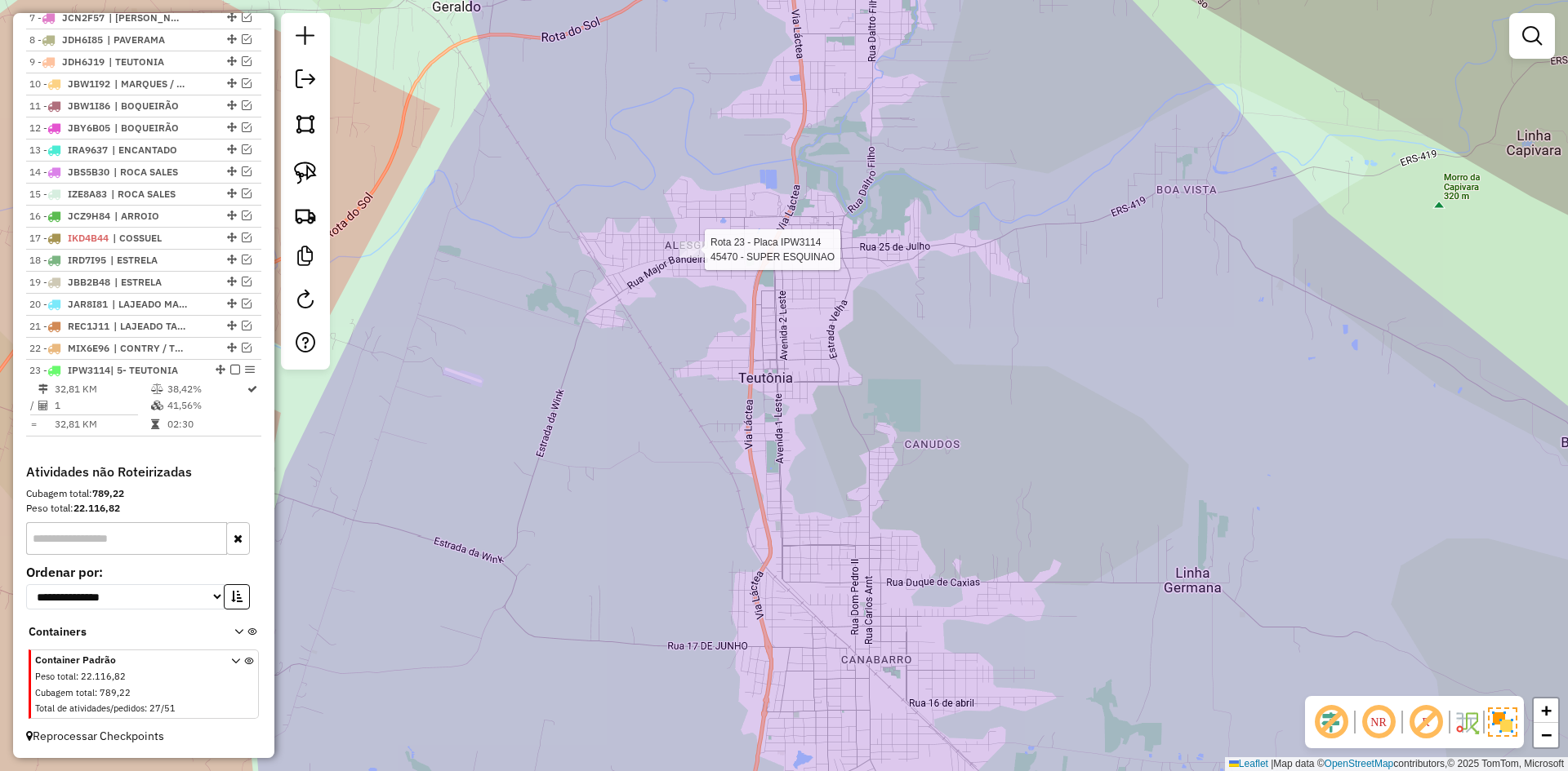
select select "*********"
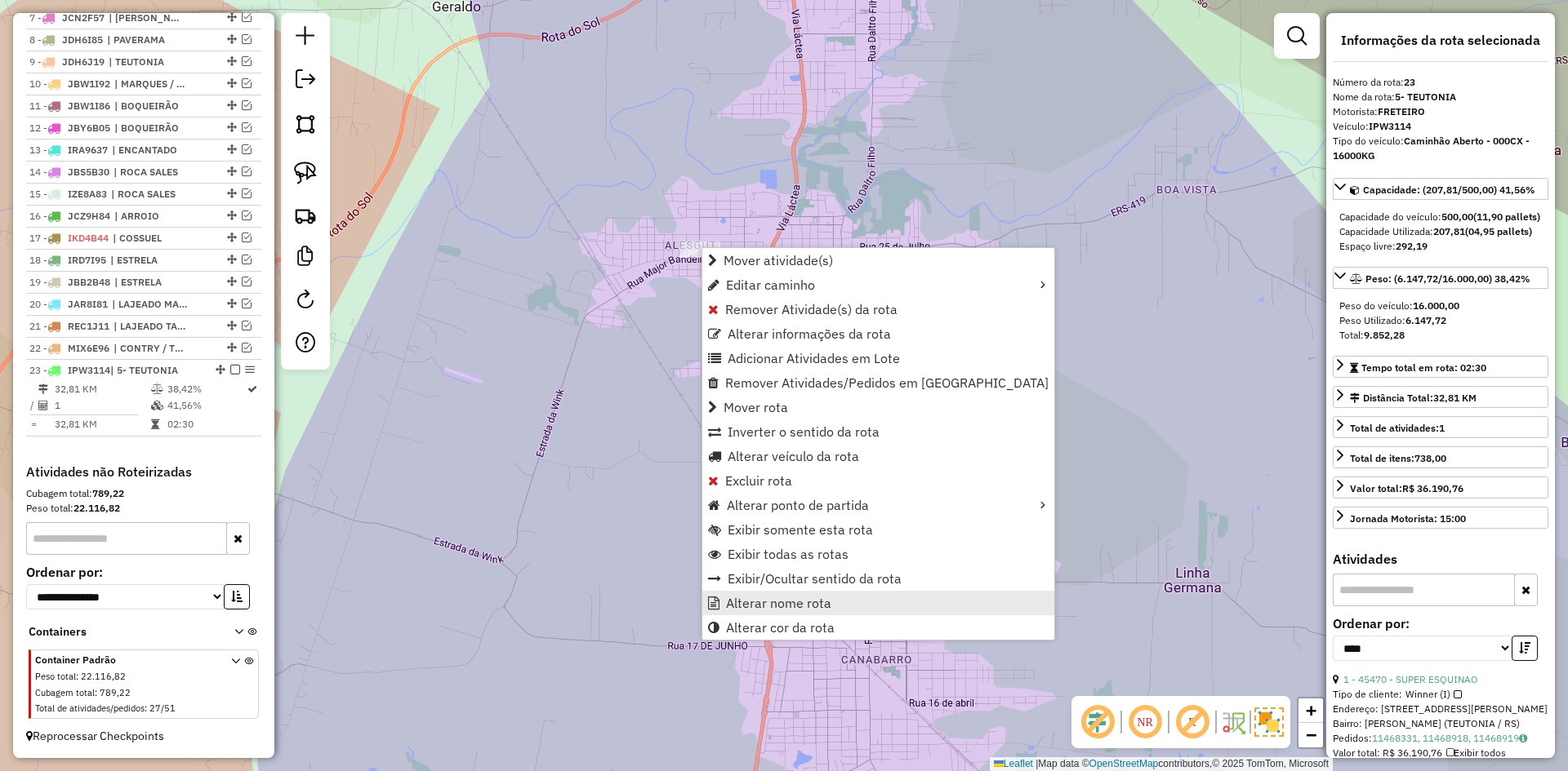
click at [786, 606] on span "Alterar nome rota" at bounding box center [778, 602] width 105 height 13
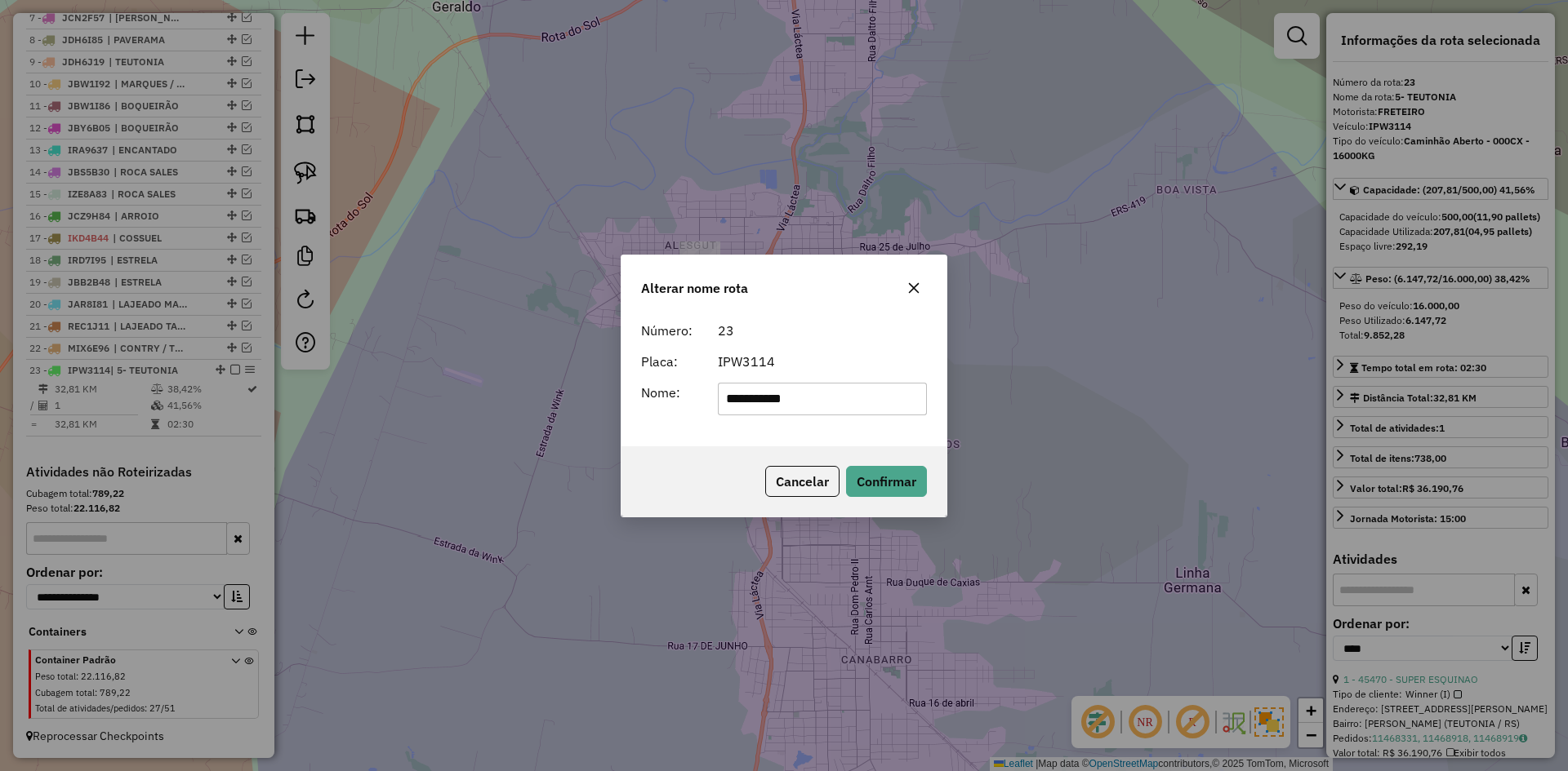
drag, startPoint x: 739, startPoint y: 397, endPoint x: 595, endPoint y: 453, distance: 154.5
click at [620, 447] on div "**********" at bounding box center [784, 386] width 1568 height 771
type input "********"
drag, startPoint x: 689, startPoint y: 437, endPoint x: 569, endPoint y: 473, distance: 125.3
click at [569, 473] on div "Alterar nome rota Número: 23 Placa: IPW3114 Nome: ******** Cancelar Confirmar" at bounding box center [784, 386] width 1568 height 771
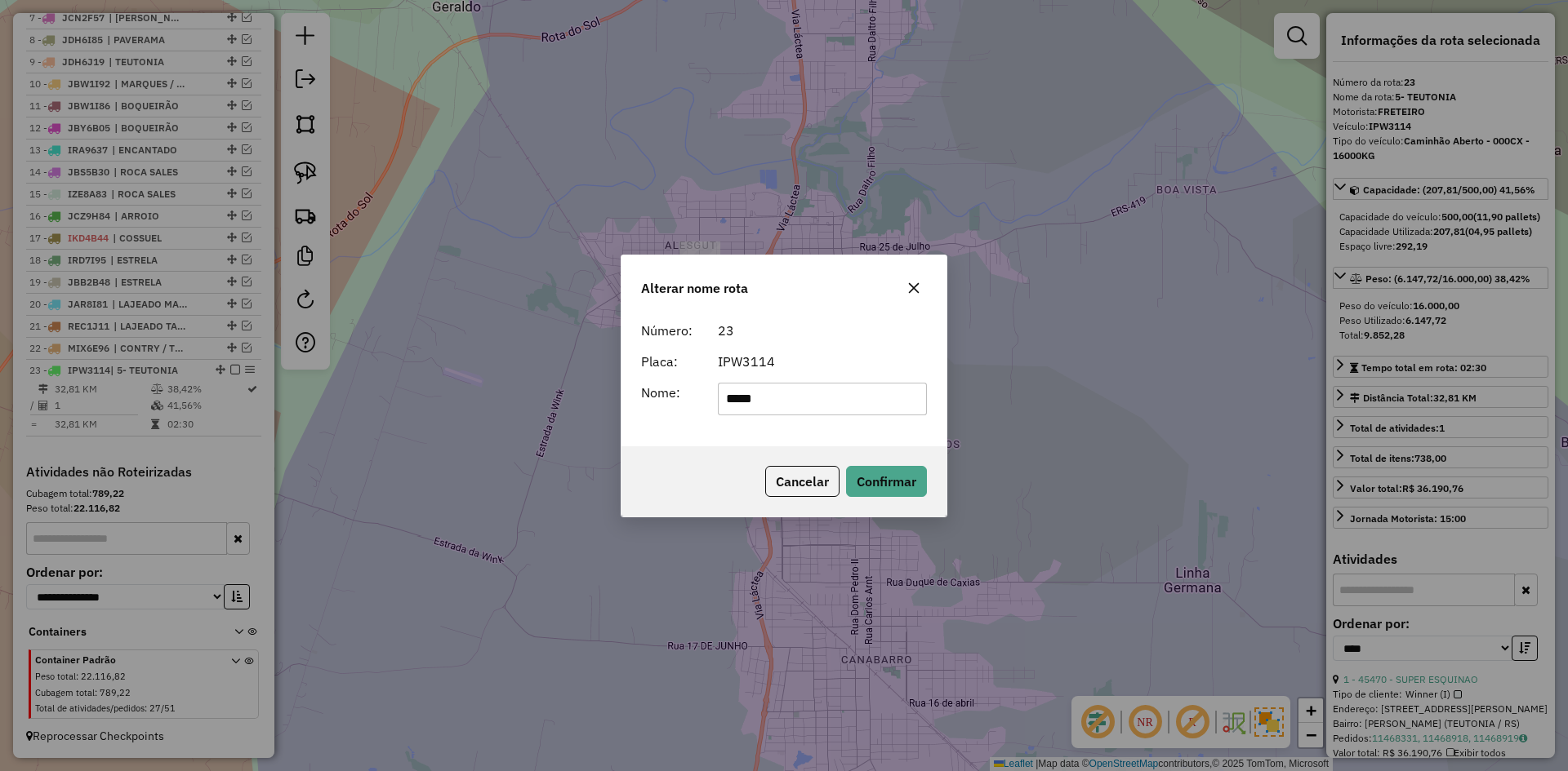
type input "**********"
click at [913, 482] on button "Confirmar" at bounding box center [886, 482] width 81 height 31
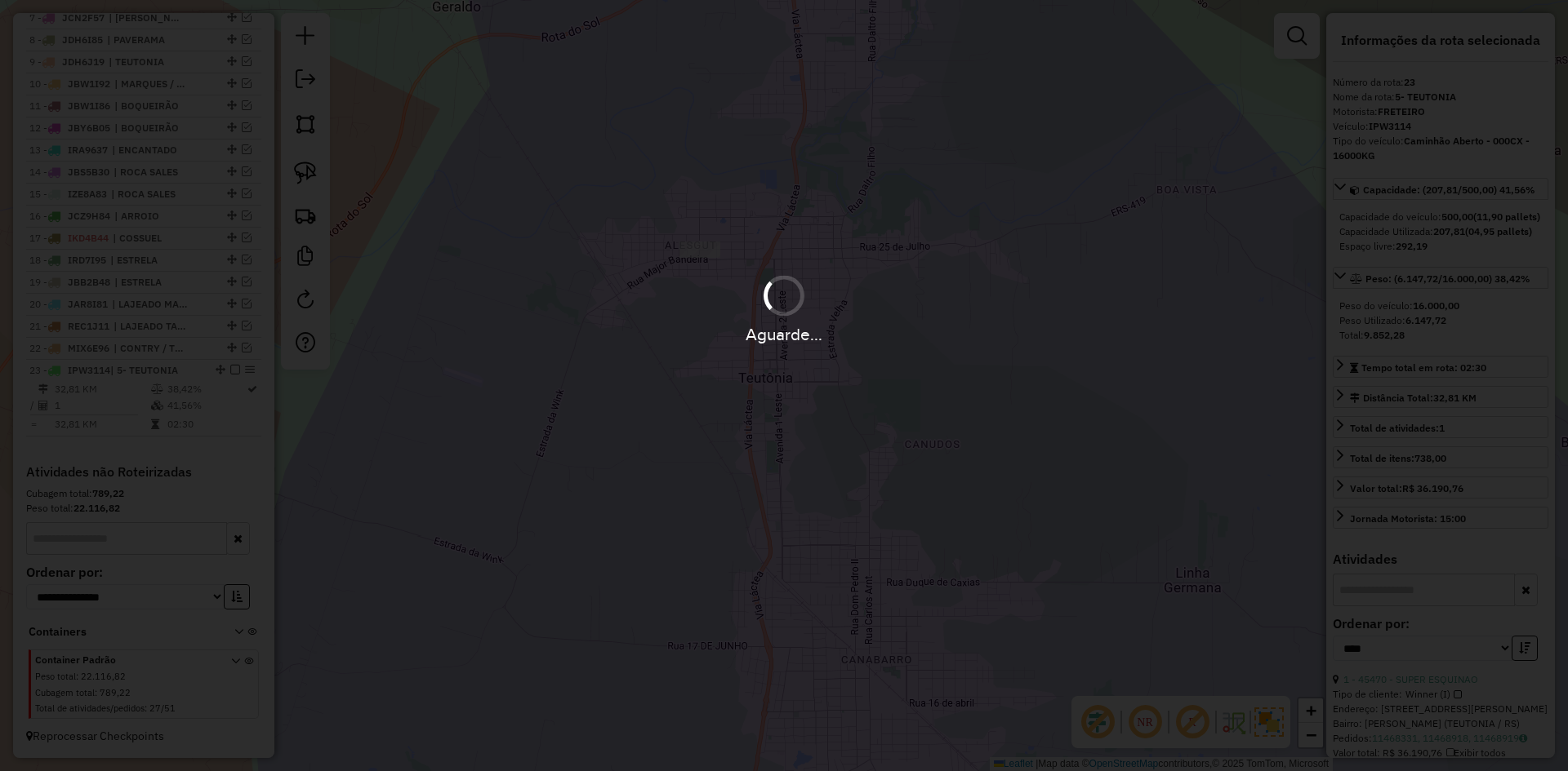
scroll to position [797, 0]
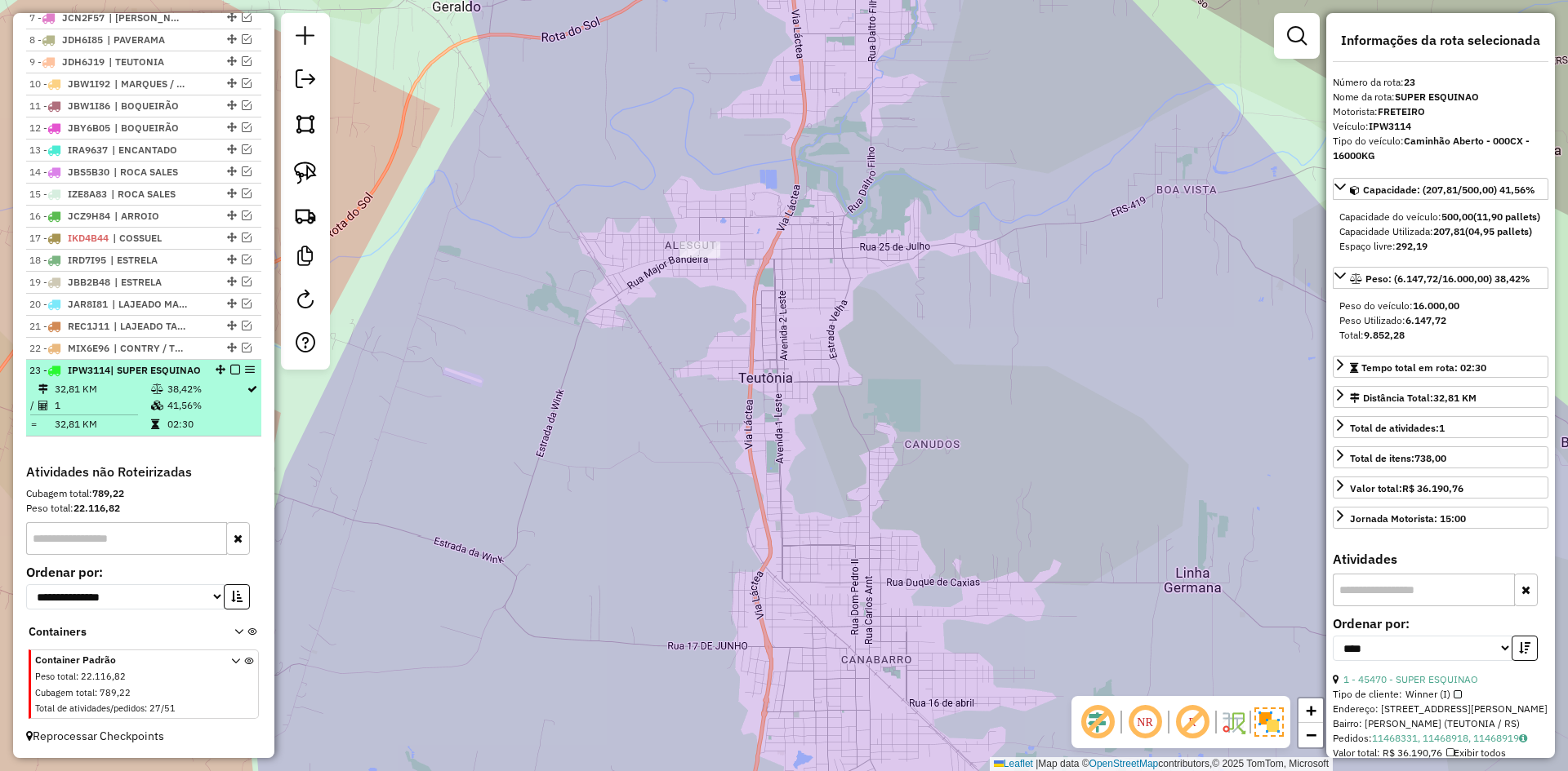
click at [230, 365] on em at bounding box center [235, 370] width 10 height 10
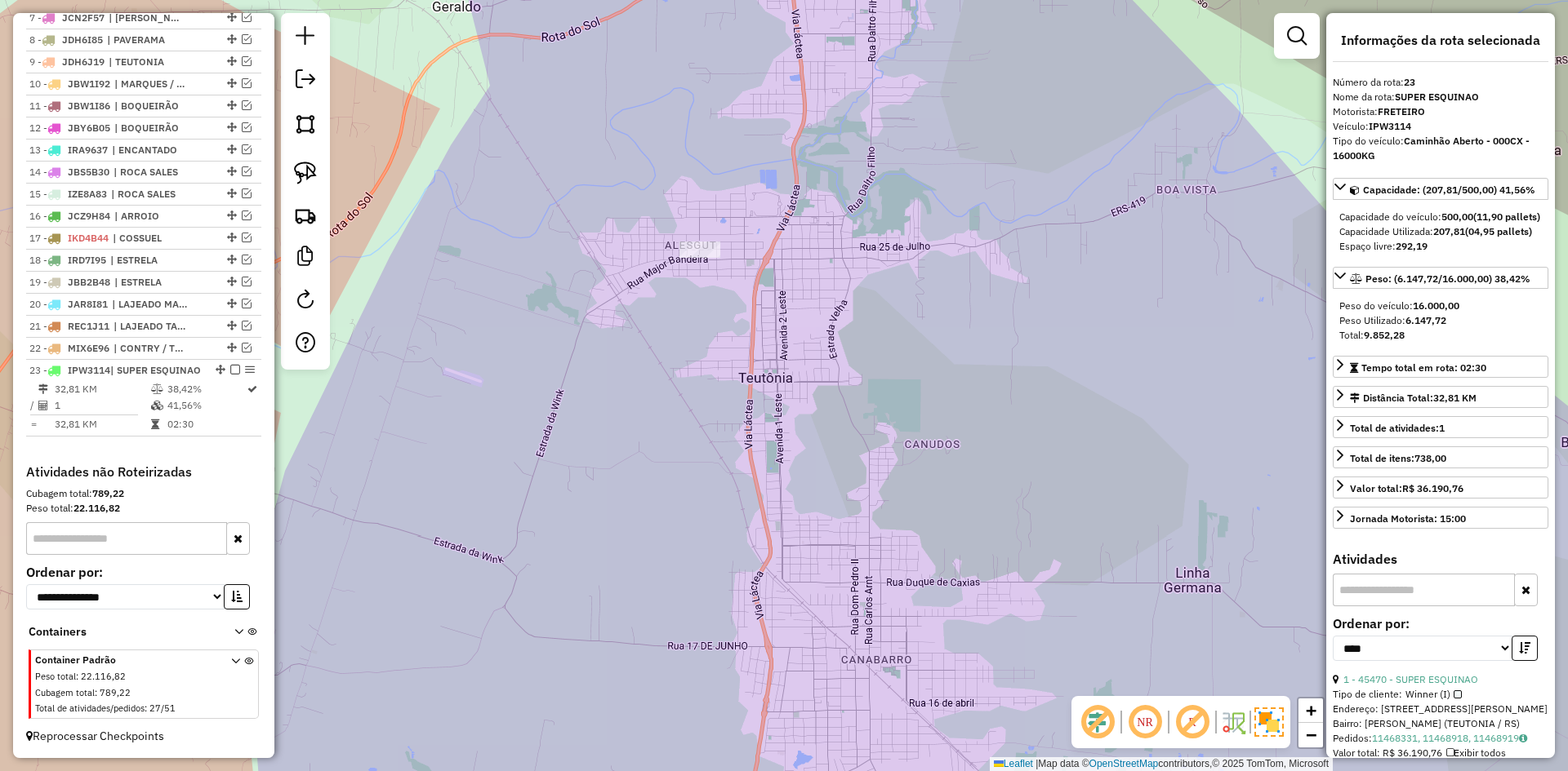
scroll to position [735, 0]
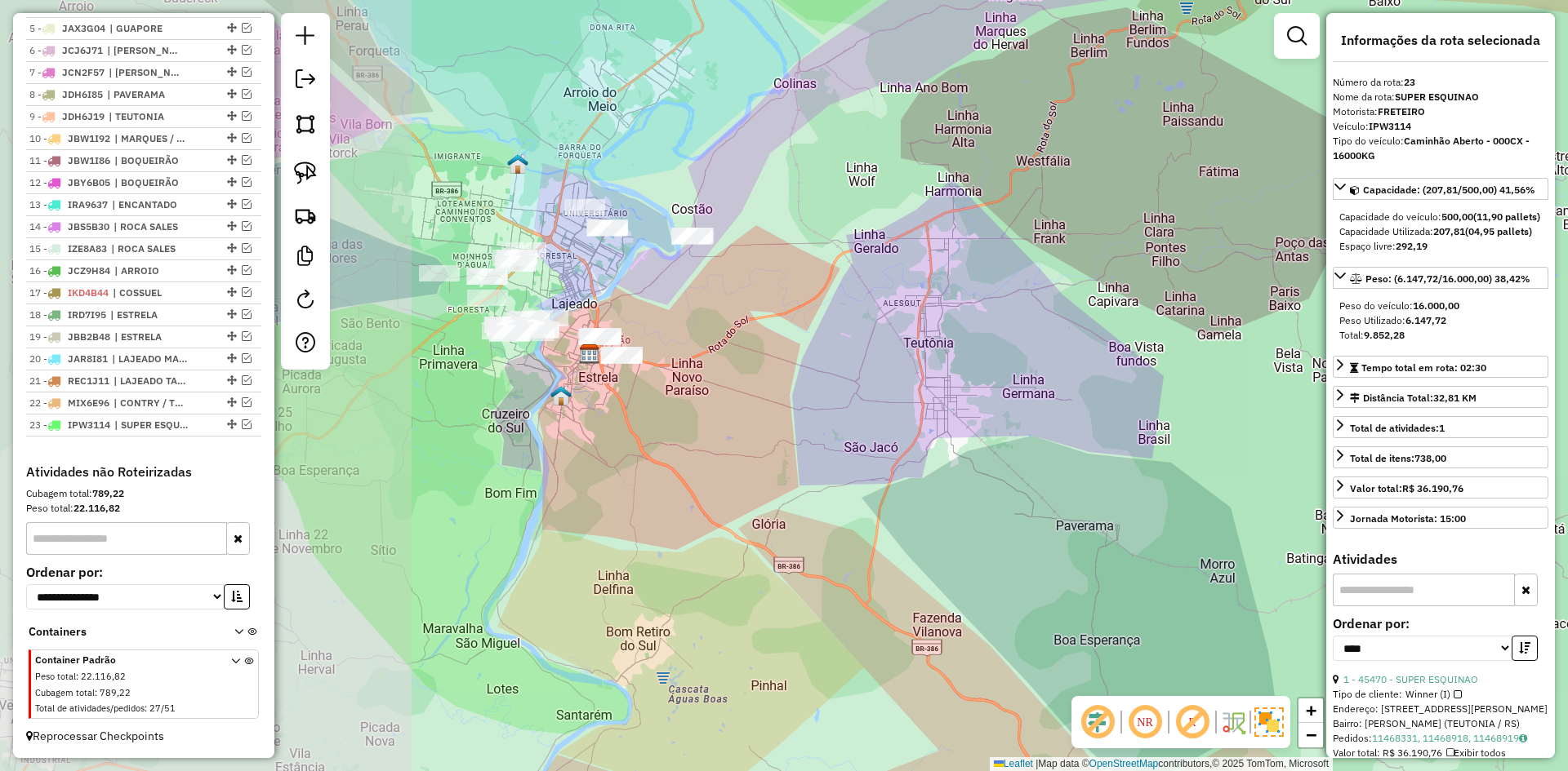
drag, startPoint x: 474, startPoint y: 373, endPoint x: 878, endPoint y: 371, distance: 404.0
click at [870, 373] on div "Janela de atendimento Grade de atendimento Capacidade Transportadoras Veículos …" at bounding box center [784, 386] width 1568 height 771
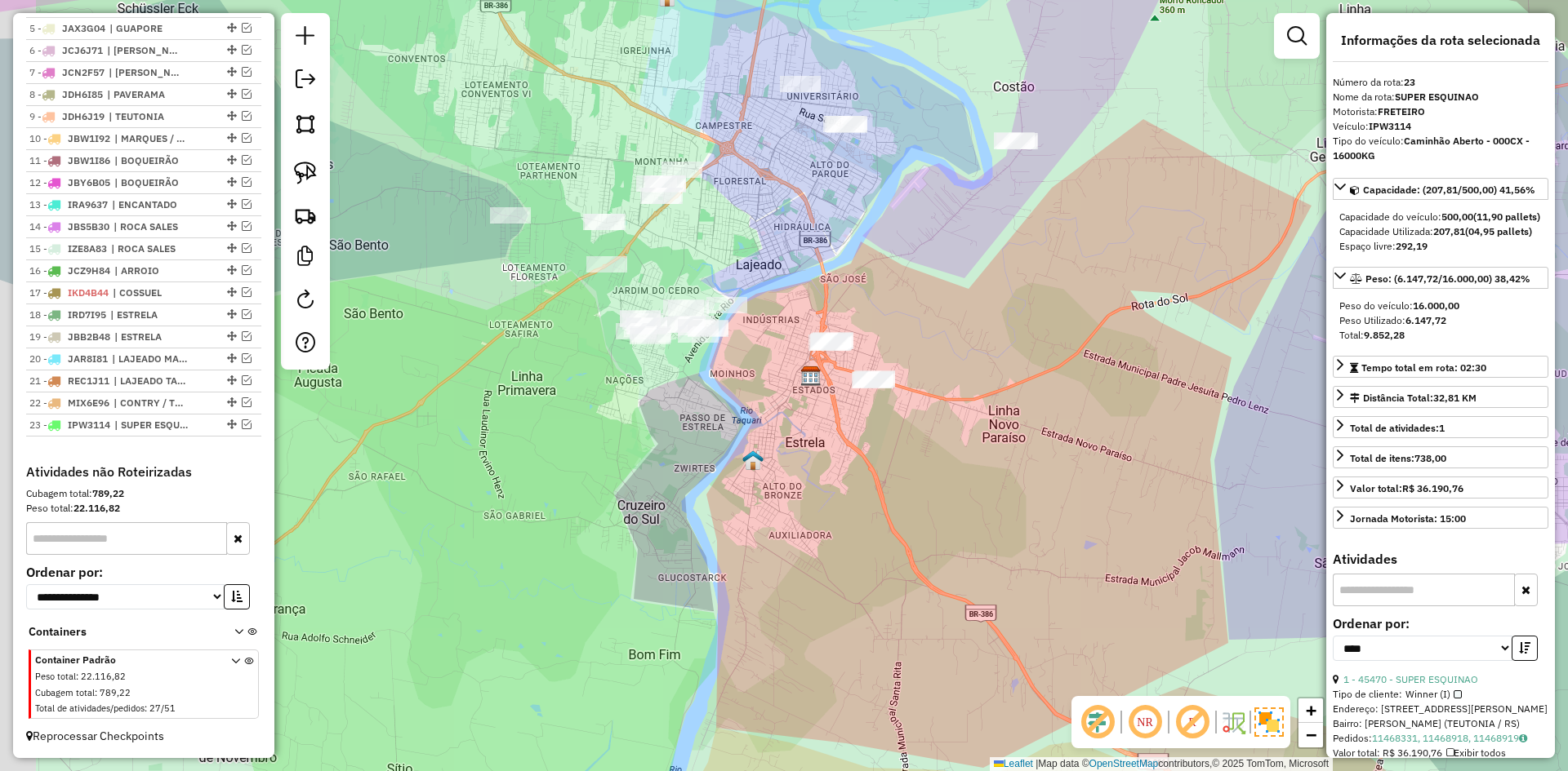
drag, startPoint x: 768, startPoint y: 319, endPoint x: 794, endPoint y: 299, distance: 32.8
click at [794, 300] on div "Janela de atendimento Grade de atendimento Capacidade Transportadoras Veículos …" at bounding box center [784, 386] width 1568 height 771
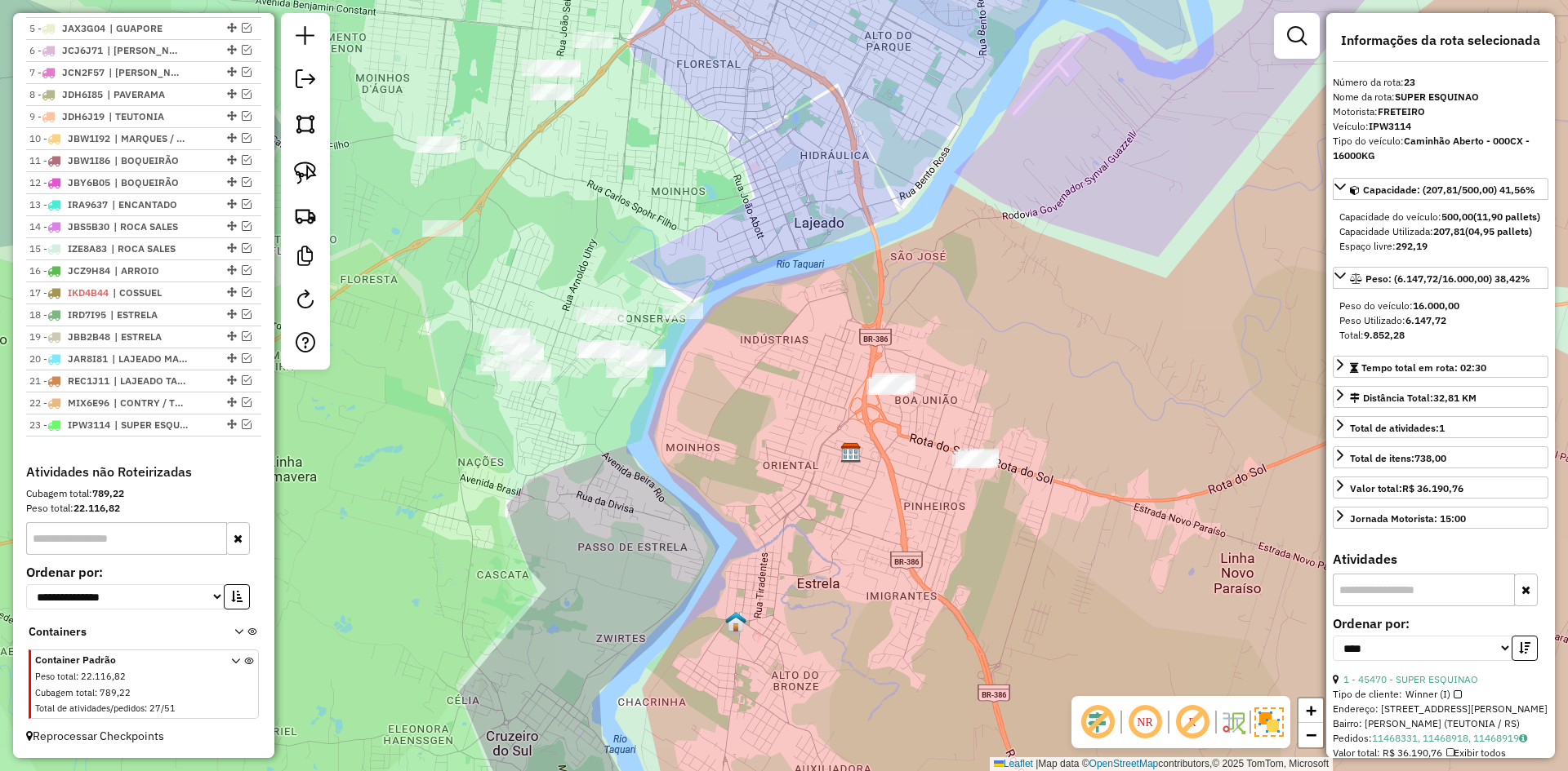
drag, startPoint x: 898, startPoint y: 437, endPoint x: 843, endPoint y: 374, distance: 83.6
click at [844, 376] on div "Janela de atendimento Grade de atendimento Capacidade Transportadoras Veículos …" at bounding box center [784, 386] width 1568 height 771
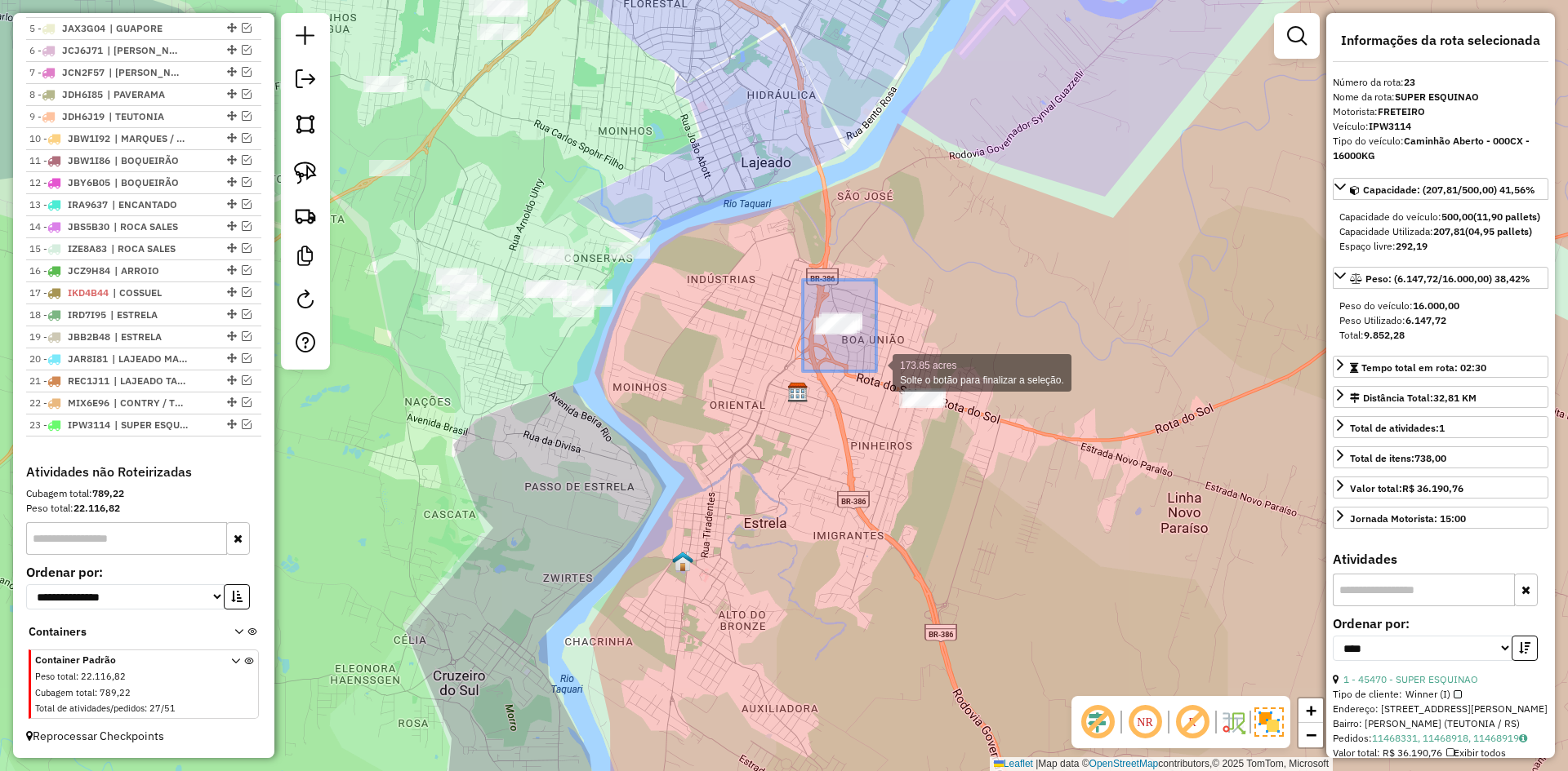
drag, startPoint x: 802, startPoint y: 280, endPoint x: 878, endPoint y: 371, distance: 118.6
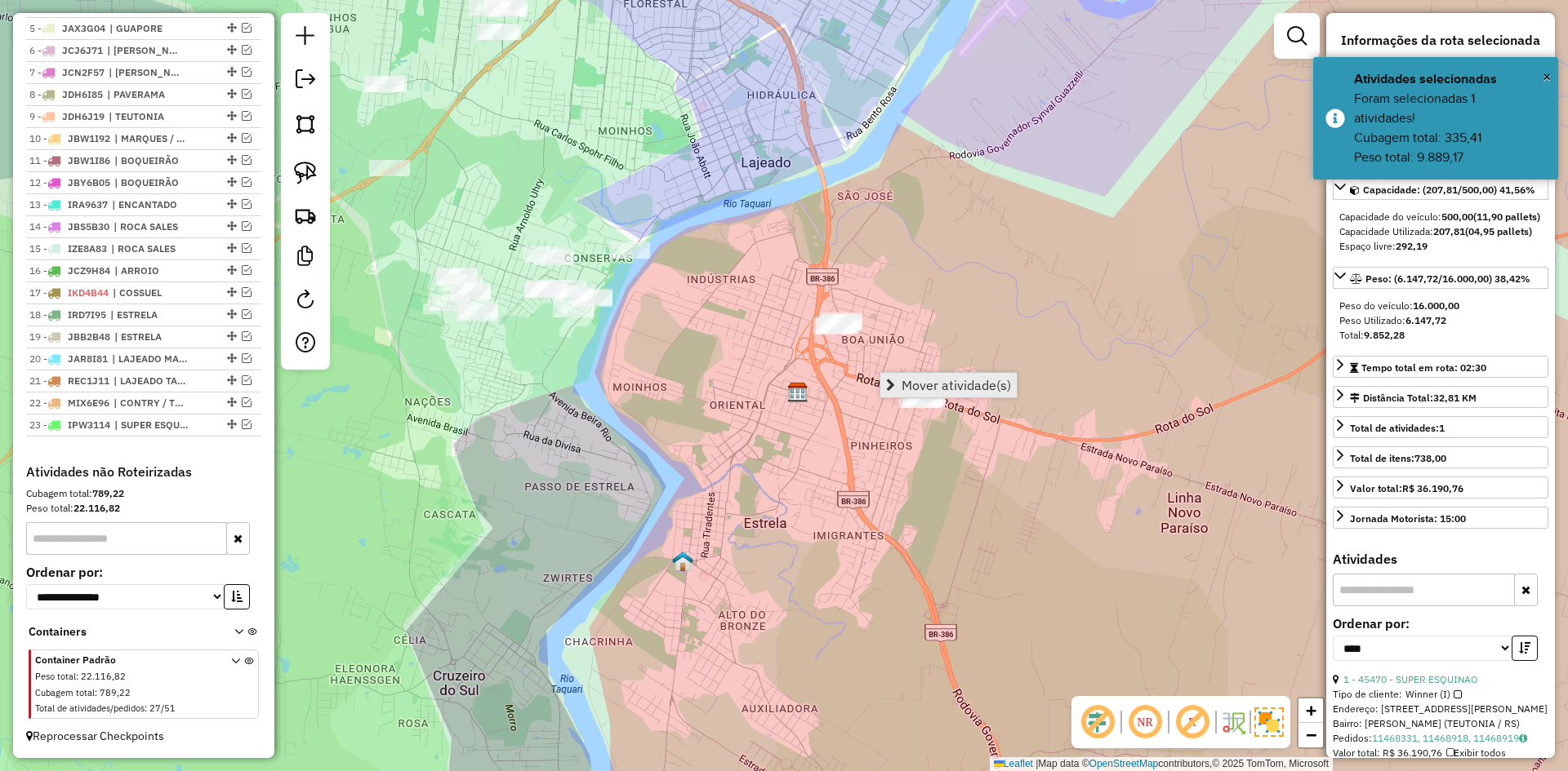
click at [941, 381] on span "Mover atividade(s)" at bounding box center [956, 385] width 110 height 13
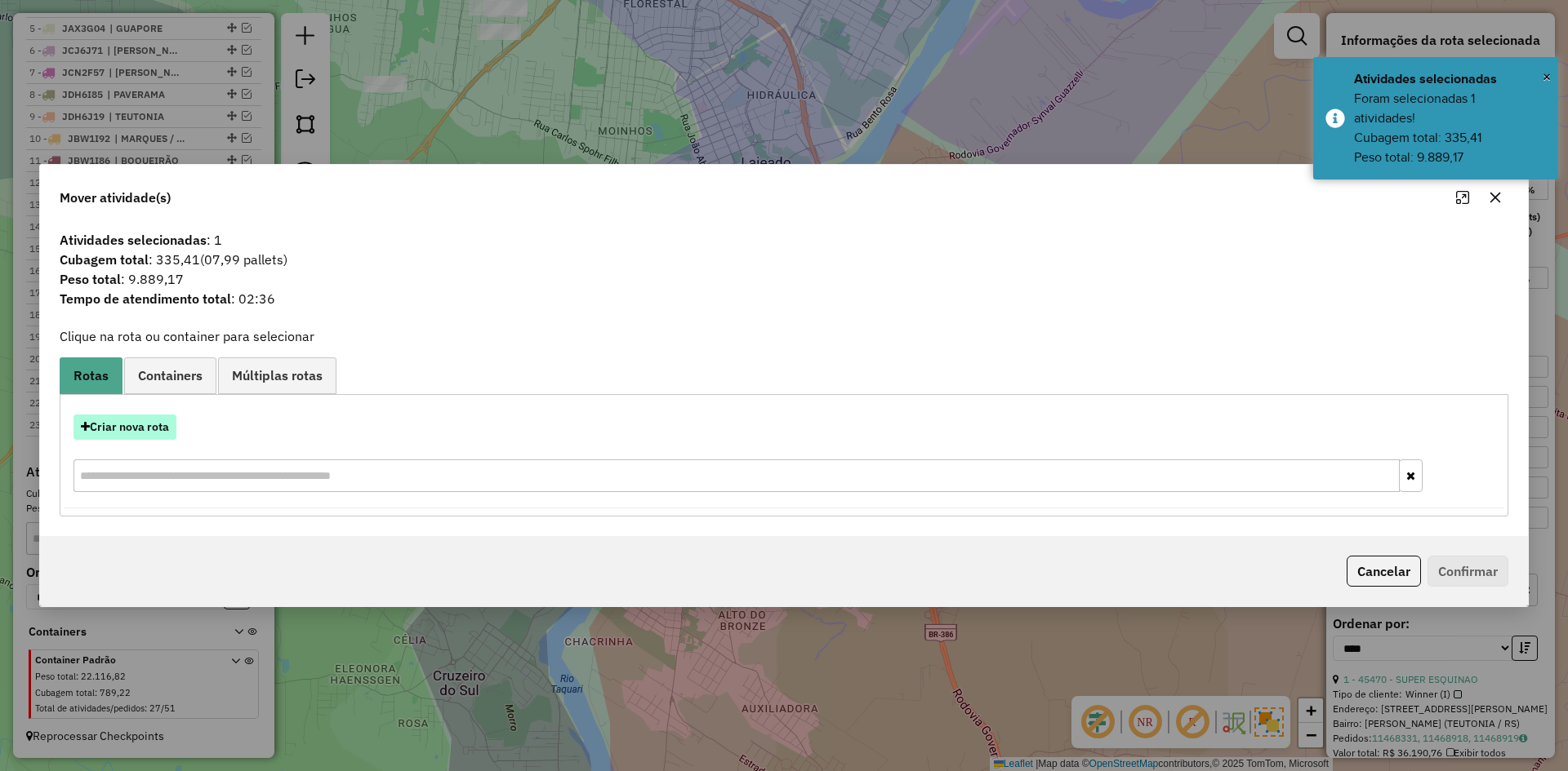
click at [141, 432] on button "Criar nova rota" at bounding box center [125, 427] width 103 height 25
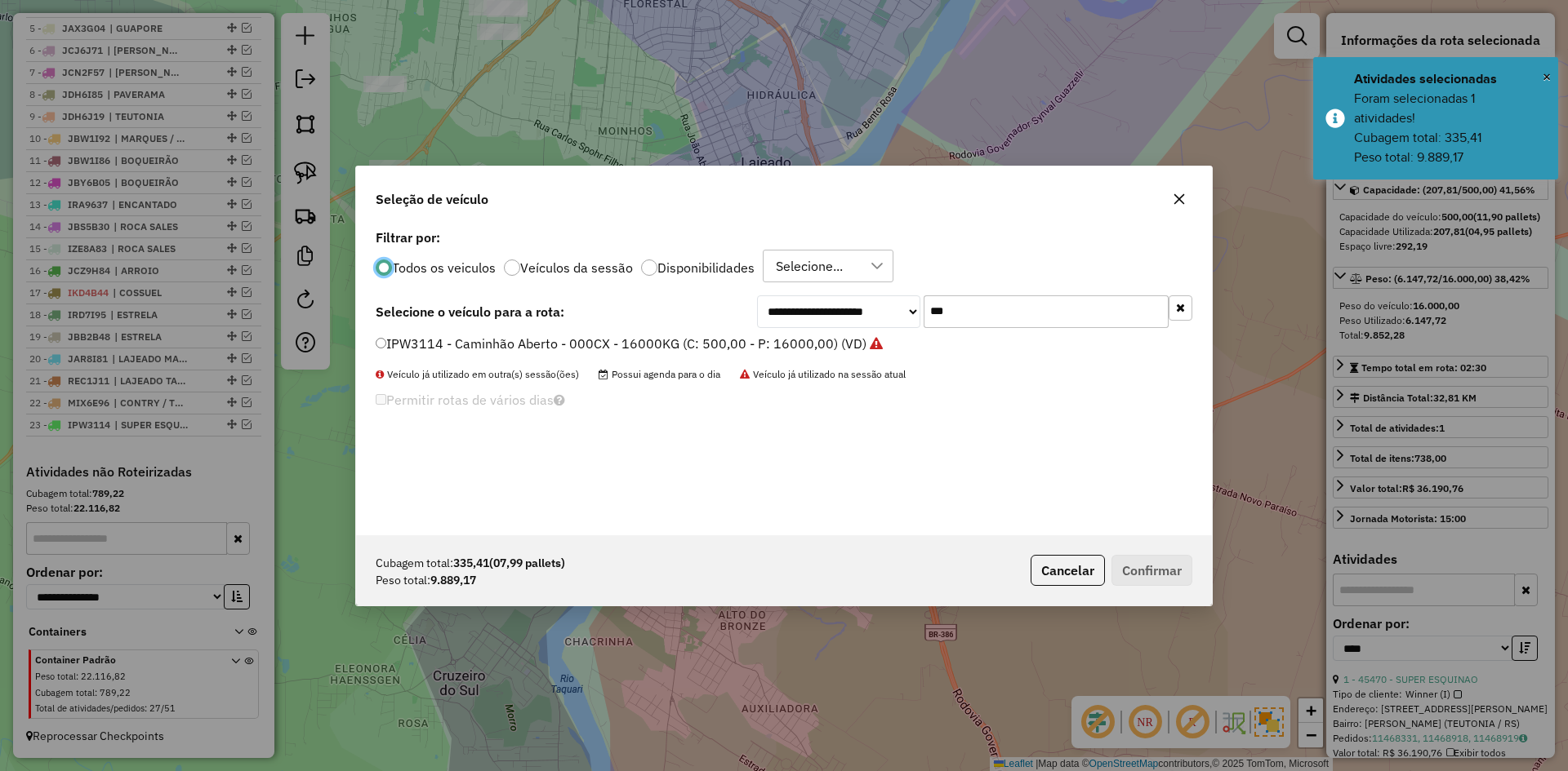
scroll to position [9, 5]
drag, startPoint x: 954, startPoint y: 320, endPoint x: 863, endPoint y: 390, distance: 114.8
click at [864, 390] on div "**********" at bounding box center [783, 380] width 856 height 310
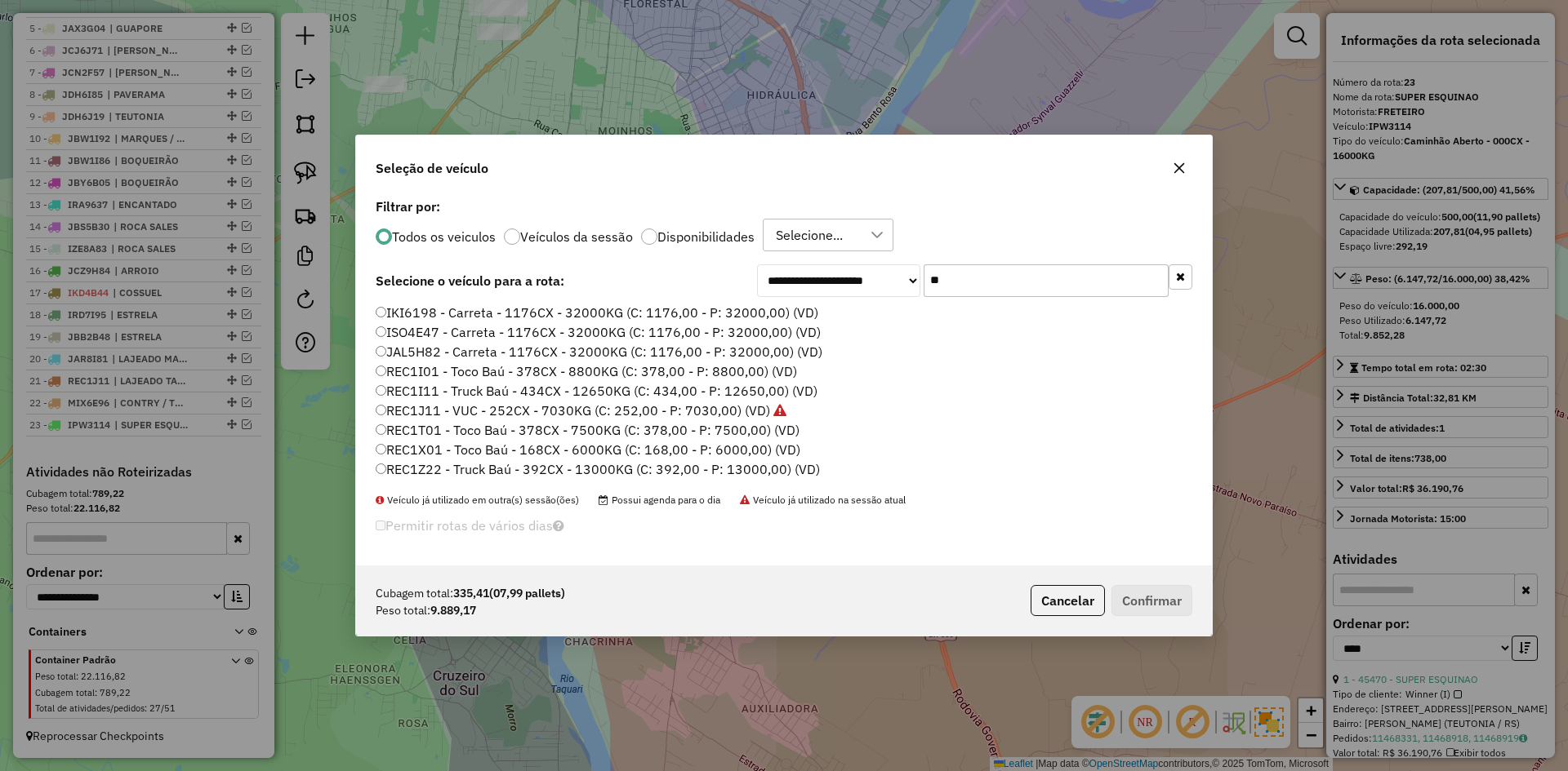
type input "***"
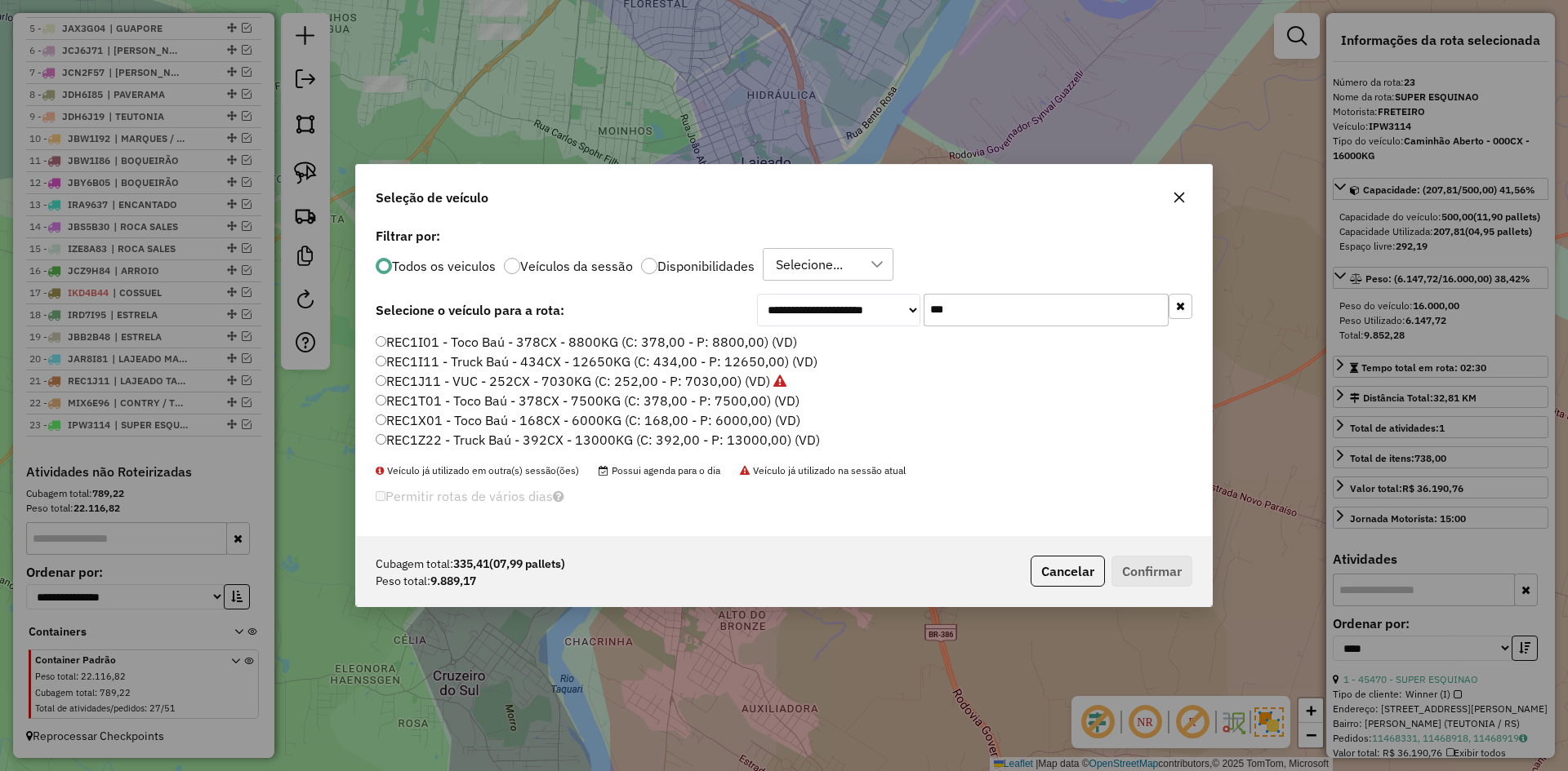
drag, startPoint x: 973, startPoint y: 307, endPoint x: 913, endPoint y: 332, distance: 65.0
click at [913, 332] on div "**********" at bounding box center [783, 380] width 856 height 313
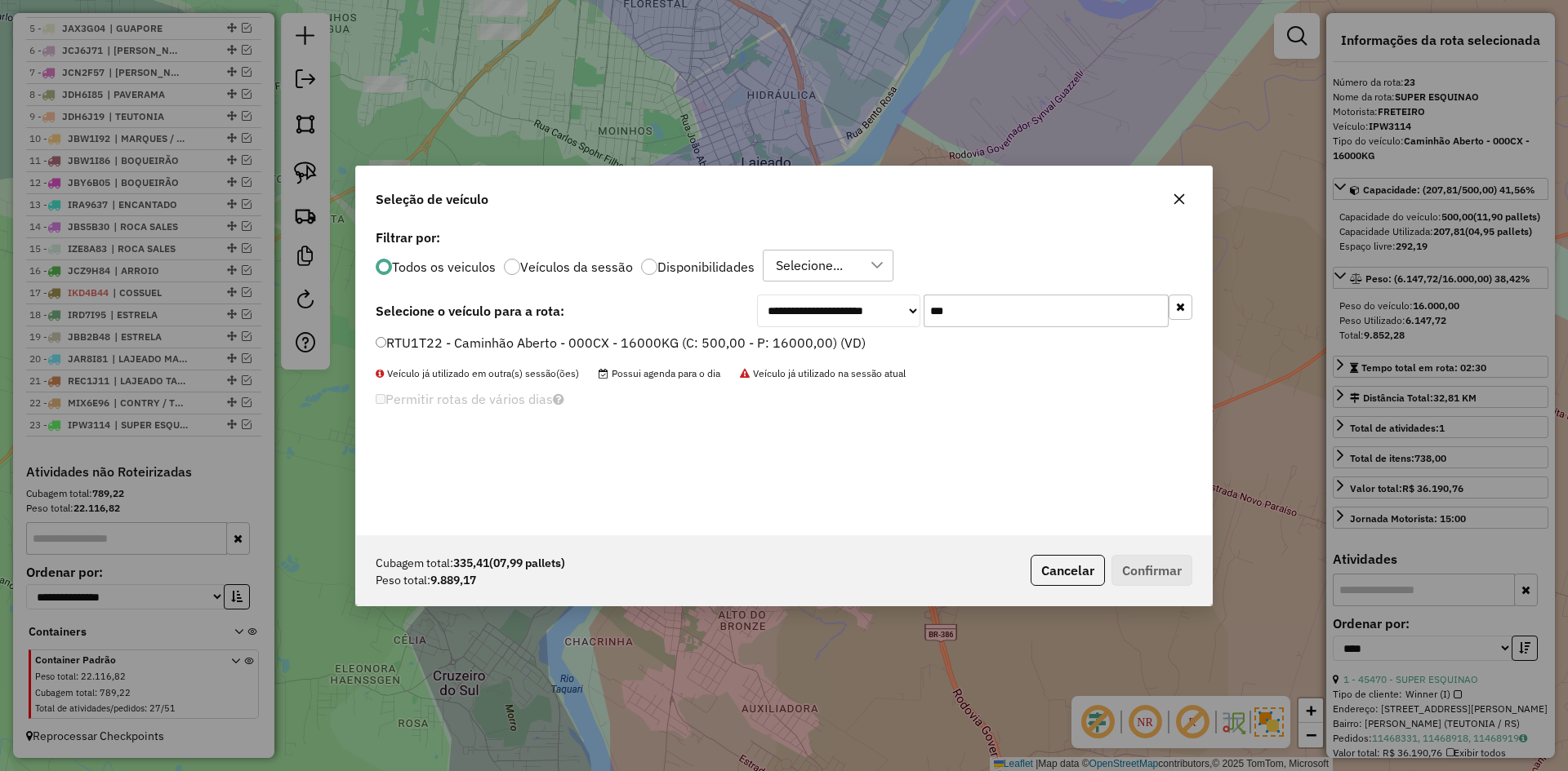
type input "***"
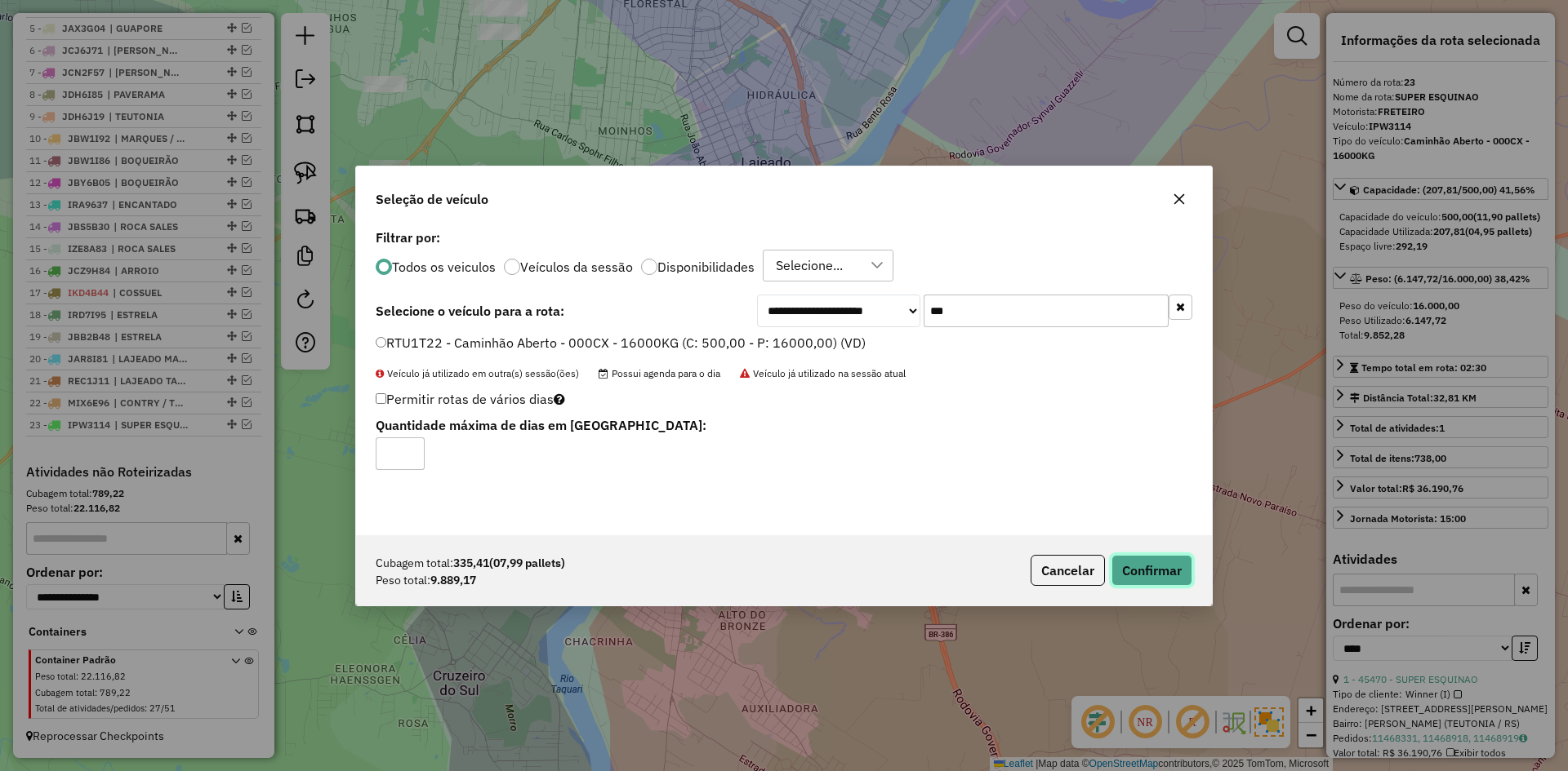
click at [1160, 582] on button "Confirmar" at bounding box center [1151, 571] width 81 height 31
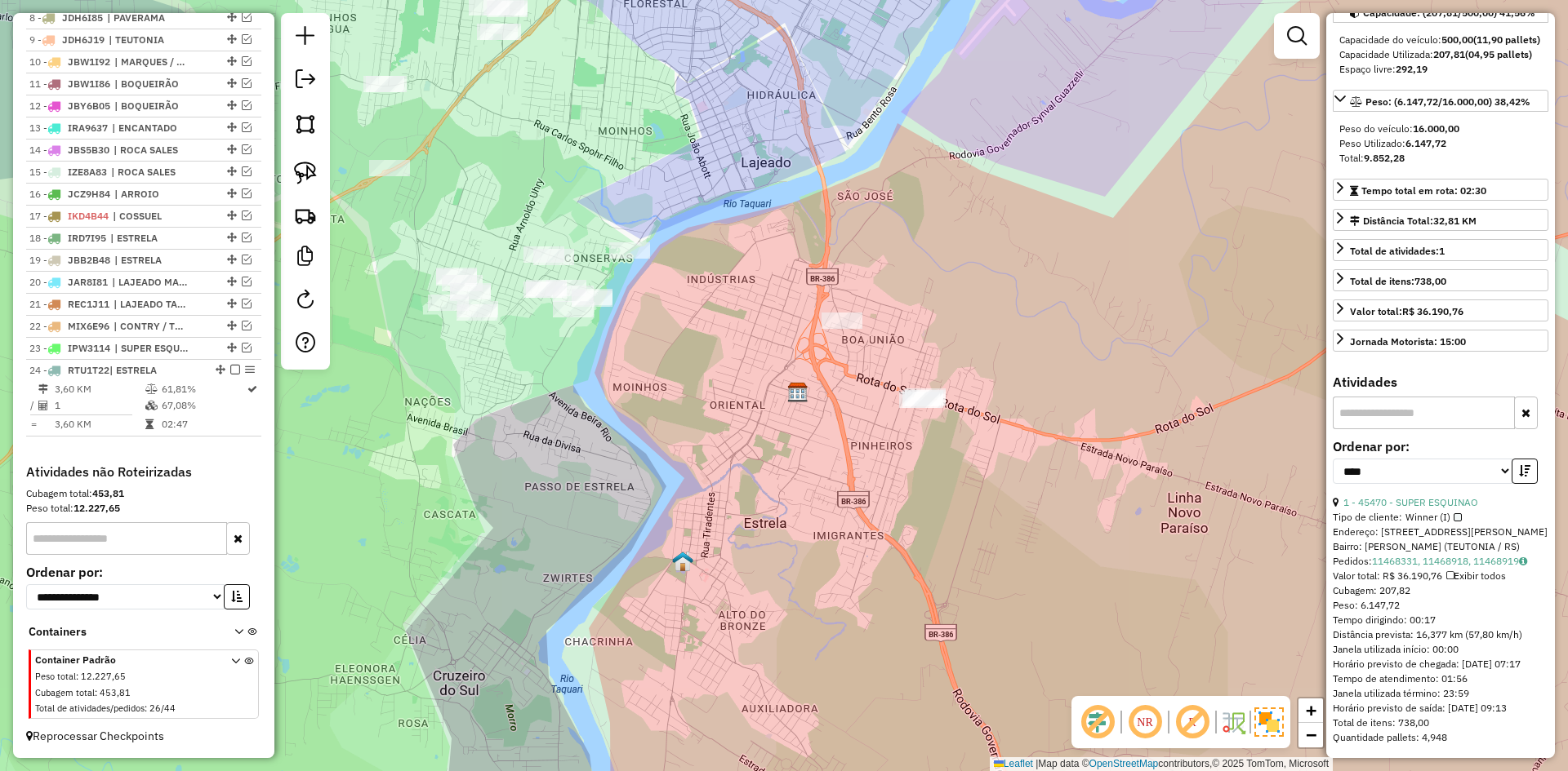
scroll to position [221, 0]
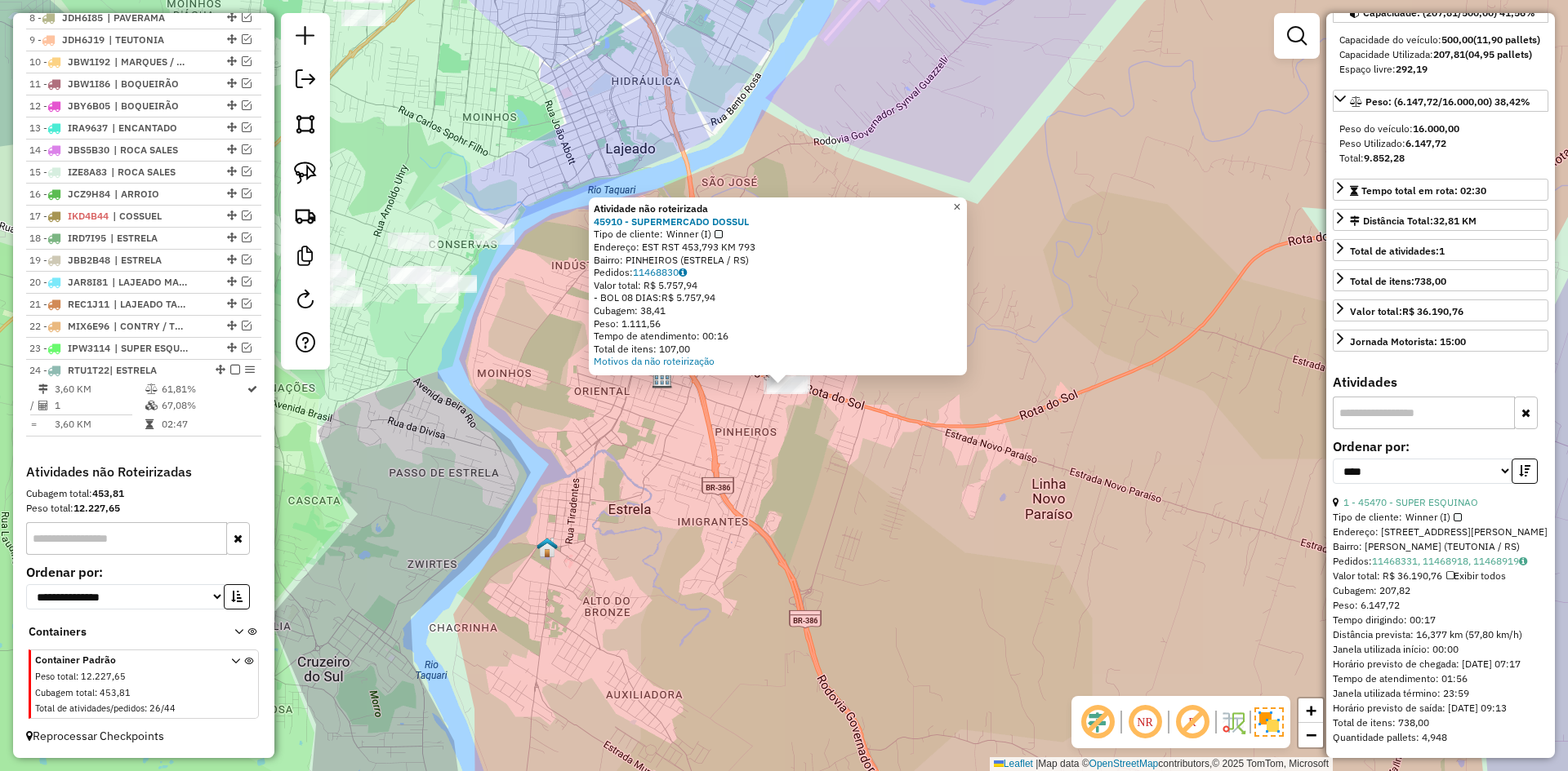
click at [967, 201] on link "×" at bounding box center [957, 207] width 19 height 19
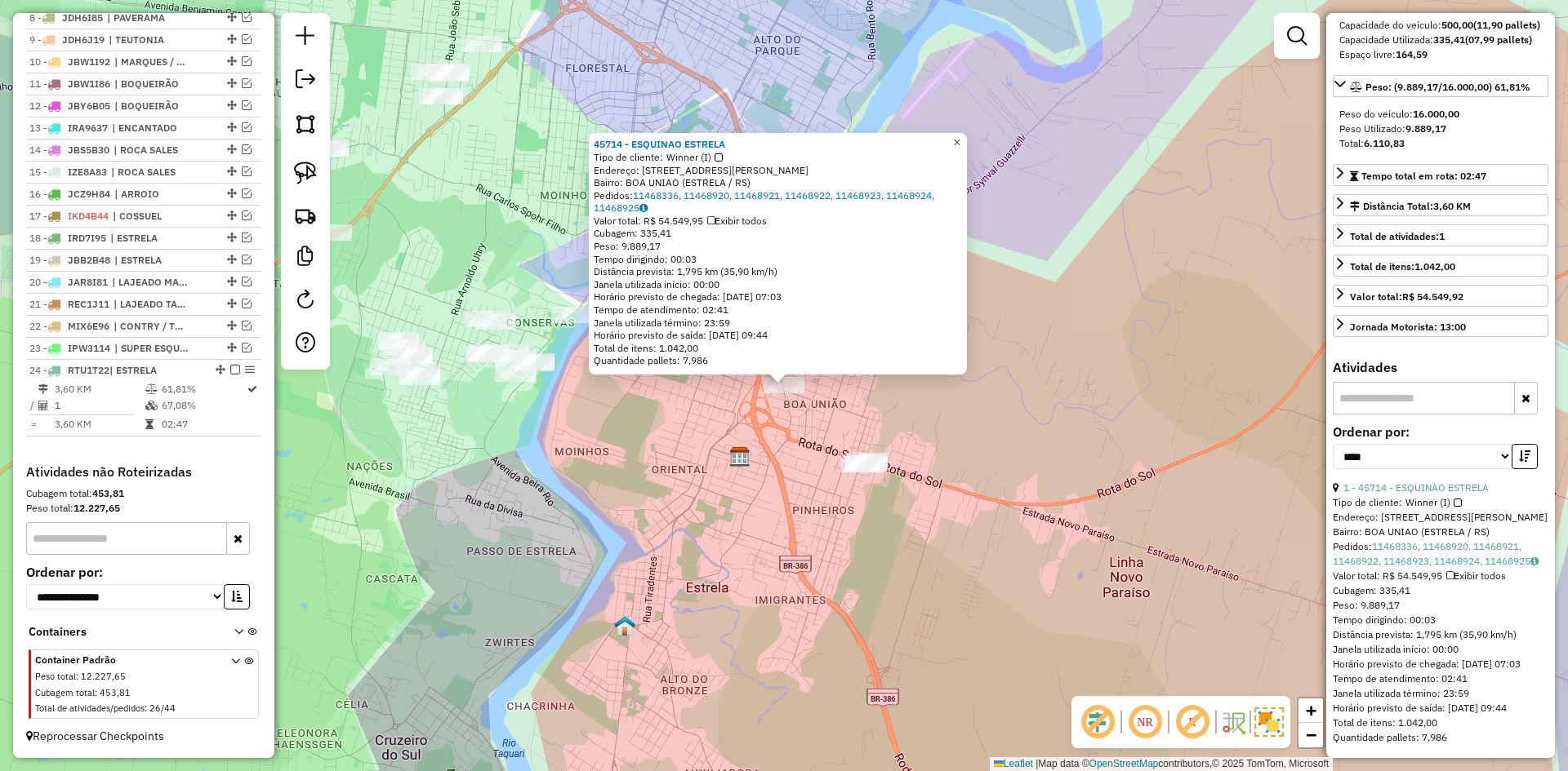
click at [960, 141] on span "×" at bounding box center [957, 143] width 8 height 14
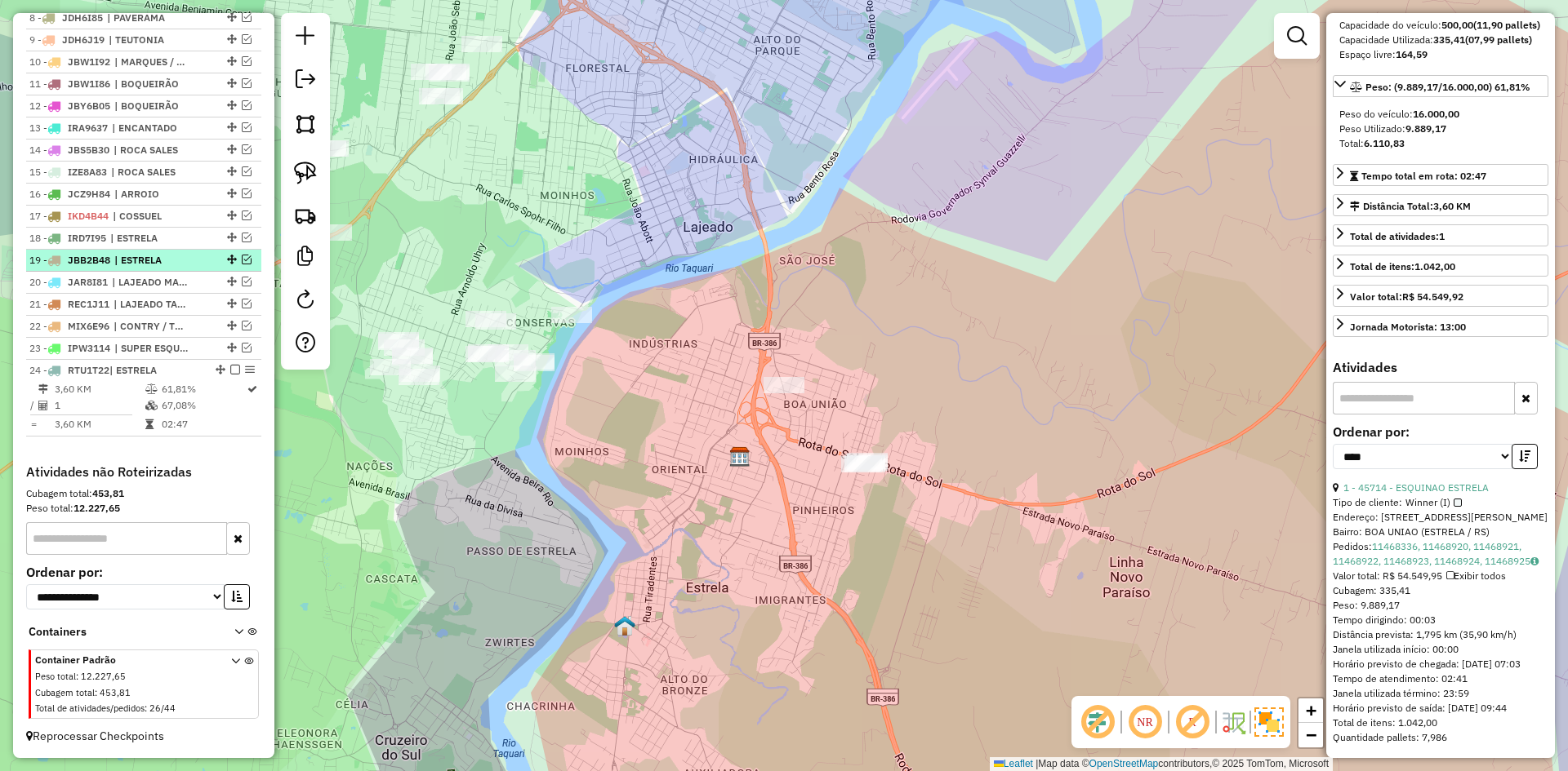
click at [242, 258] on em at bounding box center [247, 259] width 10 height 10
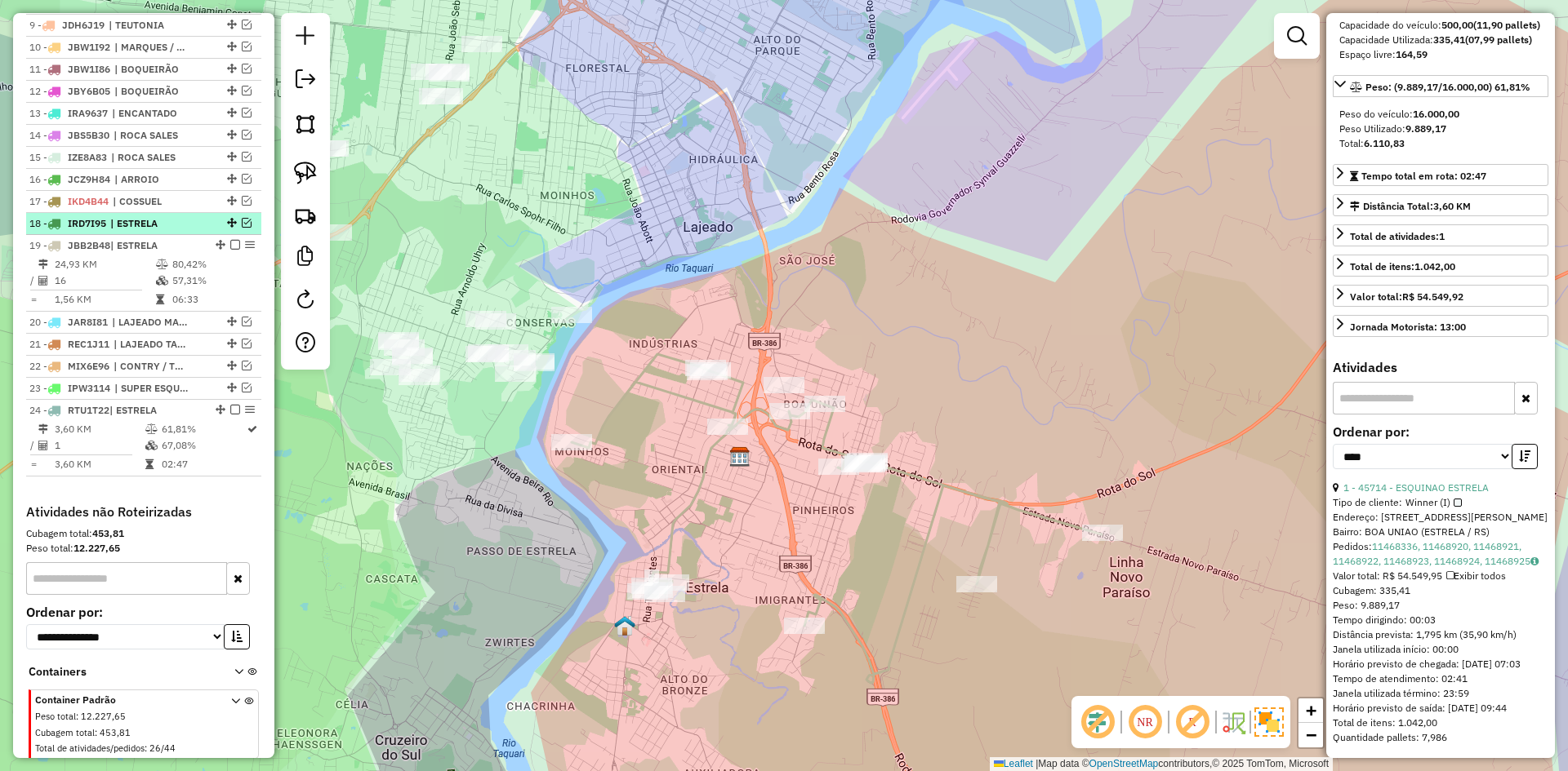
click at [243, 227] on em at bounding box center [247, 222] width 10 height 10
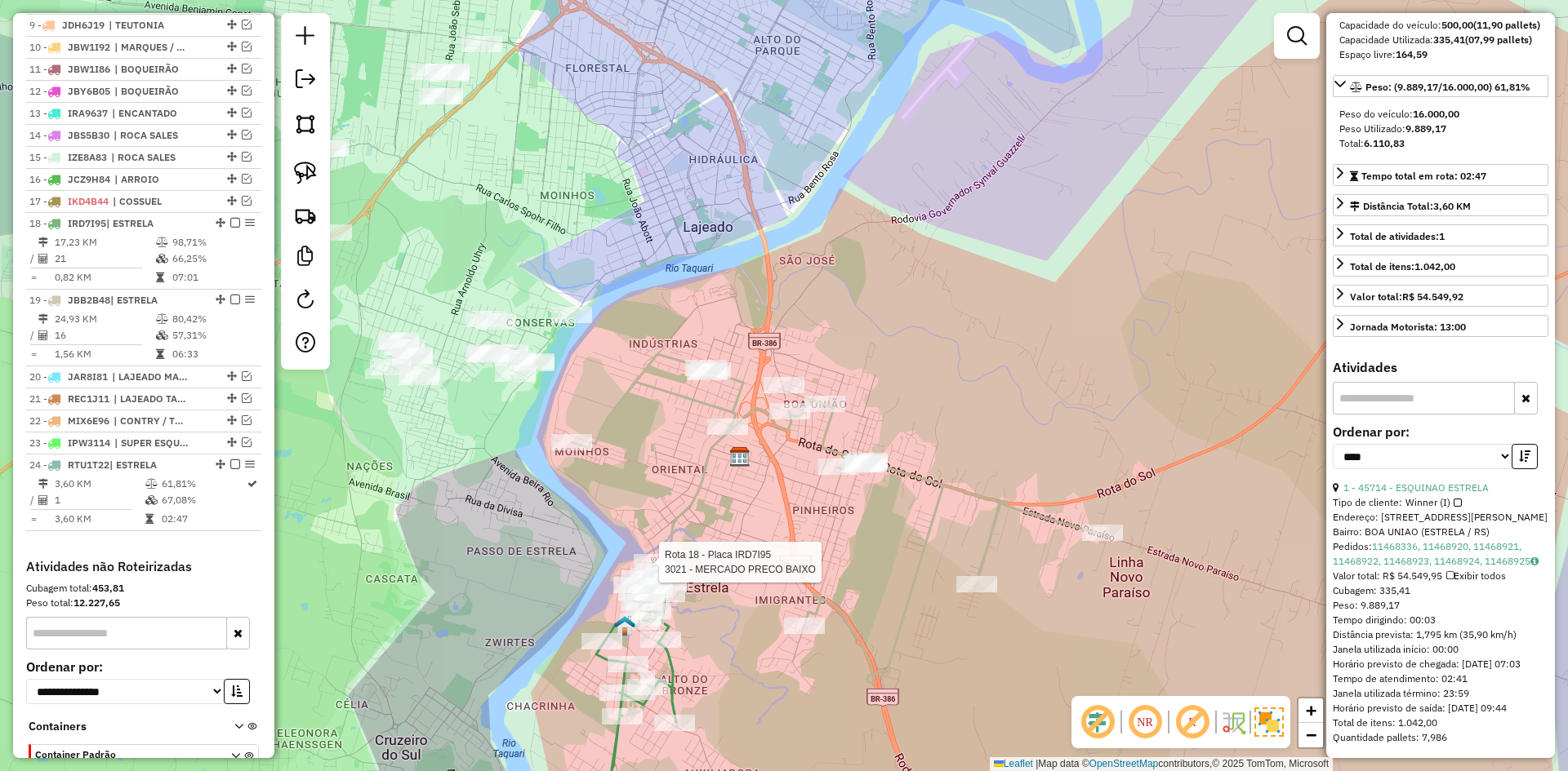
scroll to position [922, 0]
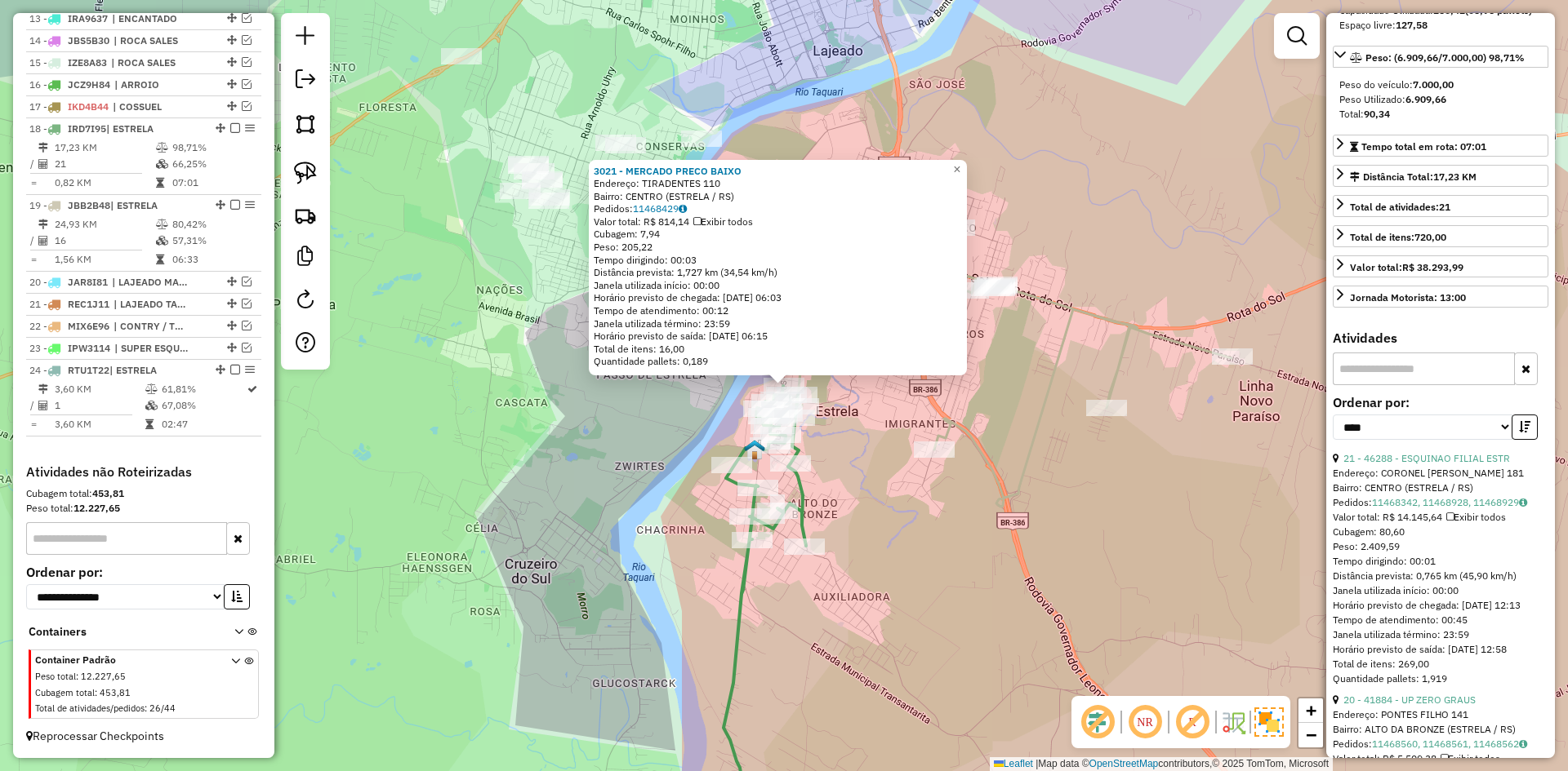
click at [1400, 386] on input "text" at bounding box center [1423, 369] width 182 height 33
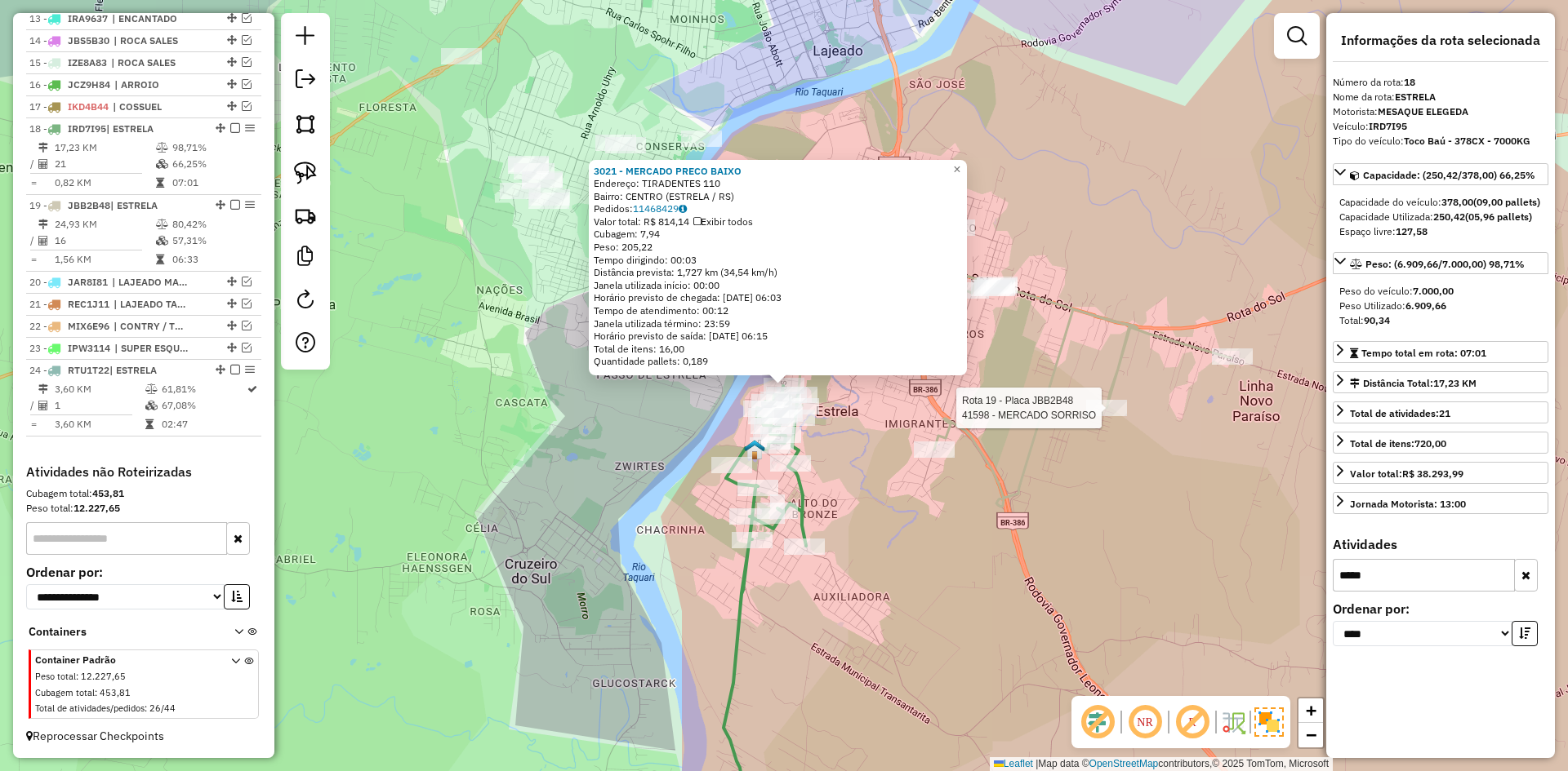
type input "*****"
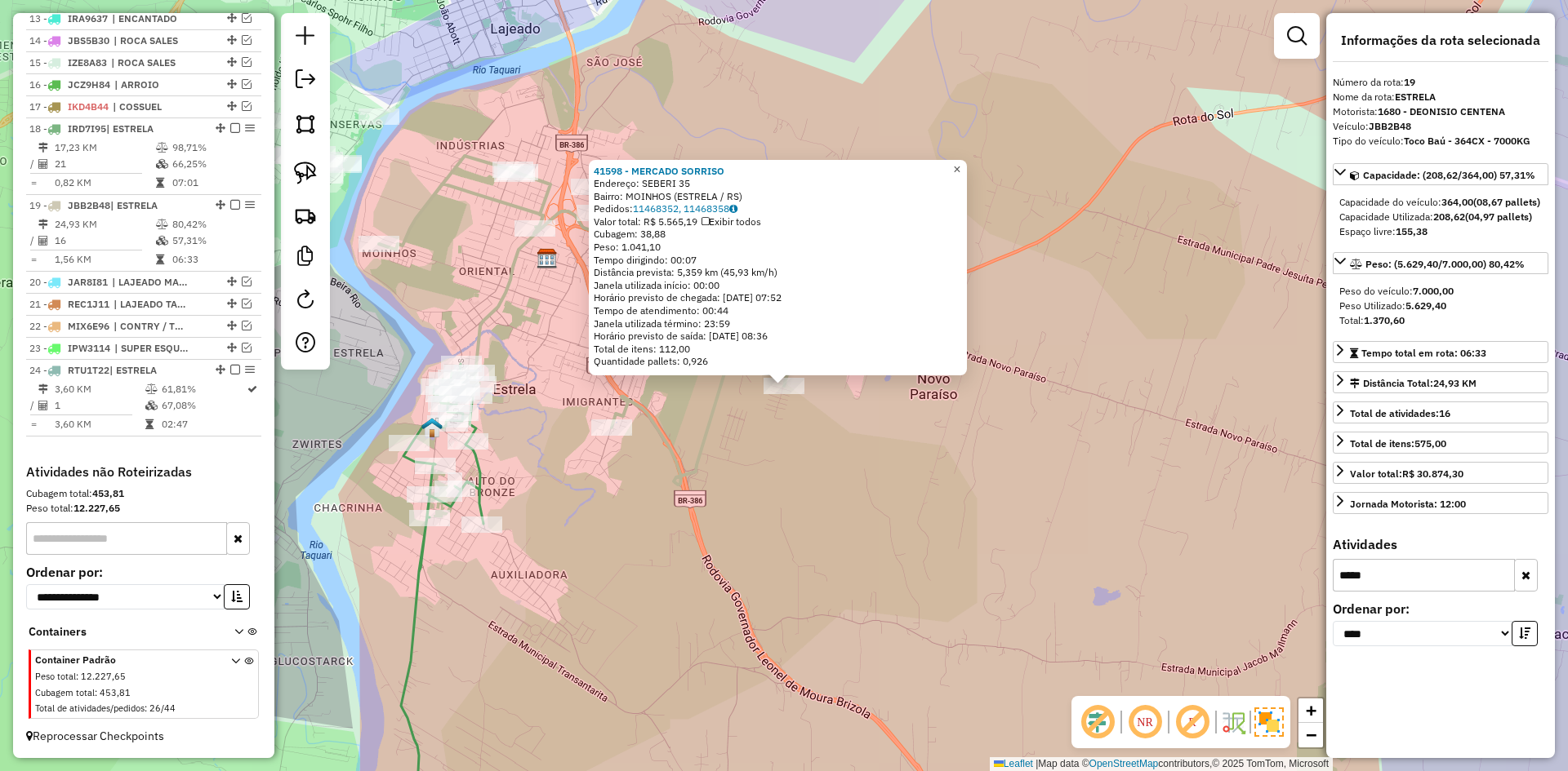
click at [967, 162] on link "×" at bounding box center [957, 170] width 19 height 19
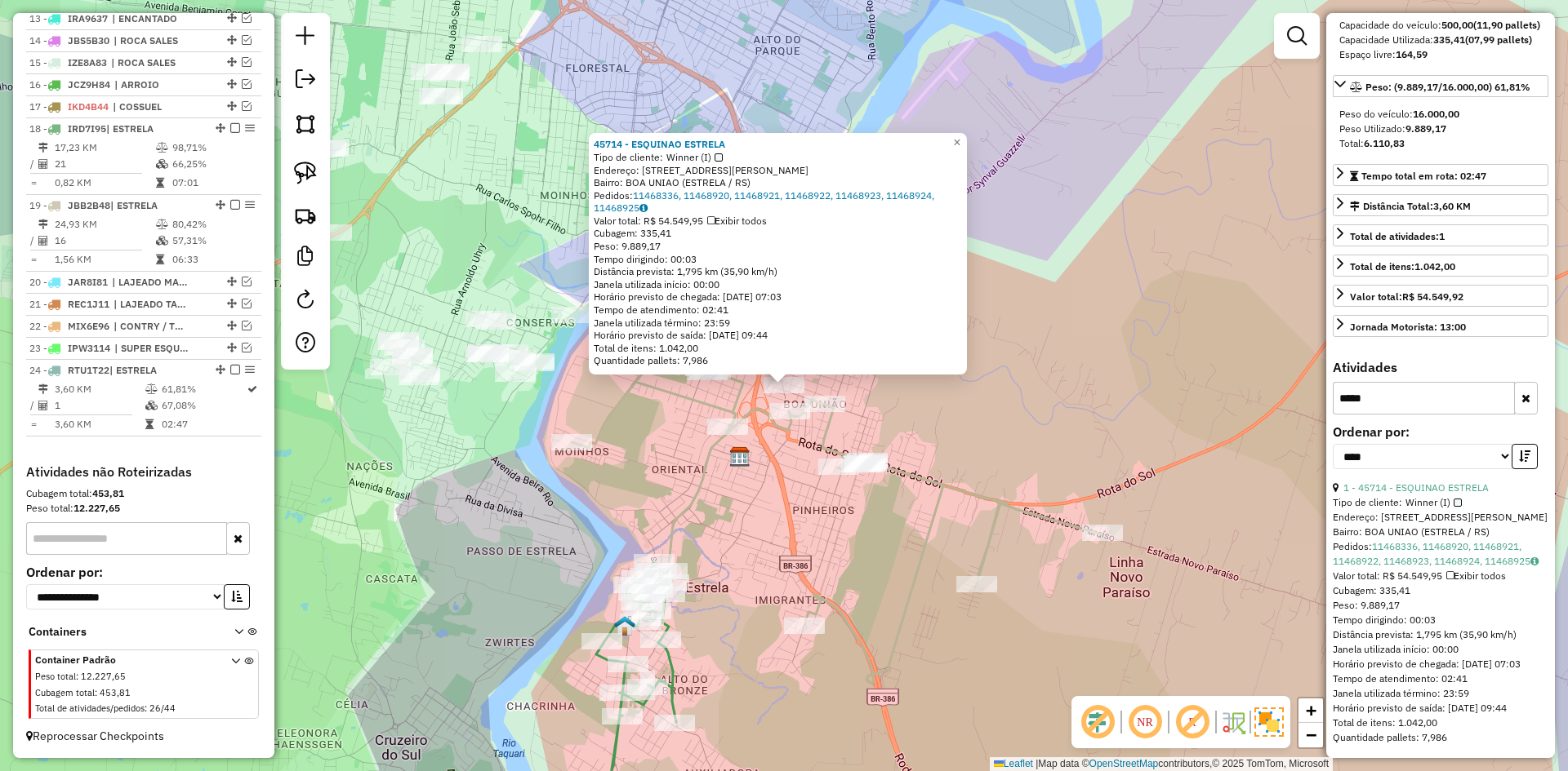
scroll to position [251, 0]
click at [960, 139] on span "×" at bounding box center [957, 143] width 8 height 14
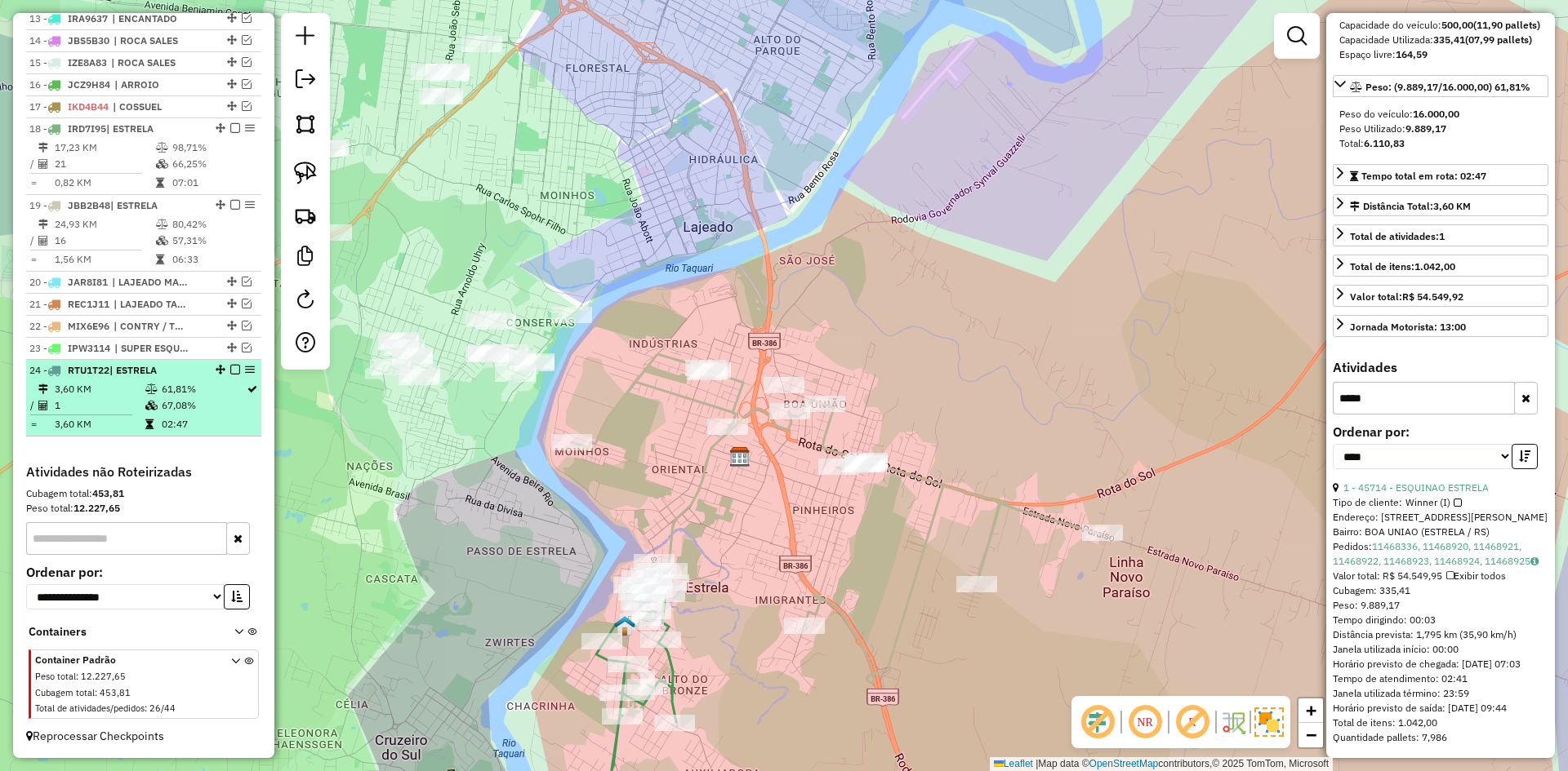
click at [231, 372] on em at bounding box center [235, 370] width 10 height 10
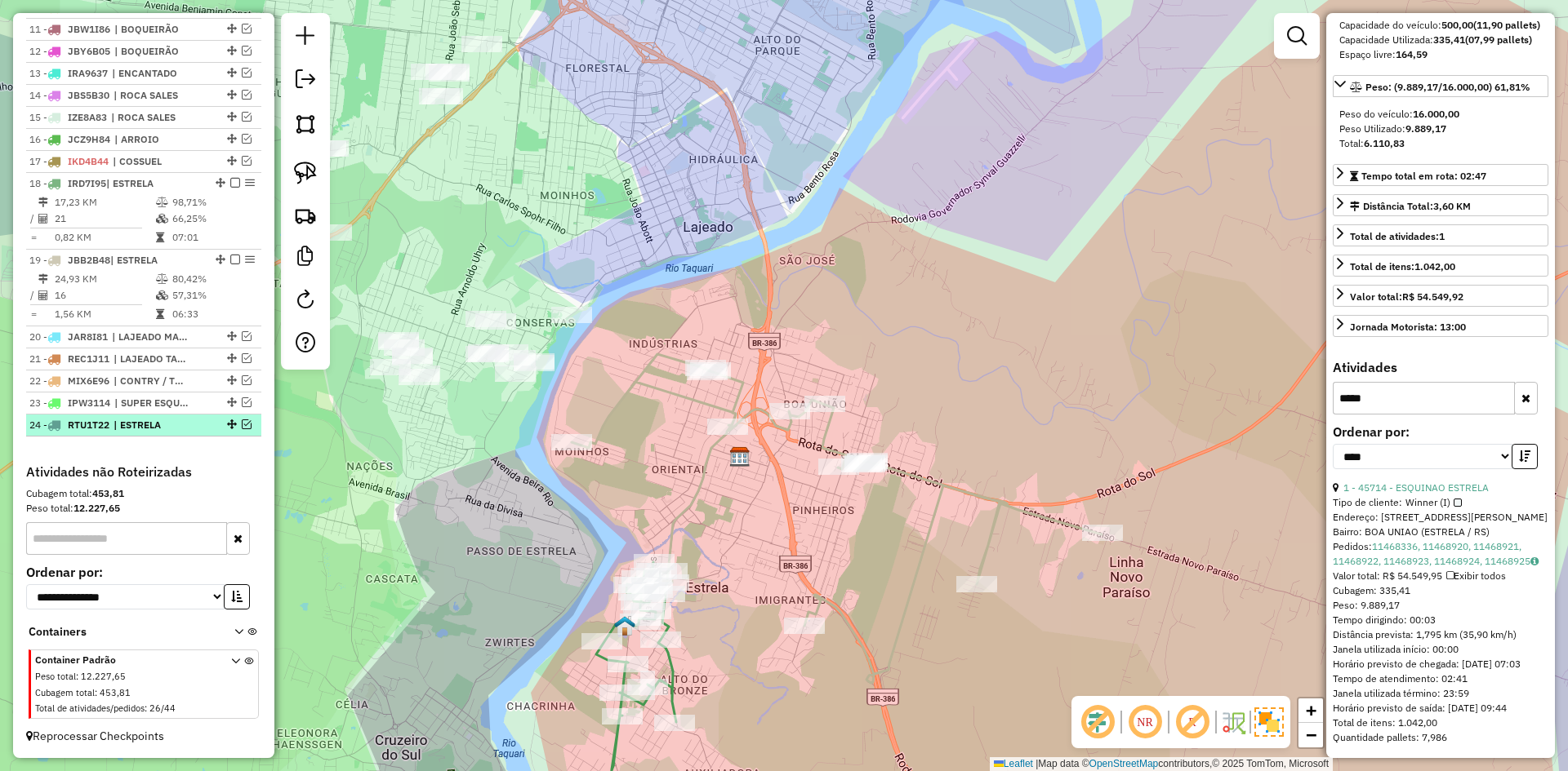
click at [243, 422] on em at bounding box center [247, 424] width 10 height 10
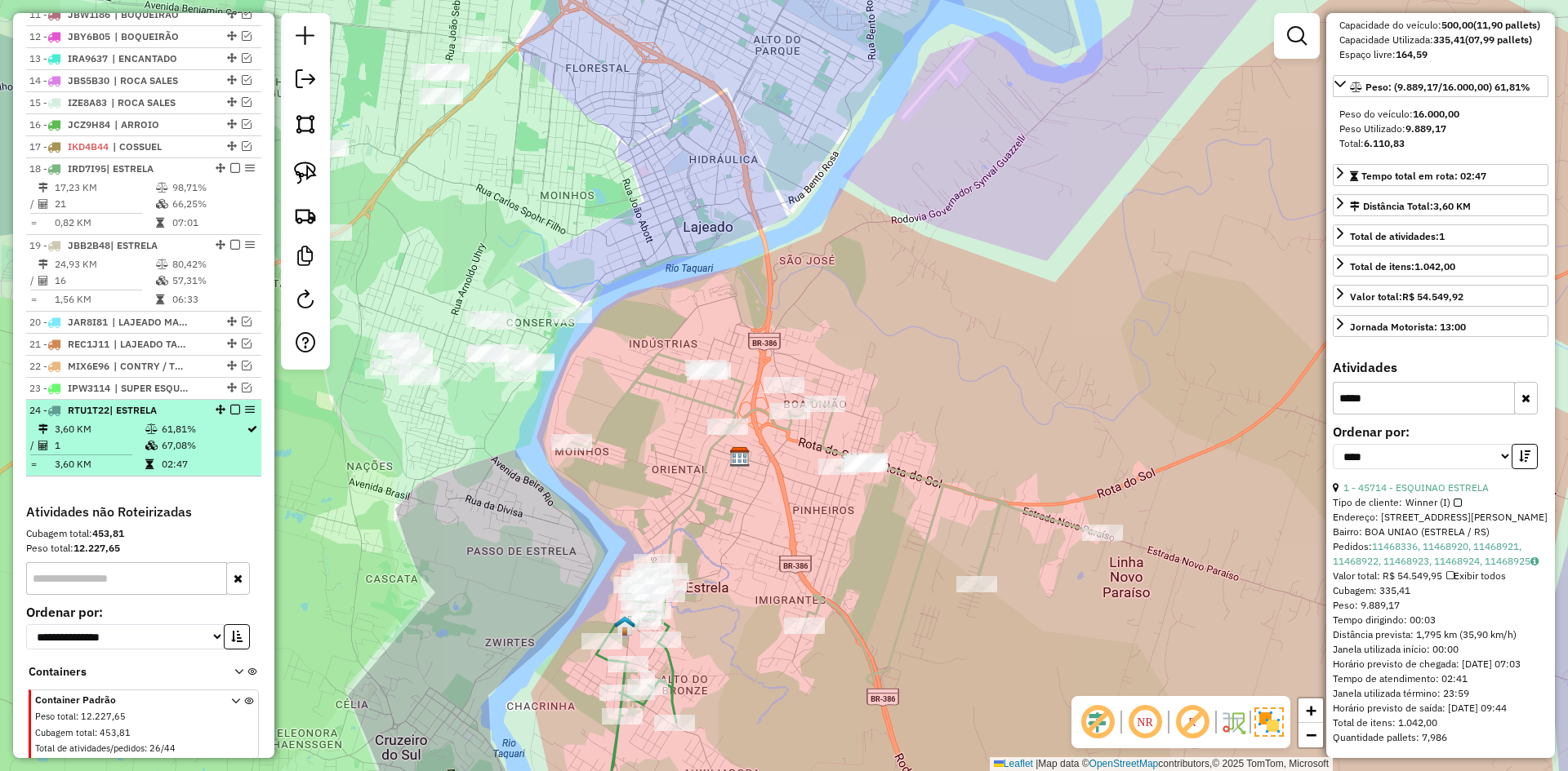
scroll to position [922, 0]
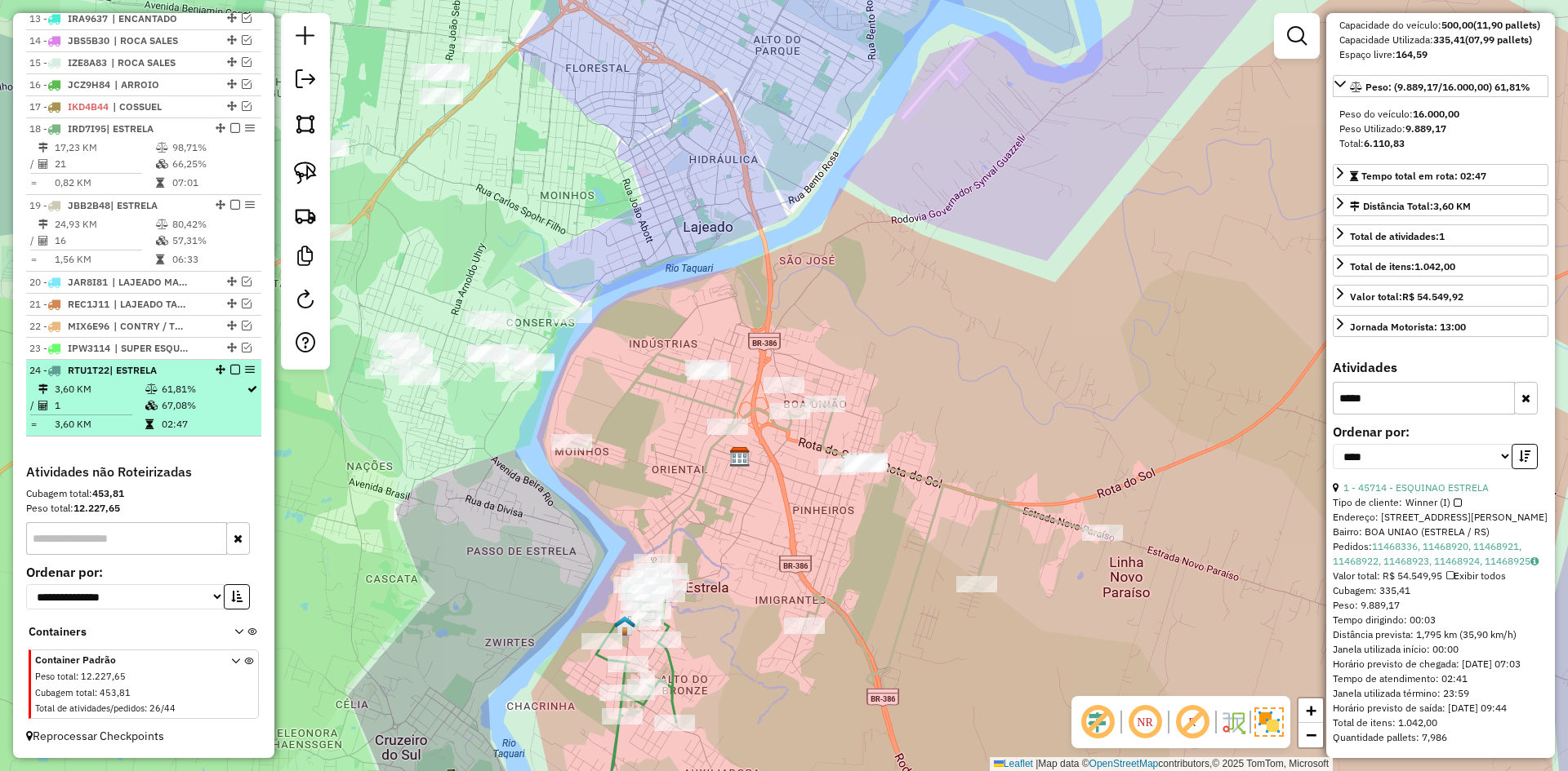
click at [230, 371] on em at bounding box center [235, 370] width 10 height 10
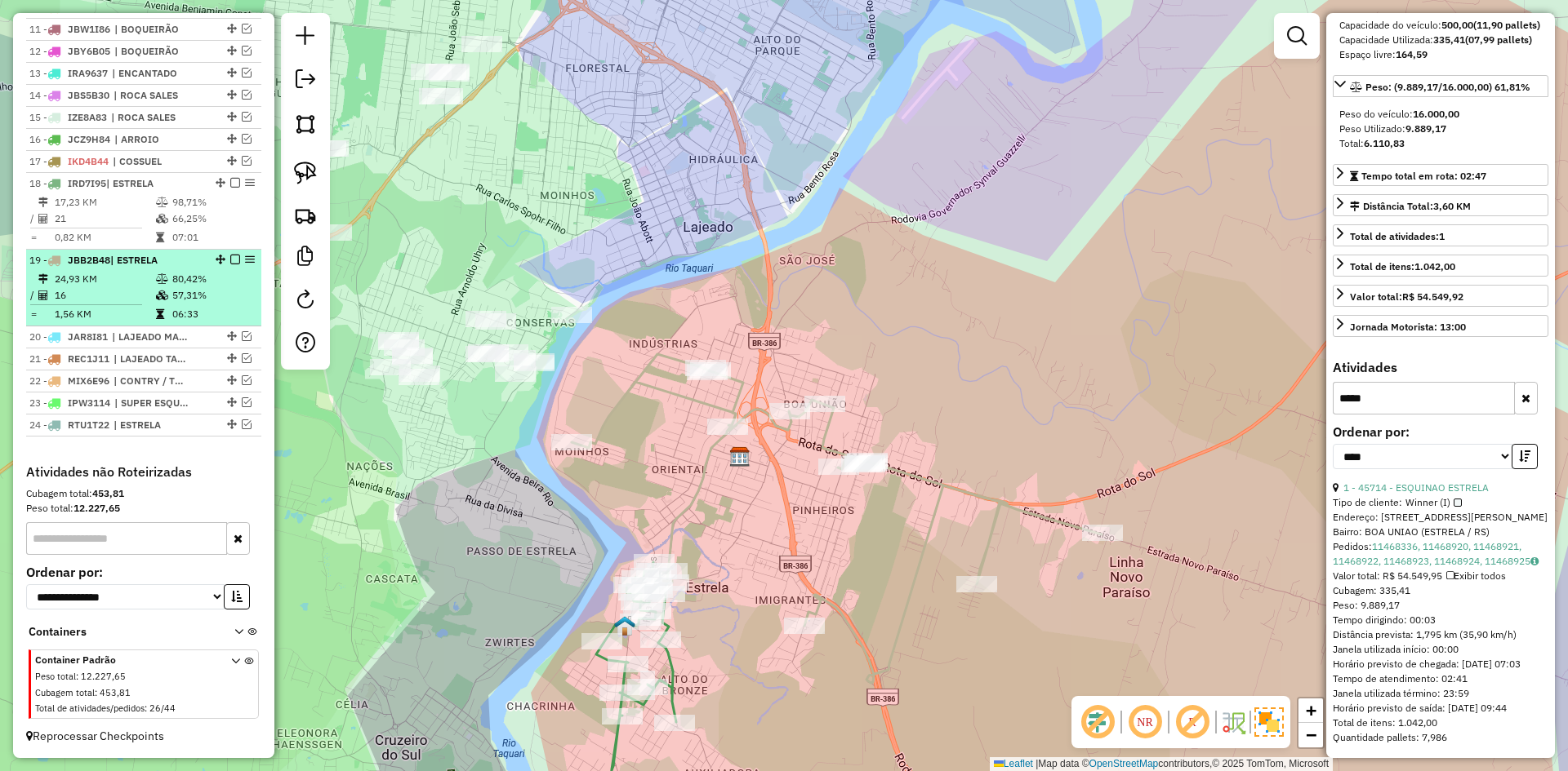
click at [230, 259] on em at bounding box center [235, 259] width 10 height 10
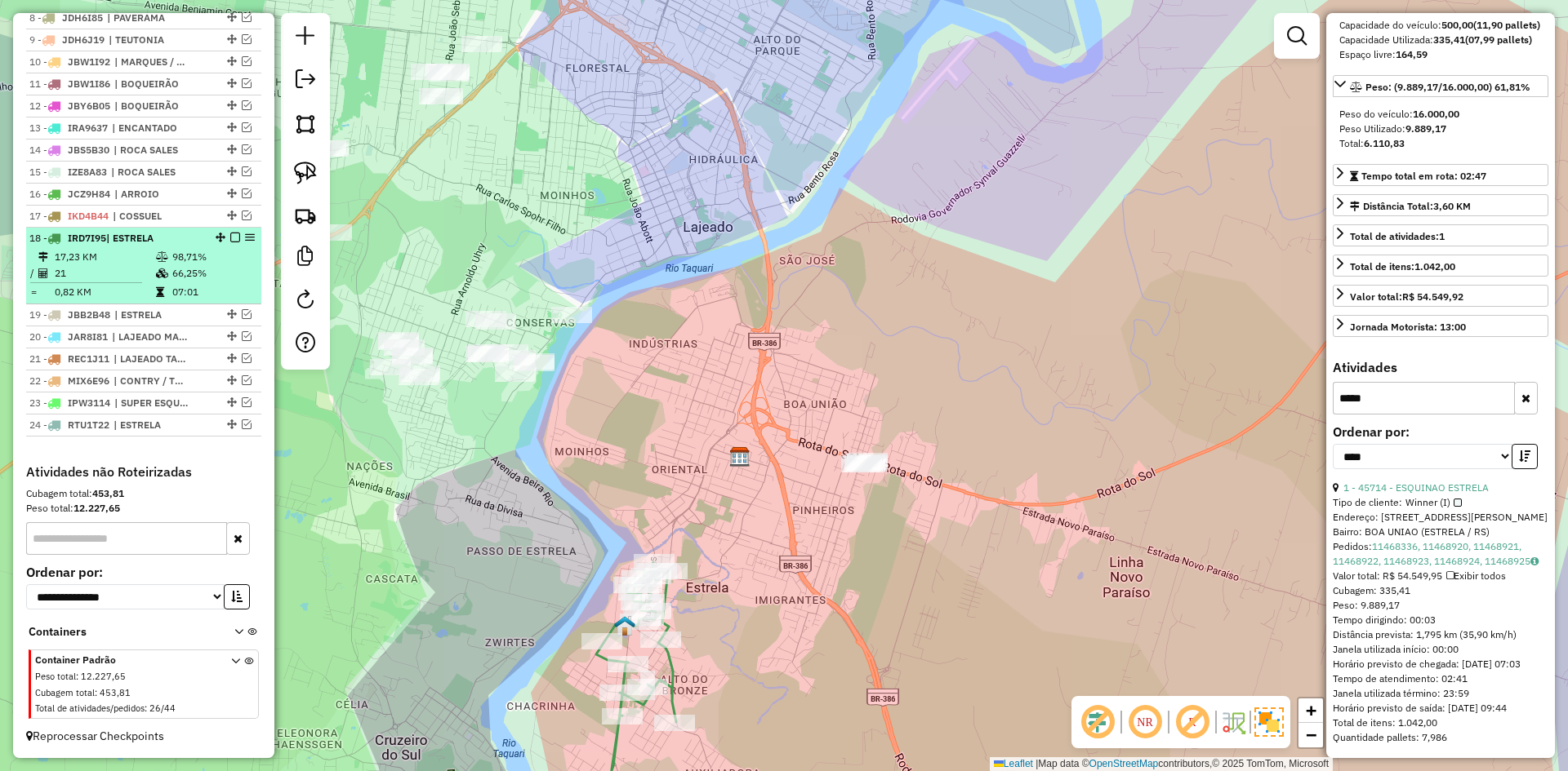
click at [230, 237] on em at bounding box center [235, 238] width 10 height 10
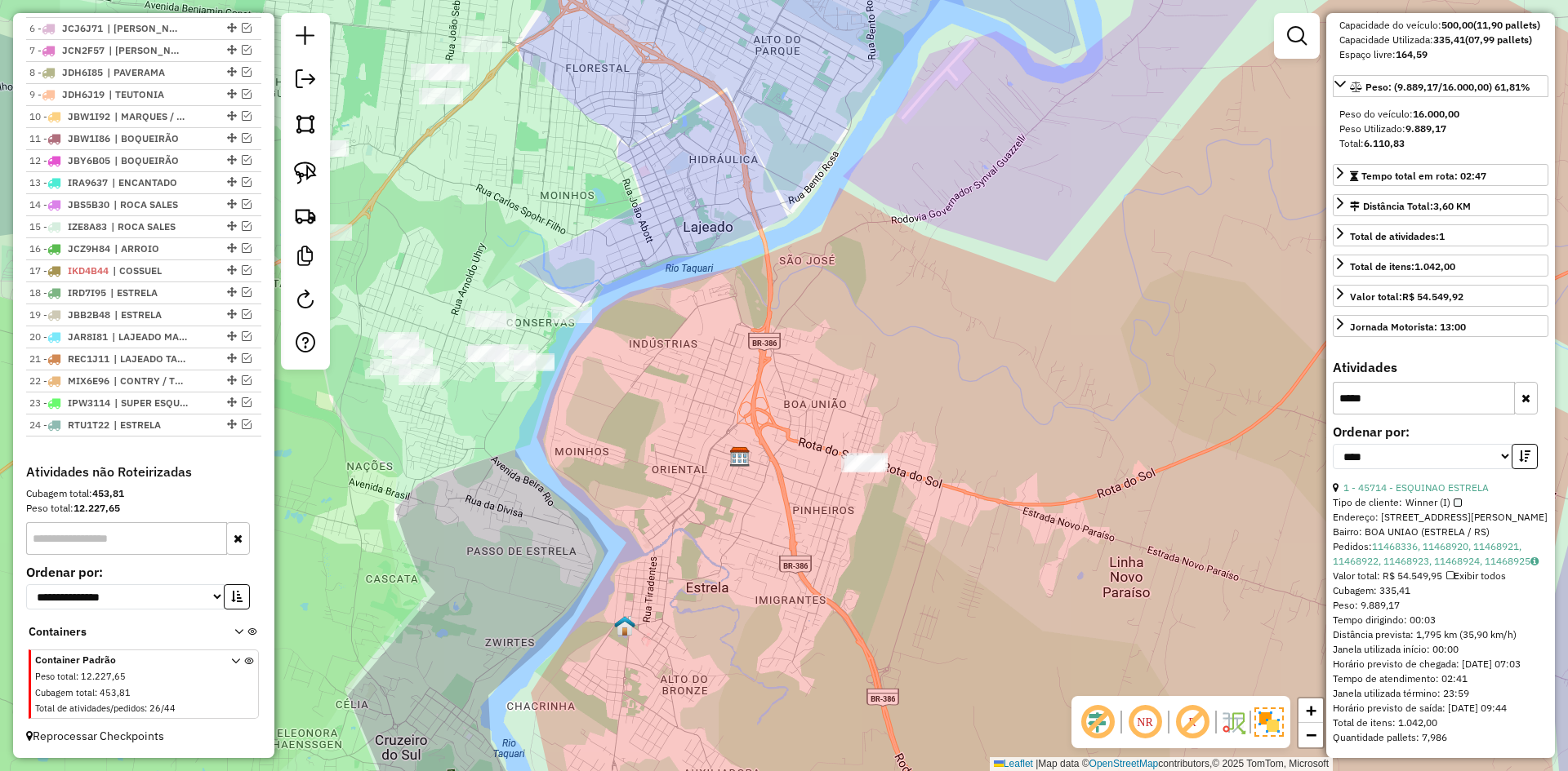
scroll to position [757, 0]
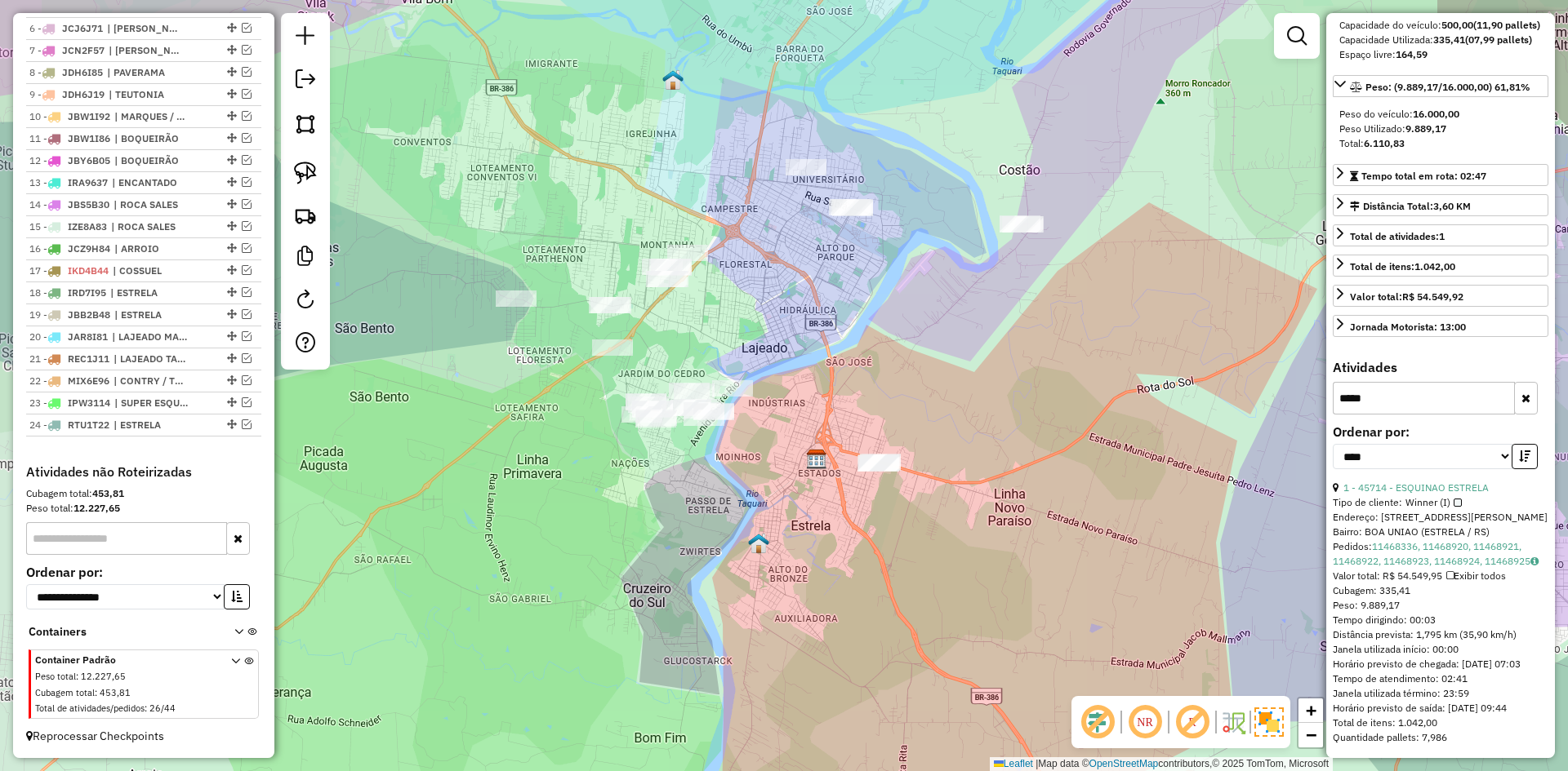
drag, startPoint x: 703, startPoint y: 366, endPoint x: 763, endPoint y: 337, distance: 66.6
click at [760, 336] on div "Janela de atendimento Grade de atendimento Capacidade Transportadoras Veículos …" at bounding box center [784, 386] width 1568 height 771
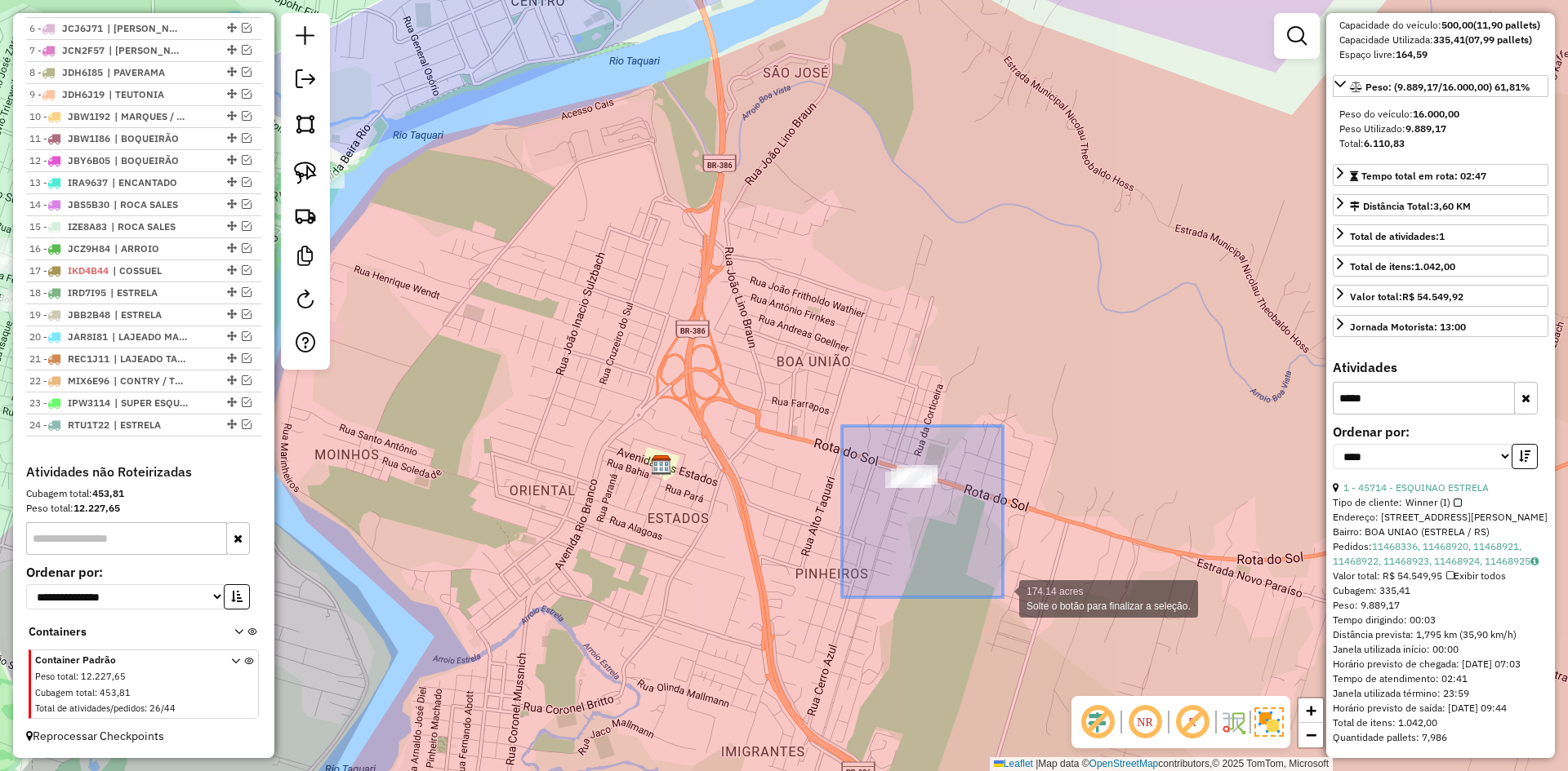
drag, startPoint x: 842, startPoint y: 426, endPoint x: 999, endPoint y: 596, distance: 231.4
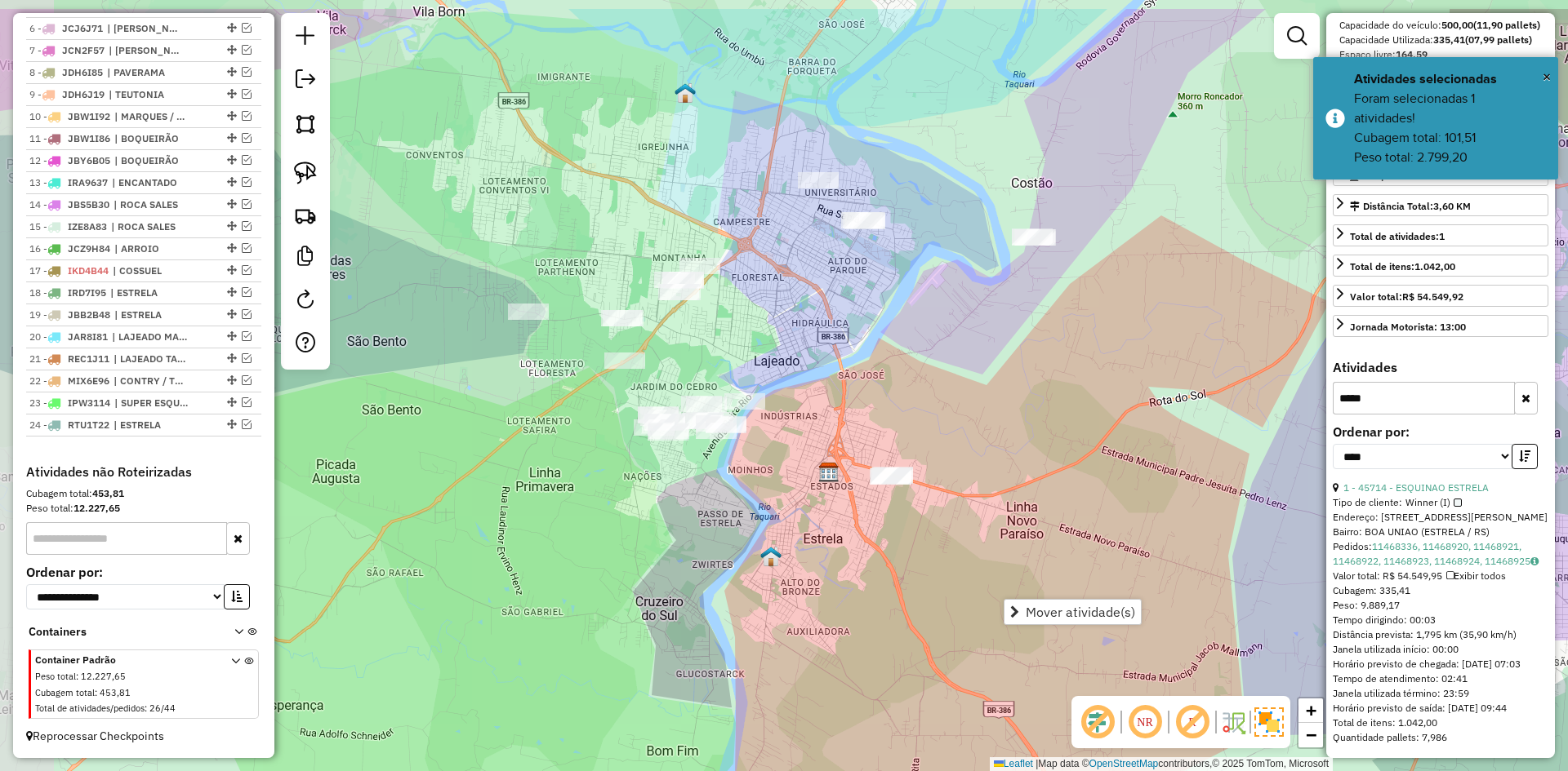
drag, startPoint x: 736, startPoint y: 335, endPoint x: 842, endPoint y: 432, distance: 143.7
click at [840, 433] on div "Janela de atendimento Grade de atendimento Capacidade Transportadoras Veículos …" at bounding box center [784, 386] width 1568 height 771
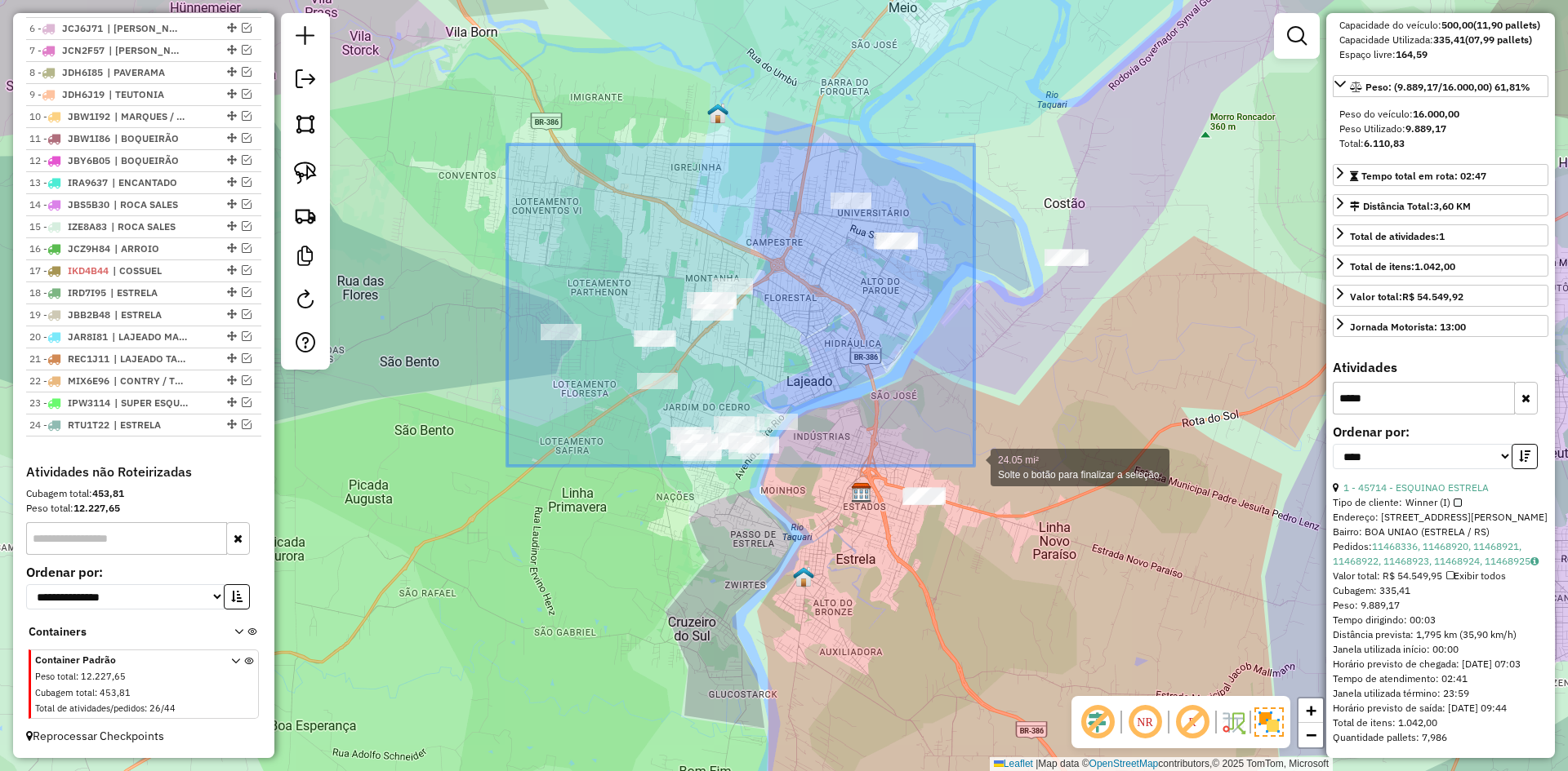
drag, startPoint x: 507, startPoint y: 145, endPoint x: 974, endPoint y: 466, distance: 566.7
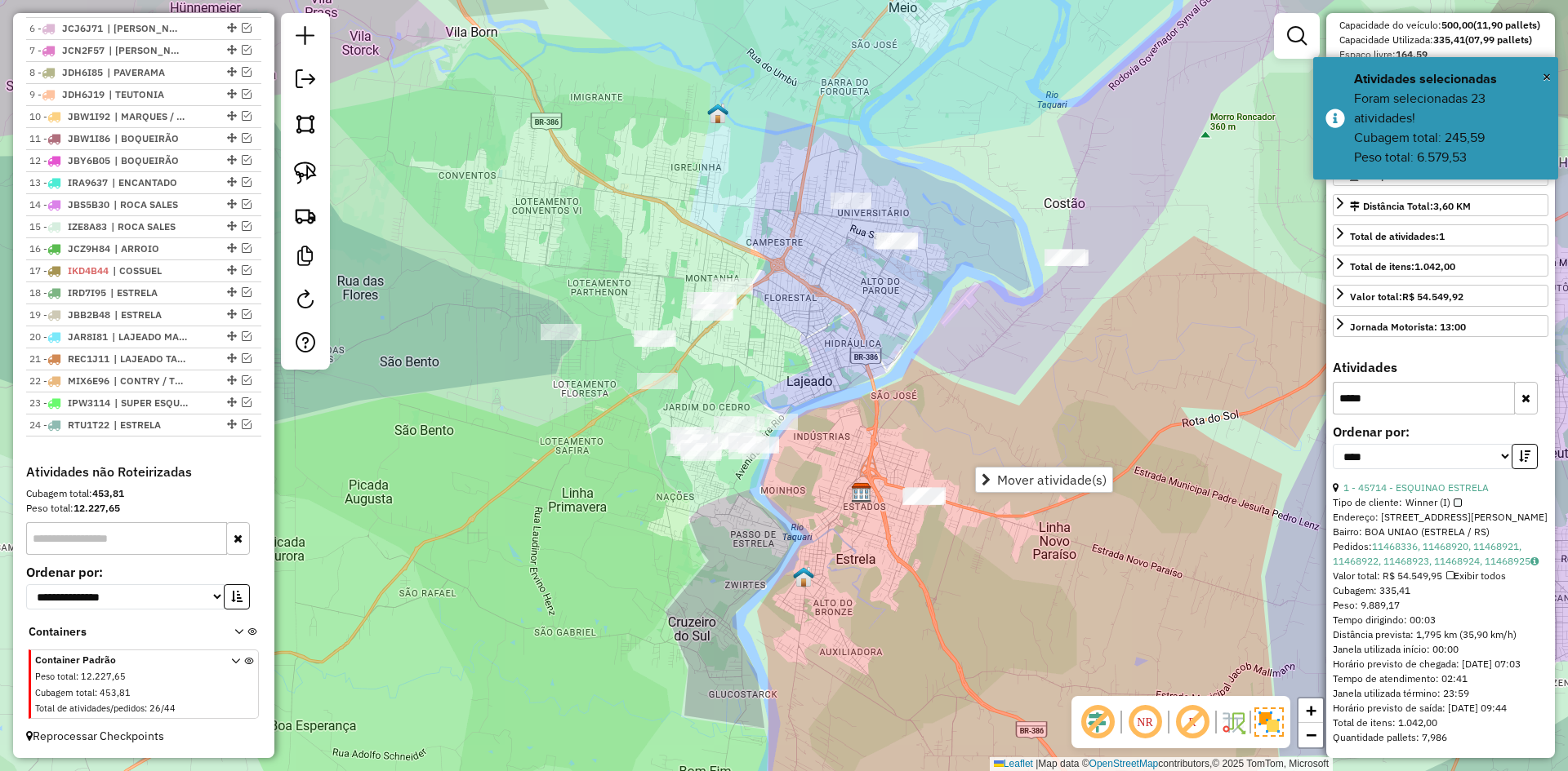
drag, startPoint x: 947, startPoint y: 405, endPoint x: 812, endPoint y: 282, distance: 182.6
click at [812, 282] on div "Janela de atendimento Grade de atendimento Capacidade Transportadoras Veículos …" at bounding box center [784, 386] width 1568 height 771
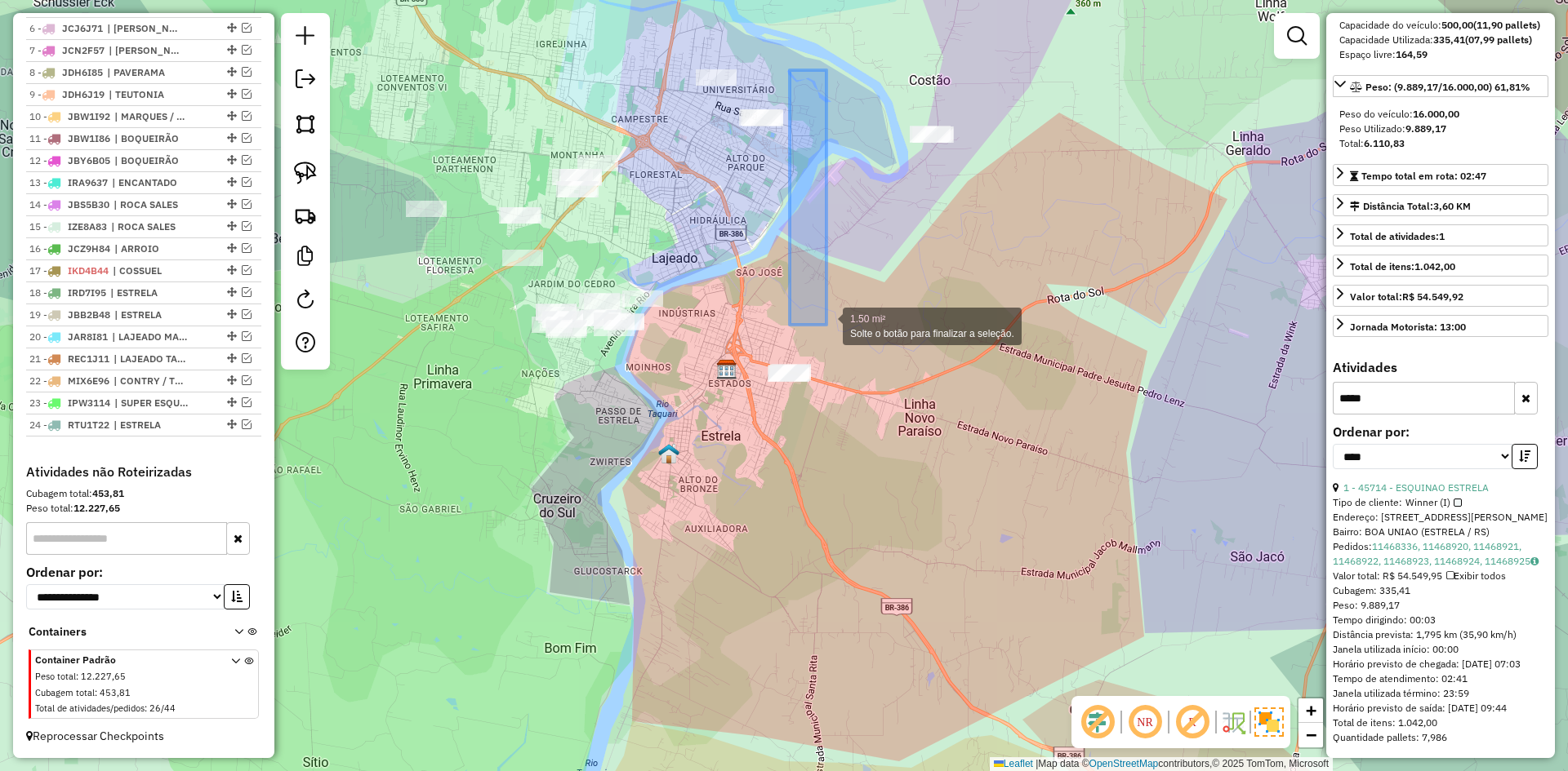
drag, startPoint x: 804, startPoint y: 266, endPoint x: 831, endPoint y: 197, distance: 74.1
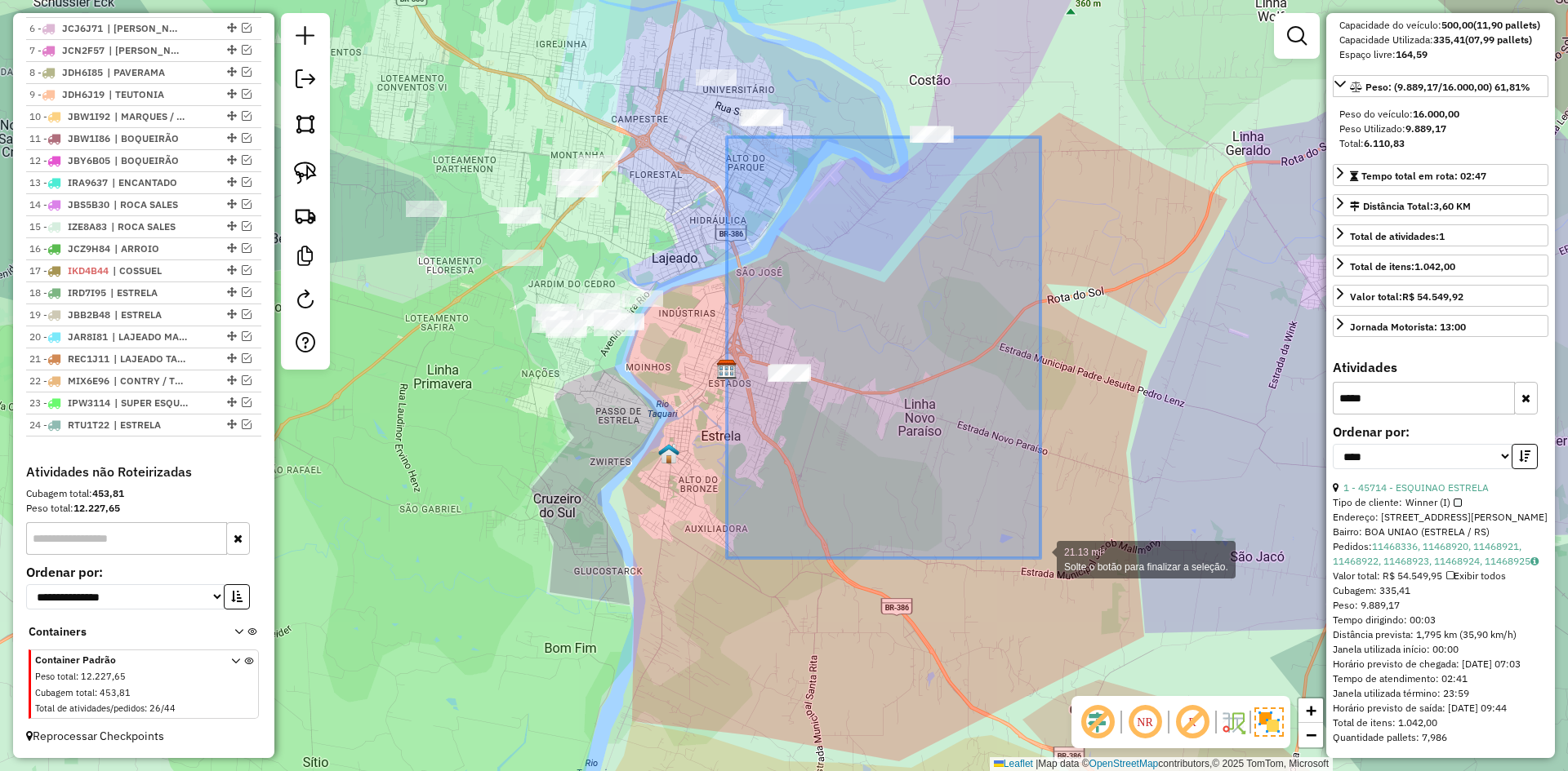
drag, startPoint x: 734, startPoint y: 137, endPoint x: 1040, endPoint y: 551, distance: 514.8
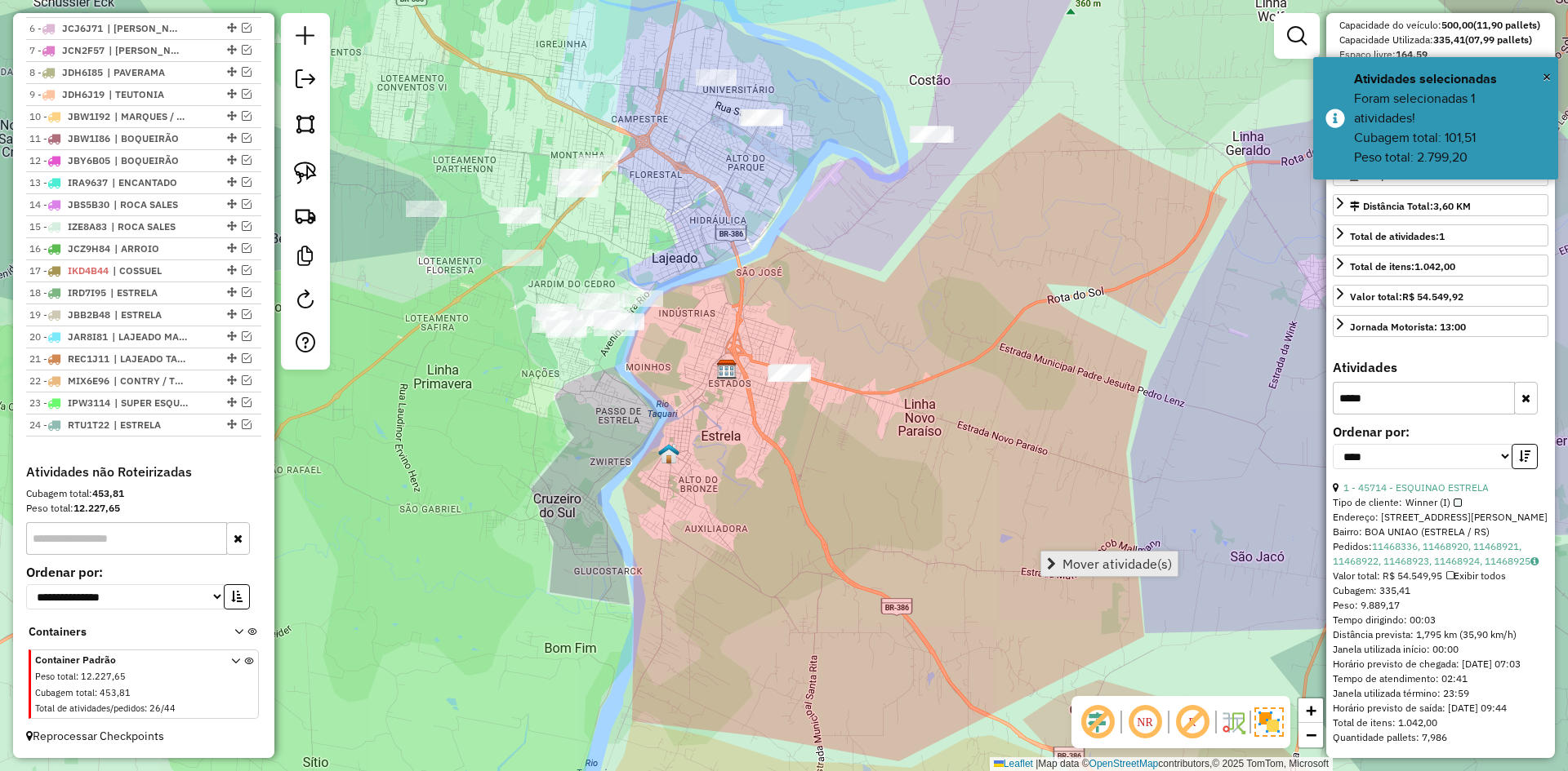
click at [1113, 561] on span "Mover atividade(s)" at bounding box center [1116, 563] width 110 height 13
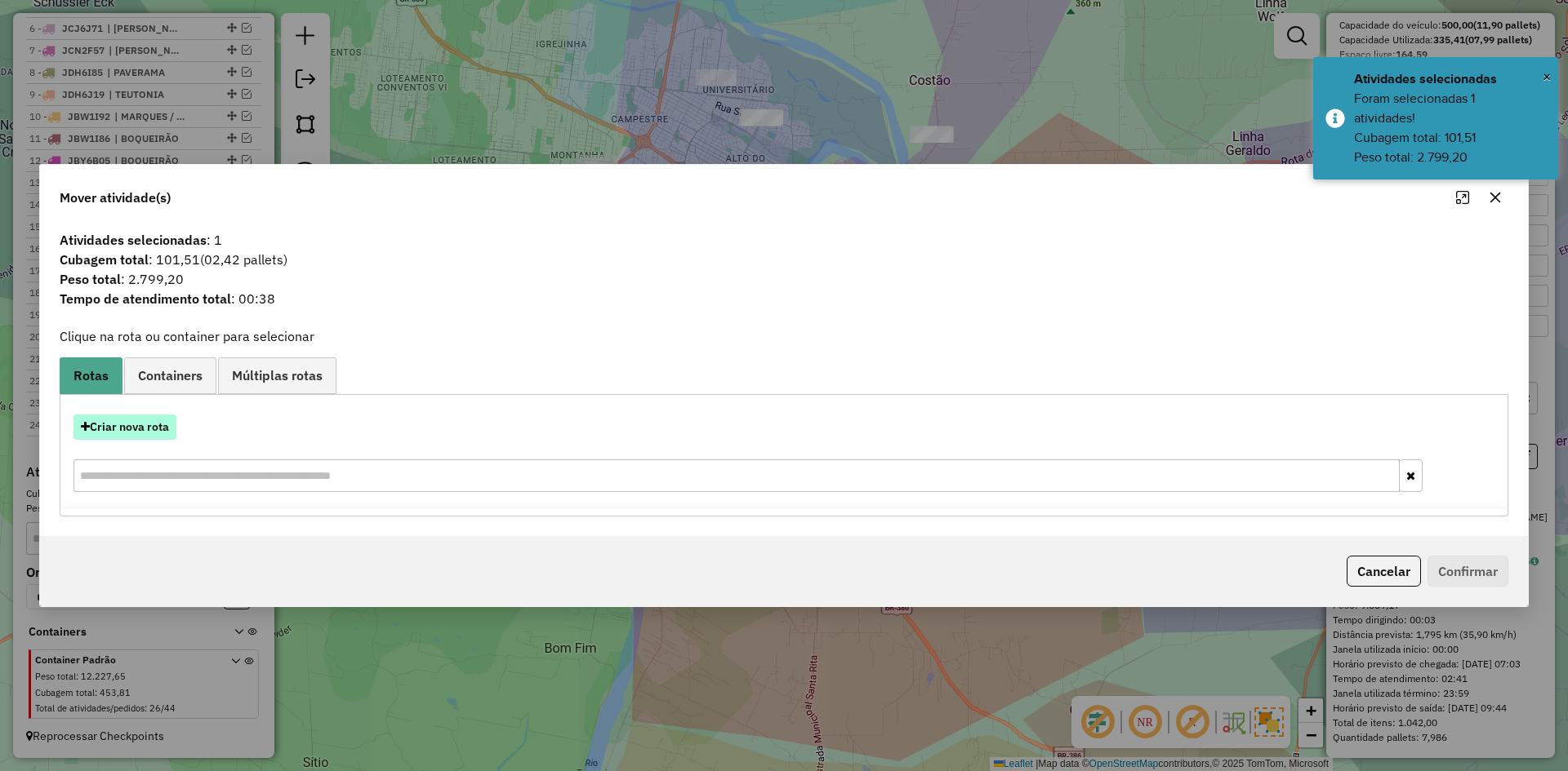
click at [123, 432] on button "Criar nova rota" at bounding box center [125, 427] width 103 height 25
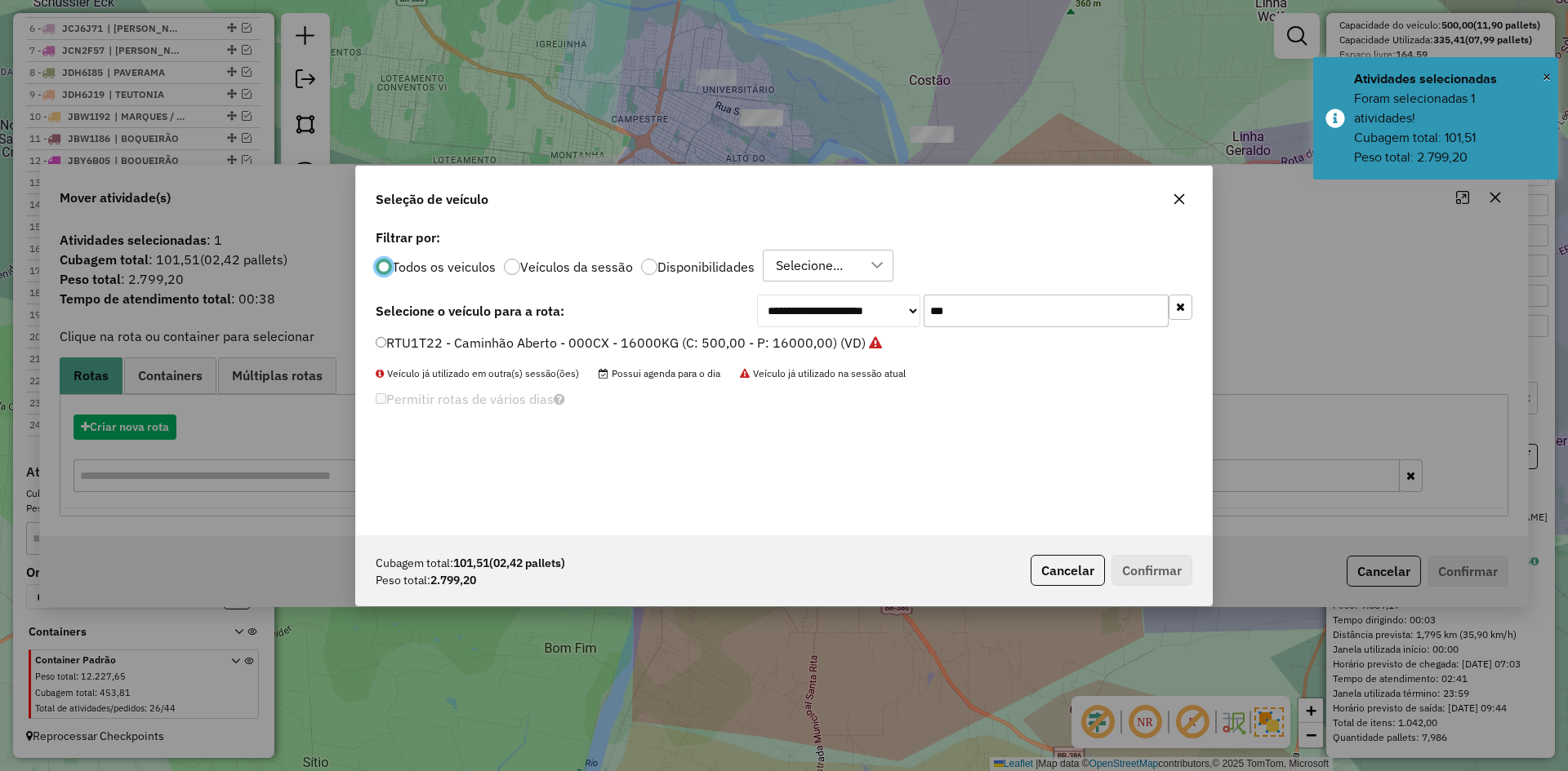
scroll to position [9, 5]
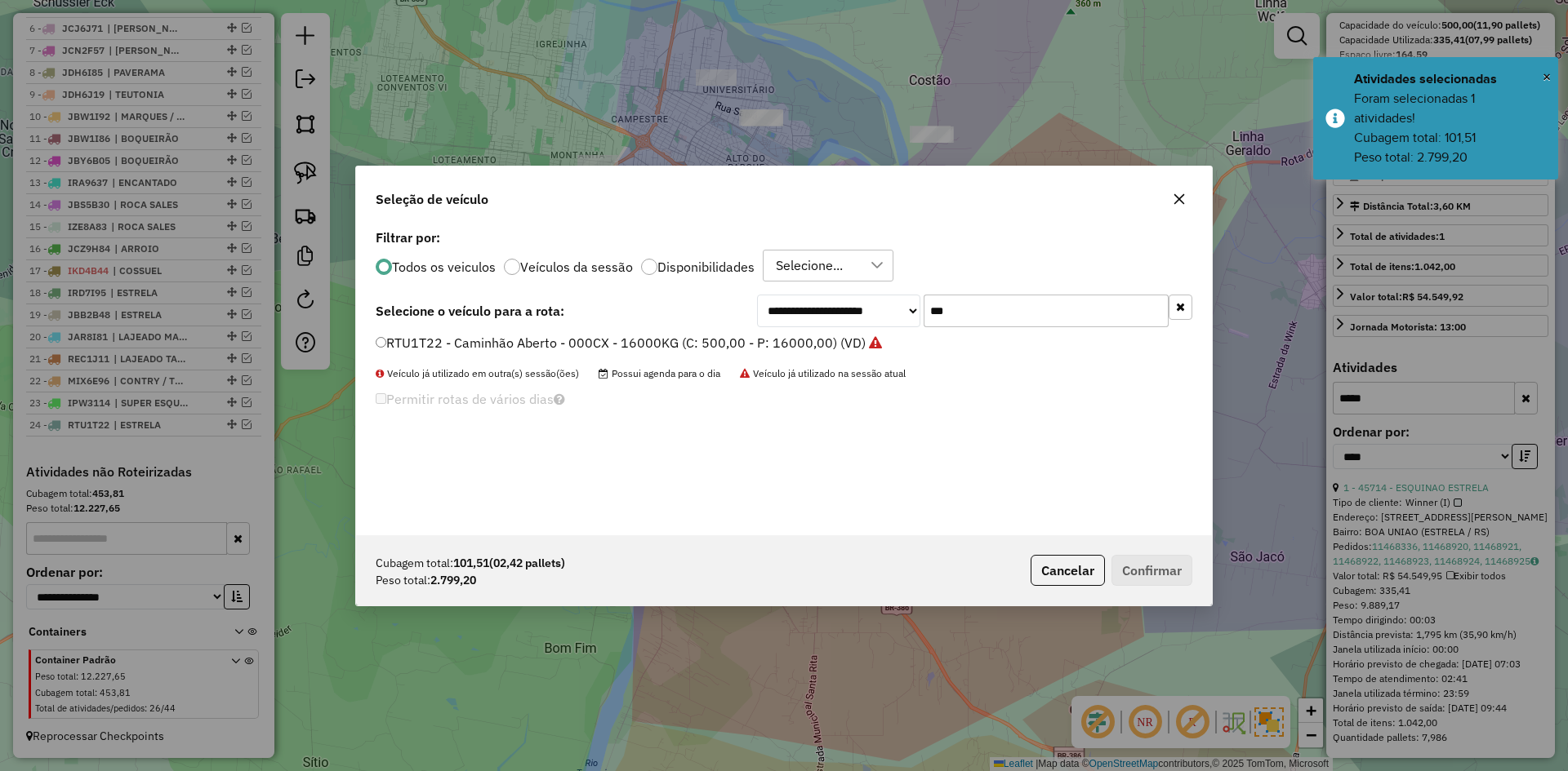
drag, startPoint x: 954, startPoint y: 332, endPoint x: 934, endPoint y: 345, distance: 23.9
click at [934, 345] on div "**********" at bounding box center [783, 380] width 856 height 310
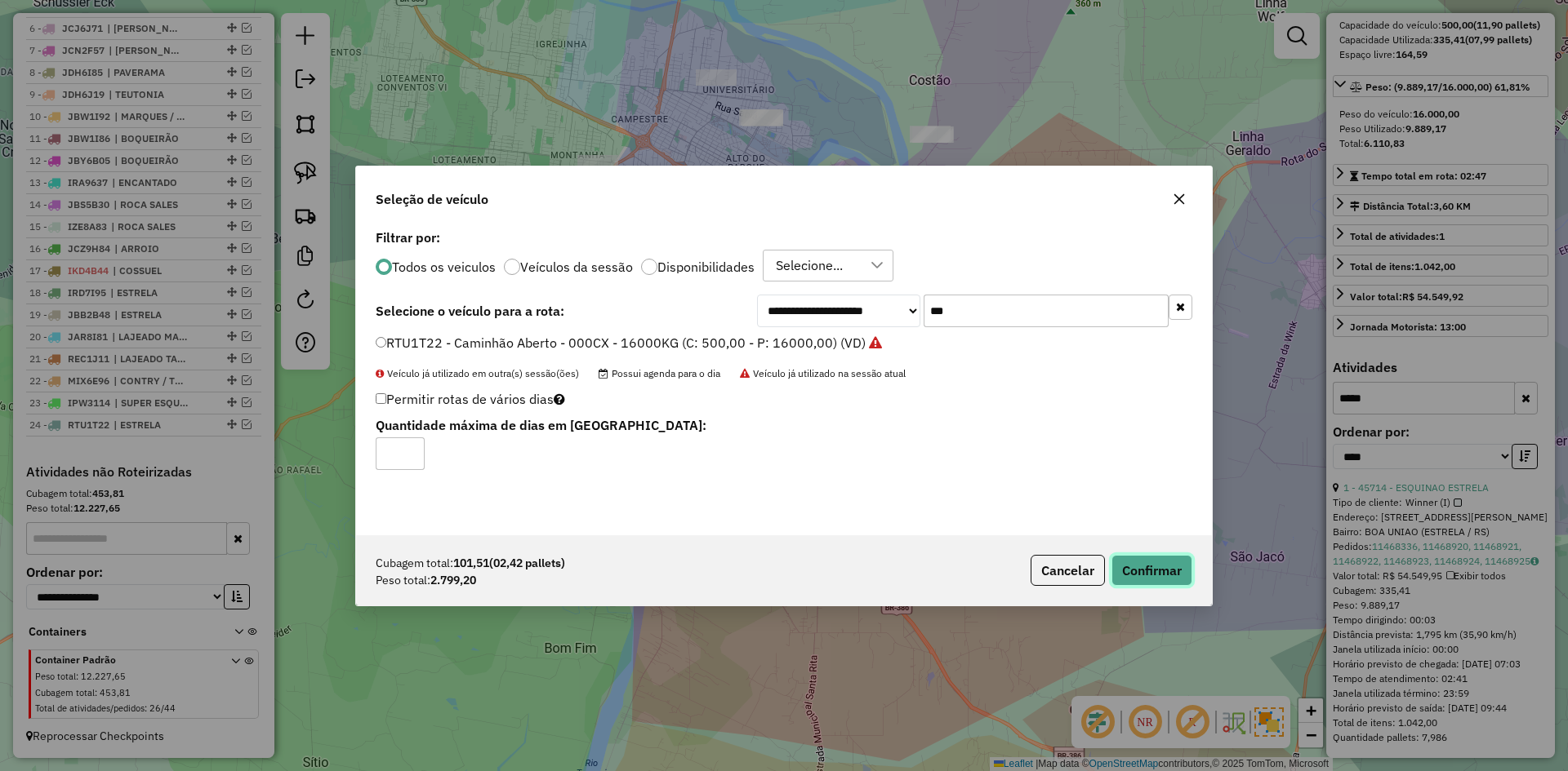
drag, startPoint x: 1158, startPoint y: 565, endPoint x: 1098, endPoint y: 544, distance: 63.6
click at [1157, 565] on button "Confirmar" at bounding box center [1151, 571] width 81 height 31
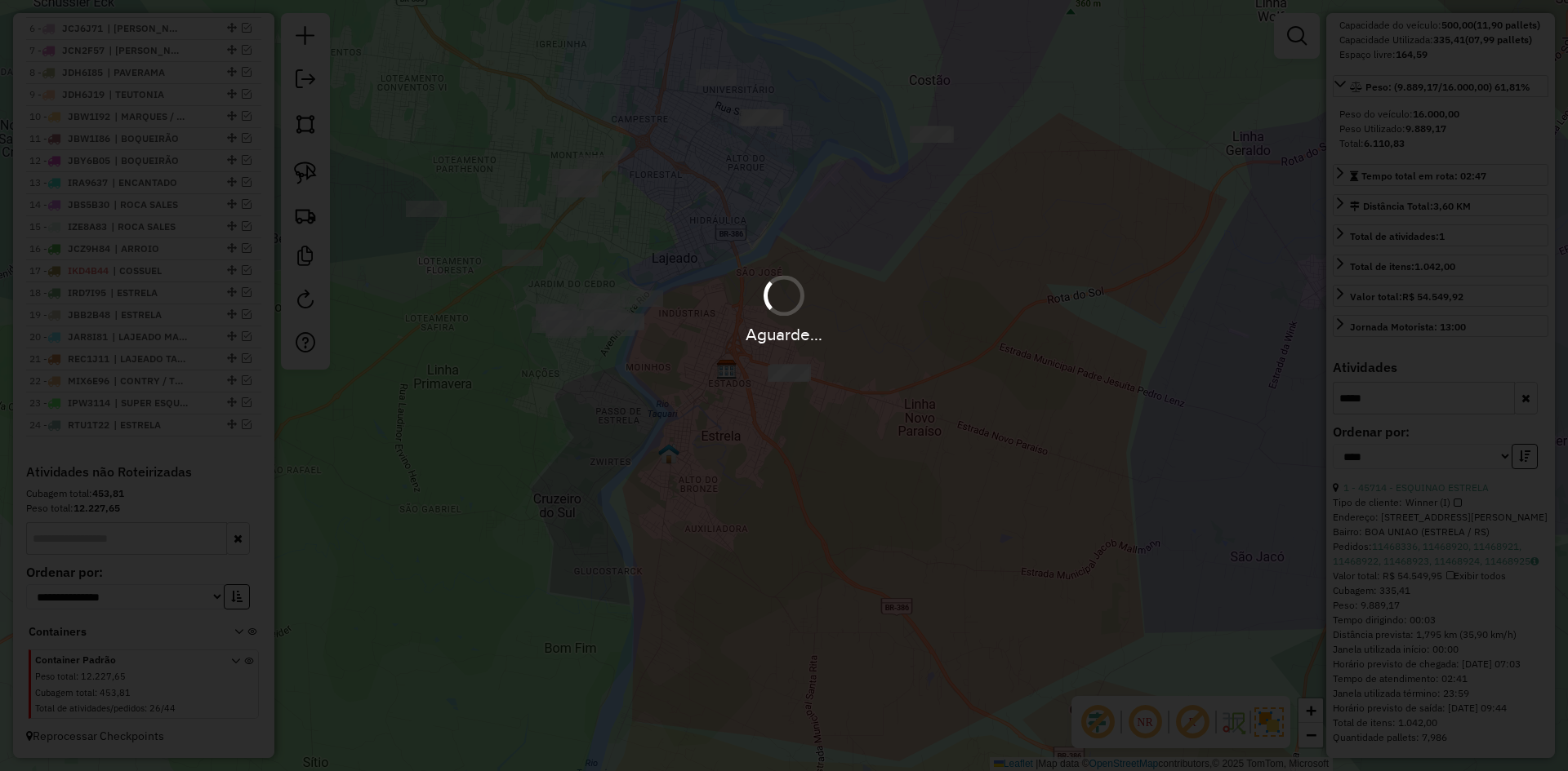
scroll to position [834, 0]
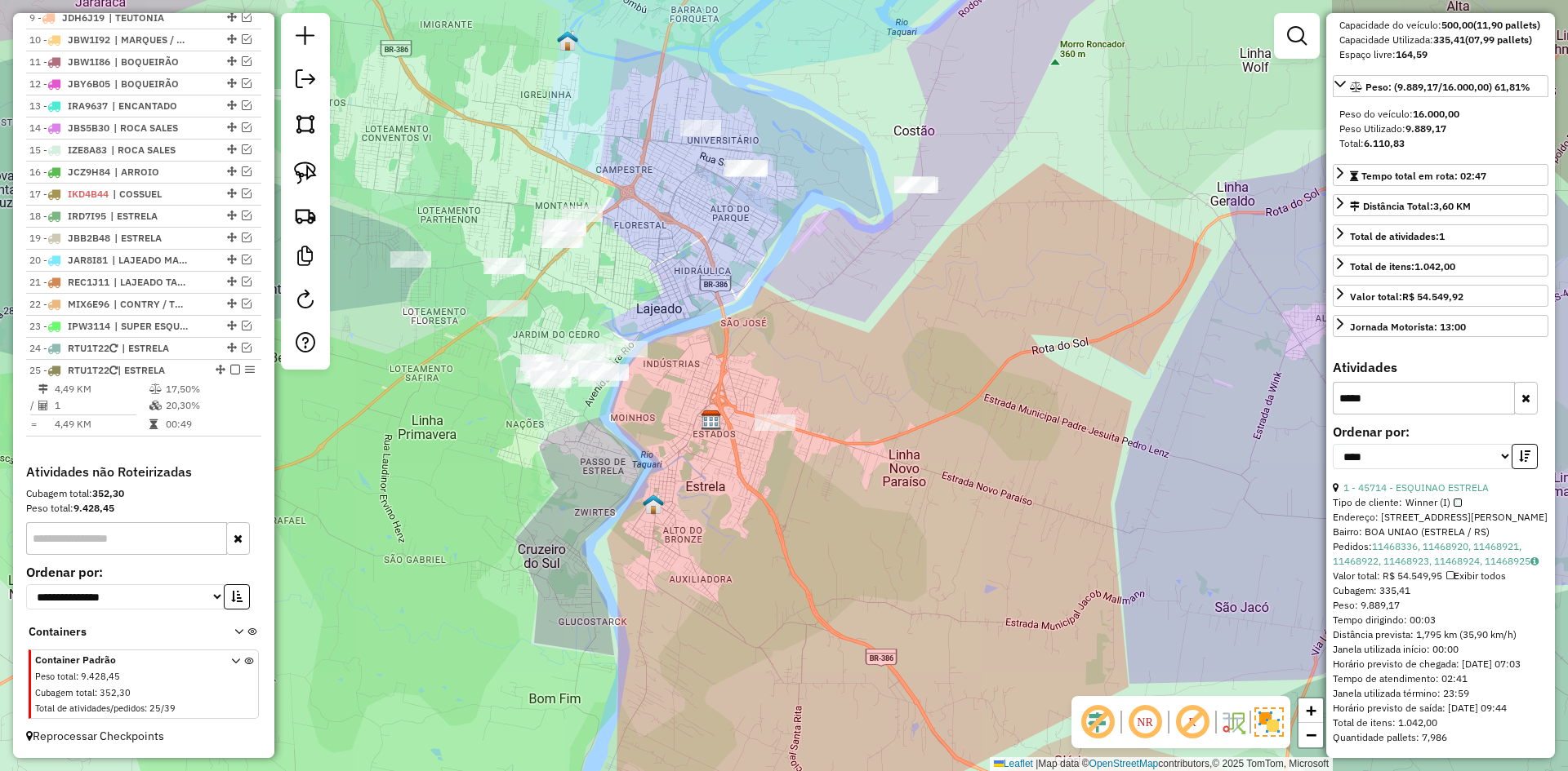
drag, startPoint x: 890, startPoint y: 193, endPoint x: 868, endPoint y: 245, distance: 56.5
click at [873, 245] on div "Janela de atendimento Grade de atendimento Capacidade Transportadoras Veículos …" at bounding box center [784, 386] width 1568 height 771
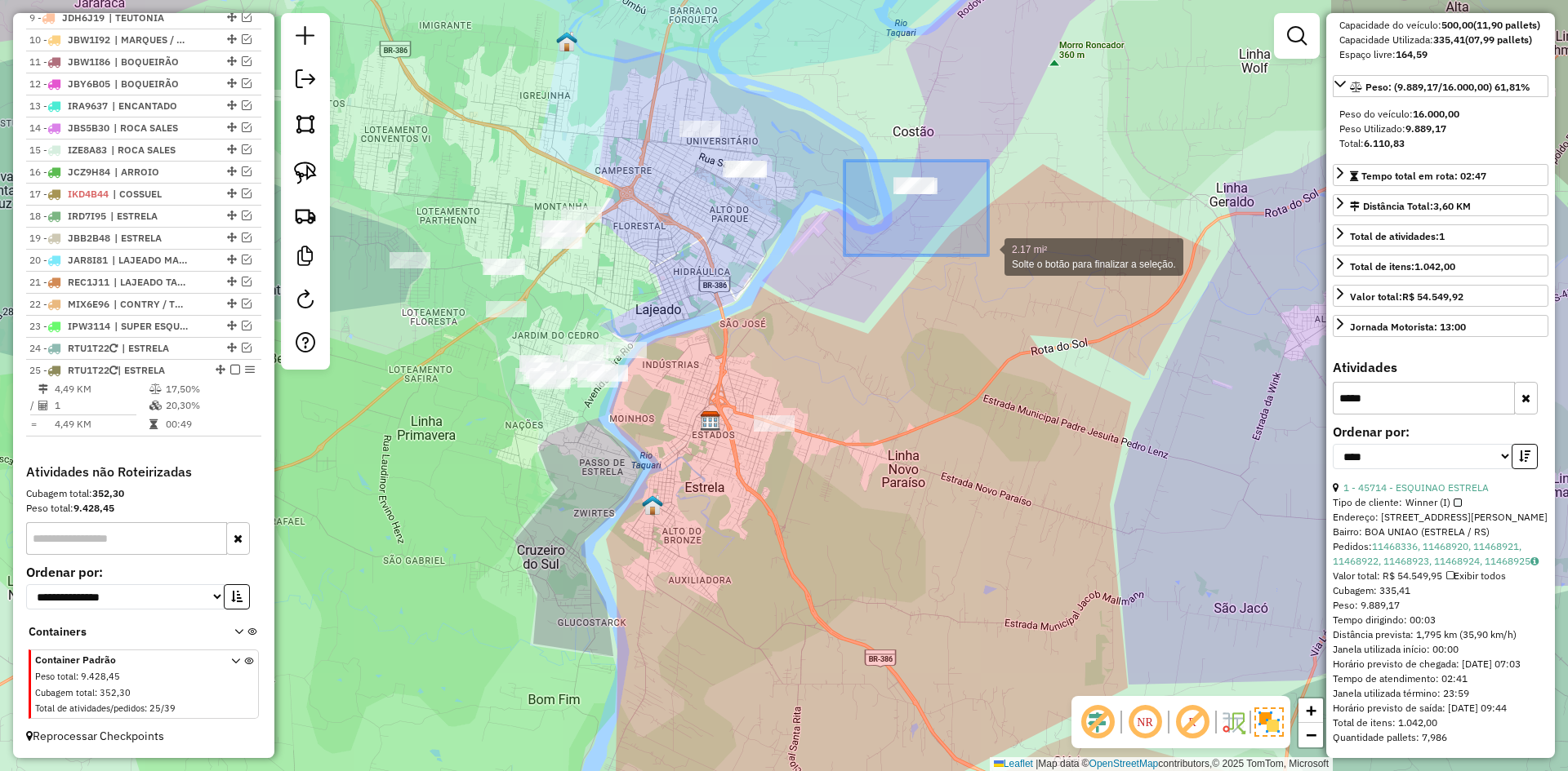
drag, startPoint x: 845, startPoint y: 161, endPoint x: 988, endPoint y: 255, distance: 171.1
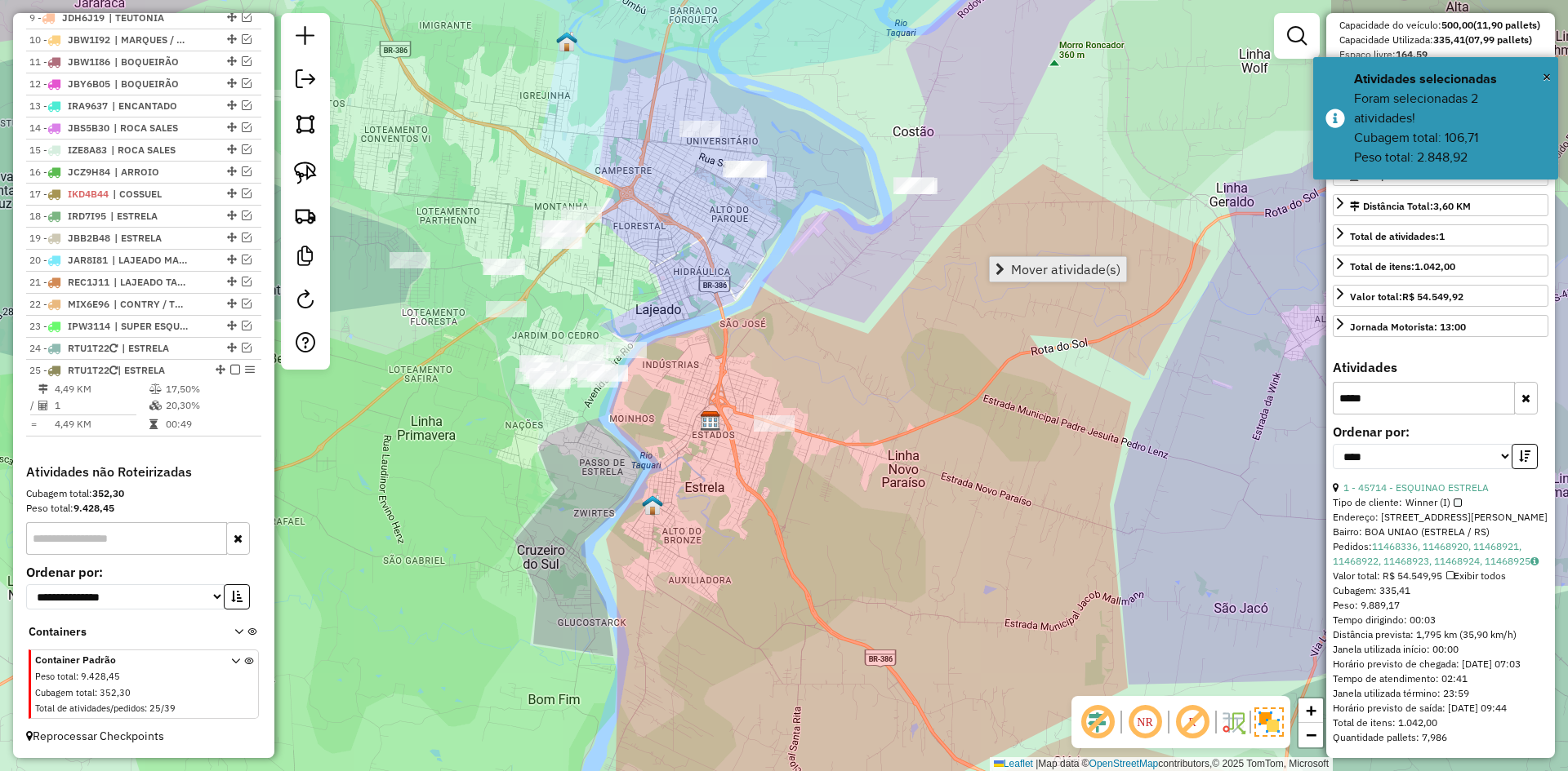
click at [1038, 264] on span "Mover atividade(s)" at bounding box center [1065, 269] width 110 height 13
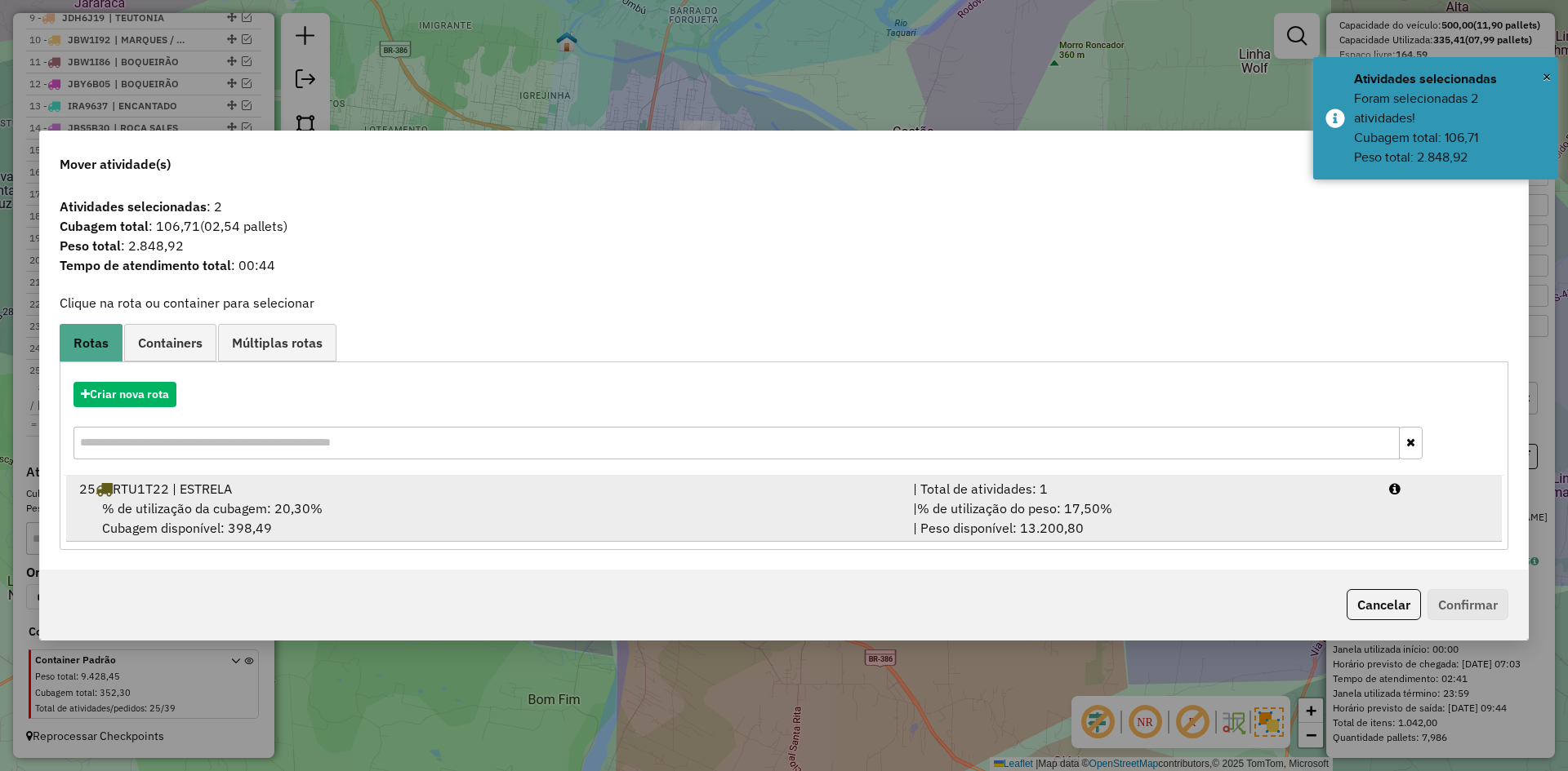
click at [251, 503] on span "% de utilização da cubagem: 20,30%" at bounding box center [212, 508] width 221 height 17
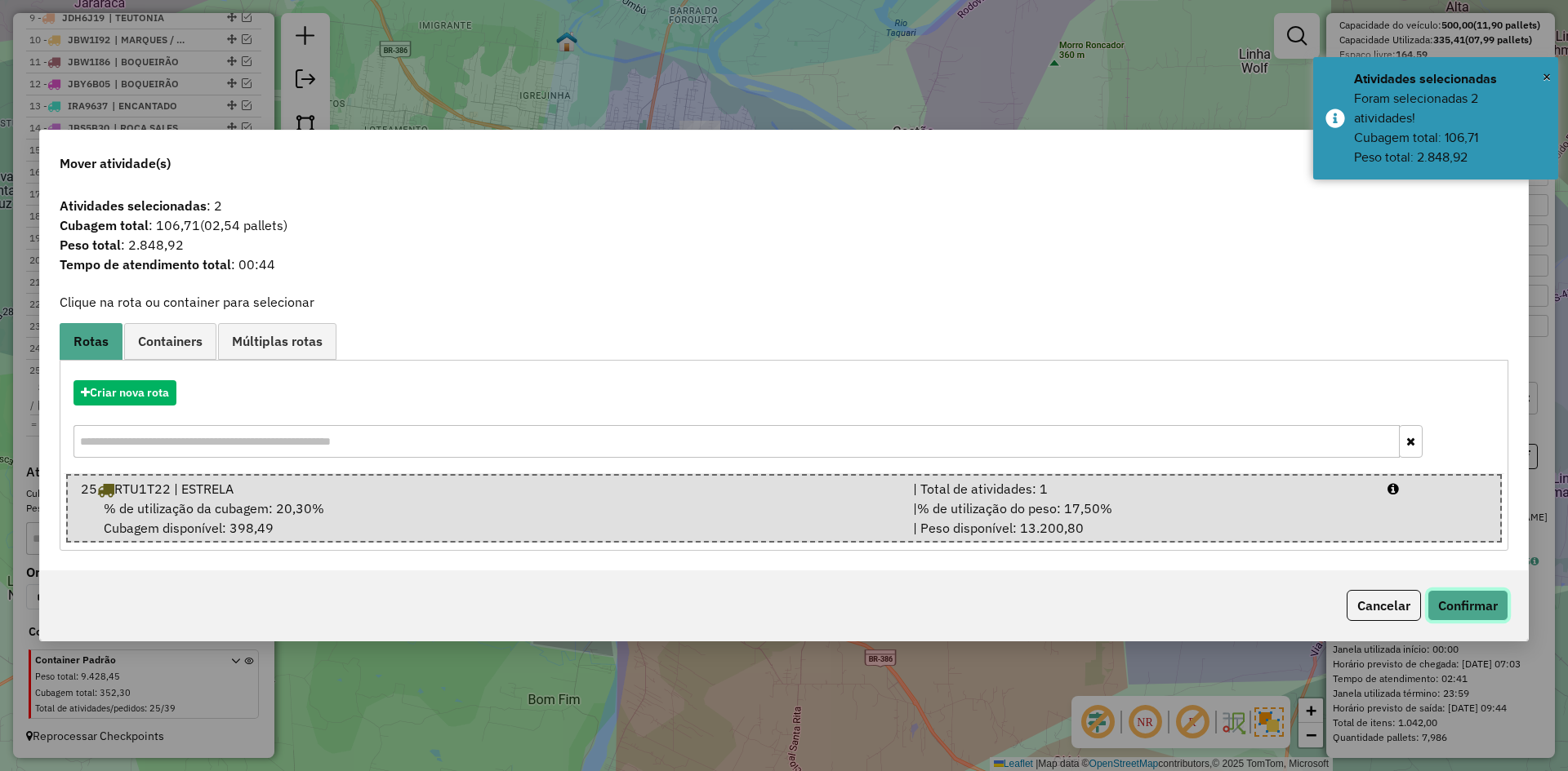
click at [1474, 610] on button "Confirmar" at bounding box center [1467, 606] width 81 height 31
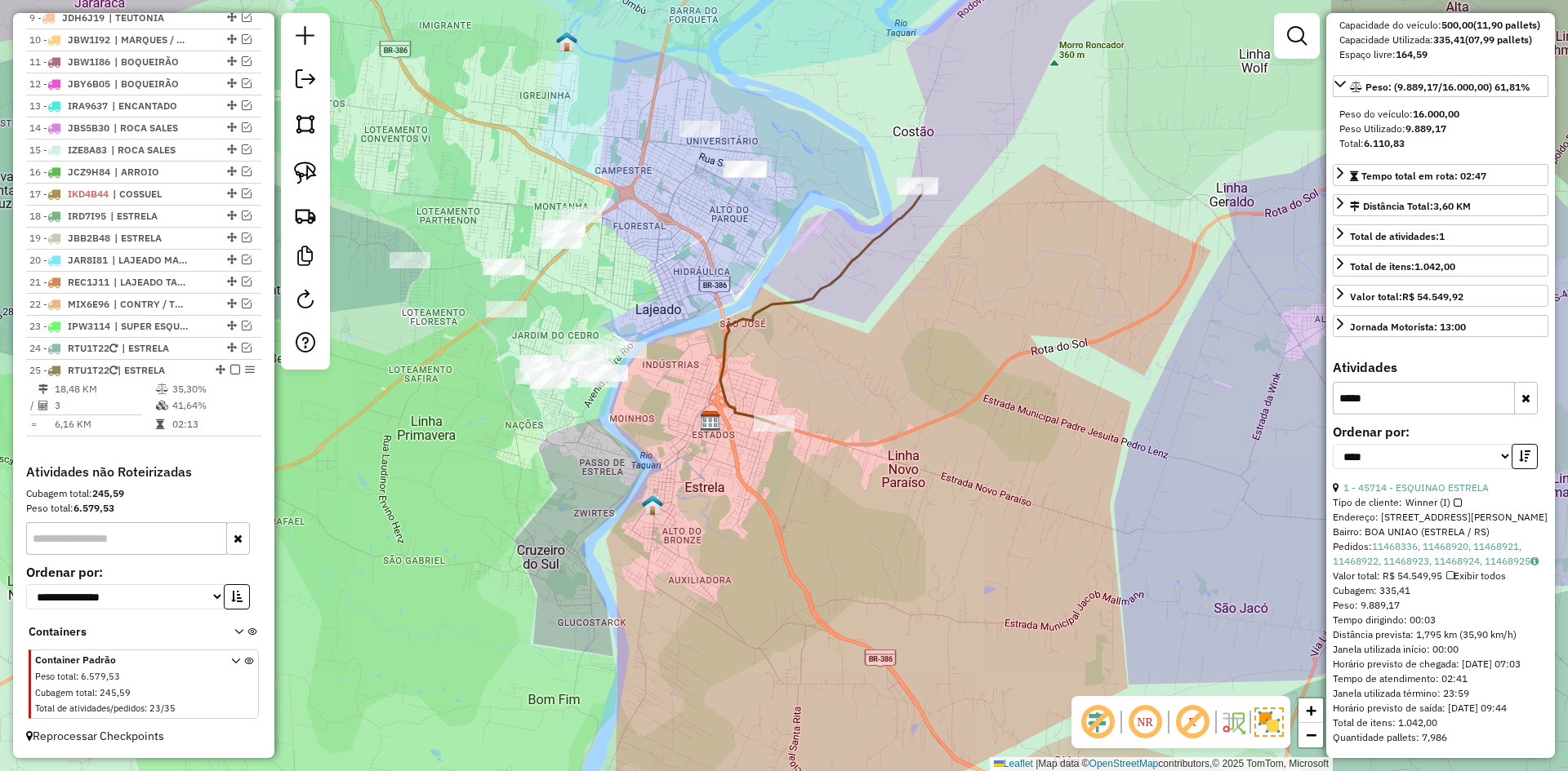
click at [821, 290] on icon at bounding box center [821, 304] width 202 height 239
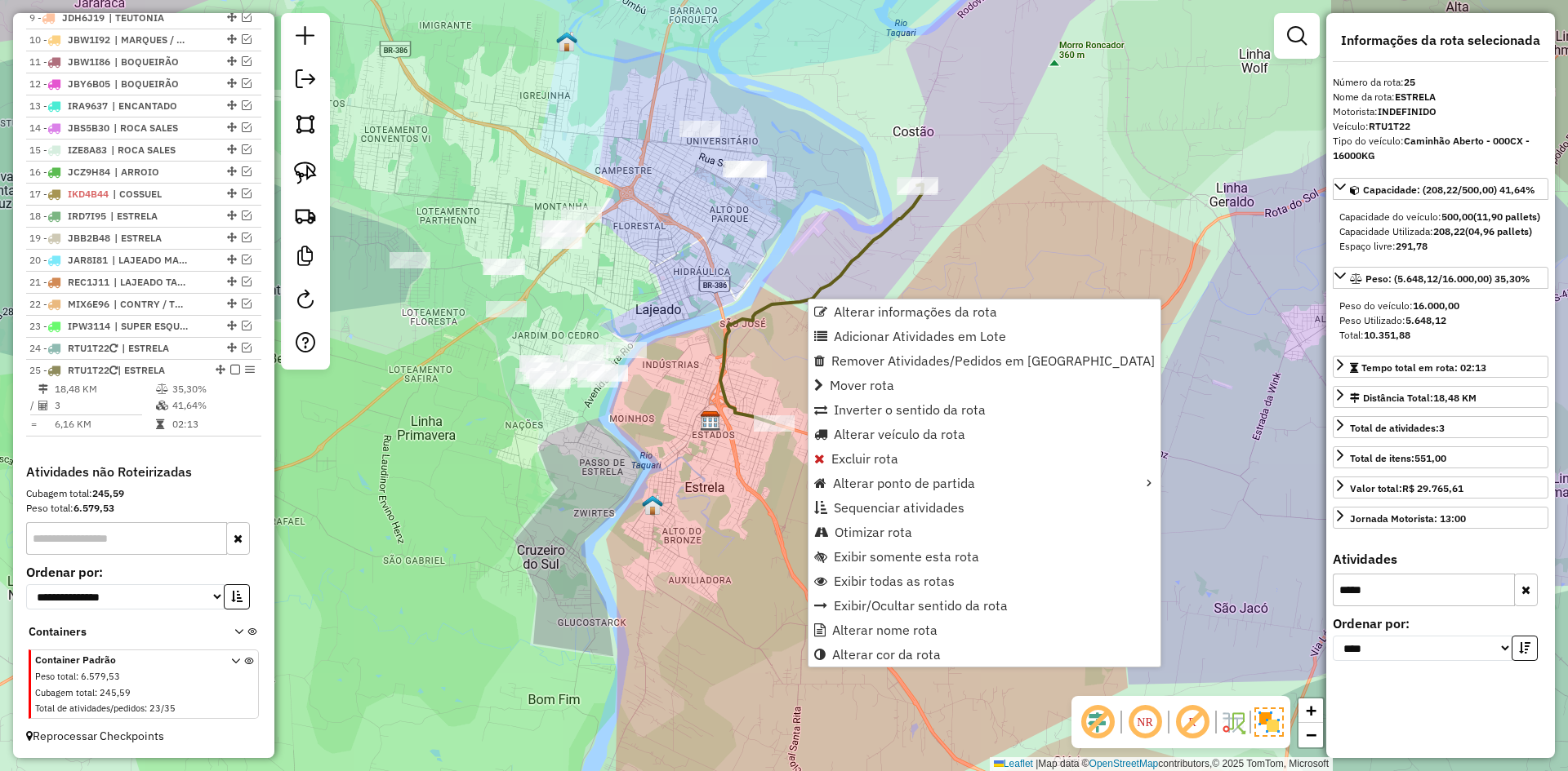
click at [807, 299] on div "Alterar informações da rota Adicionar Atividades em Lote Remover Atividades/Ped…" at bounding box center [984, 484] width 354 height 369
click at [775, 355] on div "Janela de atendimento Grade de atendimento Capacidade Transportadoras Veículos …" at bounding box center [784, 386] width 1568 height 771
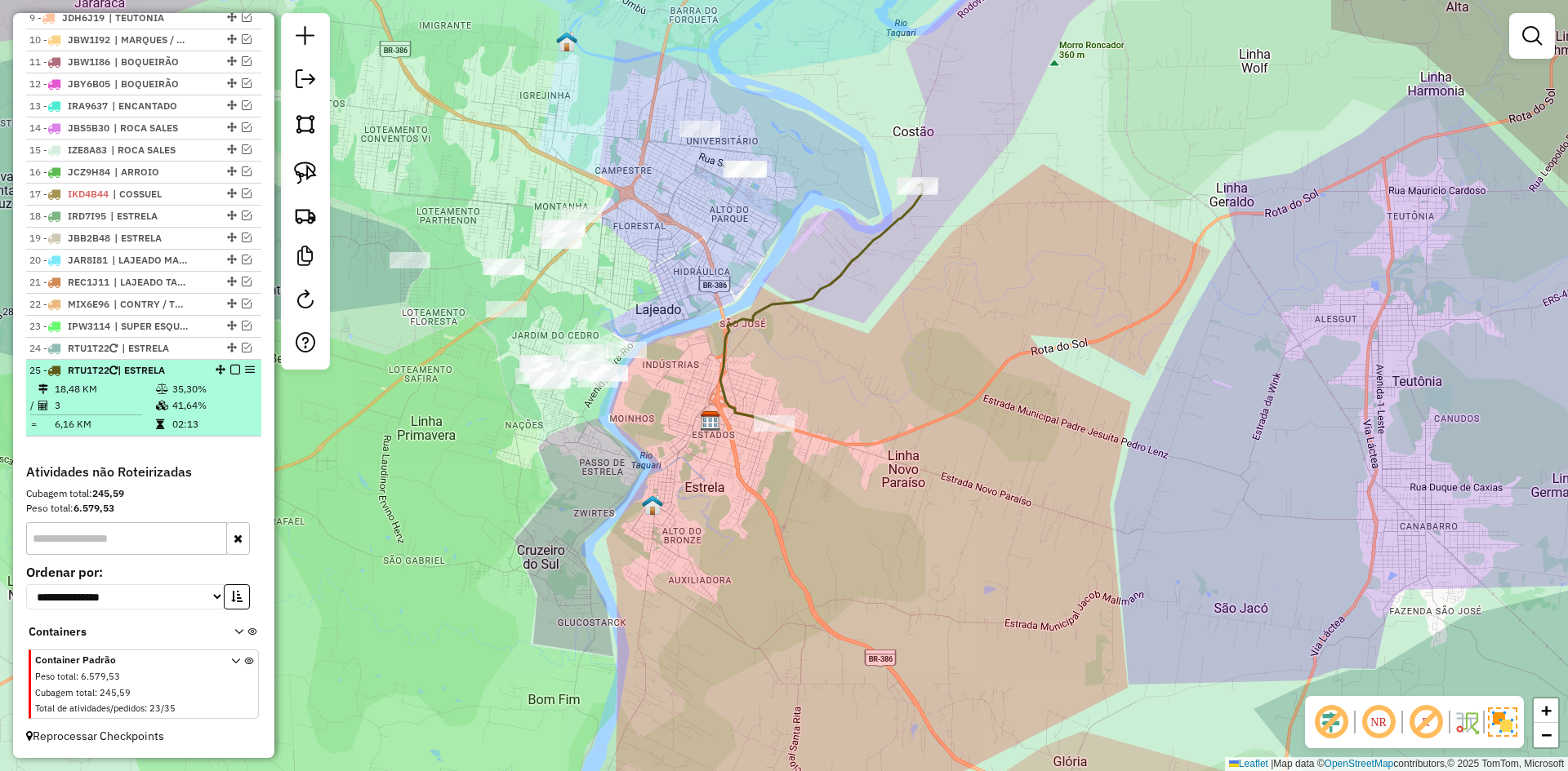
click at [230, 371] on em at bounding box center [235, 370] width 10 height 10
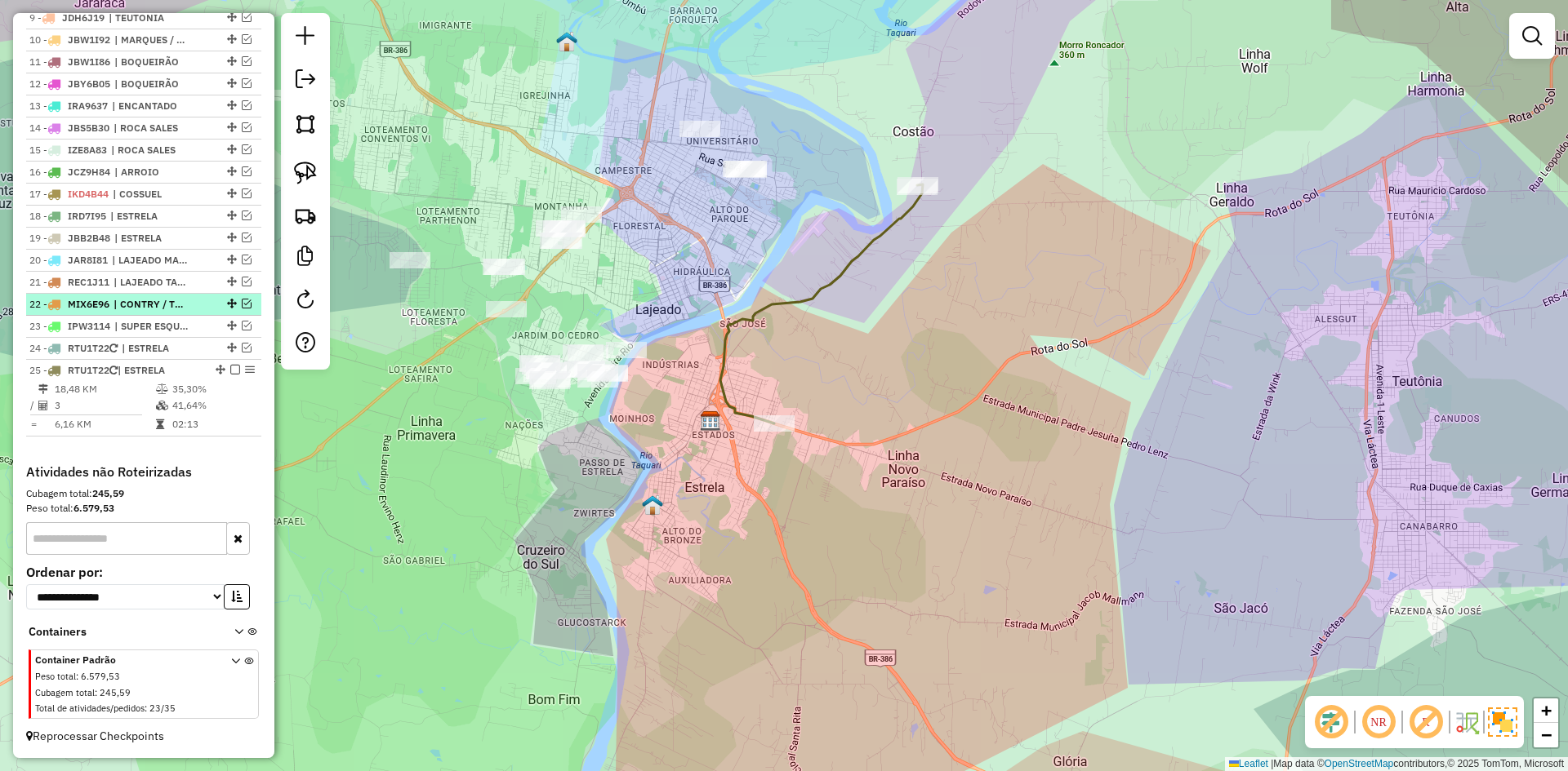
scroll to position [780, 0]
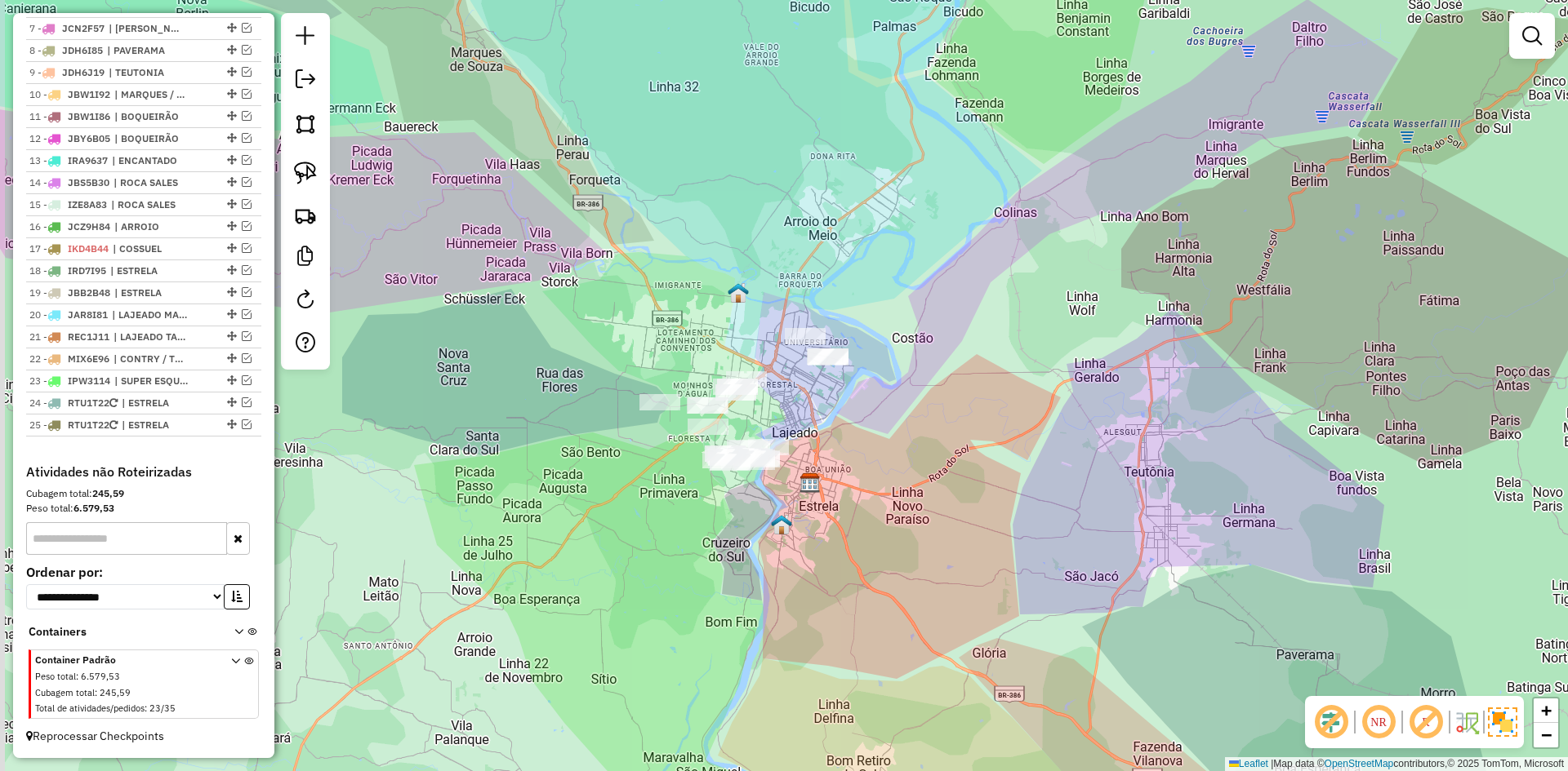
drag, startPoint x: 786, startPoint y: 415, endPoint x: 658, endPoint y: 433, distance: 129.3
click at [854, 469] on div "Janela de atendimento Grade de atendimento Capacidade Transportadoras Veículos …" at bounding box center [784, 386] width 1568 height 771
click at [243, 428] on em at bounding box center [247, 424] width 10 height 10
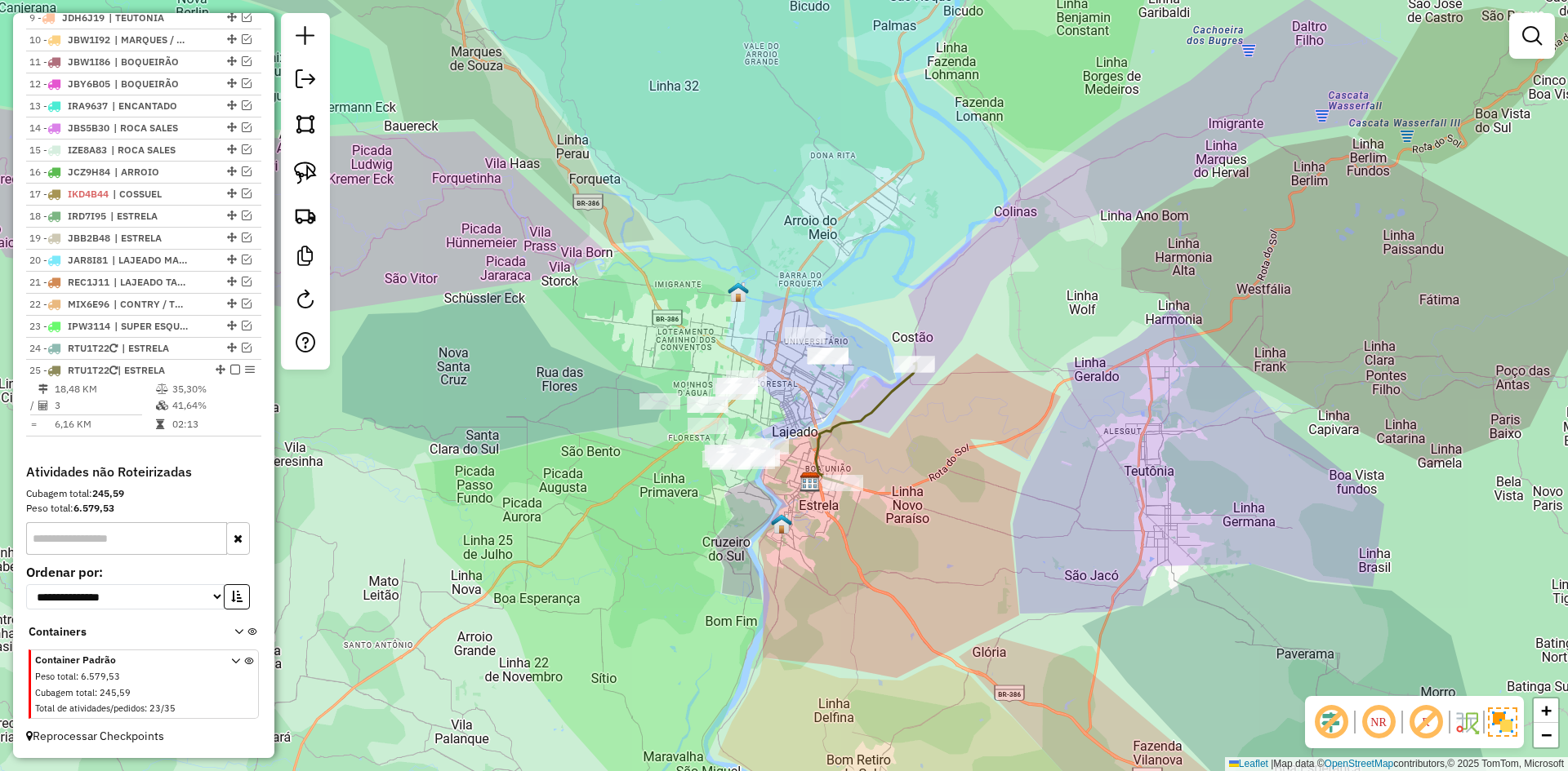
select select "*********"
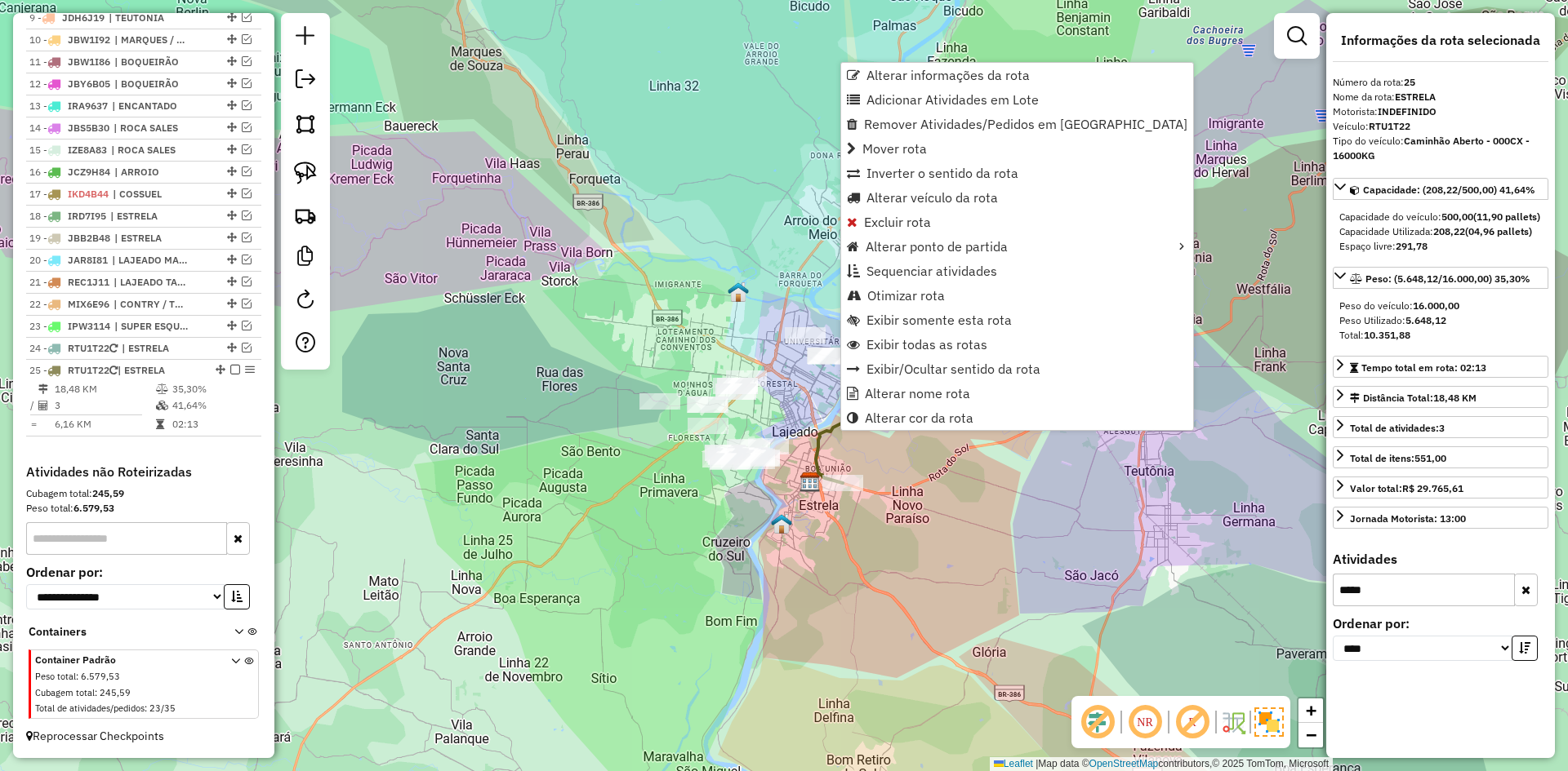
drag, startPoint x: 841, startPoint y: 422, endPoint x: 823, endPoint y: 432, distance: 20.6
click at [823, 432] on icon at bounding box center [866, 423] width 100 height 120
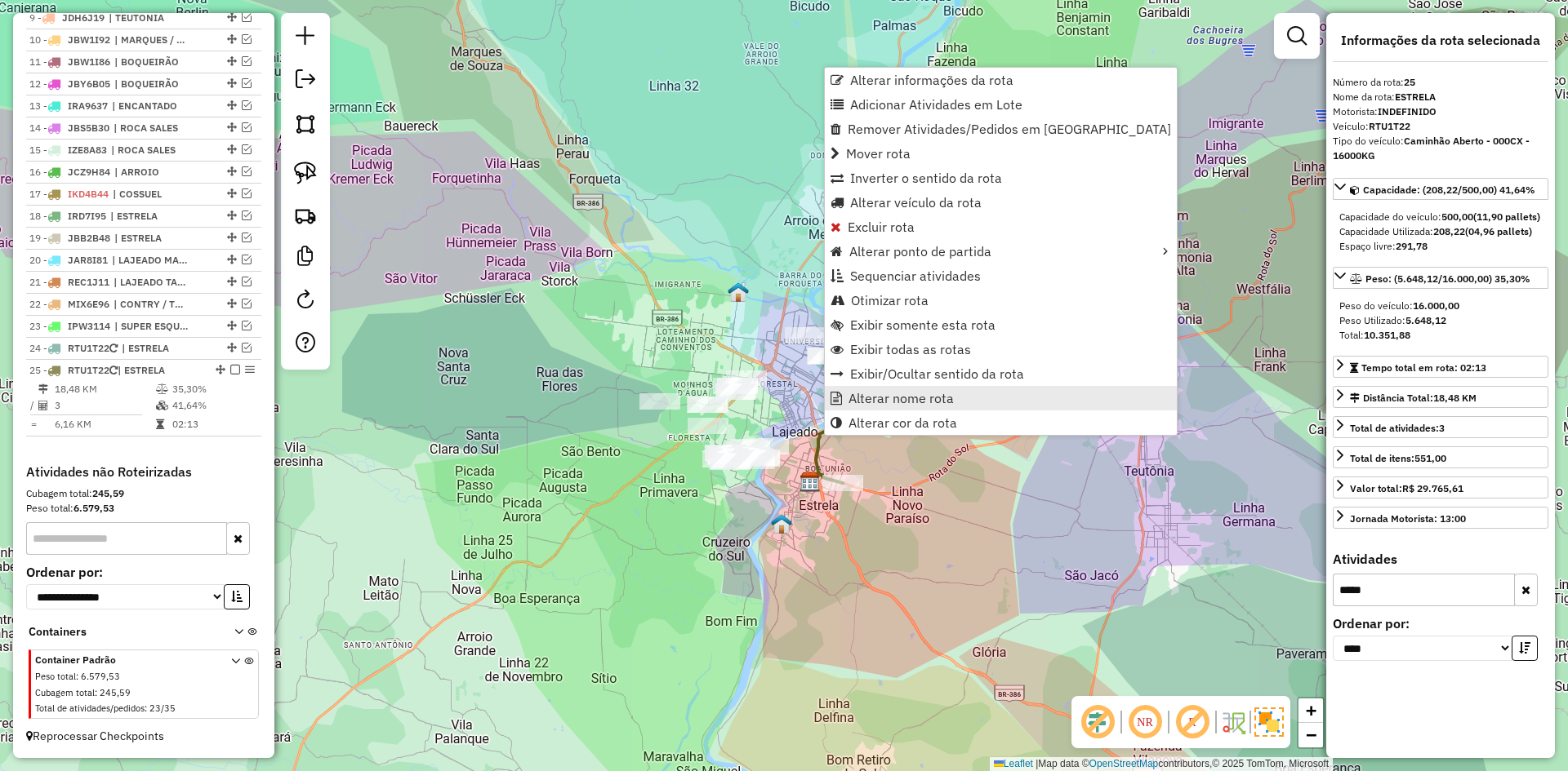
click at [879, 397] on span "Alterar nome rota" at bounding box center [901, 397] width 105 height 13
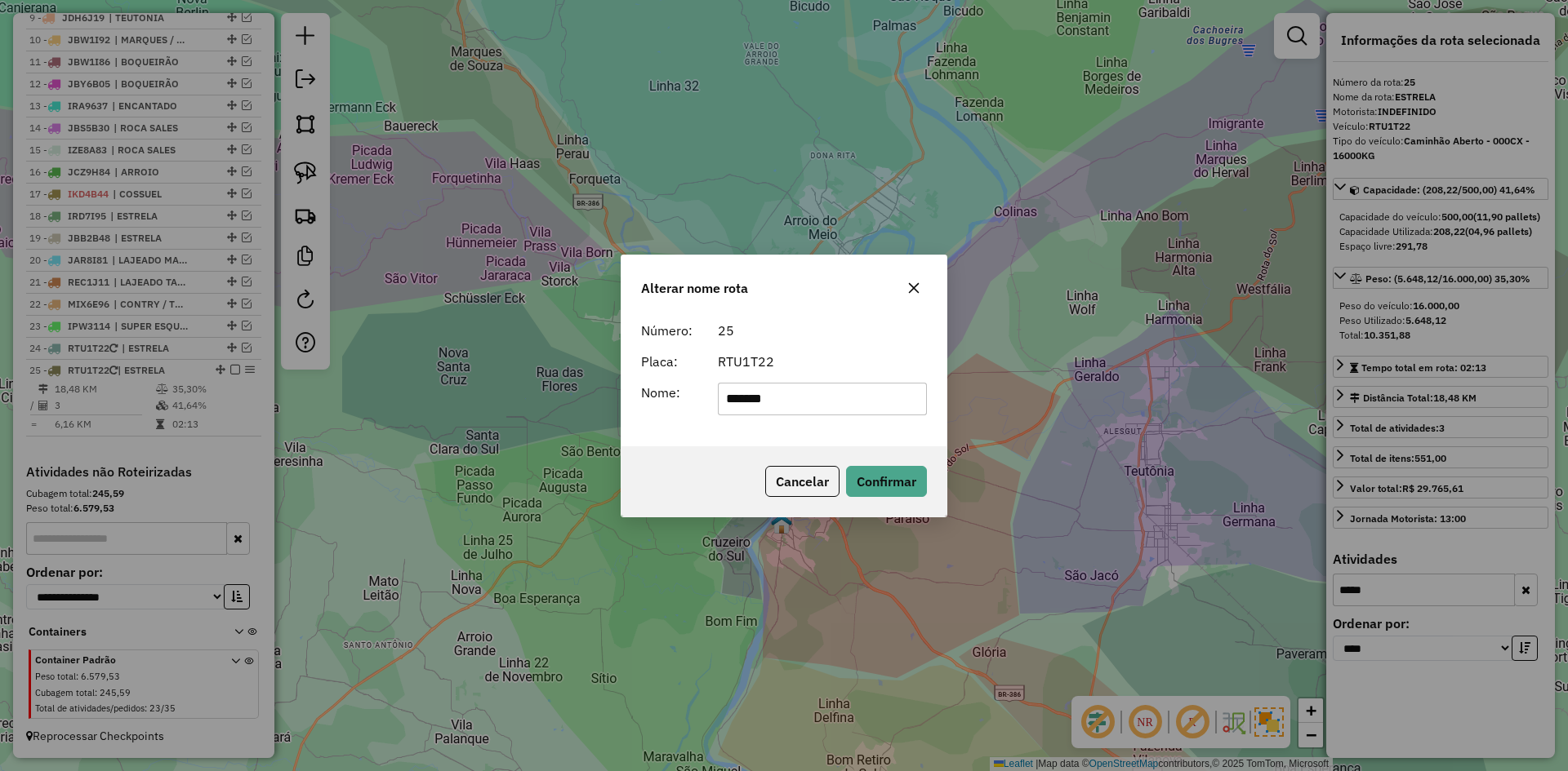
drag, startPoint x: 790, startPoint y: 403, endPoint x: 535, endPoint y: 448, distance: 258.9
click at [535, 450] on div "Alterar nome rota Número: 25 Placa: RTU1T22 Nome: ******* Cancelar Confirmar" at bounding box center [784, 386] width 1568 height 771
type input "******"
click at [881, 486] on button "Confirmar" at bounding box center [886, 482] width 81 height 31
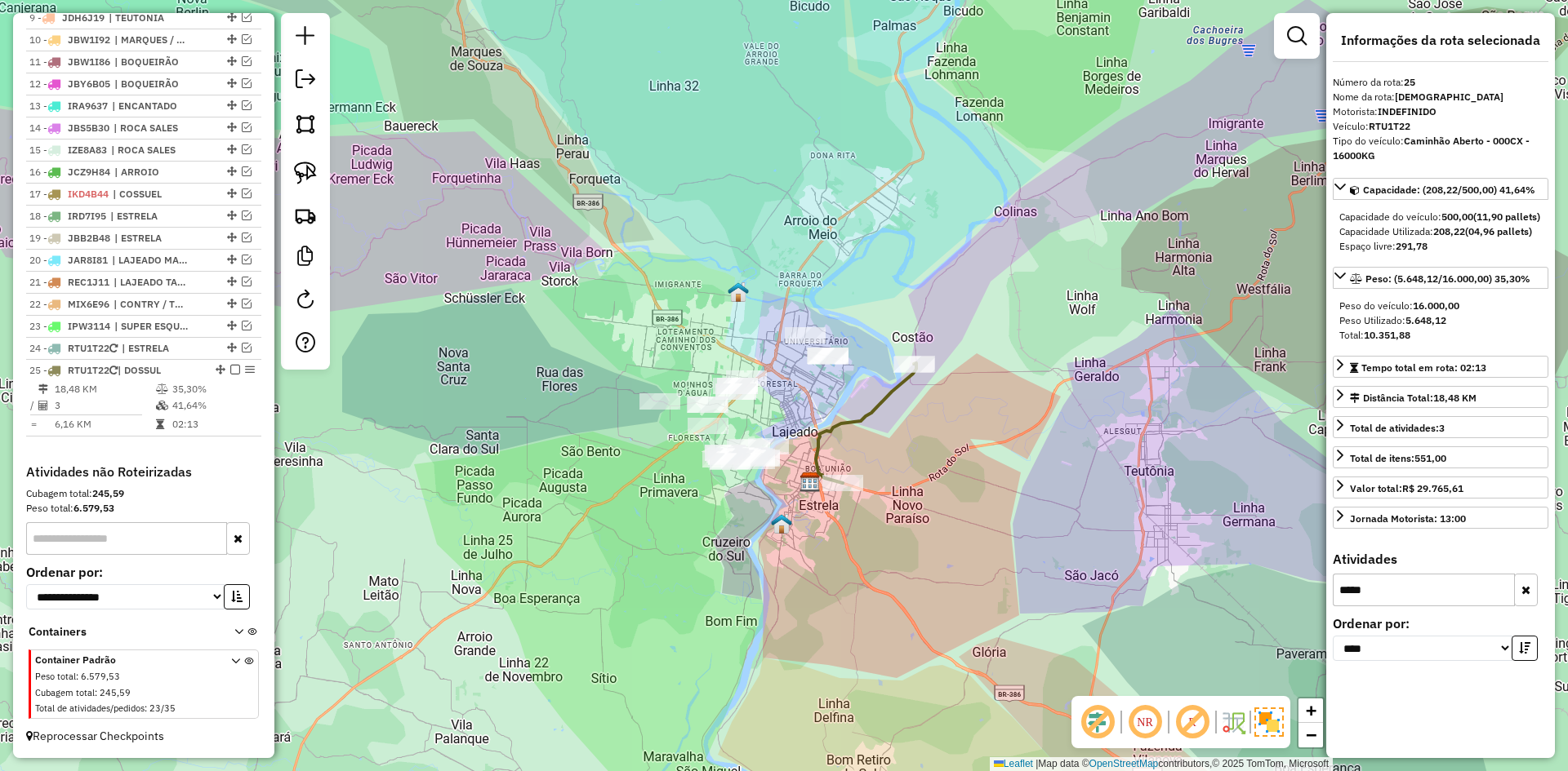
drag, startPoint x: 1381, startPoint y: 608, endPoint x: 1322, endPoint y: 642, distance: 68.1
click at [1322, 642] on hb-router-mapa "Informações da Sessão 977797 - [DATE] Criação: [DATE] 17:21 Depósito: Univale T…" at bounding box center [784, 386] width 1568 height 771
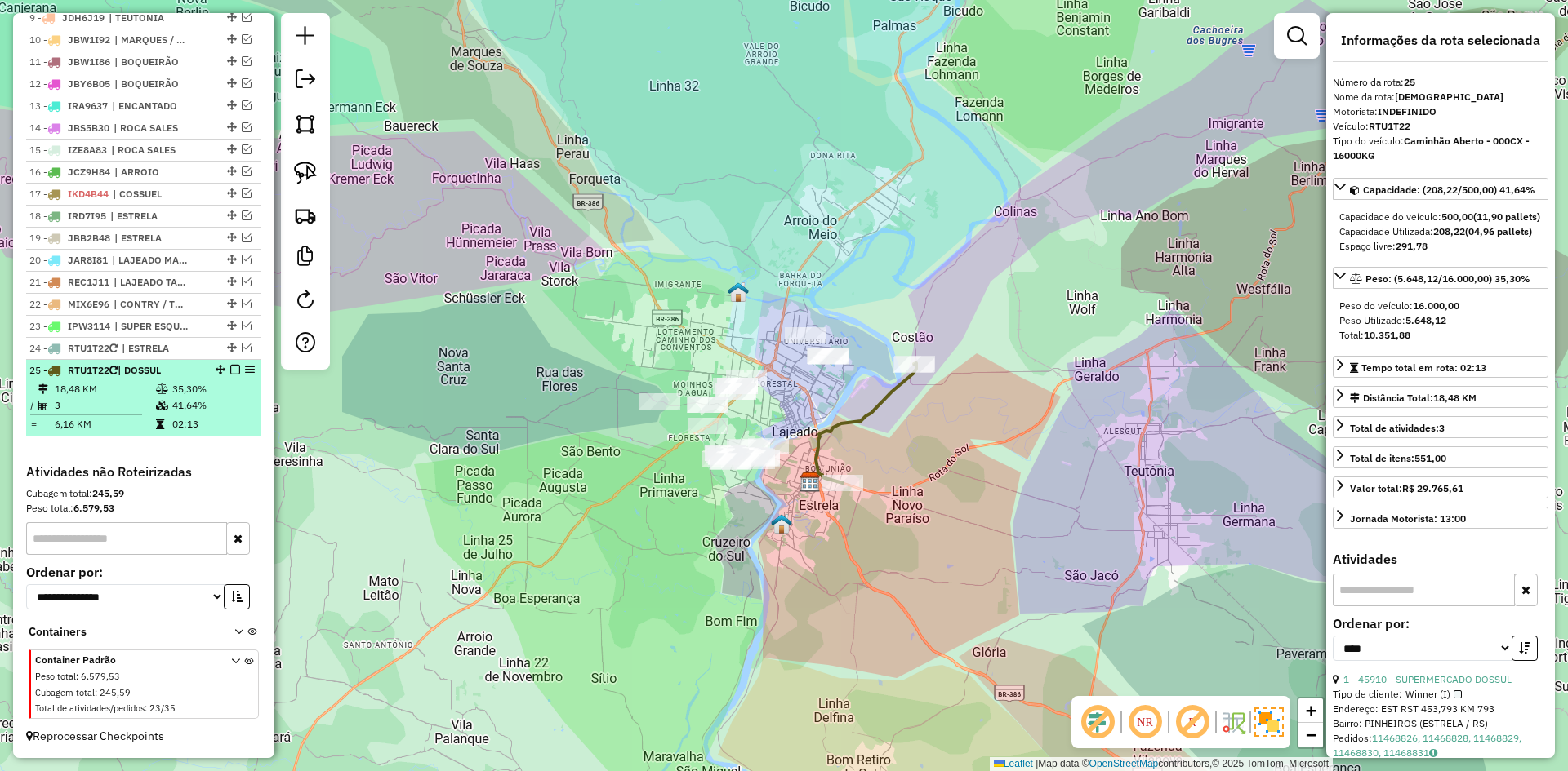
click at [230, 371] on em at bounding box center [235, 370] width 10 height 10
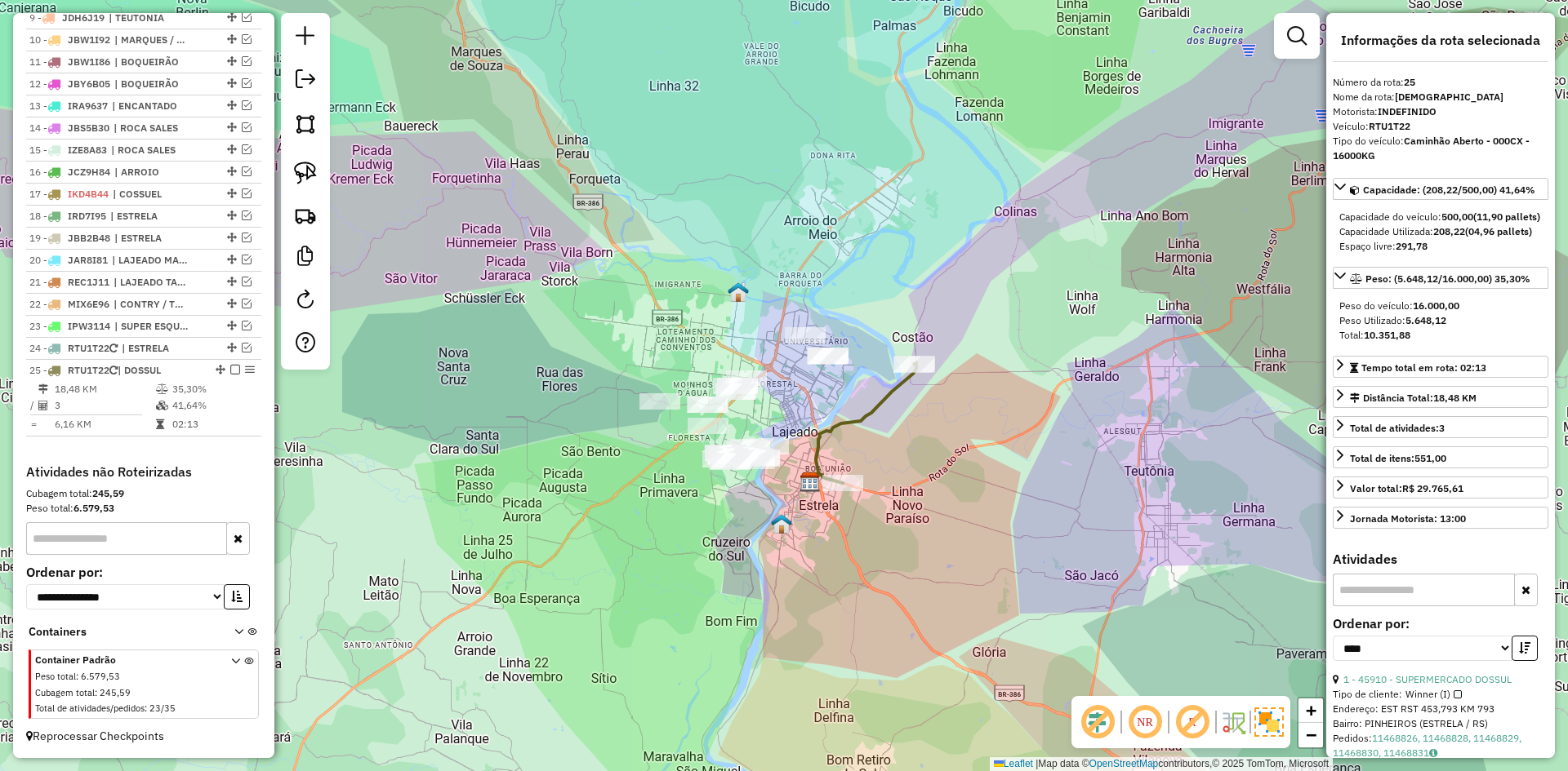
scroll to position [780, 0]
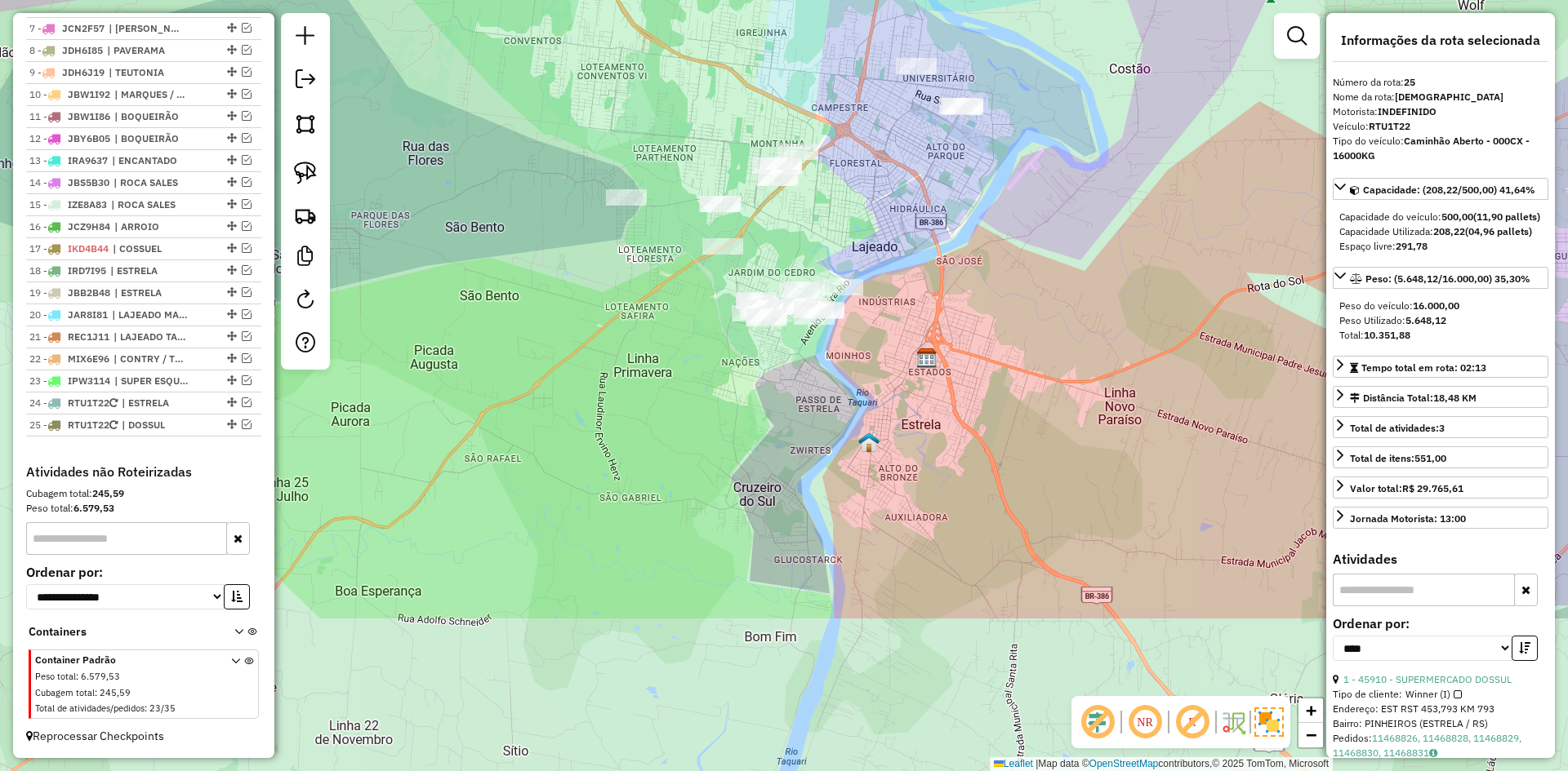
drag, startPoint x: 734, startPoint y: 467, endPoint x: 811, endPoint y: 237, distance: 242.5
click at [811, 237] on div "Janela de atendimento Grade de atendimento Capacidade Transportadoras Veículos …" at bounding box center [784, 386] width 1568 height 771
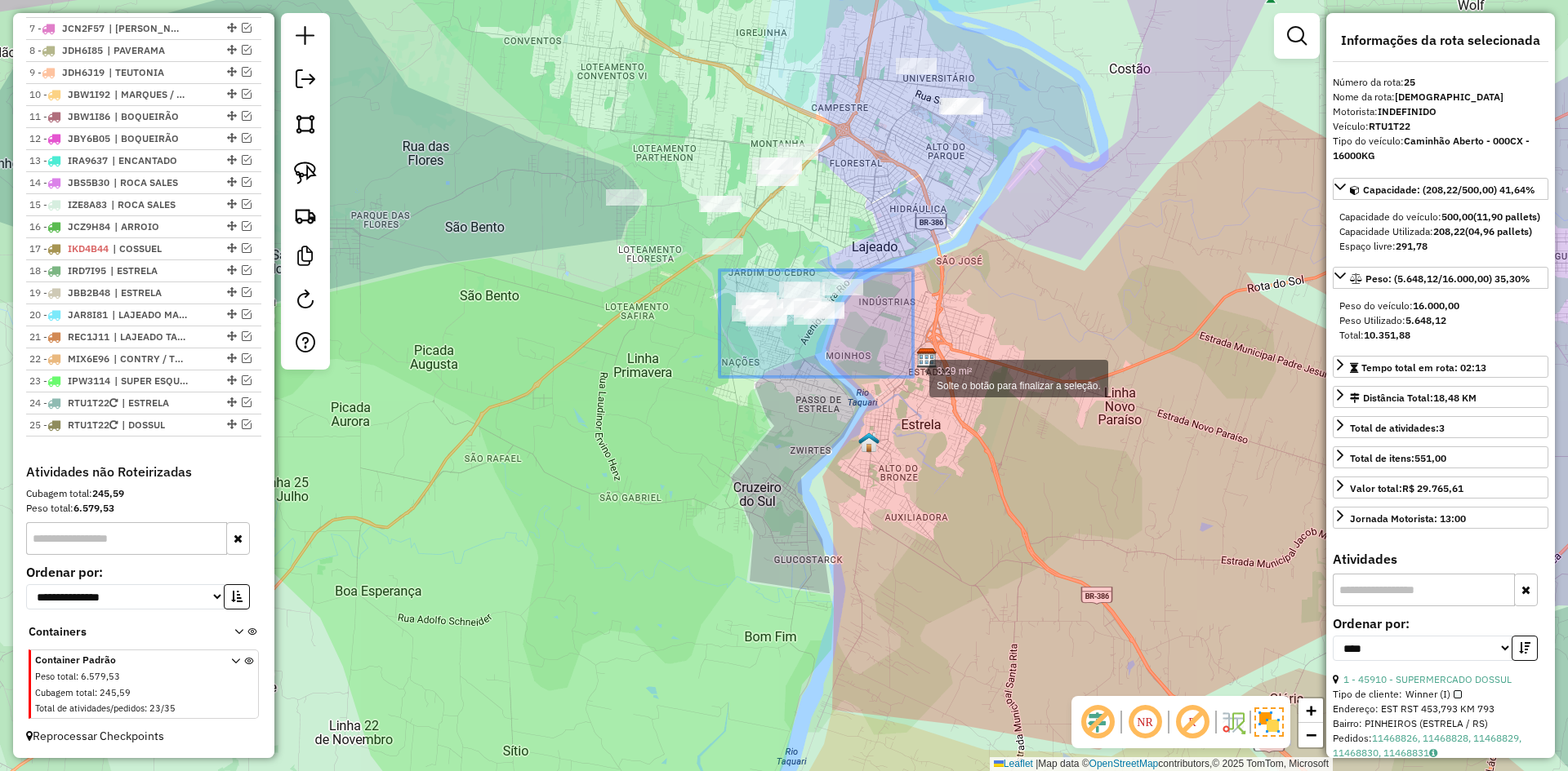
drag, startPoint x: 719, startPoint y: 270, endPoint x: 913, endPoint y: 377, distance: 221.6
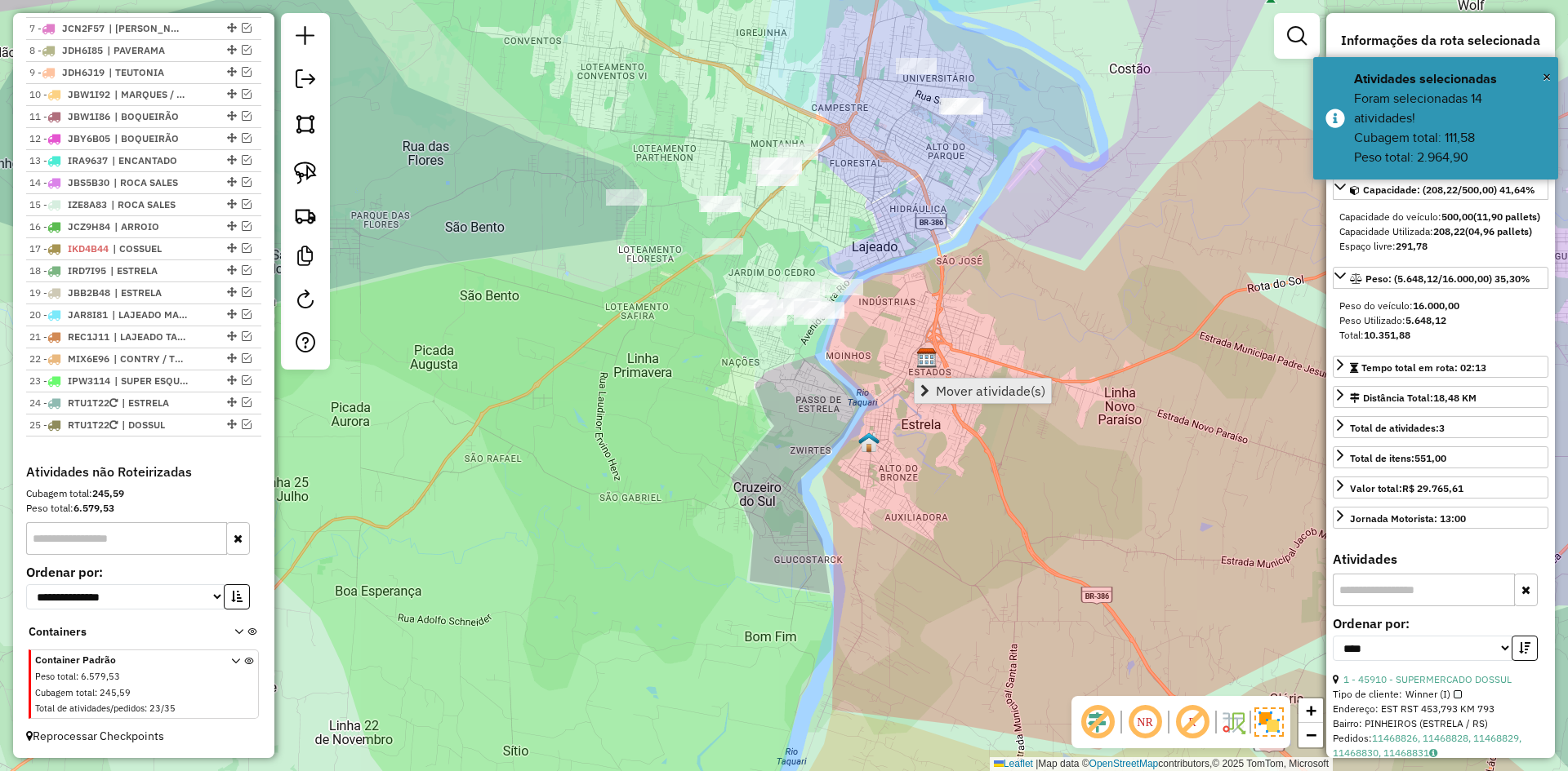
click at [971, 391] on span "Mover atividade(s)" at bounding box center [990, 390] width 110 height 13
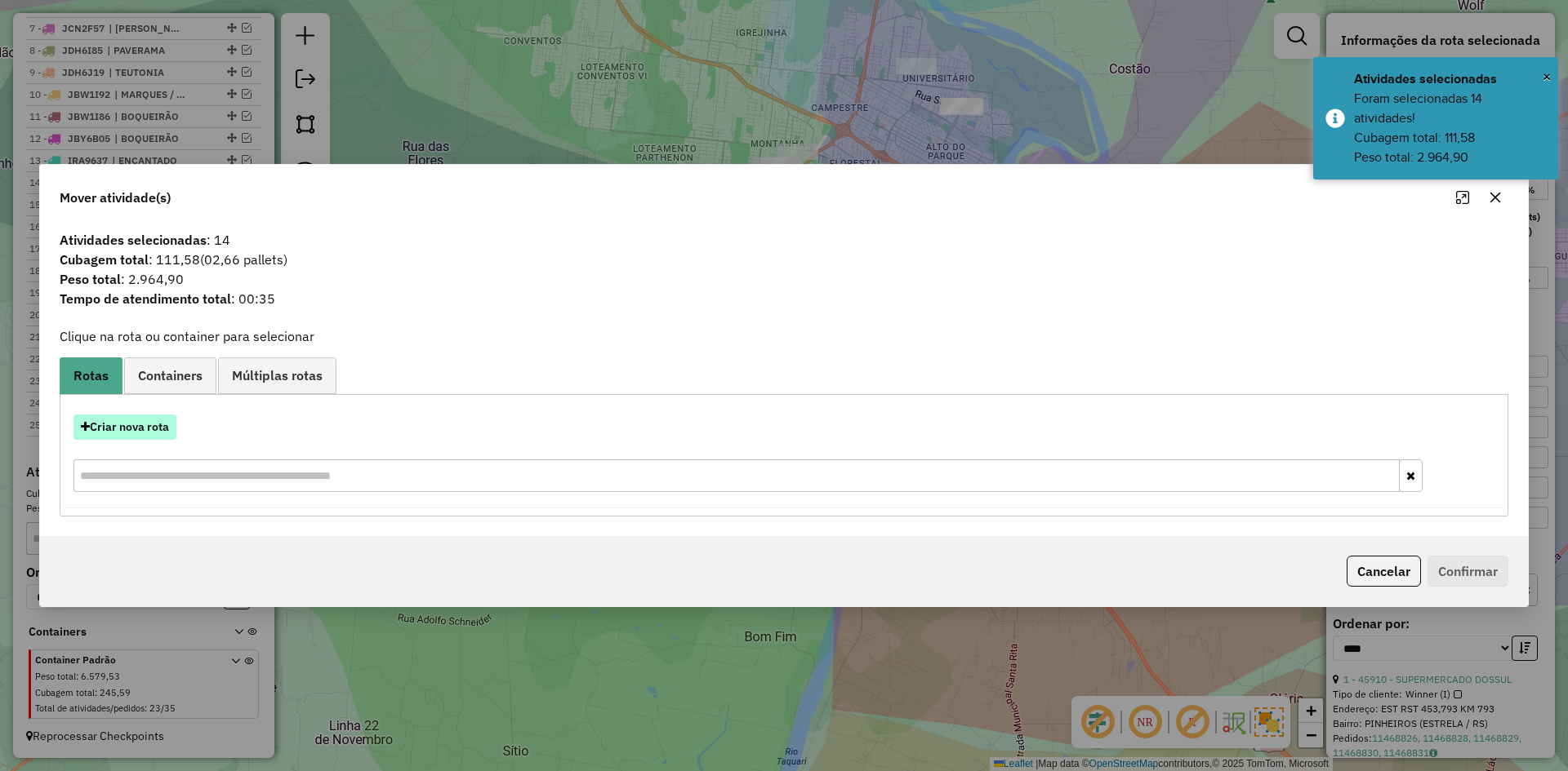
click at [153, 434] on button "Criar nova rota" at bounding box center [125, 427] width 103 height 25
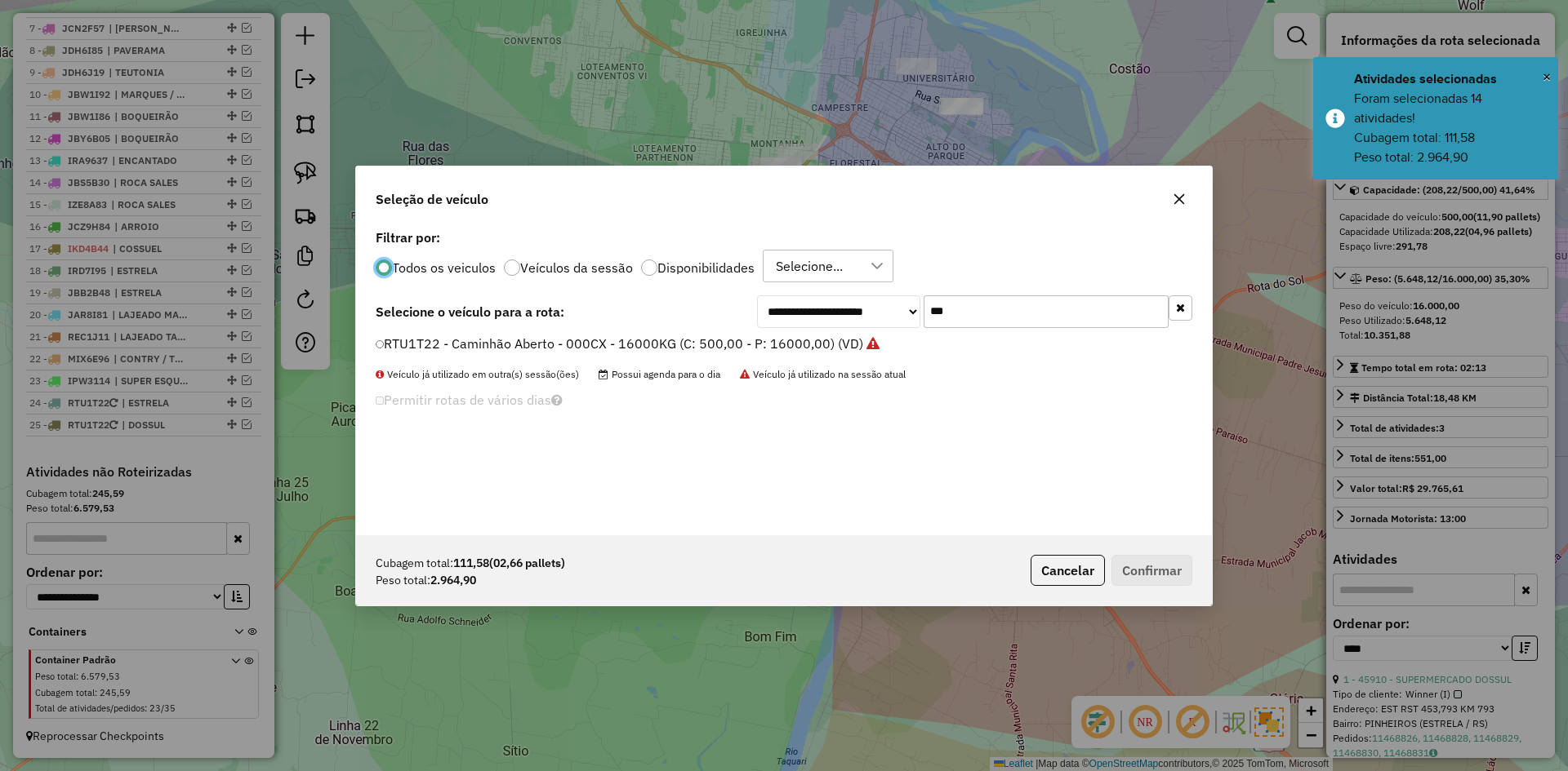
scroll to position [9, 5]
drag, startPoint x: 958, startPoint y: 319, endPoint x: 897, endPoint y: 343, distance: 65.6
click at [897, 343] on div "**********" at bounding box center [783, 380] width 856 height 310
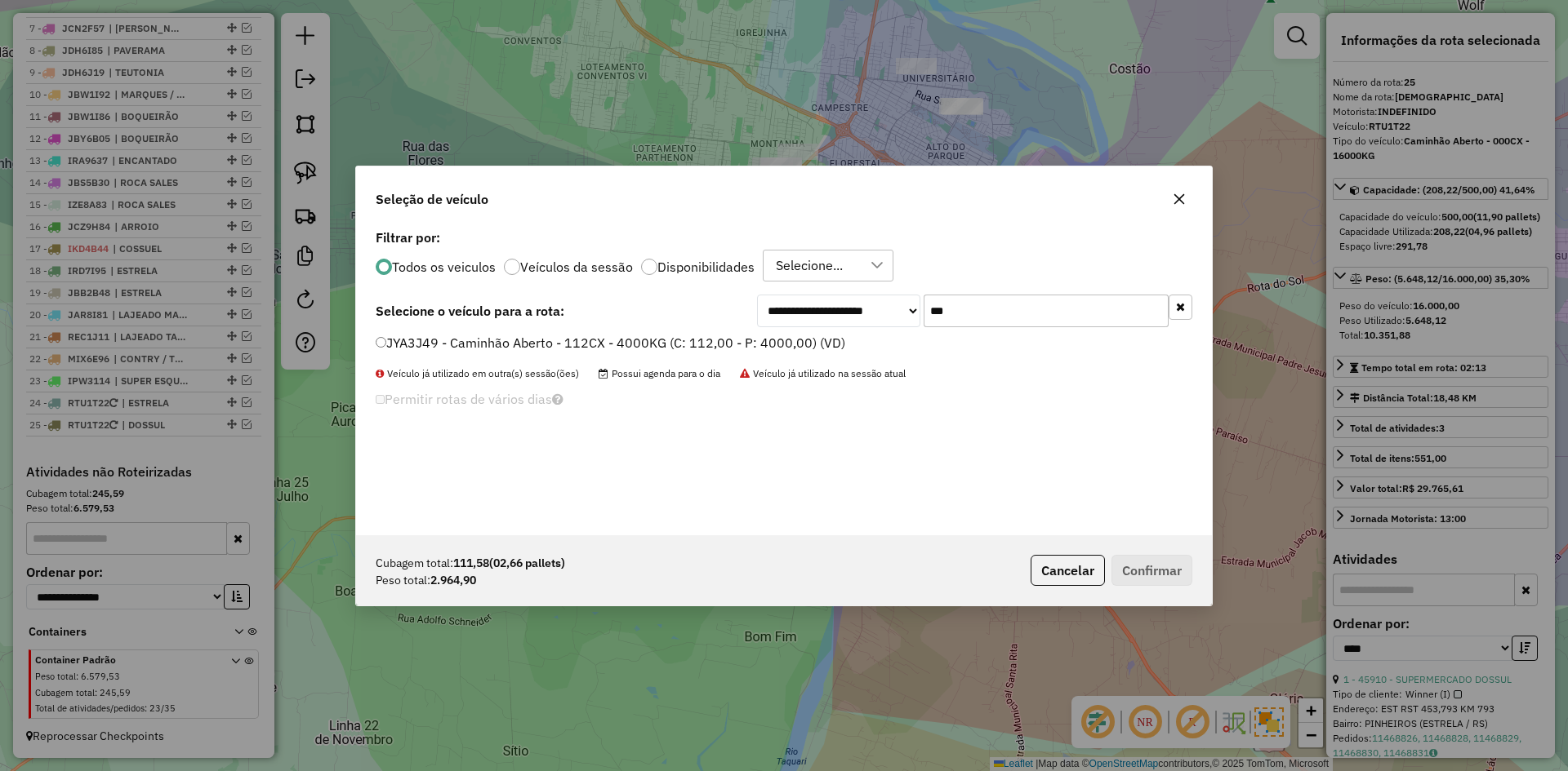
type input "***"
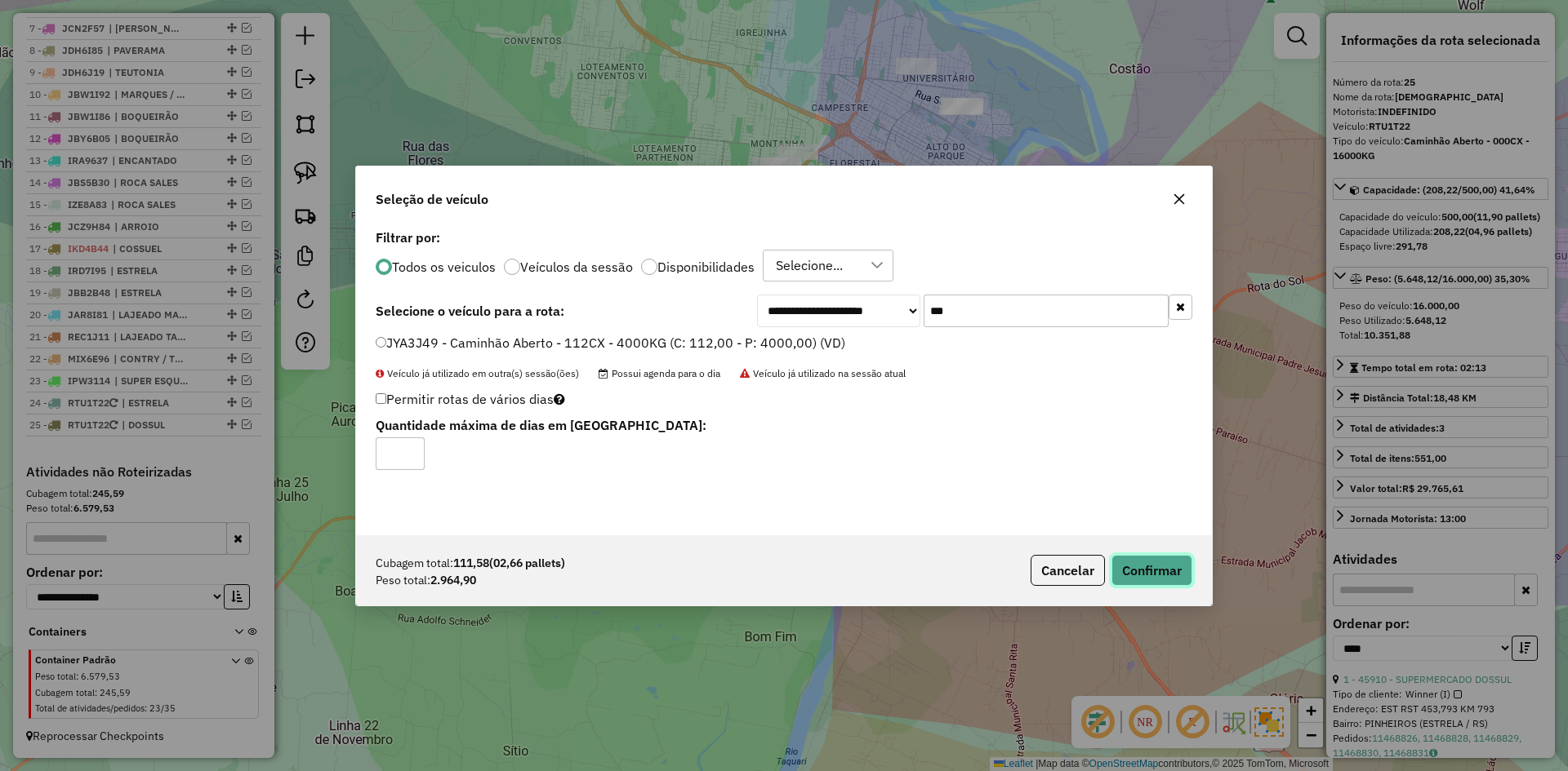
click at [1151, 559] on button "Confirmar" at bounding box center [1151, 571] width 81 height 31
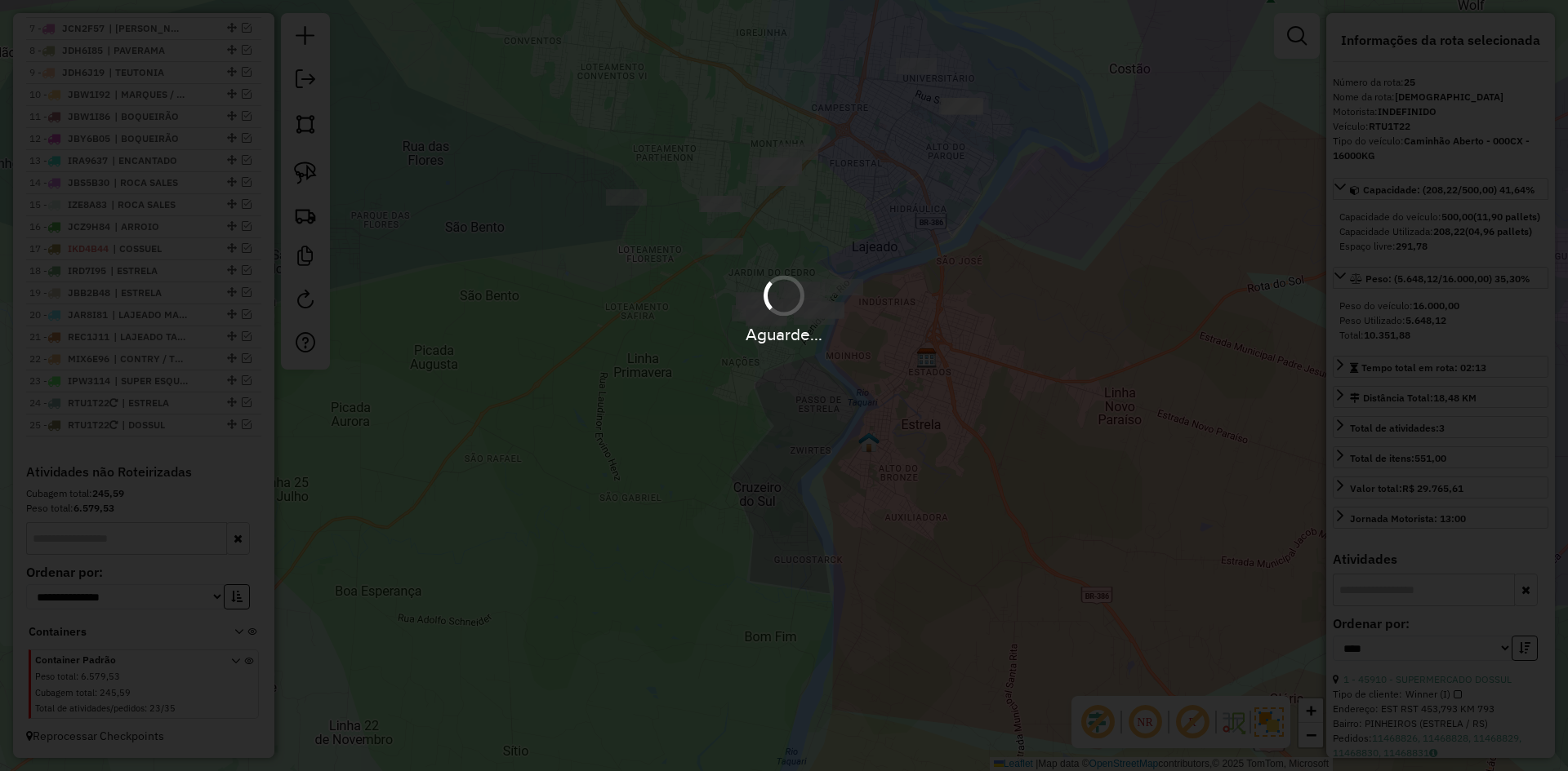
scroll to position [856, 0]
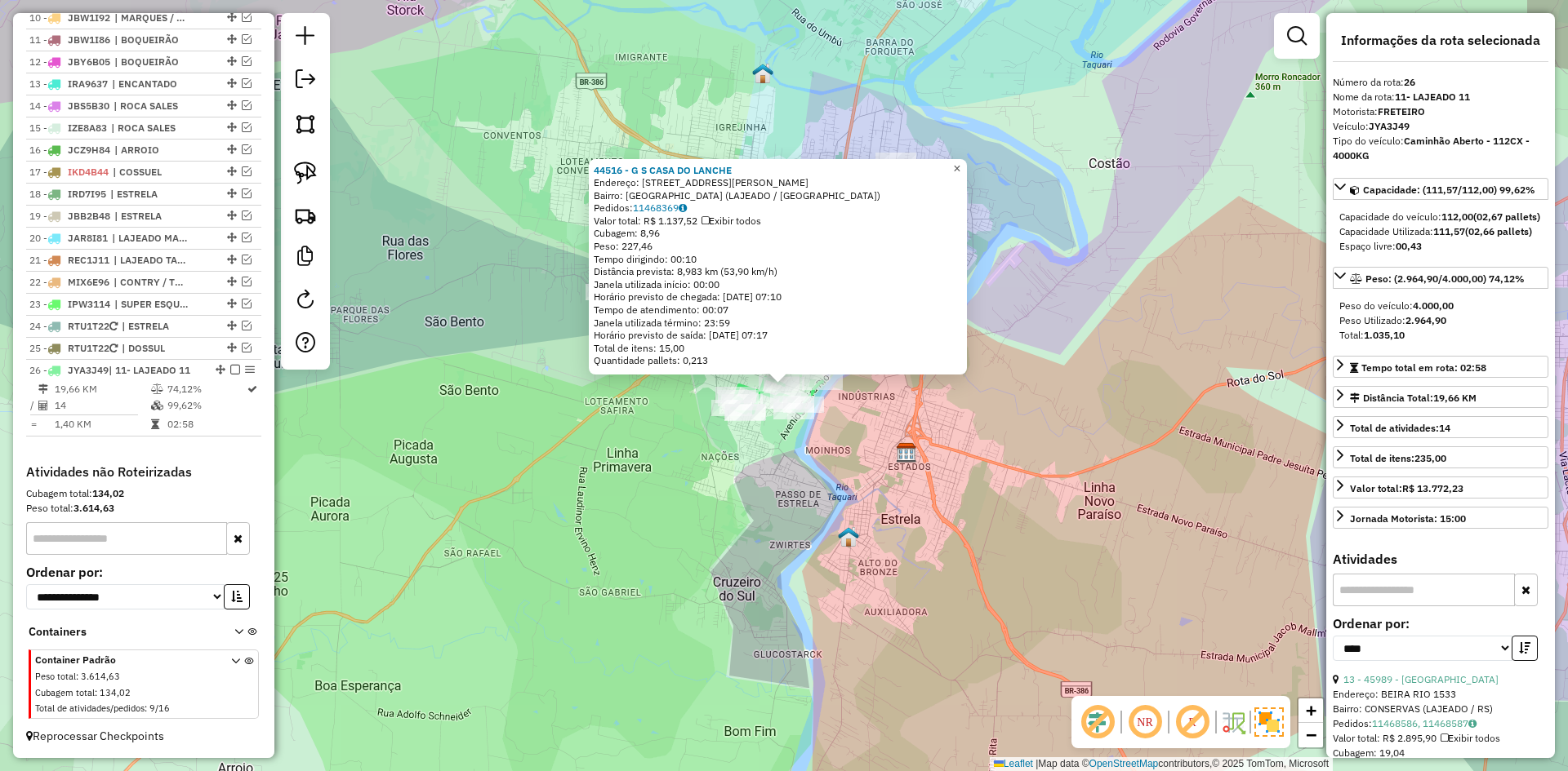
click at [960, 166] on span "×" at bounding box center [957, 168] width 8 height 14
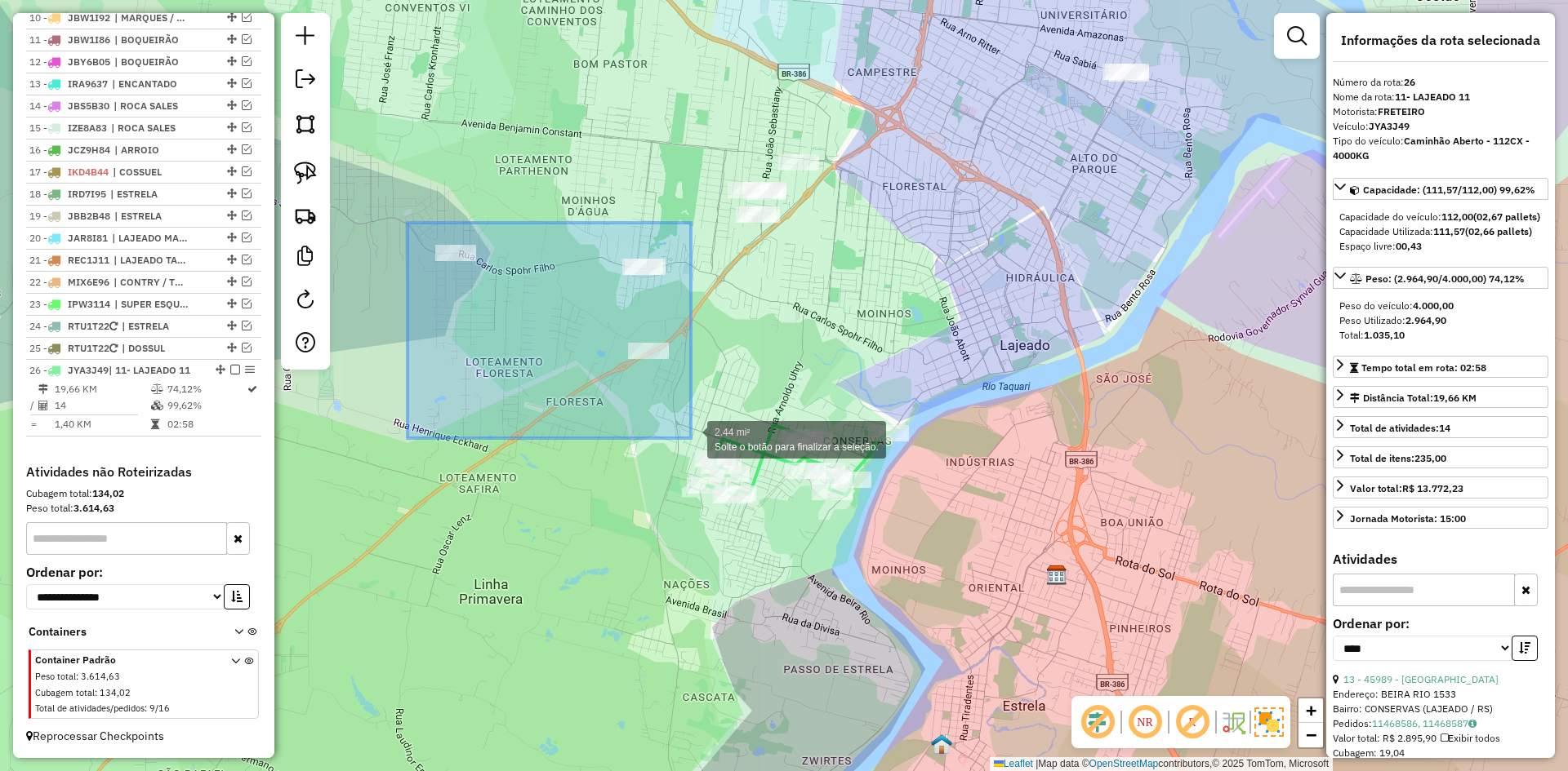
drag, startPoint x: 475, startPoint y: 265, endPoint x: 691, endPoint y: 438, distance: 276.7
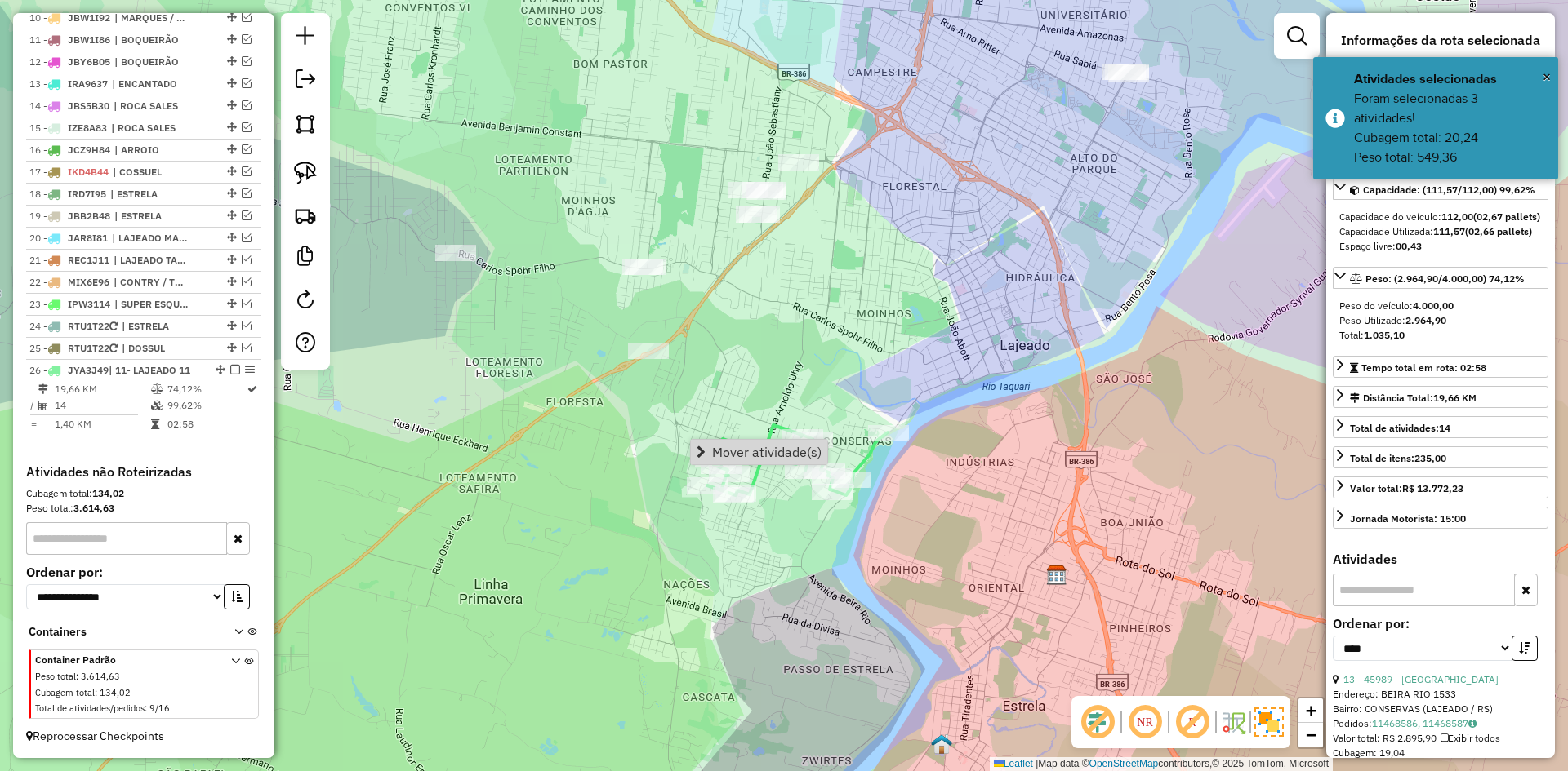
click at [720, 370] on div "Janela de atendimento Grade de atendimento Capacidade Transportadoras Veículos …" at bounding box center [784, 386] width 1568 height 771
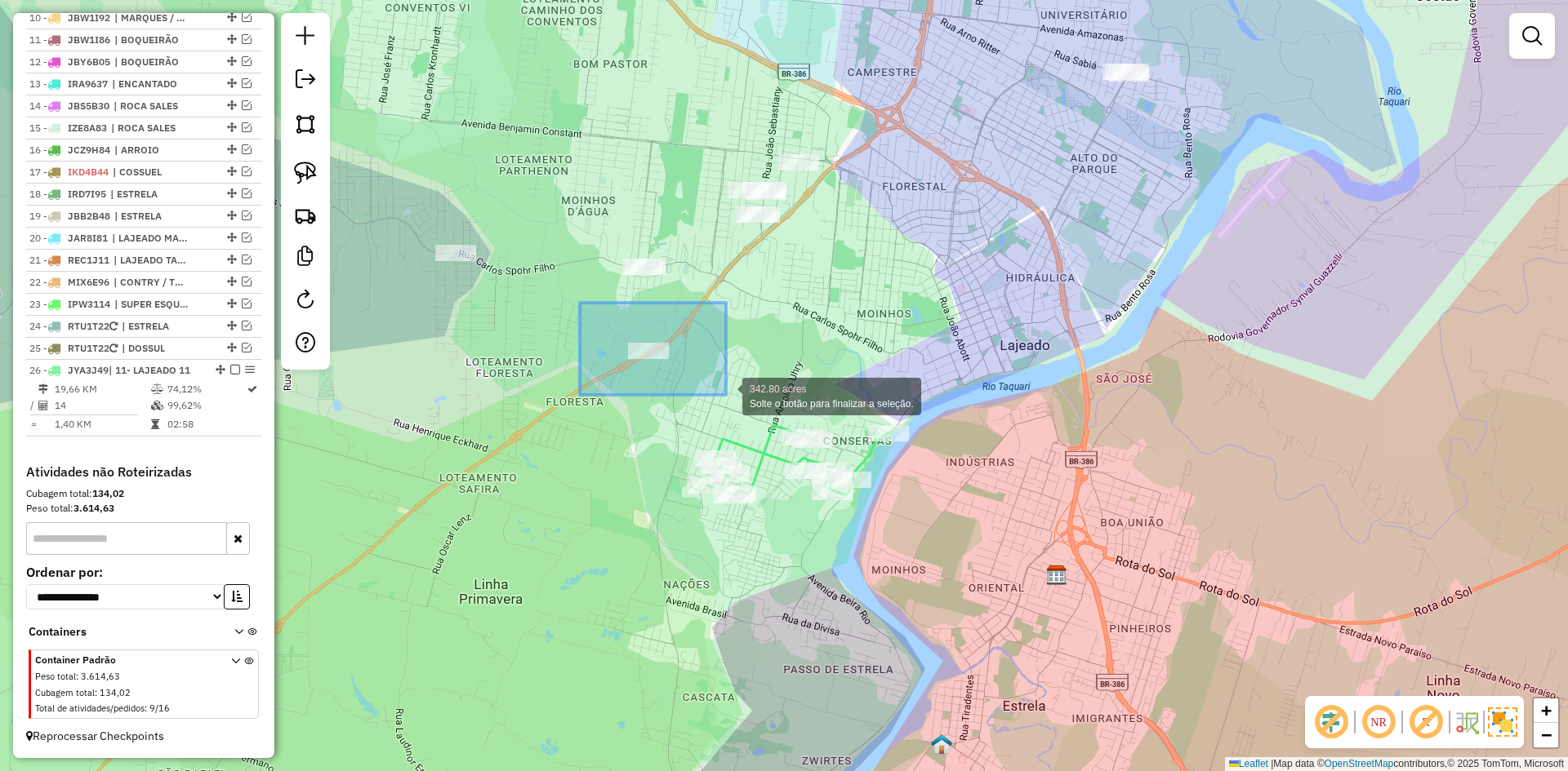
drag, startPoint x: 580, startPoint y: 303, endPoint x: 726, endPoint y: 395, distance: 172.6
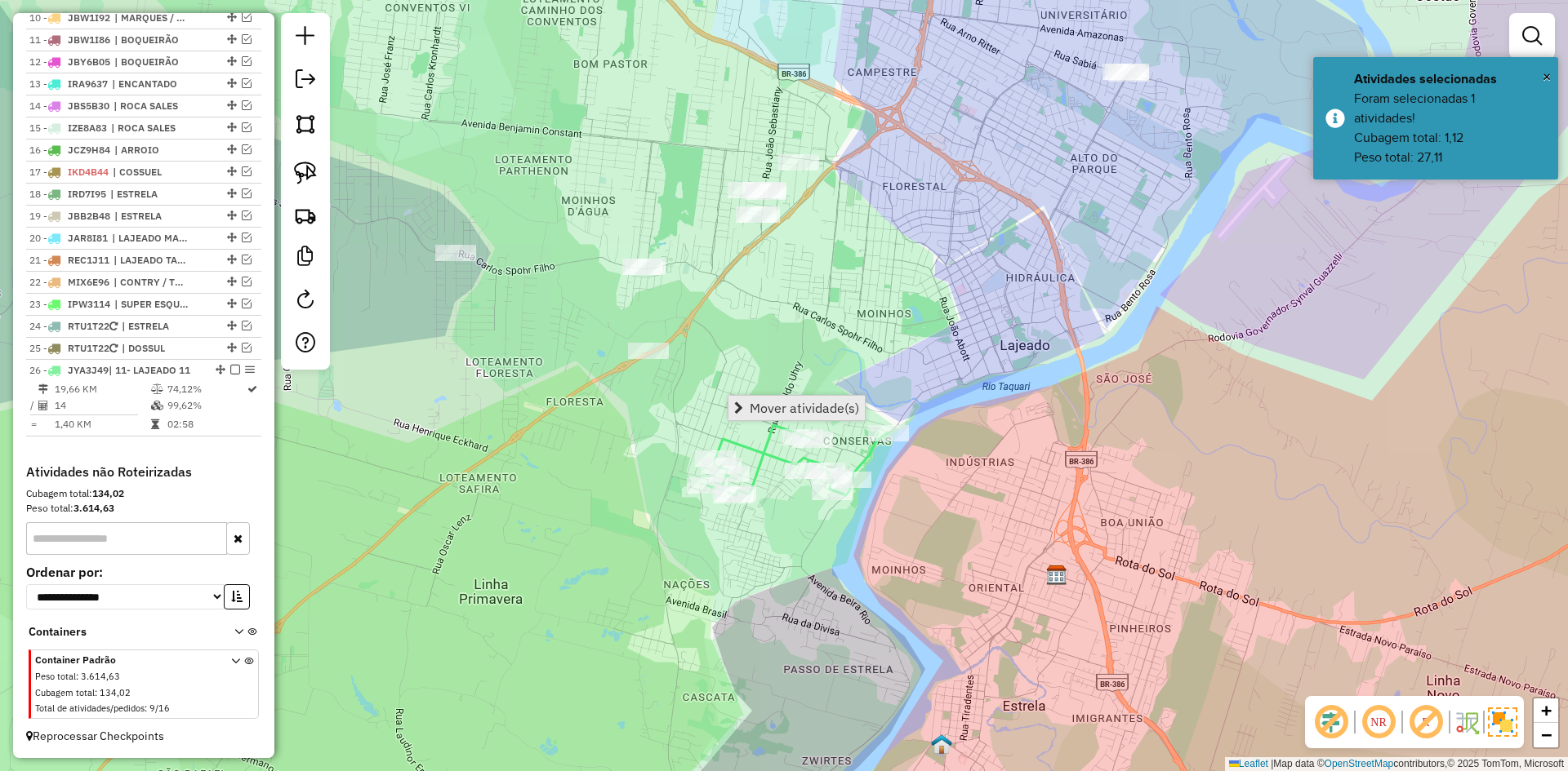
click at [833, 407] on span "Mover atividade(s)" at bounding box center [804, 408] width 110 height 13
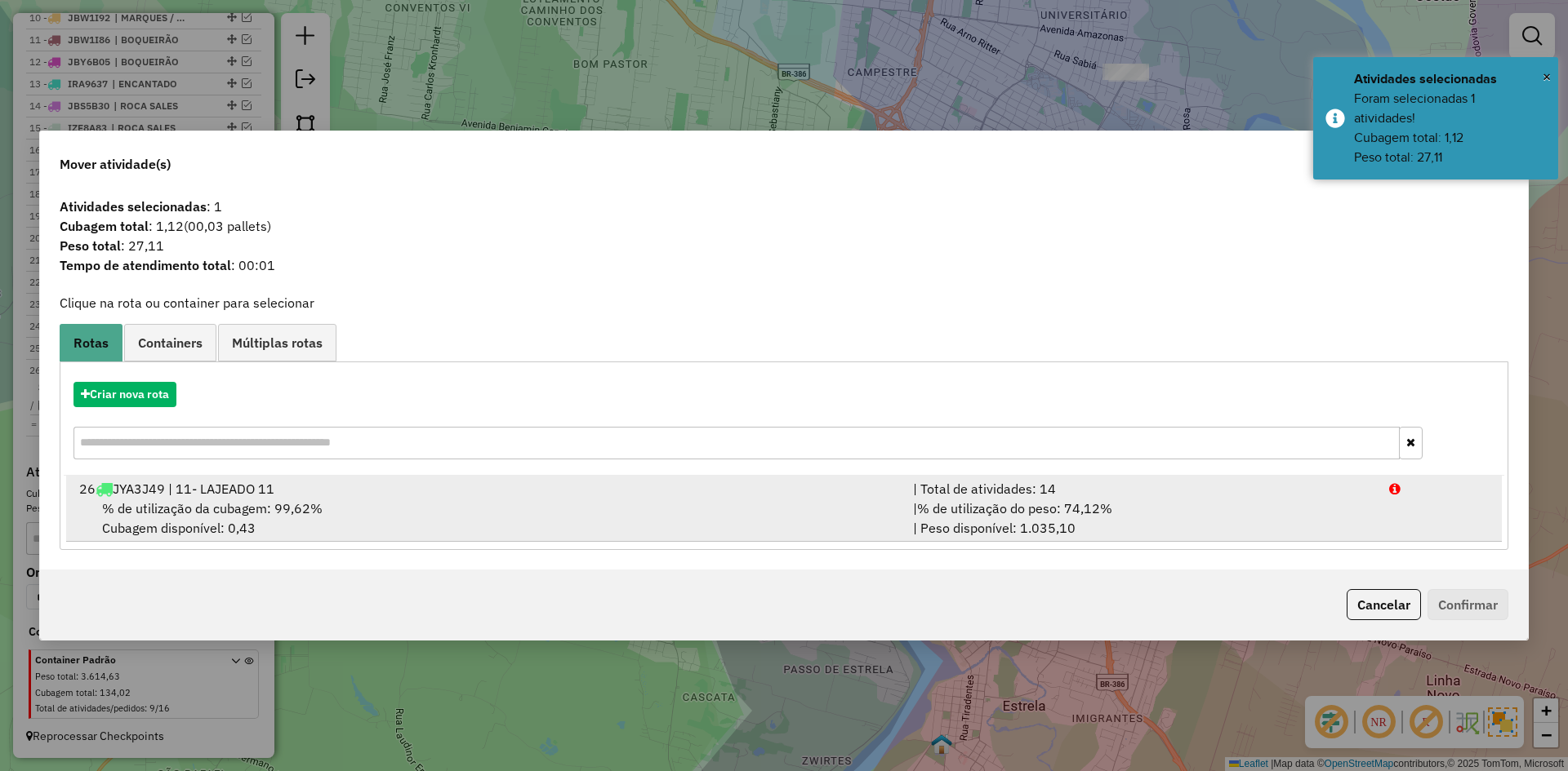
click at [326, 488] on div "26 JYA3J49 | 11- LAJEADO 11" at bounding box center [486, 488] width 834 height 19
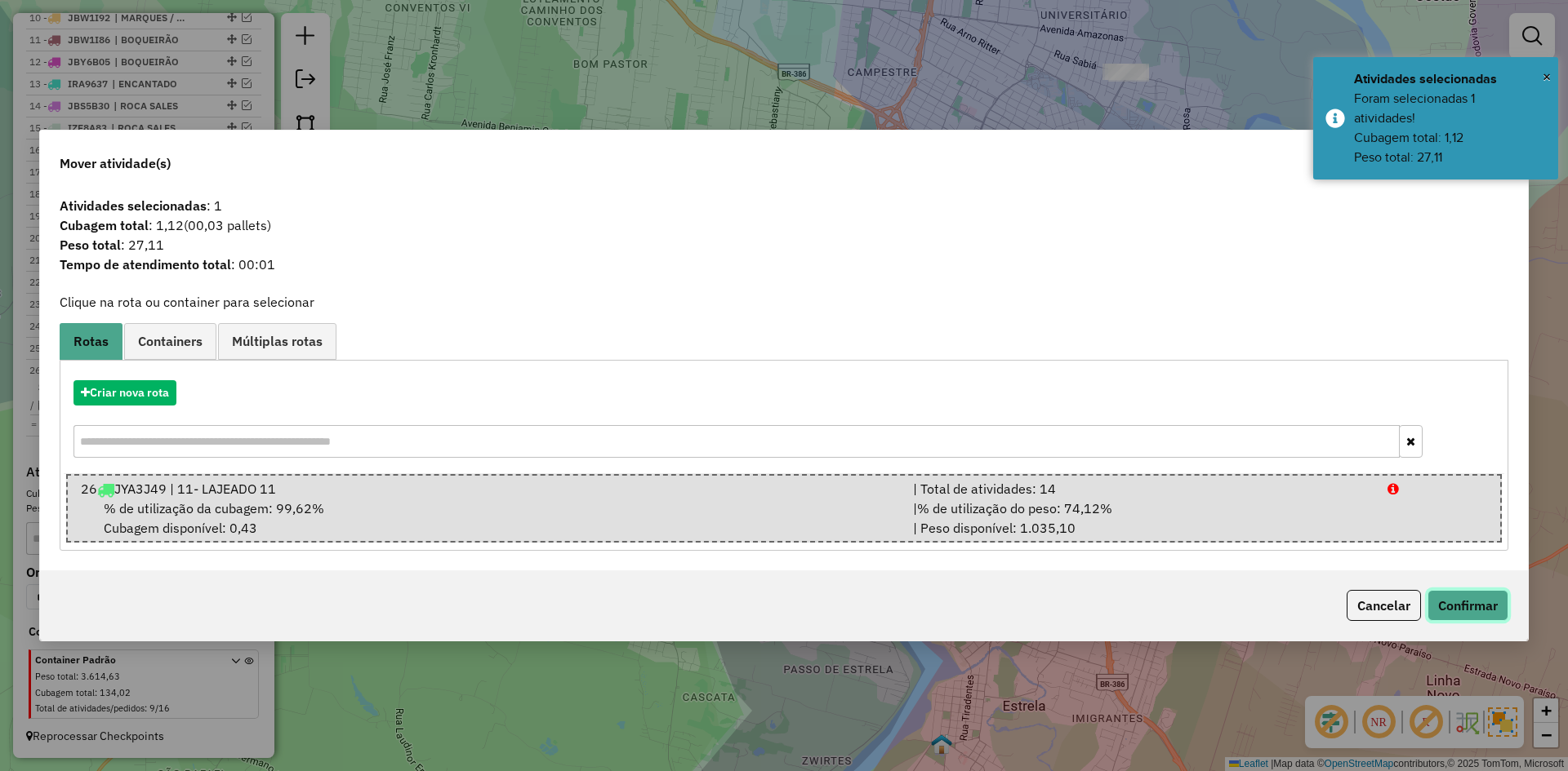
click at [1483, 611] on button "Confirmar" at bounding box center [1467, 606] width 81 height 31
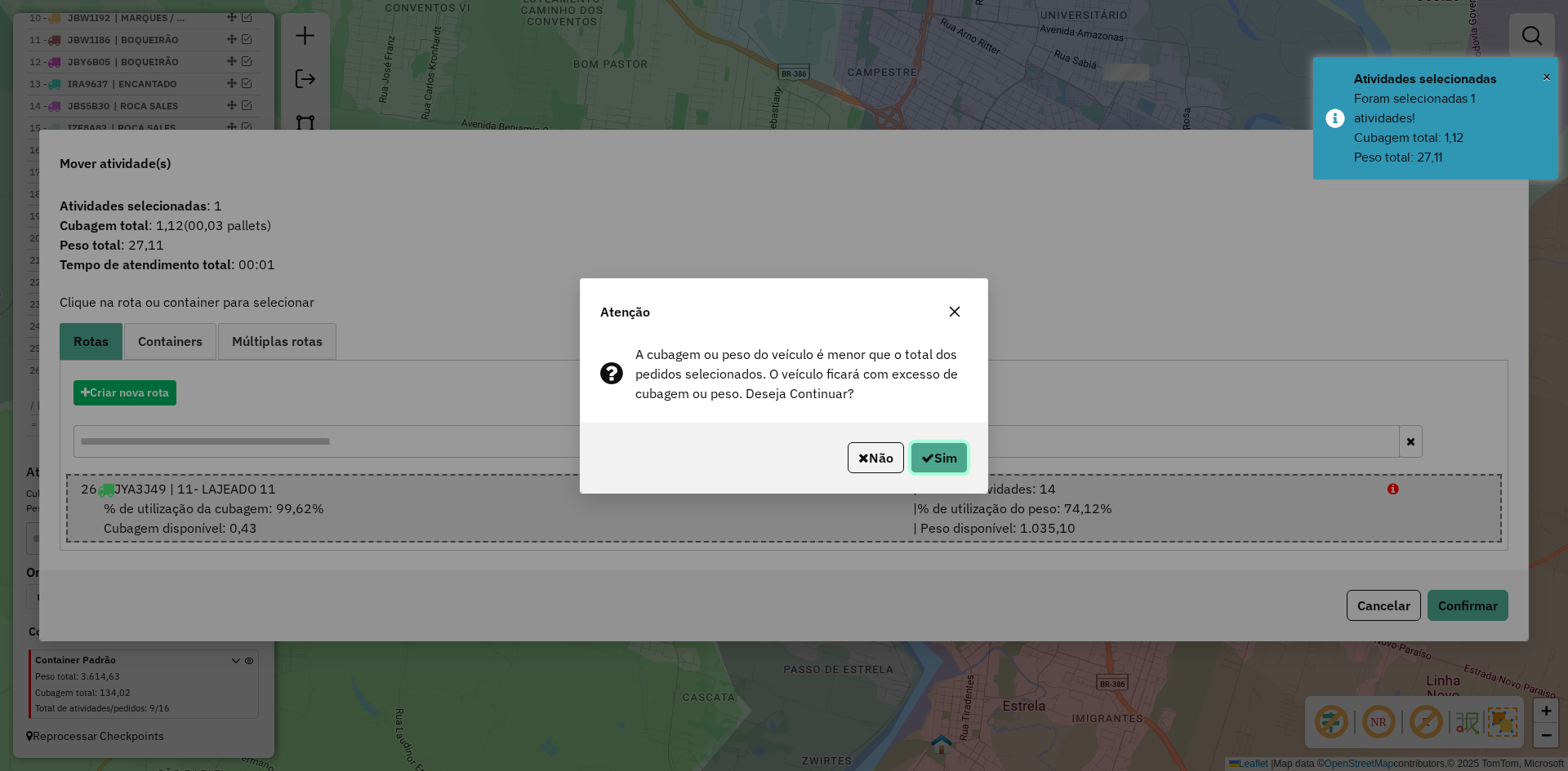
click at [935, 453] on button "Sim" at bounding box center [938, 458] width 57 height 31
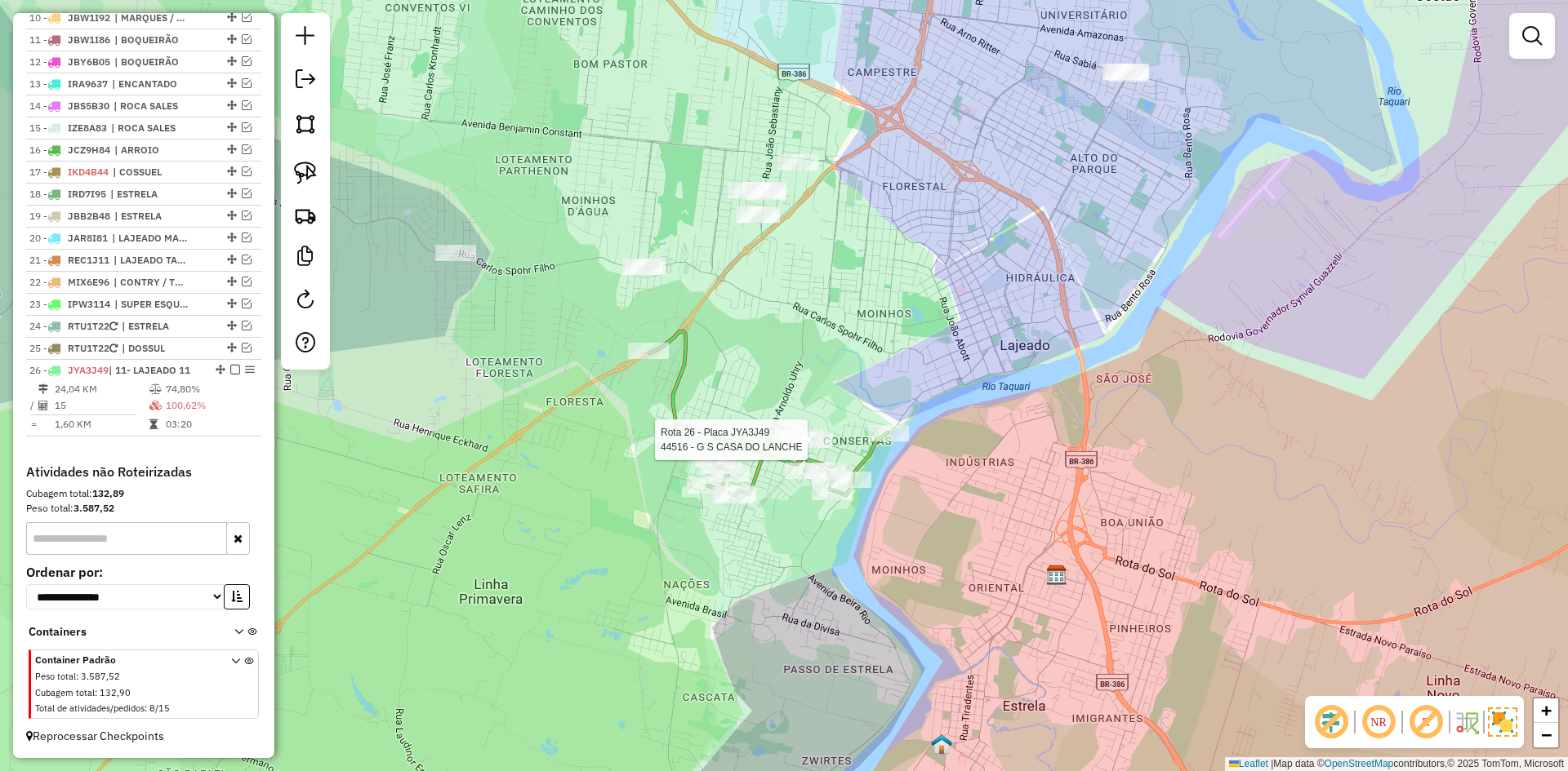
select select "*********"
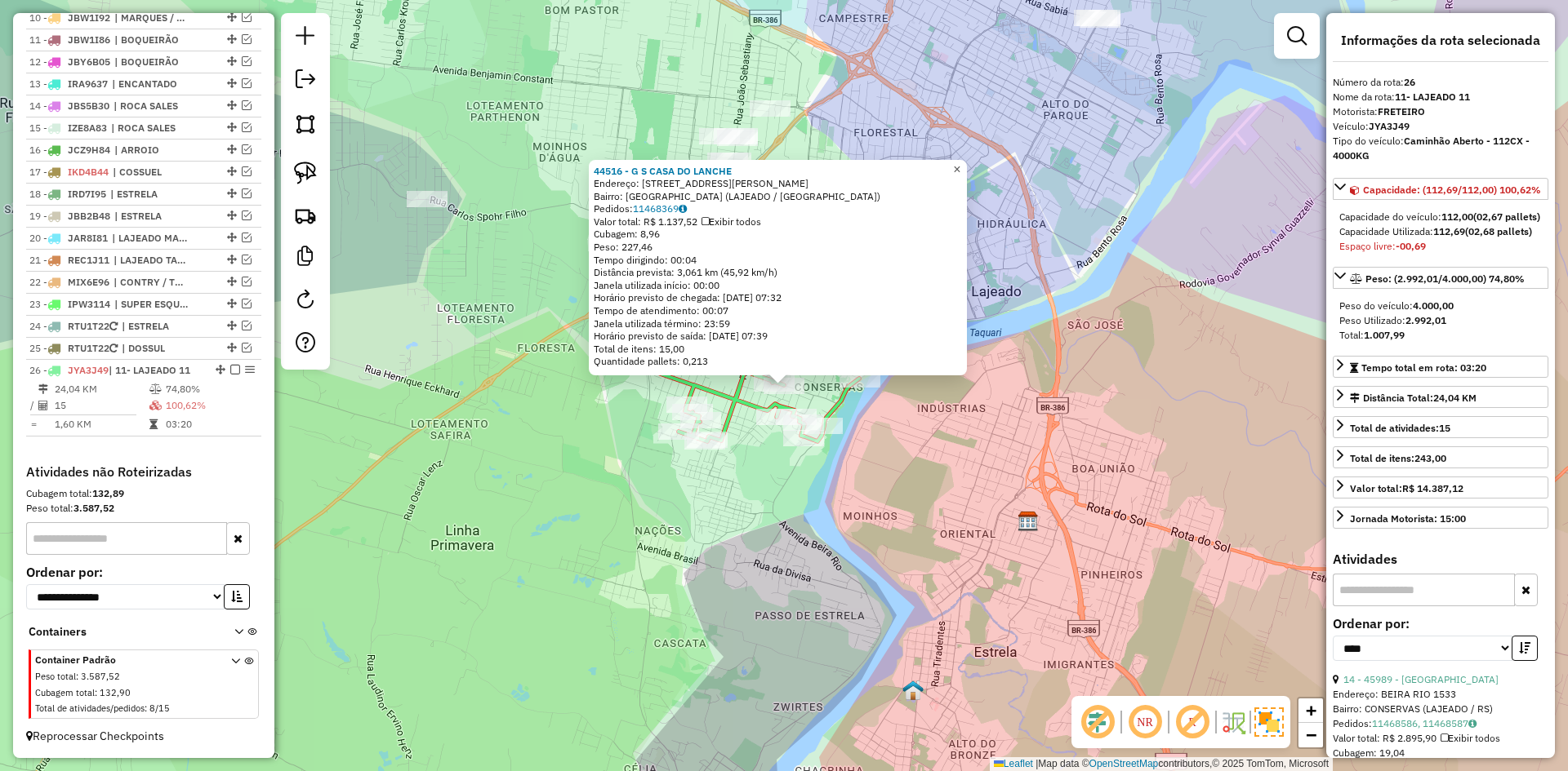
click at [960, 168] on span "×" at bounding box center [957, 169] width 8 height 14
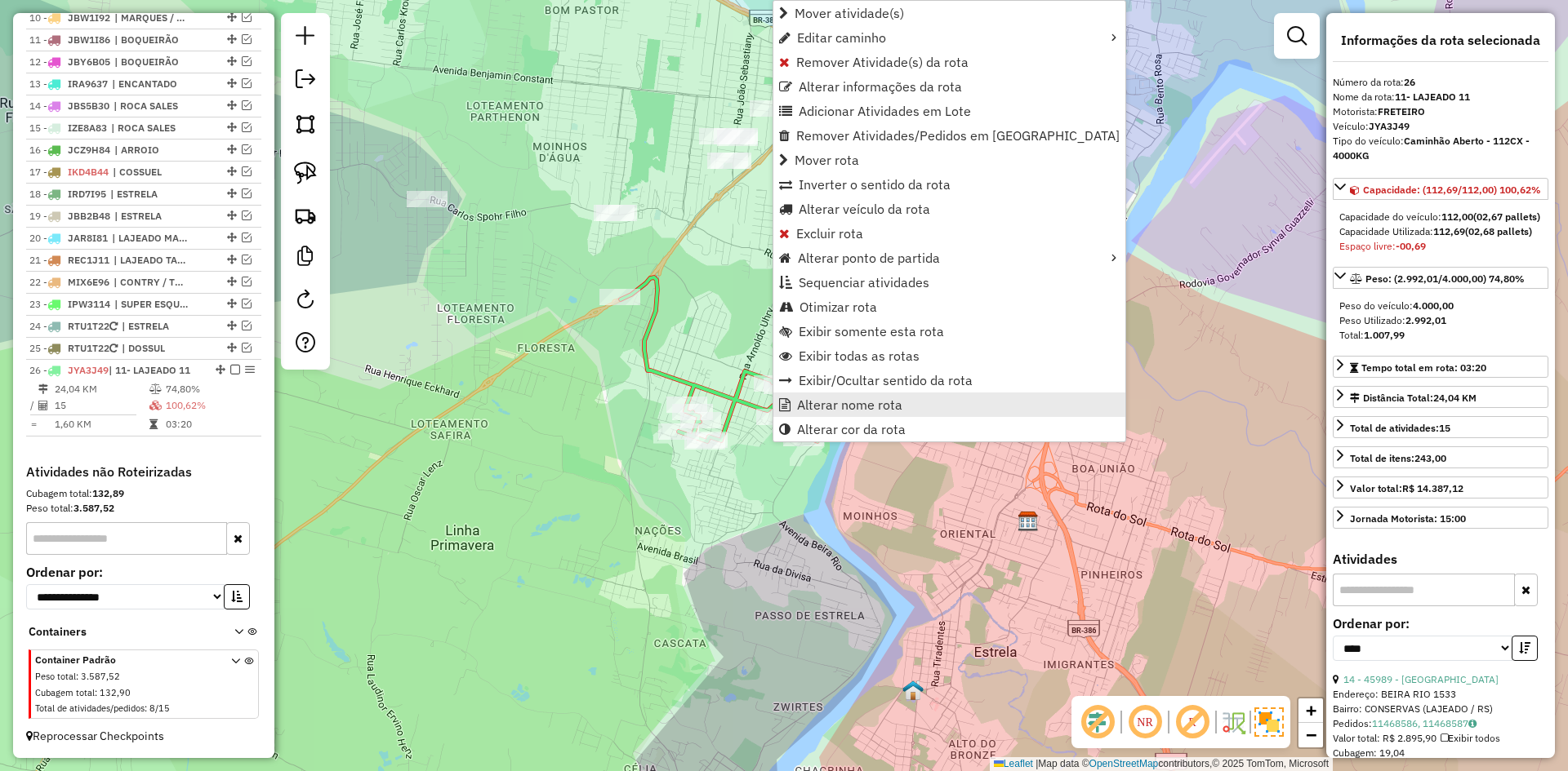
click at [830, 404] on span "Alterar nome rota" at bounding box center [849, 404] width 105 height 13
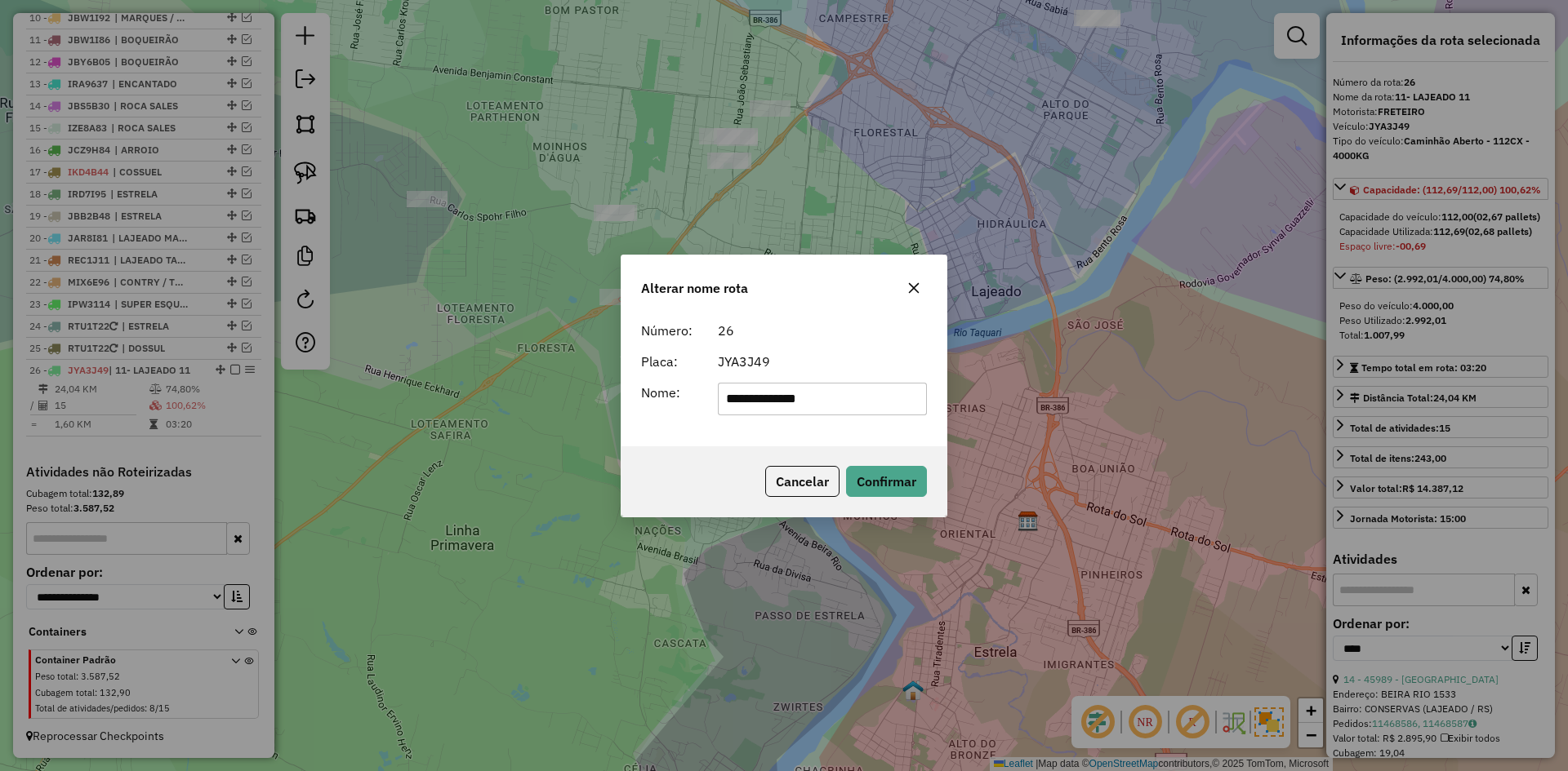
drag, startPoint x: 719, startPoint y: 422, endPoint x: 678, endPoint y: 458, distance: 54.6
click at [684, 454] on div "**********" at bounding box center [784, 386] width 326 height 263
drag, startPoint x: 791, startPoint y: 403, endPoint x: 804, endPoint y: 407, distance: 13.6
click at [804, 407] on input "**********" at bounding box center [823, 399] width 210 height 33
click at [800, 402] on input "**********" at bounding box center [823, 399] width 210 height 33
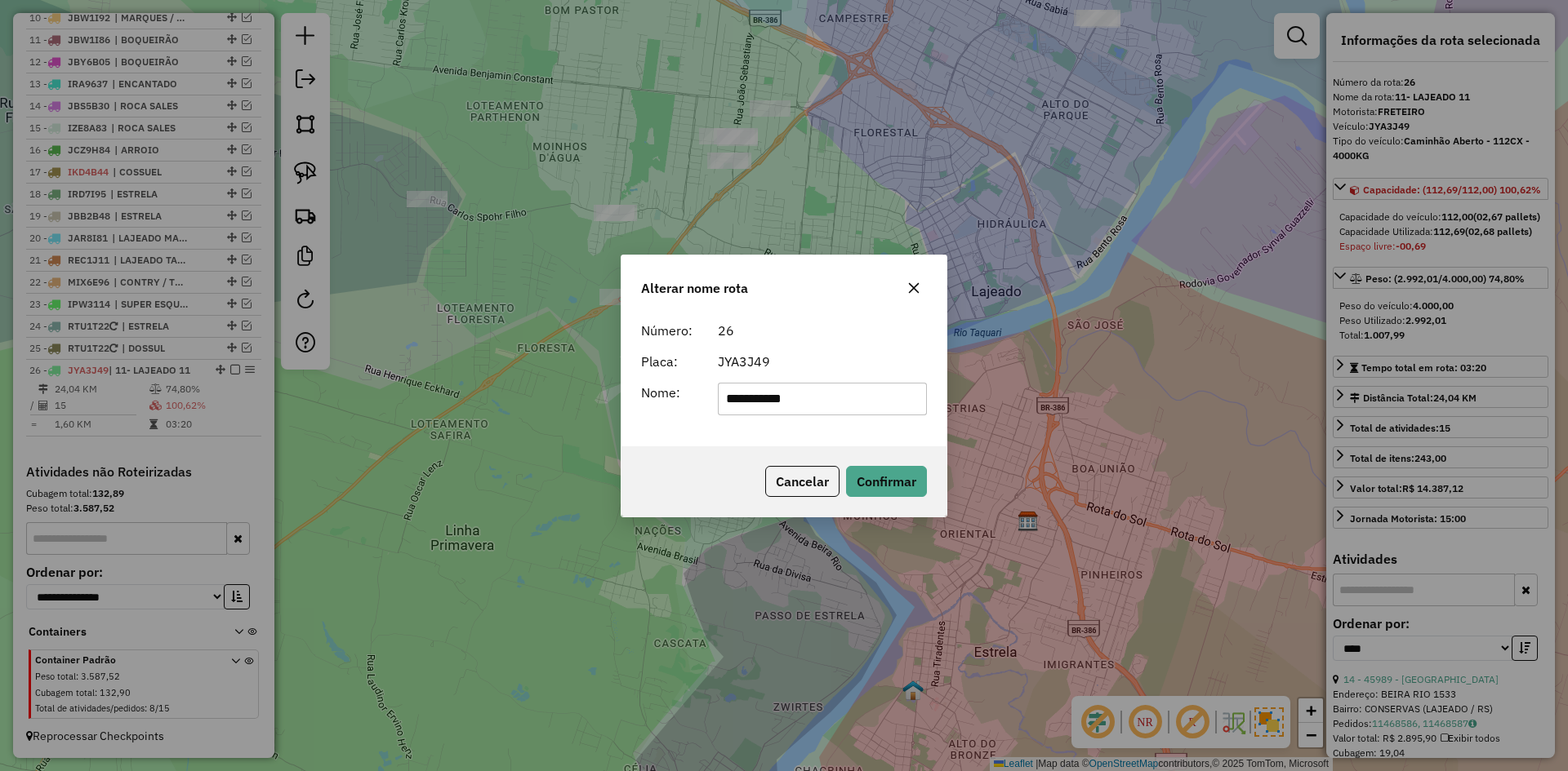
drag, startPoint x: 798, startPoint y: 403, endPoint x: 820, endPoint y: 411, distance: 23.4
click at [820, 411] on input "**********" at bounding box center [823, 399] width 210 height 33
type input "*********"
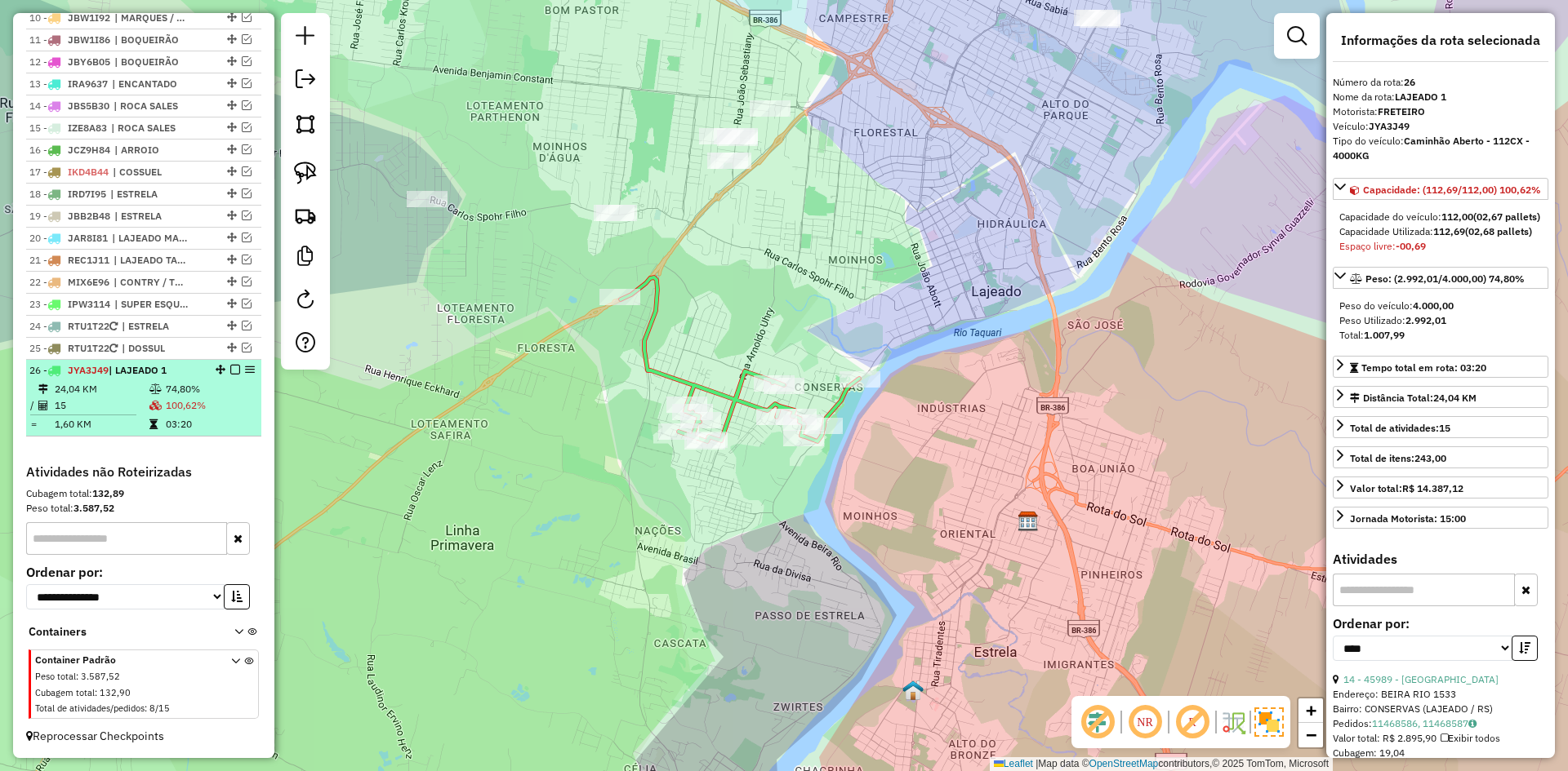
click at [231, 368] on em at bounding box center [235, 370] width 10 height 10
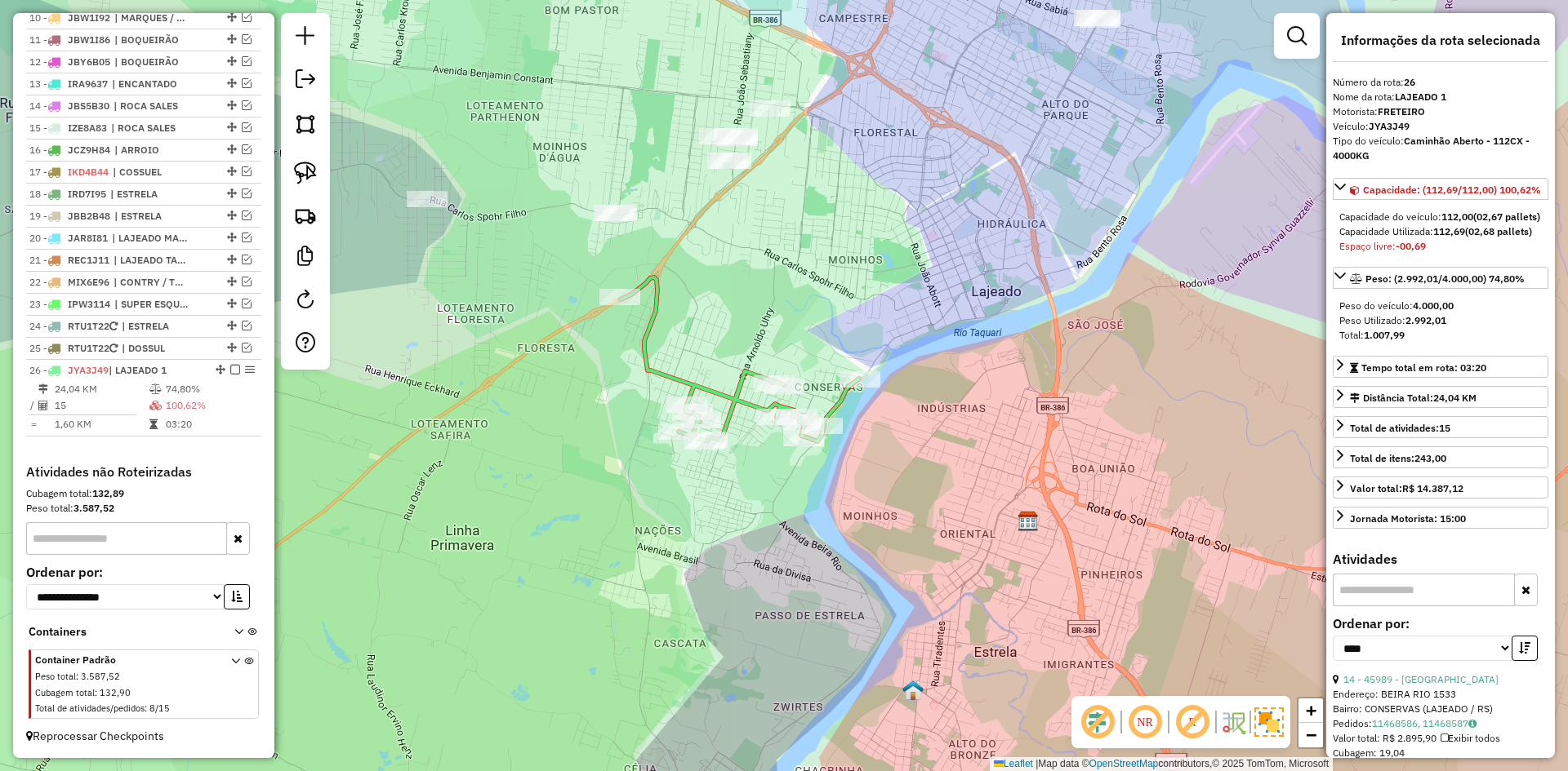
scroll to position [801, 0]
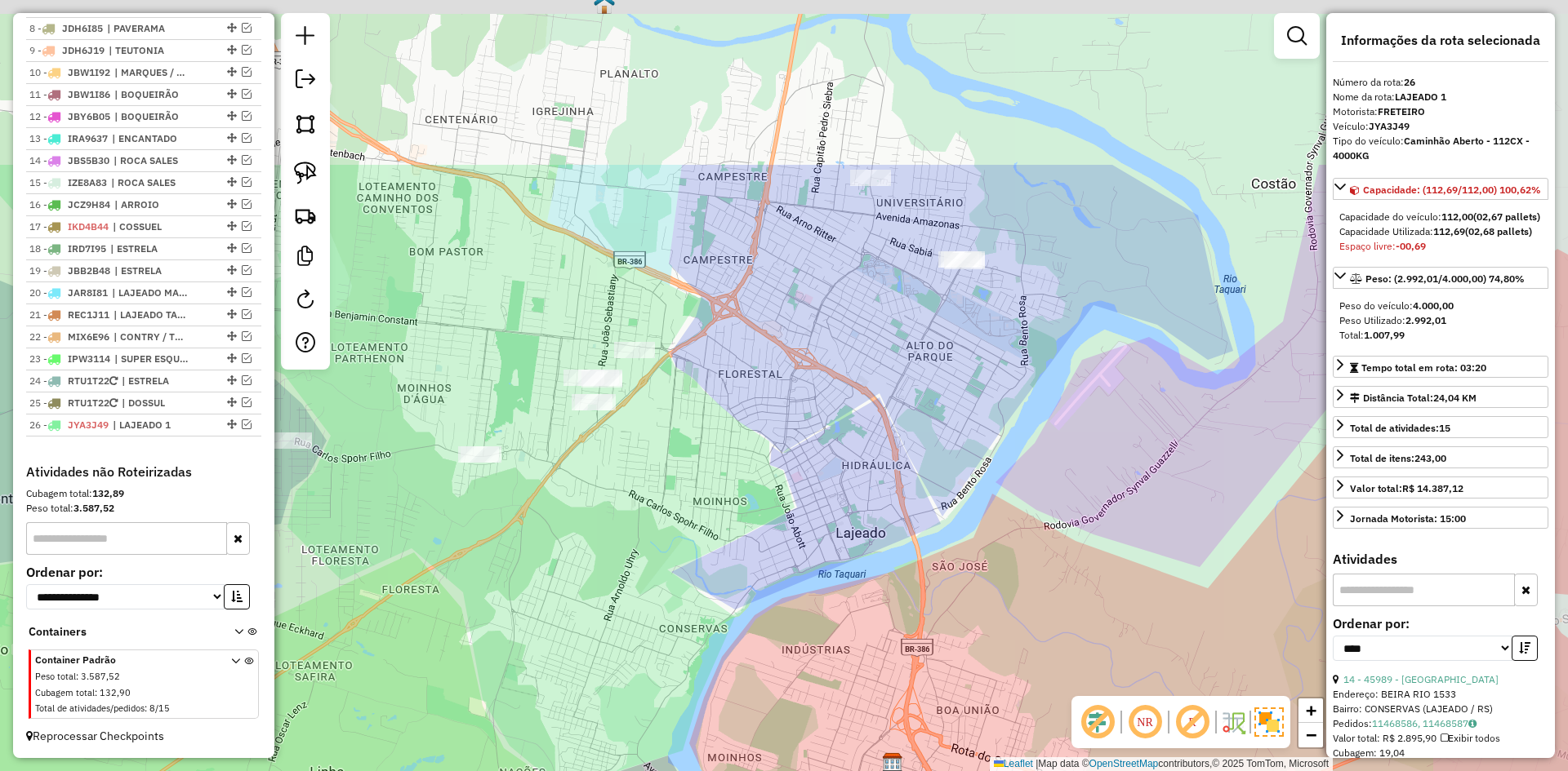
drag, startPoint x: 1011, startPoint y: 280, endPoint x: 872, endPoint y: 480, distance: 243.6
click at [880, 494] on div "Janela de atendimento Grade de atendimento Capacidade Transportadoras Veículos …" at bounding box center [784, 386] width 1568 height 771
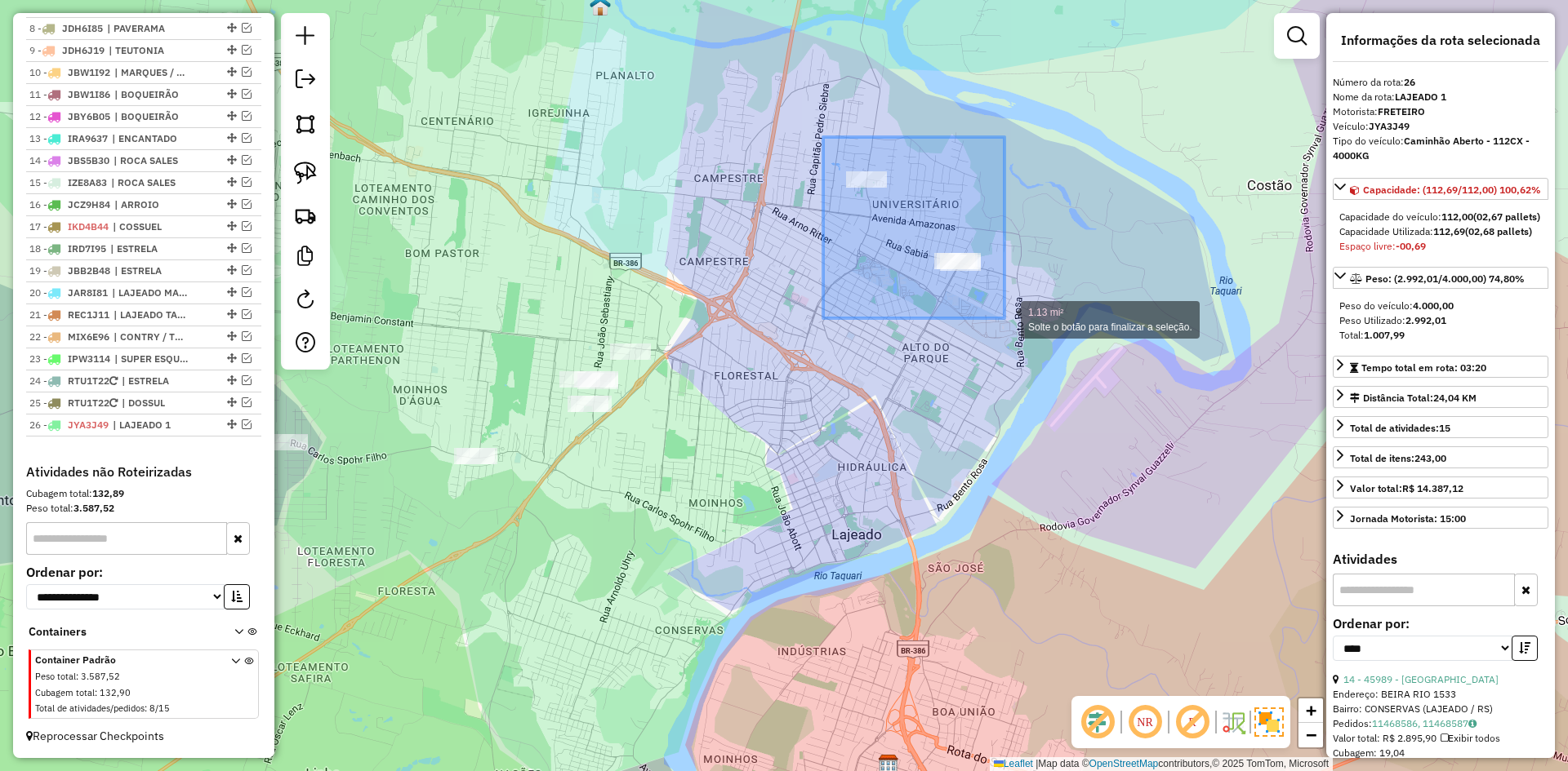
drag, startPoint x: 828, startPoint y: 140, endPoint x: 1033, endPoint y: 337, distance: 284.3
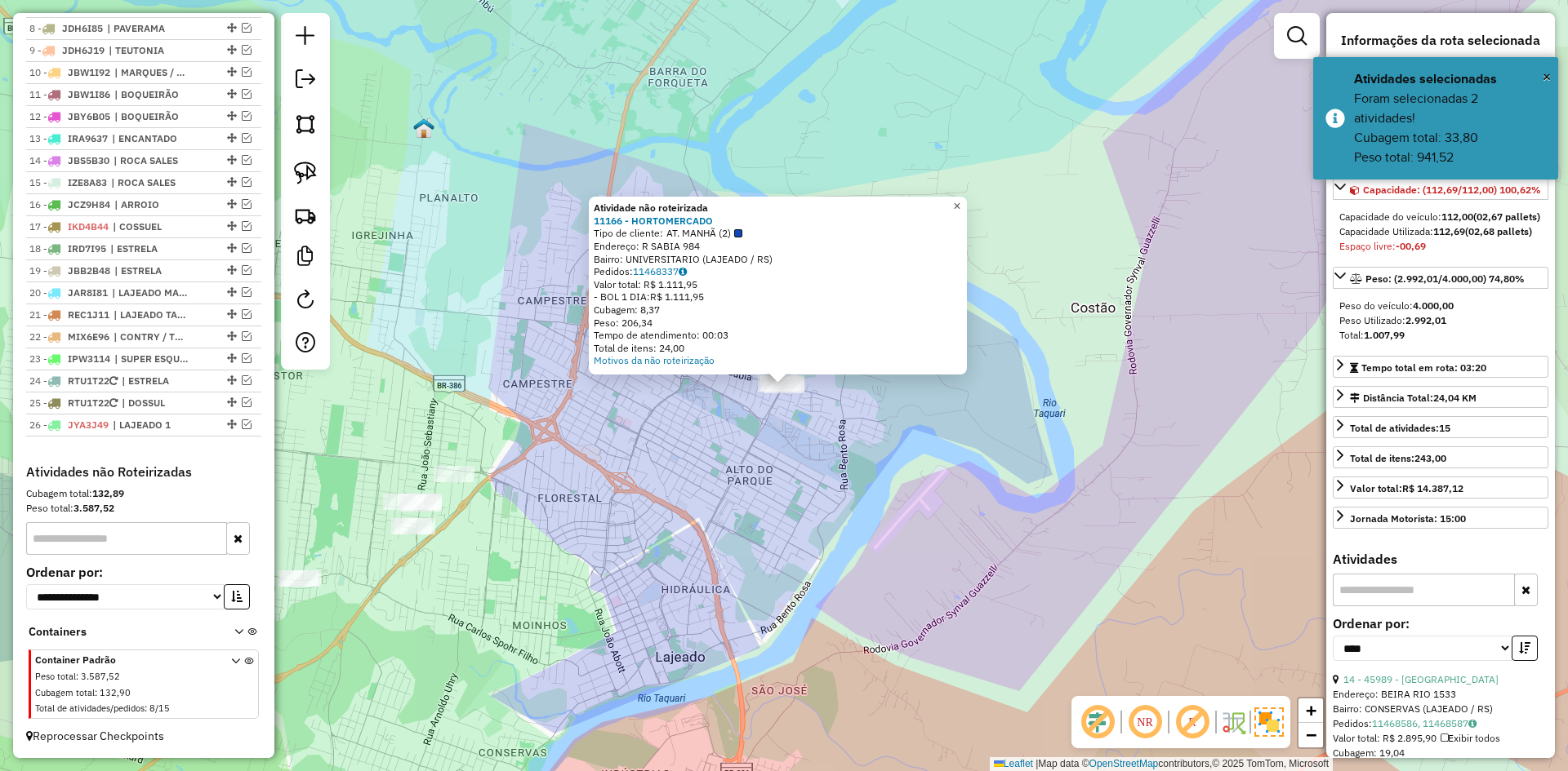
click at [960, 199] on span "×" at bounding box center [957, 206] width 8 height 14
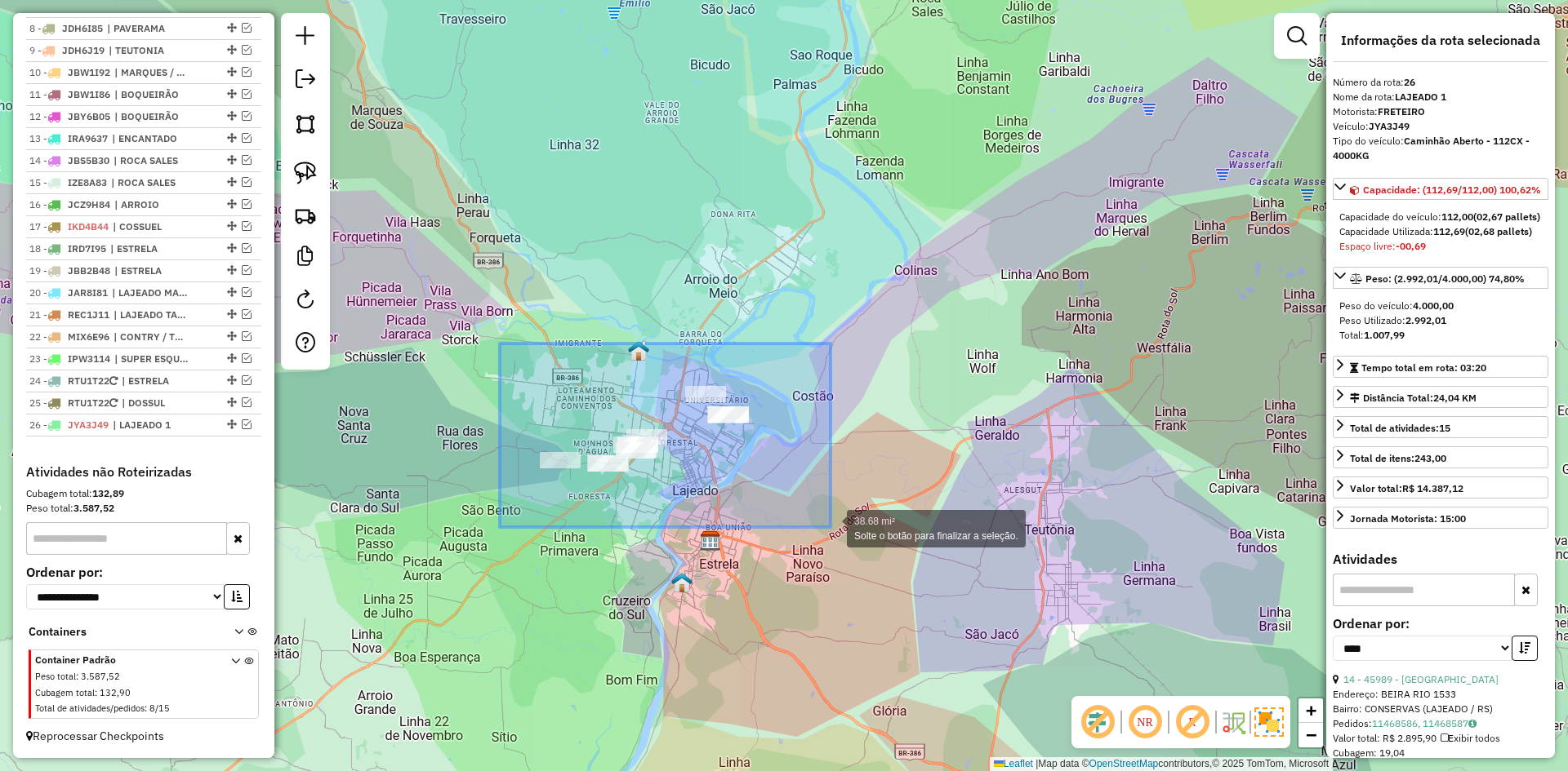
drag, startPoint x: 647, startPoint y: 479, endPoint x: 831, endPoint y: 527, distance: 190.2
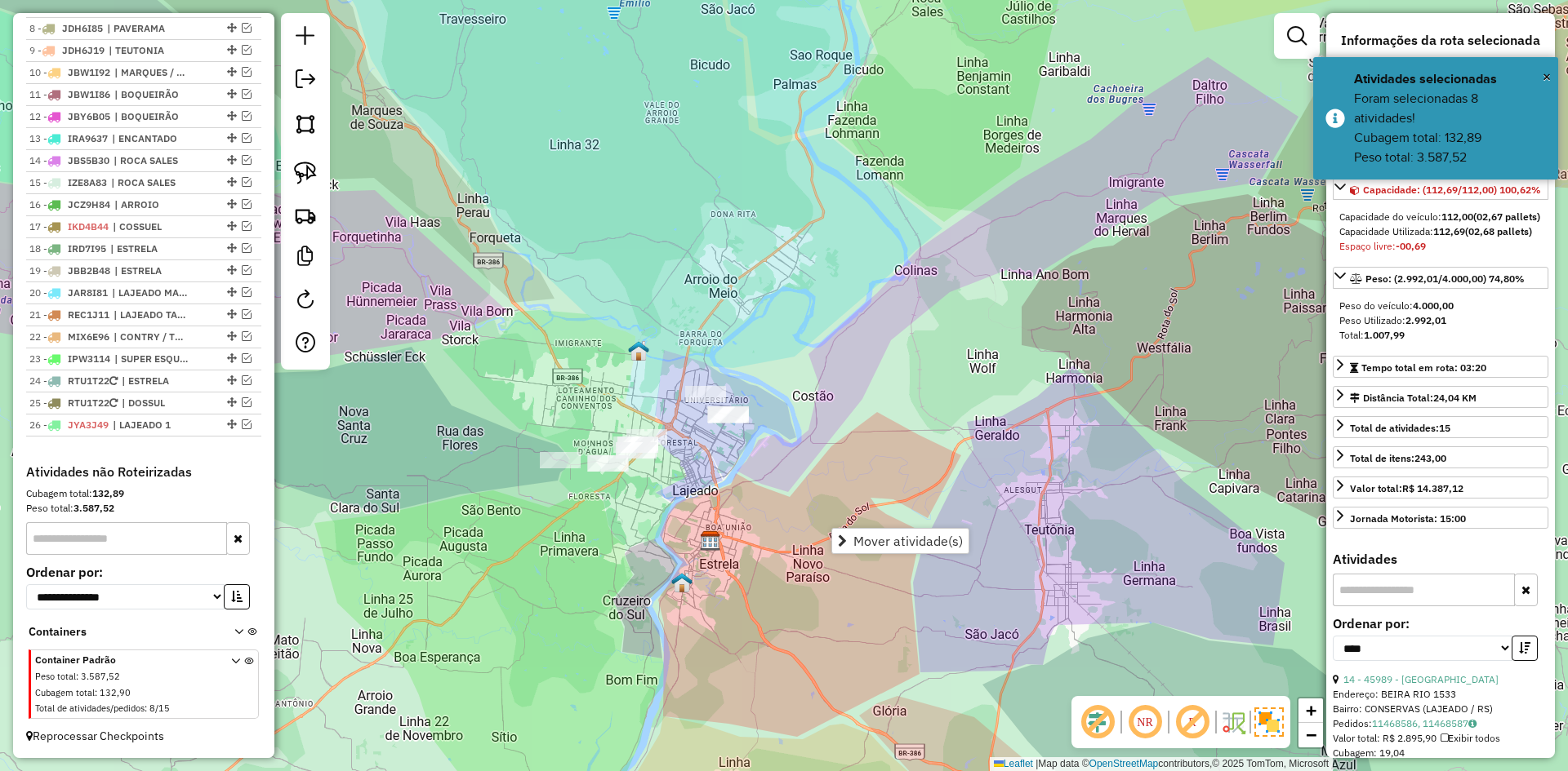
click at [908, 540] on span "Mover atividade(s)" at bounding box center [907, 541] width 110 height 13
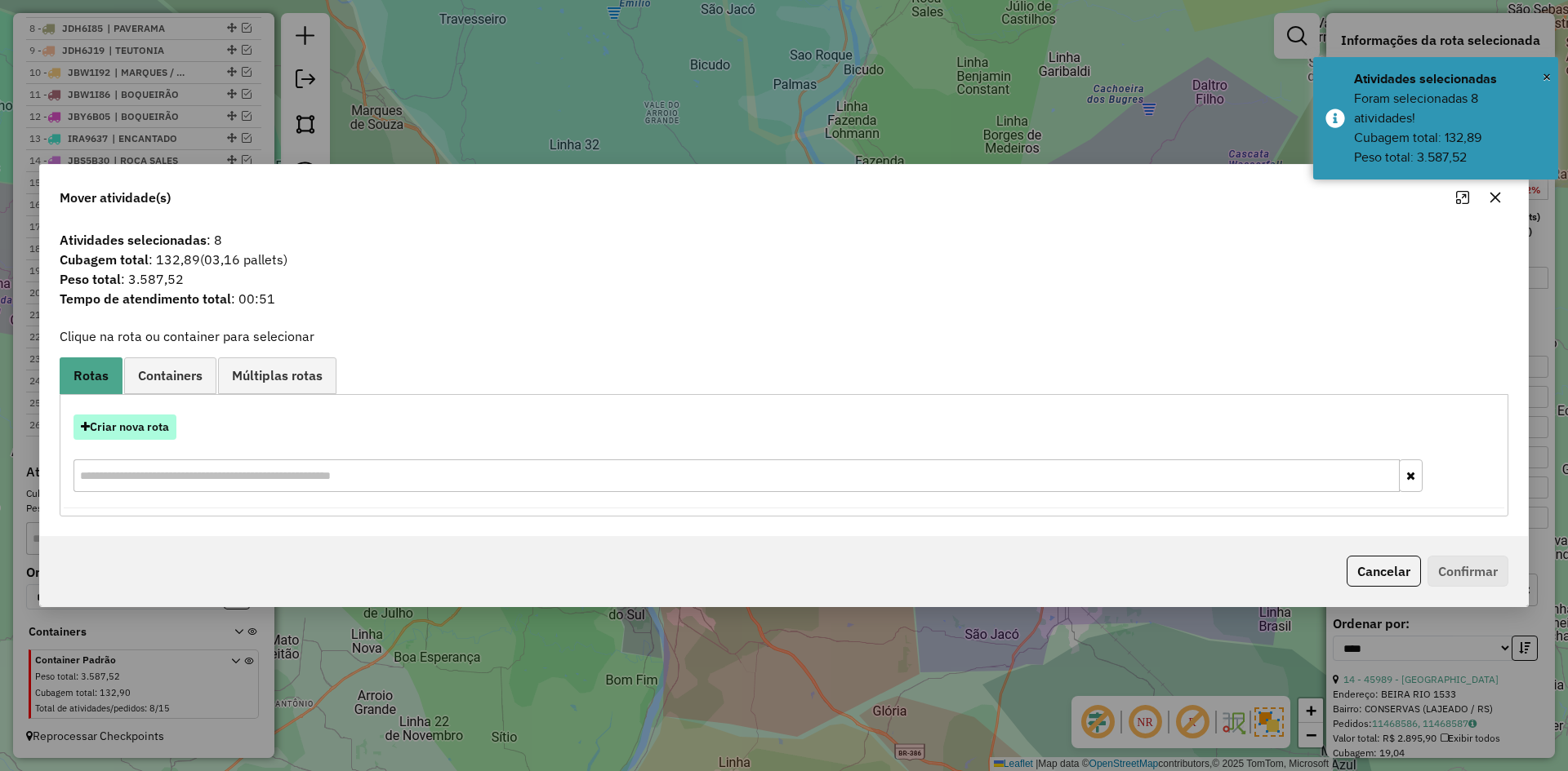
click at [131, 430] on button "Criar nova rota" at bounding box center [125, 427] width 103 height 25
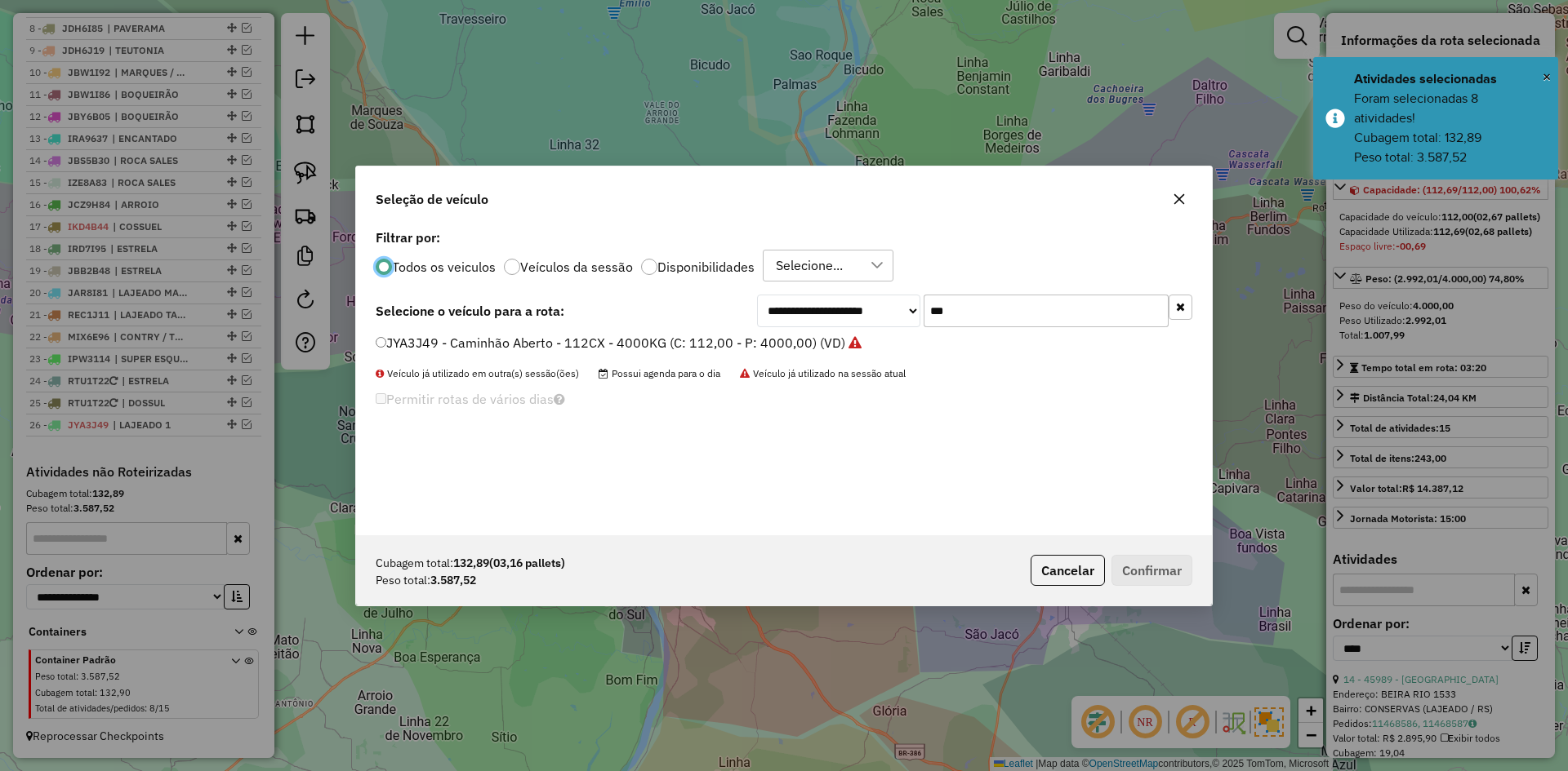
scroll to position [9, 5]
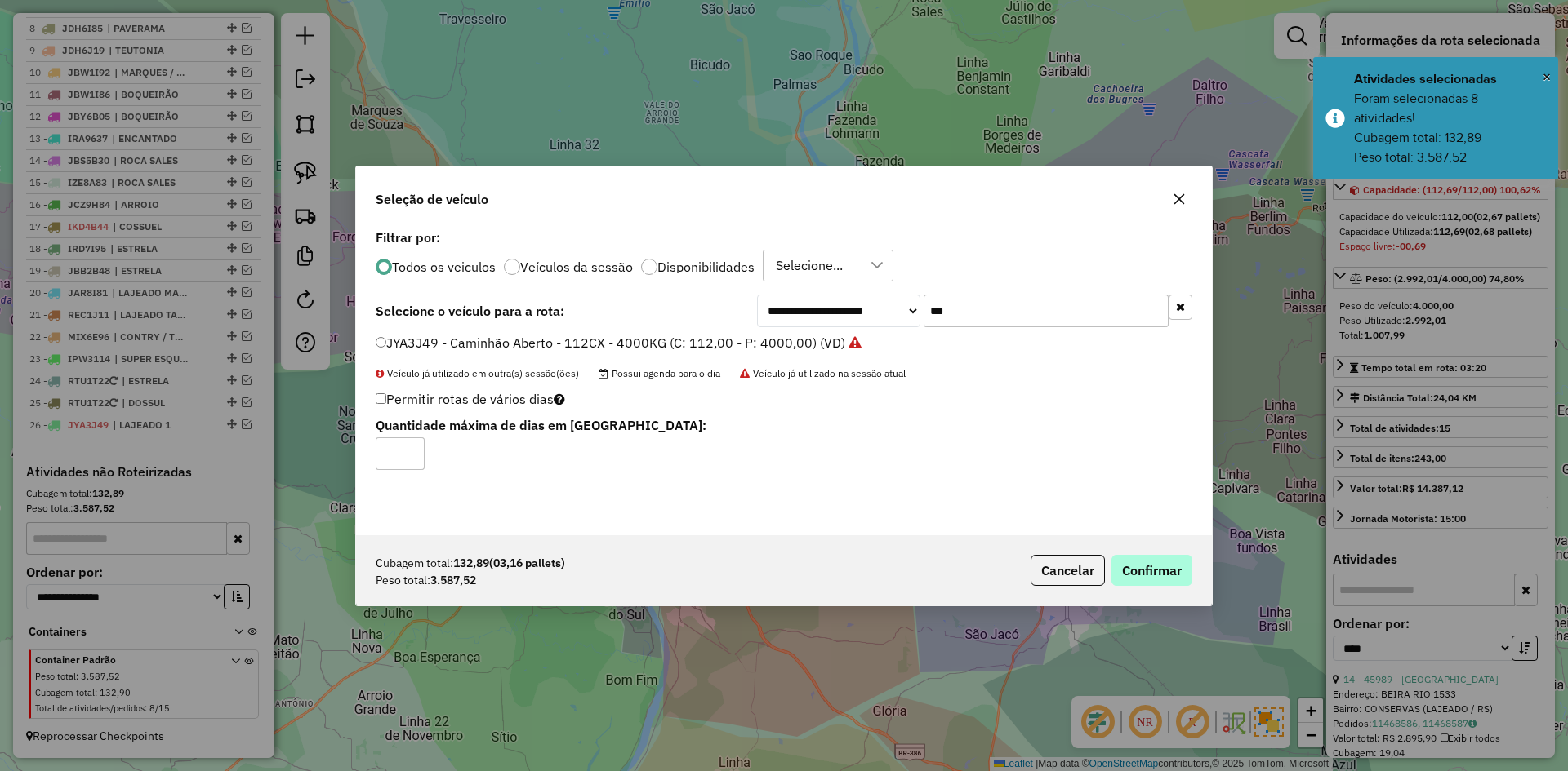
click at [1189, 571] on div "Cubagem total: 132,89 (03,16 pallets) Peso total: 3.587,52 Cancelar Confirmar" at bounding box center [783, 570] width 856 height 70
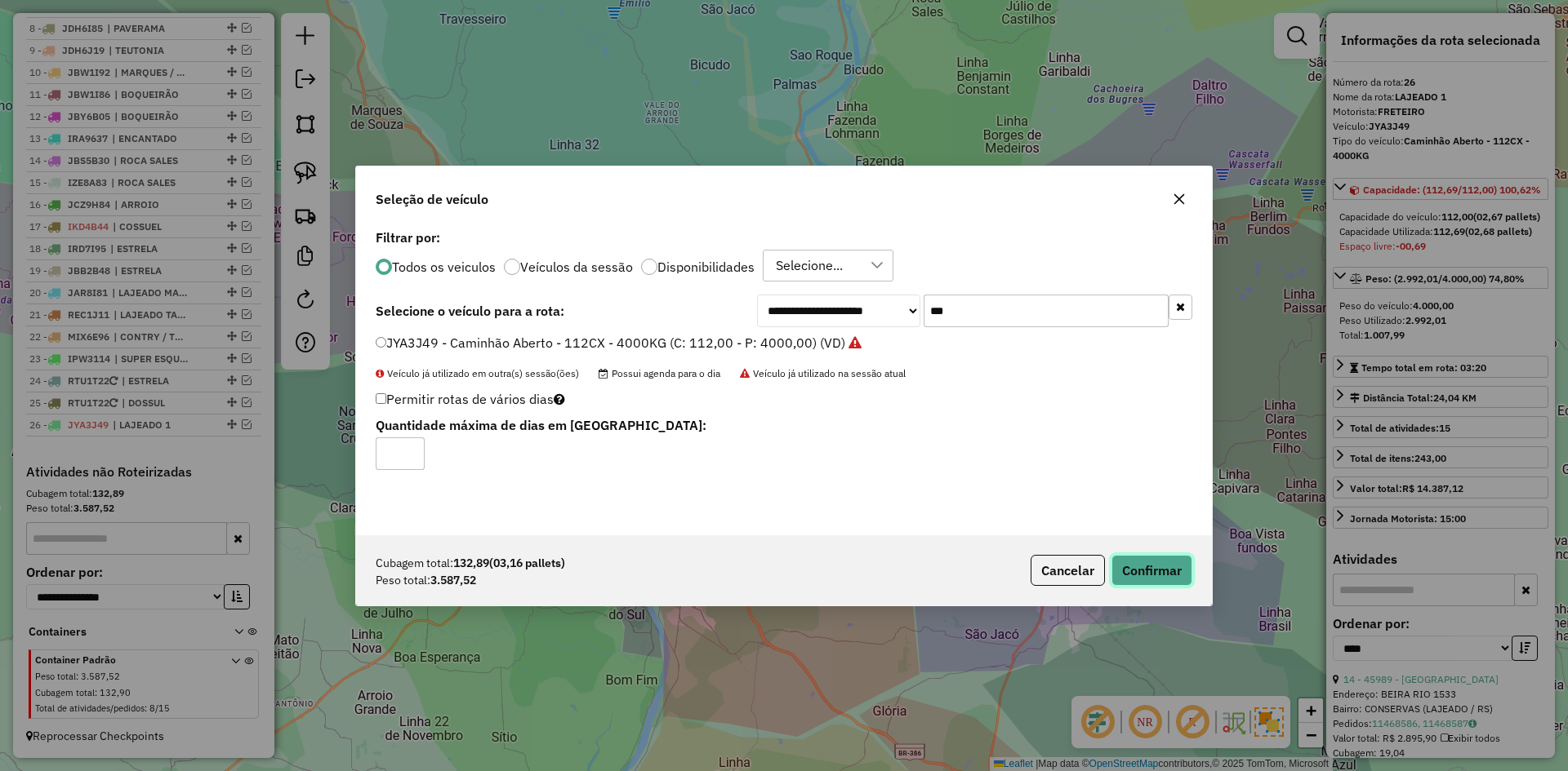
click at [1171, 567] on button "Confirmar" at bounding box center [1151, 571] width 81 height 31
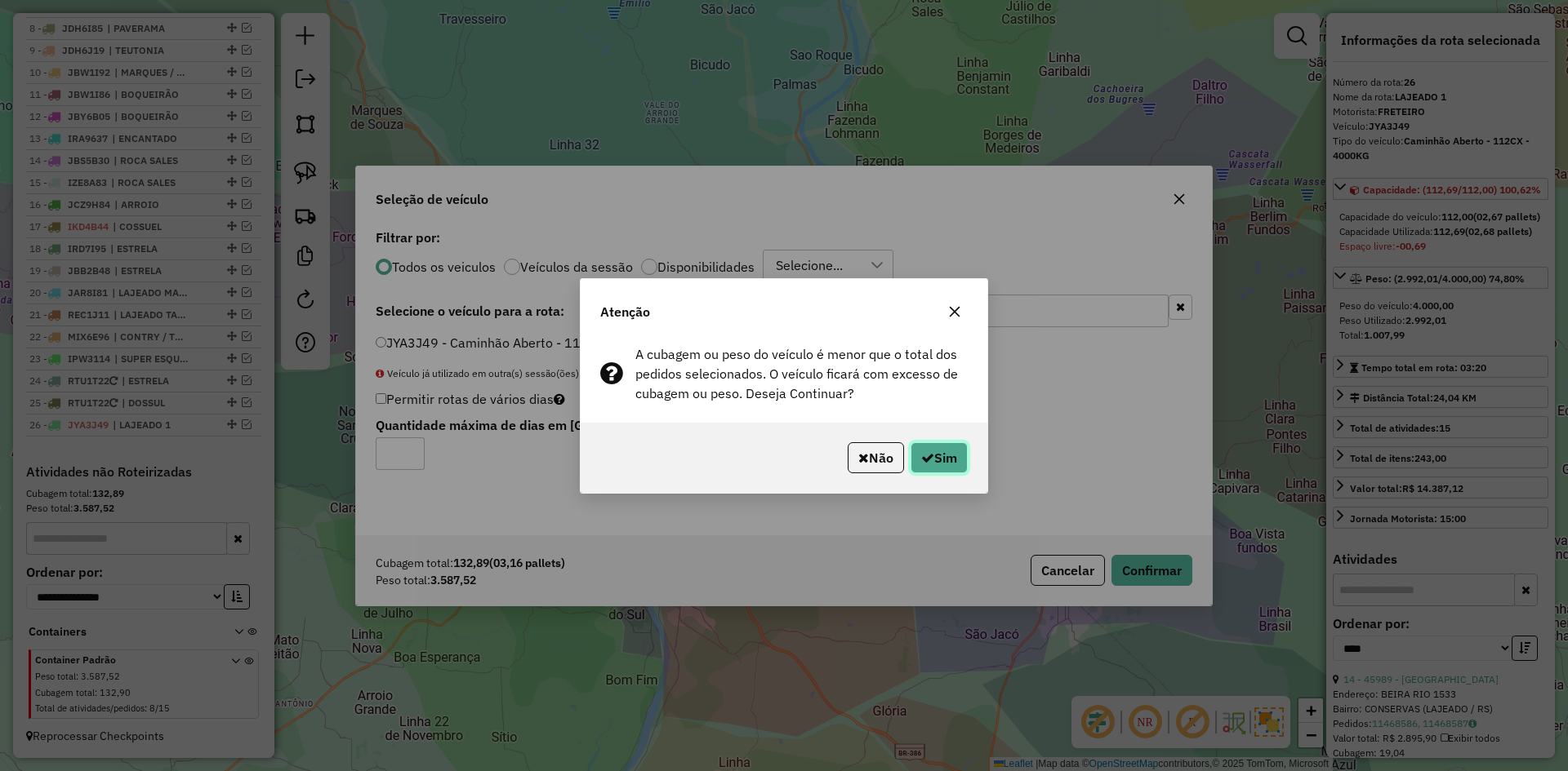
click at [938, 468] on button "Sim" at bounding box center [938, 458] width 57 height 31
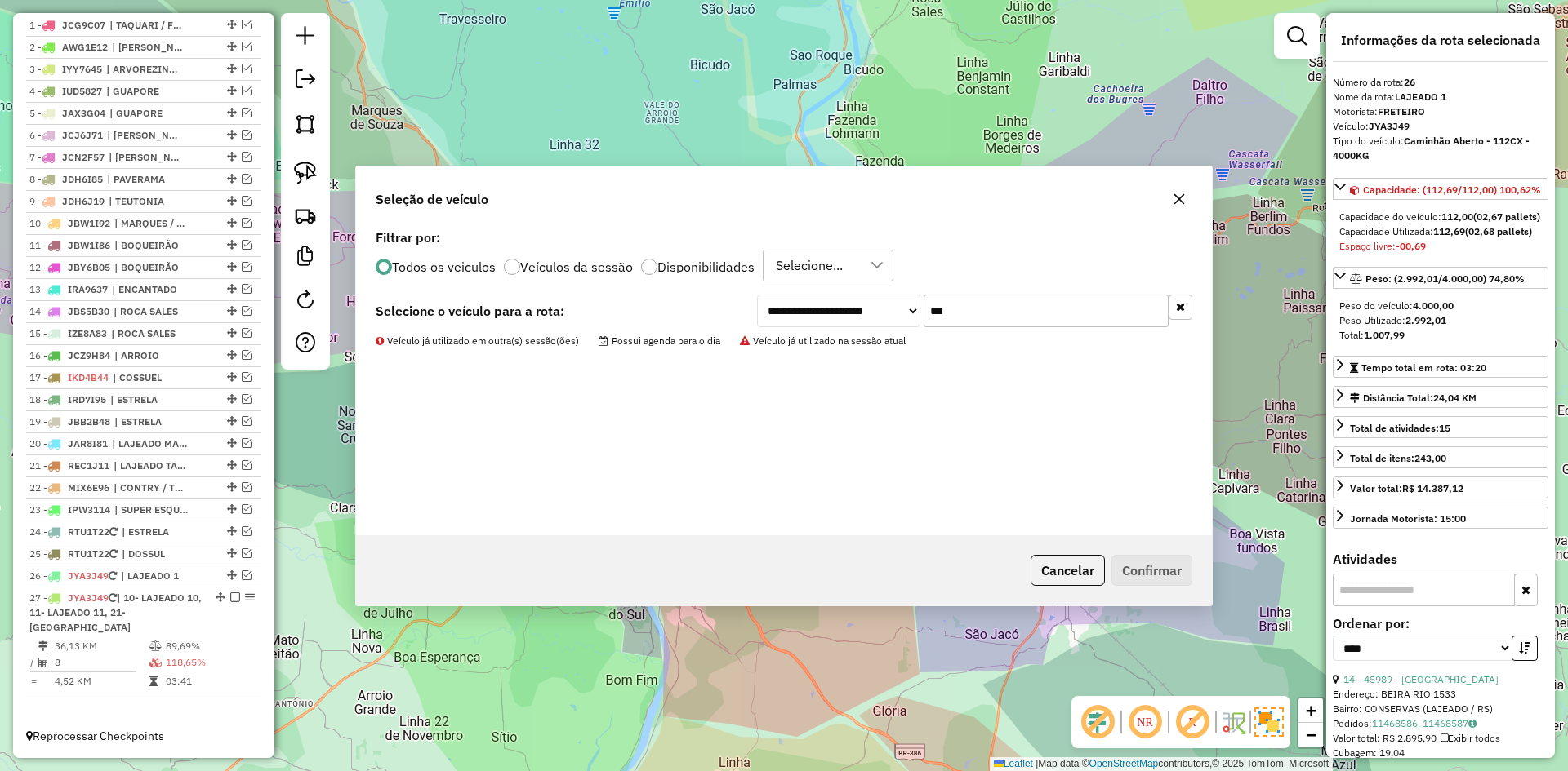
scroll to position [651, 0]
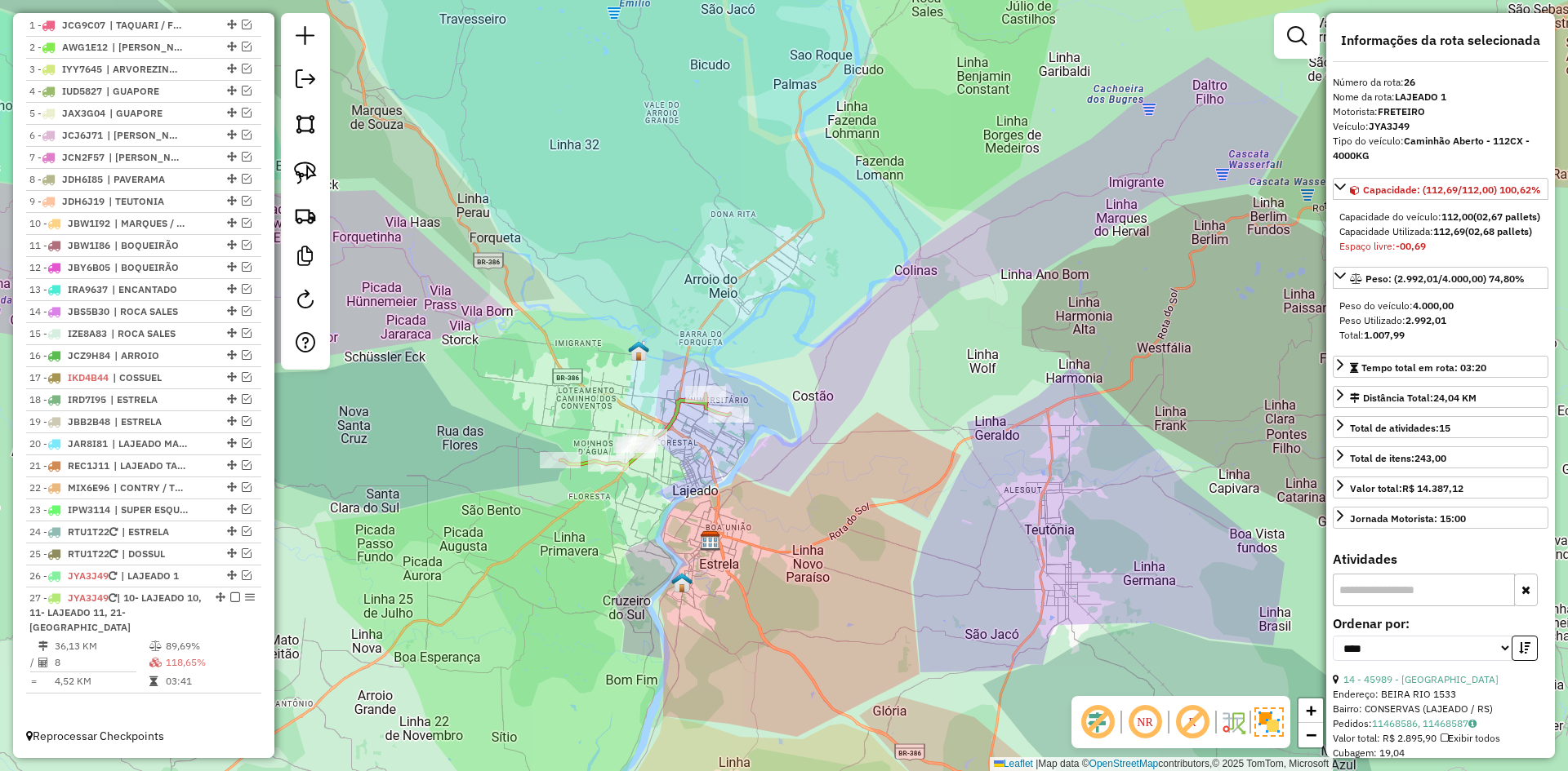
click at [670, 422] on icon at bounding box center [645, 431] width 170 height 75
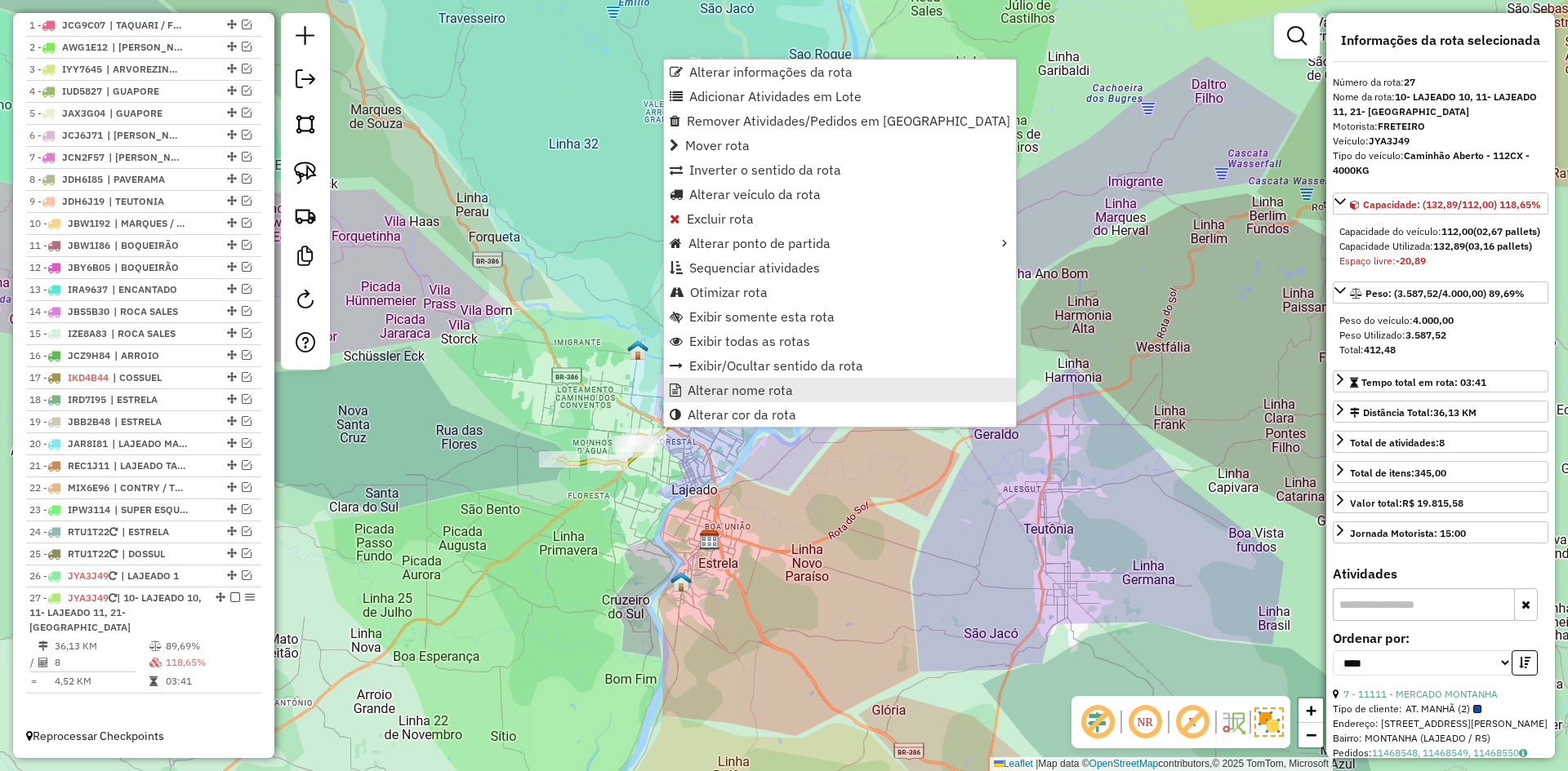
click at [738, 388] on span "Alterar nome rota" at bounding box center [740, 389] width 105 height 13
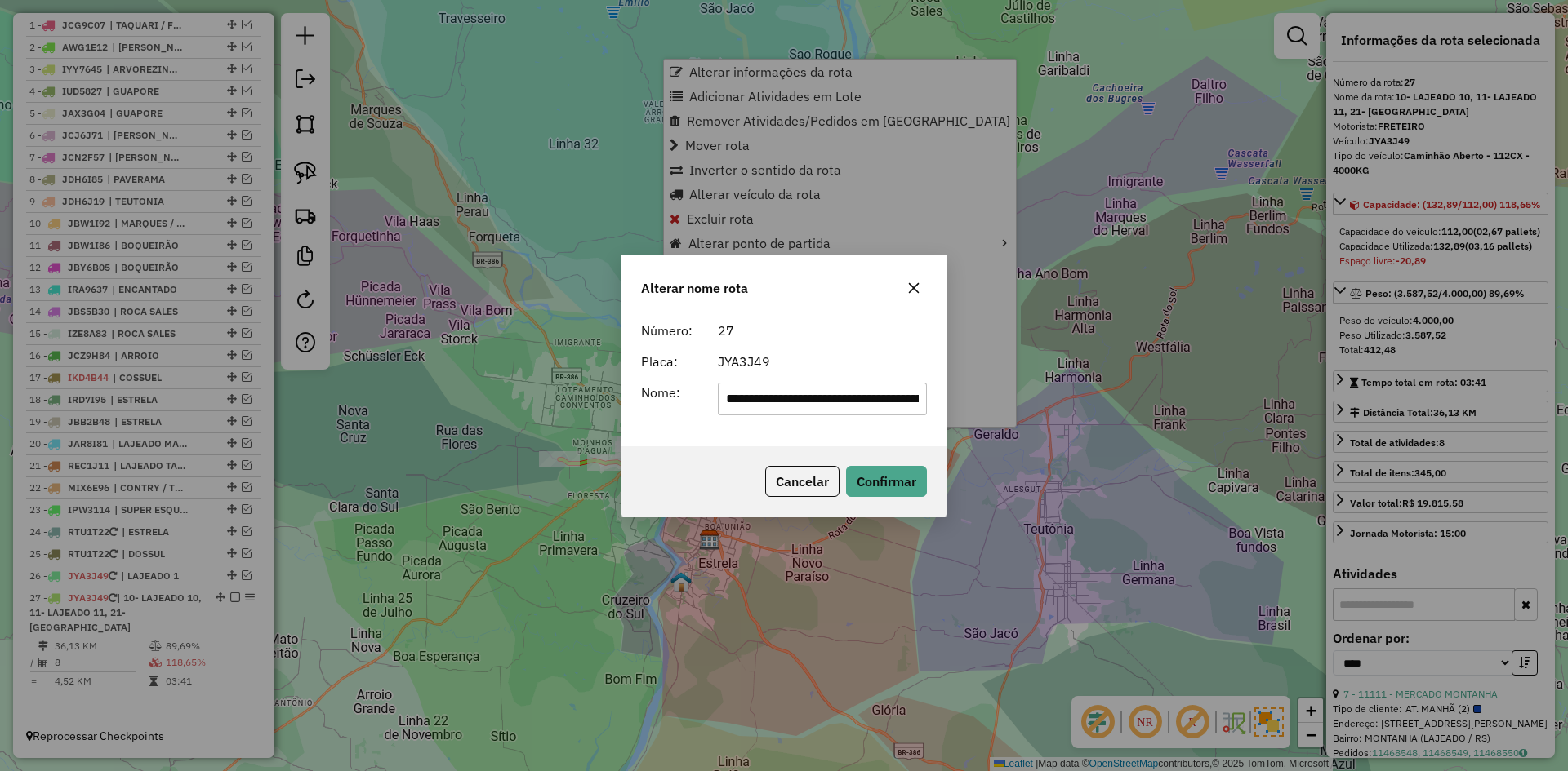
scroll to position [0, 124]
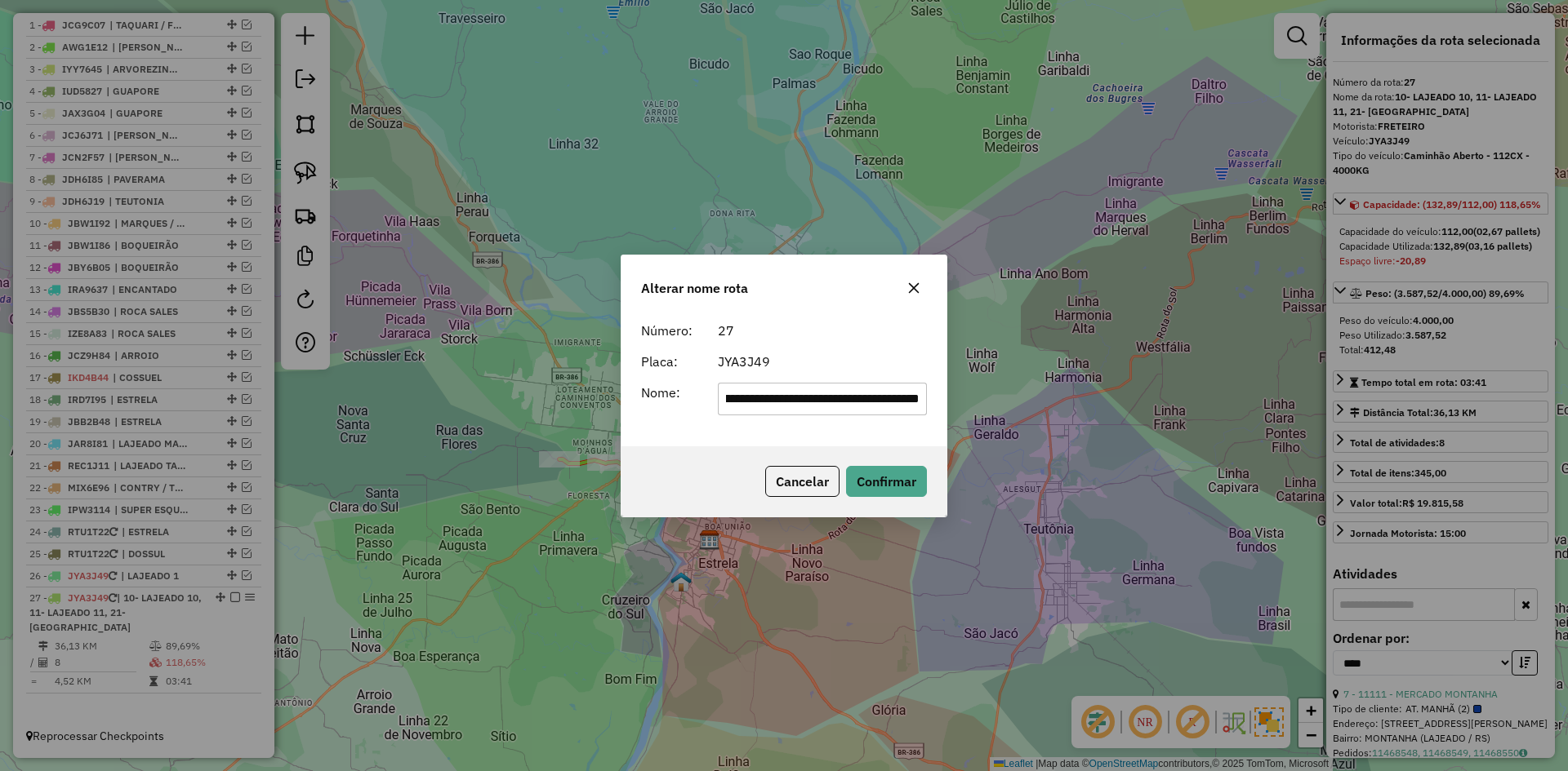
drag, startPoint x: 790, startPoint y: 401, endPoint x: 978, endPoint y: 427, distance: 189.8
click at [978, 427] on div "**********" at bounding box center [784, 386] width 1568 height 771
drag, startPoint x: 809, startPoint y: 405, endPoint x: 939, endPoint y: 421, distance: 131.0
click at [939, 421] on div "**********" at bounding box center [784, 381] width 325 height 132
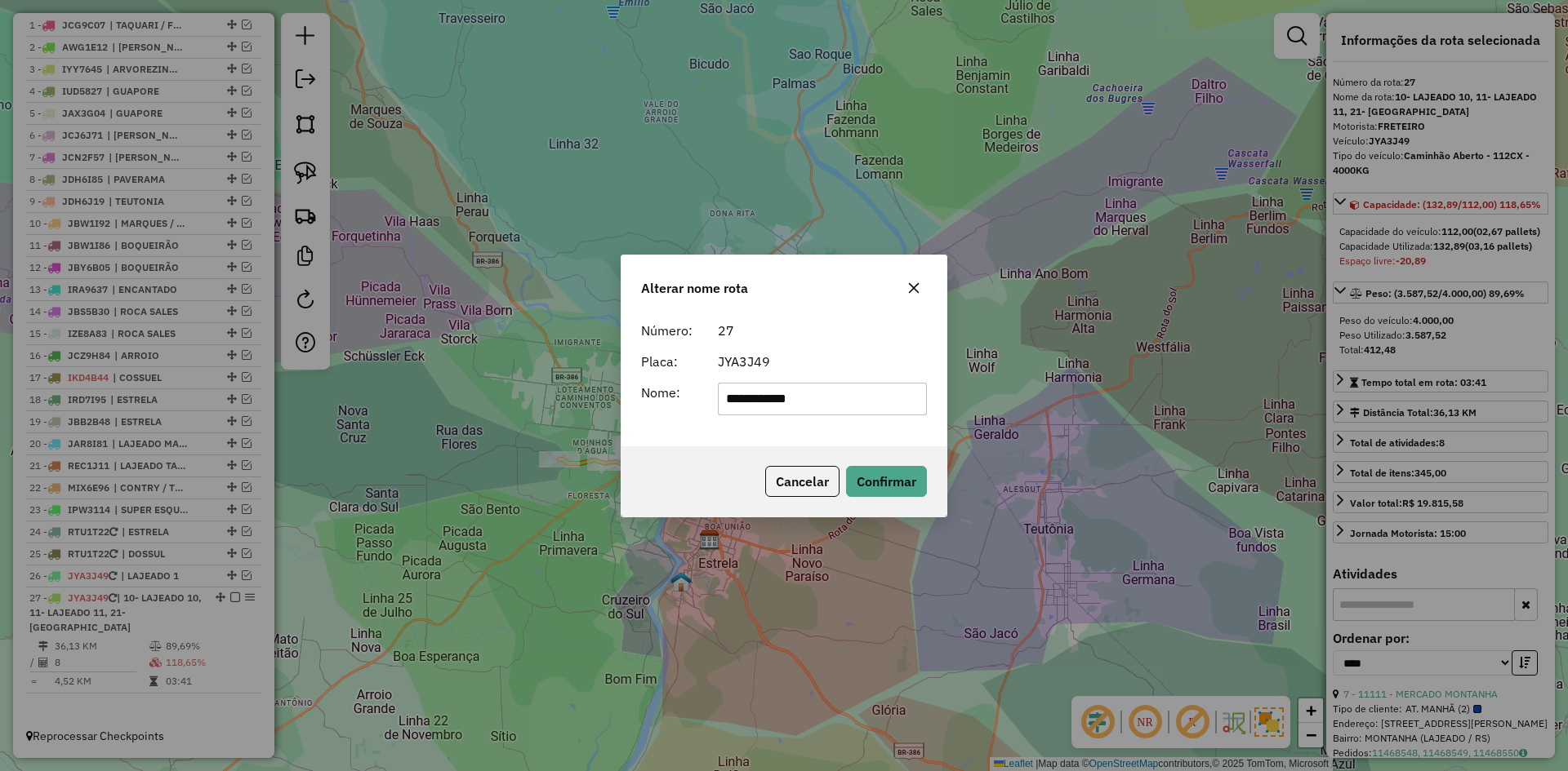
drag, startPoint x: 748, startPoint y: 405, endPoint x: 715, endPoint y: 422, distance: 37.1
click at [729, 417] on div "**********" at bounding box center [784, 381] width 325 height 132
click at [814, 398] on input "*******" at bounding box center [823, 399] width 210 height 33
type input "*********"
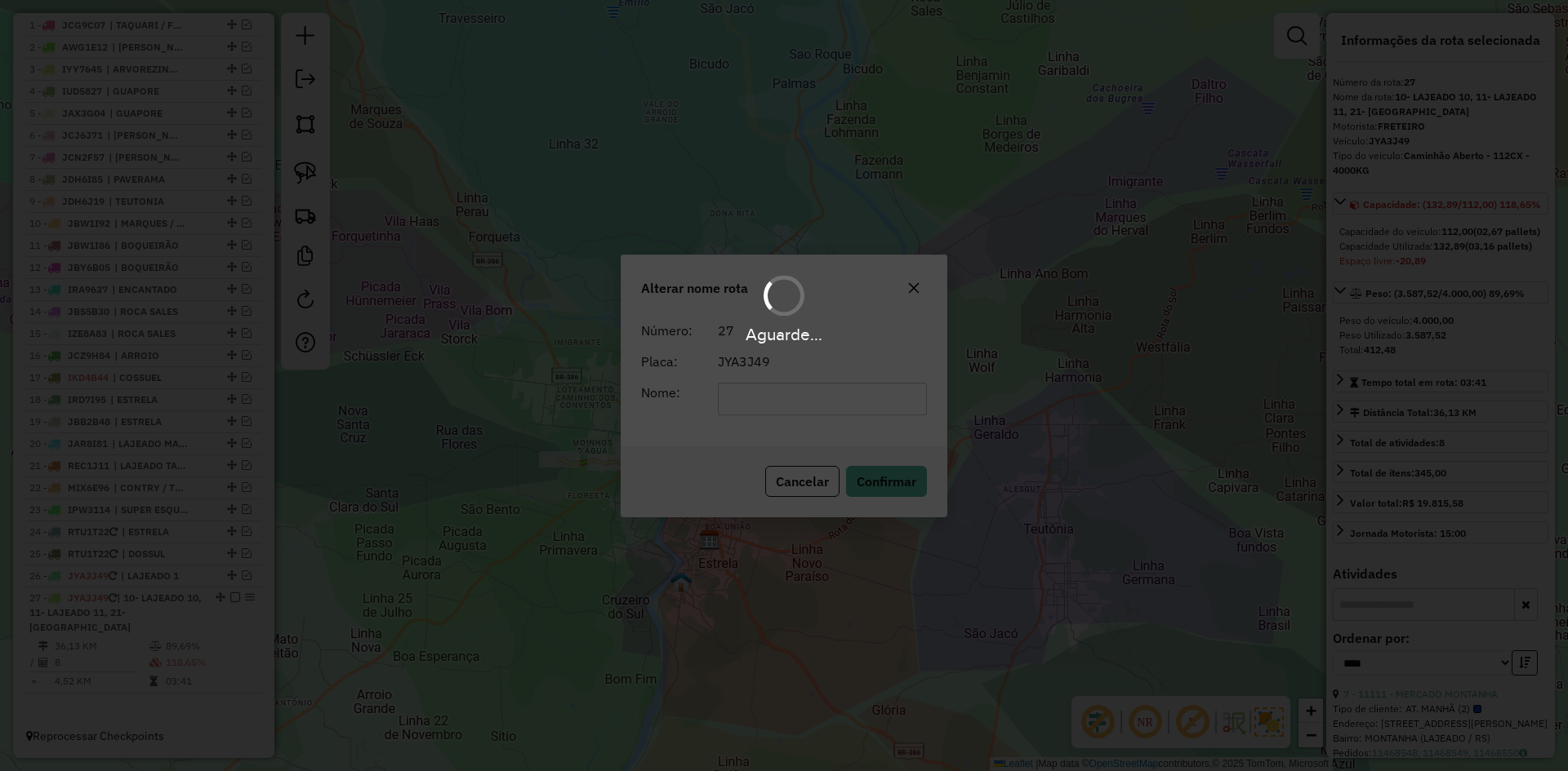
scroll to position [621, 0]
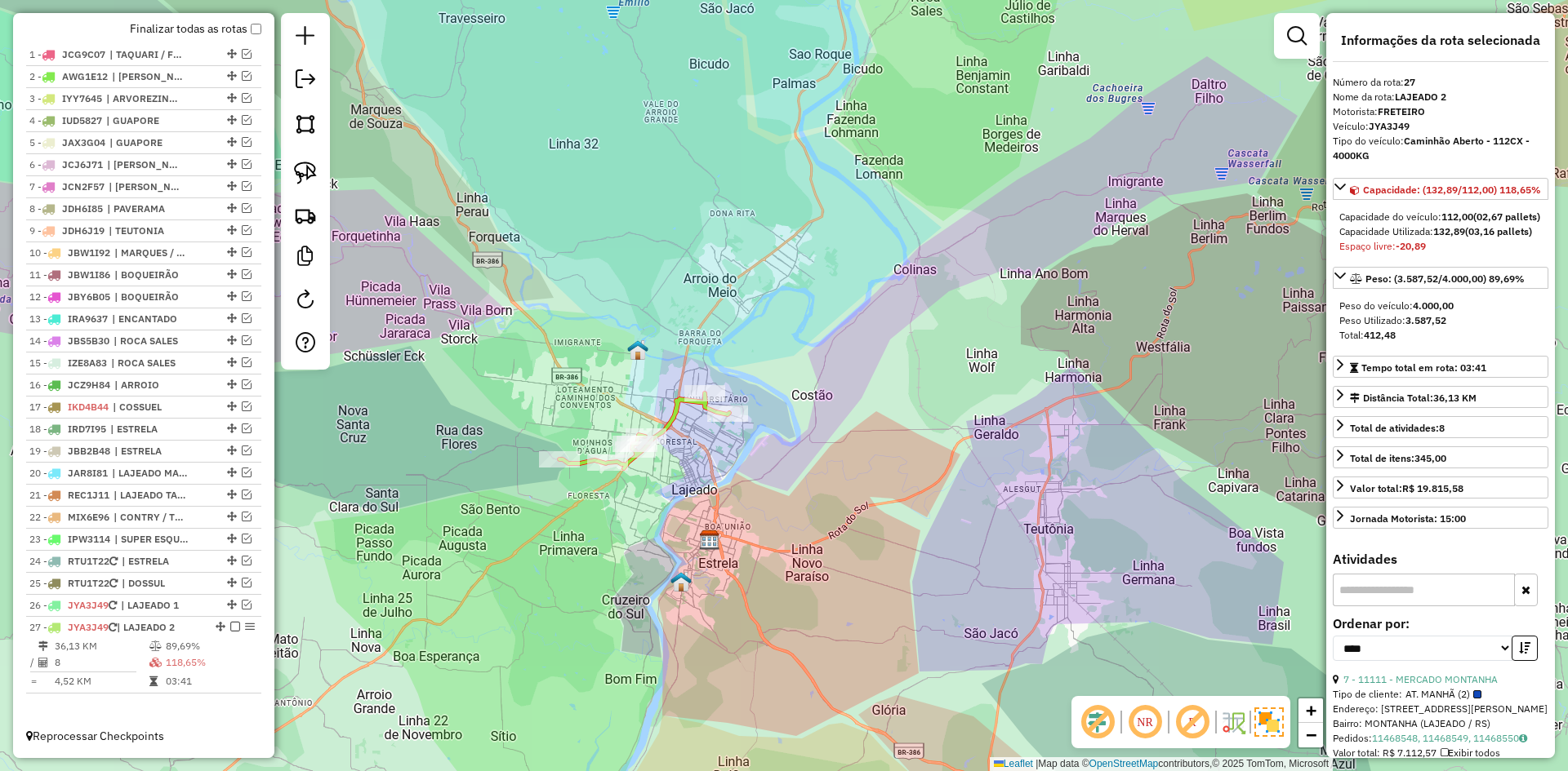
drag, startPoint x: 994, startPoint y: 335, endPoint x: 964, endPoint y: 338, distance: 30.1
click at [994, 335] on div "Janela de atendimento Grade de atendimento Capacidade Transportadoras Veículos …" at bounding box center [784, 386] width 1568 height 771
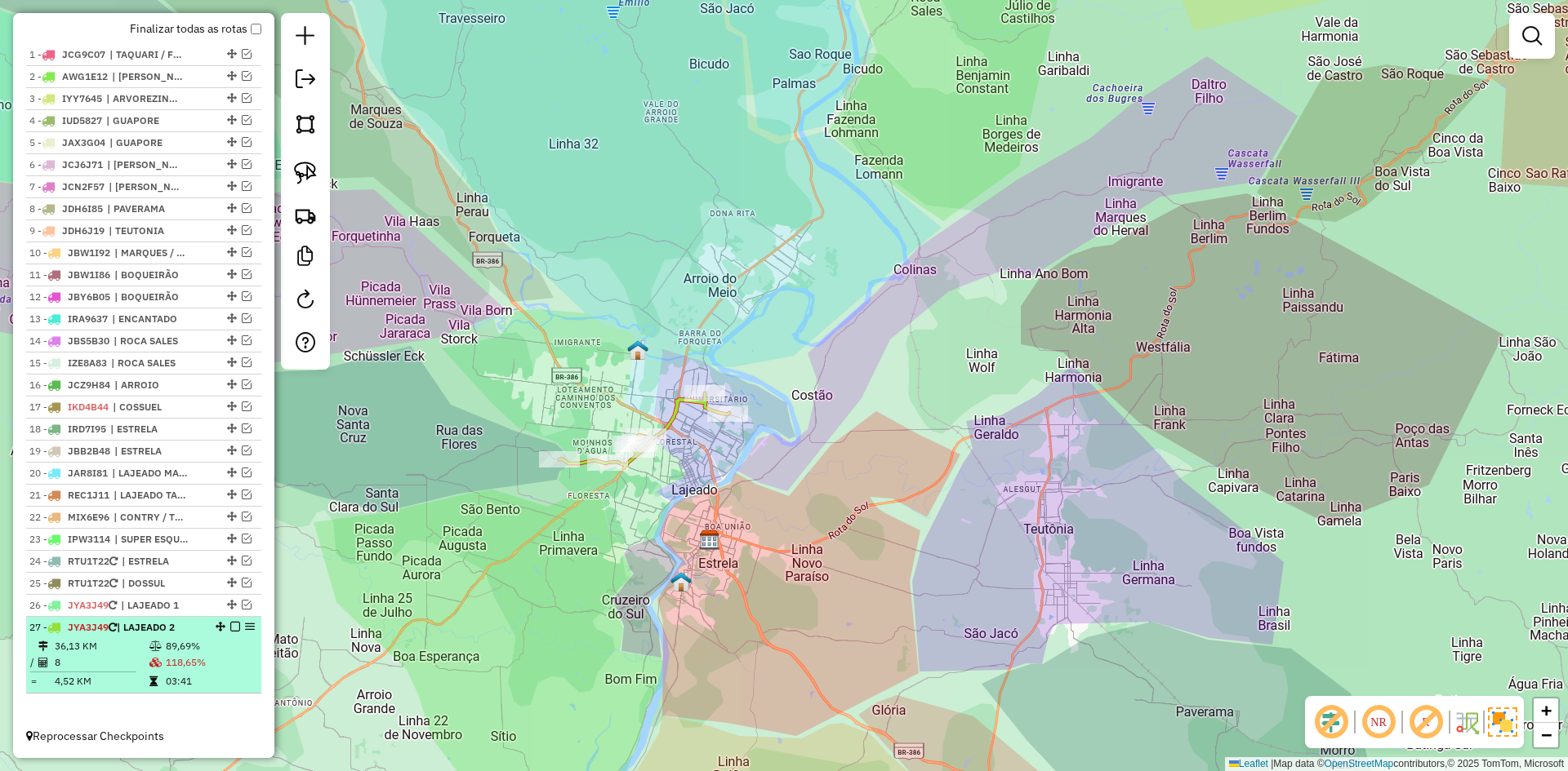
click at [230, 627] on em at bounding box center [235, 626] width 10 height 10
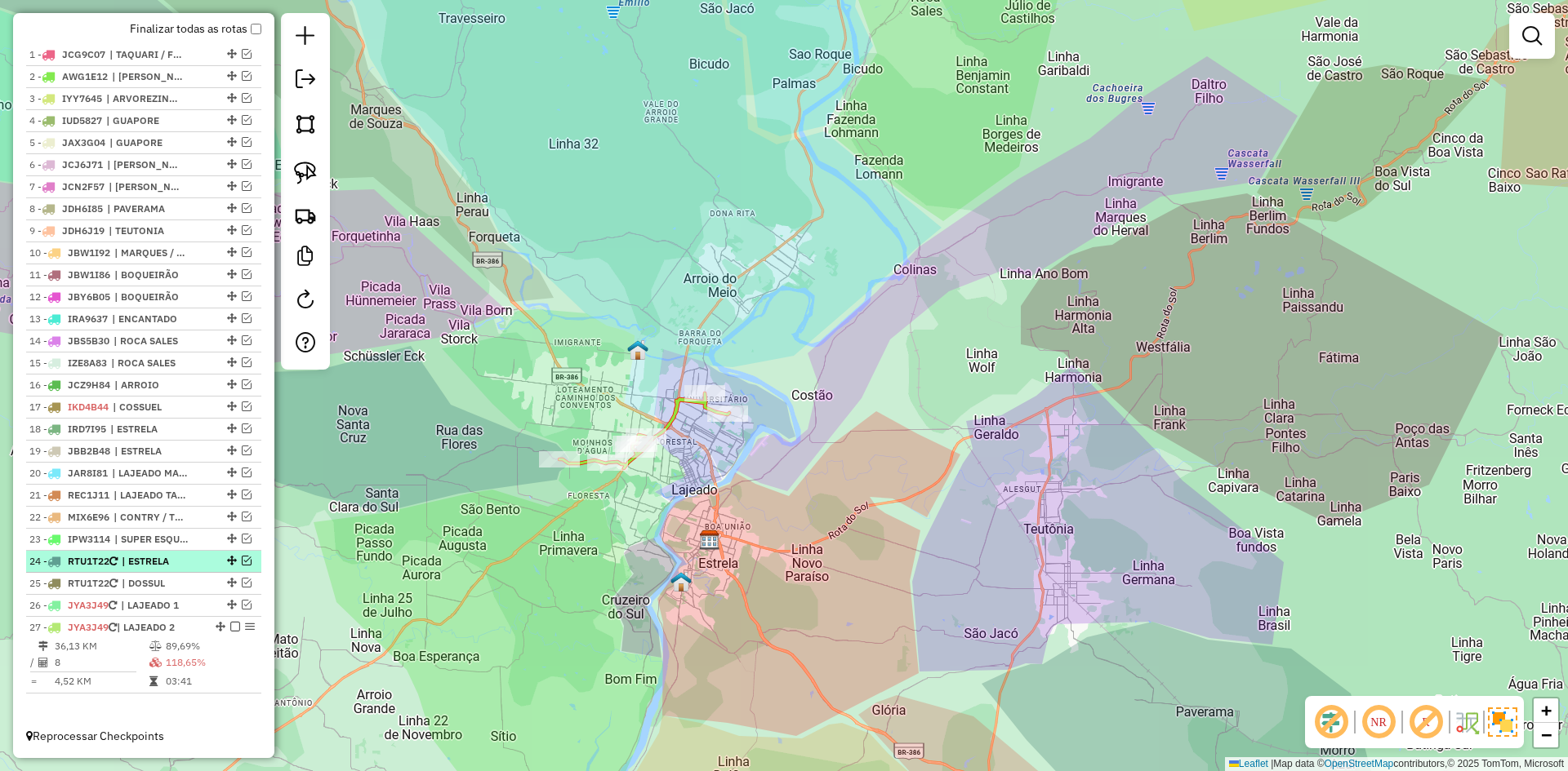
scroll to position [566, 0]
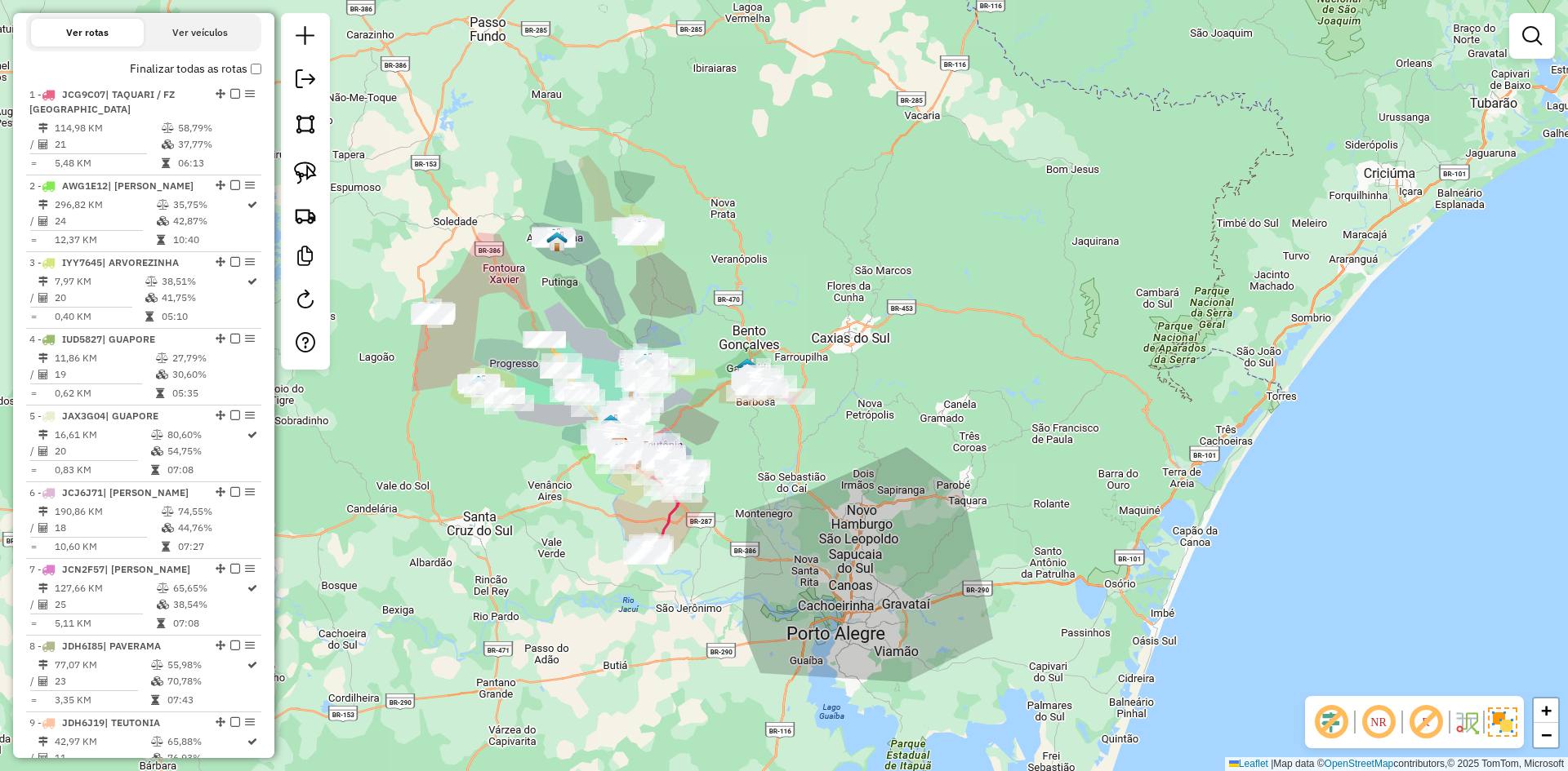
drag, startPoint x: 521, startPoint y: 366, endPoint x: 840, endPoint y: 194, distance: 362.4
click at [840, 195] on div "Janela de atendimento Grade de atendimento Capacidade Transportadoras Veículos …" at bounding box center [784, 386] width 1568 height 771
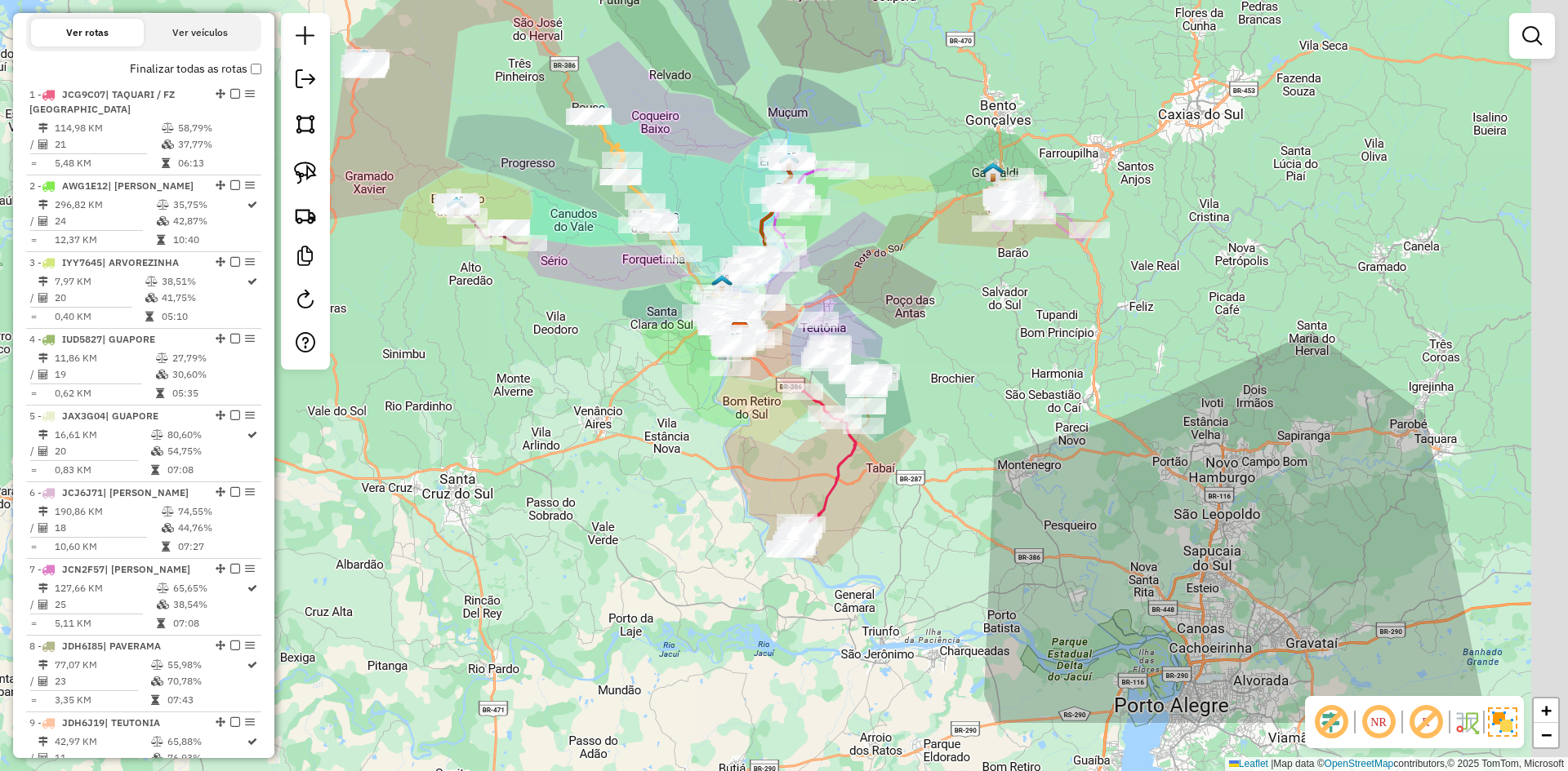
drag, startPoint x: 666, startPoint y: 401, endPoint x: 621, endPoint y: 363, distance: 58.9
click at [622, 365] on div "Janela de atendimento Grade de atendimento Capacidade Transportadoras Veículos …" at bounding box center [784, 386] width 1568 height 771
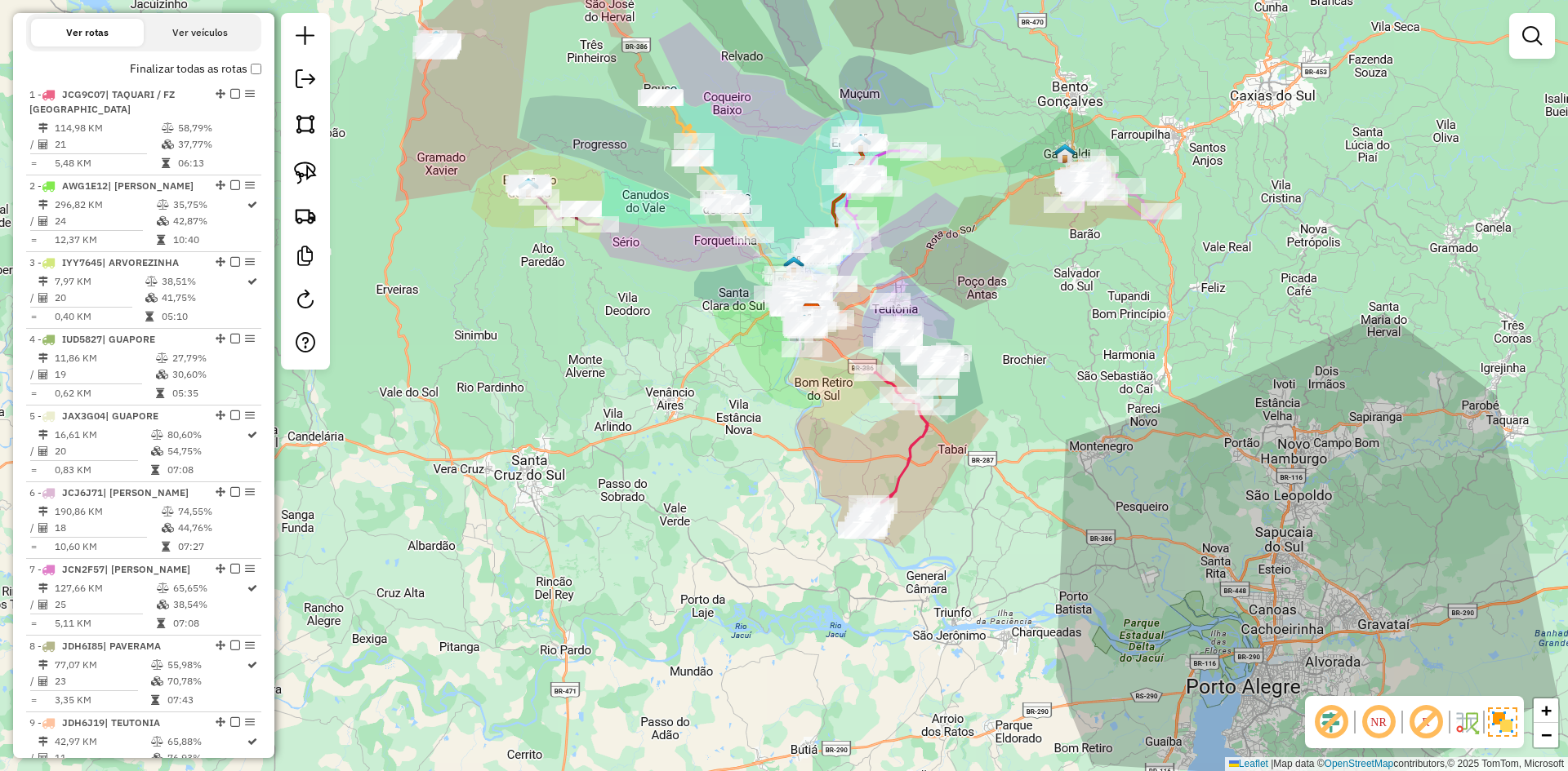
drag, startPoint x: 928, startPoint y: 156, endPoint x: 871, endPoint y: 315, distance: 168.9
click at [872, 313] on div "Janela de atendimento Grade de atendimento Capacidade Transportadoras Veículos …" at bounding box center [784, 386] width 1568 height 771
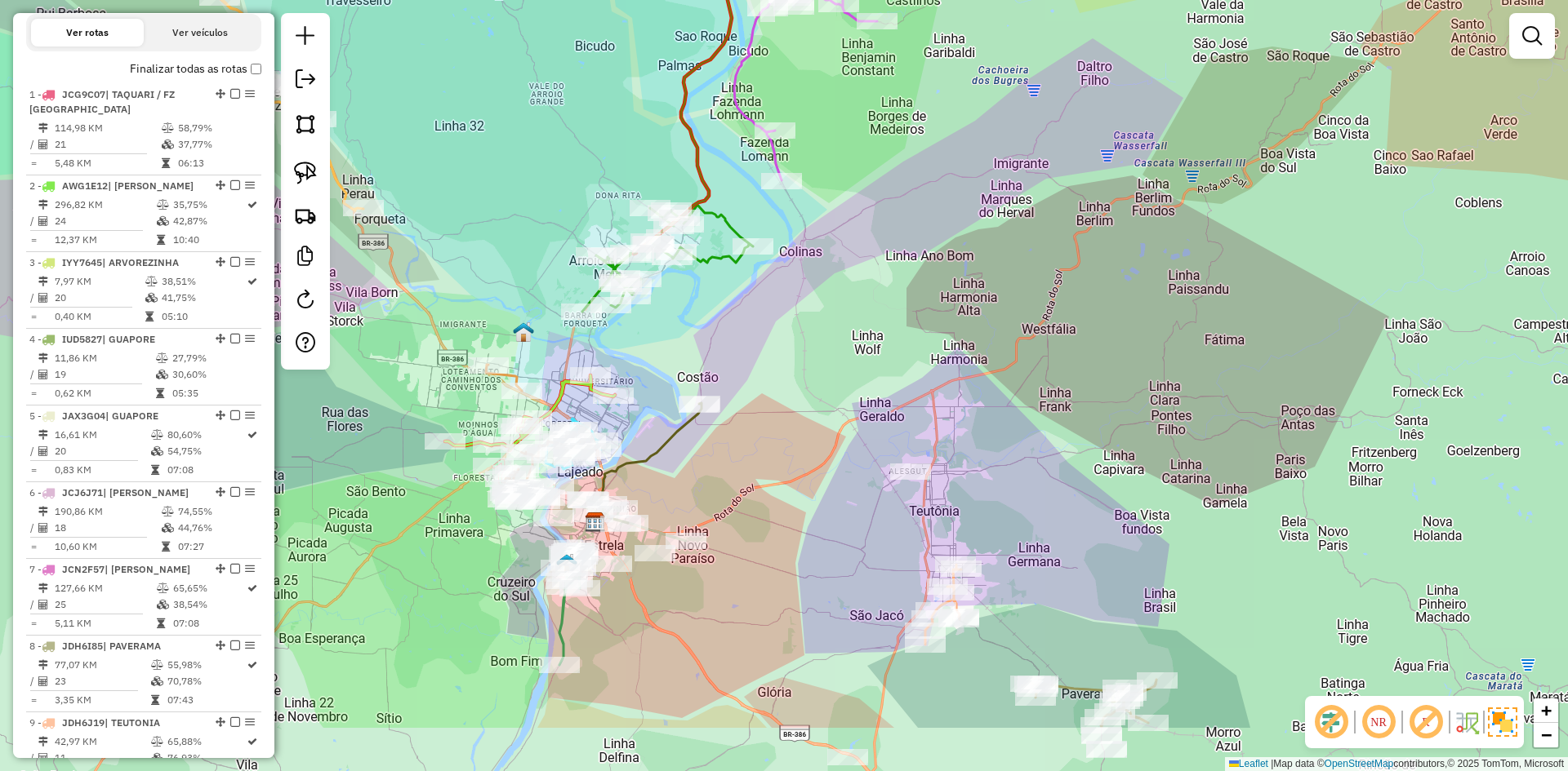
drag, startPoint x: 732, startPoint y: 511, endPoint x: 768, endPoint y: 385, distance: 131.0
click at [768, 386] on div "Janela de atendimento Grade de atendimento Capacidade Transportadoras Veículos …" at bounding box center [784, 386] width 1568 height 771
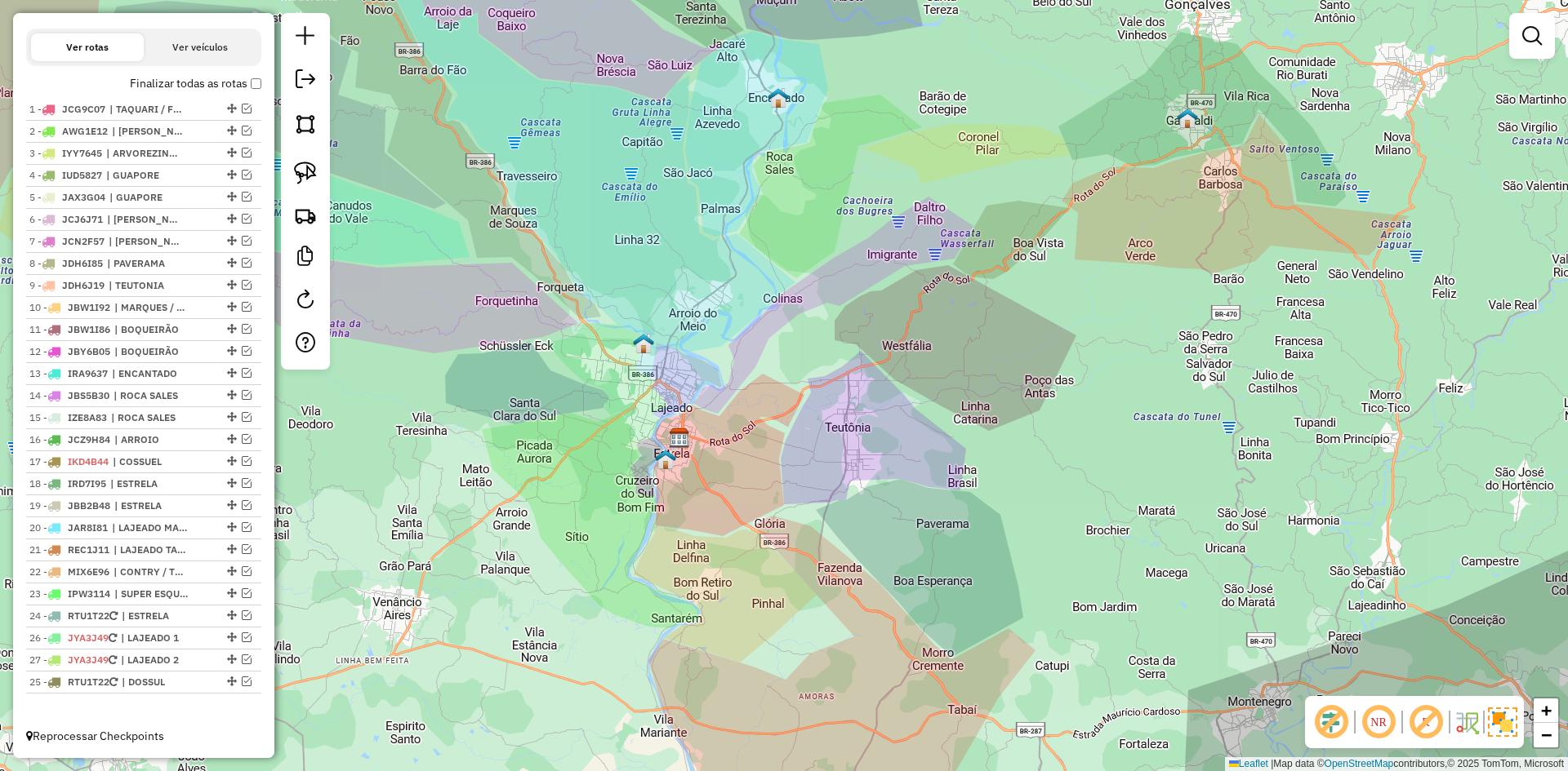
drag, startPoint x: 226, startPoint y: 636, endPoint x: 226, endPoint y: 686, distance: 50.0
drag, startPoint x: 227, startPoint y: 614, endPoint x: 231, endPoint y: 666, distance: 52.2
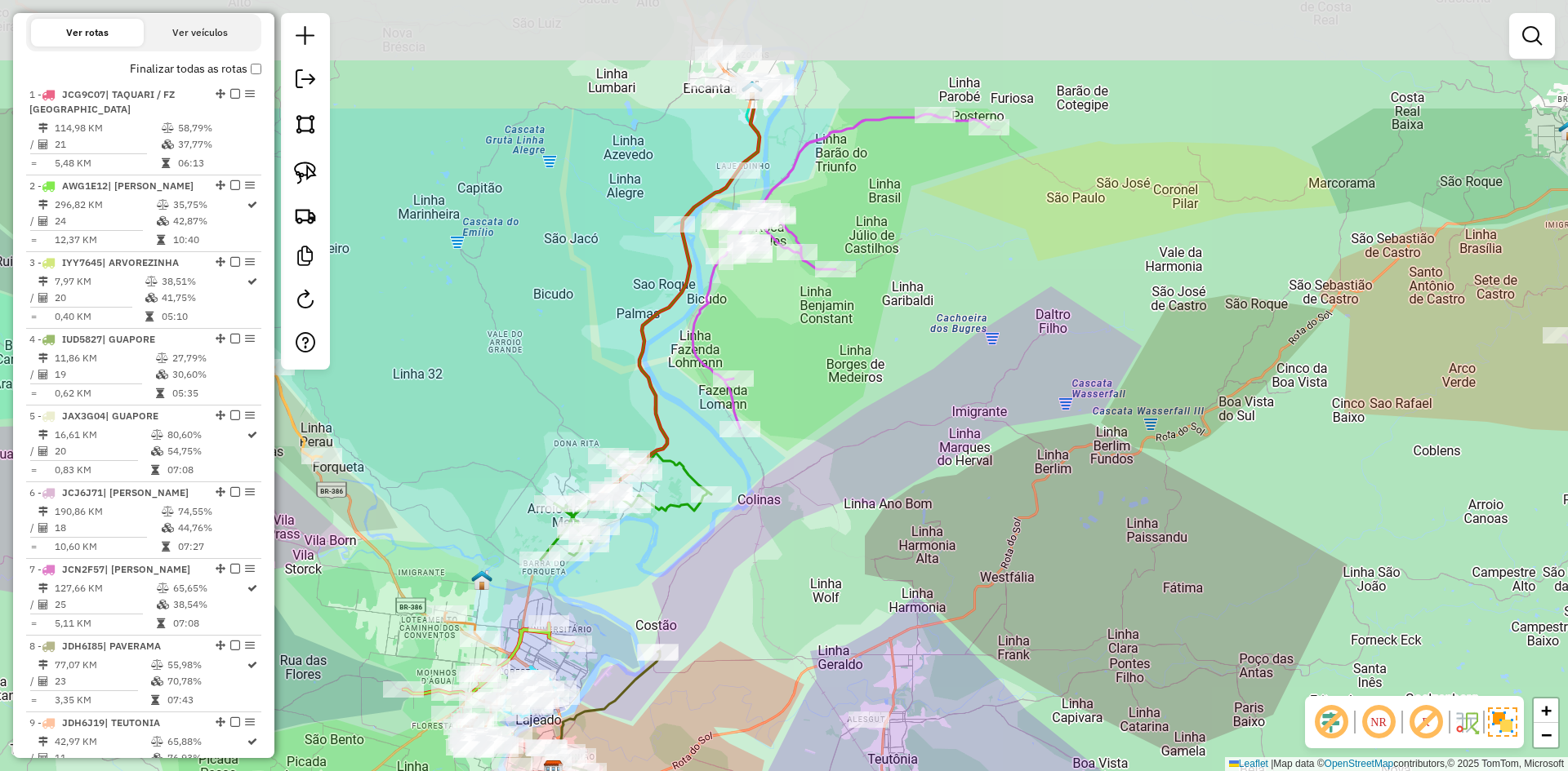
drag, startPoint x: 649, startPoint y: 152, endPoint x: 561, endPoint y: 343, distance: 210.3
click at [561, 343] on div "Janela de atendimento Grade de atendimento Capacidade Transportadoras Veículos …" at bounding box center [784, 386] width 1568 height 771
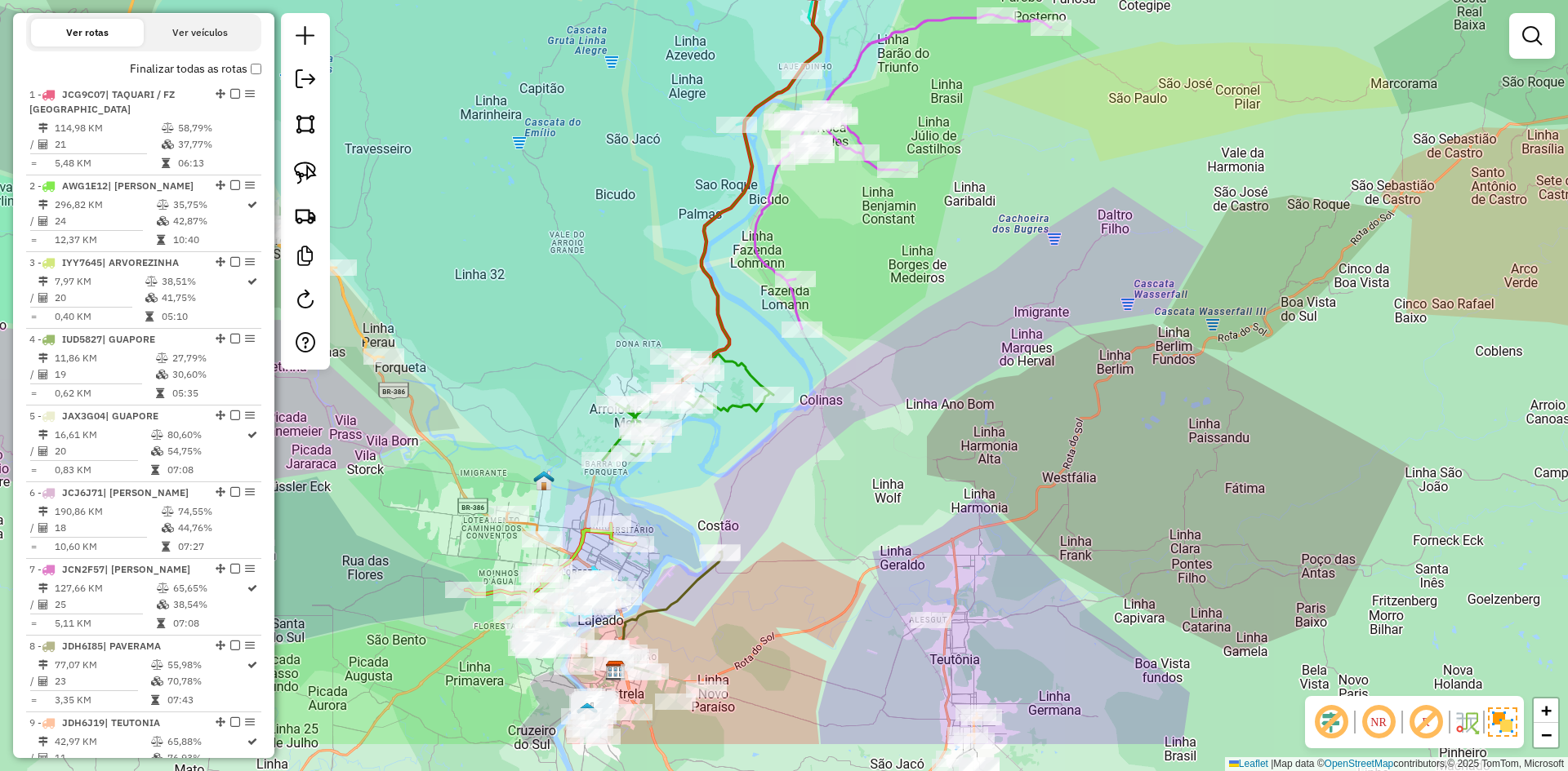
drag, startPoint x: 549, startPoint y: 318, endPoint x: 595, endPoint y: 238, distance: 92.3
click at [595, 238] on div "Janela de atendimento Grade de atendimento Capacidade Transportadoras Veículos …" at bounding box center [784, 386] width 1568 height 771
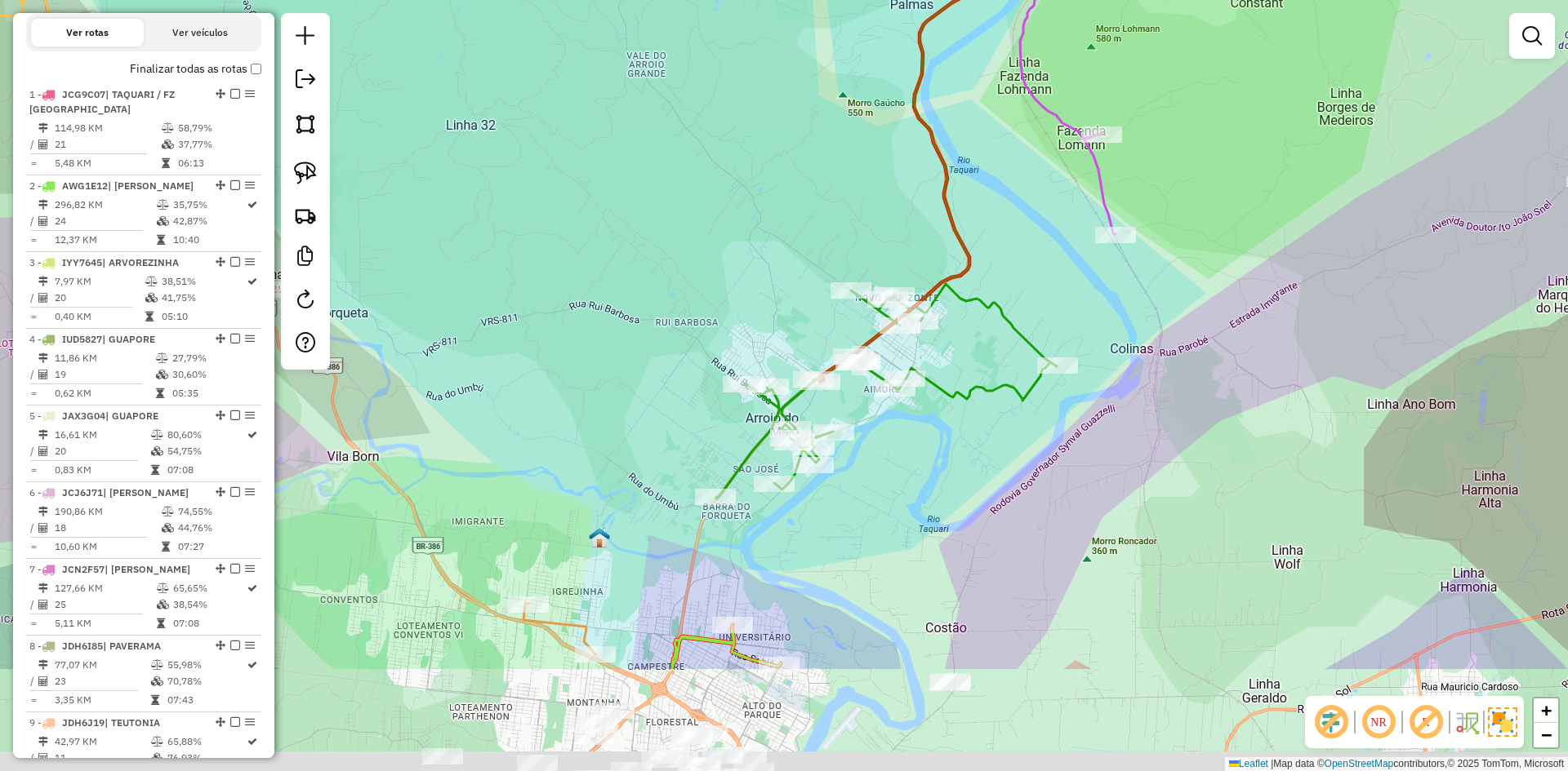
drag, startPoint x: 631, startPoint y: 260, endPoint x: 679, endPoint y: 141, distance: 128.3
click at [678, 146] on div "Janela de atendimento Grade de atendimento Capacidade Transportadoras Veículos …" at bounding box center [784, 386] width 1568 height 771
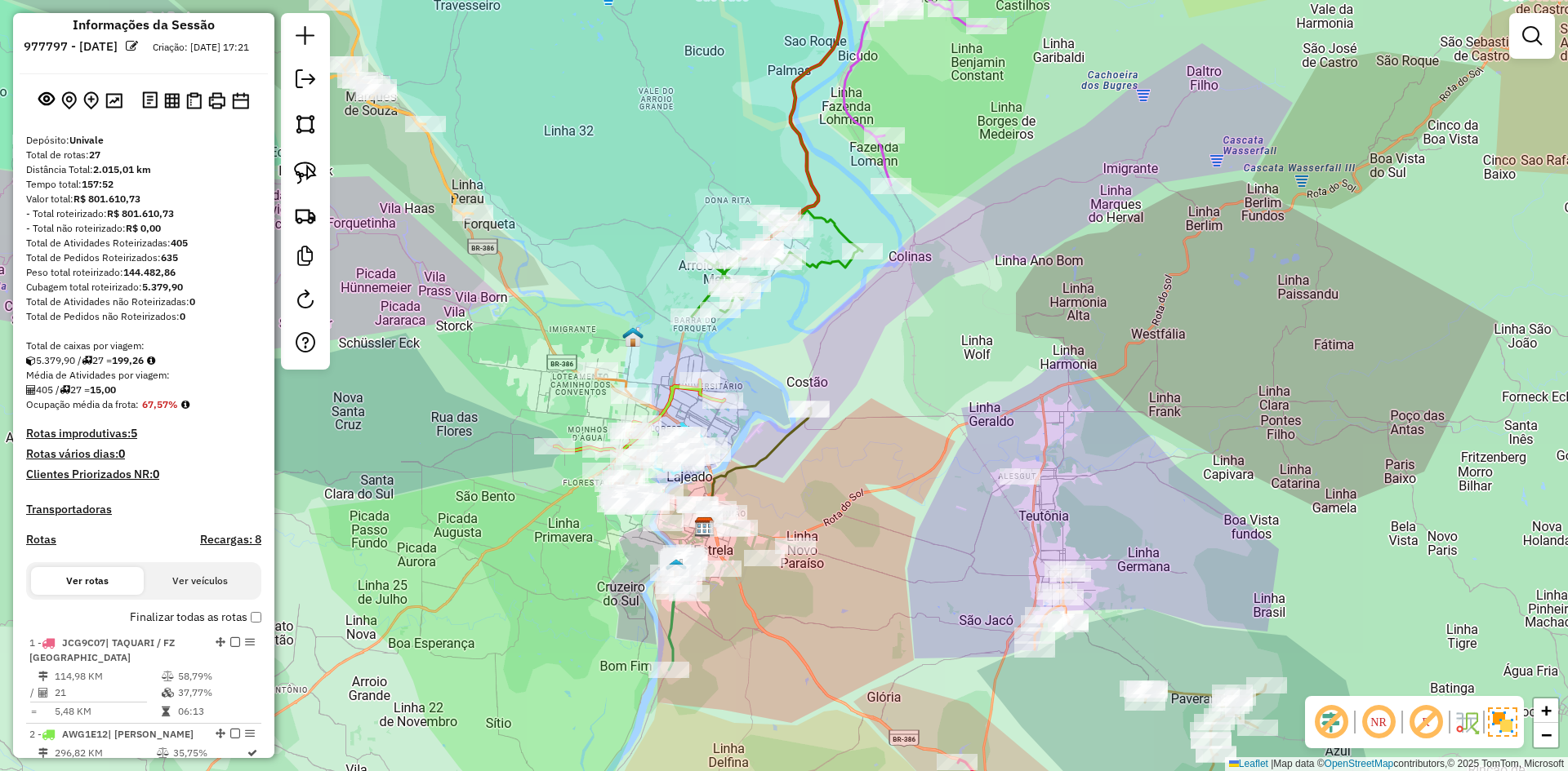
scroll to position [0, 0]
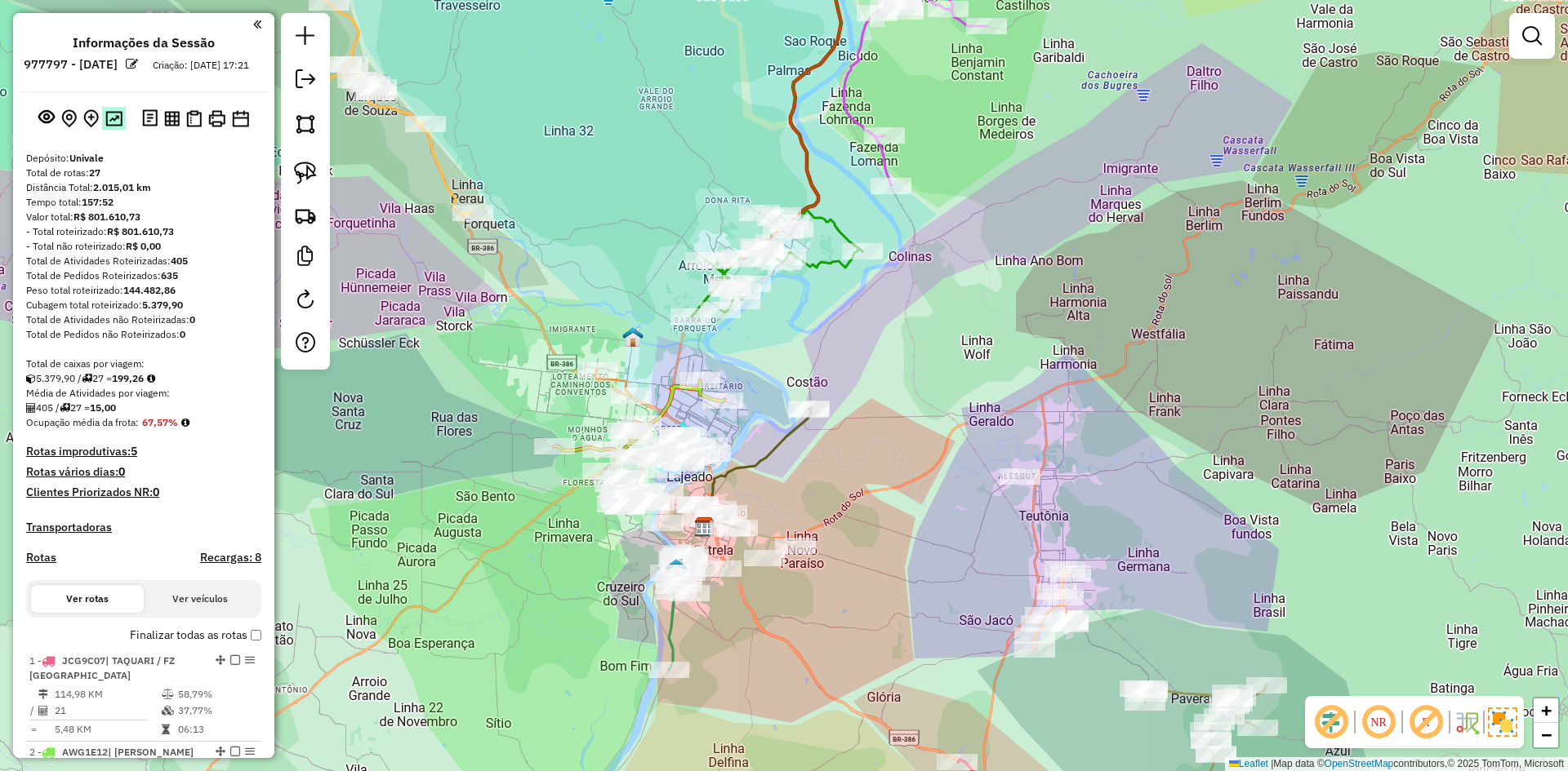
click at [117, 126] on img at bounding box center [114, 118] width 17 height 16
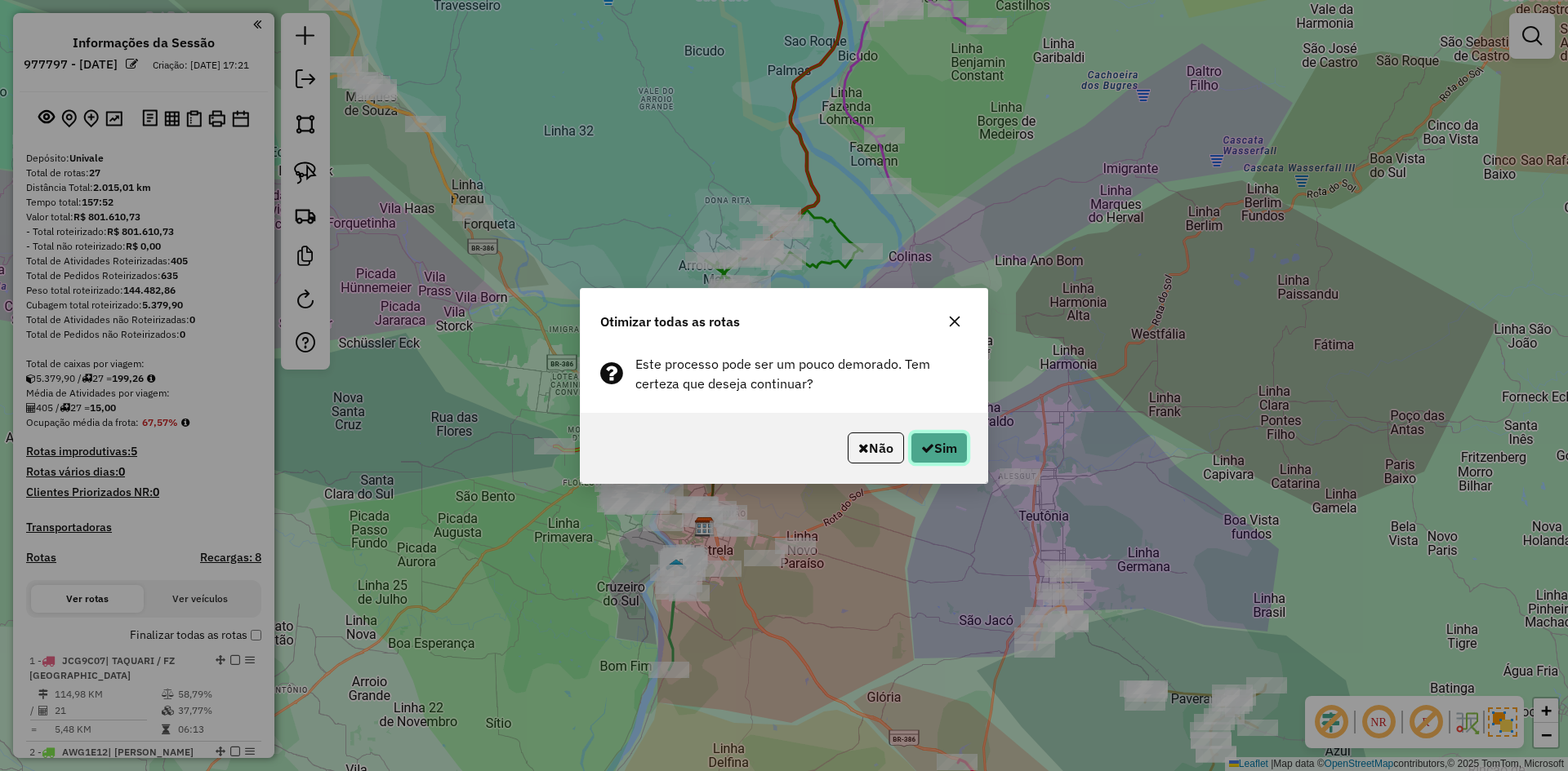
click at [937, 447] on button "Sim" at bounding box center [938, 448] width 57 height 31
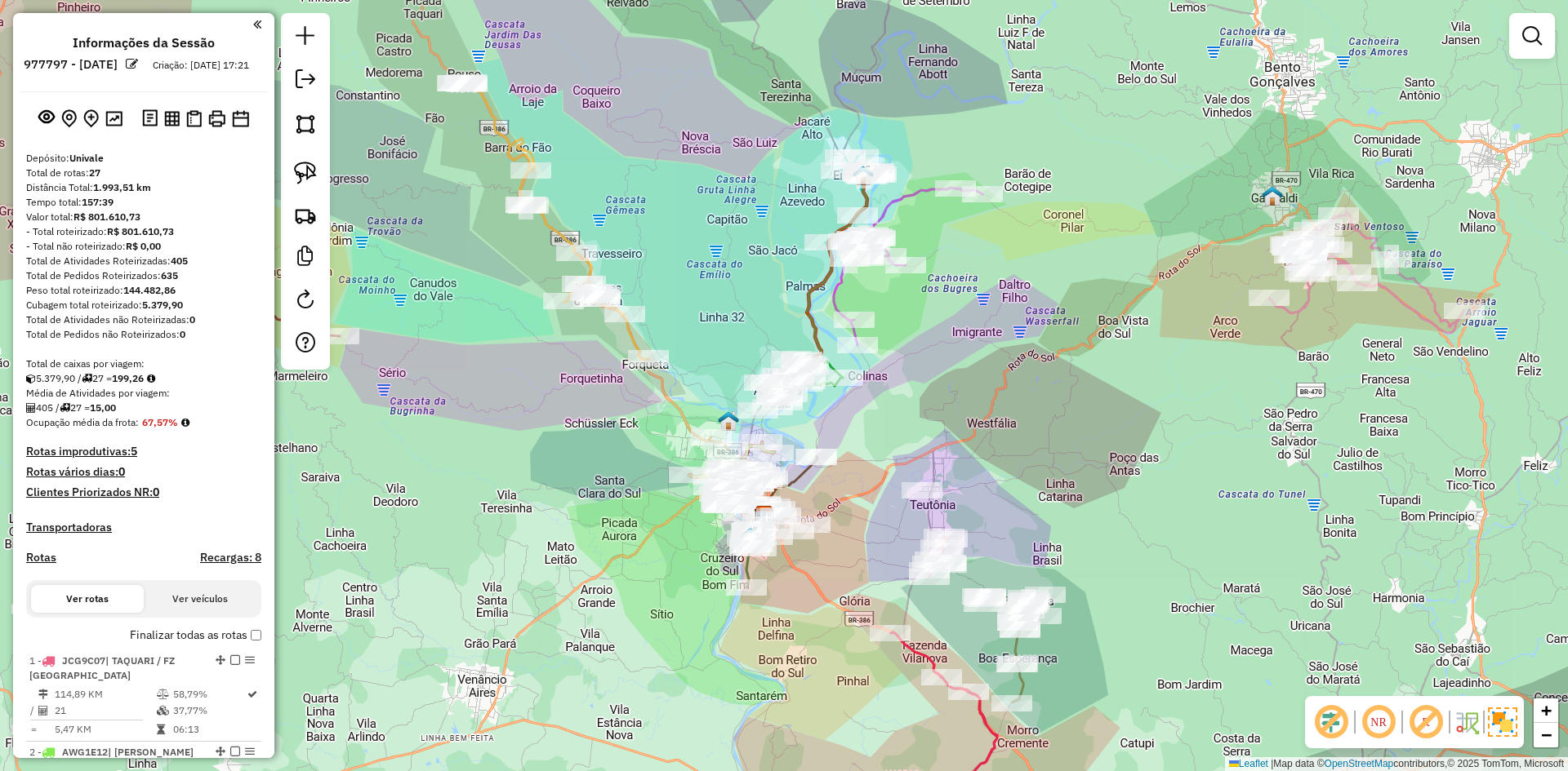
select select "*********"
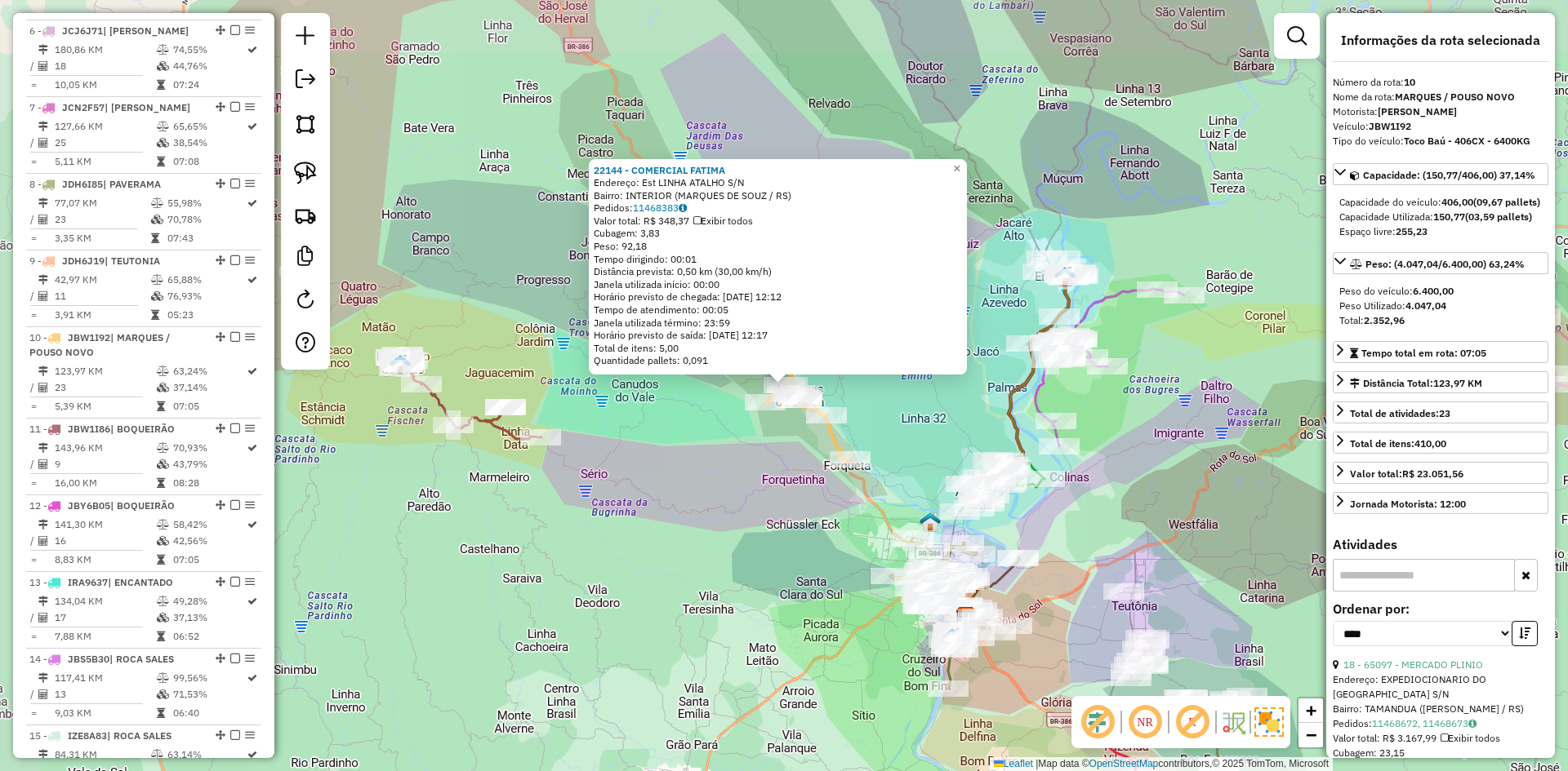
scroll to position [1372, 0]
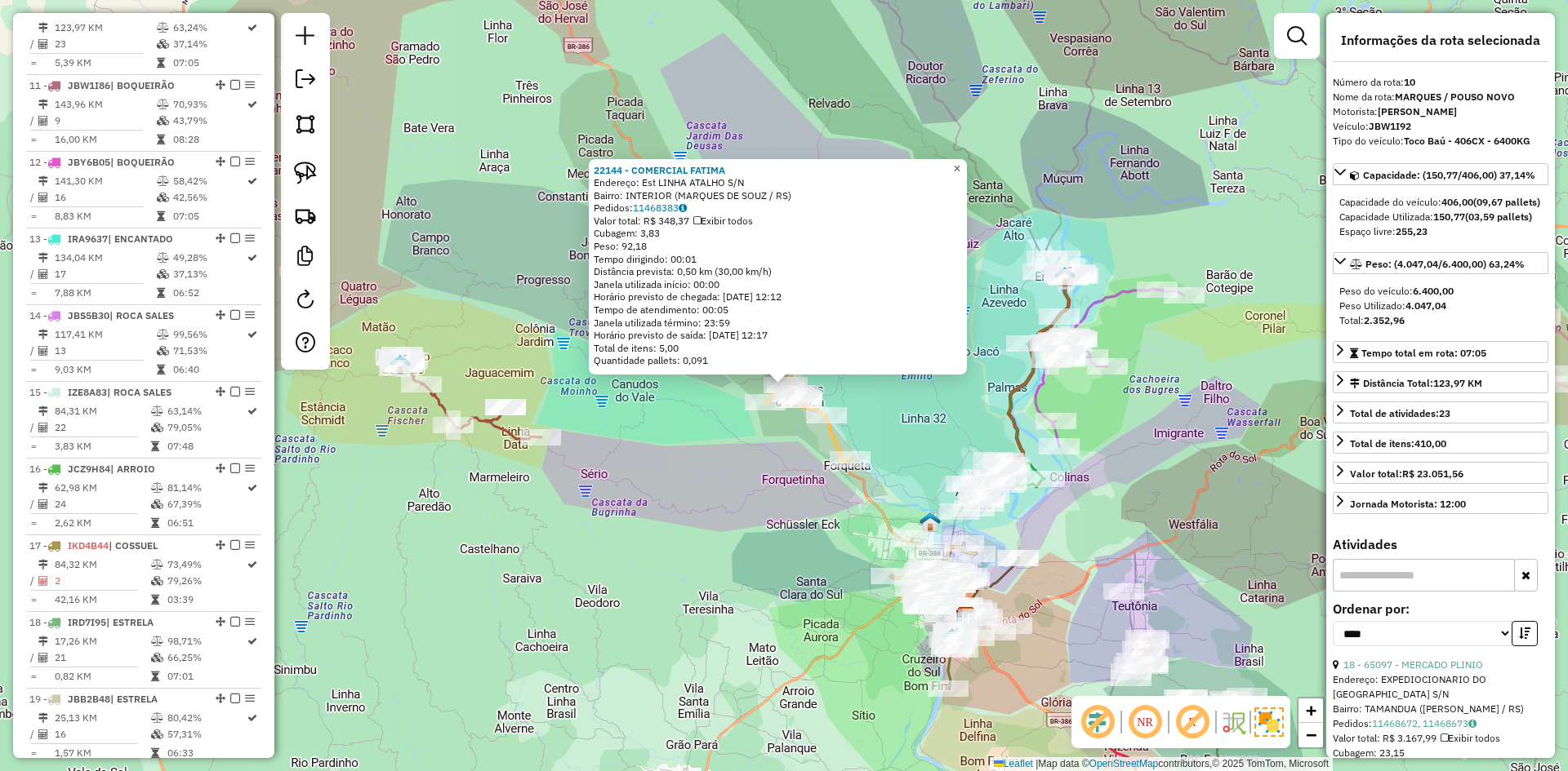
click at [960, 162] on span "×" at bounding box center [957, 168] width 8 height 14
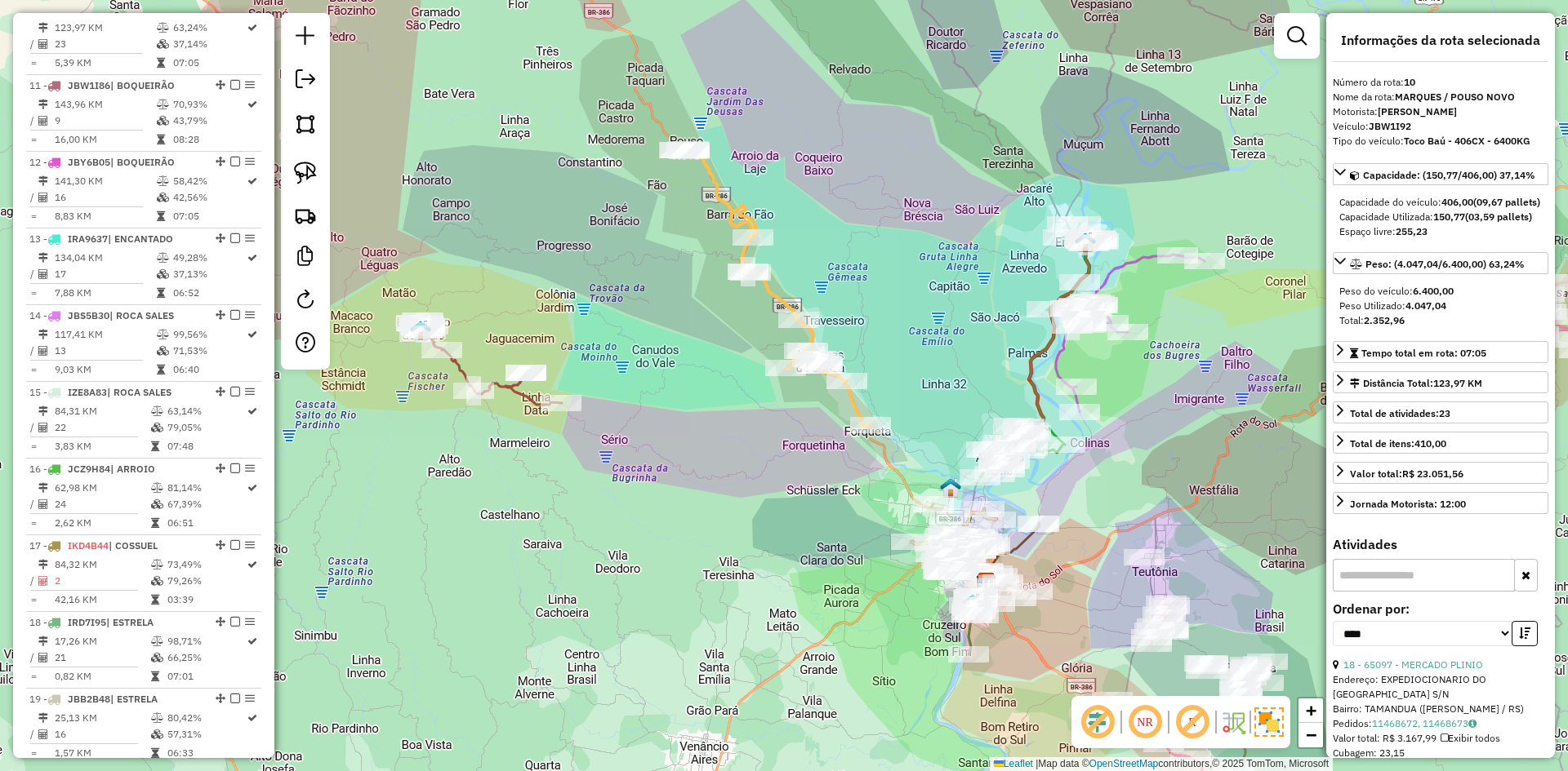
drag, startPoint x: 367, startPoint y: 467, endPoint x: 388, endPoint y: 423, distance: 48.8
click at [390, 422] on div "Janela de atendimento Grade de atendimento Capacidade Transportadoras Veículos …" at bounding box center [784, 386] width 1568 height 771
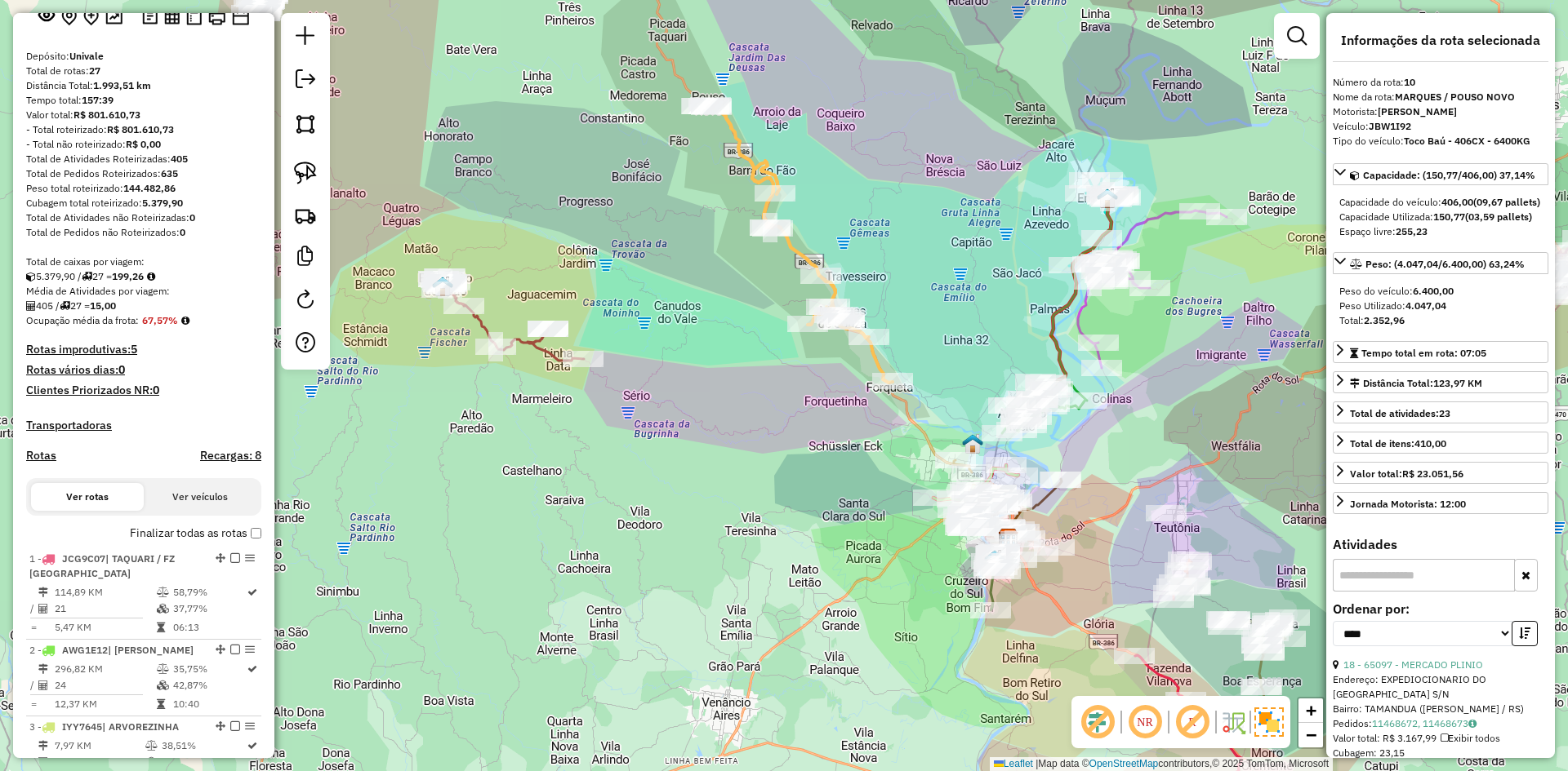
scroll to position [229, 0]
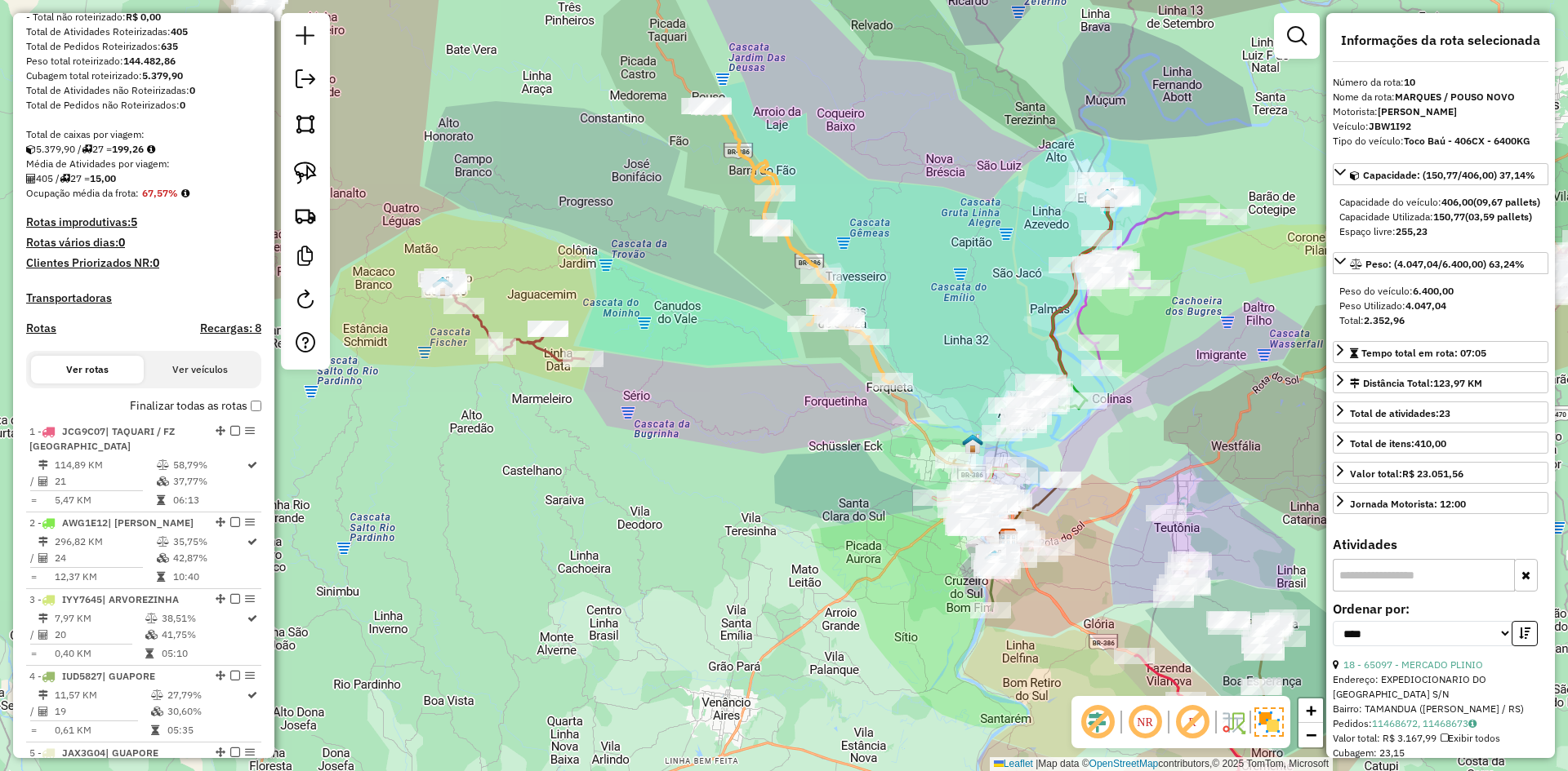
click at [46, 335] on h4 "Rotas" at bounding box center [41, 328] width 30 height 14
select select "*"
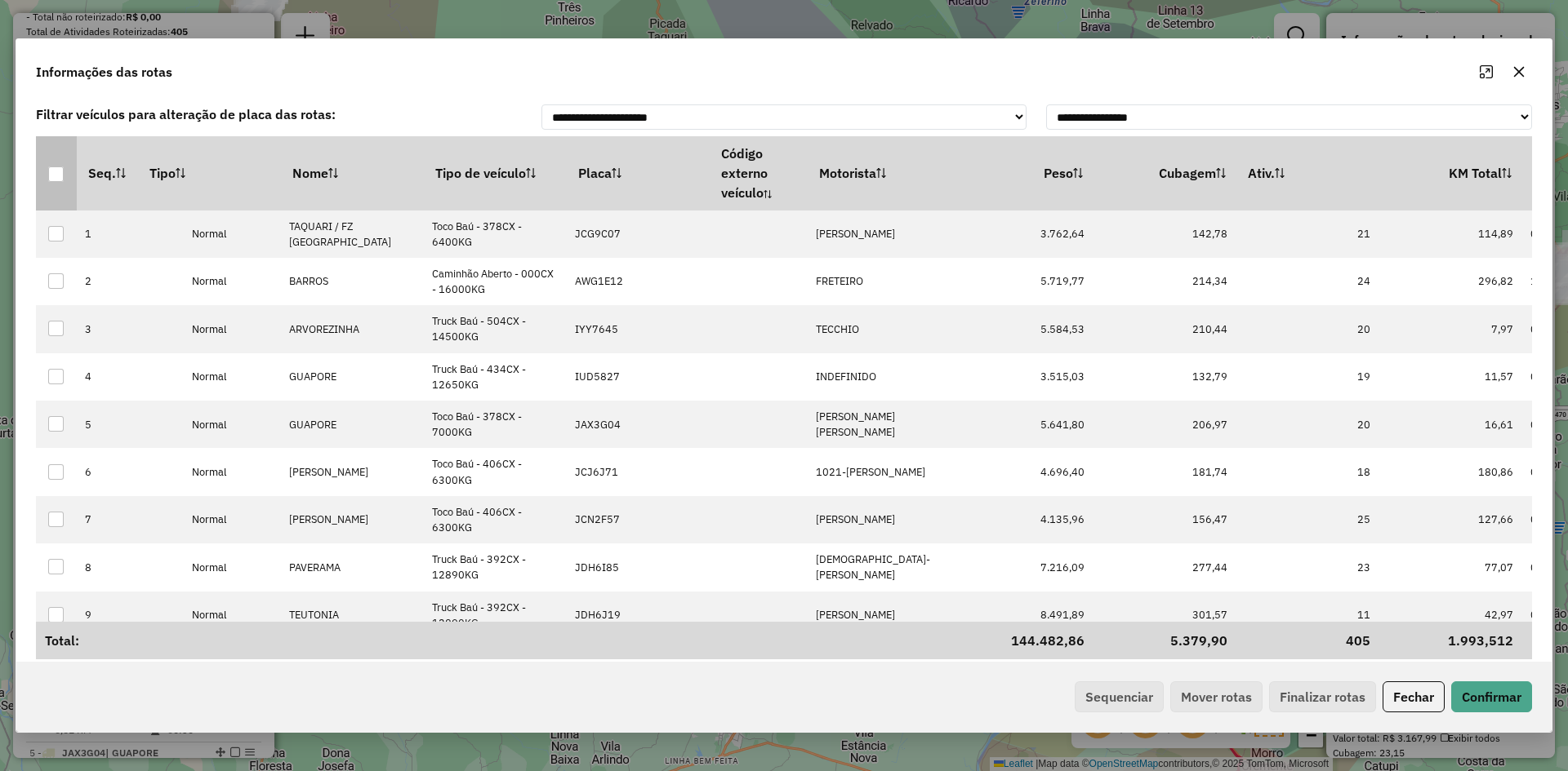
click at [54, 177] on div at bounding box center [56, 174] width 16 height 16
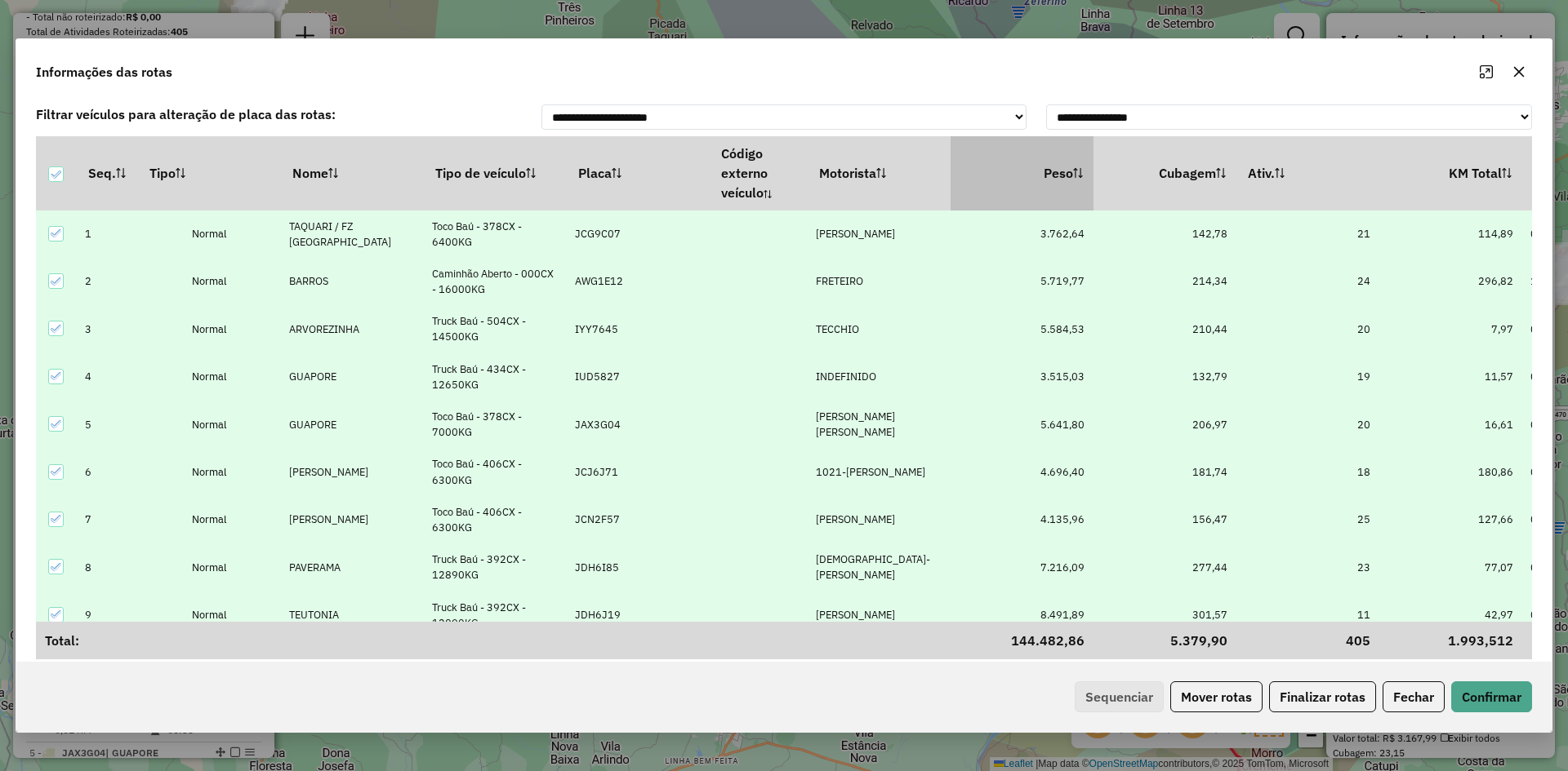
click at [1060, 162] on th "Peso" at bounding box center [1021, 173] width 143 height 74
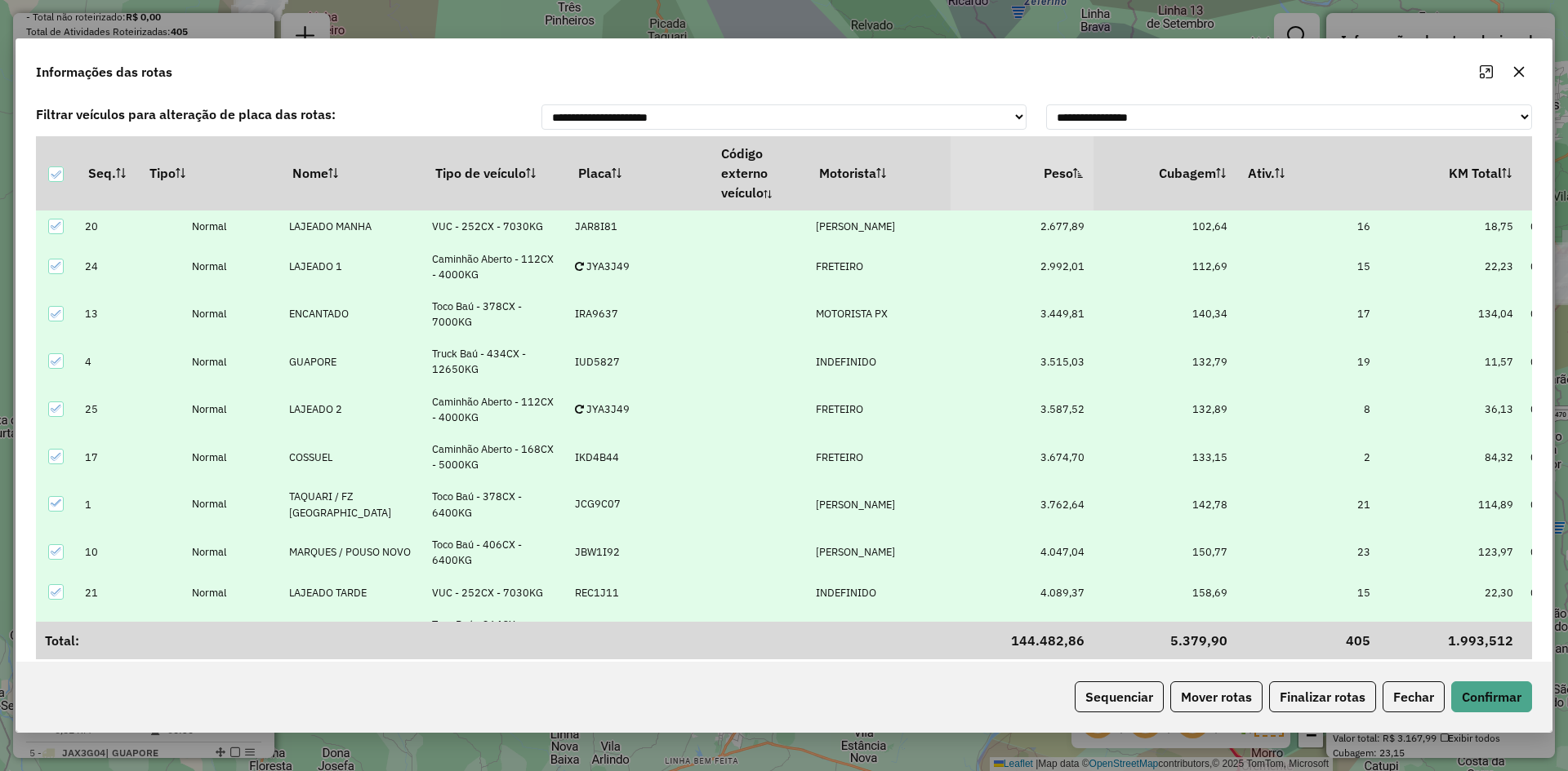
click at [1060, 162] on th "Peso" at bounding box center [1021, 173] width 143 height 74
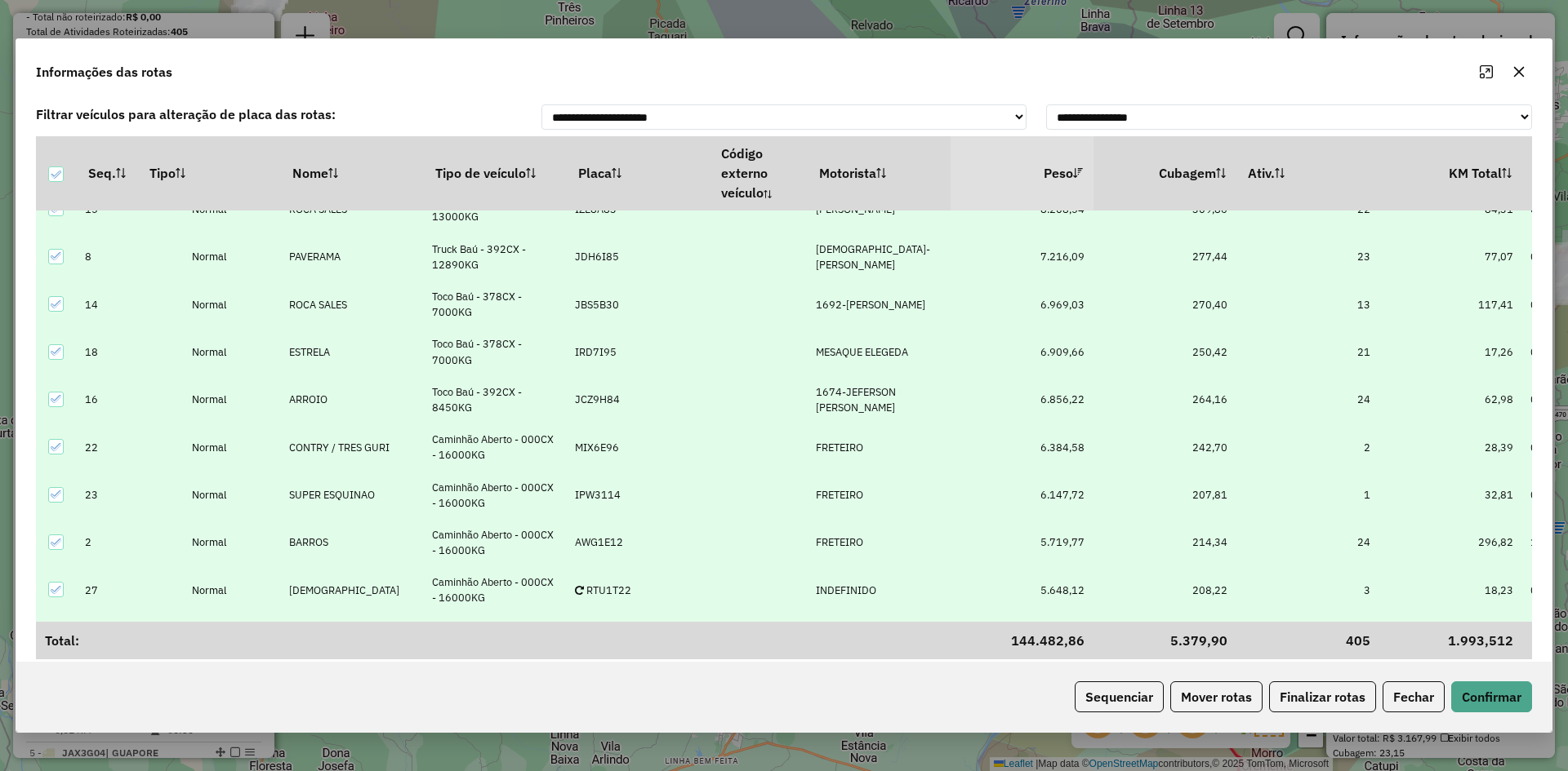
scroll to position [163, 0]
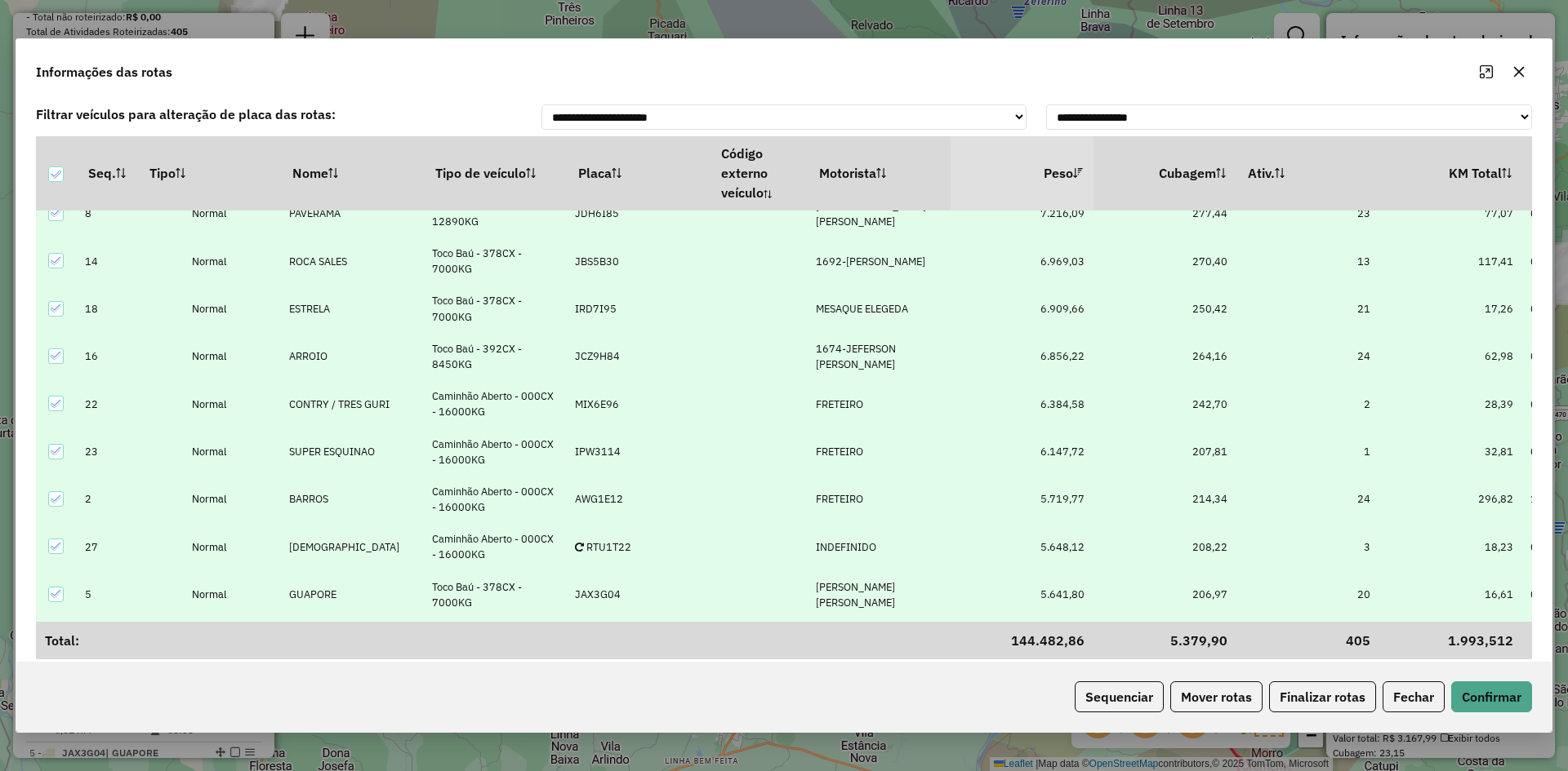
click at [868, 306] on p-celleditor "MESAQUE ELEGEDA" at bounding box center [862, 309] width 92 height 14
type input "****"
click at [851, 355] on span "[DEMOGRAPHIC_DATA]-[PERSON_NAME]" at bounding box center [944, 356] width 243 height 14
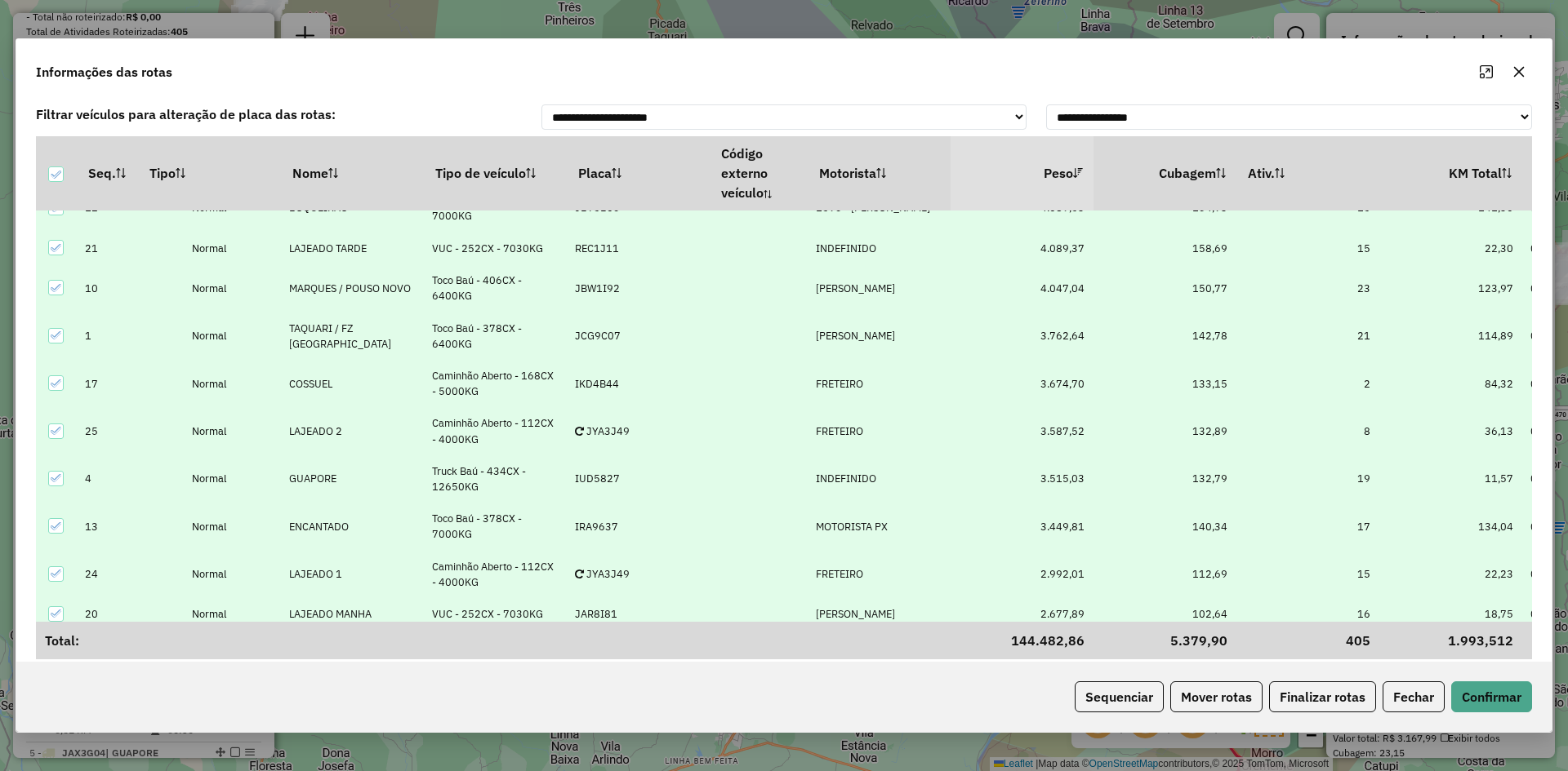
scroll to position [850, 0]
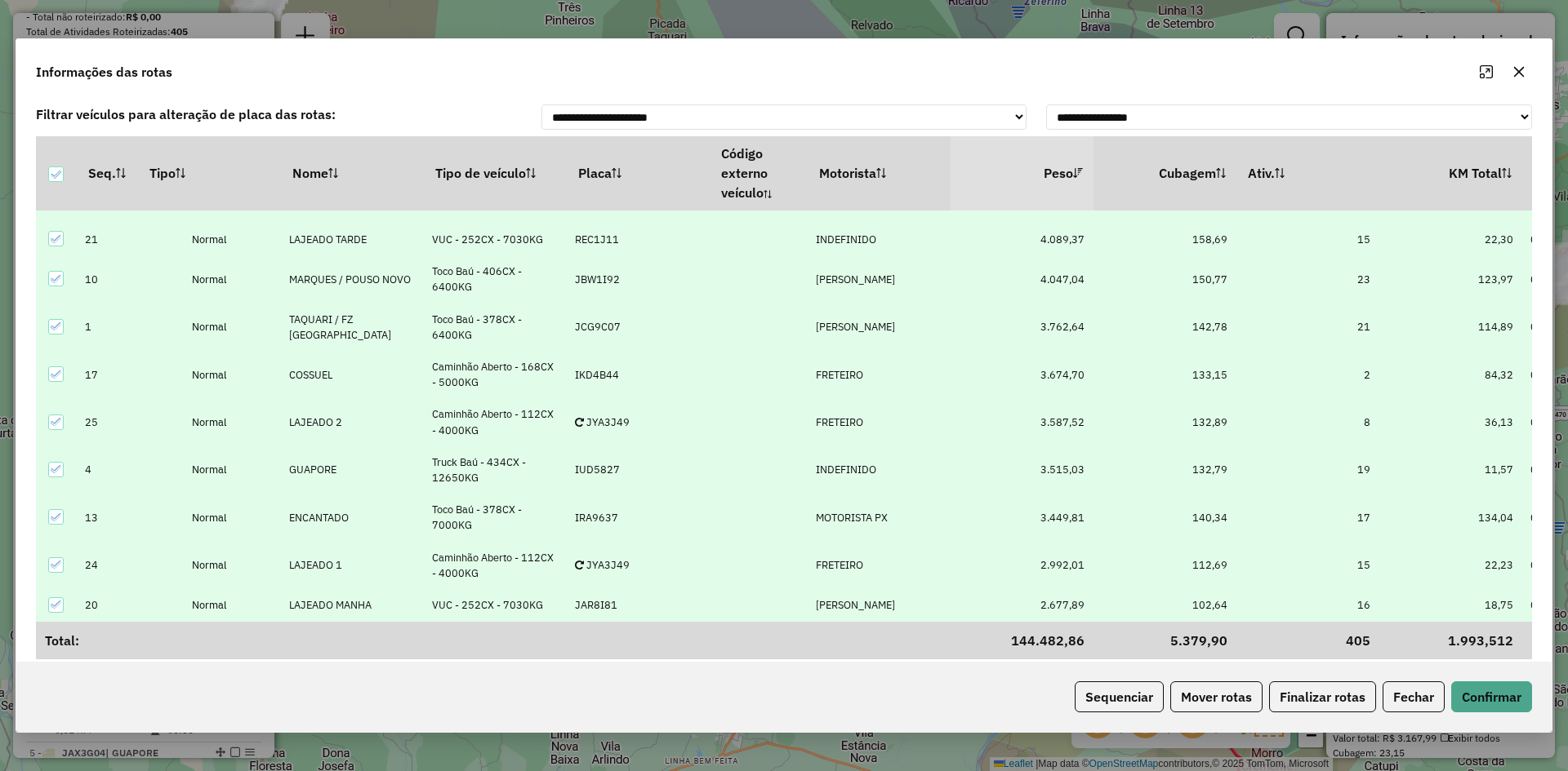
click at [861, 463] on p-celleditor "INDEFINIDO" at bounding box center [846, 470] width 60 height 14
type input "****"
click at [869, 515] on span "1652-[PERSON_NAME]" at bounding box center [887, 513] width 129 height 14
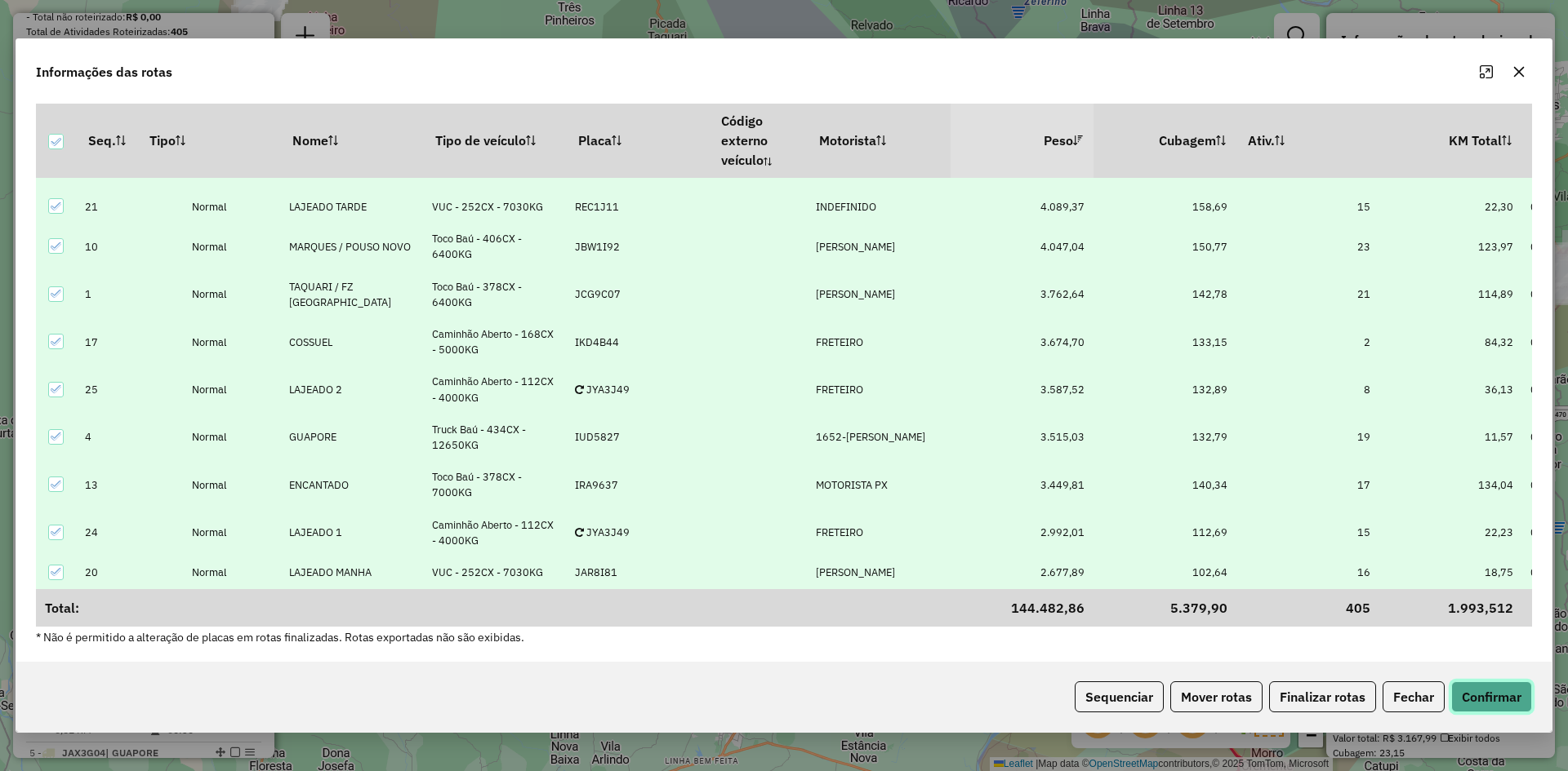
click at [1495, 693] on button "Confirmar" at bounding box center [1490, 697] width 81 height 31
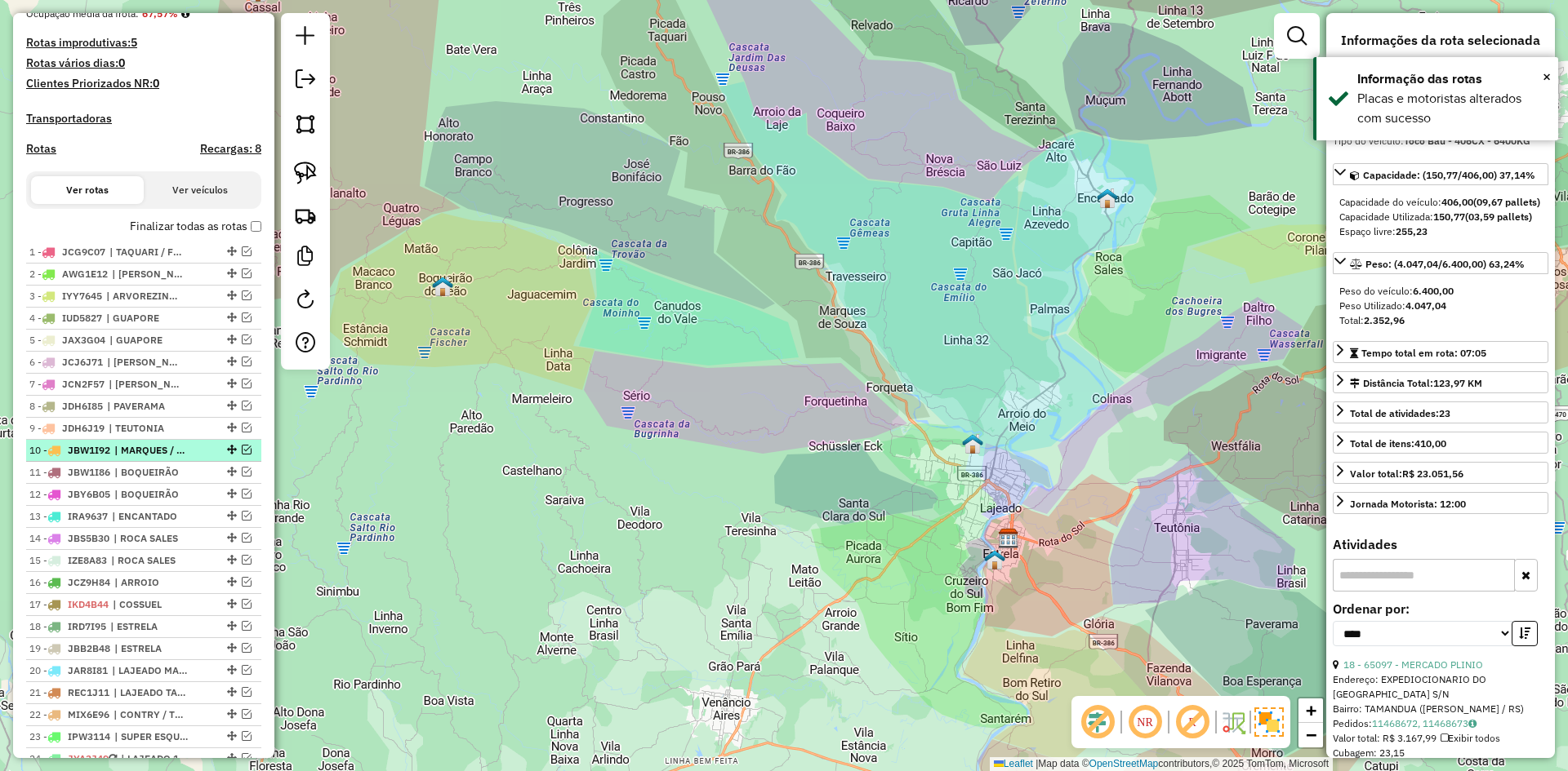
scroll to position [566, 0]
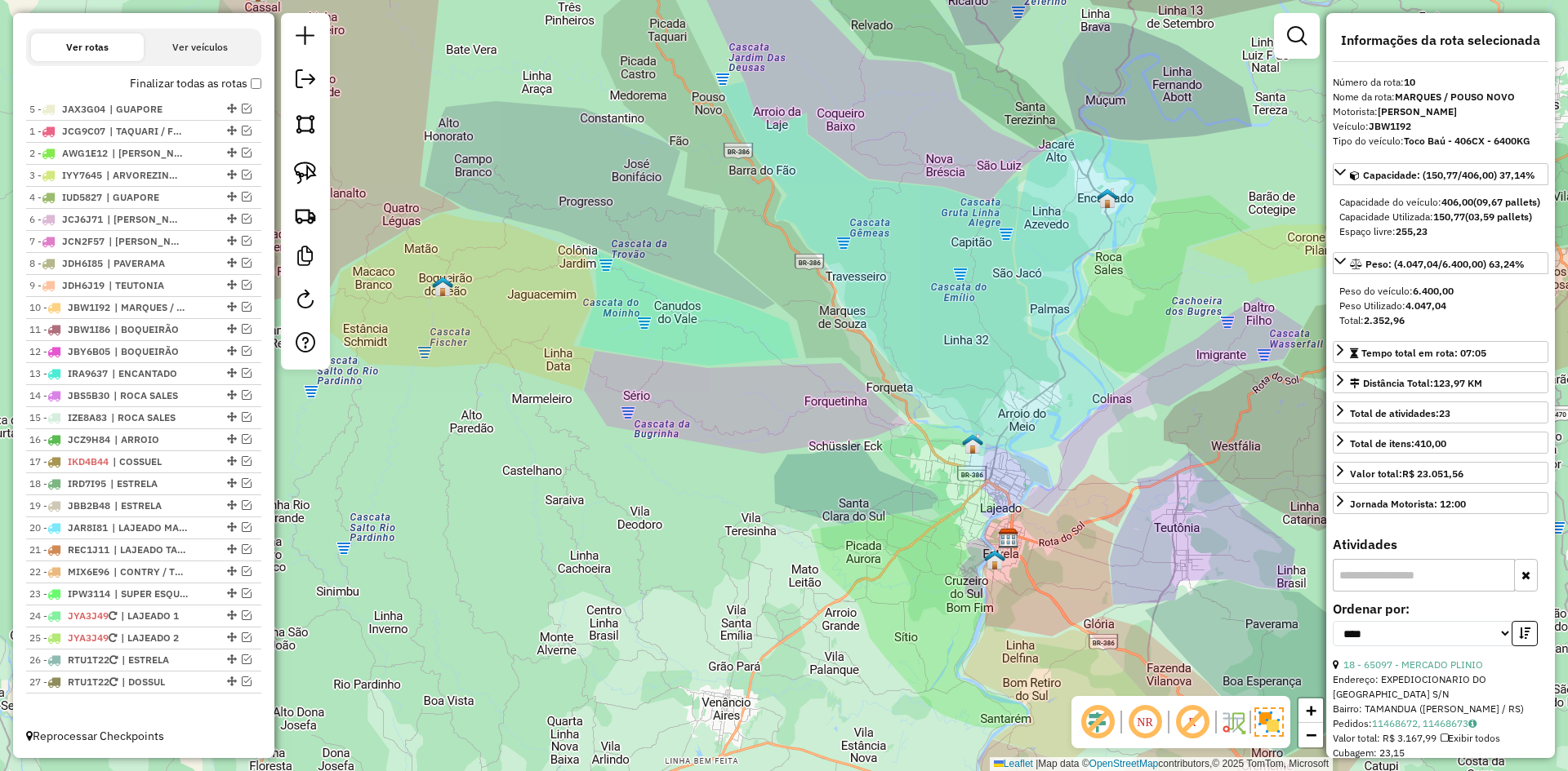
drag, startPoint x: 228, startPoint y: 196, endPoint x: 212, endPoint y: 106, distance: 91.4
drag, startPoint x: 226, startPoint y: 196, endPoint x: 216, endPoint y: 140, distance: 56.9
drag, startPoint x: 227, startPoint y: 172, endPoint x: 227, endPoint y: 146, distance: 26.0
drag, startPoint x: 227, startPoint y: 197, endPoint x: 224, endPoint y: 157, distance: 40.1
drag, startPoint x: 226, startPoint y: 570, endPoint x: 207, endPoint y: 190, distance: 380.5
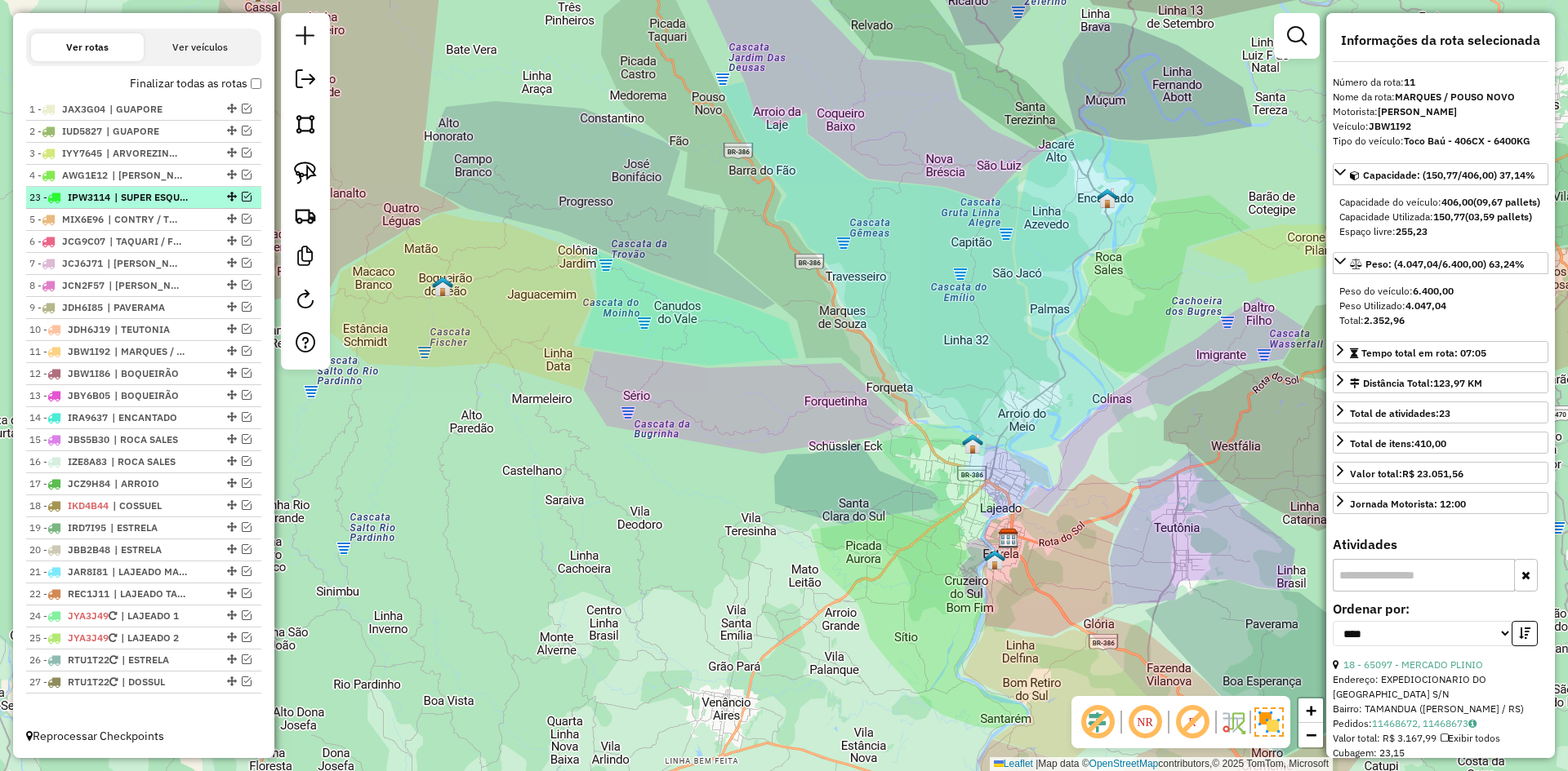
drag, startPoint x: 226, startPoint y: 593, endPoint x: 197, endPoint y: 203, distance: 391.1
drag, startPoint x: 226, startPoint y: 194, endPoint x: 227, endPoint y: 220, distance: 26.0
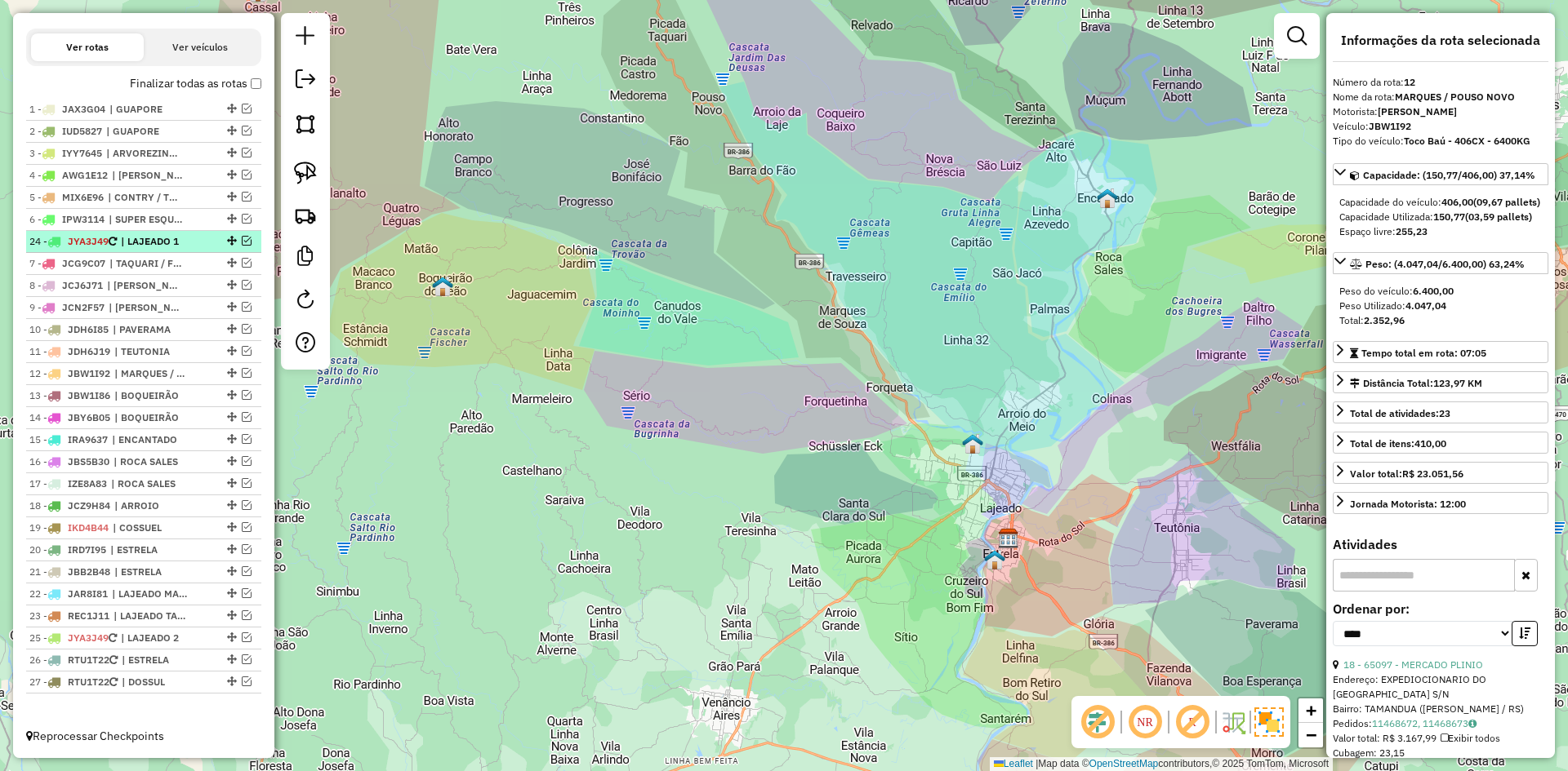
drag, startPoint x: 226, startPoint y: 613, endPoint x: 171, endPoint y: 248, distance: 369.1
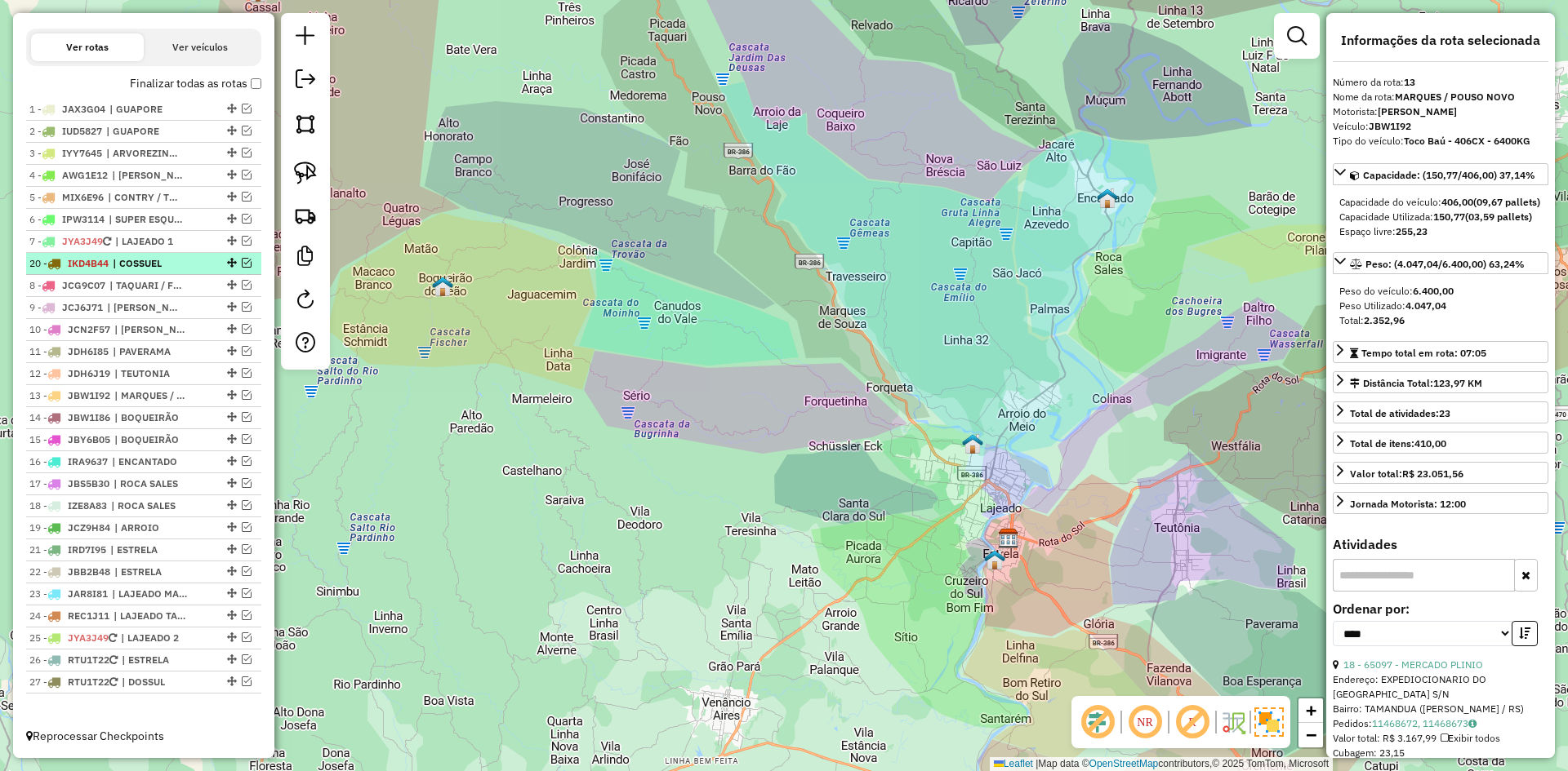
drag, startPoint x: 223, startPoint y: 528, endPoint x: 197, endPoint y: 258, distance: 271.2
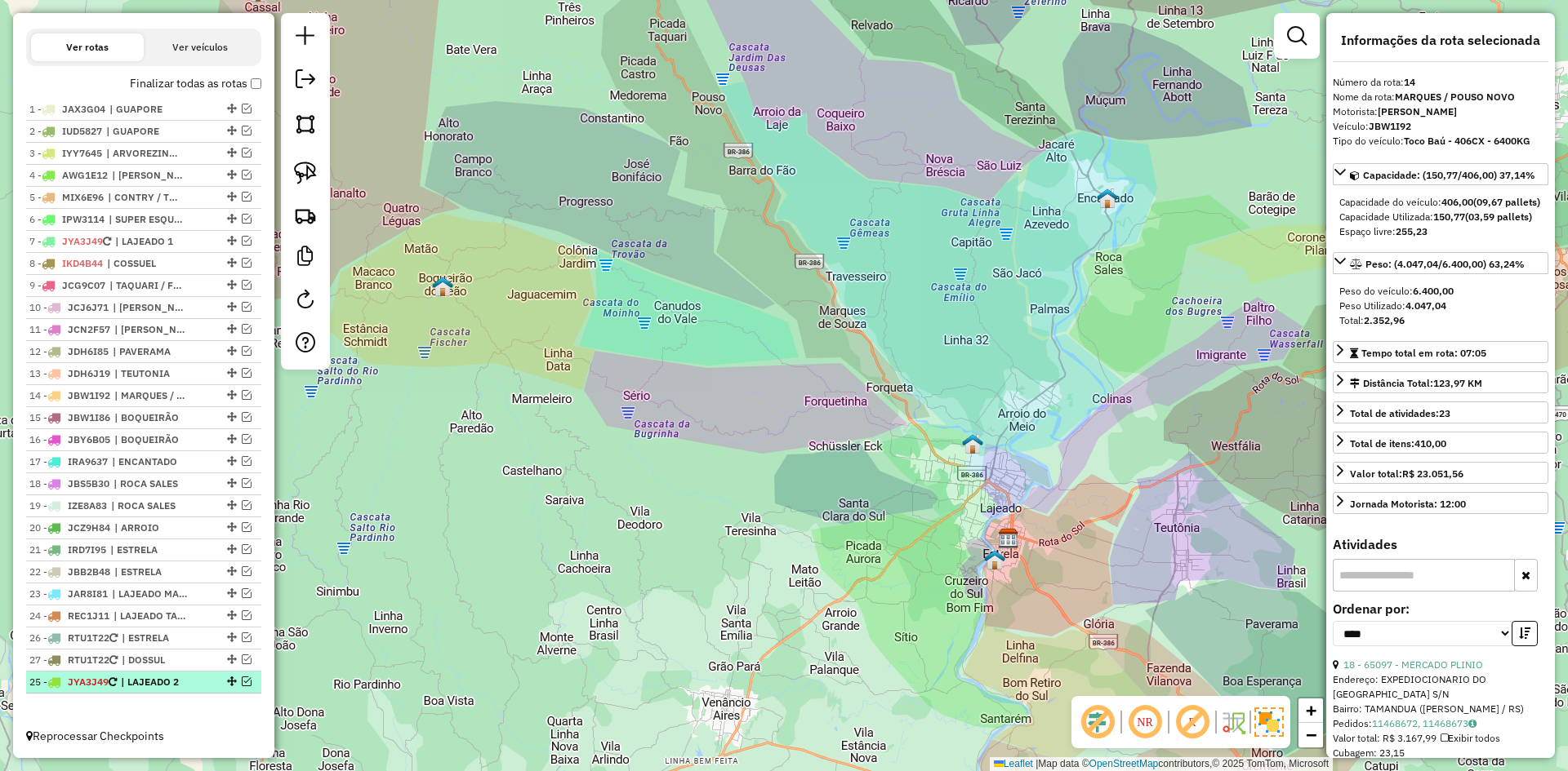
drag, startPoint x: 226, startPoint y: 636, endPoint x: 226, endPoint y: 688, distance: 52.0
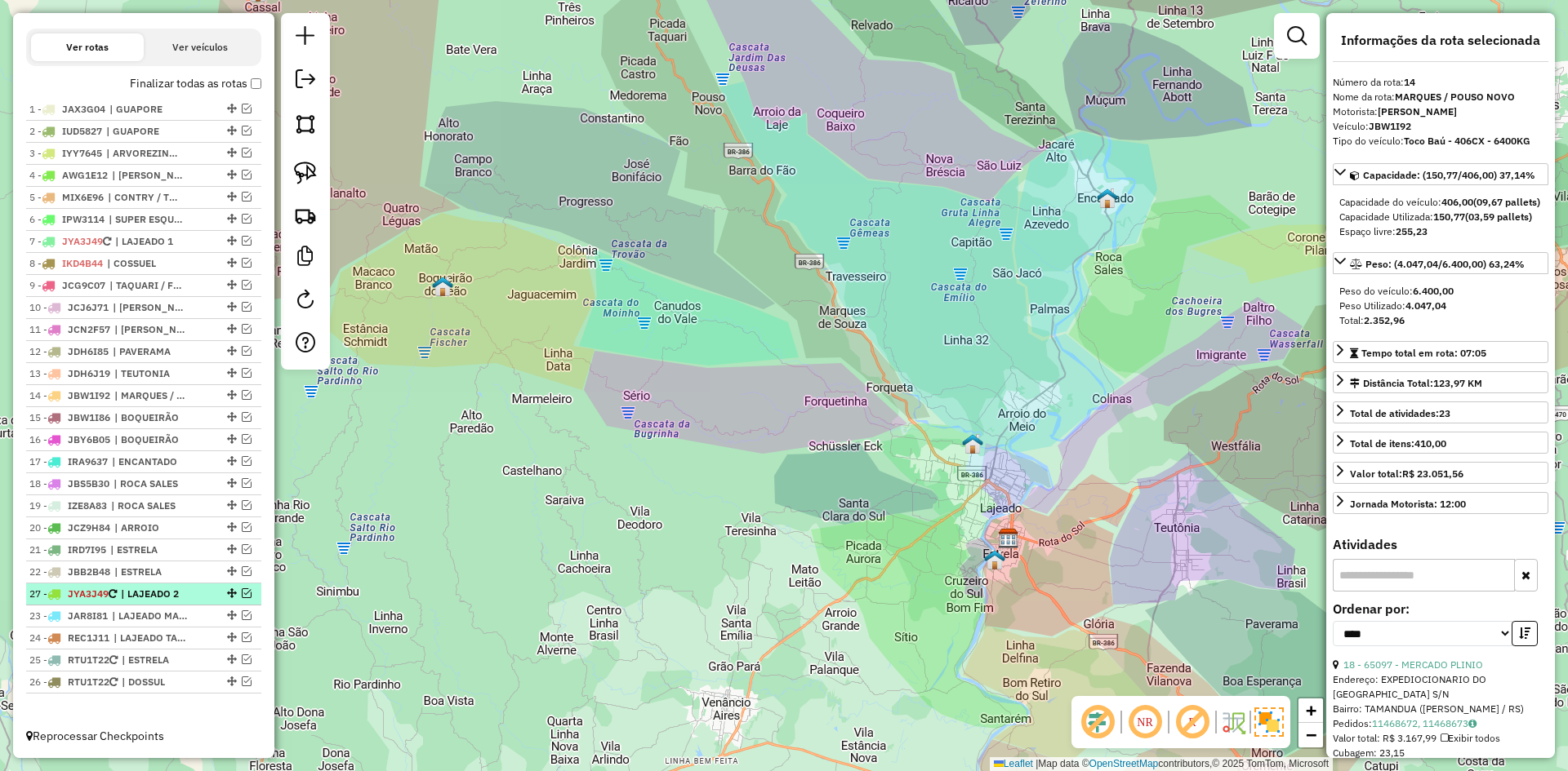
drag, startPoint x: 225, startPoint y: 683, endPoint x: 222, endPoint y: 590, distance: 93.0
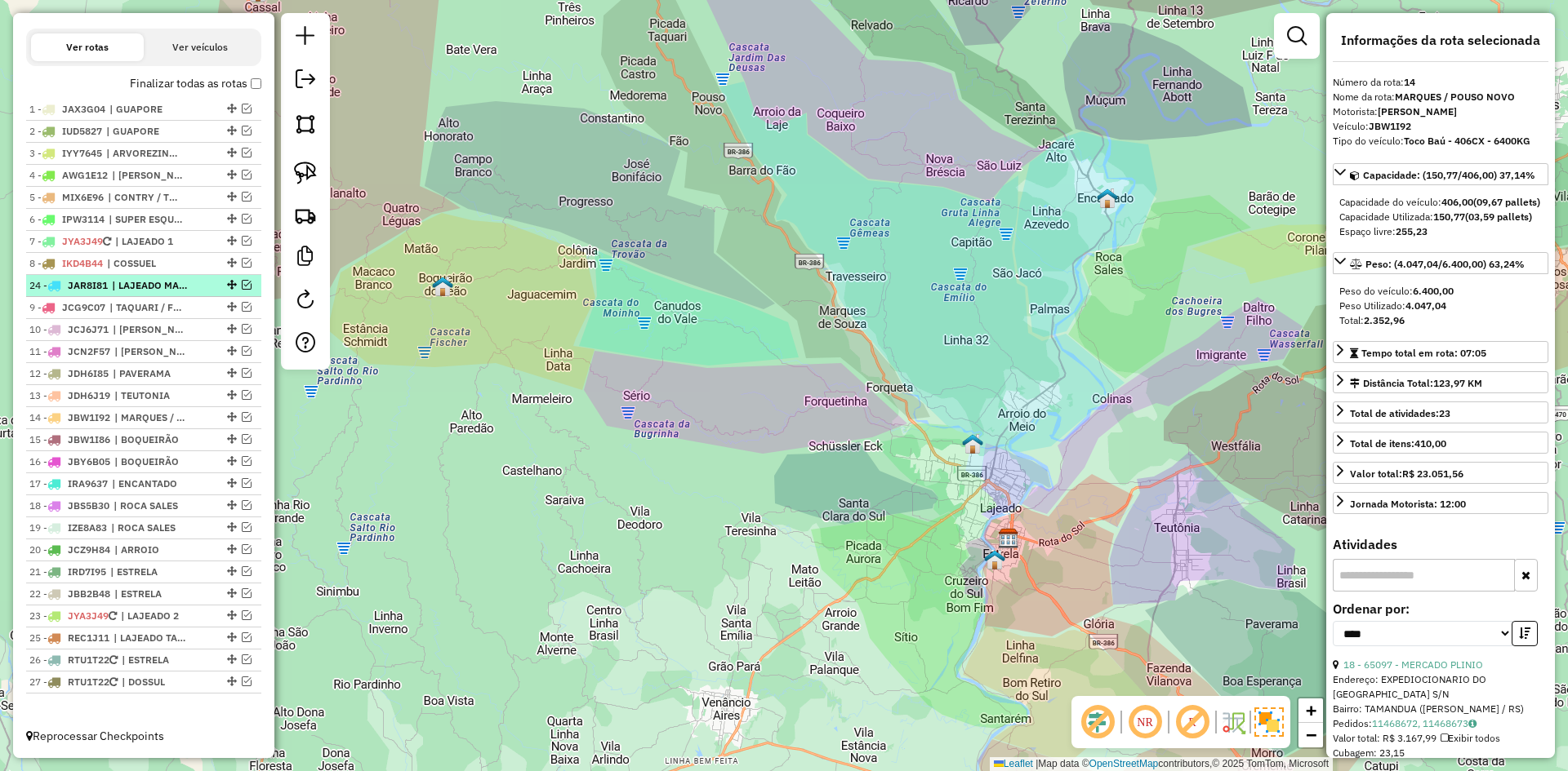
drag, startPoint x: 227, startPoint y: 616, endPoint x: 206, endPoint y: 281, distance: 335.7
click at [307, 84] on em at bounding box center [305, 79] width 19 height 19
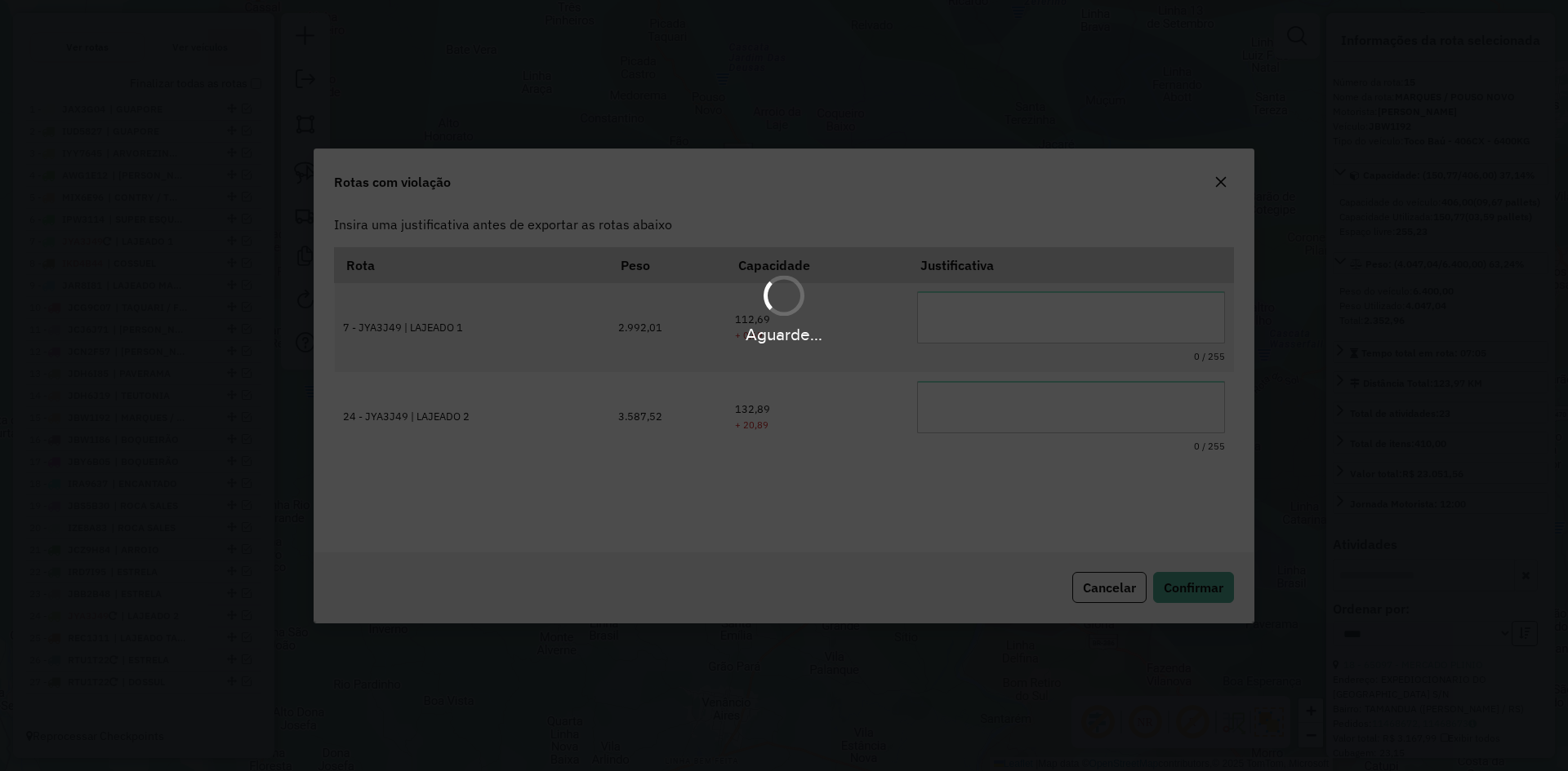
scroll to position [0, 0]
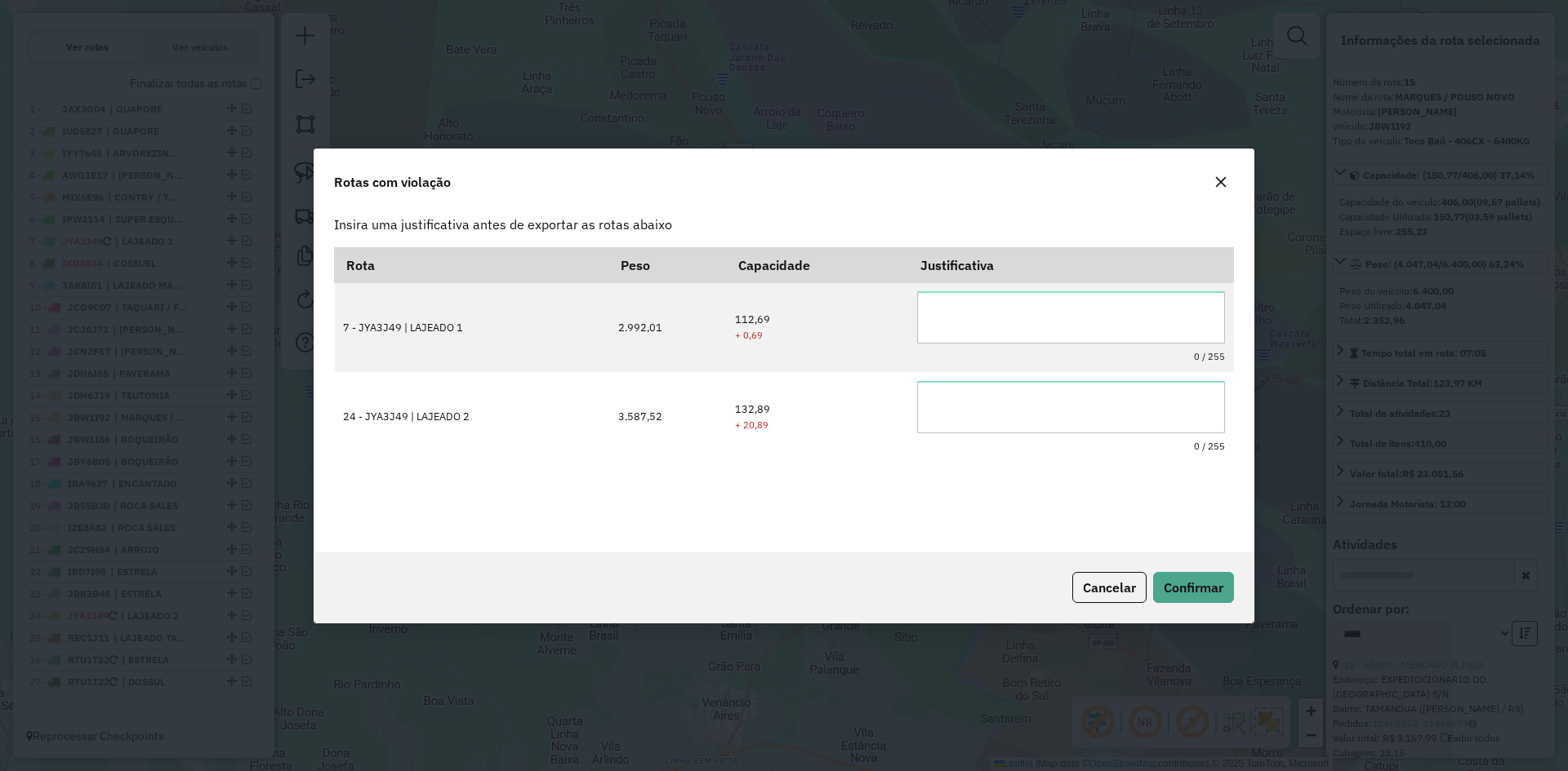
click at [1224, 181] on icon "button" at bounding box center [1220, 182] width 13 height 13
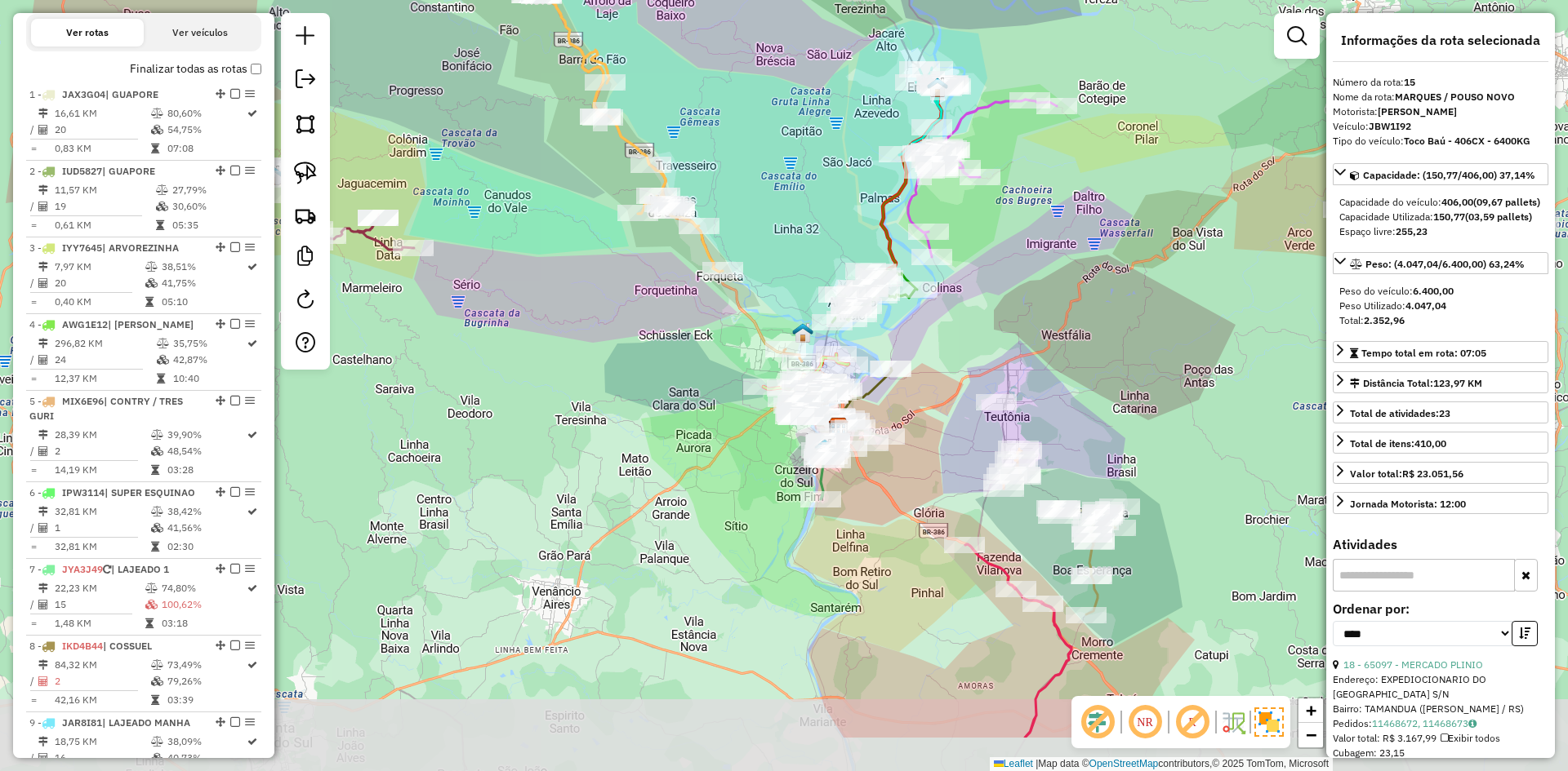
drag, startPoint x: 723, startPoint y: 446, endPoint x: 533, endPoint y: 319, distance: 228.5
click at [535, 320] on div "Janela de atendimento Grade de atendimento Capacidade Transportadoras Veículos …" at bounding box center [784, 386] width 1568 height 771
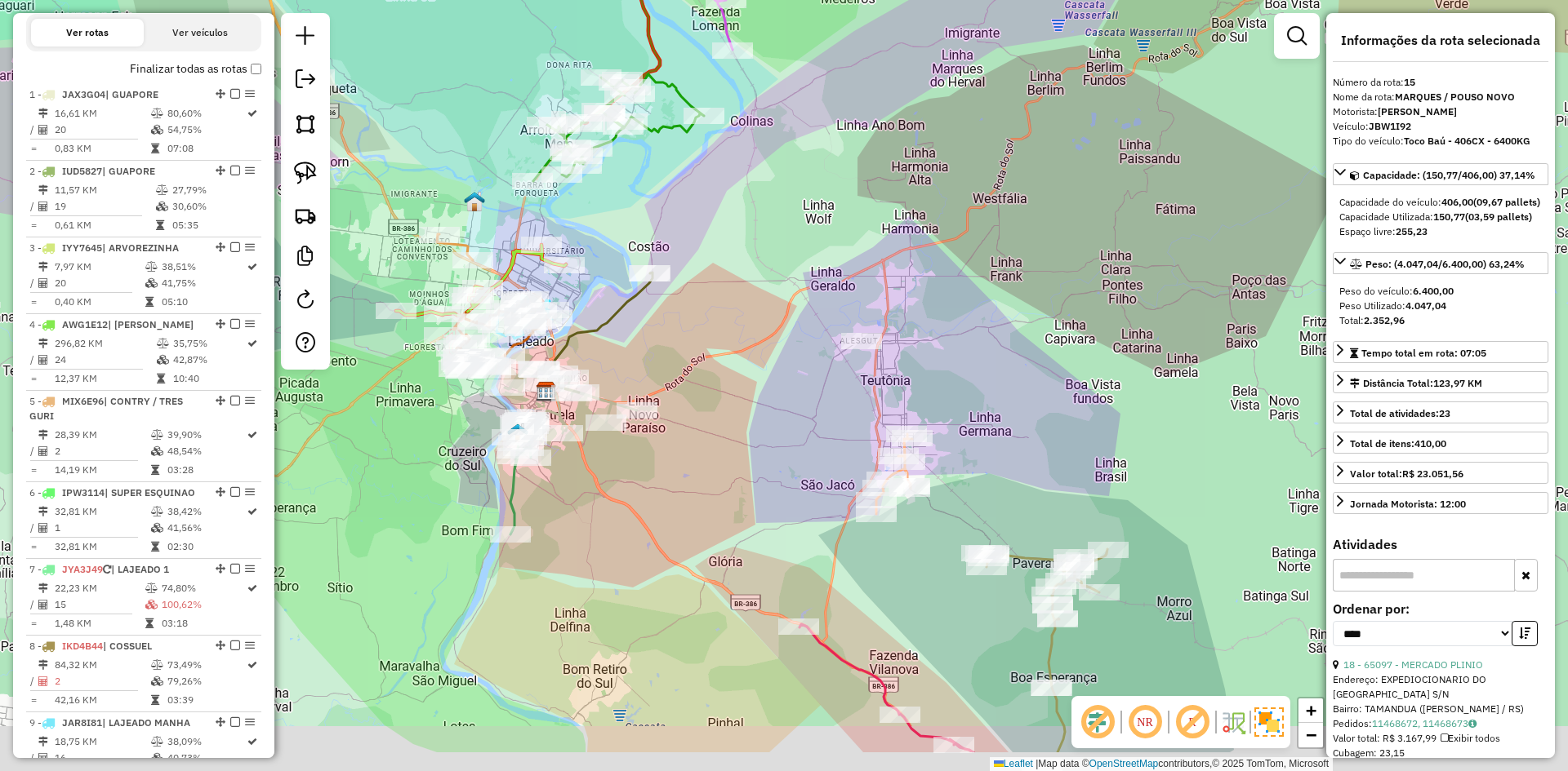
drag, startPoint x: 681, startPoint y: 443, endPoint x: 734, endPoint y: 333, distance: 122.1
click at [755, 335] on div "Janela de atendimento Grade de atendimento Capacidade Transportadoras Veículos …" at bounding box center [784, 386] width 1568 height 771
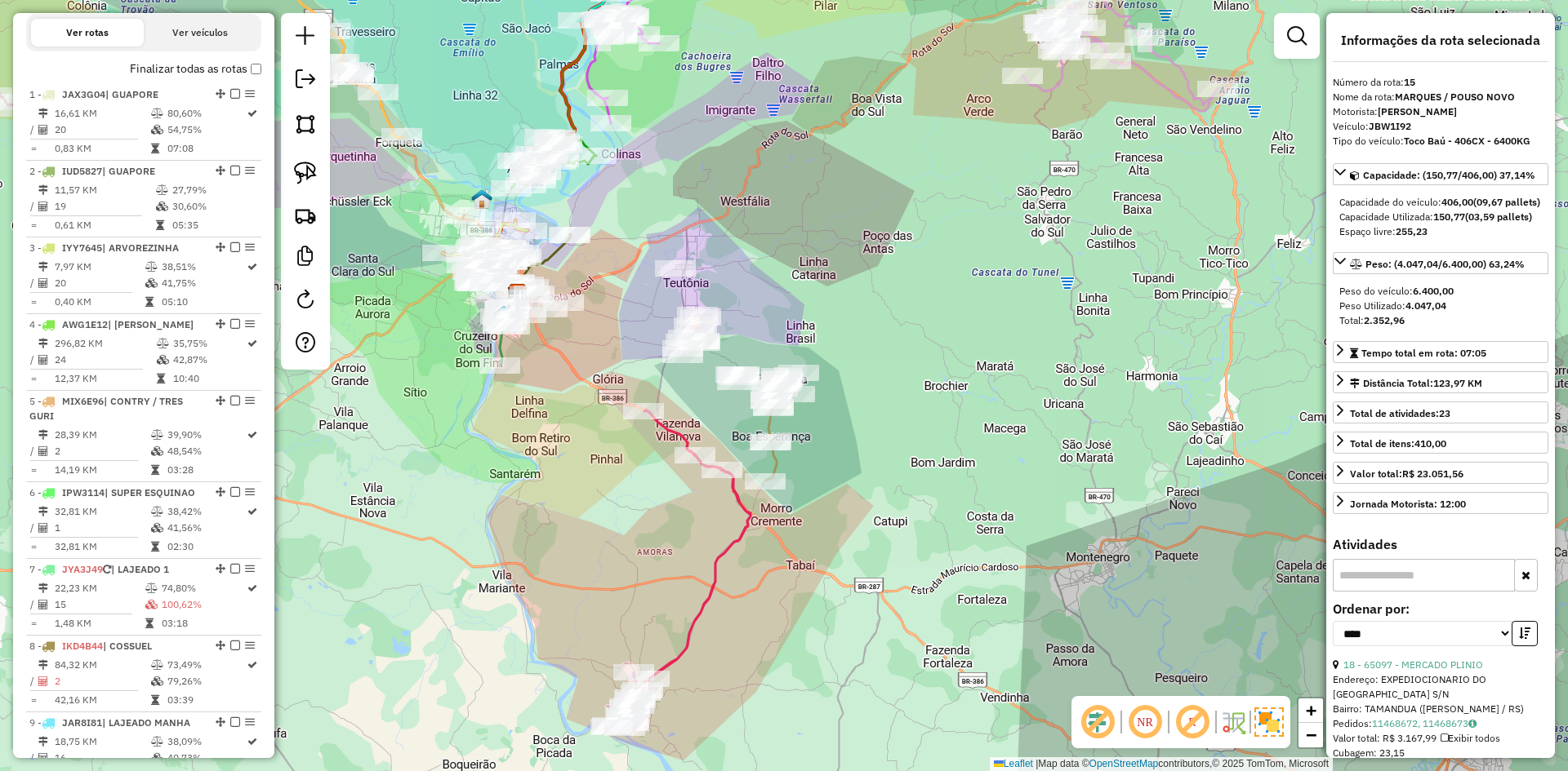
drag, startPoint x: 710, startPoint y: 393, endPoint x: 624, endPoint y: 331, distance: 106.0
click at [625, 332] on div "Janela de atendimento Grade de atendimento Capacidade Transportadoras Veículos …" at bounding box center [784, 386] width 1568 height 771
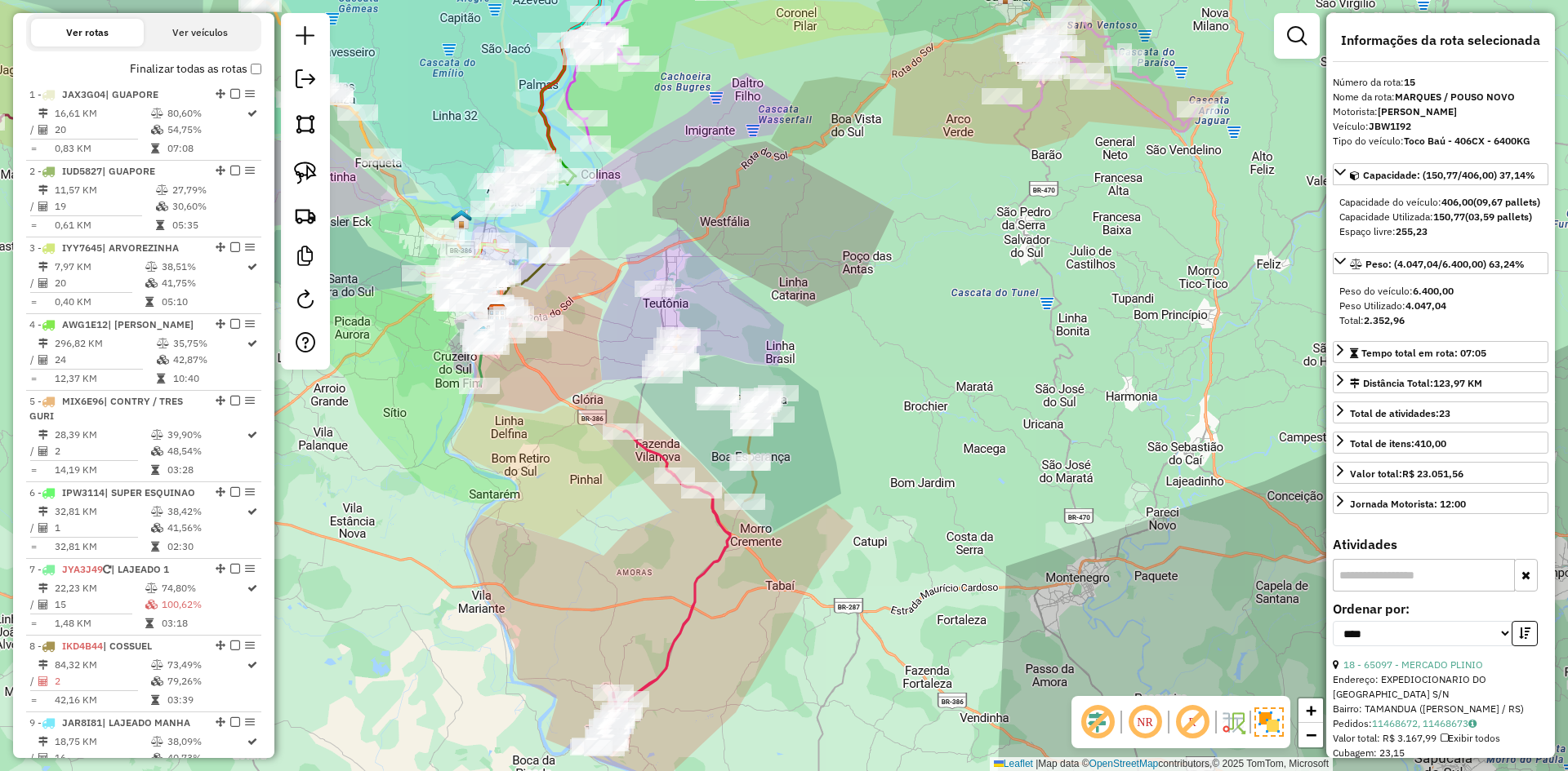
drag, startPoint x: 582, startPoint y: 323, endPoint x: 658, endPoint y: 320, distance: 76.1
click at [658, 320] on div "Janela de atendimento Grade de atendimento Capacidade Transportadoras Veículos …" at bounding box center [784, 386] width 1568 height 771
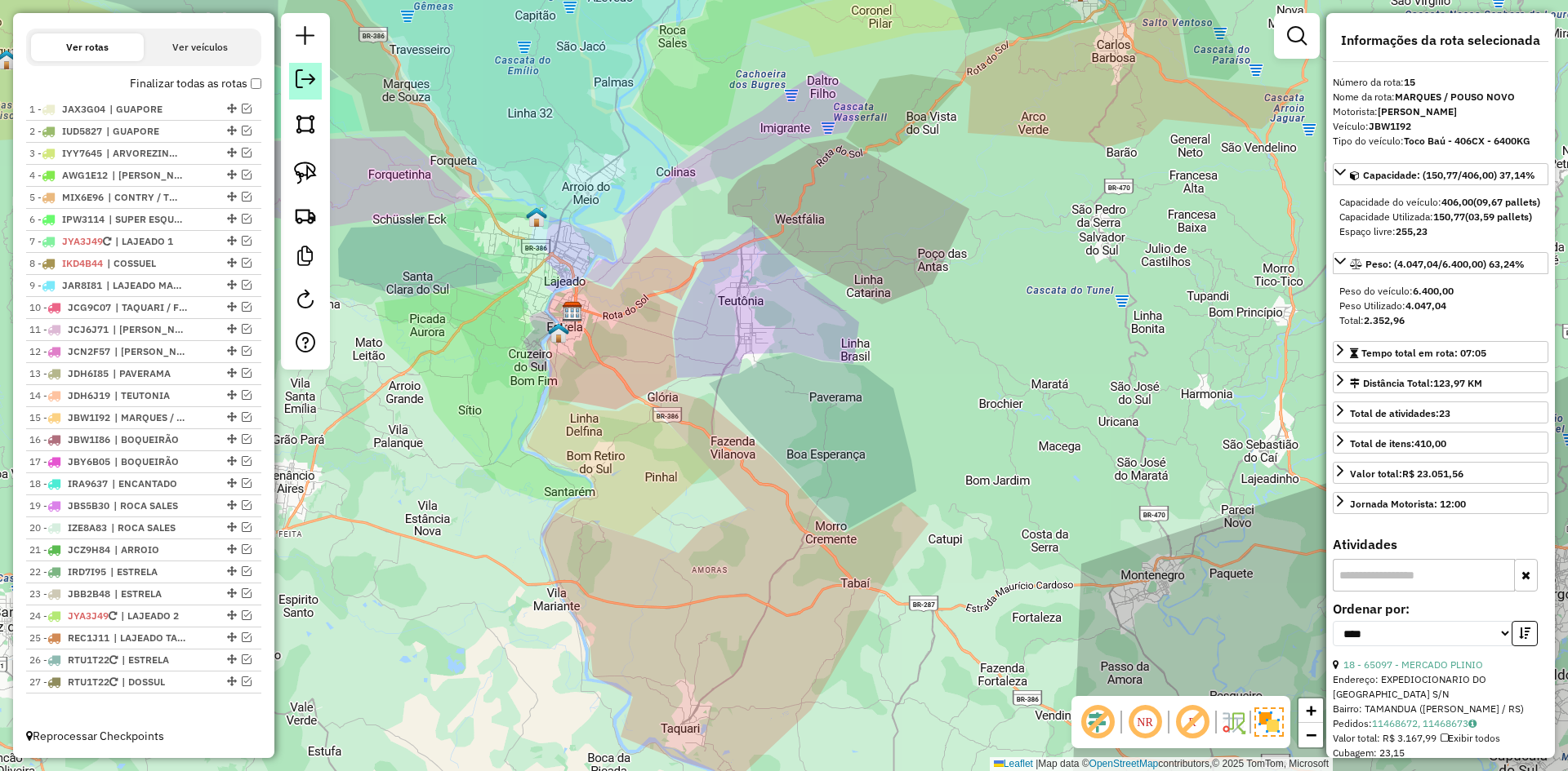
click at [309, 80] on em at bounding box center [305, 79] width 19 height 19
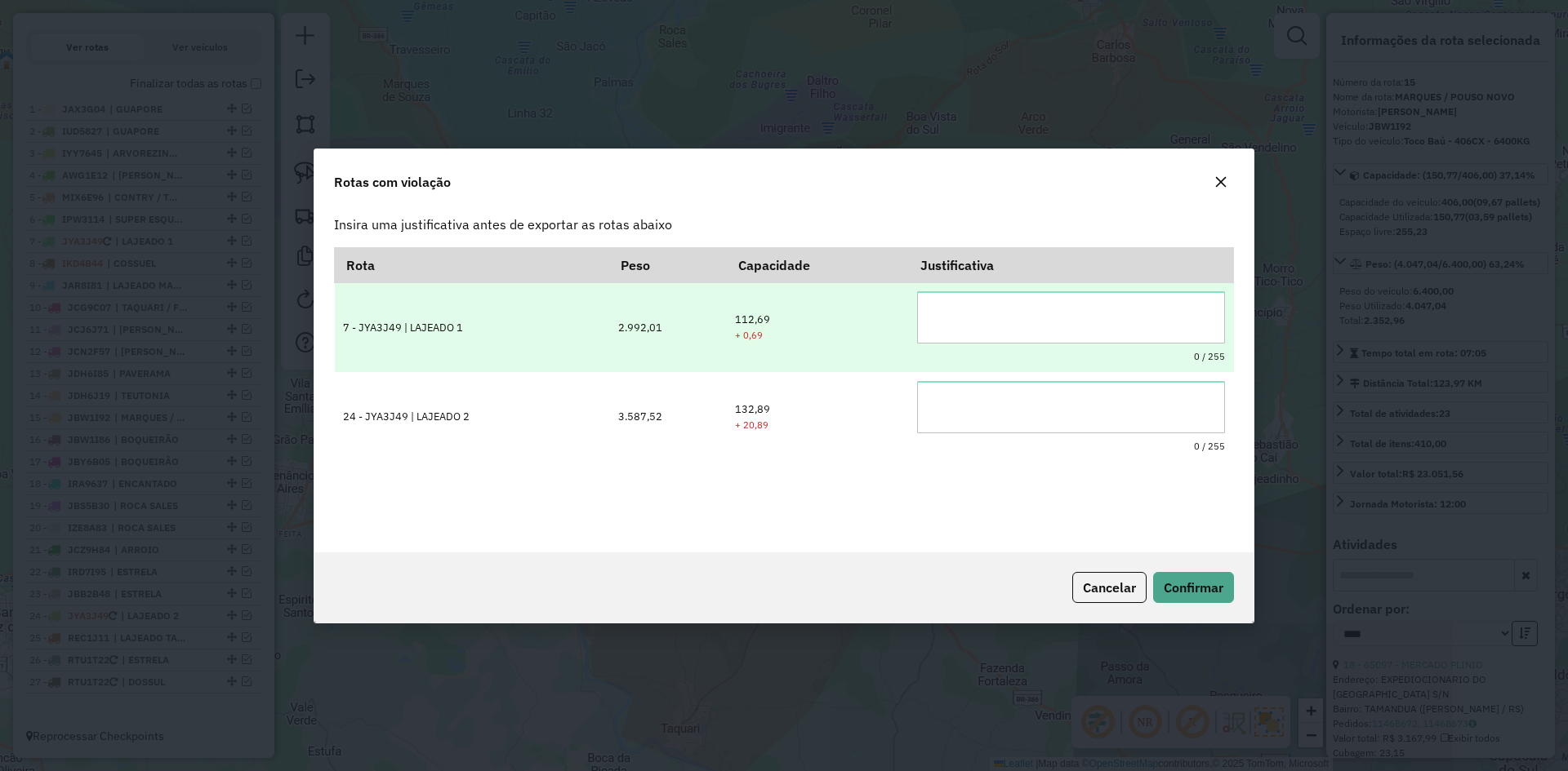
click at [948, 319] on textarea at bounding box center [1071, 318] width 308 height 52
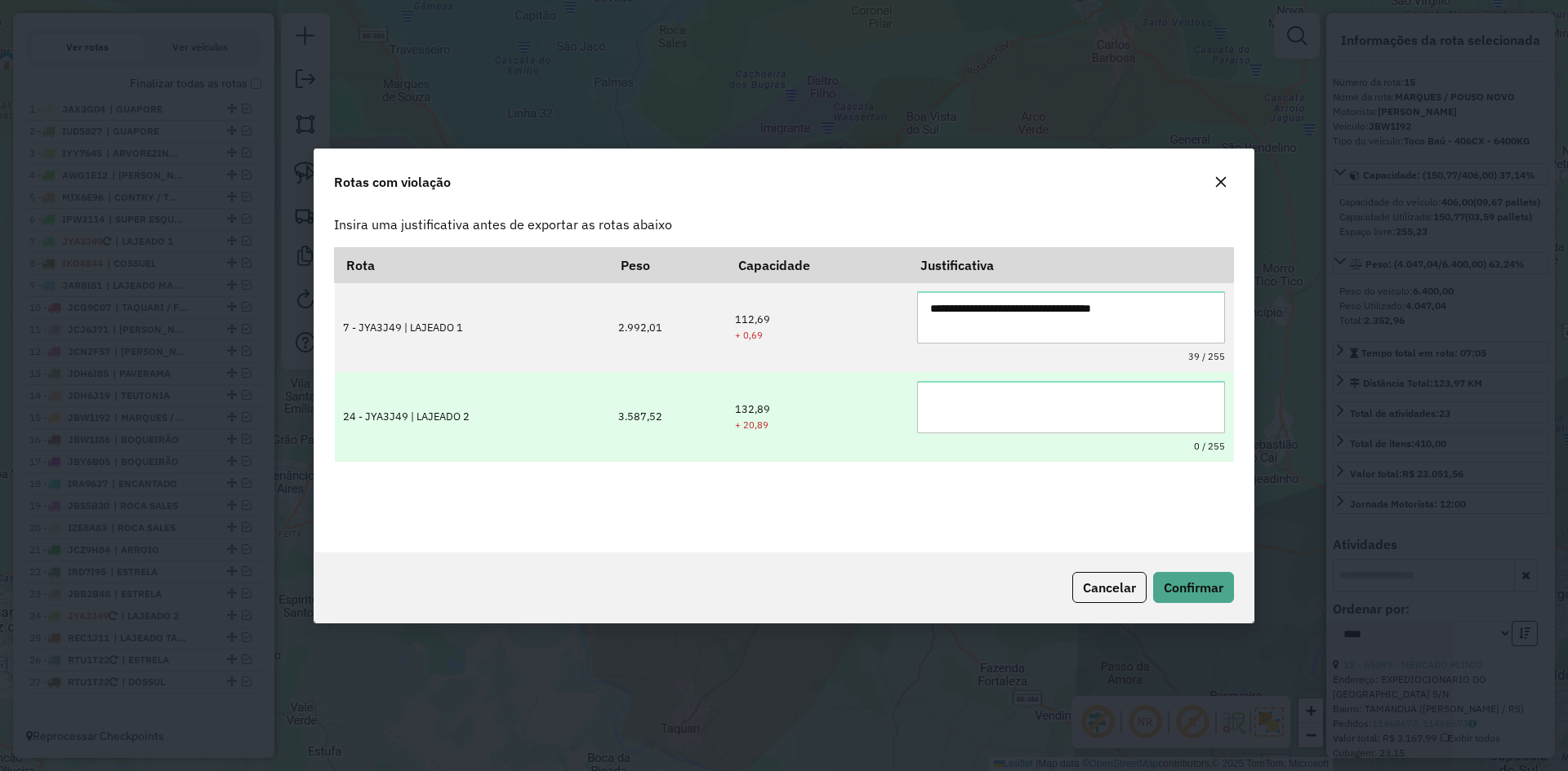
type textarea "**********"
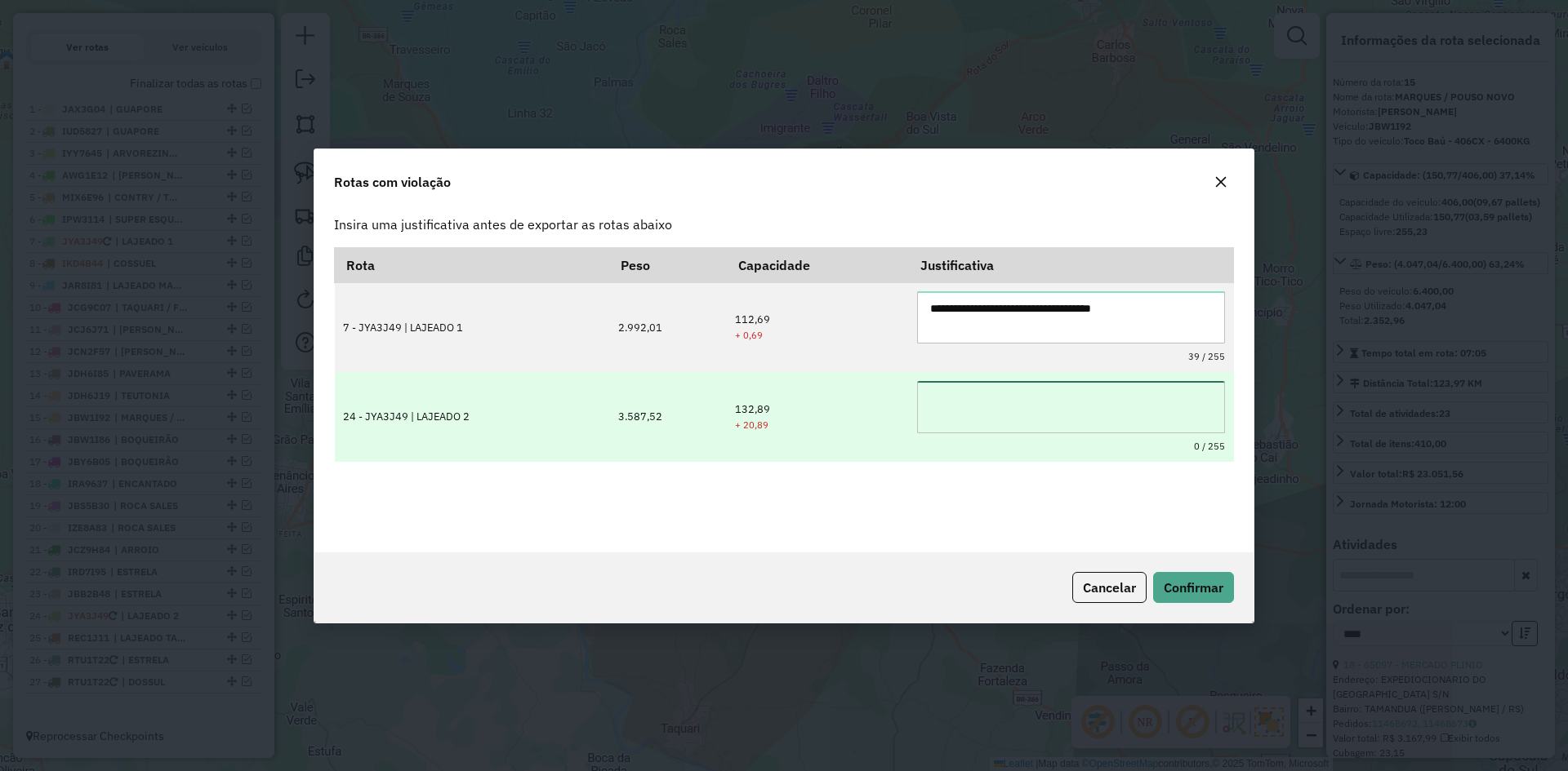
click at [979, 415] on textarea at bounding box center [1071, 407] width 308 height 52
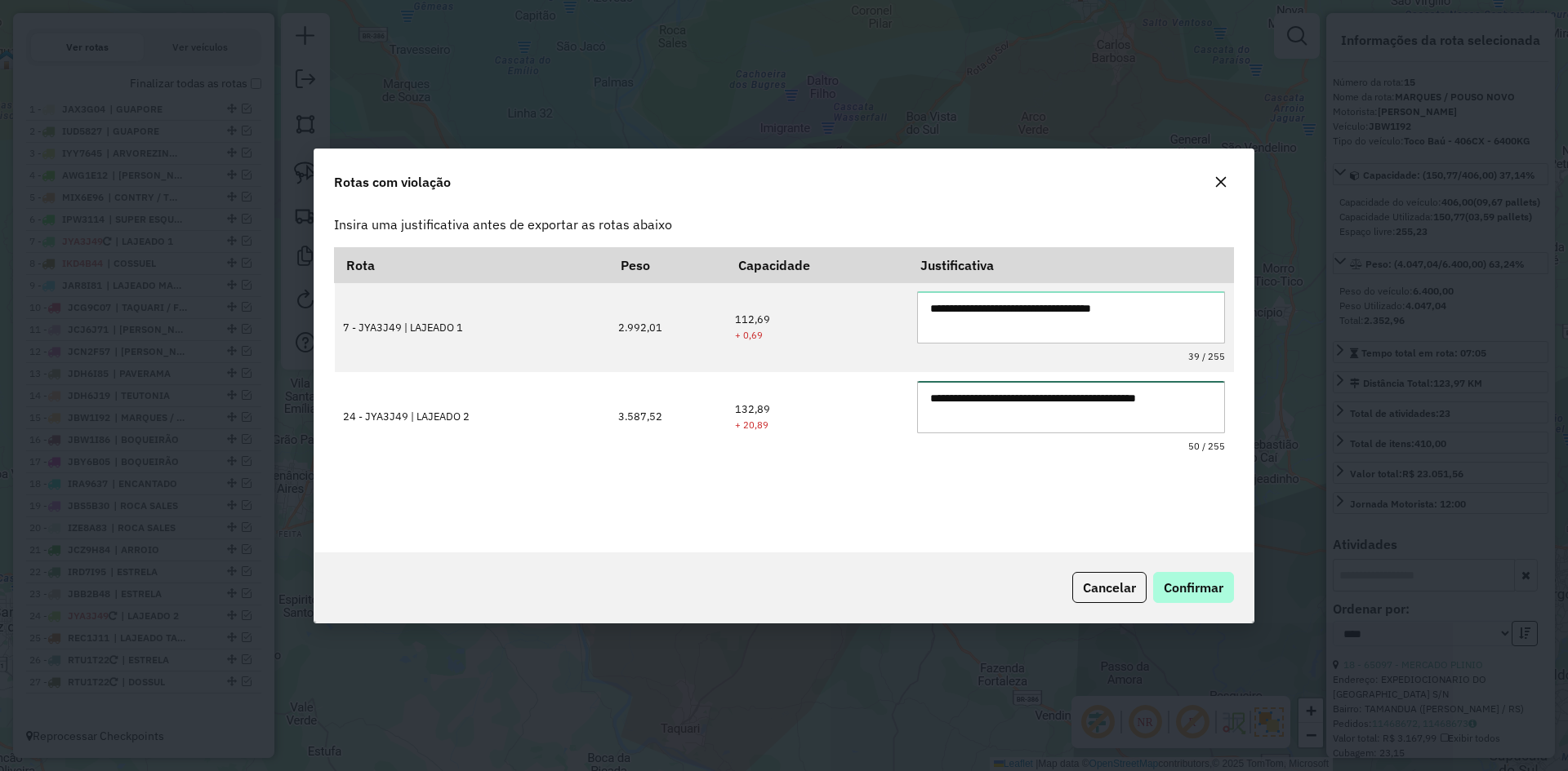
type textarea "**********"
click at [1193, 586] on span "Confirmar" at bounding box center [1193, 587] width 59 height 17
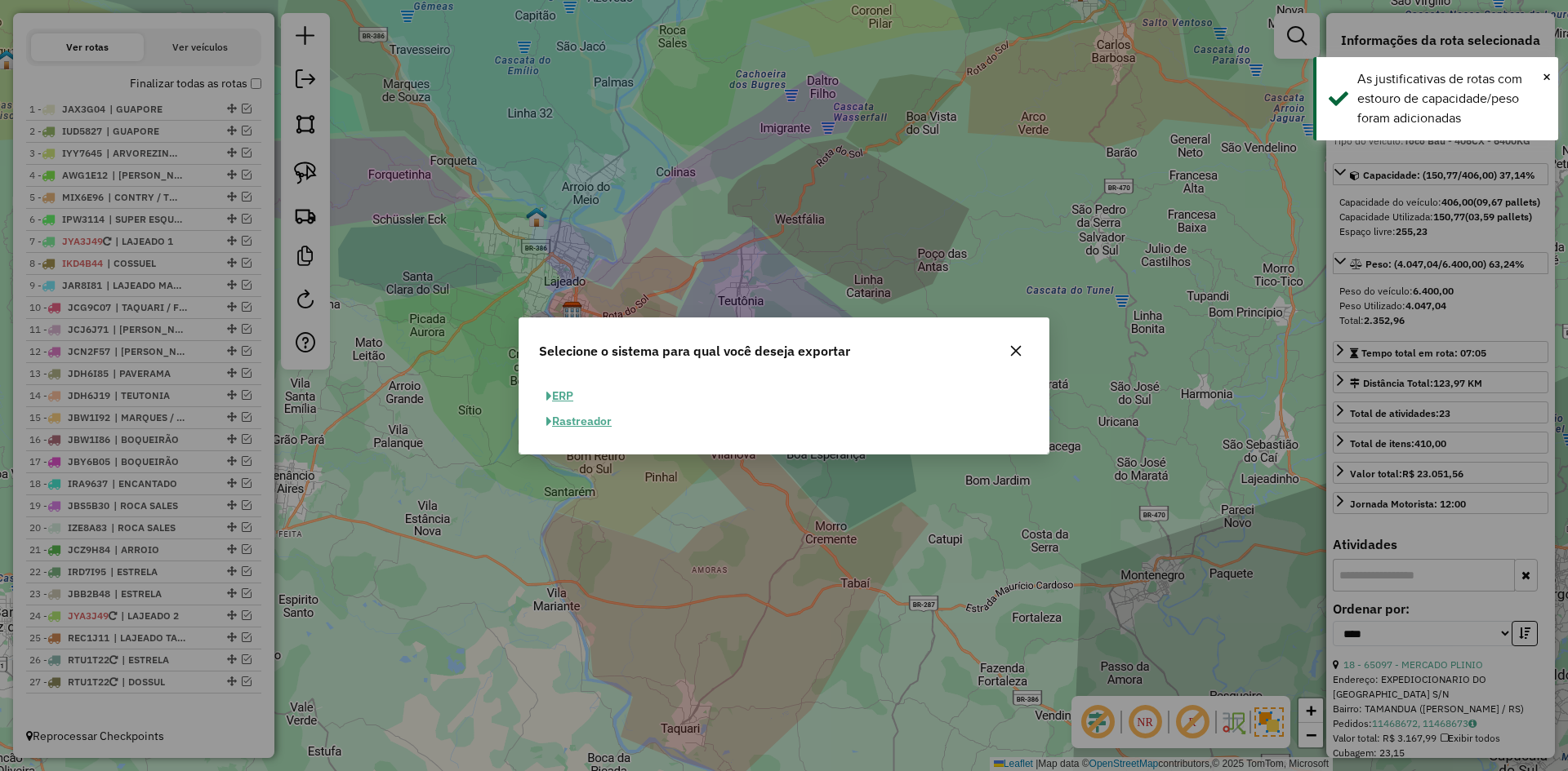
click at [561, 400] on button "ERP" at bounding box center [560, 396] width 42 height 25
select select "**"
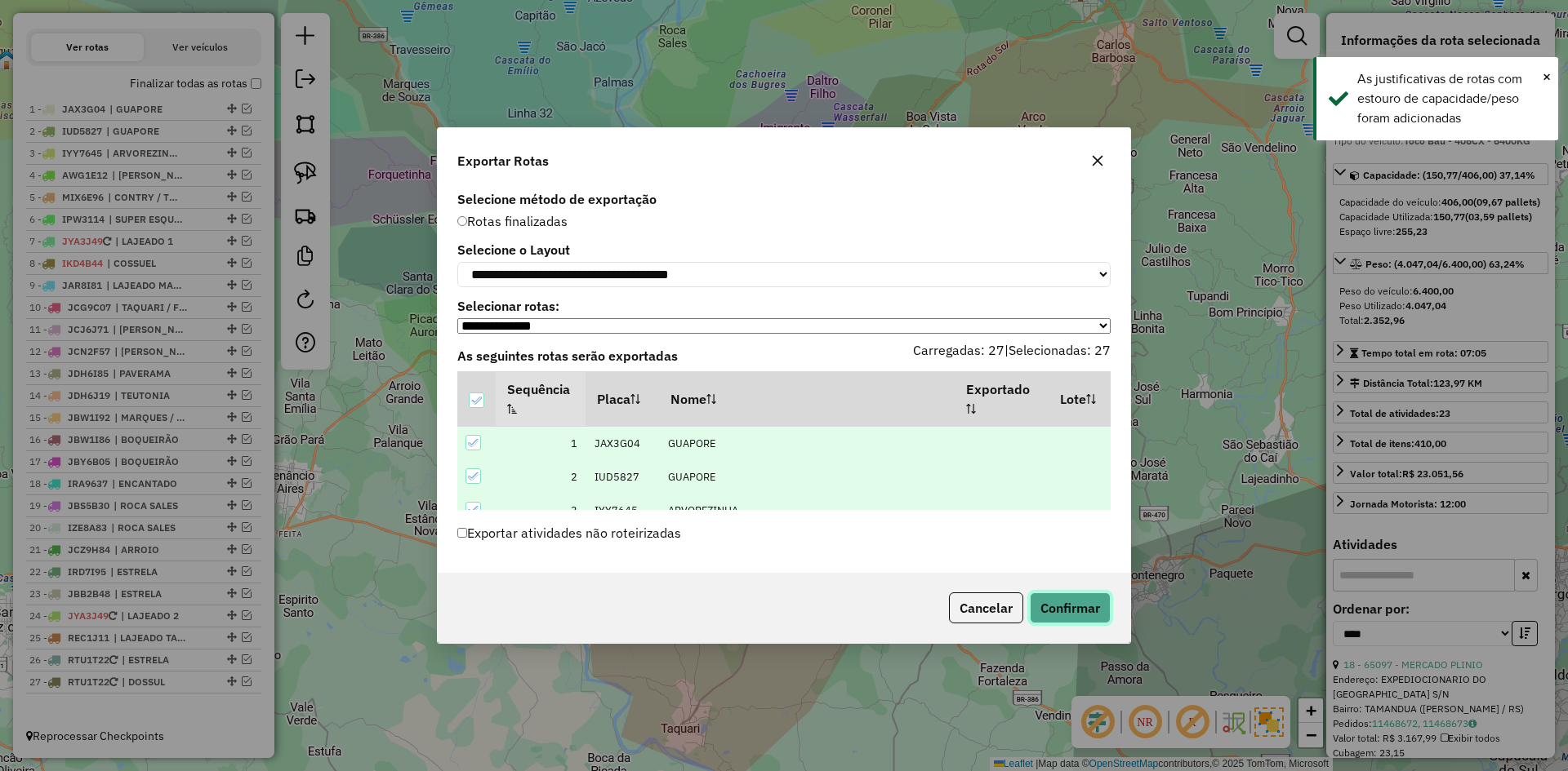
click at [1062, 608] on button "Confirmar" at bounding box center [1070, 608] width 81 height 31
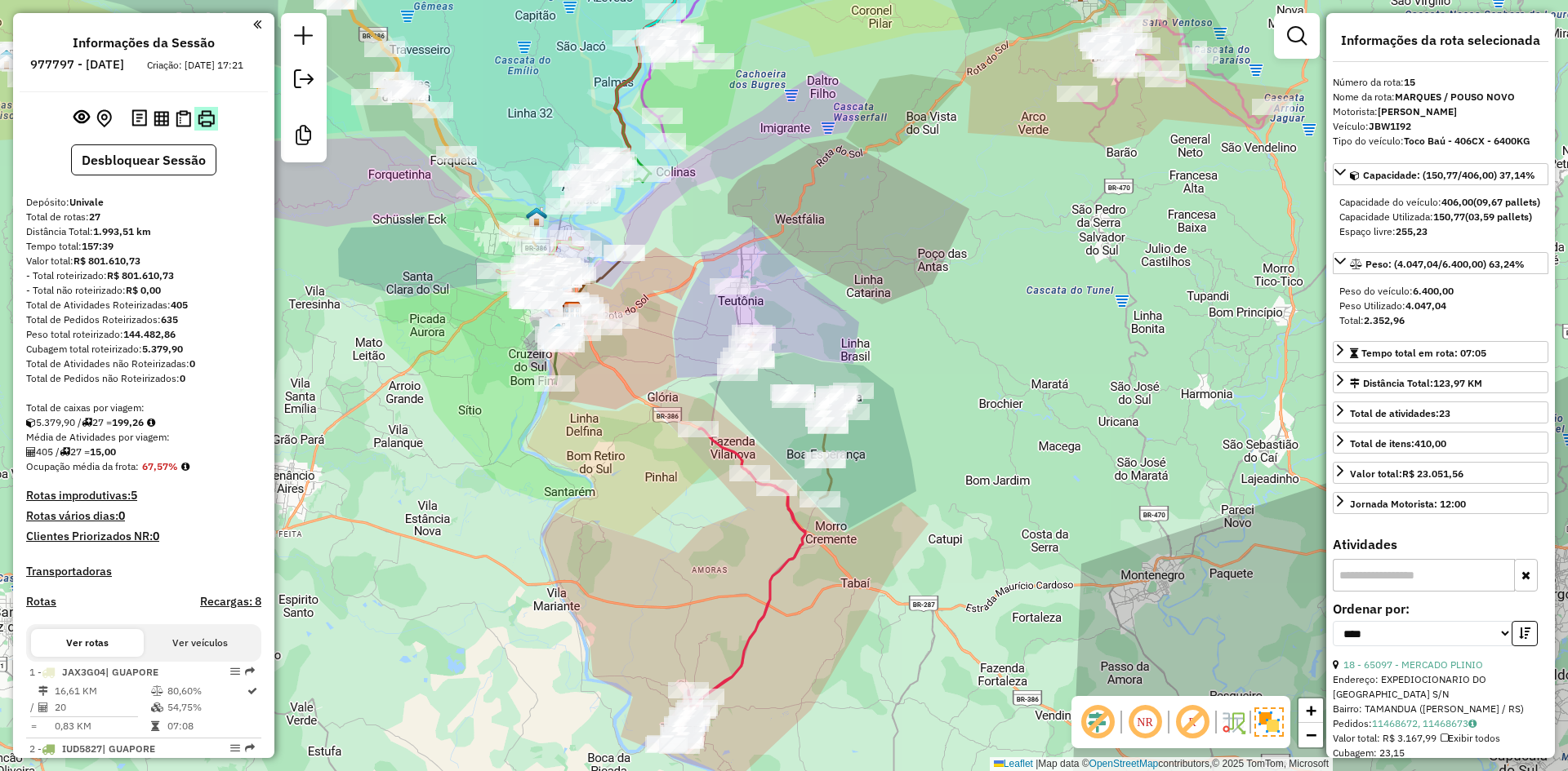
click at [208, 127] on img at bounding box center [206, 118] width 17 height 17
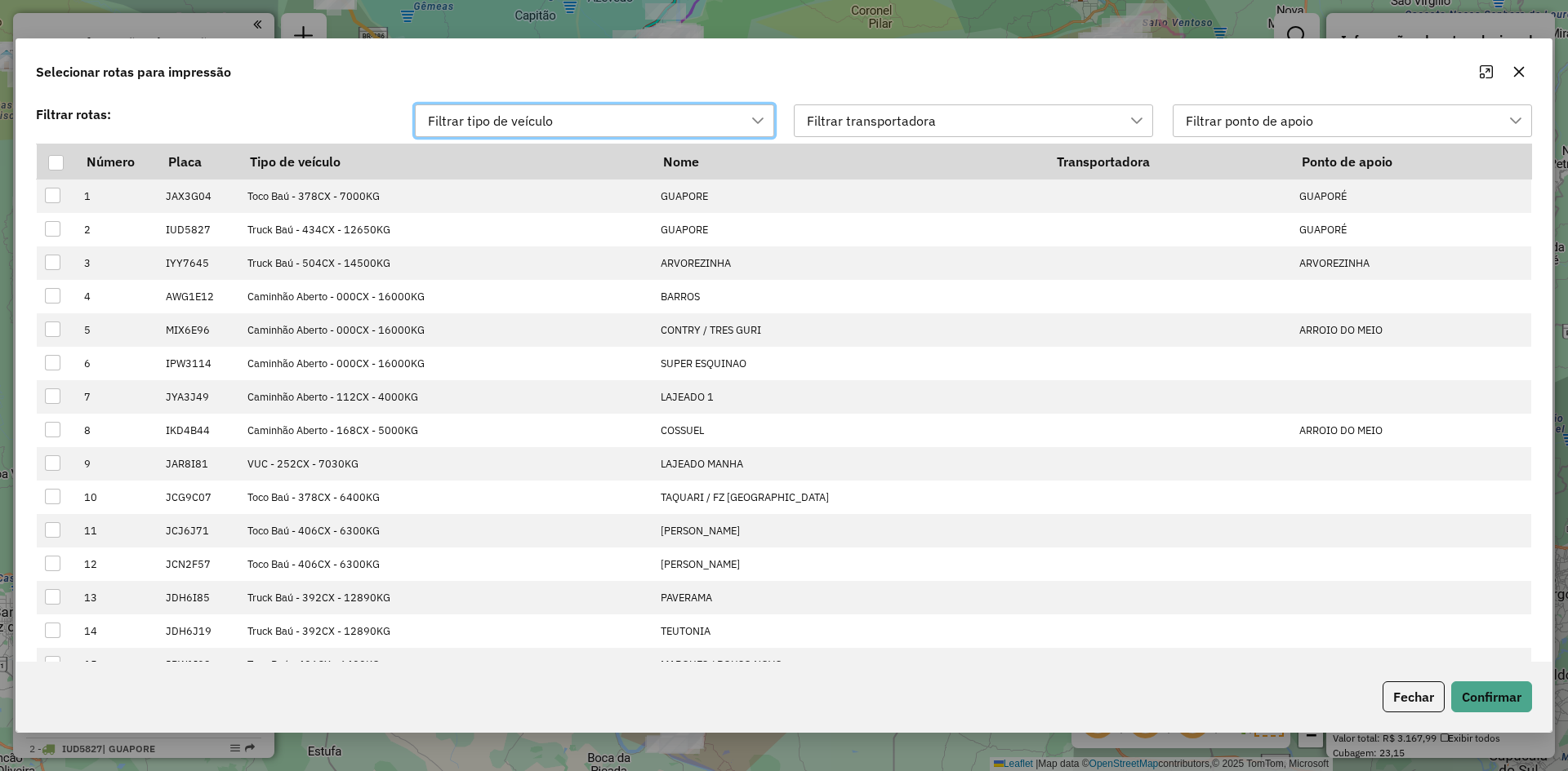
scroll to position [13, 74]
click at [53, 162] on div at bounding box center [56, 163] width 16 height 16
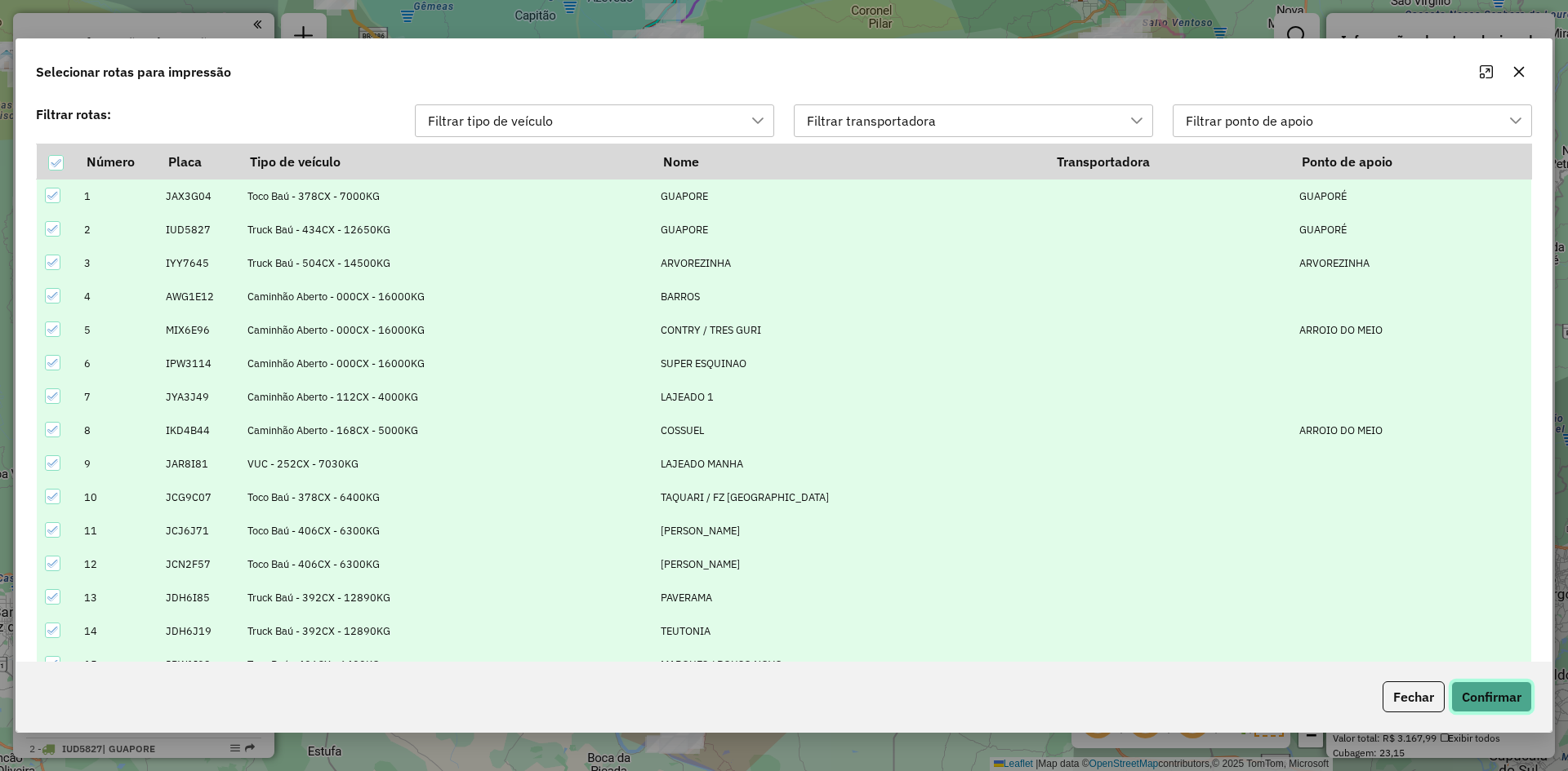
click at [1504, 689] on button "Confirmar" at bounding box center [1490, 697] width 81 height 31
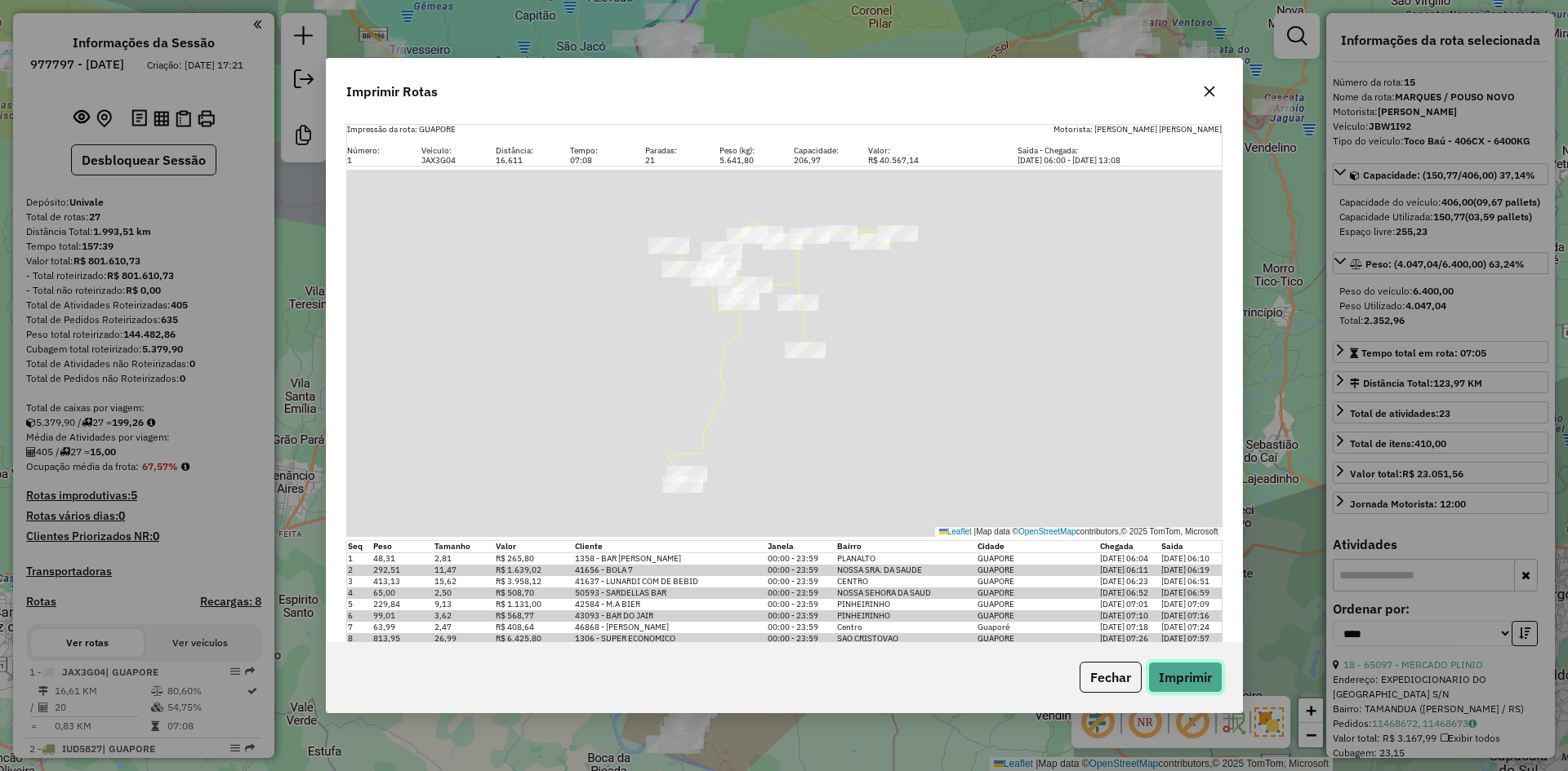
drag, startPoint x: 1176, startPoint y: 676, endPoint x: 1184, endPoint y: 666, distance: 12.8
click at [1176, 676] on button "Imprimir" at bounding box center [1185, 678] width 74 height 31
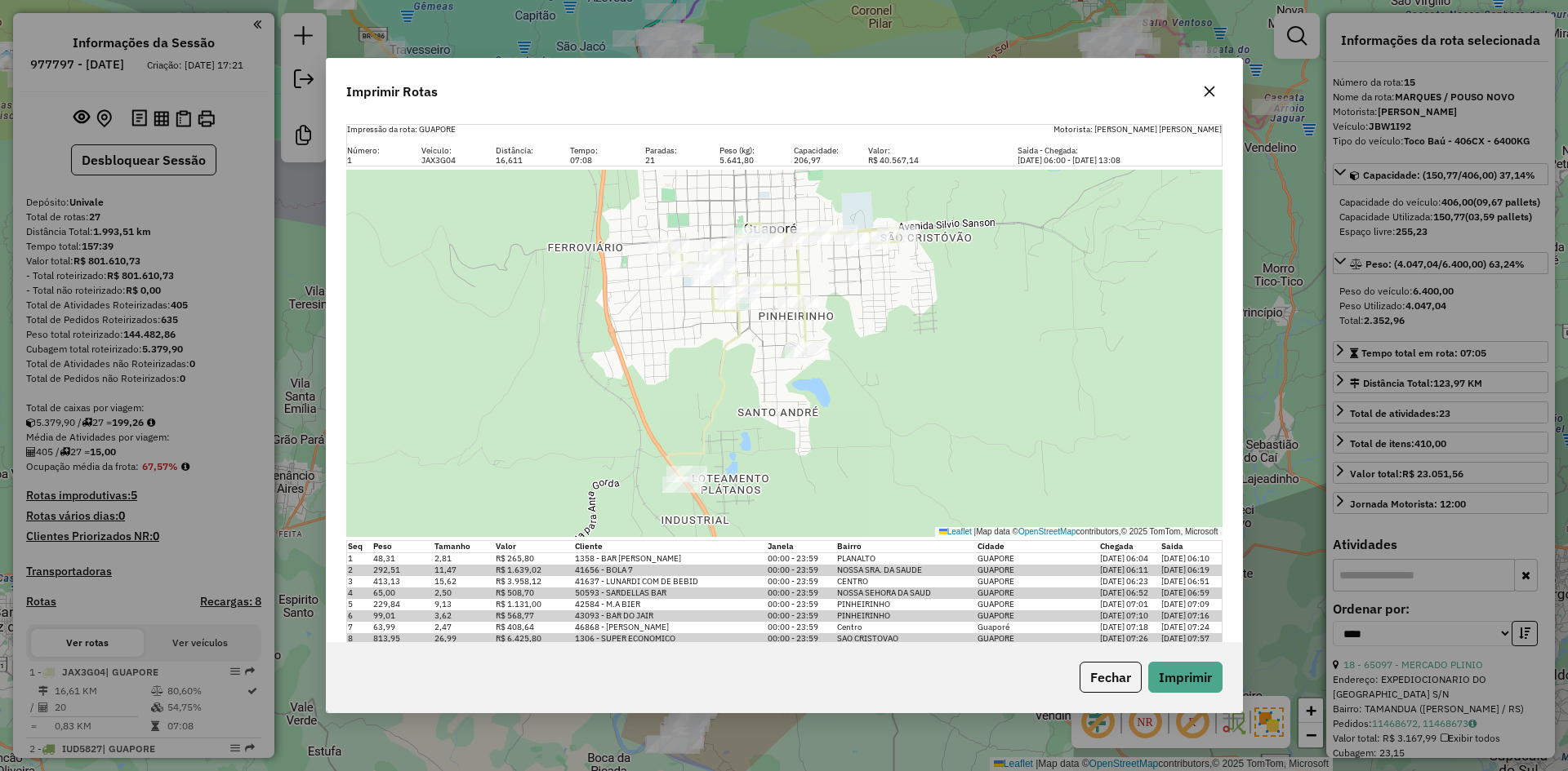
click at [1210, 84] on icon "button" at bounding box center [1209, 90] width 13 height 13
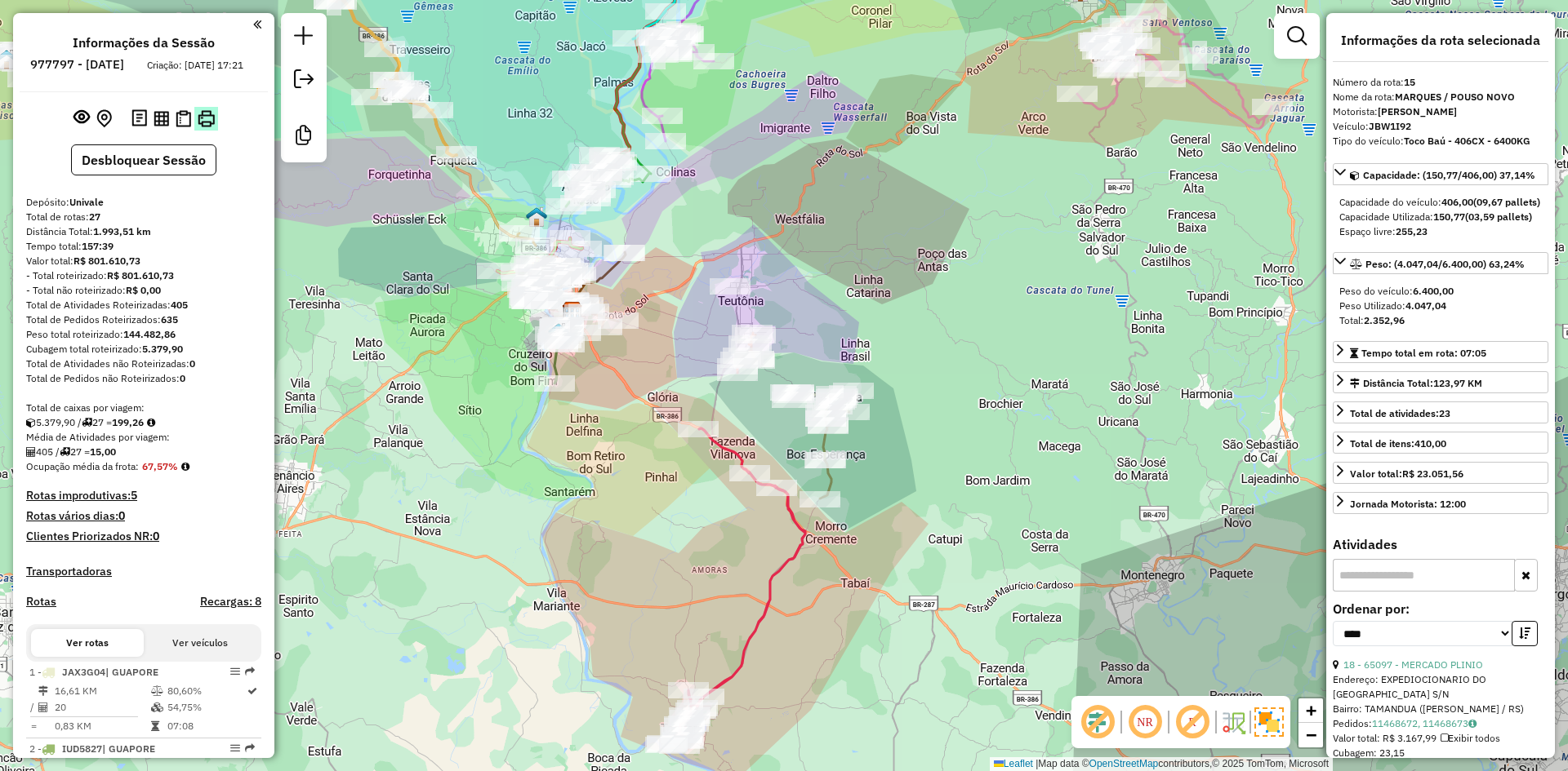
click at [207, 127] on img at bounding box center [206, 118] width 17 height 17
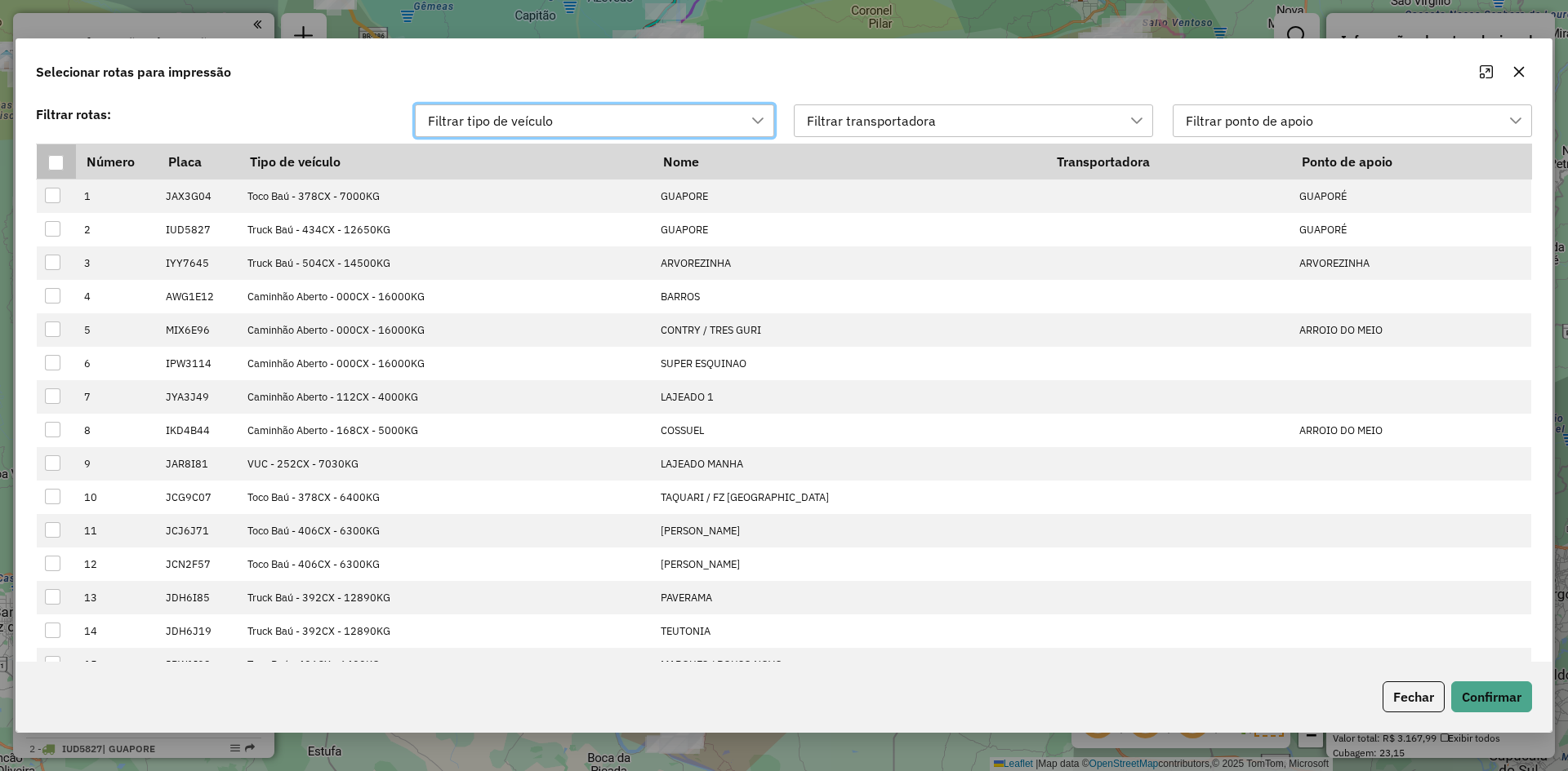
click at [53, 164] on div at bounding box center [56, 163] width 16 height 16
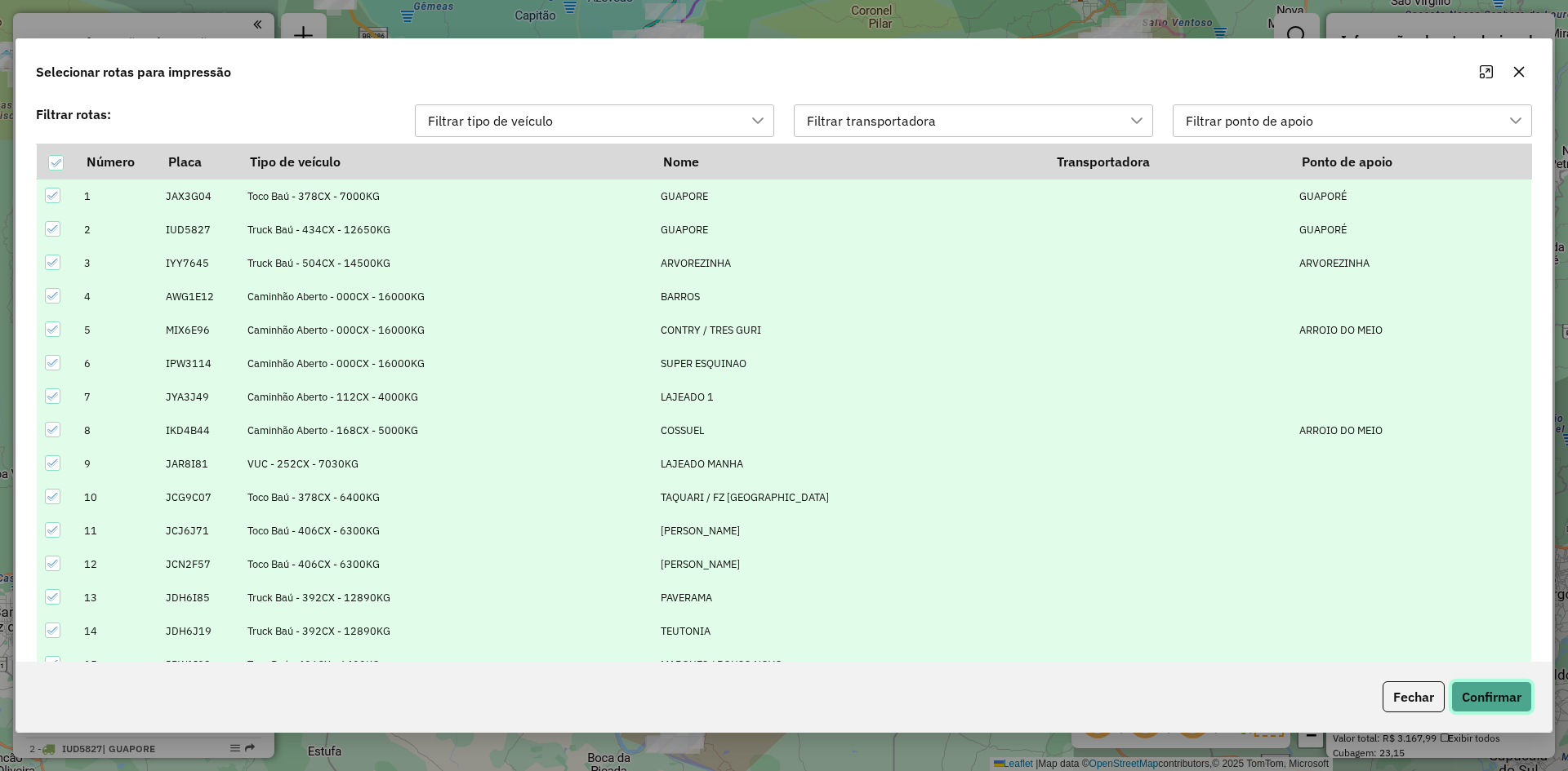
click at [1499, 696] on button "Confirmar" at bounding box center [1490, 697] width 81 height 31
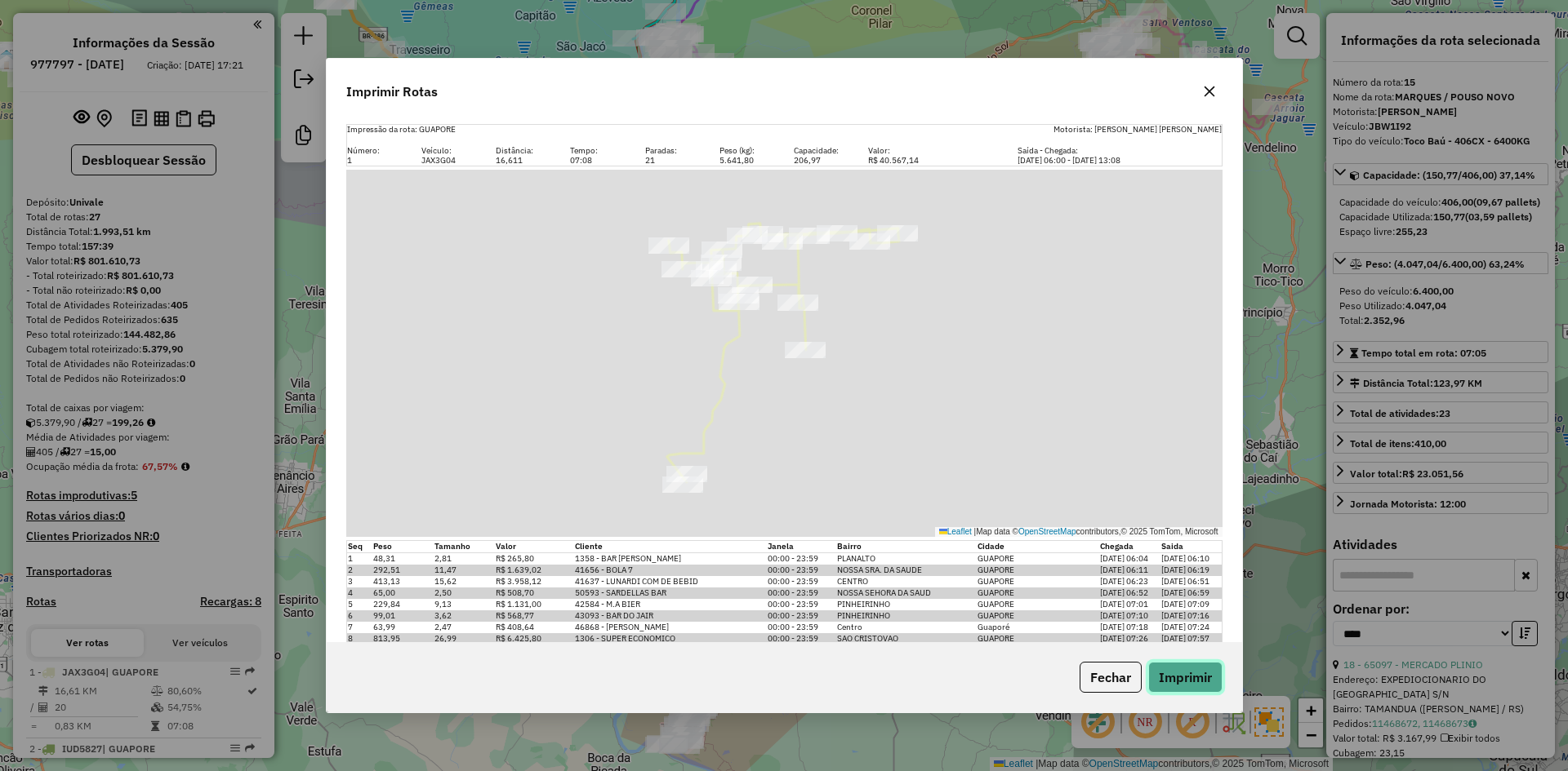
click at [1186, 681] on button "Imprimir" at bounding box center [1185, 678] width 74 height 31
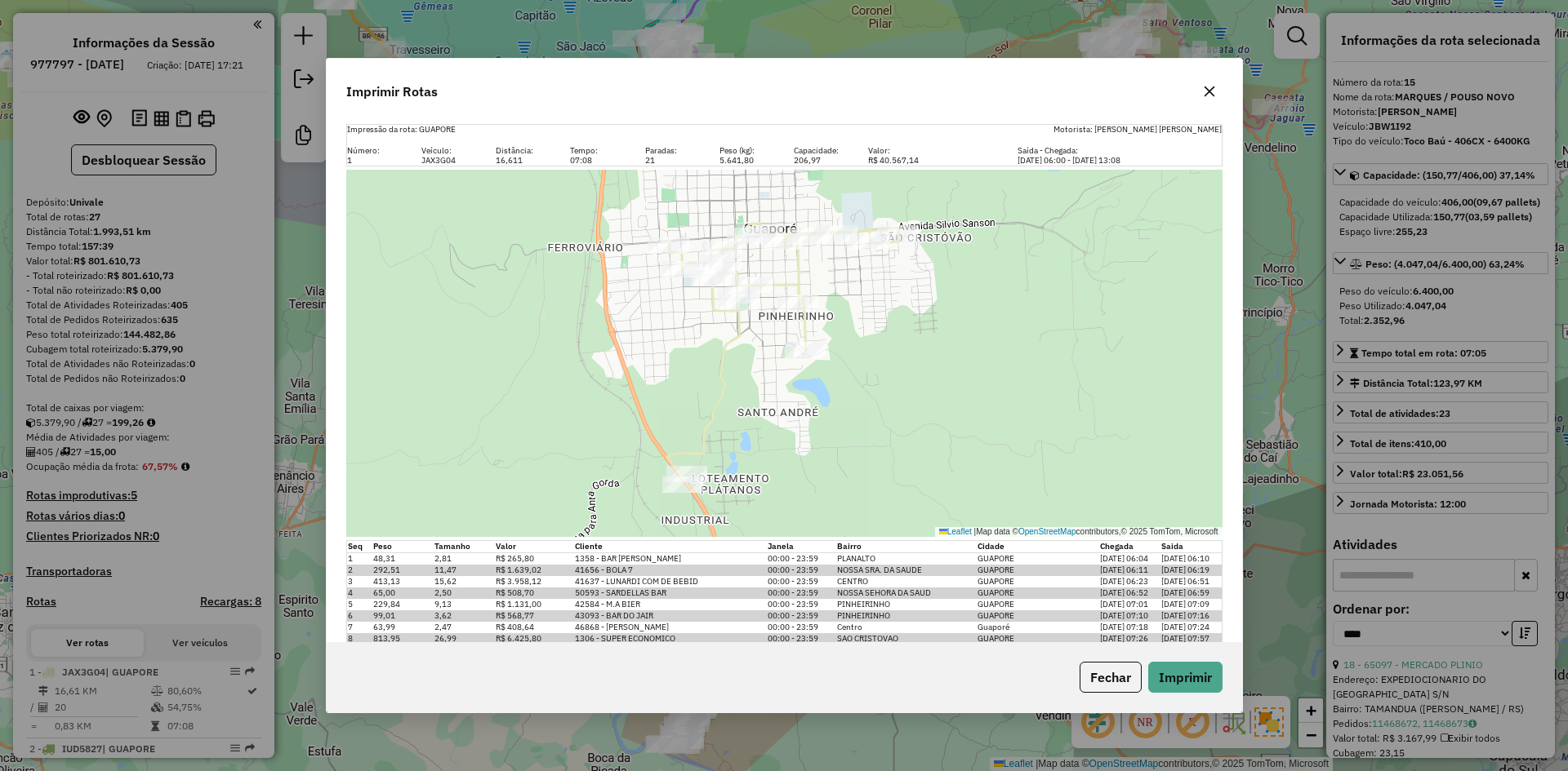
click at [1210, 94] on icon "button" at bounding box center [1209, 90] width 13 height 13
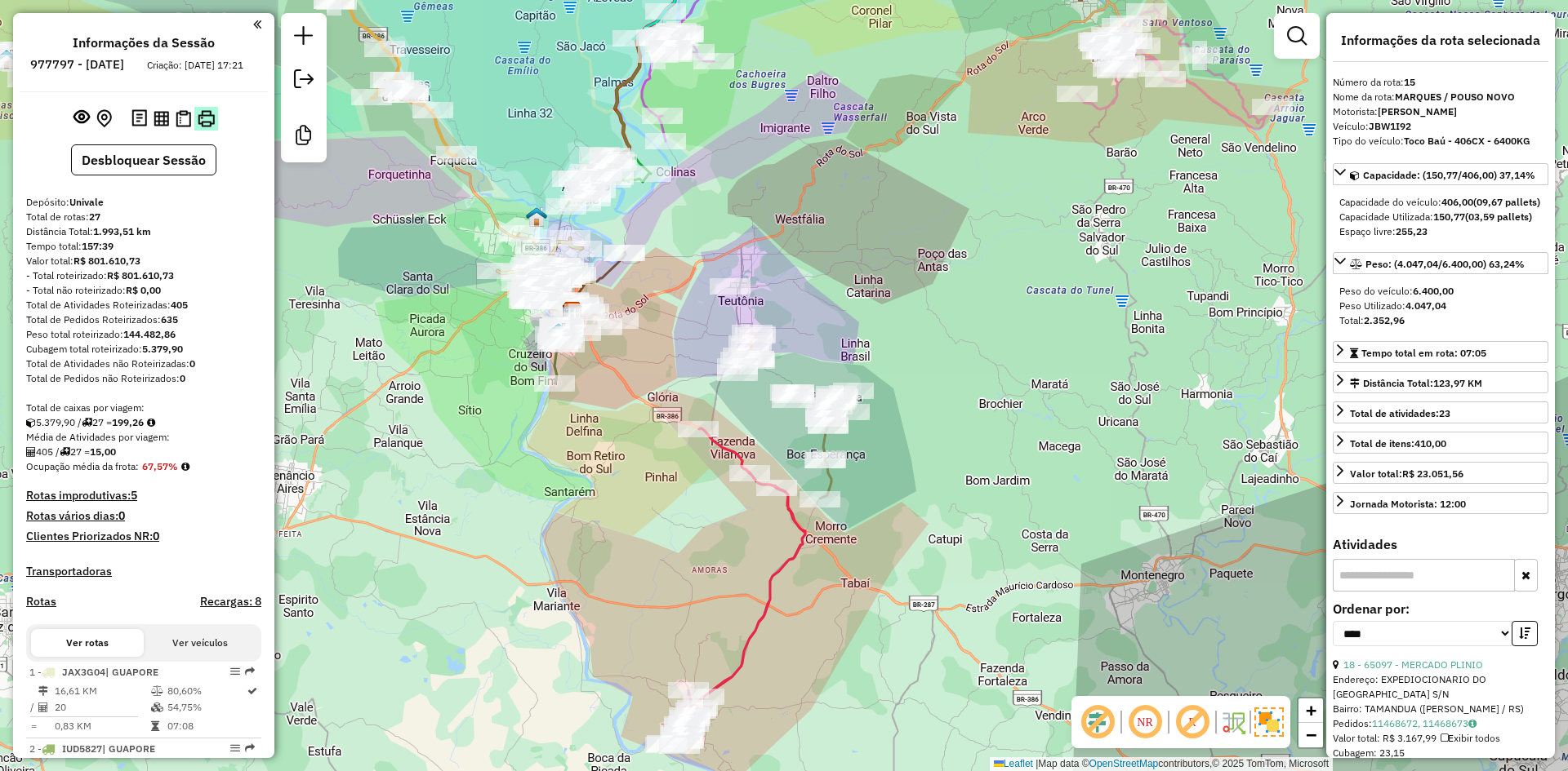
click at [206, 127] on img at bounding box center [206, 118] width 17 height 17
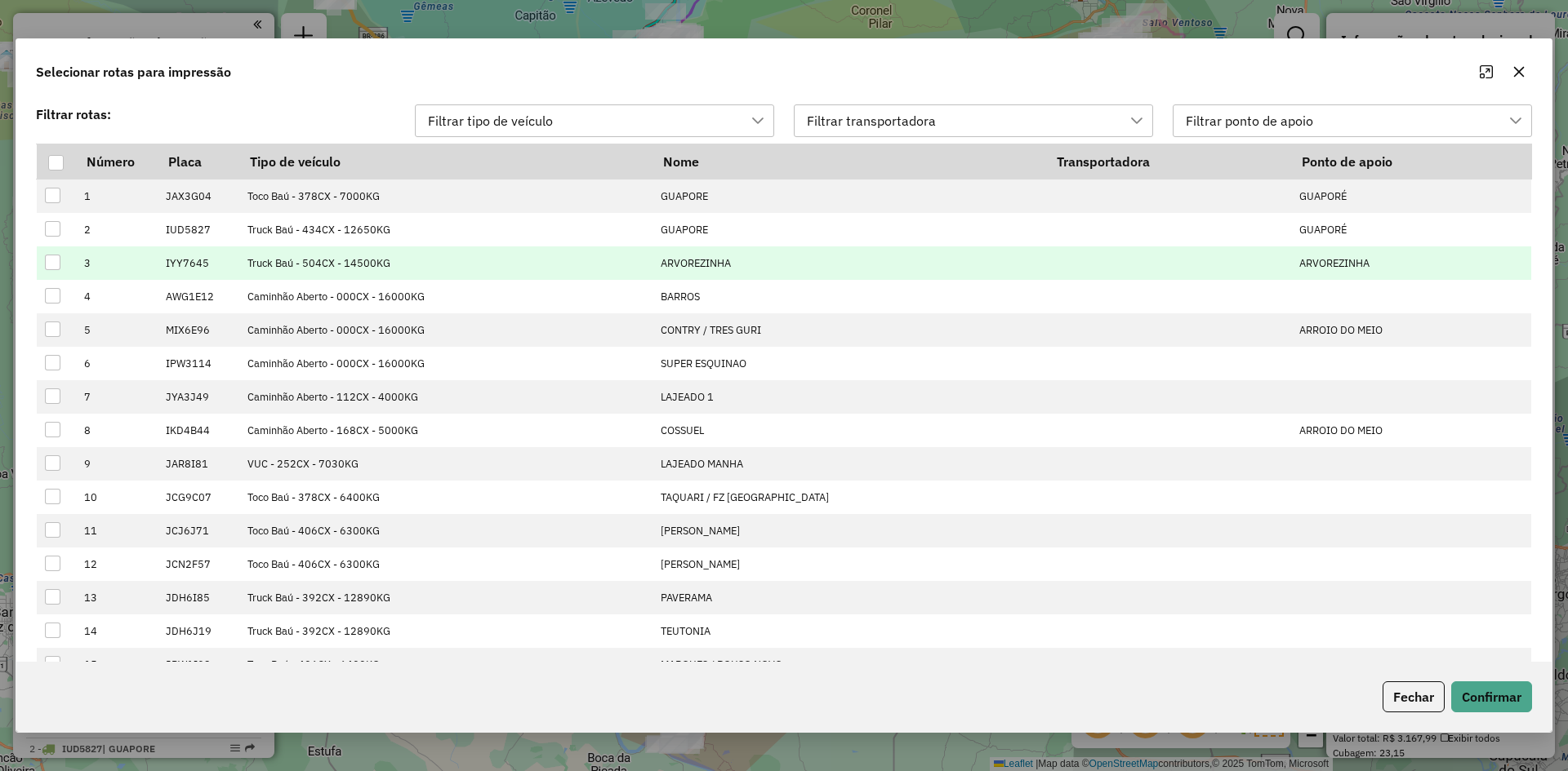
click at [51, 262] on div at bounding box center [52, 262] width 16 height 16
click at [1519, 707] on button "Confirmar" at bounding box center [1490, 697] width 81 height 31
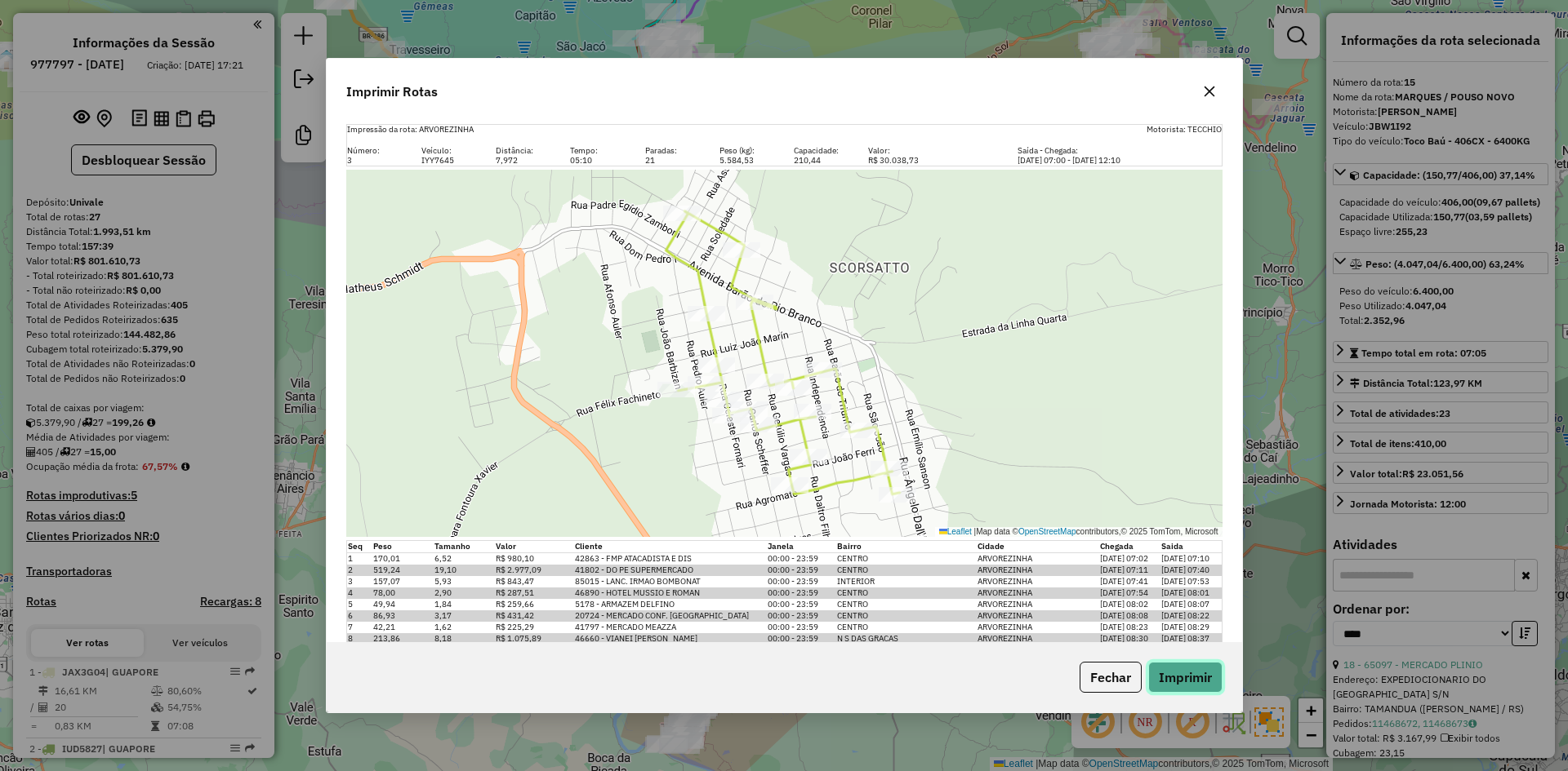
click at [1183, 679] on button "Imprimir" at bounding box center [1185, 678] width 74 height 31
click at [1210, 93] on icon "button" at bounding box center [1209, 91] width 11 height 11
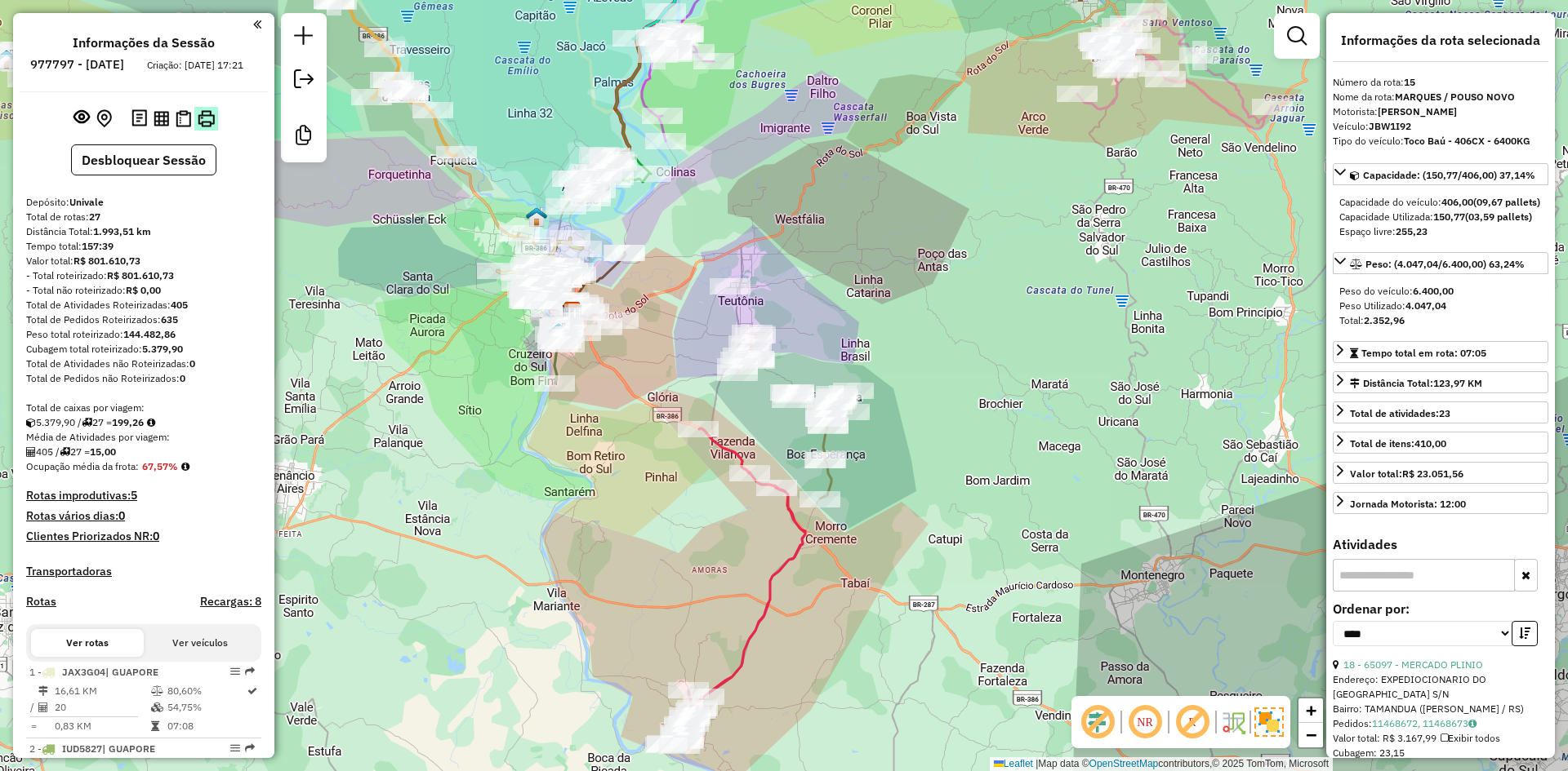
click at [211, 127] on img at bounding box center [206, 118] width 17 height 17
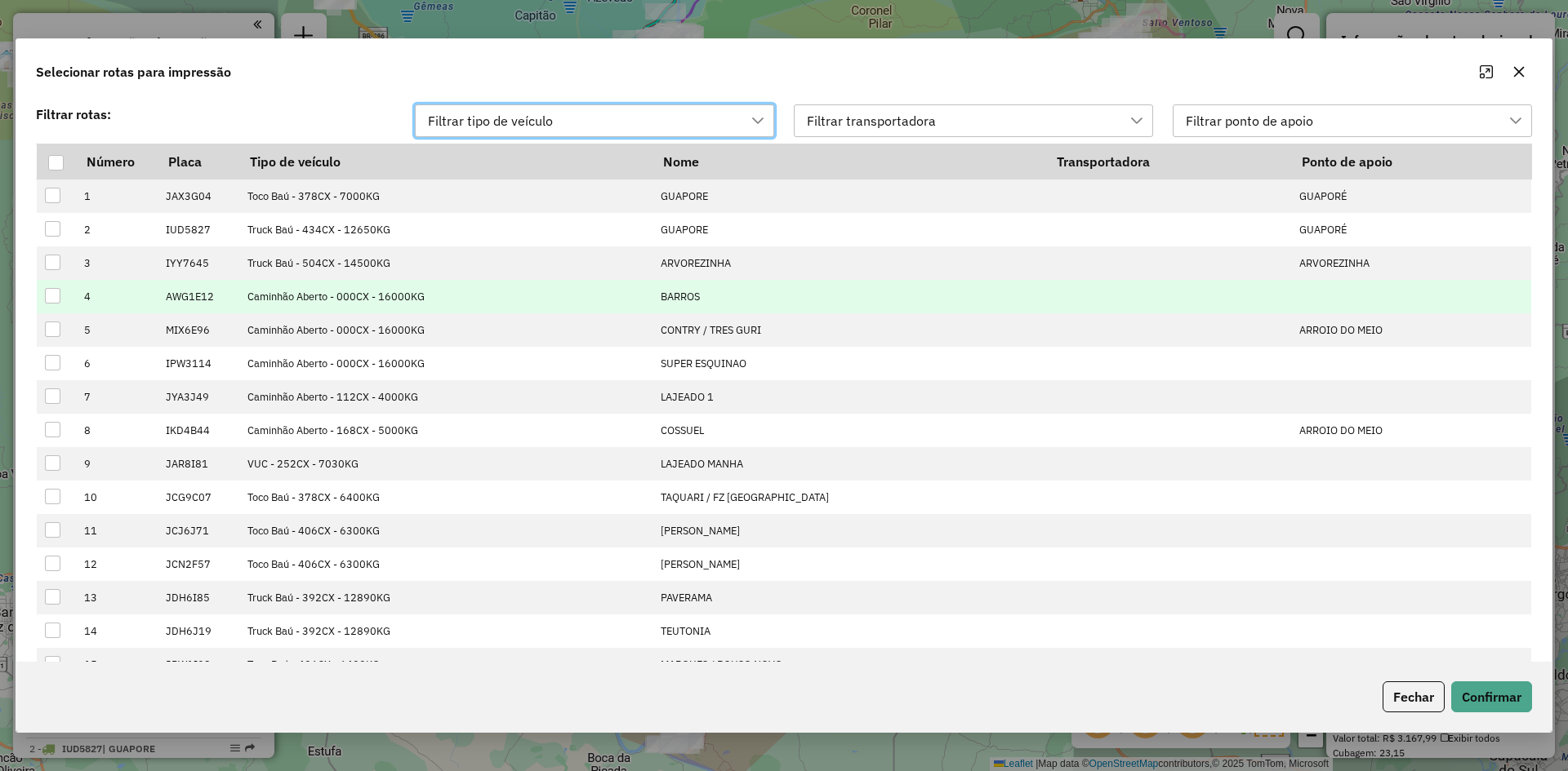
click at [54, 298] on div at bounding box center [52, 296] width 16 height 16
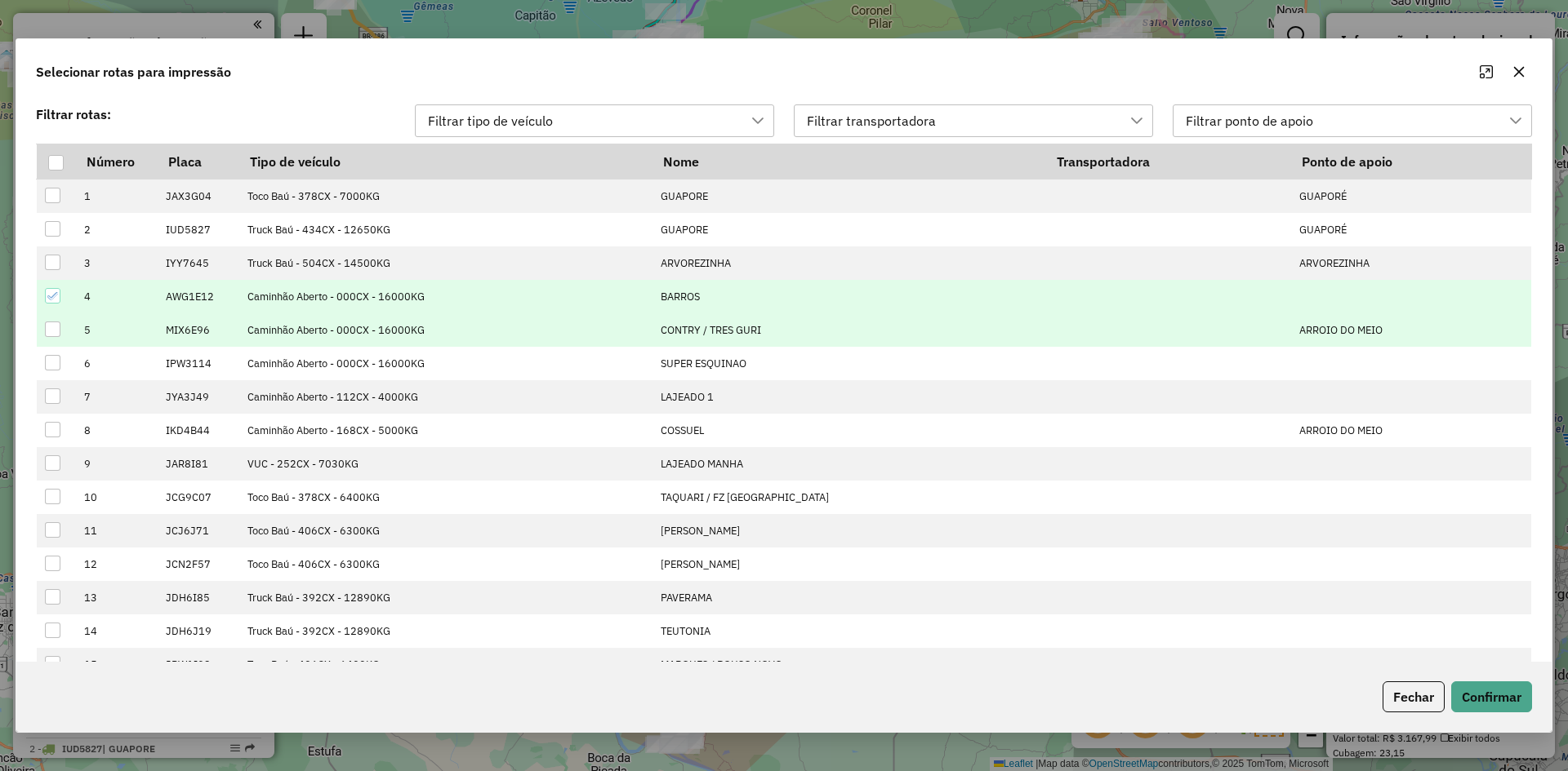
click at [48, 330] on div at bounding box center [52, 329] width 16 height 16
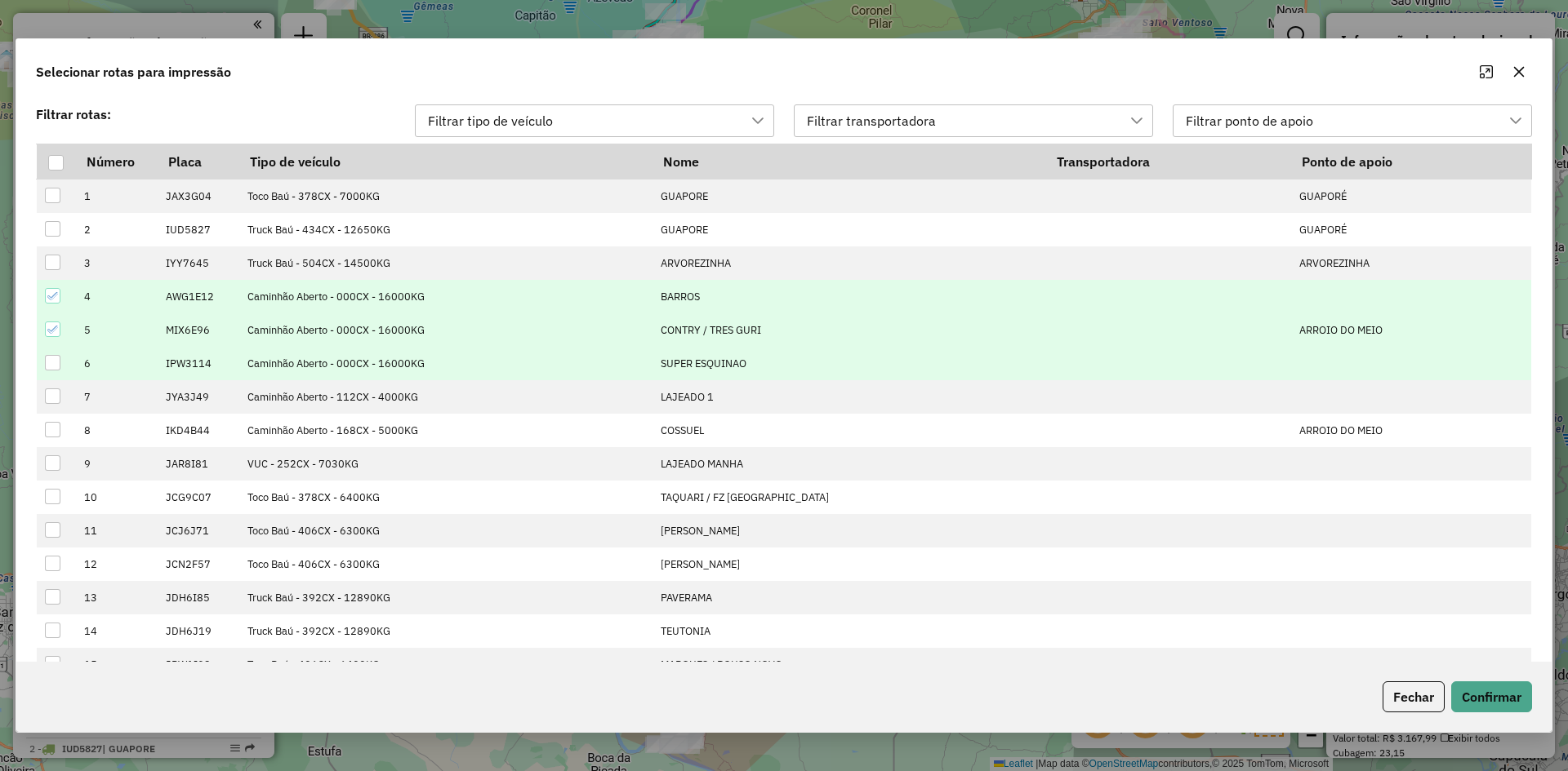
click at [49, 365] on div at bounding box center [52, 363] width 16 height 16
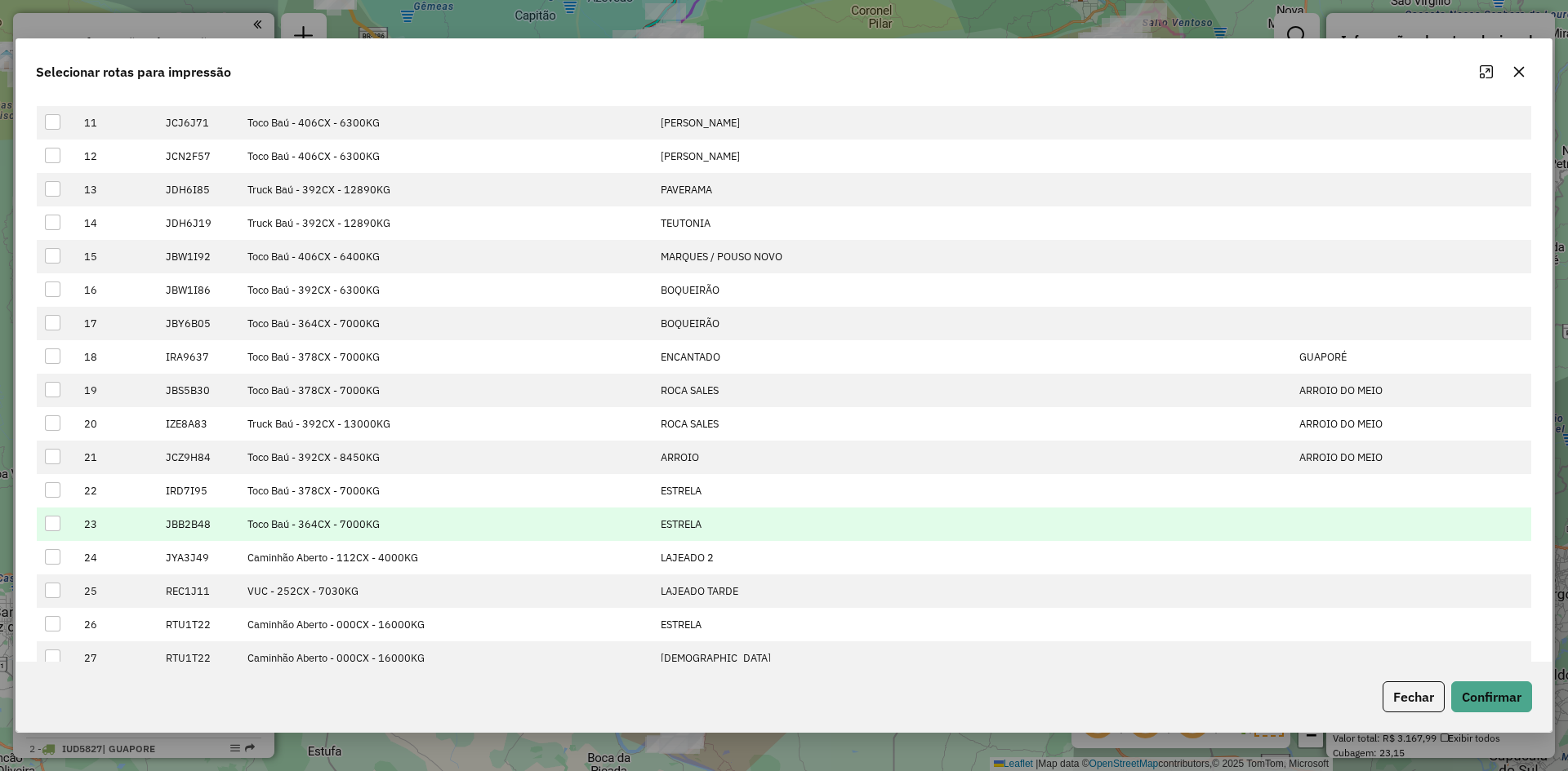
scroll to position [441, 0]
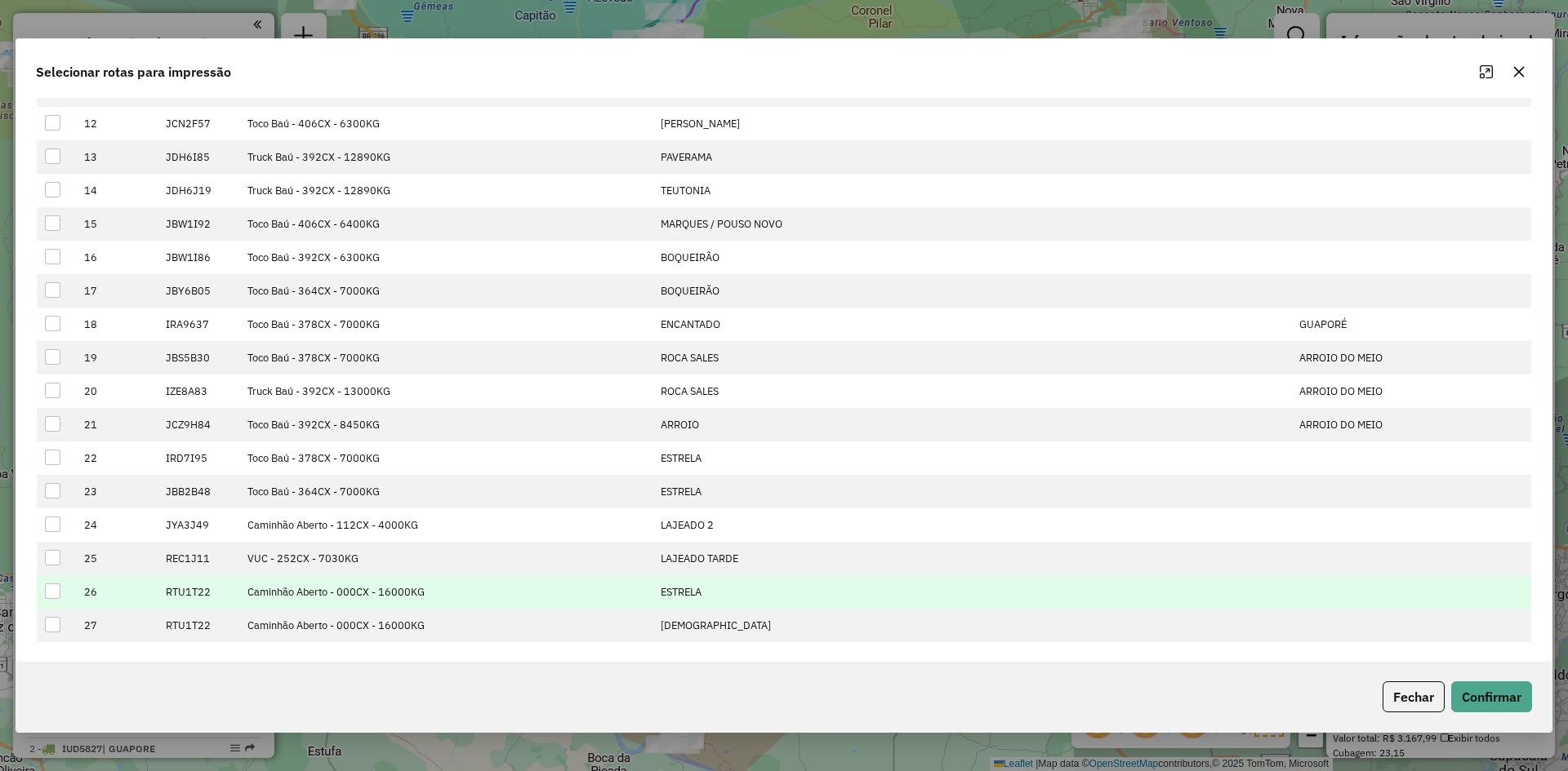
click at [50, 595] on div at bounding box center [52, 591] width 16 height 16
drag, startPoint x: 53, startPoint y: 630, endPoint x: 55, endPoint y: 602, distance: 28.1
click at [53, 629] on div at bounding box center [52, 624] width 16 height 16
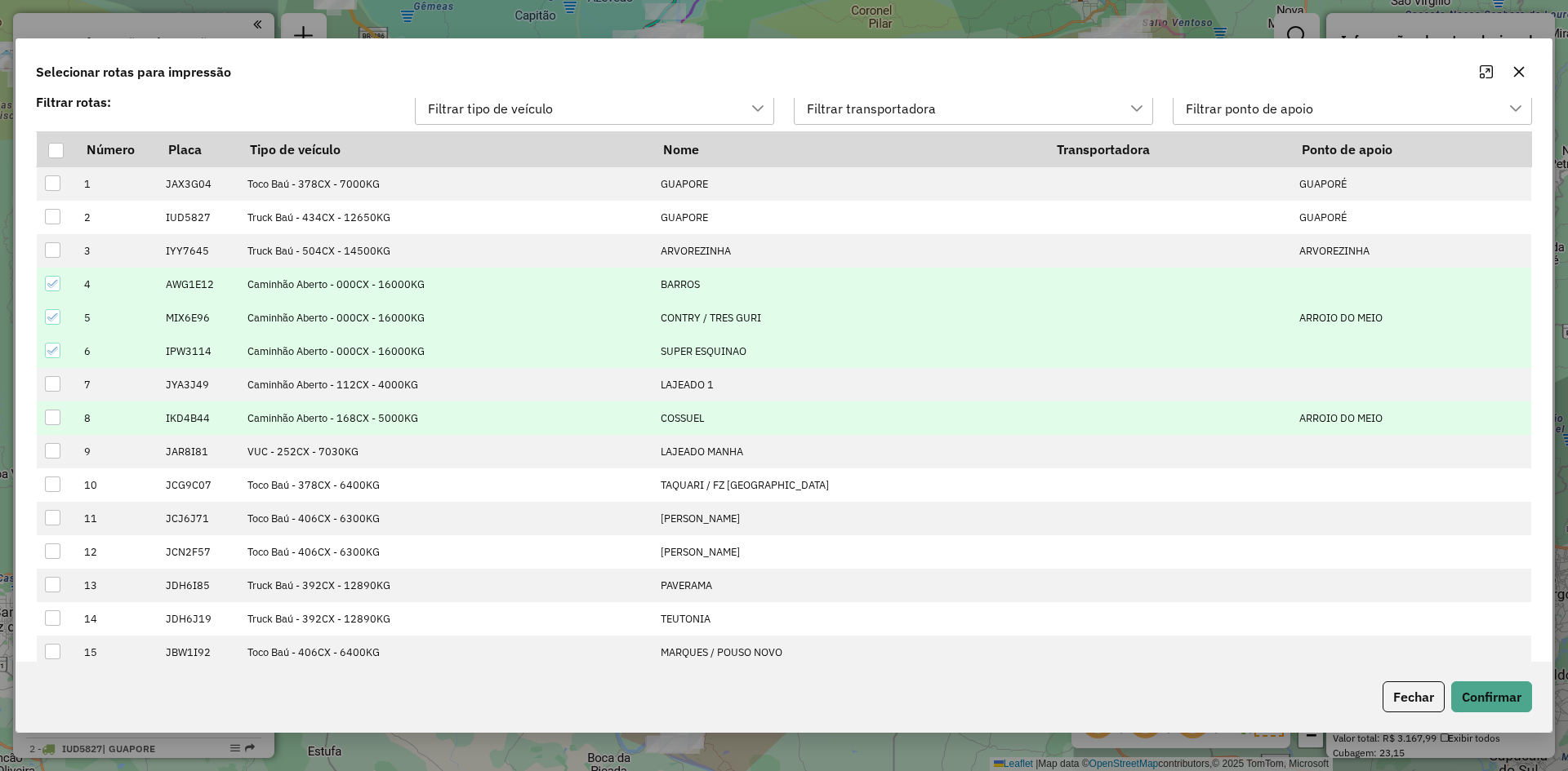
scroll to position [0, 0]
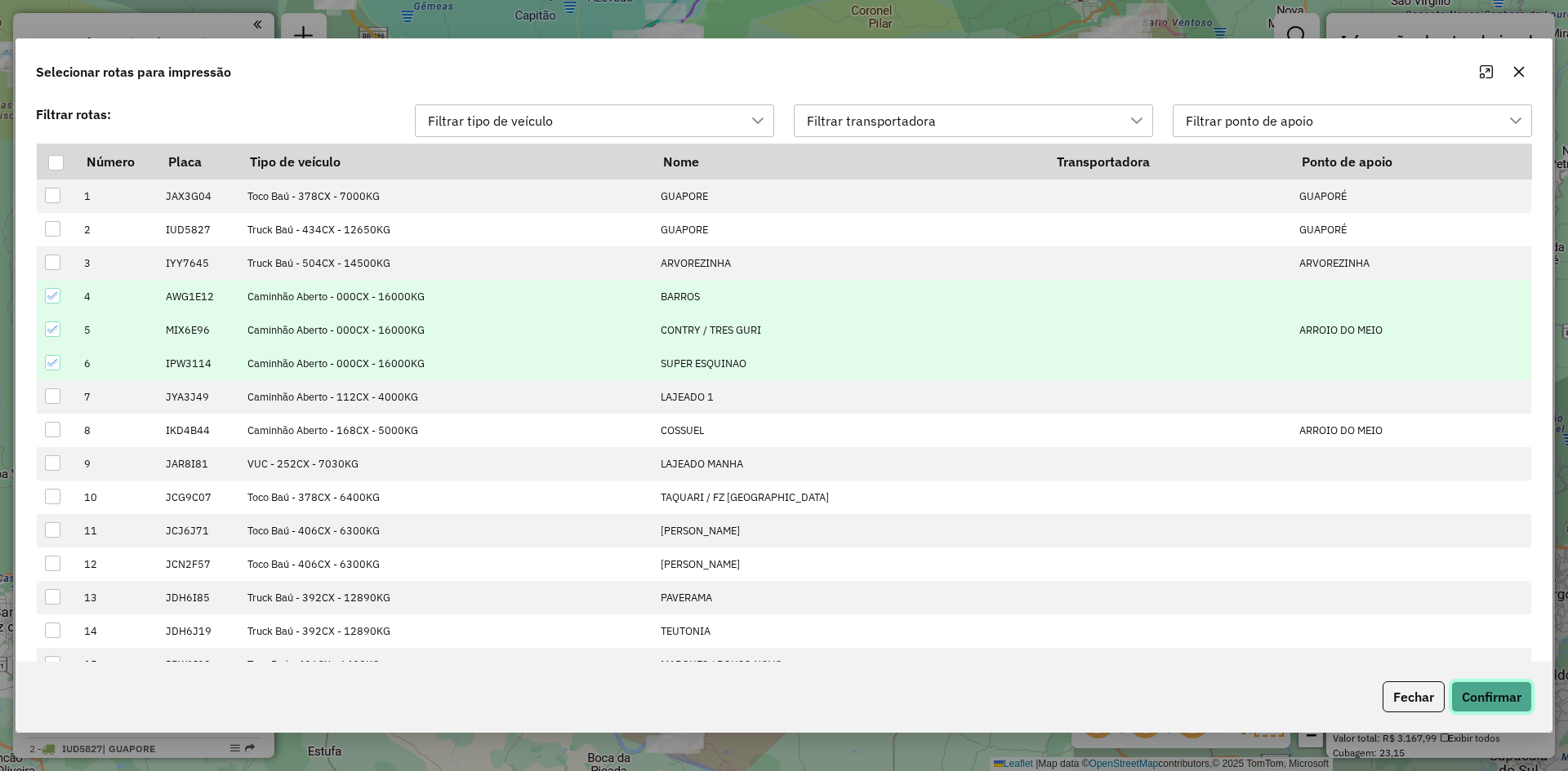
click at [1496, 701] on button "Confirmar" at bounding box center [1490, 697] width 81 height 31
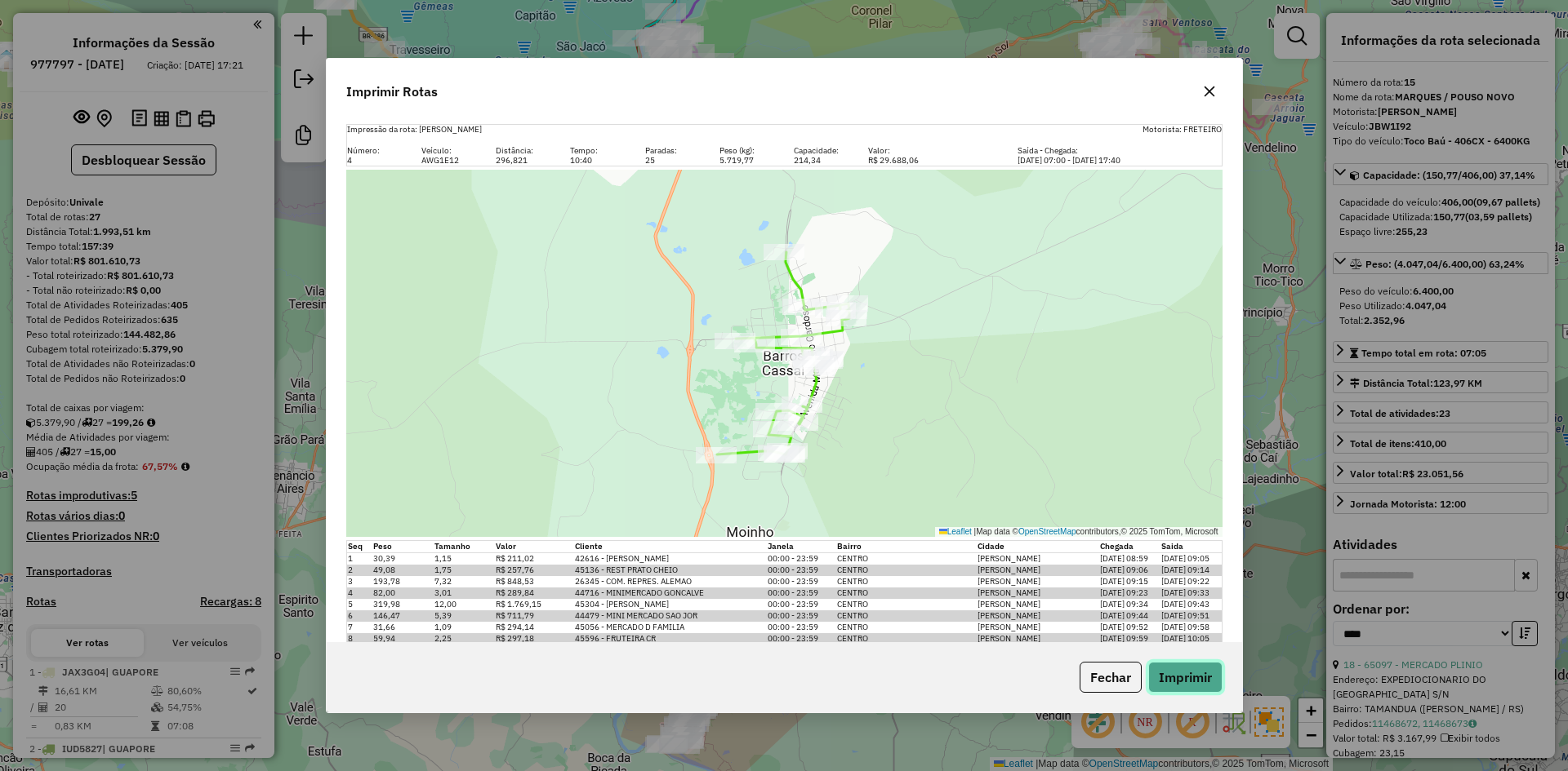
click at [1194, 681] on button "Imprimir" at bounding box center [1185, 678] width 74 height 31
click at [1208, 92] on icon "button" at bounding box center [1209, 91] width 11 height 11
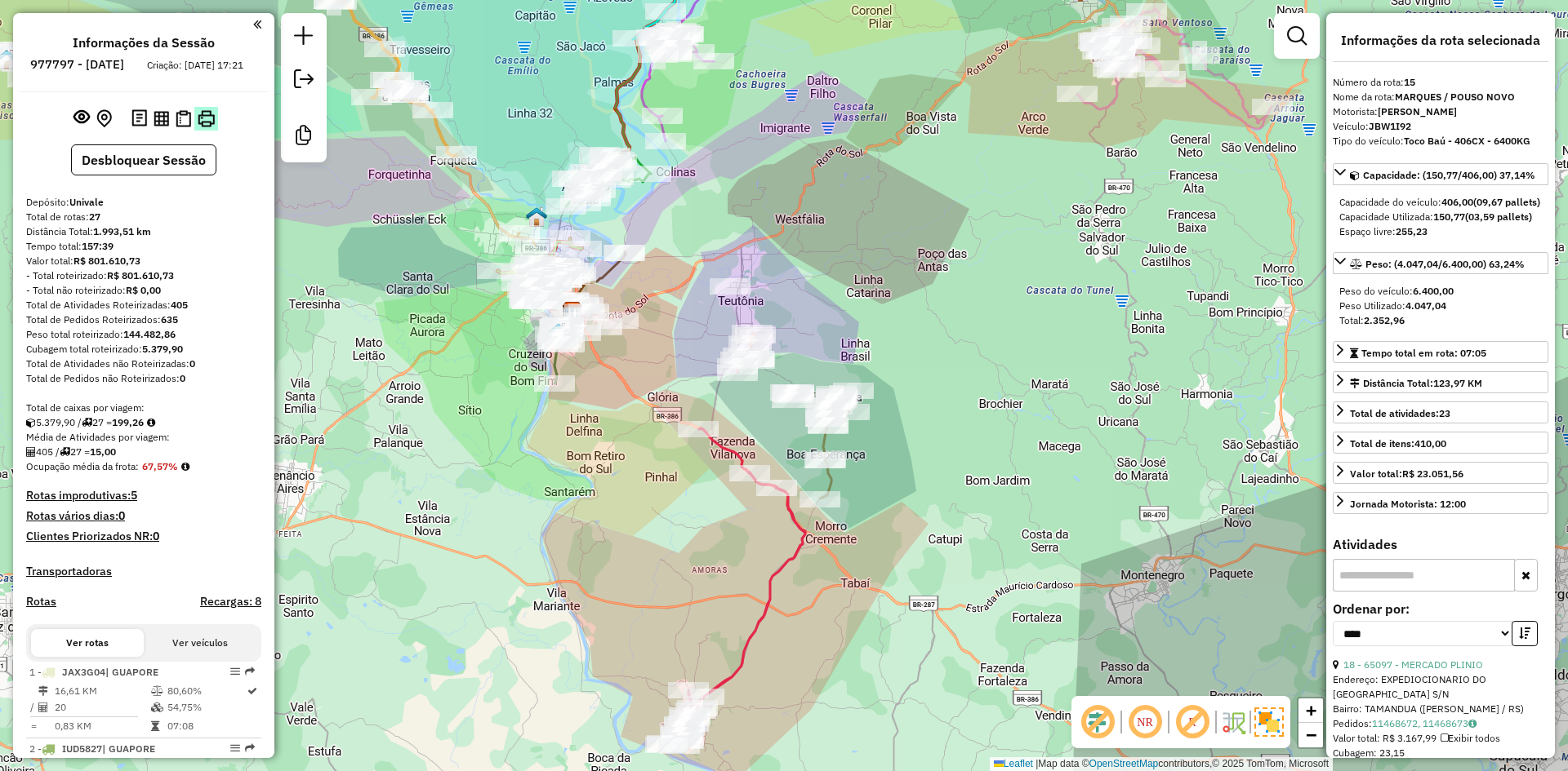
click at [206, 127] on img at bounding box center [206, 118] width 17 height 17
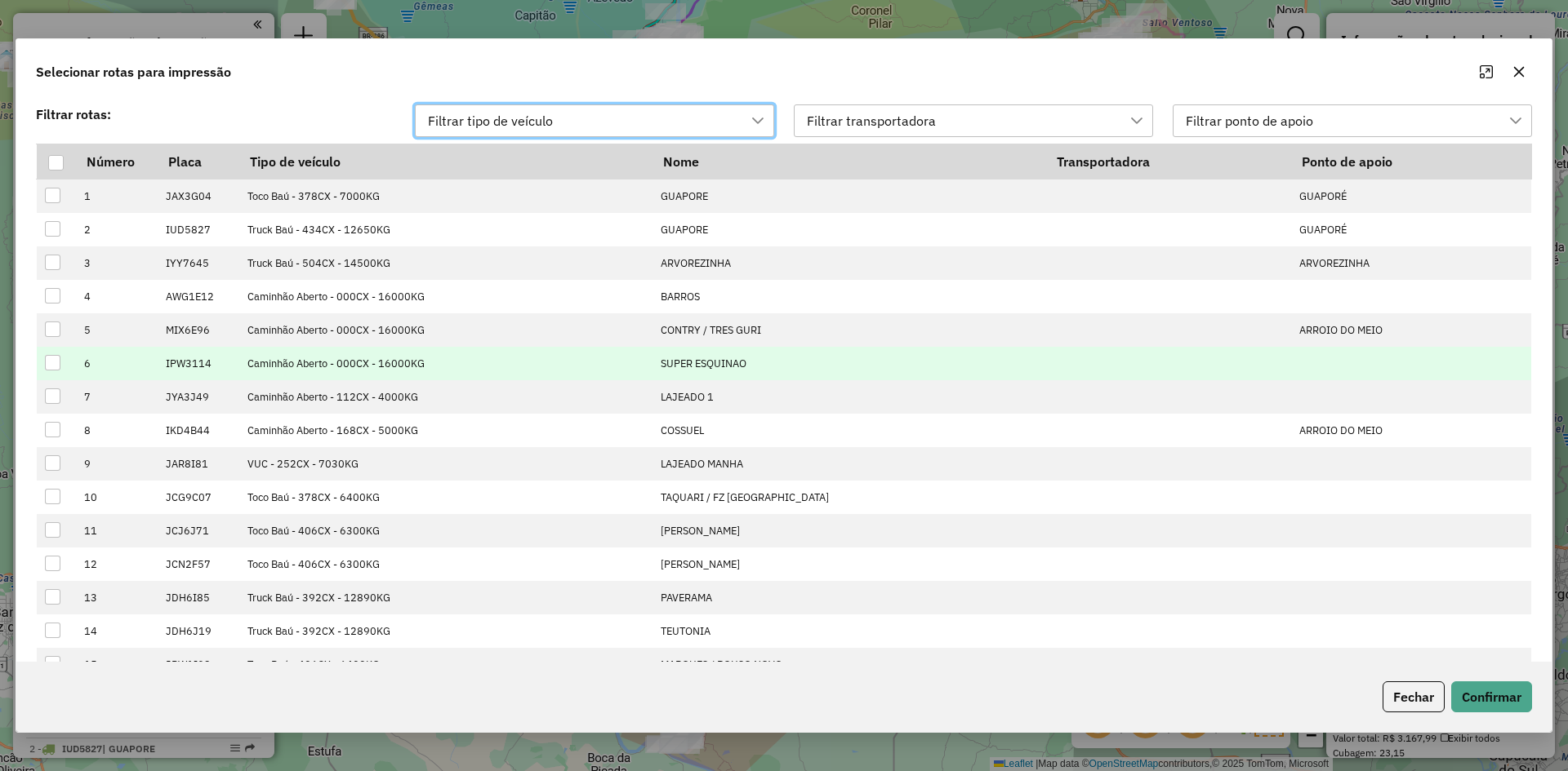
scroll to position [82, 0]
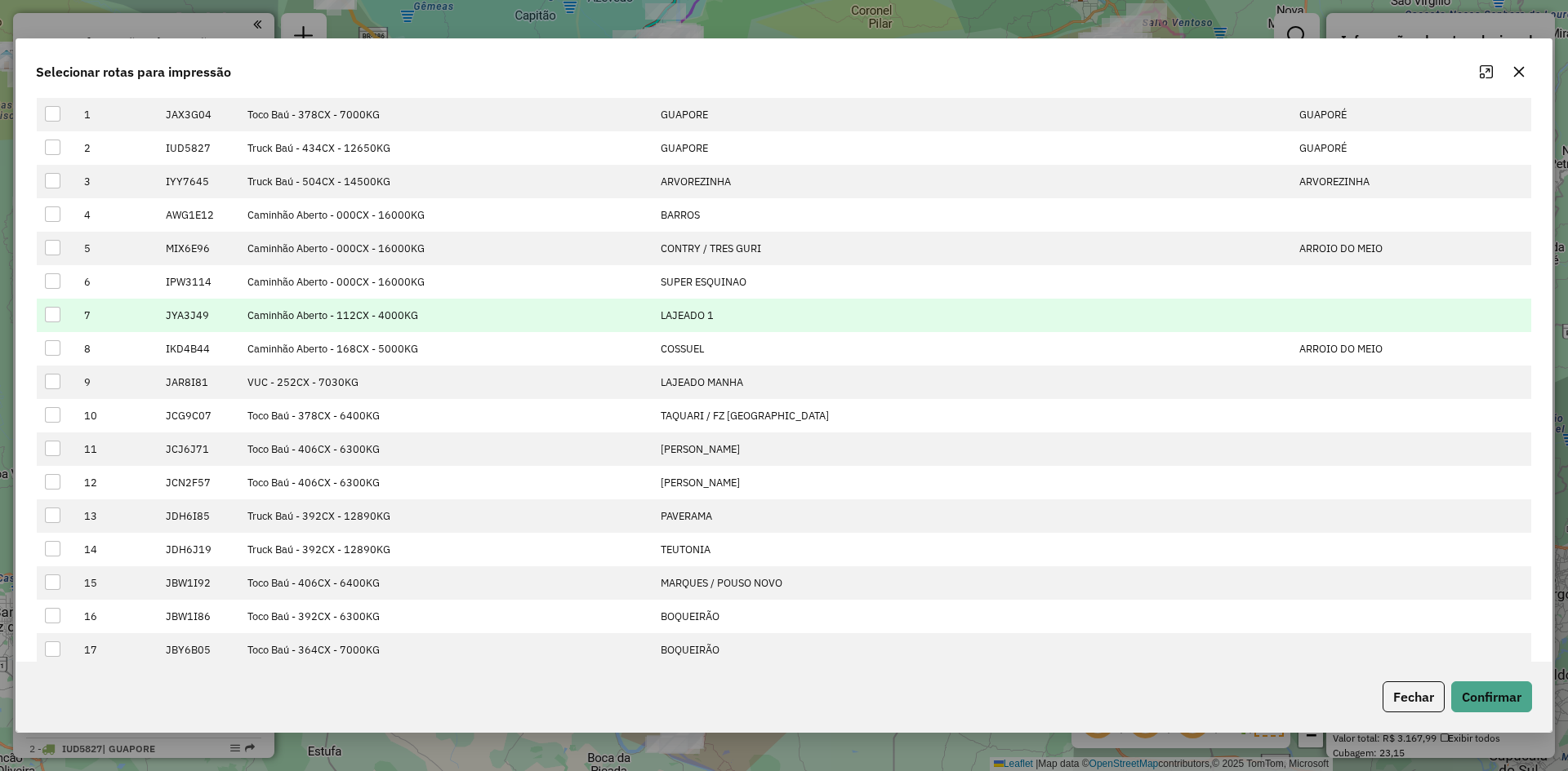
click at [56, 316] on div at bounding box center [52, 315] width 16 height 16
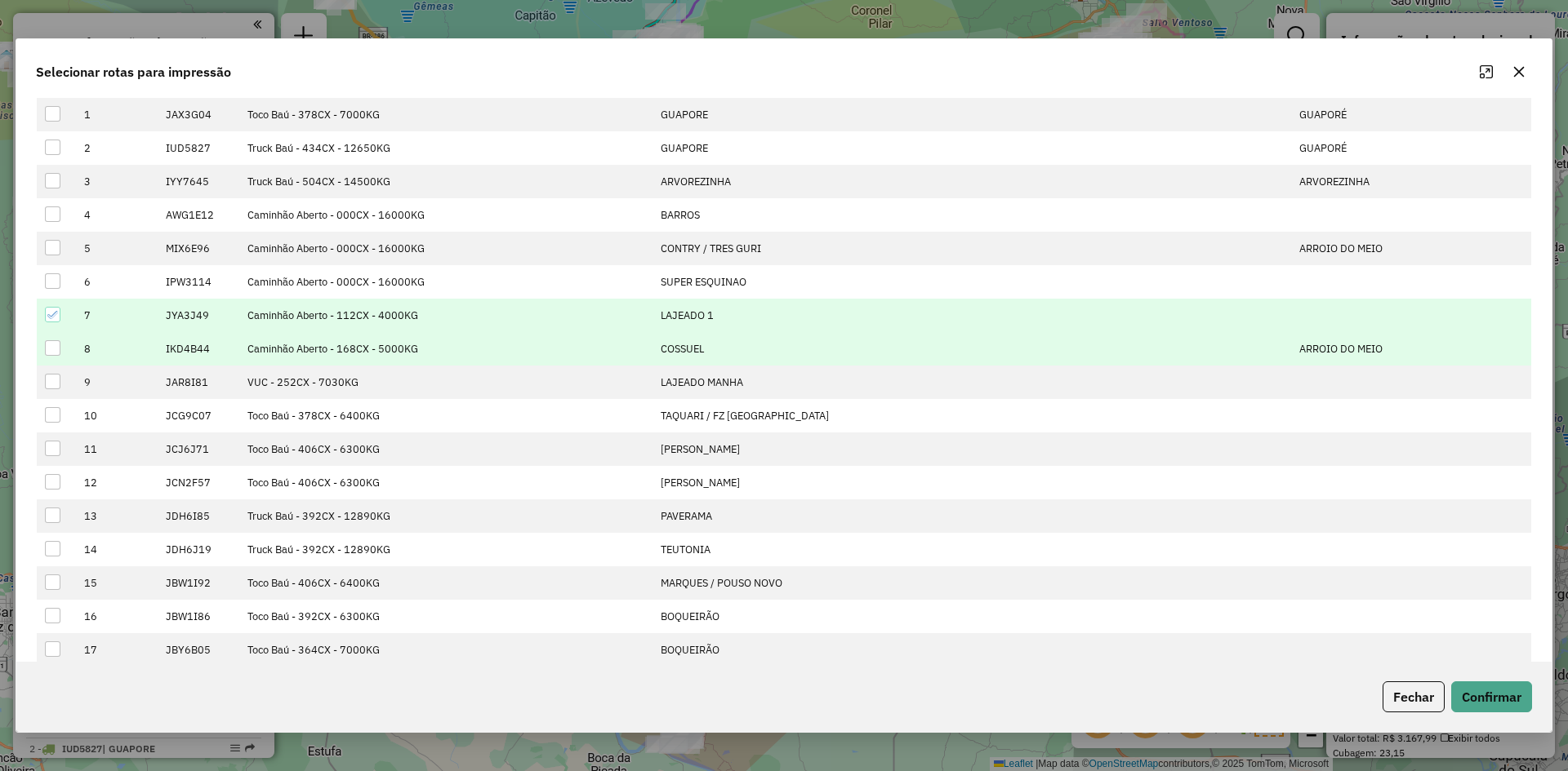
click at [51, 346] on div at bounding box center [52, 348] width 16 height 16
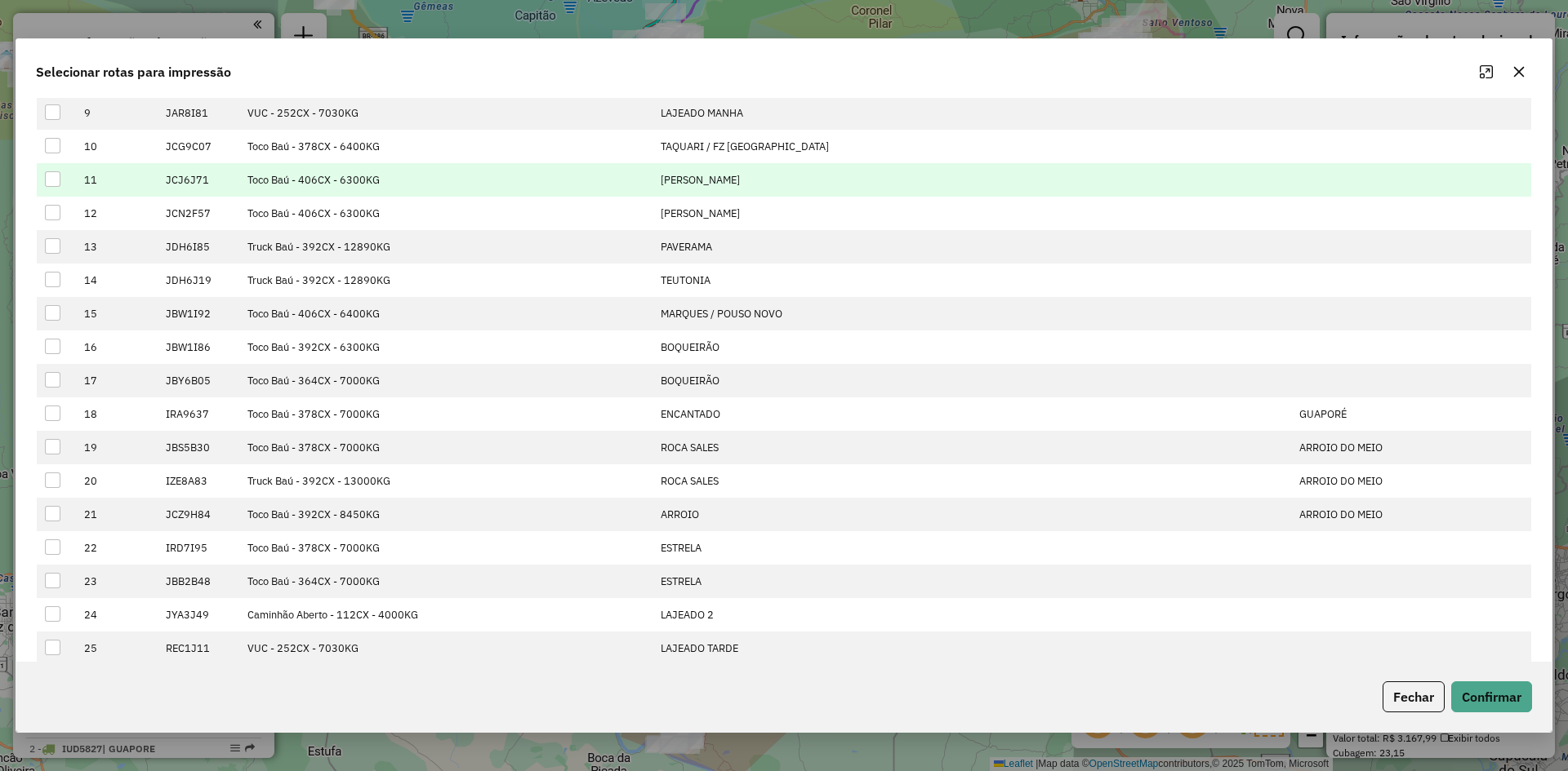
scroll to position [441, 0]
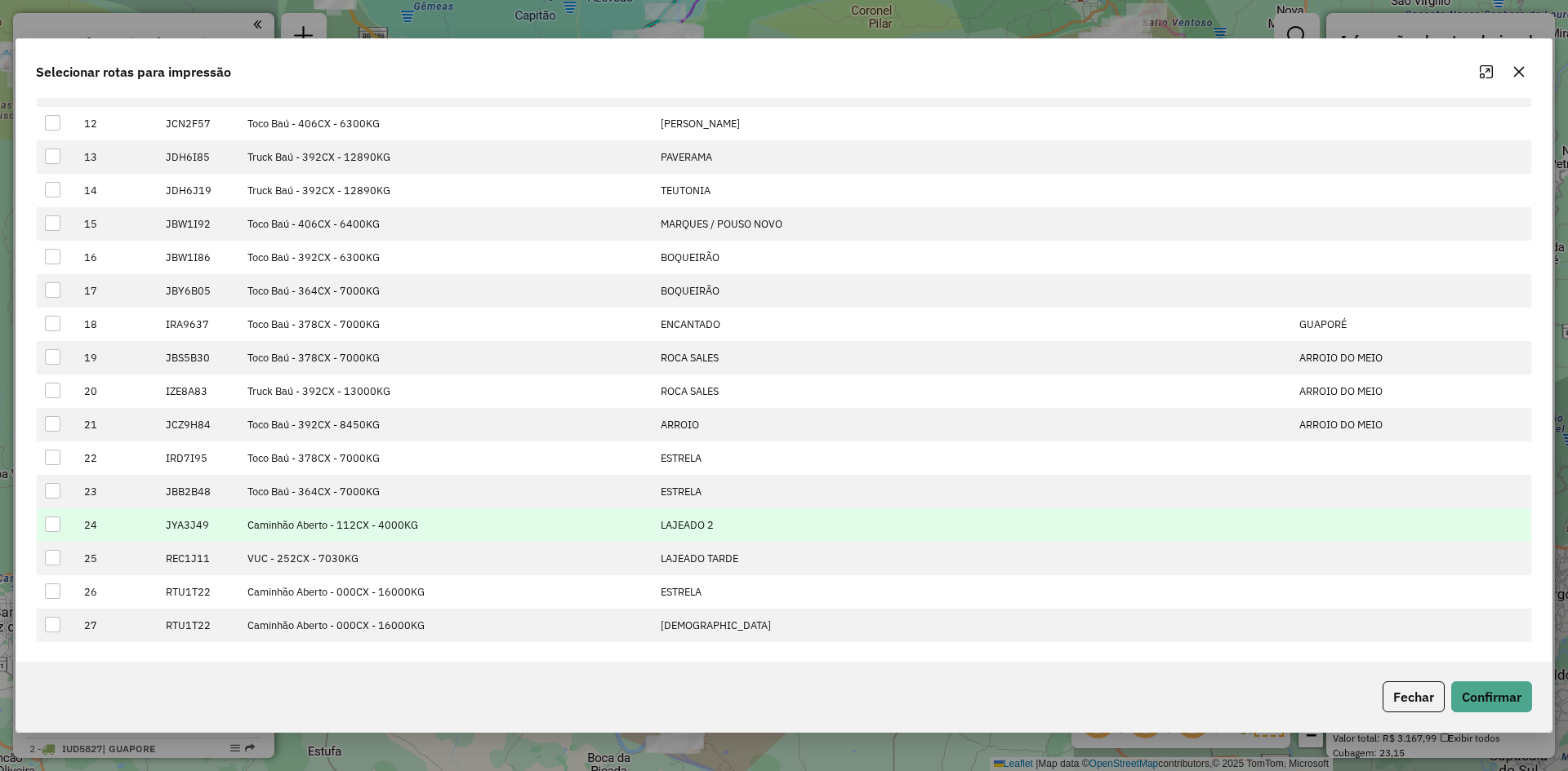
click at [51, 527] on div at bounding box center [52, 524] width 16 height 16
click at [1505, 694] on button "Confirmar" at bounding box center [1490, 697] width 81 height 31
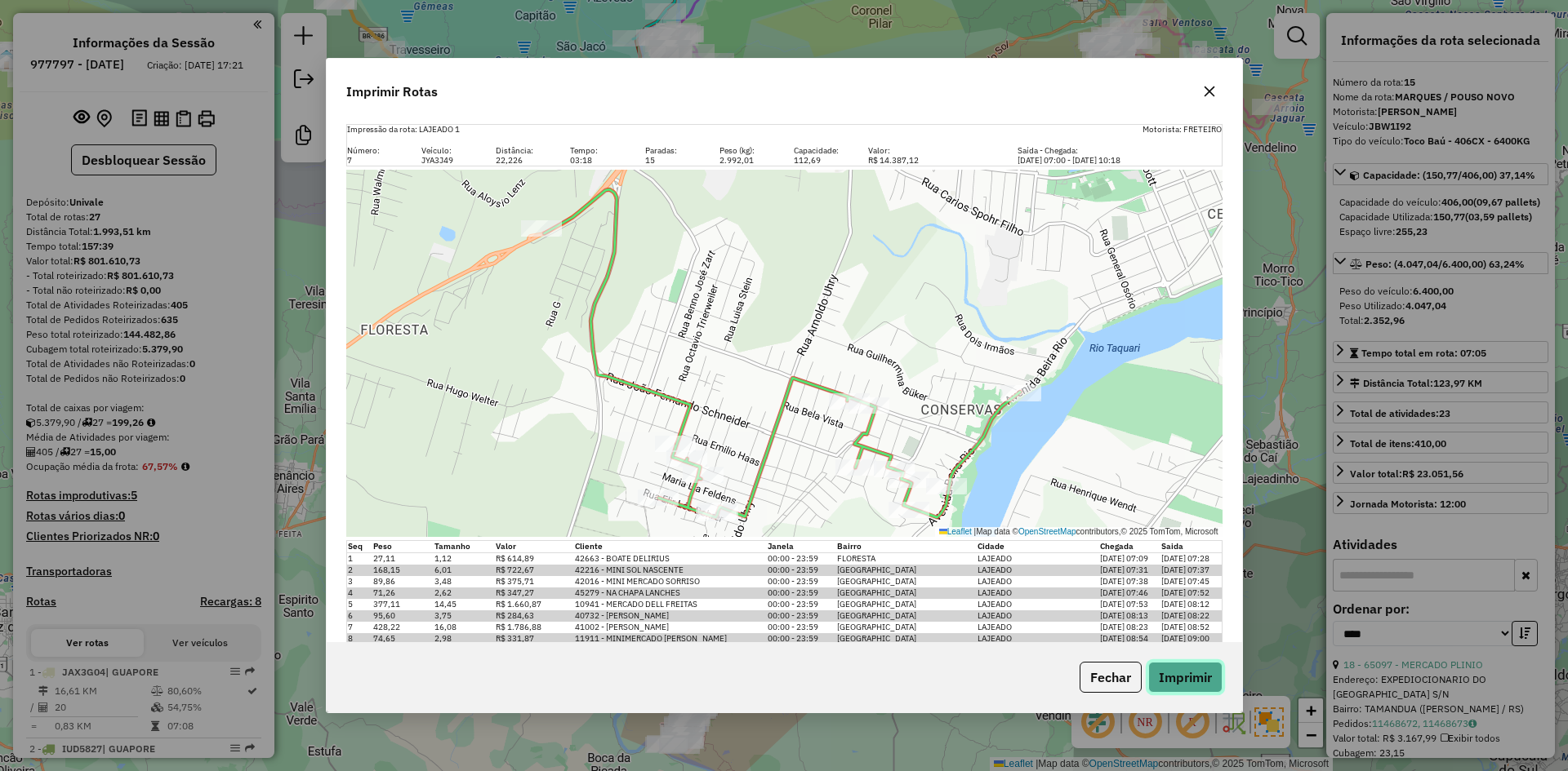
click at [1183, 681] on button "Imprimir" at bounding box center [1185, 678] width 74 height 31
click at [1215, 92] on icon "button" at bounding box center [1209, 90] width 13 height 13
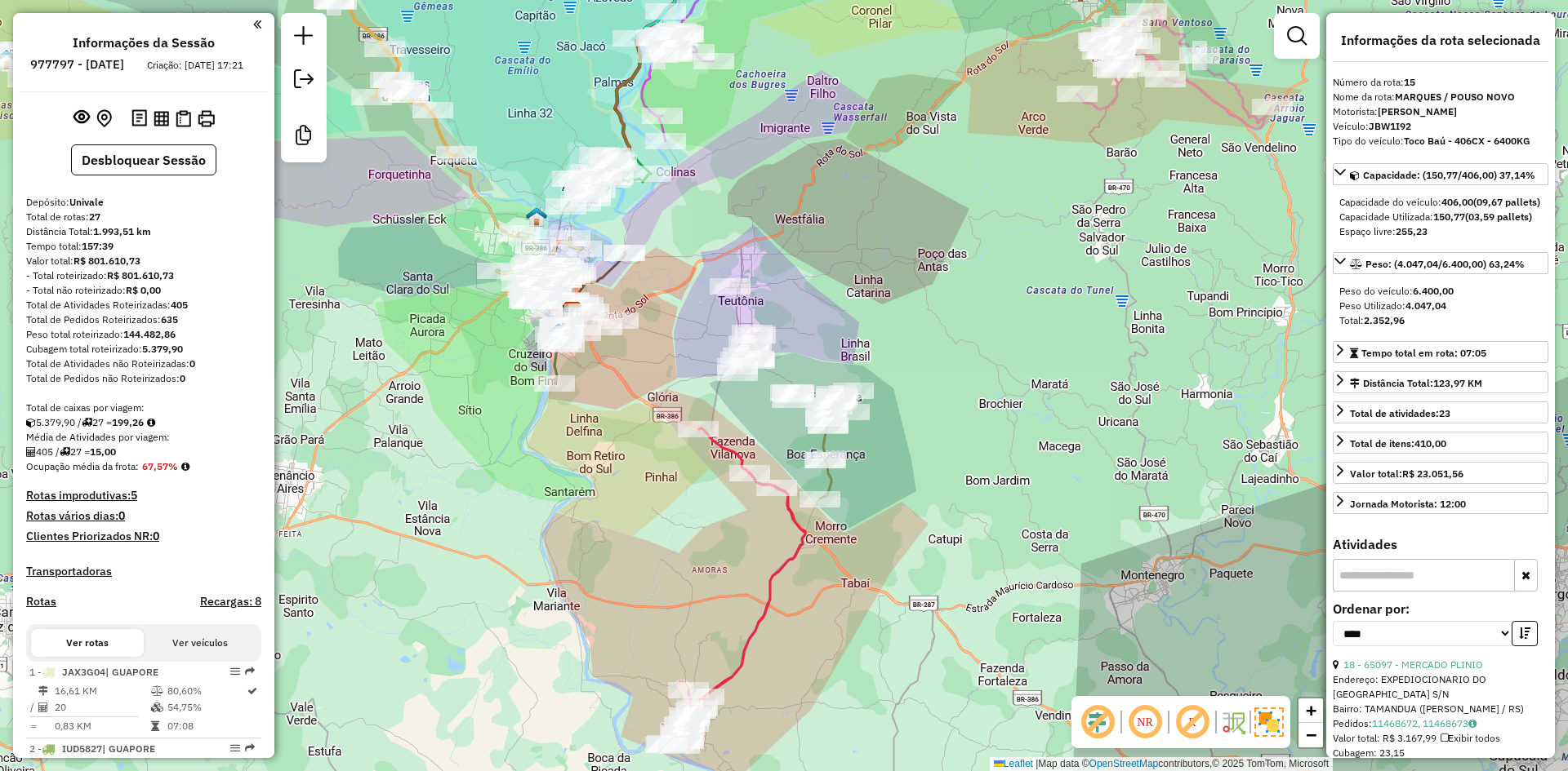
click at [155, 126] on img at bounding box center [161, 118] width 16 height 16
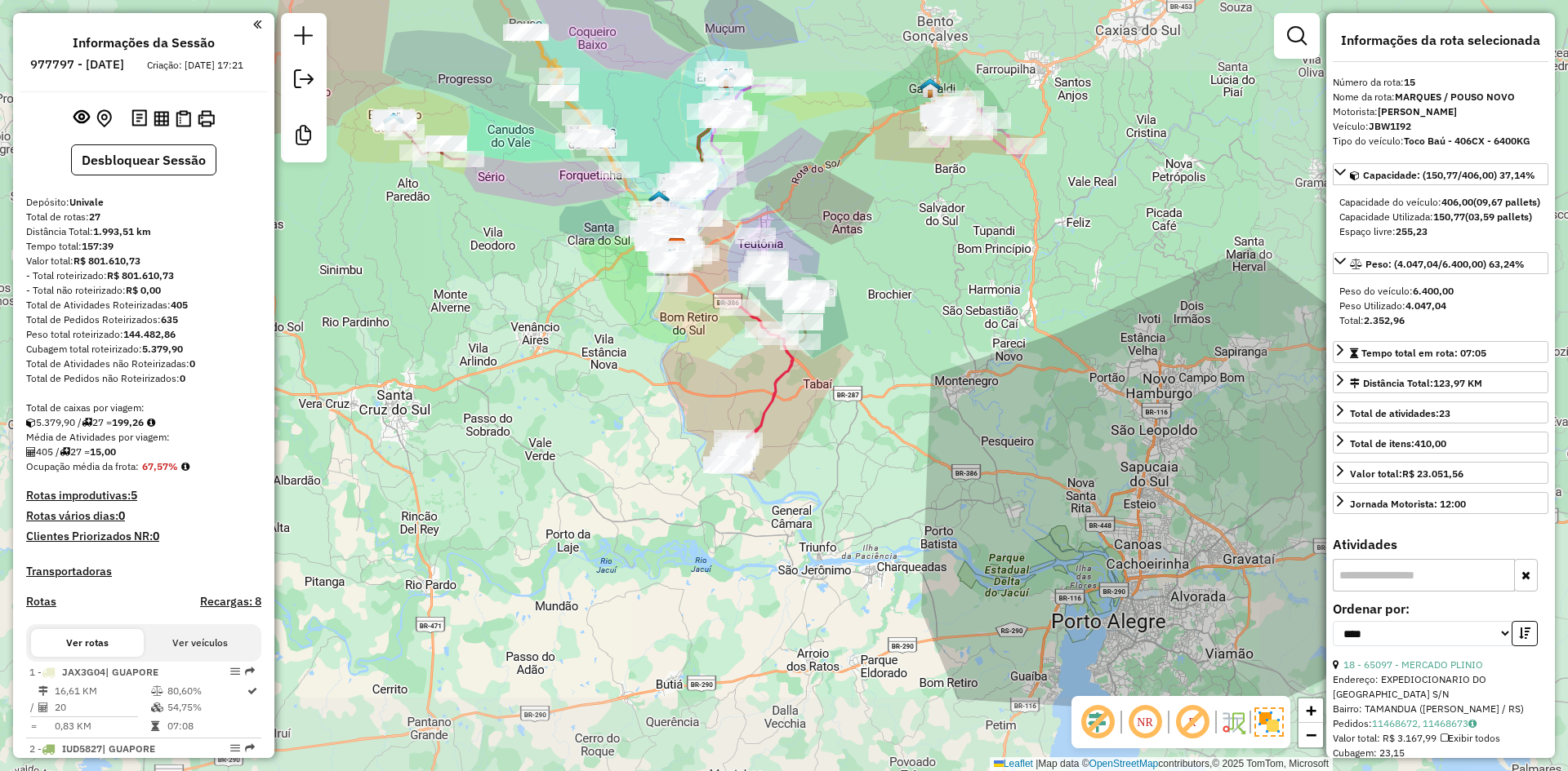
drag, startPoint x: 786, startPoint y: 165, endPoint x: 789, endPoint y: 183, distance: 18.2
click at [790, 182] on div "Janela de atendimento Grade de atendimento Capacidade Transportadoras Veículos …" at bounding box center [784, 386] width 1568 height 771
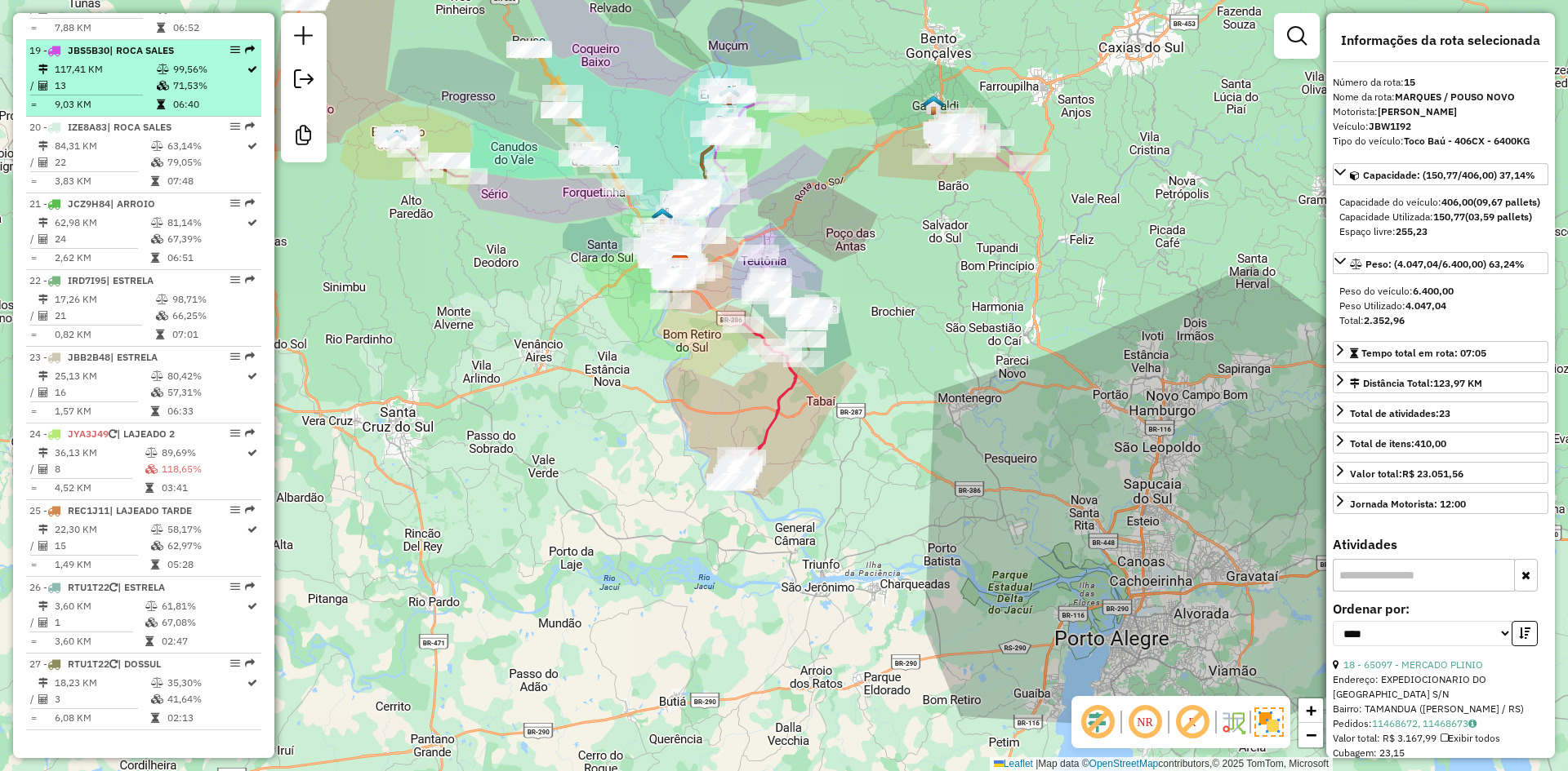
scroll to position [2105, 0]
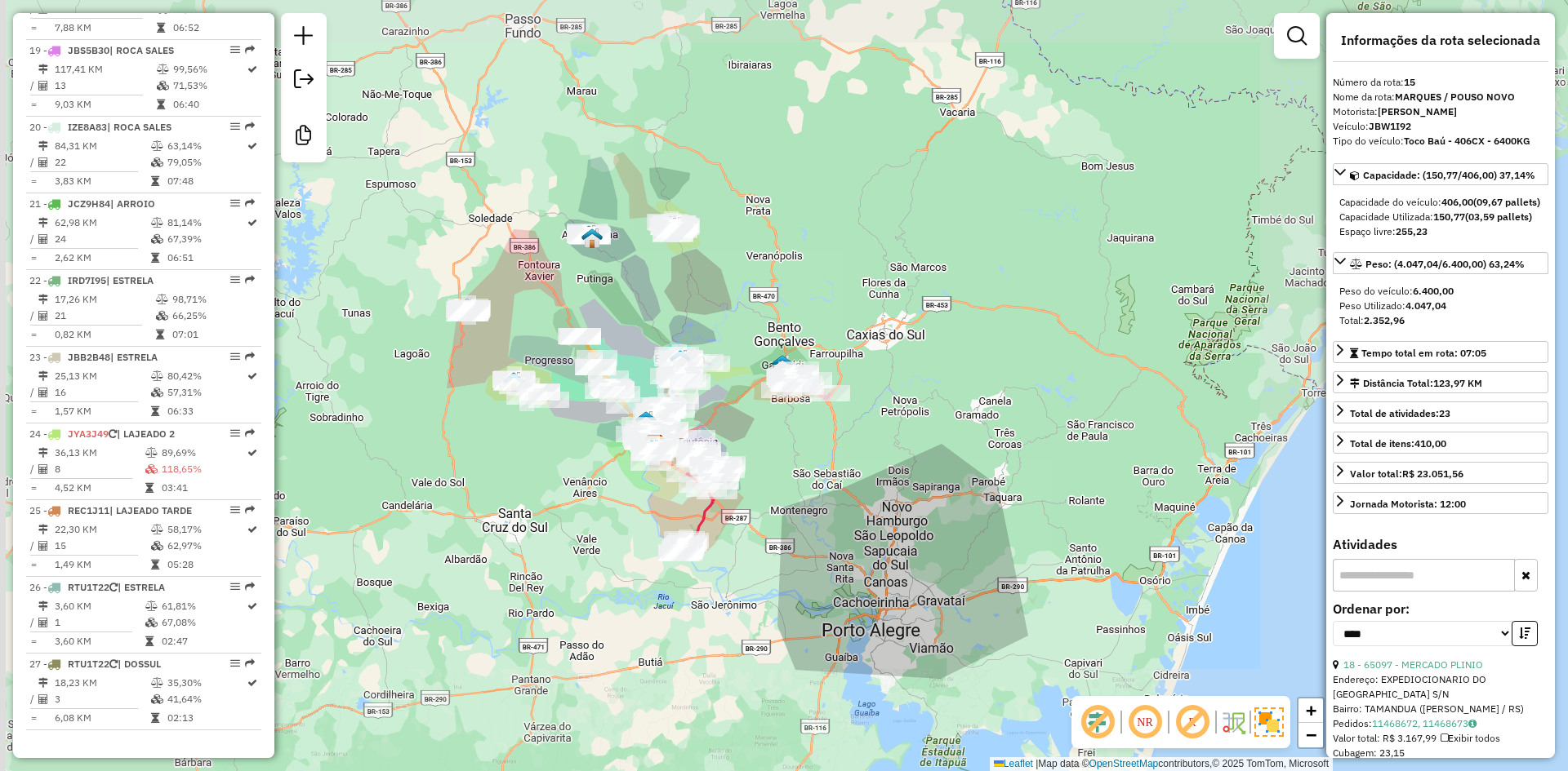
drag, startPoint x: 593, startPoint y: 546, endPoint x: 637, endPoint y: 570, distance: 50.1
click at [635, 568] on div "Janela de atendimento Grade de atendimento Capacidade Transportadoras Veículos …" at bounding box center [784, 386] width 1568 height 771
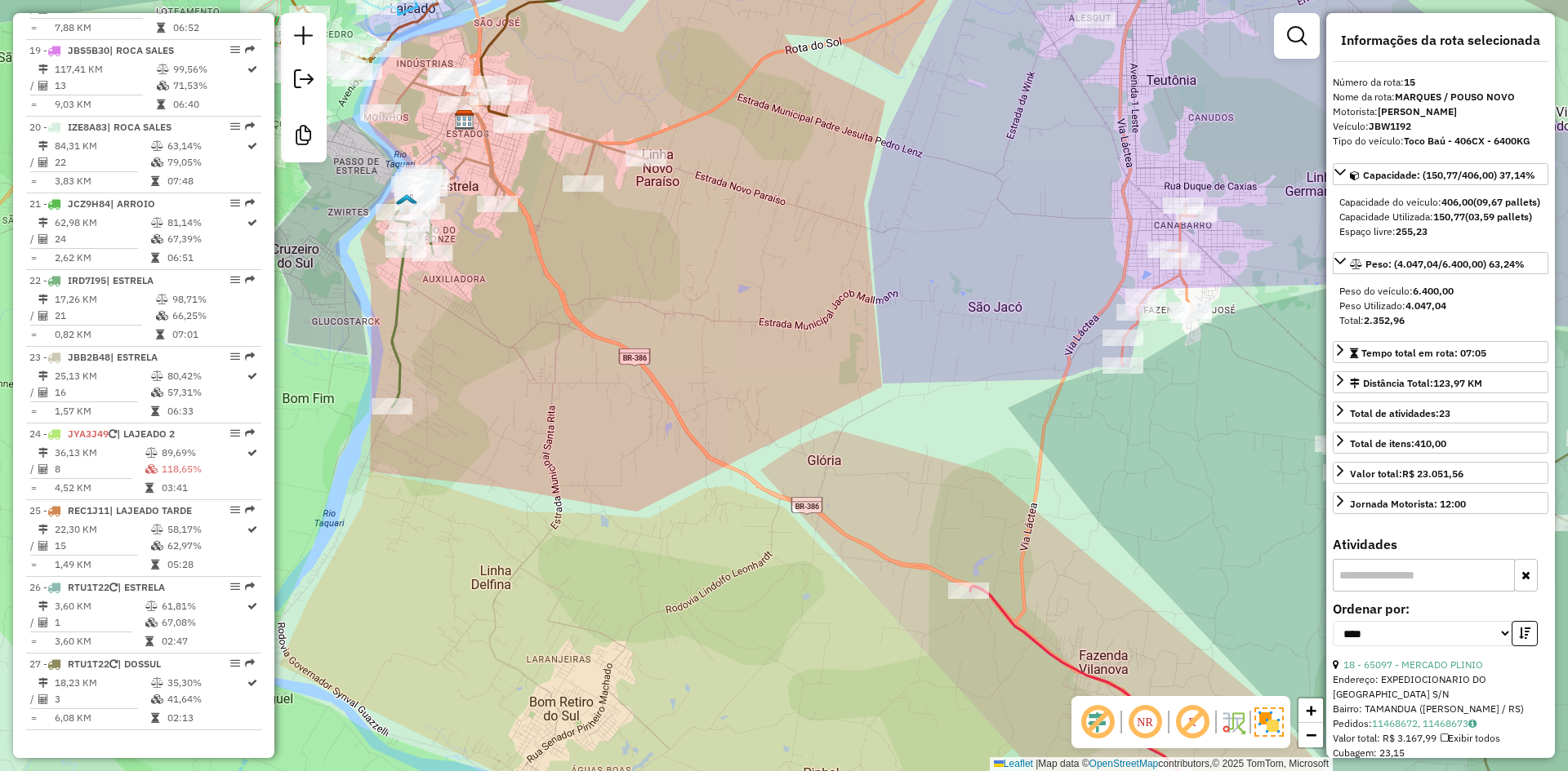
drag, startPoint x: 718, startPoint y: 293, endPoint x: 820, endPoint y: 371, distance: 128.4
click at [820, 371] on div "Janela de atendimento Grade de atendimento Capacidade Transportadoras Veículos …" at bounding box center [784, 386] width 1568 height 771
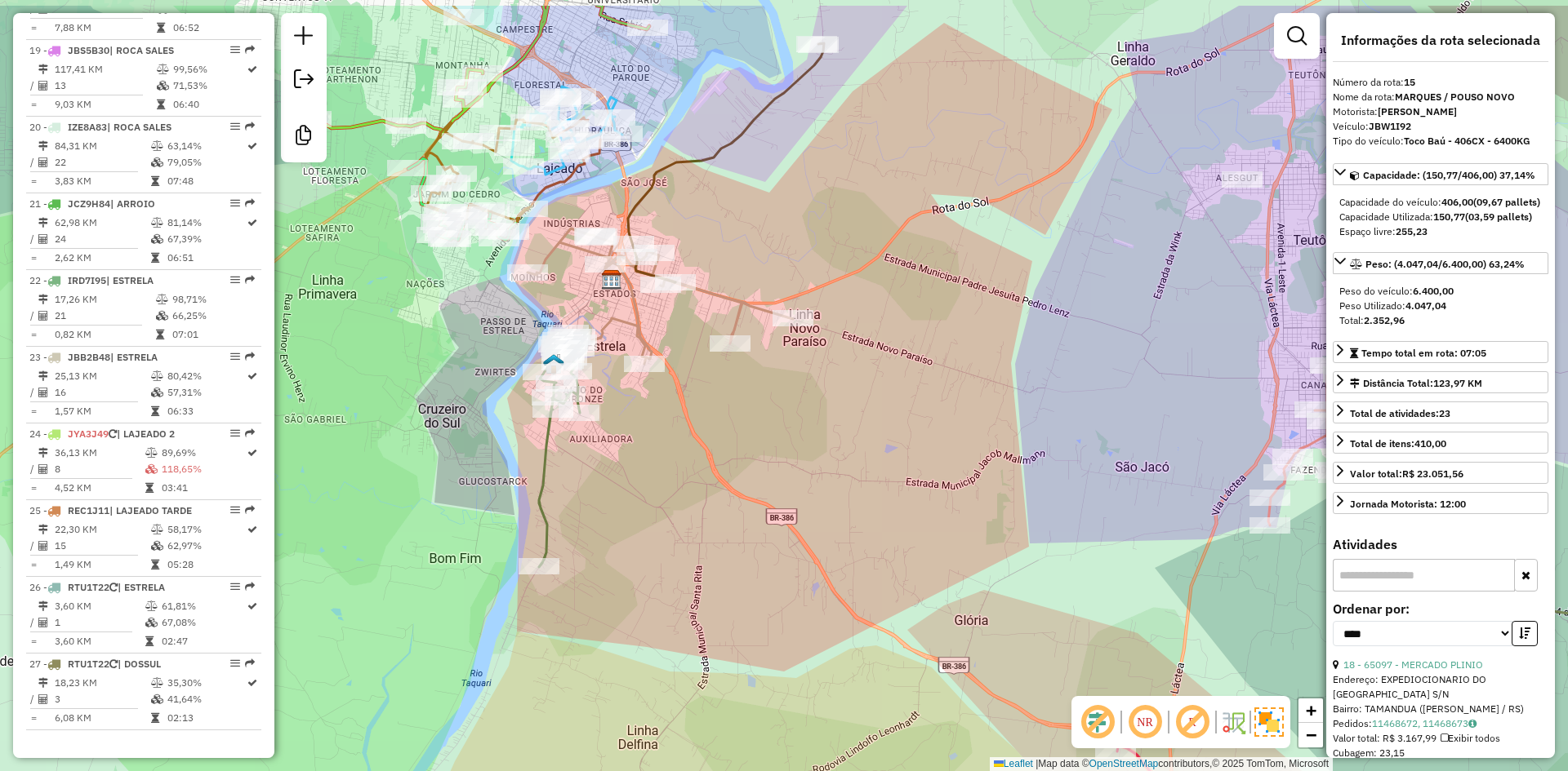
drag, startPoint x: 734, startPoint y: 269, endPoint x: 766, endPoint y: 324, distance: 63.6
click at [767, 325] on div "Janela de atendimento Grade de atendimento Capacidade Transportadoras Veículos …" at bounding box center [784, 386] width 1568 height 771
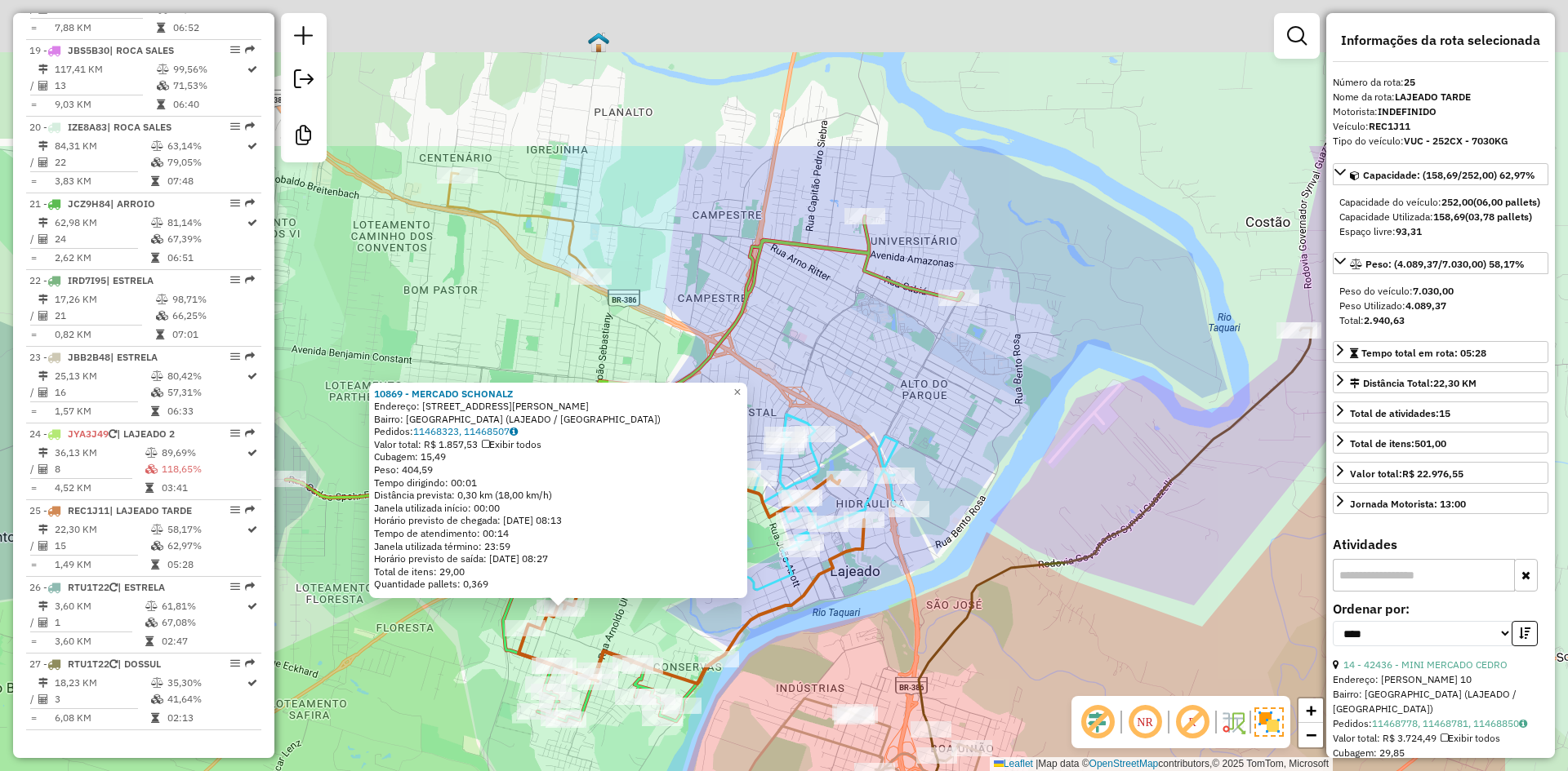
drag, startPoint x: 1017, startPoint y: 73, endPoint x: 798, endPoint y: 295, distance: 311.8
click at [798, 295] on div "10869 - MERCADO SCHONALZ Endereço: R [PERSON_NAME] 1060 Bairro: [GEOGRAPHIC_DAT…" at bounding box center [784, 386] width 1568 height 771
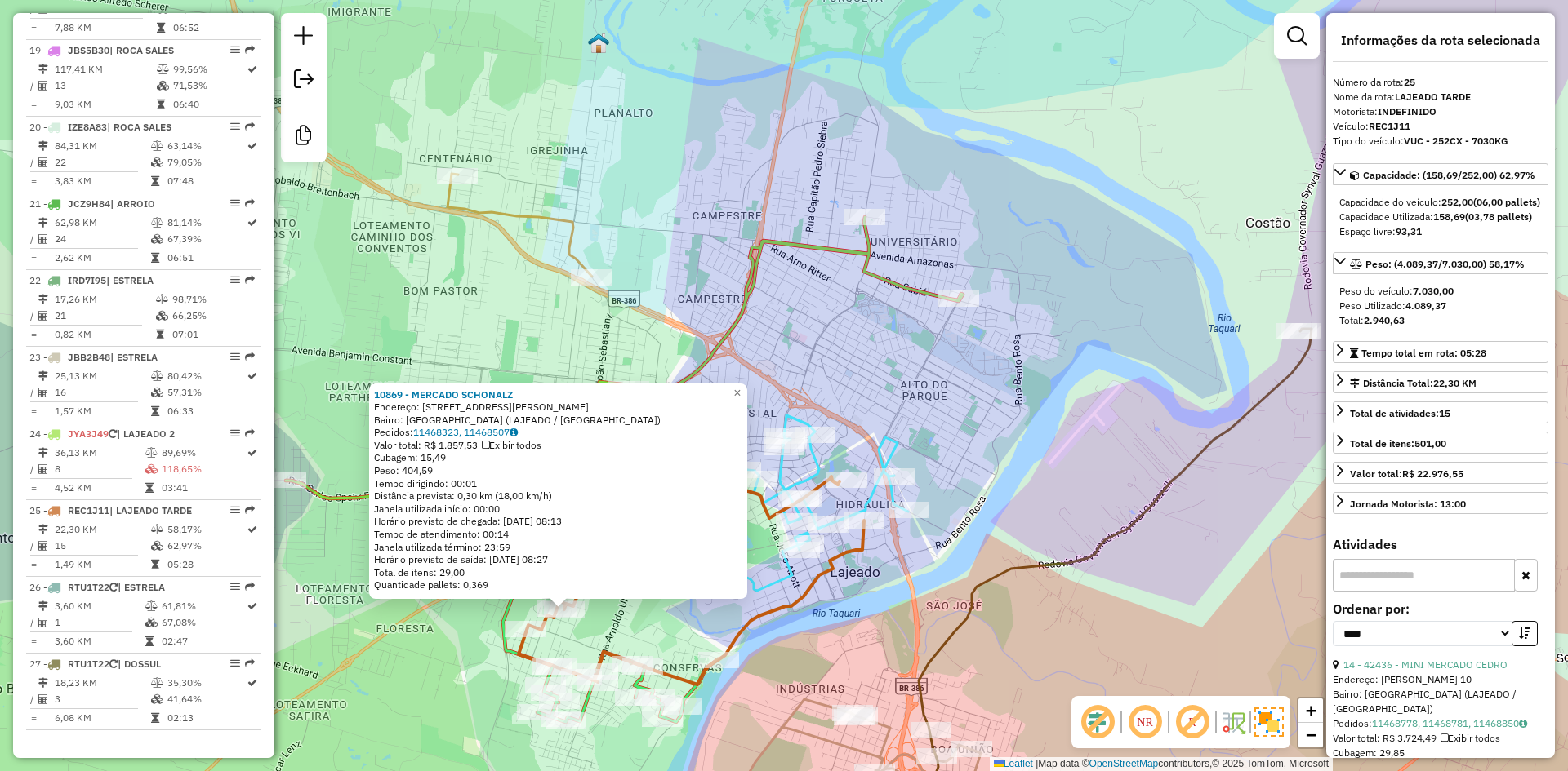
drag, startPoint x: 871, startPoint y: 115, endPoint x: 658, endPoint y: 555, distance: 488.8
click at [665, 558] on div "10869 - MERCADO SCHONALZ Endereço: R [PERSON_NAME] 1060 Bairro: [GEOGRAPHIC_DAT…" at bounding box center [784, 386] width 1568 height 771
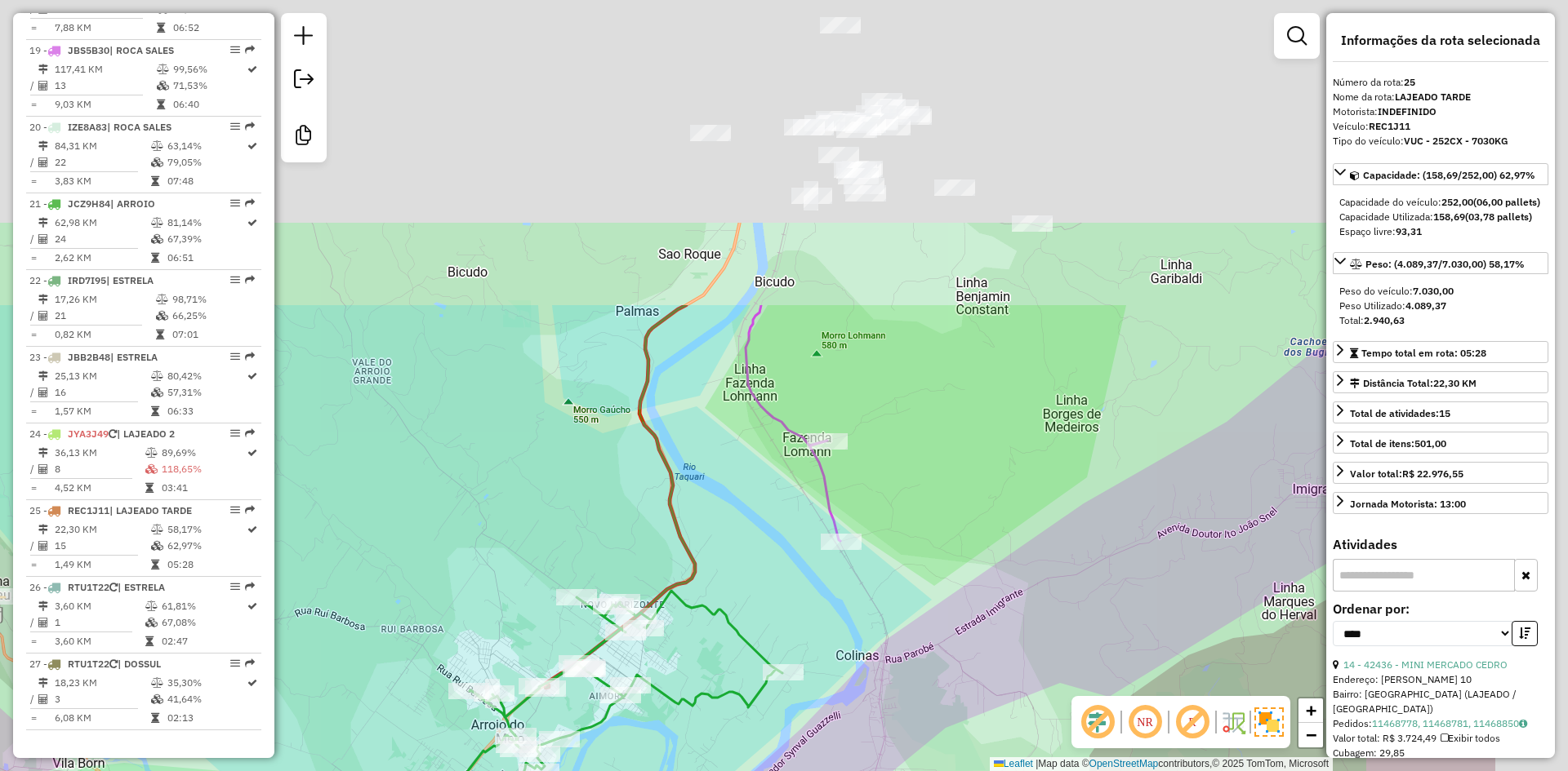
drag, startPoint x: 732, startPoint y: 322, endPoint x: 592, endPoint y: 508, distance: 232.8
click at [601, 514] on div "10869 - MERCADO SCHONALZ Endereço: R [PERSON_NAME] 1060 Bairro: [GEOGRAPHIC_DAT…" at bounding box center [784, 386] width 1568 height 771
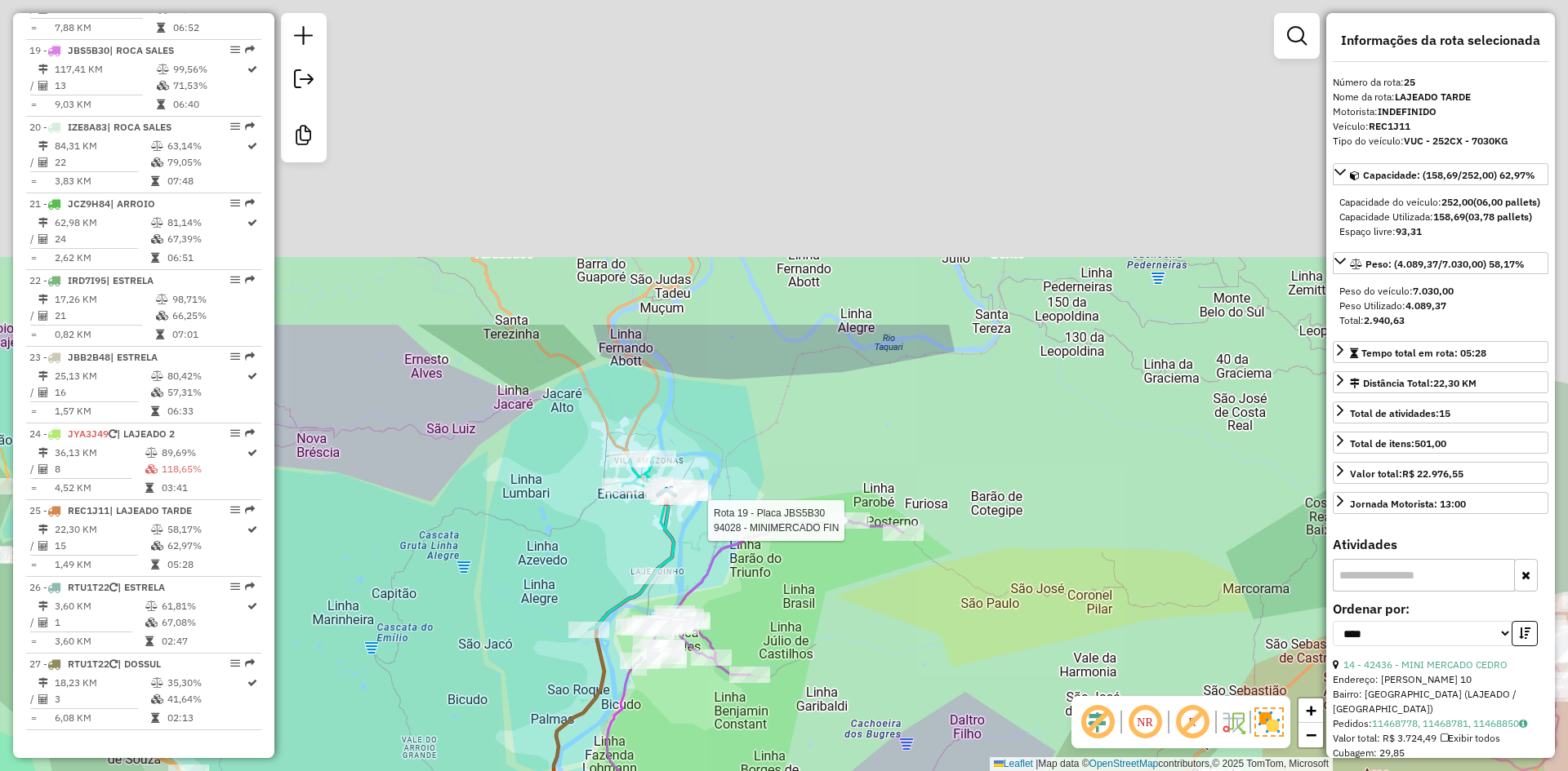
drag, startPoint x: 990, startPoint y: 136, endPoint x: 807, endPoint y: 654, distance: 549.4
click at [829, 529] on div at bounding box center [849, 520] width 41 height 17
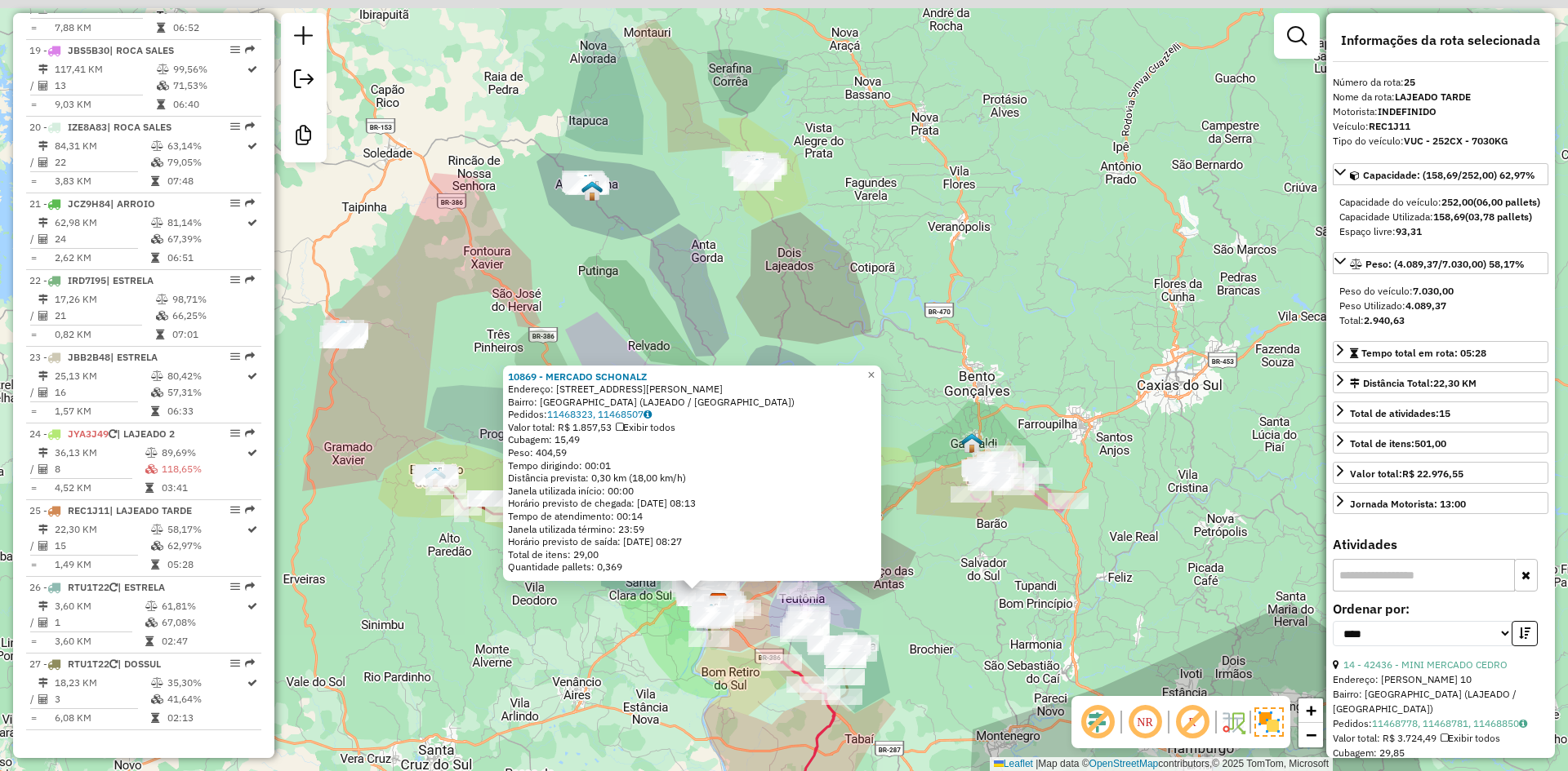
drag, startPoint x: 872, startPoint y: 134, endPoint x: 803, endPoint y: 340, distance: 217.2
click at [803, 340] on div "10869 - MERCADO SCHONALZ Endereço: R [PERSON_NAME] 1060 Bairro: [GEOGRAPHIC_DAT…" at bounding box center [784, 386] width 1568 height 771
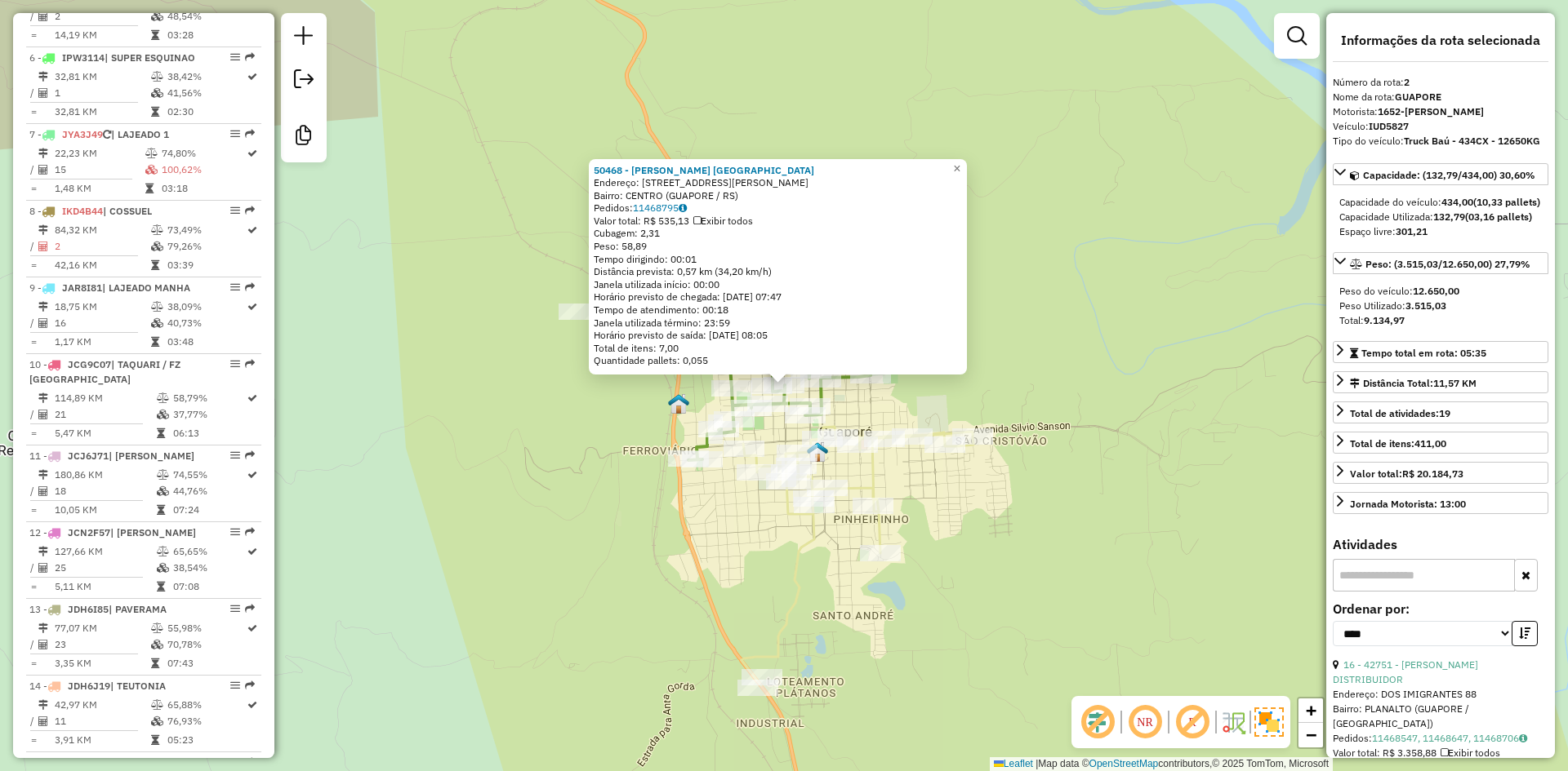
scroll to position [740, 0]
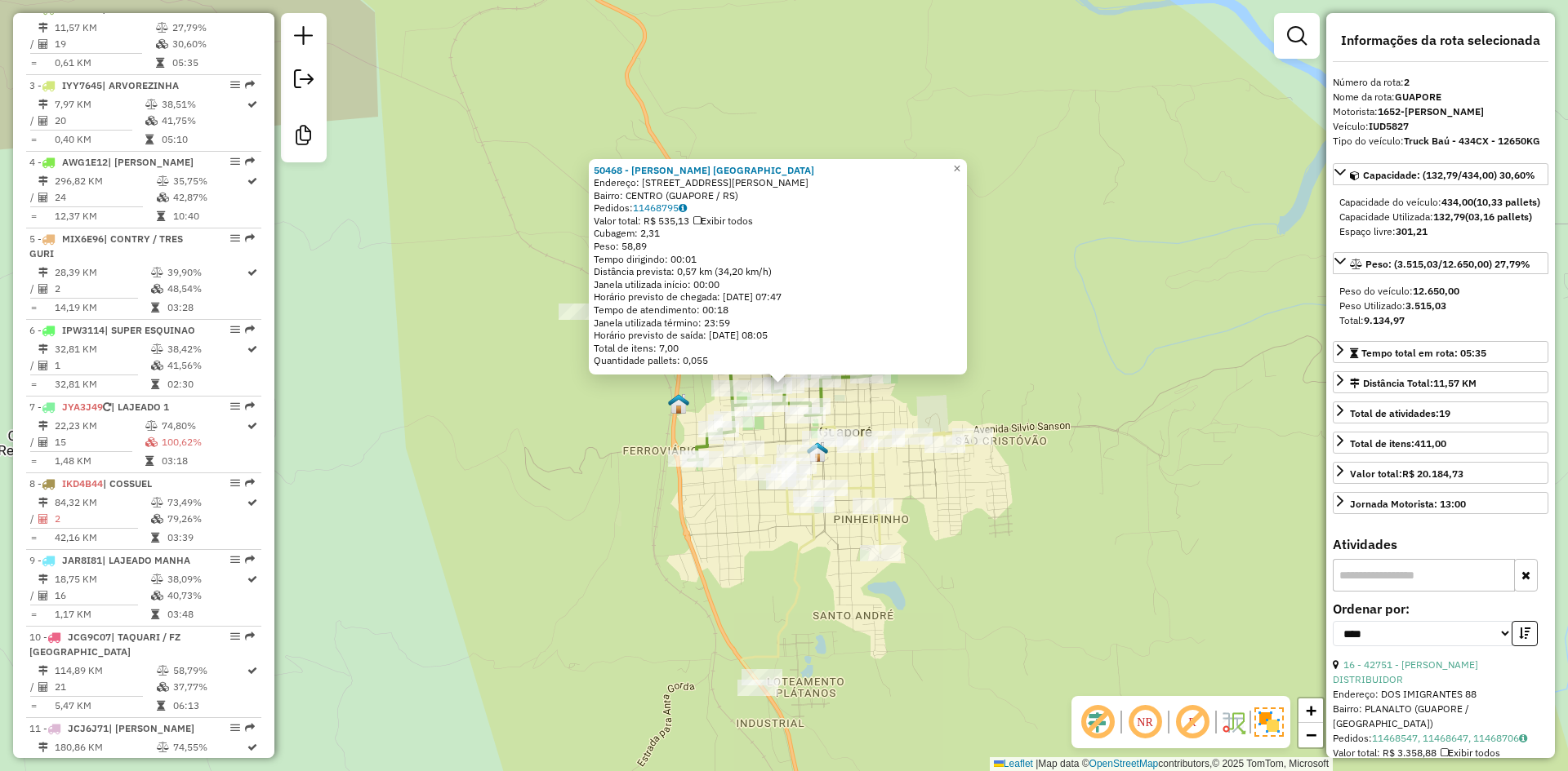
click at [1410, 591] on input "text" at bounding box center [1423, 576] width 182 height 33
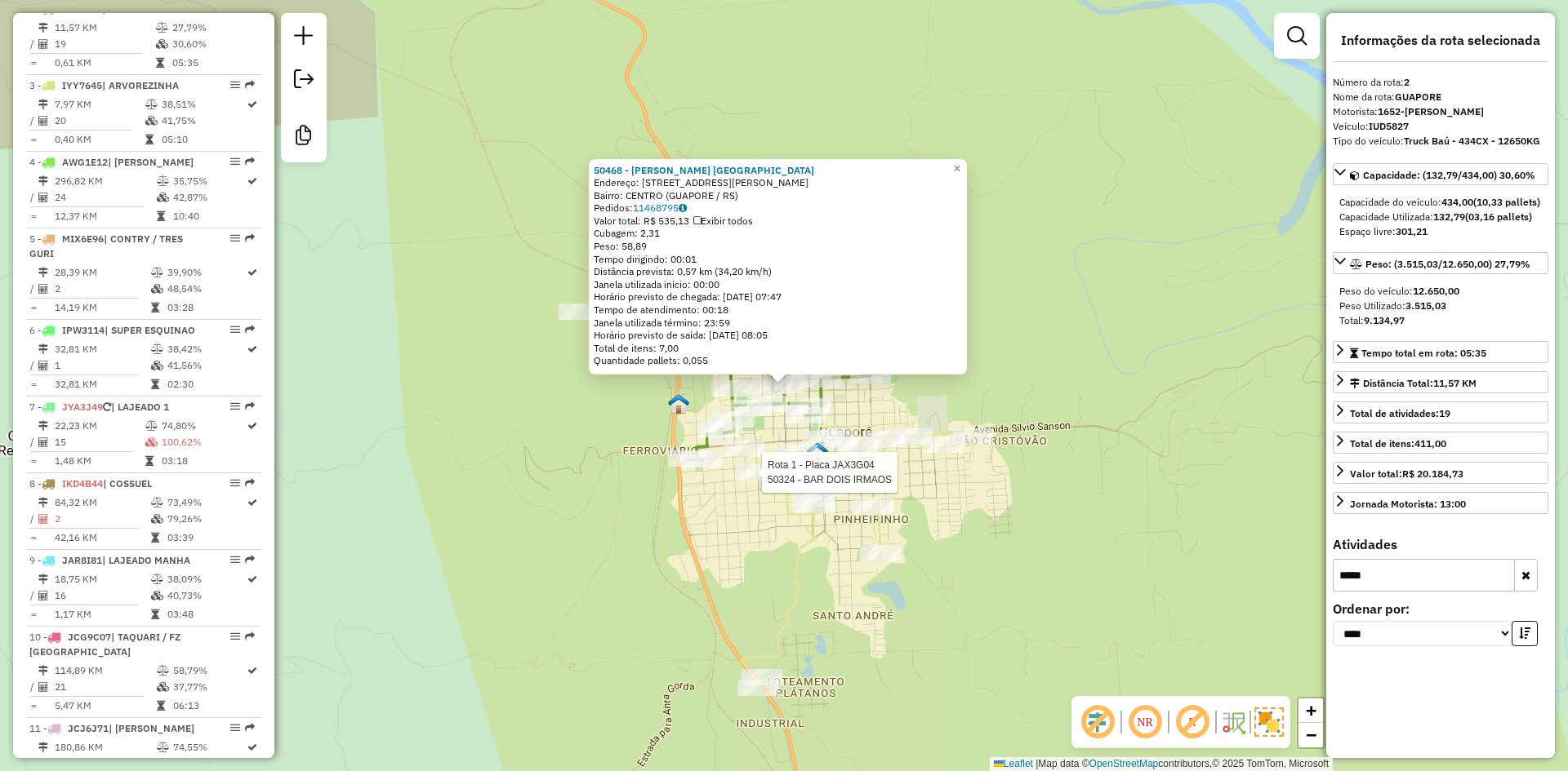
type input "*****"
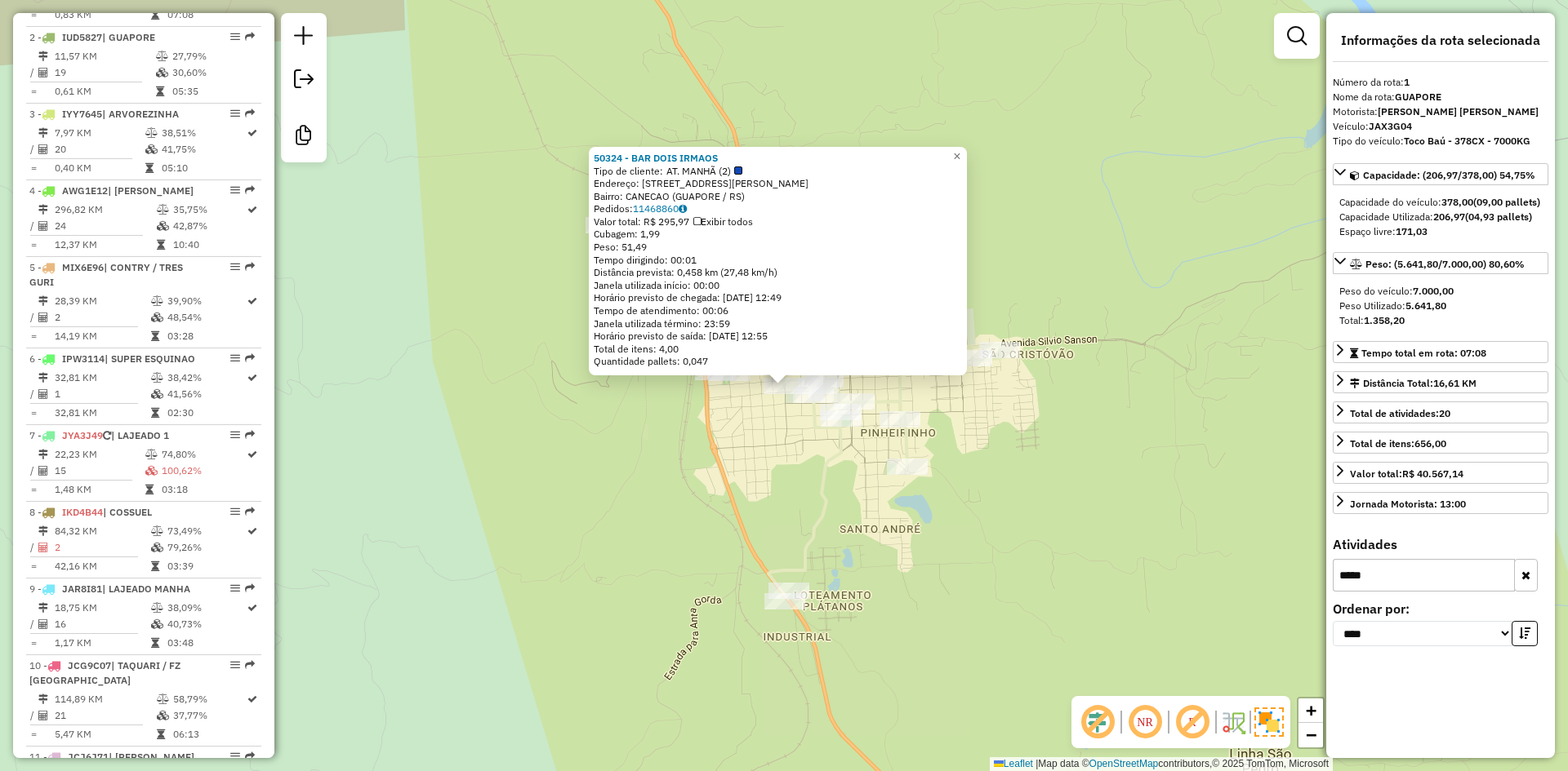
scroll to position [663, 0]
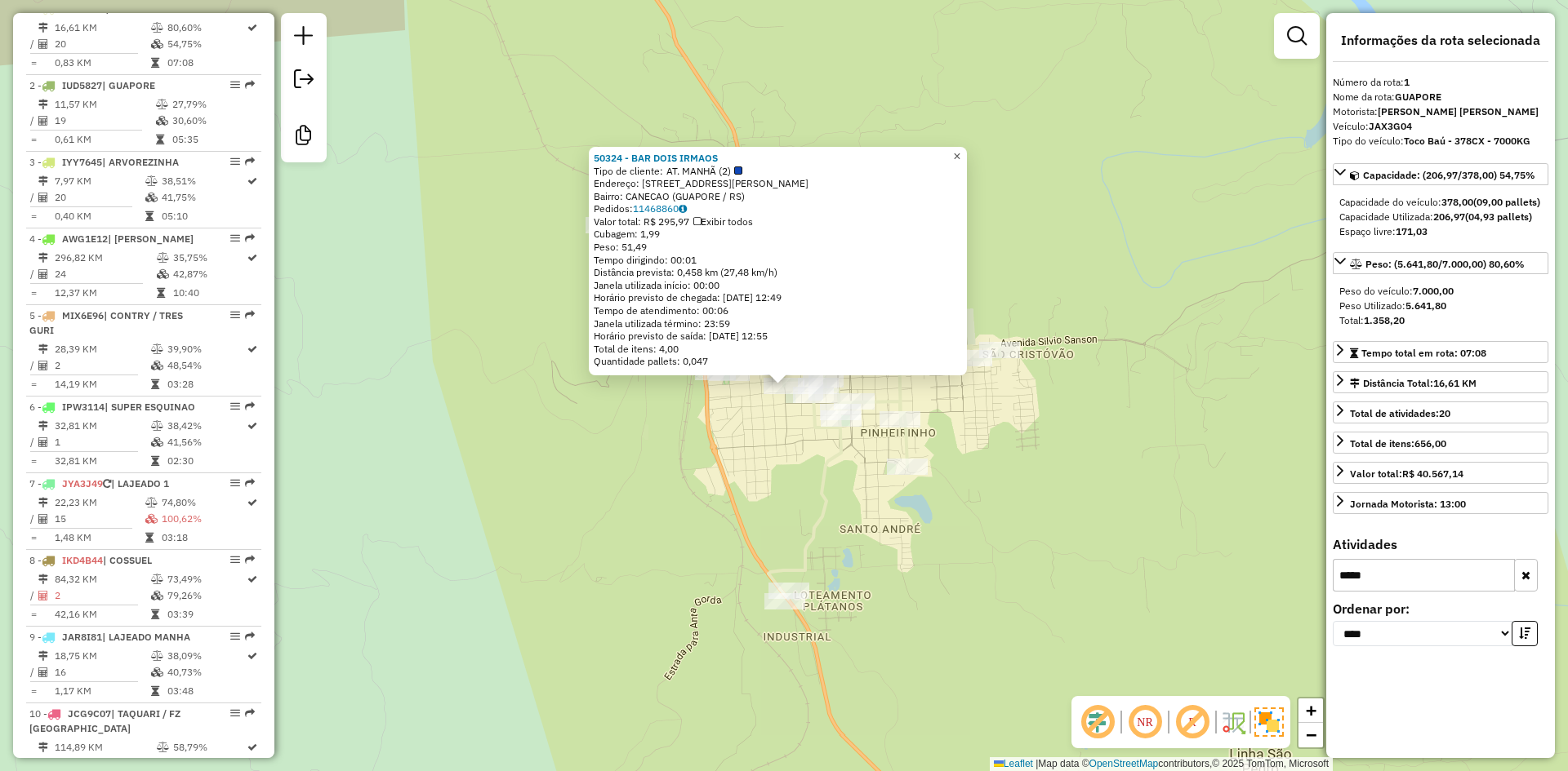
click at [960, 155] on span "×" at bounding box center [957, 156] width 8 height 14
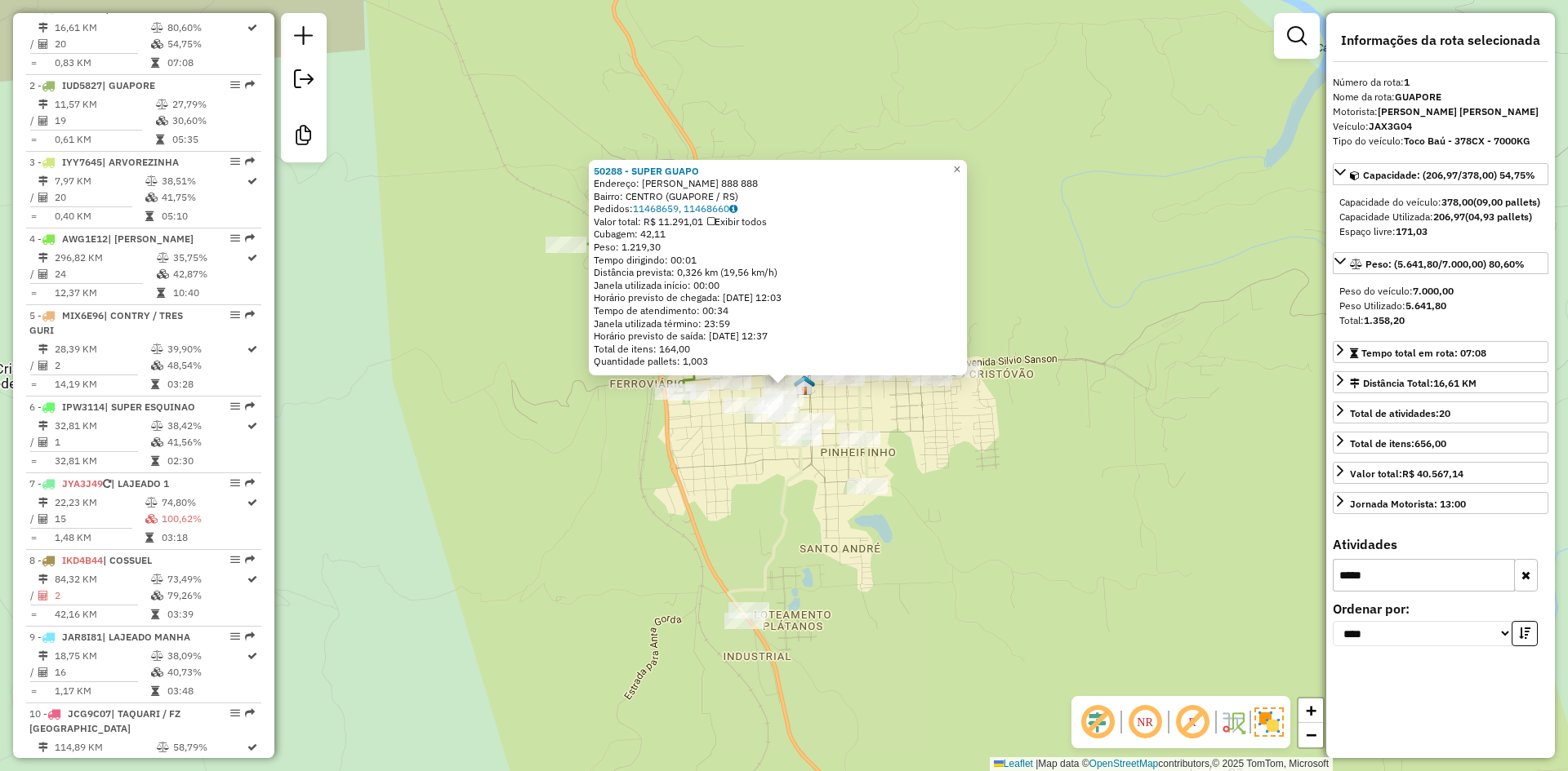
drag, startPoint x: 1303, startPoint y: 599, endPoint x: 1292, endPoint y: 600, distance: 11.0
click at [1292, 600] on hb-router-mapa "Informações da Sessão 977797 - [DATE] Criação: [DATE] 17:21 Desbloquear Sessão …" at bounding box center [784, 386] width 1568 height 771
click at [1278, 331] on div "50288 - SUPER GUAPO Endereço: [PERSON_NAME] 888 888 Bairro: [GEOGRAPHIC_DATA] (…" at bounding box center [784, 386] width 1568 height 771
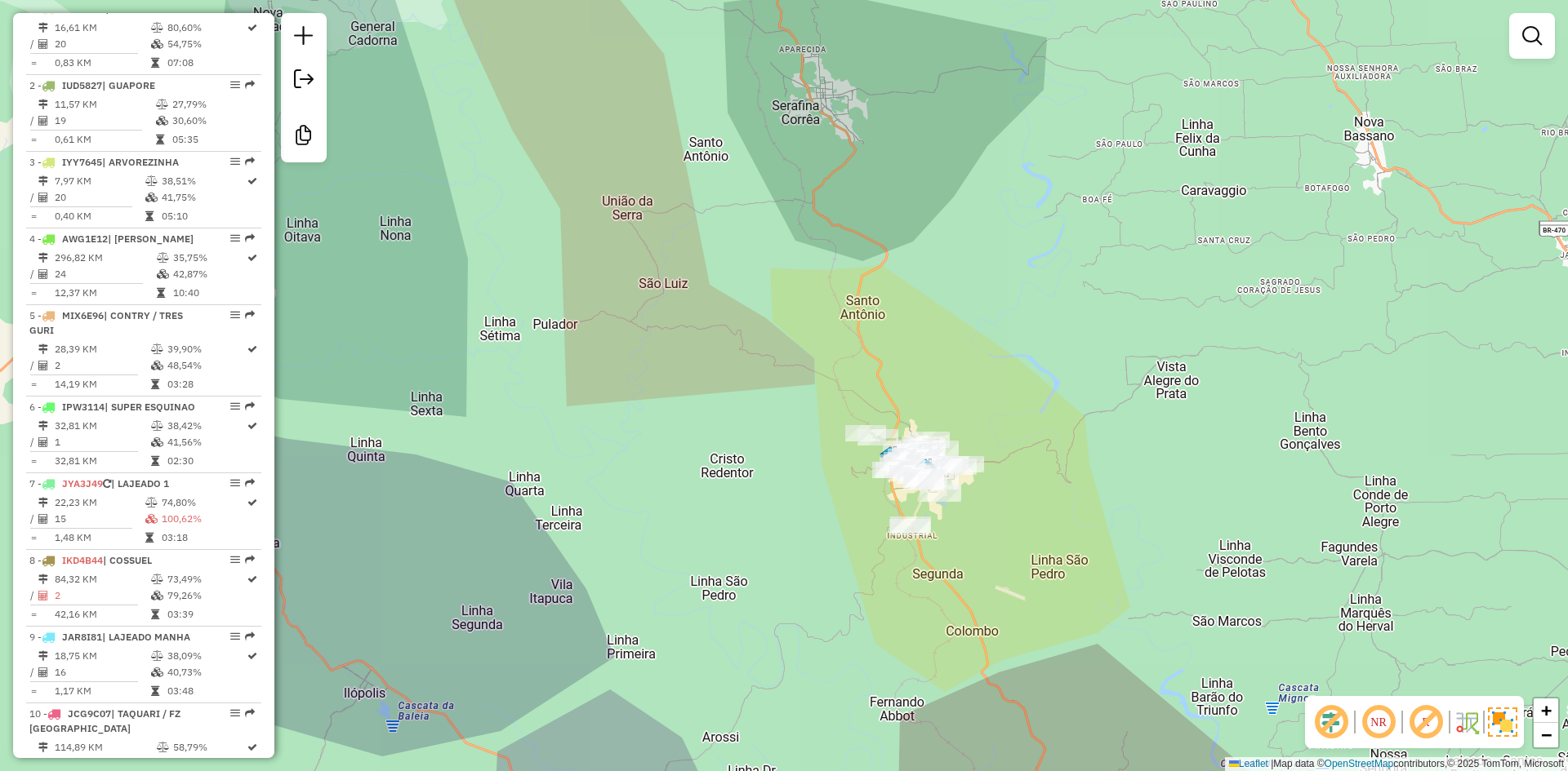
drag, startPoint x: 792, startPoint y: 660, endPoint x: 628, endPoint y: 133, distance: 551.9
click at [632, 141] on div "Janela de atendimento Grade de atendimento Capacidade Transportadoras Veículos …" at bounding box center [784, 386] width 1568 height 771
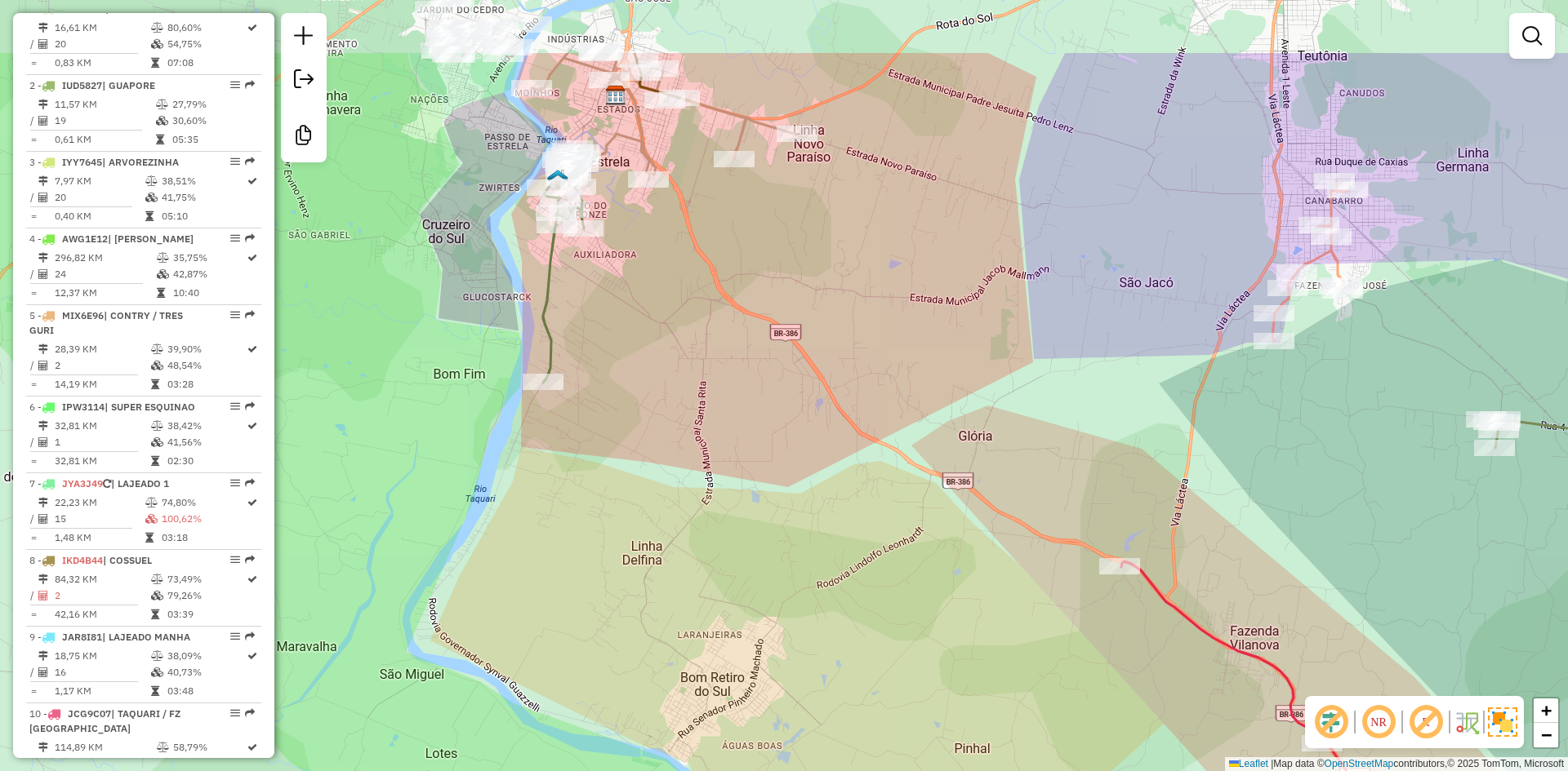
drag, startPoint x: 726, startPoint y: 134, endPoint x: 671, endPoint y: 349, distance: 221.9
click at [671, 349] on div "Rota 18 - Placa IRA9637 41964 - JS BEER Rota 18 - Placa IRA9637 41456 - POSTO B…" at bounding box center [784, 386] width 1568 height 771
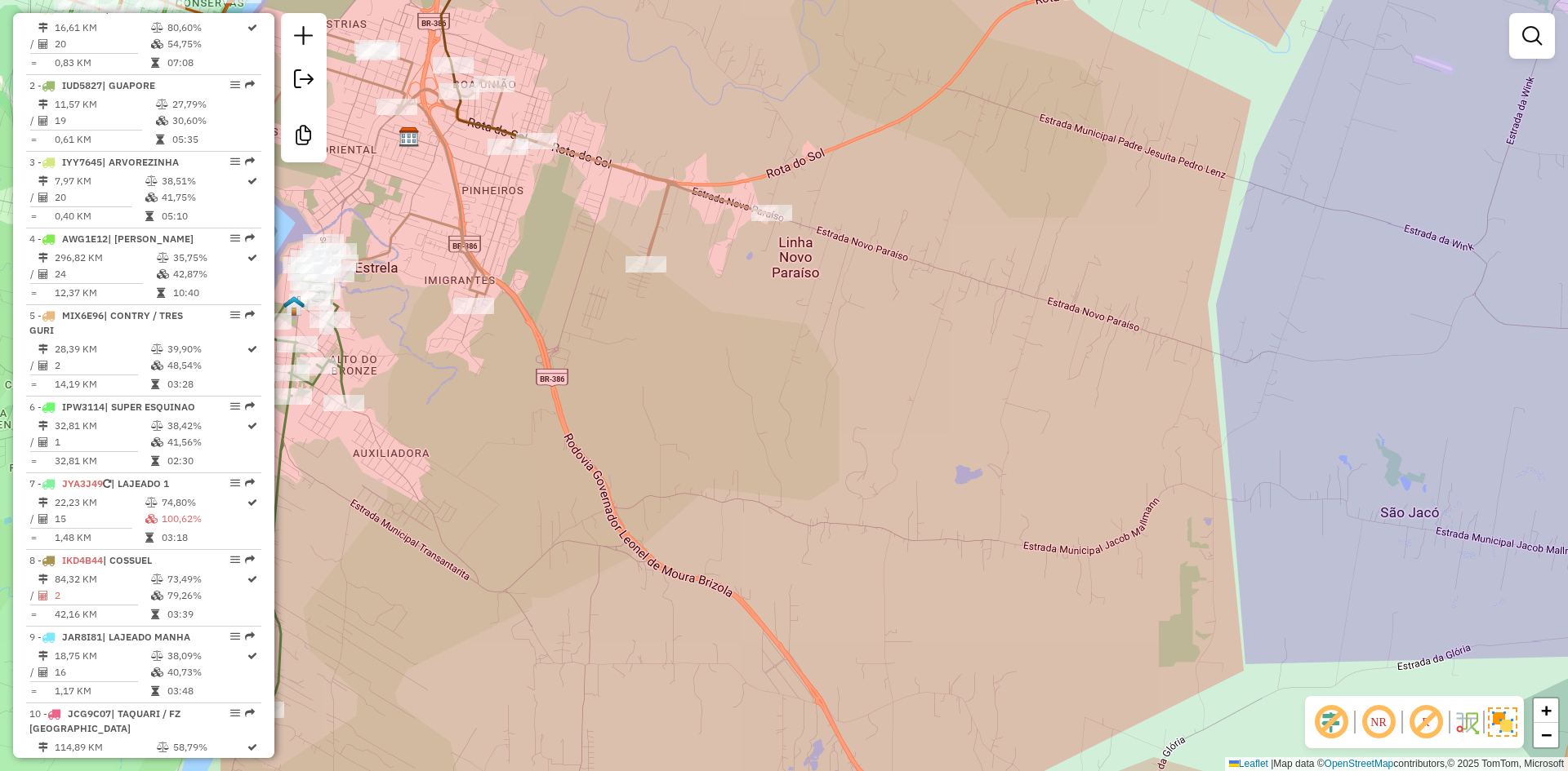
click at [676, 186] on icon at bounding box center [505, 170] width 529 height 272
select select "*********"
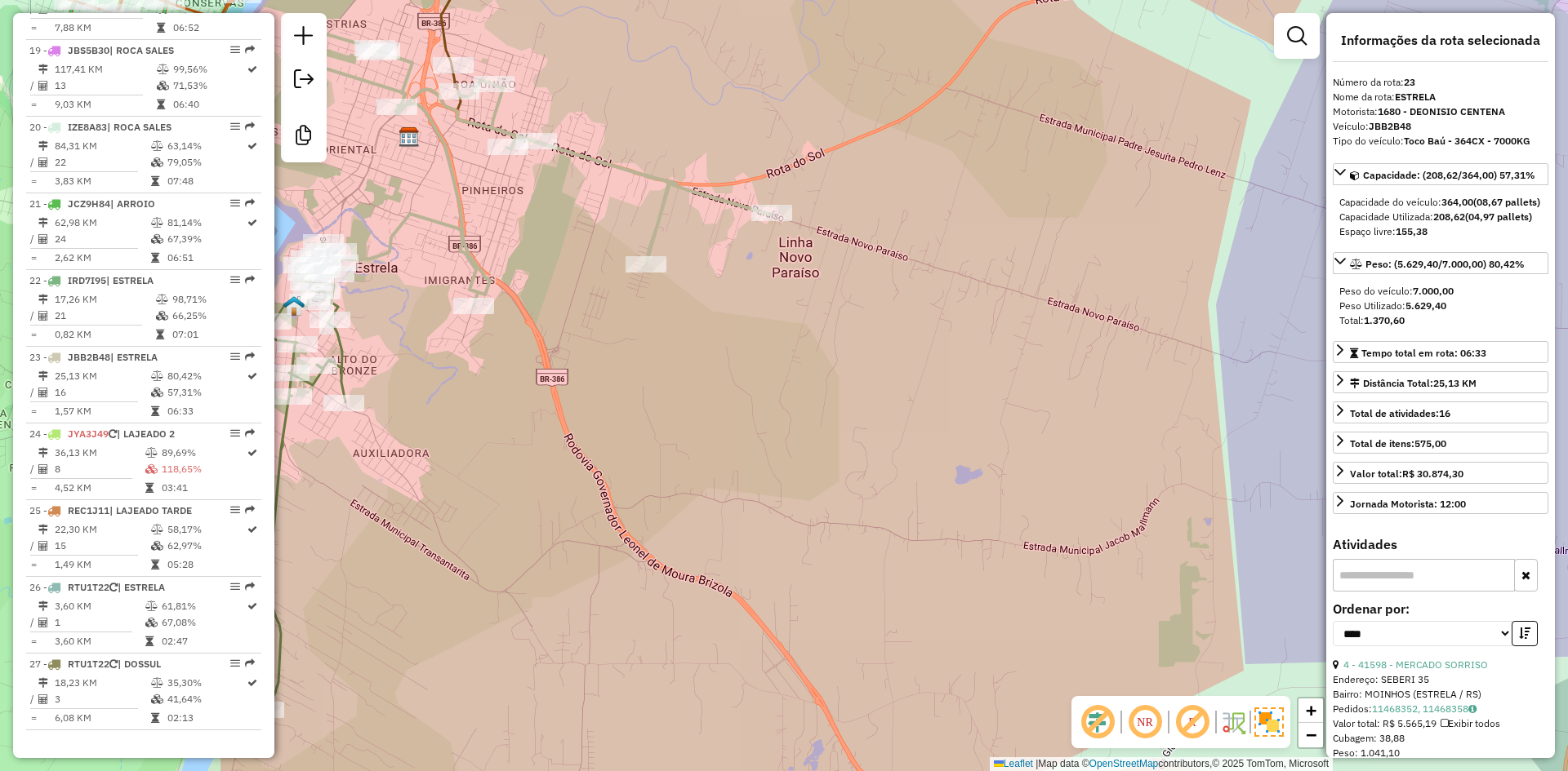
scroll to position [2105, 0]
click at [1082, 342] on div "Janela de atendimento Grade de atendimento Capacidade Transportadoras Veículos …" at bounding box center [784, 386] width 1568 height 771
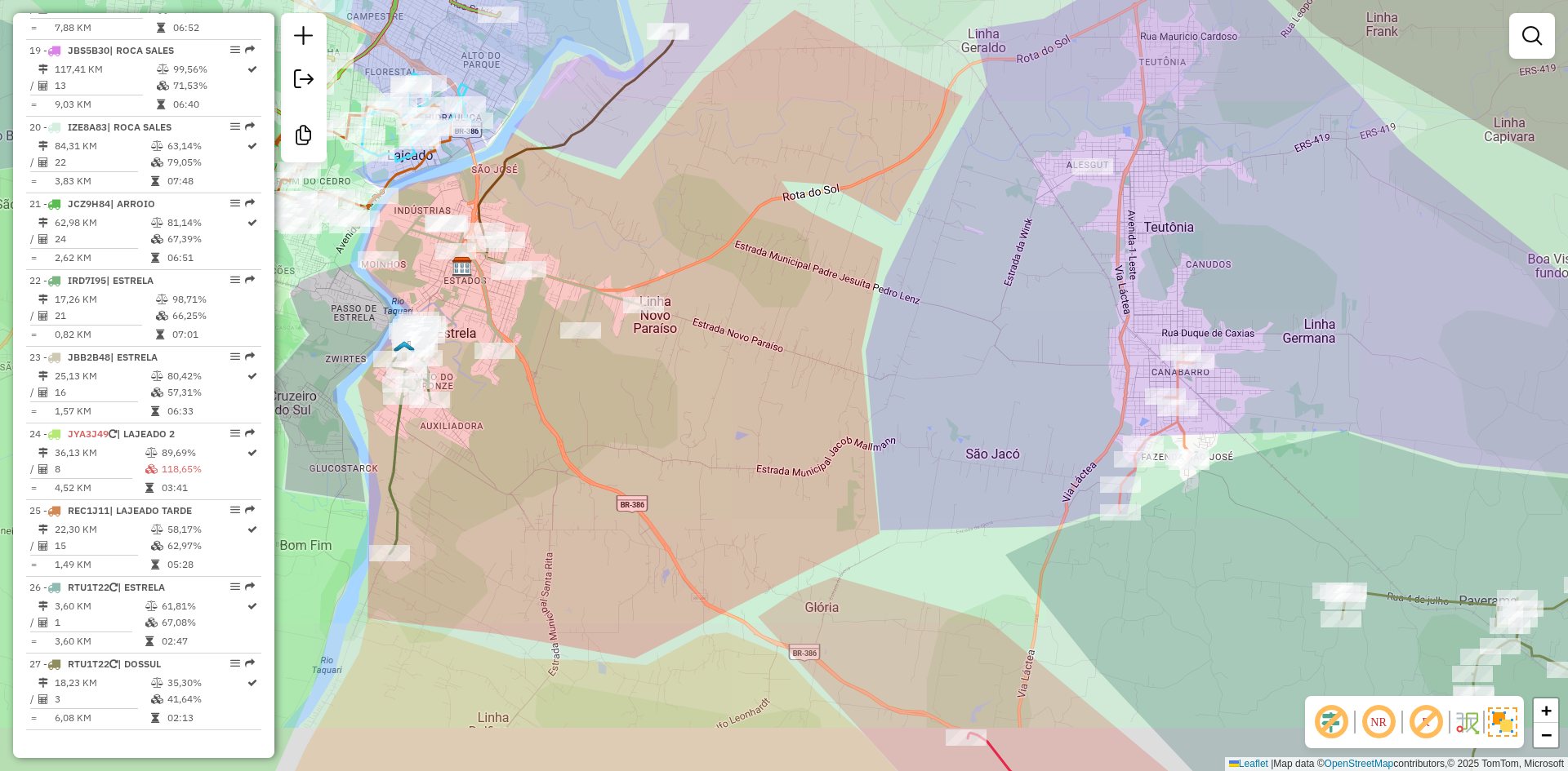
drag, startPoint x: 474, startPoint y: 498, endPoint x: 575, endPoint y: 308, distance: 215.2
click at [572, 312] on div "Janela de atendimento Grade de atendimento Capacidade Transportadoras Veículos …" at bounding box center [784, 386] width 1568 height 771
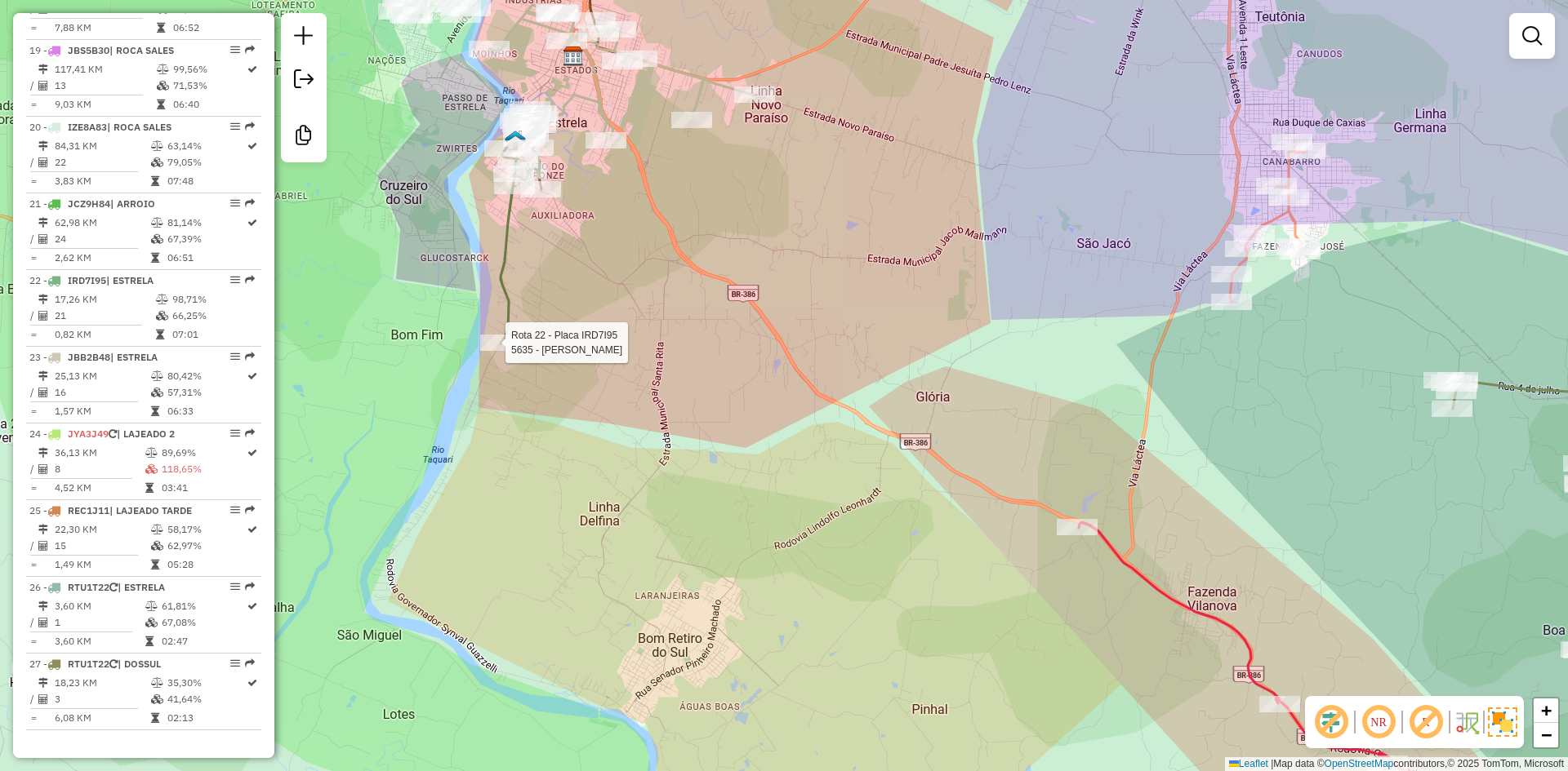
select select "*********"
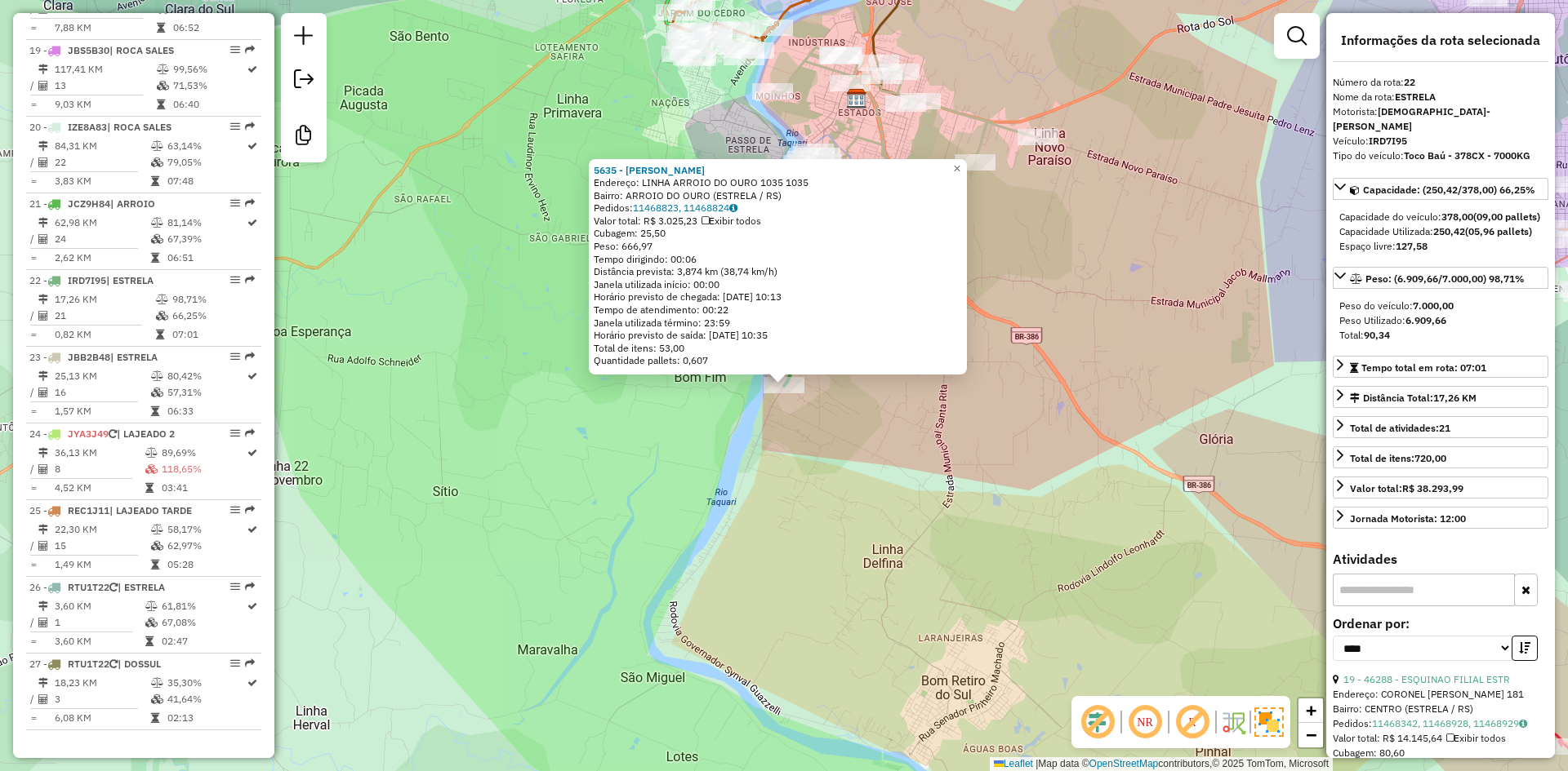
click at [1380, 603] on input "text" at bounding box center [1423, 590] width 182 height 33
click at [960, 161] on span "×" at bounding box center [957, 168] width 8 height 14
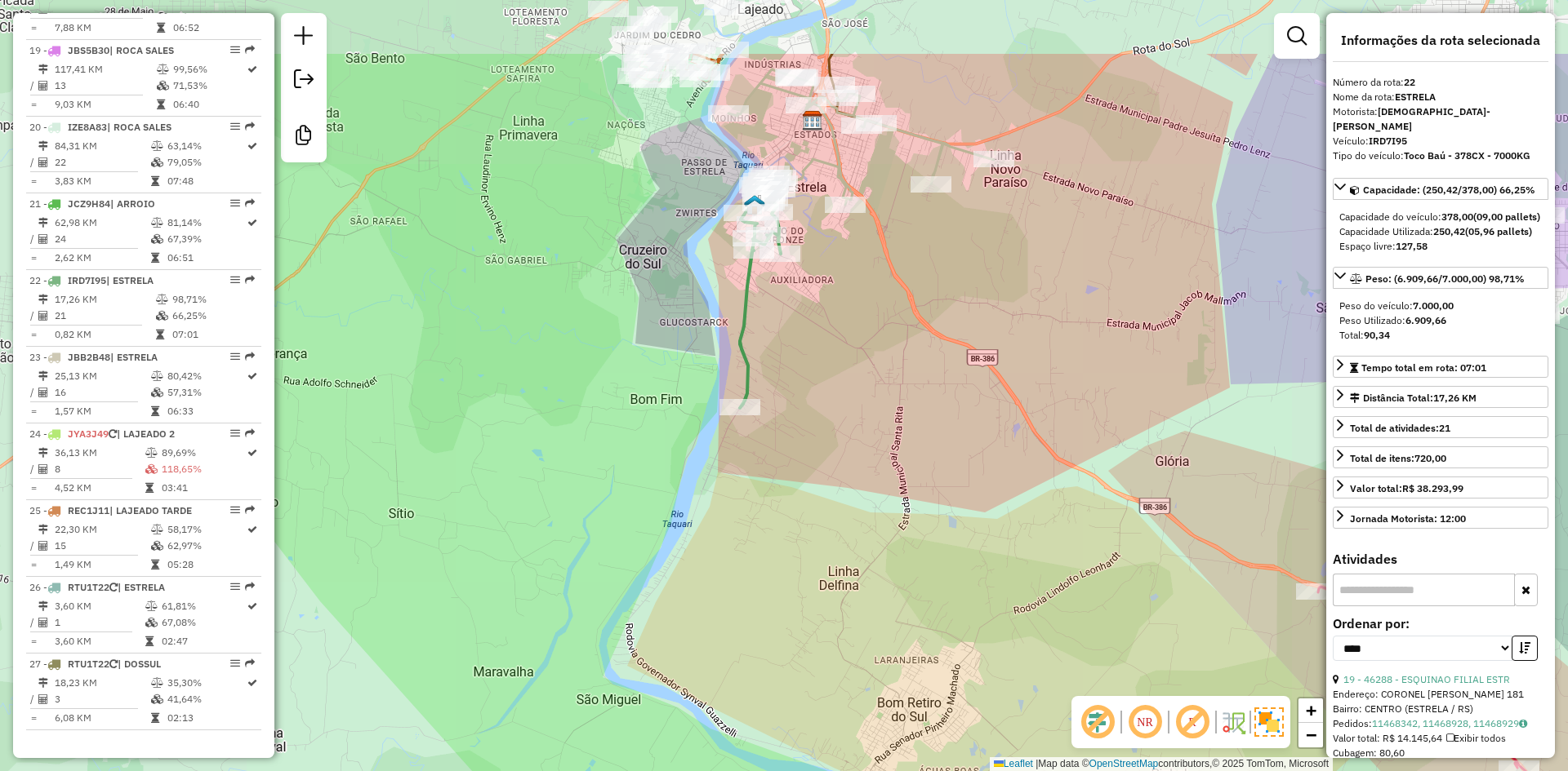
drag, startPoint x: 847, startPoint y: 197, endPoint x: 801, endPoint y: 327, distance: 137.9
click at [806, 342] on div "Janela de atendimento Grade de atendimento Capacidade Transportadoras Veículos …" at bounding box center [784, 386] width 1568 height 771
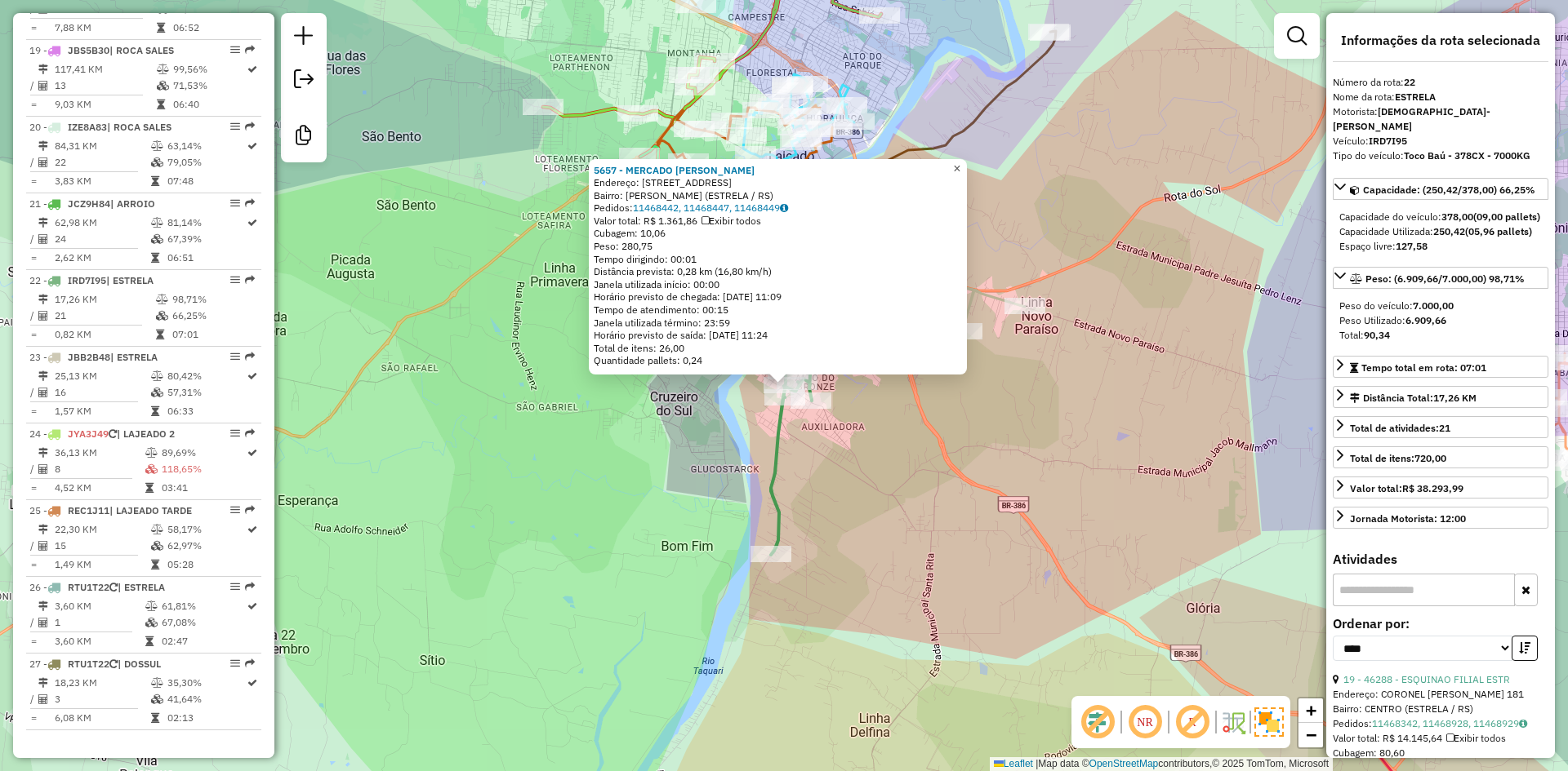
click at [960, 164] on span "×" at bounding box center [957, 168] width 8 height 14
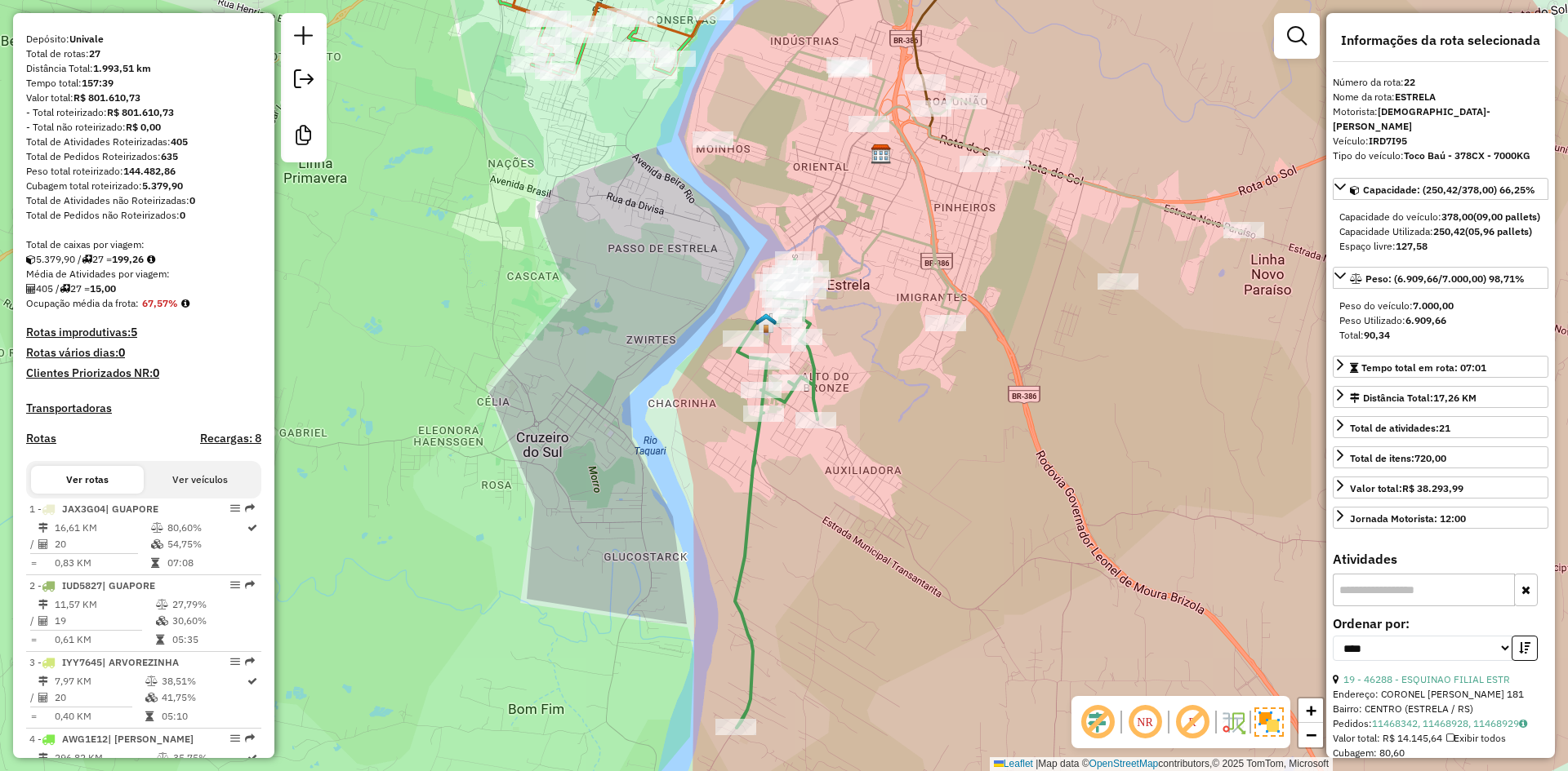
scroll to position [82, 0]
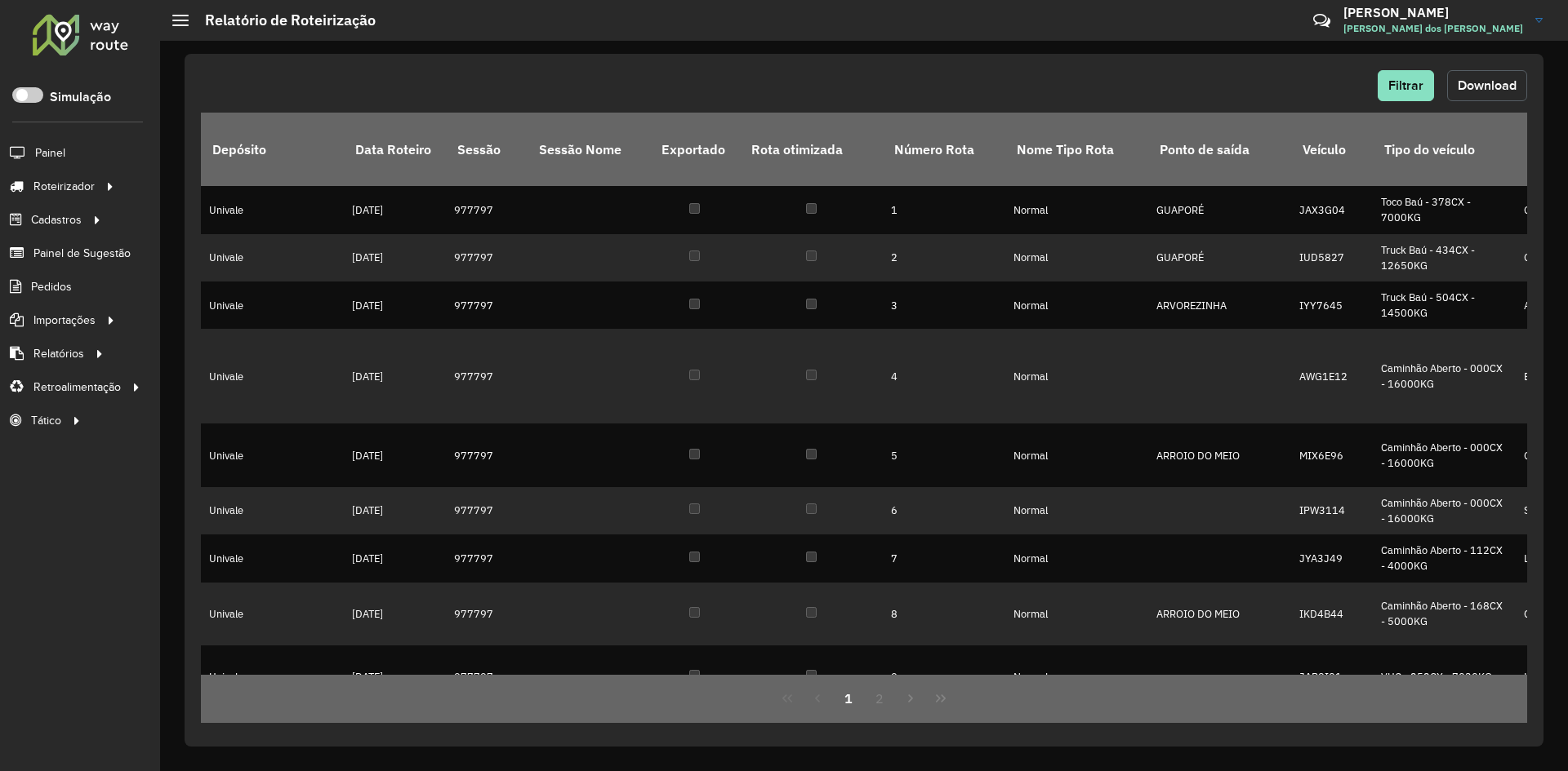
click at [1482, 99] on button "Download" at bounding box center [1486, 85] width 80 height 31
